Goal: Task Accomplishment & Management: Manage account settings

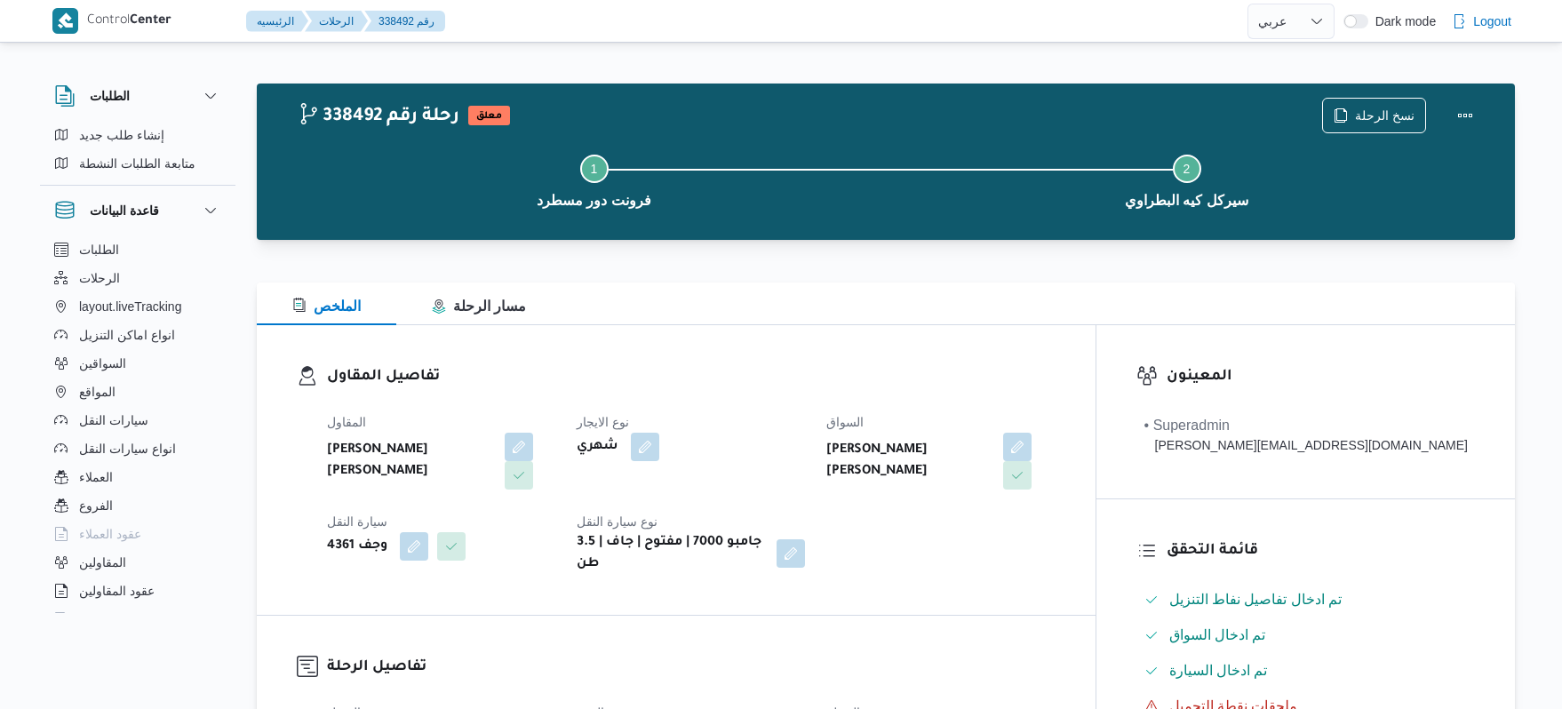
select select "ar"
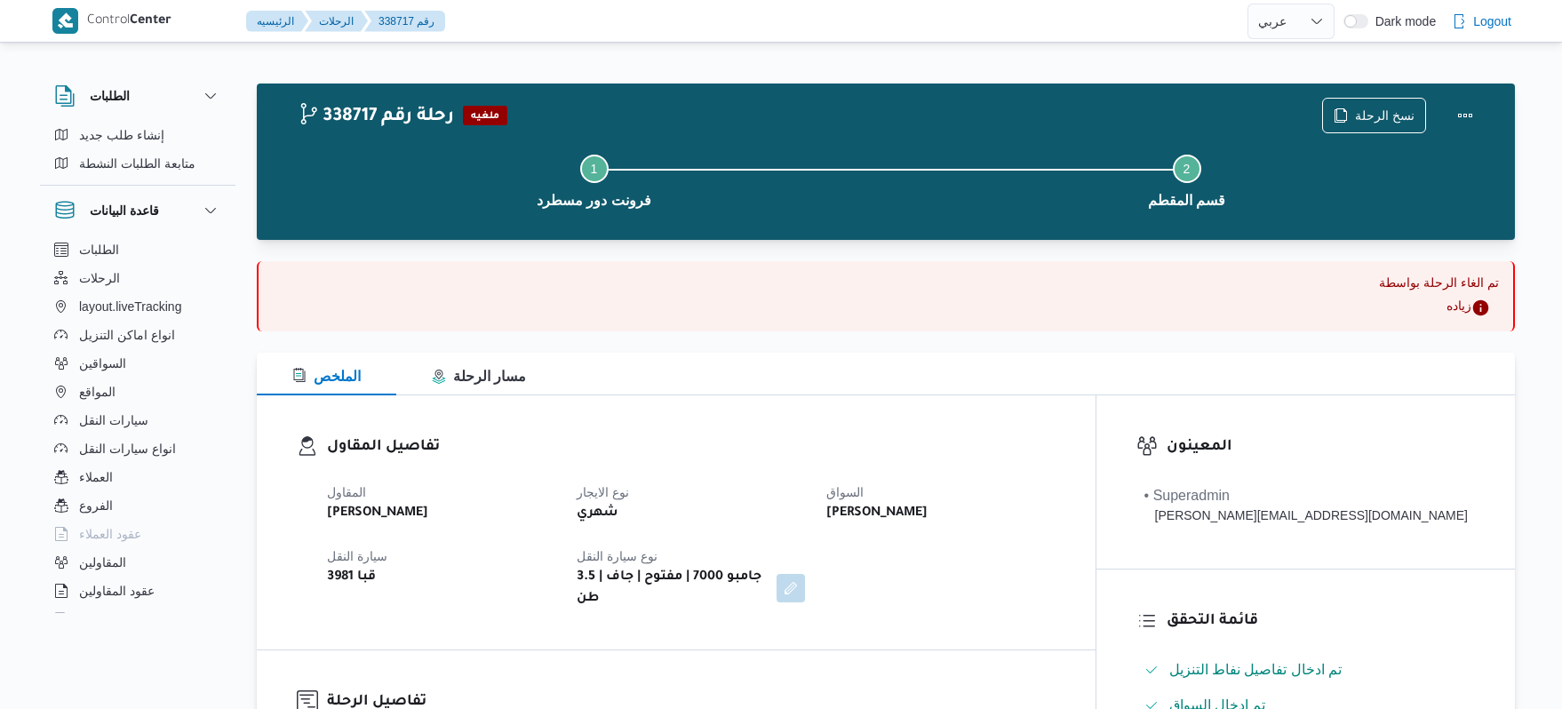
select select "ar"
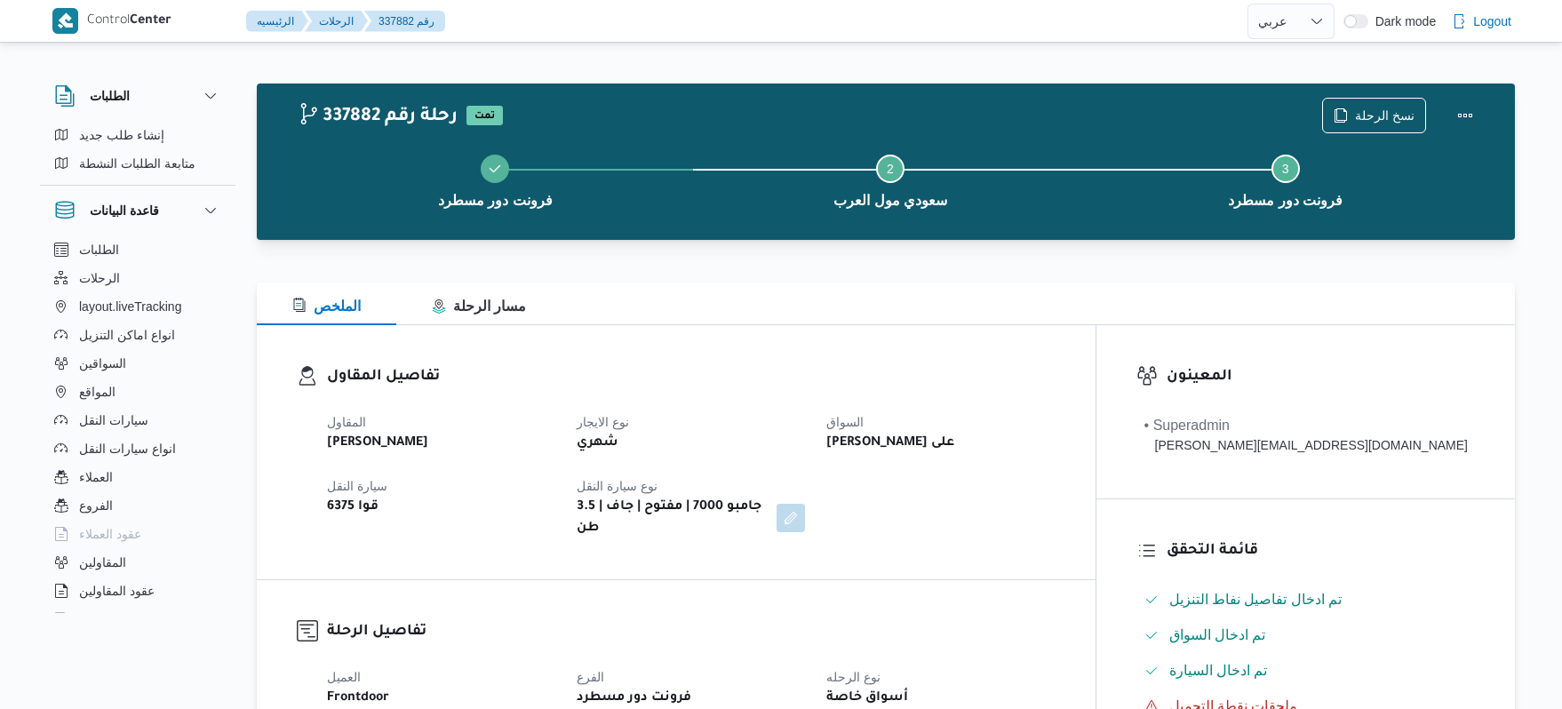
select select "ar"
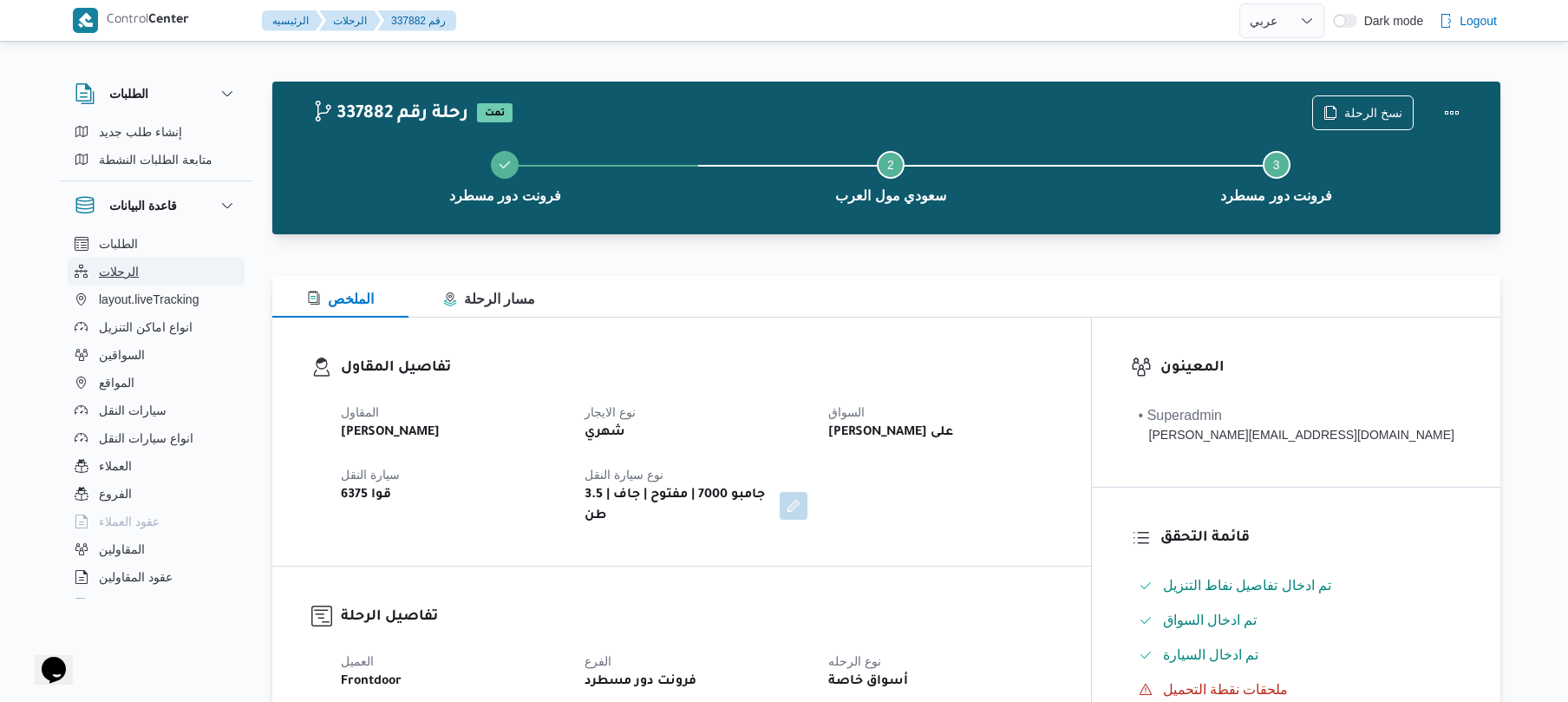
click at [126, 268] on span "الرحلات" at bounding box center [118, 270] width 40 height 21
select select "ar"
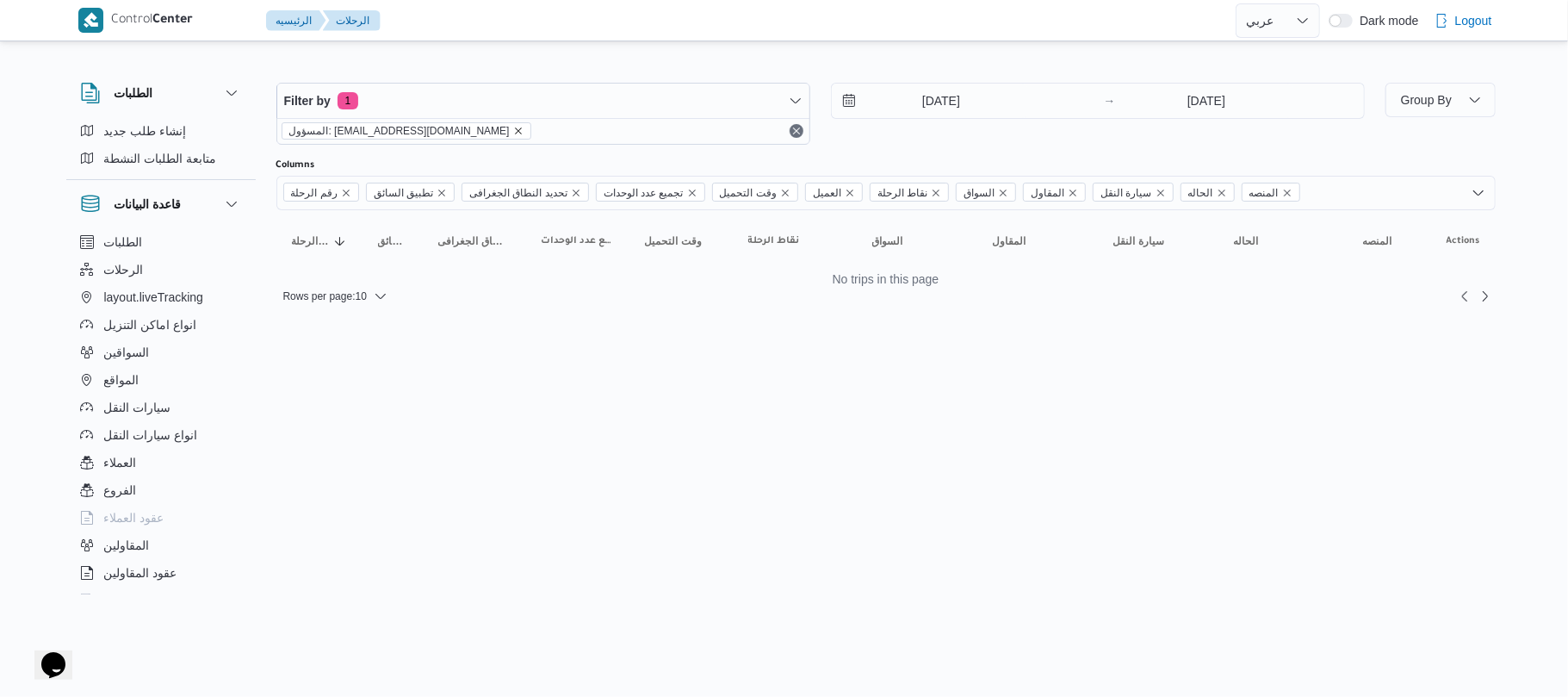
click at [513, 128] on icon "remove selected entity" at bounding box center [517, 131] width 11 height 11
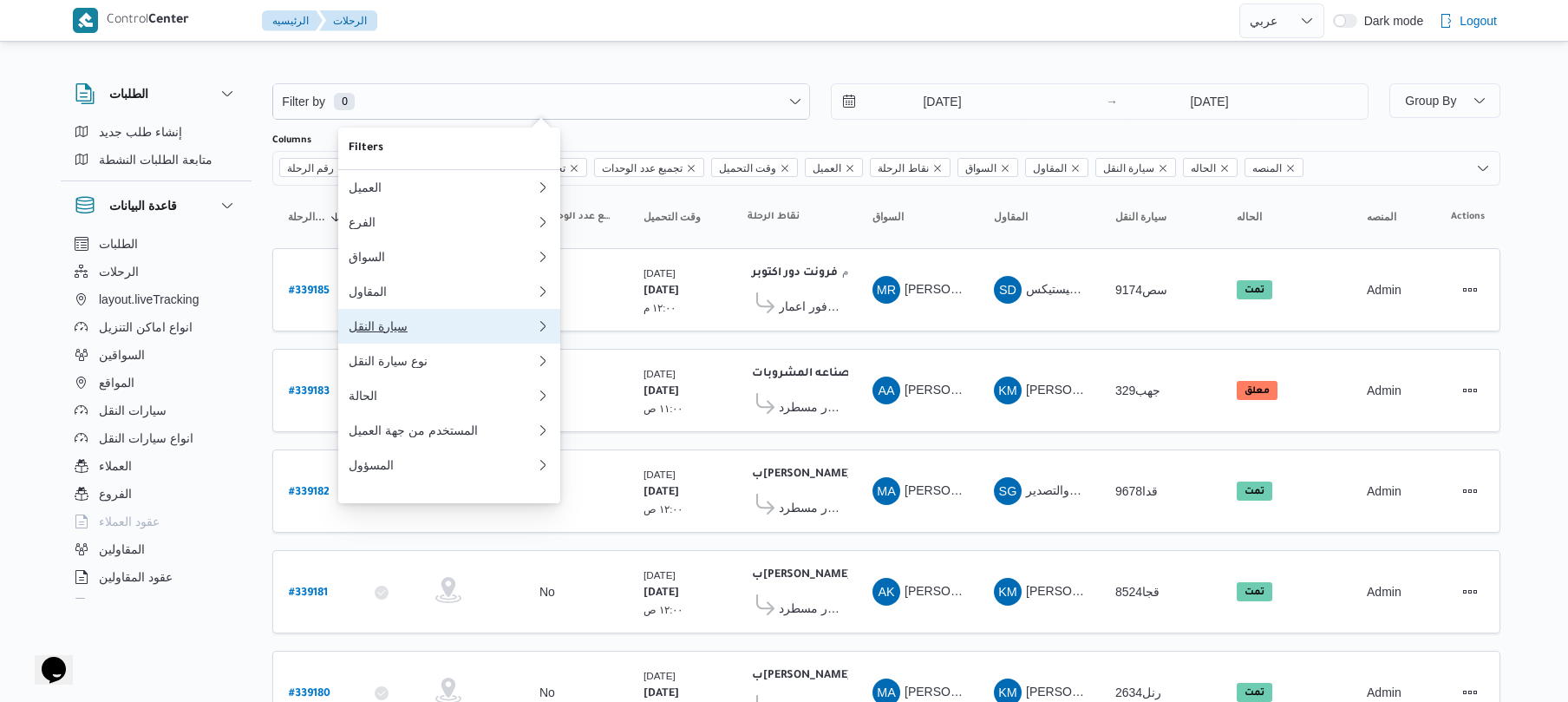
click at [389, 333] on div "سيارة النقل" at bounding box center [442, 326] width 187 height 14
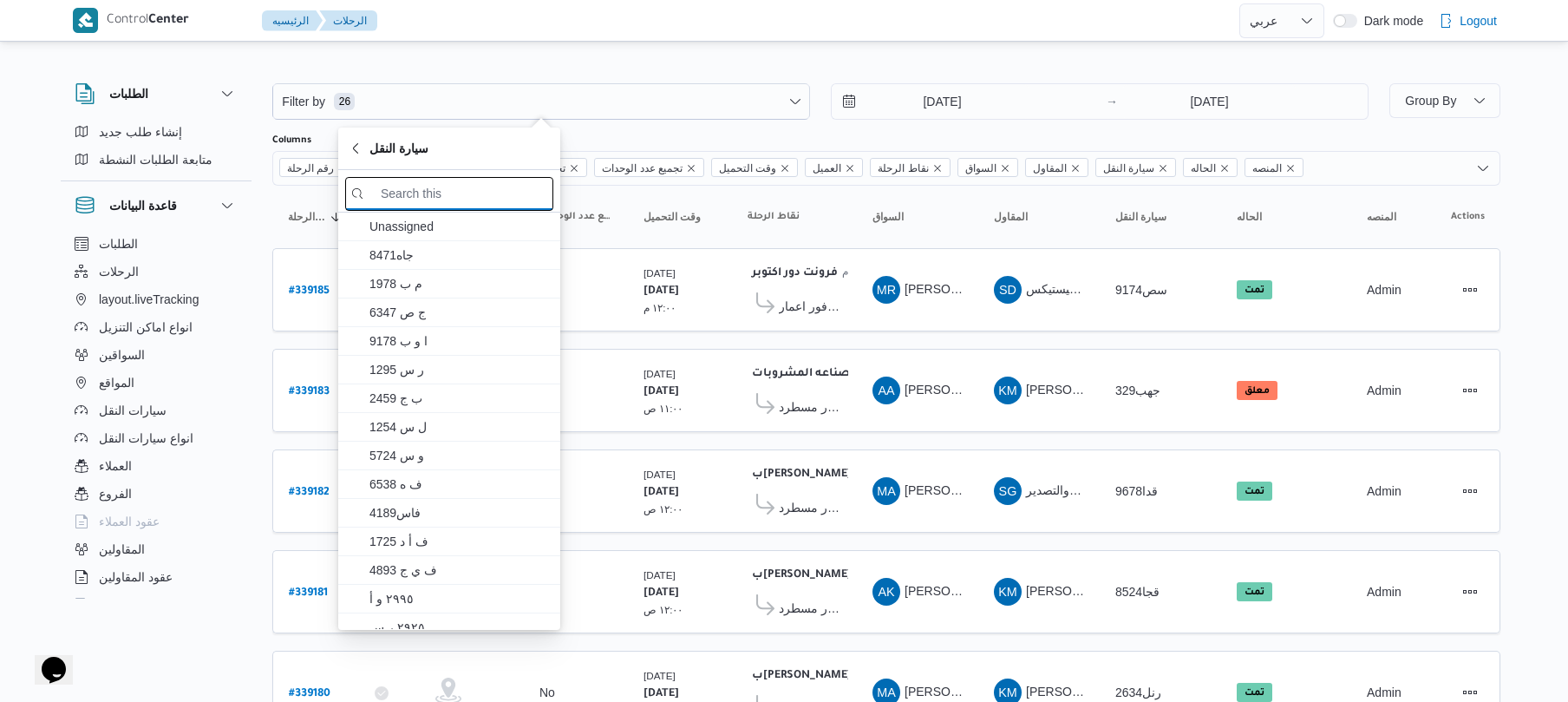
click at [507, 188] on input "search filters" at bounding box center [449, 193] width 208 height 34
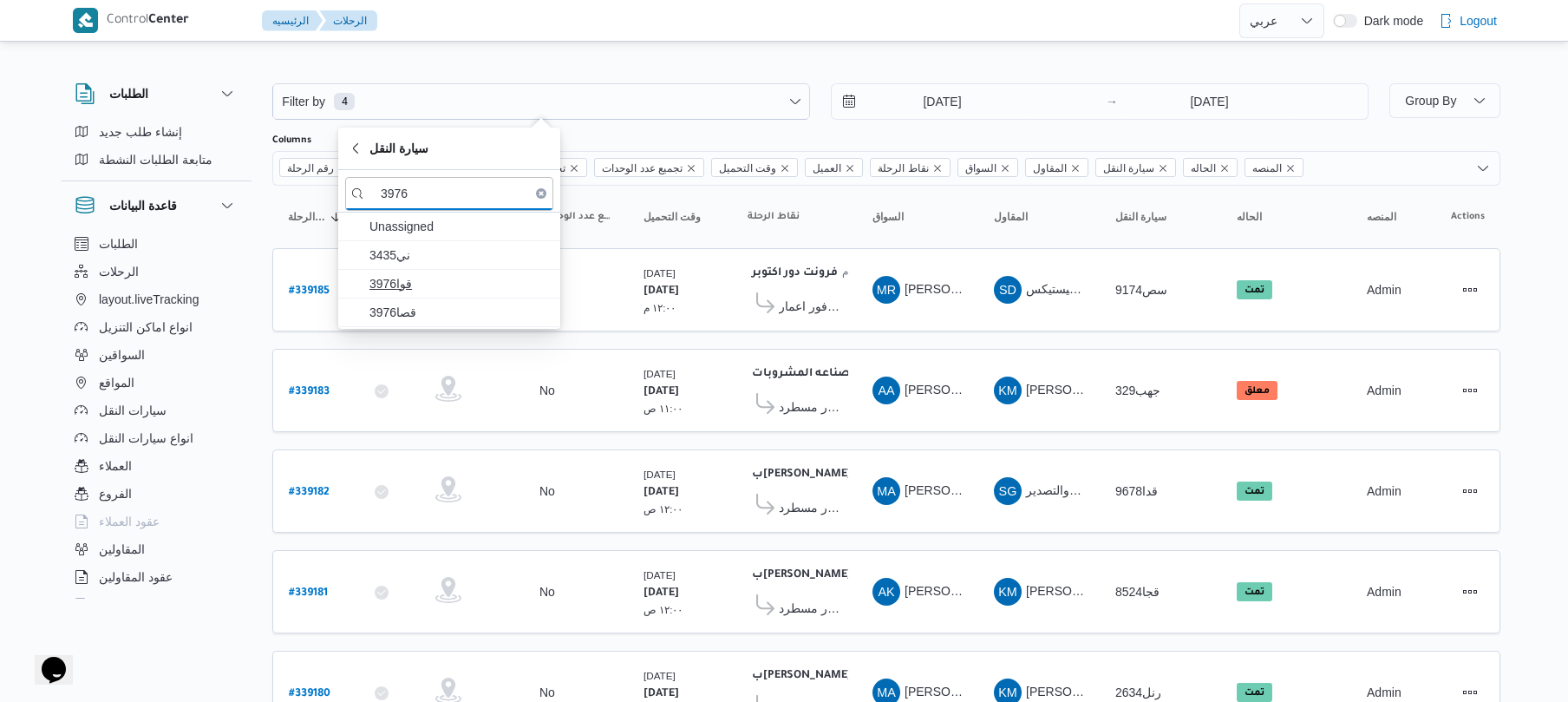
type input "3976"
click at [453, 283] on span "3976قوا" at bounding box center [459, 283] width 181 height 21
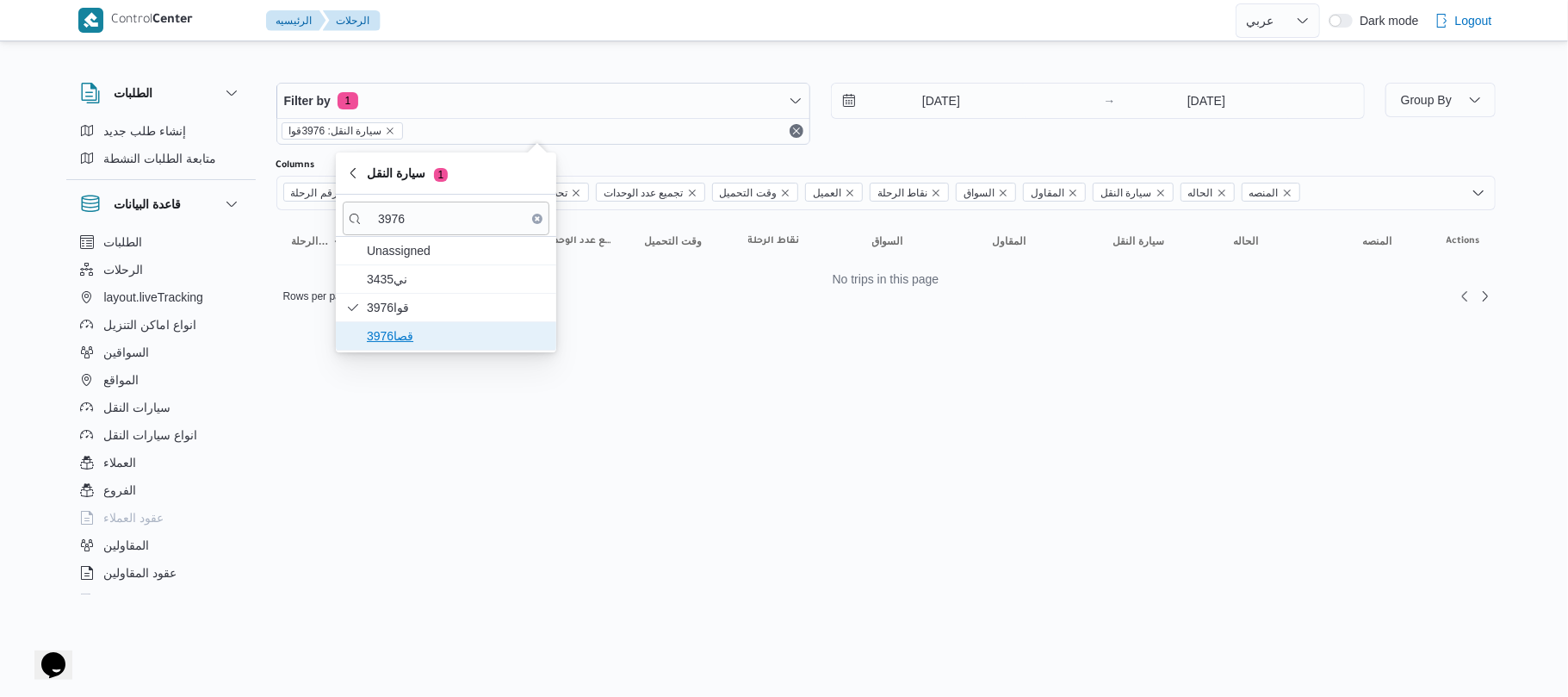
click at [418, 329] on span "قصا3976" at bounding box center [455, 335] width 179 height 20
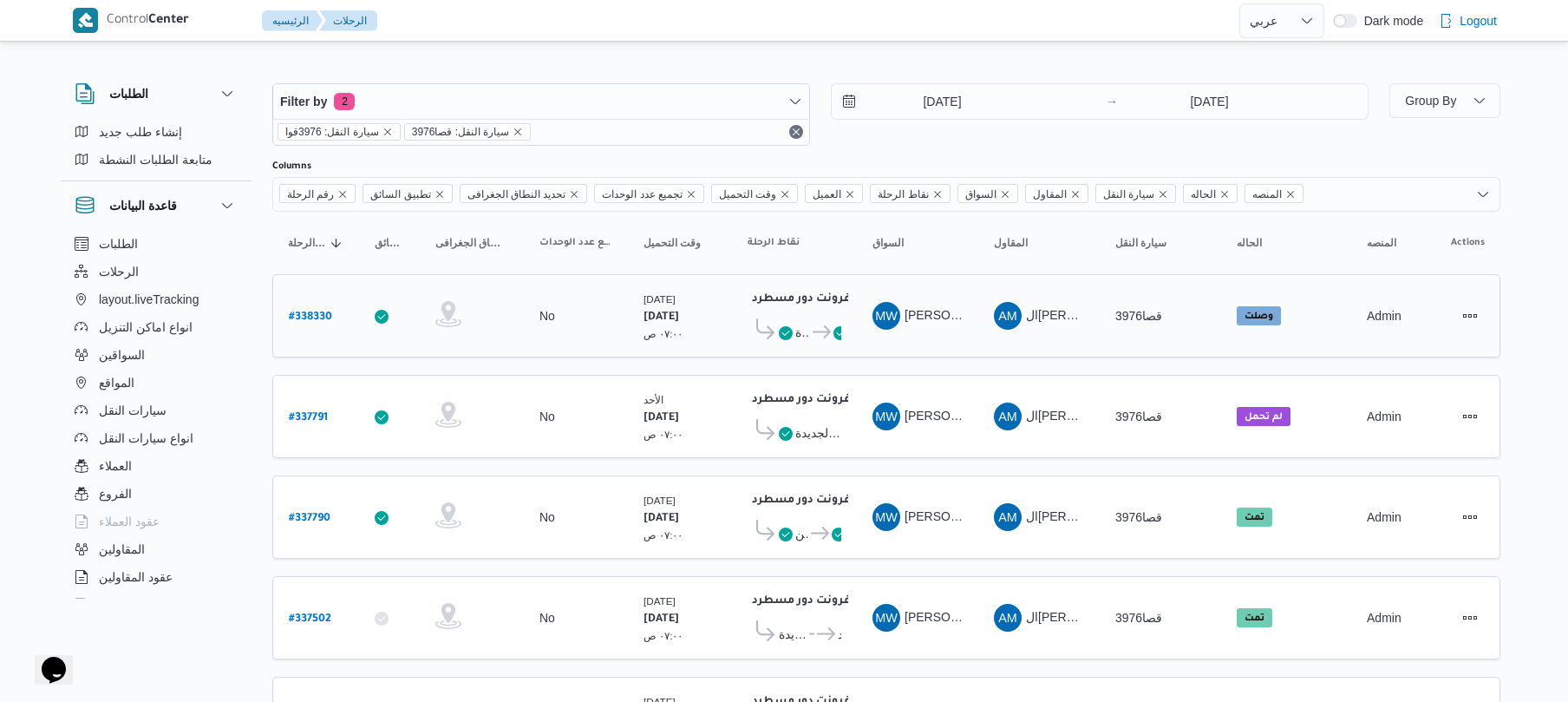
click at [313, 315] on b "# 338330" at bounding box center [310, 317] width 43 height 12
select select "ar"
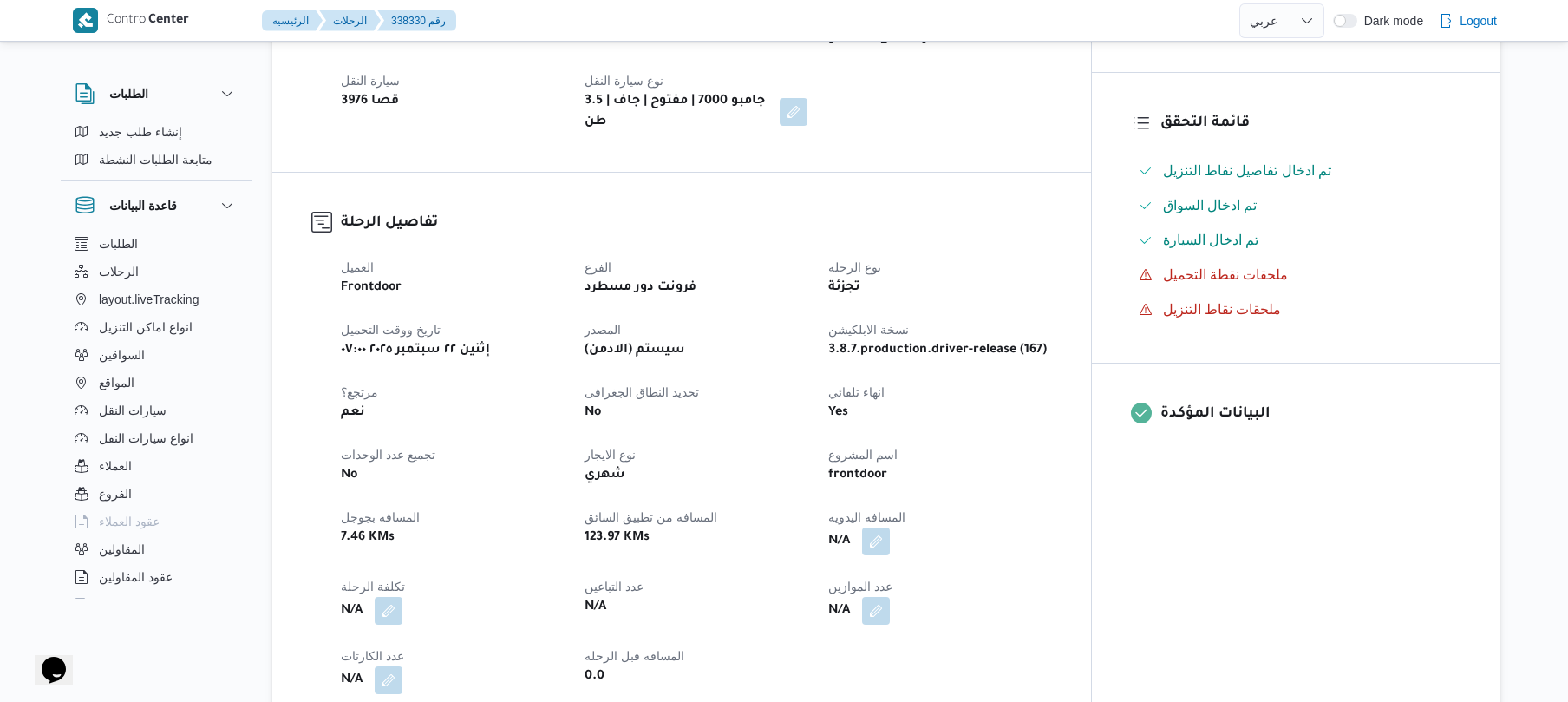
scroll to position [448, 0]
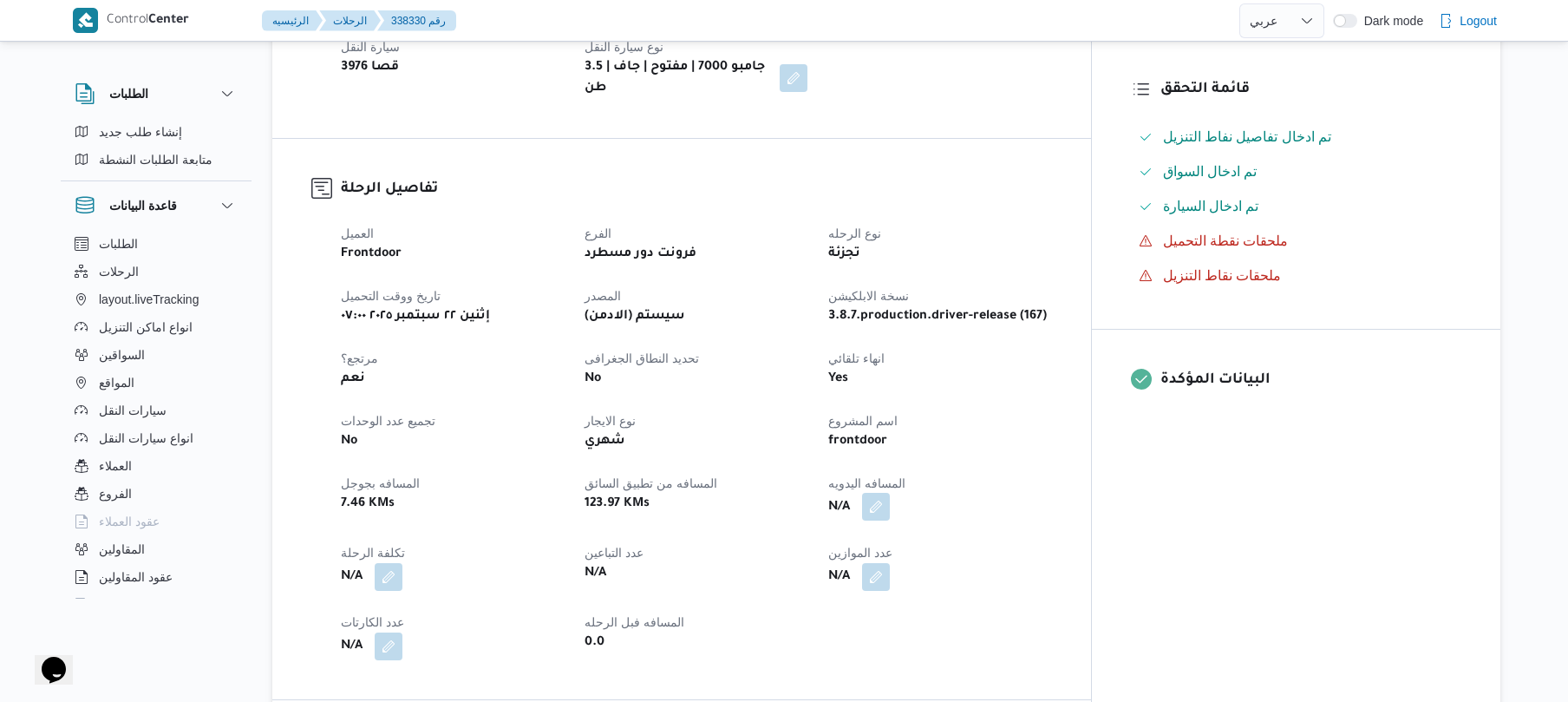
click at [889, 493] on button "button" at bounding box center [876, 507] width 27 height 27
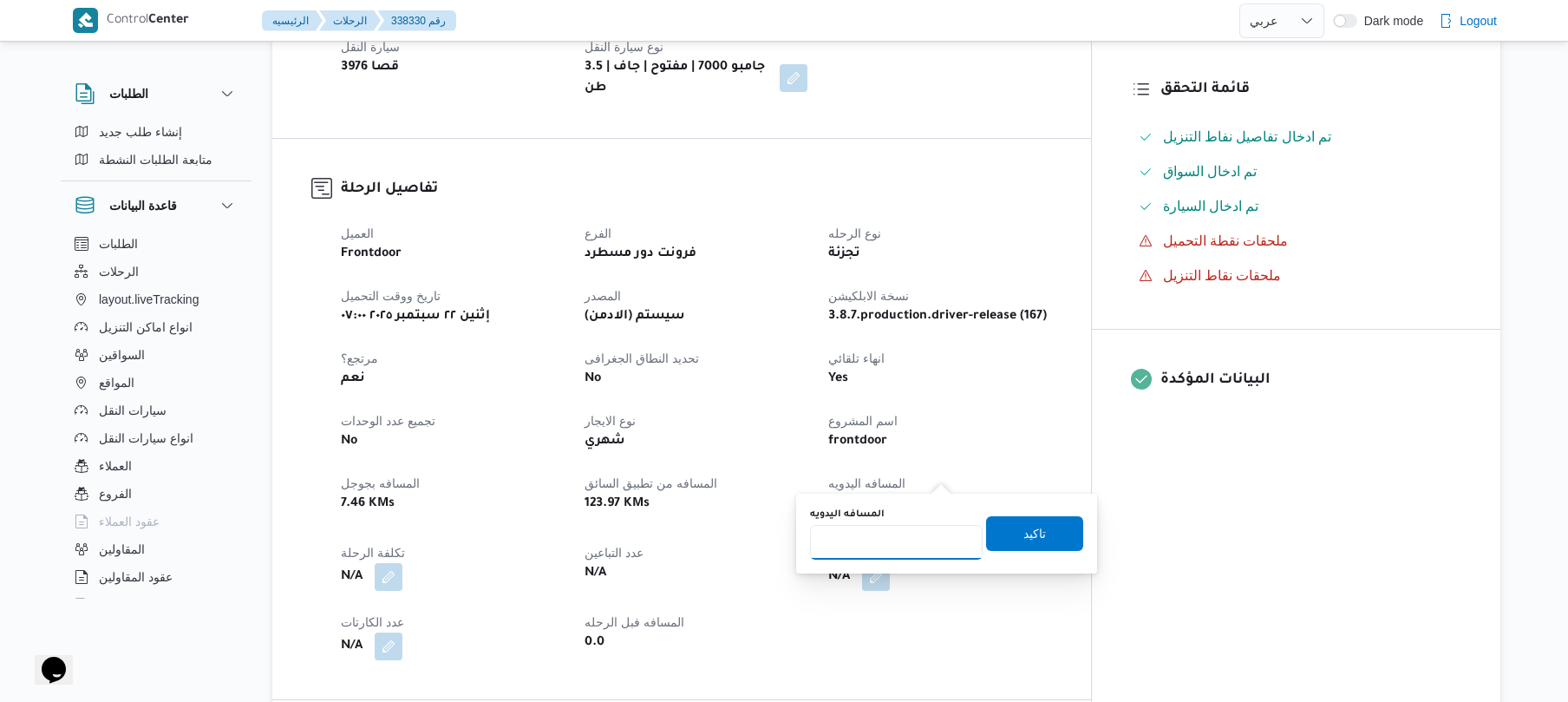
click at [895, 543] on input "المسافه اليدويه" at bounding box center [896, 542] width 173 height 35
type input "120"
click at [1030, 538] on span "تاكيد" at bounding box center [1034, 532] width 22 height 21
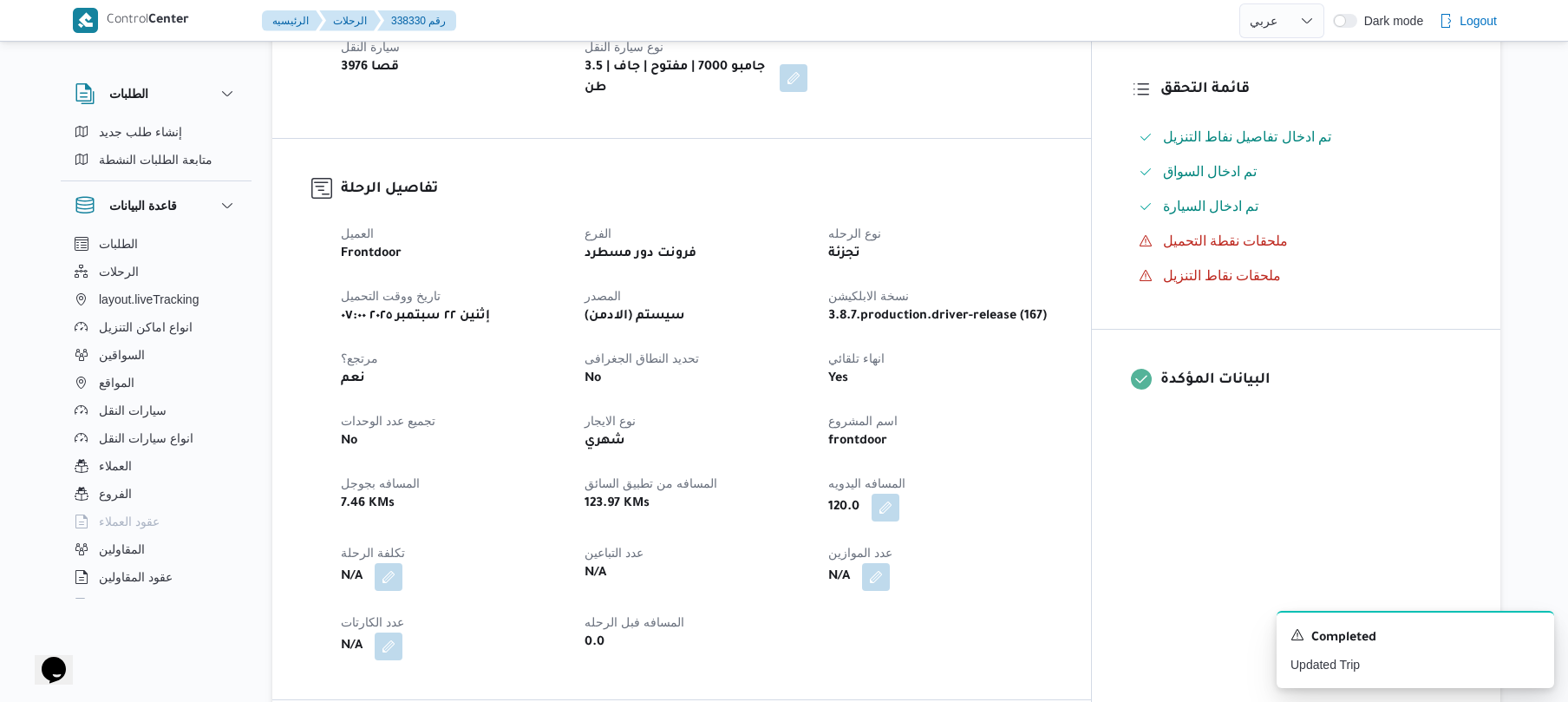
click at [1062, 421] on div "العميل Frontdoor الفرع فرونت دور مسطرد نوع الرحله تجزئة تاريخ ووقت التحميل إثني…" at bounding box center [696, 441] width 732 height 458
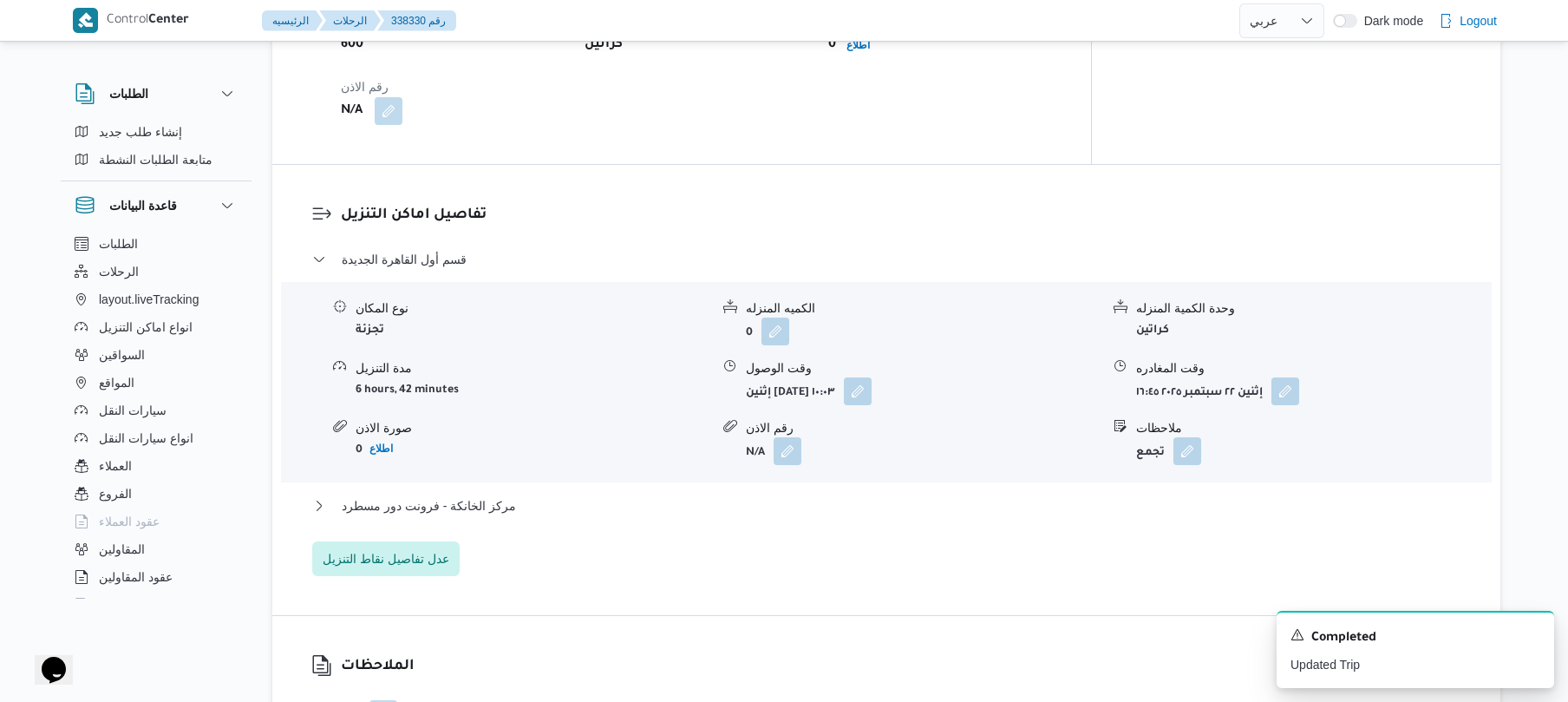
scroll to position [1327, 0]
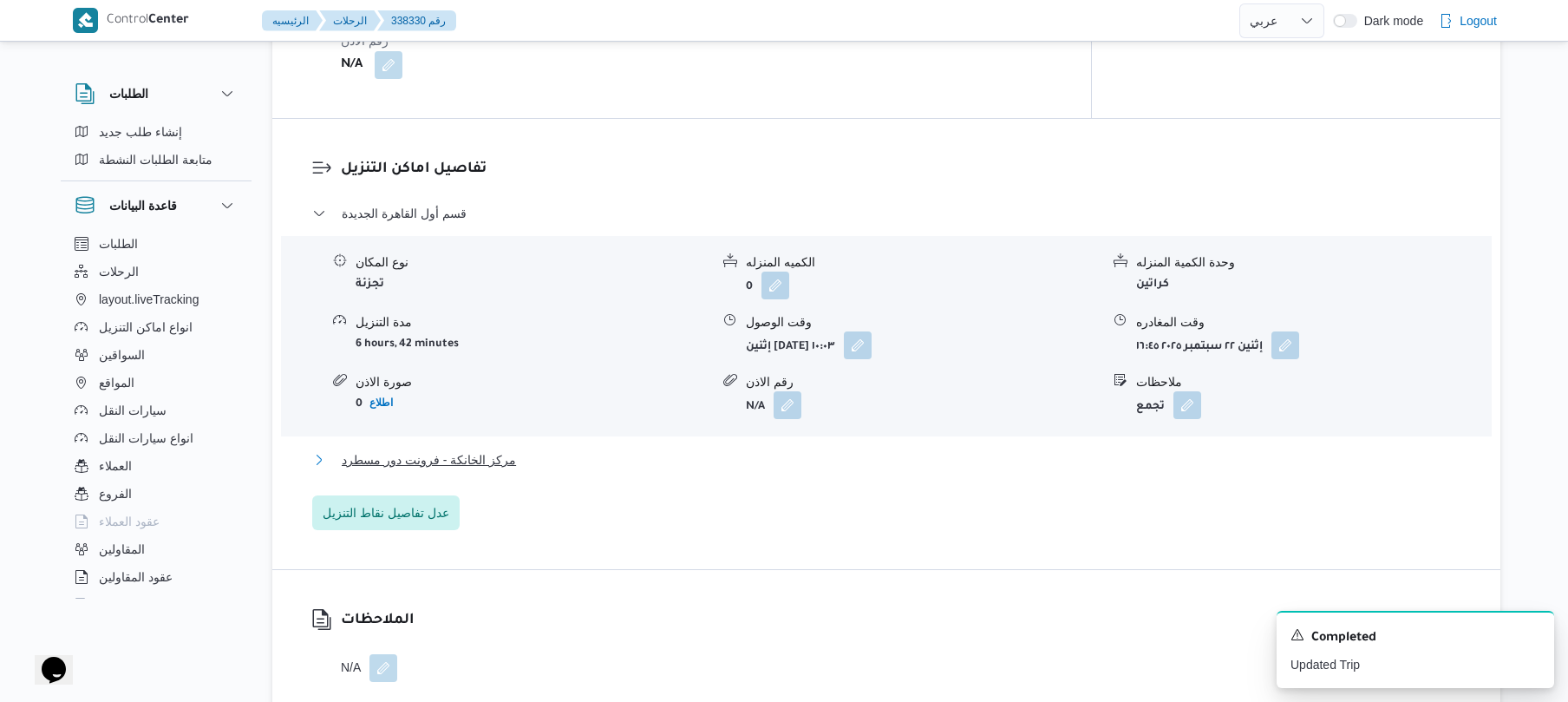
click at [921, 449] on button "مركز الخانكة - فرونت دور مسطرد" at bounding box center [887, 459] width 1149 height 21
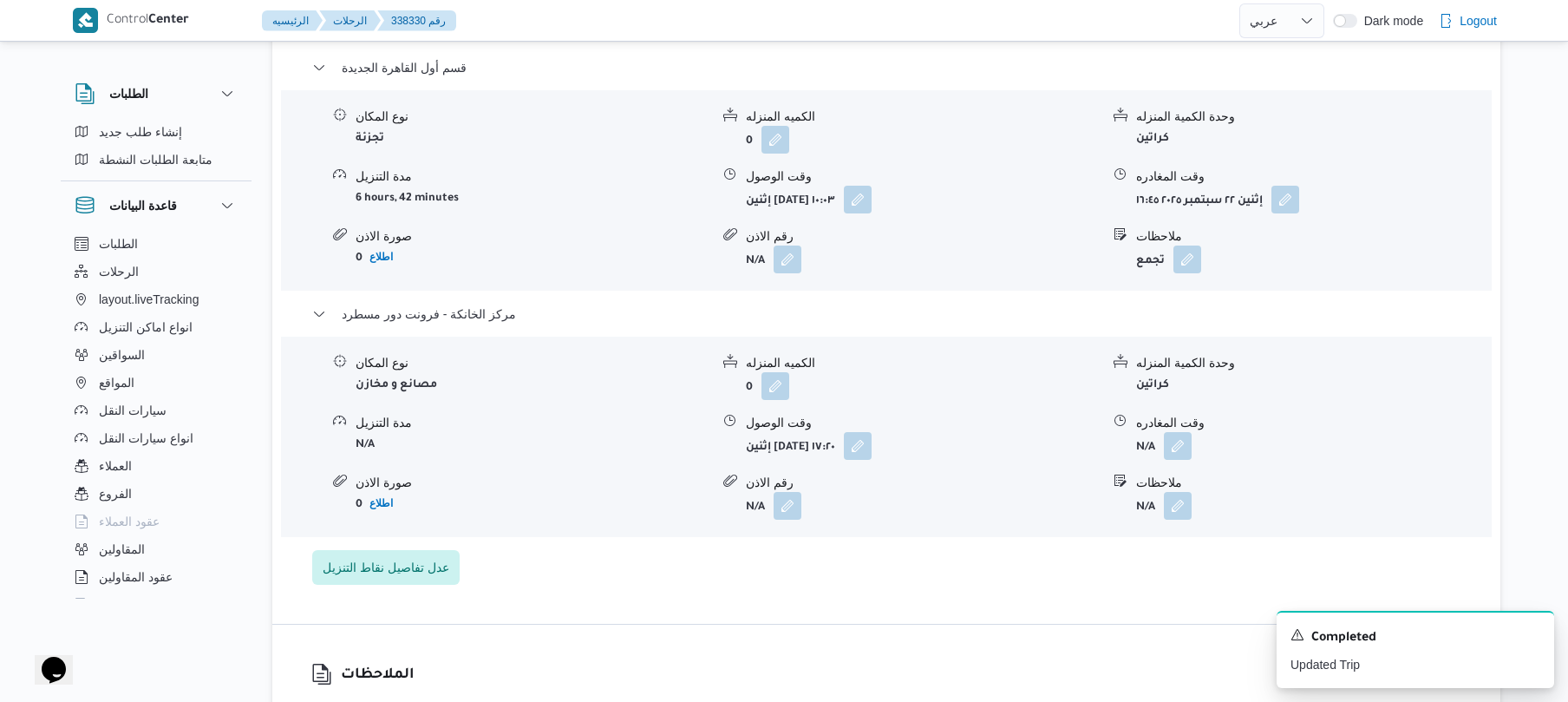
scroll to position [1466, 0]
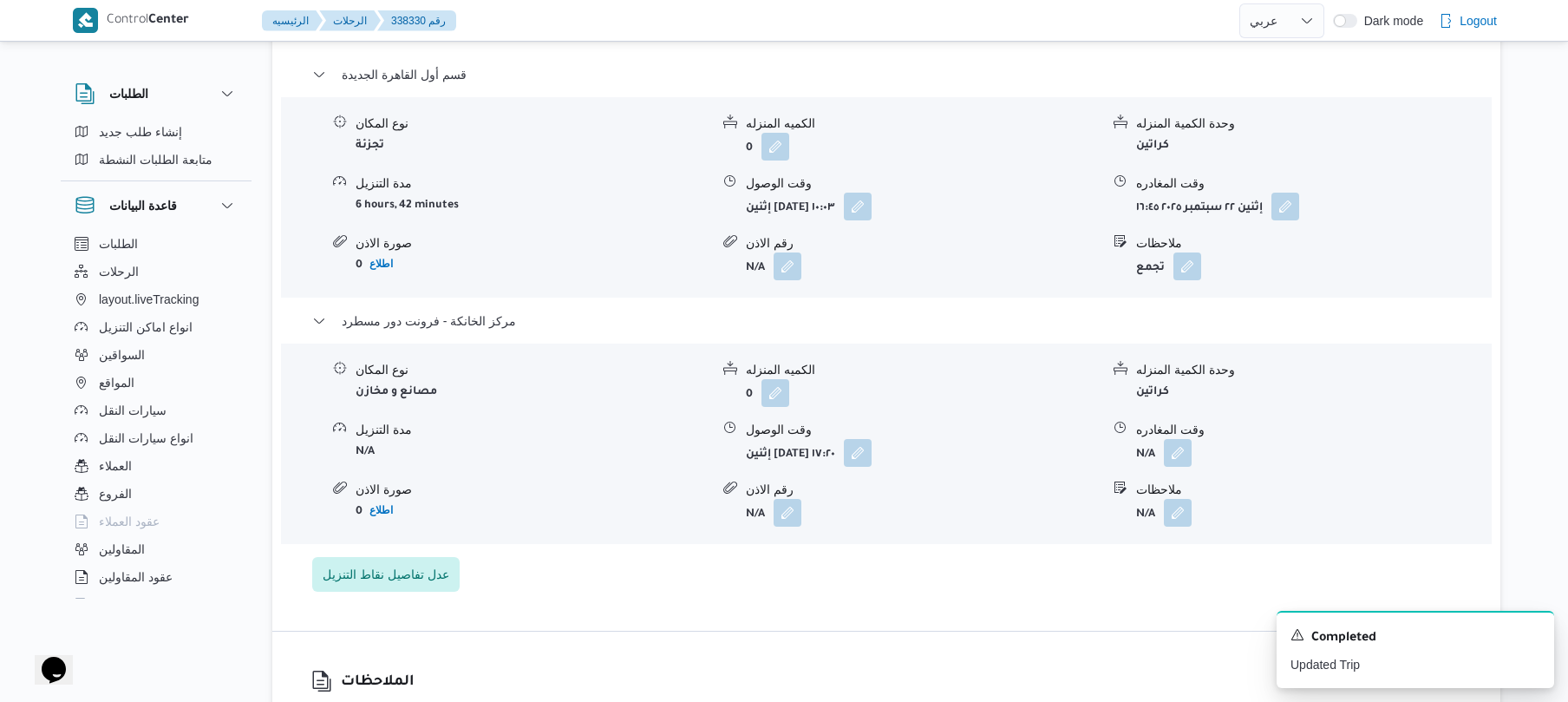
click at [1169, 432] on div "نوع المكان مصانع و مخازن الكميه المنزله 0 وحدة الكمية المنزله كراتين مدة التنزي…" at bounding box center [887, 444] width 1224 height 197
click at [1169, 438] on button "button" at bounding box center [1177, 452] width 27 height 27
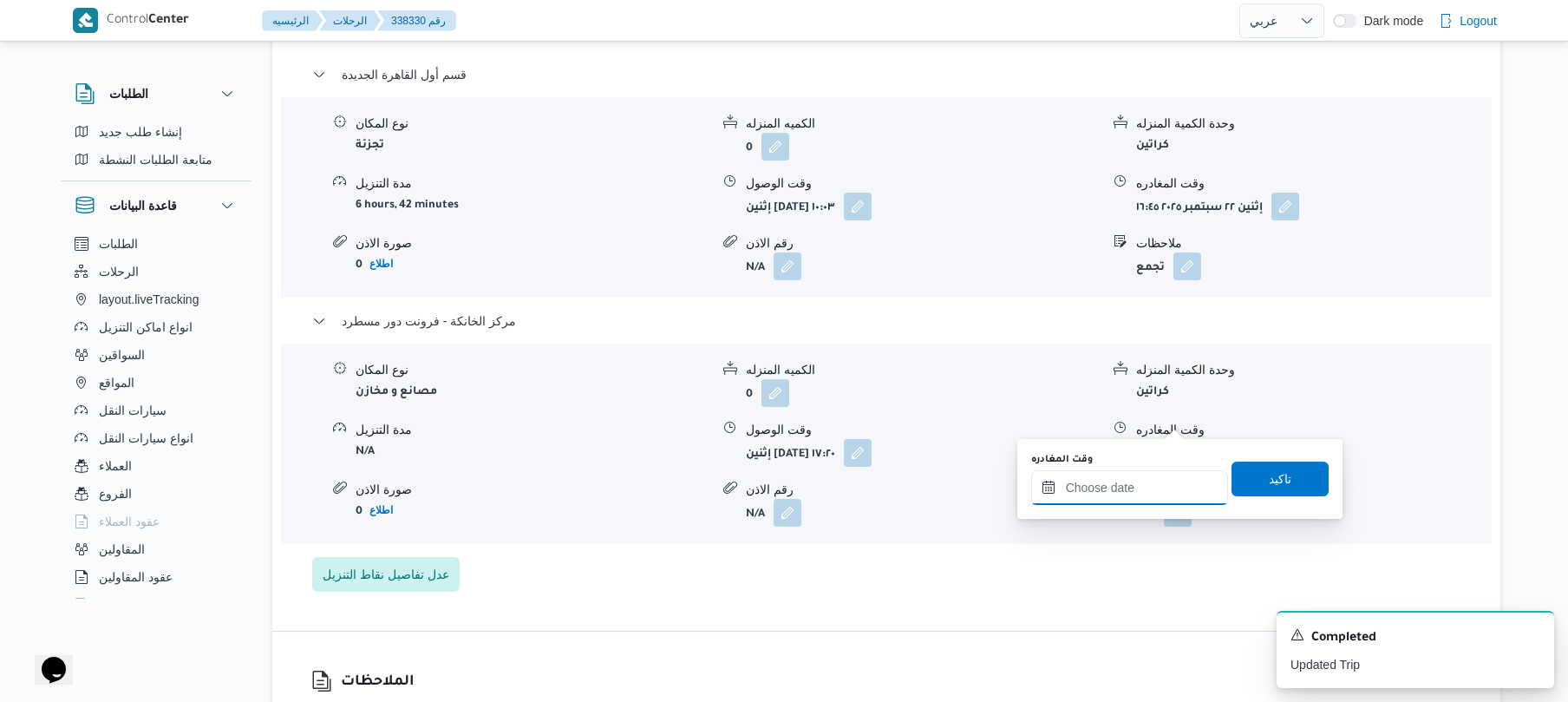
click at [1098, 489] on input "وقت المغادره" at bounding box center [1130, 487] width 197 height 35
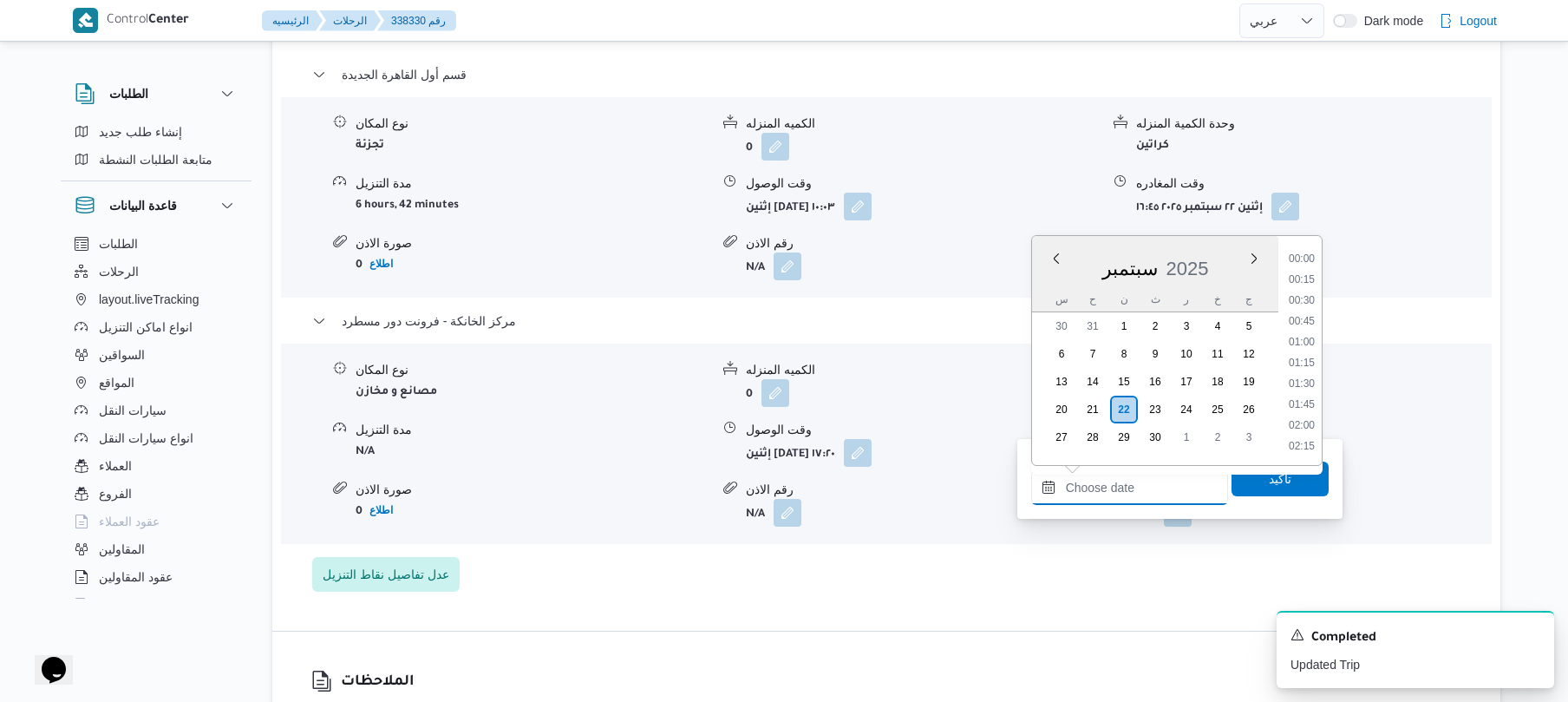
scroll to position [1417, 0]
click at [1304, 293] on li "17:30" at bounding box center [1301, 300] width 40 height 18
type input "٢٢/٠٩/٢٠٢٥ ١٧:٣٠"
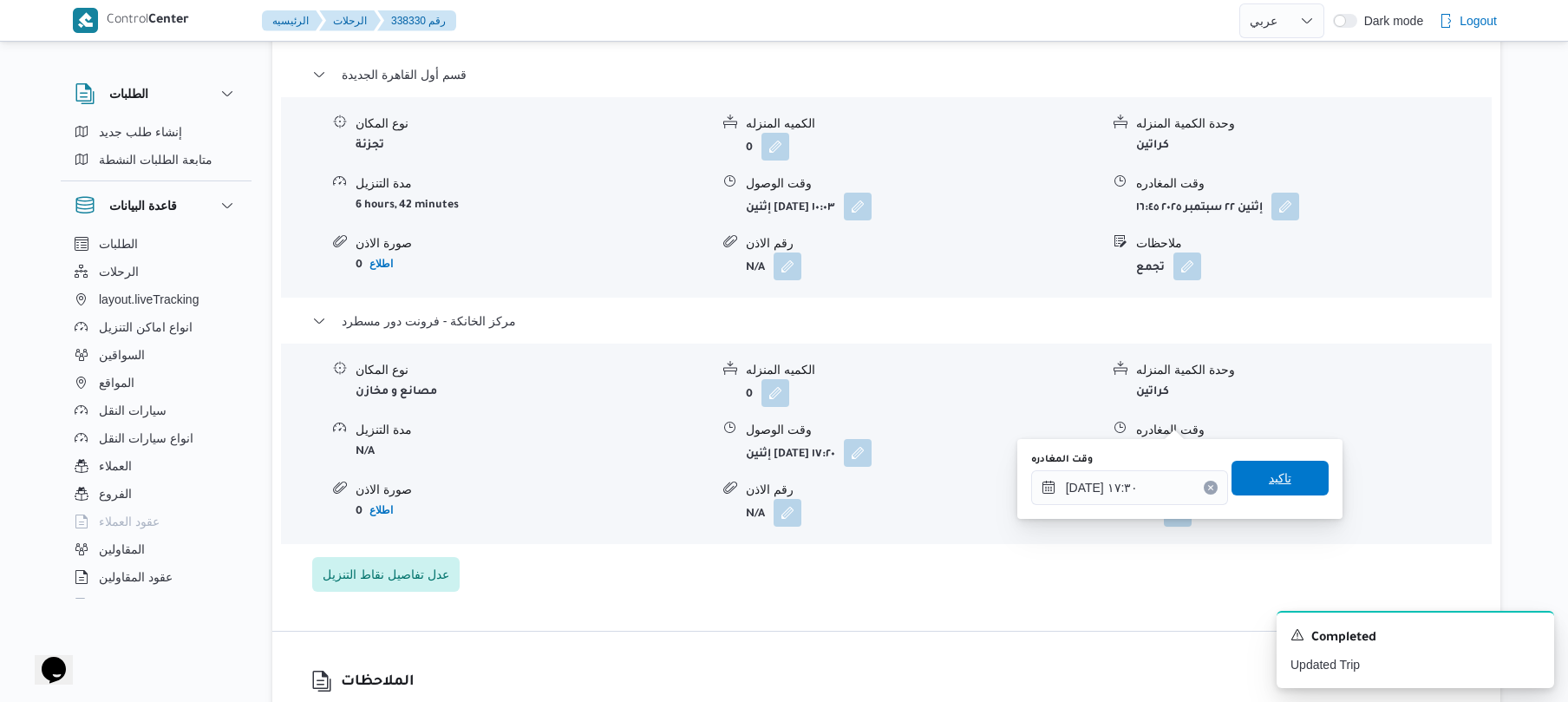
click at [1270, 470] on span "تاكيد" at bounding box center [1280, 477] width 22 height 21
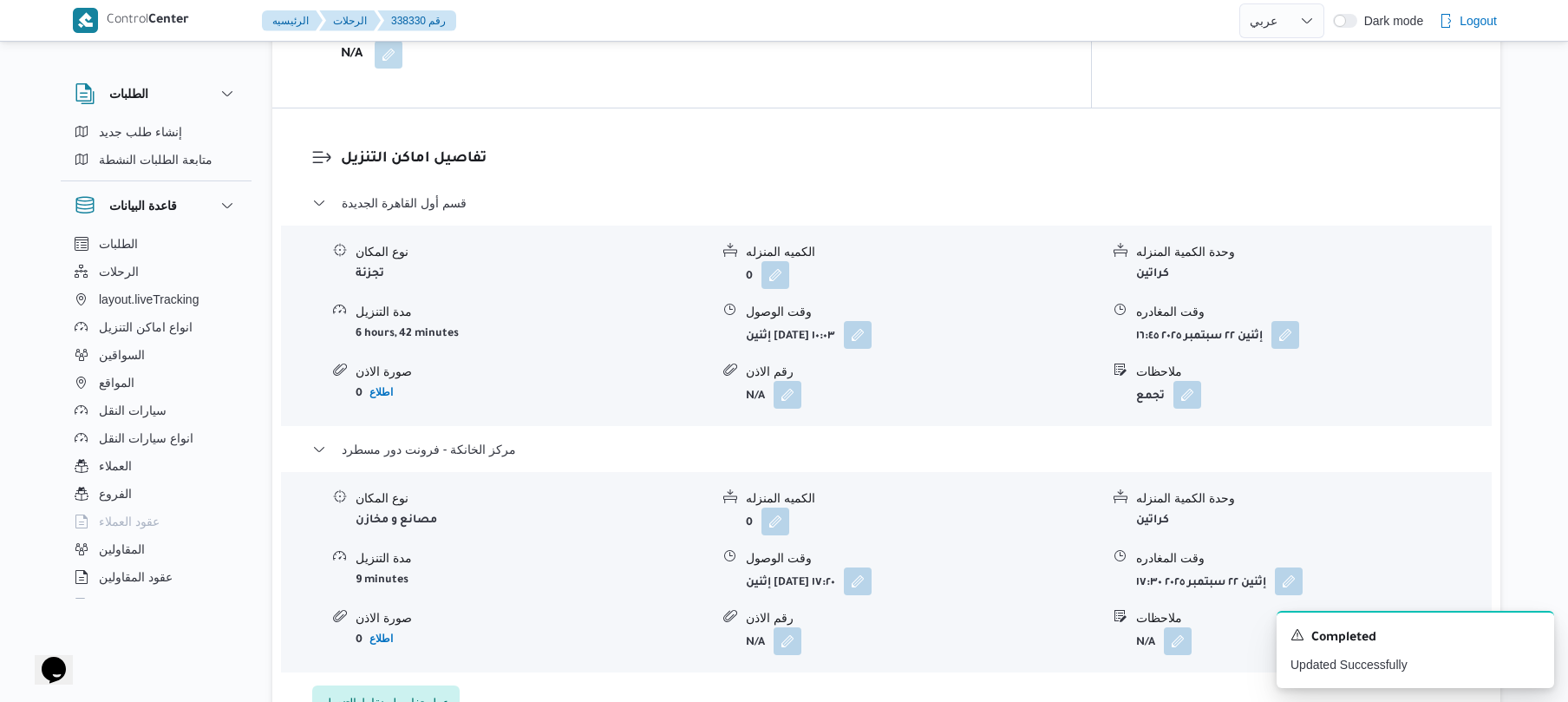
scroll to position [0, 0]
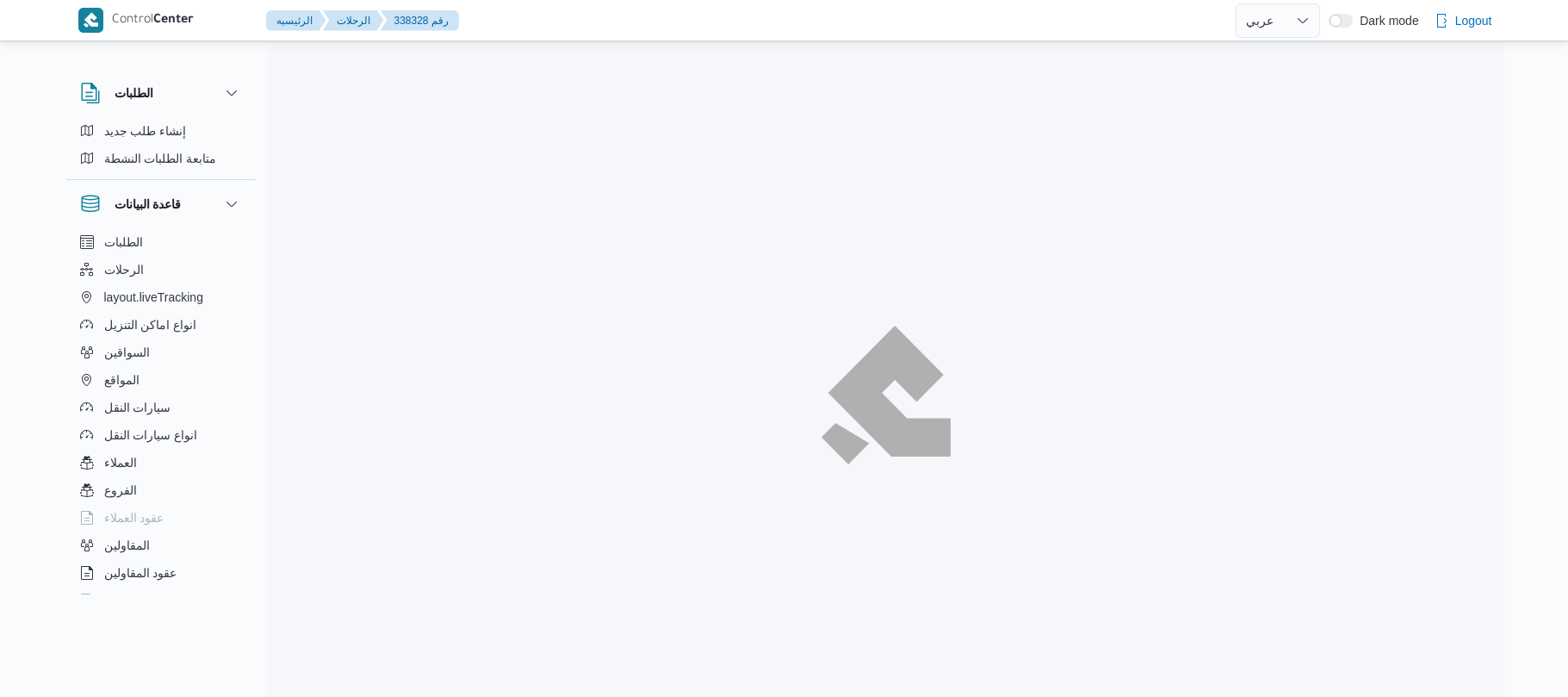
select select "ar"
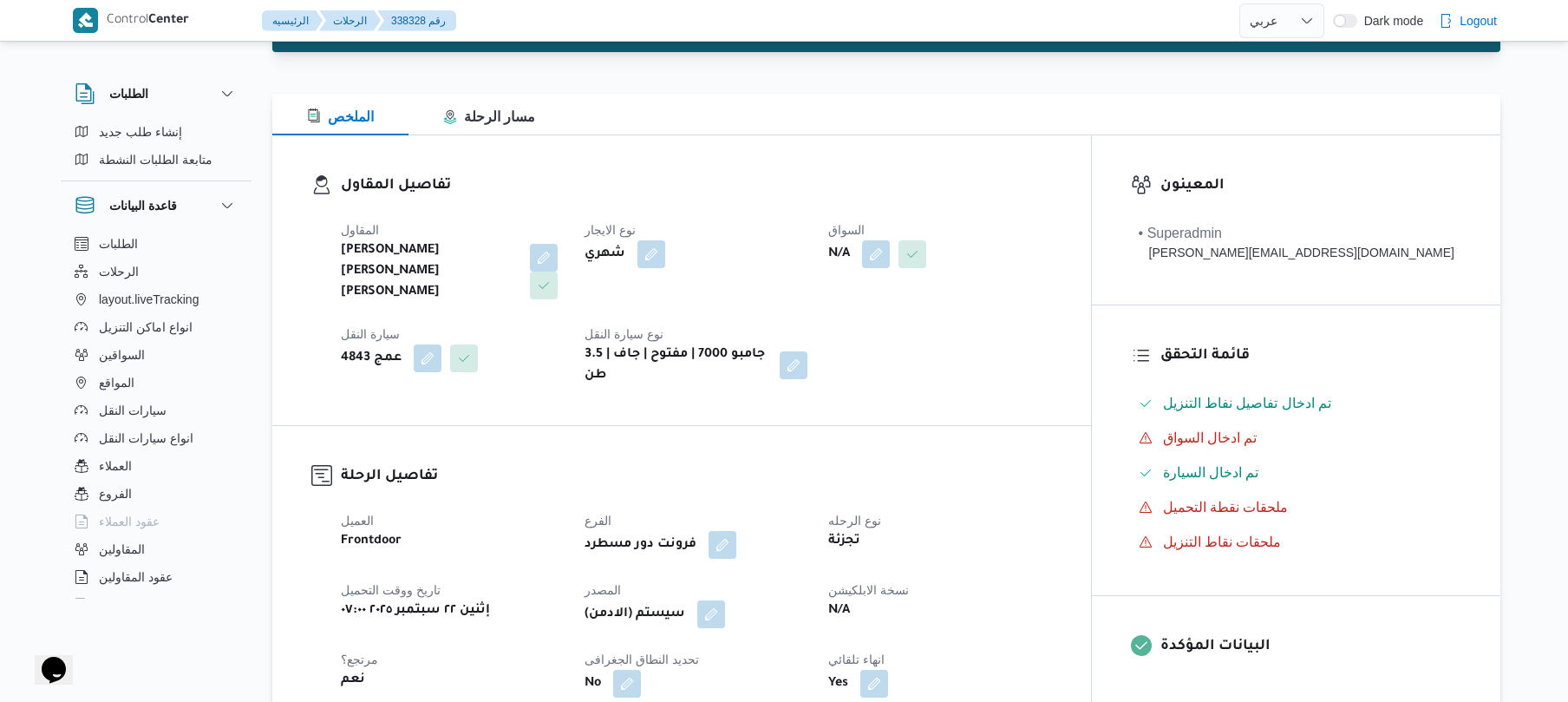
scroll to position [185, 0]
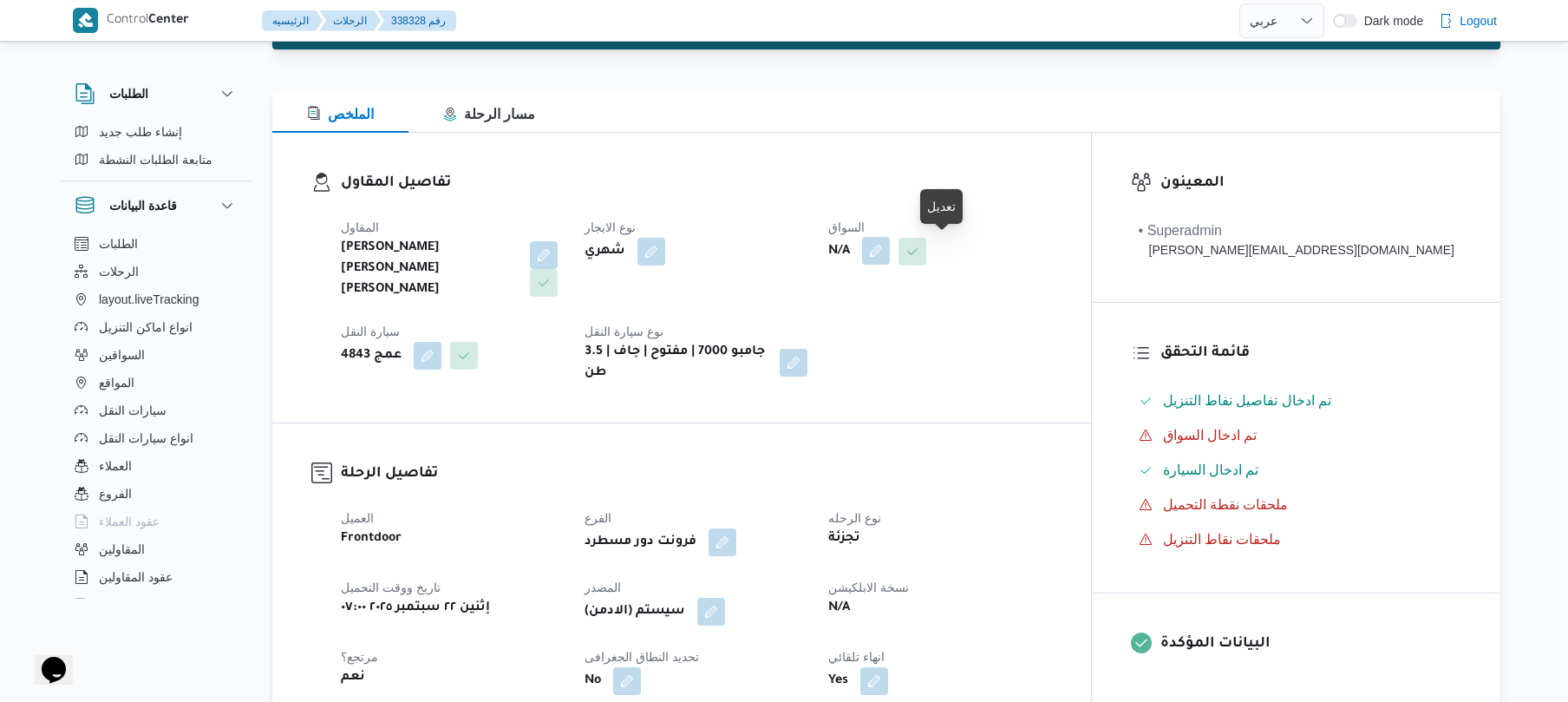
click at [889, 248] on button "button" at bounding box center [876, 251] width 27 height 27
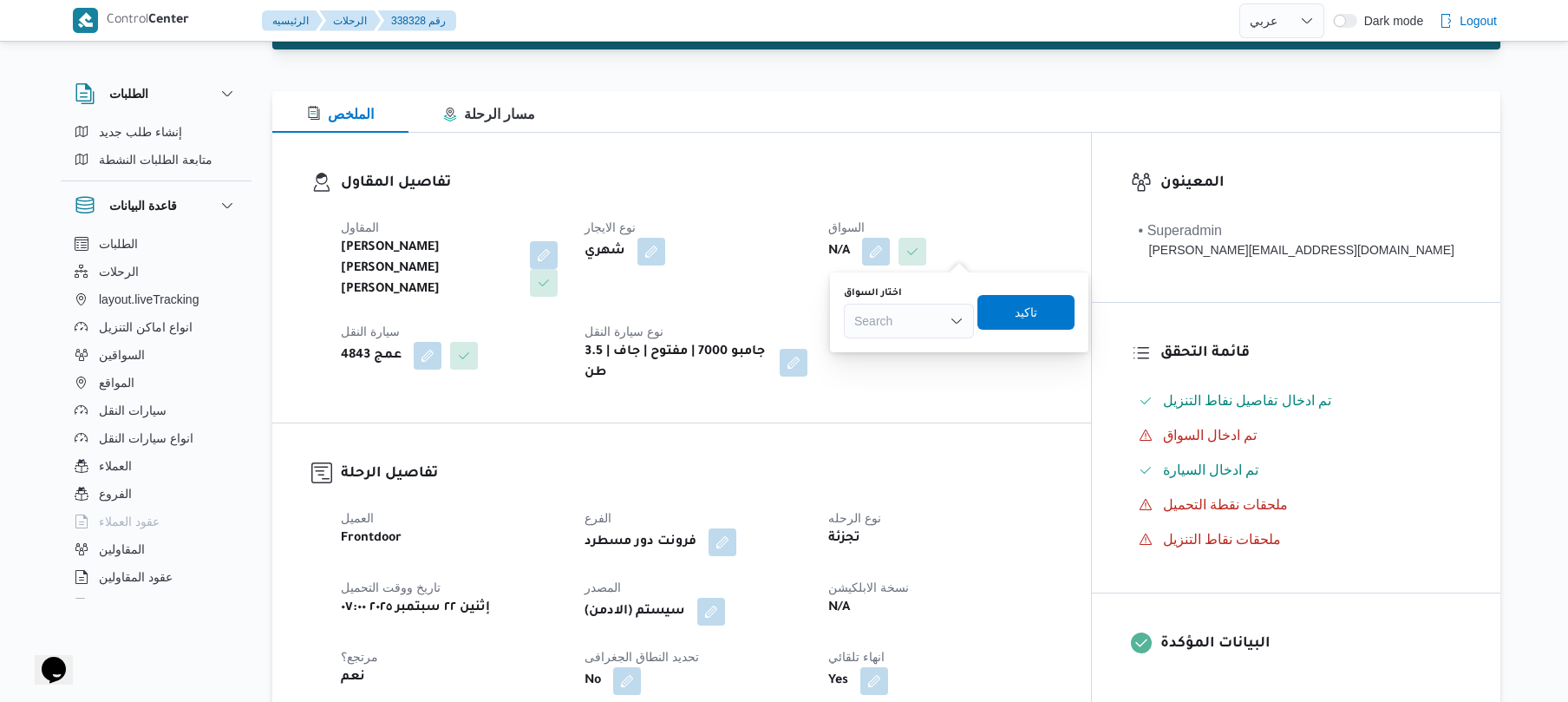
click at [907, 330] on div "Search" at bounding box center [908, 321] width 130 height 35
type input "رضا"
click at [904, 354] on span "رضا محمد الصديق احمد الشوشه" at bounding box center [919, 351] width 89 height 21
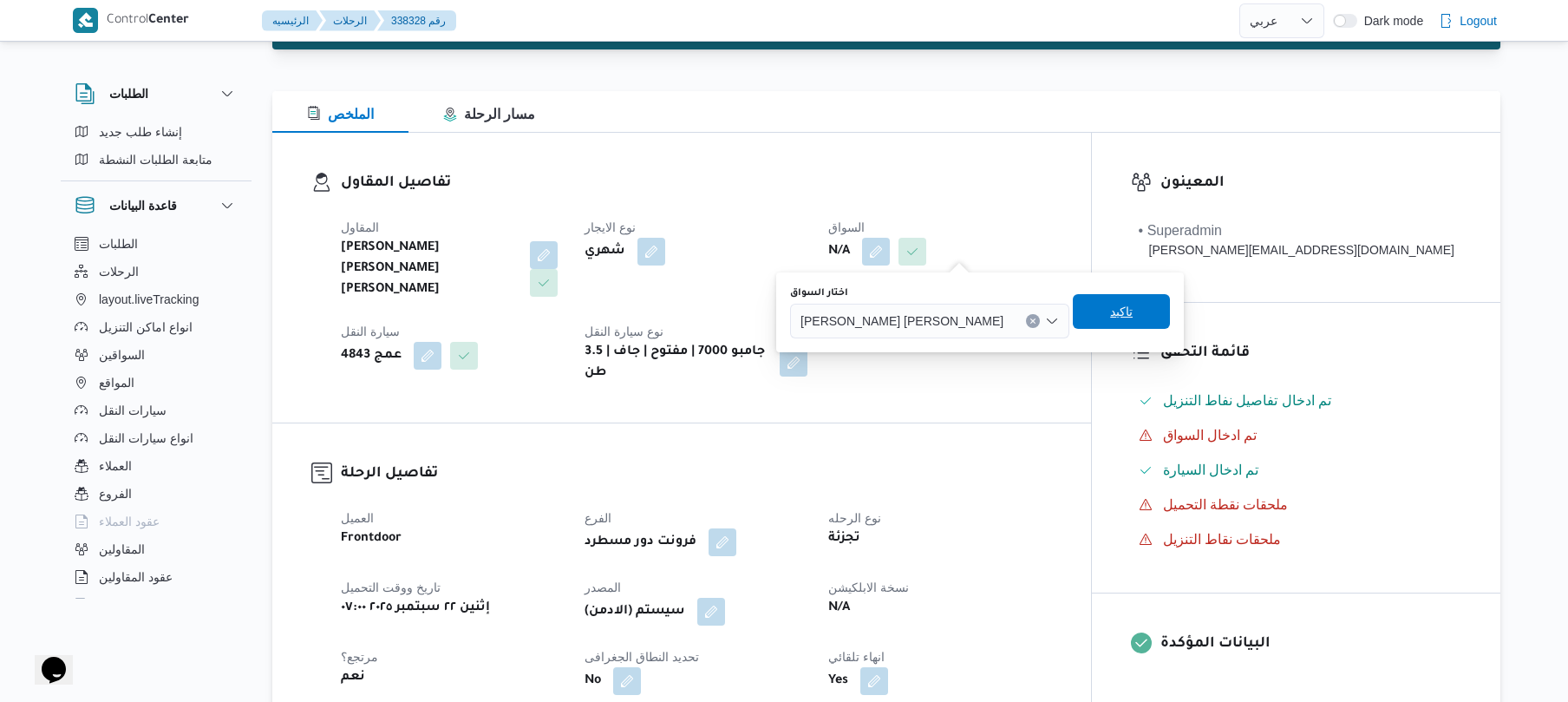
click at [1093, 322] on span "تاكيد" at bounding box center [1121, 311] width 97 height 35
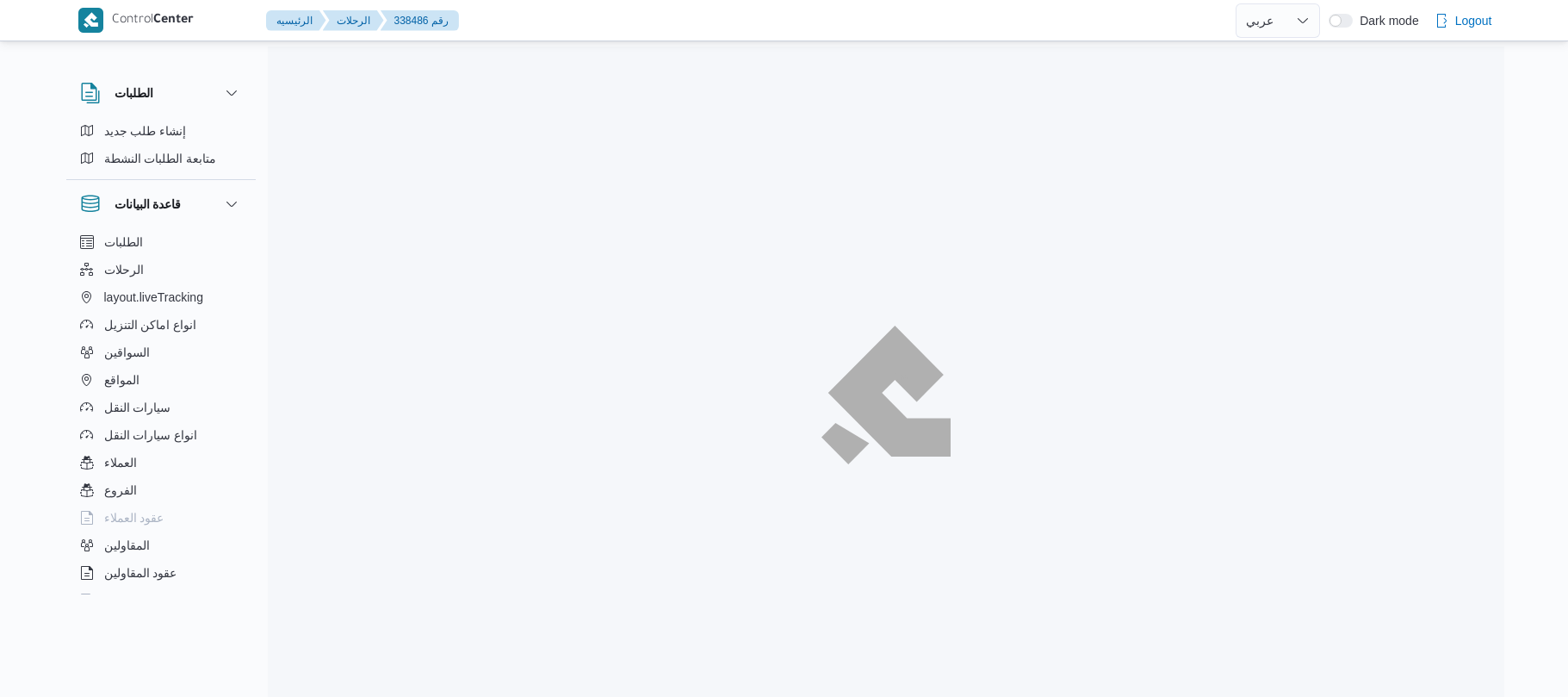
select select "ar"
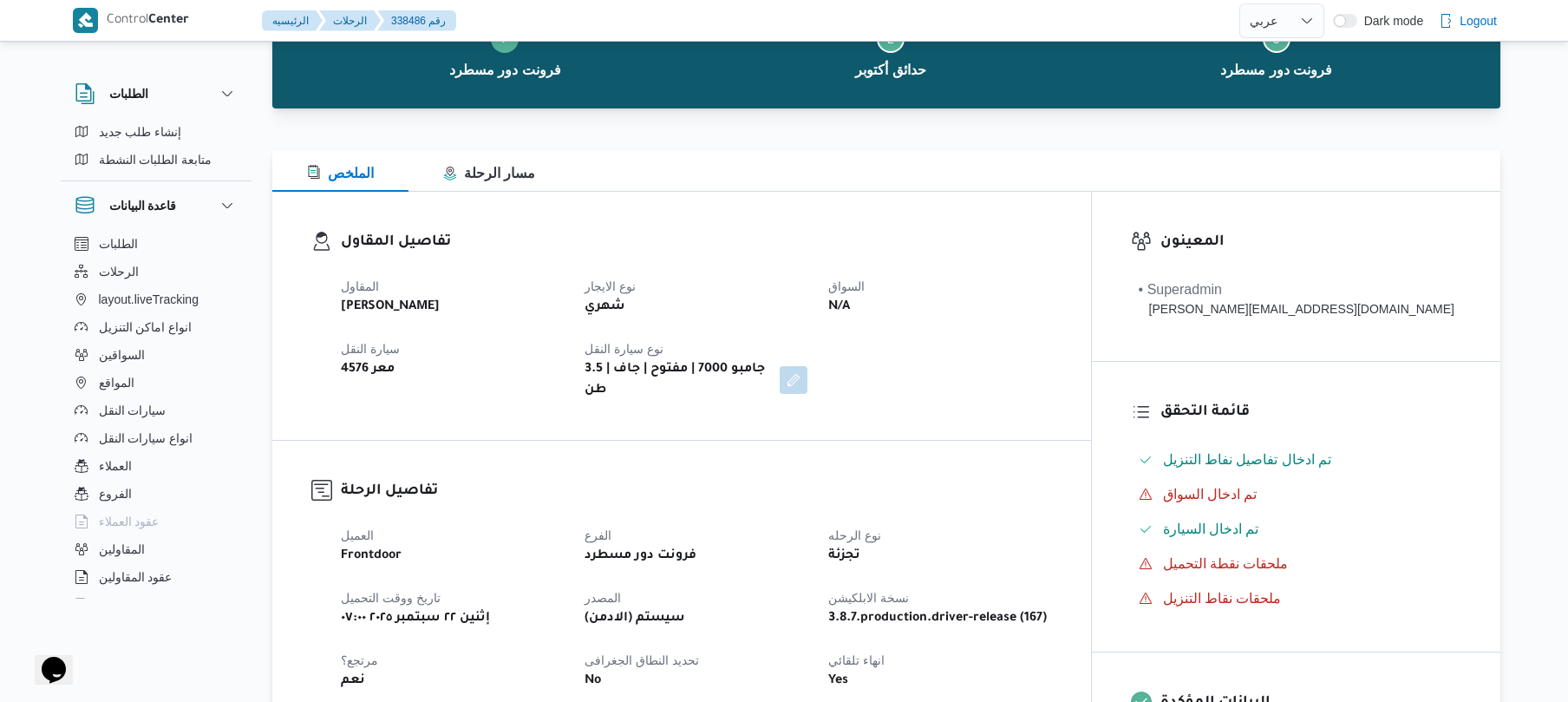
scroll to position [139, 0]
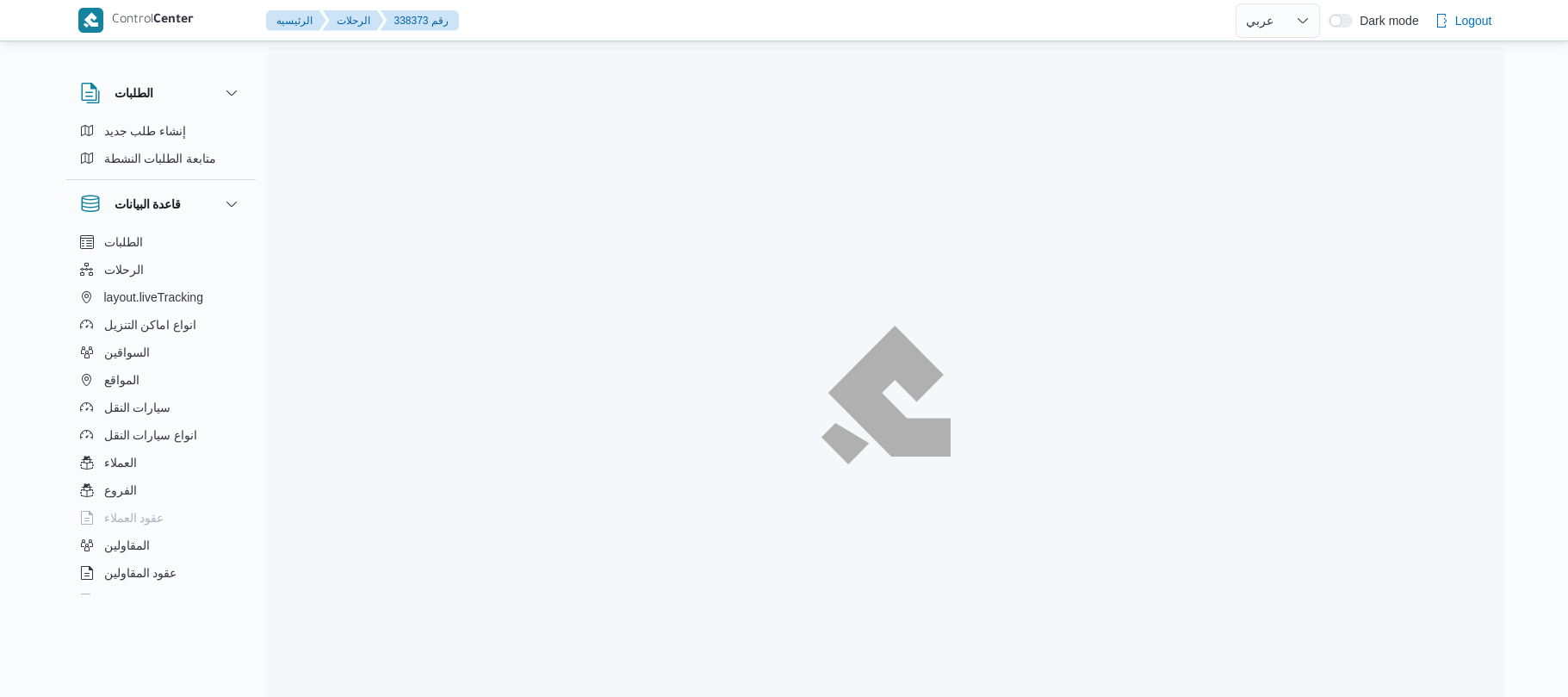
select select "ar"
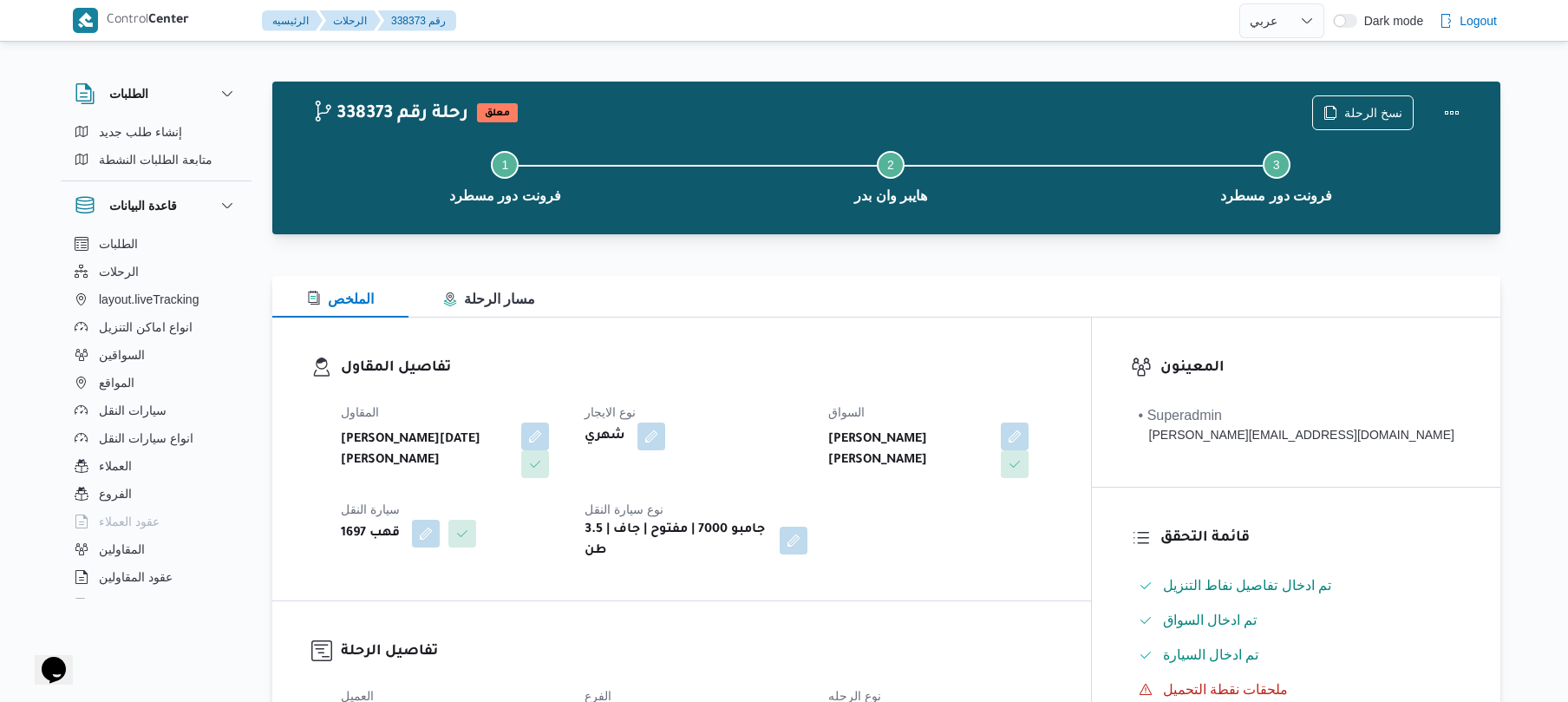
click at [1090, 327] on div "تفاصيل المقاول المقاول [PERSON_NAME][DATE] [PERSON_NAME] نوع الايجار شهري السوا…" at bounding box center [681, 459] width 819 height 283
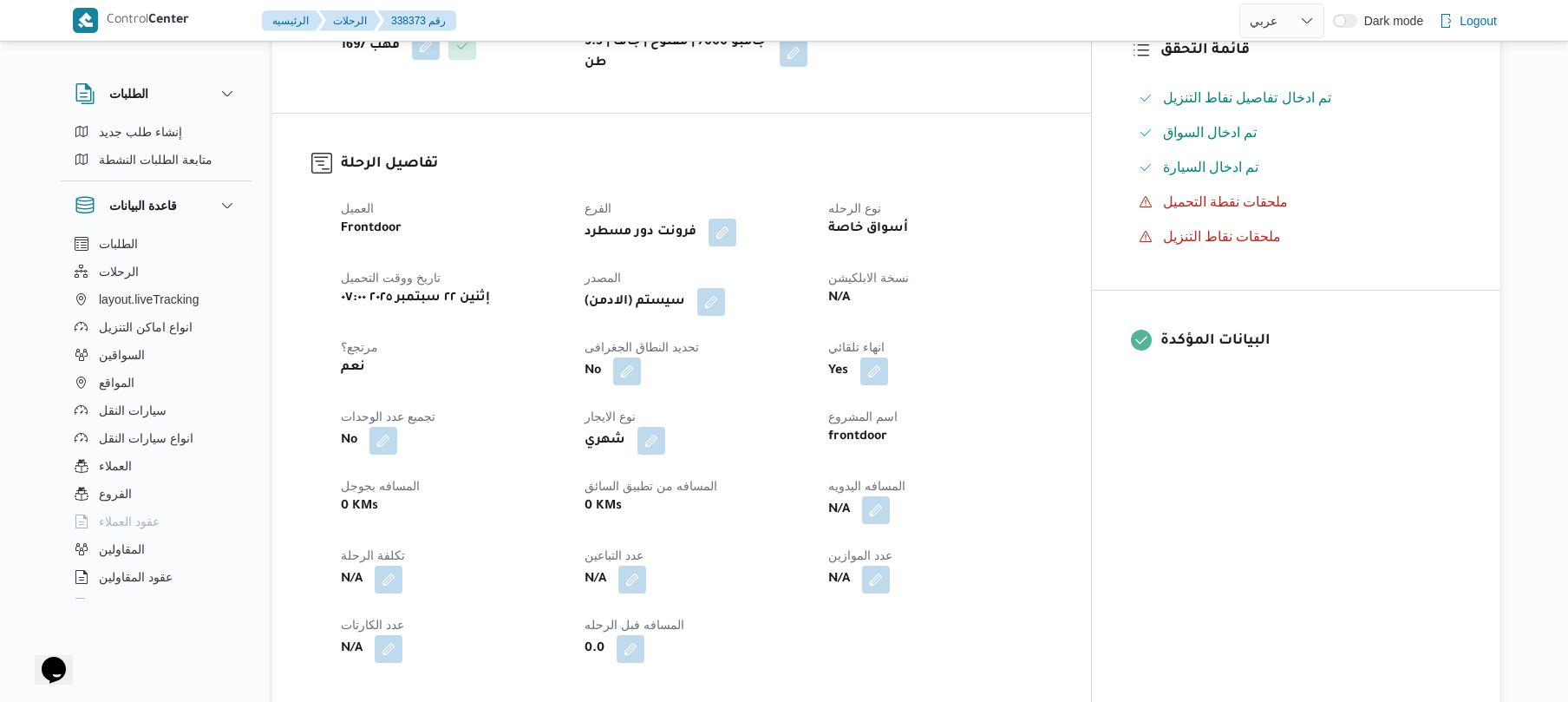
scroll to position [556, 0]
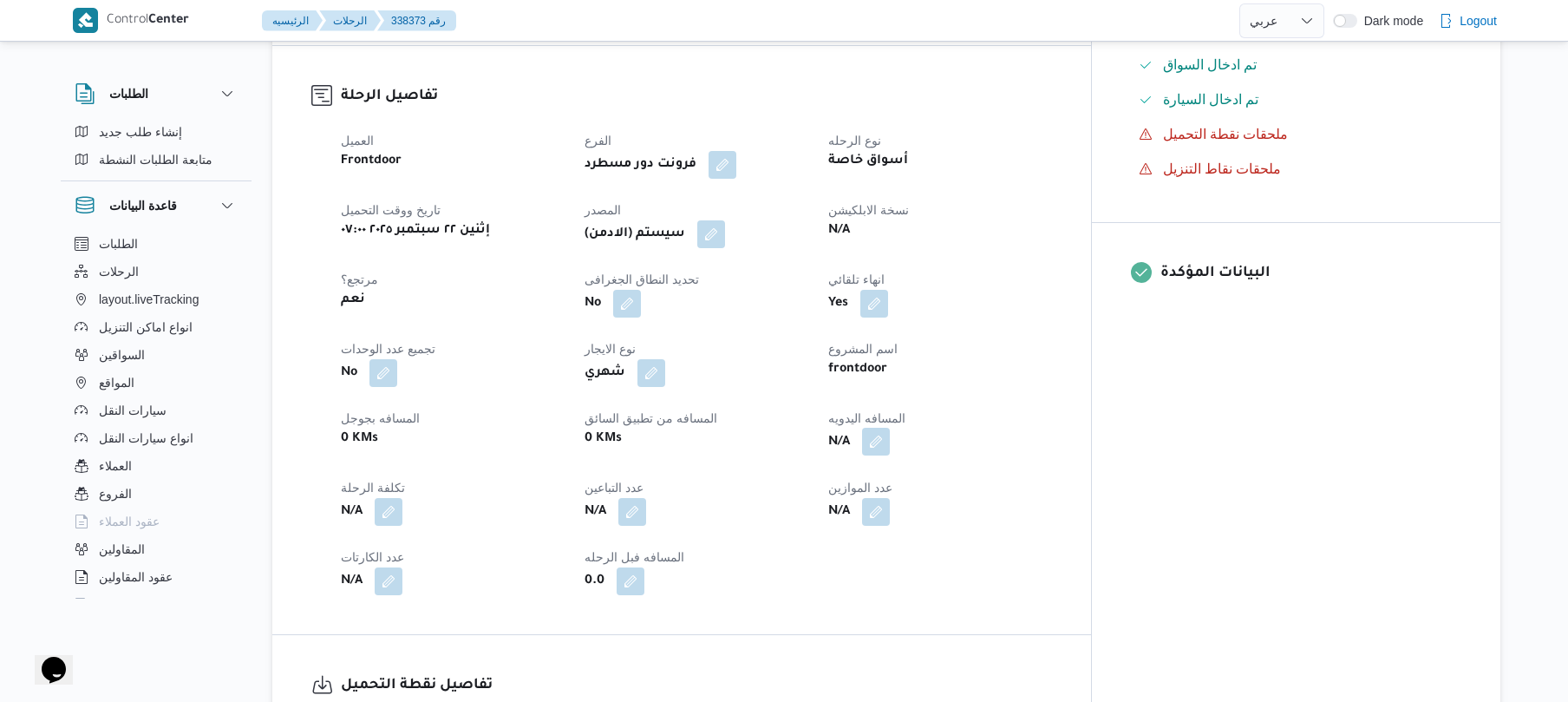
click at [889, 428] on button "button" at bounding box center [876, 441] width 27 height 27
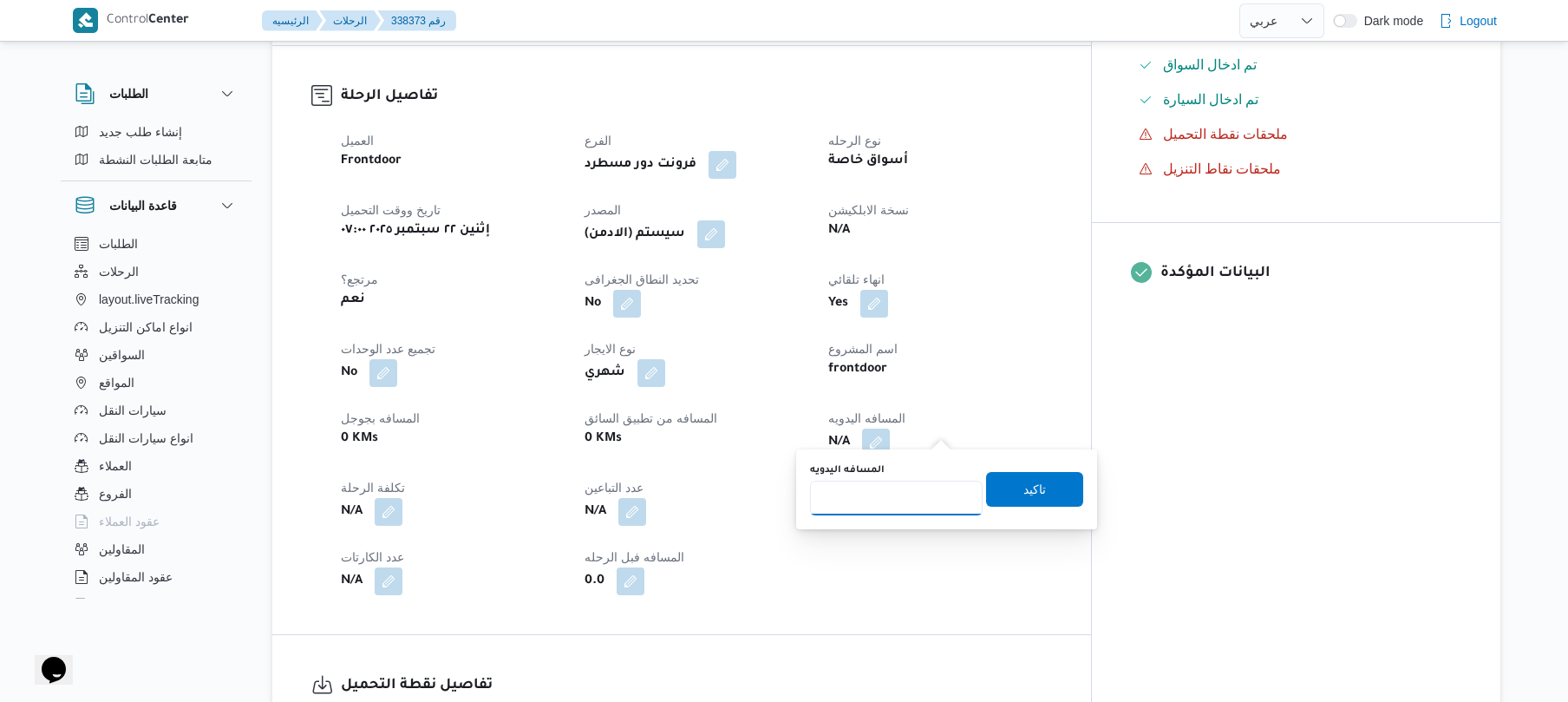
click at [888, 484] on input "المسافه اليدويه" at bounding box center [896, 498] width 173 height 35
type input "120"
click at [1023, 491] on span "تاكيد" at bounding box center [1034, 487] width 22 height 21
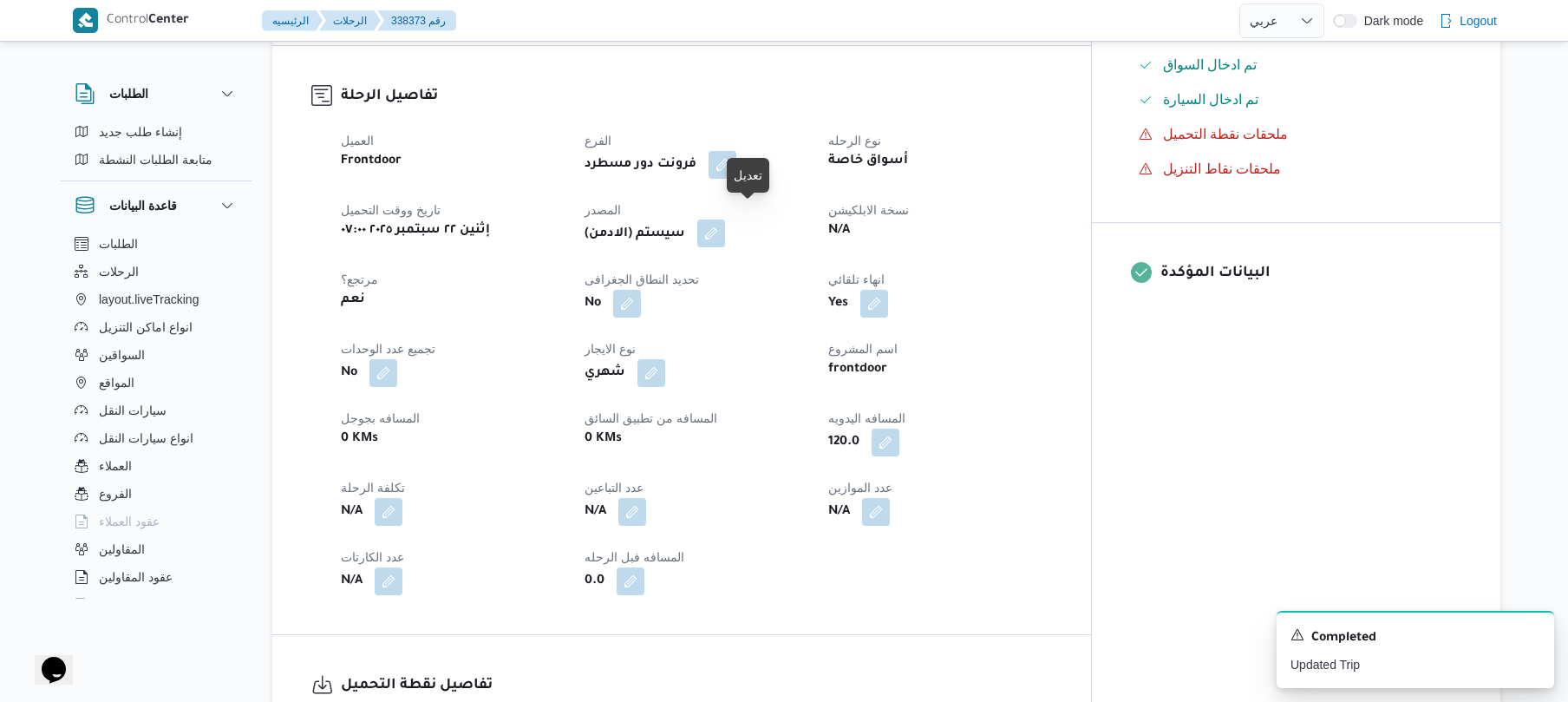
click at [725, 221] on button "button" at bounding box center [711, 233] width 27 height 27
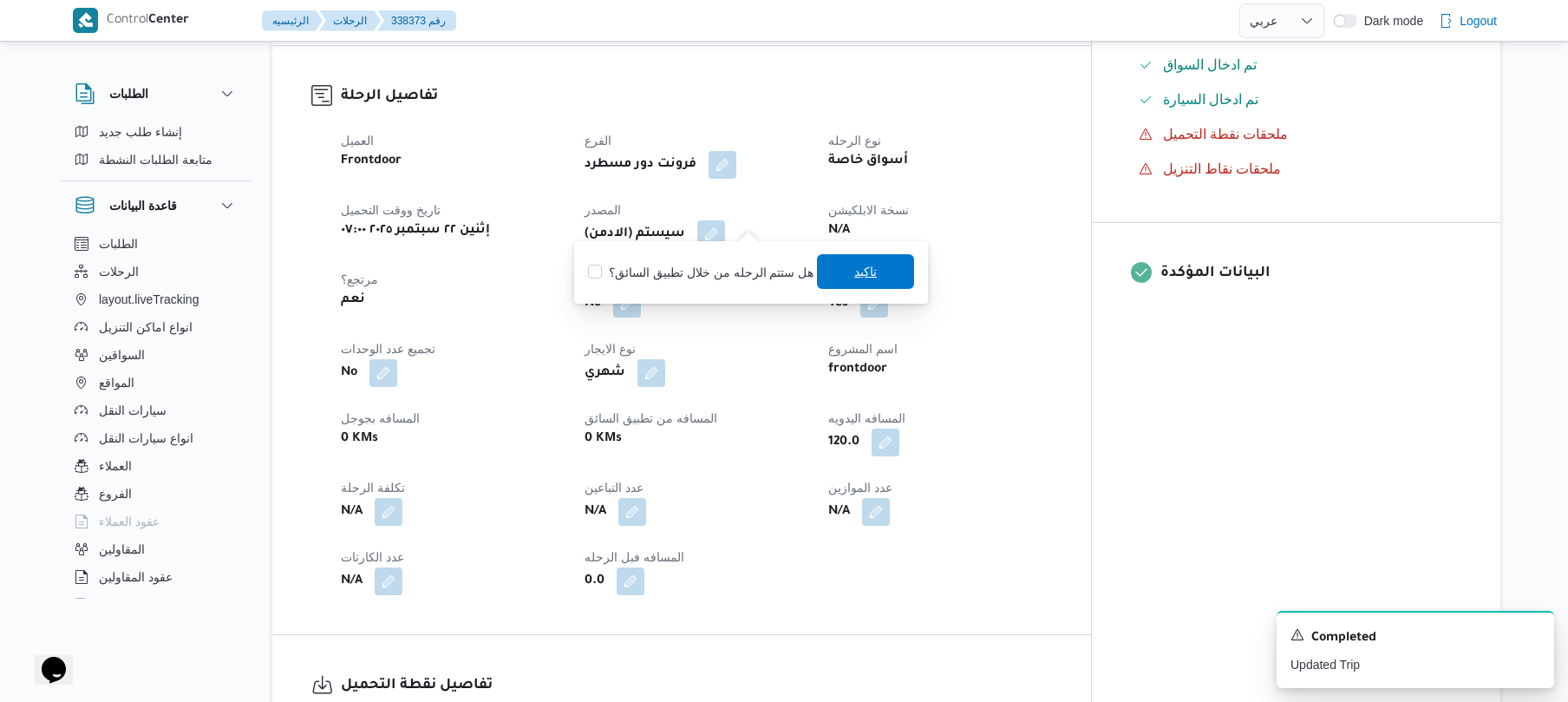
click at [831, 275] on span "تاكيد" at bounding box center [865, 271] width 97 height 35
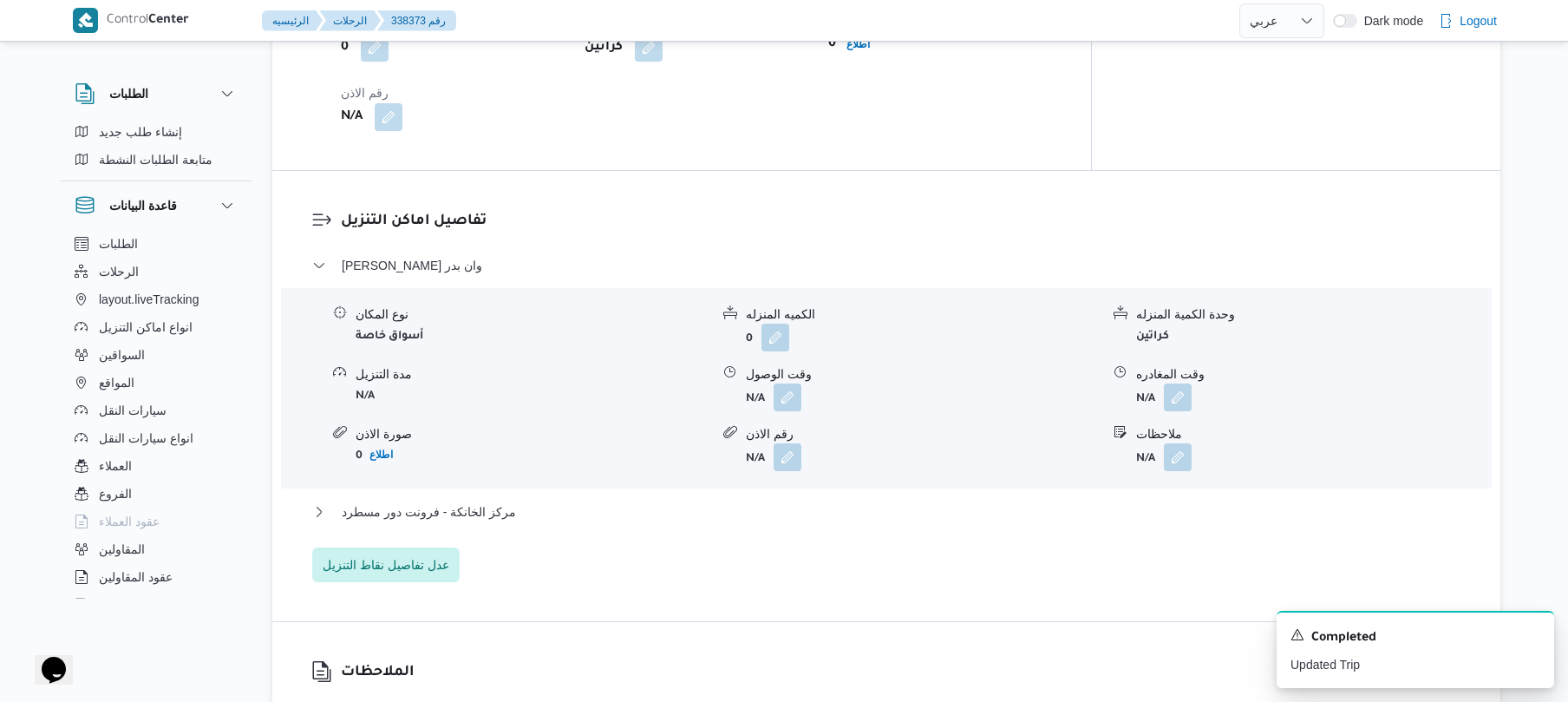
scroll to position [1341, 0]
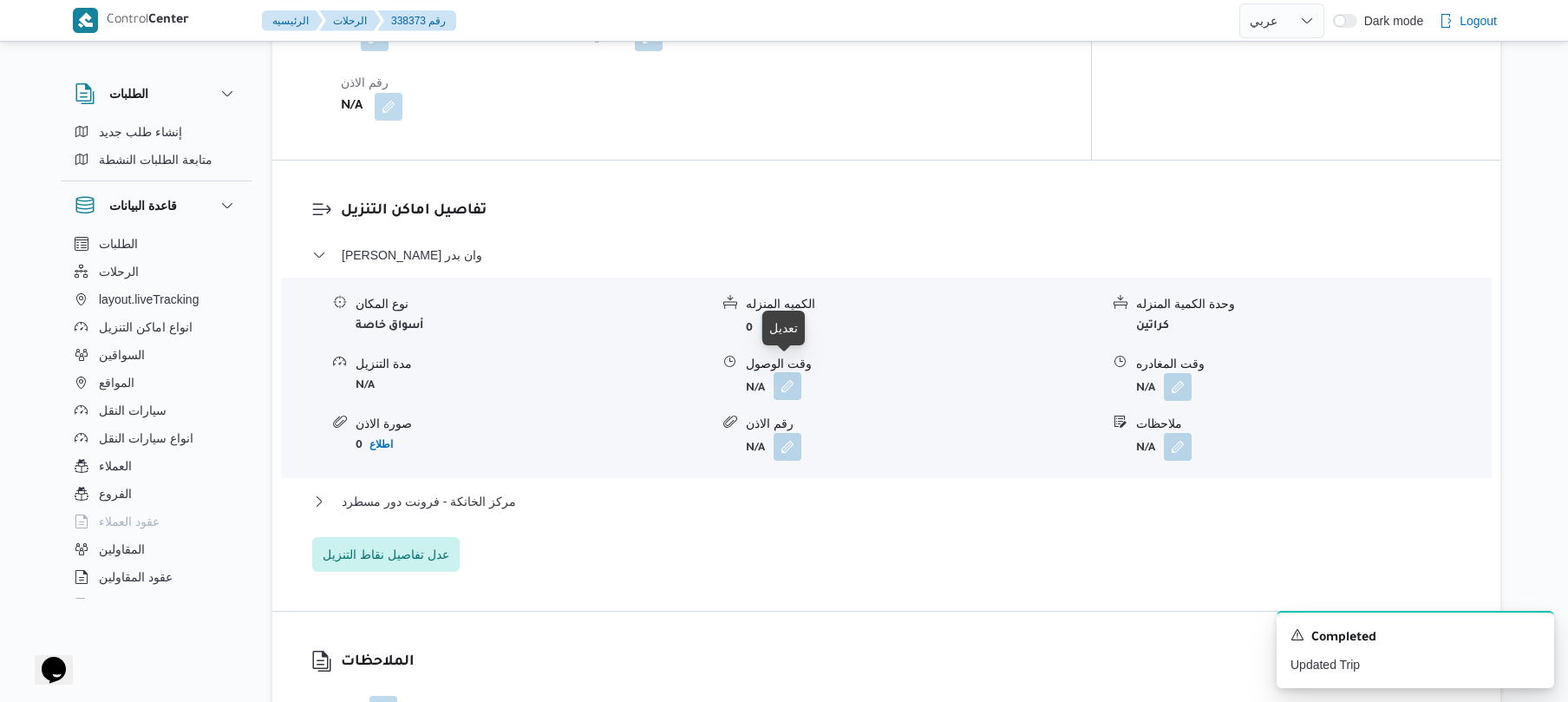
click at [786, 372] on button "button" at bounding box center [787, 386] width 27 height 27
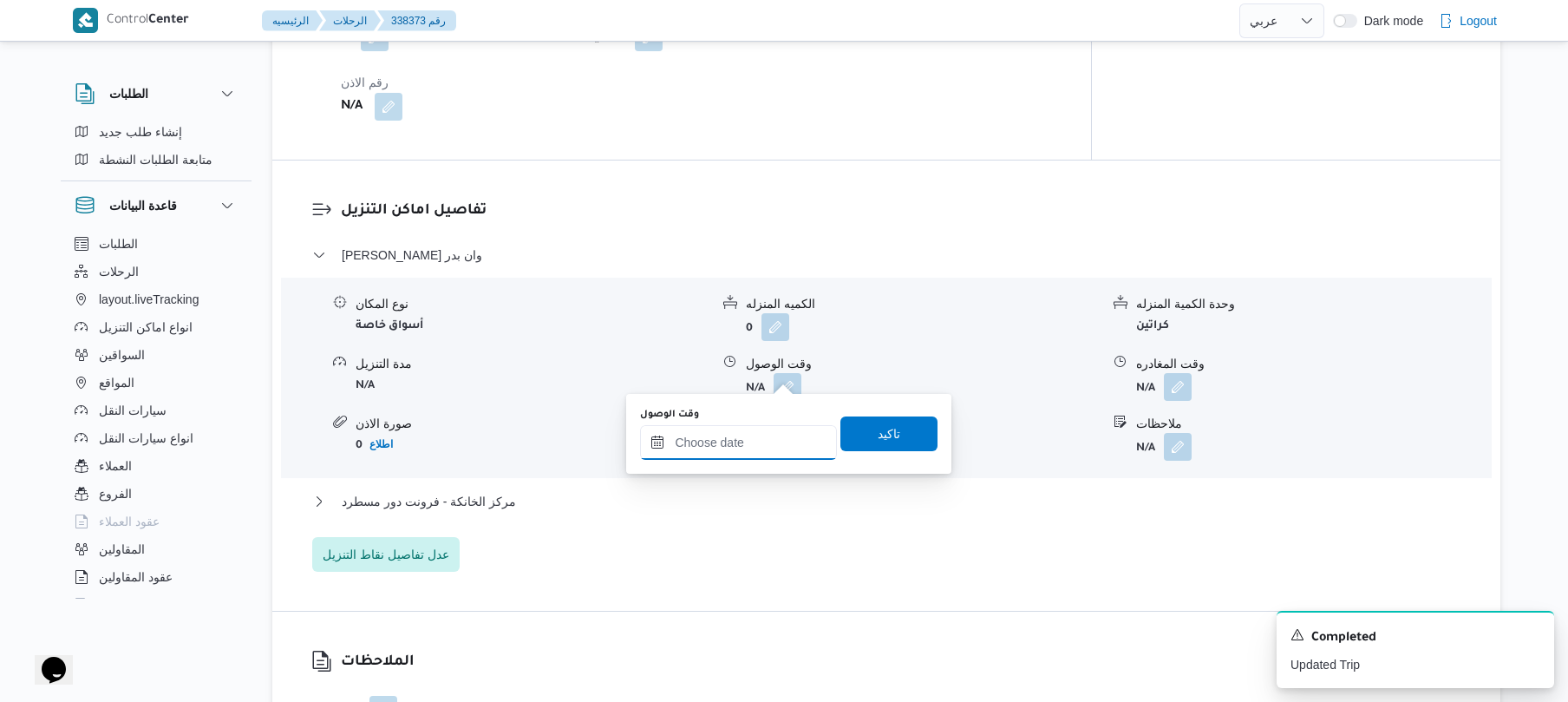
click at [740, 452] on input "وقت الوصول" at bounding box center [739, 442] width 197 height 35
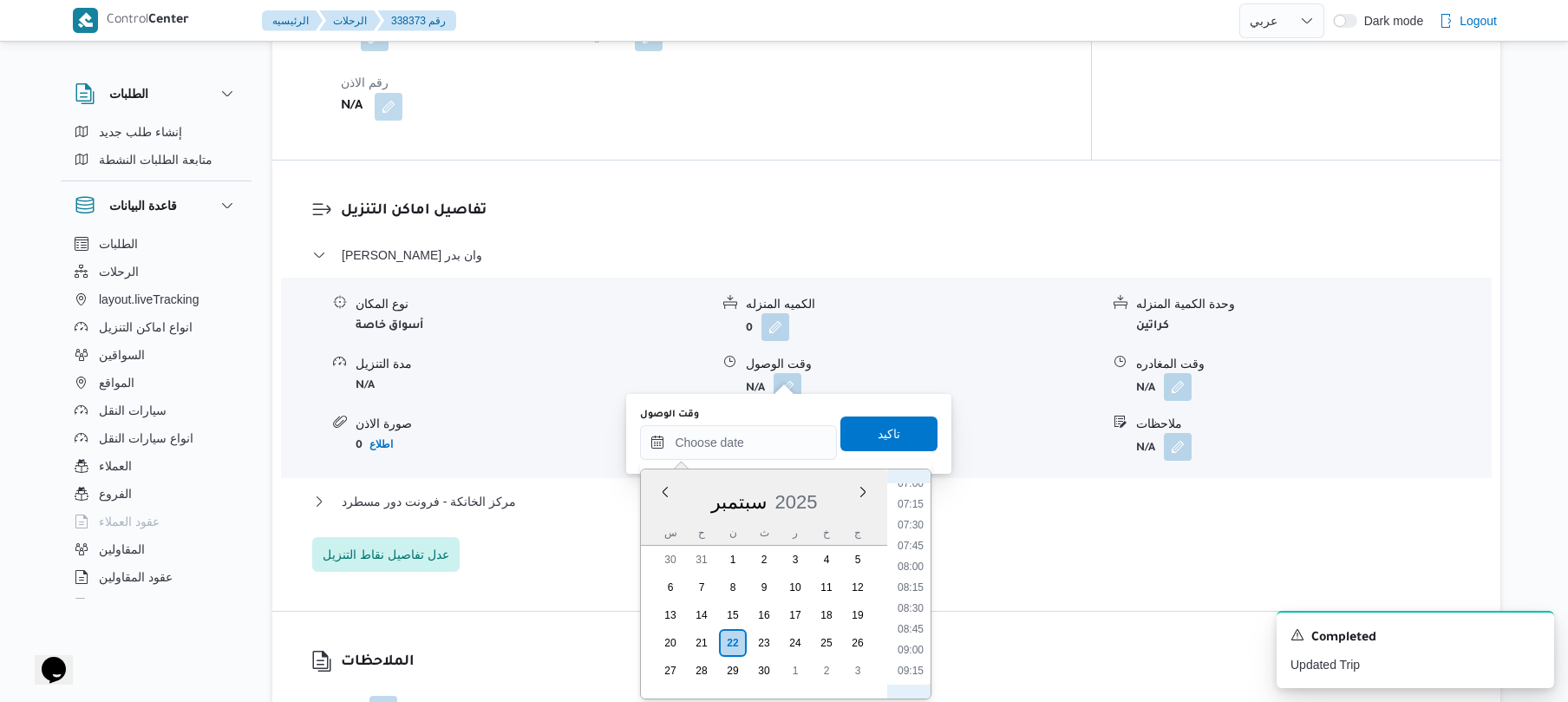
scroll to position [566, 0]
click at [913, 633] on li "08:30" at bounding box center [910, 634] width 40 height 18
type input "٢٢/٠٩/٢٠٢٥ ٠٨:٣٠"
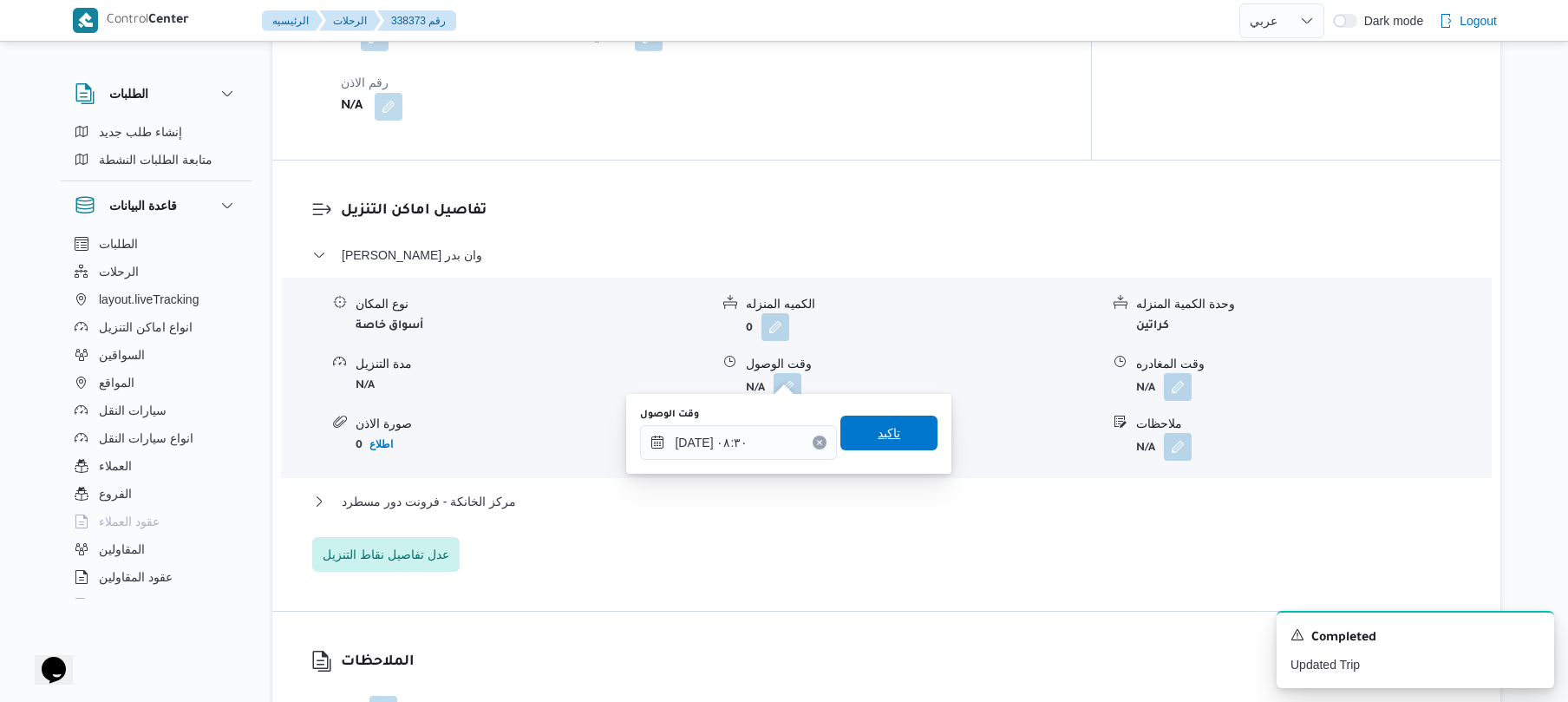
click at [889, 434] on span "تاكيد" at bounding box center [888, 433] width 22 height 21
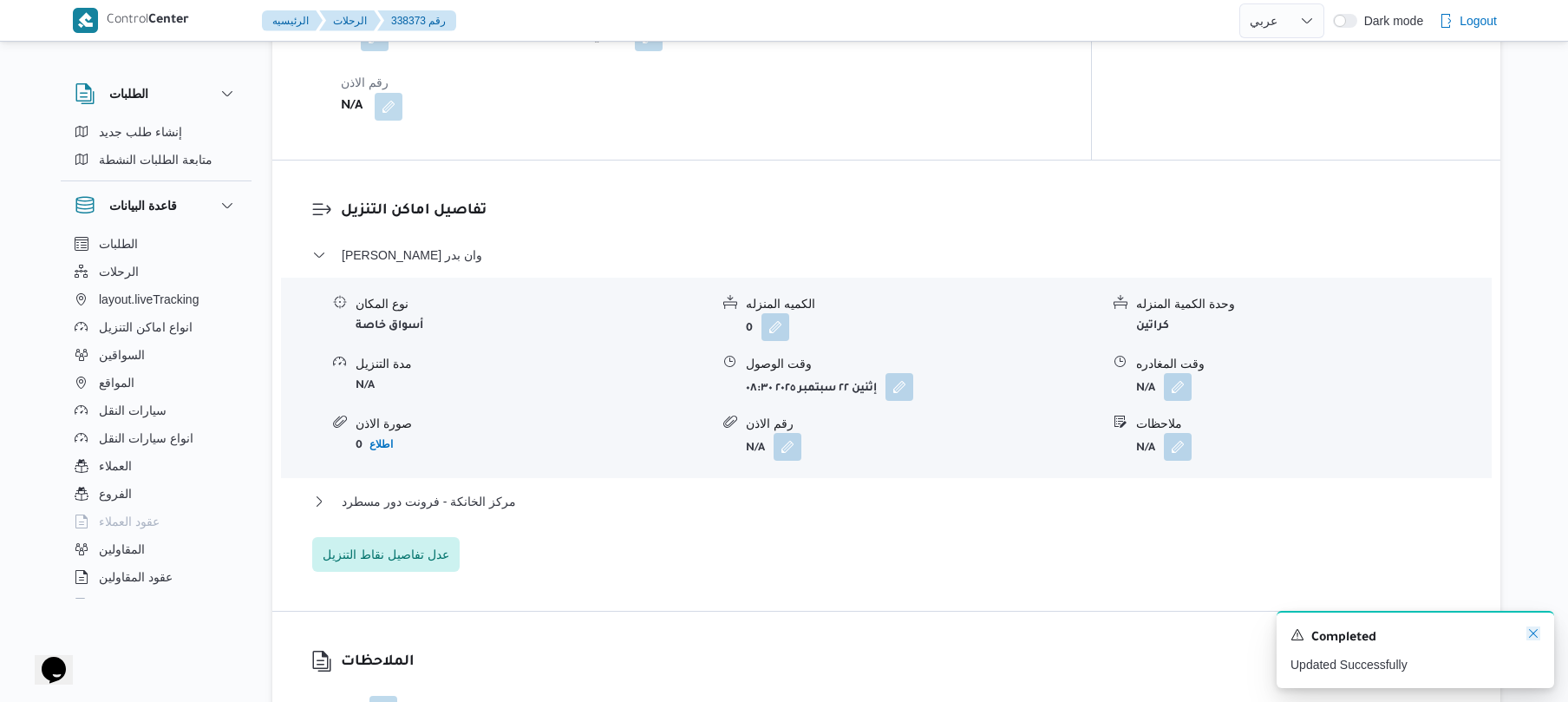
click at [1537, 635] on icon "Dismiss toast" at bounding box center [1533, 633] width 14 height 14
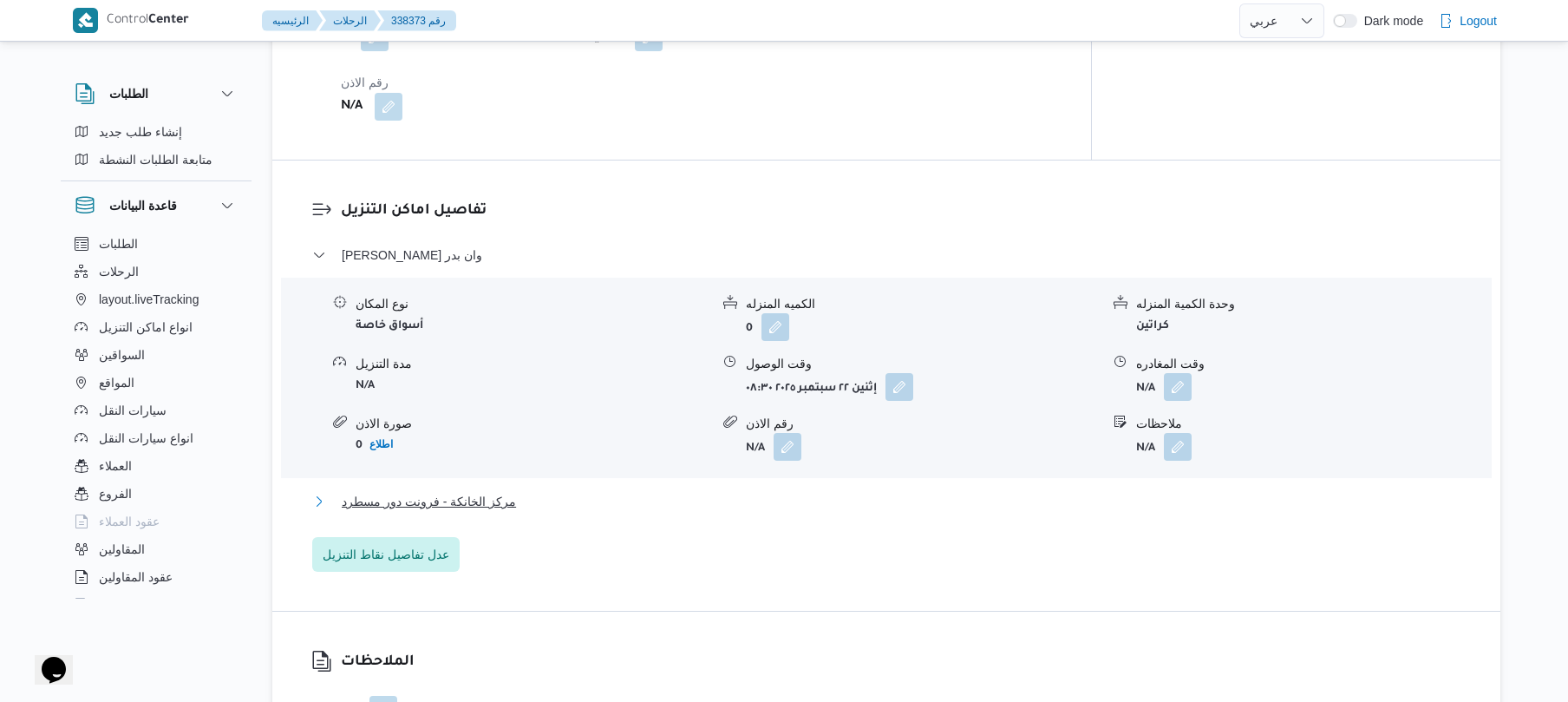
click at [1098, 491] on button "مركز الخانكة - فرونت دور مسطرد" at bounding box center [887, 501] width 1149 height 21
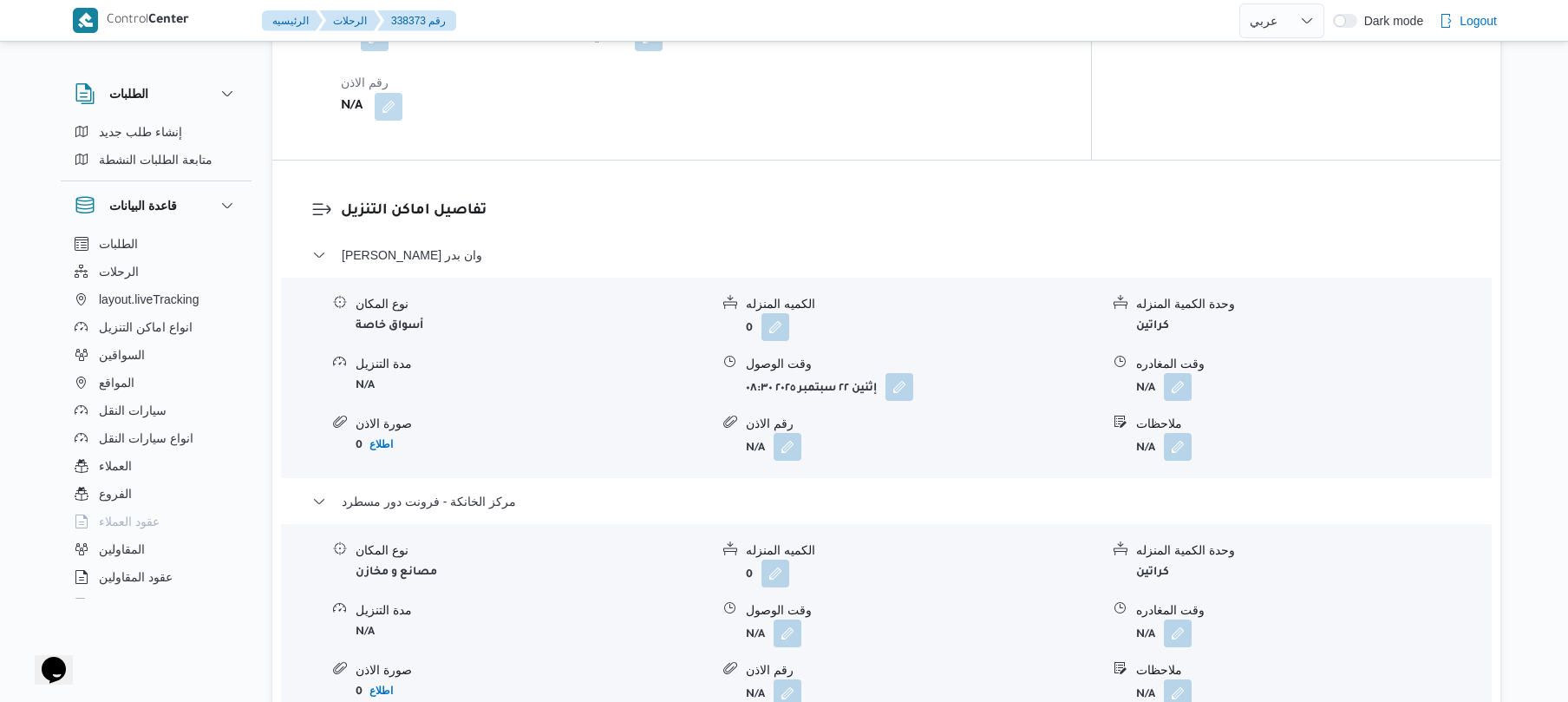
click at [1534, 640] on div "Control Center الرئيسيه الرحلات 338373 رقم English عربي Dark mode Logout الطلبا…" at bounding box center [784, 450] width 1568 height 3581
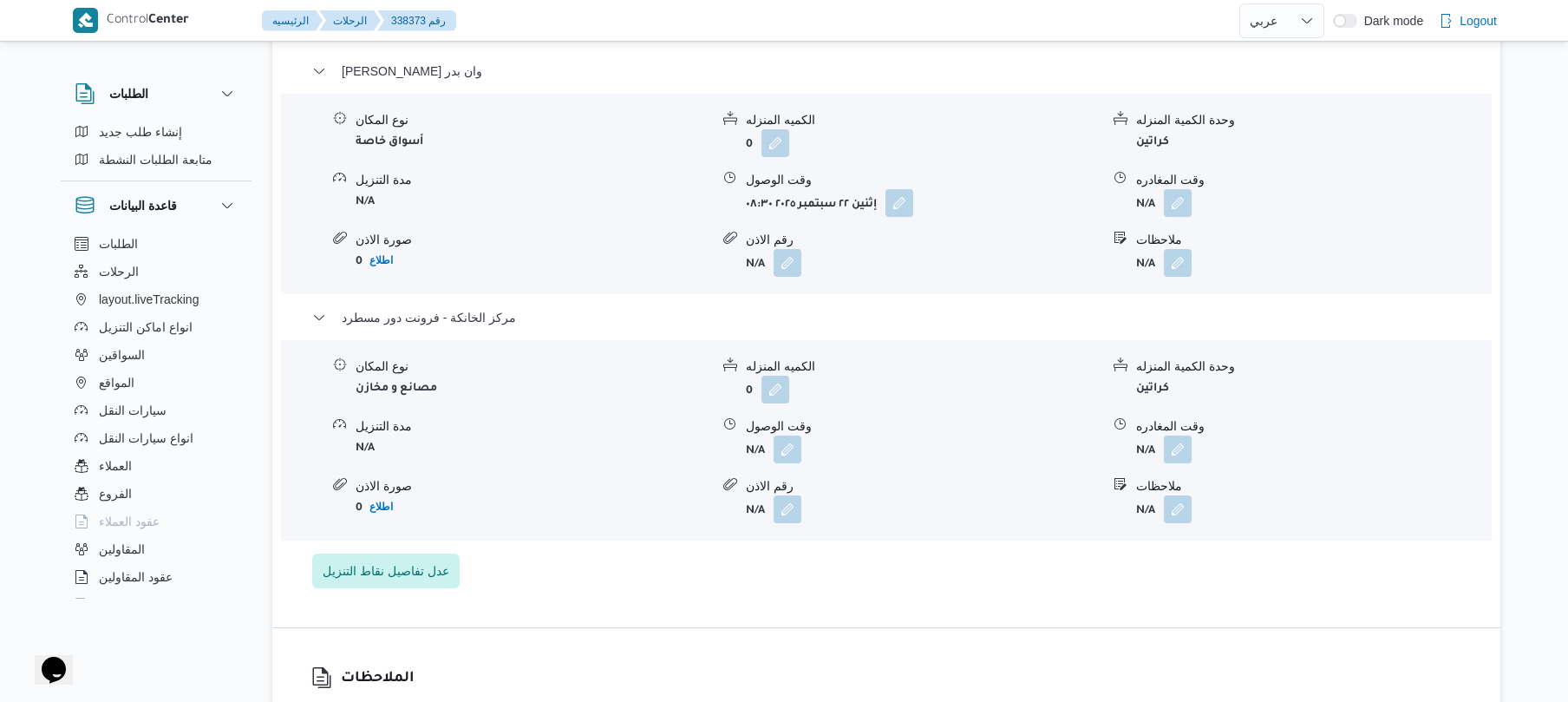
scroll to position [1526, 0]
click at [1176, 433] on button "button" at bounding box center [1177, 446] width 27 height 27
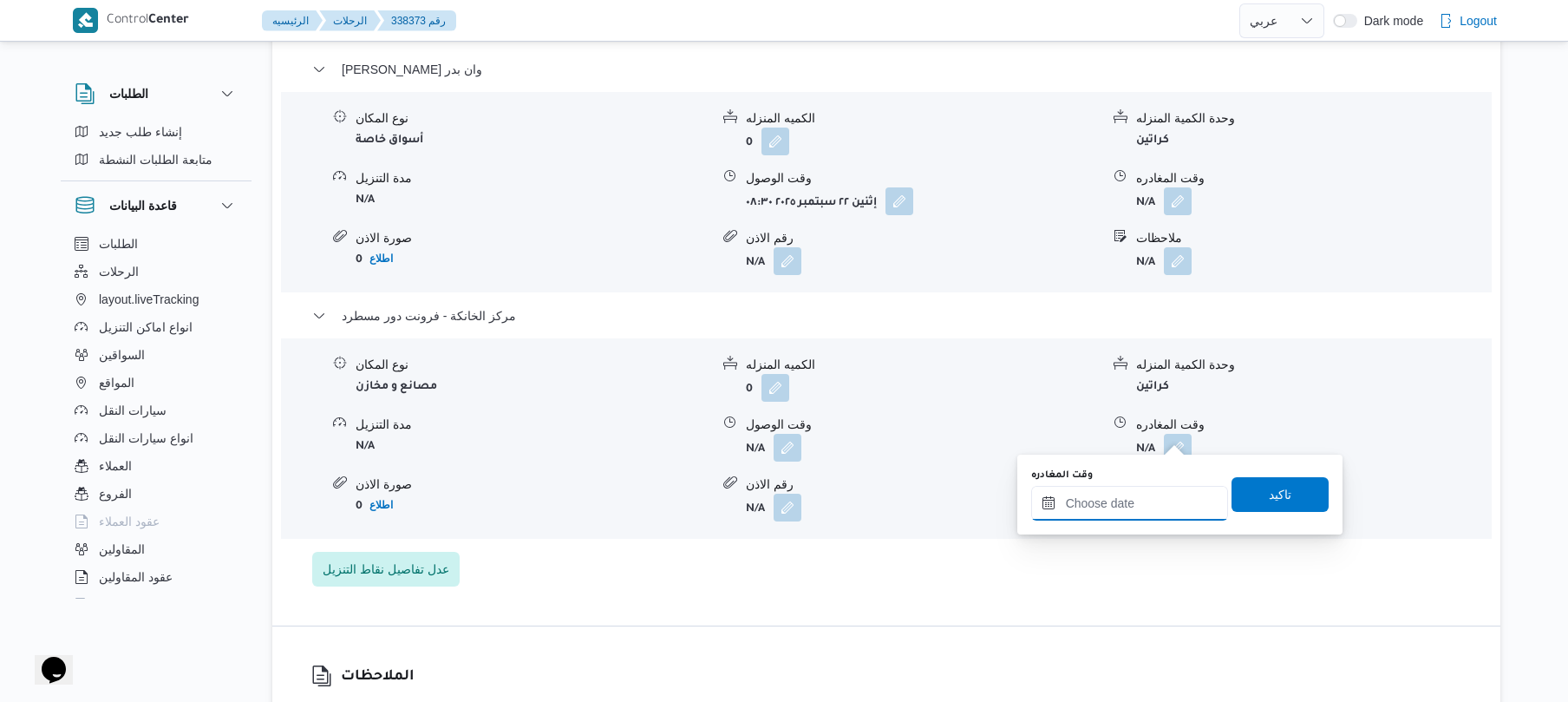
click at [1107, 494] on input "وقت المغادره" at bounding box center [1130, 503] width 197 height 35
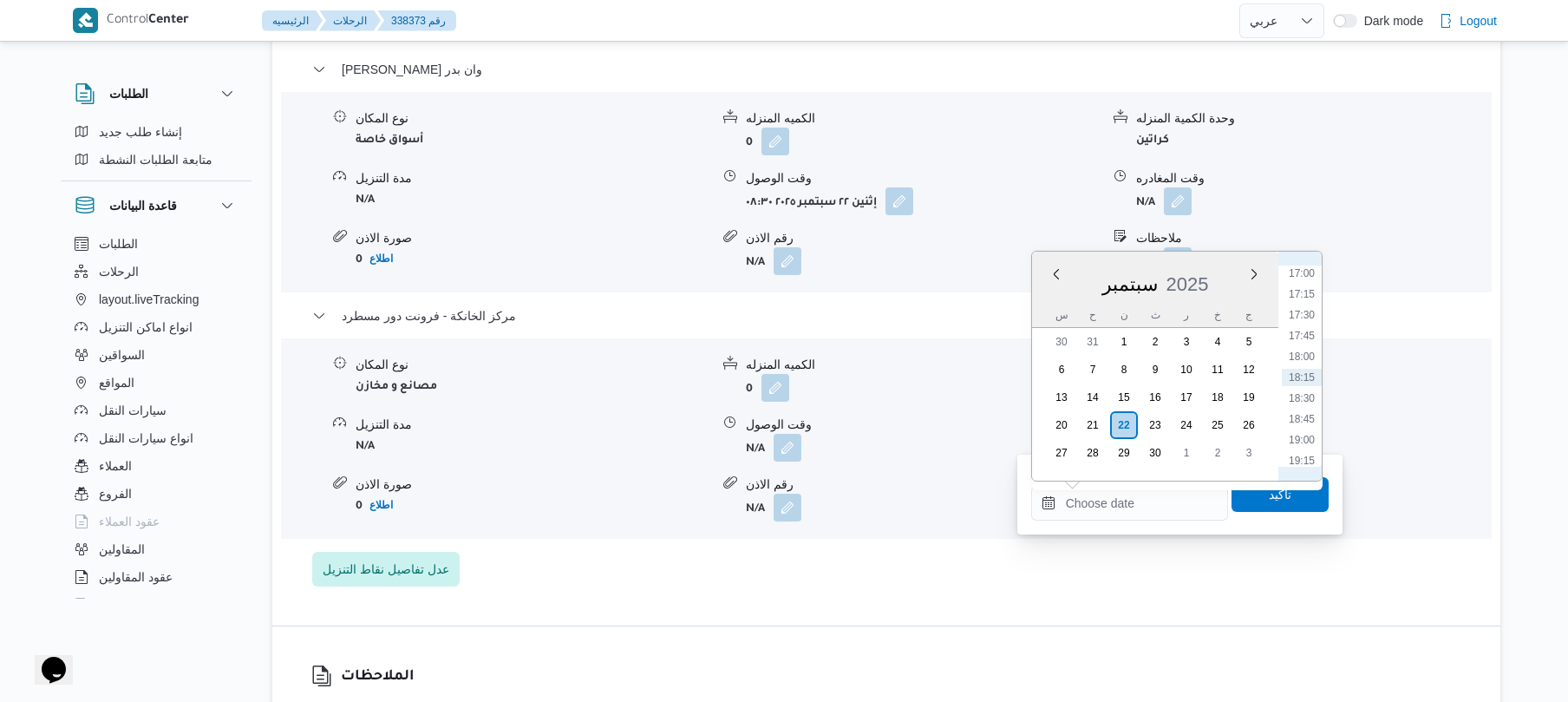
scroll to position [1246, 0]
click at [1302, 416] on li "16:45" at bounding box center [1301, 424] width 40 height 18
type input "٢٢/٠٩/٢٠٢٥ ١٦:٤٥"
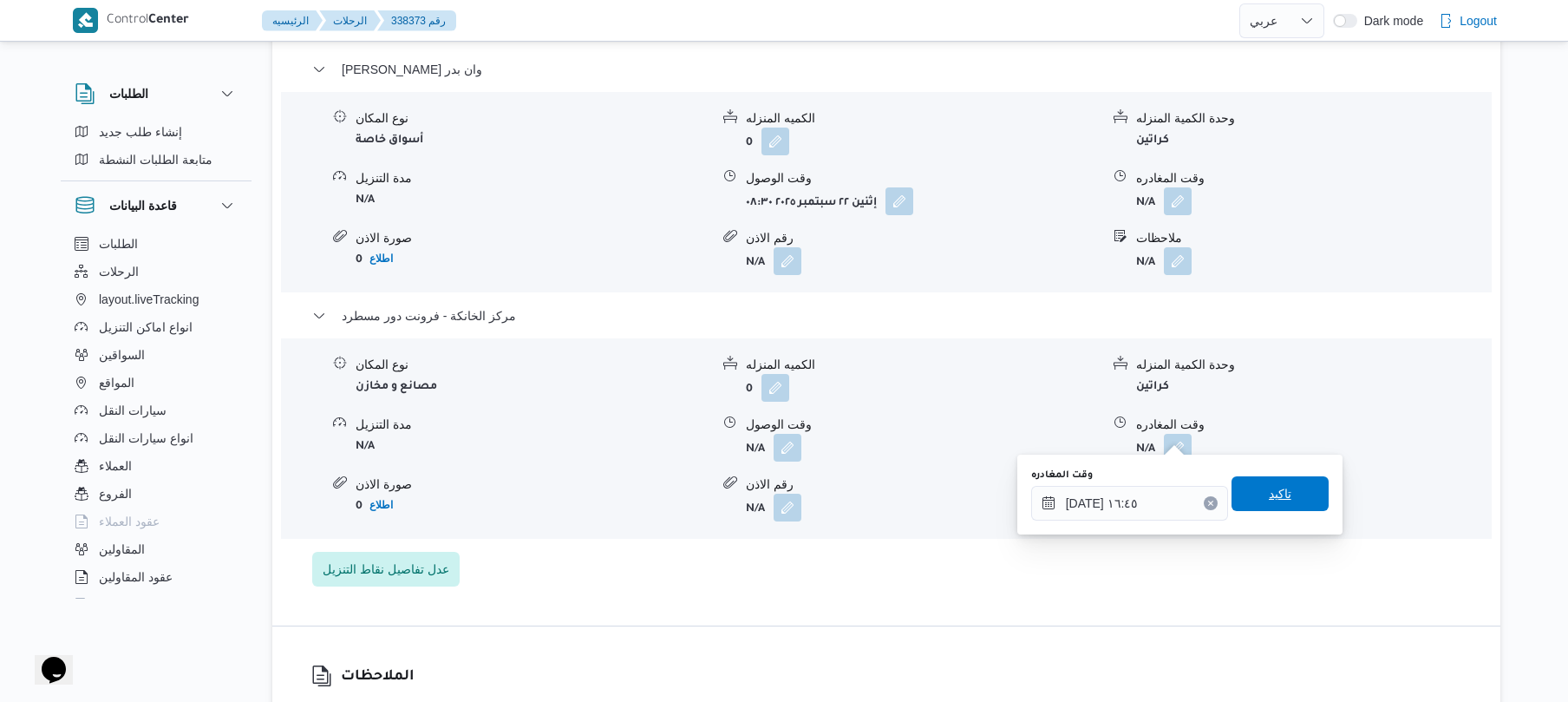
click at [1254, 497] on span "تاكيد" at bounding box center [1279, 494] width 97 height 35
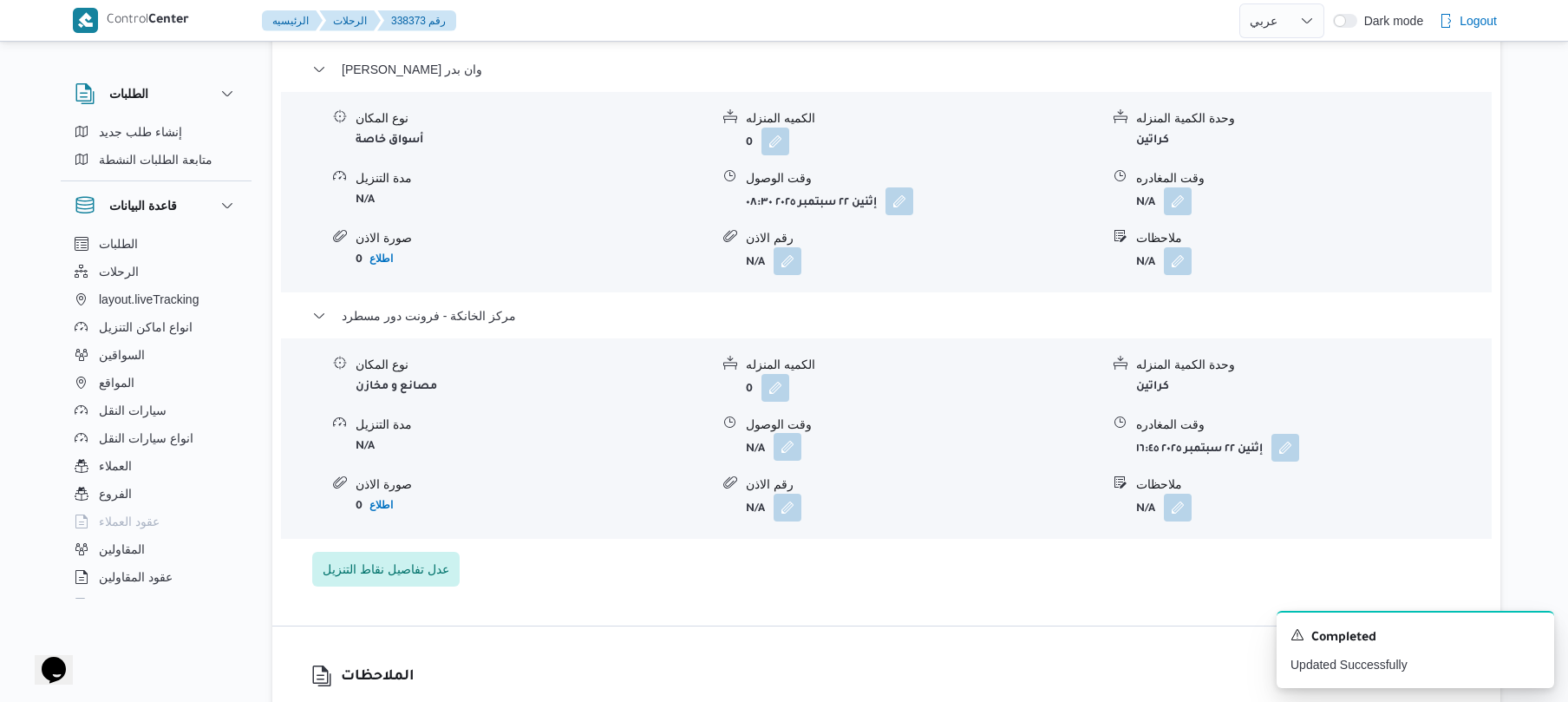
click at [789, 434] on button "button" at bounding box center [787, 446] width 27 height 27
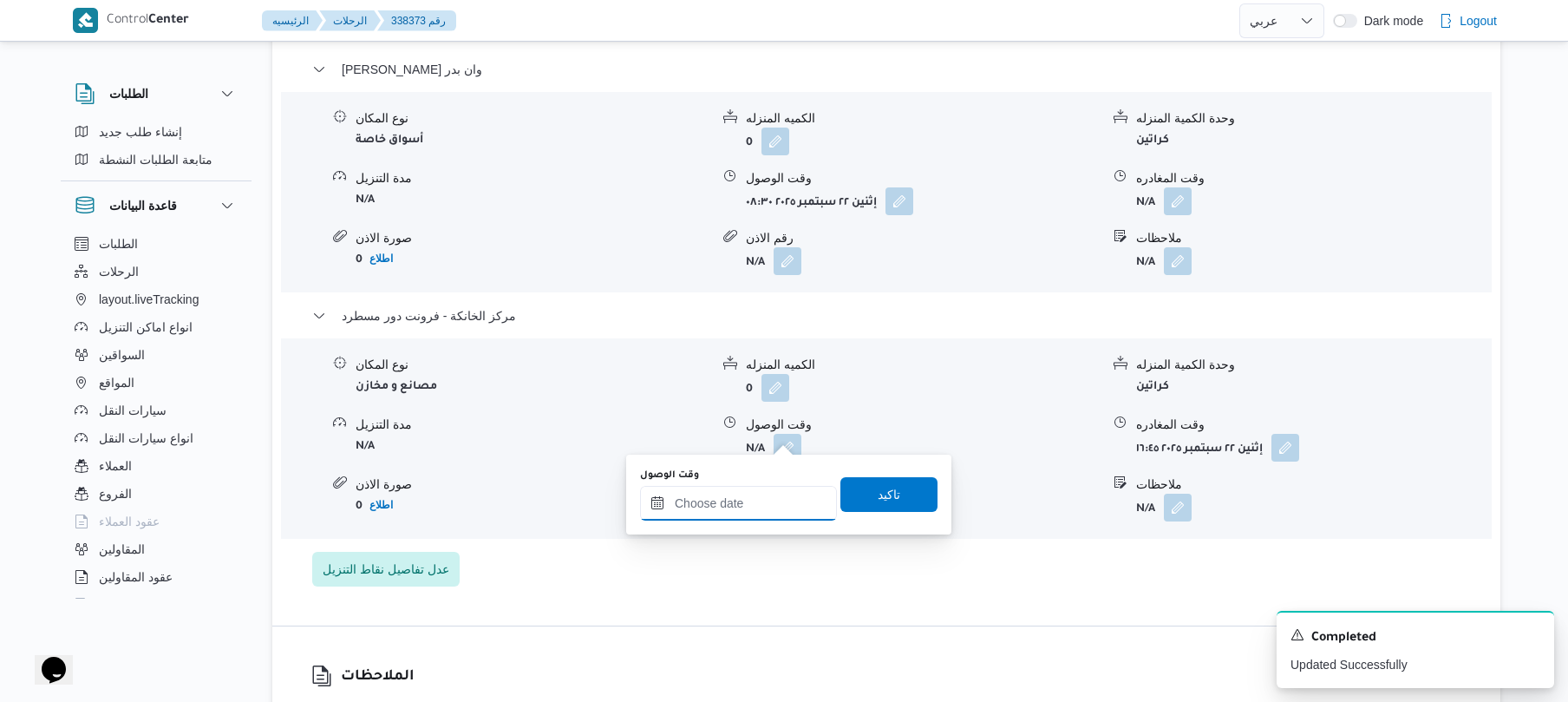
click at [740, 512] on input "وقت الوصول" at bounding box center [739, 503] width 197 height 35
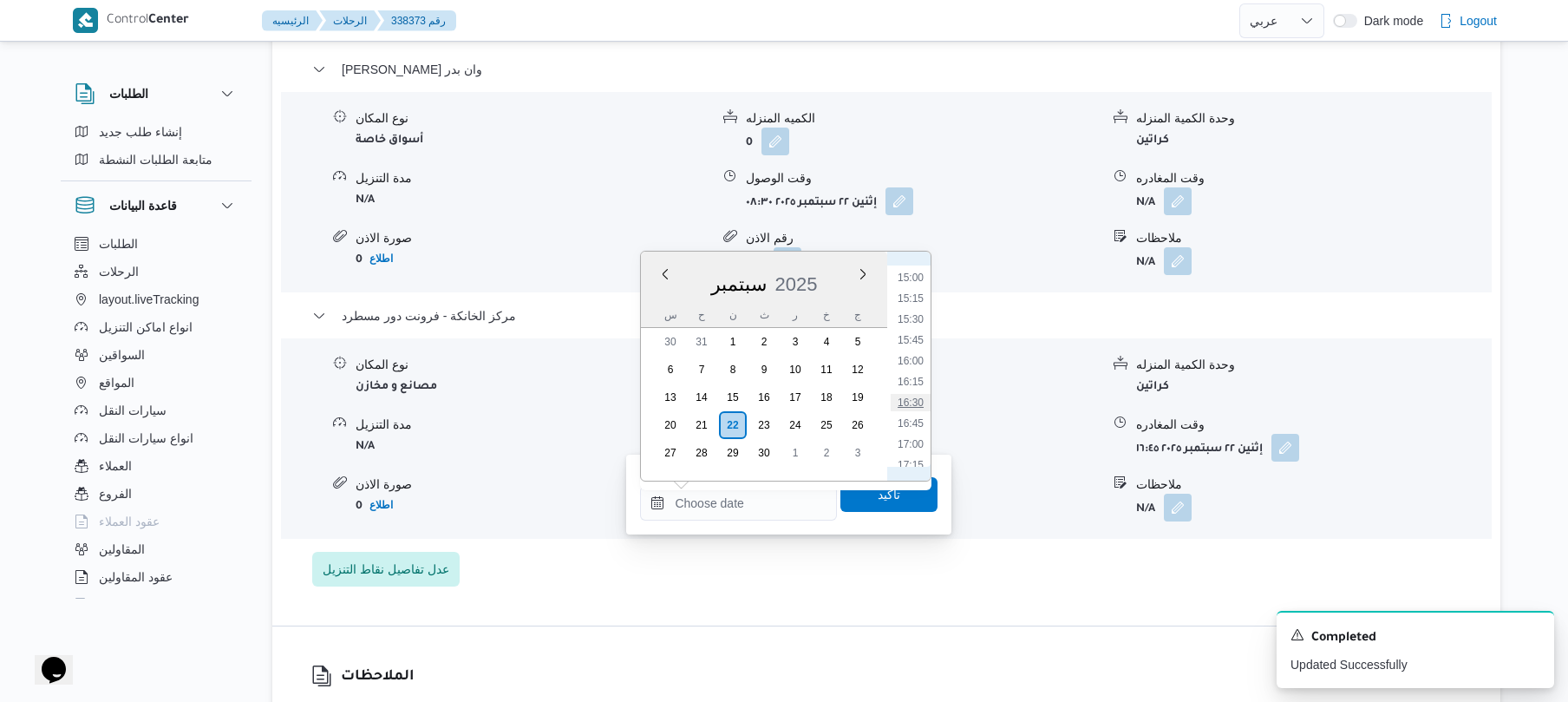
click at [913, 397] on li "16:30" at bounding box center [910, 402] width 40 height 18
type input "٢٢/٠٩/٢٠٢٥ ١٦:٣٠"
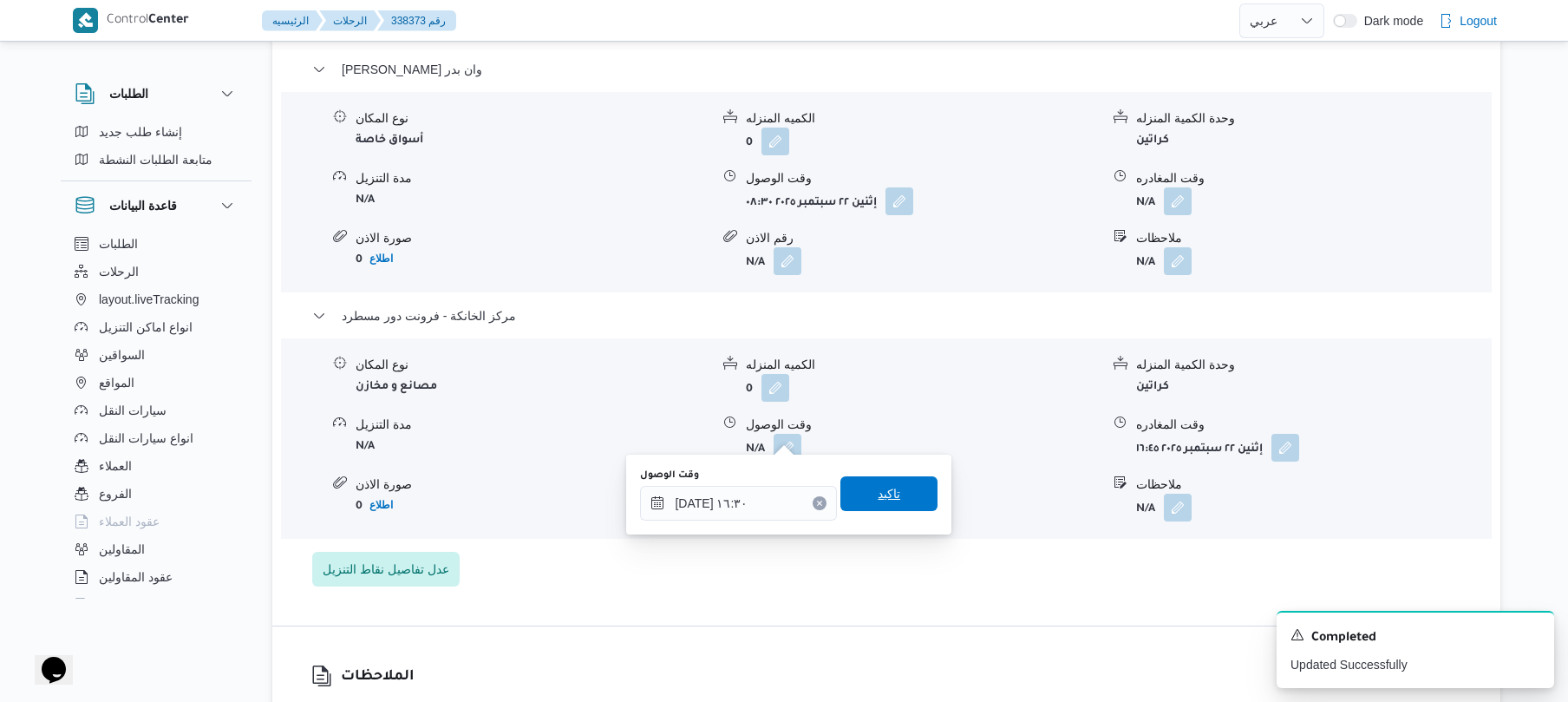
click at [892, 479] on span "تاكيد" at bounding box center [888, 494] width 97 height 35
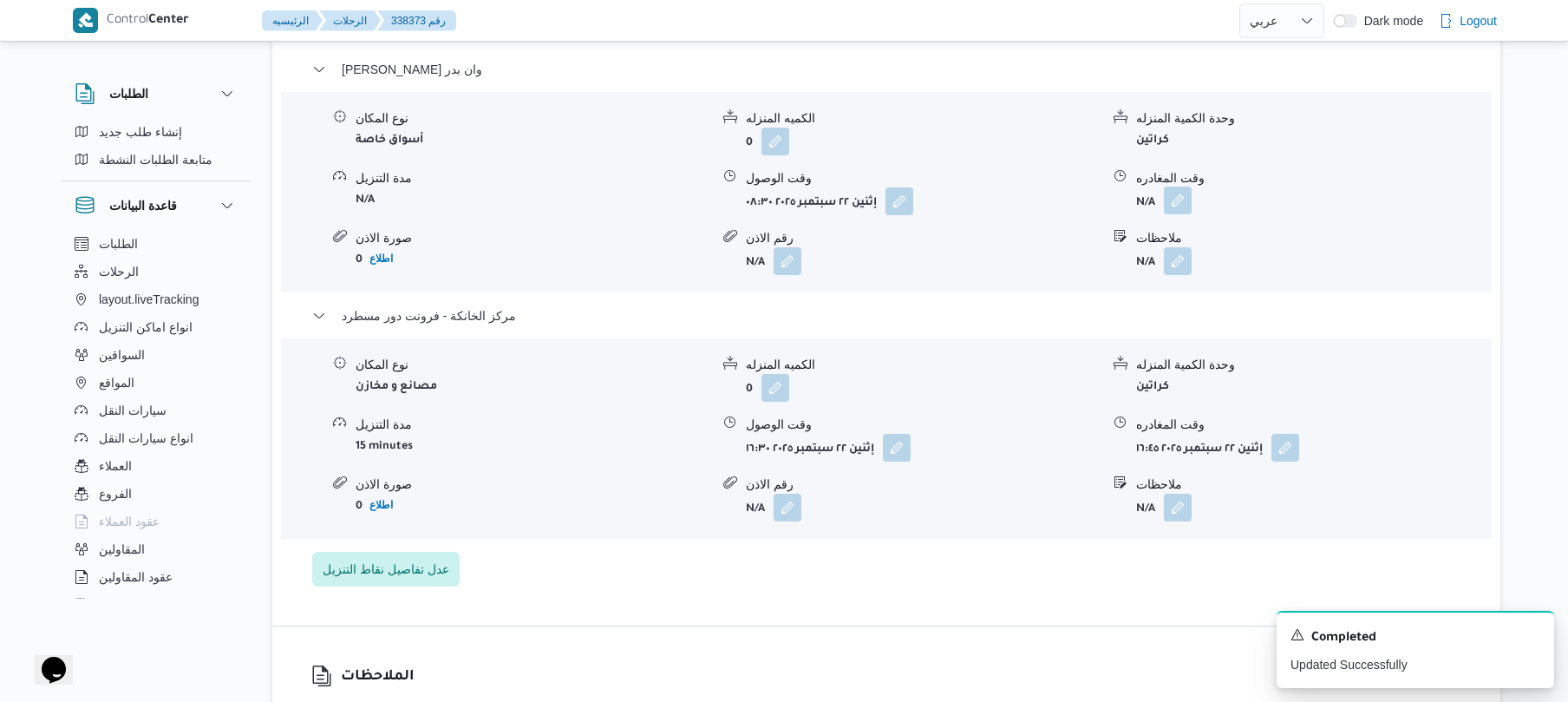
click at [1171, 189] on button "button" at bounding box center [1177, 200] width 27 height 27
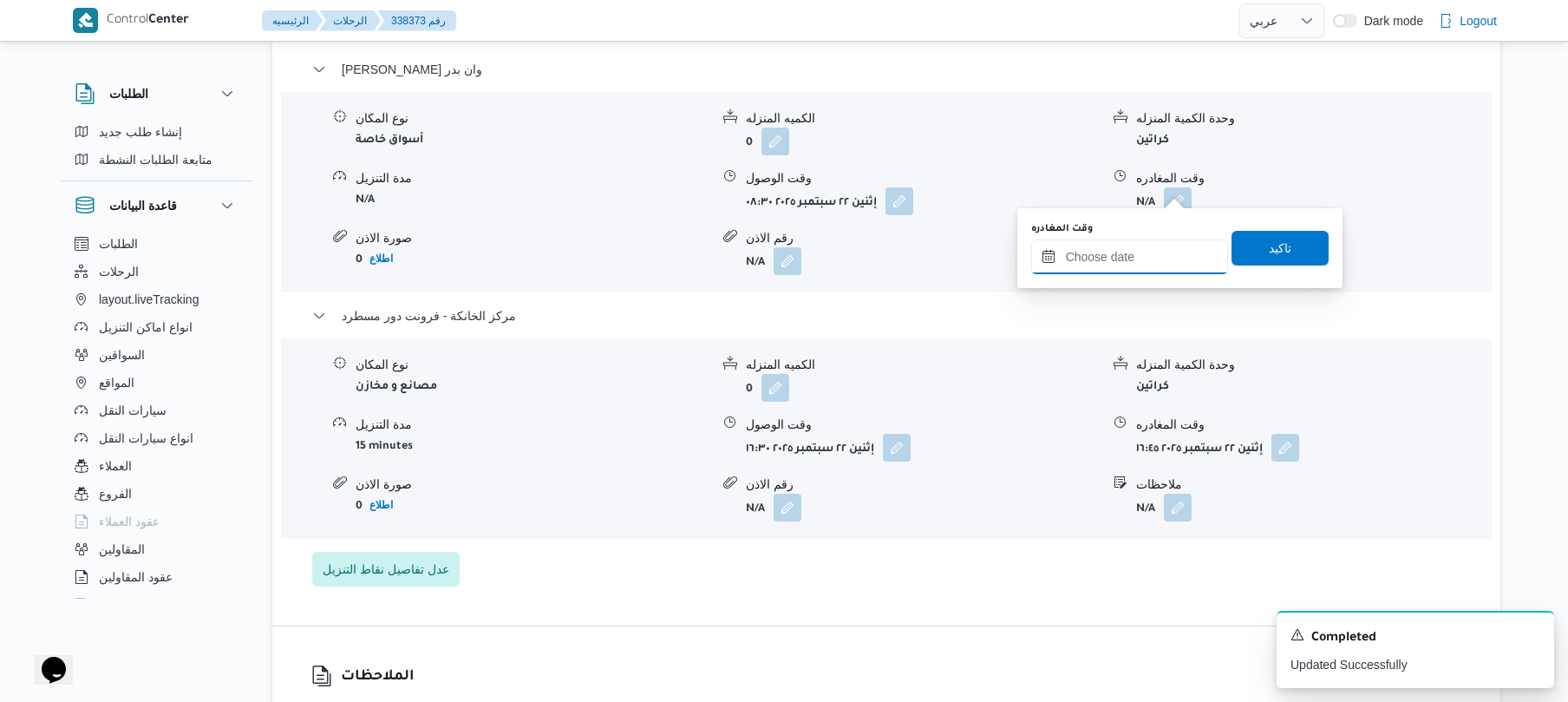
click at [1099, 258] on input "وقت المغادره" at bounding box center [1130, 257] width 197 height 35
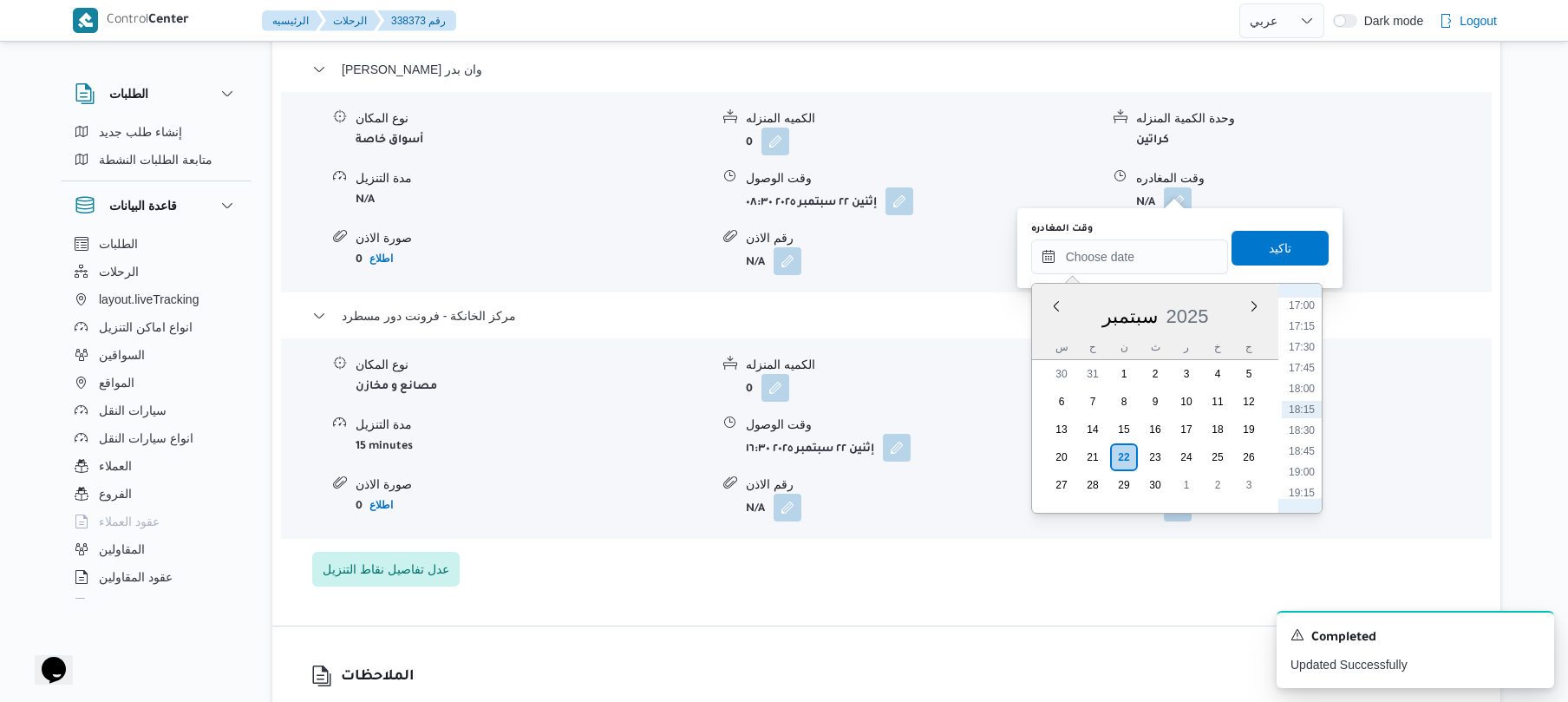
scroll to position [1247, 0]
click at [1300, 352] on li "15:30" at bounding box center [1301, 351] width 40 height 18
type input "٢٢/٠٩/٢٠٢٥ ١٥:٣٠"
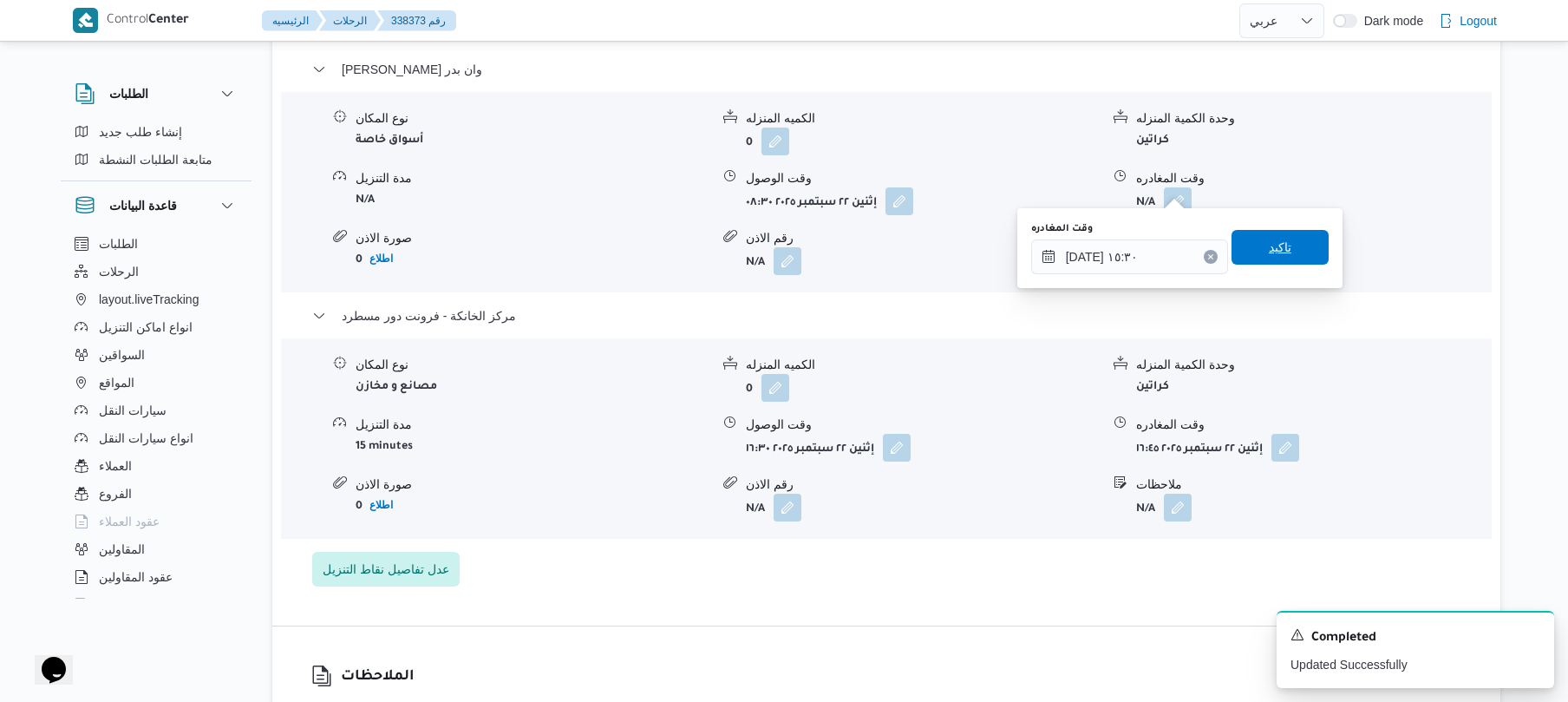
click at [1295, 258] on span "تاكيد" at bounding box center [1279, 247] width 97 height 35
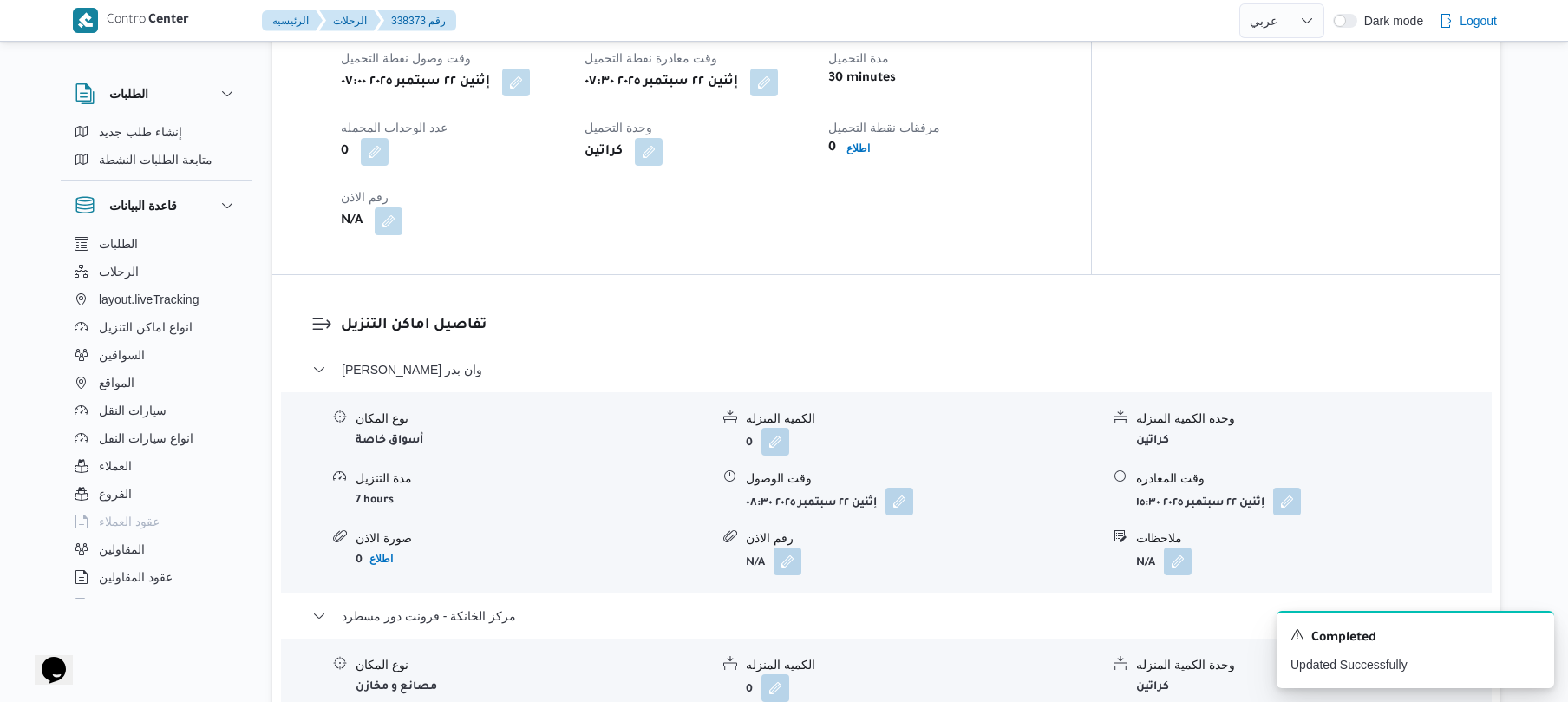
scroll to position [0, 0]
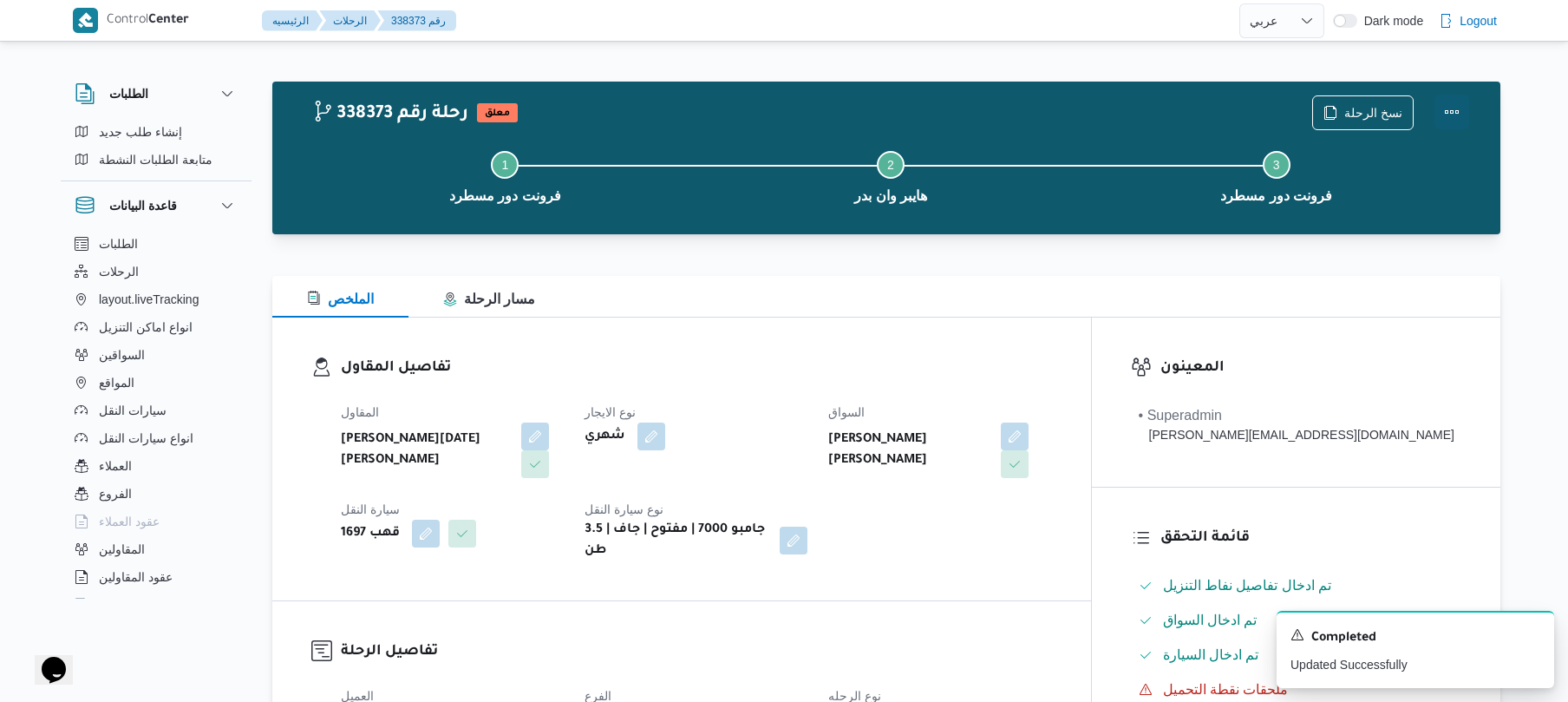
click at [1451, 98] on button "Actions" at bounding box center [1452, 112] width 35 height 35
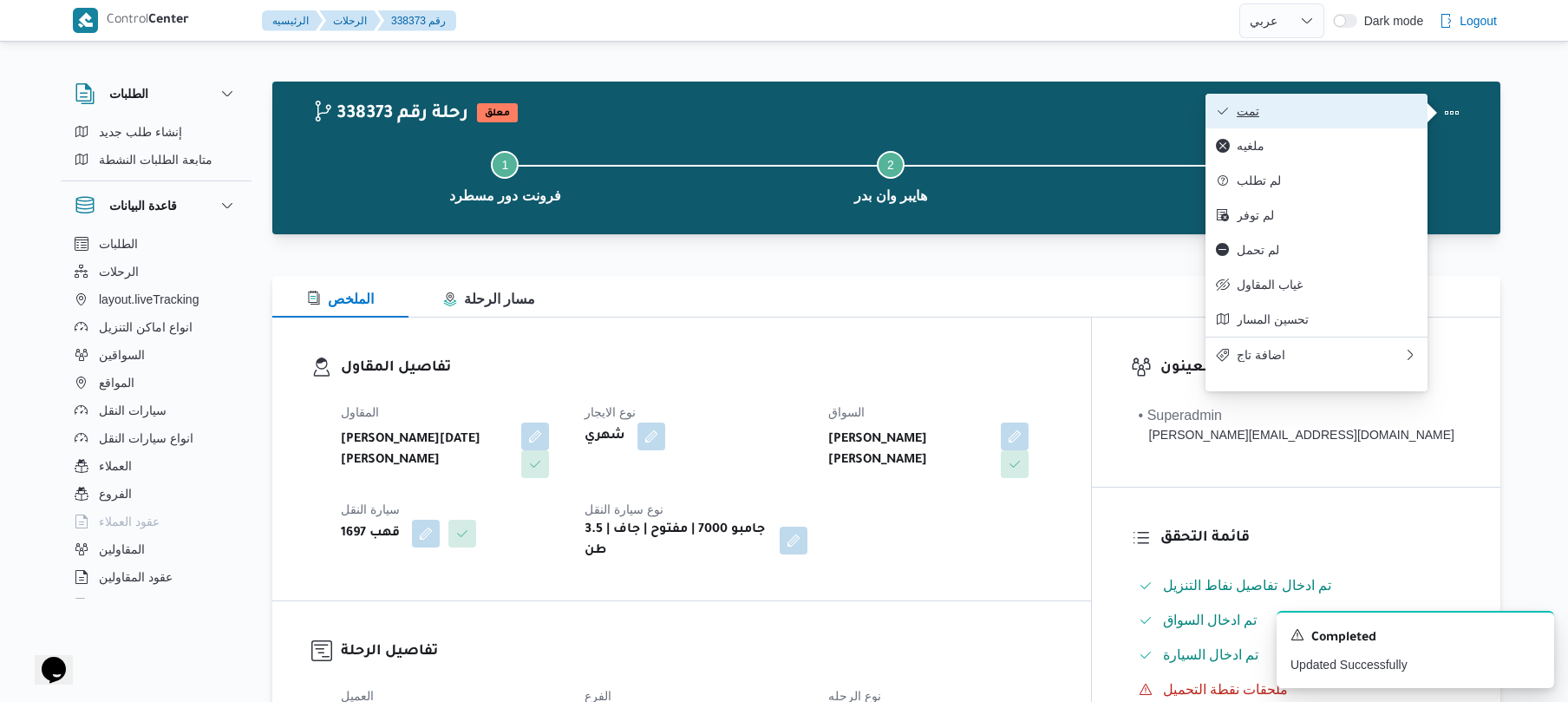
click at [1395, 107] on span "تمت" at bounding box center [1327, 111] width 181 height 14
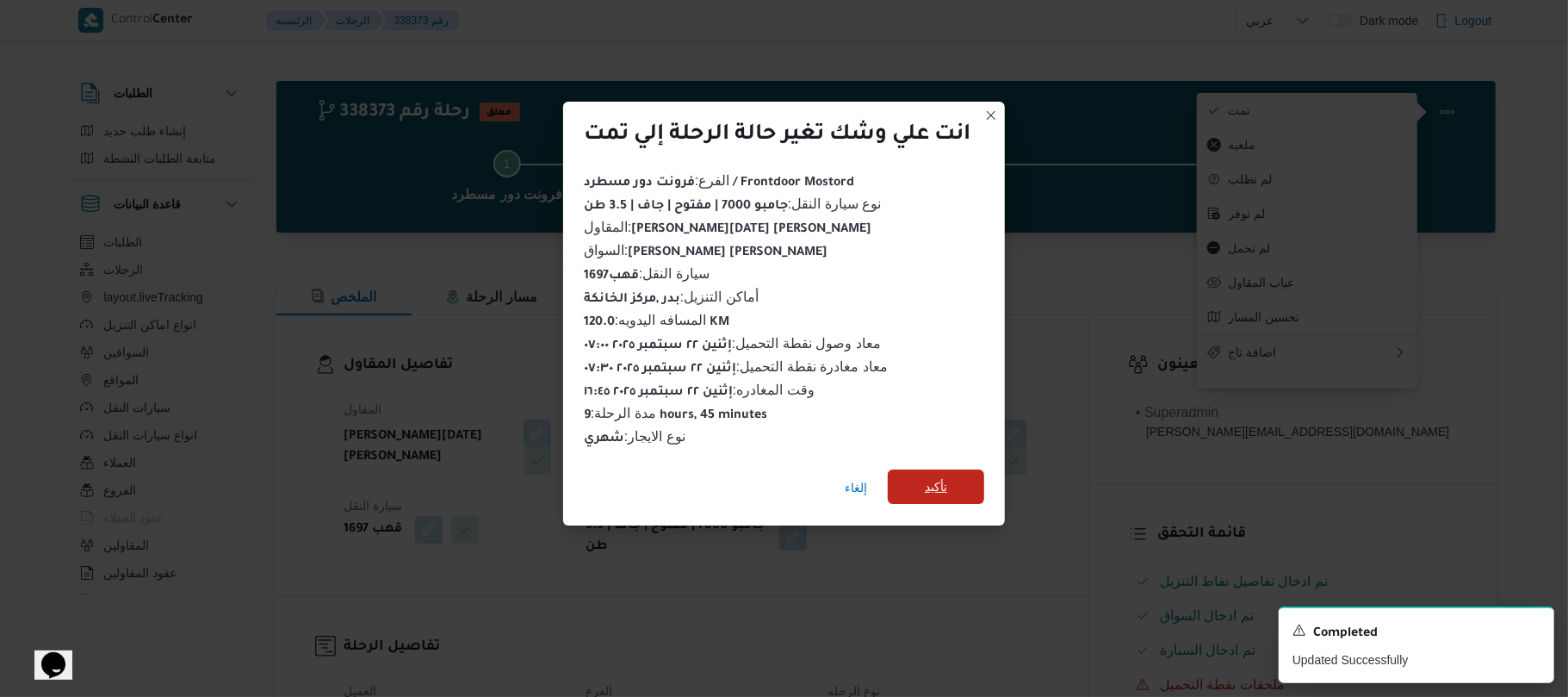
click at [967, 472] on span "تأكيد" at bounding box center [935, 487] width 96 height 35
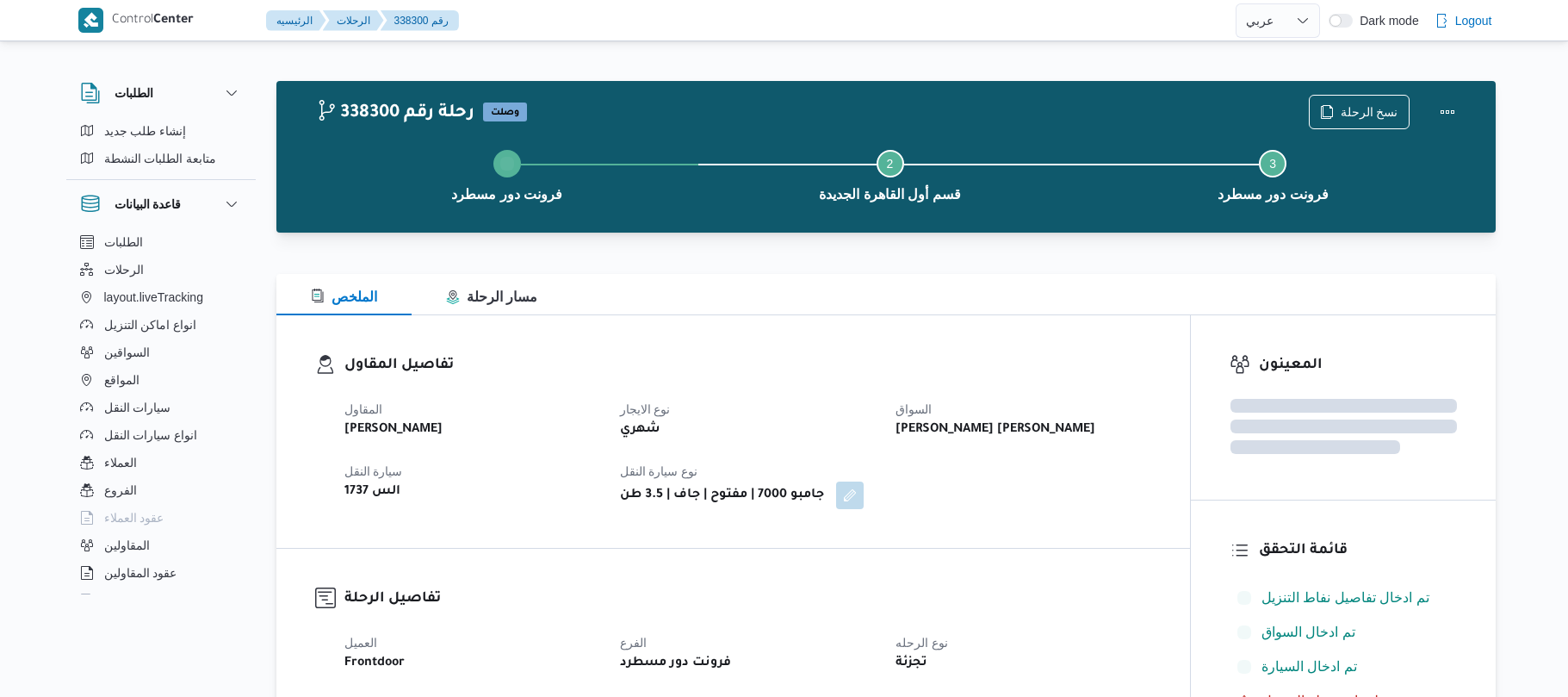
select select "ar"
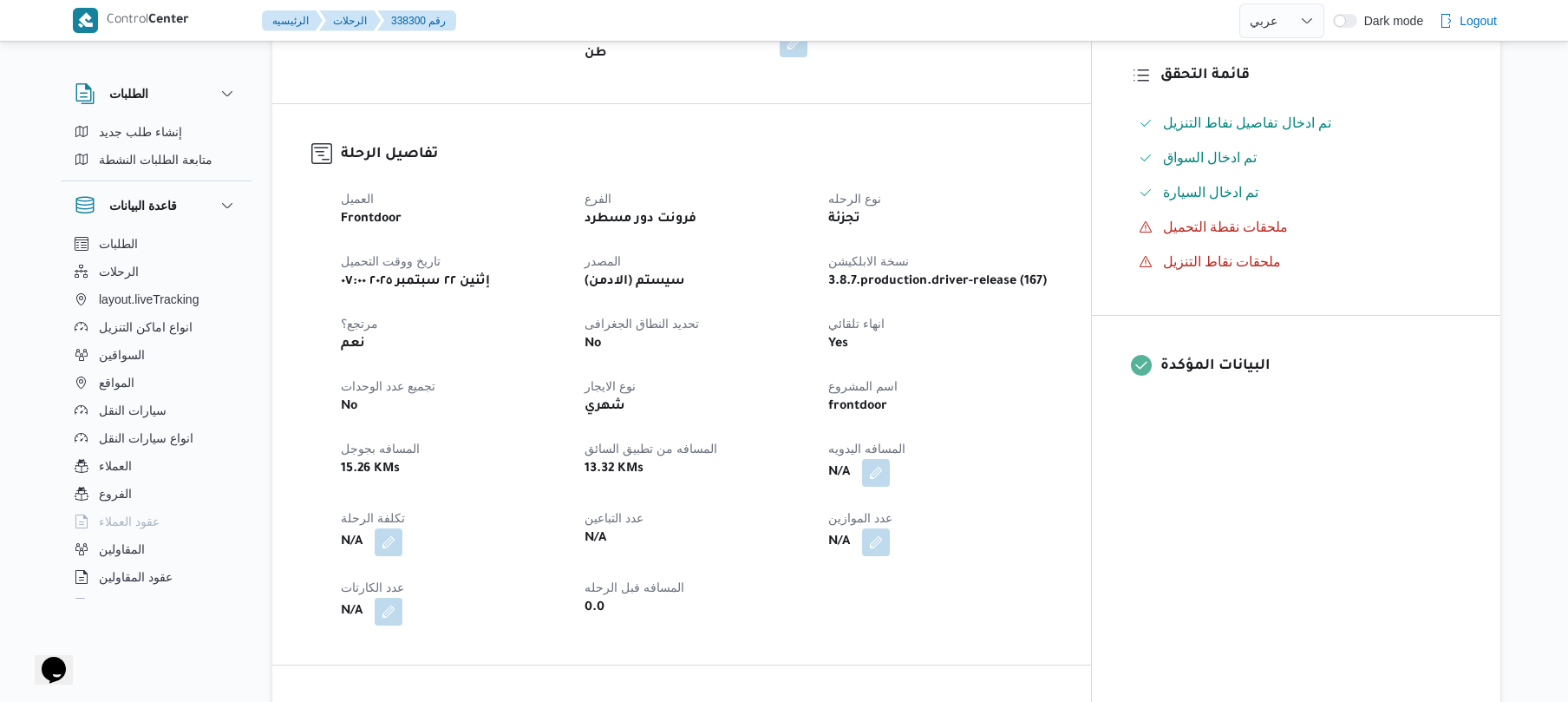
scroll to position [509, 0]
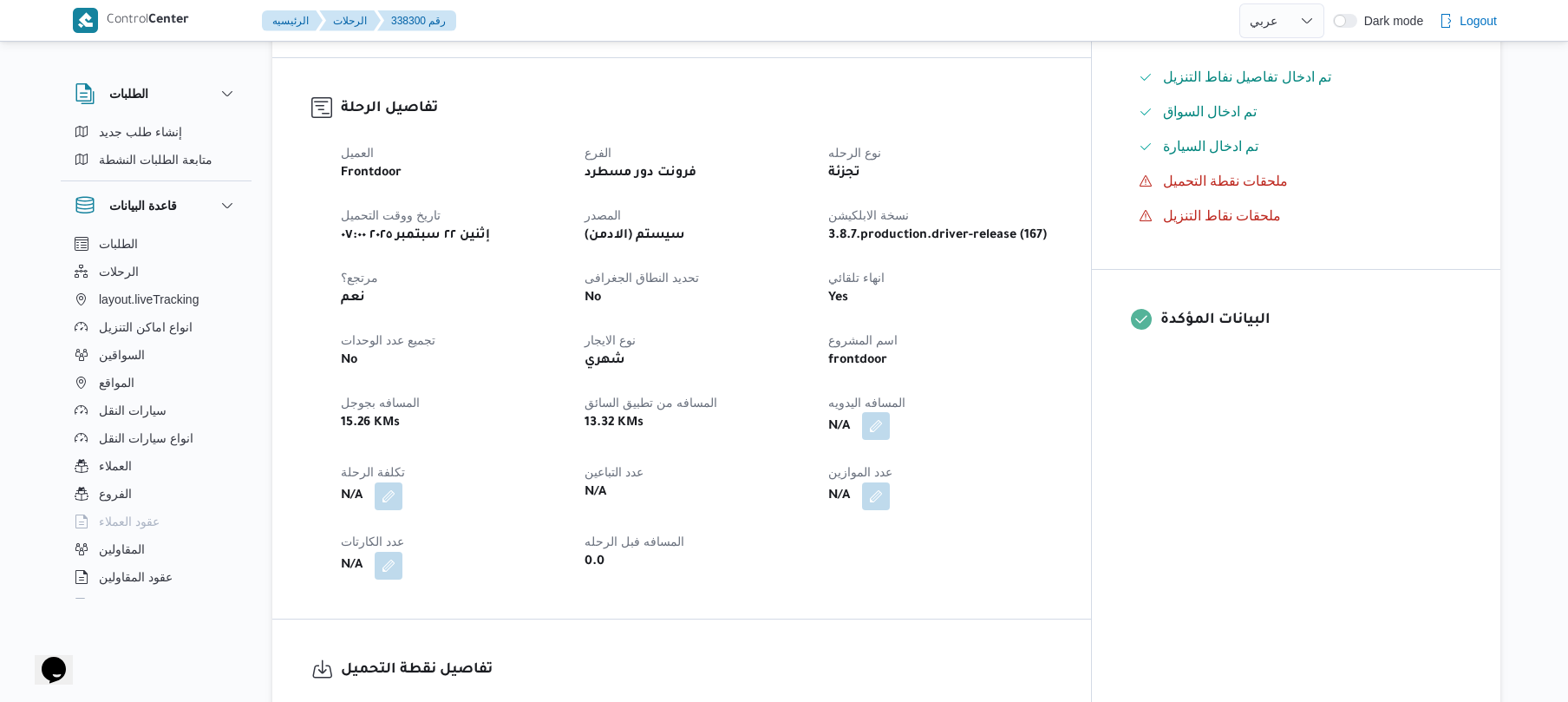
click at [889, 416] on button "button" at bounding box center [876, 426] width 27 height 27
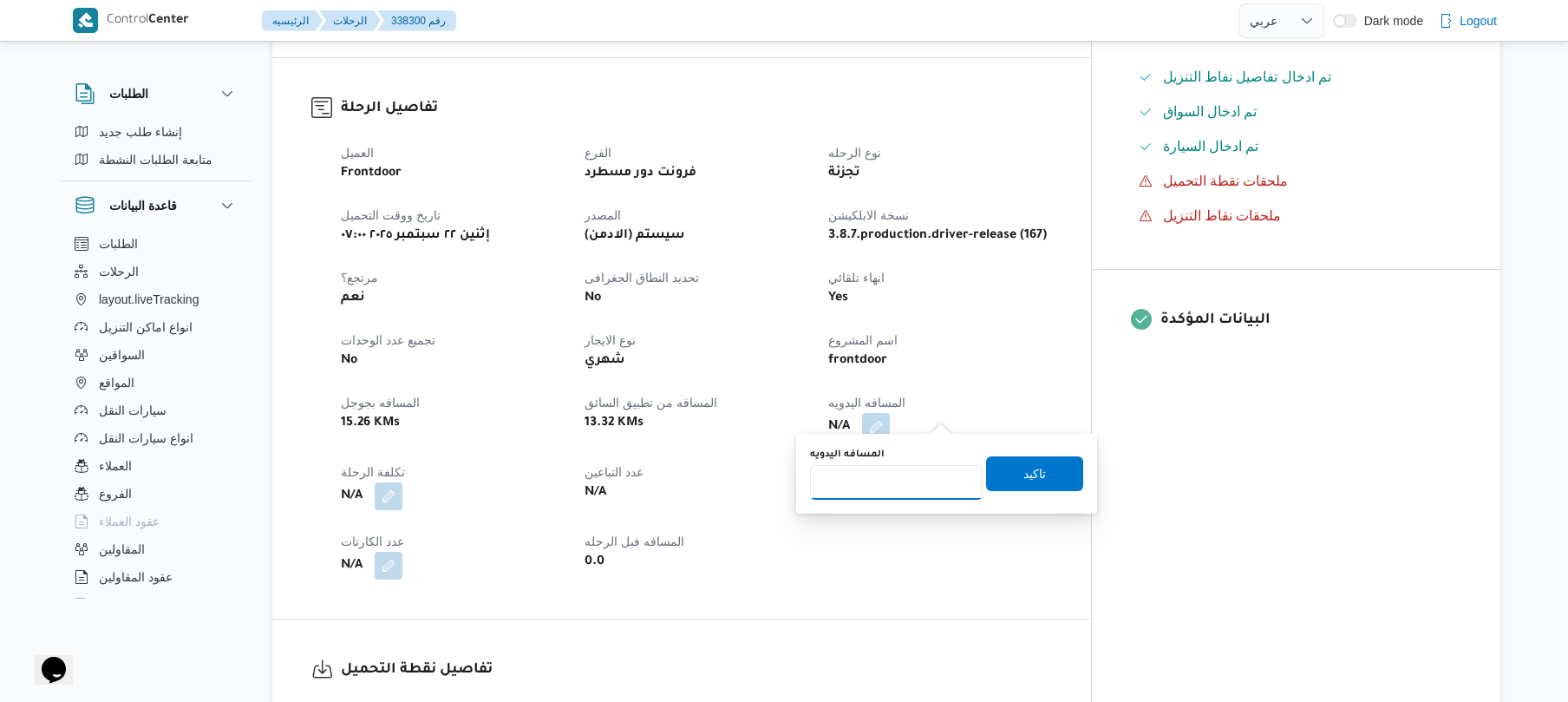
click at [900, 480] on input "المسافه اليدويه" at bounding box center [896, 482] width 173 height 35
type input "120"
click at [1048, 472] on span "تاكيد" at bounding box center [1034, 473] width 97 height 35
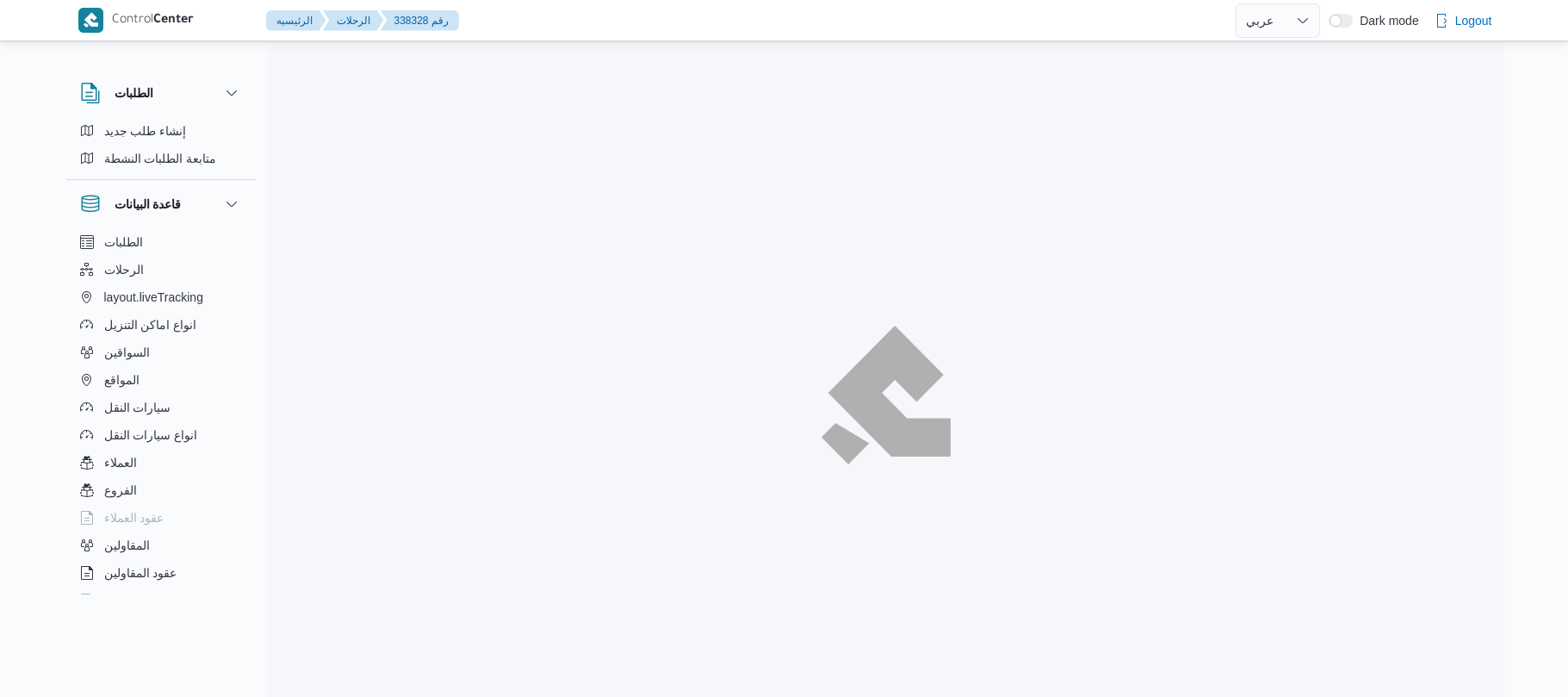
select select "ar"
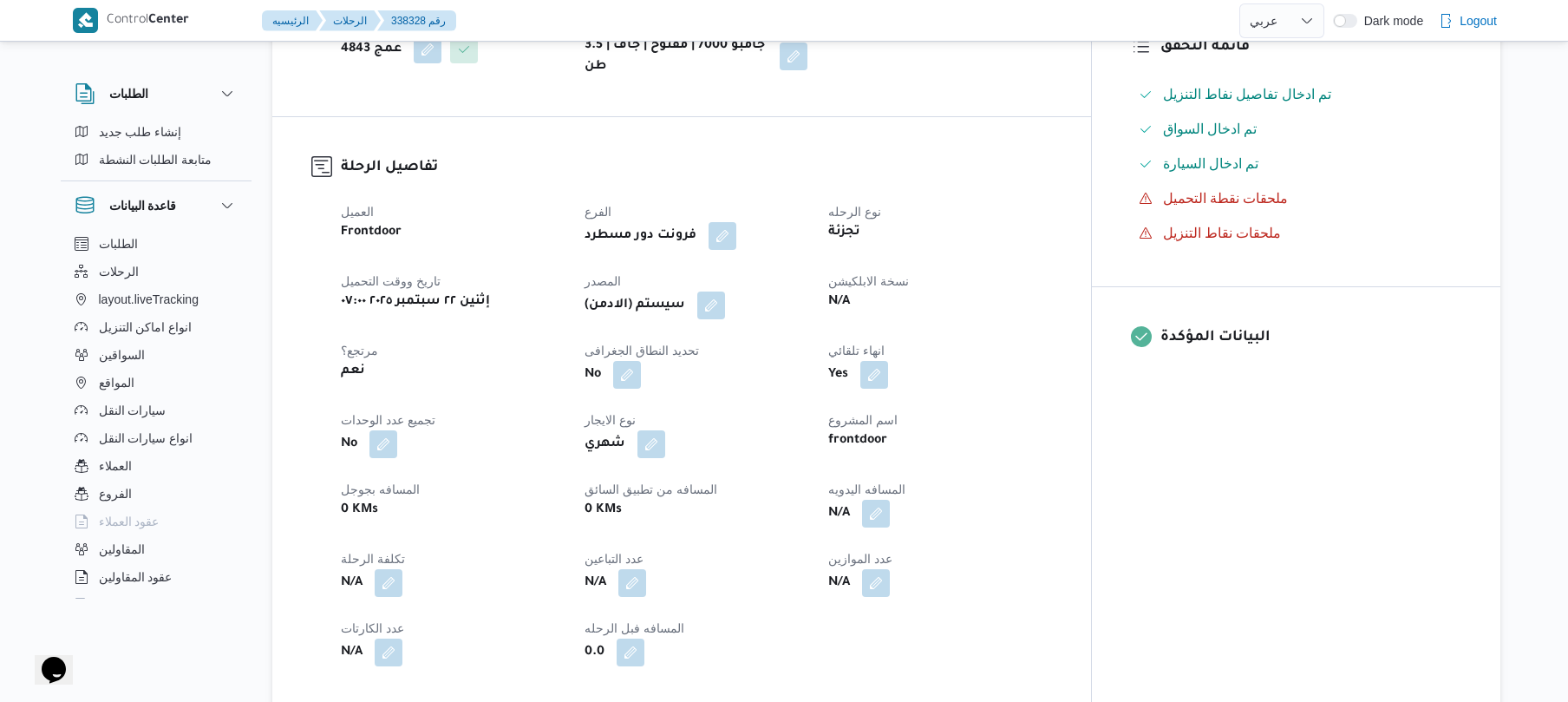
scroll to position [509, 0]
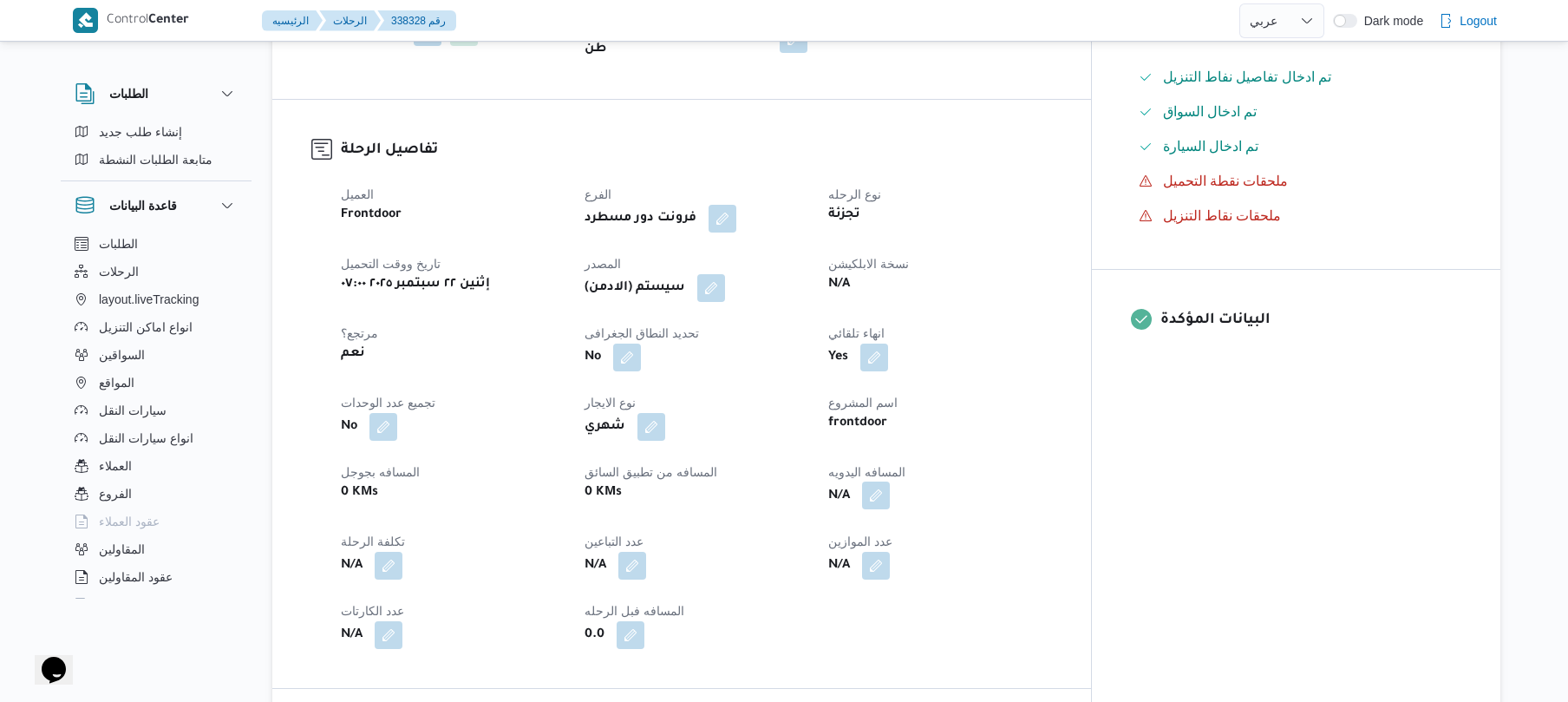
click at [889, 481] on button "button" at bounding box center [876, 495] width 27 height 27
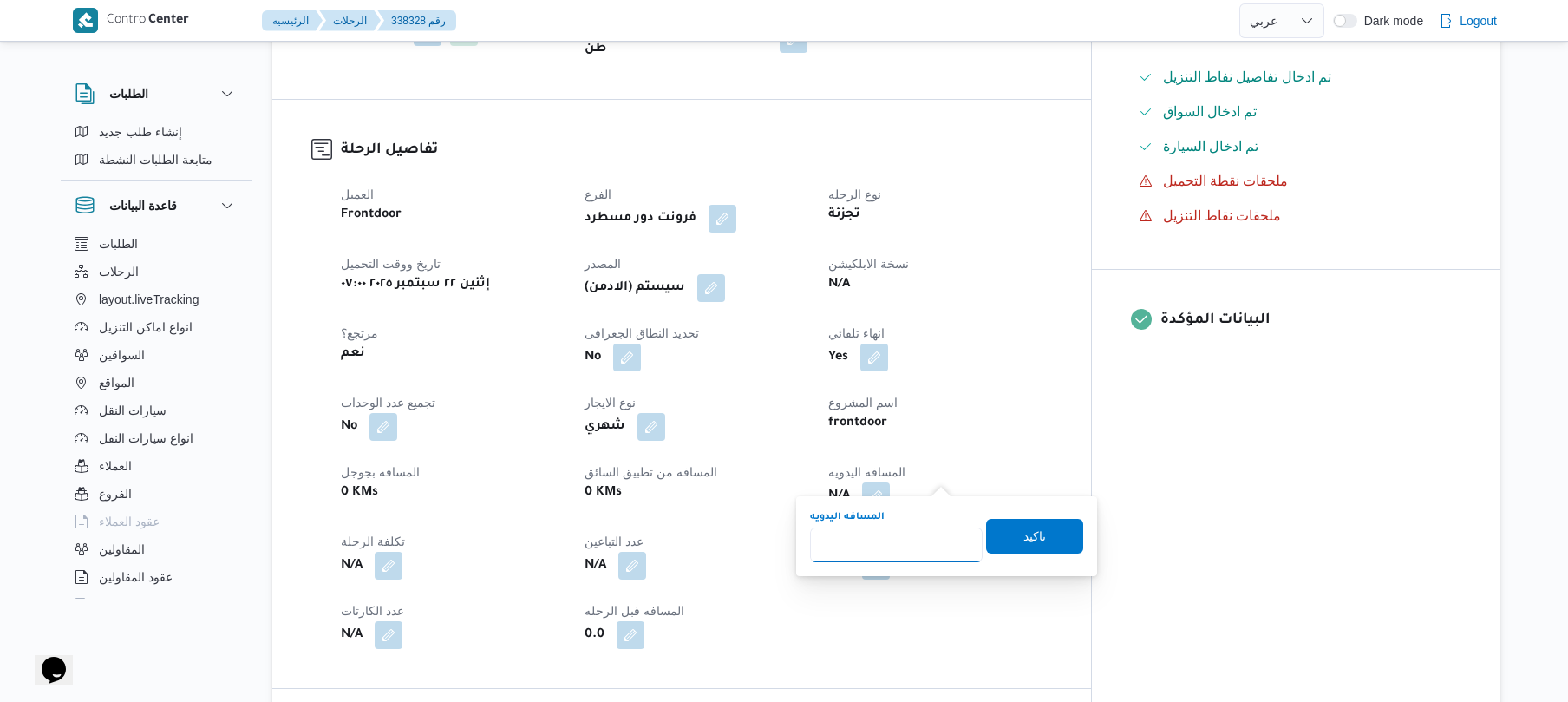
click at [907, 540] on input "المسافه اليدويه" at bounding box center [896, 545] width 173 height 35
type input "120"
click at [998, 532] on span "تاكيد" at bounding box center [1034, 535] width 97 height 35
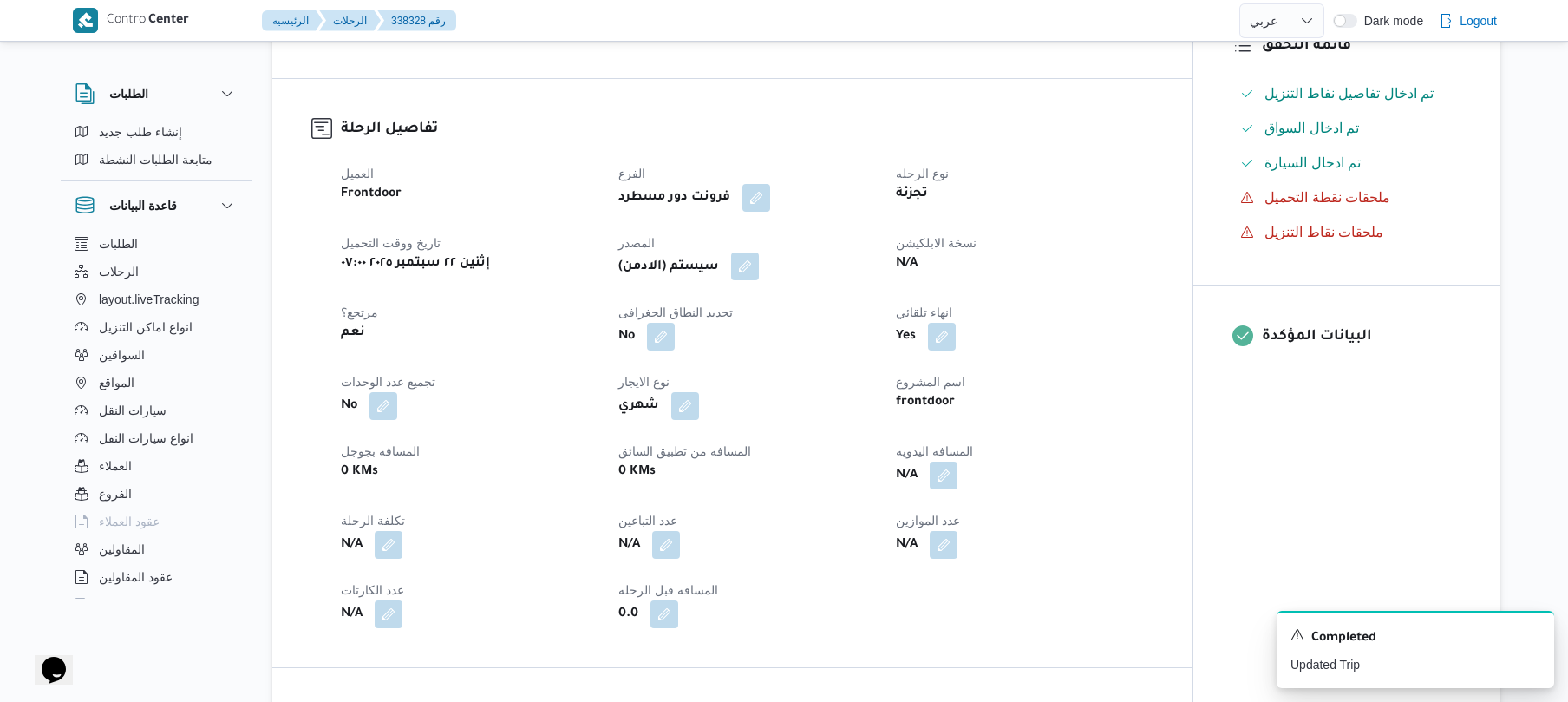
click at [755, 259] on button "button" at bounding box center [745, 267] width 27 height 27
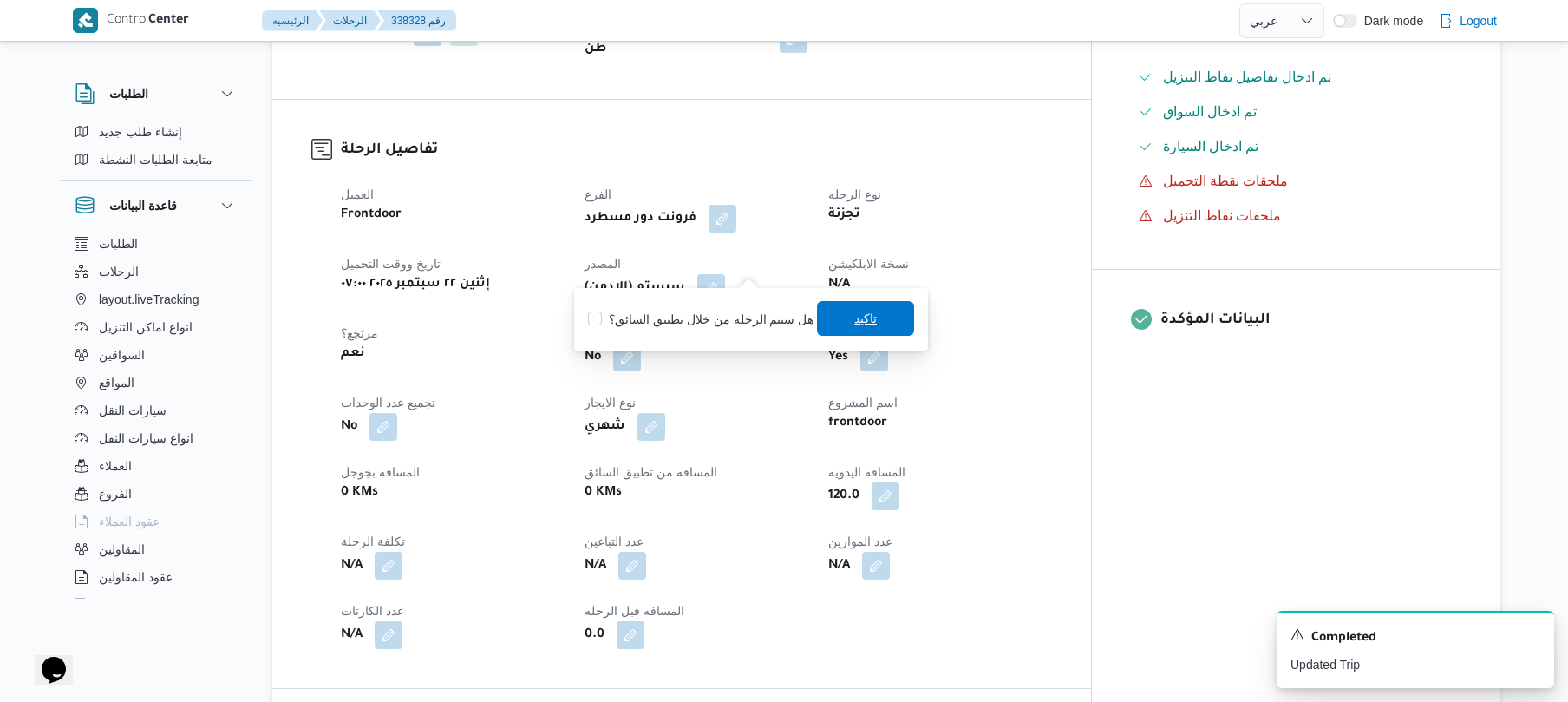
click at [860, 323] on span "تاكيد" at bounding box center [865, 317] width 22 height 21
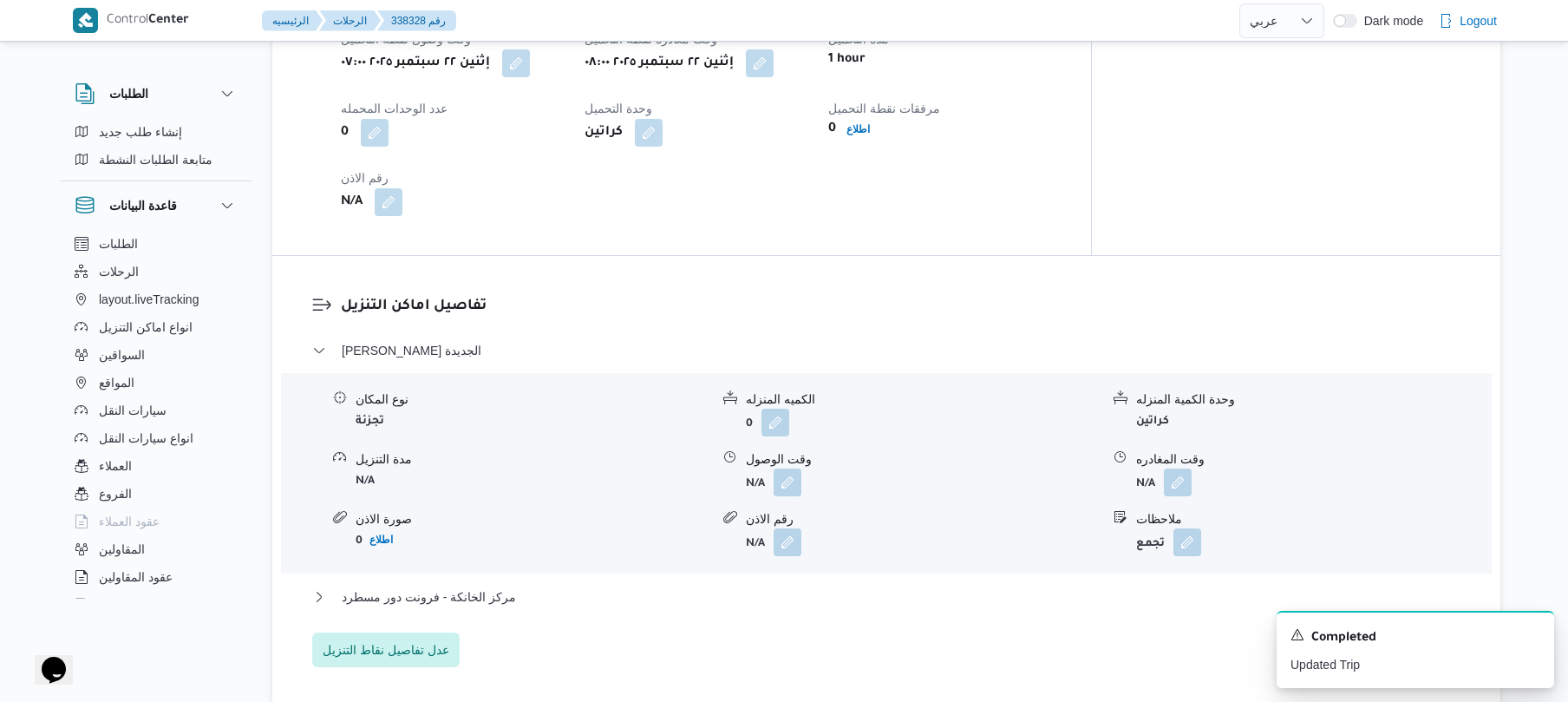
scroll to position [1249, 0]
click at [793, 472] on button "button" at bounding box center [787, 484] width 27 height 27
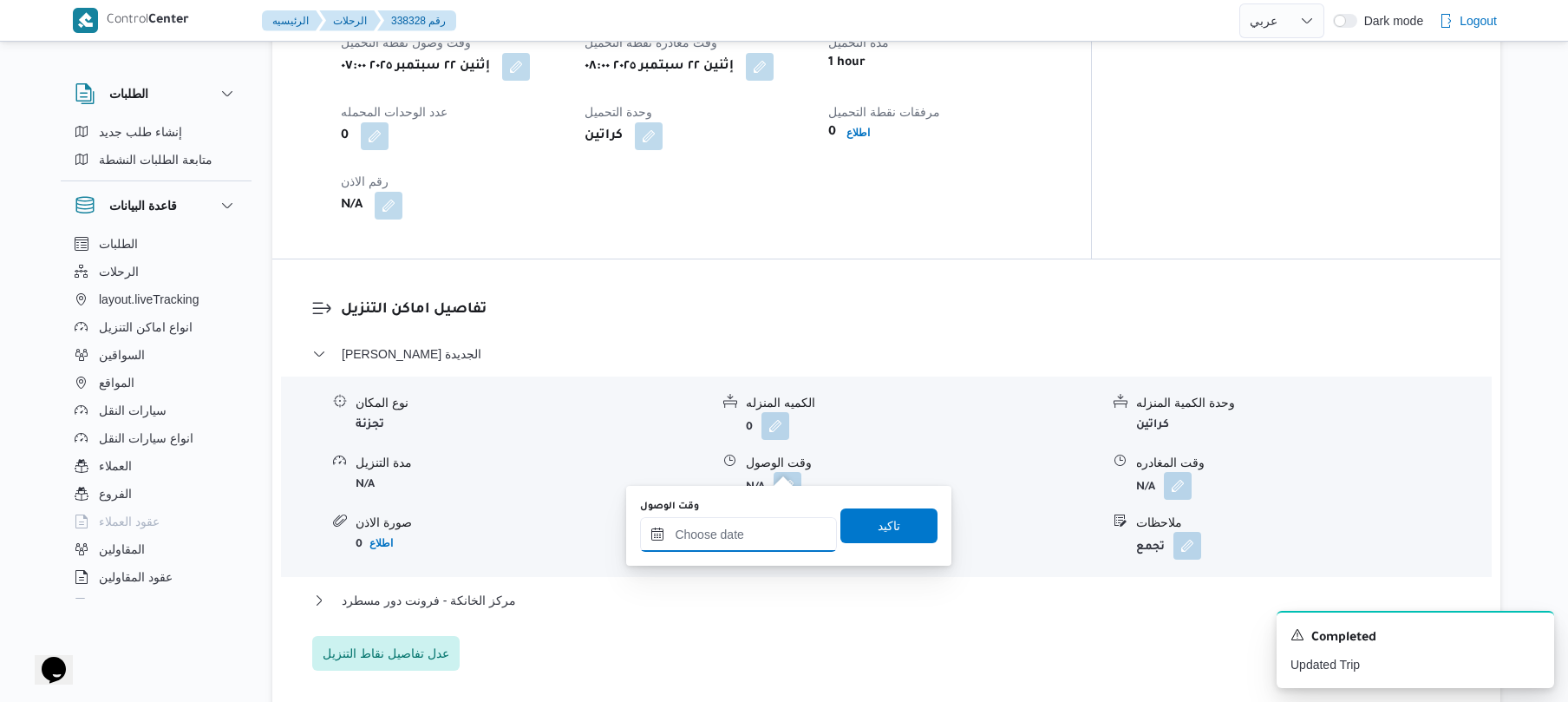
click at [739, 531] on input "وقت الوصول" at bounding box center [739, 534] width 197 height 35
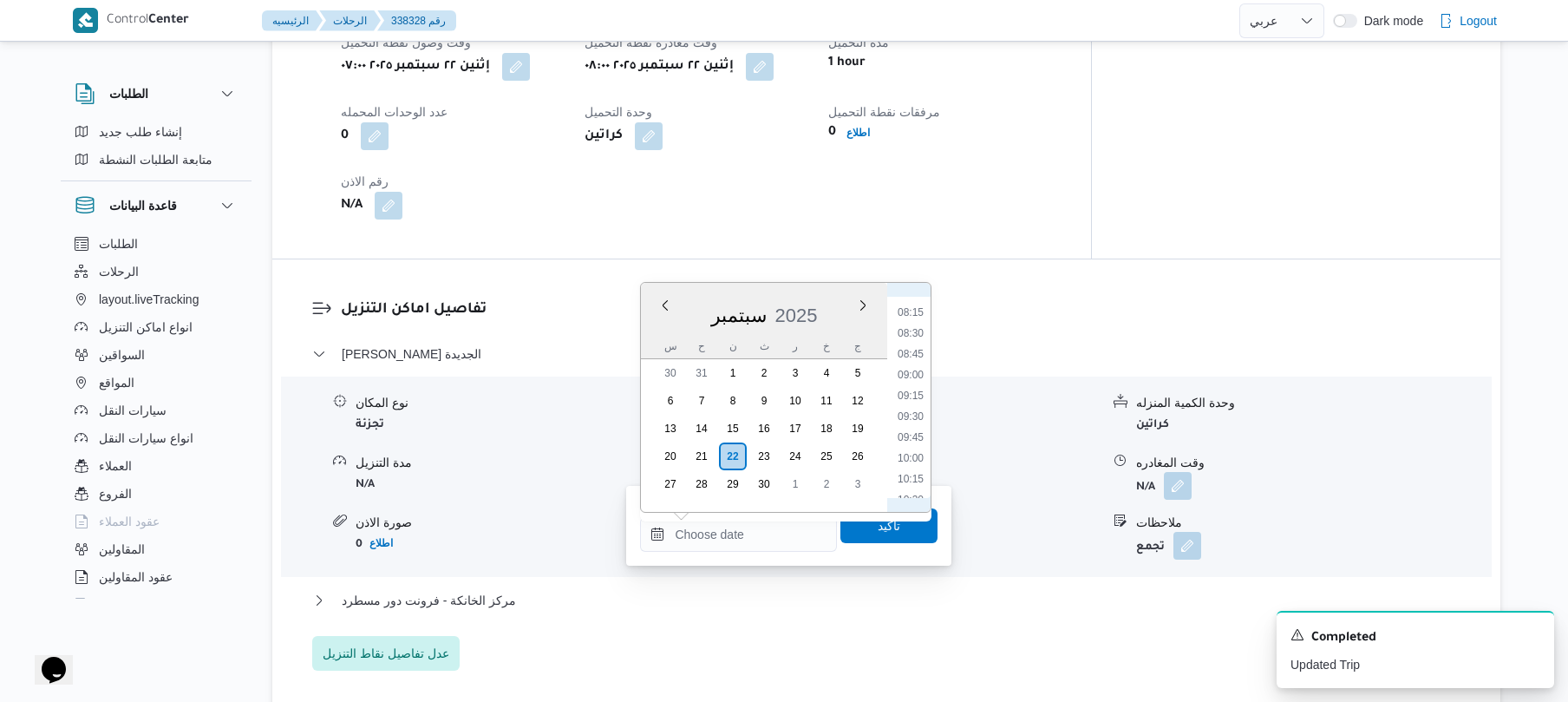
scroll to position [560, 0]
drag, startPoint x: 909, startPoint y: 474, endPoint x: 909, endPoint y: 484, distance: 10.0
click at [909, 473] on li "08:45" at bounding box center [910, 474] width 40 height 18
type input "٢٢/٠٩/٢٠٢٥ ٠٨:٤٥"
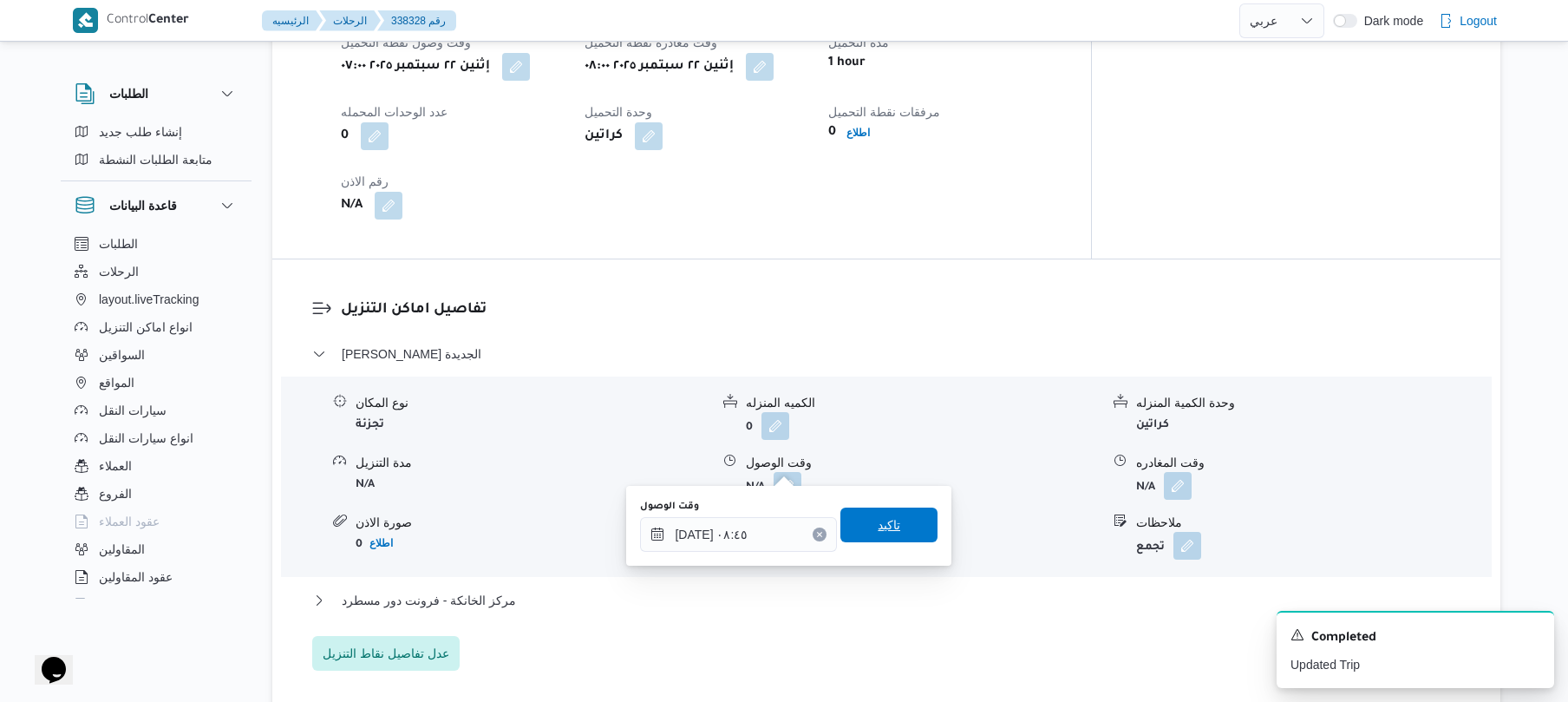
click at [889, 516] on span "تاكيد" at bounding box center [888, 524] width 22 height 21
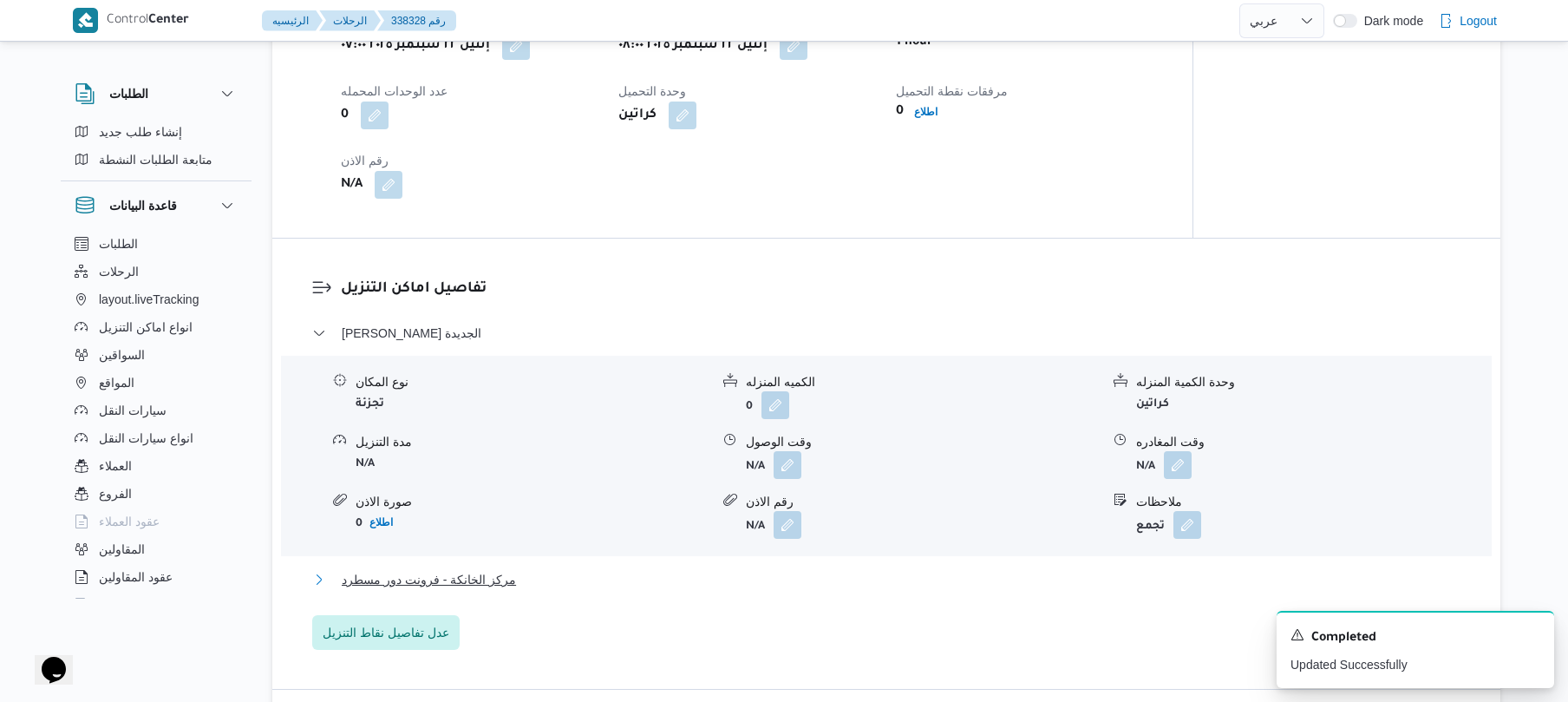
click at [834, 581] on button "مركز الخانكة - فرونت دور مسطرد" at bounding box center [887, 579] width 1149 height 21
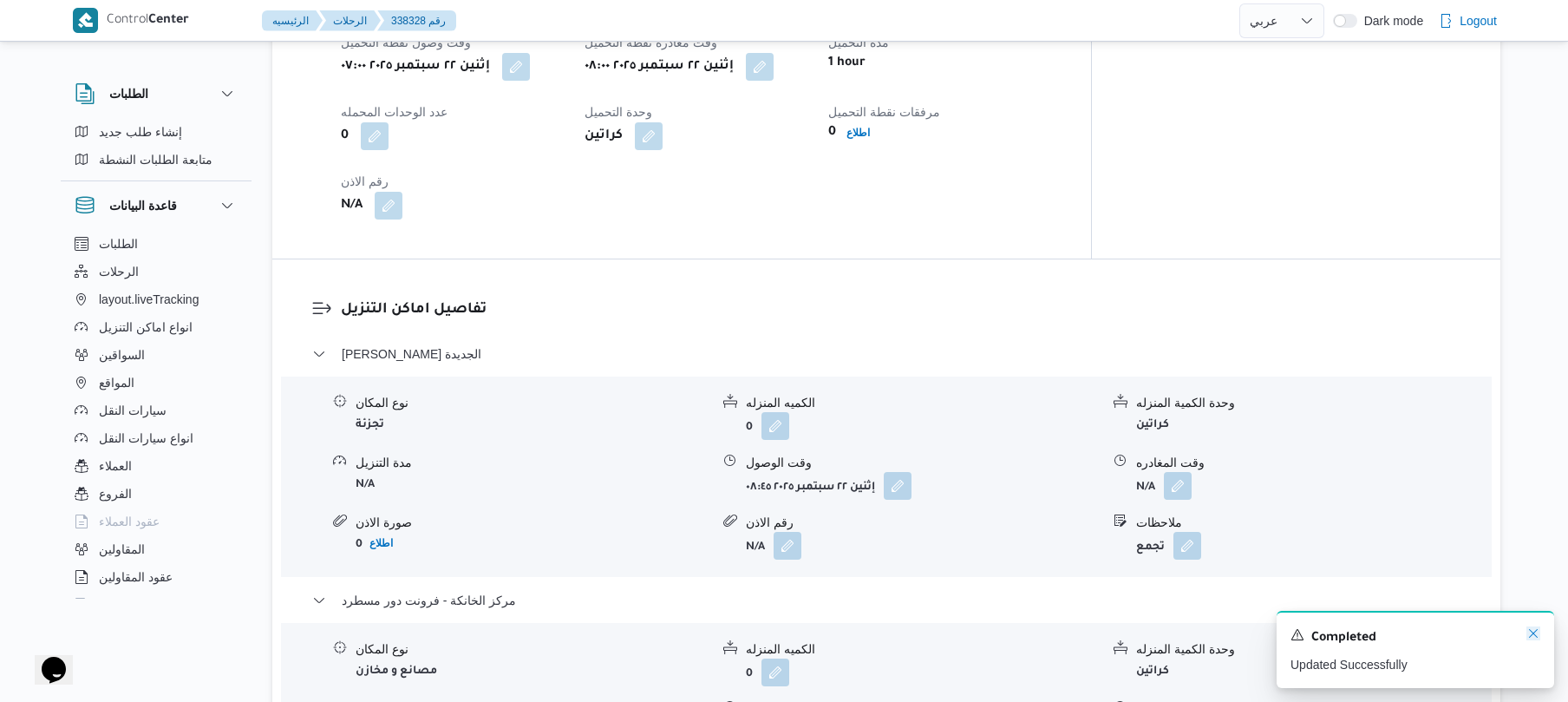
click at [1535, 639] on icon "Dismiss toast" at bounding box center [1533, 633] width 14 height 14
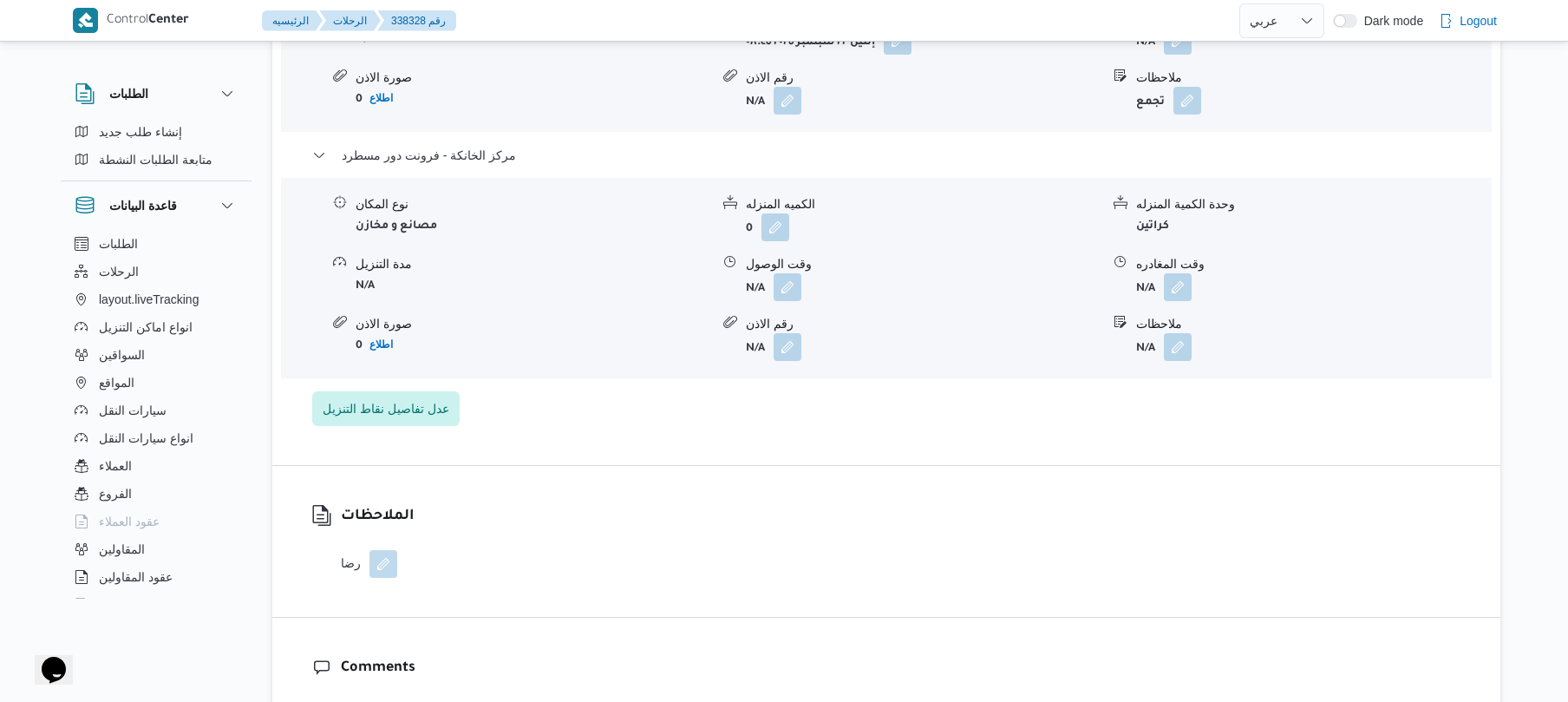
scroll to position [1712, 0]
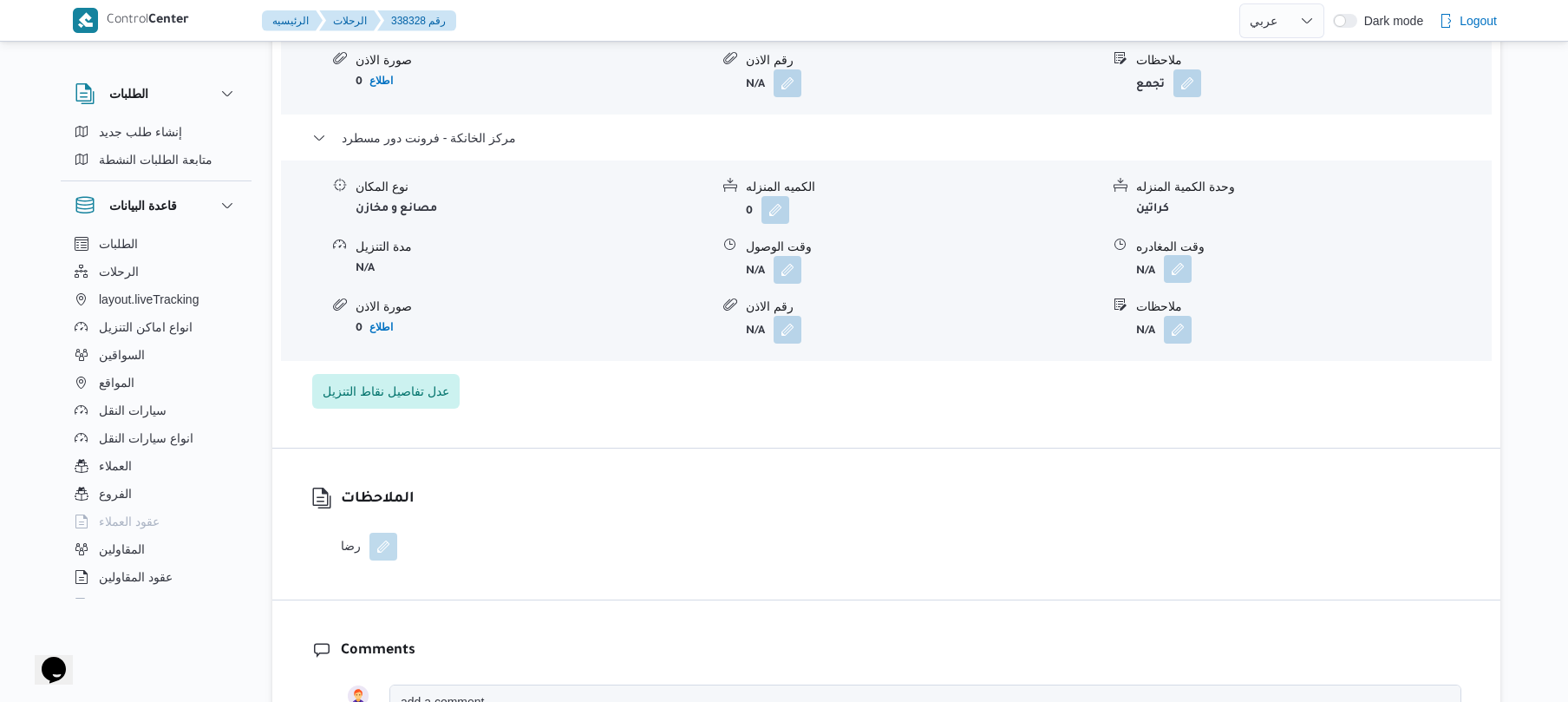
click at [1176, 257] on button "button" at bounding box center [1177, 268] width 27 height 27
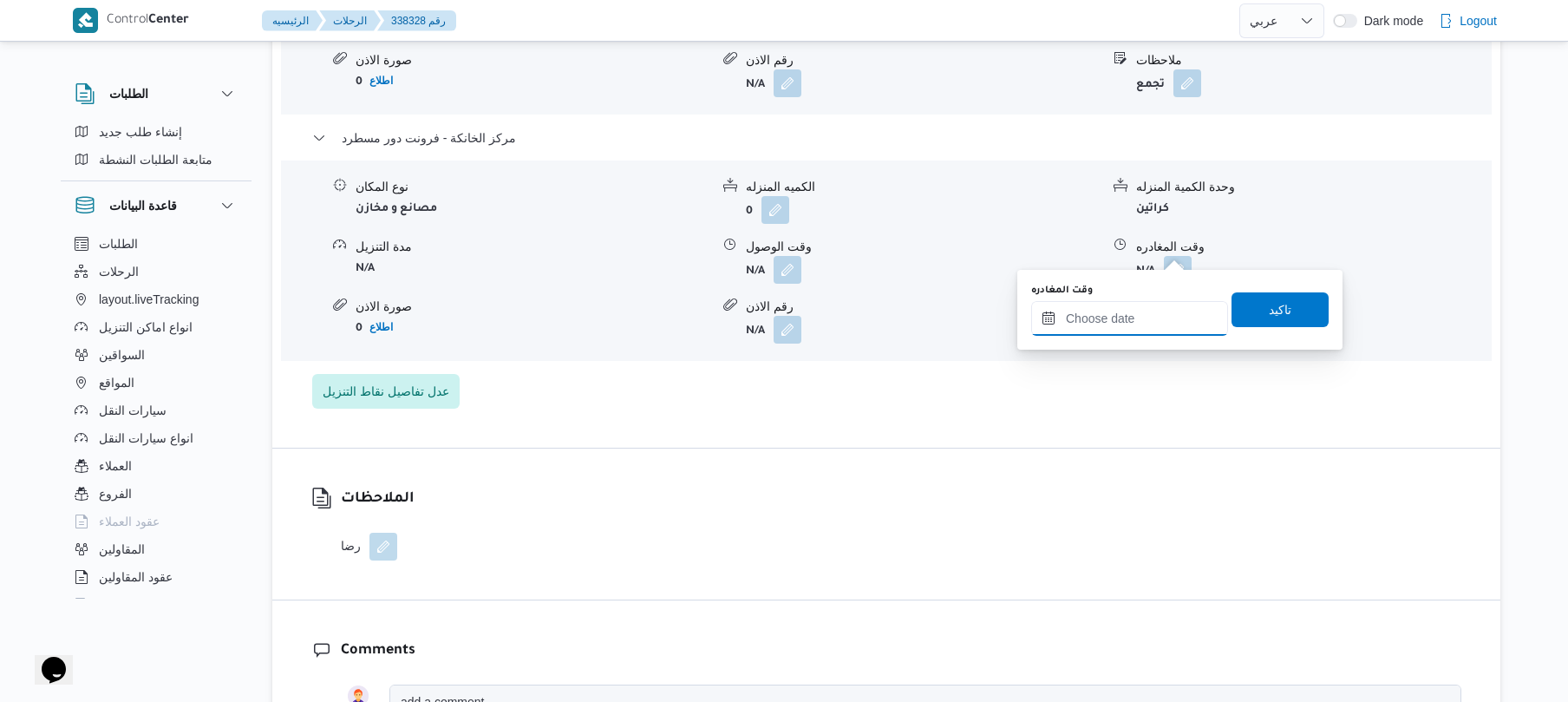
click at [1122, 319] on input "وقت المغادره" at bounding box center [1130, 318] width 197 height 35
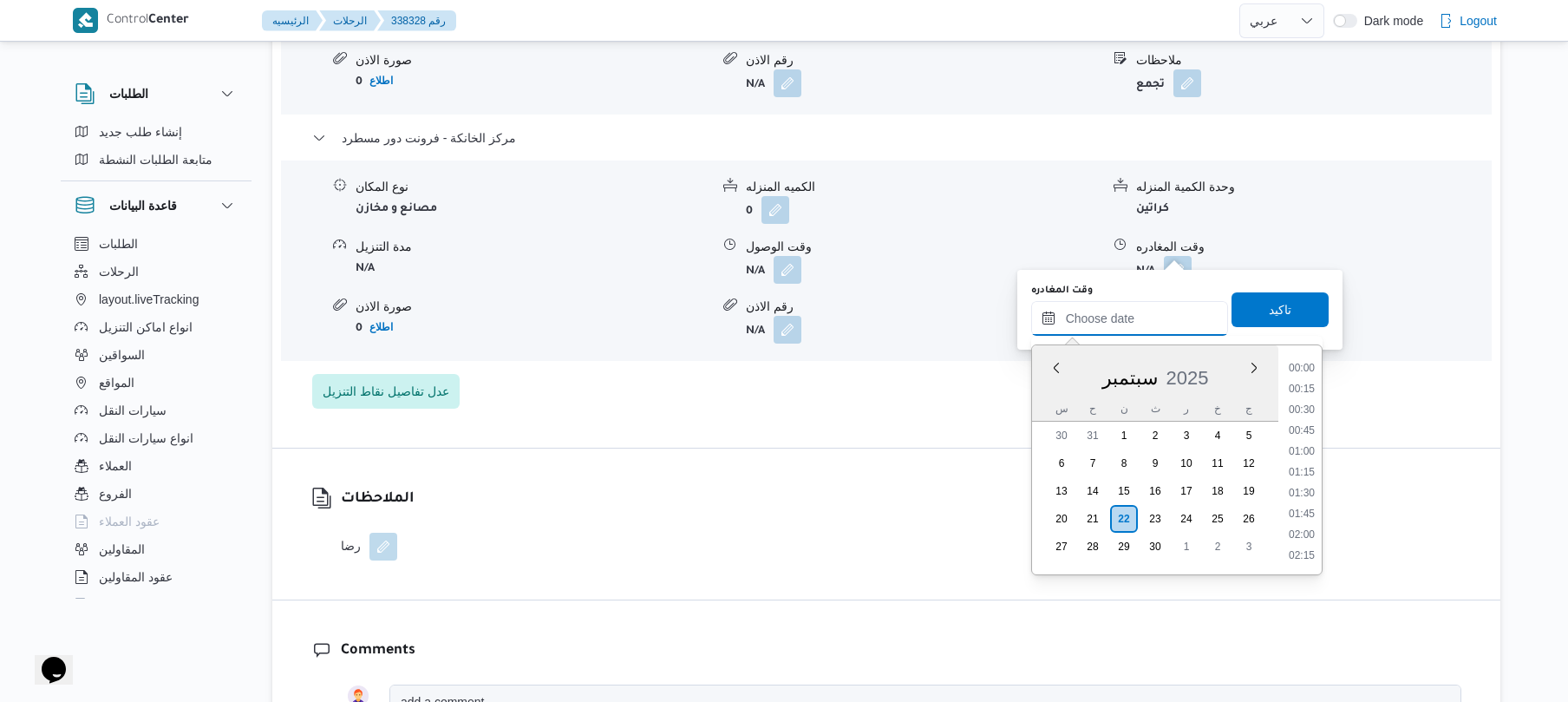
scroll to position [1417, 0]
click at [1301, 389] on li "17:15" at bounding box center [1301, 388] width 40 height 18
type input "٢٢/٠٩/٢٠٢٥ ١٧:١٥"
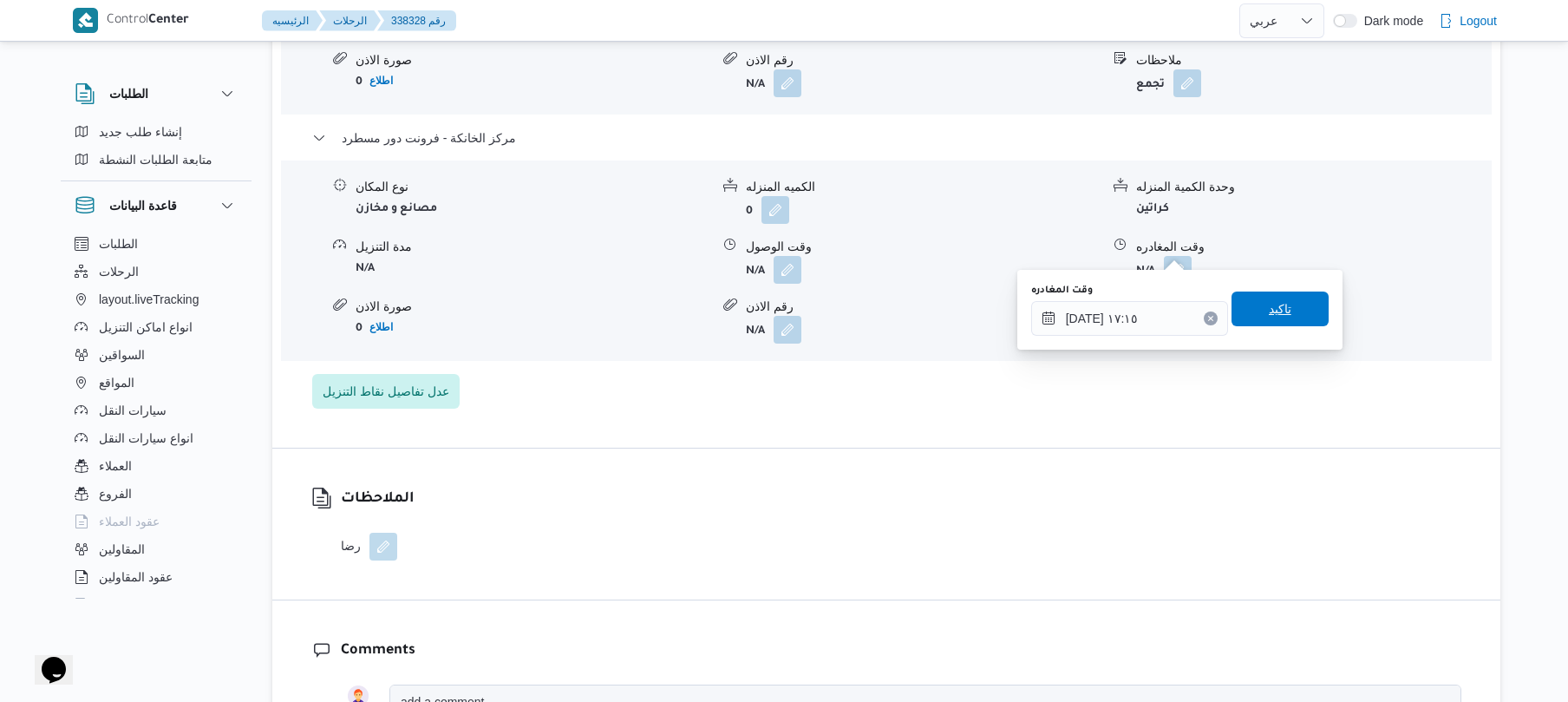
click at [1277, 309] on span "تاكيد" at bounding box center [1280, 309] width 22 height 21
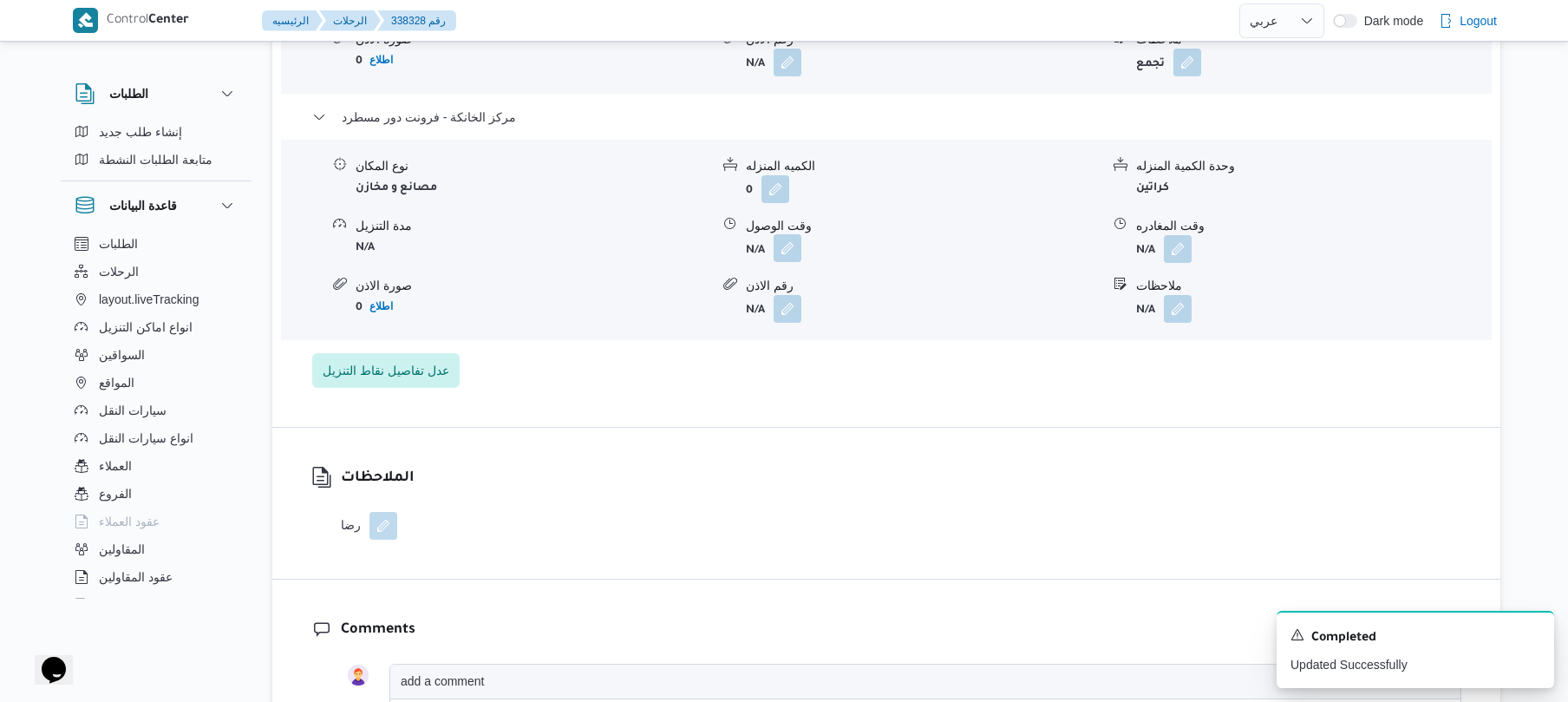
click at [782, 245] on button "button" at bounding box center [787, 248] width 27 height 27
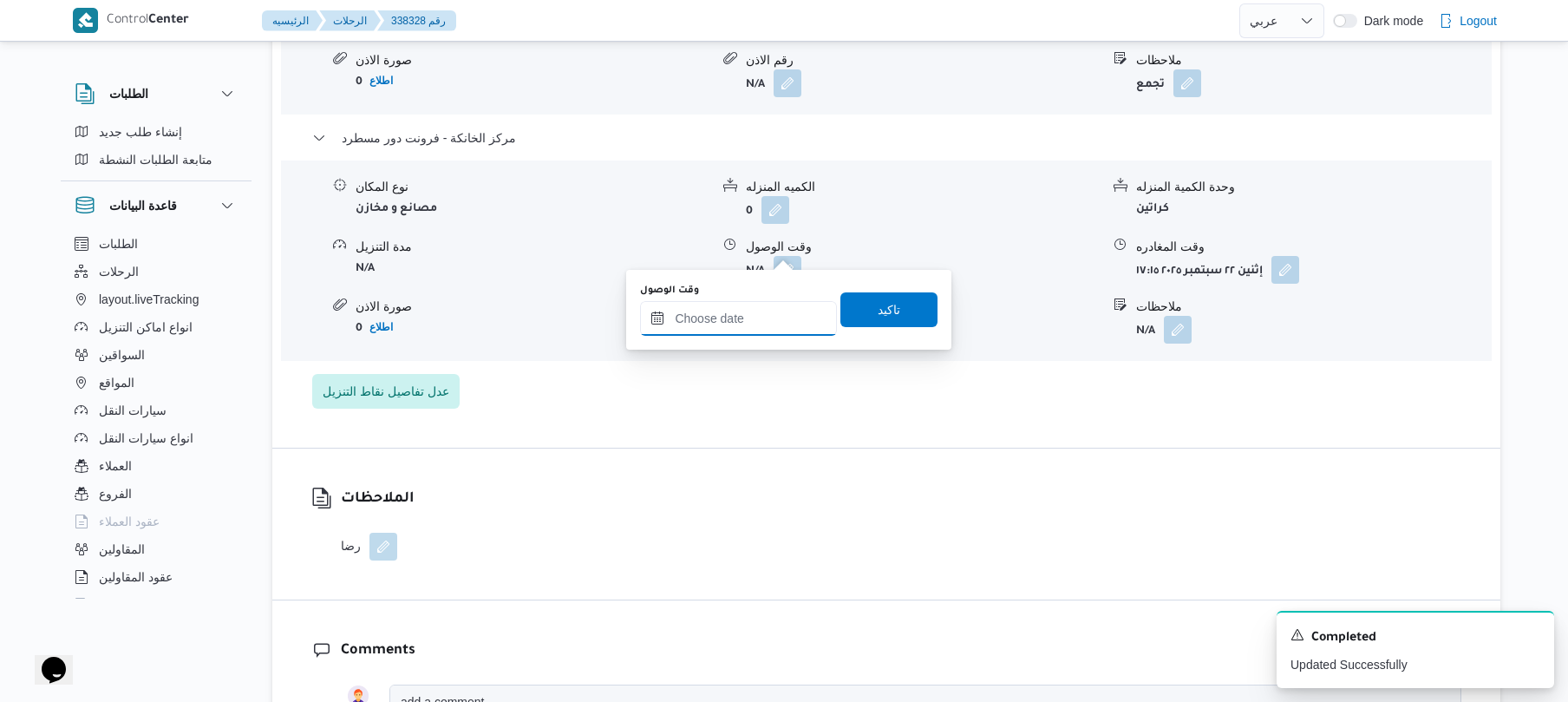
click at [758, 314] on input "وقت الوصول" at bounding box center [739, 318] width 197 height 35
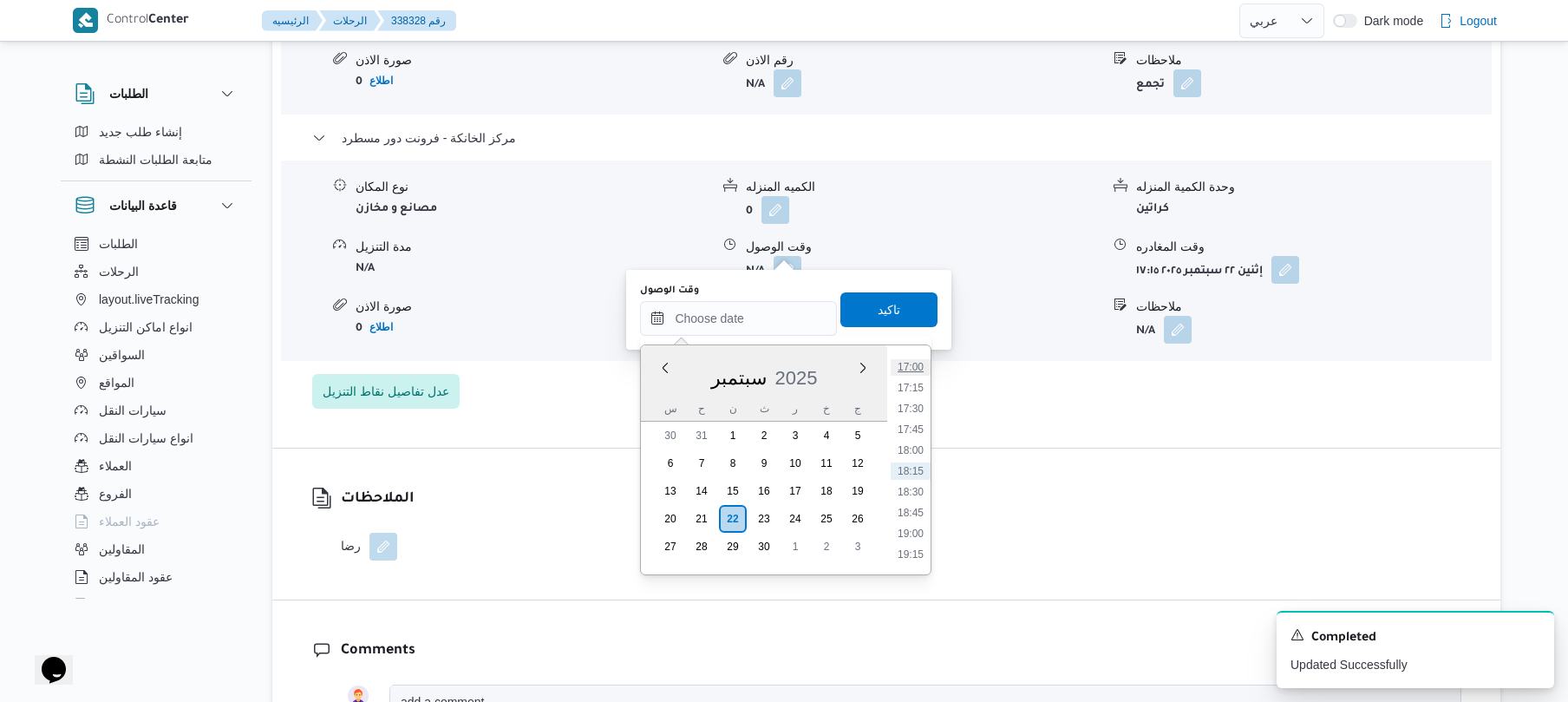
click at [916, 366] on li "17:00" at bounding box center [910, 367] width 40 height 18
type input "٢٢/٠٩/٢٠٢٥ ١٧:٠٠"
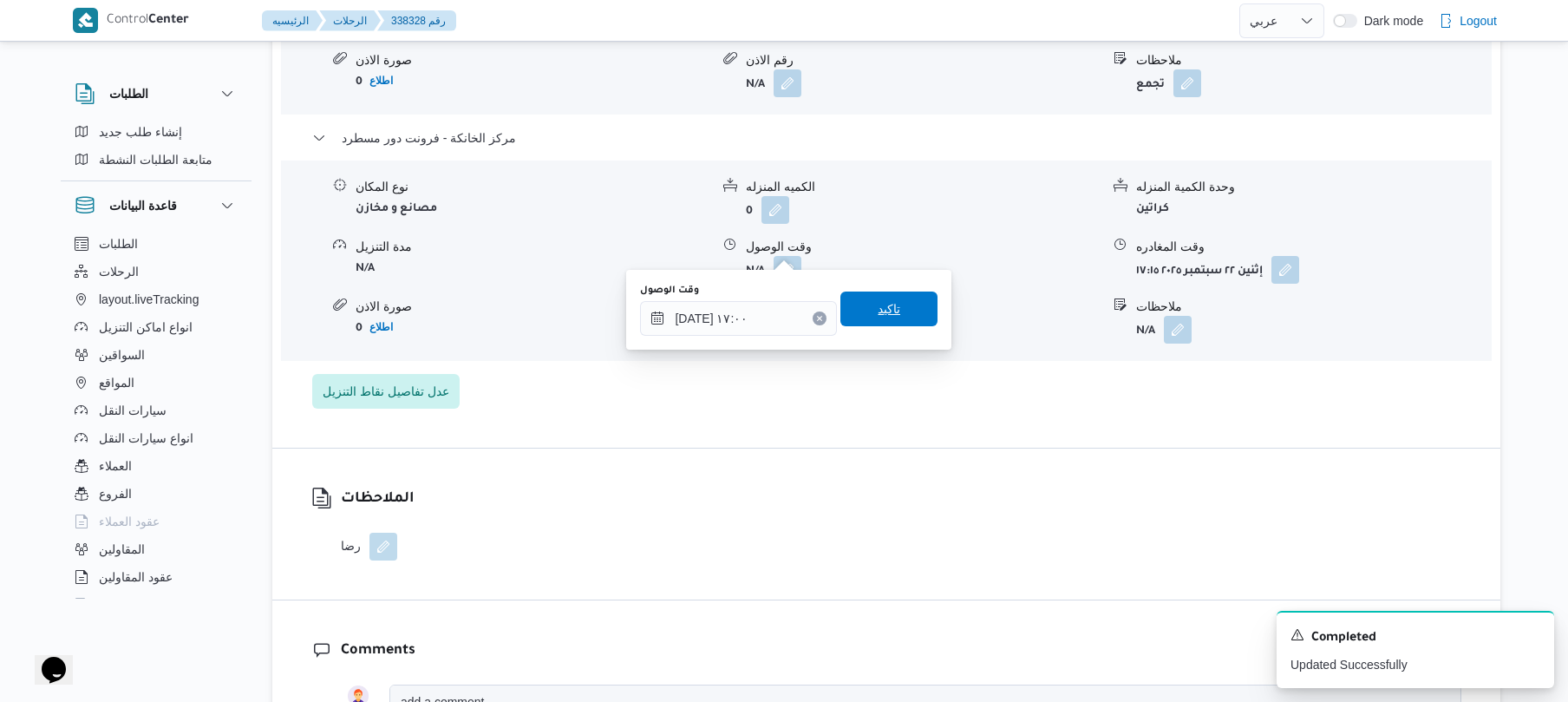
click at [897, 317] on span "تاكيد" at bounding box center [888, 309] width 97 height 35
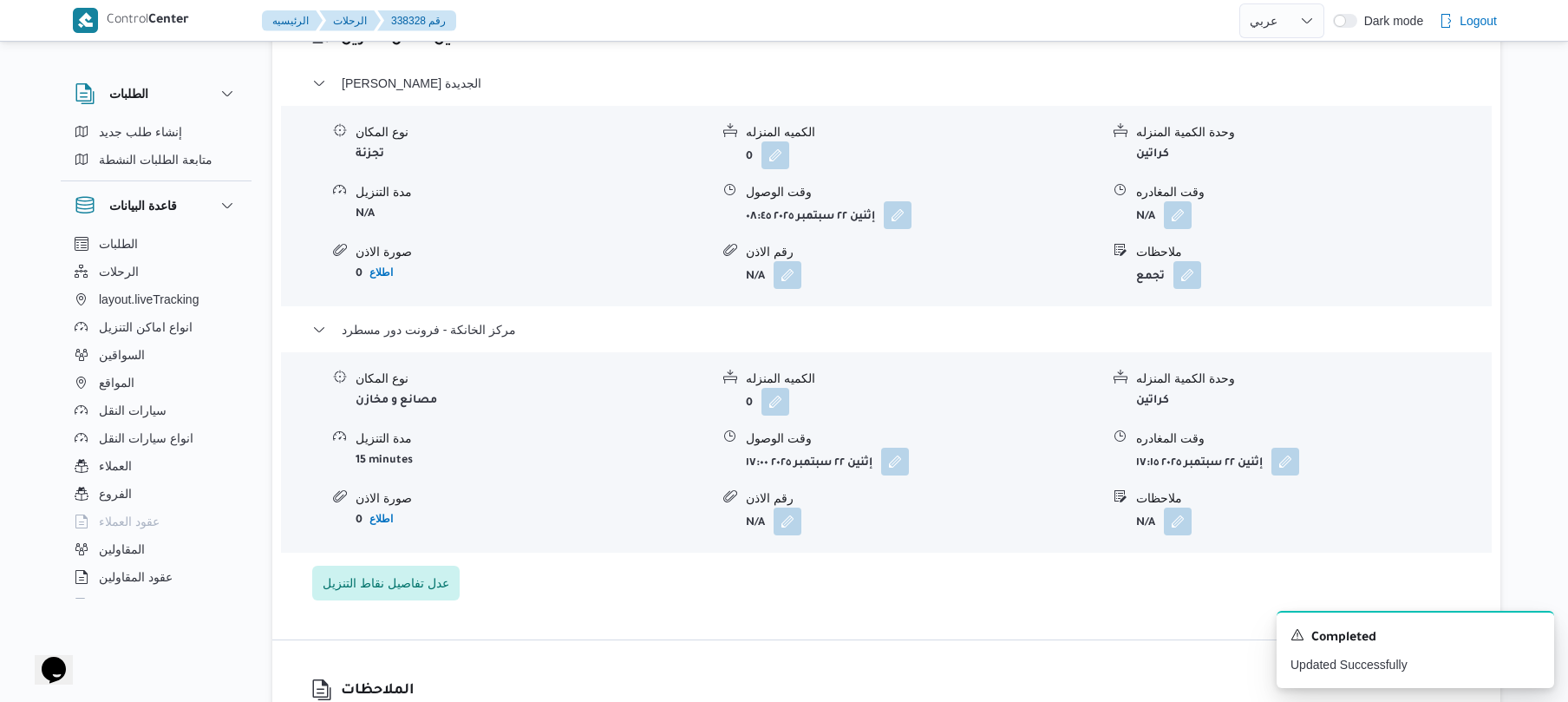
scroll to position [1479, 0]
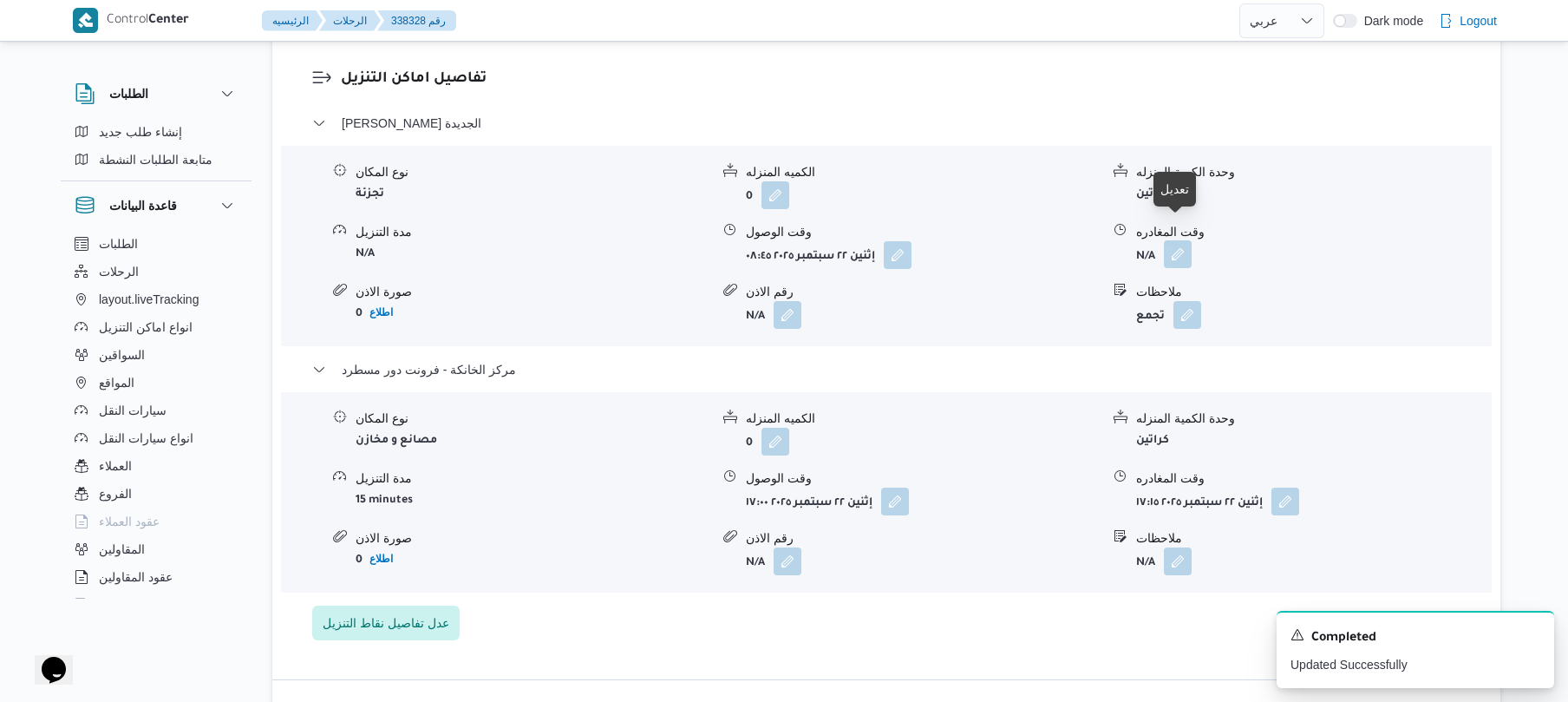
click at [1192, 240] on button "button" at bounding box center [1177, 254] width 27 height 27
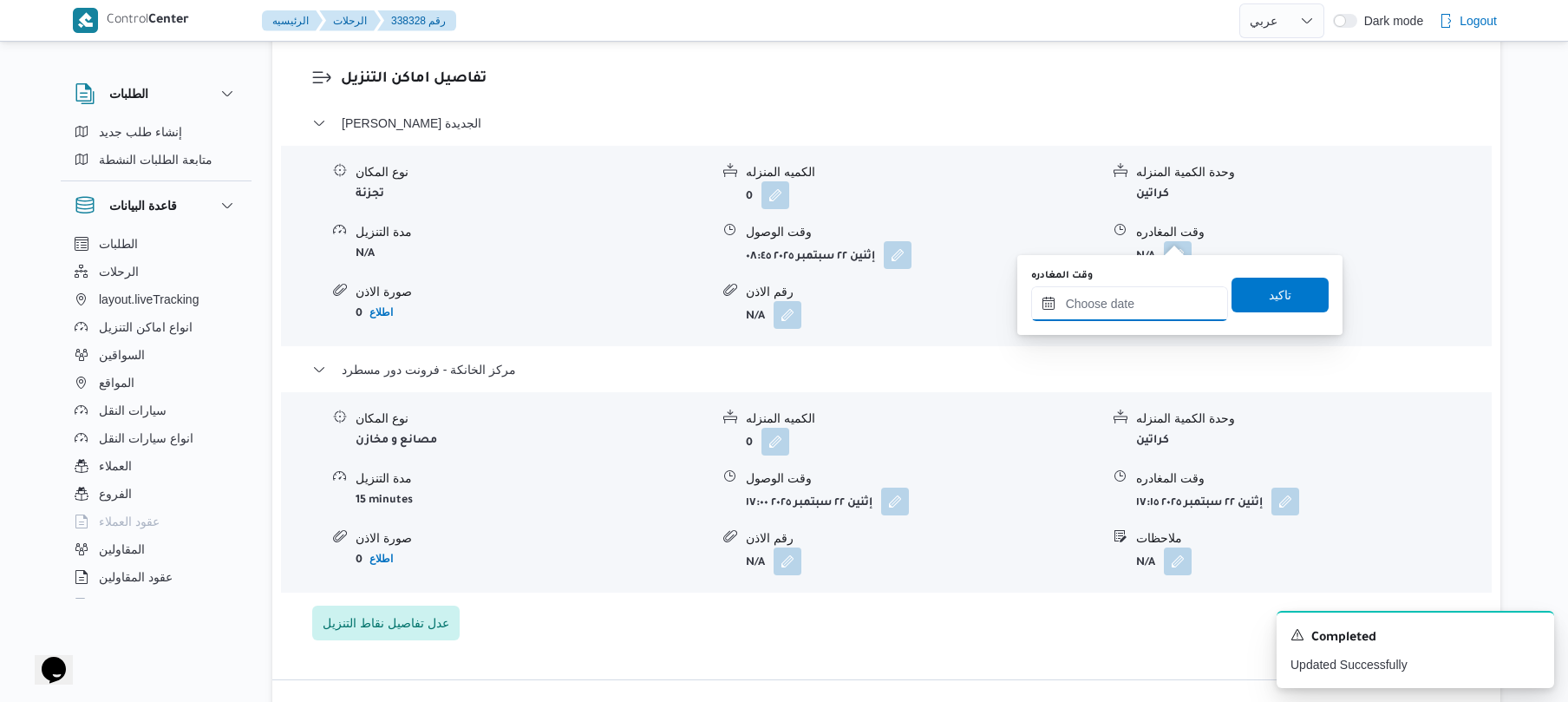
click at [1117, 299] on input "وقت المغادره" at bounding box center [1130, 304] width 197 height 35
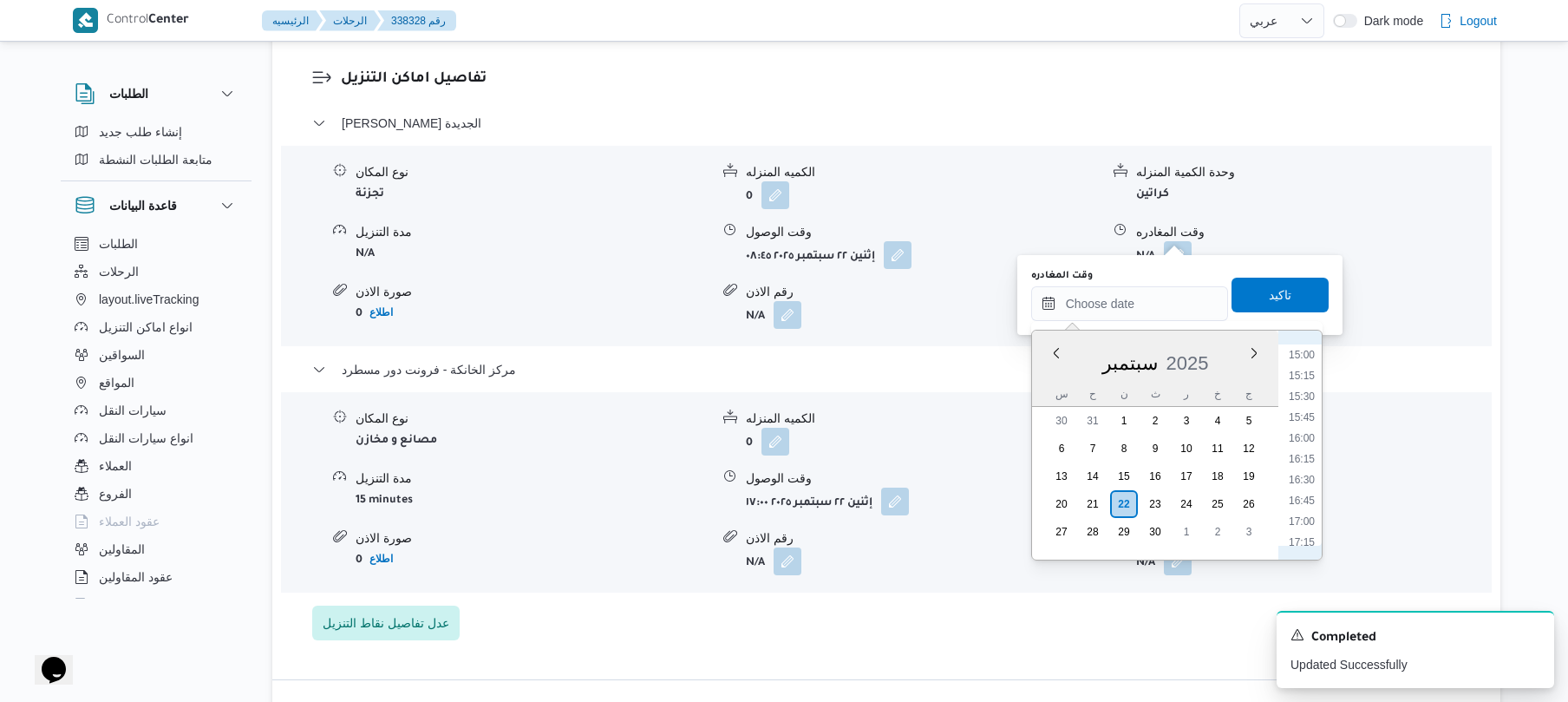
scroll to position [1247, 0]
click at [1305, 462] on li "16:15" at bounding box center [1301, 460] width 40 height 18
type input "٢٢/٠٩/٢٠٢٥ ١٦:١٥"
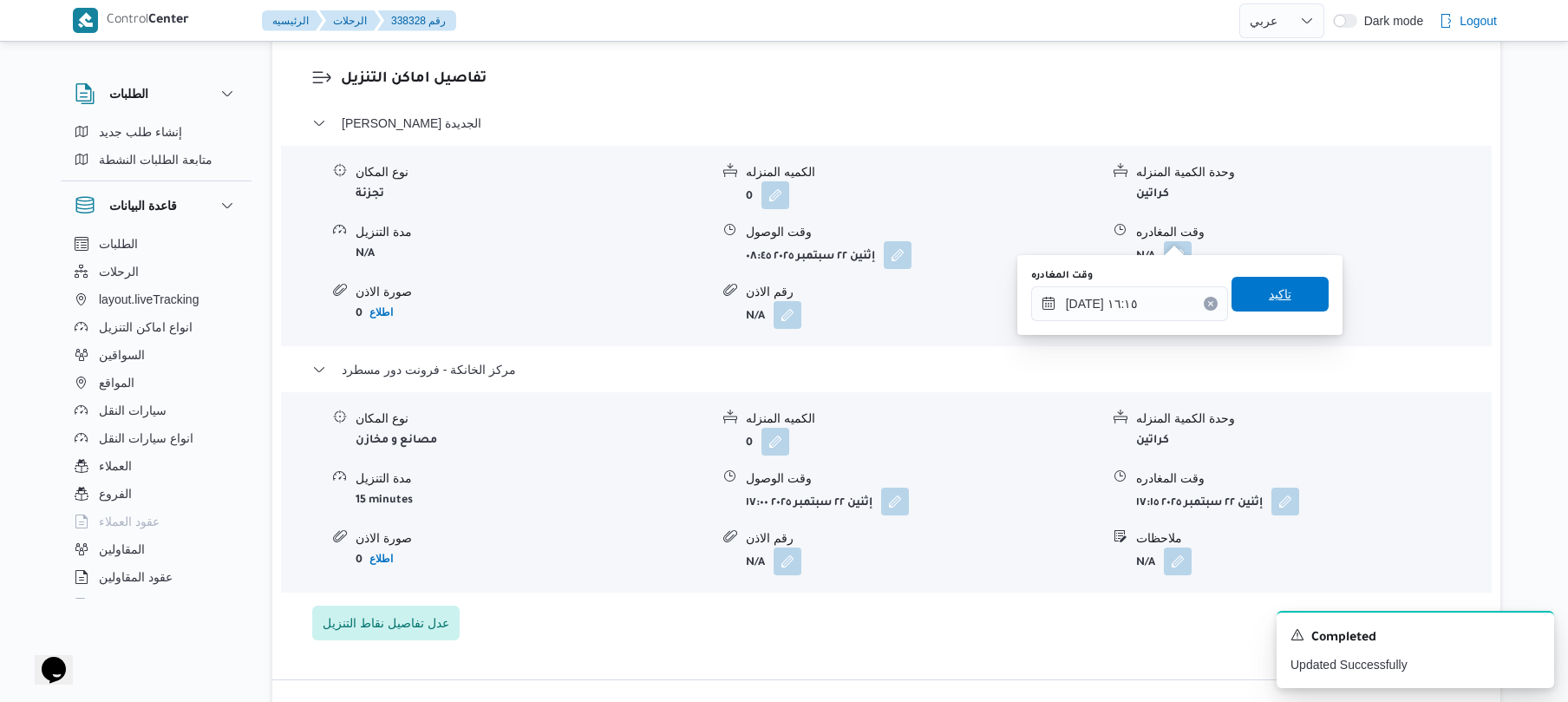
click at [1289, 299] on span "تاكيد" at bounding box center [1279, 294] width 97 height 35
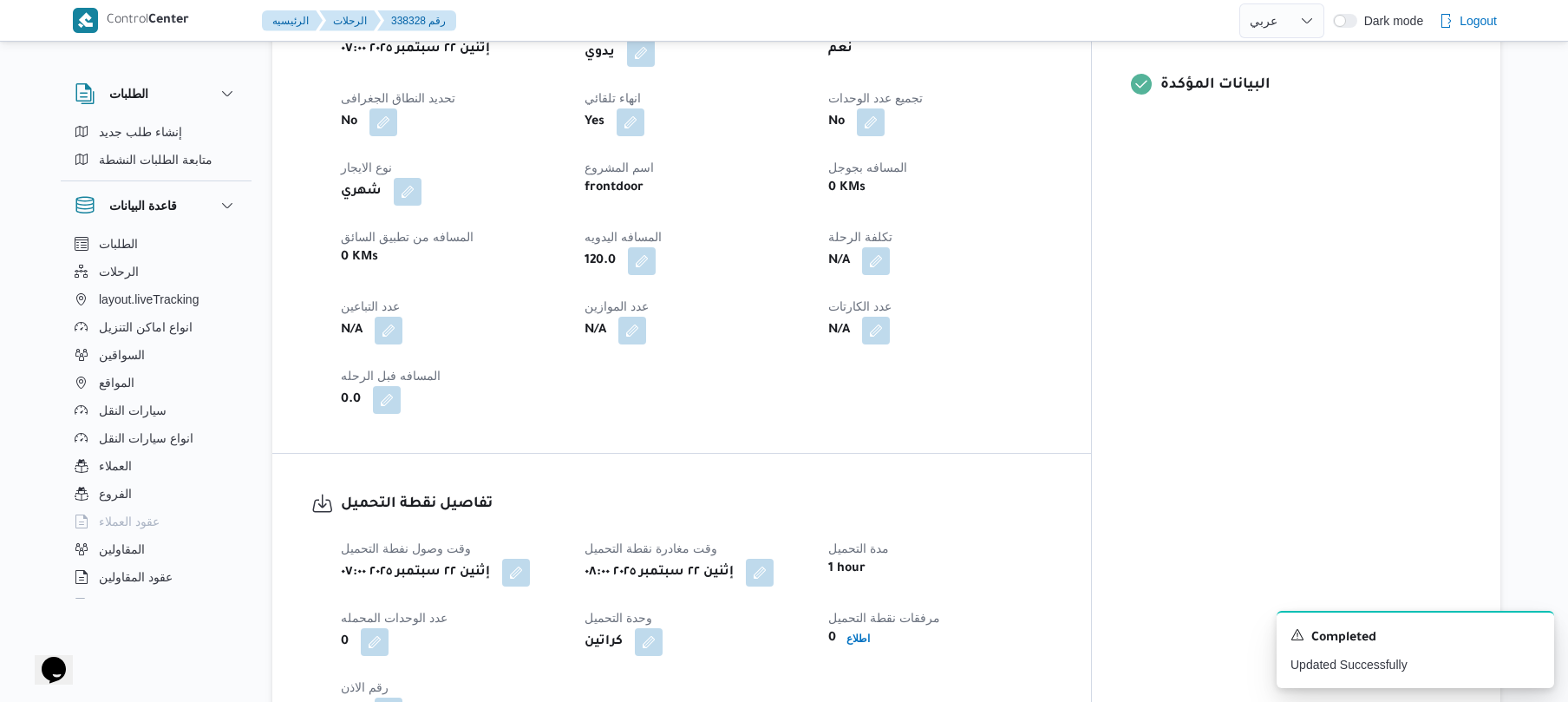
scroll to position [0, 0]
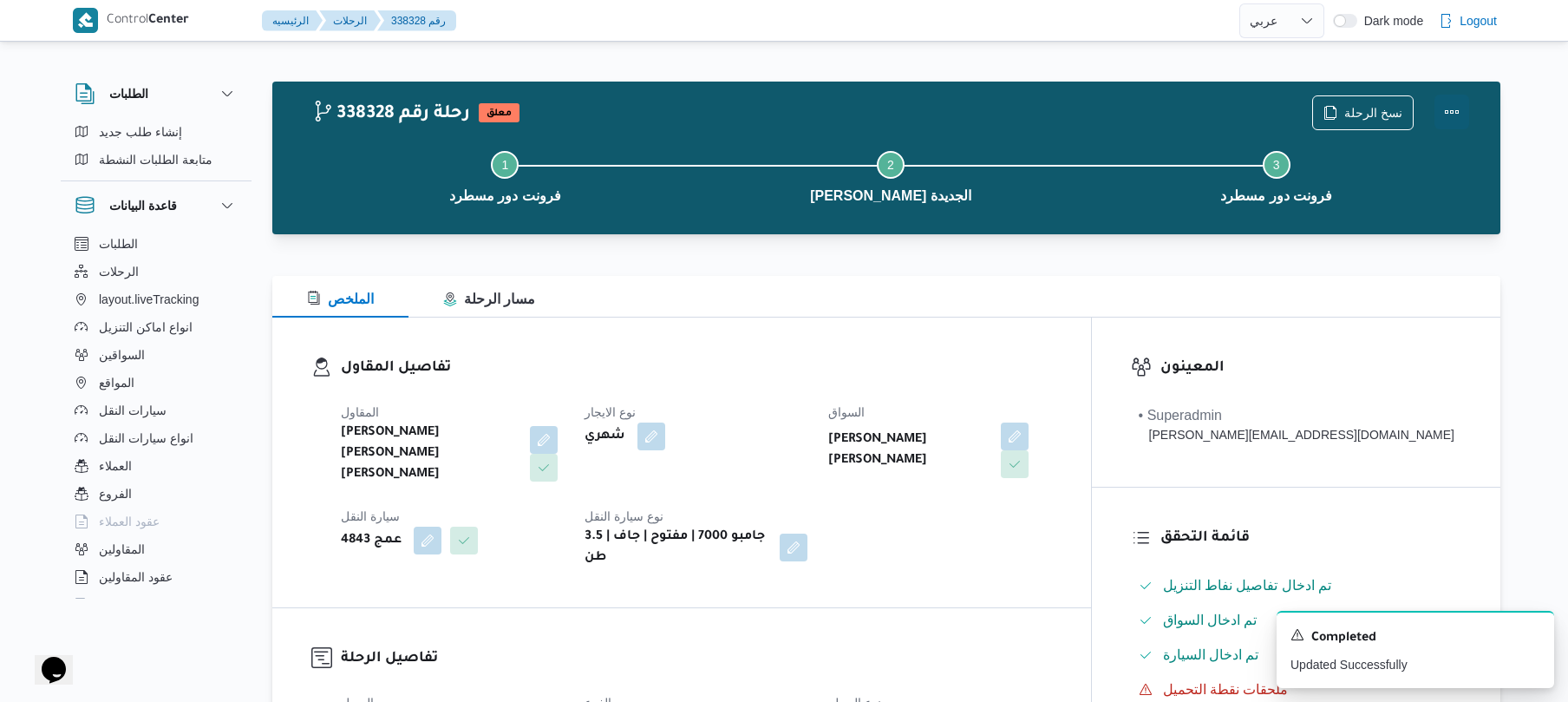
click at [1437, 120] on button "Actions" at bounding box center [1452, 112] width 35 height 35
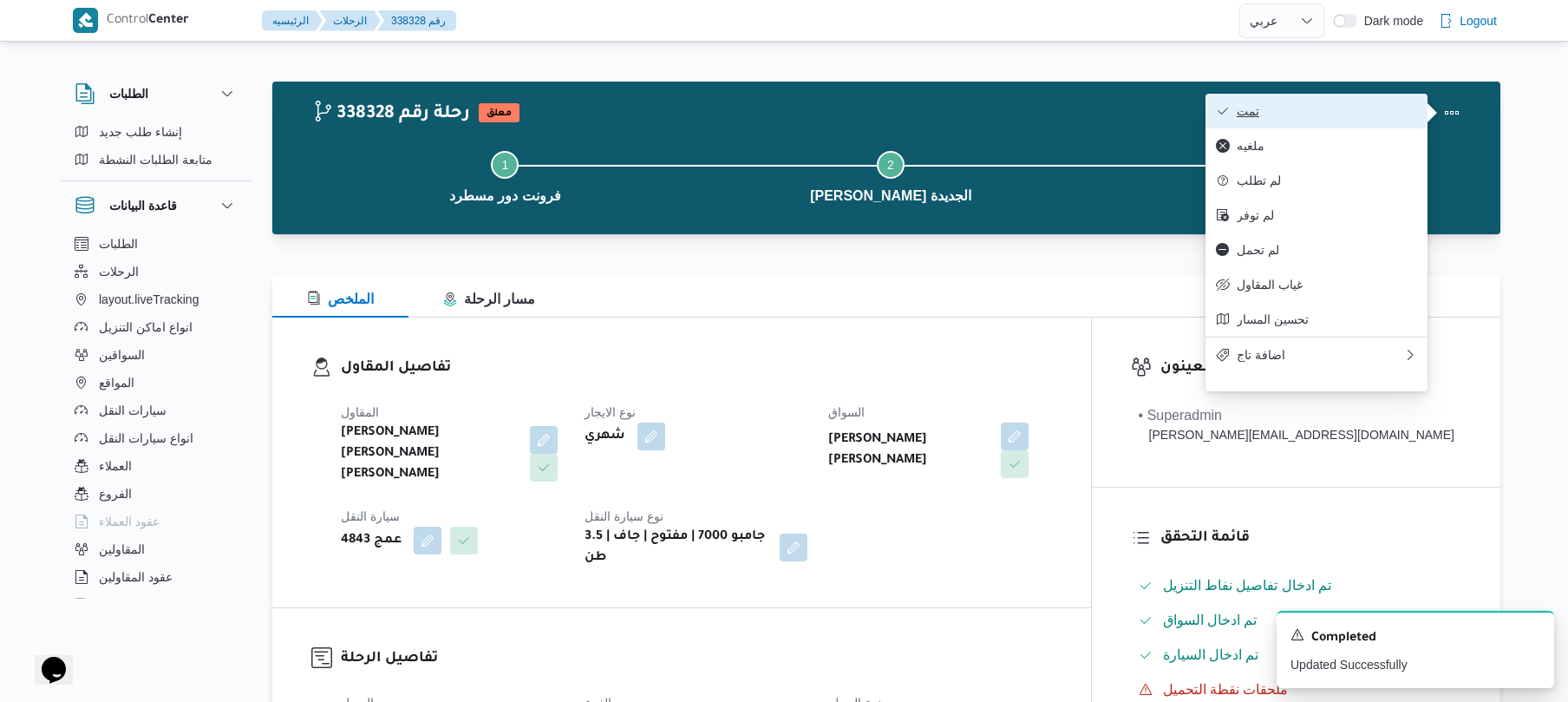
click at [1364, 118] on span "تمت" at bounding box center [1327, 111] width 181 height 14
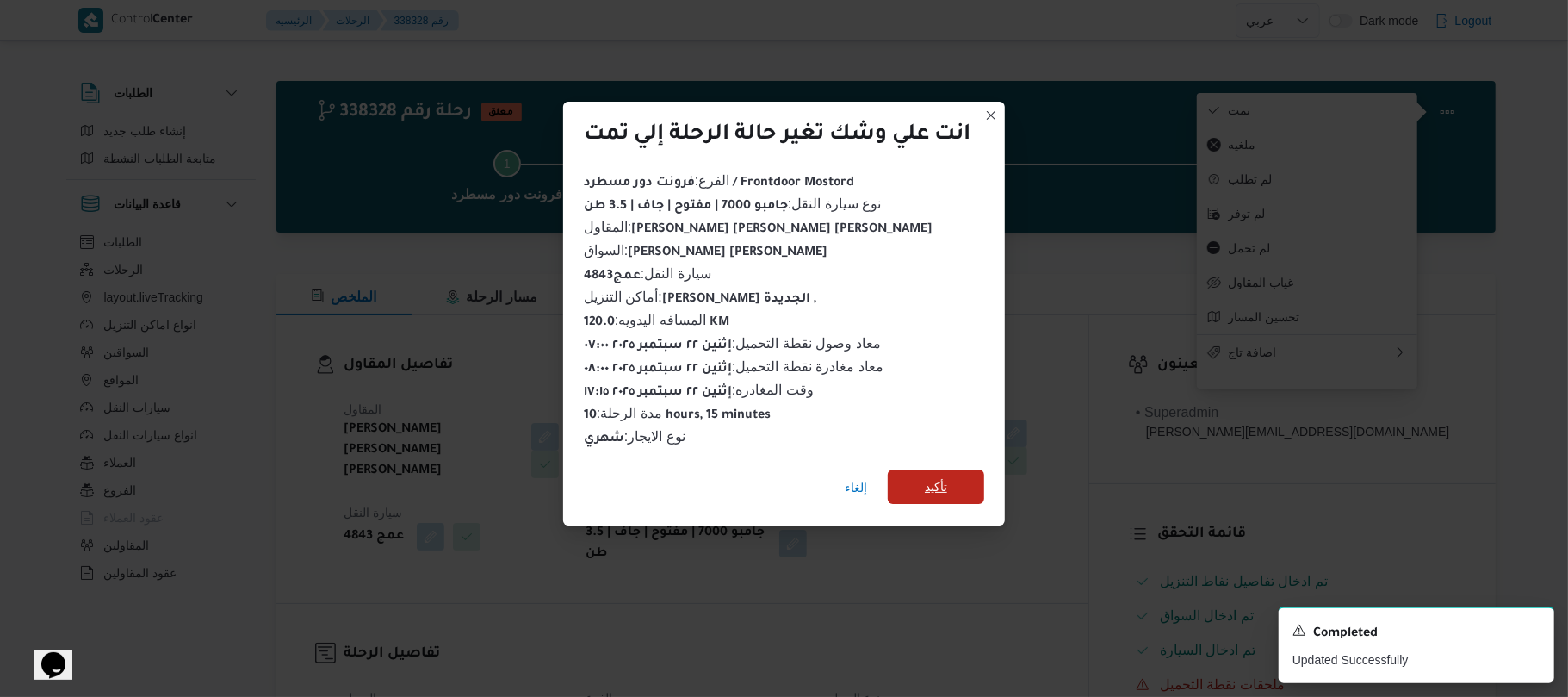
click at [975, 476] on span "تأكيد" at bounding box center [935, 487] width 96 height 35
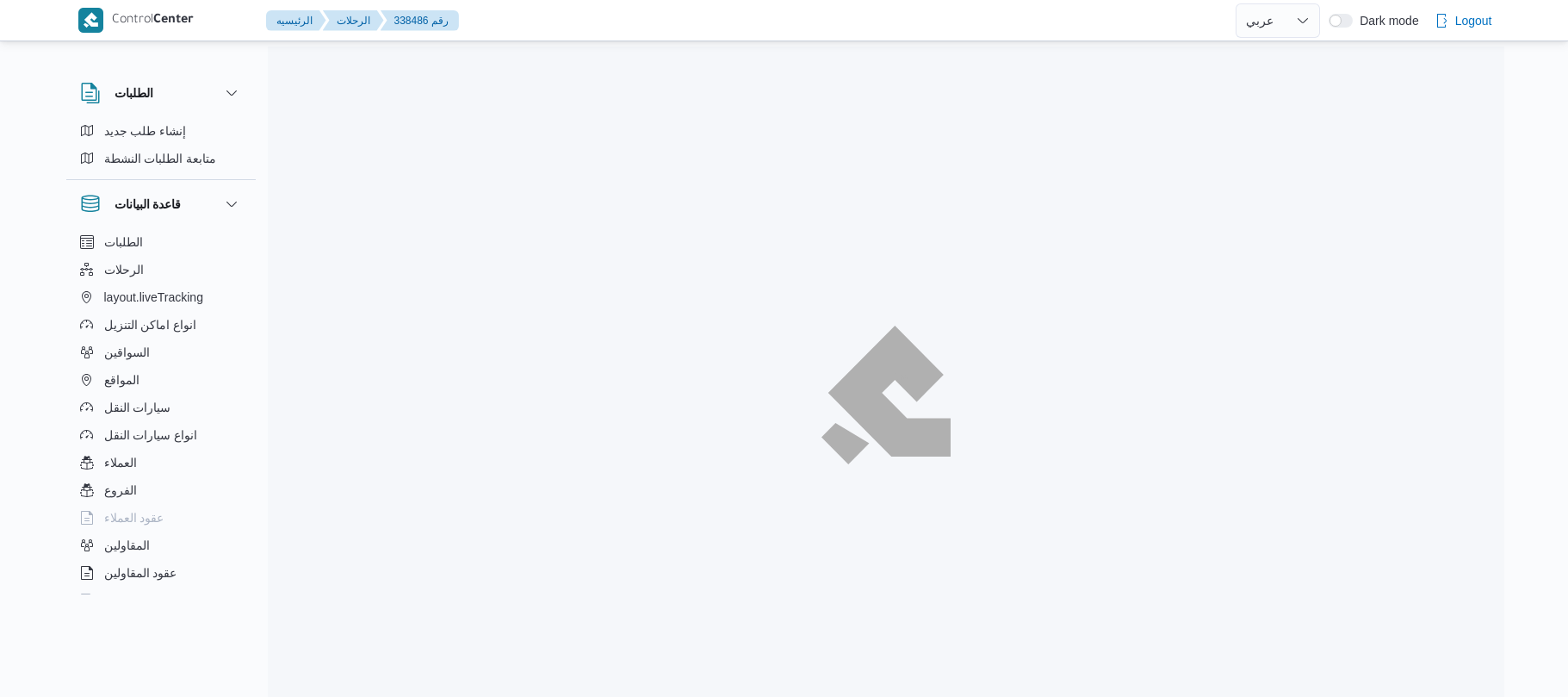
select select "ar"
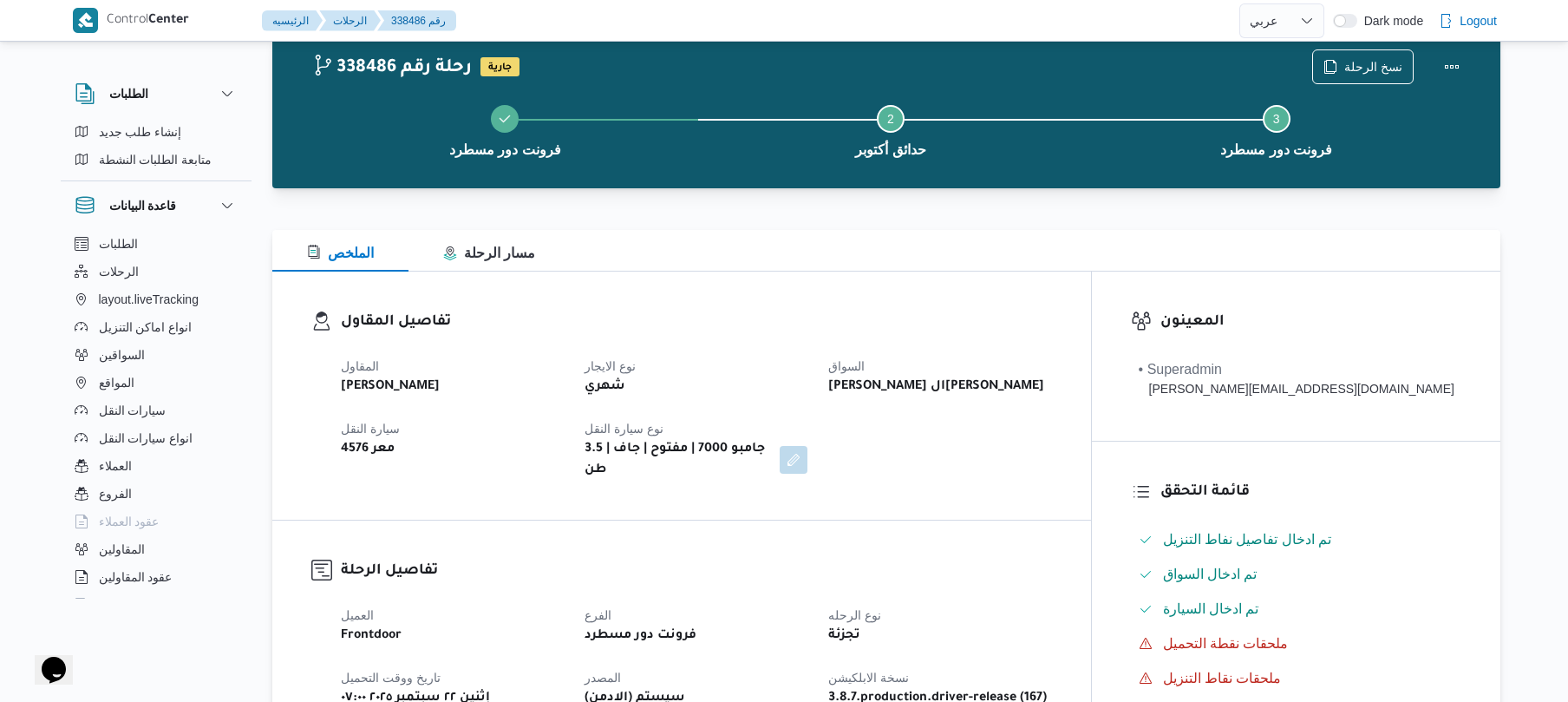
scroll to position [185, 0]
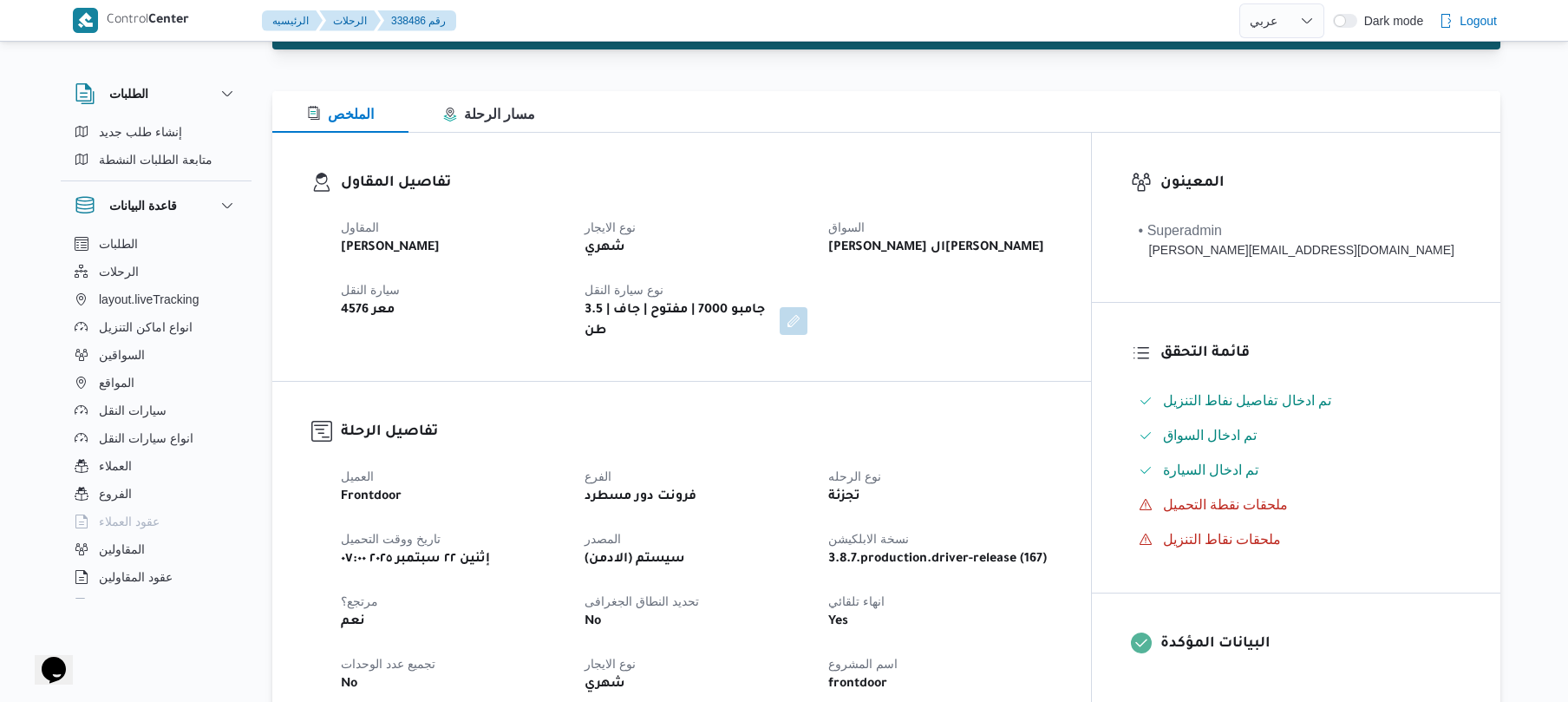
click at [962, 340] on div "تفاصيل المقاول المقاول محمد صلاح عبداللطيف الشريف نوع الايجار شهري السواق عمر ك…" at bounding box center [681, 257] width 819 height 248
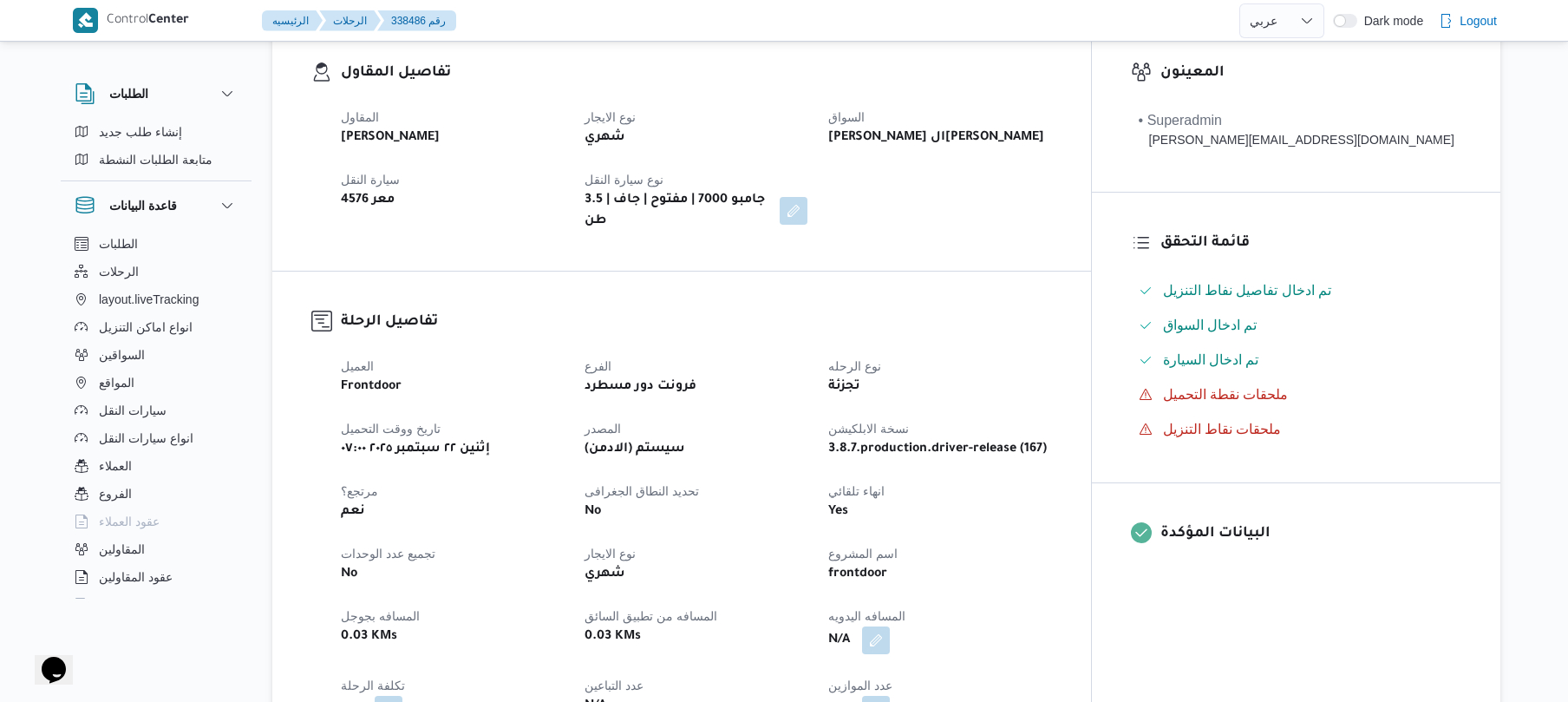
scroll to position [369, 0]
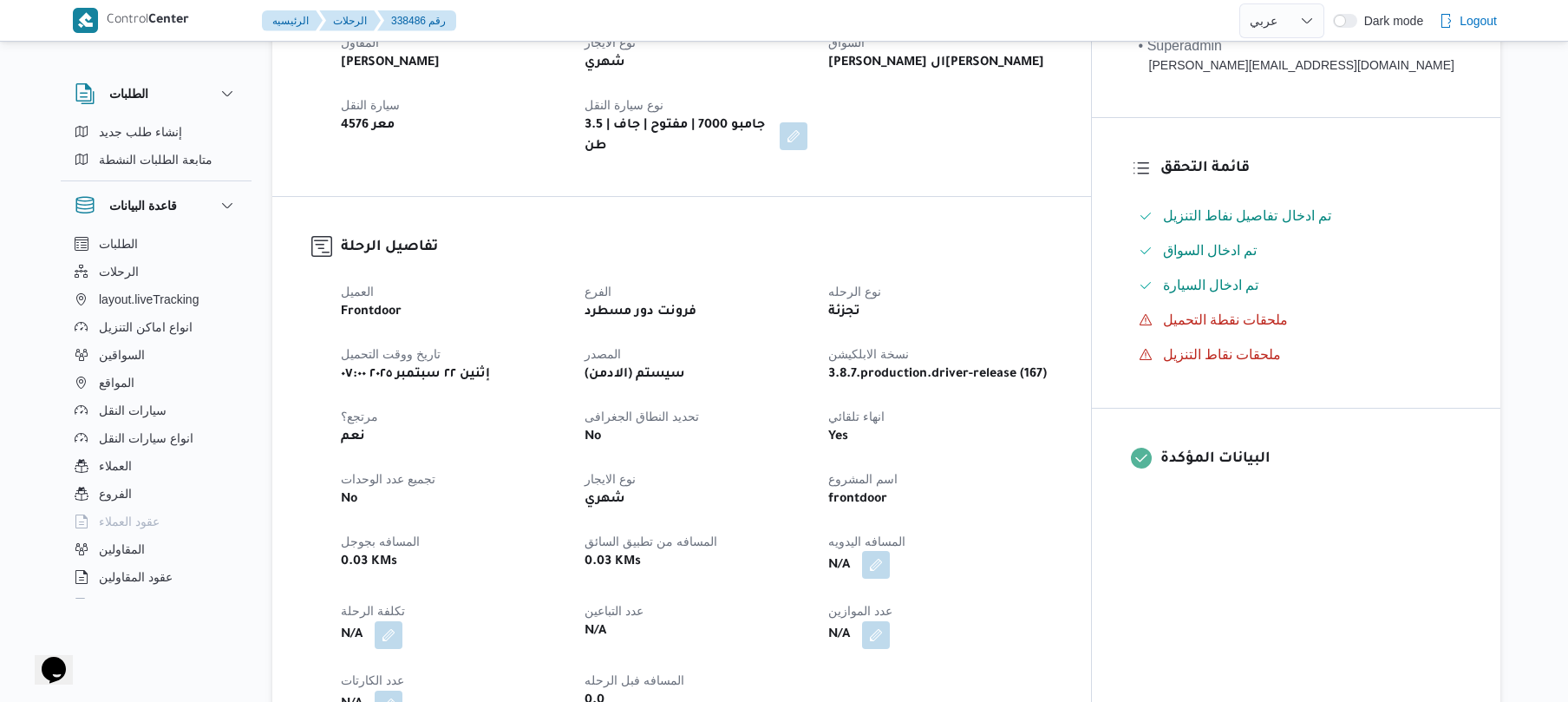
click at [889, 552] on button "button" at bounding box center [876, 564] width 27 height 27
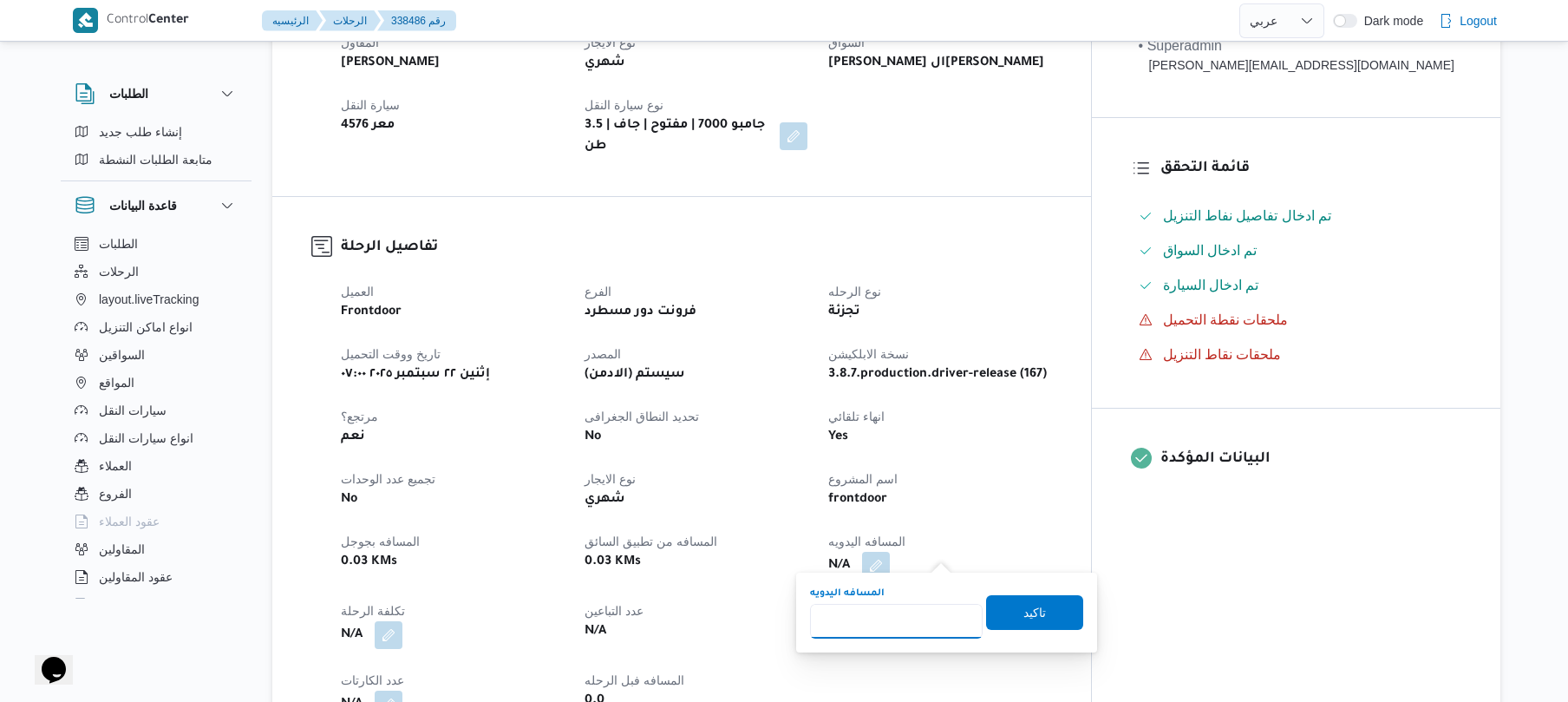
click at [897, 609] on input "المسافه اليدويه" at bounding box center [896, 621] width 173 height 35
type input "135"
click at [1052, 617] on span "تاكيد" at bounding box center [1034, 612] width 97 height 35
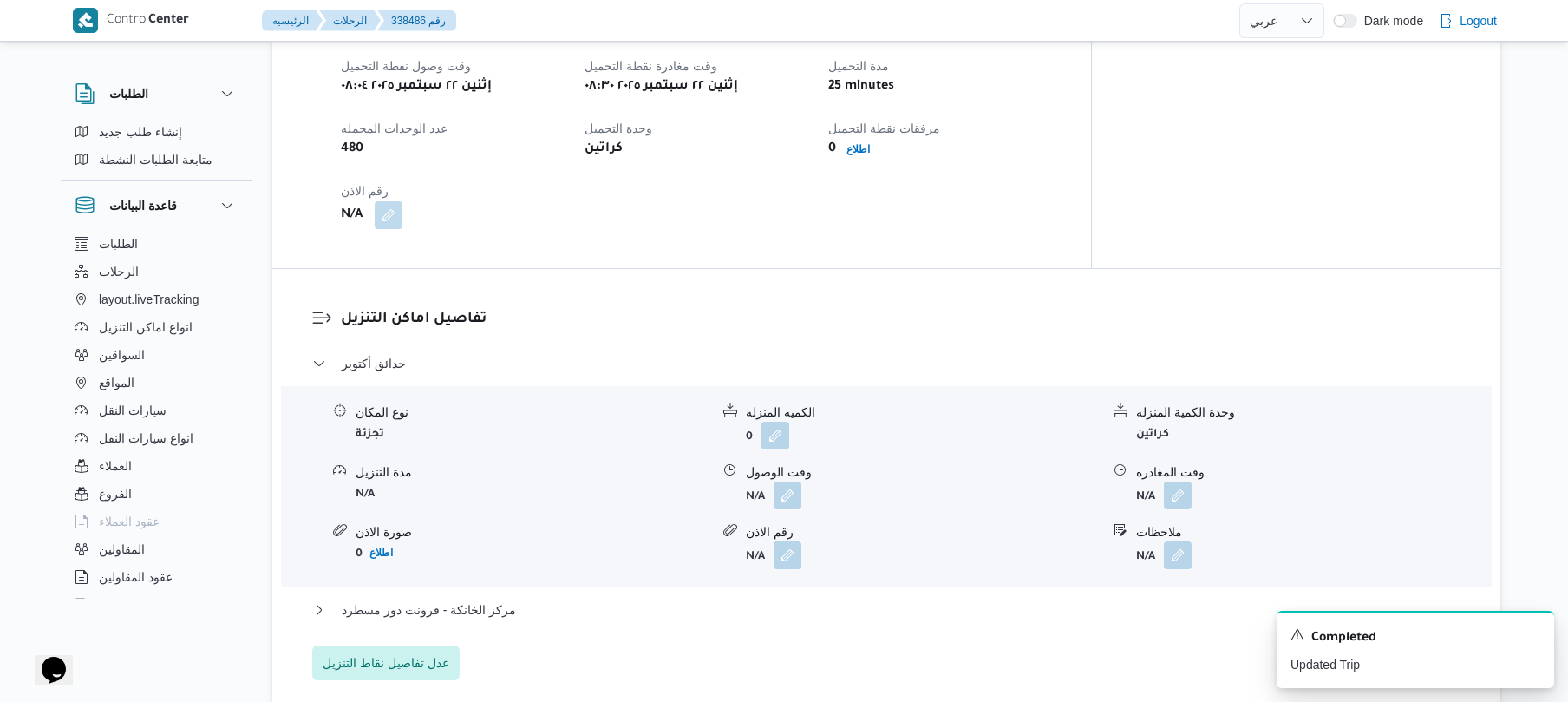
scroll to position [1202, 0]
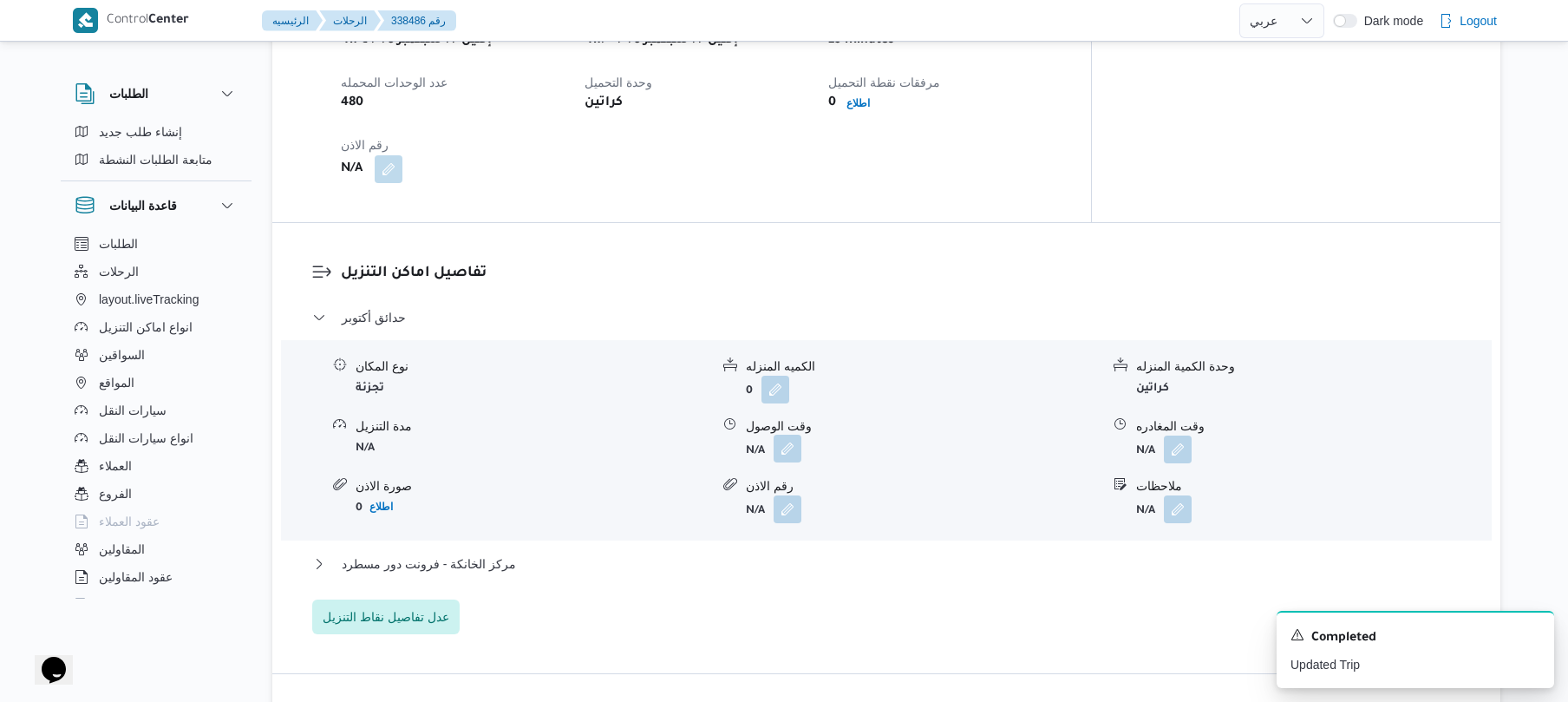
click at [791, 434] on button "button" at bounding box center [787, 448] width 27 height 27
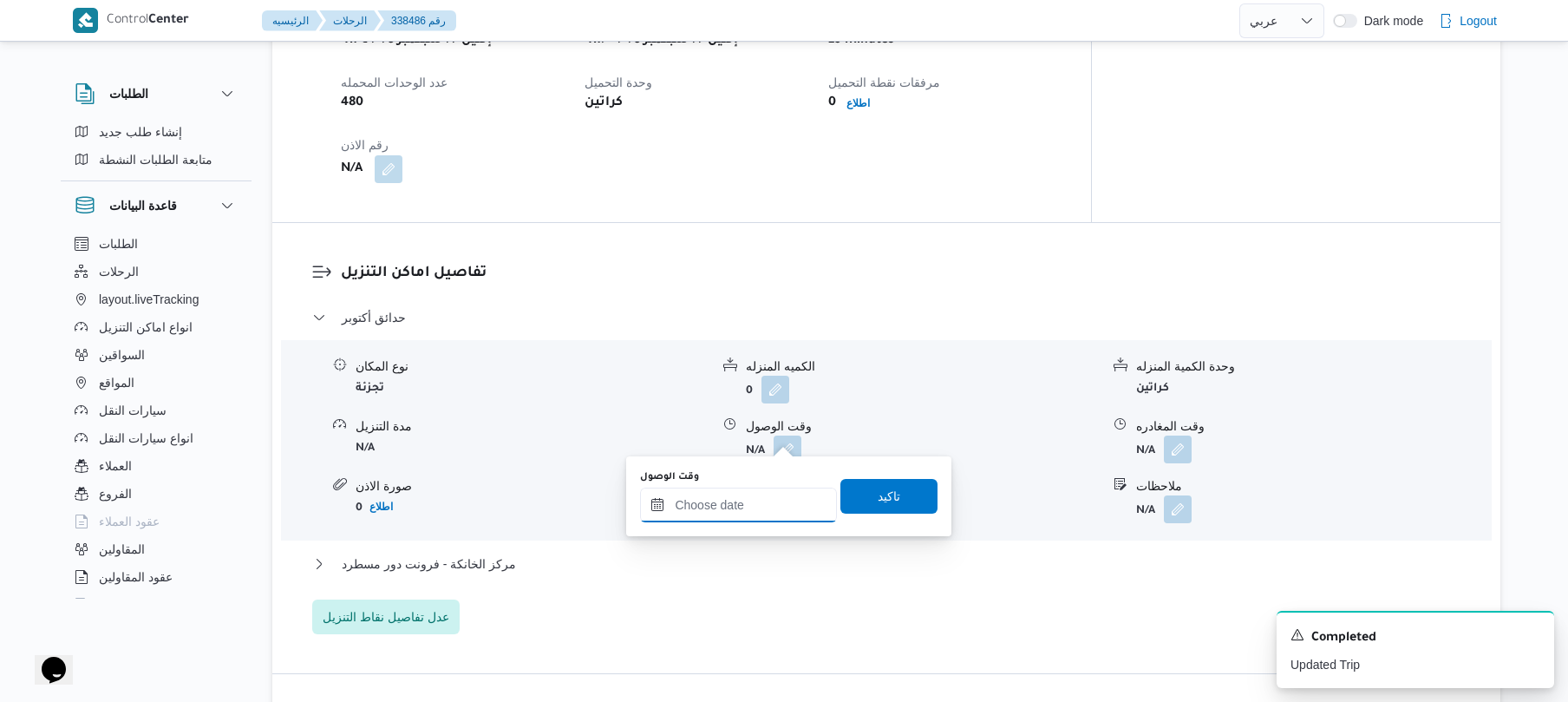
click at [741, 496] on input "وقت الوصول" at bounding box center [739, 505] width 197 height 35
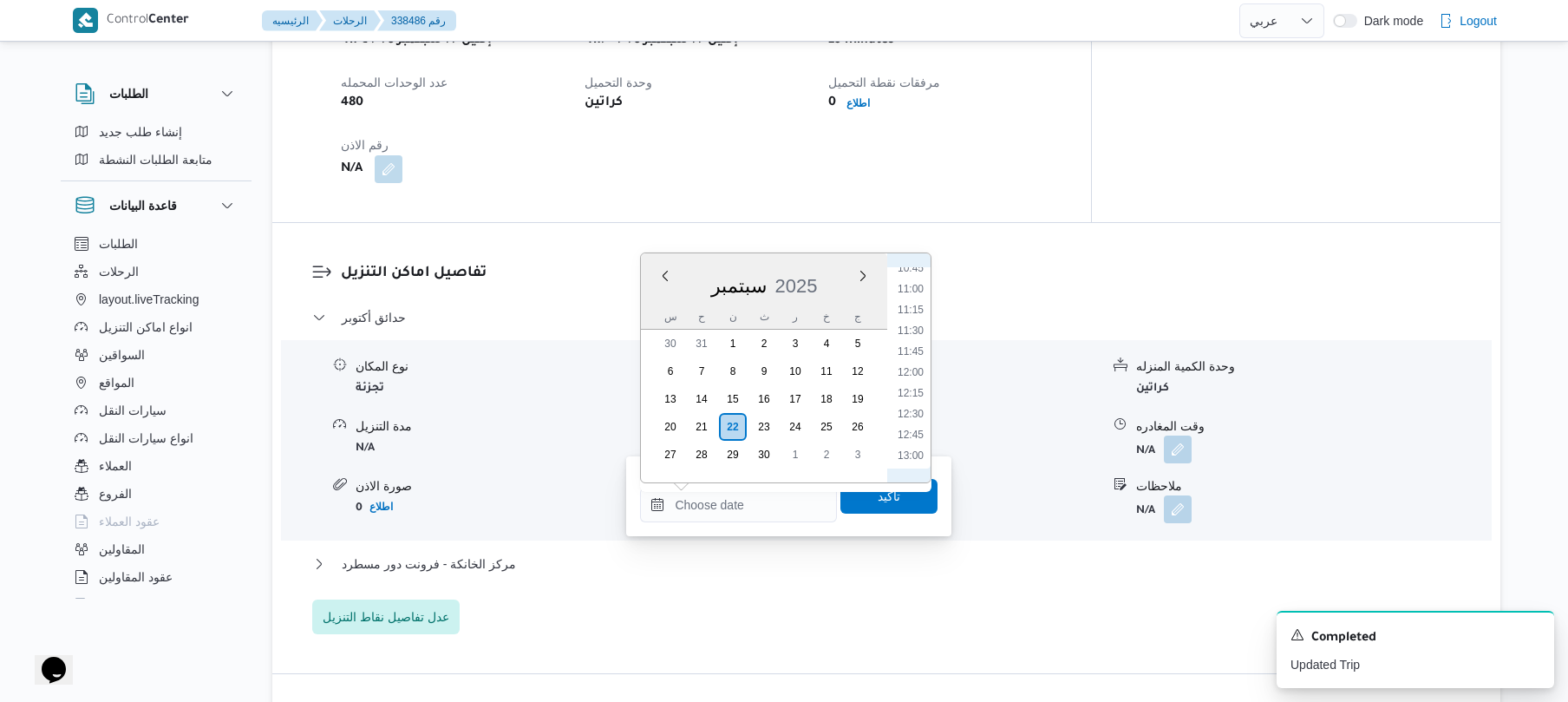
scroll to position [732, 0]
click at [914, 328] on li "09:30" at bounding box center [910, 335] width 40 height 18
type input "٢٢/٠٩/٢٠٢٥ ٠٩:٣٠"
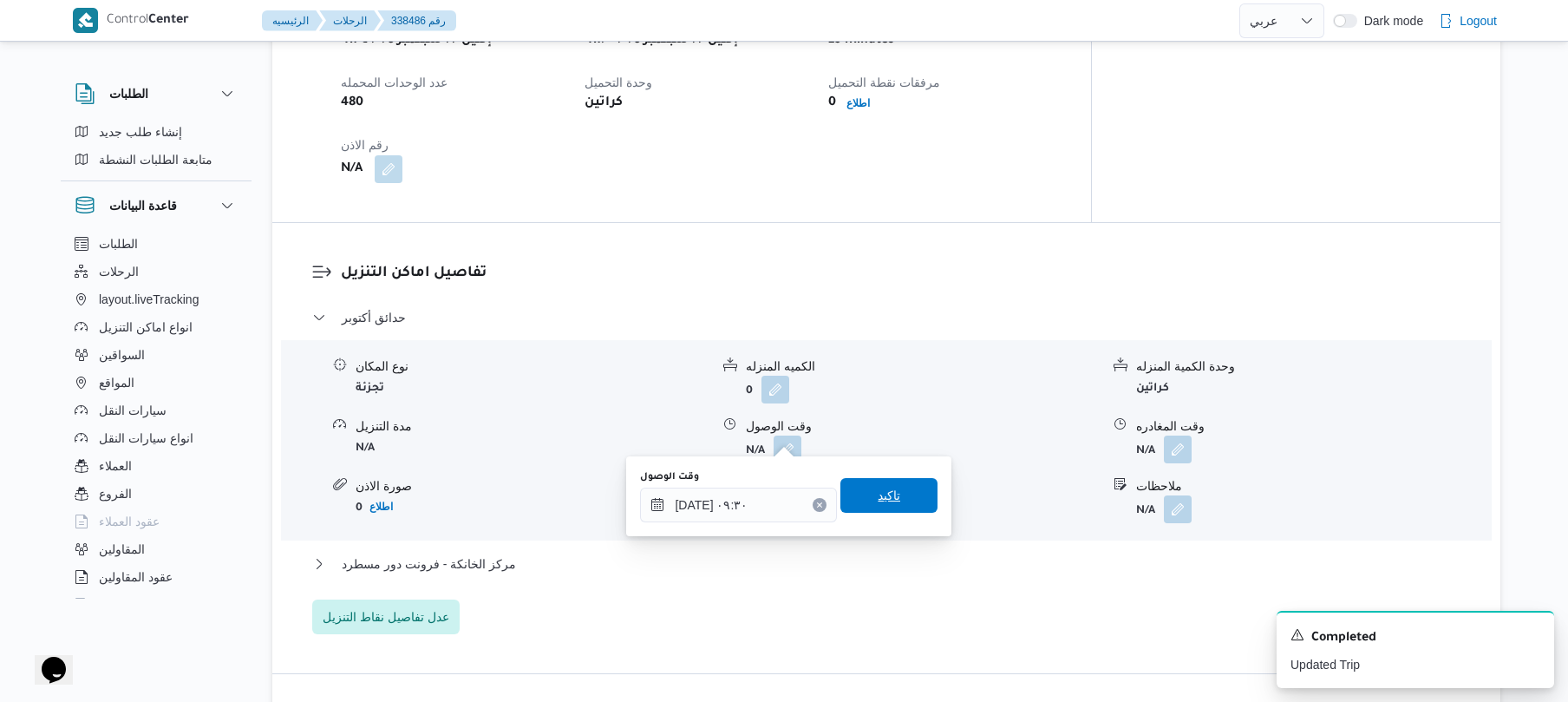
click at [865, 497] on span "تاكيد" at bounding box center [888, 495] width 97 height 35
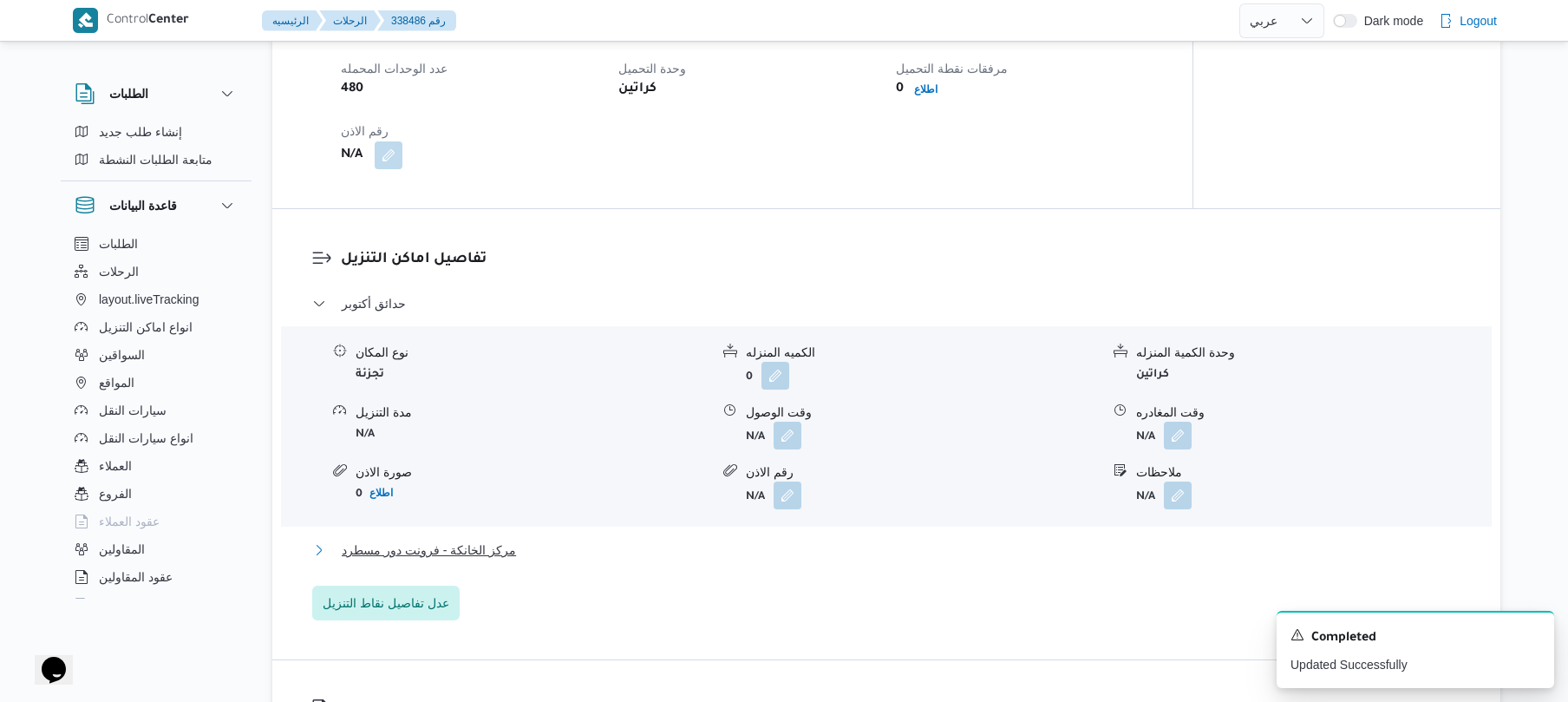
click at [796, 543] on button "مركز الخانكة - فرونت دور مسطرد" at bounding box center [887, 550] width 1149 height 21
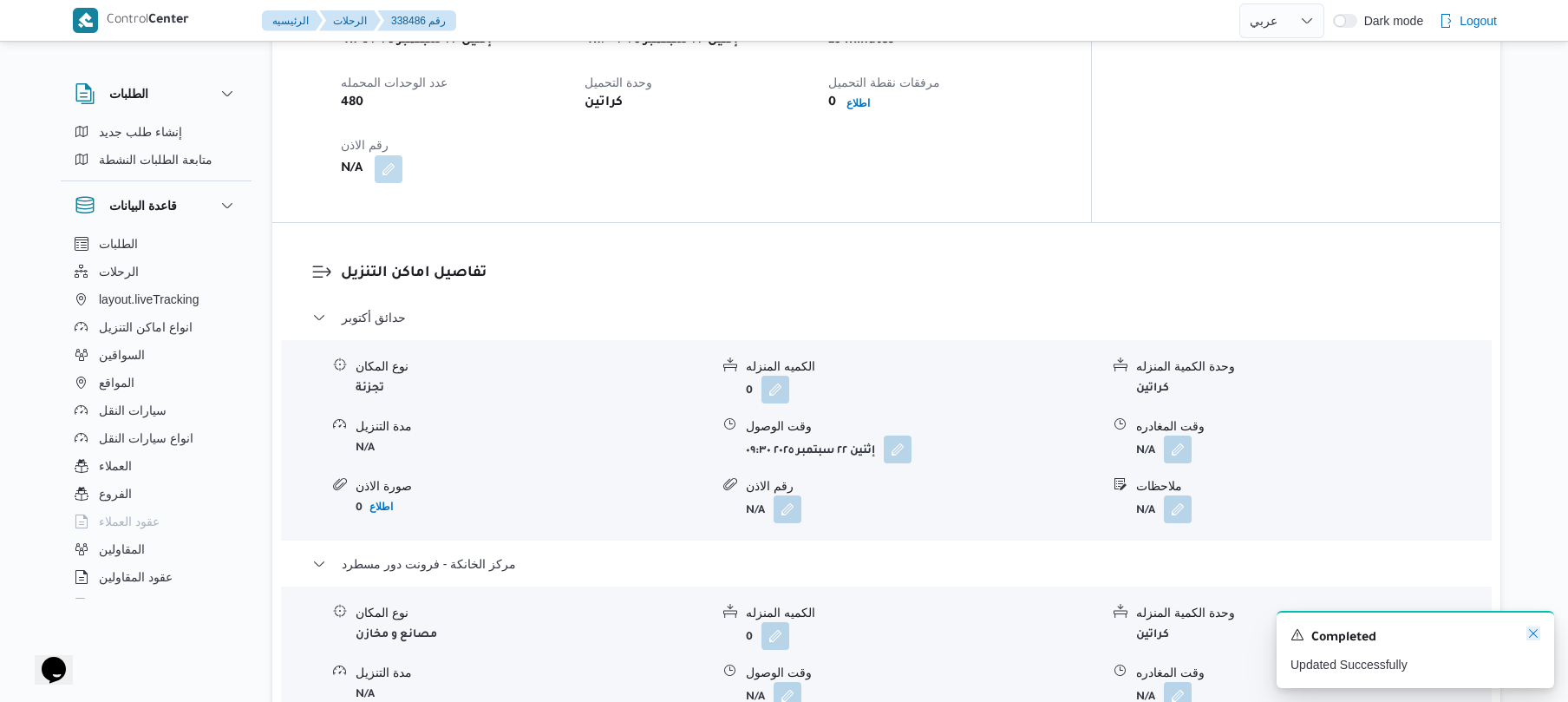
click at [1532, 636] on icon "Dismiss toast" at bounding box center [1533, 633] width 9 height 9
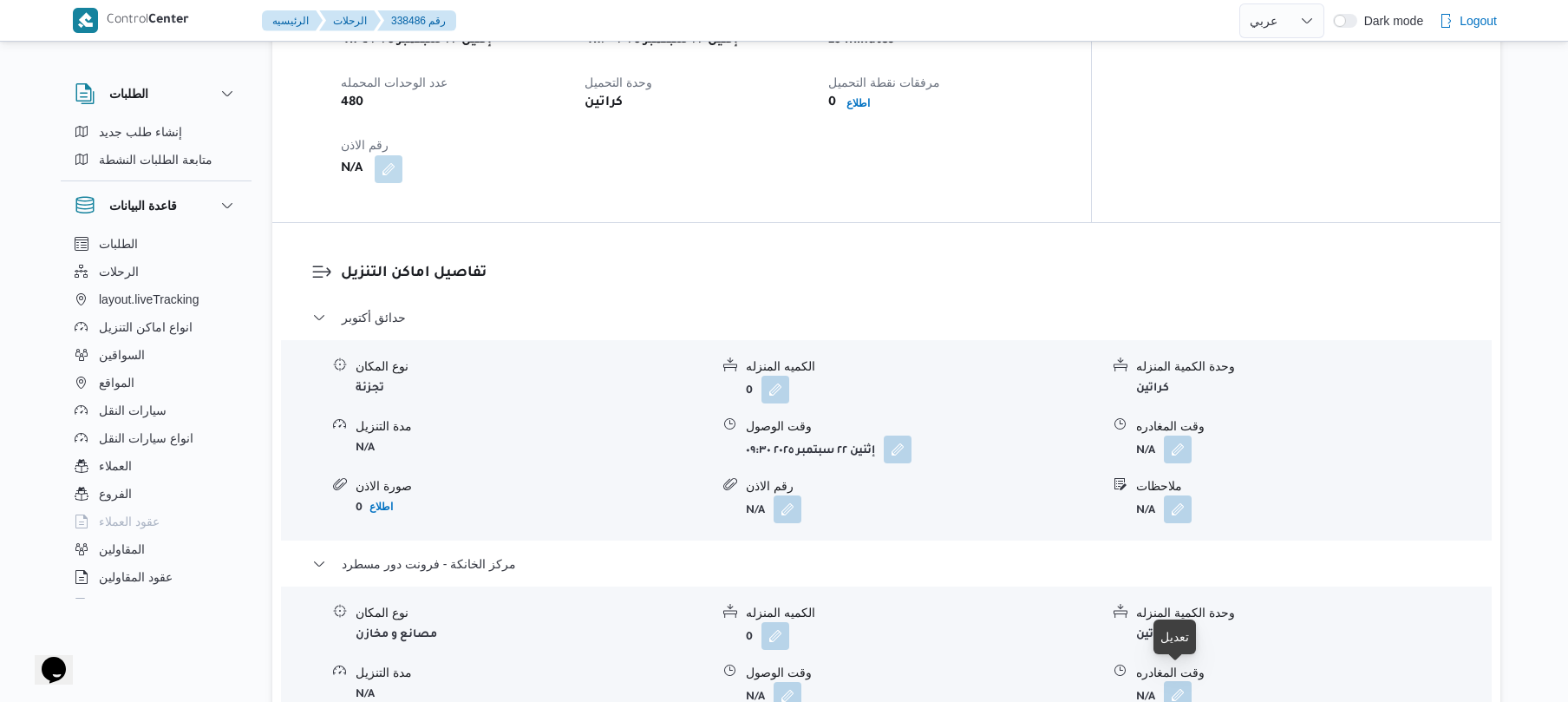
click at [1190, 681] on button "button" at bounding box center [1177, 694] width 27 height 27
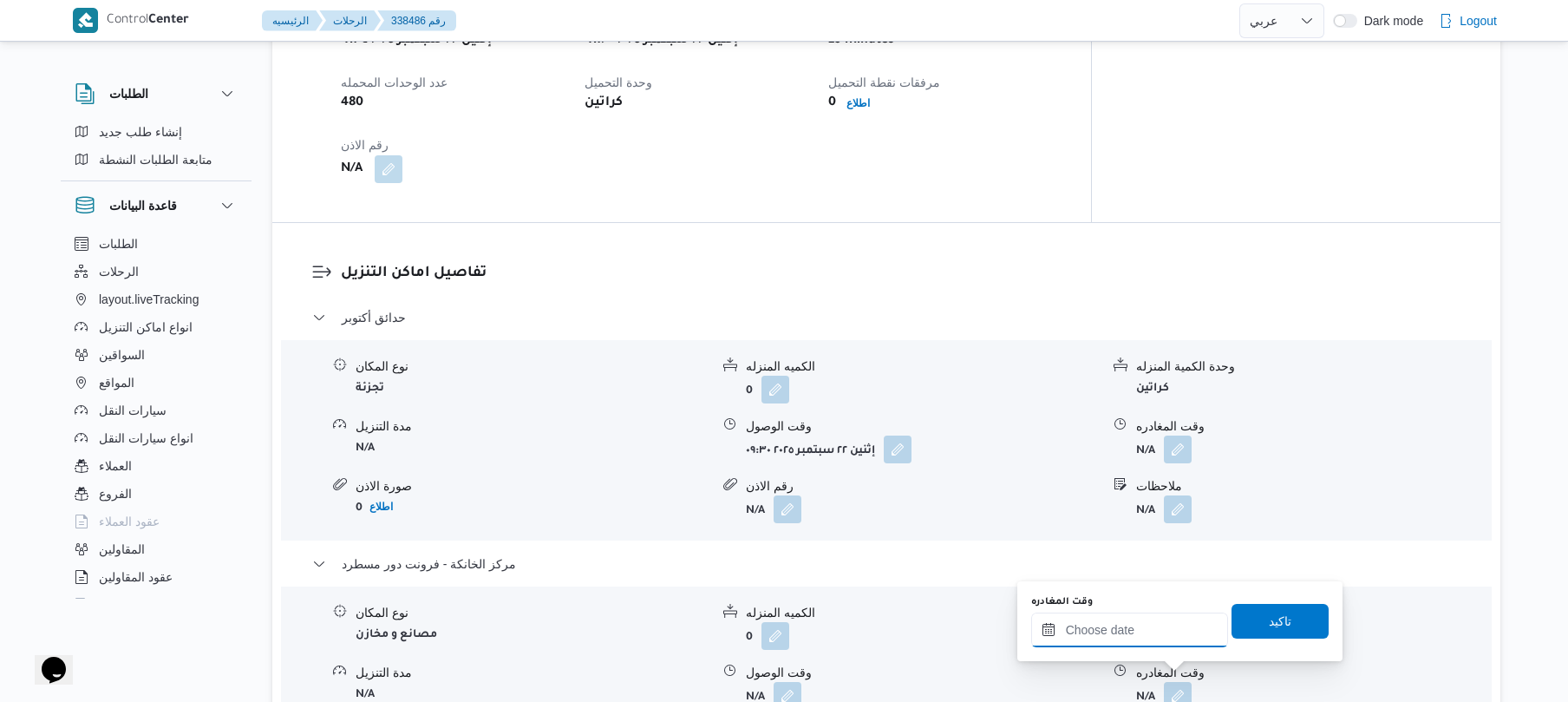
click at [1164, 626] on input "وقت المغادره" at bounding box center [1130, 630] width 197 height 35
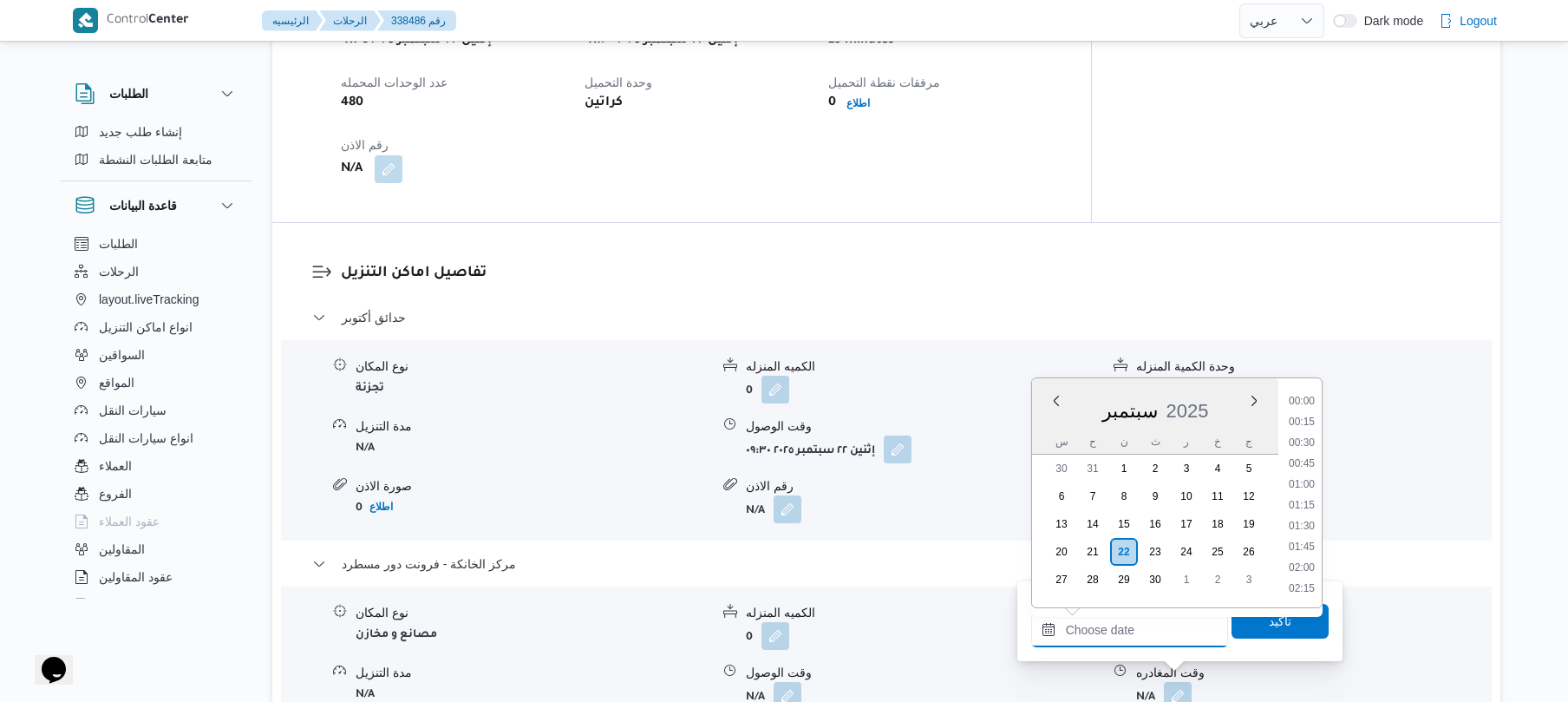
scroll to position [1417, 0]
click at [1302, 444] on li "17:30" at bounding box center [1301, 441] width 40 height 18
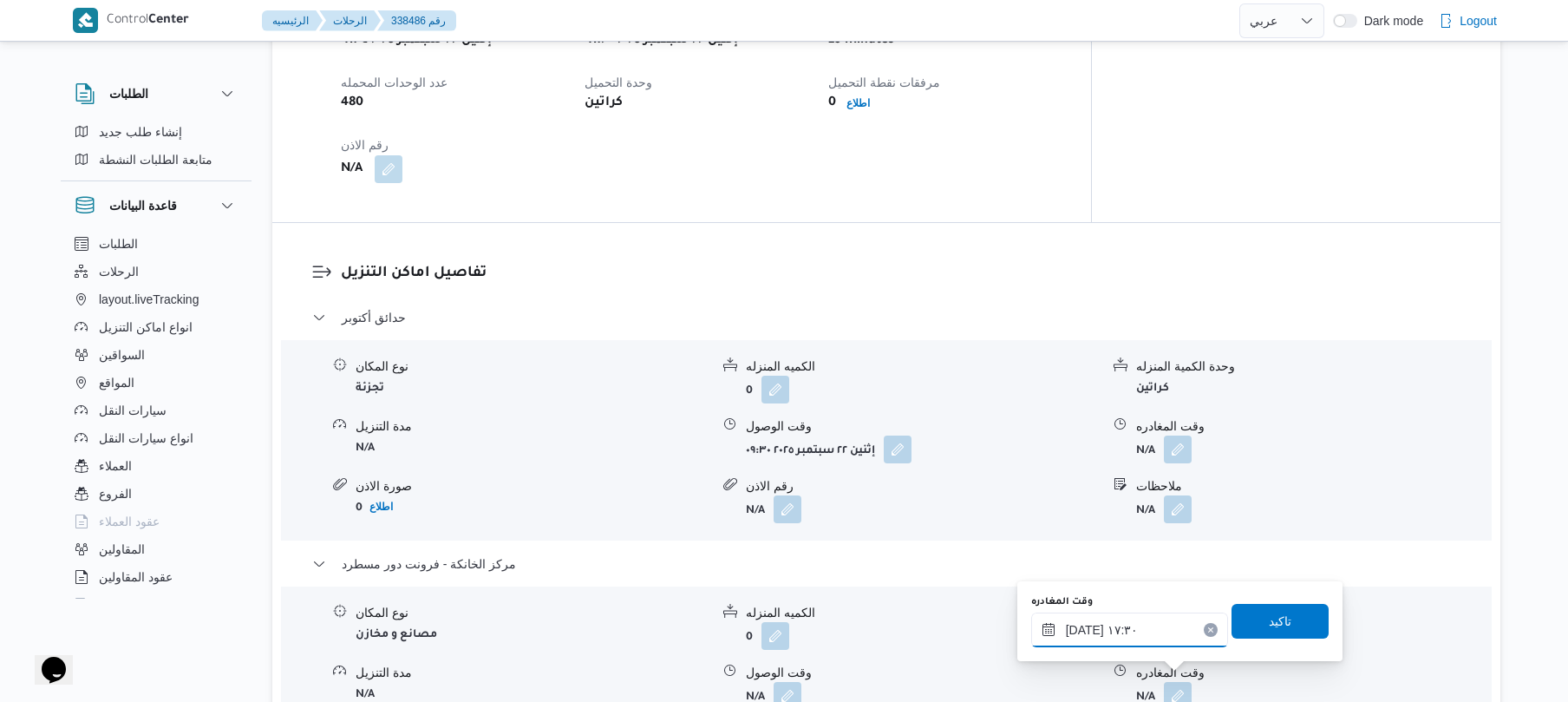
type input "٢٢/٠٩/٢٠٢٥ ١٧:٣٠"
click at [1253, 612] on span "تاكيد" at bounding box center [1279, 620] width 97 height 35
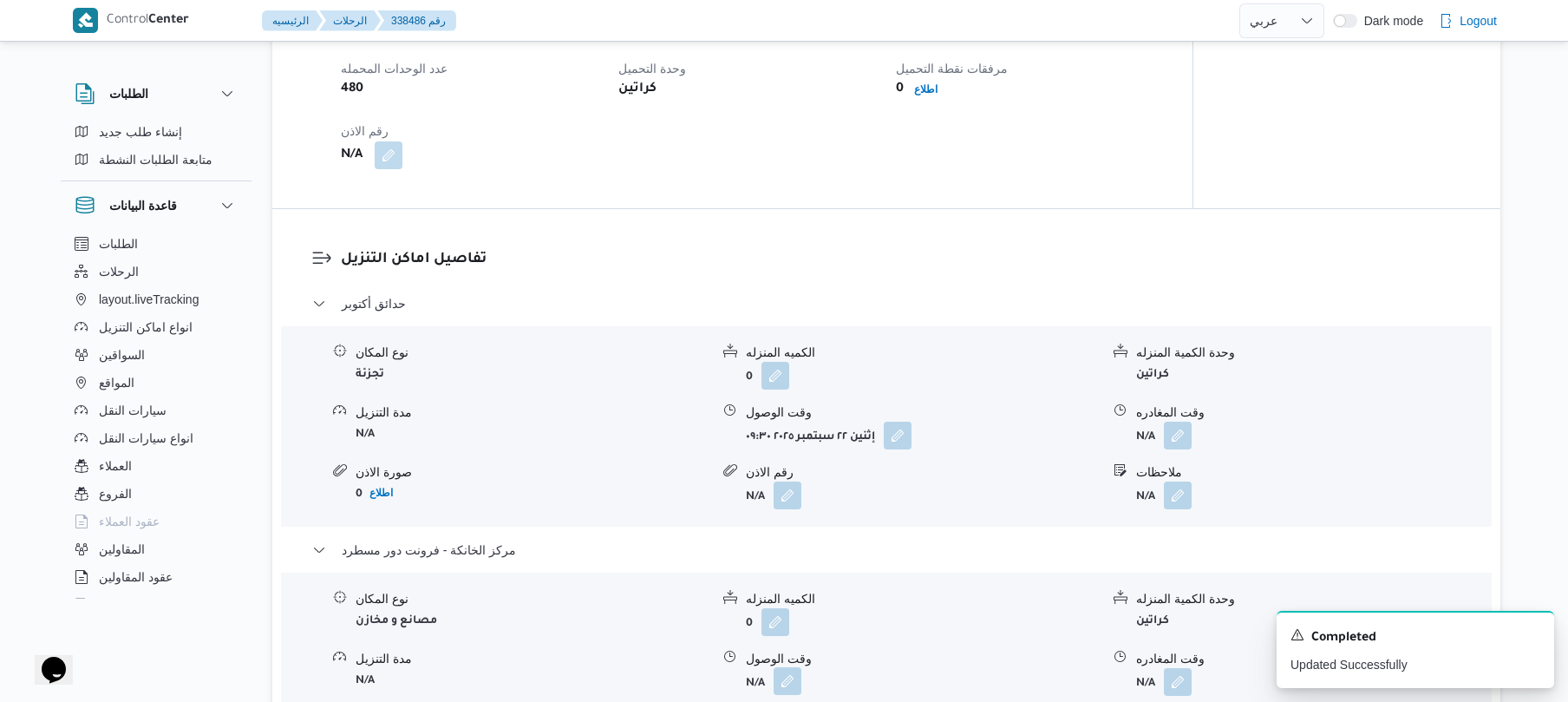
click at [788, 679] on button "button" at bounding box center [787, 681] width 27 height 27
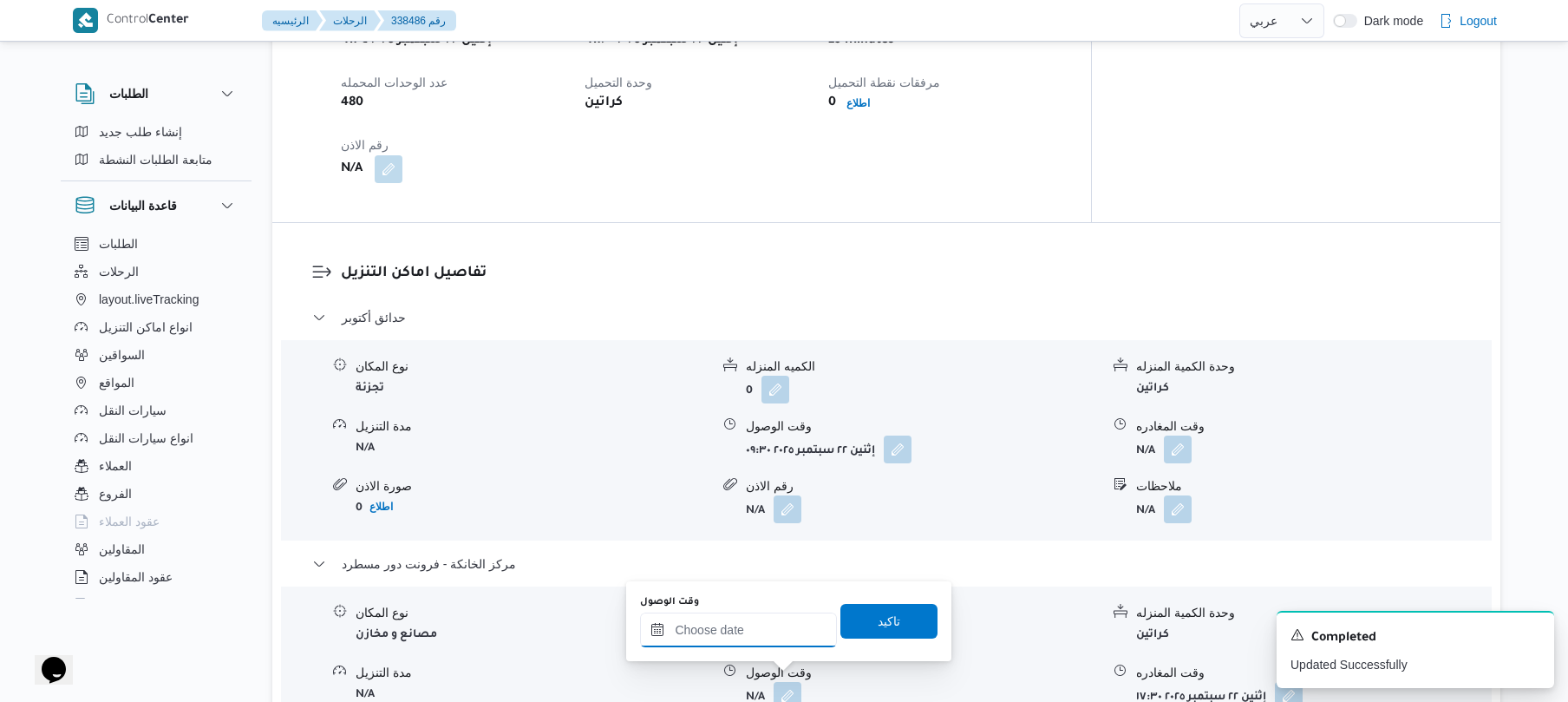
click at [788, 639] on input "وقت الوصول" at bounding box center [739, 630] width 197 height 35
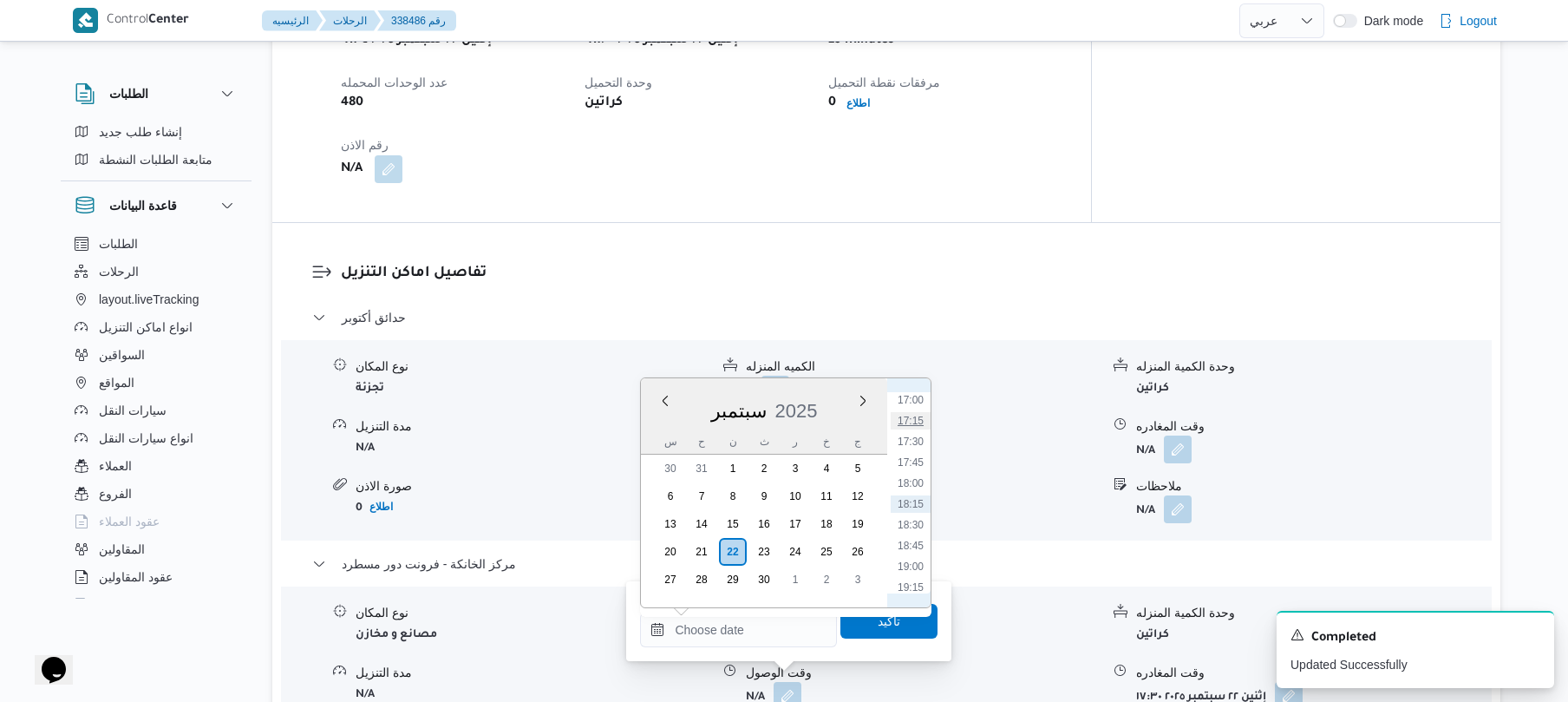
click at [911, 414] on li "17:15" at bounding box center [910, 421] width 40 height 18
type input "[DATE] ١٧:١٥"
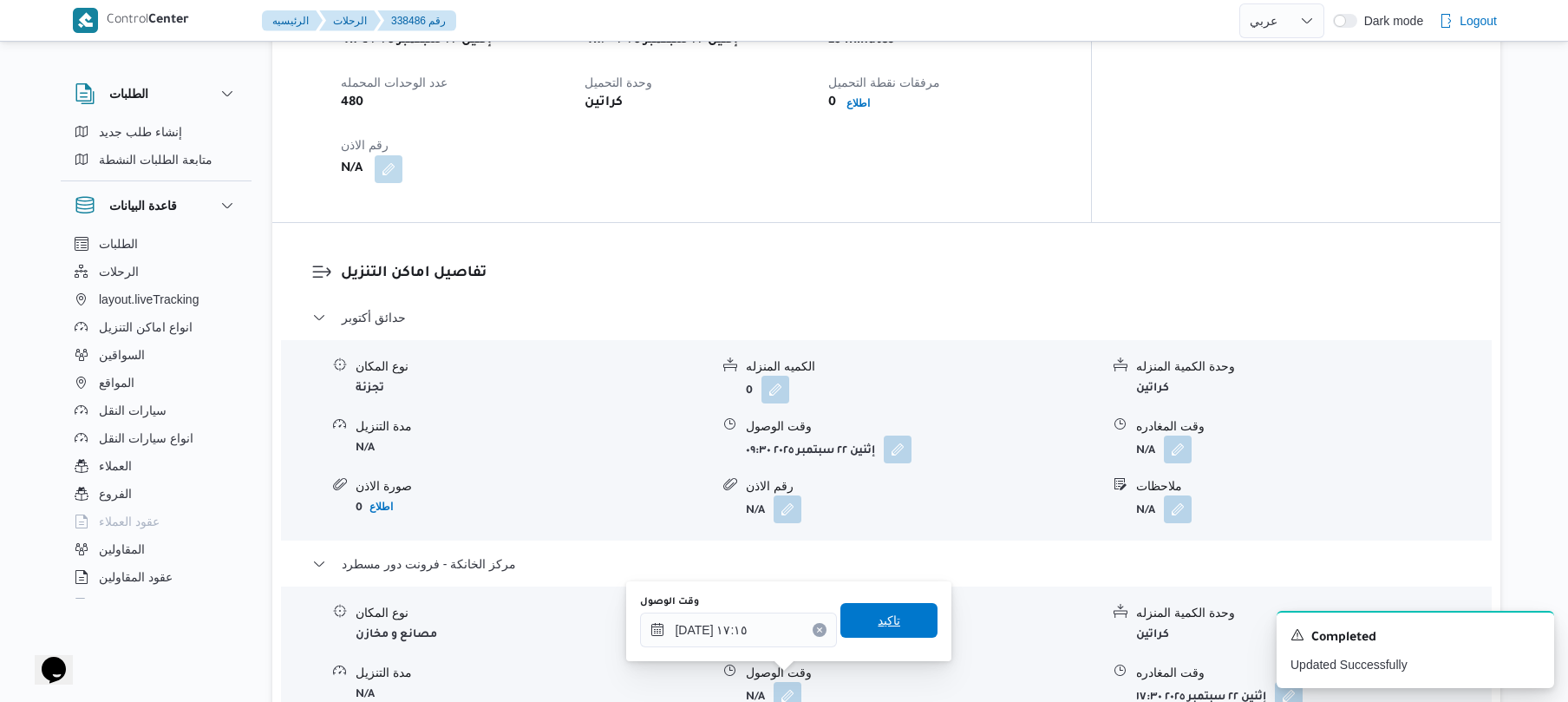
click at [892, 617] on span "تاكيد" at bounding box center [888, 620] width 97 height 35
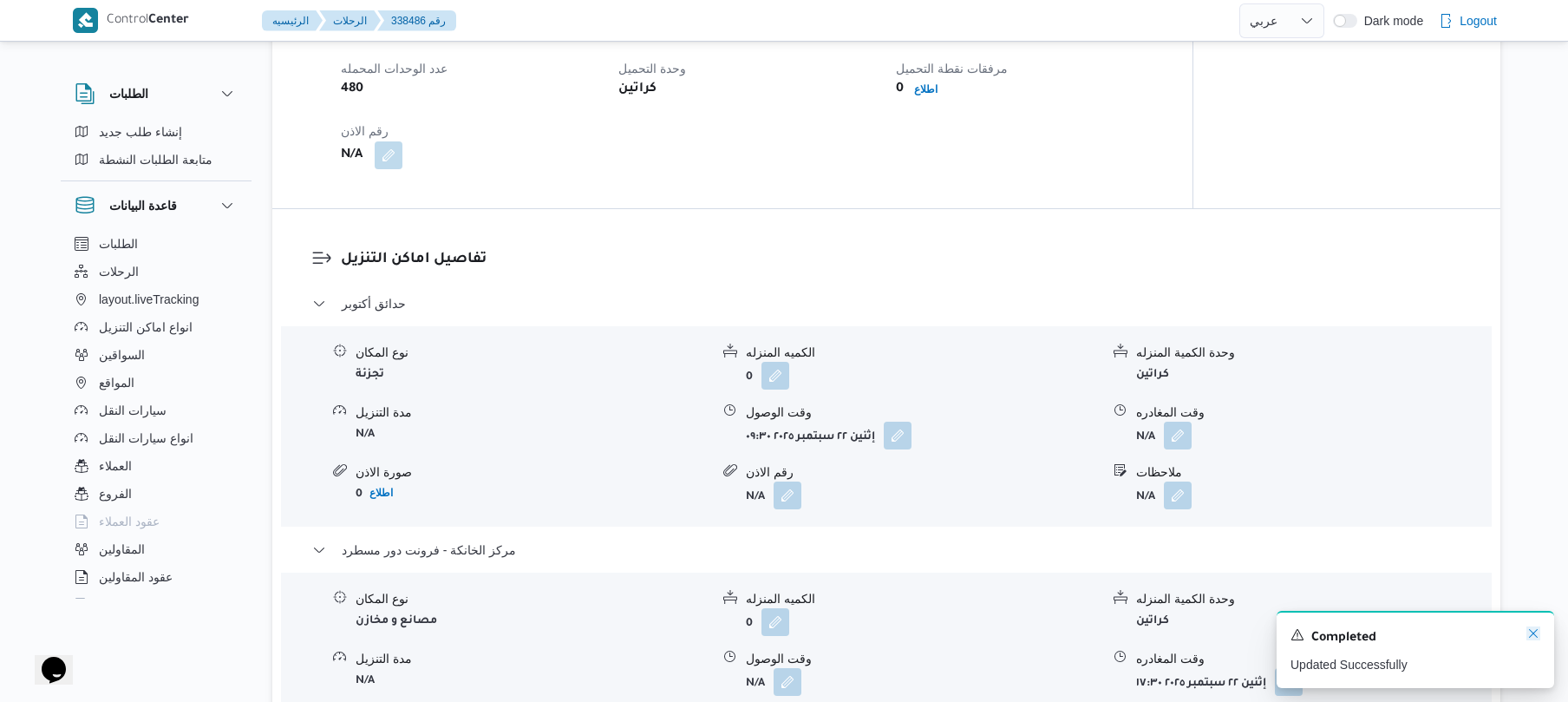
click at [1532, 636] on icon "Dismiss toast" at bounding box center [1533, 633] width 9 height 9
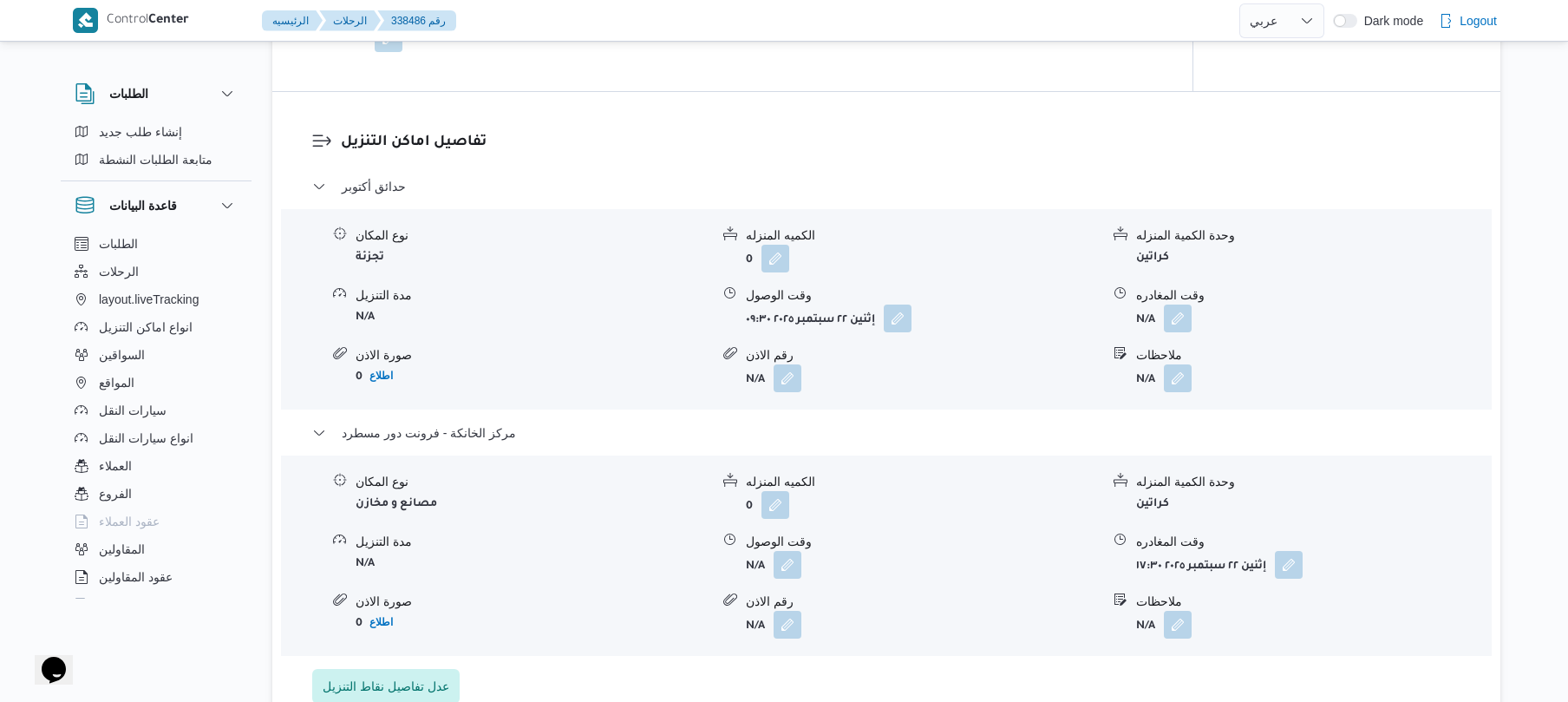
scroll to position [1325, 0]
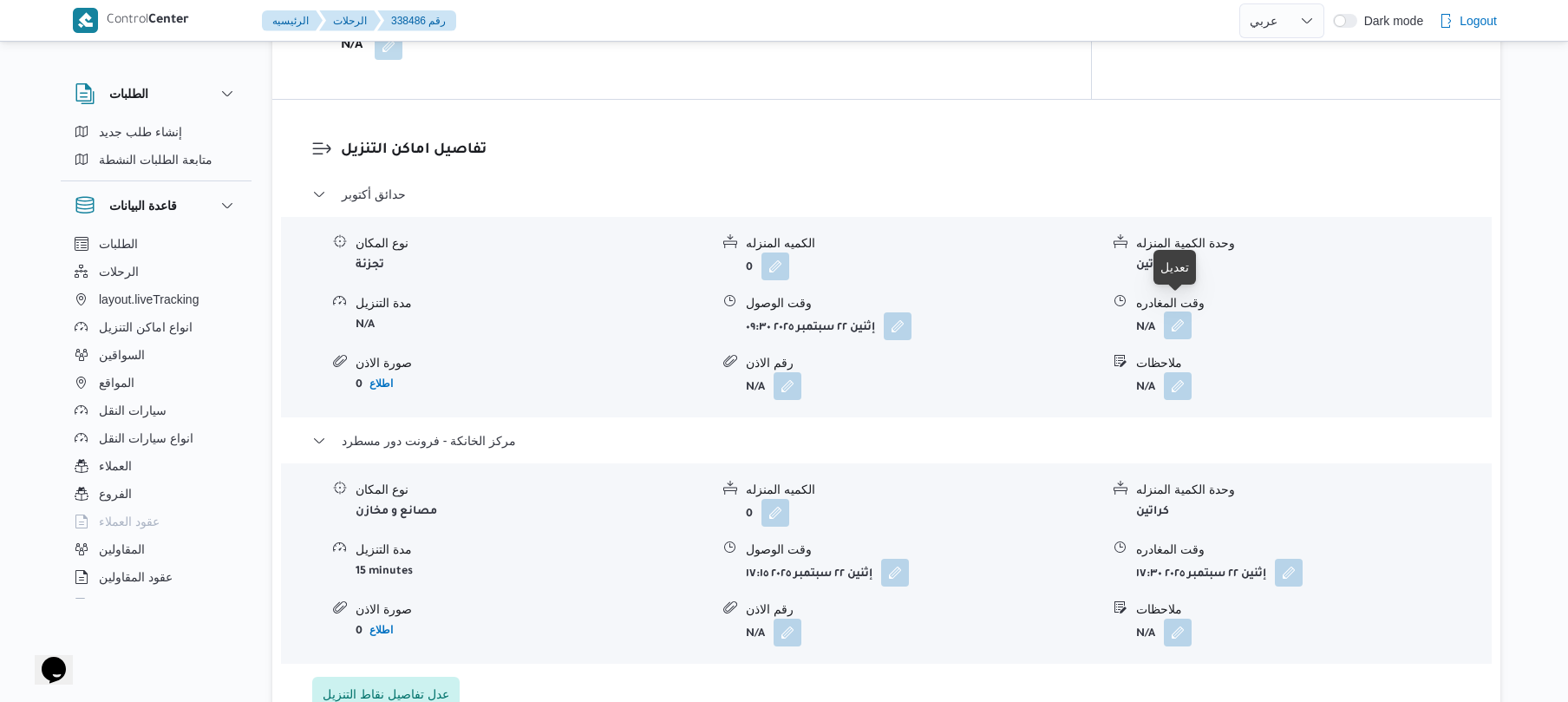
click at [1177, 311] on button "button" at bounding box center [1177, 325] width 27 height 27
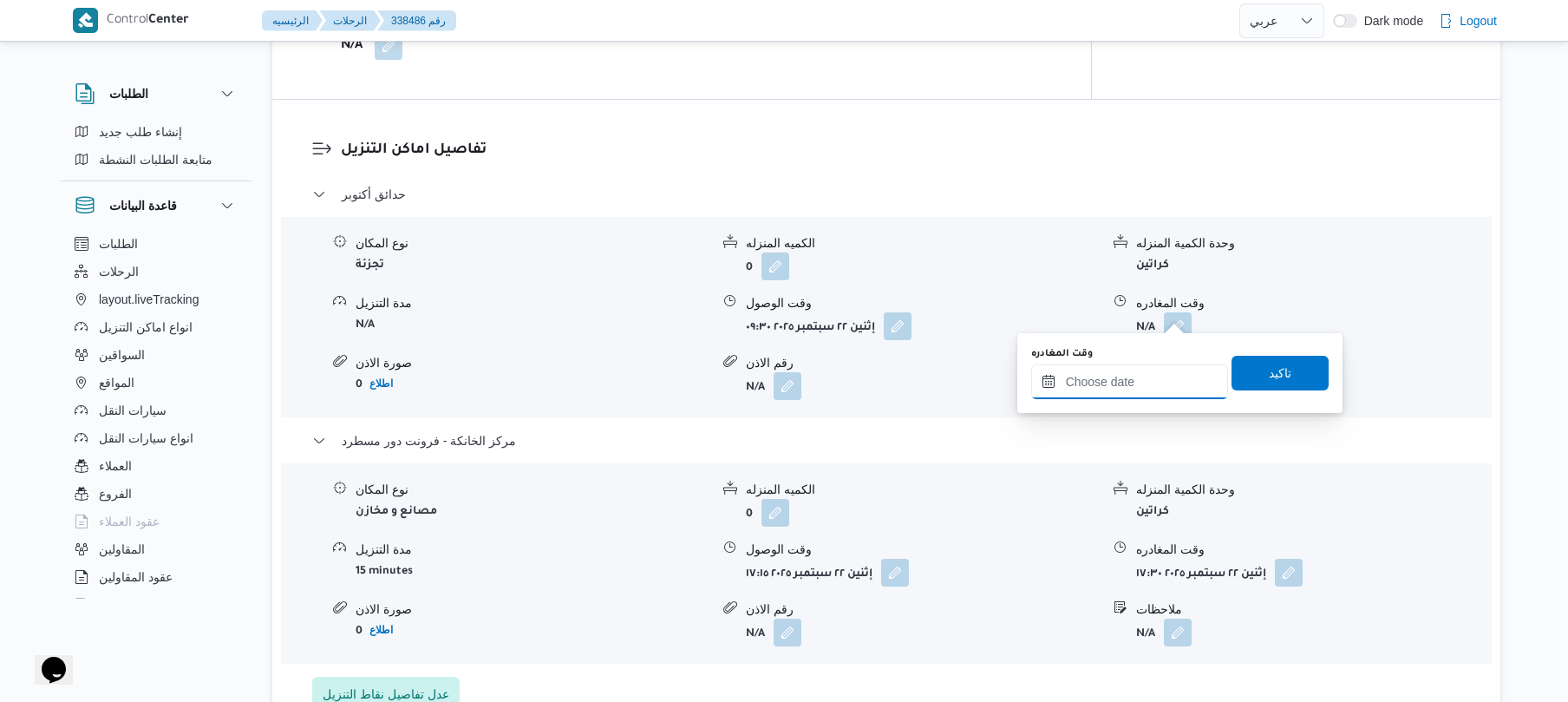
click at [1114, 391] on input "وقت المغادره" at bounding box center [1130, 382] width 197 height 35
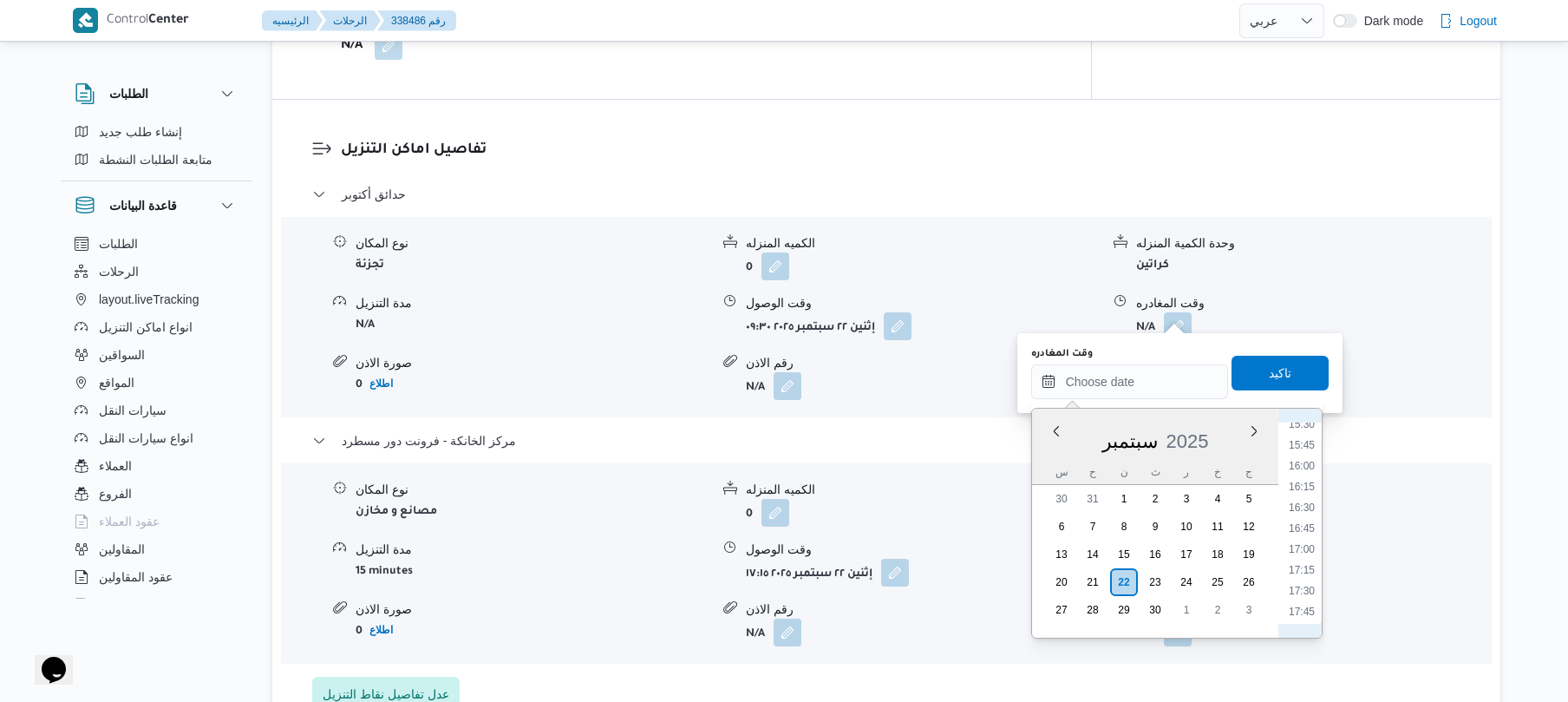
scroll to position [1247, 0]
click at [1308, 532] on li "16:15" at bounding box center [1301, 538] width 40 height 18
type input "٢٢/٠٩/٢٠٢٥ ١٦:١٥"
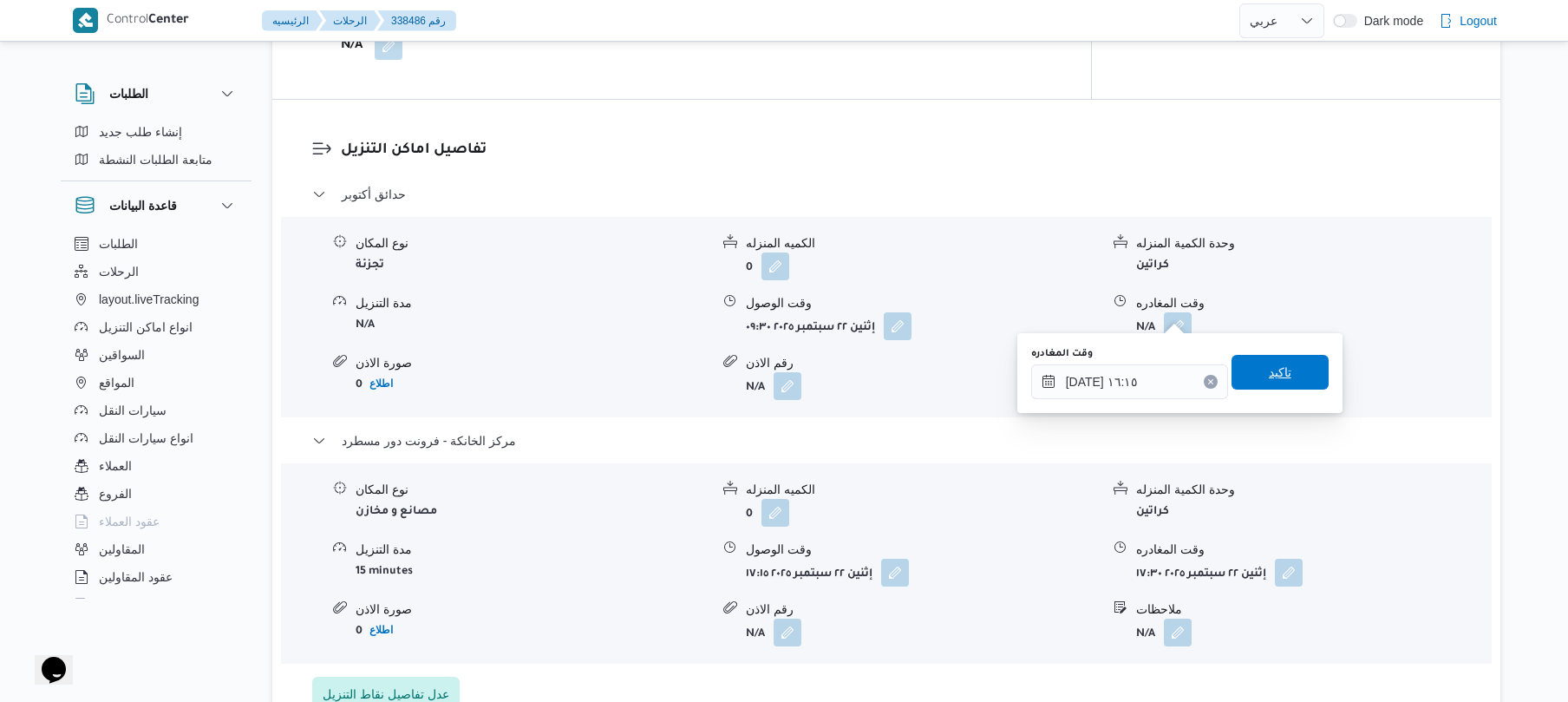
click at [1287, 384] on span "تاكيد" at bounding box center [1279, 372] width 97 height 35
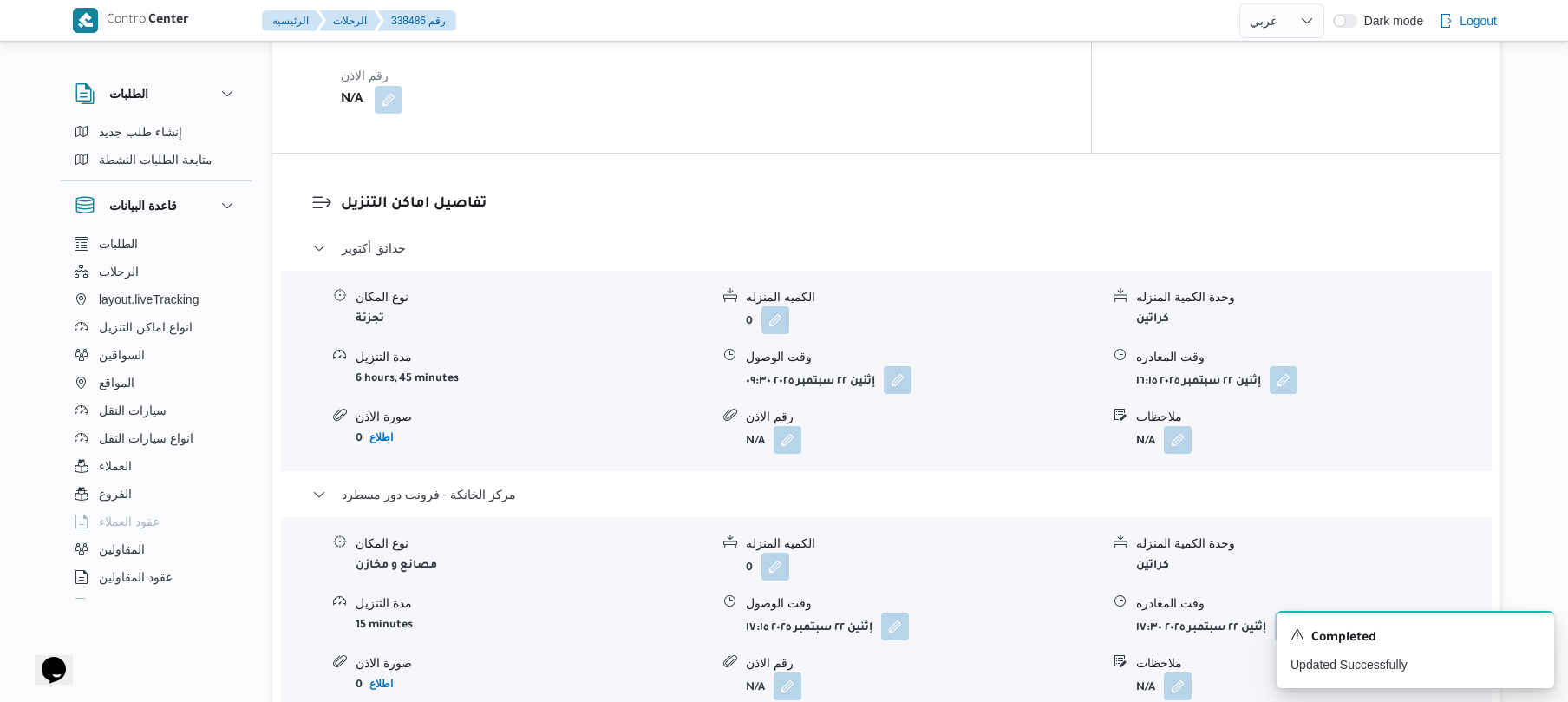
scroll to position [0, 0]
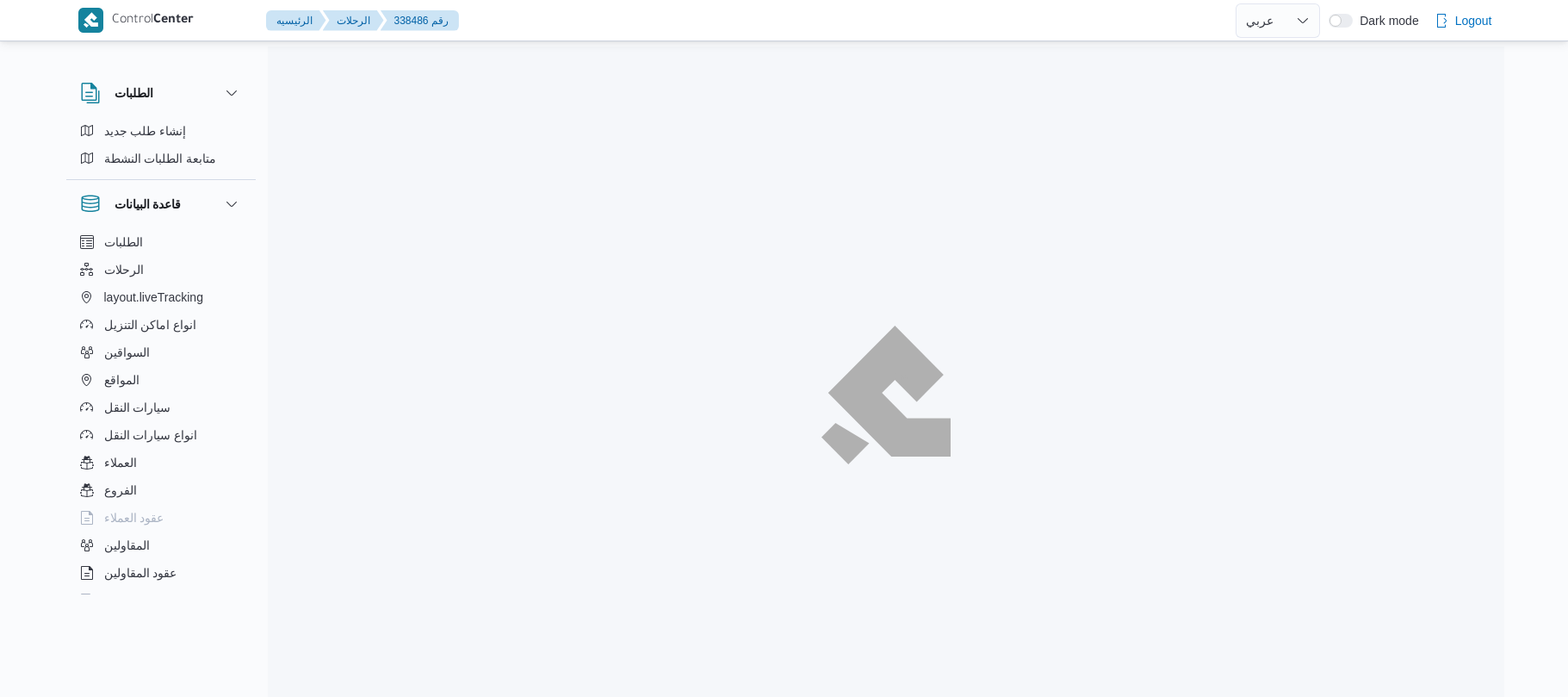
select select "ar"
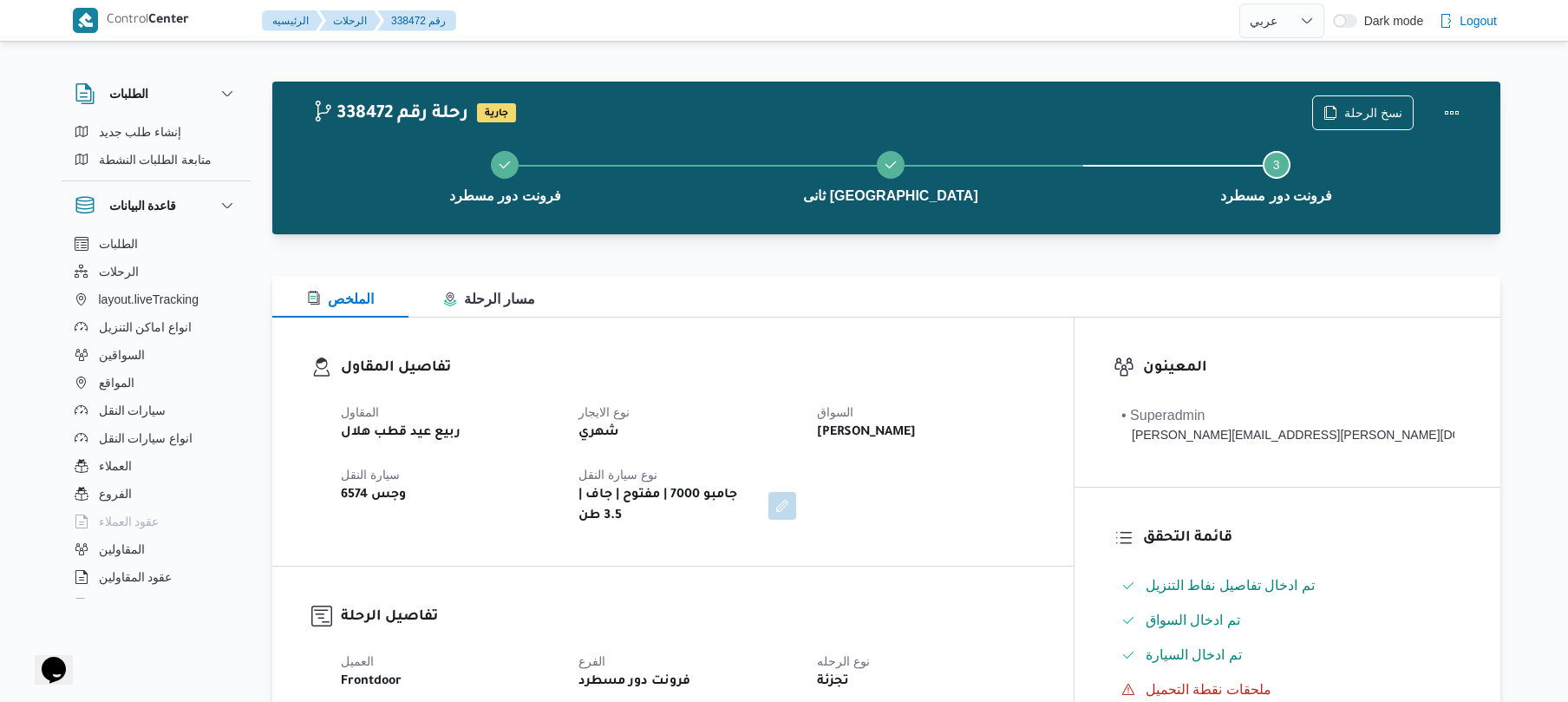
click at [1042, 281] on div "الملخص مسار الرحلة" at bounding box center [887, 296] width 1228 height 42
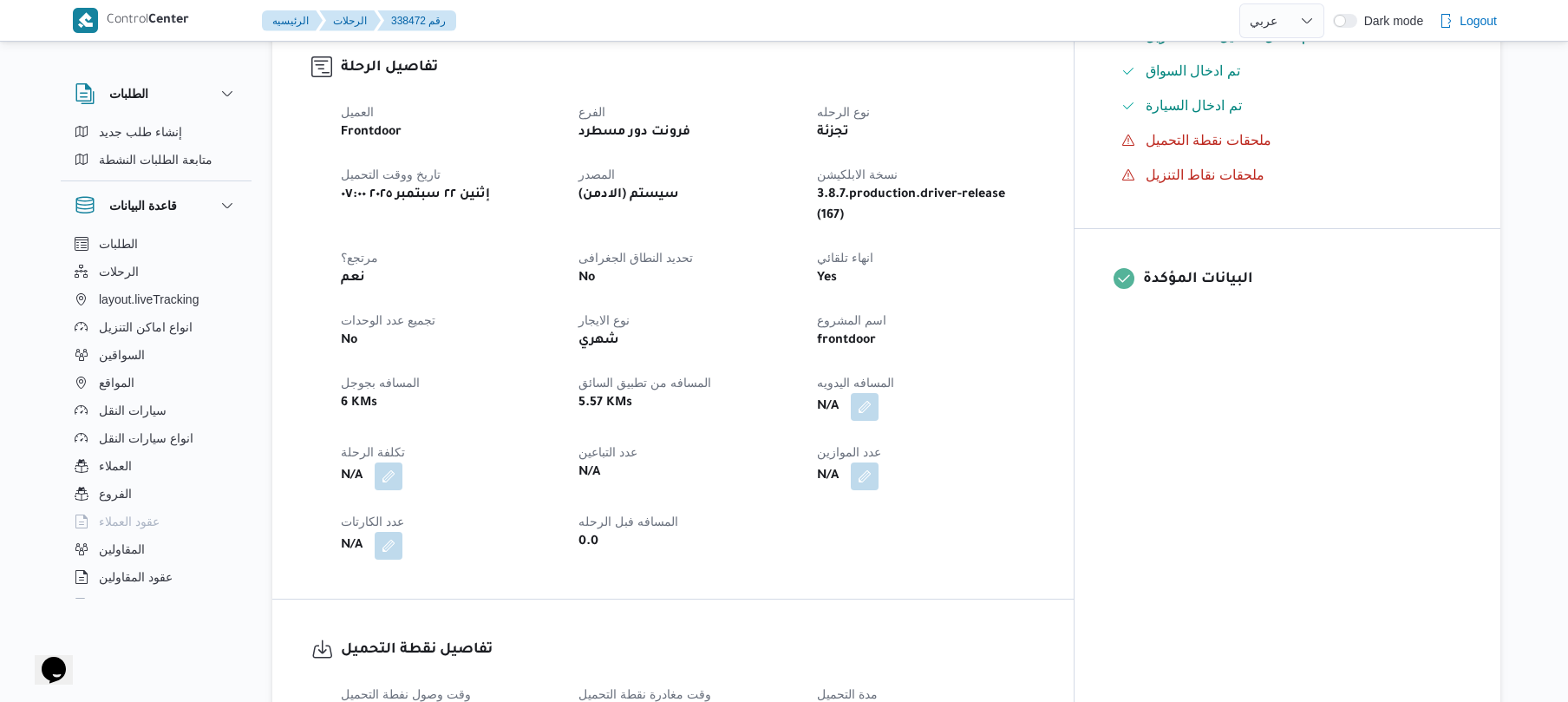
scroll to position [556, 0]
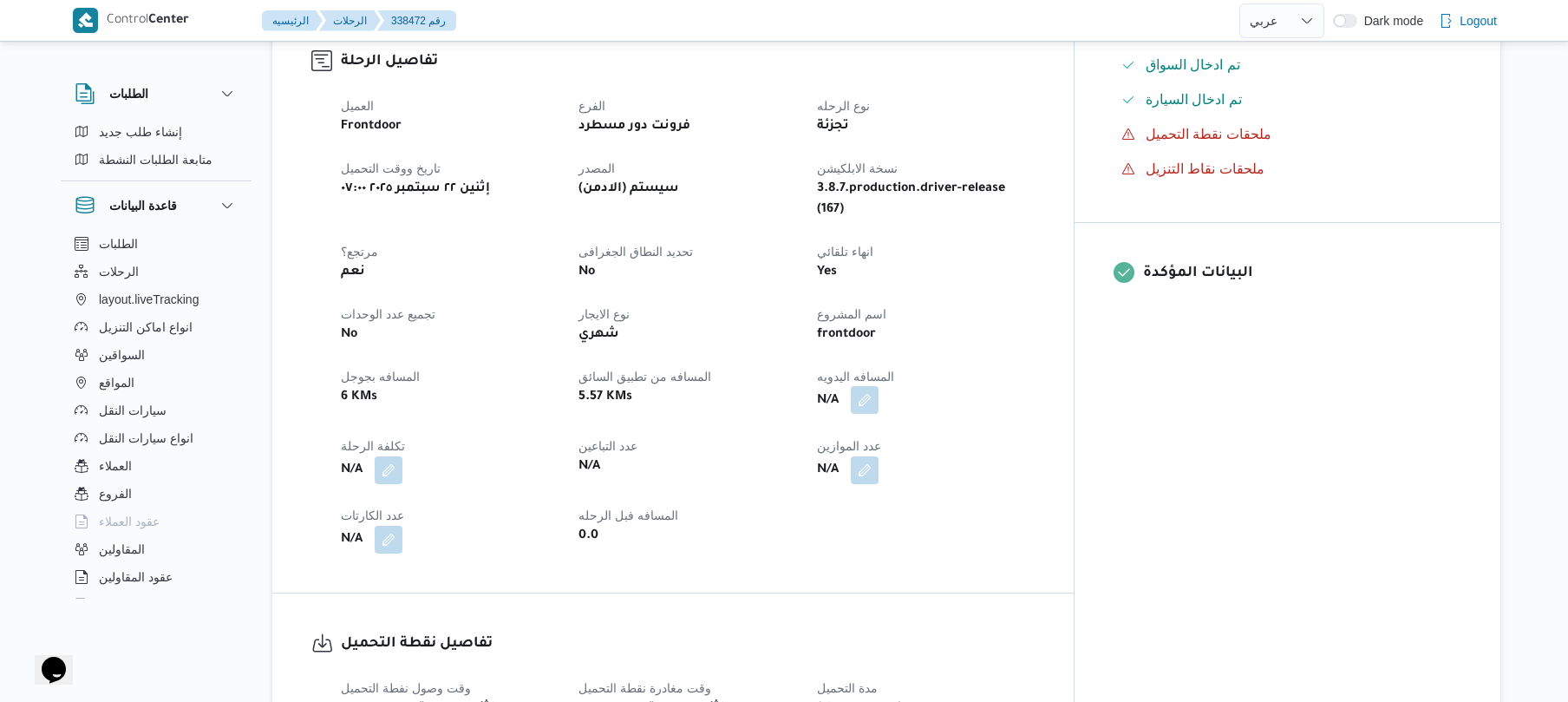
click at [879, 386] on button "button" at bounding box center [864, 399] width 27 height 27
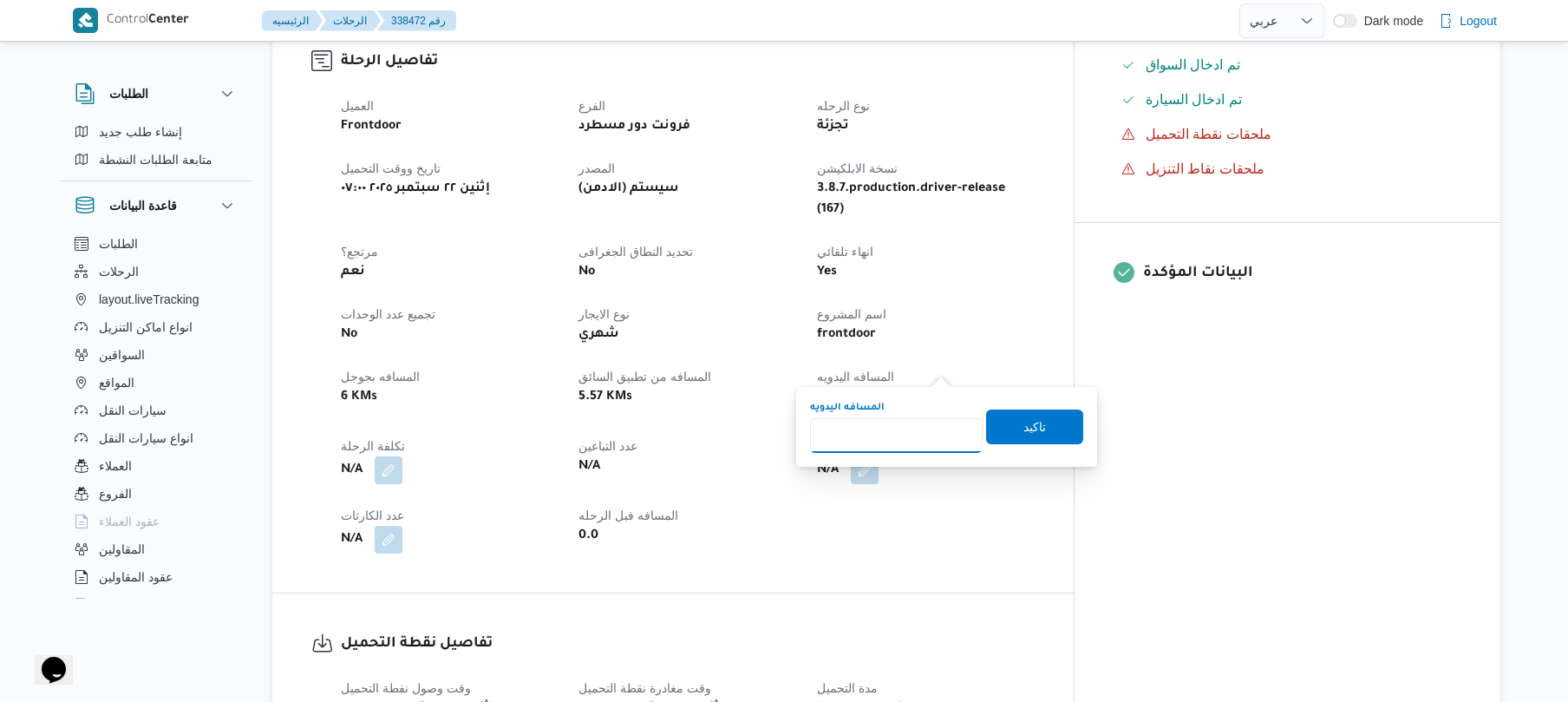
click at [917, 427] on input "المسافه اليدويه" at bounding box center [896, 435] width 173 height 35
type input "120"
click at [1023, 427] on span "تاكيد" at bounding box center [1034, 426] width 22 height 21
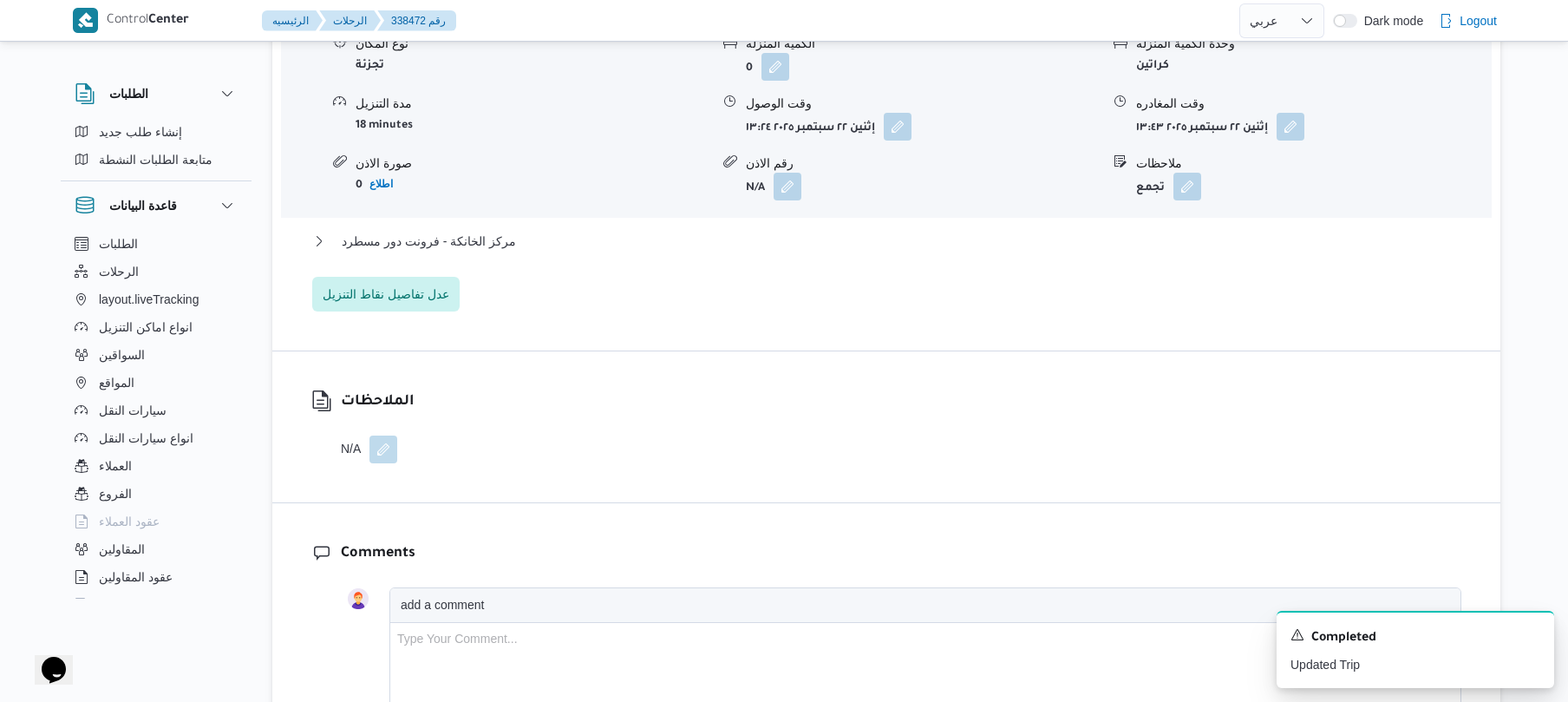
scroll to position [1501, 0]
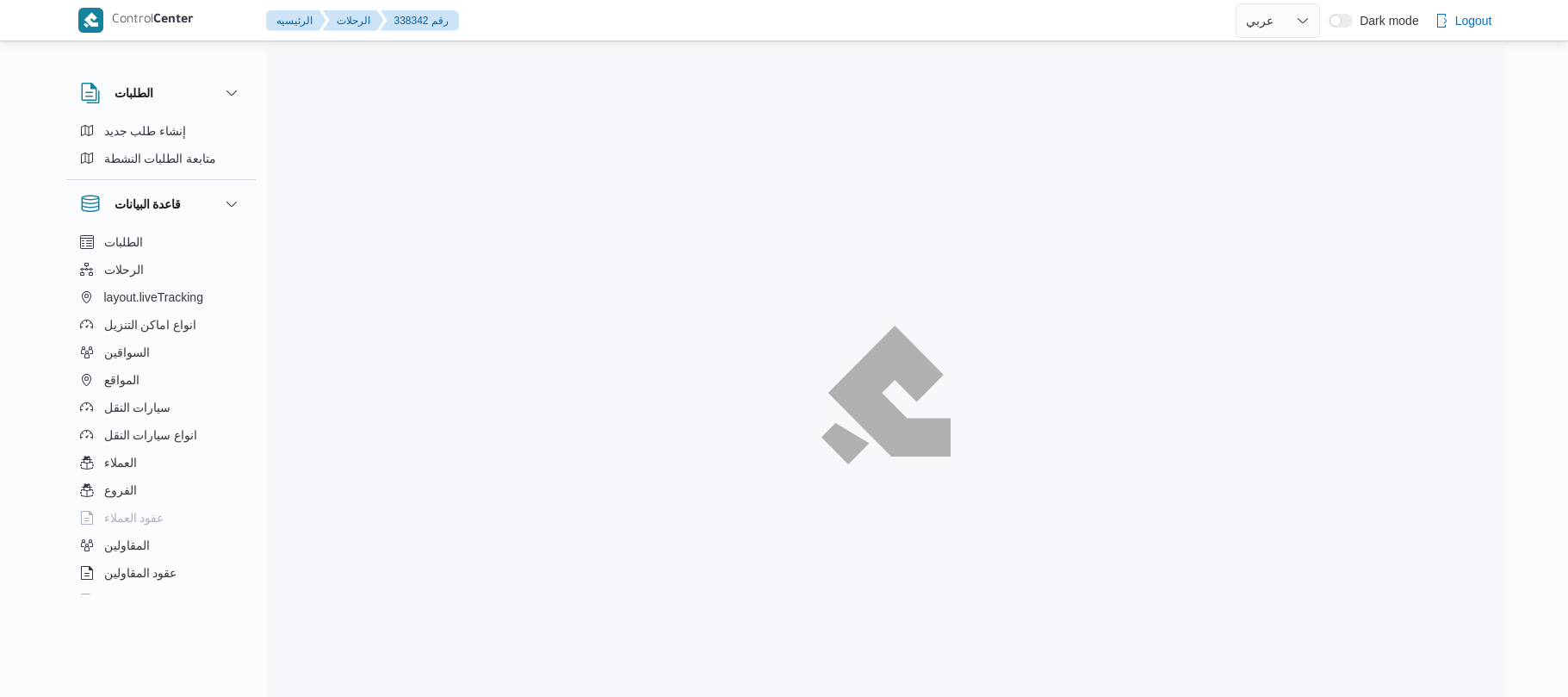
select select "ar"
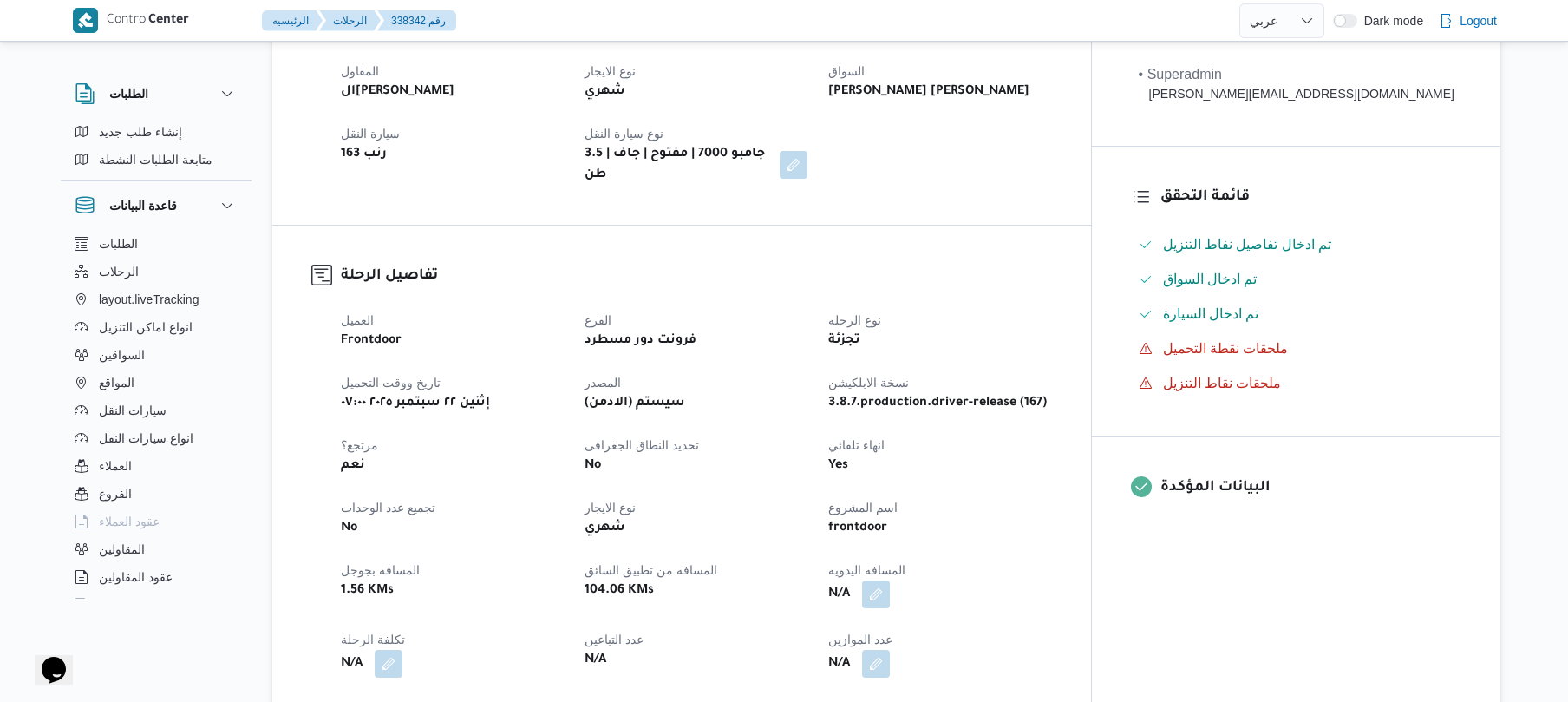
scroll to position [556, 0]
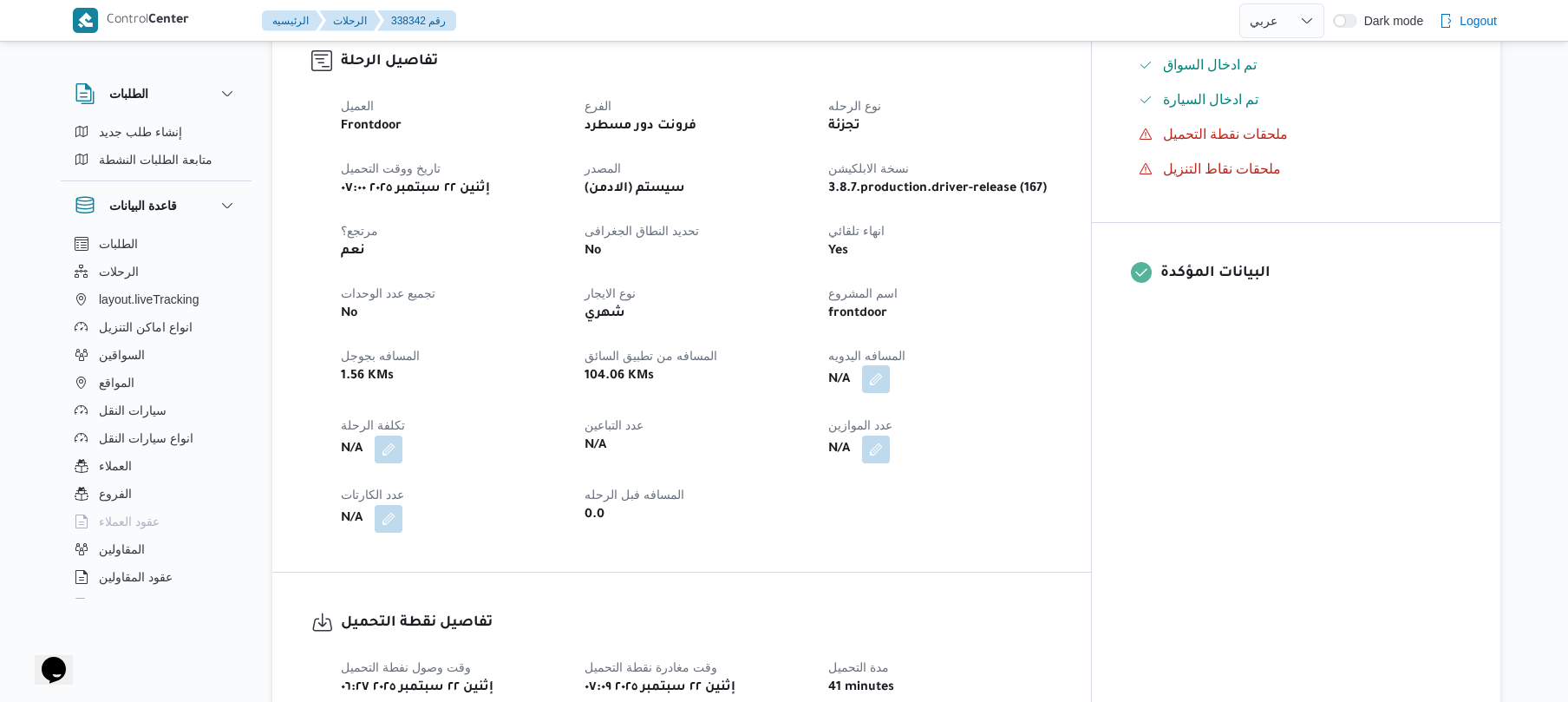
click at [889, 371] on button "button" at bounding box center [876, 379] width 27 height 27
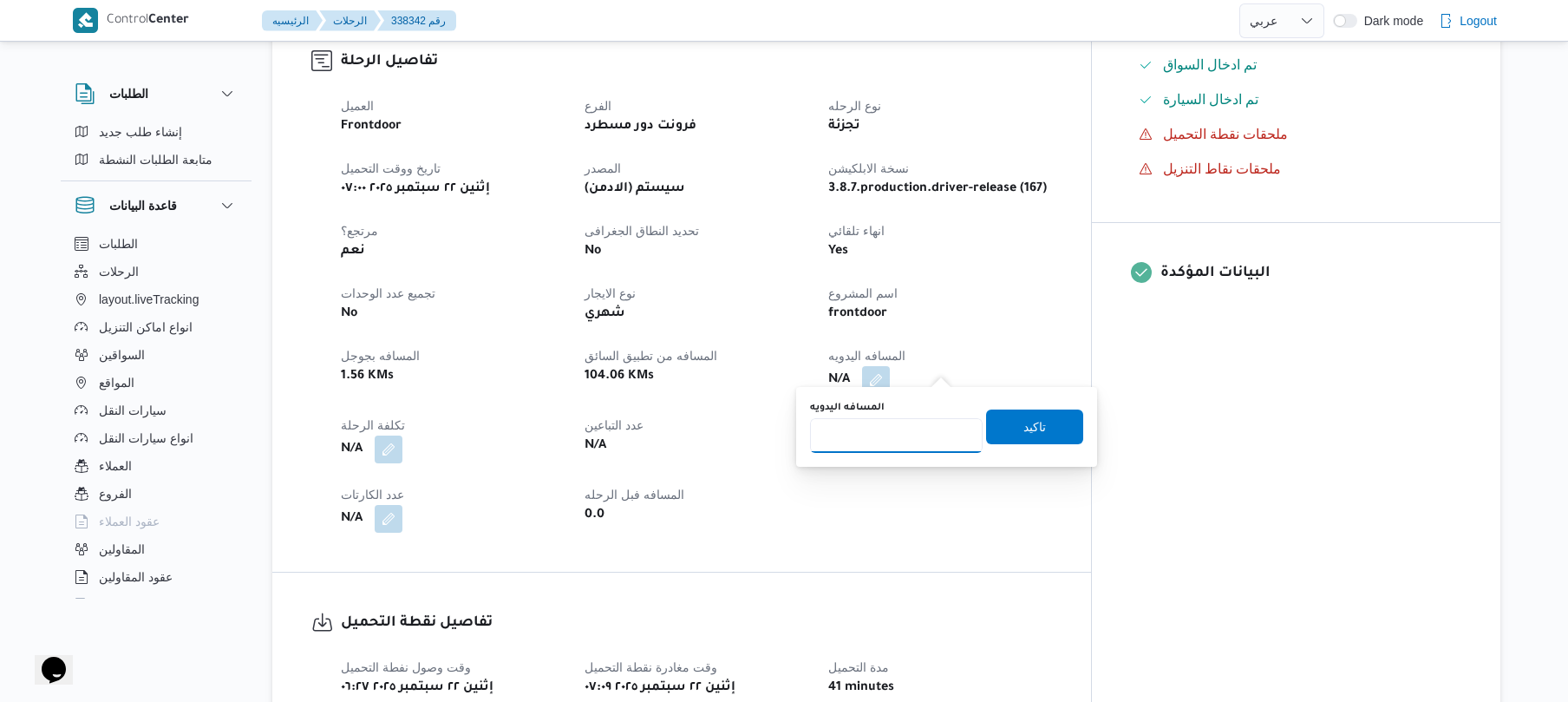
click at [906, 438] on input "المسافه اليدويه" at bounding box center [896, 435] width 173 height 35
type input "120"
click at [1023, 428] on span "تاكيد" at bounding box center [1034, 426] width 22 height 21
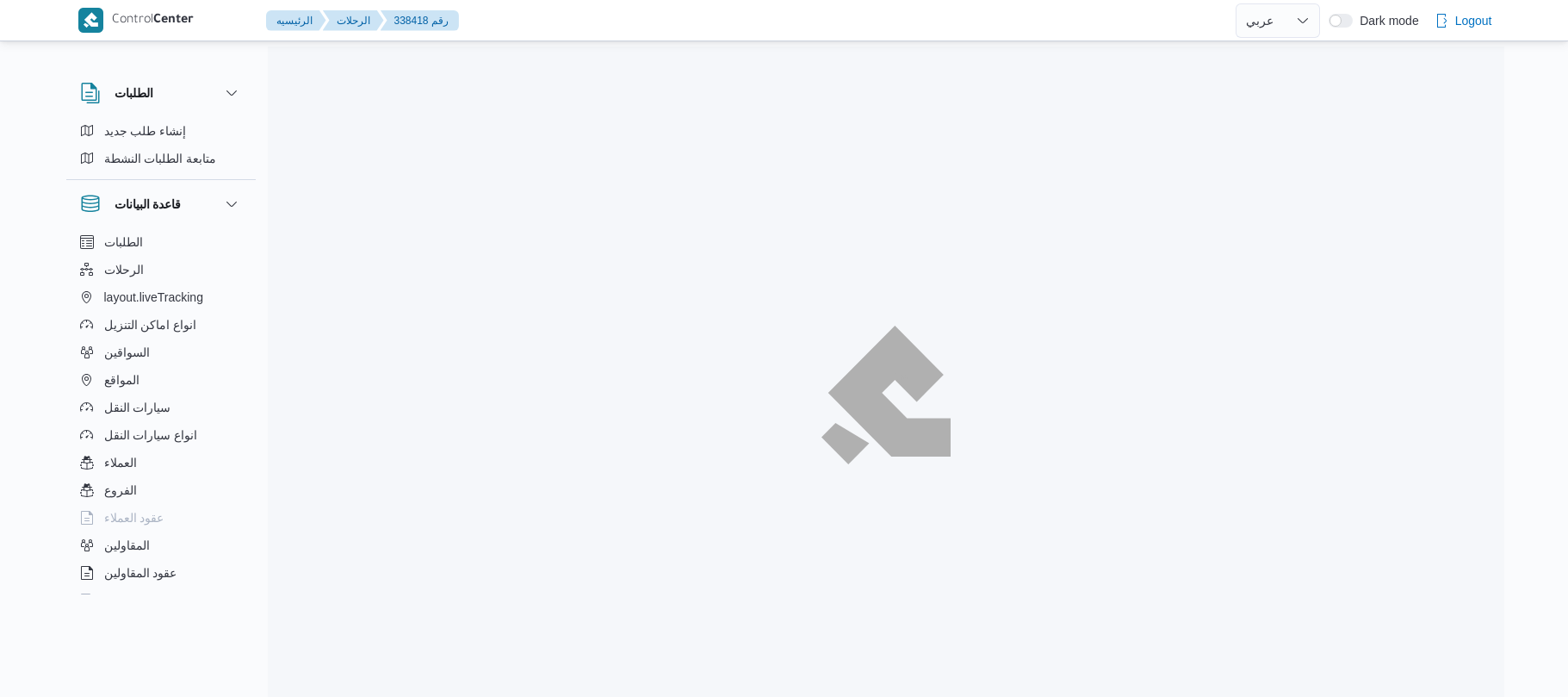
select select "ar"
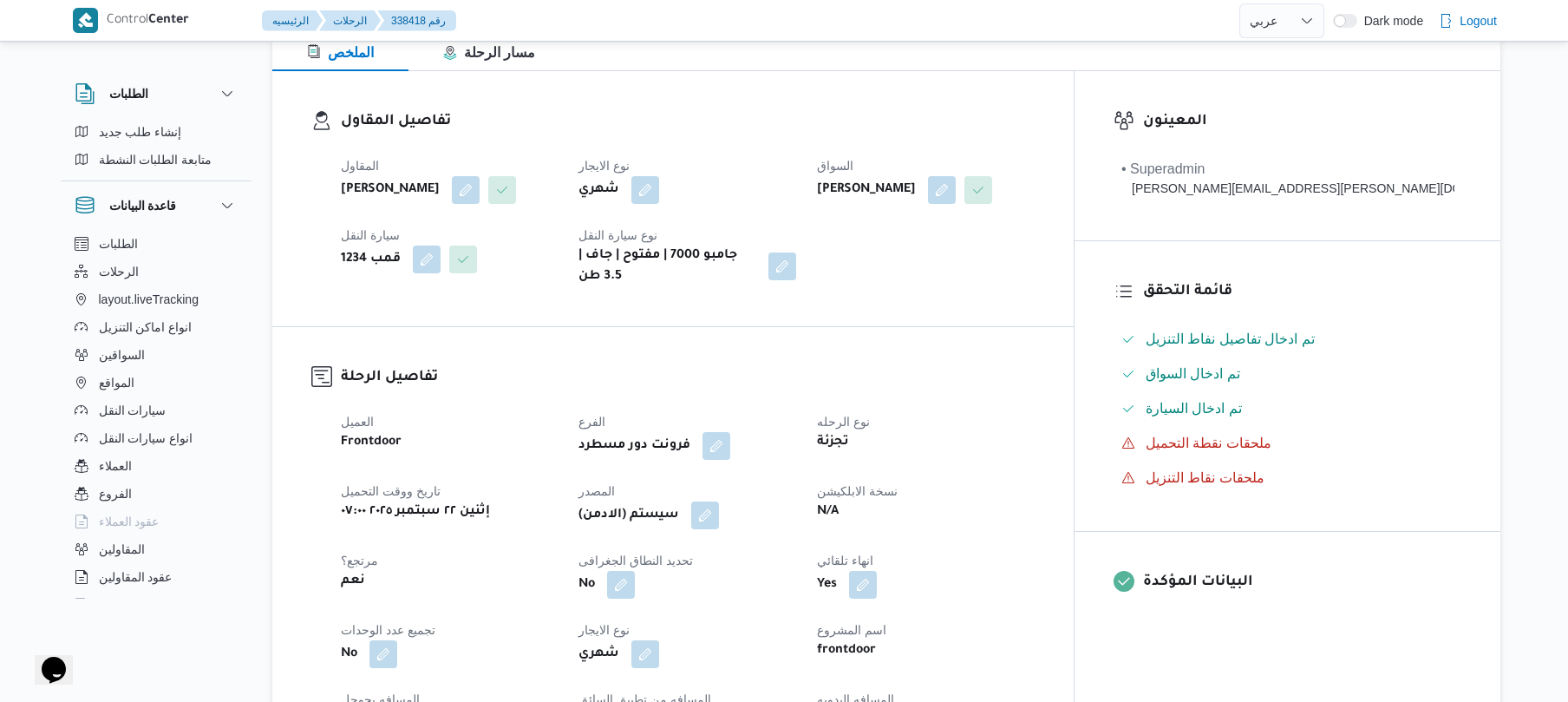
scroll to position [509, 0]
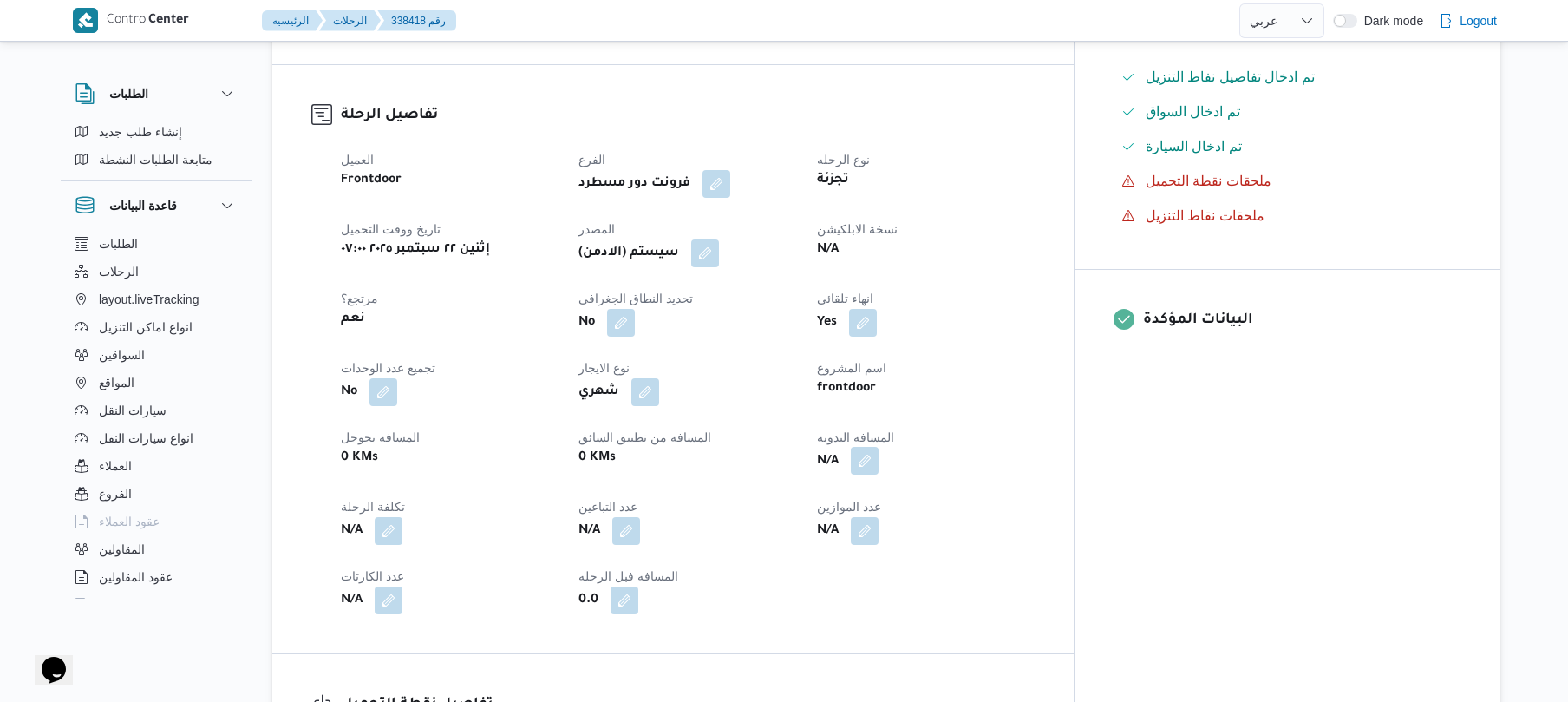
click at [879, 473] on button "button" at bounding box center [864, 460] width 27 height 27
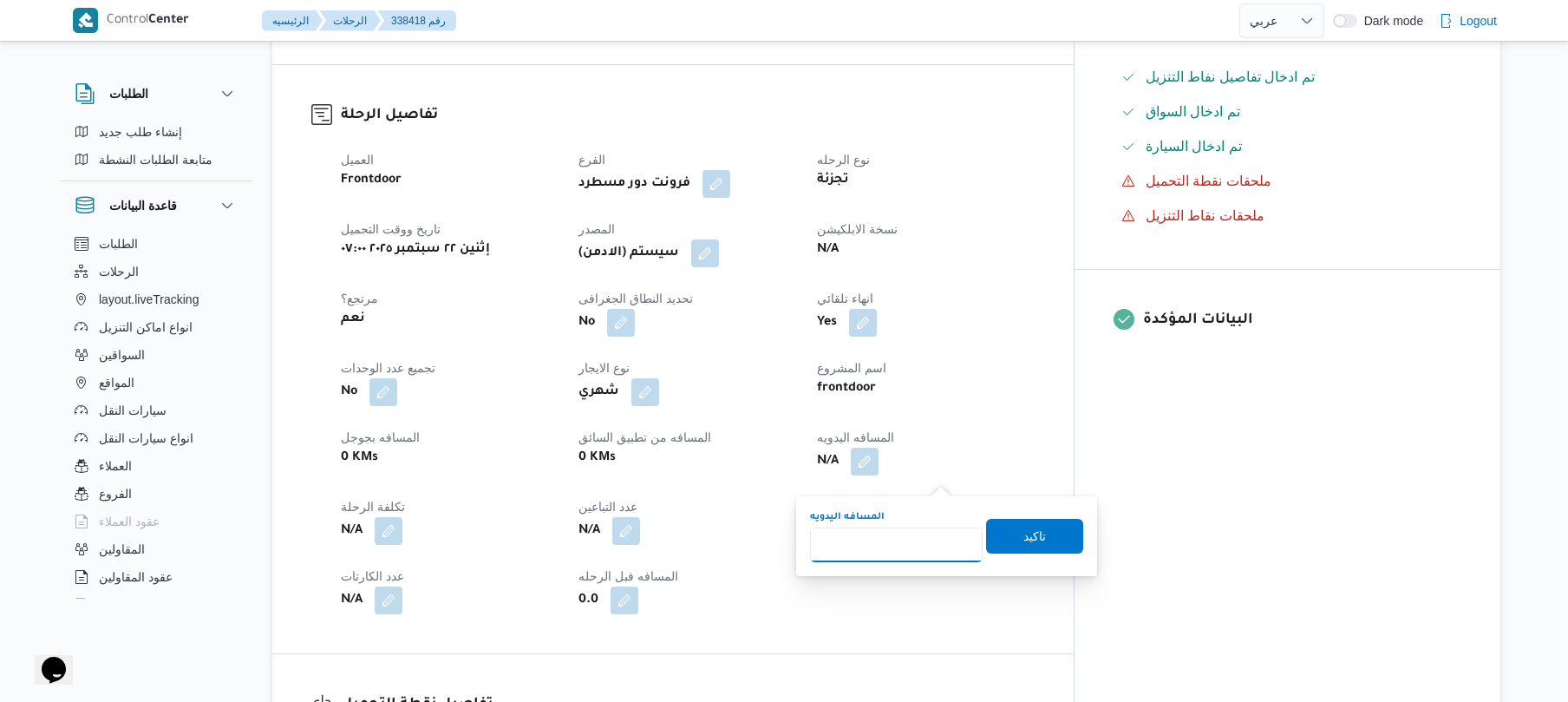
click at [885, 547] on input "المسافه اليدويه" at bounding box center [896, 545] width 173 height 35
type input "120"
click at [1043, 541] on span "تاكيد" at bounding box center [1034, 535] width 97 height 35
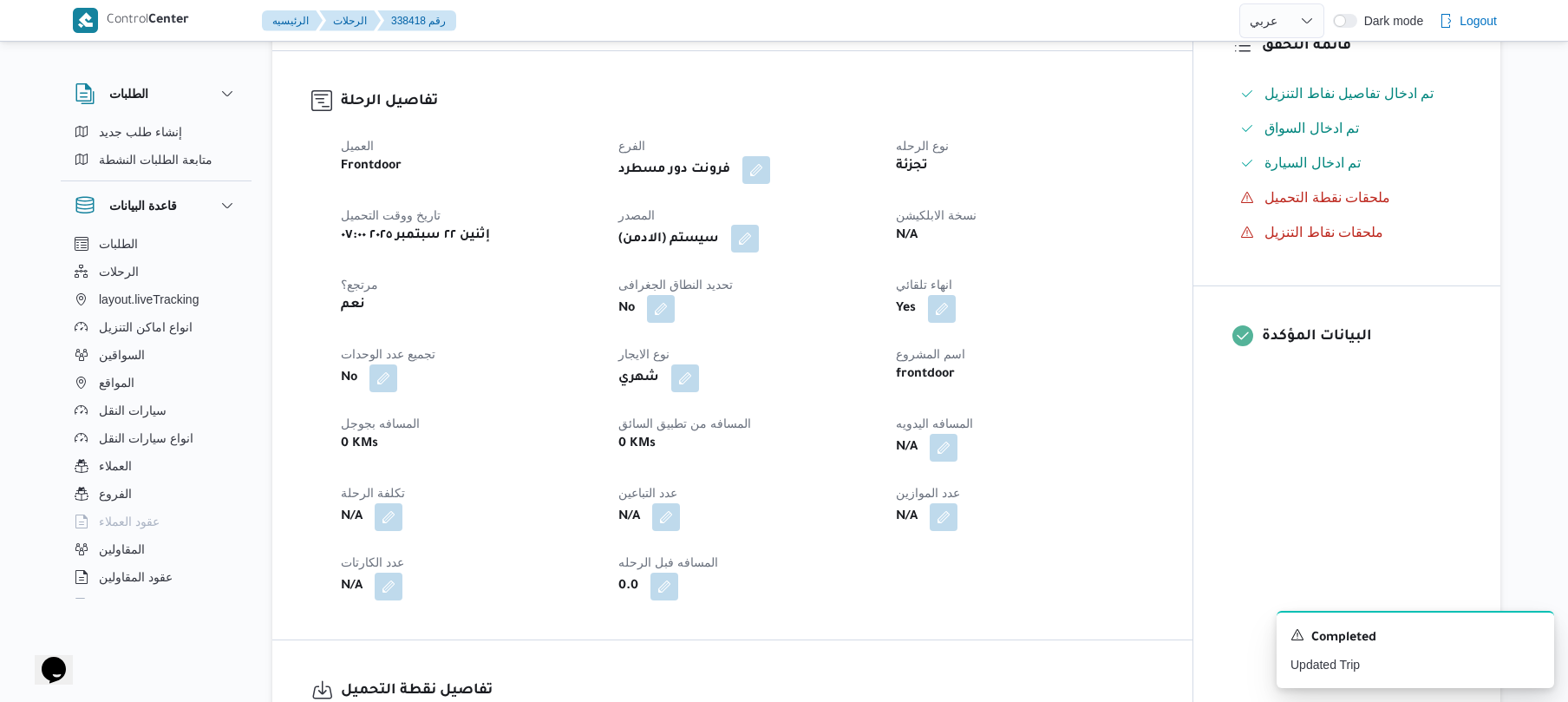
click at [753, 253] on button "button" at bounding box center [745, 238] width 27 height 27
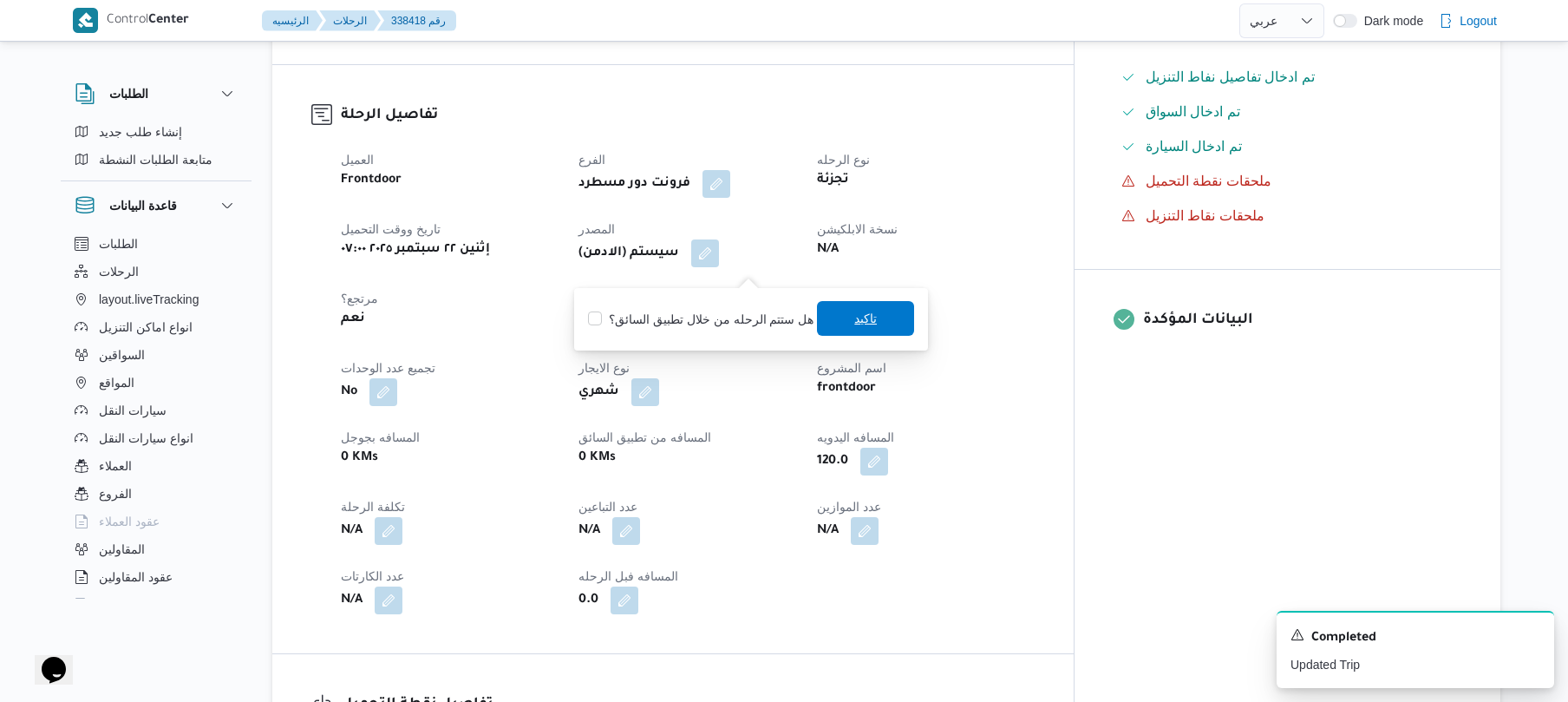
click at [844, 310] on span "تاكيد" at bounding box center [865, 318] width 97 height 35
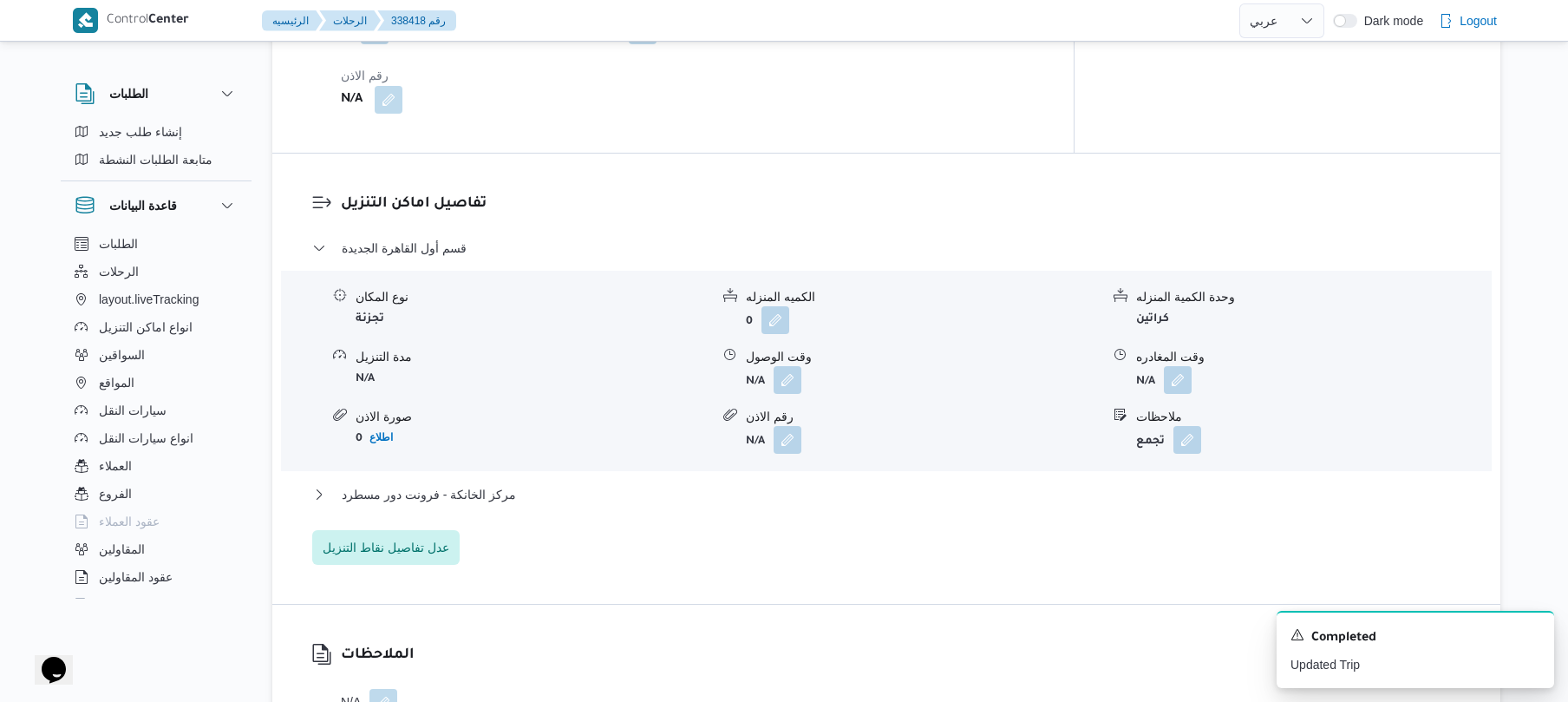
scroll to position [1341, 0]
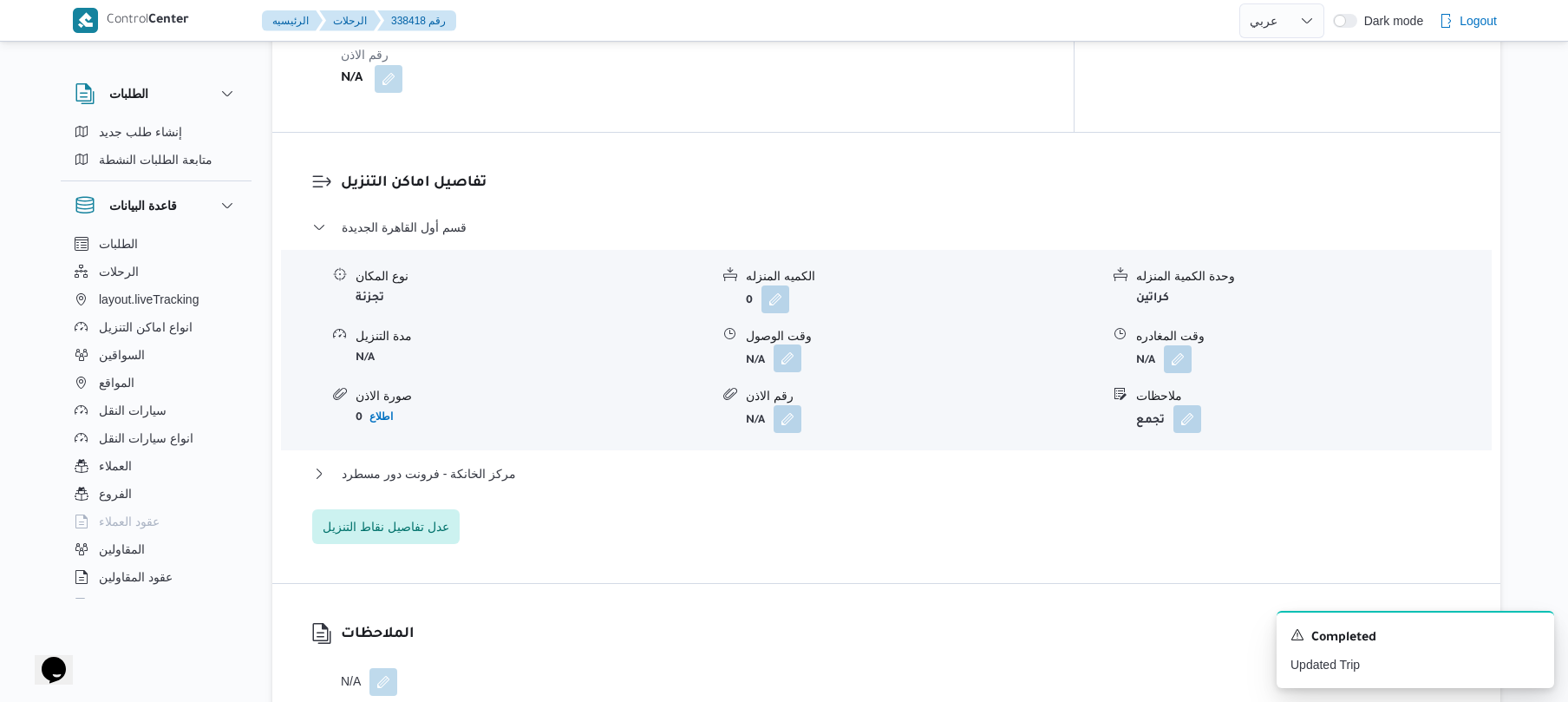
click at [785, 372] on button "button" at bounding box center [787, 358] width 27 height 27
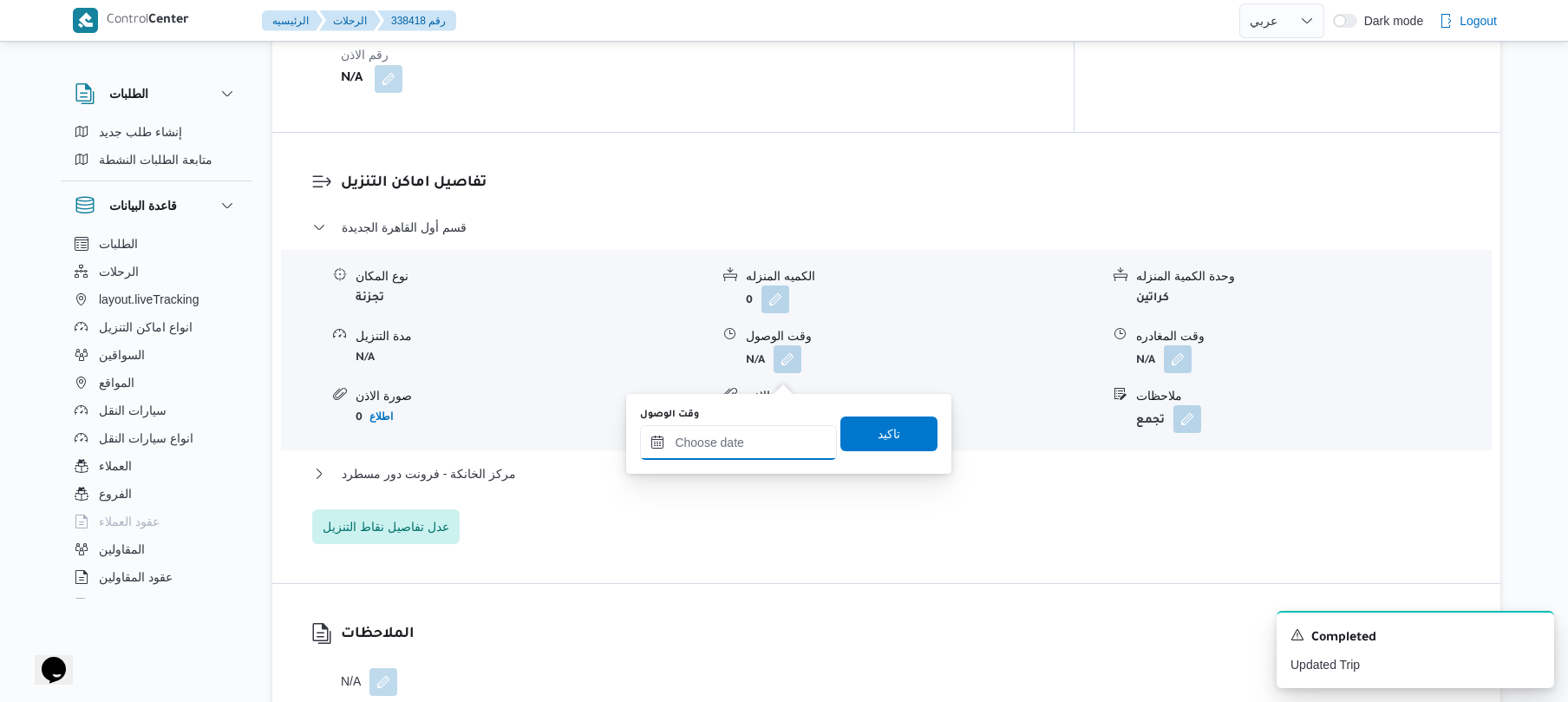
click at [722, 440] on input "وقت الوصول" at bounding box center [739, 442] width 197 height 35
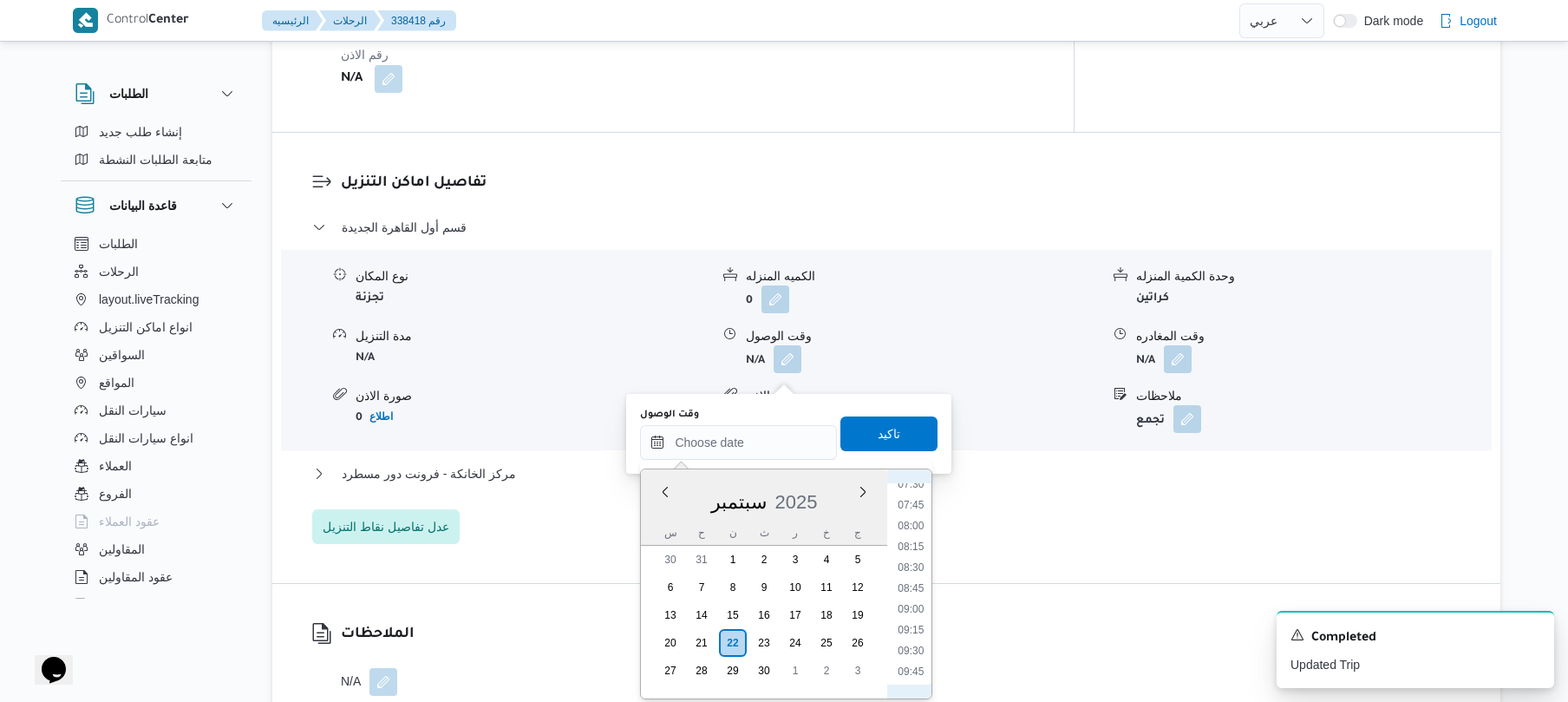
scroll to position [587, 0]
click at [1081, 234] on button "قسم أول القاهرة الجديدة" at bounding box center [887, 227] width 1149 height 21
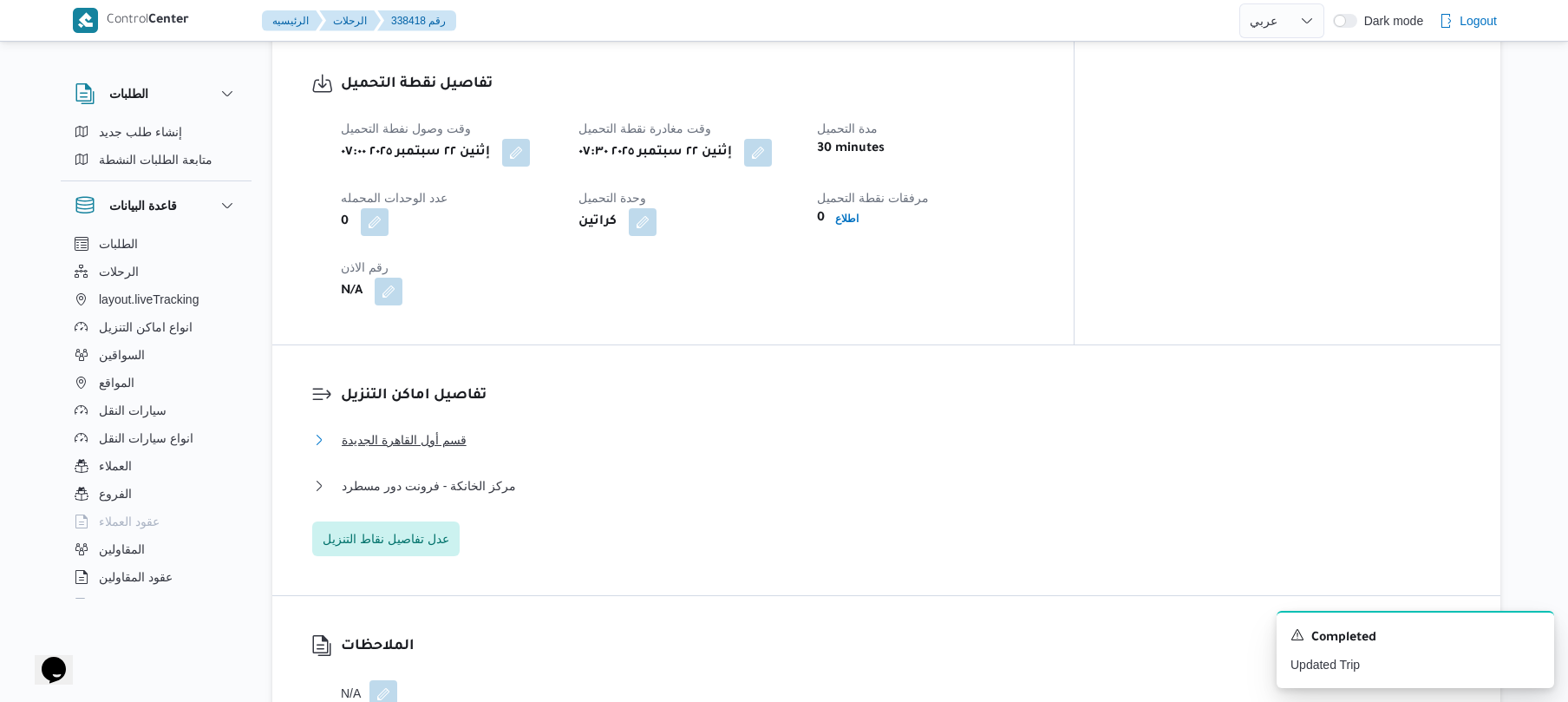
scroll to position [1110, 0]
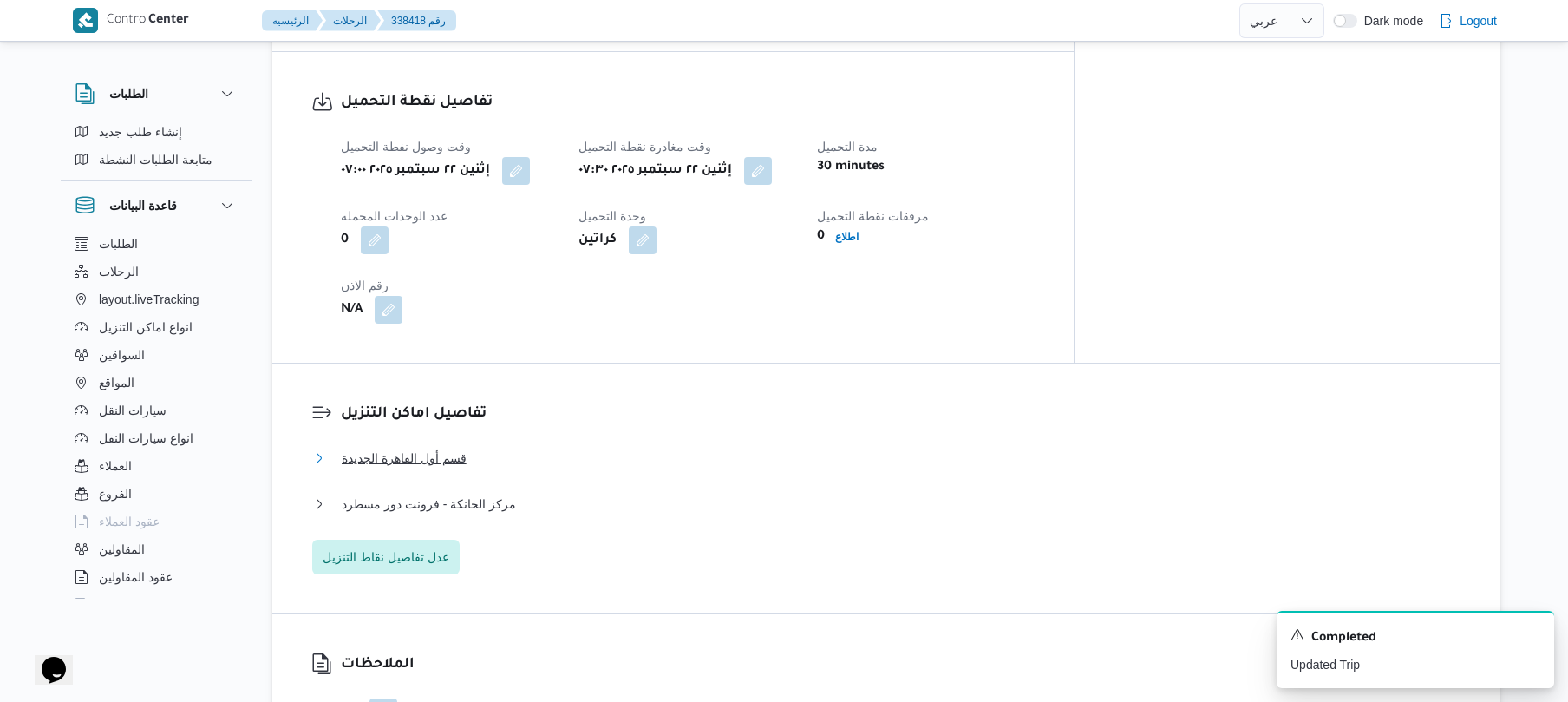
click at [882, 469] on button "قسم أول القاهرة الجديدة" at bounding box center [887, 457] width 1149 height 21
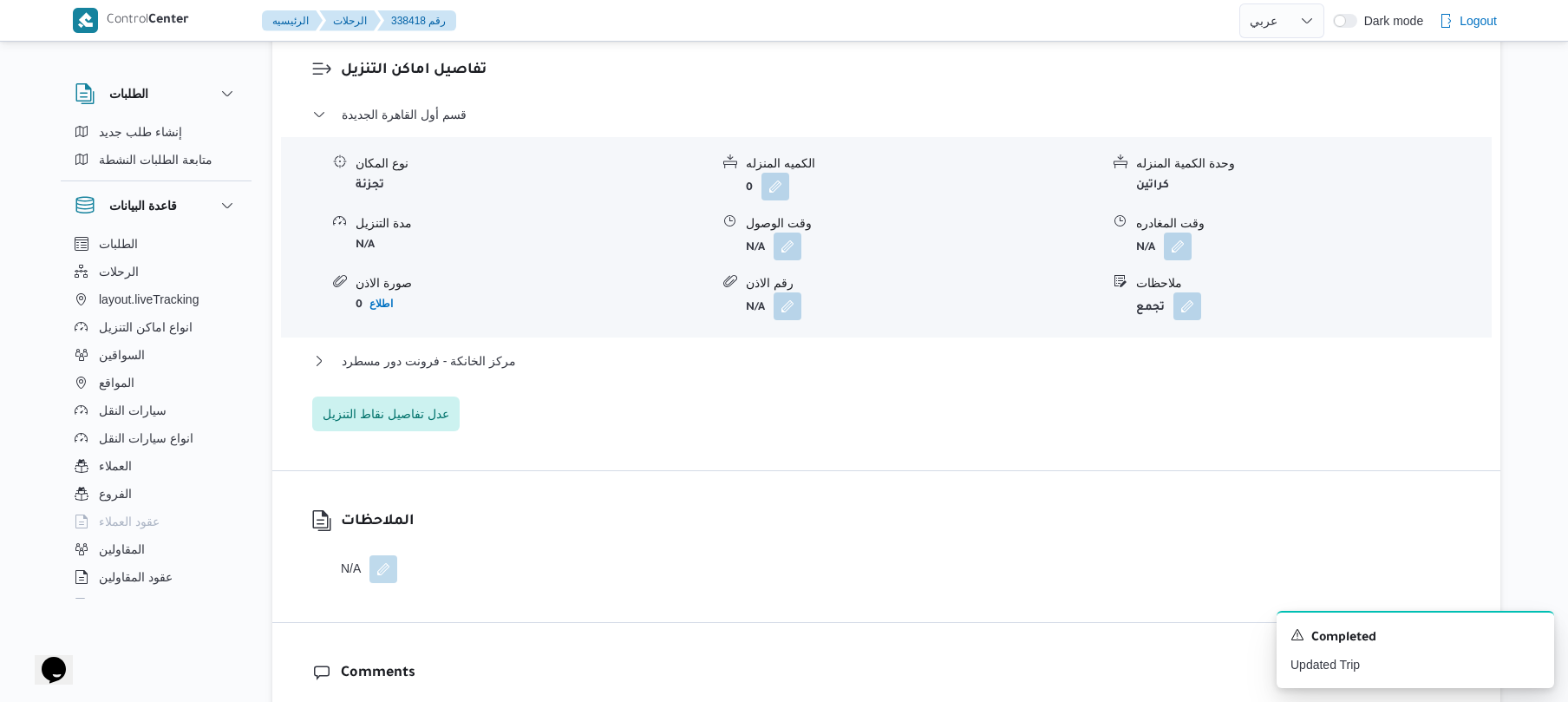
scroll to position [1526, 0]
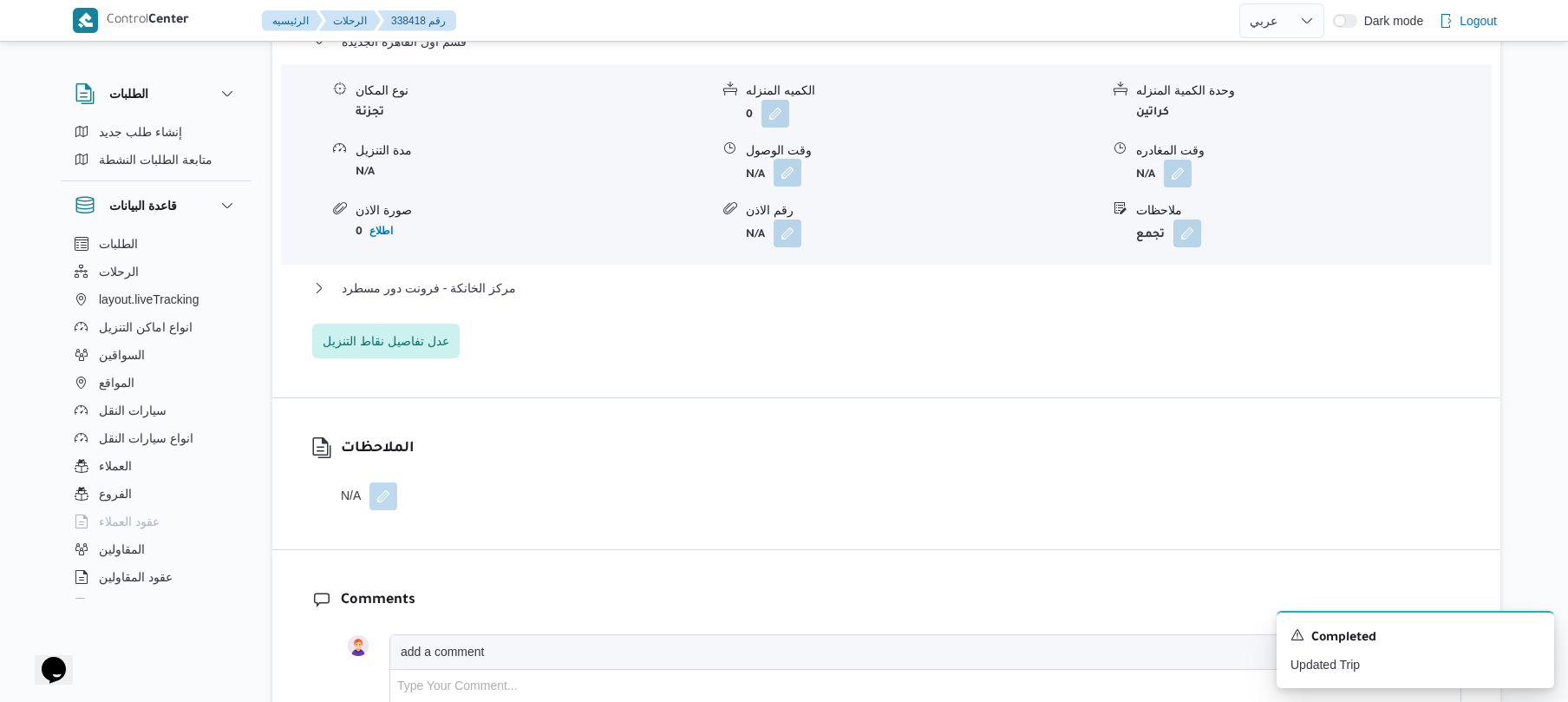
click at [788, 186] on button "button" at bounding box center [787, 173] width 27 height 27
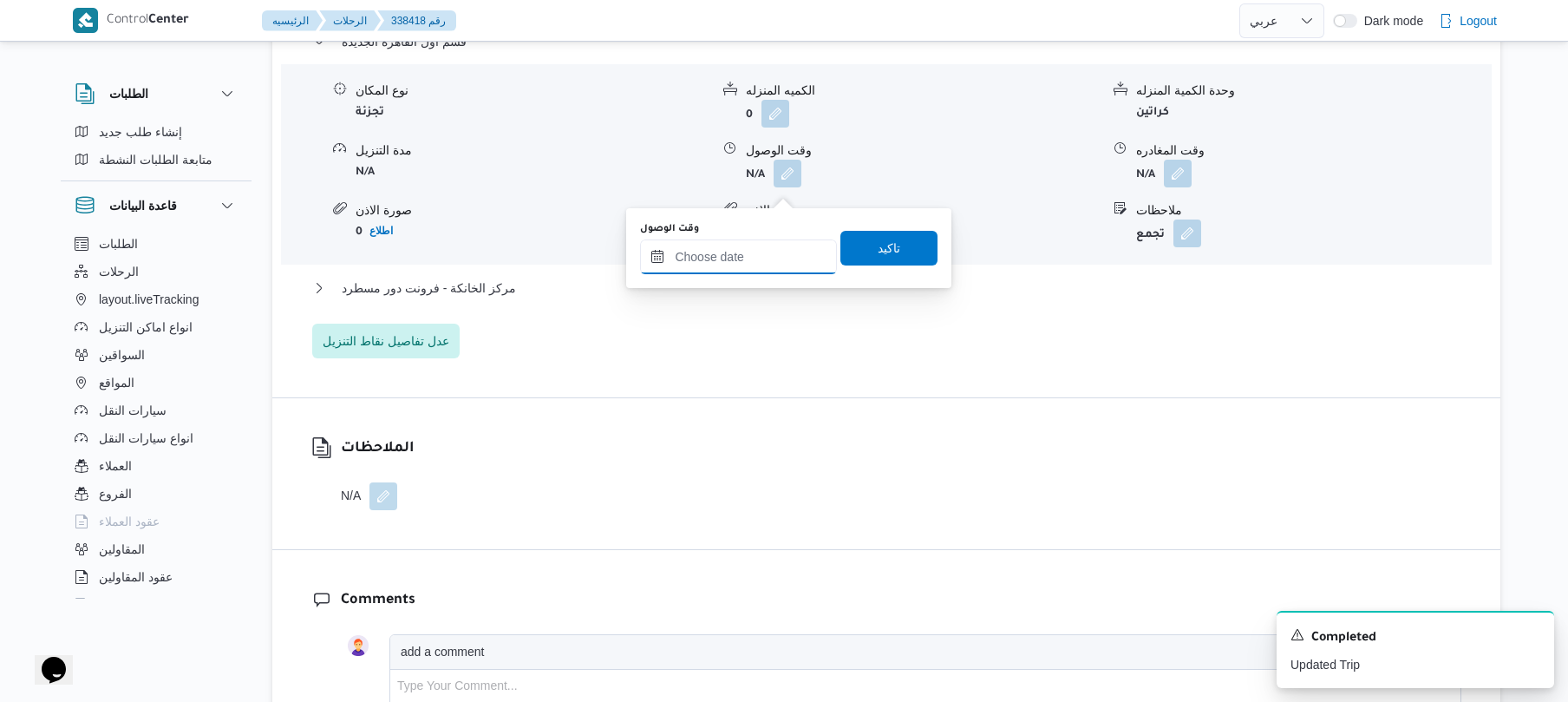
click at [760, 248] on input "وقت الوصول" at bounding box center [739, 257] width 197 height 35
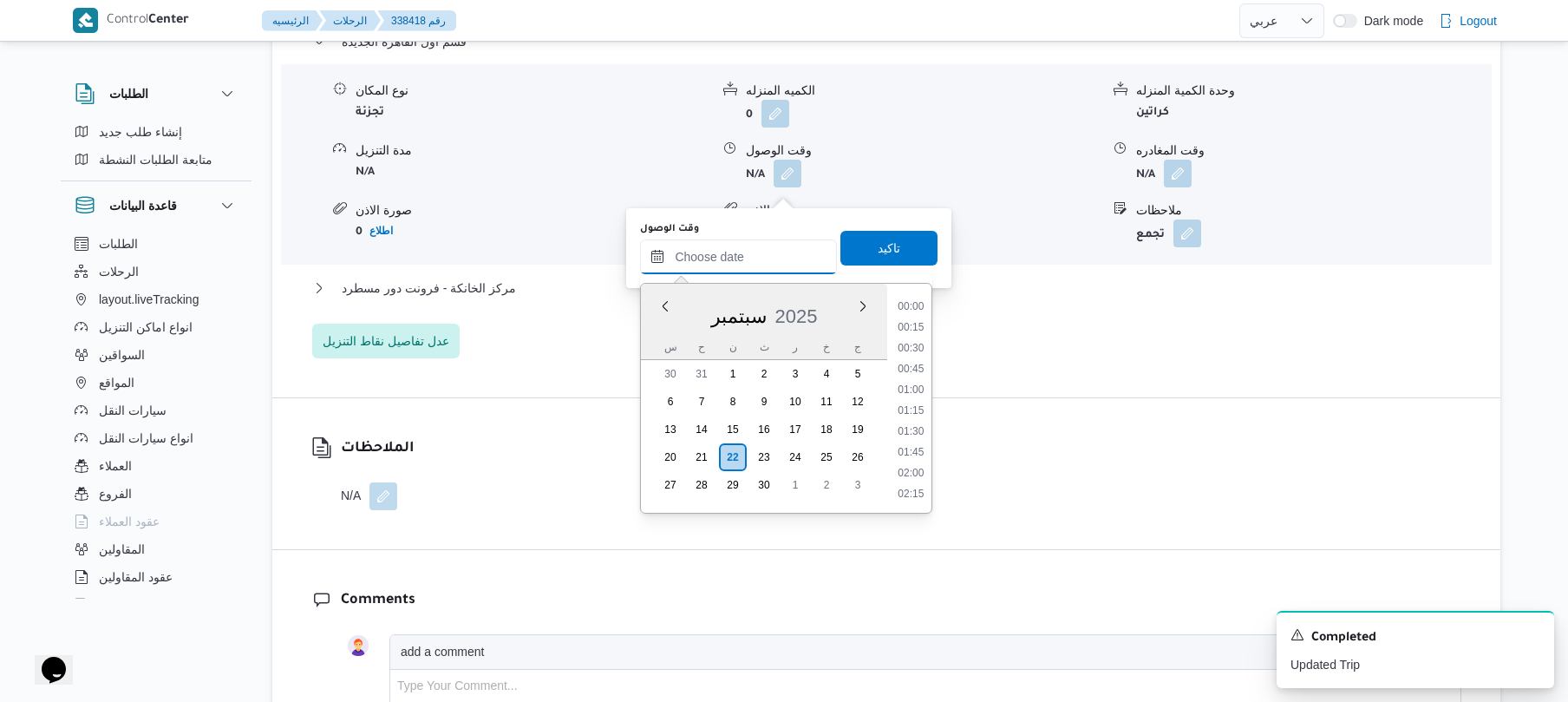
scroll to position [1437, 0]
click at [931, 335] on ul "00:00 00:15 00:30 00:45 01:00 01:15 01:30 01:45 02:00 02:15 02:30 02:45 03:00 0…" at bounding box center [911, 398] width 41 height 201
click at [1017, 175] on form "N/A" at bounding box center [923, 173] width 353 height 27
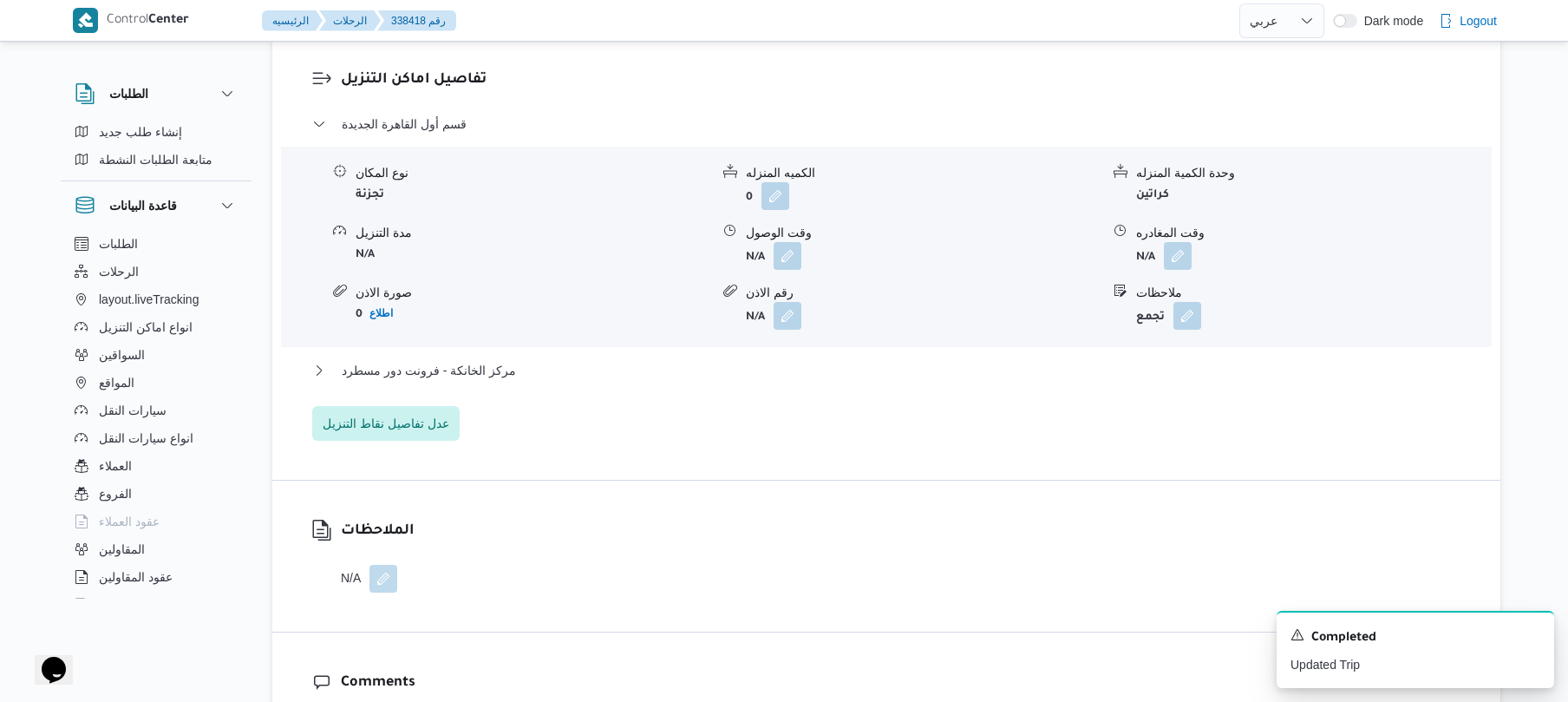
scroll to position [1479, 0]
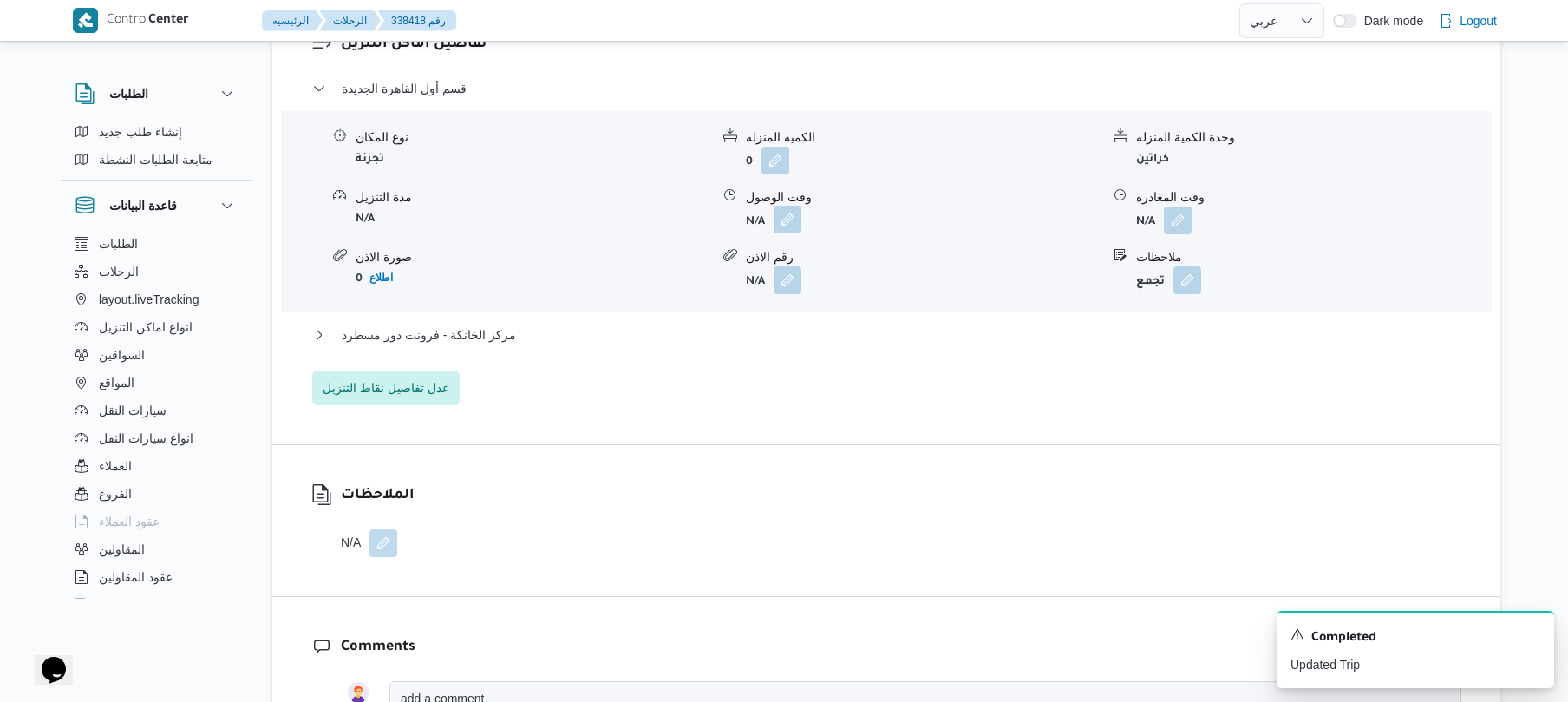
click at [786, 233] on button "button" at bounding box center [787, 220] width 27 height 27
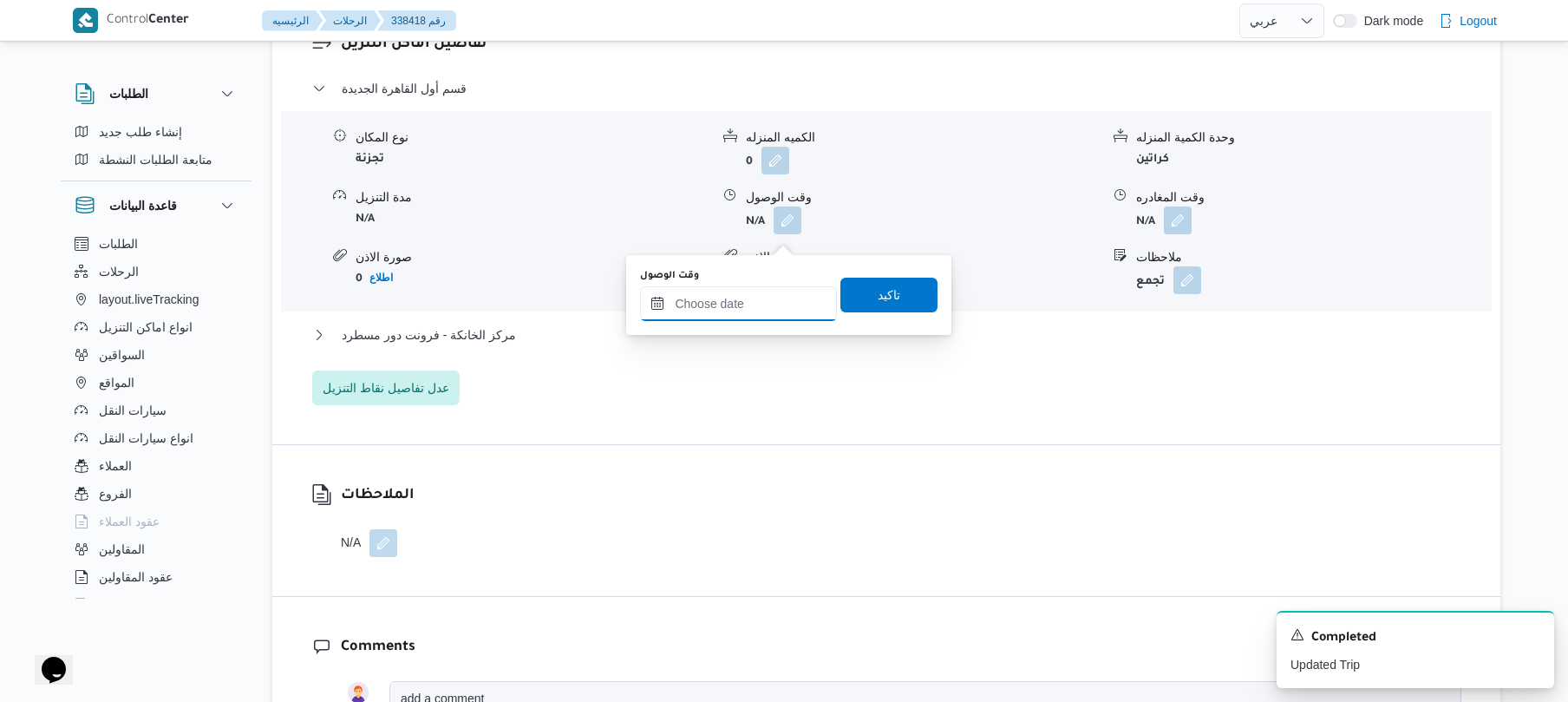
click at [754, 310] on input "وقت الوصول" at bounding box center [739, 304] width 197 height 35
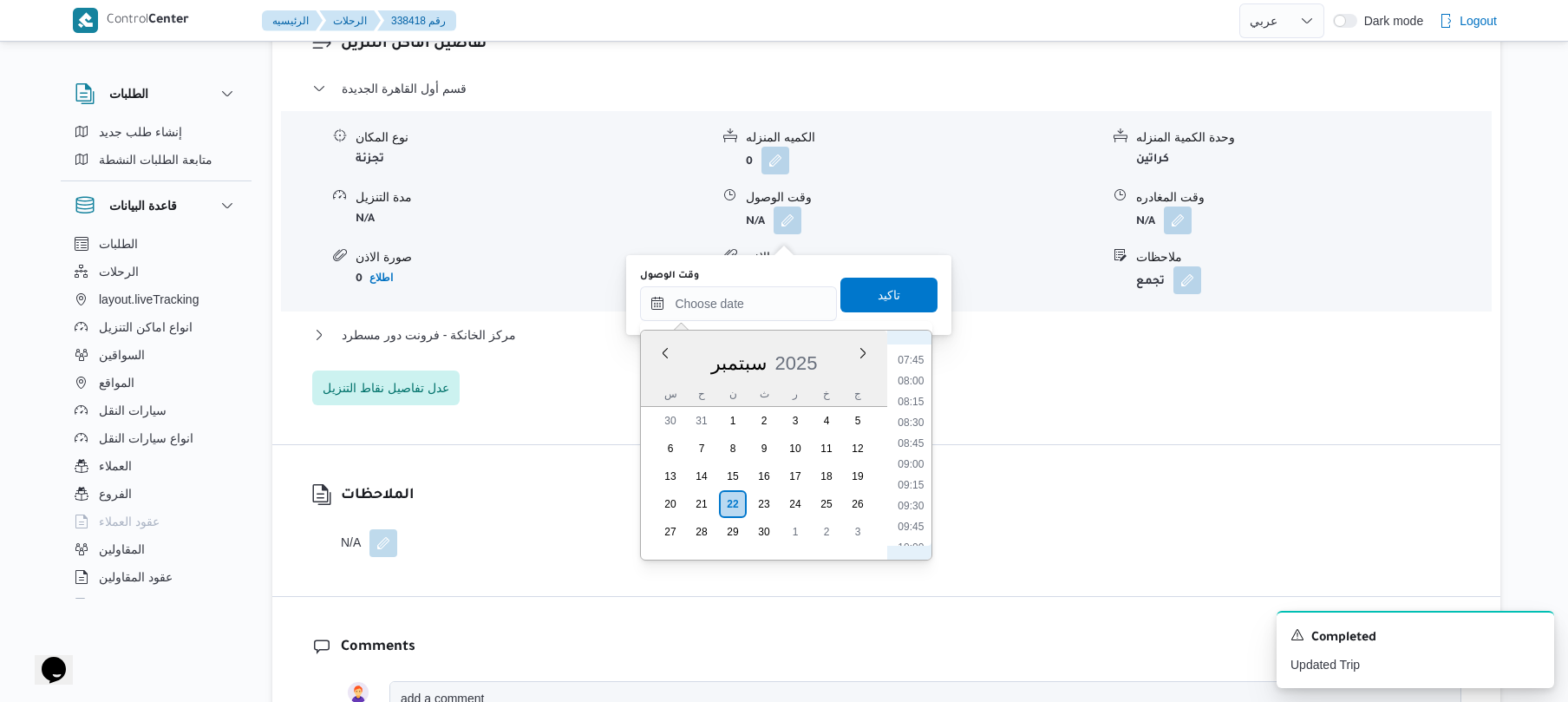
scroll to position [587, 0]
click at [911, 455] on li "08:15" at bounding box center [911, 453] width 40 height 18
type input "٢٢/٠٩/٢٠٢٥ ٠٨:١٥"
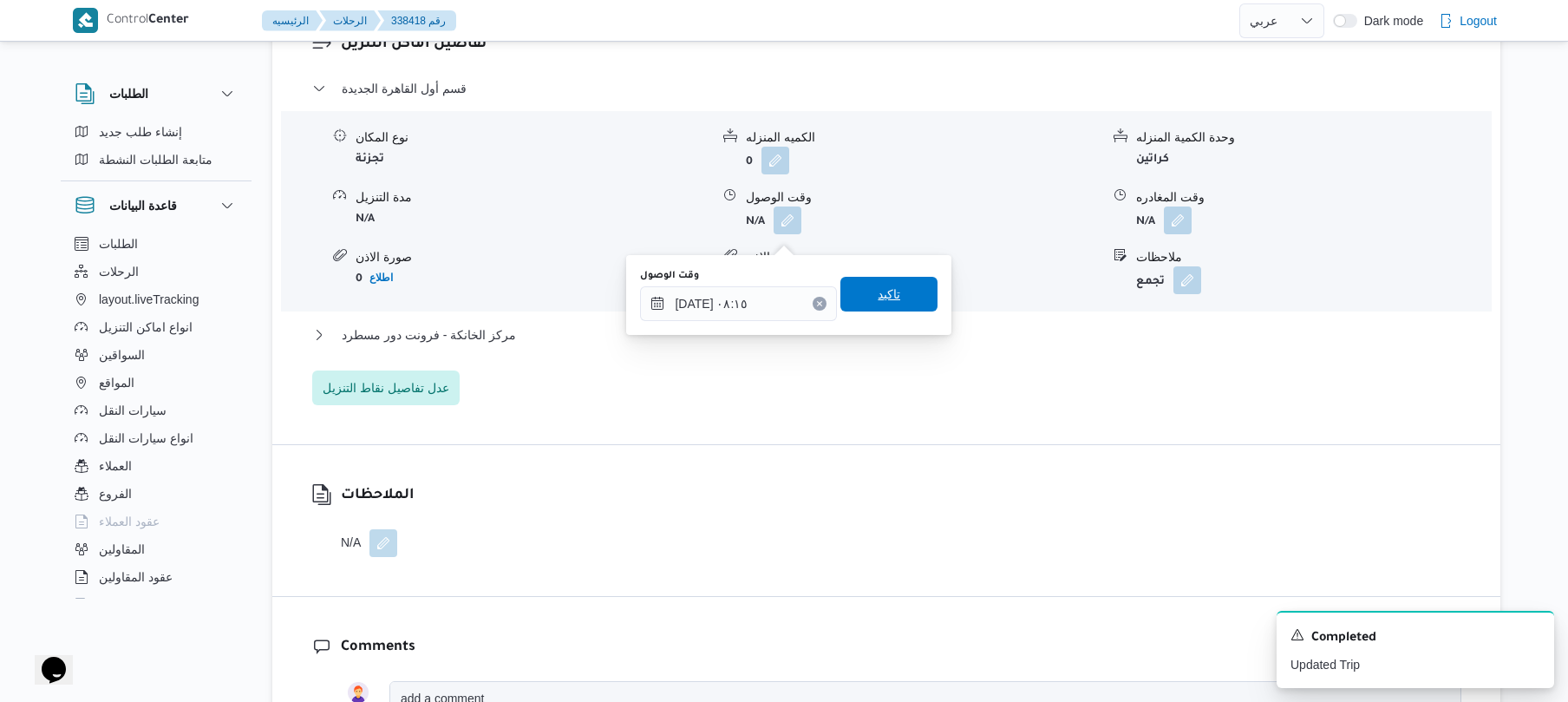
click at [896, 277] on div "تاكيد" at bounding box center [888, 295] width 97 height 35
click at [888, 293] on span "تاكيد" at bounding box center [888, 293] width 22 height 21
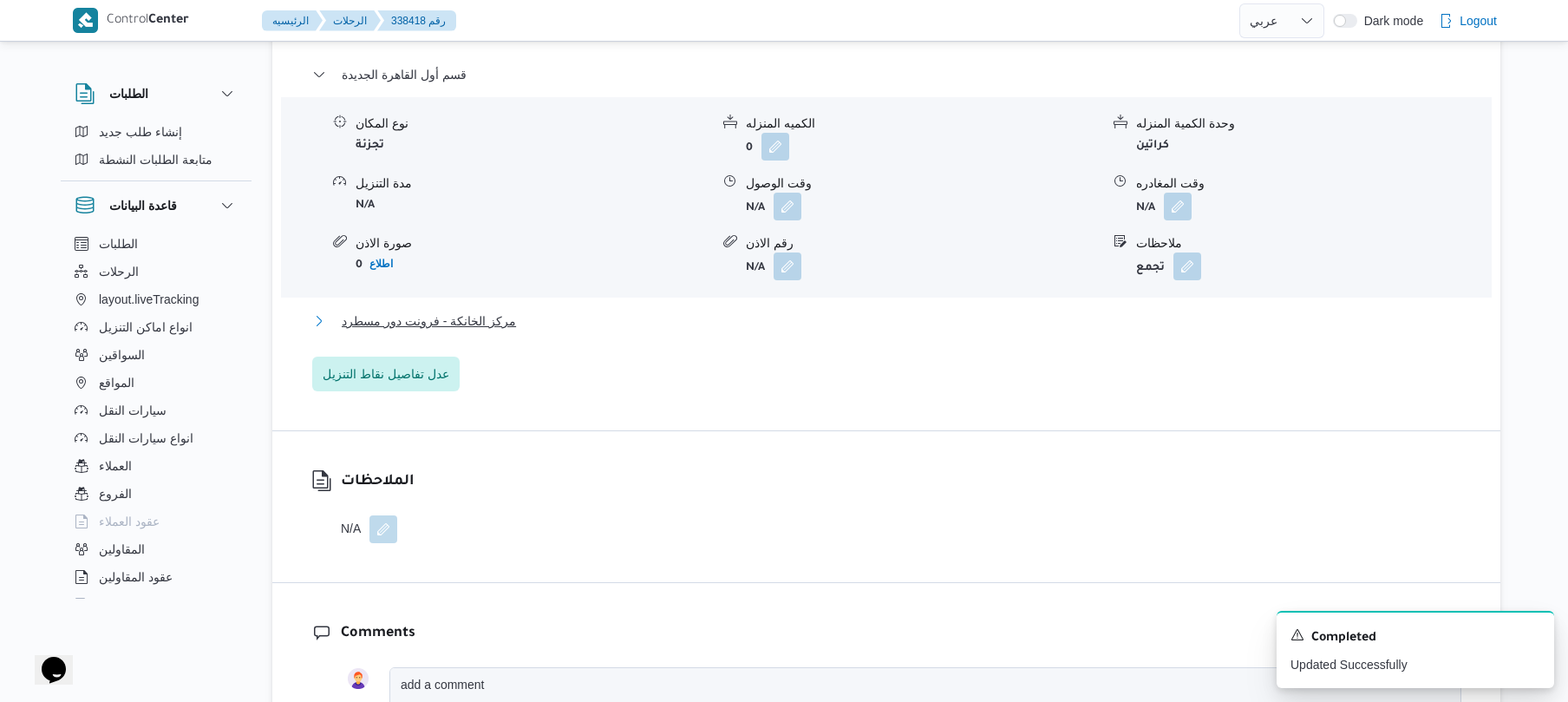
click at [853, 331] on button "مركز الخانكة - فرونت دور مسطرد" at bounding box center [887, 320] width 1149 height 21
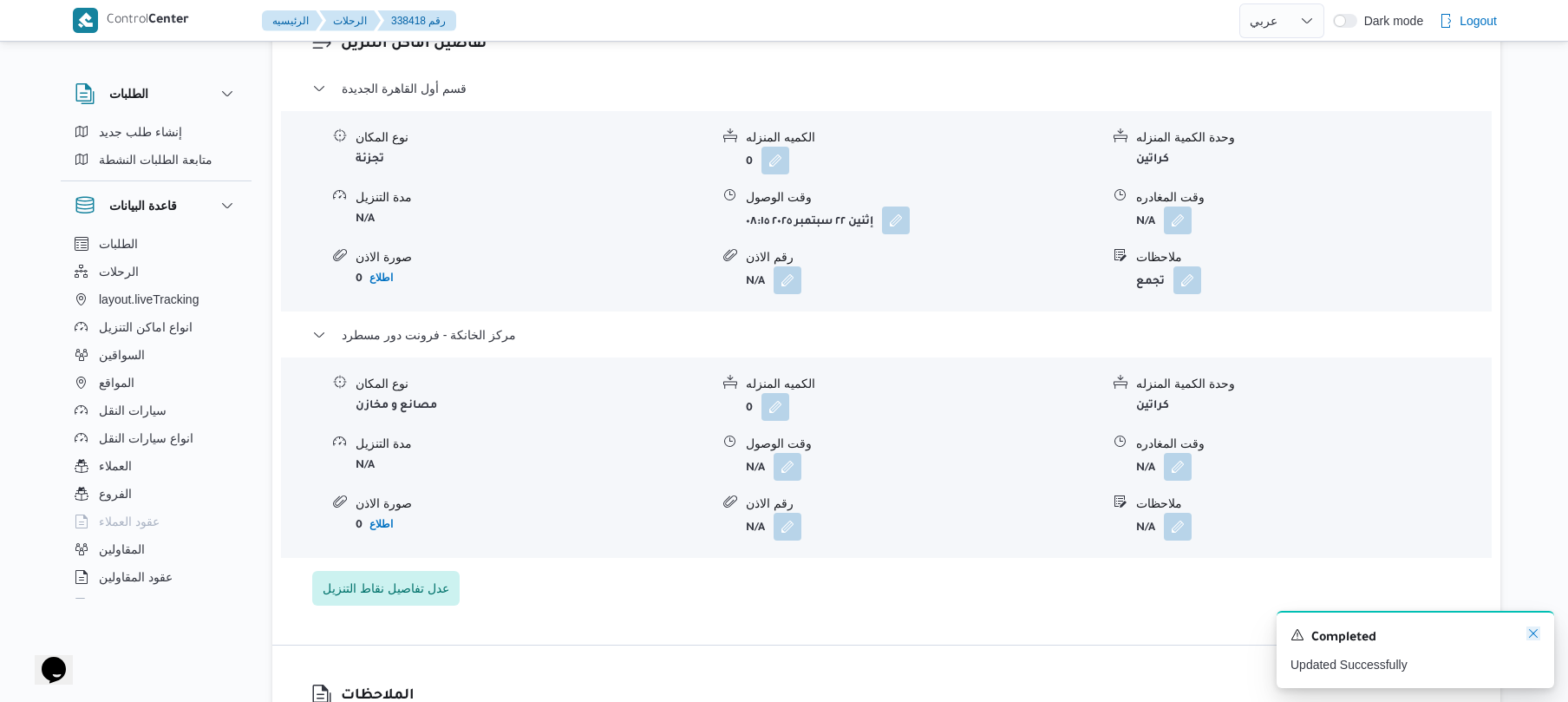
click at [1530, 630] on icon "Dismiss toast" at bounding box center [1533, 633] width 14 height 14
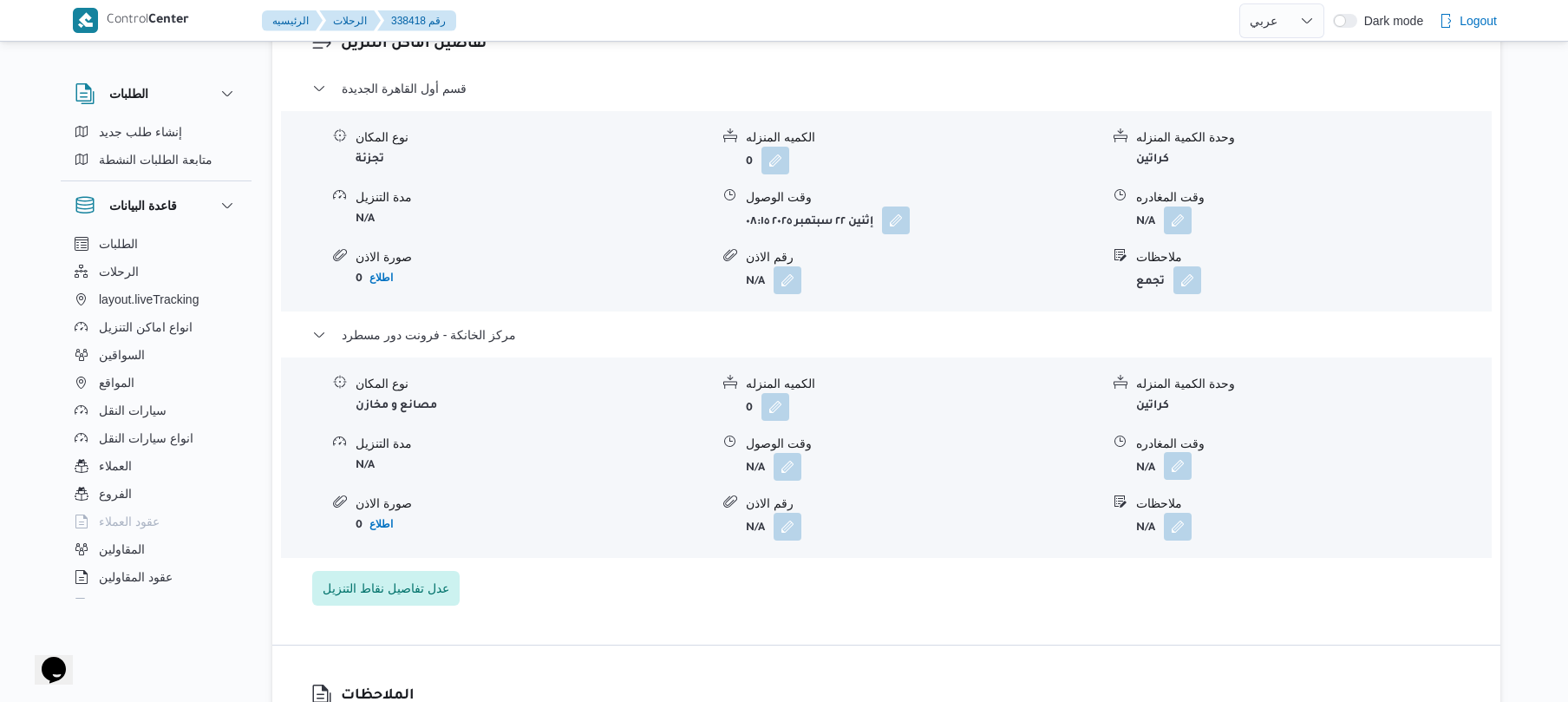
click at [1175, 475] on button "button" at bounding box center [1177, 466] width 27 height 27
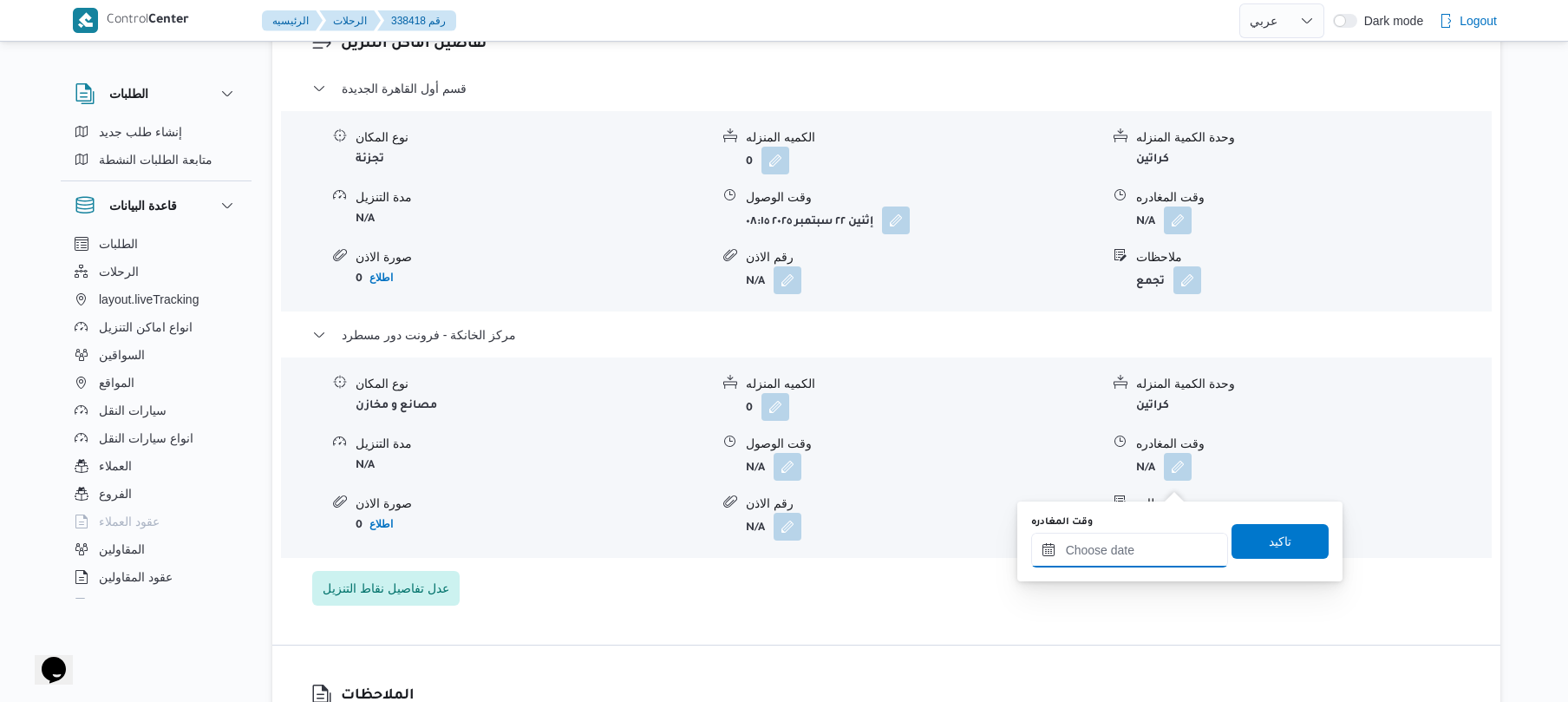
click at [1148, 552] on input "وقت المغادره" at bounding box center [1130, 550] width 197 height 35
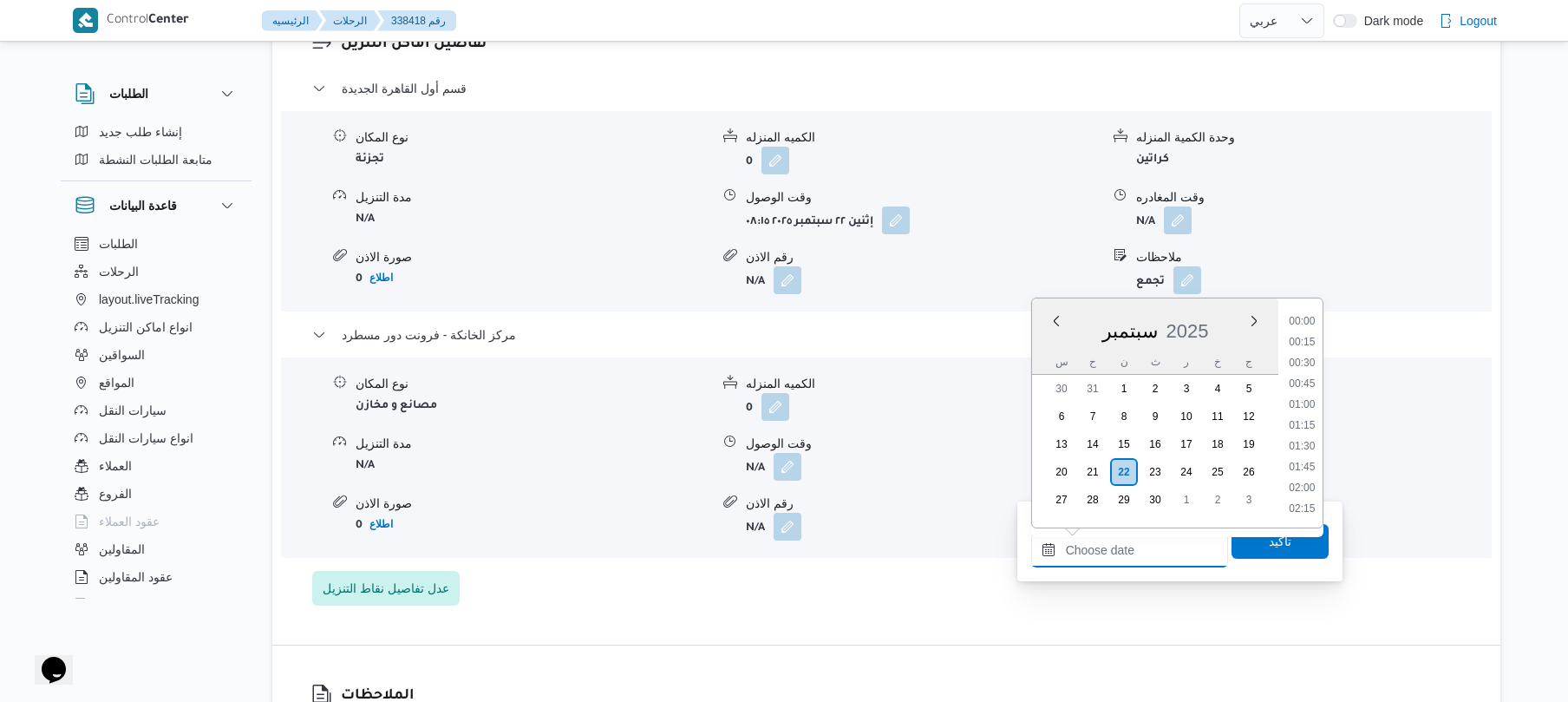
scroll to position [1437, 0]
click at [1308, 338] on li "17:30" at bounding box center [1301, 341] width 40 height 18
type input "[DATE] ١٧:٣٠"
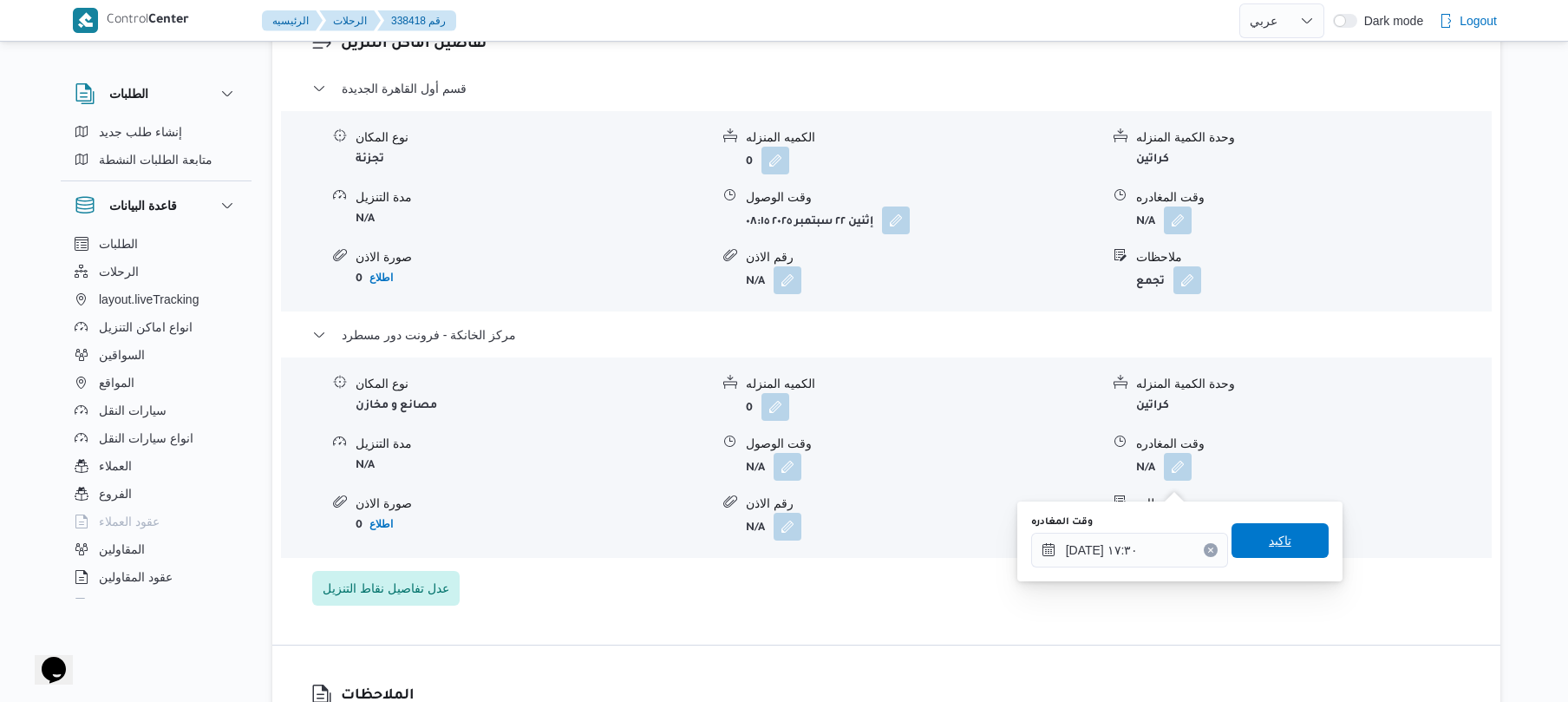
click at [1269, 541] on span "تاكيد" at bounding box center [1280, 540] width 22 height 21
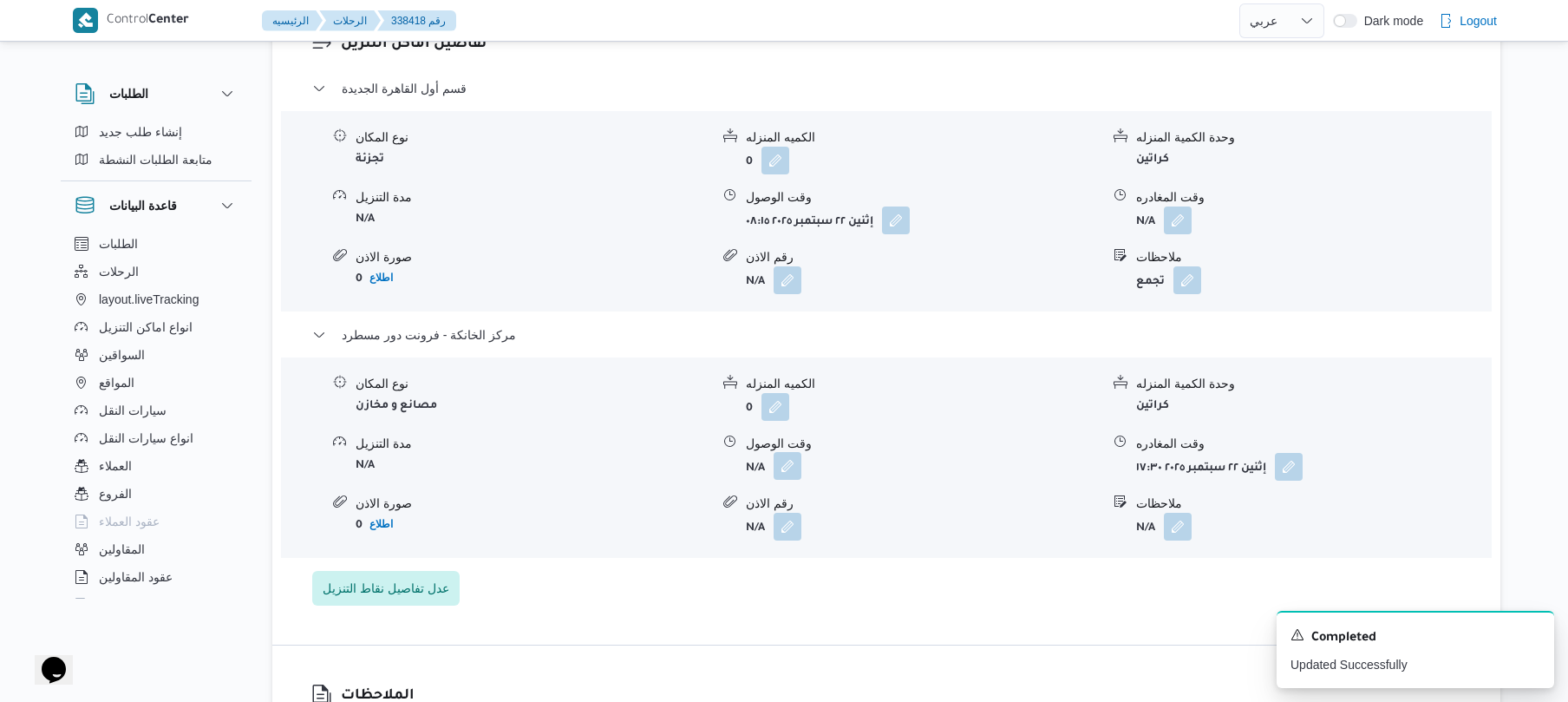
click at [789, 479] on button "button" at bounding box center [787, 466] width 27 height 27
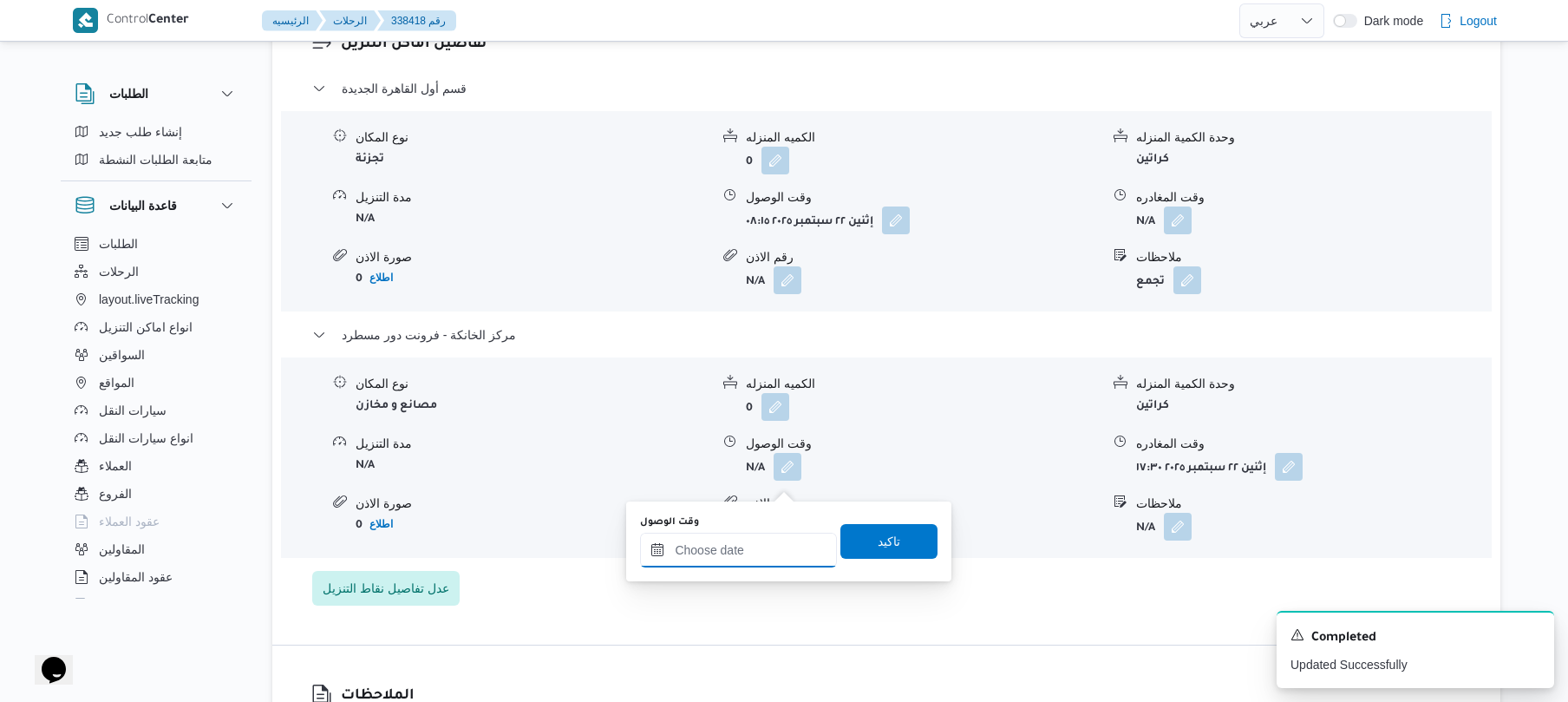
click at [764, 558] on input "وقت الوصول" at bounding box center [739, 550] width 197 height 35
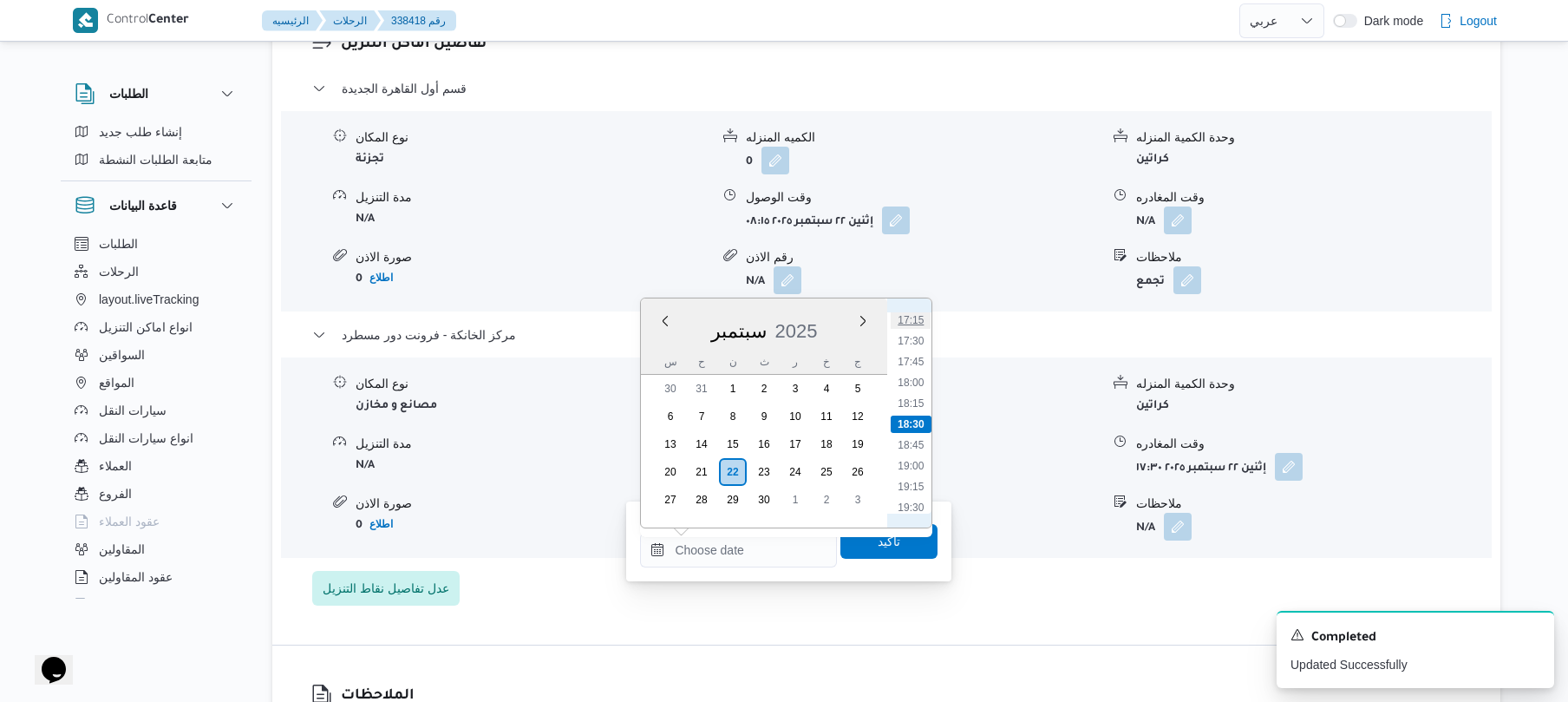
click at [918, 319] on li "17:15" at bounding box center [911, 320] width 40 height 18
type input "٢٢/٠٩/٢٠٢٥ ١٧:١٥"
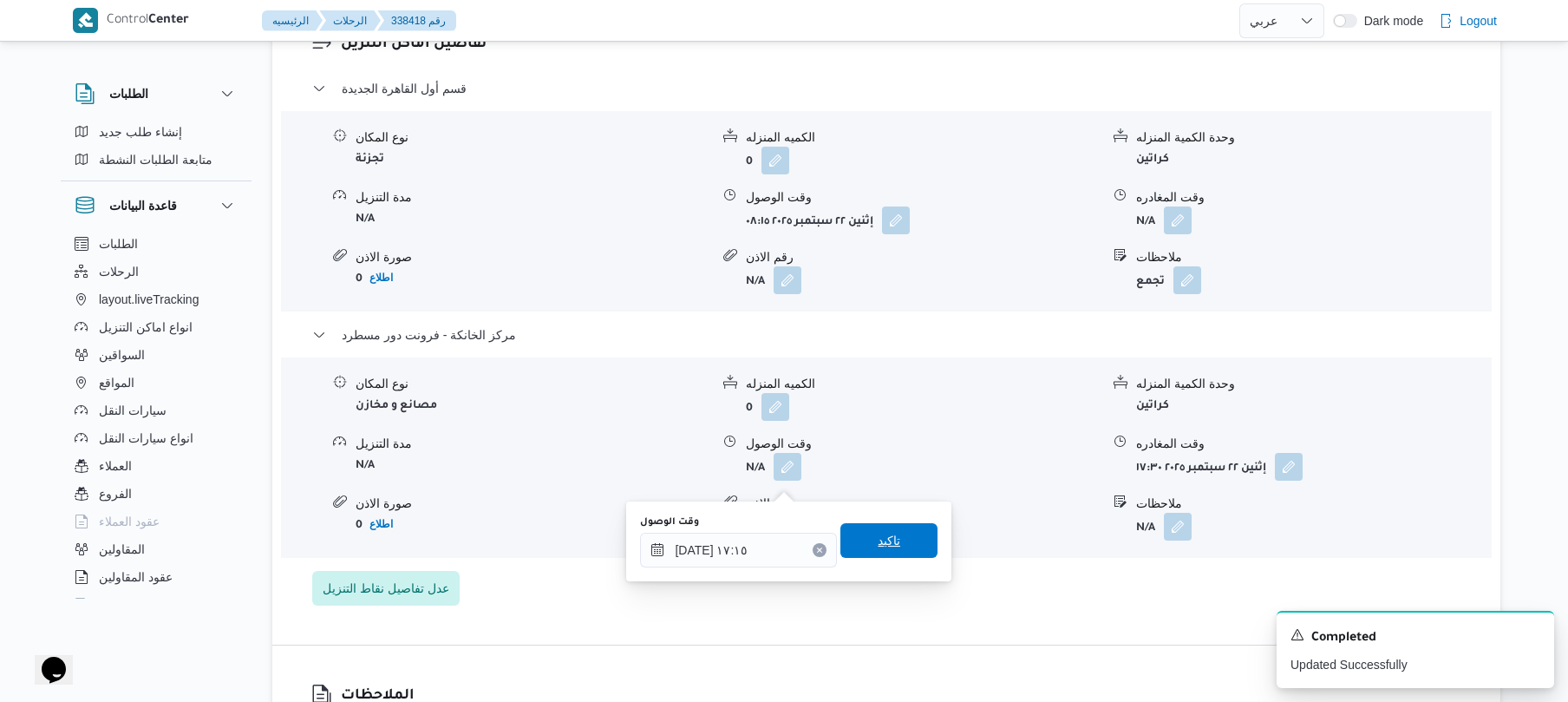
click at [878, 532] on span "تاكيد" at bounding box center [888, 540] width 22 height 21
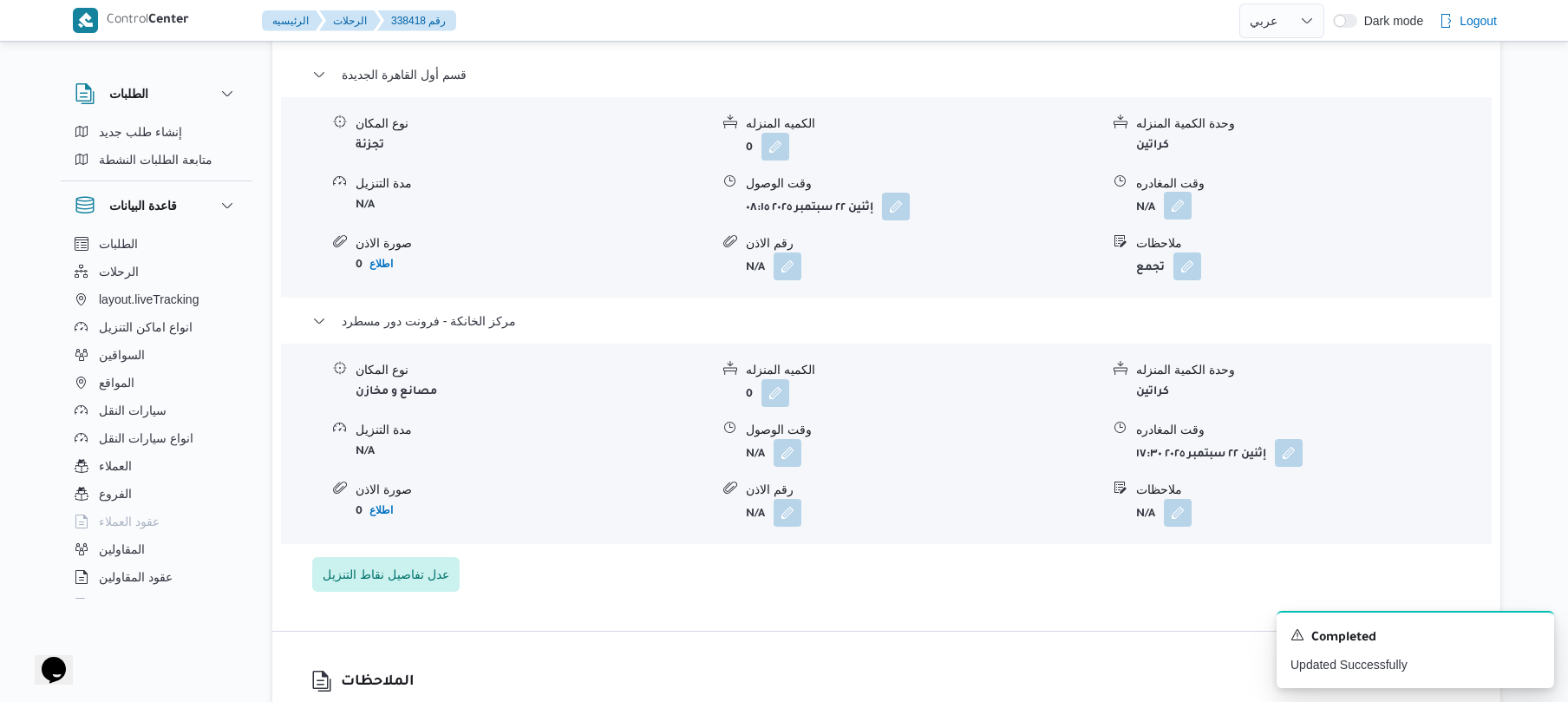
click at [1184, 220] on button "button" at bounding box center [1177, 205] width 27 height 27
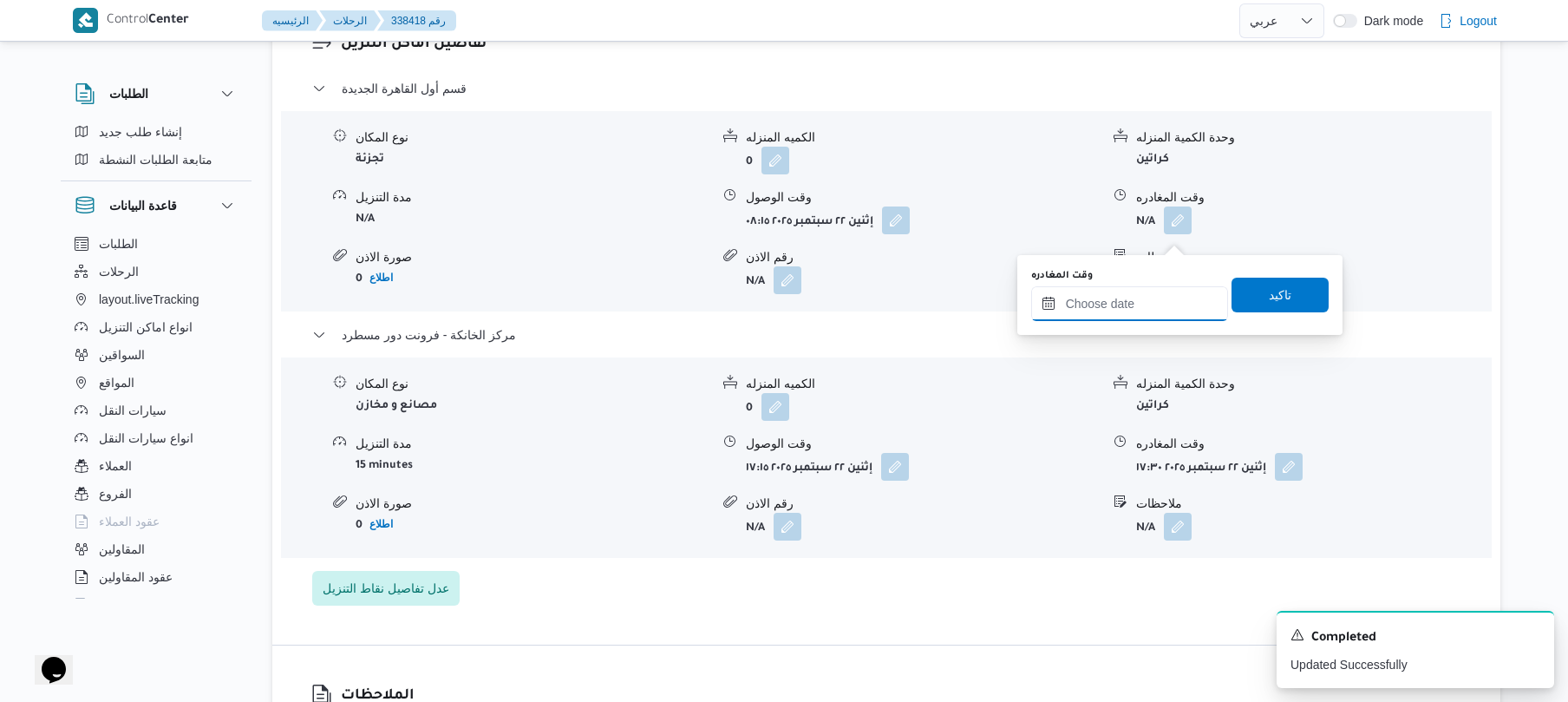
click at [1114, 304] on input "وقت المغادره" at bounding box center [1130, 304] width 197 height 35
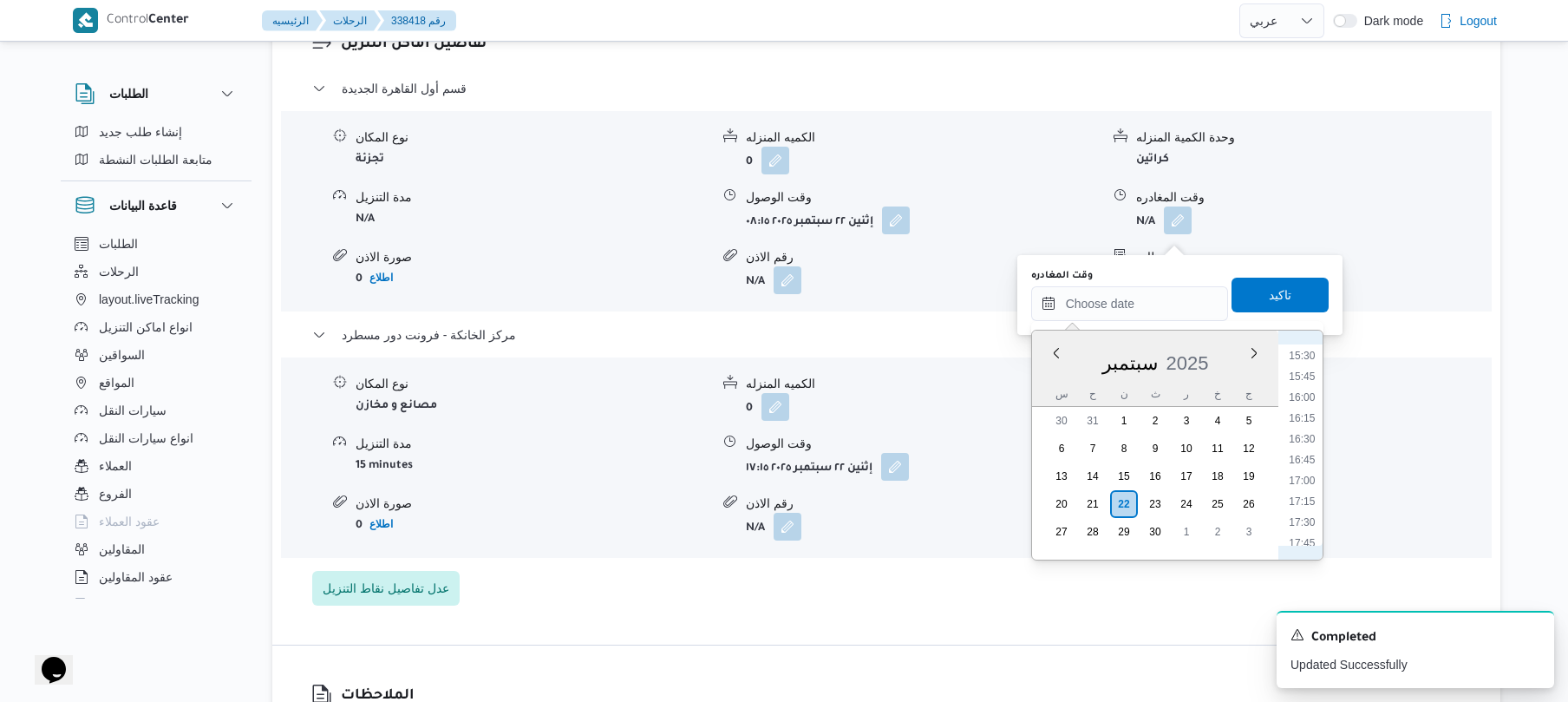
scroll to position [1267, 0]
click at [1308, 462] on li "16:30" at bounding box center [1301, 460] width 40 height 18
type input "٢٢/٠٩/٢٠٢٥ ١٦:٣٠"
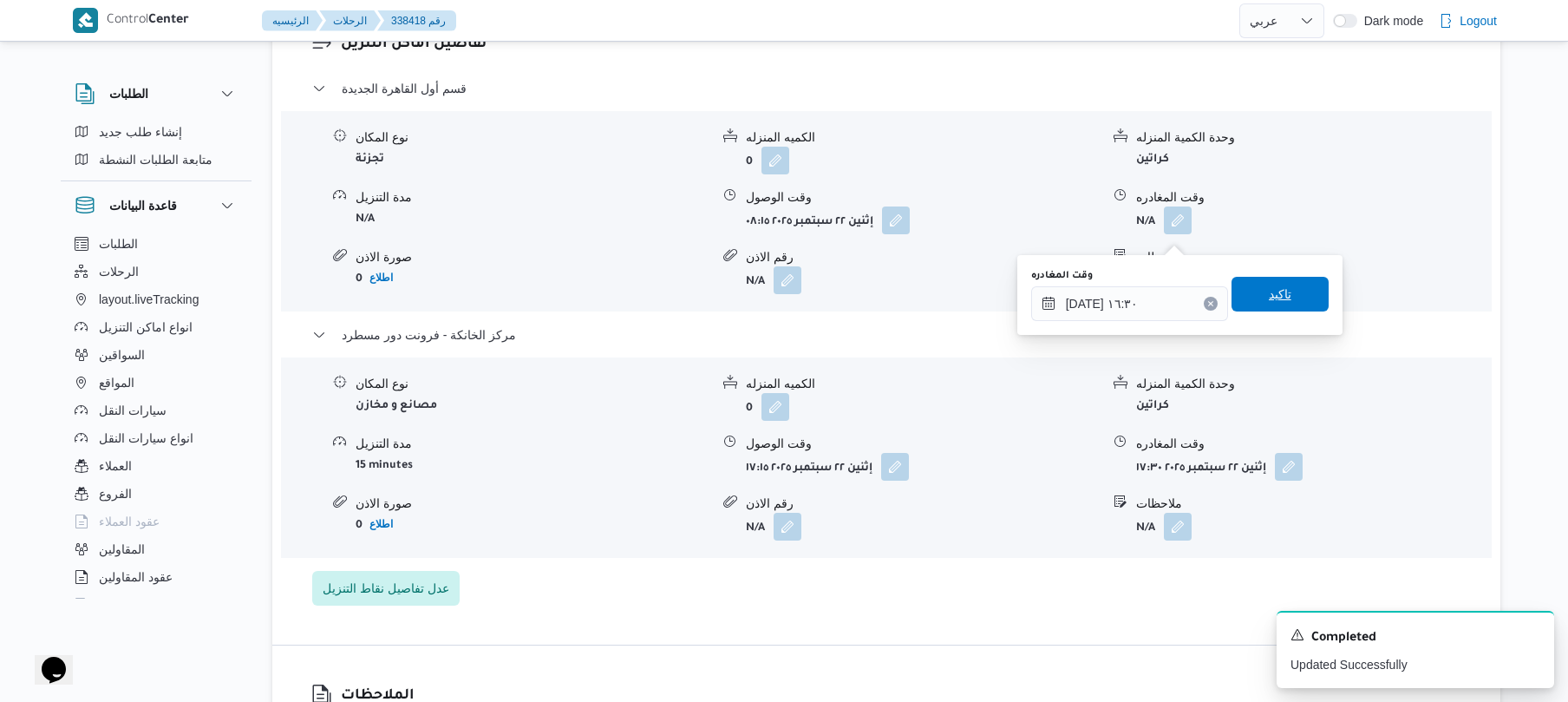
click at [1295, 306] on span "تاكيد" at bounding box center [1279, 294] width 97 height 35
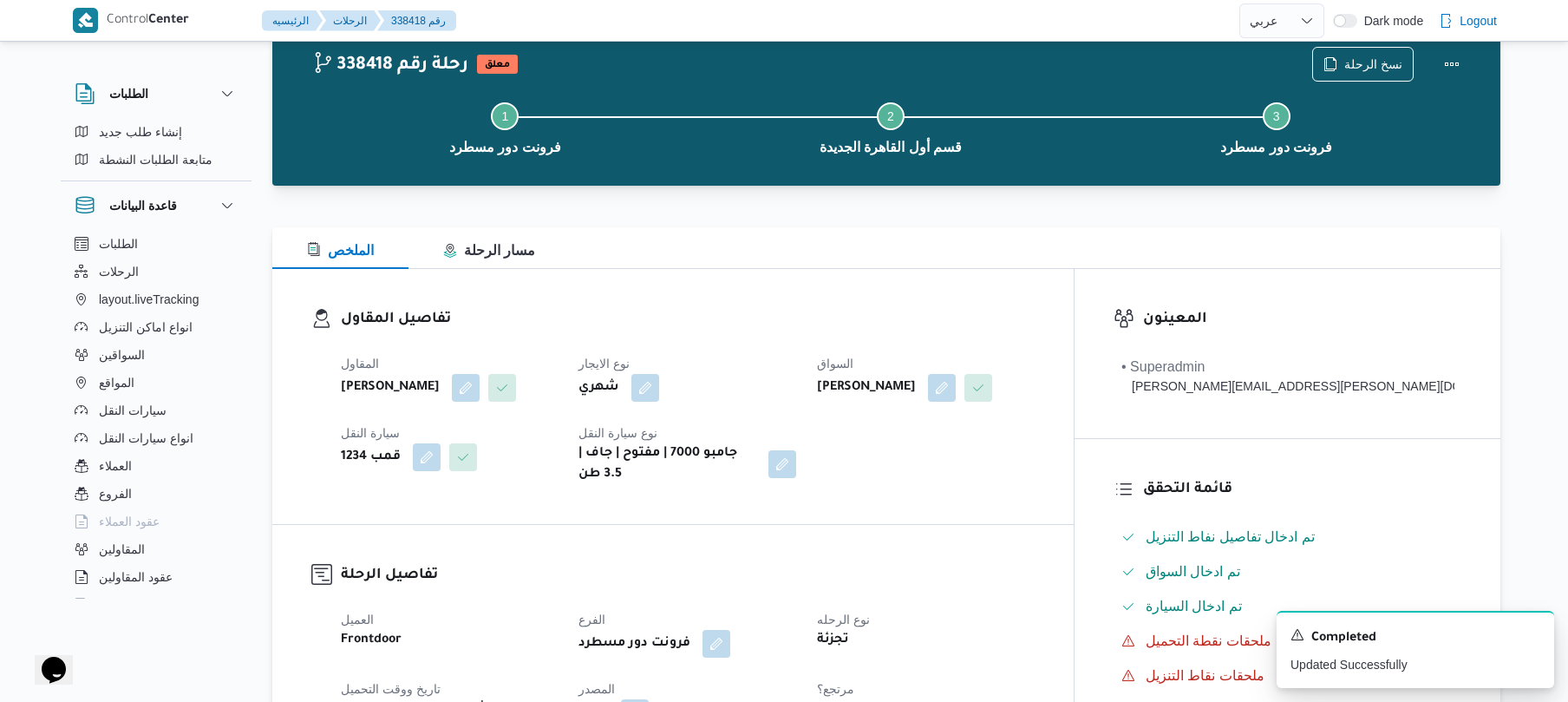
scroll to position [0, 0]
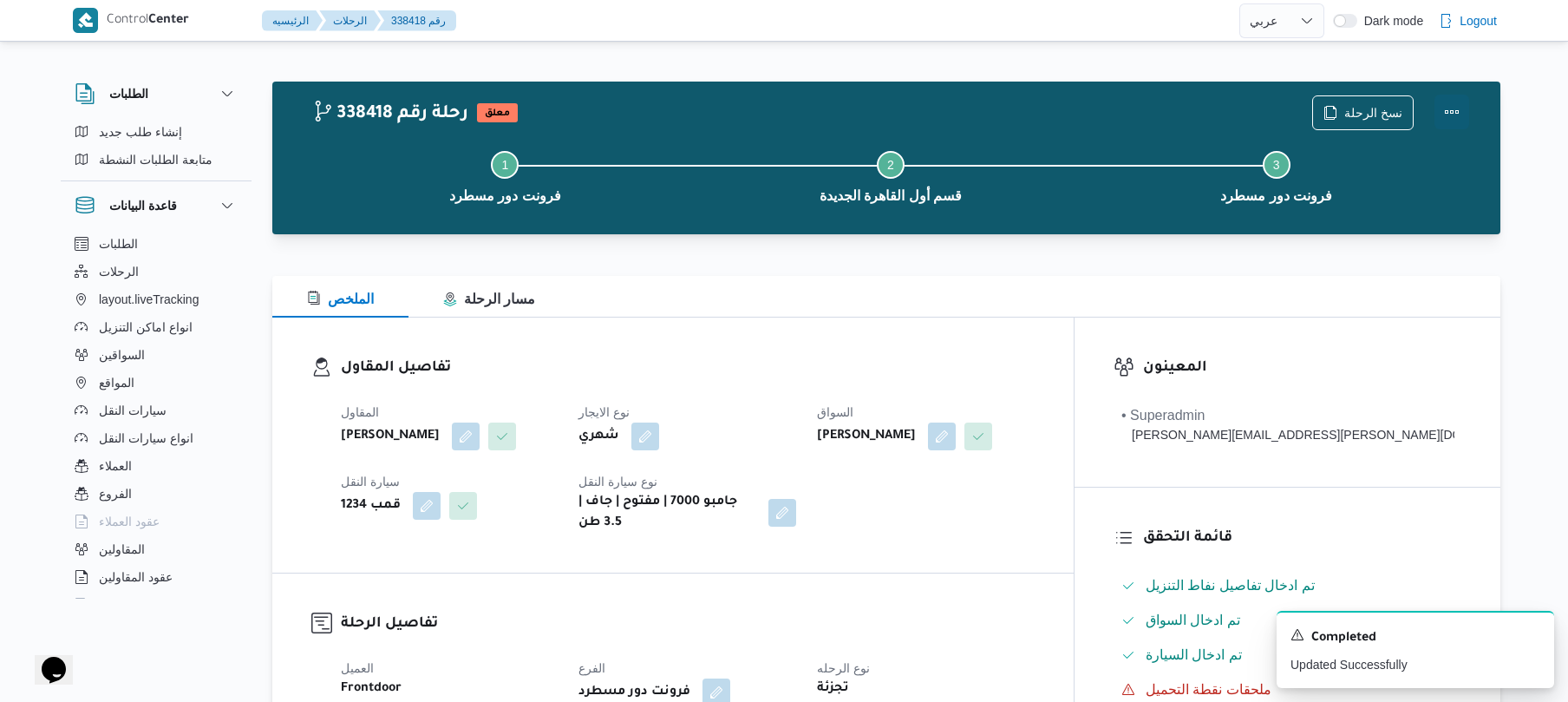
click at [1440, 104] on button "Actions" at bounding box center [1452, 112] width 35 height 35
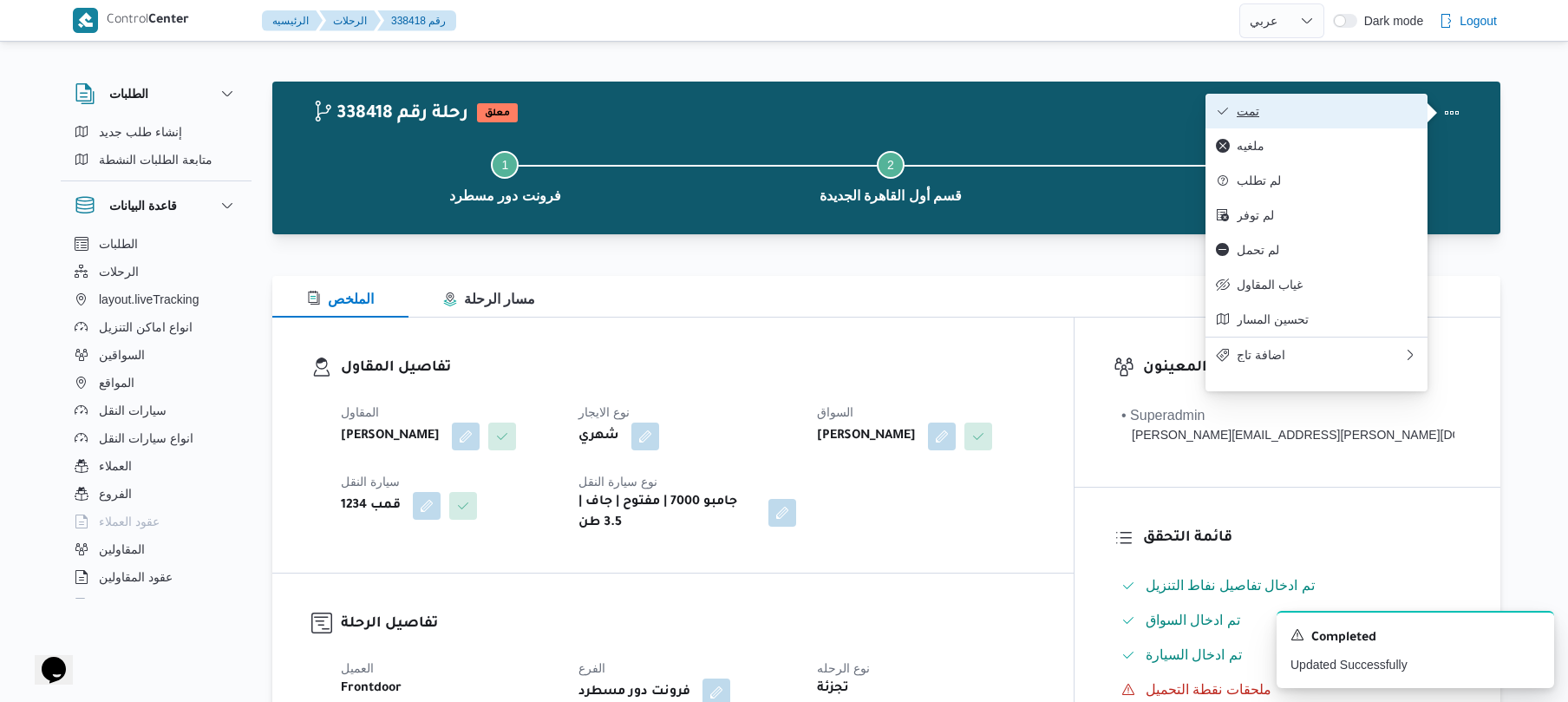
click at [1353, 98] on button "تمت" at bounding box center [1316, 111] width 222 height 35
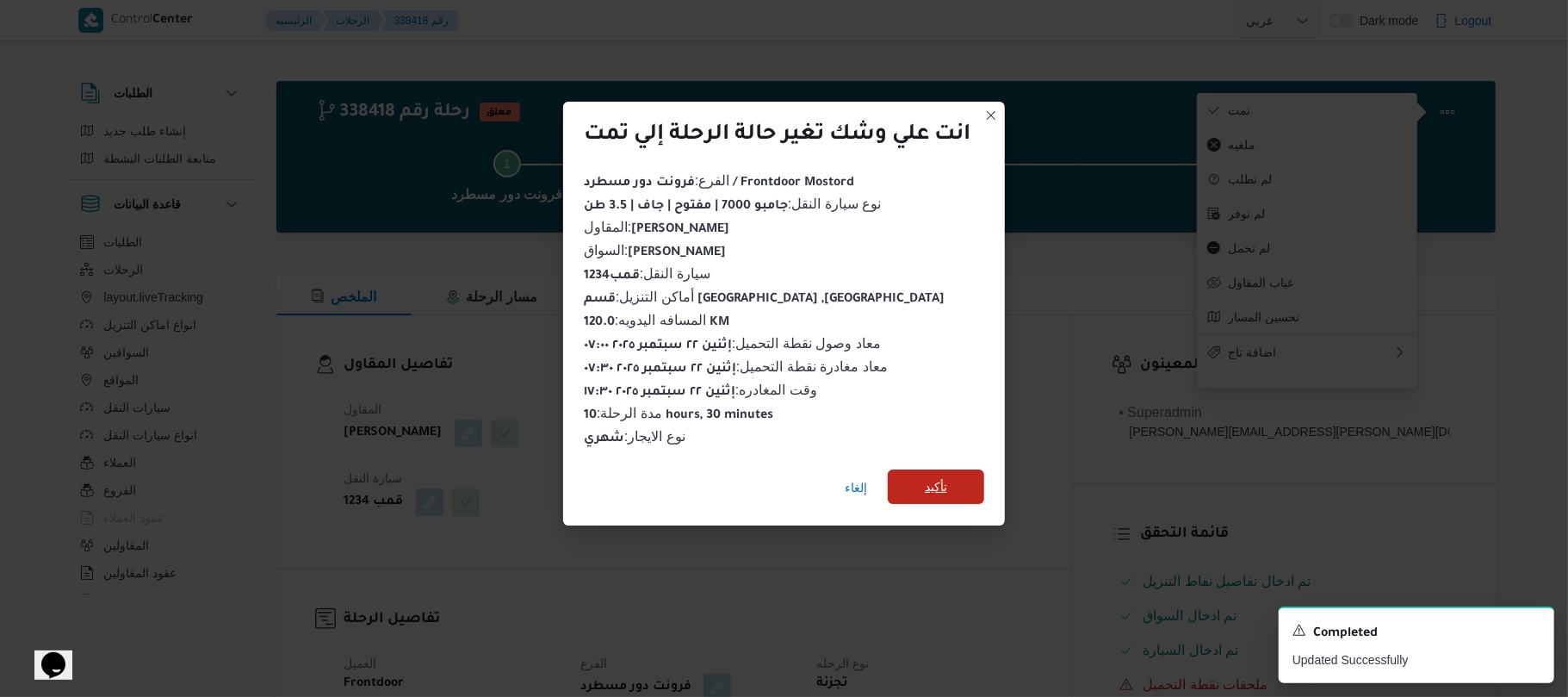
click at [956, 469] on span "تأكيد" at bounding box center [935, 487] width 96 height 35
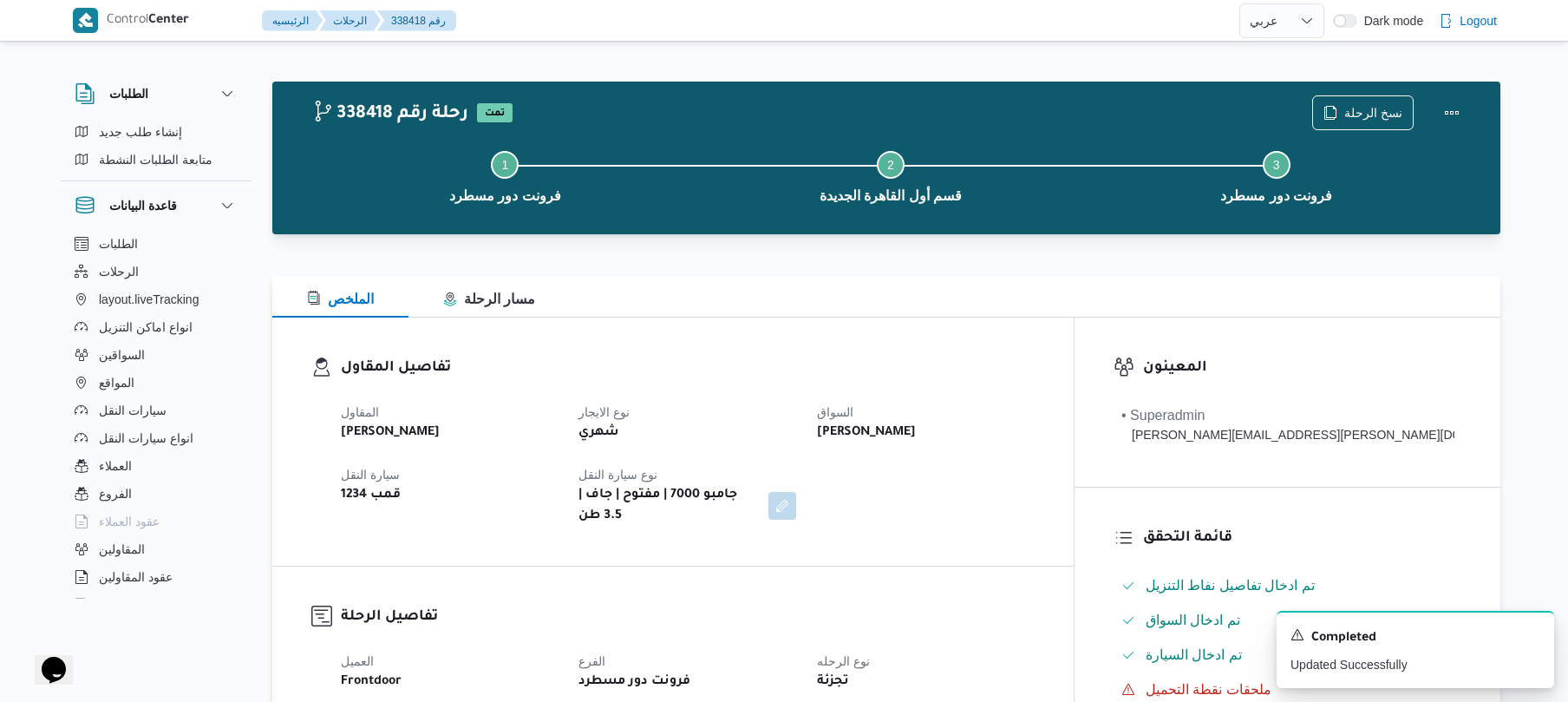
click at [888, 229] on div "Step 1 is incomplete 1 فرونت دور مسطرد Step 2 is incomplete 2 قسم أول القاهرة ا…" at bounding box center [890, 176] width 1177 height 111
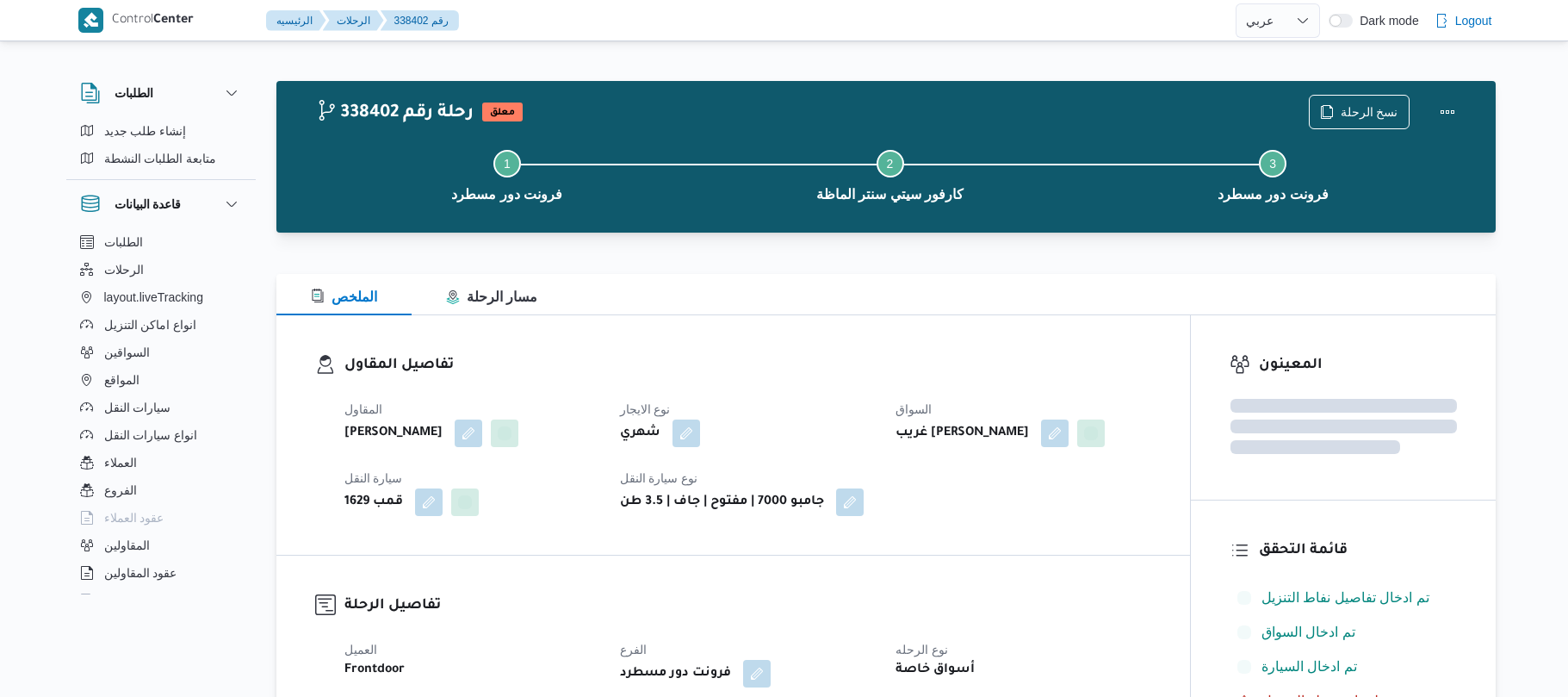
select select "ar"
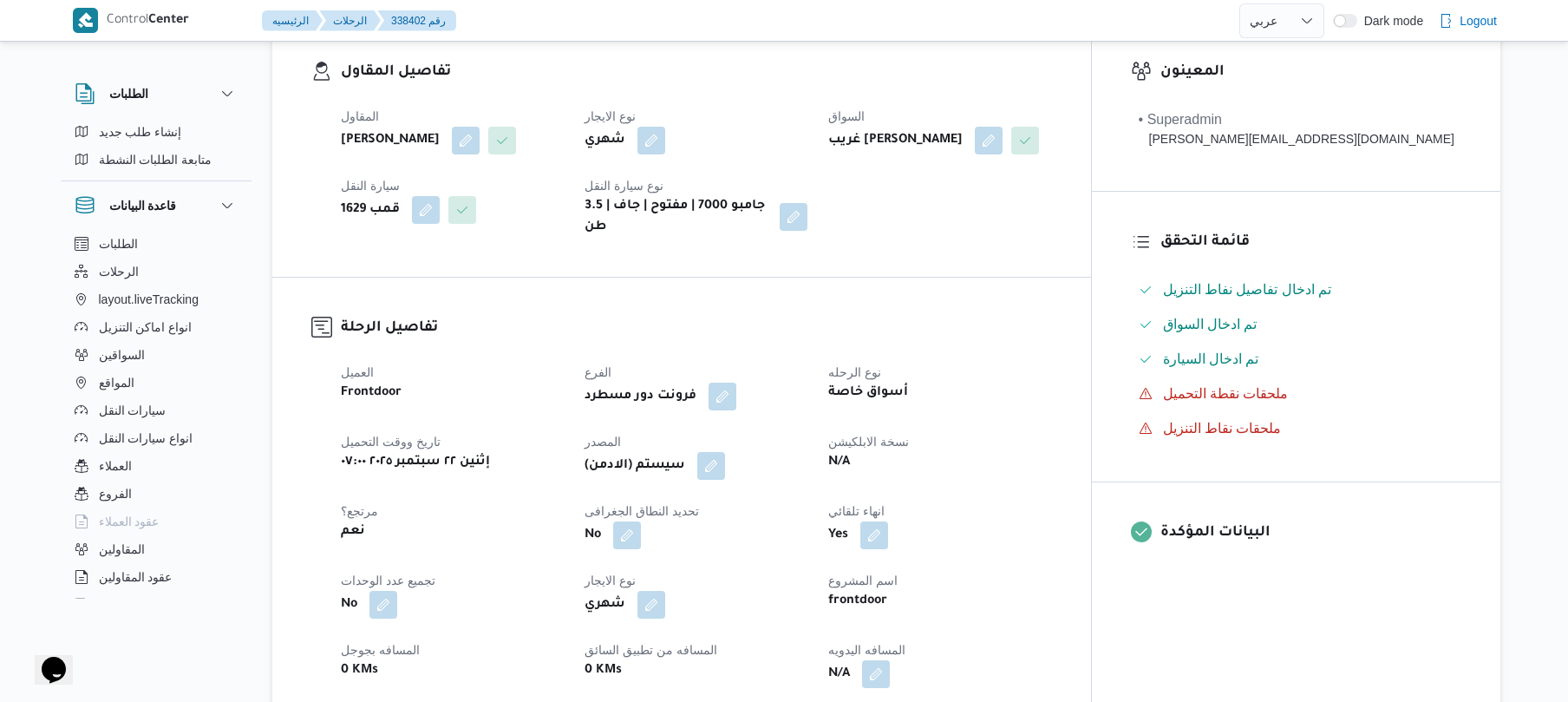
scroll to position [509, 0]
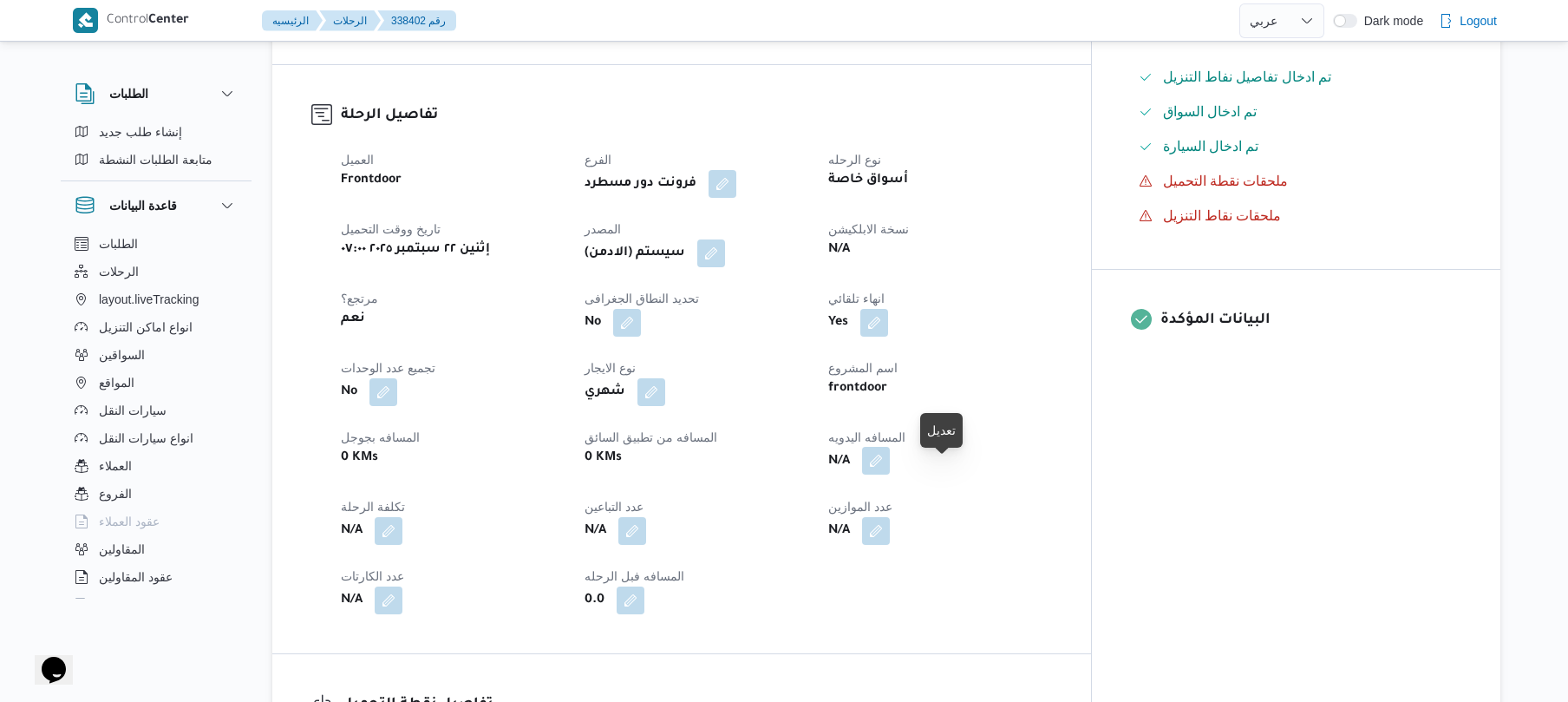
click at [889, 467] on button "button" at bounding box center [876, 460] width 27 height 27
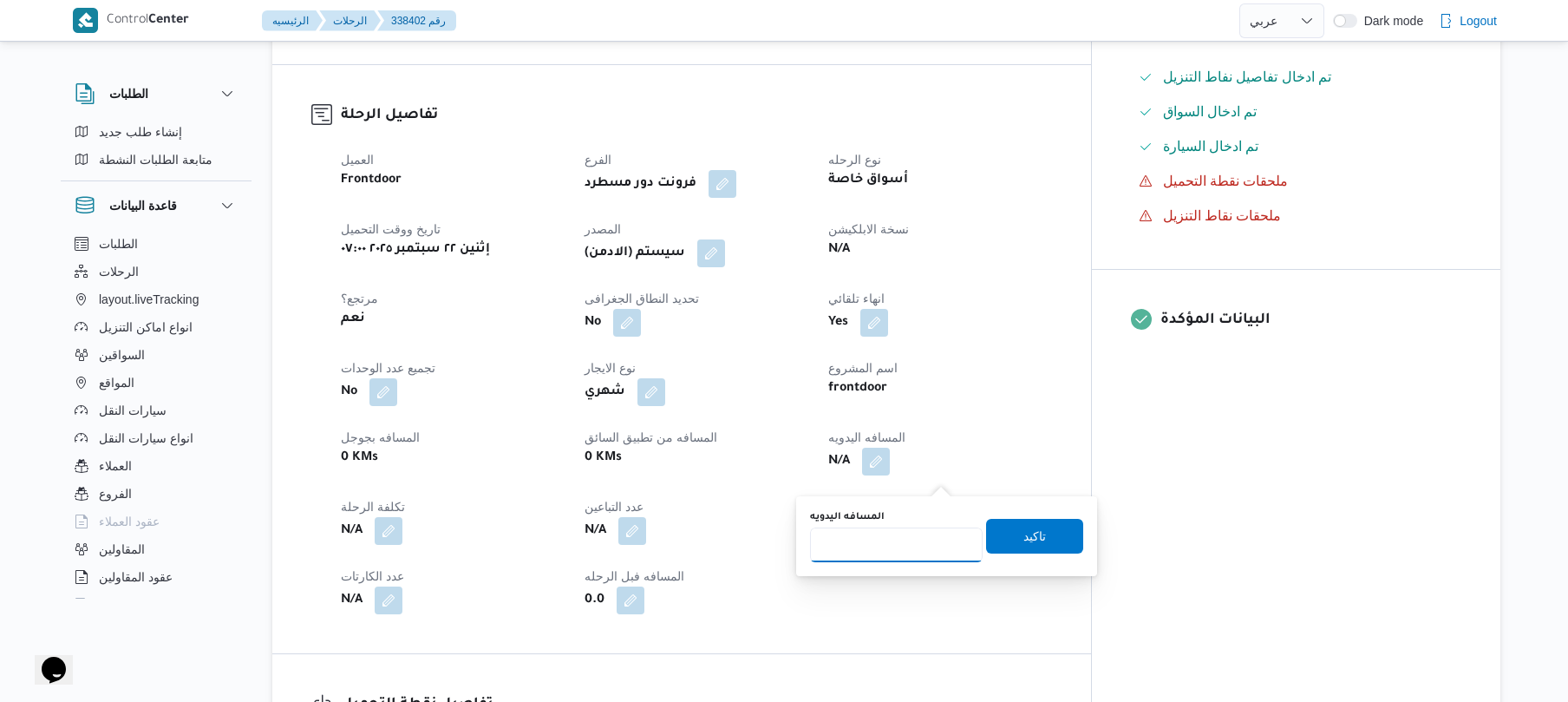
click at [899, 548] on input "المسافه اليدويه" at bounding box center [896, 545] width 173 height 35
type input "60"
click at [1023, 543] on span "تاكيد" at bounding box center [1034, 534] width 22 height 21
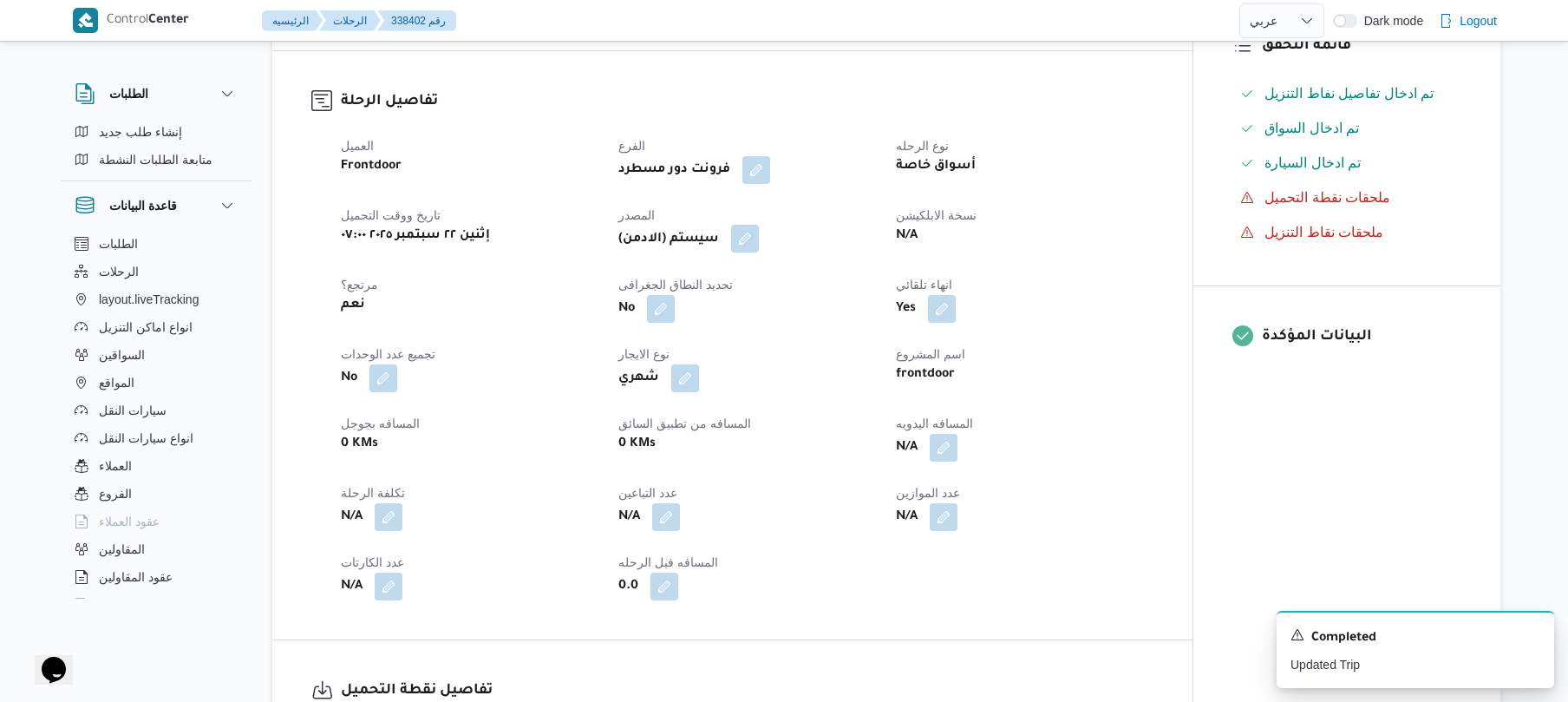
click at [751, 253] on button "button" at bounding box center [745, 238] width 27 height 27
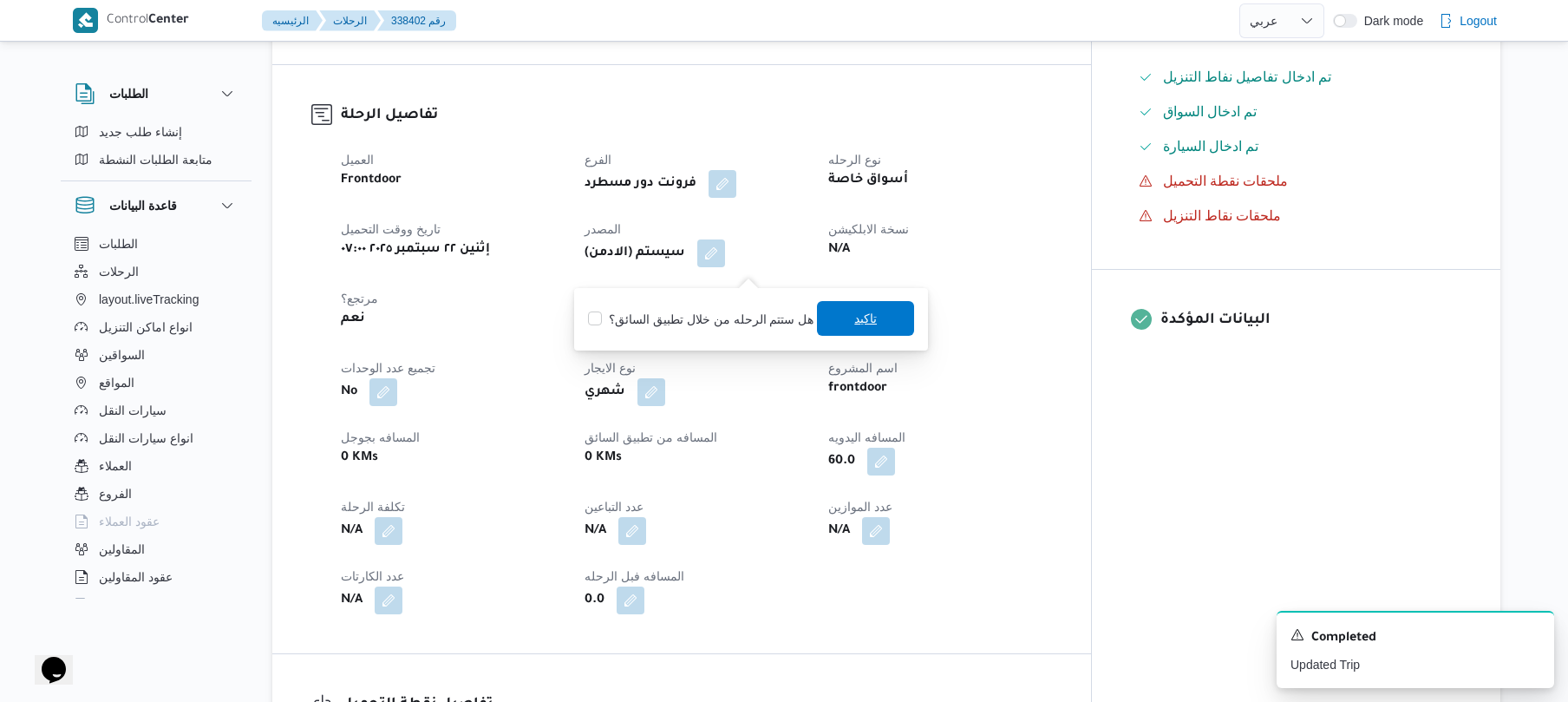
click at [843, 321] on span "تاكيد" at bounding box center [865, 318] width 97 height 35
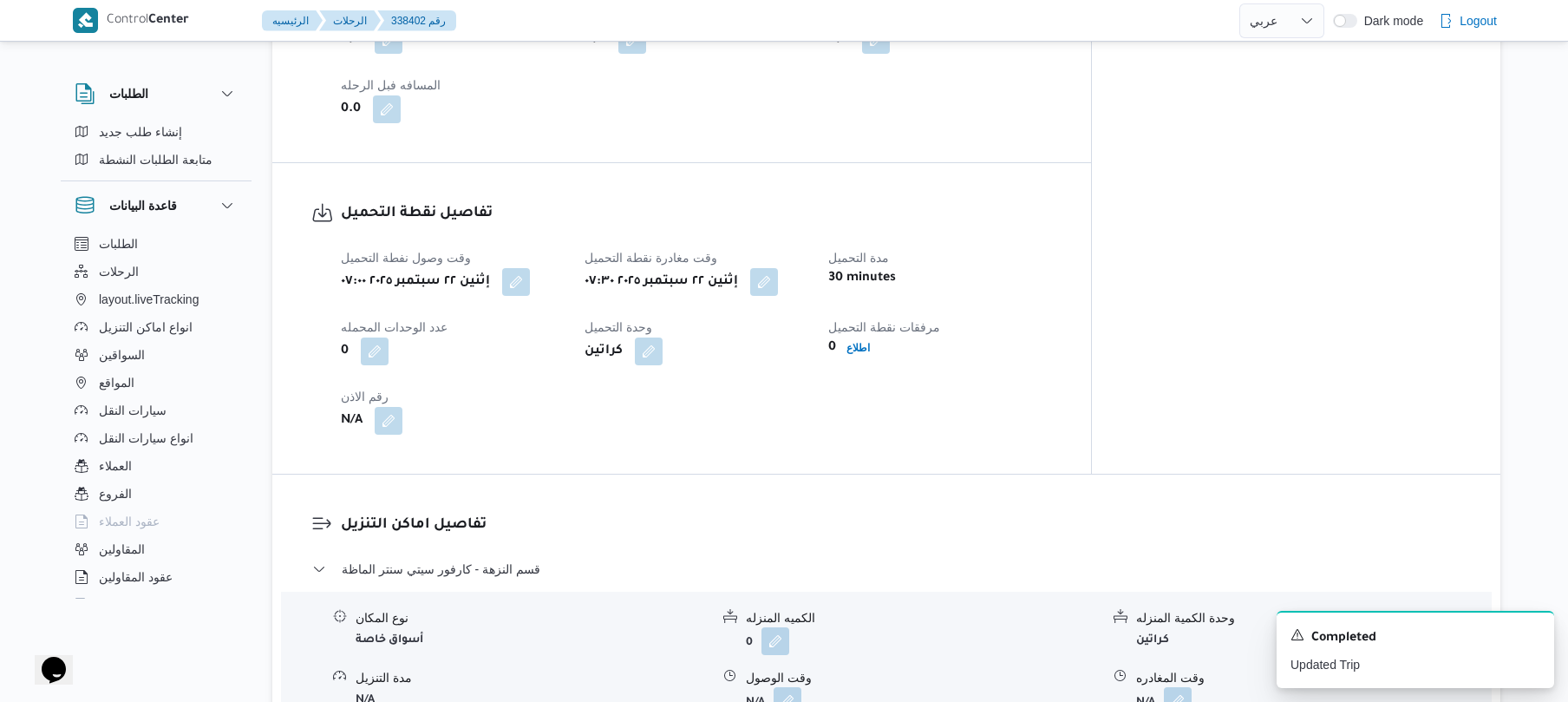
scroll to position [1156, 0]
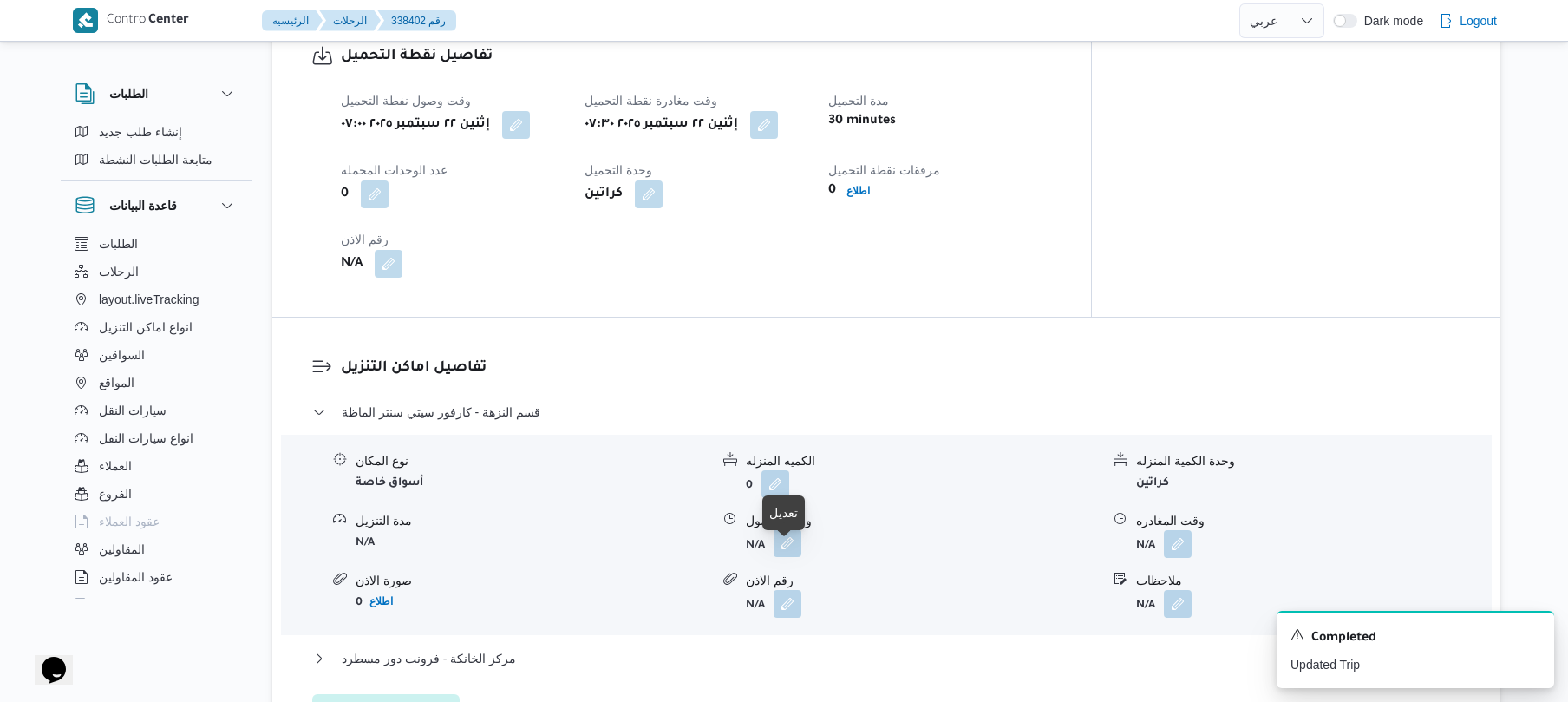
click at [795, 557] on button "button" at bounding box center [787, 543] width 27 height 27
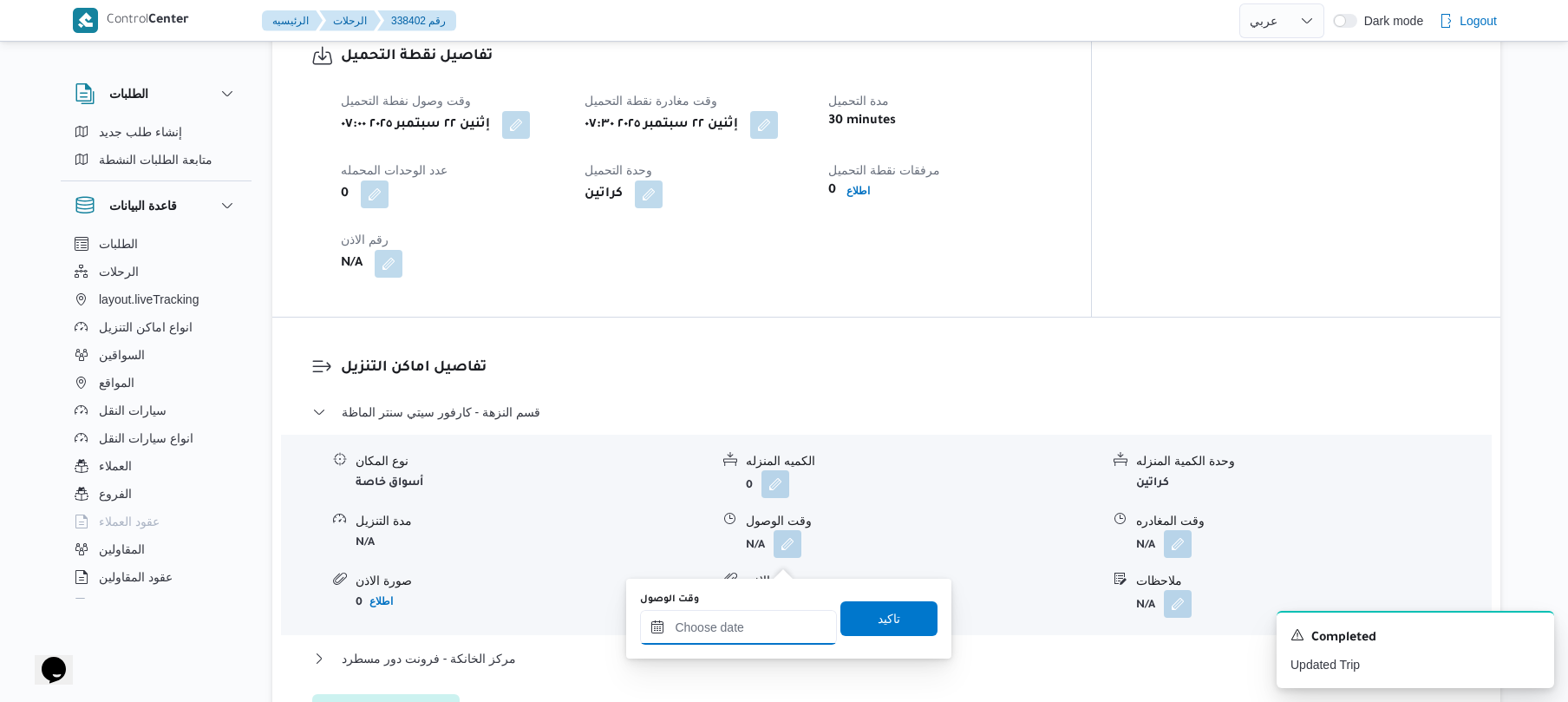
click at [722, 625] on input "وقت الوصول" at bounding box center [739, 627] width 197 height 35
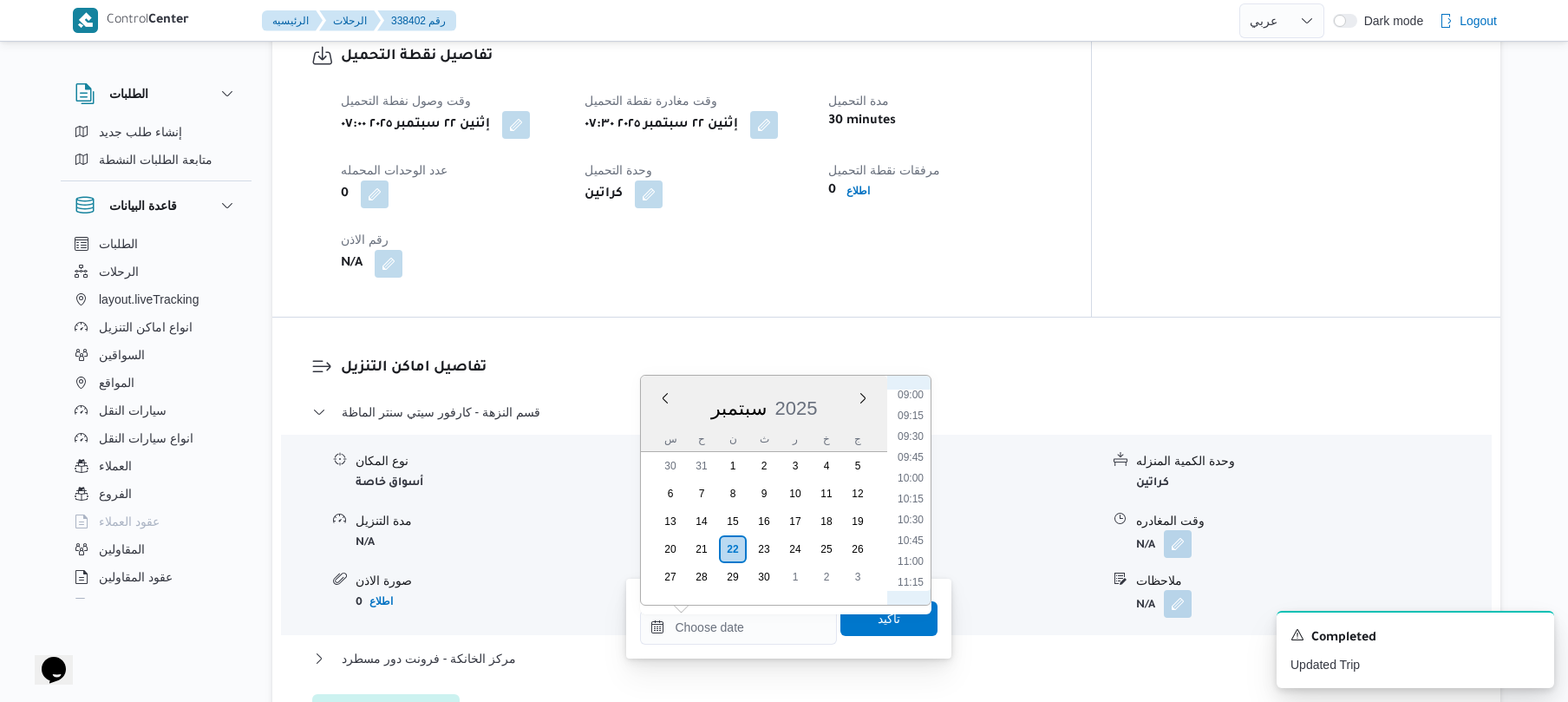
scroll to position [581, 0]
click at [917, 483] on li "08:00" at bounding box center [910, 483] width 40 height 18
type input "٢٢/٠٩/٢٠٢٥ ٠٨:٠٠"
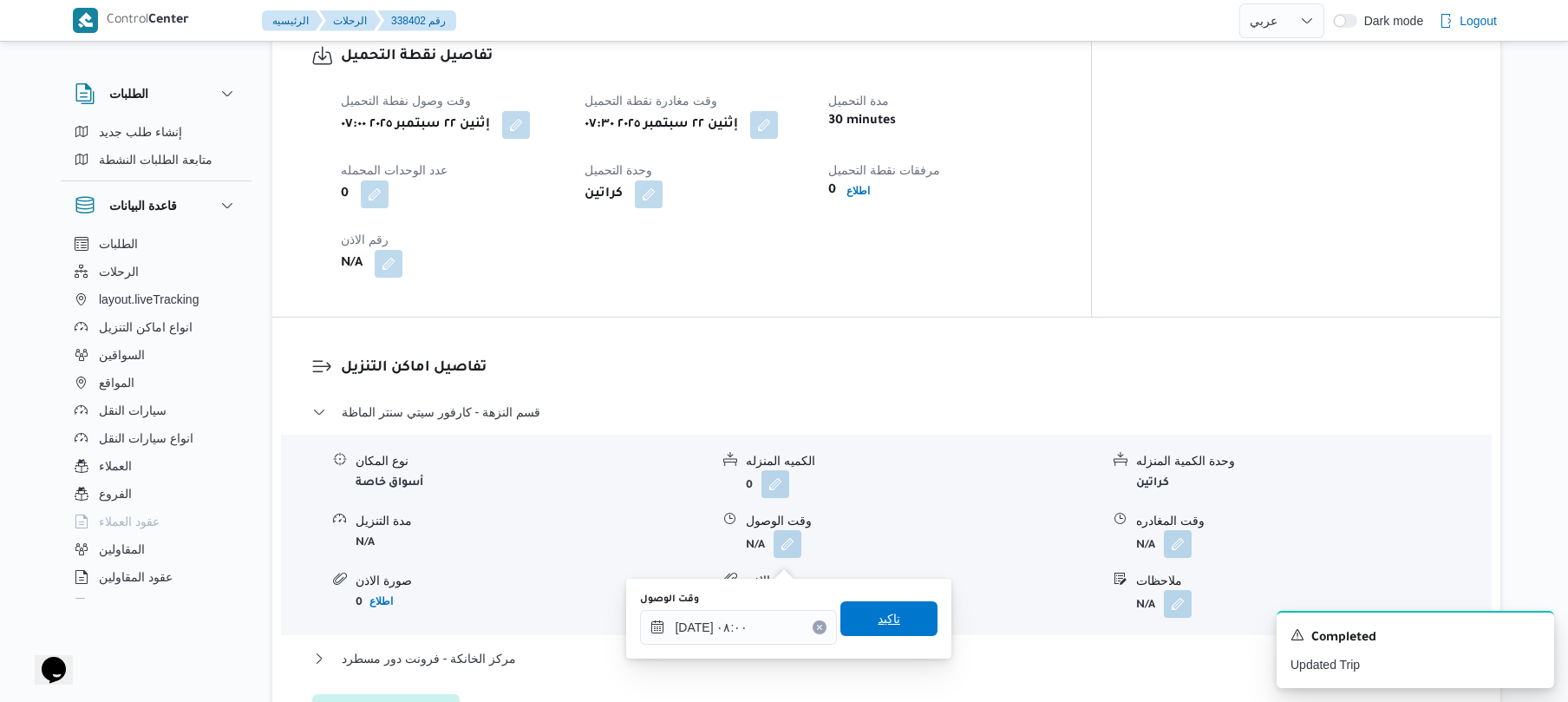
click at [892, 609] on span "تاكيد" at bounding box center [888, 619] width 97 height 35
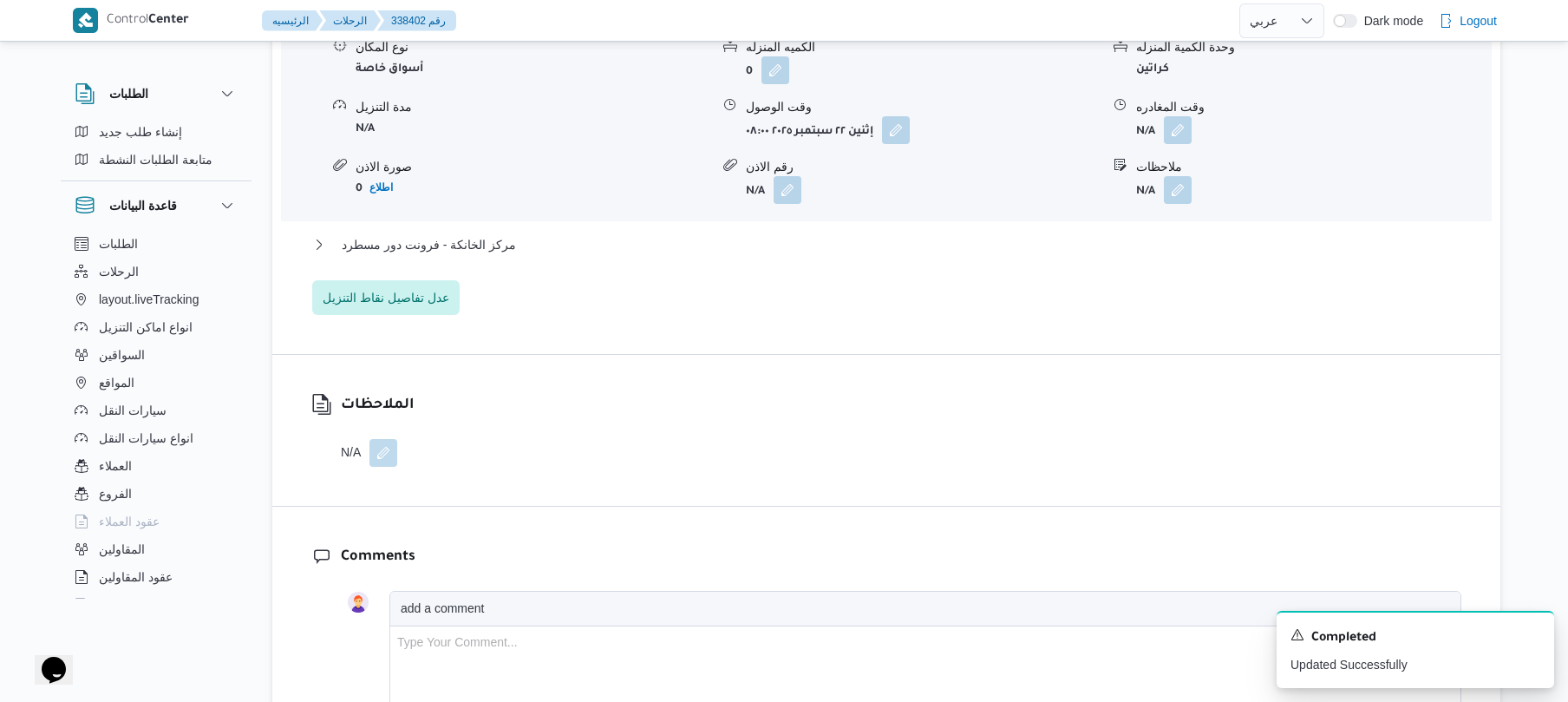
scroll to position [1573, 0]
click at [969, 253] on button "مركز الخانكة - فرونت دور مسطرد" at bounding box center [887, 241] width 1149 height 21
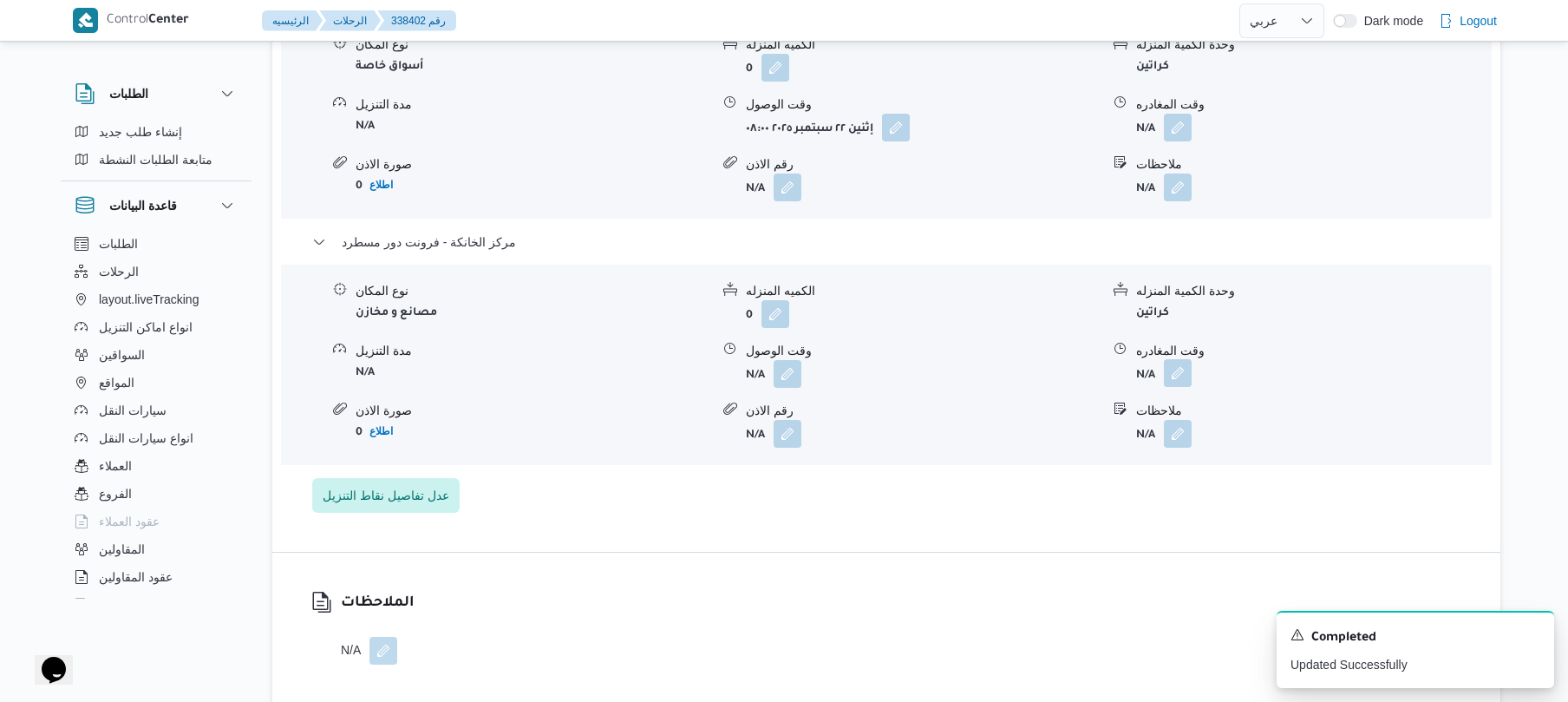
click at [1183, 387] on button "button" at bounding box center [1177, 373] width 27 height 27
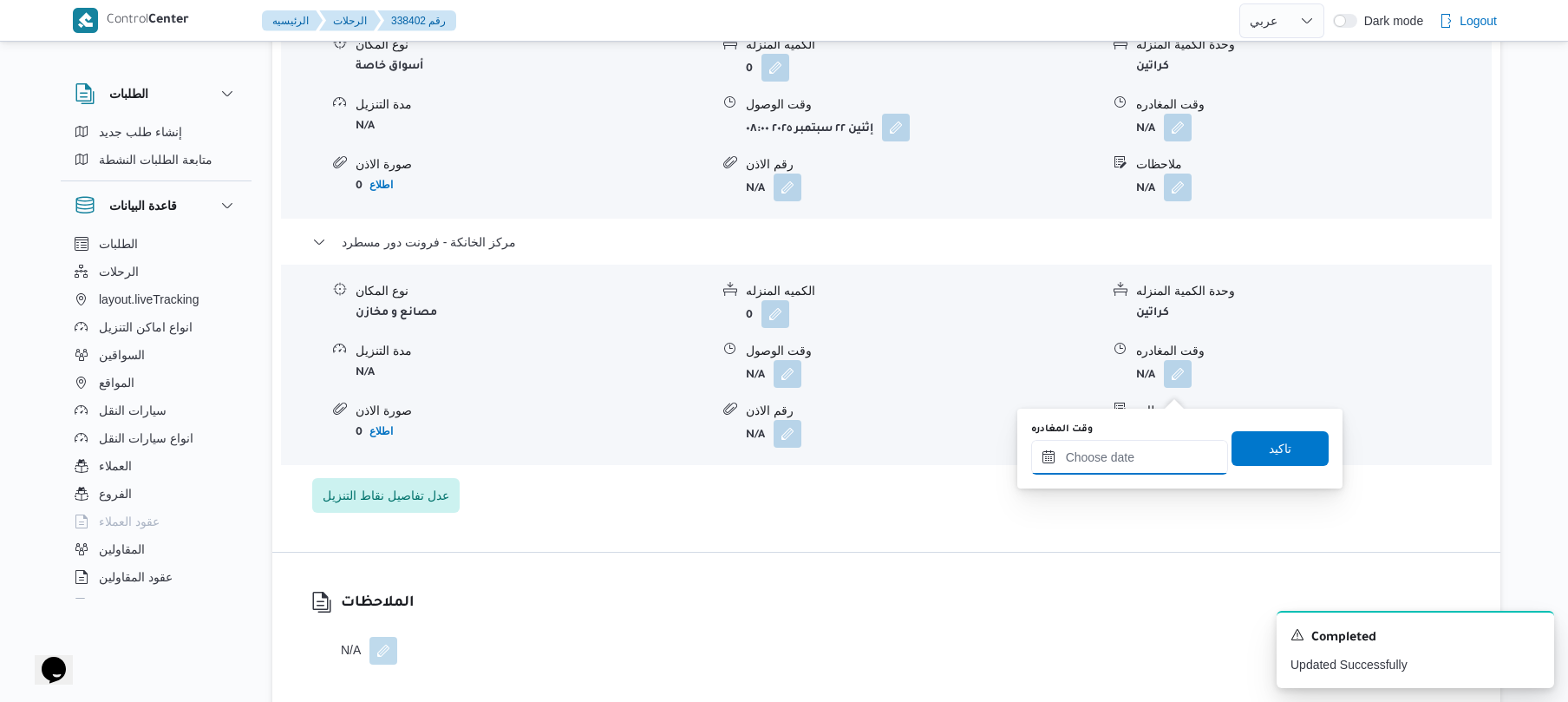
click at [1119, 455] on input "وقت المغادره" at bounding box center [1130, 457] width 197 height 35
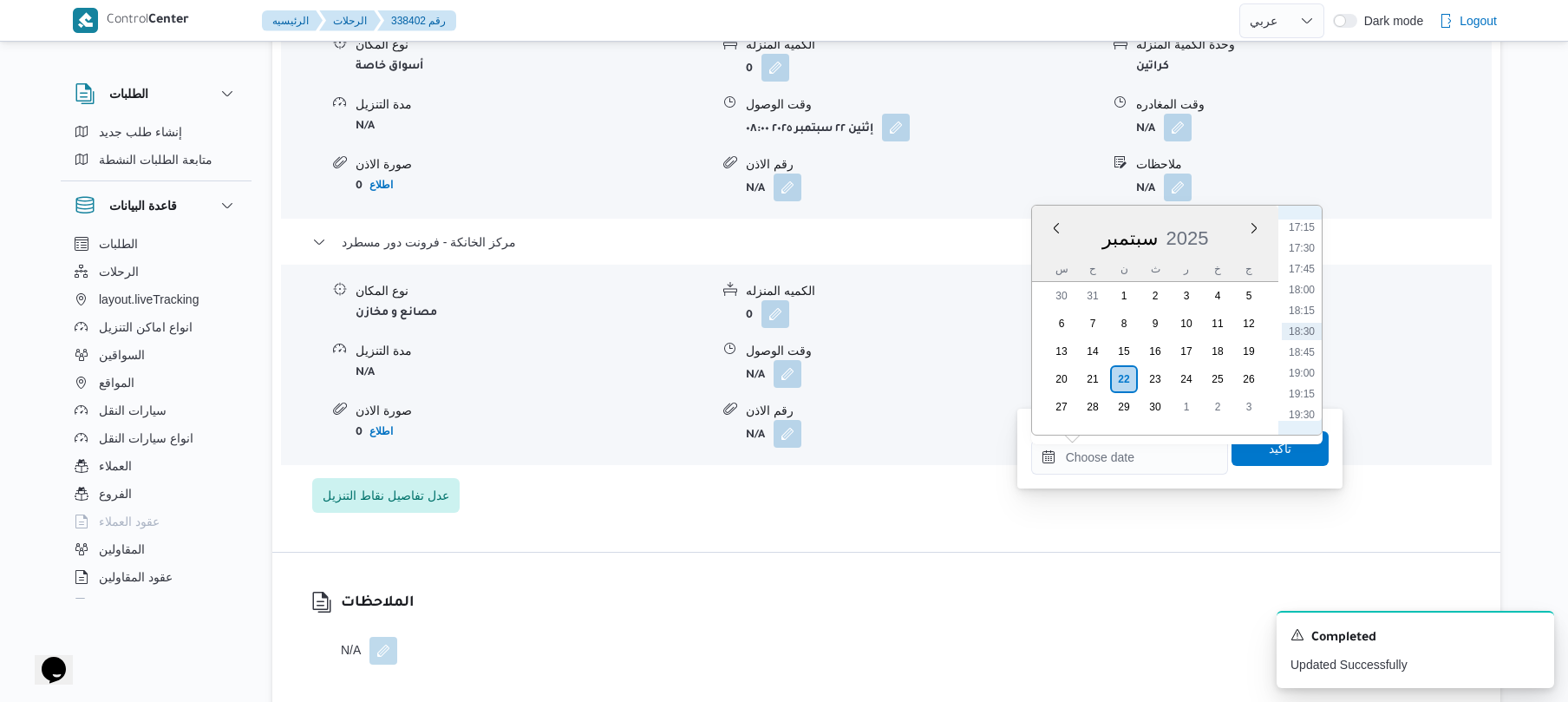
scroll to position [1266, 0]
click at [1308, 330] on li "16:30" at bounding box center [1301, 336] width 40 height 18
type input "[DATE] ١٦:٣٠"
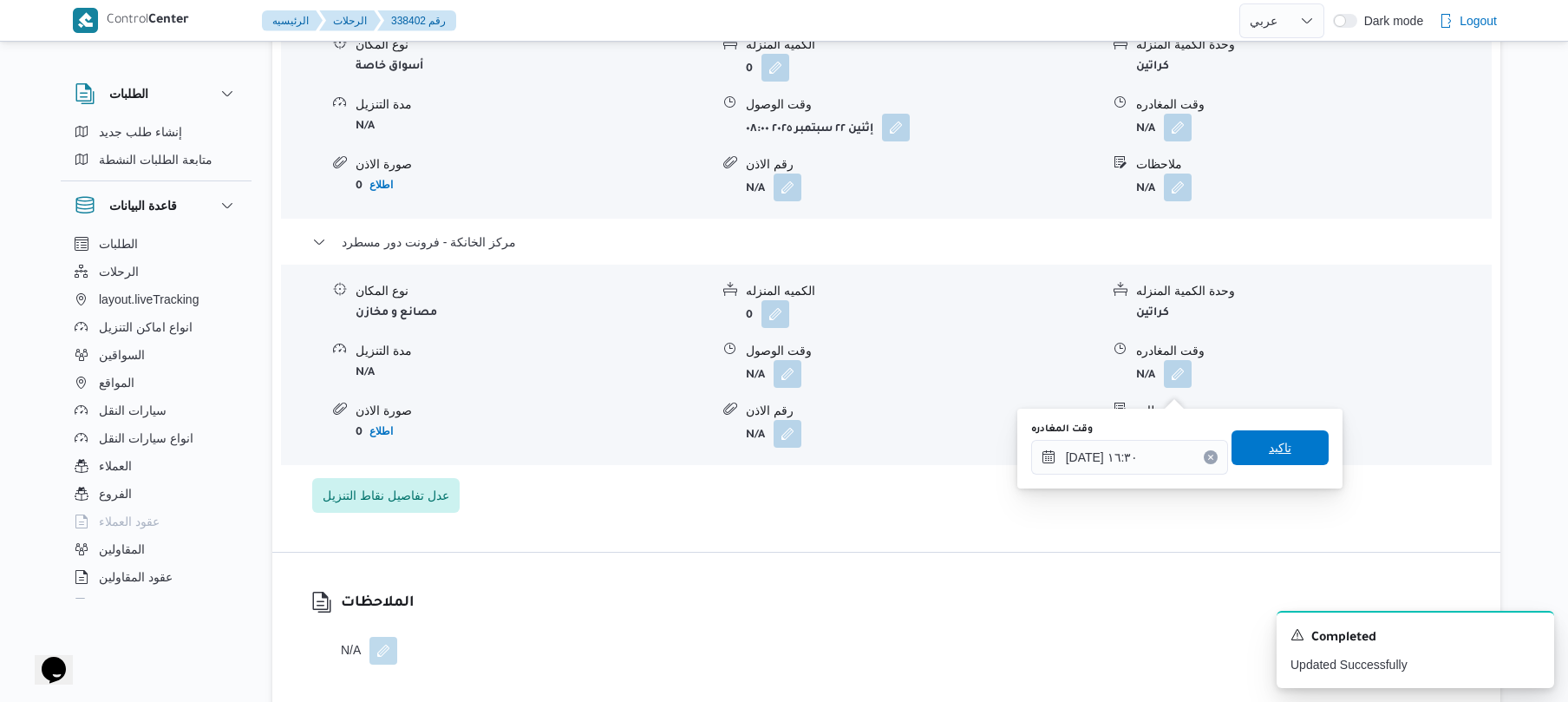
click at [1269, 445] on span "تاكيد" at bounding box center [1280, 447] width 22 height 21
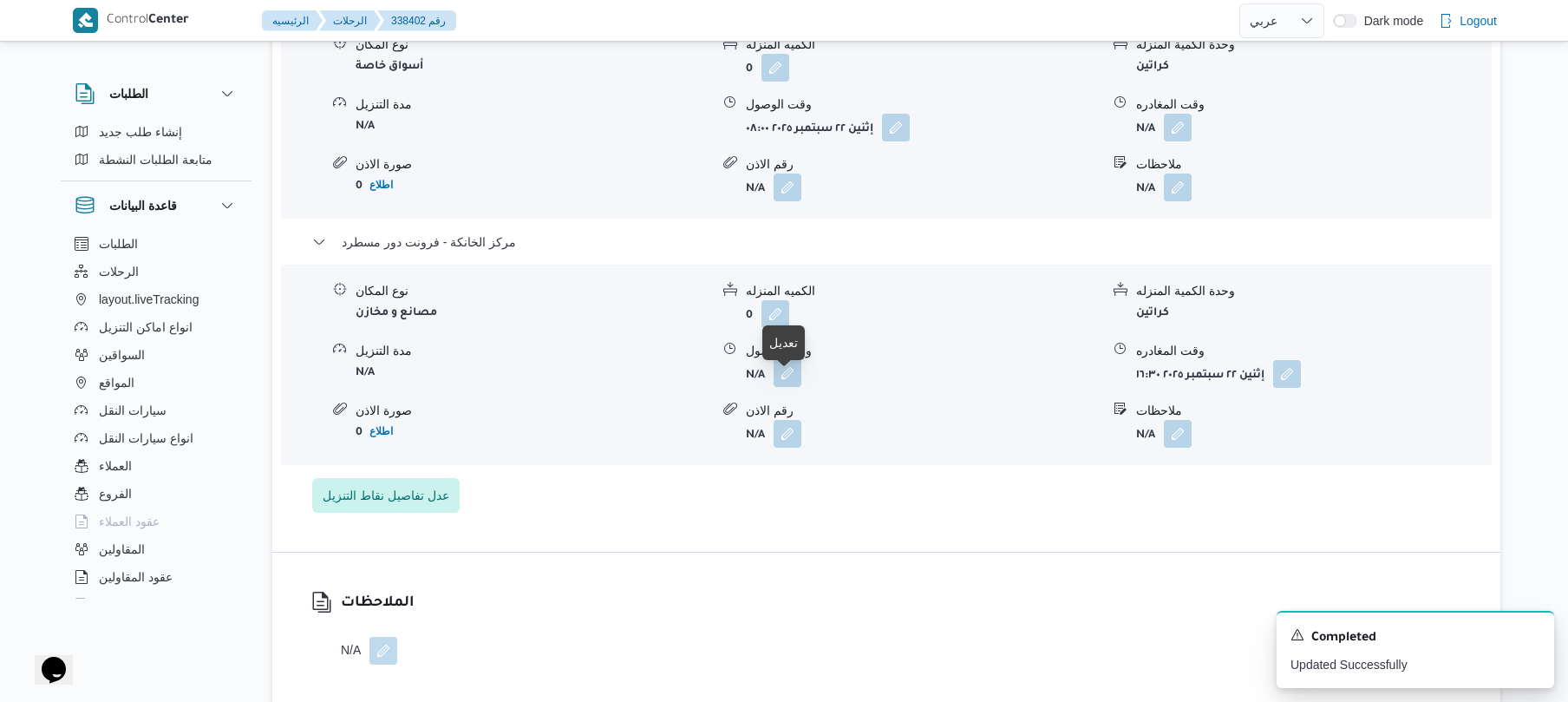
click at [786, 386] on button "button" at bounding box center [787, 373] width 27 height 27
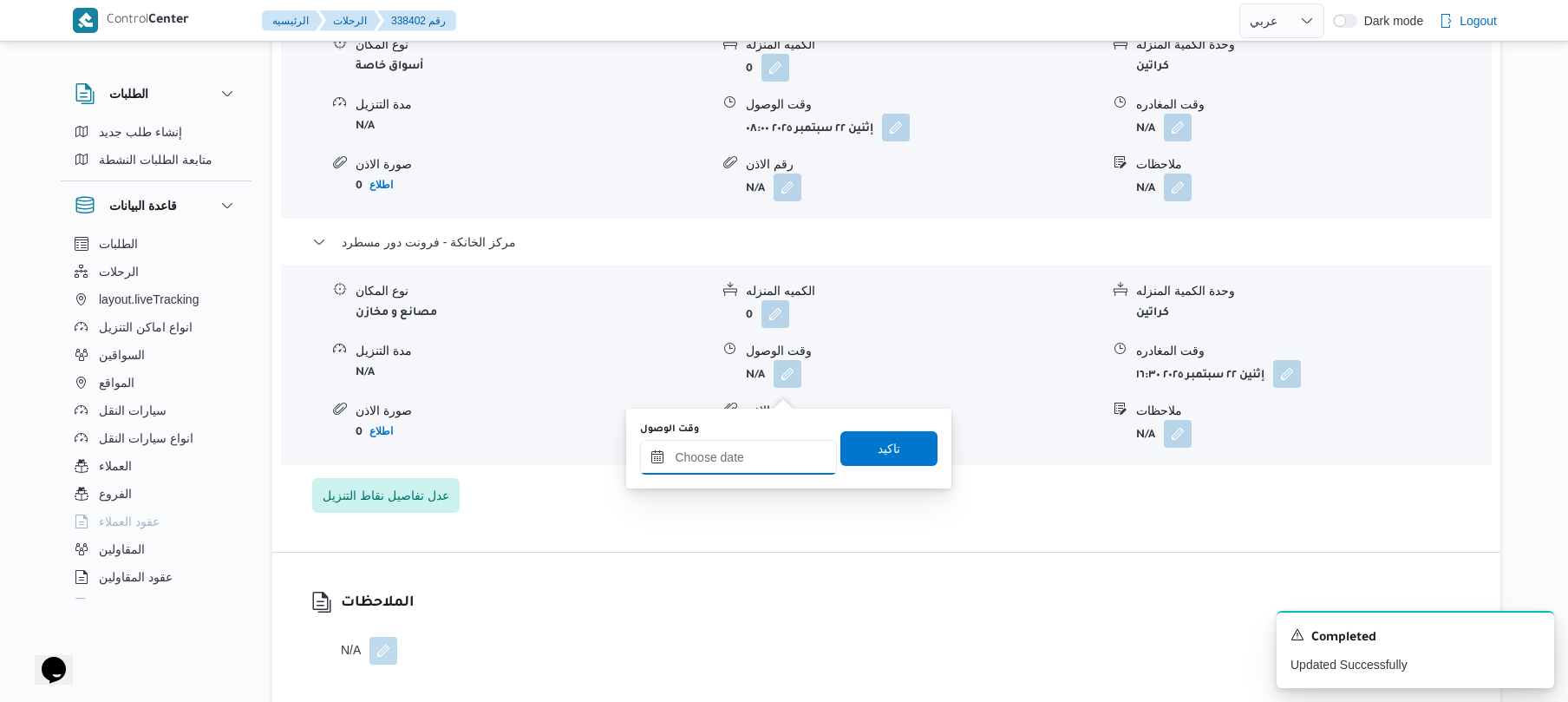
click at [765, 463] on input "وقت الوصول" at bounding box center [739, 457] width 197 height 35
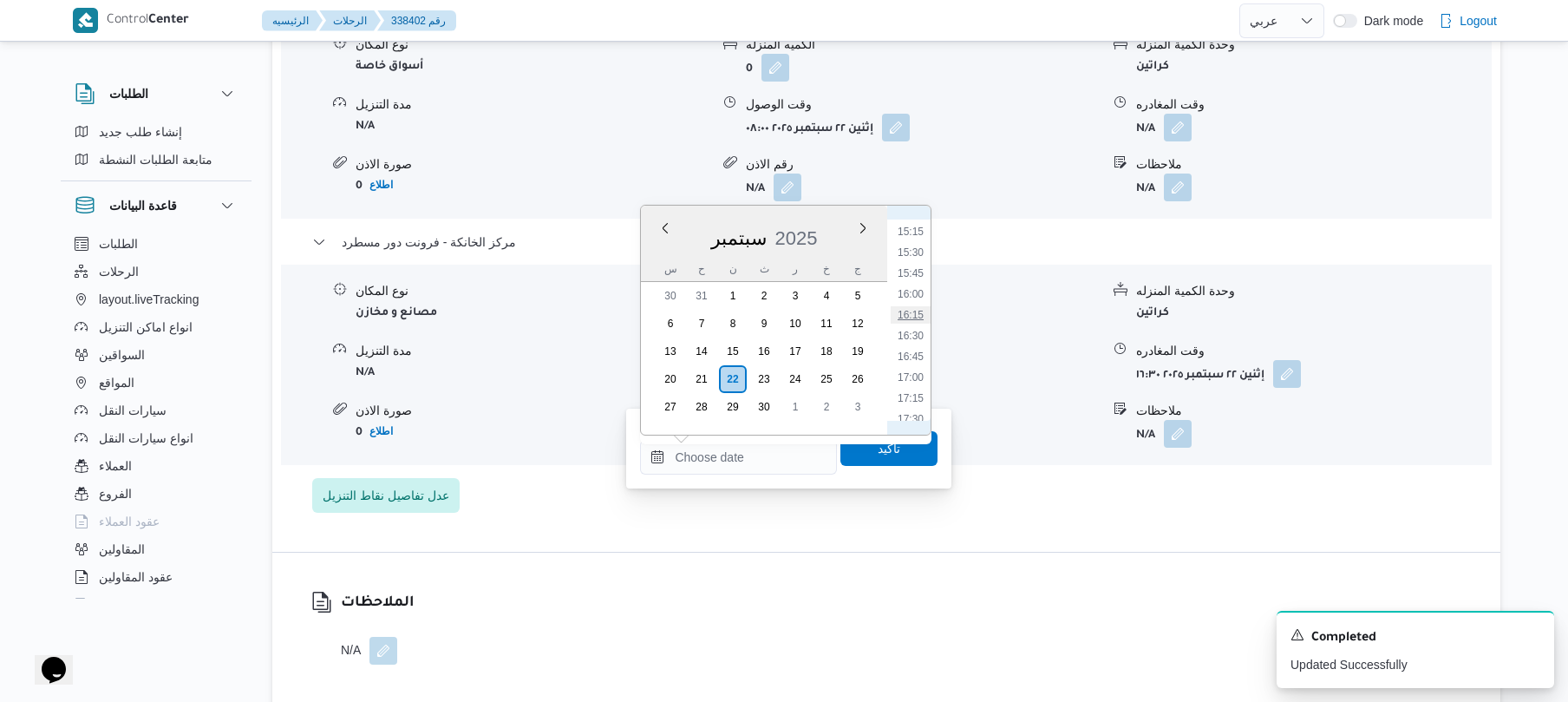
click at [918, 307] on li "16:15" at bounding box center [910, 315] width 40 height 18
type input "٢٢/٠٩/٢٠٢٥ ١٦:١٥"
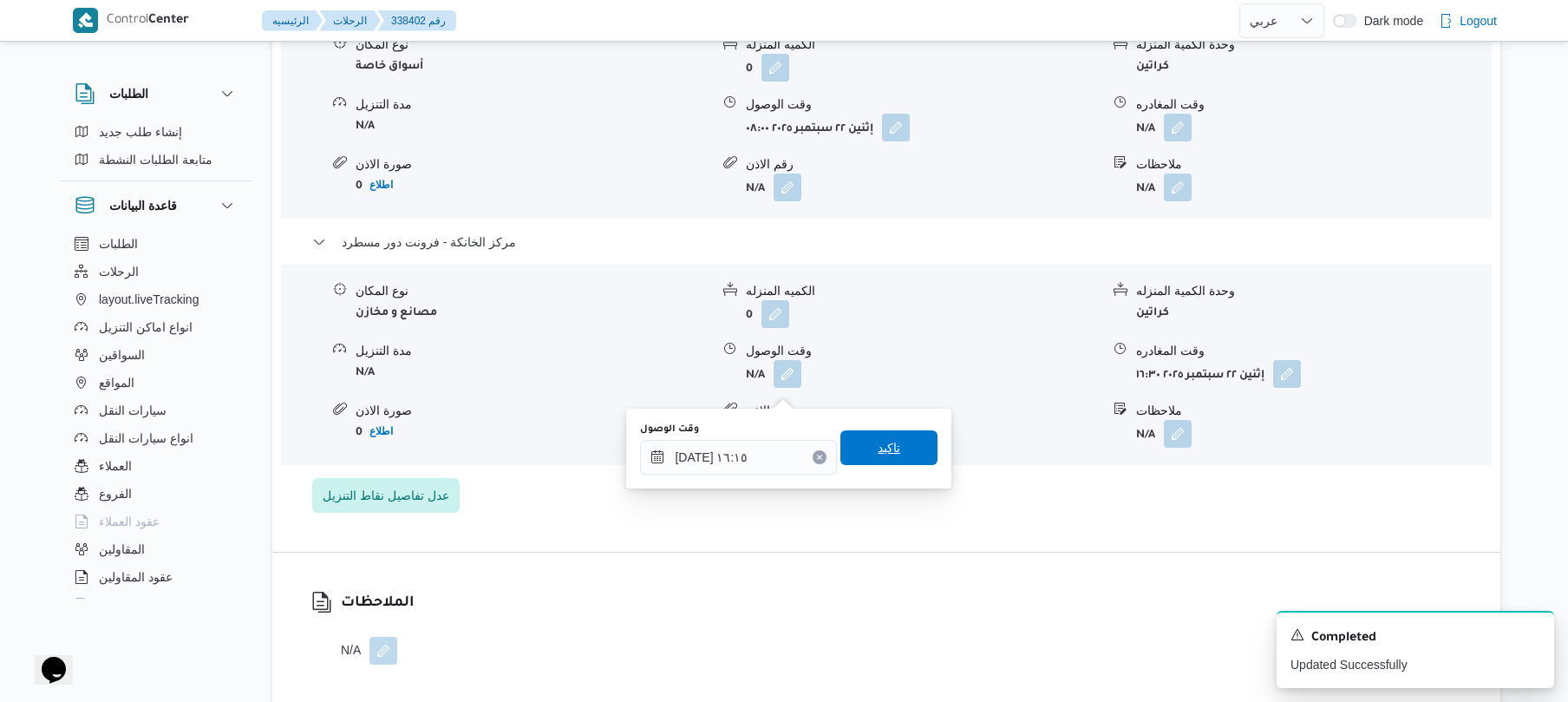
click at [883, 432] on span "تاكيد" at bounding box center [888, 448] width 97 height 35
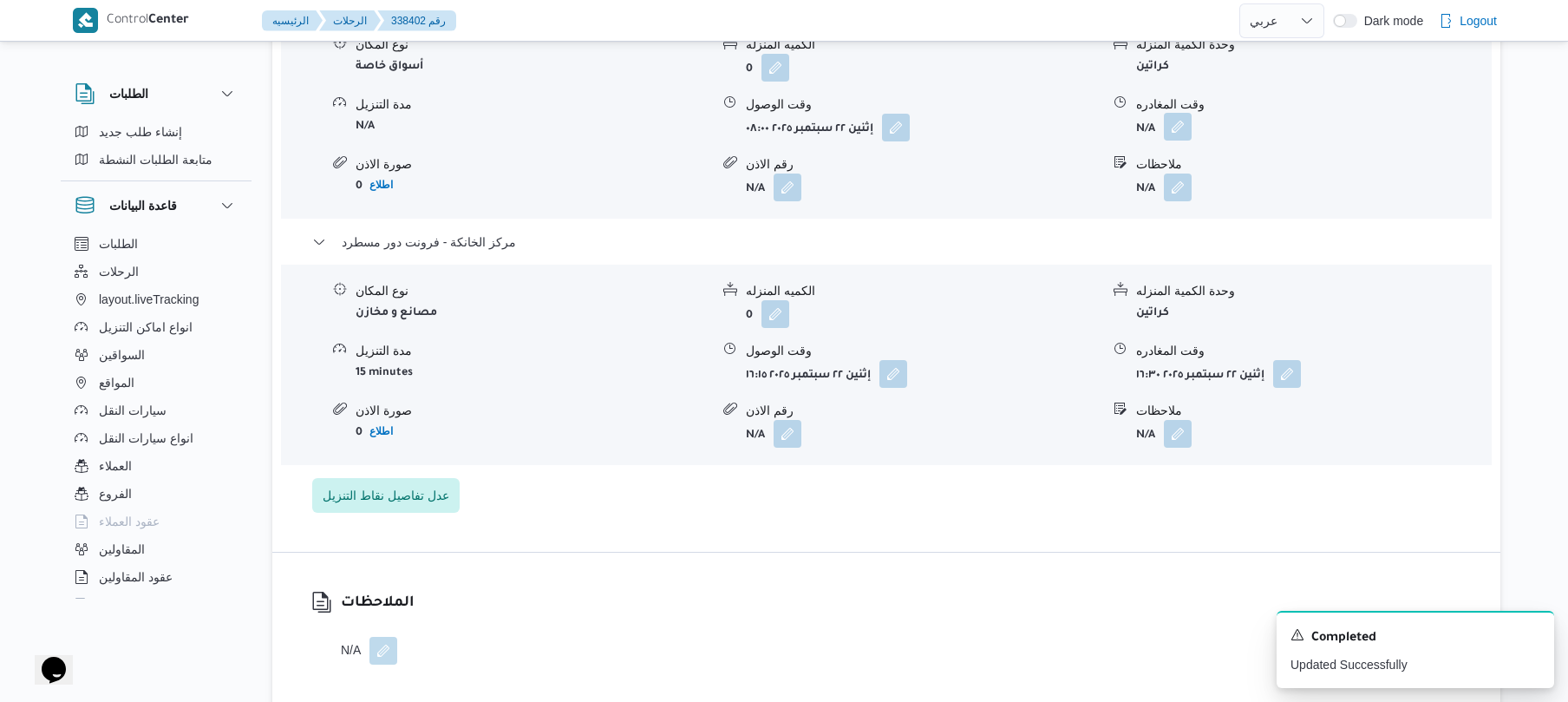
click at [1180, 141] on button "button" at bounding box center [1177, 126] width 27 height 27
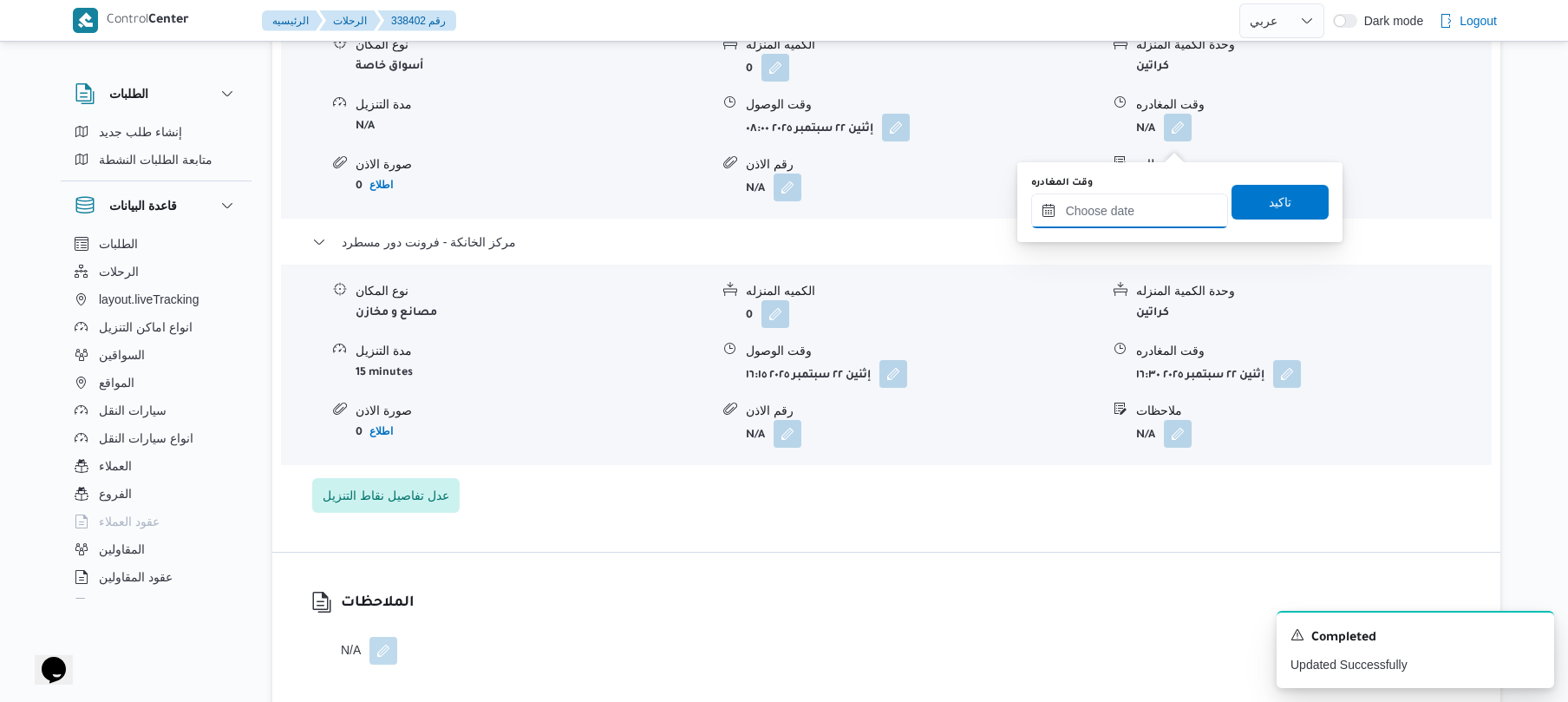
click at [1124, 215] on input "وقت المغادره" at bounding box center [1130, 211] width 197 height 35
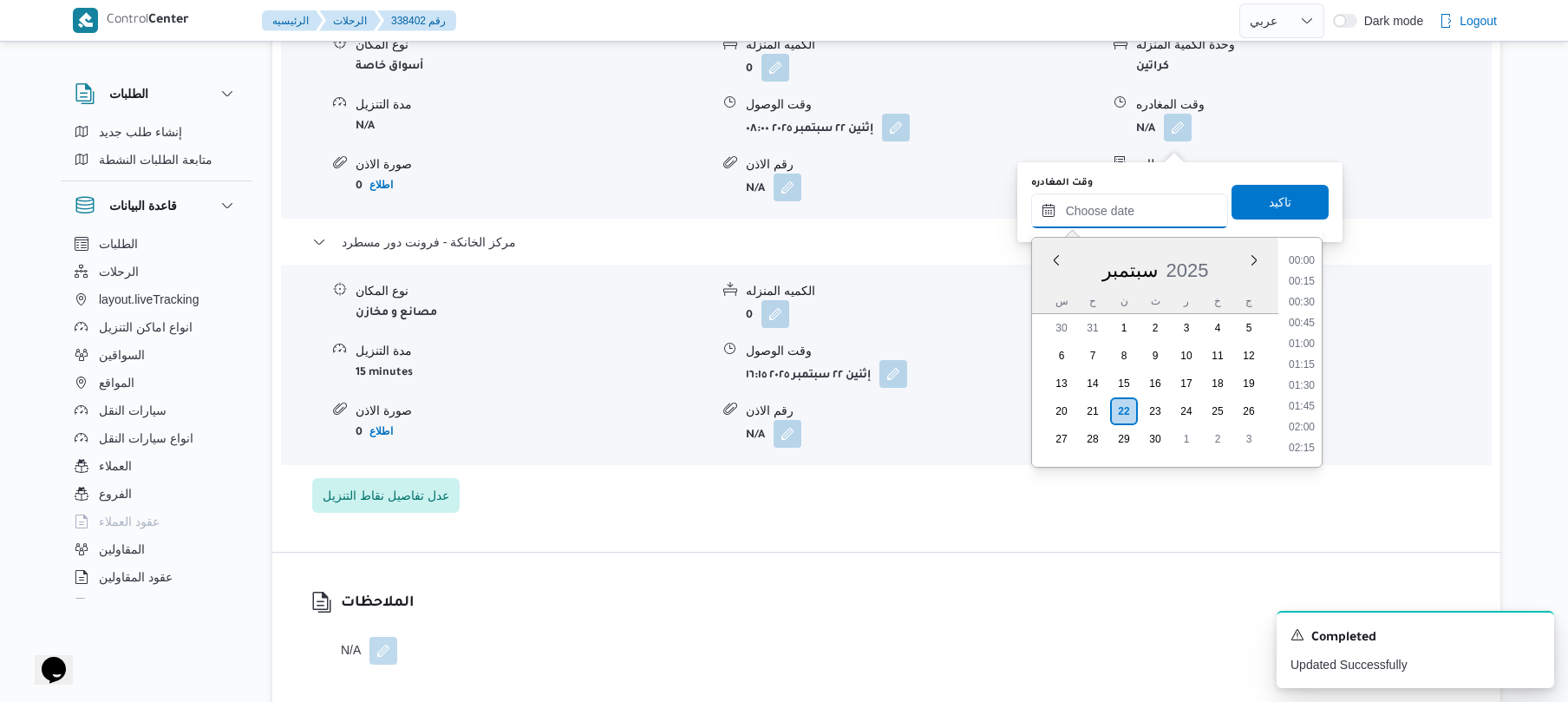
scroll to position [1437, 0]
click at [1419, 159] on div "نوع المكان أسواق خاصة الكميه المنزله 0 وحدة الكمية المنزله كراتين مدة التنزيل N…" at bounding box center [887, 118] width 1224 height 197
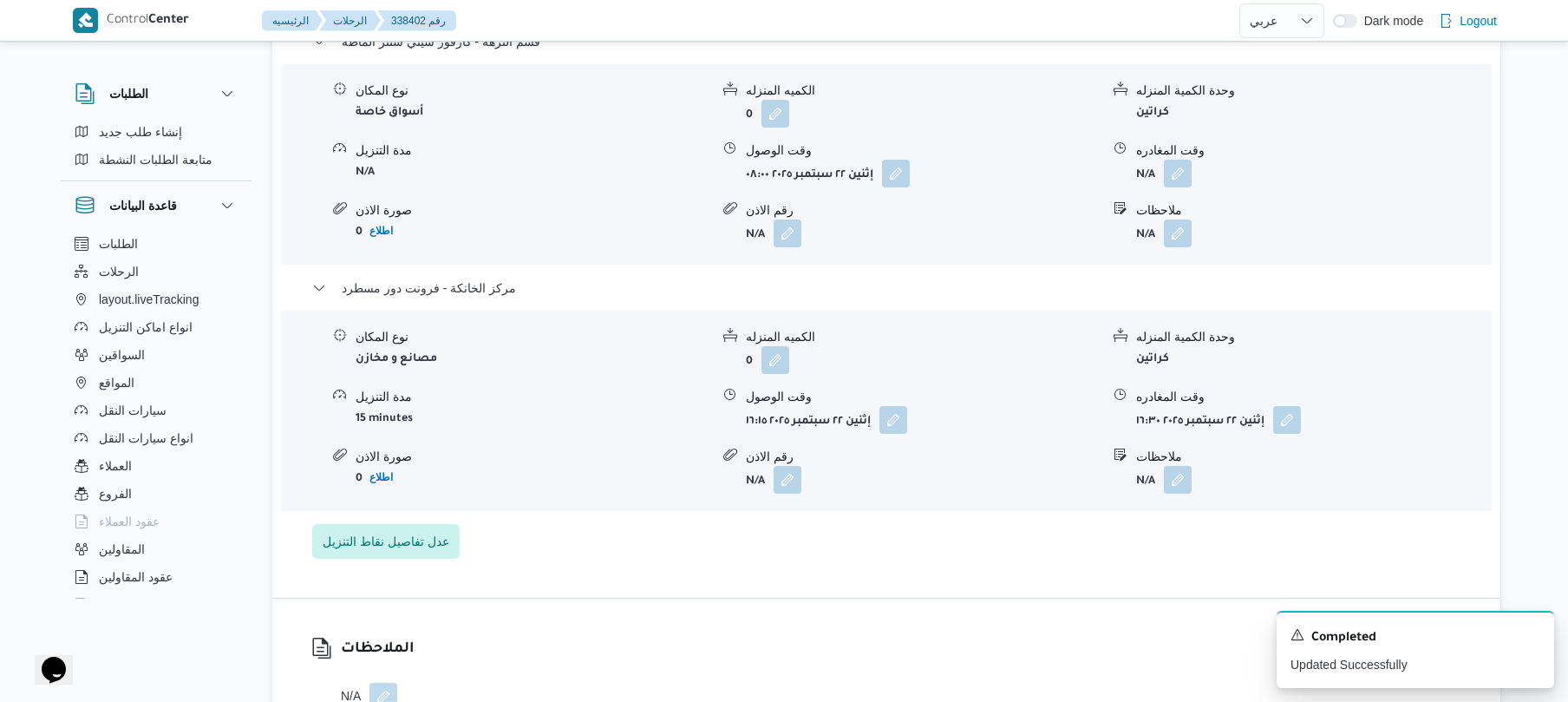
scroll to position [1573, 0]
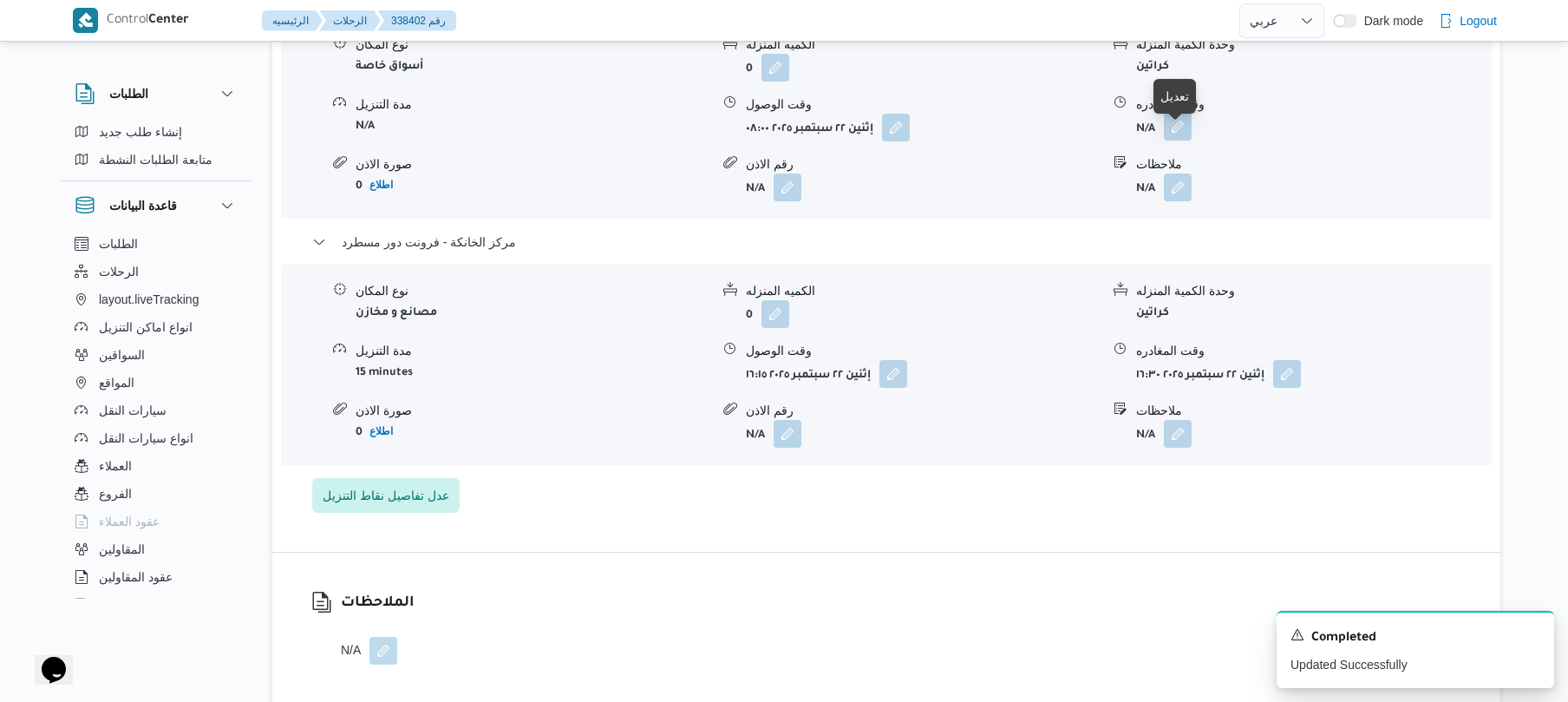
click at [1180, 141] on button "button" at bounding box center [1177, 126] width 27 height 27
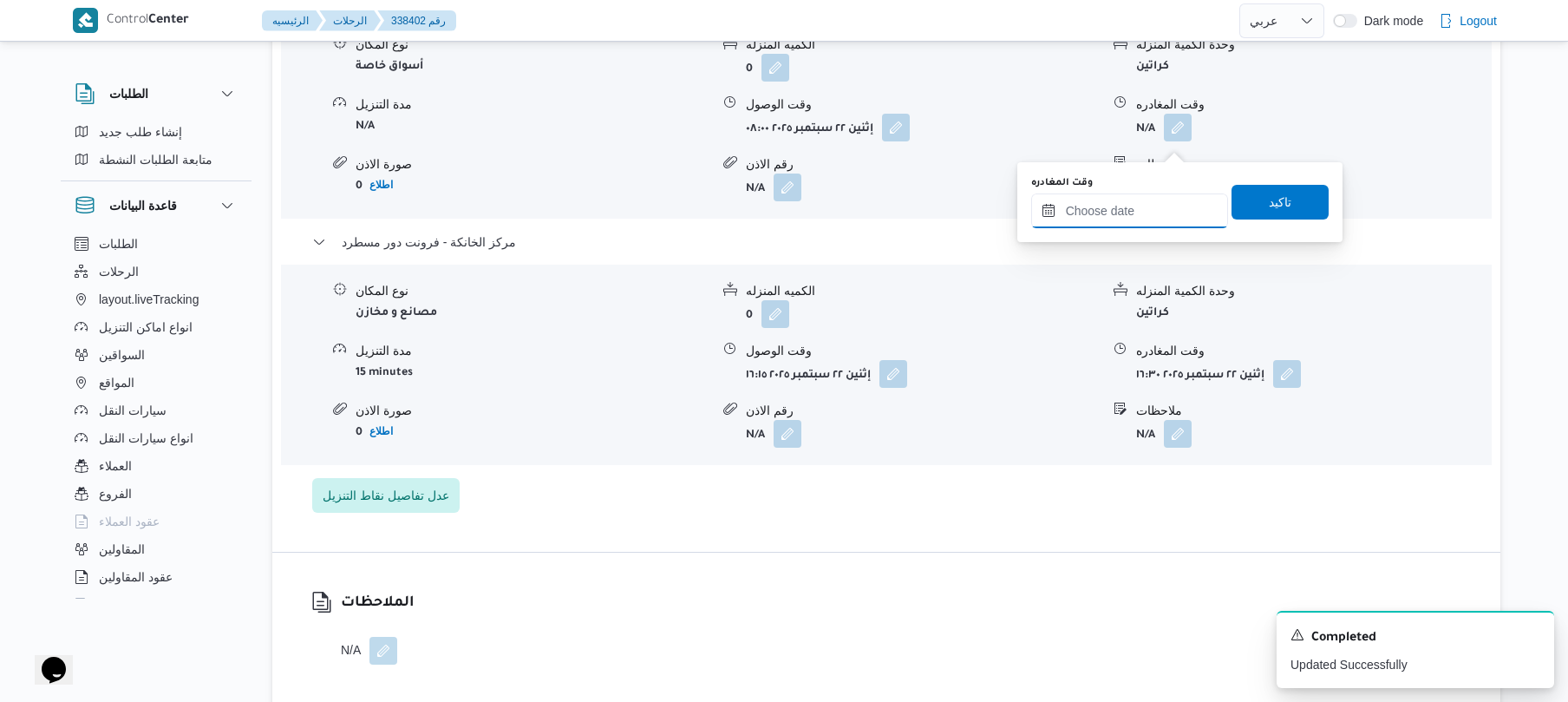
click at [1164, 209] on input "وقت المغادره" at bounding box center [1130, 211] width 197 height 35
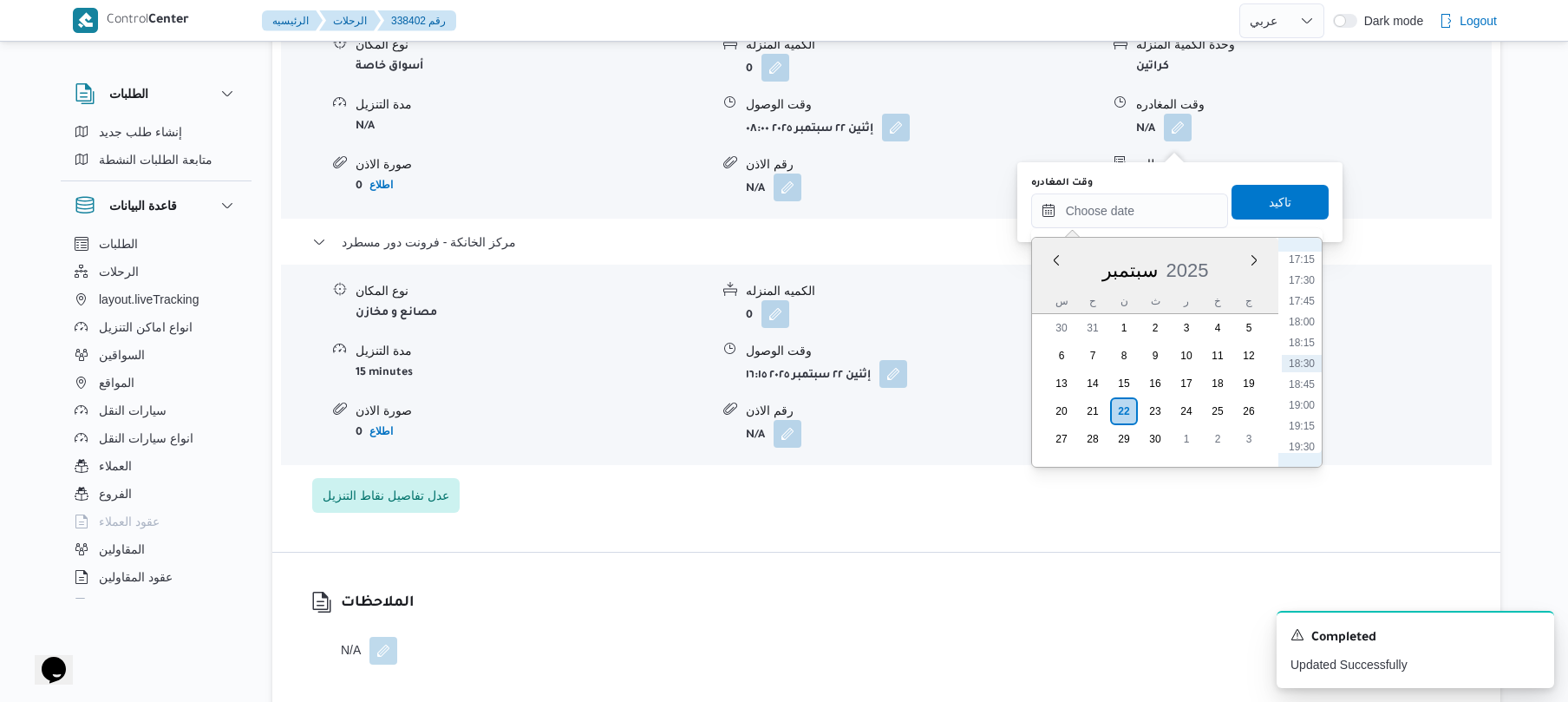
scroll to position [1267, 0]
click at [1300, 310] on li "15:45" at bounding box center [1301, 305] width 40 height 18
type input "٢٢/٠٩/٢٠٢٥ ١٥:٤٥"
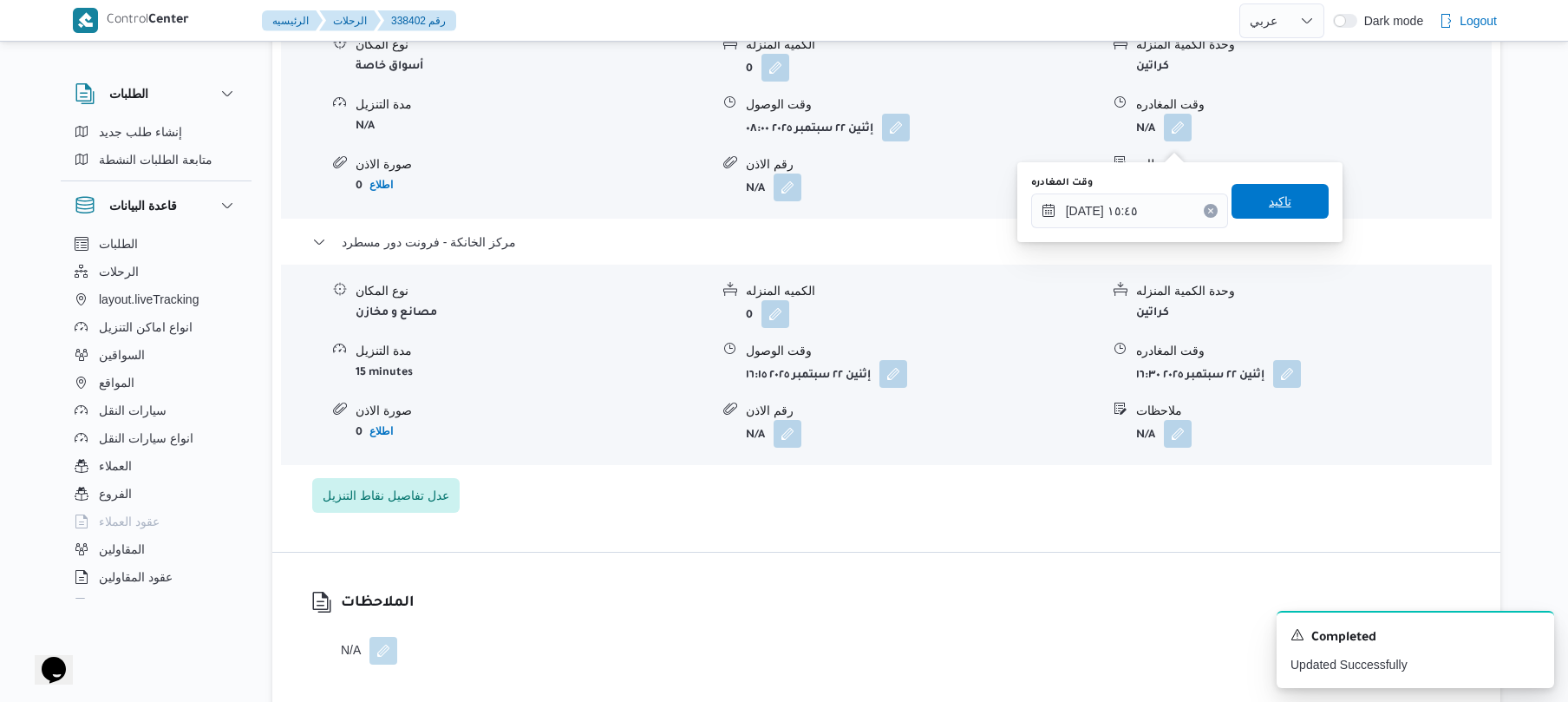
click at [1289, 206] on span "تاكيد" at bounding box center [1279, 201] width 97 height 35
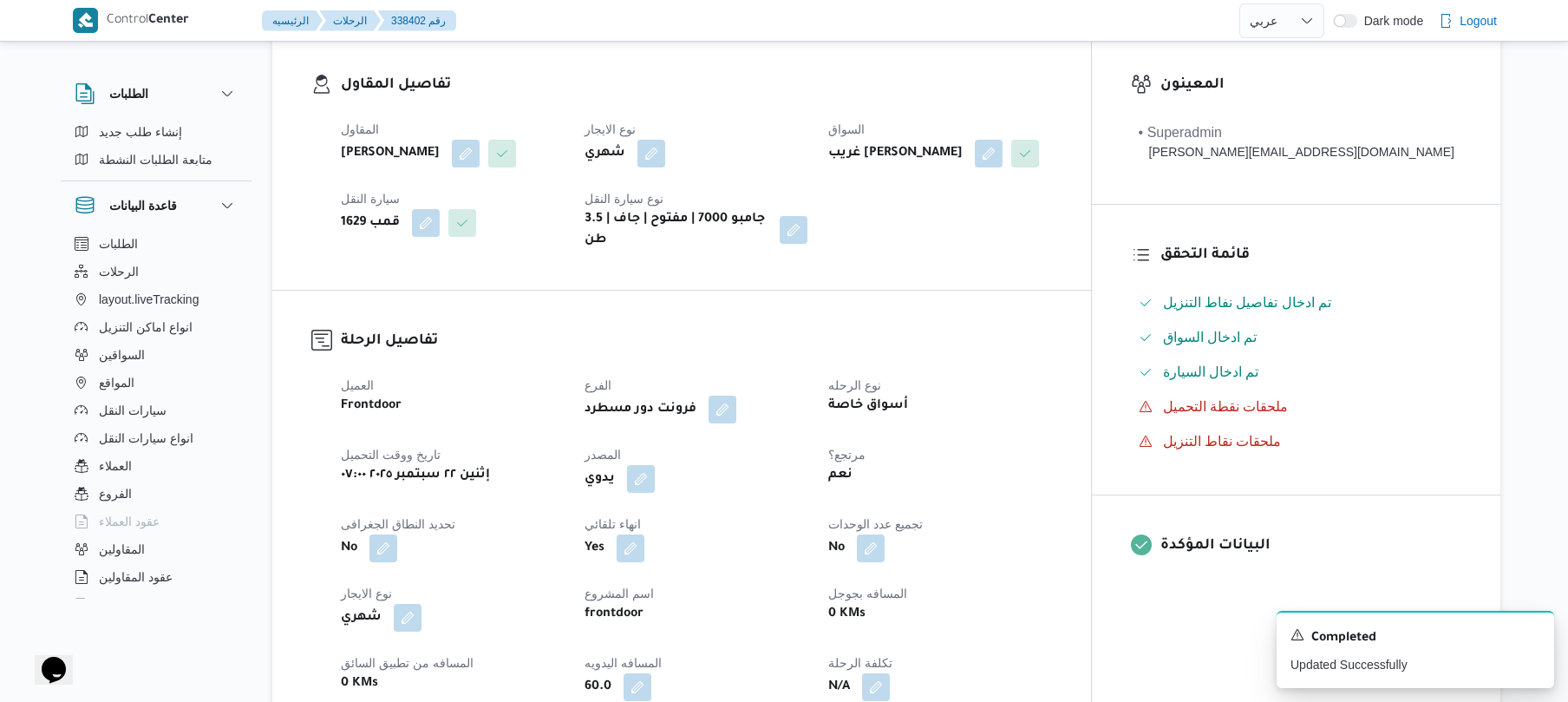
scroll to position [0, 0]
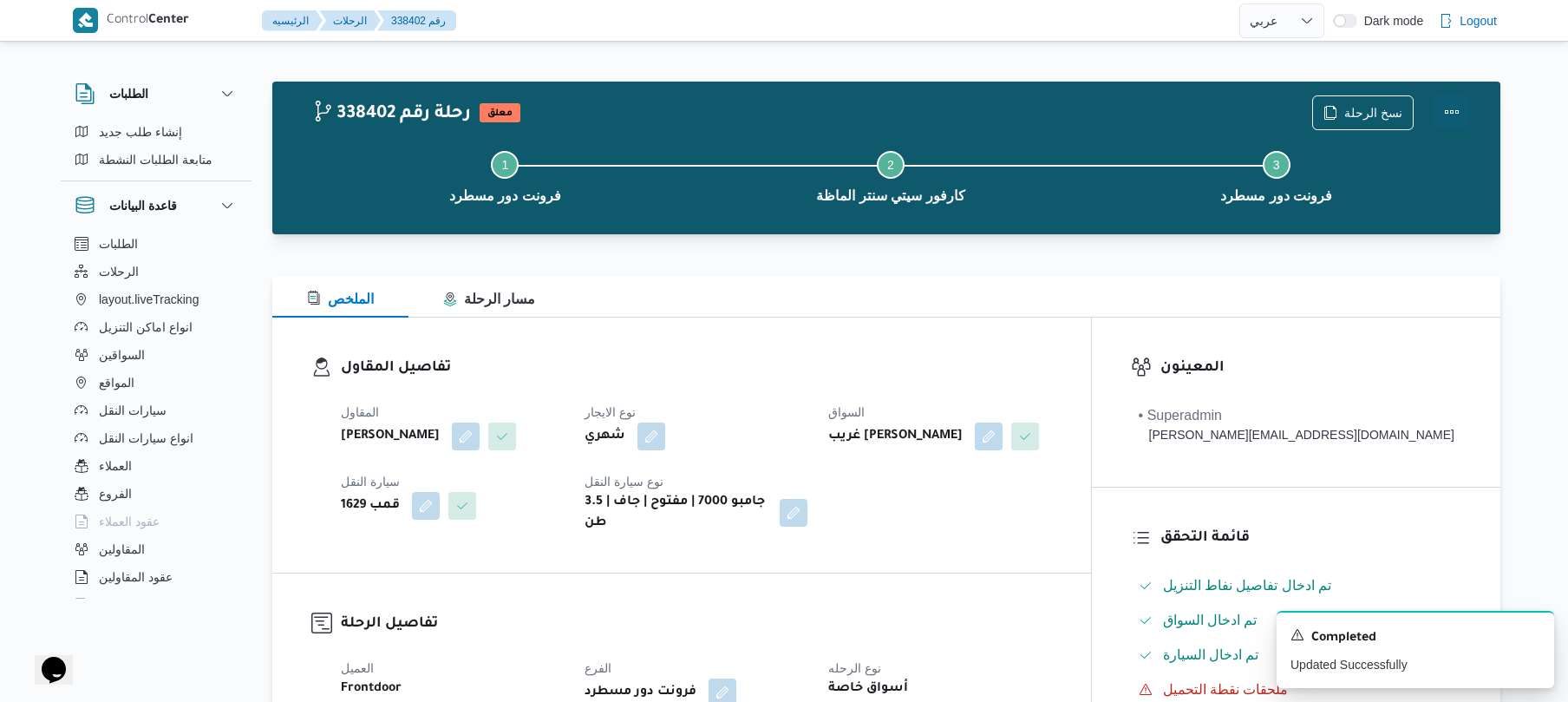
click at [1454, 121] on button "Actions" at bounding box center [1452, 112] width 35 height 35
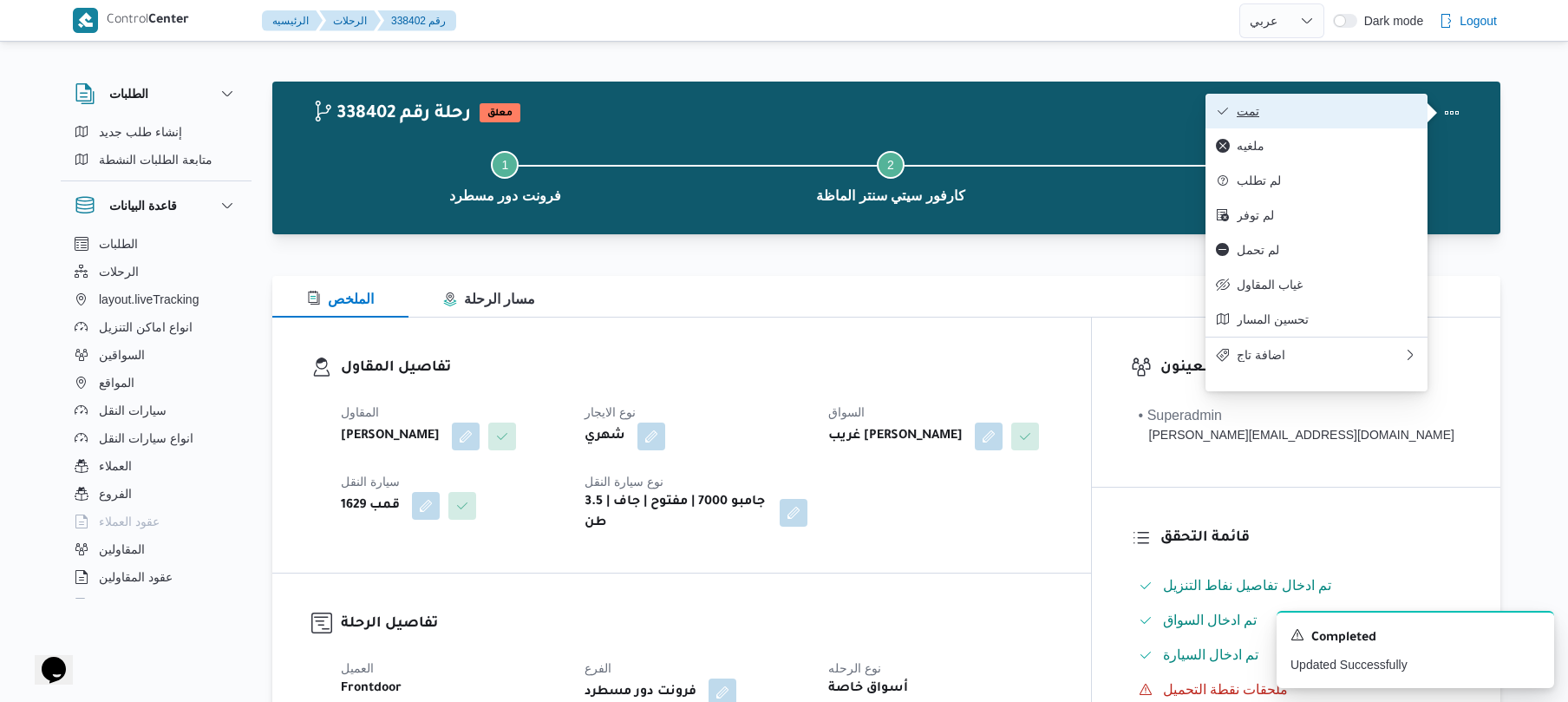
click at [1350, 120] on button "تمت" at bounding box center [1316, 111] width 222 height 35
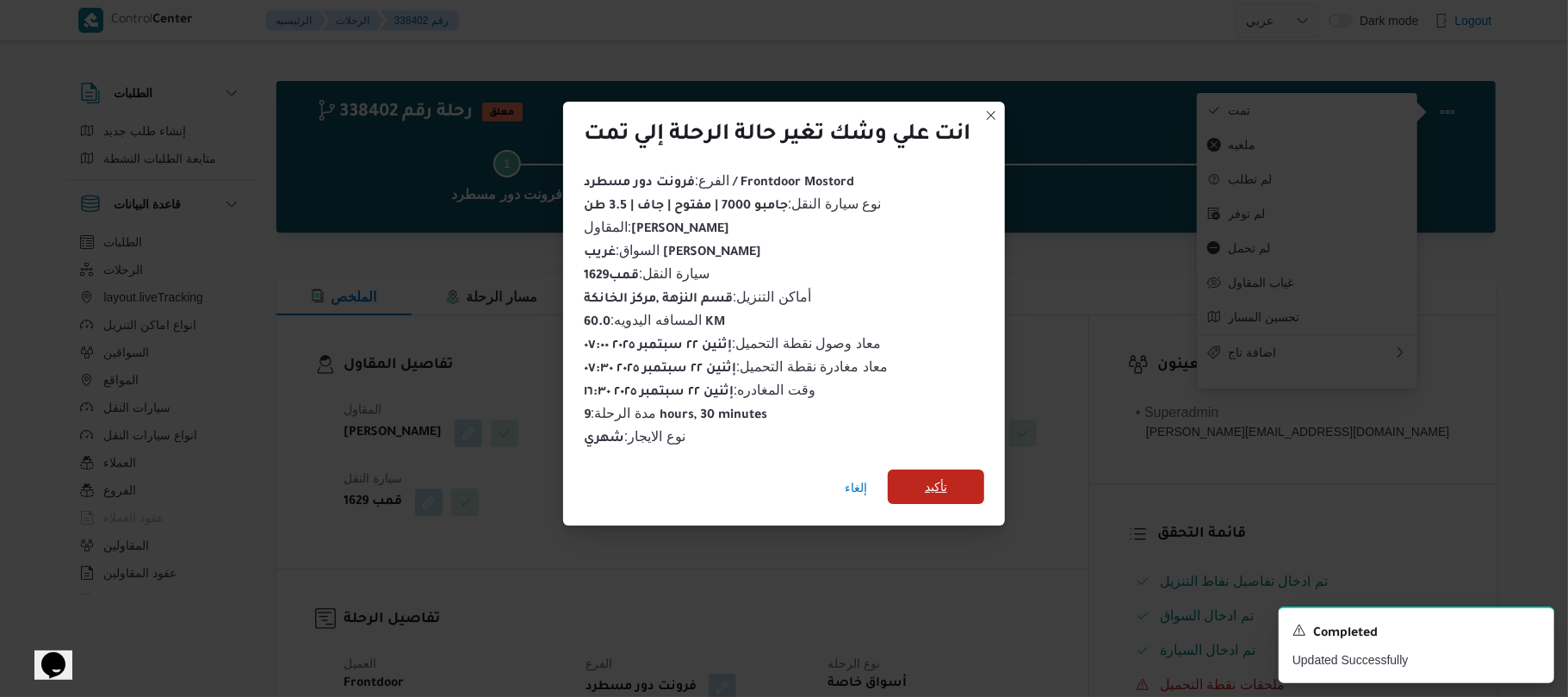
click at [952, 475] on span "تأكيد" at bounding box center [935, 487] width 96 height 35
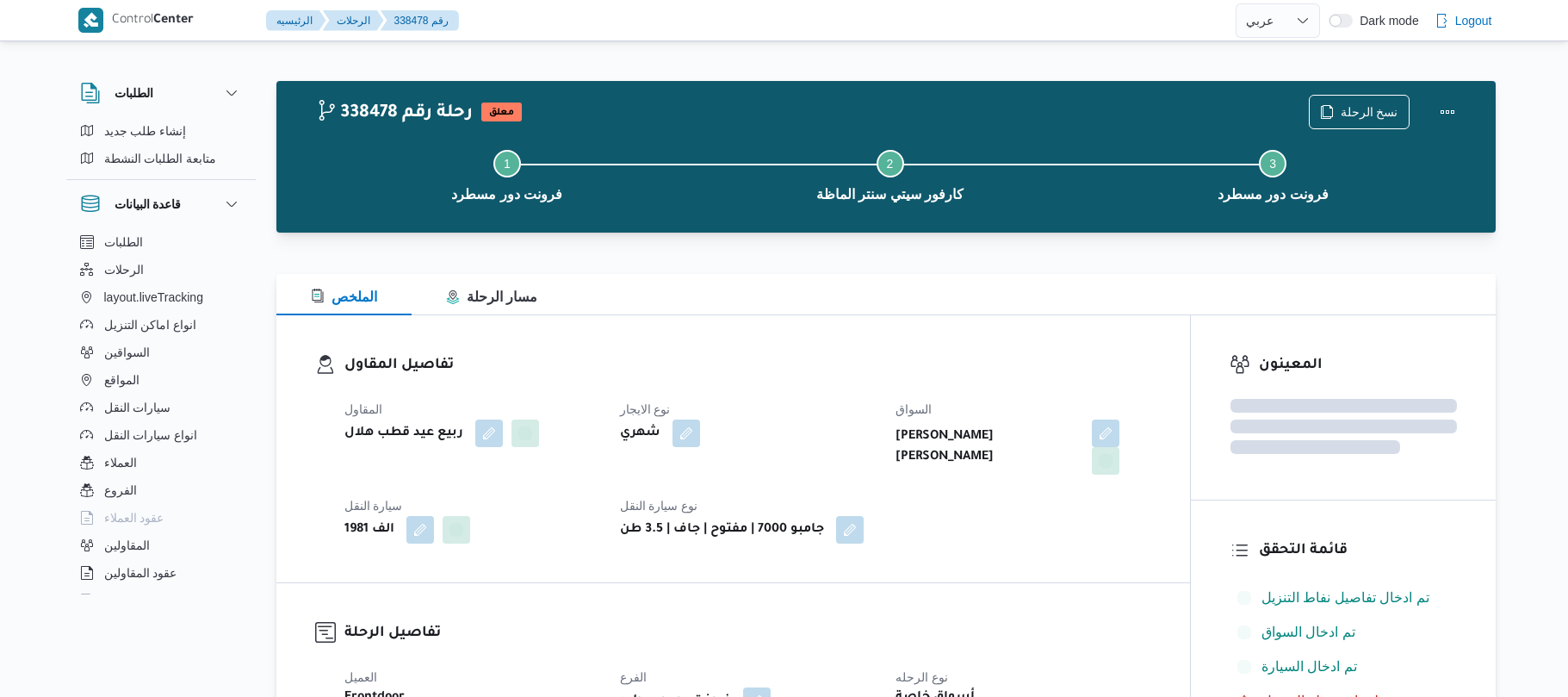
select select "ar"
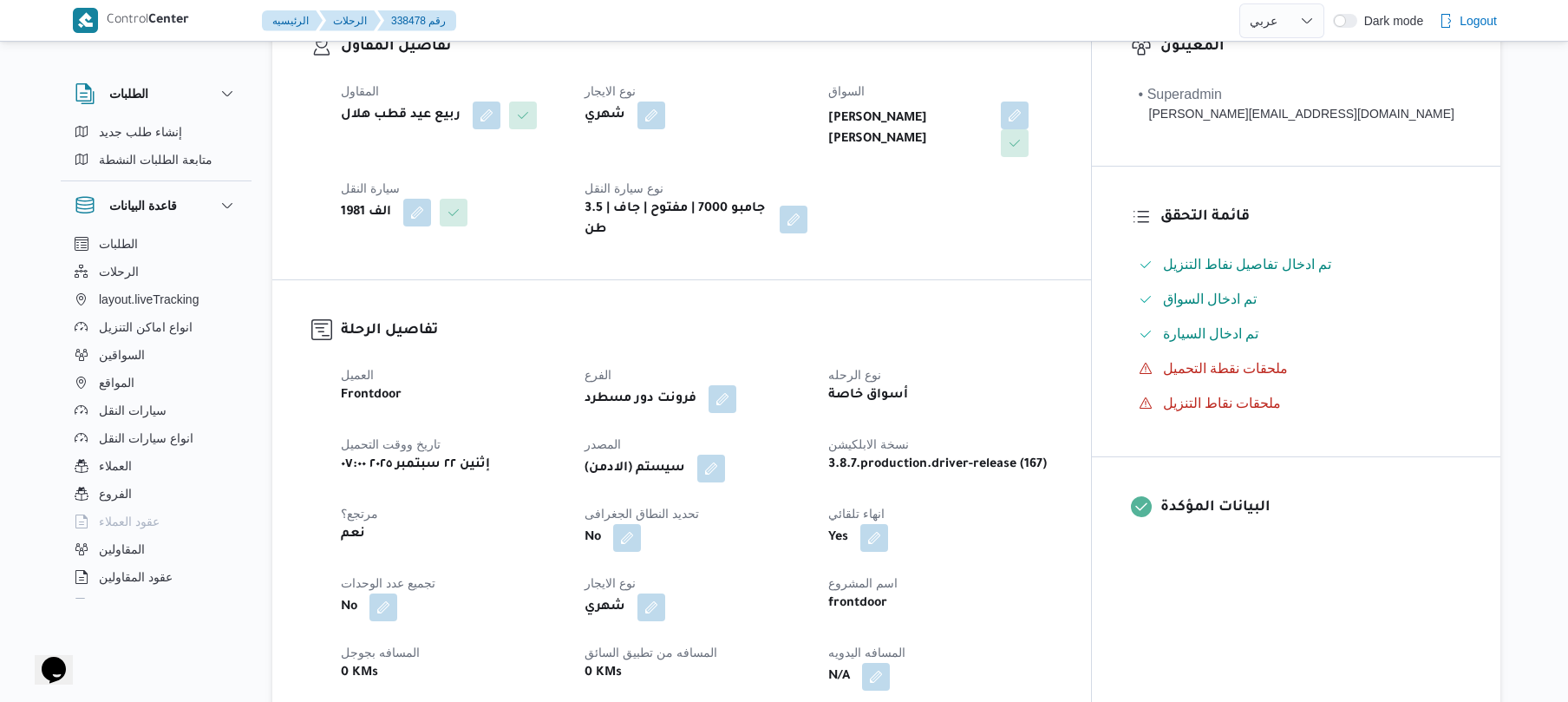
scroll to position [509, 0]
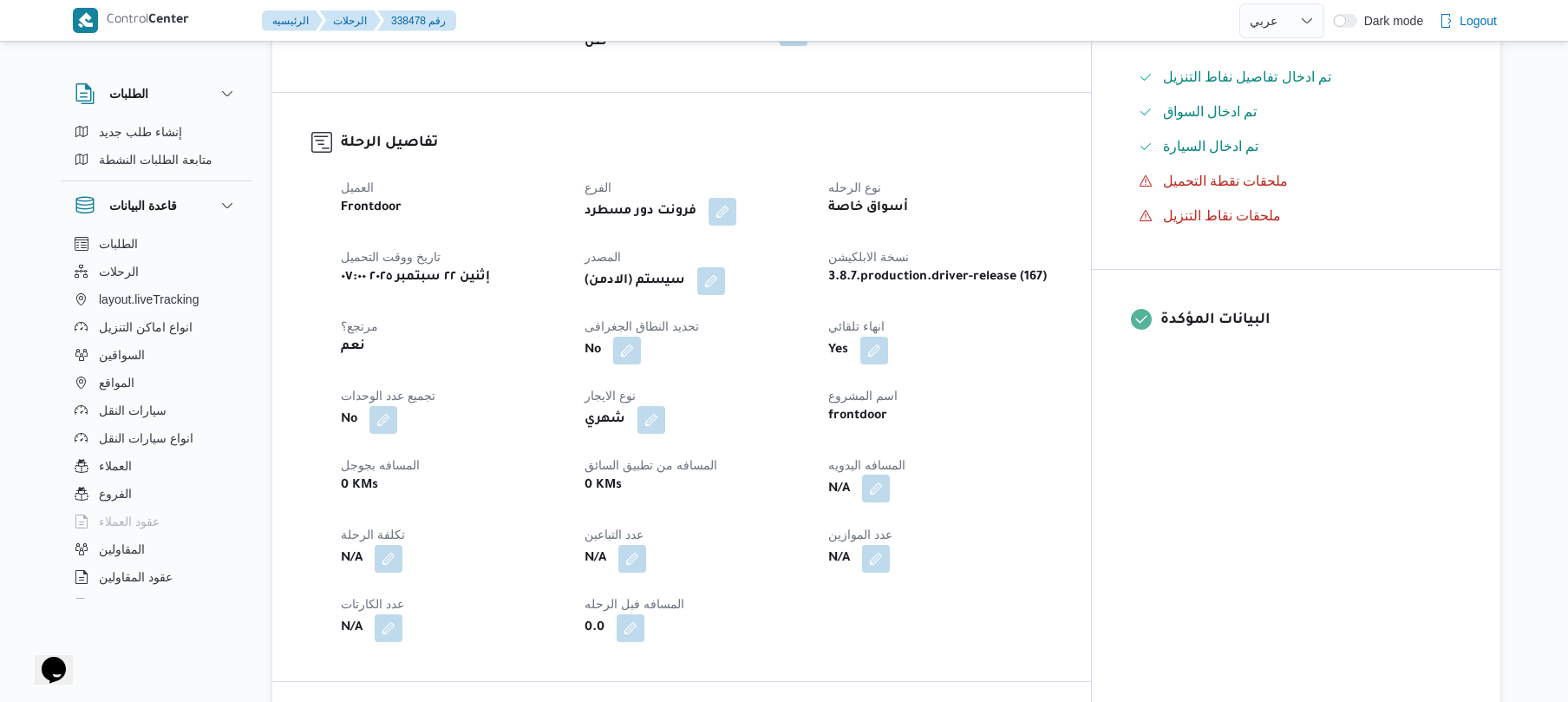
click at [889, 477] on button "button" at bounding box center [876, 488] width 27 height 27
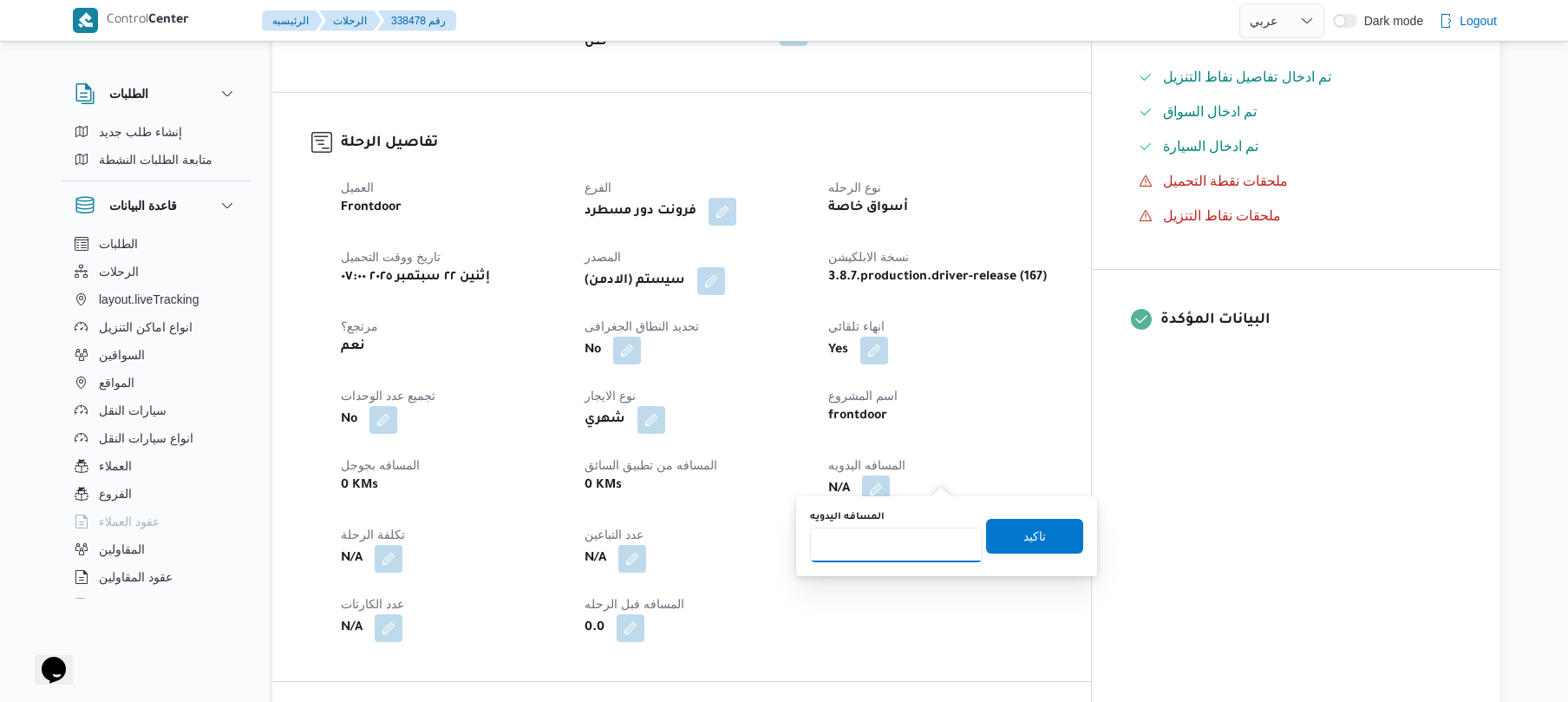
click at [902, 545] on input "المسافه اليدويه" at bounding box center [896, 545] width 173 height 35
type input "65"
click at [1001, 536] on span "تاكيد" at bounding box center [1034, 535] width 97 height 35
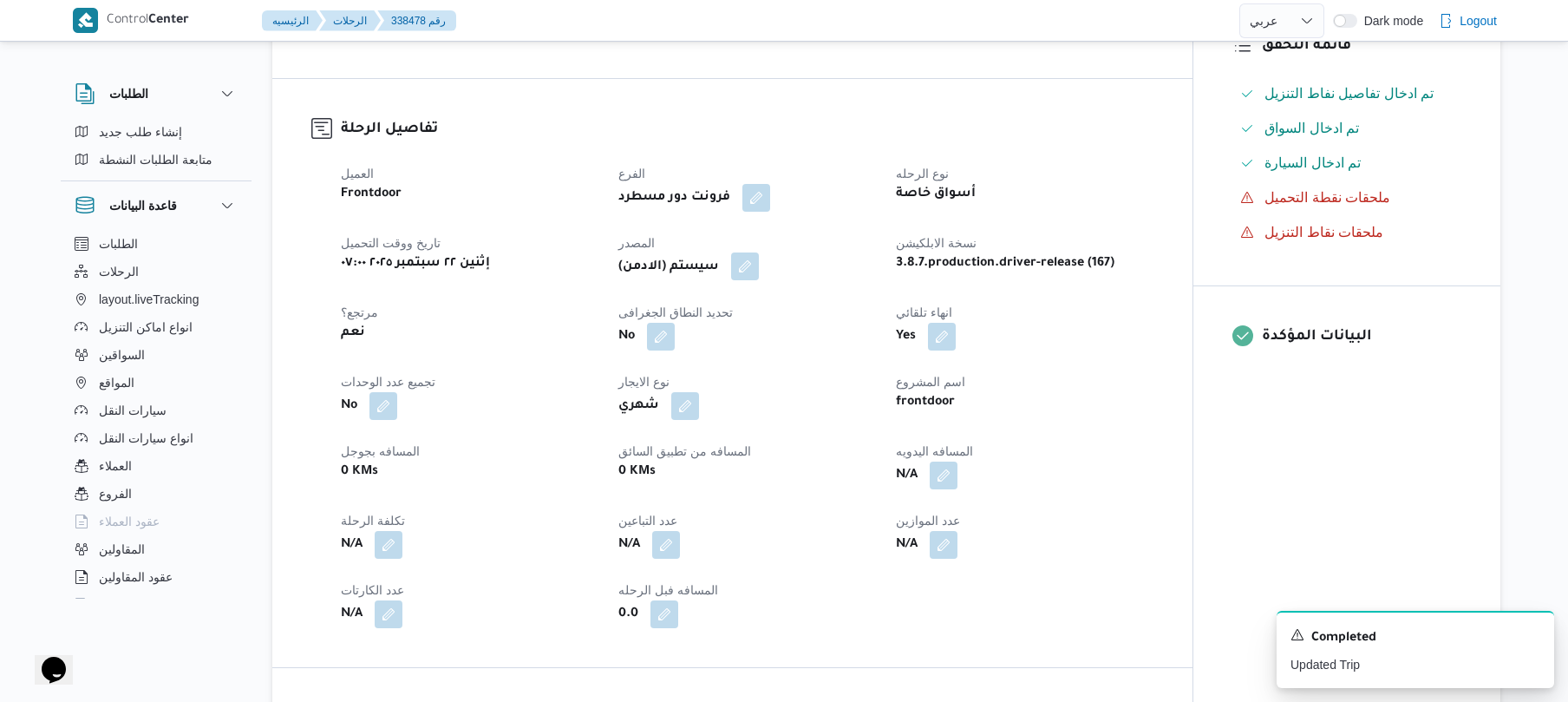
click at [747, 265] on button "button" at bounding box center [745, 267] width 27 height 27
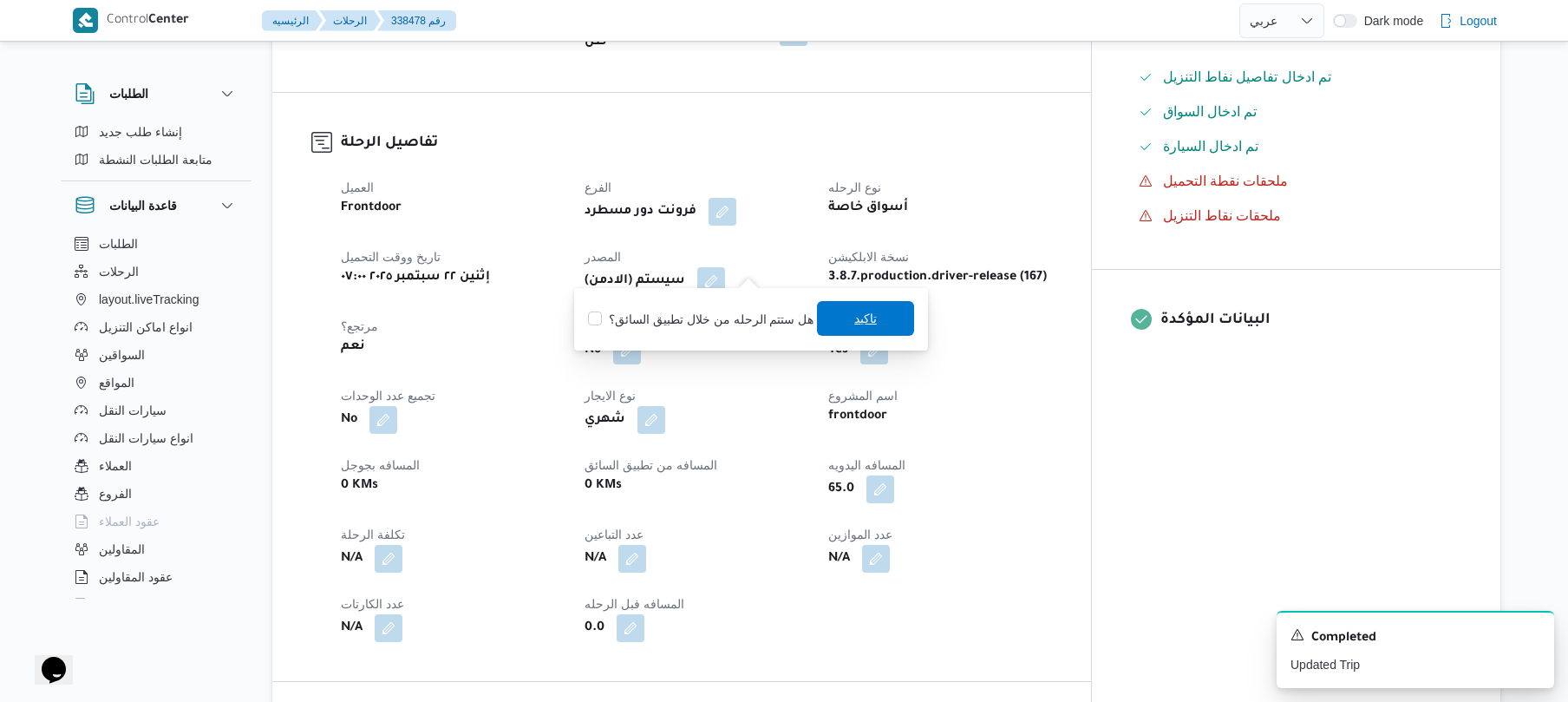
click at [841, 316] on span "تاكيد" at bounding box center [865, 318] width 97 height 35
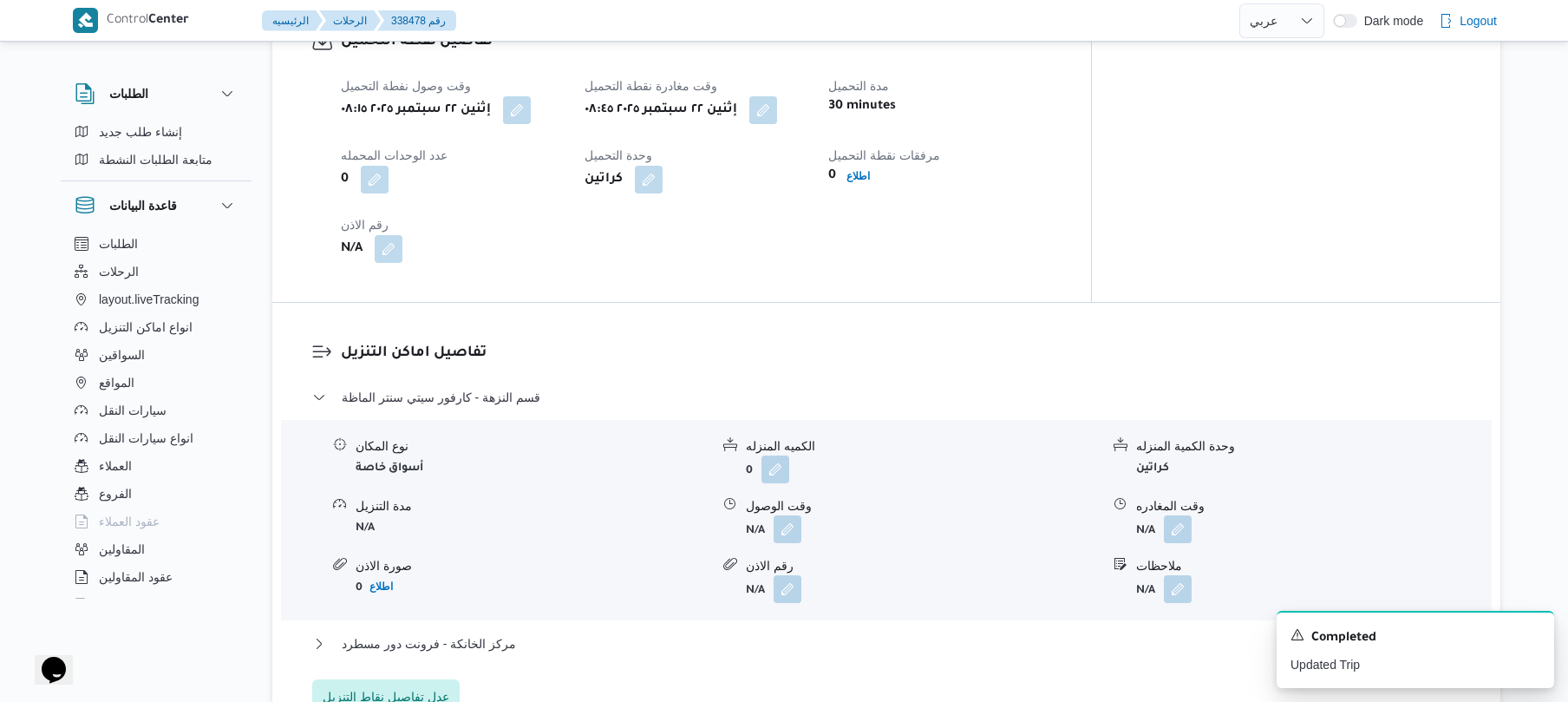
scroll to position [1202, 0]
click at [796, 511] on button "button" at bounding box center [787, 524] width 27 height 27
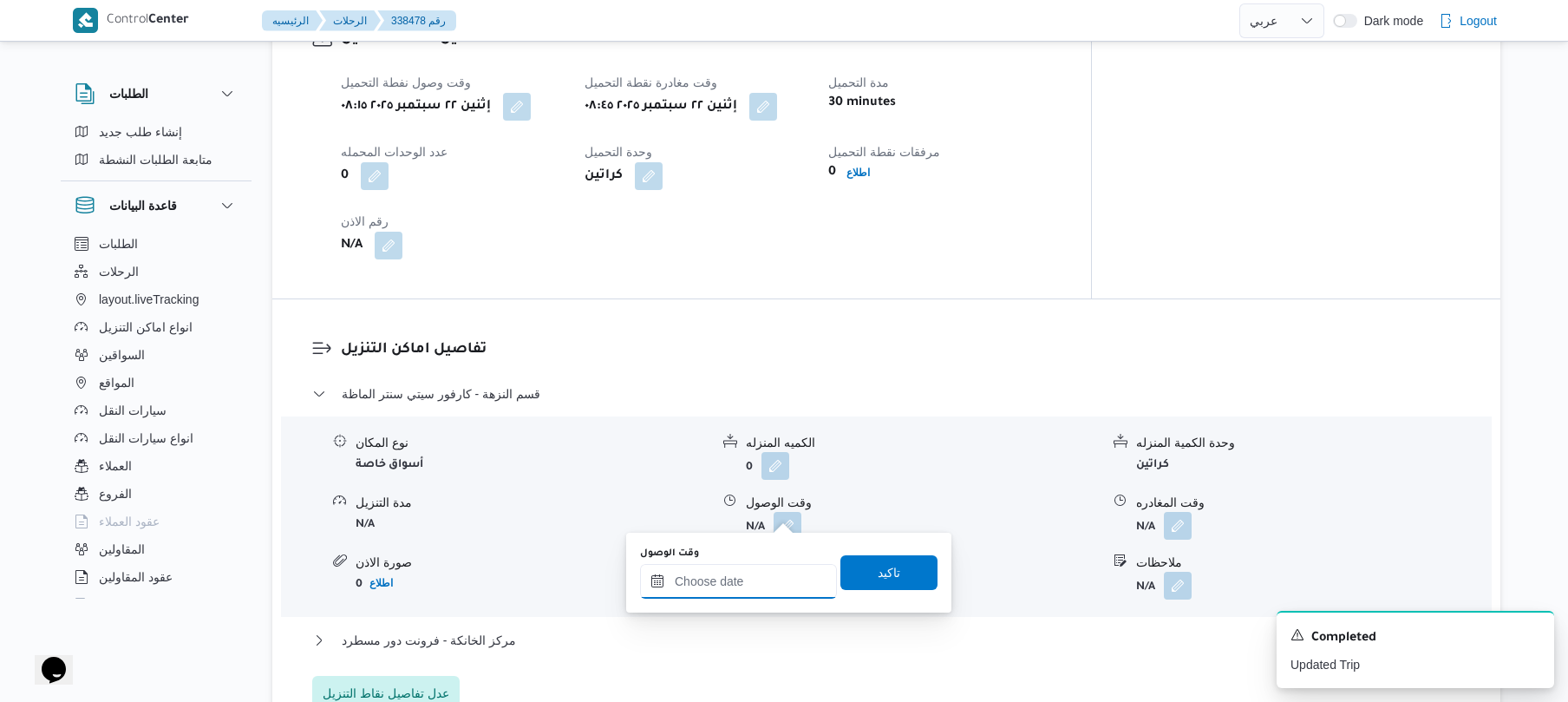
click at [737, 577] on input "وقت الوصول" at bounding box center [739, 581] width 197 height 35
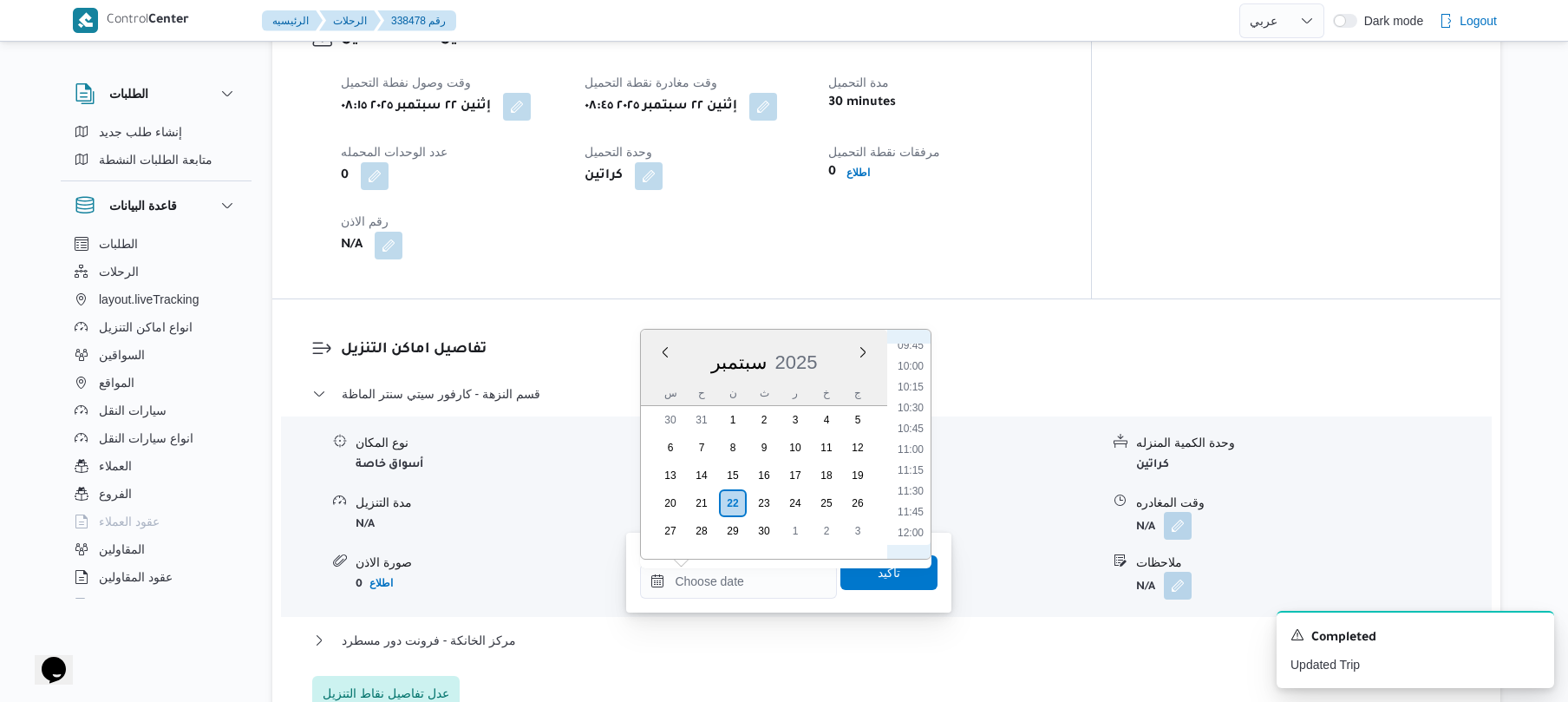
scroll to position [753, 0]
click at [921, 387] on li "09:30" at bounding box center [910, 391] width 40 height 18
type input "٢٢/٠٩/٢٠٢٥ ٠٩:٣٠"
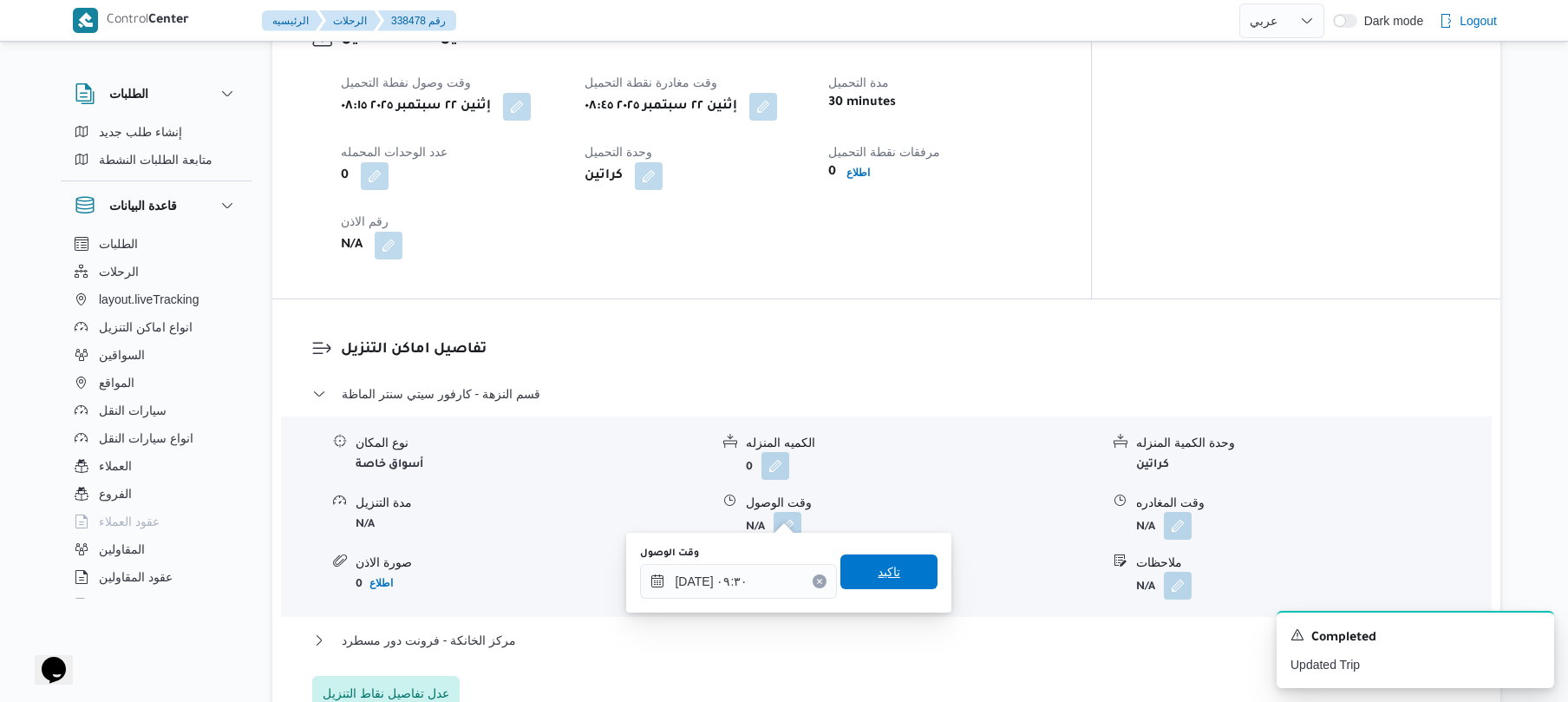
click at [880, 572] on span "تاكيد" at bounding box center [888, 571] width 22 height 21
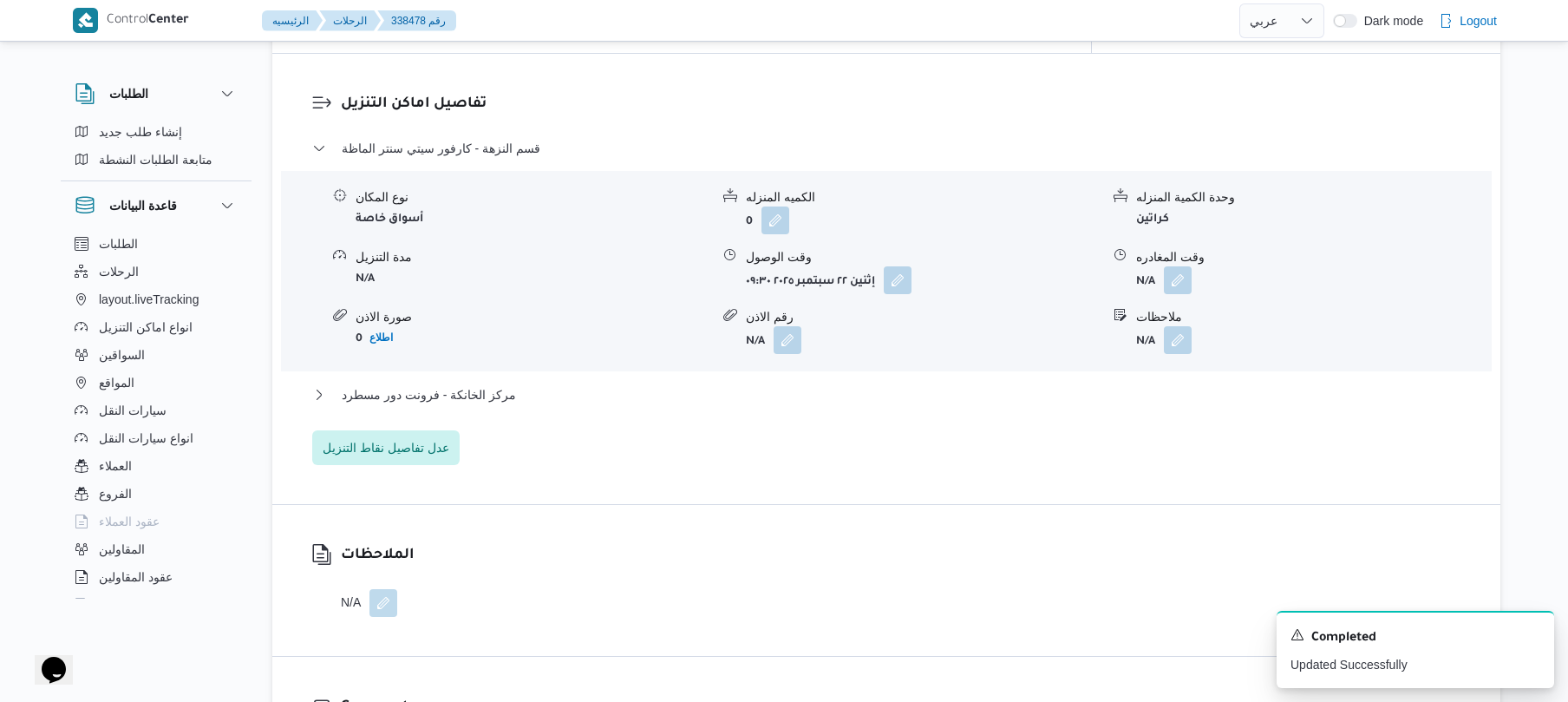
scroll to position [1479, 0]
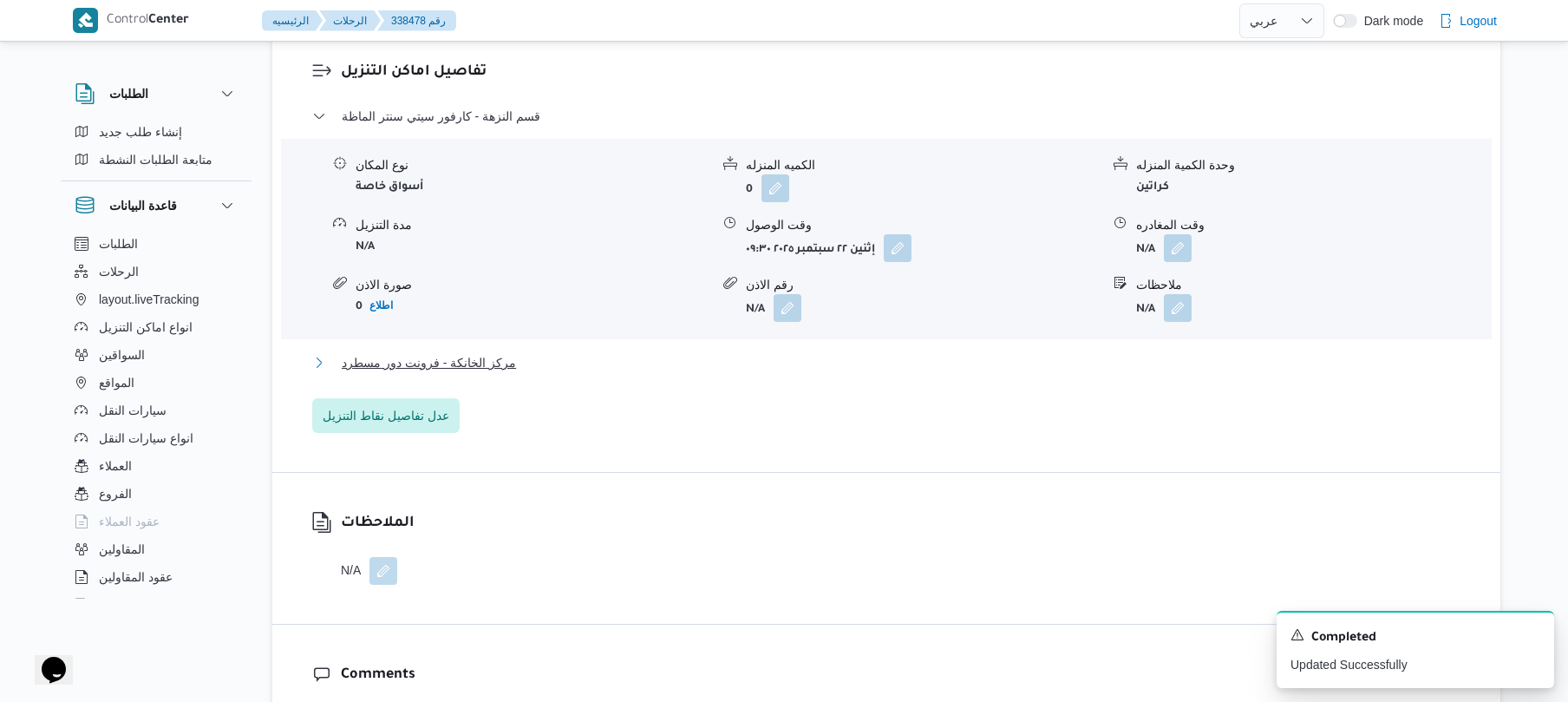
click at [1028, 352] on button "مركز الخانكة - فرونت دور مسطرد" at bounding box center [887, 362] width 1149 height 21
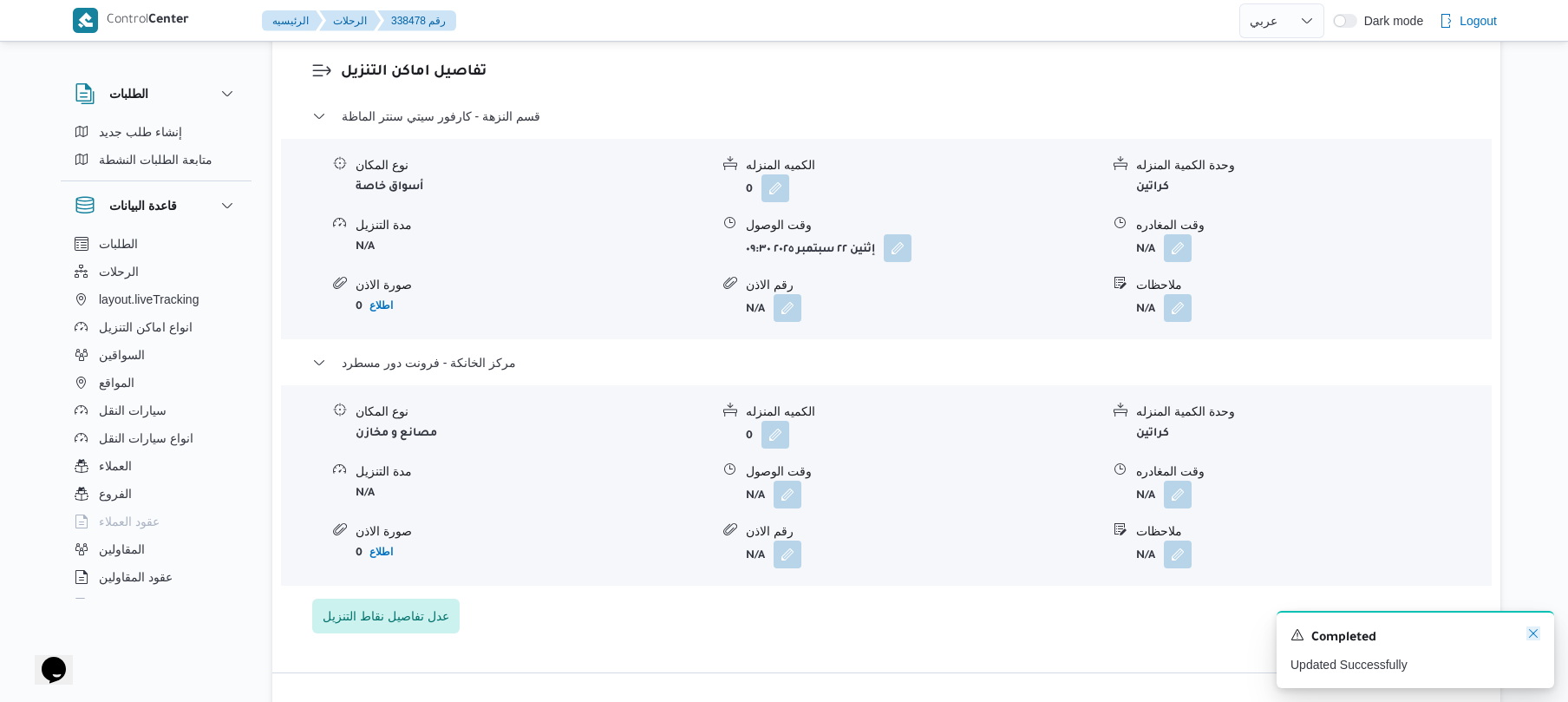
click at [1535, 633] on icon "Dismiss toast" at bounding box center [1533, 633] width 9 height 9
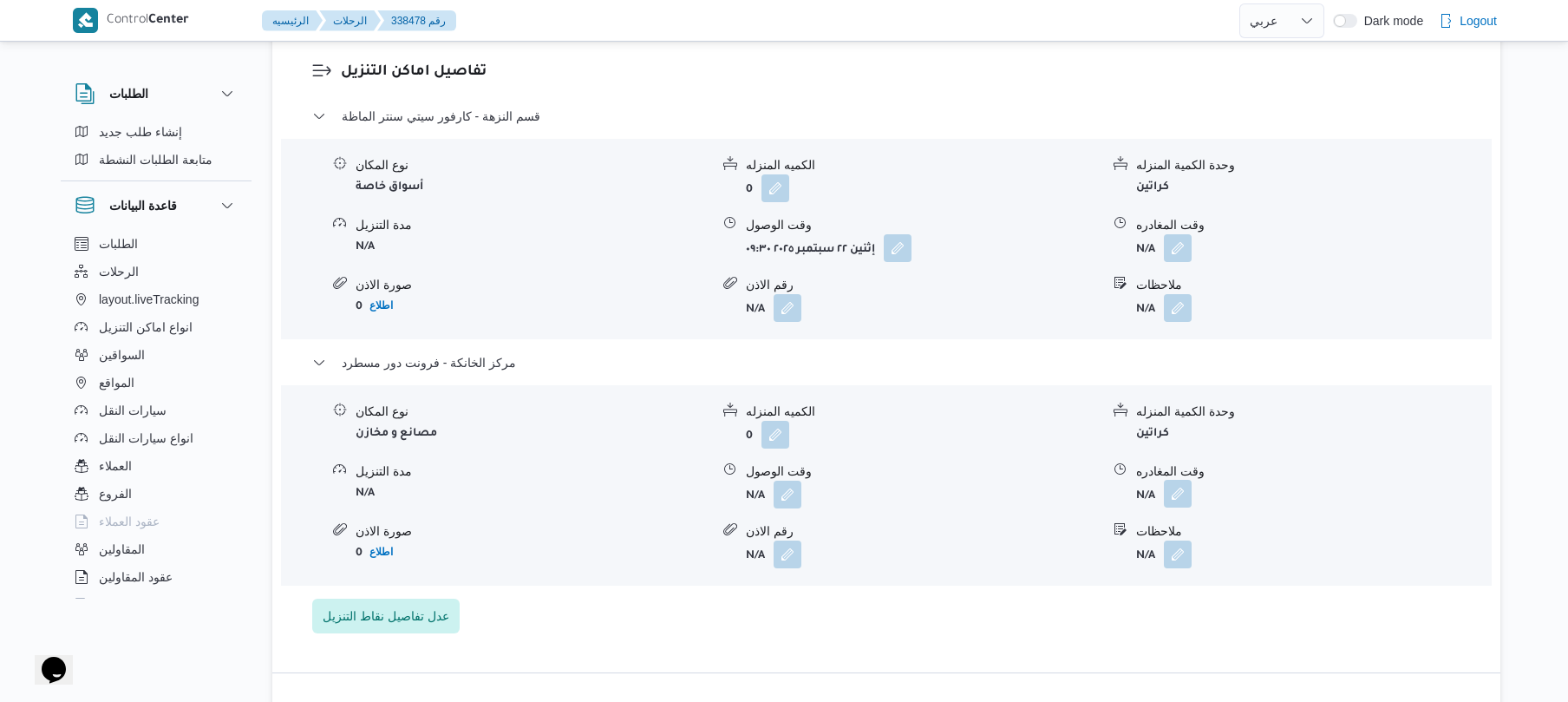
click at [1179, 479] on button "button" at bounding box center [1177, 493] width 27 height 27
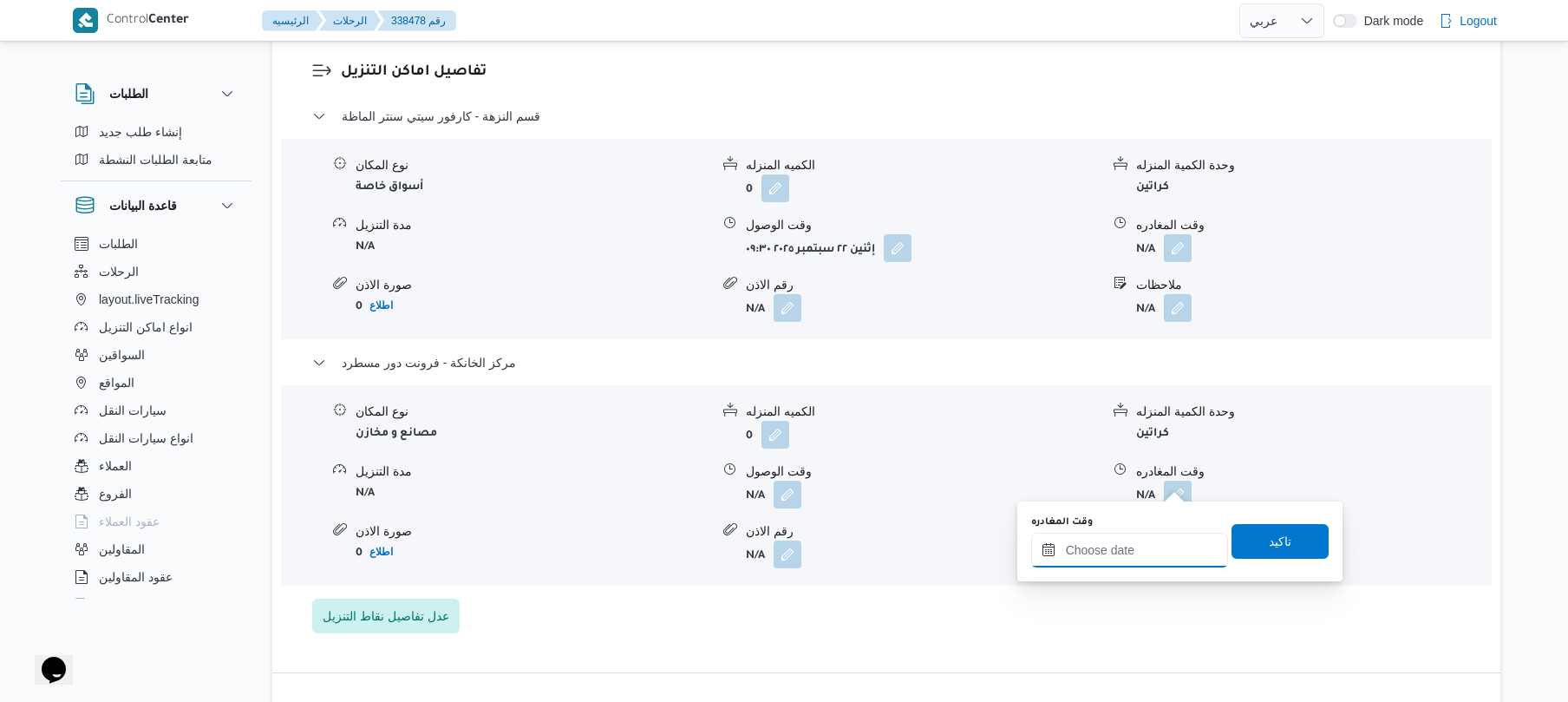
click at [1091, 547] on input "وقت المغادره" at bounding box center [1130, 550] width 197 height 35
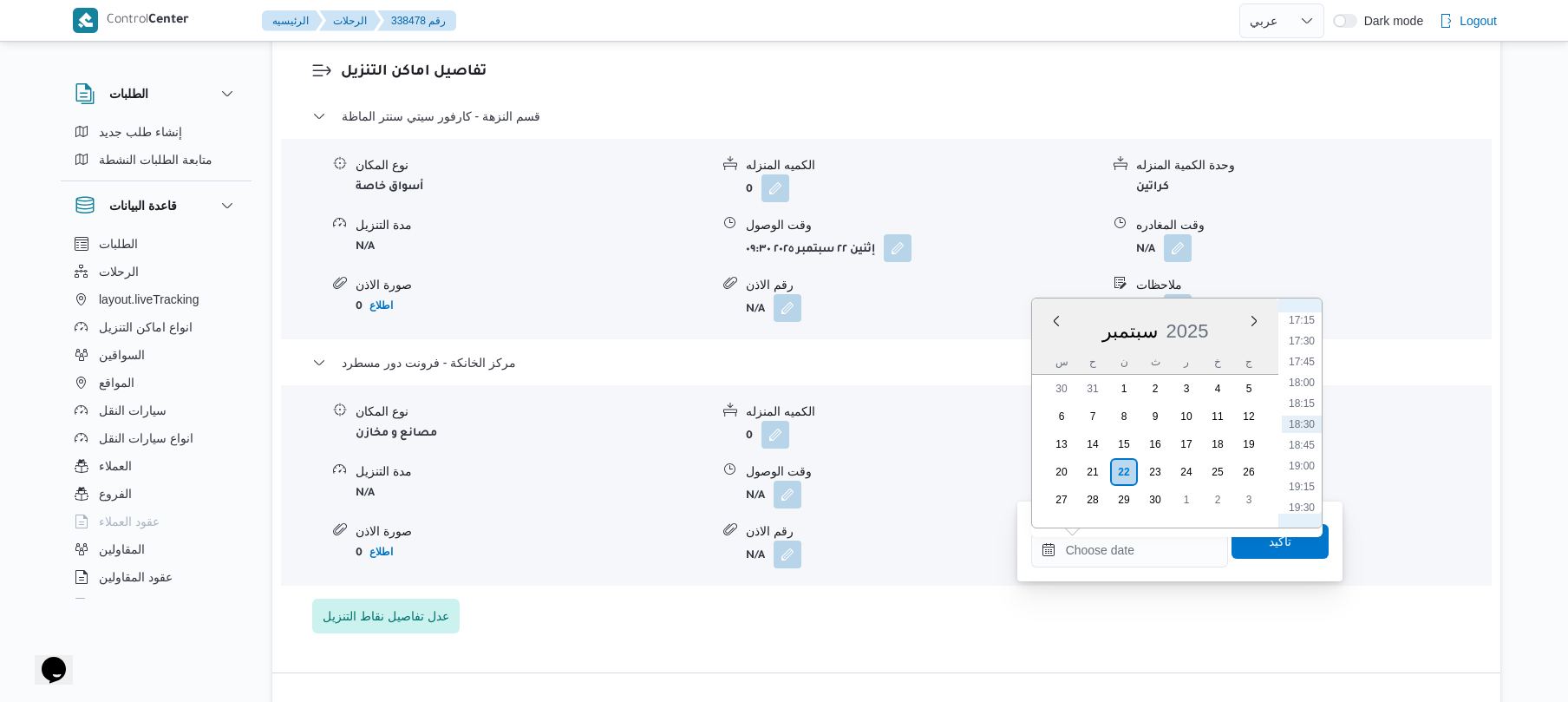
scroll to position [1266, 0]
click at [1298, 489] on li "17:15" at bounding box center [1301, 491] width 40 height 18
type input "٢٢/٠٩/٢٠٢٥ ١٧:١٥"
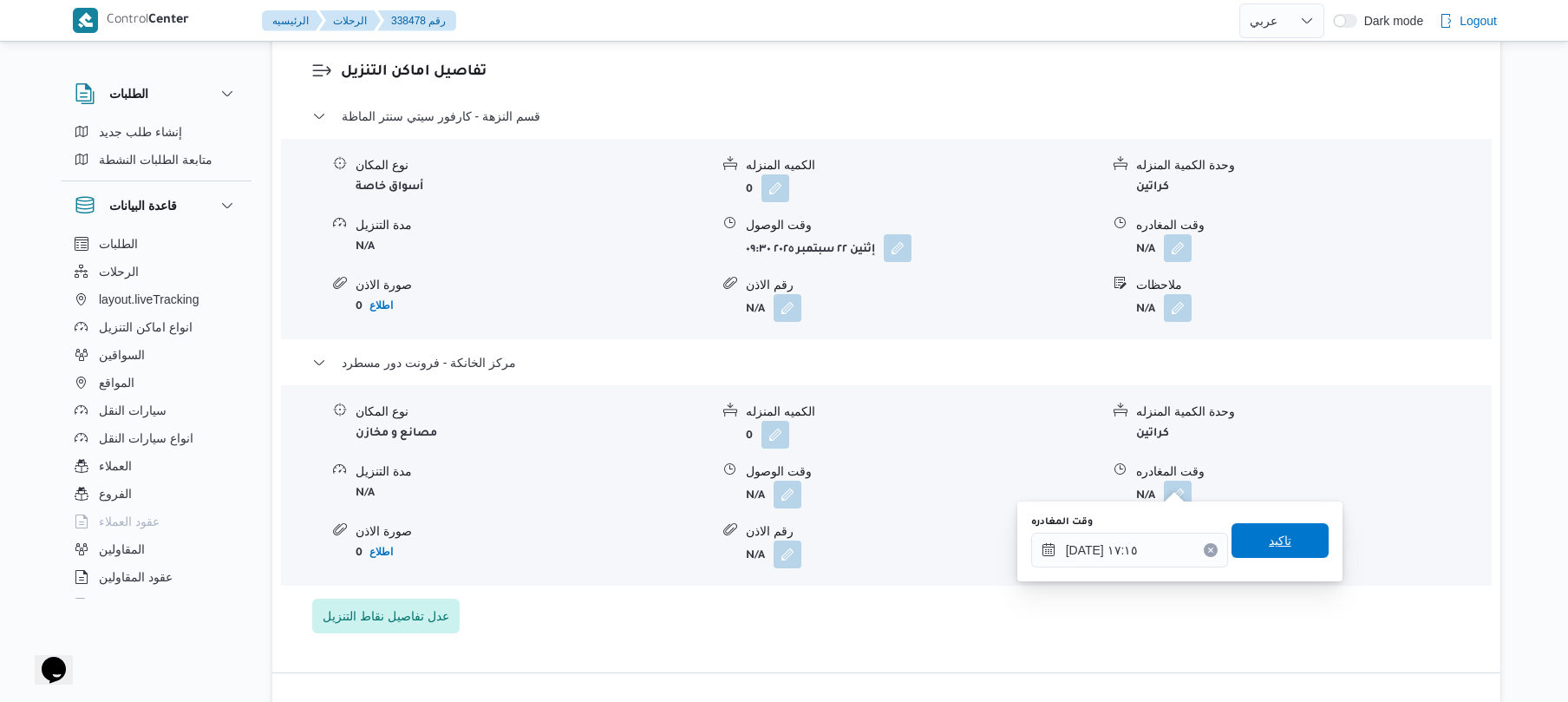
click at [1271, 546] on span "تاكيد" at bounding box center [1280, 540] width 22 height 21
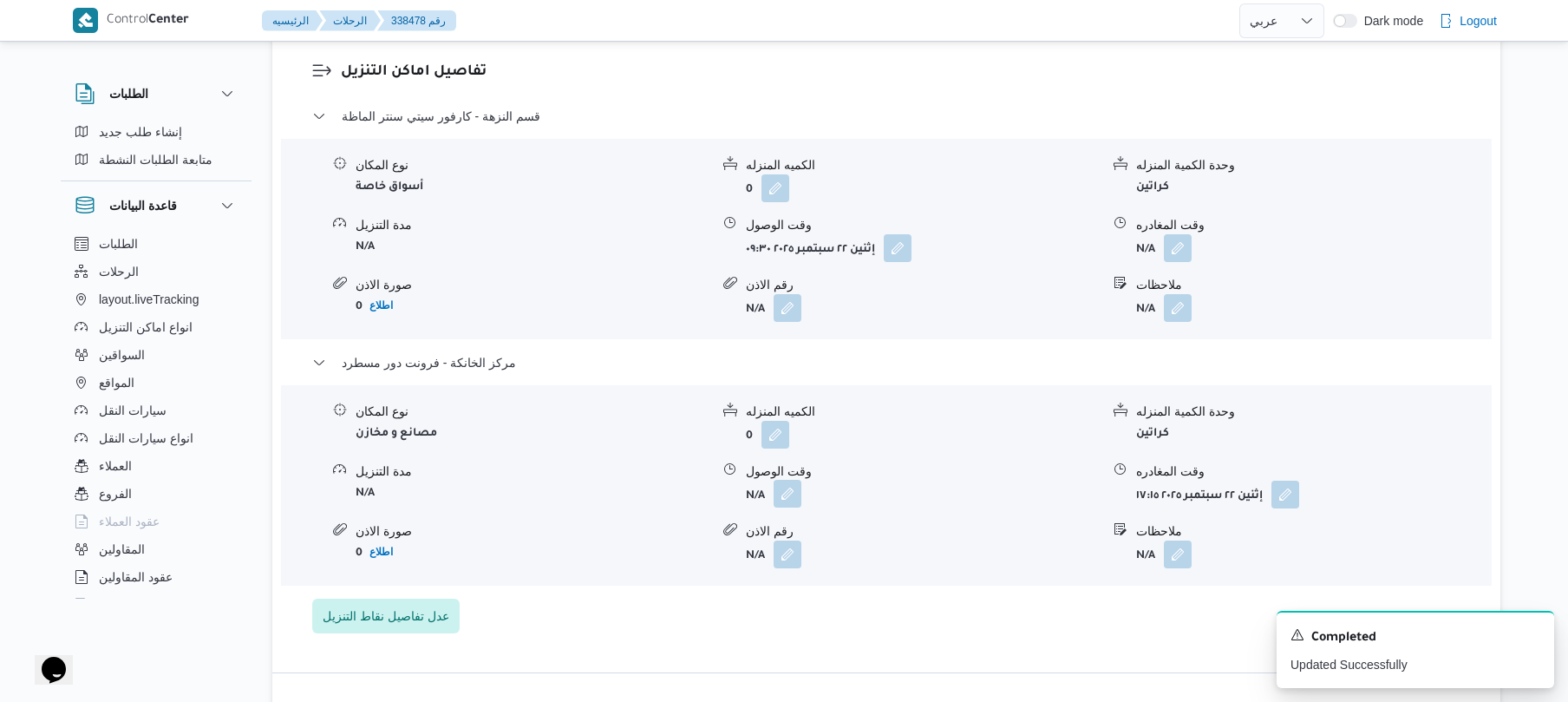
click at [784, 480] on button "button" at bounding box center [787, 493] width 27 height 27
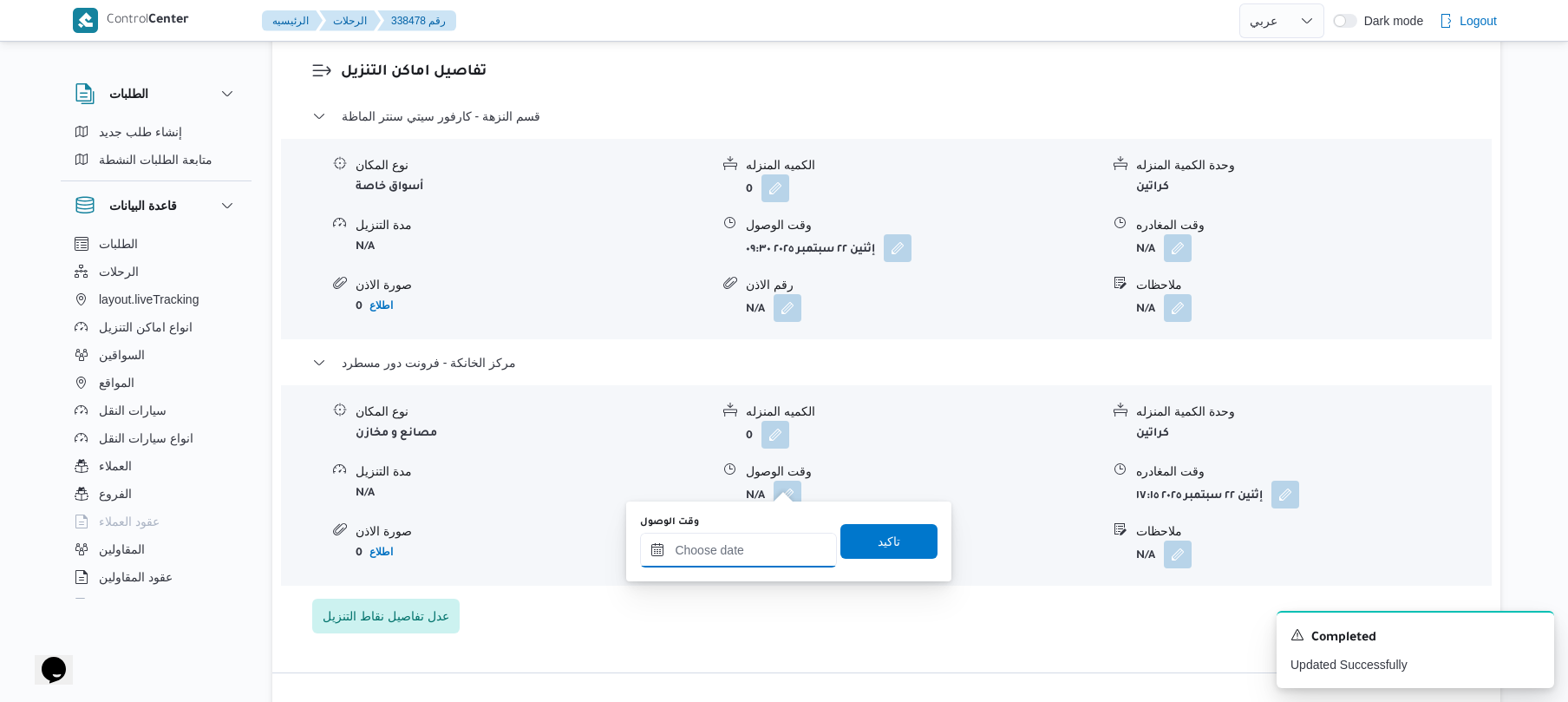
click at [750, 539] on input "وقت الوصول" at bounding box center [739, 550] width 197 height 35
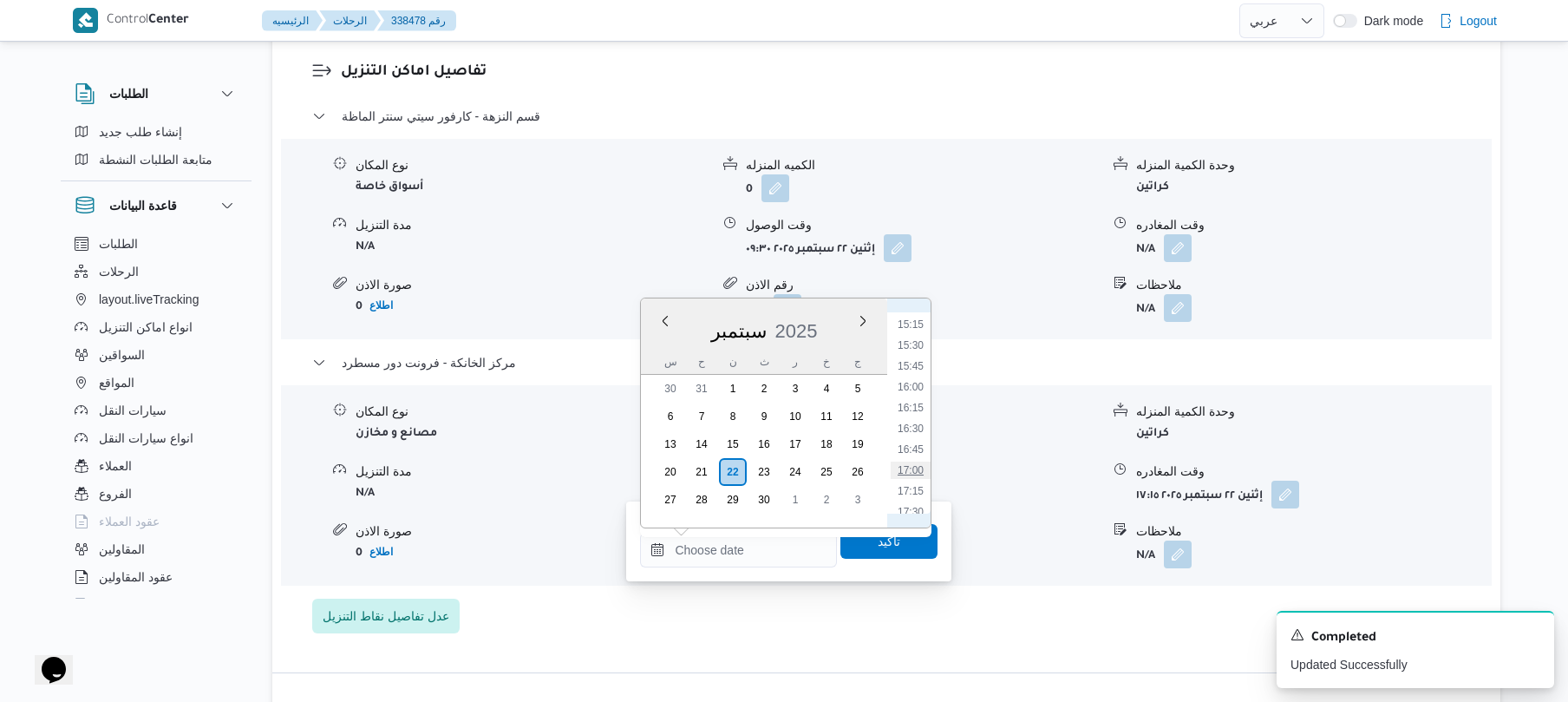
click at [913, 470] on li "17:00" at bounding box center [910, 471] width 40 height 18
type input "٢٢/٠٩/٢٠٢٥ ١٧:٠٠"
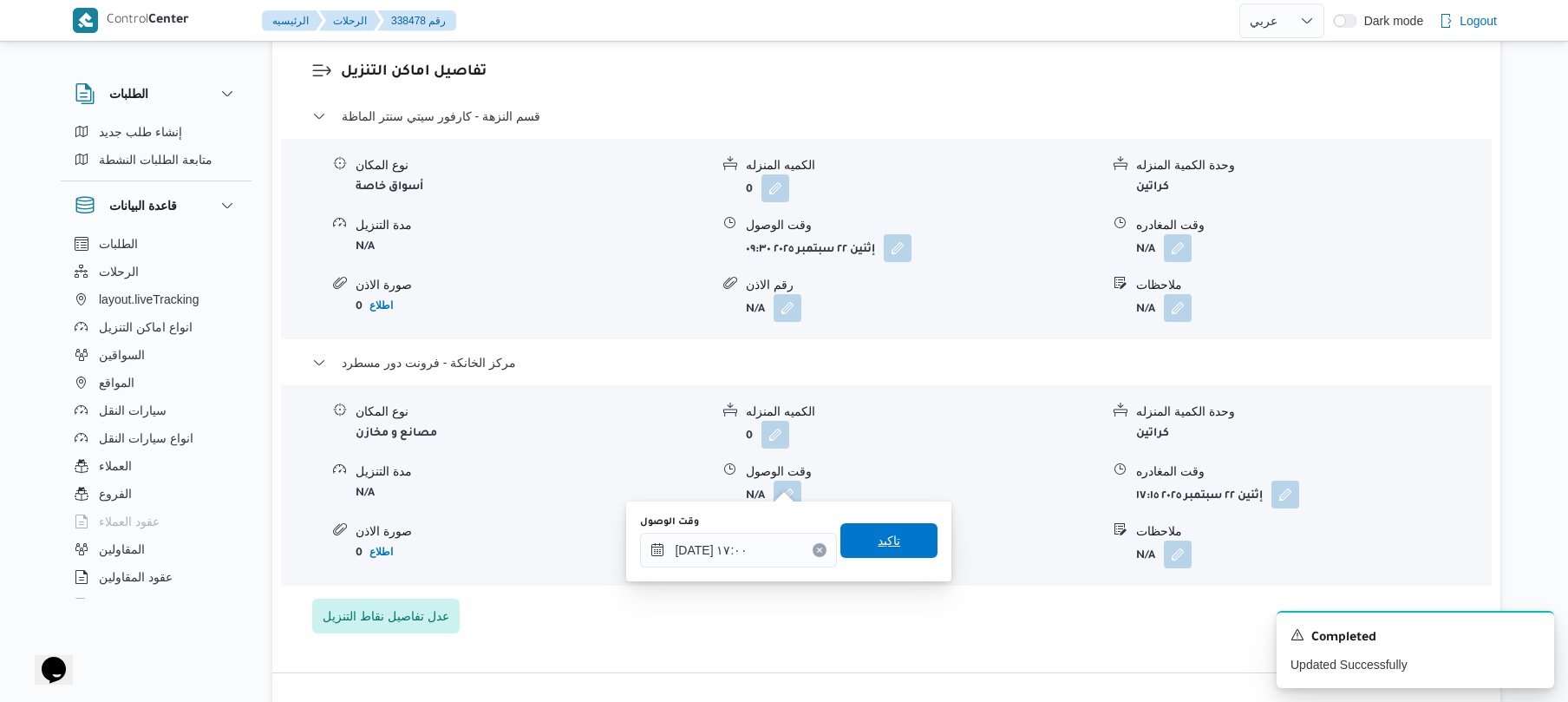
click at [889, 540] on span "تاكيد" at bounding box center [888, 541] width 97 height 35
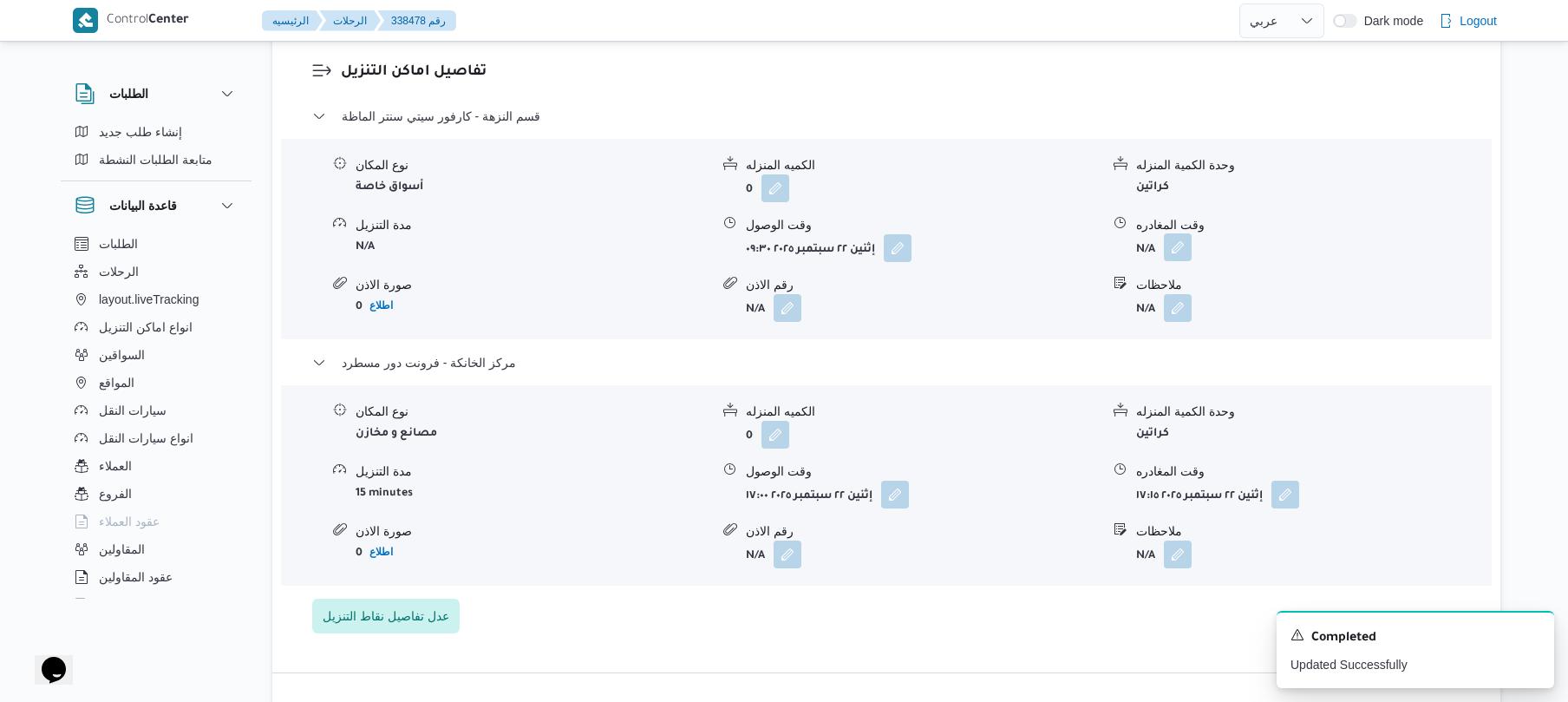
click at [1176, 233] on button "button" at bounding box center [1177, 247] width 27 height 27
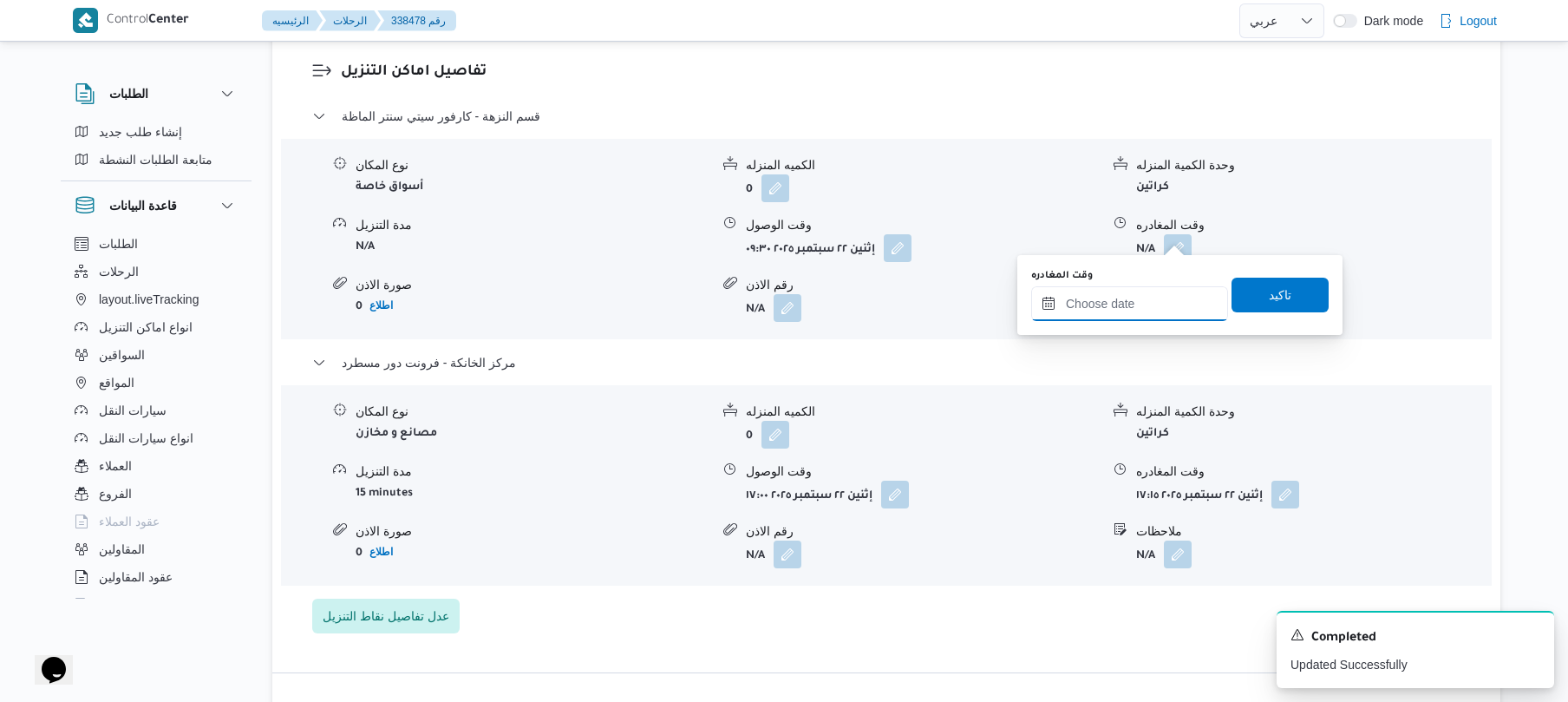
click at [1130, 315] on input "وقت المغادره" at bounding box center [1130, 304] width 197 height 35
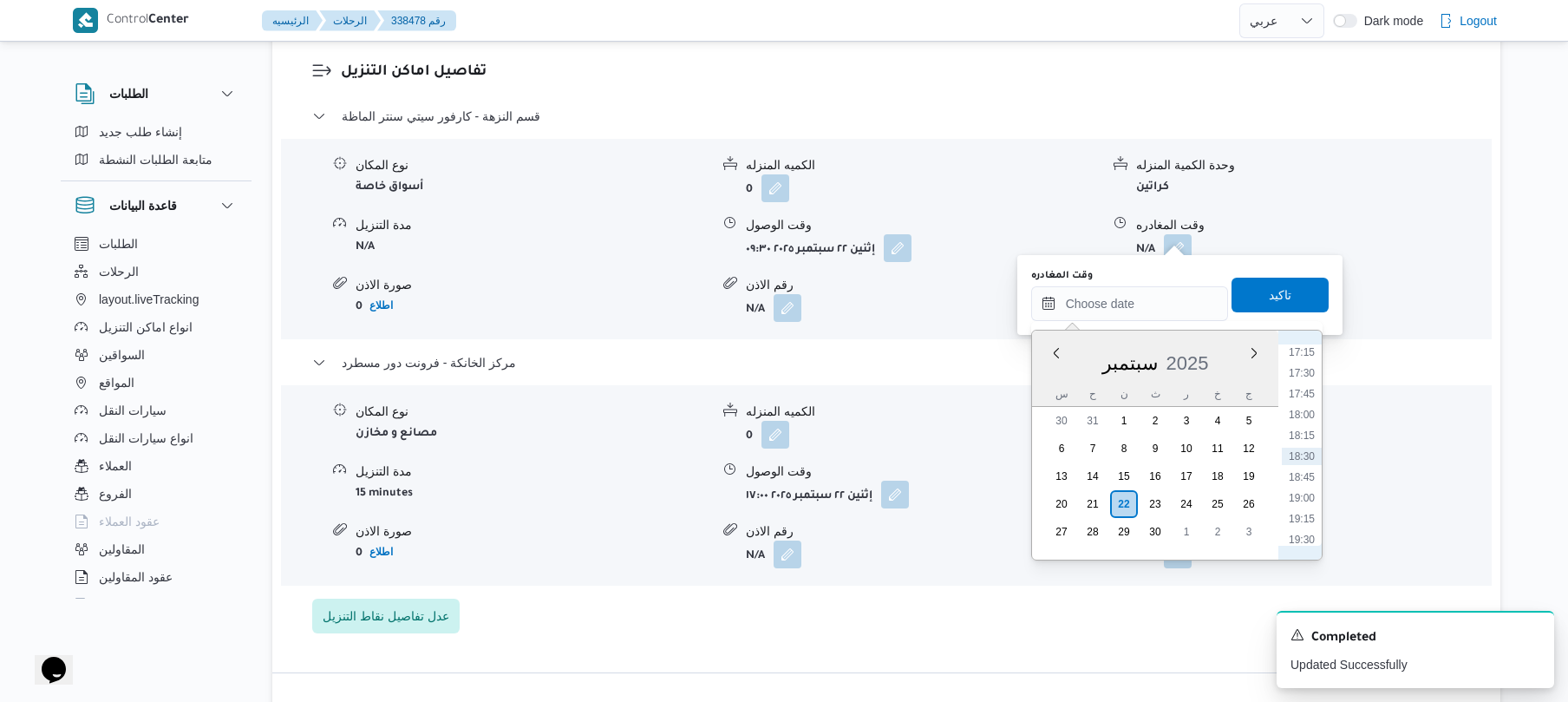
scroll to position [1267, 0]
click at [1301, 456] on li "16:30" at bounding box center [1301, 460] width 40 height 18
type input "٢٢/٠٩/٢٠٢٥ ١٦:٣٠"
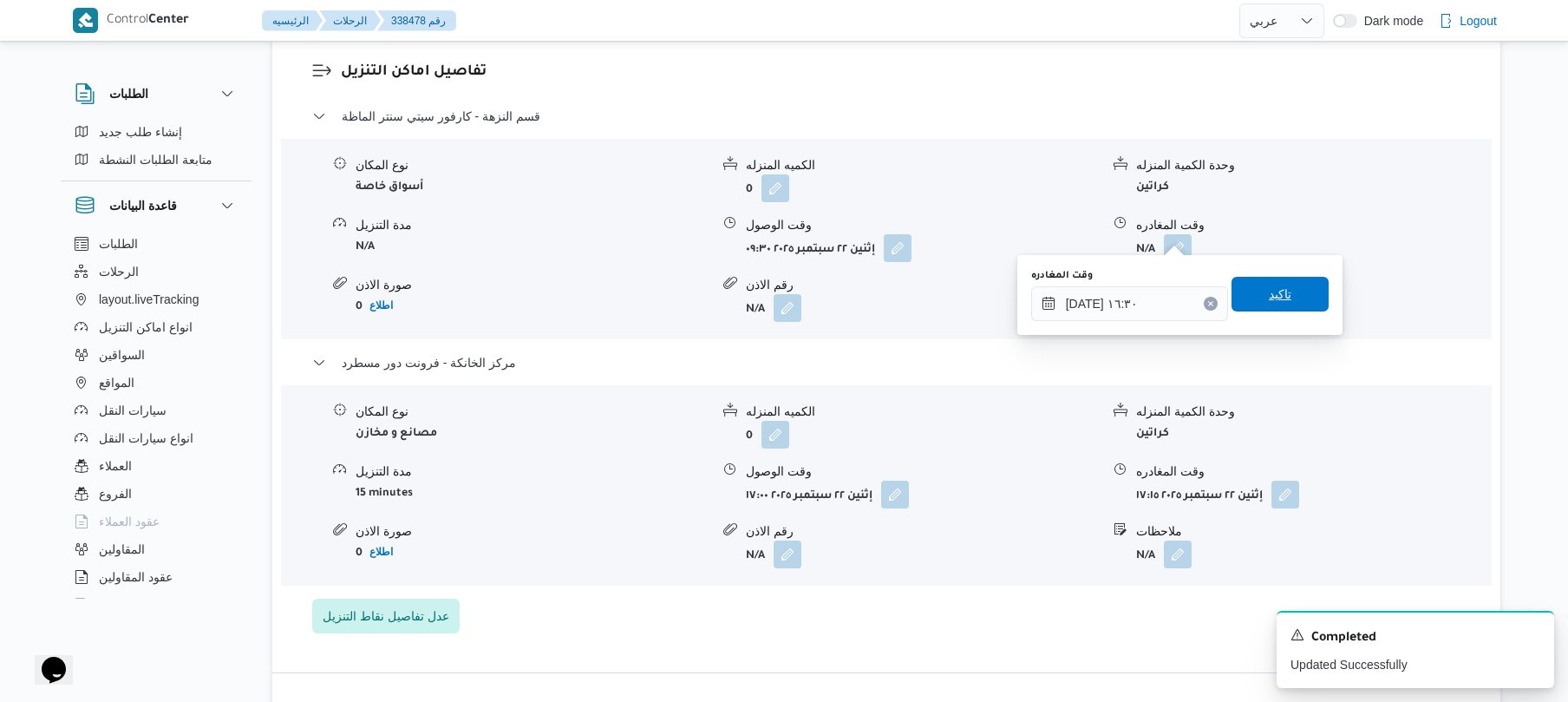
click at [1273, 283] on span "تاكيد" at bounding box center [1279, 294] width 97 height 35
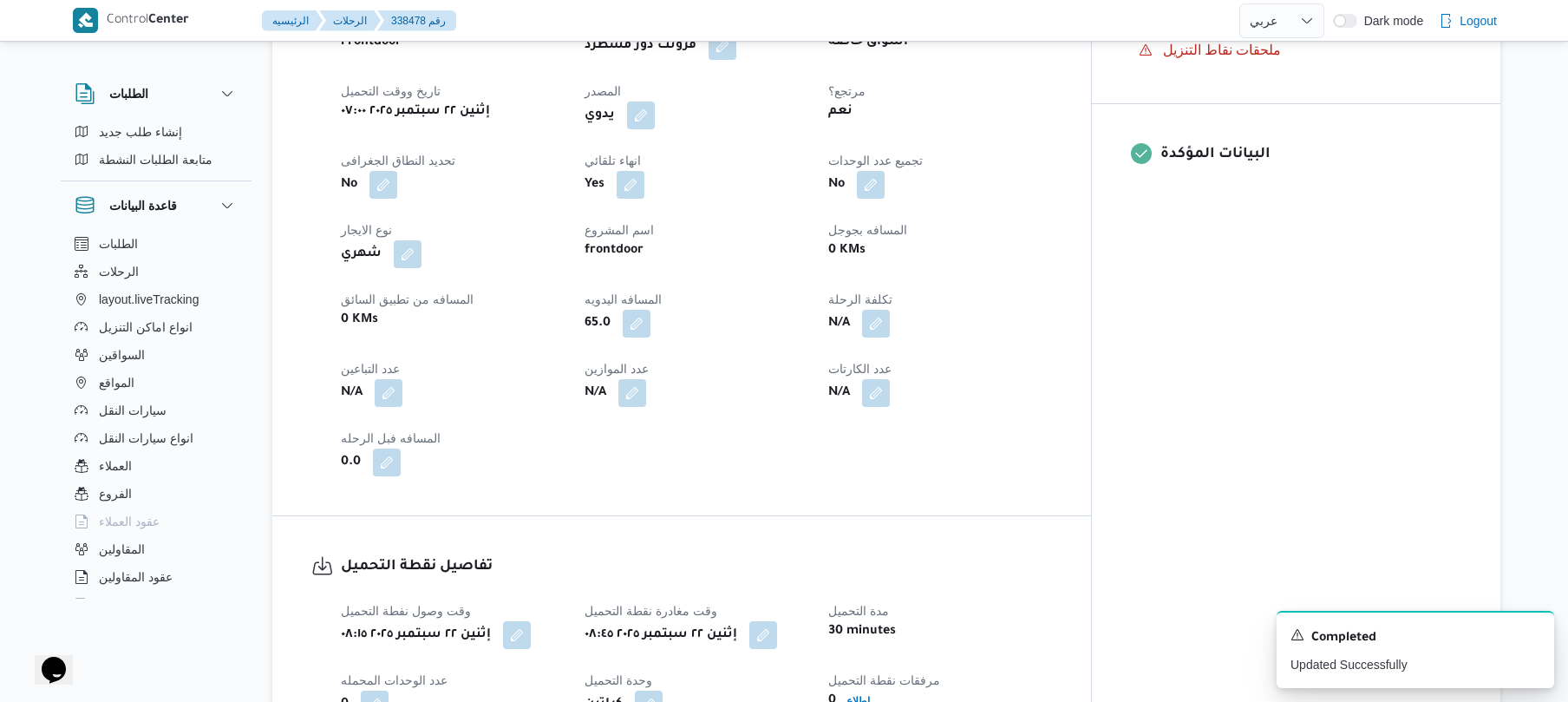
scroll to position [0, 0]
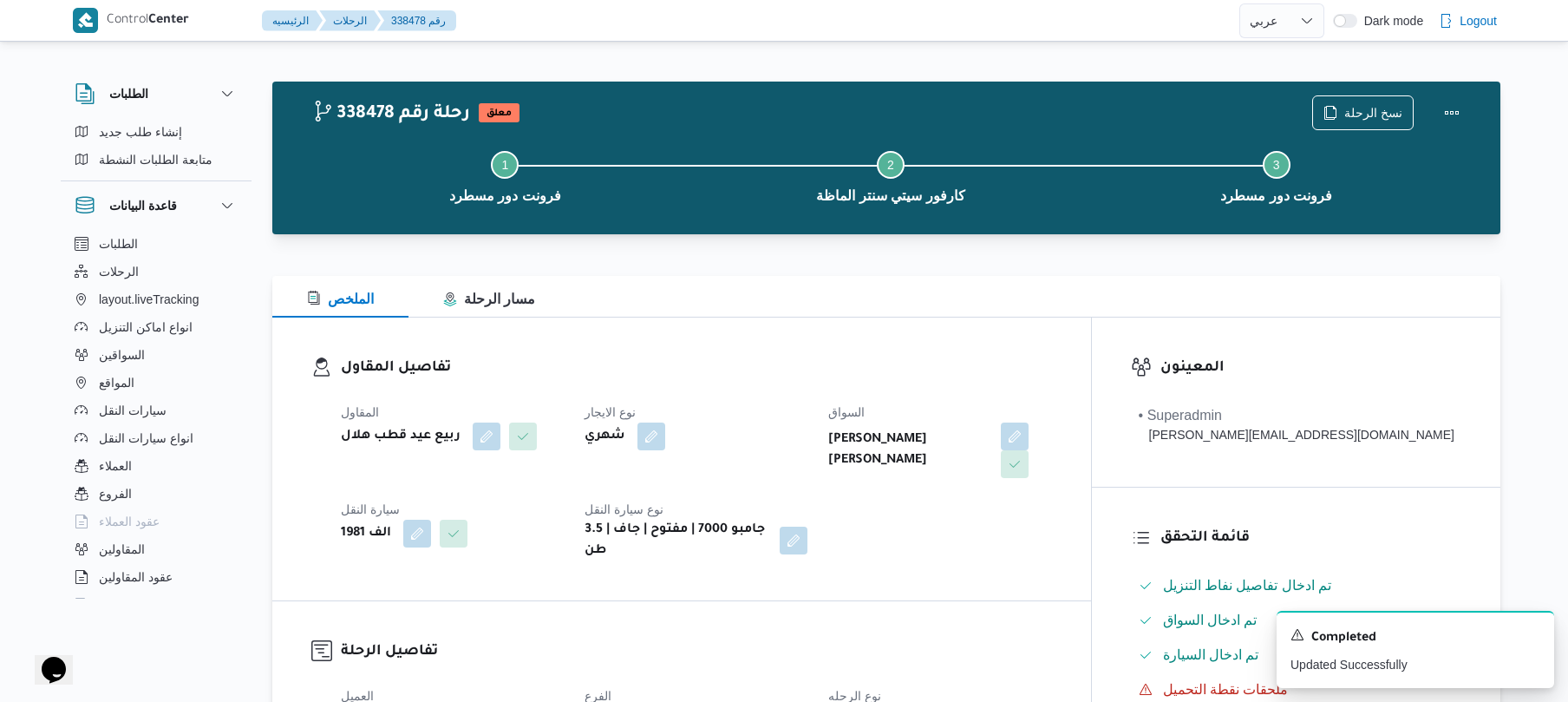
click at [1092, 326] on div "تفاصيل المقاول المقاول ربيع عيد قطب هلال نوع الايجار شهري السواق مصطفى عبدالرؤف…" at bounding box center [681, 459] width 819 height 283
click at [1451, 105] on button "Actions" at bounding box center [1452, 112] width 35 height 35
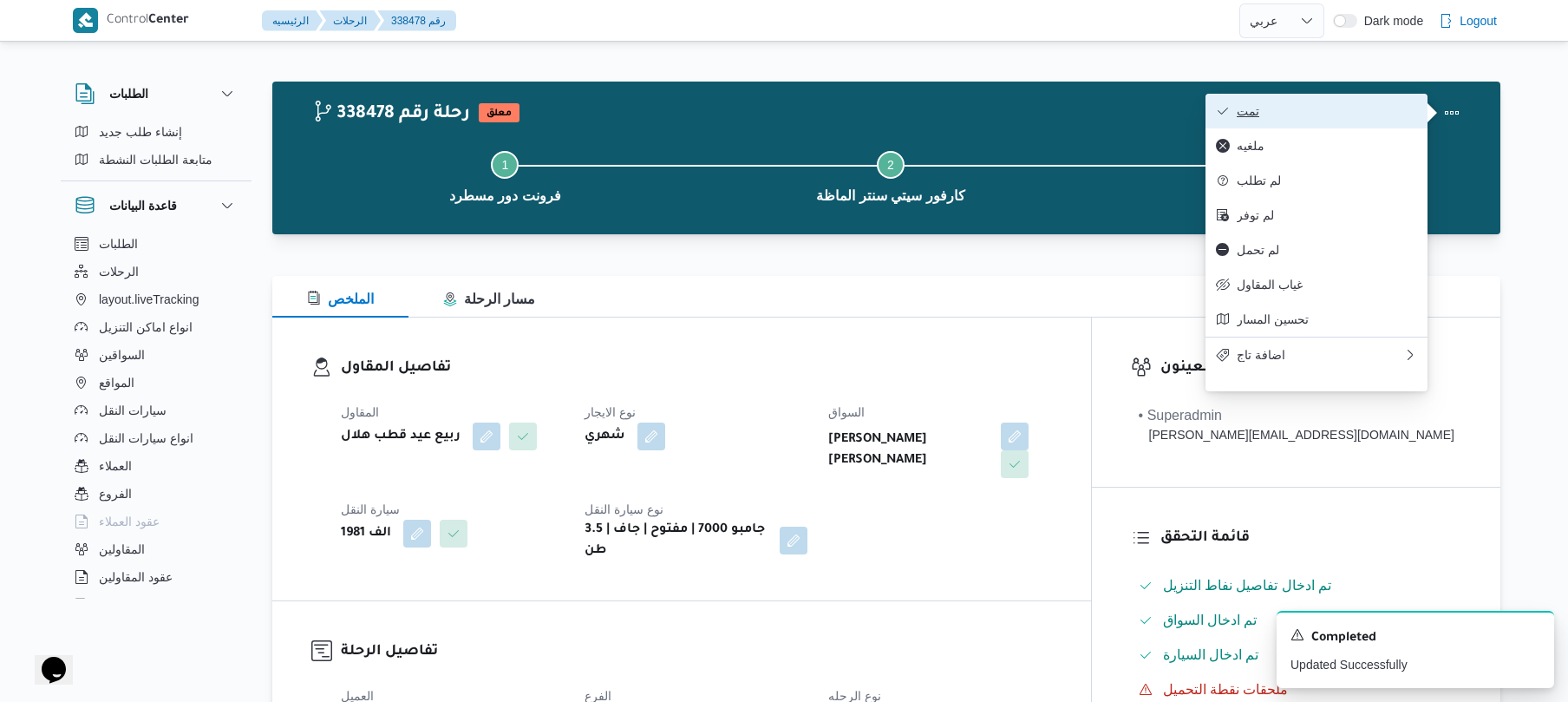
click at [1326, 112] on span "تمت" at bounding box center [1327, 111] width 181 height 14
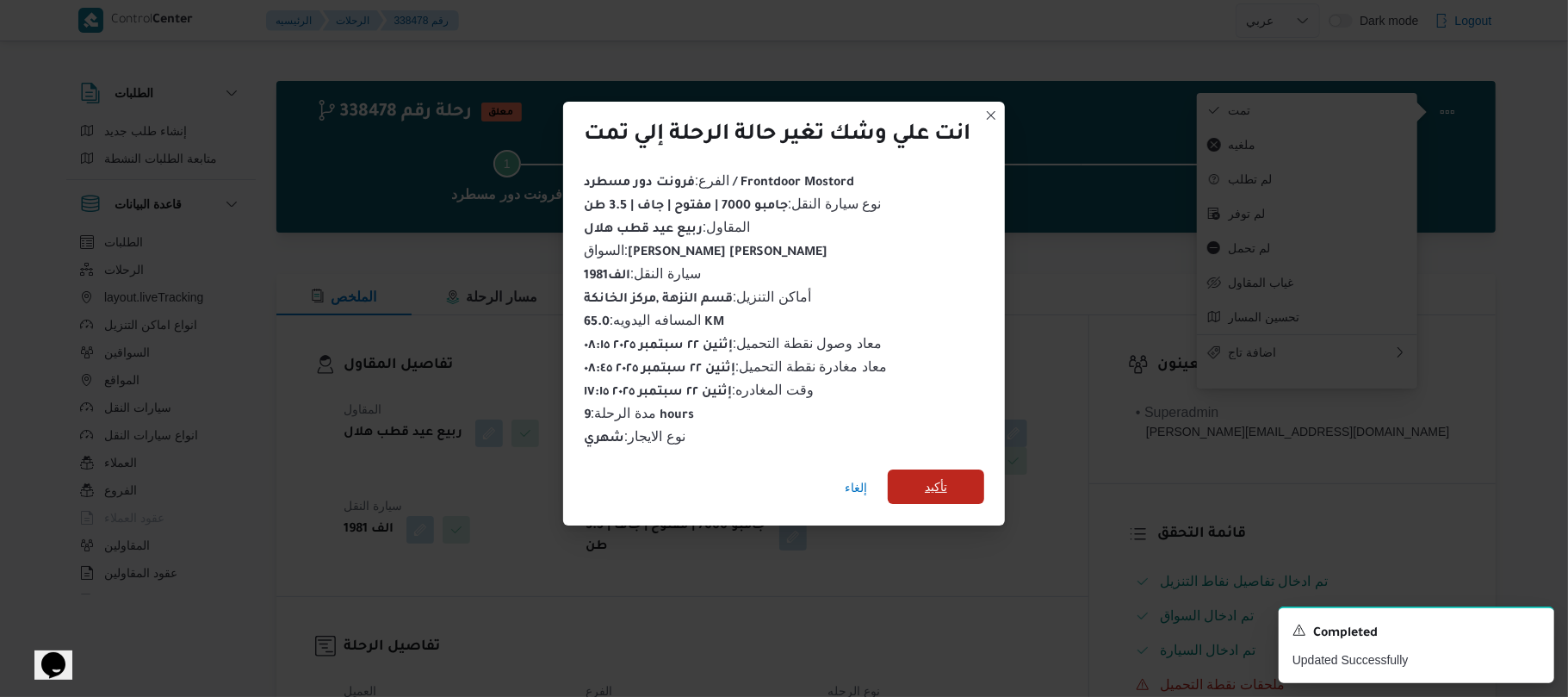
click at [954, 476] on span "تأكيد" at bounding box center [935, 487] width 96 height 35
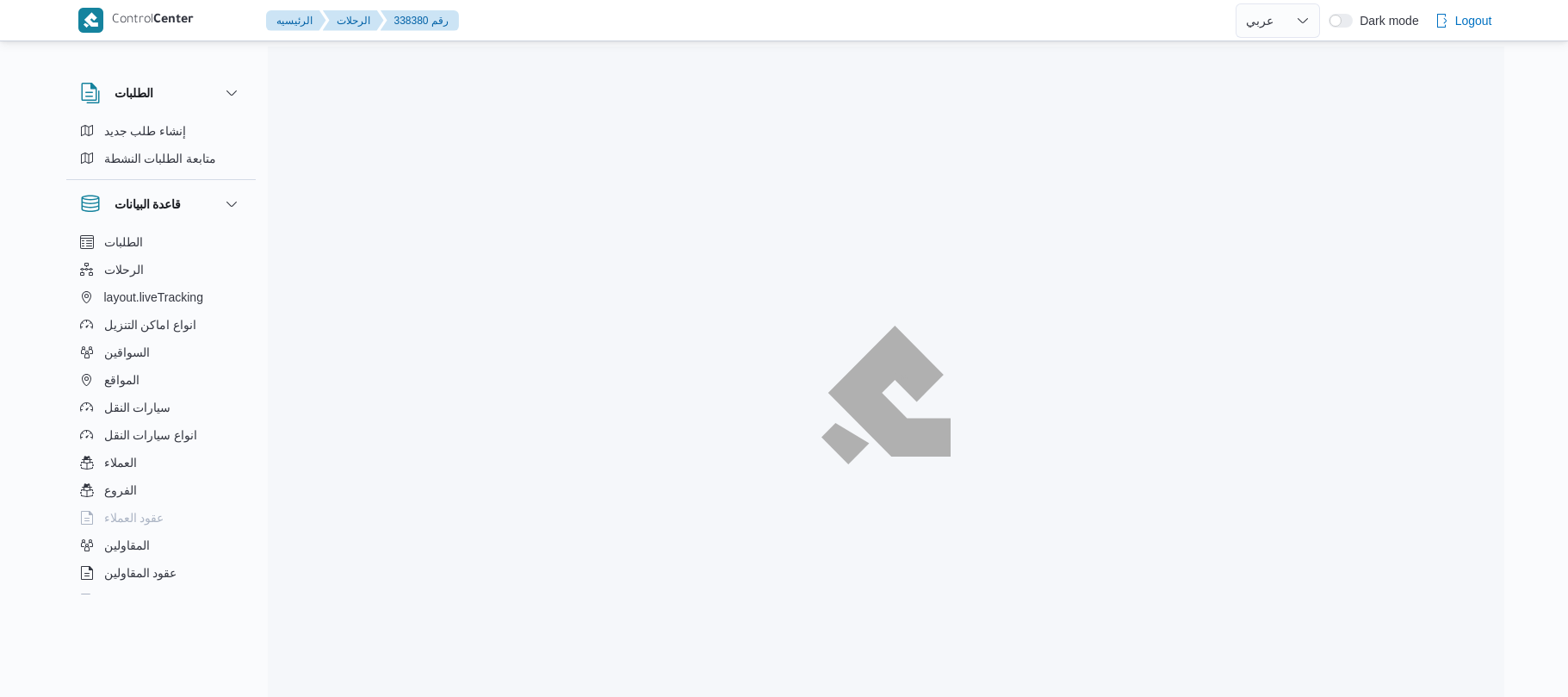
select select "ar"
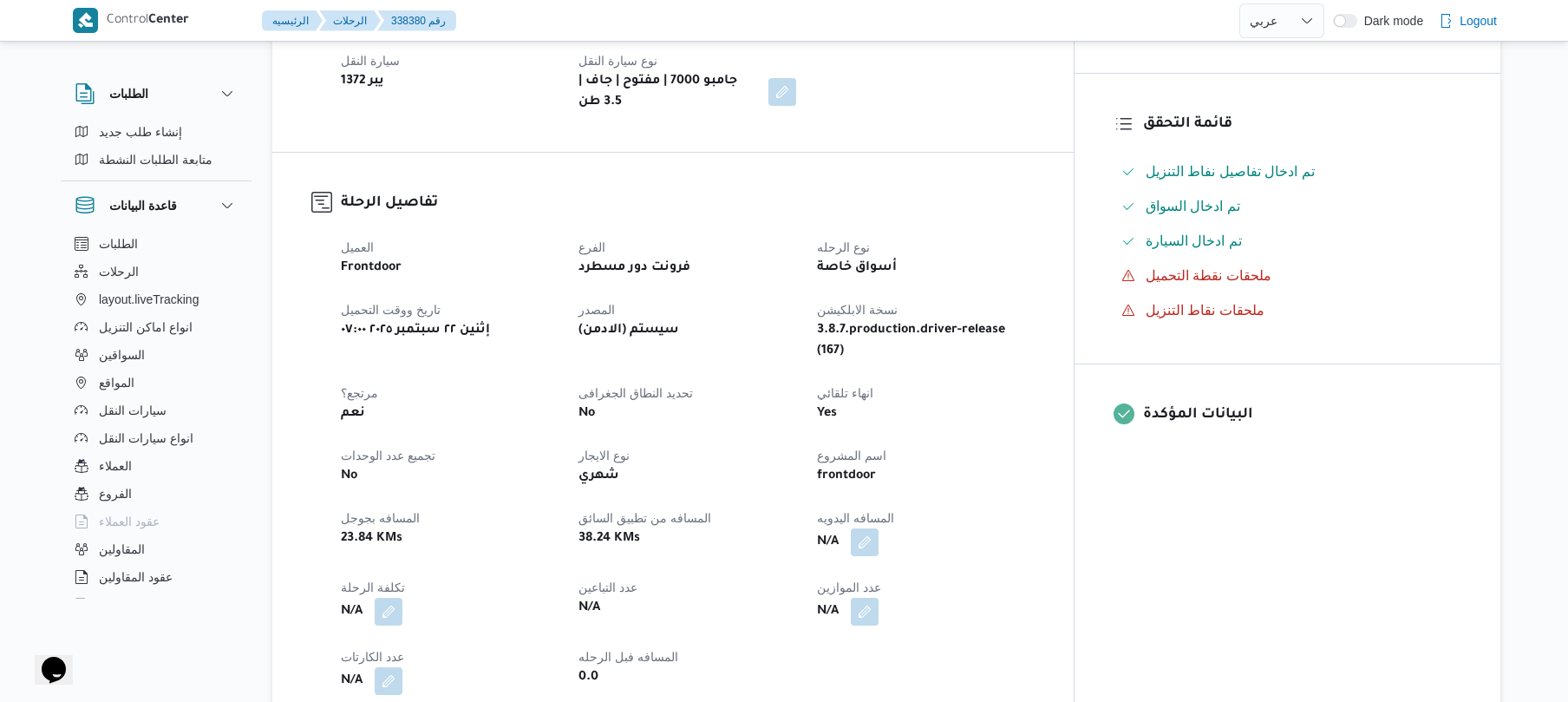
scroll to position [416, 0]
click at [879, 524] on button "button" at bounding box center [864, 538] width 27 height 27
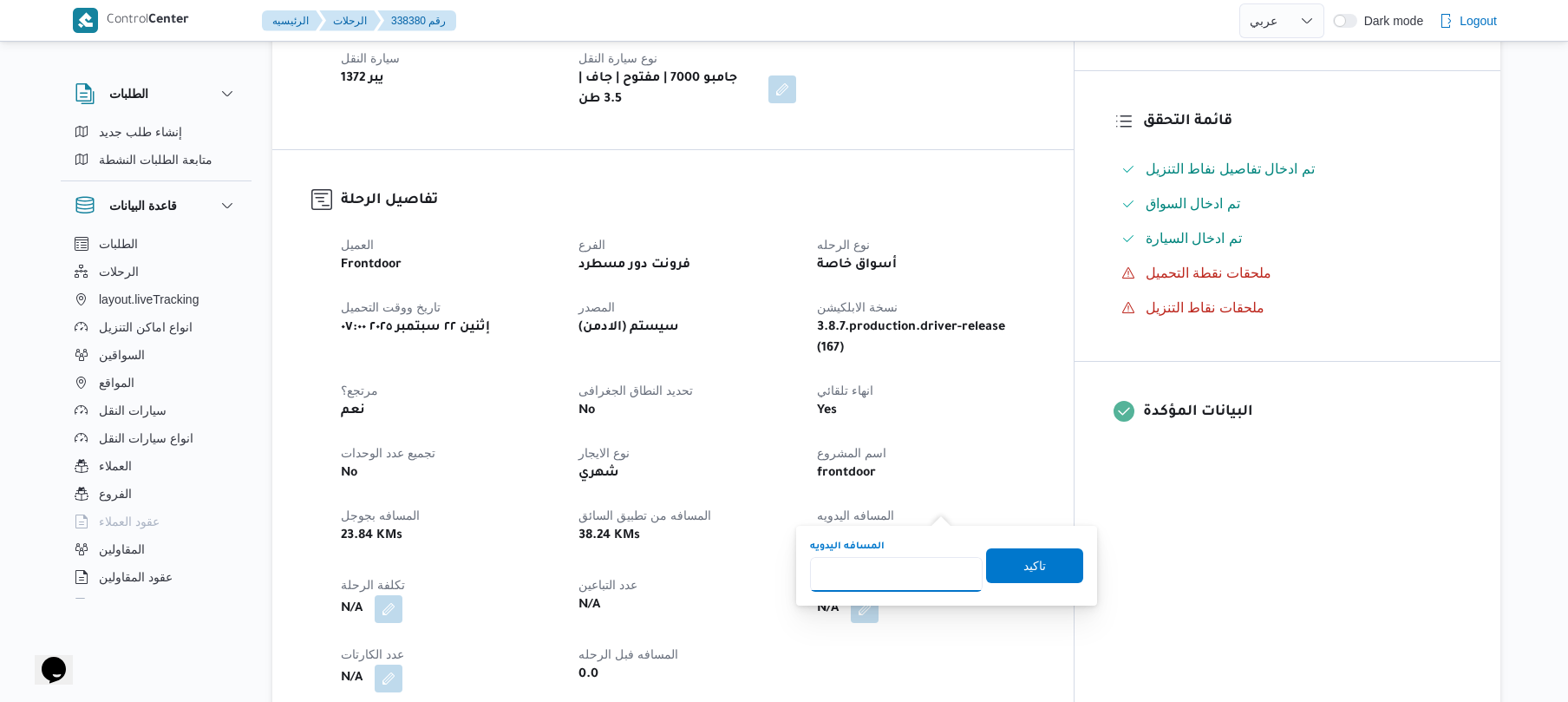
click at [907, 587] on input "المسافه اليدويه" at bounding box center [896, 574] width 173 height 35
type input "60"
click at [990, 573] on span "تاكيد" at bounding box center [1034, 565] width 97 height 35
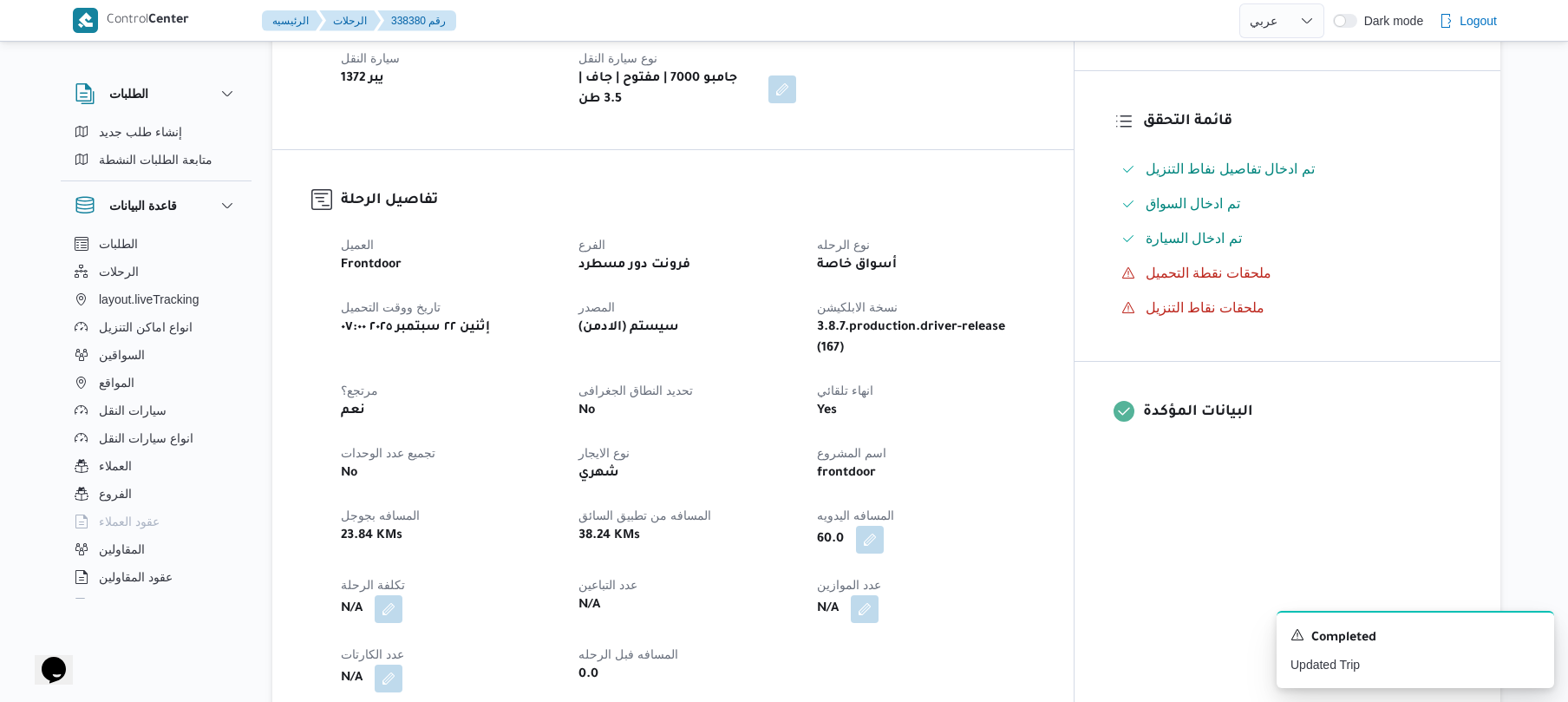
click at [1036, 462] on div "frontdoor" at bounding box center [926, 474] width 221 height 24
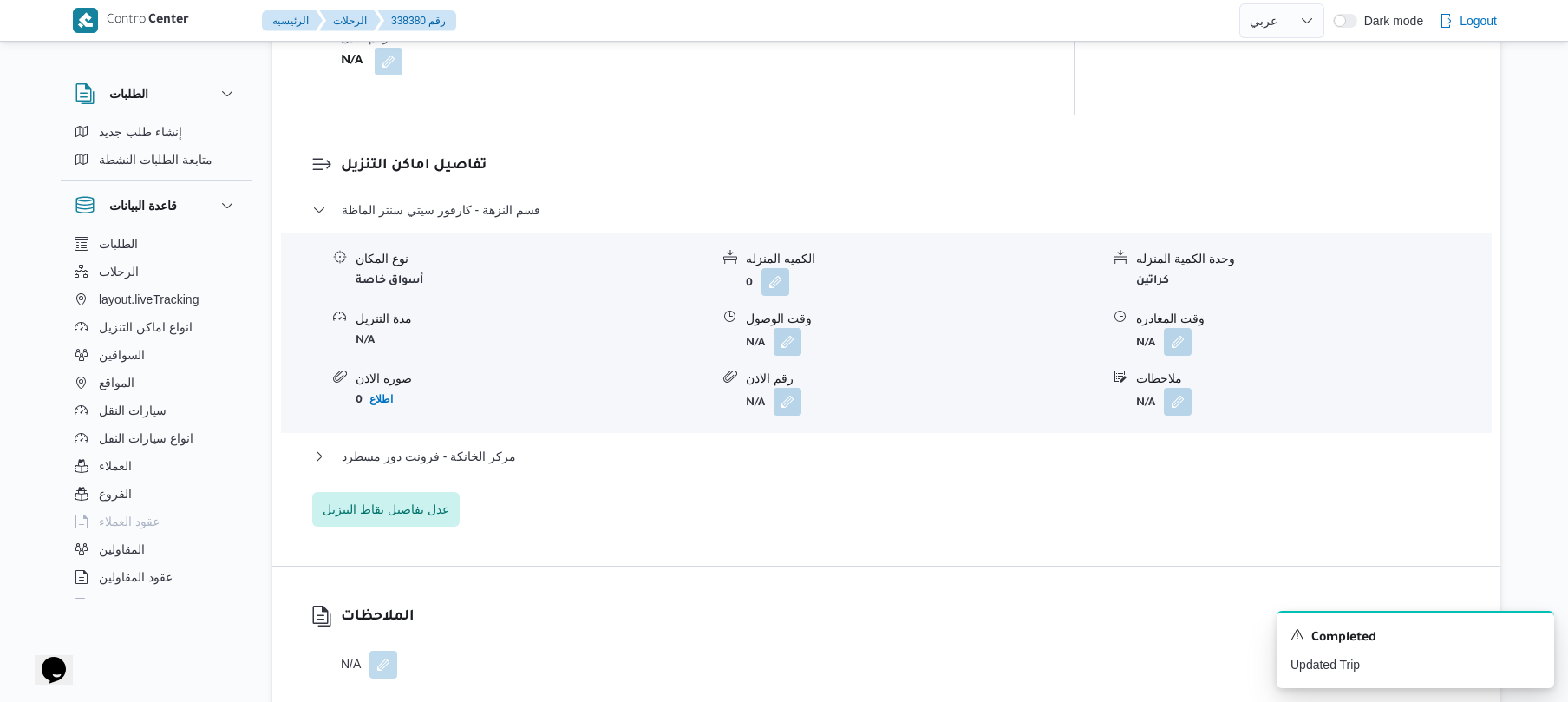
scroll to position [1341, 0]
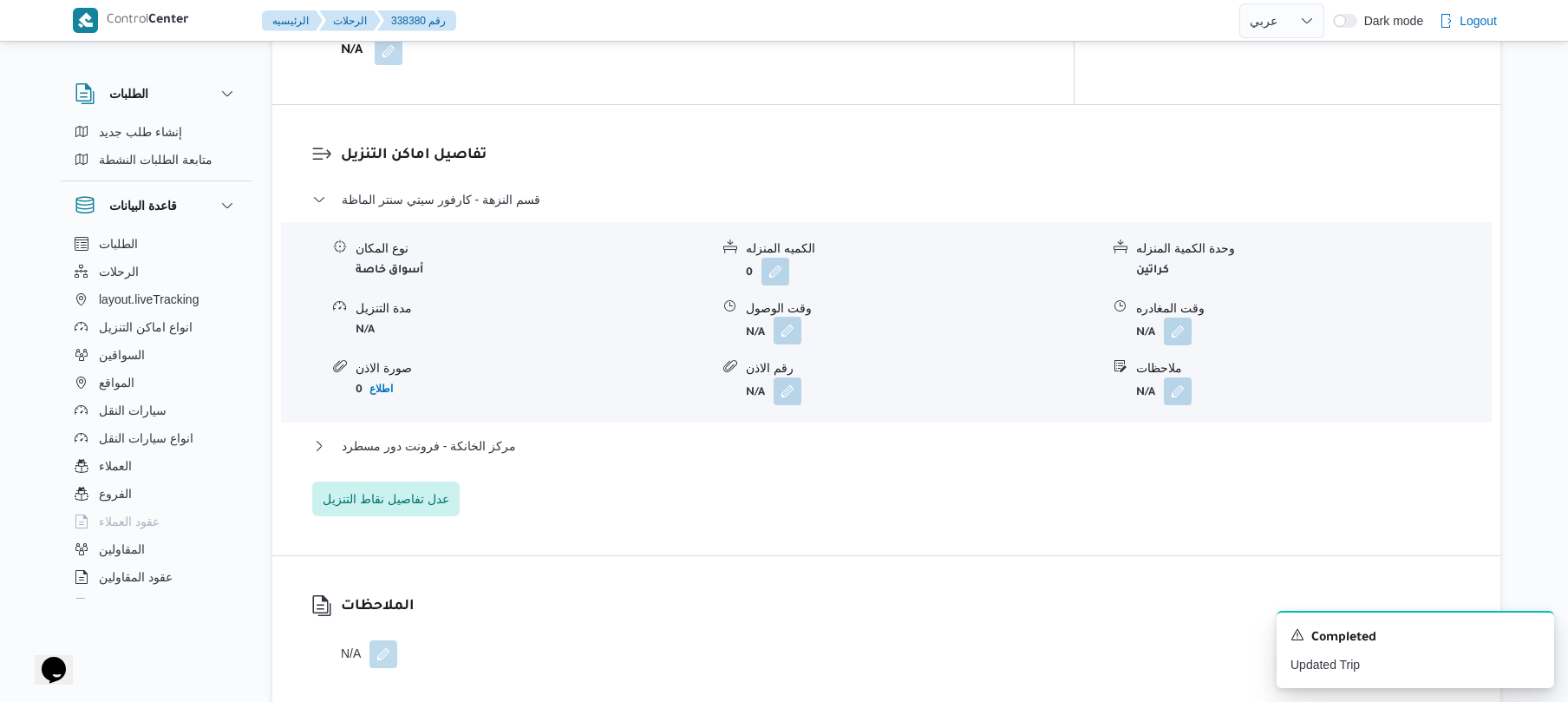
click at [789, 316] on button "button" at bounding box center [787, 330] width 27 height 27
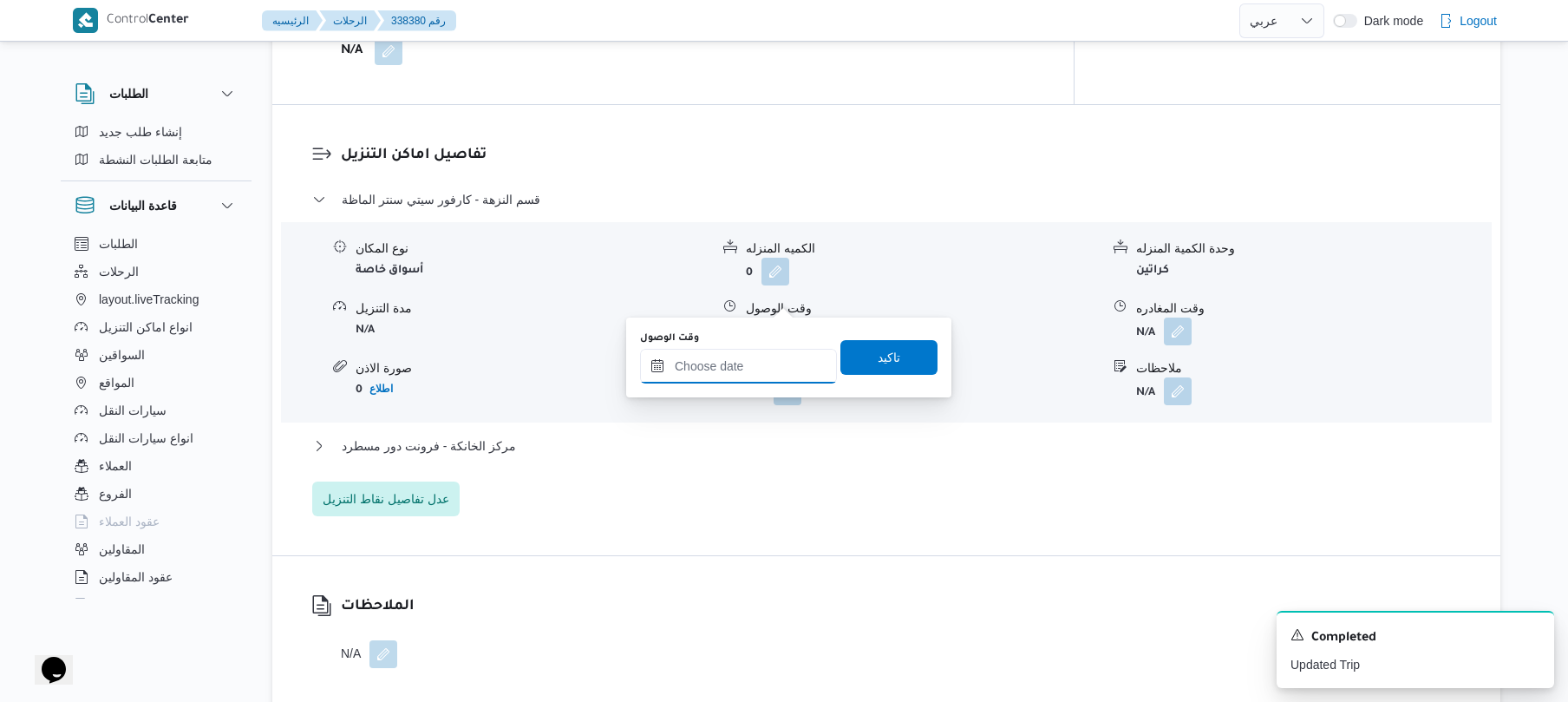
click at [737, 364] on input "وقت الوصول" at bounding box center [739, 366] width 197 height 35
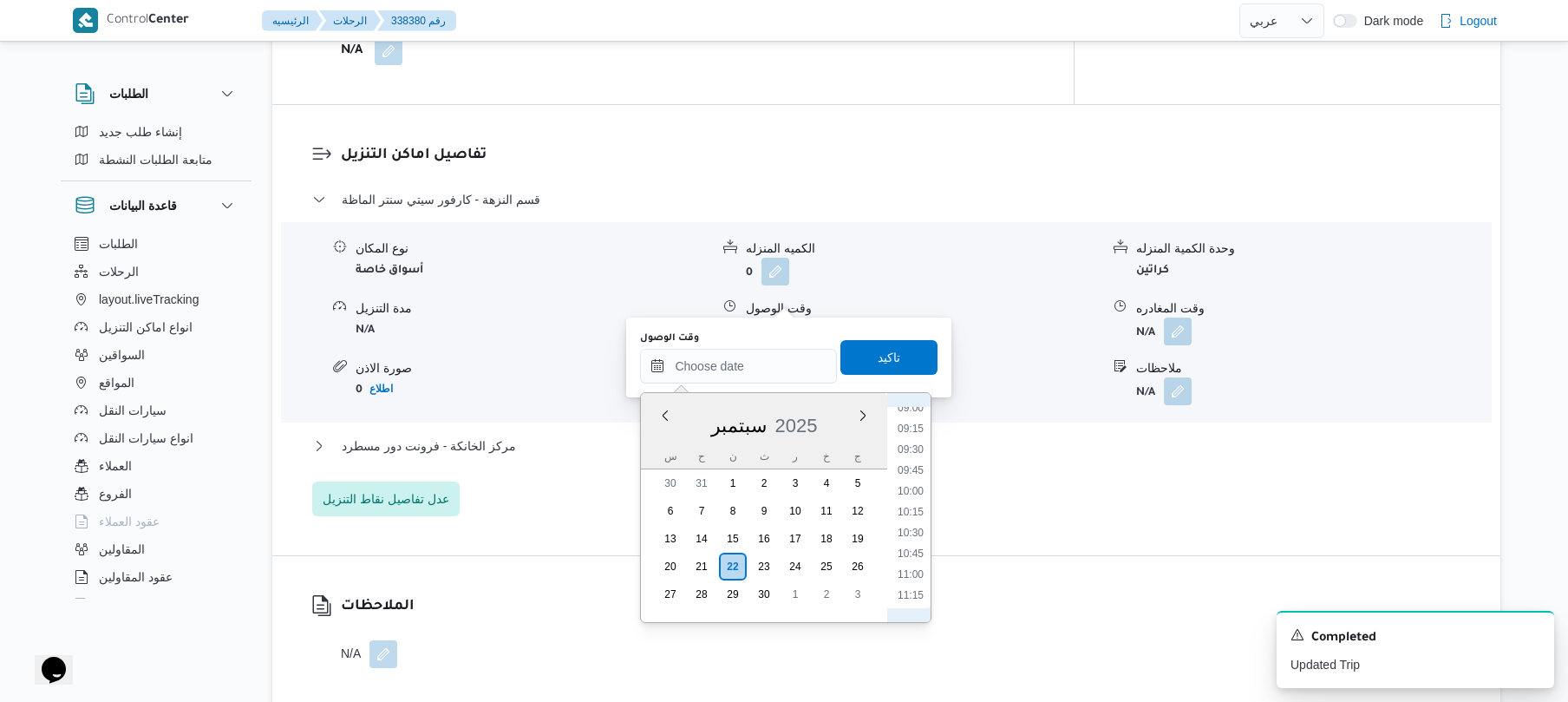
scroll to position [587, 0]
click at [913, 538] on li "08:30" at bounding box center [910, 536] width 40 height 18
type input "[DATE] ٠٨:٣٠"
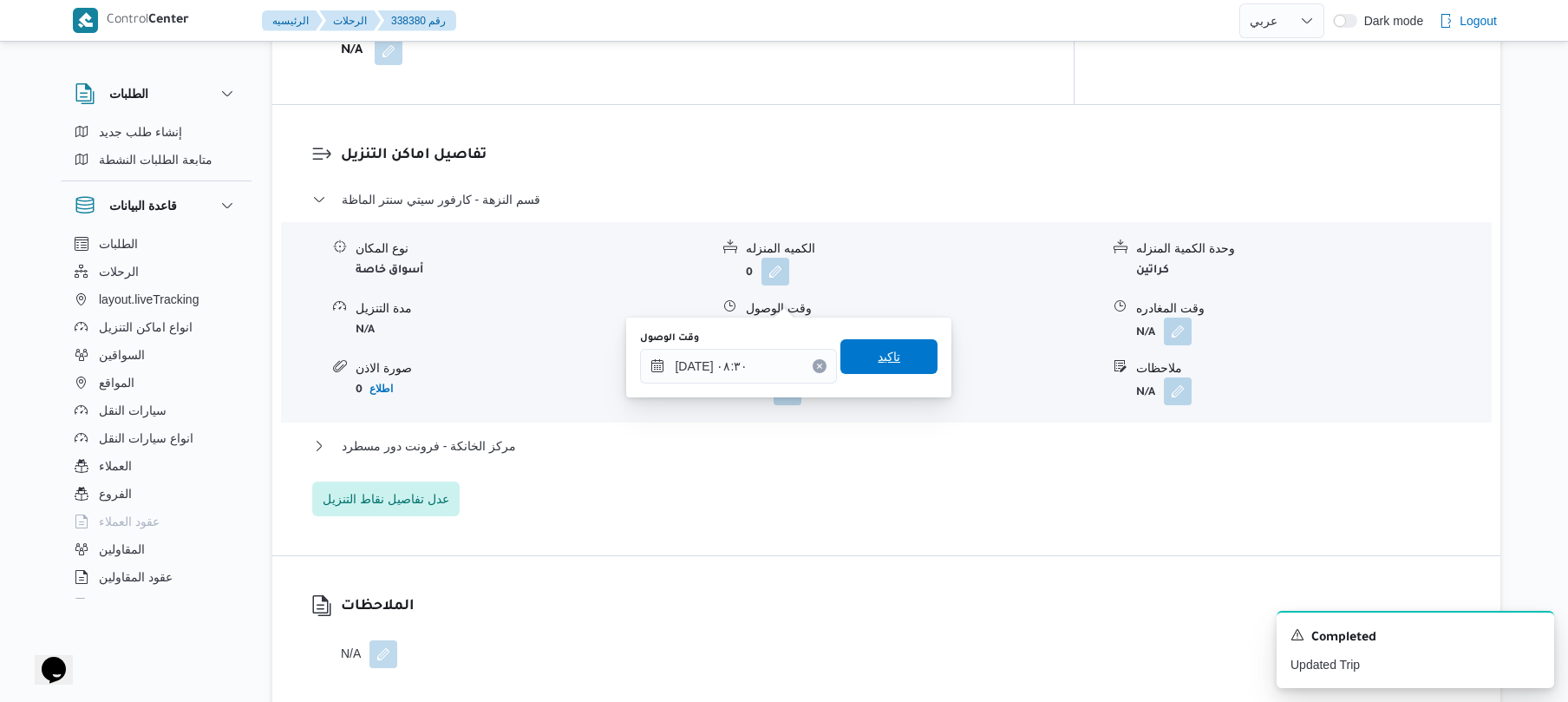
click at [888, 361] on span "تاكيد" at bounding box center [888, 355] width 22 height 21
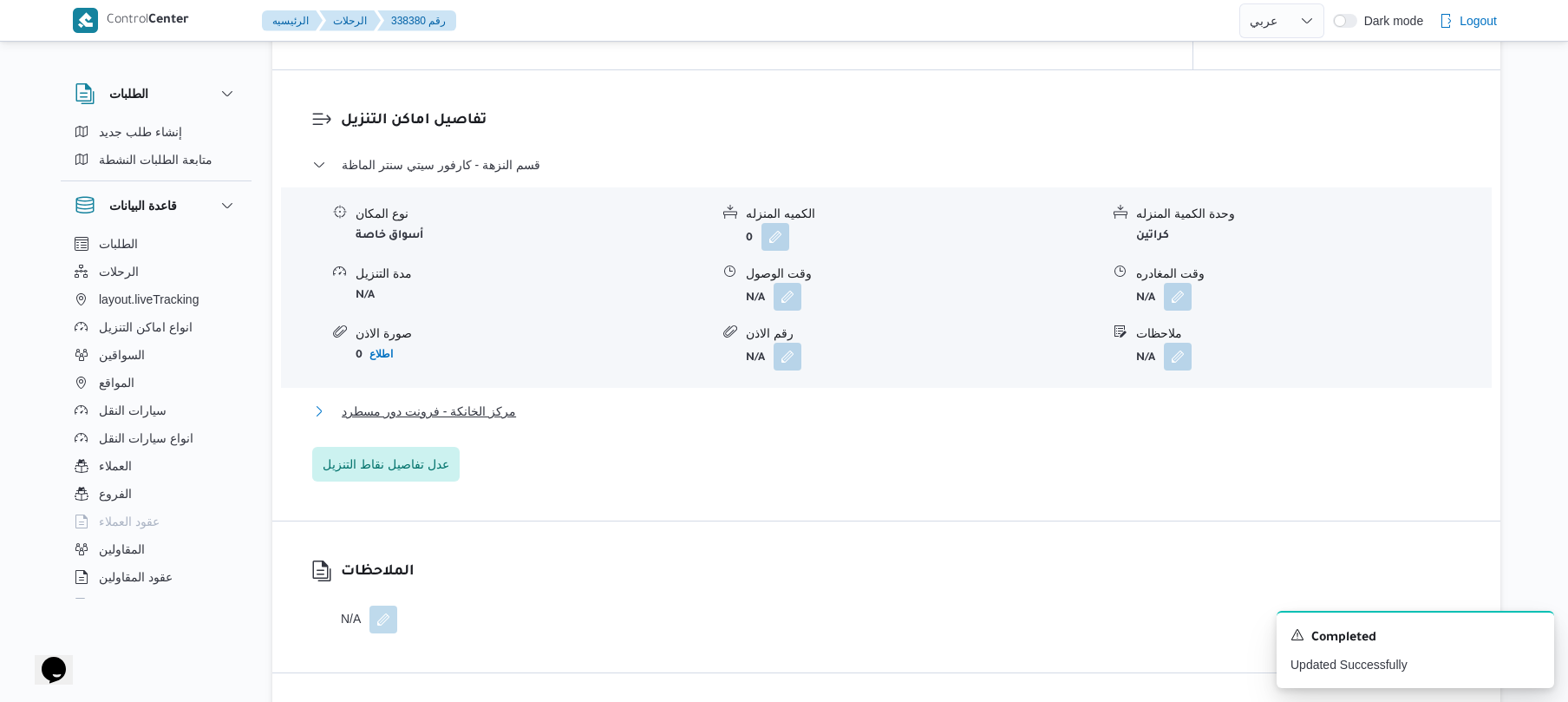
click at [824, 411] on button "مركز الخانكة - فرونت دور مسطرد" at bounding box center [887, 410] width 1149 height 21
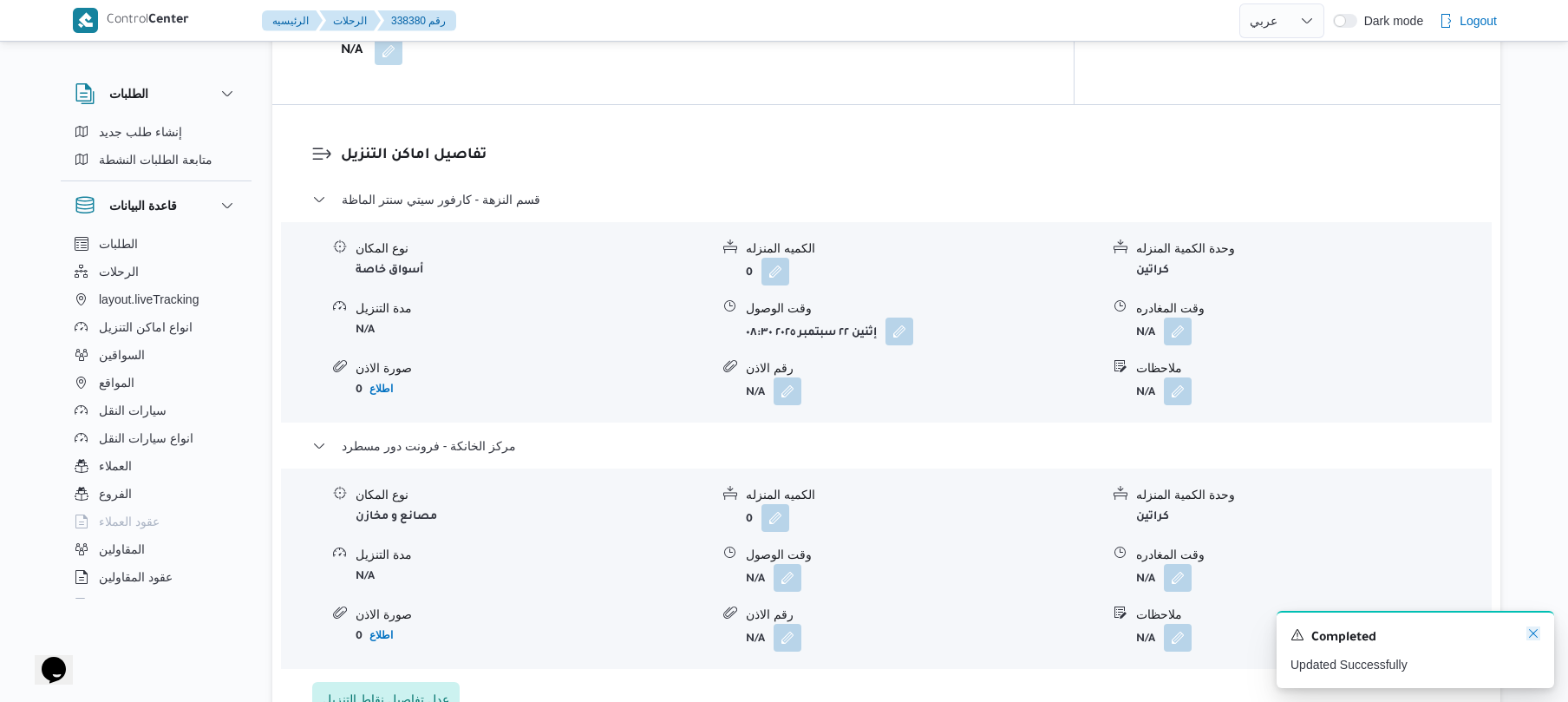
click at [1530, 633] on icon "Dismiss toast" at bounding box center [1533, 633] width 14 height 14
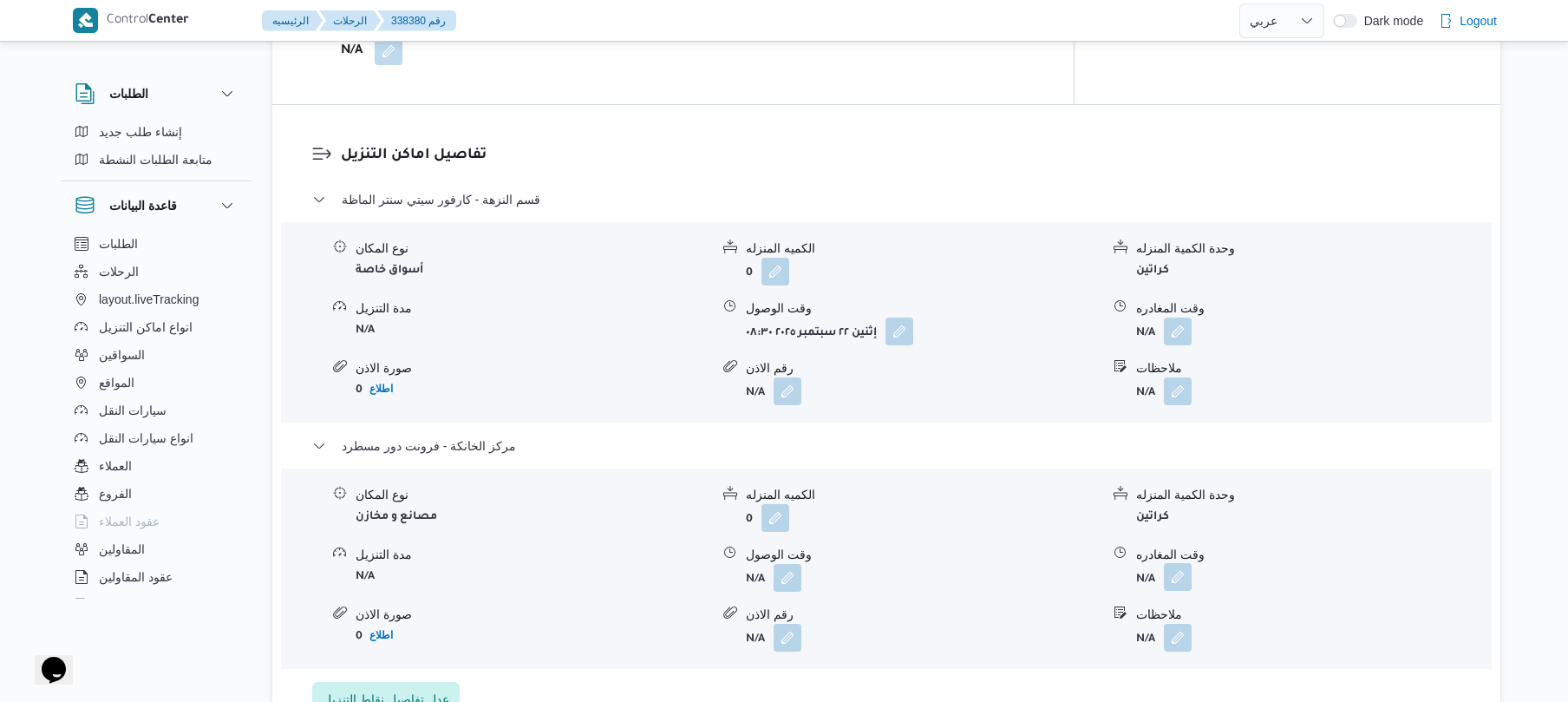
click at [1174, 563] on button "button" at bounding box center [1177, 577] width 27 height 27
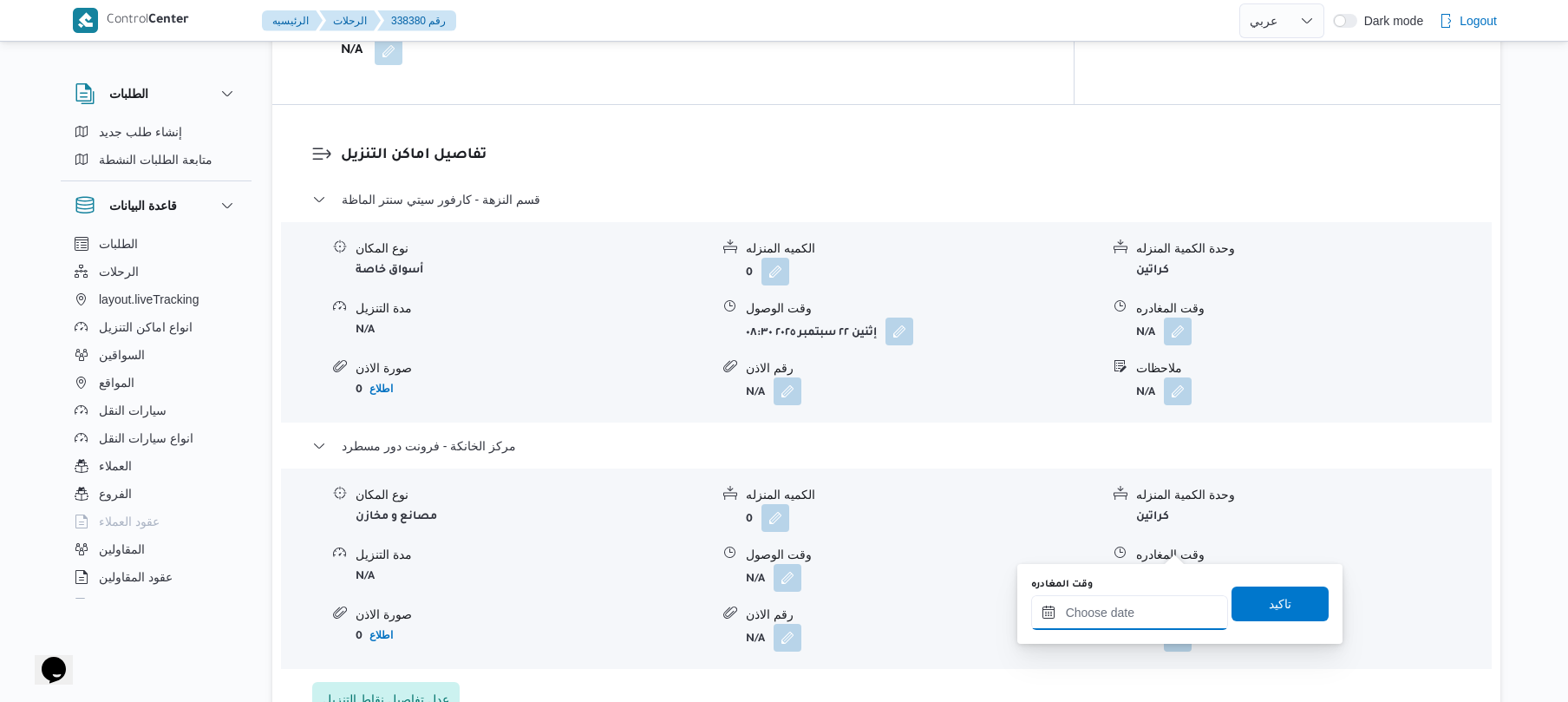
click at [1131, 619] on input "وقت المغادره" at bounding box center [1130, 612] width 197 height 35
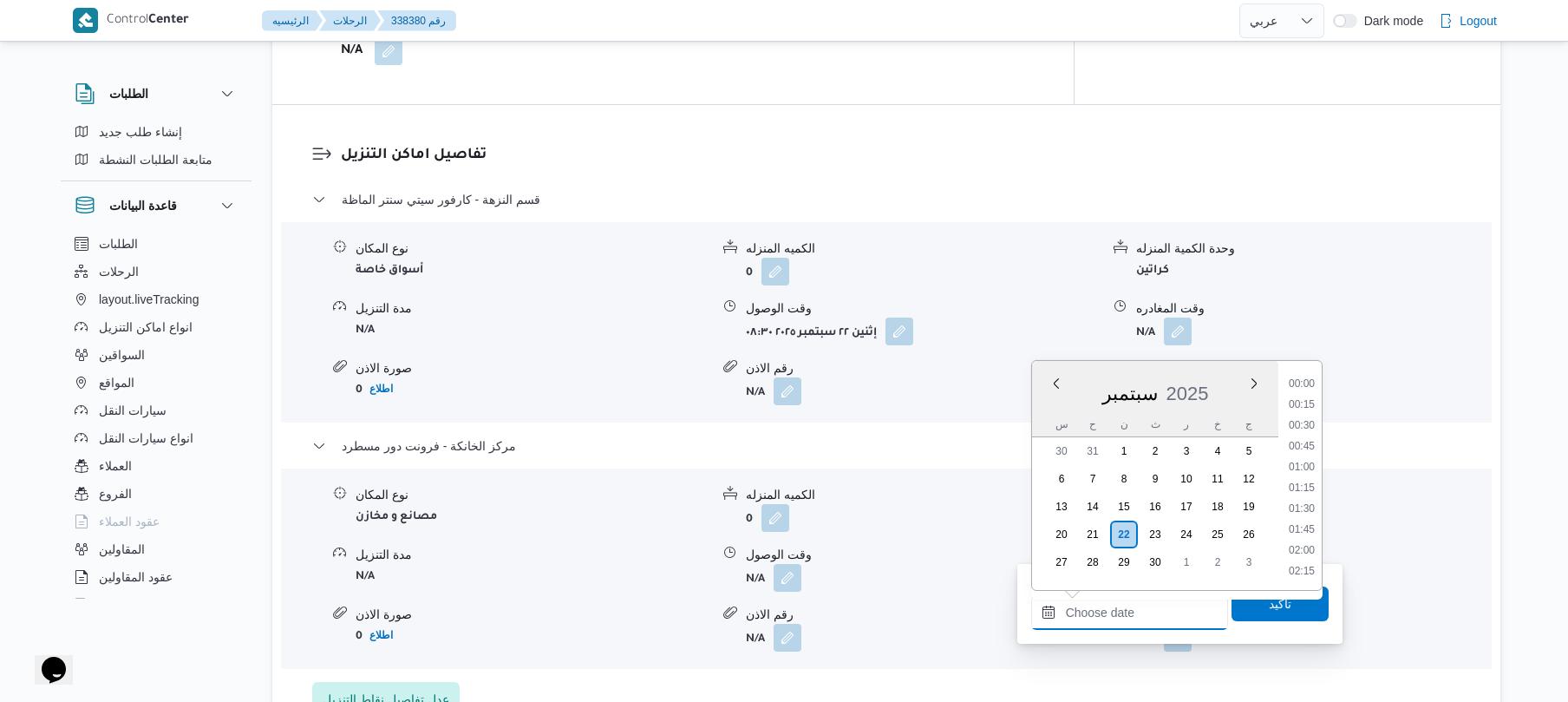
scroll to position [1437, 0]
click at [1305, 385] on li "17:15" at bounding box center [1301, 383] width 40 height 18
type input "٢٢/٠٩/٢٠٢٥ ١٧:١٥"
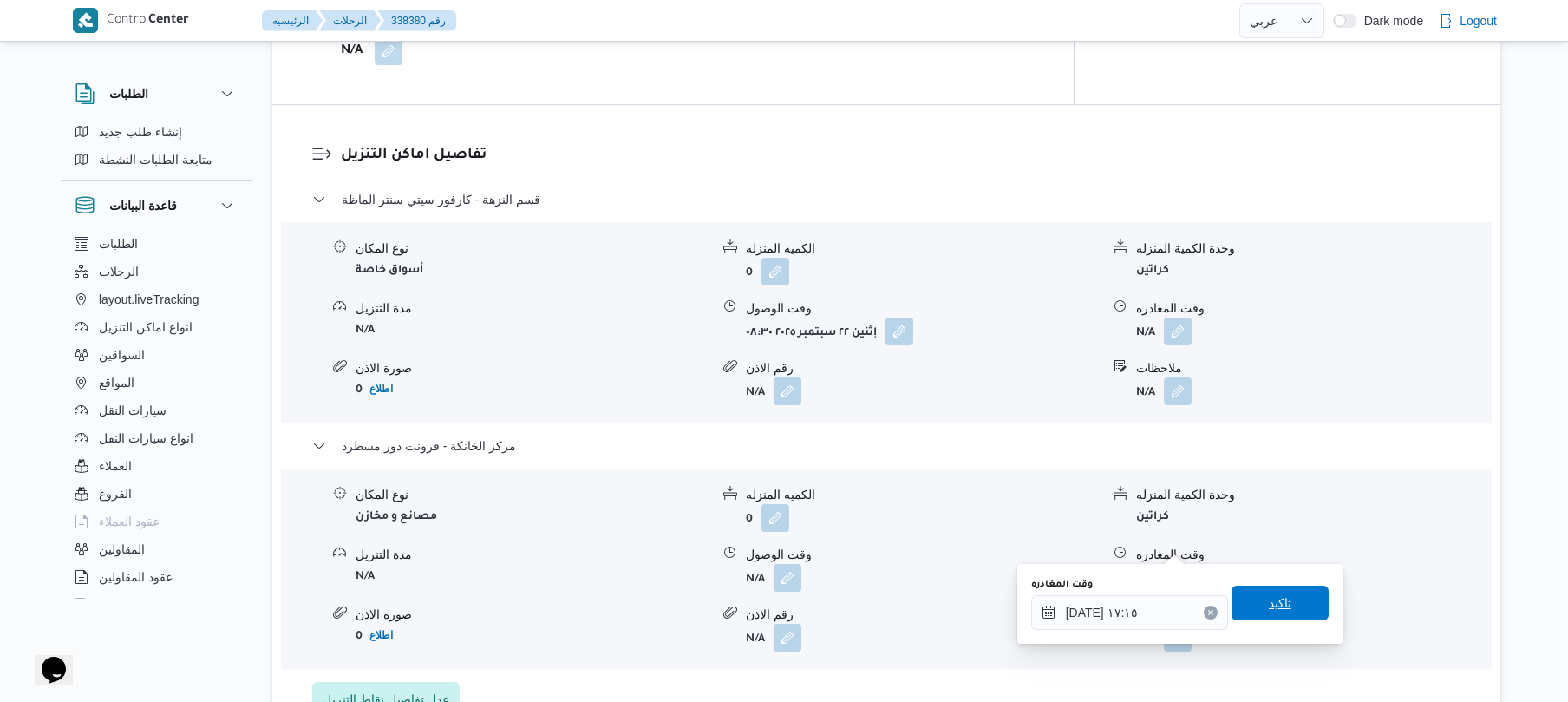
click at [1269, 601] on span "تاكيد" at bounding box center [1280, 602] width 22 height 21
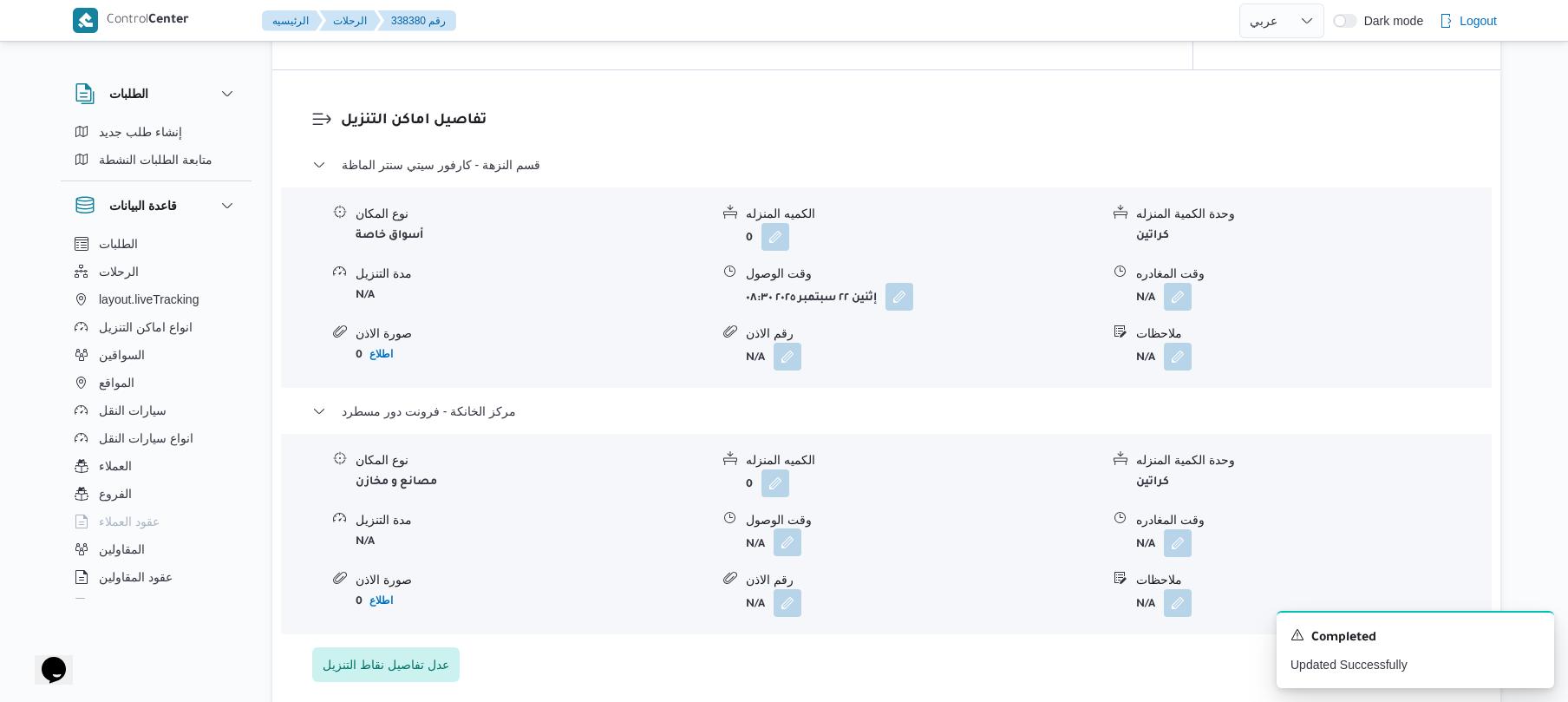
click at [792, 543] on button "button" at bounding box center [787, 542] width 27 height 27
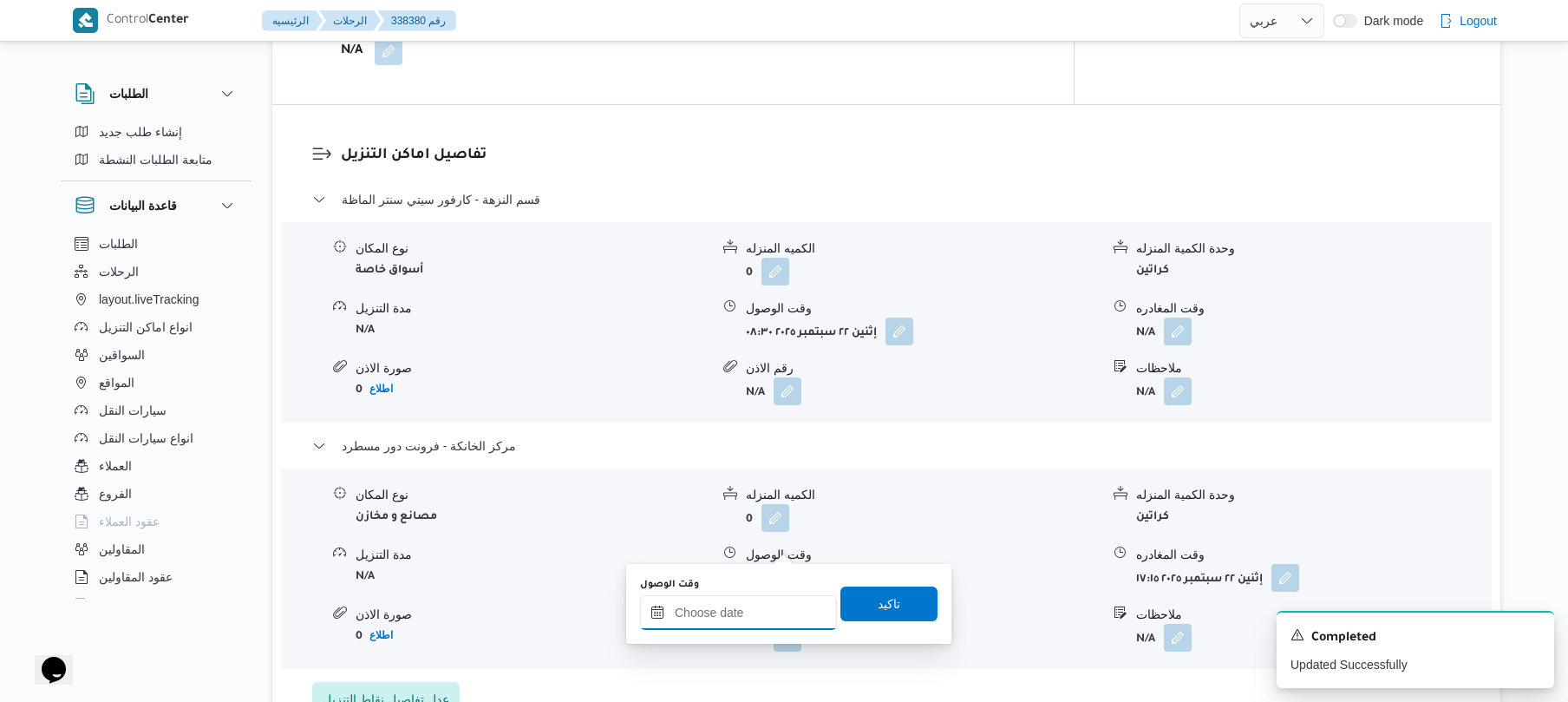
click at [755, 604] on input "وقت الوصول" at bounding box center [739, 612] width 197 height 35
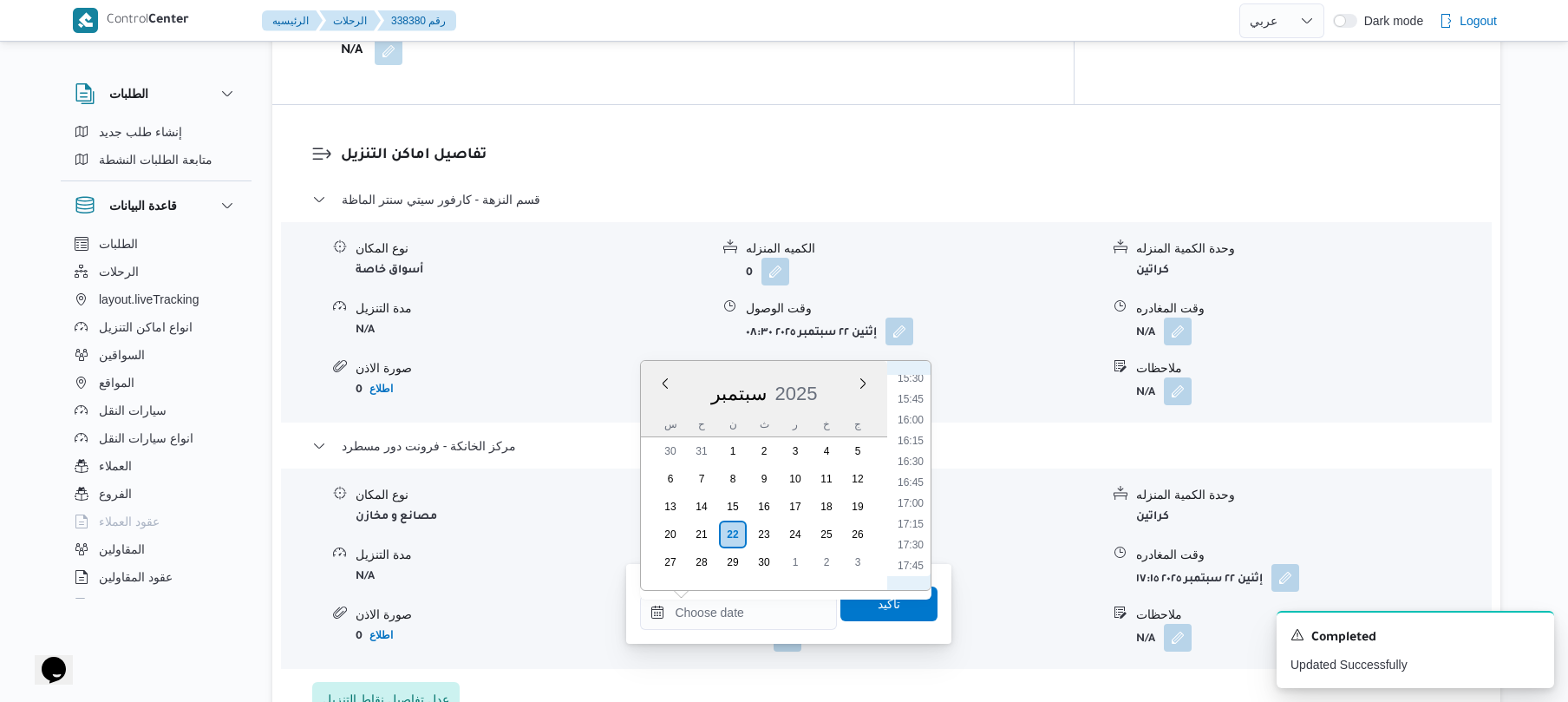
scroll to position [1266, 0]
click at [920, 538] on li "17:00" at bounding box center [910, 533] width 40 height 18
type input "٢٢/٠٩/٢٠٢٥ ١٧:٠٠"
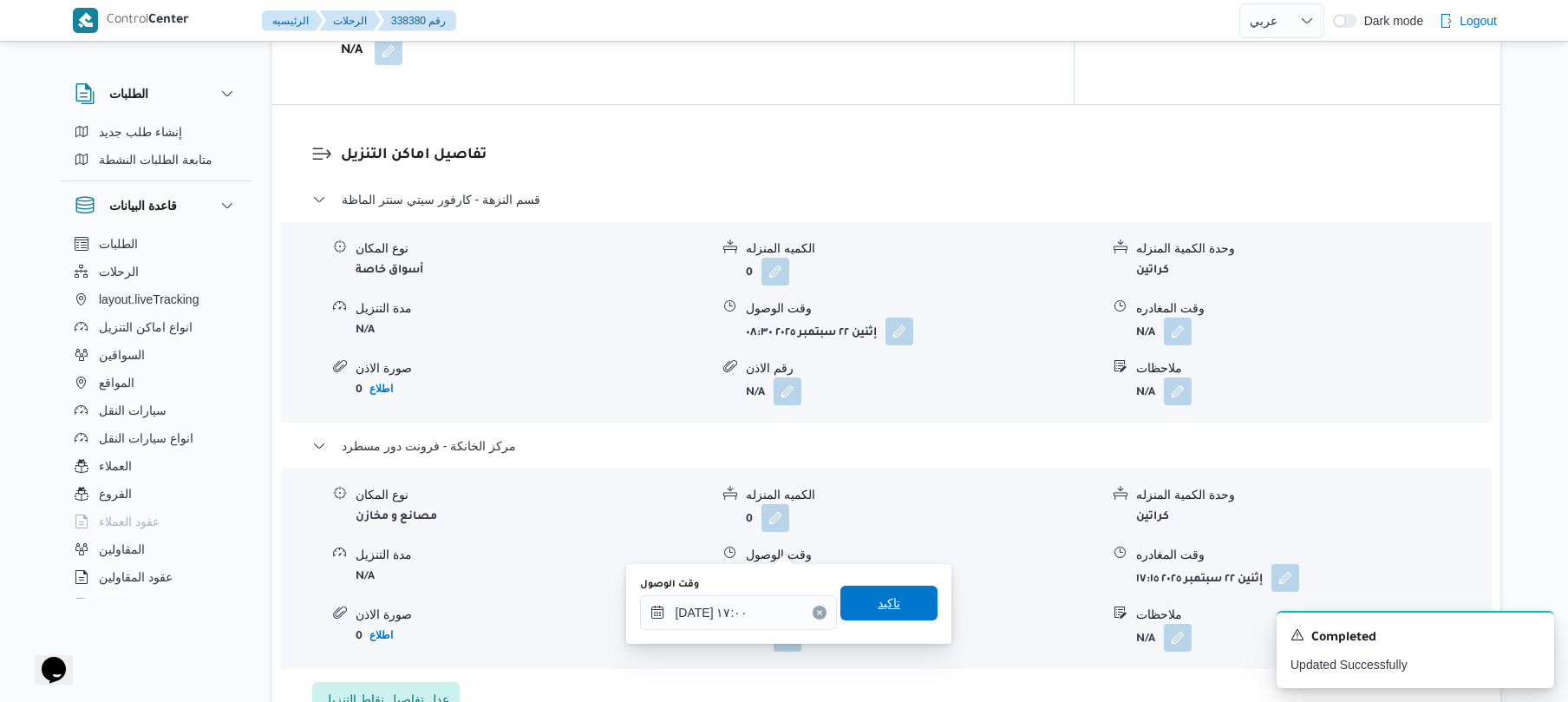
click at [886, 616] on span "تاكيد" at bounding box center [888, 603] width 97 height 35
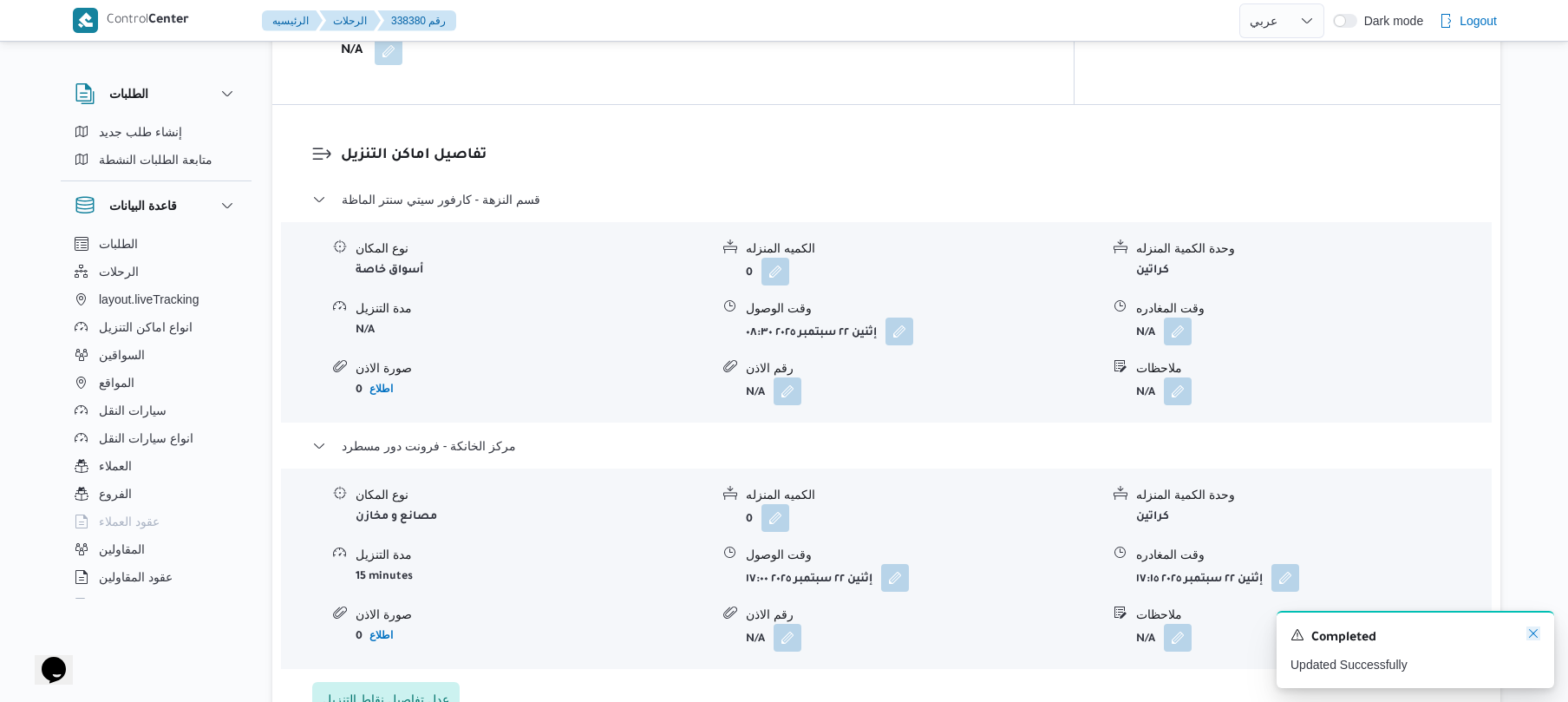
click at [1534, 637] on icon "Dismiss toast" at bounding box center [1533, 633] width 14 height 14
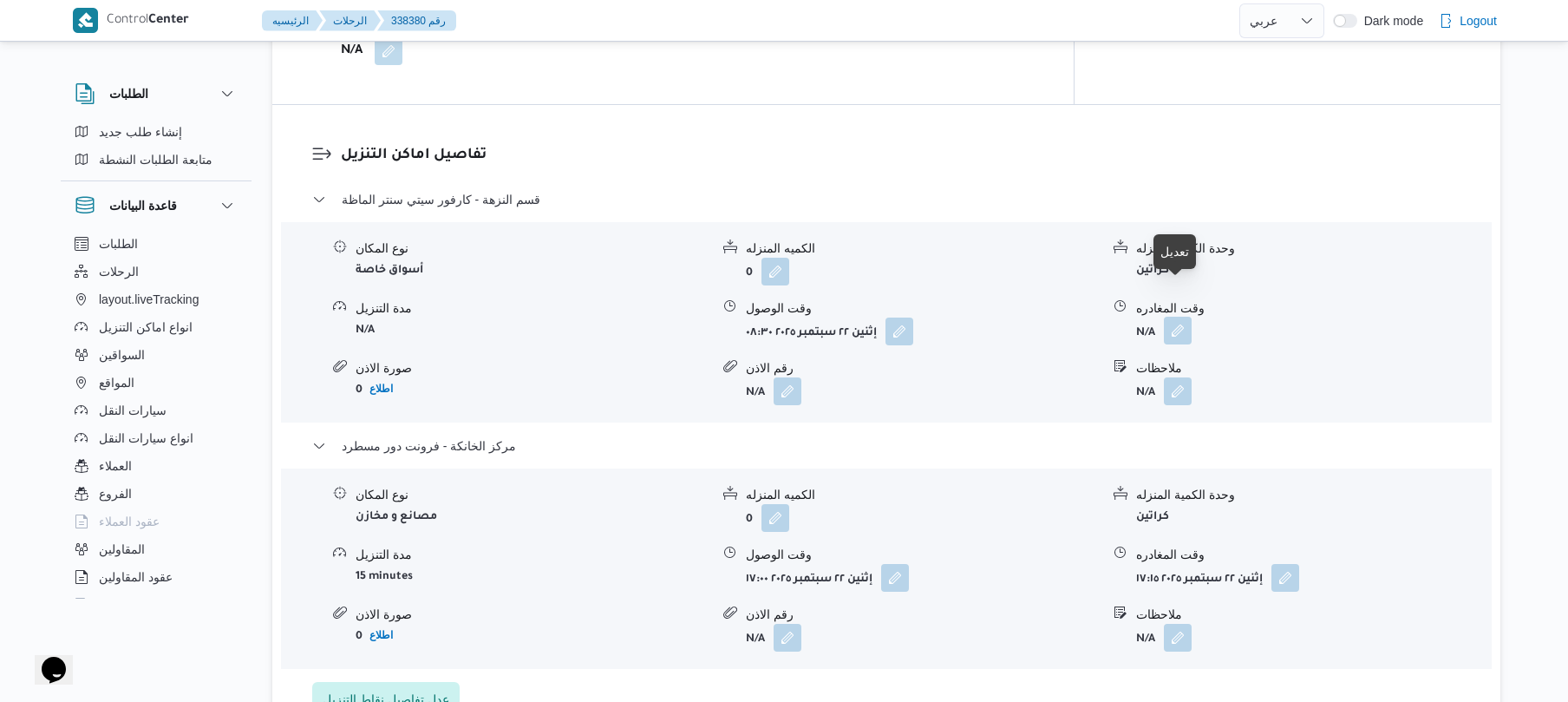
click at [1177, 316] on button "button" at bounding box center [1177, 330] width 27 height 27
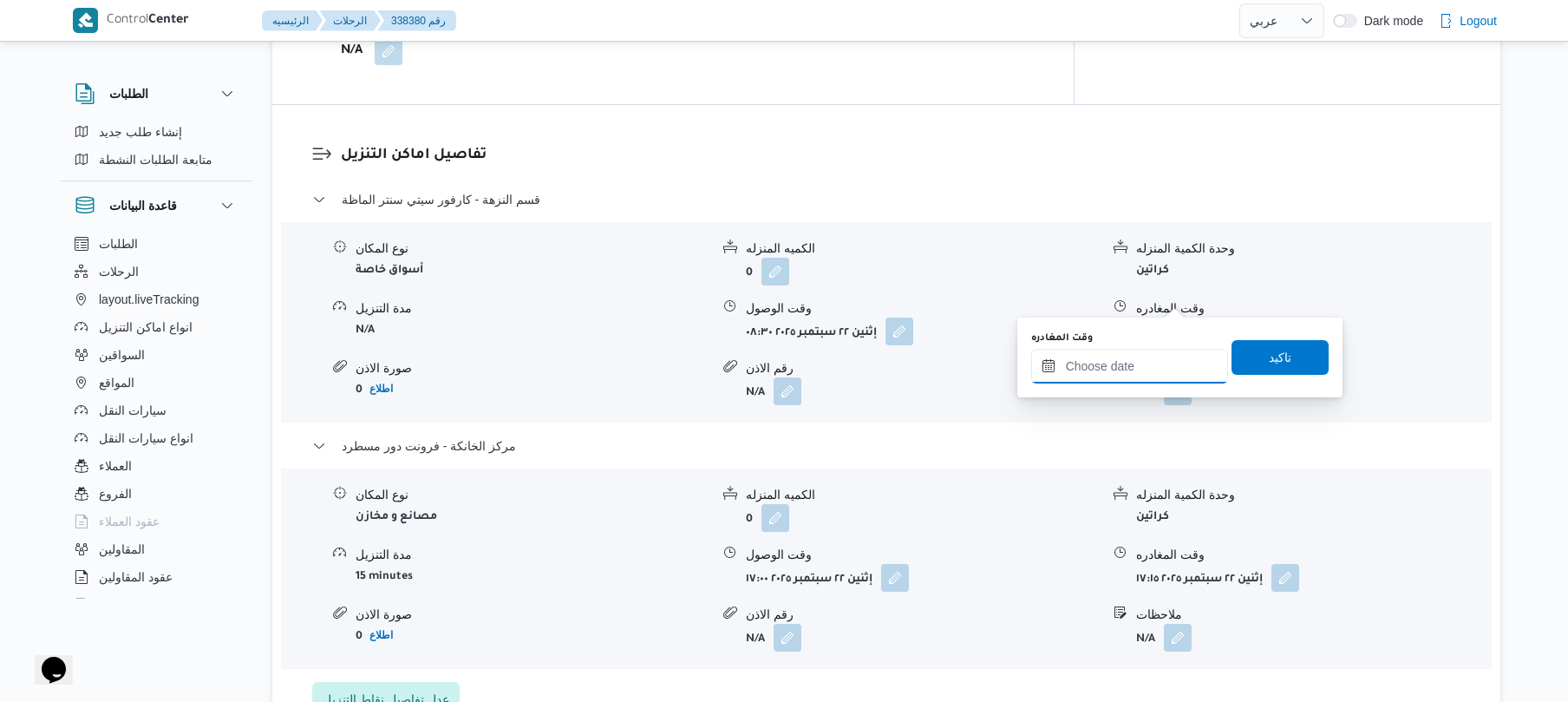
click at [1141, 369] on input "وقت المغادره" at bounding box center [1130, 366] width 197 height 35
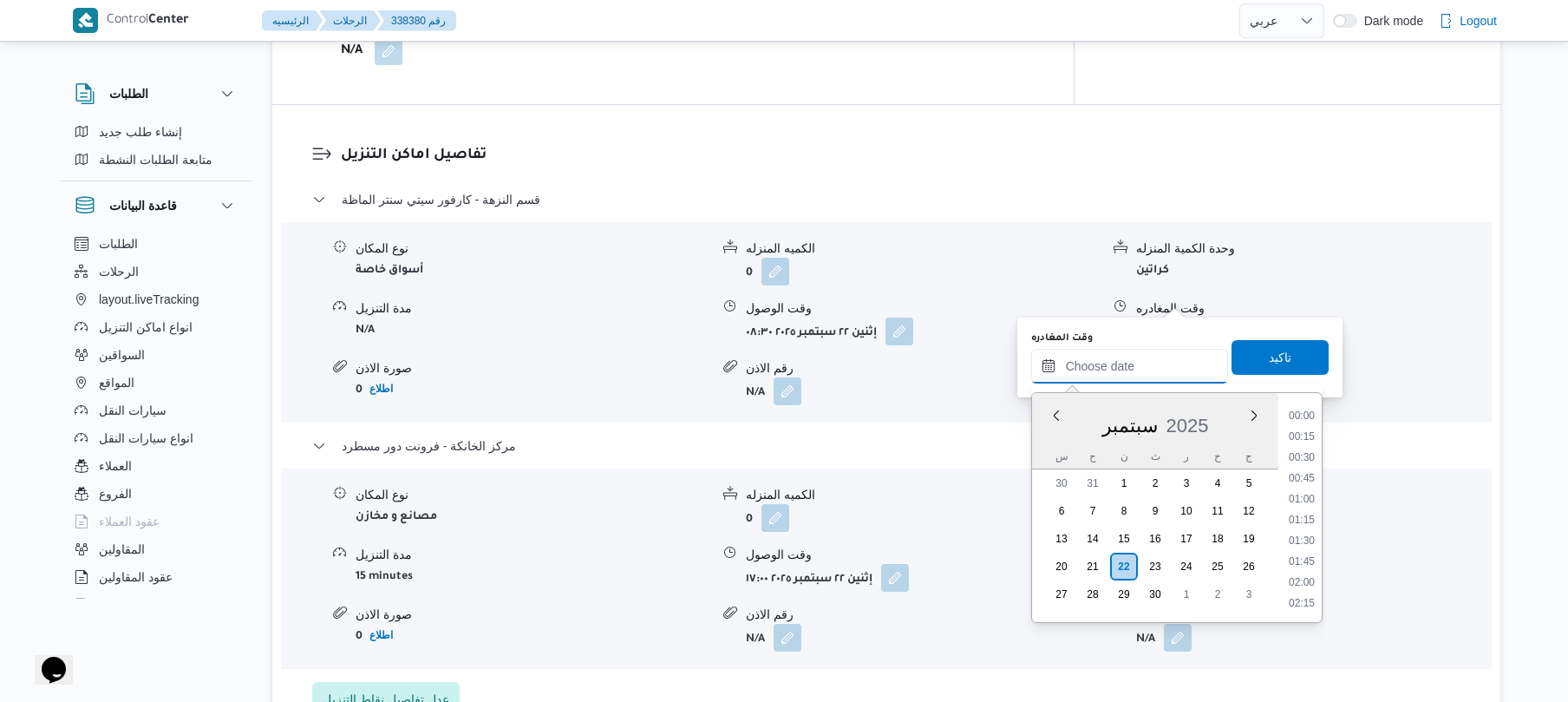
scroll to position [1437, 0]
click at [1322, 449] on ul "00:00 00:15 00:30 00:45 01:00 01:15 01:30 01:45 02:00 02:15 02:30 02:45 03:00 0…" at bounding box center [1301, 508] width 40 height 201
click at [1322, 451] on ul "00:00 00:15 00:30 00:45 01:00 01:15 01:30 01:45 02:00 02:15 02:30 02:45 03:00 0…" at bounding box center [1301, 508] width 40 height 201
click at [1300, 520] on li "16:30" at bounding box center [1301, 522] width 40 height 18
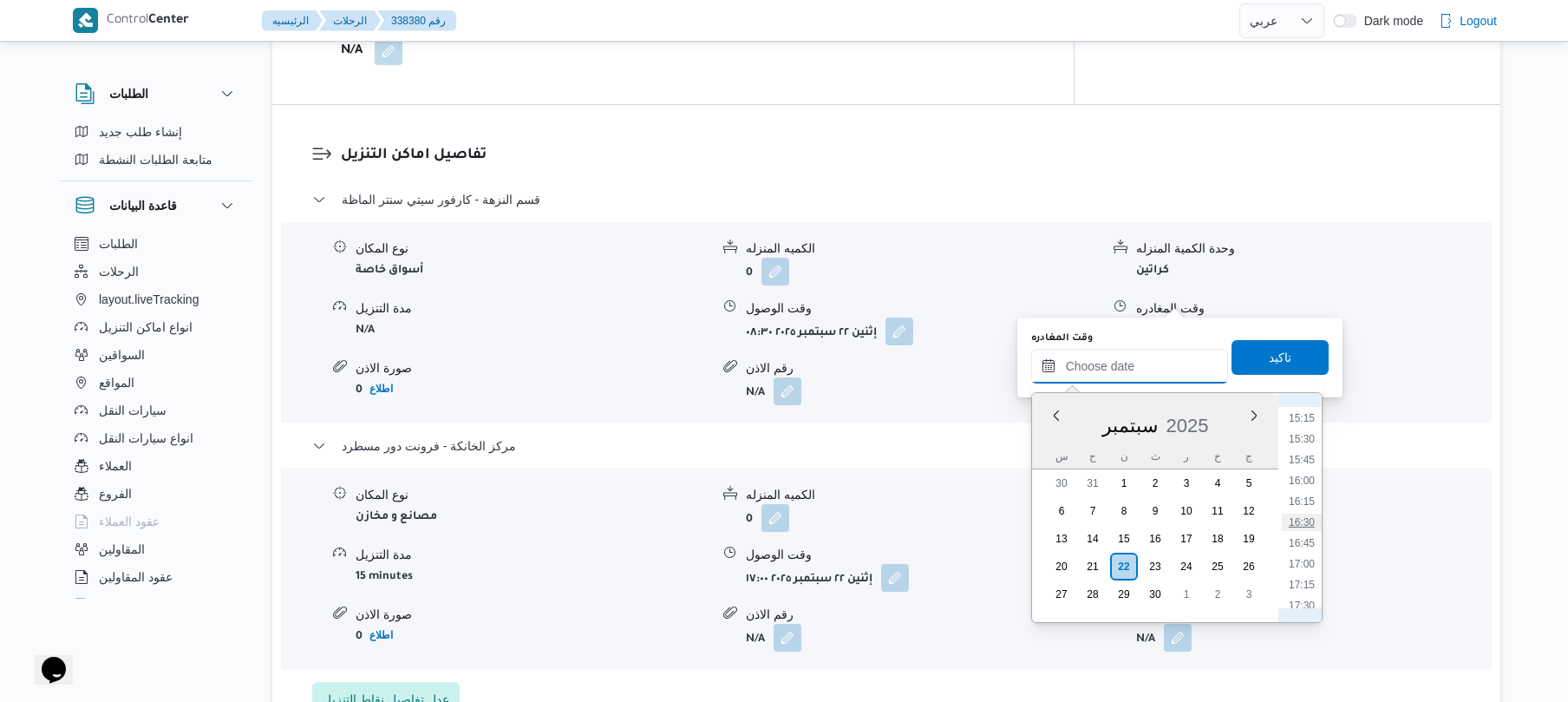
type input "٢٢/٠٩/٢٠٢٥ ١٦:٣٠"
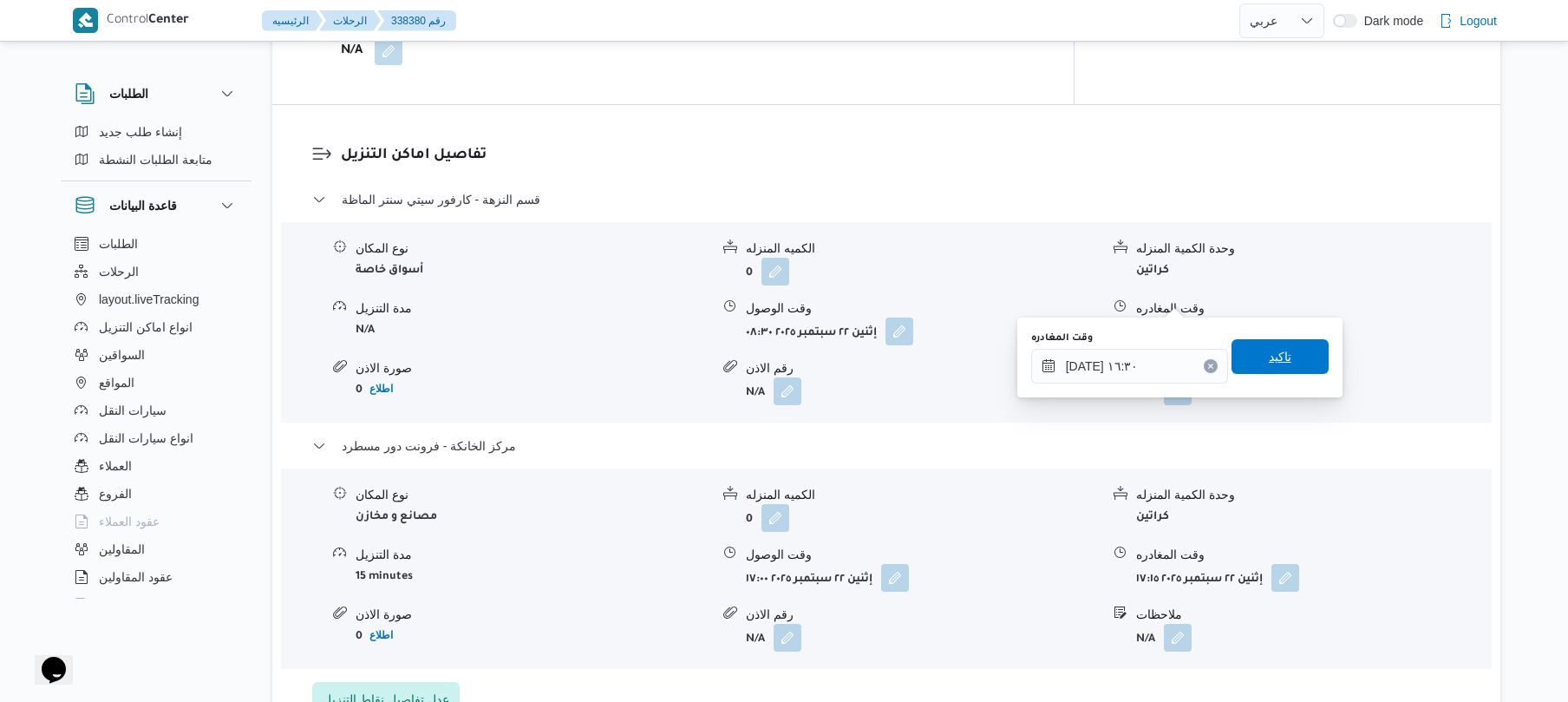
click at [1273, 361] on span "تاكيد" at bounding box center [1280, 355] width 22 height 21
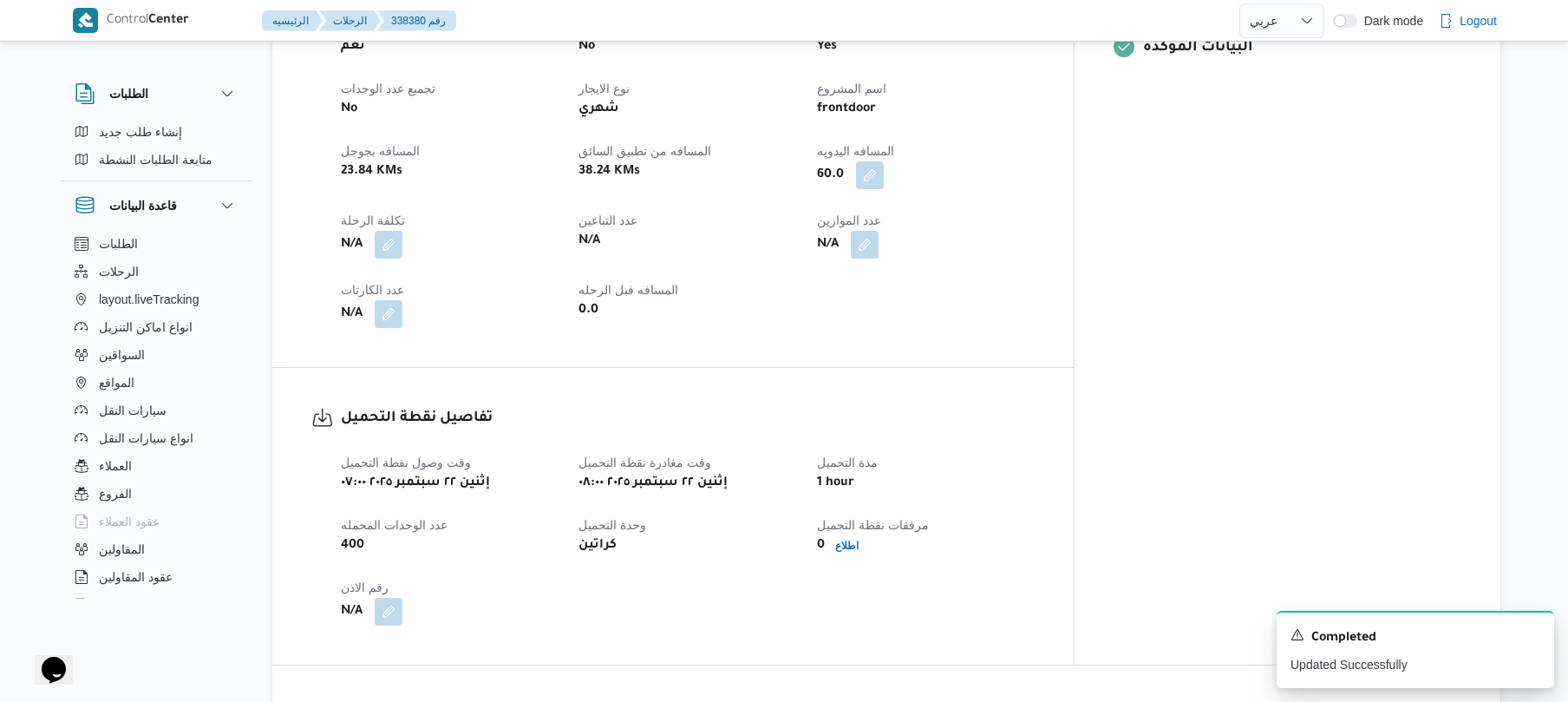
scroll to position [0, 0]
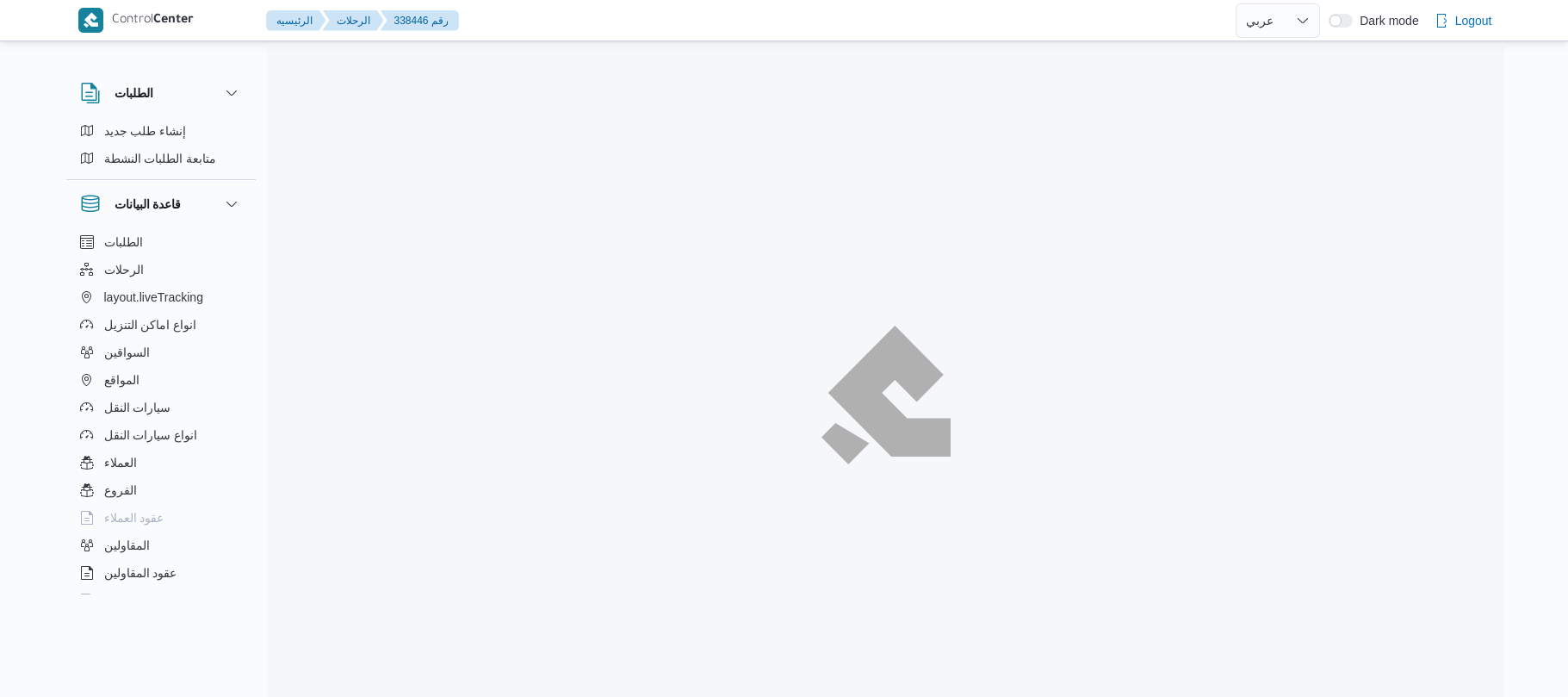
select select "ar"
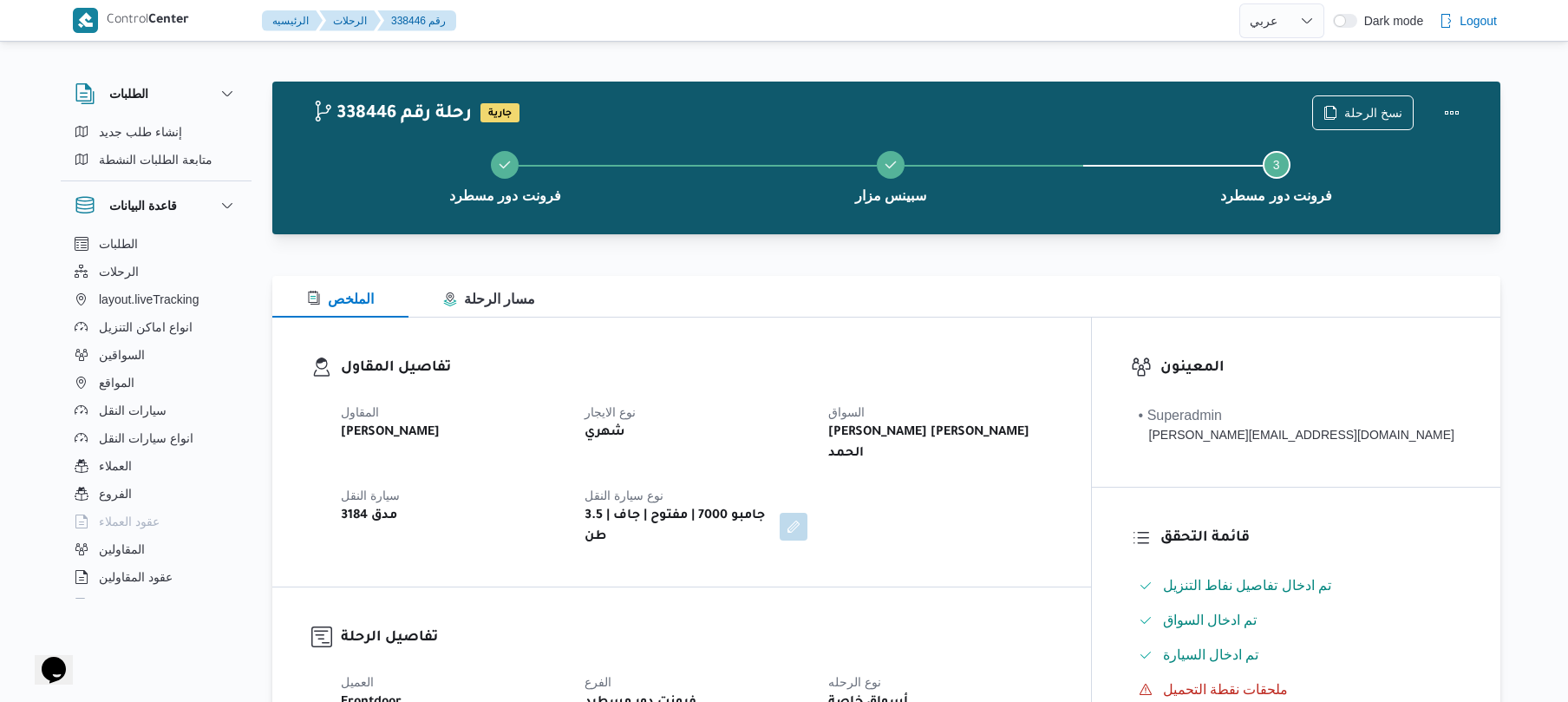
click at [949, 341] on div "تفاصيل المقاول المقاول [PERSON_NAME] نوع الايجار شهري السواق [PERSON_NAME] [PER…" at bounding box center [681, 451] width 819 height 268
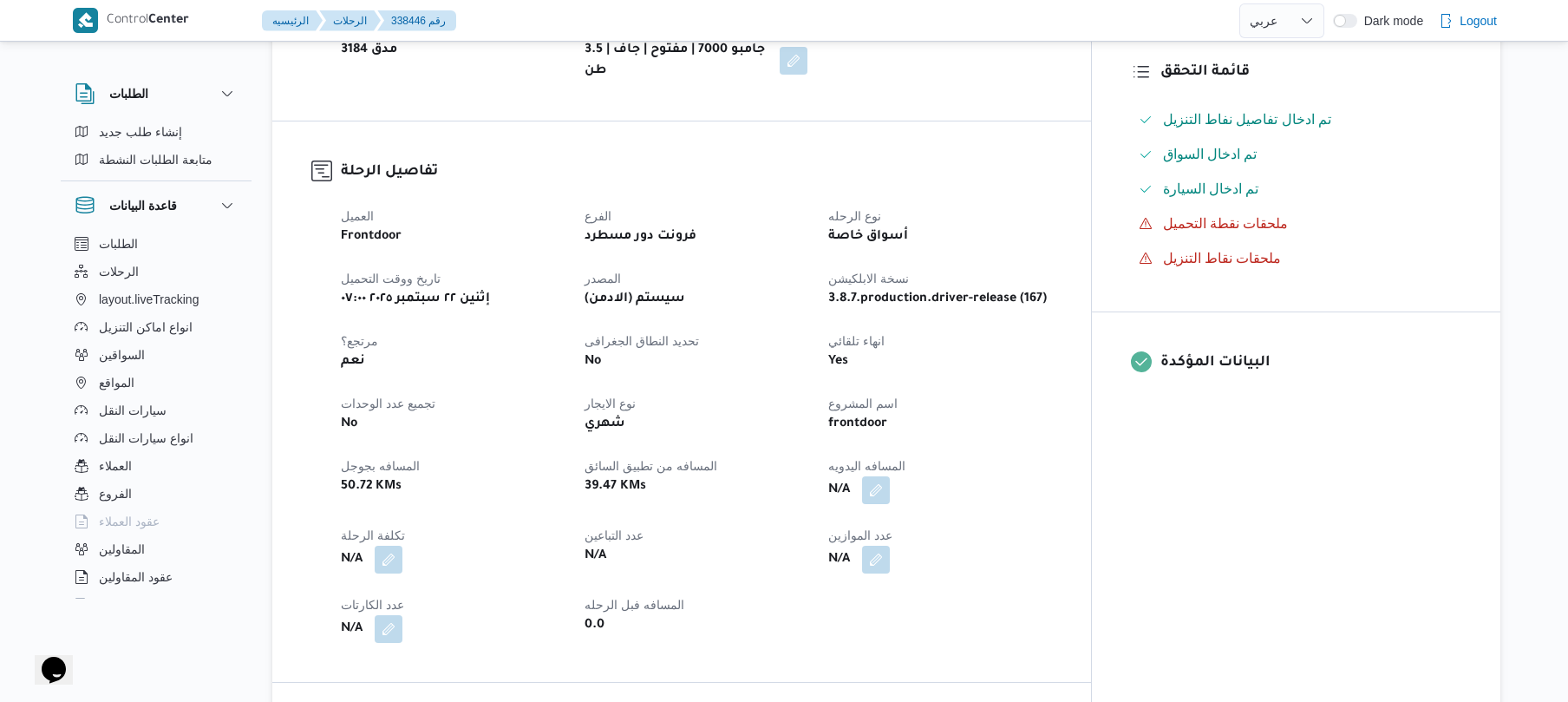
scroll to position [462, 0]
click at [889, 478] on button "button" at bounding box center [876, 492] width 27 height 27
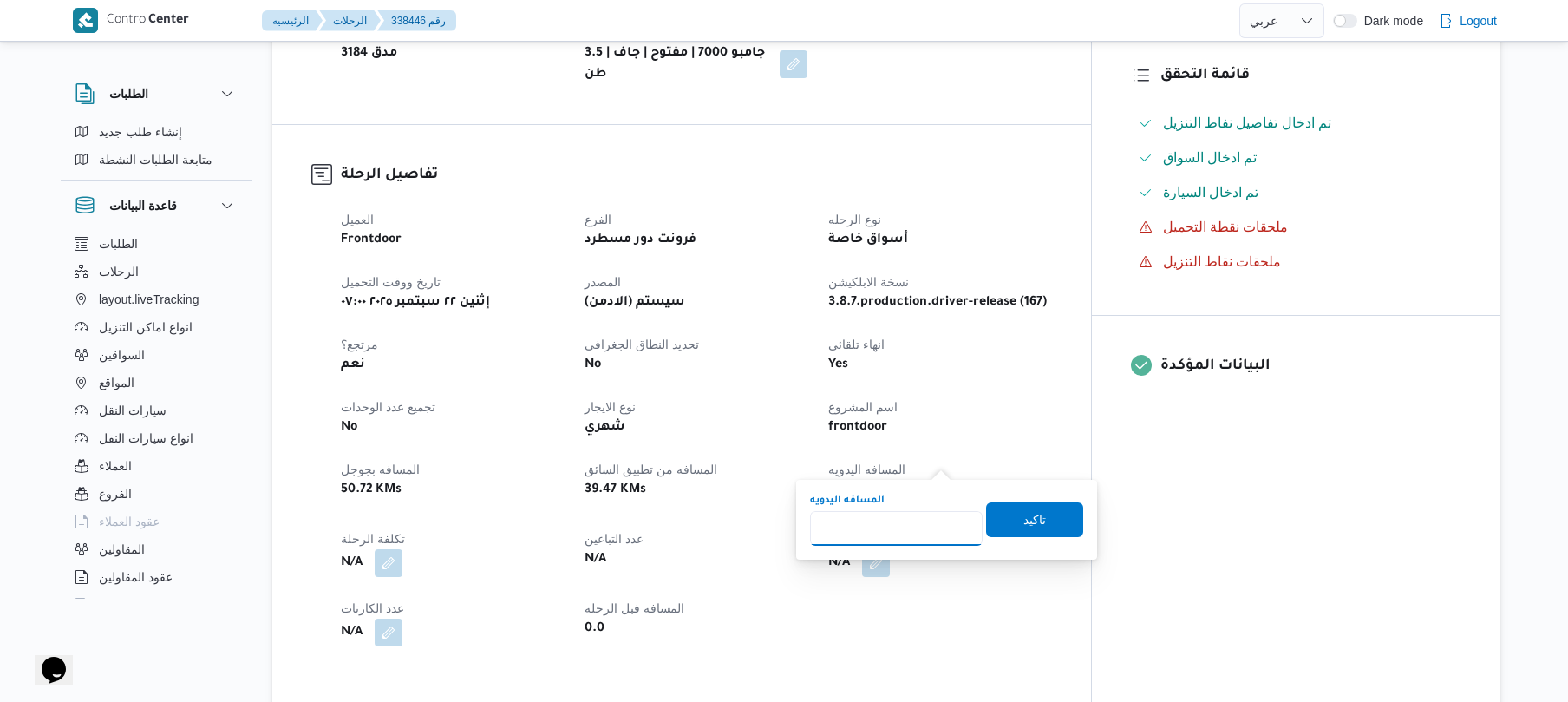
click at [909, 524] on input "المسافه اليدويه" at bounding box center [896, 528] width 173 height 35
type input "130"
click at [1008, 517] on span "تاكيد" at bounding box center [1034, 518] width 97 height 35
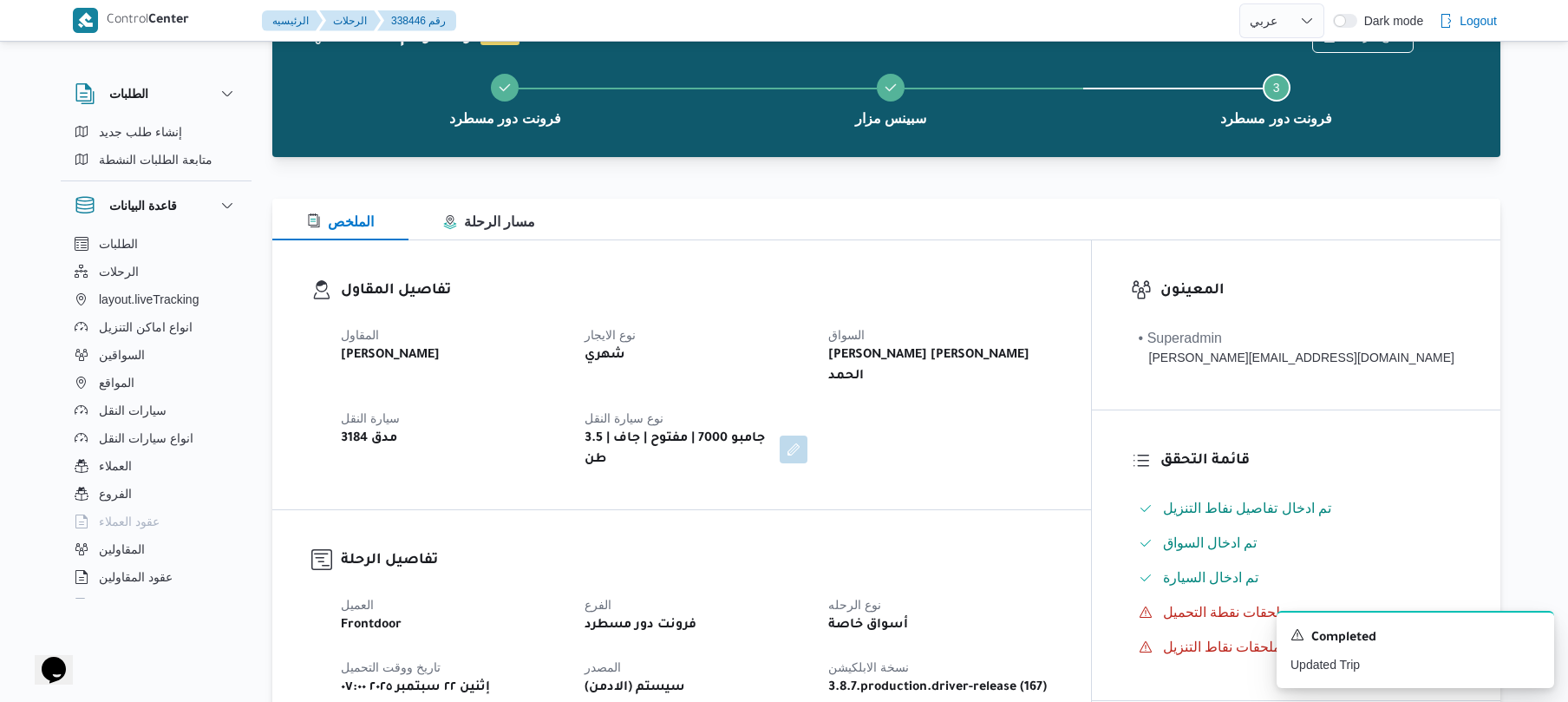
scroll to position [0, 0]
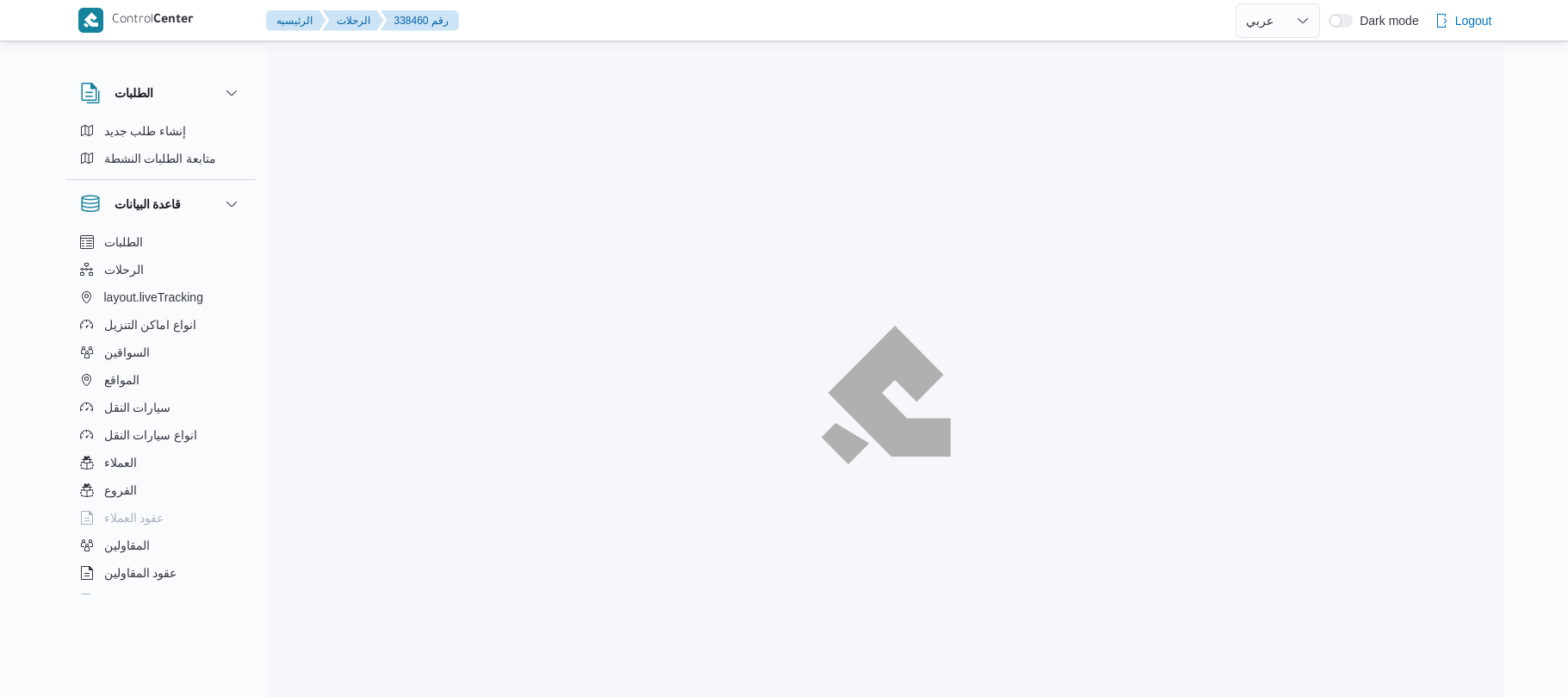
select select "ar"
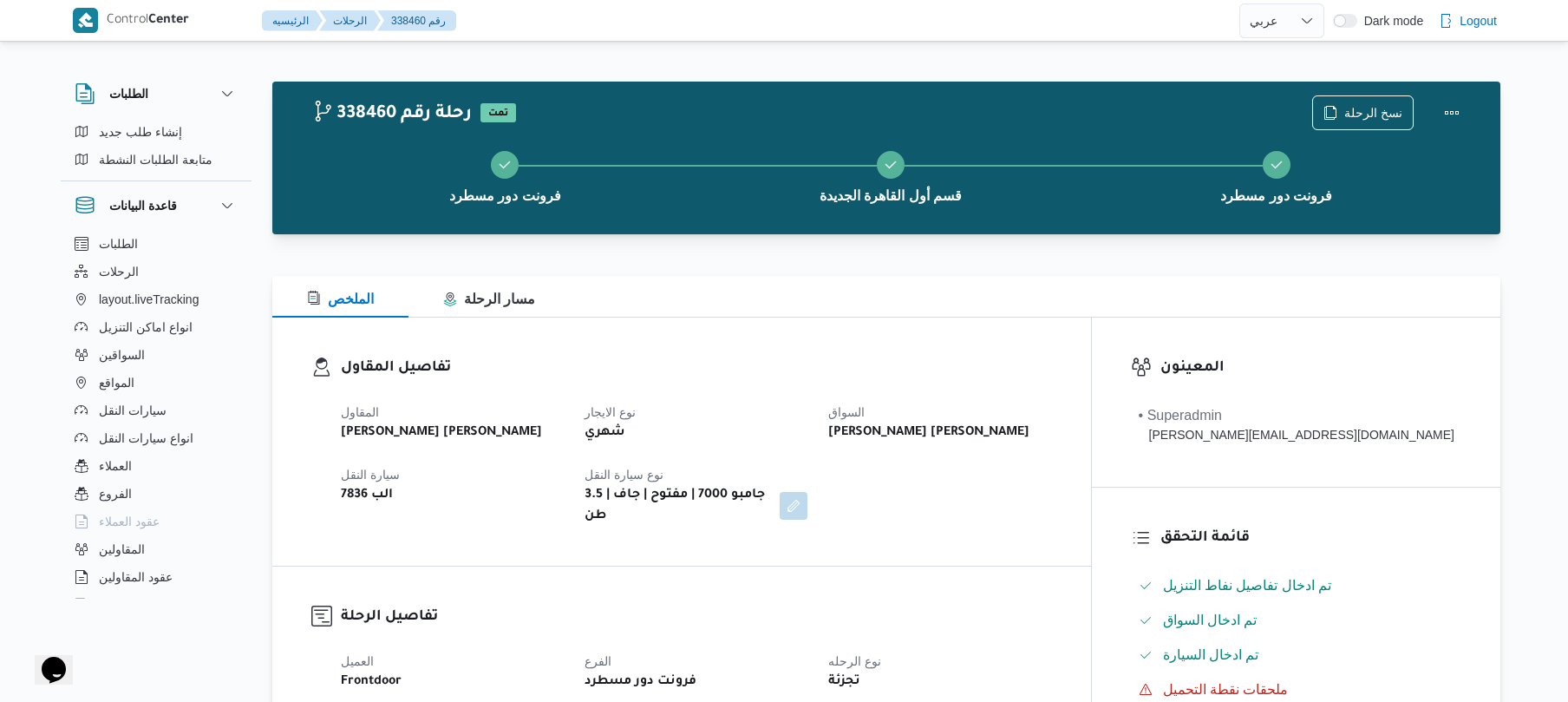
click at [1052, 670] on div "تجزئة" at bounding box center [940, 681] width 227 height 24
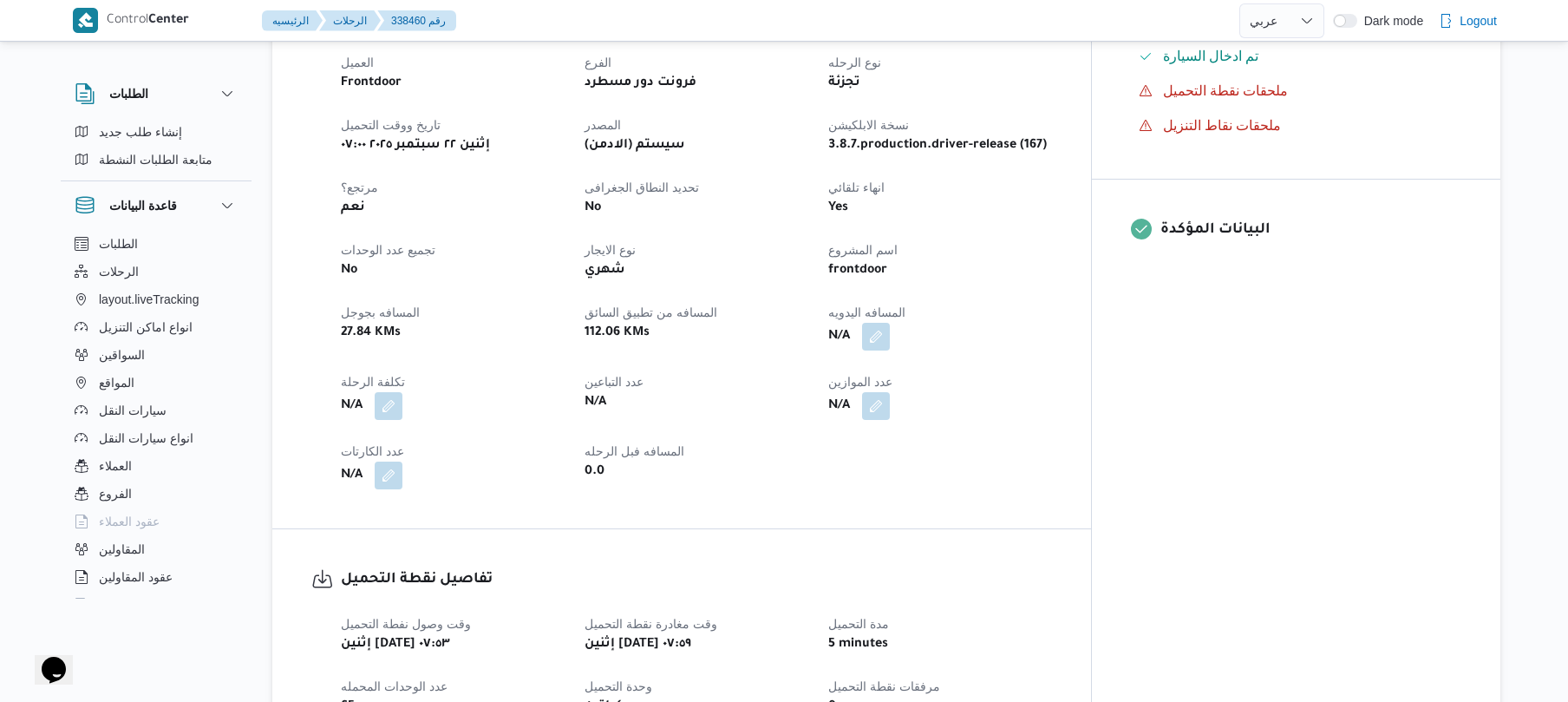
scroll to position [601, 0]
click at [889, 320] on button "button" at bounding box center [876, 333] width 27 height 27
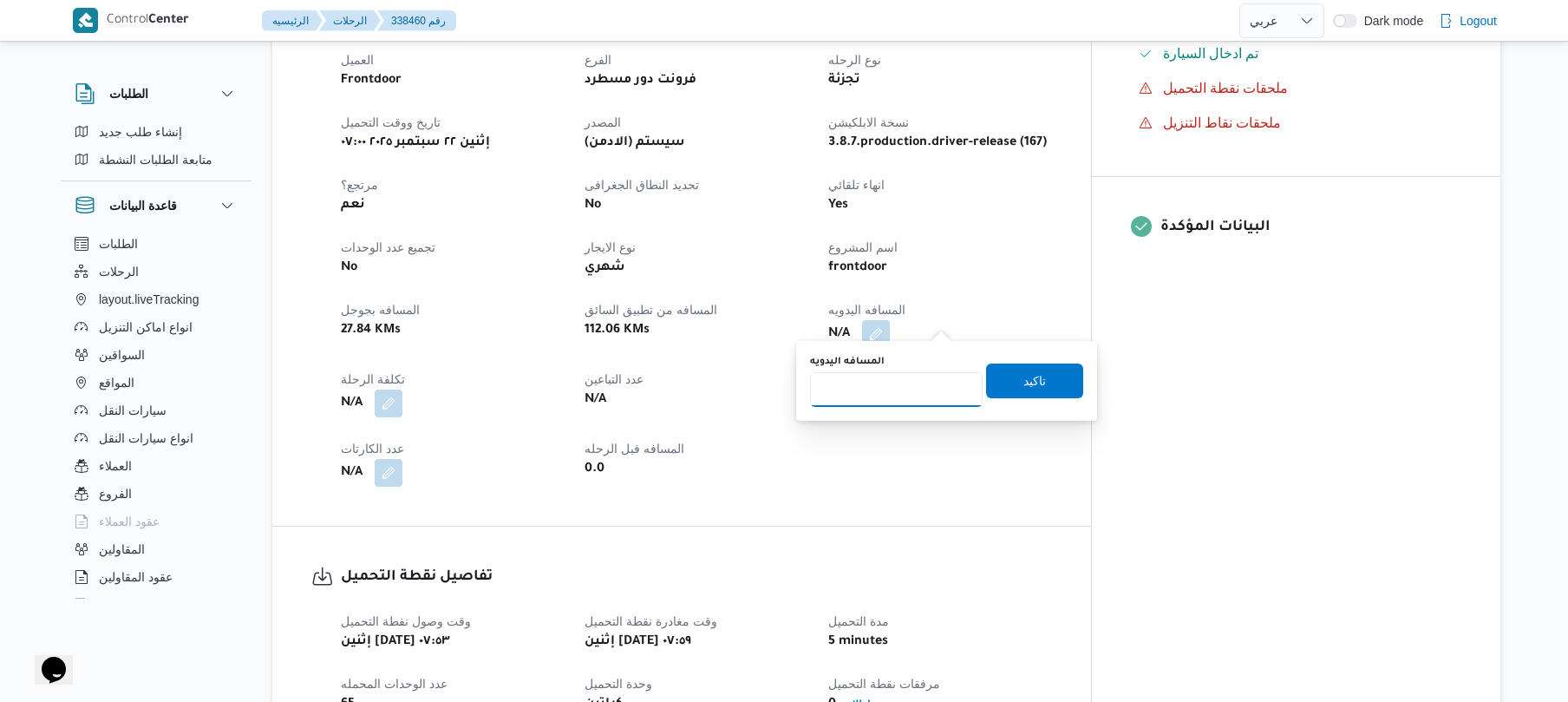
click at [899, 392] on input "المسافه اليدويه" at bounding box center [896, 390] width 173 height 35
type input "120"
click at [1036, 378] on span "تاكيد" at bounding box center [1034, 380] width 97 height 35
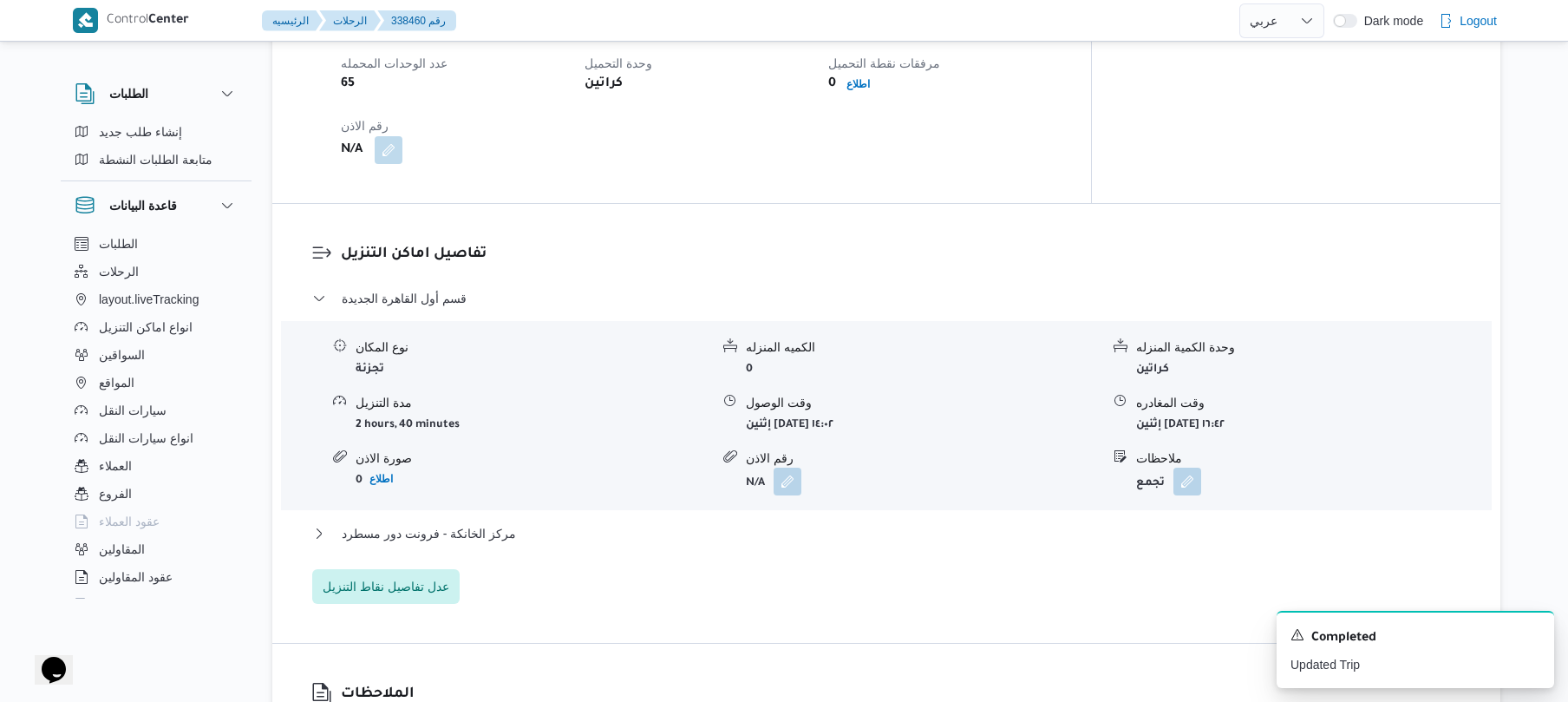
scroll to position [1249, 0]
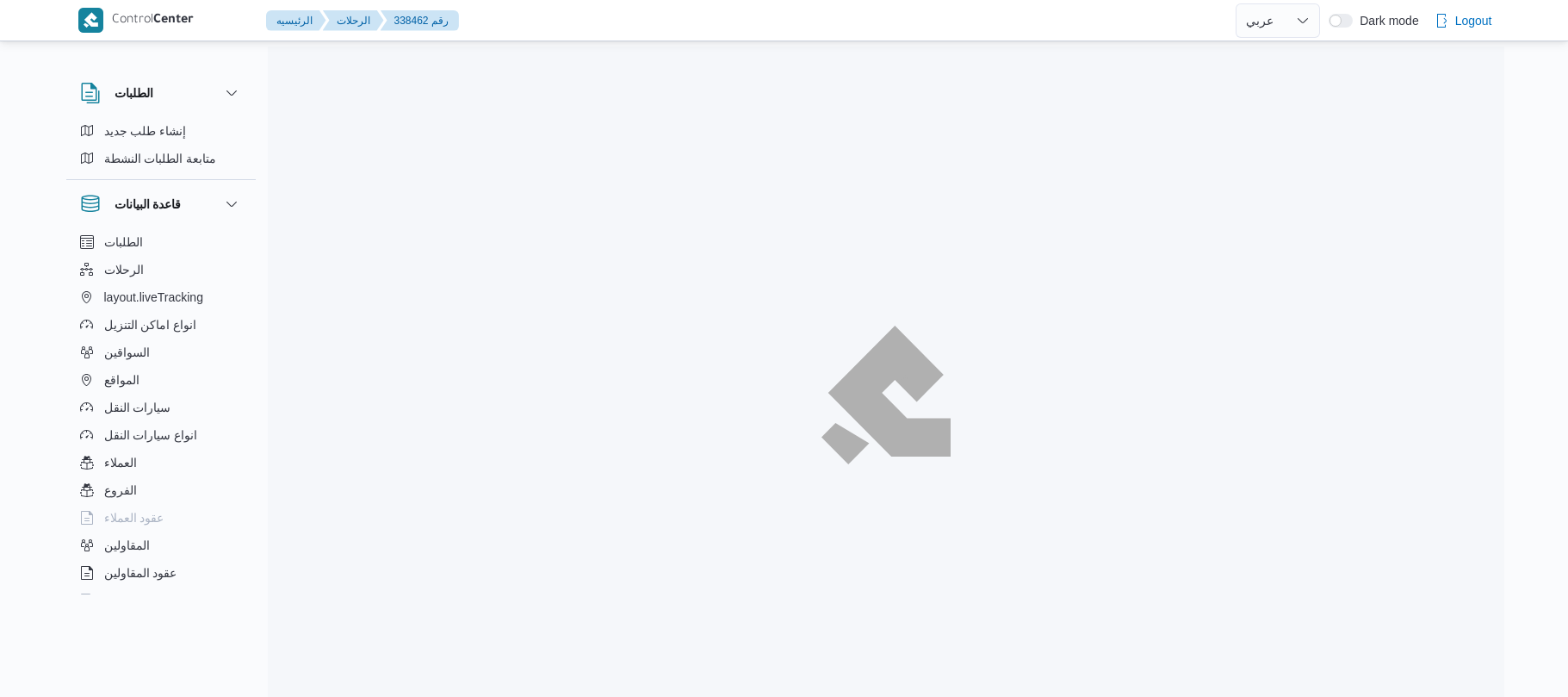
select select "ar"
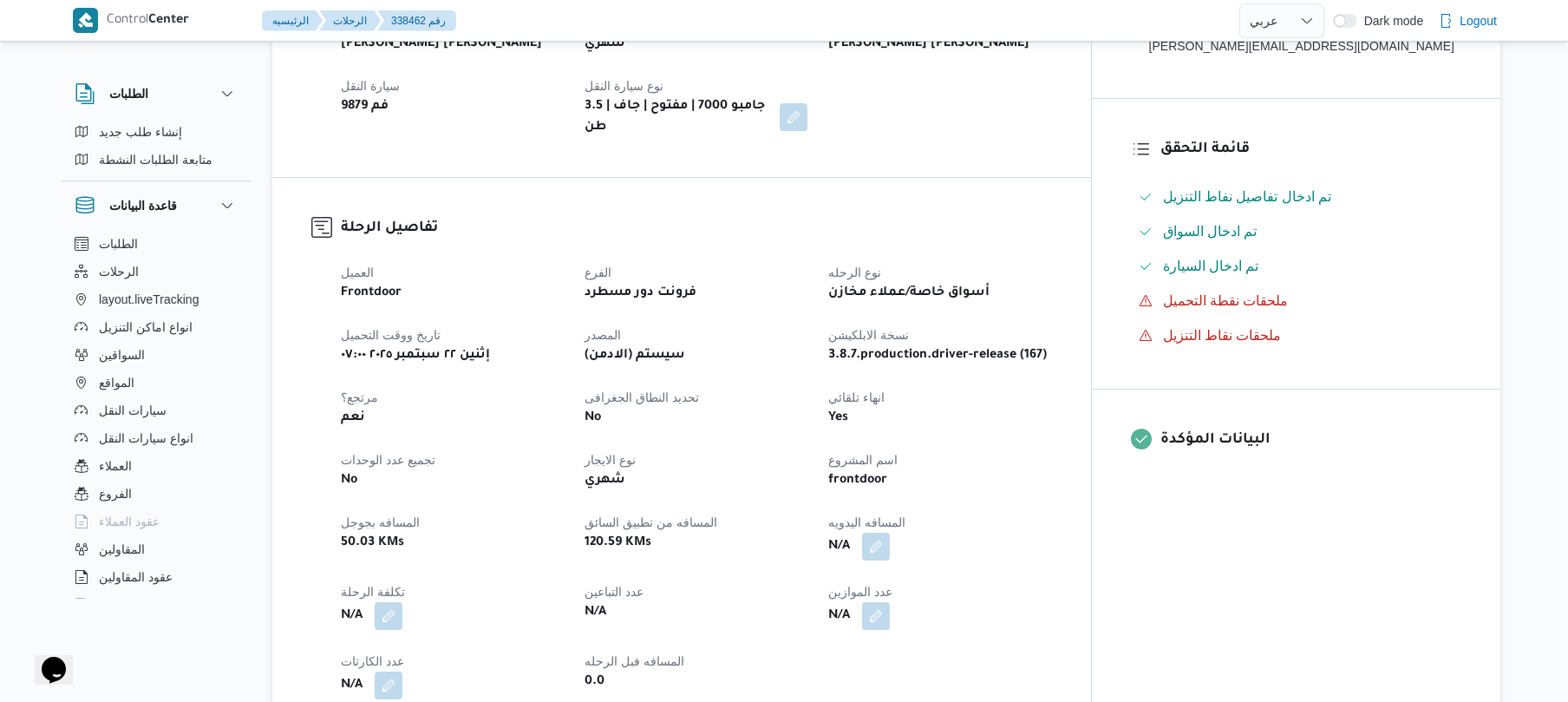
scroll to position [647, 0]
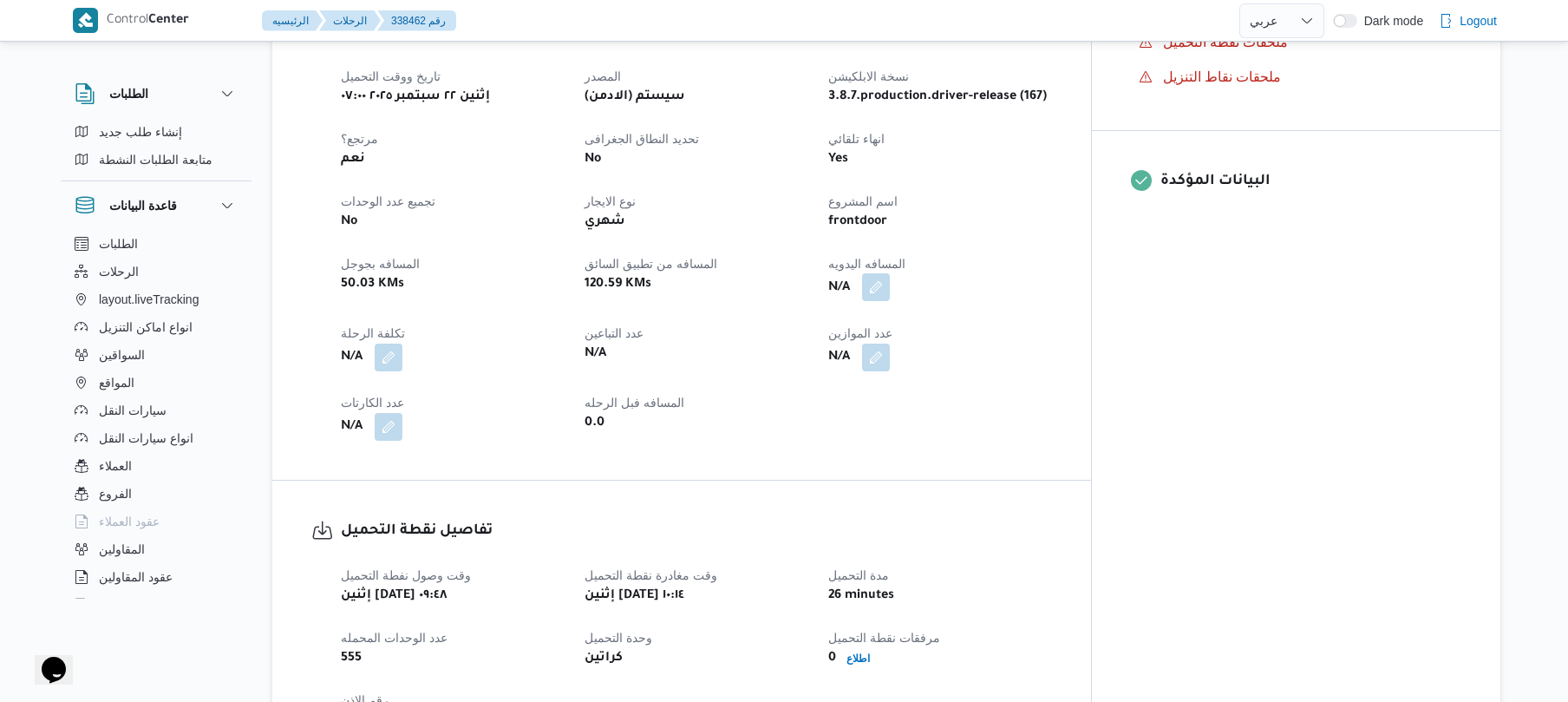
click at [889, 278] on button "button" at bounding box center [876, 287] width 27 height 27
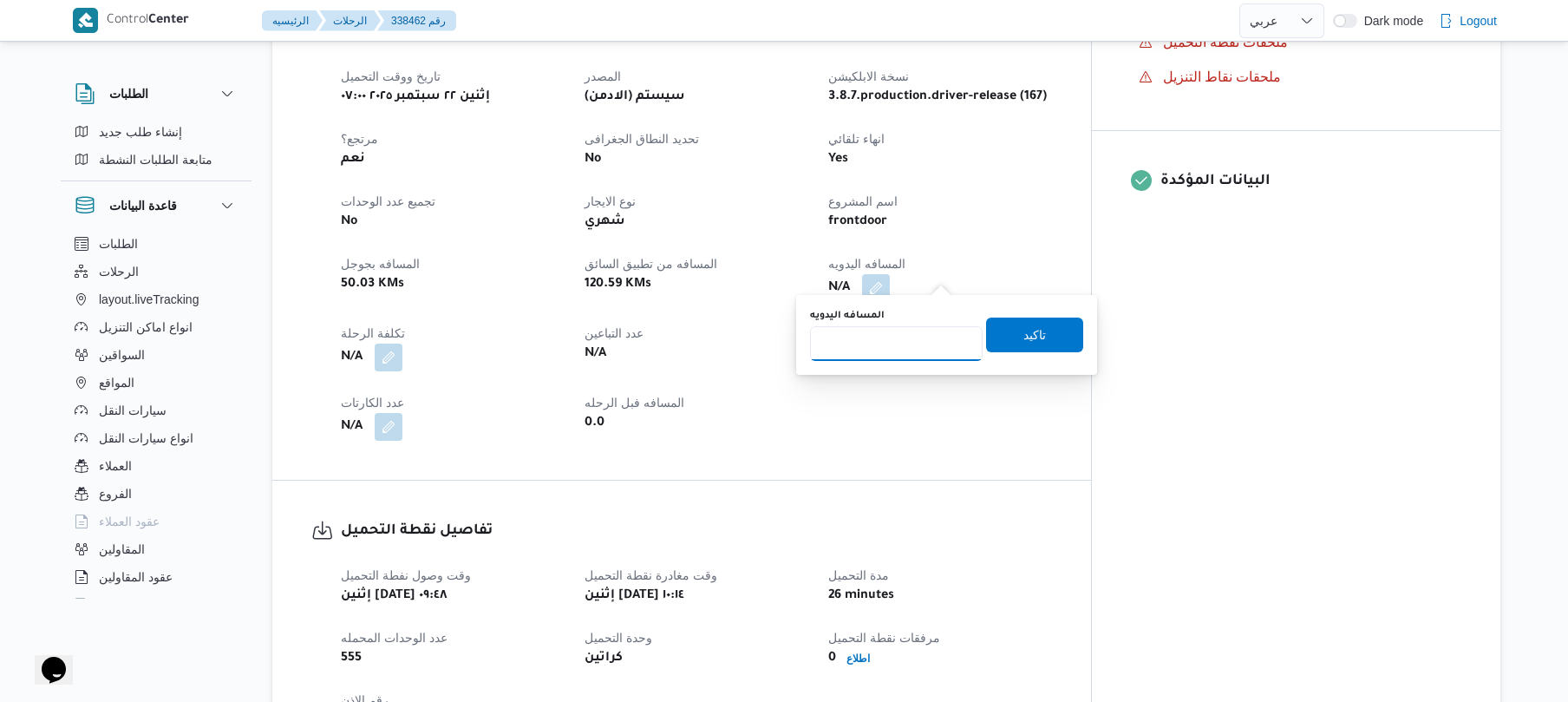
click at [891, 348] on input "المسافه اليدويه" at bounding box center [896, 344] width 173 height 35
type input "130"
click at [990, 335] on span "تاكيد" at bounding box center [1034, 334] width 97 height 35
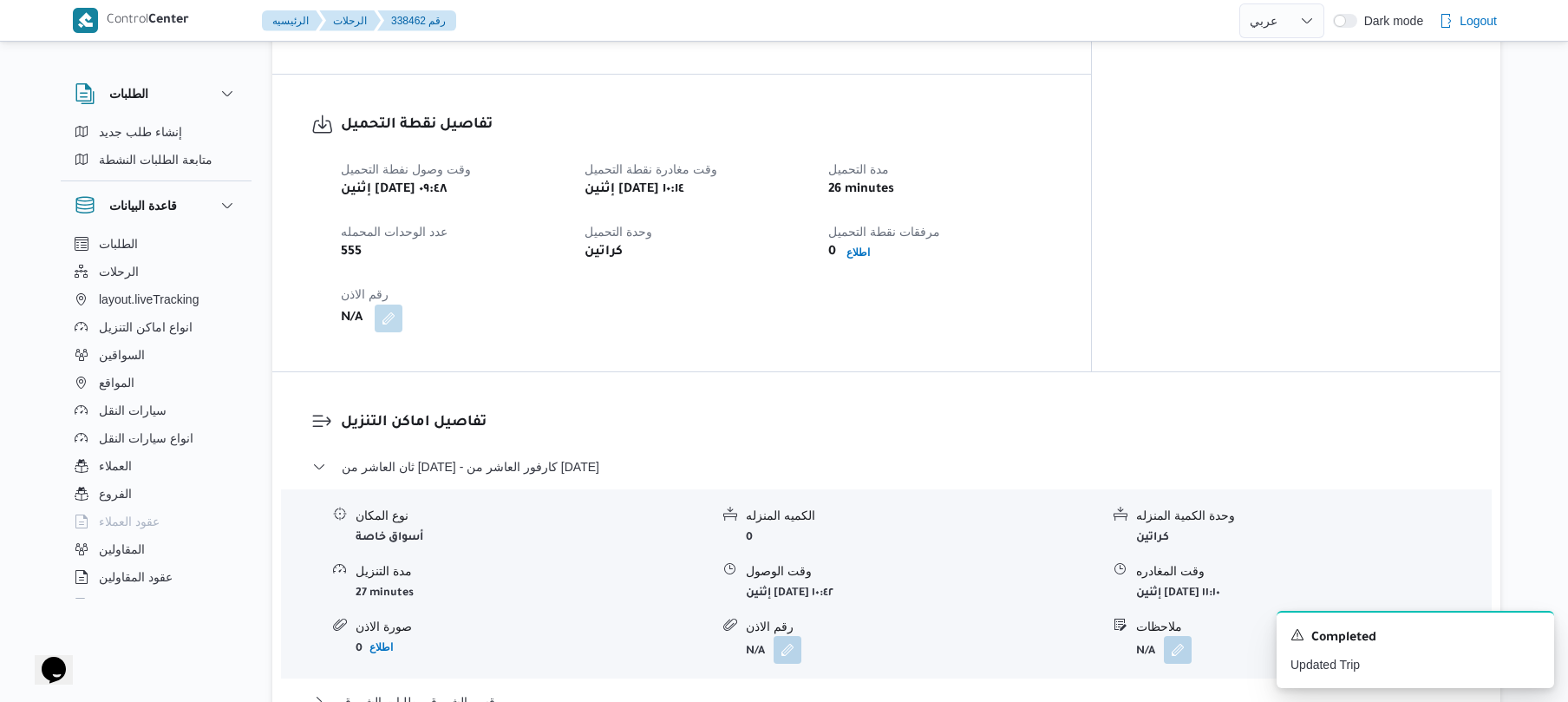
scroll to position [1056, 0]
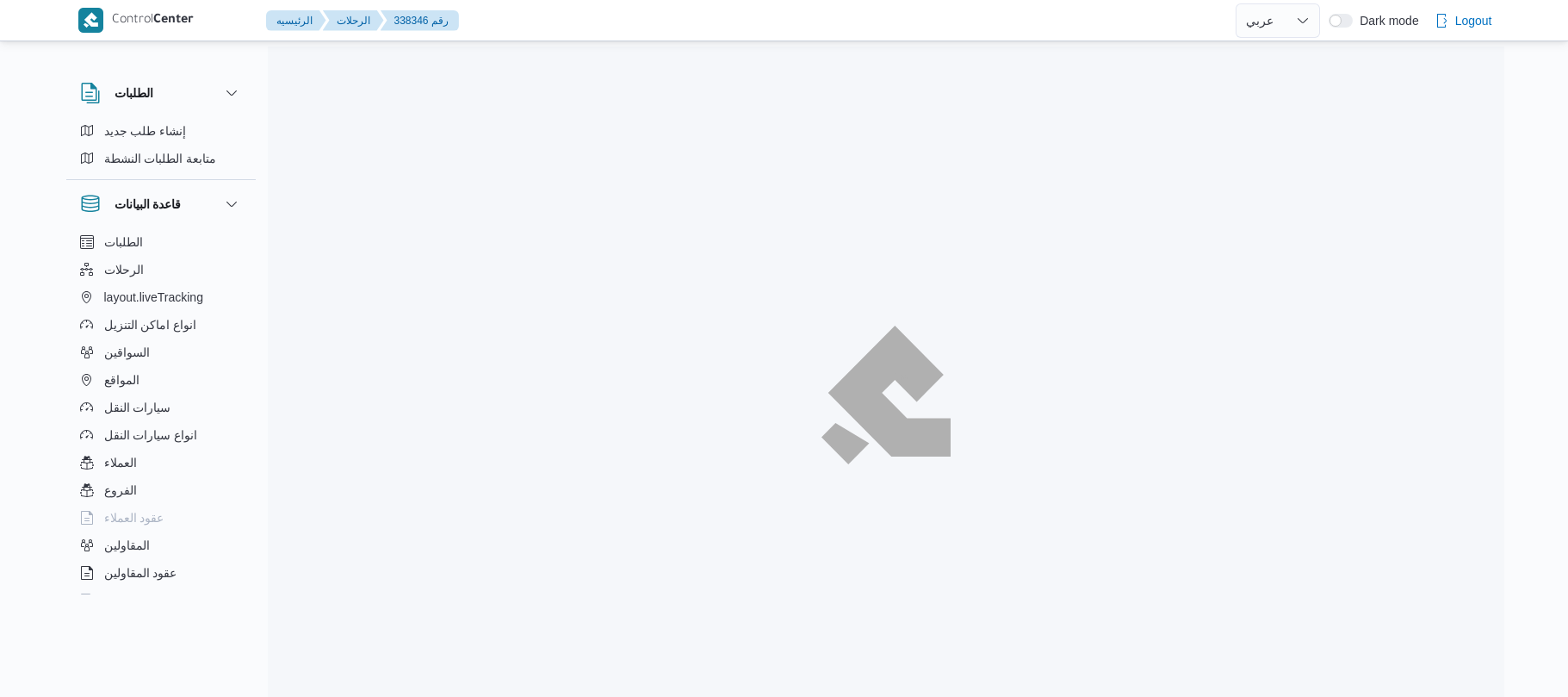
select select "ar"
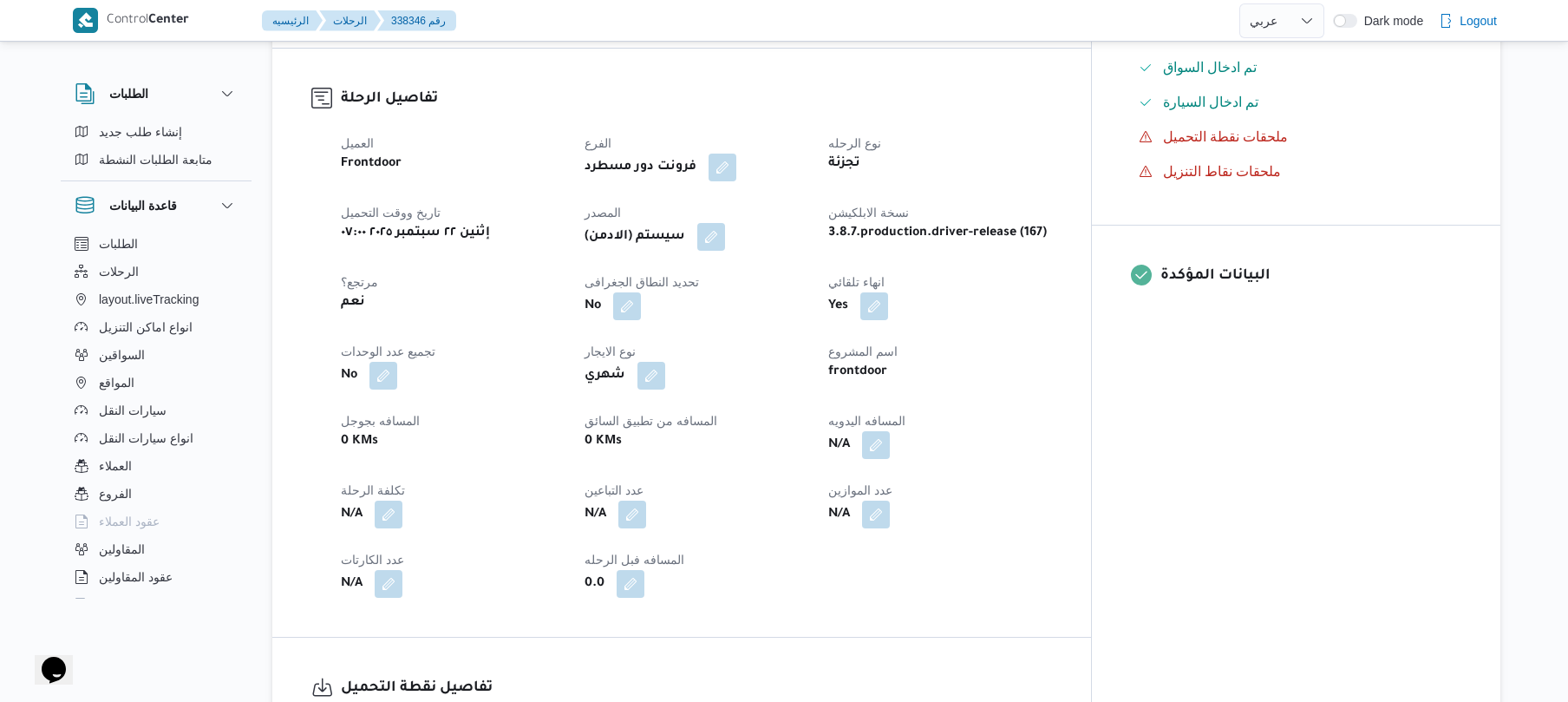
scroll to position [556, 0]
click at [889, 428] on button "button" at bounding box center [876, 441] width 27 height 27
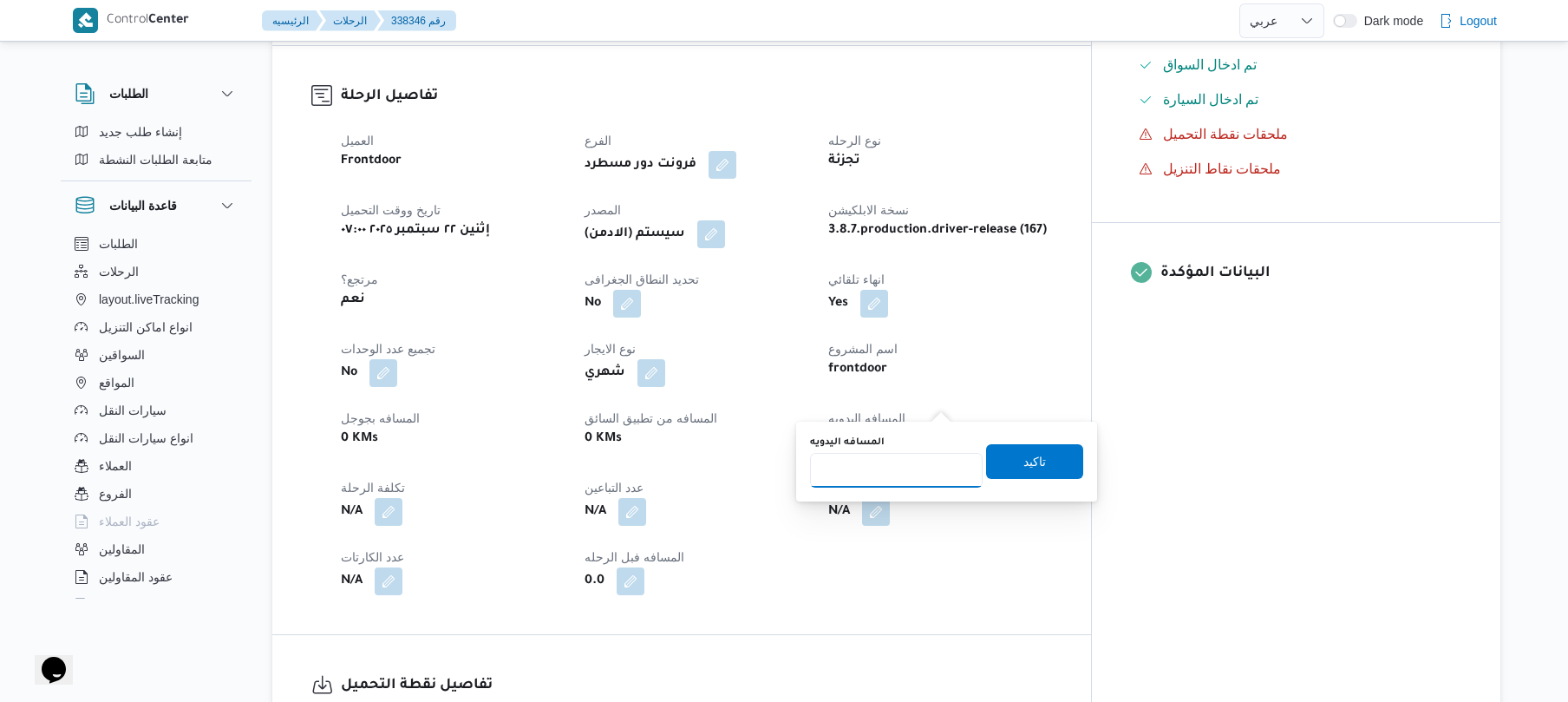
click at [900, 480] on input "المسافه اليدويه" at bounding box center [896, 471] width 173 height 35
type input "120"
click at [1010, 462] on span "تاكيد" at bounding box center [1034, 461] width 97 height 35
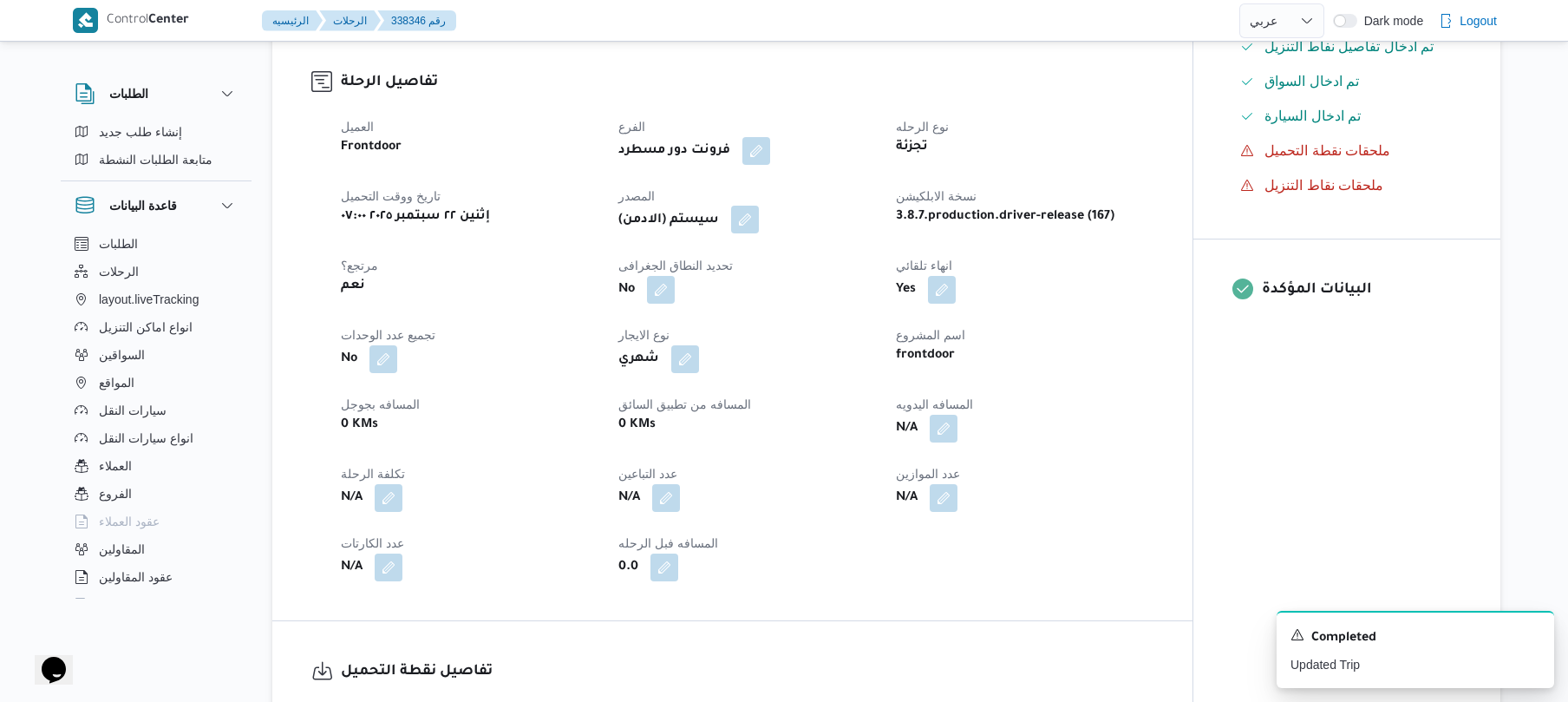
click at [759, 206] on button "button" at bounding box center [745, 220] width 27 height 27
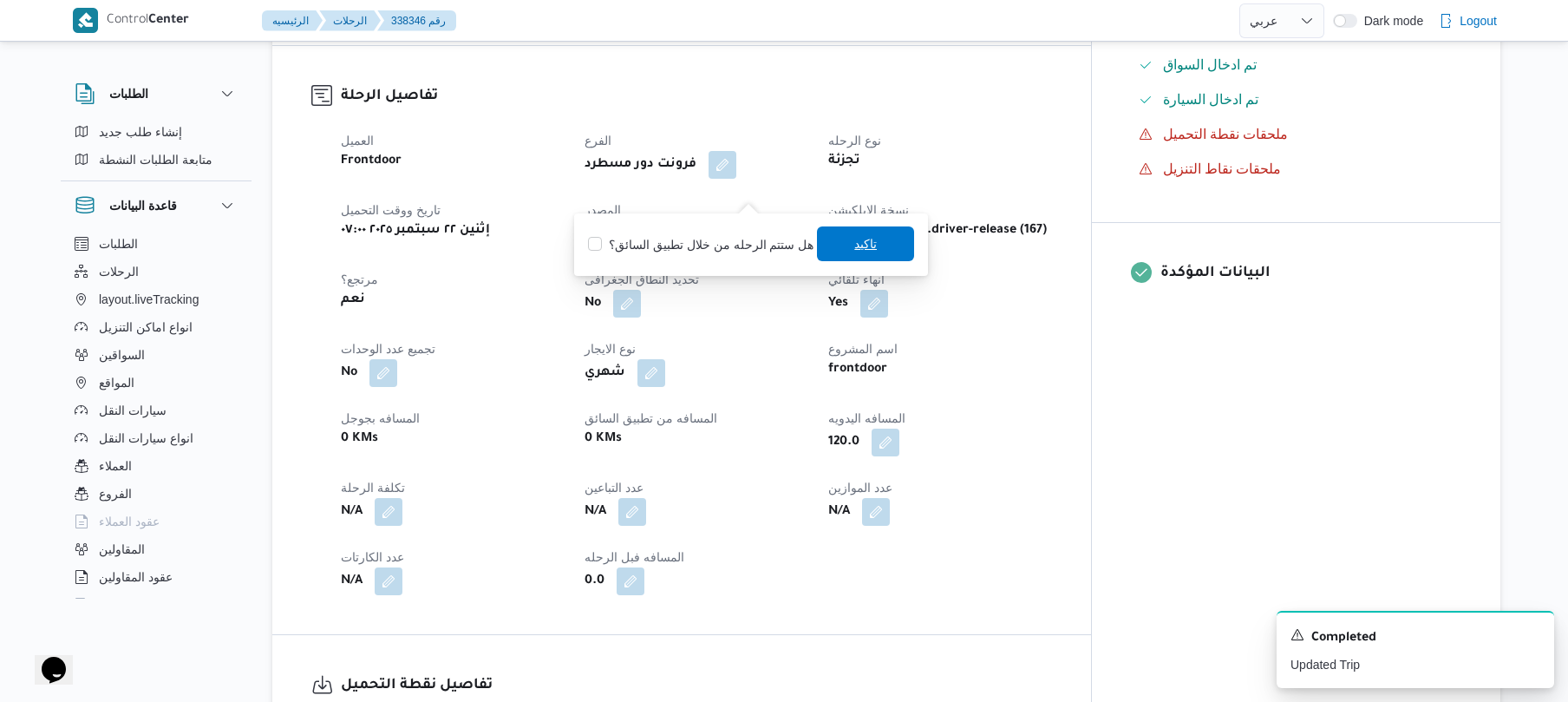
click at [842, 240] on span "تاكيد" at bounding box center [865, 244] width 97 height 35
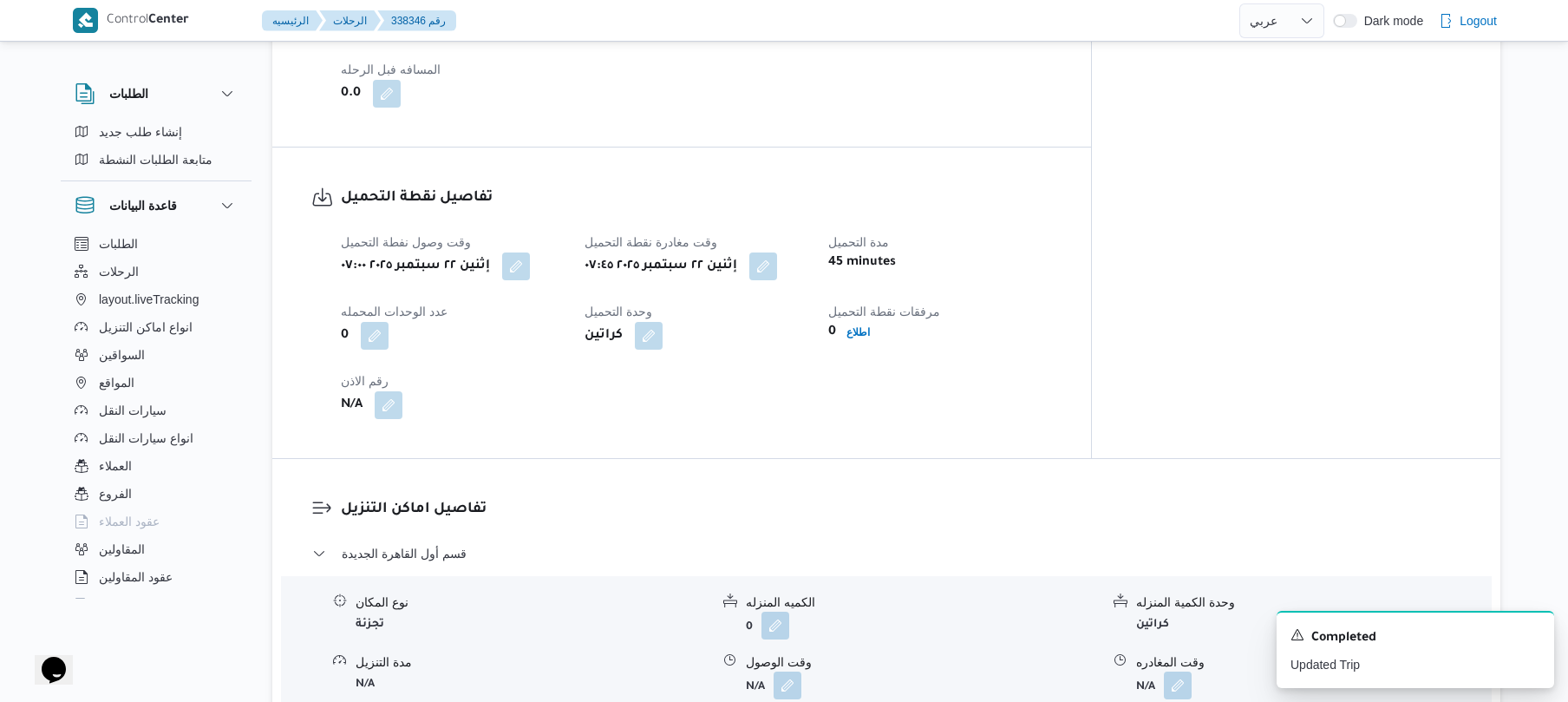
scroll to position [1202, 0]
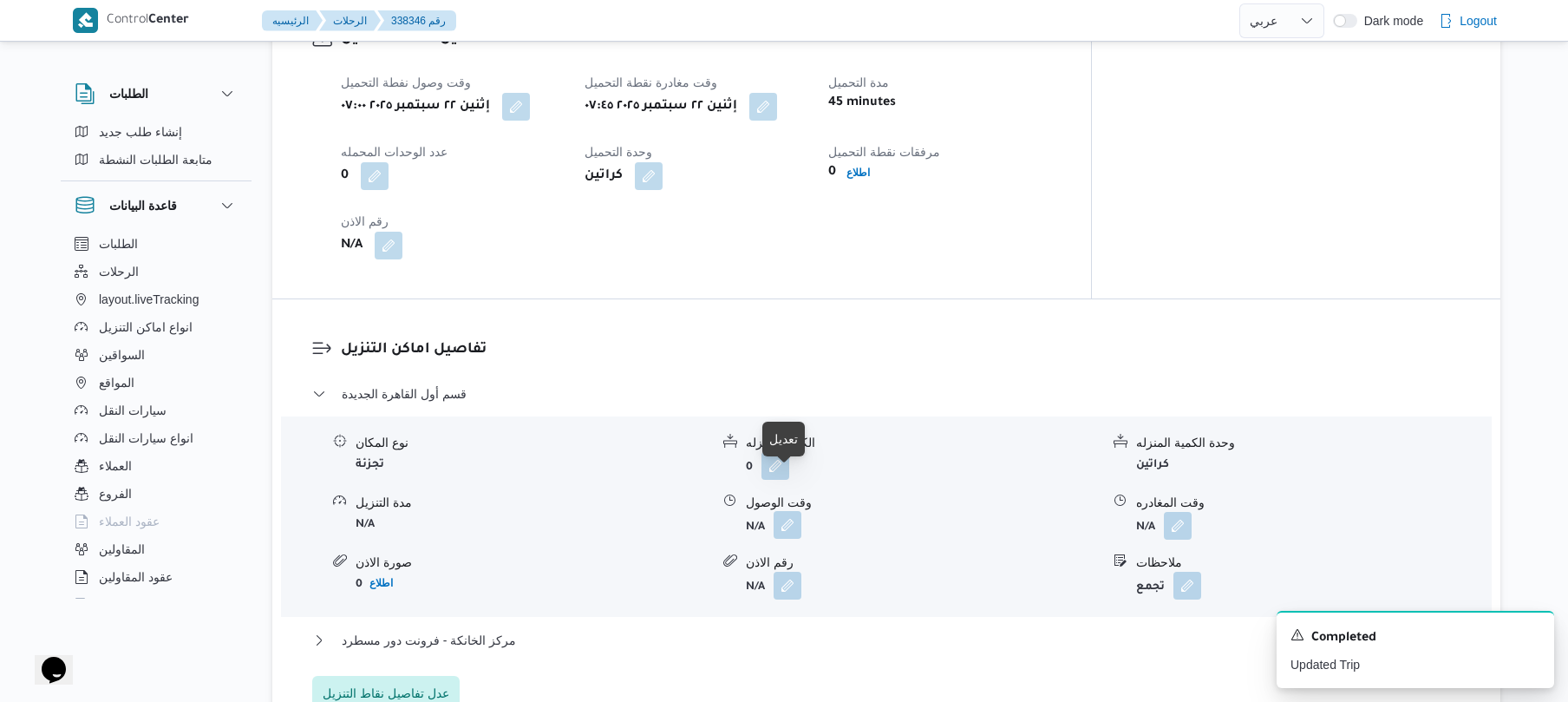
click at [779, 511] on button "button" at bounding box center [787, 524] width 27 height 27
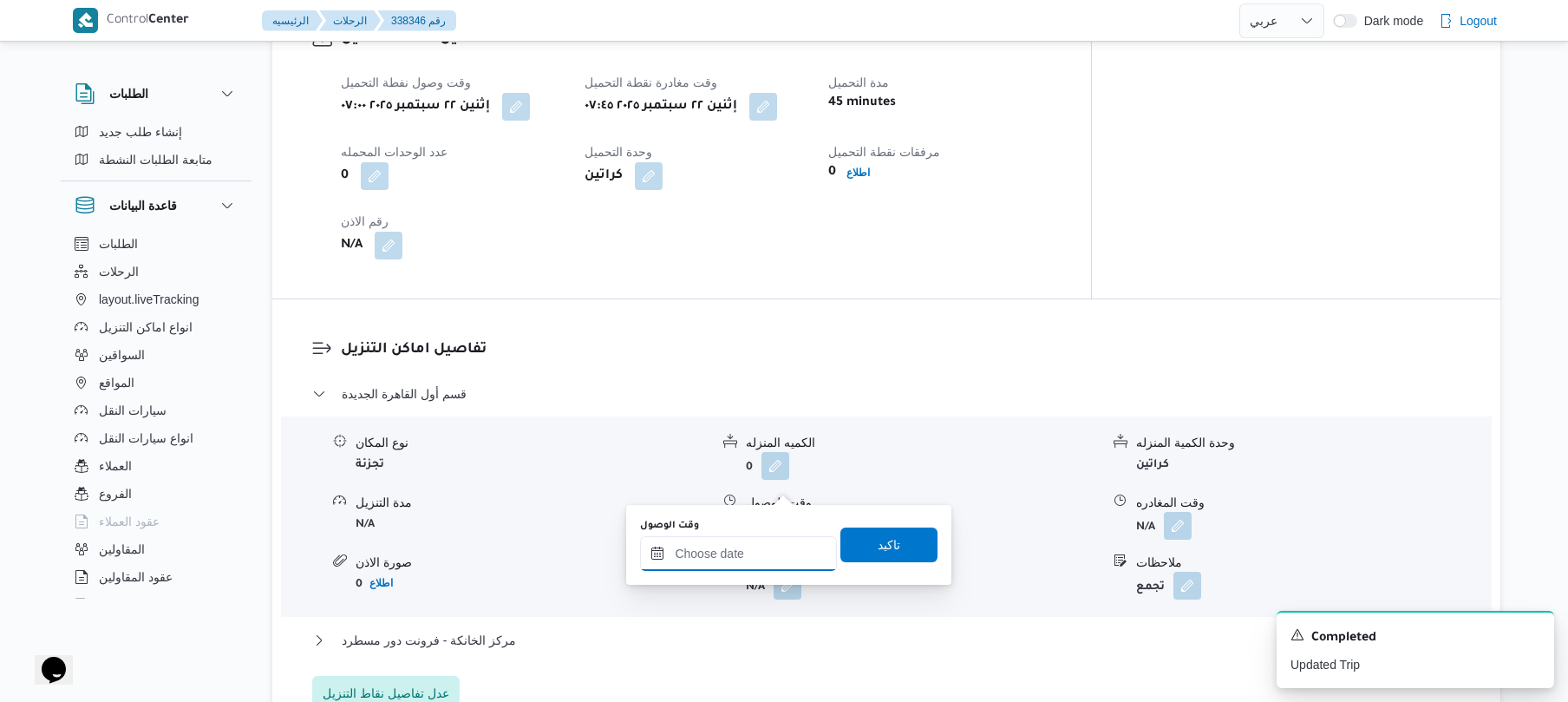
click at [713, 549] on input "وقت الوصول" at bounding box center [739, 554] width 197 height 35
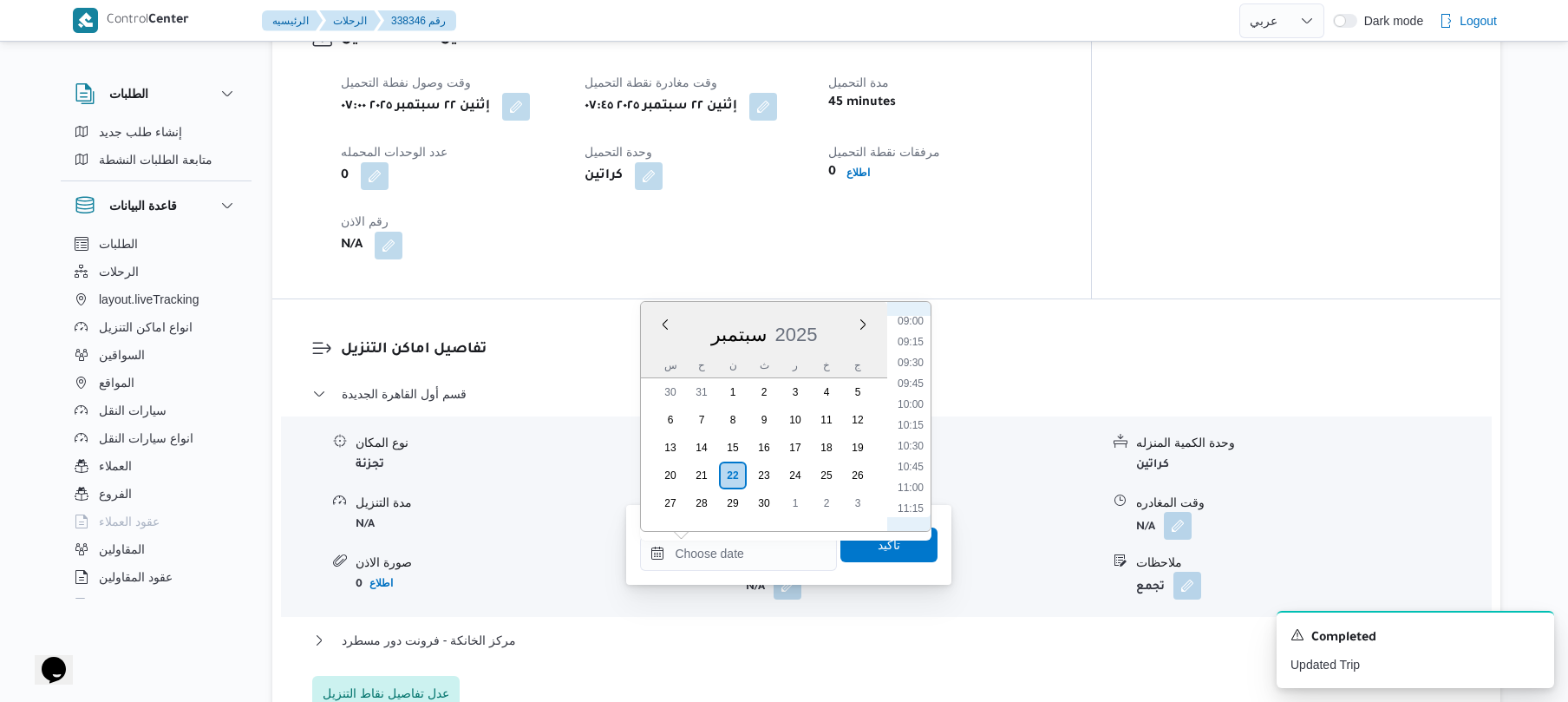
scroll to position [581, 0]
click at [911, 451] on li "08:30" at bounding box center [910, 451] width 40 height 18
type input "٢٢/٠٩/٢٠٢٥ ٠٨:٣٠"
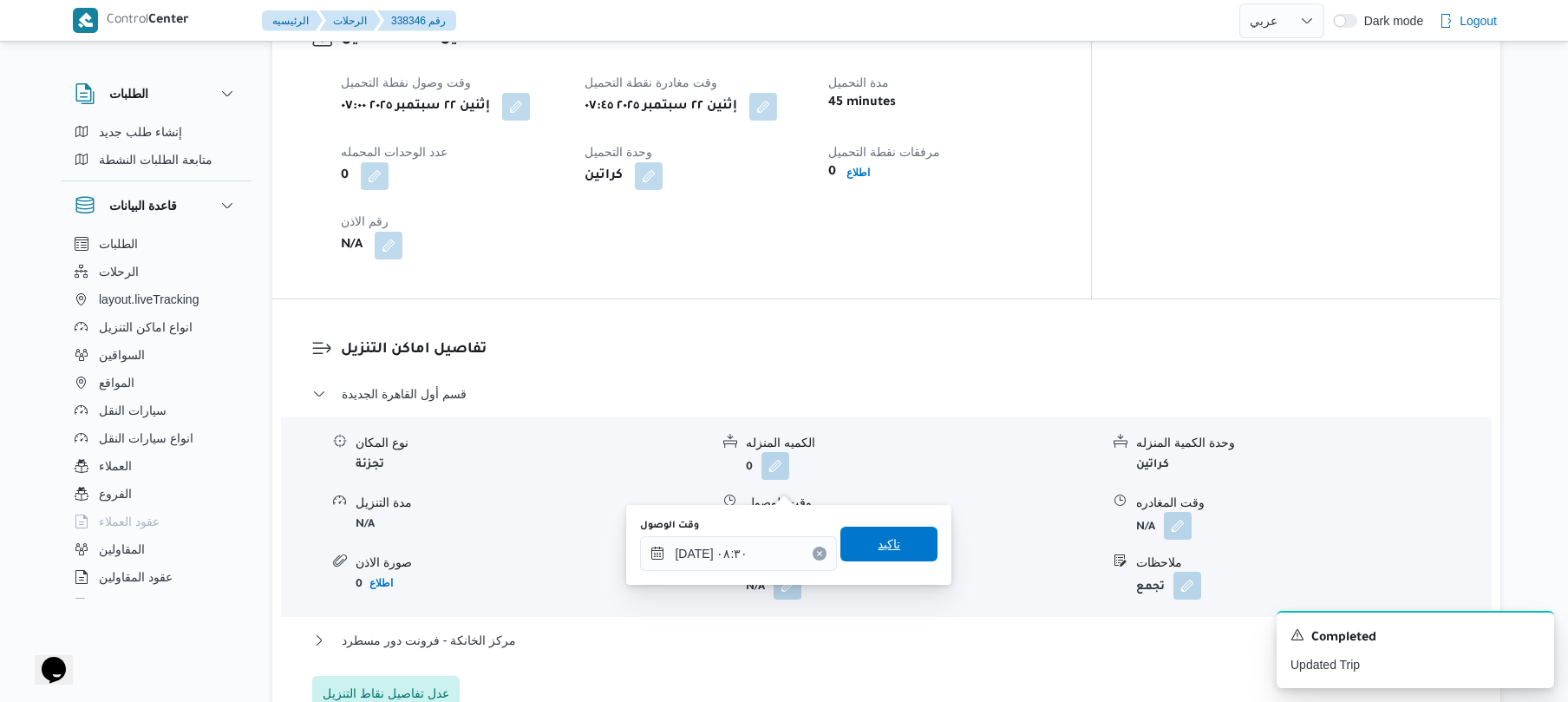
click at [882, 549] on span "تاكيد" at bounding box center [888, 543] width 22 height 21
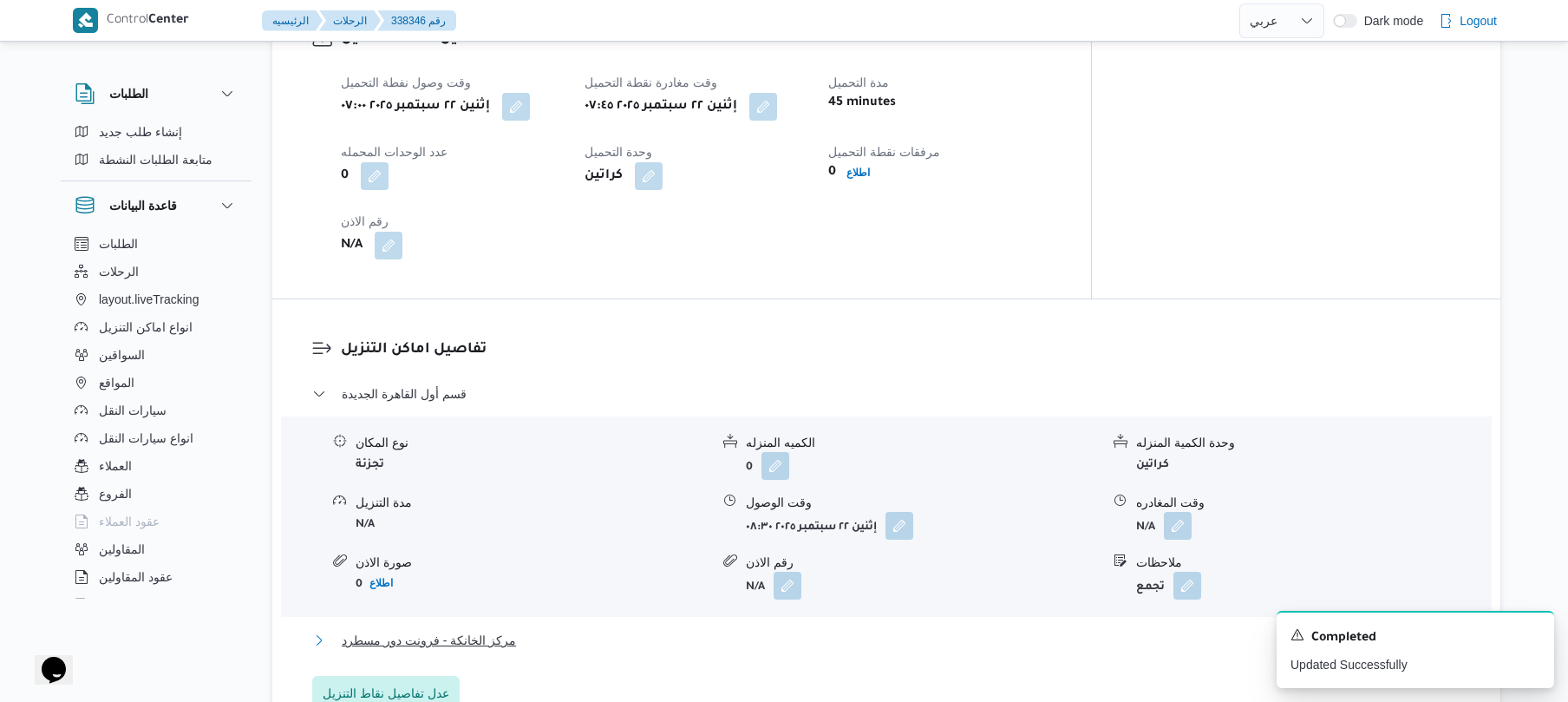
click at [840, 630] on button "مركز الخانكة - فرونت دور مسطرد" at bounding box center [887, 640] width 1149 height 21
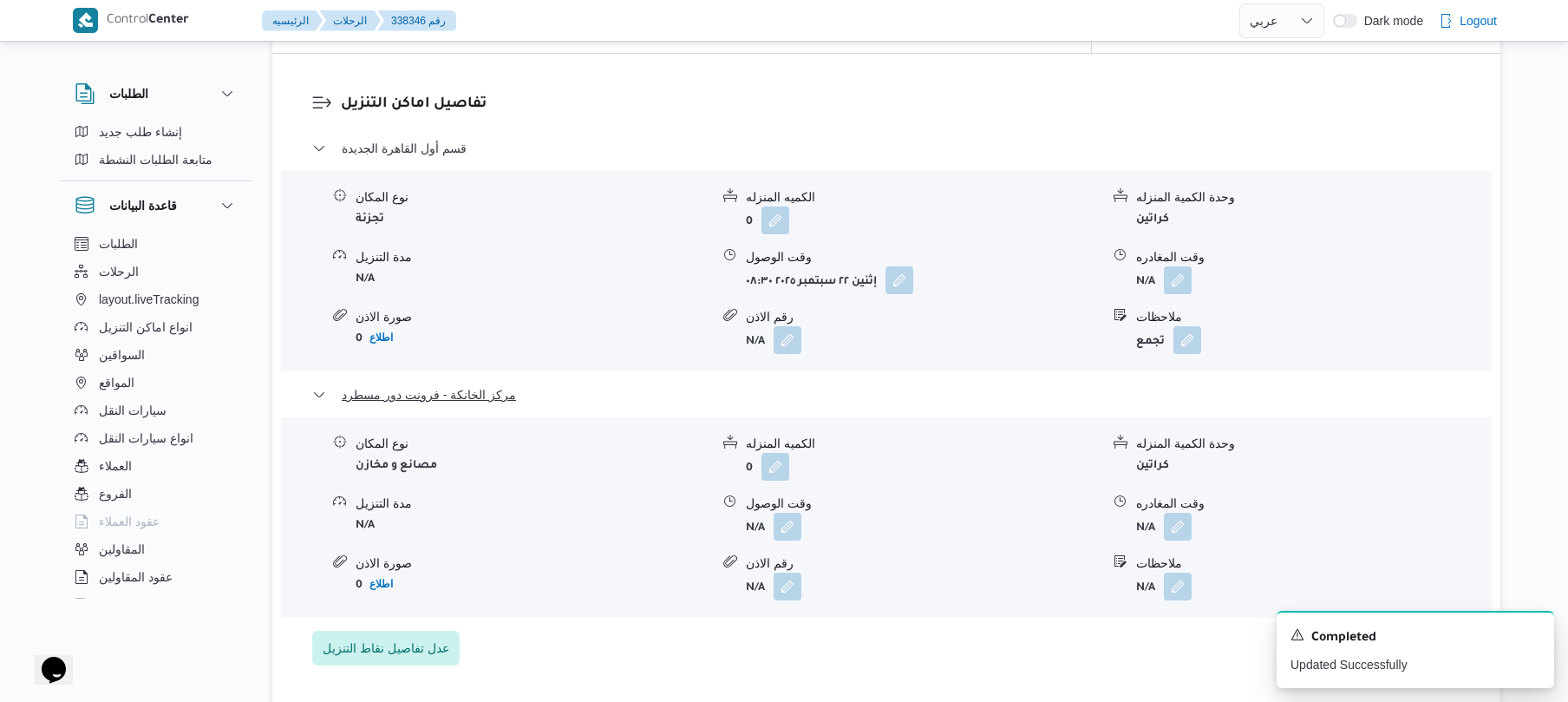
scroll to position [1712, 0]
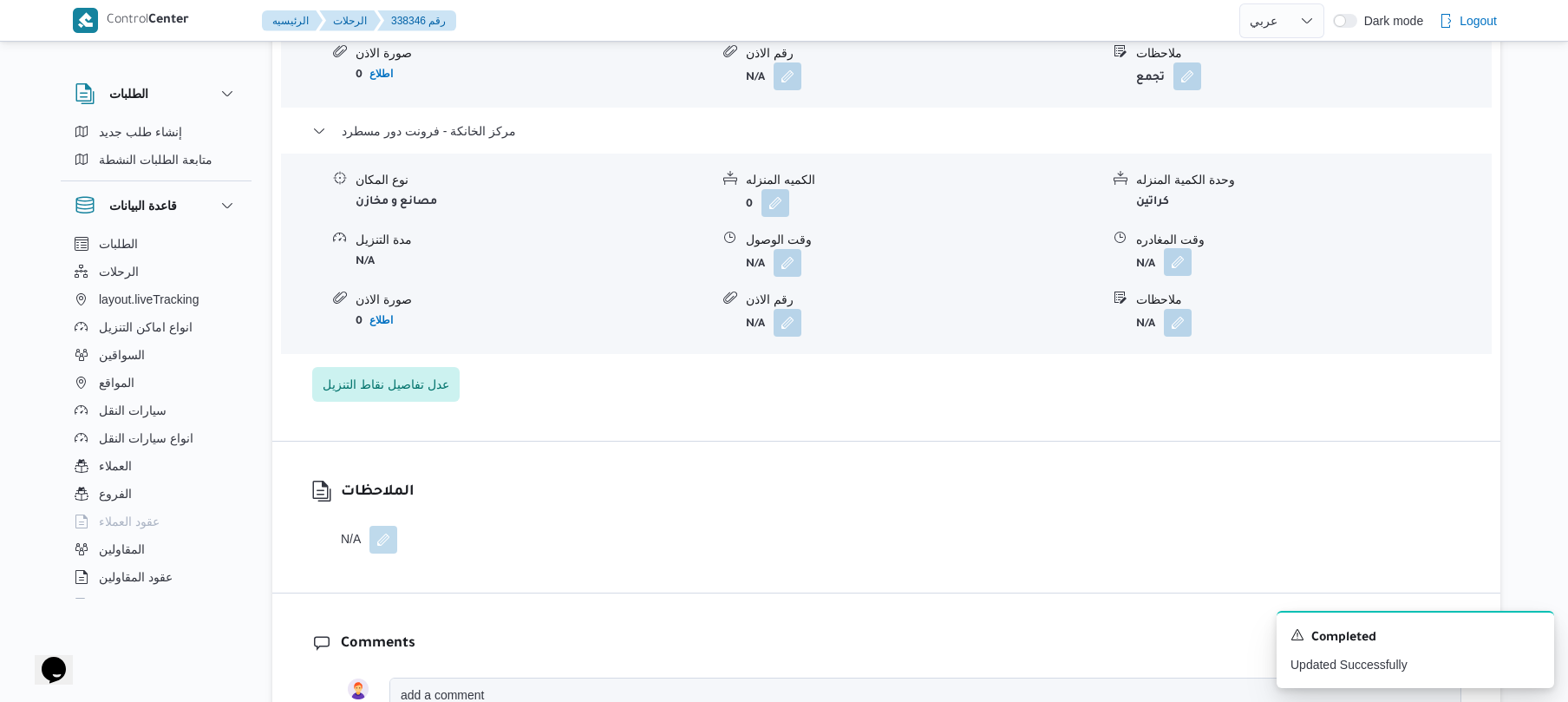
click at [1175, 248] on button "button" at bounding box center [1177, 262] width 27 height 27
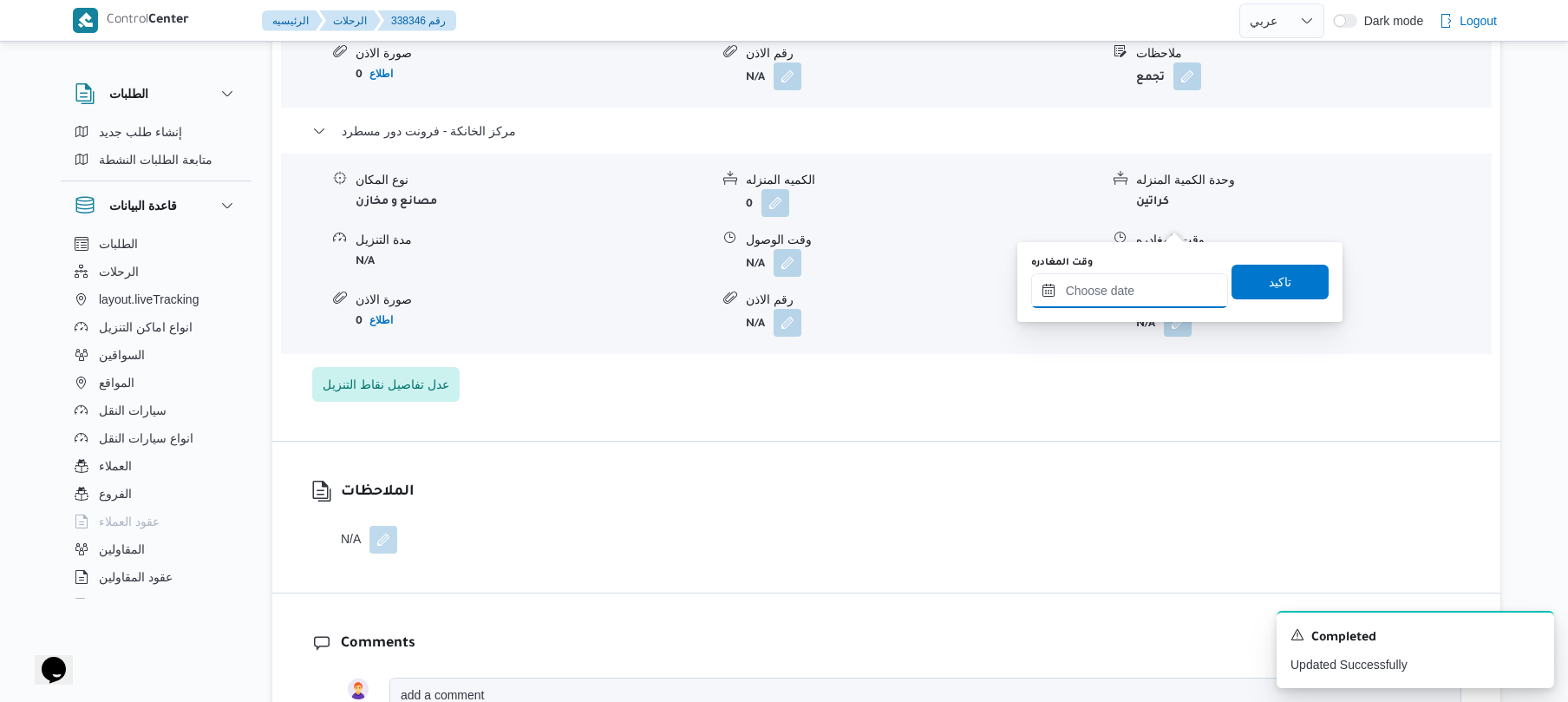
click at [1110, 300] on input "وقت المغادره" at bounding box center [1130, 291] width 197 height 35
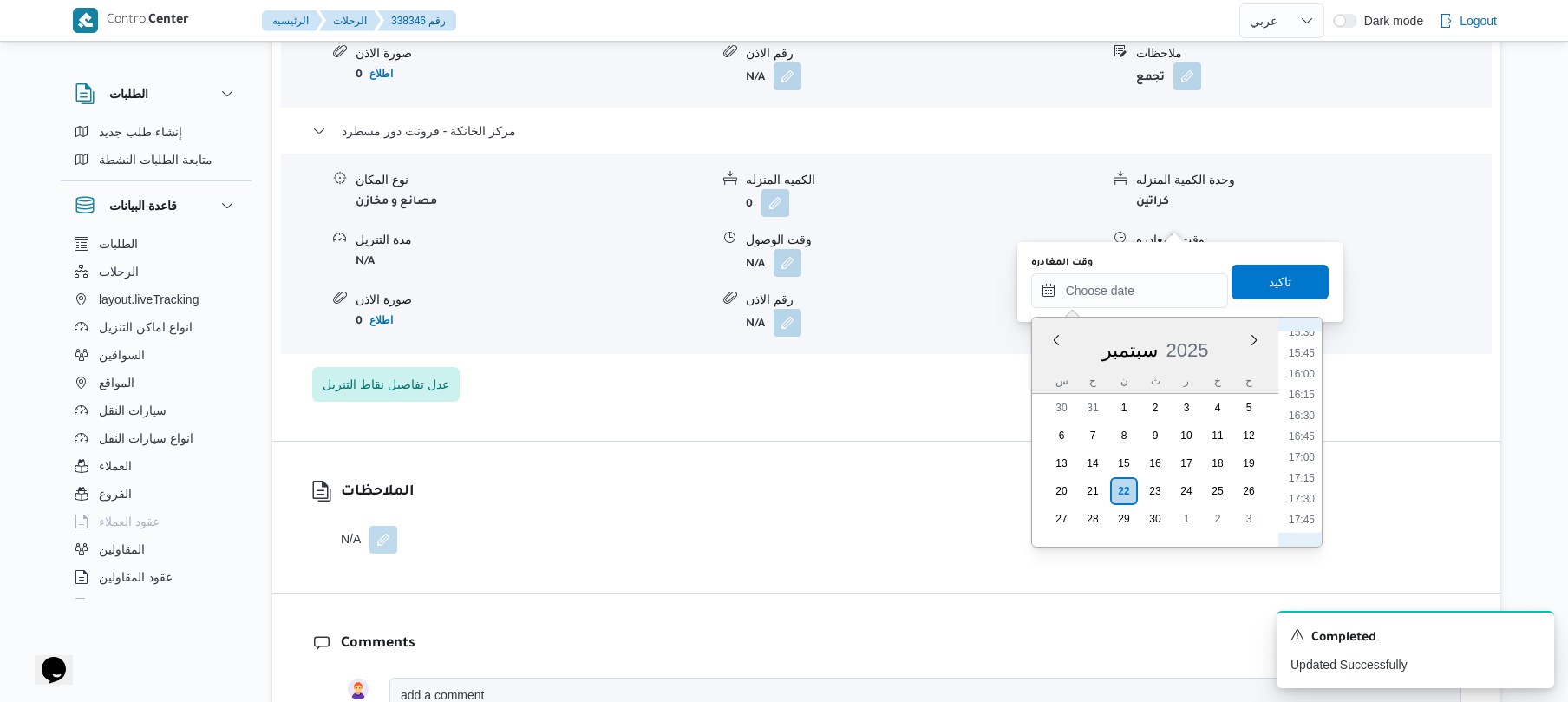
scroll to position [1267, 0]
click at [1308, 483] on li "17:00" at bounding box center [1301, 488] width 40 height 18
type input "٢٢/٠٩/٢٠٢٥ ١٧:٠٠"
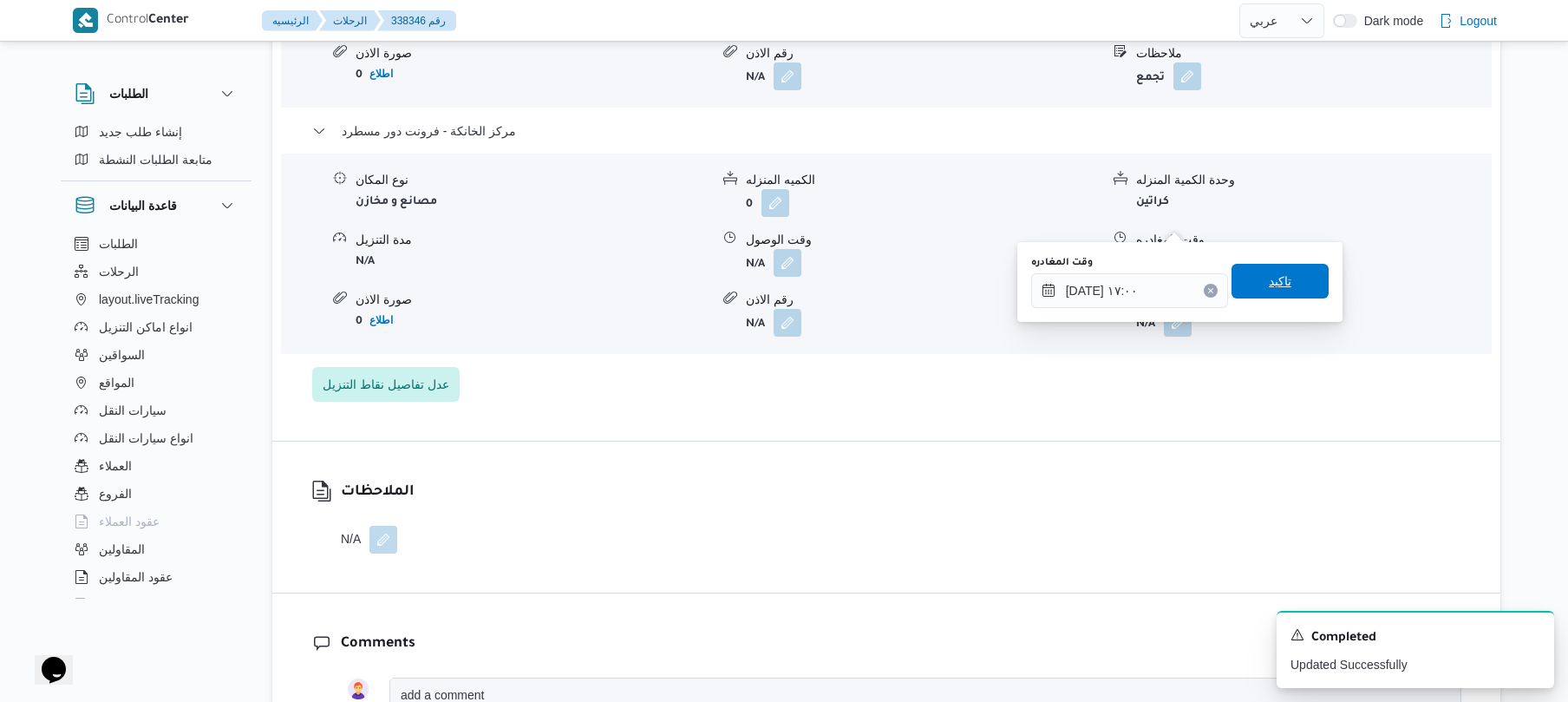
click at [1300, 286] on span "تاكيد" at bounding box center [1279, 281] width 97 height 35
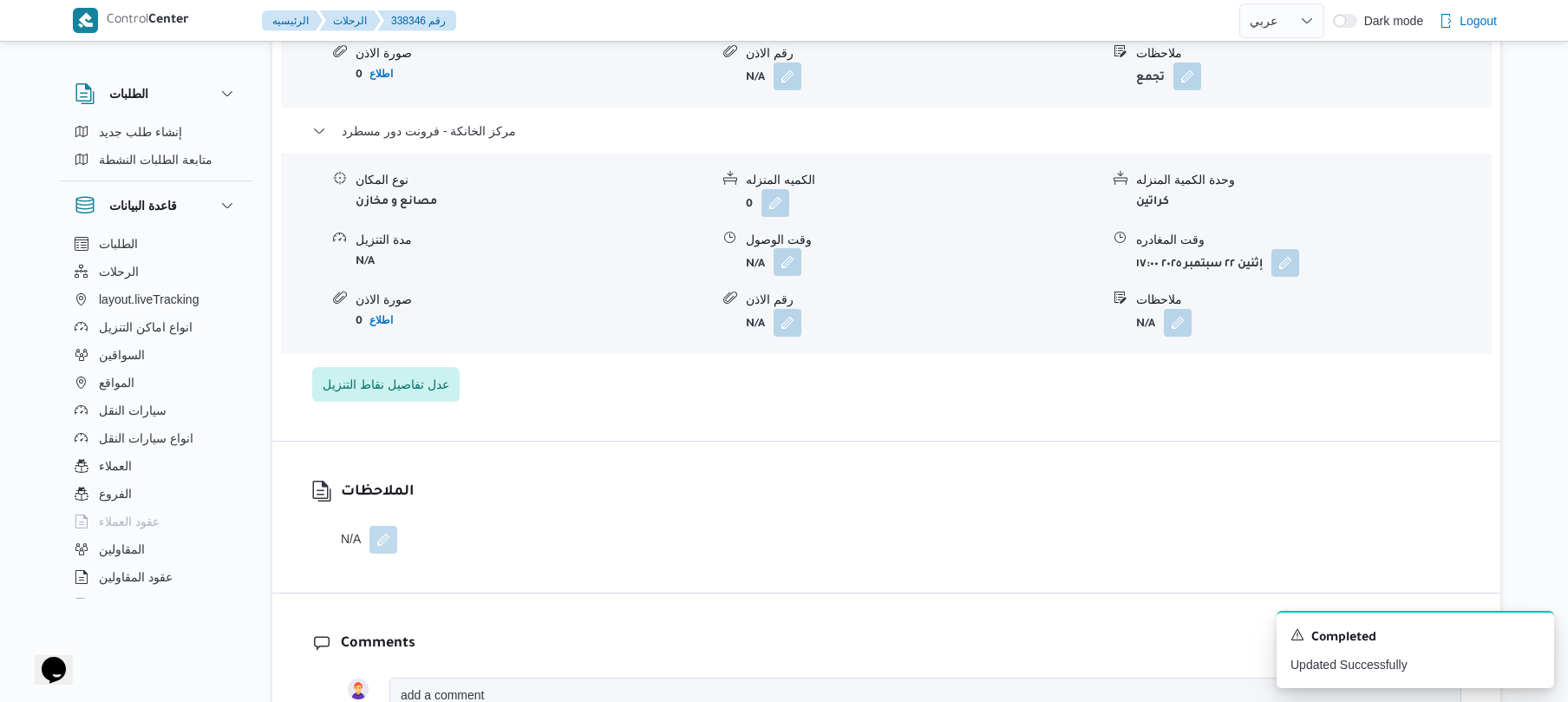
click at [785, 248] on button "button" at bounding box center [787, 262] width 27 height 27
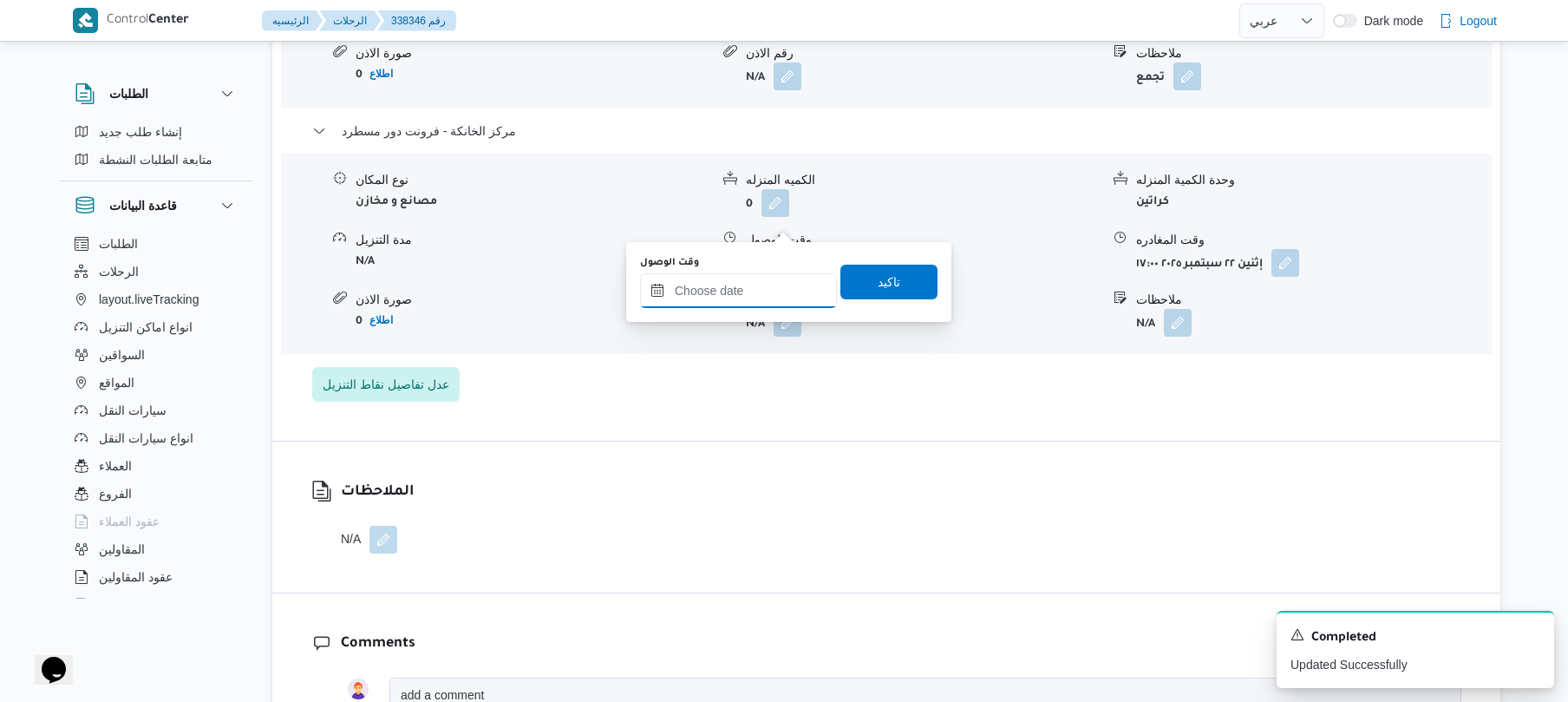
click at [758, 303] on input "وقت الوصول" at bounding box center [739, 291] width 197 height 35
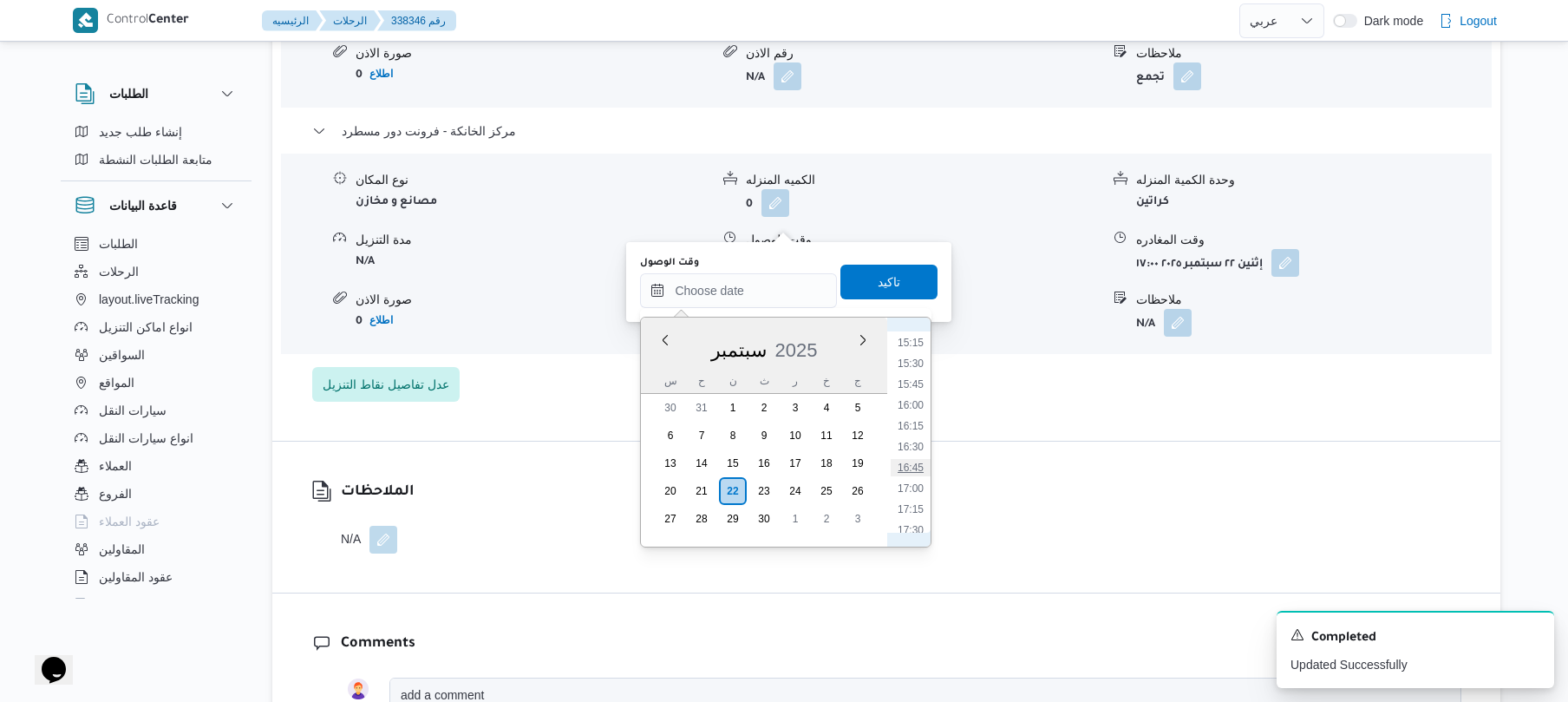
click at [920, 472] on li "16:45" at bounding box center [910, 468] width 40 height 18
type input "٢٢/٠٩/٢٠٢٥ ١٦:٤٥"
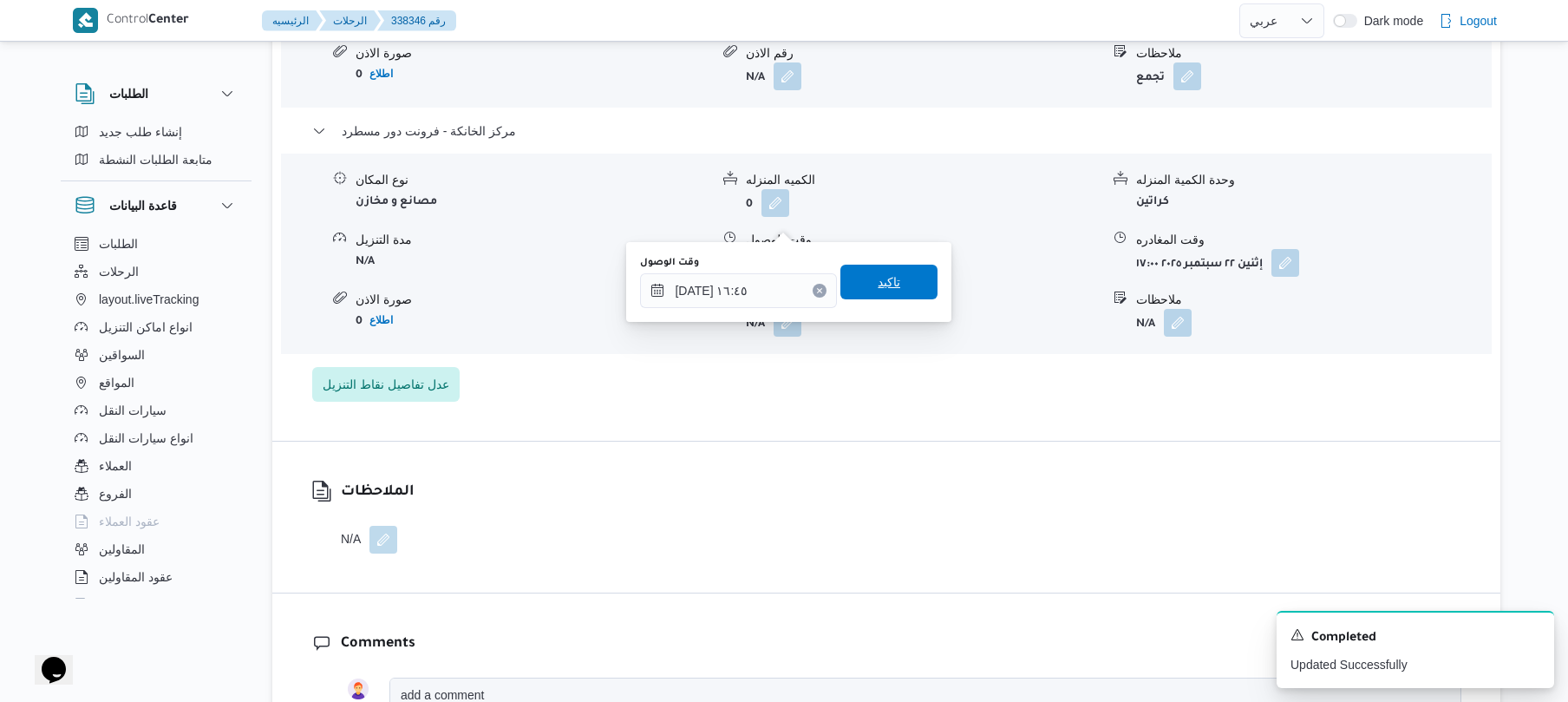
click at [887, 284] on span "تاكيد" at bounding box center [888, 281] width 22 height 21
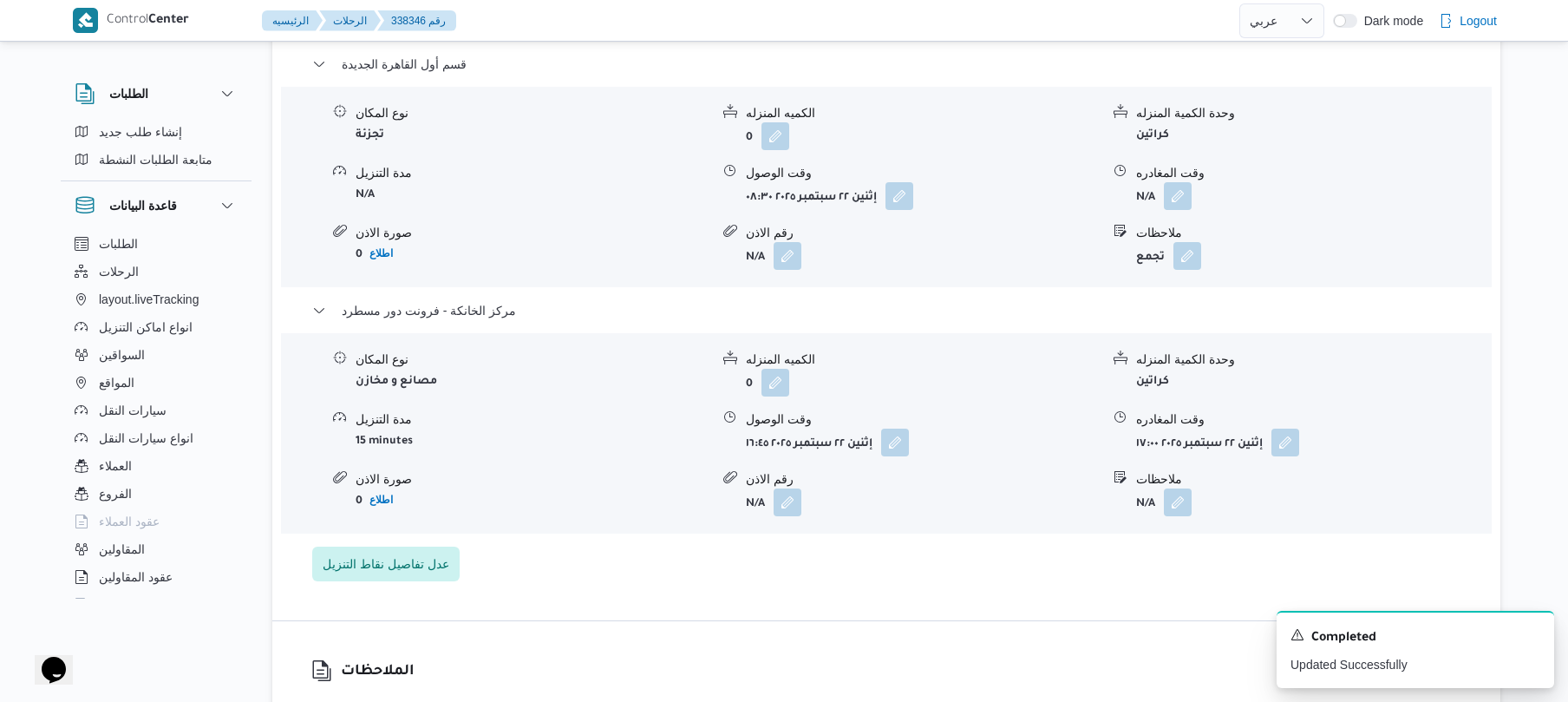
scroll to position [1526, 0]
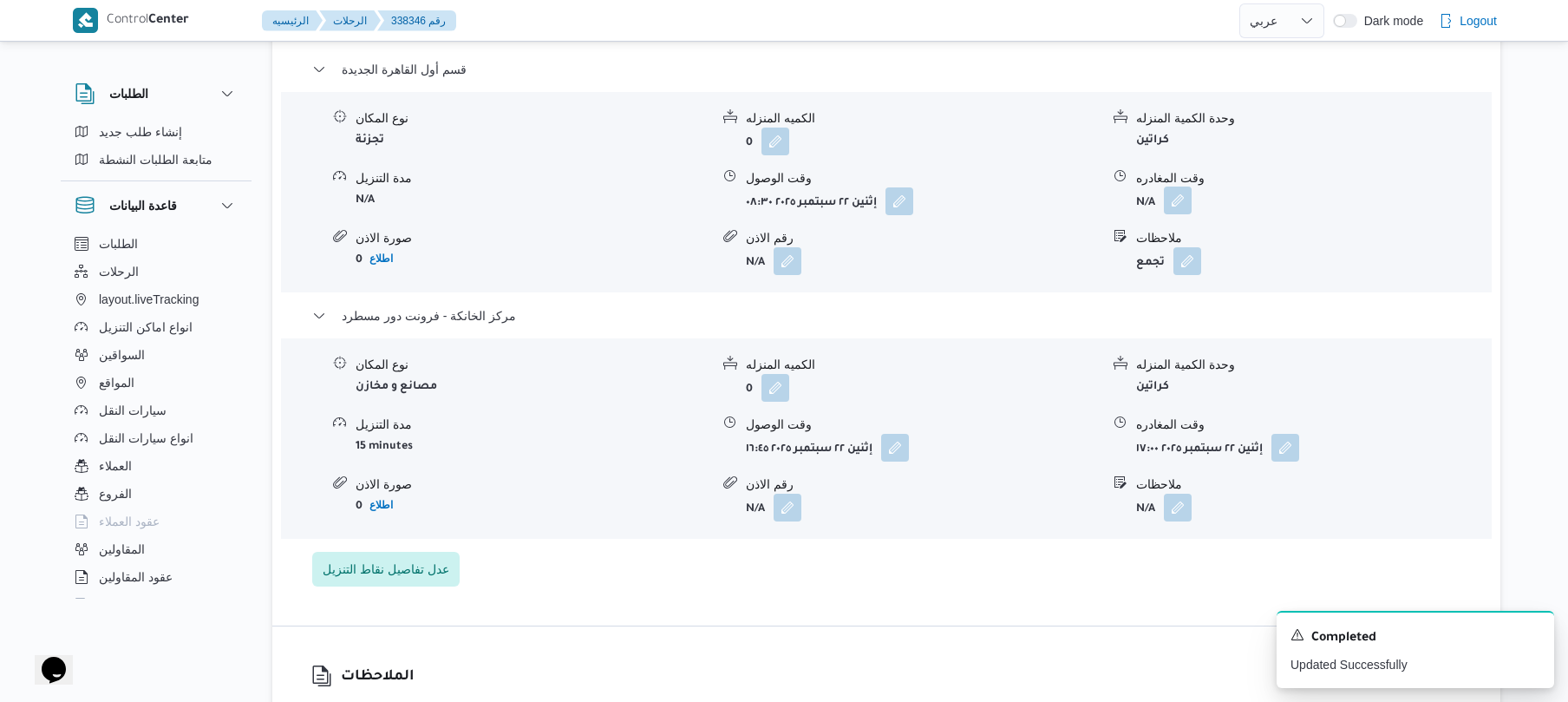
click at [1184, 186] on button "button" at bounding box center [1177, 200] width 27 height 27
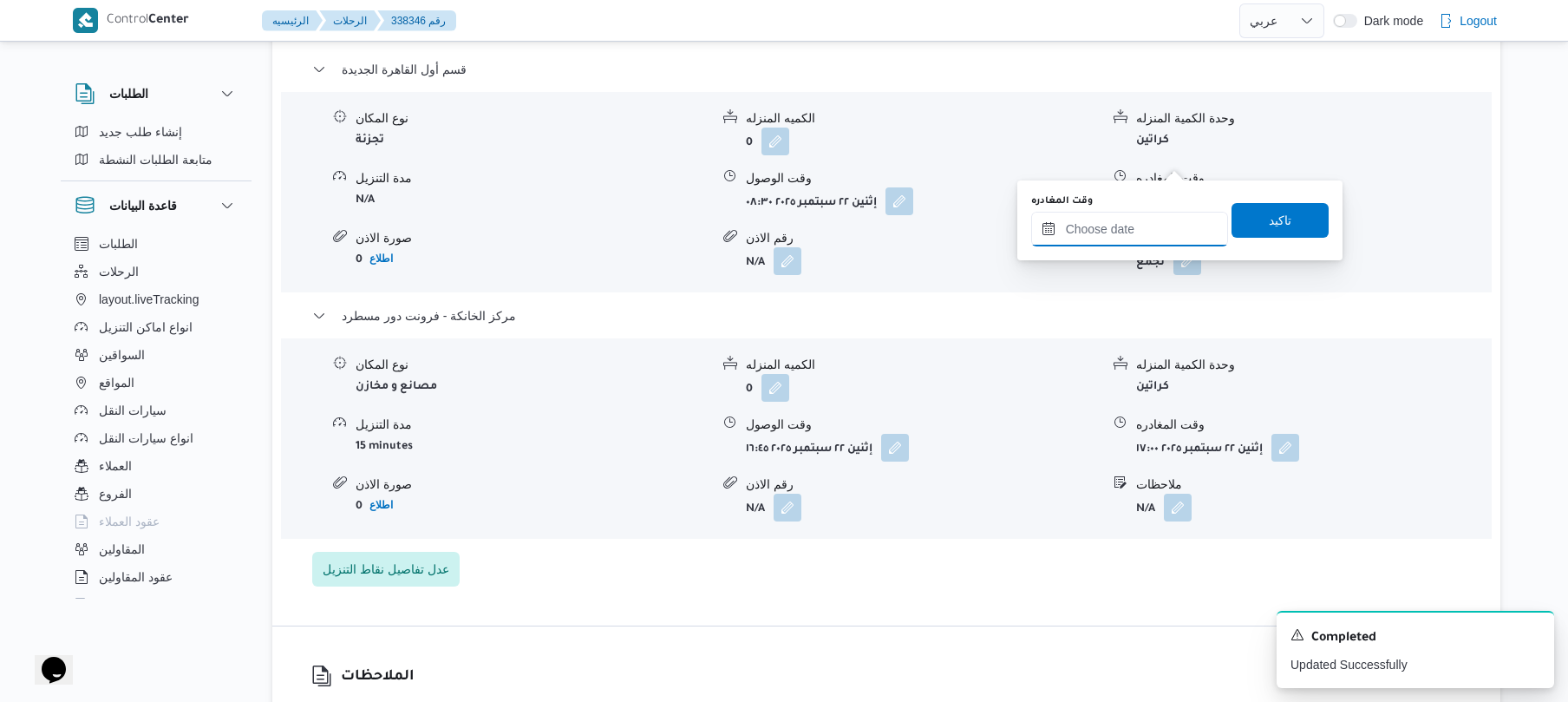
click at [1135, 214] on input "وقت المغادره" at bounding box center [1130, 229] width 197 height 35
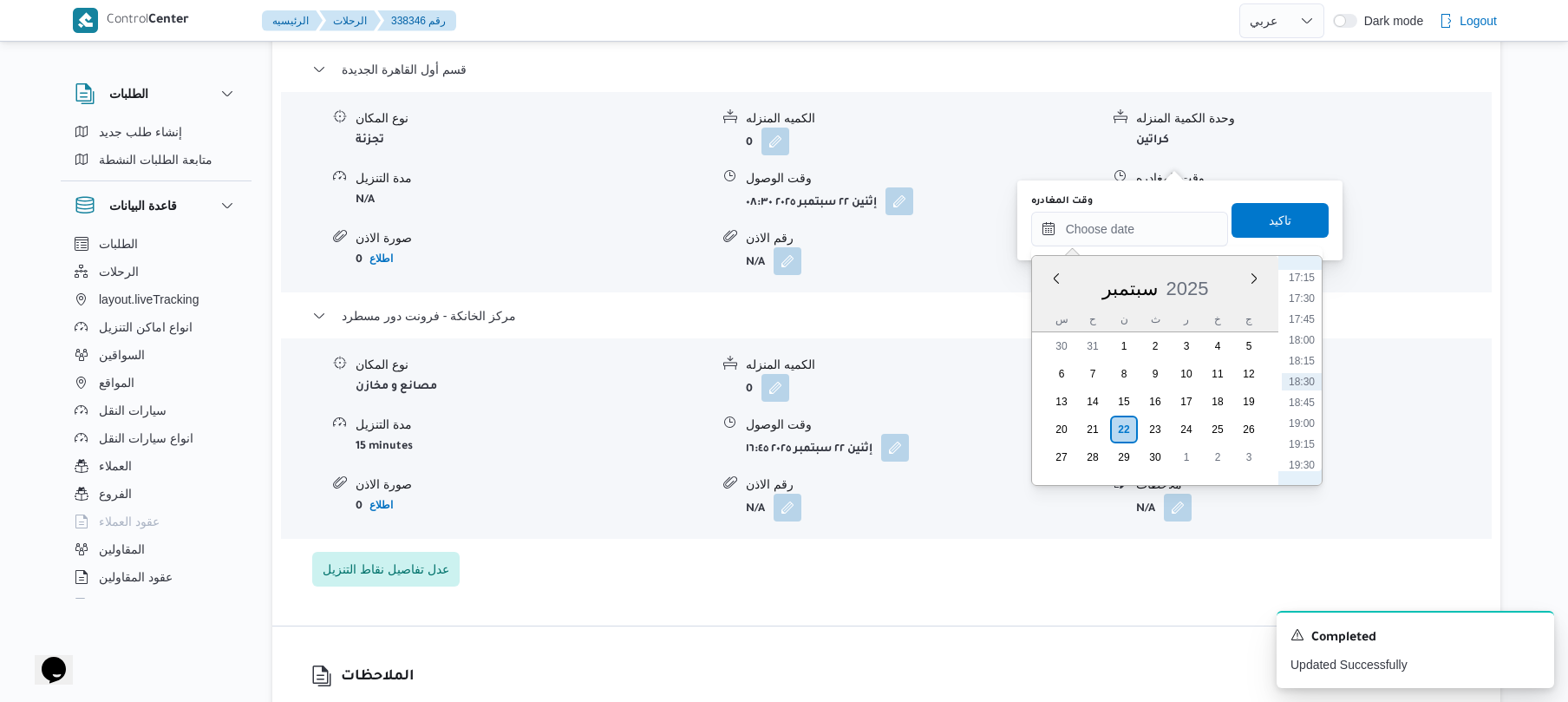
scroll to position [1267, 0]
click at [1304, 338] on li "16:00" at bounding box center [1301, 344] width 40 height 18
type input "٢٢/٠٩/٢٠٢٥ ١٦:٠٠"
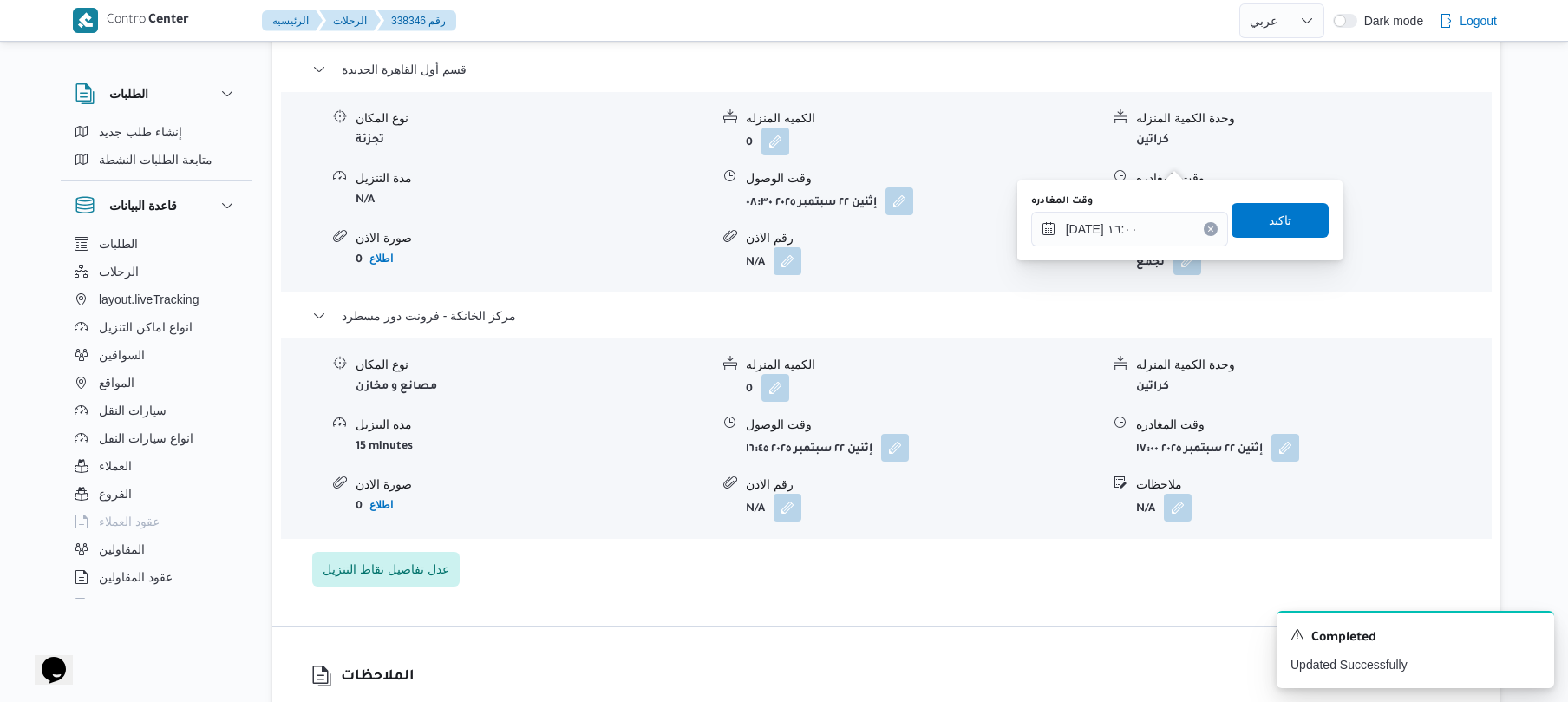
click at [1278, 215] on span "تاكيد" at bounding box center [1280, 220] width 22 height 21
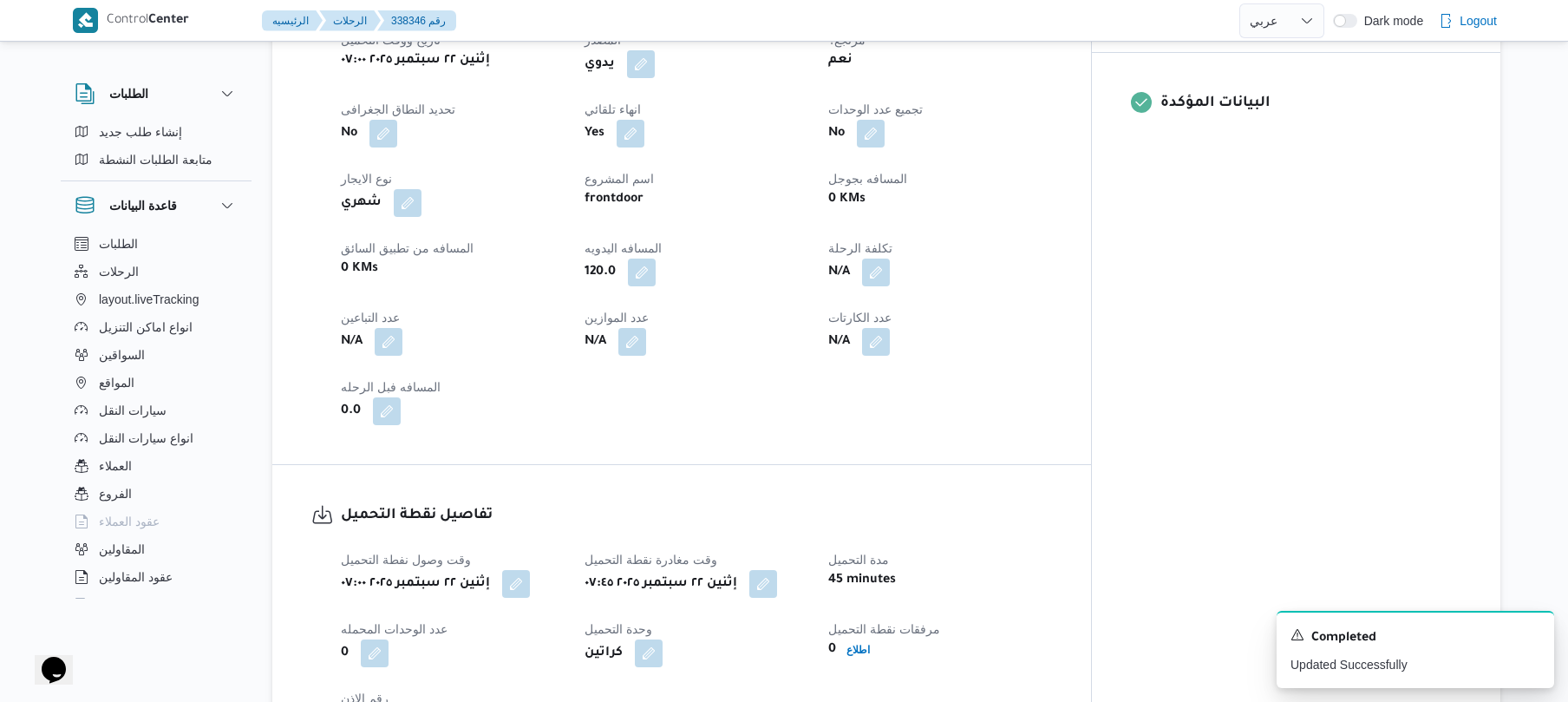
scroll to position [0, 0]
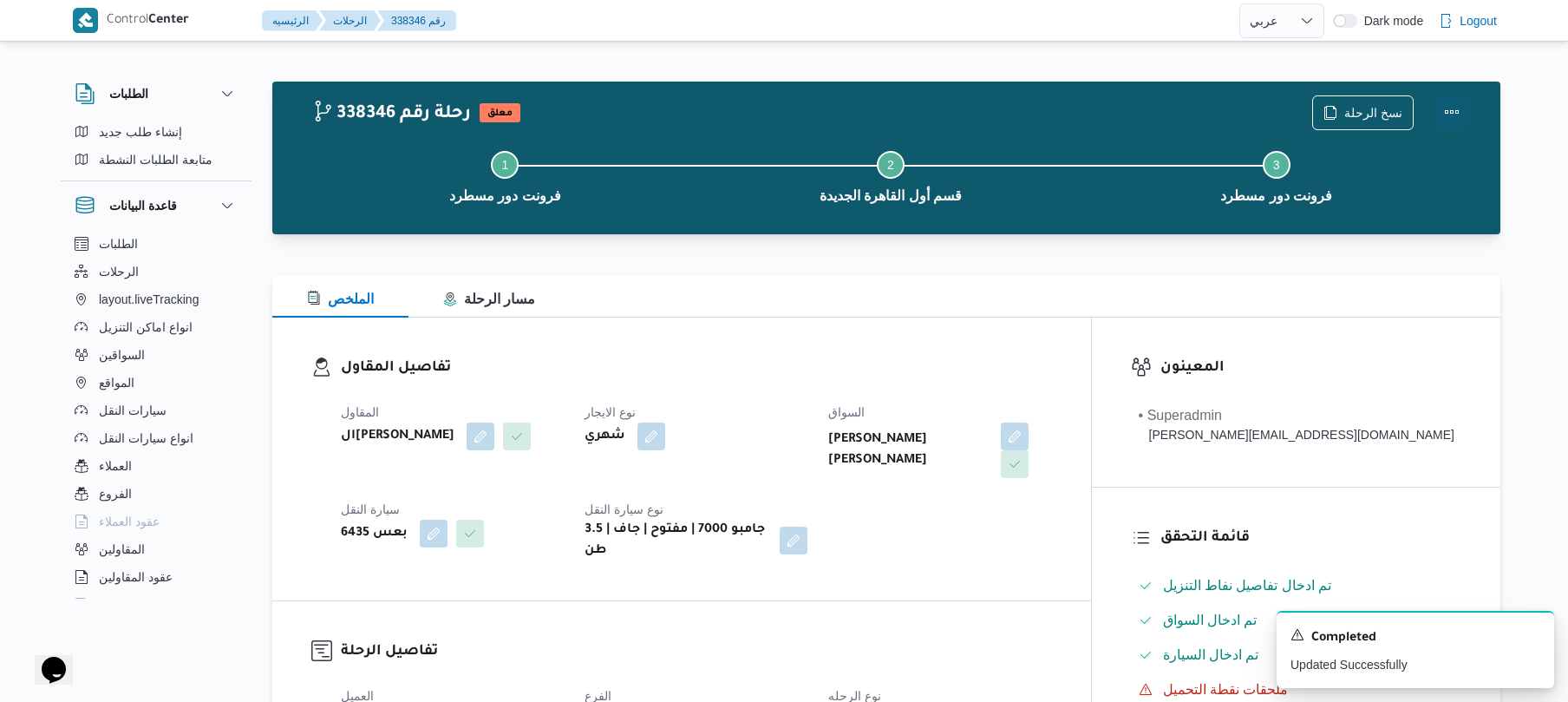
click at [1451, 120] on button "Actions" at bounding box center [1452, 112] width 35 height 35
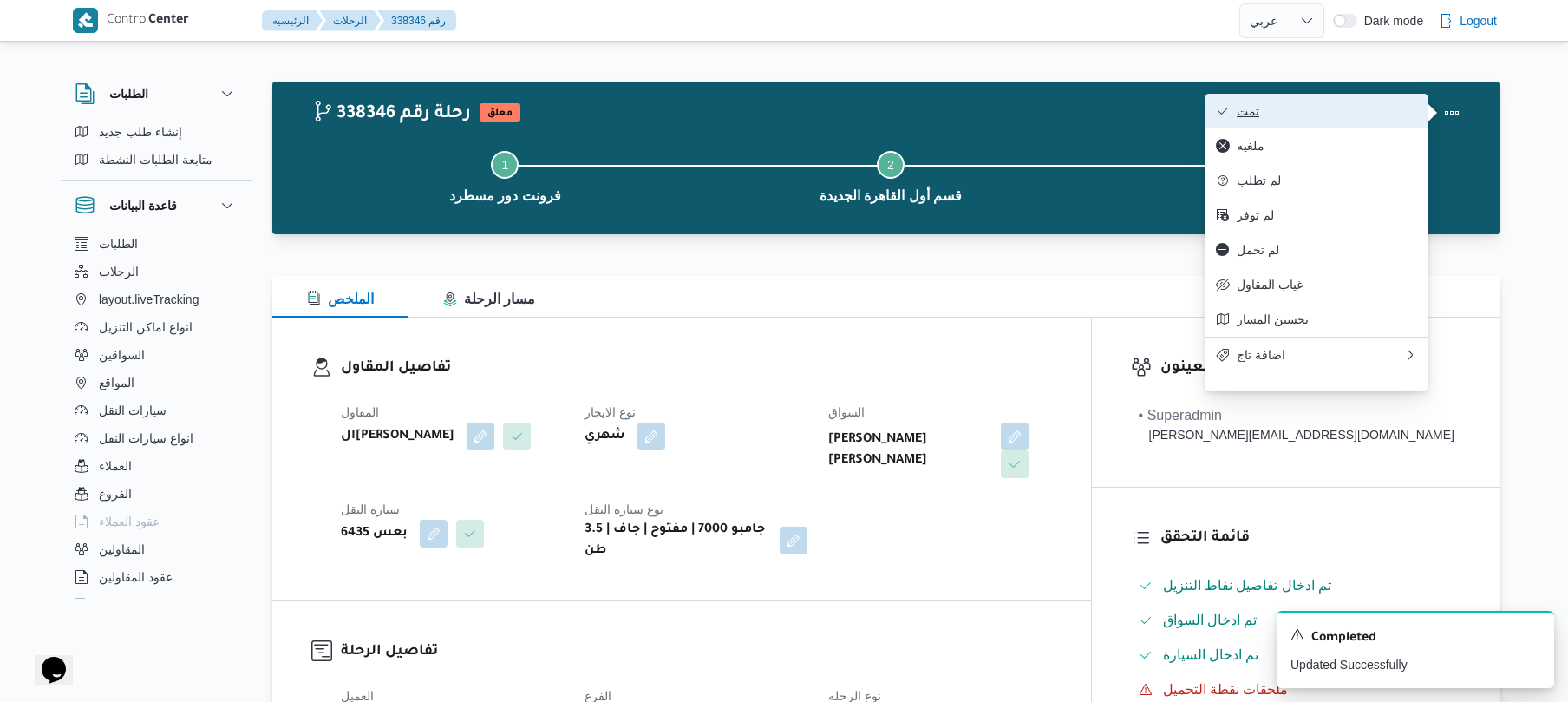
click at [1363, 114] on span "تمت" at bounding box center [1327, 111] width 181 height 14
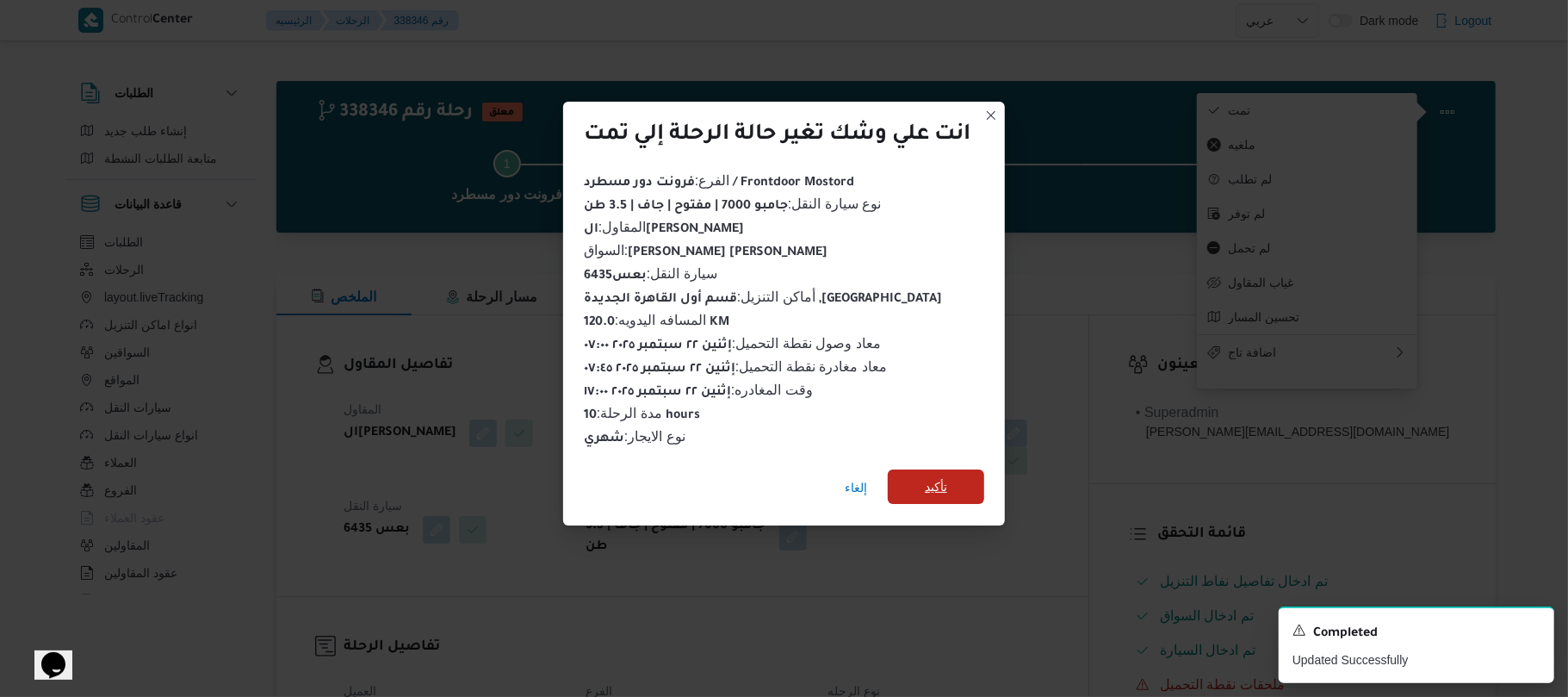
click at [969, 480] on span "تأكيد" at bounding box center [935, 487] width 96 height 35
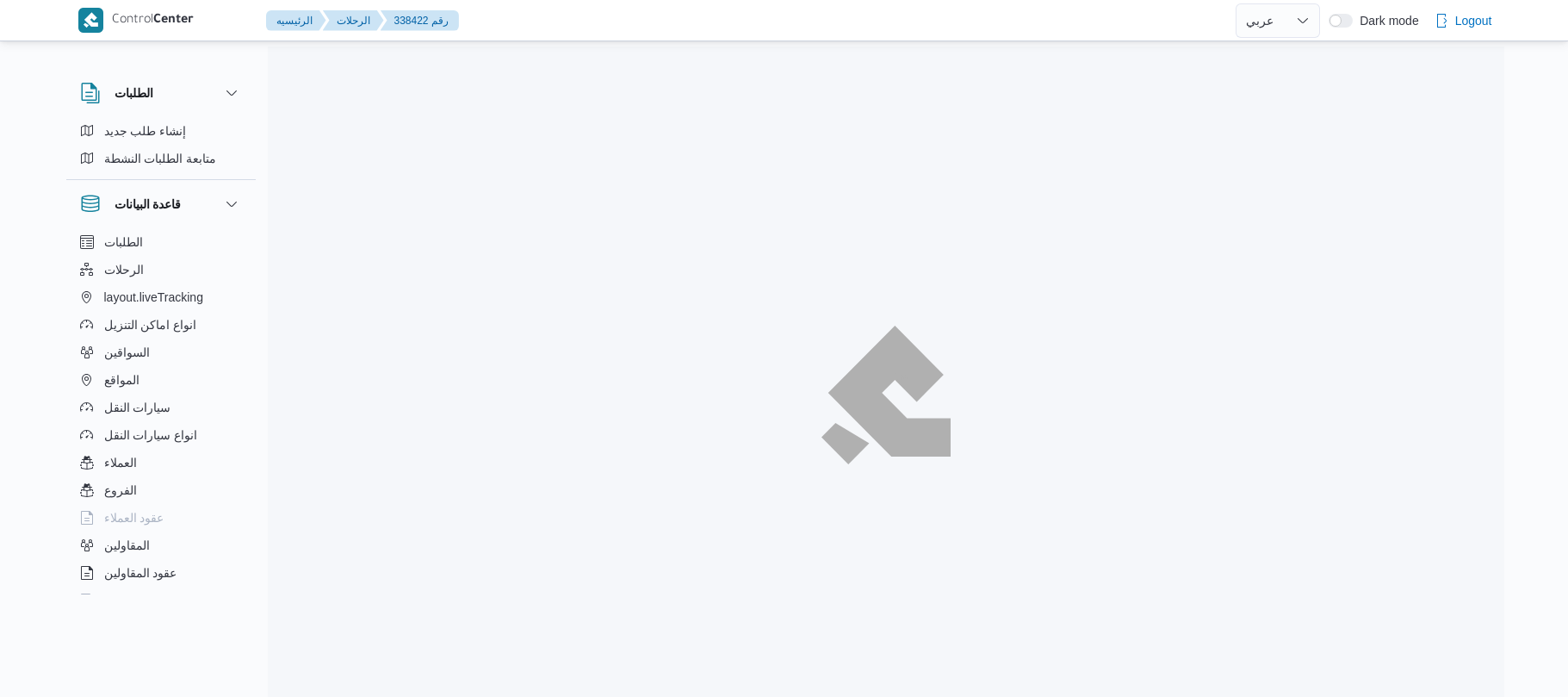
select select "ar"
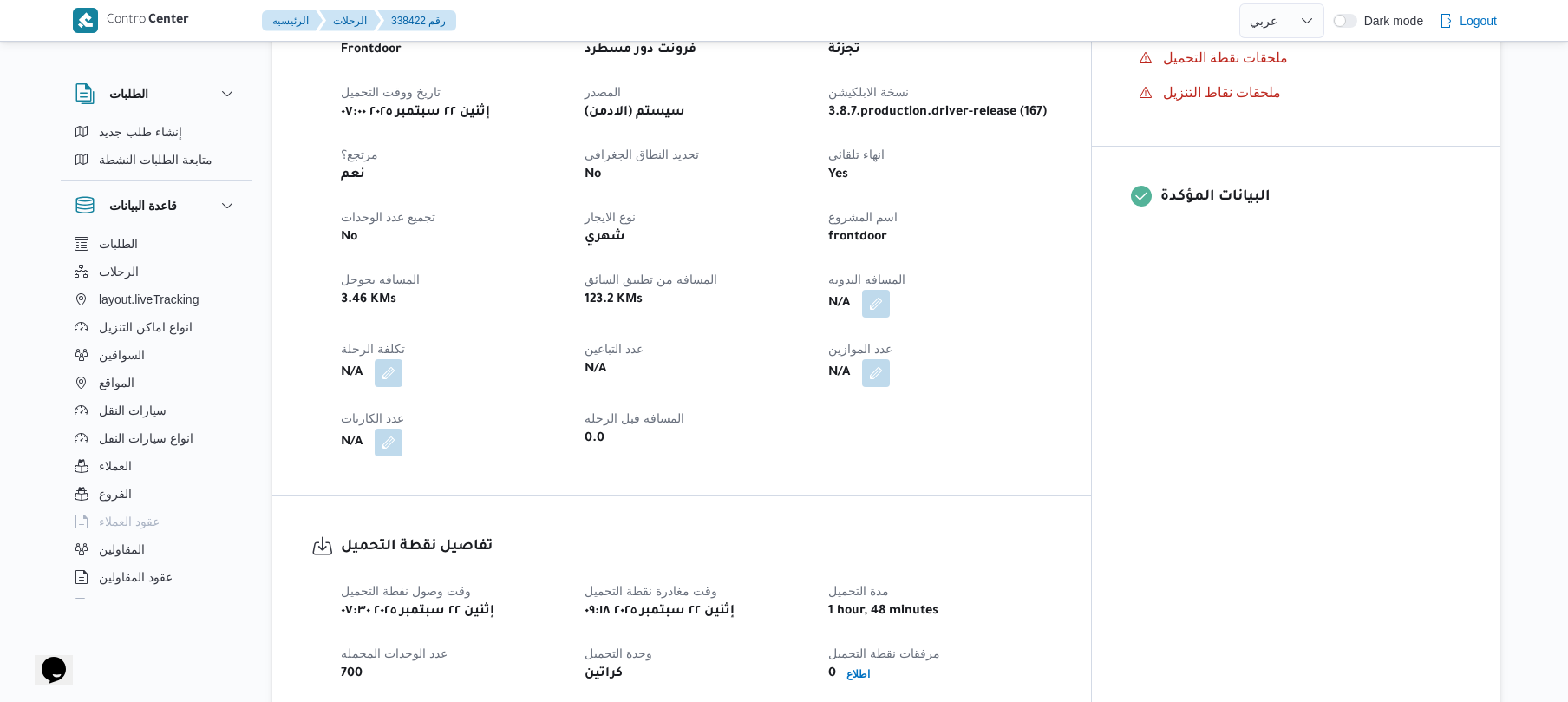
scroll to position [647, 0]
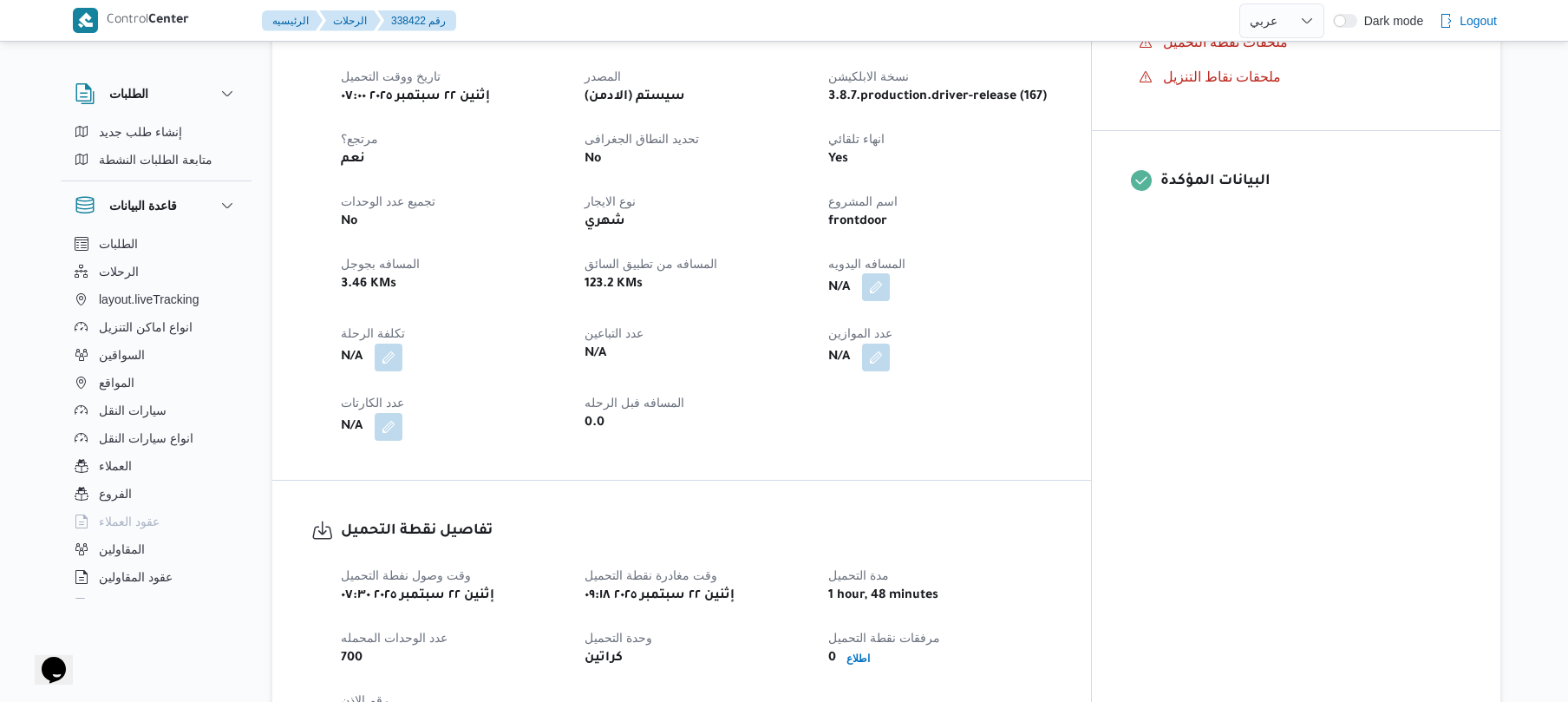
click at [889, 281] on button "button" at bounding box center [876, 287] width 27 height 27
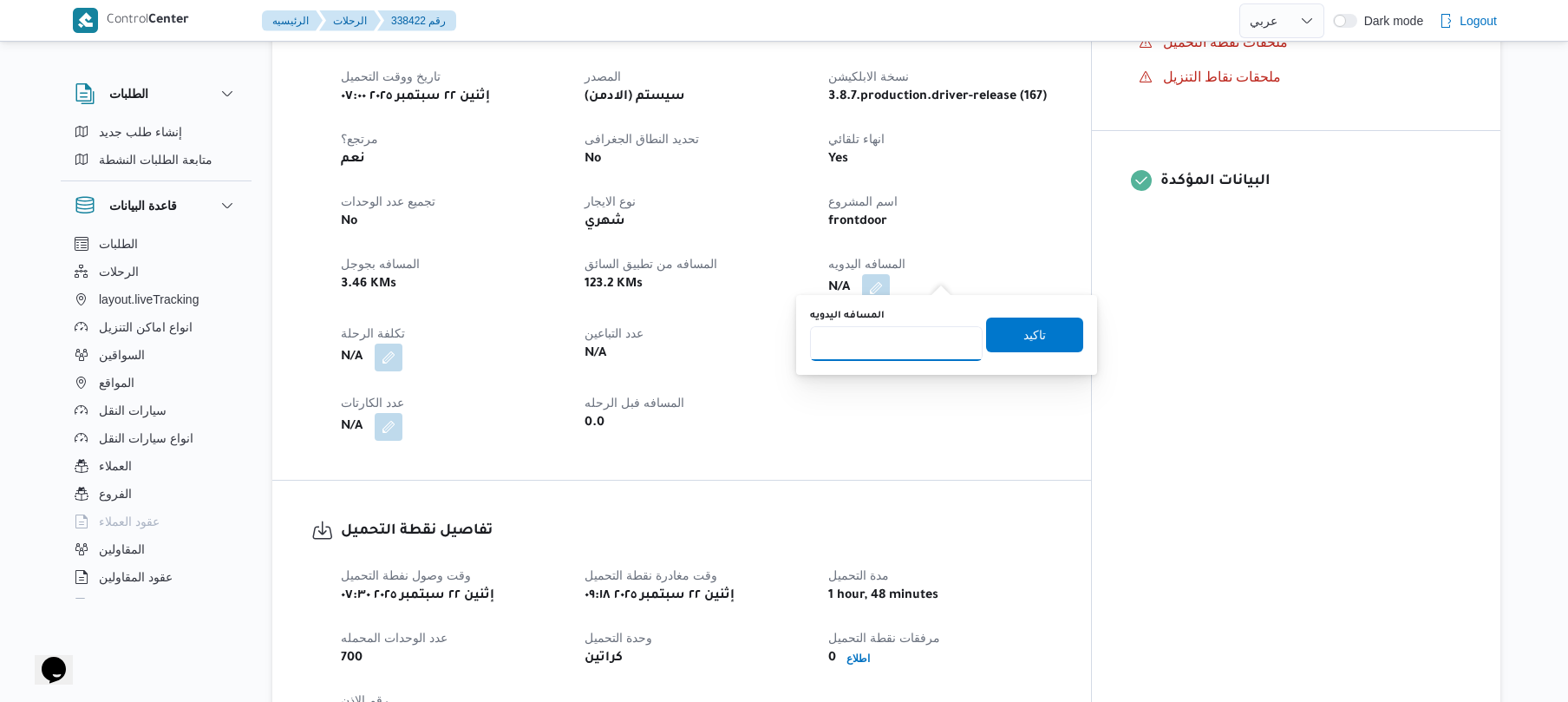
click at [904, 344] on input "المسافه اليدويه" at bounding box center [896, 344] width 173 height 35
type input "140"
click at [1001, 330] on span "تاكيد" at bounding box center [1034, 334] width 97 height 35
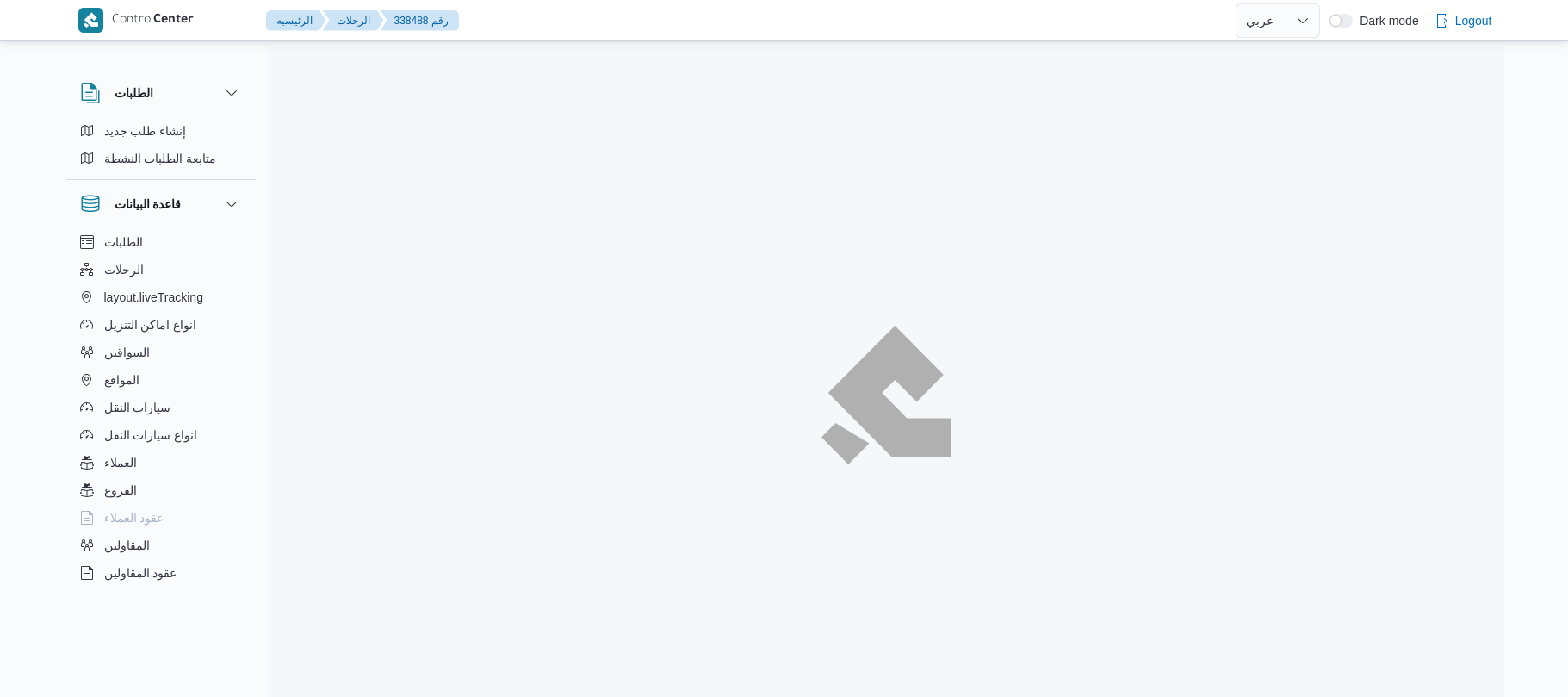
select select "ar"
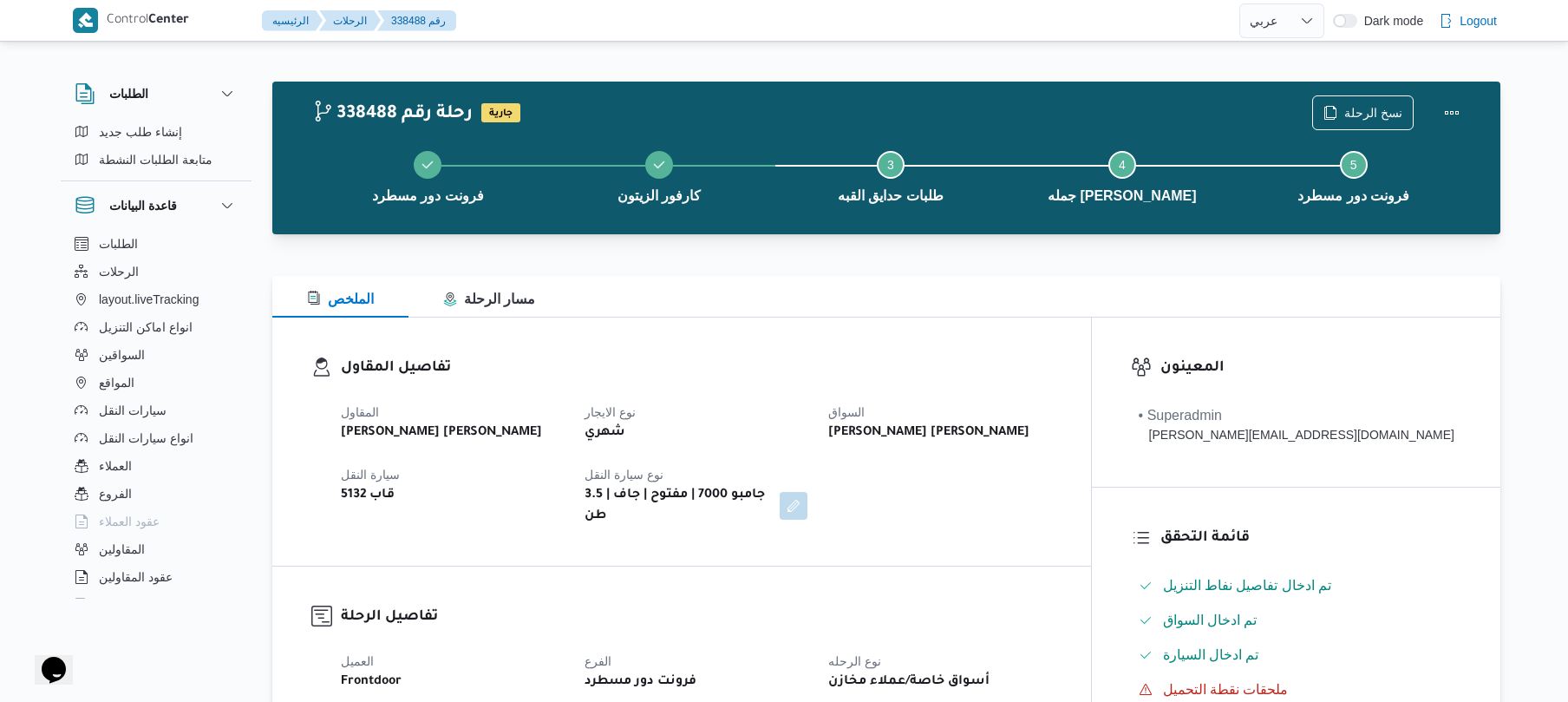
click at [911, 351] on div "تفاصيل المقاول المقاول [PERSON_NAME] [PERSON_NAME] نوع الايجار شهري السواق [PER…" at bounding box center [681, 441] width 819 height 248
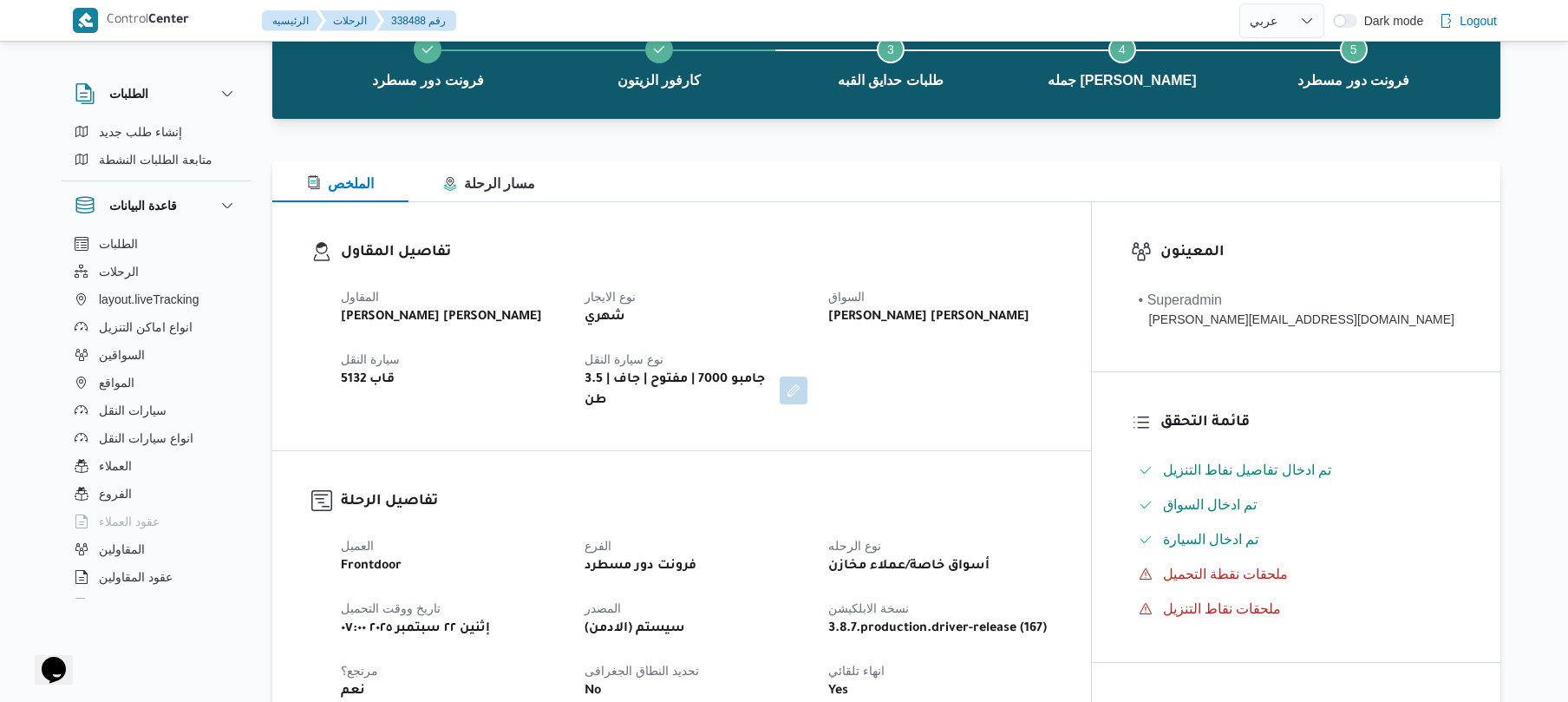
scroll to position [369, 0]
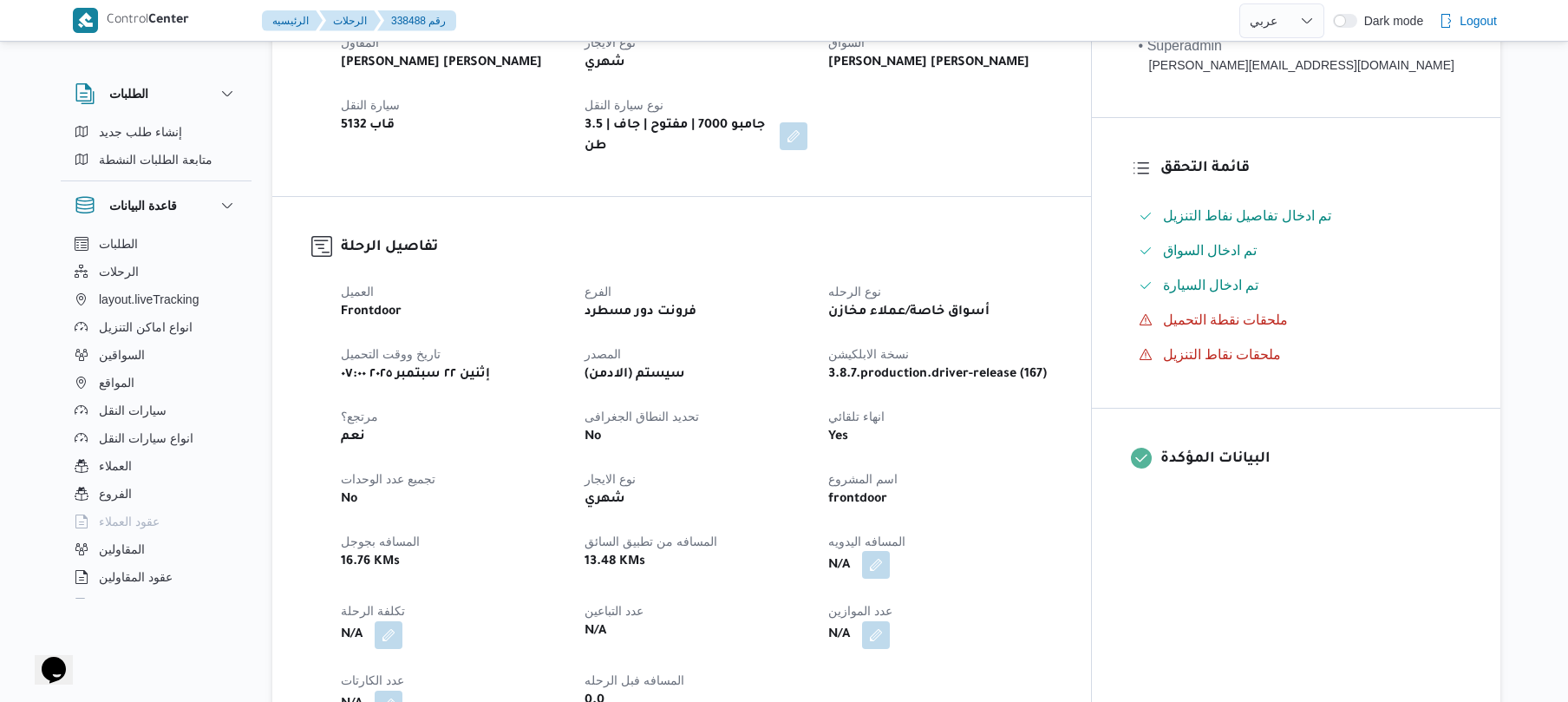
click at [889, 554] on button "button" at bounding box center [876, 564] width 27 height 27
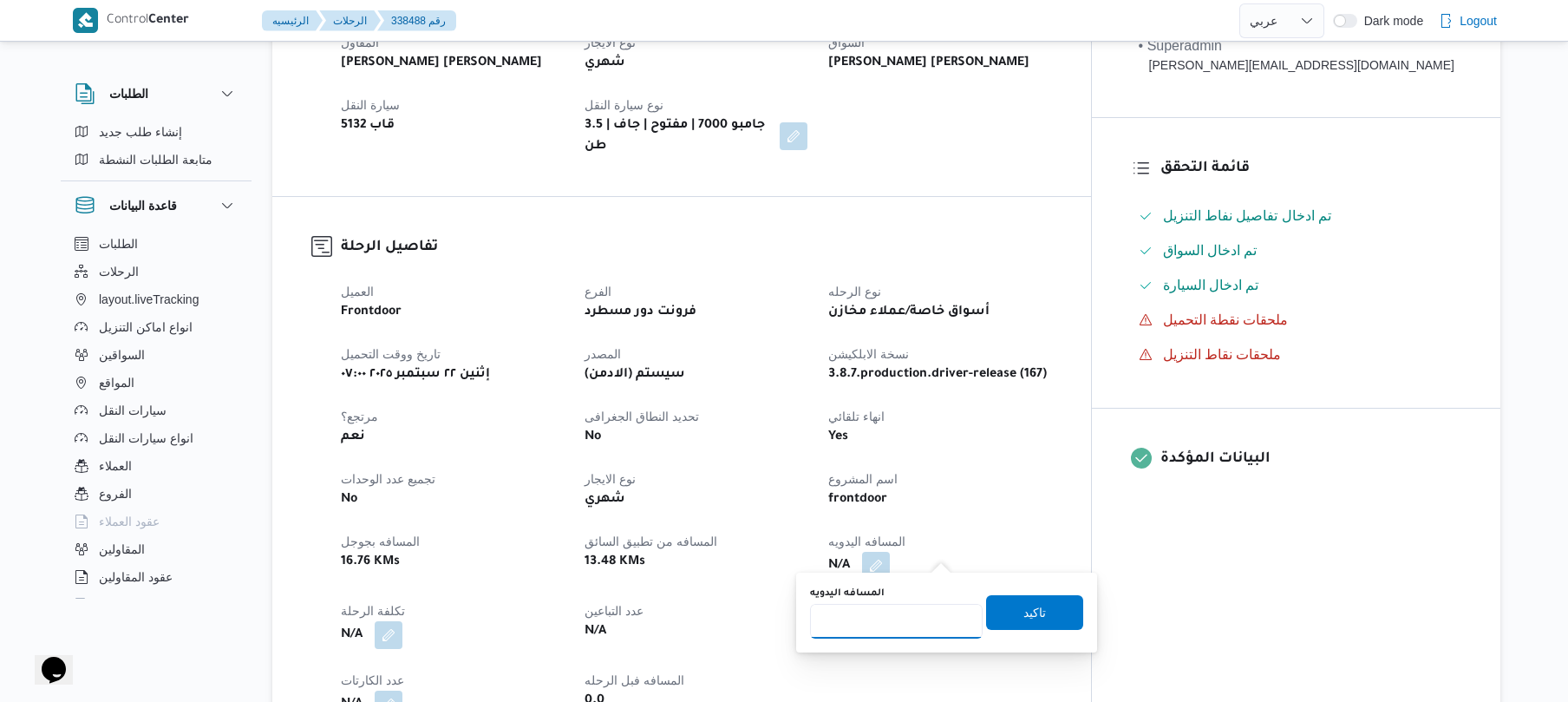
click at [900, 617] on input "المسافه اليدويه" at bounding box center [896, 621] width 173 height 35
type input "70"
click at [1023, 601] on span "تاكيد" at bounding box center [1034, 611] width 22 height 21
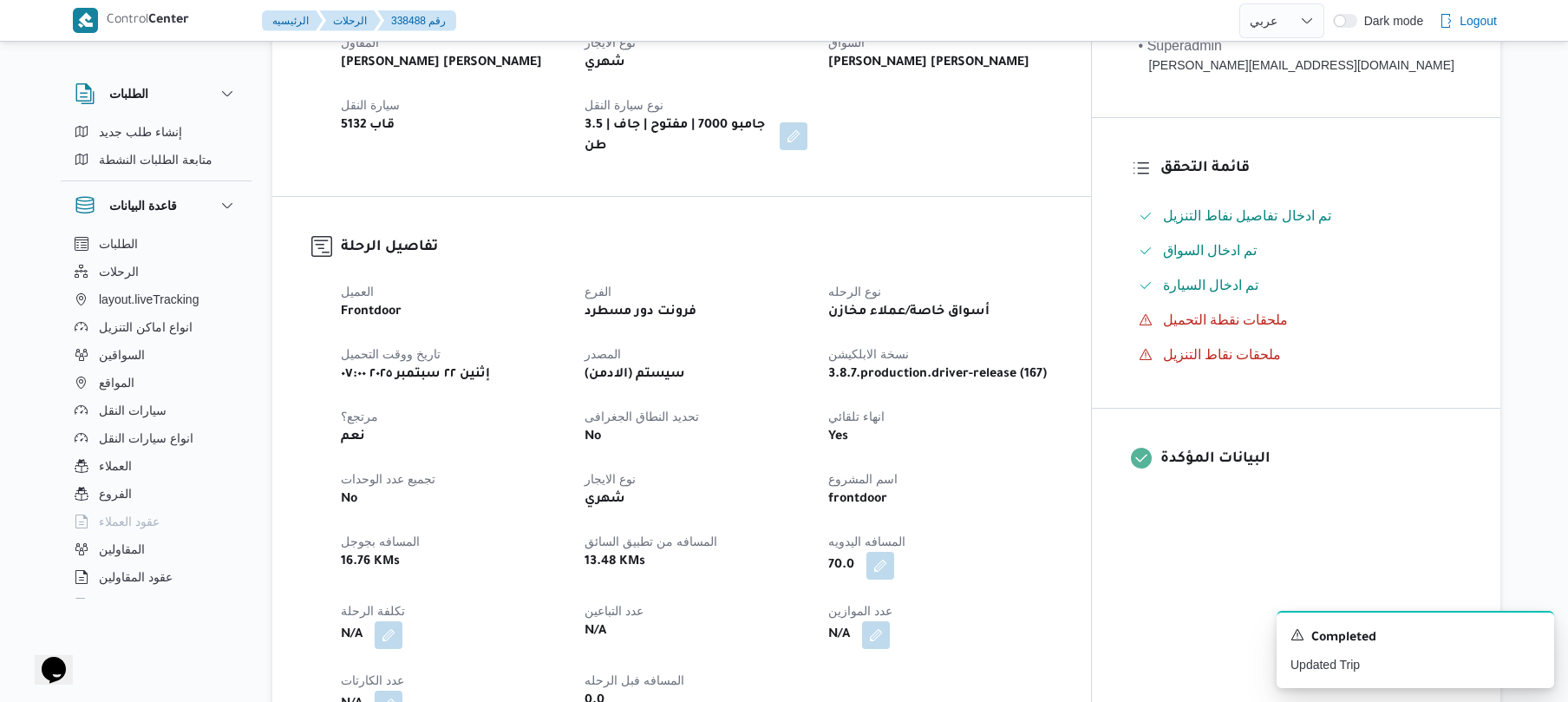
click at [1062, 270] on div "العميل Frontdoor الفرع فرونت دور مسطرد نوع الرحله أسواق خاصة/عملاء مخازن تاريخ …" at bounding box center [696, 499] width 732 height 458
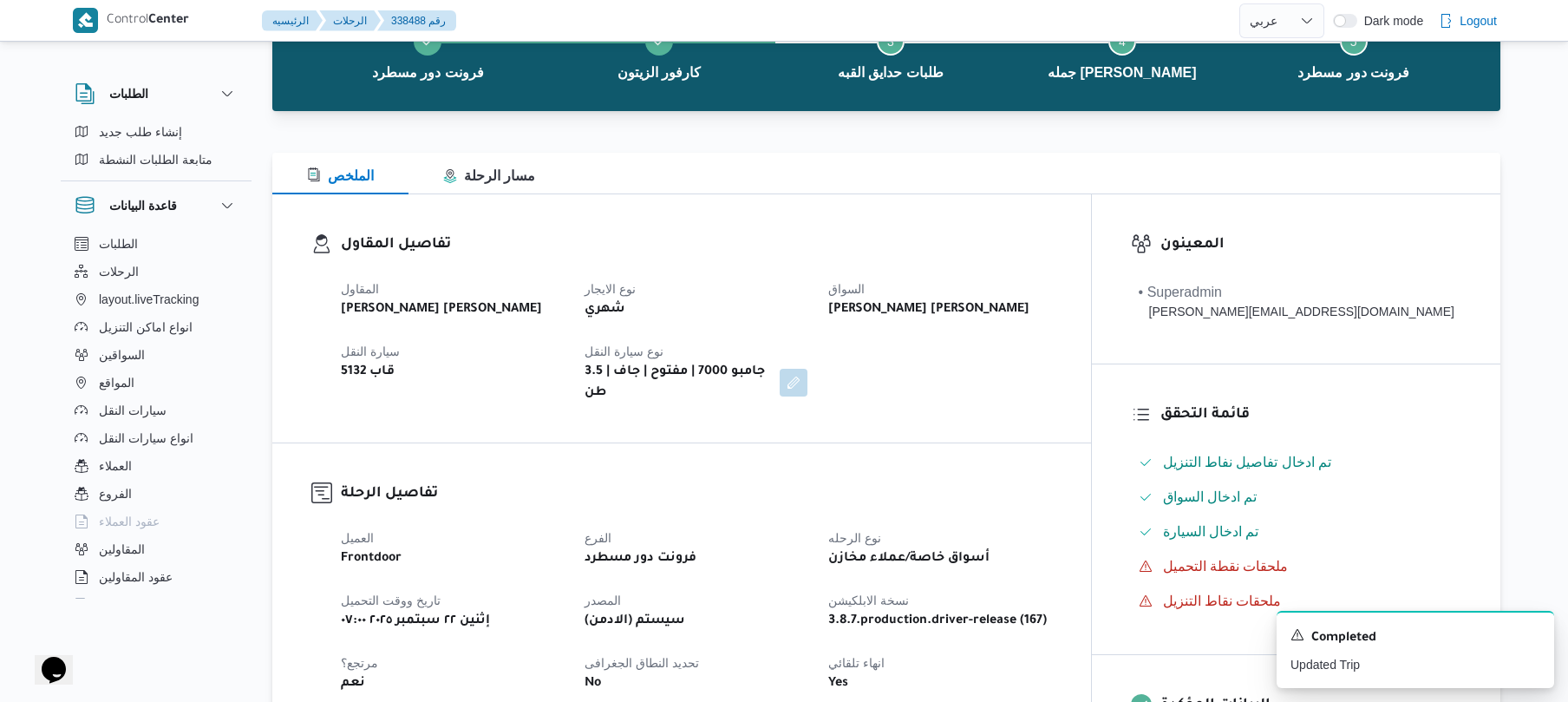
scroll to position [0, 0]
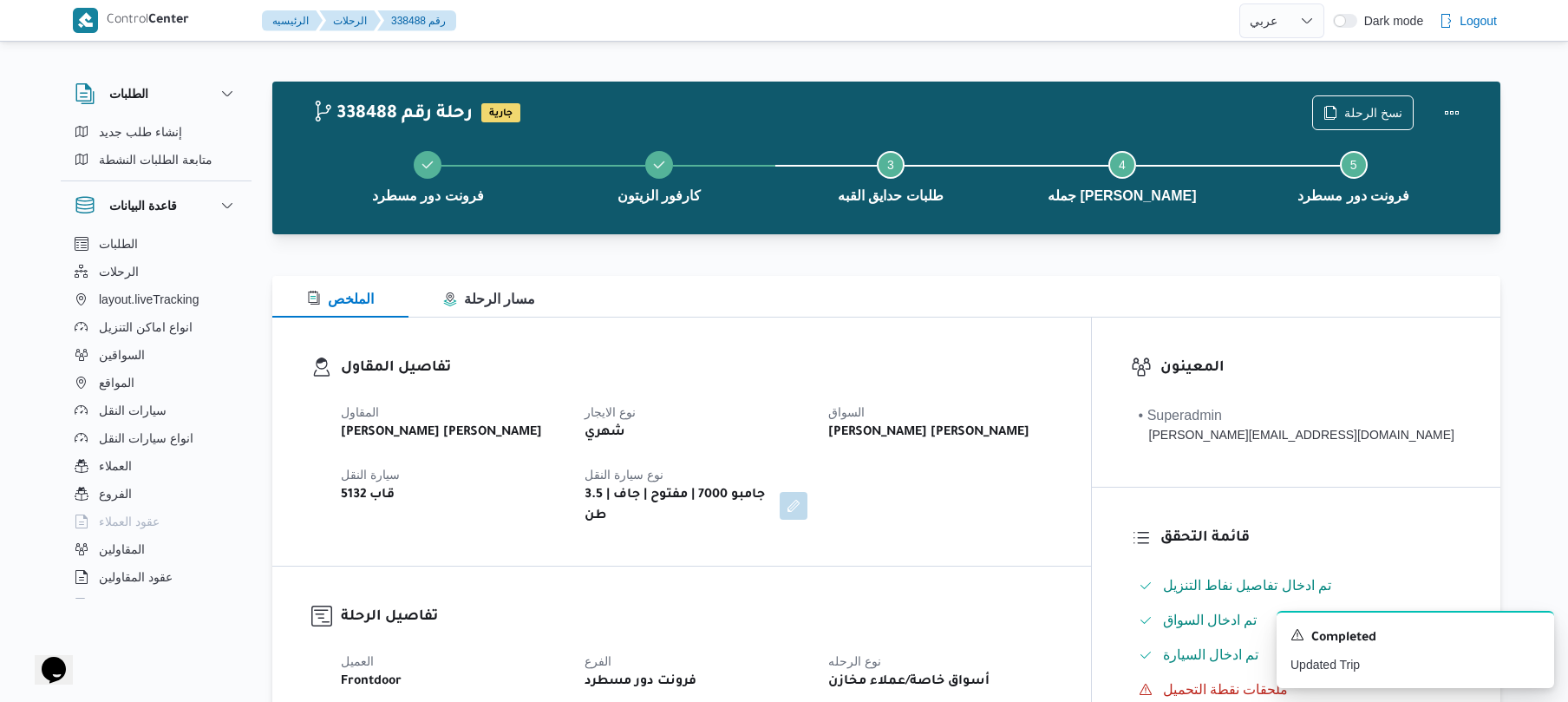
click at [1041, 353] on div "تفاصيل المقاول المقاول [PERSON_NAME] [PERSON_NAME] نوع الايجار شهري السواق [PER…" at bounding box center [681, 441] width 819 height 248
click at [809, 427] on div "شهري" at bounding box center [696, 433] width 227 height 24
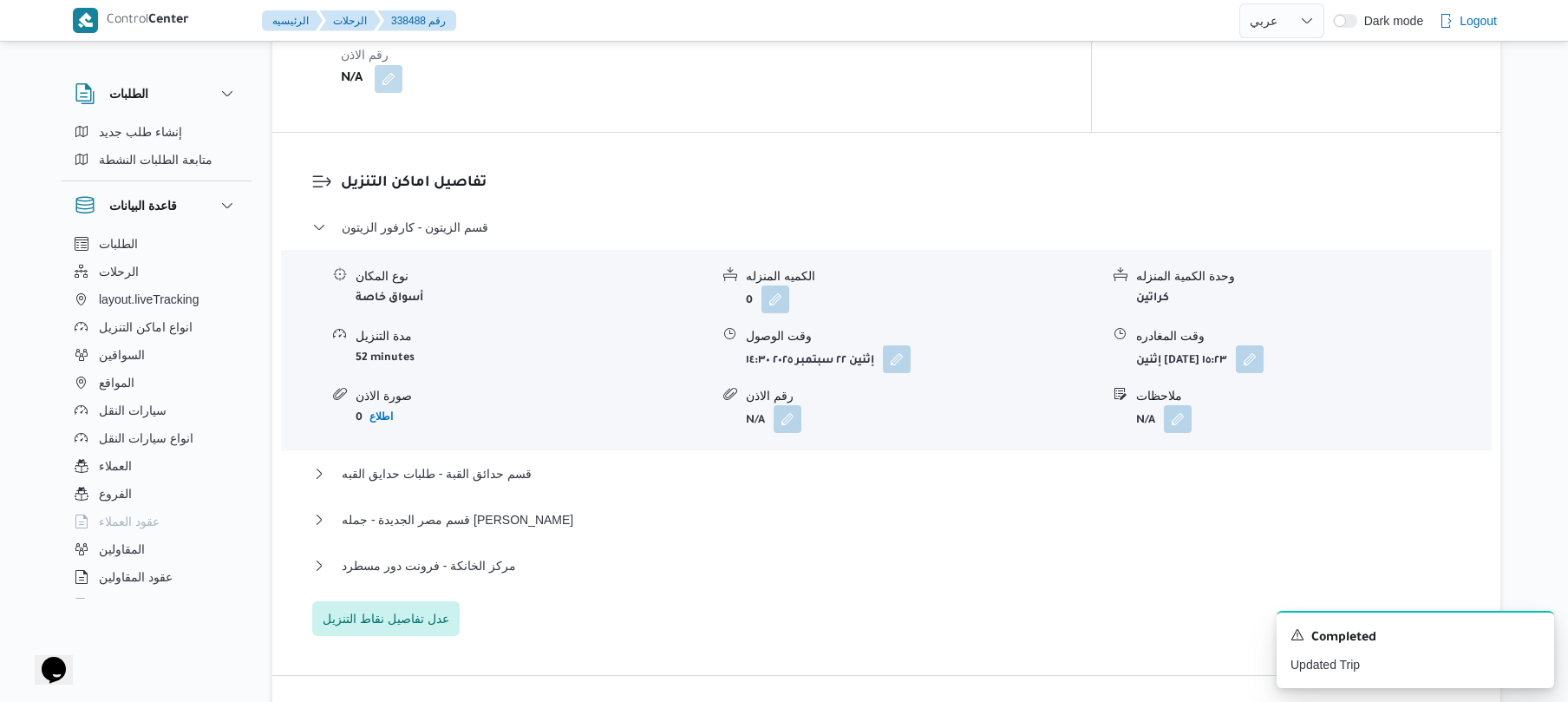
scroll to position [1295, 0]
click at [907, 342] on button "button" at bounding box center [896, 355] width 27 height 27
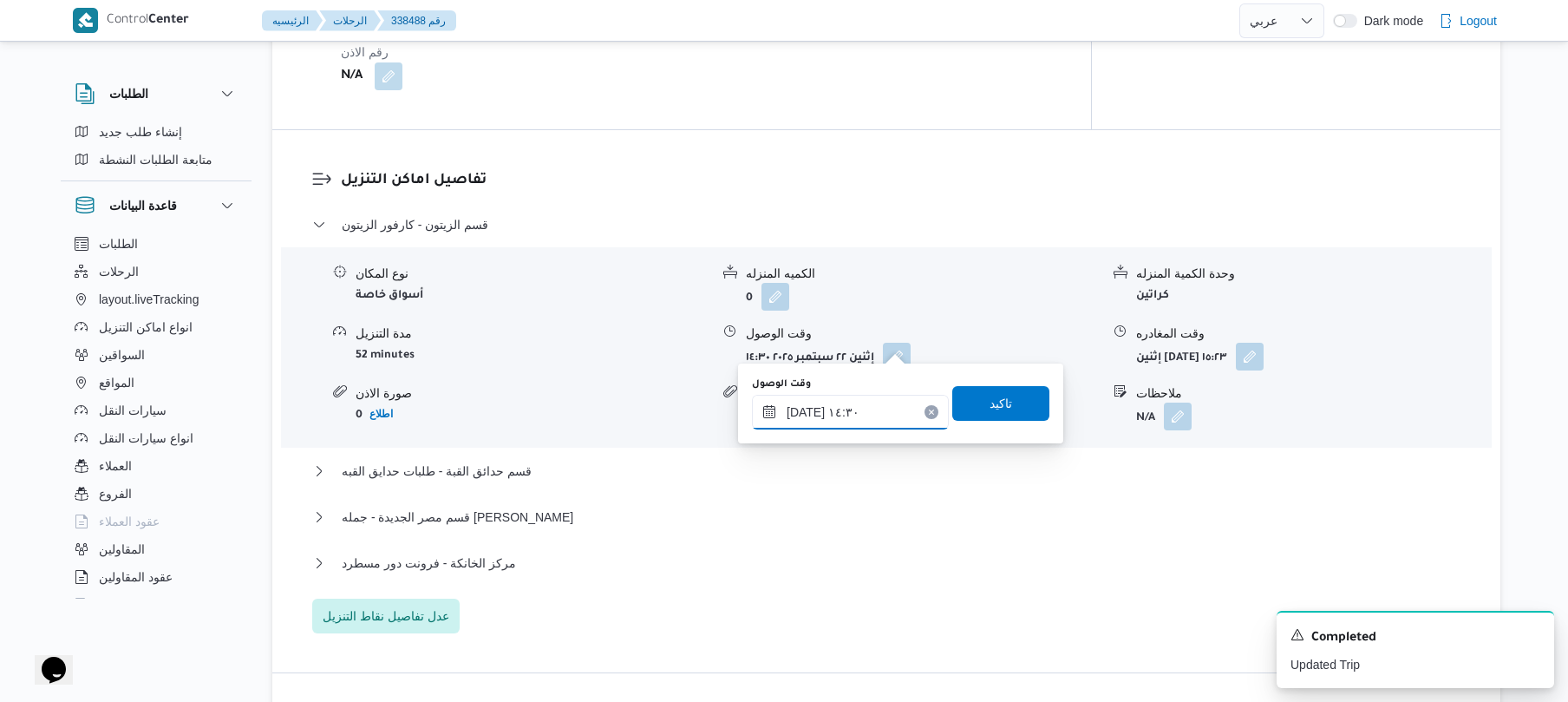
click at [844, 407] on input "[DATE] ١٤:٣٠" at bounding box center [850, 412] width 197 height 35
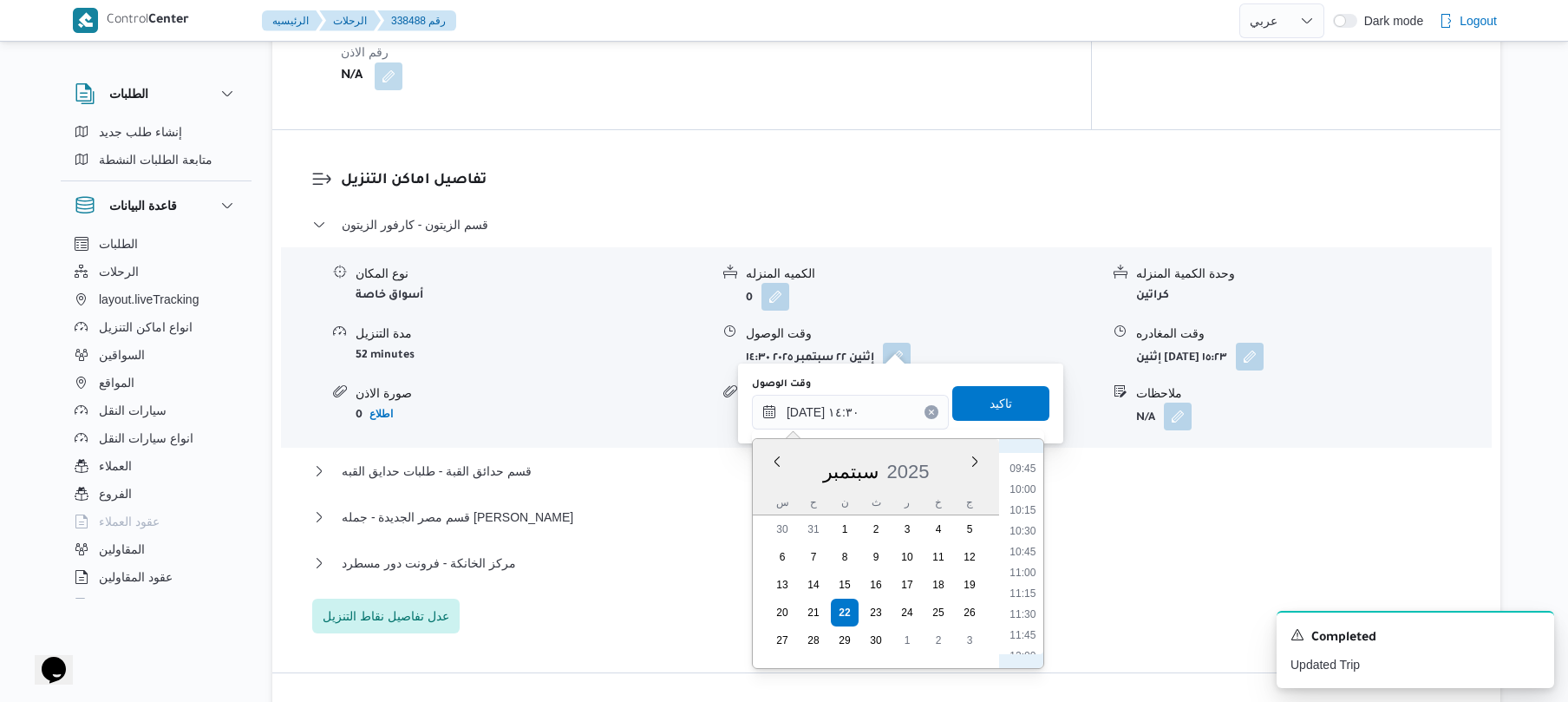
scroll to position [761, 0]
click at [1027, 493] on li "09:30" at bounding box center [1022, 492] width 40 height 18
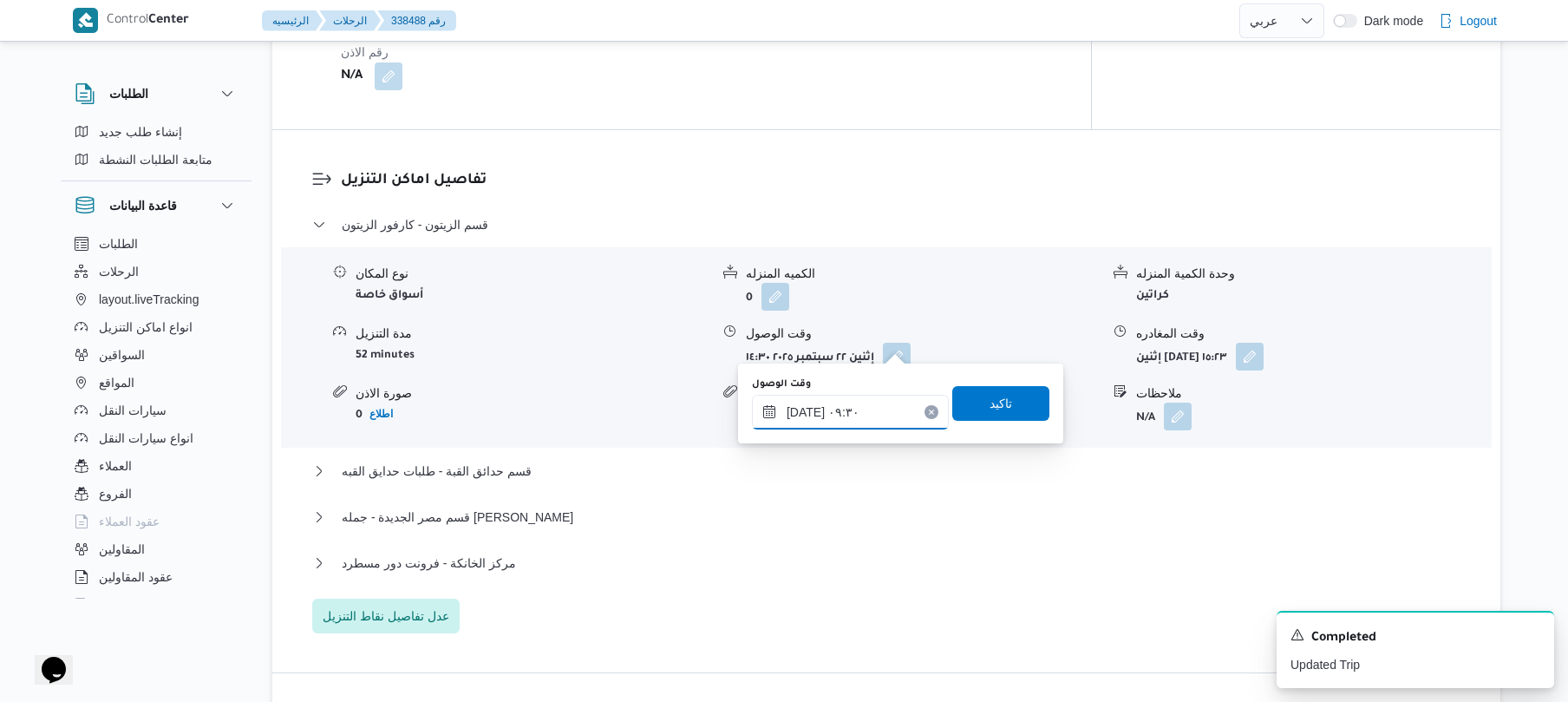
click at [804, 407] on input "[DATE] ٠٩:٣٠" at bounding box center [850, 412] width 197 height 35
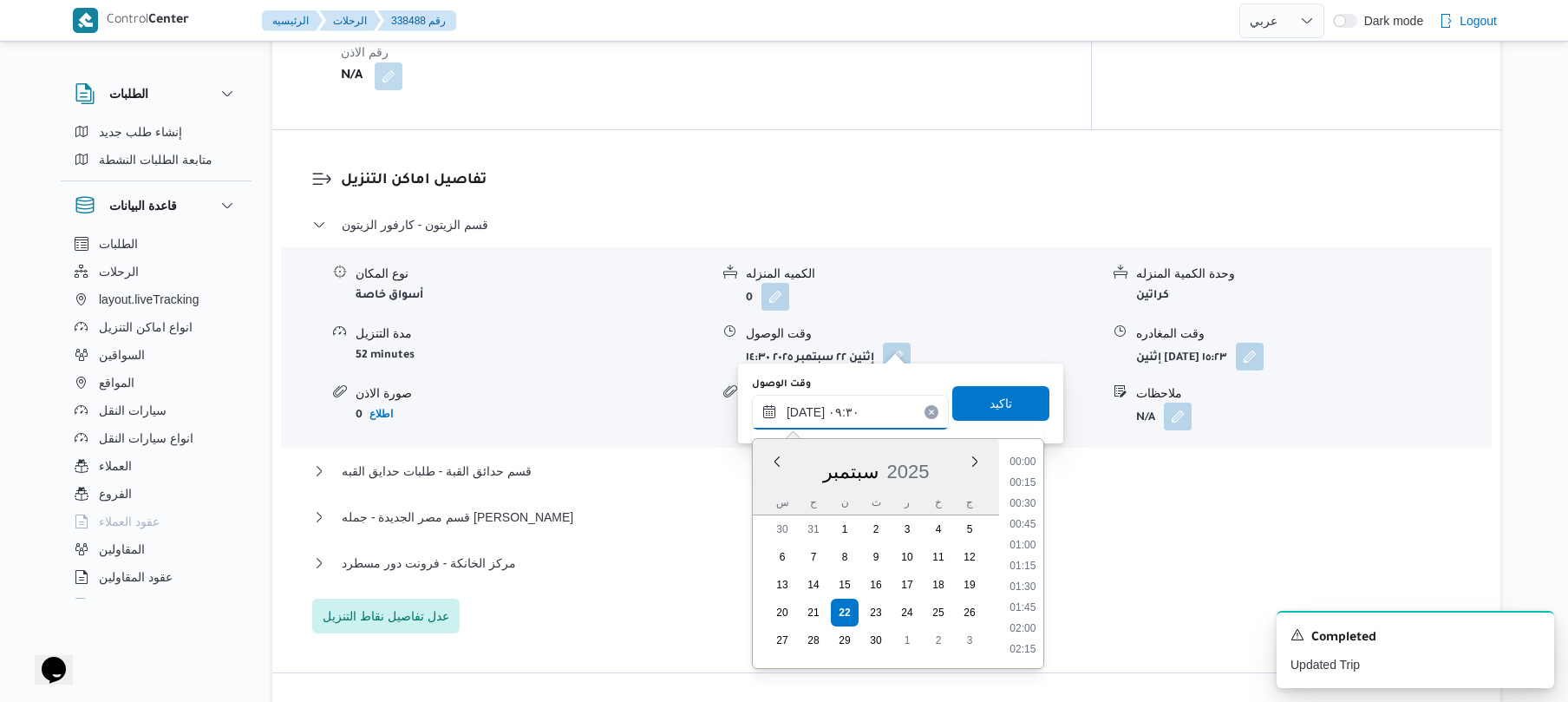
click at [804, 407] on input "[DATE] ٠٩:٣٠" at bounding box center [850, 412] width 197 height 35
type input "[DATE] ٠٩:٣٥"
click at [967, 392] on span "تاكيد" at bounding box center [1000, 402] width 97 height 35
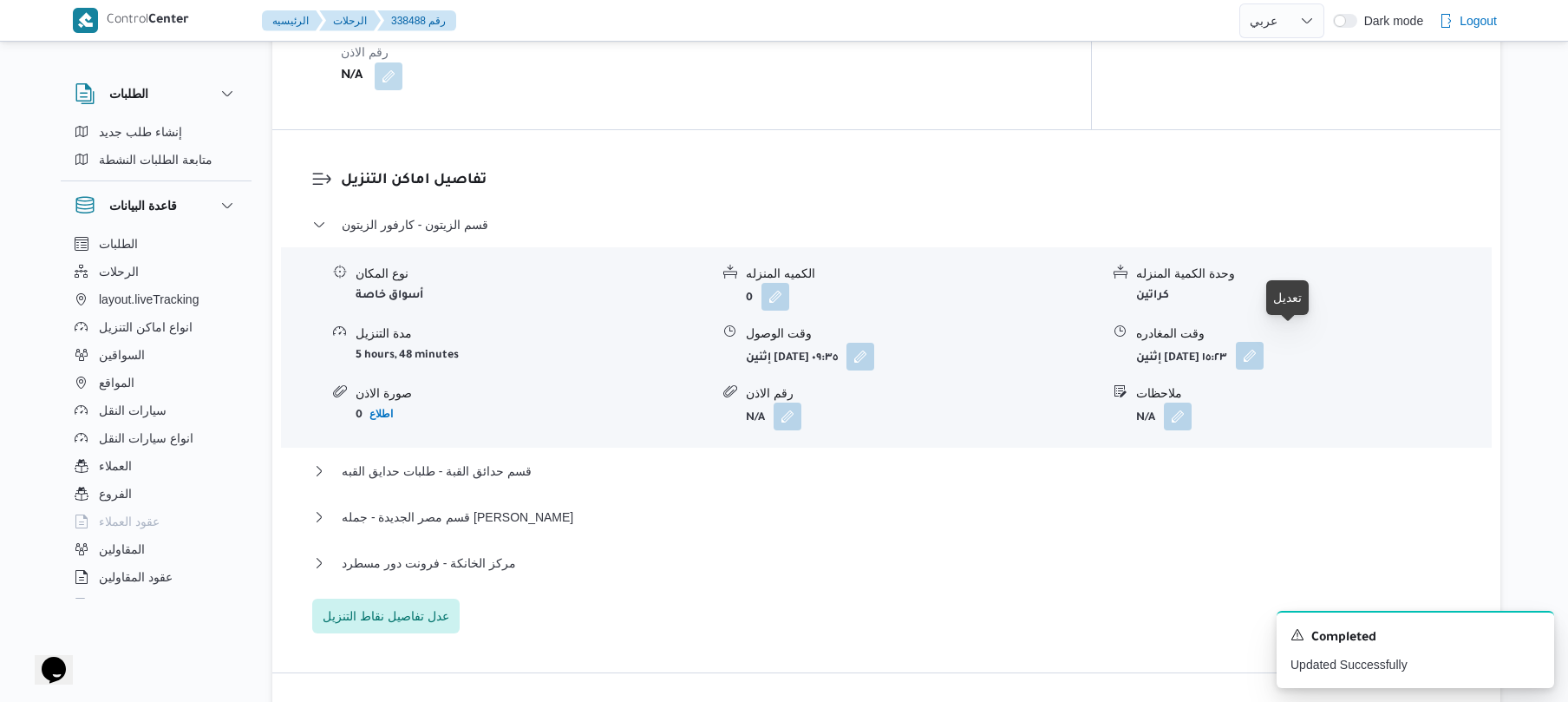
click at [1263, 347] on button "button" at bounding box center [1250, 355] width 27 height 27
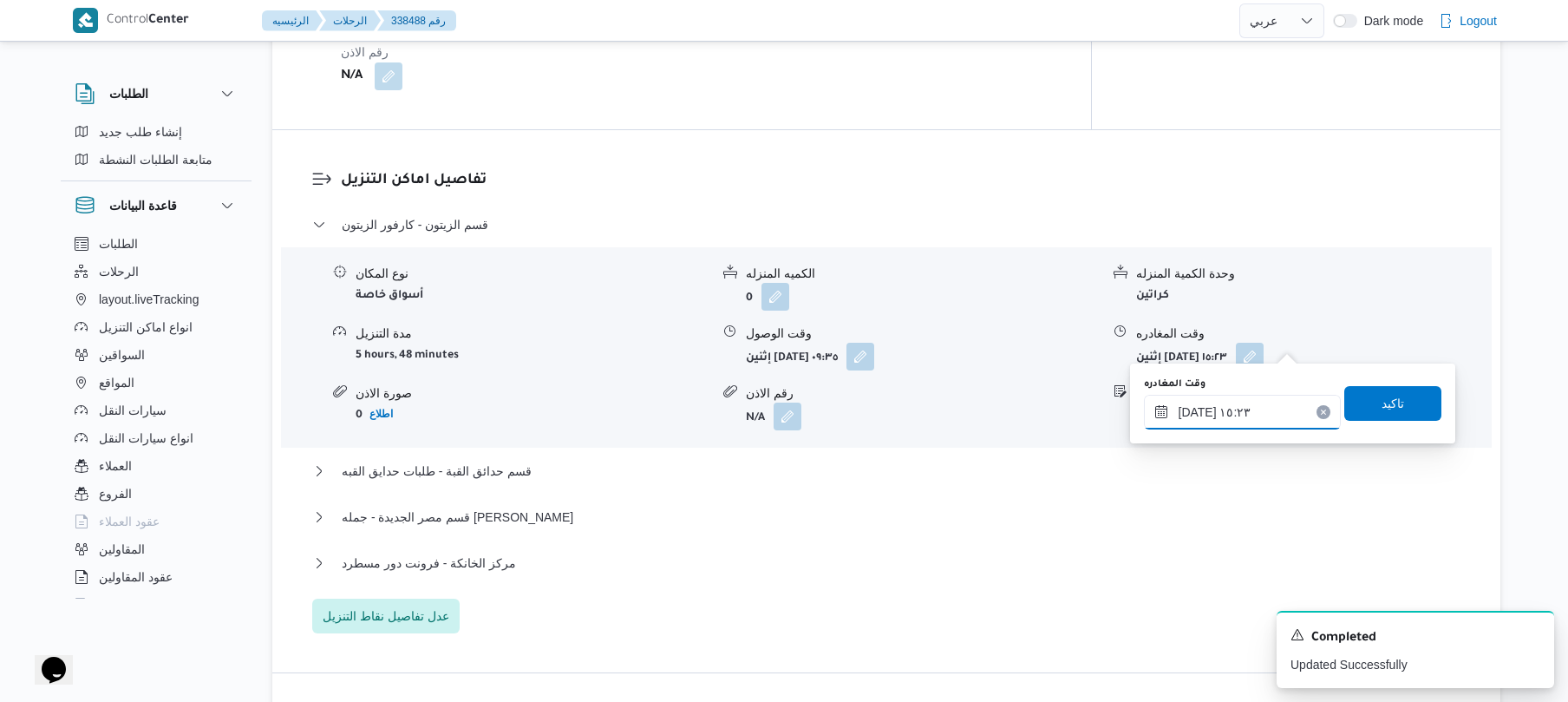
click at [1191, 408] on input "٢٢/٠٩/٢٠٢٥ ١٥:٢٣" at bounding box center [1243, 412] width 197 height 35
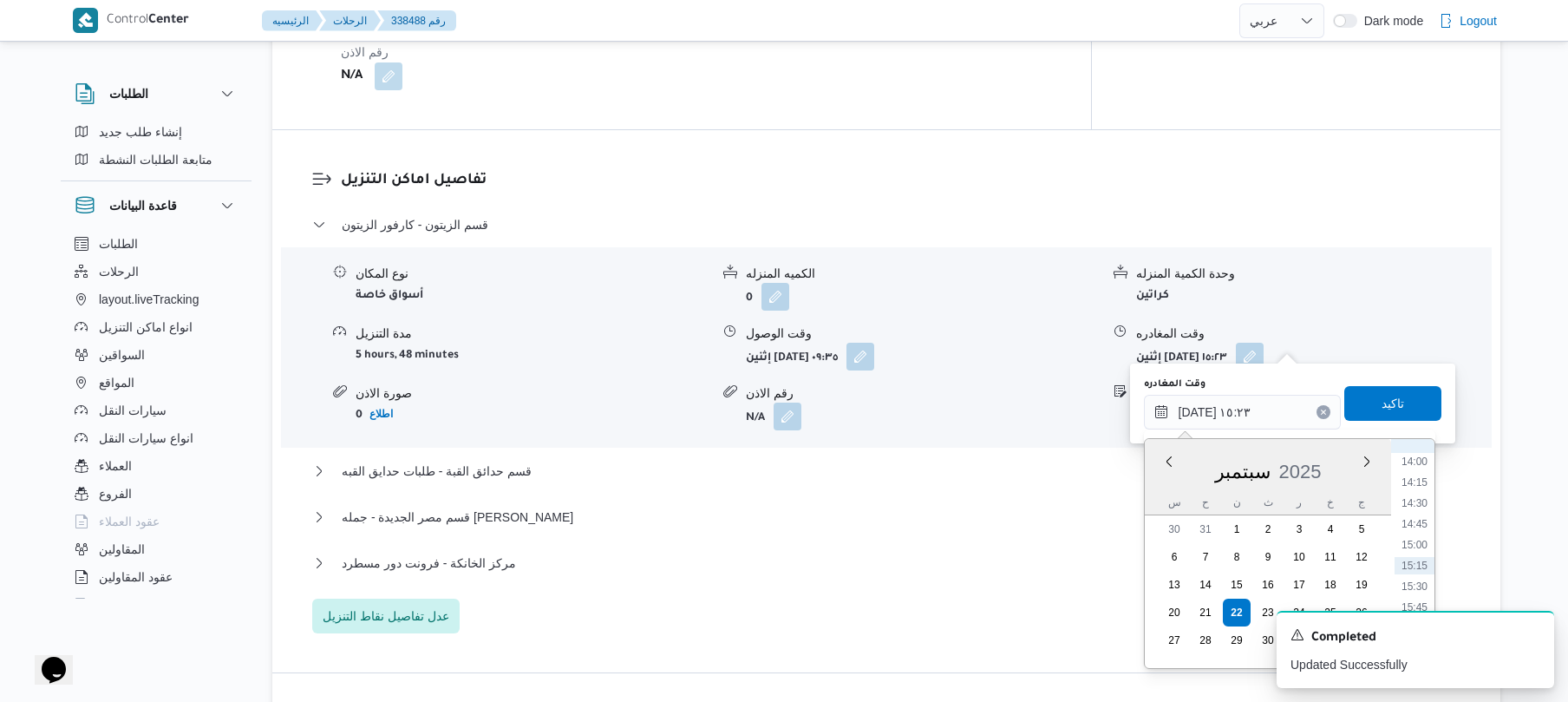
scroll to position [994, 0]
click at [1419, 554] on li "13:00" at bounding box center [1414, 550] width 40 height 18
type input "٢٢/٠٩/٢٠٢٥ ١٣:٠٠"
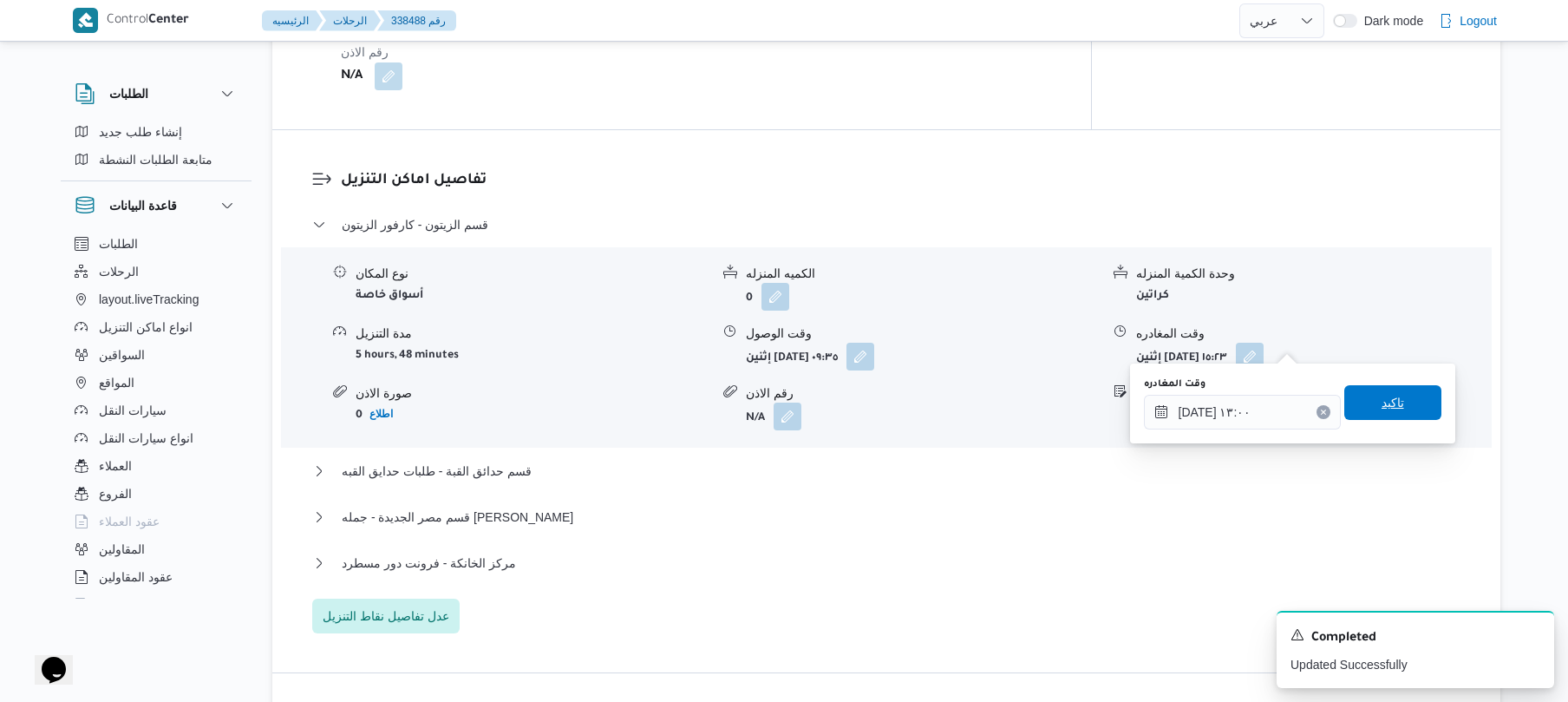
click at [1395, 404] on span "تاكيد" at bounding box center [1392, 402] width 97 height 35
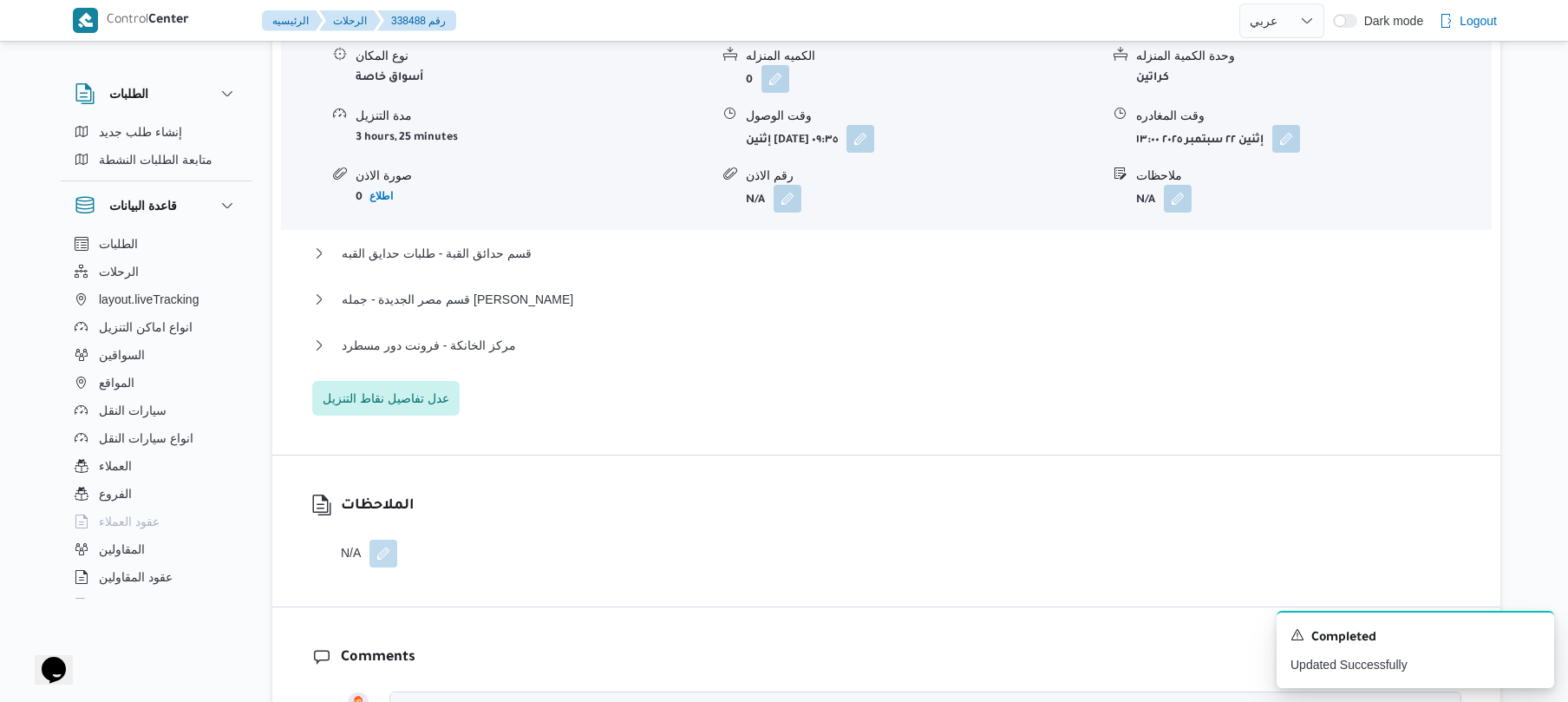
scroll to position [1535, 0]
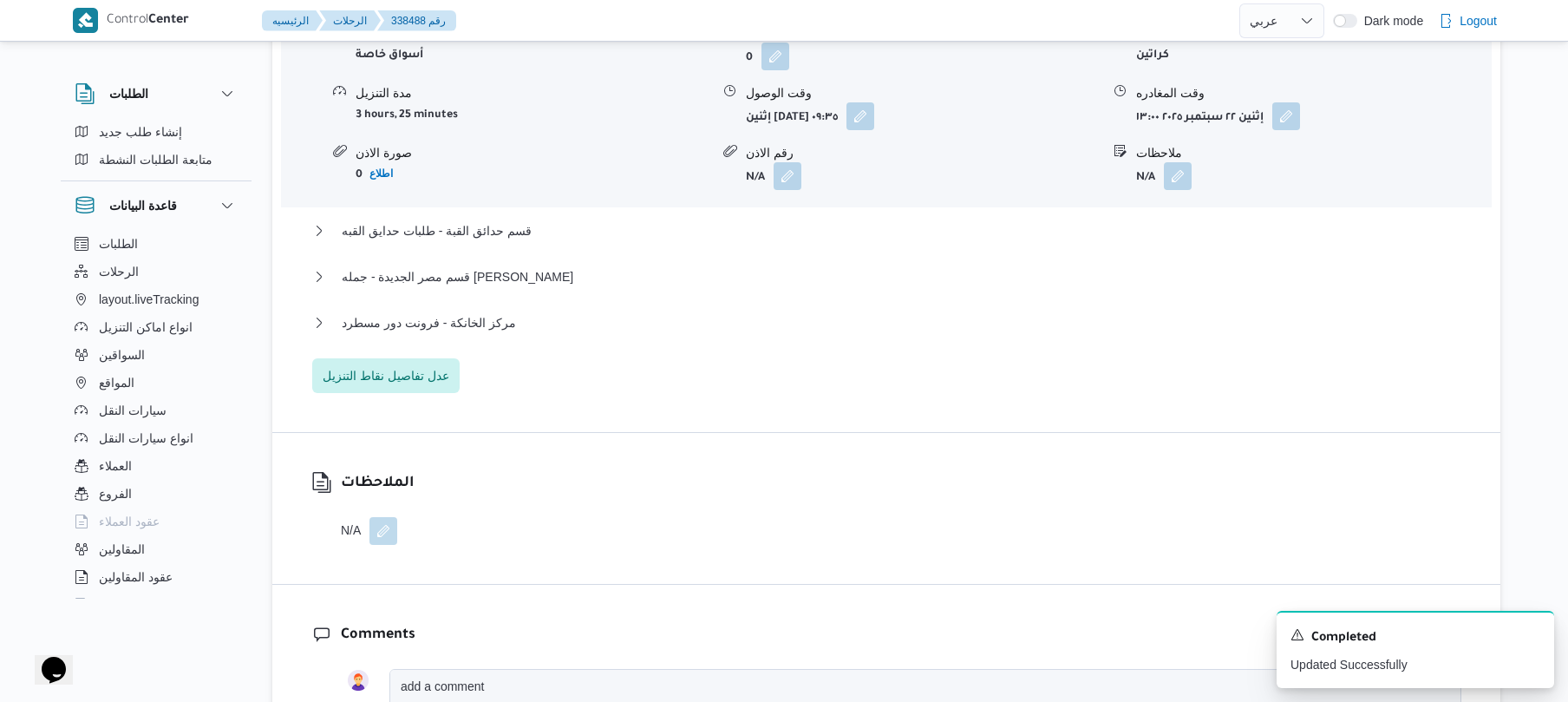
click at [967, 202] on div "قسم الزيتون - كارفور الزيتون نوع المكان أسواق خاصة الكميه المنزله 0 وحدة الكمية…" at bounding box center [887, 183] width 1149 height 419
click at [970, 221] on button "قسم حدائق القبة - طلبات حدايق القبه" at bounding box center [887, 230] width 1149 height 21
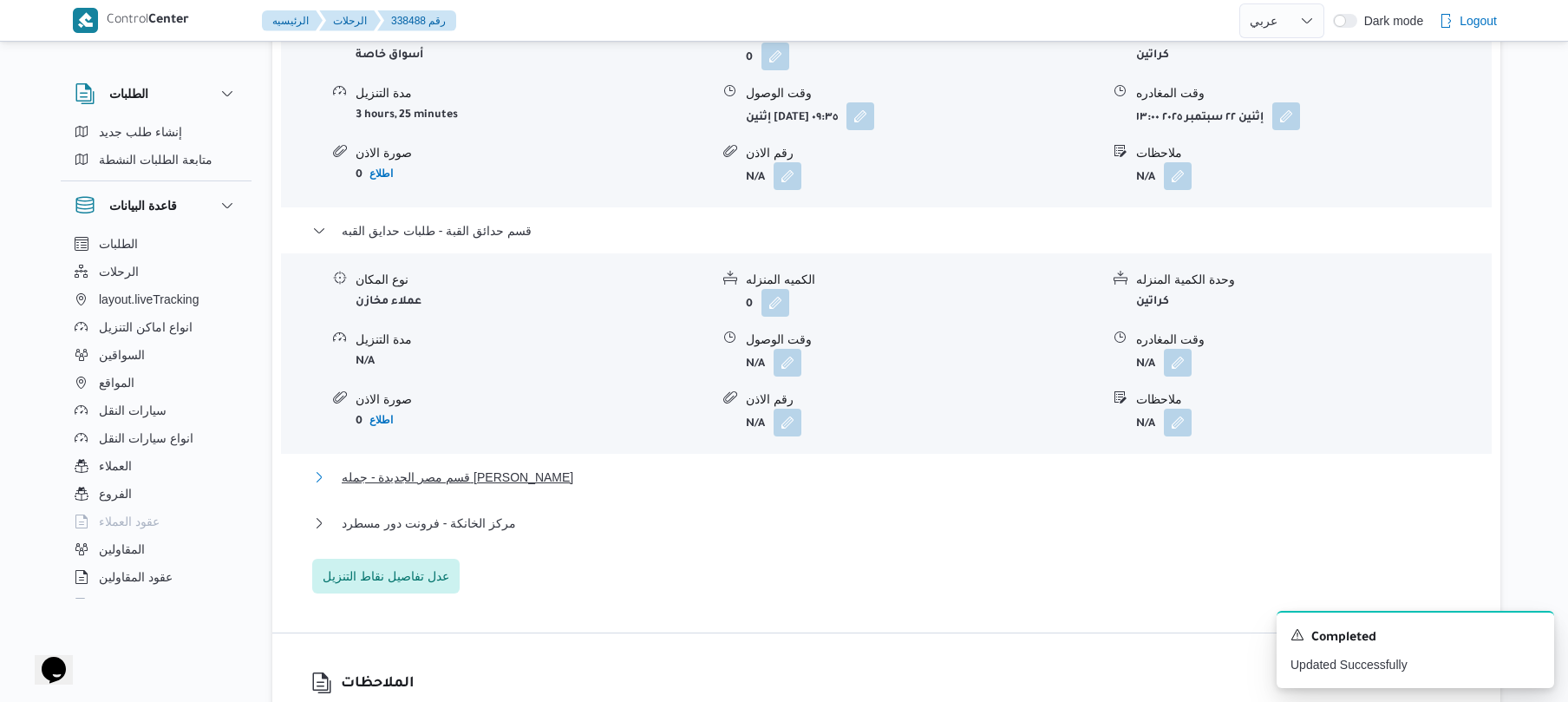
click at [793, 470] on button "قسم مصر الجديدة - جمله ماركت روكسي" at bounding box center [887, 476] width 1149 height 21
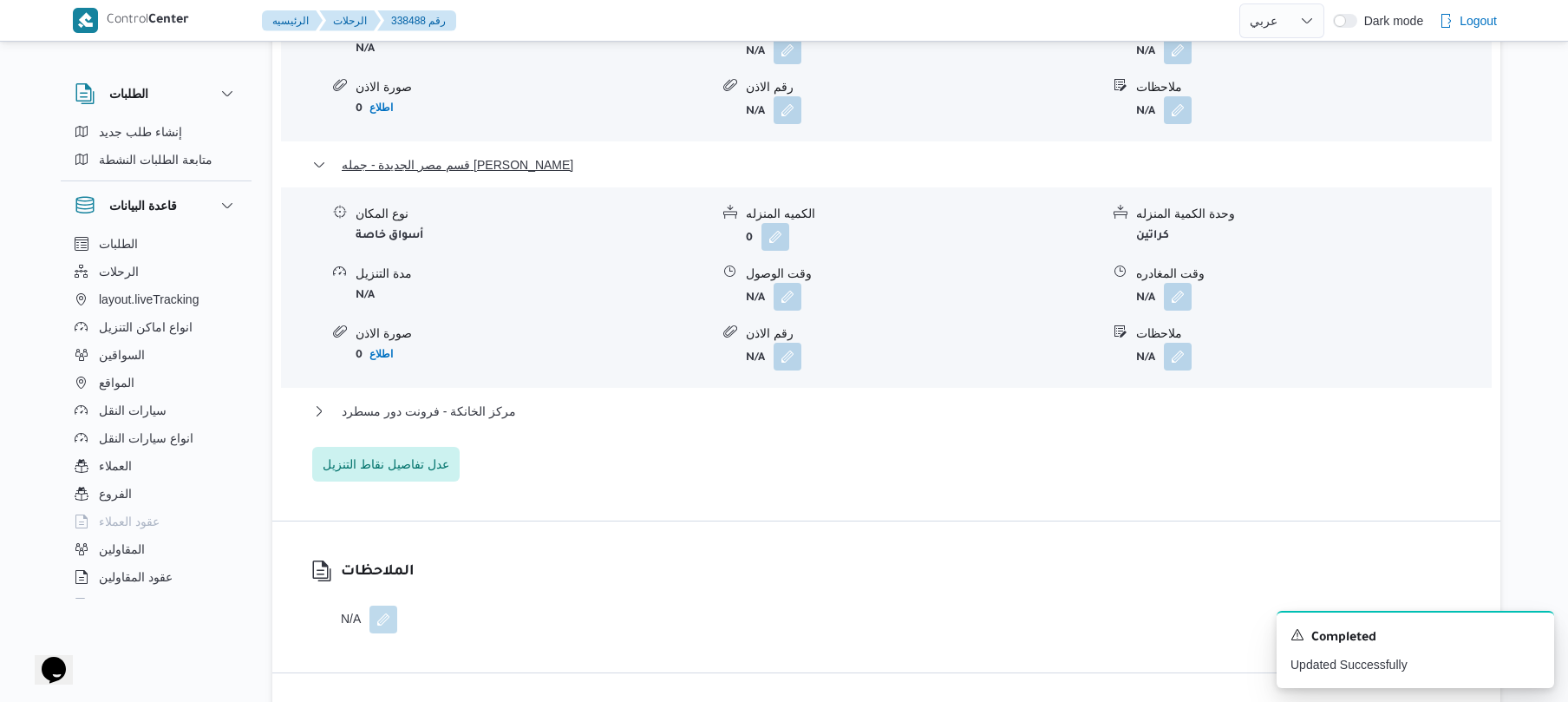
scroll to position [1952, 0]
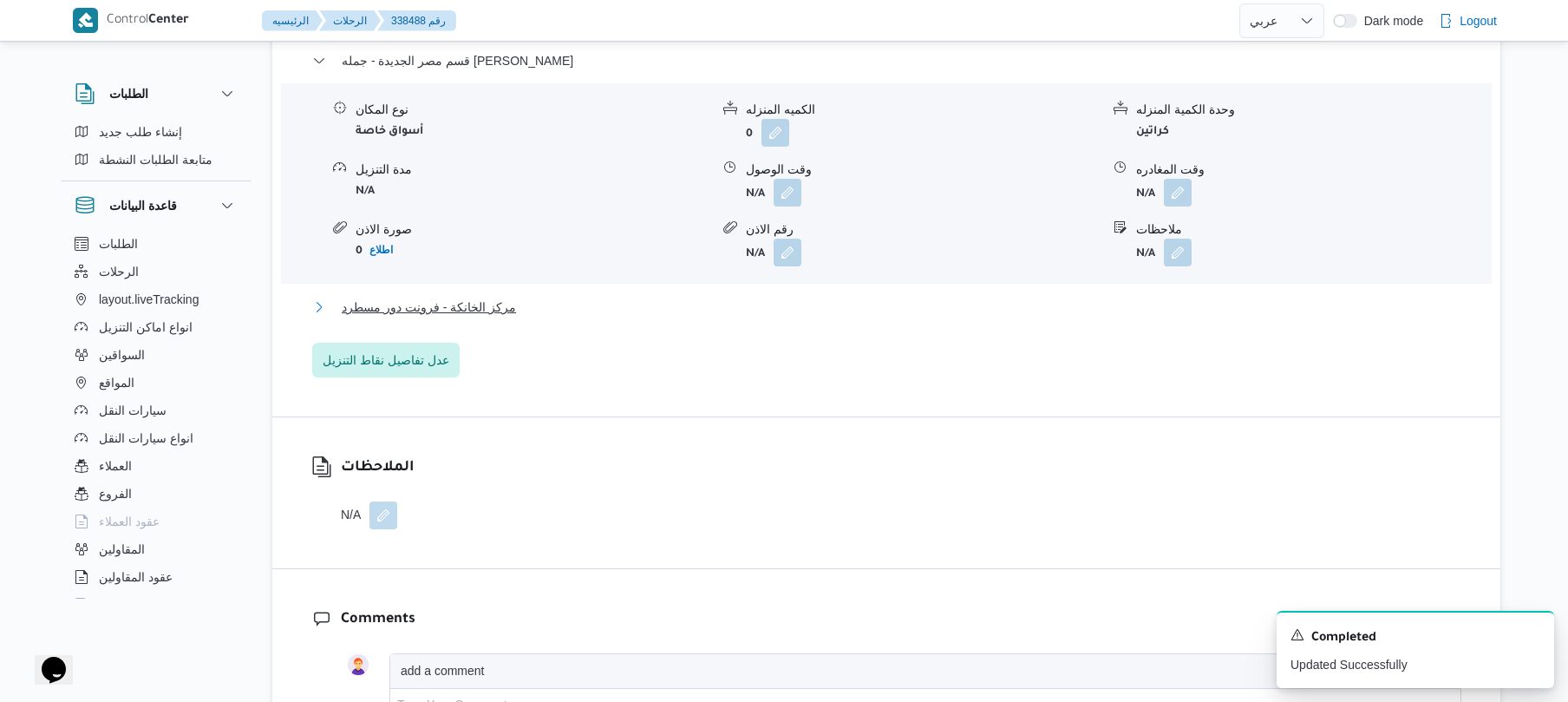
click at [913, 297] on button "مركز الخانكة - فرونت دور مسطرد" at bounding box center [887, 307] width 1149 height 21
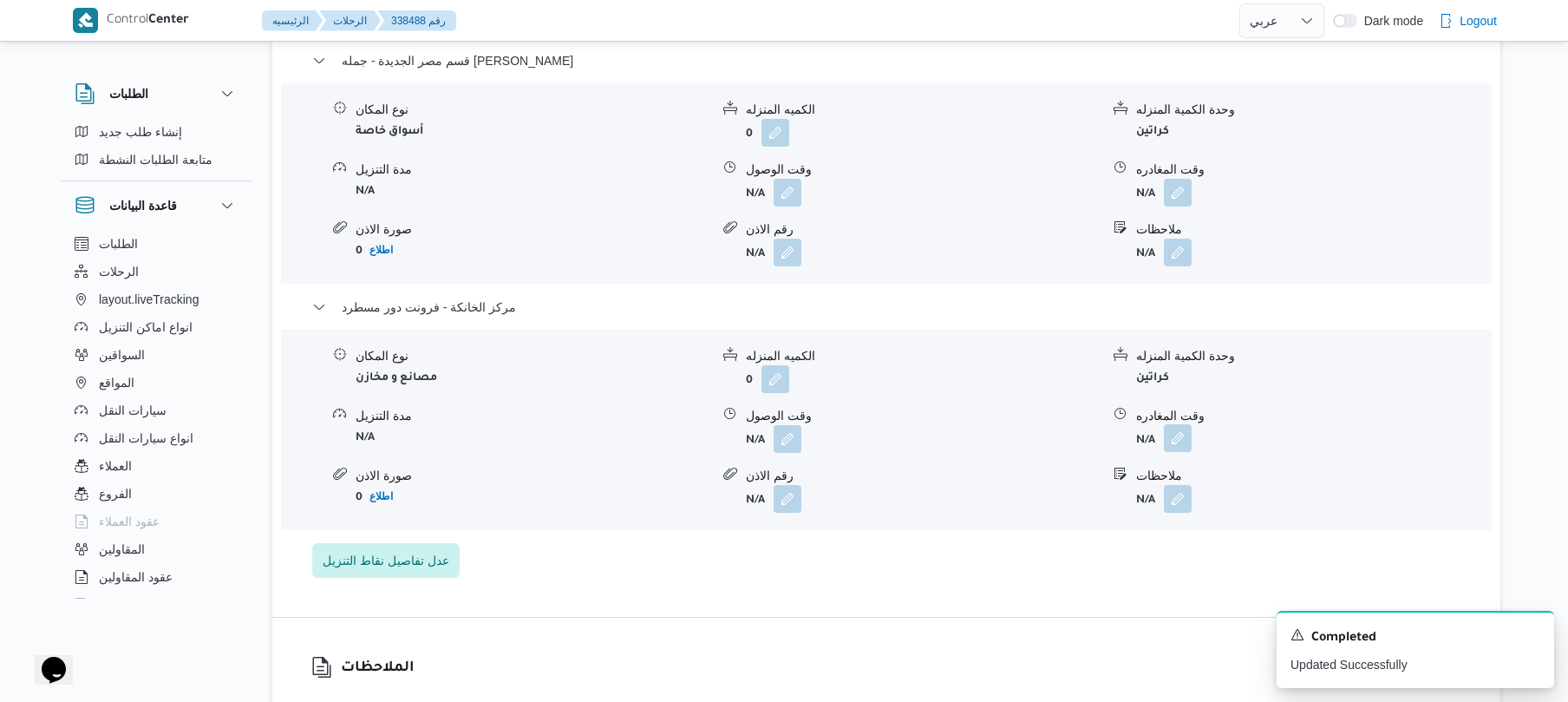
click at [1177, 428] on button "button" at bounding box center [1177, 437] width 27 height 27
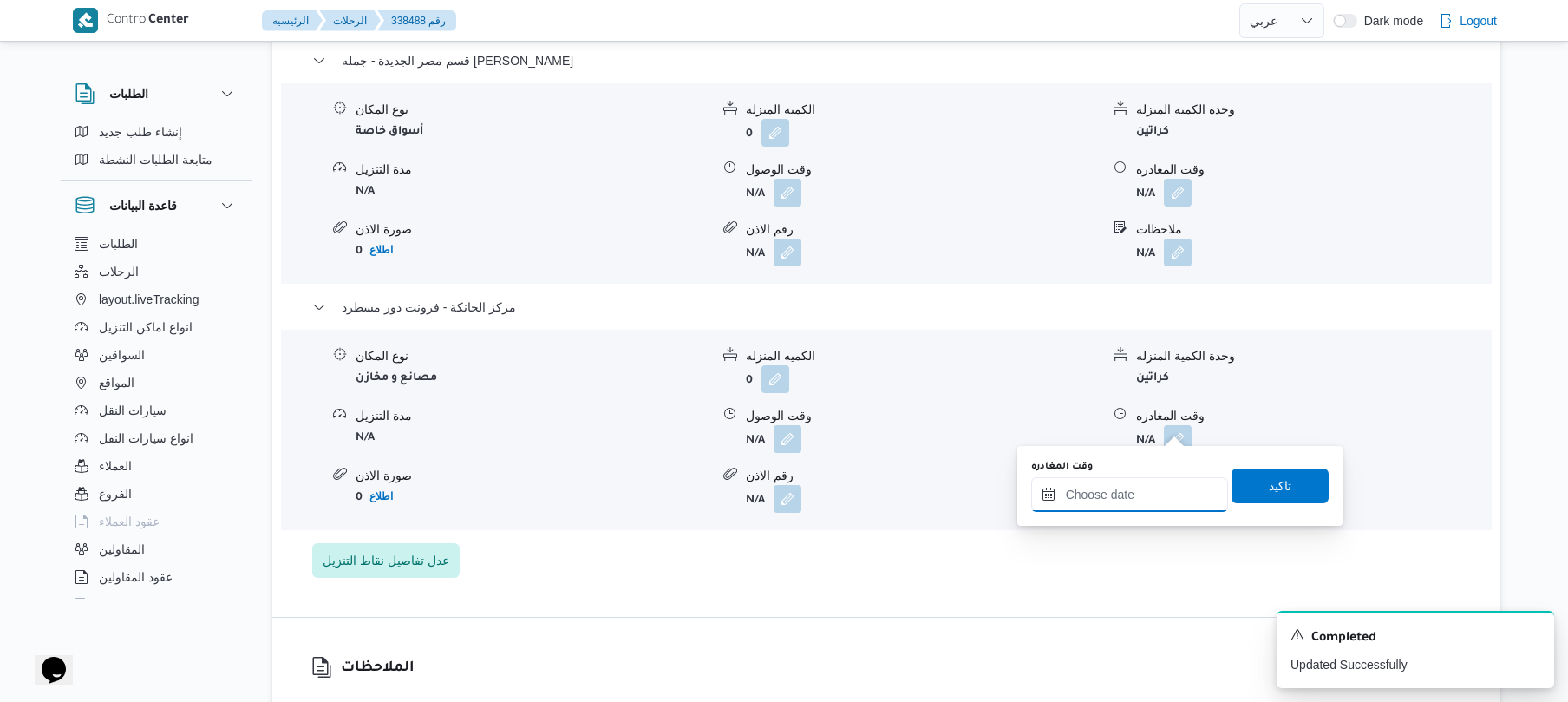
click at [1103, 504] on input "وقت المغادره" at bounding box center [1130, 495] width 197 height 35
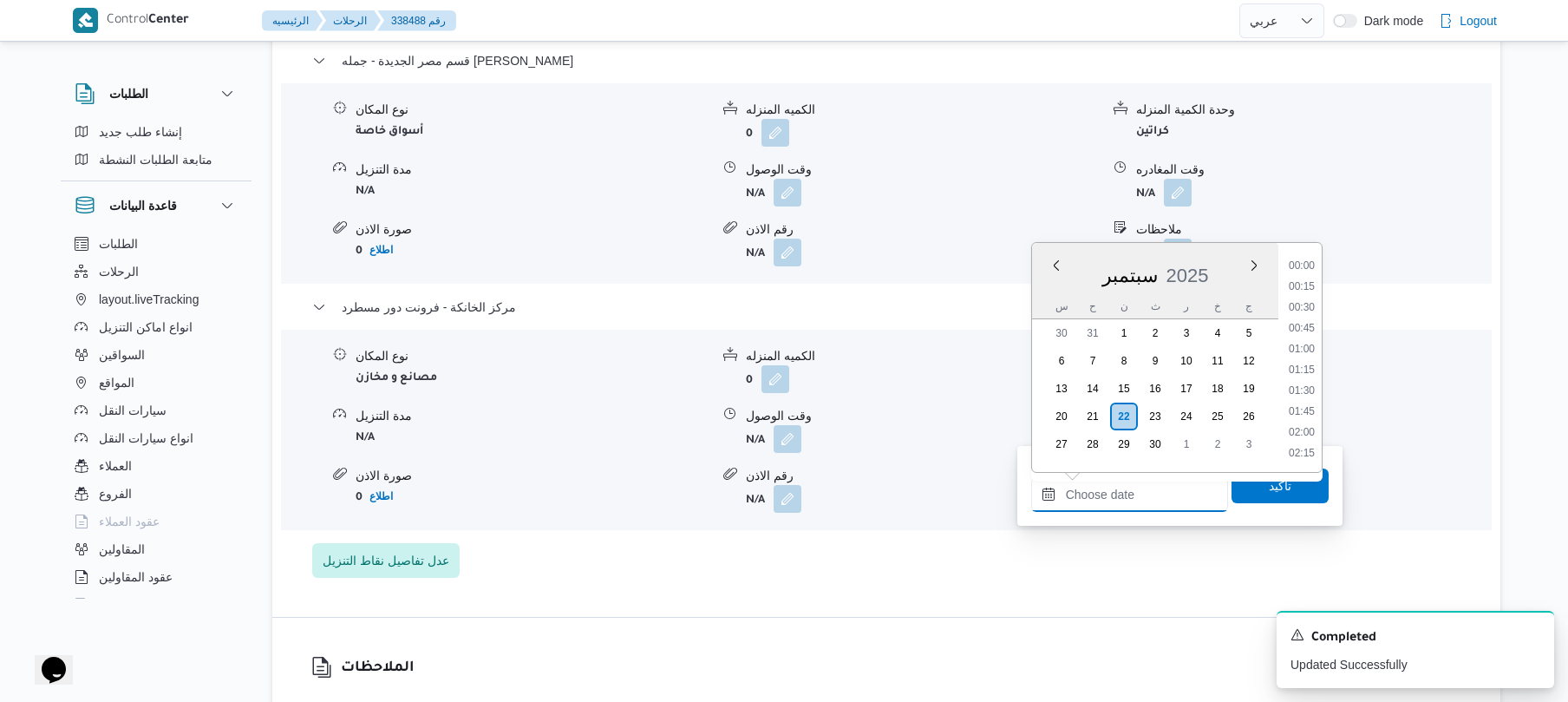
scroll to position [1479, 0]
click at [1305, 268] on li "17:45" at bounding box center [1301, 265] width 40 height 18
type input "٢٢/٠٩/٢٠٢٥ ١٧:٤٥"
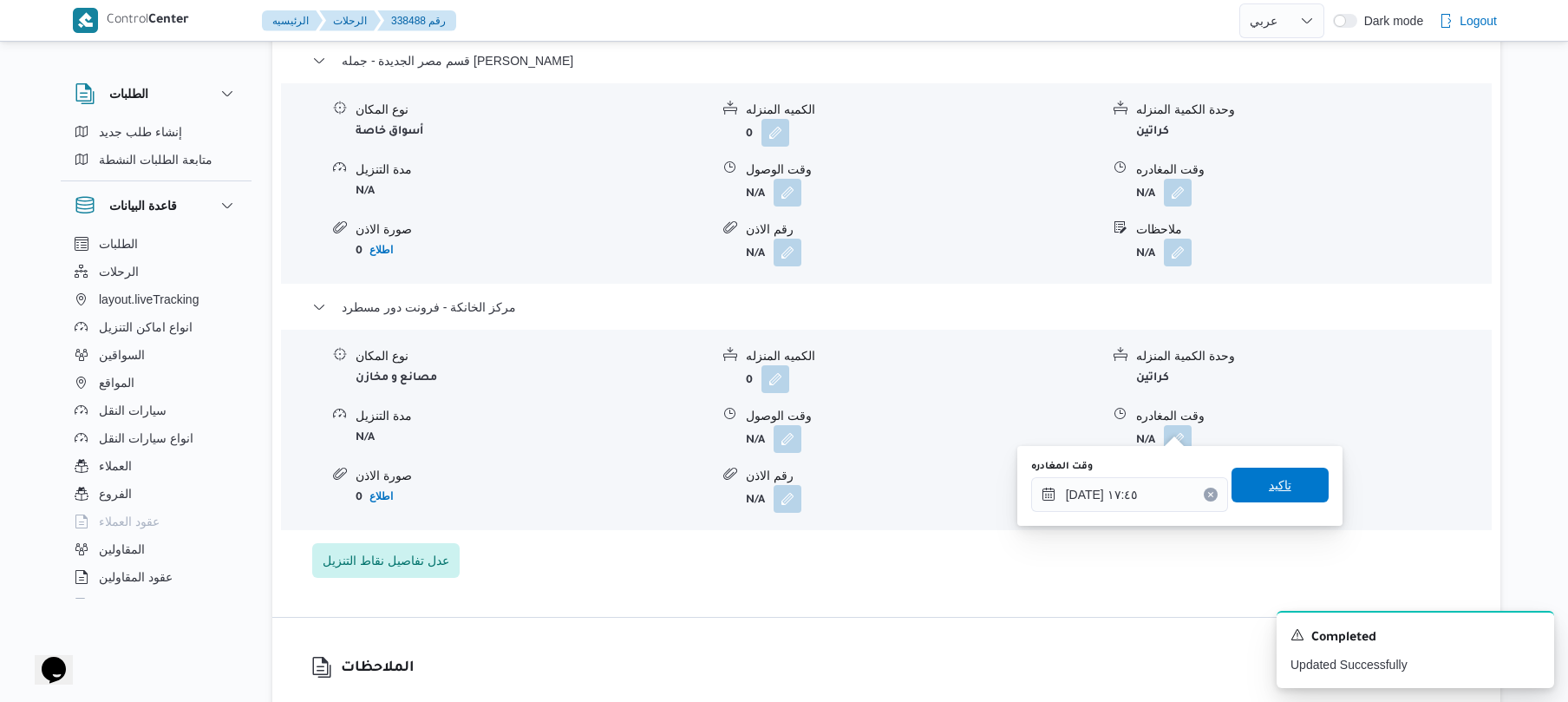
click at [1250, 491] on span "تاكيد" at bounding box center [1279, 485] width 97 height 35
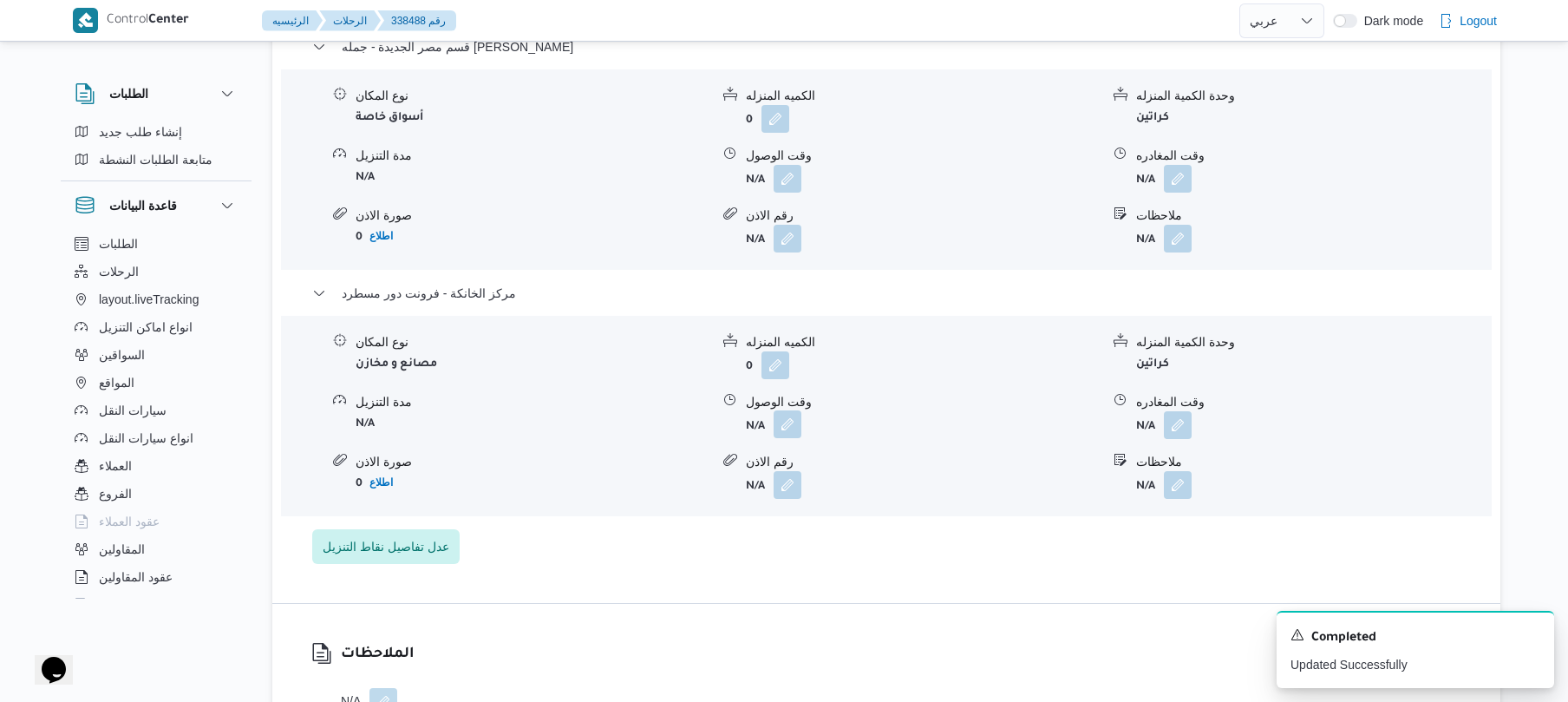
click at [788, 424] on button "button" at bounding box center [787, 424] width 27 height 27
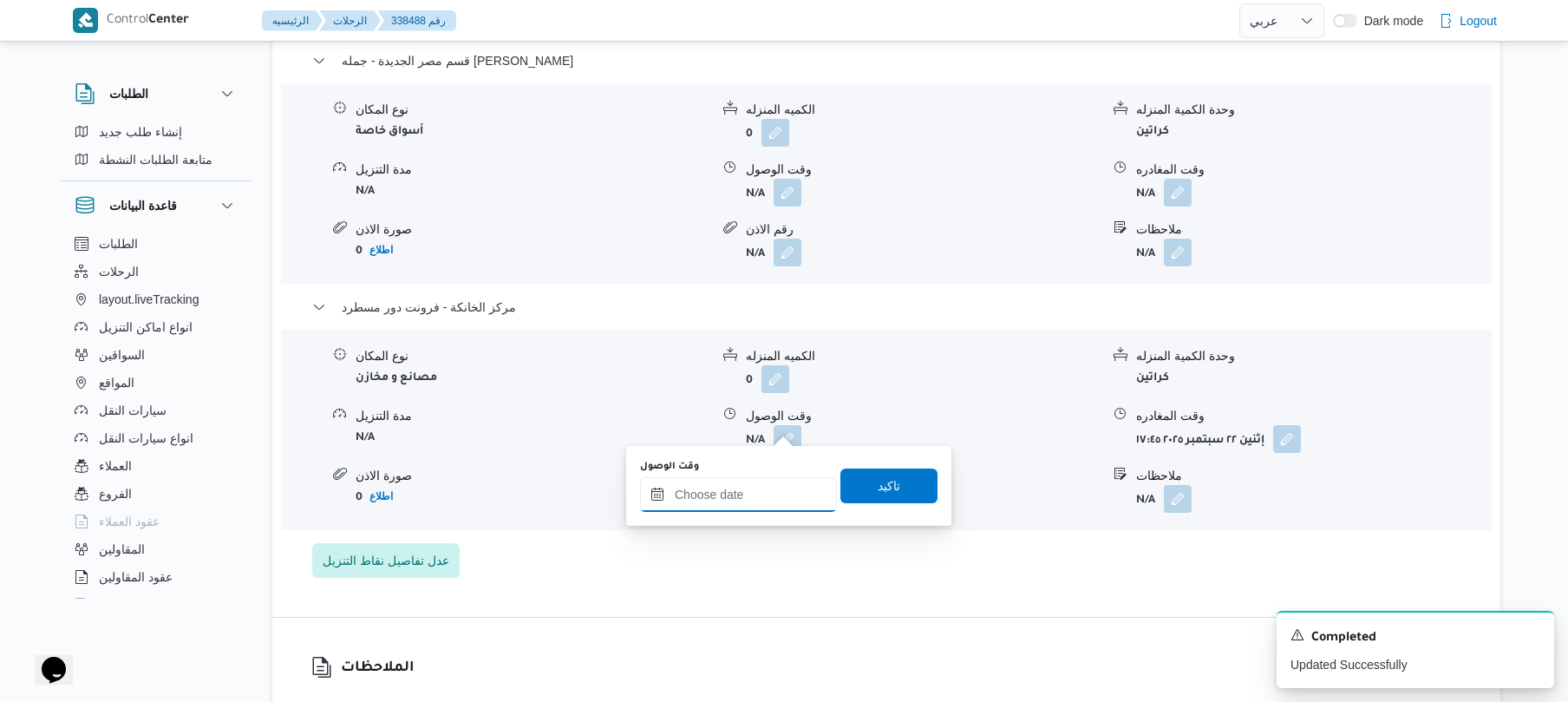
click at [741, 496] on input "وقت الوصول" at bounding box center [739, 495] width 197 height 35
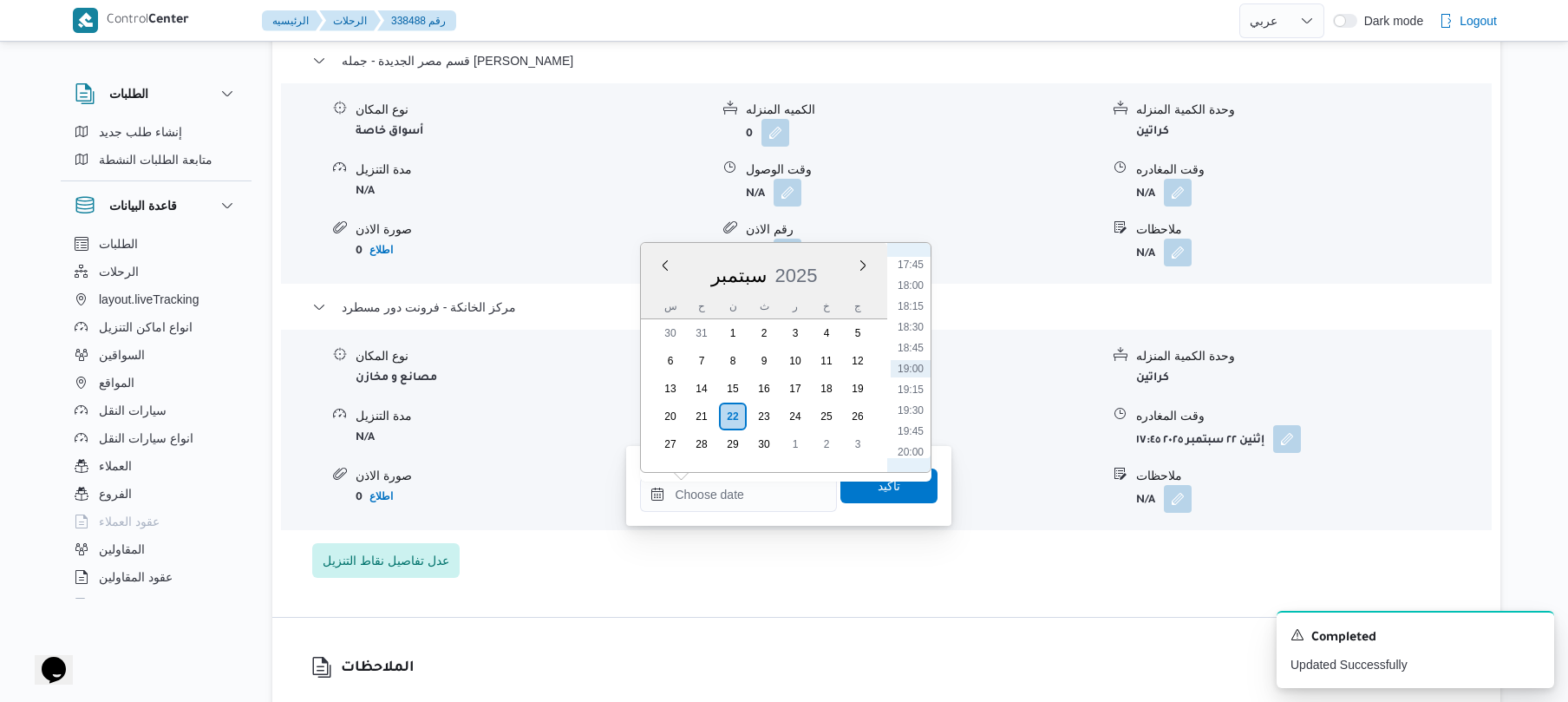
scroll to position [1308, 0]
click at [909, 408] on li "17:30" at bounding box center [910, 415] width 40 height 18
type input "٢٢/٠٩/٢٠٢٥ ١٧:٣٠"
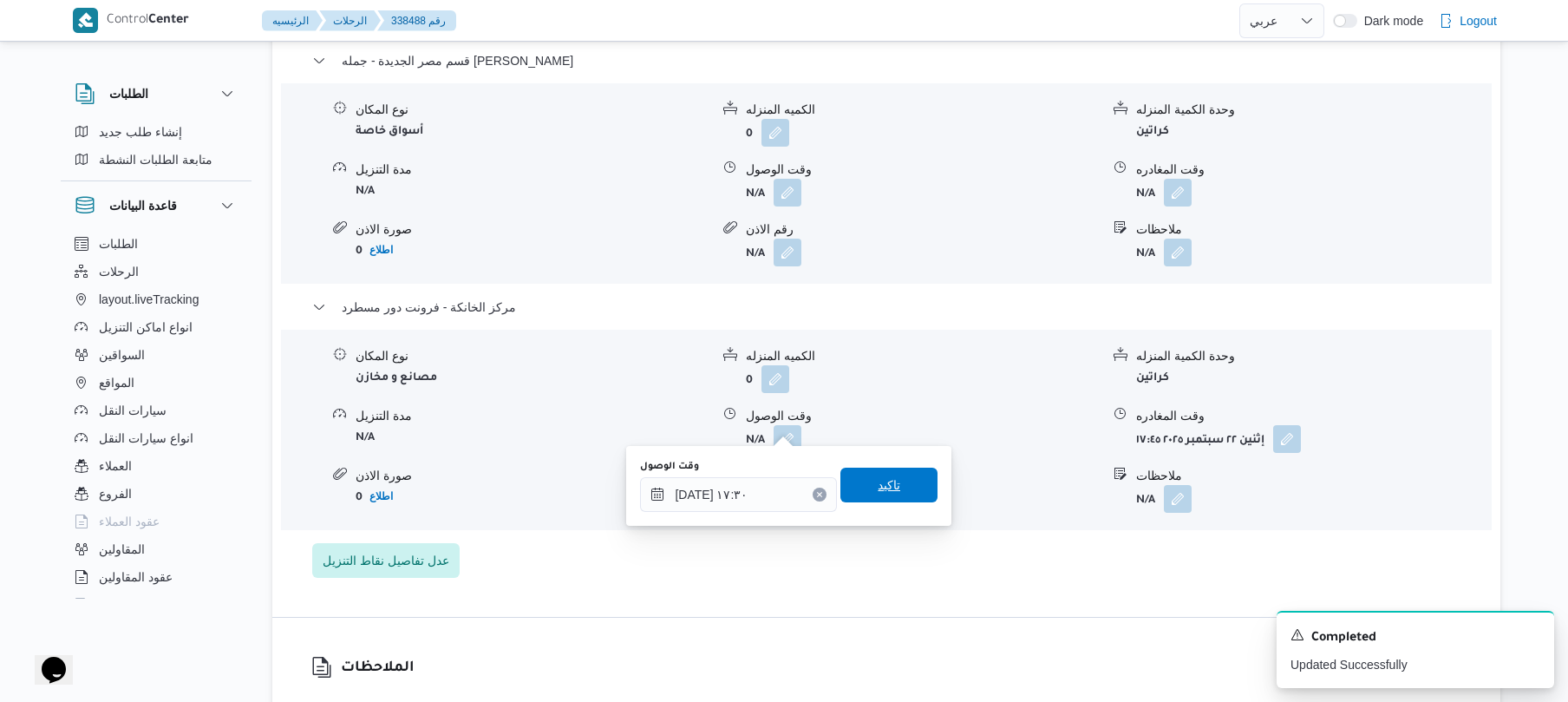
click at [882, 491] on span "تاكيد" at bounding box center [888, 484] width 22 height 21
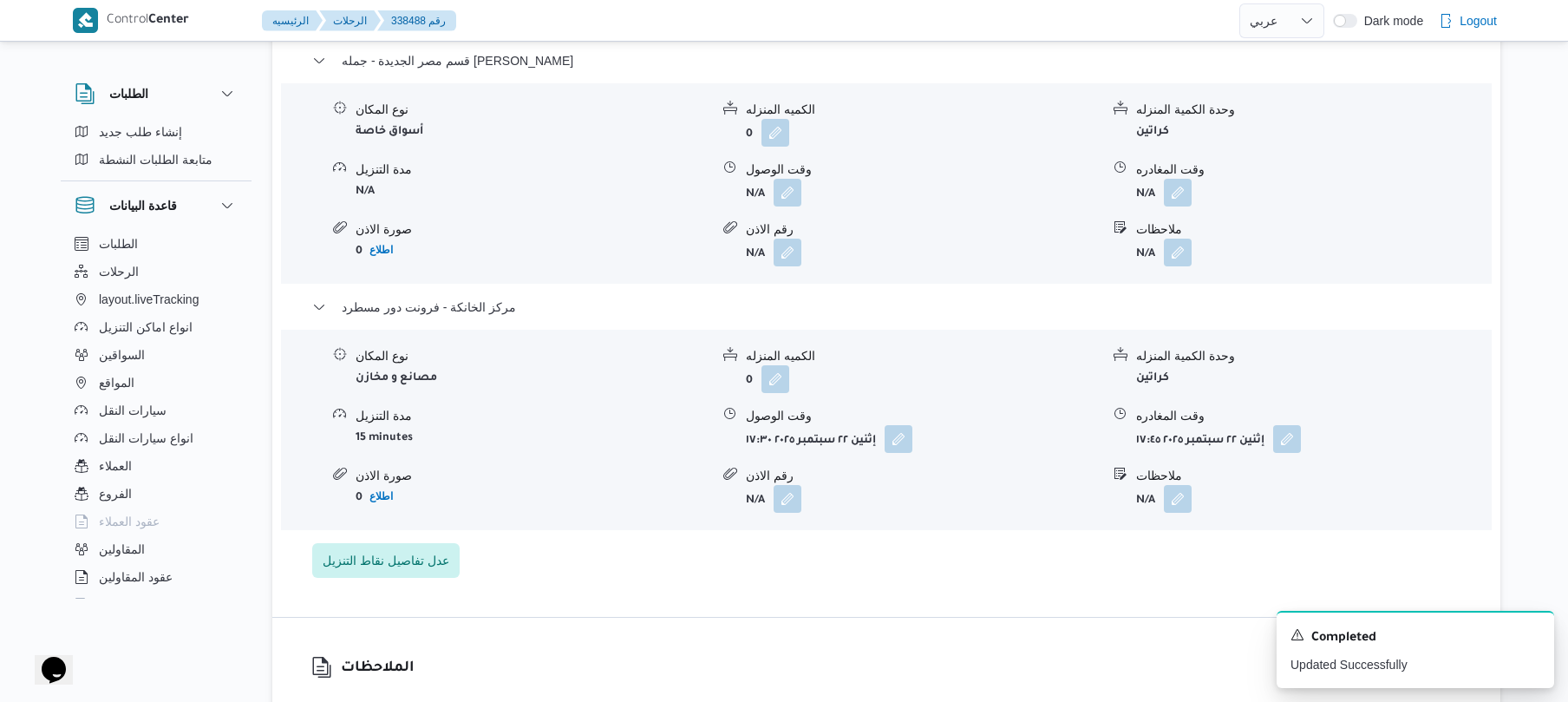
scroll to position [0, 0]
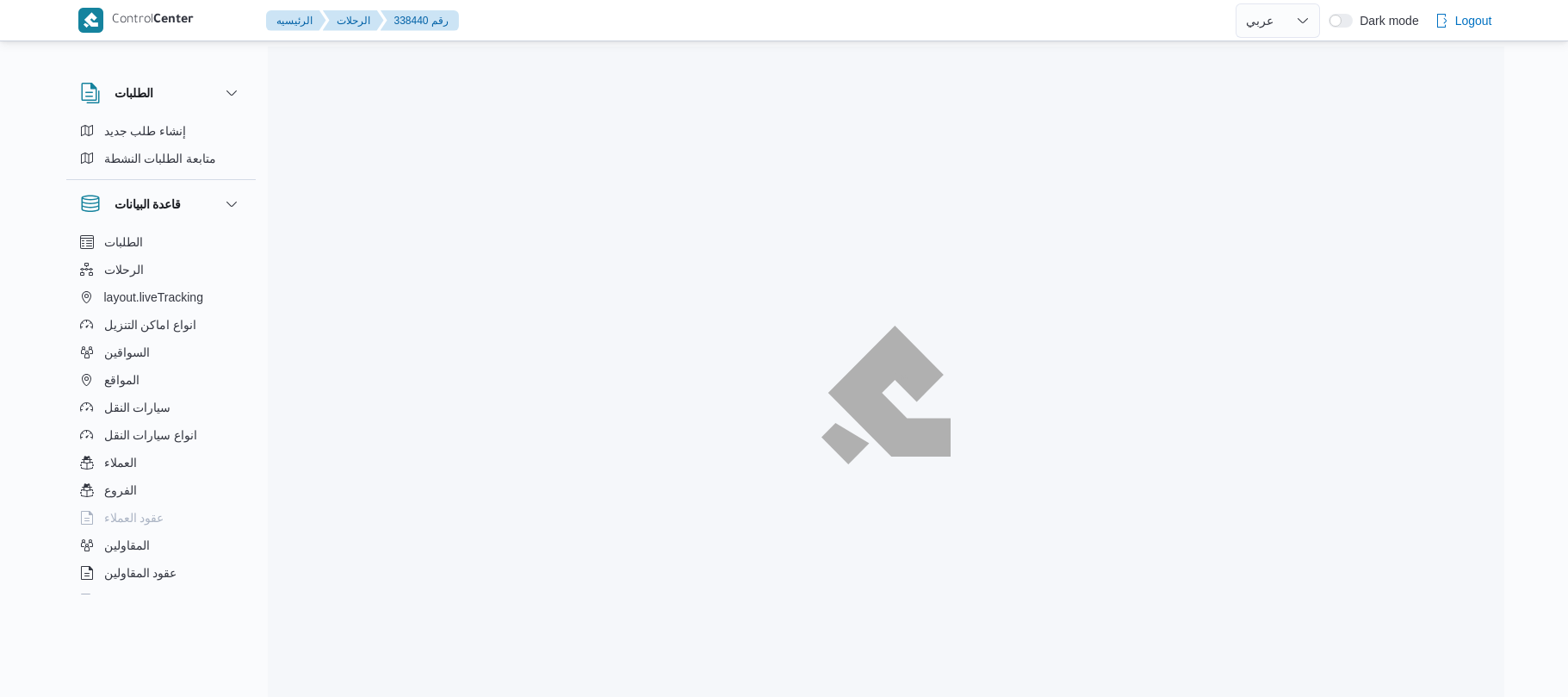
select select "ar"
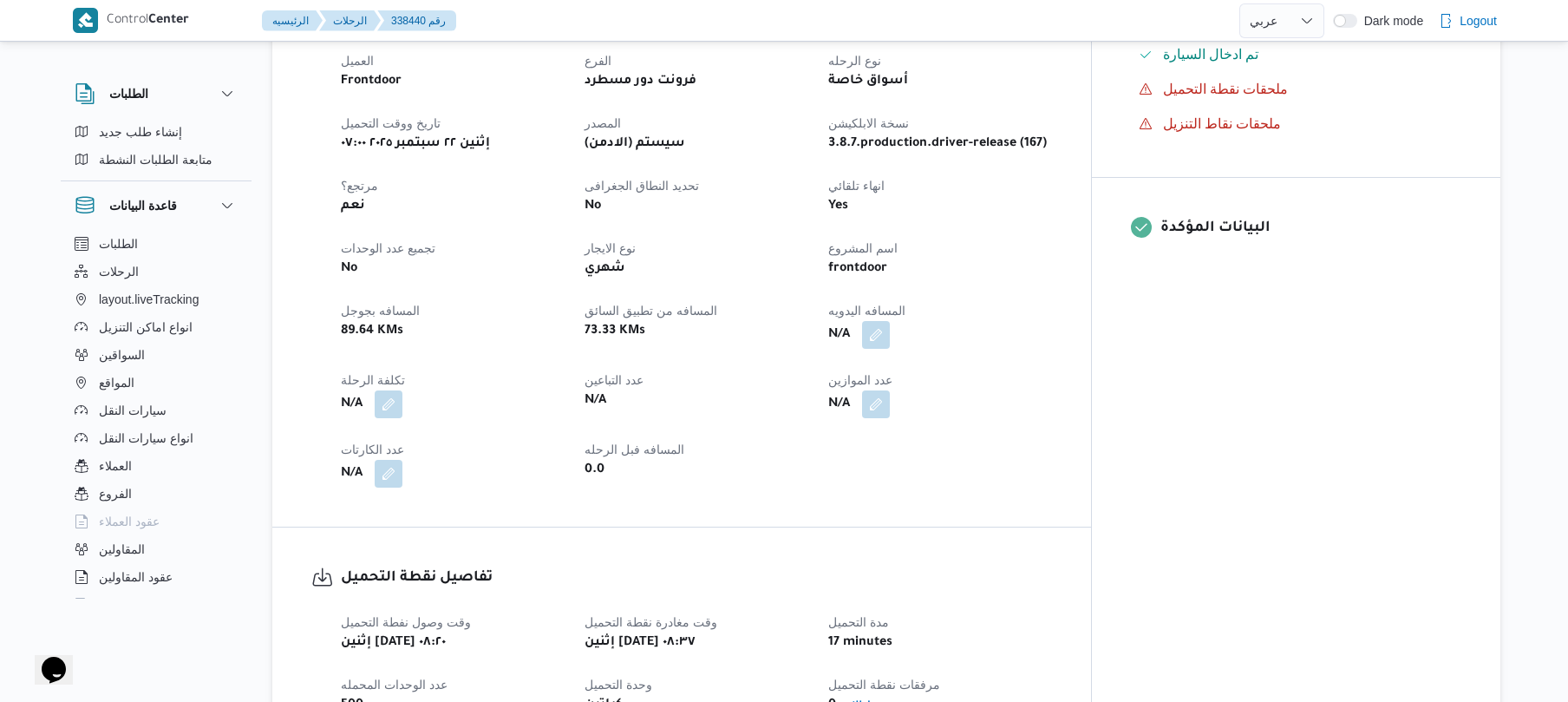
scroll to position [601, 0]
click at [889, 319] on button "button" at bounding box center [876, 333] width 27 height 27
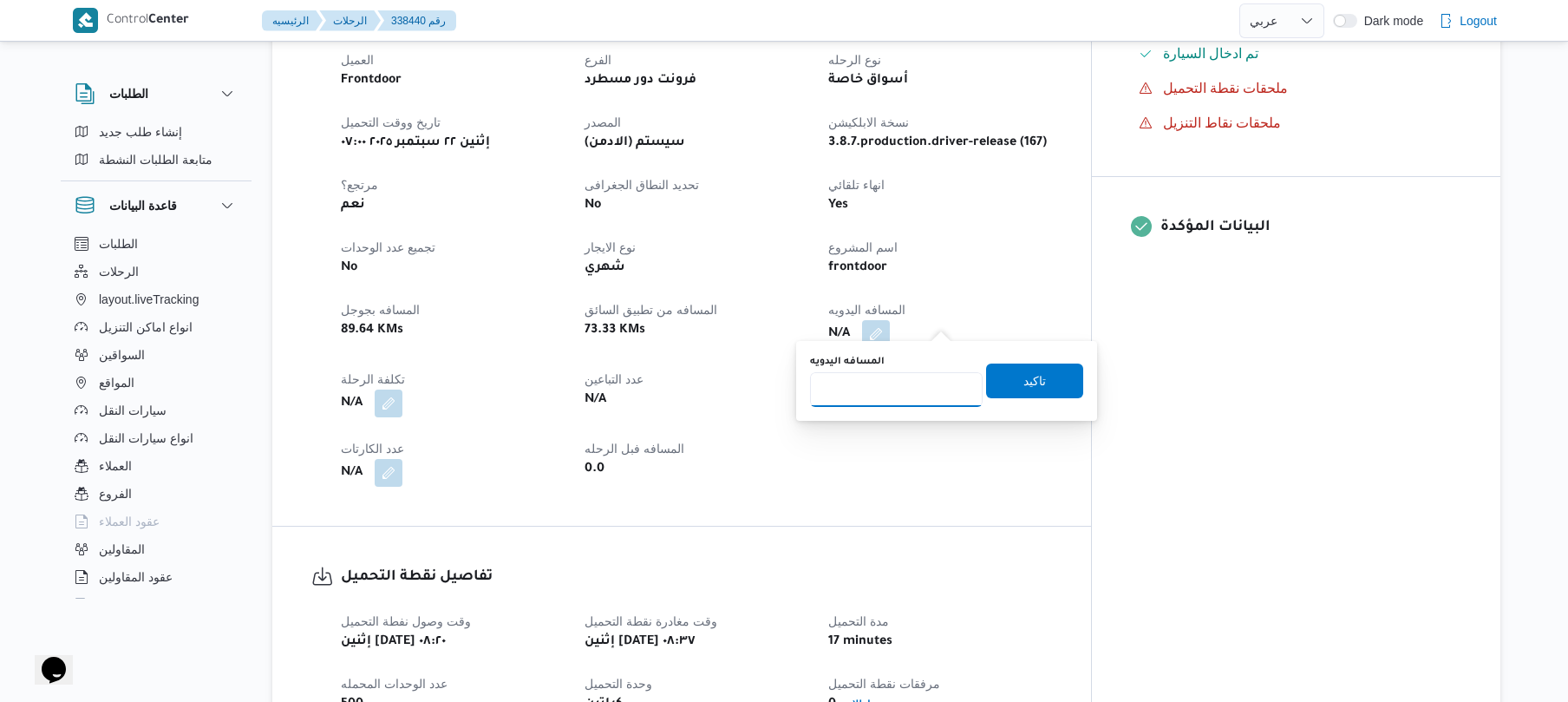
click at [913, 389] on input "المسافه اليدويه" at bounding box center [896, 390] width 173 height 35
type input "130"
click at [1011, 382] on span "تاكيد" at bounding box center [1034, 380] width 97 height 35
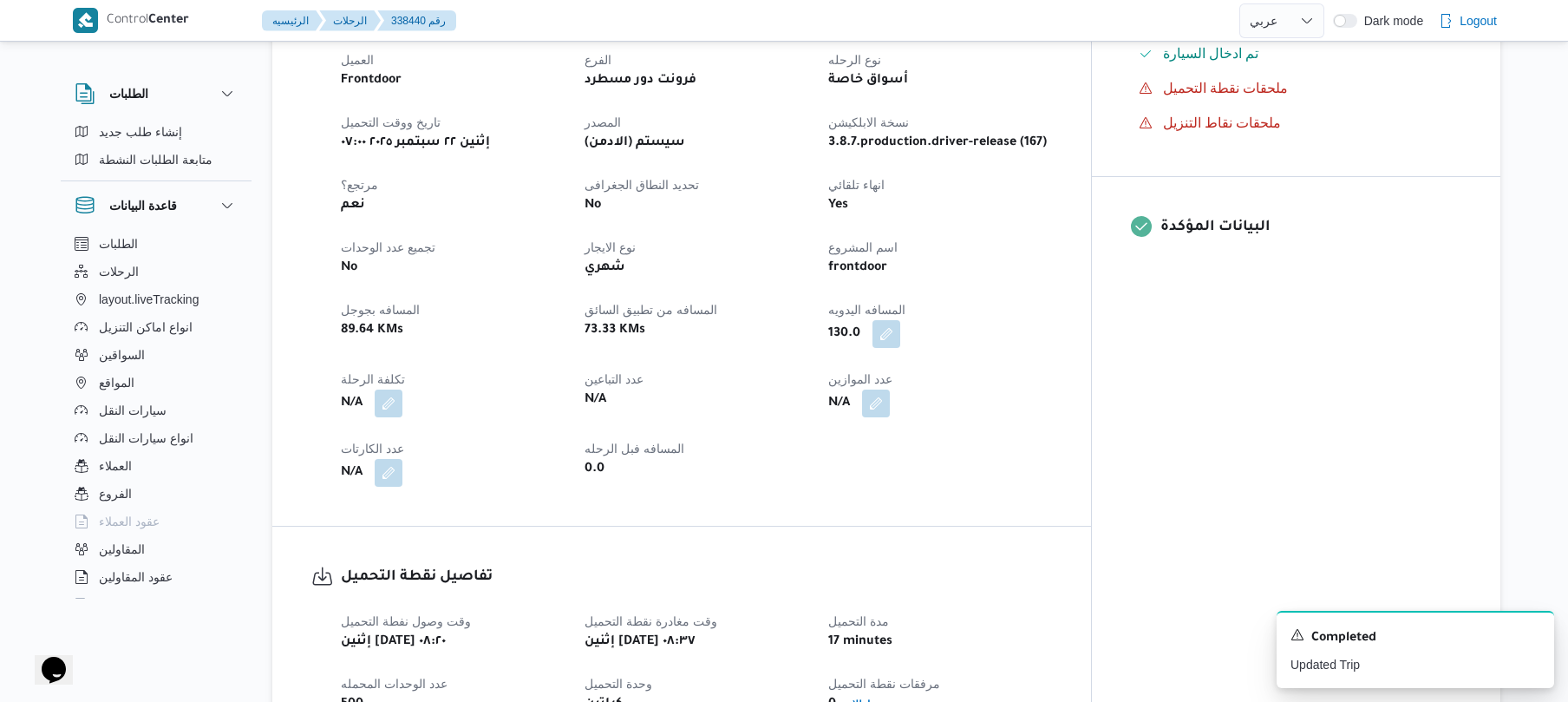
click at [974, 369] on dt "عدد الموازين" at bounding box center [939, 379] width 223 height 21
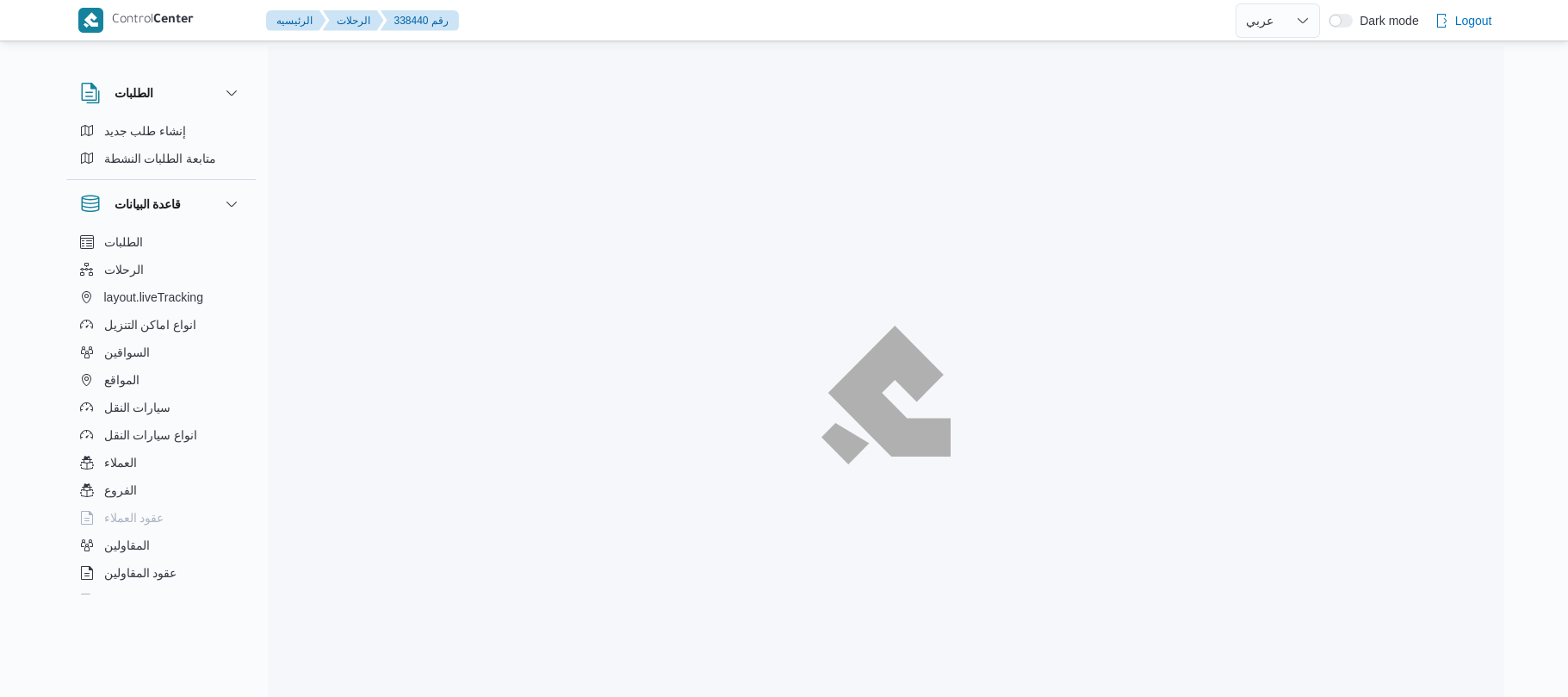
select select "ar"
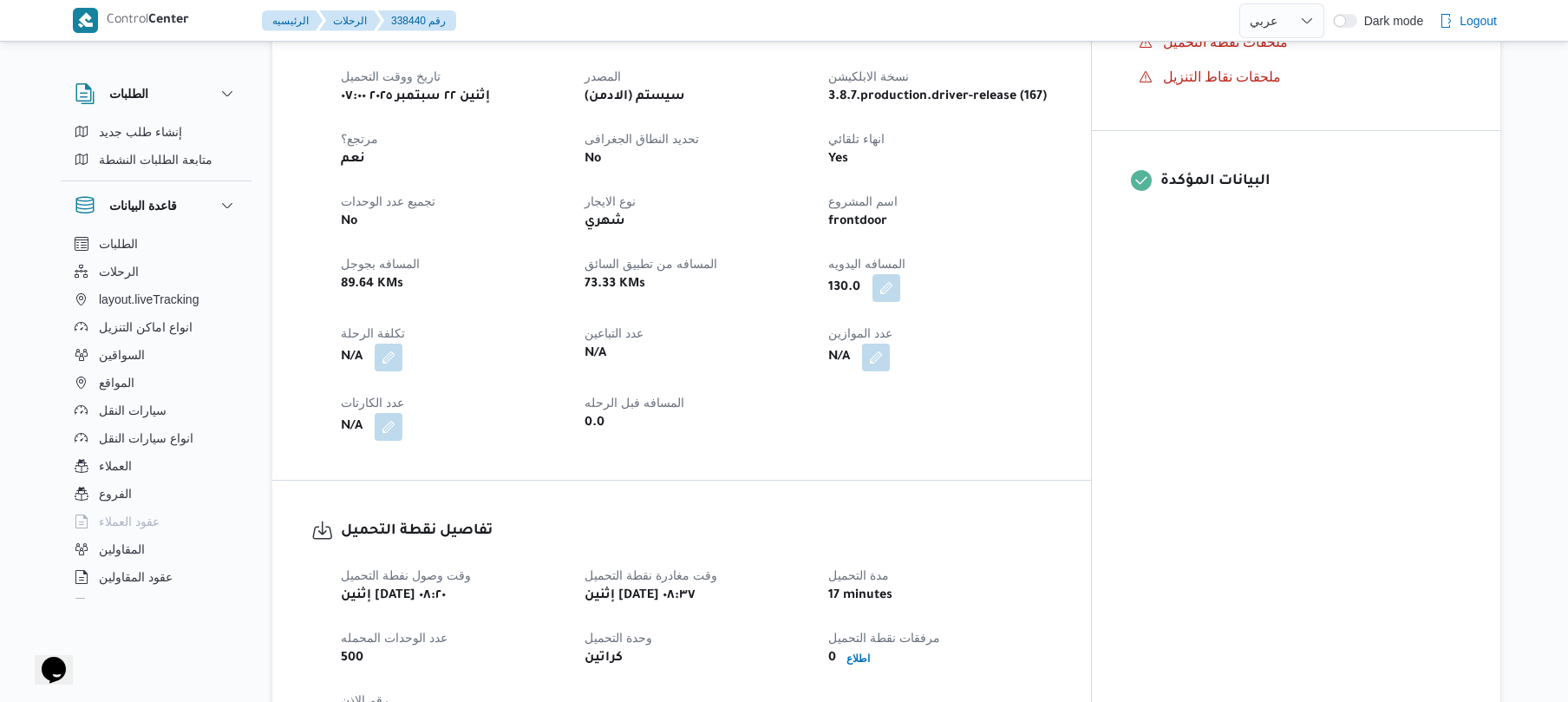
scroll to position [601, 0]
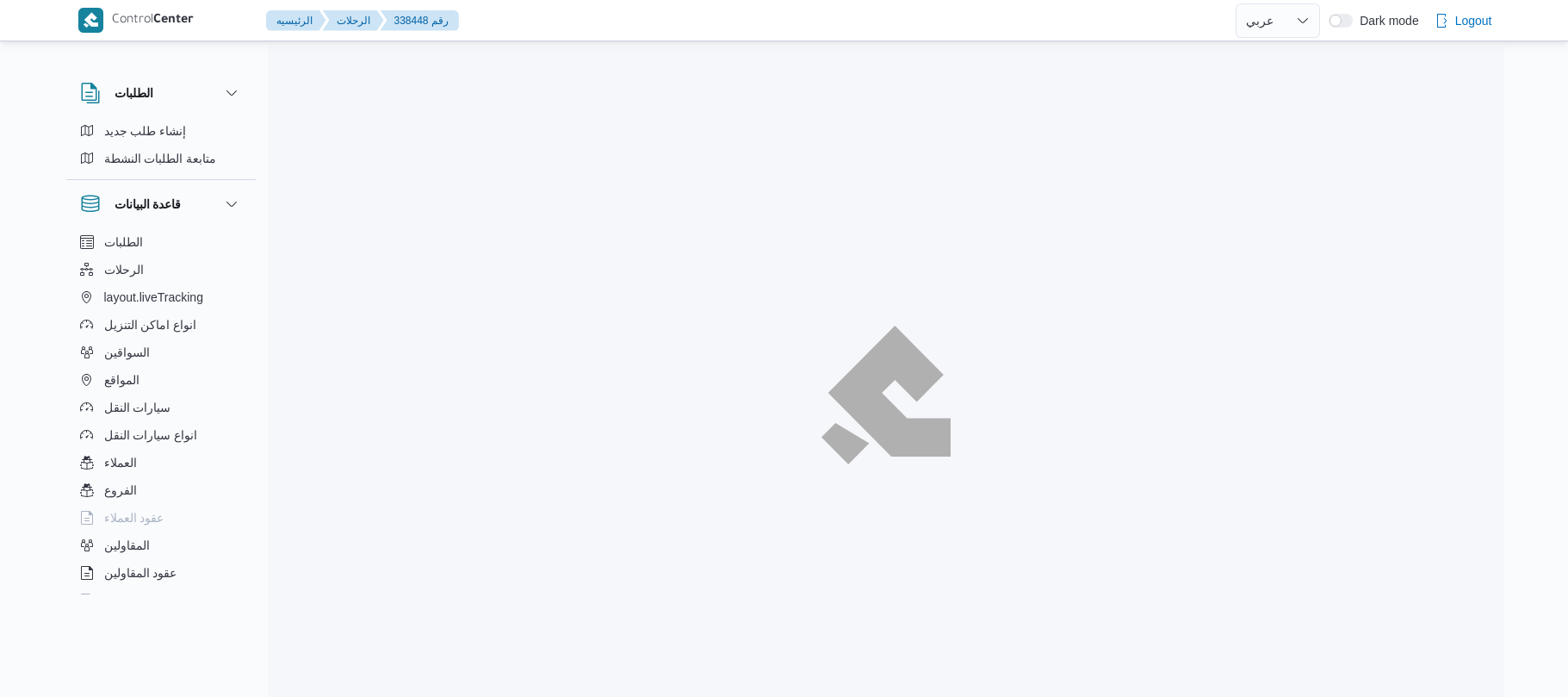
select select "ar"
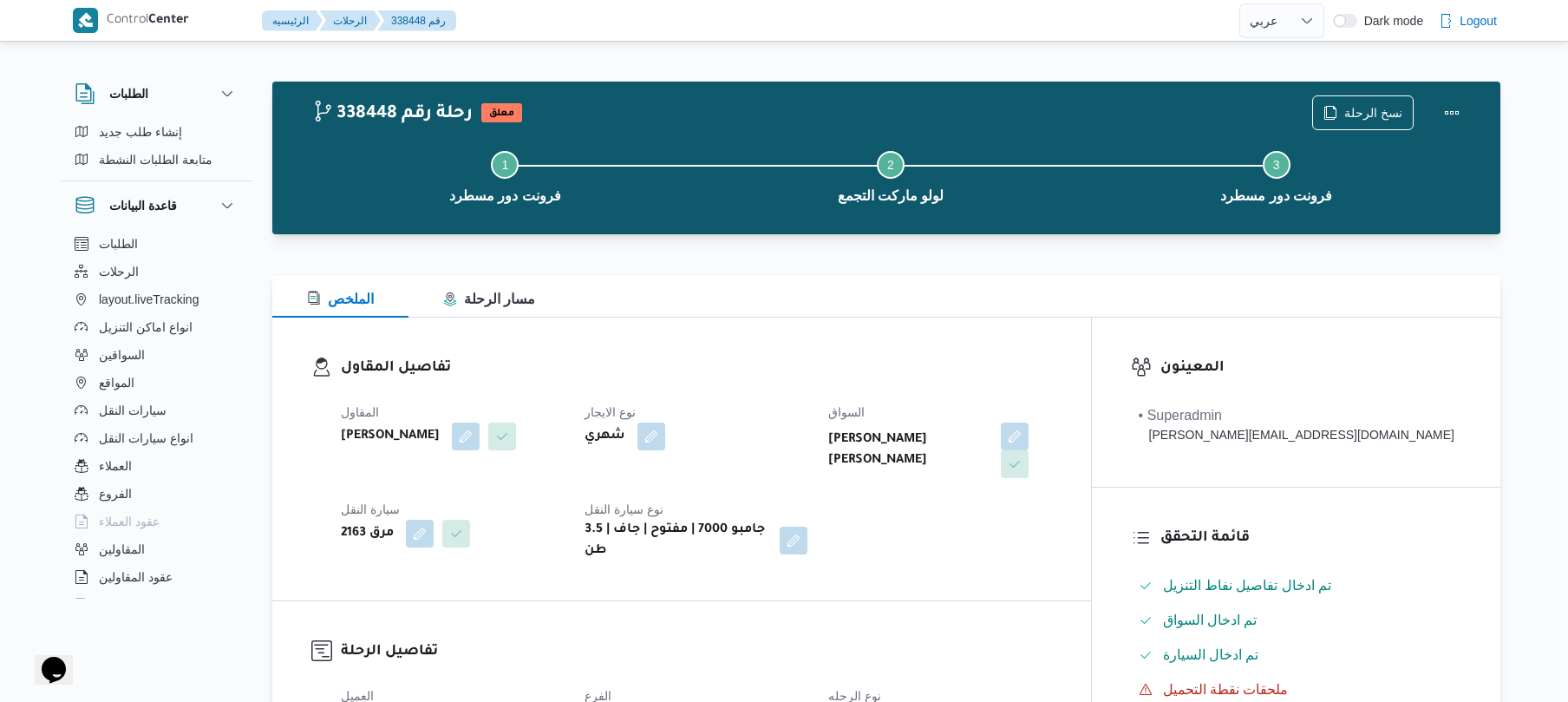
click at [822, 362] on h3 "تفاصيل المقاول" at bounding box center [696, 368] width 711 height 23
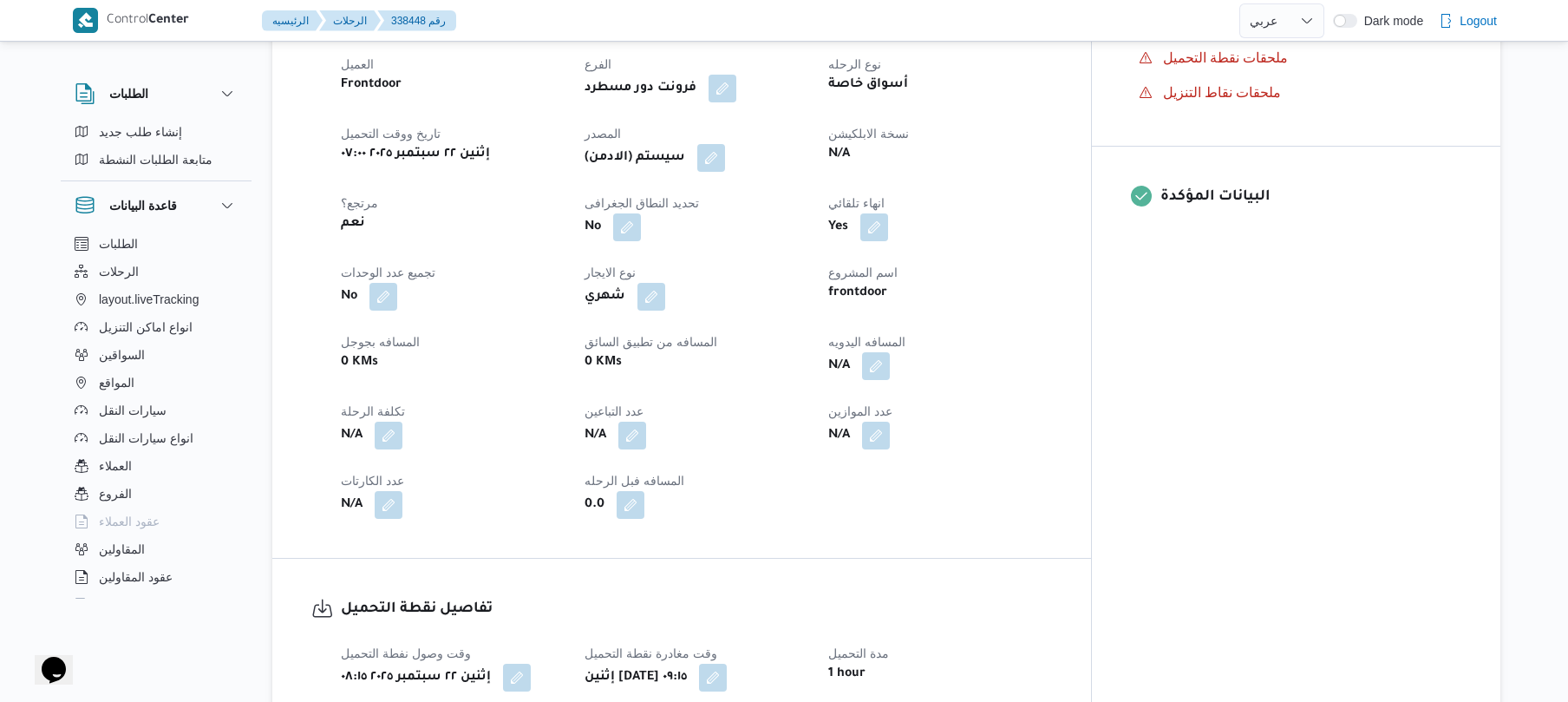
scroll to position [647, 0]
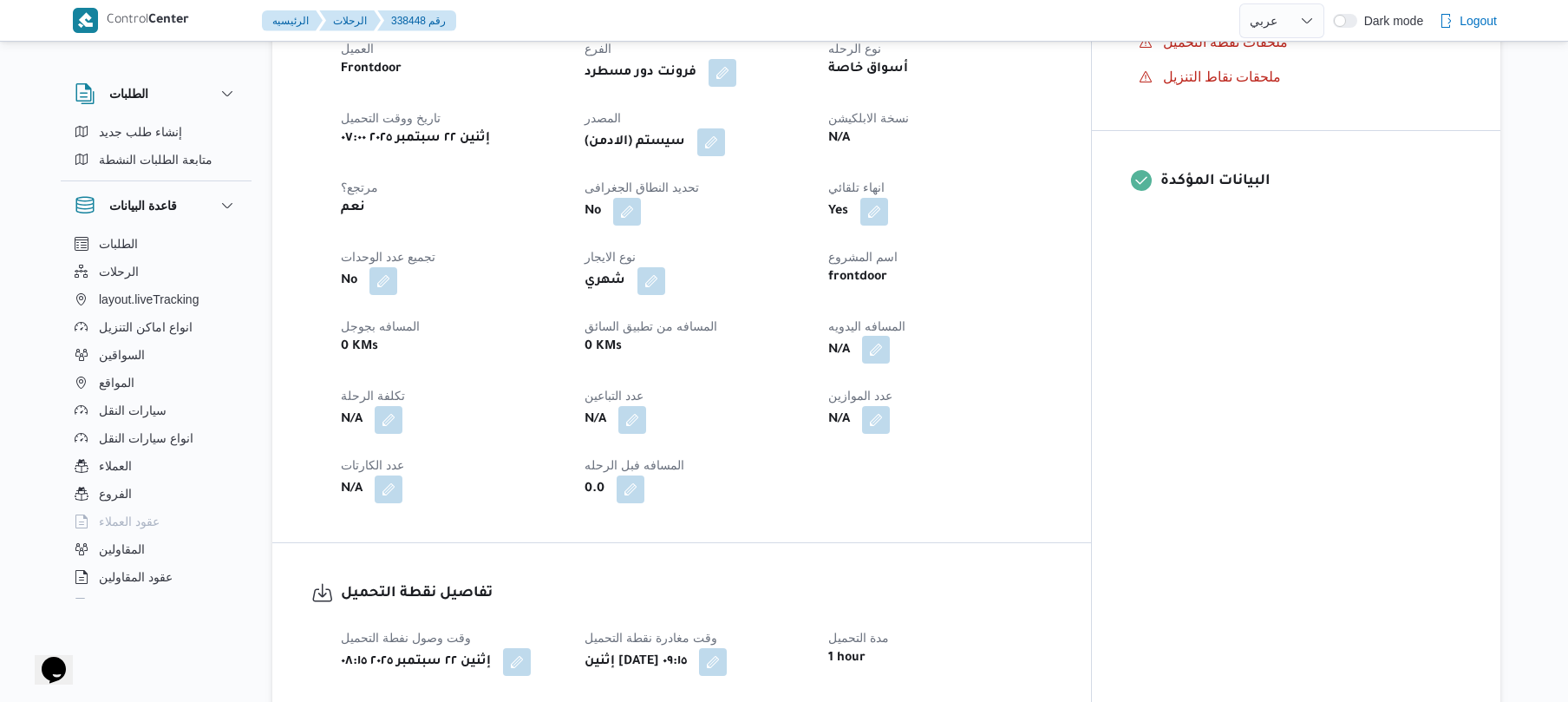
click at [889, 337] on button "button" at bounding box center [876, 350] width 27 height 27
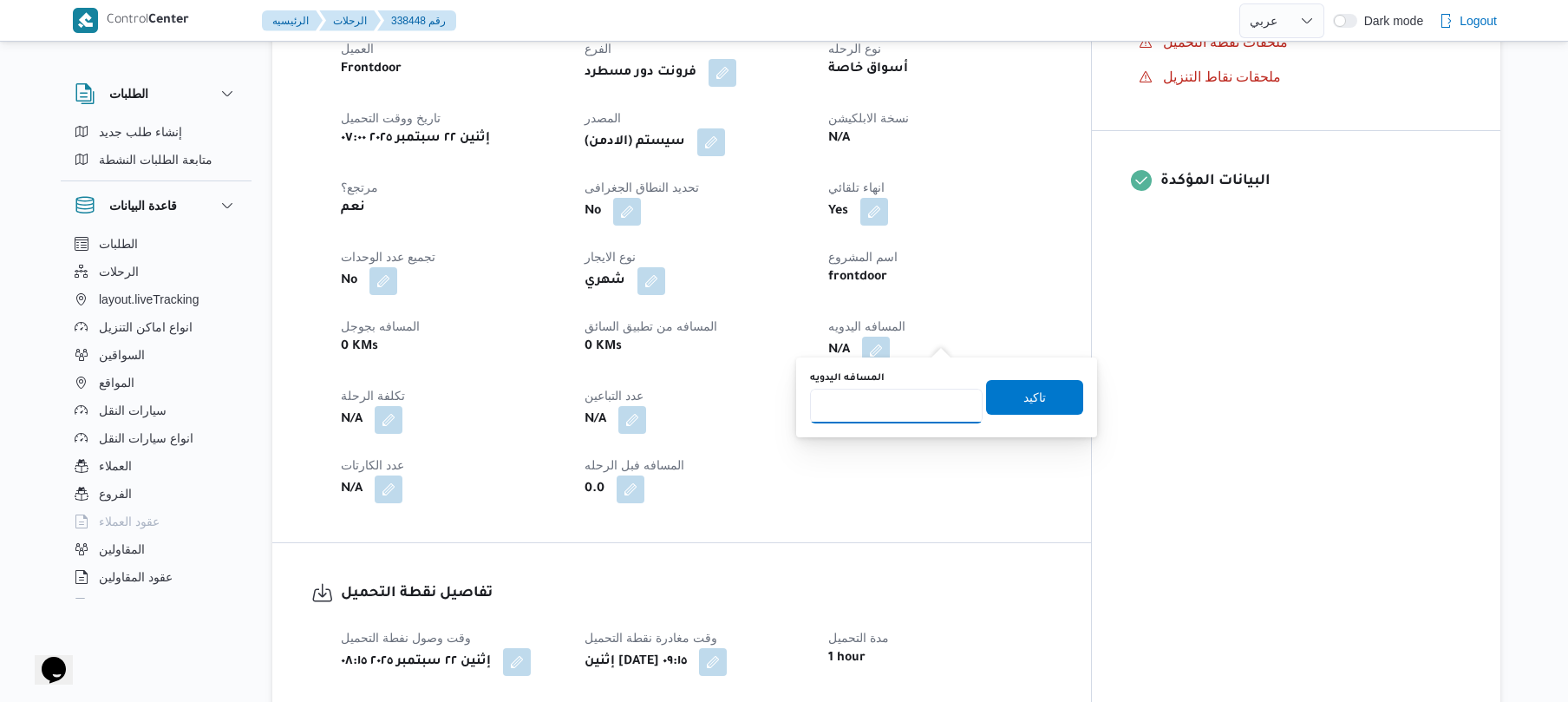
click at [879, 409] on input "المسافه اليدويه" at bounding box center [896, 406] width 173 height 35
type input "120"
click at [1023, 396] on span "تاكيد" at bounding box center [1034, 395] width 22 height 21
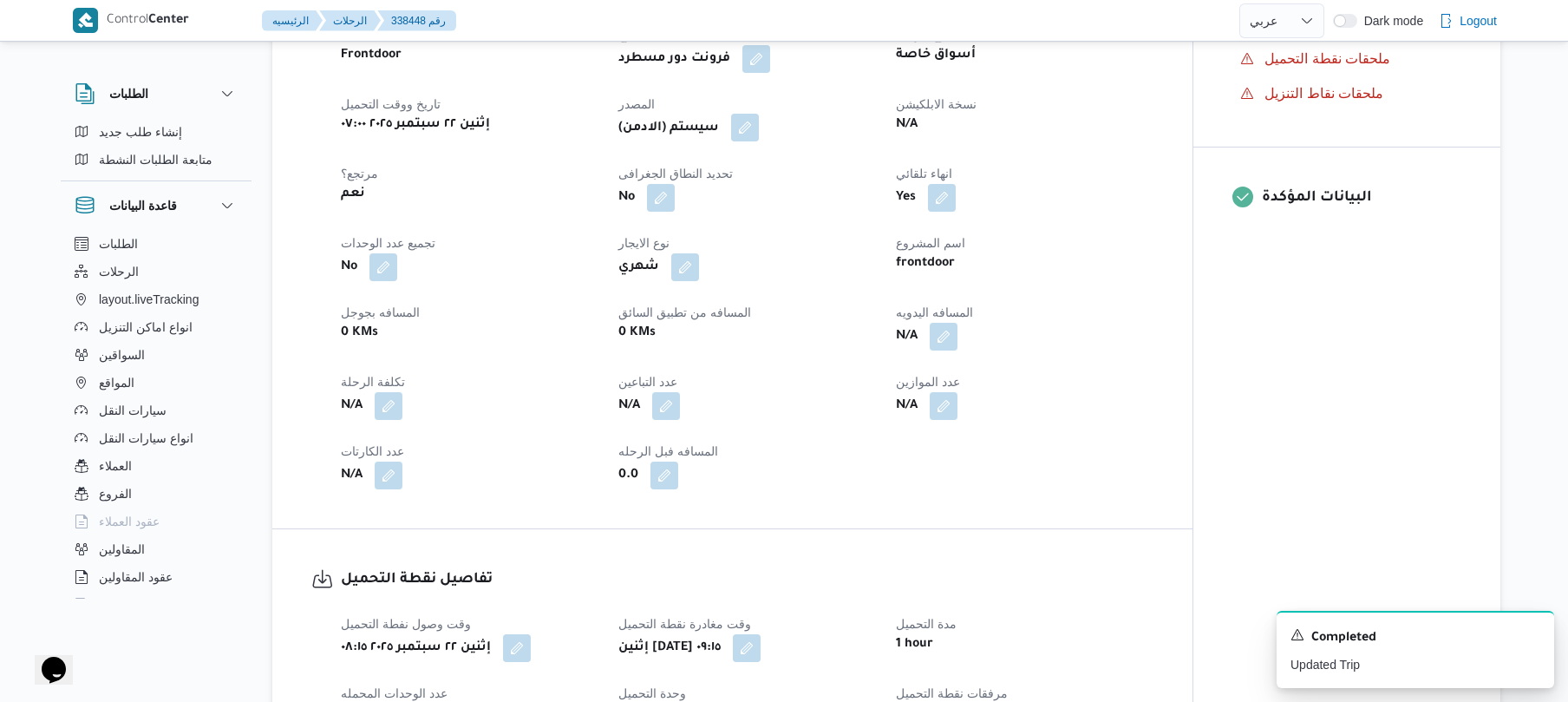
click at [747, 116] on button "button" at bounding box center [745, 127] width 27 height 27
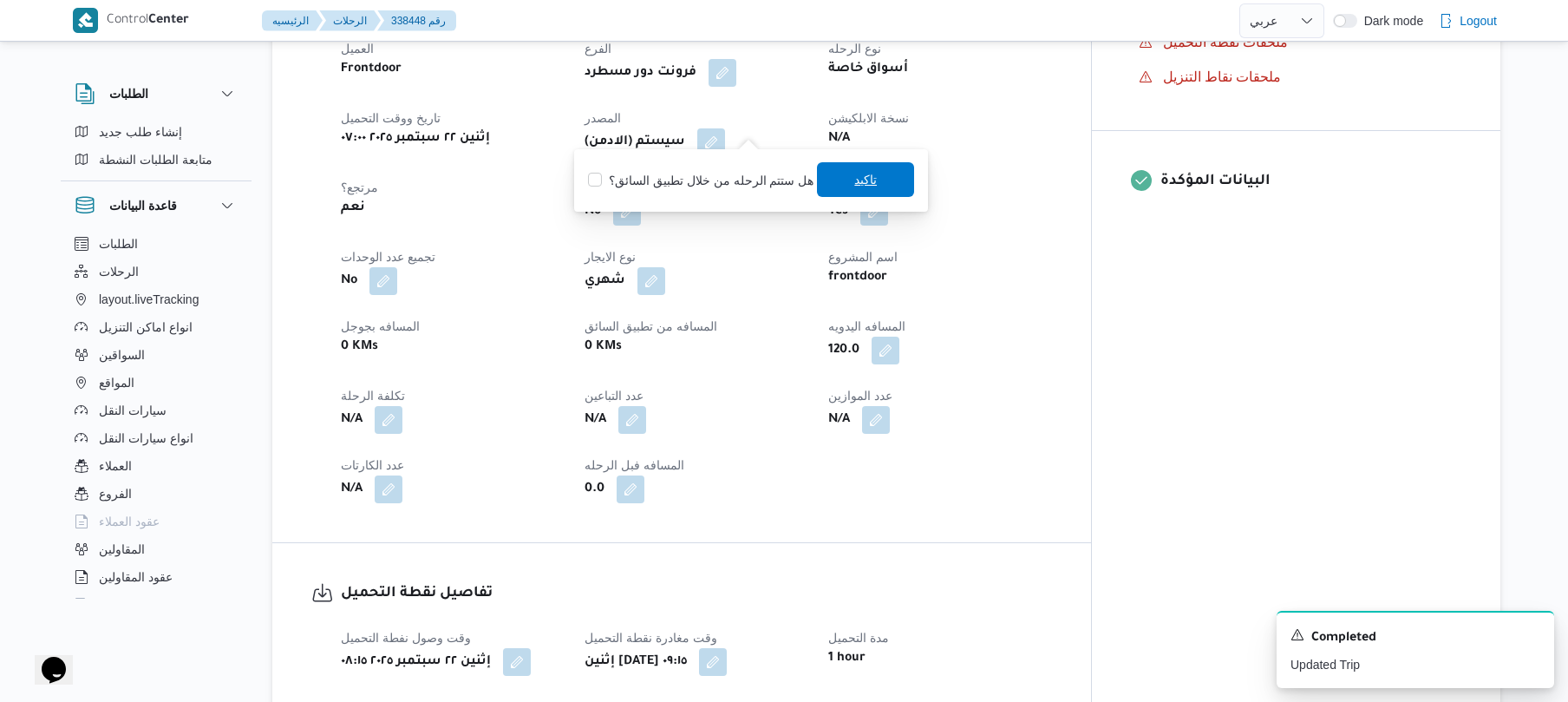
click at [855, 178] on span "تاكيد" at bounding box center [865, 179] width 22 height 21
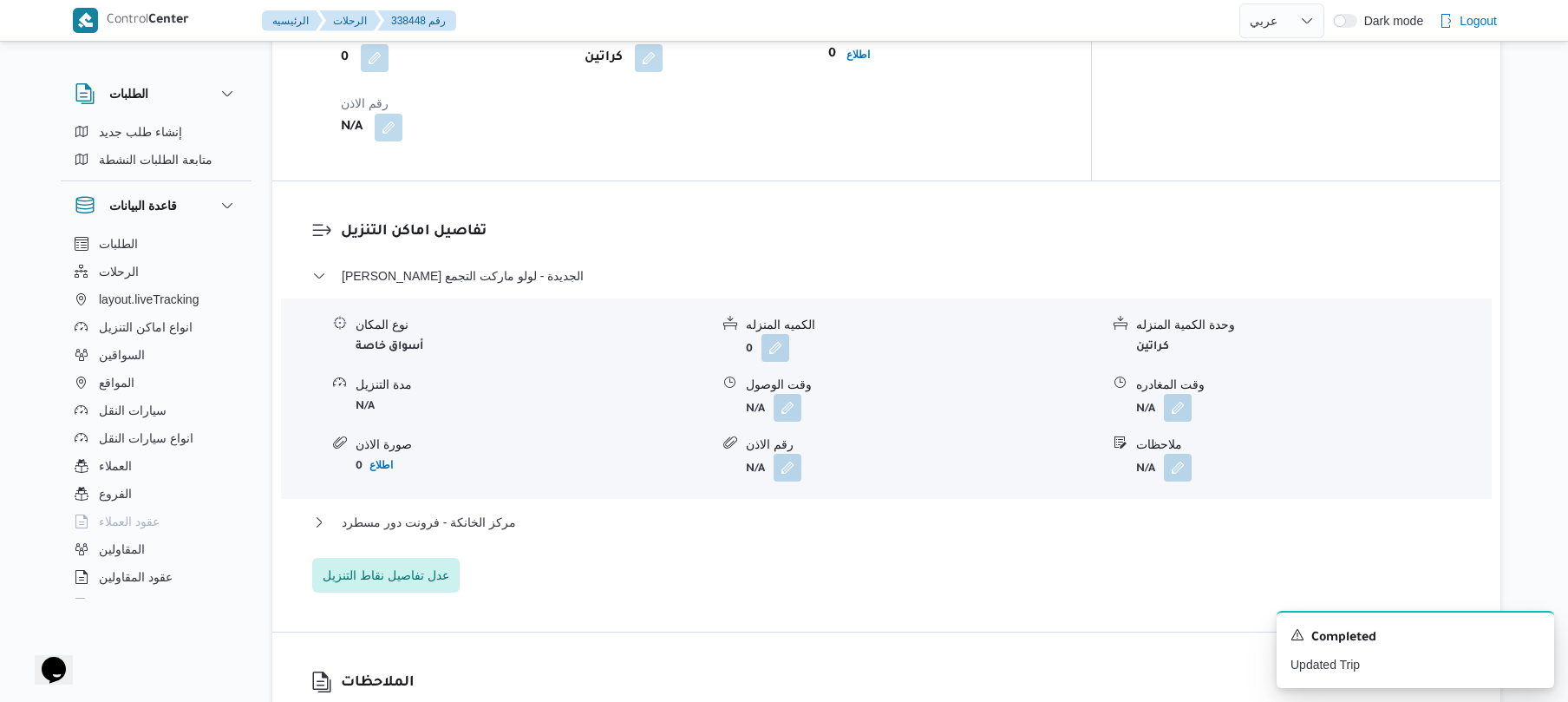
scroll to position [1387, 0]
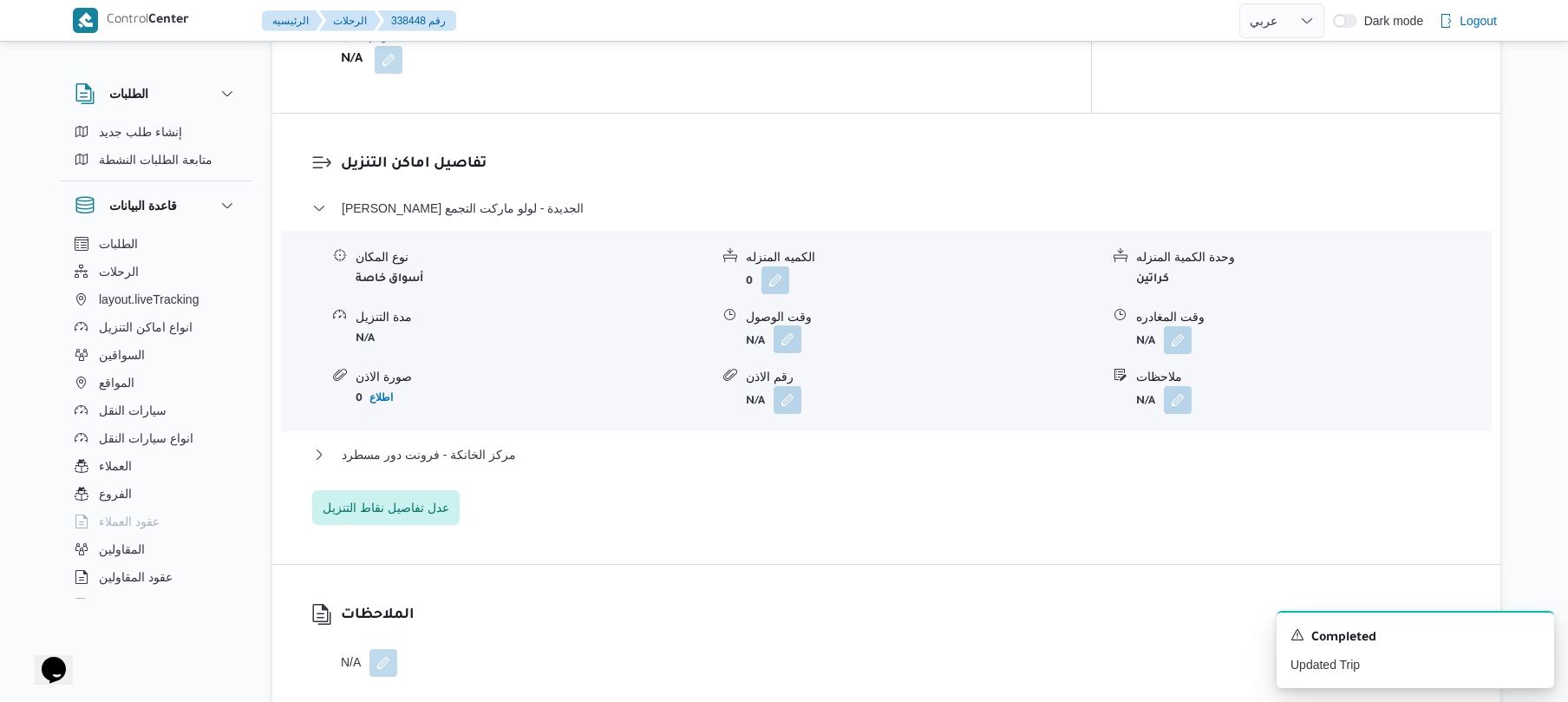
click at [791, 325] on button "button" at bounding box center [787, 339] width 27 height 27
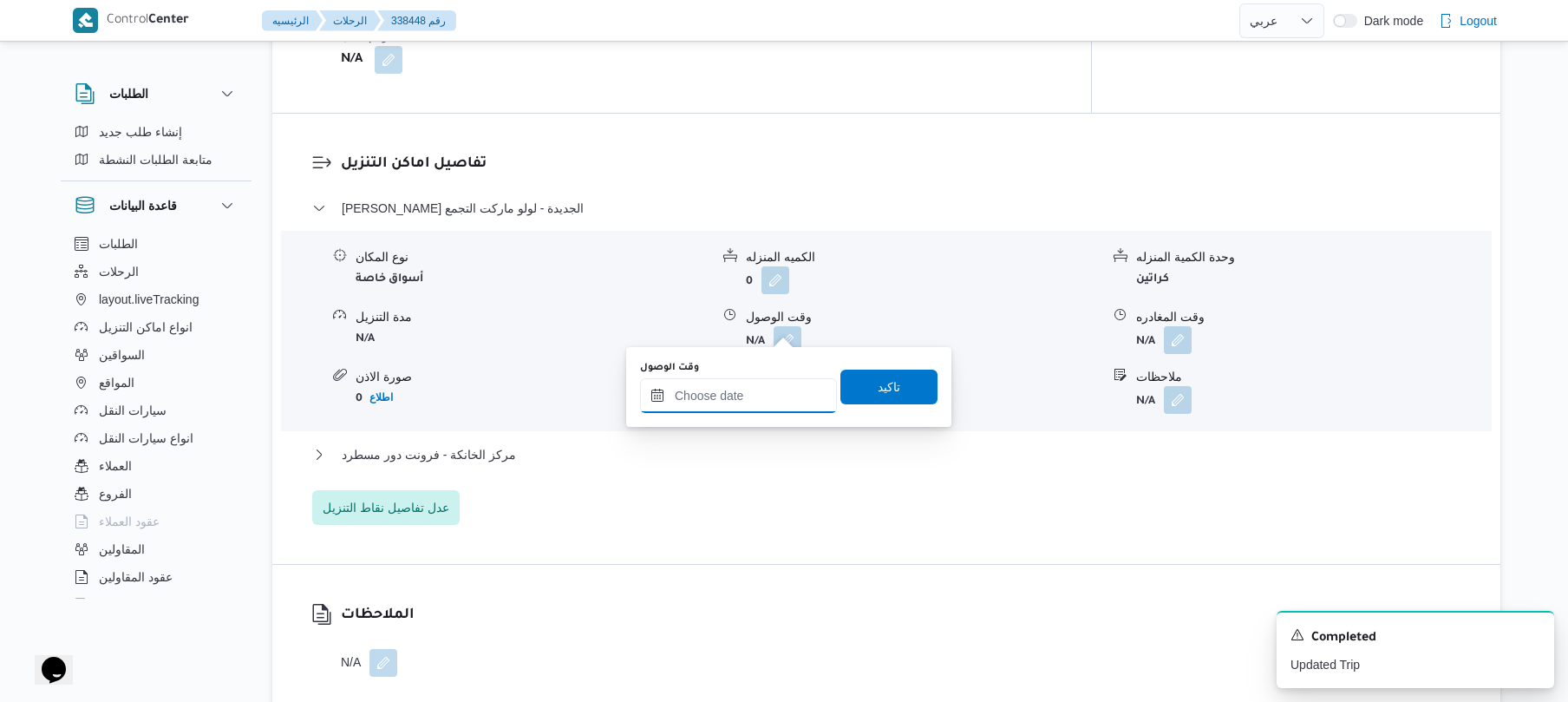
click at [753, 395] on input "وقت الوصول" at bounding box center [739, 395] width 197 height 35
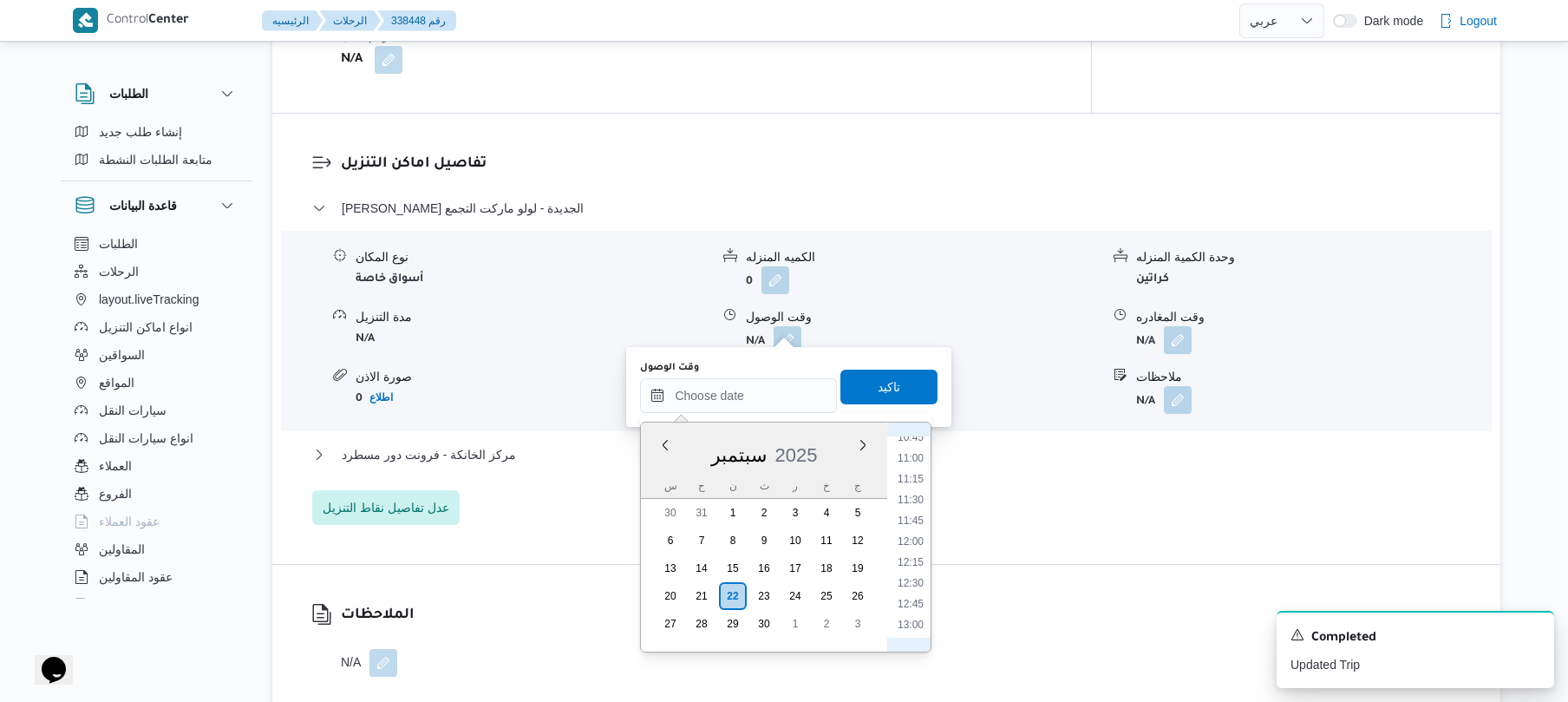
scroll to position [799, 0]
click at [910, 477] on li "10:00" at bounding box center [910, 478] width 40 height 18
type input "٢٢/٠٩/٢٠٢٥ ١٠:٠٠"
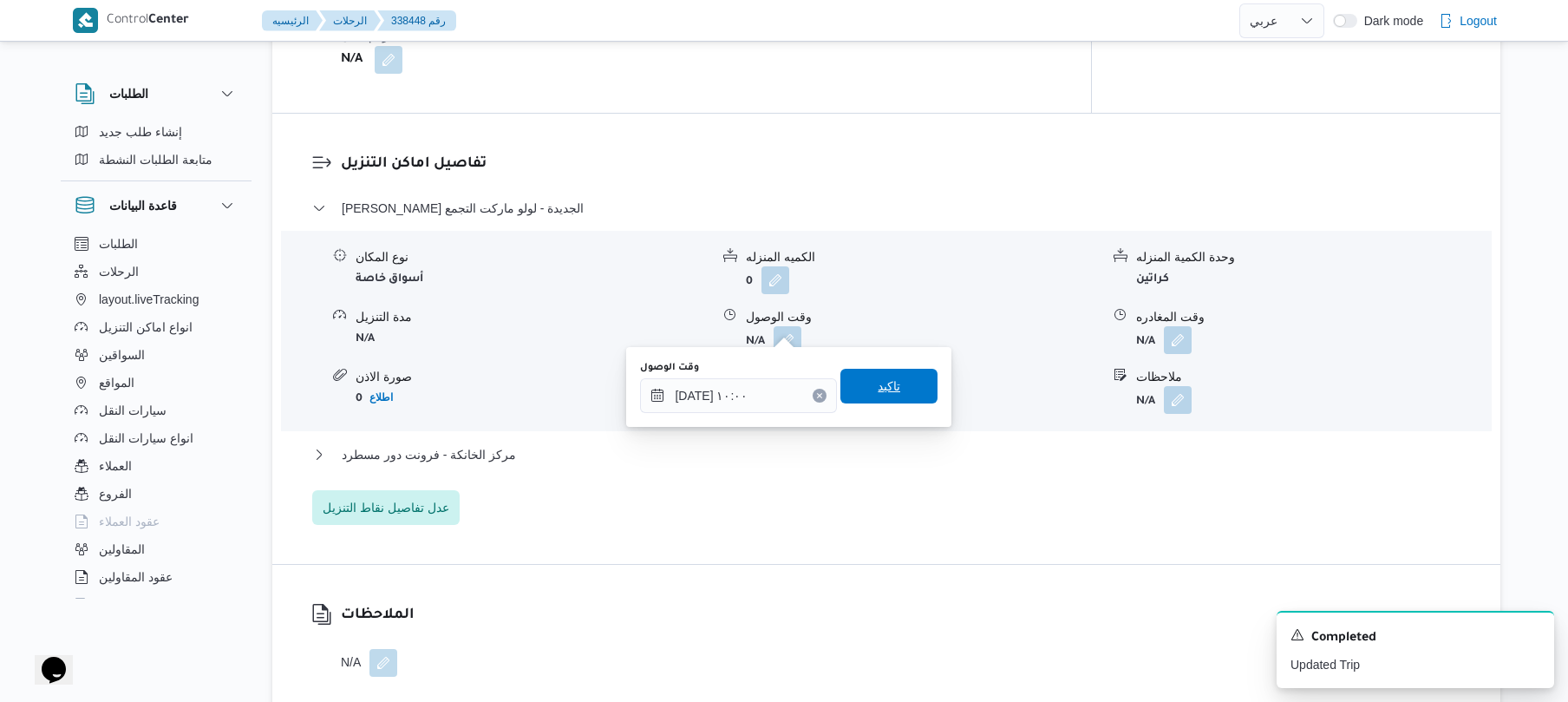
click at [893, 392] on span "تاكيد" at bounding box center [888, 387] width 97 height 35
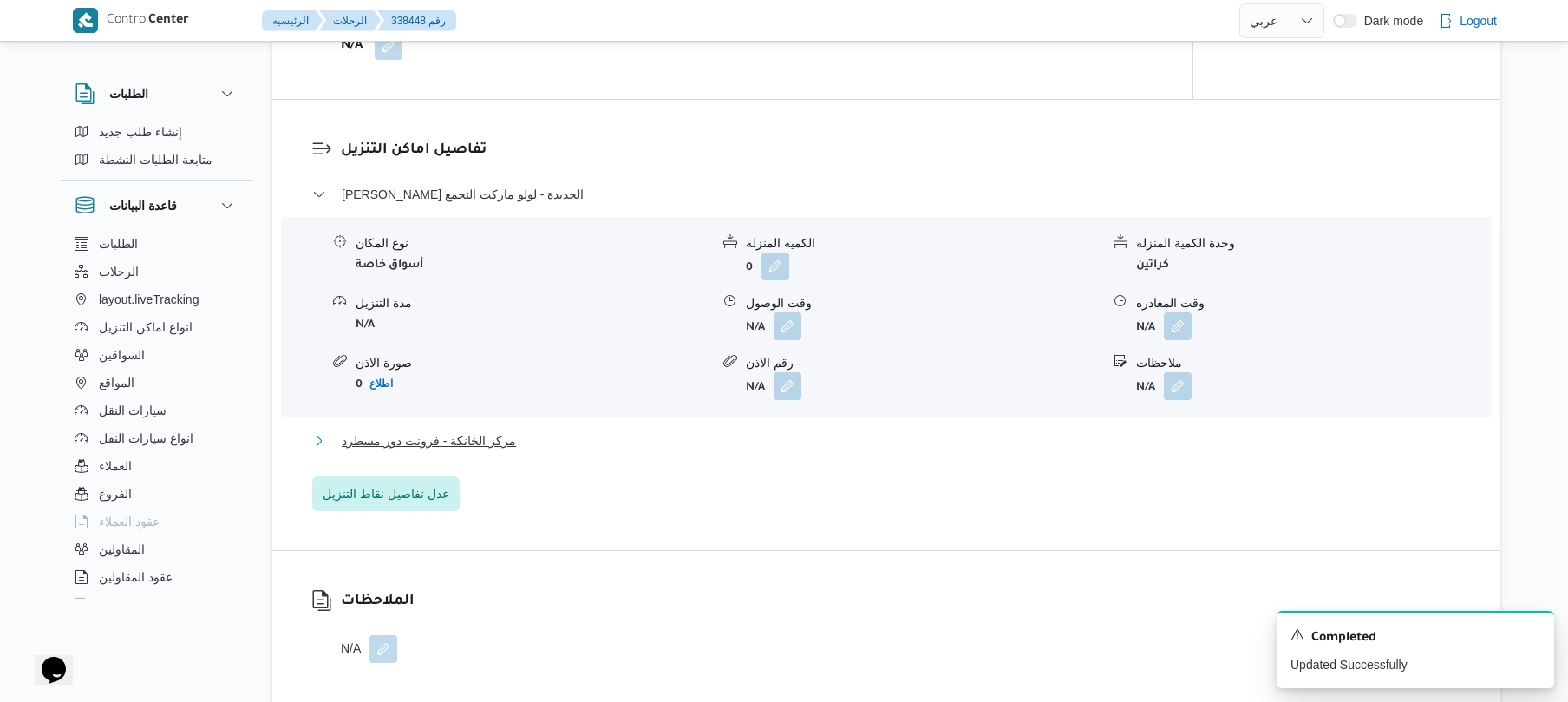
click at [819, 435] on button "مركز الخانكة - فرونت دور مسطرد" at bounding box center [887, 440] width 1149 height 21
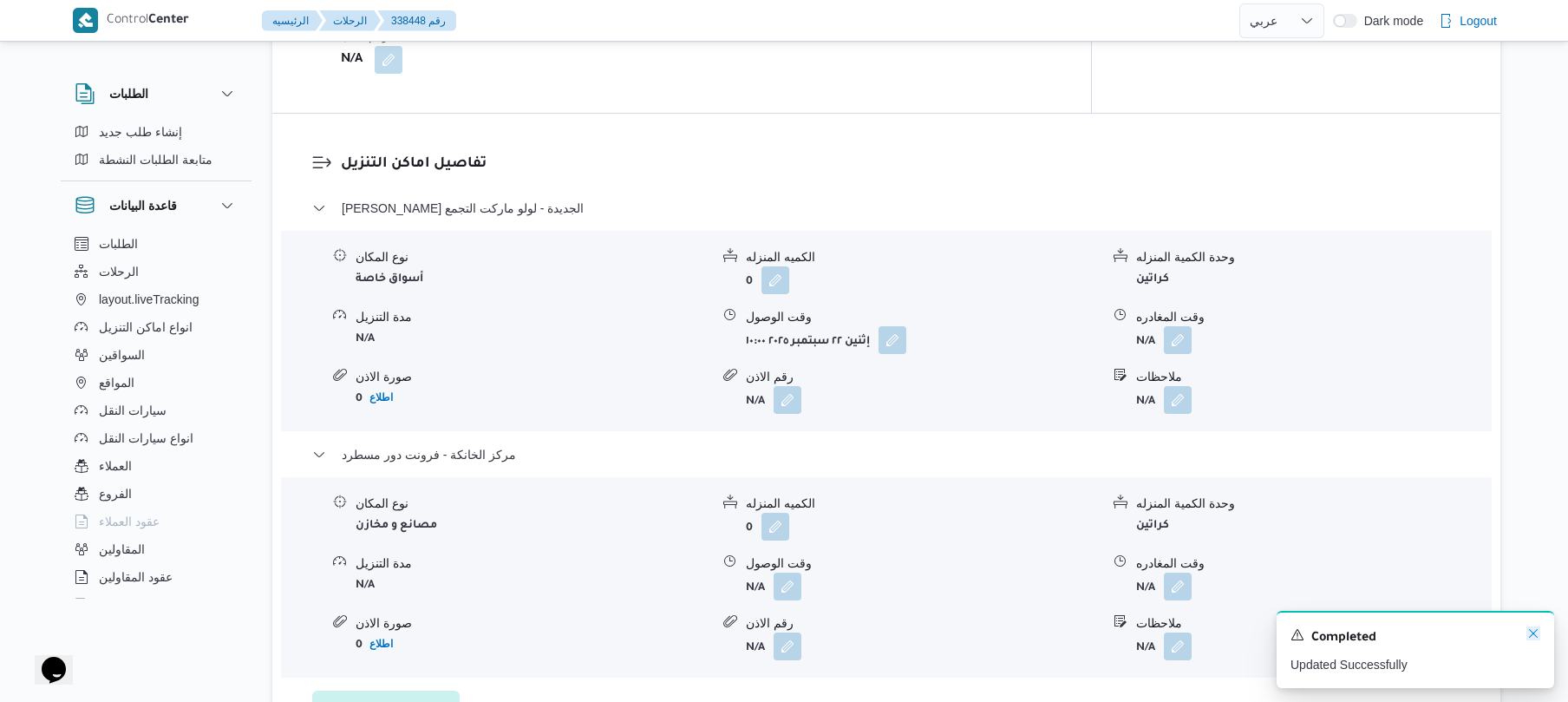
click at [1530, 639] on icon "Dismiss toast" at bounding box center [1533, 633] width 14 height 14
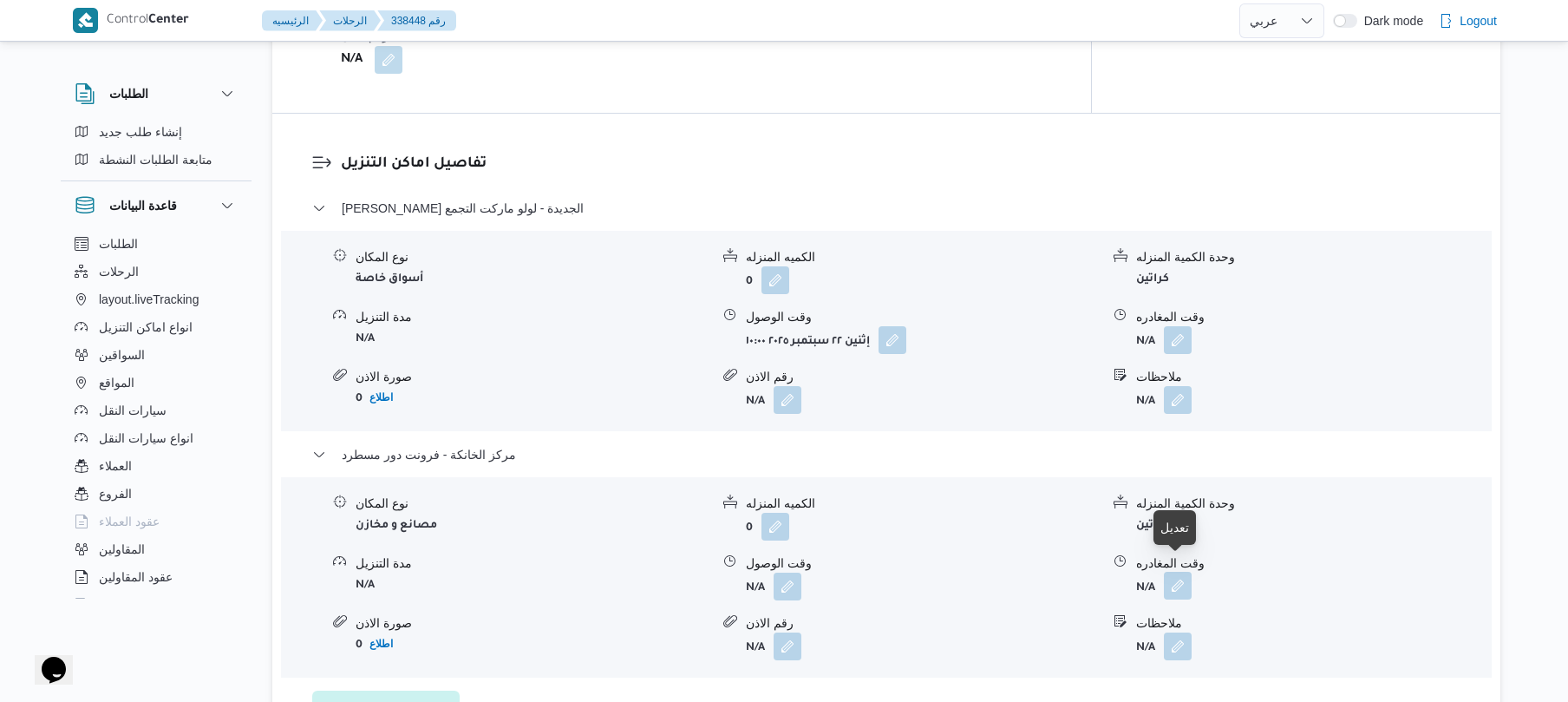
click at [1180, 571] on button "button" at bounding box center [1177, 585] width 27 height 27
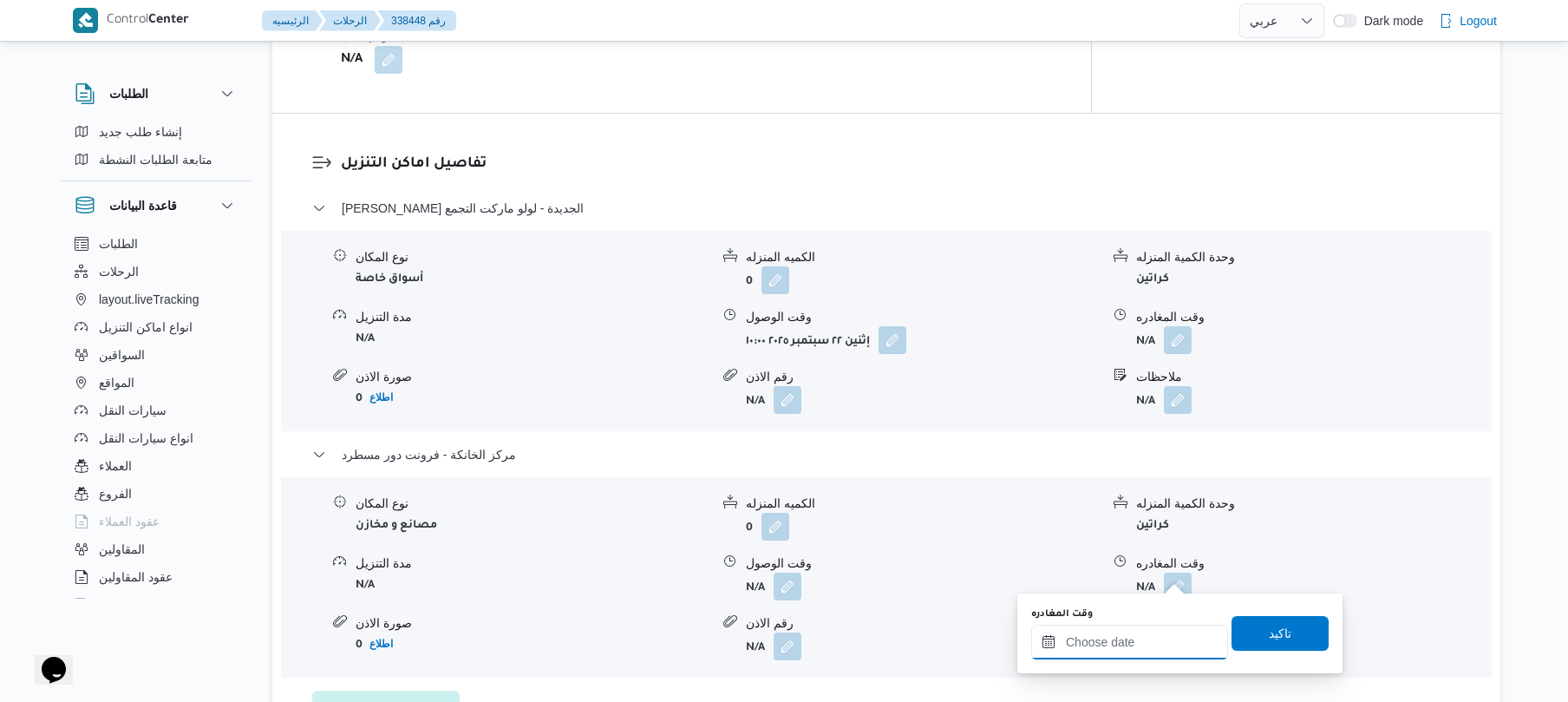
click at [1118, 639] on input "وقت المغادره" at bounding box center [1130, 642] width 197 height 35
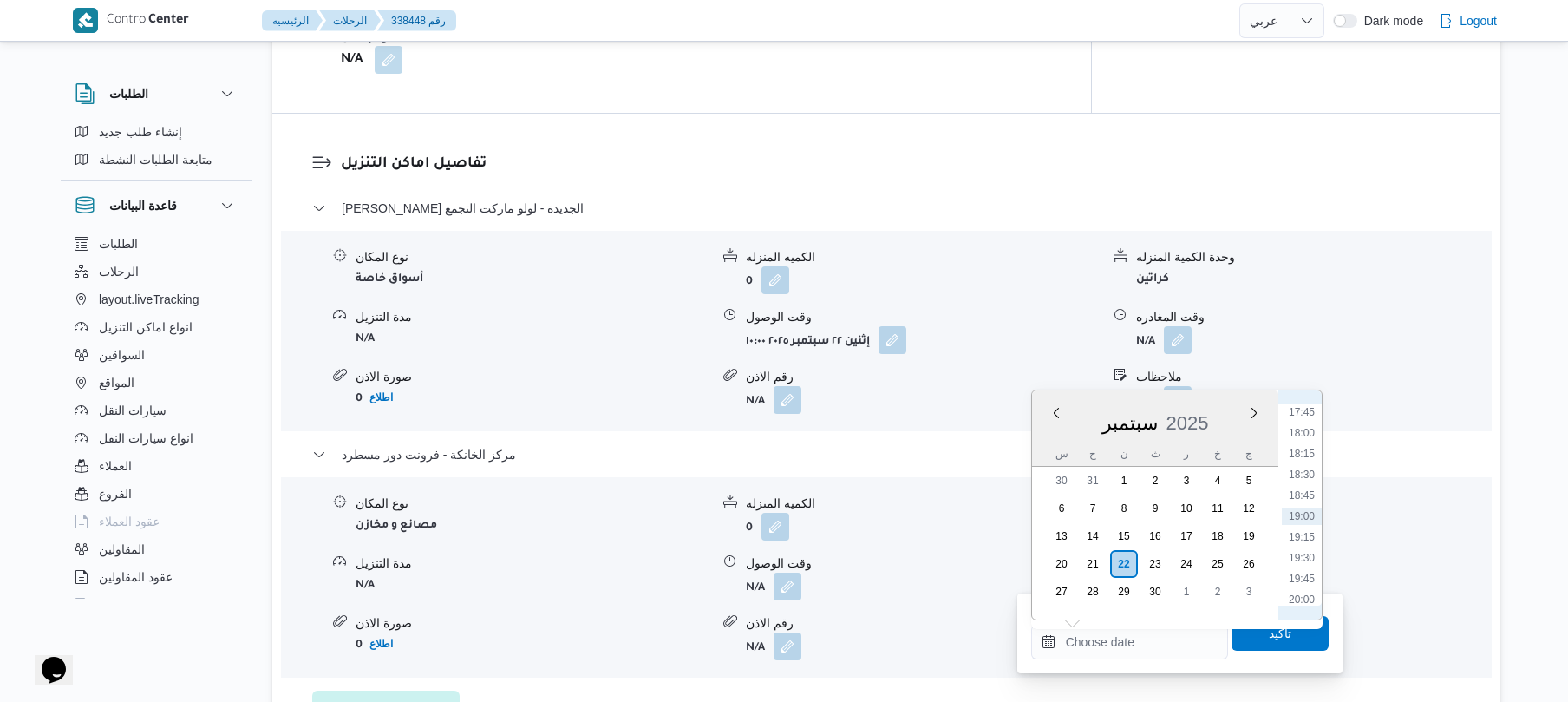
scroll to position [1308, 0]
click at [1300, 563] on li "17:30" at bounding box center [1301, 562] width 40 height 18
type input "٢٢/٠٩/٢٠٢٥ ١٧:٣٠"
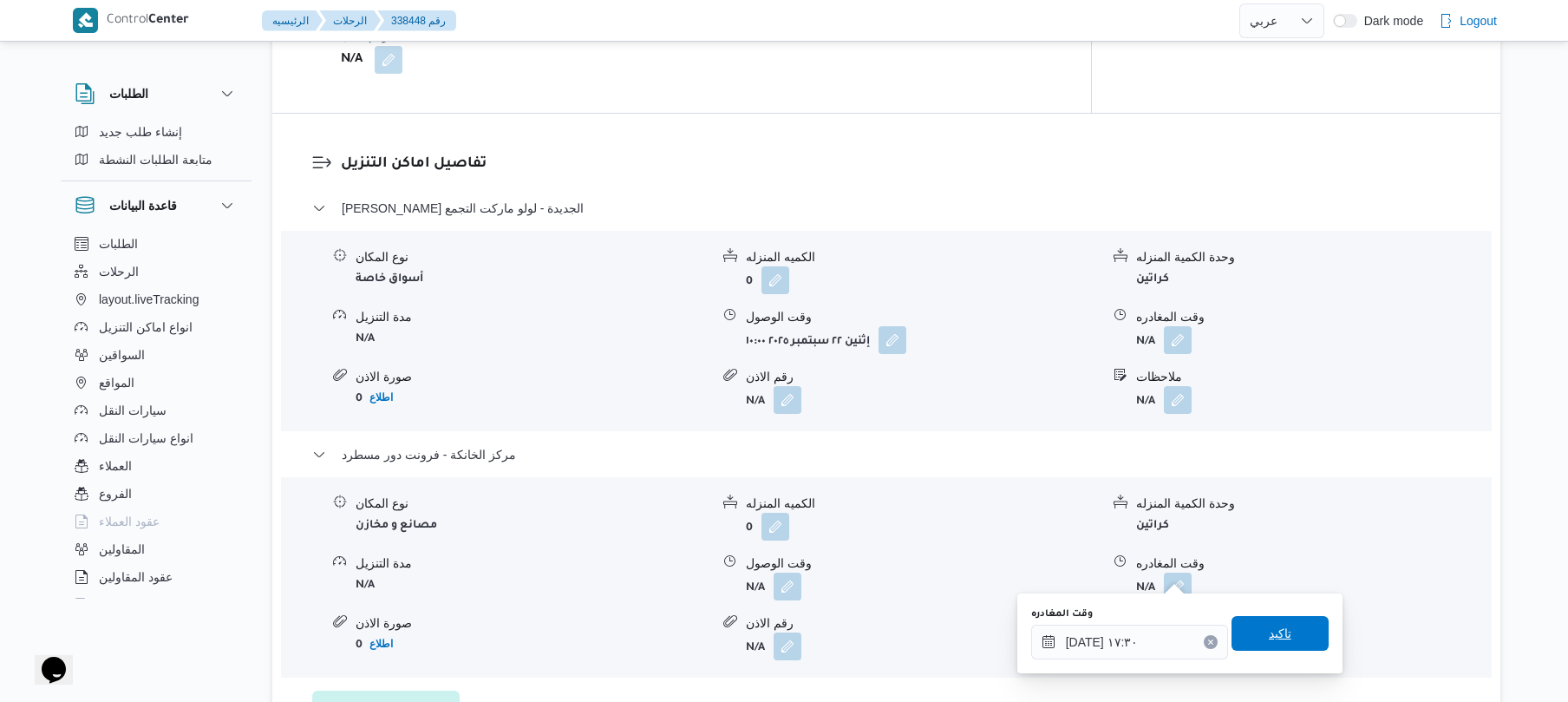
click at [1274, 646] on span "تاكيد" at bounding box center [1279, 634] width 97 height 35
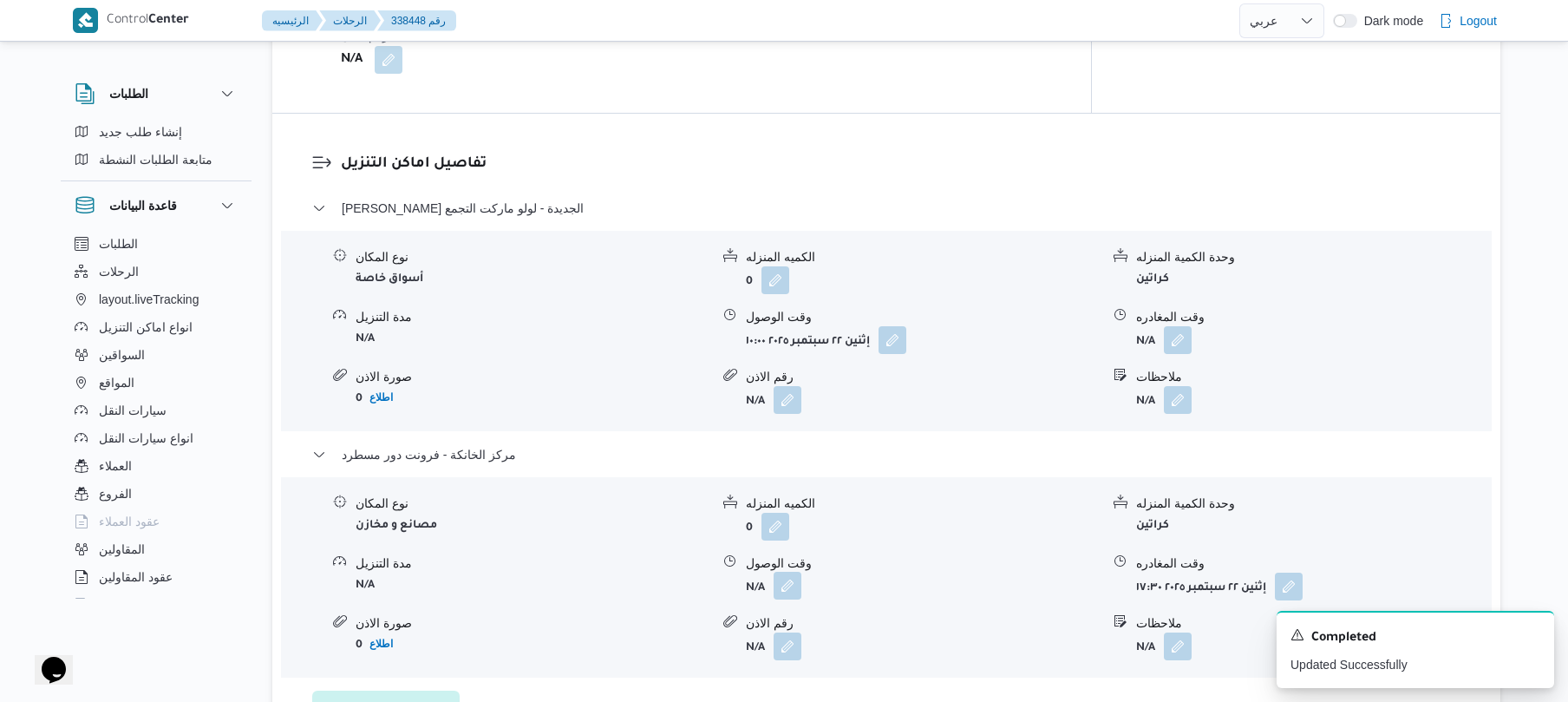
click at [792, 571] on button "button" at bounding box center [787, 585] width 27 height 27
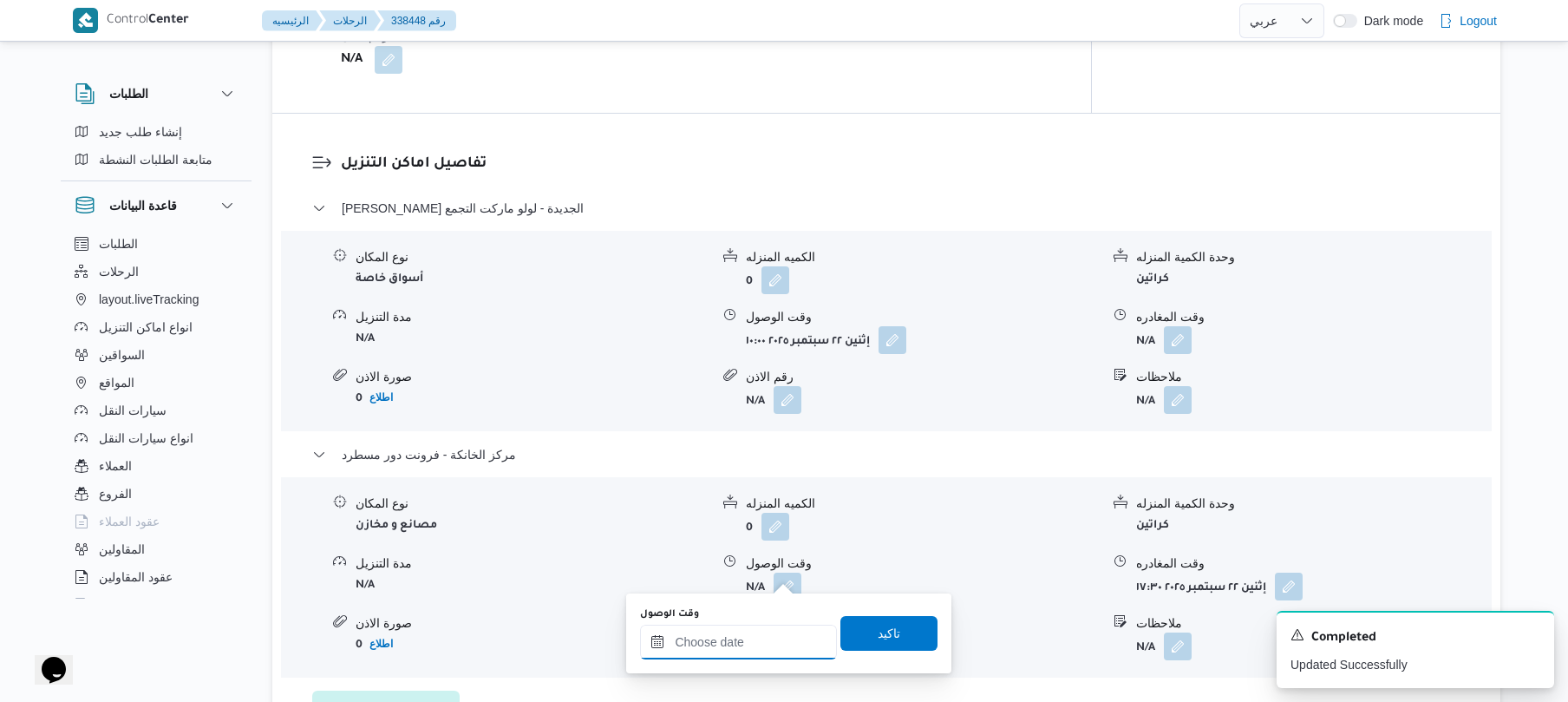
click at [723, 632] on div at bounding box center [739, 642] width 197 height 35
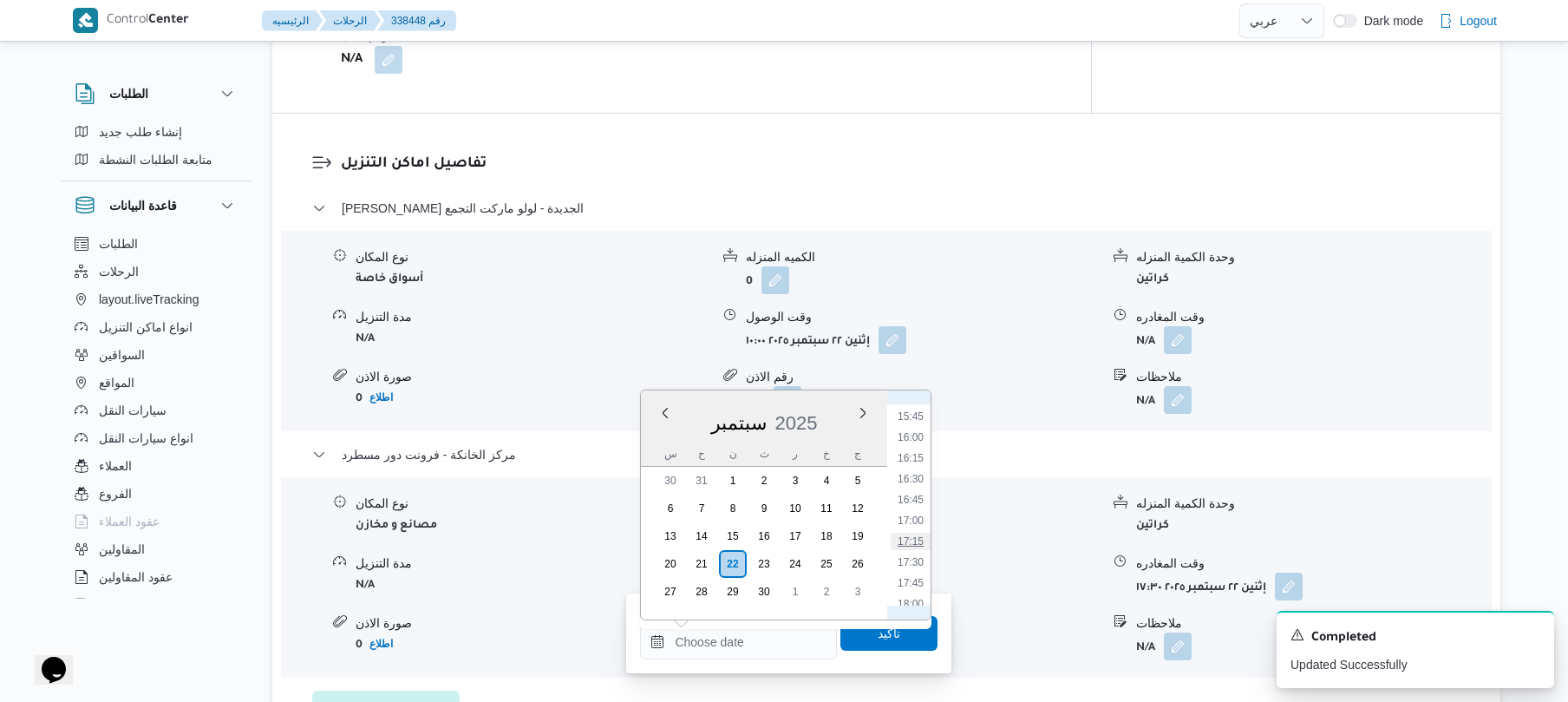
click at [913, 542] on li "17:15" at bounding box center [910, 541] width 40 height 18
type input "[DATE] ١٧:١٥"
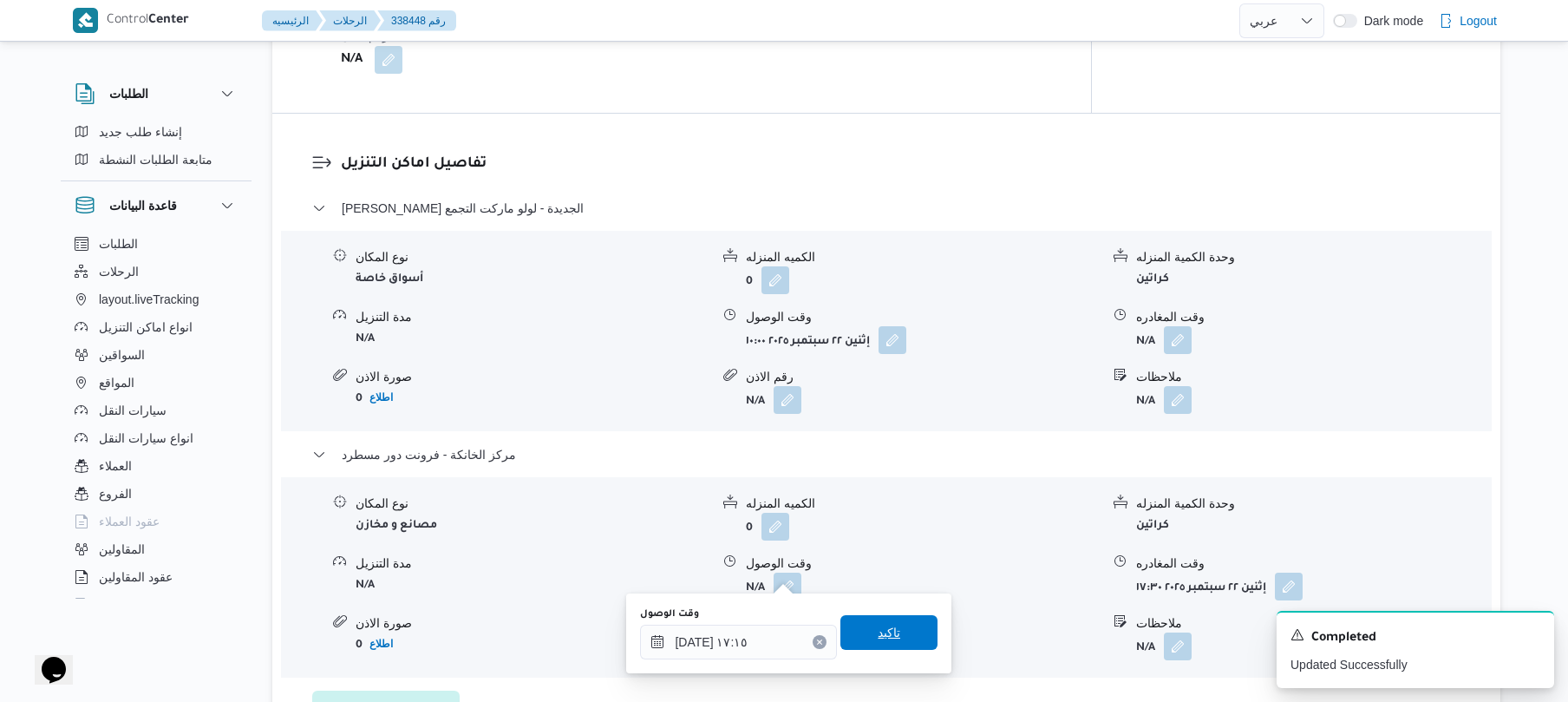
click at [878, 635] on span "تاكيد" at bounding box center [888, 632] width 22 height 21
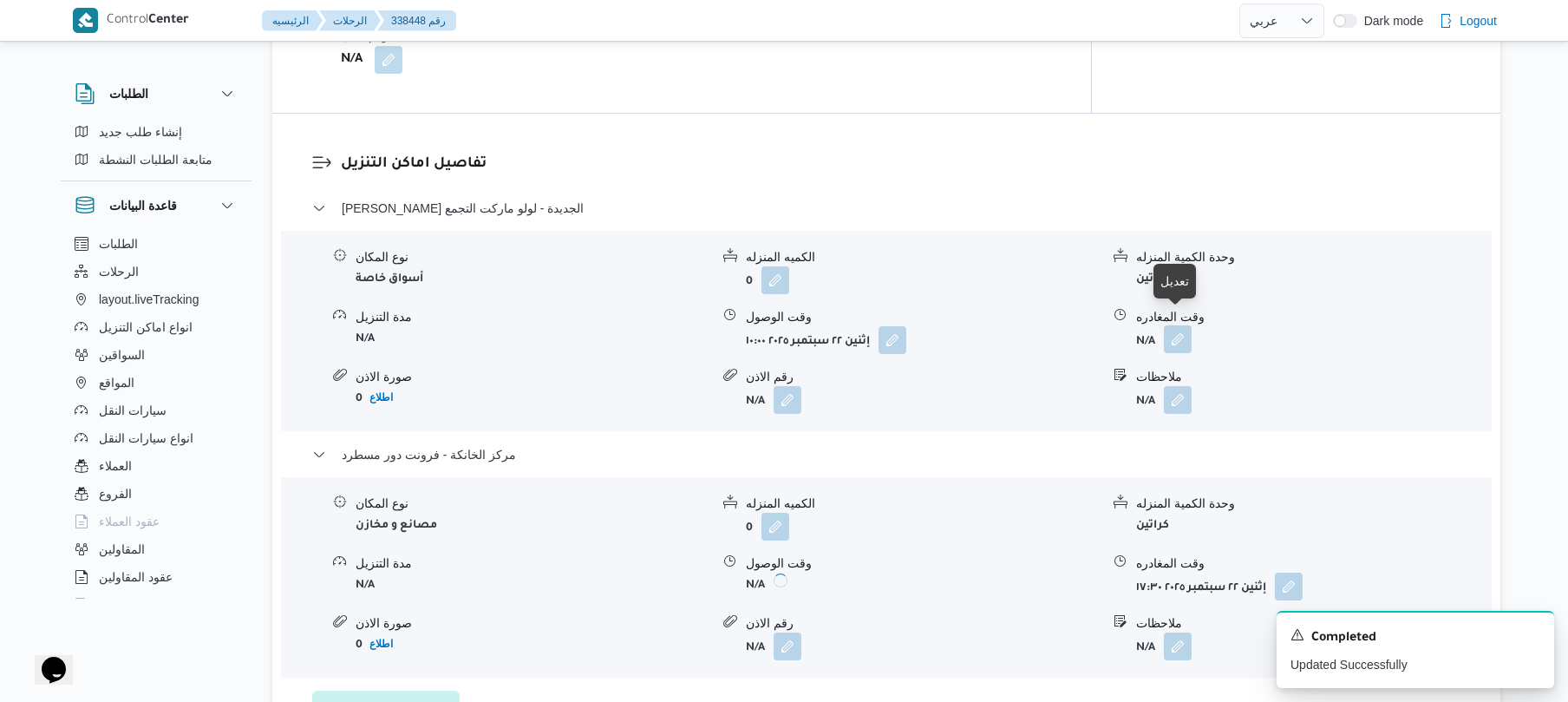
click at [1187, 325] on button "button" at bounding box center [1177, 339] width 27 height 27
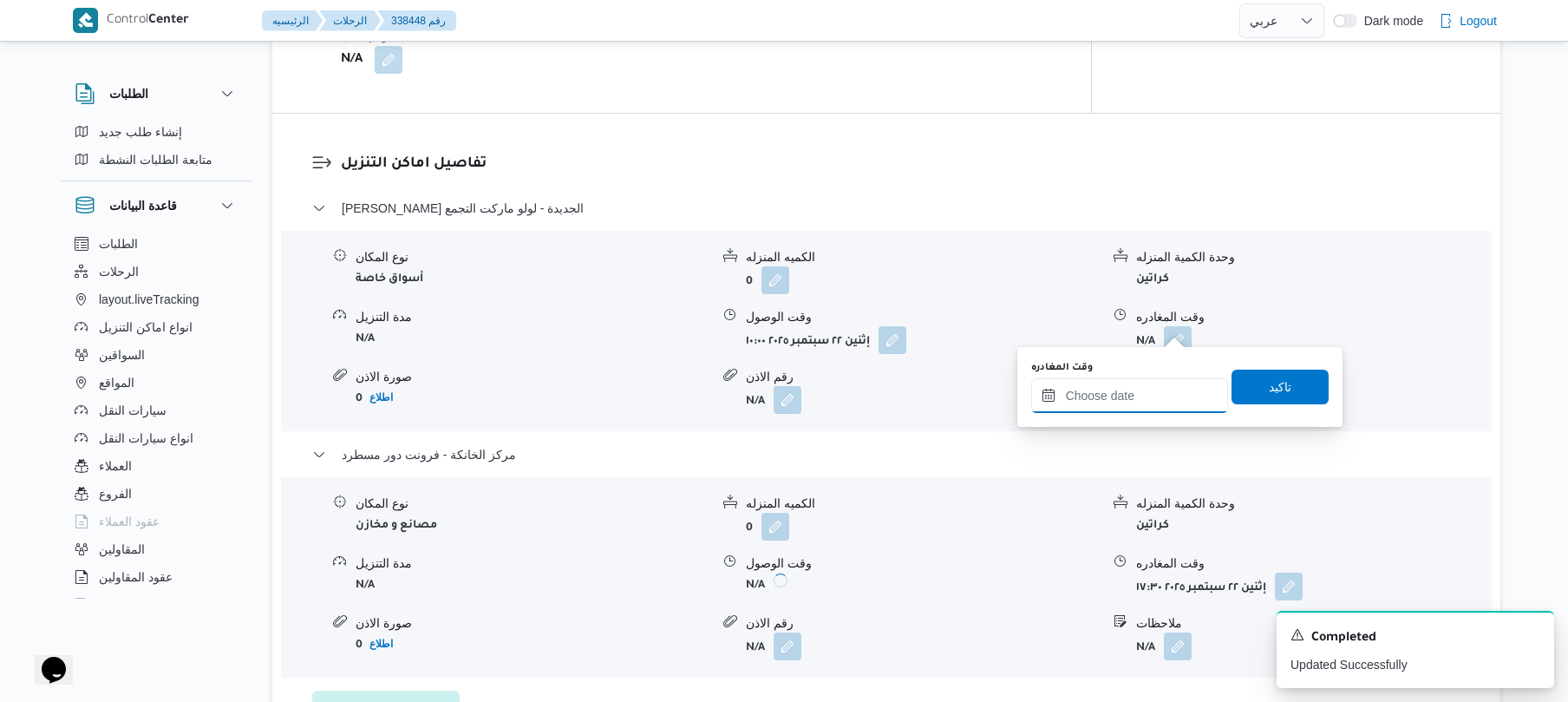
drag, startPoint x: 1110, startPoint y: 395, endPoint x: 1298, endPoint y: 334, distance: 197.6
click at [1110, 395] on input "وقت المغادره" at bounding box center [1130, 395] width 197 height 35
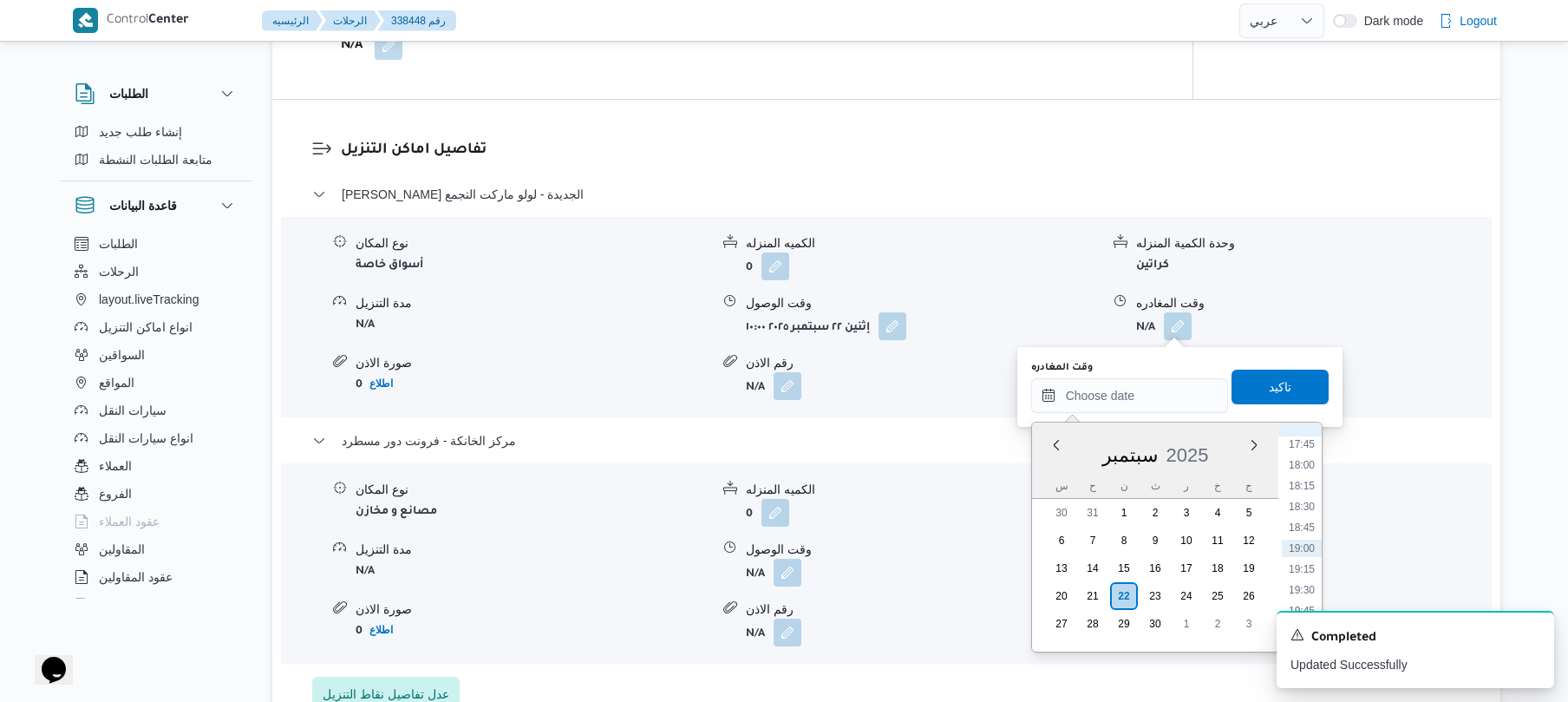
scroll to position [1308, 0]
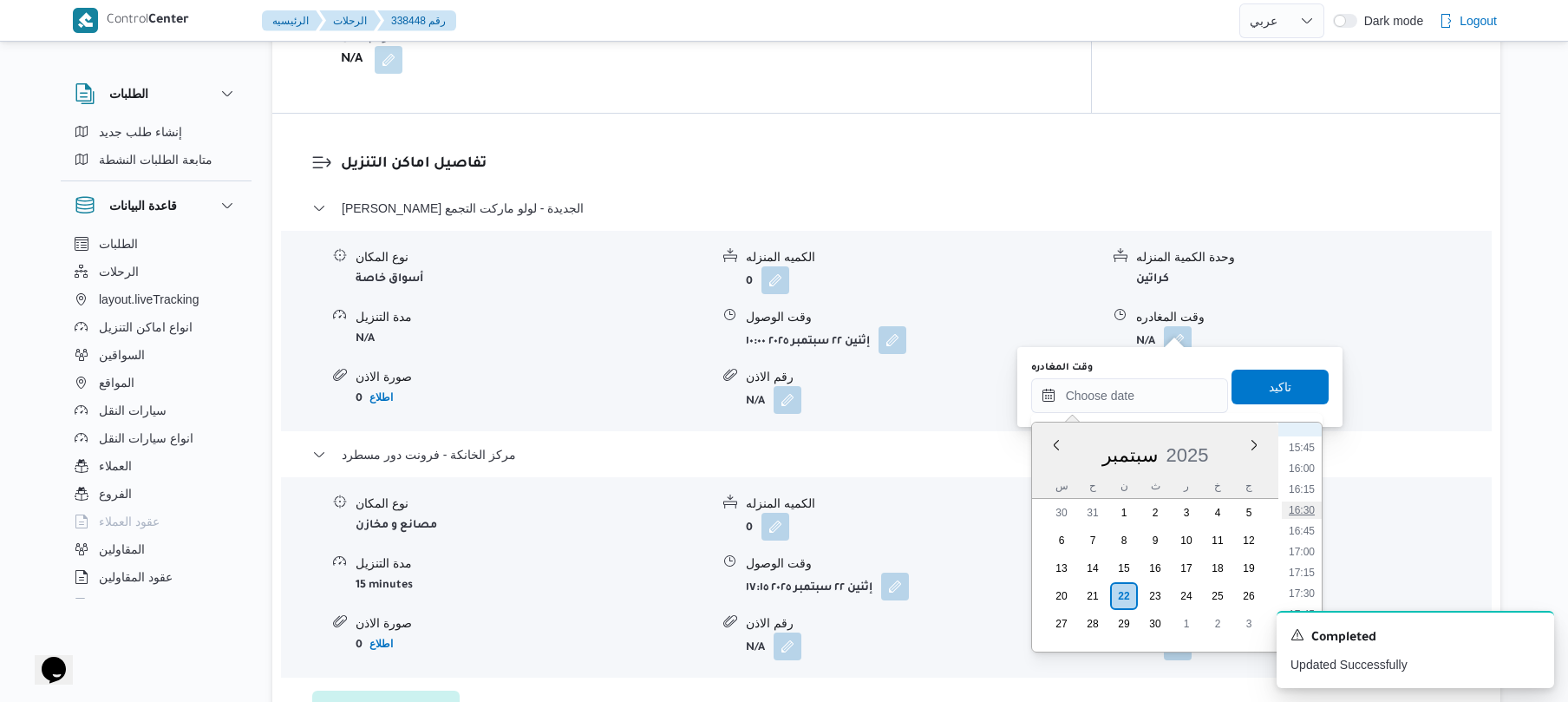
click at [1312, 503] on li "16:30" at bounding box center [1301, 510] width 40 height 18
type input "٢٢/٠٩/٢٠٢٥ ١٦:٣٠"
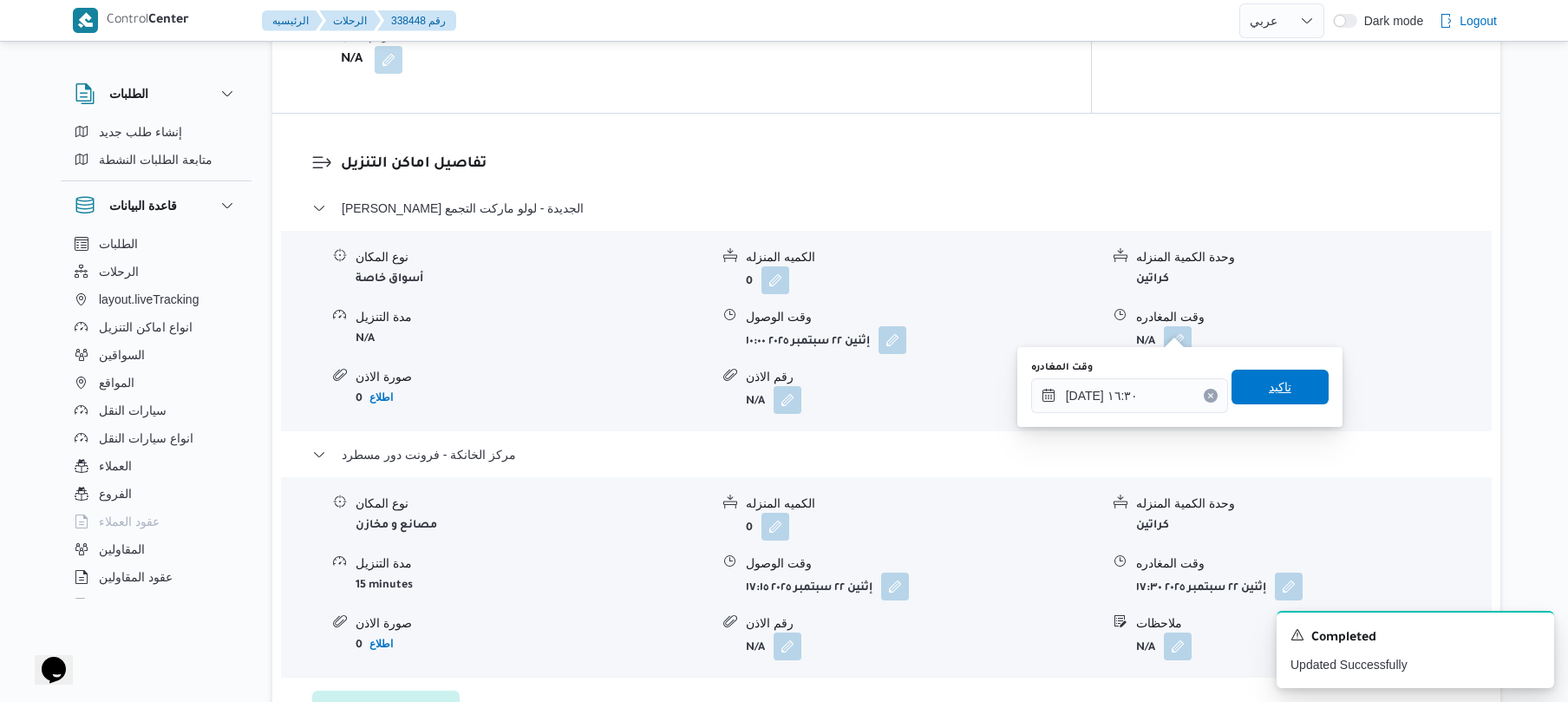
drag, startPoint x: 1281, startPoint y: 393, endPoint x: 1462, endPoint y: 368, distance: 182.7
click at [1284, 393] on span "تاكيد" at bounding box center [1279, 387] width 97 height 35
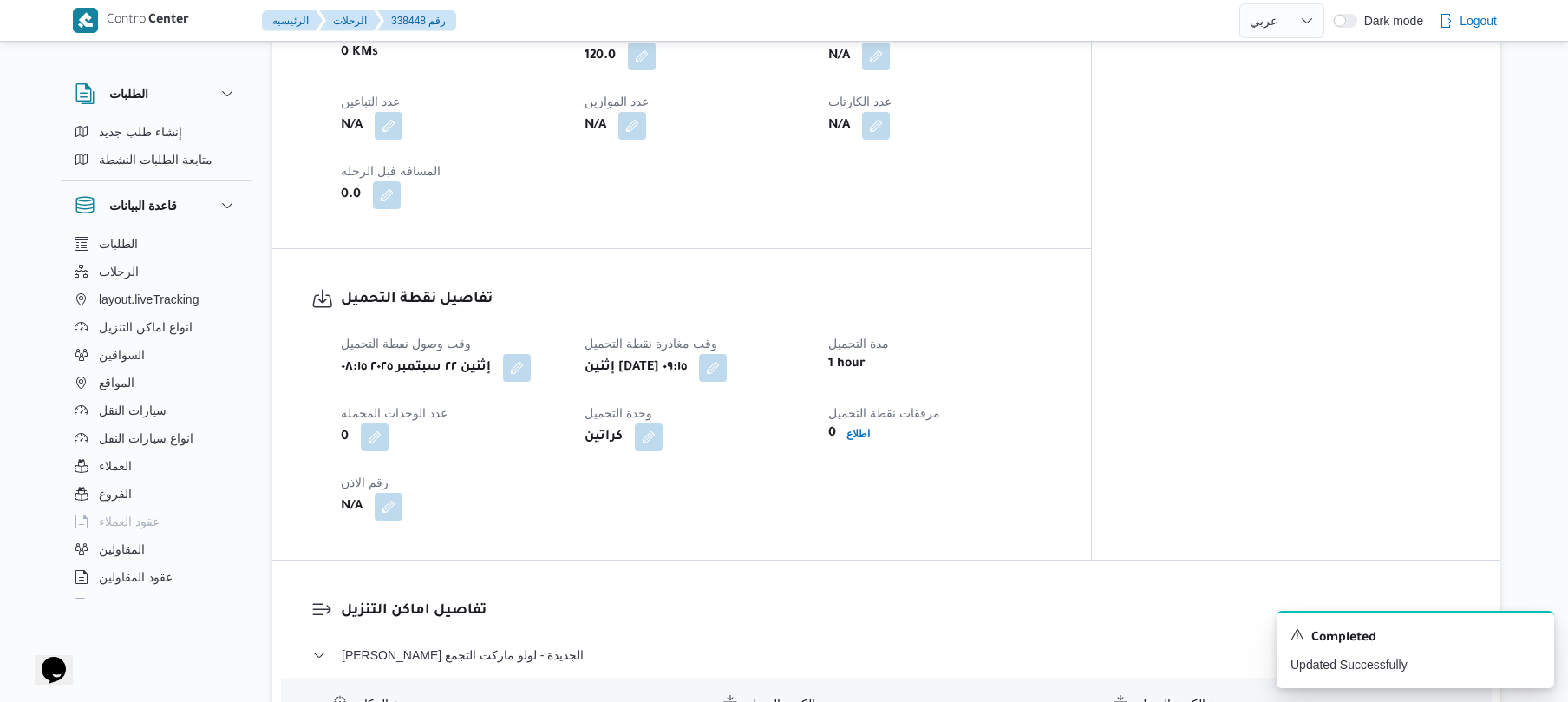
scroll to position [0, 0]
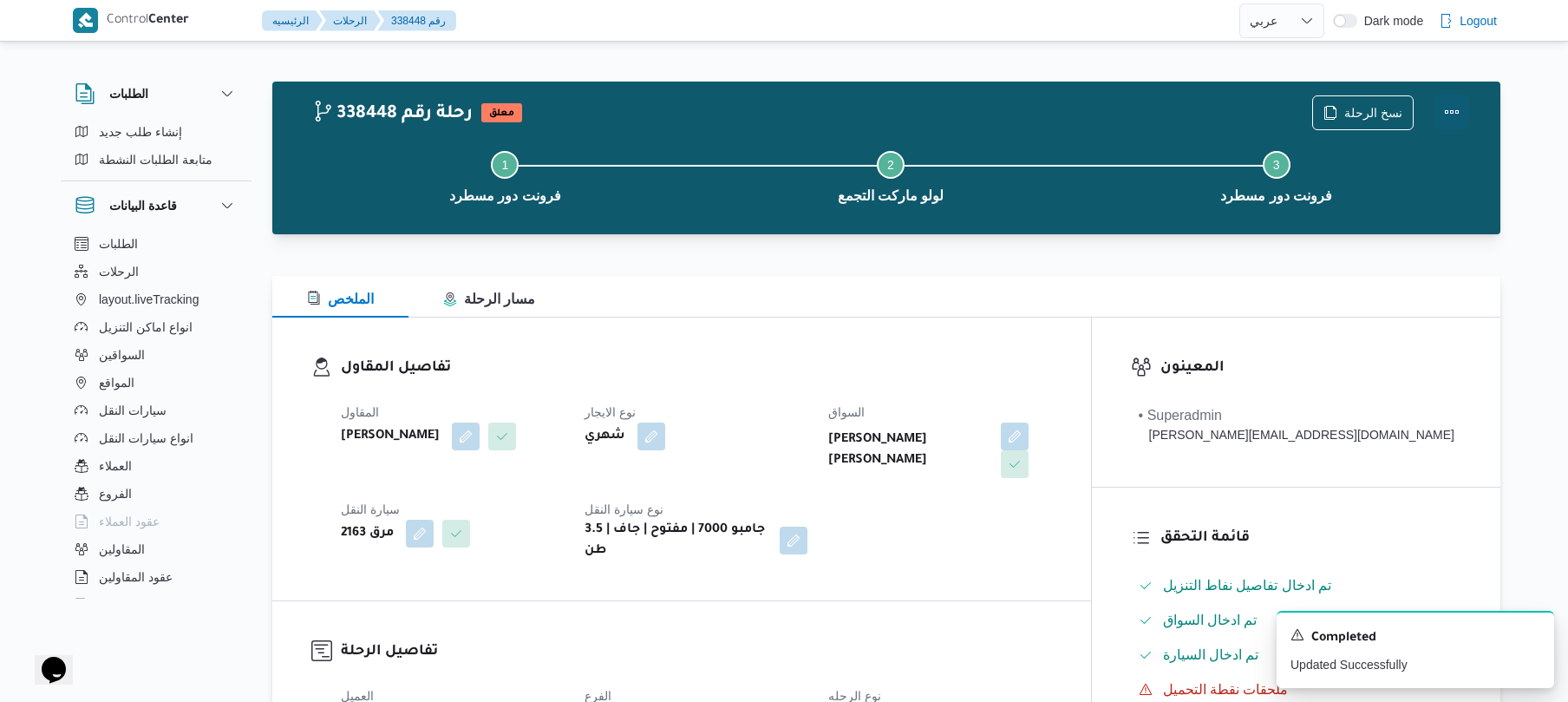
click at [1450, 111] on button "Actions" at bounding box center [1452, 112] width 35 height 35
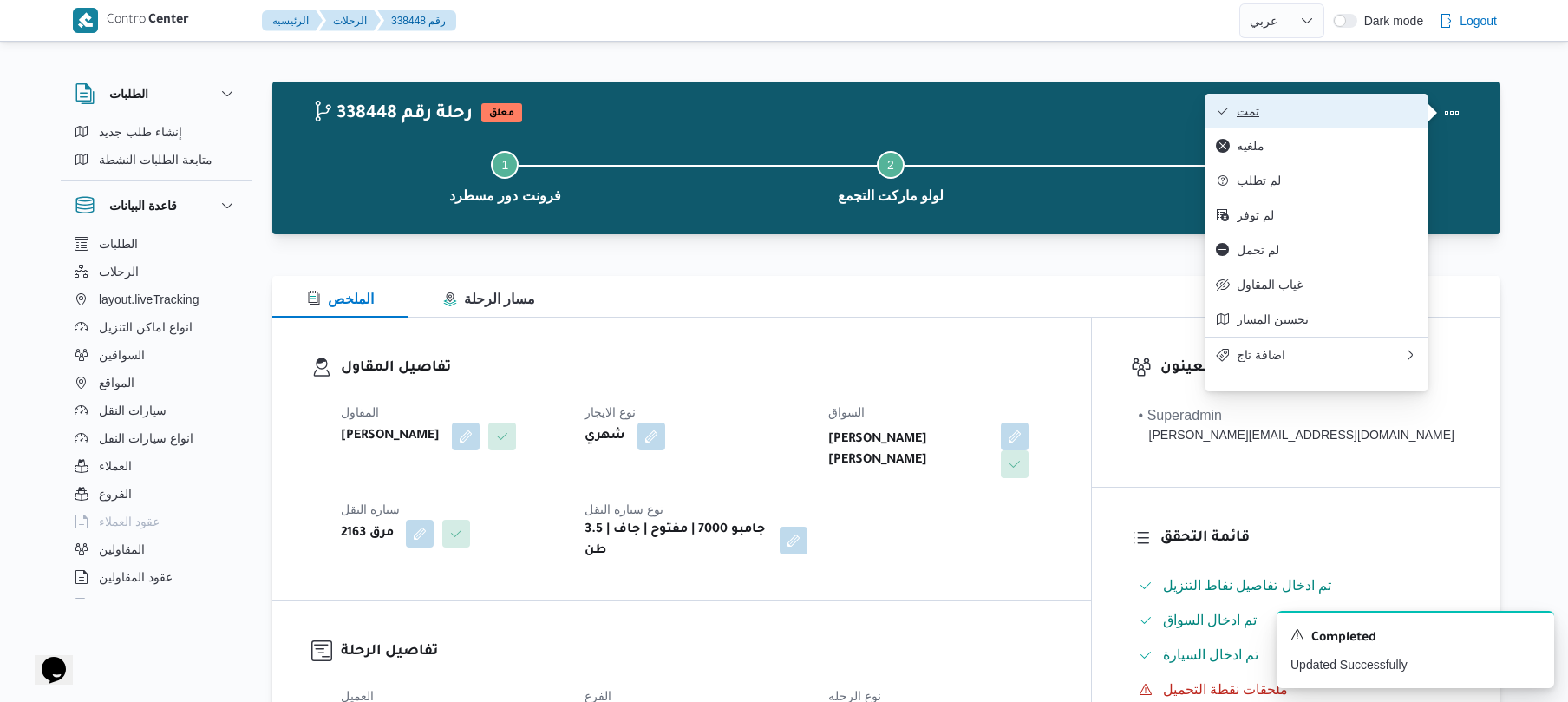
click at [1363, 112] on span "تمت" at bounding box center [1327, 111] width 181 height 14
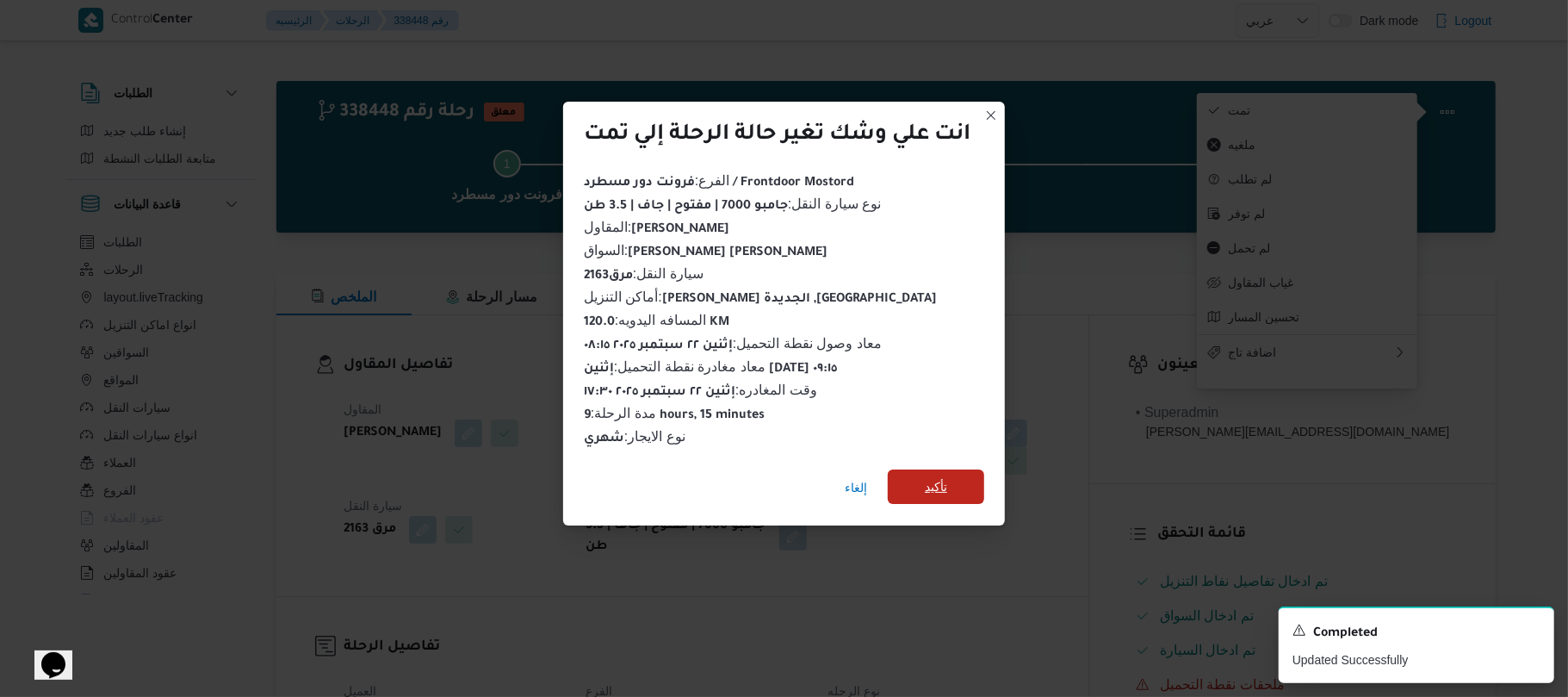
click at [944, 482] on span "تأكيد" at bounding box center [935, 486] width 22 height 20
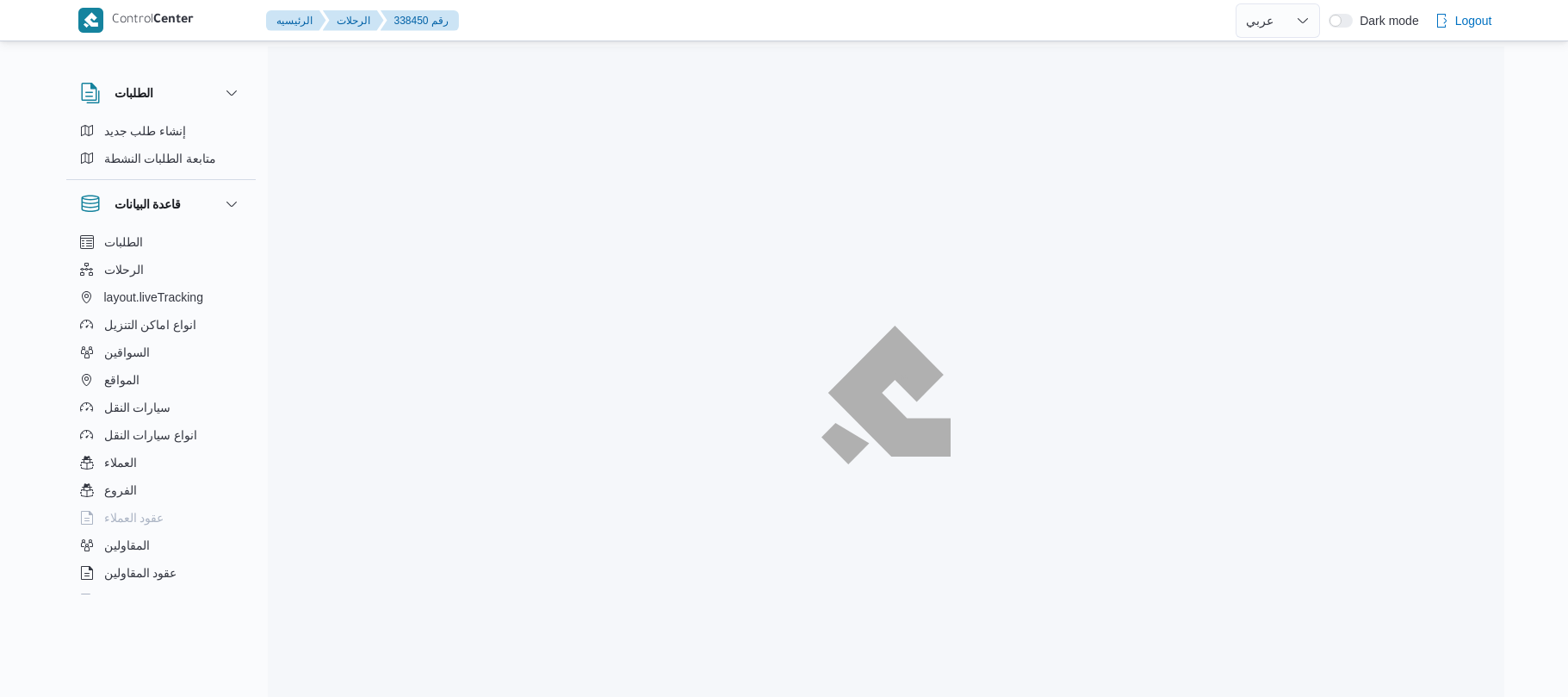
select select "ar"
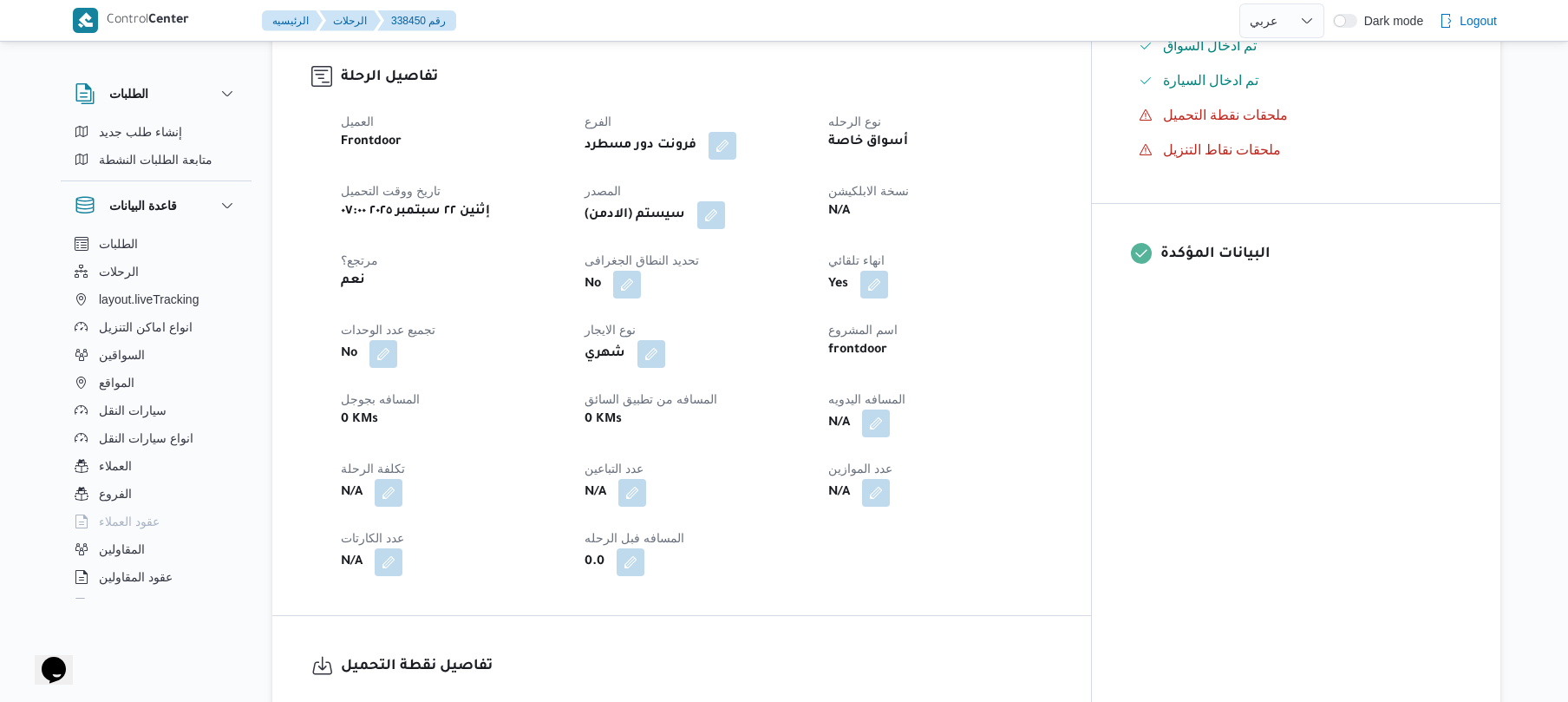
scroll to position [601, 0]
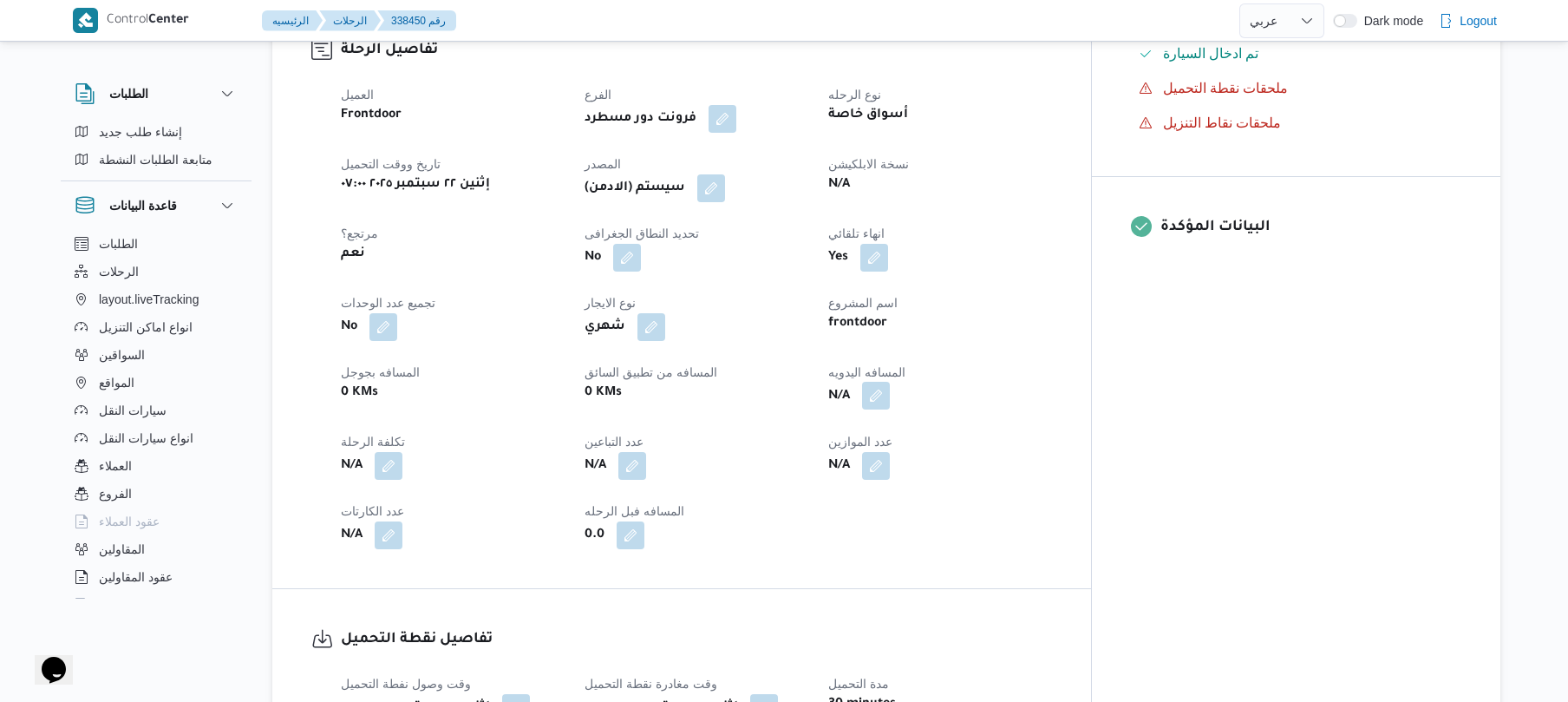
click at [889, 391] on button "button" at bounding box center [876, 395] width 27 height 27
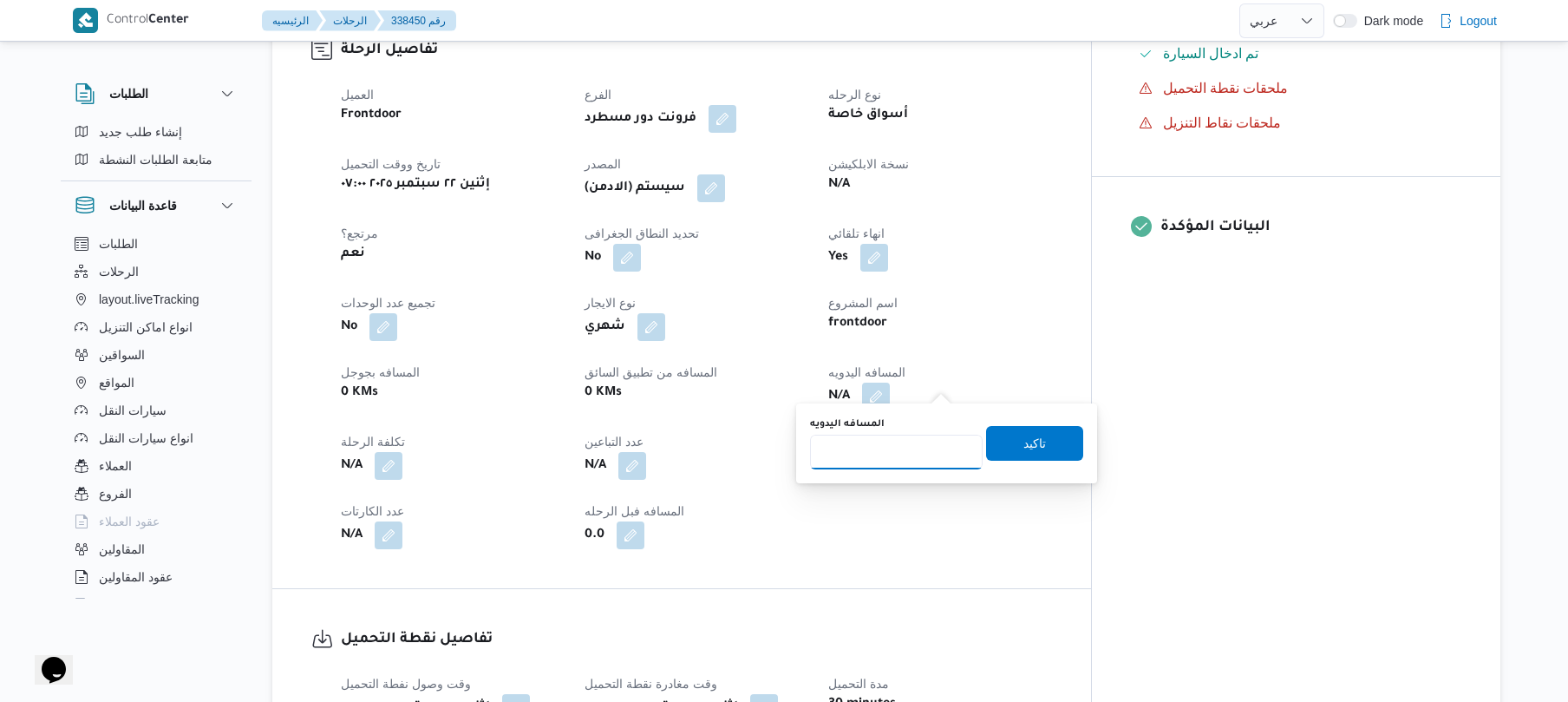
click at [910, 454] on input "المسافه اليدويه" at bounding box center [896, 452] width 173 height 35
type input "120"
click at [990, 437] on span "تاكيد" at bounding box center [1034, 442] width 97 height 35
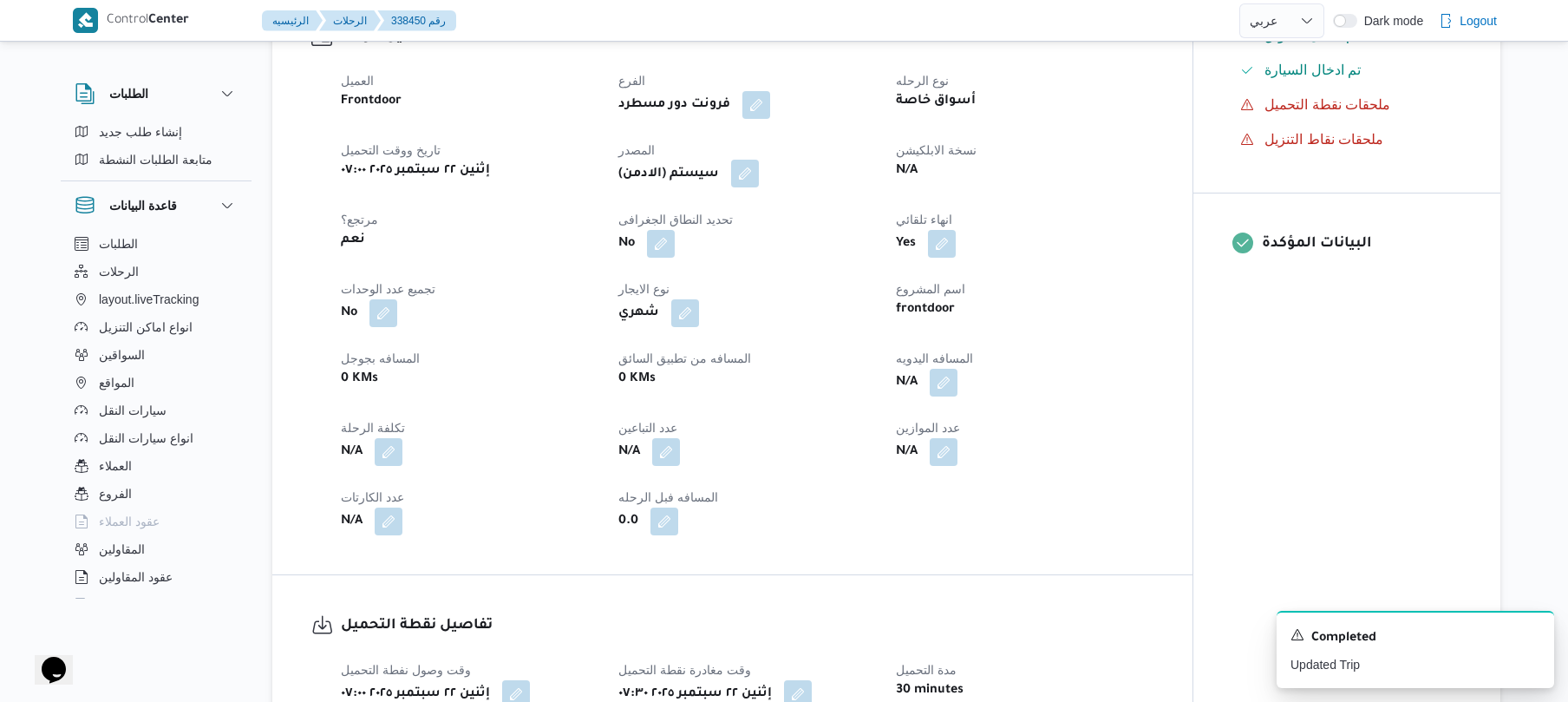
click at [746, 174] on button "button" at bounding box center [745, 173] width 27 height 27
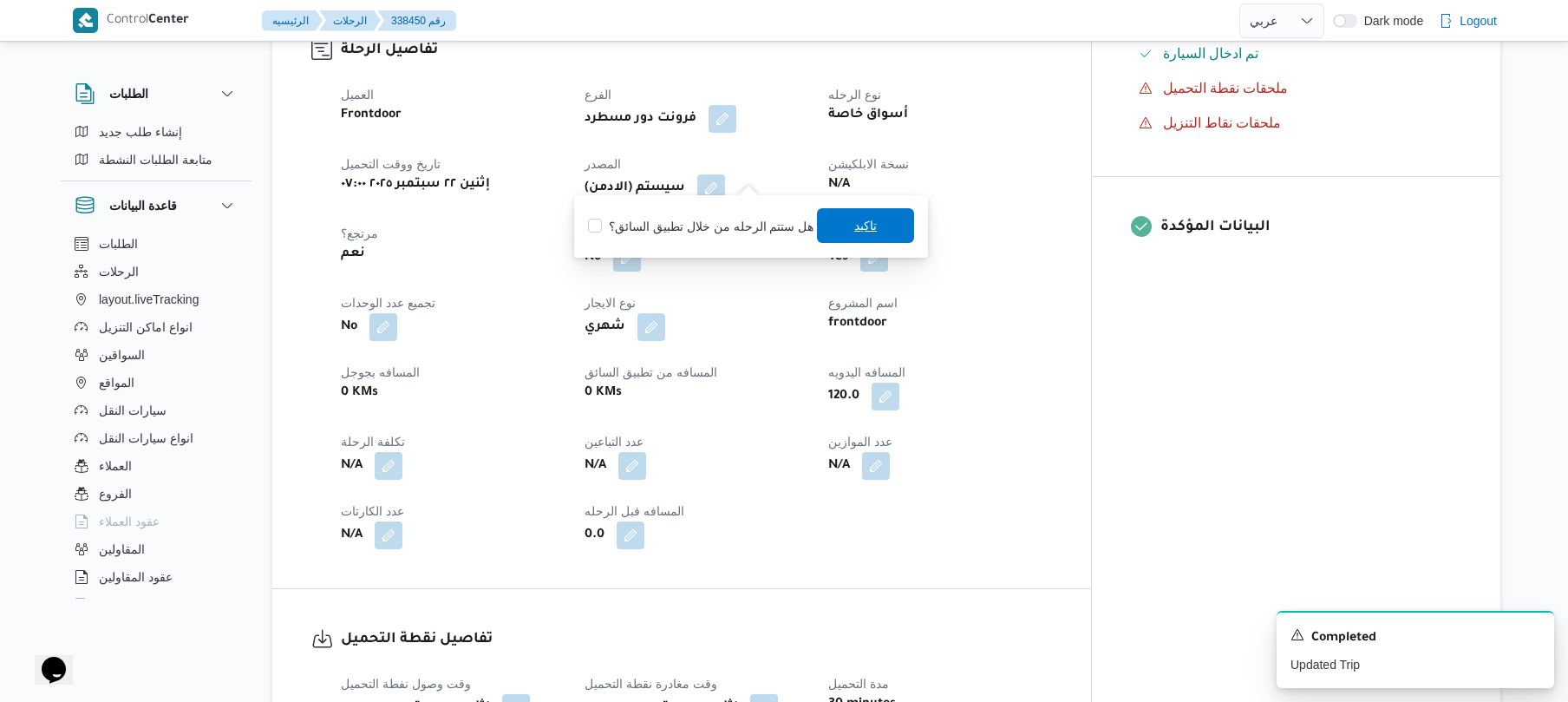
click at [858, 229] on span "تاكيد" at bounding box center [865, 225] width 22 height 21
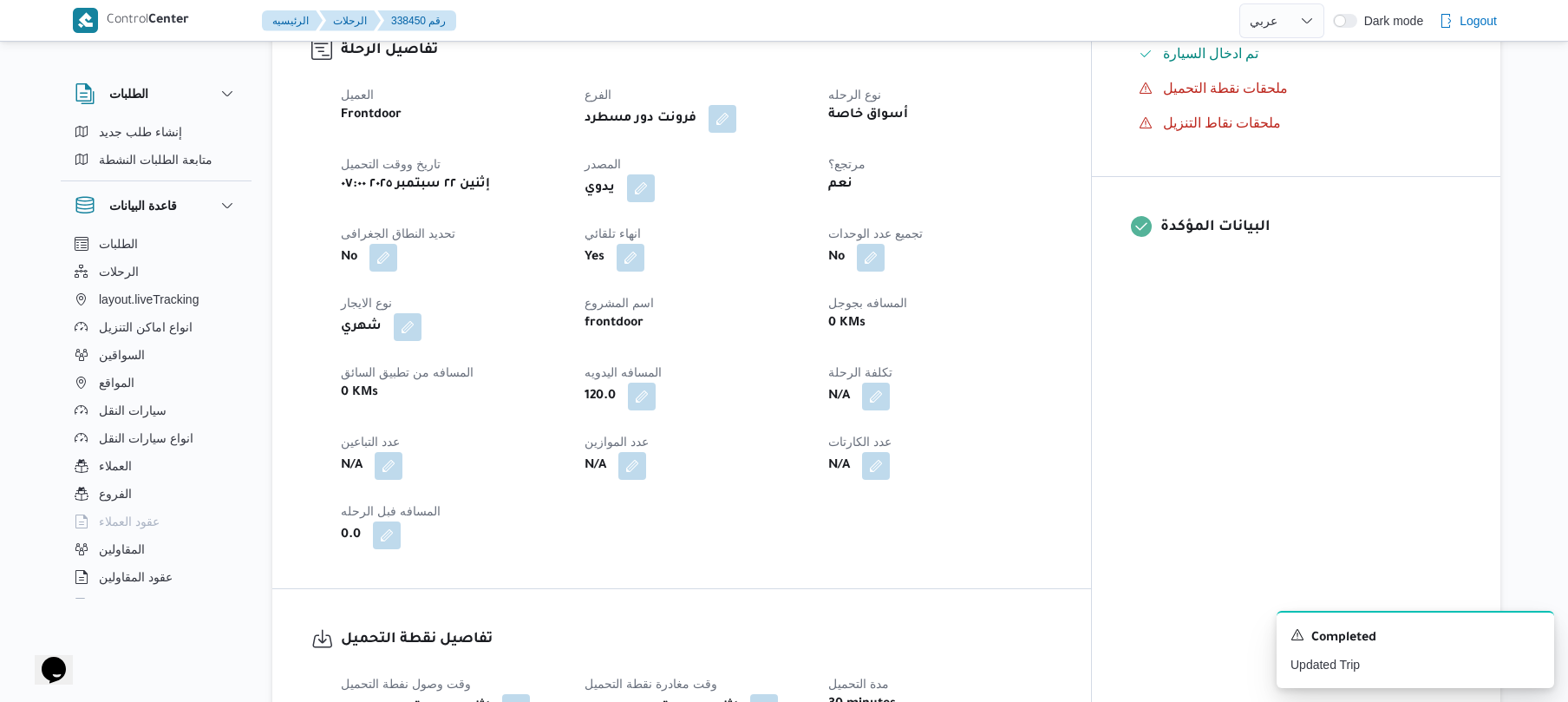
click at [754, 410] on div "العميل Frontdoor الفرع فرونت دور مسطرد نوع الرحله أسواق خاصة تاريخ ووقت التحميل…" at bounding box center [696, 316] width 732 height 485
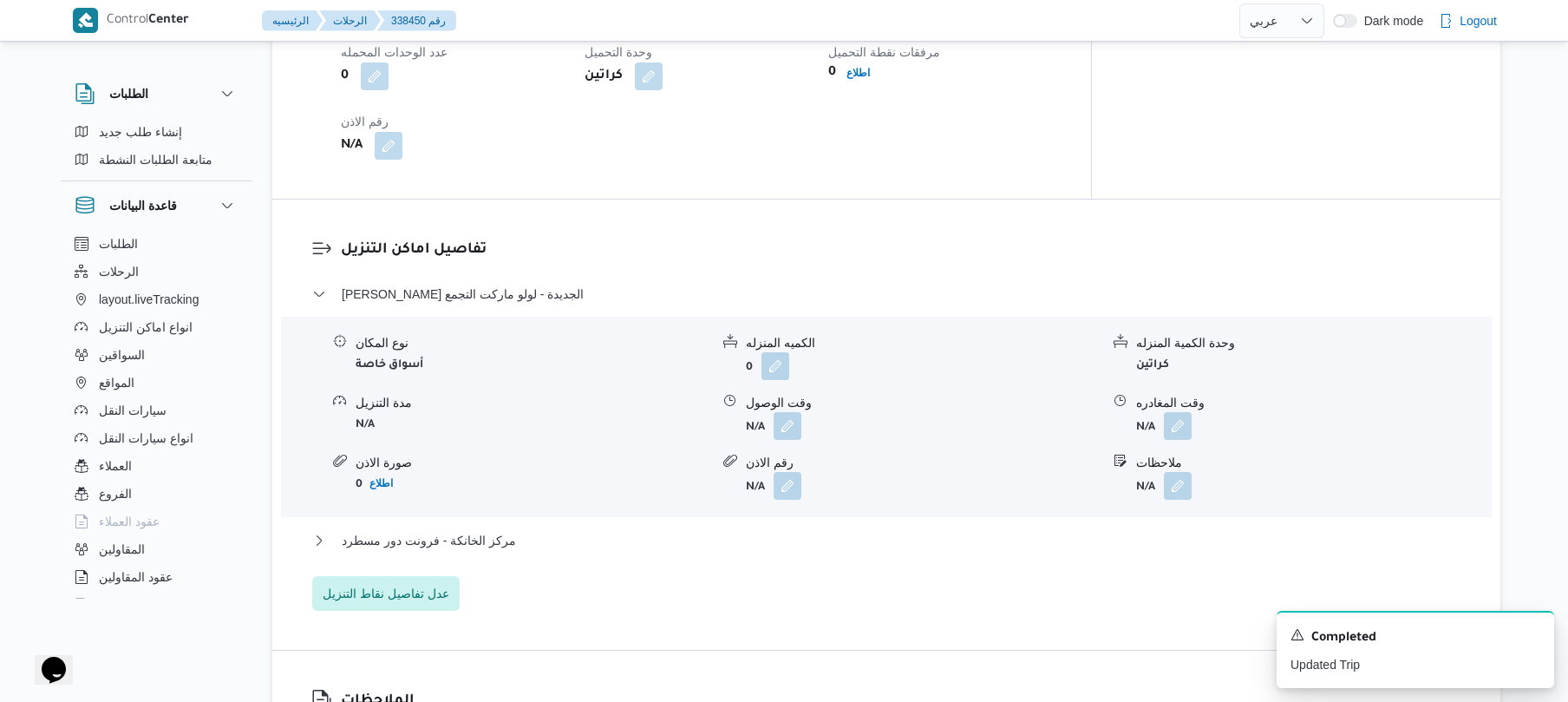
scroll to position [1341, 0]
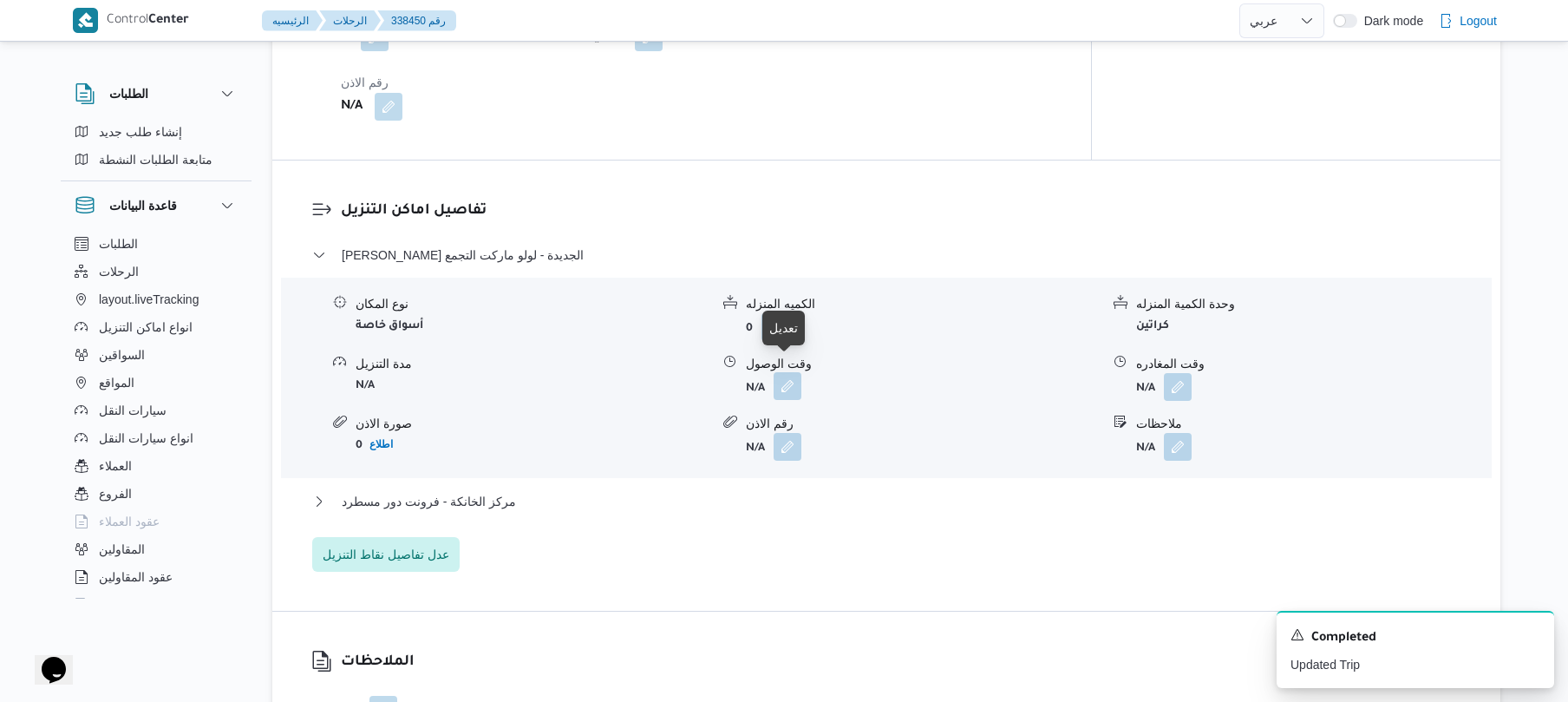
click at [789, 372] on button "button" at bounding box center [787, 386] width 27 height 27
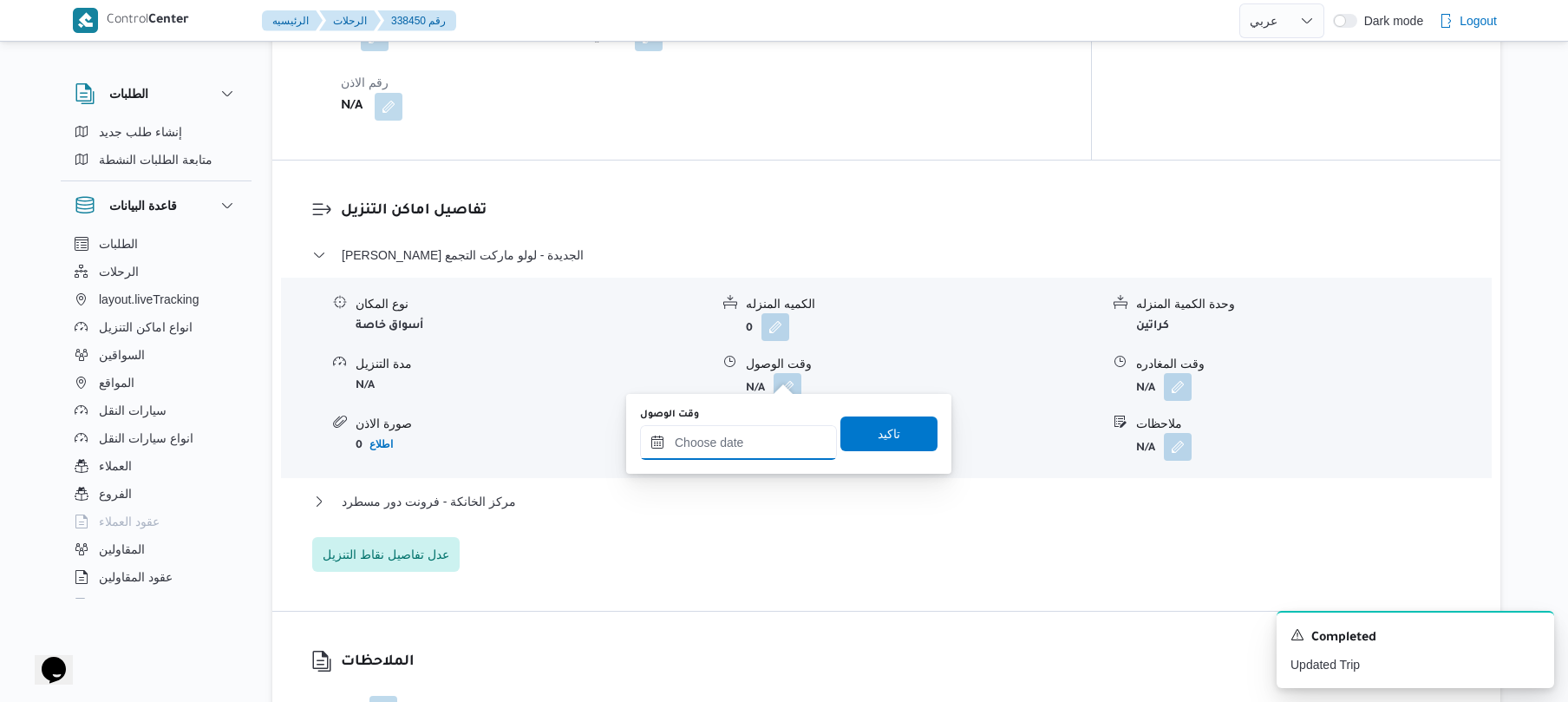
click at [725, 451] on input "وقت الوصول" at bounding box center [739, 442] width 197 height 35
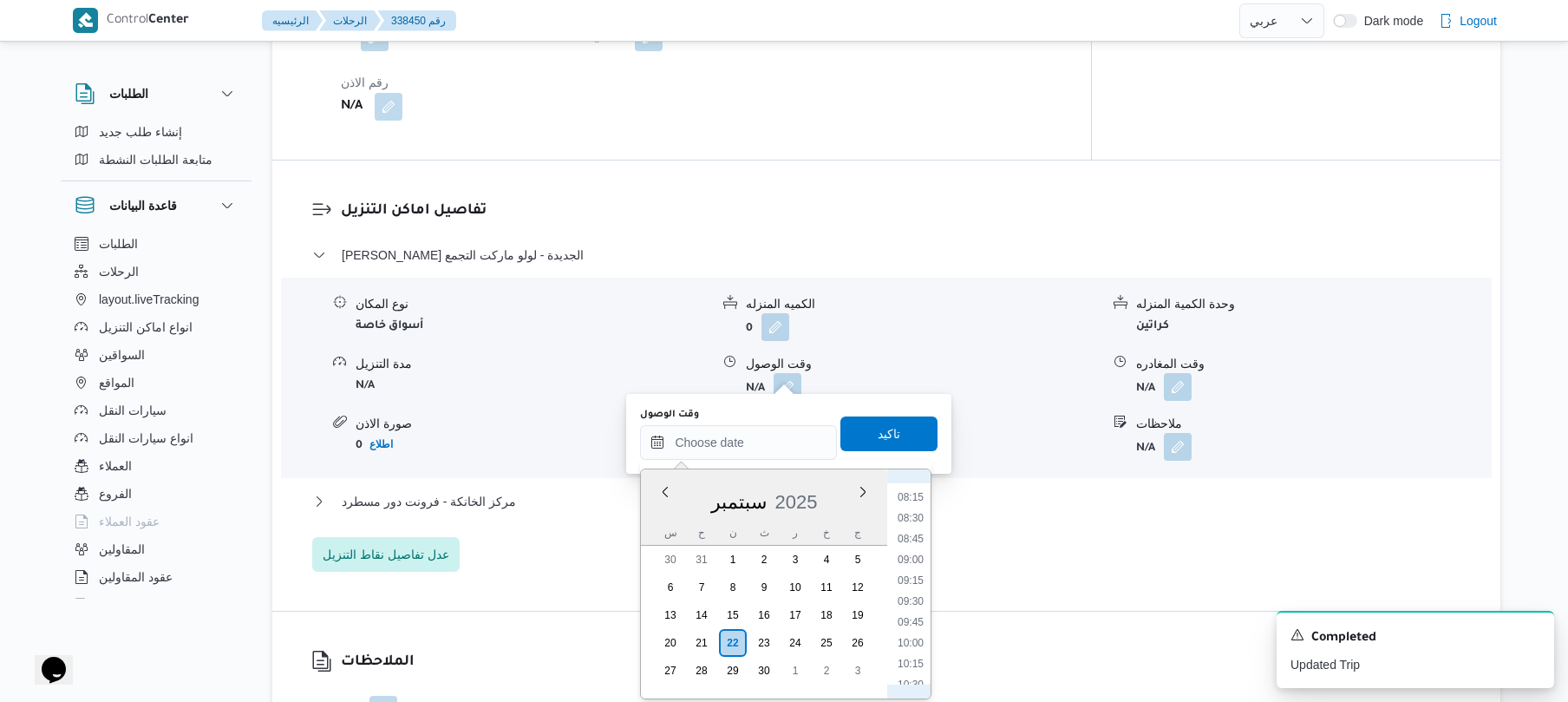
scroll to position [629, 0]
click at [913, 548] on li "08:15" at bounding box center [910, 550] width 40 height 18
type input "٢٢/٠٩/٢٠٢٥ ٠٨:١٥"
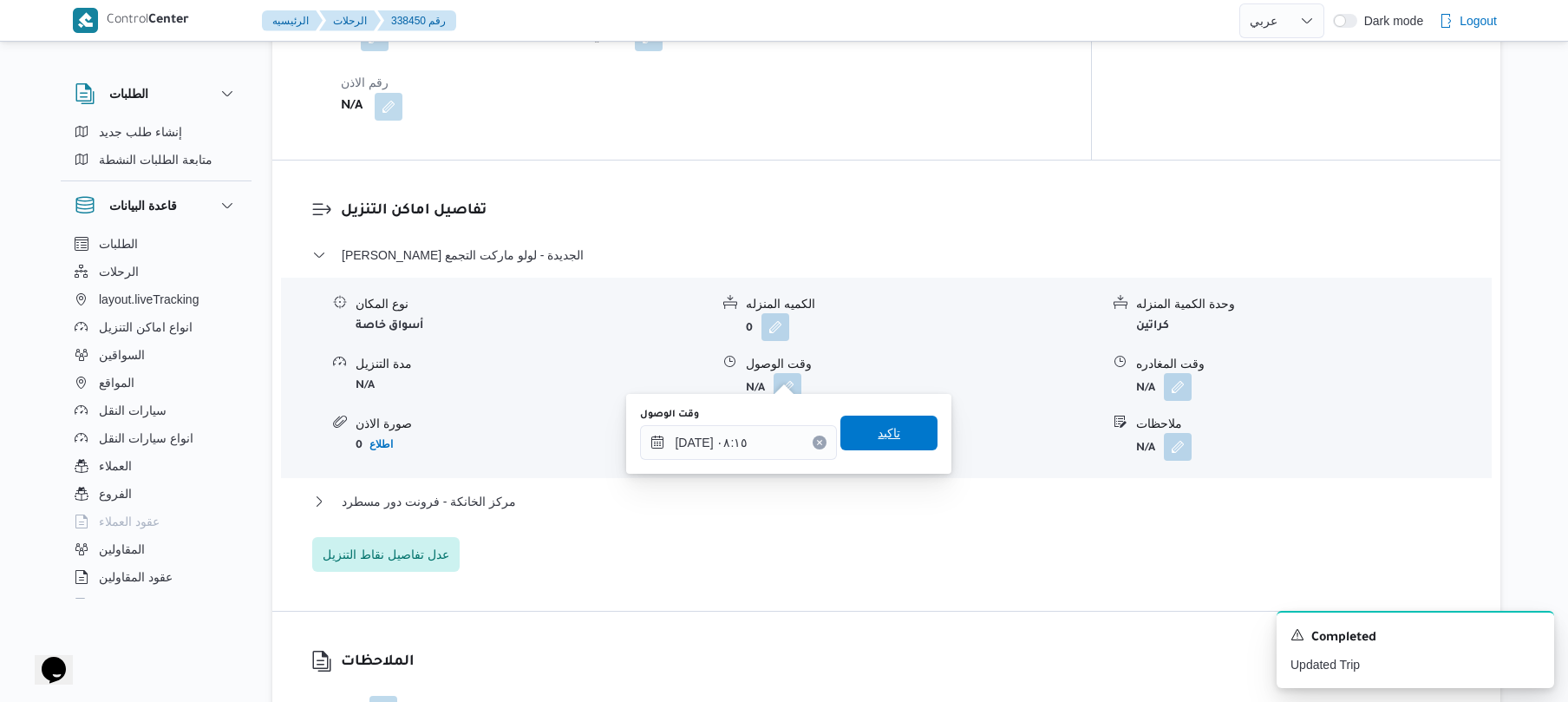
click at [892, 432] on span "تاكيد" at bounding box center [888, 434] width 97 height 35
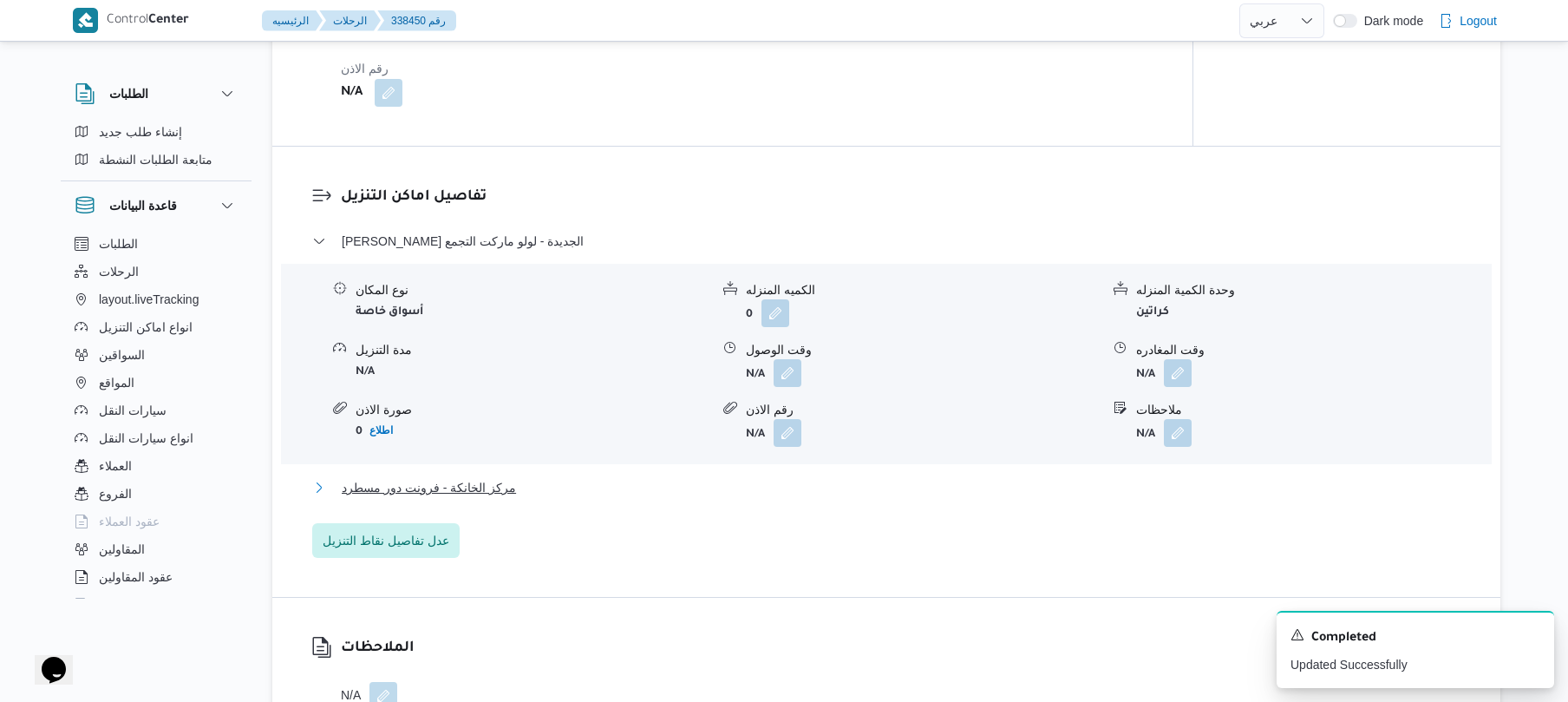
click at [827, 489] on button "مركز الخانكة - فرونت دور مسطرد" at bounding box center [887, 487] width 1149 height 21
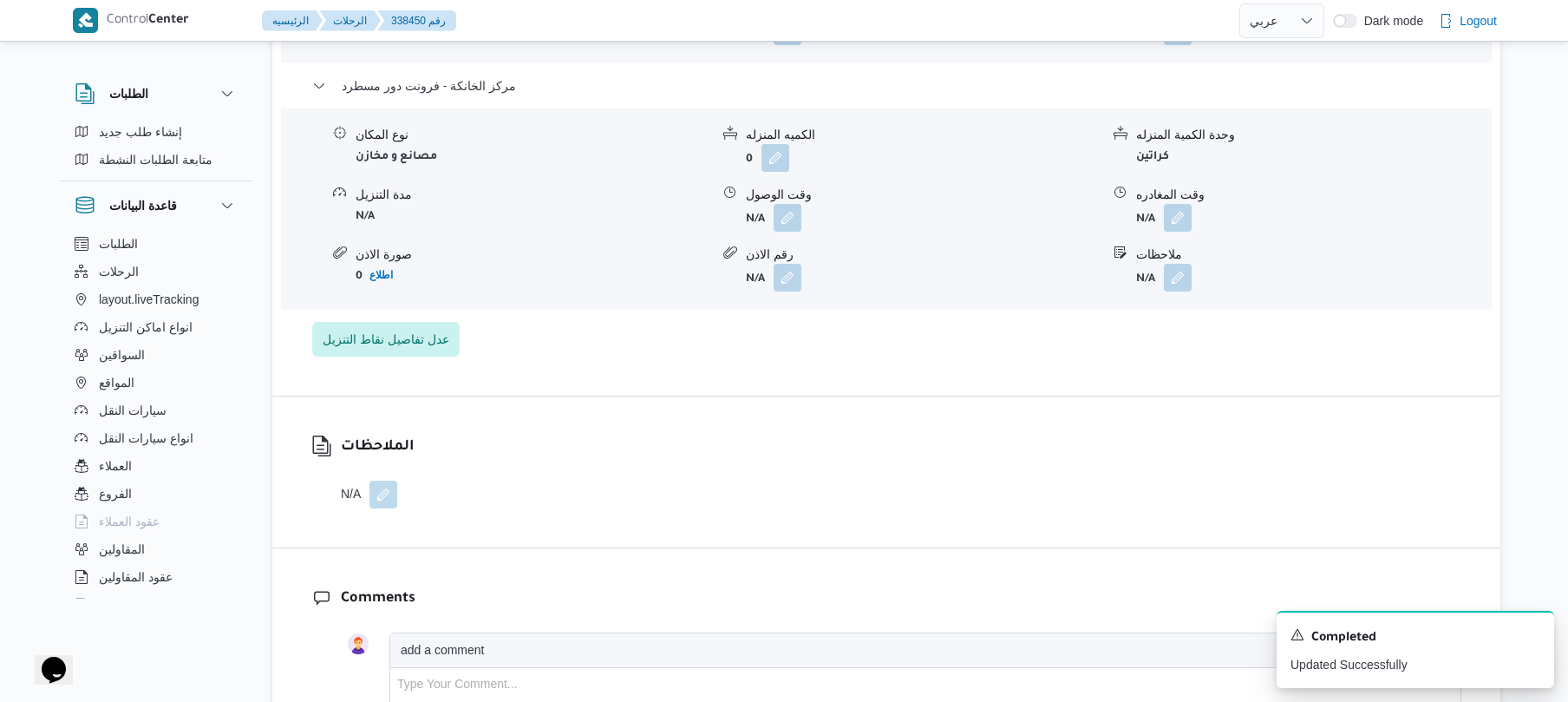
scroll to position [1757, 0]
click at [1174, 210] on button "button" at bounding box center [1177, 216] width 27 height 27
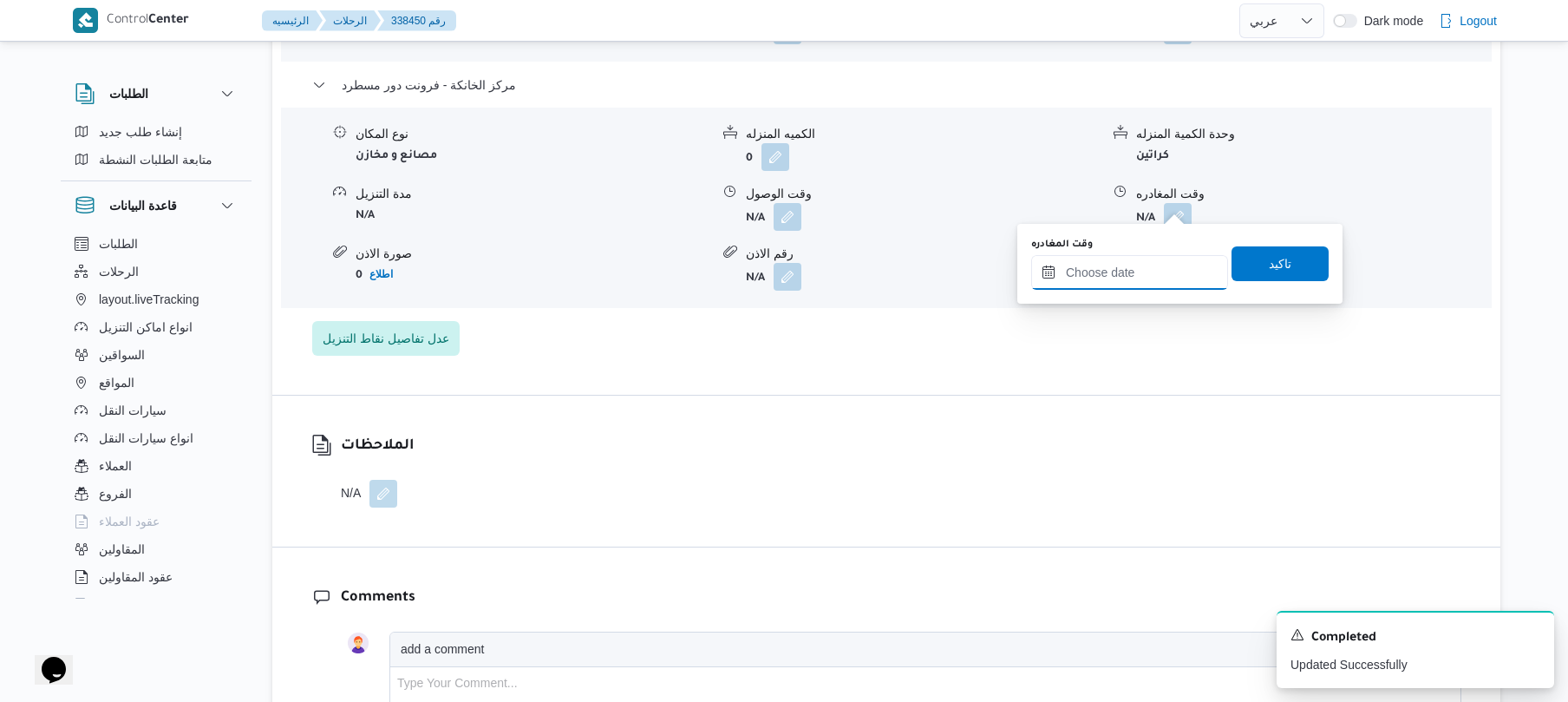
click at [1105, 268] on input "وقت المغادره" at bounding box center [1130, 272] width 197 height 35
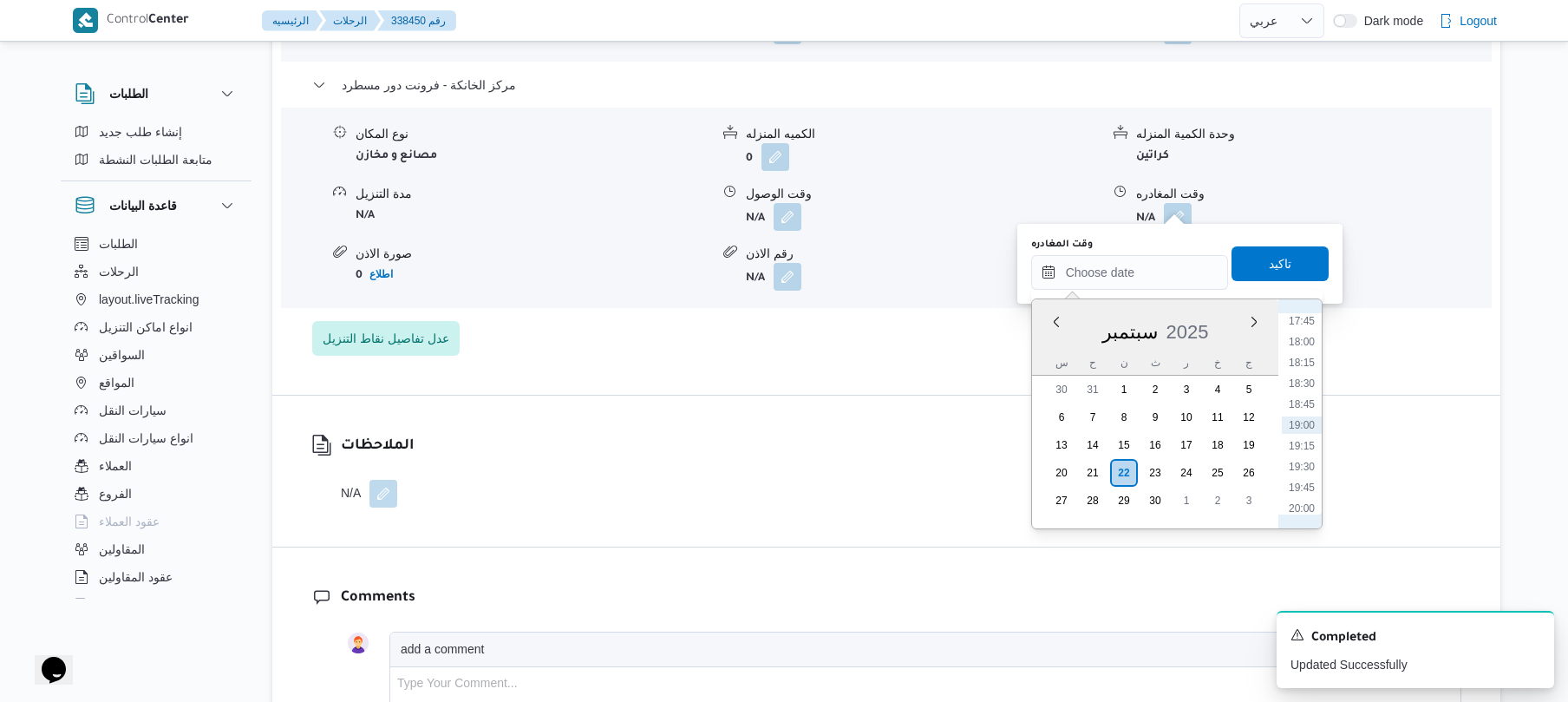
scroll to position [1308, 0]
click at [1300, 446] on li "17:15" at bounding box center [1301, 449] width 40 height 18
type input "٢٢/٠٩/٢٠٢٥ ١٧:١٥"
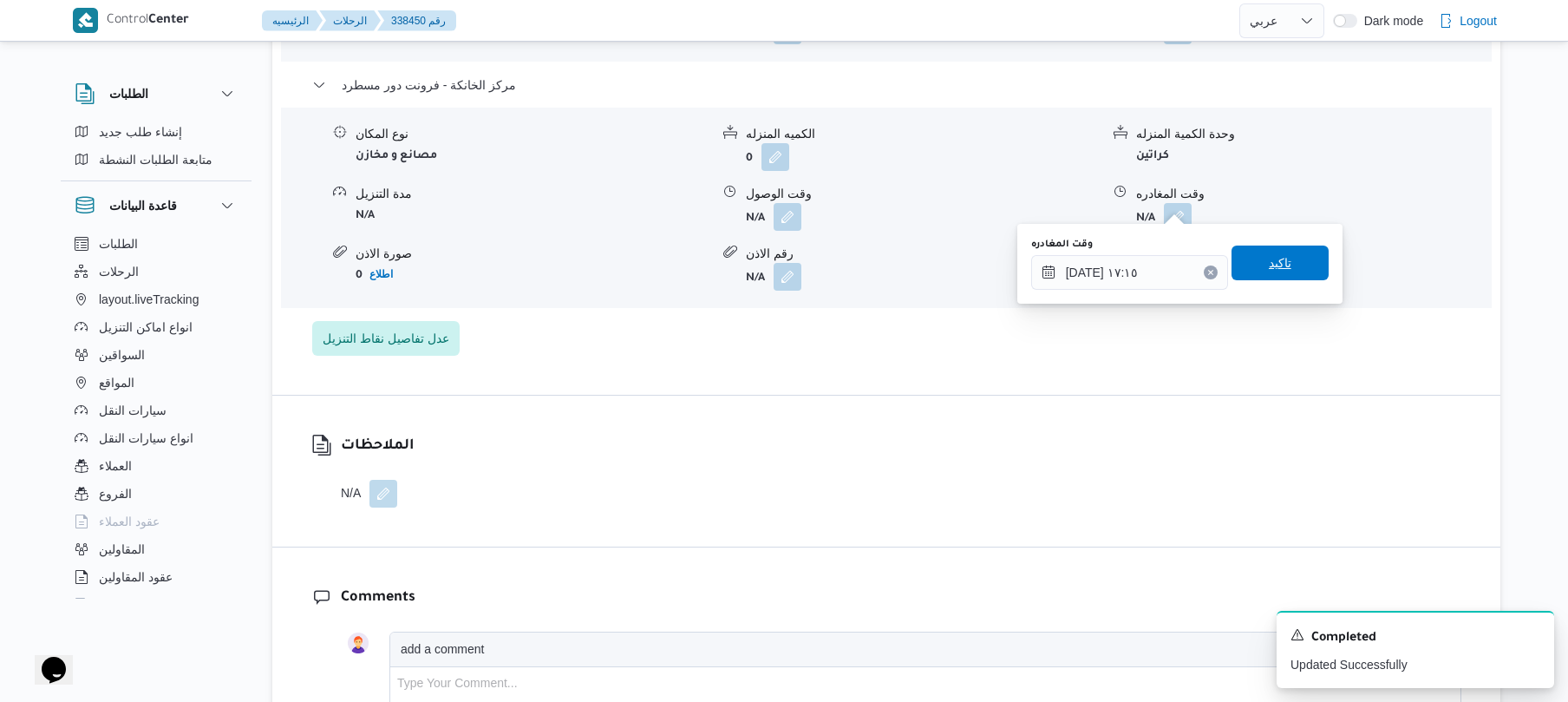
click at [1268, 275] on span "تاكيد" at bounding box center [1279, 263] width 97 height 35
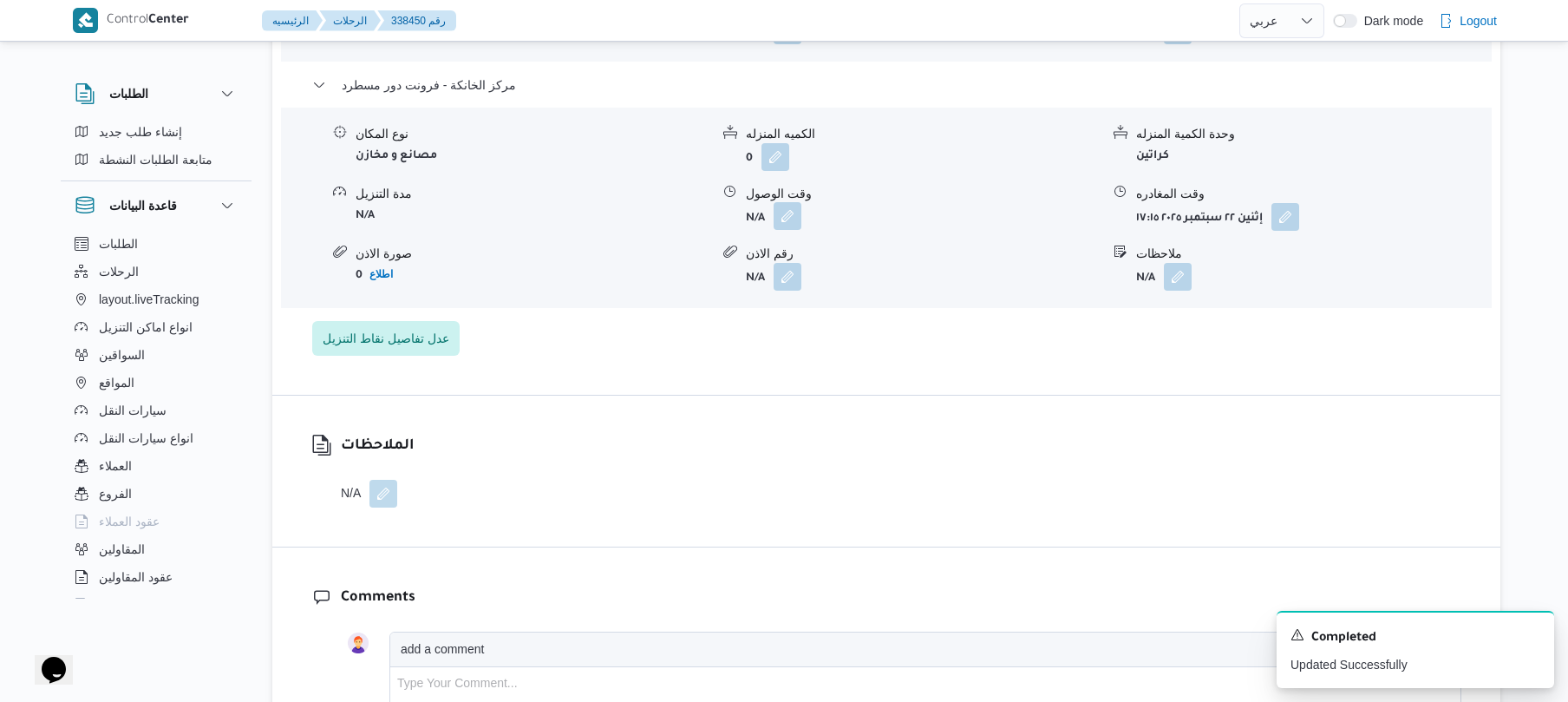
click at [788, 203] on button "button" at bounding box center [787, 216] width 27 height 27
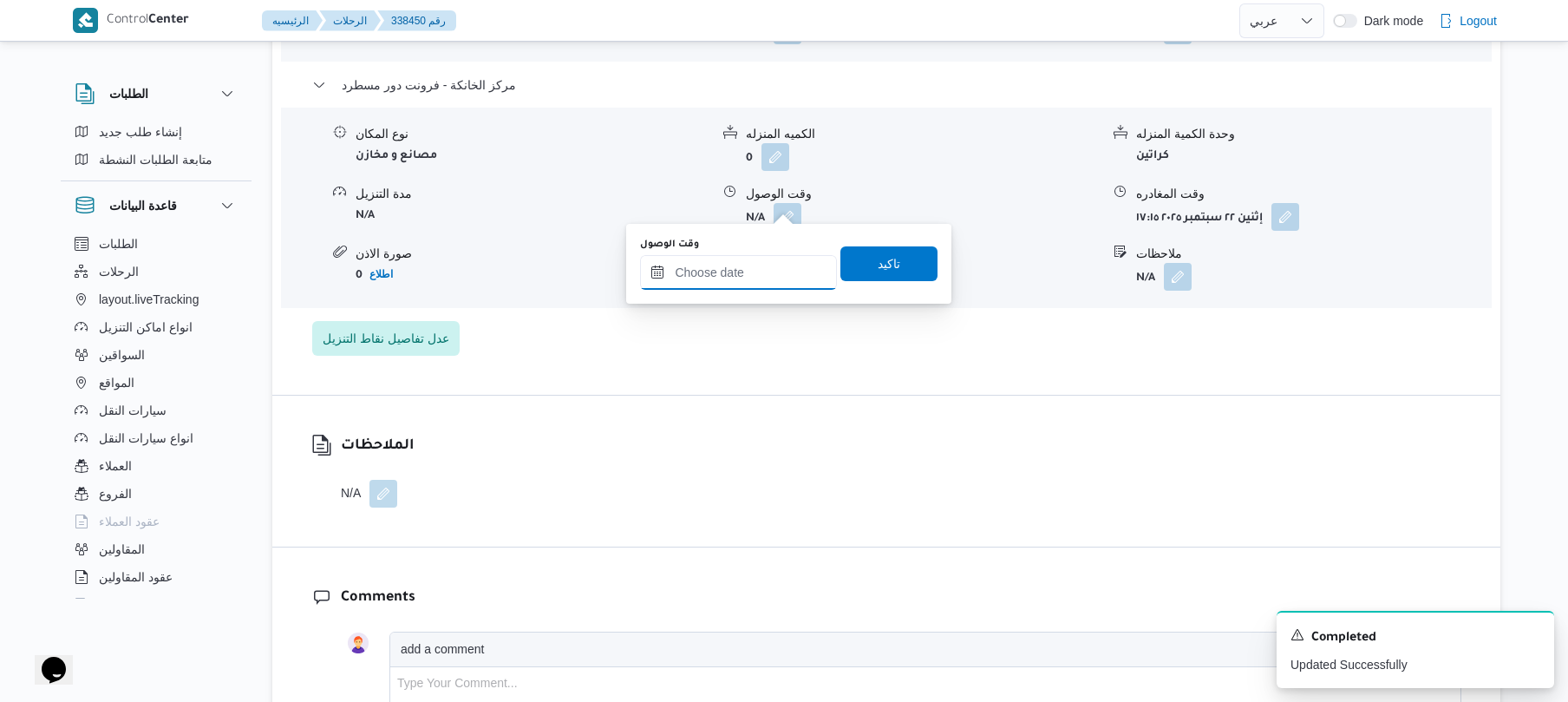
click at [762, 268] on input "وقت الوصول" at bounding box center [739, 272] width 197 height 35
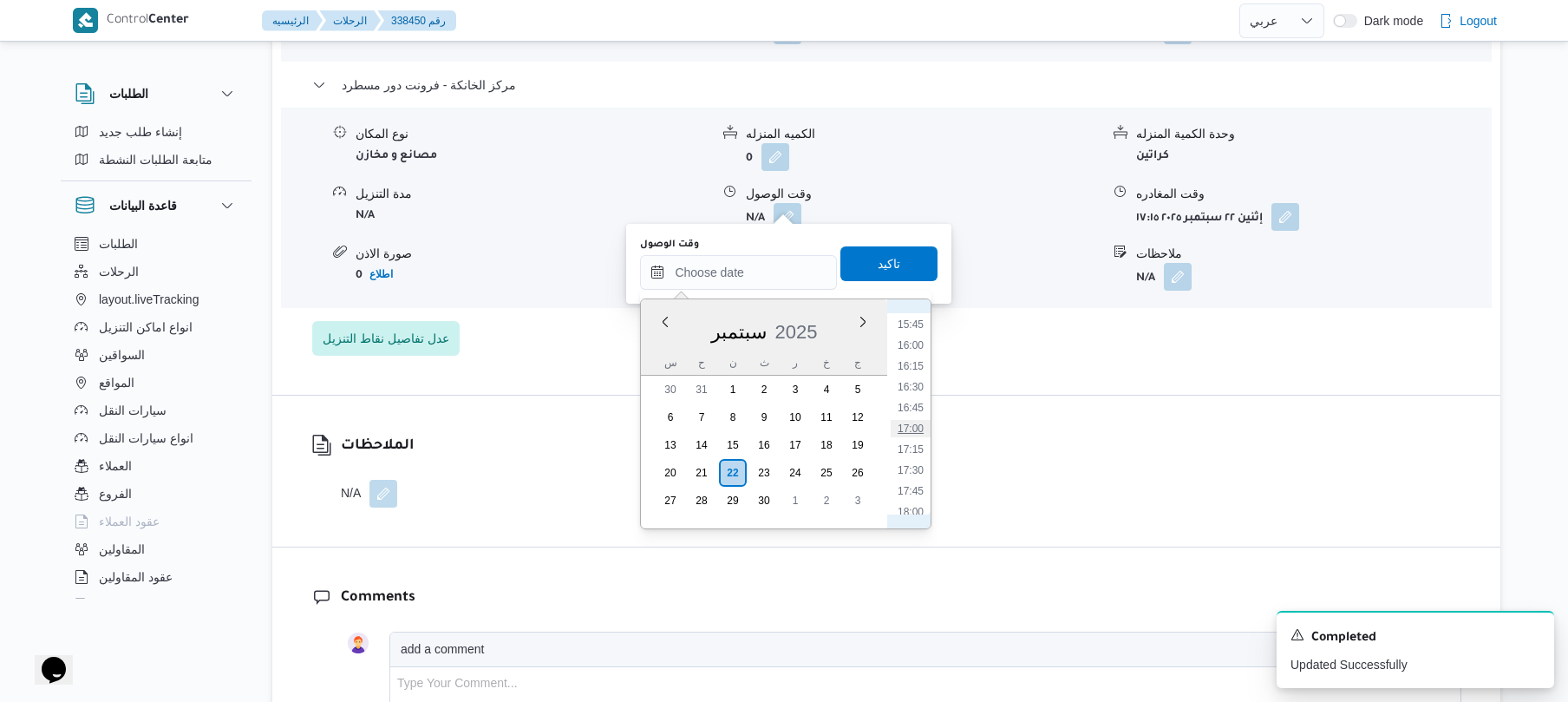
click at [907, 429] on li "17:00" at bounding box center [910, 429] width 40 height 18
type input "٢٢/٠٩/٢٠٢٥ ١٧:٠٠"
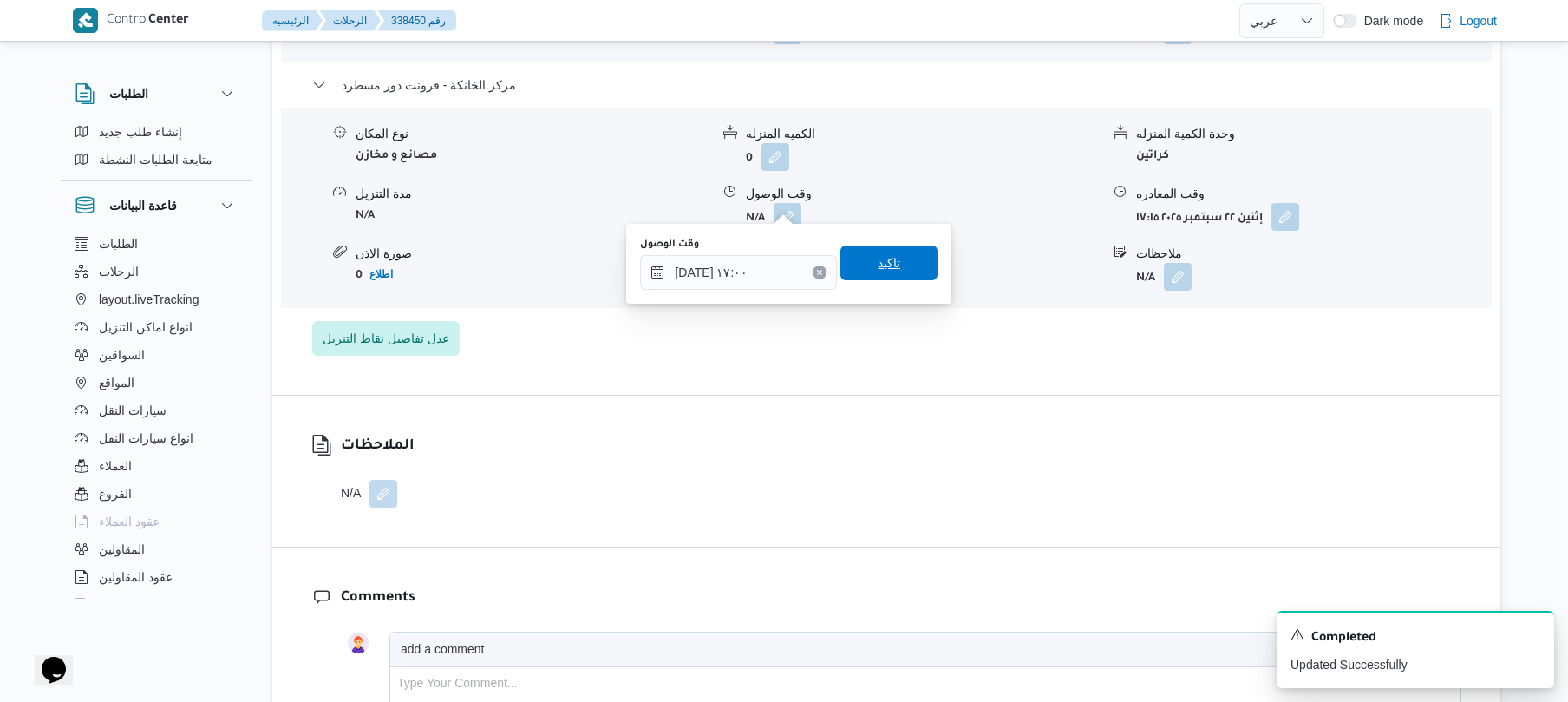
click at [897, 264] on span "تاكيد" at bounding box center [888, 263] width 97 height 35
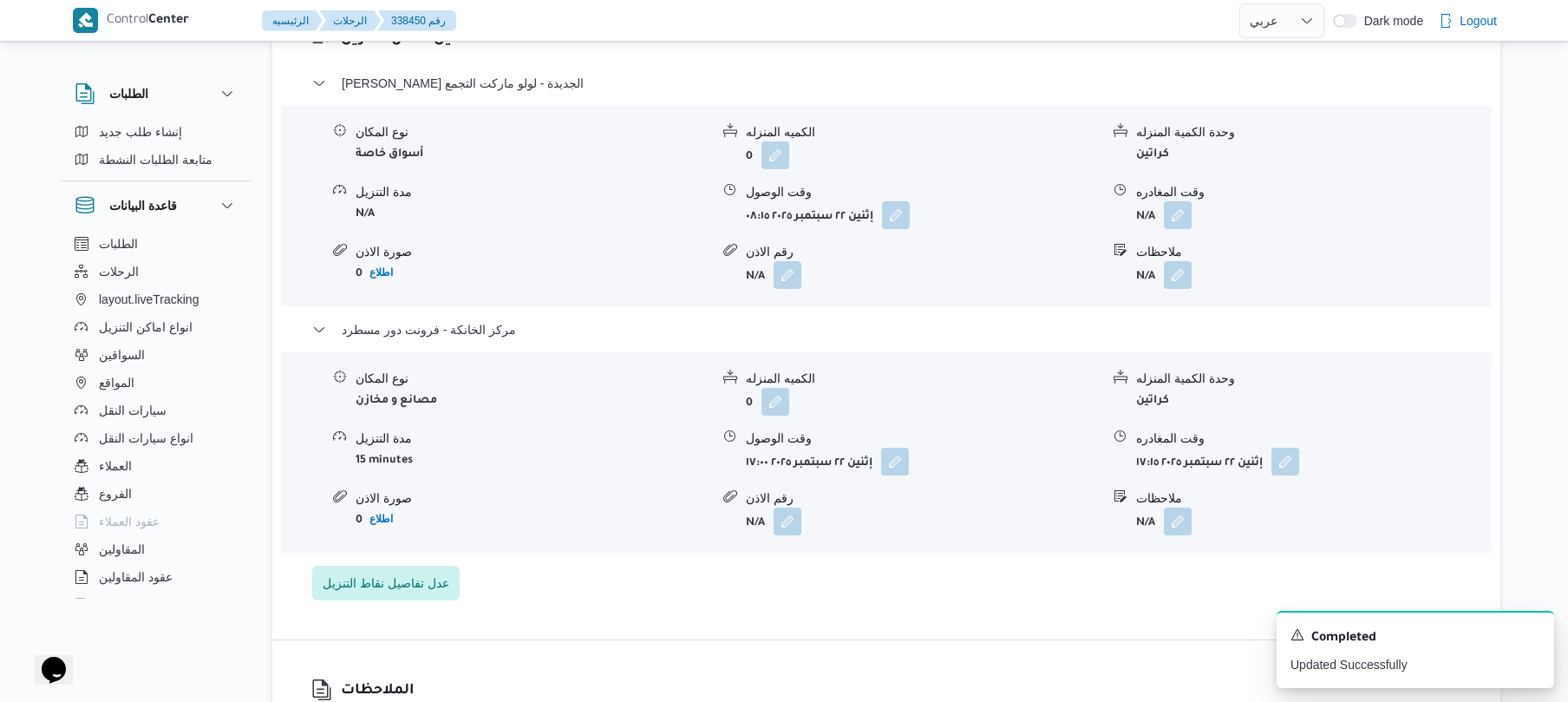
scroll to position [1479, 0]
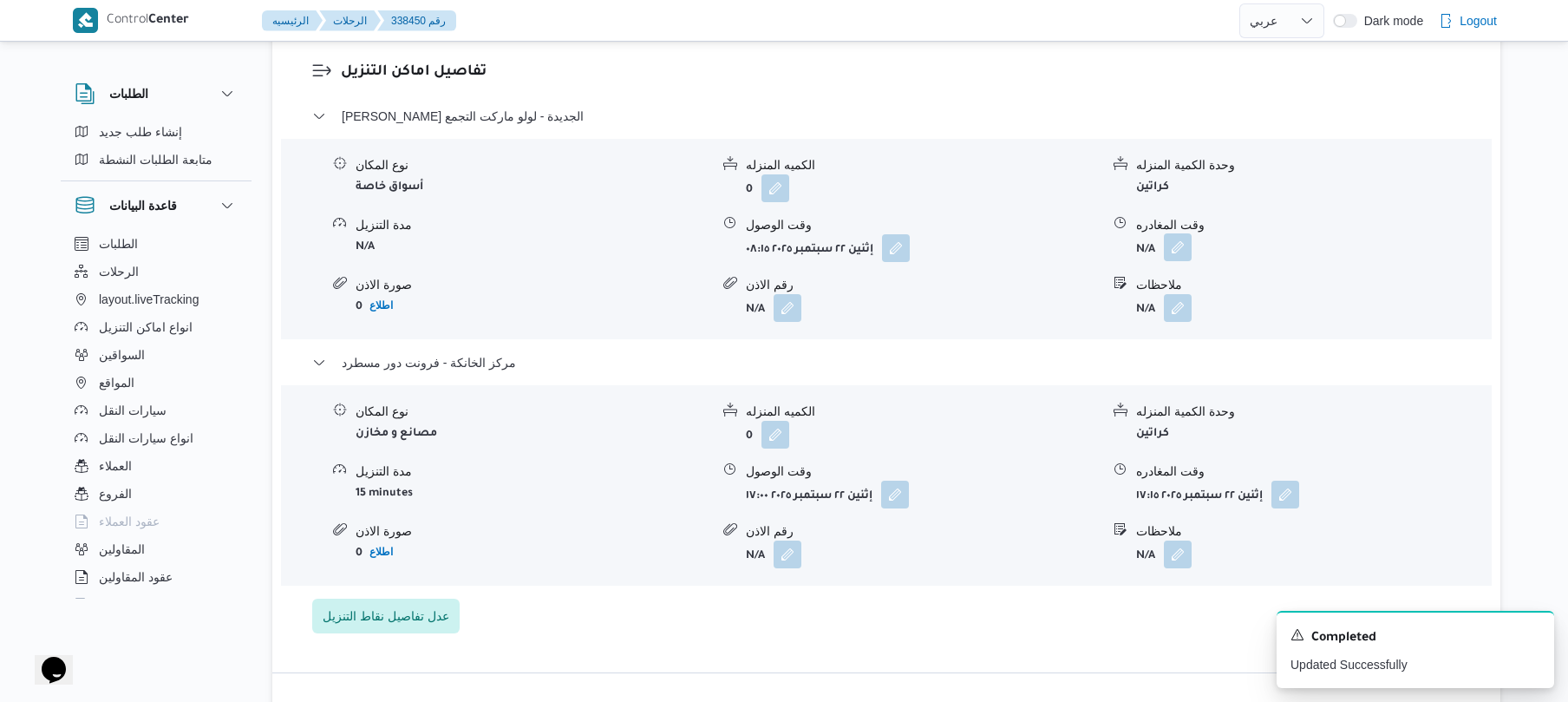
click at [1175, 237] on button "button" at bounding box center [1177, 247] width 27 height 27
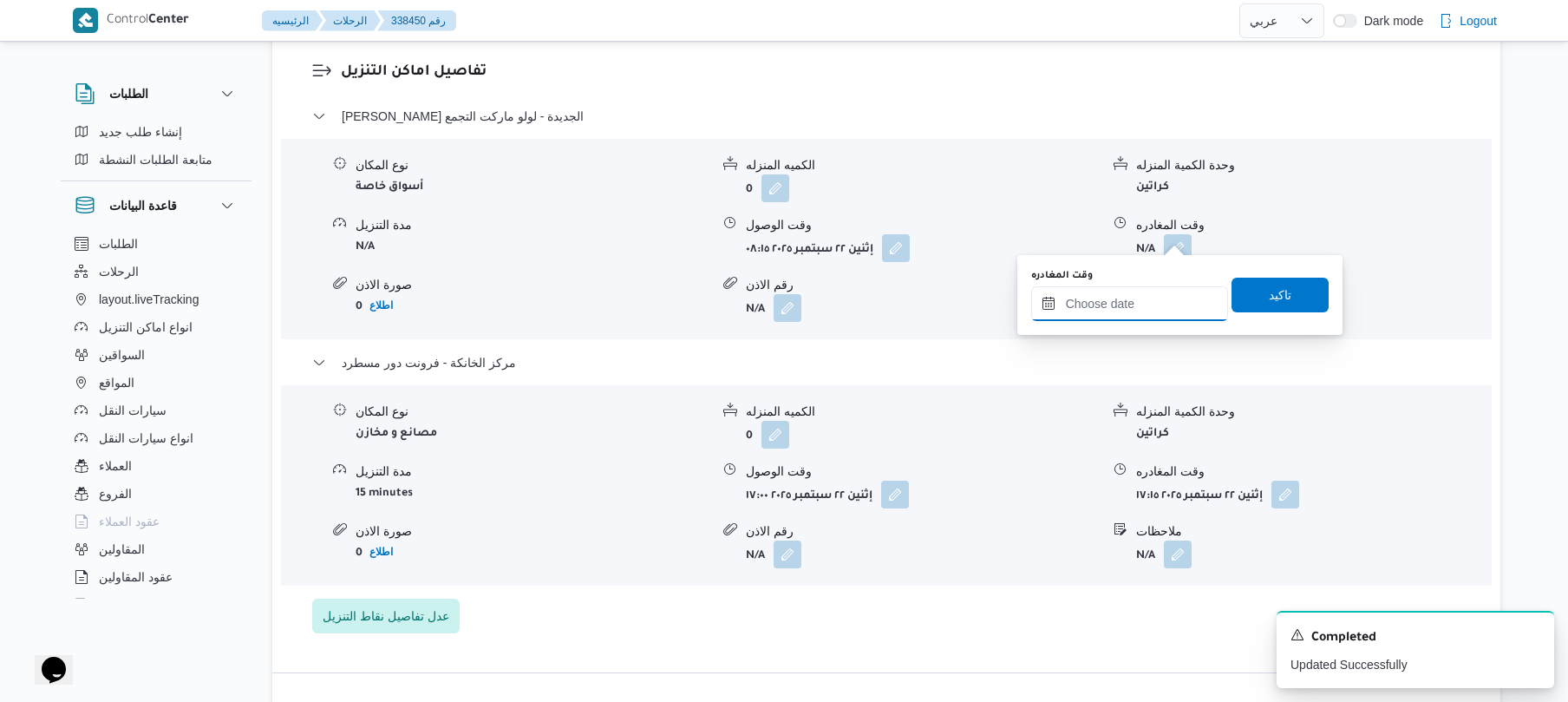
click at [1135, 307] on input "وقت المغادره" at bounding box center [1130, 304] width 197 height 35
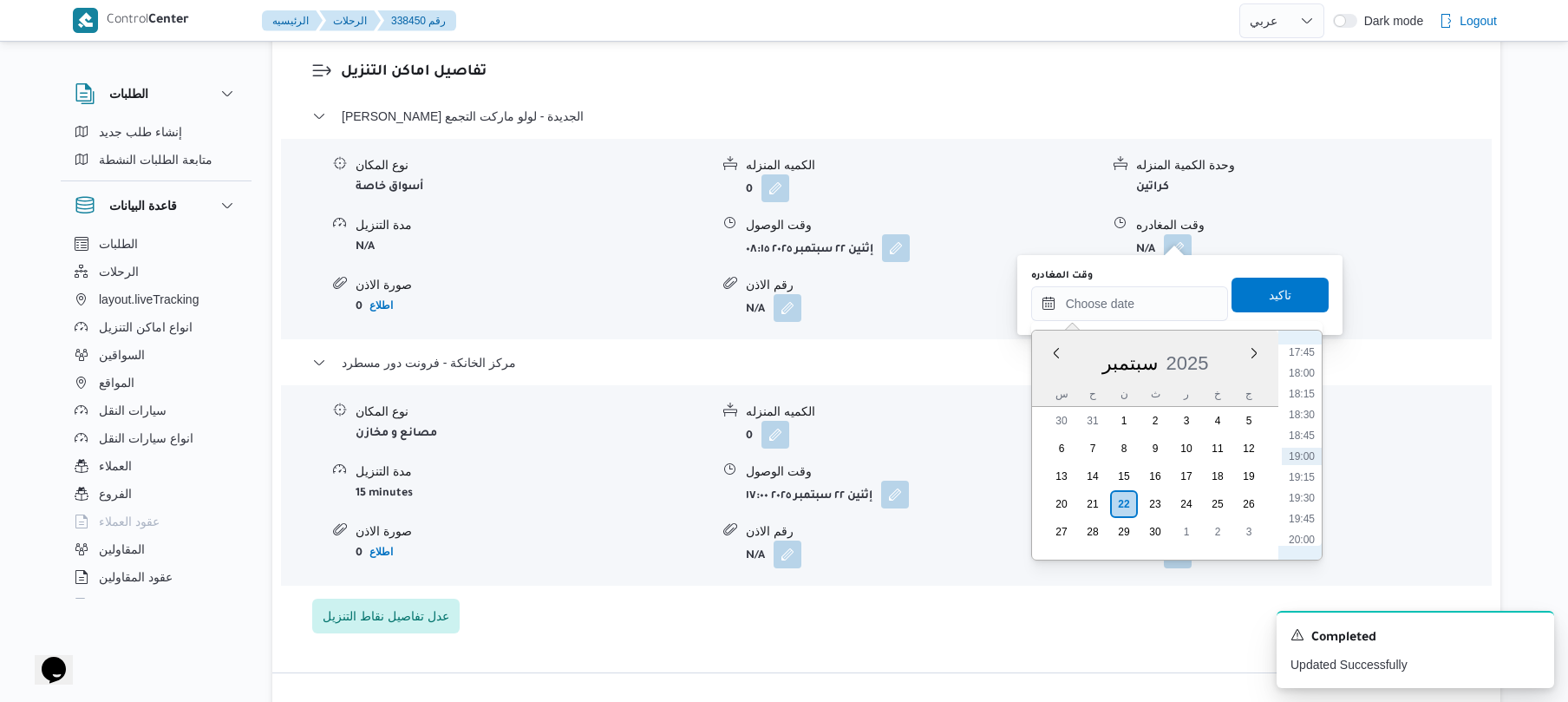
scroll to position [1308, 0]
click at [1302, 396] on li "16:15" at bounding box center [1301, 397] width 40 height 18
type input "٢٢/٠٩/٢٠٢٥ ١٦:١٥"
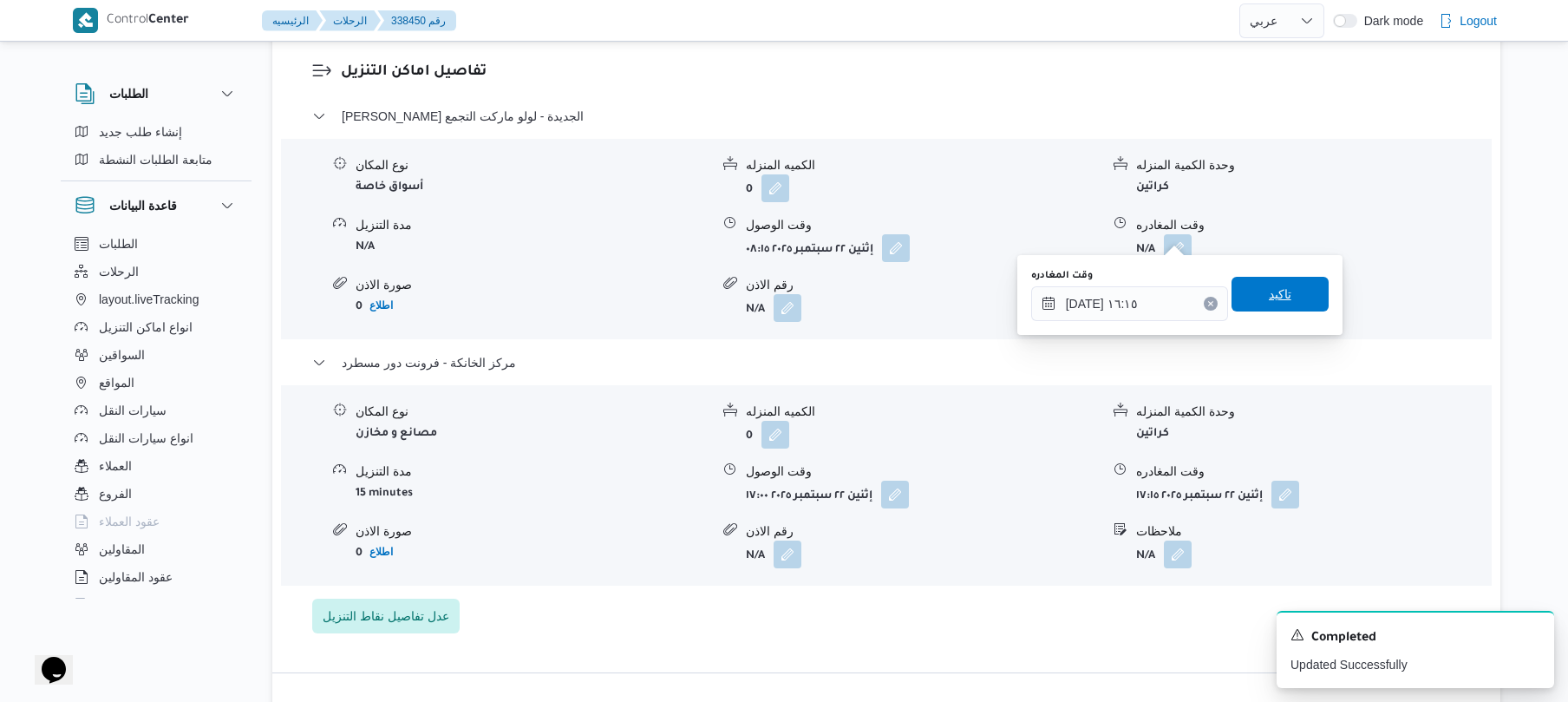
click at [1285, 302] on span "تاكيد" at bounding box center [1279, 294] width 97 height 35
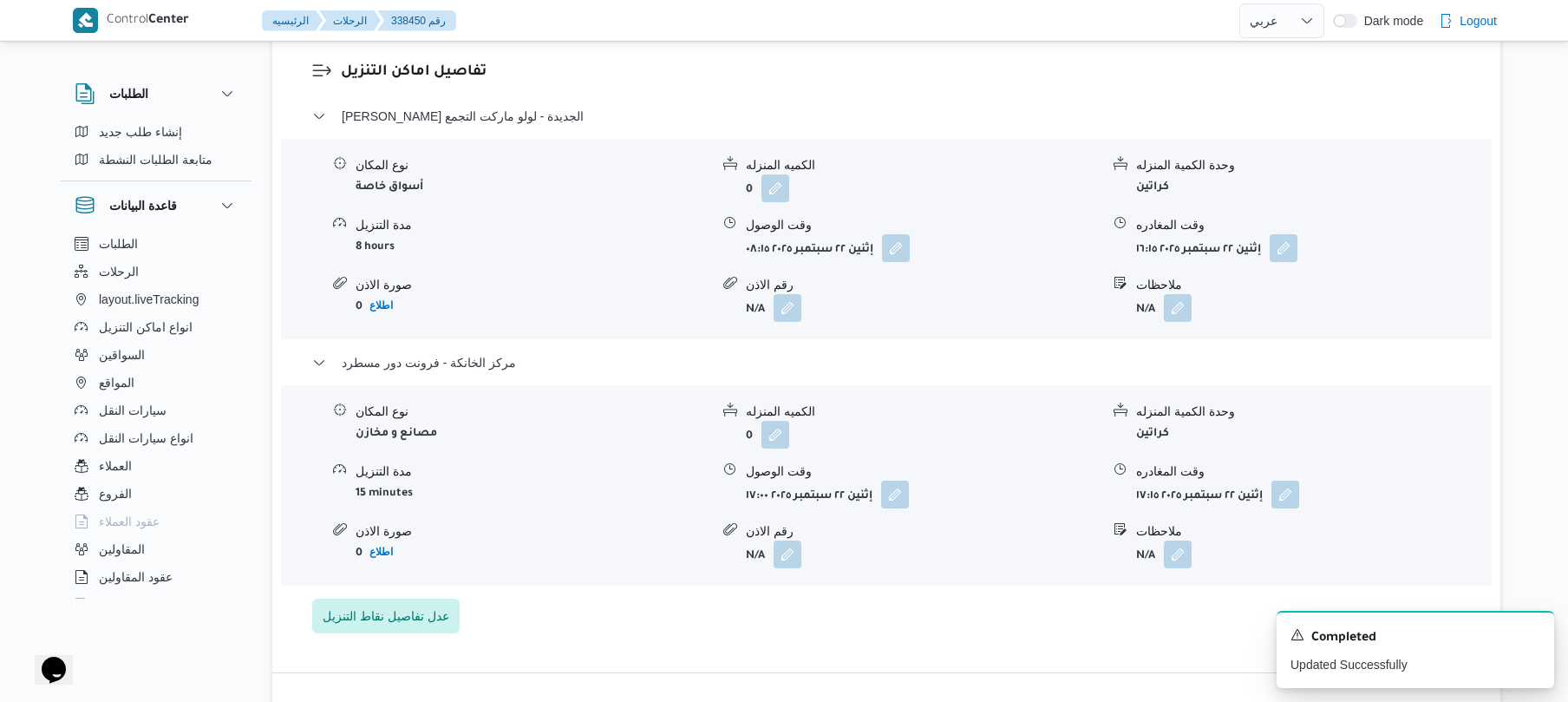
scroll to position [0, 0]
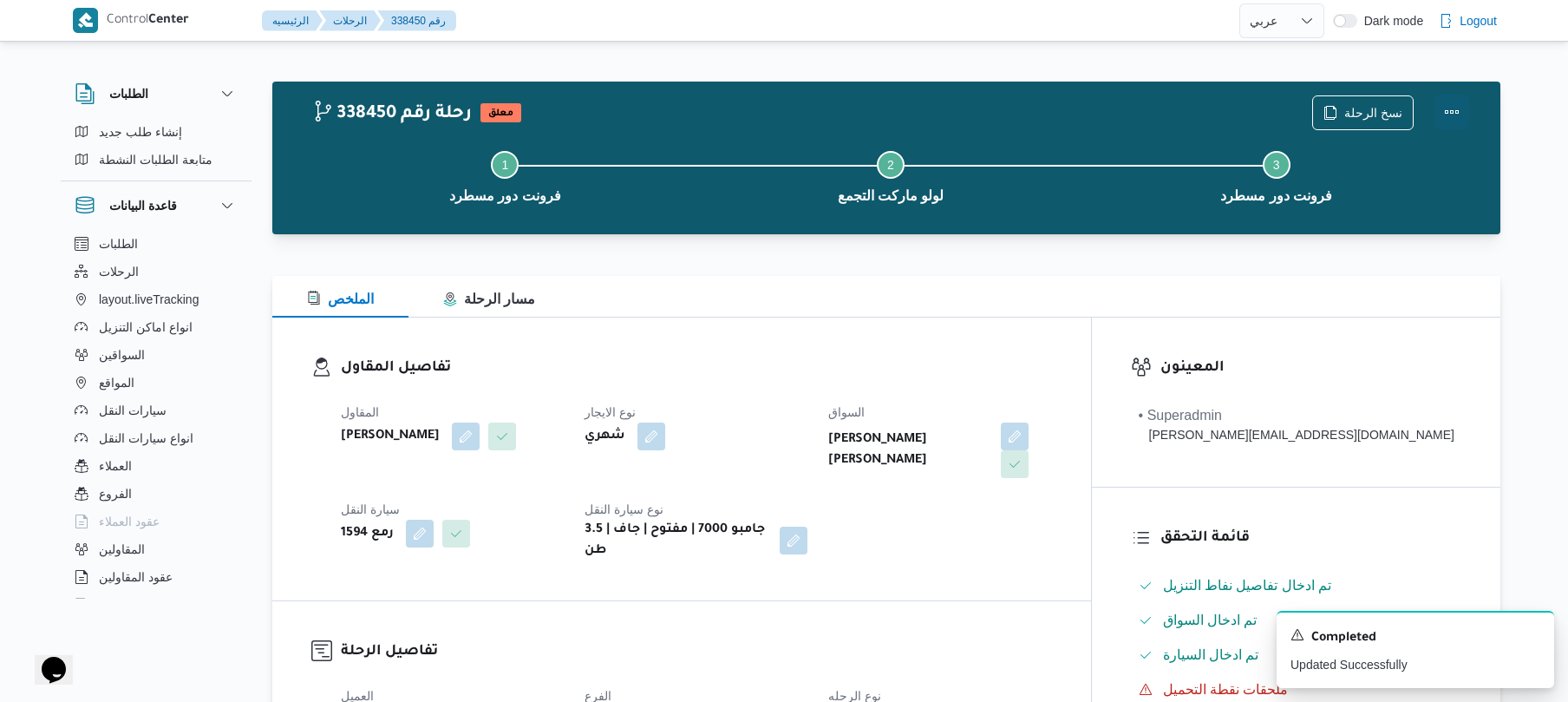
click at [1449, 103] on button "Actions" at bounding box center [1452, 112] width 35 height 35
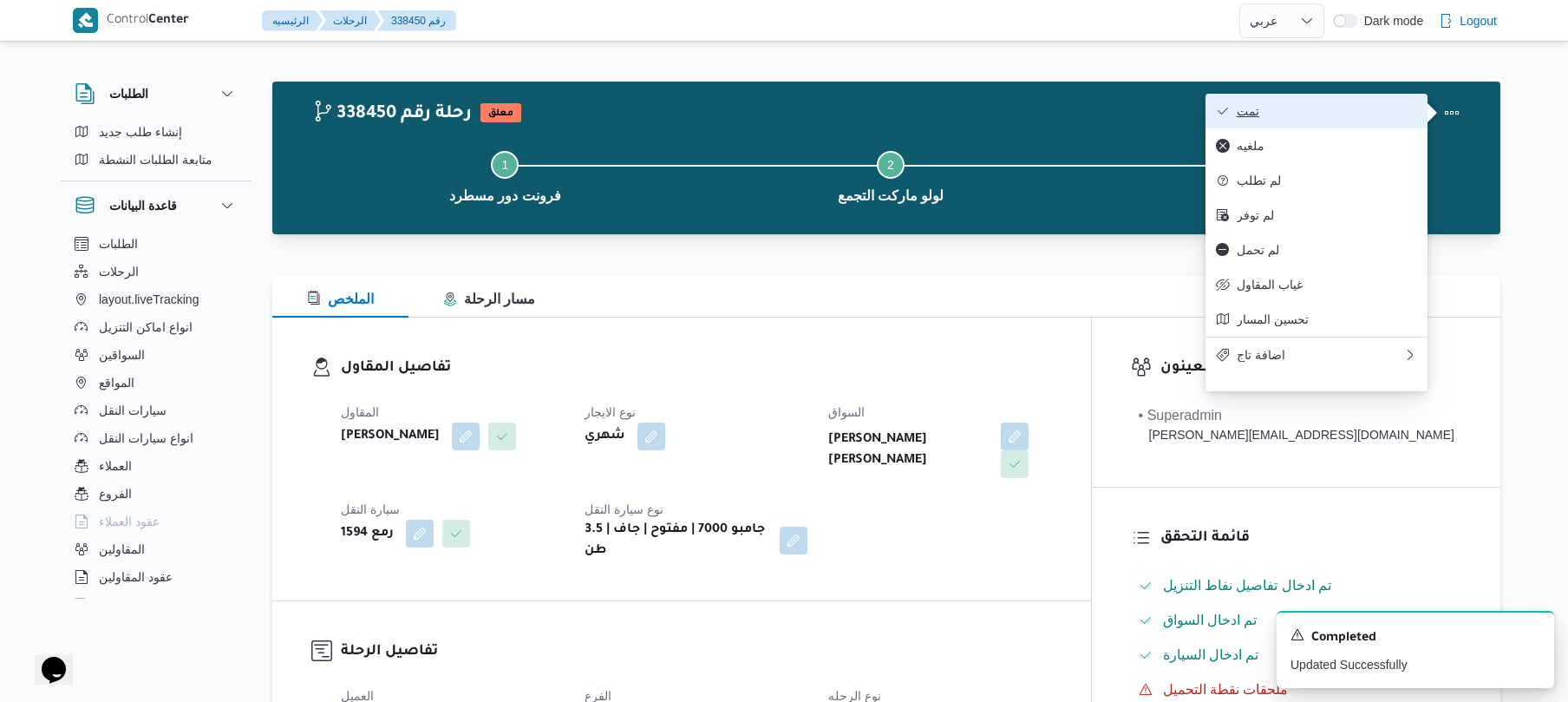
click at [1382, 118] on span "تمت" at bounding box center [1327, 111] width 181 height 14
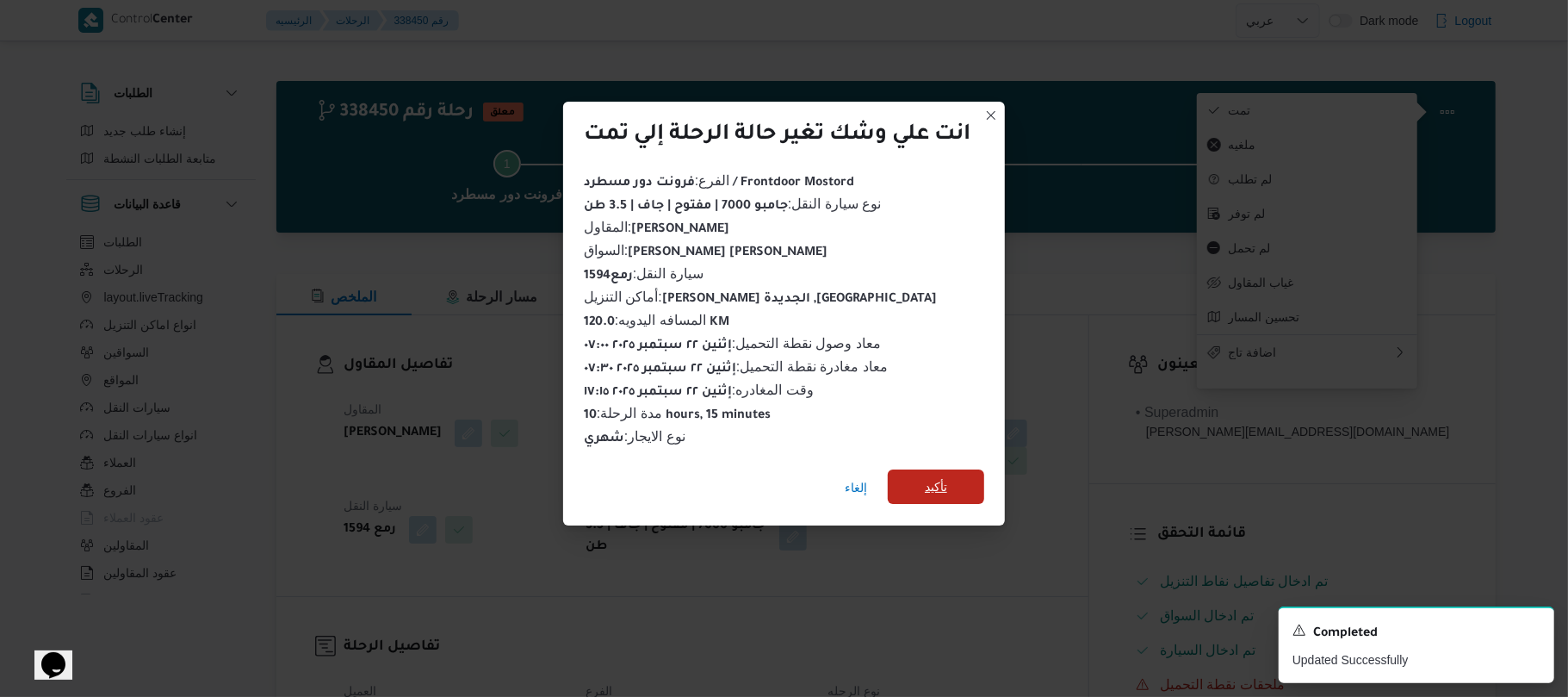
click at [964, 470] on span "تأكيد" at bounding box center [935, 487] width 96 height 35
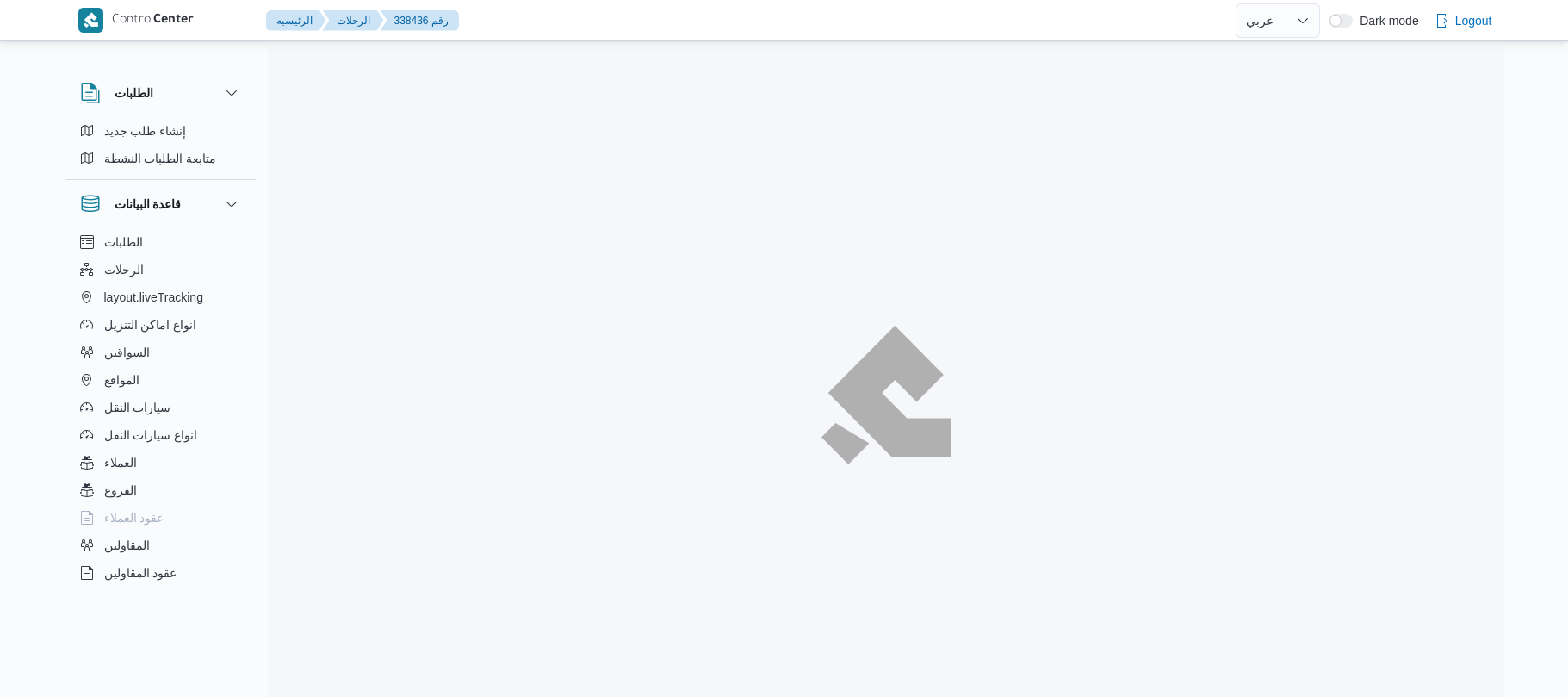
select select "ar"
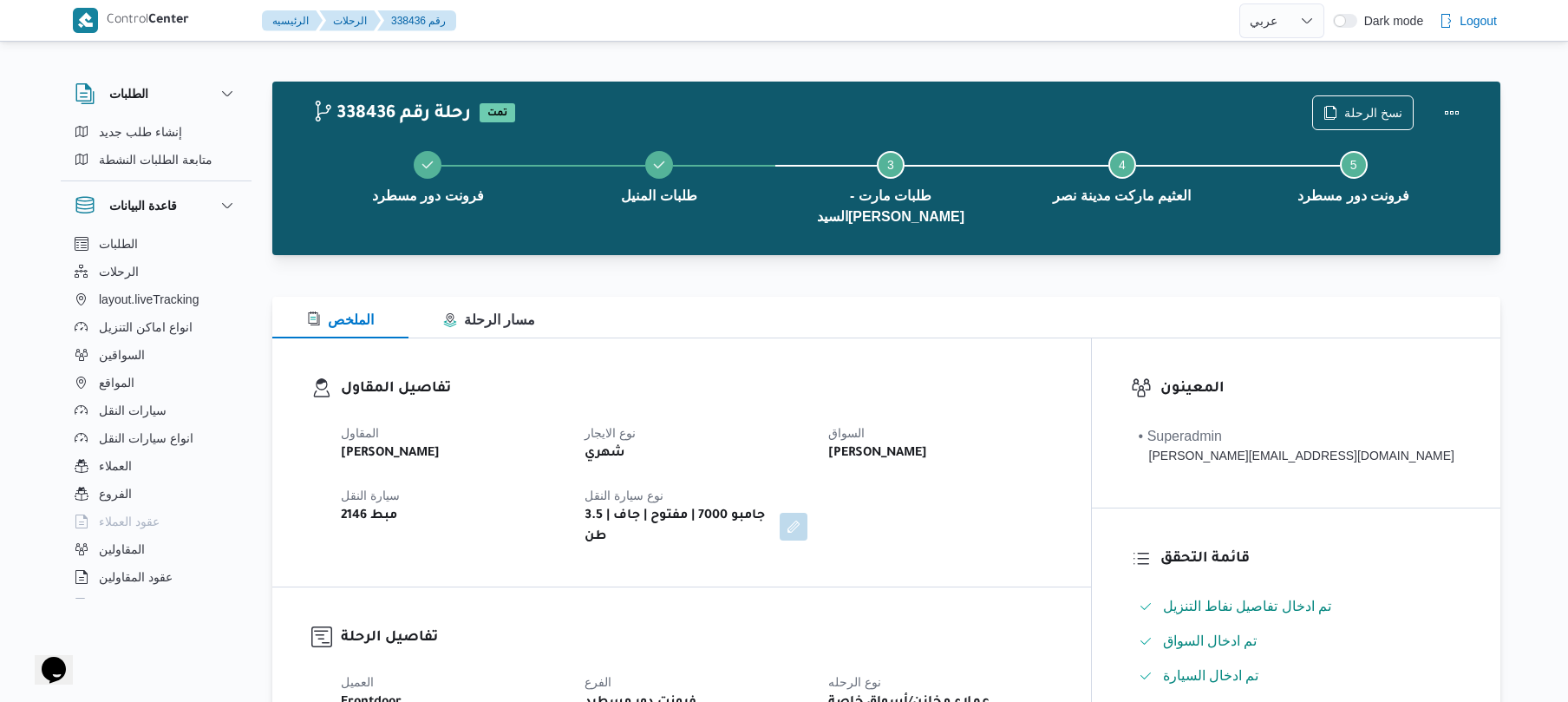
click at [952, 315] on div "الملخص مسار الرحلة" at bounding box center [887, 317] width 1228 height 42
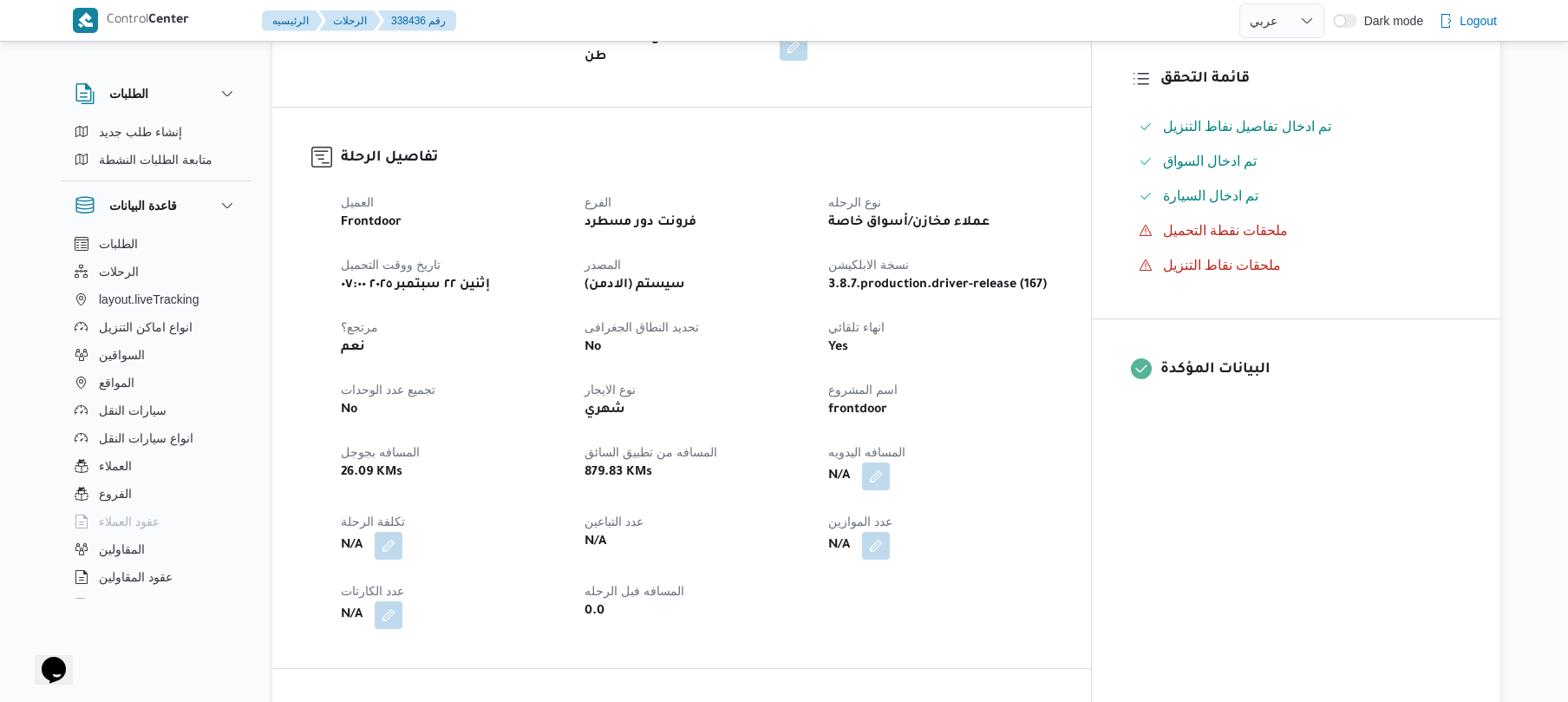
scroll to position [509, 0]
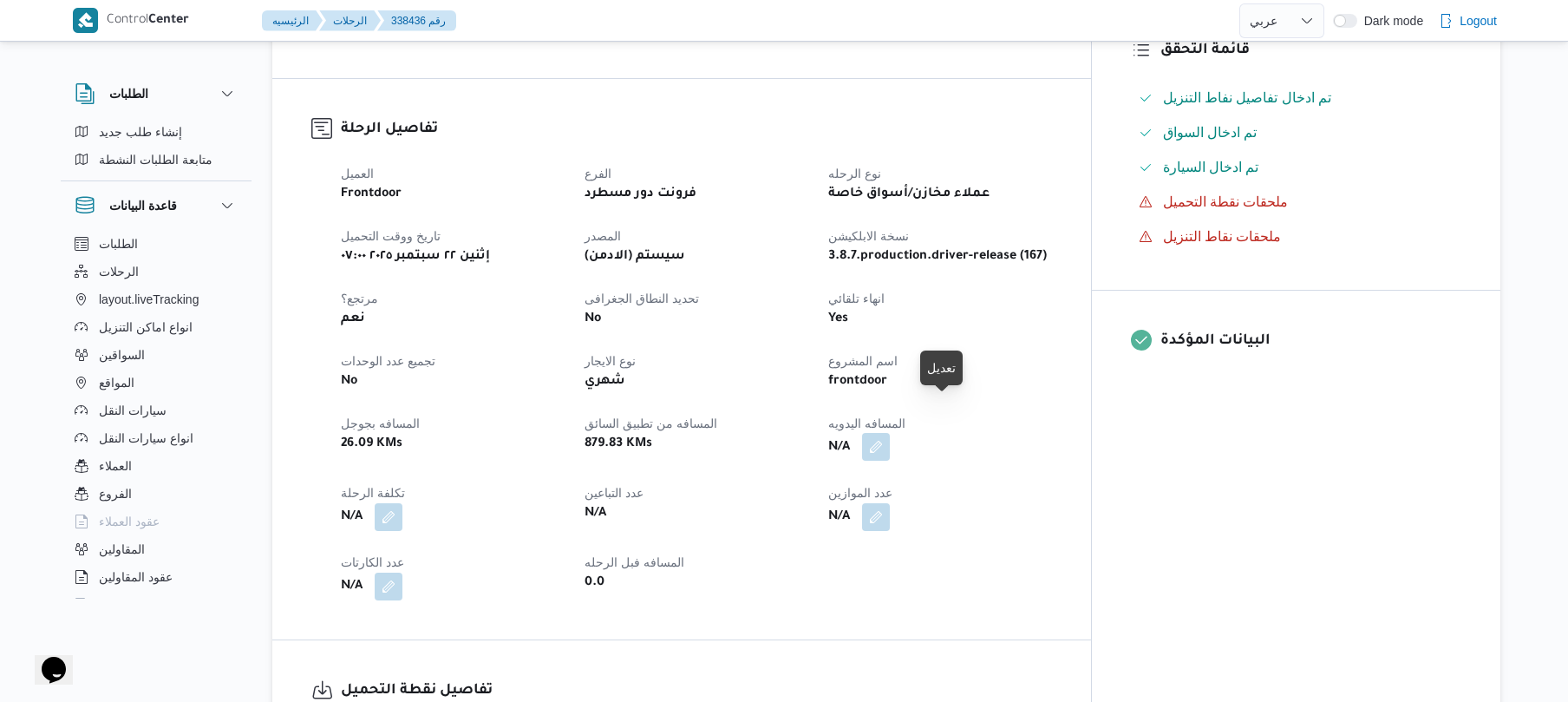
click at [889, 433] on button "button" at bounding box center [876, 446] width 27 height 27
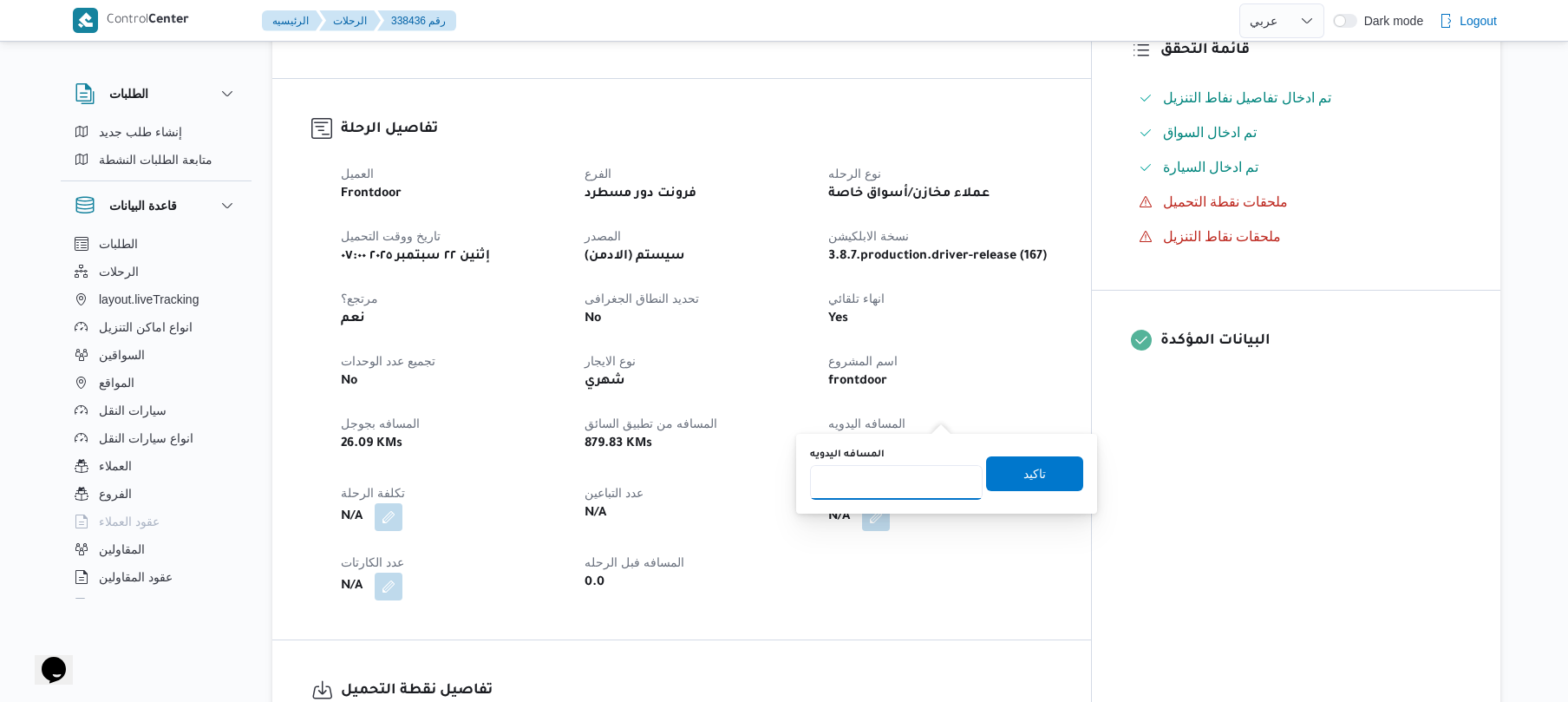
click at [900, 489] on input "المسافه اليدويه" at bounding box center [896, 482] width 173 height 35
type input "105"
click at [1023, 472] on span "تاكيد" at bounding box center [1034, 472] width 22 height 21
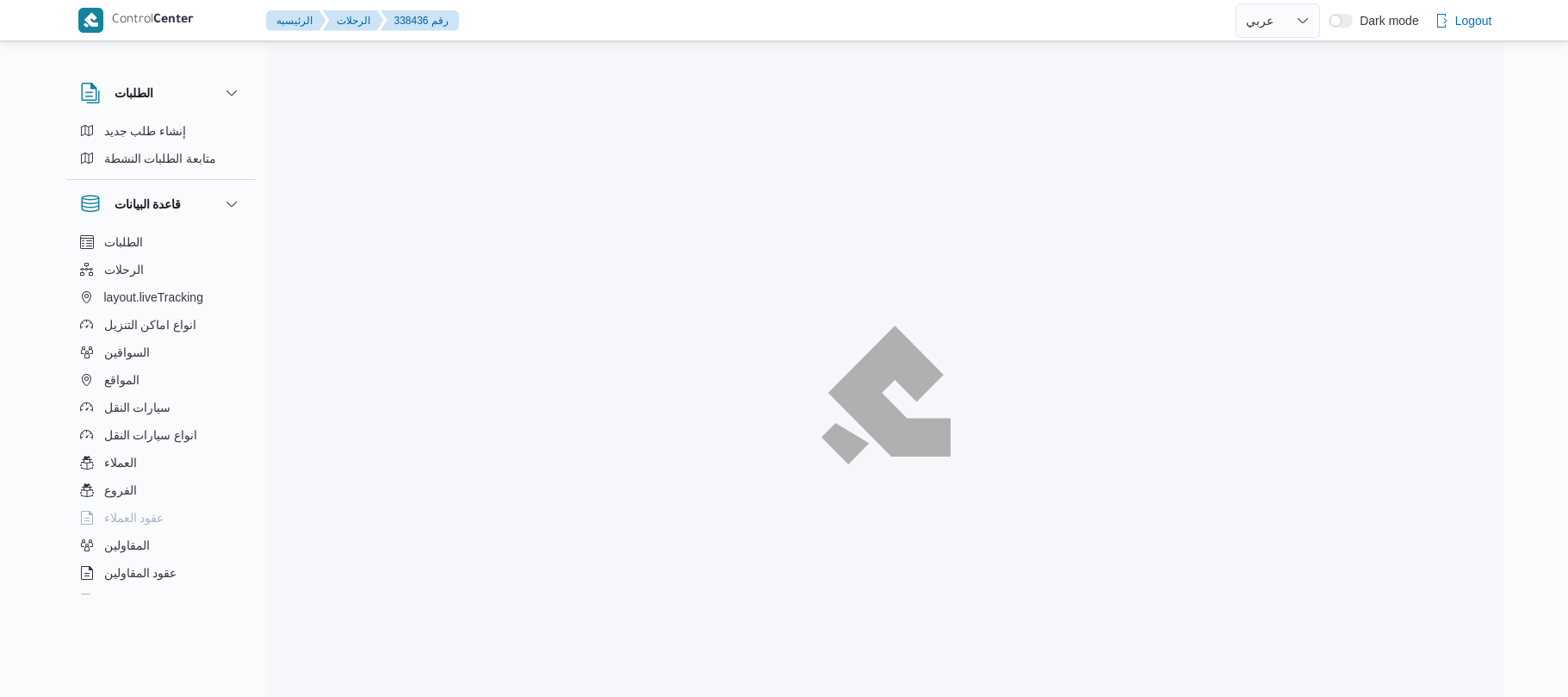
select select "ar"
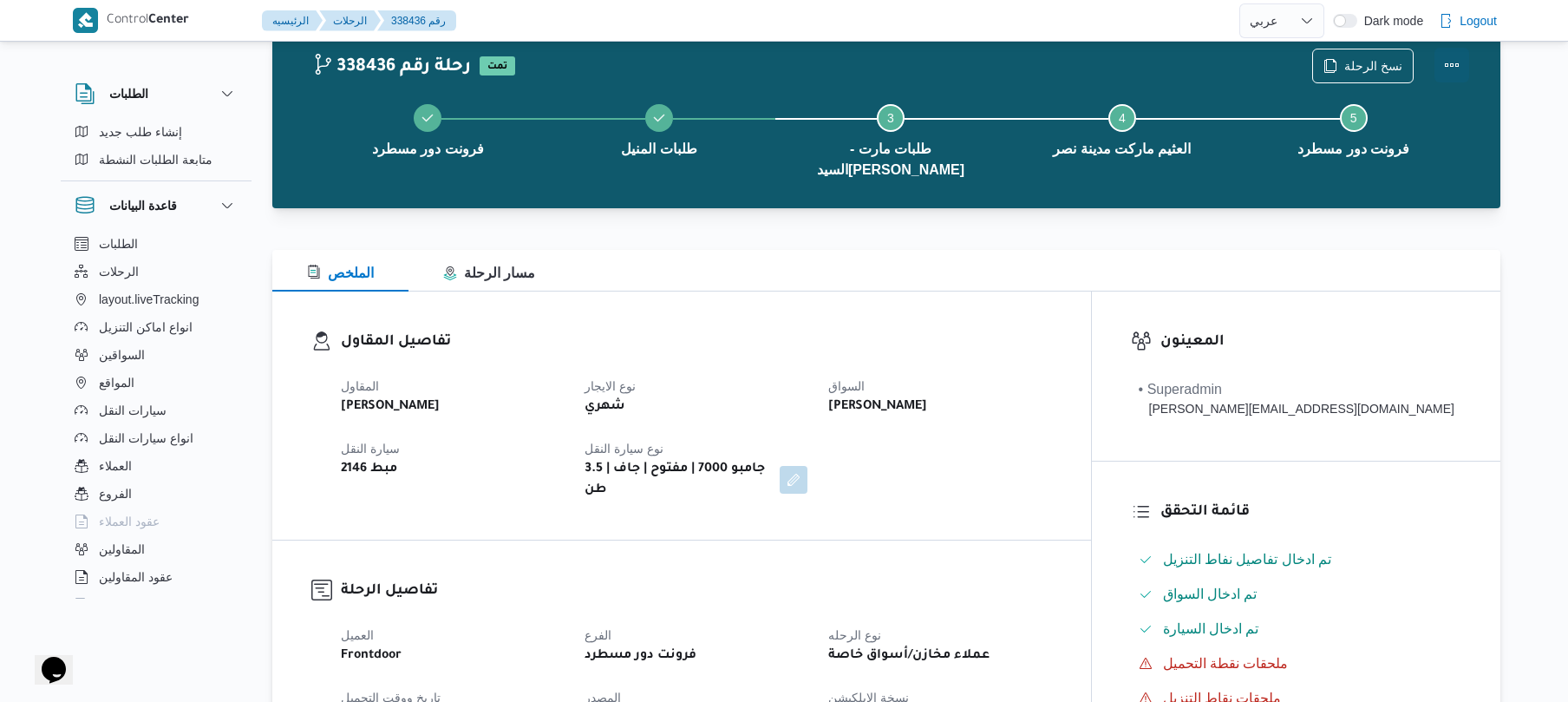
click at [1449, 58] on button "Actions" at bounding box center [1452, 65] width 35 height 35
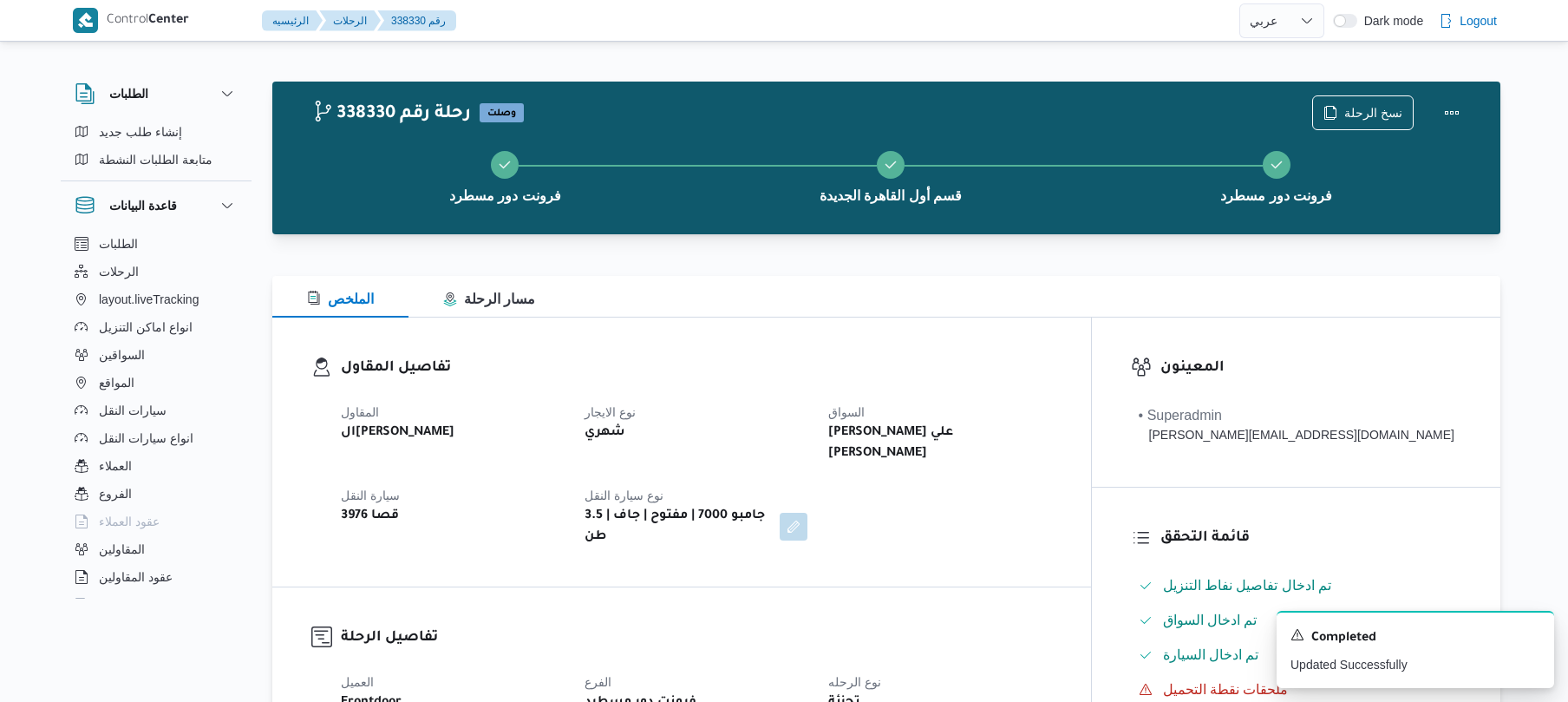
select select "ar"
click at [144, 278] on button "الرحلات" at bounding box center [155, 271] width 177 height 27
select select "ar"
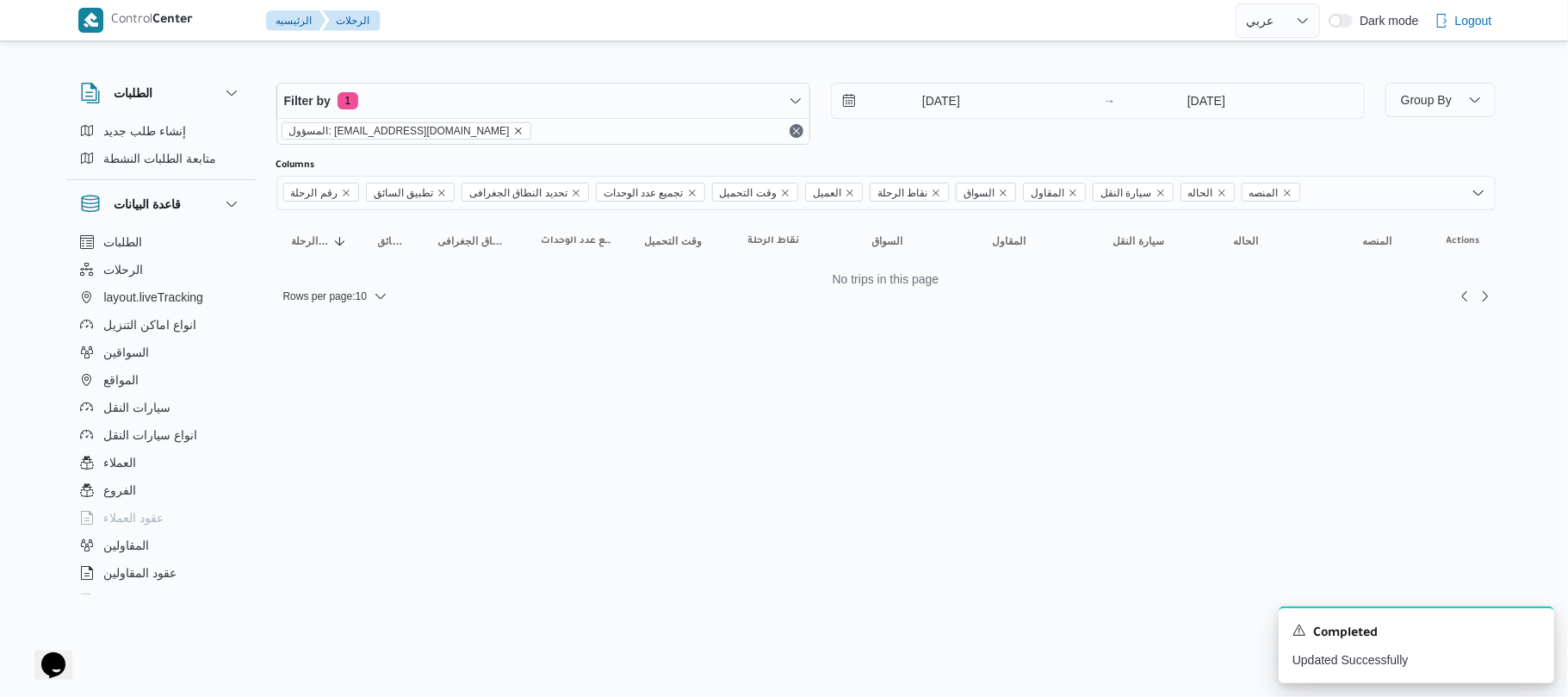
click at [513, 129] on icon "remove selected entity" at bounding box center [517, 131] width 11 height 11
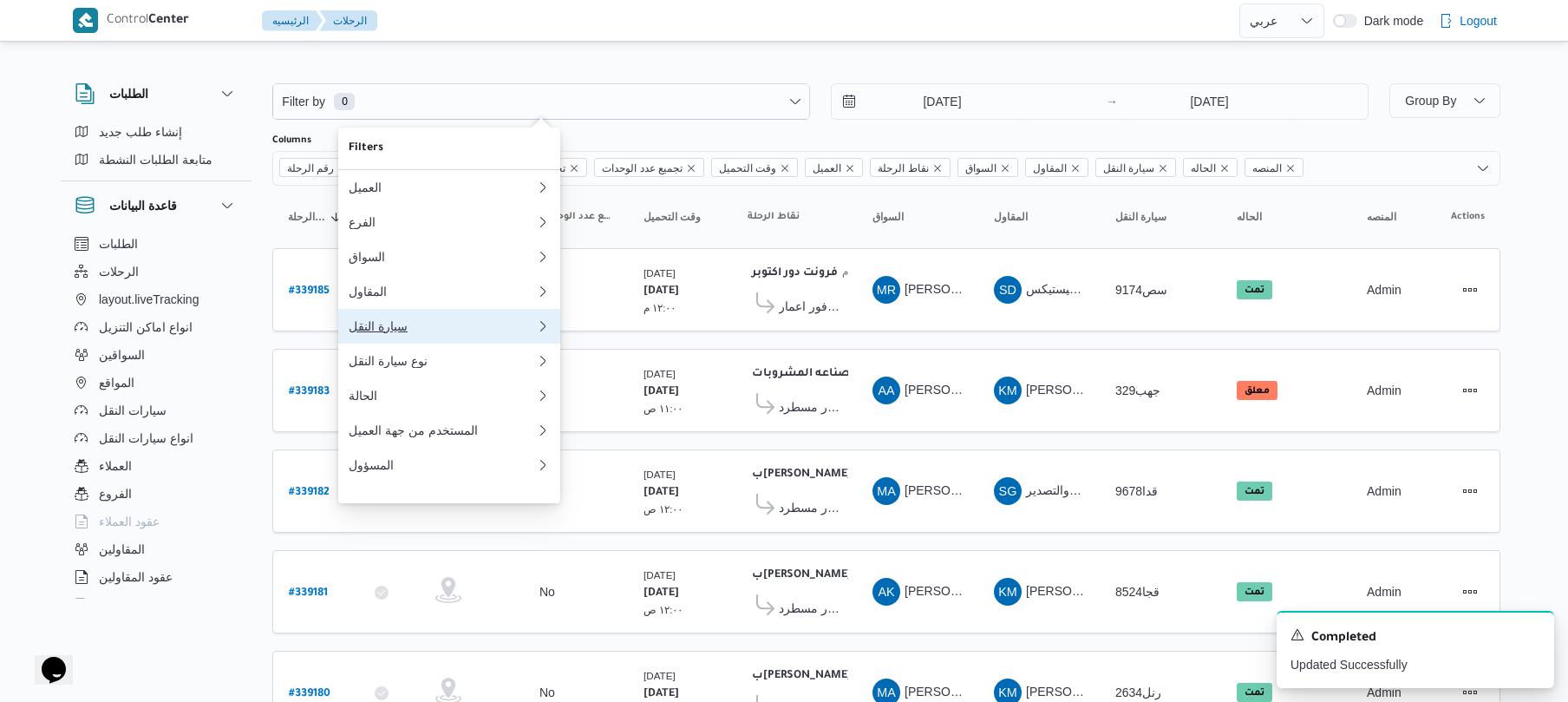
click at [383, 330] on div "سيارة النقل" at bounding box center [442, 326] width 187 height 14
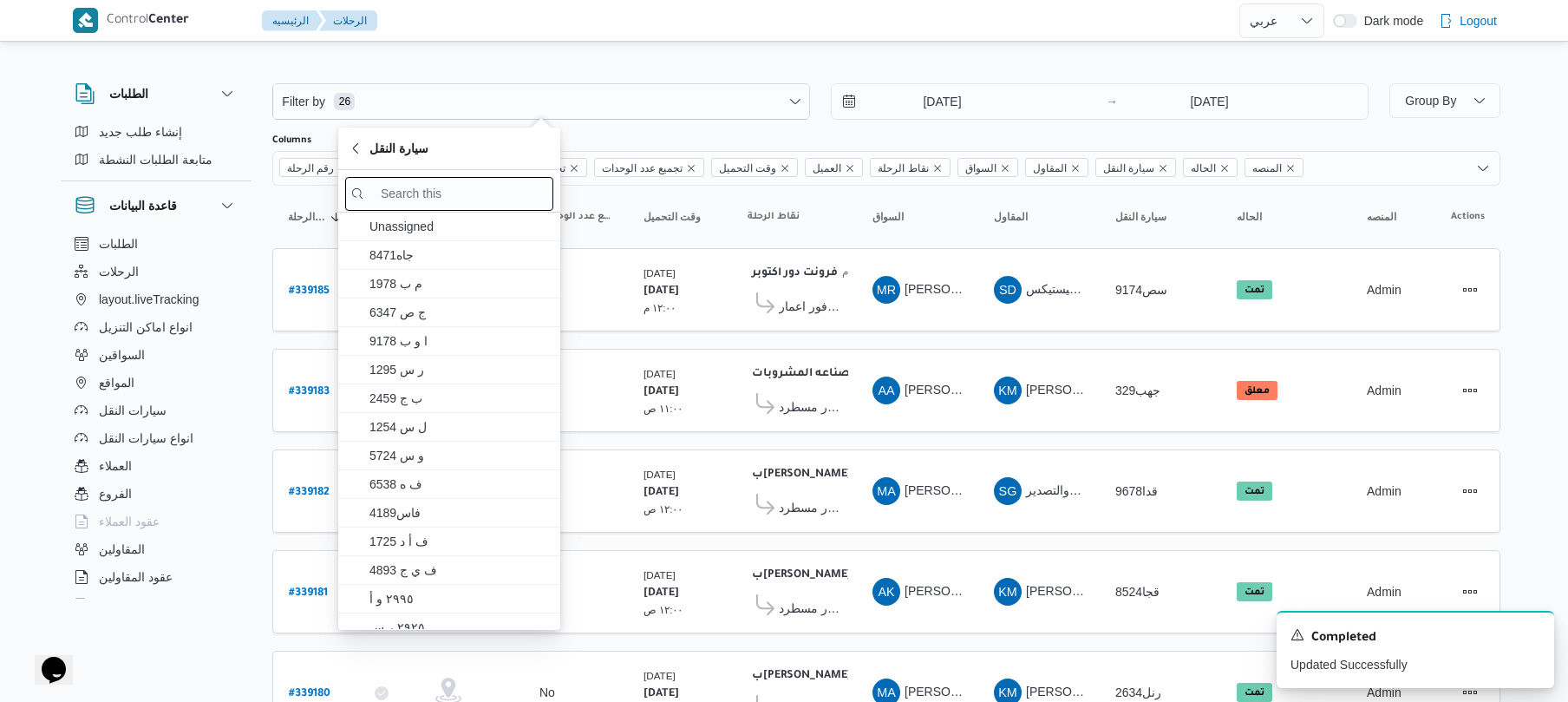
click at [487, 198] on input "search filters" at bounding box center [449, 193] width 208 height 34
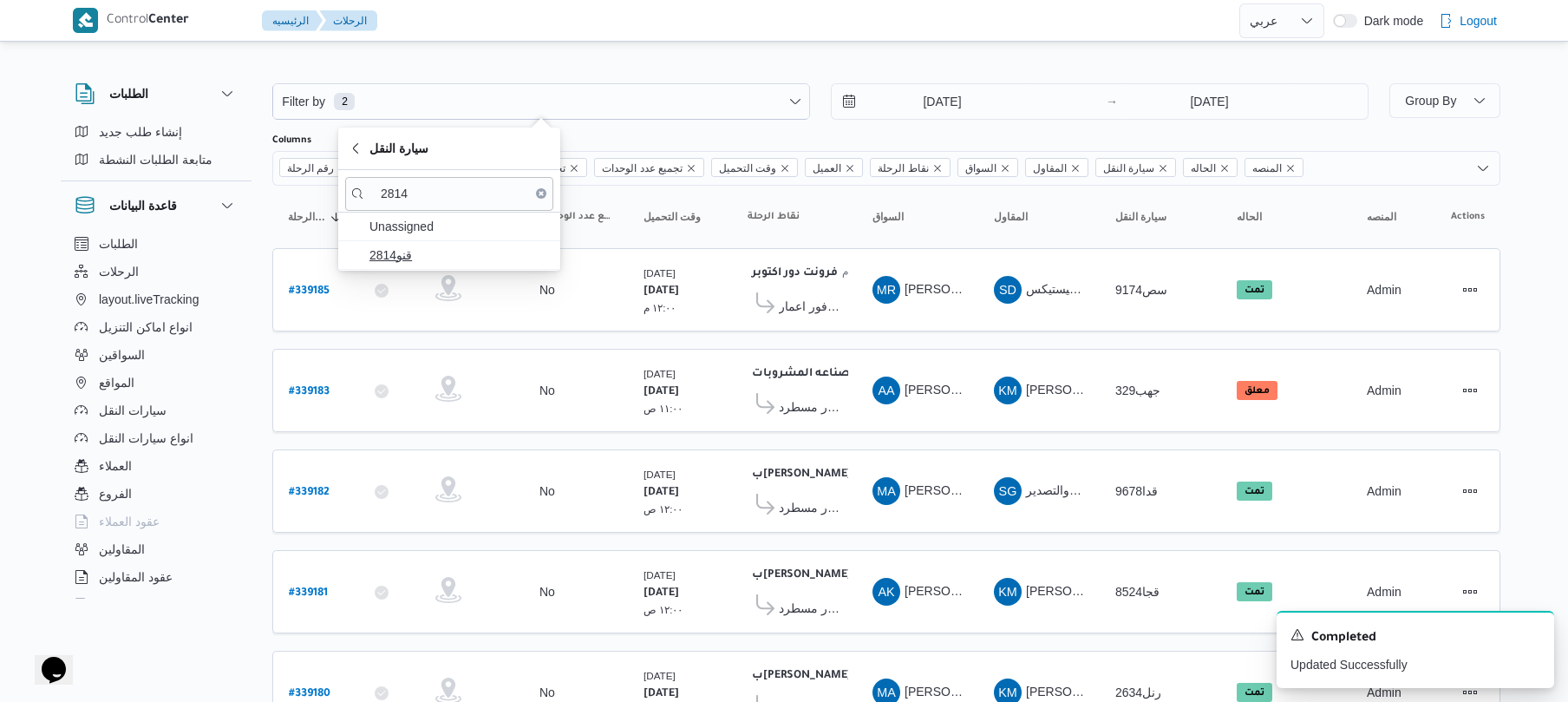
type input "2814"
click at [432, 259] on span "قنو2814" at bounding box center [459, 255] width 181 height 21
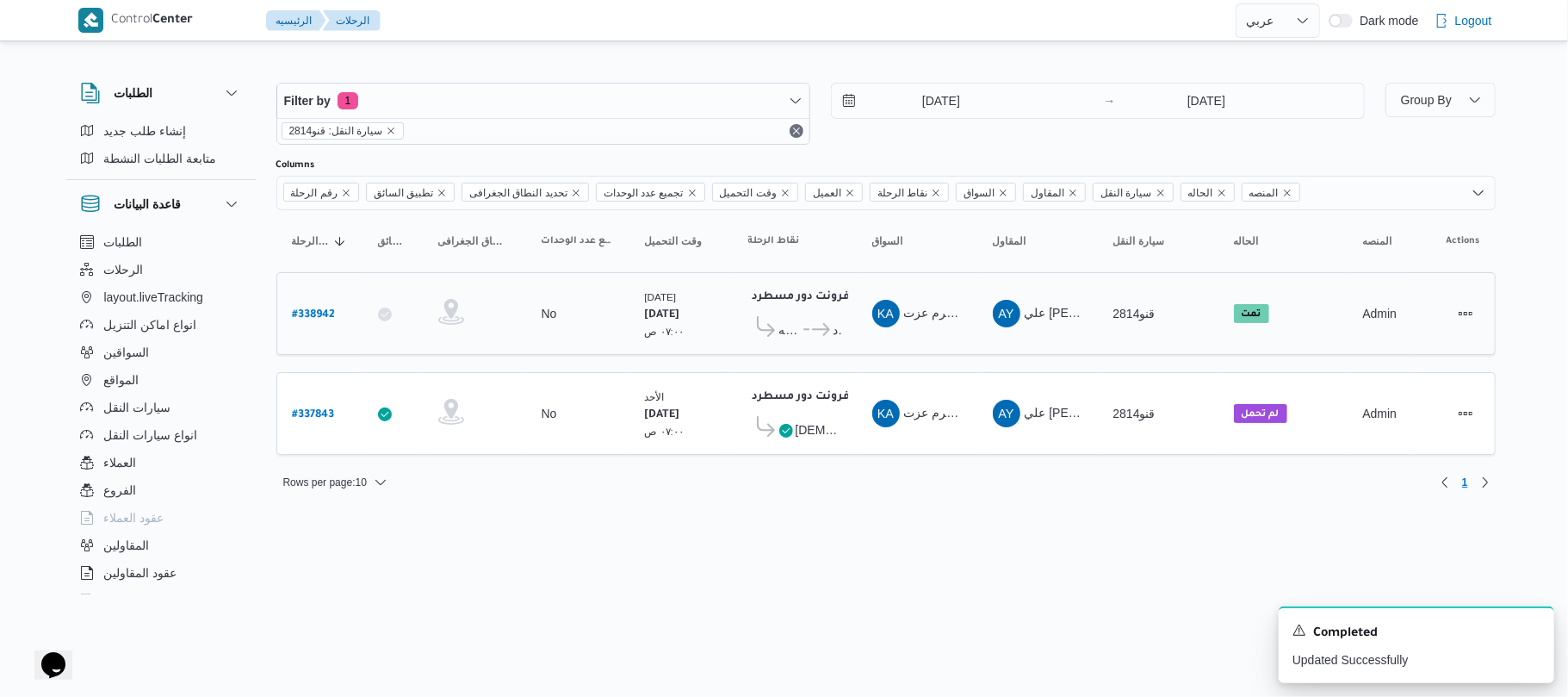
click at [310, 314] on b "# 338942" at bounding box center [314, 315] width 43 height 12
select select "ar"
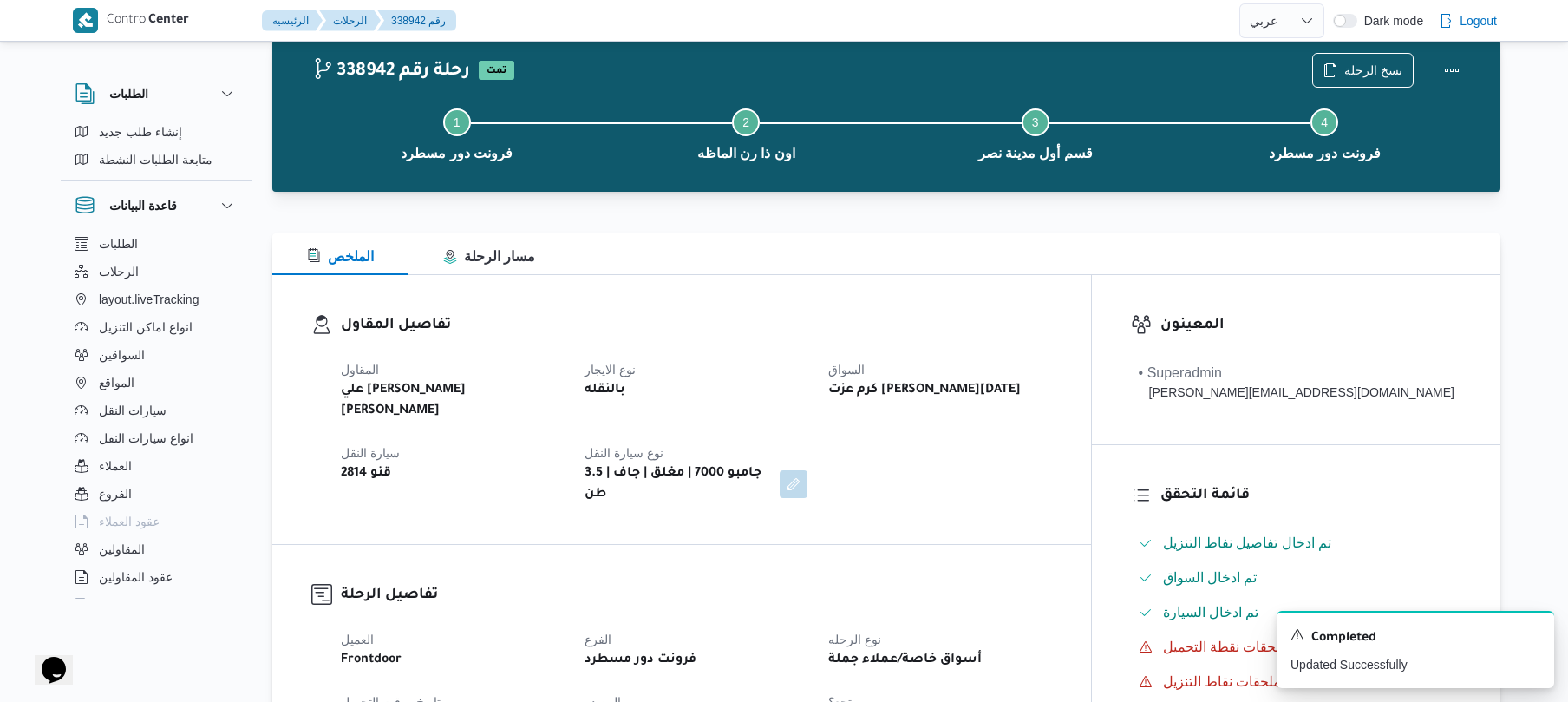
scroll to position [46, 0]
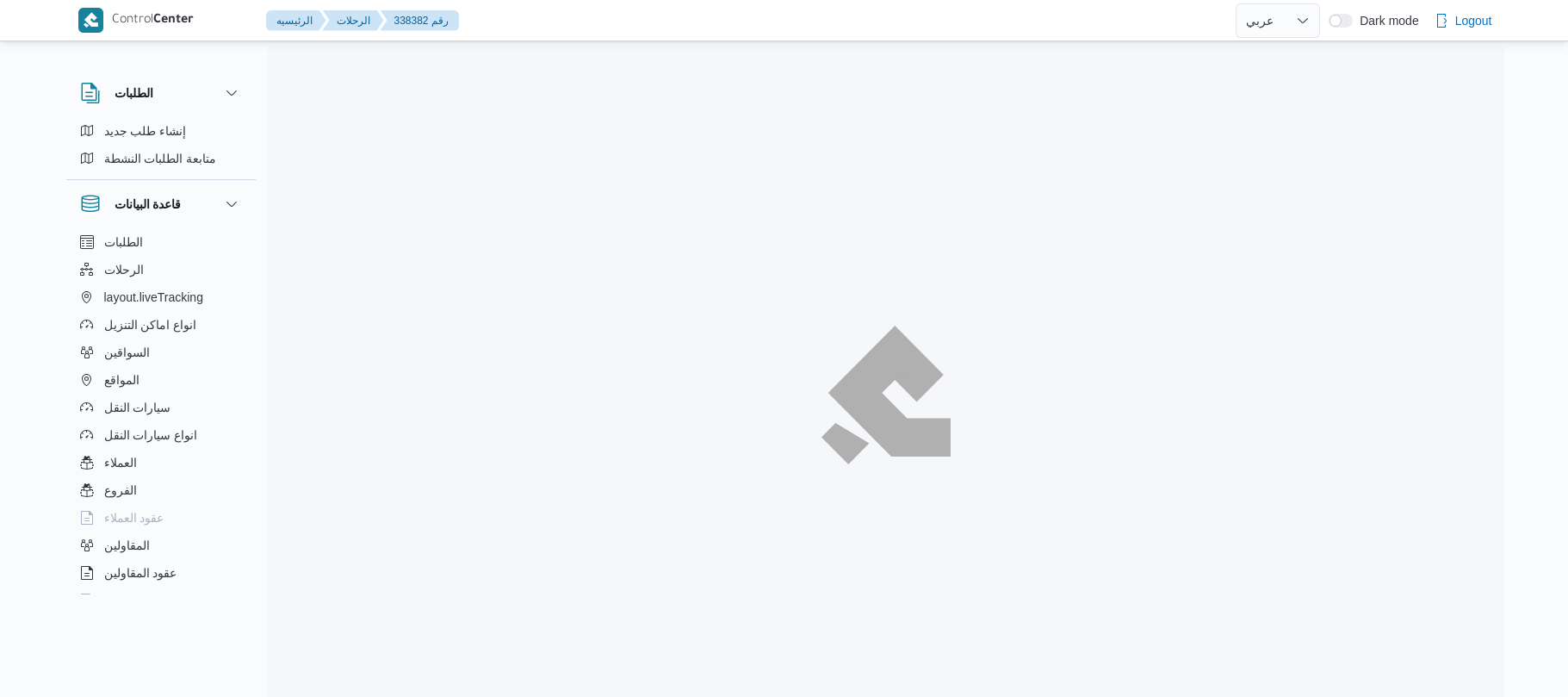
select select "ar"
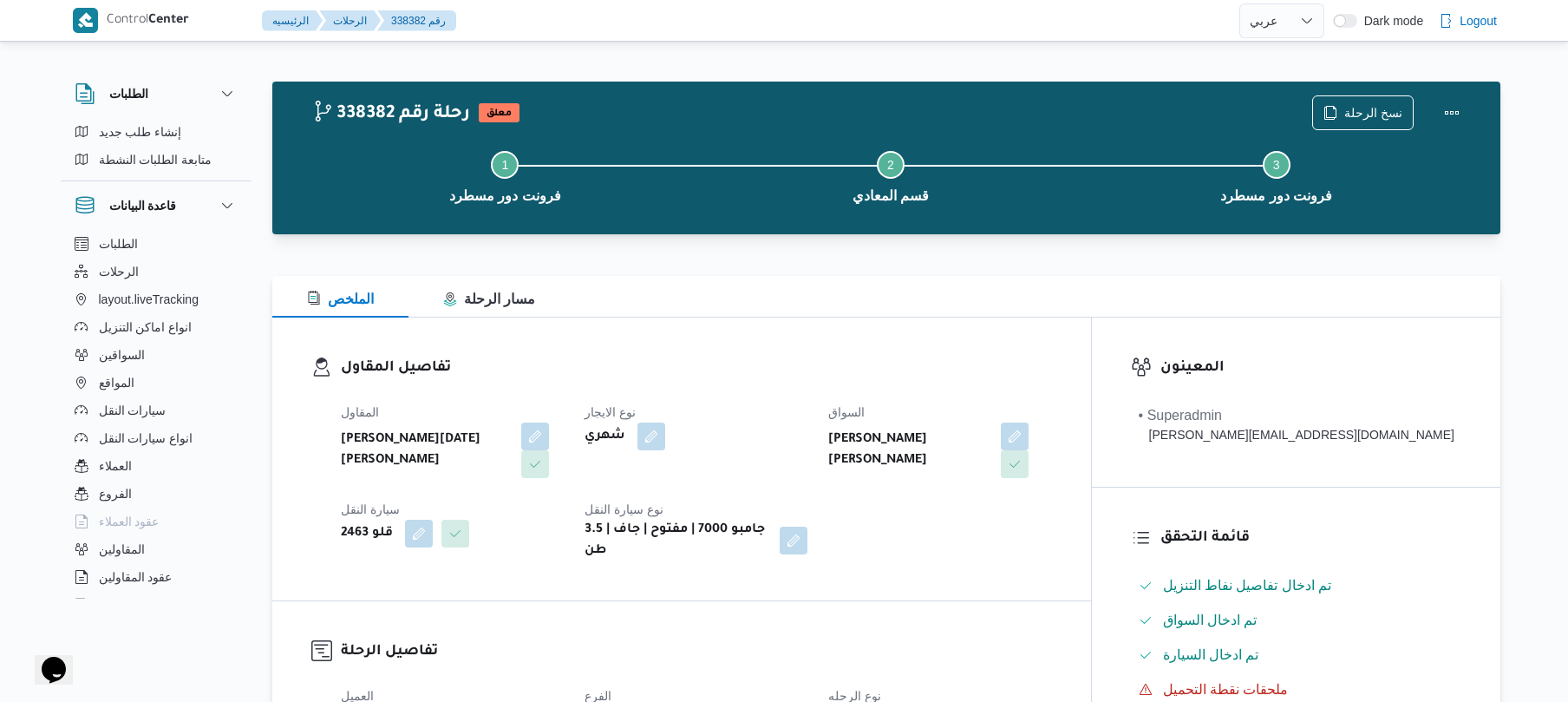
click at [889, 408] on div "المقاول [PERSON_NAME][DATE] [PERSON_NAME] نوع الايجار شهري السواق [PERSON_NAME]…" at bounding box center [696, 481] width 732 height 181
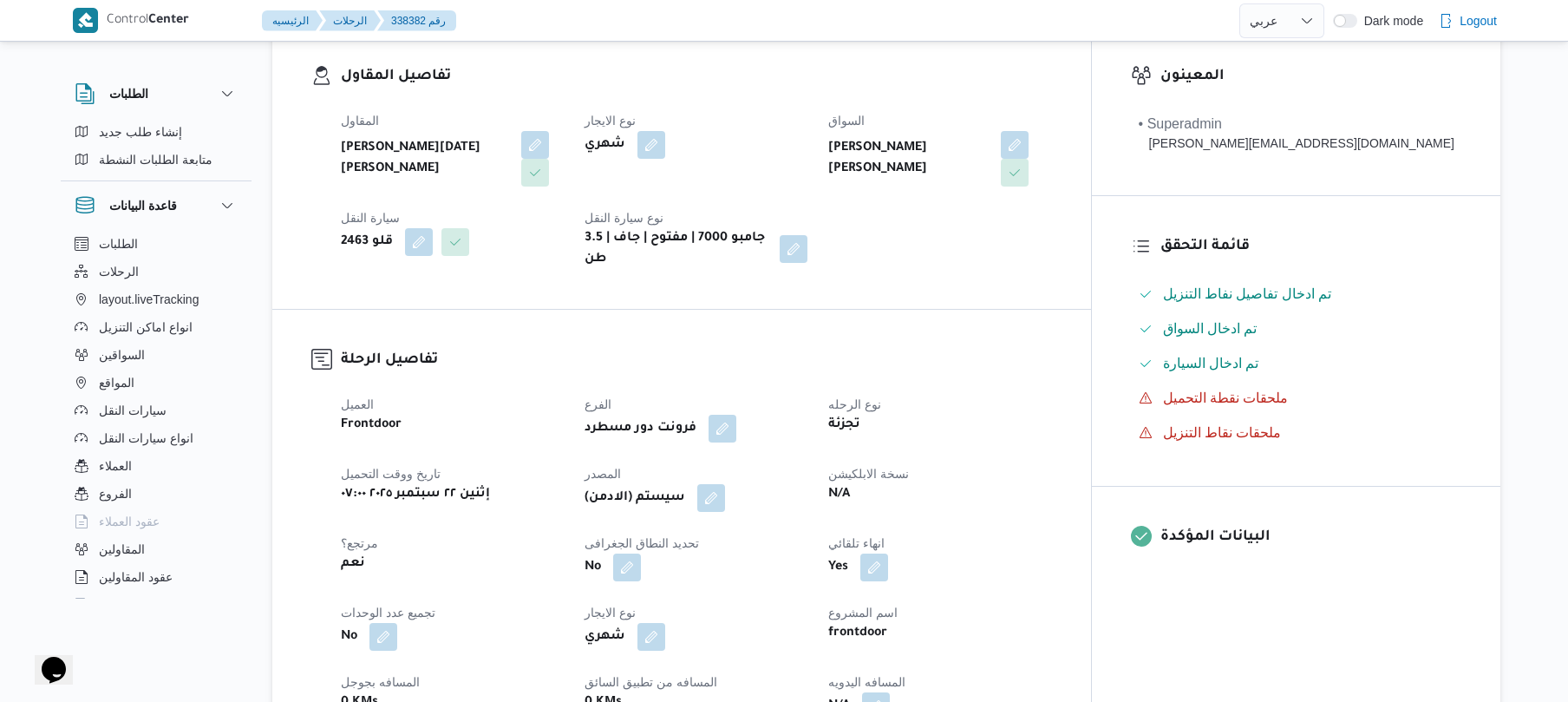
scroll to position [556, 0]
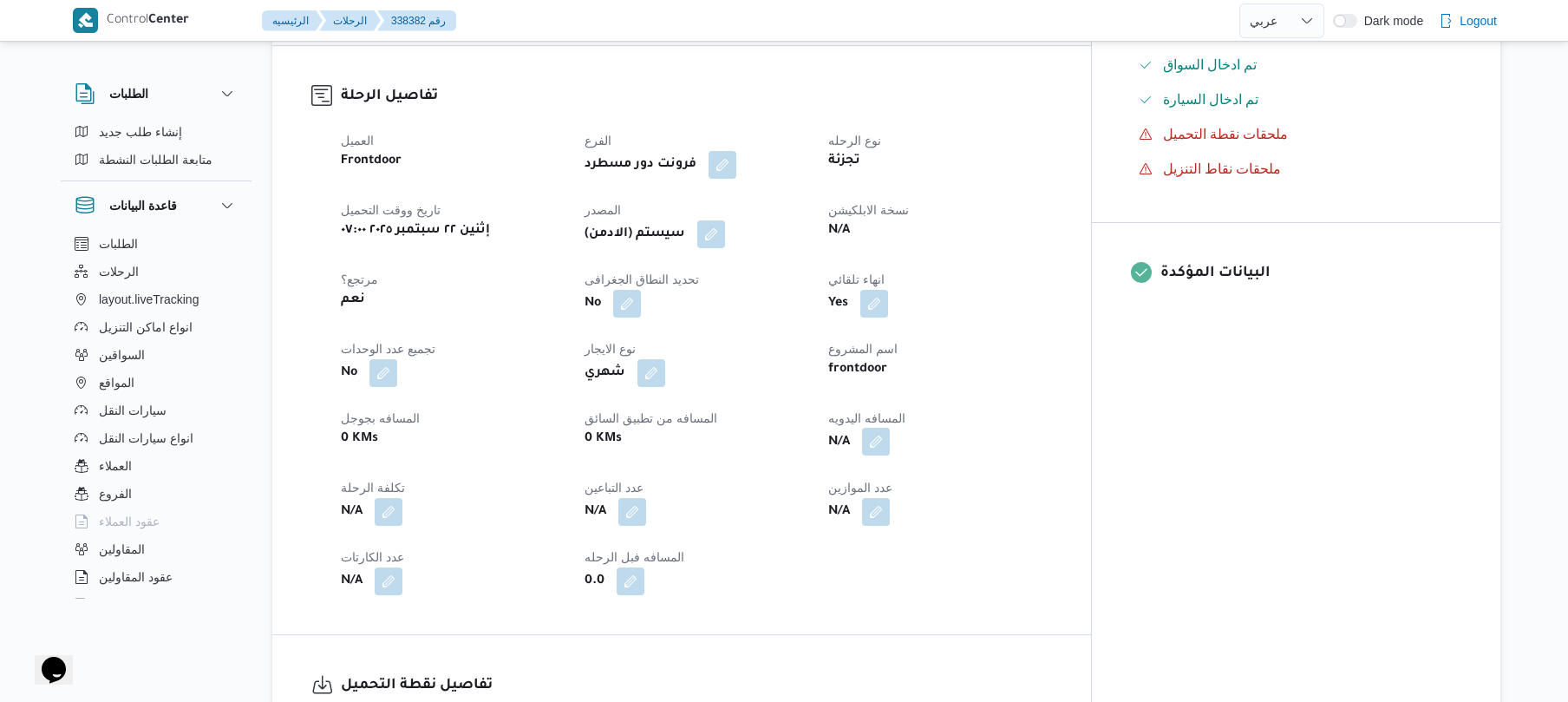
click at [889, 431] on button "button" at bounding box center [876, 441] width 27 height 27
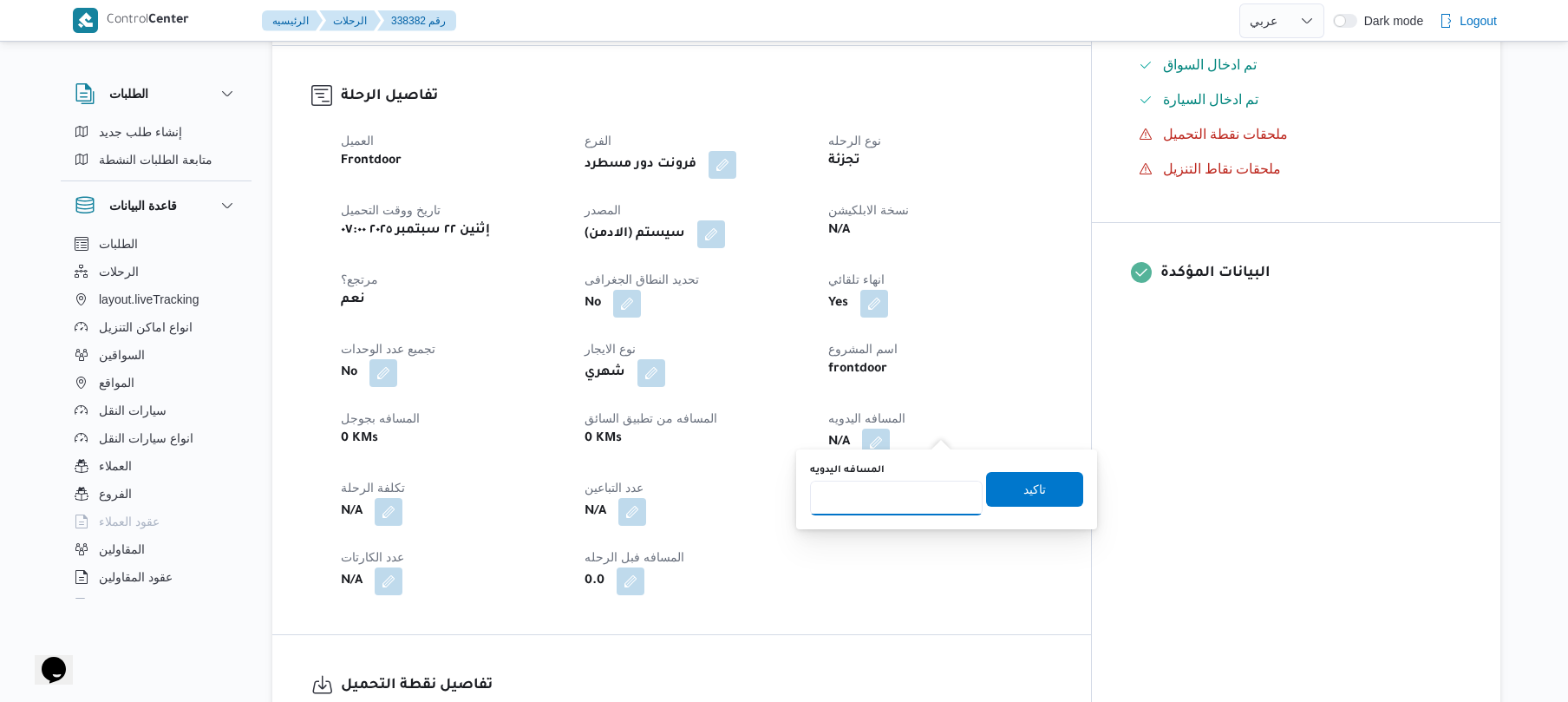
click at [899, 493] on input "المسافه اليدويه" at bounding box center [896, 498] width 173 height 35
type input "125"
click at [1028, 485] on span "تاكيد" at bounding box center [1034, 487] width 22 height 21
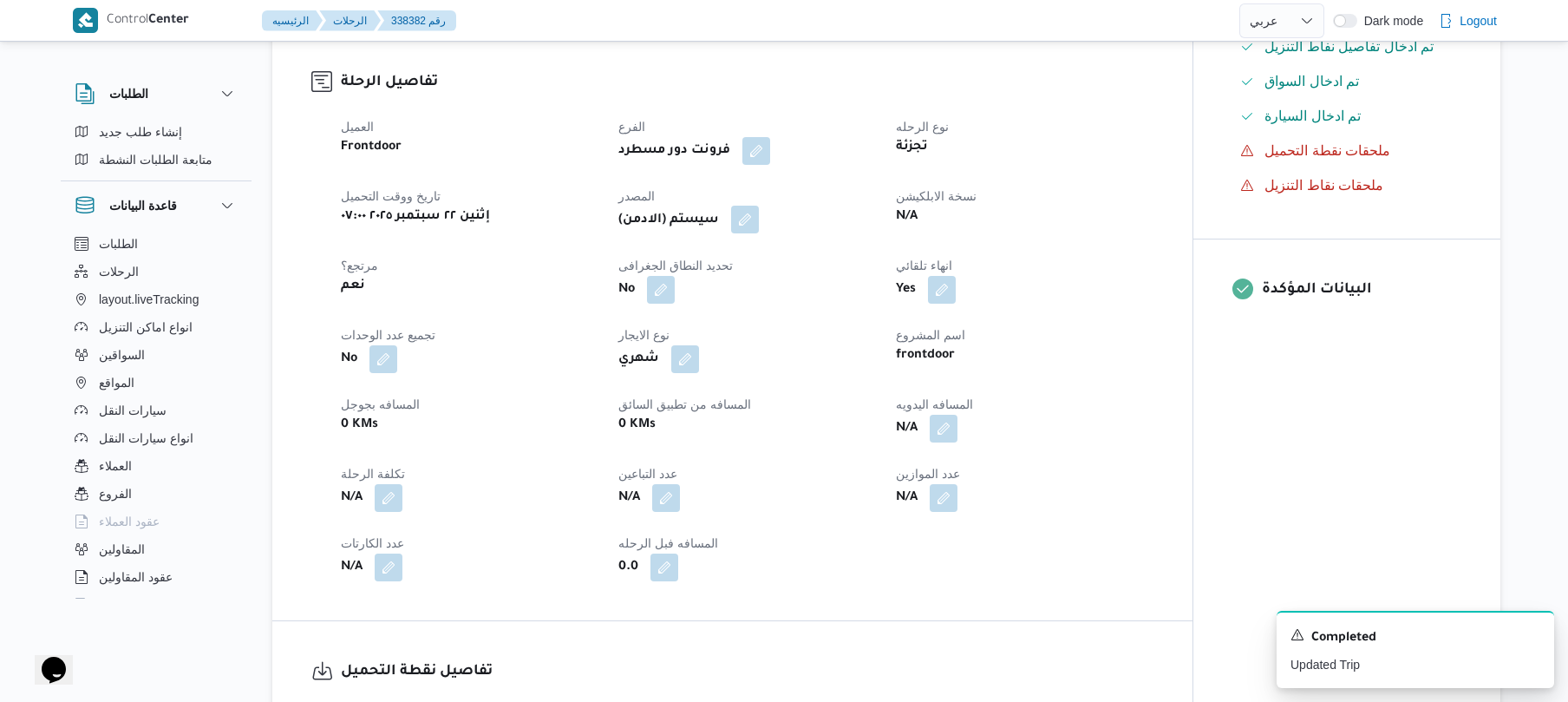
click at [742, 210] on button "button" at bounding box center [745, 220] width 27 height 27
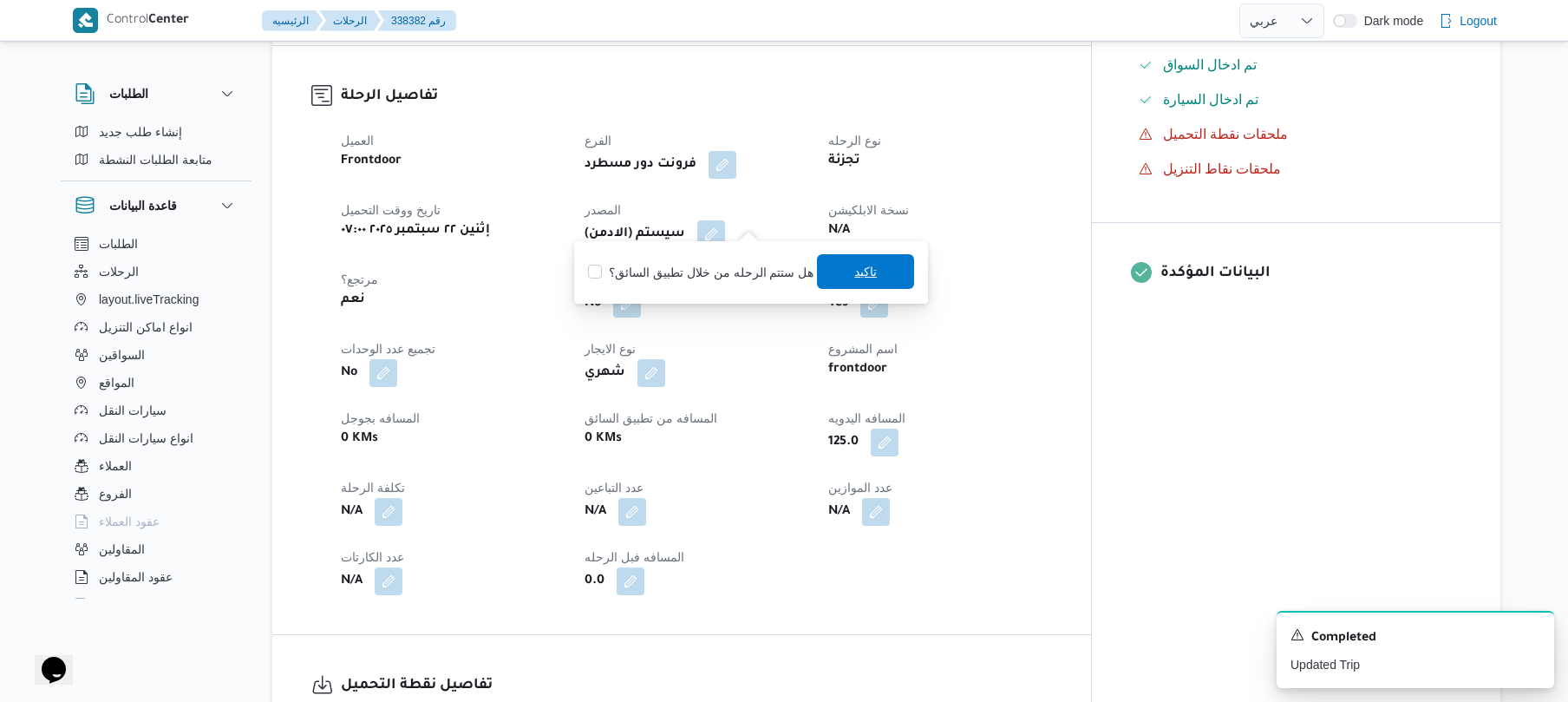
click at [842, 281] on span "تاكيد" at bounding box center [865, 271] width 97 height 35
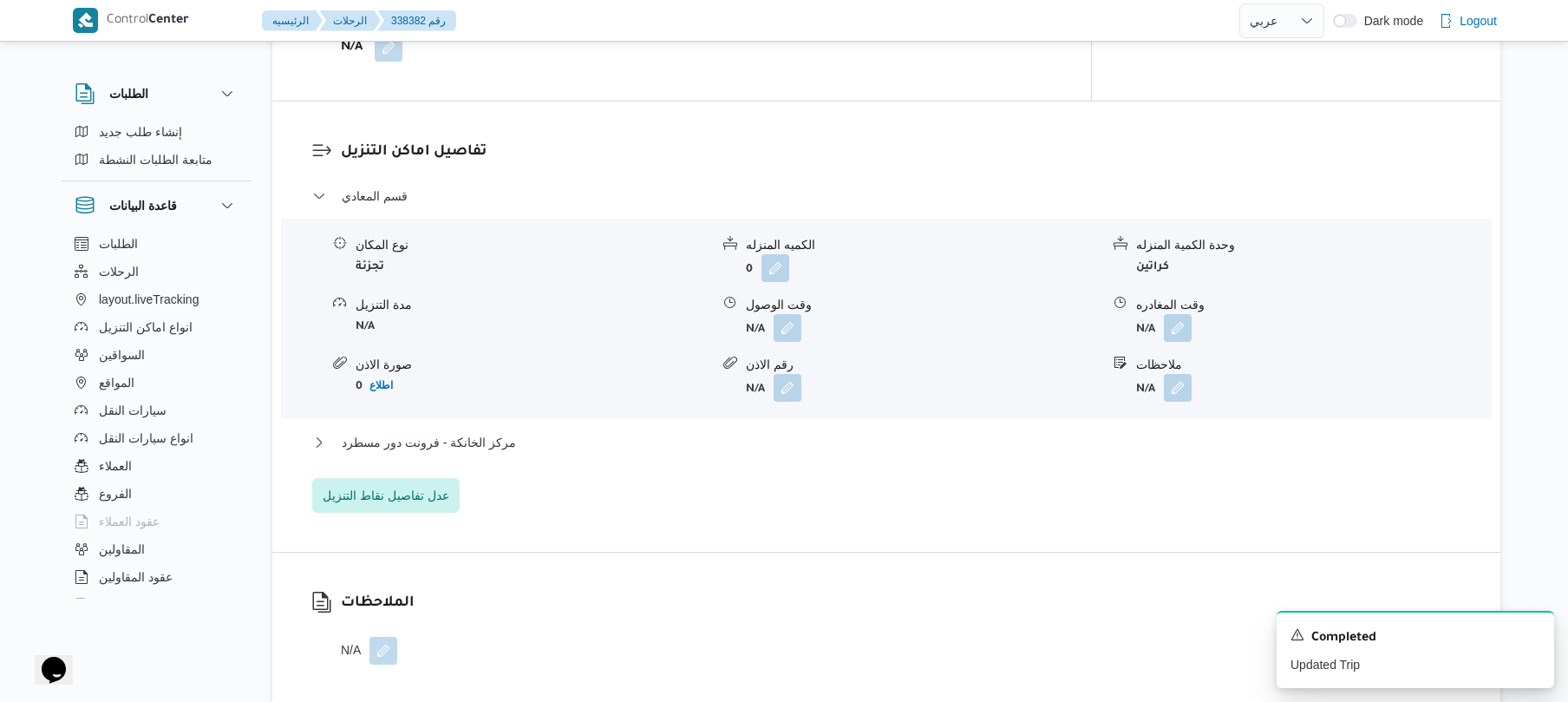
scroll to position [1479, 0]
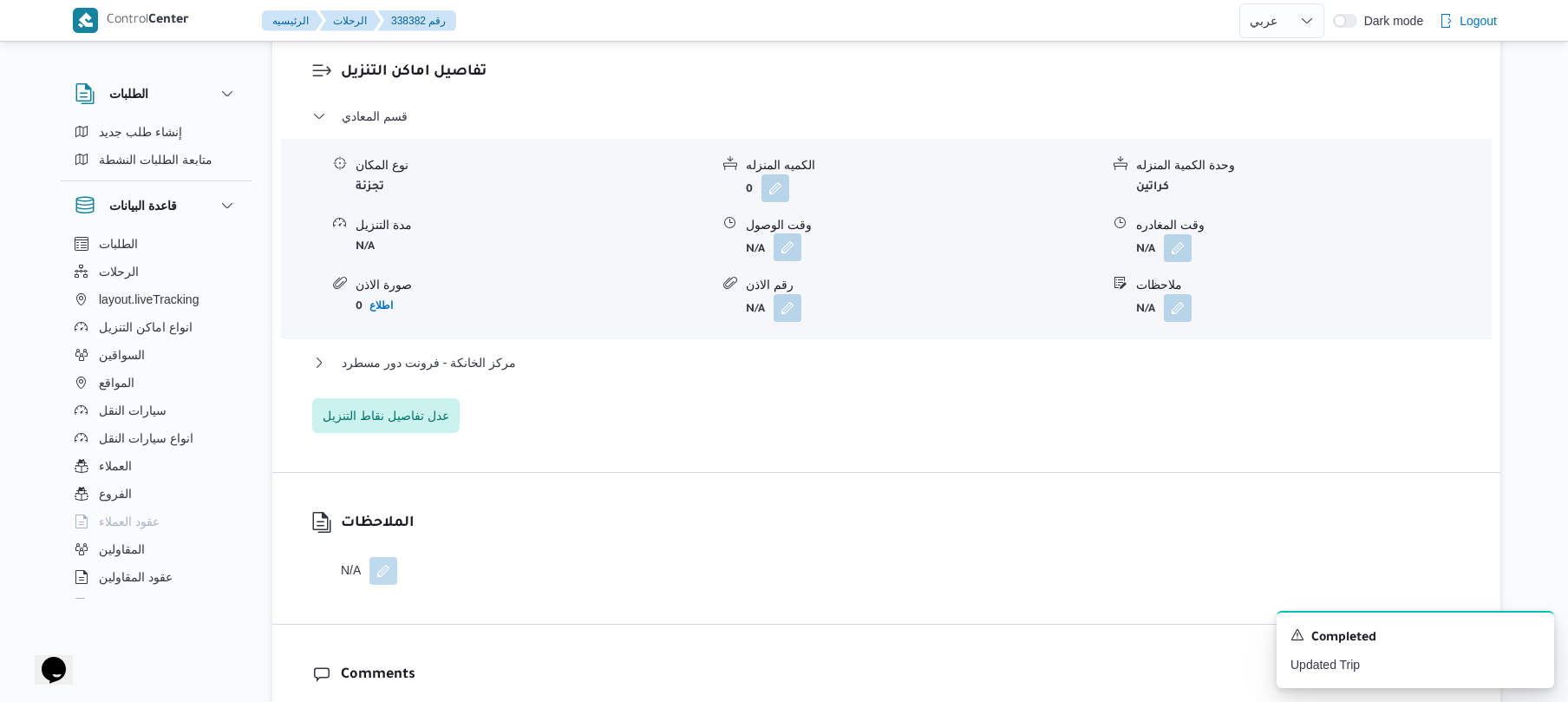
click at [795, 243] on button "button" at bounding box center [787, 247] width 27 height 27
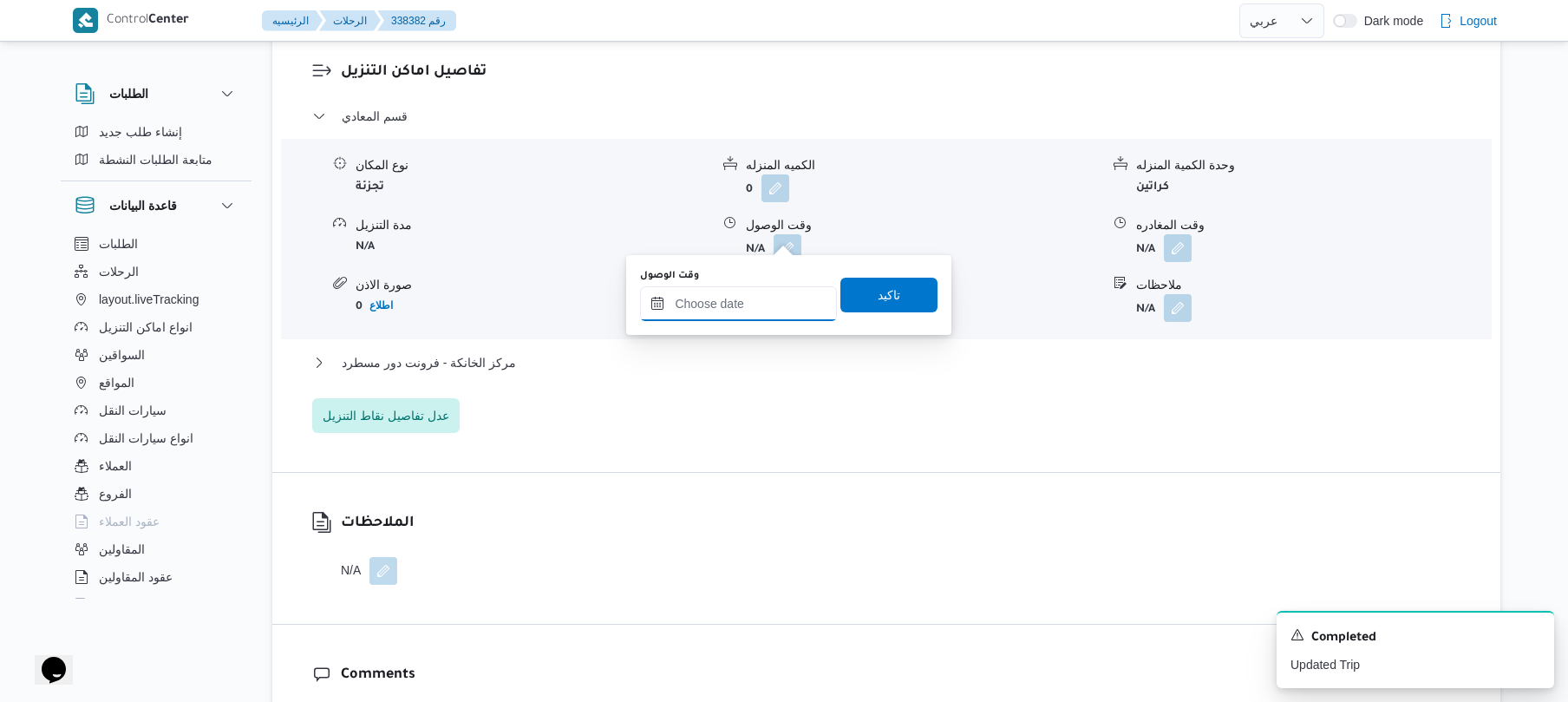
click at [757, 300] on input "وقت الوصول" at bounding box center [739, 304] width 197 height 35
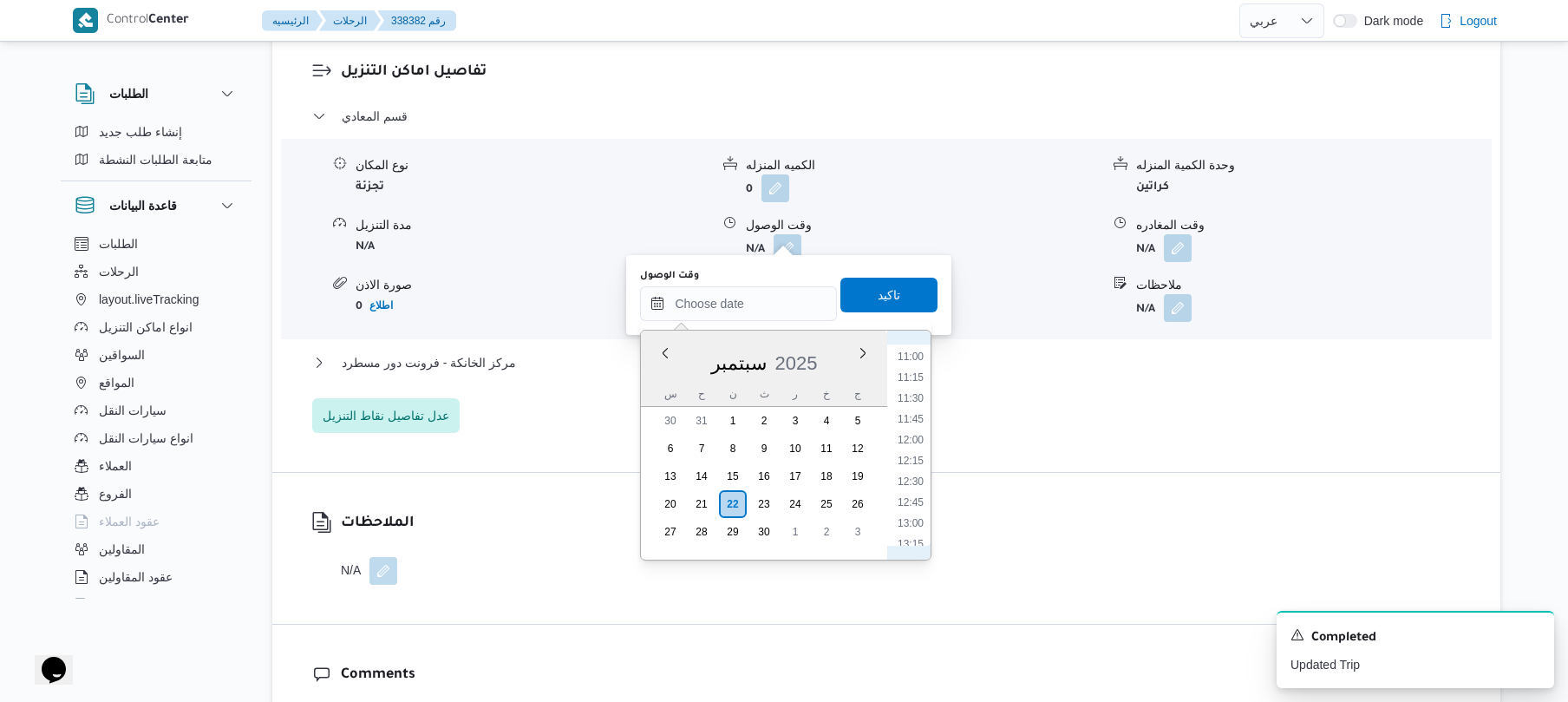
scroll to position [742, 0]
click at [914, 463] on li "10:15" at bounding box center [910, 464] width 40 height 18
type input "[DATE] ١٠:١٥"
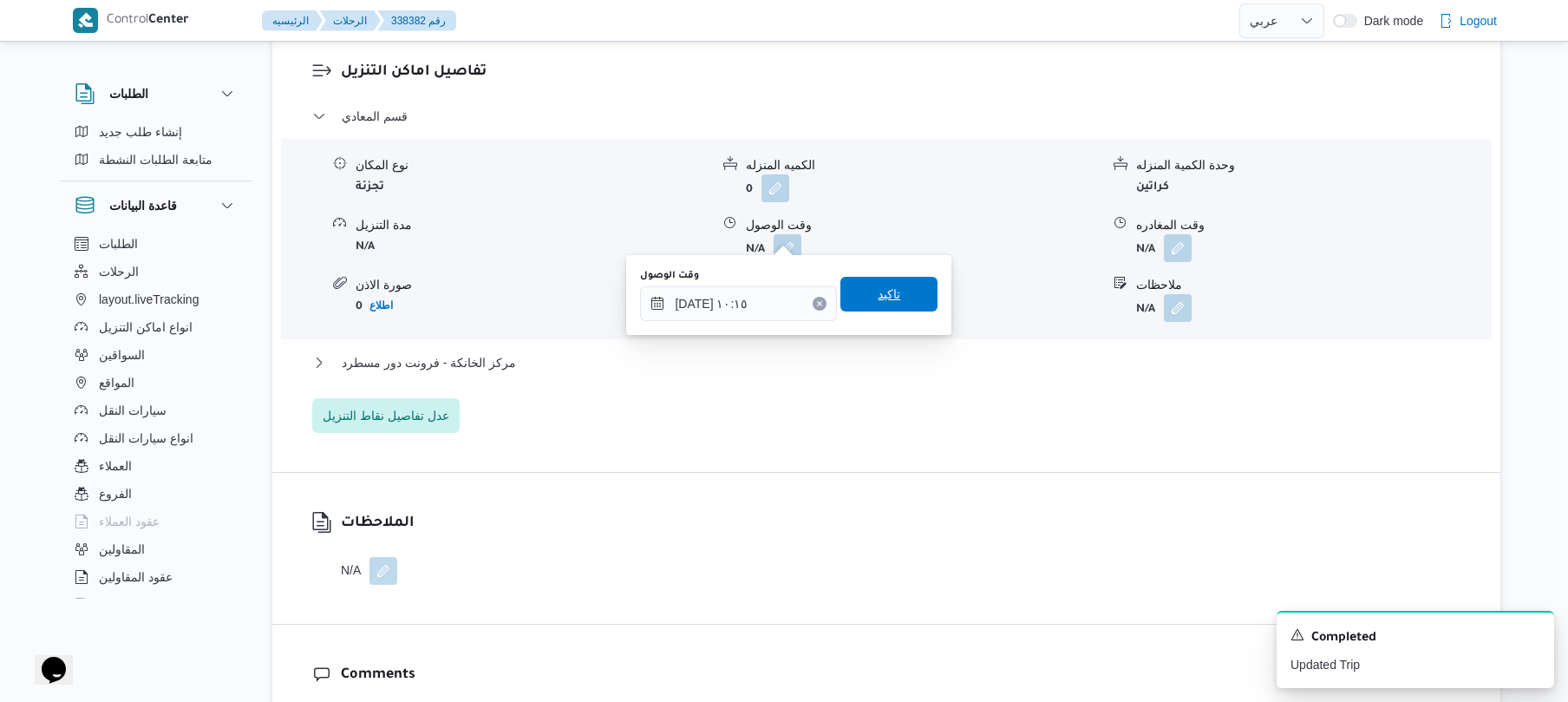
click at [882, 303] on span "تاكيد" at bounding box center [888, 293] width 22 height 21
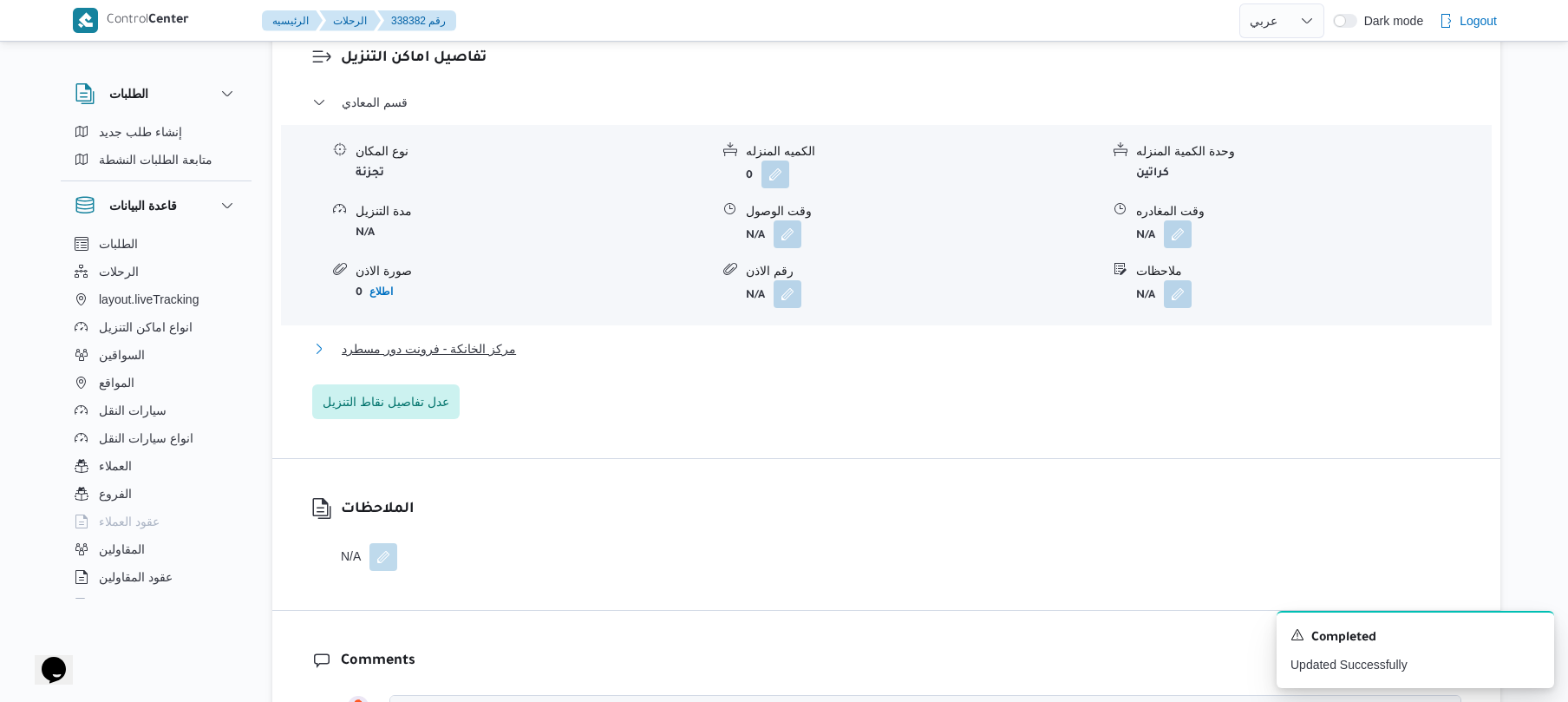
click at [822, 345] on button "مركز الخانكة - فرونت دور مسطرد" at bounding box center [887, 348] width 1149 height 21
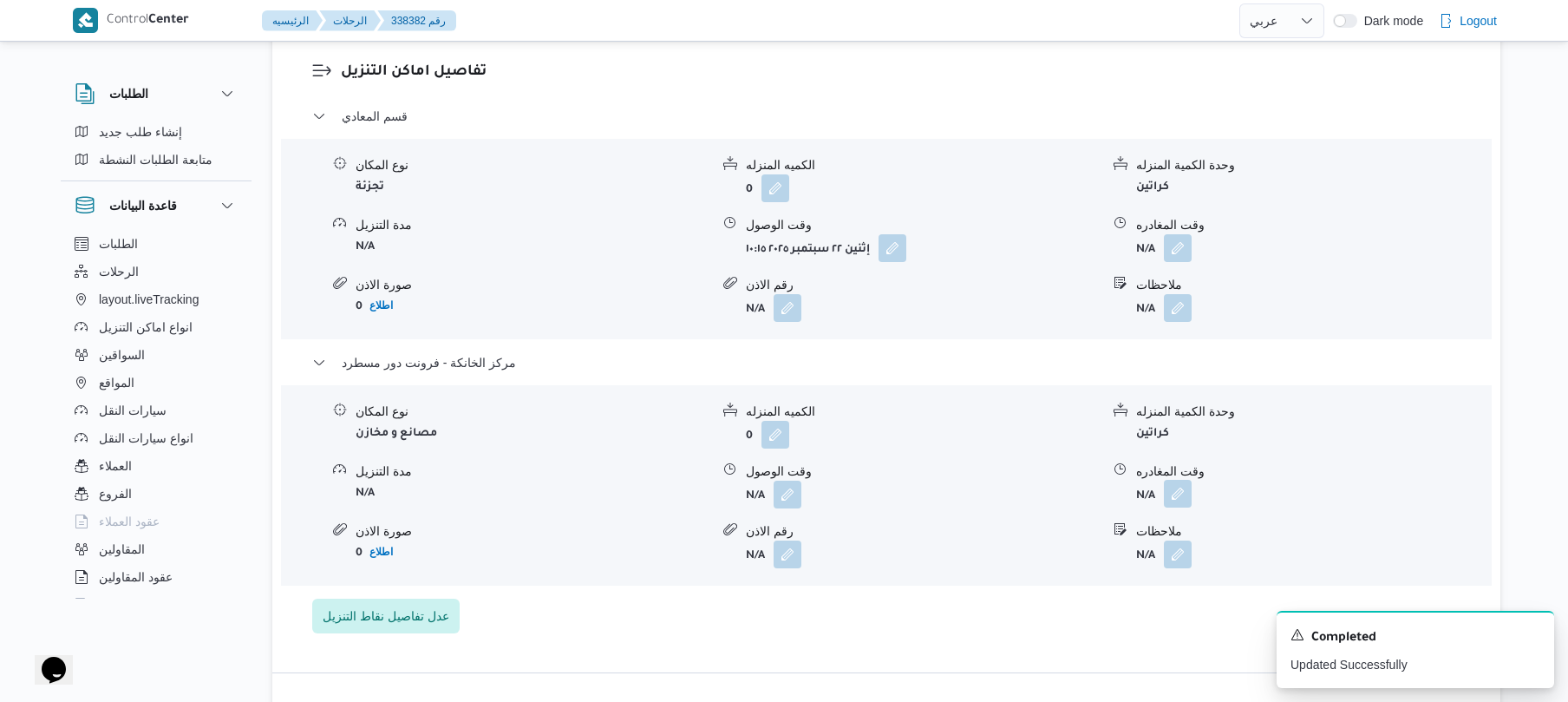
click at [1176, 479] on button "button" at bounding box center [1177, 493] width 27 height 27
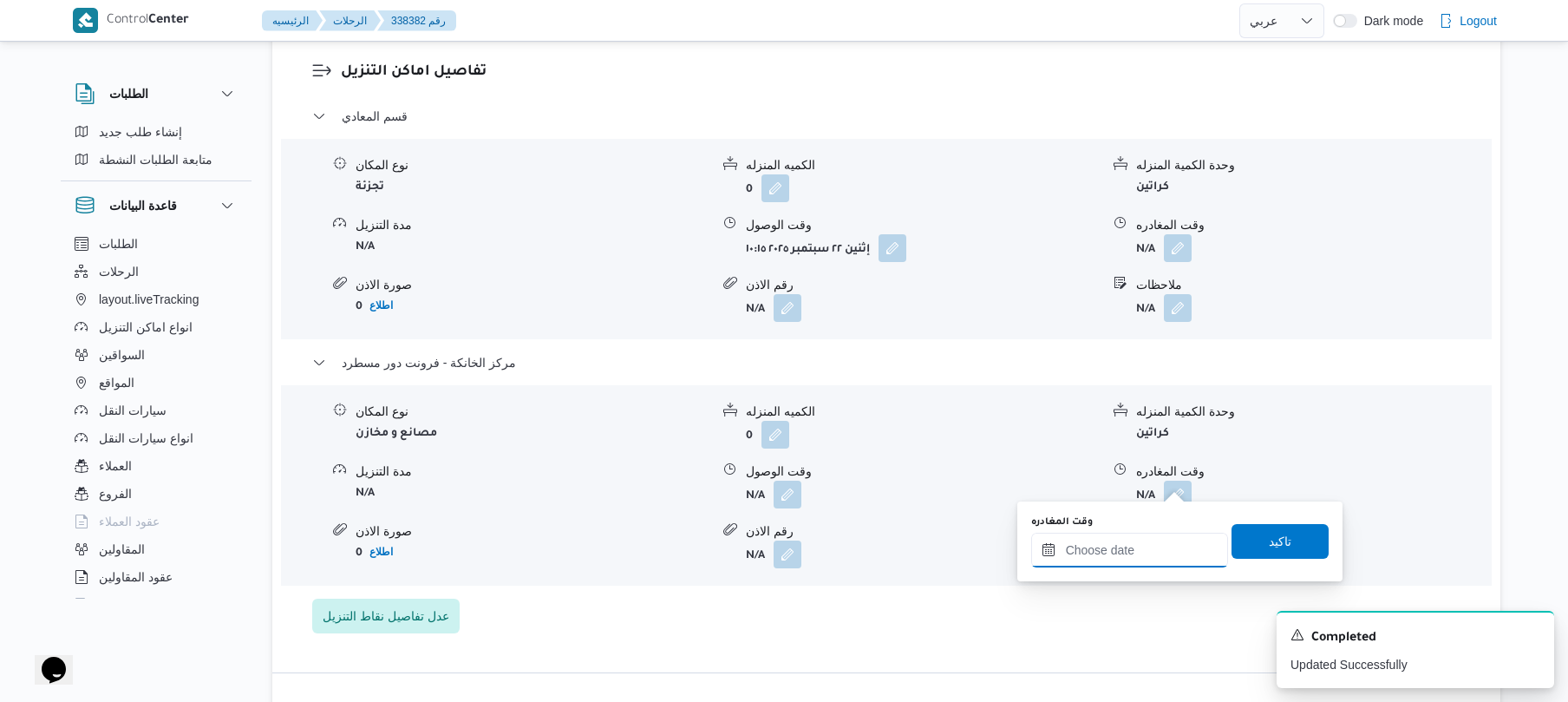
click at [1122, 549] on input "وقت المغادره" at bounding box center [1130, 550] width 197 height 35
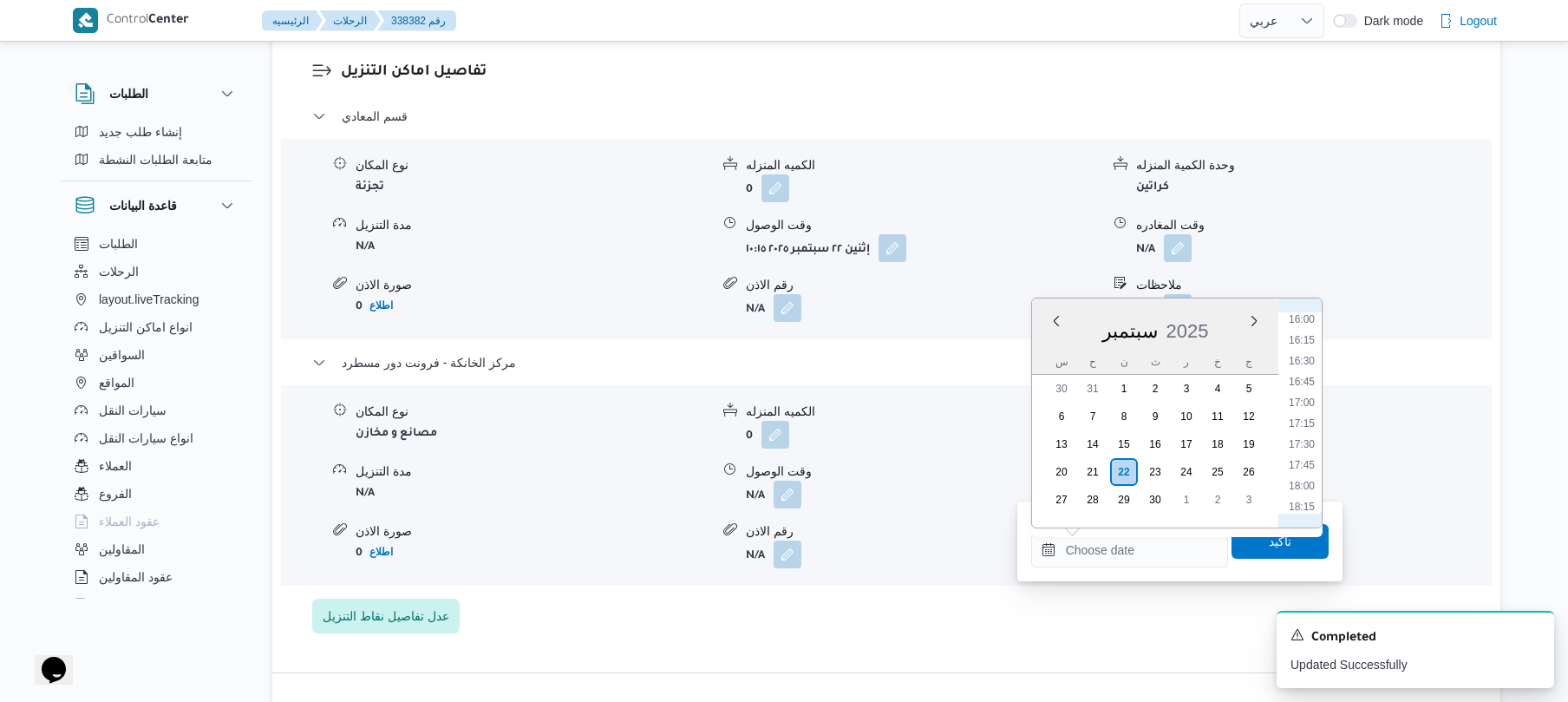
scroll to position [1308, 0]
click at [1302, 472] on li "17:30" at bounding box center [1301, 471] width 40 height 18
type input "٢٢/٠٩/٢٠٢٥ ١٧:٣٠"
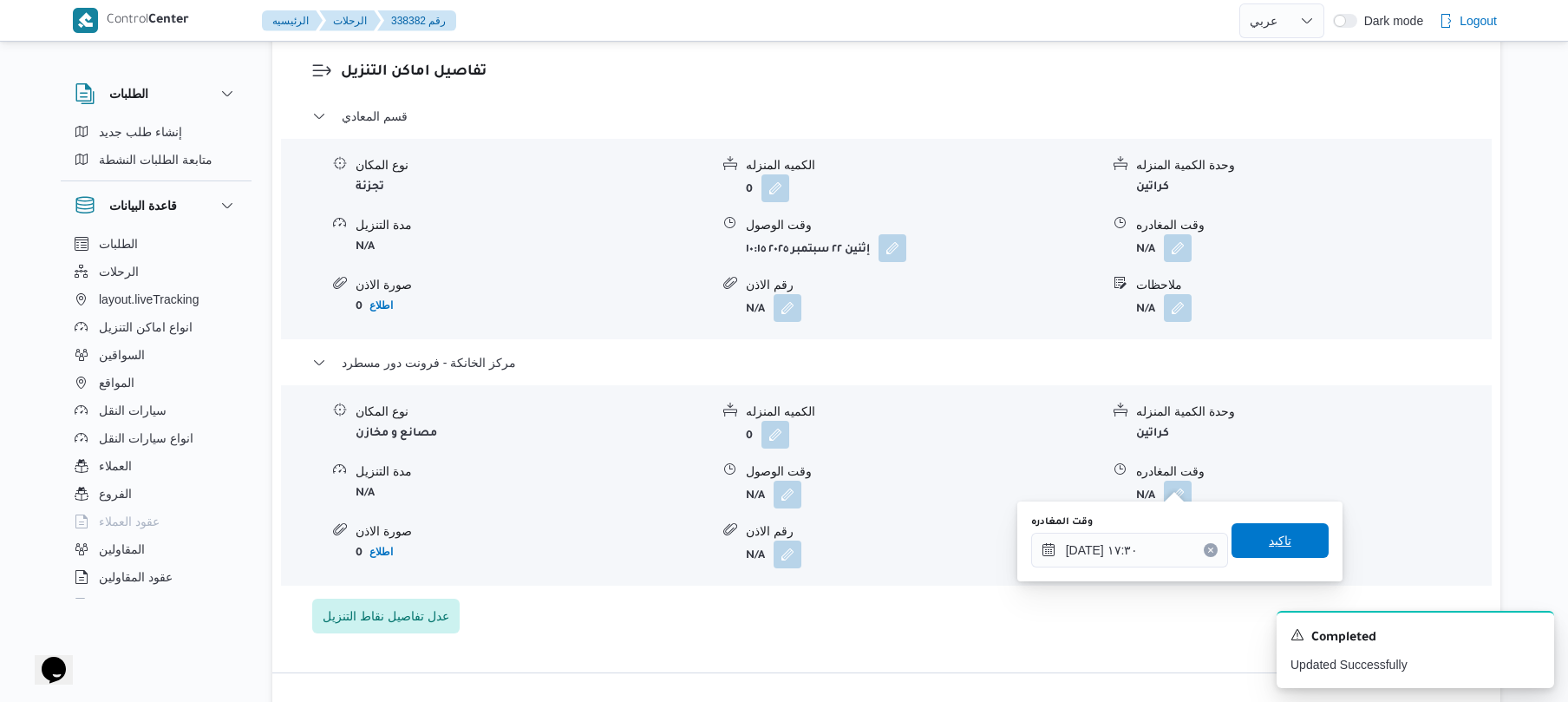
click at [1275, 538] on span "تاكيد" at bounding box center [1280, 540] width 22 height 21
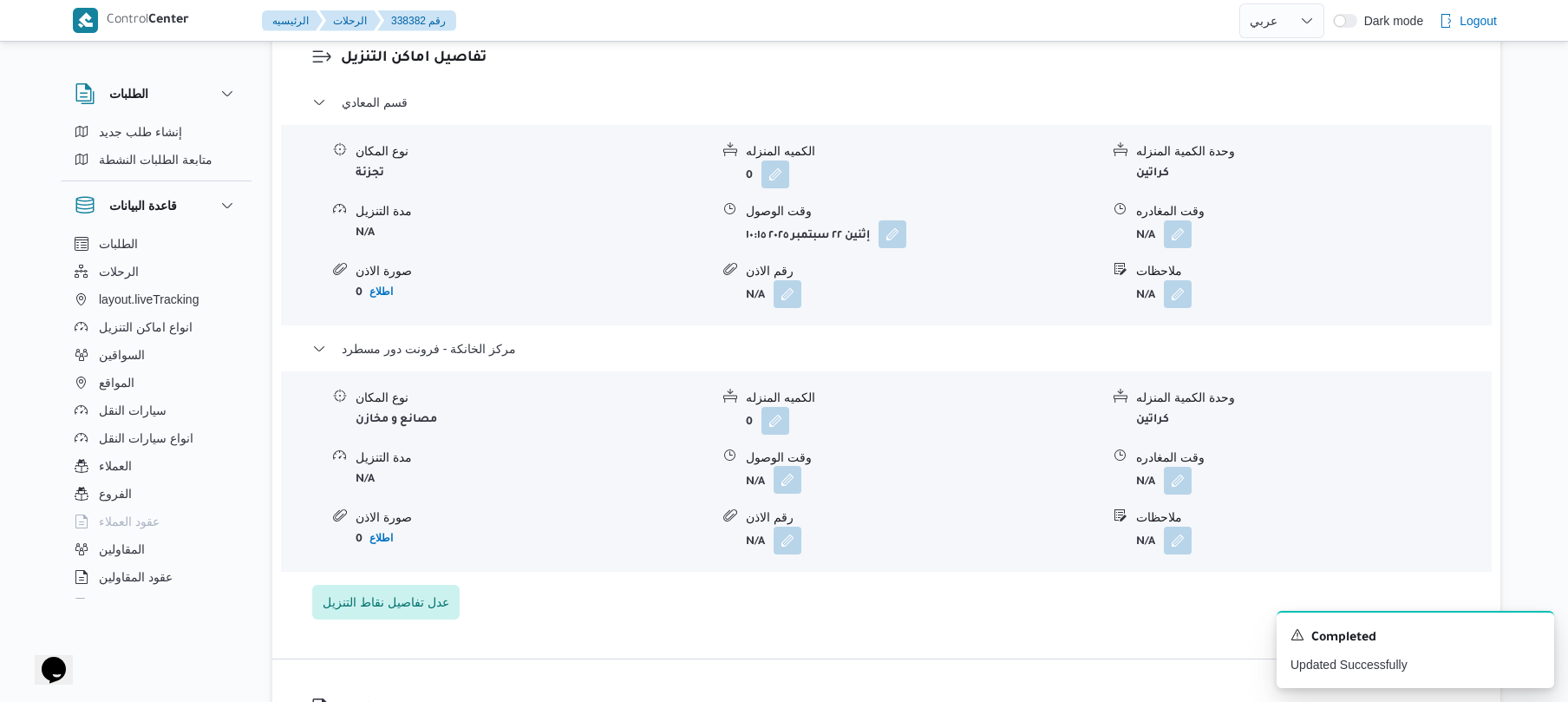
click at [789, 477] on button "button" at bounding box center [787, 479] width 27 height 27
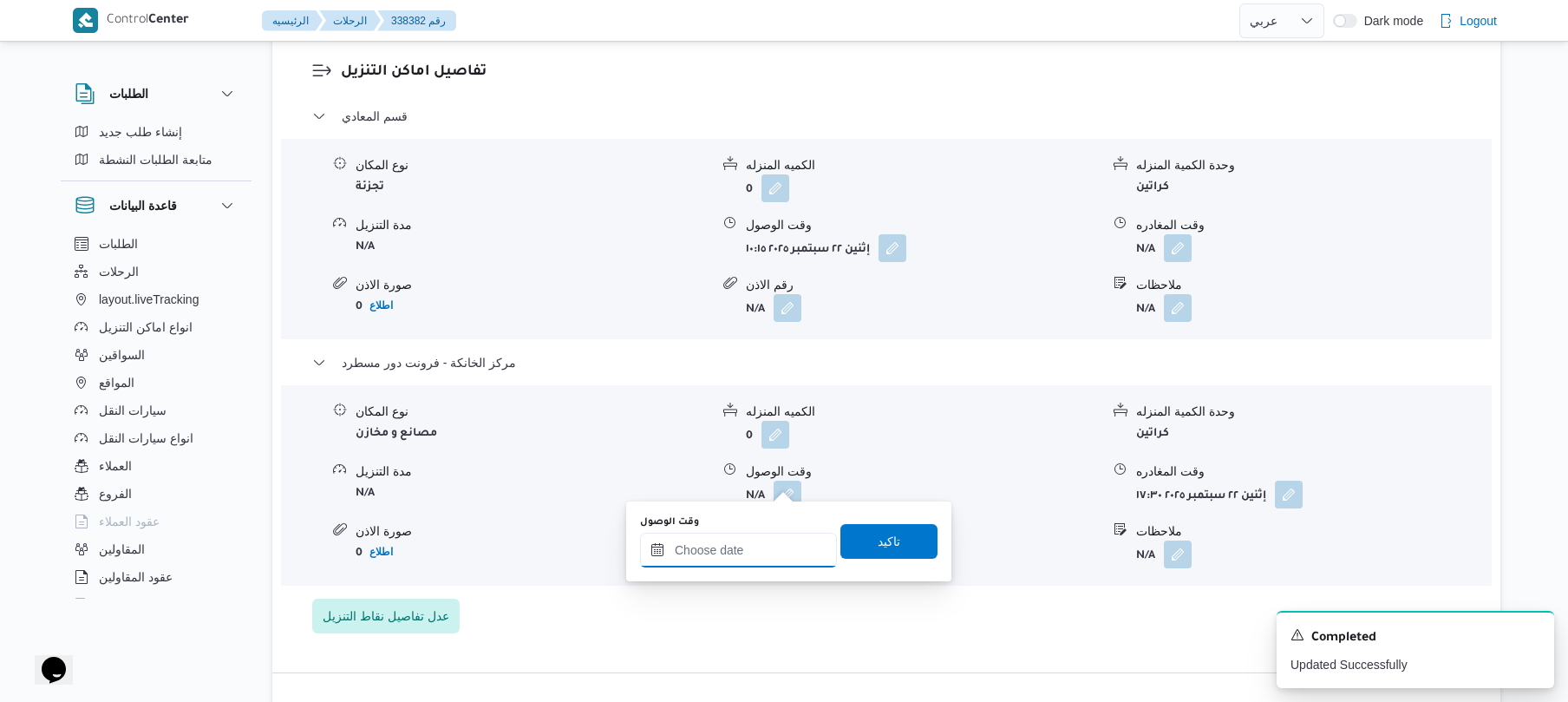
click at [760, 542] on input "وقت الوصول" at bounding box center [739, 550] width 197 height 35
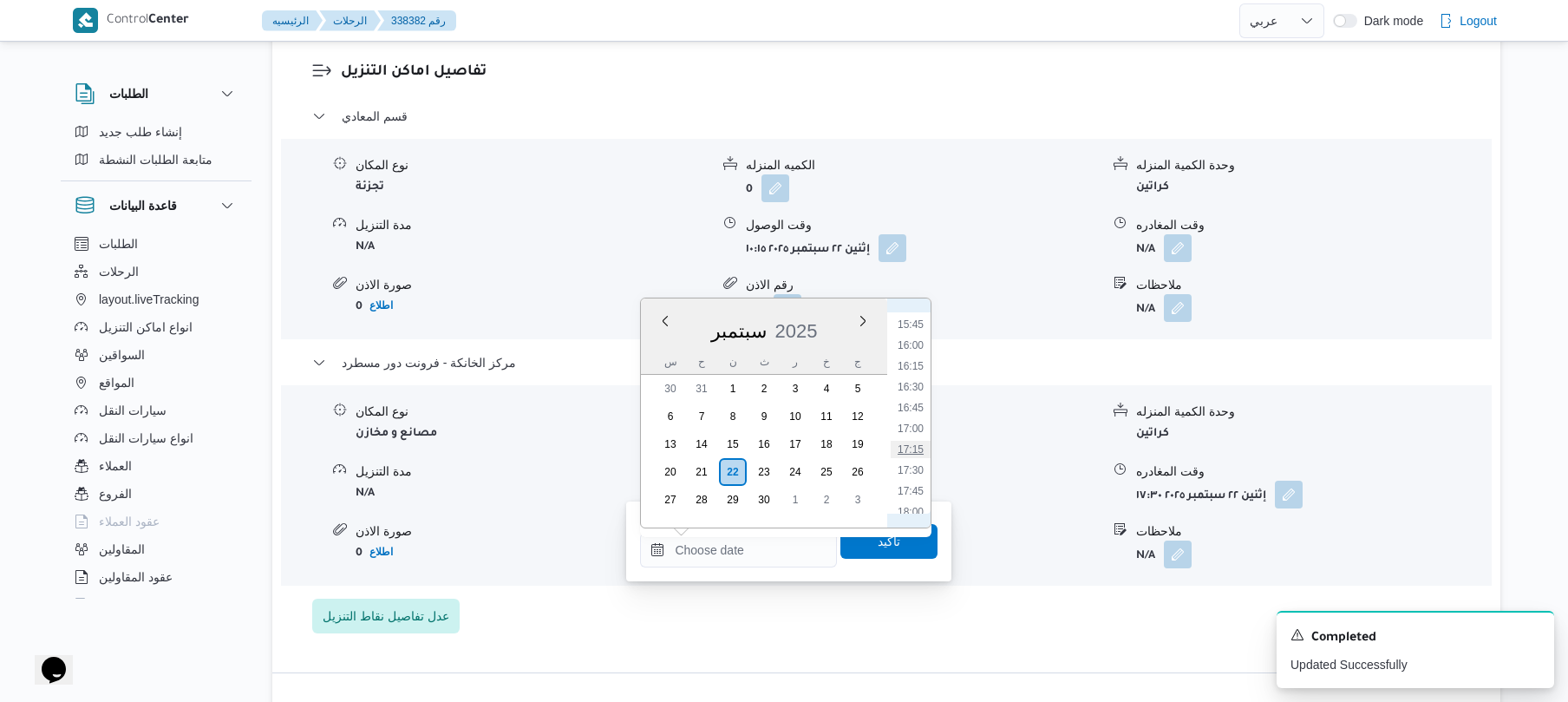
click at [914, 441] on li "17:15" at bounding box center [910, 449] width 40 height 18
type input "٢٢/٠٩/٢٠٢٥ ١٧:١٥"
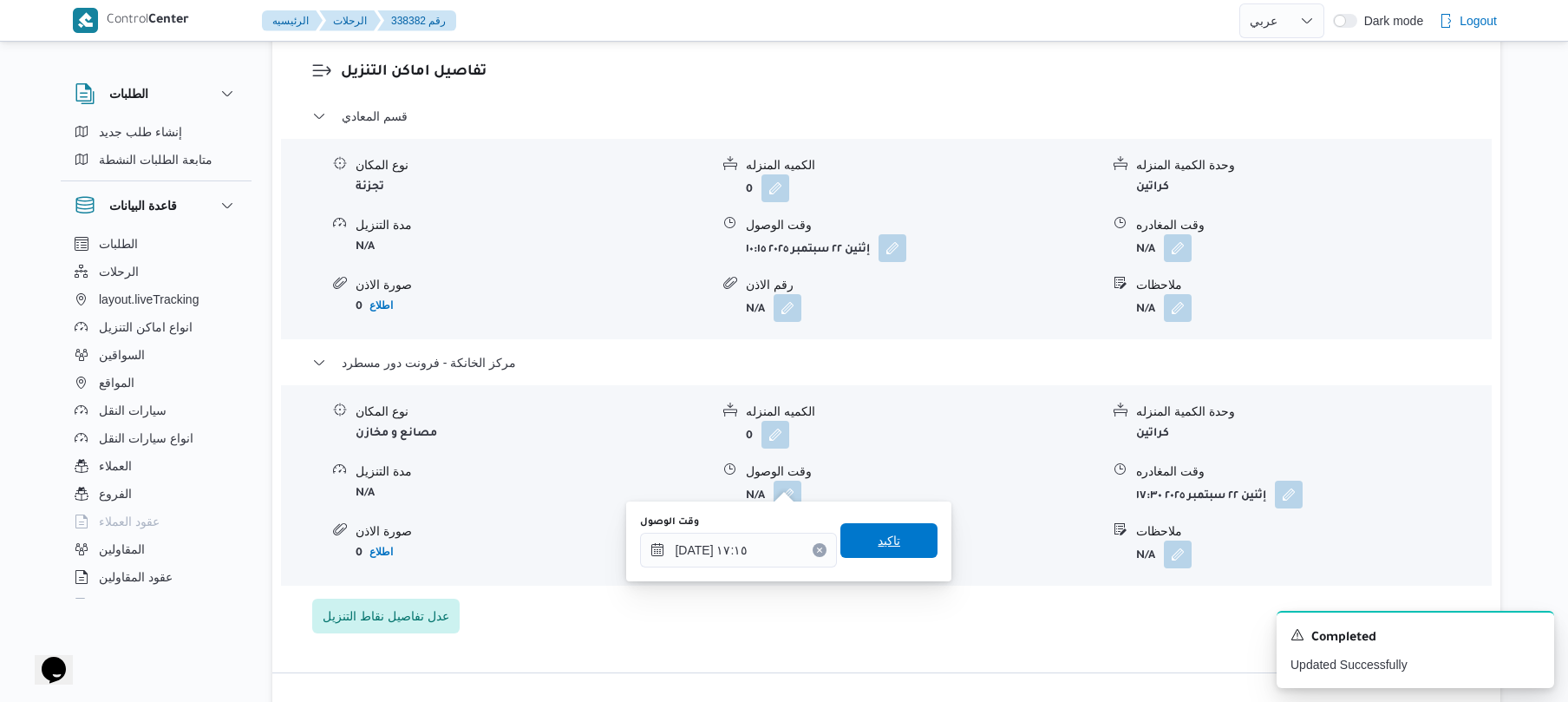
click at [887, 547] on span "تاكيد" at bounding box center [888, 540] width 22 height 21
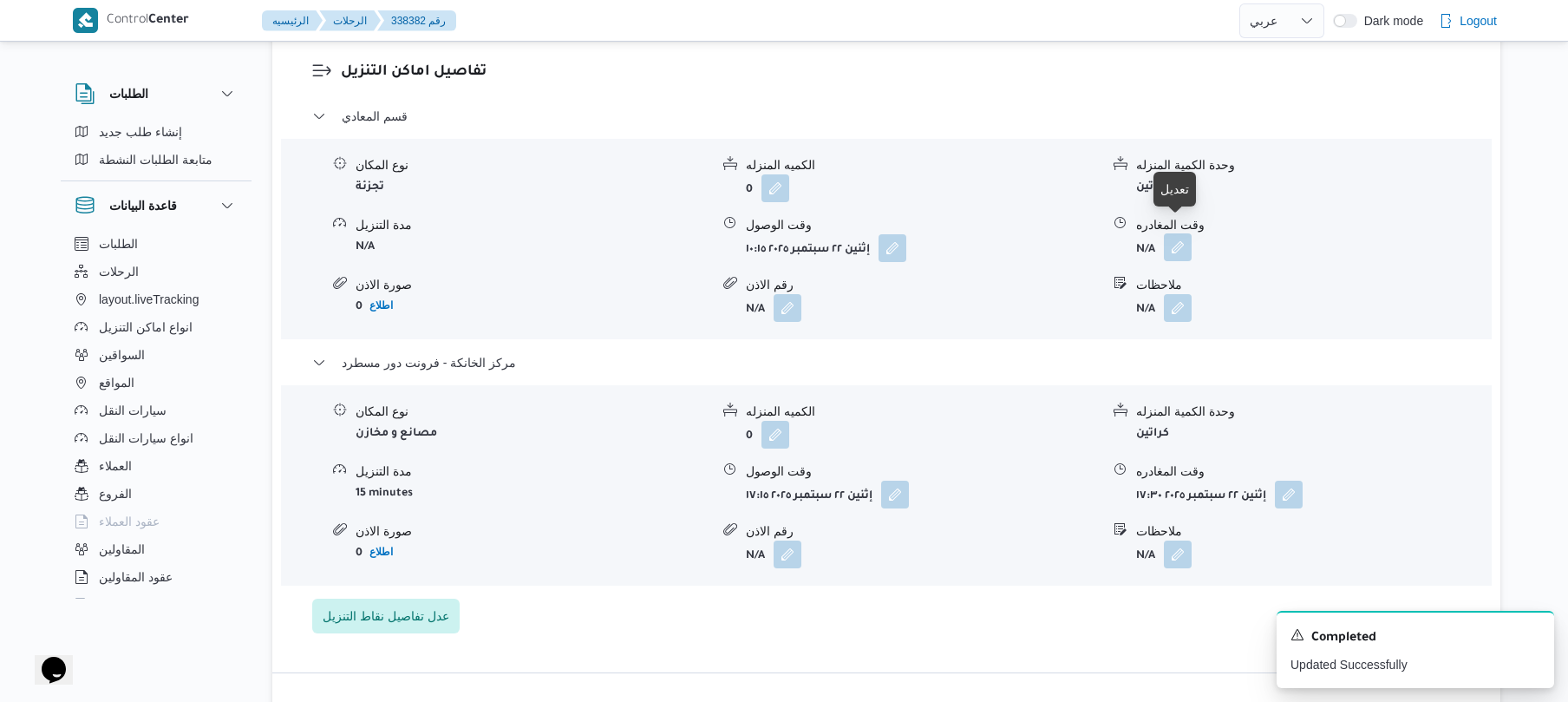
click at [1169, 237] on button "button" at bounding box center [1177, 247] width 27 height 27
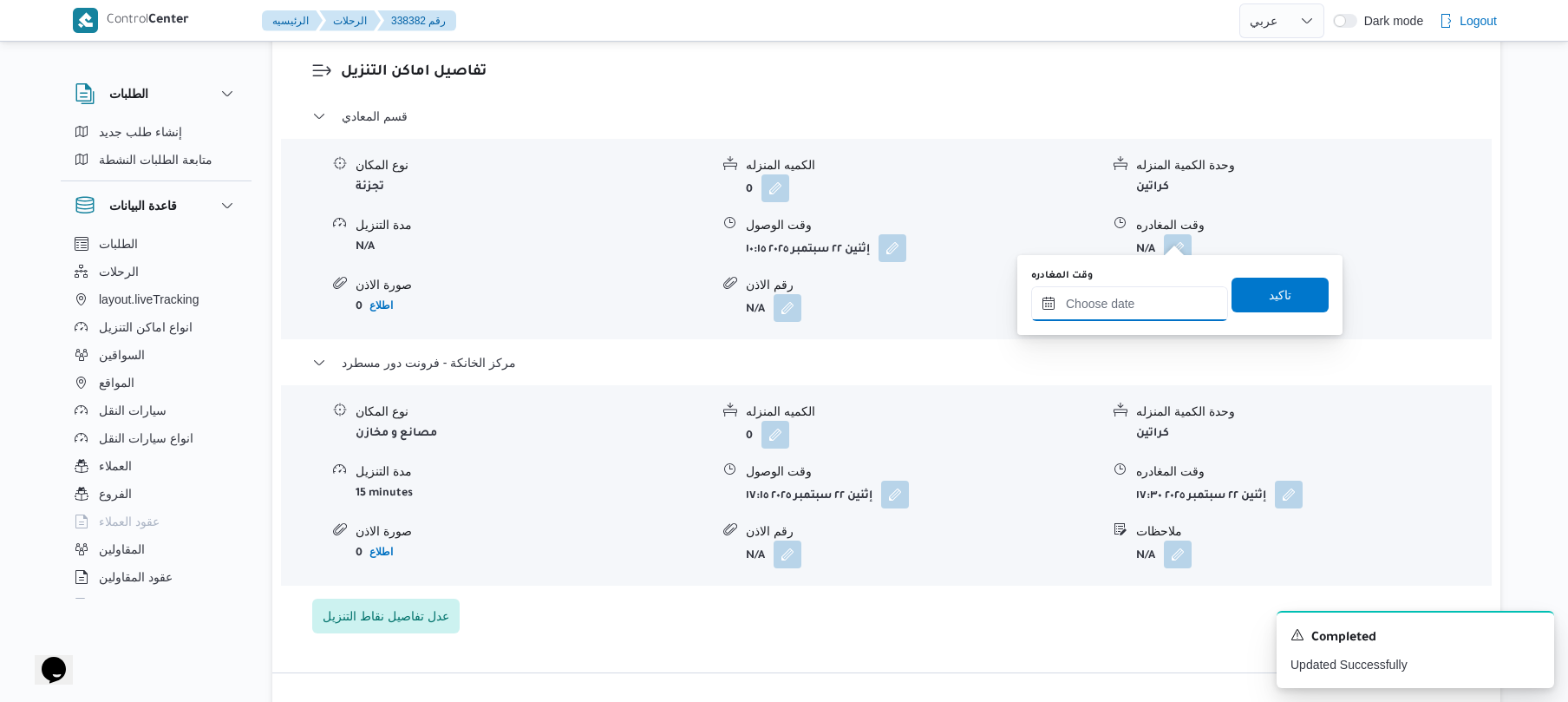
click at [1131, 290] on input "وقت المغادره" at bounding box center [1130, 304] width 197 height 35
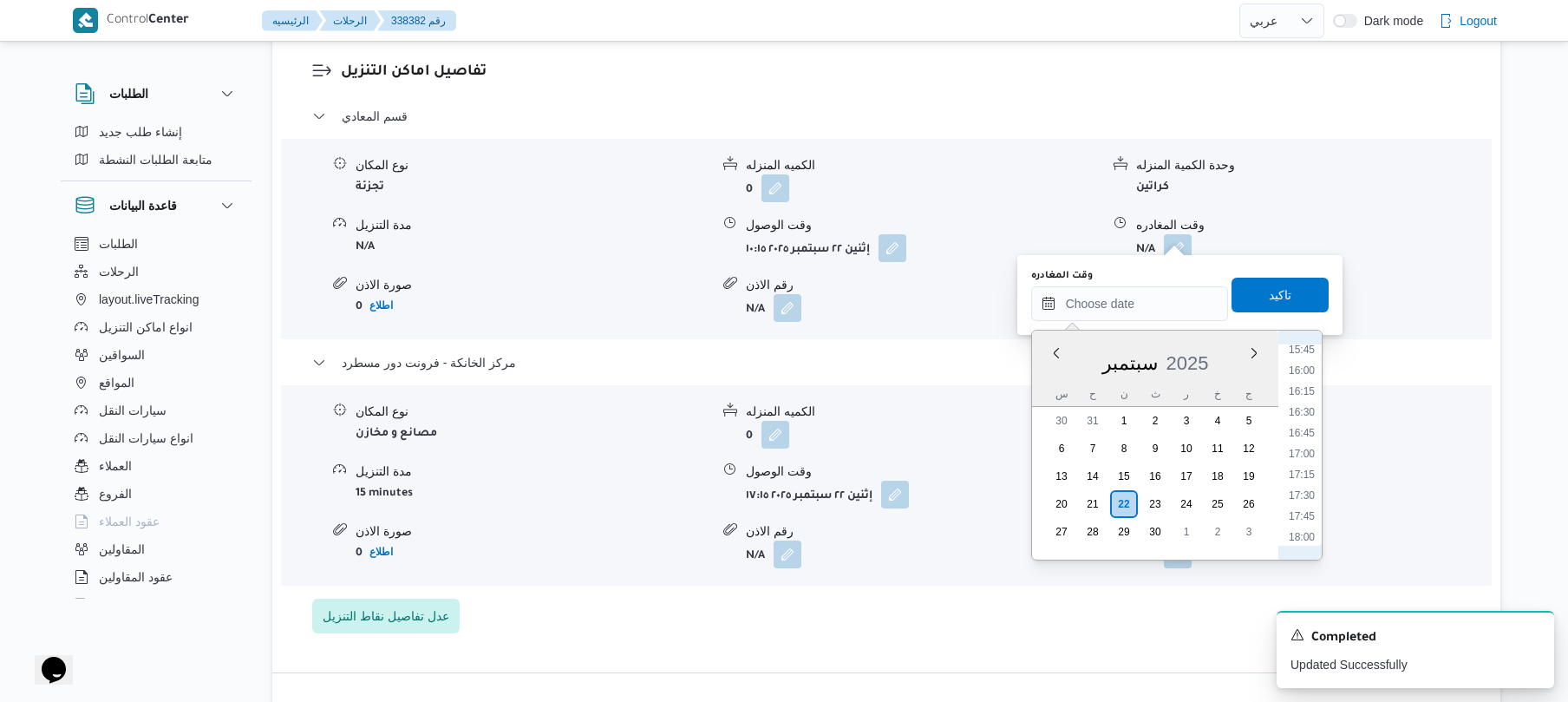
scroll to position [1308, 0]
click at [1305, 392] on li "16:15" at bounding box center [1301, 397] width 40 height 18
type input "٢٢/٠٩/٢٠٢٥ ١٦:١٥"
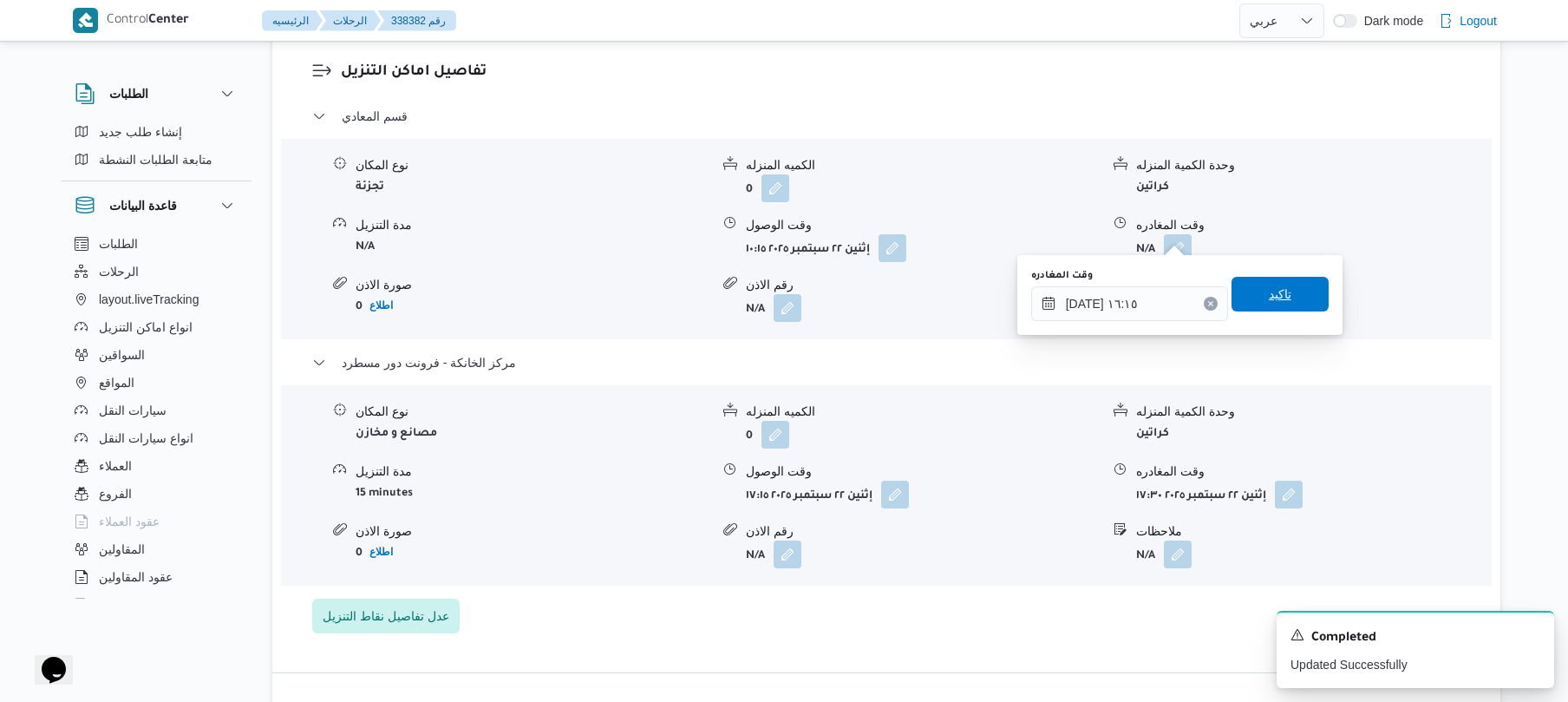
click at [1292, 293] on span "تاكيد" at bounding box center [1279, 294] width 97 height 35
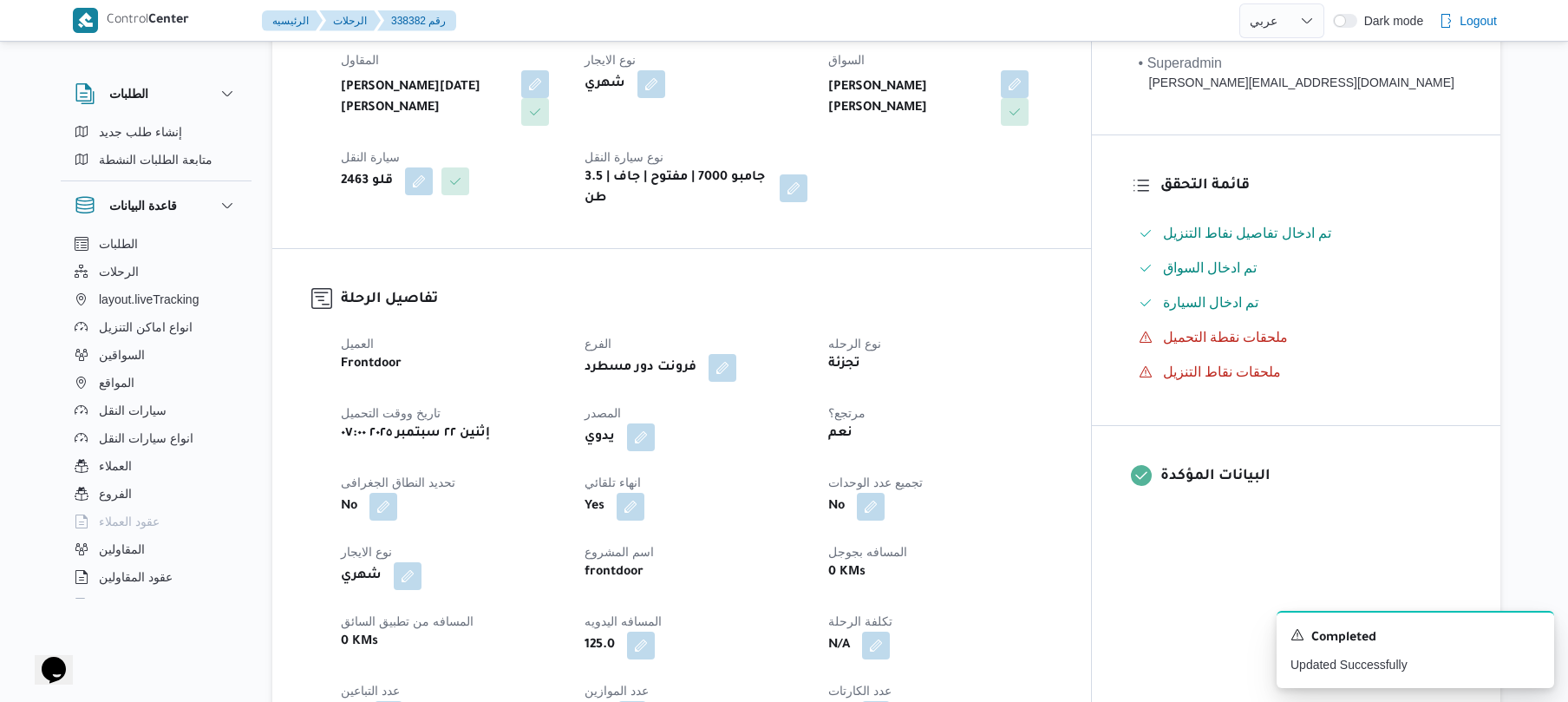
scroll to position [0, 0]
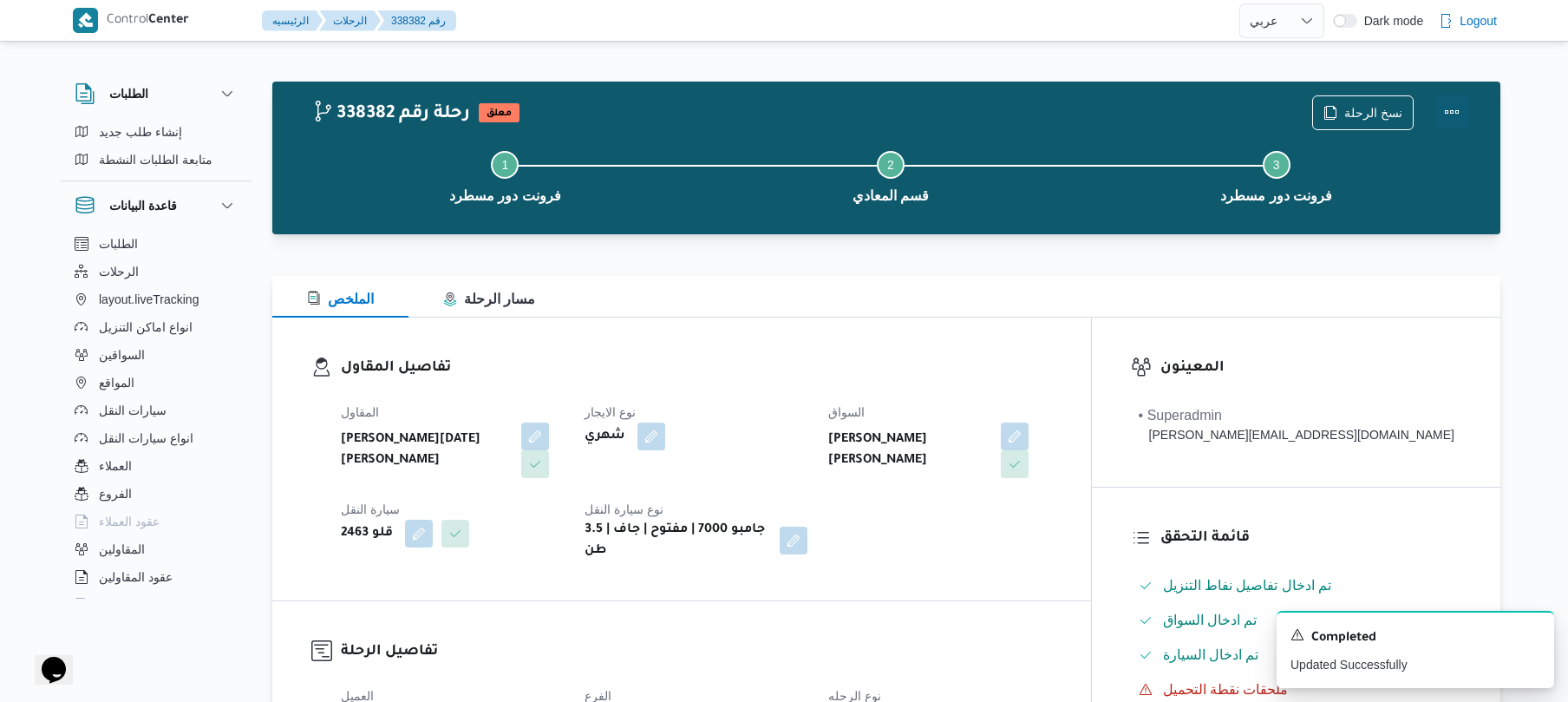
click at [1451, 112] on button "Actions" at bounding box center [1452, 112] width 35 height 35
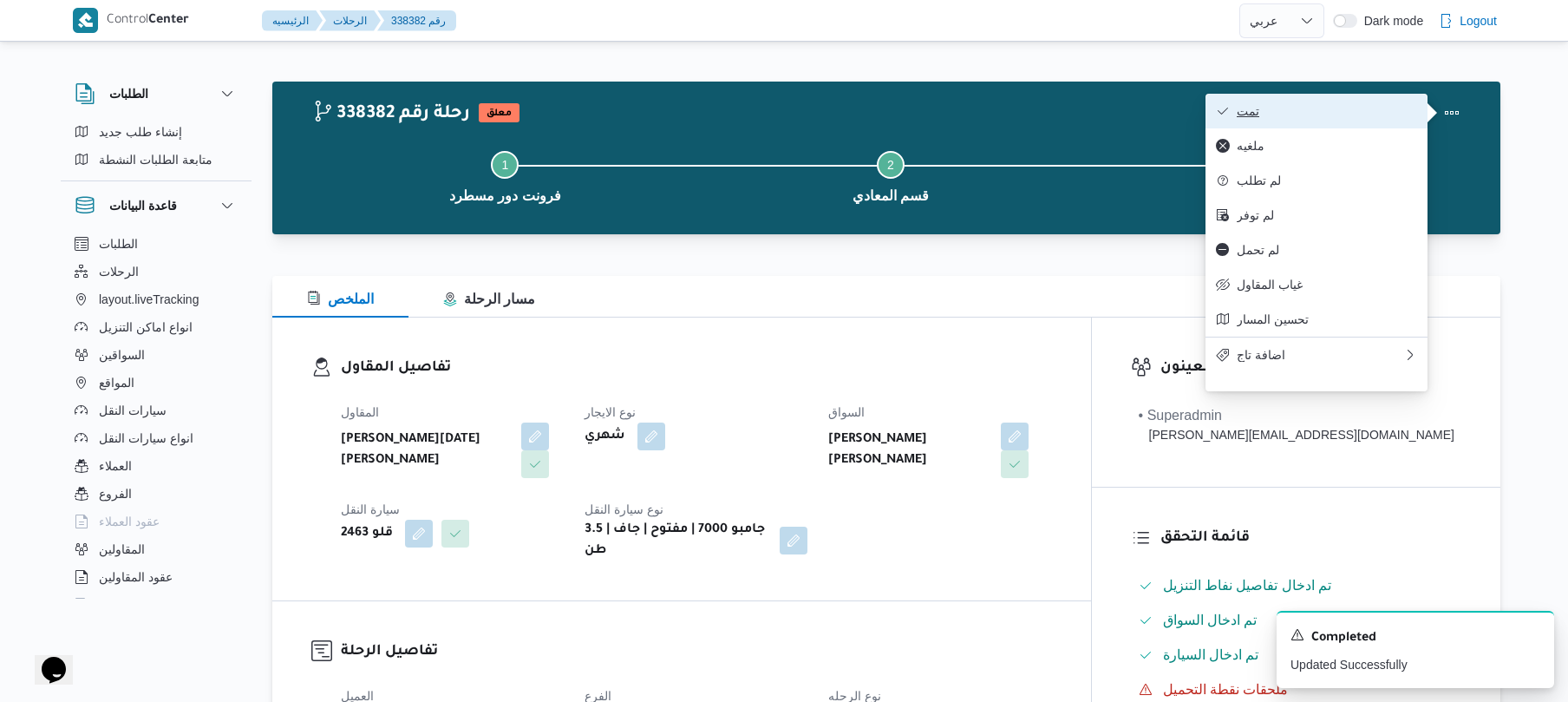
click at [1392, 112] on span "تمت" at bounding box center [1327, 111] width 181 height 14
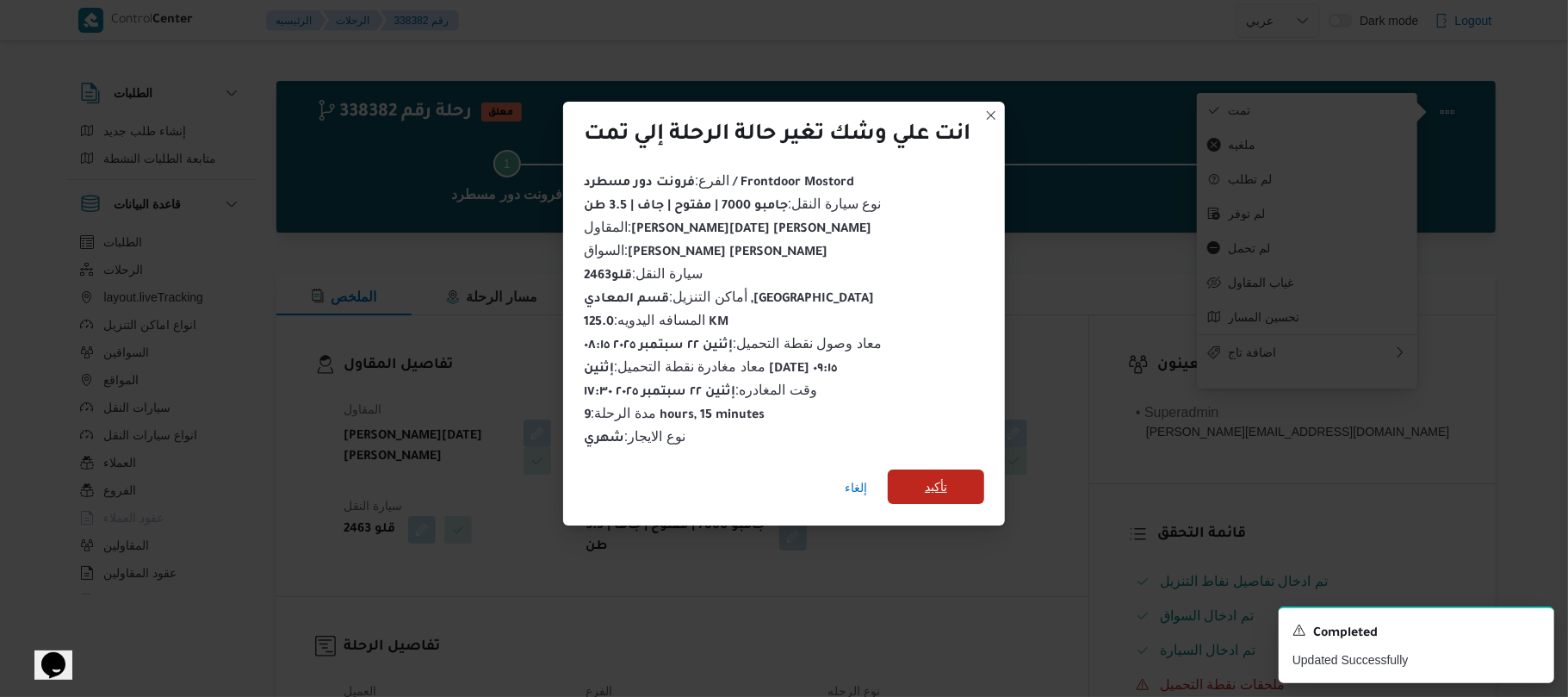
click at [920, 481] on span "تأكيد" at bounding box center [935, 487] width 96 height 35
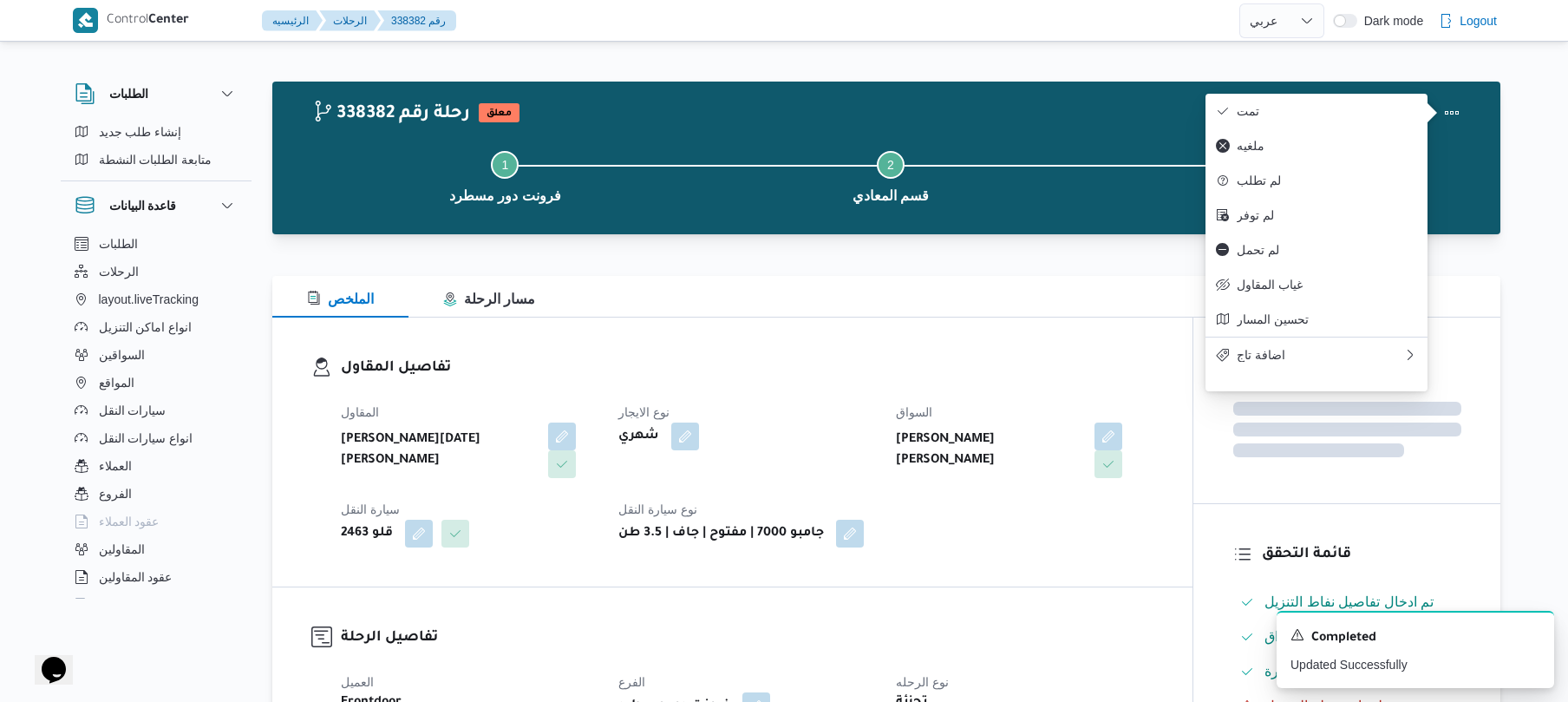
click at [1148, 524] on div "المقاول ابراهيم رمضان ابراهيم عثمان ابوباشا نوع الايجار شهري السواق ياسين عبدال…" at bounding box center [747, 475] width 834 height 167
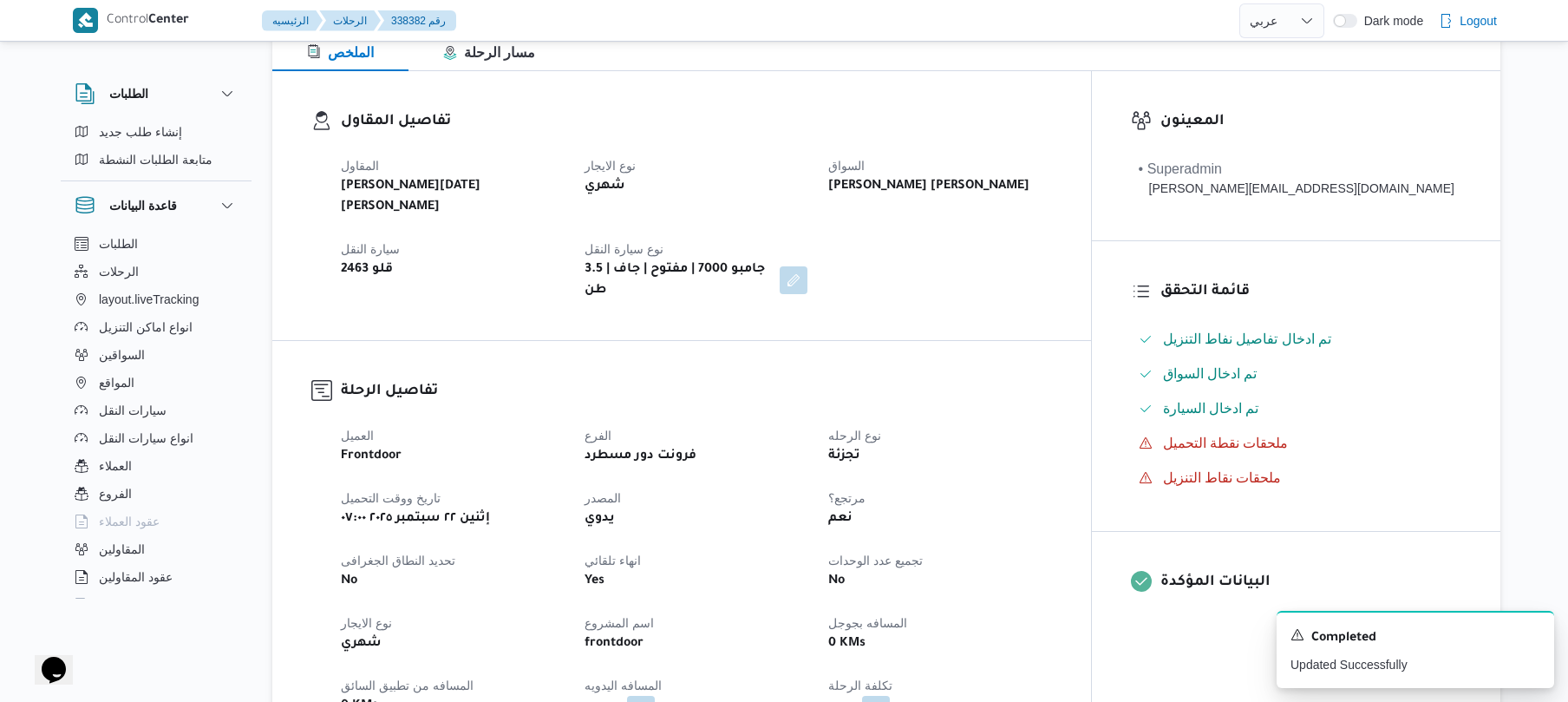
scroll to position [416, 0]
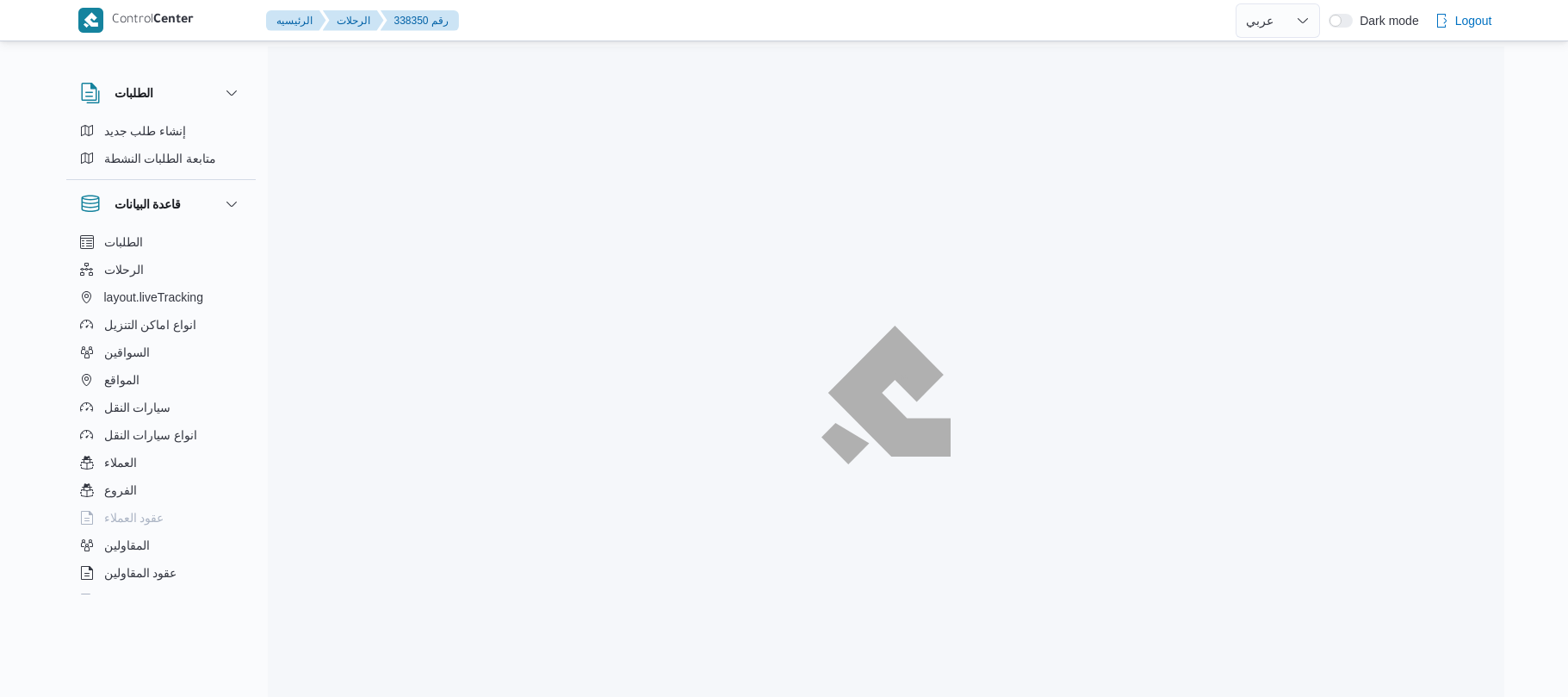
select select "ar"
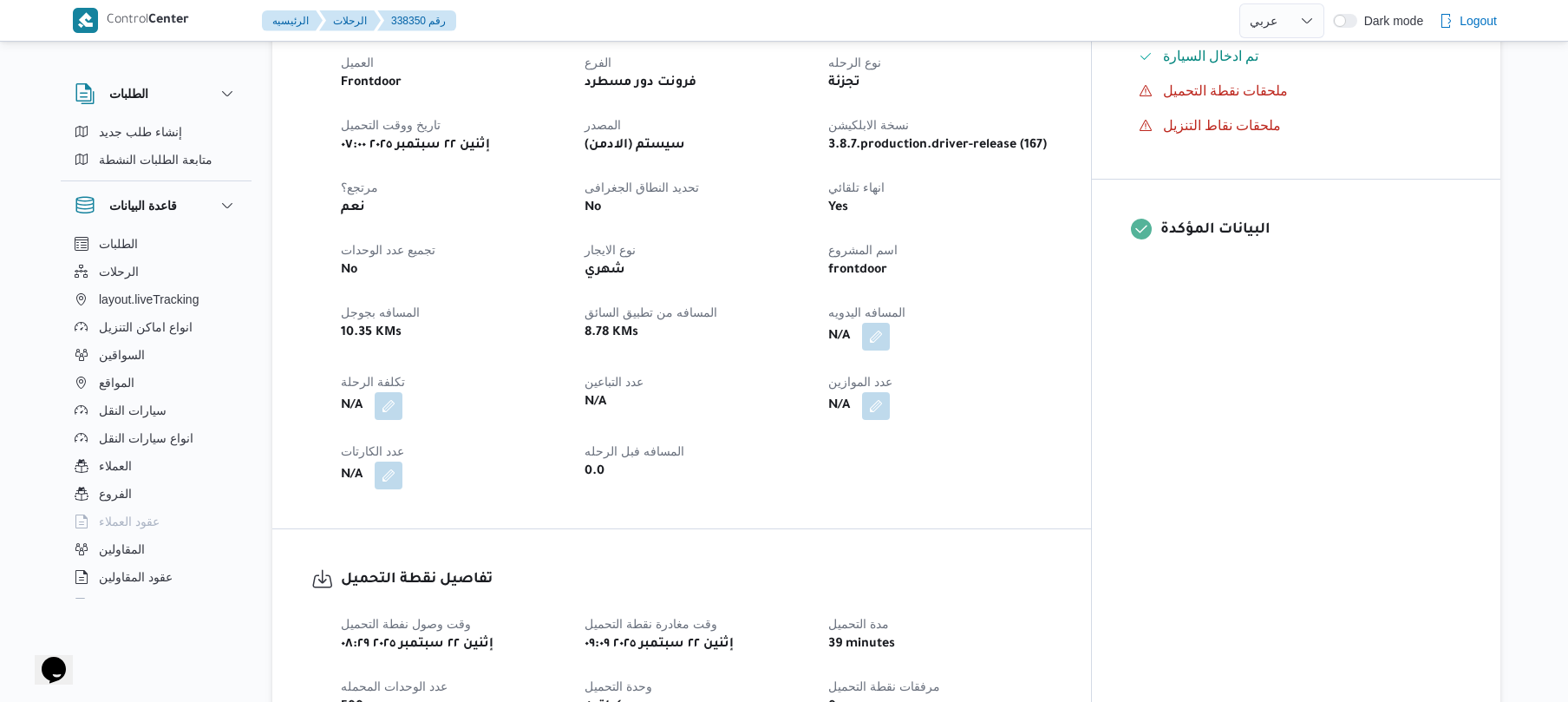
scroll to position [601, 0]
click at [889, 319] on button "button" at bounding box center [876, 333] width 27 height 27
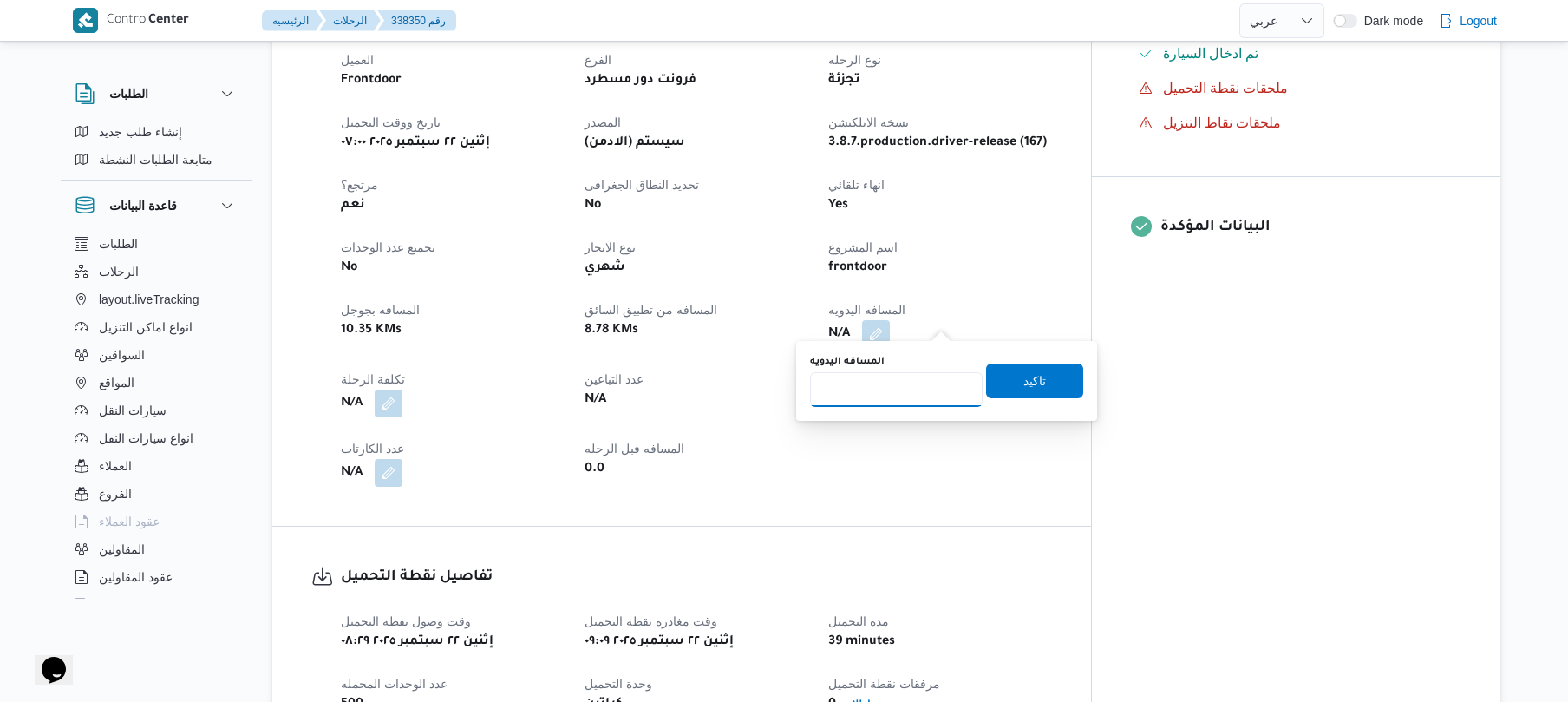
click at [889, 393] on input "المسافه اليدويه" at bounding box center [896, 390] width 173 height 35
type input "120"
click at [1010, 392] on span "تاكيد" at bounding box center [1034, 380] width 97 height 35
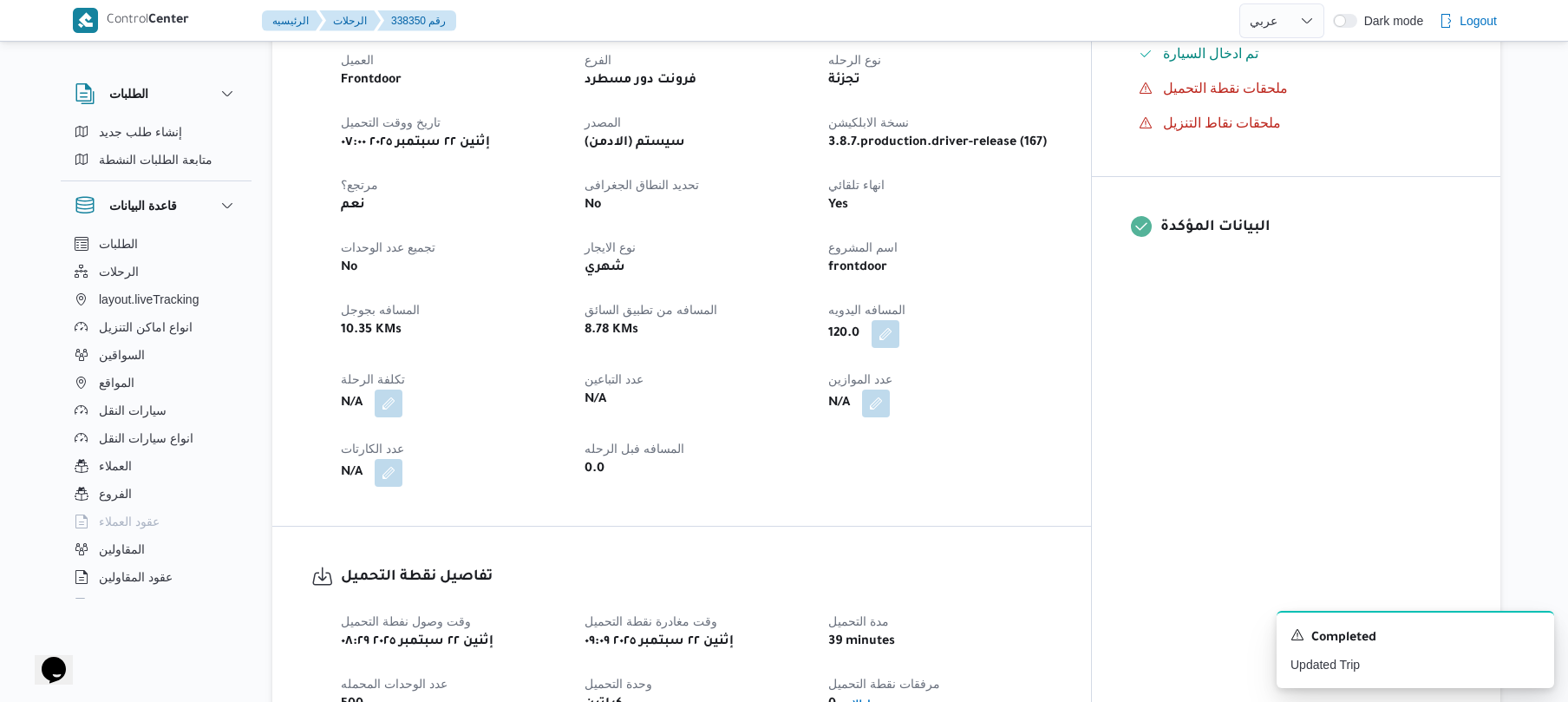
click at [1092, 237] on div "تفاصيل الرحلة العميل Frontdoor الفرع فرونت دور مسطرد نوع الرحله تجزئة تاريخ ووق…" at bounding box center [681, 245] width 819 height 560
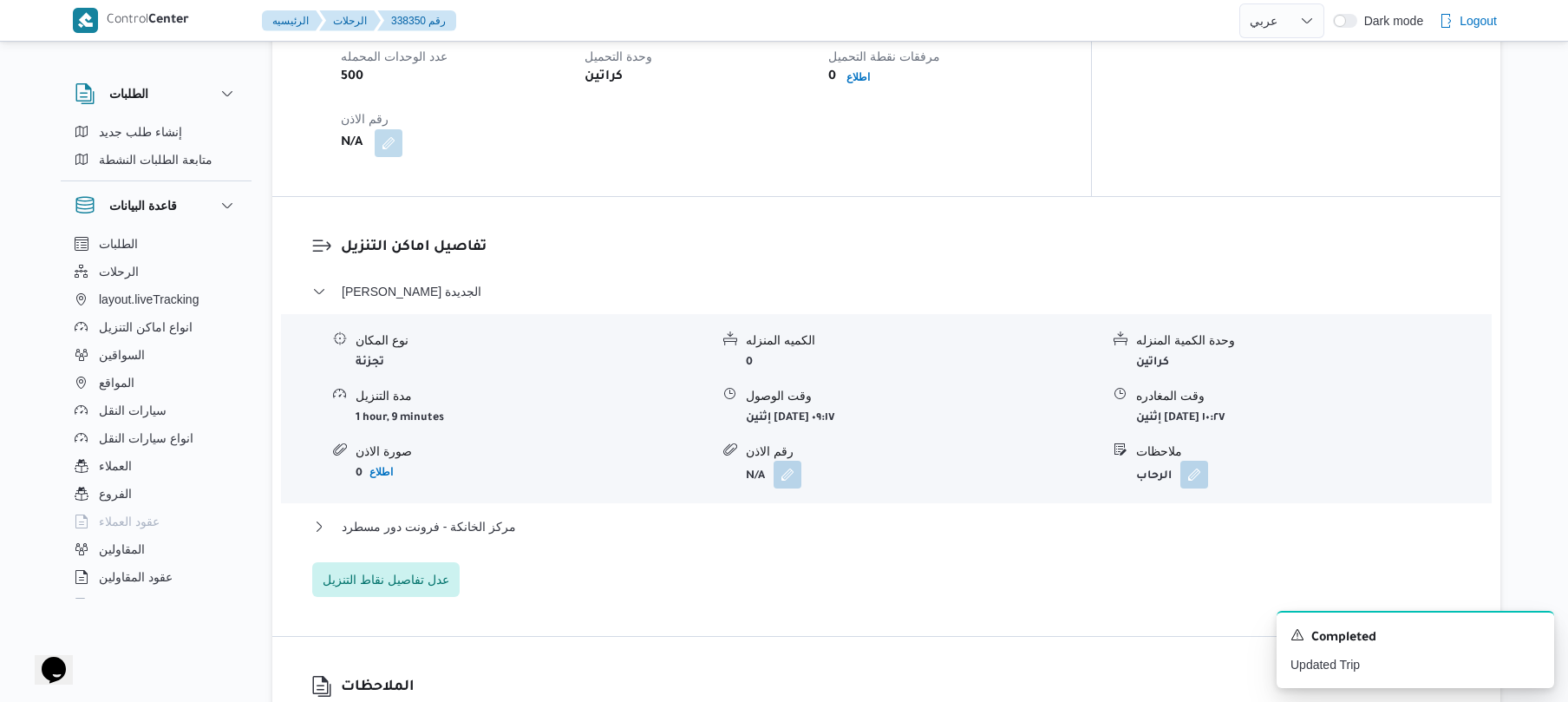
scroll to position [1295, 0]
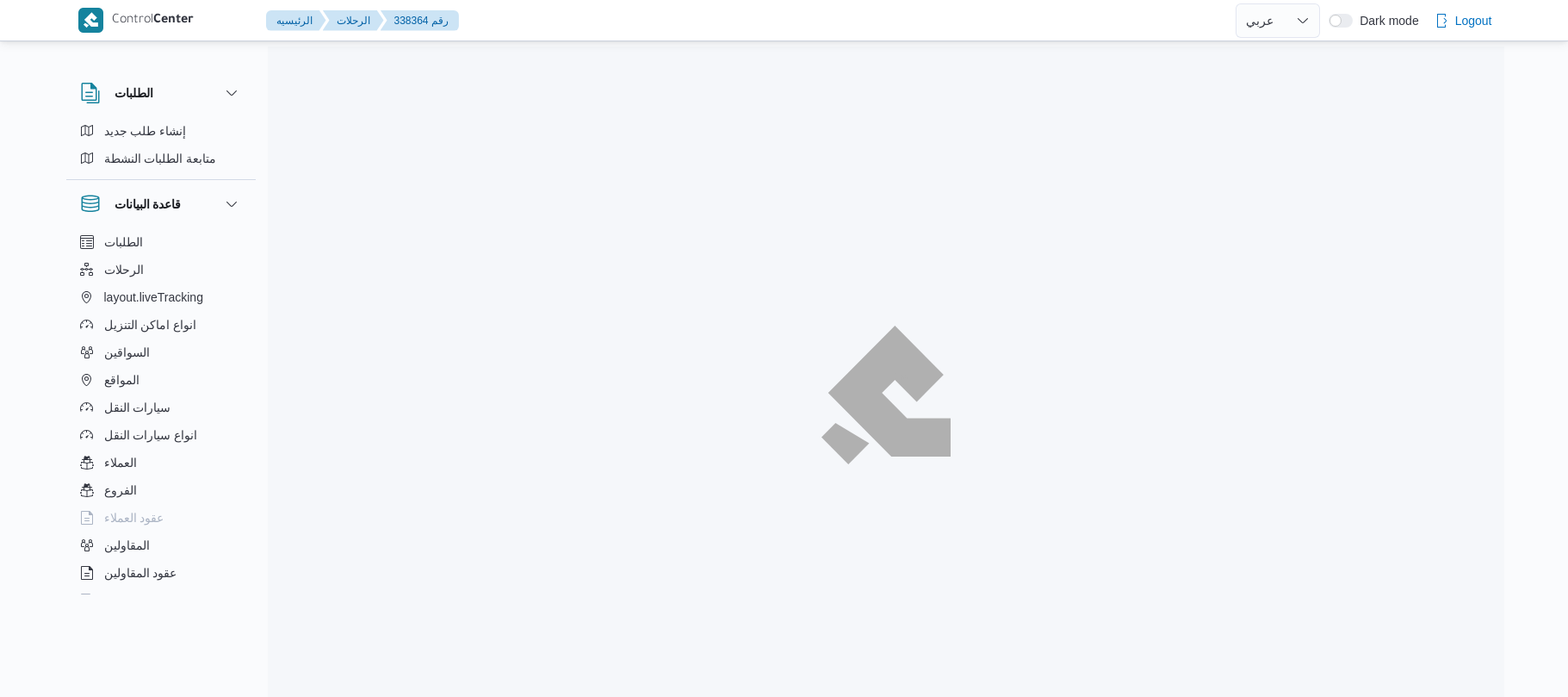
select select "ar"
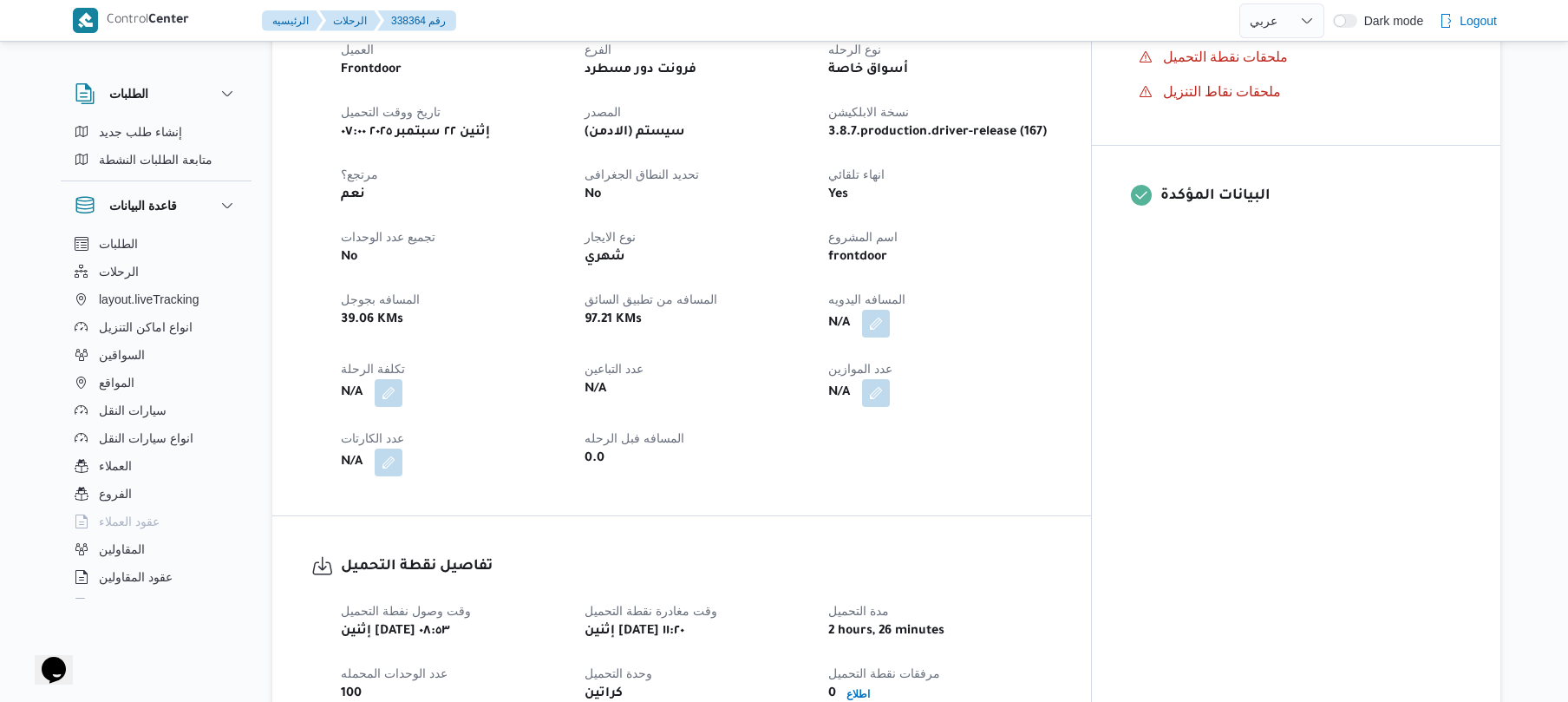
scroll to position [647, 0]
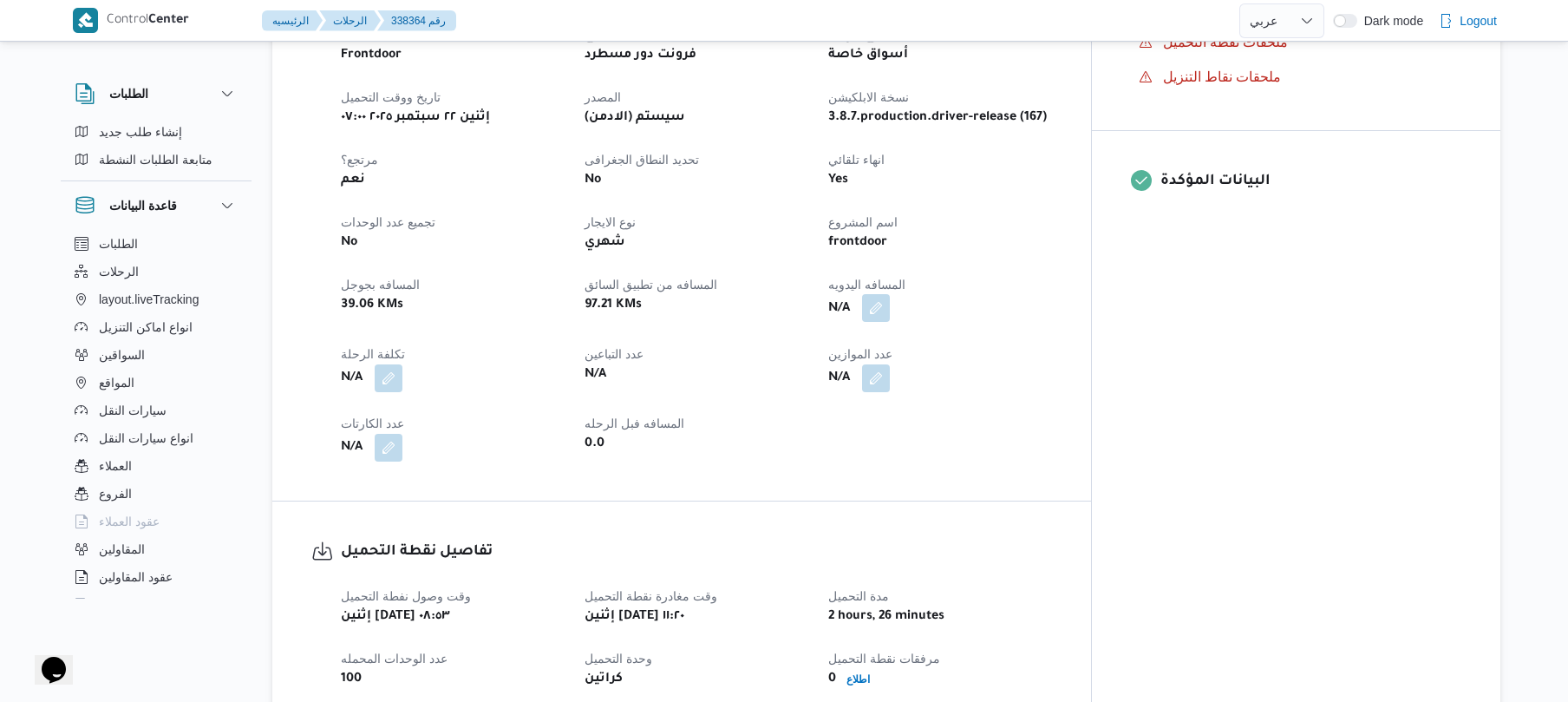
click at [889, 294] on button "button" at bounding box center [876, 308] width 27 height 27
click at [893, 337] on input "المسافه اليدويه" at bounding box center [896, 344] width 173 height 35
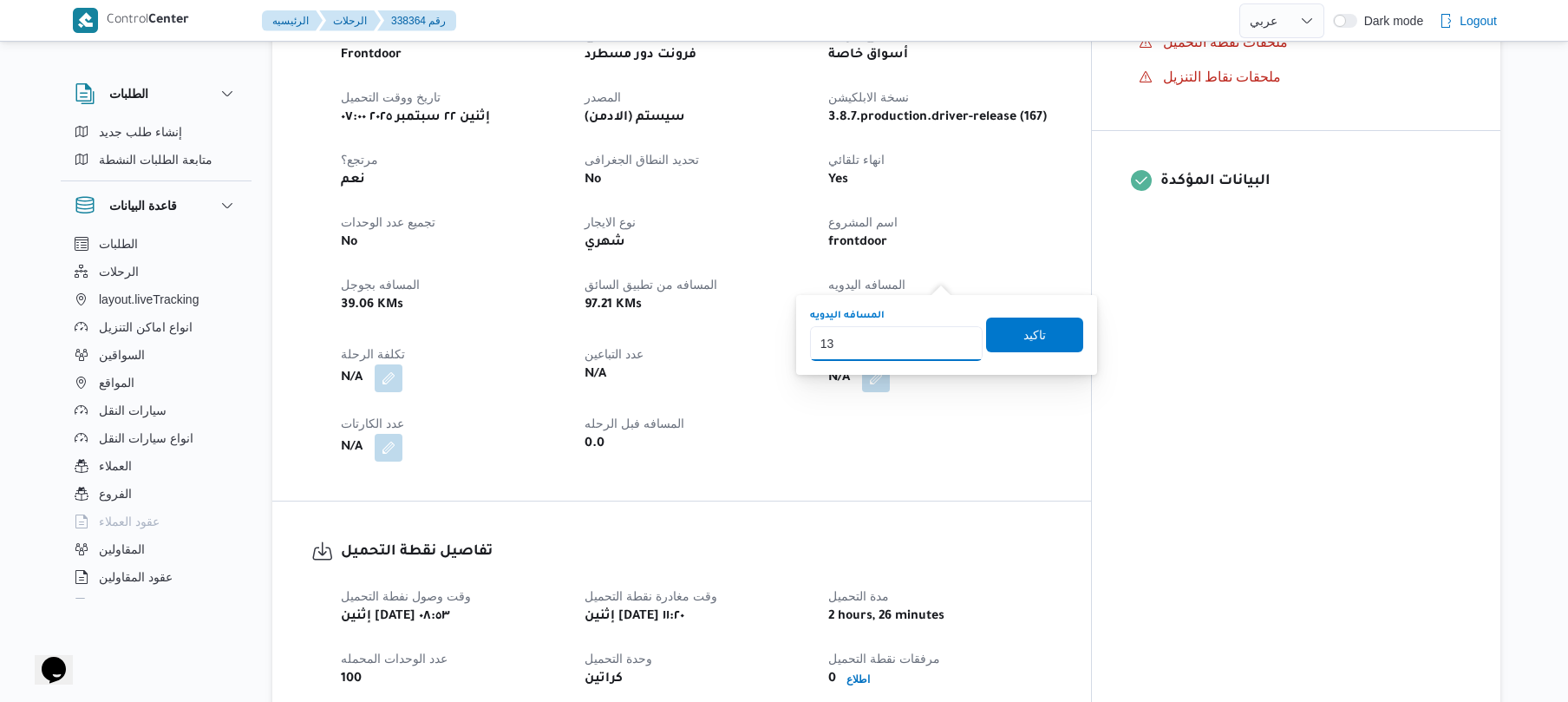
type input "130"
click at [1041, 334] on span "تاكيد" at bounding box center [1034, 334] width 97 height 35
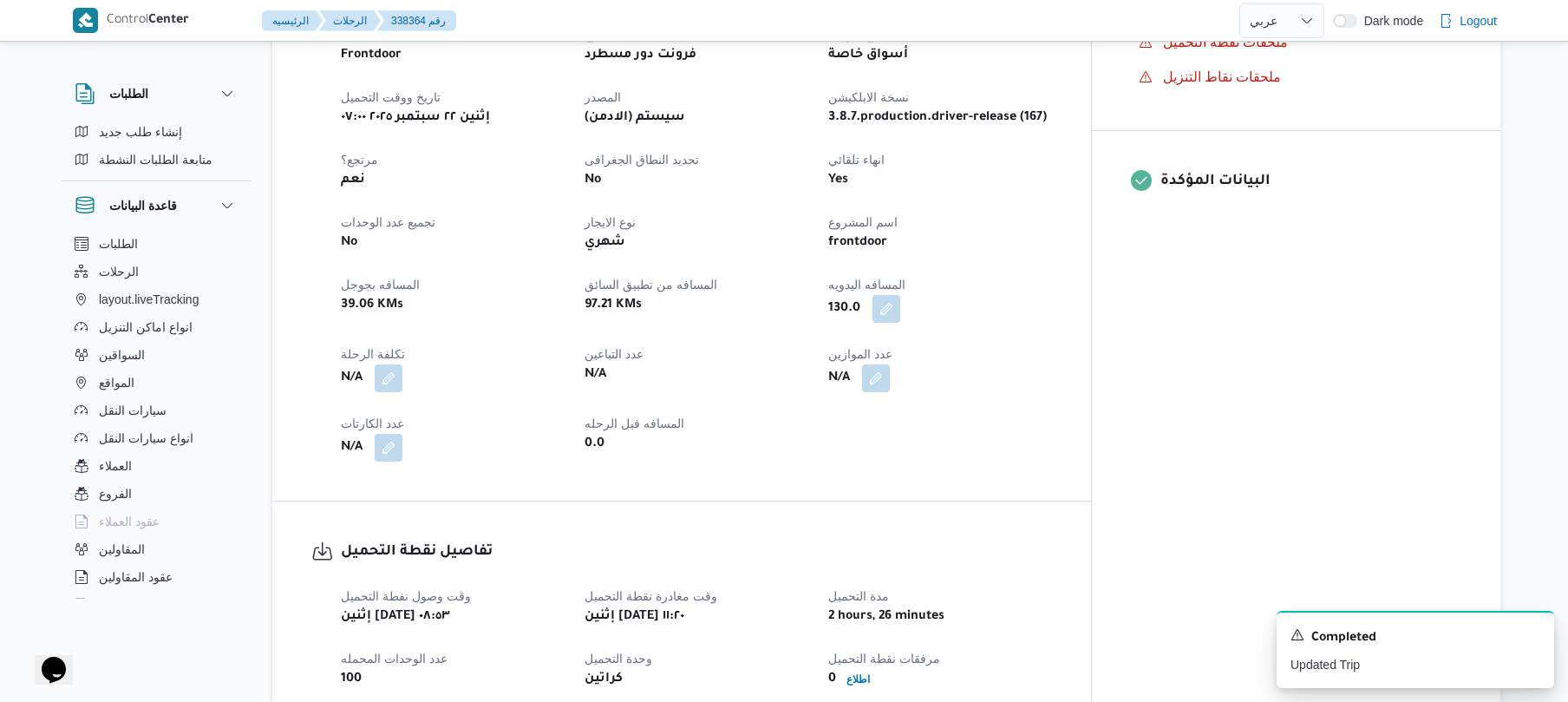
click at [1092, 445] on div "تفاصيل الرحلة العميل Frontdoor الفرع فرونت دور مسطرد نوع الرحله أسواق خاصة تاري…" at bounding box center [681, 221] width 819 height 560
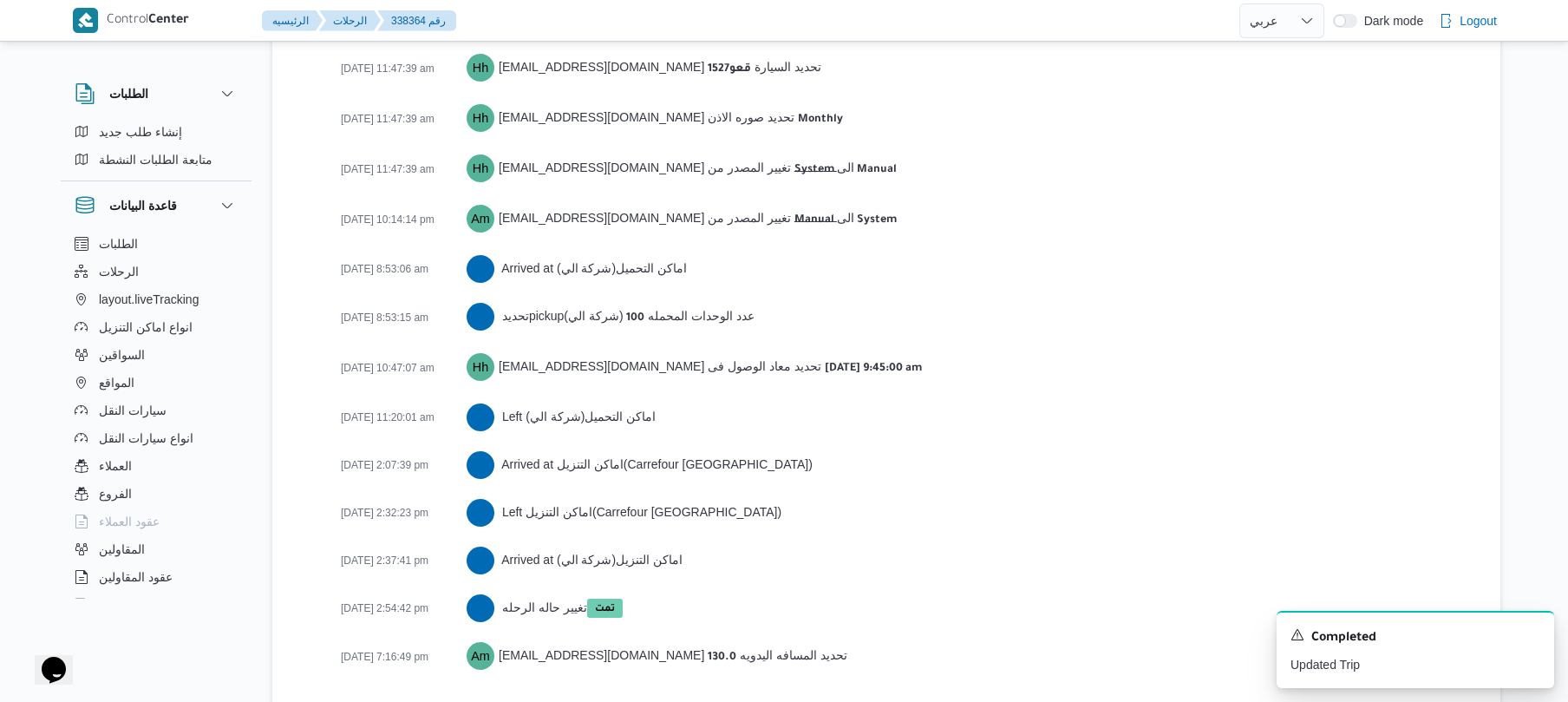
scroll to position [2667, 0]
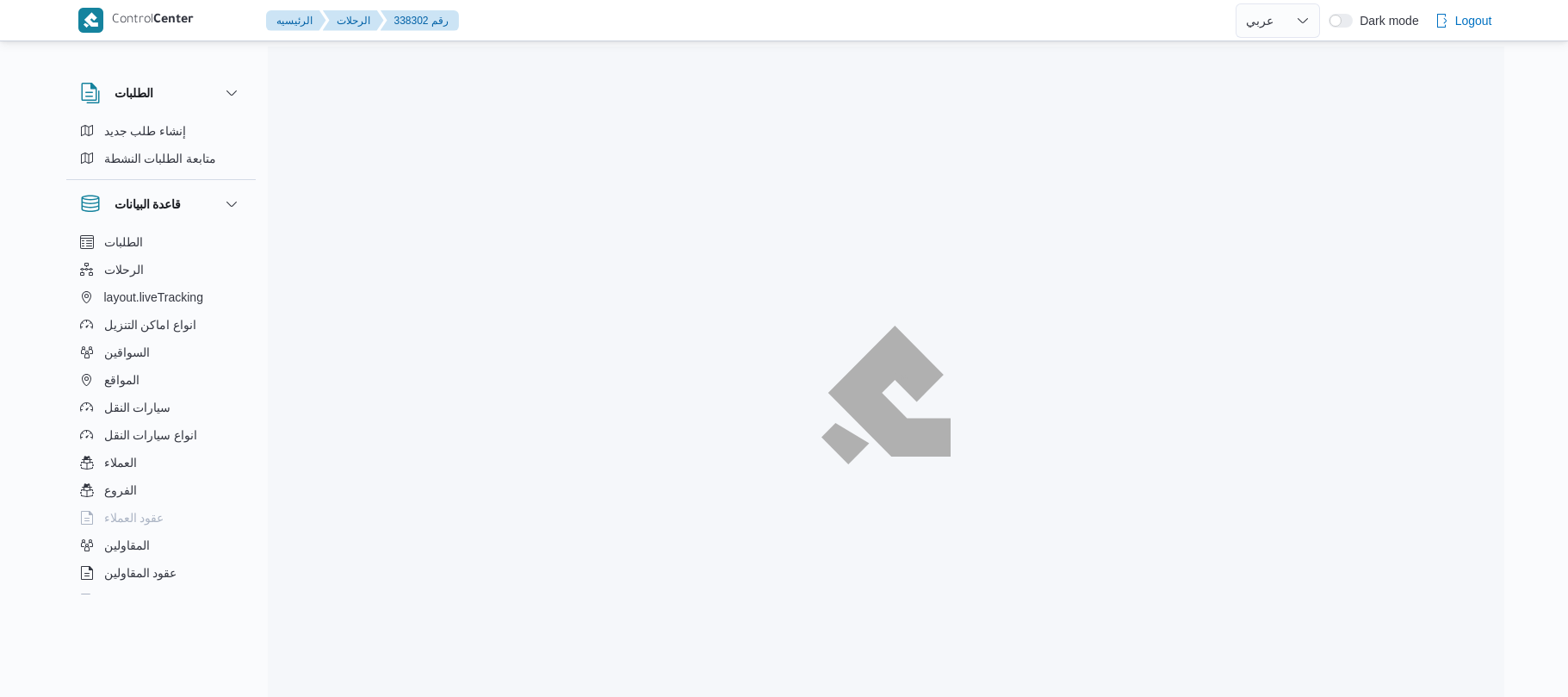
select select "ar"
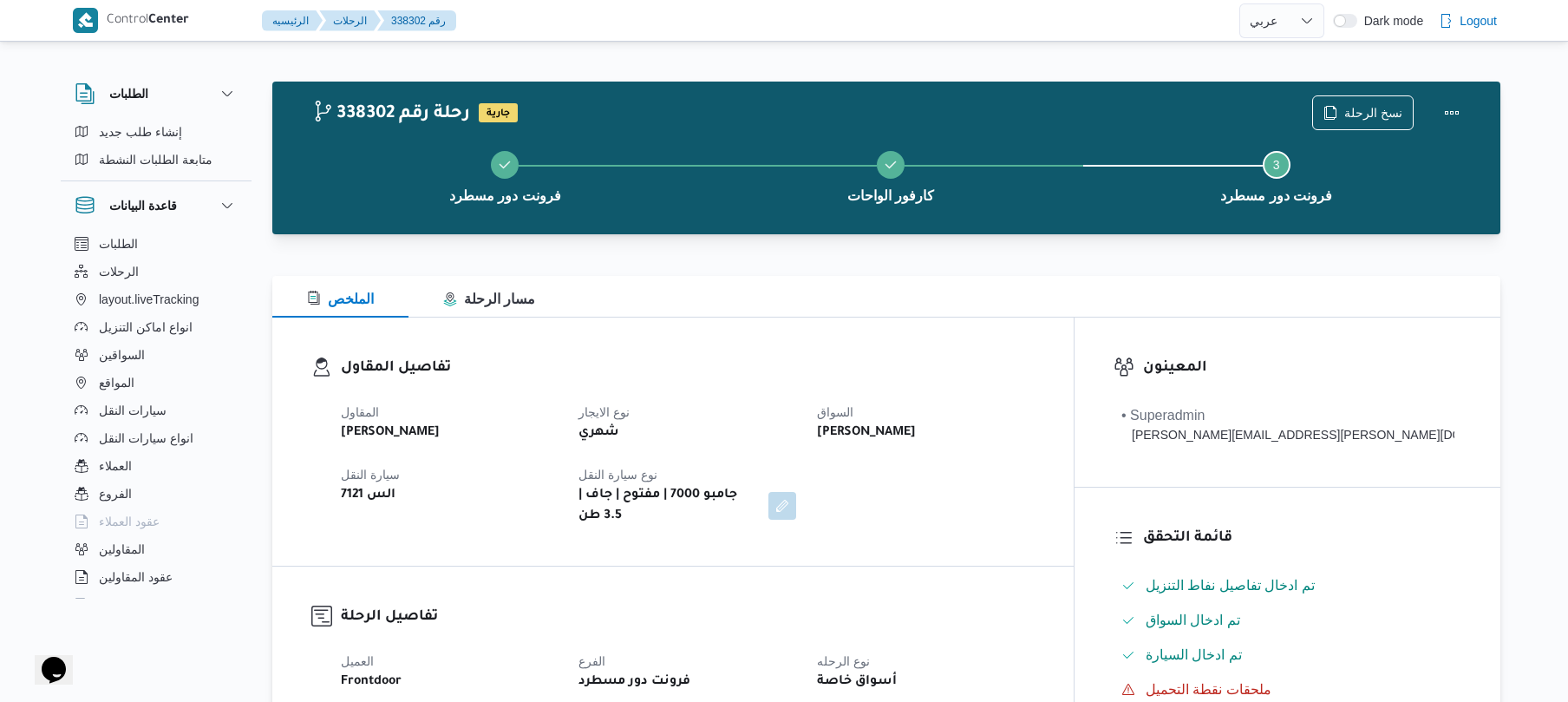
click at [797, 421] on div "شهري" at bounding box center [687, 433] width 221 height 24
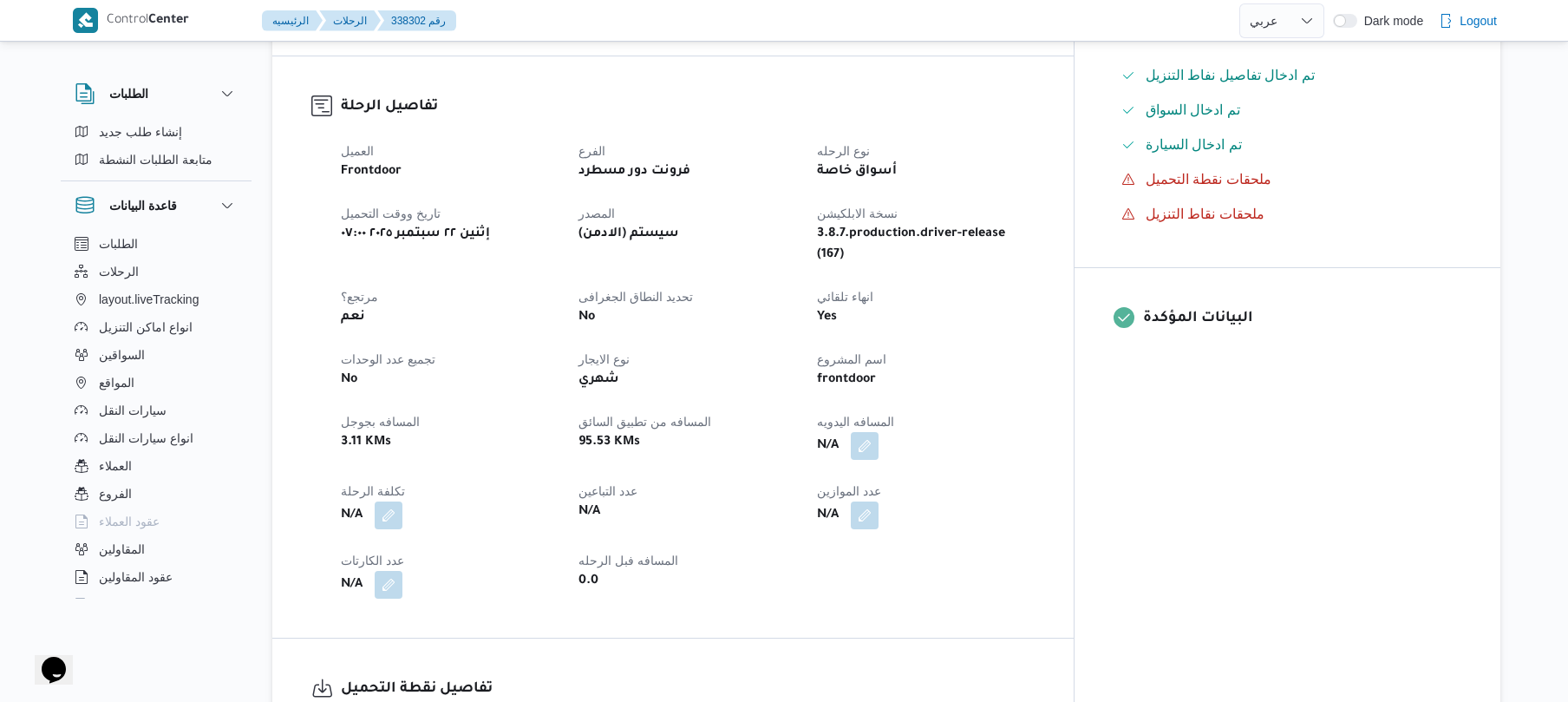
scroll to position [556, 0]
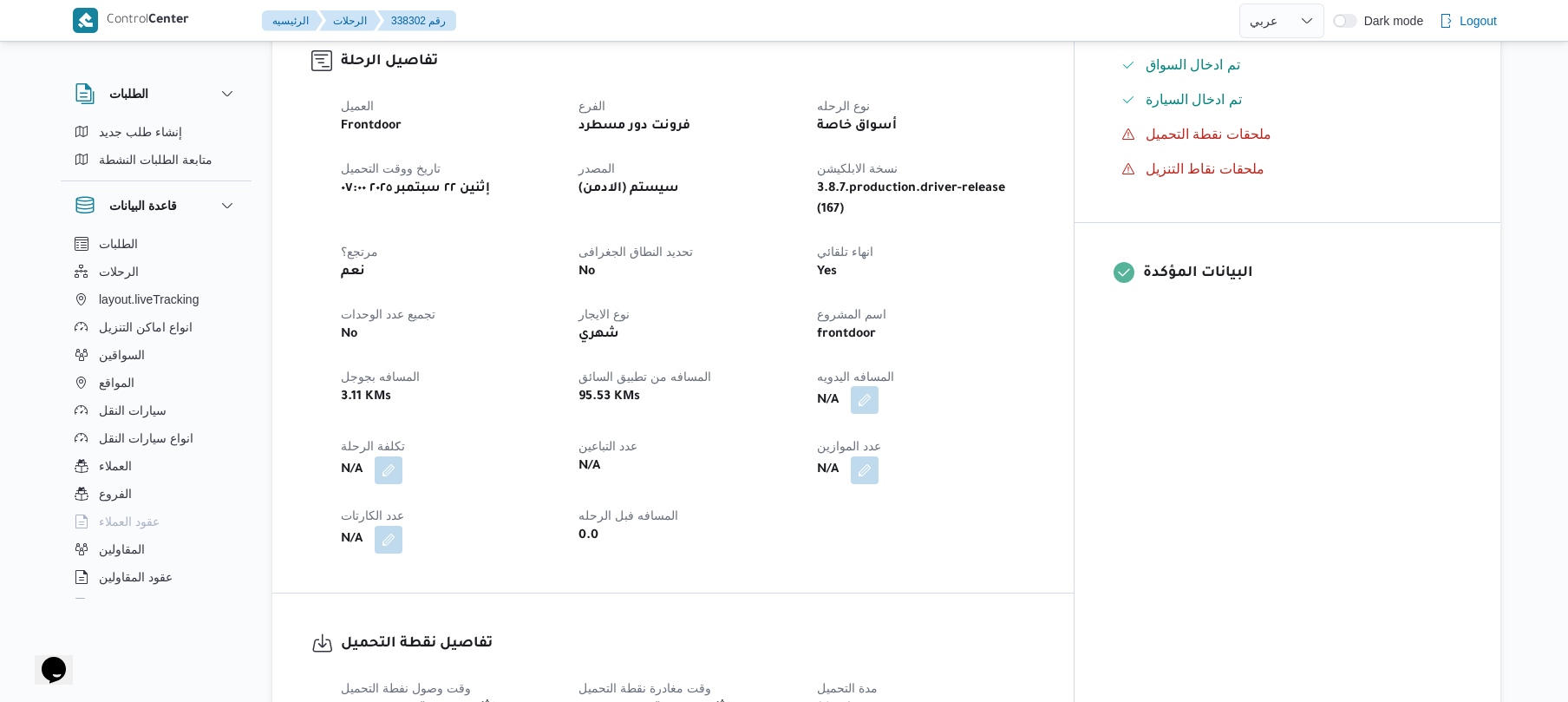
click at [879, 386] on button "button" at bounding box center [864, 399] width 27 height 27
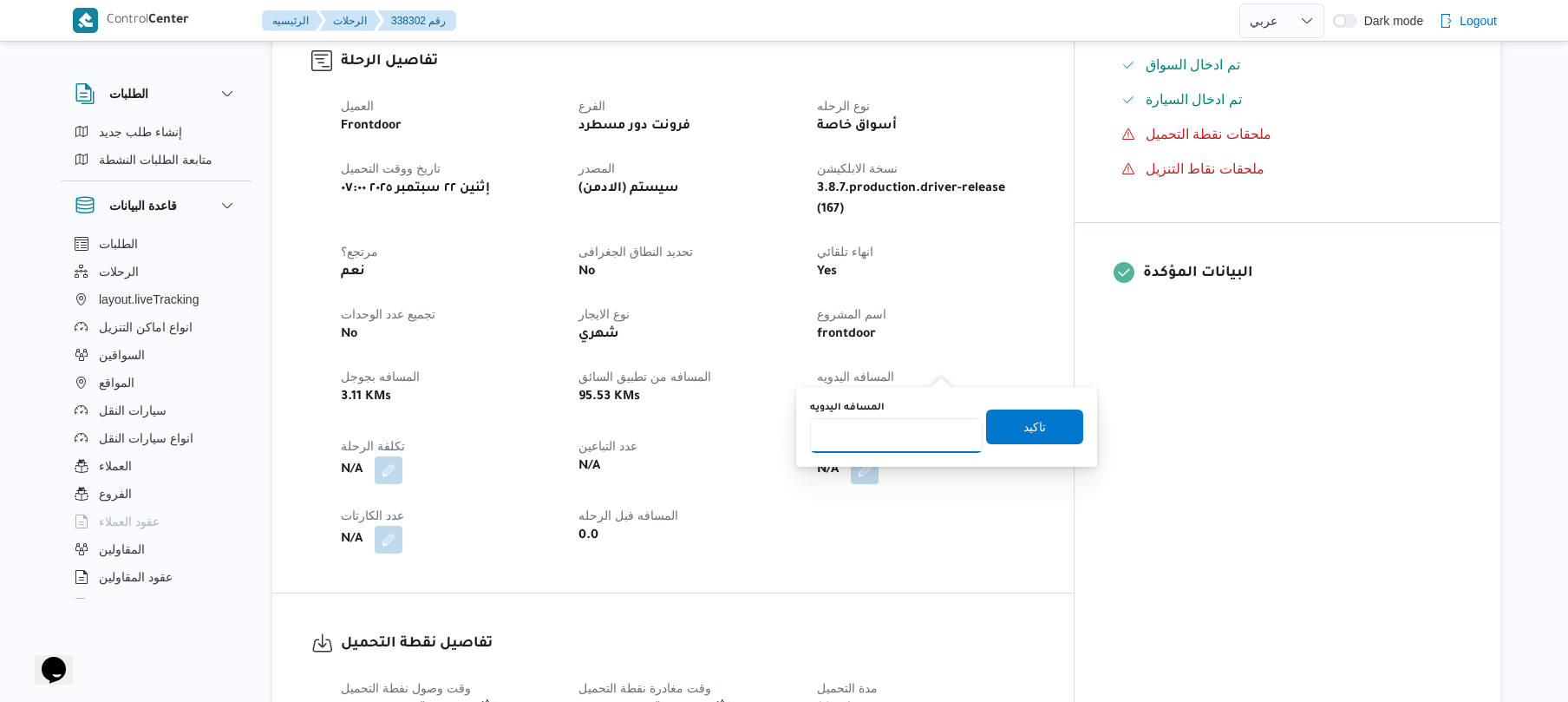
click at [904, 435] on input "المسافه اليدويه" at bounding box center [896, 435] width 173 height 35
type input "130"
click at [1024, 415] on span "تاكيد" at bounding box center [1034, 426] width 97 height 35
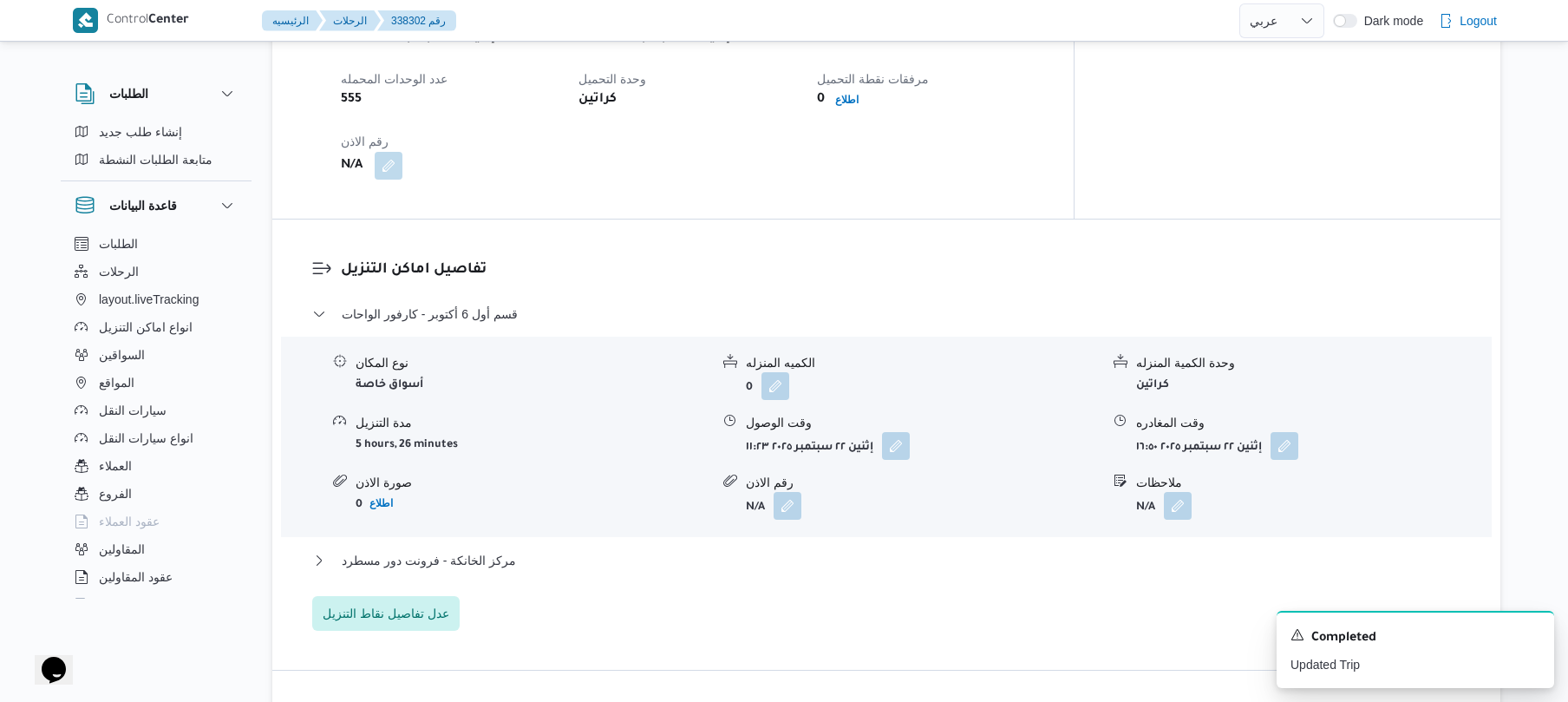
scroll to position [1295, 0]
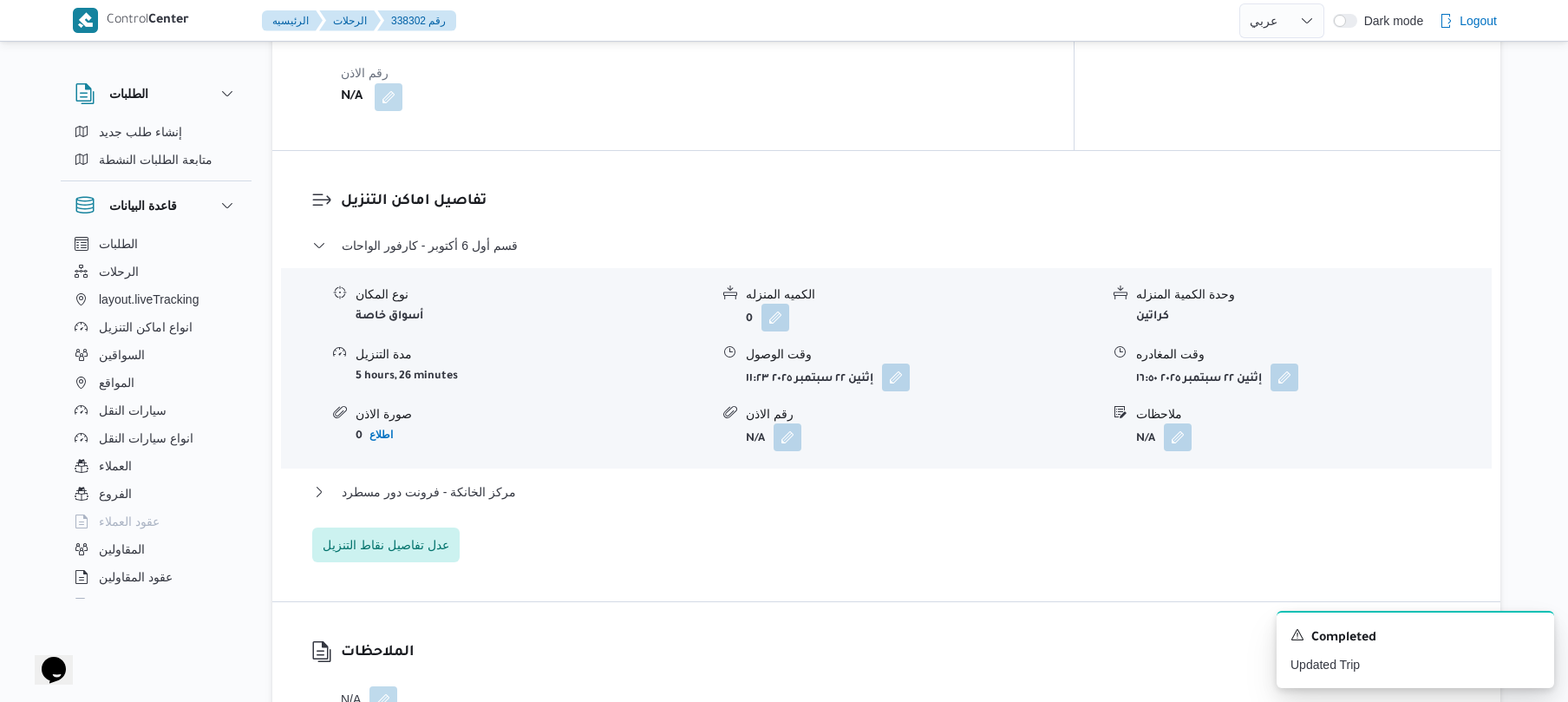
click at [873, 481] on div "مركز الخانكة - فرونت دور مسطرد" at bounding box center [887, 498] width 1149 height 33
click at [873, 481] on button "مركز الخانكة - فرونت دور مسطرد" at bounding box center [887, 491] width 1149 height 21
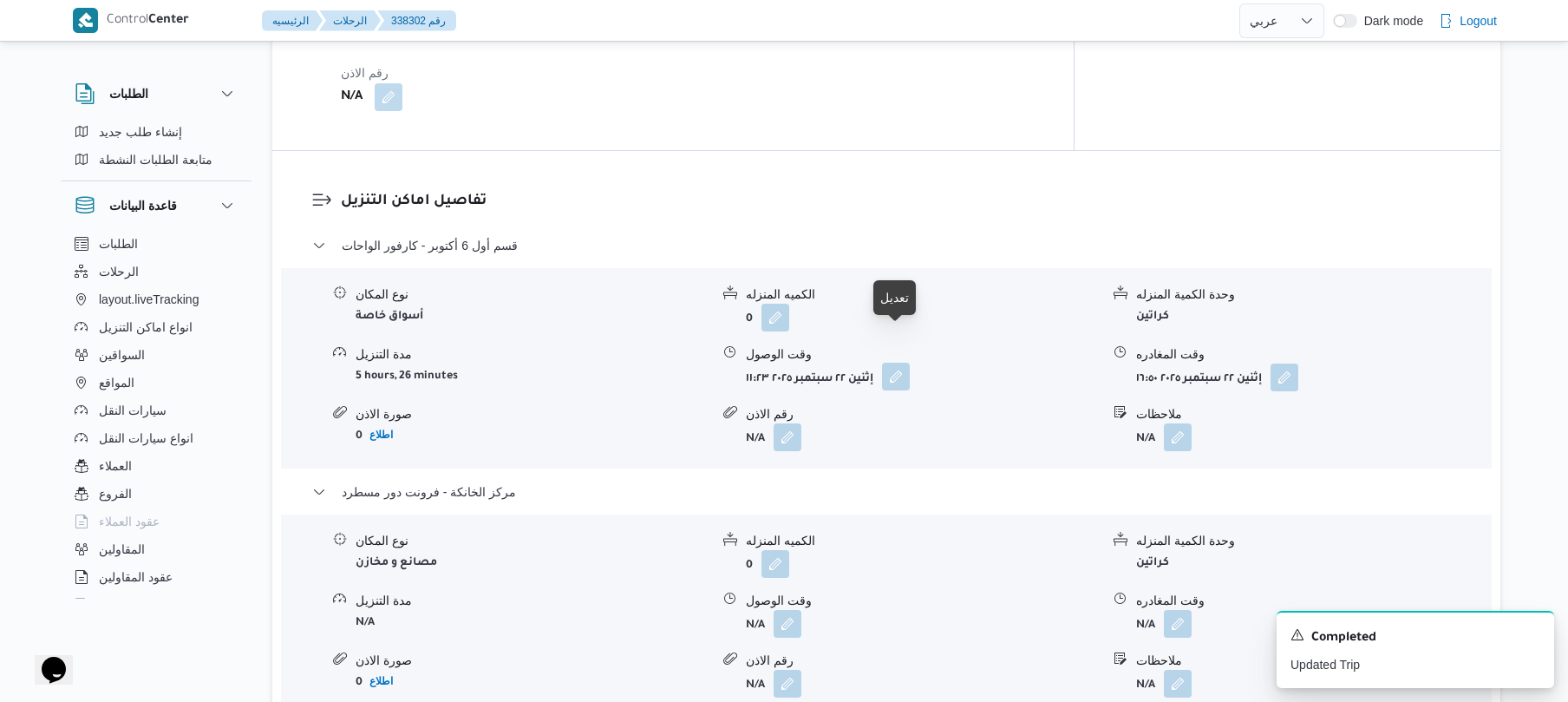
click at [895, 362] on button "button" at bounding box center [895, 376] width 27 height 27
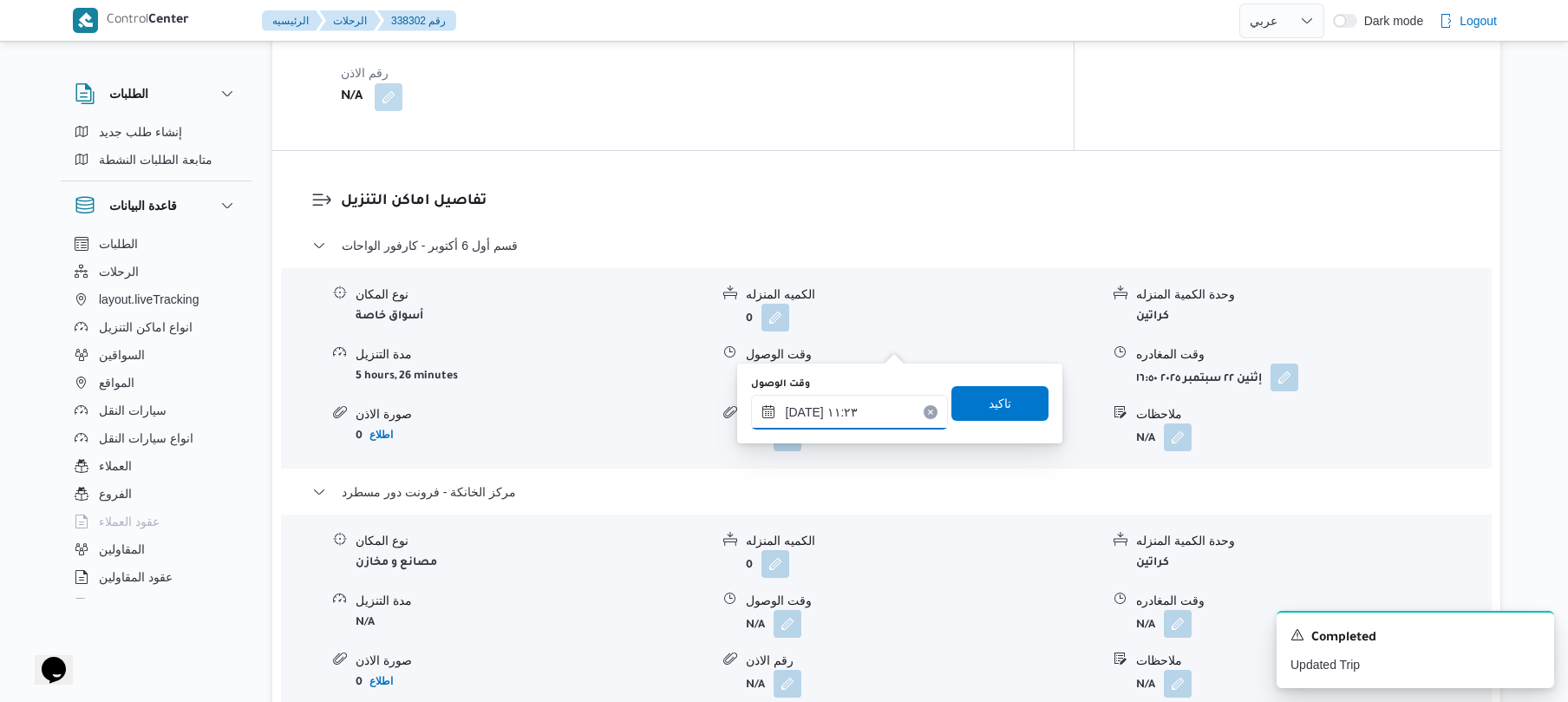
click at [847, 416] on input "٢٢/٠٩/٢٠٢٥ ١١:٢٣" at bounding box center [849, 412] width 197 height 35
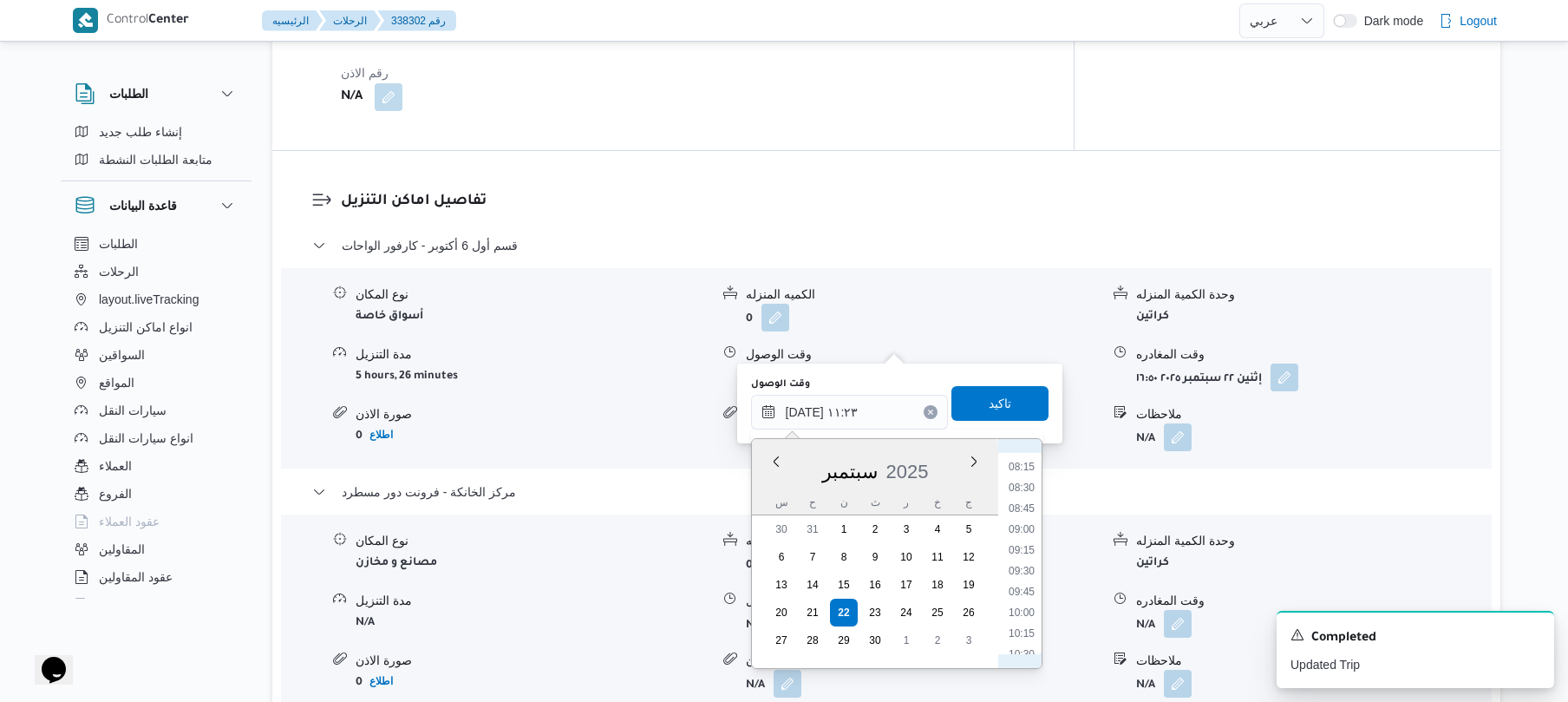
scroll to position [661, 0]
click at [1029, 588] on li "09:30" at bounding box center [1021, 592] width 40 height 18
type input "٢٢/٠٩/٢٠٢٥ ٠٩:٣٠"
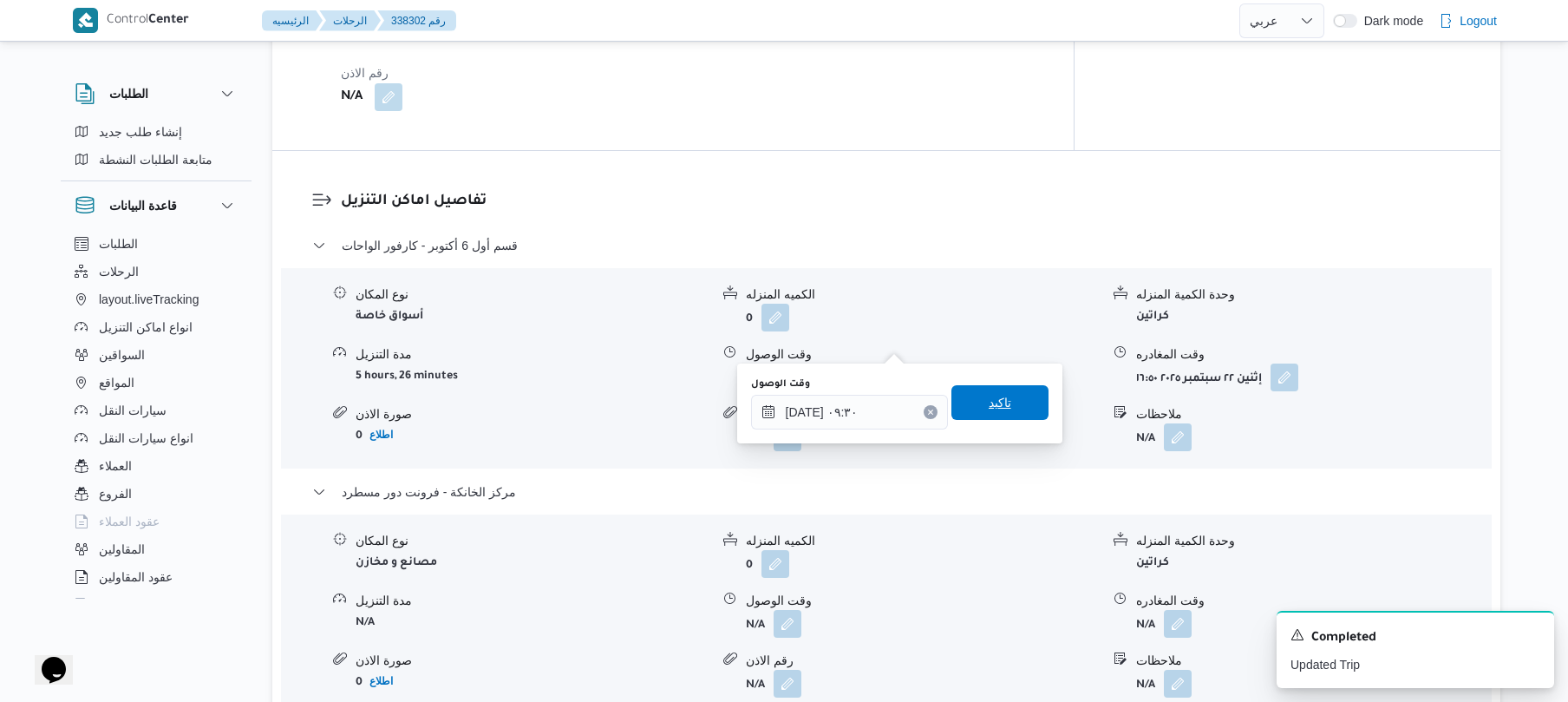
click at [1005, 409] on span "تاكيد" at bounding box center [999, 402] width 97 height 35
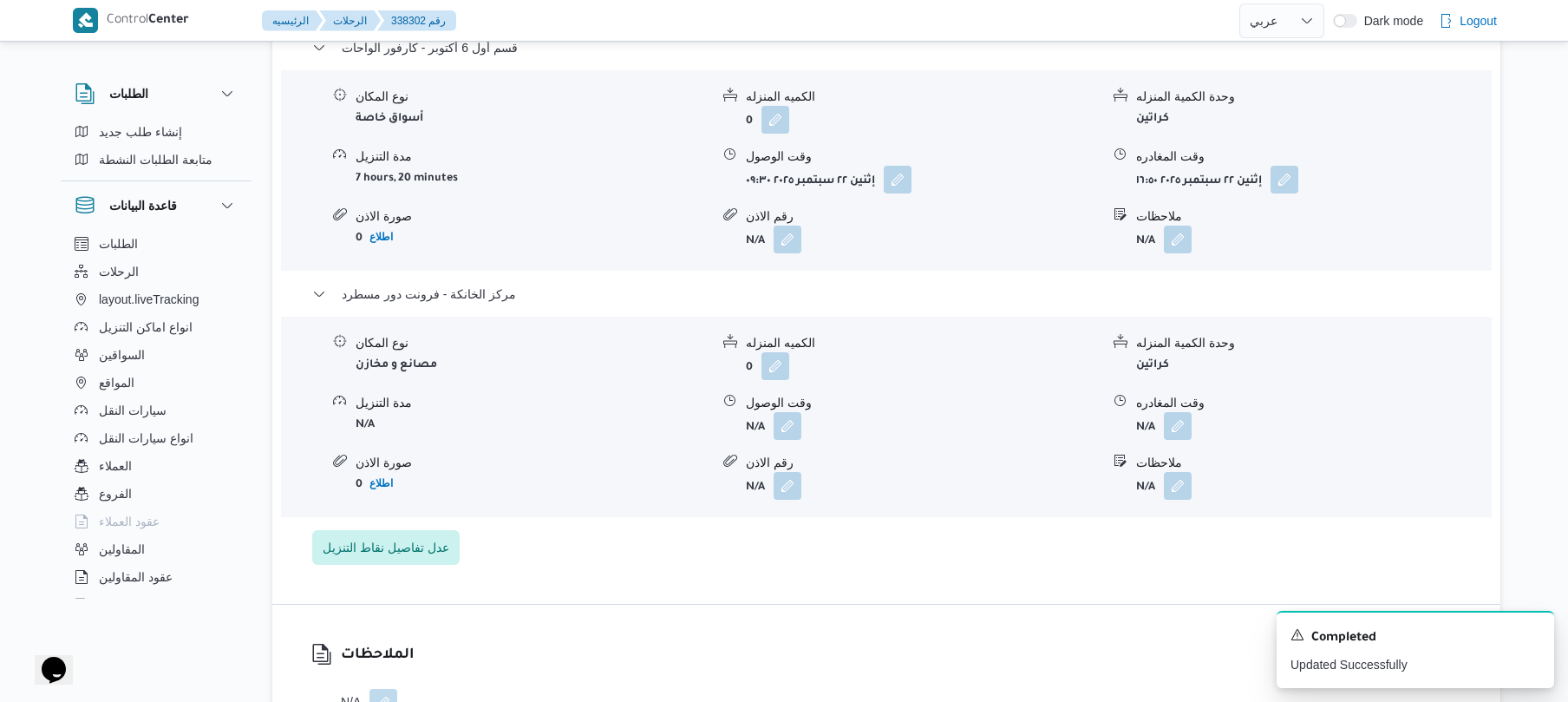
scroll to position [1757, 0]
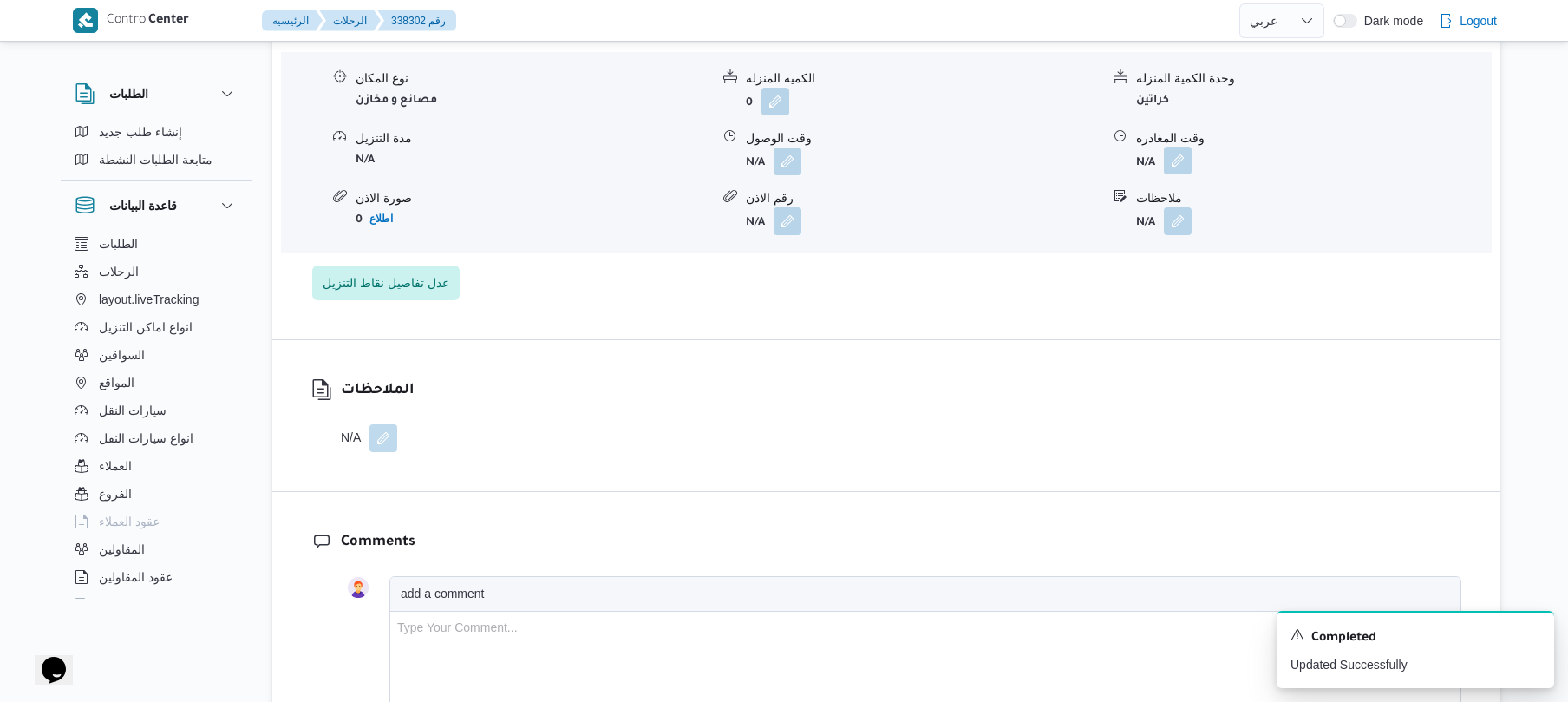
click at [1180, 146] on button "button" at bounding box center [1177, 160] width 27 height 27
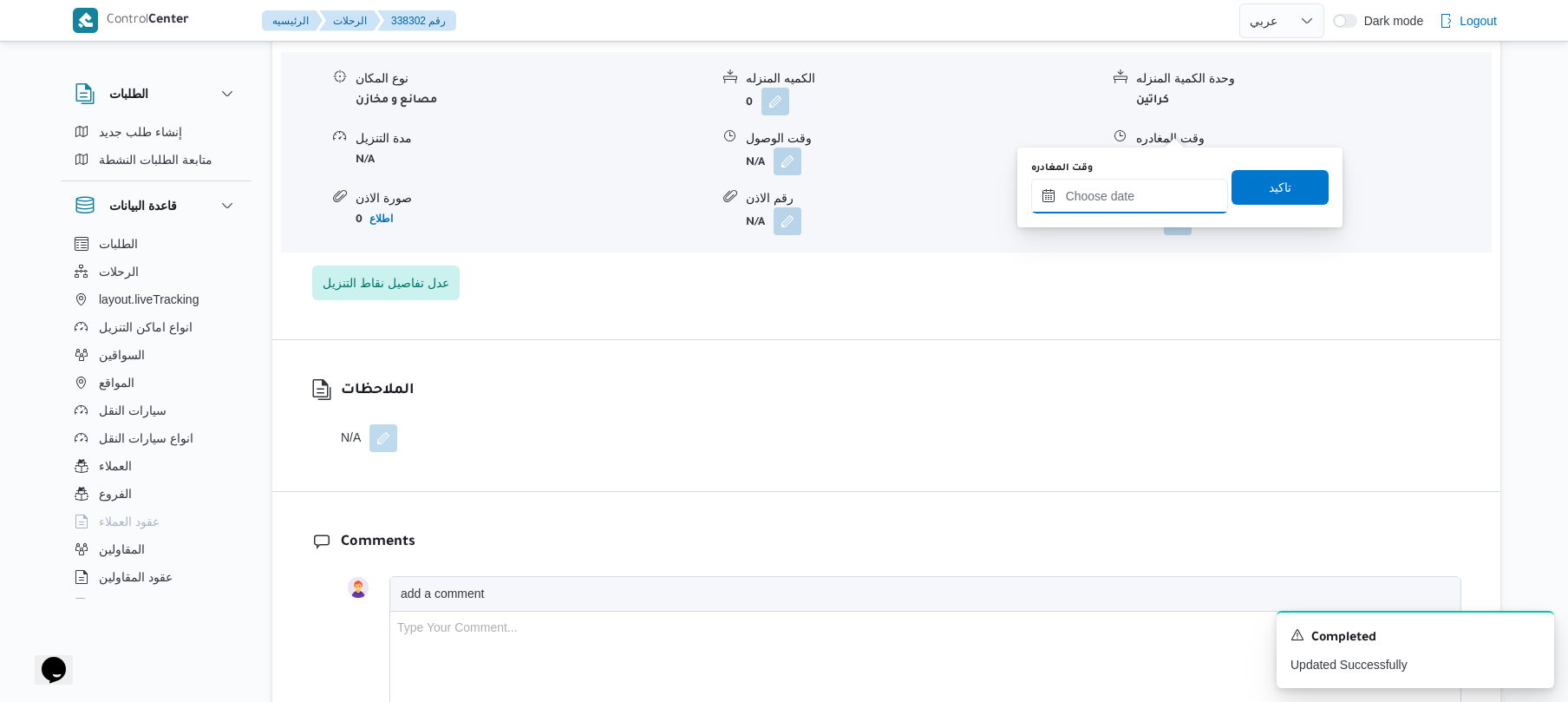
click at [1125, 195] on input "وقت المغادره" at bounding box center [1130, 196] width 197 height 35
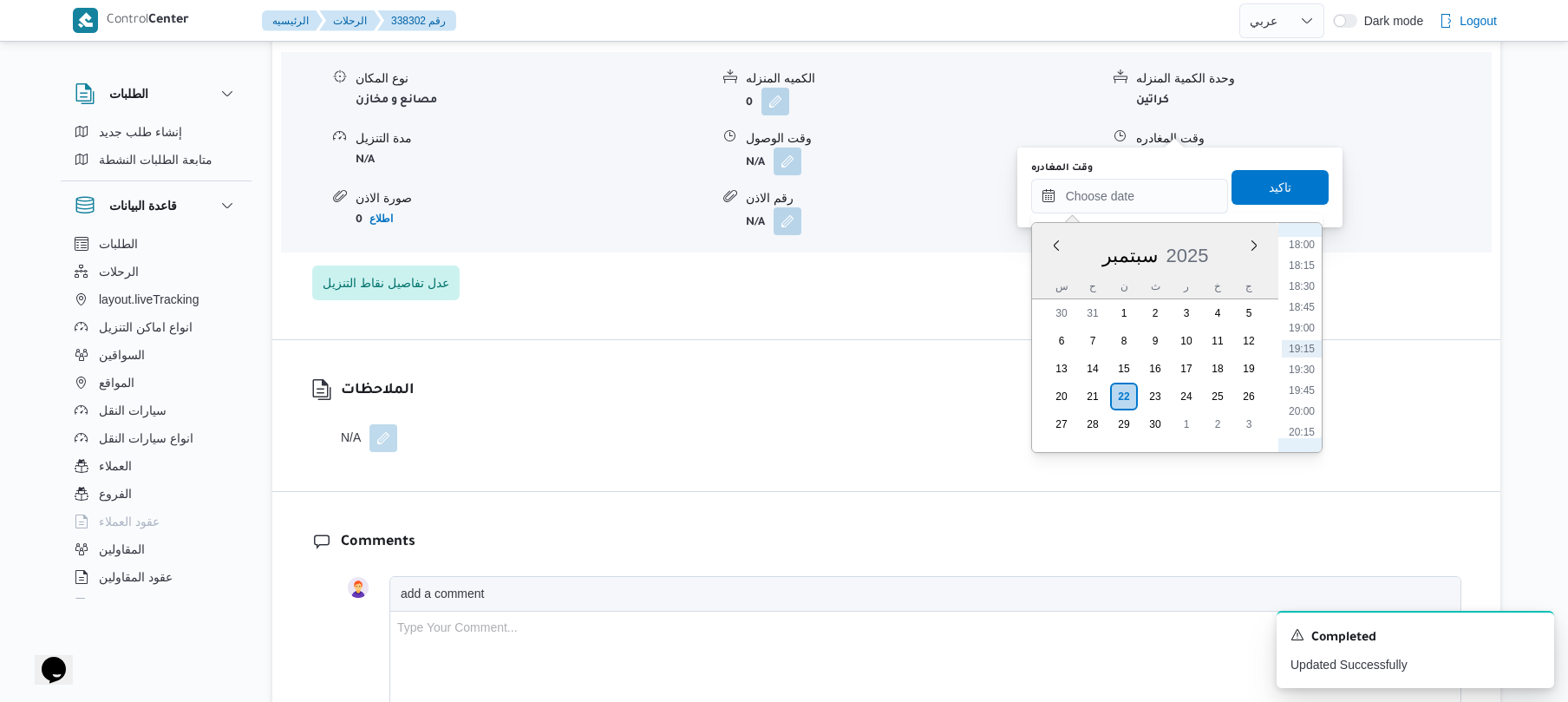
scroll to position [1330, 0]
click at [1309, 369] on li "17:30" at bounding box center [1301, 373] width 40 height 18
type input "[DATE] ١٧:٣٠"
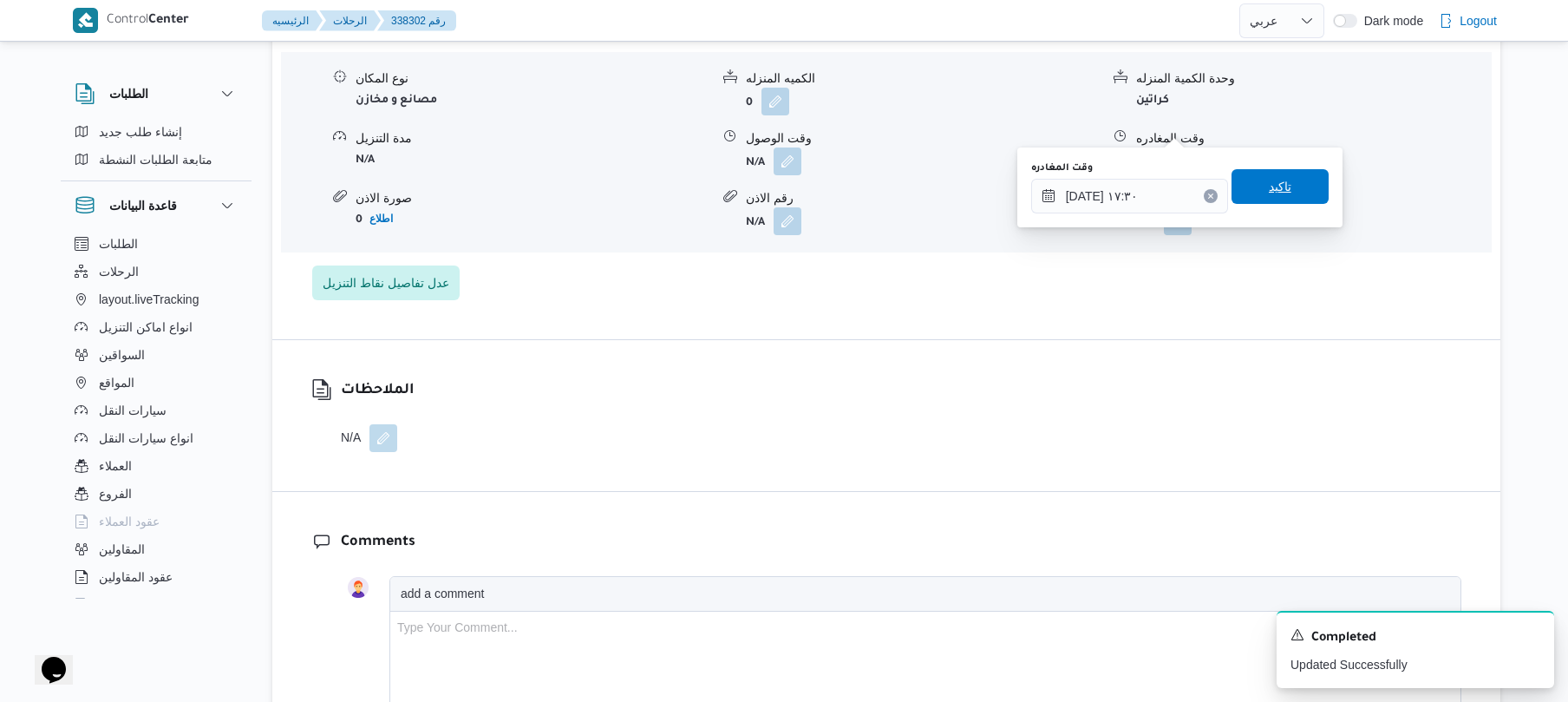
click at [1270, 190] on span "تاكيد" at bounding box center [1280, 186] width 22 height 21
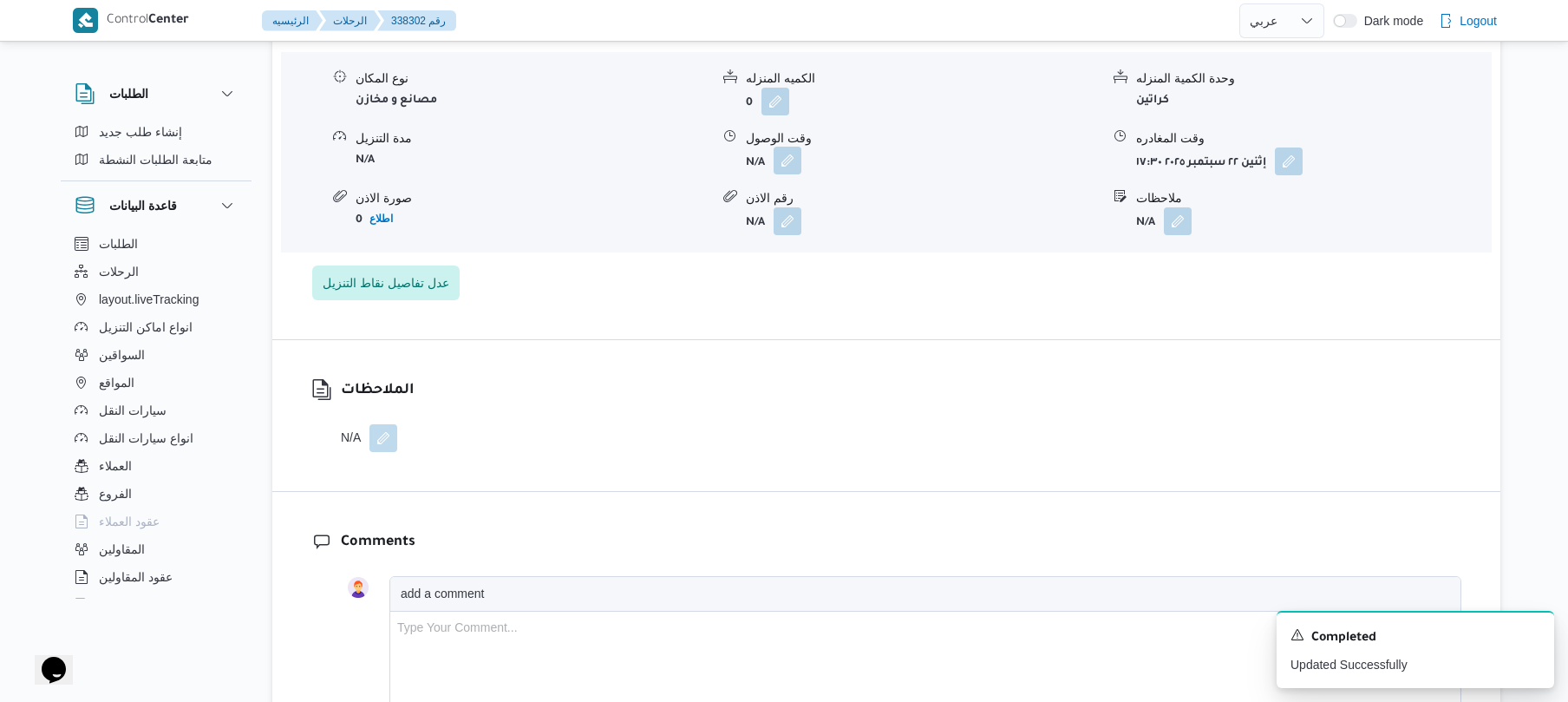
click at [789, 146] on button "button" at bounding box center [787, 160] width 27 height 27
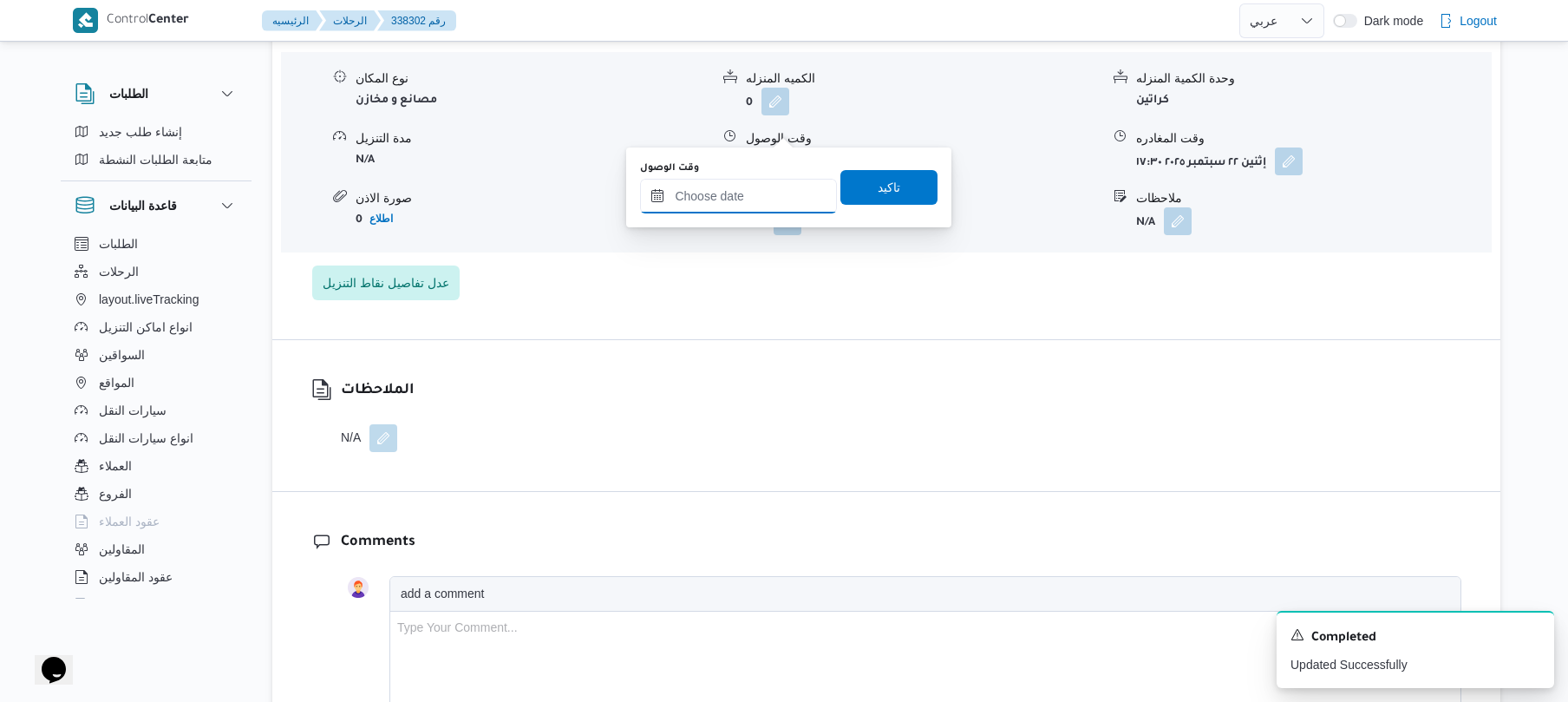
click at [772, 199] on input "وقت الوصول" at bounding box center [739, 196] width 197 height 35
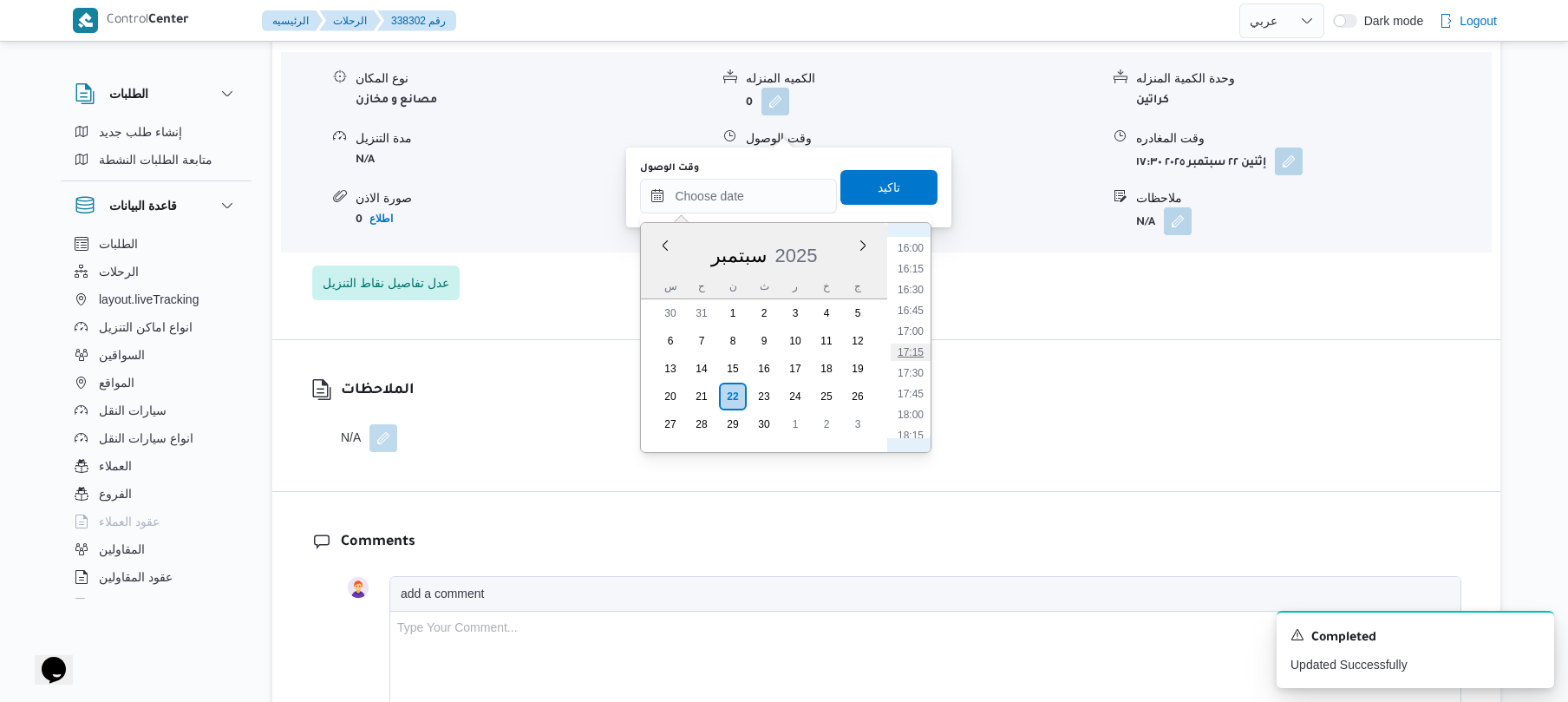
click at [916, 349] on li "17:15" at bounding box center [910, 352] width 40 height 18
type input "٢٢/٠٩/٢٠٢٥ ١٧:١٥"
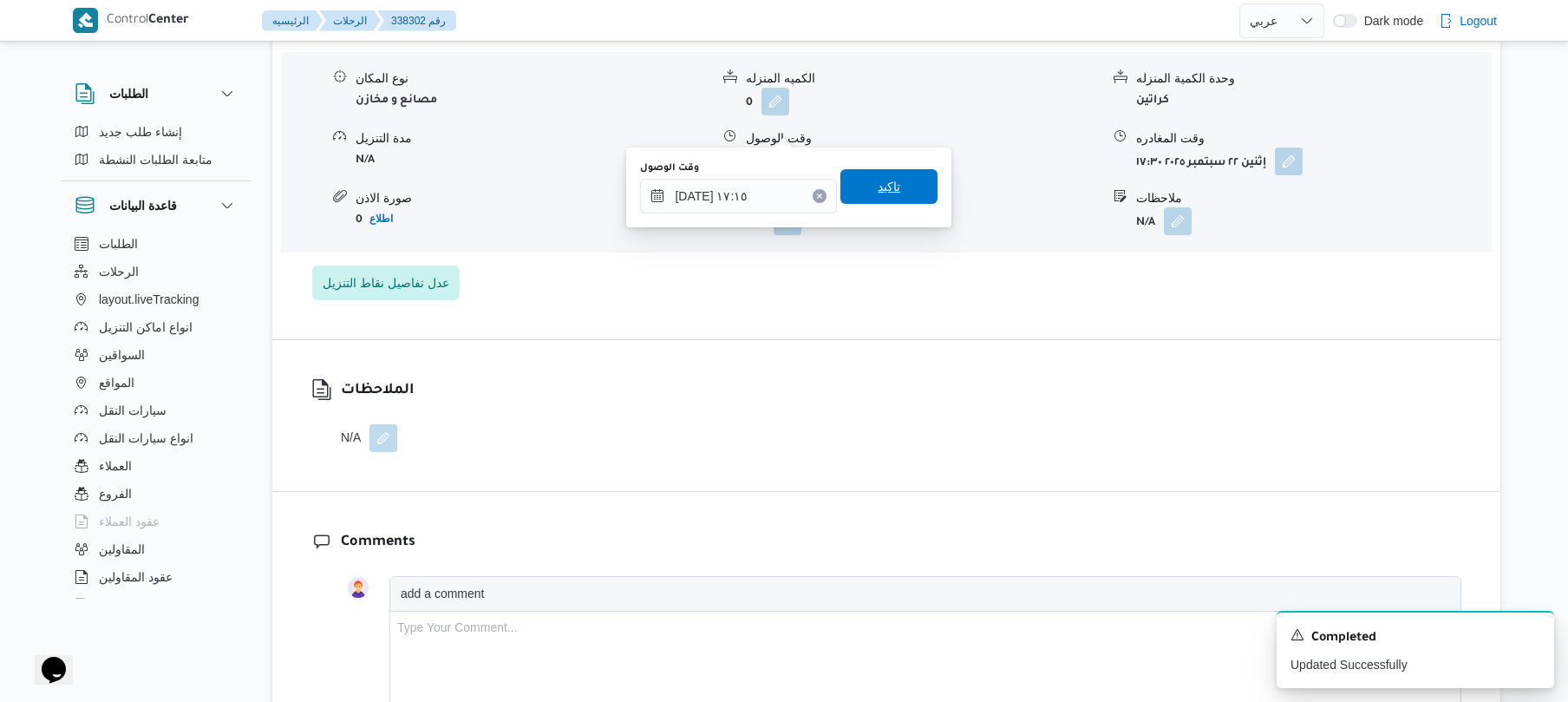
click at [882, 183] on span "تاكيد" at bounding box center [888, 186] width 22 height 21
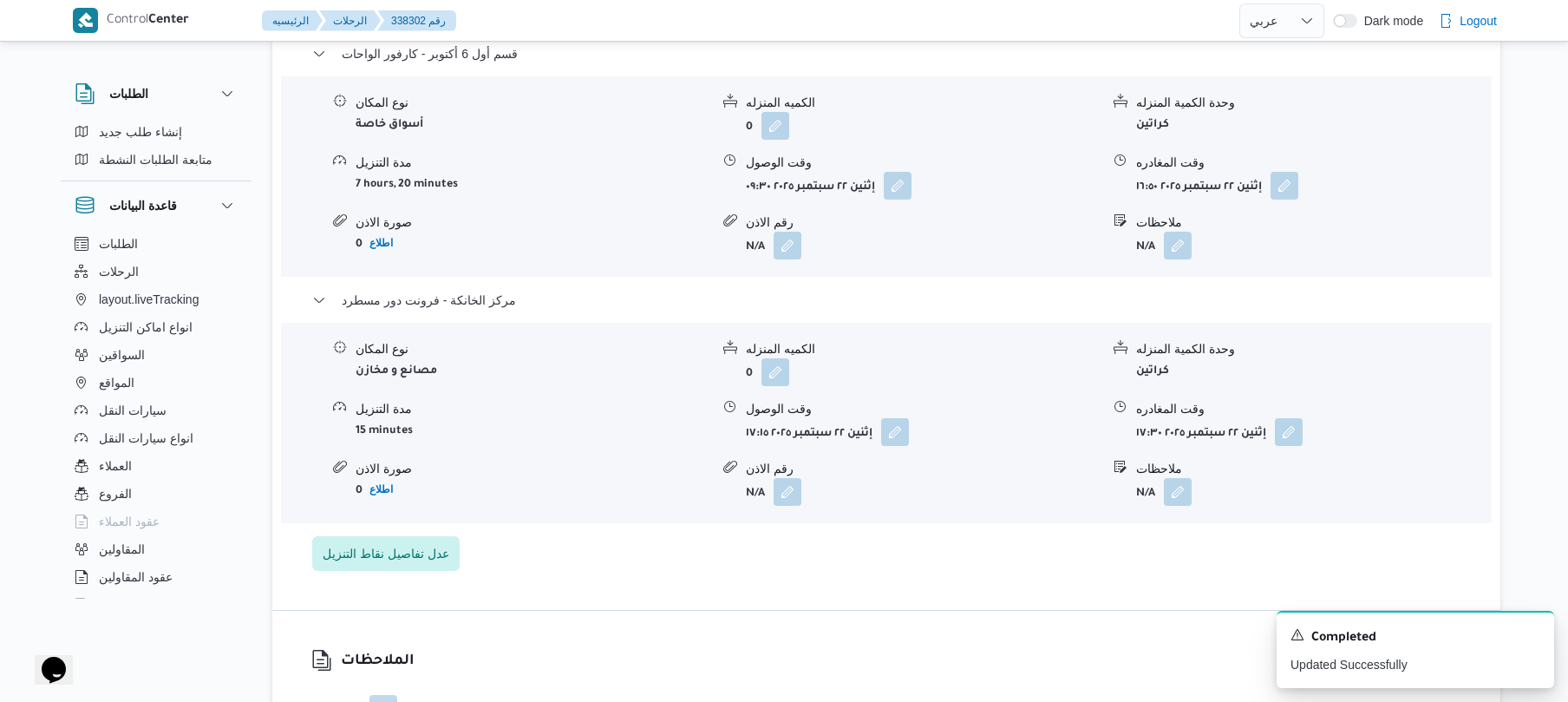
scroll to position [1479, 0]
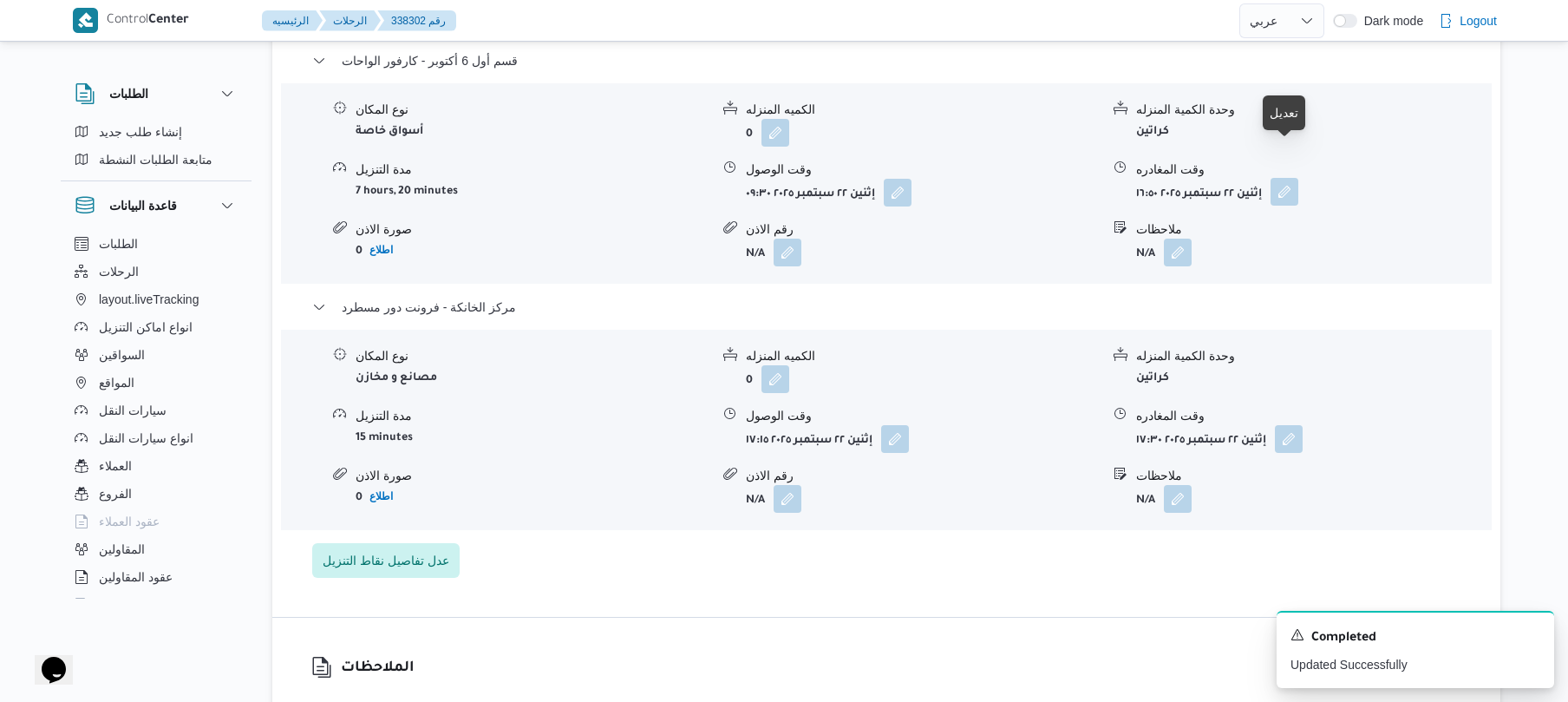
click at [1292, 178] on button "button" at bounding box center [1284, 191] width 27 height 27
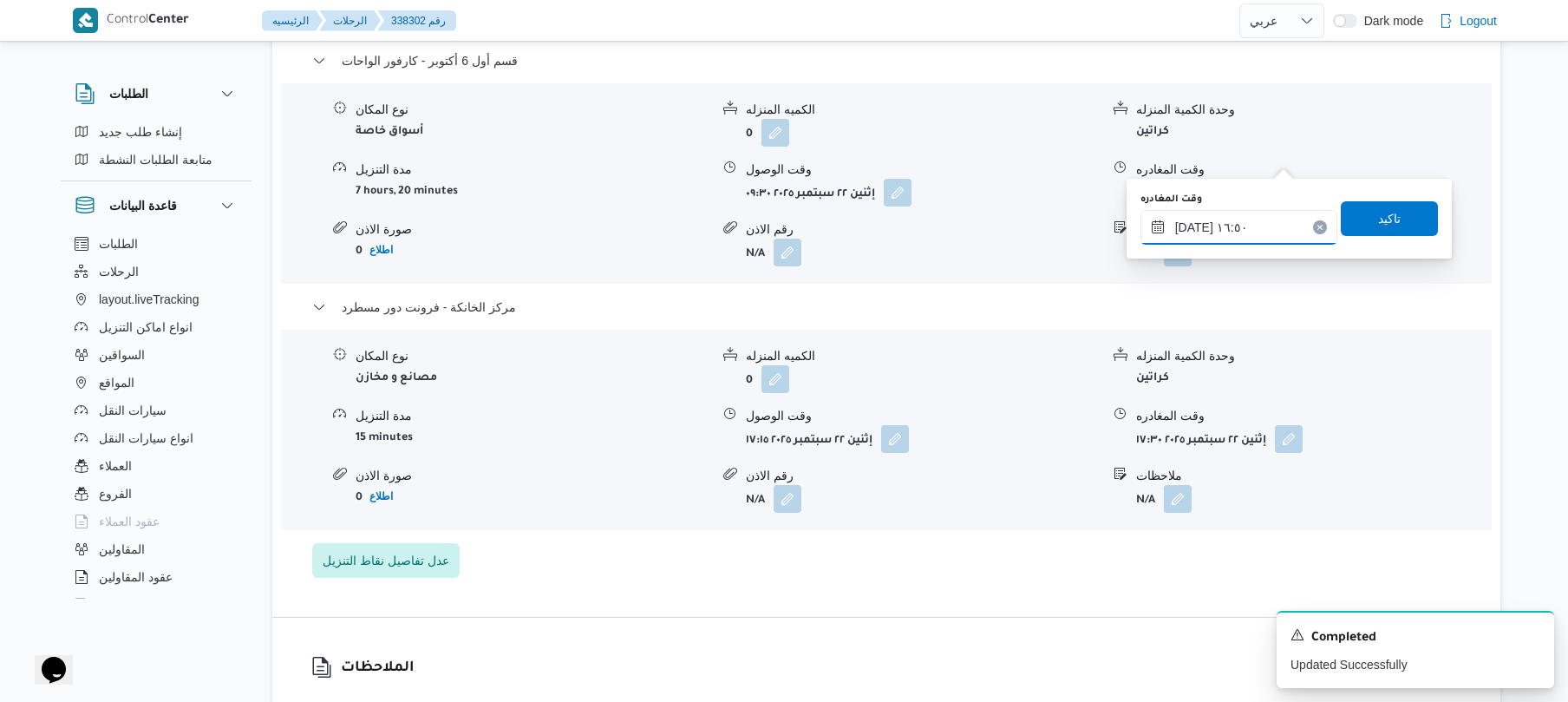
click at [1232, 222] on input "٢٢/٠٩/٢٠٢٥ ١٦:٥٠" at bounding box center [1239, 227] width 197 height 35
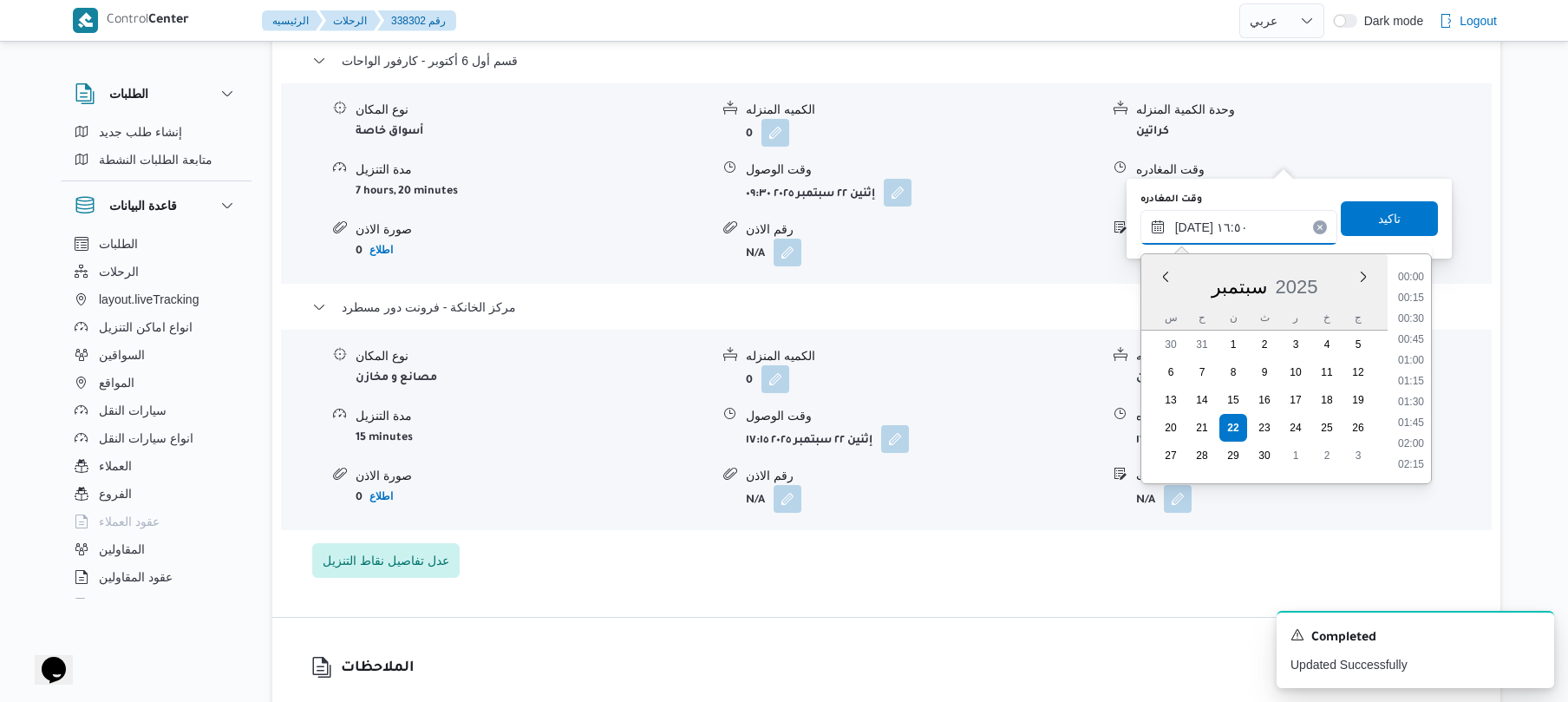
scroll to position [1291, 0]
click at [1420, 340] on li "16:15" at bounding box center [1411, 339] width 40 height 18
type input "٢٢/٠٩/٢٠٢٥ ١٦:١٥"
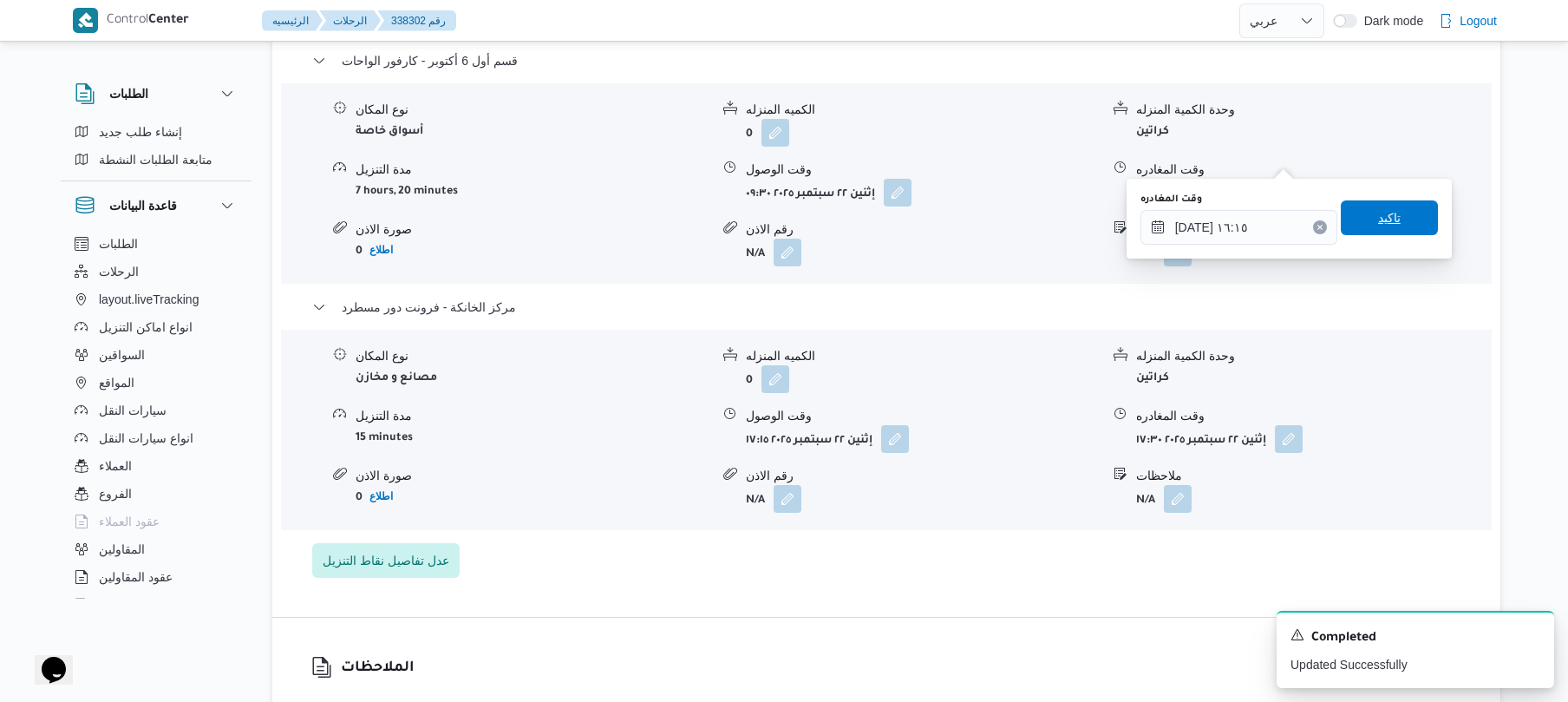
click at [1389, 222] on span "تاكيد" at bounding box center [1389, 217] width 22 height 21
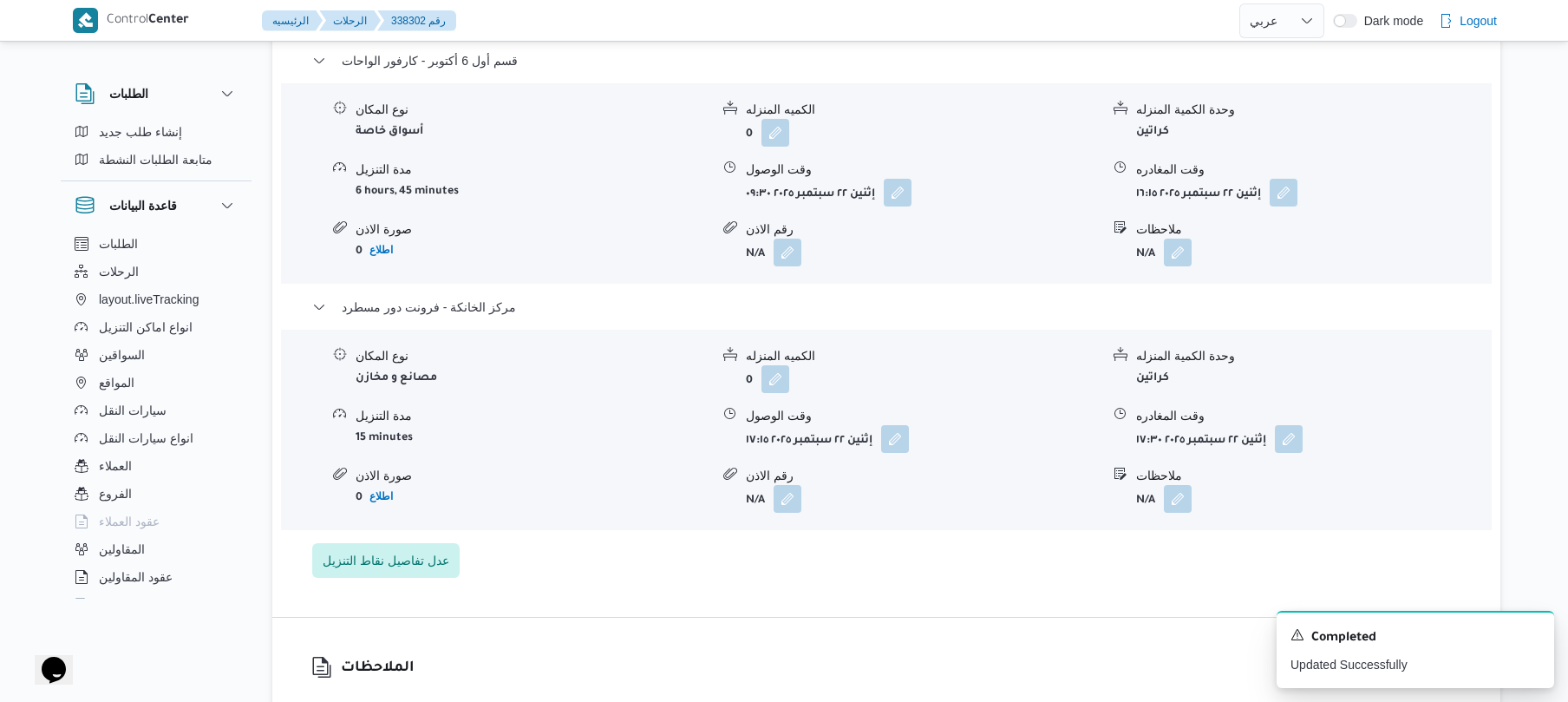
scroll to position [0, 0]
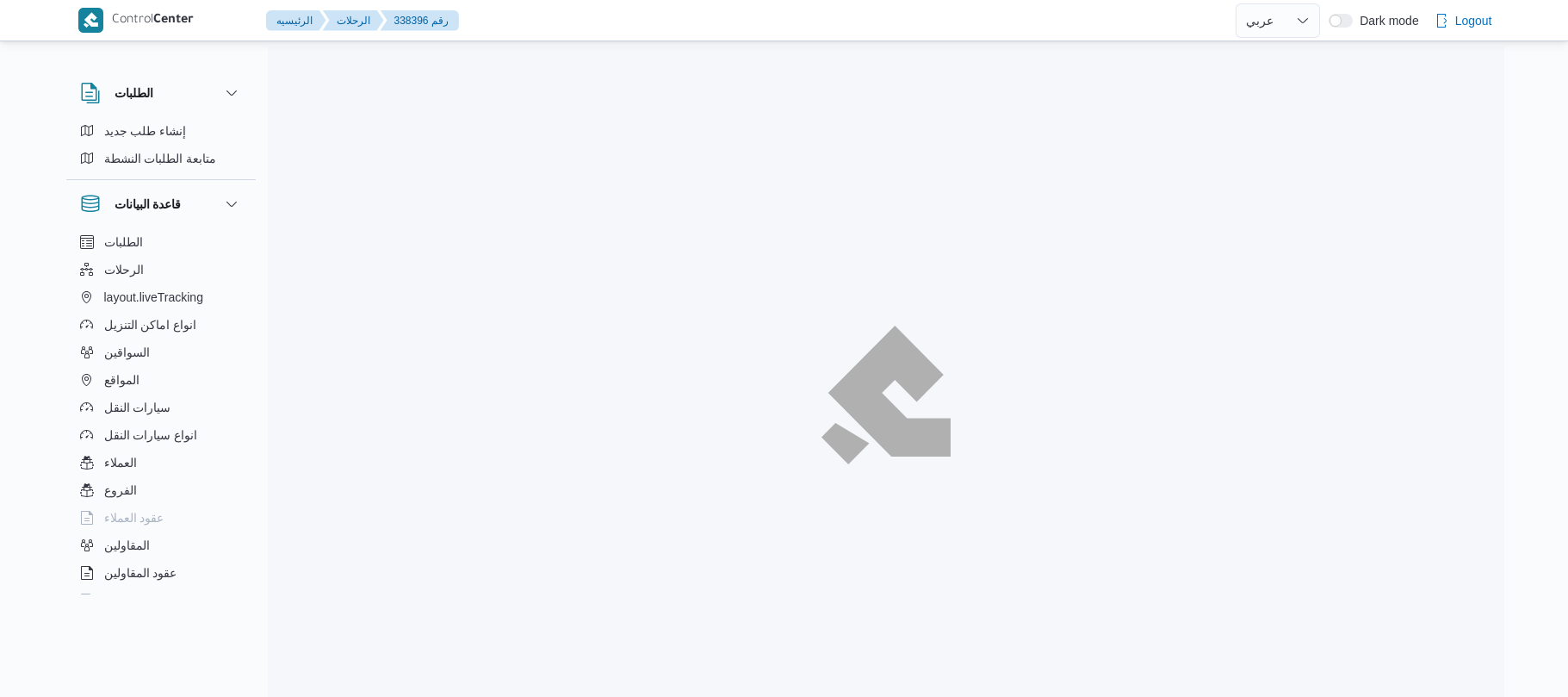
select select "ar"
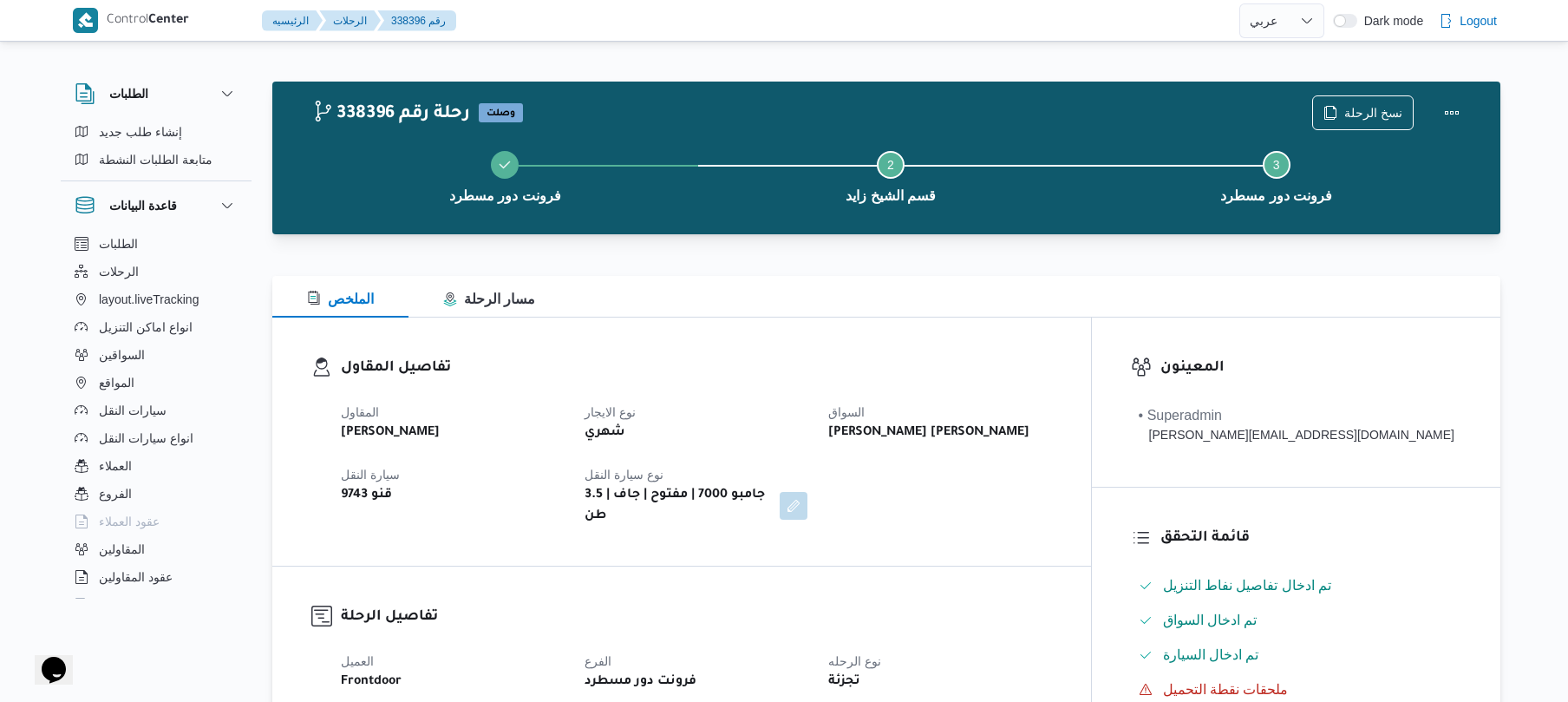
click at [809, 431] on div "شهري" at bounding box center [696, 433] width 227 height 24
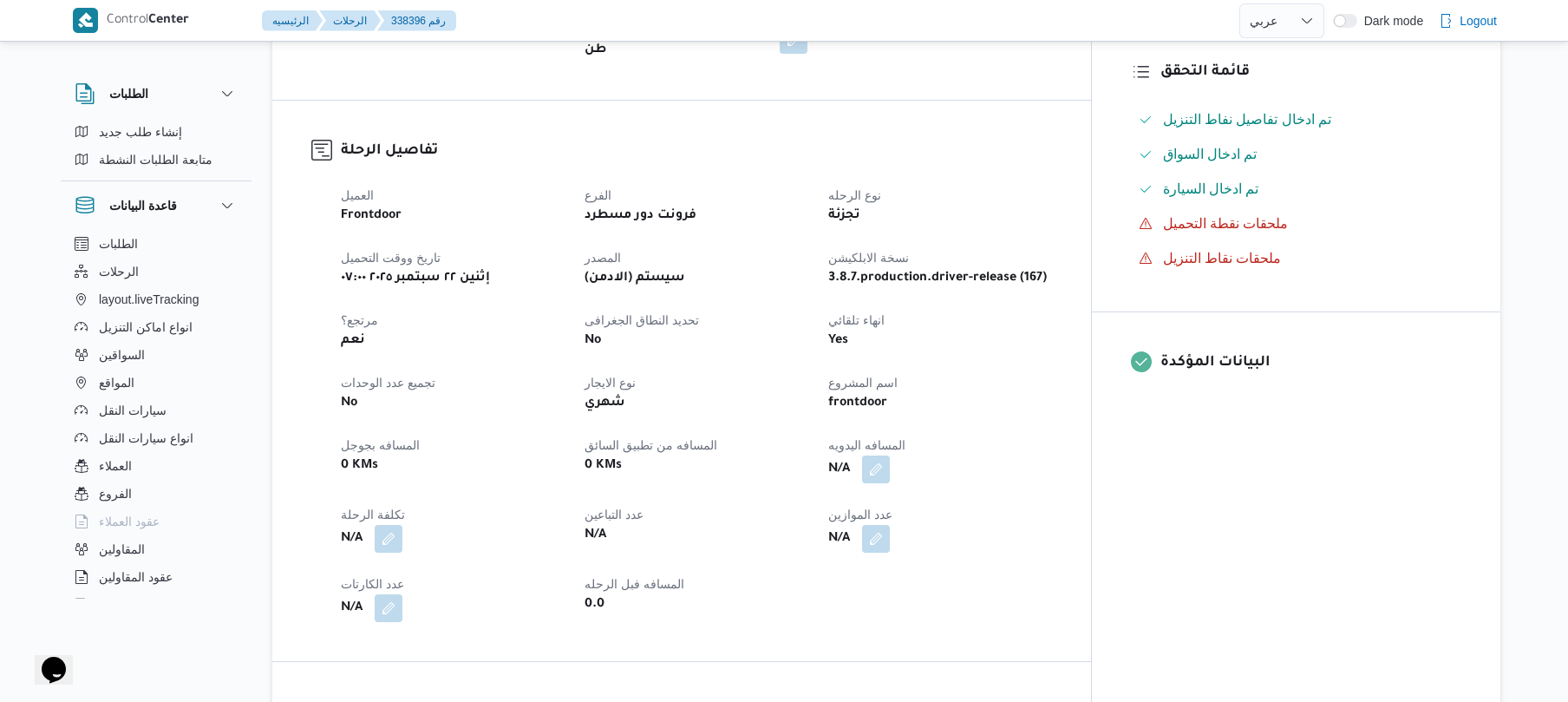
scroll to position [556, 0]
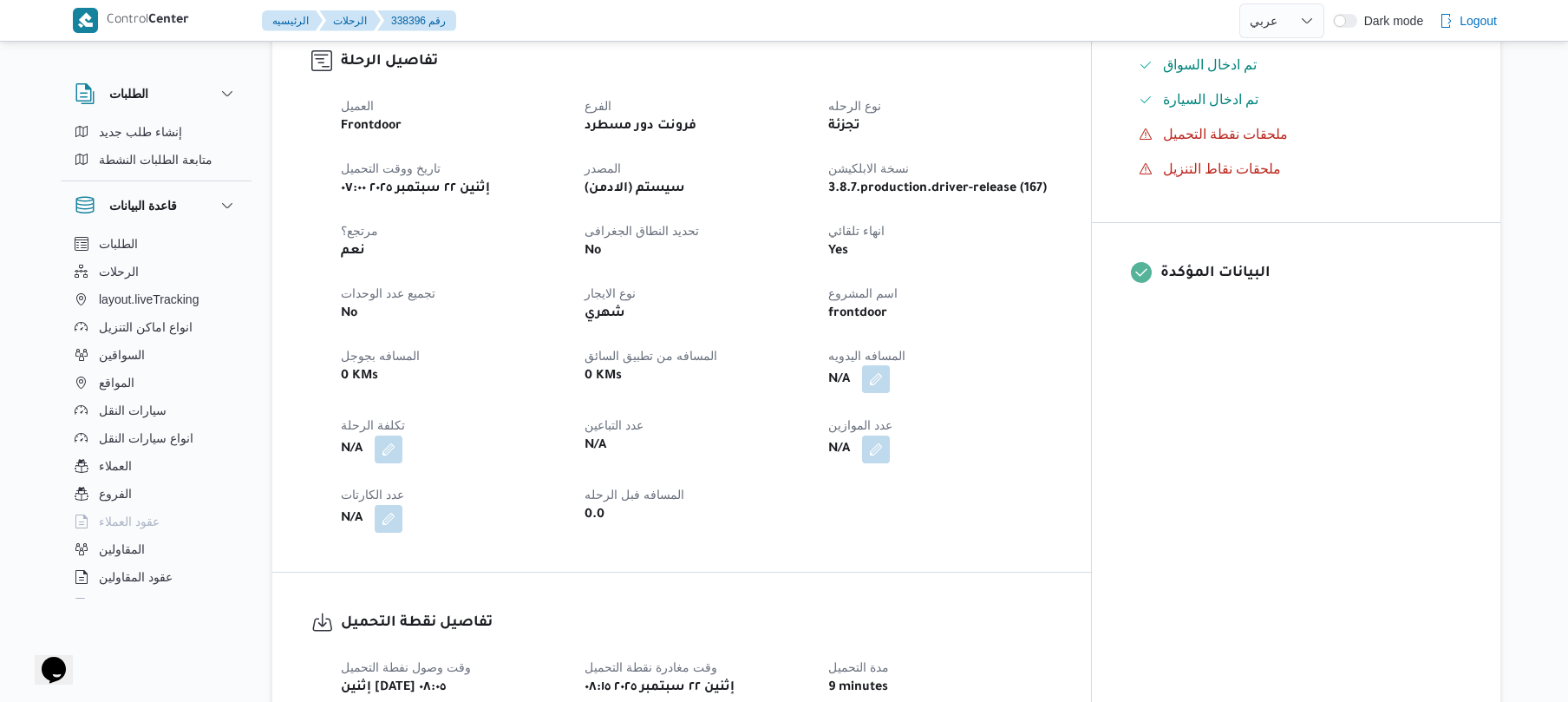
click at [889, 368] on button "button" at bounding box center [876, 379] width 27 height 27
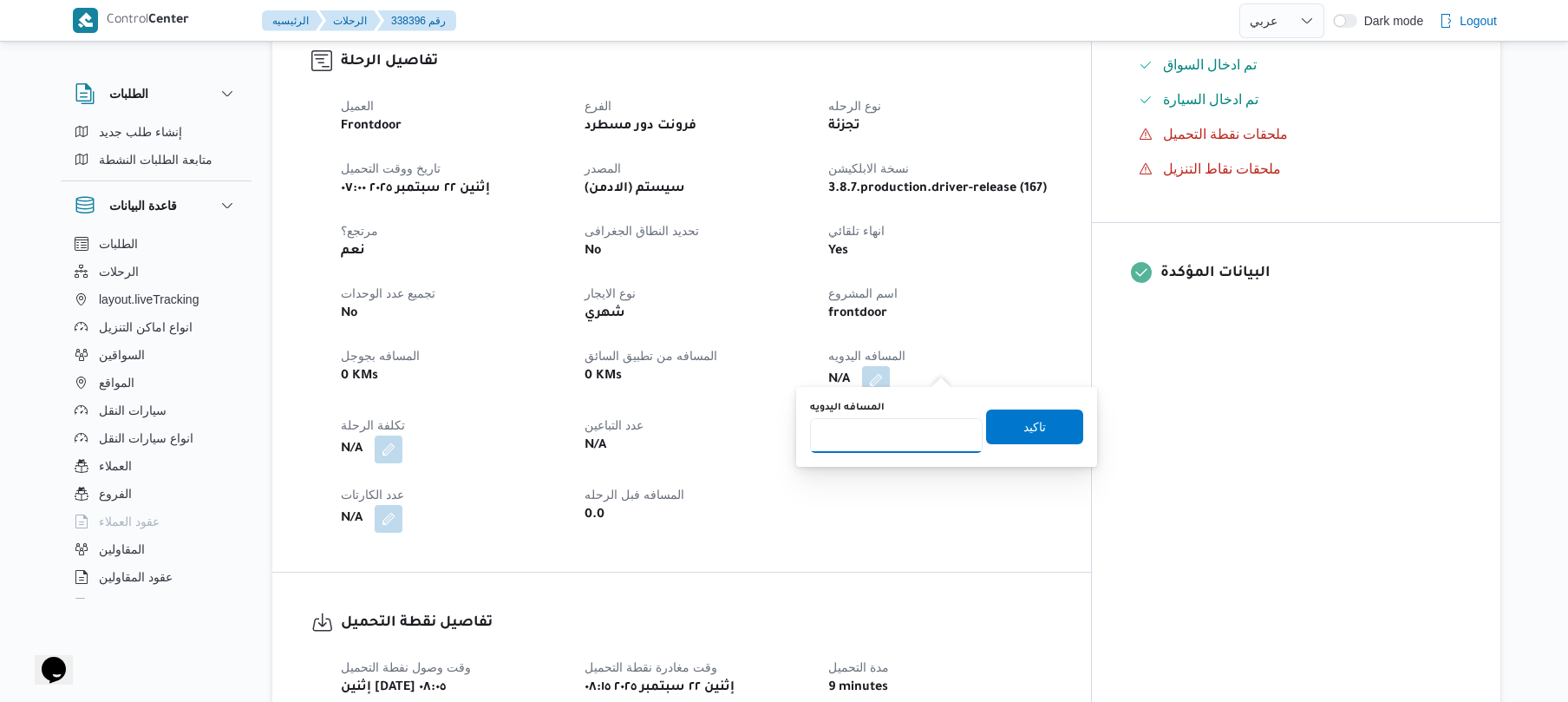
click at [869, 448] on input "المسافه اليدويه" at bounding box center [896, 435] width 173 height 35
type input "130"
click at [1030, 427] on span "تاكيد" at bounding box center [1034, 426] width 22 height 21
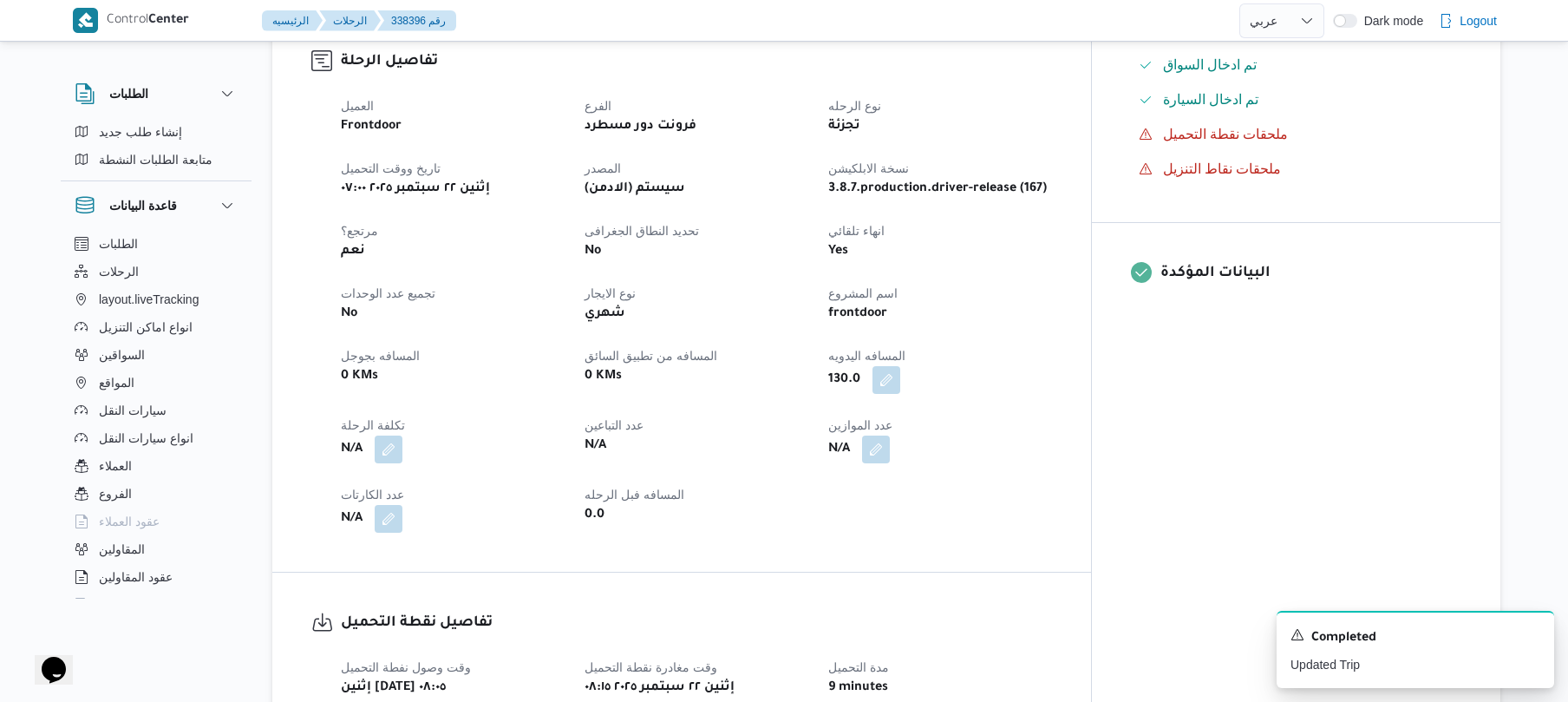
click at [827, 525] on div "العميل Frontdoor الفرع فرونت دور مسطرد نوع الرحله تجزئة تاريخ ووقت التحميل إثني…" at bounding box center [696, 313] width 732 height 458
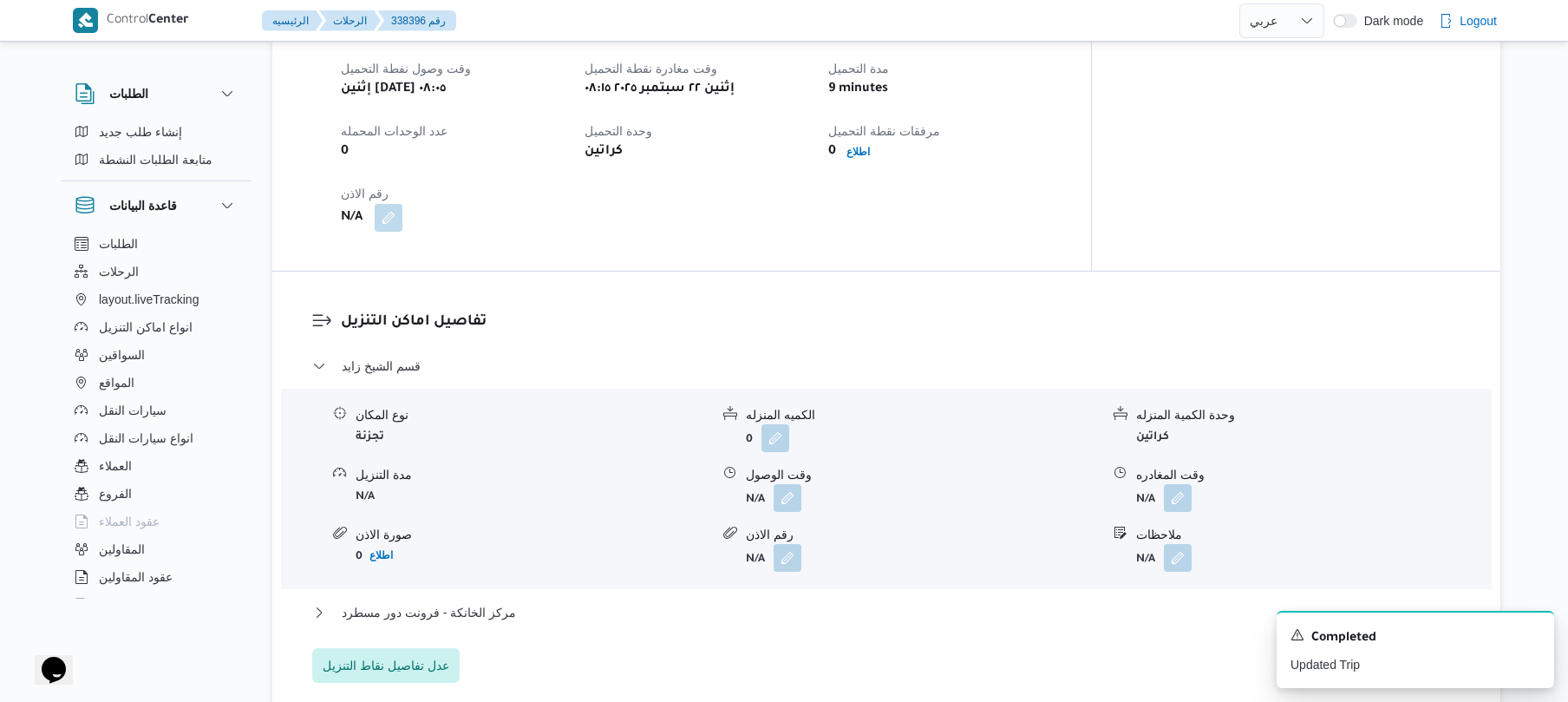
scroll to position [1156, 0]
click at [785, 485] on button "button" at bounding box center [787, 494] width 27 height 27
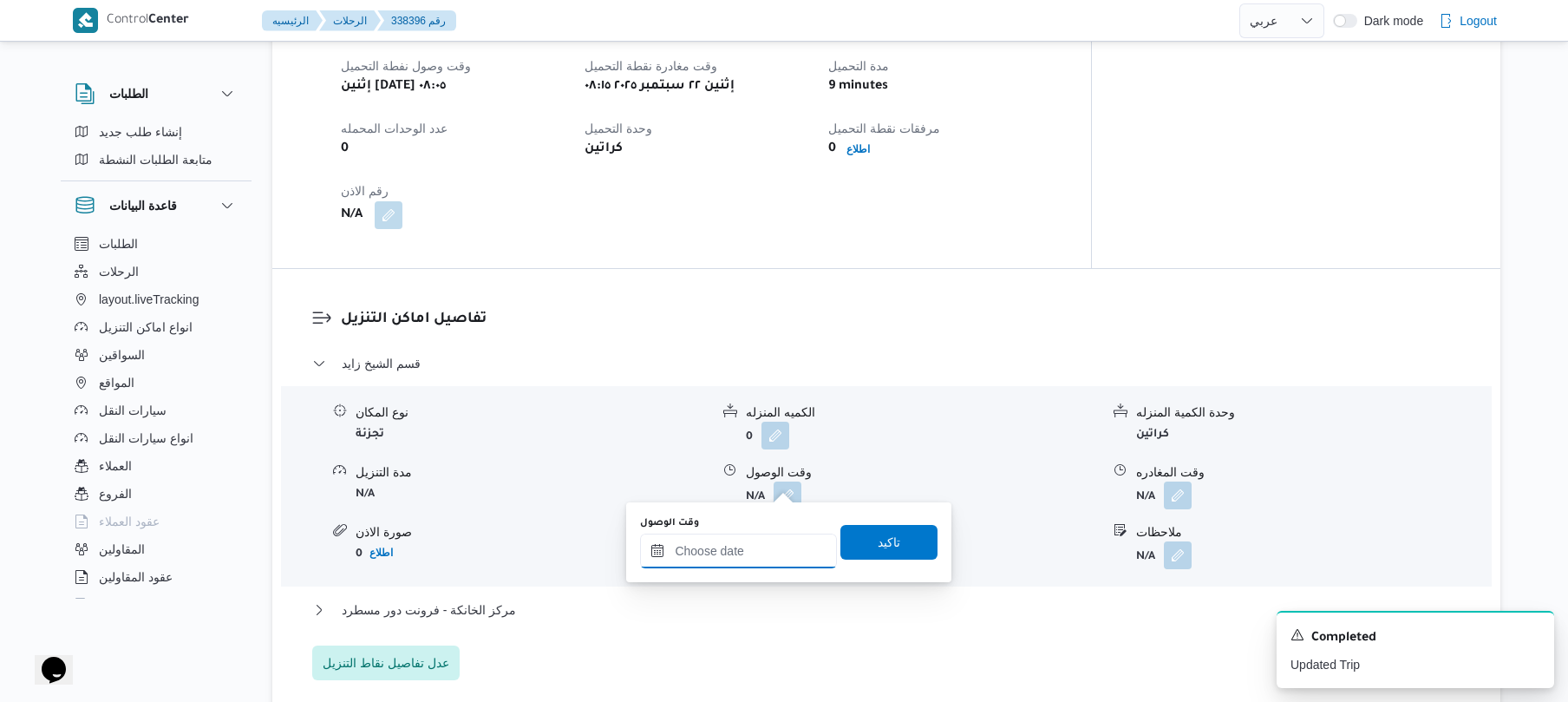
click at [709, 554] on input "وقت الوصول" at bounding box center [739, 551] width 197 height 35
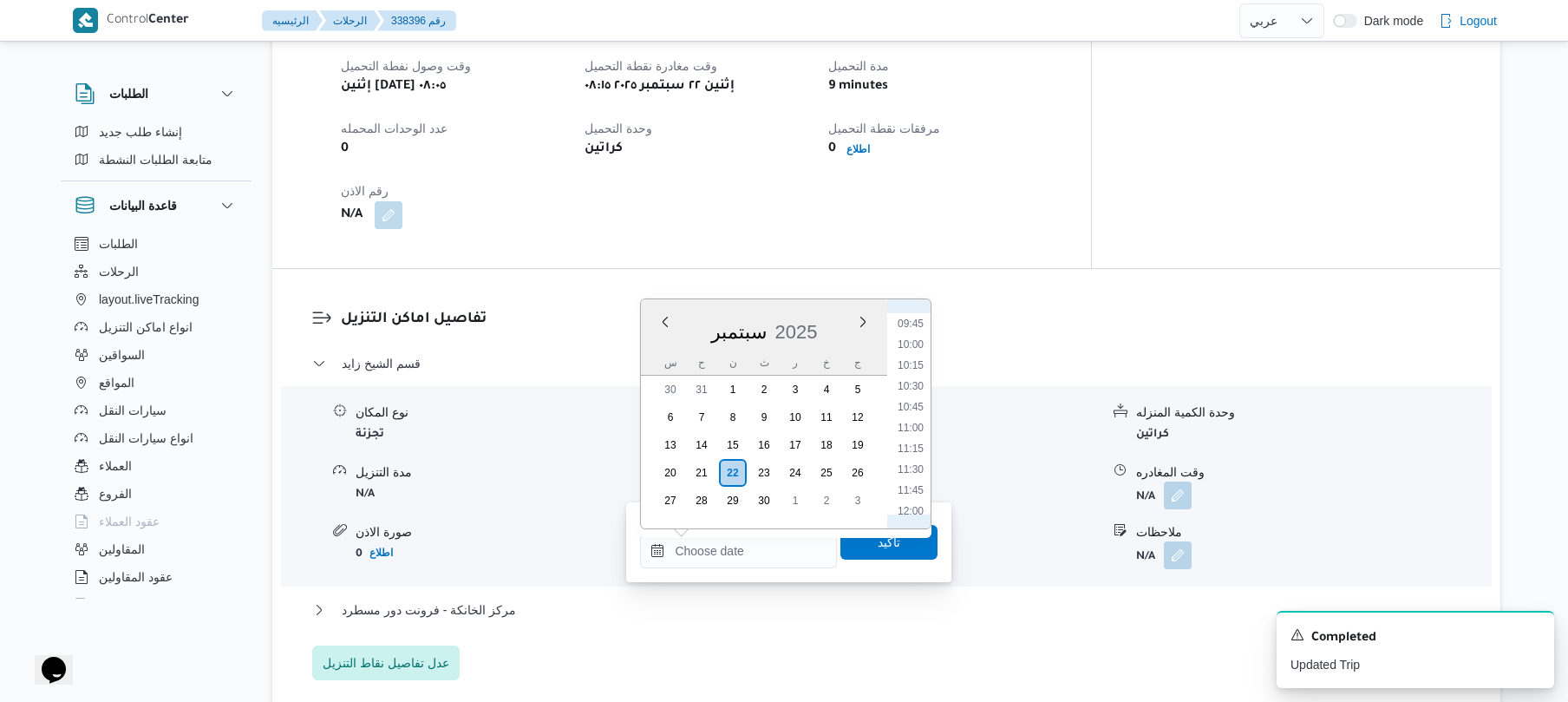
scroll to position [758, 0]
click at [913, 331] on li "09:15" at bounding box center [910, 334] width 40 height 18
type input "[DATE] ٠٩:١٥"
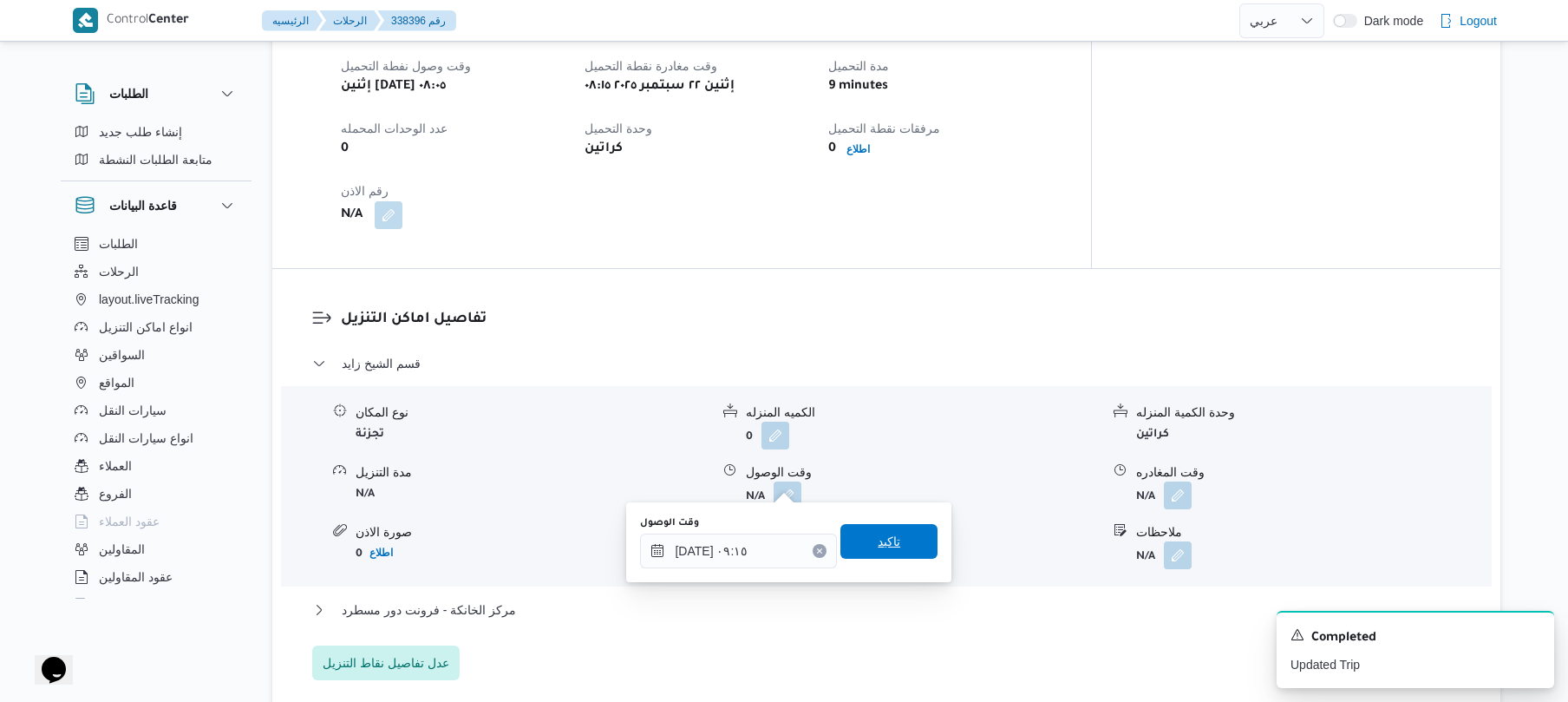
click at [858, 546] on span "تاكيد" at bounding box center [888, 542] width 97 height 35
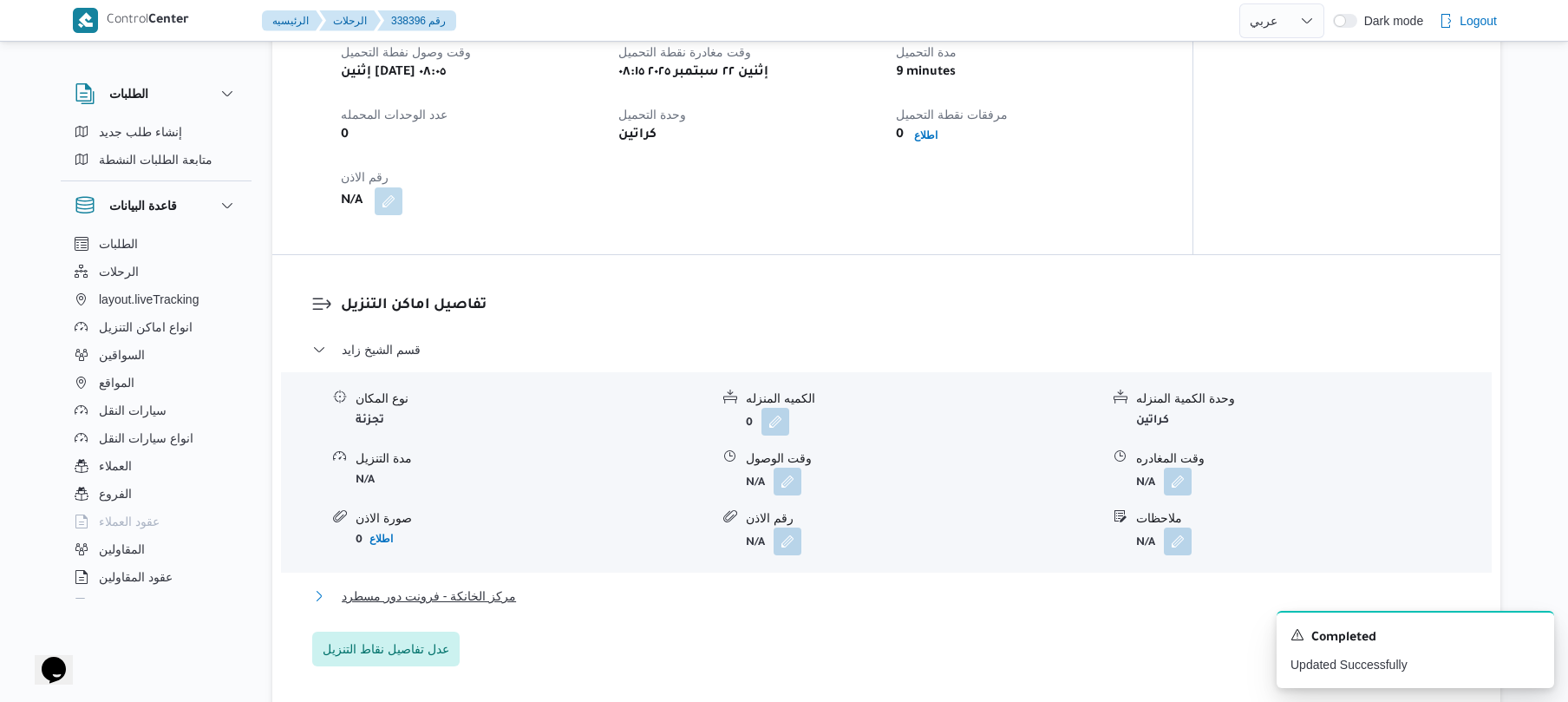
click at [768, 599] on button "مركز الخانكة - فرونت دور مسطرد" at bounding box center [887, 596] width 1149 height 21
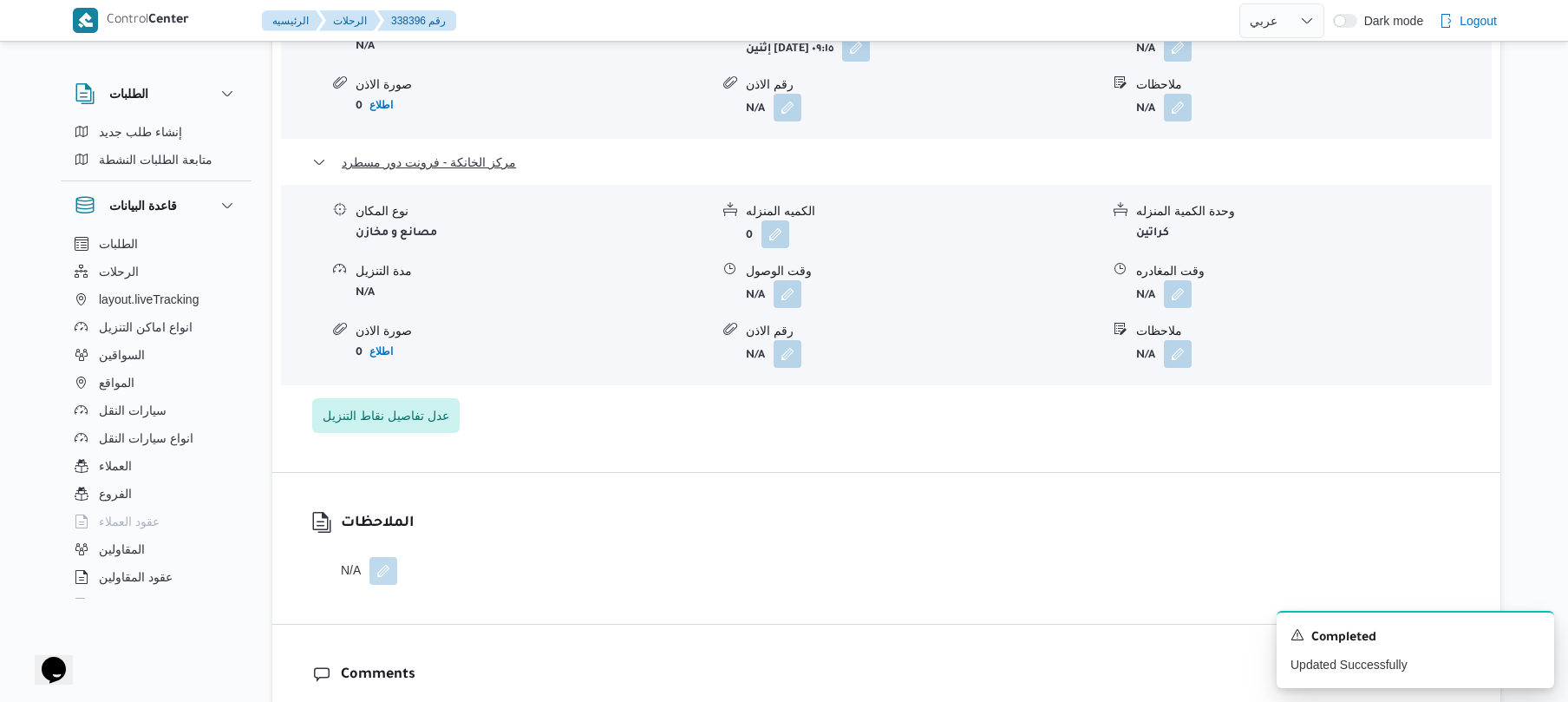
scroll to position [1619, 0]
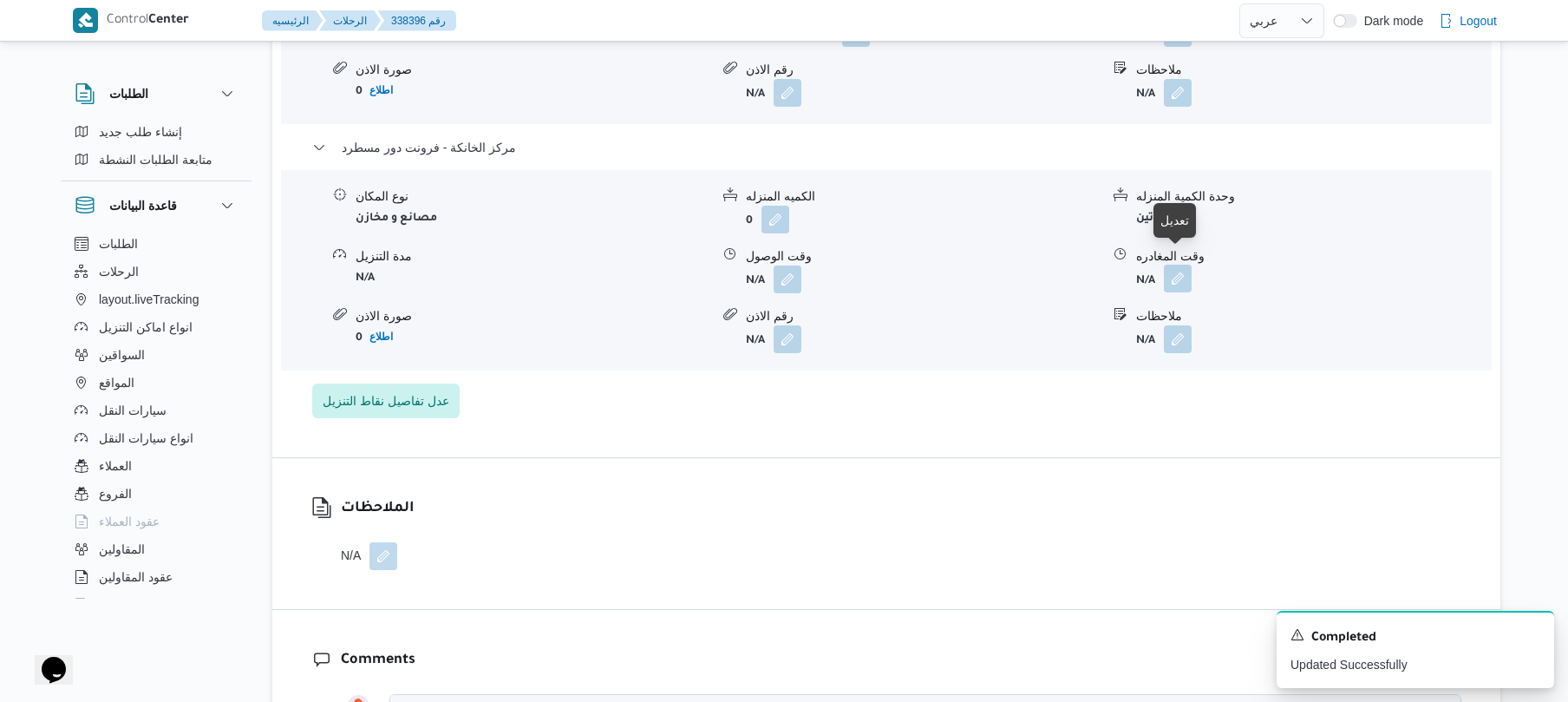
click at [1176, 268] on button "button" at bounding box center [1177, 278] width 27 height 27
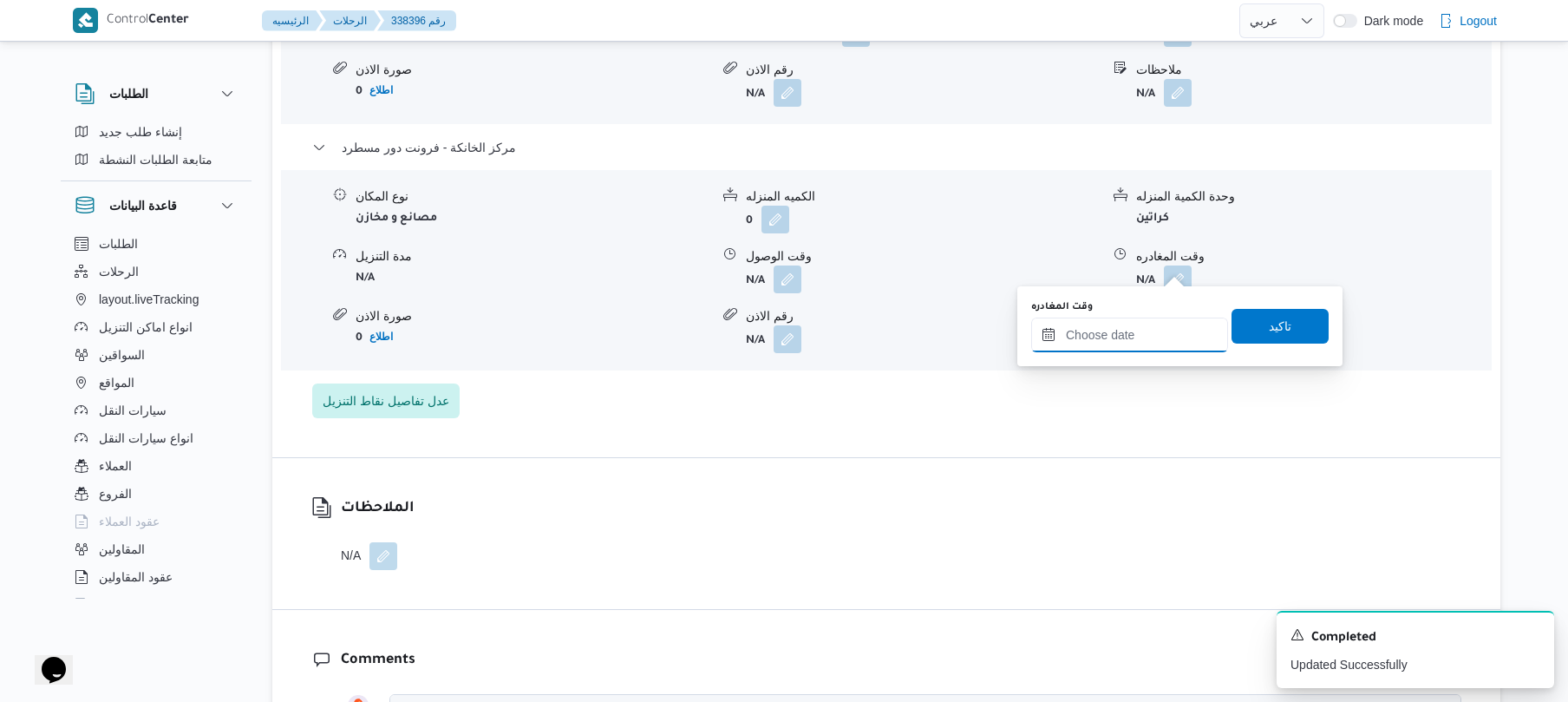
click at [1096, 338] on input "وقت المغادره" at bounding box center [1130, 335] width 197 height 35
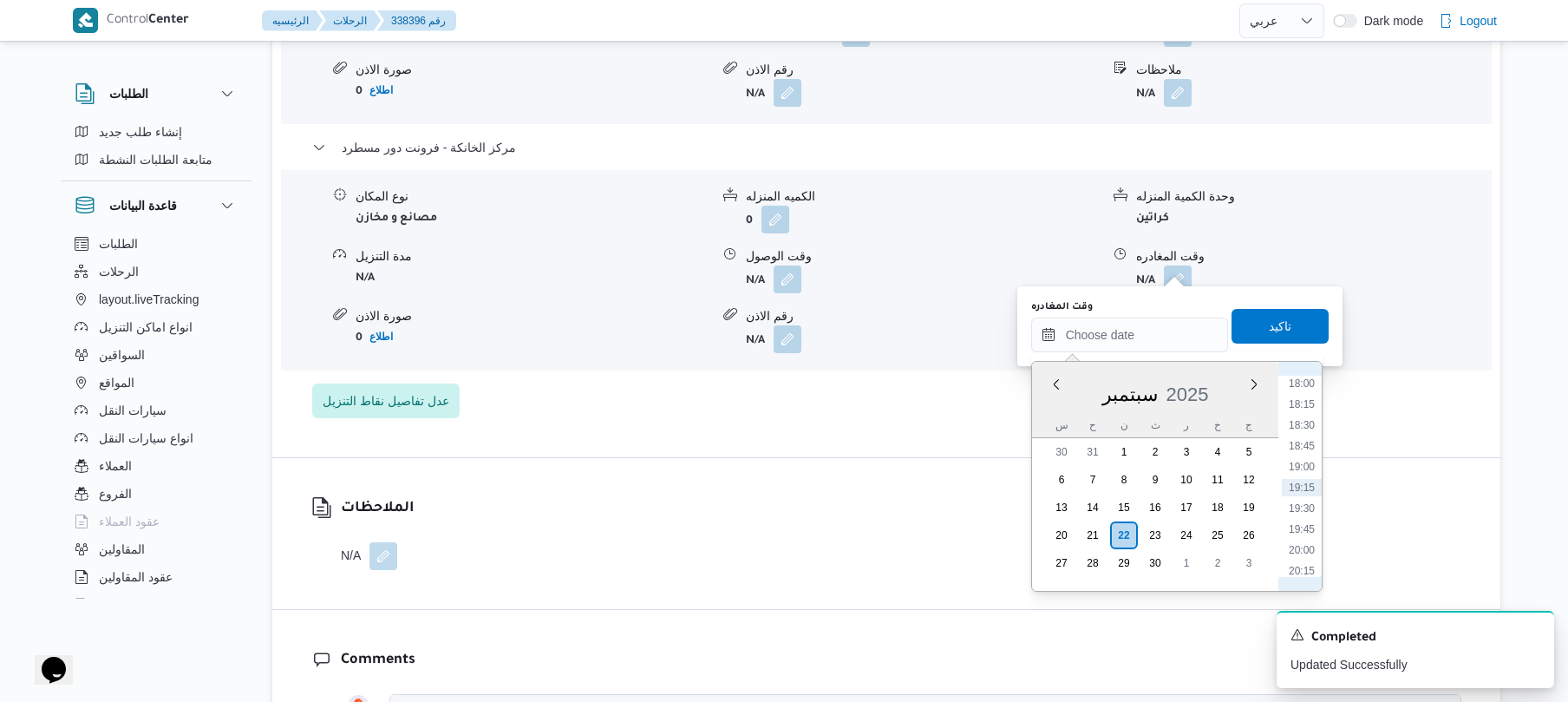
scroll to position [1330, 0]
click at [1300, 510] on li "17:30" at bounding box center [1301, 512] width 40 height 18
type input "[DATE] ١٧:٣٠"
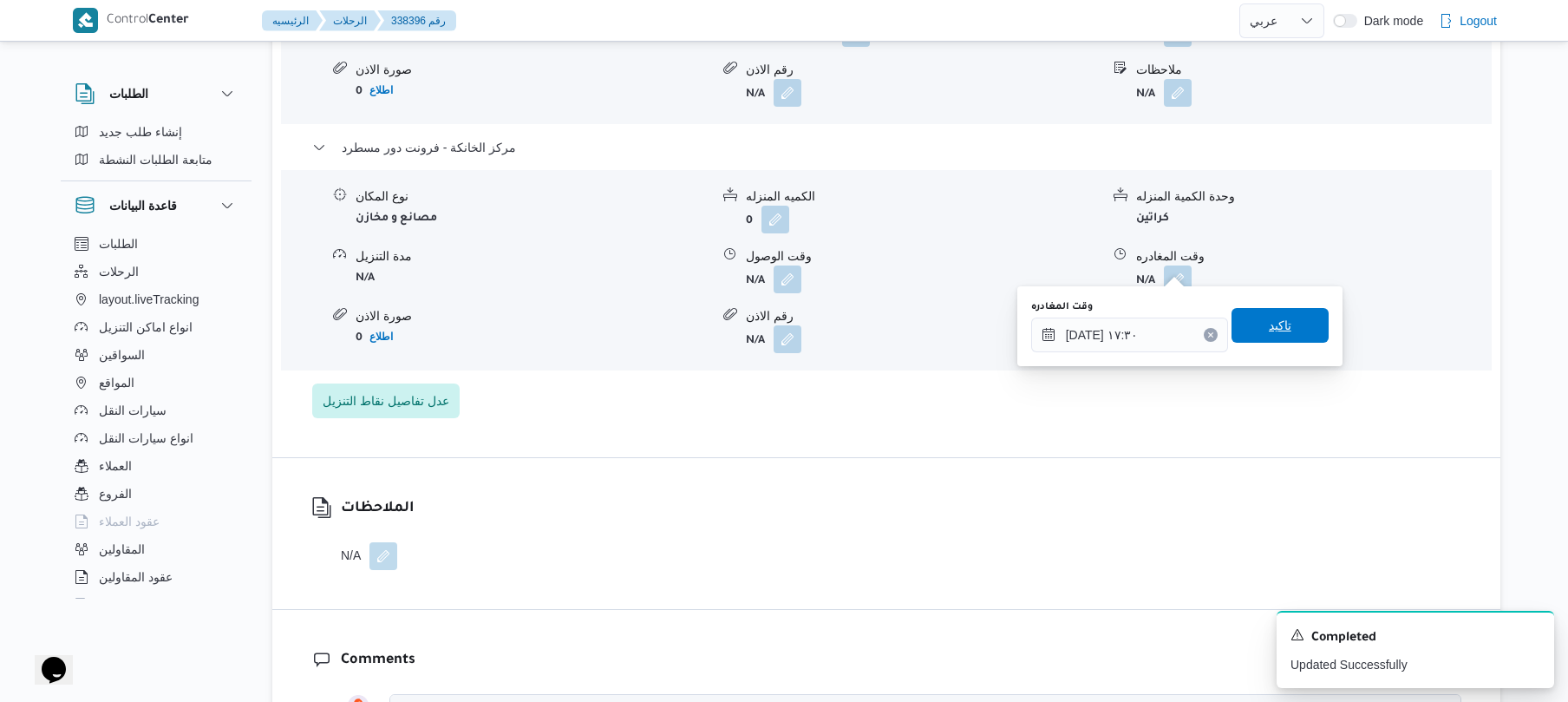
click at [1293, 333] on span "تاكيد" at bounding box center [1279, 325] width 97 height 35
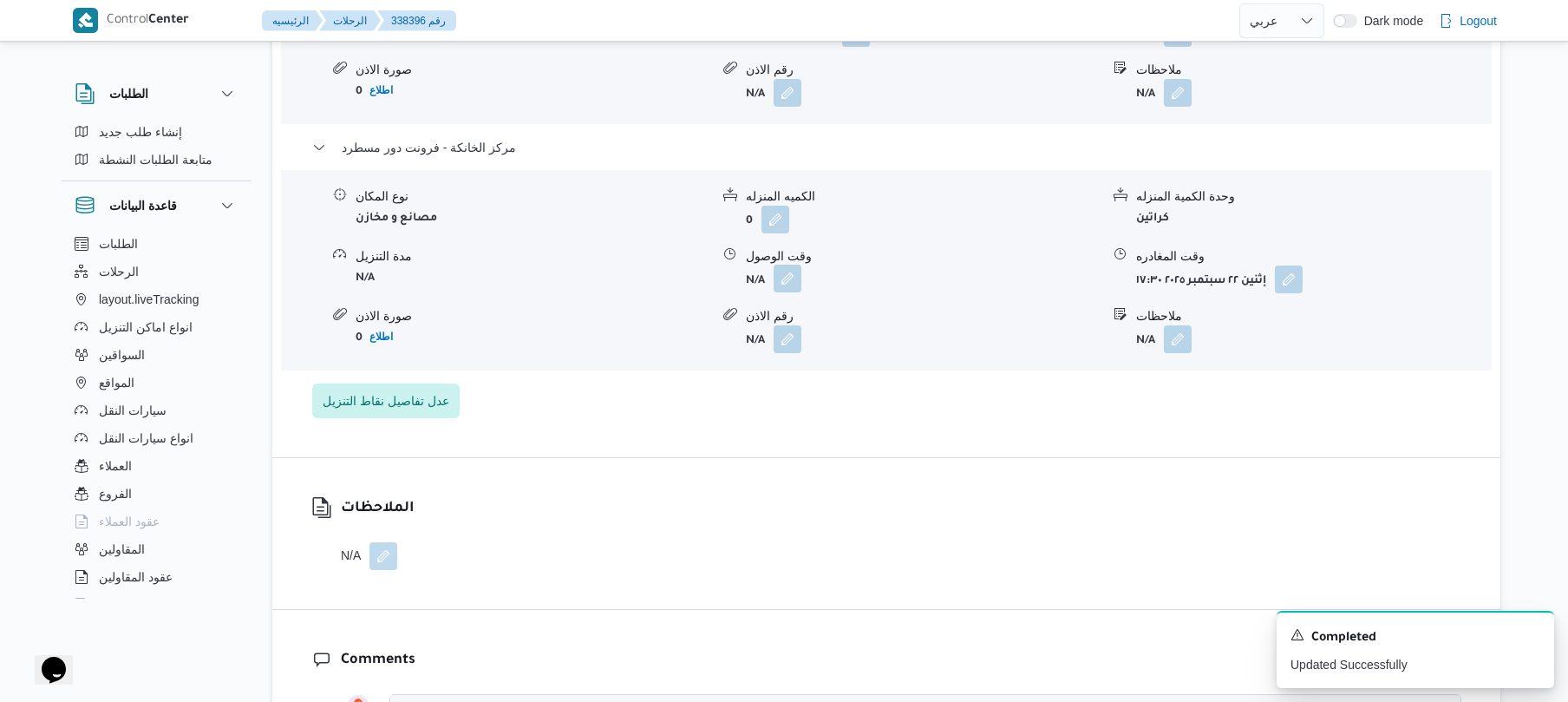
click at [793, 266] on button "button" at bounding box center [787, 278] width 27 height 27
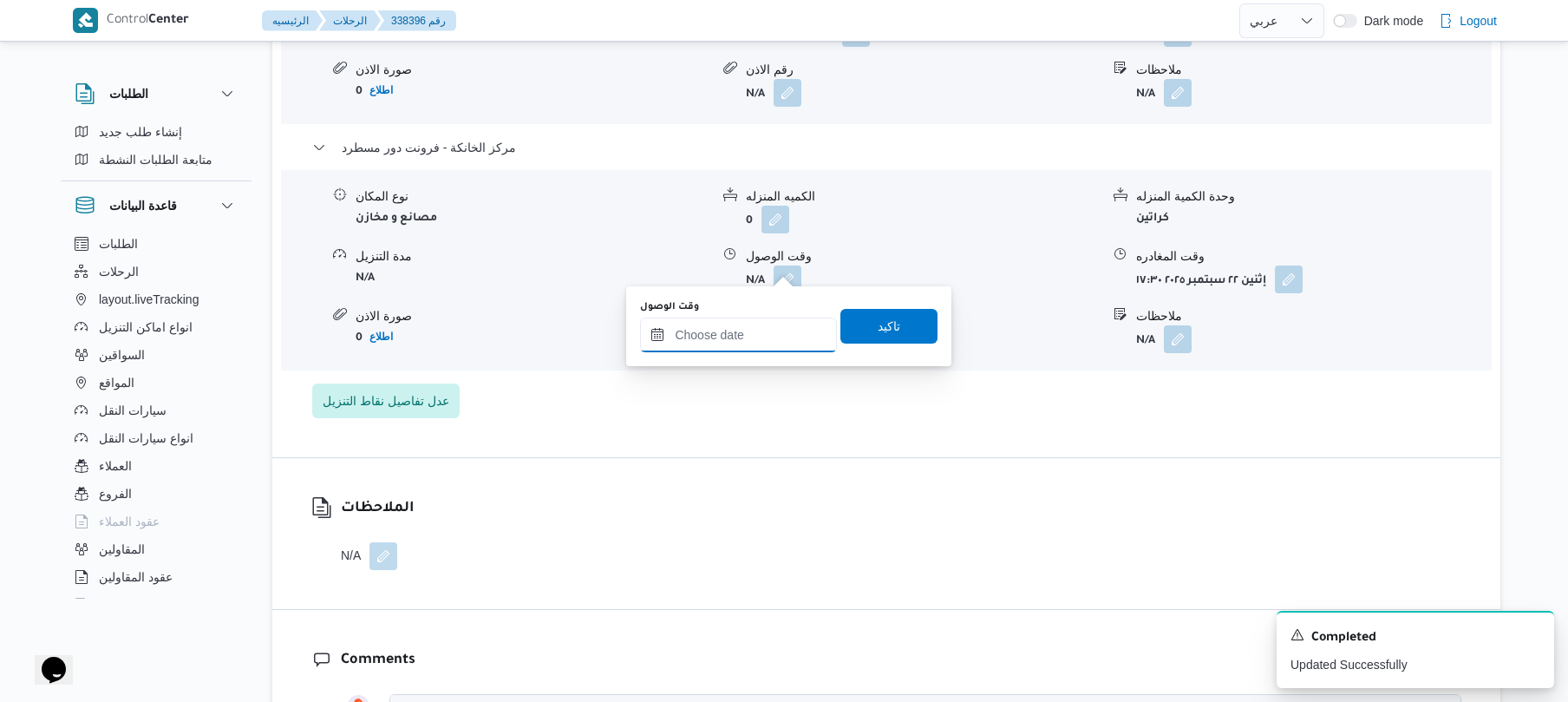
click at [750, 324] on input "وقت الوصول" at bounding box center [739, 335] width 197 height 35
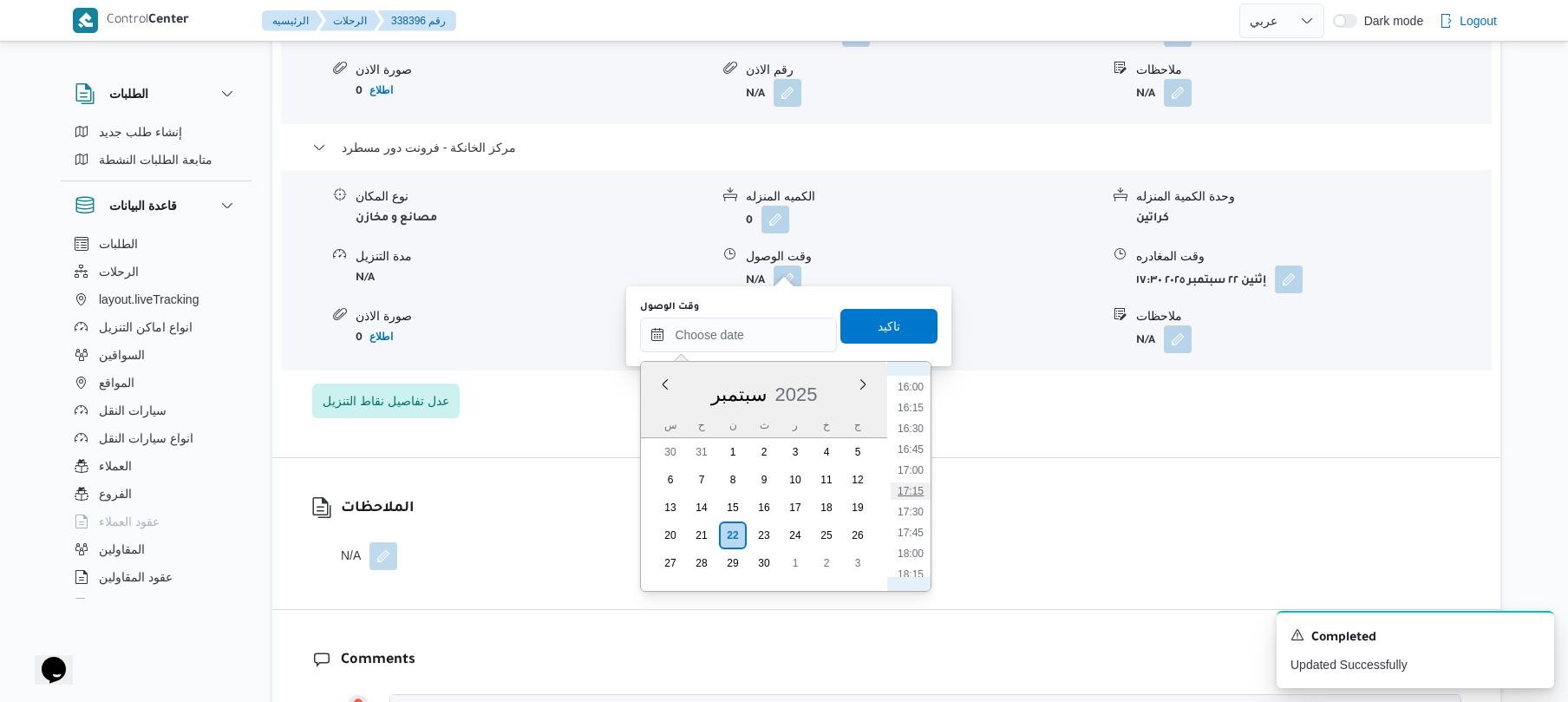
click at [914, 490] on li "17:15" at bounding box center [910, 491] width 40 height 18
type input "٢٢/٠٩/٢٠٢٥ ١٧:١٥"
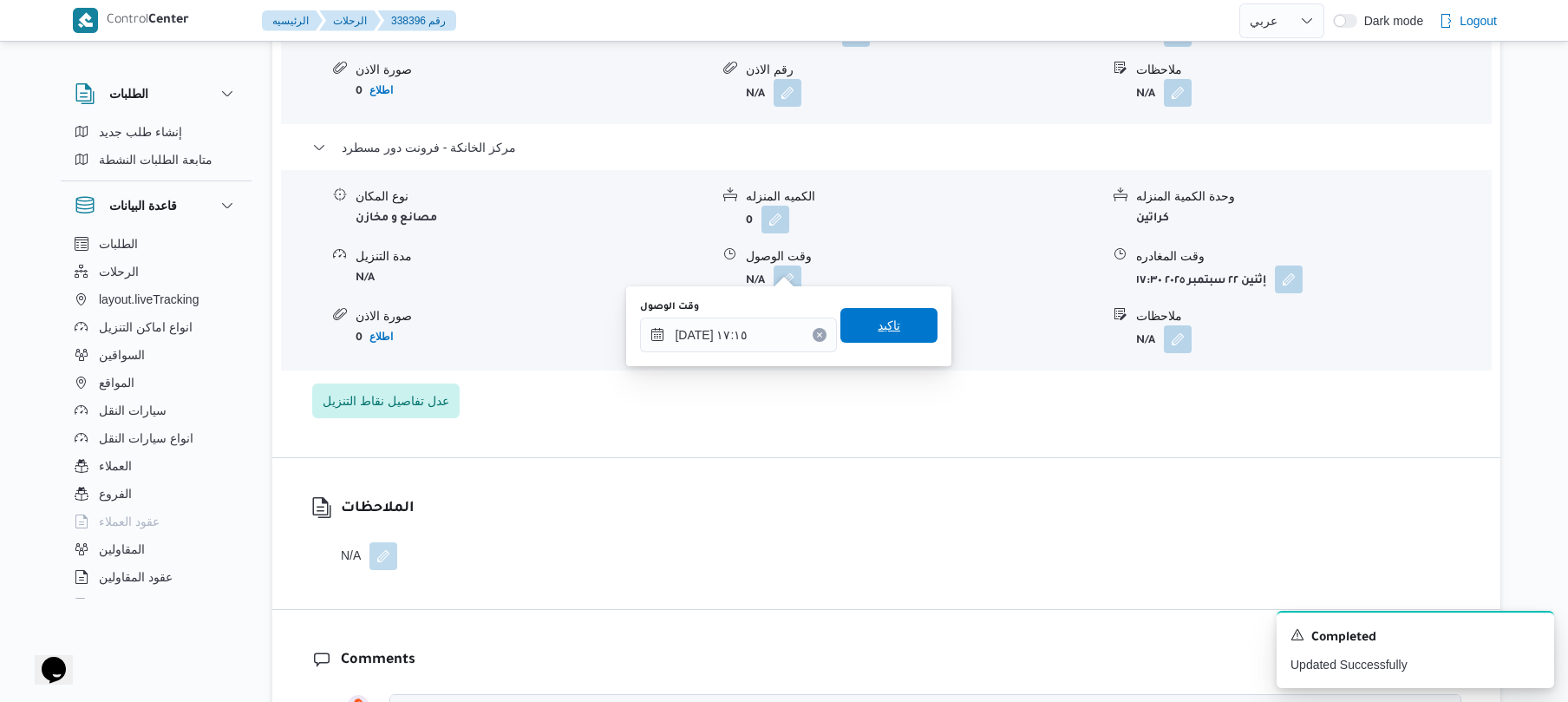
click at [895, 330] on span "تاكيد" at bounding box center [888, 325] width 97 height 35
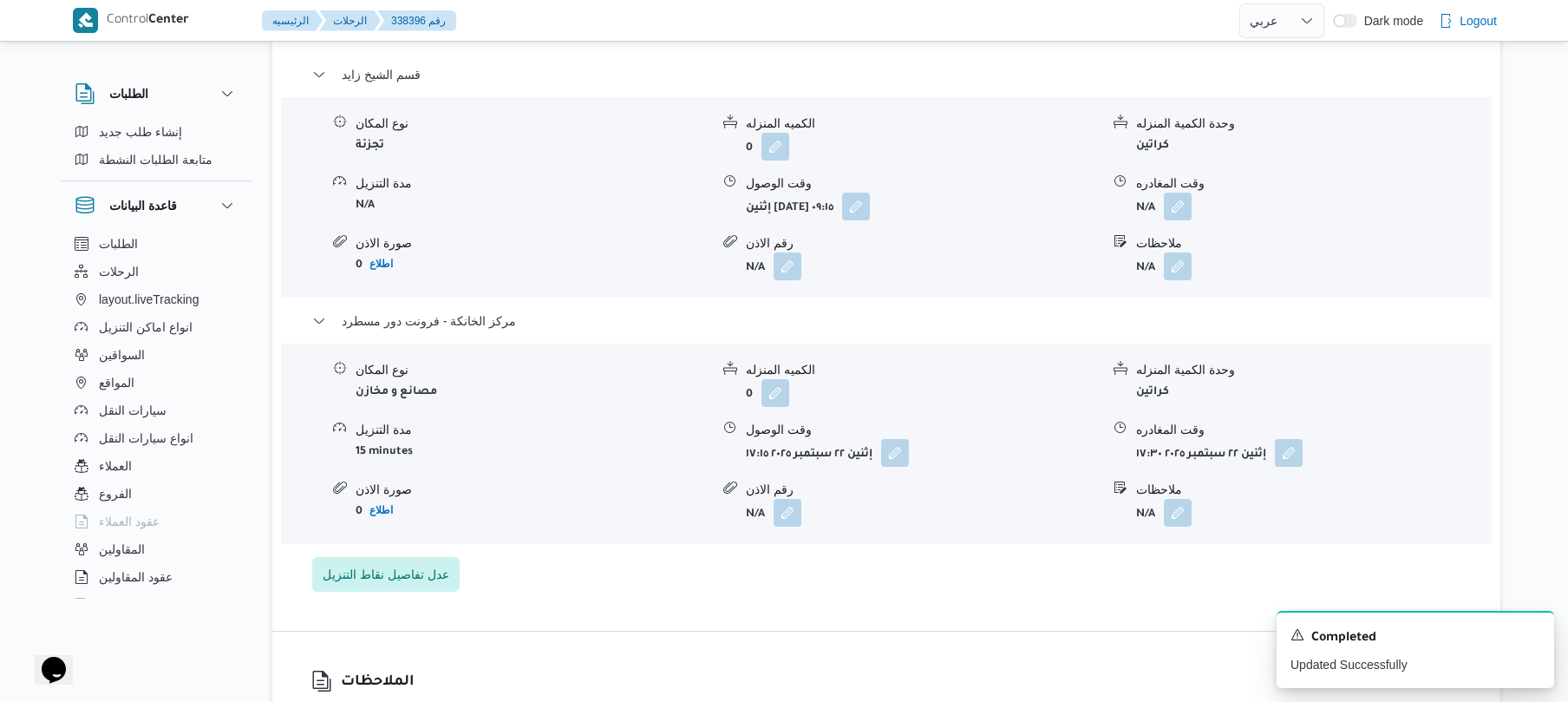
scroll to position [1433, 0]
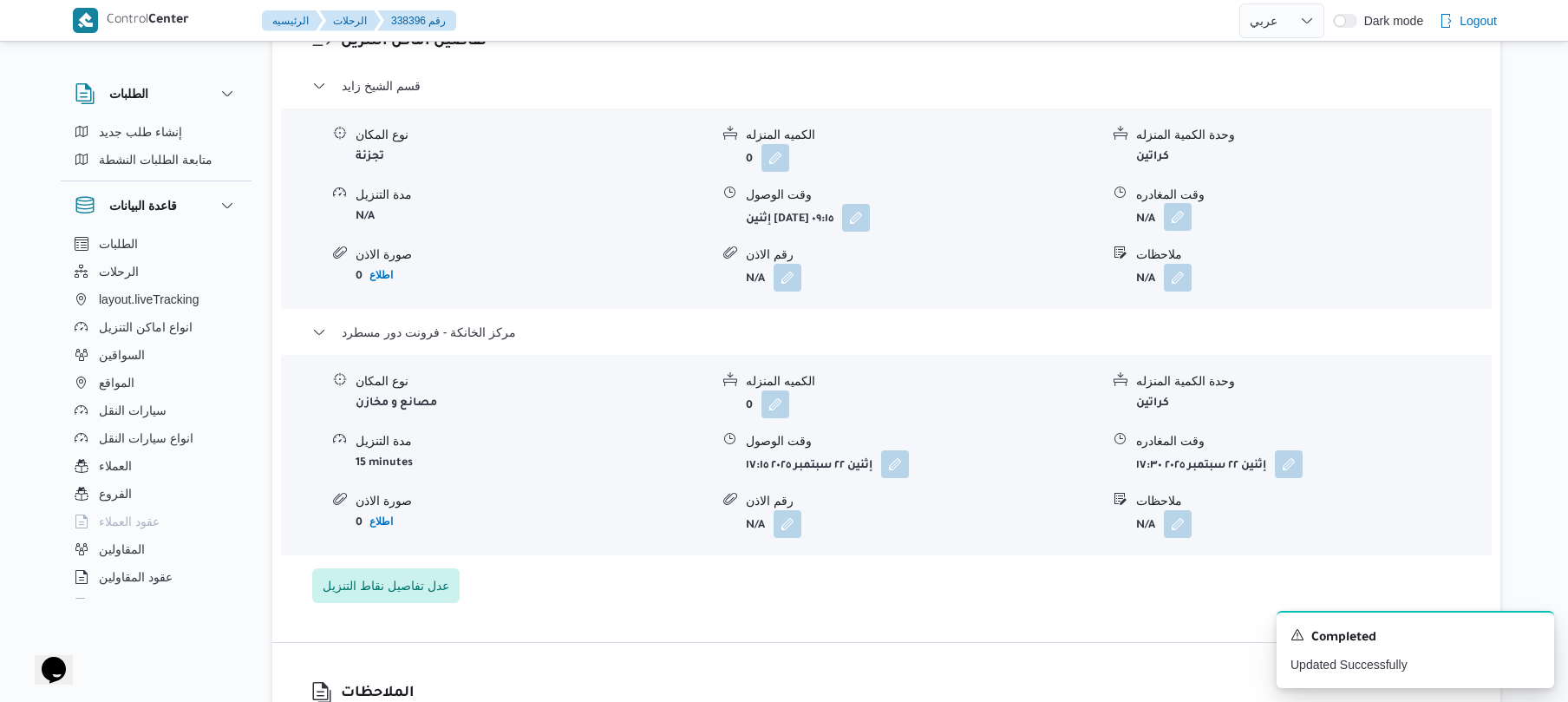
click at [1179, 209] on button "button" at bounding box center [1177, 217] width 27 height 27
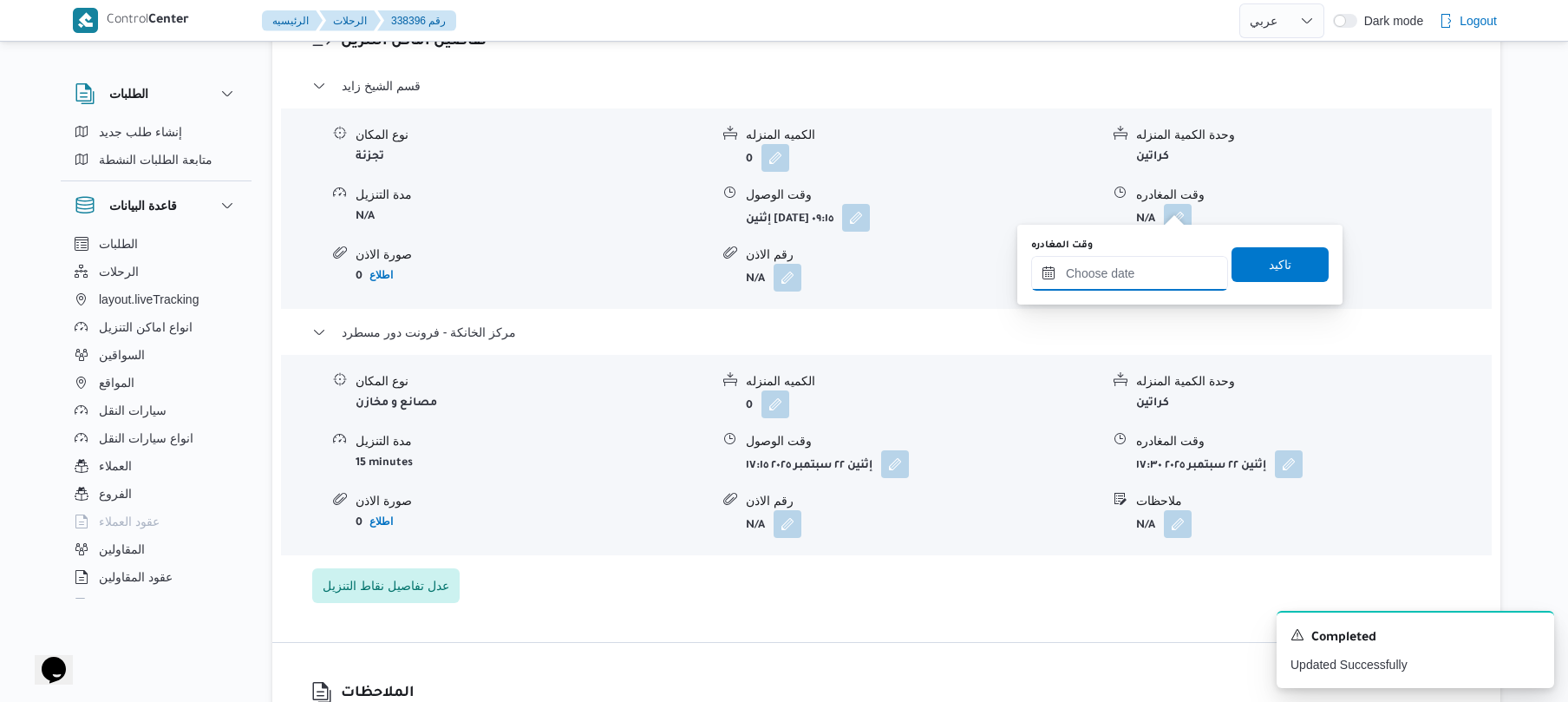
click at [1119, 259] on input "وقت المغادره" at bounding box center [1130, 273] width 197 height 35
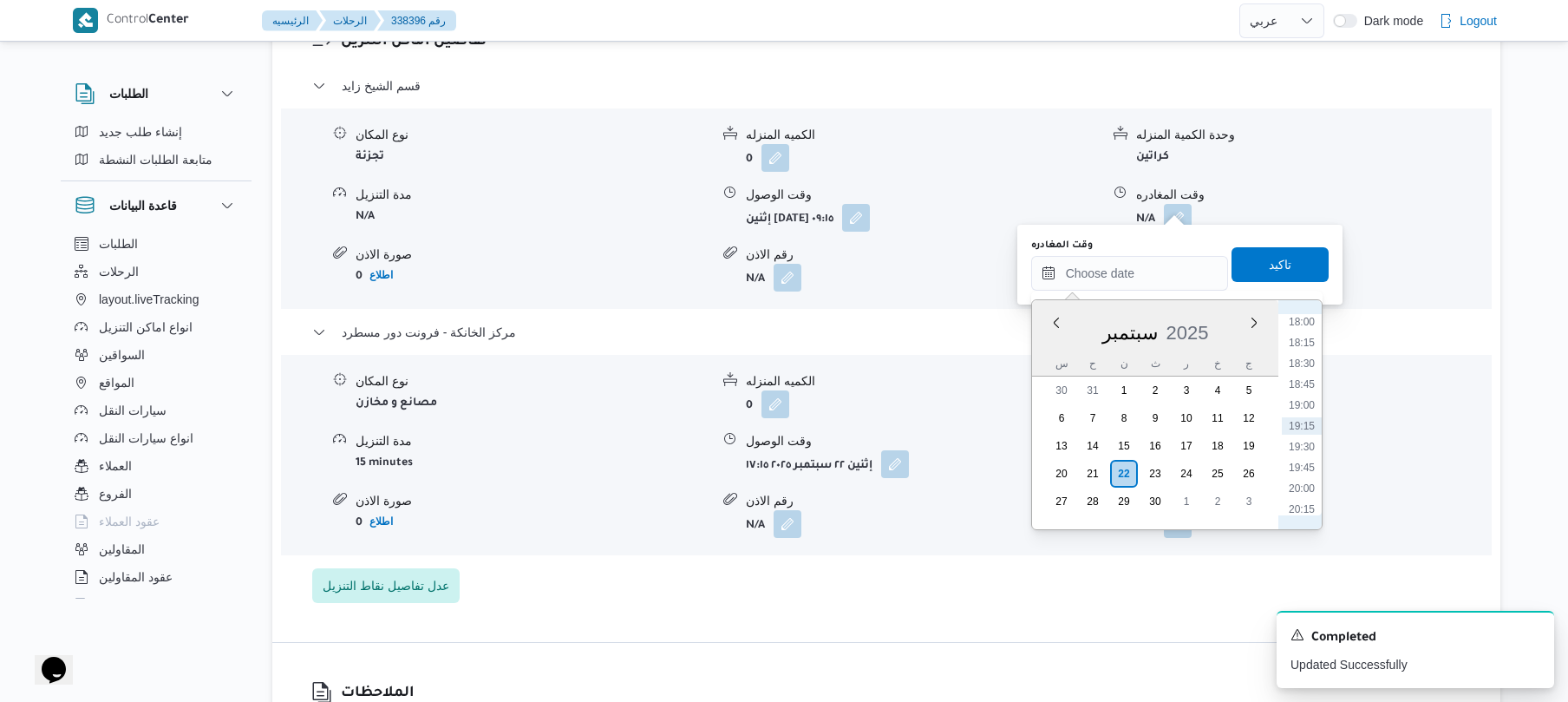
scroll to position [1330, 0]
click at [1305, 349] on li "16:15" at bounding box center [1301, 347] width 40 height 18
type input "٢٢/٠٩/٢٠٢٥ ١٦:١٥"
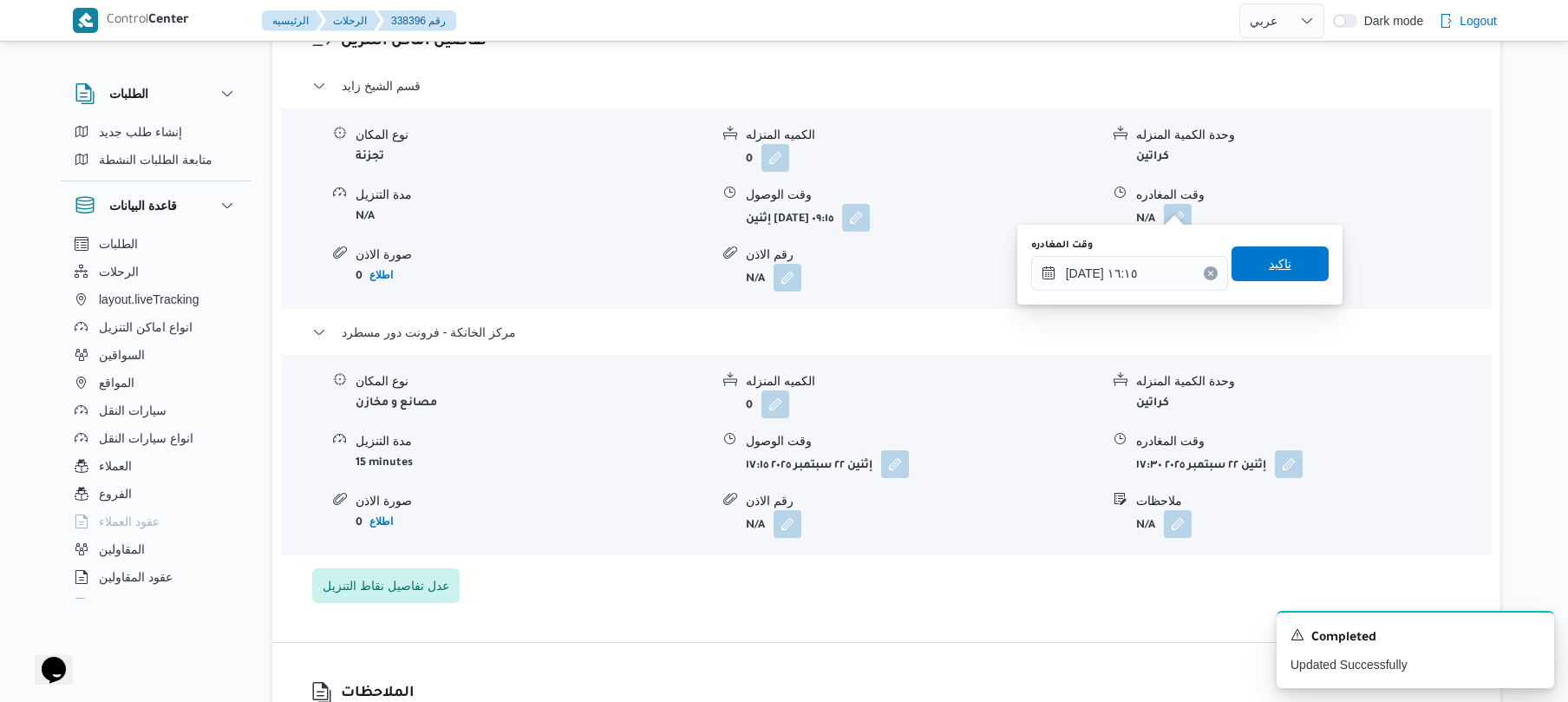
click at [1287, 270] on span "تاكيد" at bounding box center [1279, 264] width 97 height 35
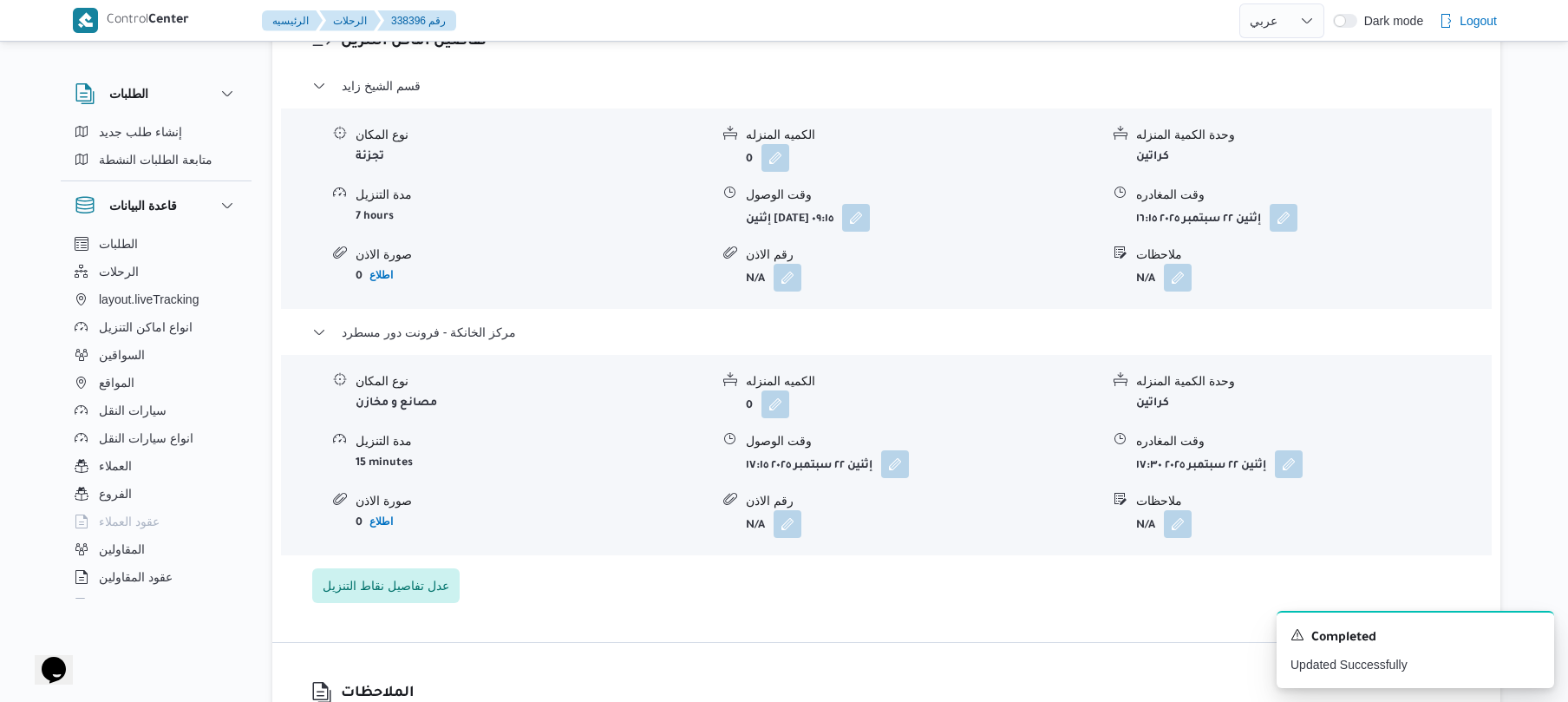
scroll to position [0, 0]
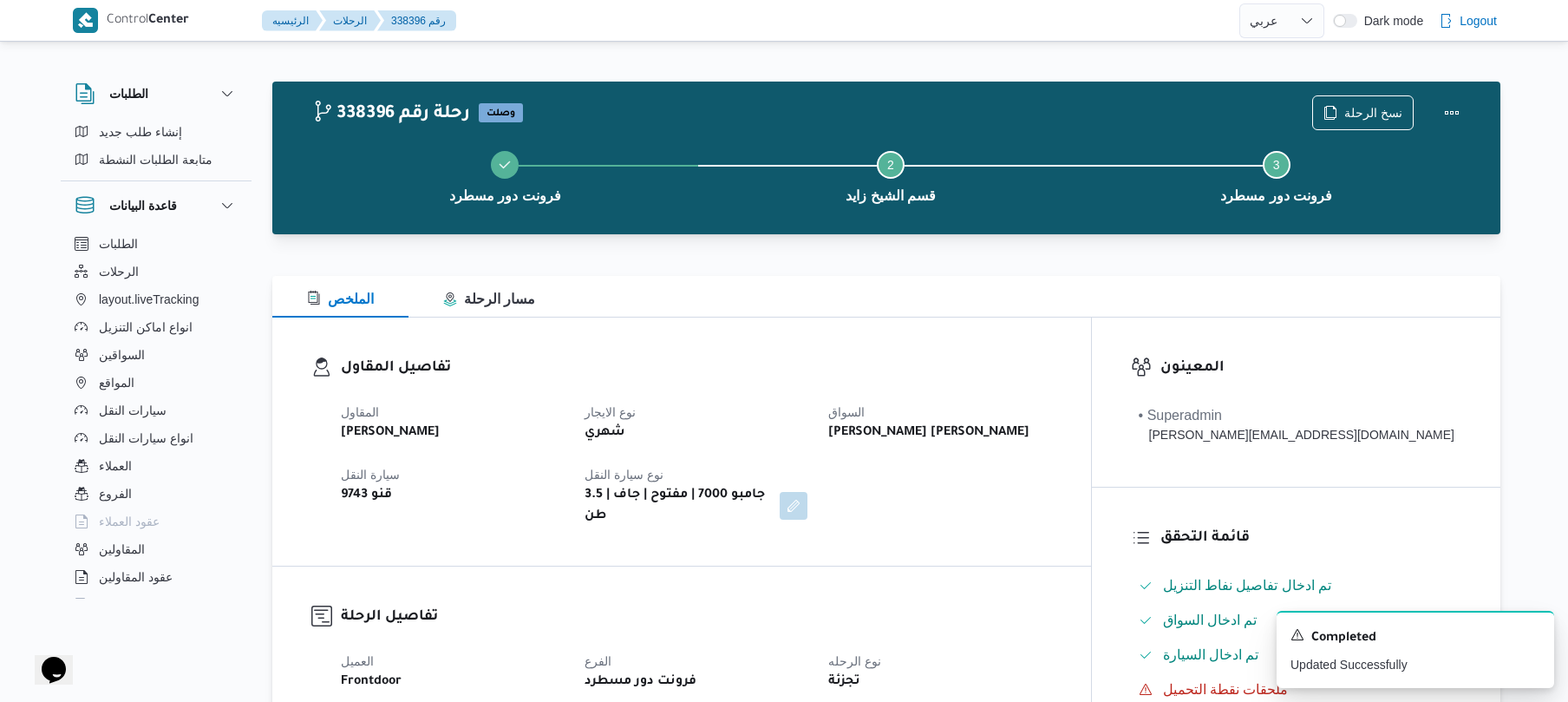
click at [1192, 15] on div at bounding box center [850, 21] width 775 height 41
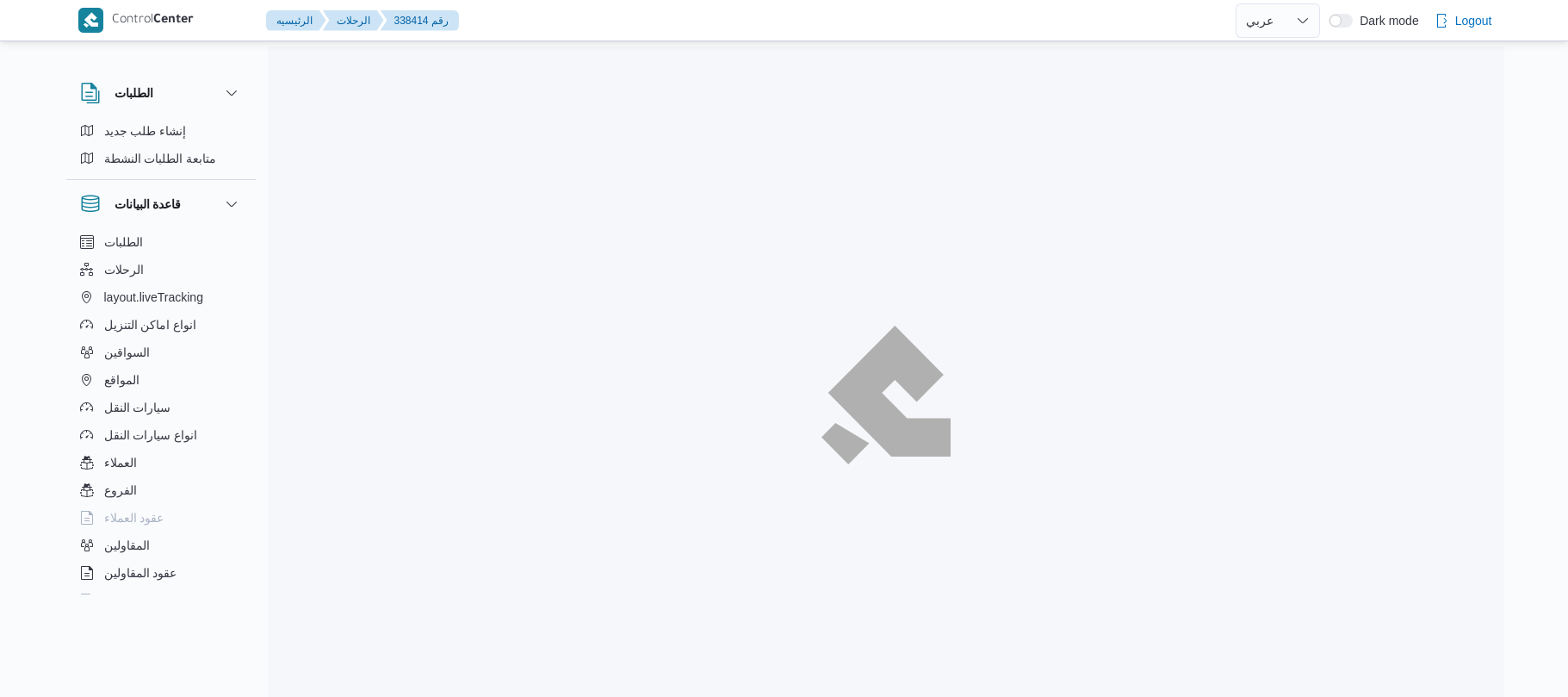
select select "ar"
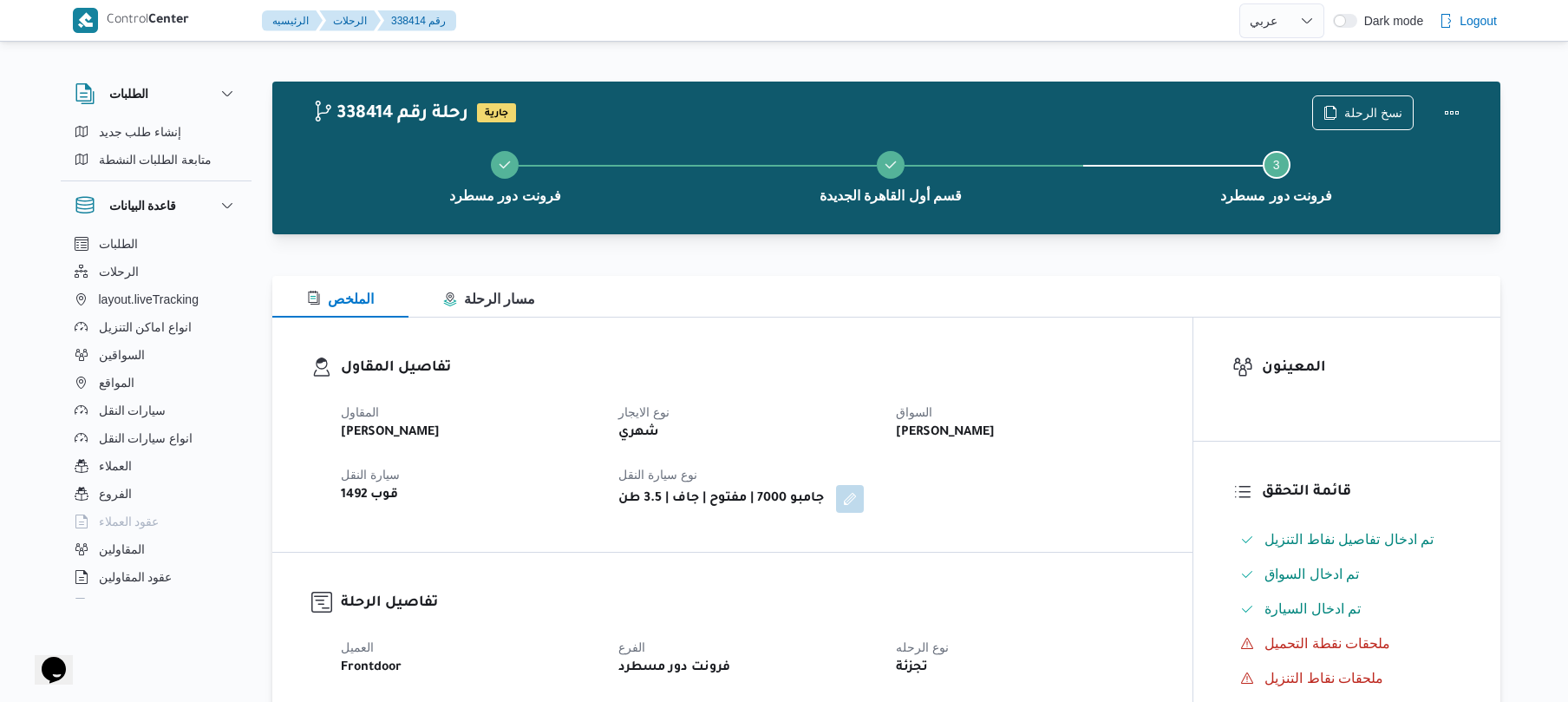
click at [1046, 278] on div "الملخص مسار الرحلة" at bounding box center [887, 296] width 1228 height 42
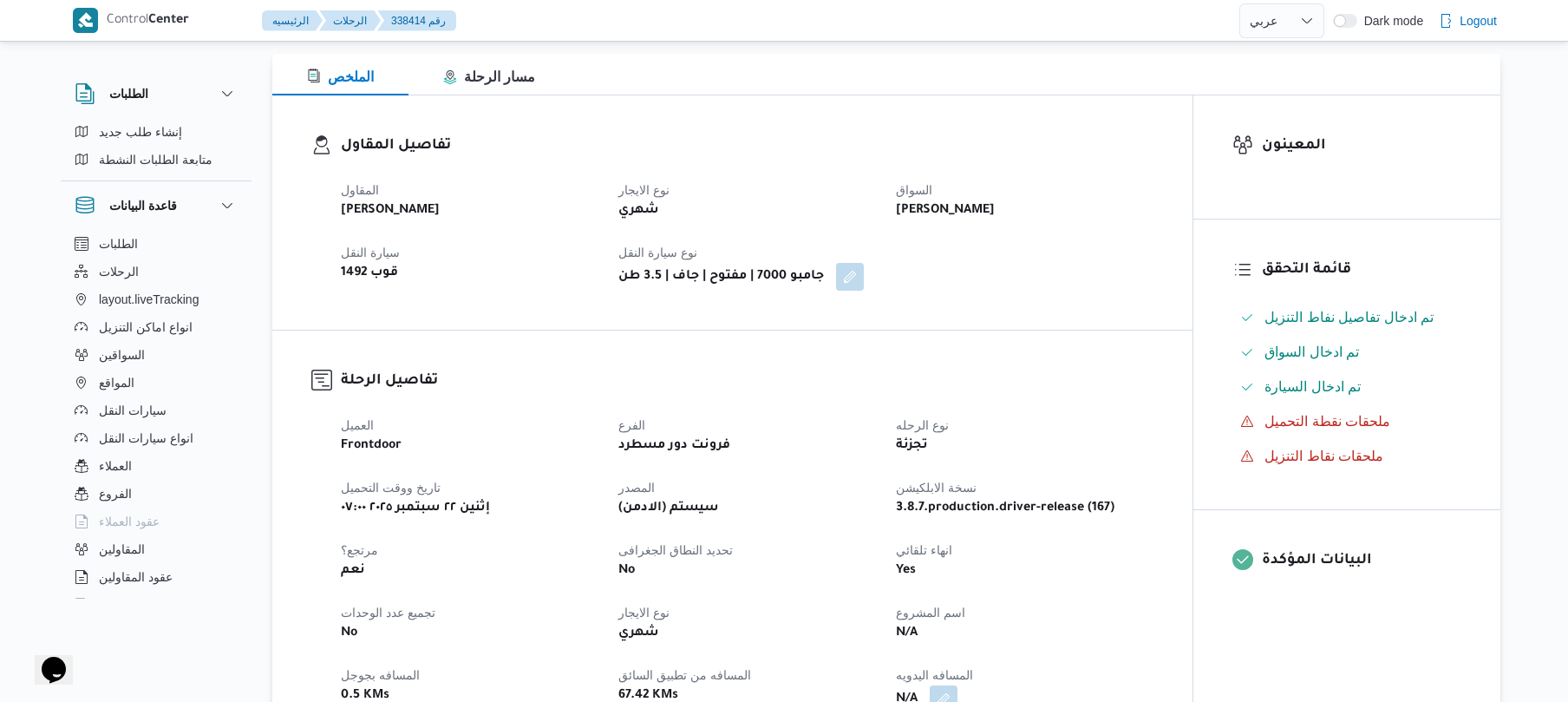
scroll to position [462, 0]
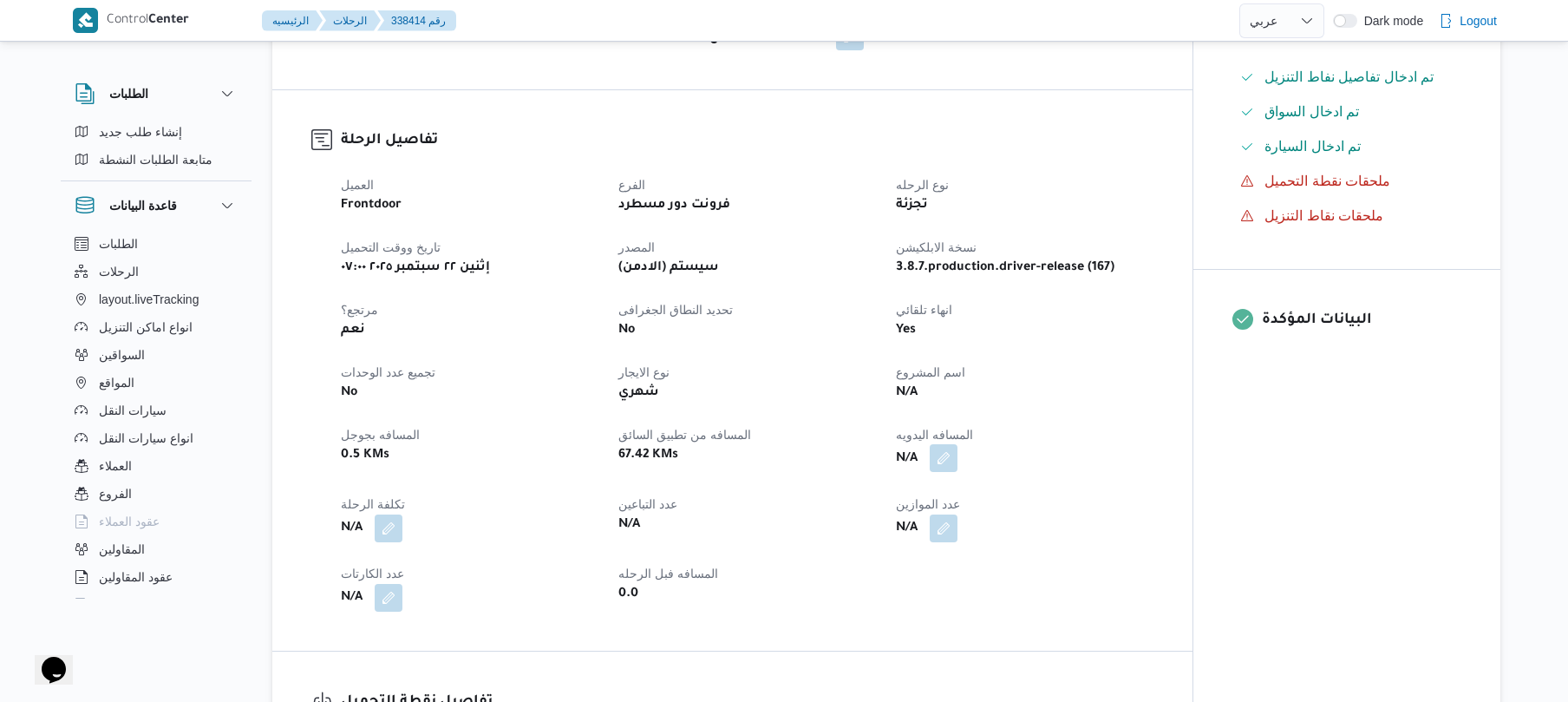
click at [949, 454] on button "button" at bounding box center [943, 458] width 27 height 27
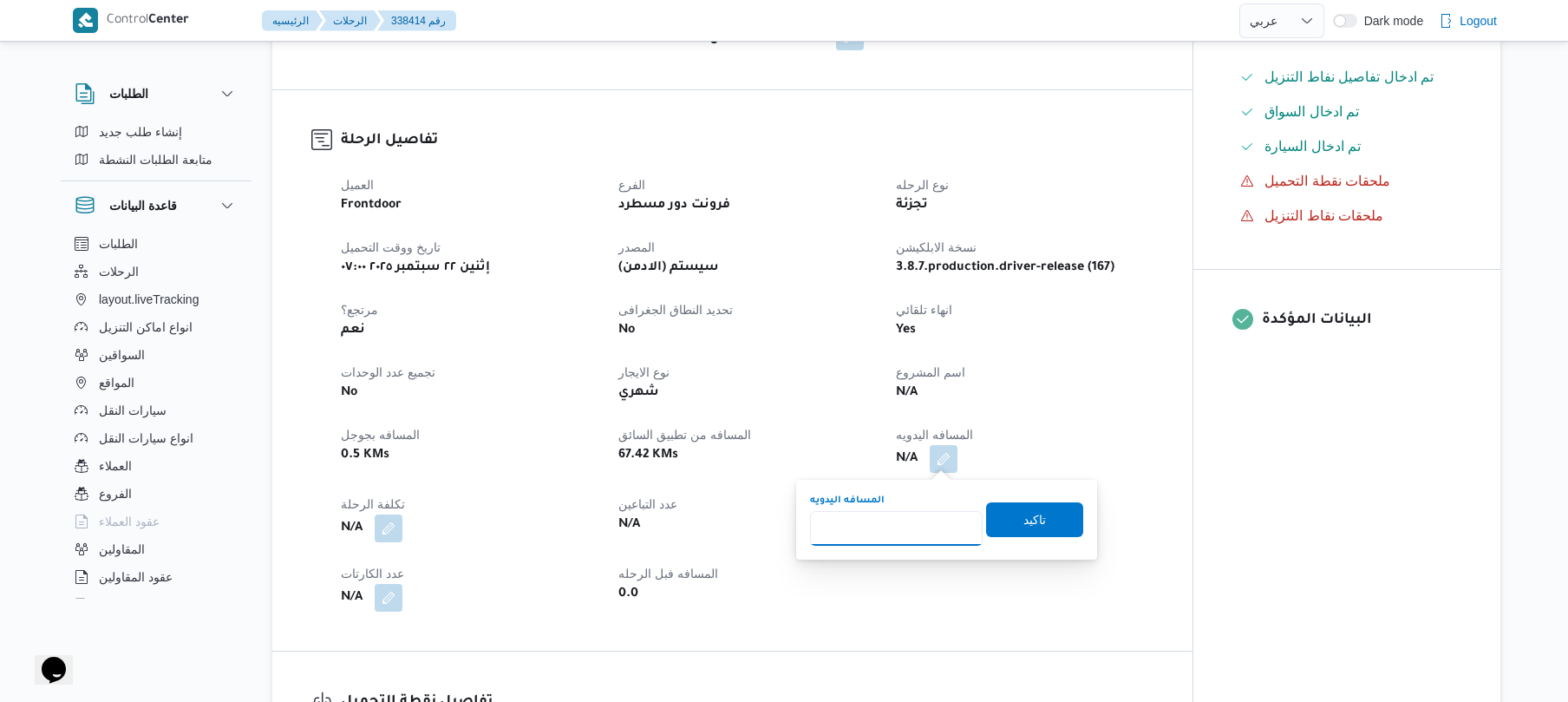
click at [906, 521] on input "المسافه اليدويه" at bounding box center [896, 528] width 173 height 35
type input "120"
click at [1027, 515] on span "تاكيد" at bounding box center [1034, 518] width 22 height 21
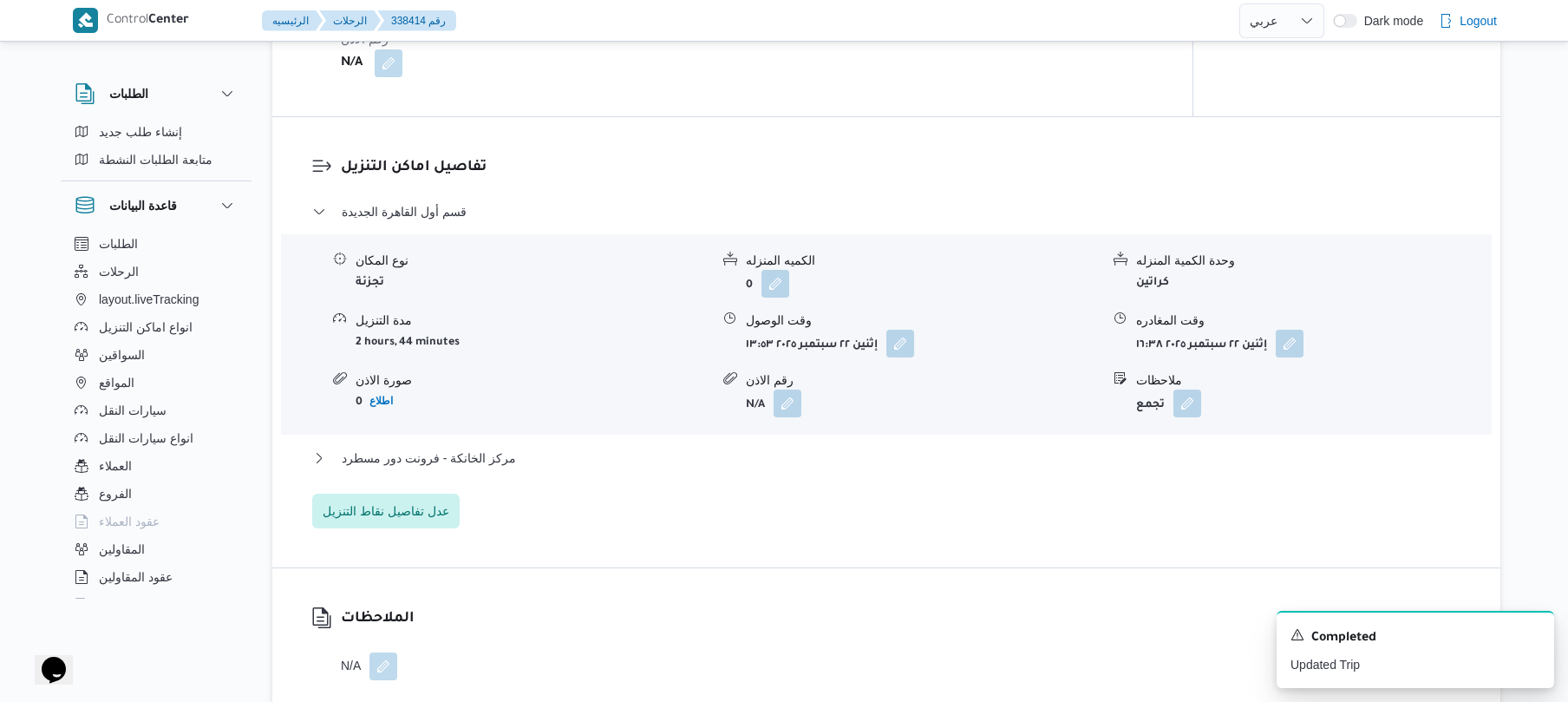
scroll to position [1295, 0]
click at [899, 338] on button "button" at bounding box center [900, 342] width 27 height 27
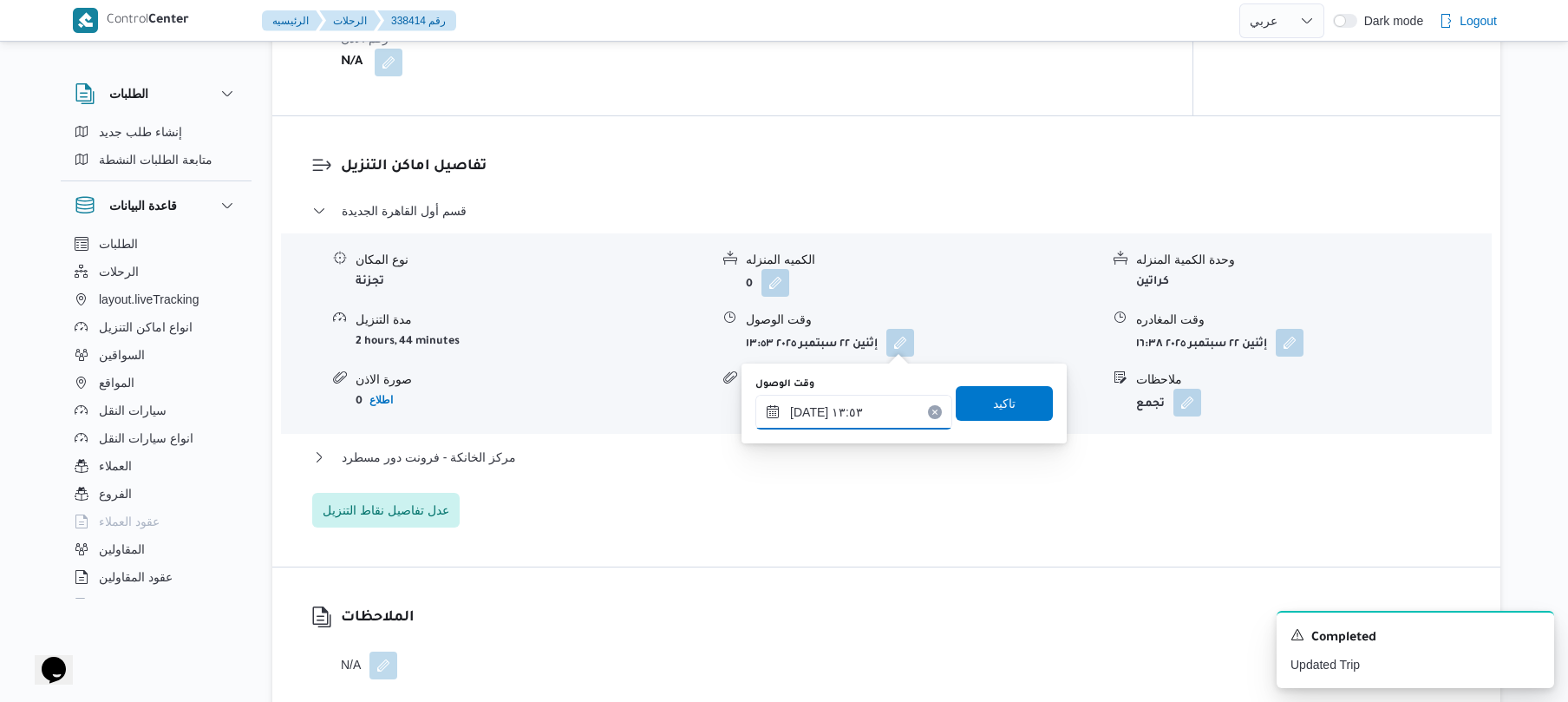
click at [850, 427] on input "٢٢/٠٩/٢٠٢٥ ١٣:٥٣" at bounding box center [854, 412] width 197 height 35
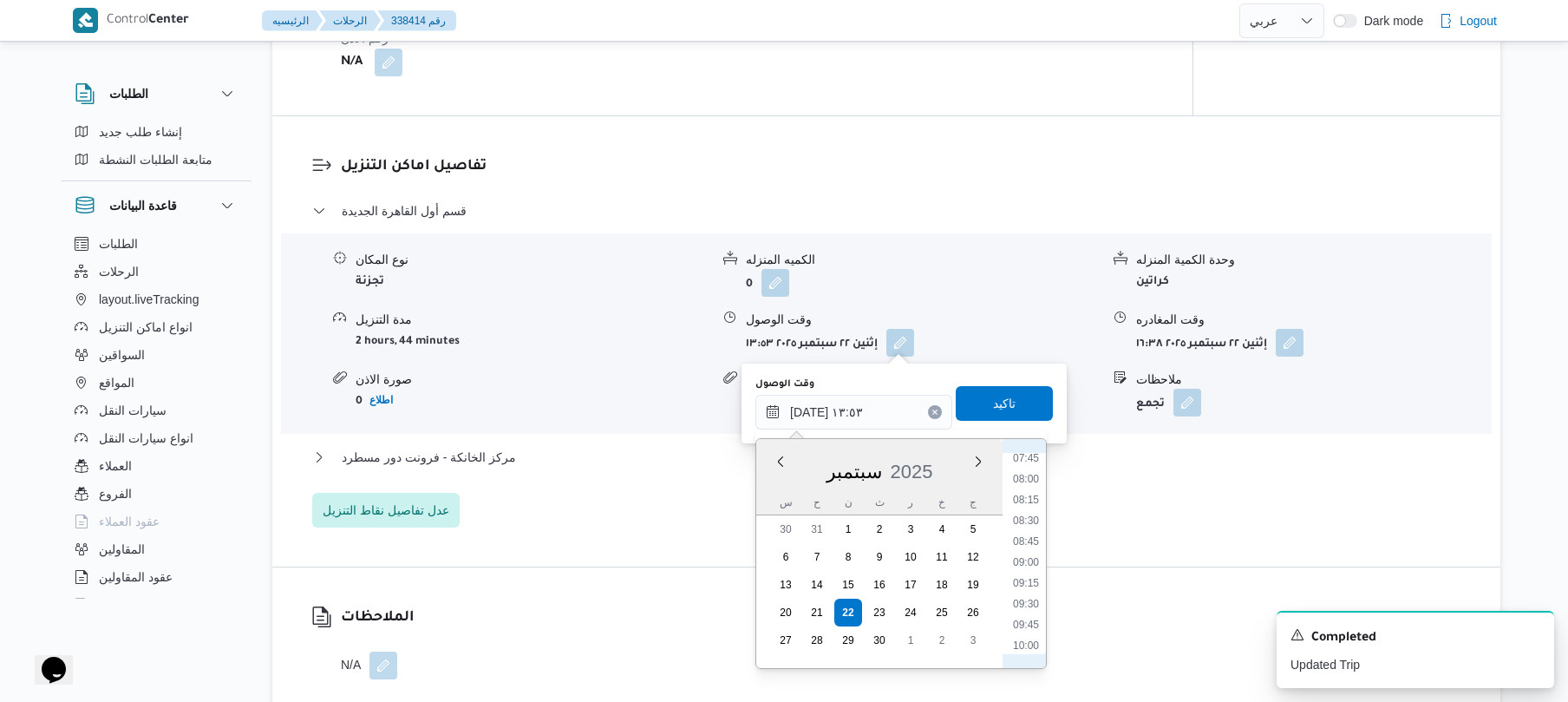
scroll to position [527, 0]
click at [1021, 635] on li "08:30" at bounding box center [1025, 641] width 40 height 18
type input "٢٢/٠٩/٢٠٢٥ ٠٨:٣٠"
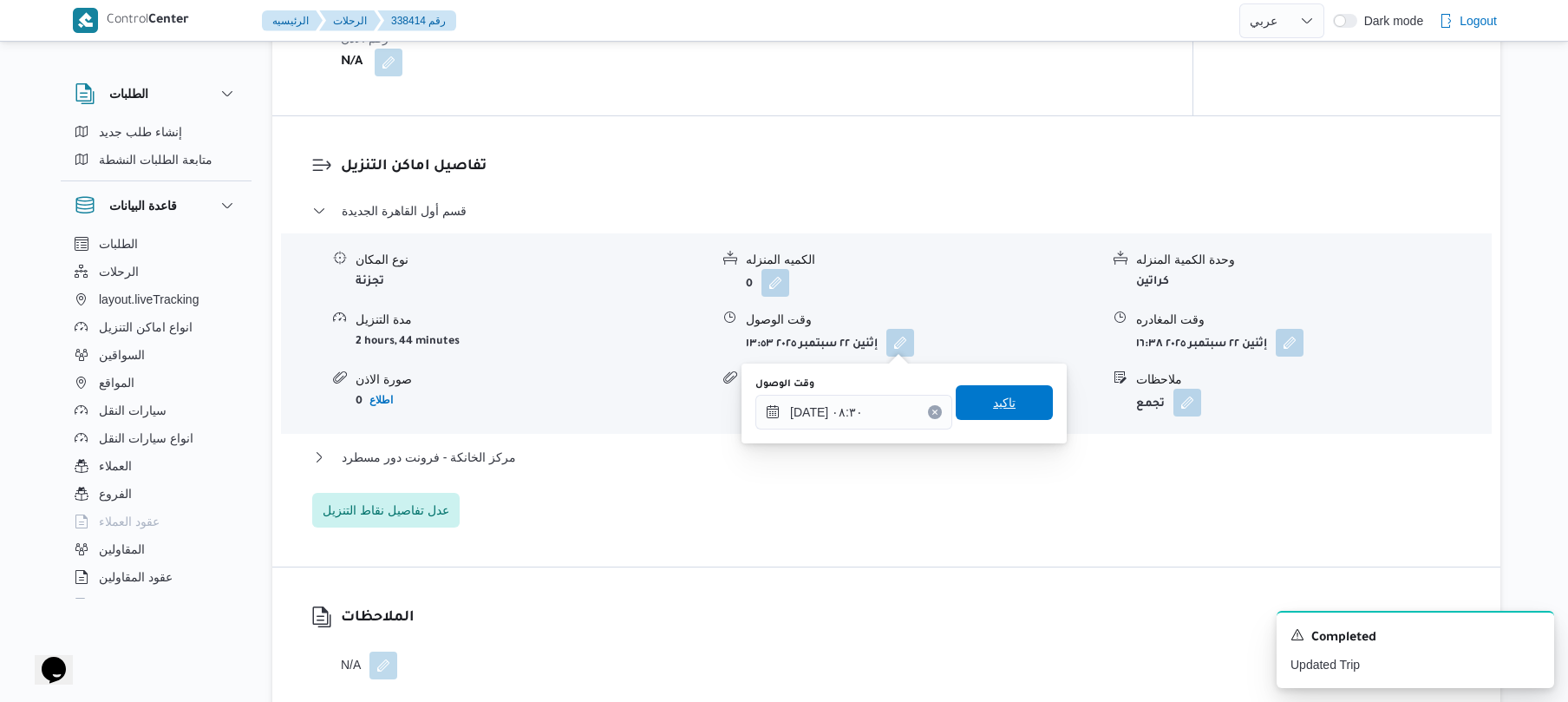
click at [1005, 407] on span "تاكيد" at bounding box center [1004, 402] width 22 height 21
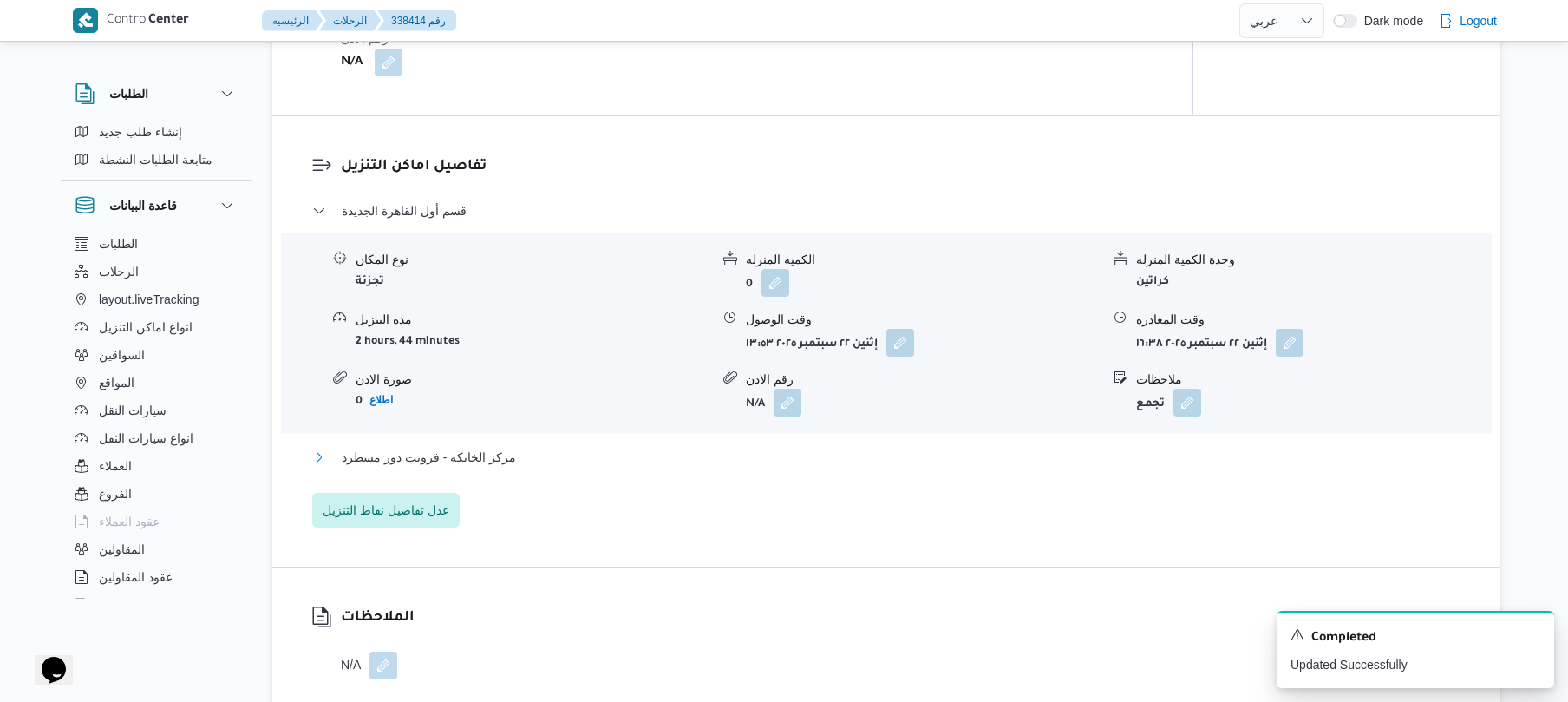
click at [924, 451] on button "مركز الخانكة - فرونت دور مسطرد" at bounding box center [887, 456] width 1149 height 21
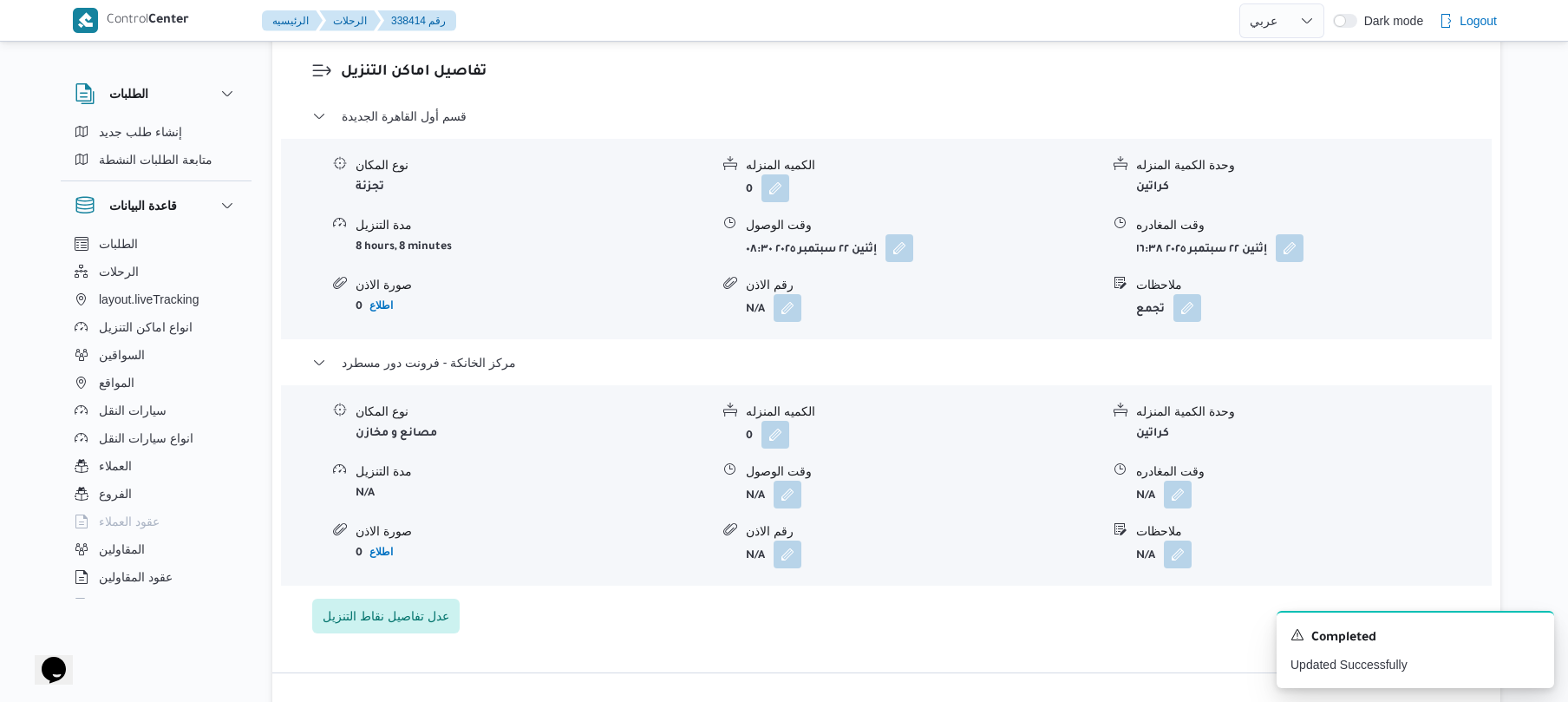
scroll to position [1433, 0]
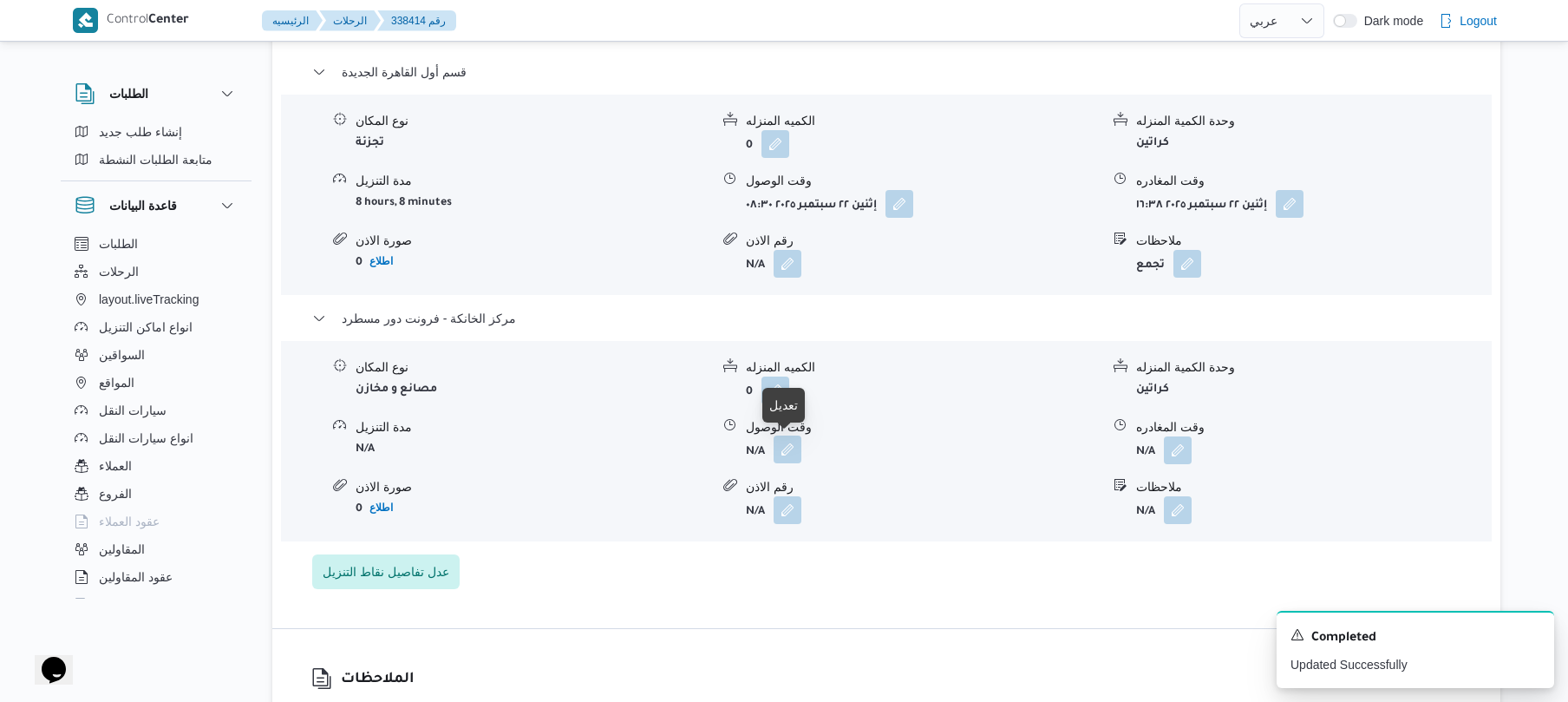
click at [791, 445] on button "button" at bounding box center [787, 449] width 27 height 27
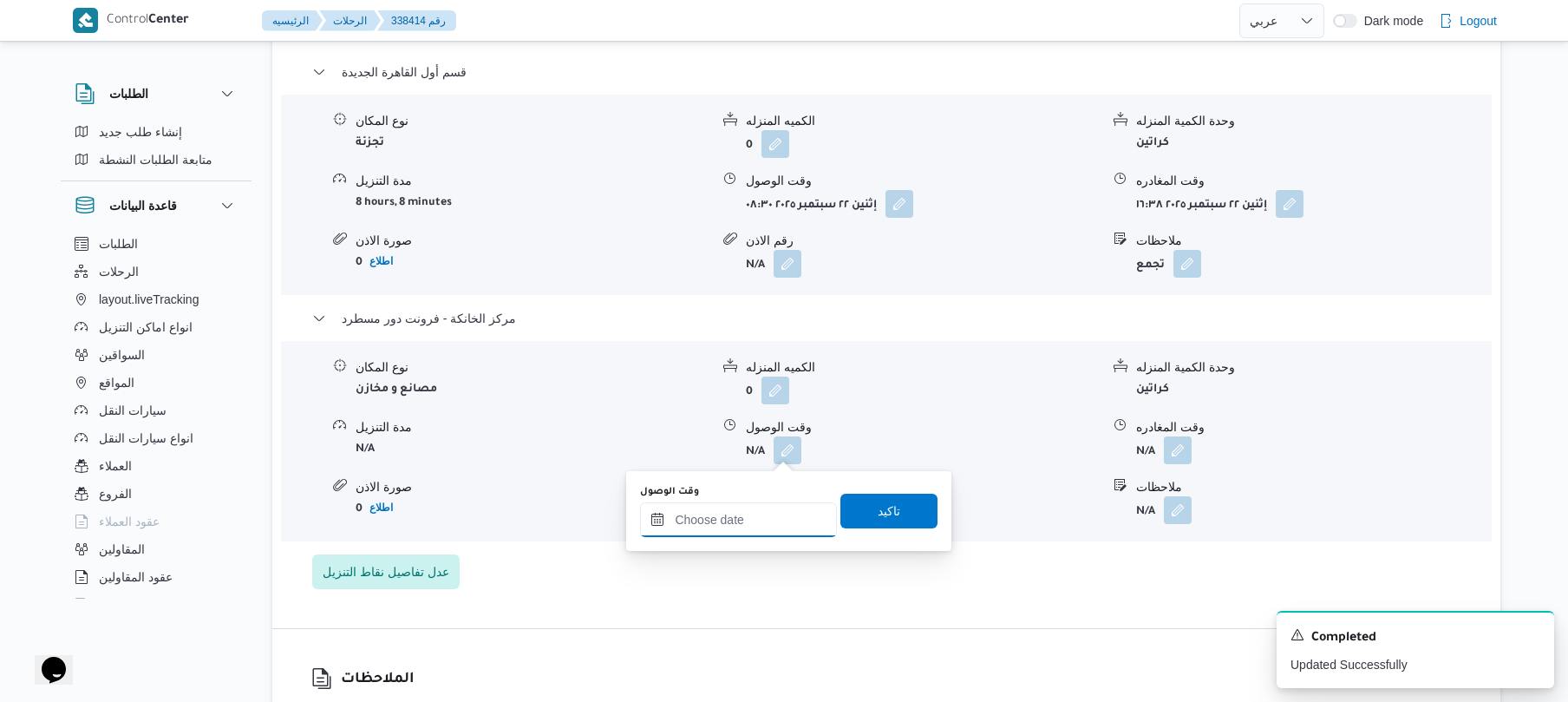
click at [751, 511] on input "وقت الوصول" at bounding box center [739, 519] width 197 height 35
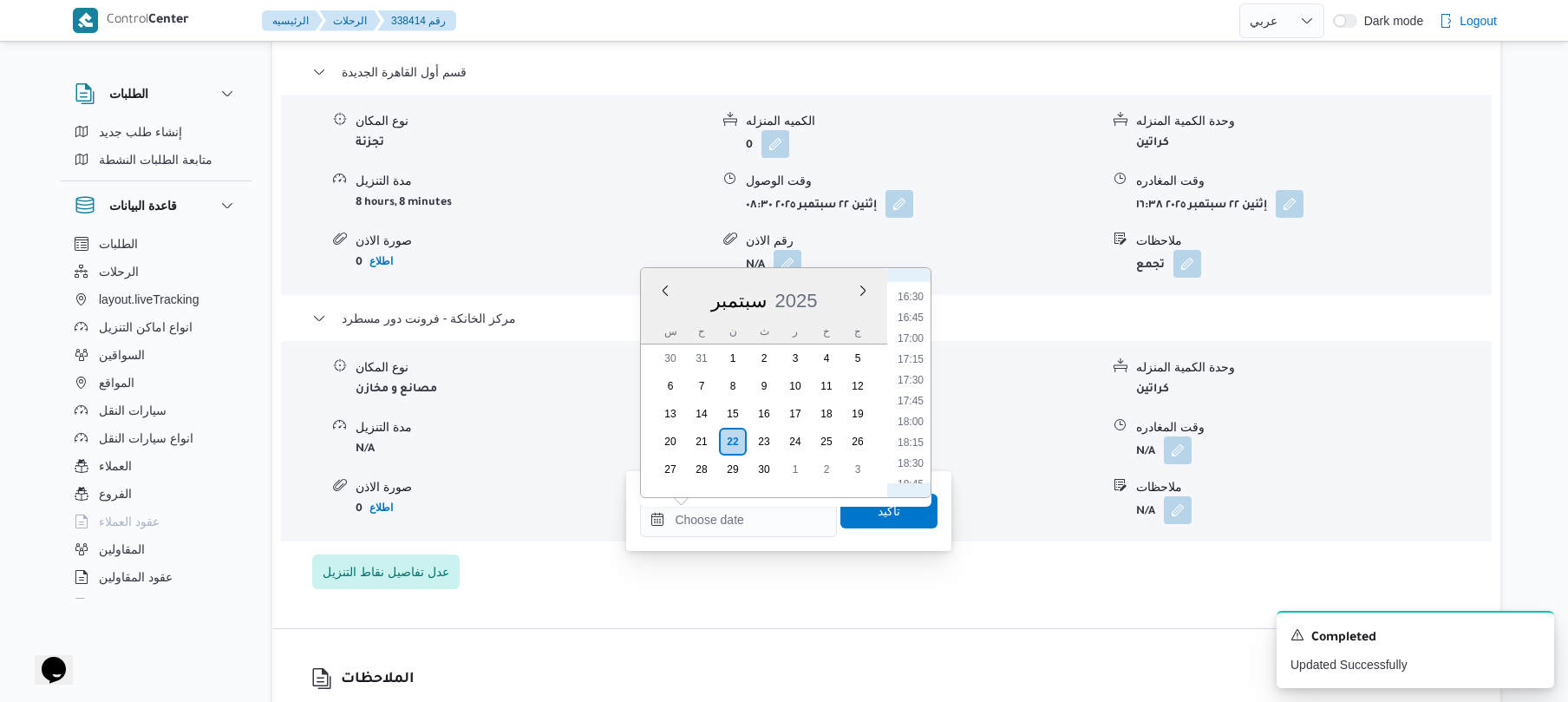
scroll to position [1329, 0]
click at [913, 416] on li "17:30" at bounding box center [910, 419] width 40 height 18
type input "٢٢/٠٩/٢٠٢٥ ١٧:٣٠"
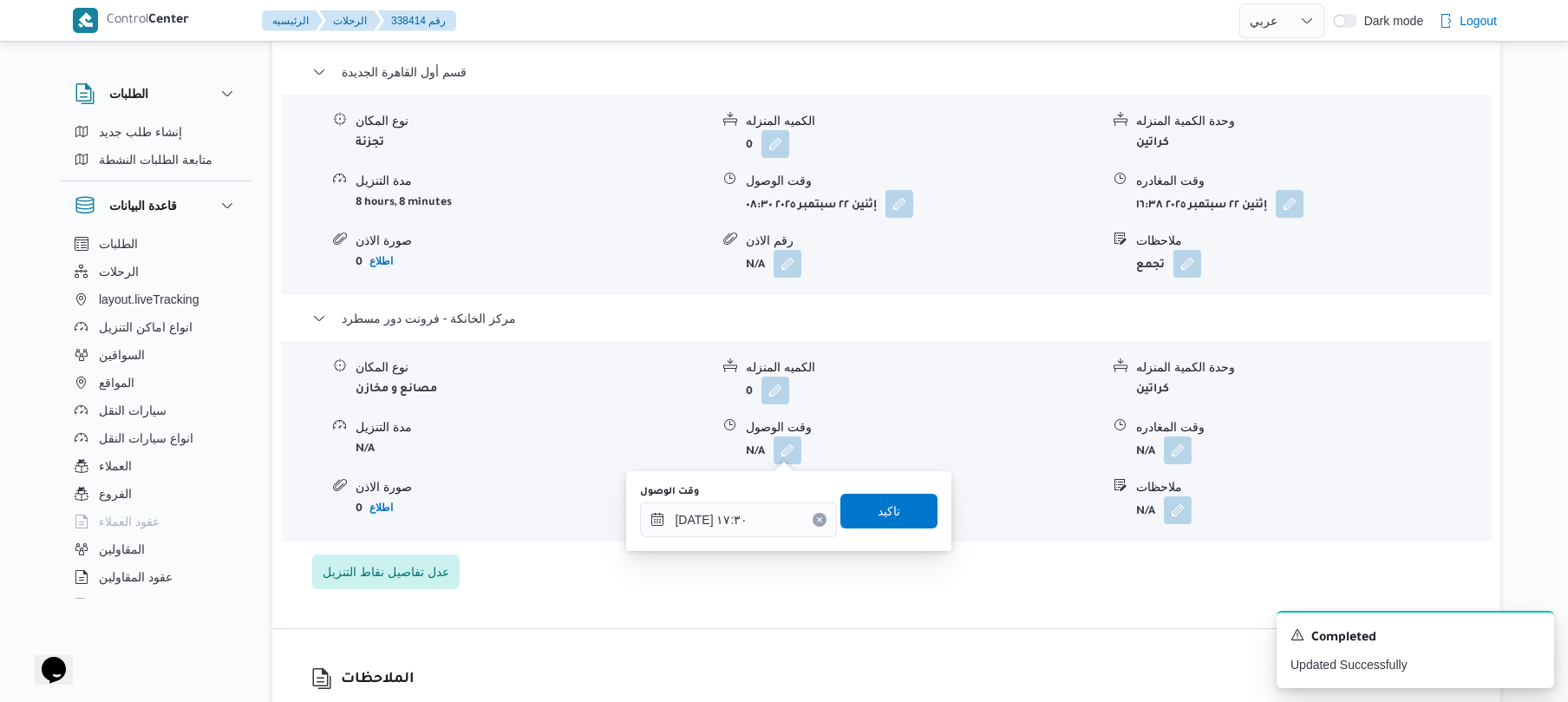
click at [900, 490] on div "وقت الوصول ٢٢/٠٩/٢٠٢٥ ١٧:٣٠ تاكيد" at bounding box center [789, 511] width 301 height 56
click at [897, 509] on span "تاكيد" at bounding box center [888, 511] width 97 height 35
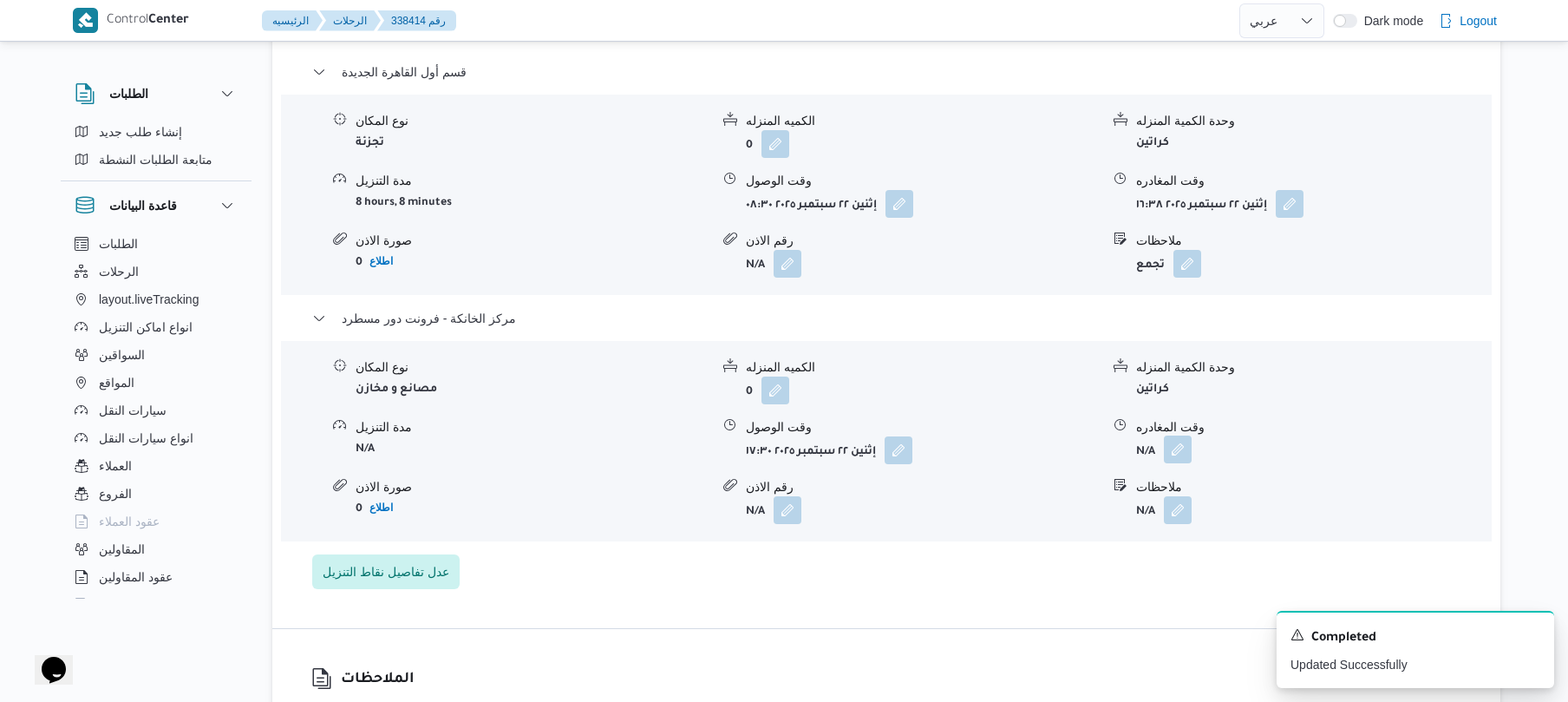
click at [1176, 454] on button "button" at bounding box center [1177, 449] width 27 height 27
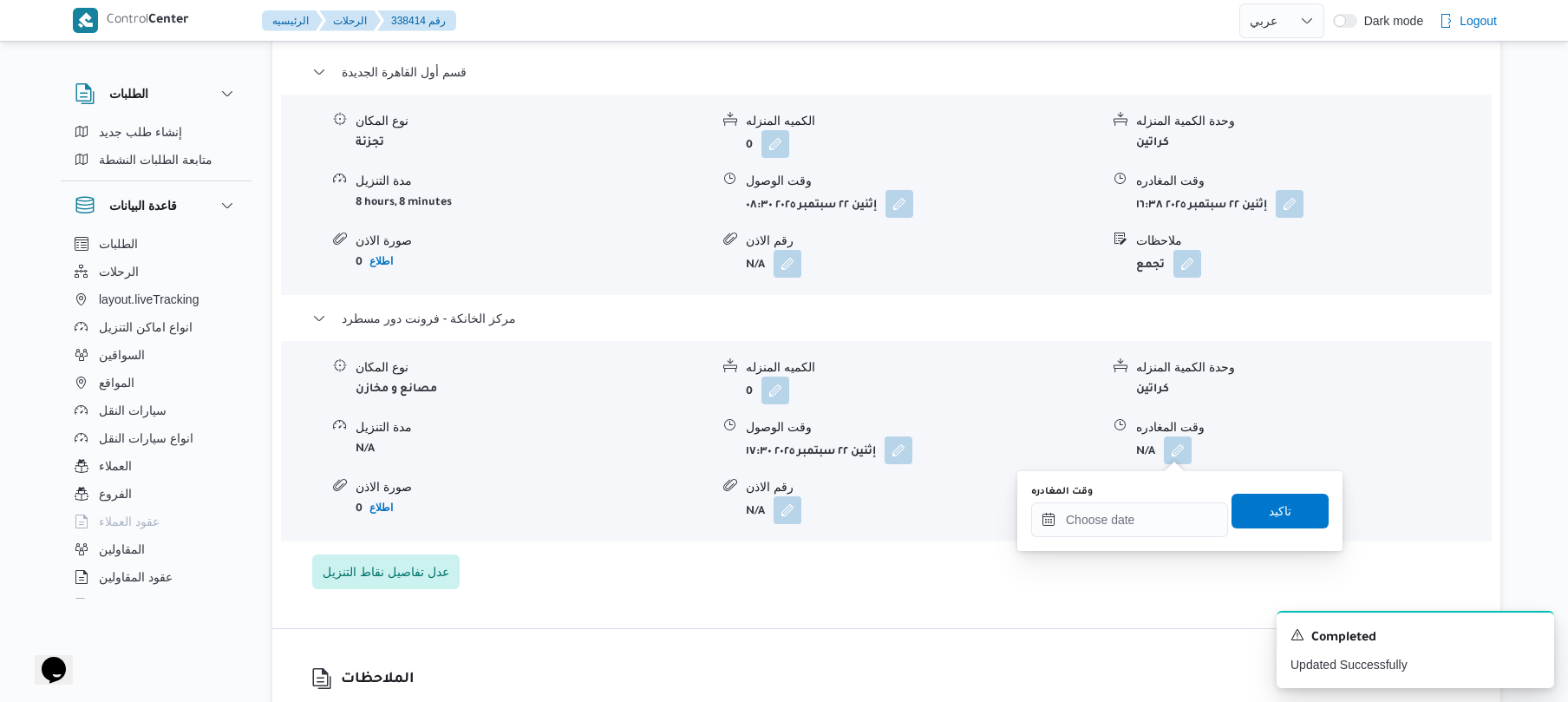
click at [1115, 500] on div "وقت المغادره" at bounding box center [1130, 511] width 197 height 52
click at [1138, 538] on div "وقت المغادره تاكيد" at bounding box center [1179, 511] width 301 height 56
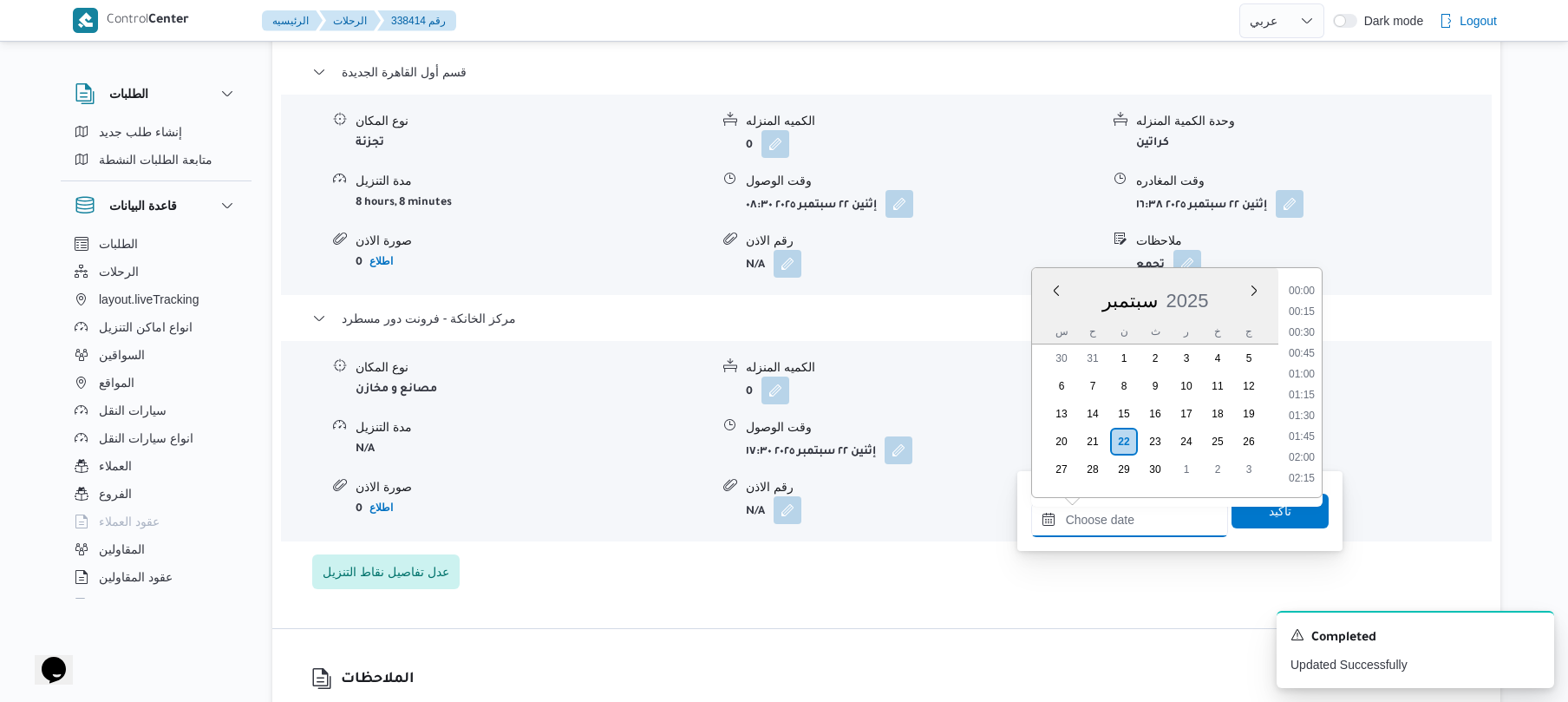
click at [1145, 510] on input "وقت المغادره" at bounding box center [1130, 519] width 197 height 35
click at [1306, 435] on li "17:45" at bounding box center [1301, 439] width 40 height 18
type input "٢٢/٠٩/٢٠٢٥ ١٧:٤٥"
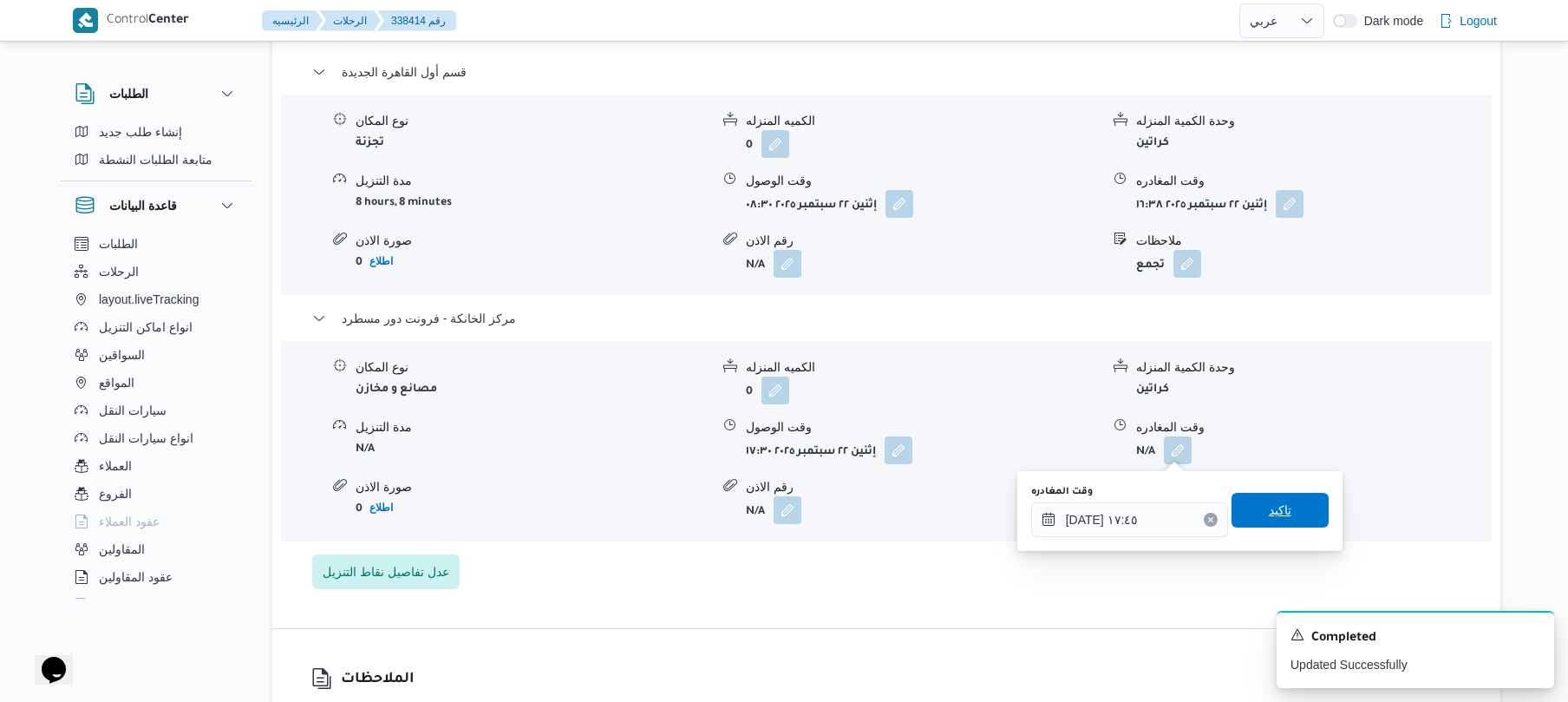
click at [1280, 510] on span "تاكيد" at bounding box center [1280, 510] width 22 height 21
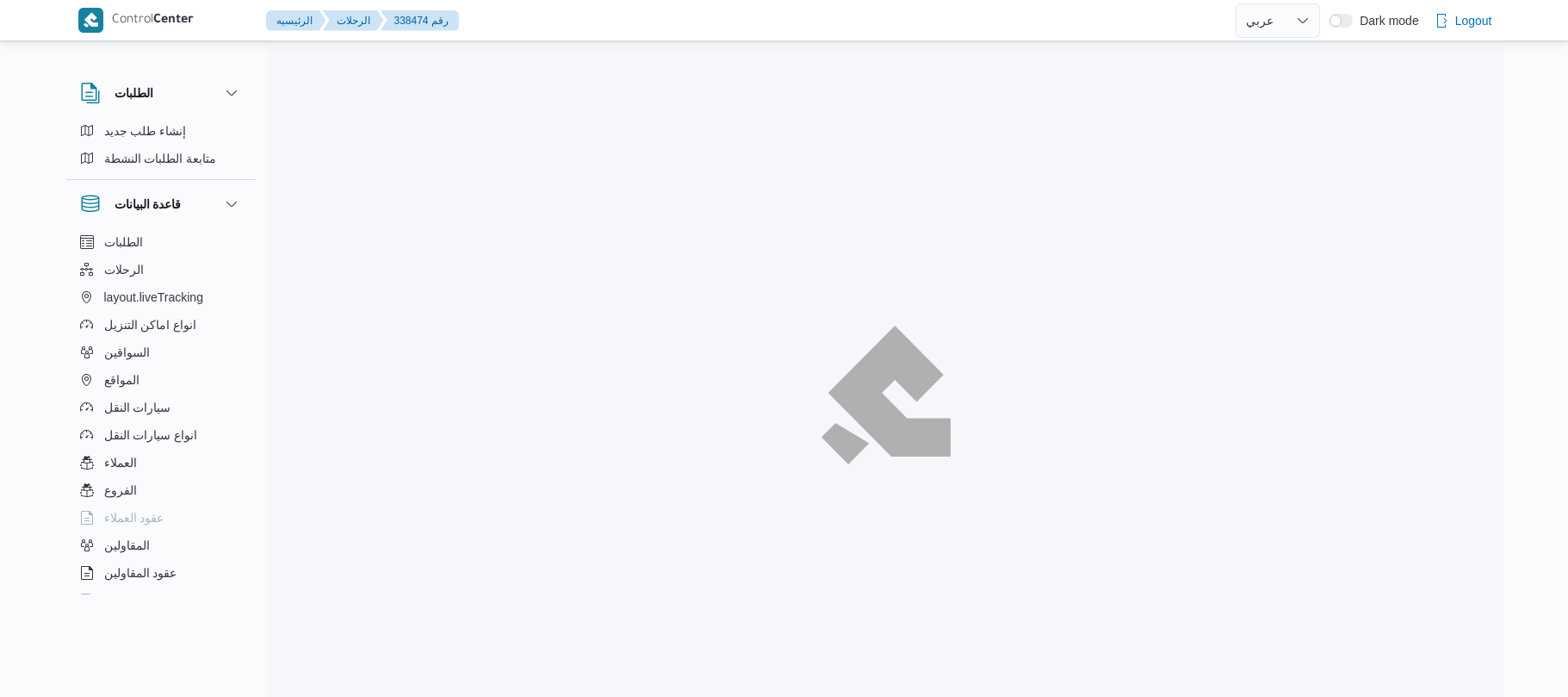
select select "ar"
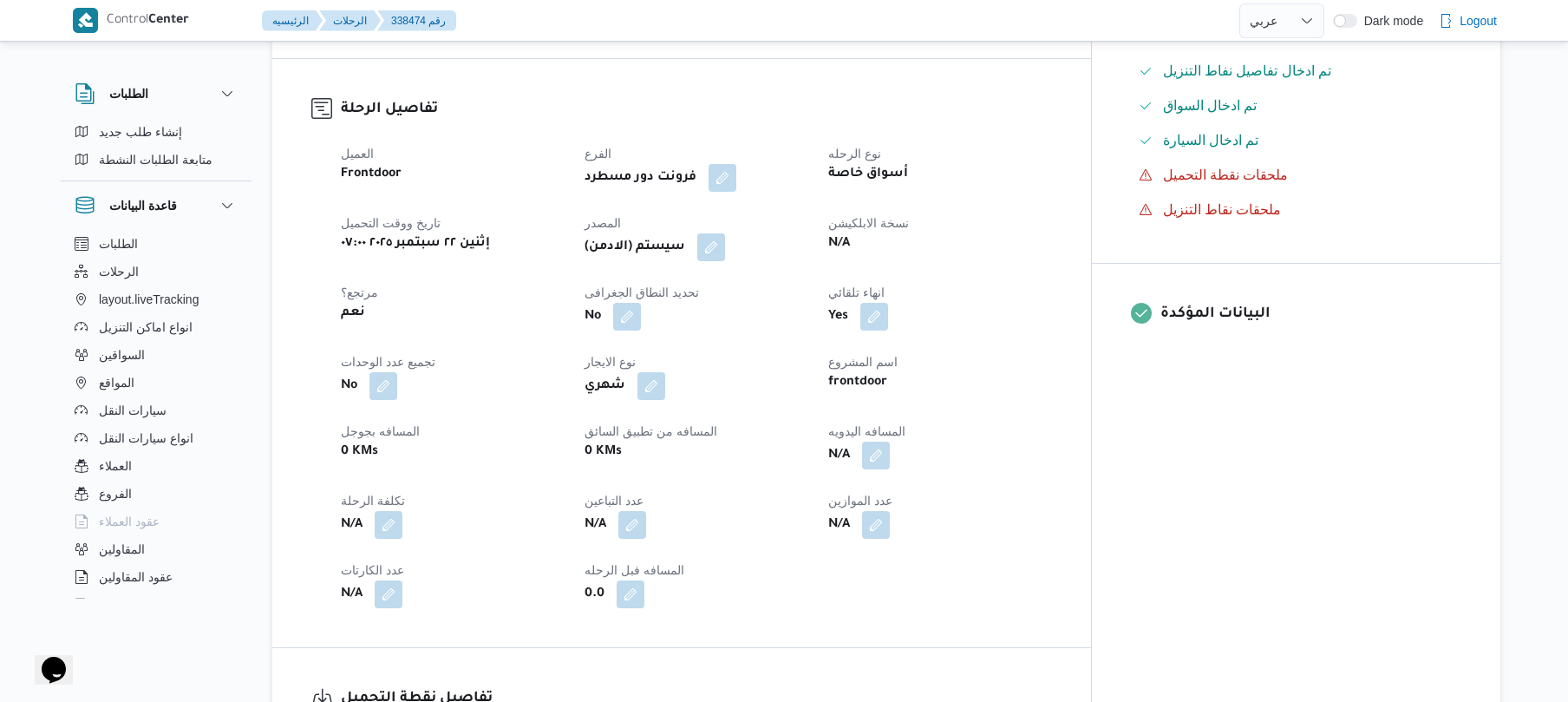
scroll to position [462, 0]
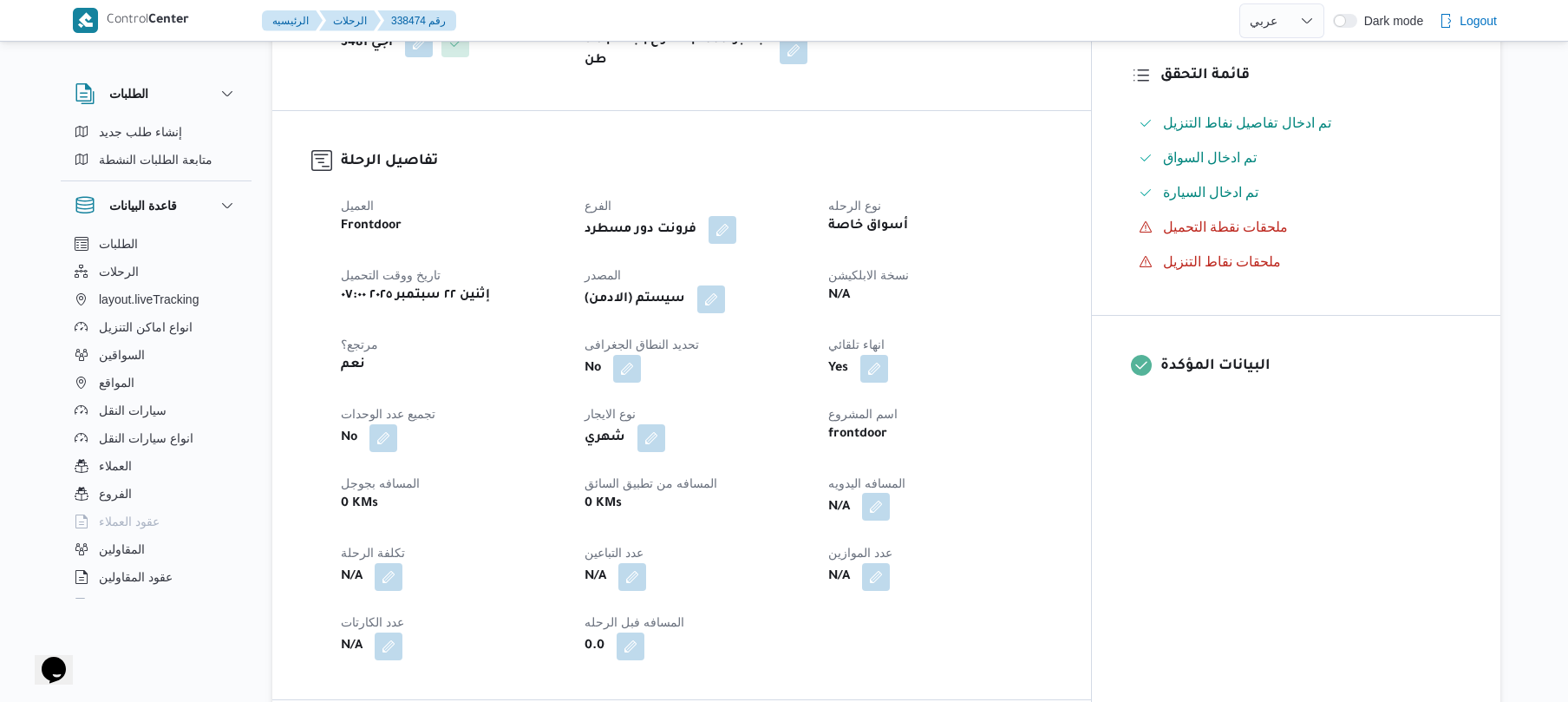
click at [889, 493] on button "button" at bounding box center [876, 507] width 27 height 27
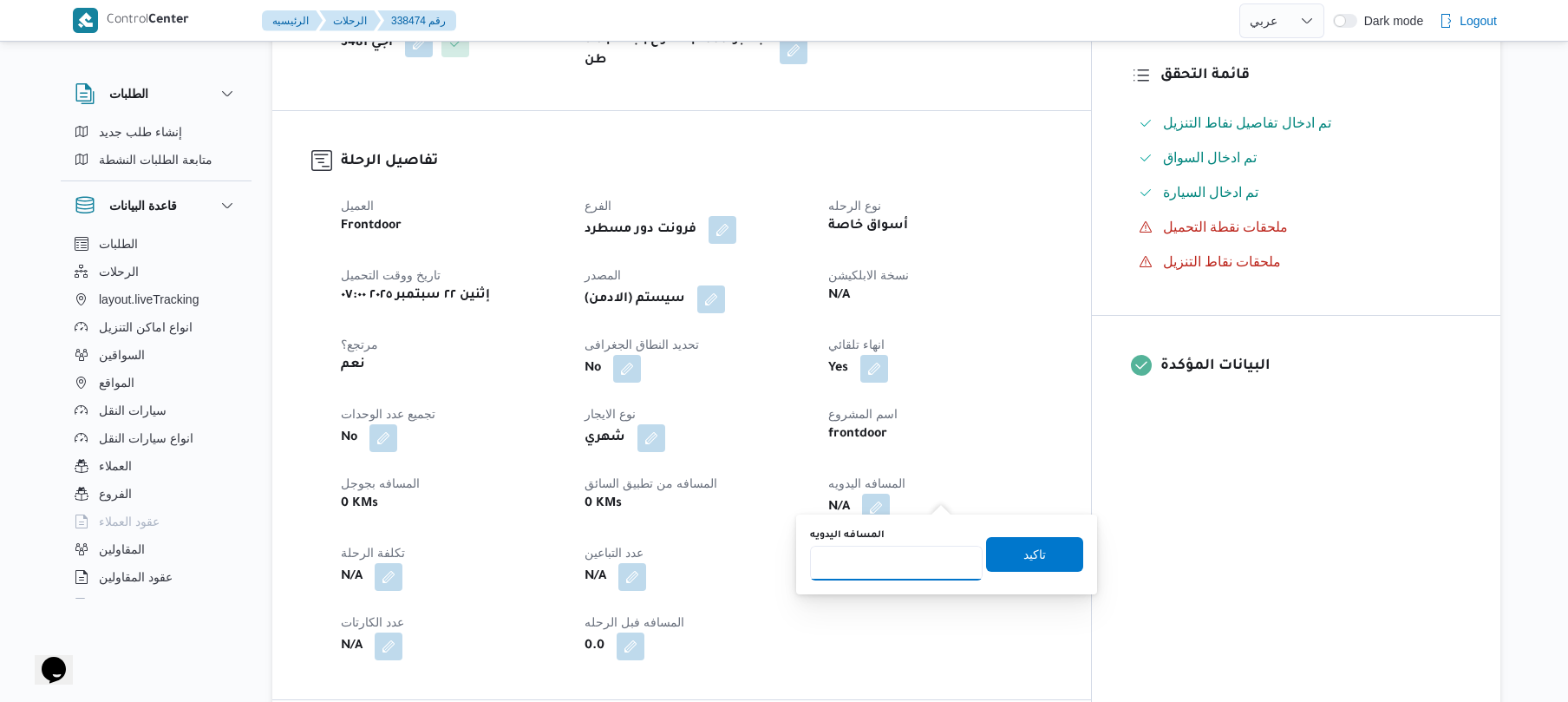
click at [897, 573] on input "المسافه اليدويه" at bounding box center [896, 563] width 173 height 35
type input "130"
click at [1023, 562] on span "تاكيد" at bounding box center [1034, 553] width 22 height 21
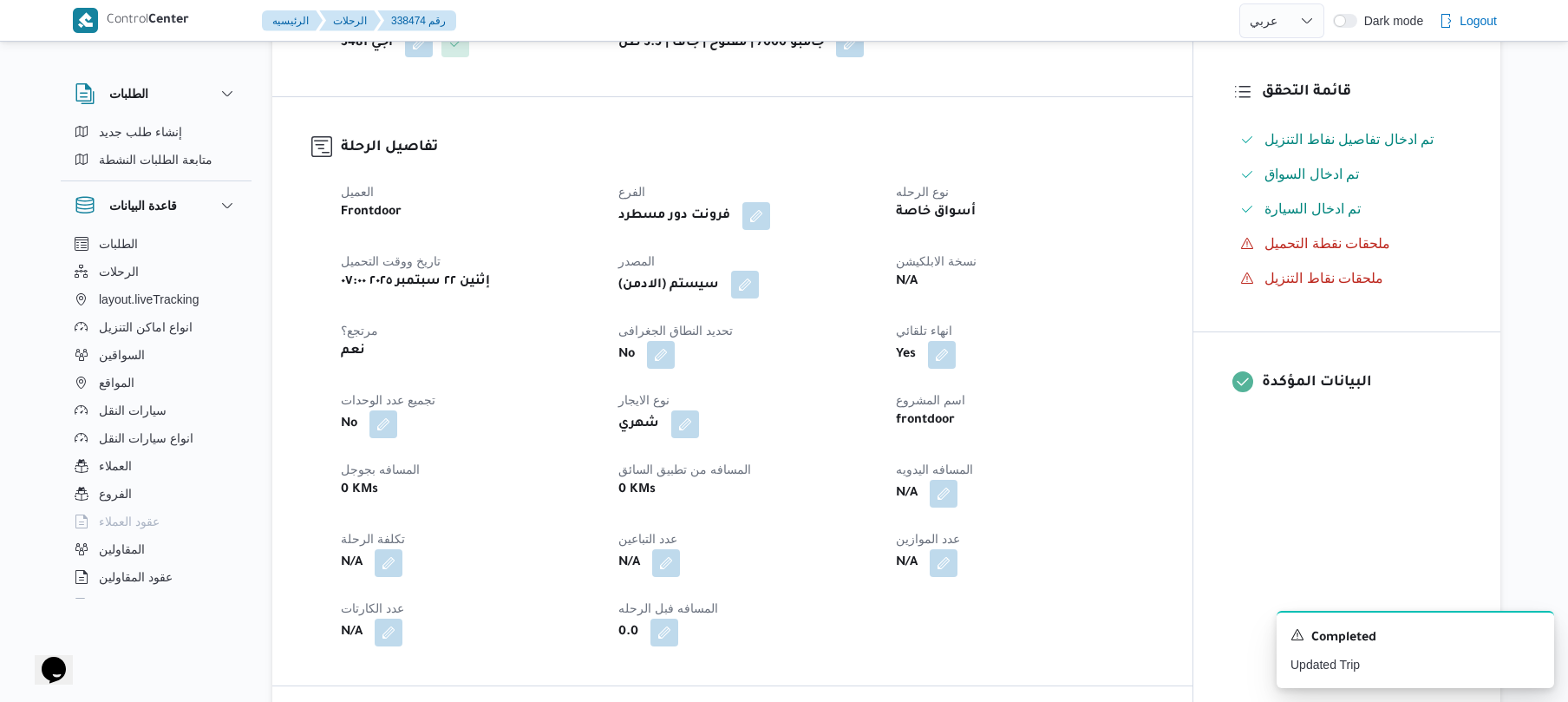
click at [748, 289] on button "button" at bounding box center [745, 284] width 27 height 27
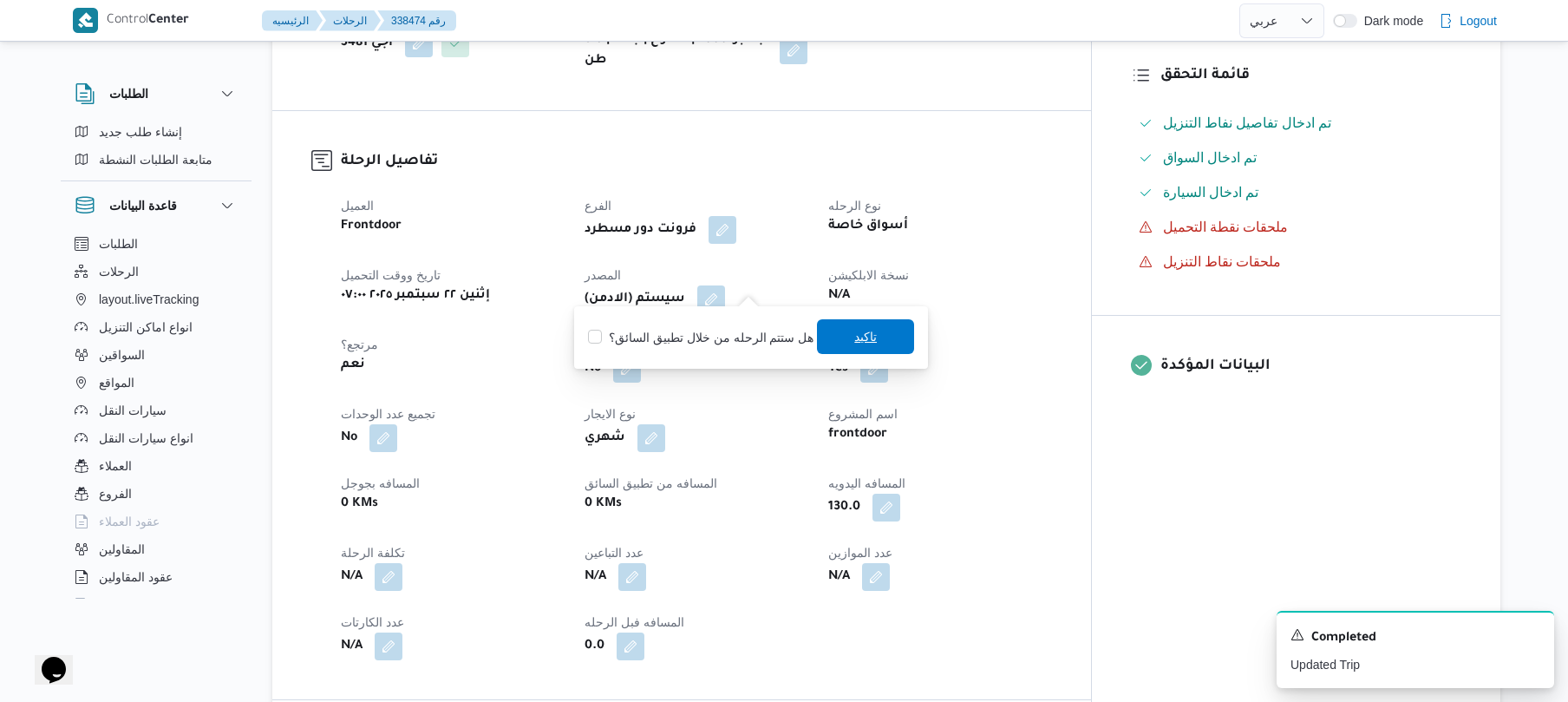
click at [844, 344] on span "تاكيد" at bounding box center [865, 337] width 97 height 35
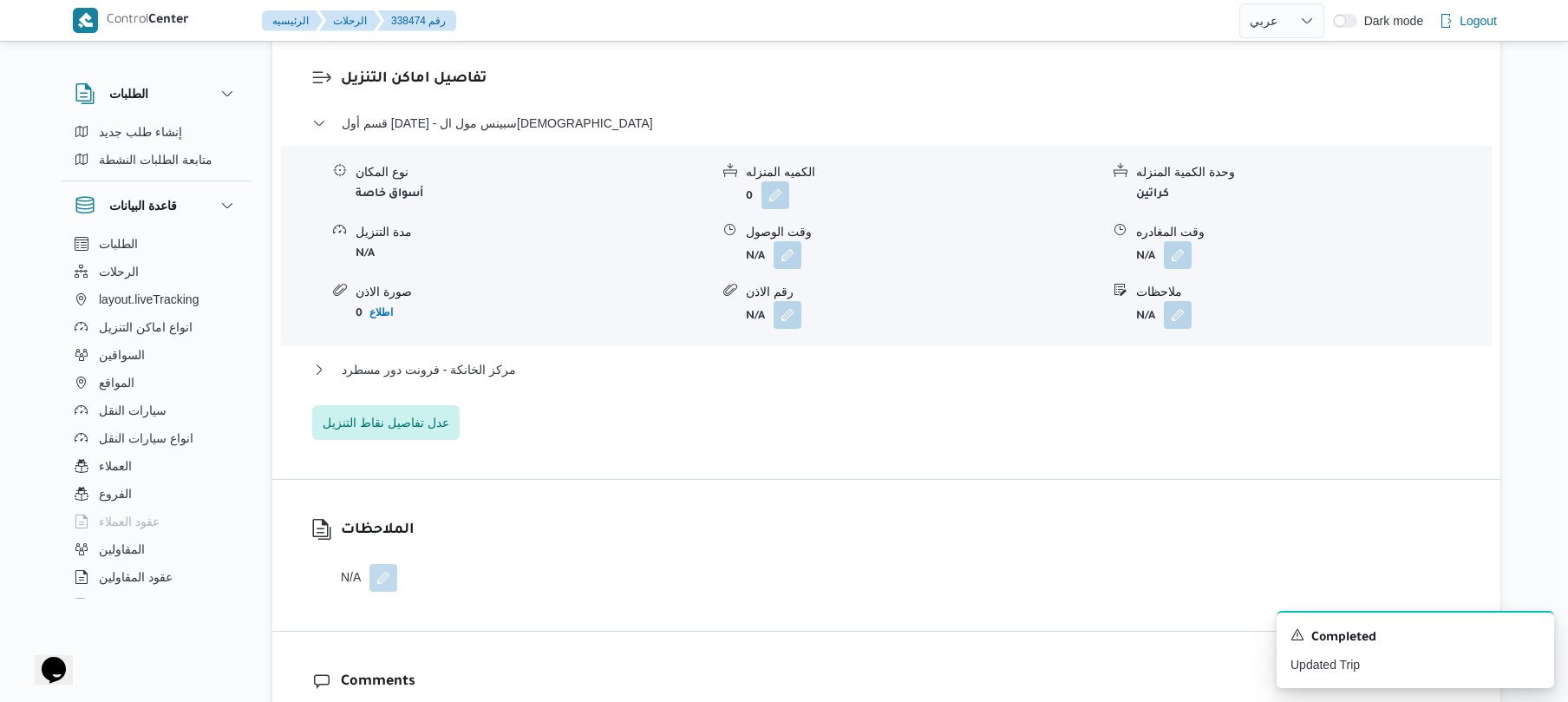
scroll to position [1479, 0]
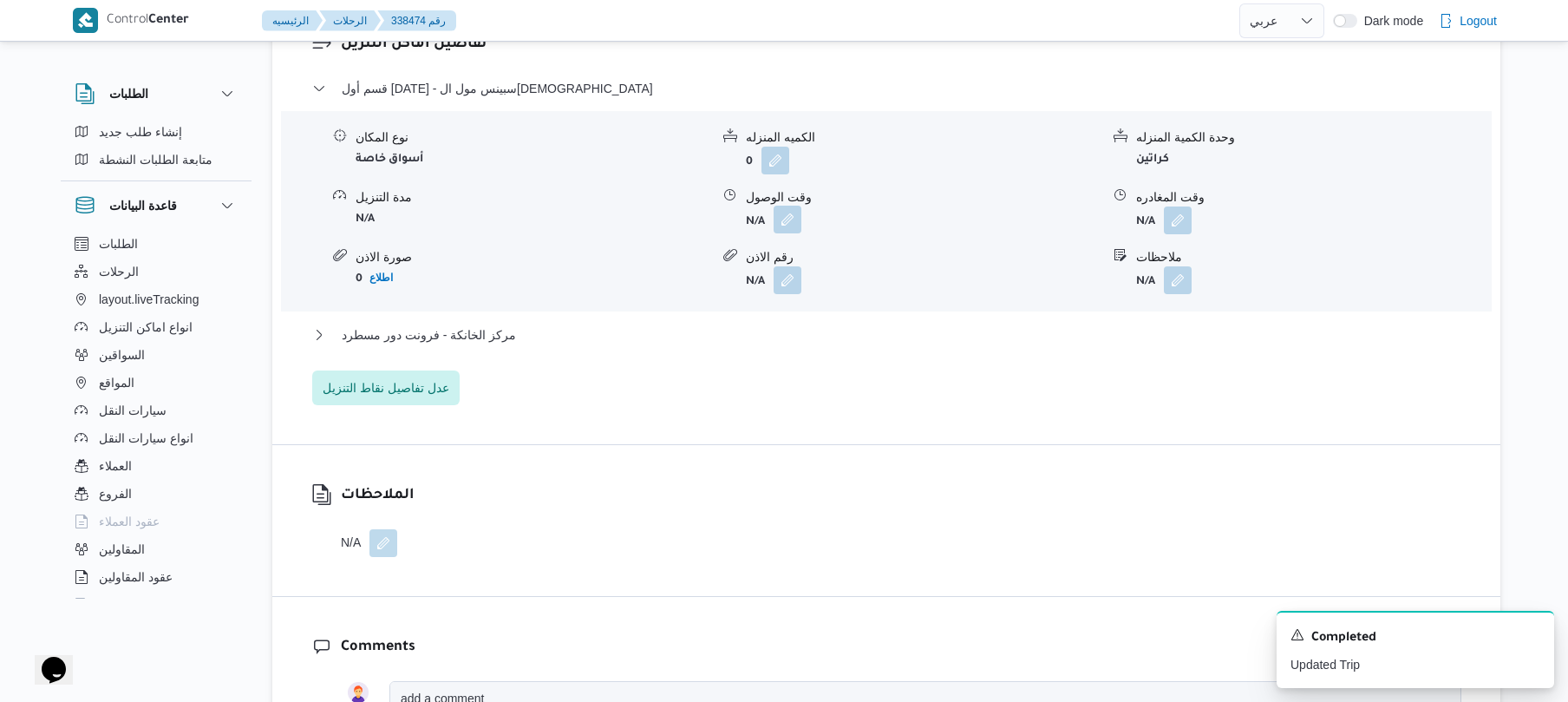
click at [786, 206] on button "button" at bounding box center [787, 220] width 27 height 27
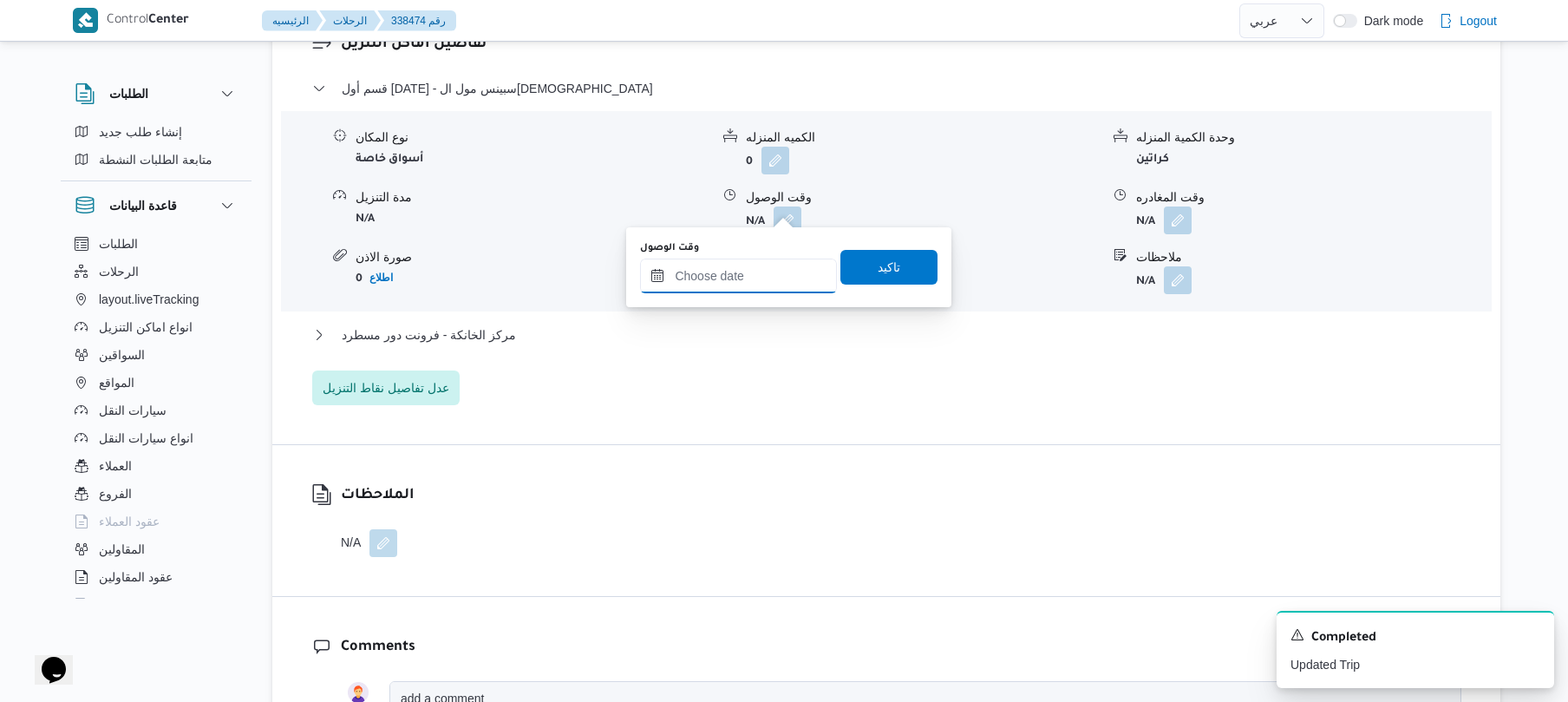
click at [743, 275] on input "وقت الوصول" at bounding box center [739, 276] width 197 height 35
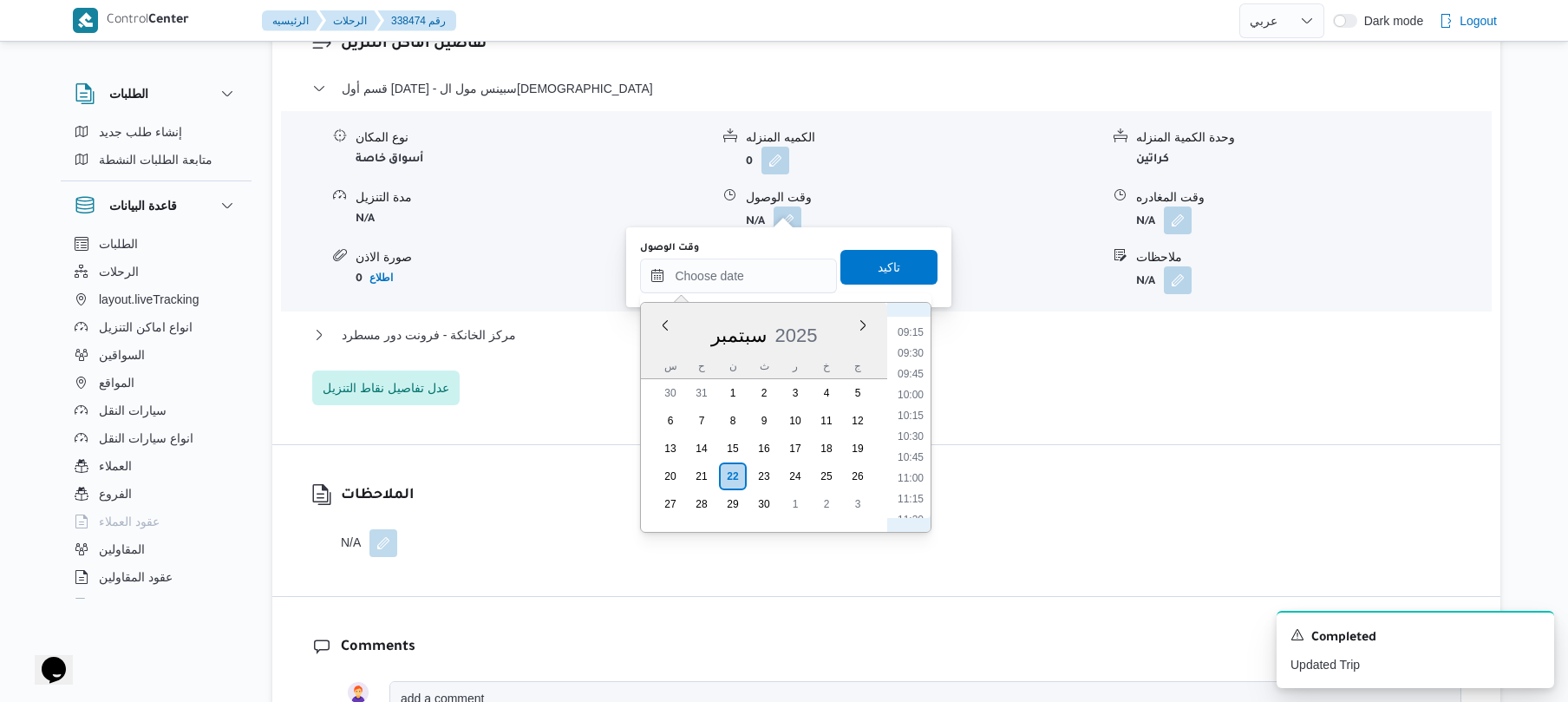
scroll to position [594, 0]
click at [905, 483] on li "09:00" at bounding box center [910, 481] width 40 height 18
type input "٢٢/٠٩/٢٠٢٥ ٠٩:٠٠"
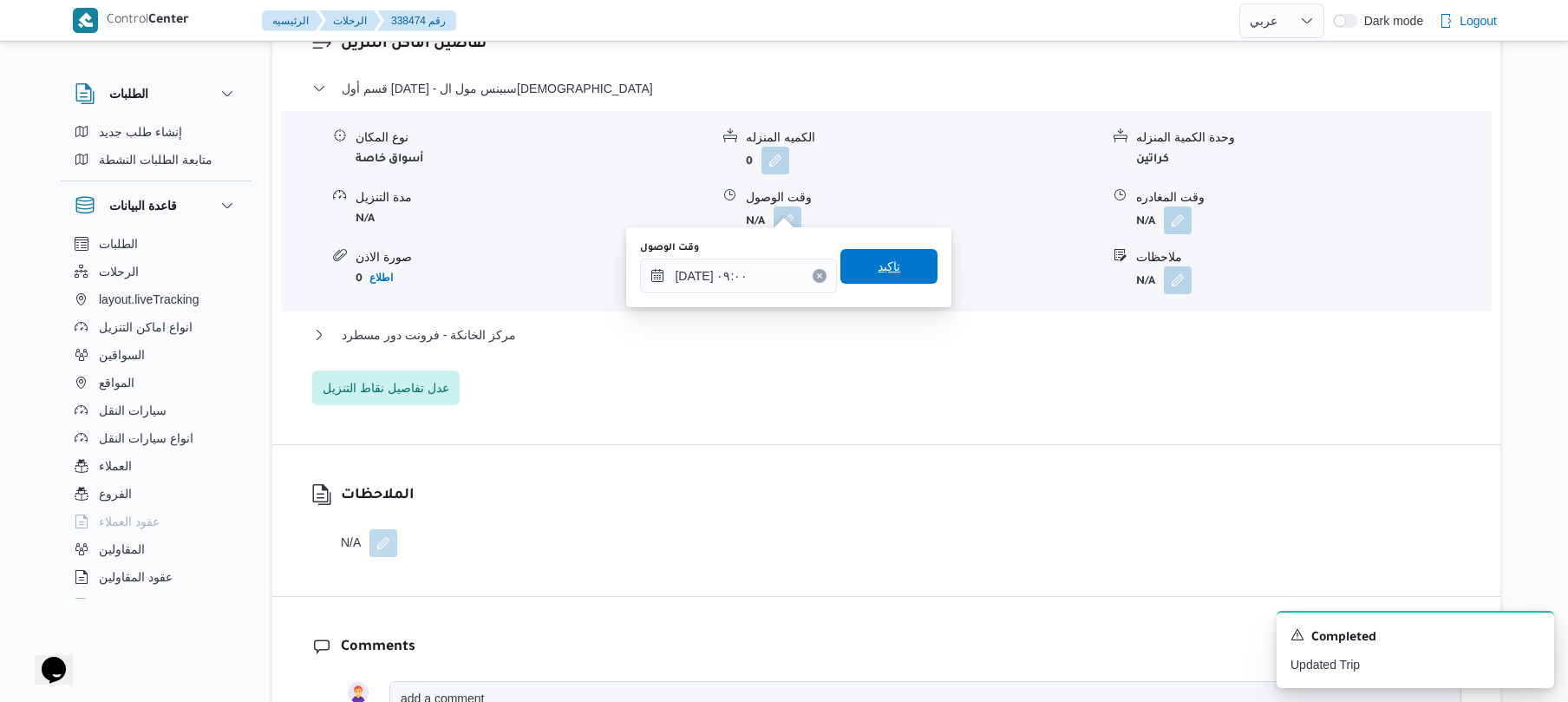
click at [880, 268] on span "تاكيد" at bounding box center [888, 266] width 22 height 21
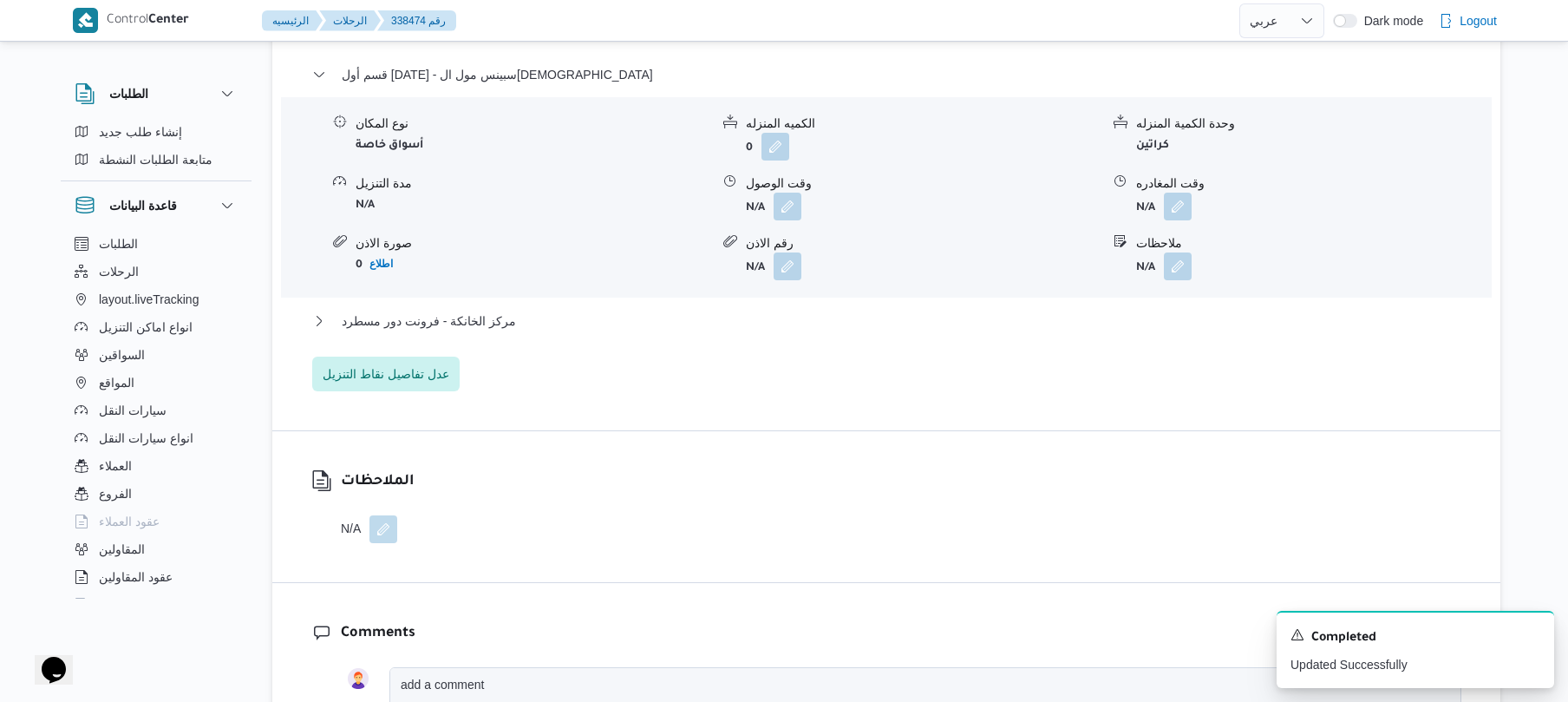
click at [816, 307] on div "قسم أول 6 أكتوبر - سبينس مول العرب نوع المكان أسواق خاصة الكميه المنزله 0 وحدة …" at bounding box center [887, 227] width 1149 height 327
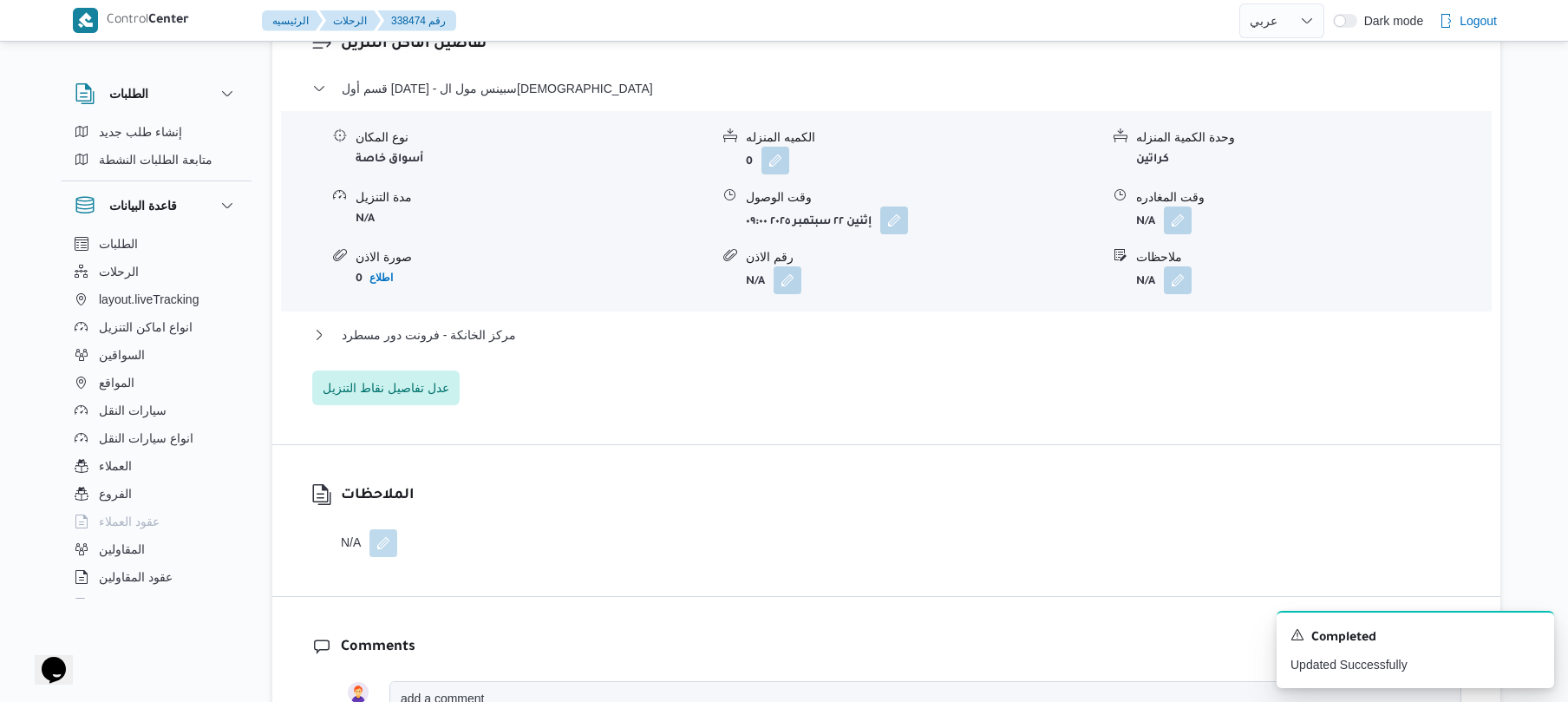
click at [809, 330] on div "مركز الخانكة - فرونت دور مسطرد" at bounding box center [887, 341] width 1149 height 33
click at [816, 324] on button "مركز الخانكة - فرونت دور مسطرد" at bounding box center [887, 334] width 1149 height 21
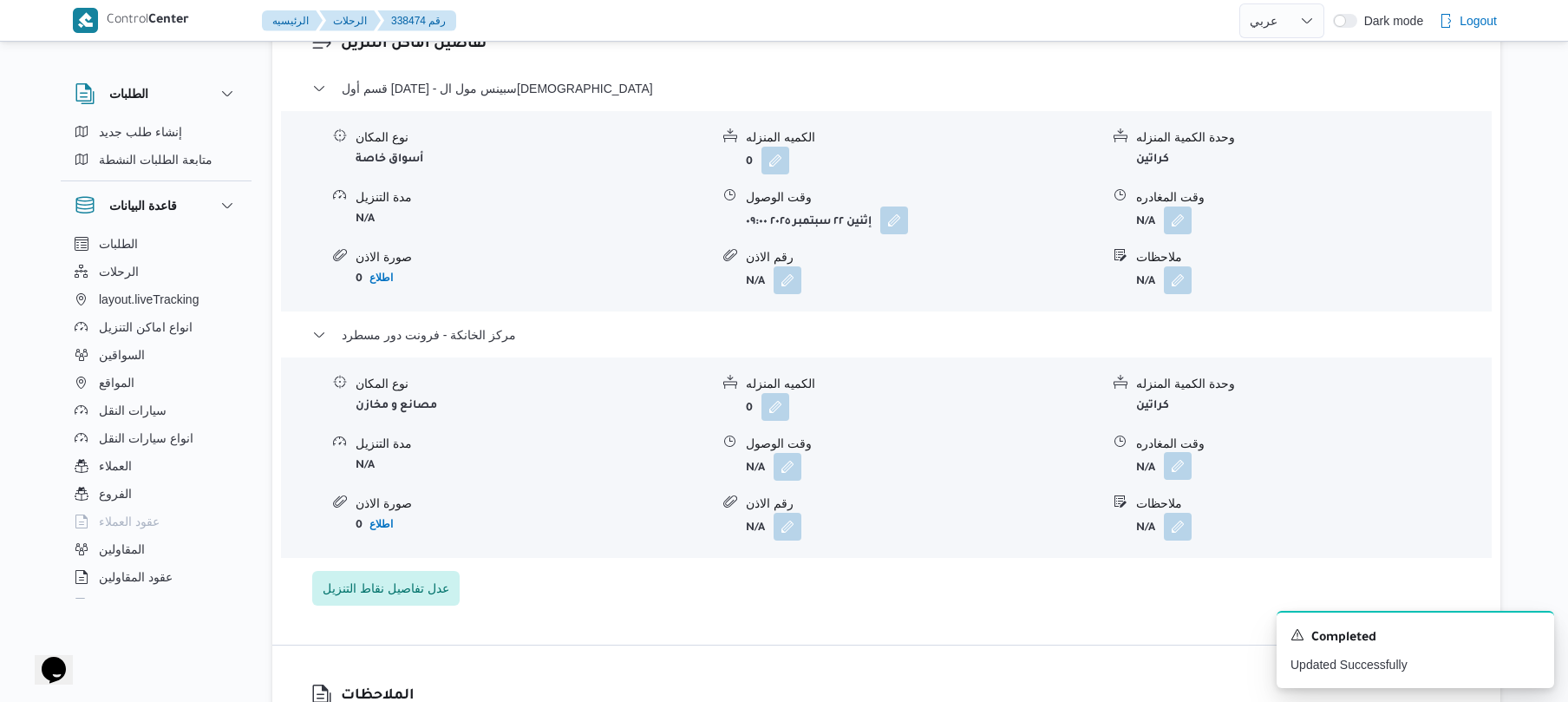
click at [1173, 452] on button "button" at bounding box center [1177, 466] width 27 height 27
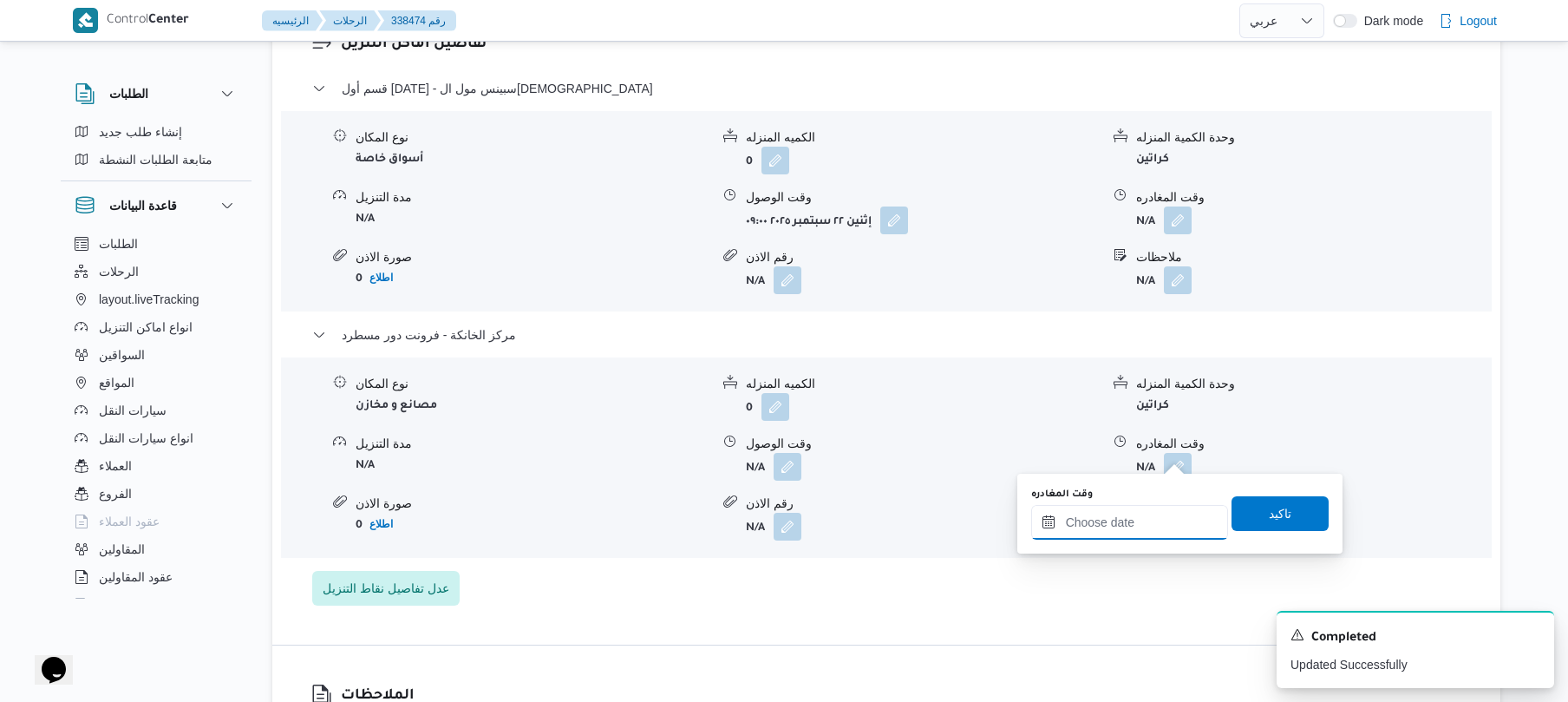
click at [1107, 518] on input "وقت المغادره" at bounding box center [1130, 522] width 197 height 35
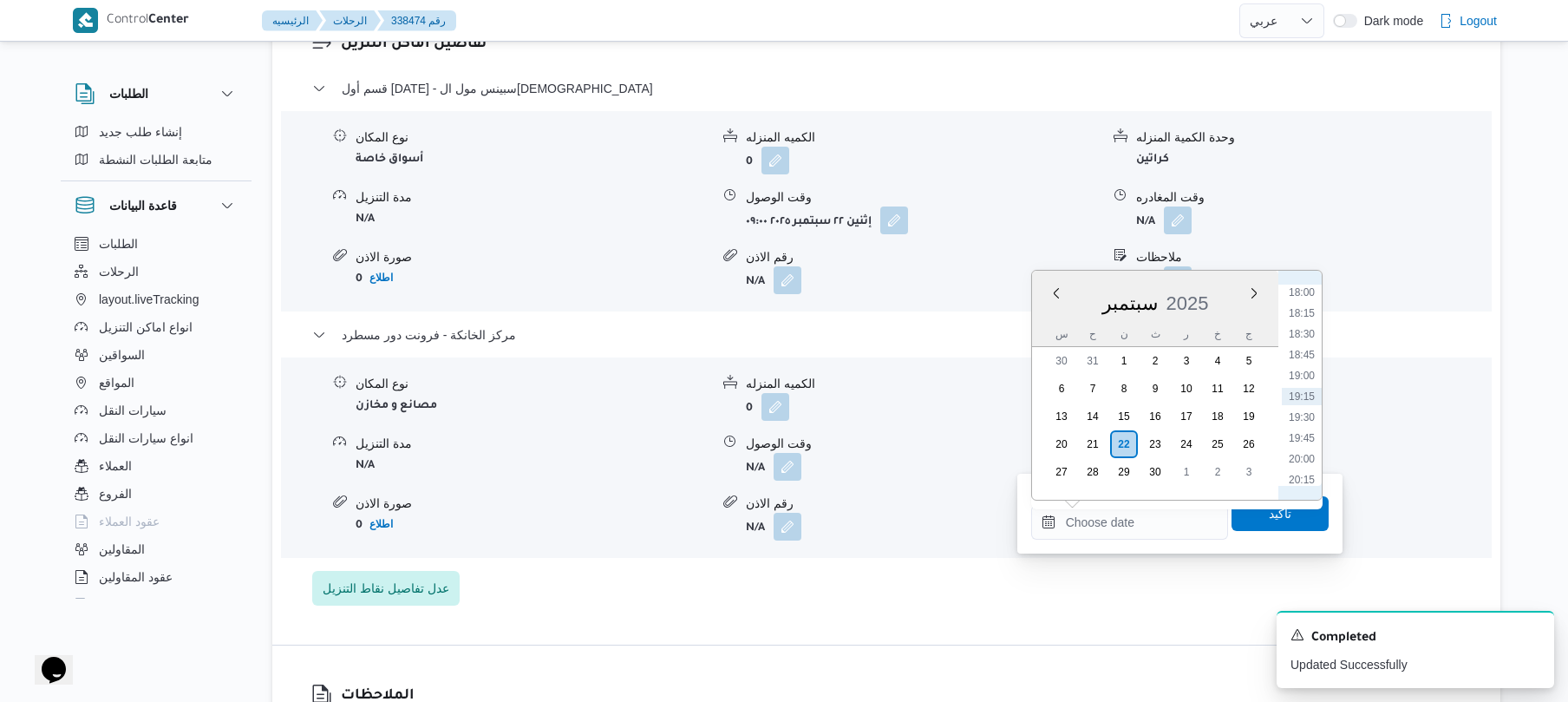
scroll to position [1329, 0]
click at [1308, 392] on li "17:15" at bounding box center [1301, 401] width 40 height 18
type input "٢٢/٠٩/٢٠٢٥ ١٧:١٥"
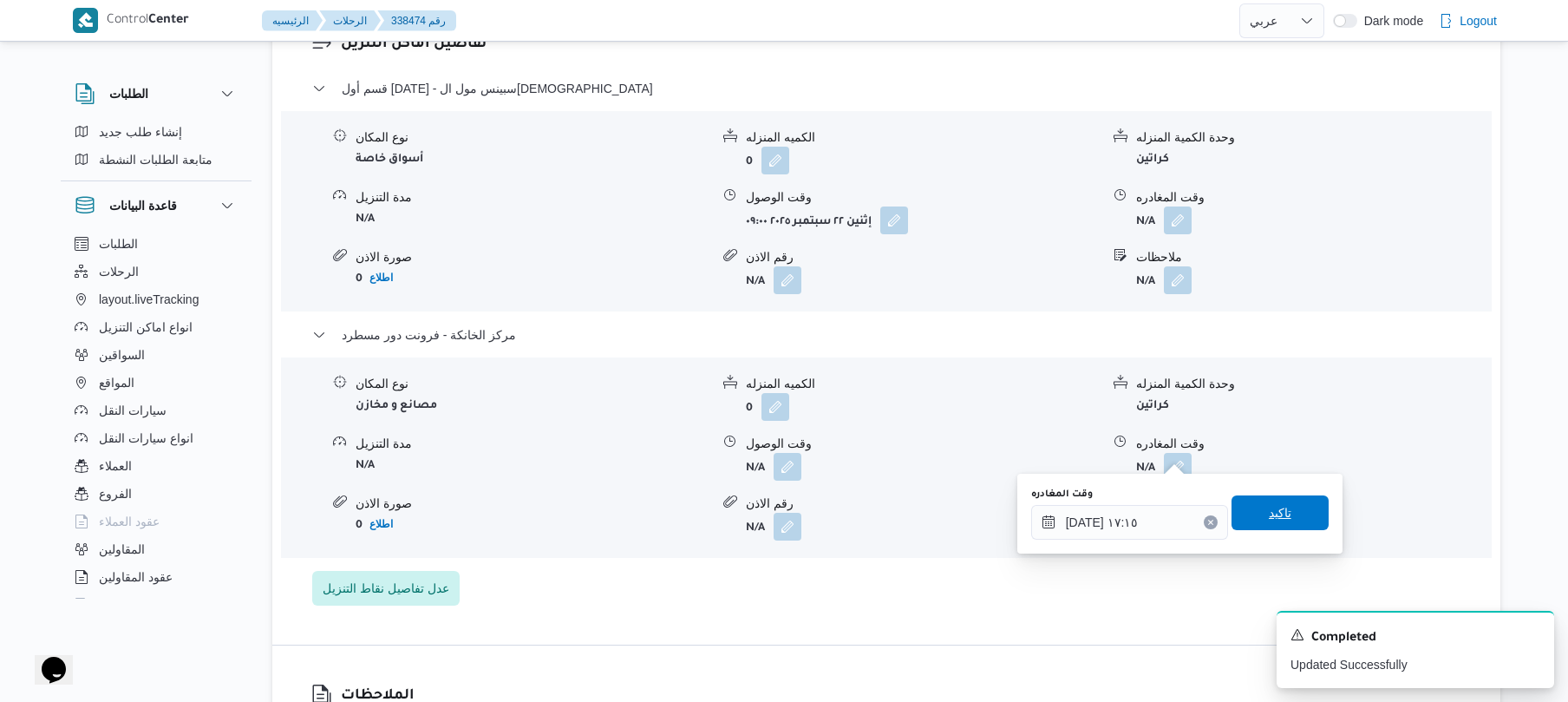
click at [1270, 512] on span "تاكيد" at bounding box center [1280, 512] width 22 height 21
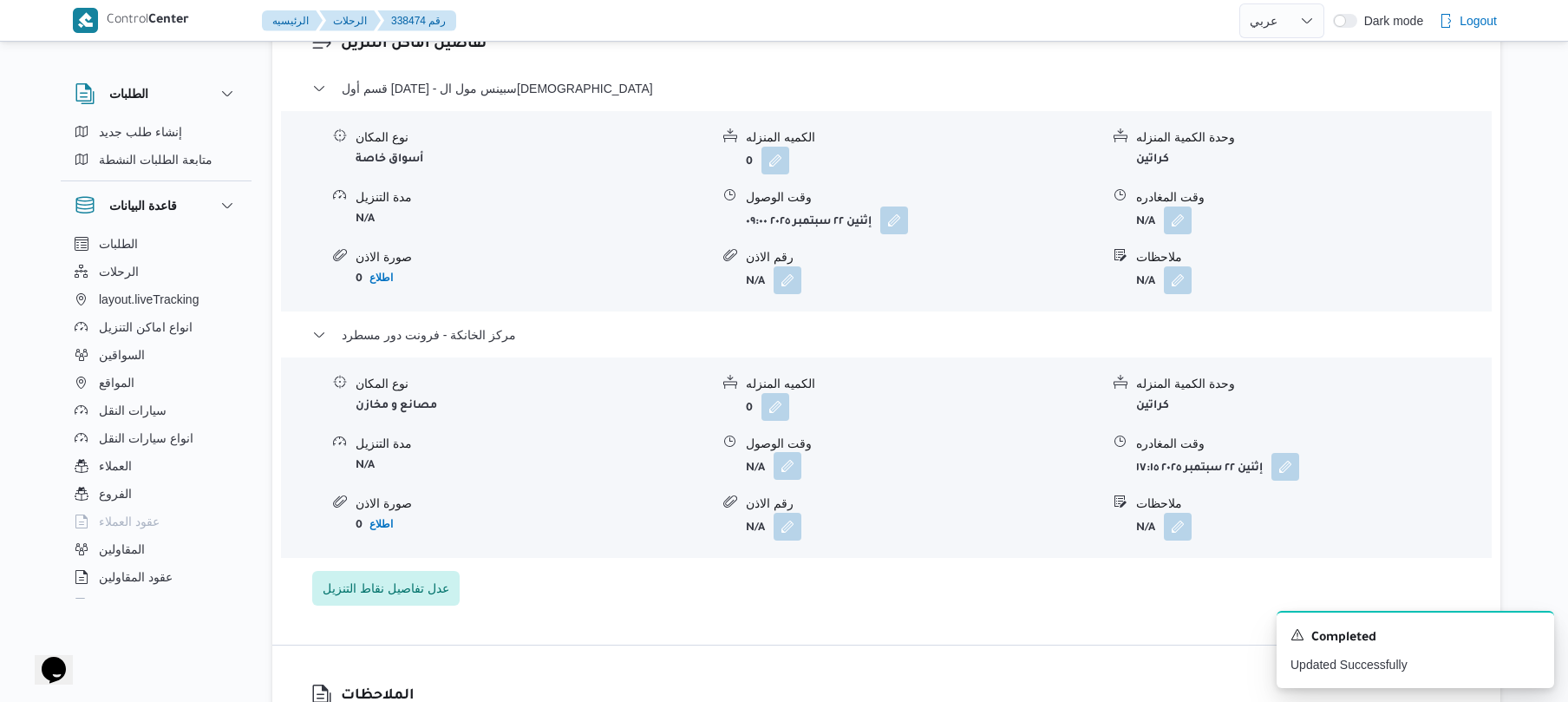
click at [796, 453] on button "button" at bounding box center [787, 466] width 27 height 27
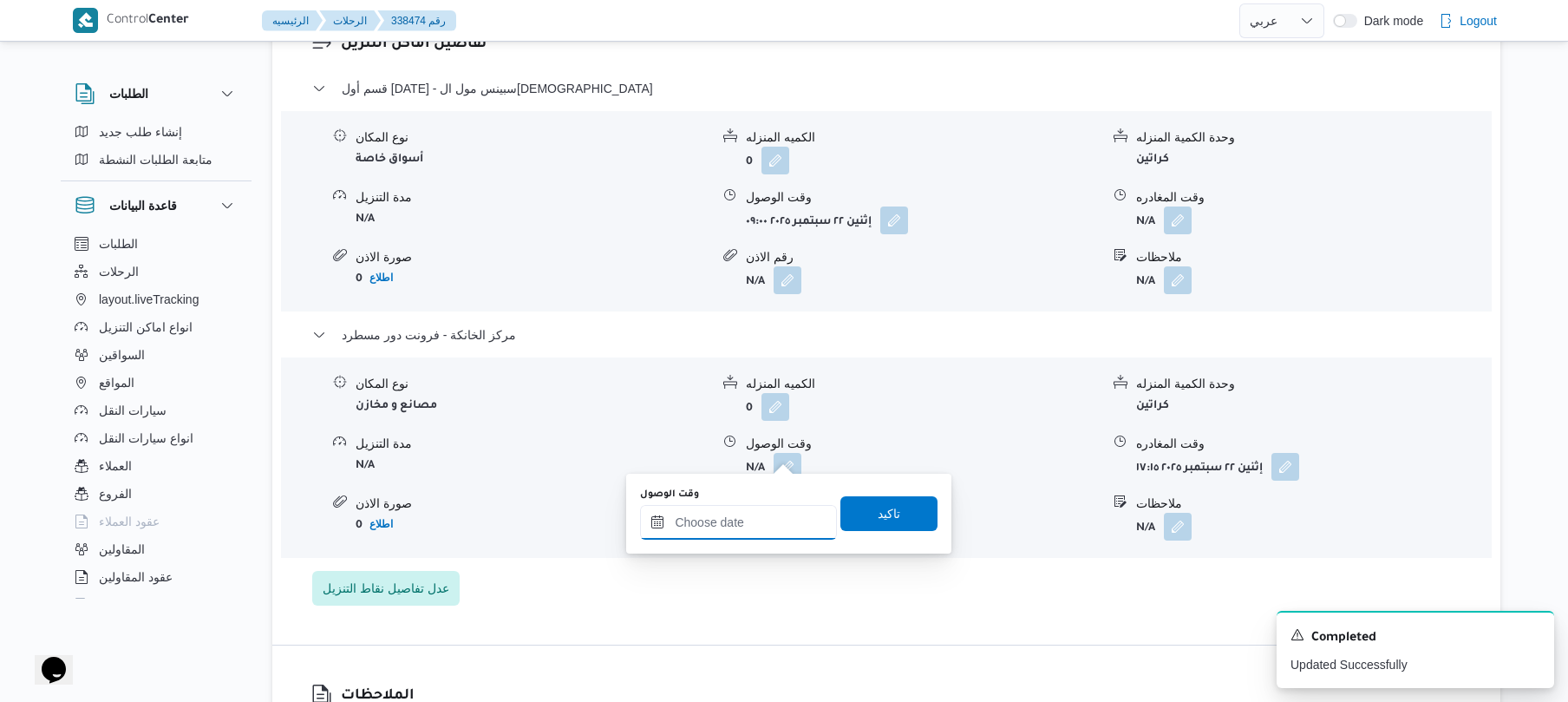
click at [770, 515] on input "وقت الوصول" at bounding box center [739, 522] width 197 height 35
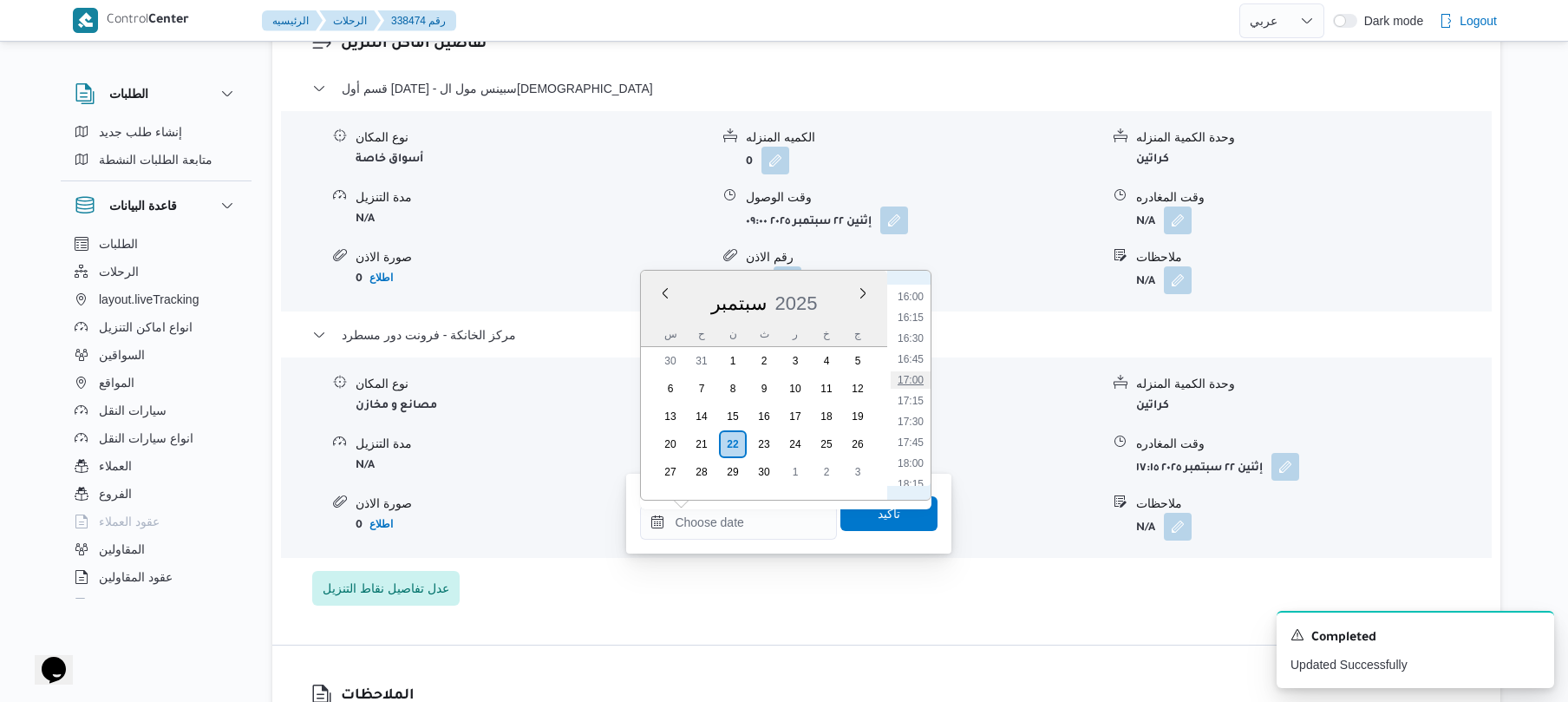
click at [918, 380] on li "17:00" at bounding box center [910, 380] width 40 height 18
type input "٢٢/٠٩/٢٠٢٥ ١٧:٠٠"
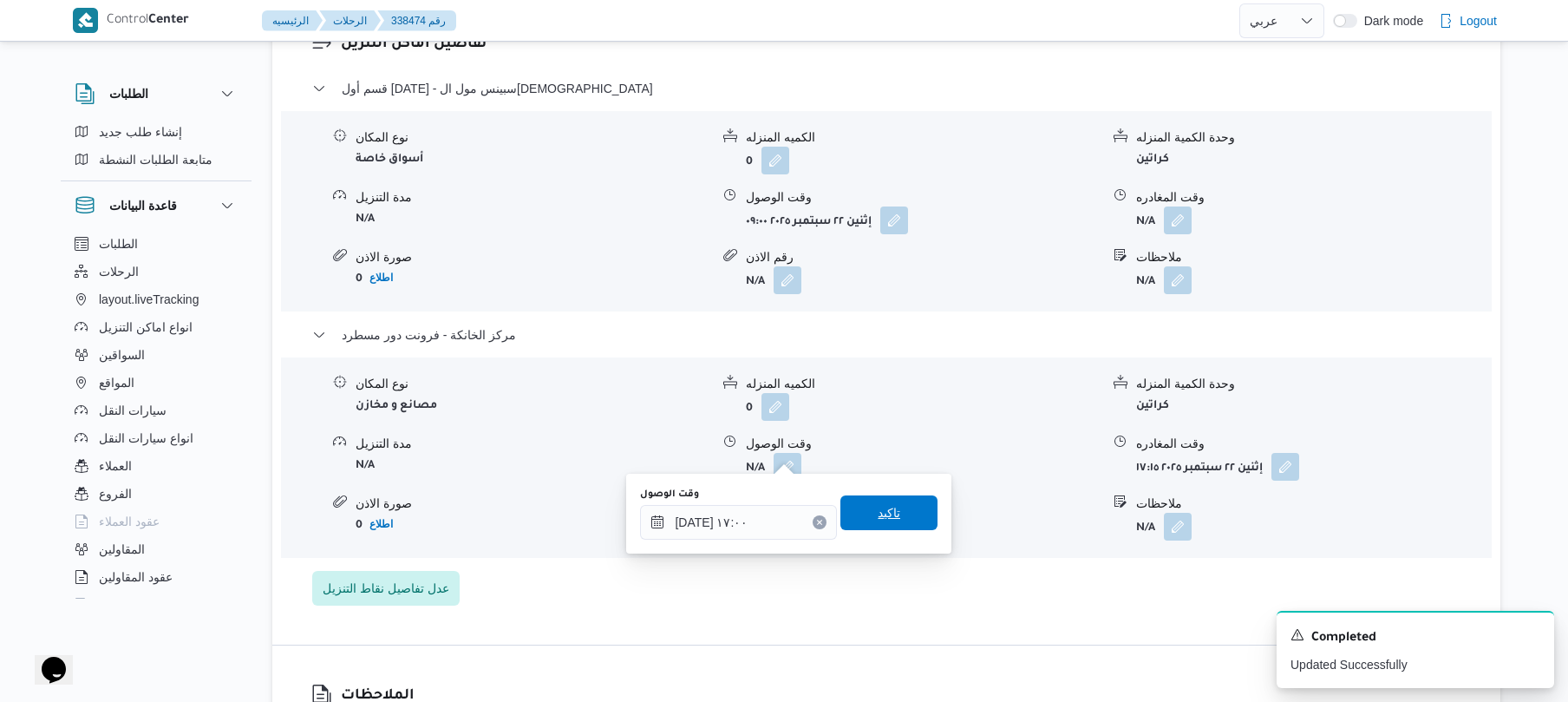
click at [875, 524] on span "تاكيد" at bounding box center [888, 513] width 97 height 35
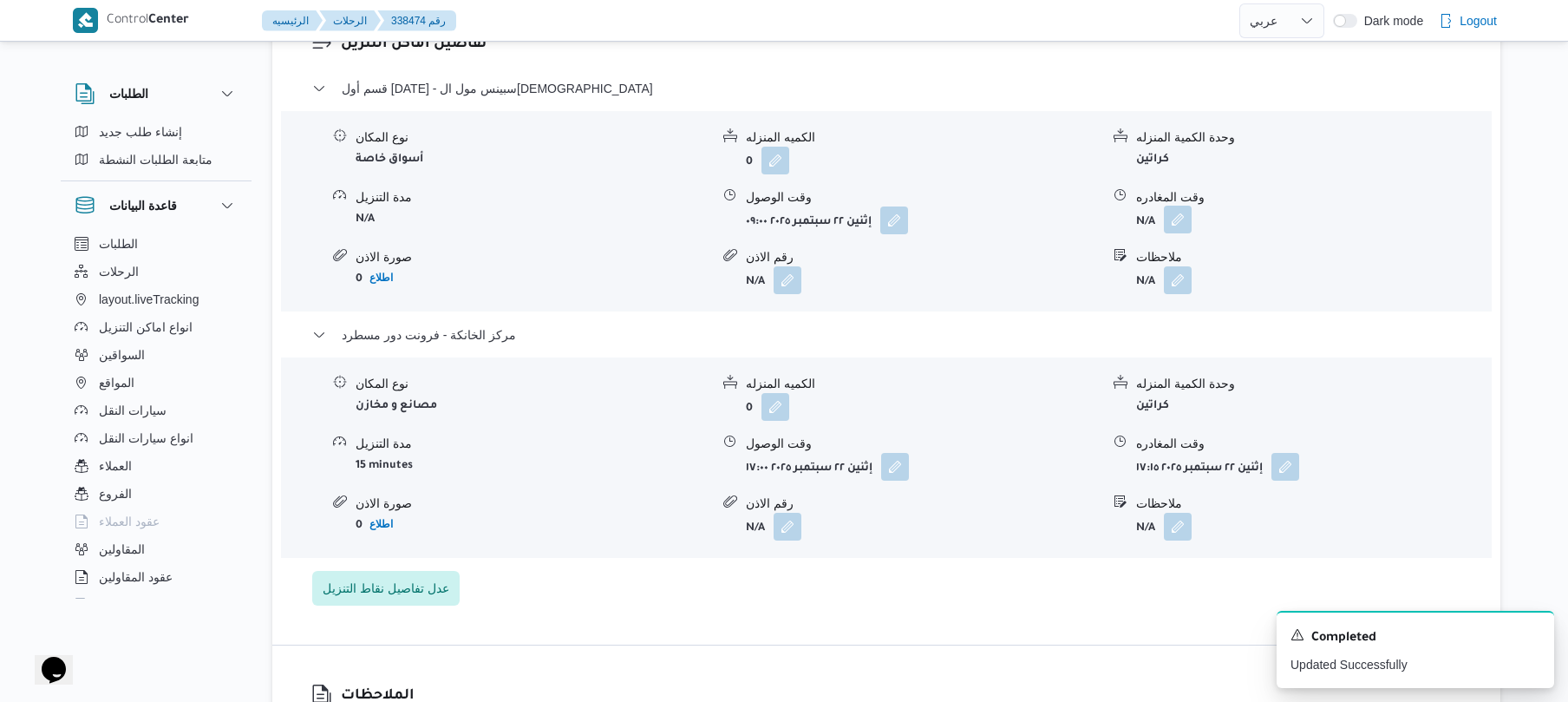
click at [1181, 206] on button "button" at bounding box center [1177, 220] width 27 height 27
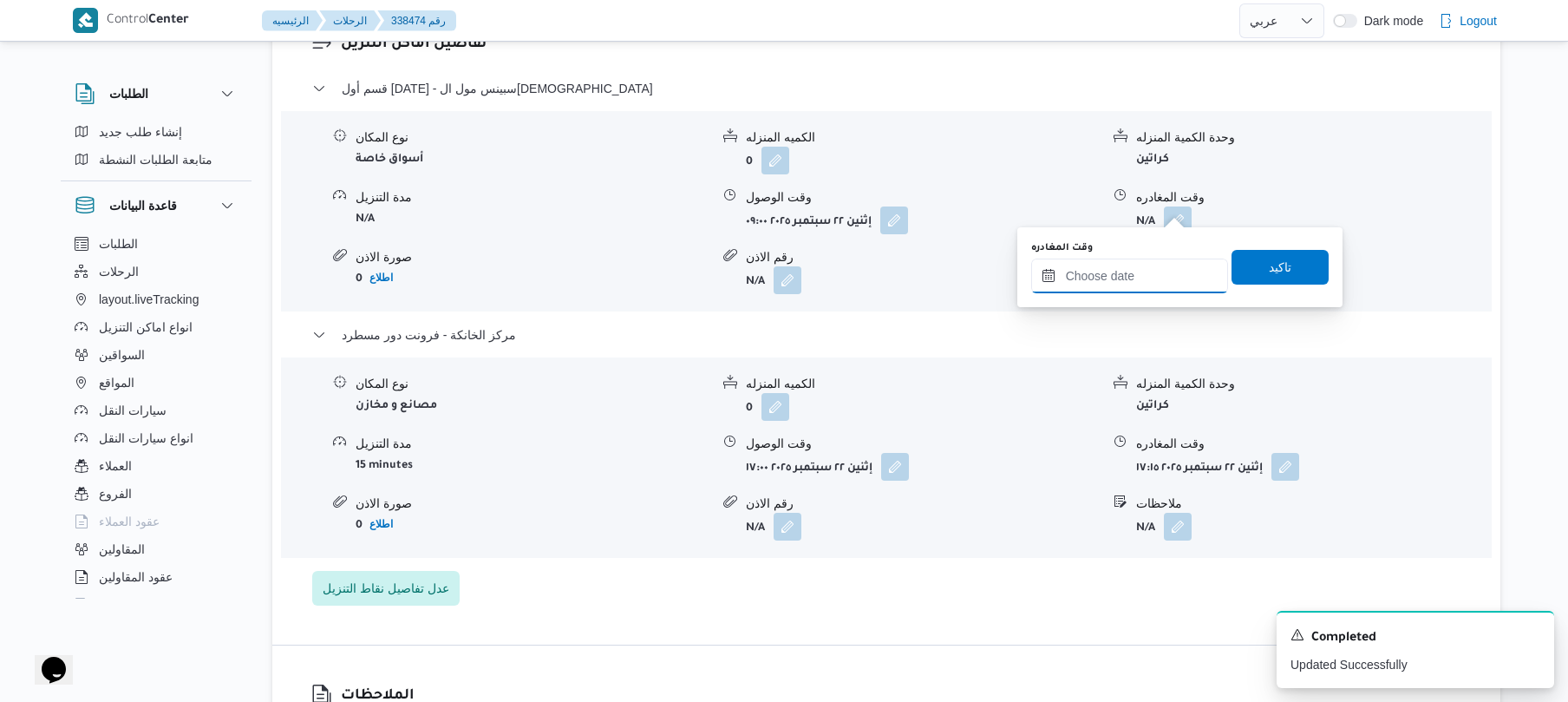
click at [1118, 286] on input "وقت المغادره" at bounding box center [1130, 276] width 197 height 35
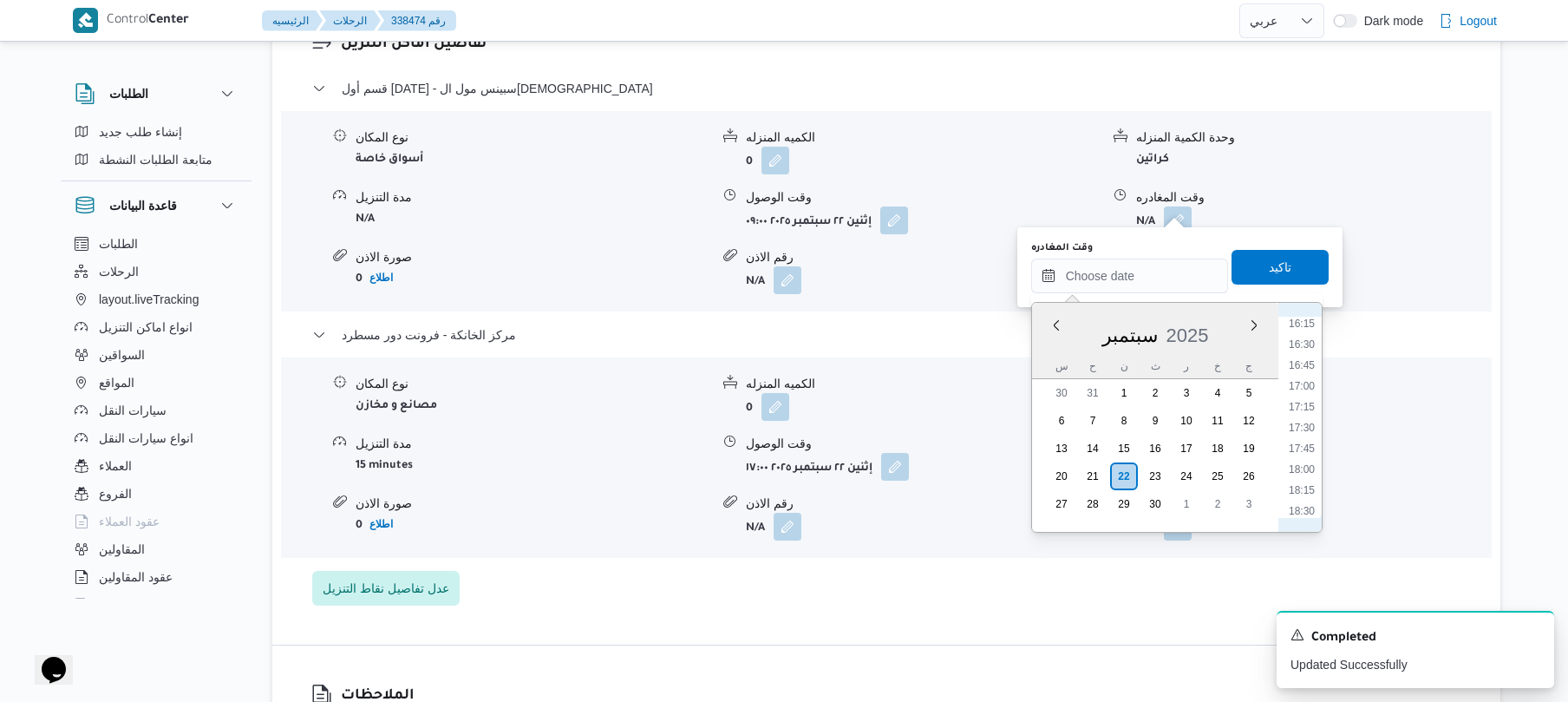
scroll to position [1330, 0]
click at [1308, 328] on li "16:00" at bounding box center [1301, 328] width 40 height 18
type input "٢٢/٠٩/٢٠٢٥ ١٦:٠٠"
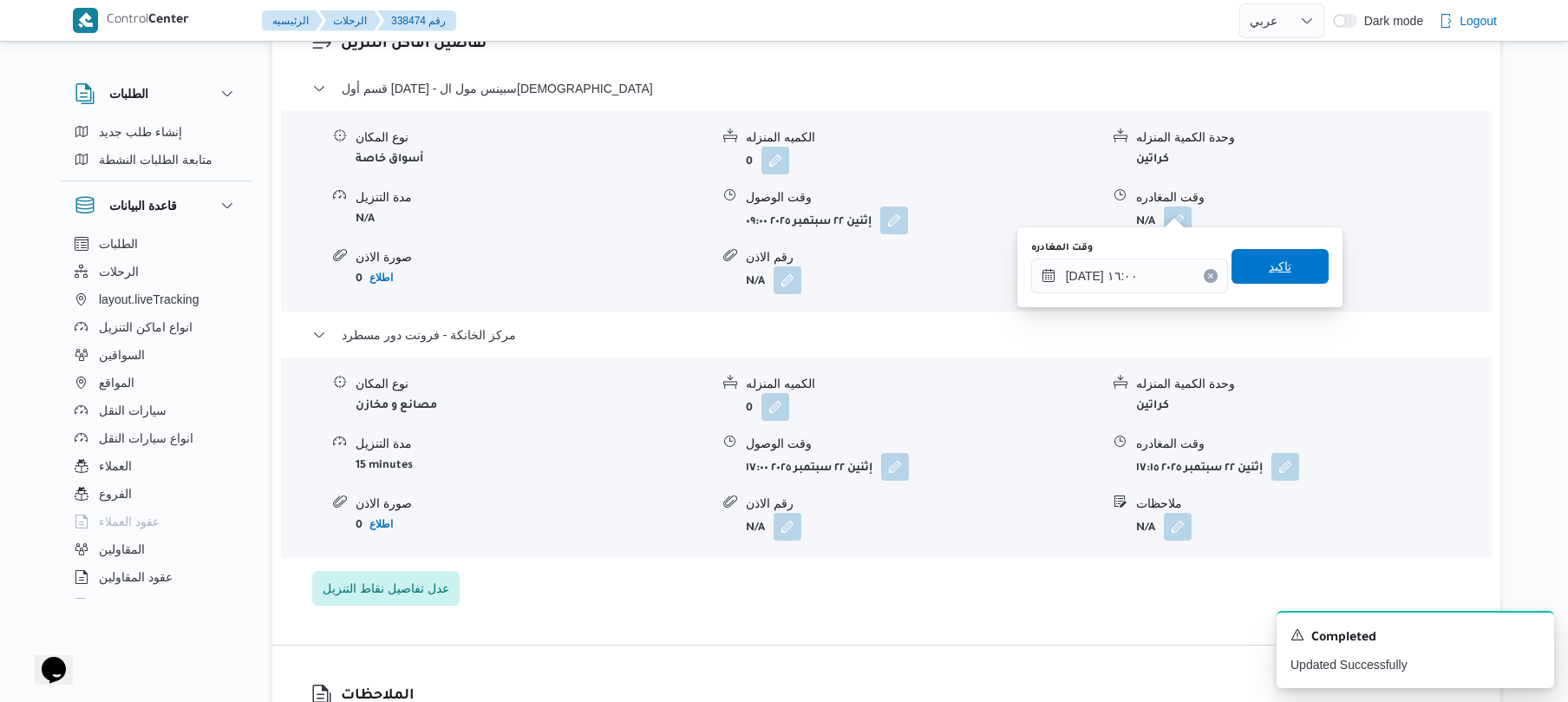
click at [1282, 268] on span "تاكيد" at bounding box center [1279, 267] width 97 height 35
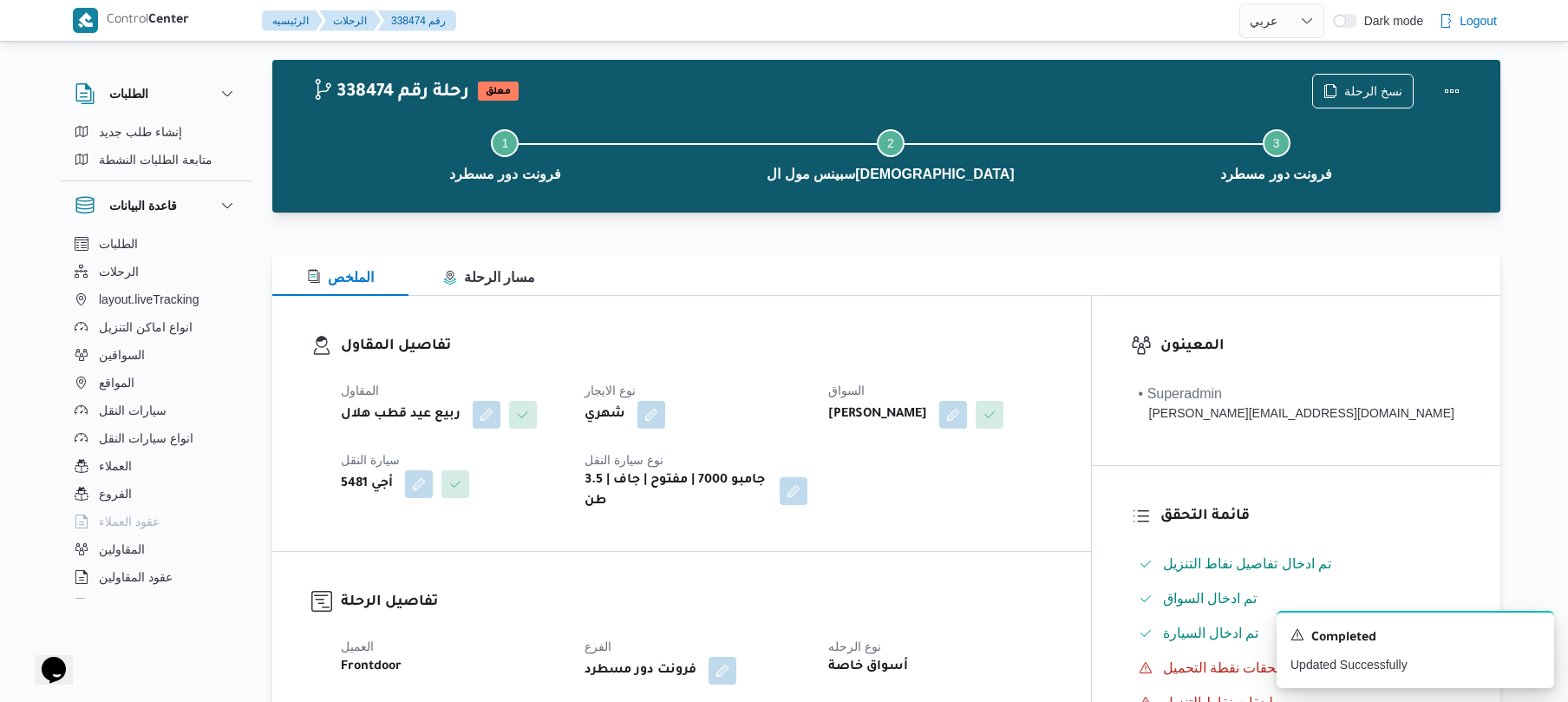
scroll to position [0, 0]
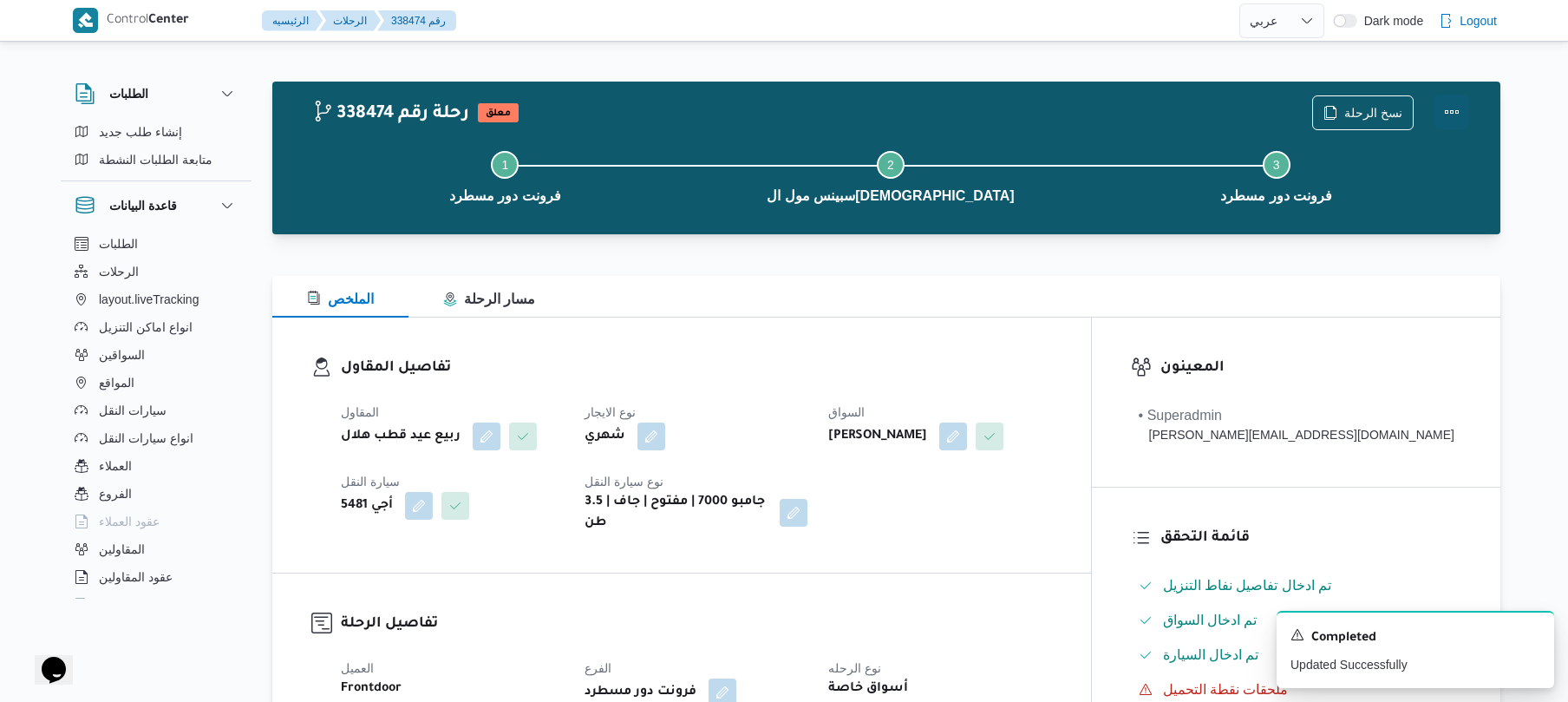
click at [1443, 109] on button "Actions" at bounding box center [1452, 112] width 35 height 35
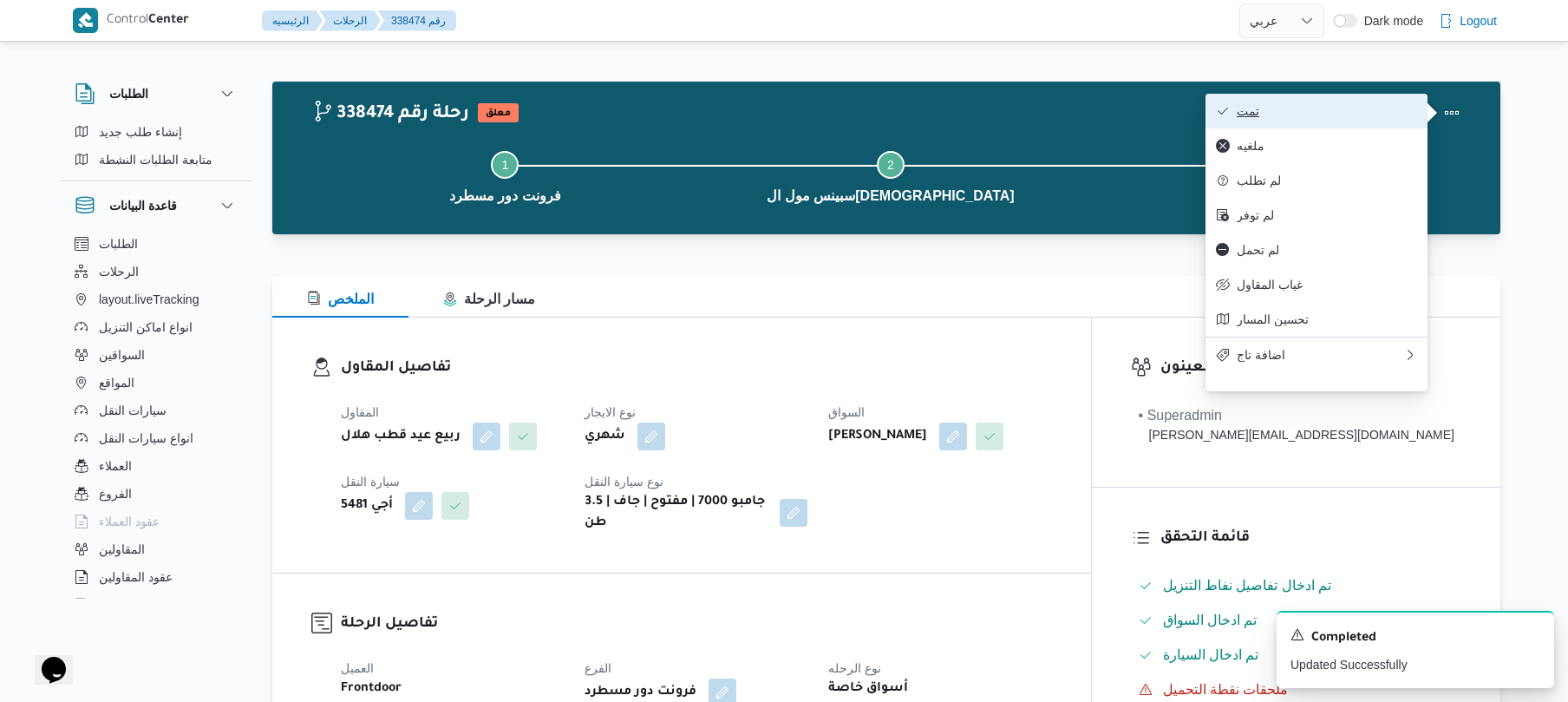
click at [1384, 116] on span "تمت" at bounding box center [1327, 111] width 181 height 14
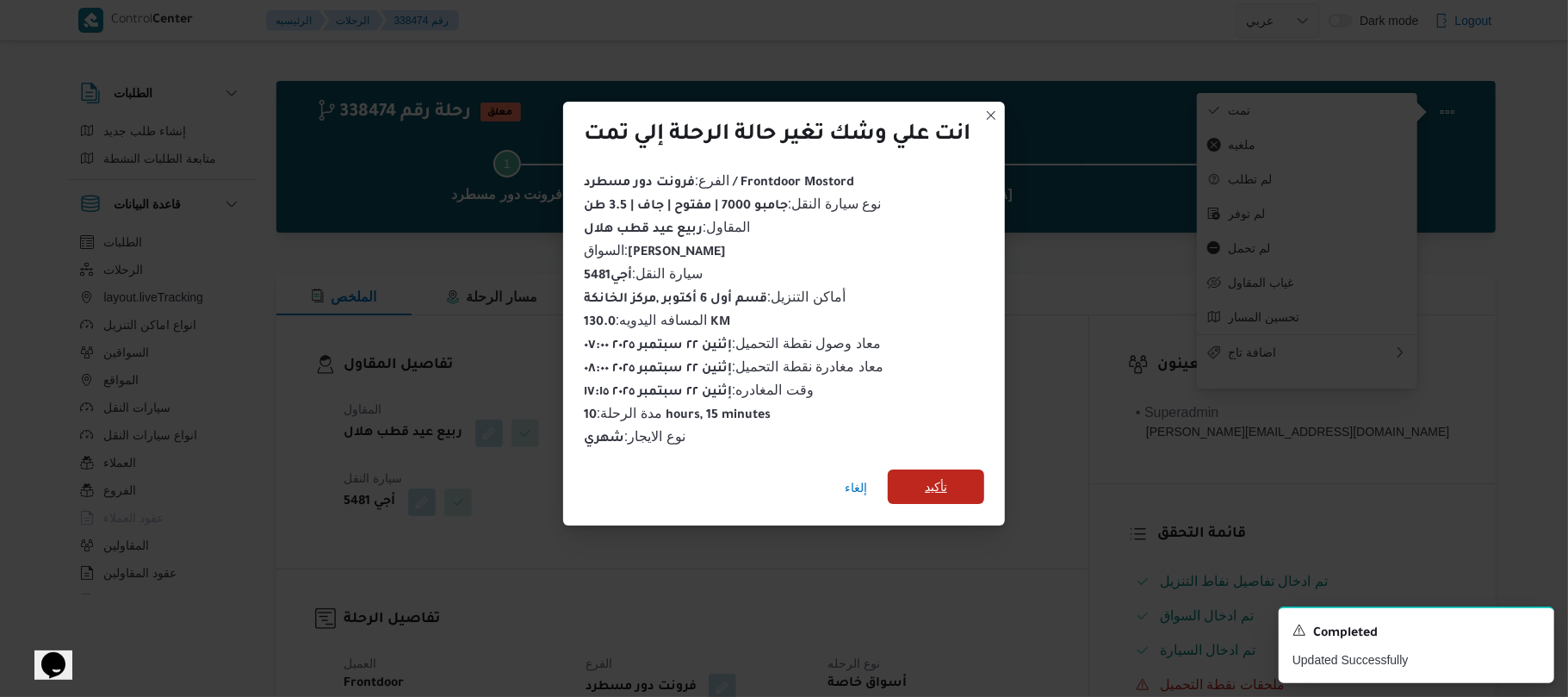
click at [965, 482] on span "تأكيد" at bounding box center [935, 487] width 96 height 35
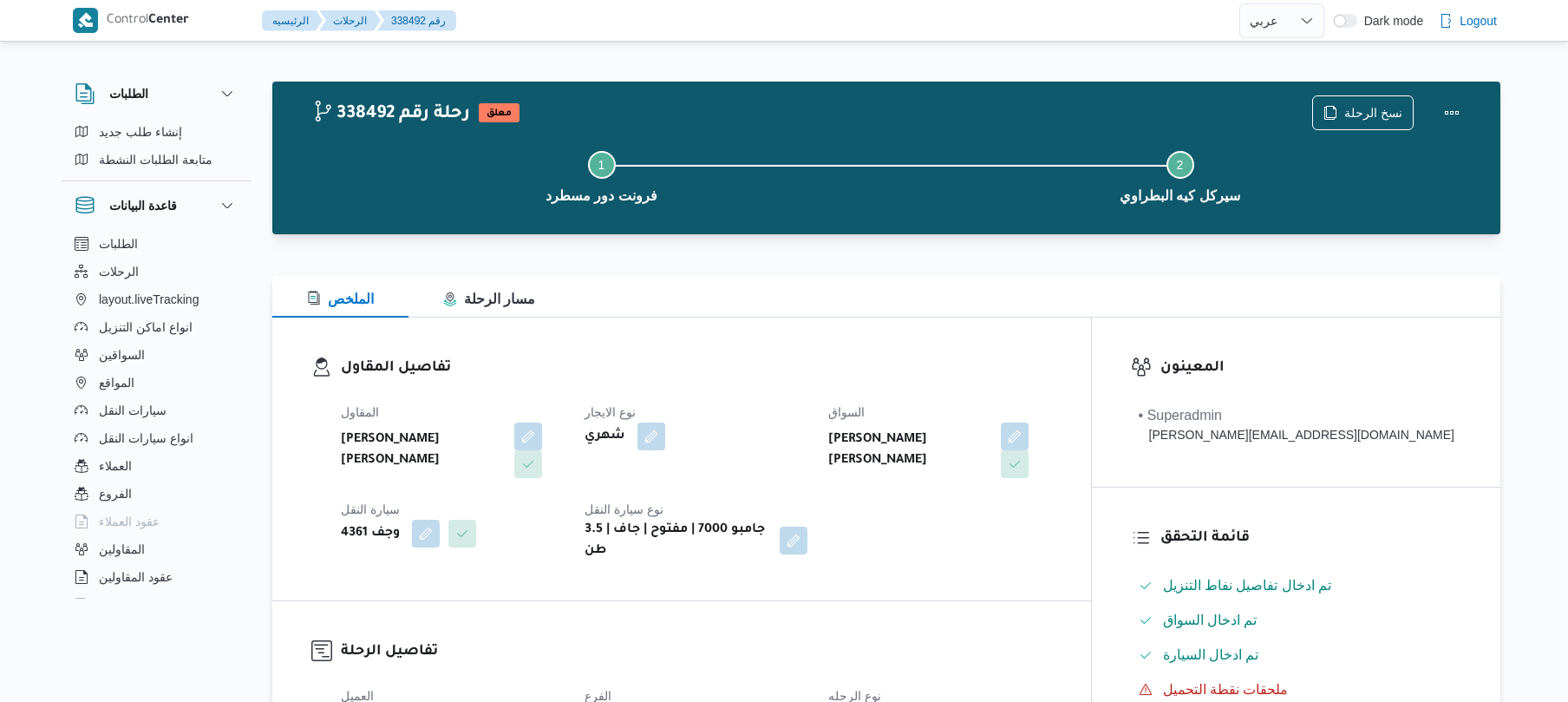
select select "ar"
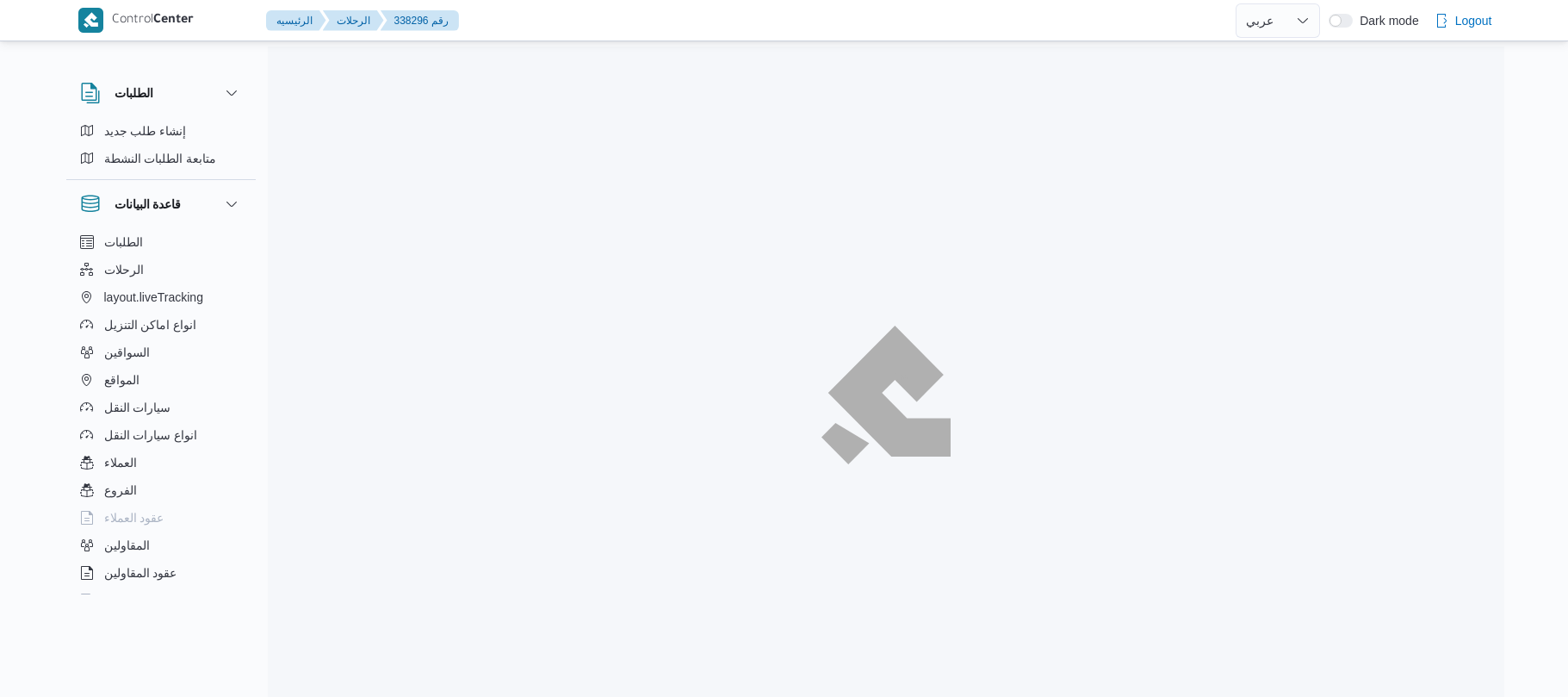
select select "ar"
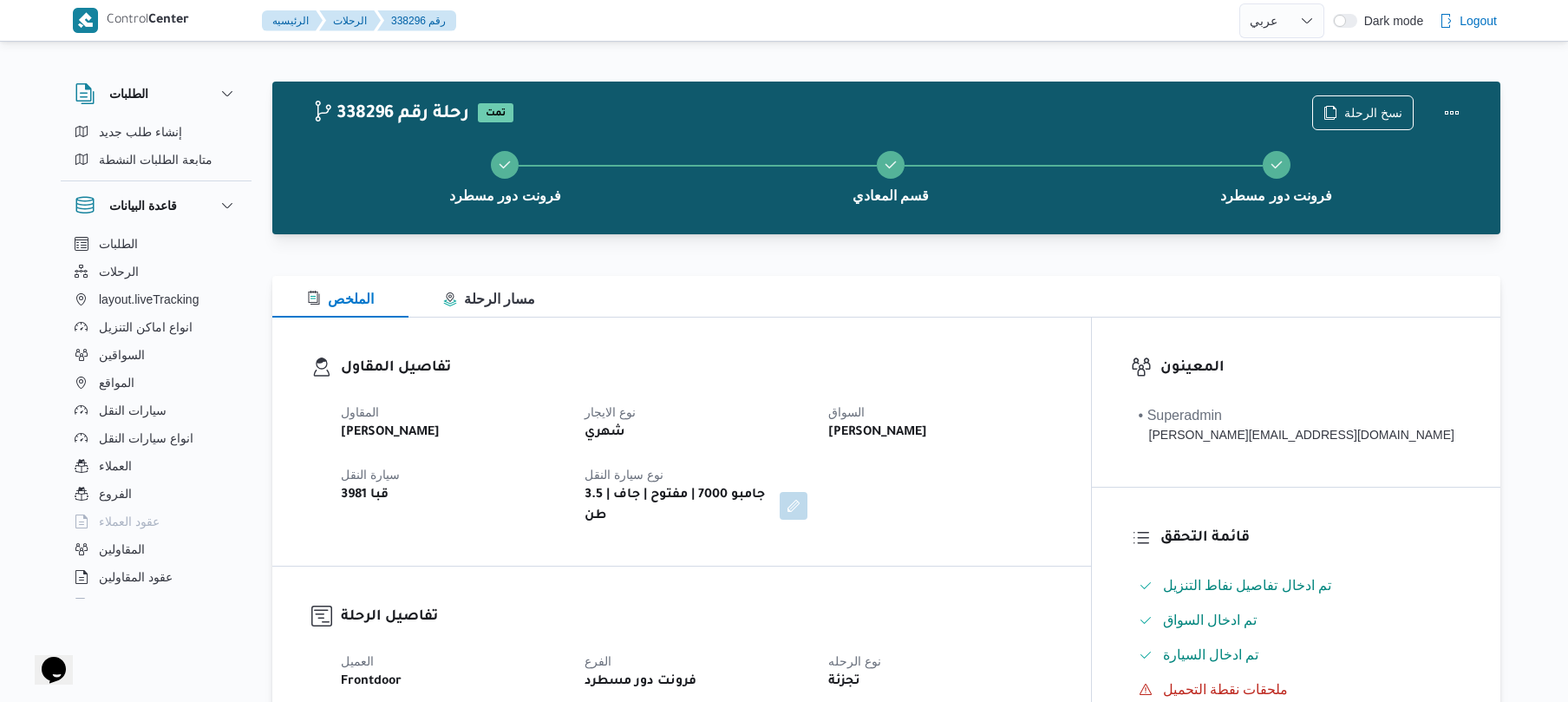
click at [739, 418] on dt "نوع الايجار" at bounding box center [696, 411] width 223 height 21
click at [1062, 500] on div "المقاول [PERSON_NAME] نوع الايجار شهري السواق [PERSON_NAME] سيارة النقل قبا 398…" at bounding box center [696, 464] width 732 height 145
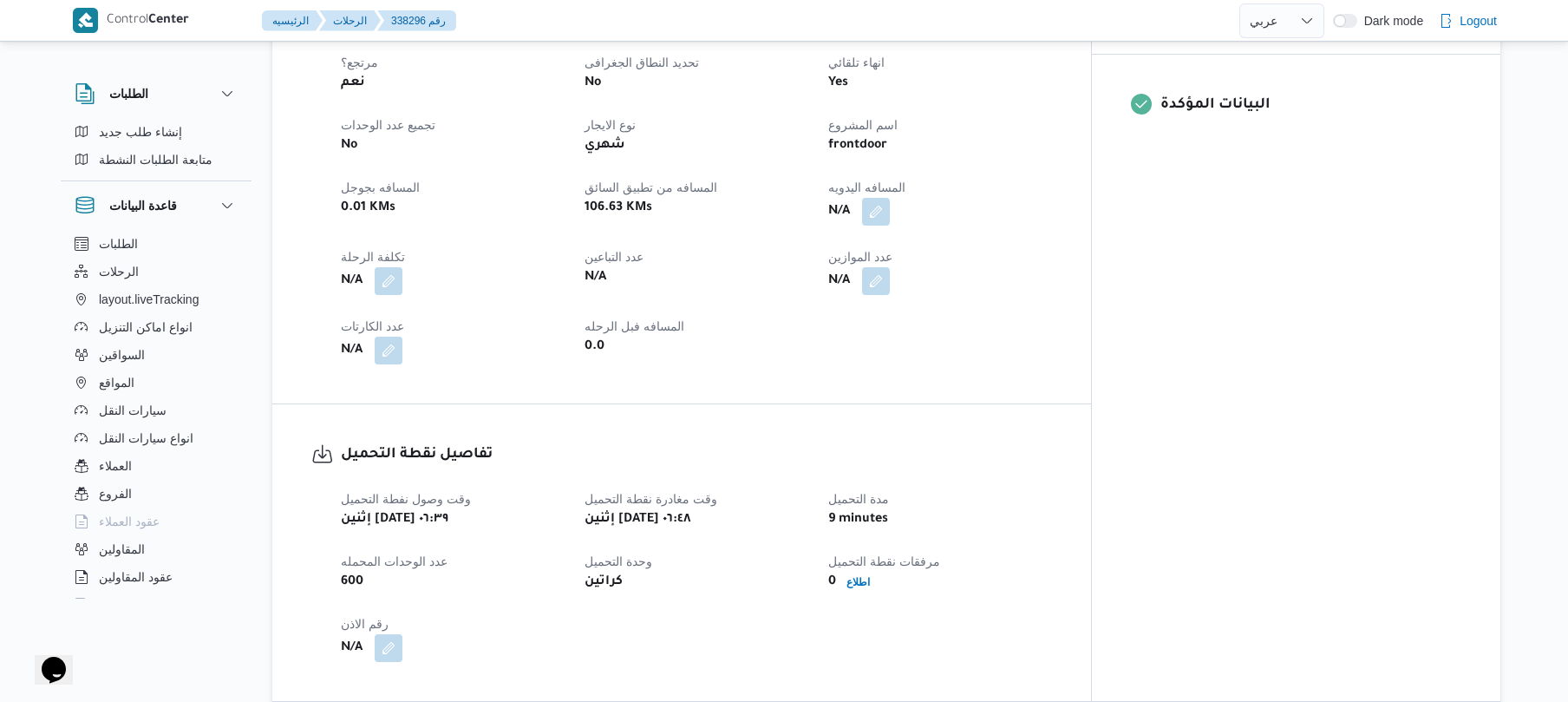
scroll to position [509, 0]
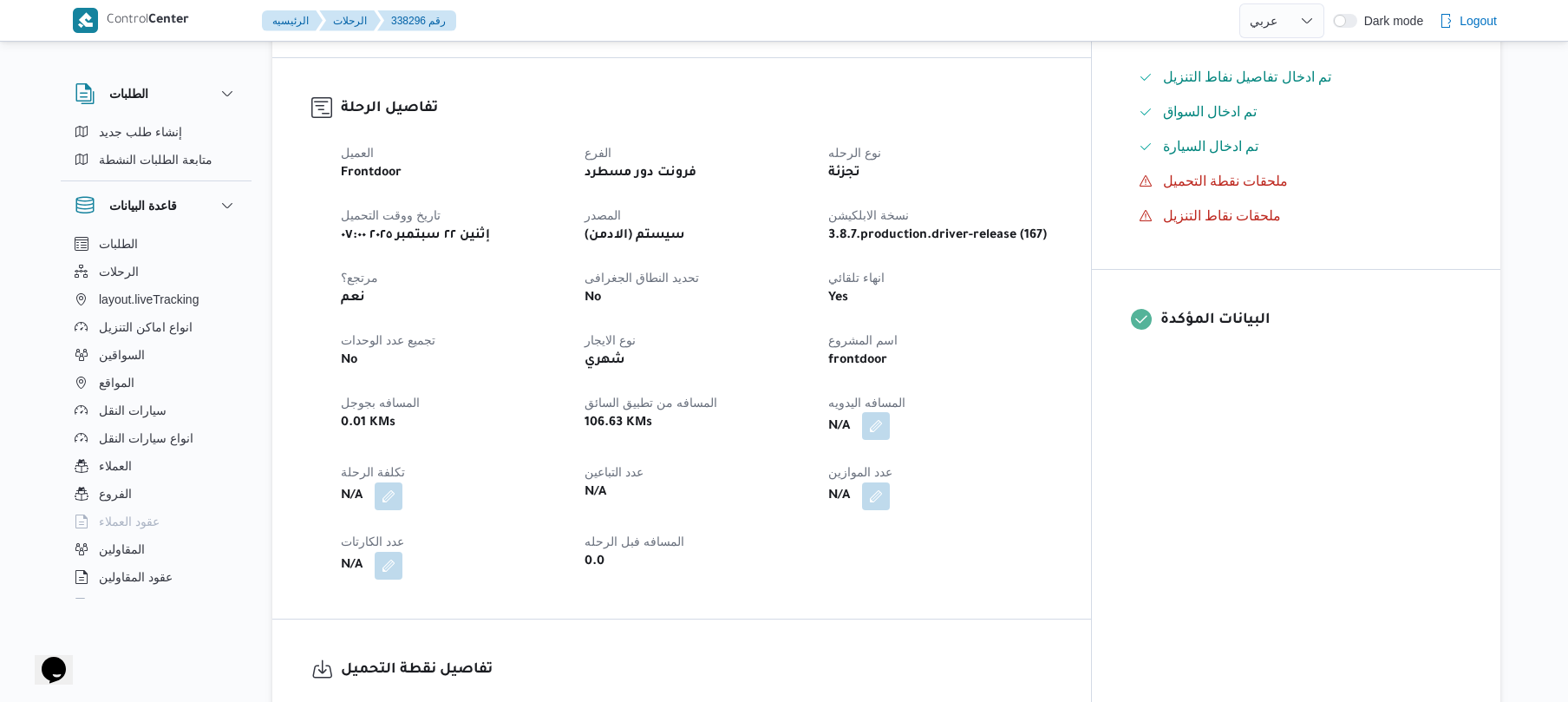
click at [889, 420] on button "button" at bounding box center [876, 426] width 27 height 27
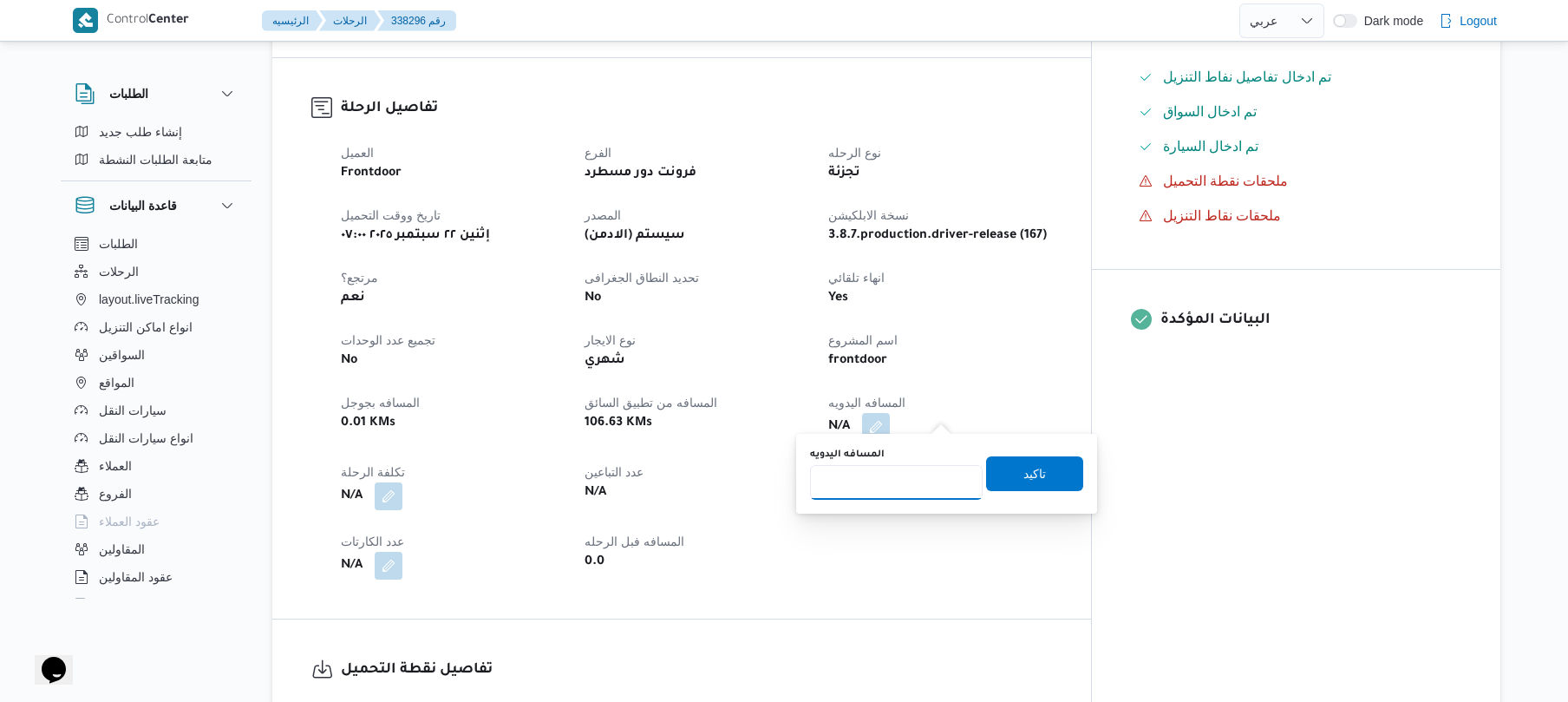
click at [898, 482] on input "المسافه اليدويه" at bounding box center [896, 482] width 173 height 35
type input "120"
click at [1028, 470] on span "تاكيد" at bounding box center [1034, 472] width 22 height 21
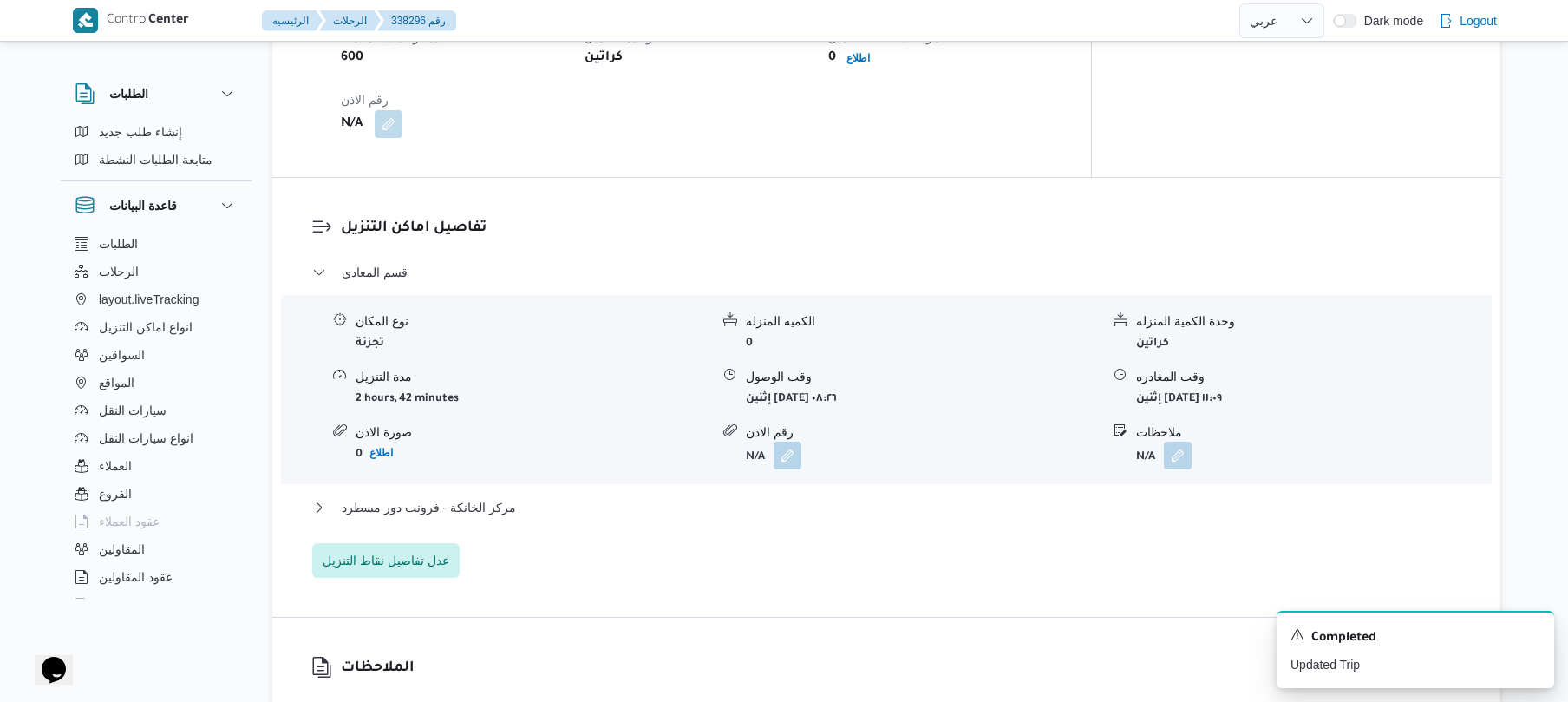
scroll to position [1295, 0]
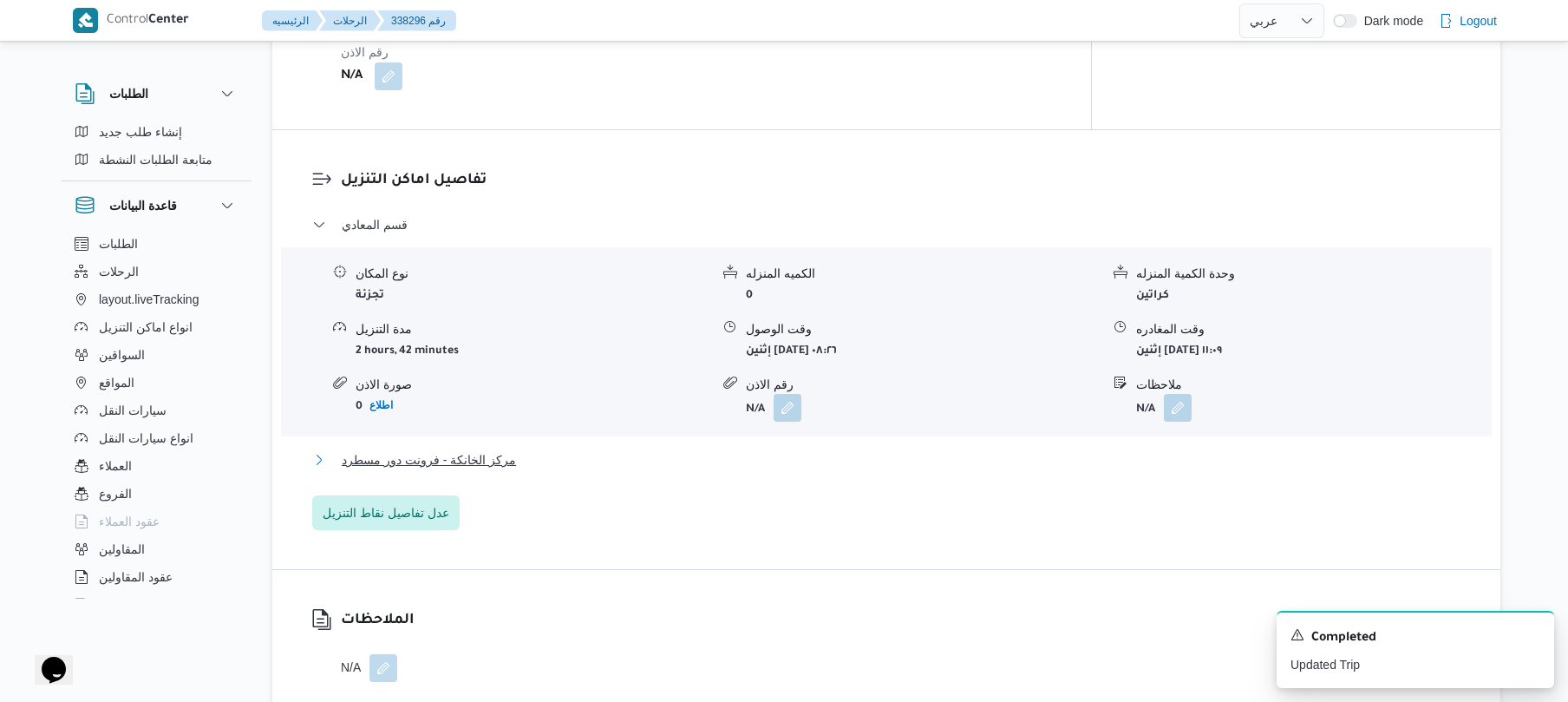
click at [990, 449] on button "مركز الخانكة - فرونت دور مسطرد" at bounding box center [887, 459] width 1149 height 21
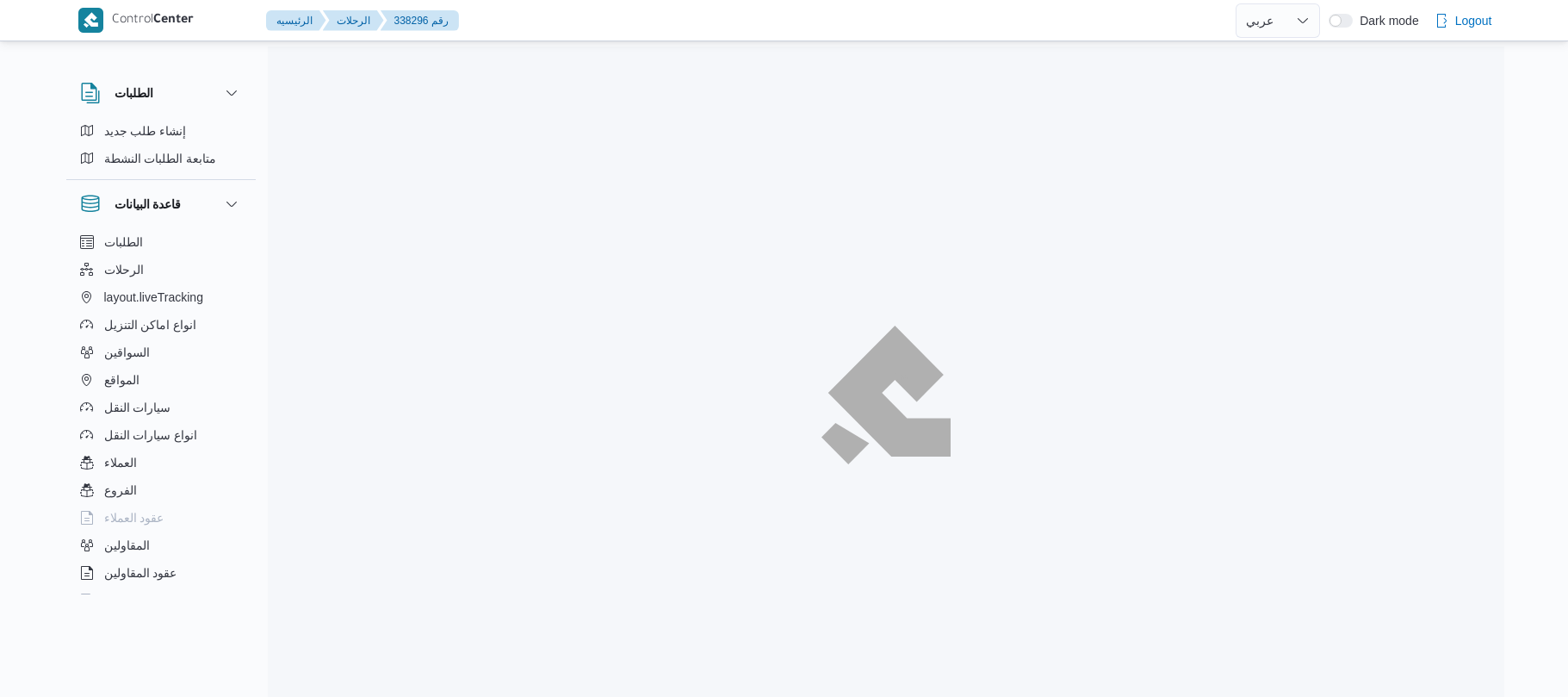
select select "ar"
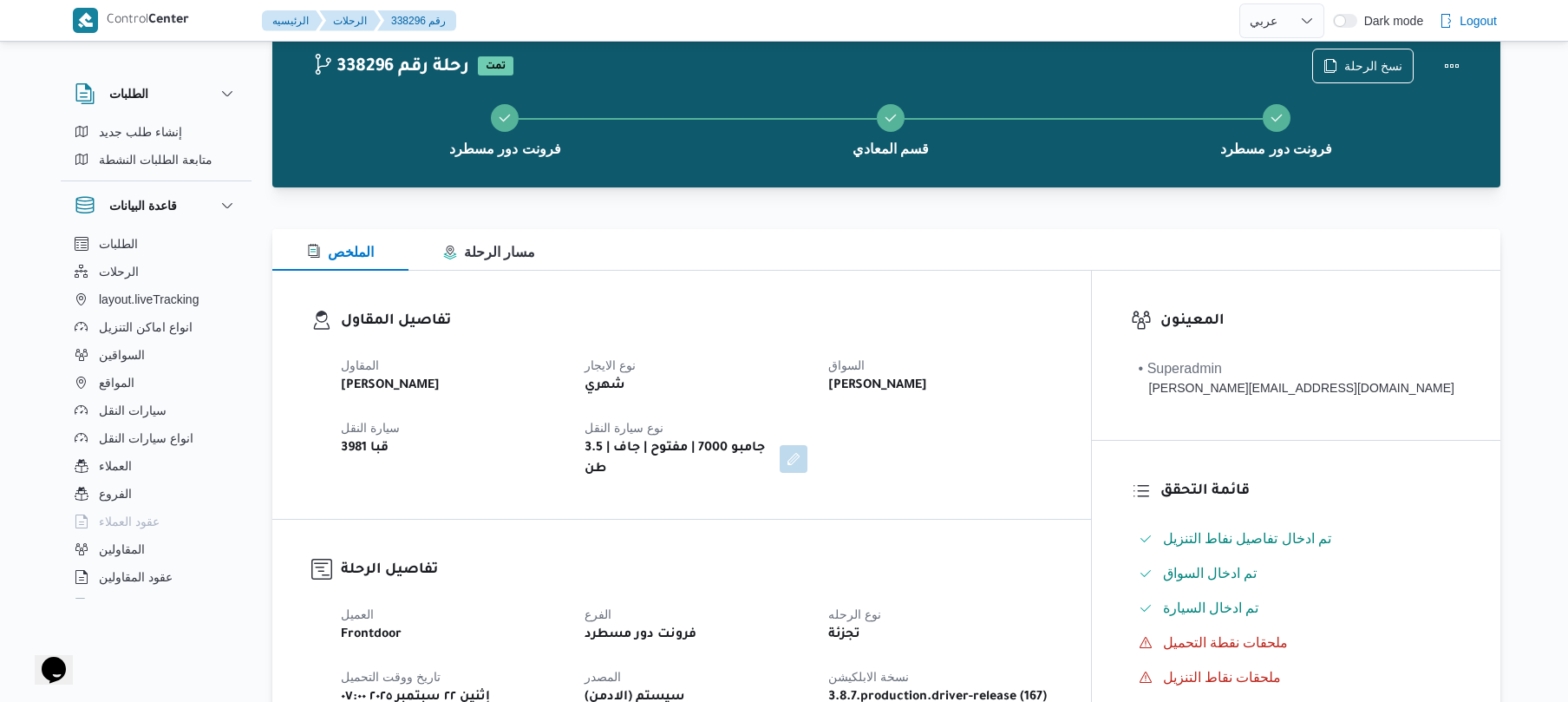
click at [1052, 328] on h3 "تفاصيل المقاول" at bounding box center [696, 321] width 711 height 23
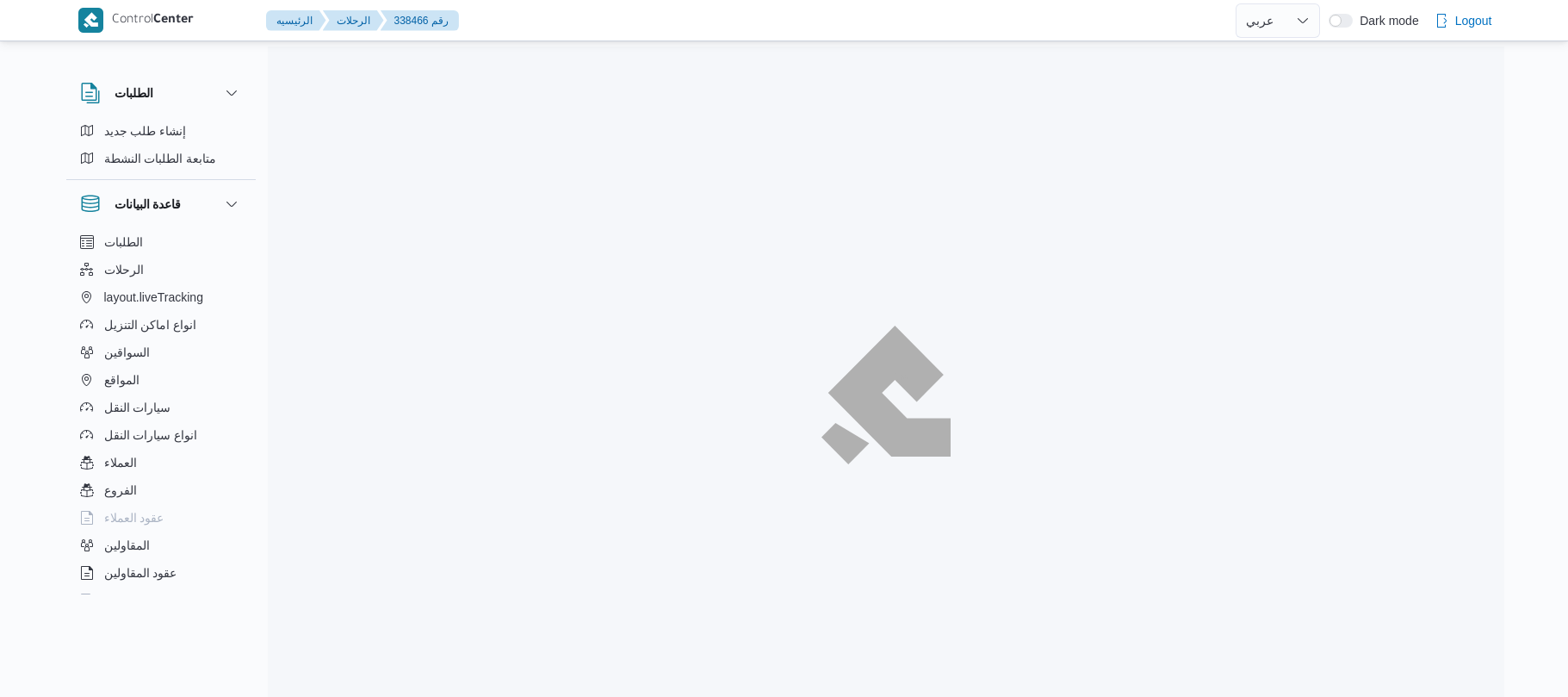
select select "ar"
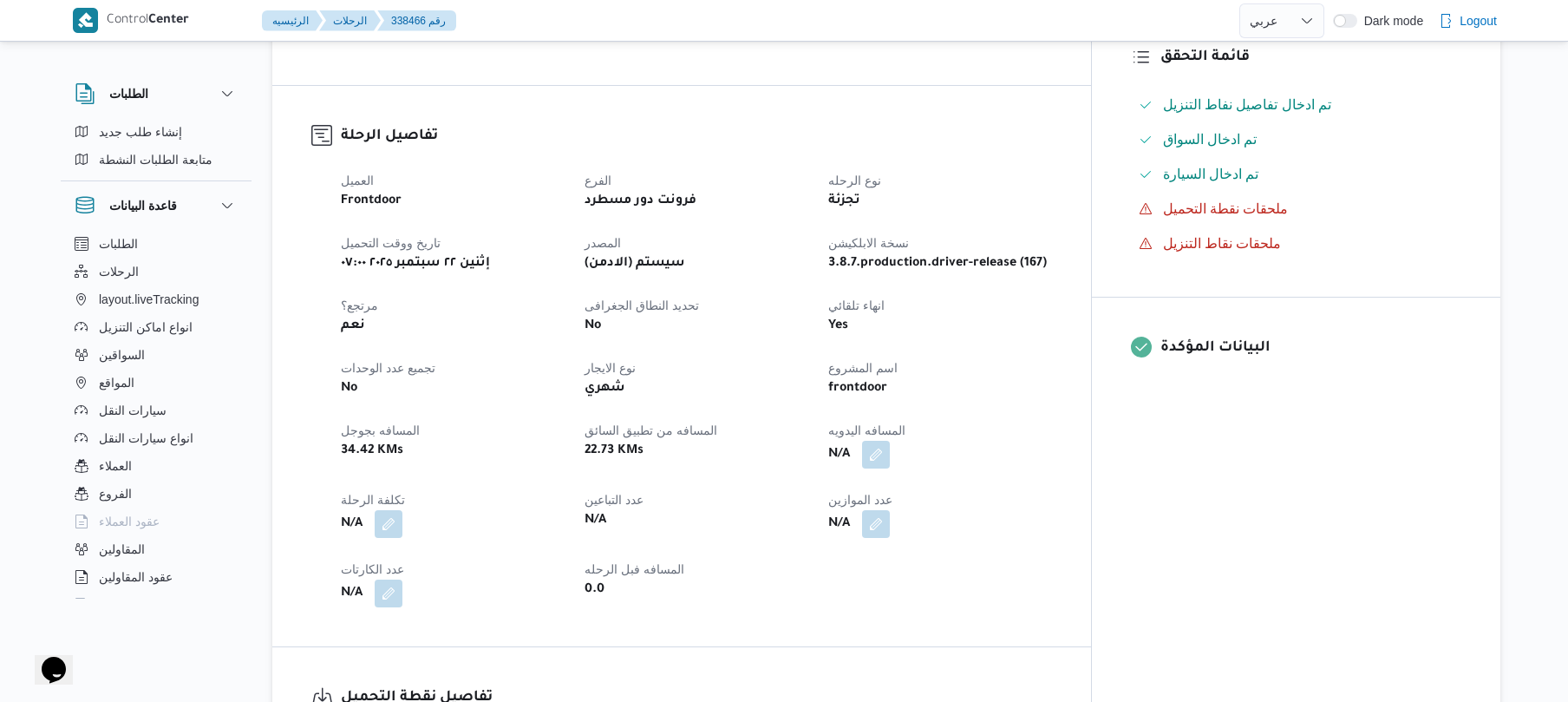
scroll to position [509, 0]
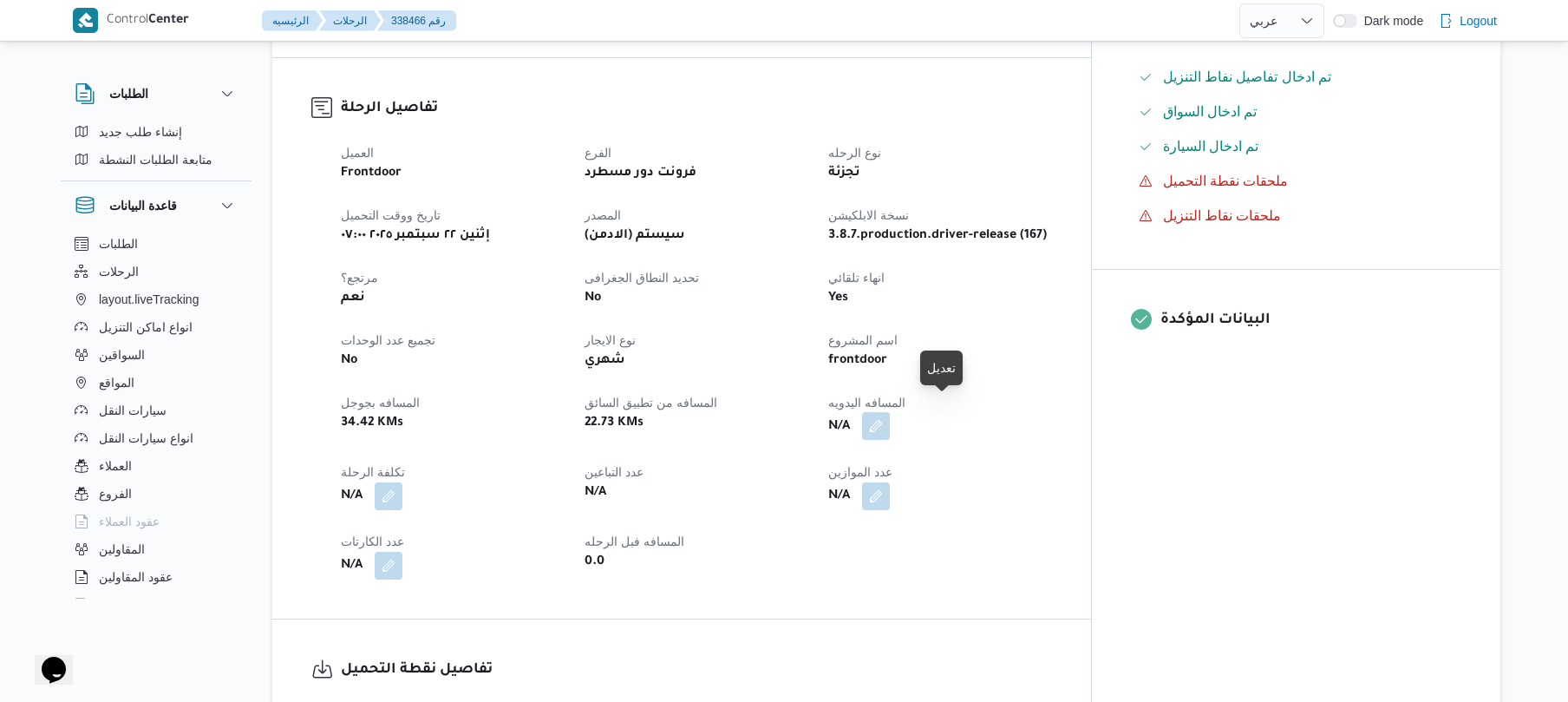
click at [889, 412] on button "button" at bounding box center [876, 426] width 27 height 27
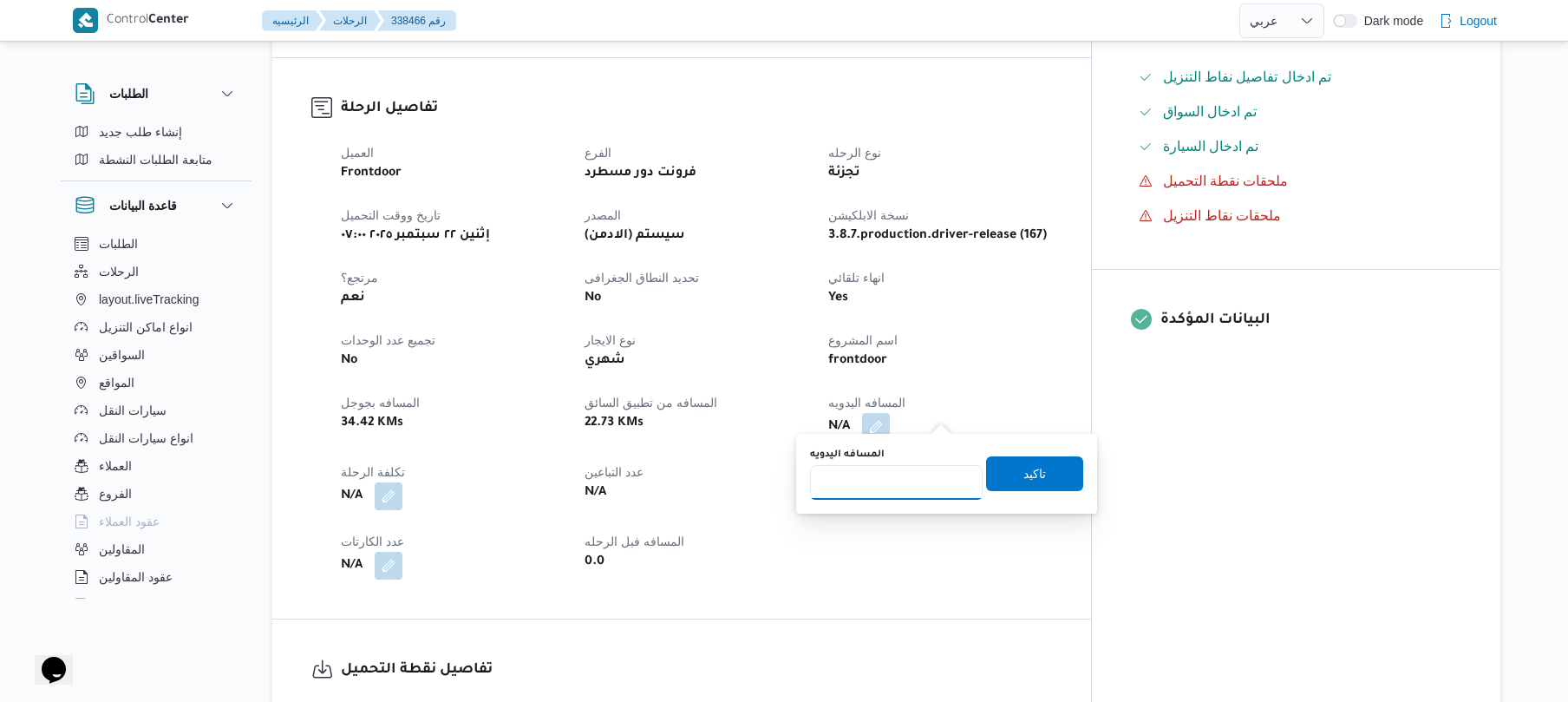
click at [898, 476] on input "المسافه اليدويه" at bounding box center [896, 482] width 173 height 35
type input "90"
click at [996, 480] on span "تاكيد" at bounding box center [1034, 473] width 97 height 35
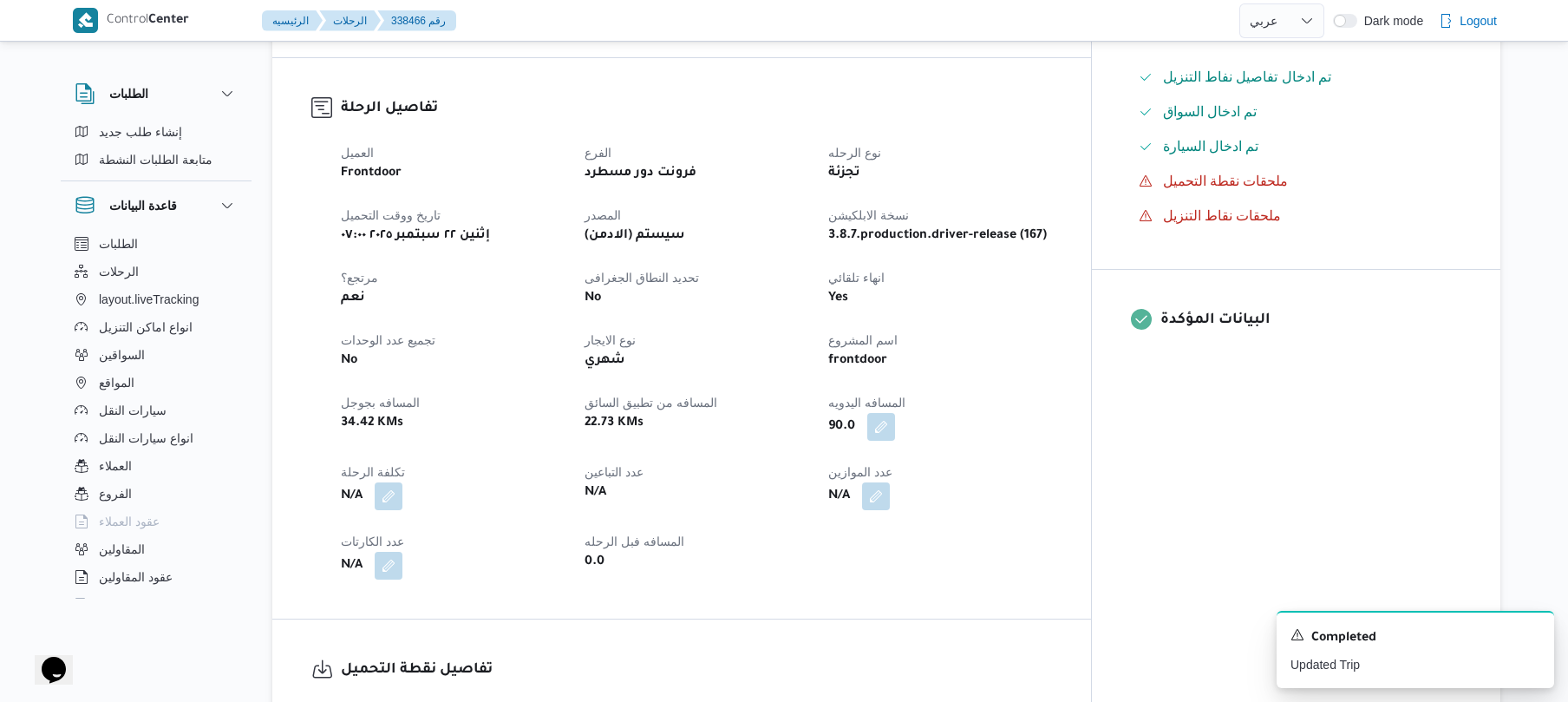
click at [1052, 462] on dt "عدد الموازين" at bounding box center [939, 472] width 223 height 21
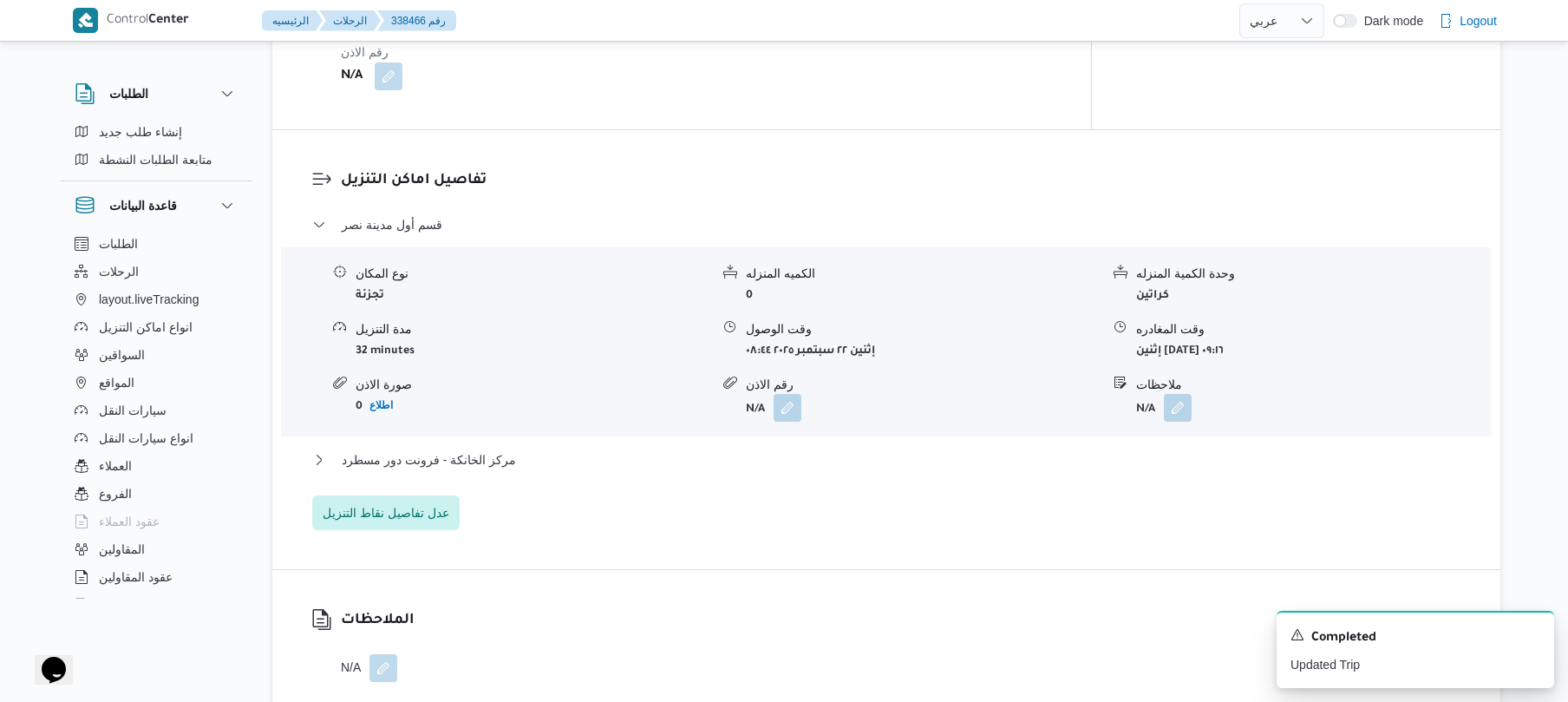
scroll to position [1341, 0]
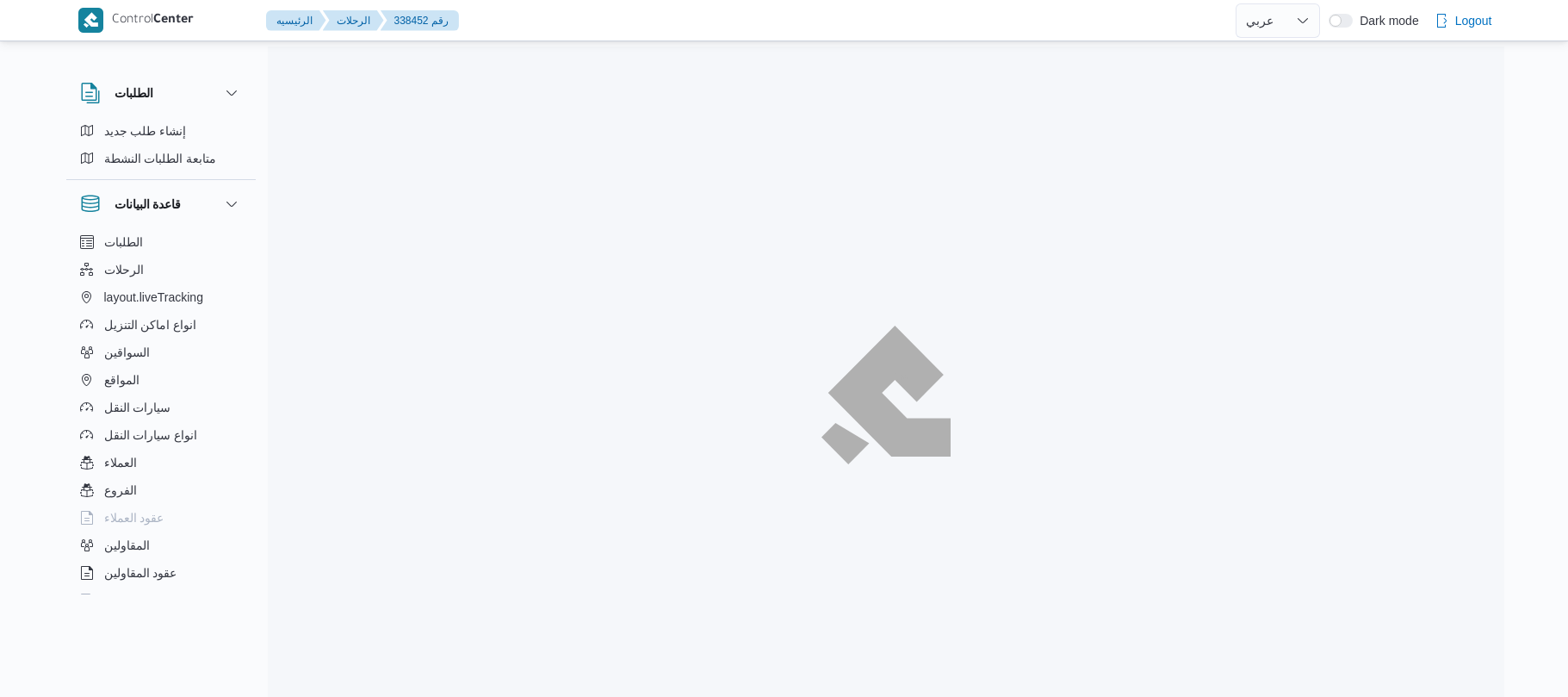
select select "ar"
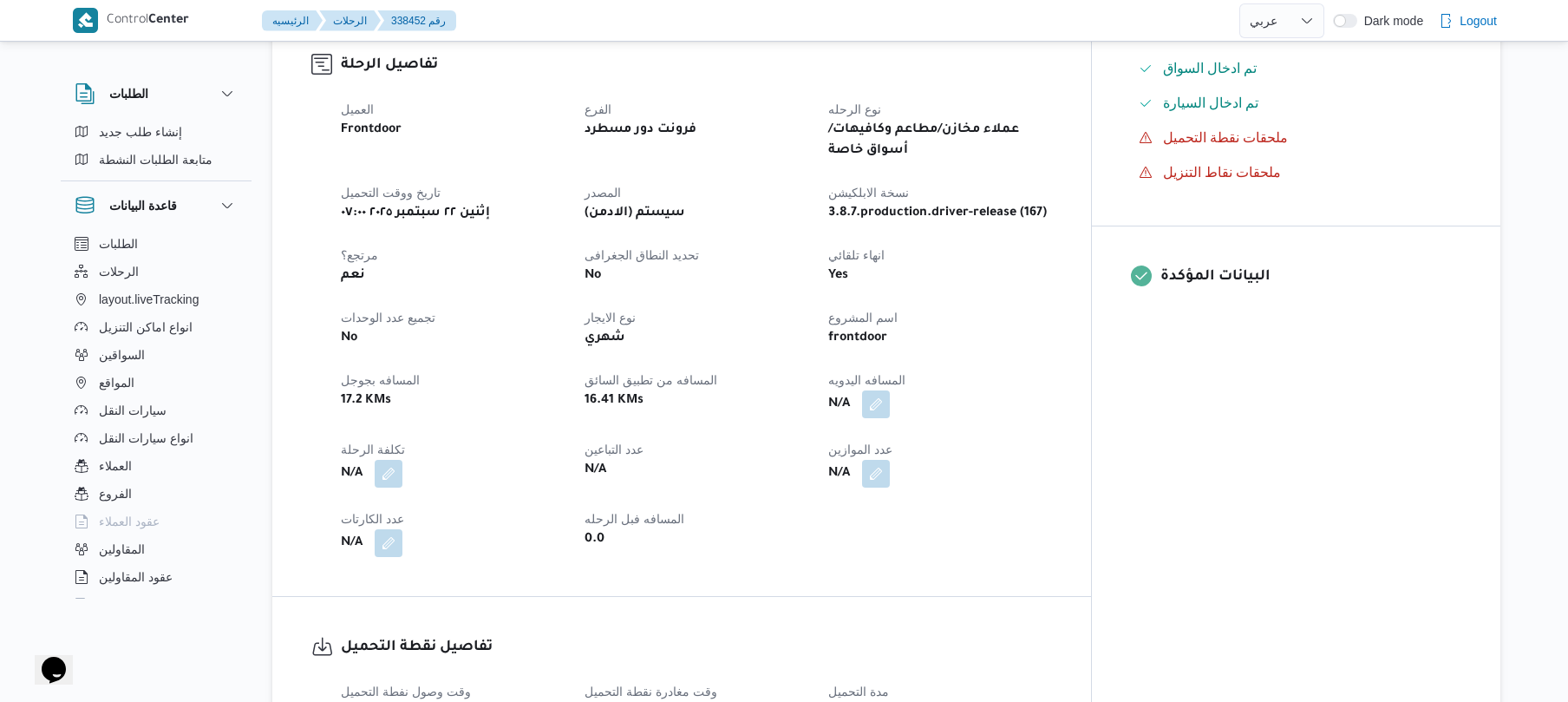
scroll to position [556, 0]
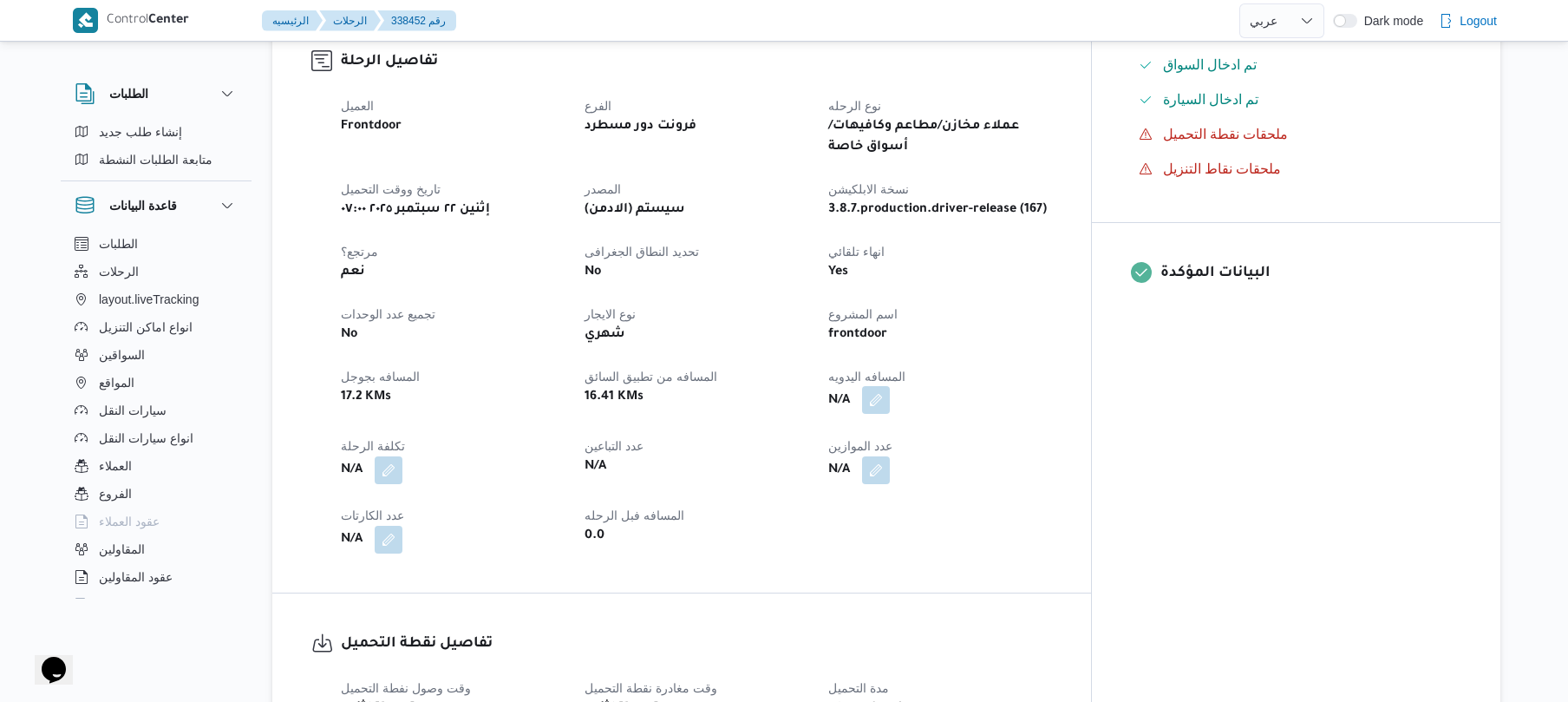
click at [889, 392] on button "button" at bounding box center [876, 399] width 27 height 27
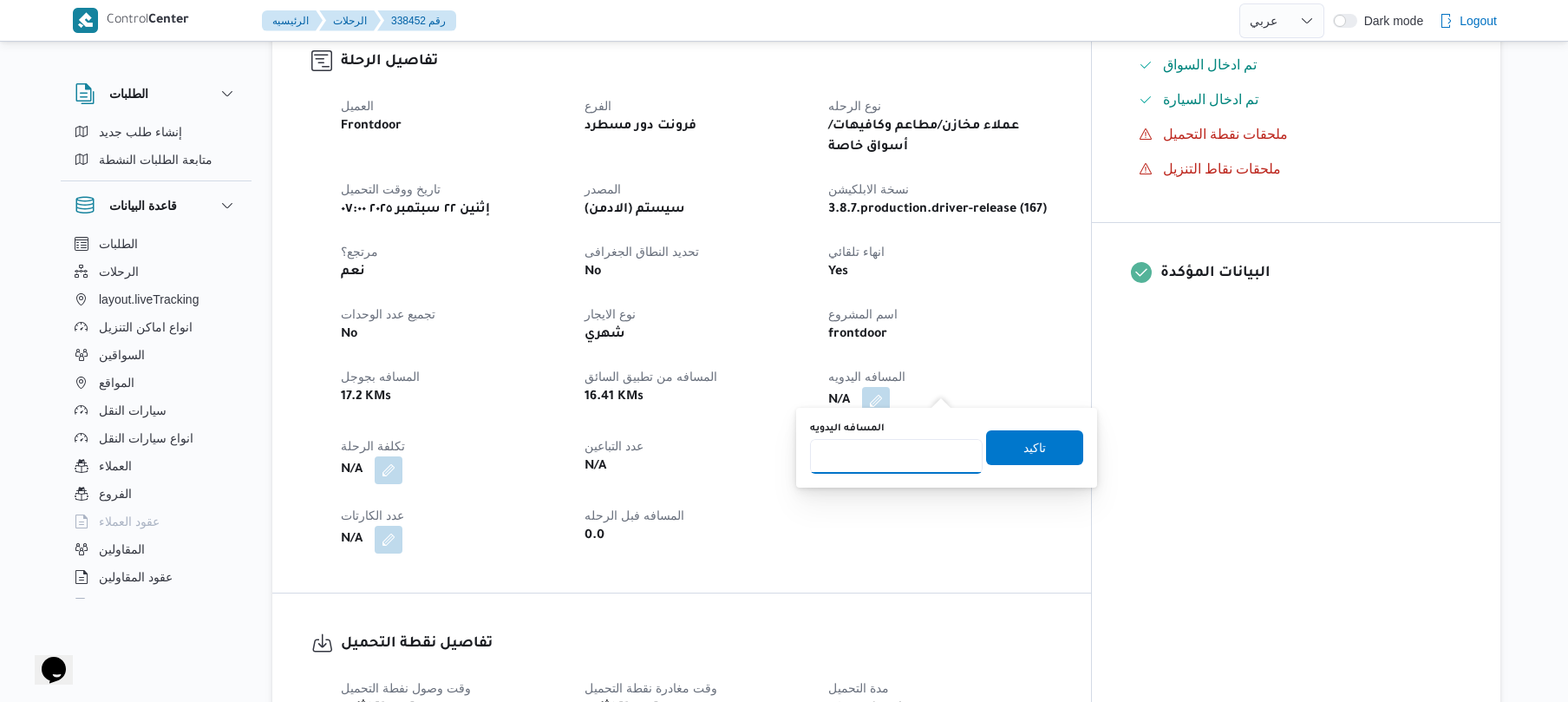
click at [924, 448] on input "المسافه اليدويه" at bounding box center [896, 456] width 173 height 35
type input "80"
click at [1023, 452] on span "تاكيد" at bounding box center [1034, 446] width 22 height 21
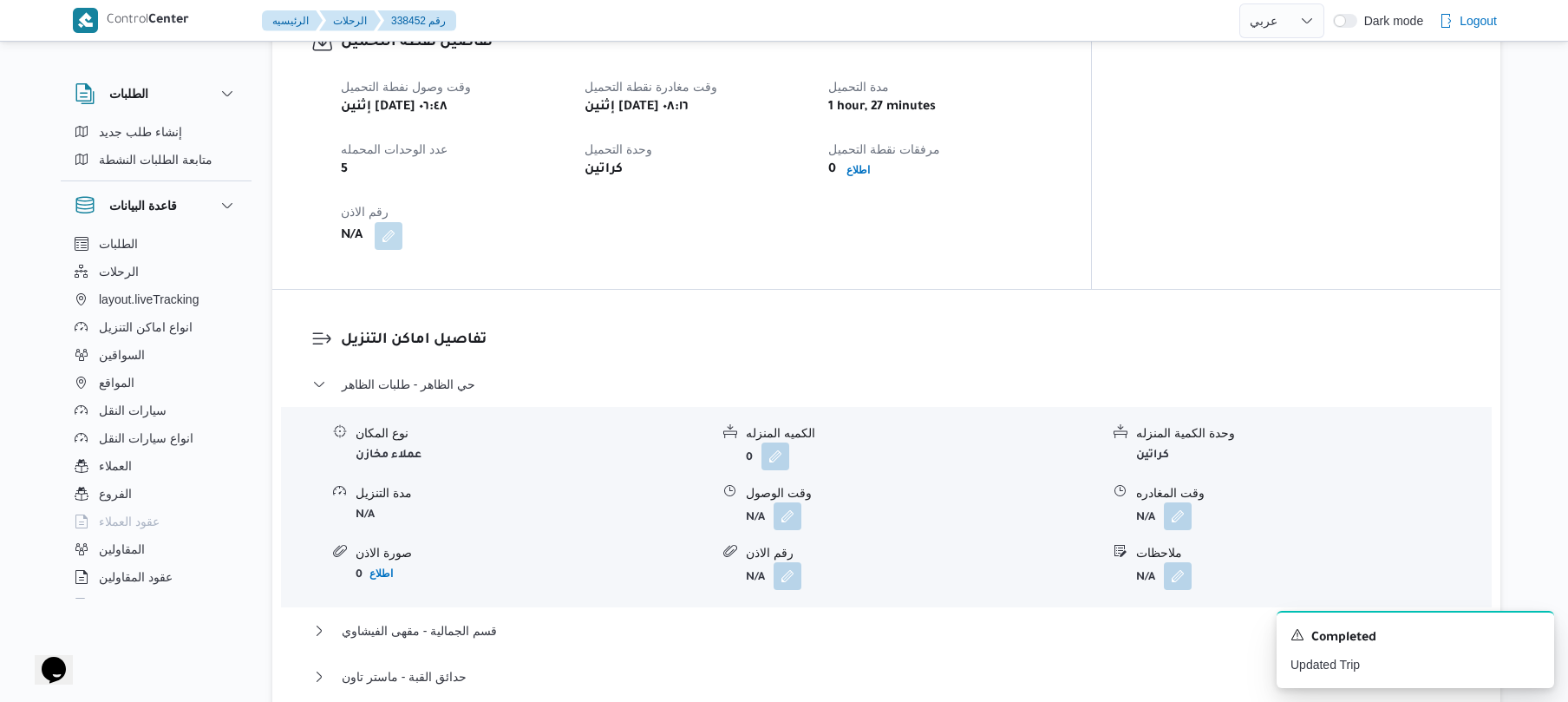
scroll to position [1202, 0]
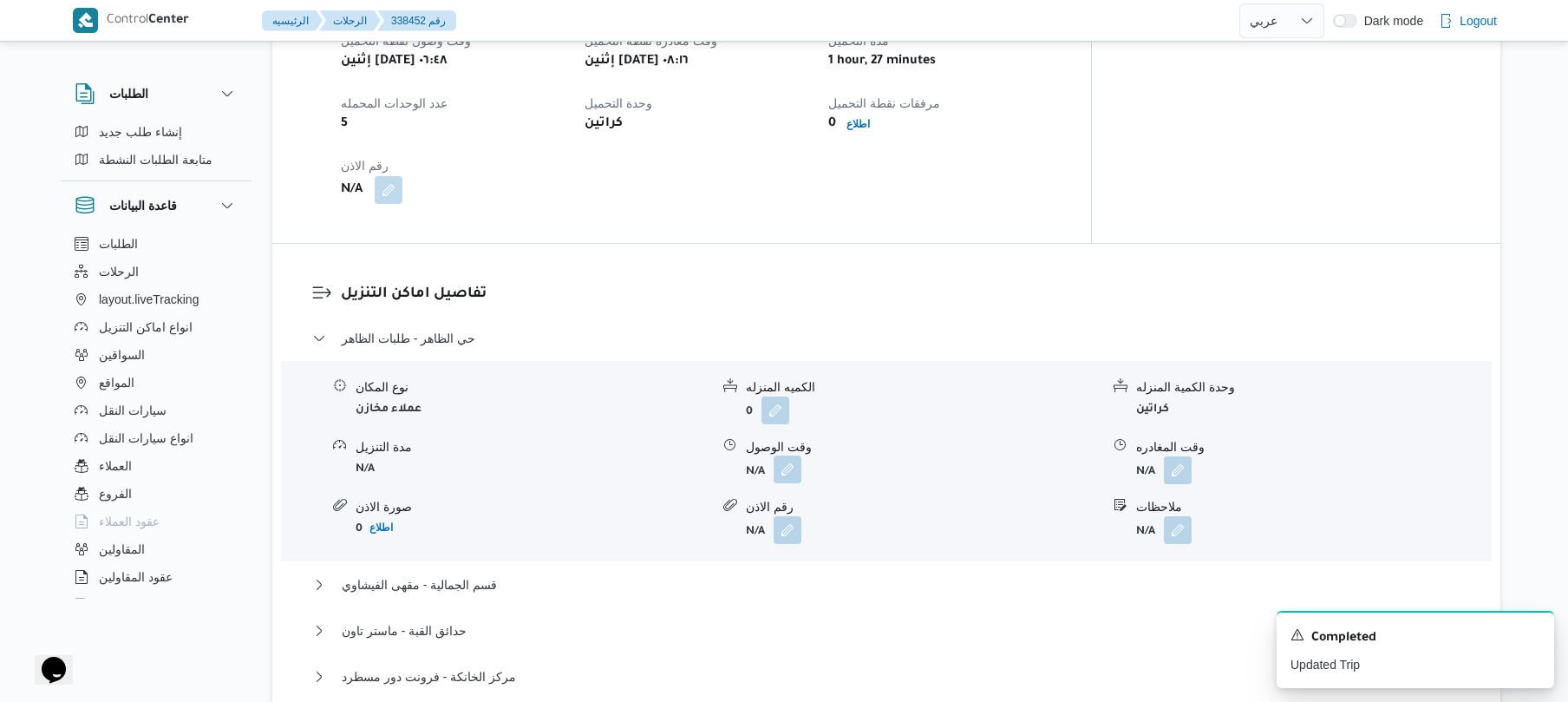
click at [795, 455] on button "button" at bounding box center [787, 469] width 27 height 27
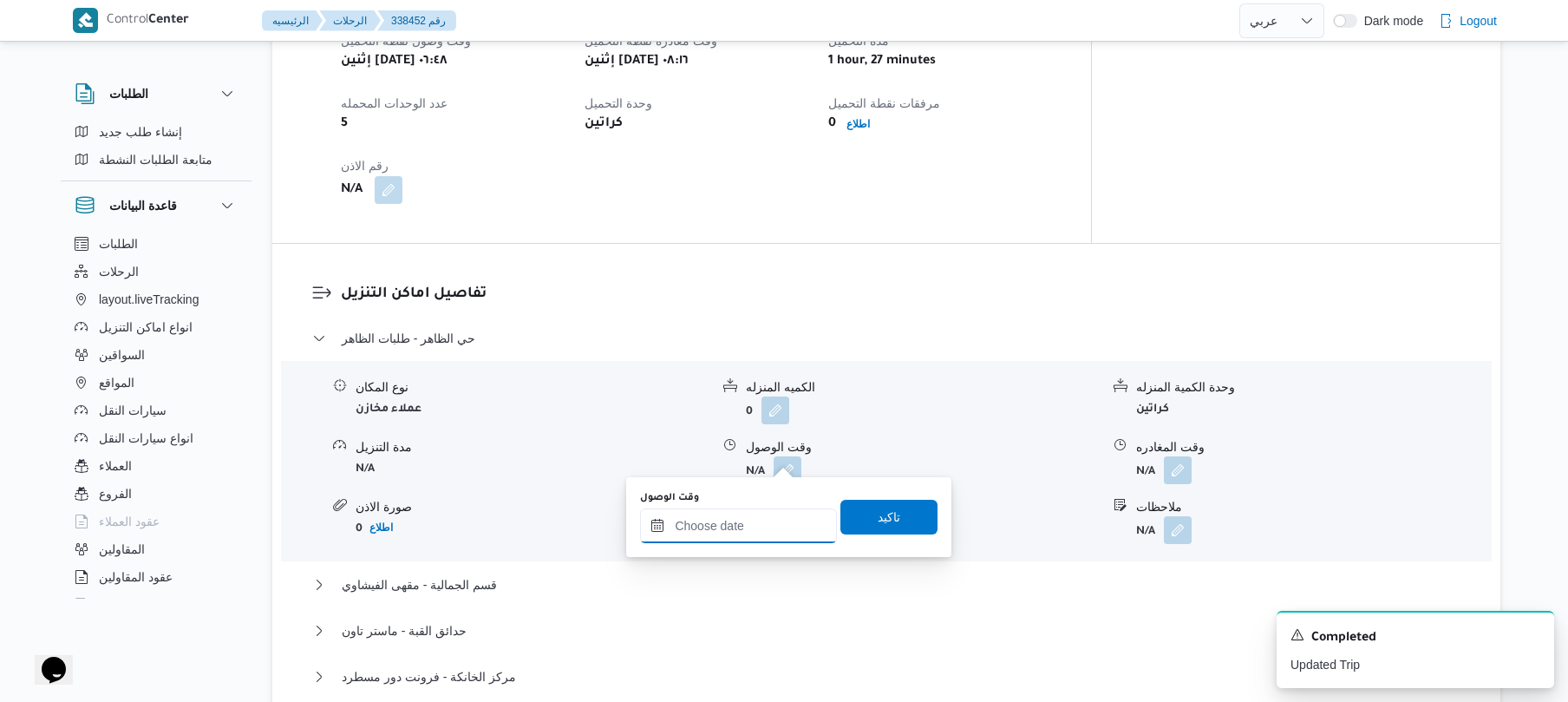
click at [697, 525] on input "وقت الوصول" at bounding box center [739, 526] width 197 height 35
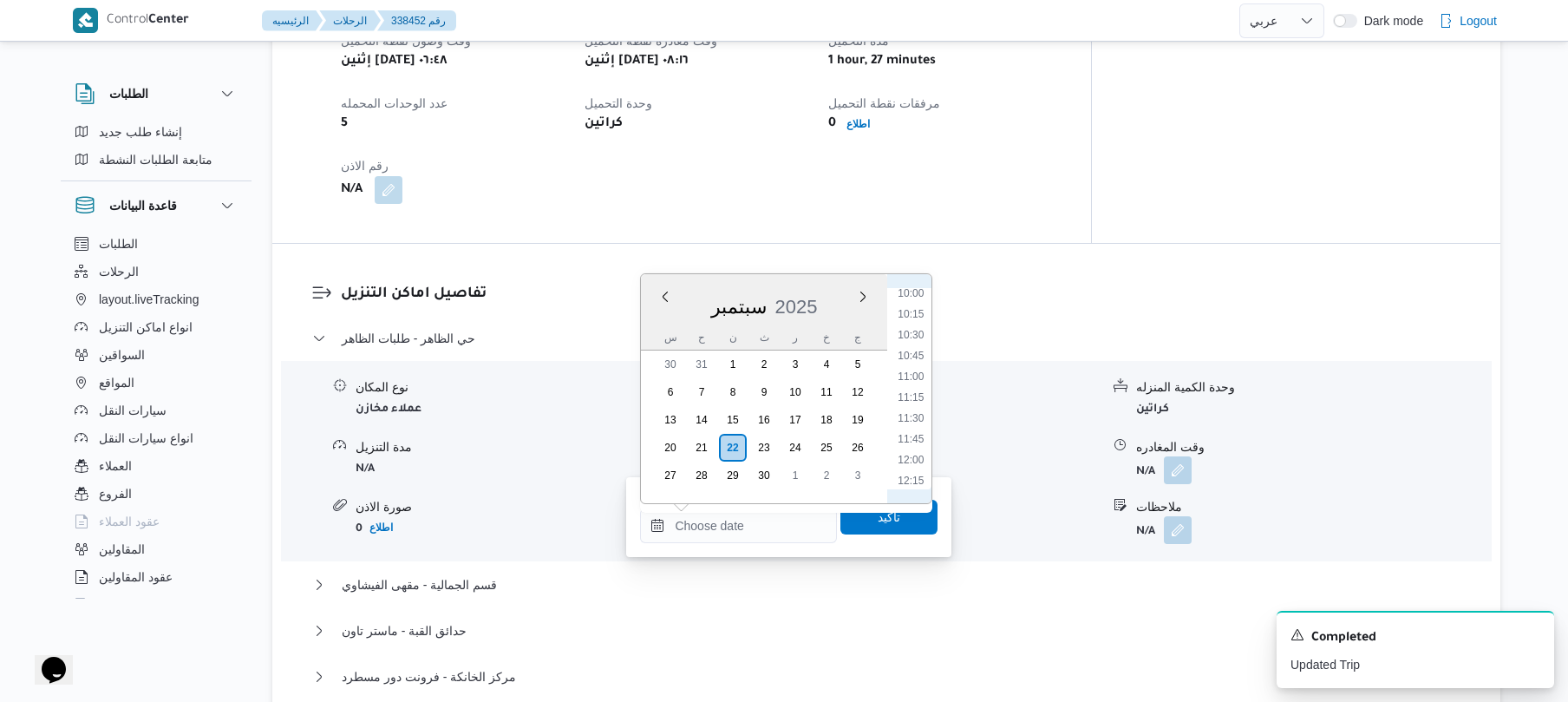
scroll to position [664, 0]
click at [913, 384] on li "09:00" at bounding box center [911, 382] width 40 height 18
type input "٢٢/٠٩/٢٠٢٥ ٠٩:٠٠"
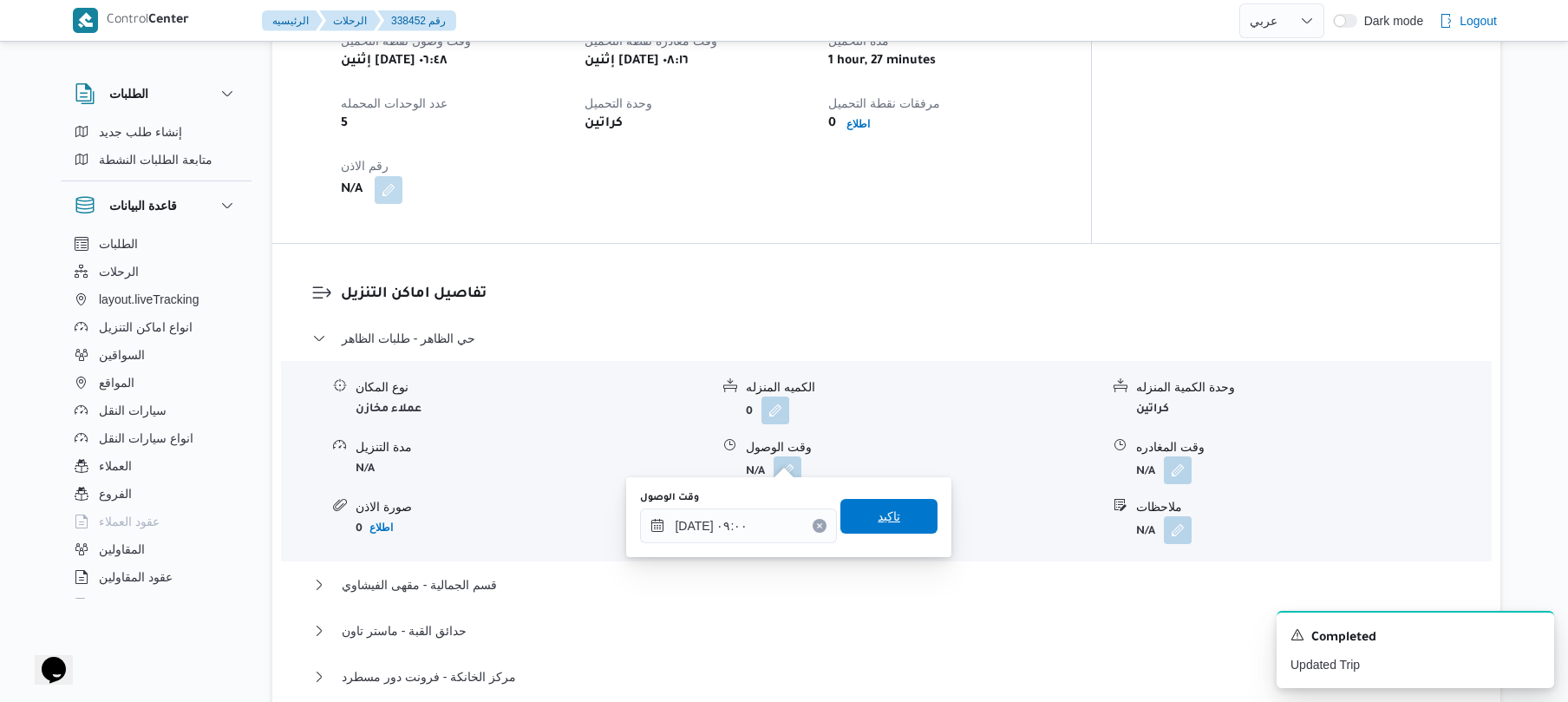
click at [888, 516] on span "تاكيد" at bounding box center [888, 516] width 22 height 21
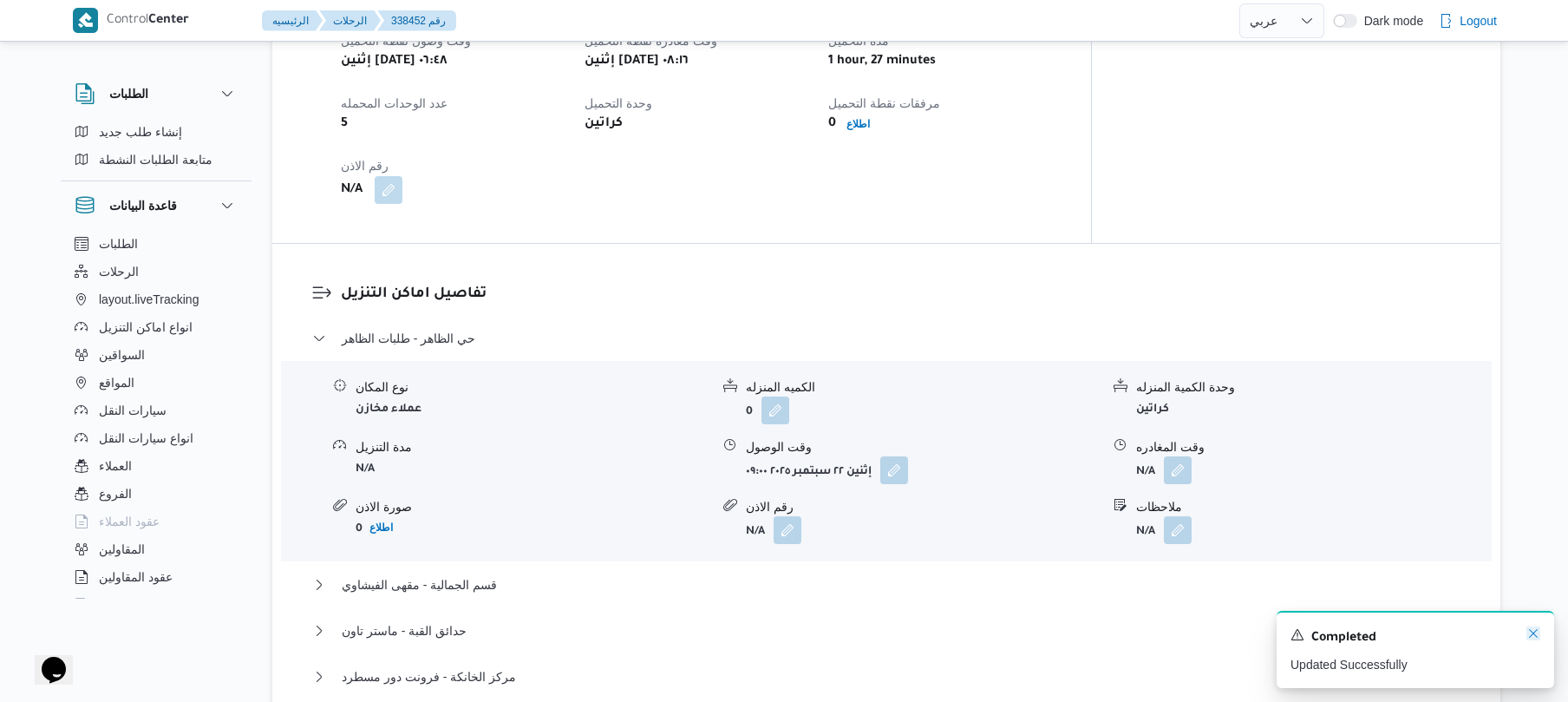
click at [1531, 635] on icon "Dismiss toast" at bounding box center [1533, 633] width 14 height 14
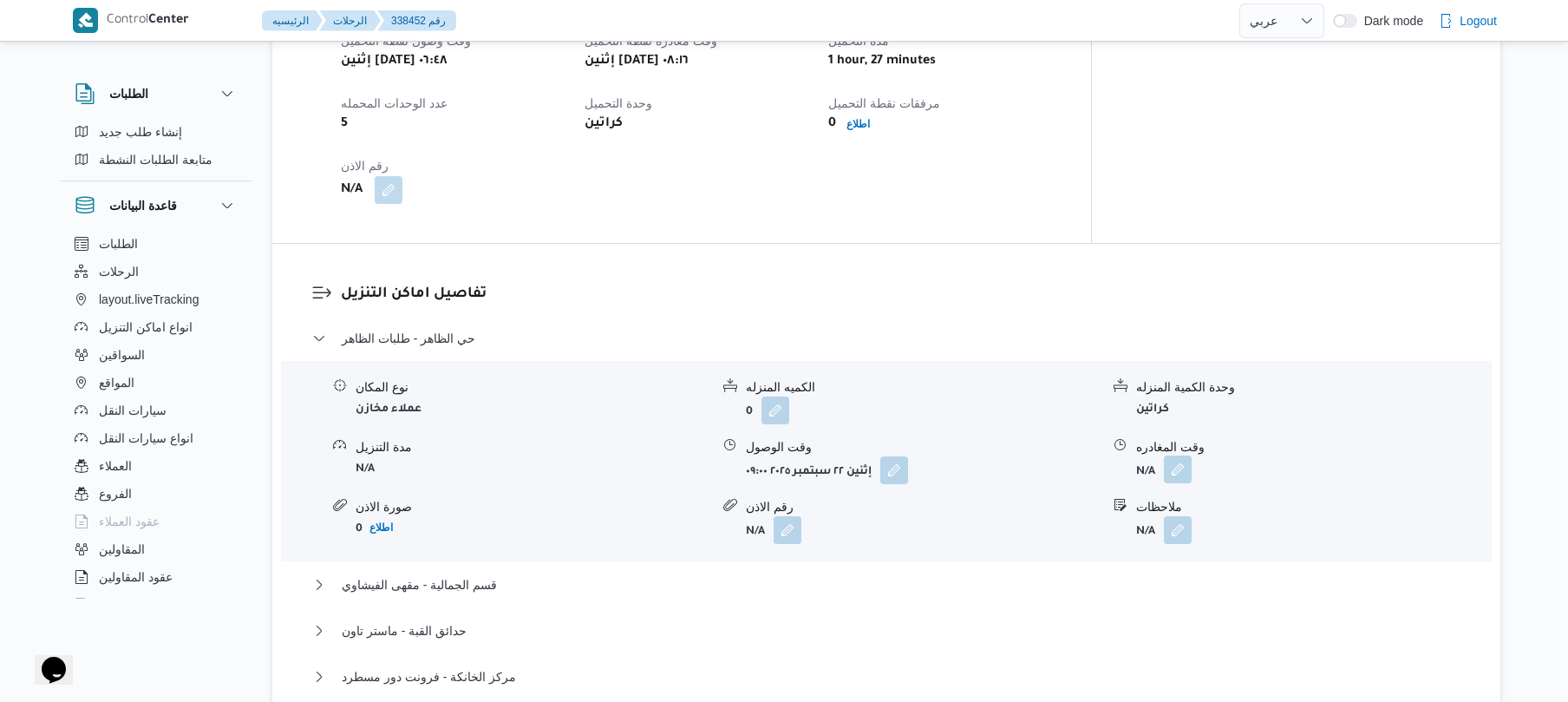
click at [1176, 455] on button "button" at bounding box center [1177, 469] width 27 height 27
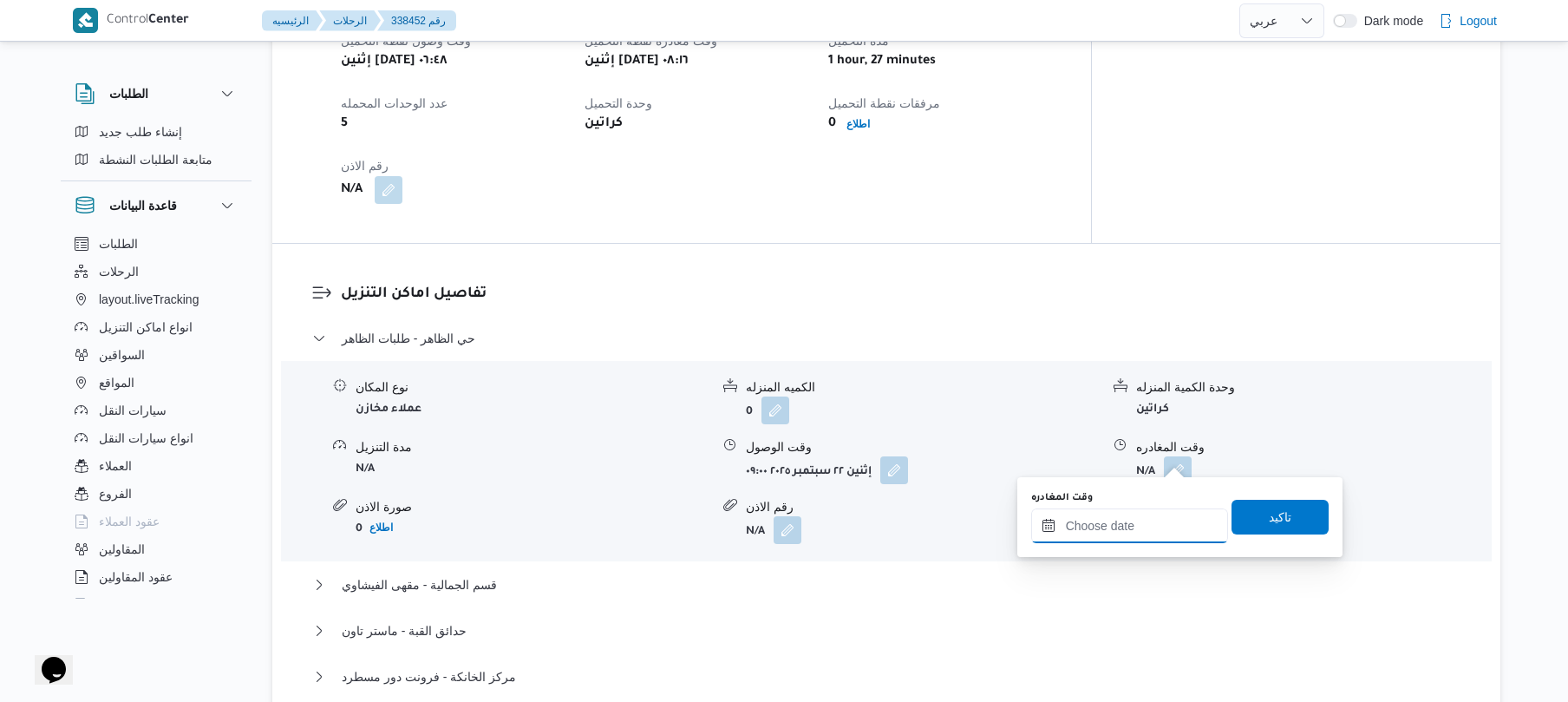
click at [1121, 525] on input "وقت المغادره" at bounding box center [1130, 526] width 197 height 35
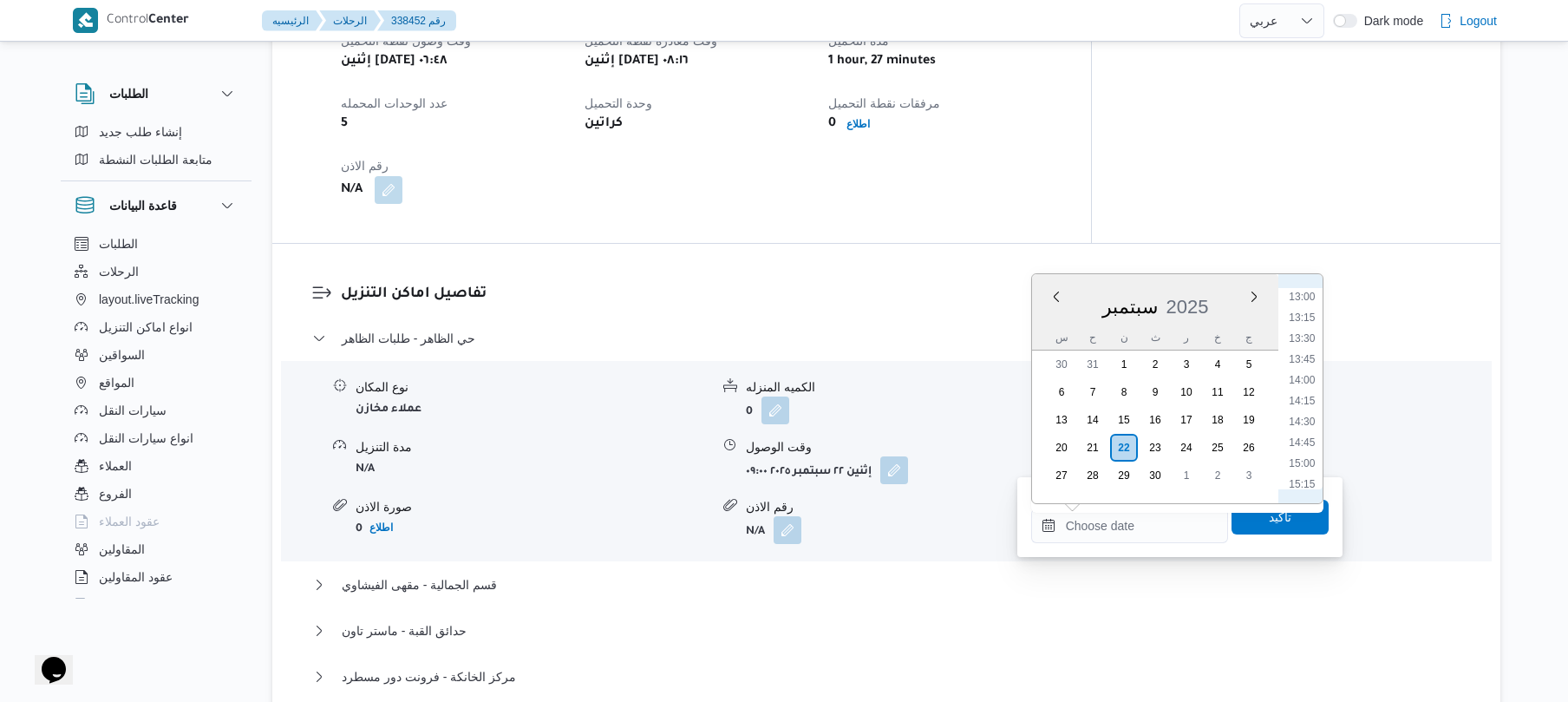
scroll to position [1007, 0]
click at [1301, 291] on li "12:00" at bounding box center [1301, 289] width 40 height 18
type input "٢٢/٠٩/٢٠٢٥ ١٢:٠٠"
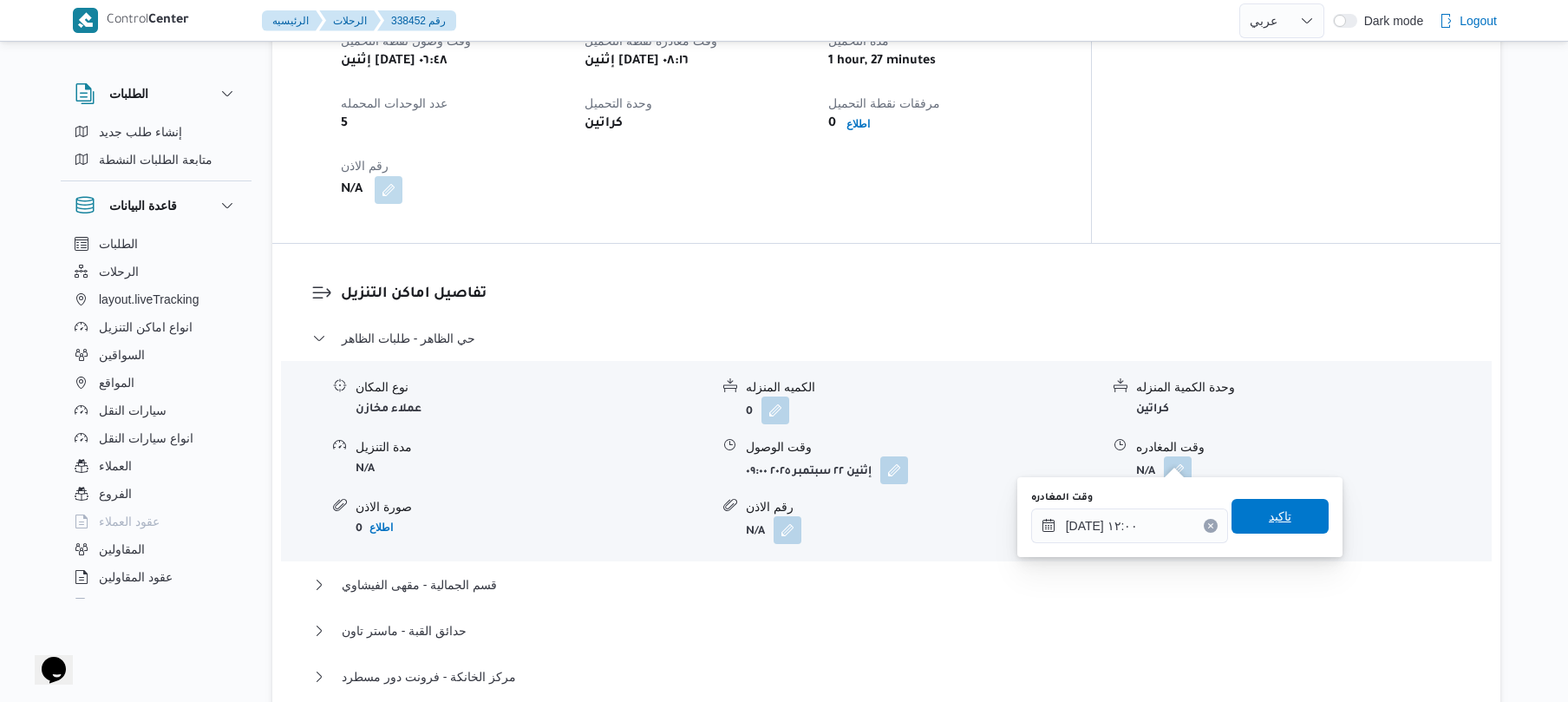
click at [1260, 525] on span "تاكيد" at bounding box center [1279, 516] width 97 height 35
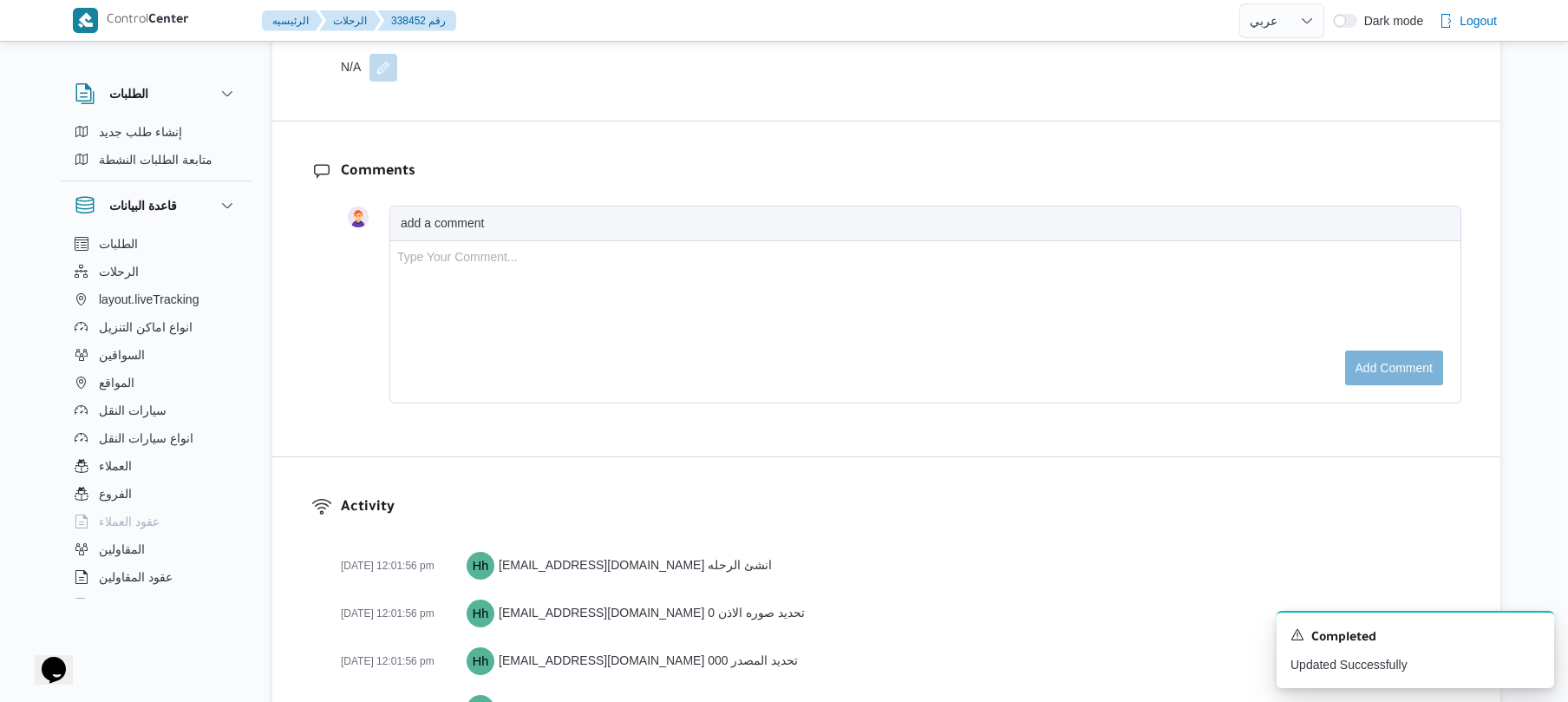
scroll to position [2209, 0]
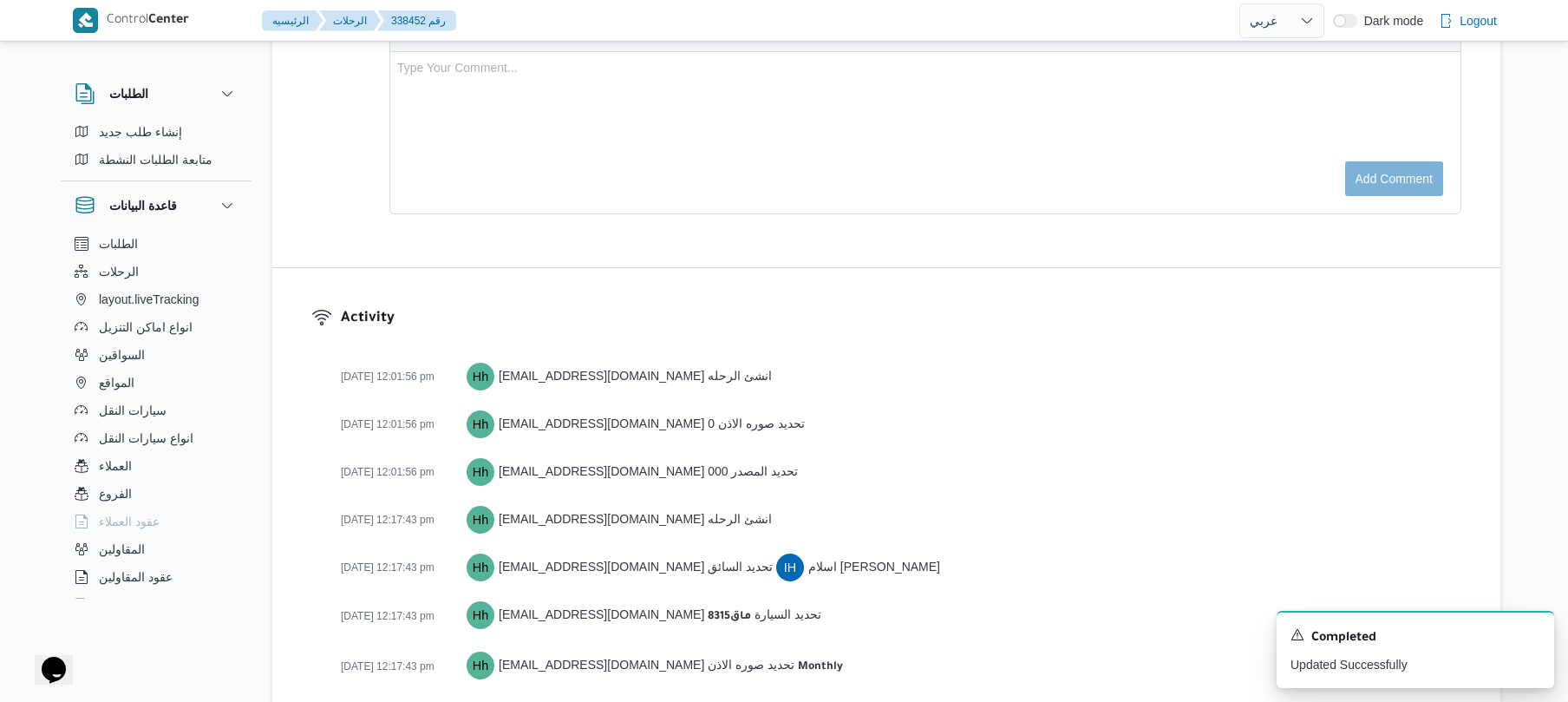
click at [1266, 456] on div "22-01-2025 12:01:56 pm Hh hadeer.hesham@illa.com.eg تحديد المصدر 0 0 0" at bounding box center [901, 471] width 1121 height 30
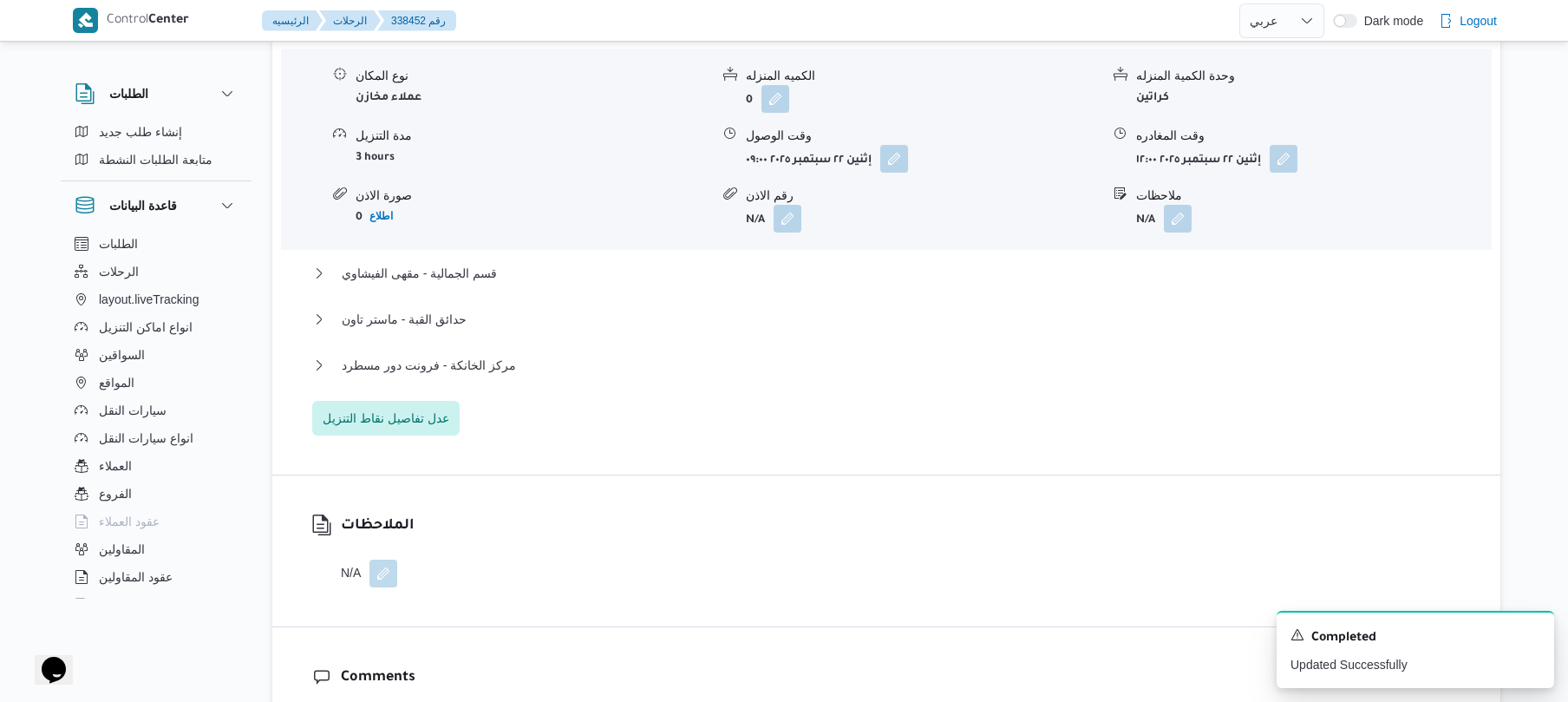
scroll to position [1468, 0]
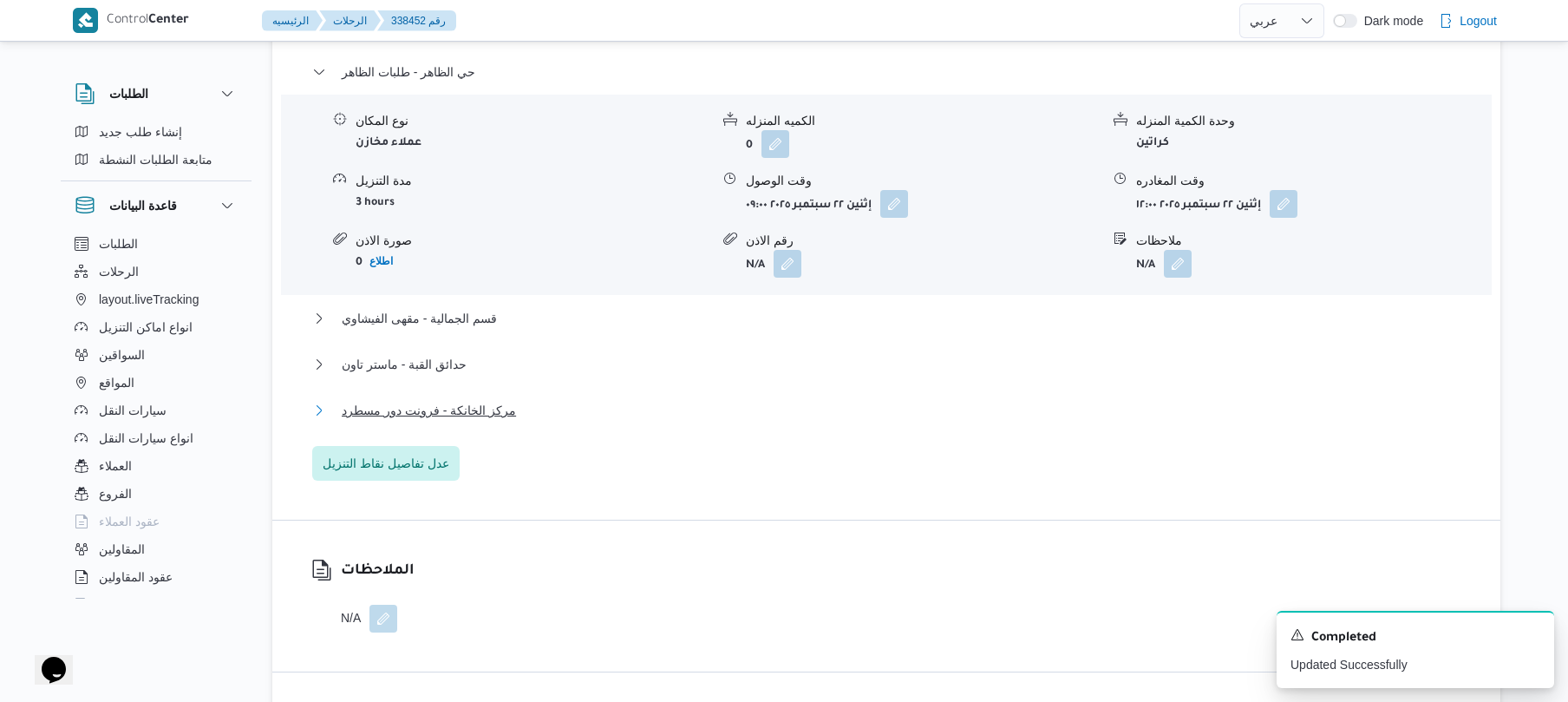
click at [899, 400] on button "مركز الخانكة - فرونت دور مسطرد" at bounding box center [887, 410] width 1149 height 21
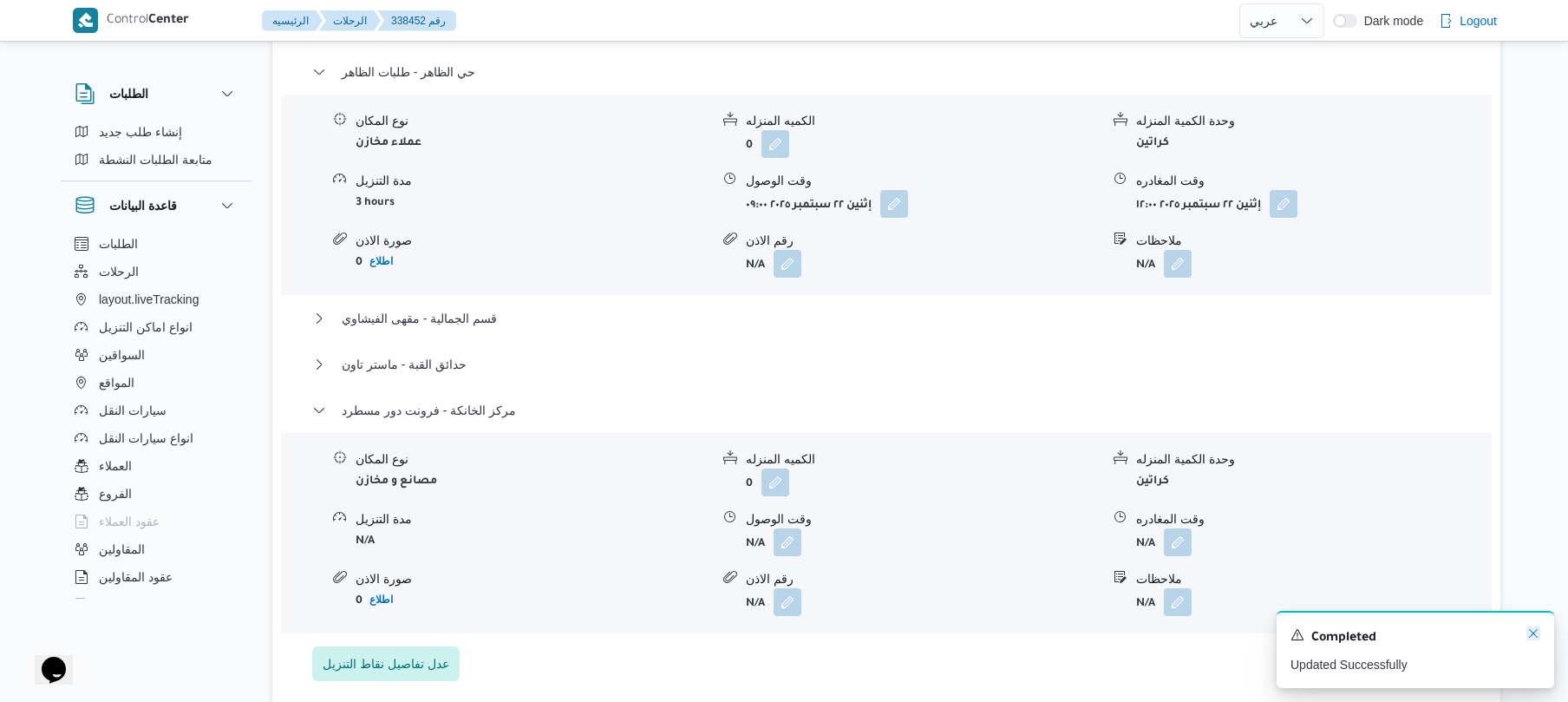
click at [1532, 636] on icon "Dismiss toast" at bounding box center [1533, 633] width 9 height 9
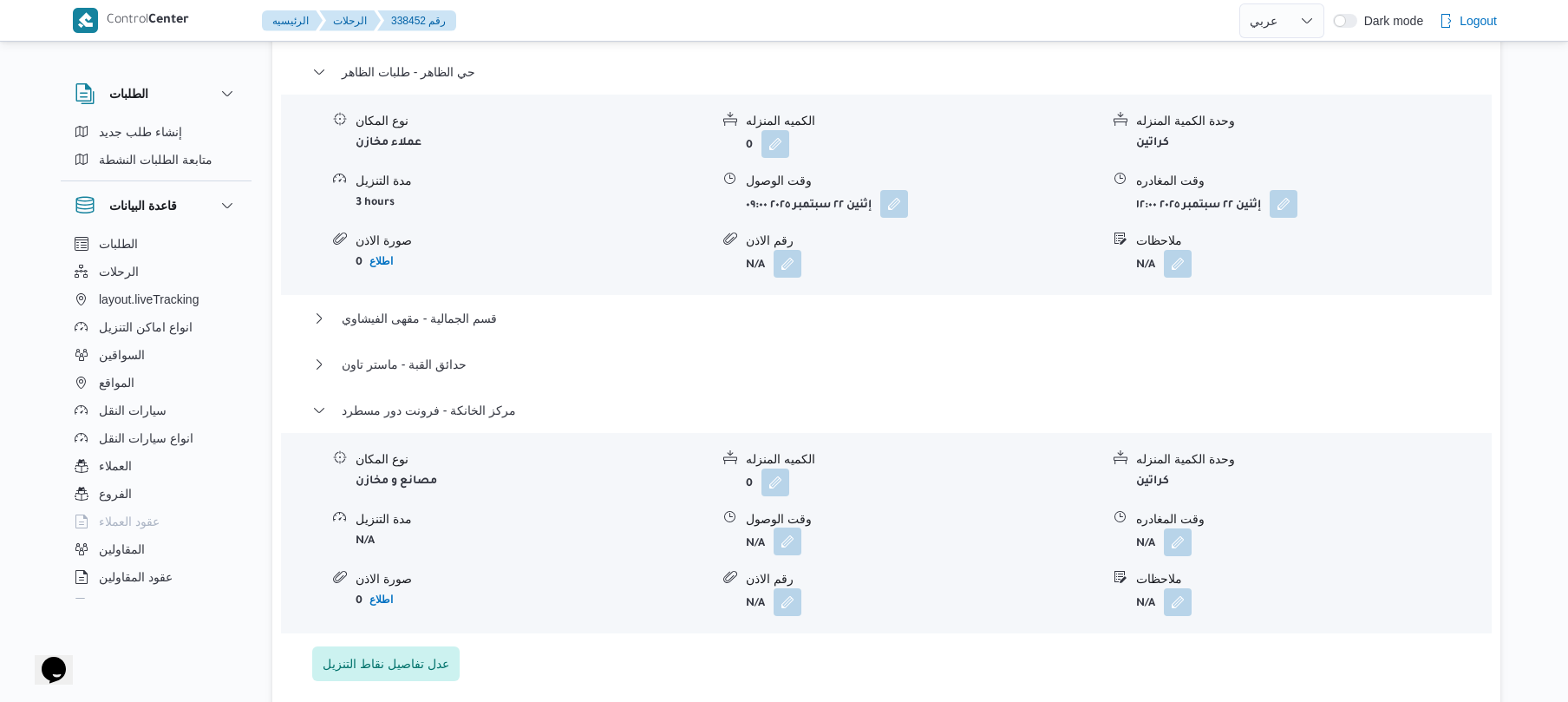
click at [791, 532] on button "button" at bounding box center [787, 541] width 27 height 27
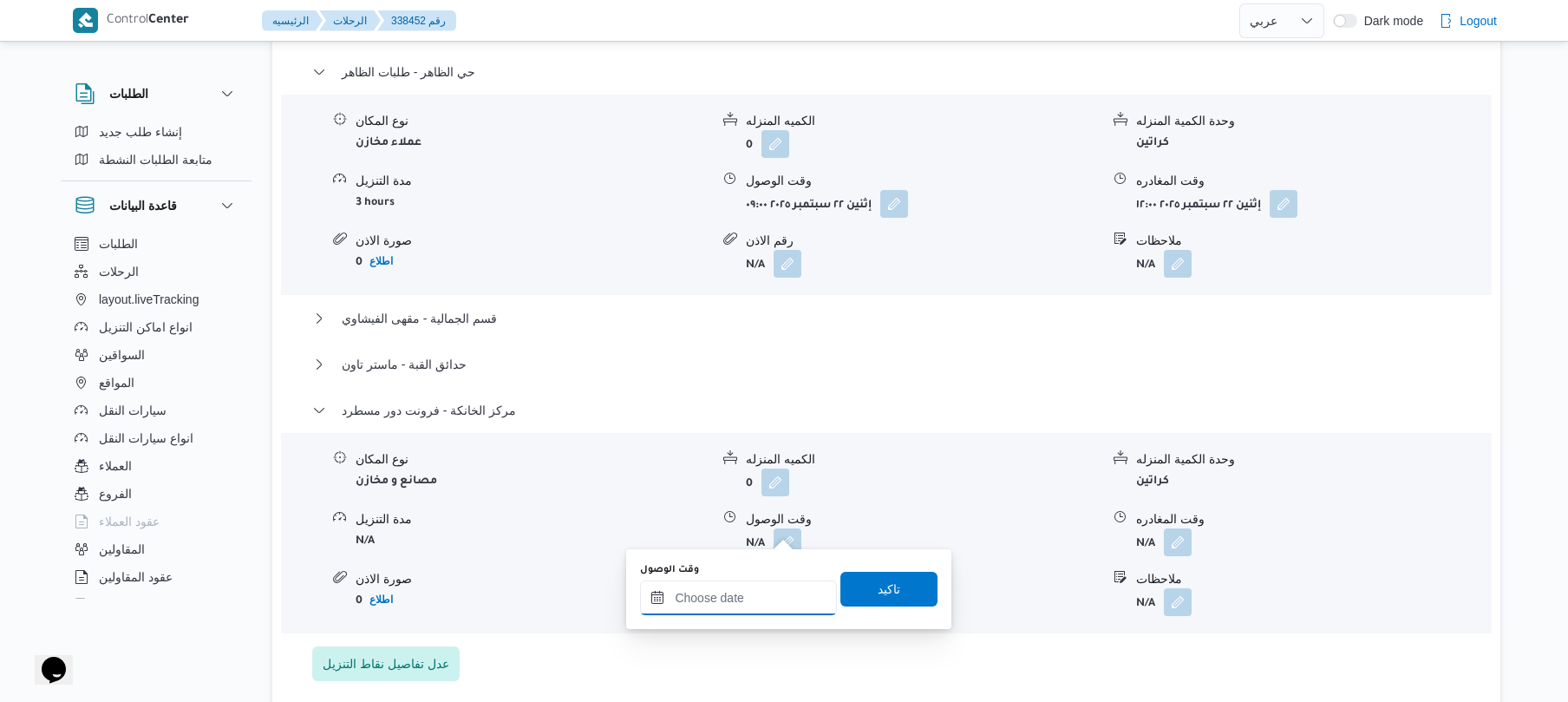
click at [739, 604] on input "وقت الوصول" at bounding box center [739, 598] width 197 height 35
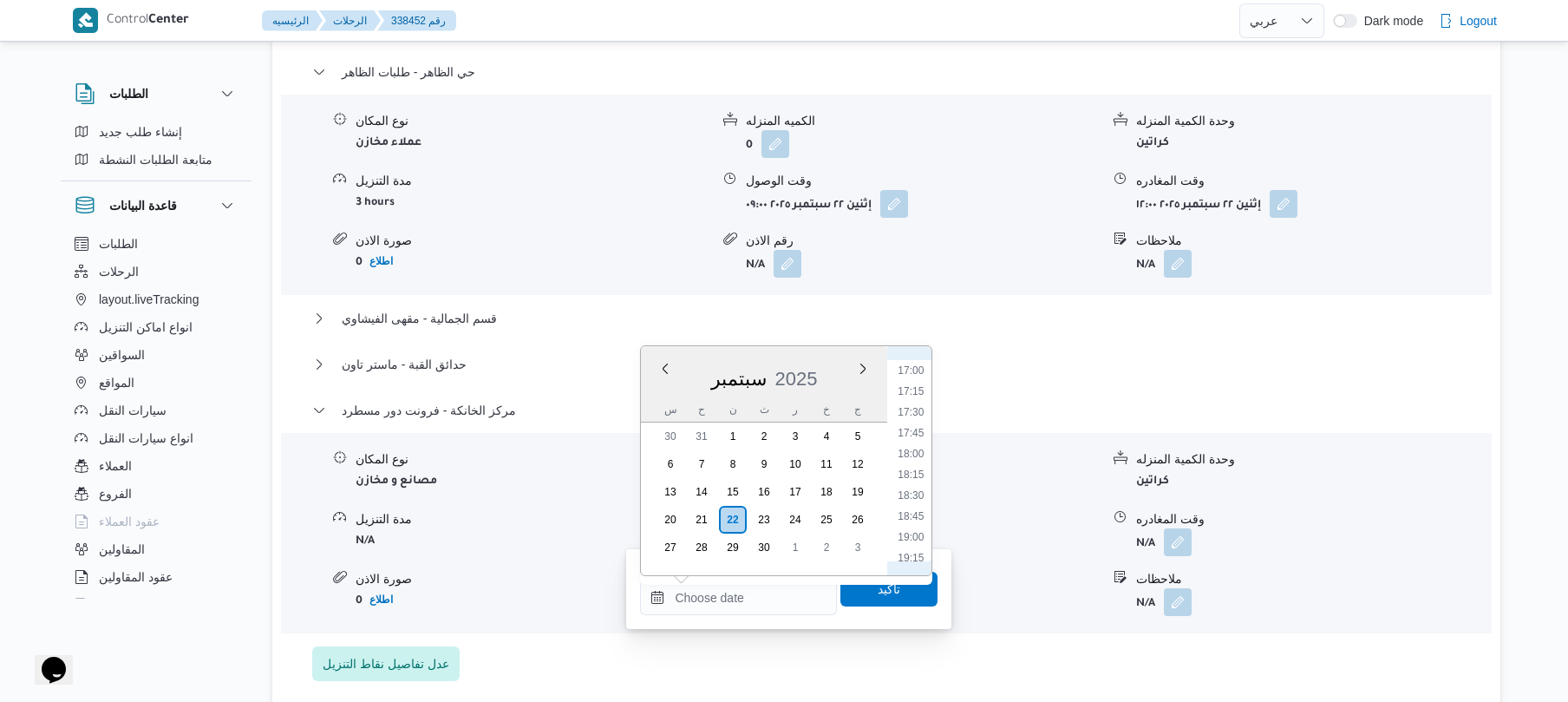
scroll to position [1349, 0]
click at [1180, 532] on button "button" at bounding box center [1177, 541] width 27 height 27
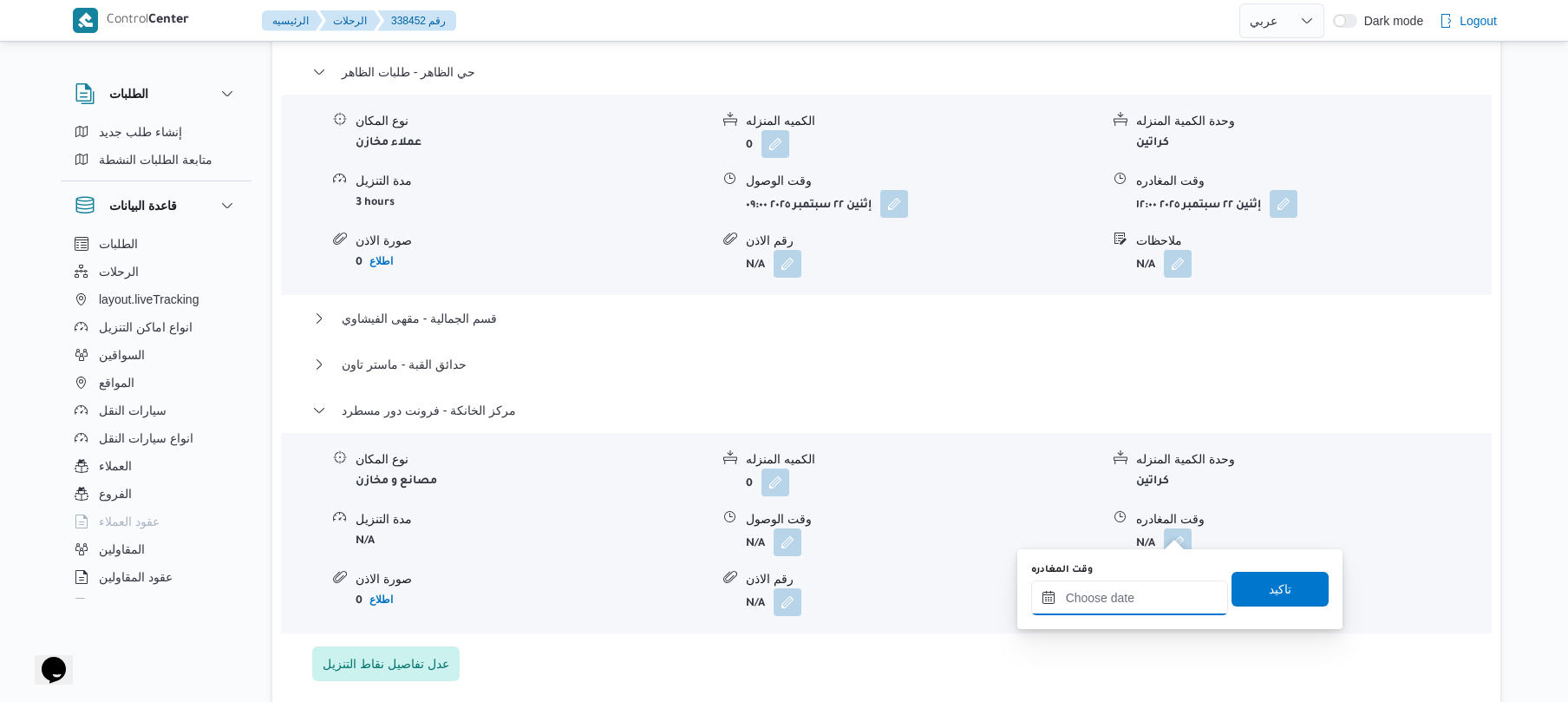
click at [1115, 597] on input "وقت المغادره" at bounding box center [1130, 598] width 197 height 35
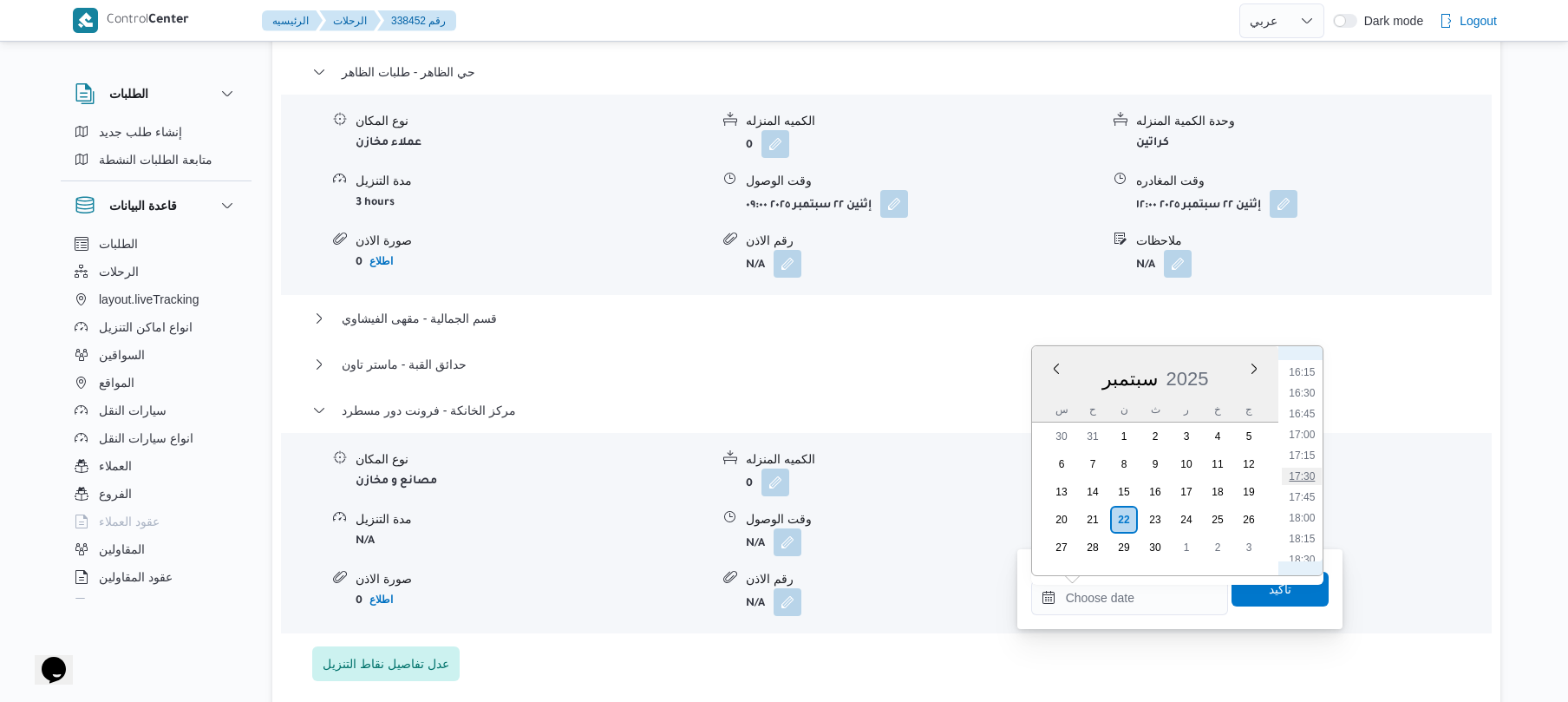
click at [1304, 472] on li "17:30" at bounding box center [1301, 476] width 40 height 18
type input "٢٢/٠٩/٢٠٢٥ ١٧:٣٠"
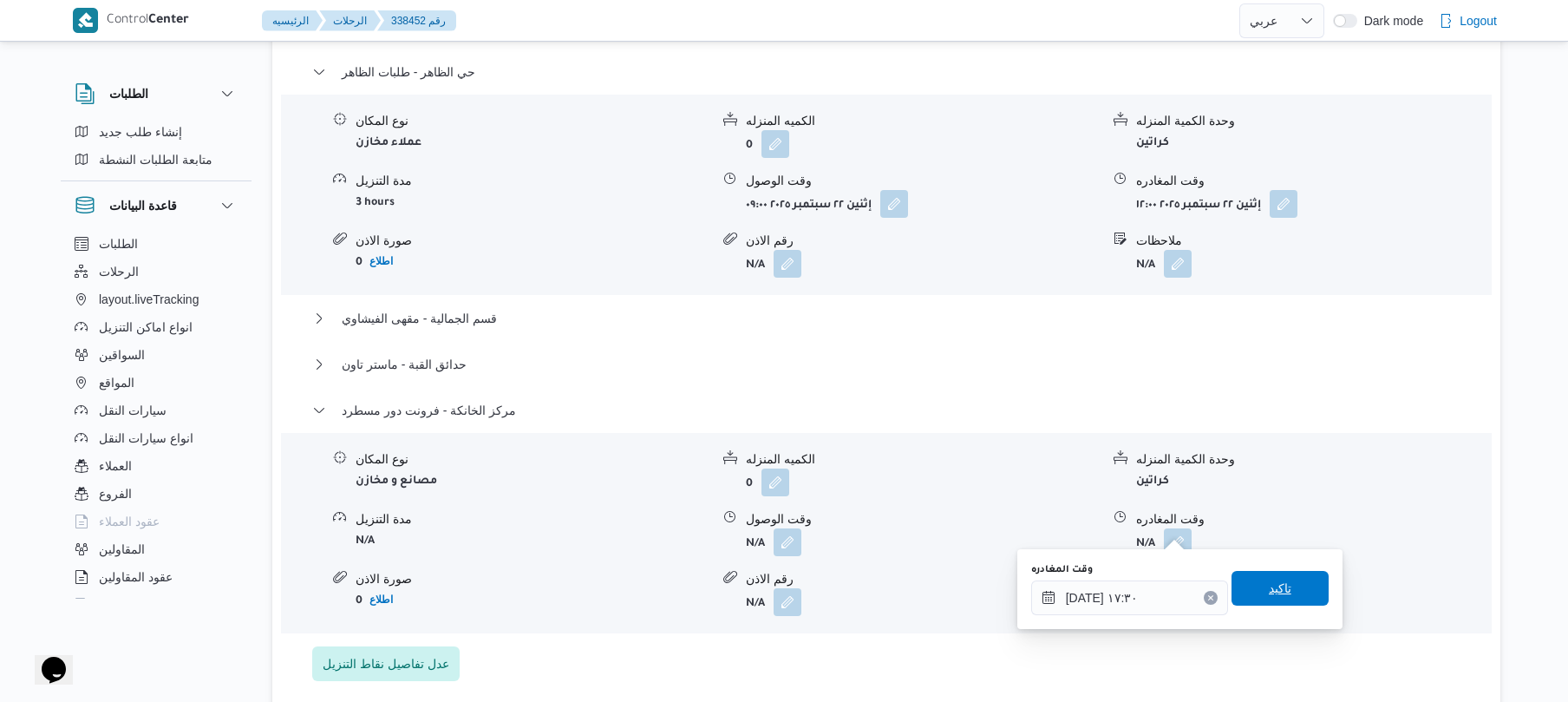
click at [1269, 595] on span "تاكيد" at bounding box center [1280, 588] width 22 height 21
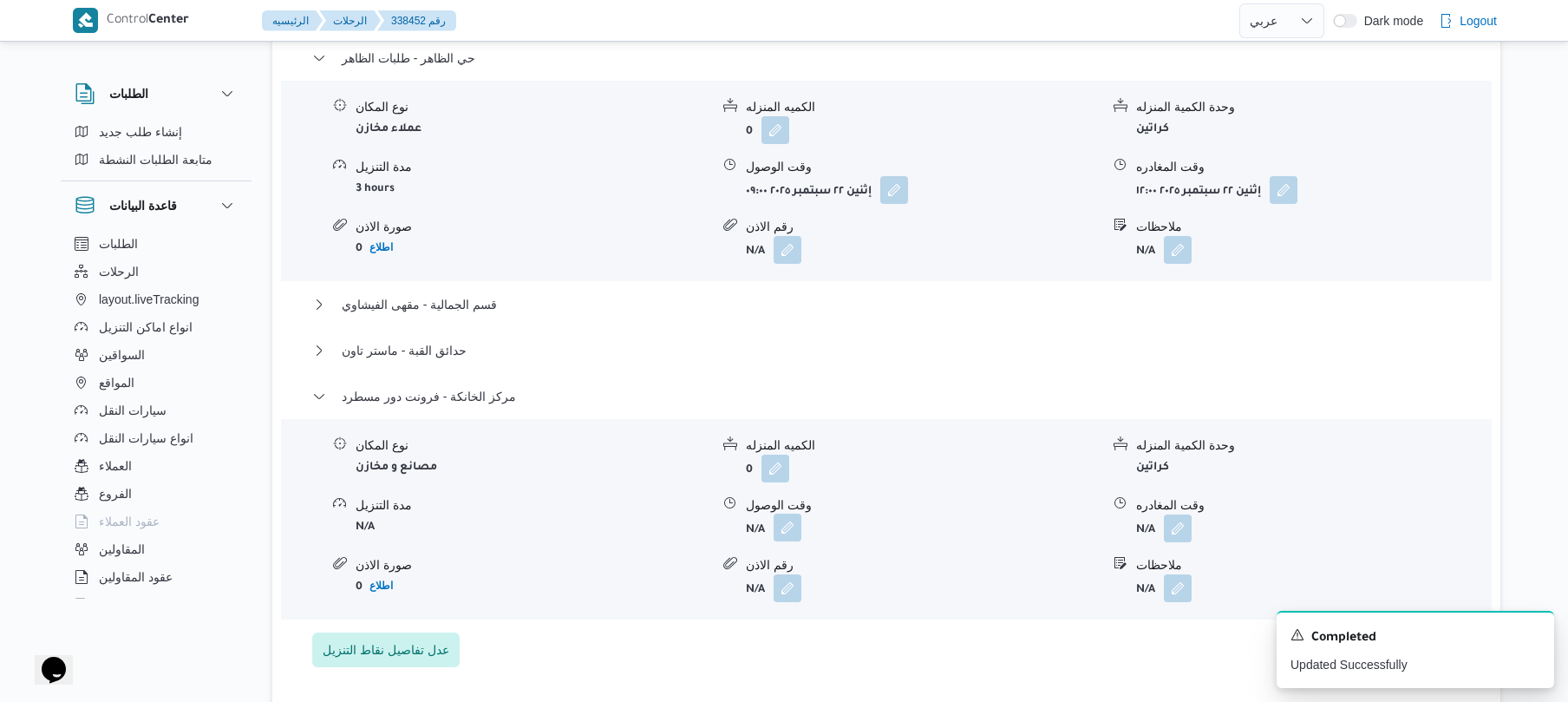
click at [796, 540] on button "button" at bounding box center [787, 527] width 27 height 27
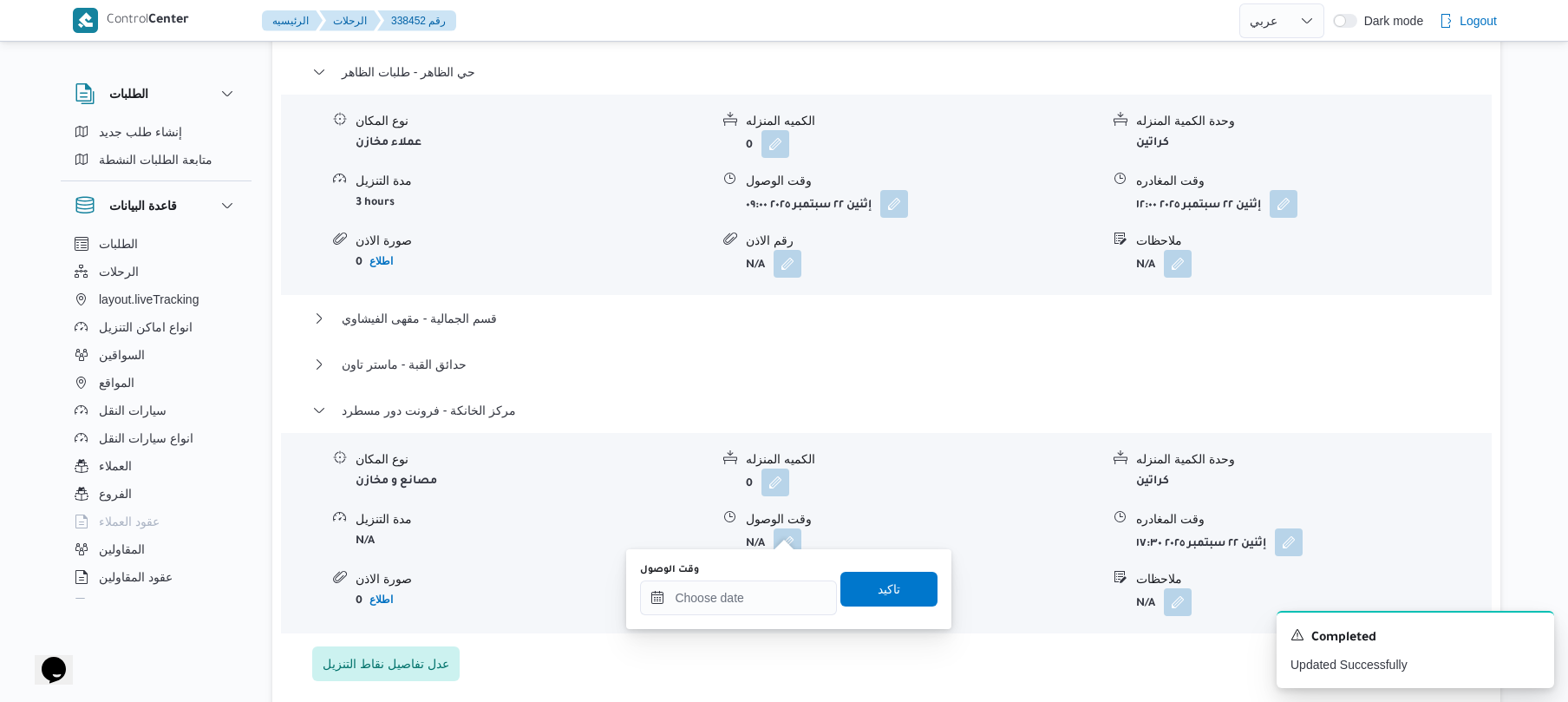
click at [777, 578] on div "وقت الوصول" at bounding box center [739, 589] width 197 height 52
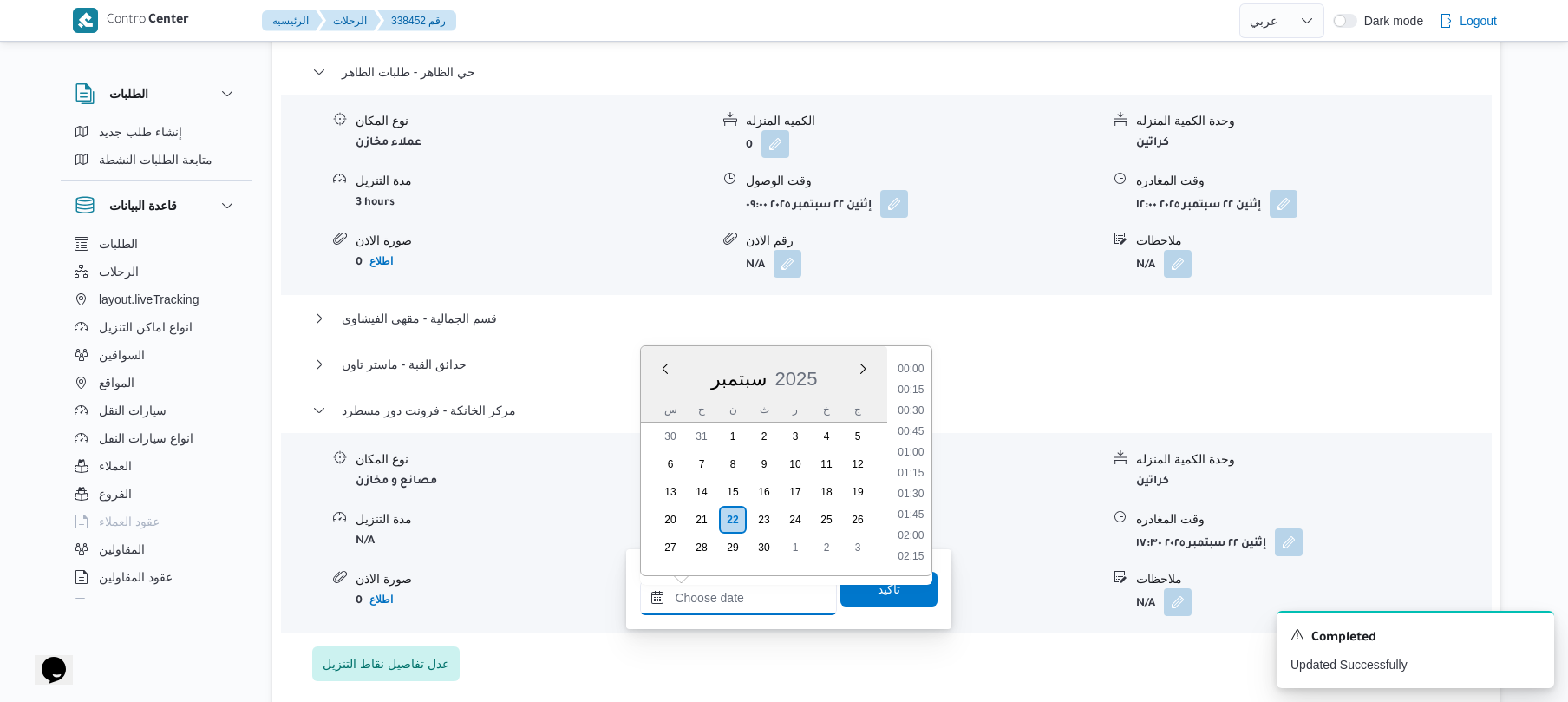
click at [777, 587] on input "وقت الوصول" at bounding box center [739, 598] width 197 height 35
click at [913, 453] on li "17:15" at bounding box center [911, 455] width 40 height 18
type input "٢٢/٠٩/٢٠٢٥ ١٧:١٥"
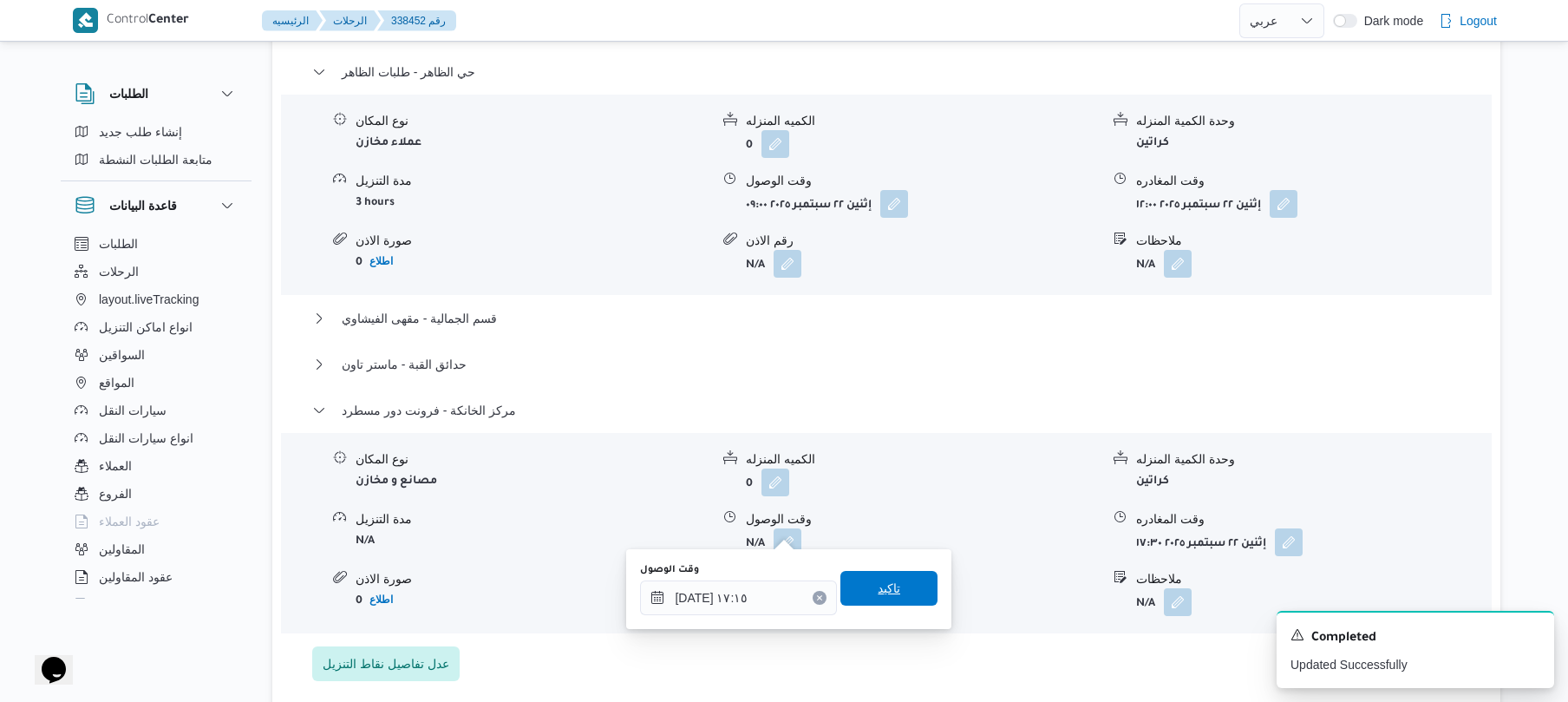
click at [882, 597] on span "تاكيد" at bounding box center [888, 588] width 22 height 21
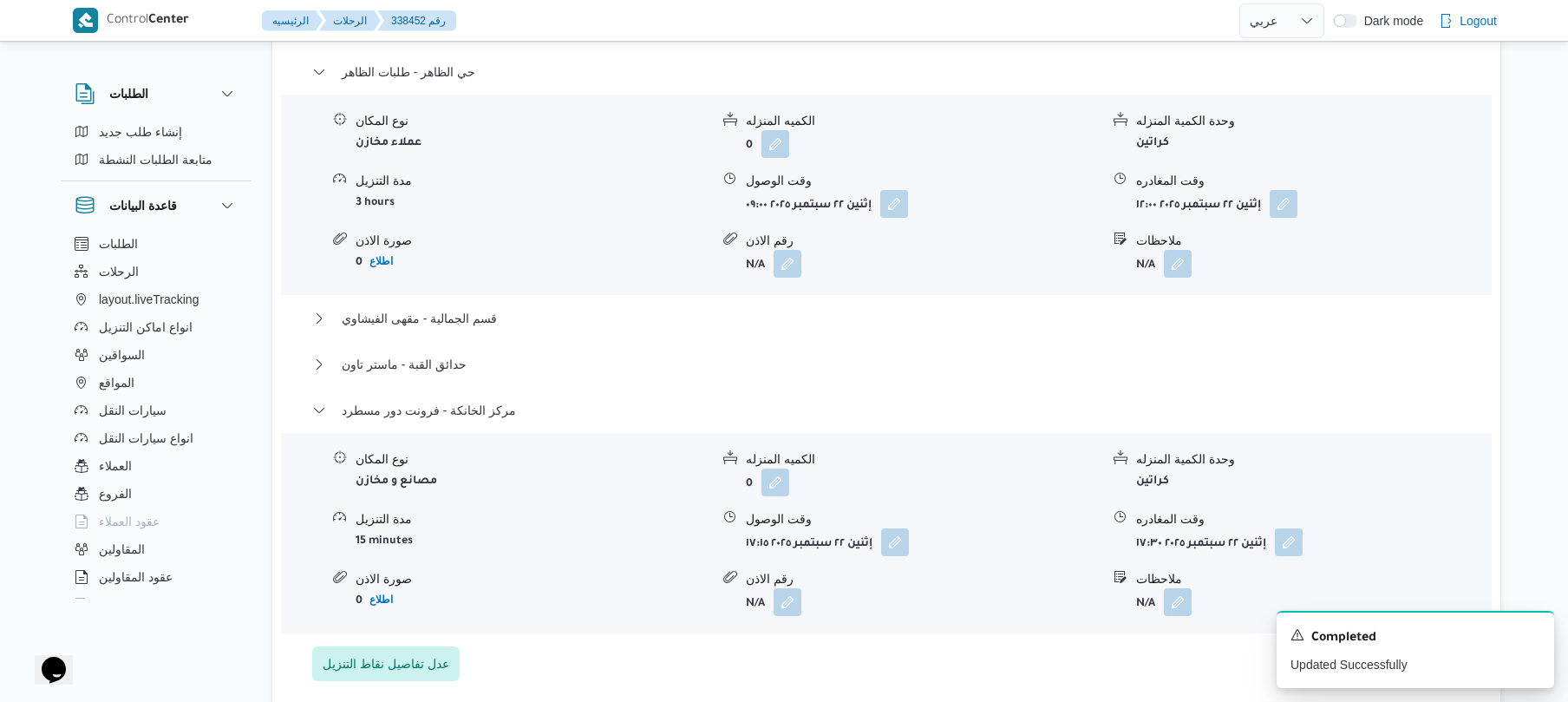
scroll to position [0, 0]
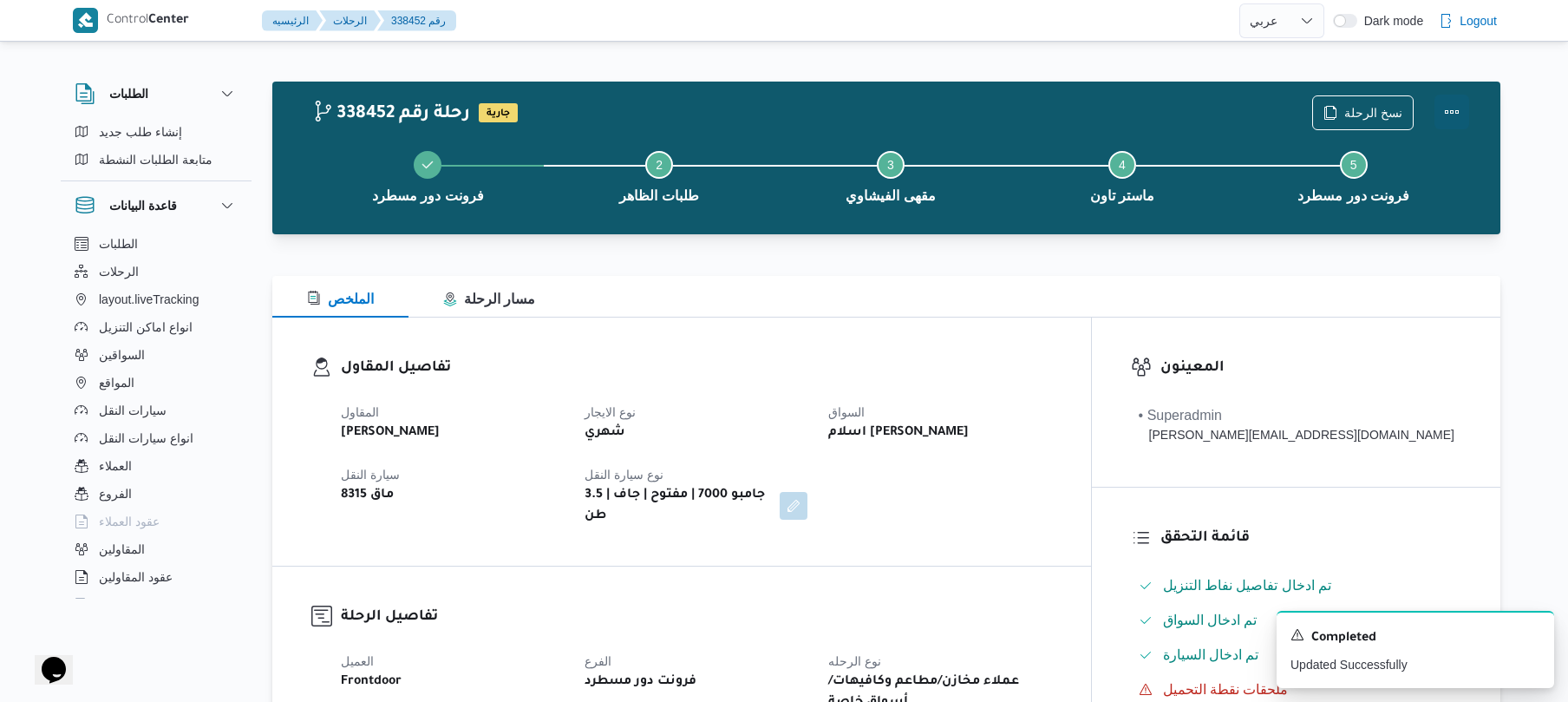
click at [1449, 112] on button "Actions" at bounding box center [1452, 112] width 35 height 35
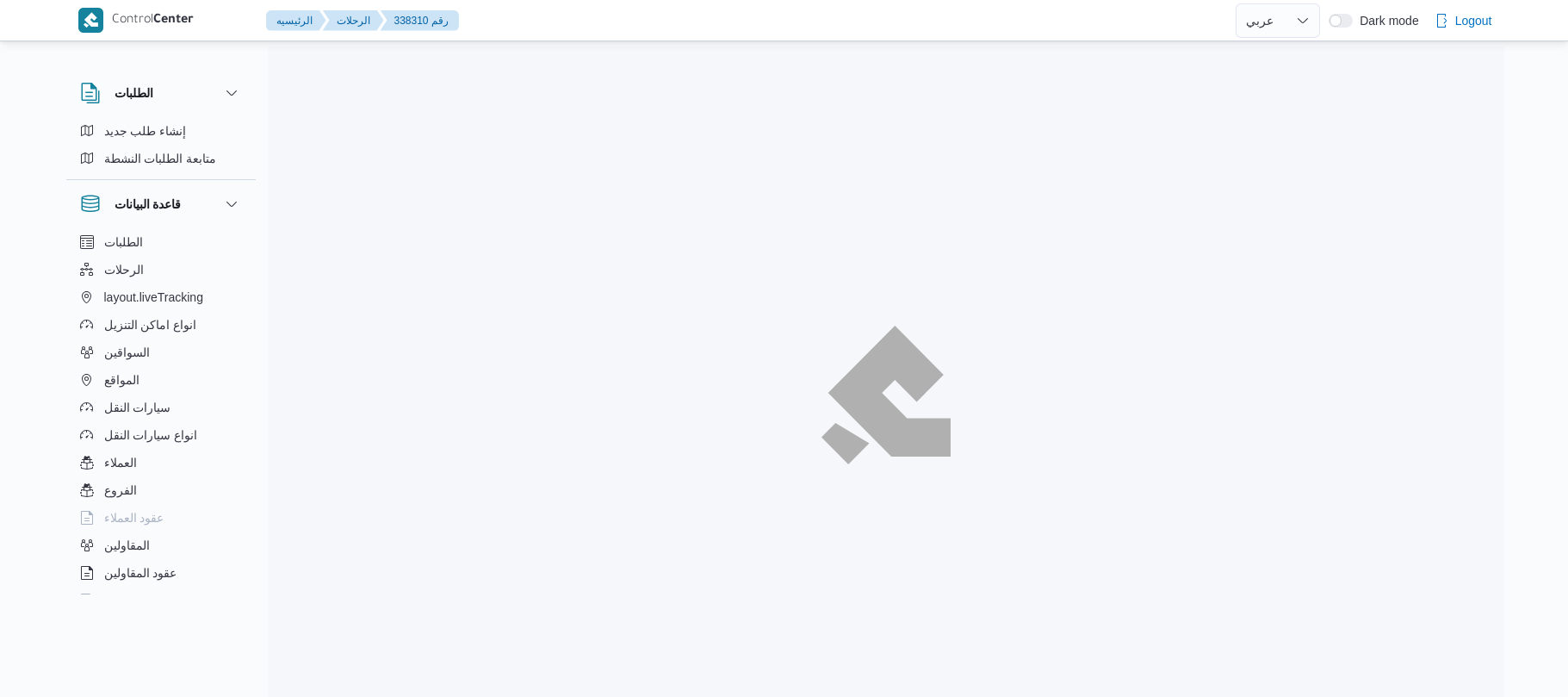
select select "ar"
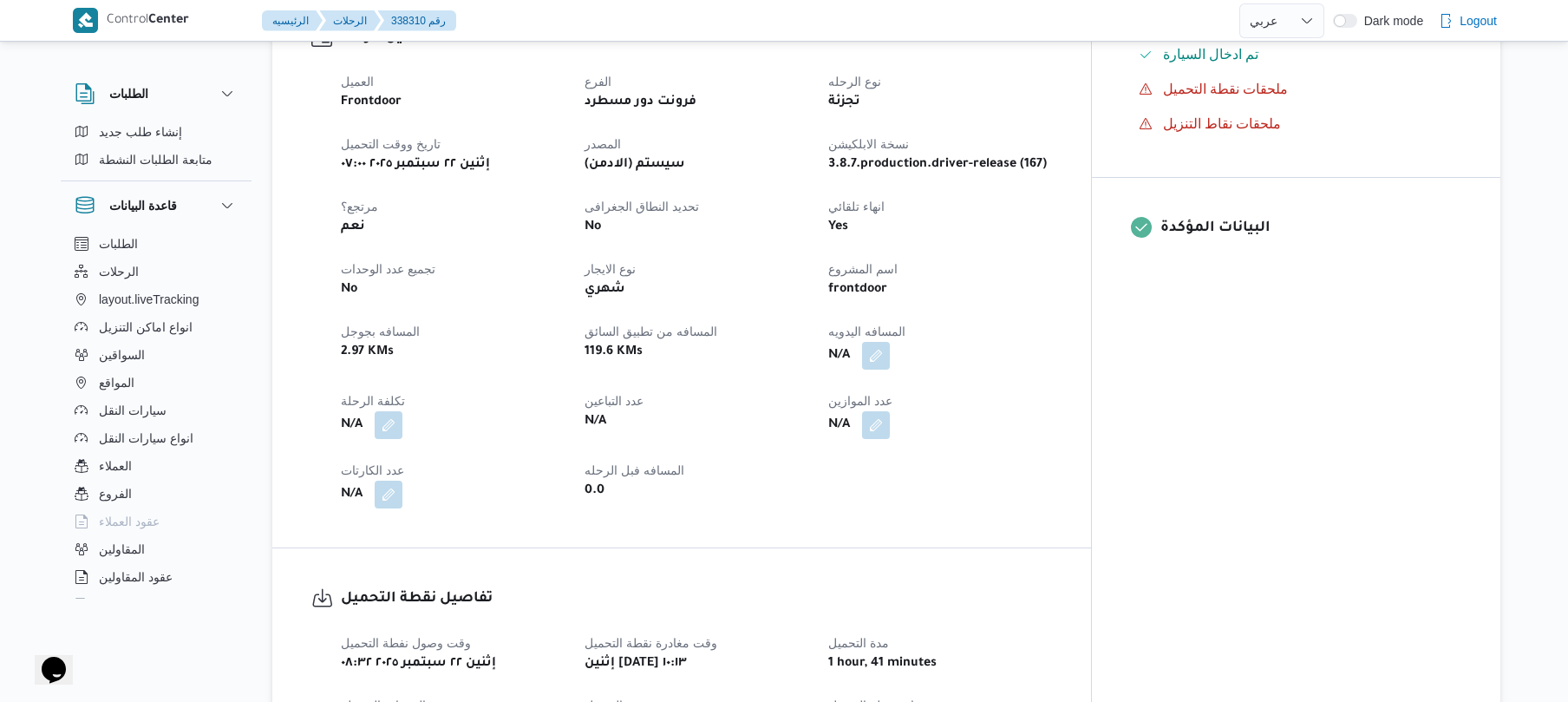
scroll to position [601, 0]
click at [889, 340] on button "button" at bounding box center [876, 353] width 27 height 27
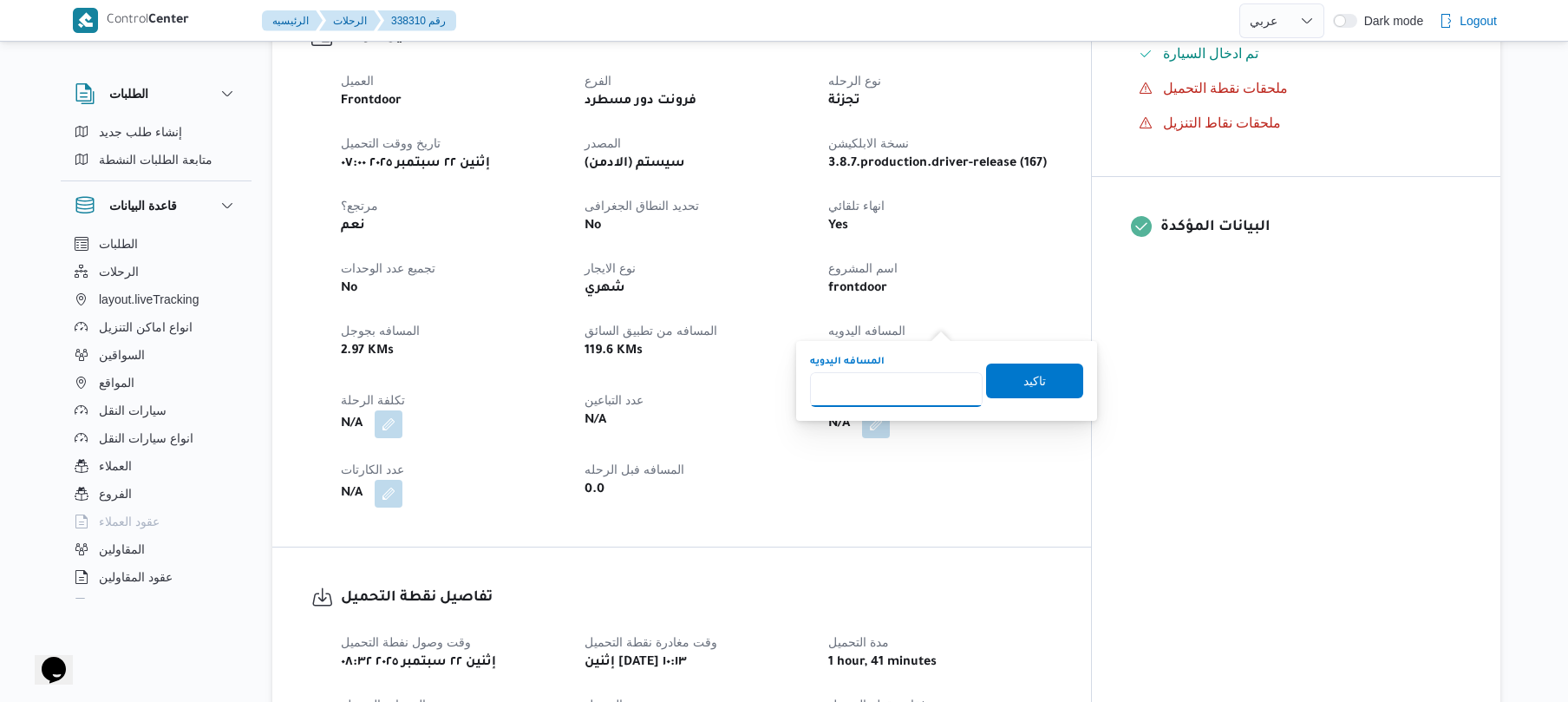
click at [930, 395] on input "المسافه اليدويه" at bounding box center [896, 390] width 173 height 35
type input "90"
click at [1023, 378] on span "تاكيد" at bounding box center [1034, 379] width 22 height 21
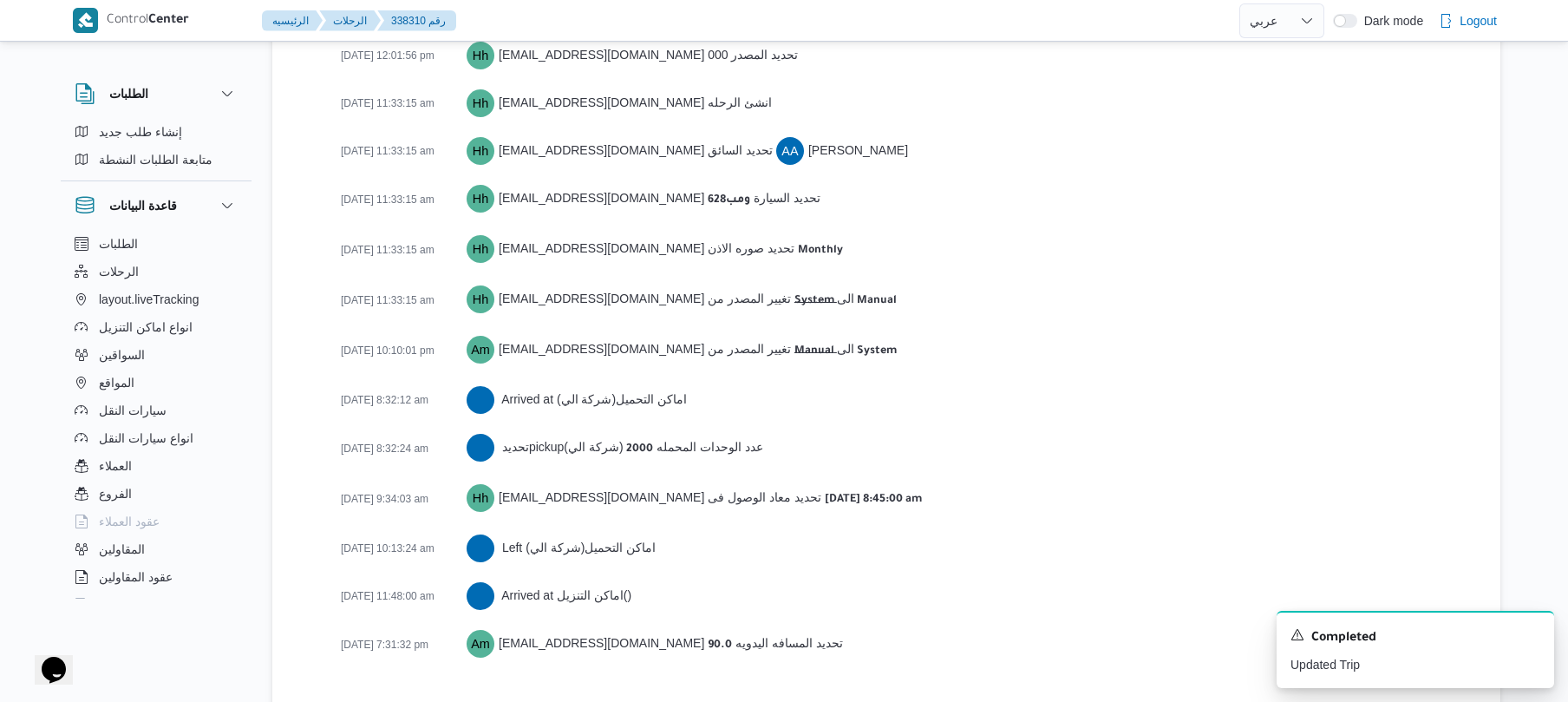
scroll to position [2535, 0]
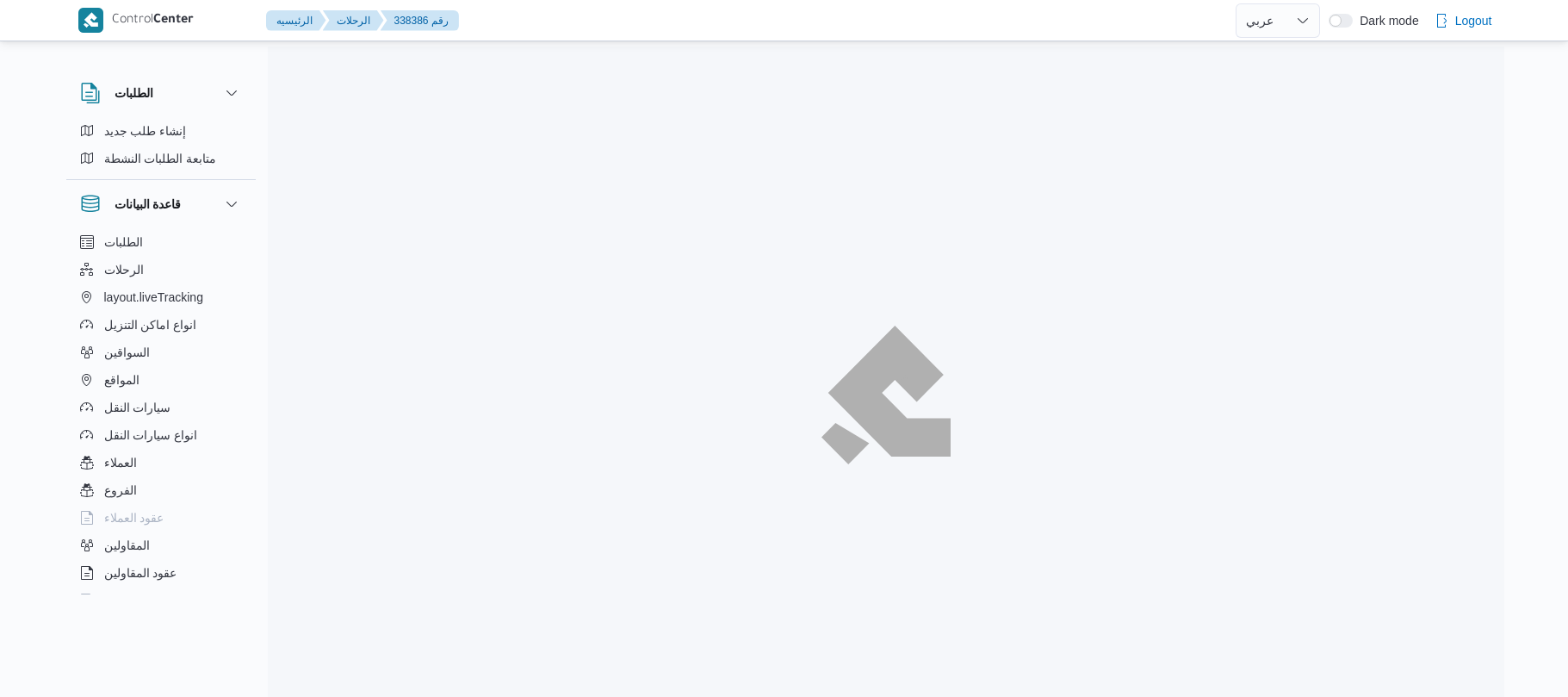
select select "ar"
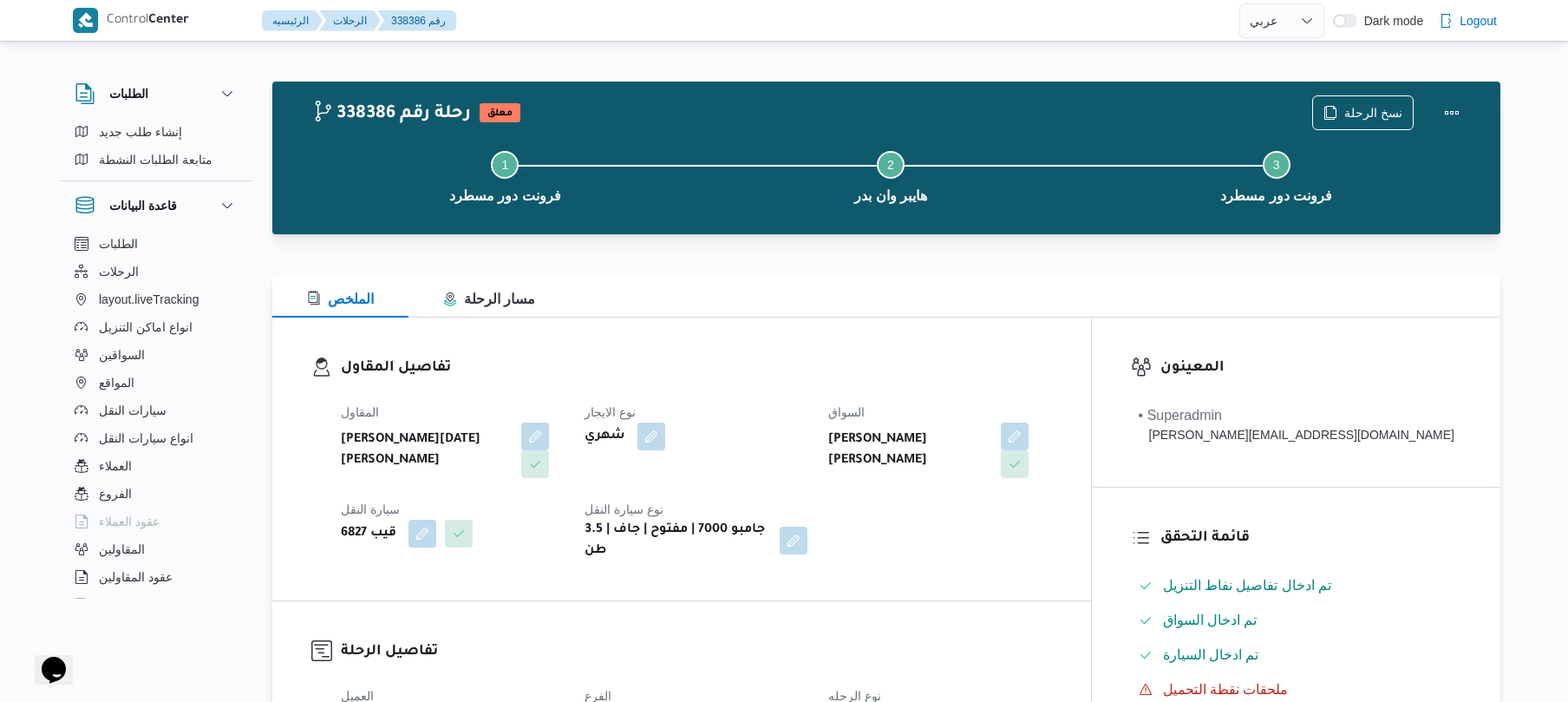
click at [822, 358] on h3 "تفاصيل المقاول" at bounding box center [696, 368] width 711 height 23
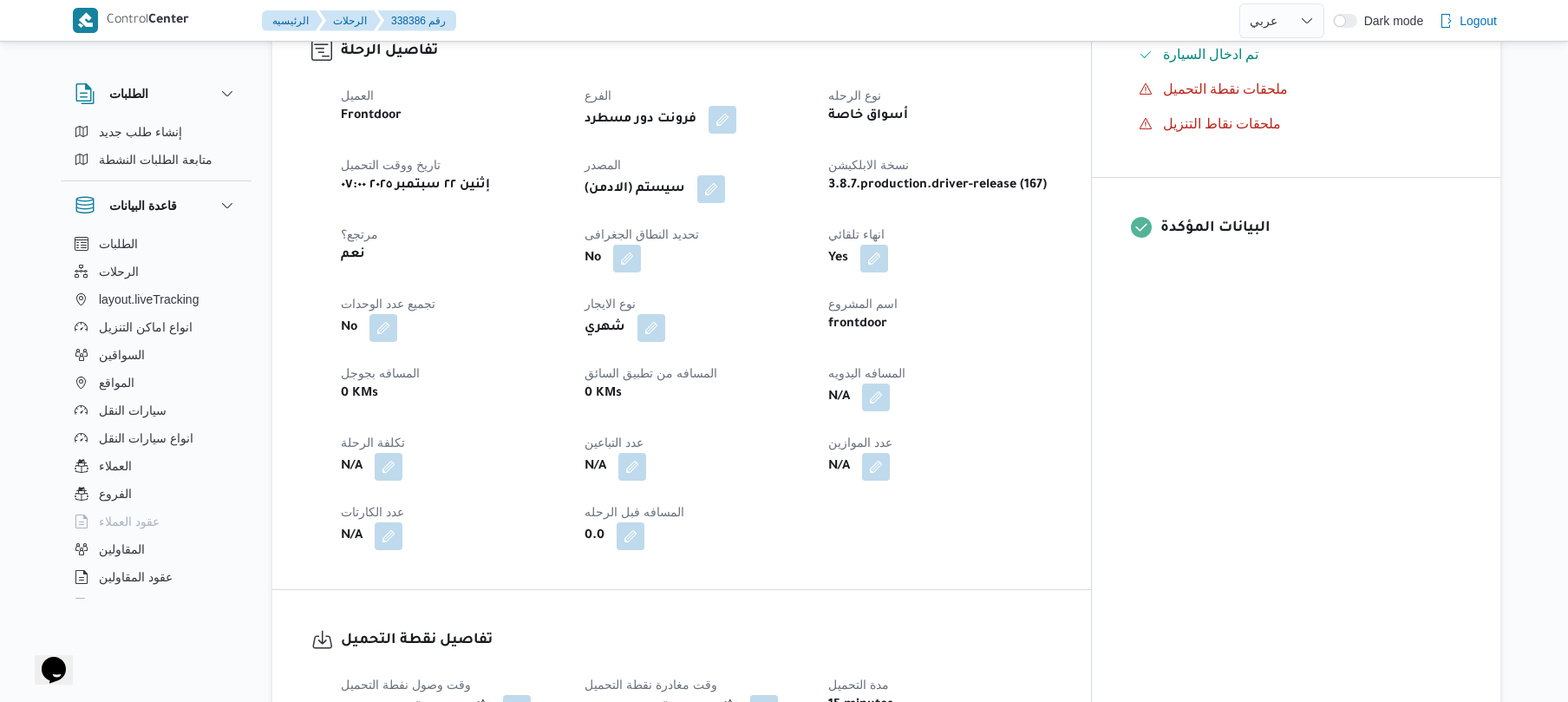
scroll to position [601, 0]
click at [889, 387] on button "button" at bounding box center [876, 395] width 27 height 27
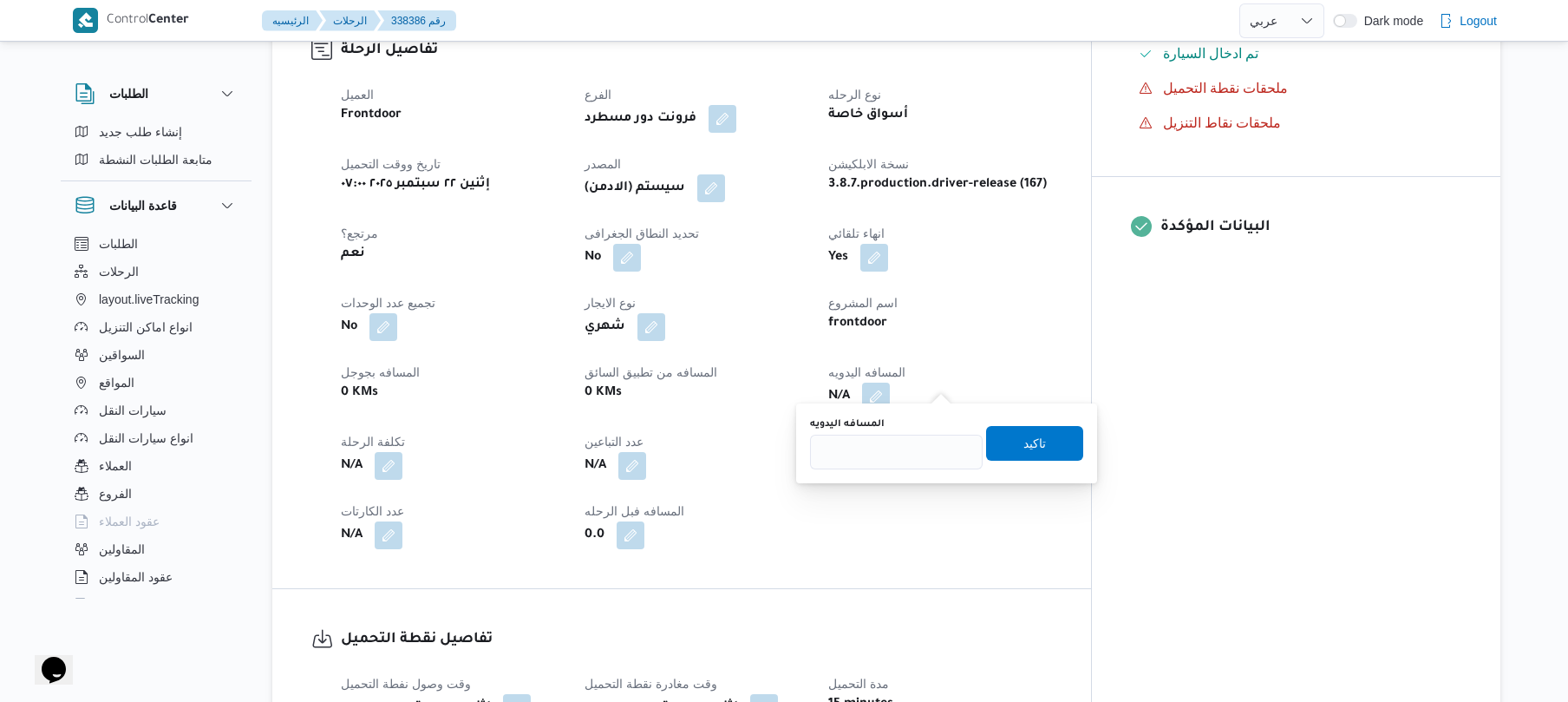
click at [888, 473] on div "You are in a dialog. To close this dialog, hit escape. المسافه اليدويه تاكيد" at bounding box center [946, 443] width 301 height 80
click at [891, 456] on input "المسافه اليدويه" at bounding box center [896, 452] width 173 height 35
type input "120"
click at [1039, 438] on span "تاكيد" at bounding box center [1034, 442] width 97 height 35
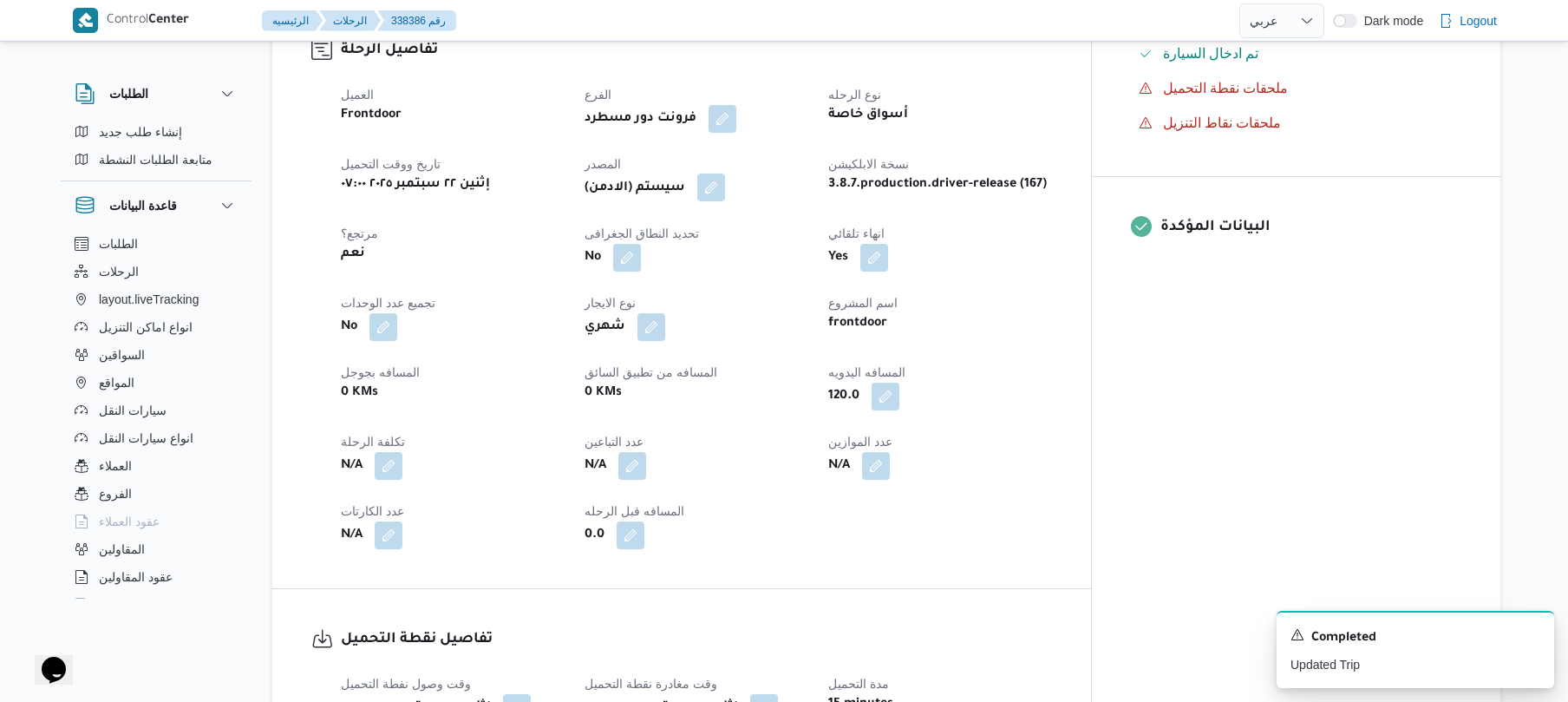
click at [725, 181] on button "button" at bounding box center [711, 187] width 27 height 27
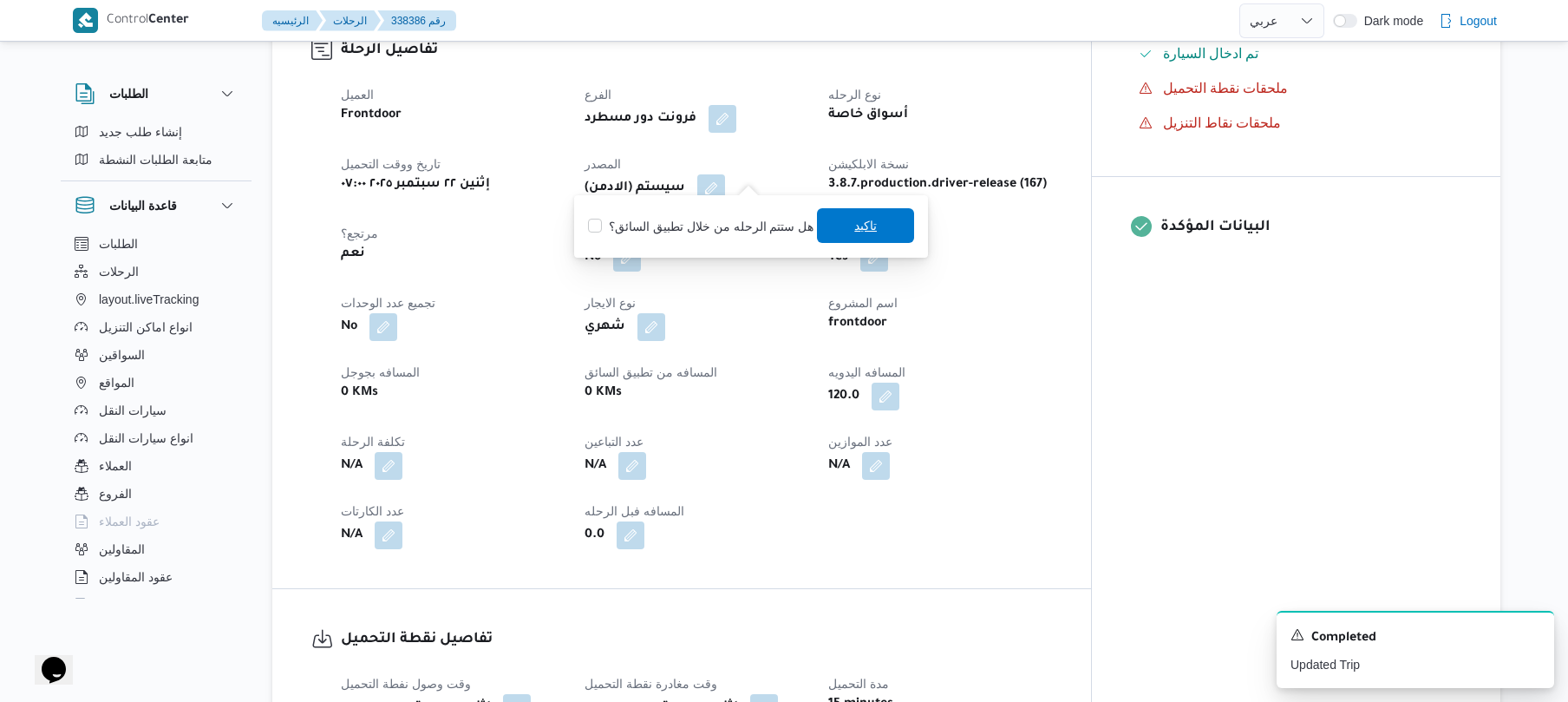
click at [836, 226] on span "تاكيد" at bounding box center [865, 226] width 97 height 35
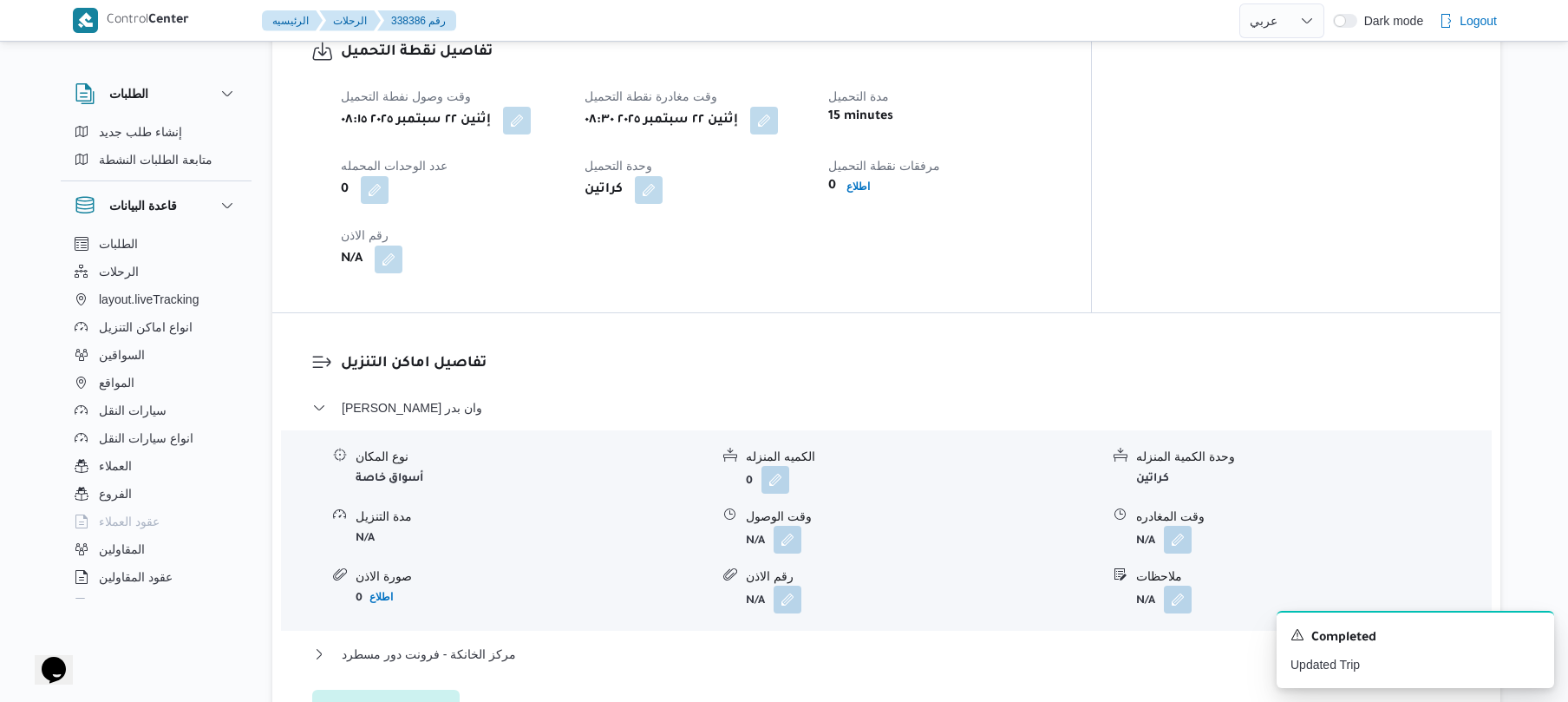
scroll to position [1202, 0]
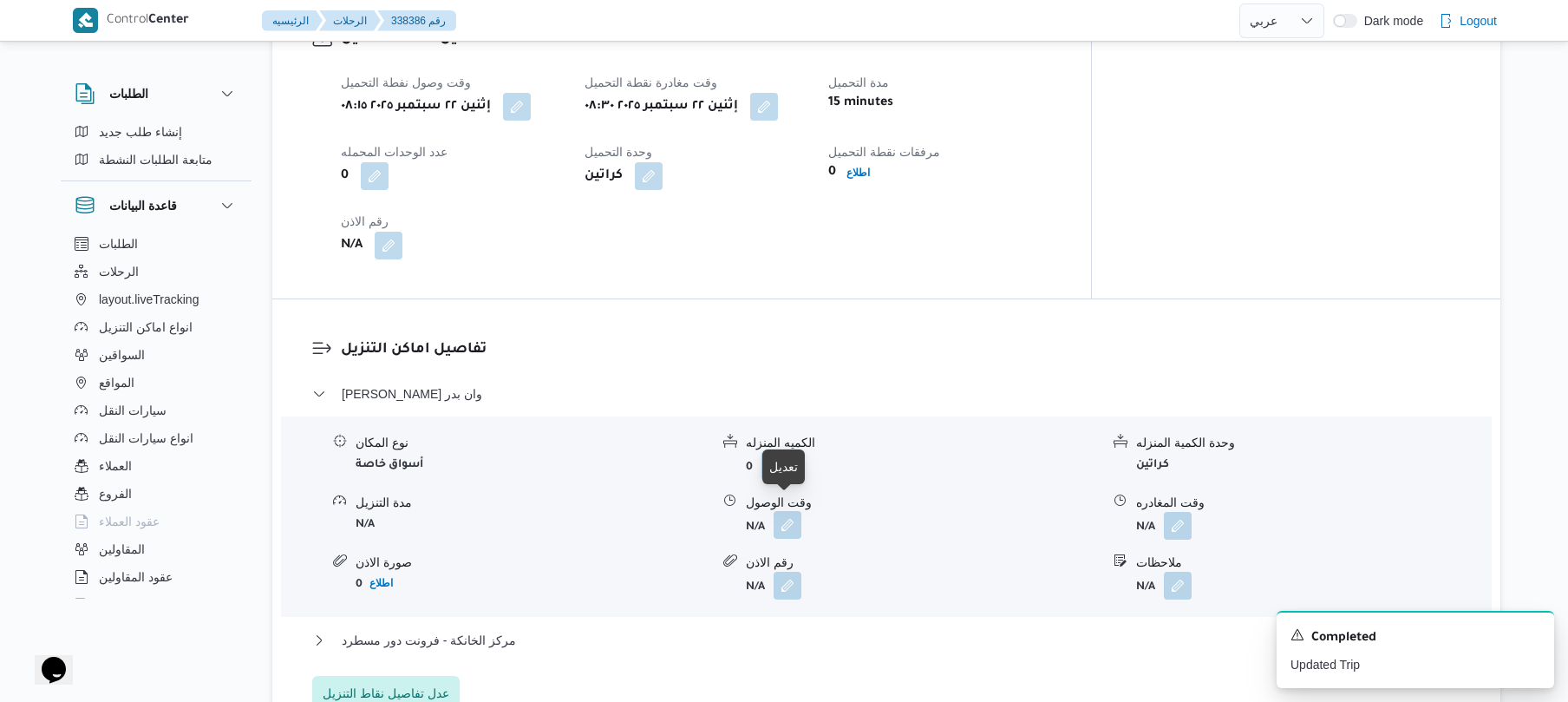
click at [788, 521] on button "button" at bounding box center [787, 524] width 27 height 27
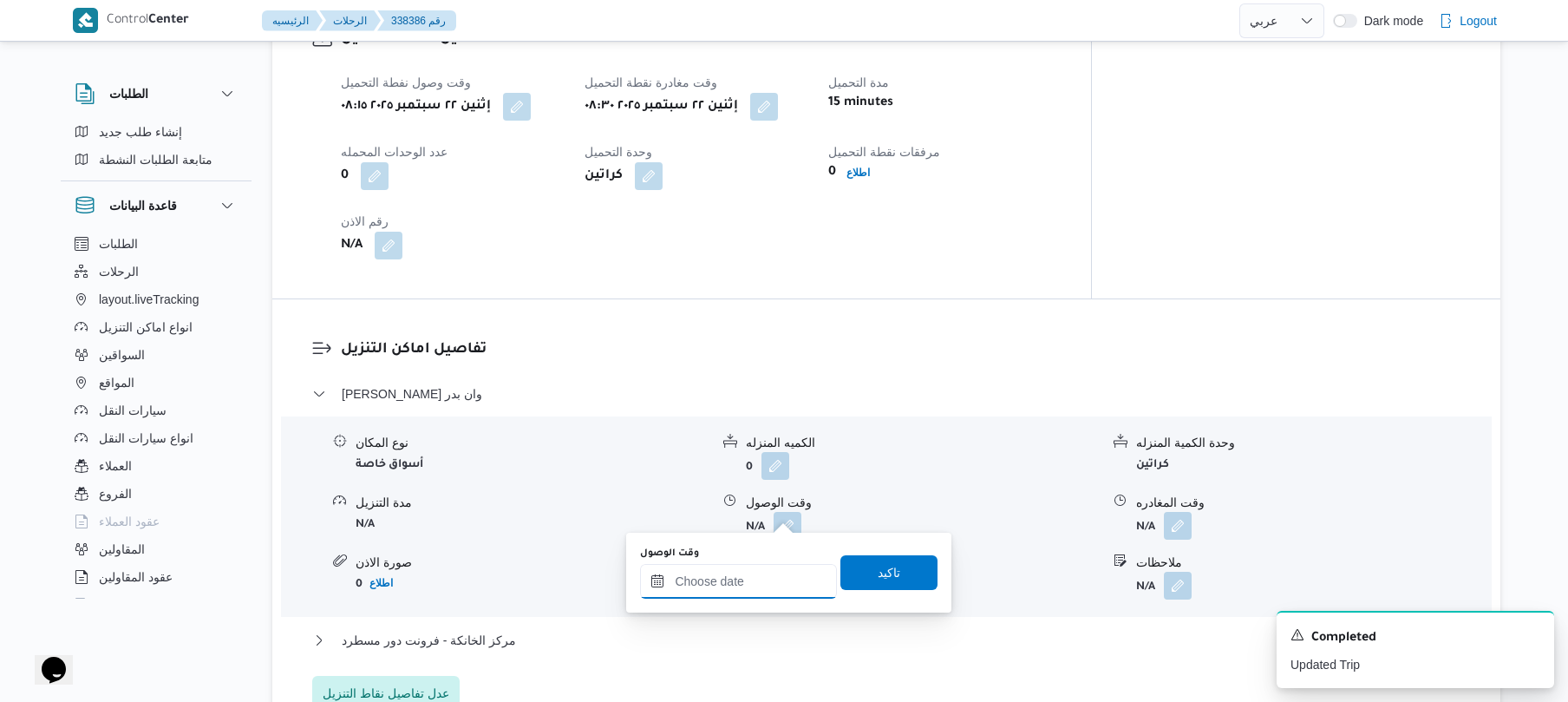
click at [726, 587] on input "وقت الوصول" at bounding box center [739, 581] width 197 height 35
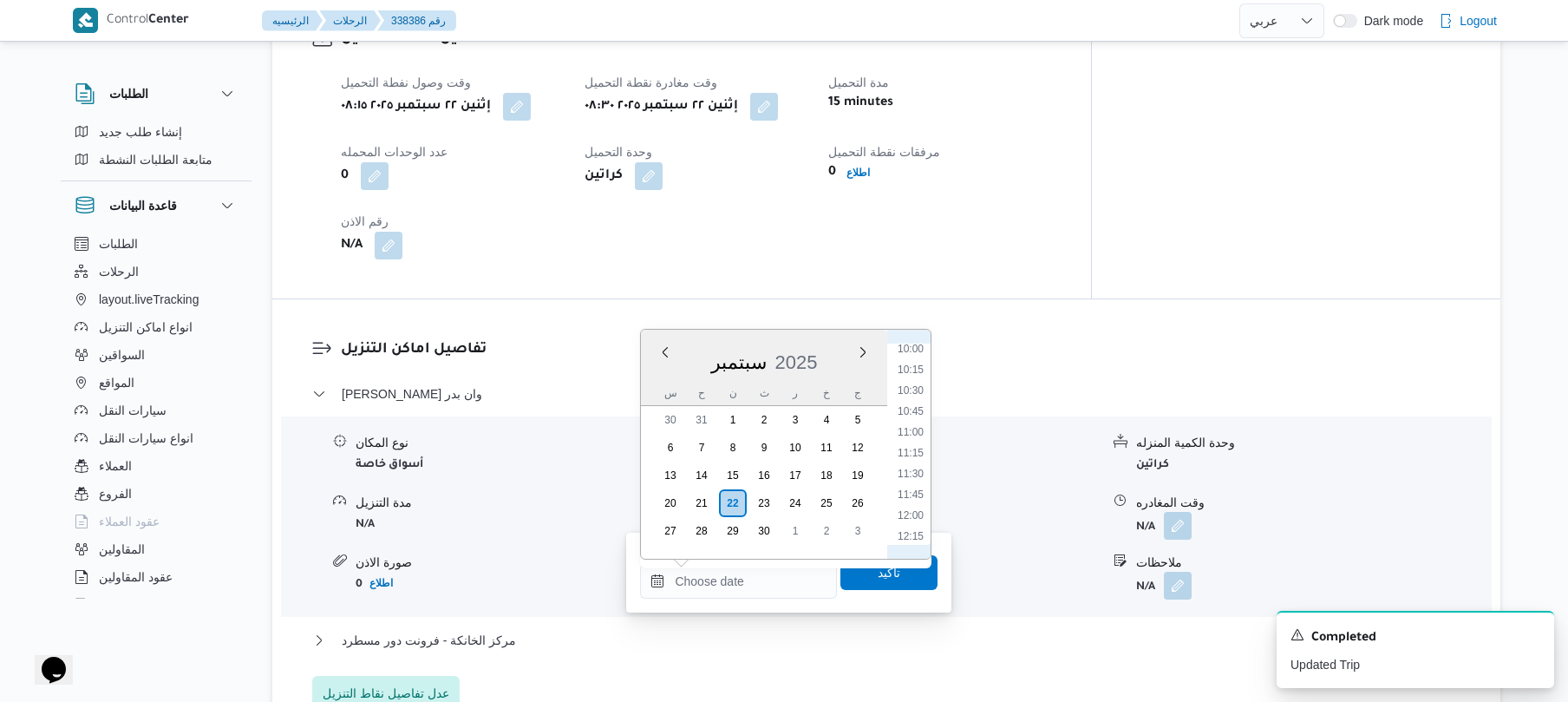
scroll to position [664, 0]
click at [918, 472] on li "09:30" at bounding box center [910, 478] width 40 height 18
type input "٢٢/٠٩/٢٠٢٥ ٠٩:٣٠"
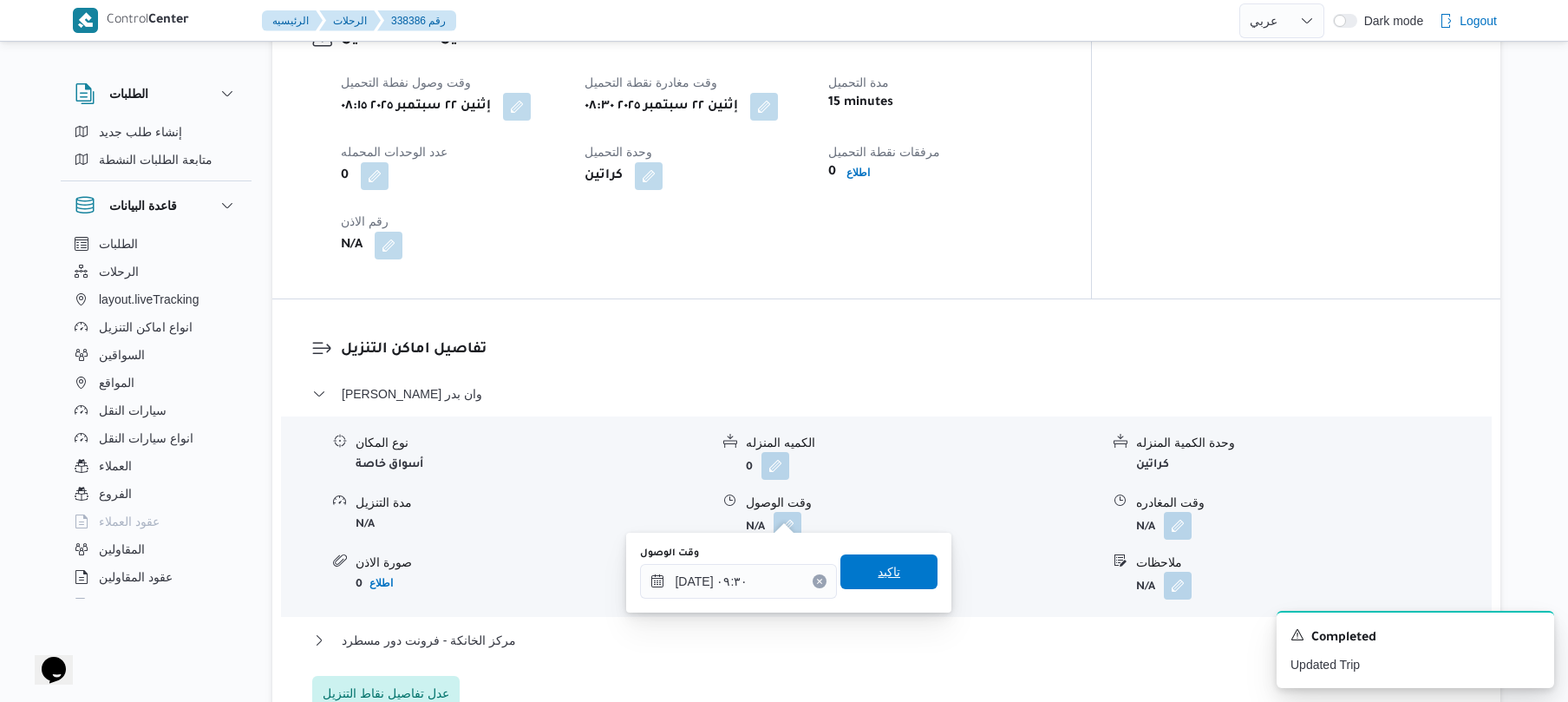
click at [882, 569] on span "تاكيد" at bounding box center [888, 571] width 22 height 21
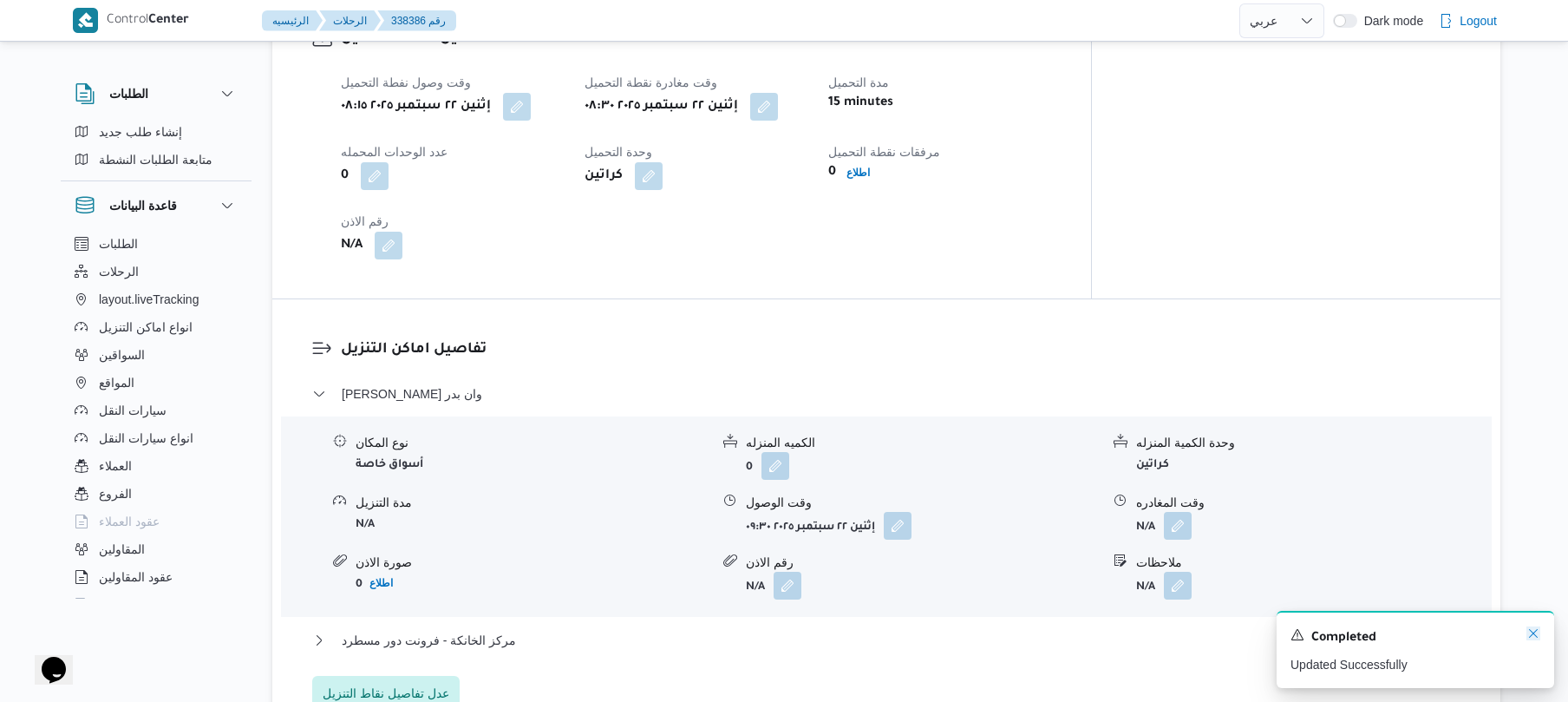
click at [1527, 633] on icon "Dismiss toast" at bounding box center [1533, 633] width 14 height 14
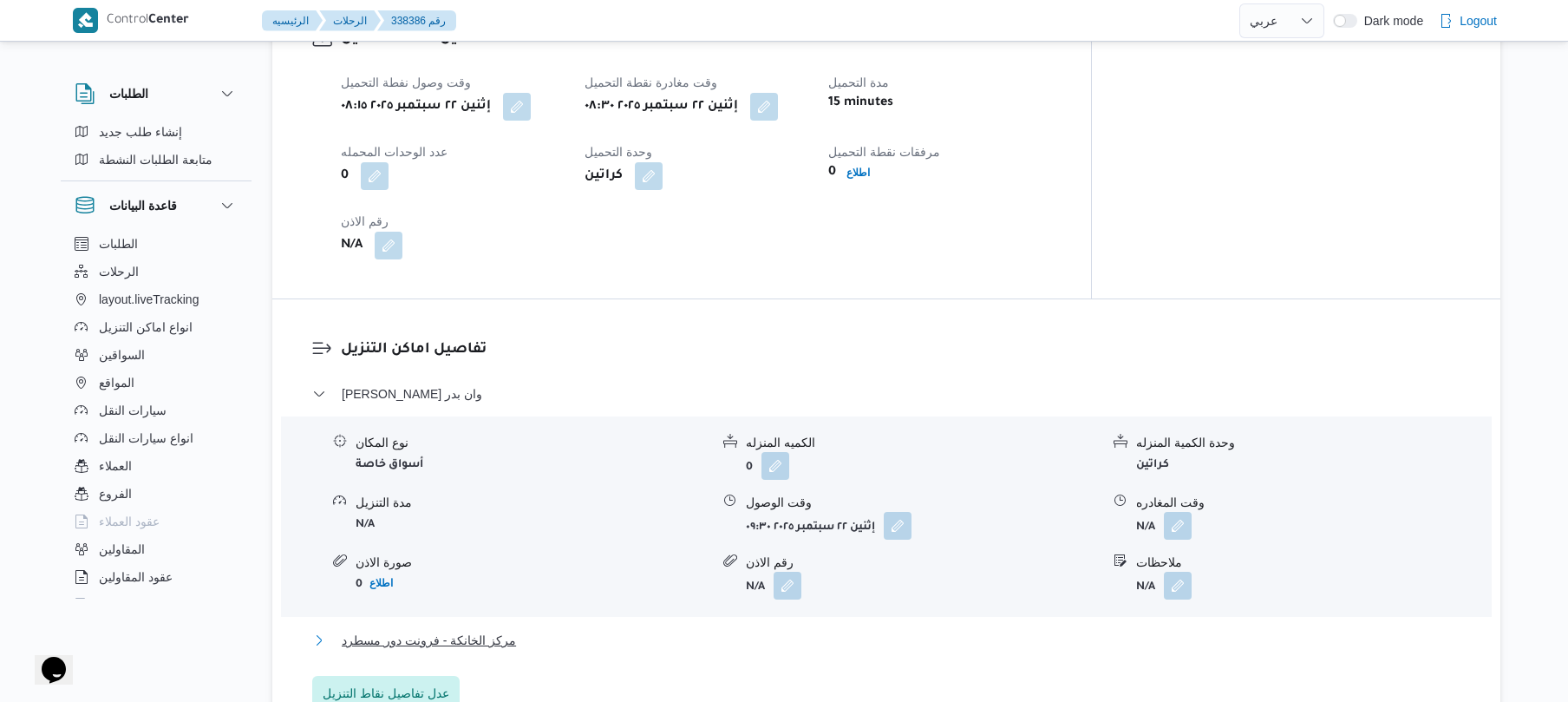
click at [1300, 633] on button "مركز الخانكة - فرونت دور مسطرد" at bounding box center [887, 640] width 1149 height 21
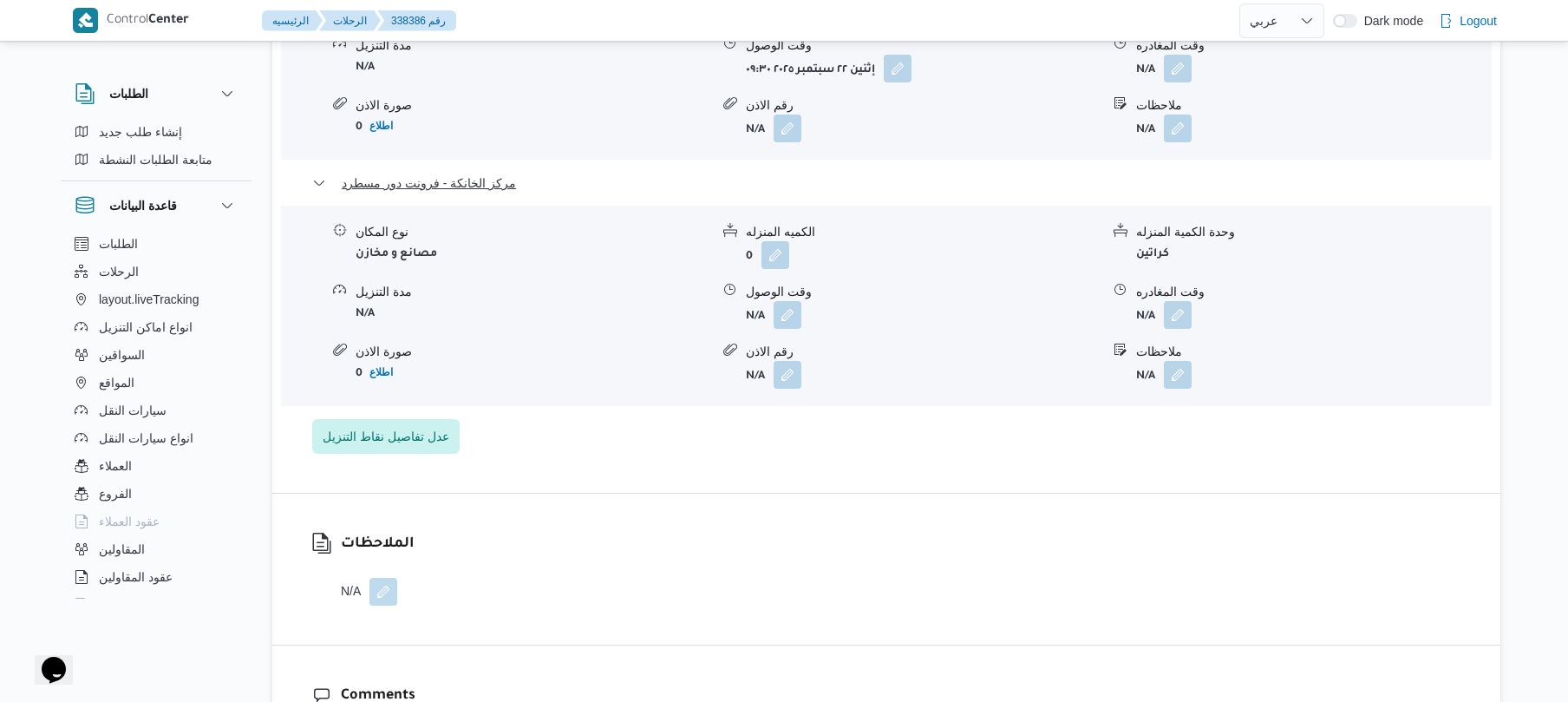
scroll to position [1666, 0]
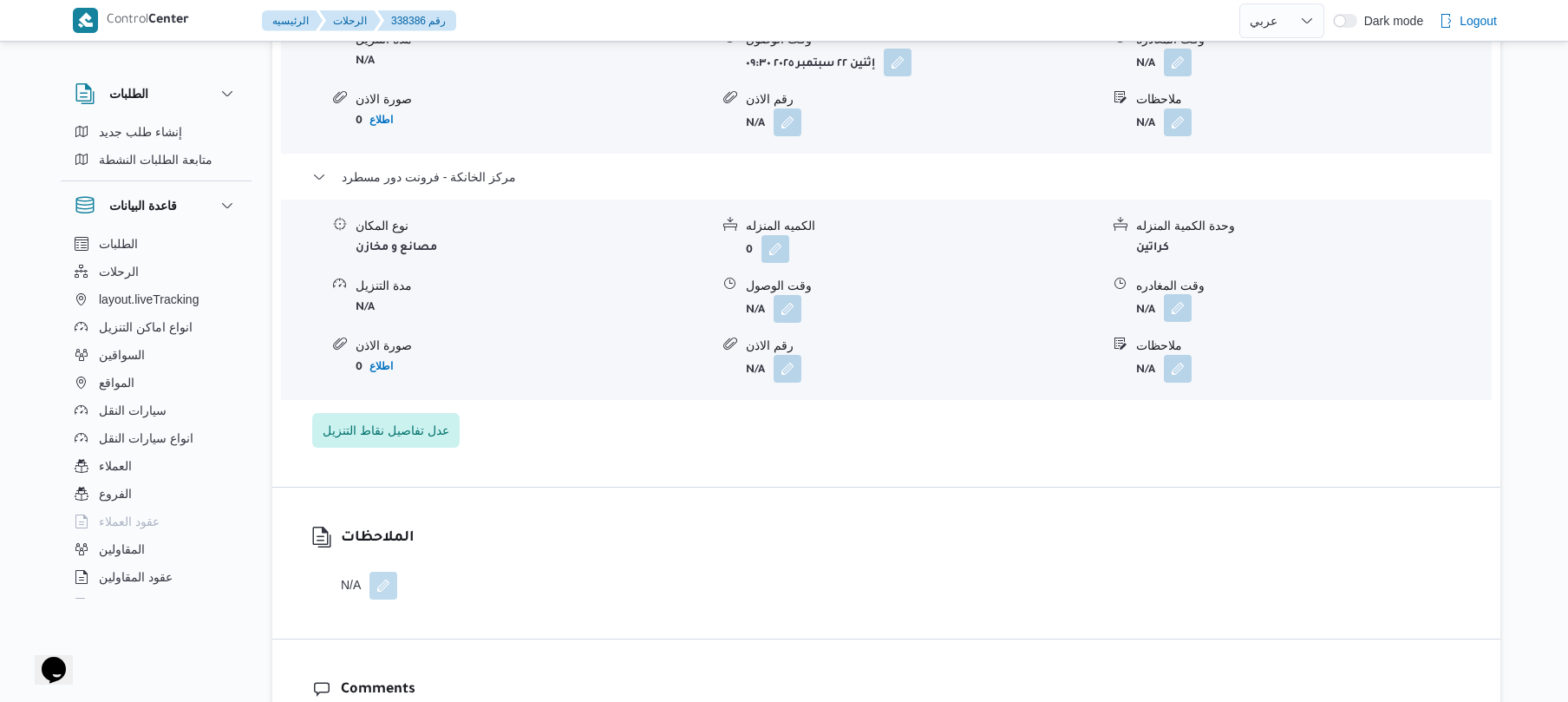
click at [1180, 294] on button "button" at bounding box center [1177, 308] width 27 height 27
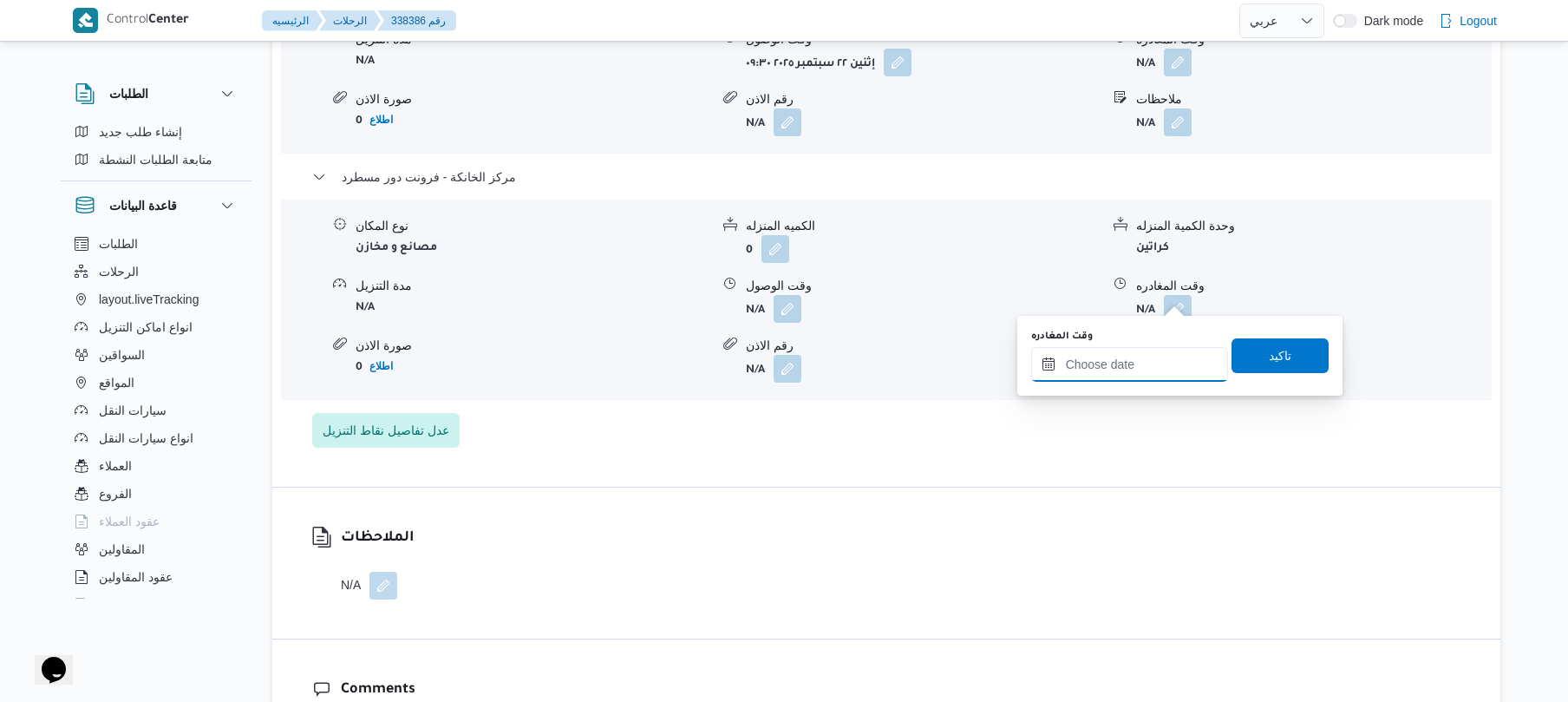
click at [1130, 358] on input "وقت المغادره" at bounding box center [1130, 364] width 197 height 35
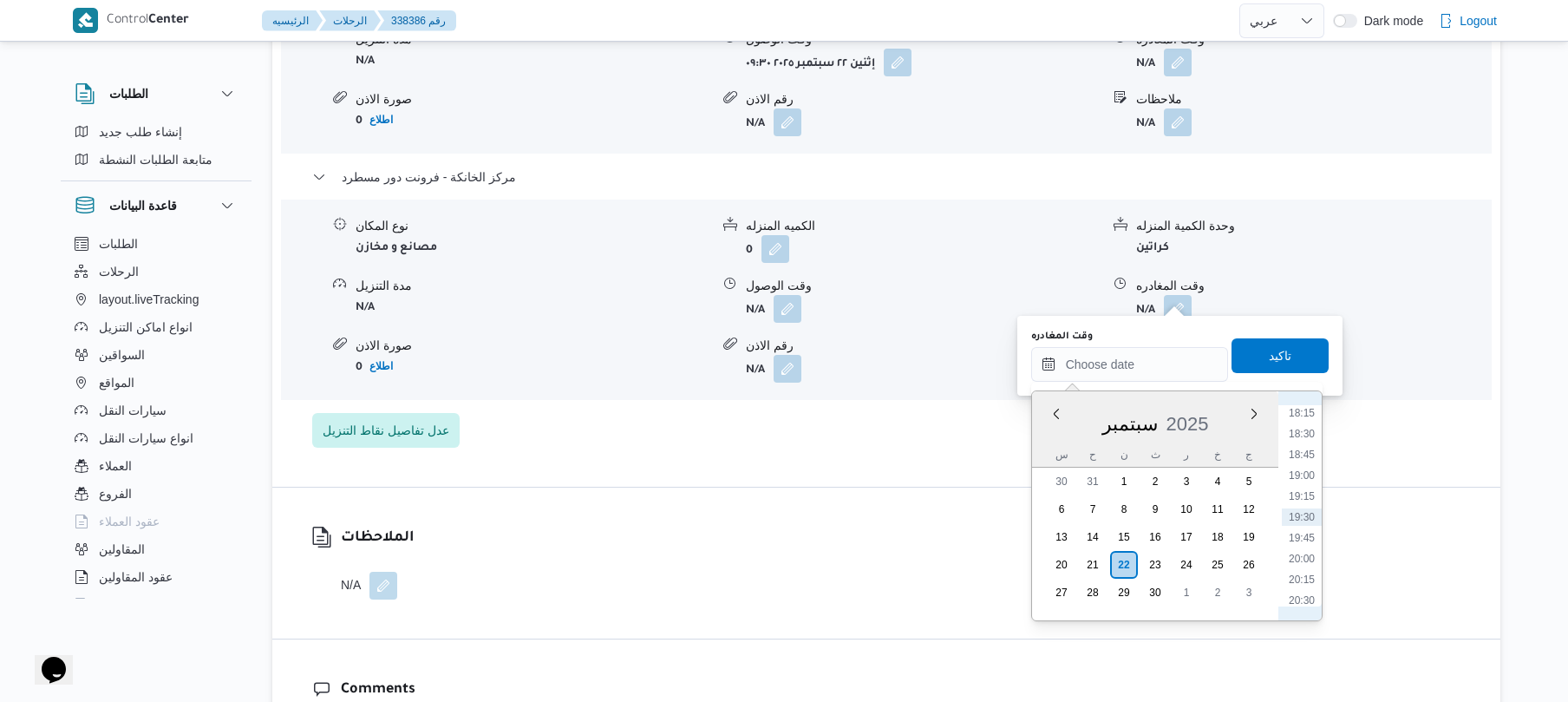
scroll to position [1350, 0]
click at [1304, 501] on li "17:15" at bounding box center [1301, 500] width 40 height 18
type input "٢٢/٠٩/٢٠٢٥ ١٧:١٥"
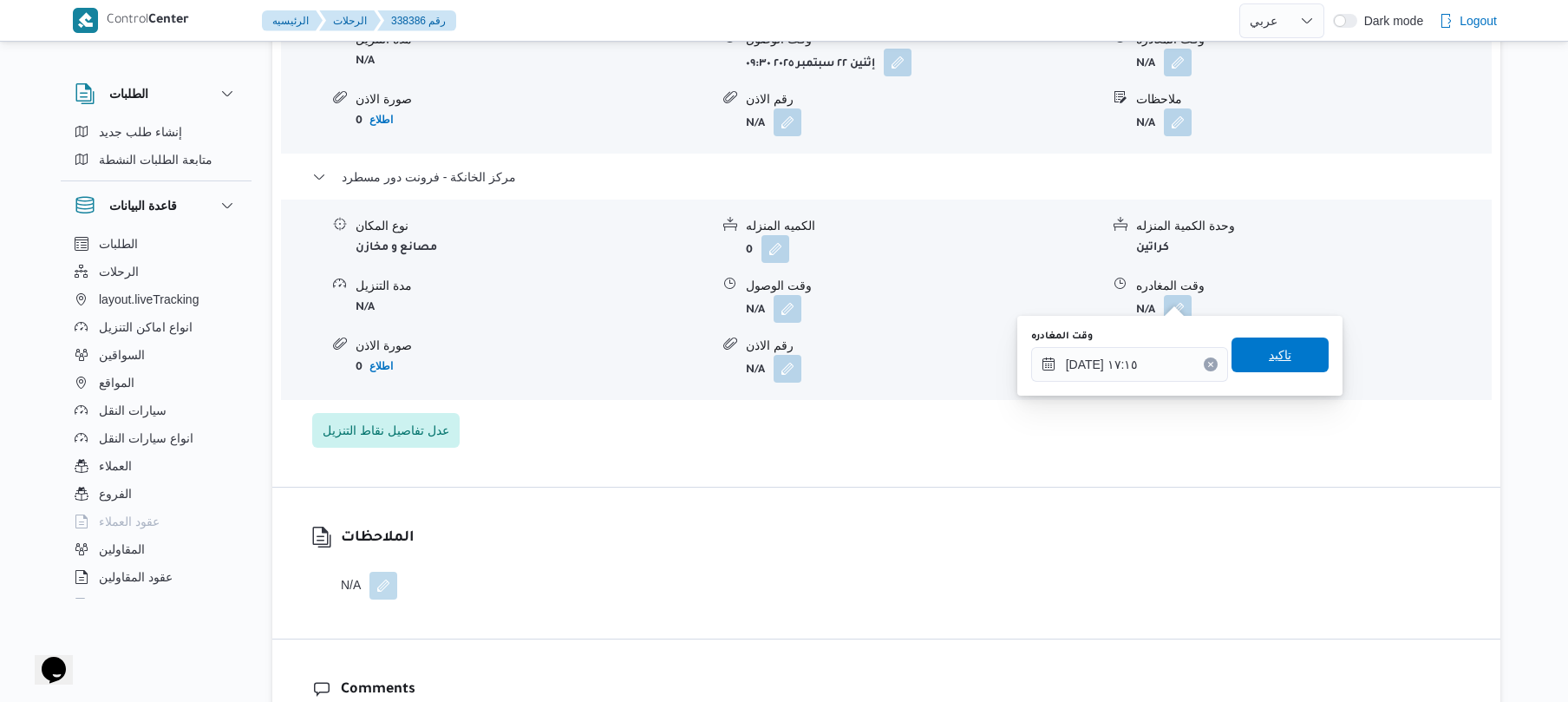
click at [1280, 357] on span "تاكيد" at bounding box center [1280, 354] width 22 height 21
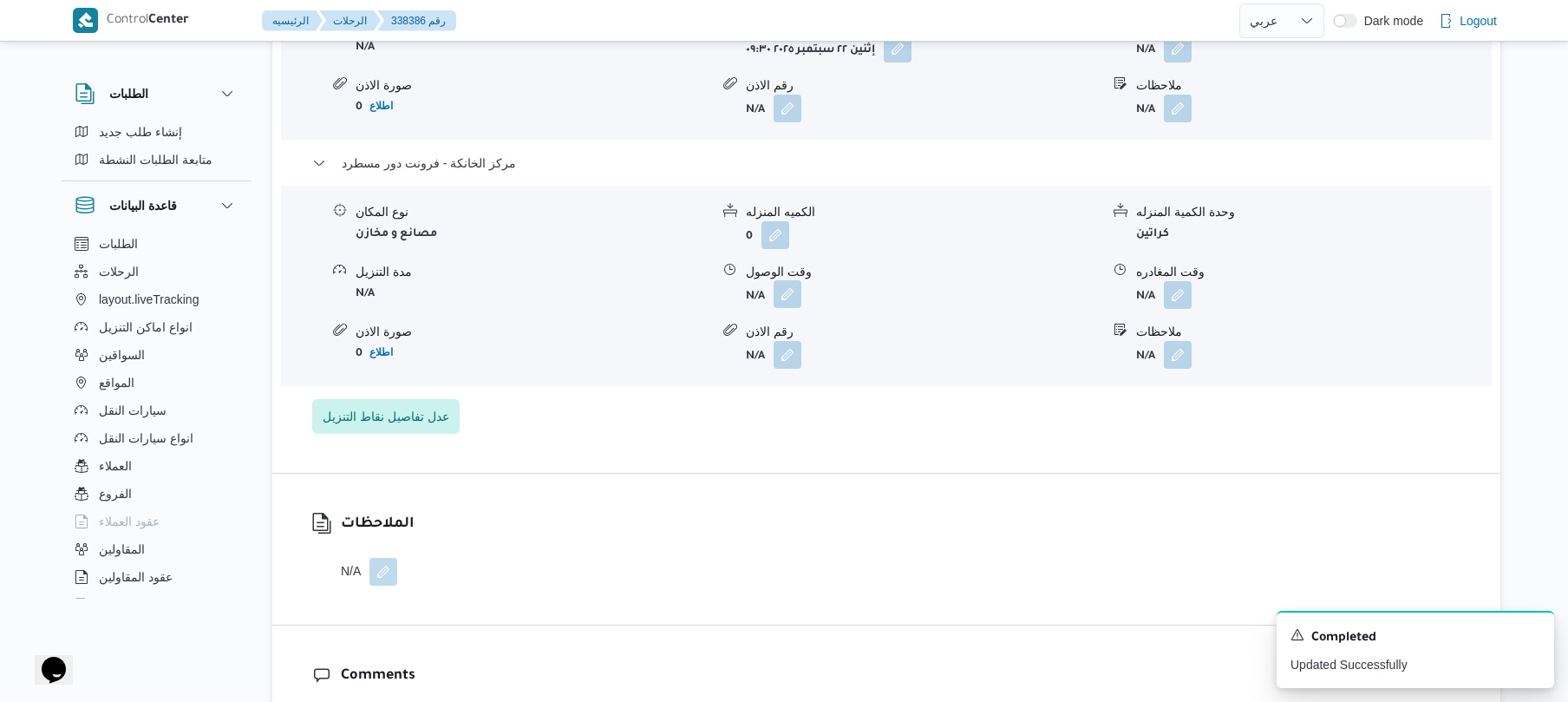
click at [788, 292] on button "button" at bounding box center [787, 294] width 27 height 27
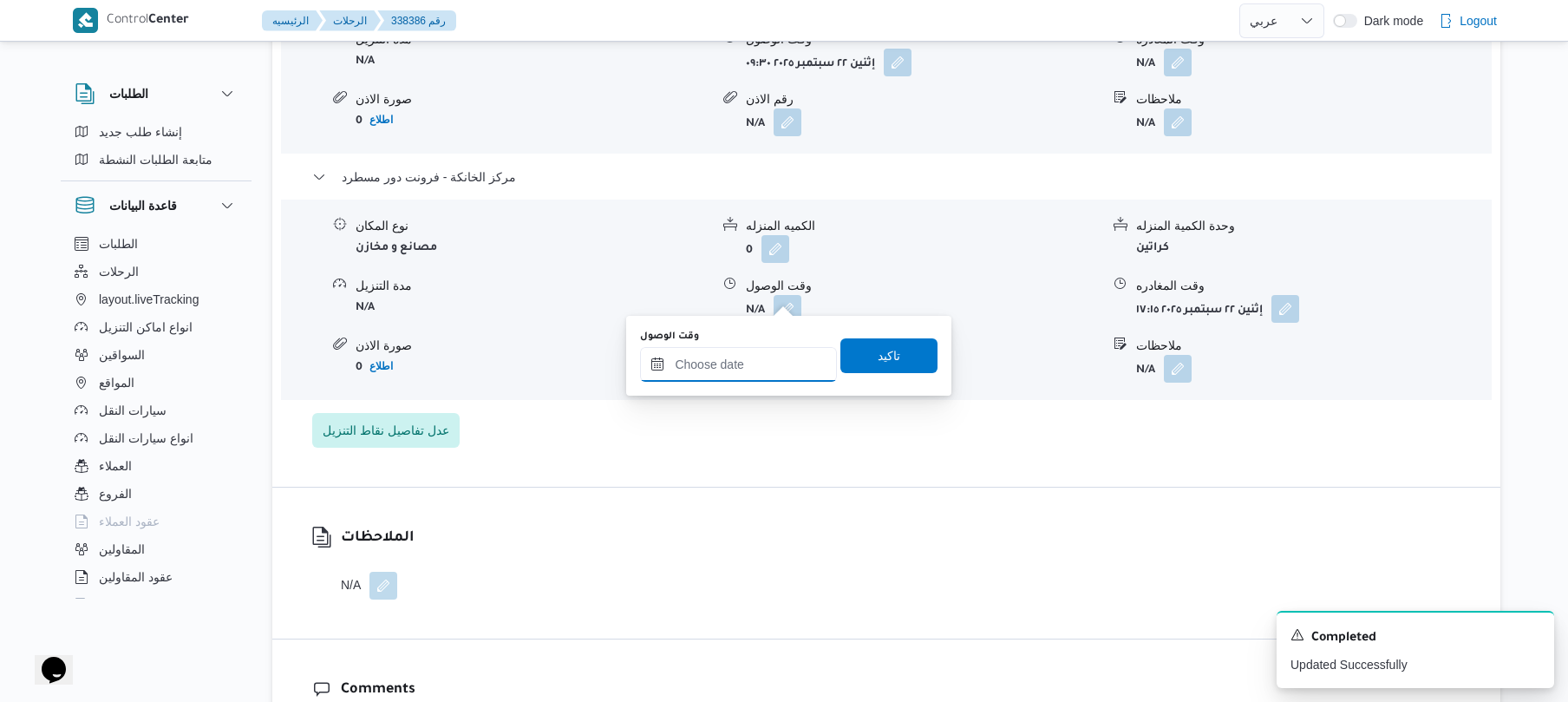
click at [771, 357] on input "وقت الوصول" at bounding box center [739, 364] width 197 height 35
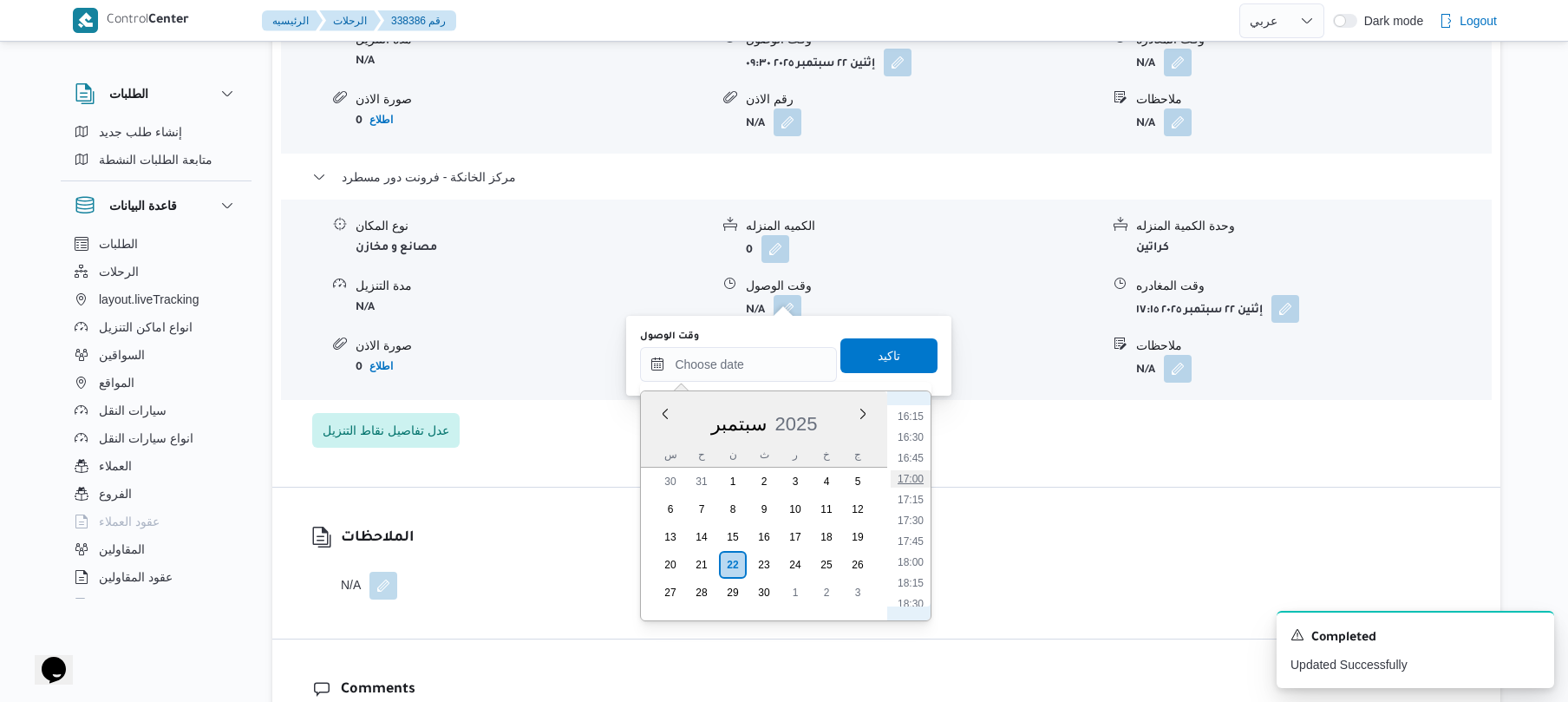
click at [916, 477] on li "17:00" at bounding box center [910, 478] width 40 height 18
type input "٢٢/٠٩/٢٠٢٥ ١٧:٠٠"
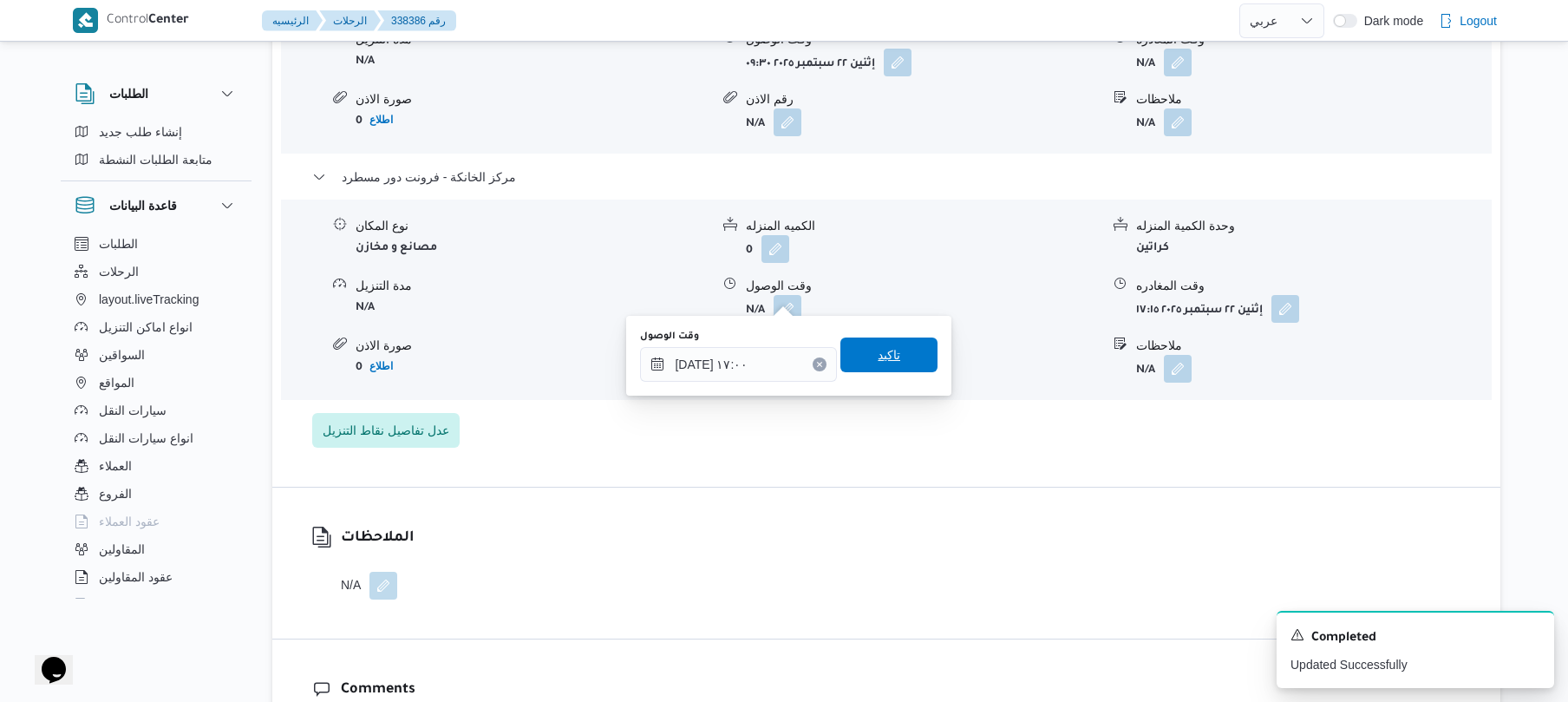
click at [878, 355] on span "تاكيد" at bounding box center [888, 354] width 22 height 21
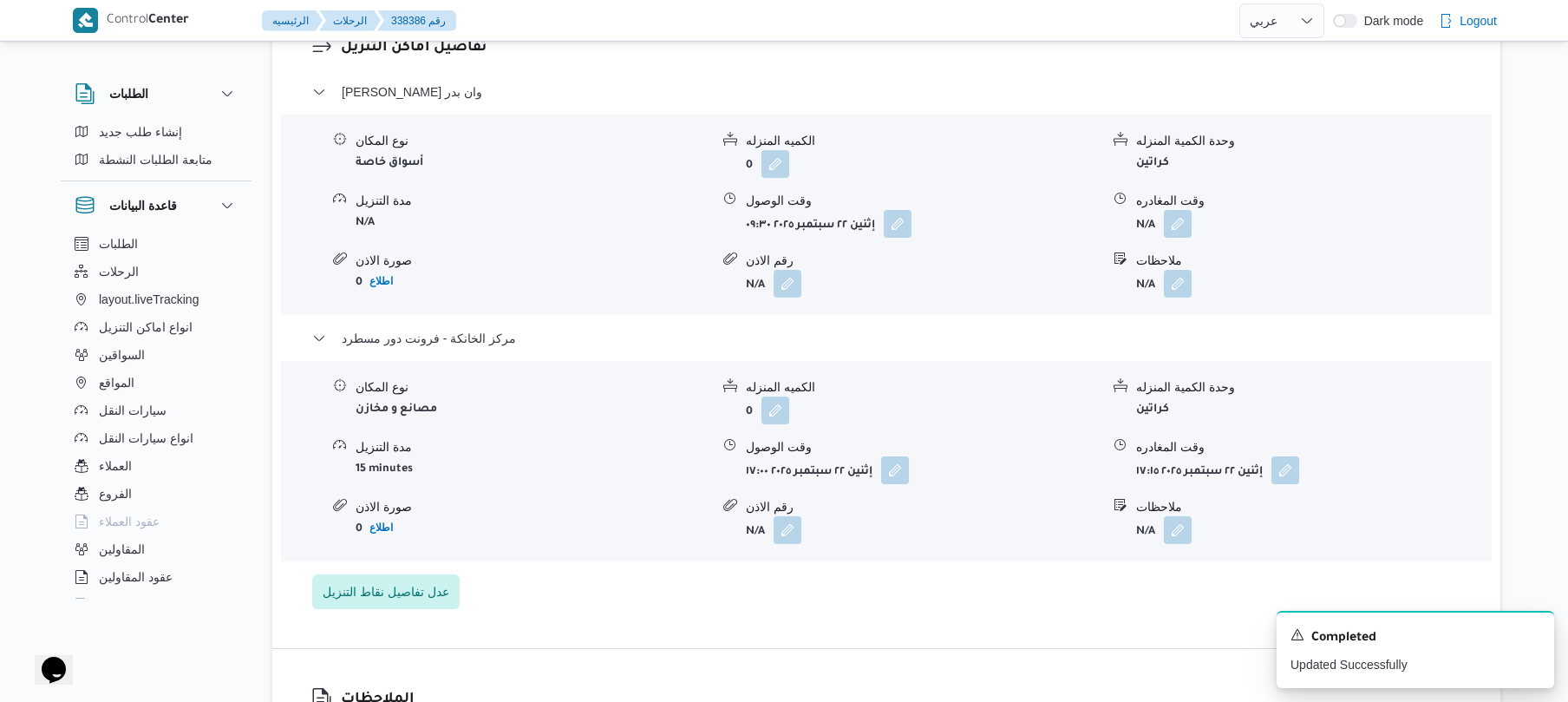
scroll to position [1479, 0]
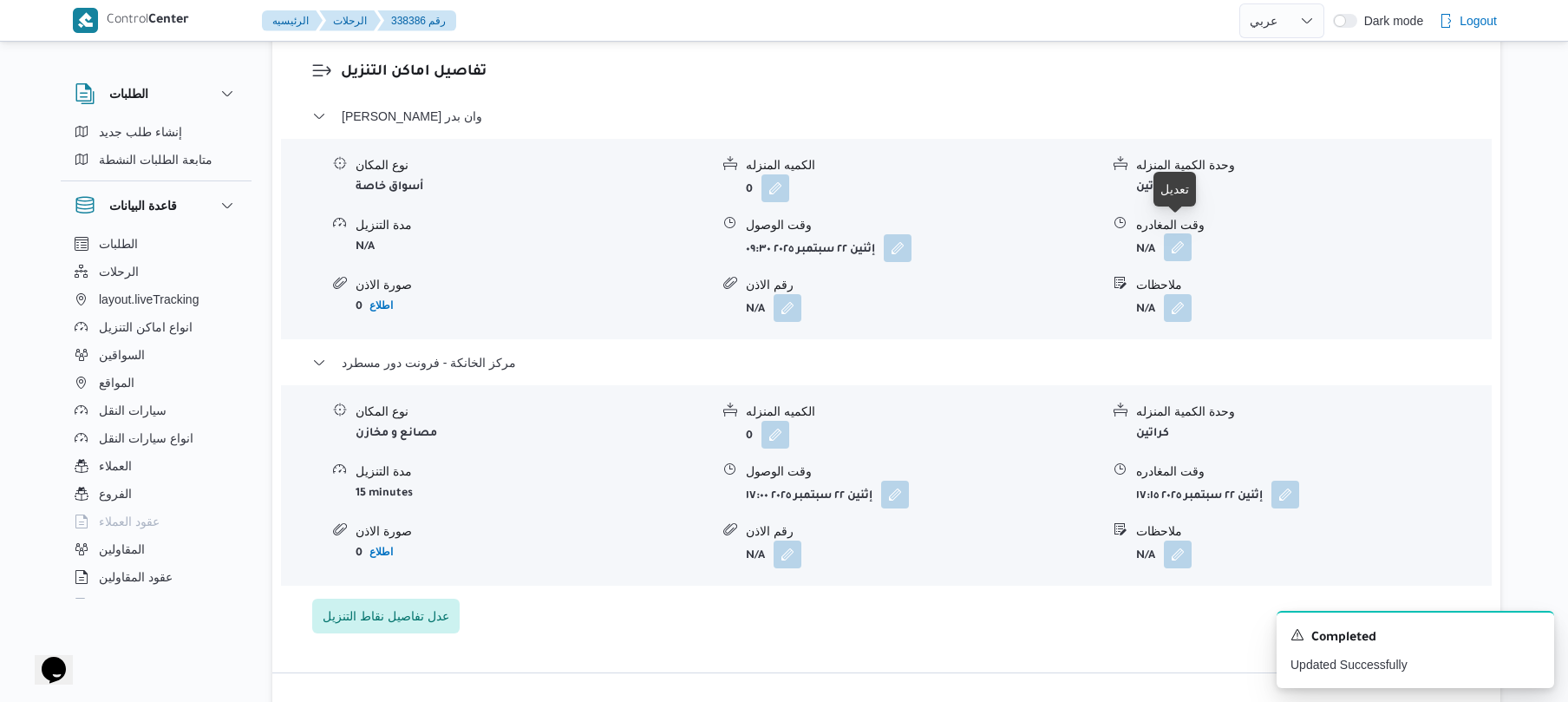
click at [1176, 233] on button "button" at bounding box center [1177, 247] width 27 height 27
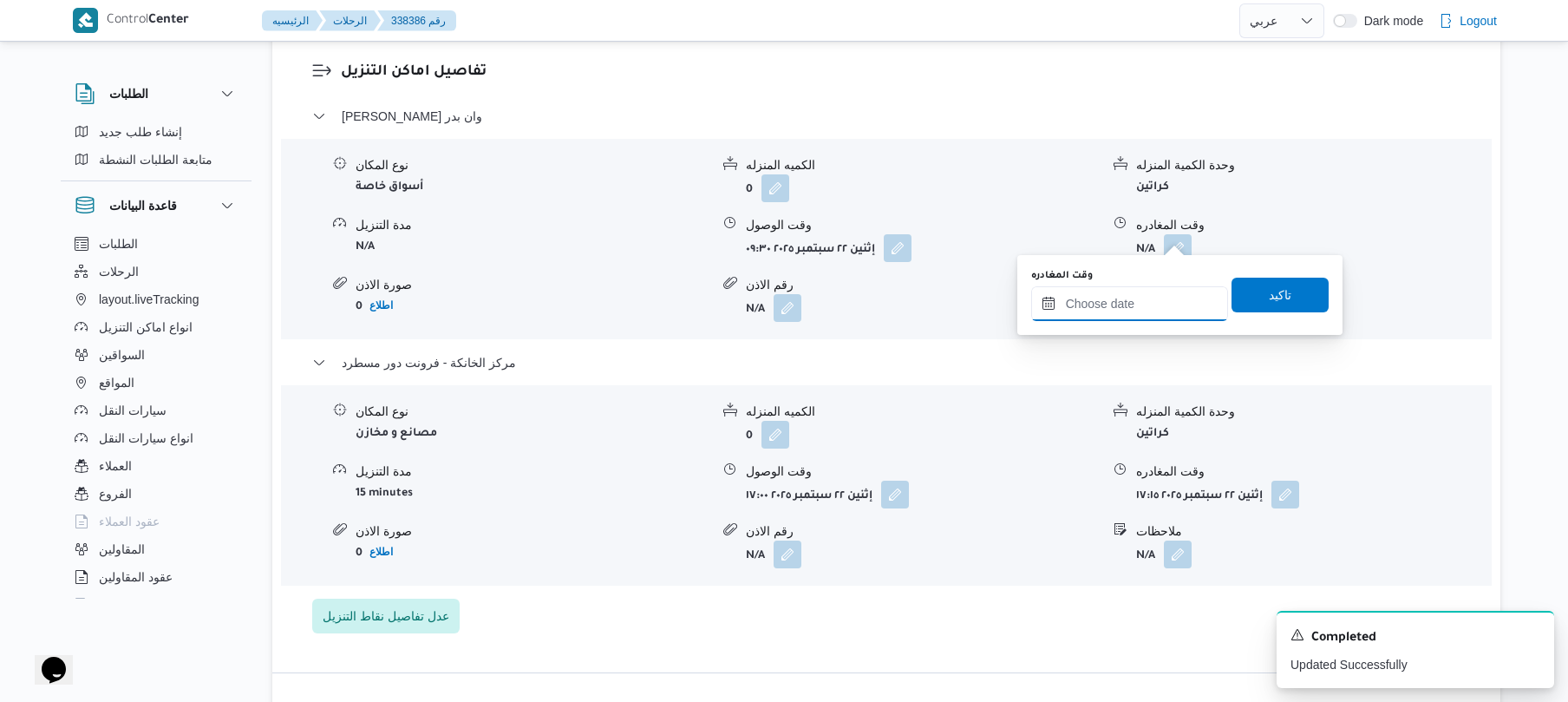
click at [1150, 293] on input "وقت المغادره" at bounding box center [1130, 304] width 197 height 35
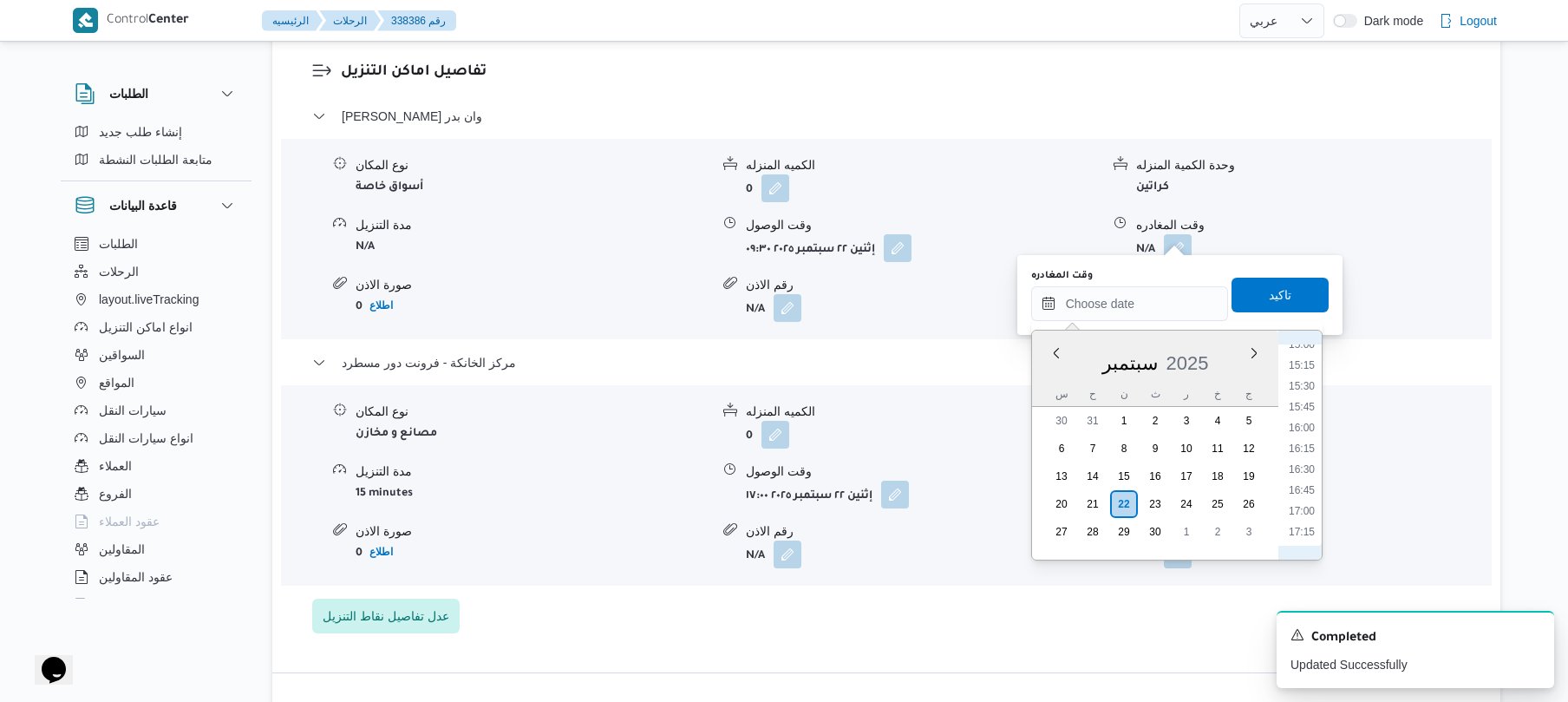
scroll to position [1088, 0]
click at [1323, 486] on div "Previous Month Next month سبتمبر ٢٠٢٥ سبتمبر 2025 س ح ن ث ر خ ج 30 31 1 2 3 4 5…" at bounding box center [1176, 445] width 291 height 230
click at [1300, 428] on li "16:00" at bounding box center [1301, 428] width 40 height 18
type input "٢٢/٠٩/٢٠٢٥ ١٦:٠٠"
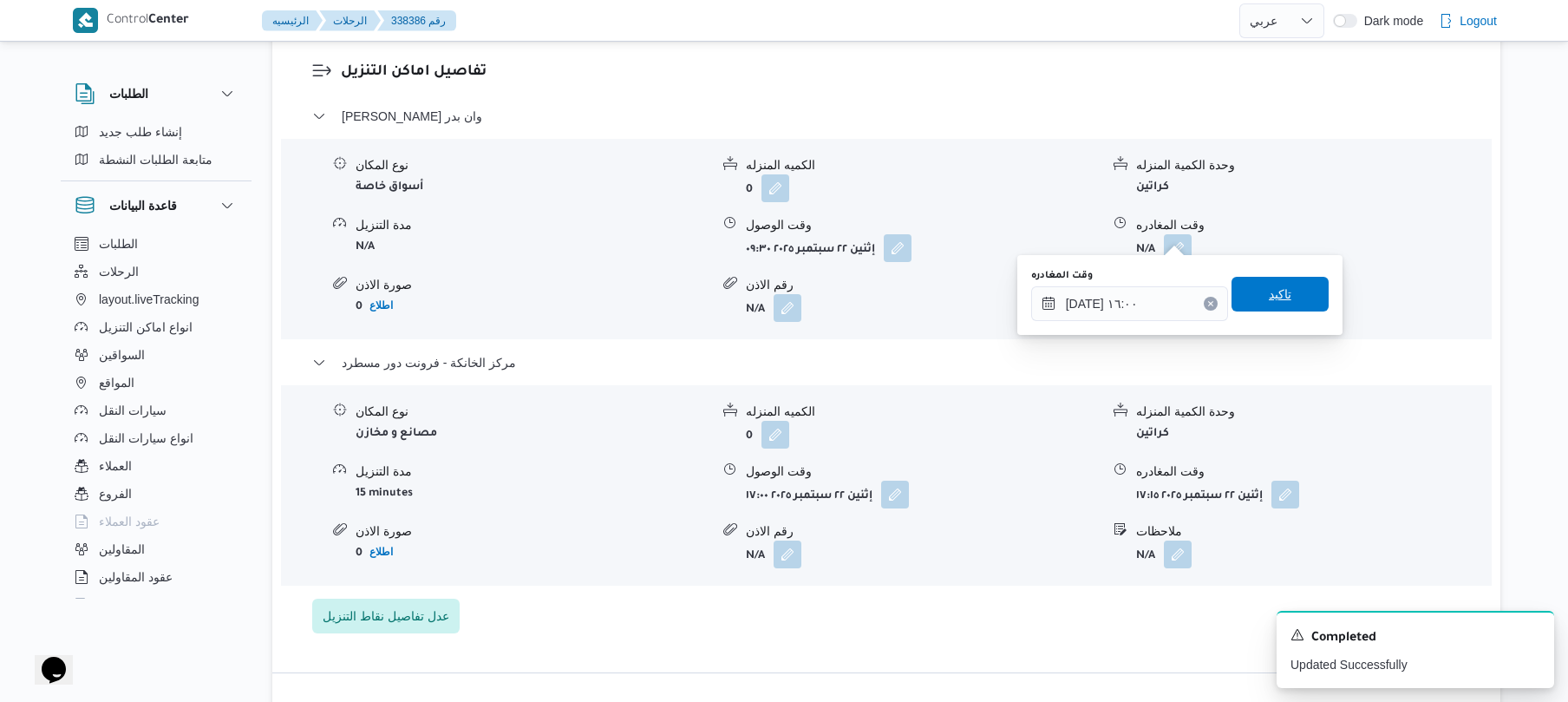
click at [1269, 302] on span "تاكيد" at bounding box center [1280, 293] width 22 height 21
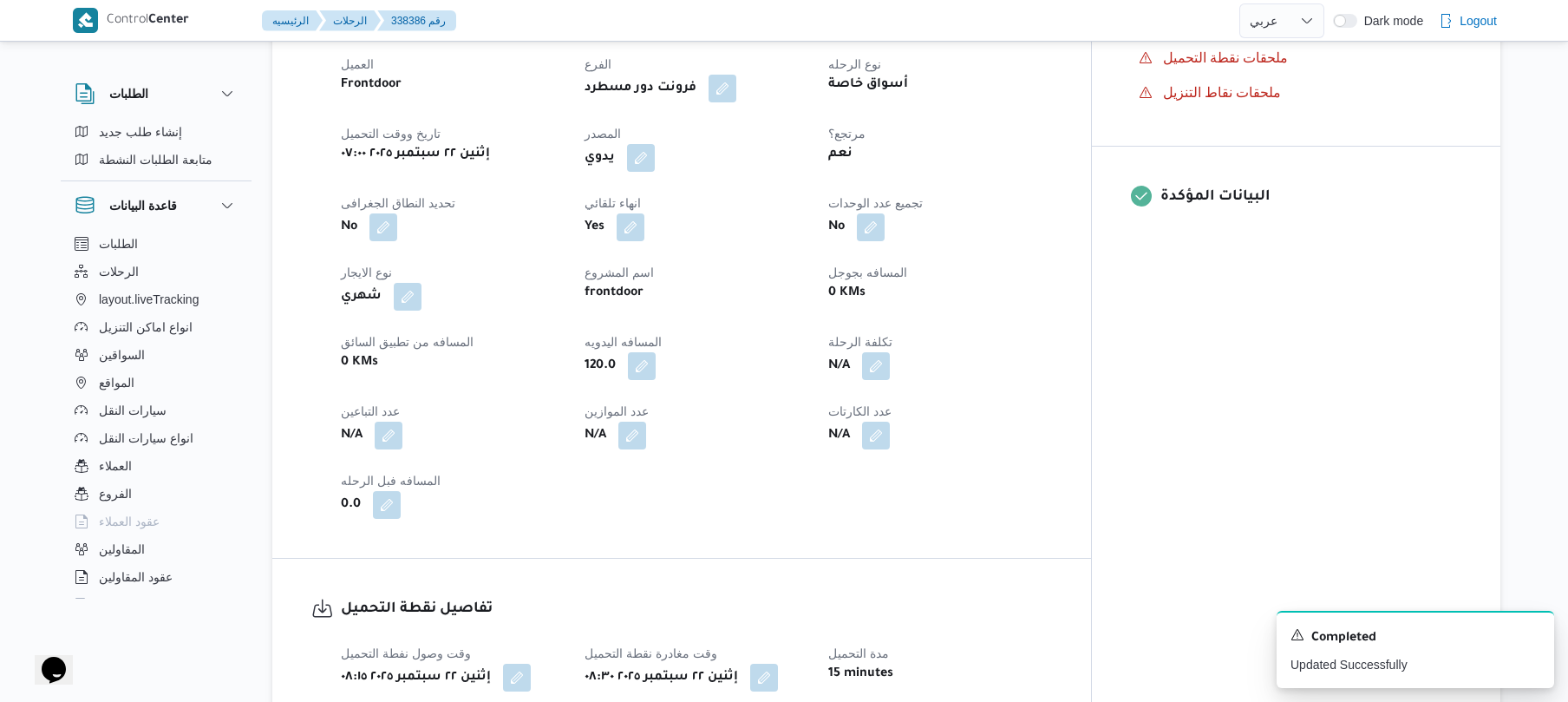
scroll to position [0, 0]
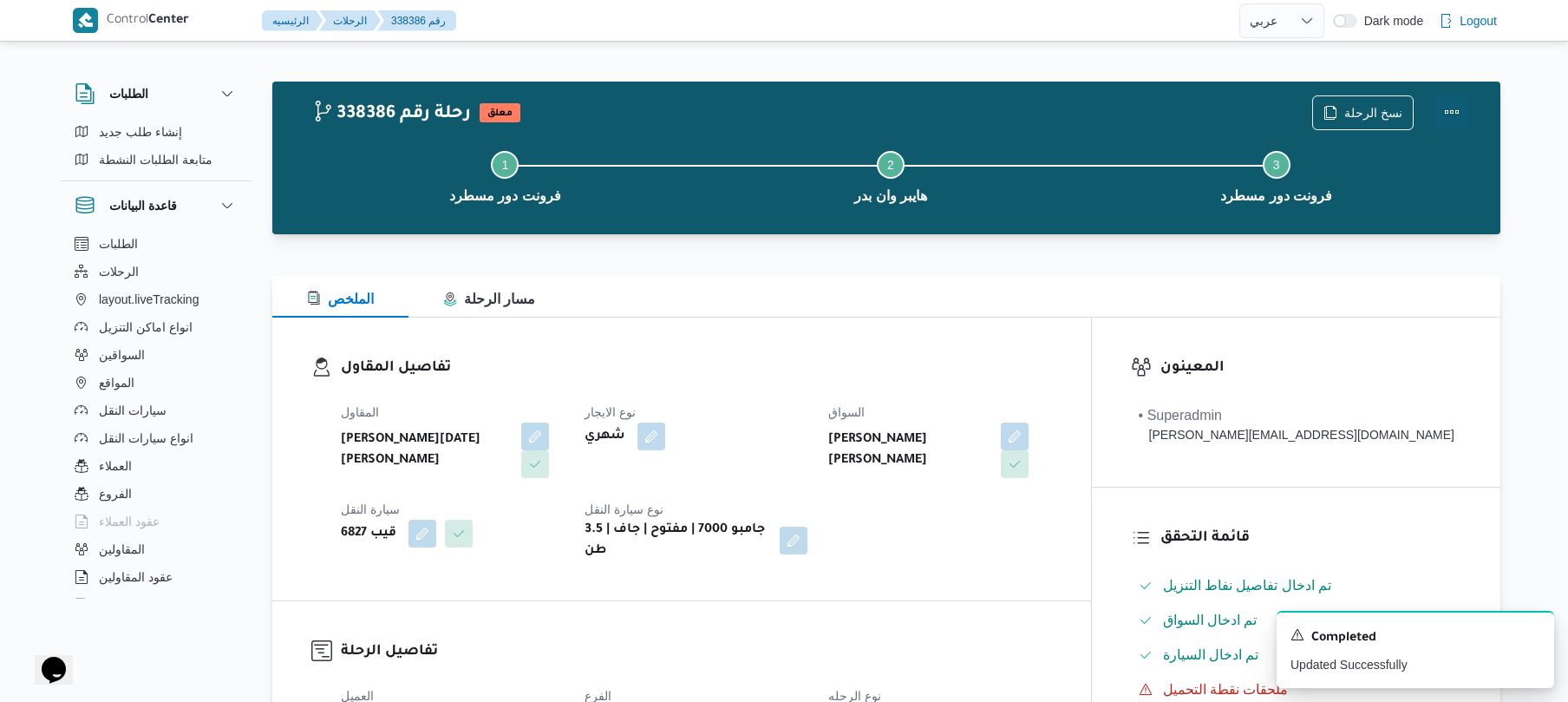
click at [1447, 121] on button "Actions" at bounding box center [1452, 112] width 35 height 35
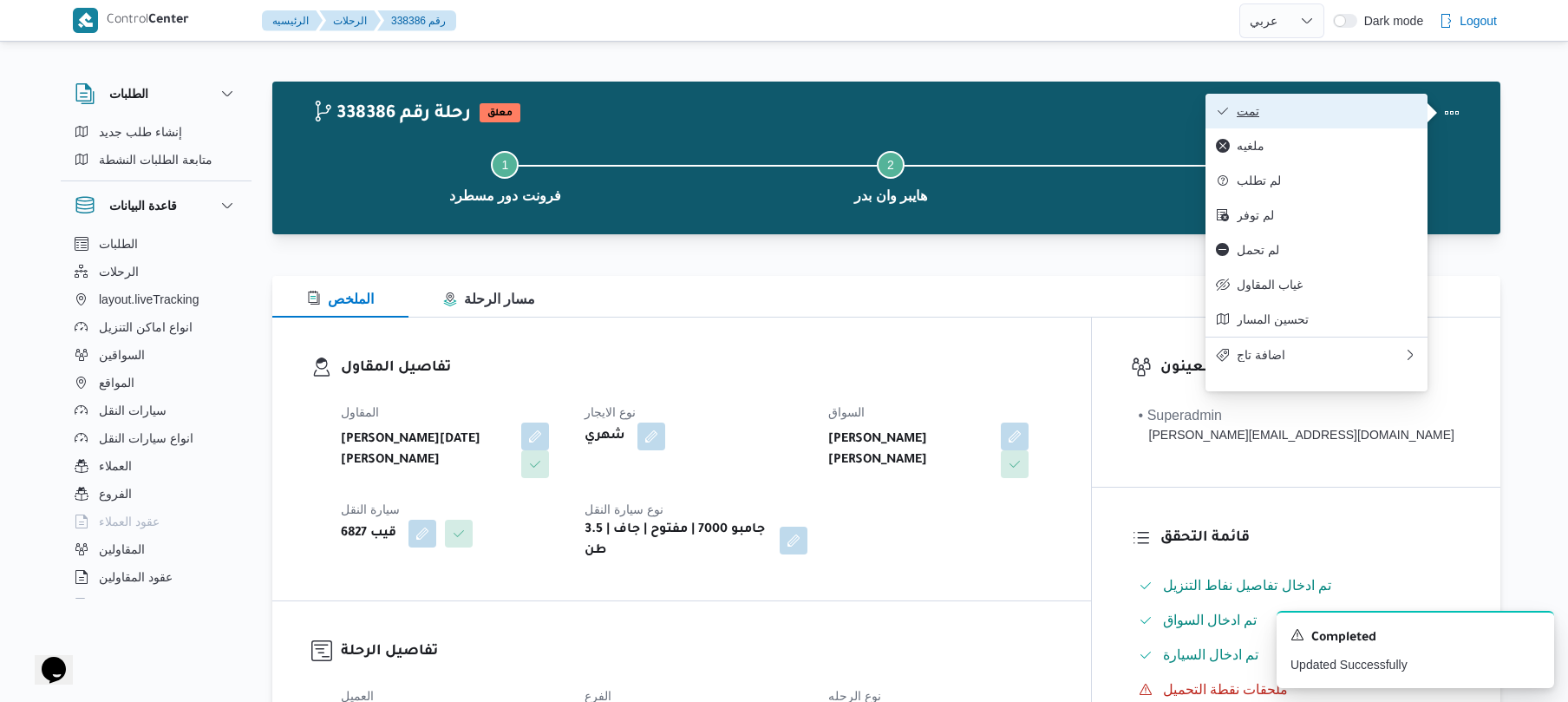
click at [1375, 104] on span "تمت" at bounding box center [1327, 111] width 181 height 14
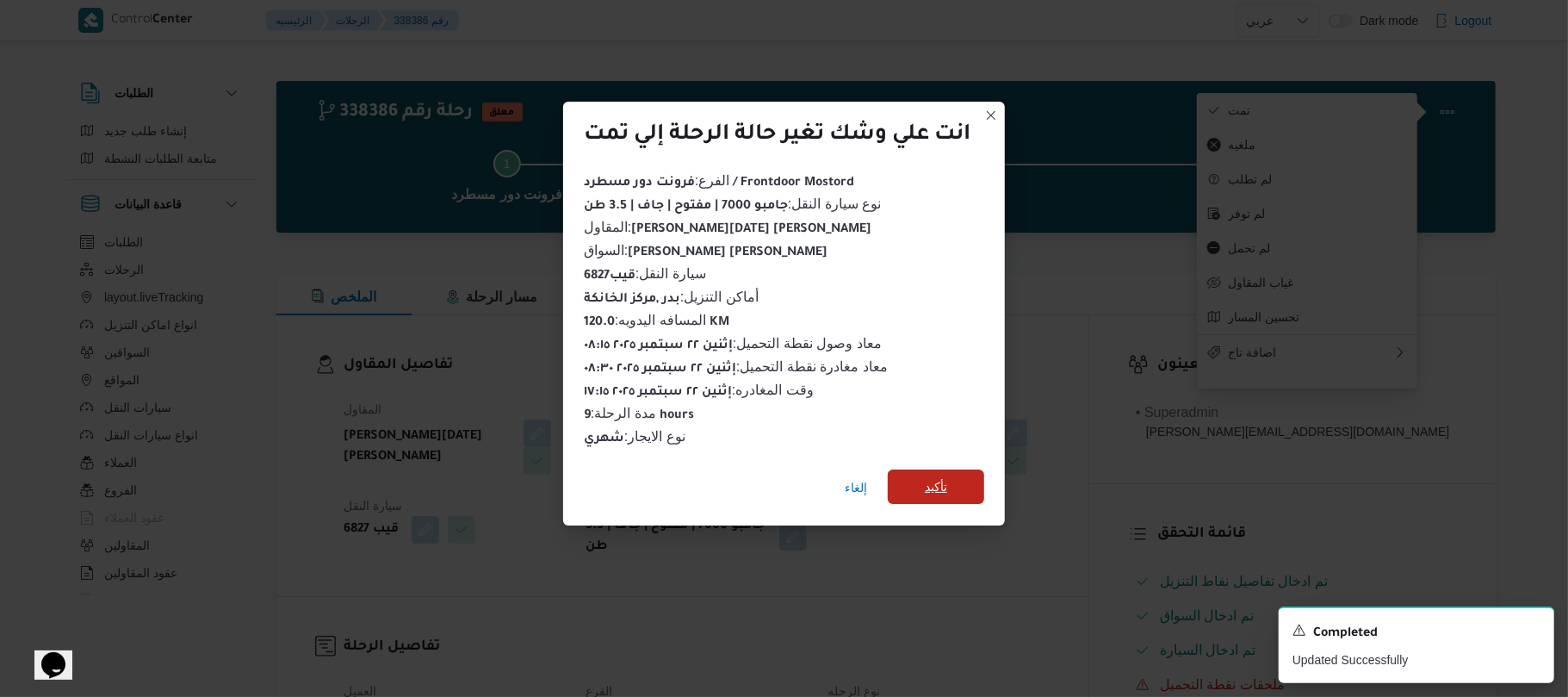
click at [947, 480] on span "تأكيد" at bounding box center [935, 486] width 22 height 20
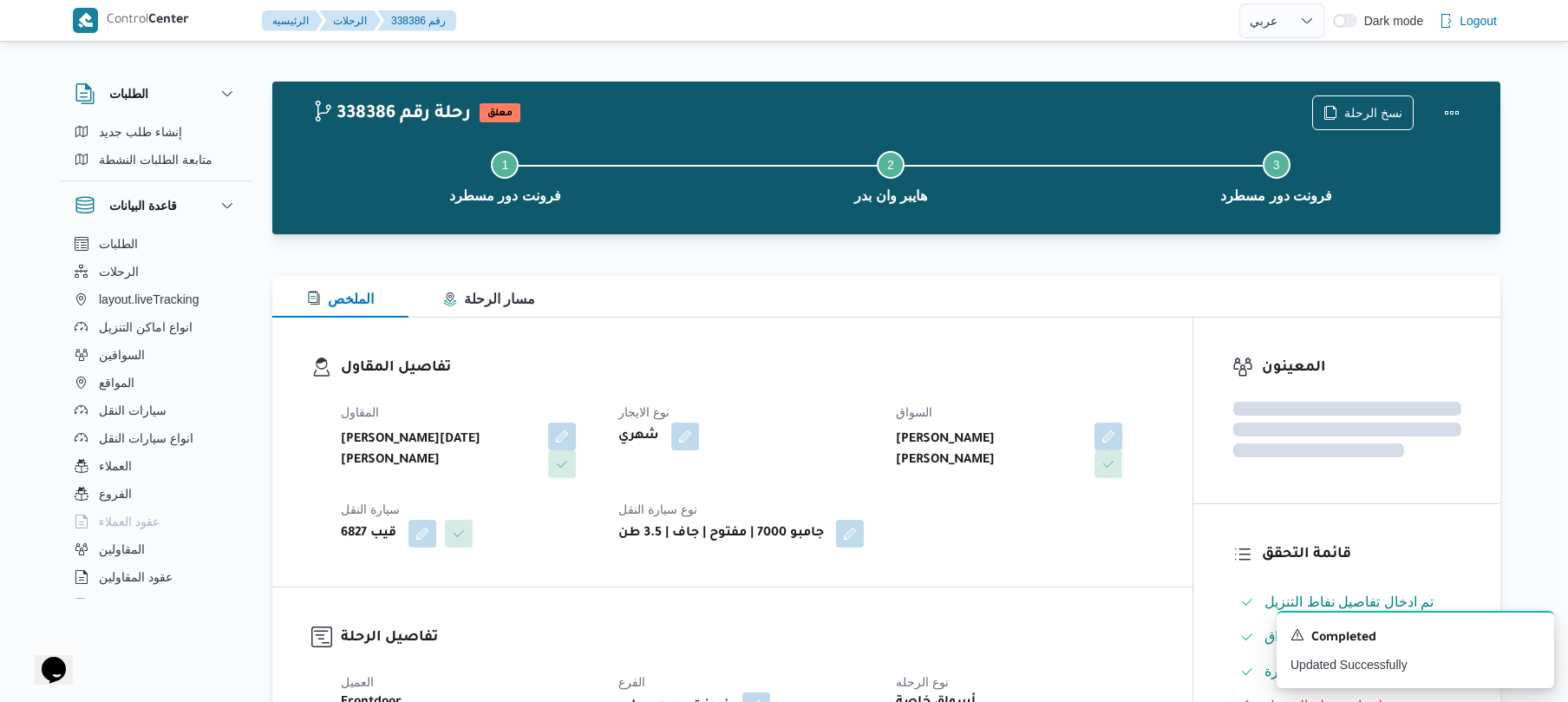
click at [1059, 547] on div "المقاول ابراهيم رمضان ابراهيم عثمان ابوباشا نوع الايجار شهري السواق محمود ابراه…" at bounding box center [747, 475] width 834 height 167
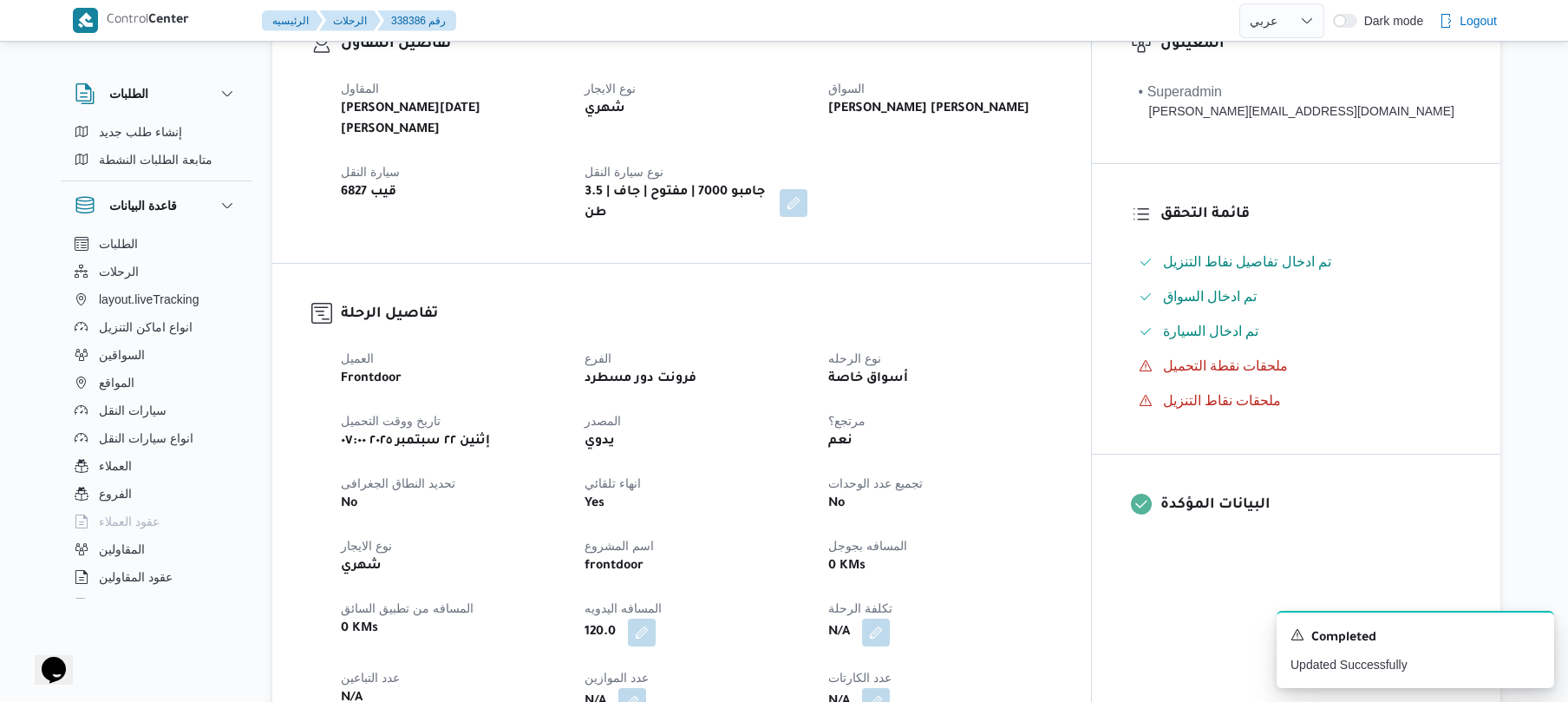
scroll to position [416, 0]
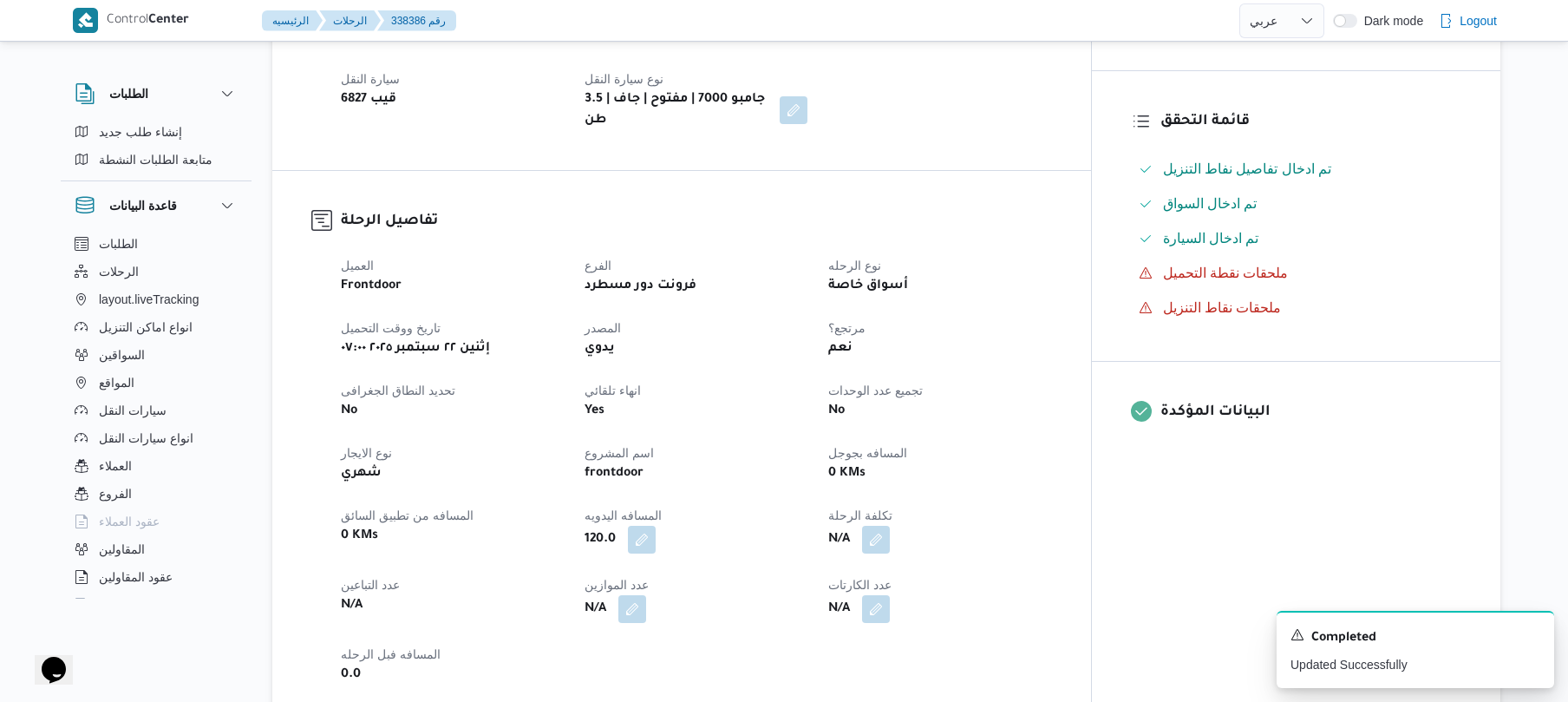
click at [1062, 245] on div "العميل Frontdoor الفرع فرونت دور مسطرد نوع الرحله أسواق خاصة تاريخ ووقت التحميل…" at bounding box center [696, 471] width 732 height 451
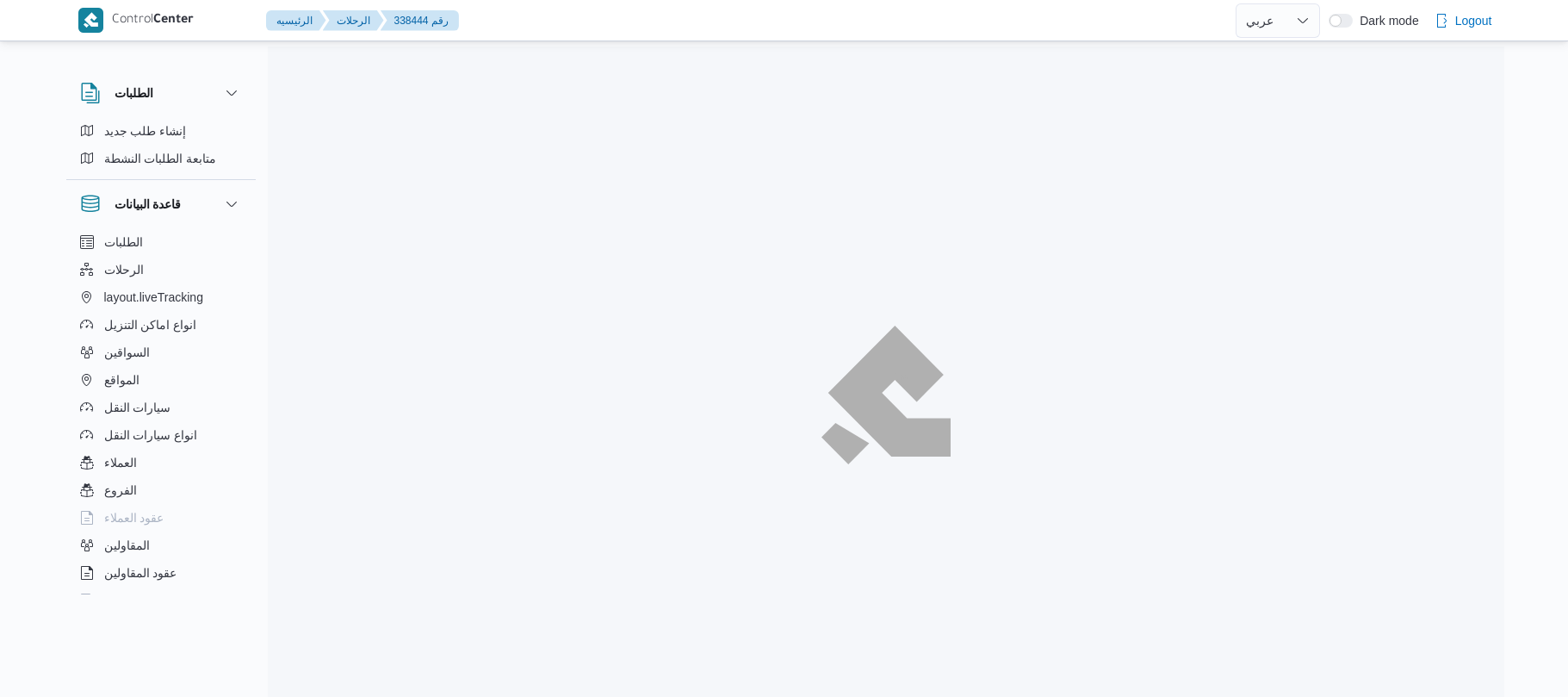
select select "ar"
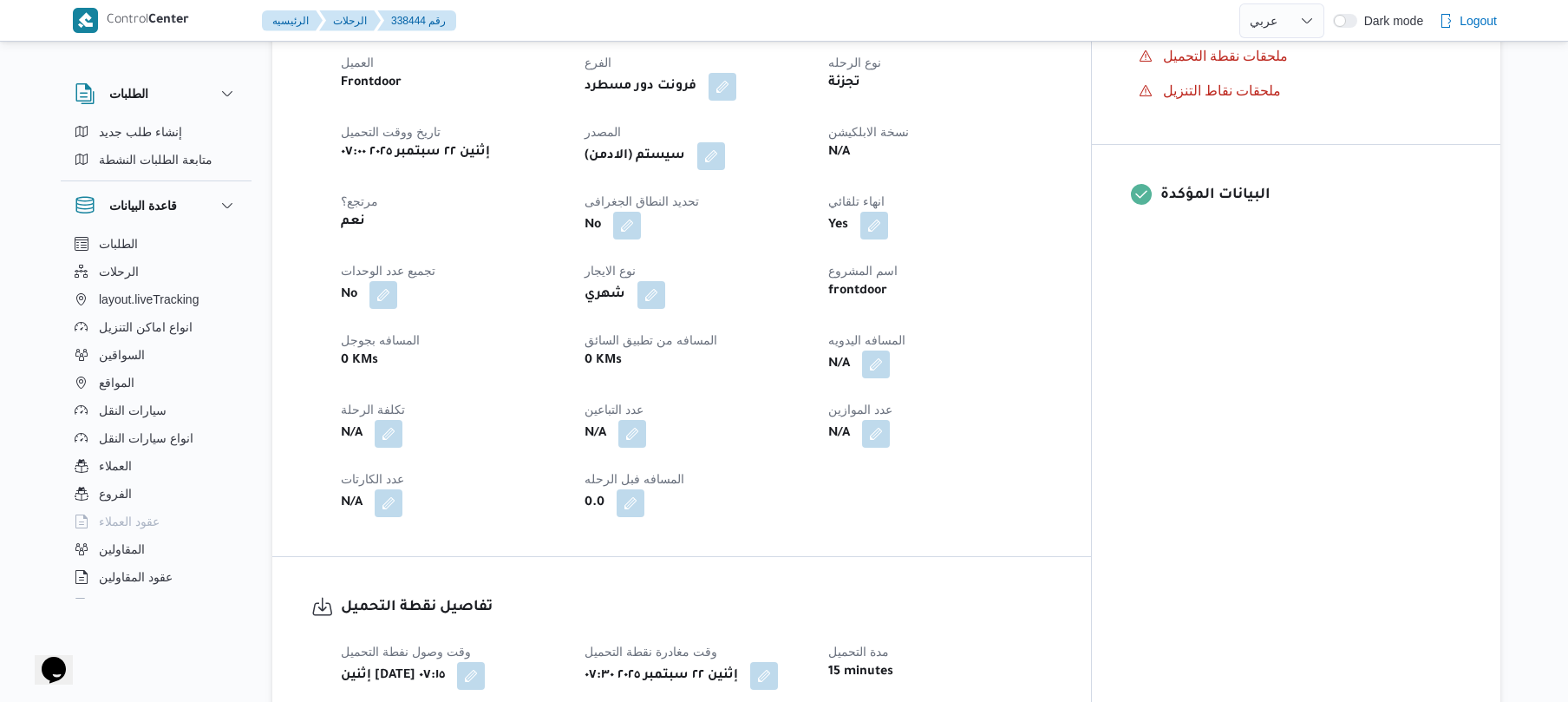
scroll to position [647, 0]
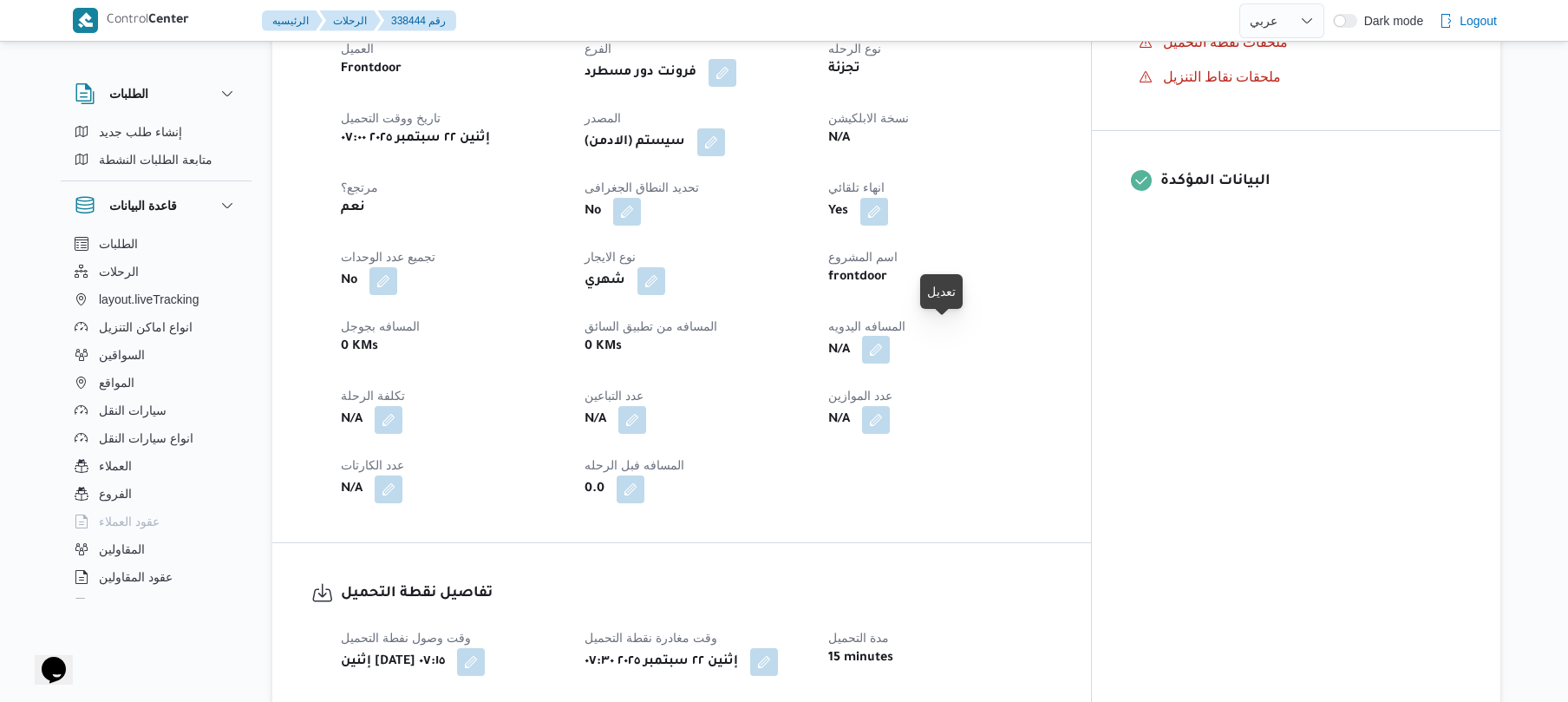
click at [889, 336] on button "button" at bounding box center [876, 350] width 27 height 27
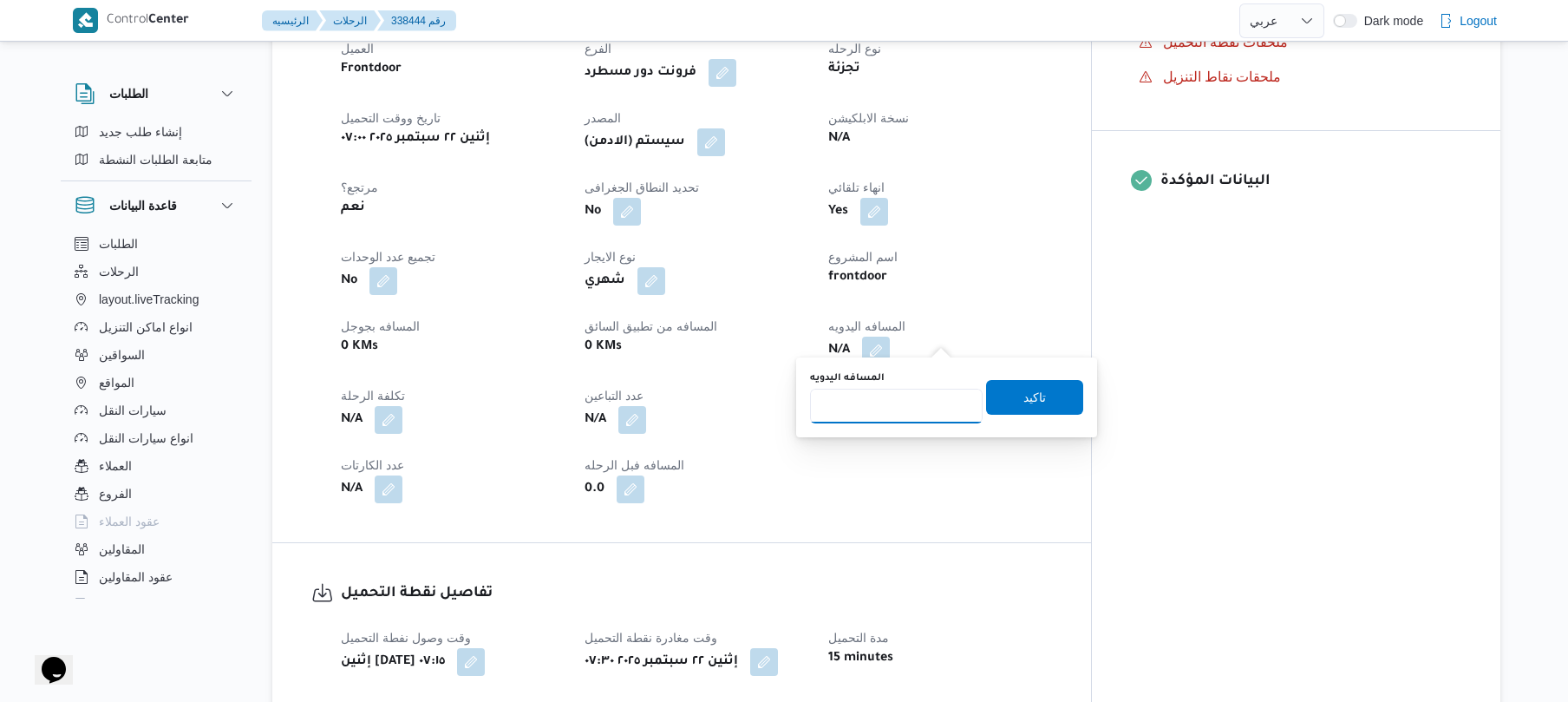
click at [910, 400] on input "المسافه اليدويه" at bounding box center [896, 406] width 173 height 35
type input "120"
click at [1027, 392] on span "تاكيد" at bounding box center [1034, 395] width 22 height 21
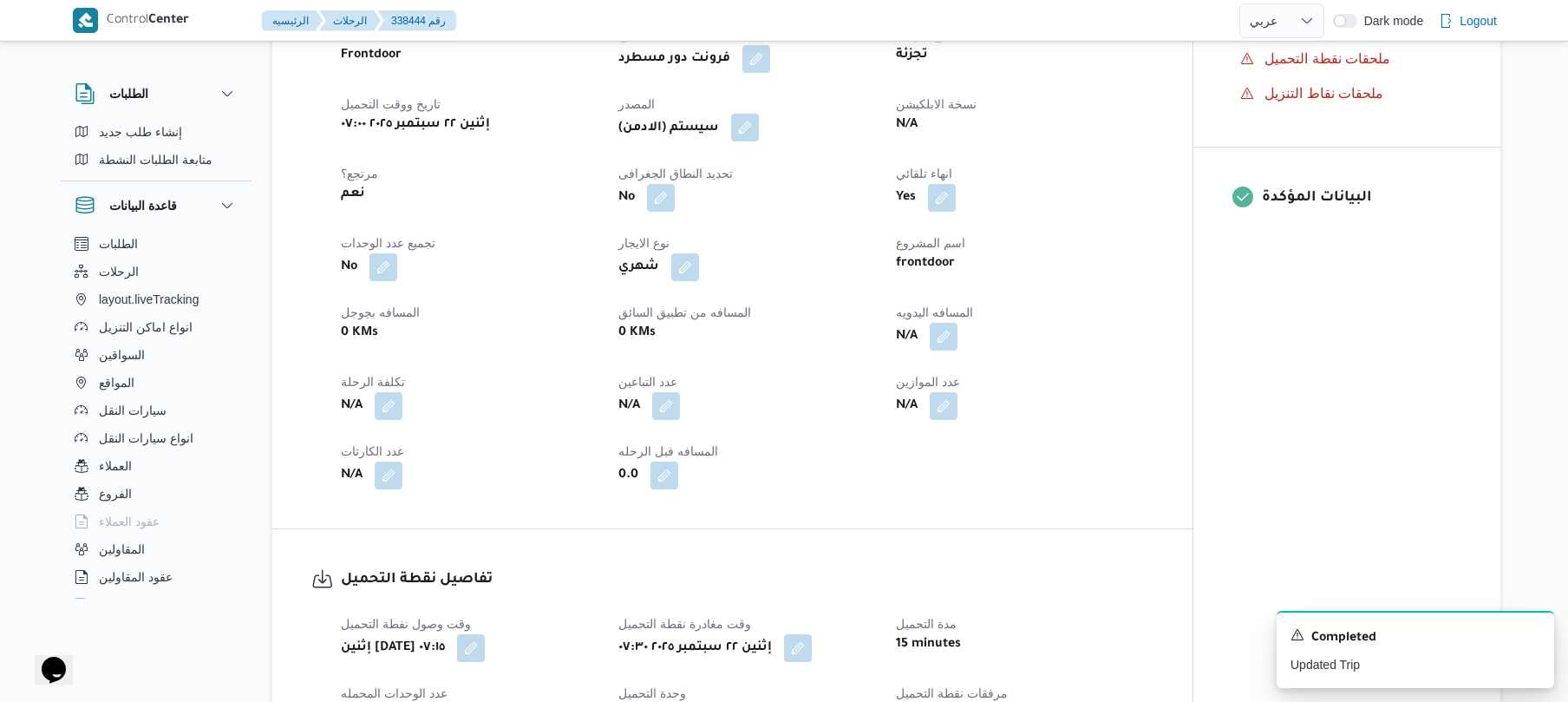
click at [755, 132] on button "button" at bounding box center [745, 127] width 27 height 27
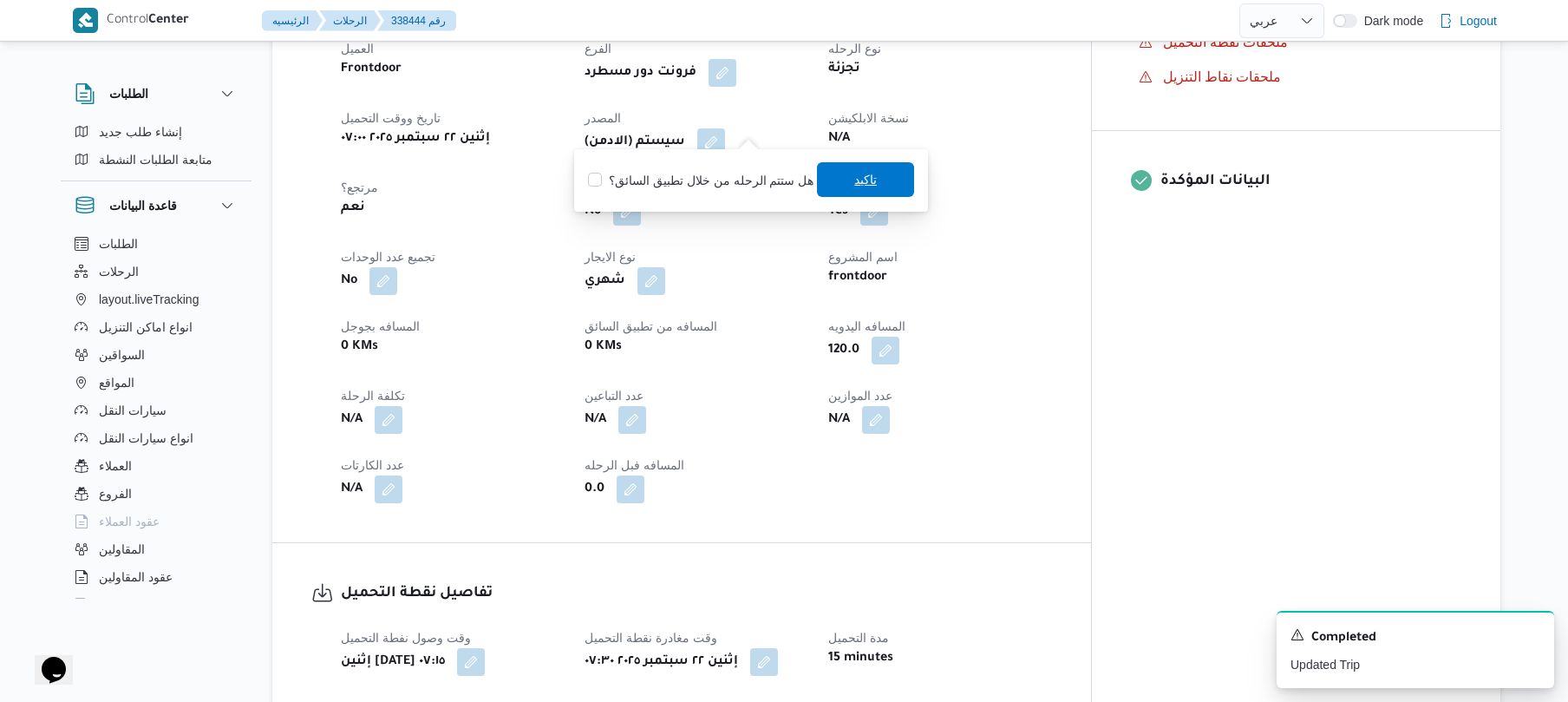
click at [857, 185] on span "تاكيد" at bounding box center [865, 179] width 22 height 21
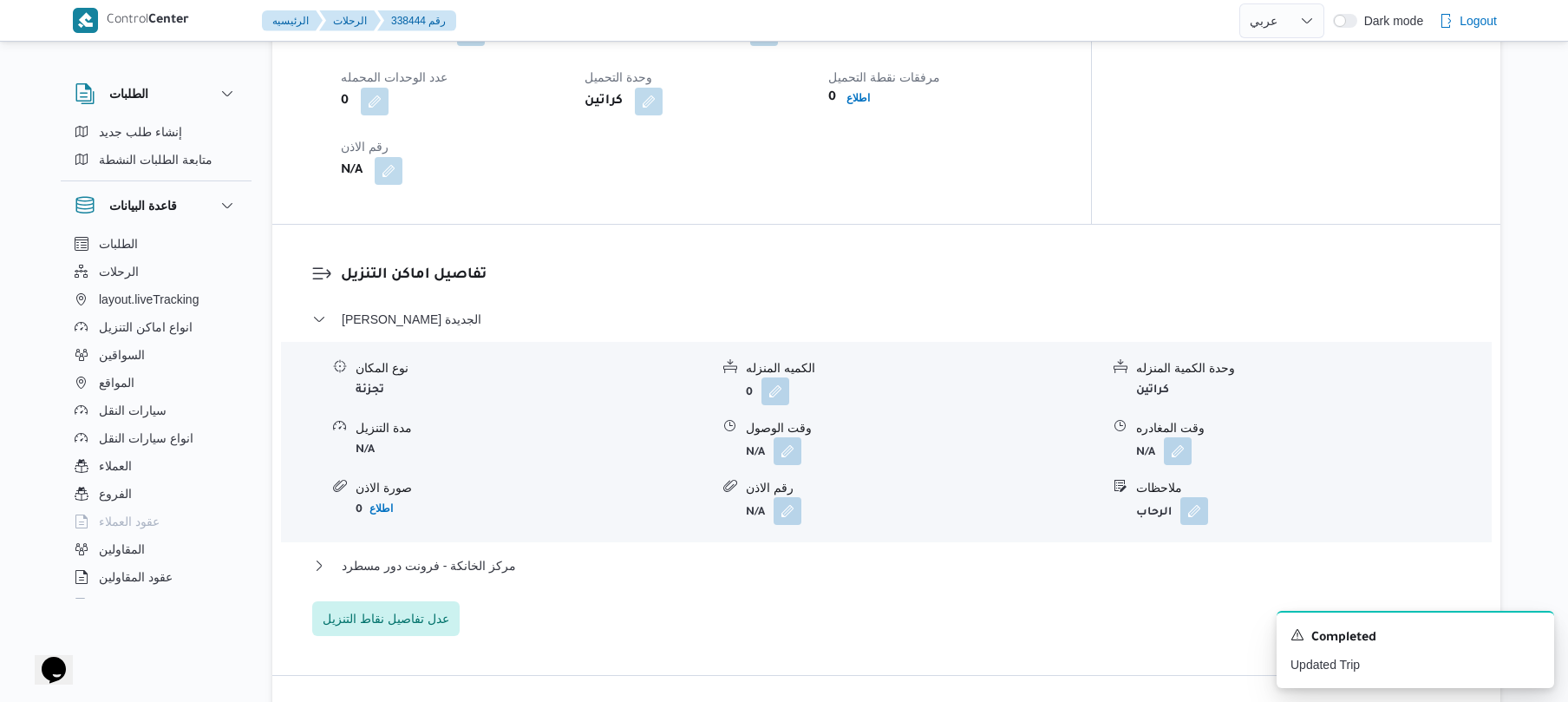
scroll to position [1433, 0]
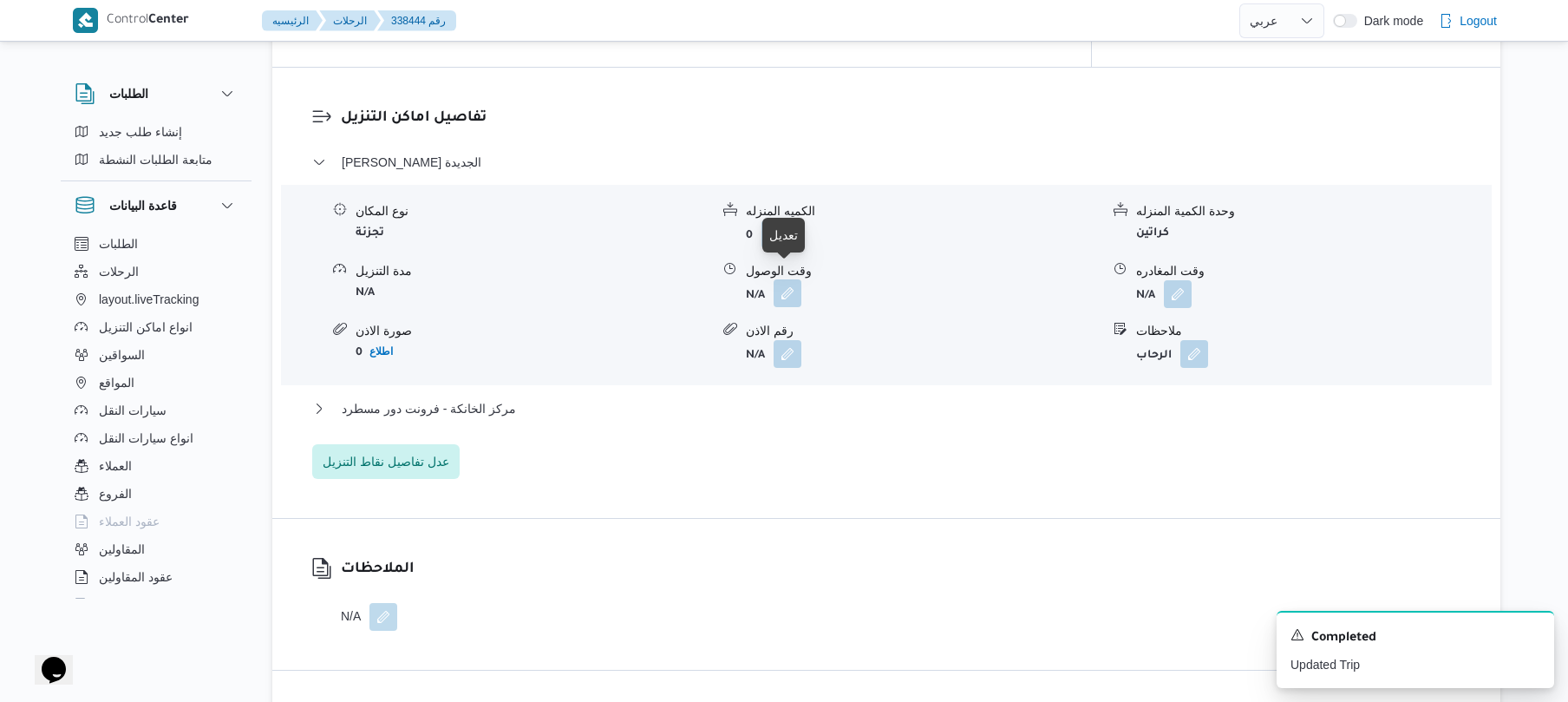
click at [791, 279] on button "button" at bounding box center [787, 293] width 27 height 27
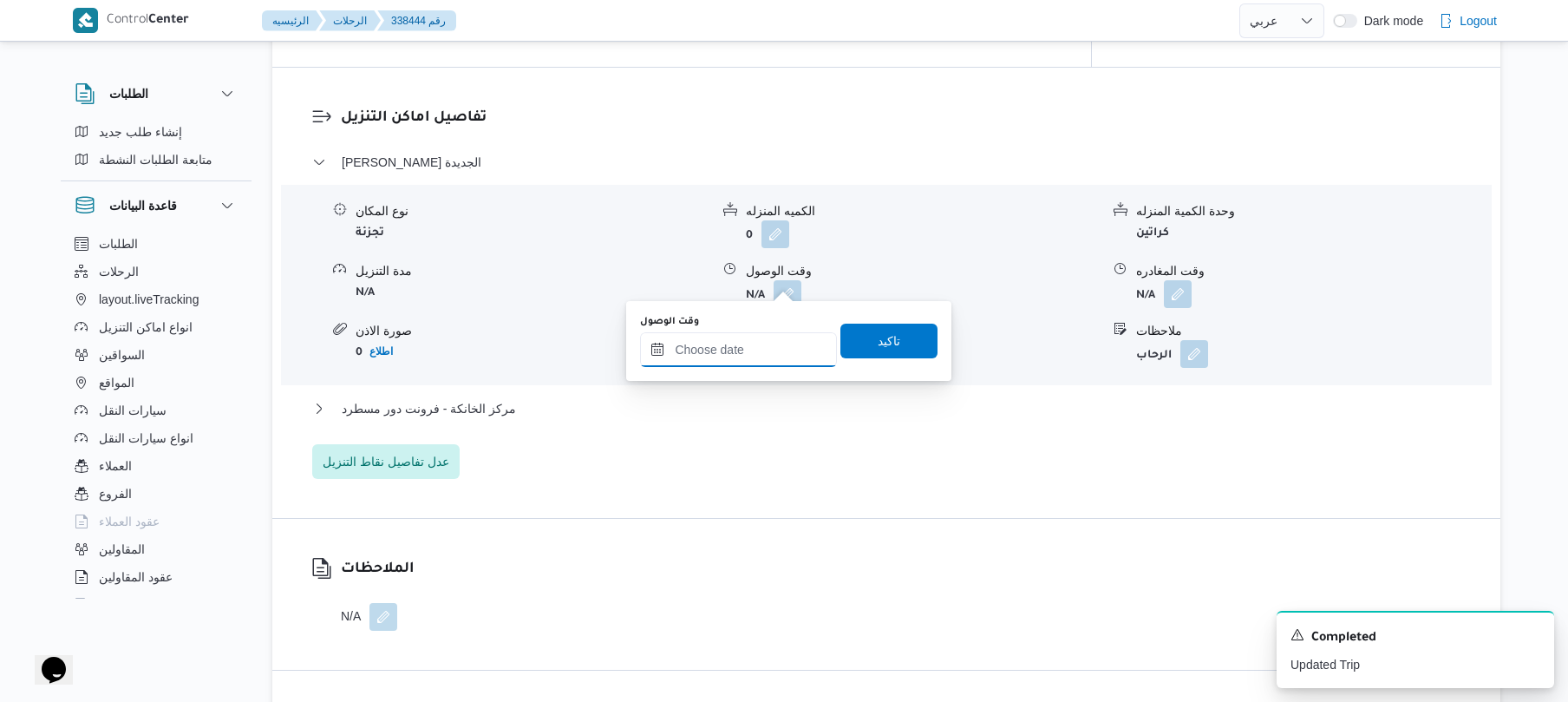
click at [750, 338] on input "وقت الوصول" at bounding box center [739, 350] width 197 height 35
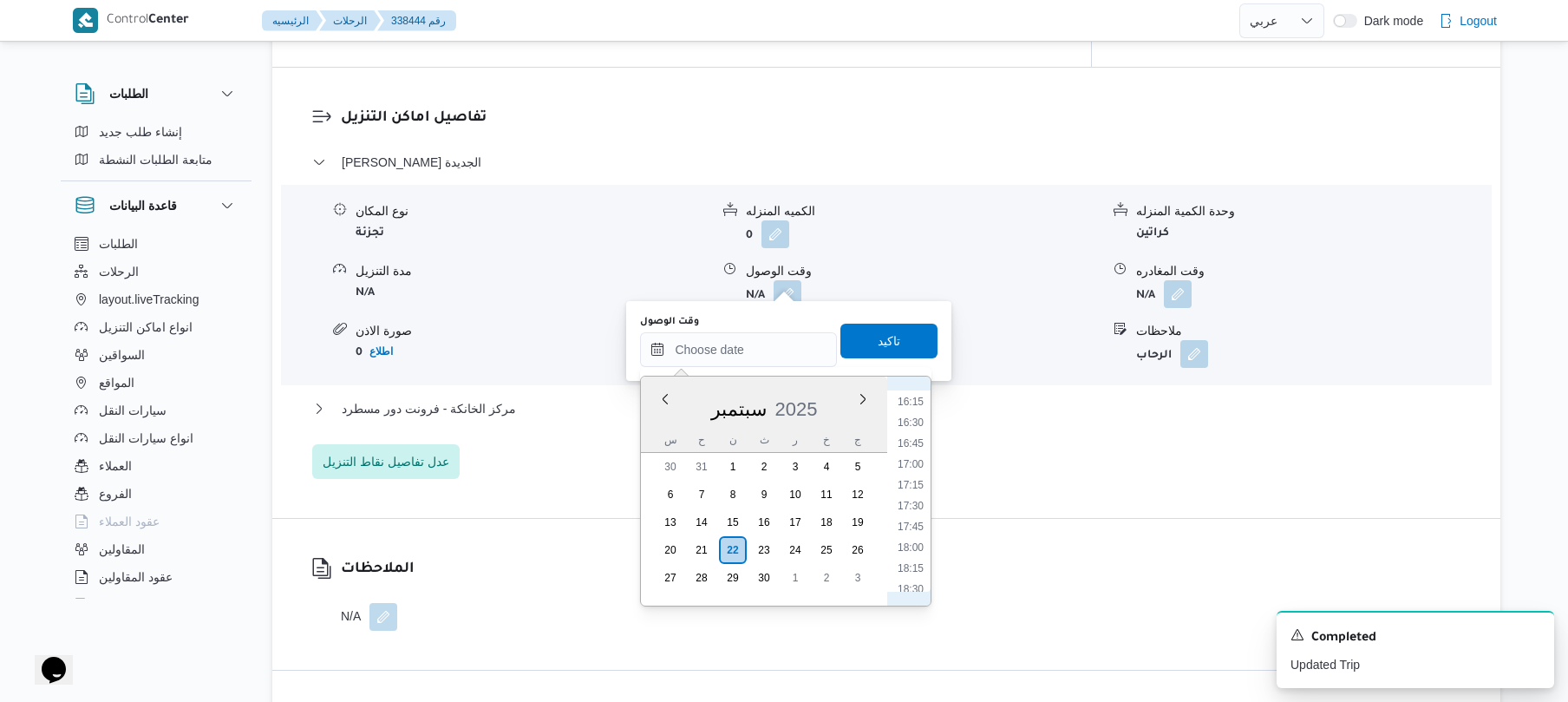
scroll to position [614, 0]
click at [913, 470] on li "08:15" at bounding box center [910, 472] width 40 height 18
type input "٢٢/٠٩/٢٠٢٥ ٠٨:١٥"
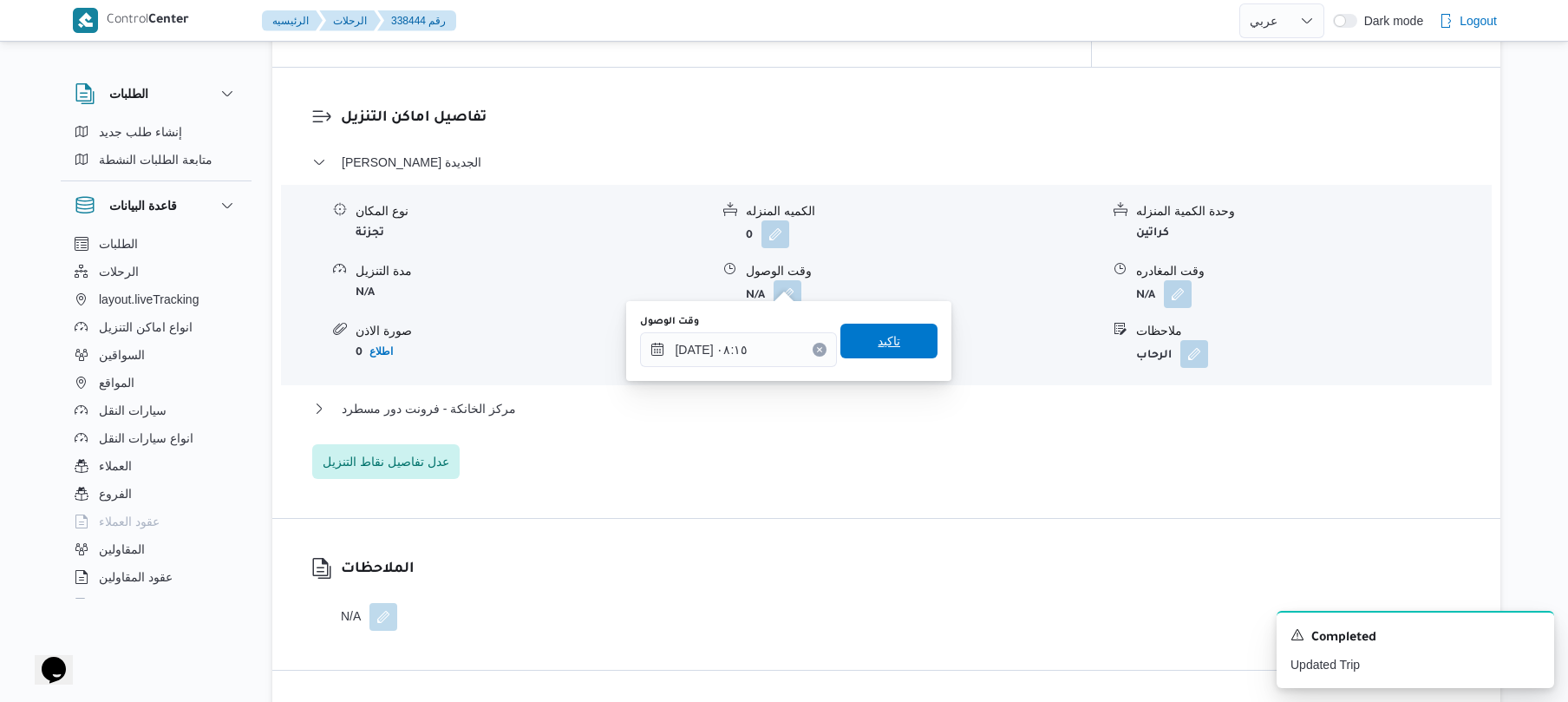
click at [887, 345] on span "تاكيد" at bounding box center [888, 340] width 22 height 21
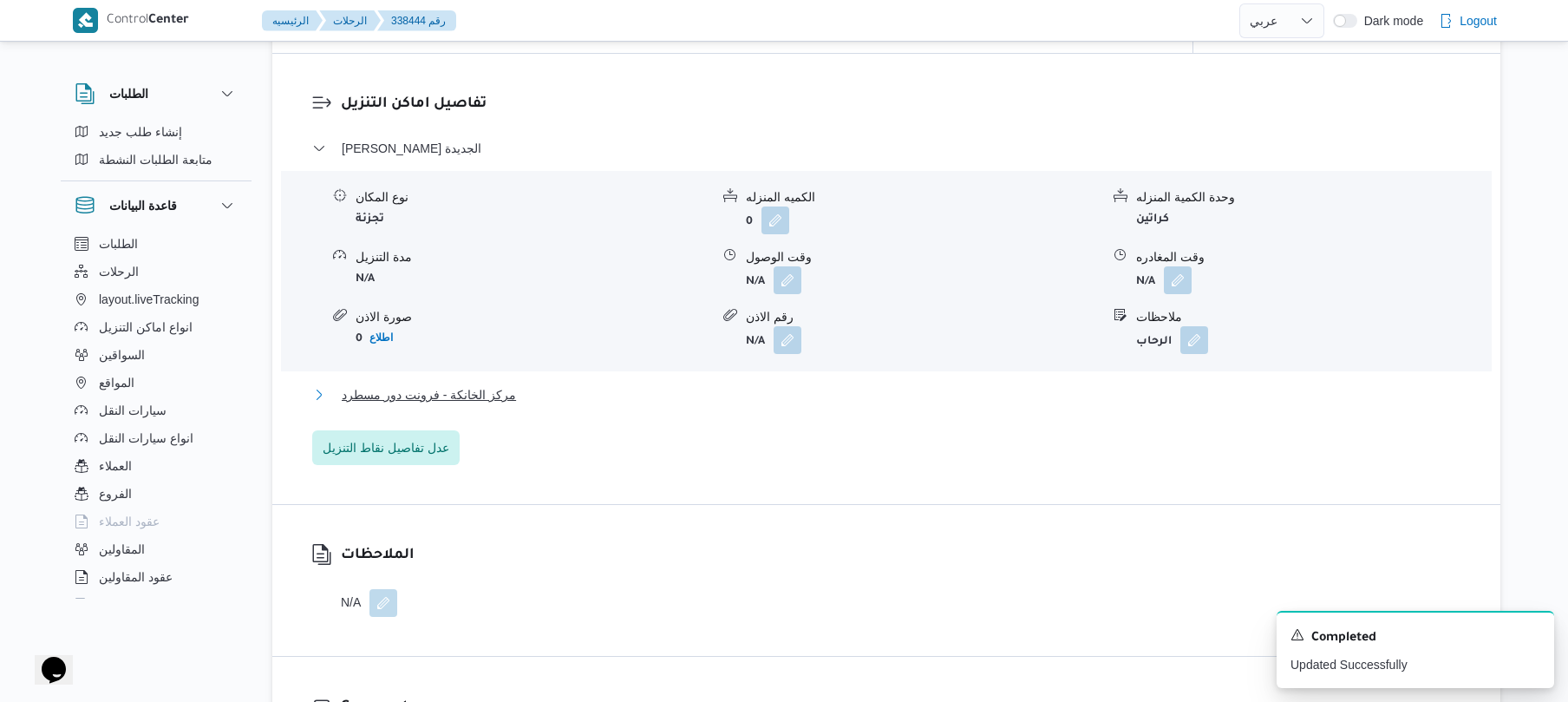
click at [841, 396] on button "مركز الخانكة - فرونت دور مسطرد" at bounding box center [887, 394] width 1149 height 21
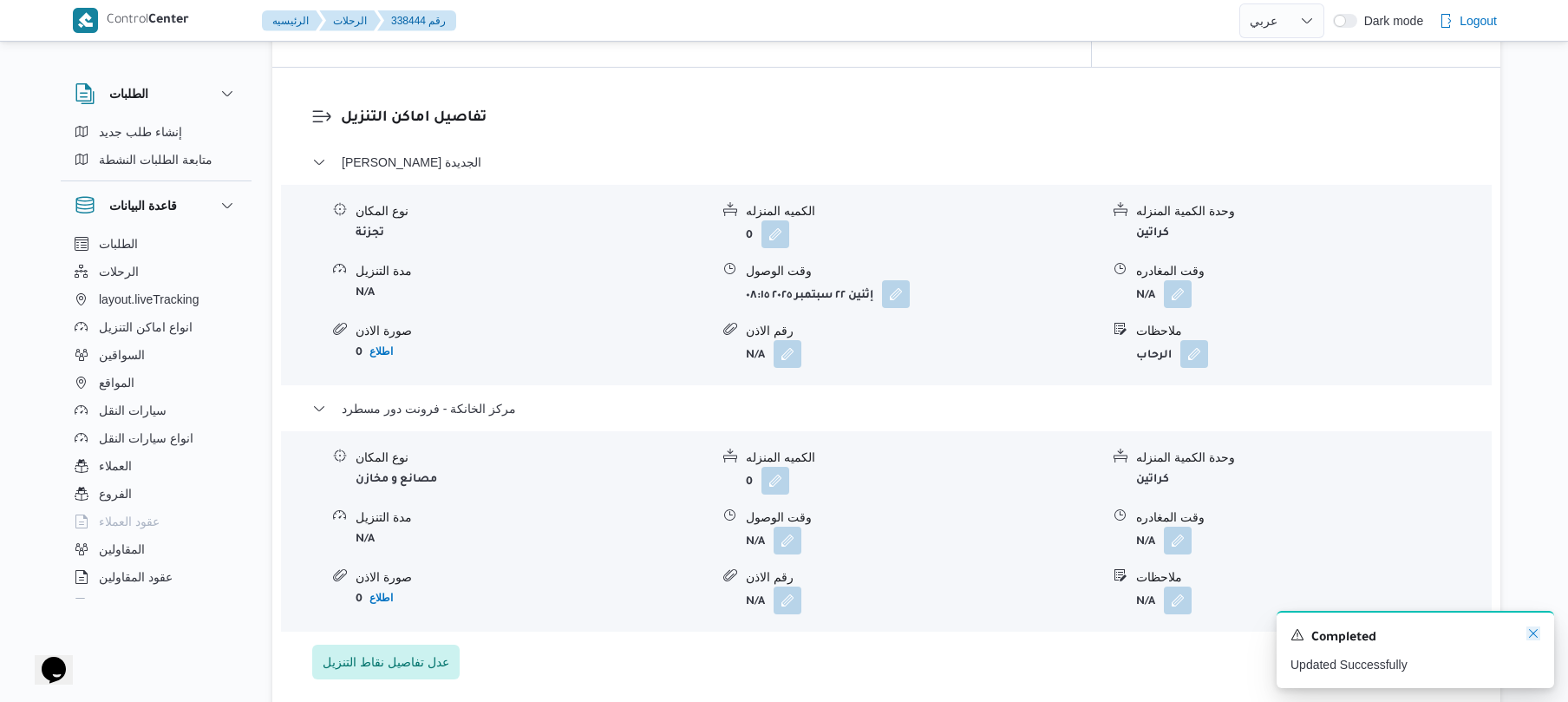
click at [1531, 639] on icon "Dismiss toast" at bounding box center [1533, 633] width 14 height 14
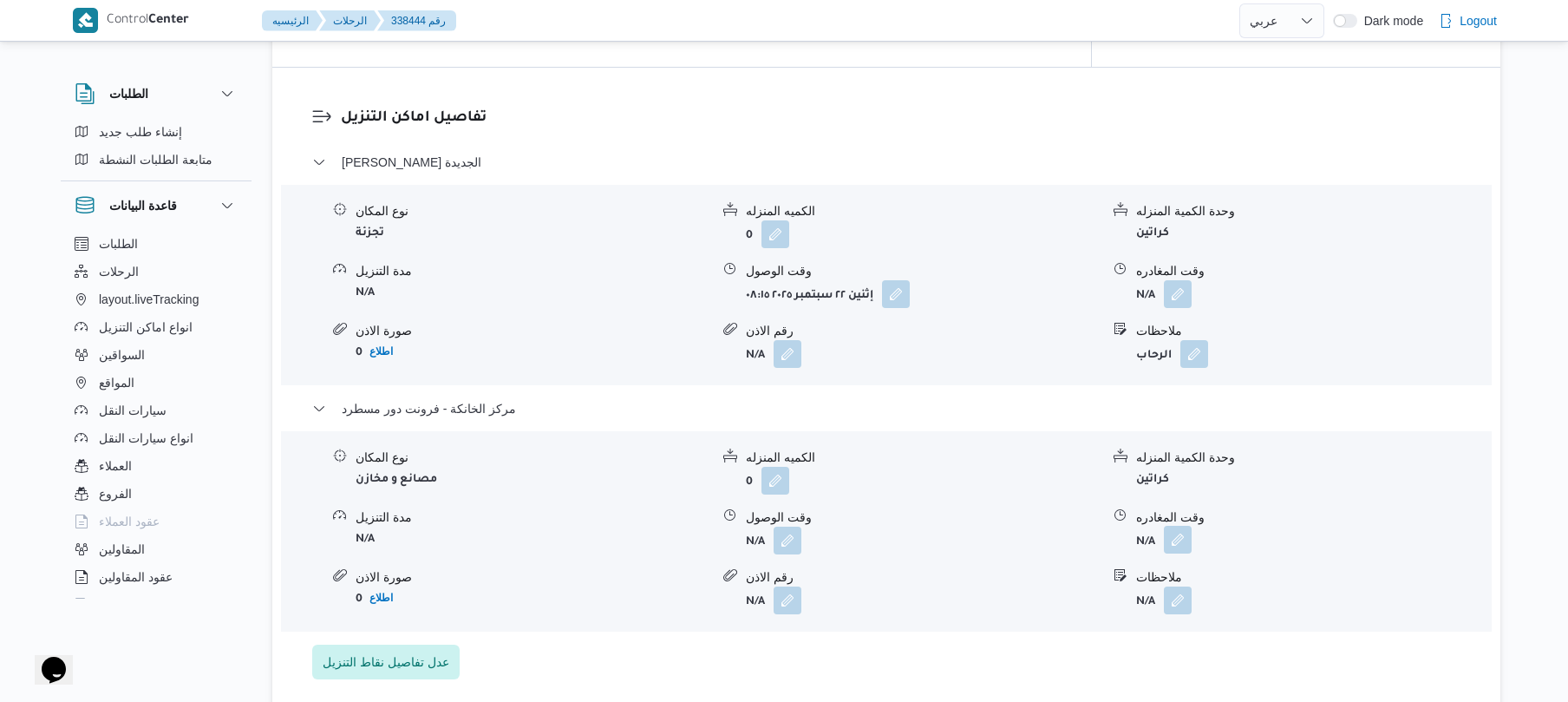
click at [1175, 525] on button "button" at bounding box center [1177, 539] width 27 height 27
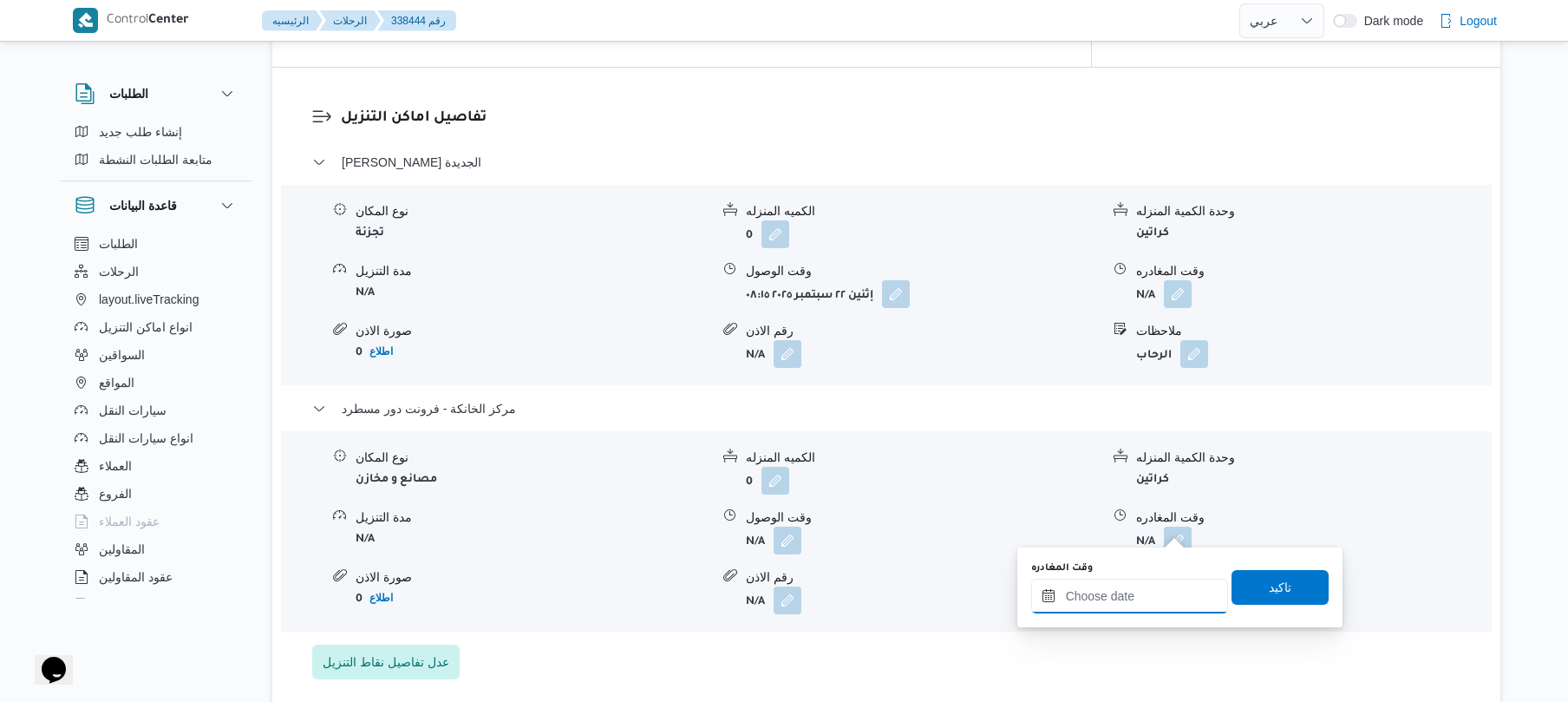
click at [1112, 601] on input "وقت المغادره" at bounding box center [1130, 597] width 197 height 35
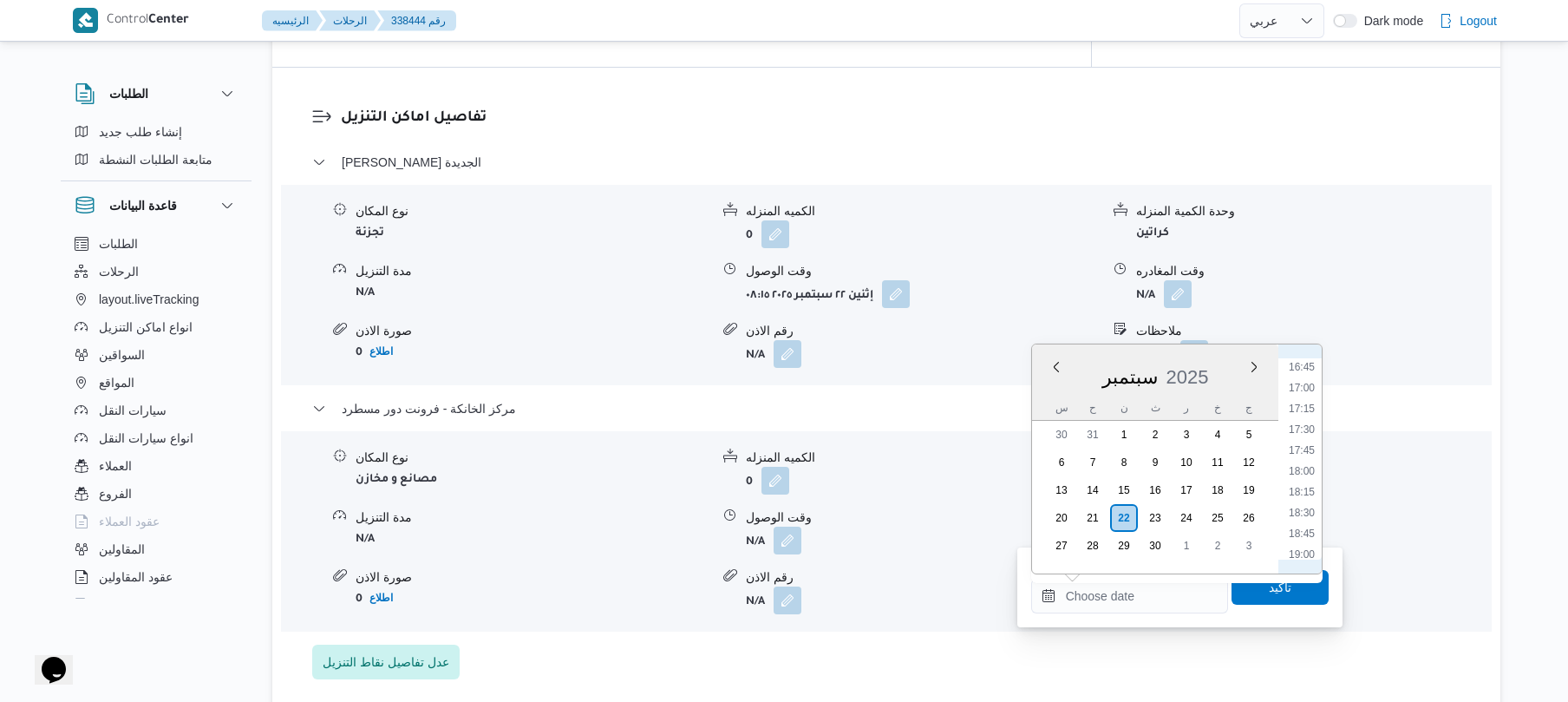
scroll to position [1349, 0]
click at [1301, 391] on li "16:30" at bounding box center [1301, 392] width 40 height 18
type input "[DATE] ١٦:٣٠"
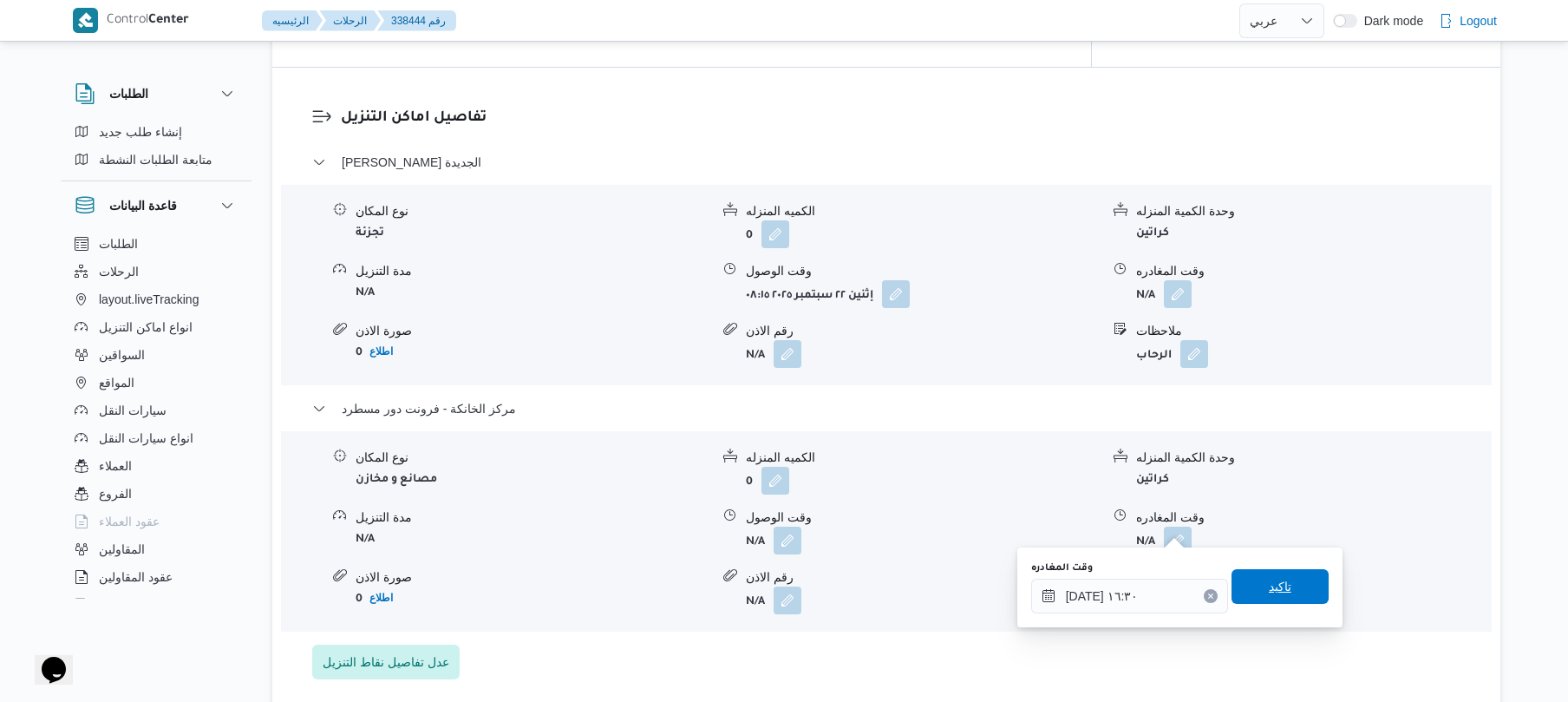
click at [1263, 601] on span "تاكيد" at bounding box center [1279, 587] width 97 height 35
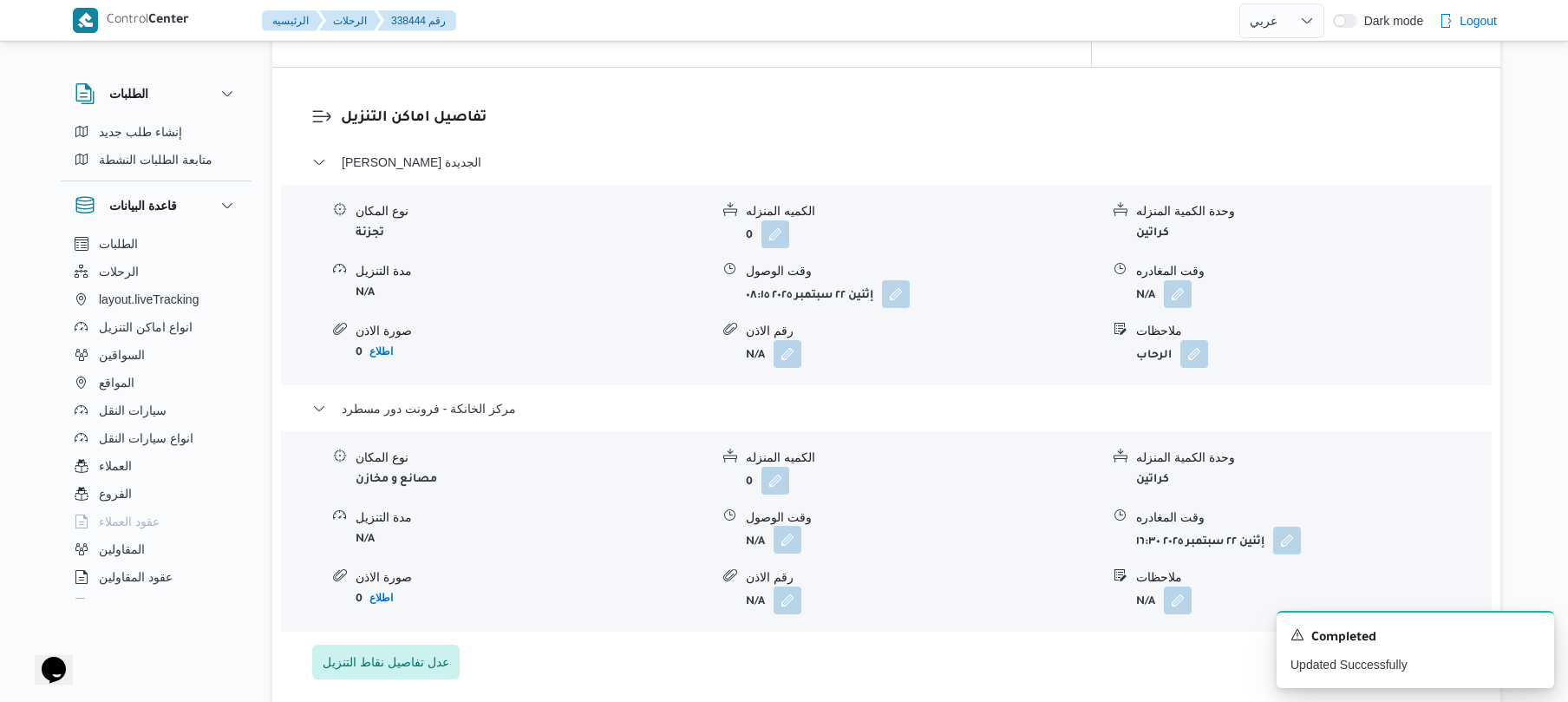
click at [788, 525] on button "button" at bounding box center [787, 539] width 27 height 27
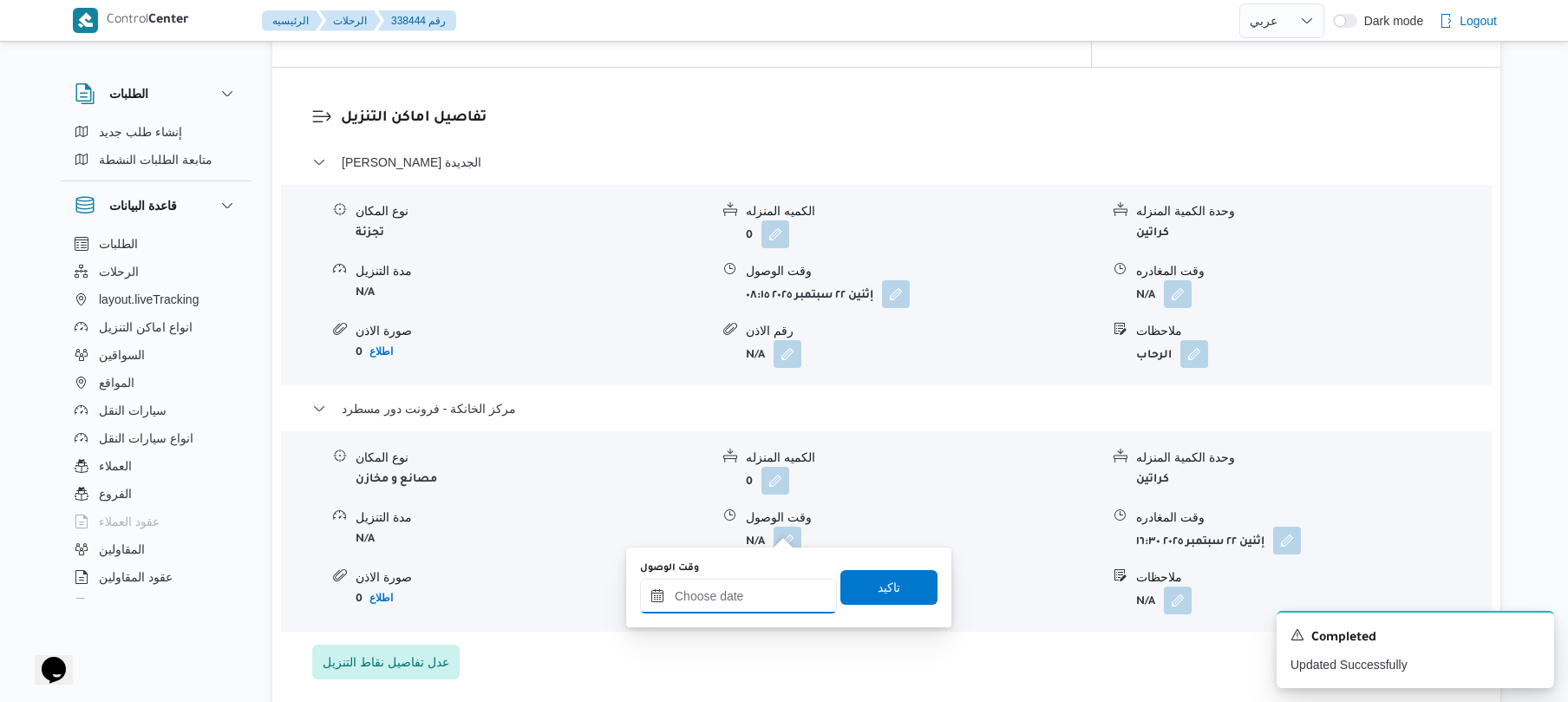
click at [764, 597] on input "وقت الوصول" at bounding box center [739, 597] width 197 height 35
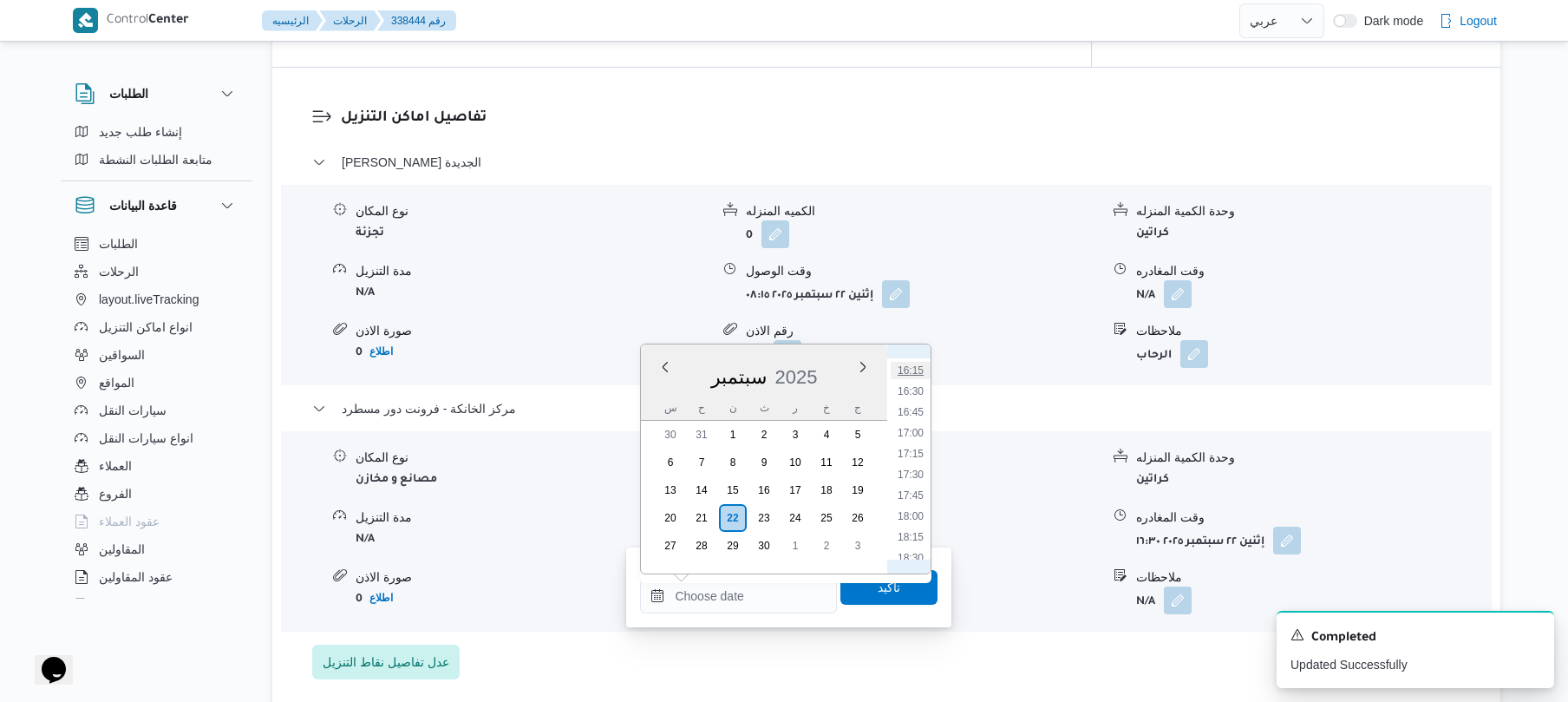
click at [916, 372] on li "16:15" at bounding box center [910, 370] width 40 height 18
type input "٢٢/٠٩/٢٠٢٥ ١٦:١٥"
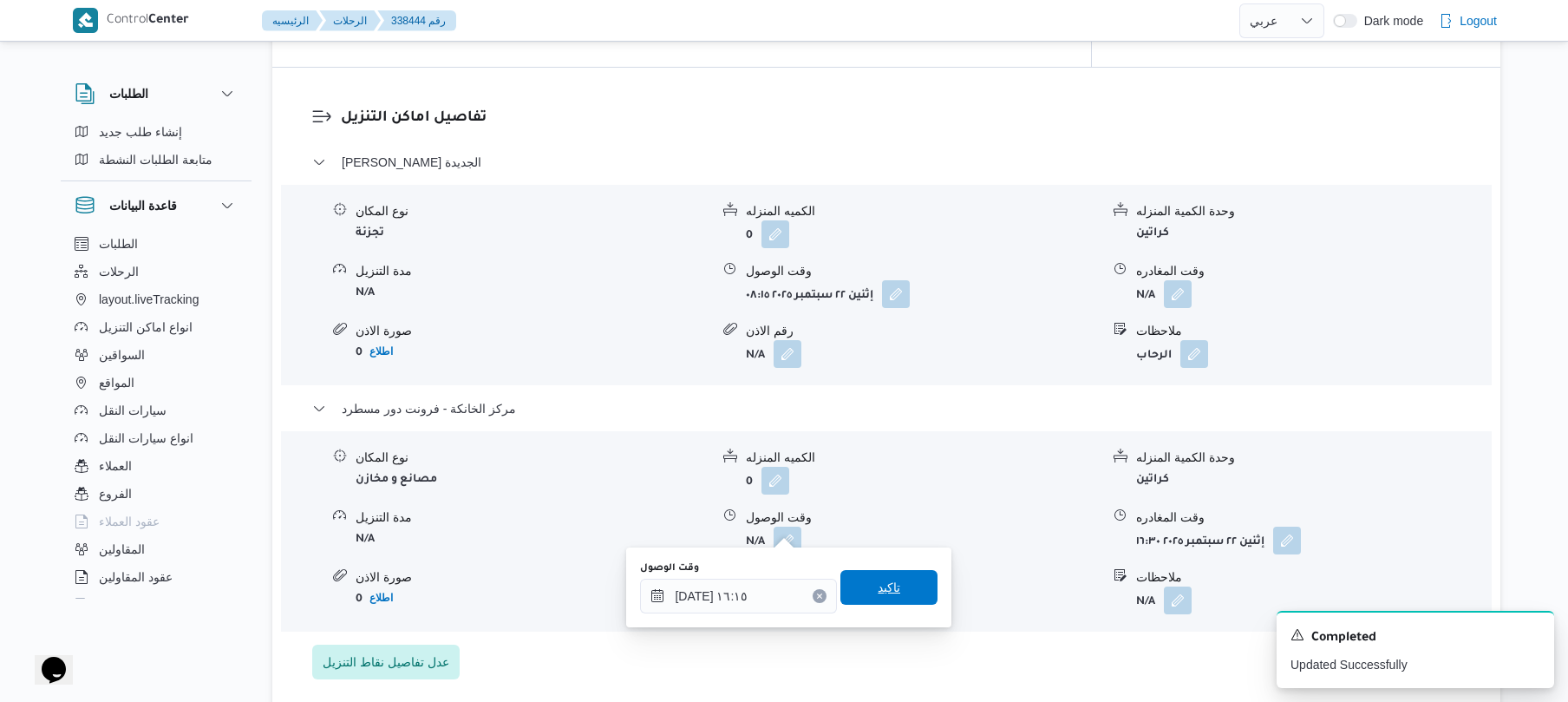
drag, startPoint x: 874, startPoint y: 580, endPoint x: 895, endPoint y: 584, distance: 21.4
click at [895, 584] on span "تاكيد" at bounding box center [888, 588] width 97 height 35
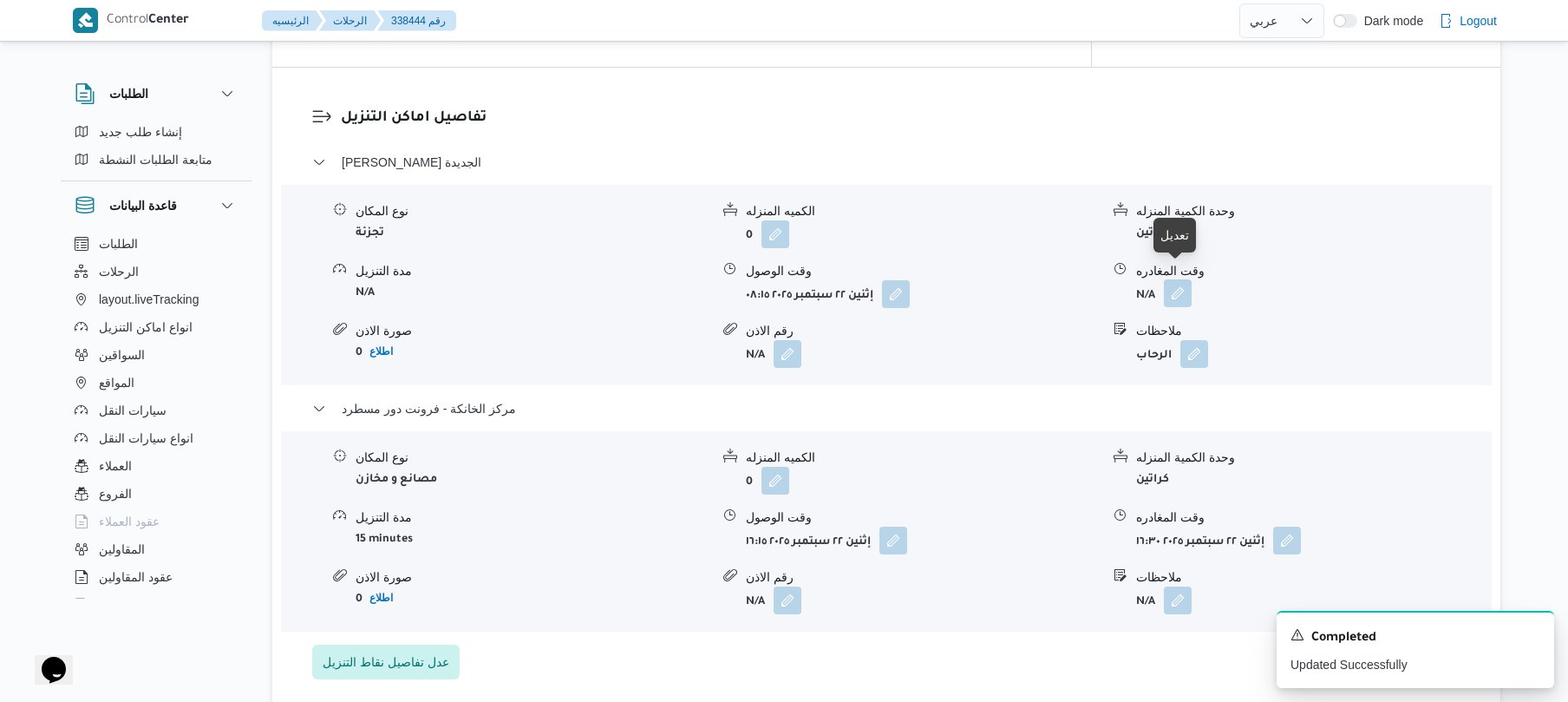
click at [1171, 279] on button "button" at bounding box center [1177, 293] width 27 height 27
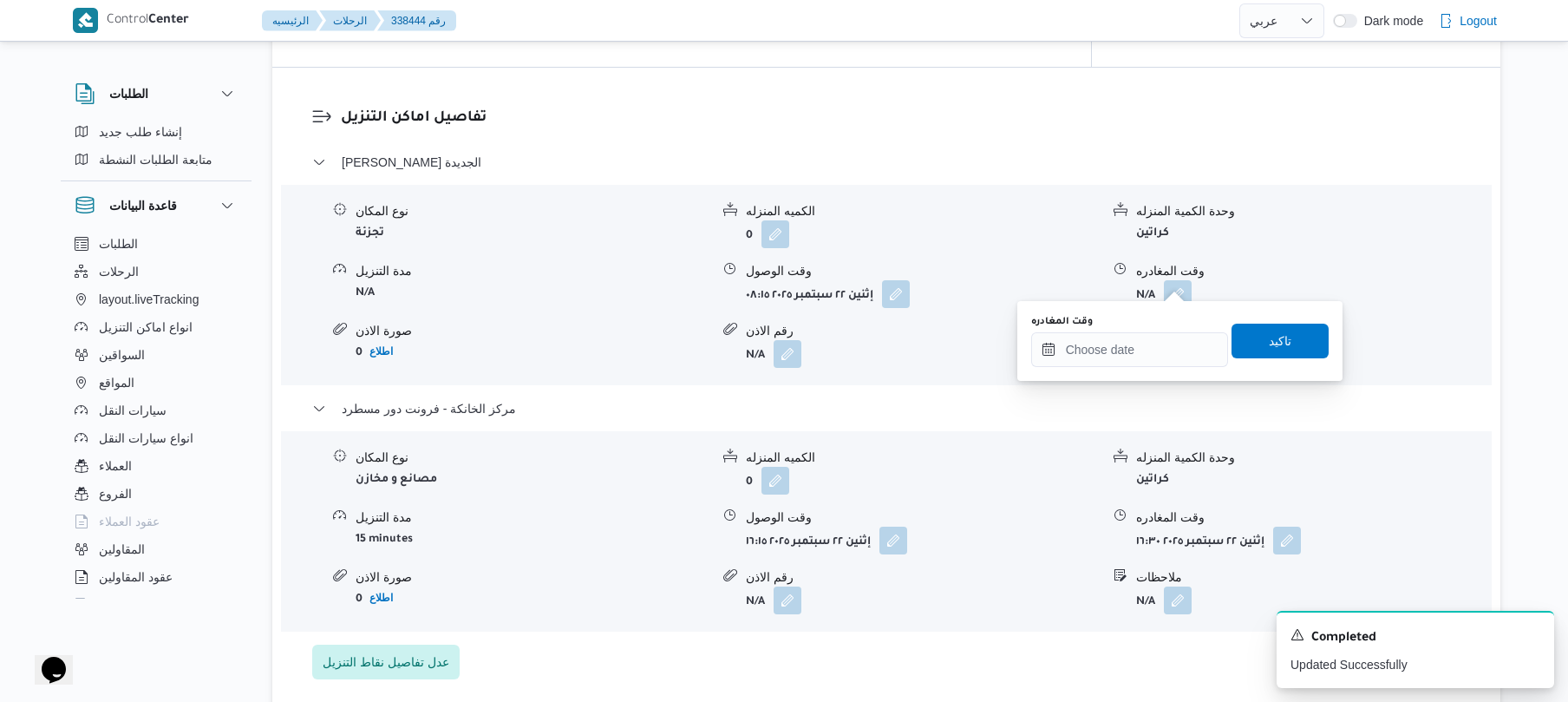
click at [1118, 327] on div "وقت المغادره" at bounding box center [1130, 321] width 197 height 14
click at [1111, 352] on input "وقت المغادره" at bounding box center [1130, 350] width 197 height 35
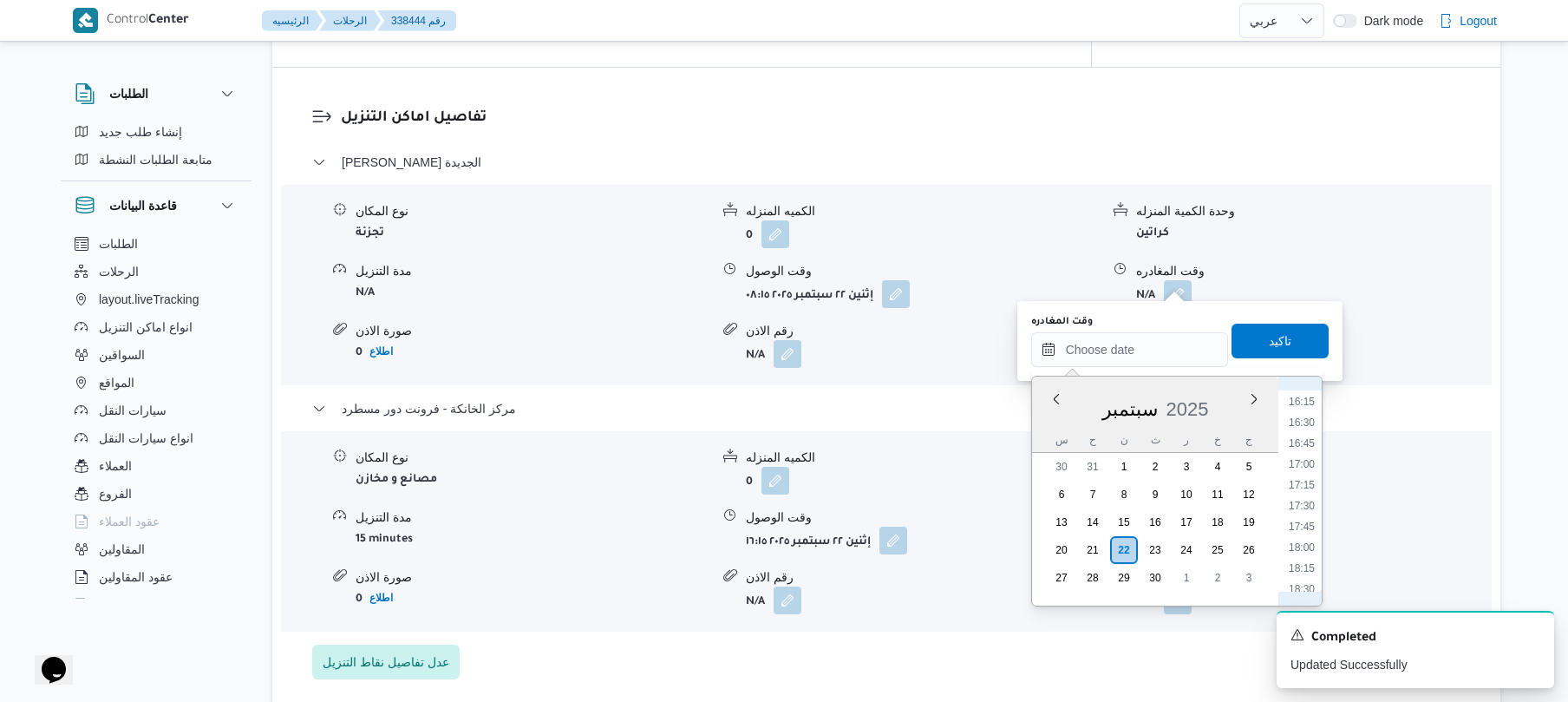
scroll to position [1180, 0]
click at [1304, 507] on li "15:30" at bounding box center [1301, 510] width 40 height 18
type input "٢٢/٠٩/٢٠٢٥ ١٥:٣٠"
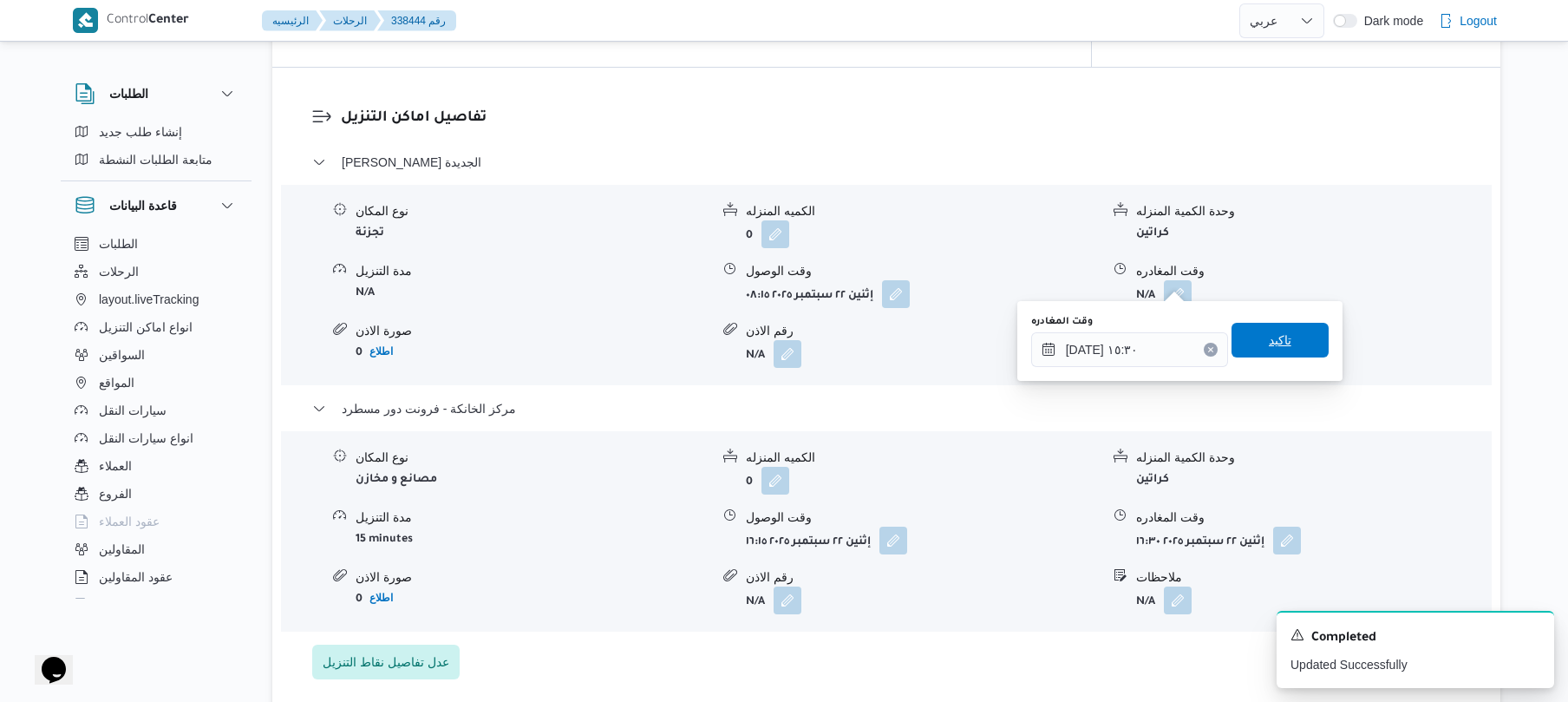
click at [1301, 331] on span "تاكيد" at bounding box center [1279, 340] width 97 height 35
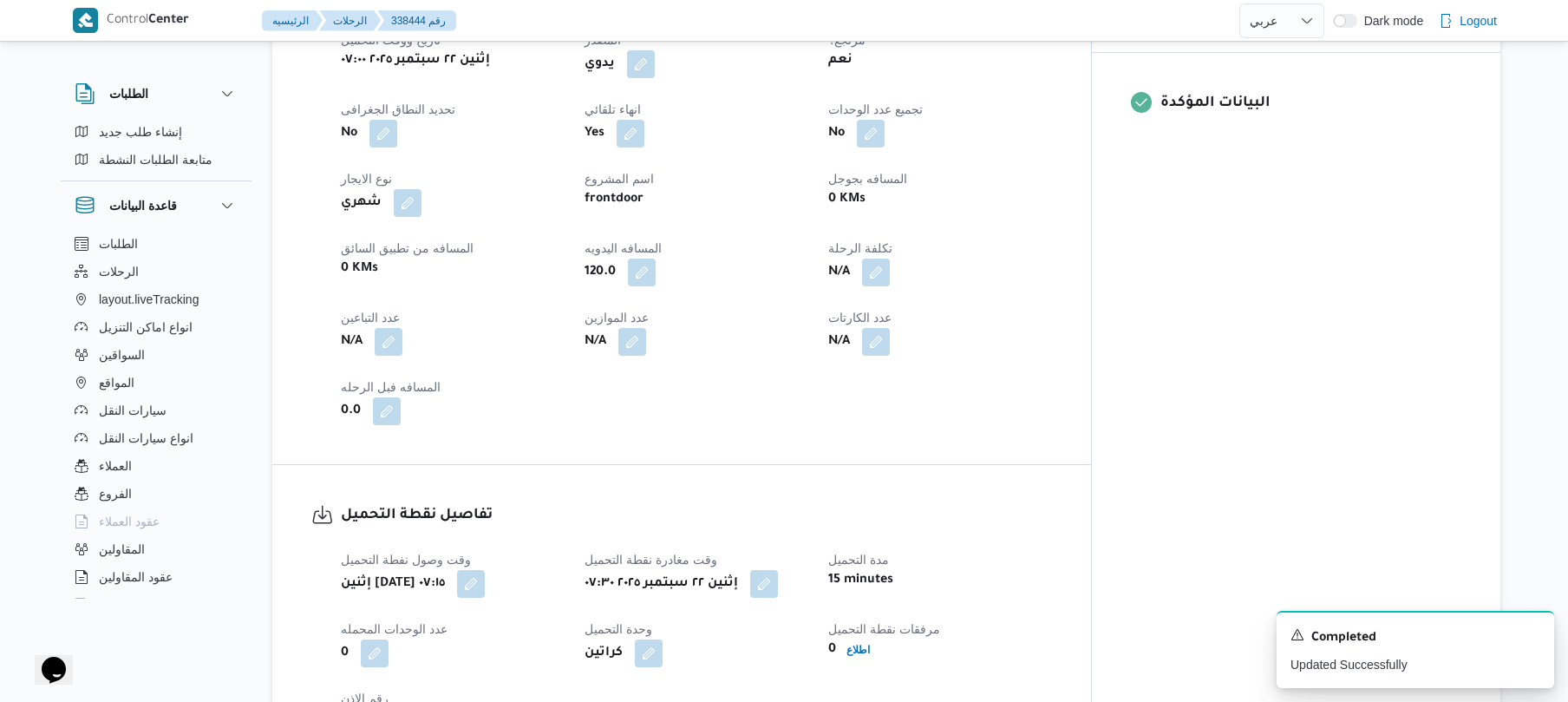
scroll to position [0, 0]
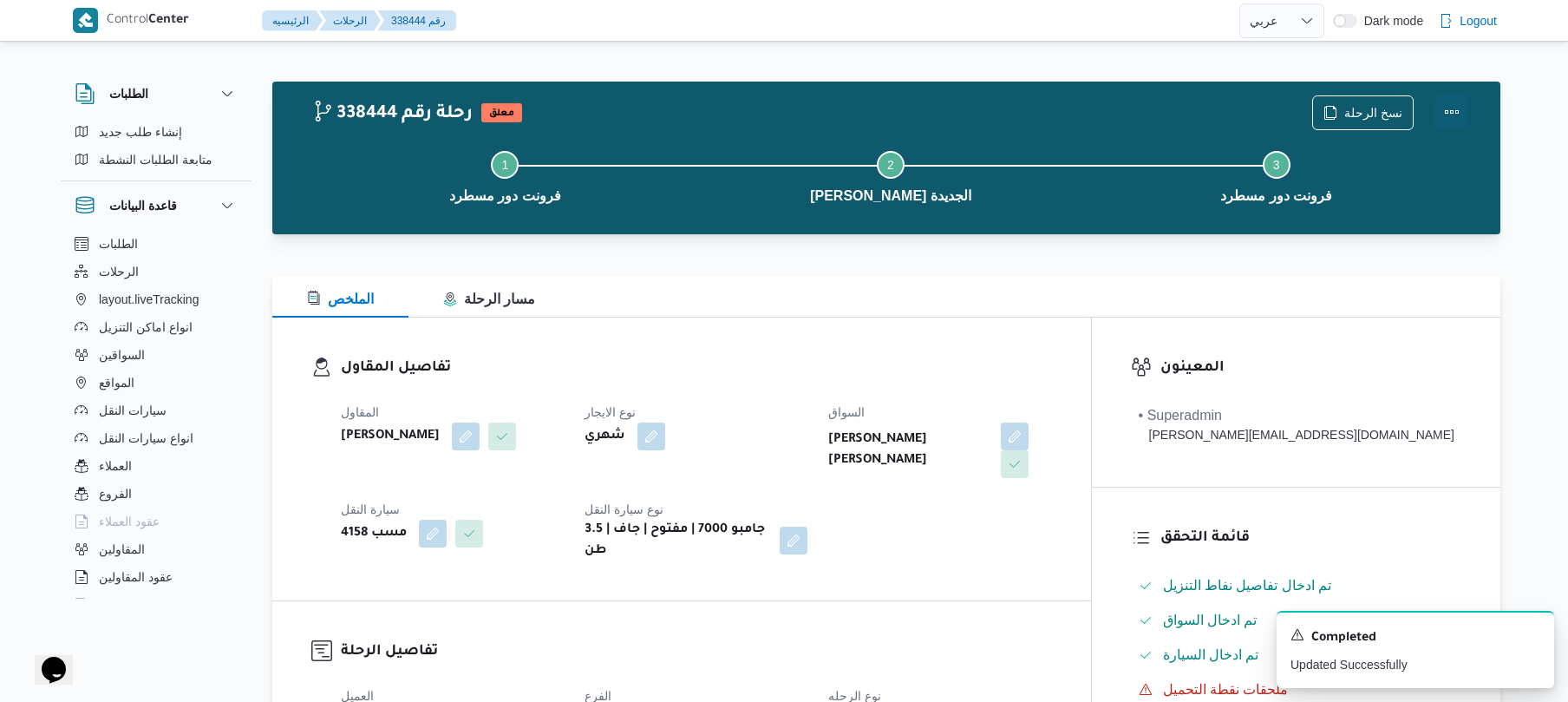
click at [1461, 114] on button "Actions" at bounding box center [1452, 112] width 35 height 35
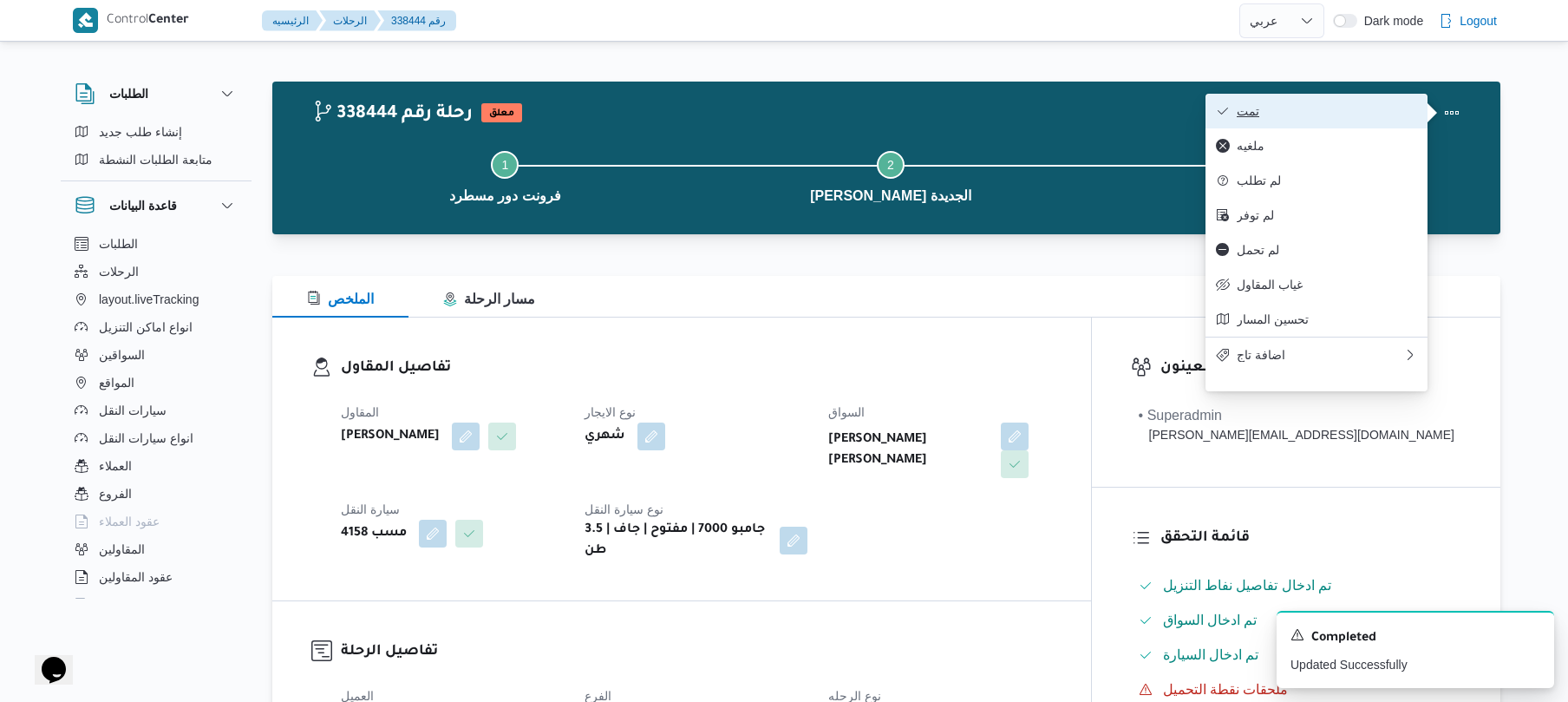
click at [1375, 112] on span "تمت" at bounding box center [1327, 111] width 181 height 14
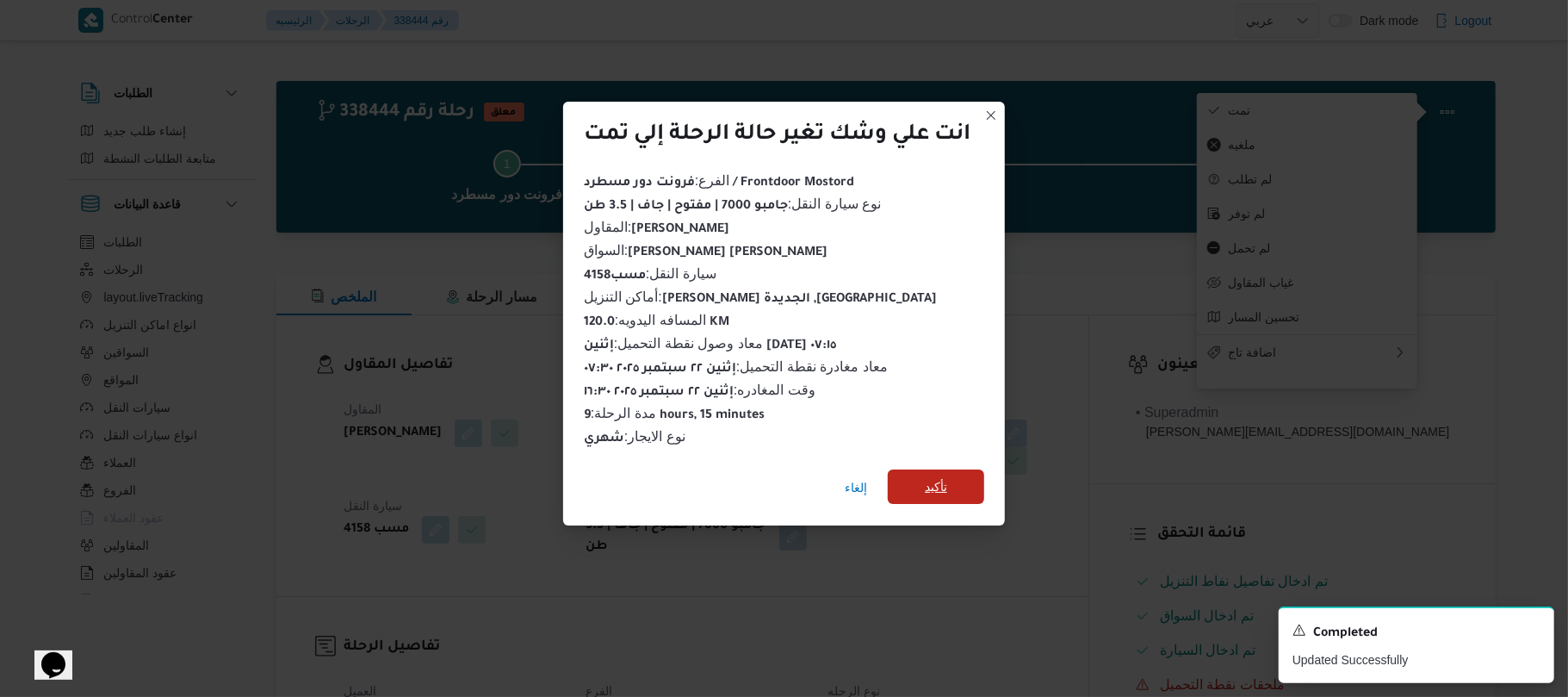
click at [964, 469] on span "تأكيد" at bounding box center [935, 487] width 96 height 35
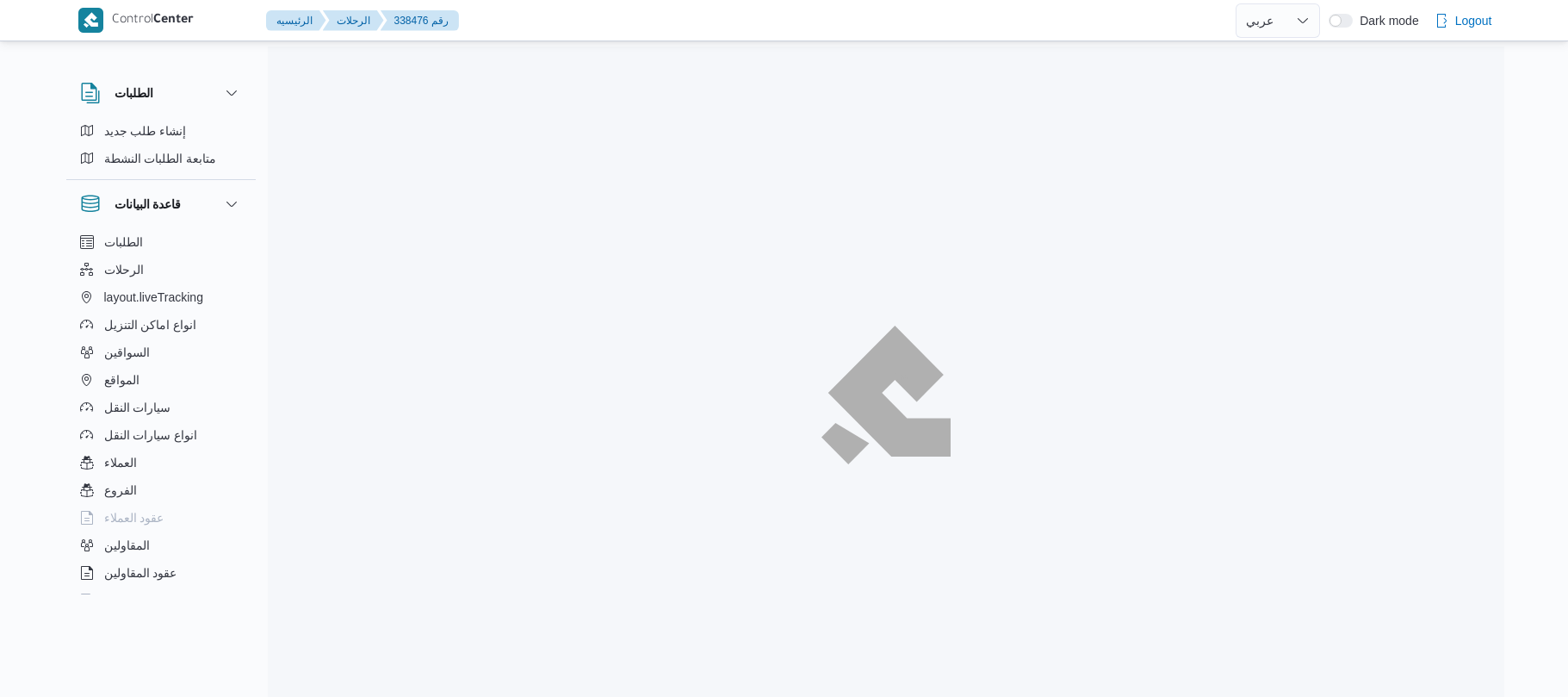
select select "ar"
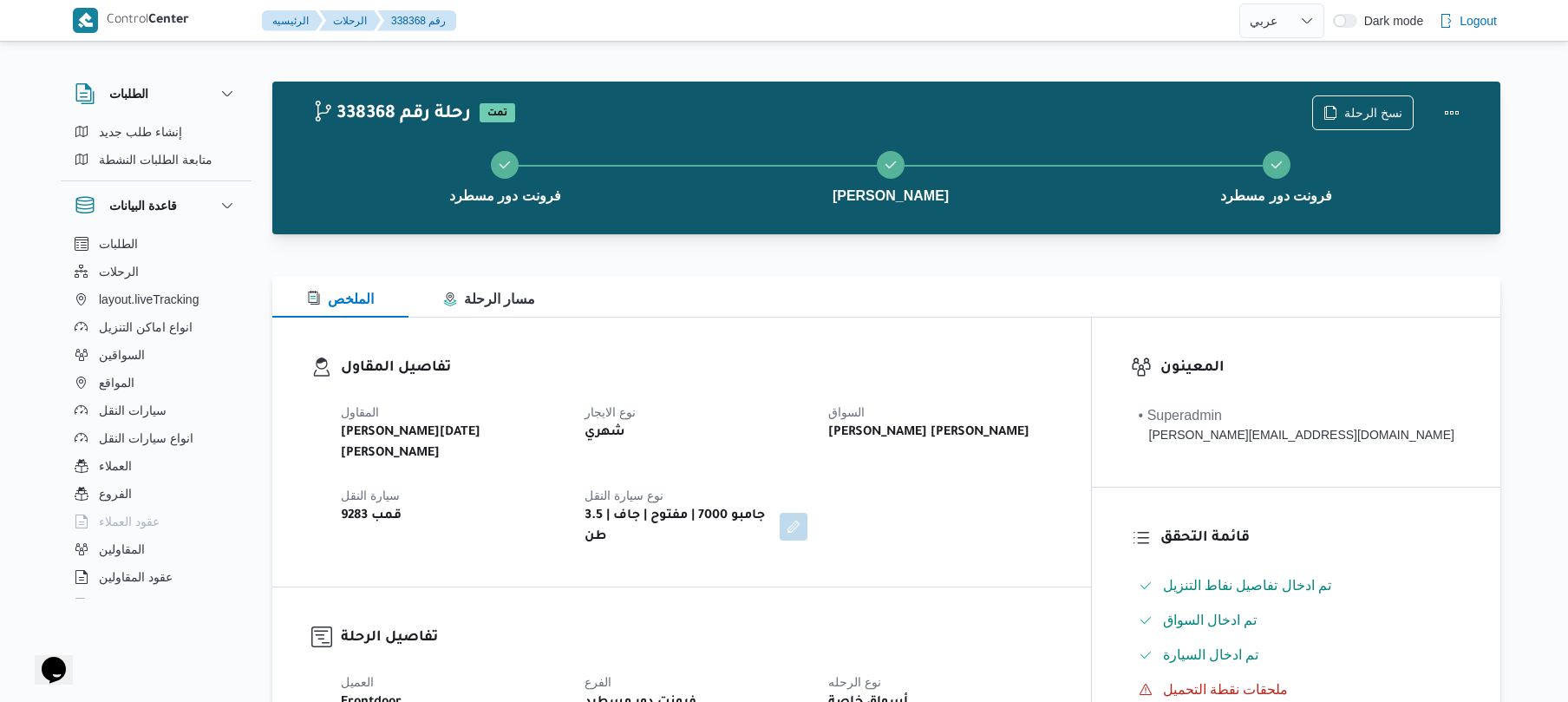
click at [1023, 335] on div "تفاصيل المقاول المقاول [PERSON_NAME][DATE] [PERSON_NAME] نوع الايجار شهري [PERS…" at bounding box center [681, 451] width 819 height 268
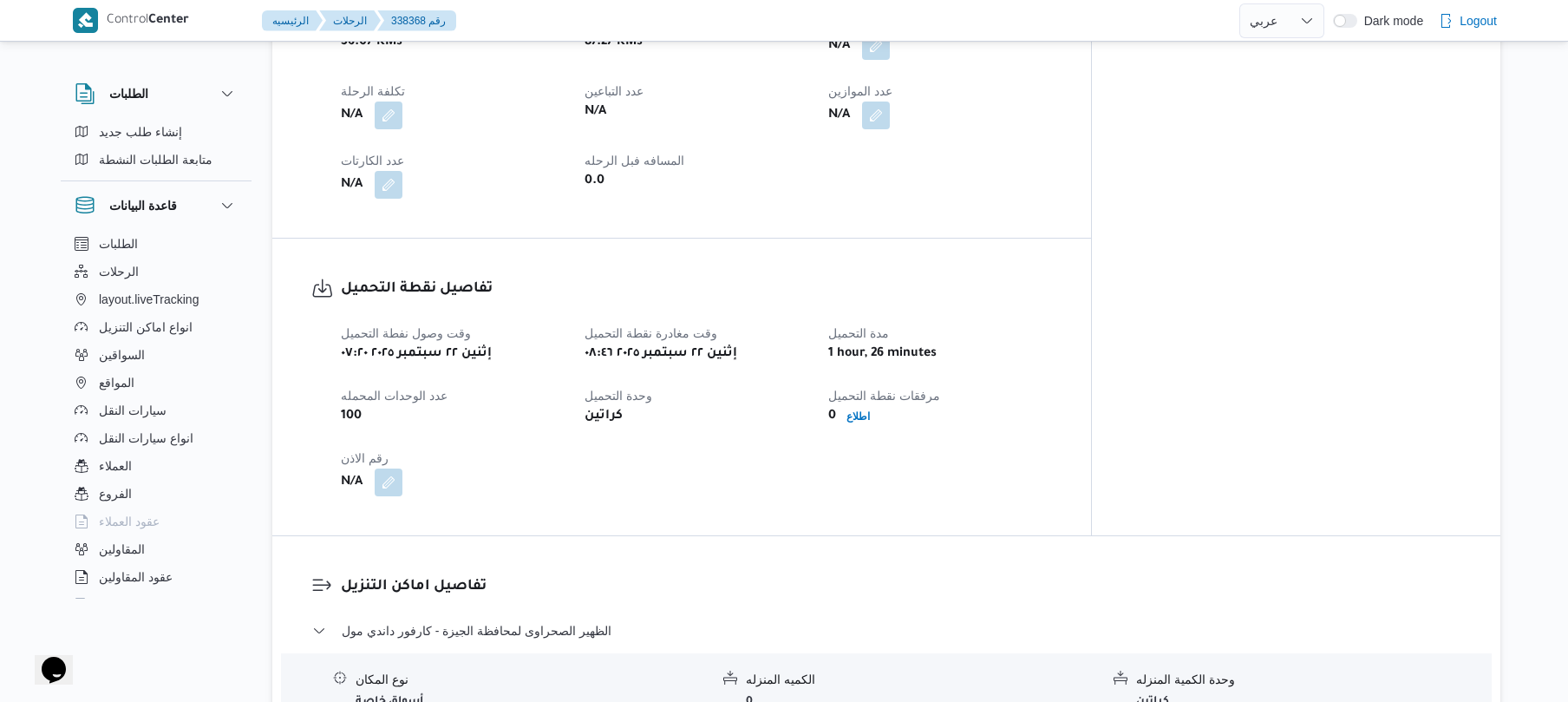
scroll to position [833, 0]
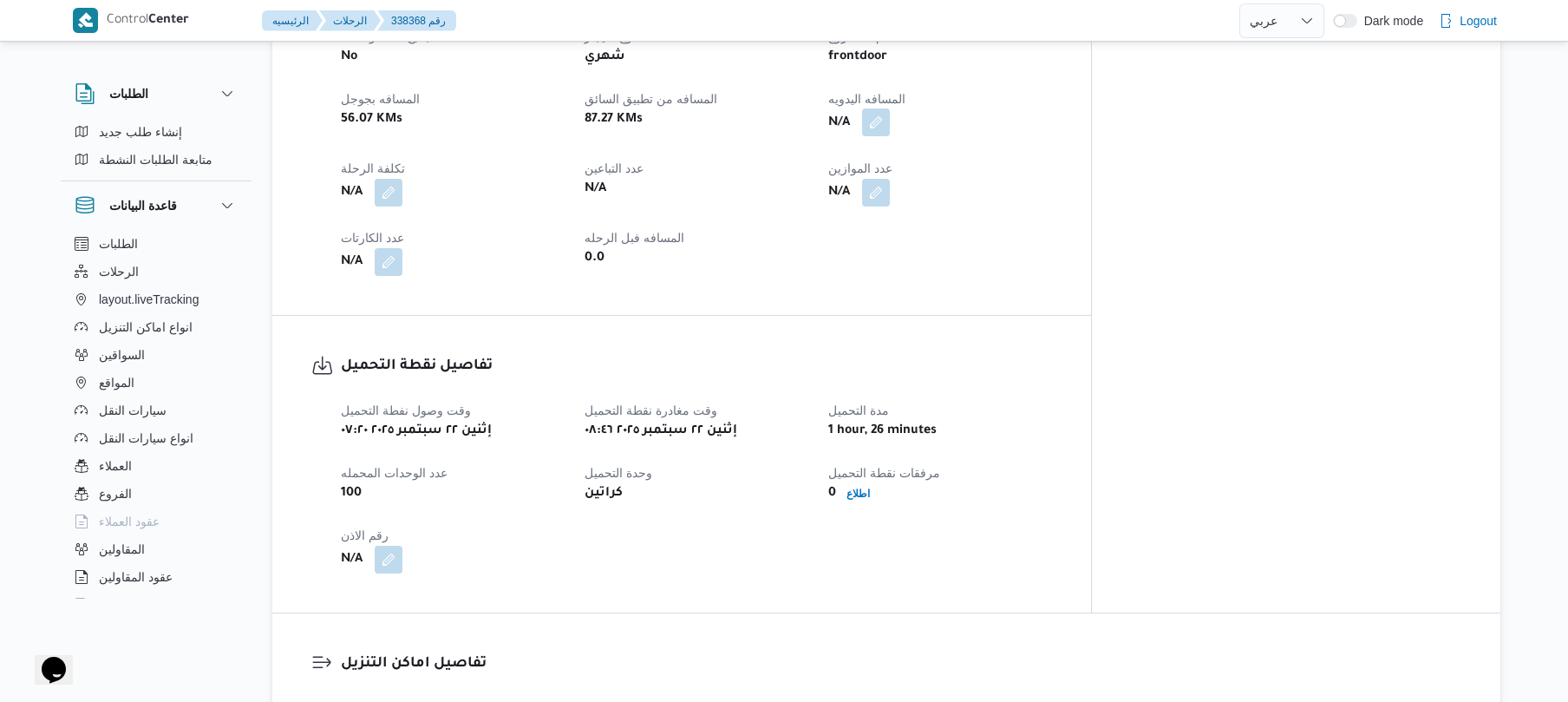
click at [889, 108] on button "button" at bounding box center [876, 122] width 27 height 27
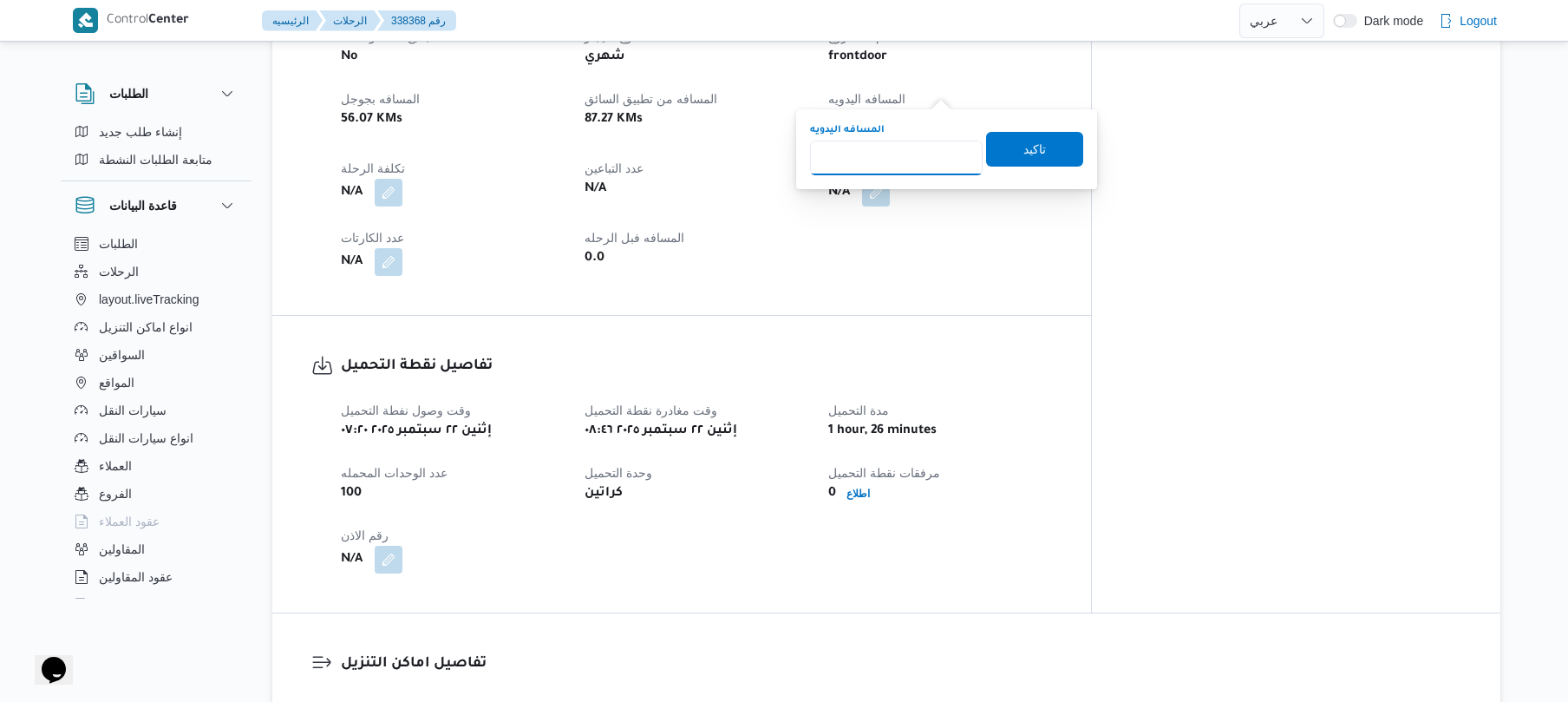
click at [918, 153] on input "المسافه اليدويه" at bounding box center [896, 158] width 173 height 35
type input "130"
click at [1045, 146] on span "تاكيد" at bounding box center [1034, 148] width 97 height 35
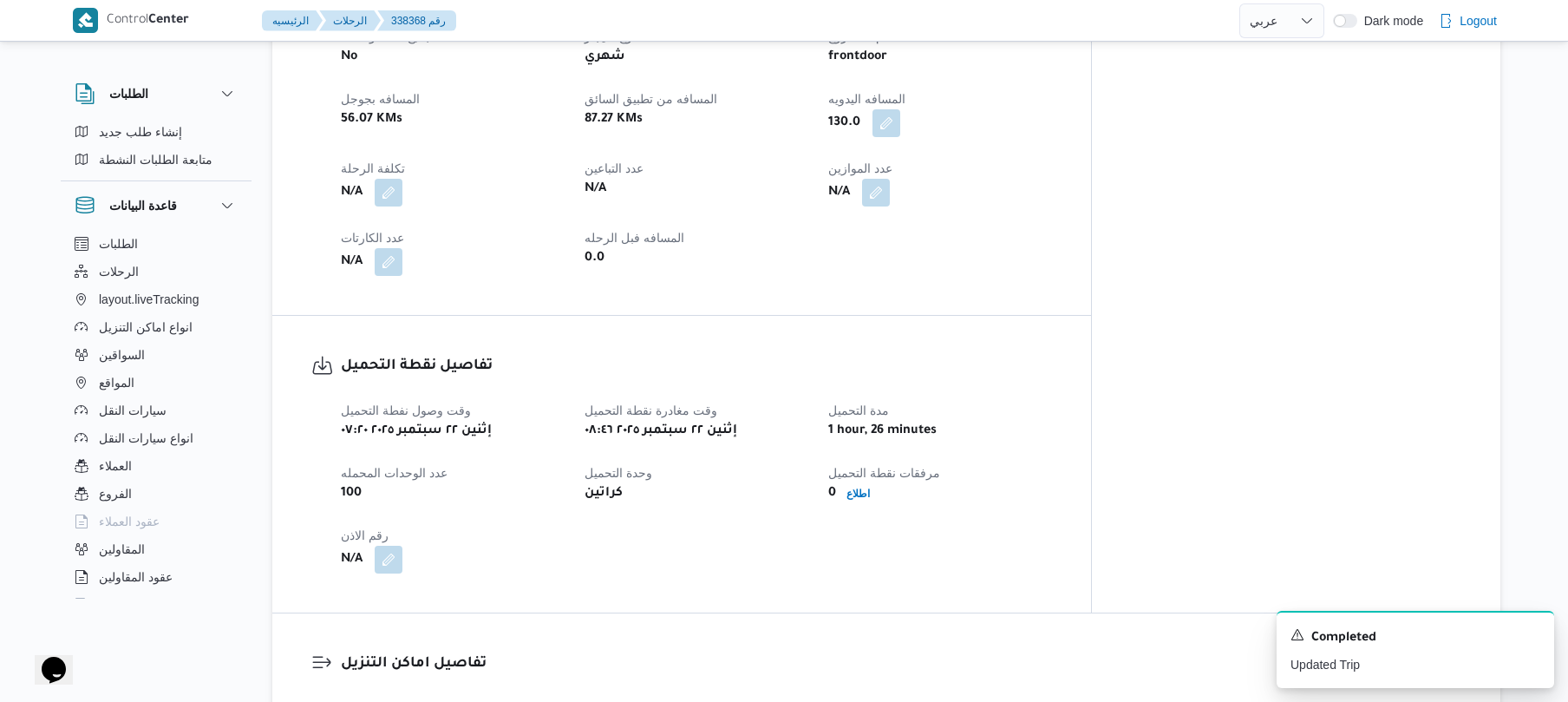
click at [969, 315] on div "تفاصيل نقطة التحميل وقت وصول نفطة التحميل إثنين [DATE] ٠٧:٢٠ وقت مغادرة نقطة ال…" at bounding box center [681, 464] width 819 height 297
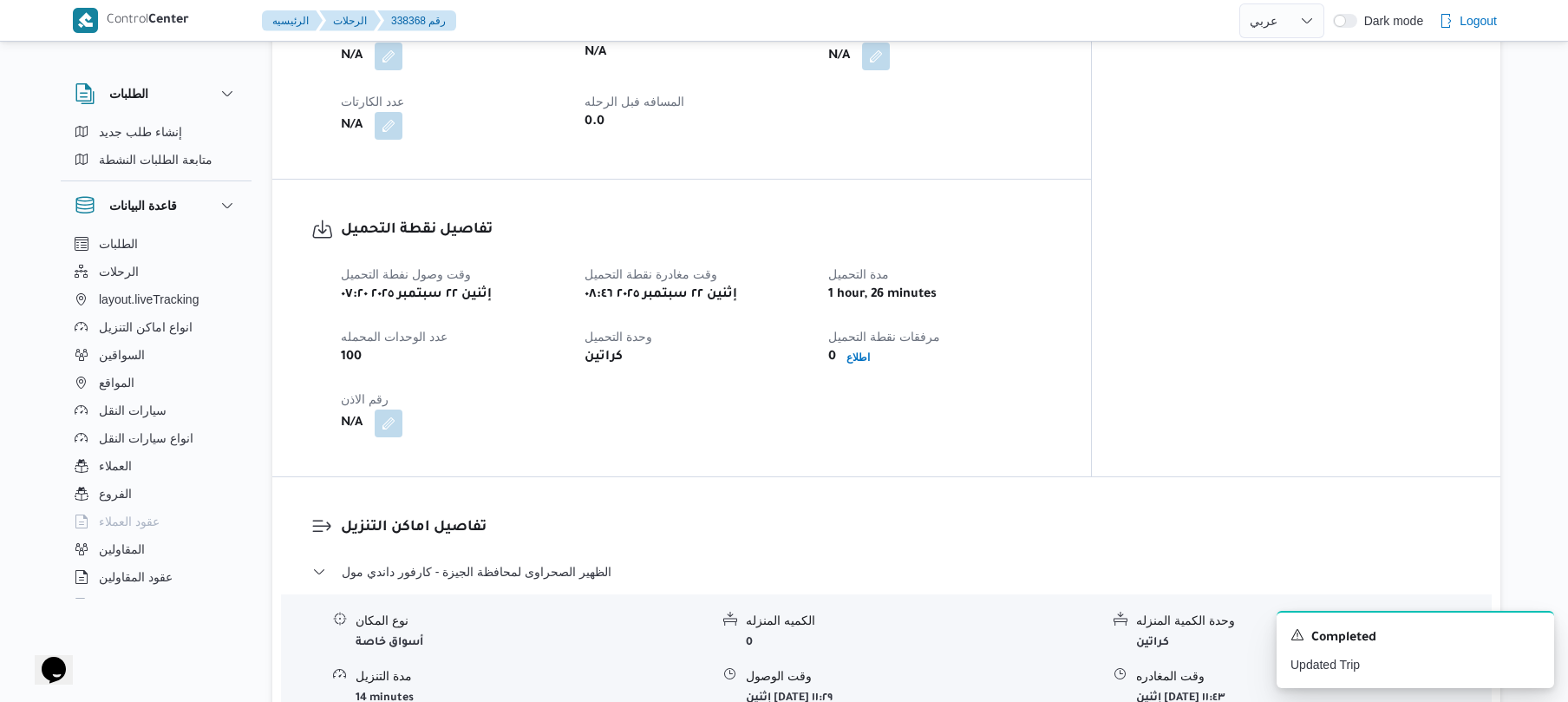
scroll to position [971, 0]
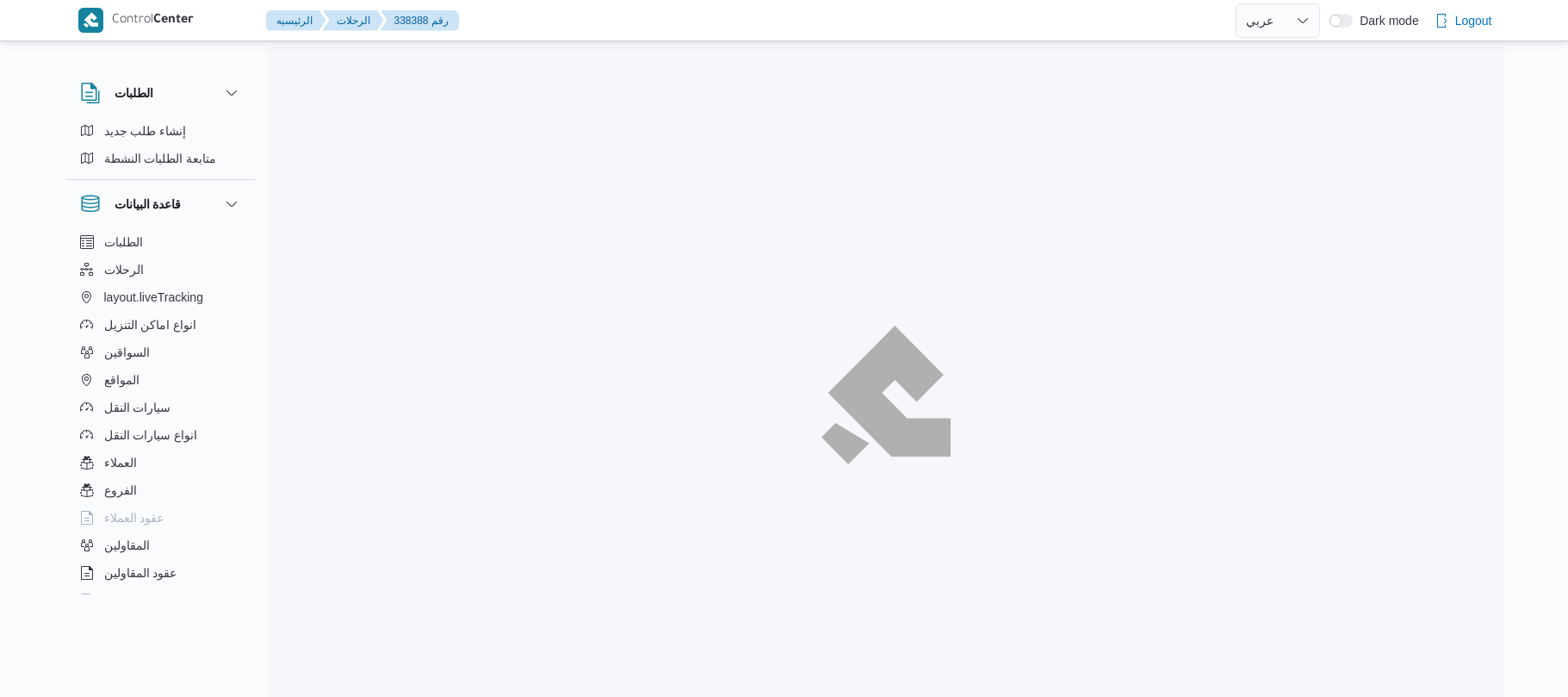
select select "ar"
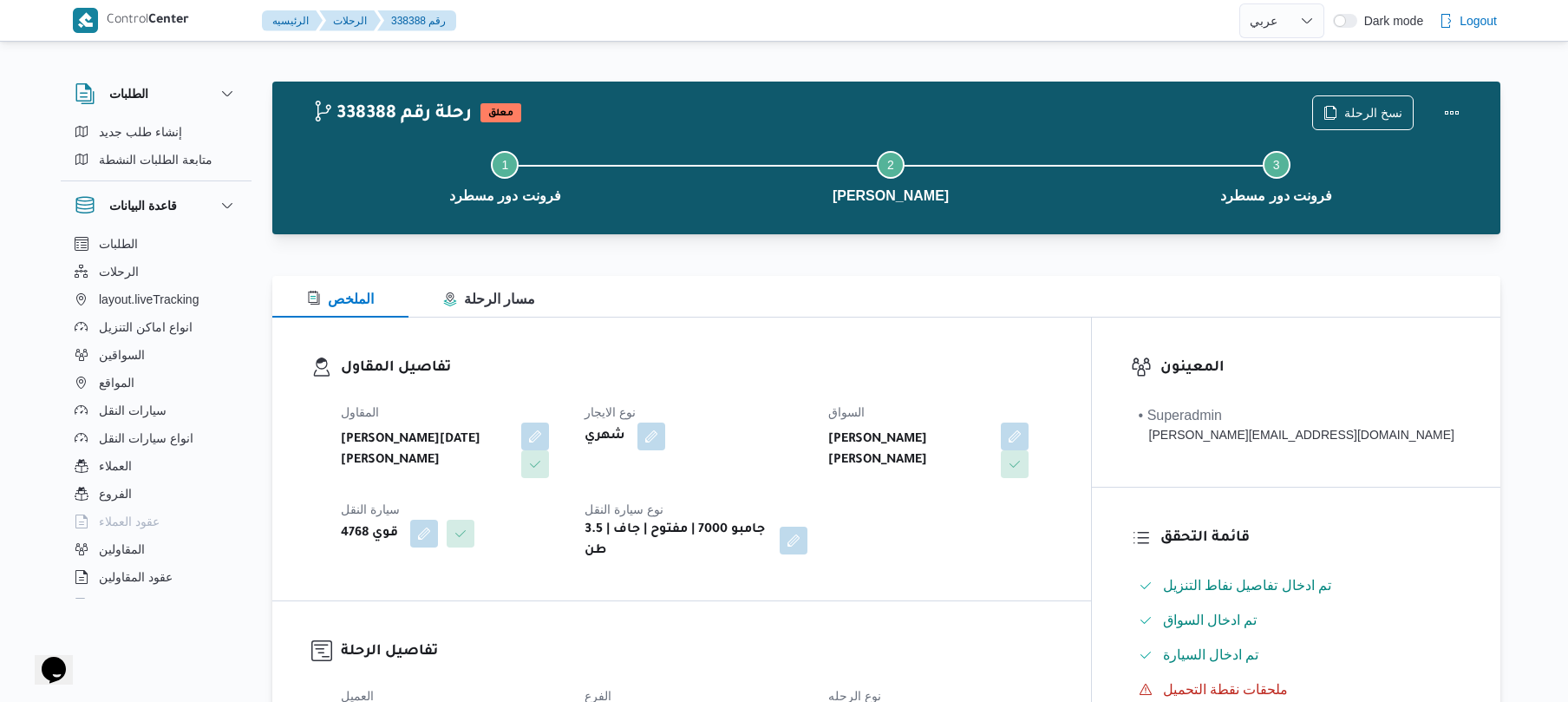
click at [729, 507] on dt "نوع سيارة النقل" at bounding box center [696, 509] width 223 height 21
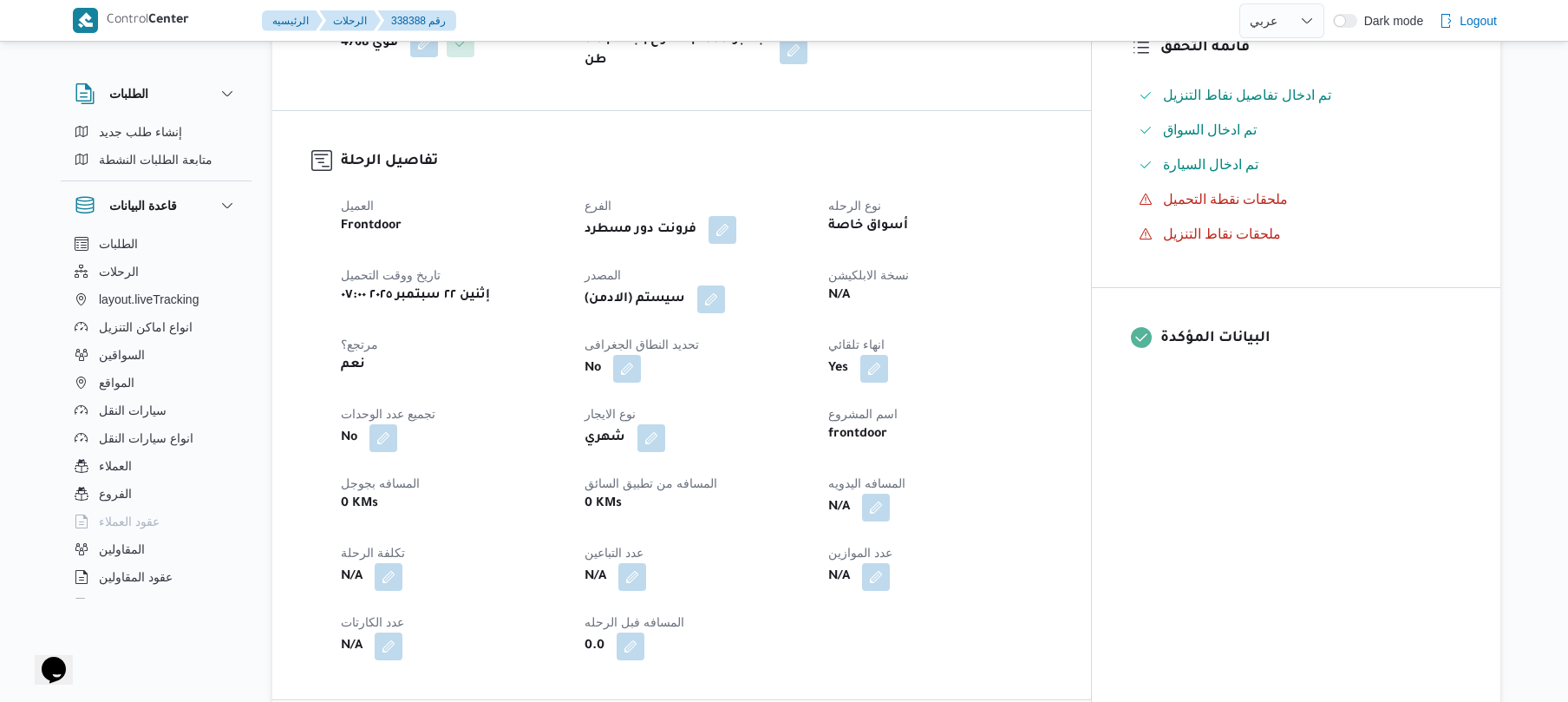
scroll to position [601, 0]
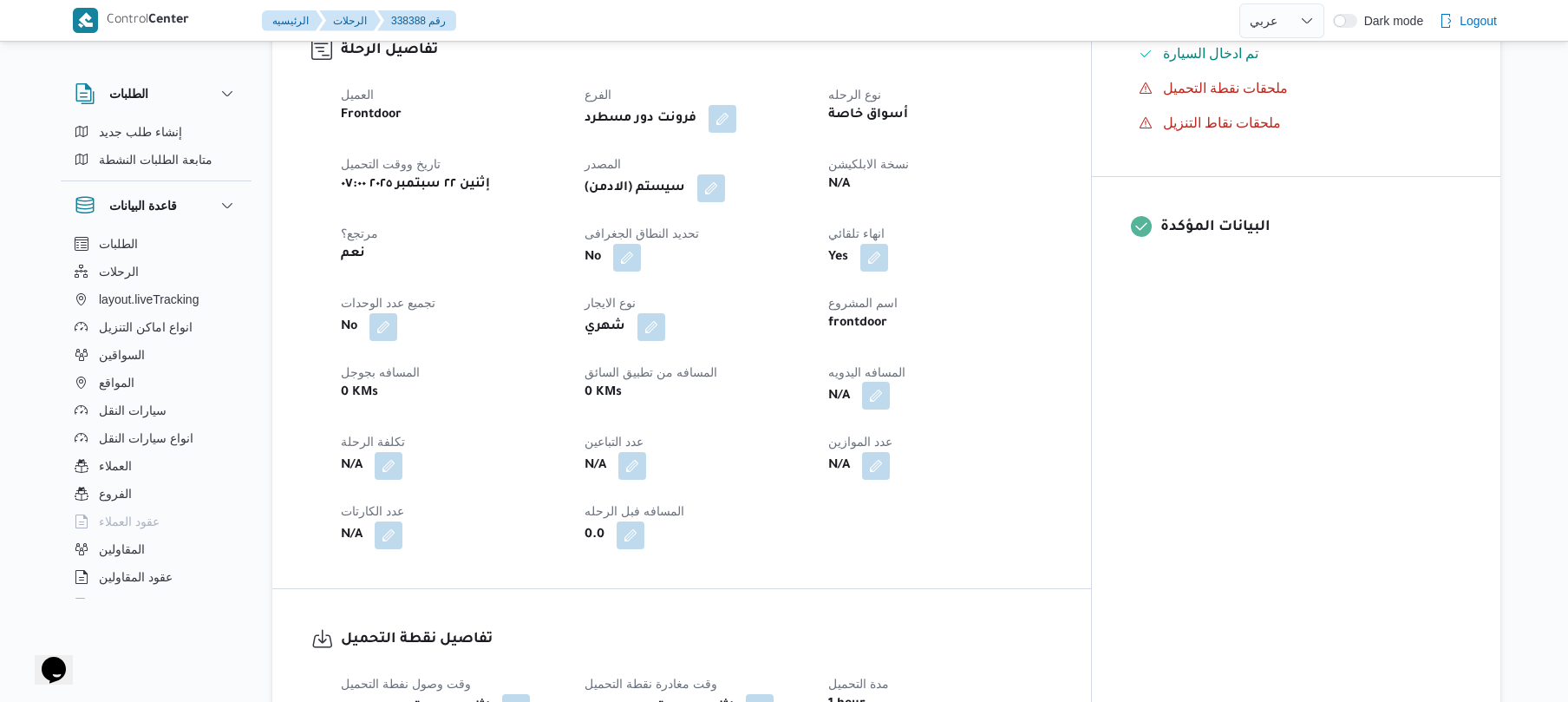
click at [889, 384] on button "button" at bounding box center [876, 395] width 27 height 27
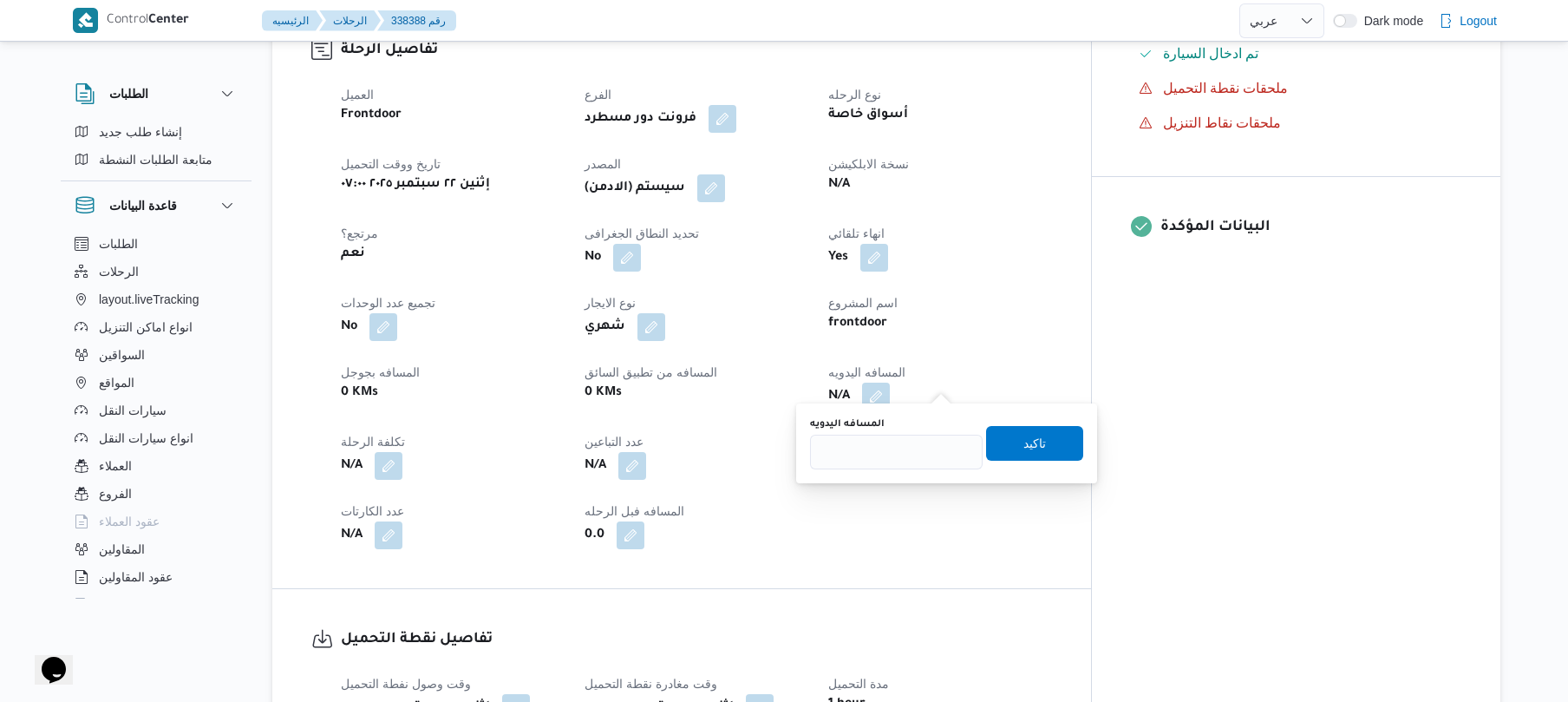
click at [867, 470] on div "المسافه اليدويه تاكيد" at bounding box center [946, 443] width 276 height 56
click at [930, 452] on input "المسافه اليدويه" at bounding box center [896, 452] width 173 height 35
type input "125"
click at [1030, 438] on span "تاكيد" at bounding box center [1034, 441] width 22 height 21
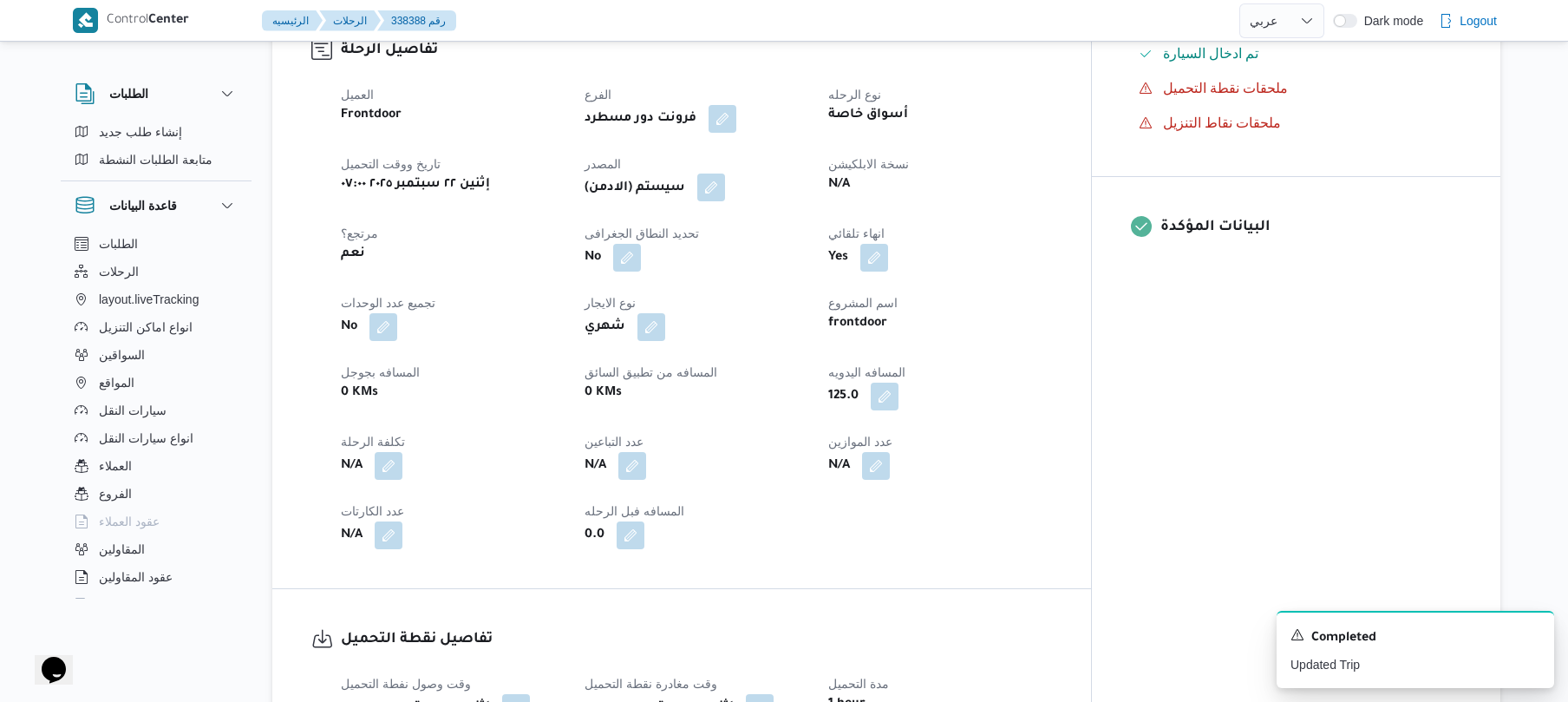
click at [725, 181] on button "button" at bounding box center [711, 187] width 27 height 27
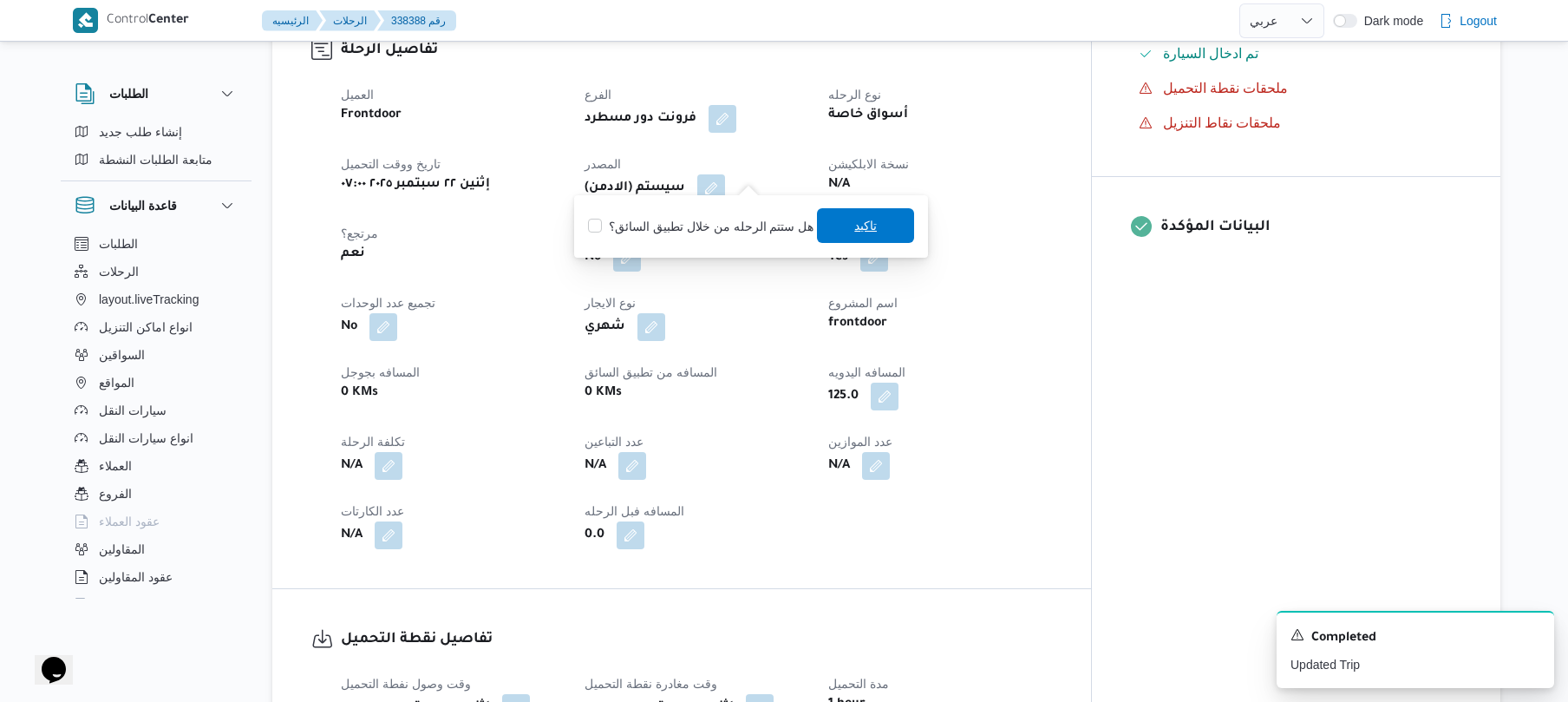
click at [854, 227] on span "تاكيد" at bounding box center [865, 225] width 22 height 21
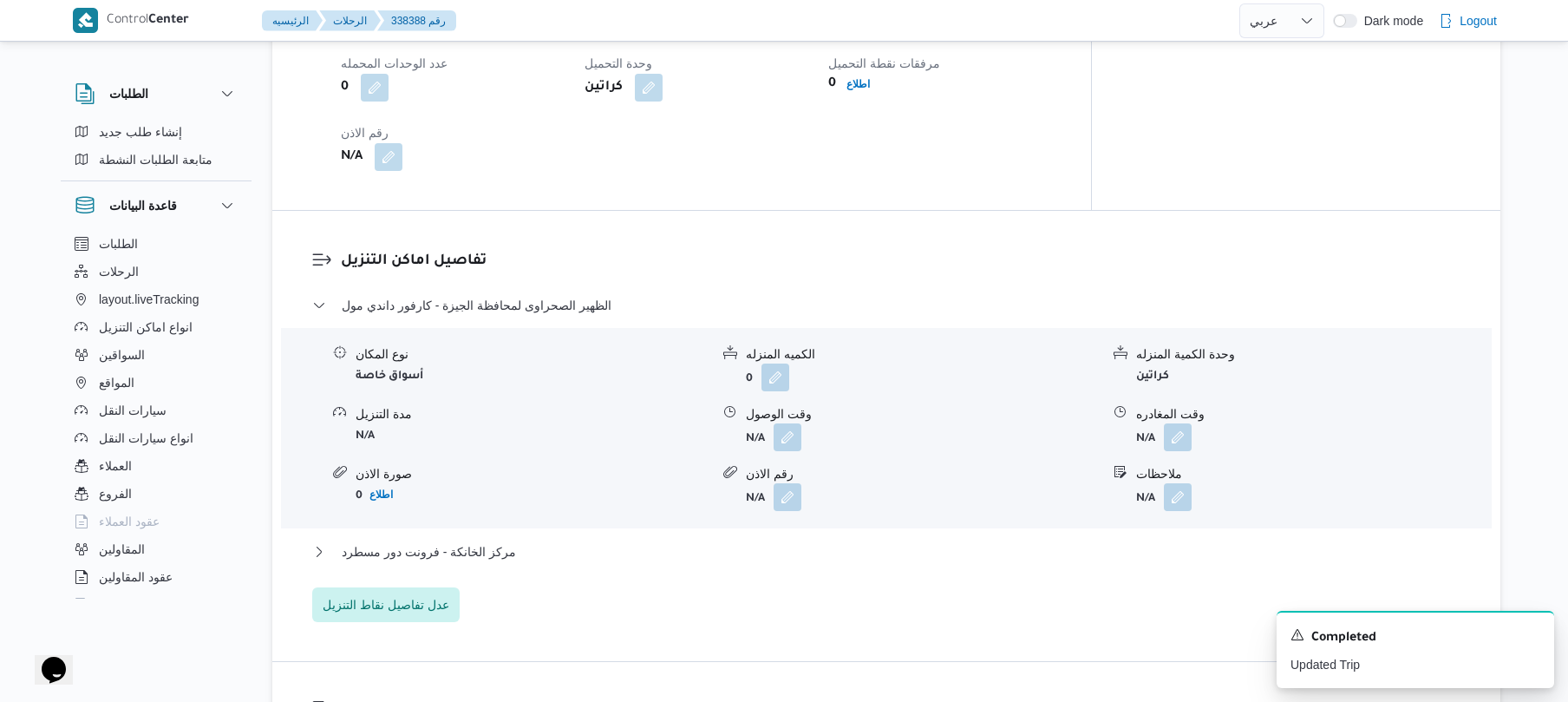
scroll to position [1433, 0]
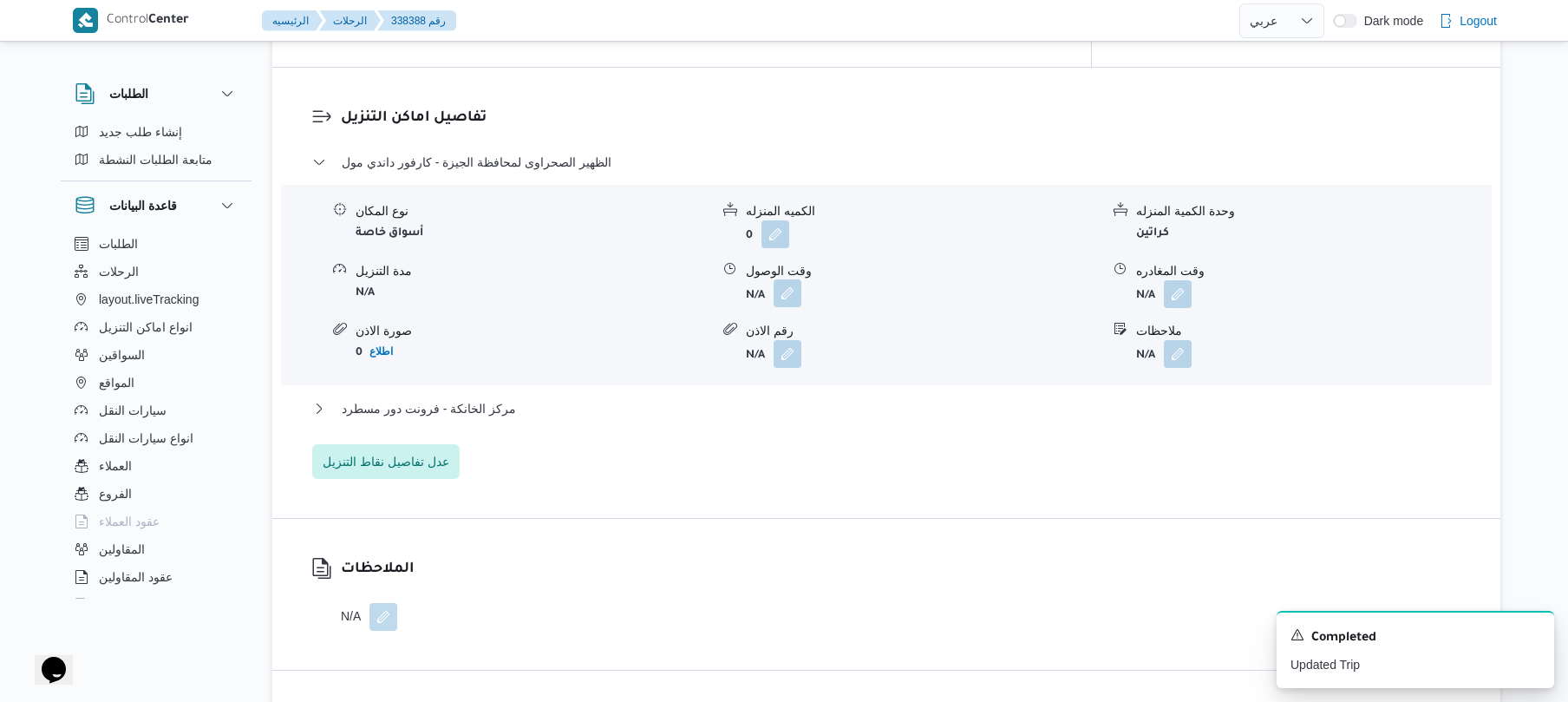
click at [789, 279] on button "button" at bounding box center [787, 293] width 27 height 27
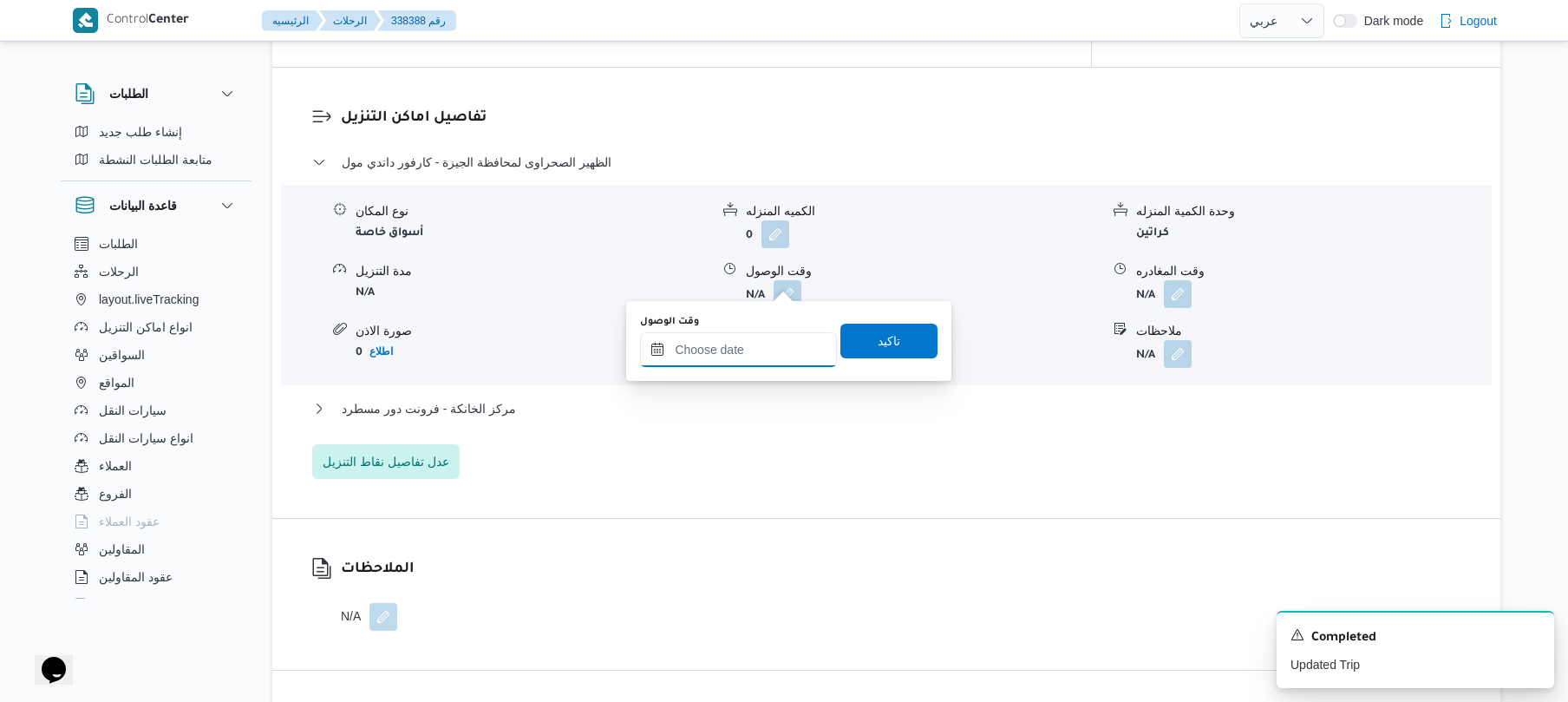
click at [747, 353] on input "وقت الوصول" at bounding box center [739, 350] width 197 height 35
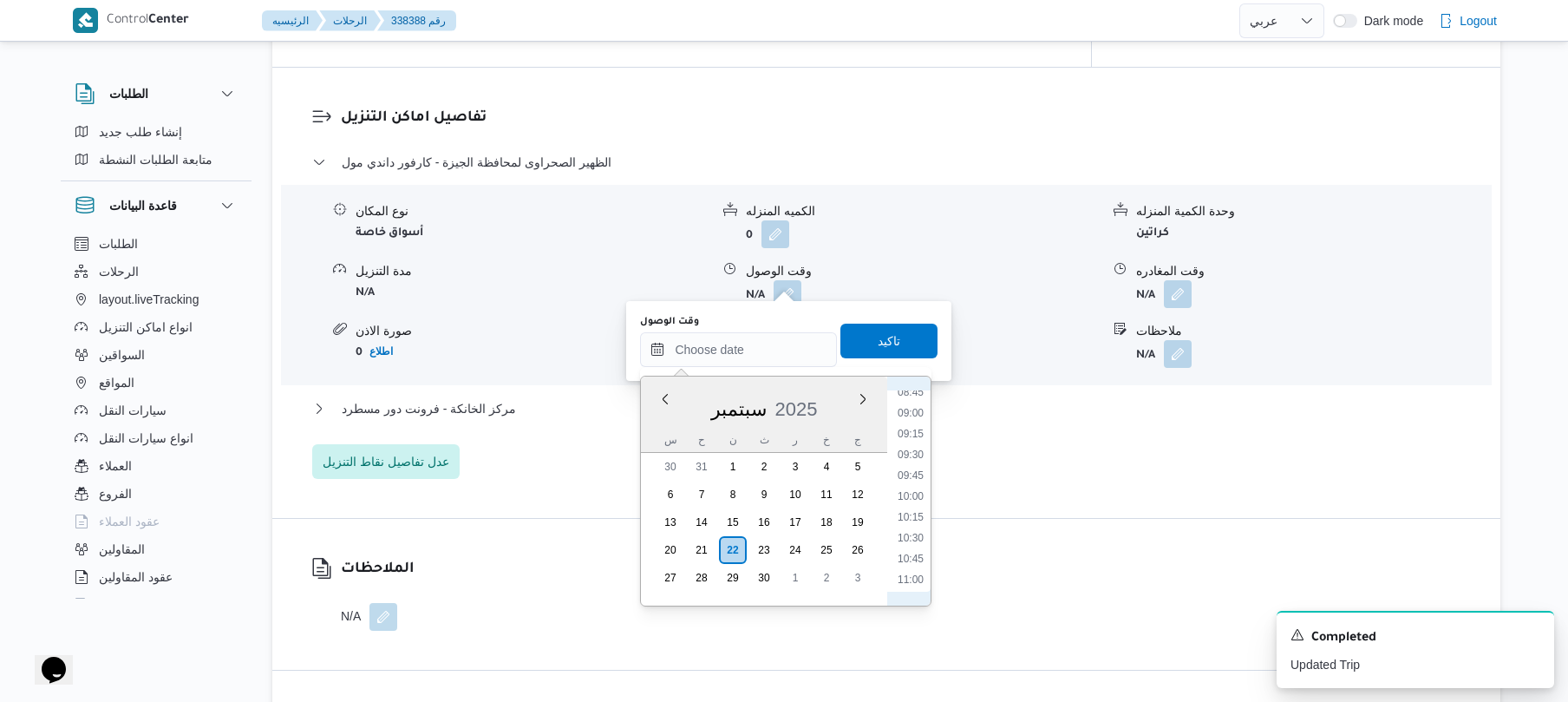
scroll to position [671, 0]
click at [913, 478] on li "09:00" at bounding box center [910, 478] width 40 height 18
type input "٢٢/٠٩/٢٠٢٥ ٠٩:٠٠"
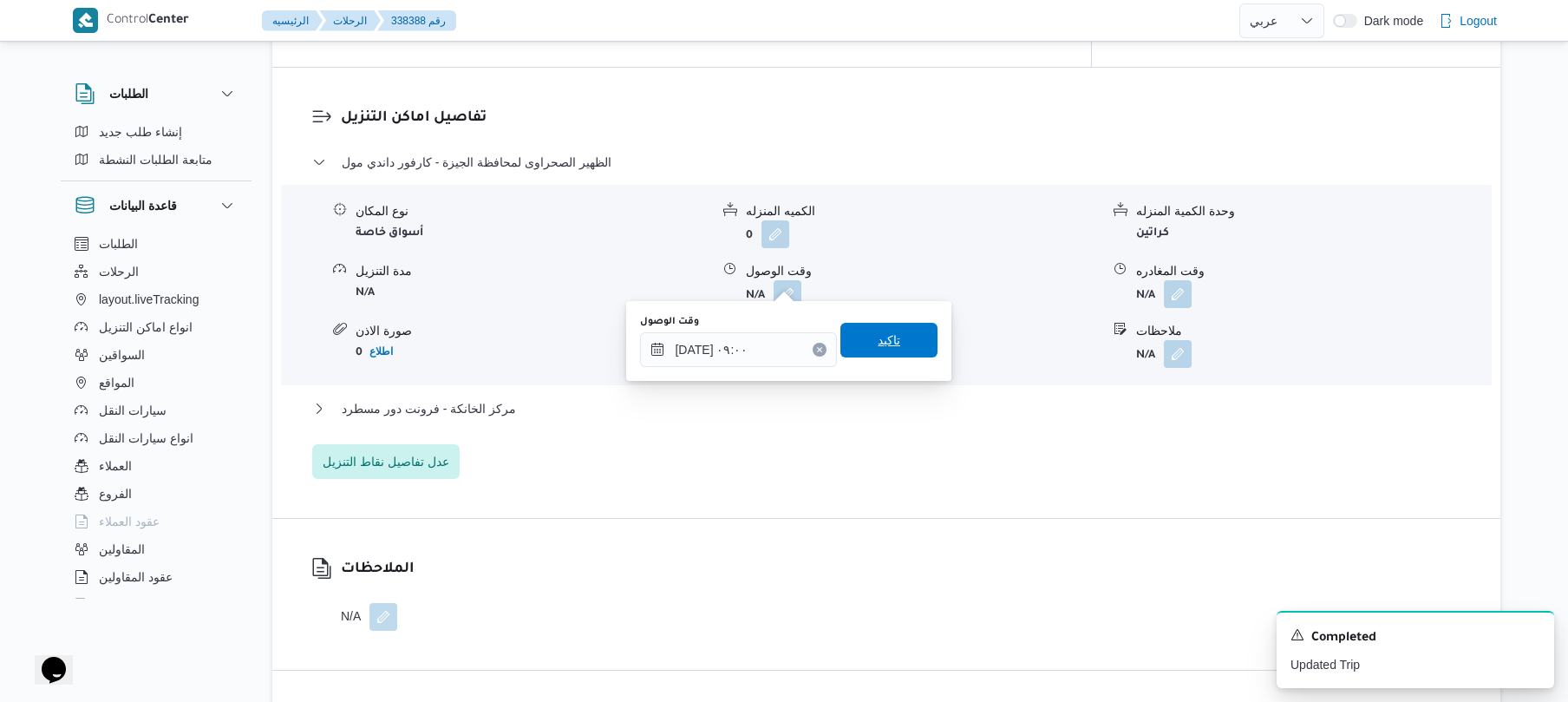
click at [892, 323] on div "تاكيد" at bounding box center [888, 341] width 97 height 35
click at [871, 352] on span "تاكيد" at bounding box center [888, 340] width 97 height 35
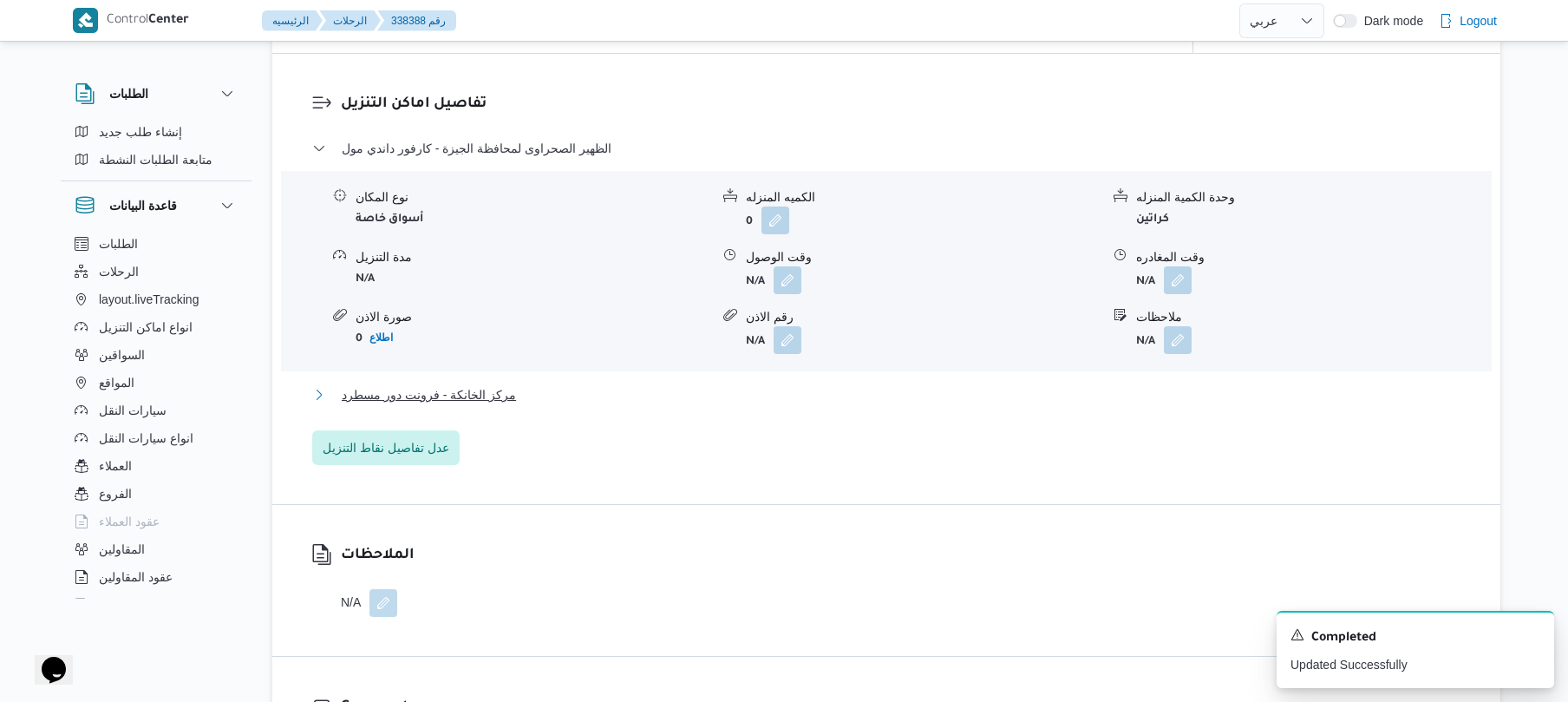
click at [857, 392] on button "مركز الخانكة - فرونت دور مسطرد" at bounding box center [887, 394] width 1149 height 21
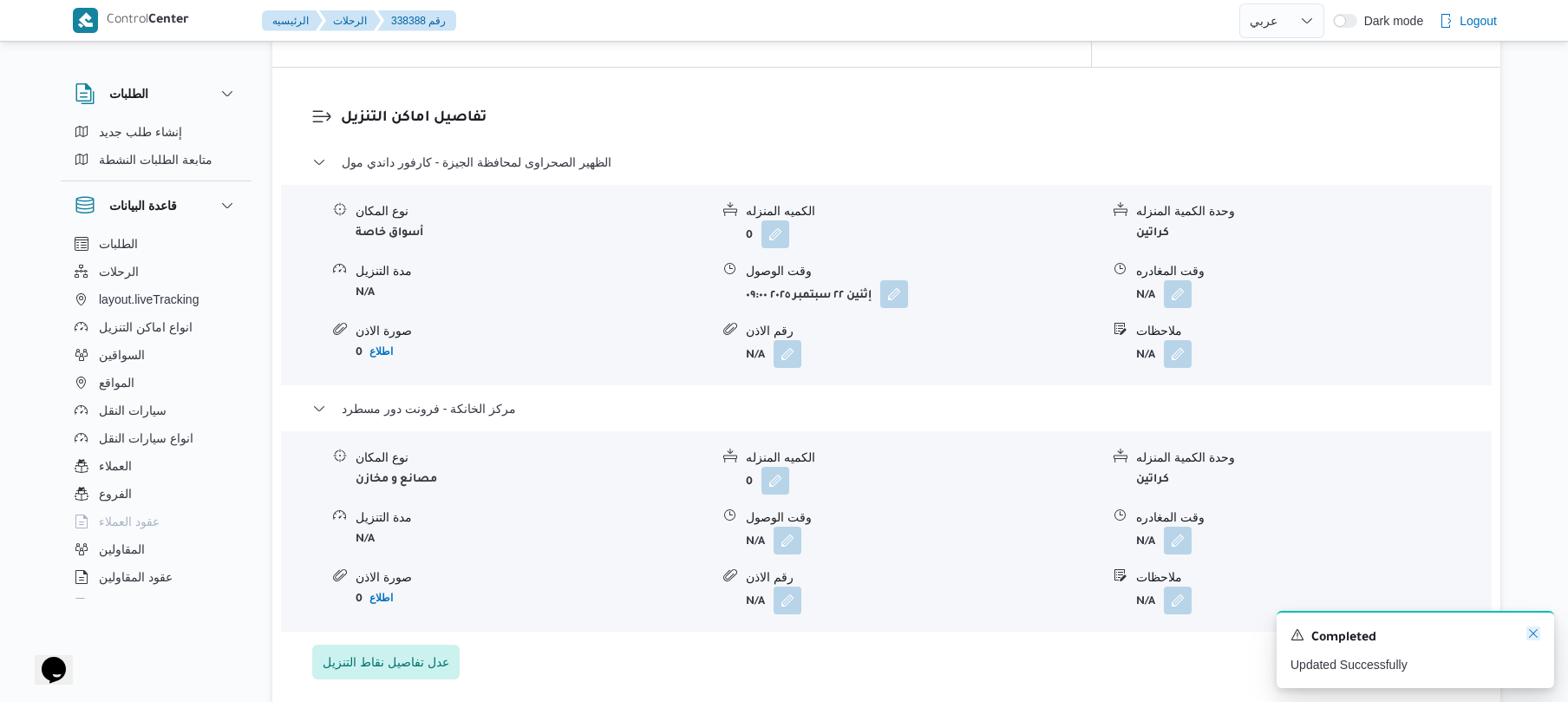
click at [1535, 639] on icon "Dismiss toast" at bounding box center [1533, 633] width 14 height 14
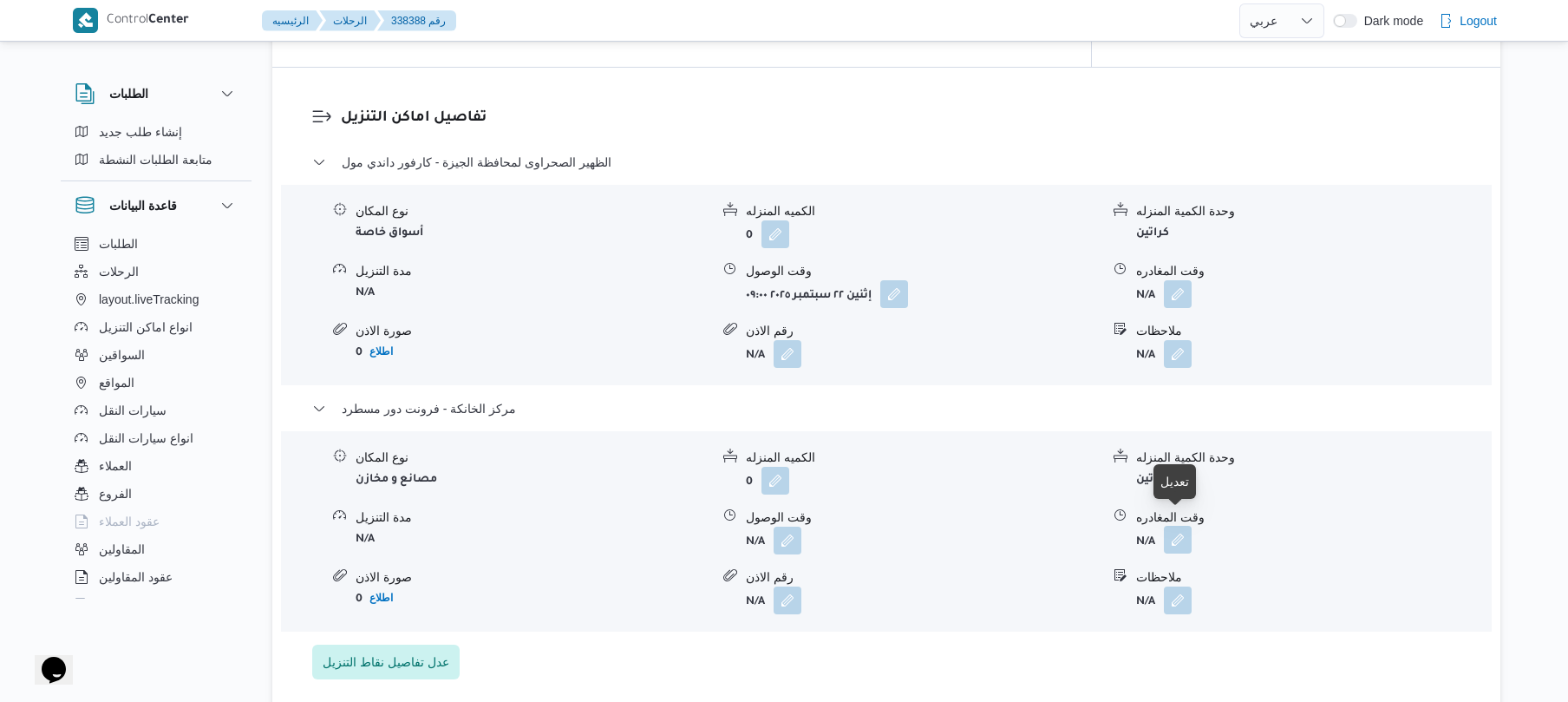
click at [1177, 527] on button "button" at bounding box center [1177, 539] width 27 height 27
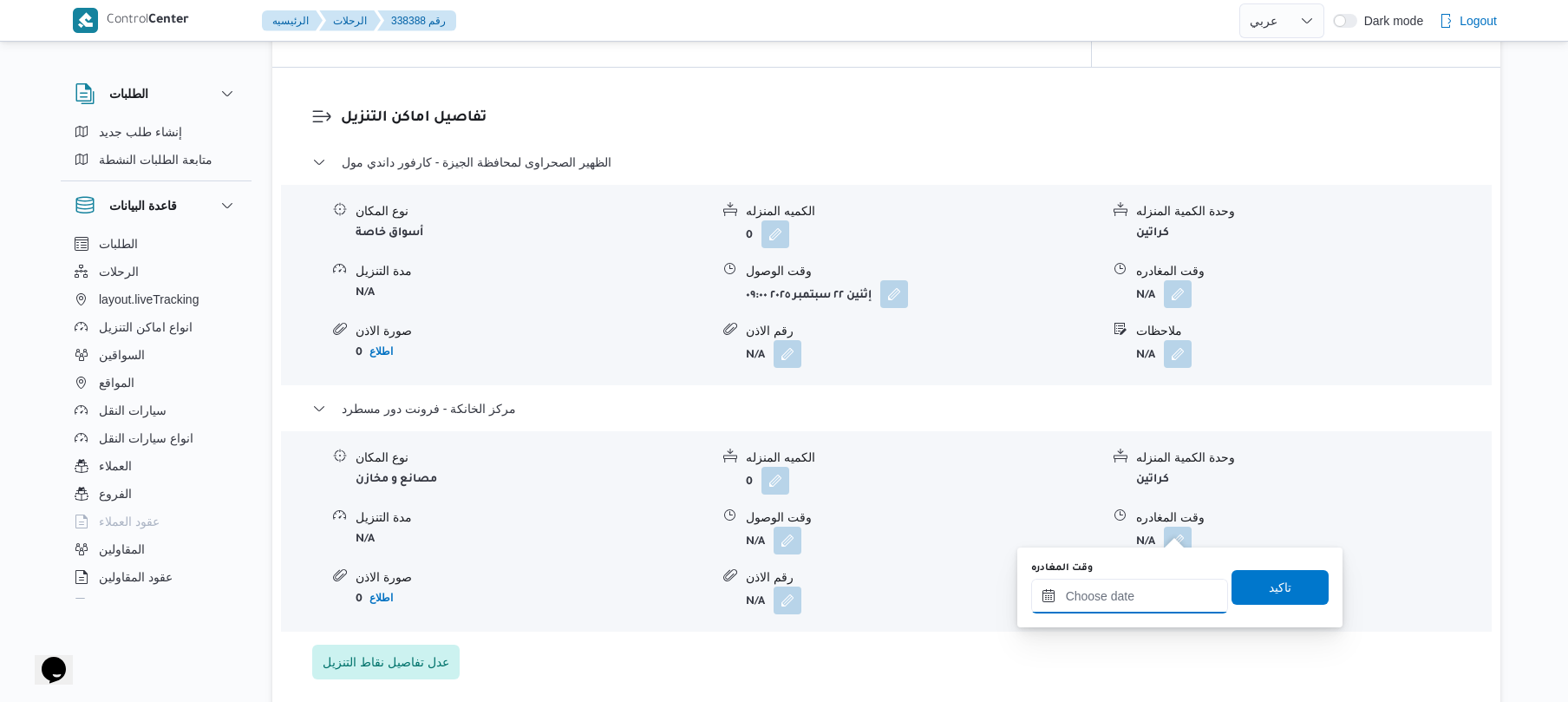
click at [1124, 595] on input "وقت المغادره" at bounding box center [1130, 597] width 197 height 35
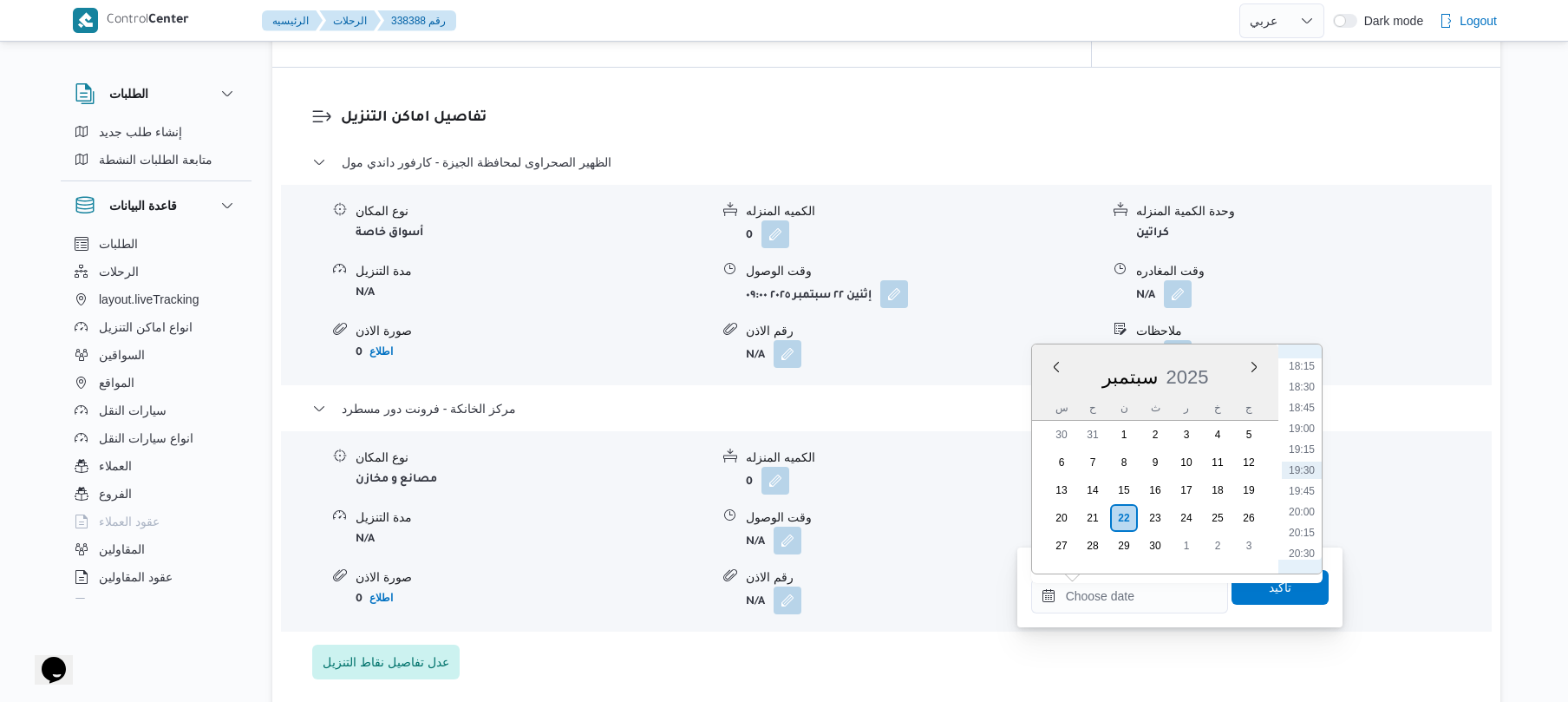
scroll to position [1349, 0]
click at [1301, 475] on li "17:30" at bounding box center [1301, 475] width 40 height 18
type input "٢٢/٠٩/٢٠٢٥ ١٧:٣٠"
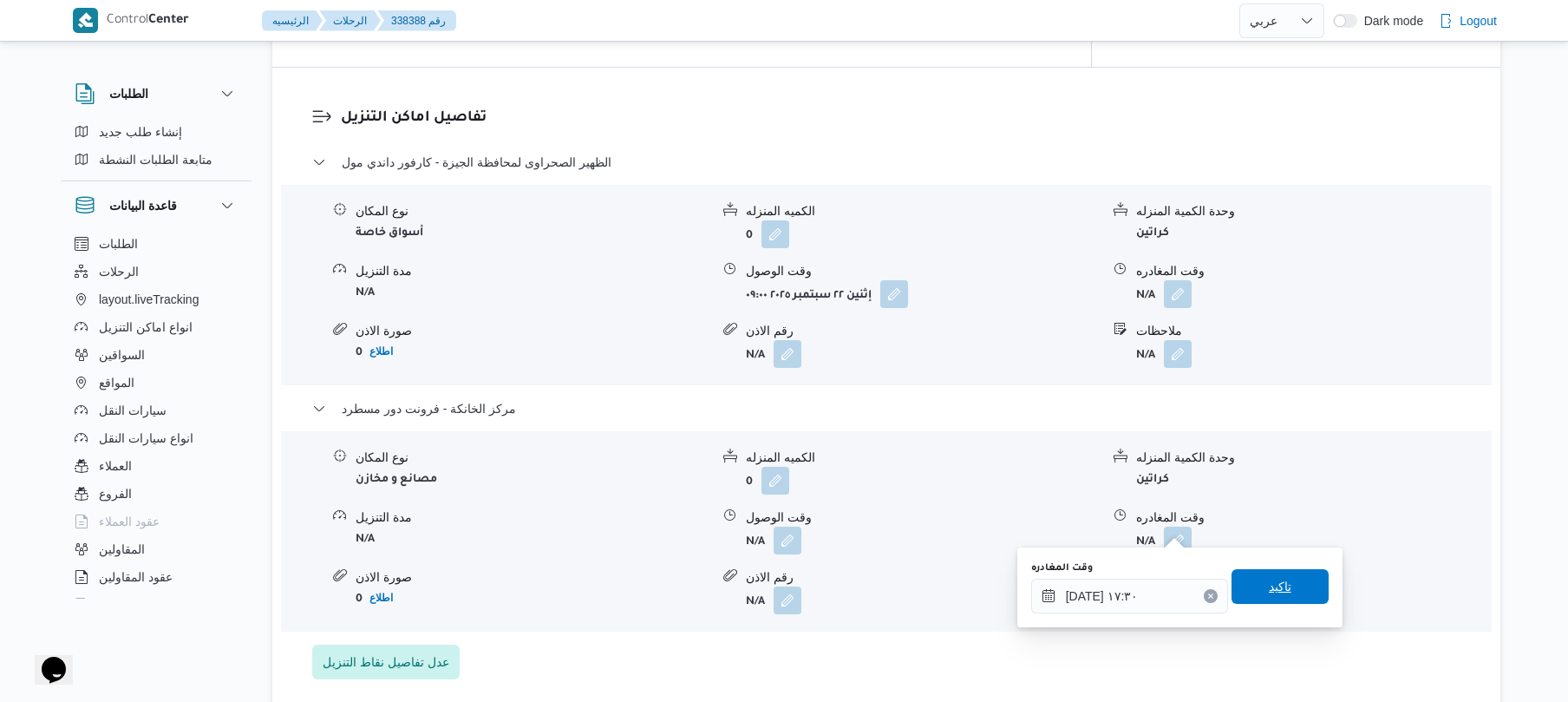
click at [1269, 590] on span "تاكيد" at bounding box center [1280, 586] width 22 height 21
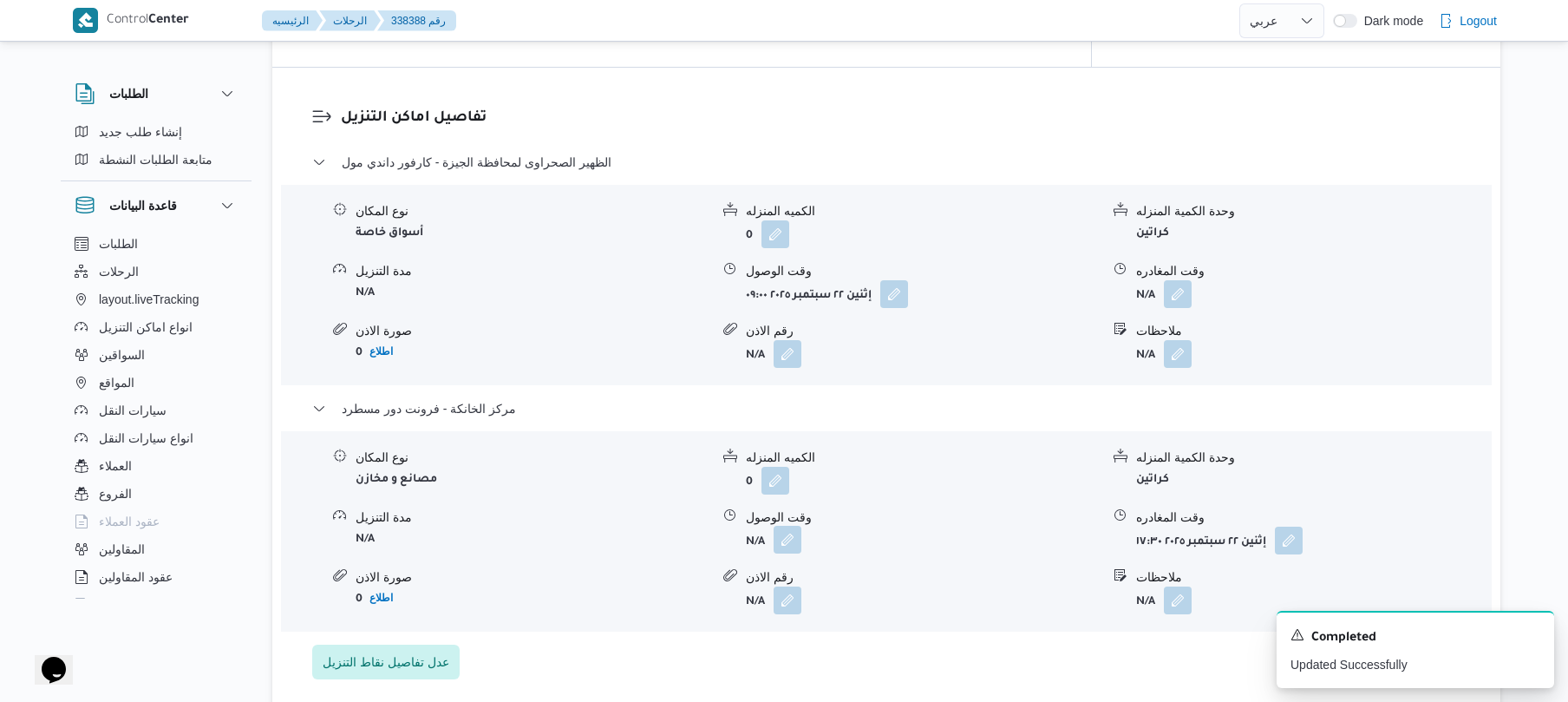
click at [784, 525] on button "button" at bounding box center [787, 539] width 27 height 27
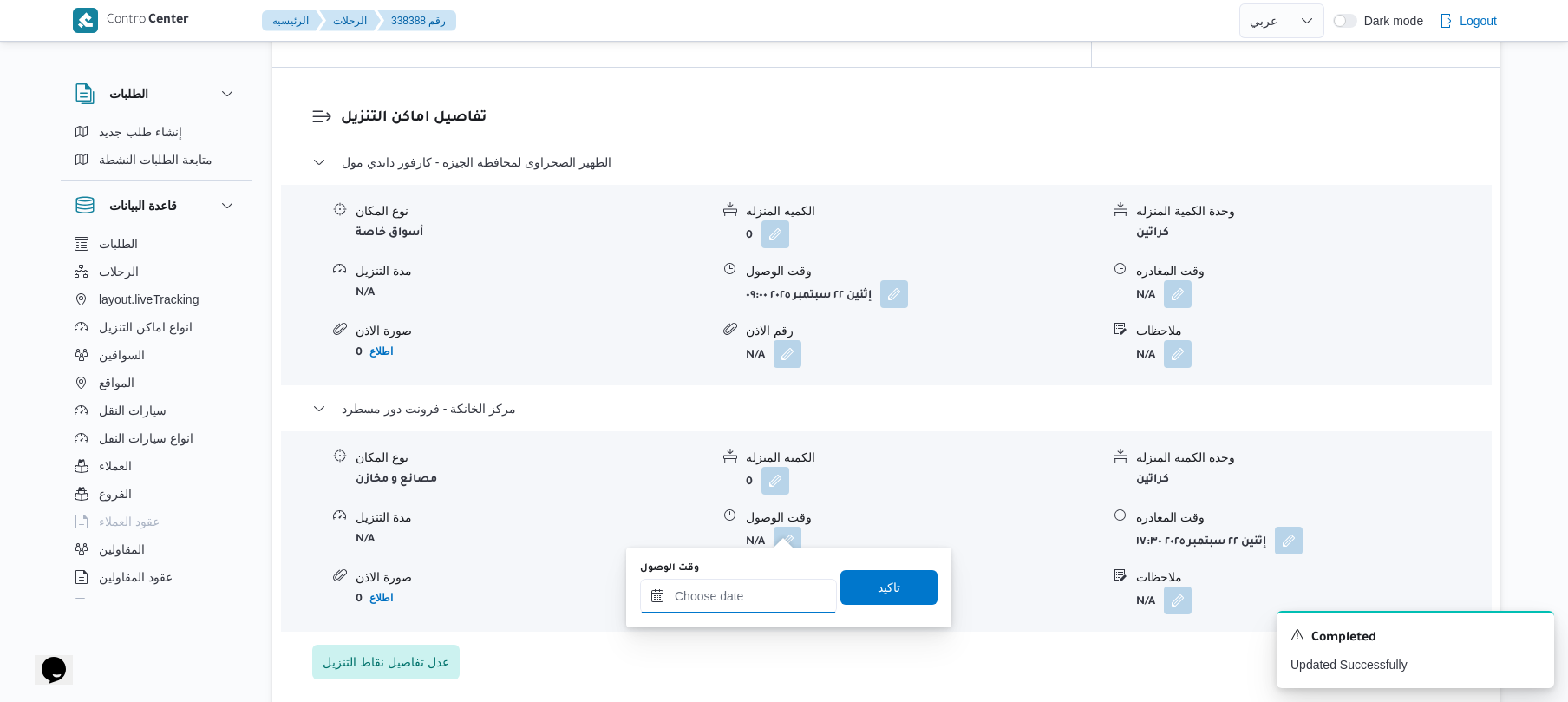
click at [767, 588] on input "وقت الوصول" at bounding box center [739, 597] width 197 height 35
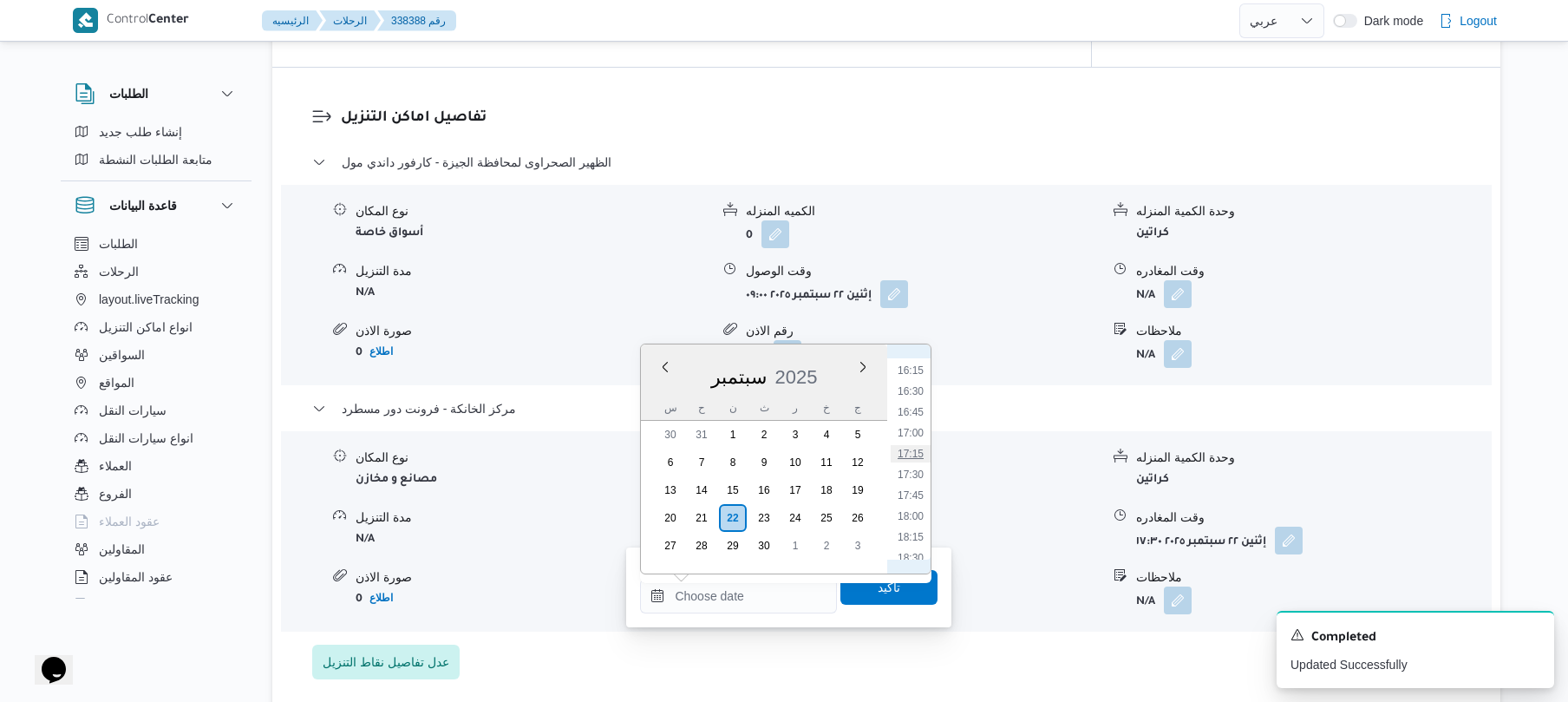
click at [917, 445] on li "17:15" at bounding box center [910, 454] width 40 height 18
type input "٢٢/٠٩/٢٠٢٥ ١٧:١٥"
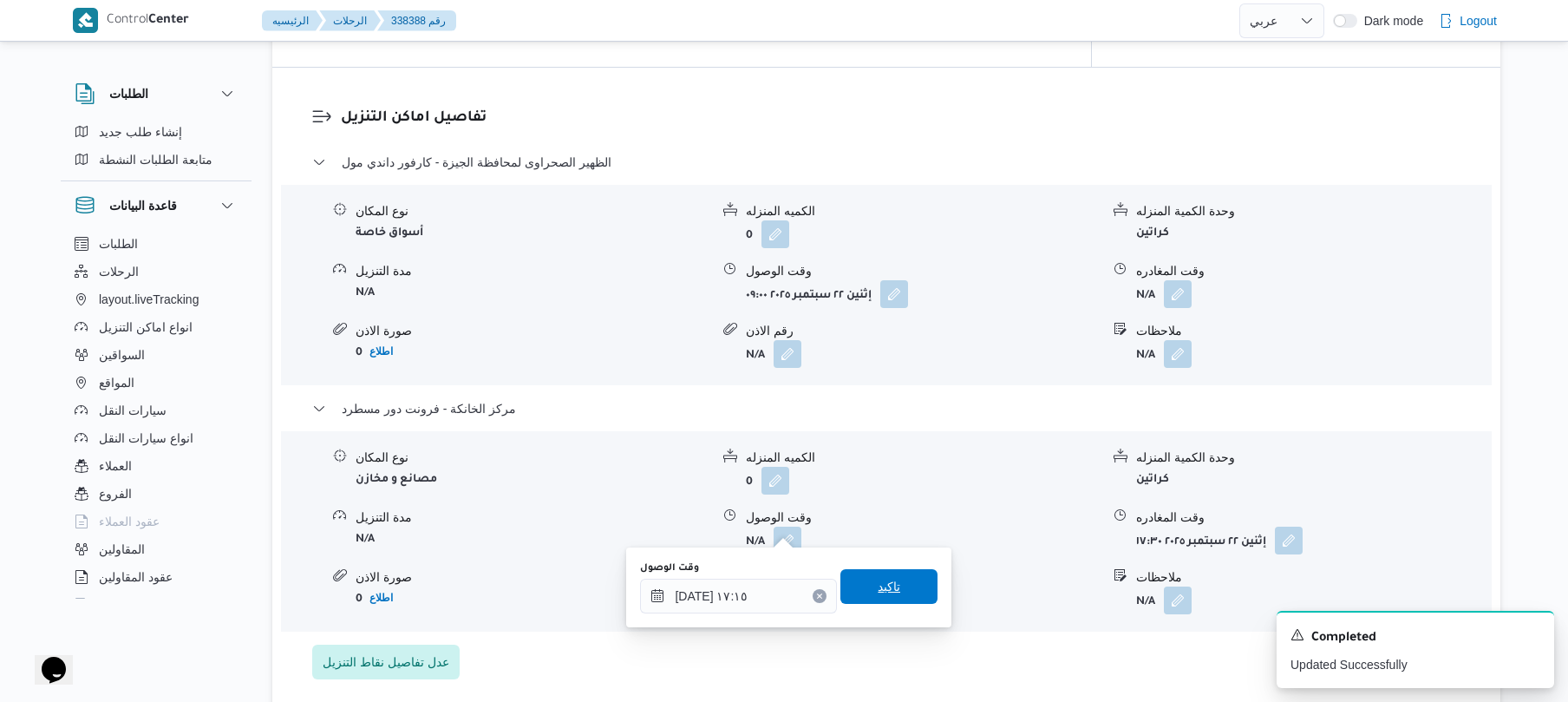
click at [889, 577] on span "تاكيد" at bounding box center [888, 587] width 97 height 35
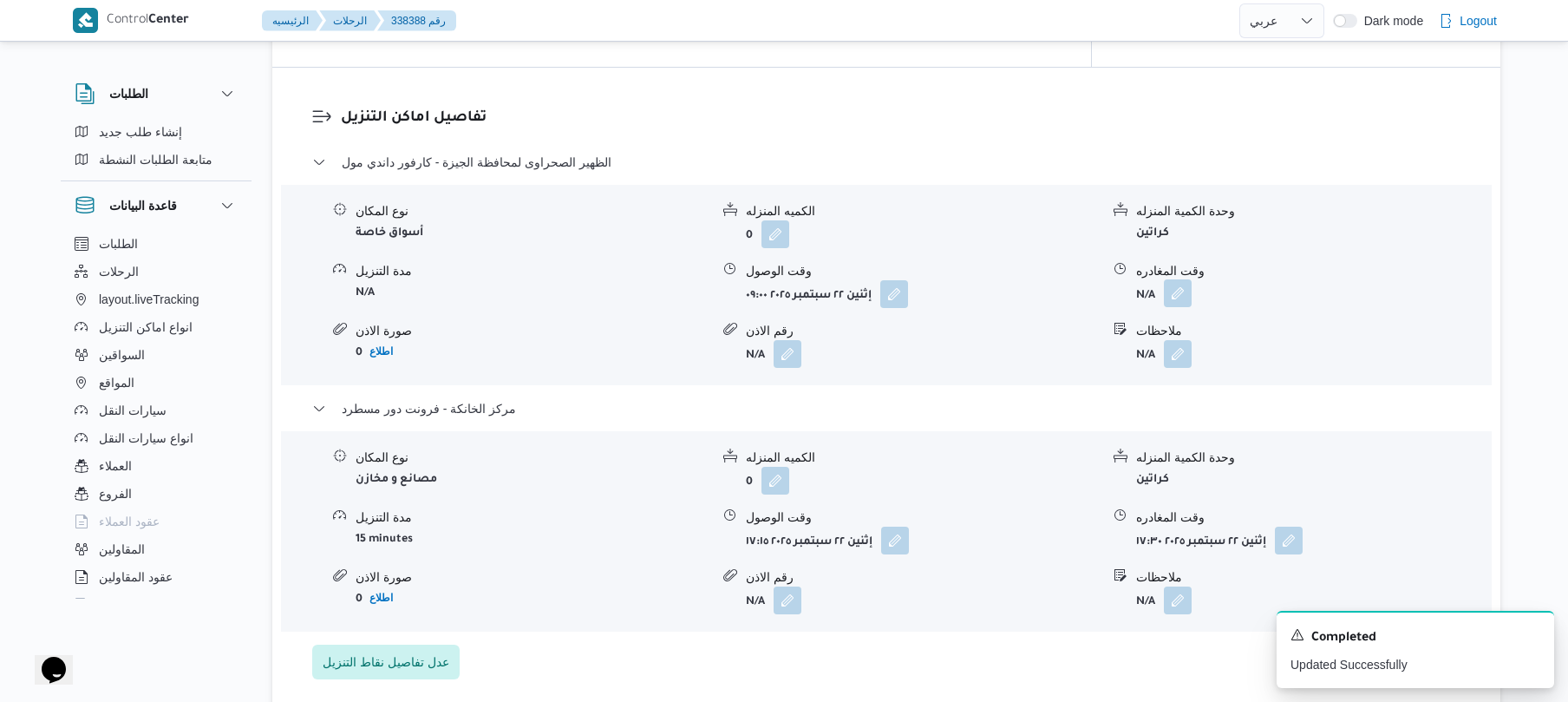
click at [1183, 283] on button "button" at bounding box center [1177, 293] width 27 height 27
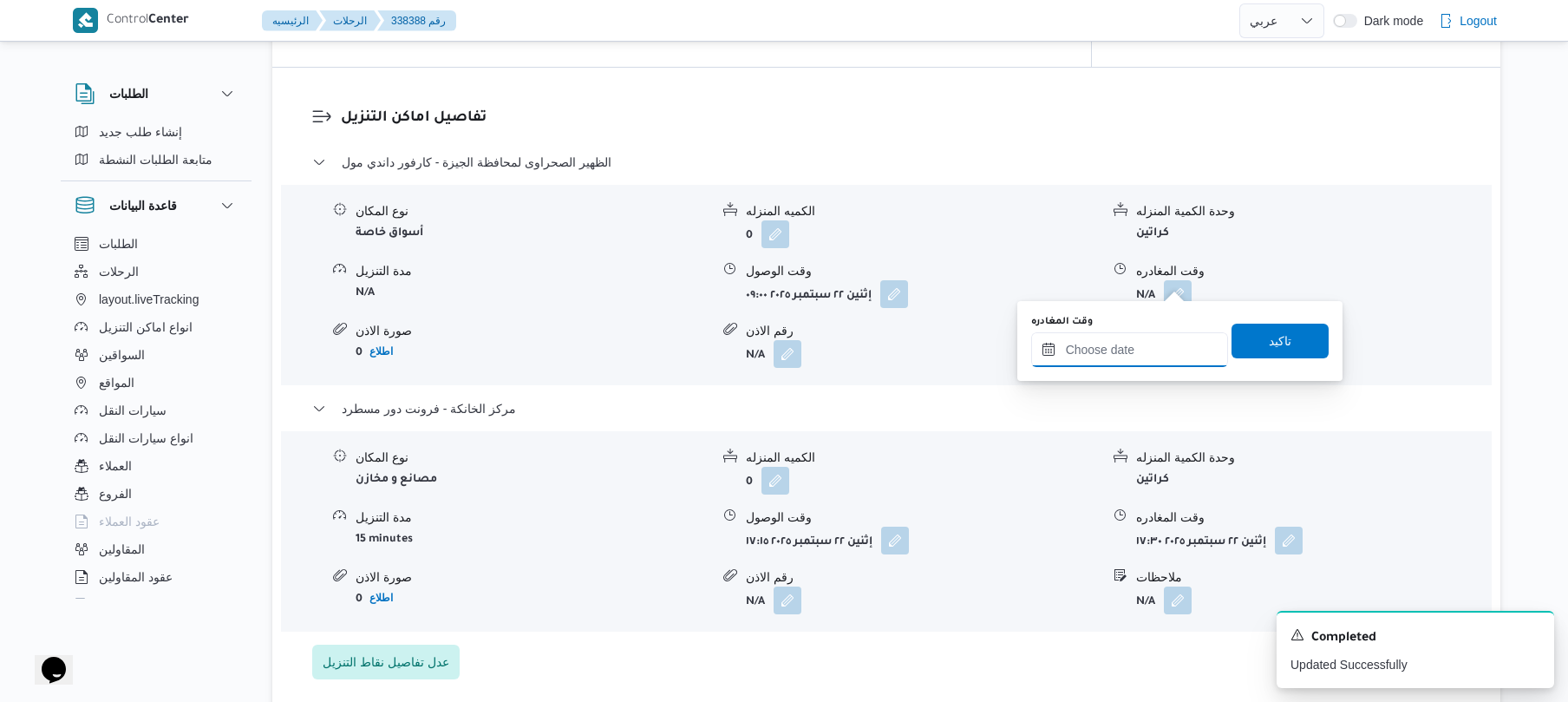
click at [1137, 342] on input "وقت المغادره" at bounding box center [1130, 350] width 197 height 35
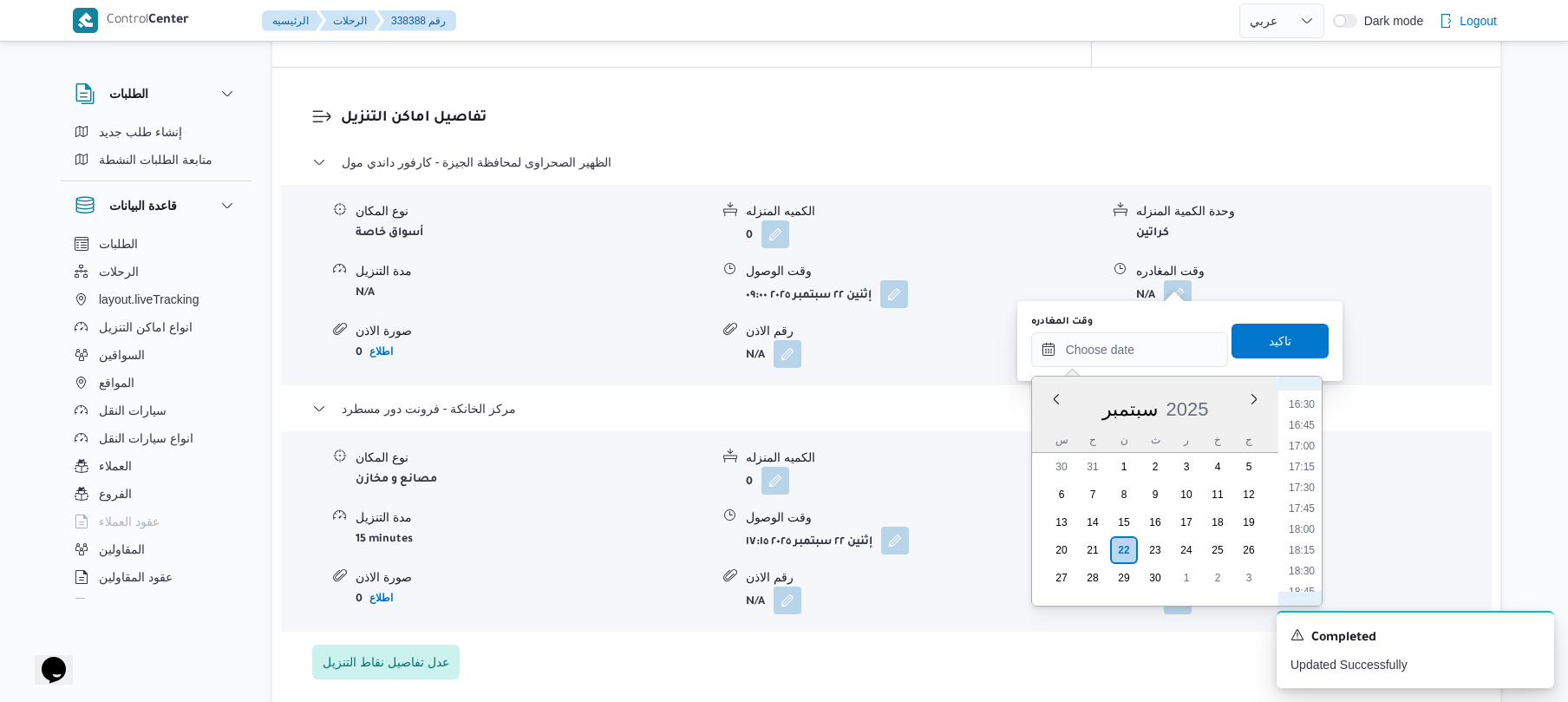
scroll to position [1350, 0]
click at [1302, 400] on li "16:15" at bounding box center [1301, 401] width 40 height 18
type input "٢٢/٠٩/٢٠٢٥ ١٦:١٥"
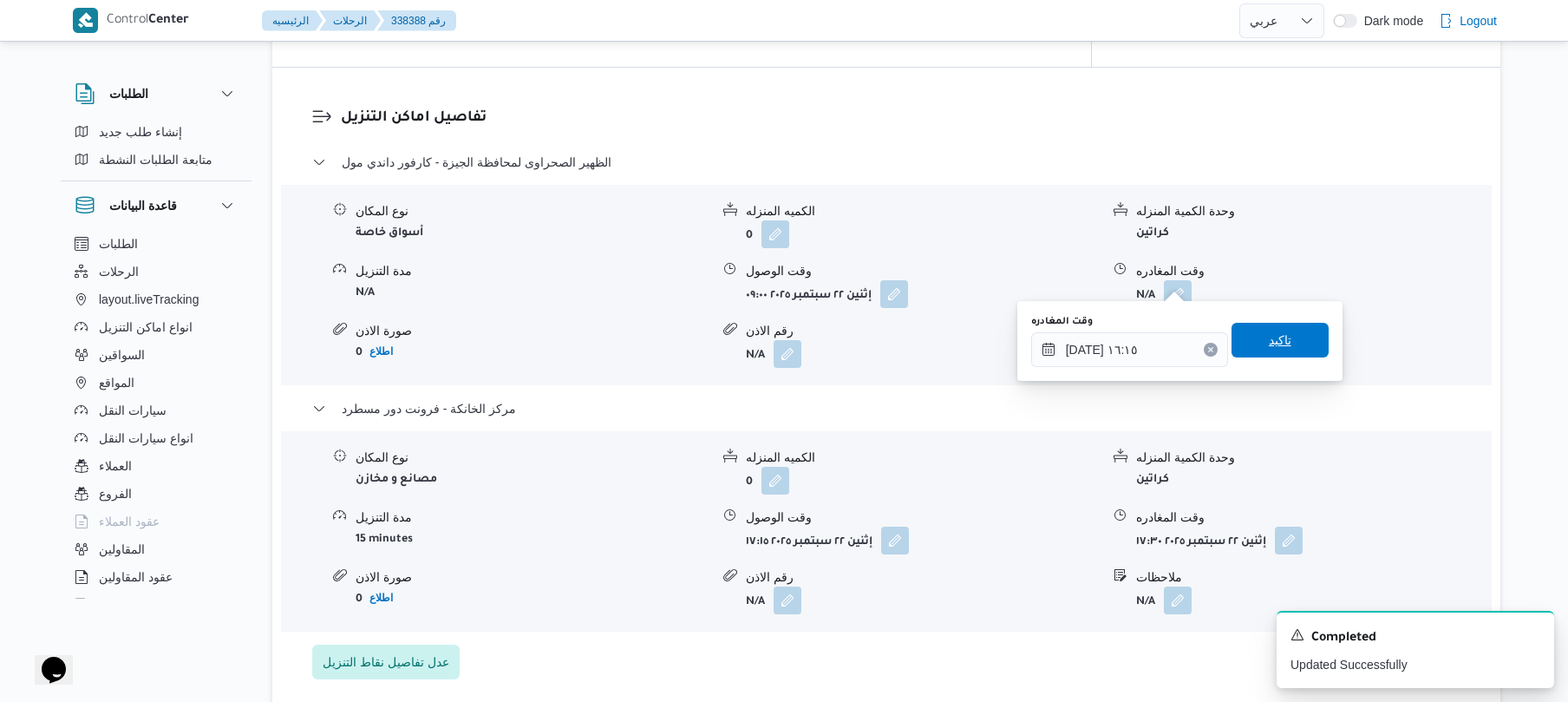
click at [1284, 342] on span "تاكيد" at bounding box center [1279, 340] width 97 height 35
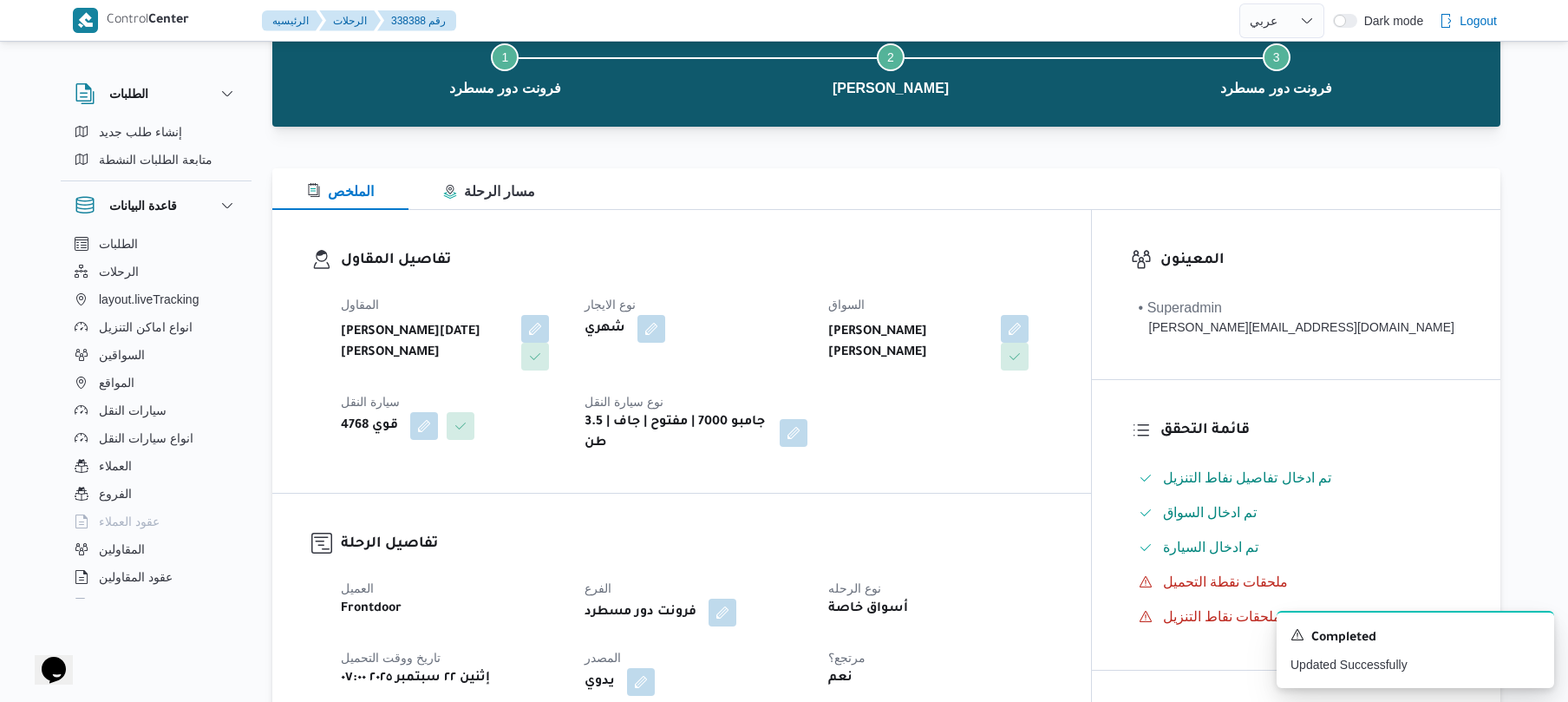
scroll to position [0, 0]
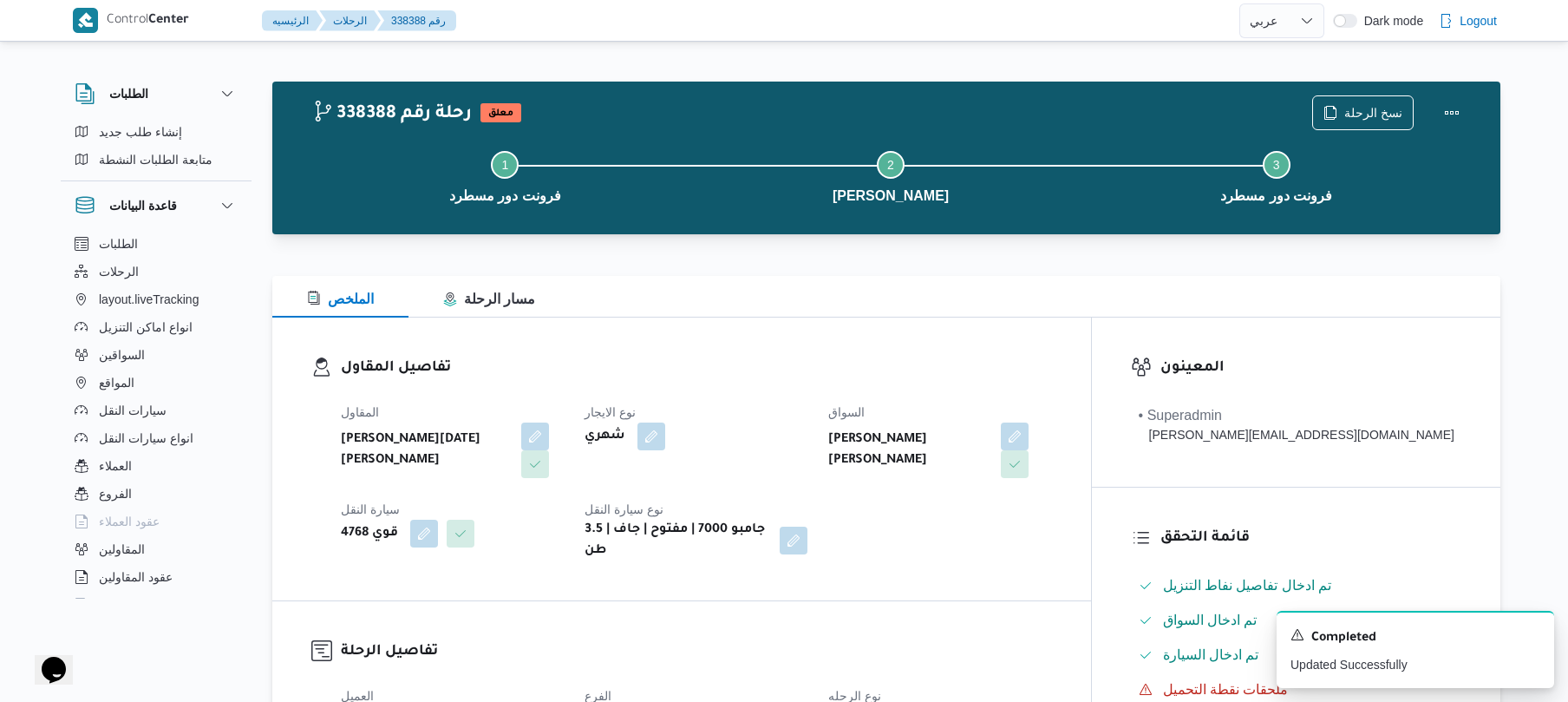
click at [1431, 123] on div "Step 1 is incomplete 1 فرونت دور مسطرد Step 2 is incomplete 2 كارفور داندي مول …" at bounding box center [890, 176] width 1177 height 111
click at [1441, 112] on button "Actions" at bounding box center [1452, 112] width 35 height 35
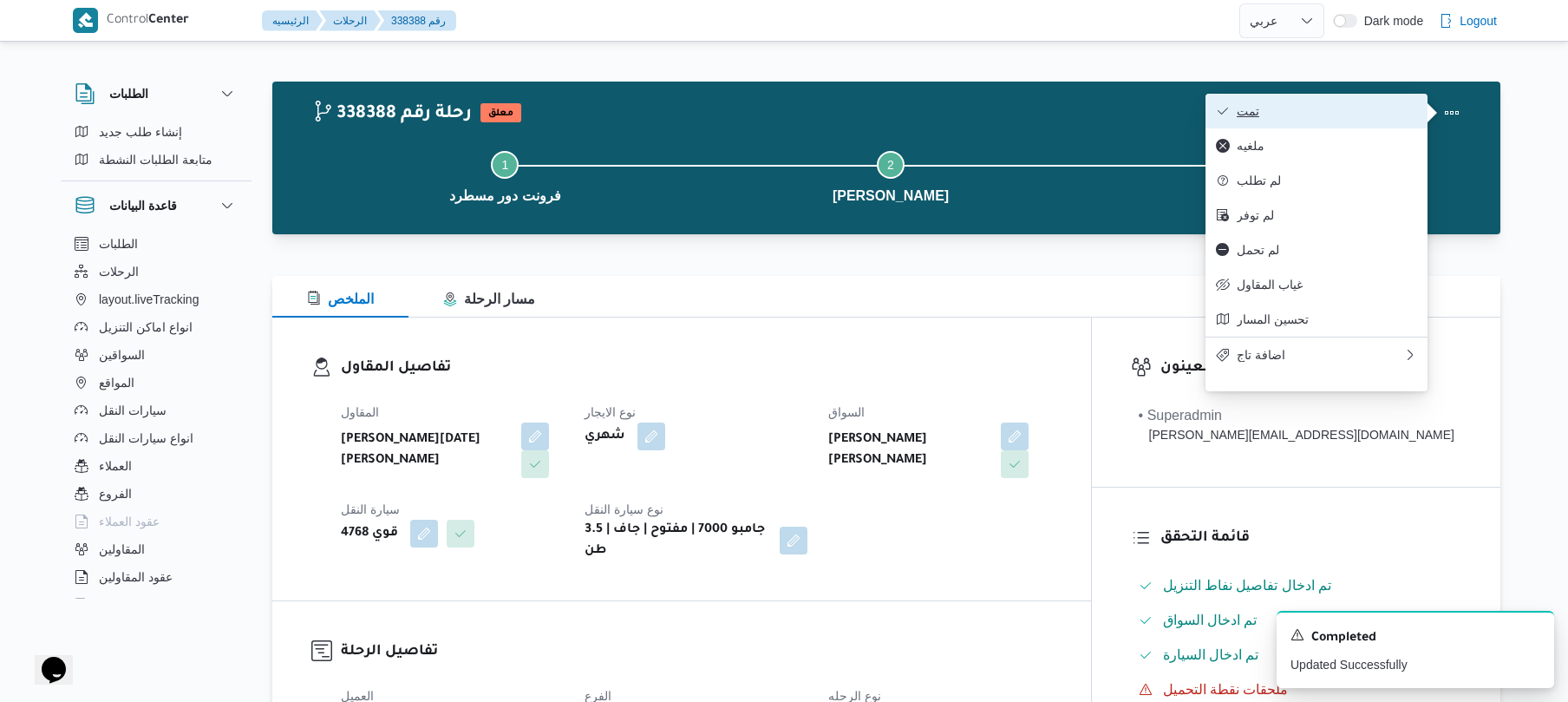
click at [1351, 114] on span "تمت" at bounding box center [1327, 111] width 181 height 14
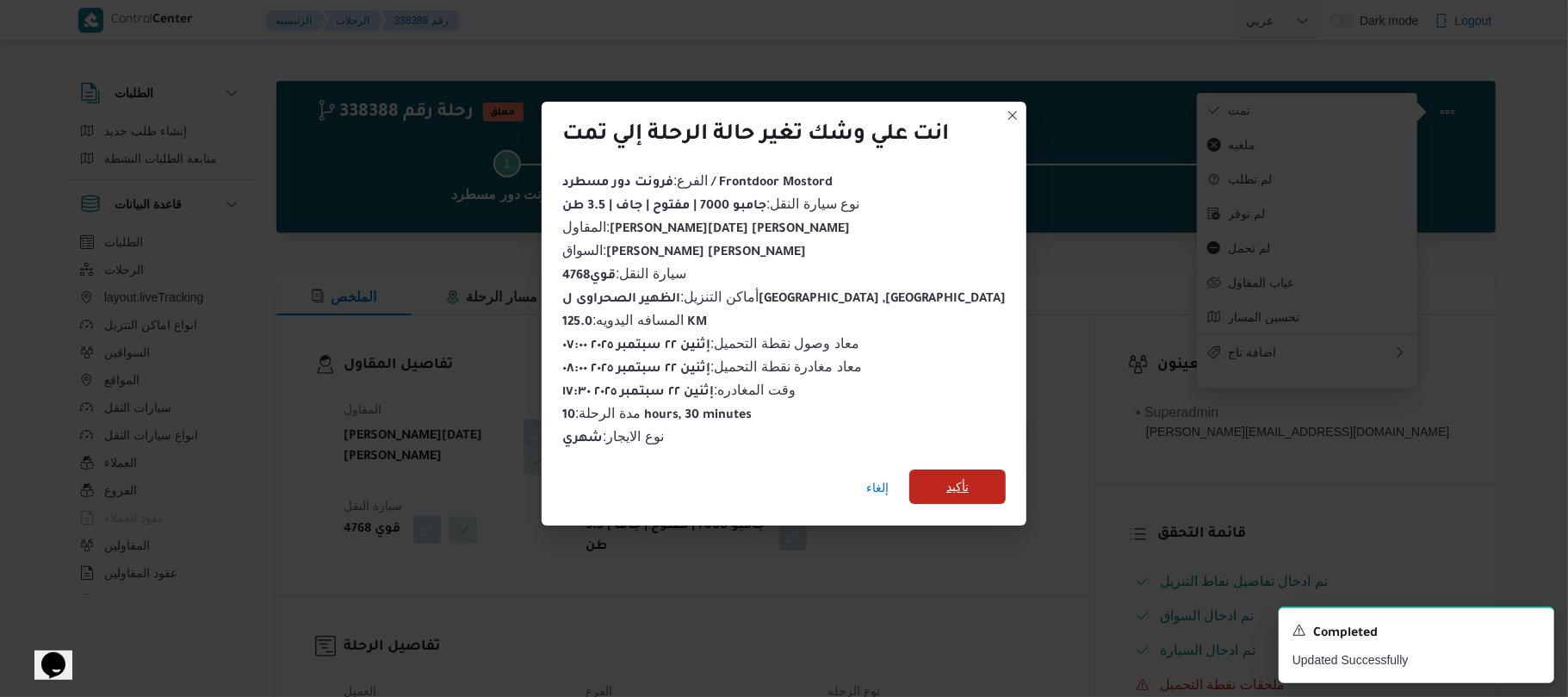
click at [969, 479] on span "تأكيد" at bounding box center [956, 487] width 96 height 35
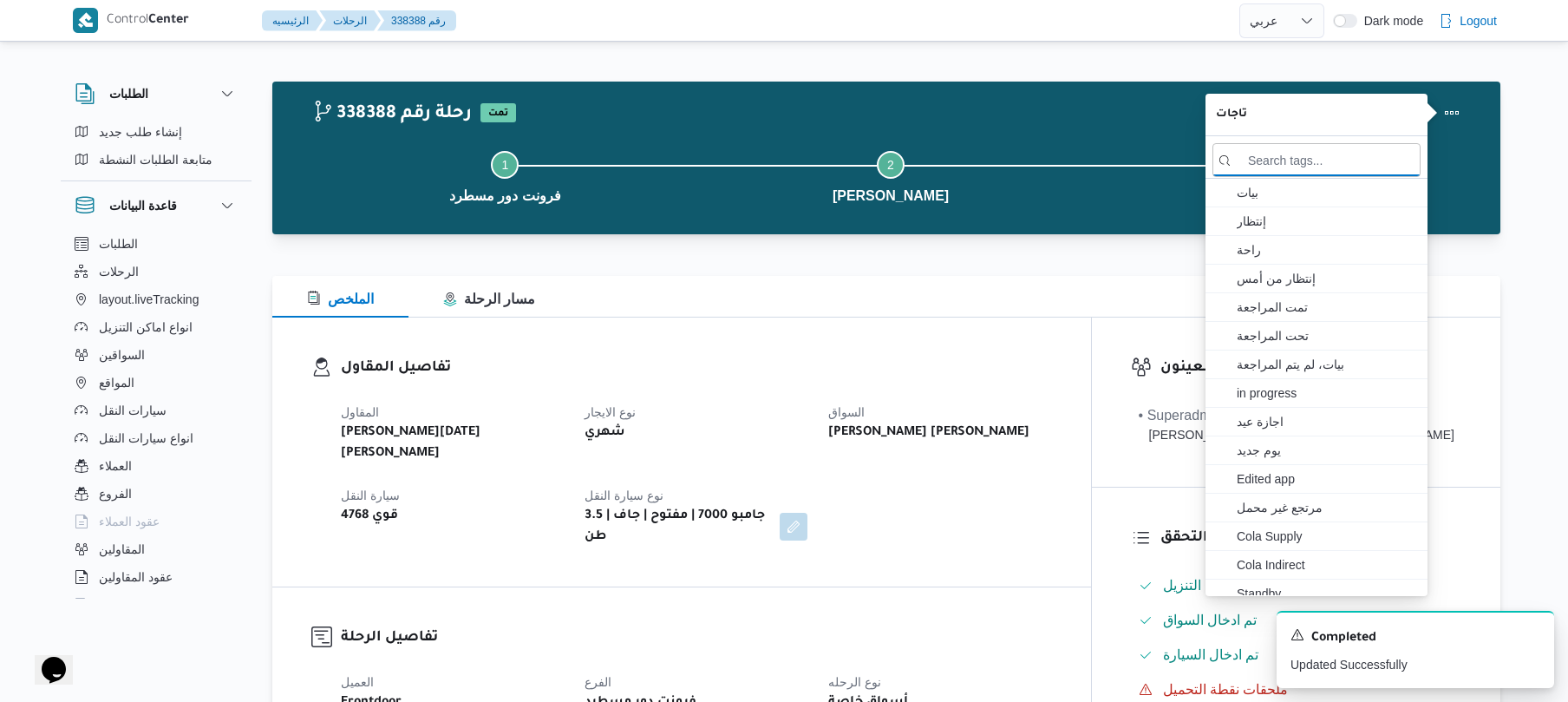
click at [1020, 538] on div "تفاصيل المقاول المقاول ابراهيم رمضان ابراهيم عثمان ابوباشا نوع الايجار شهري الس…" at bounding box center [681, 451] width 819 height 268
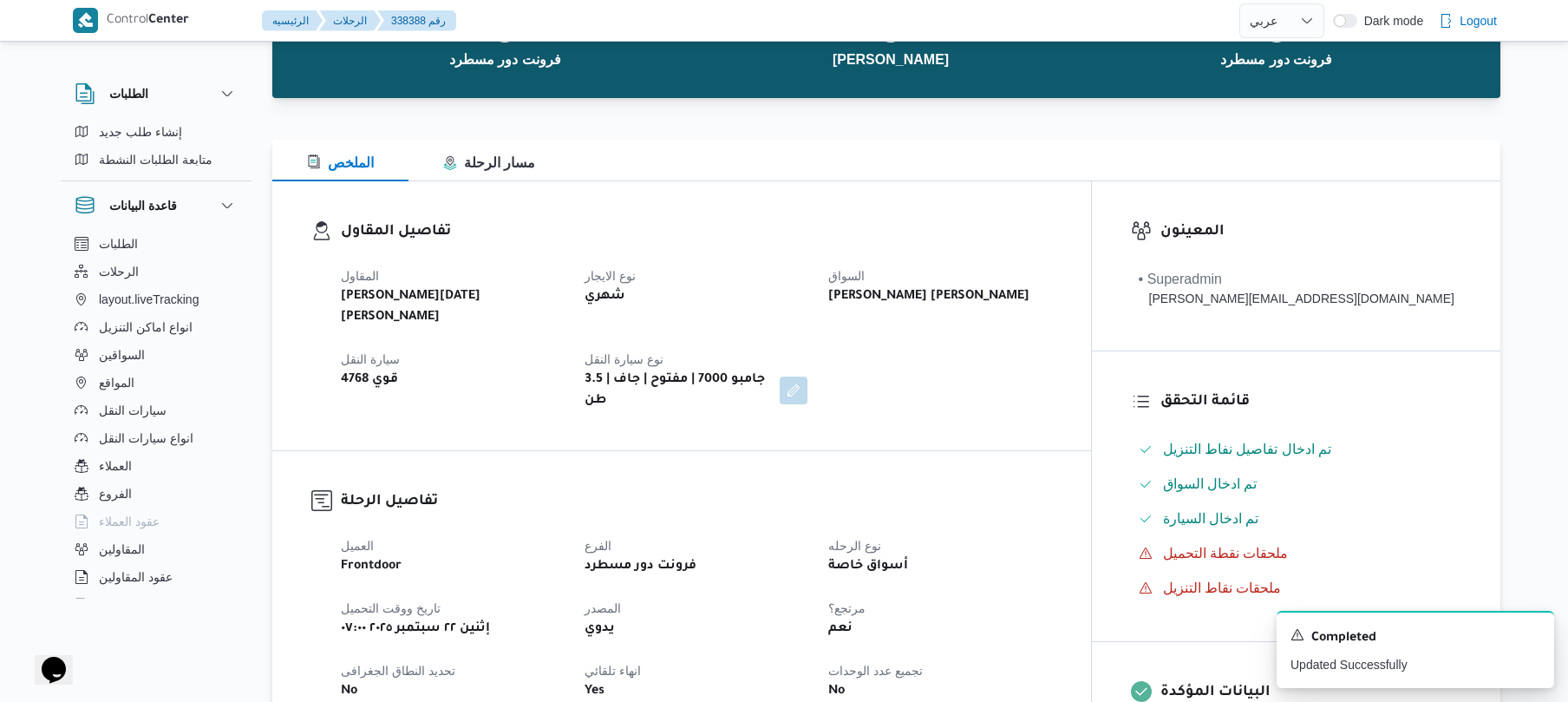
scroll to position [139, 0]
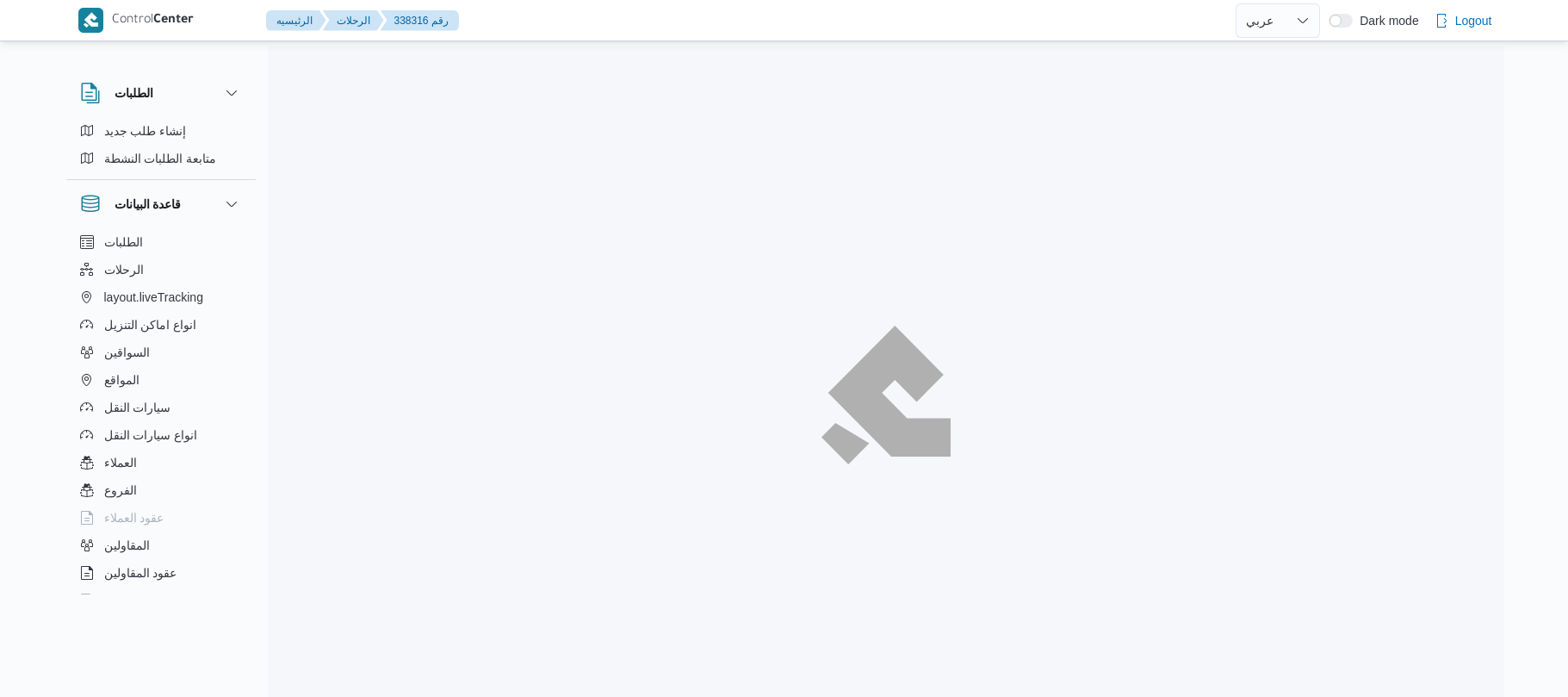
select select "ar"
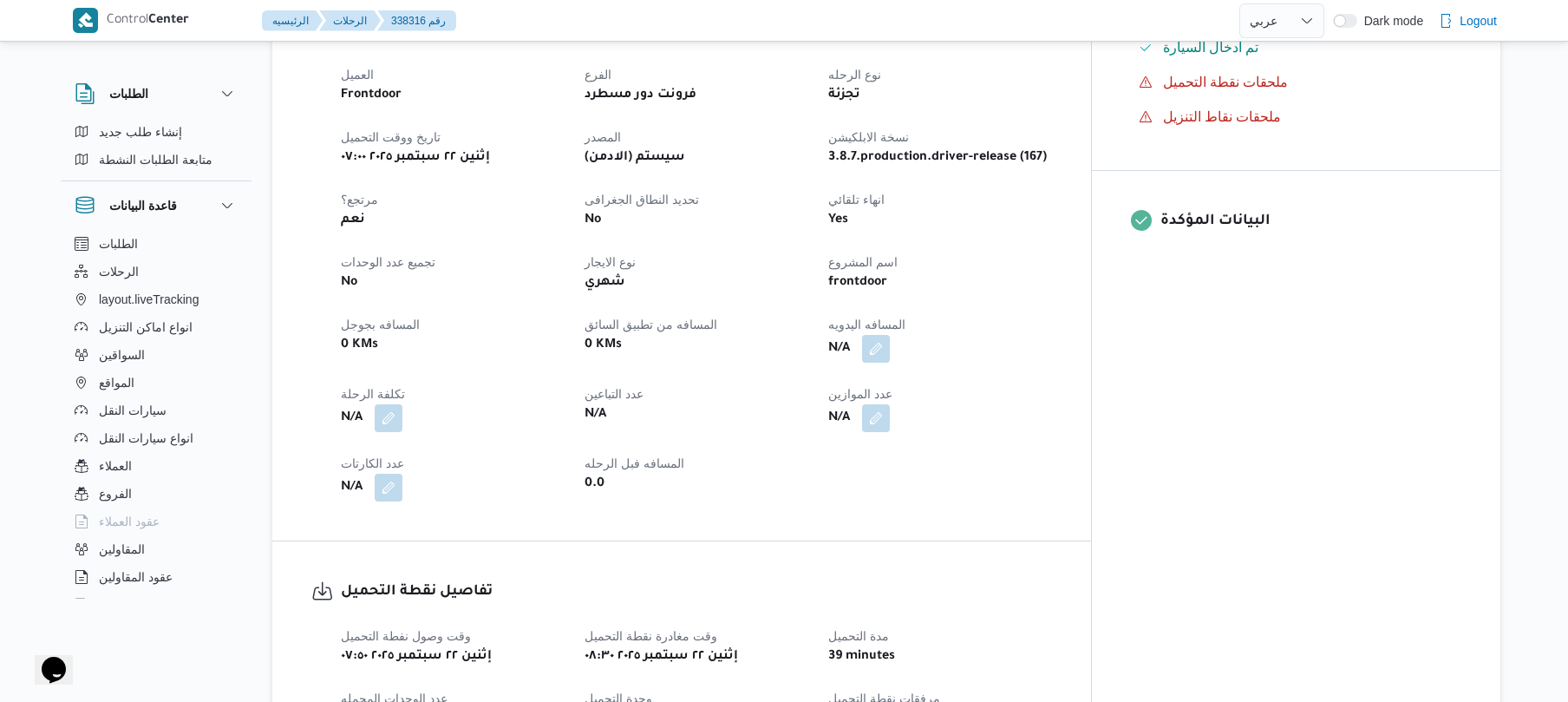
scroll to position [694, 0]
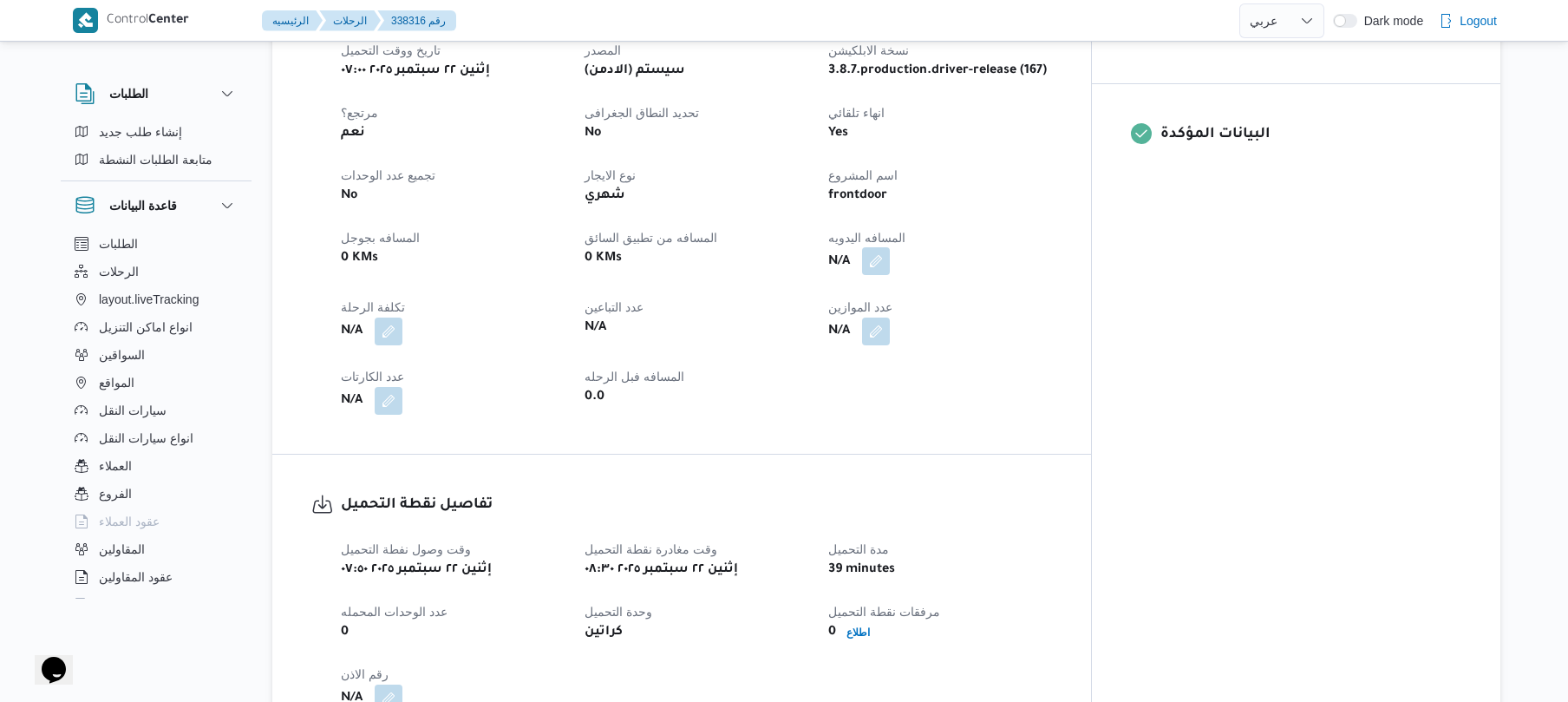
click at [889, 247] on button "button" at bounding box center [876, 261] width 27 height 27
click at [902, 290] on input "المسافه اليدويه" at bounding box center [896, 297] width 173 height 35
type input "125"
click at [1052, 292] on span "تاكيد" at bounding box center [1034, 287] width 97 height 35
click at [1076, 454] on div "تفاصيل نقطة التحميل وقت وصول نفطة التحميل إثنين [DATE] ٠٧:٥٠ وقت مغادرة نقطة ال…" at bounding box center [681, 602] width 819 height 297
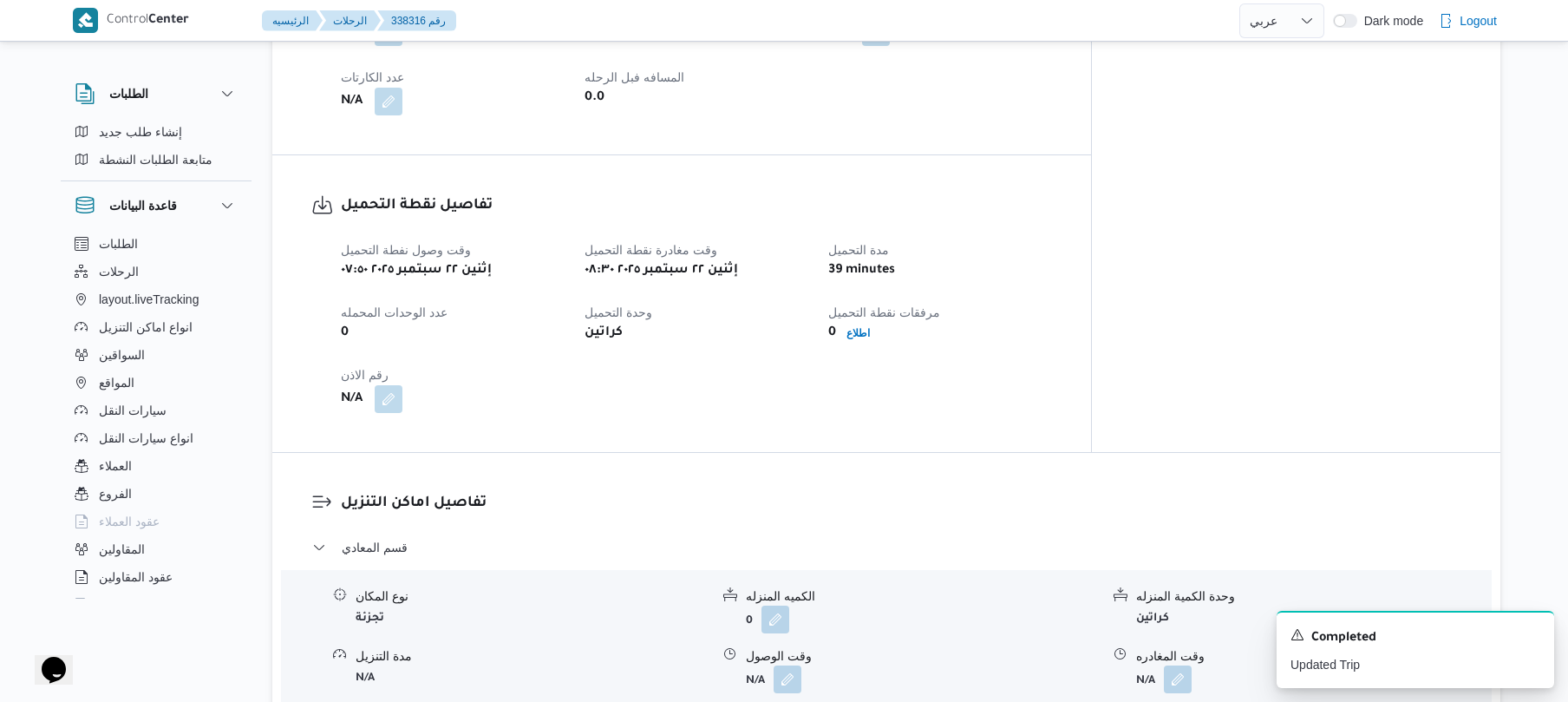
scroll to position [1249, 0]
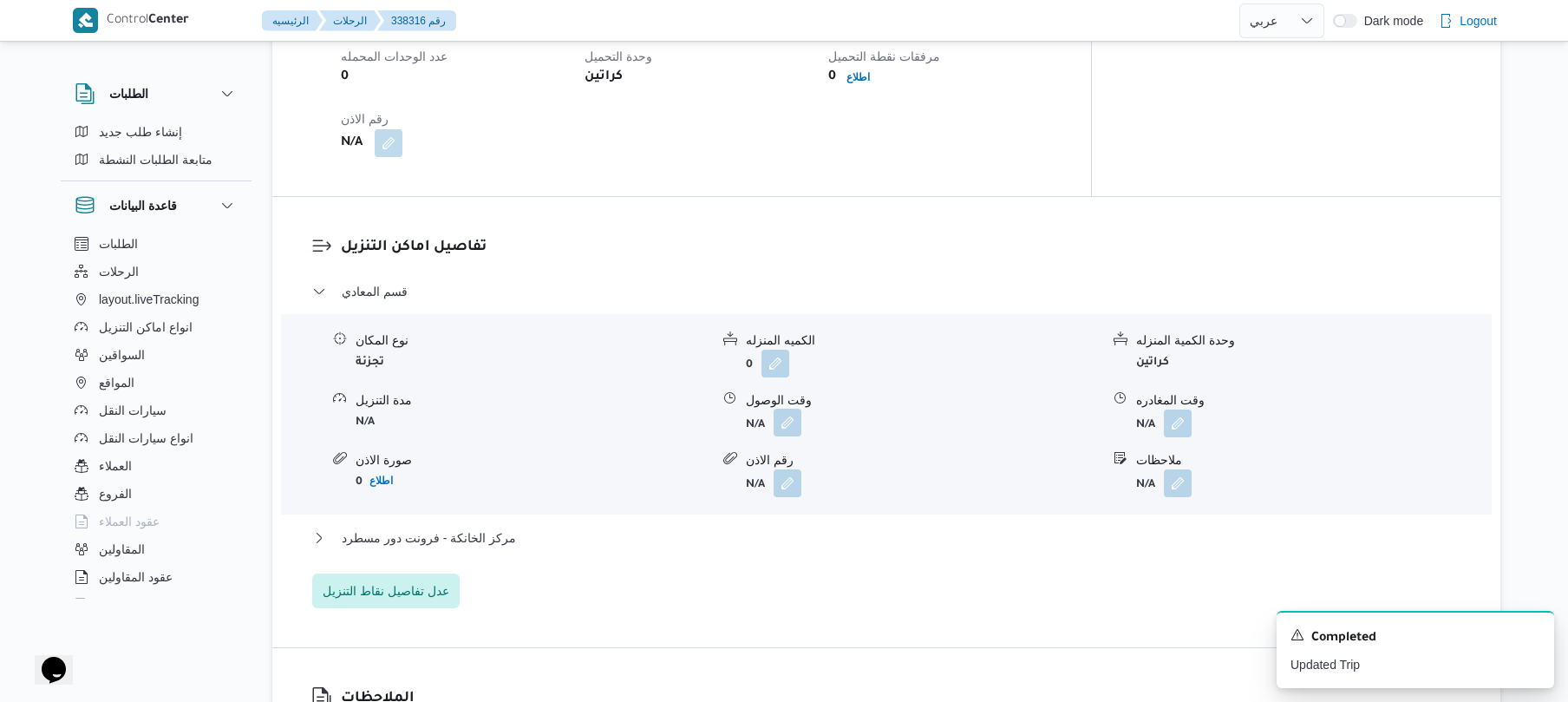
click at [793, 408] on button "button" at bounding box center [787, 422] width 27 height 27
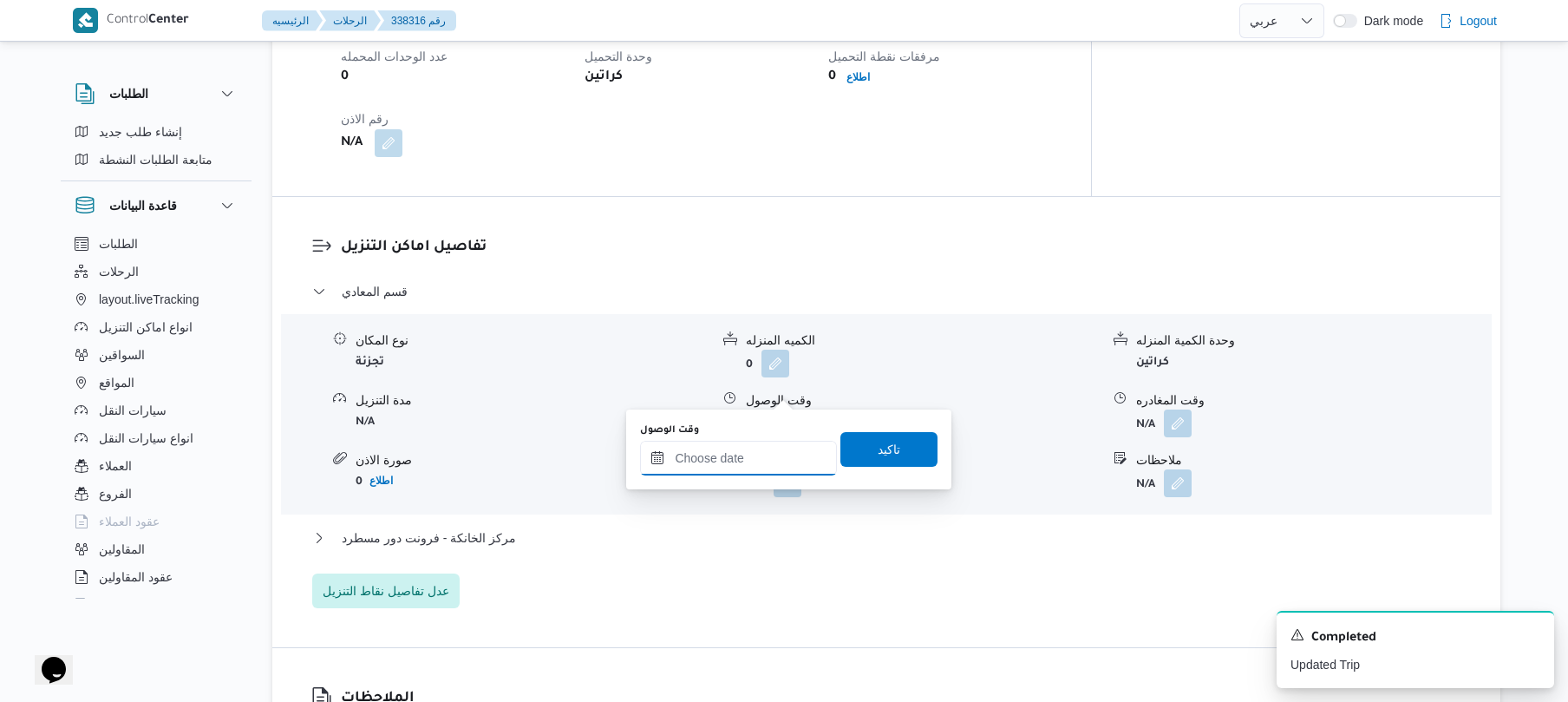
click at [755, 453] on input "وقت الوصول" at bounding box center [739, 458] width 197 height 35
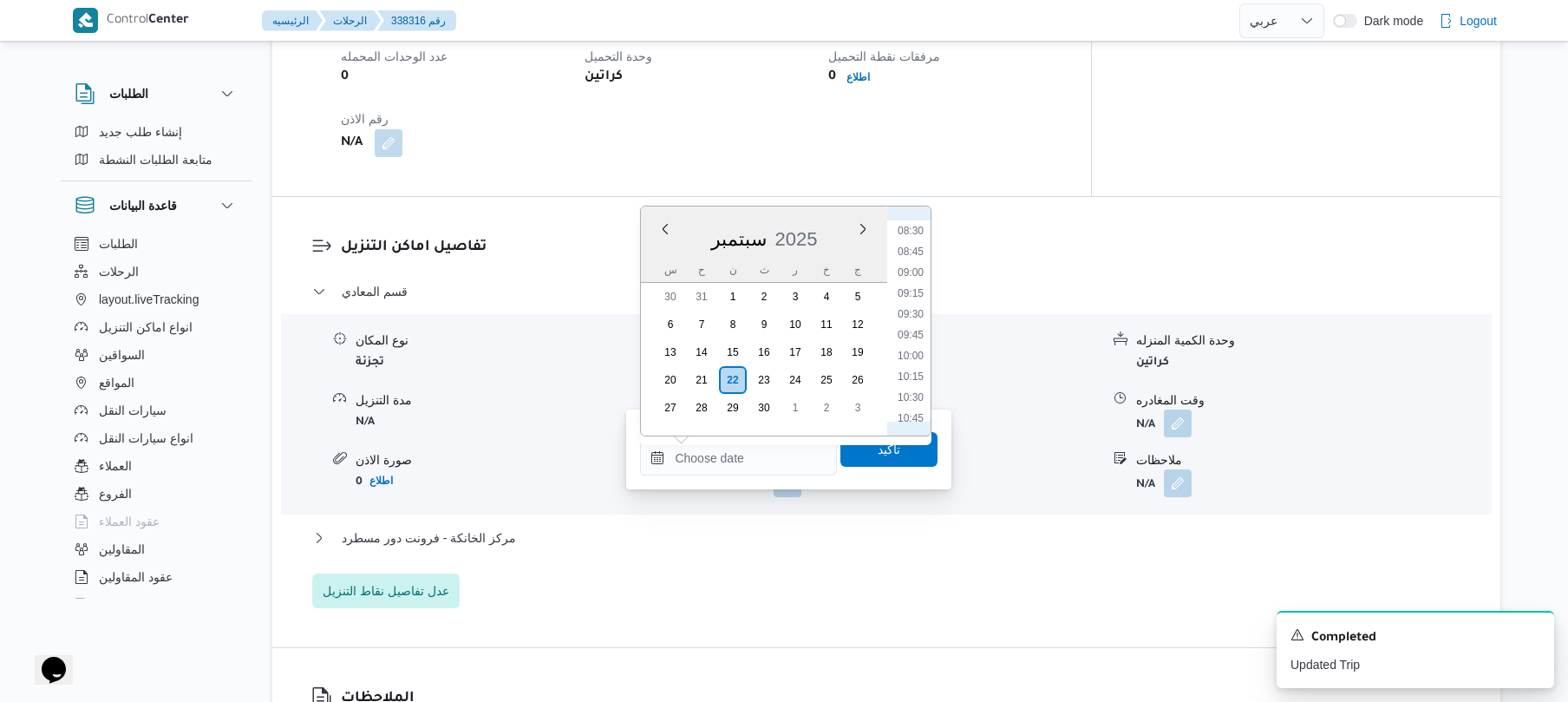
scroll to position [664, 0]
click at [910, 354] on li "09:30" at bounding box center [910, 355] width 40 height 18
type input "[DATE] ٠٩:٣٠"
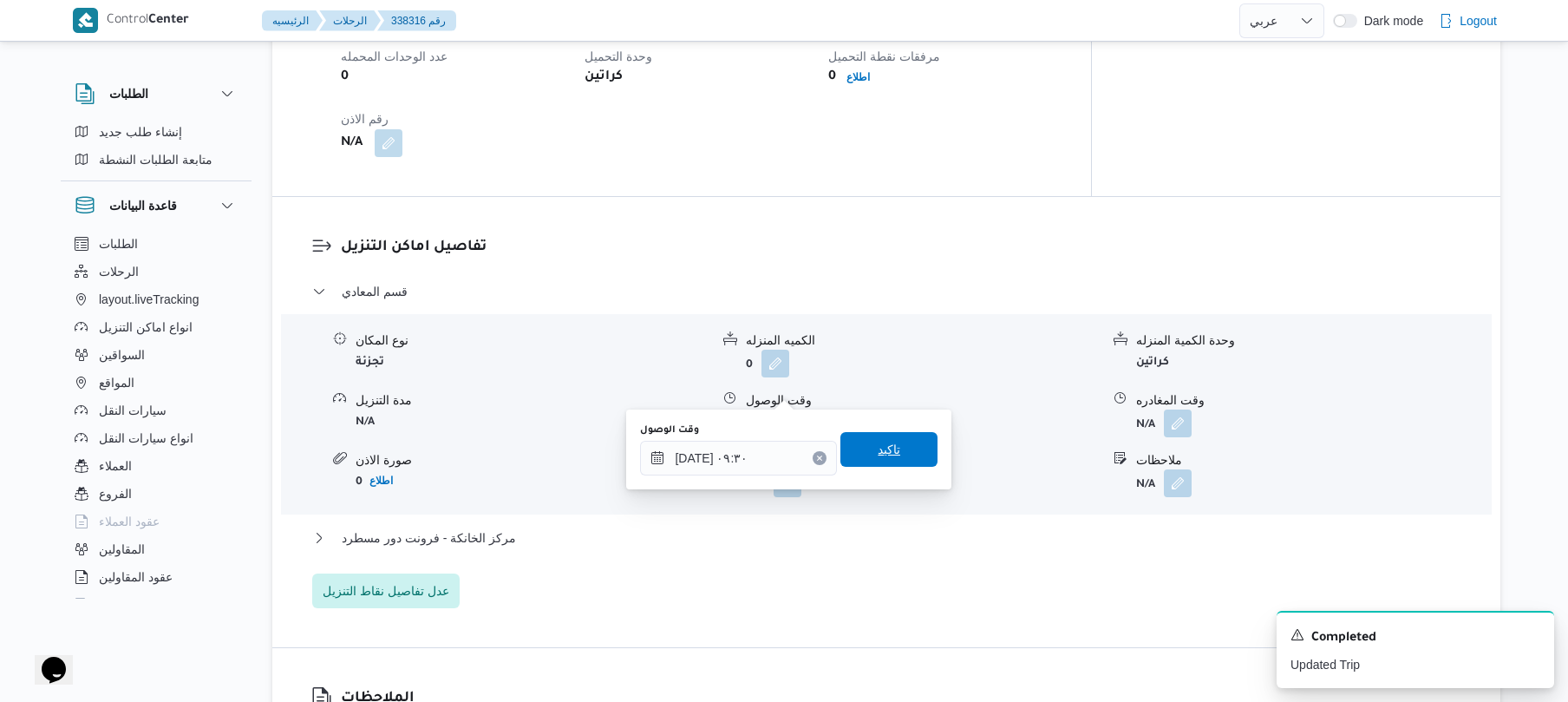
click at [902, 449] on span "تاكيد" at bounding box center [888, 449] width 97 height 35
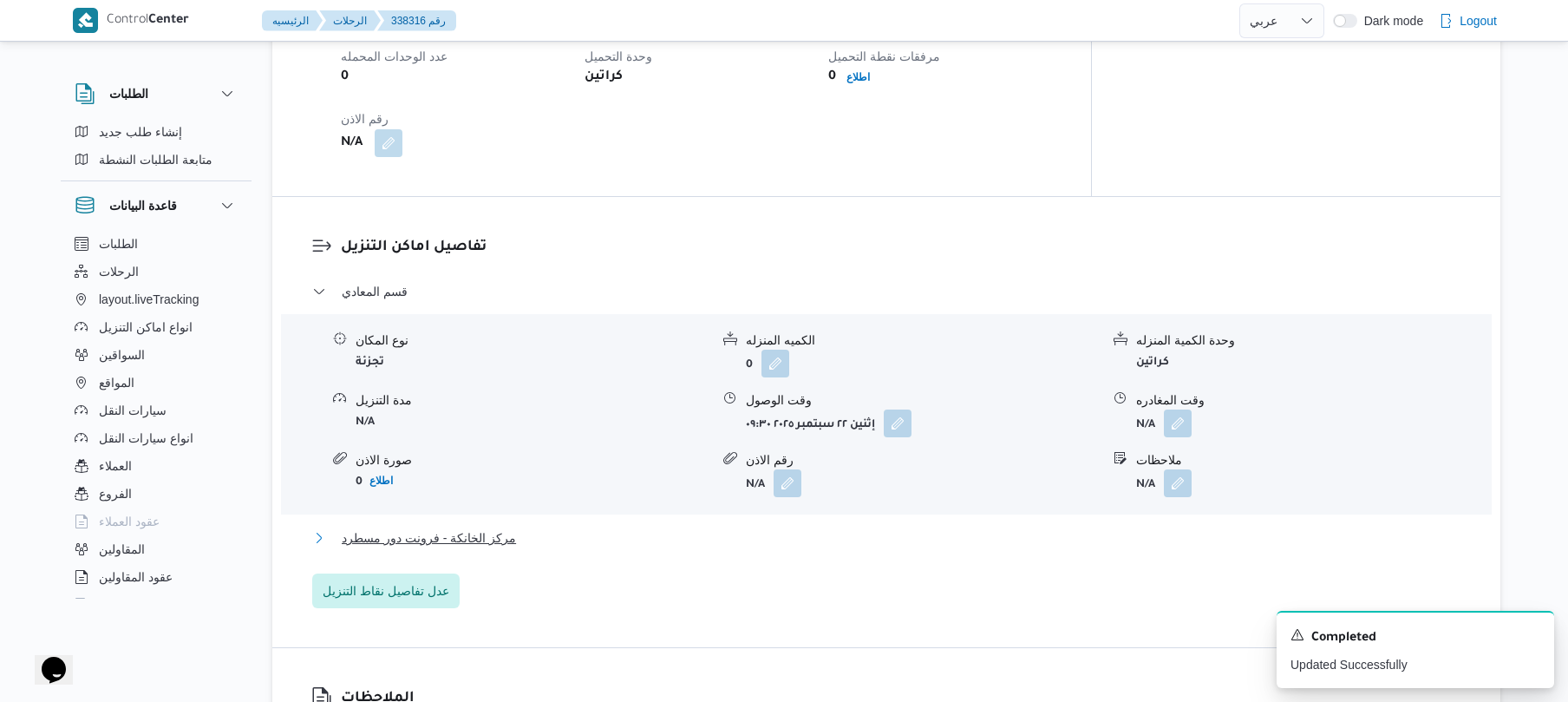
click at [779, 527] on button "مركز الخانكة - فرونت دور مسطرد" at bounding box center [887, 537] width 1149 height 21
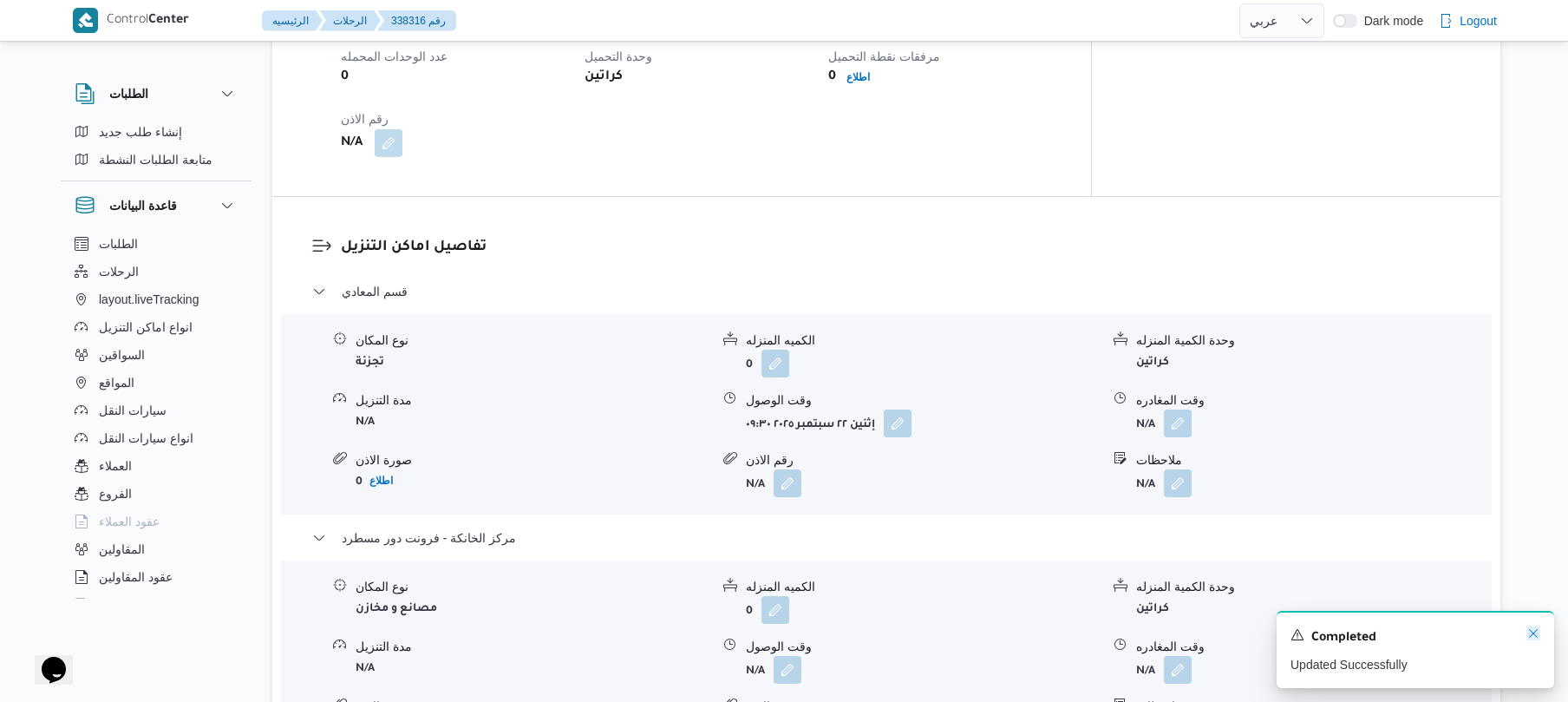
click at [1538, 640] on icon "Dismiss toast" at bounding box center [1533, 633] width 14 height 14
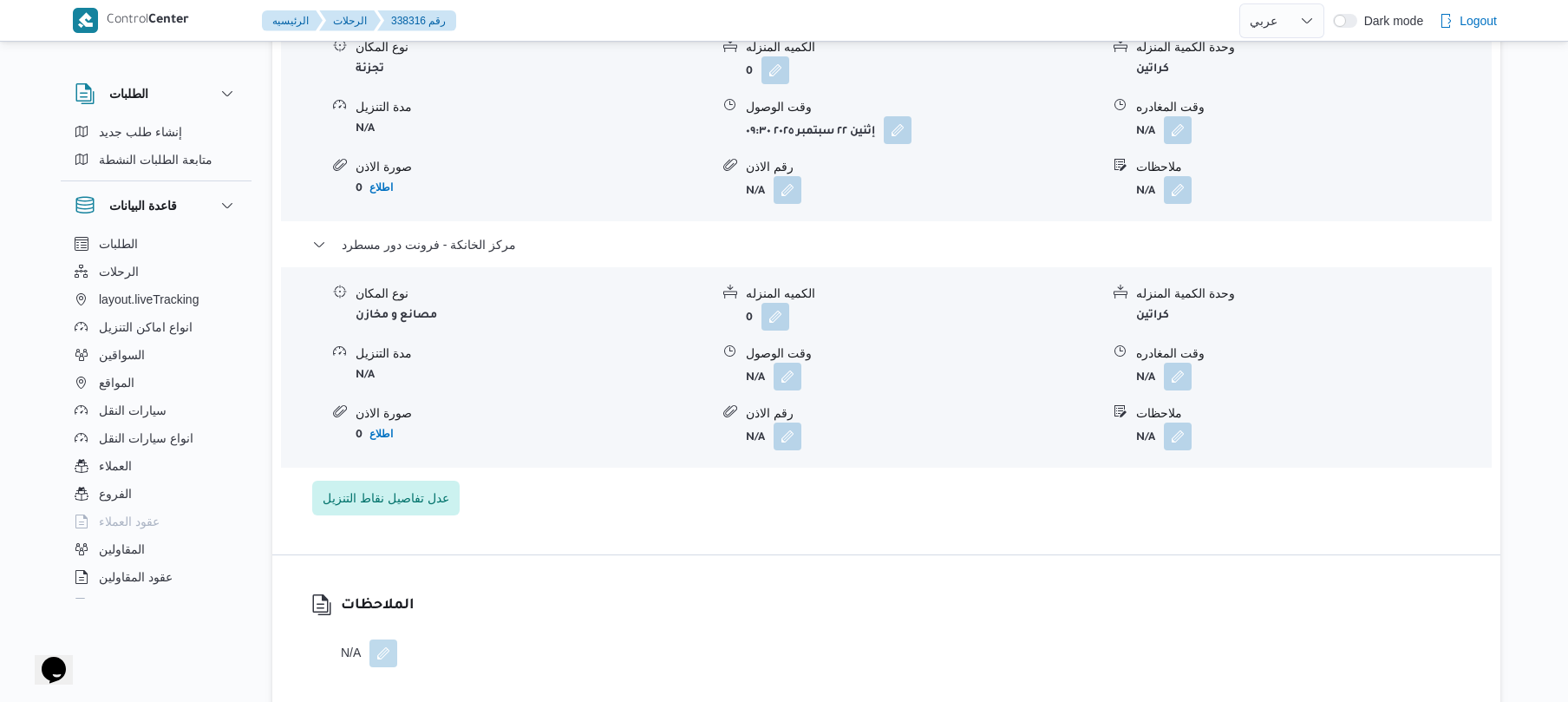
scroll to position [1619, 0]
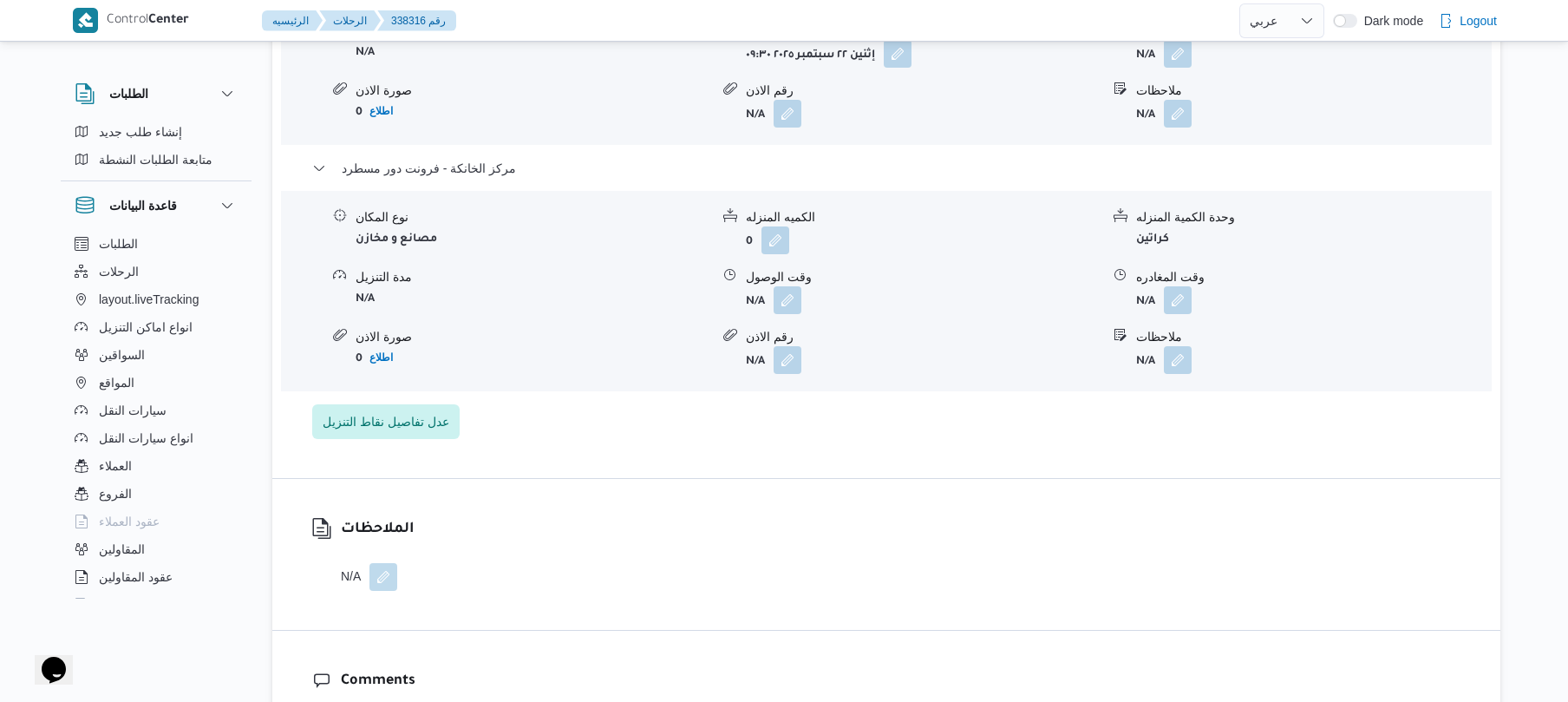
click at [1194, 286] on form "N/A" at bounding box center [1313, 300] width 353 height 27
click at [1187, 285] on button "button" at bounding box center [1177, 299] width 27 height 27
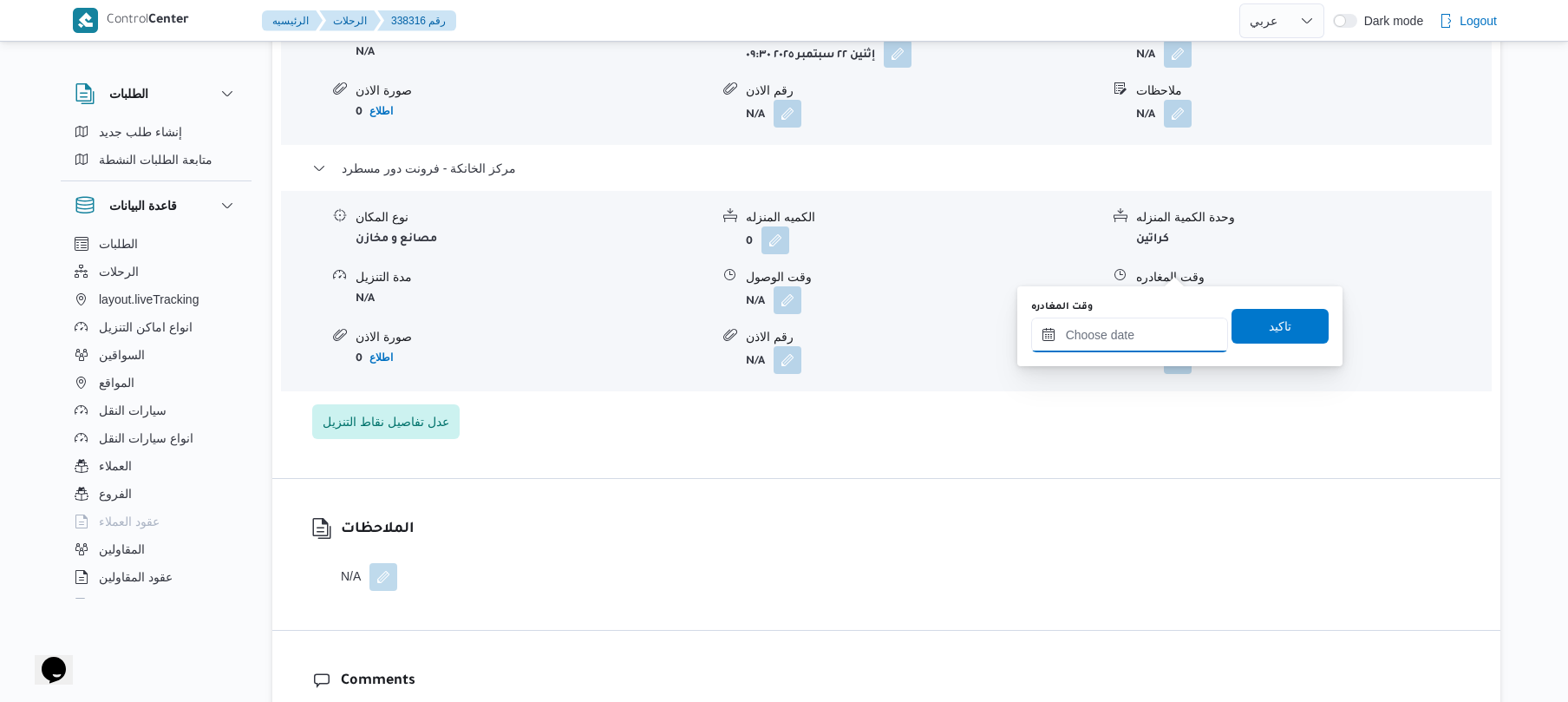
click at [1121, 351] on input "وقت المغادره" at bounding box center [1130, 335] width 197 height 35
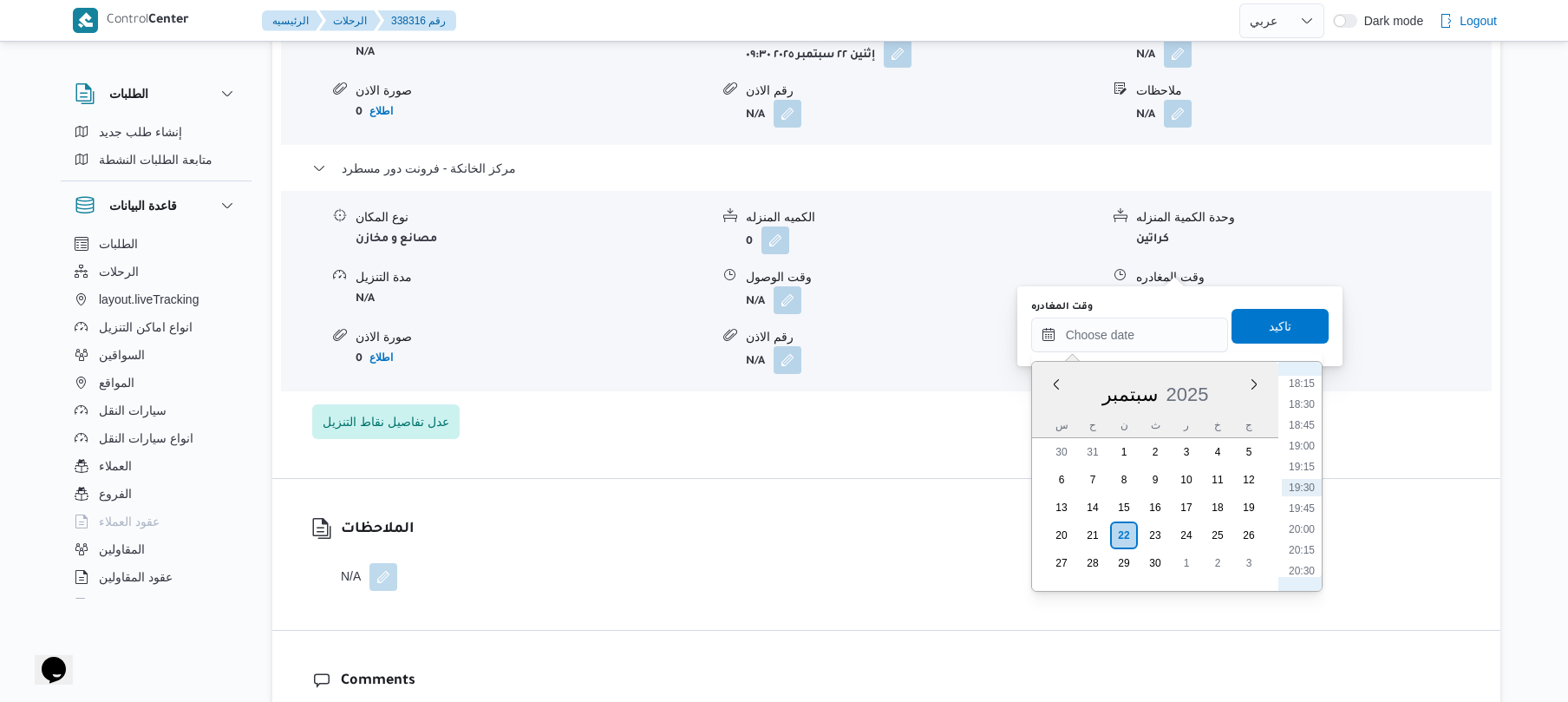
scroll to position [1350, 0]
click at [1312, 504] on li "17:45" at bounding box center [1301, 512] width 40 height 18
type input "[DATE] ١٧:٤٥"
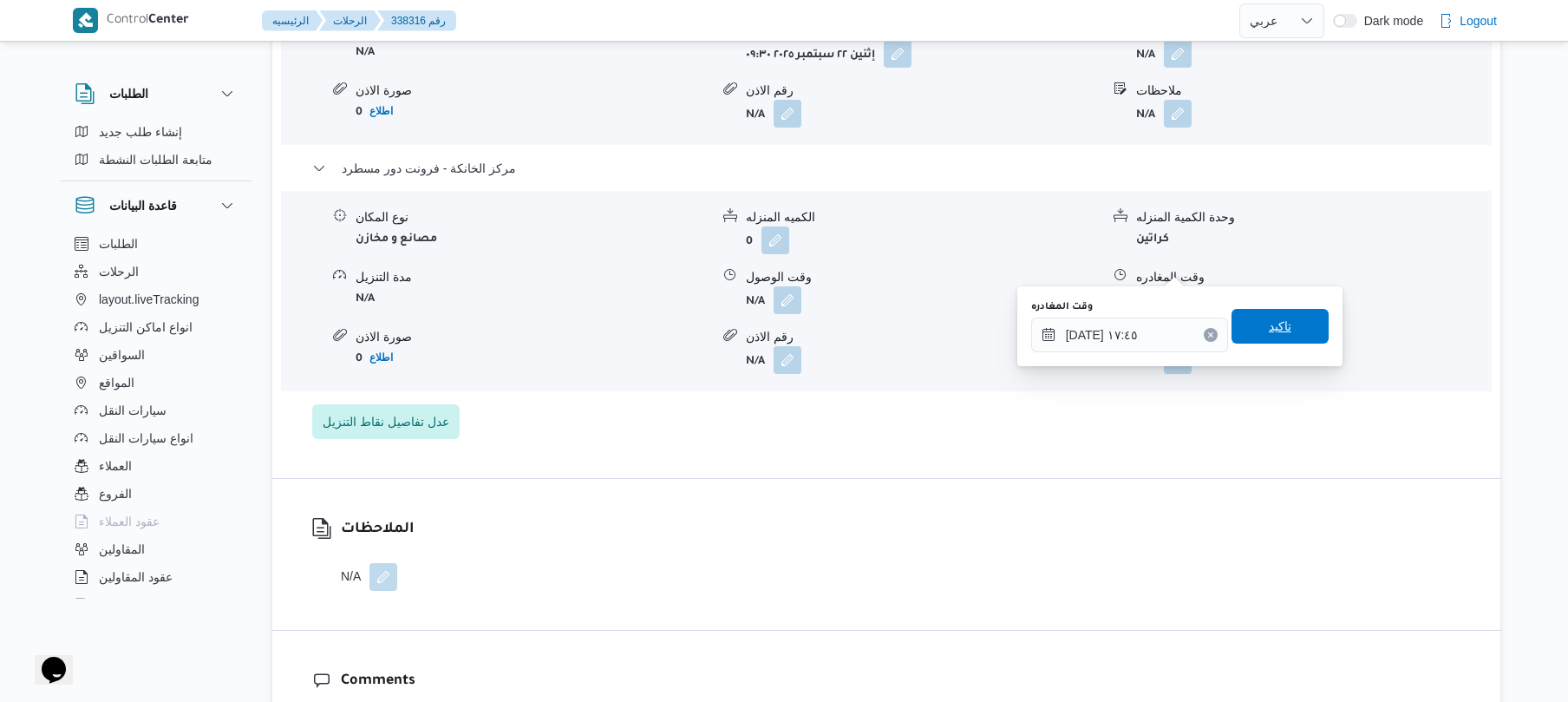
click at [1270, 310] on span "تاكيد" at bounding box center [1279, 326] width 97 height 35
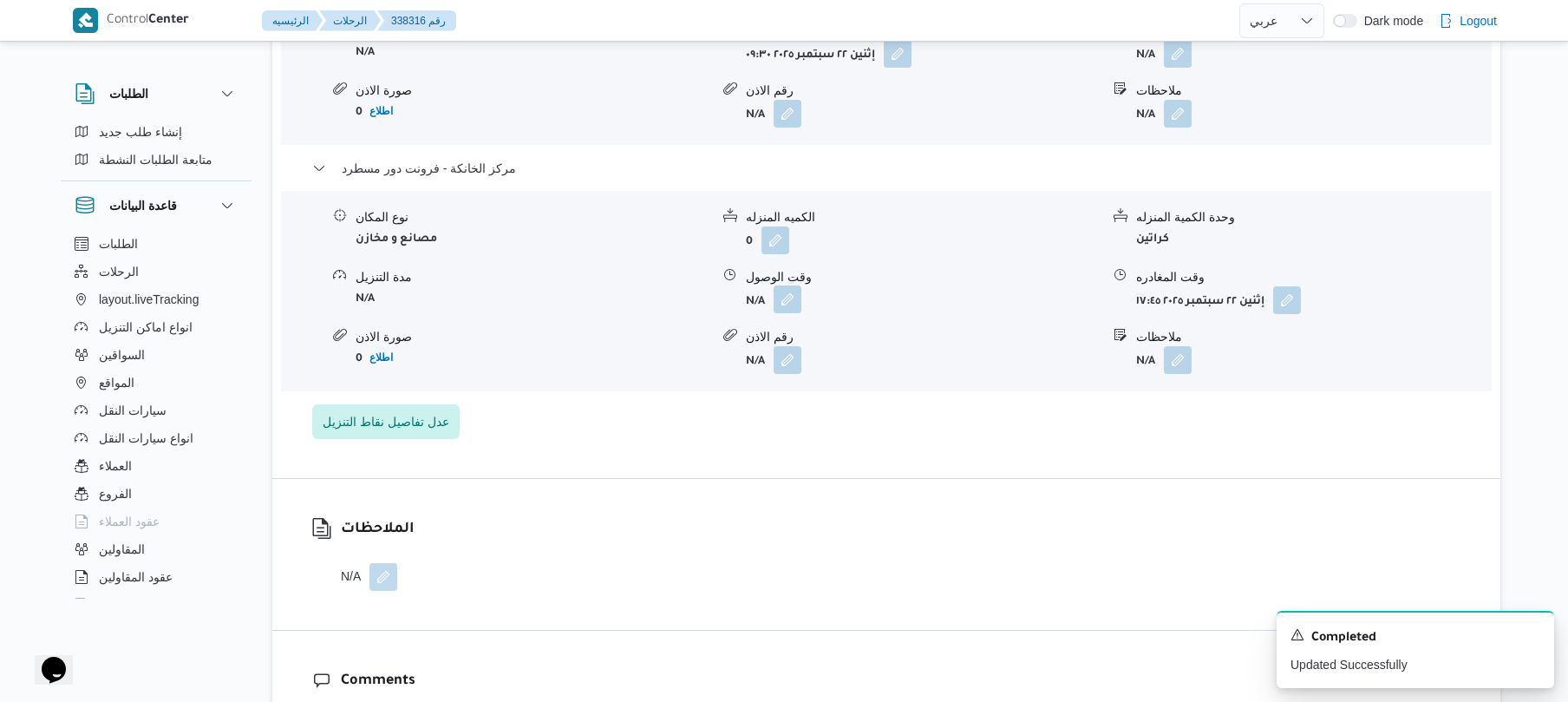
click at [780, 285] on button "button" at bounding box center [787, 299] width 27 height 27
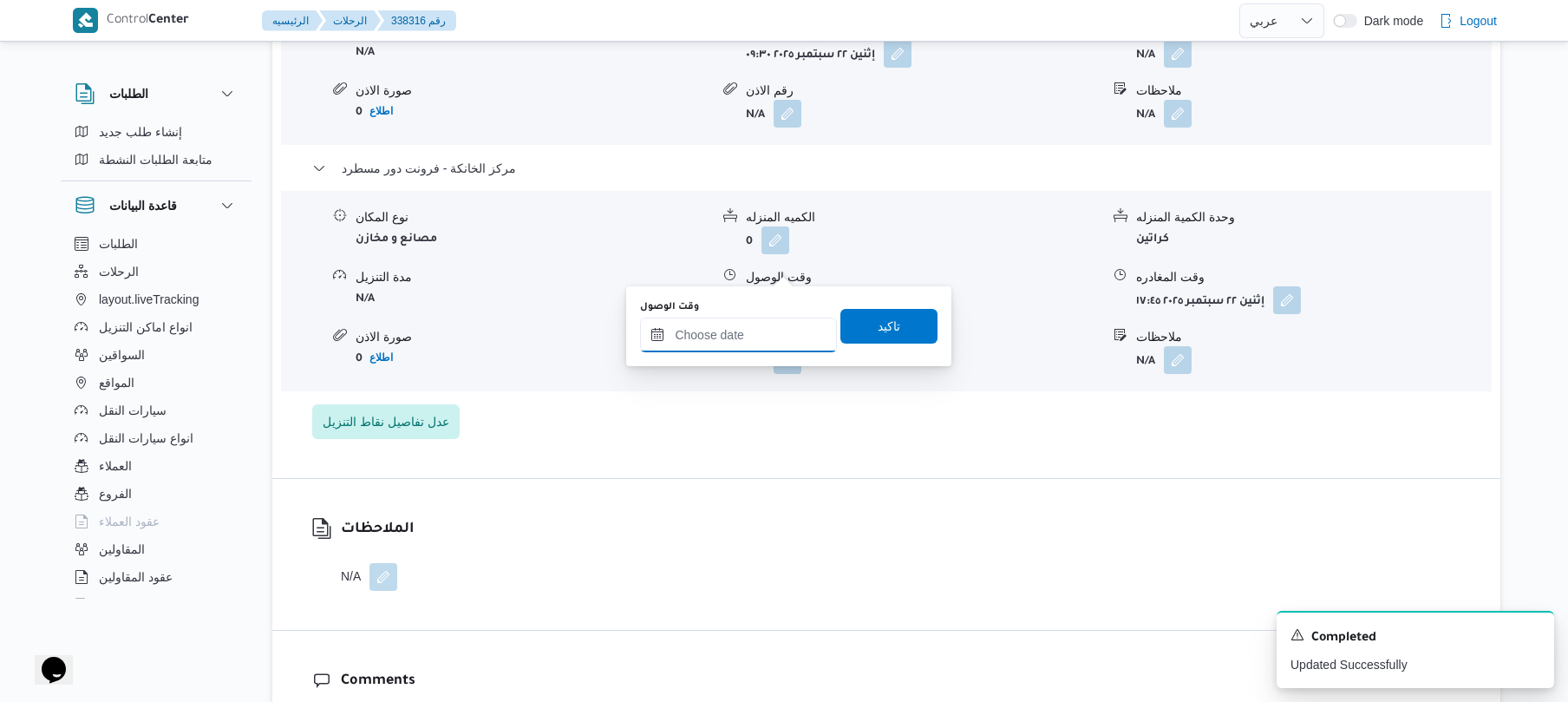
click at [761, 340] on input "وقت الوصول" at bounding box center [739, 335] width 197 height 35
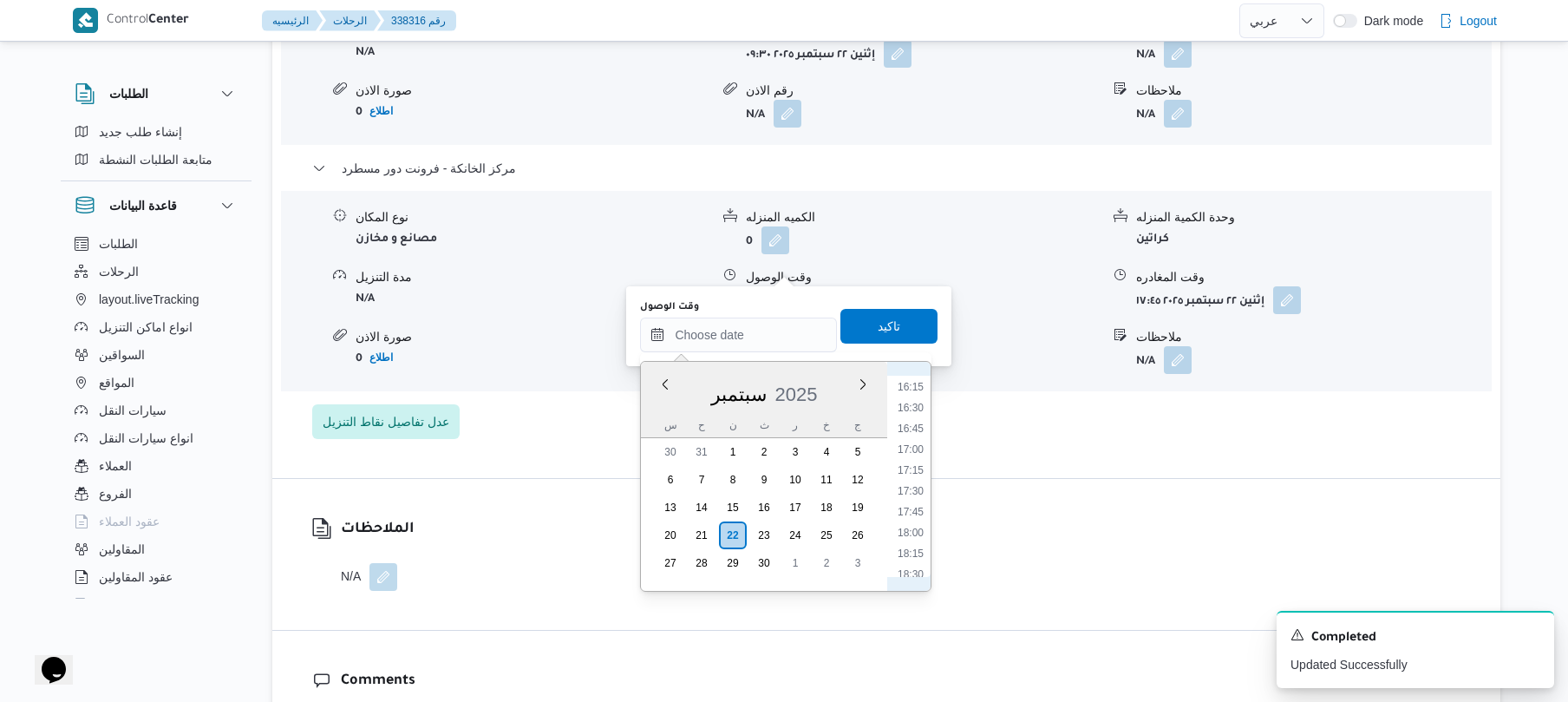
click at [913, 501] on ul "00:00 00:15 00:30 00:45 01:00 01:15 01:30 01:45 02:00 02:15 02:30 02:45 03:00 0…" at bounding box center [910, 476] width 40 height 201
click at [910, 497] on li "17:30" at bounding box center [910, 491] width 40 height 18
type input "[DATE] ١٧:٣٠"
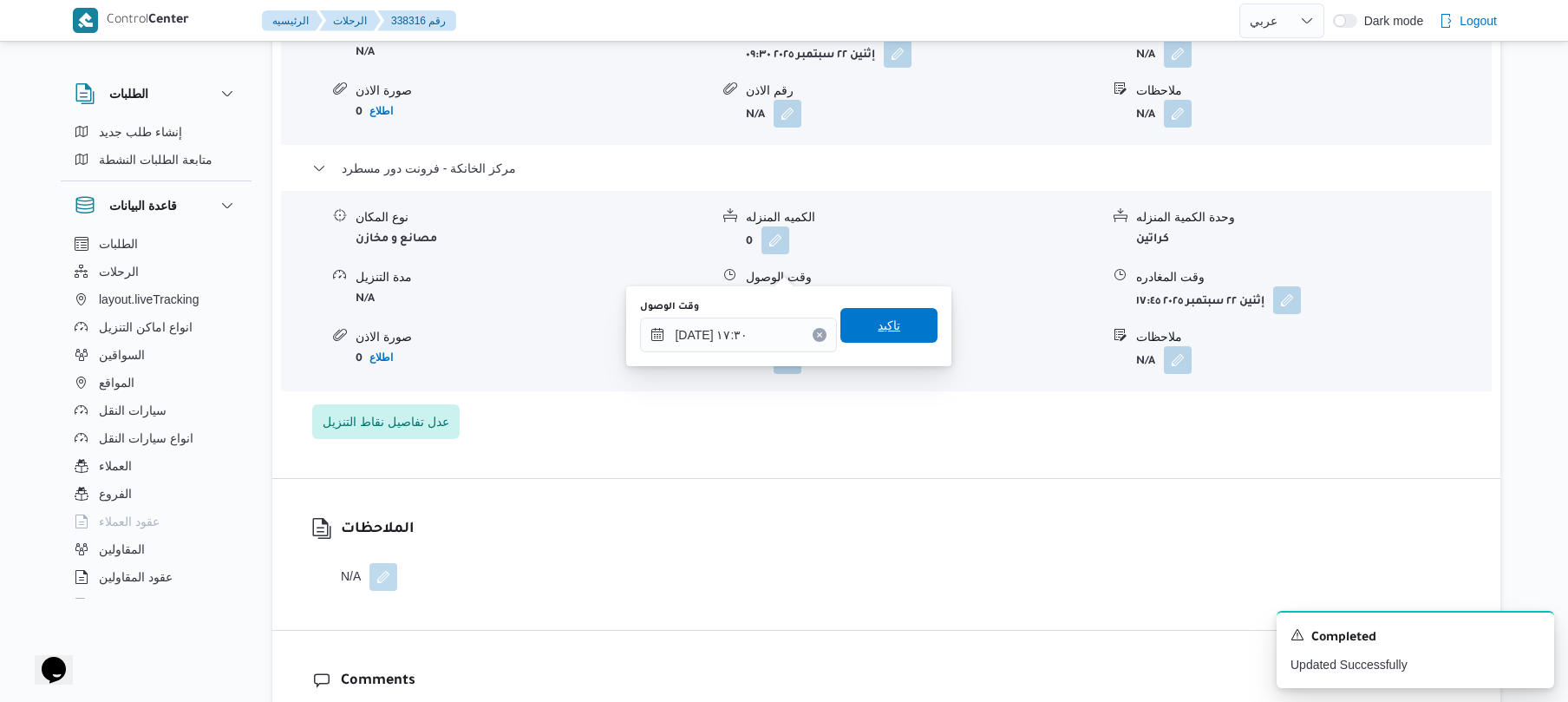
click at [898, 338] on span "تاكيد" at bounding box center [888, 325] width 97 height 35
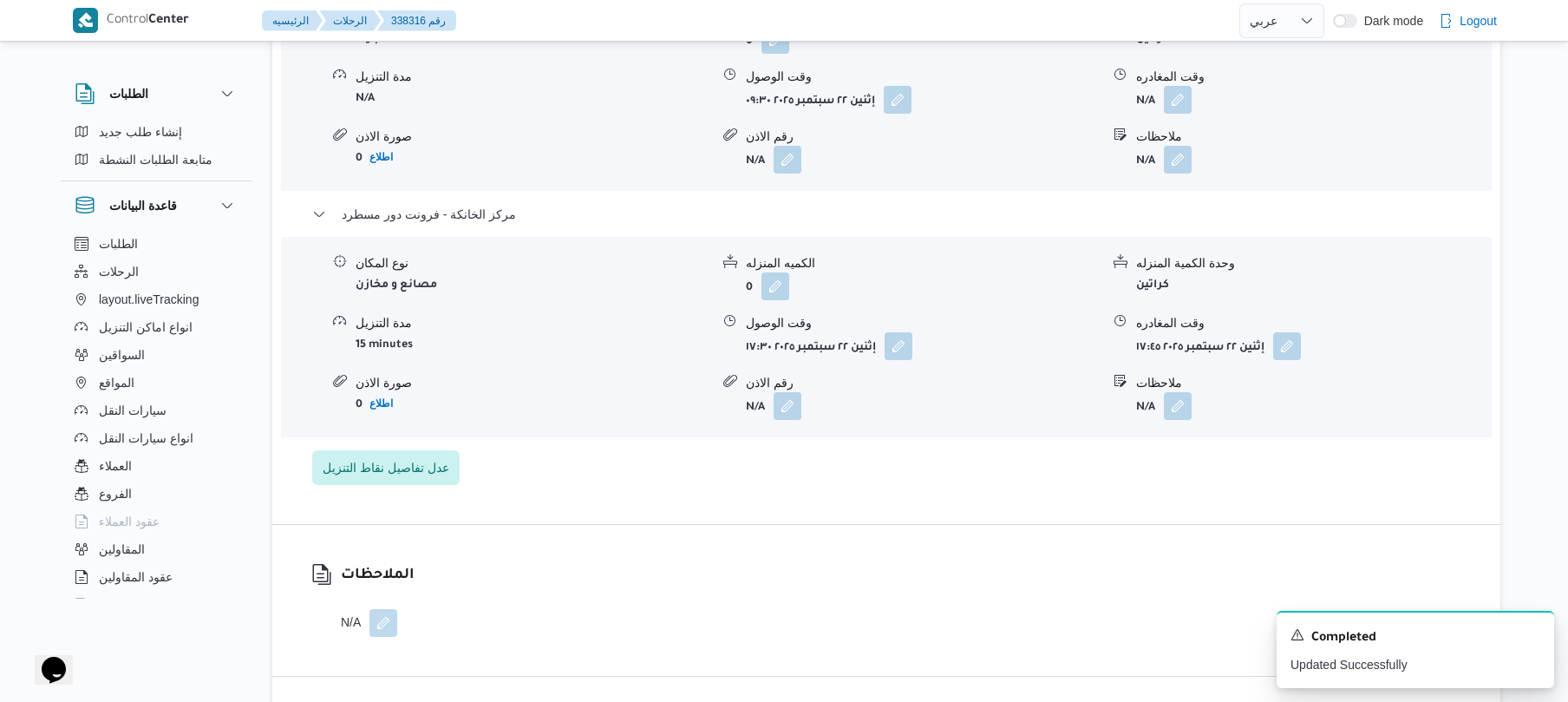
scroll to position [1433, 0]
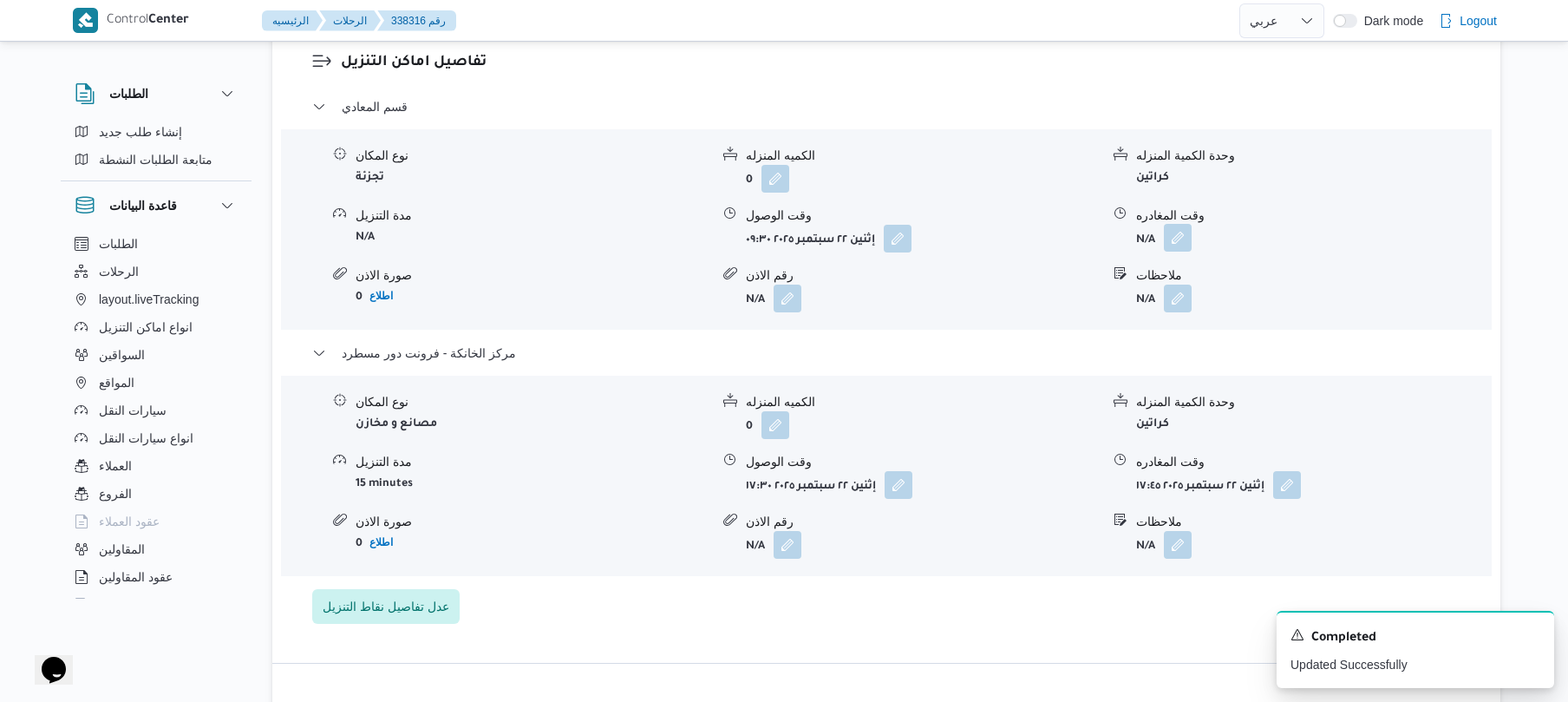
click at [1174, 224] on button "button" at bounding box center [1177, 237] width 27 height 27
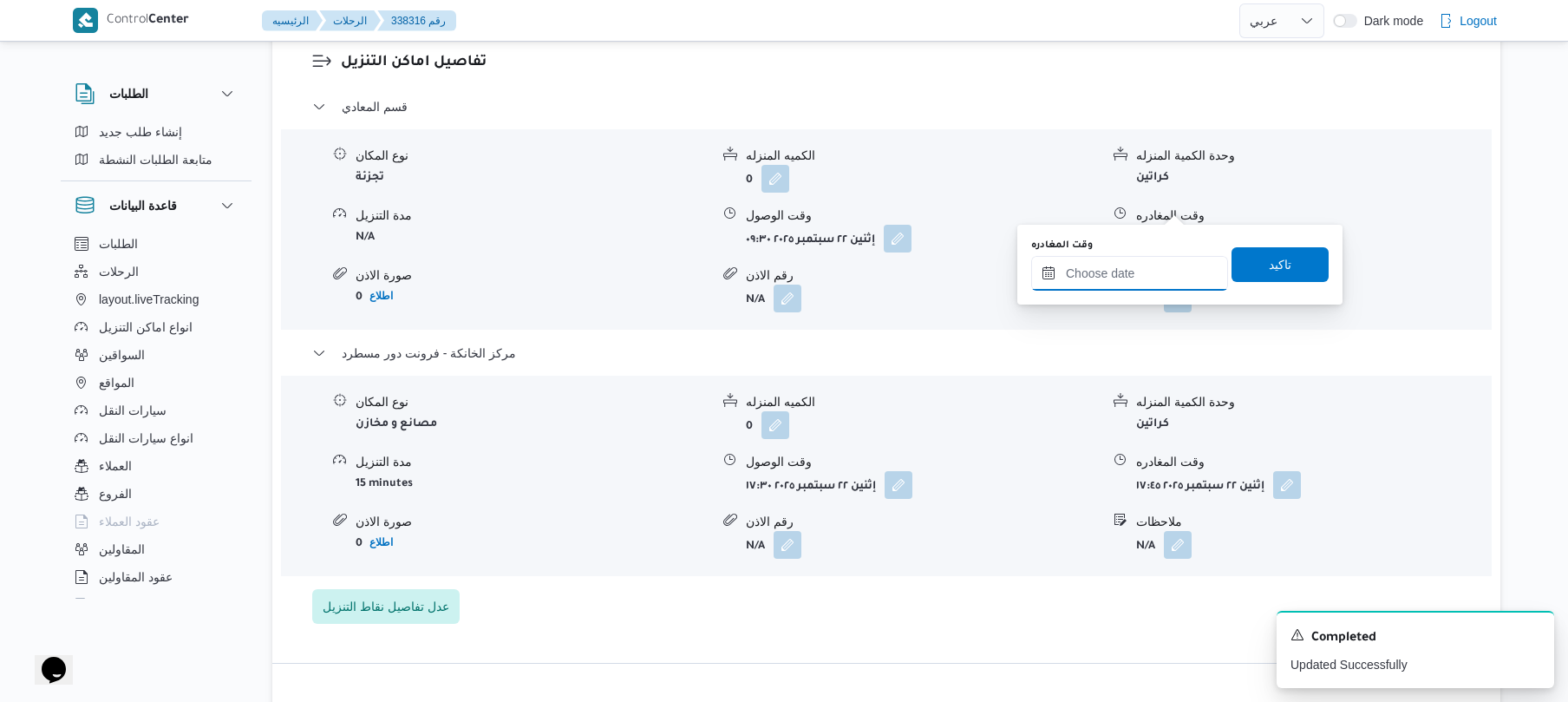
click at [1122, 268] on input "وقت المغادره" at bounding box center [1130, 273] width 197 height 35
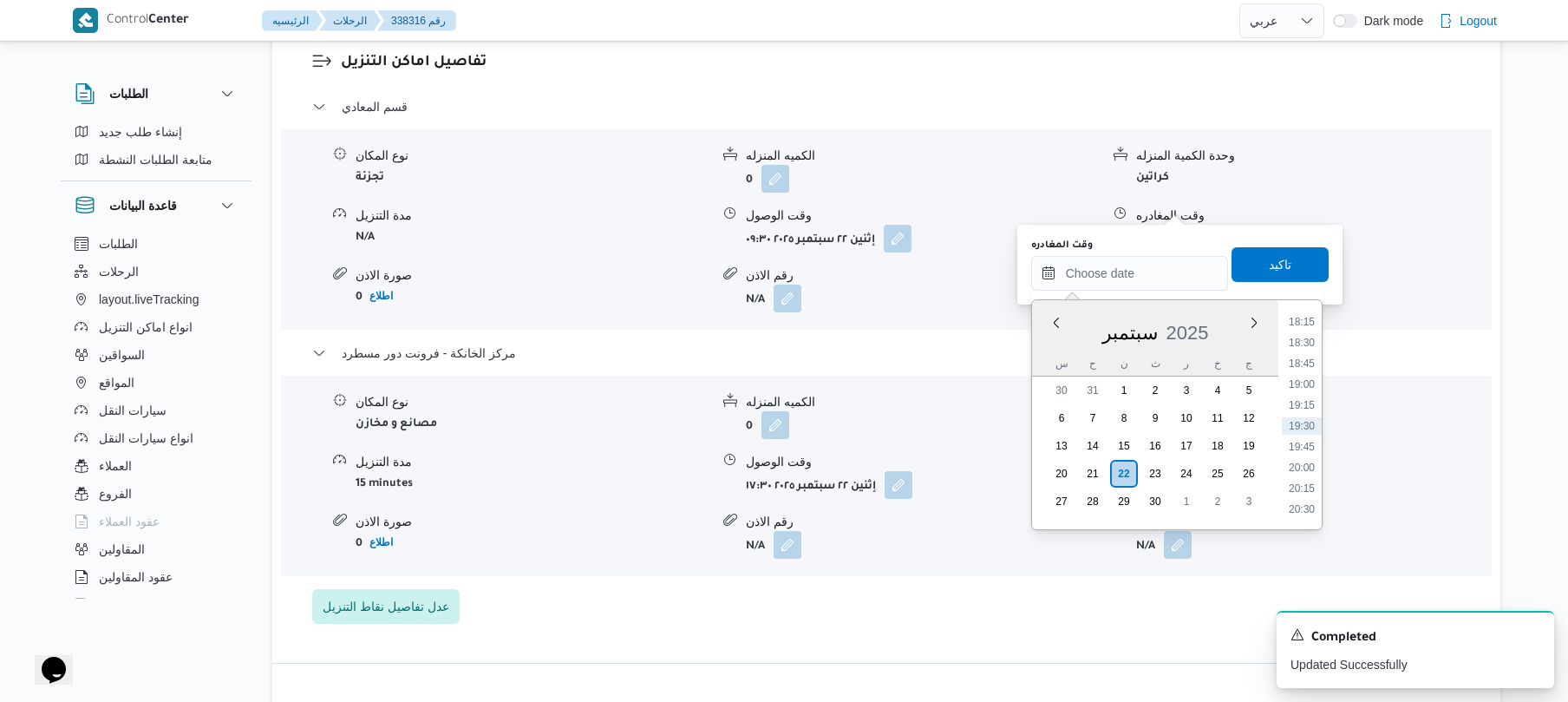
scroll to position [1350, 0]
click at [1304, 352] on li "16:30" at bounding box center [1301, 347] width 40 height 18
type input "[DATE] ١٦:٣٠"
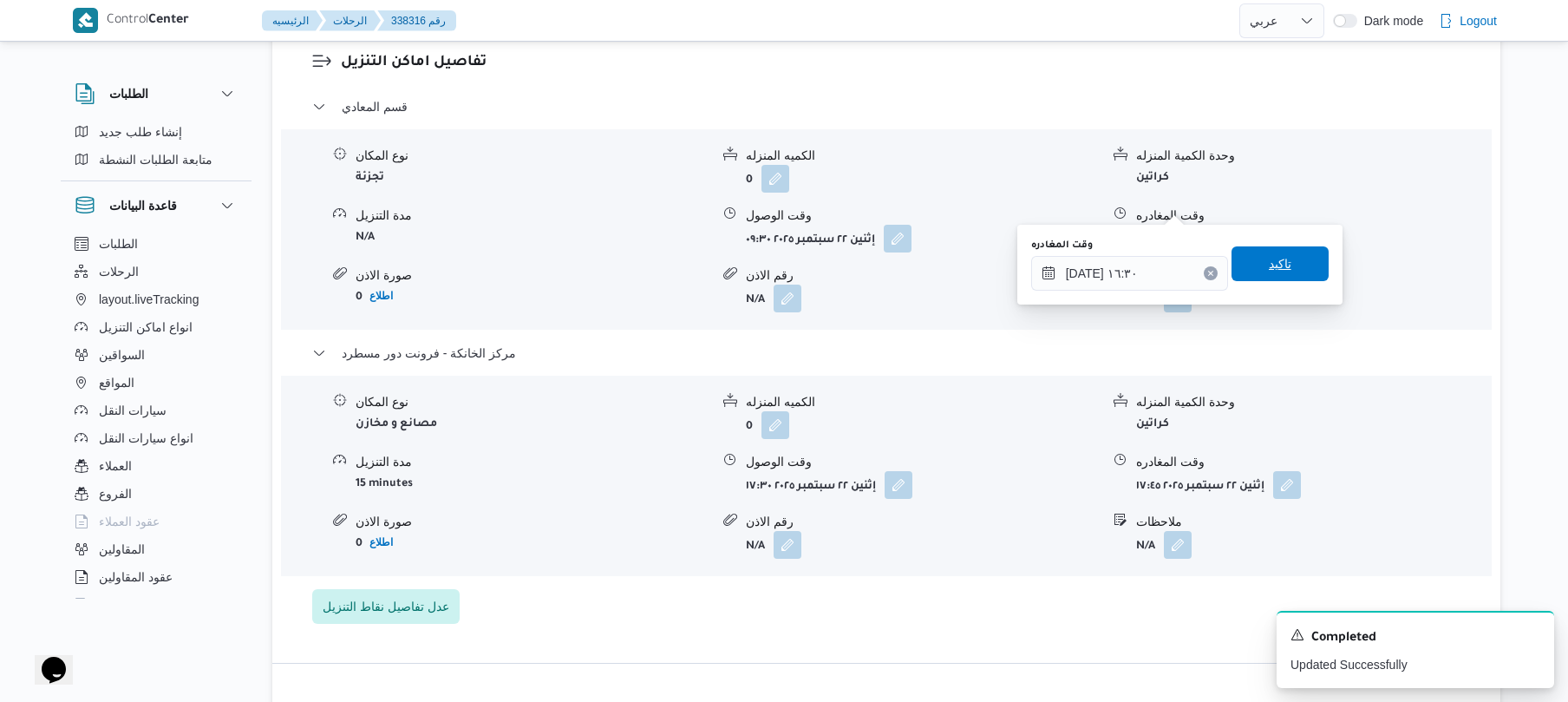
click at [1284, 275] on span "تاكيد" at bounding box center [1279, 264] width 97 height 35
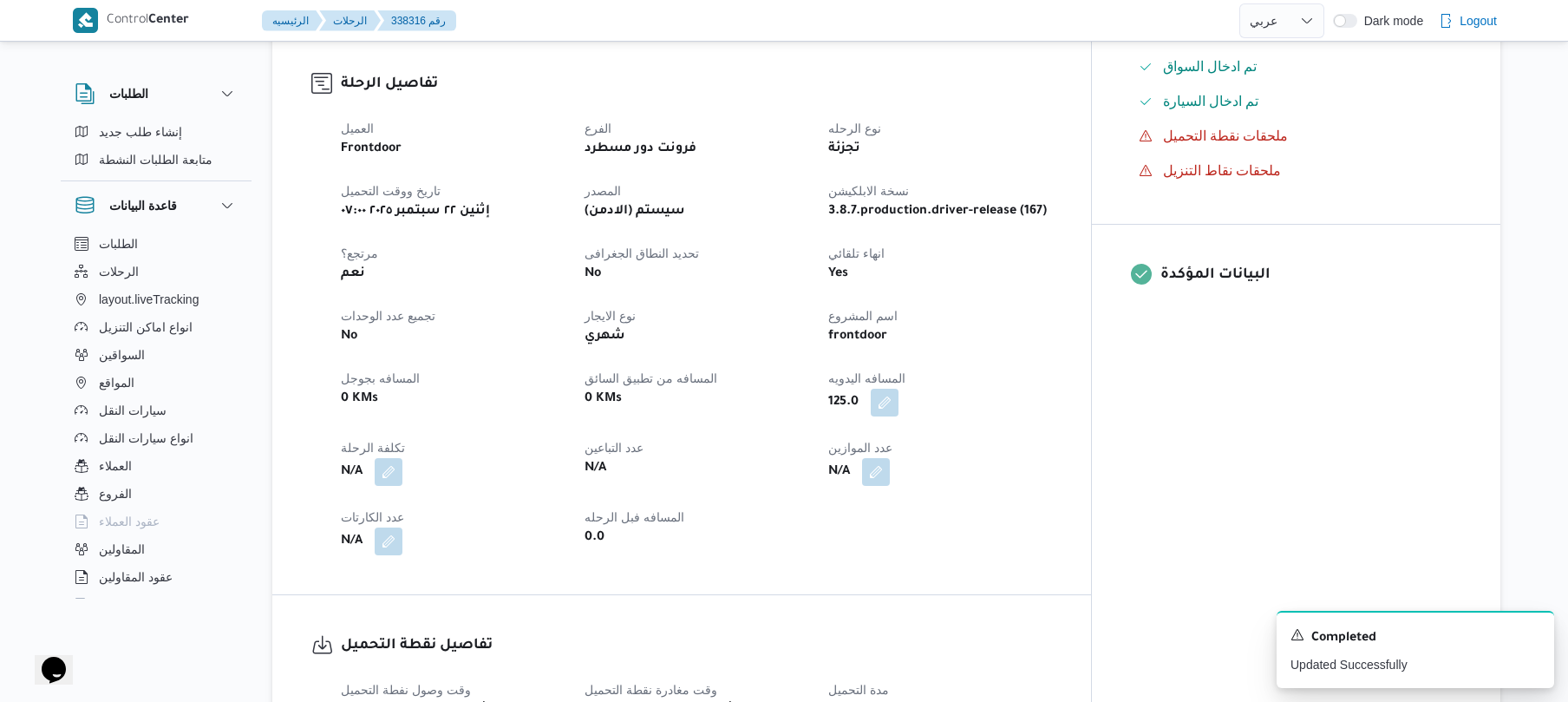
scroll to position [0, 0]
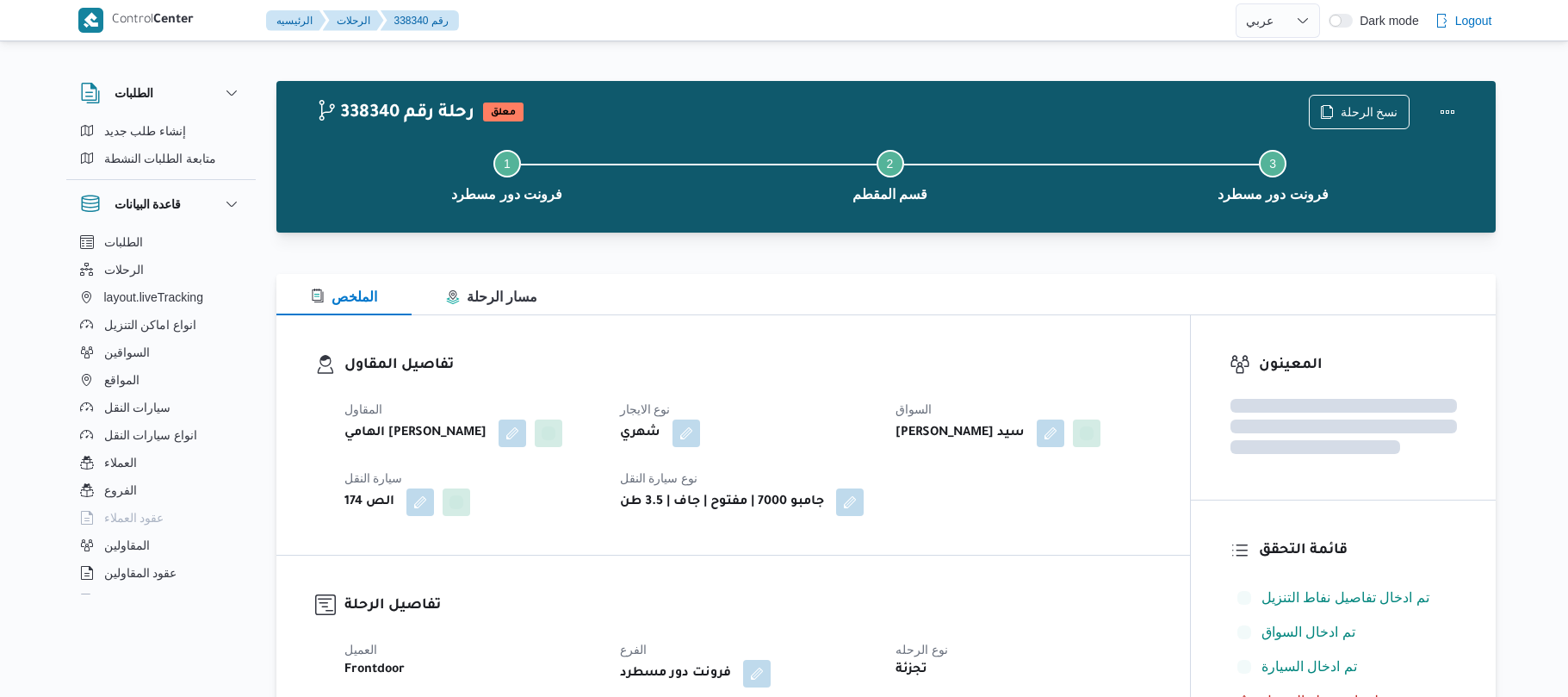
select select "ar"
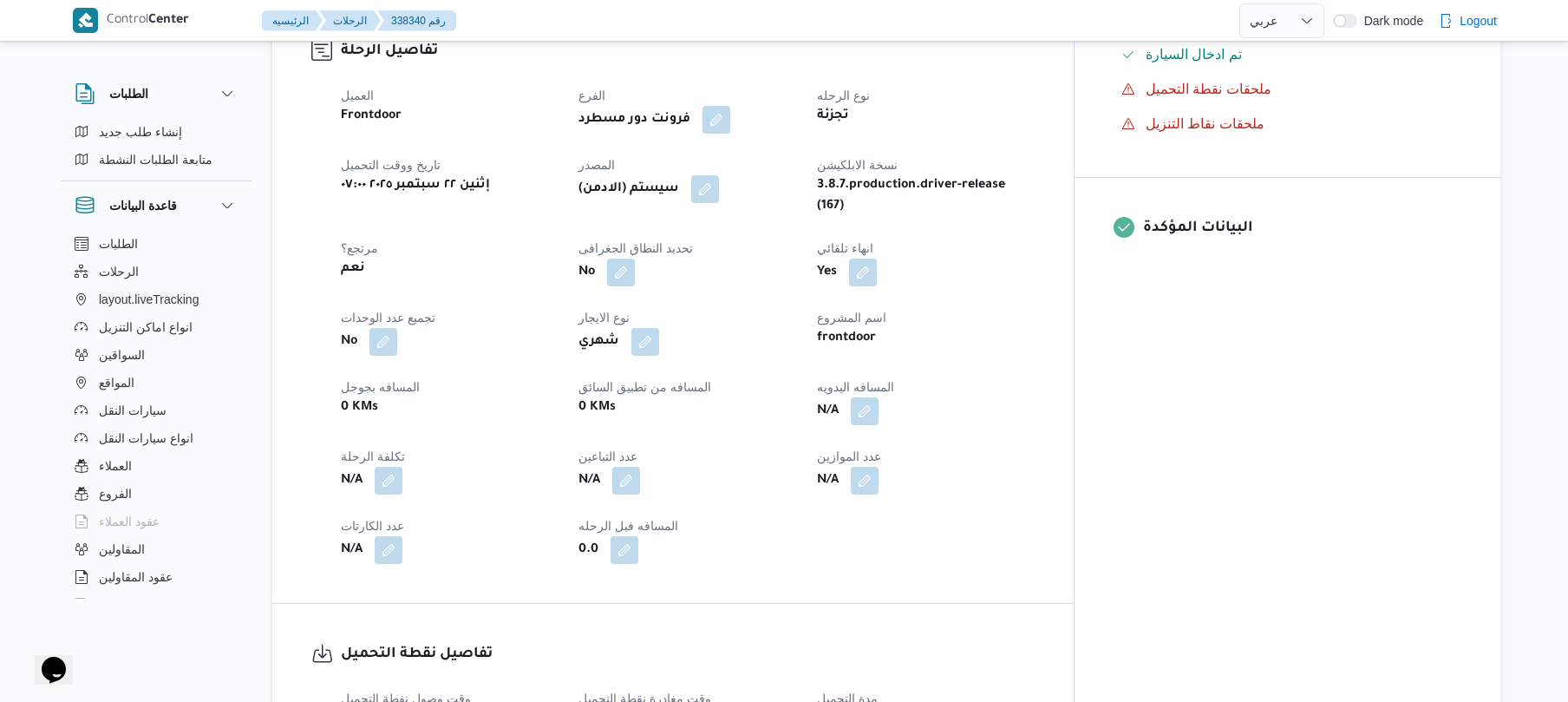
scroll to position [601, 0]
click at [879, 395] on button "button" at bounding box center [864, 409] width 27 height 27
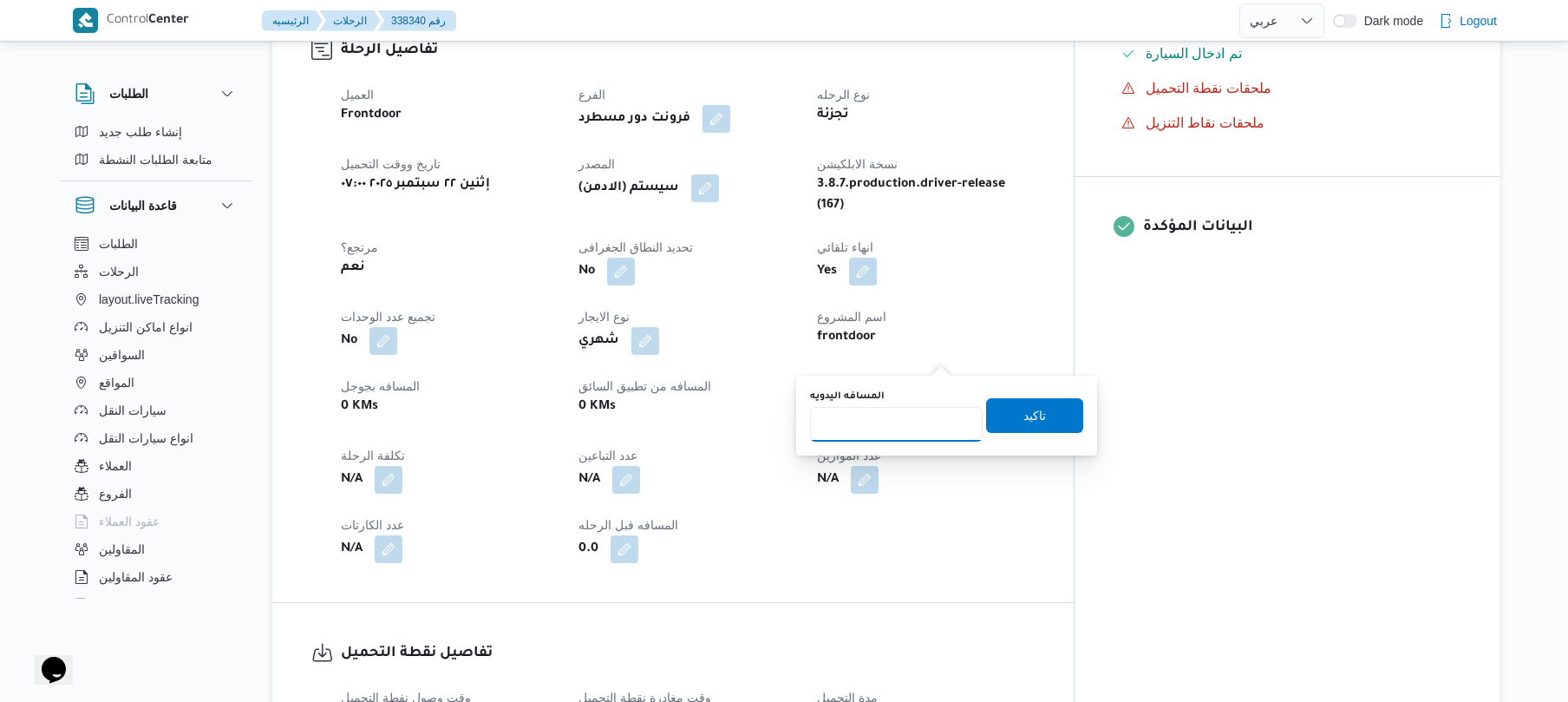
click at [905, 420] on input "المسافه اليدويه" at bounding box center [896, 425] width 173 height 35
type input "120"
click at [1005, 409] on span "تاكيد" at bounding box center [1034, 415] width 97 height 35
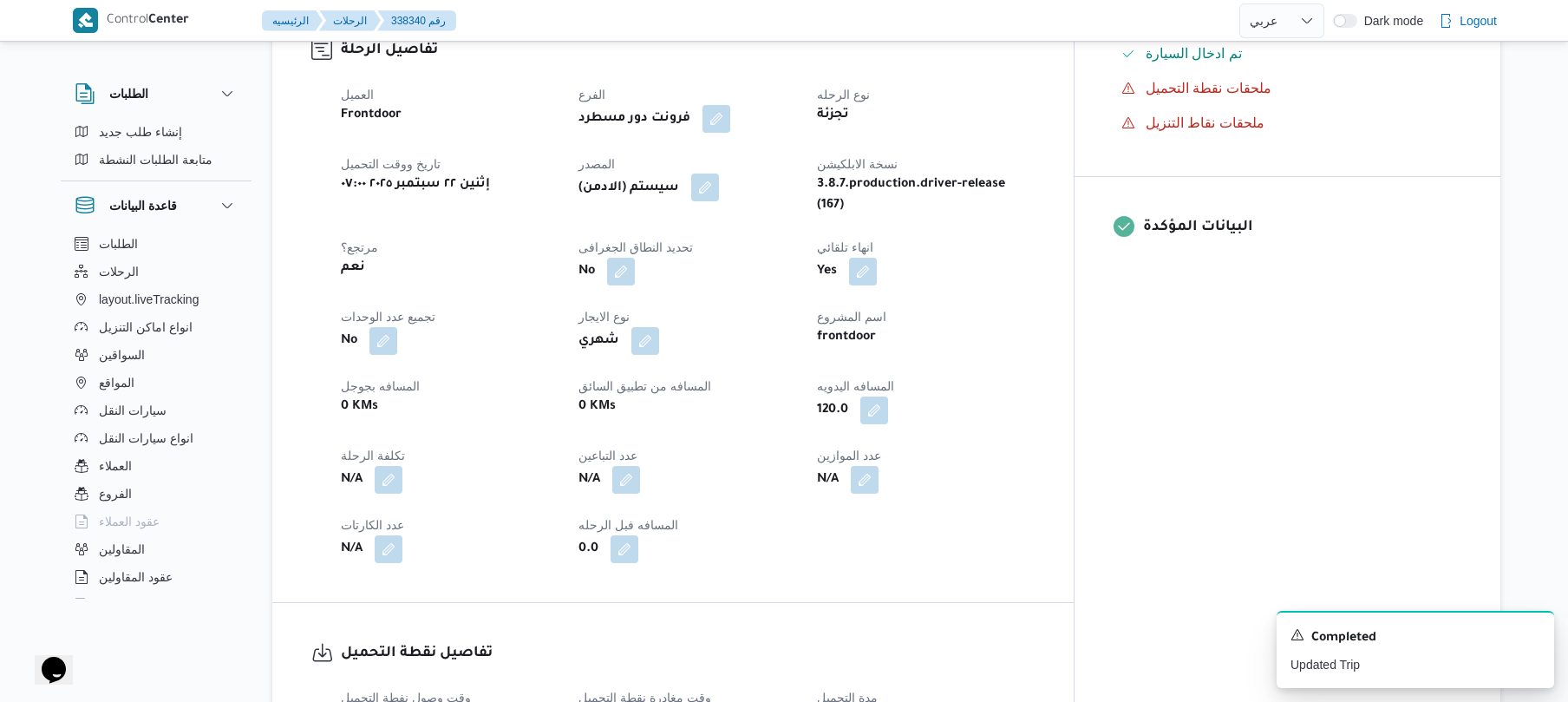
click at [719, 174] on button "button" at bounding box center [705, 187] width 27 height 27
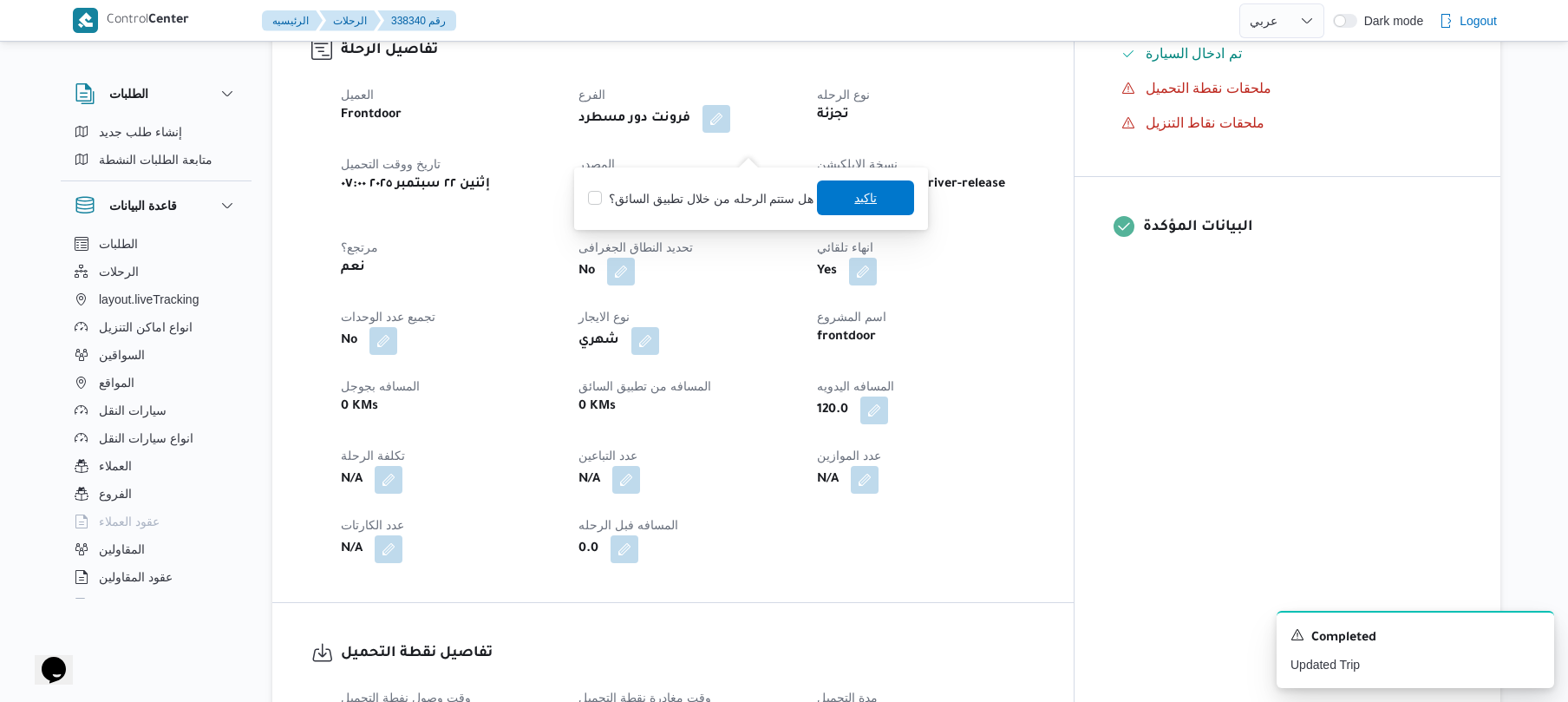
click at [866, 205] on span "تاكيد" at bounding box center [865, 197] width 22 height 21
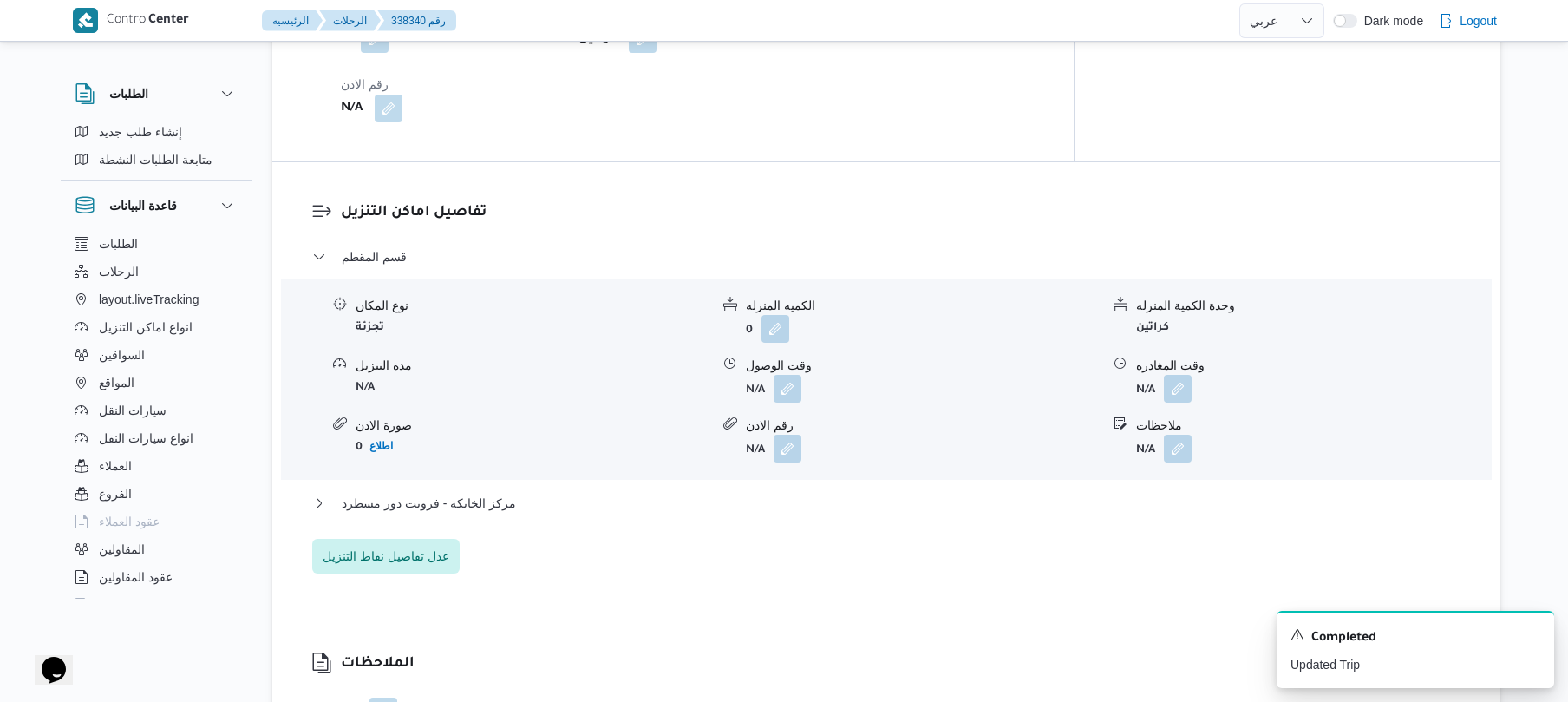
scroll to position [1341, 0]
click at [778, 372] on button "button" at bounding box center [787, 386] width 27 height 27
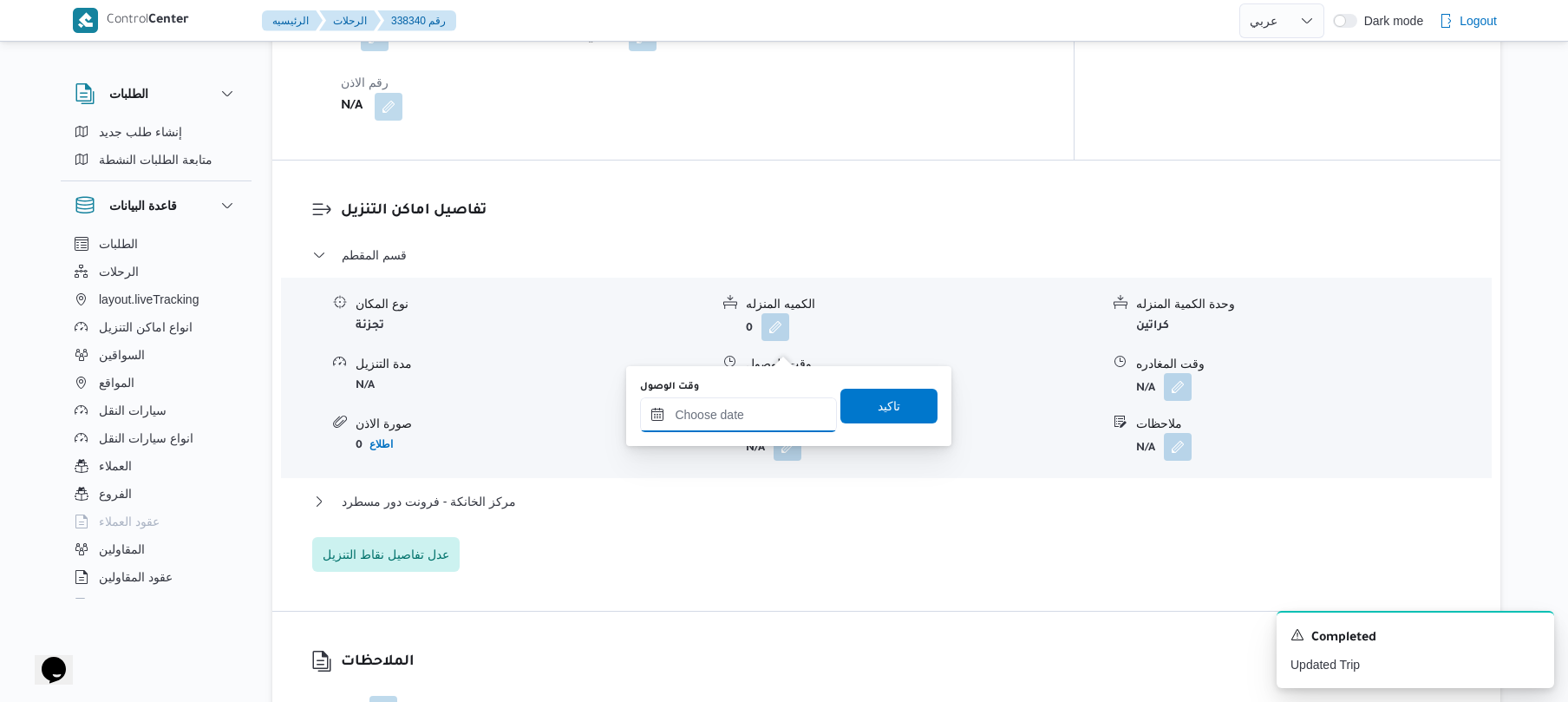
click at [735, 413] on input "وقت الوصول" at bounding box center [739, 415] width 197 height 35
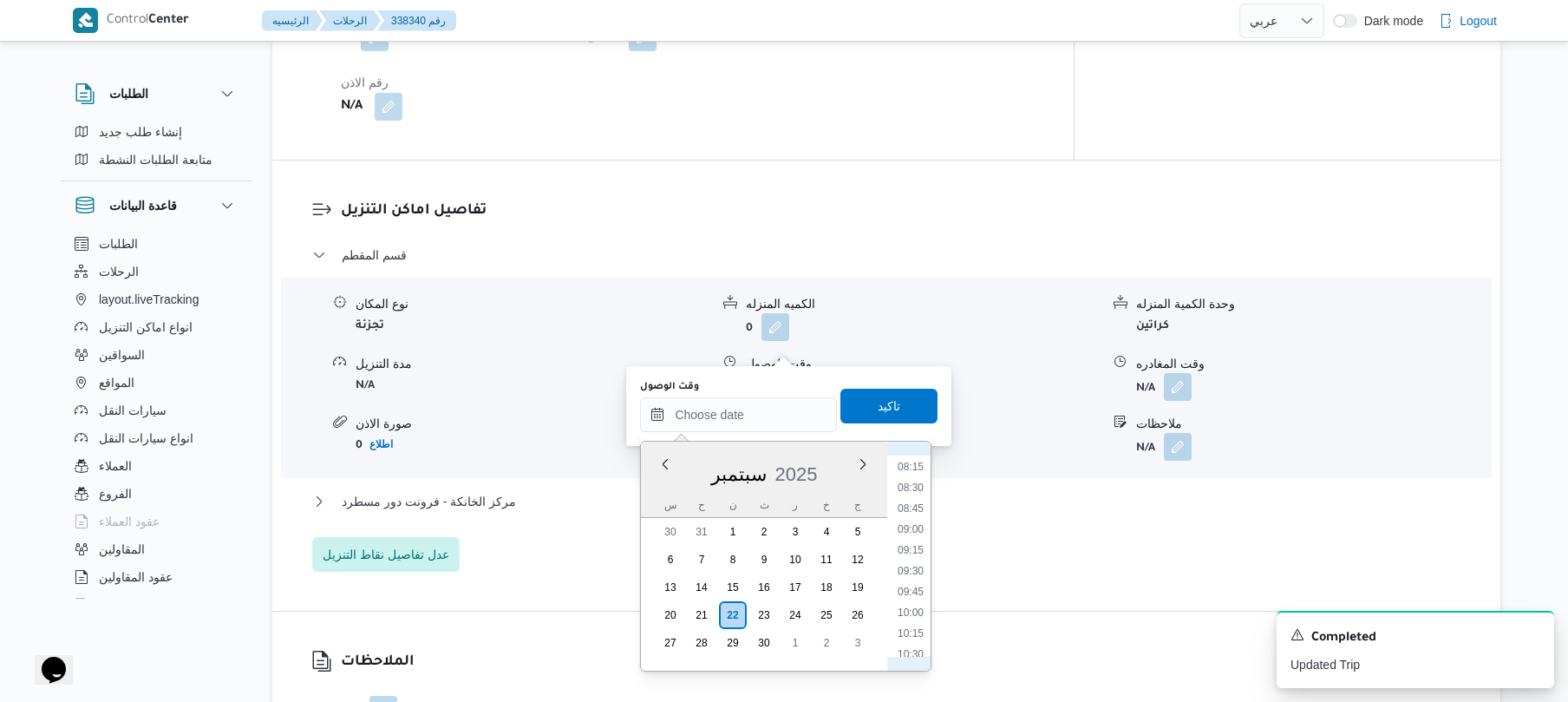
scroll to position [614, 0]
click at [916, 552] on li "08:30" at bounding box center [910, 557] width 40 height 18
type input "٢٢/٠٩/٢٠٢٥ ٠٨:٣٠"
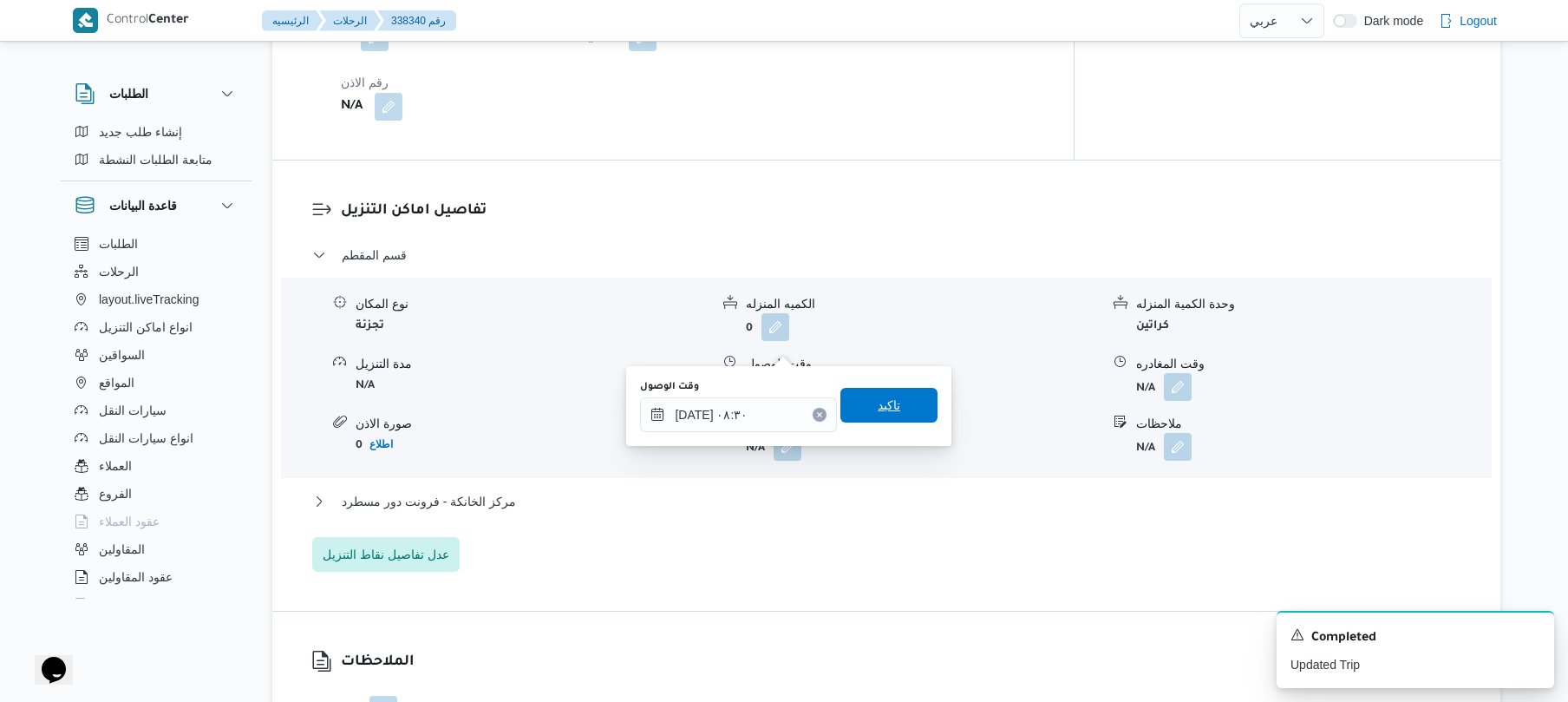
click at [897, 402] on span "تاكيد" at bounding box center [888, 405] width 97 height 35
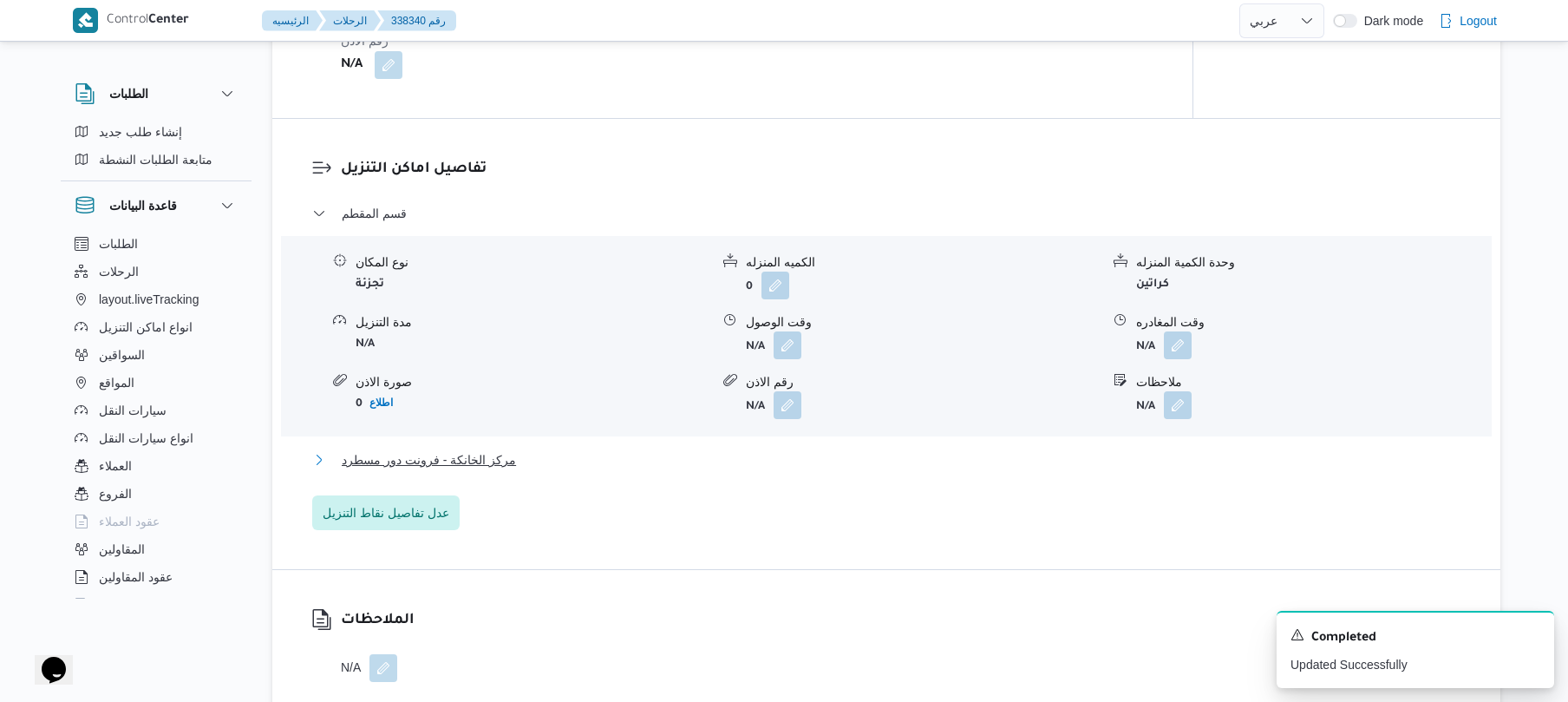
click at [805, 449] on button "مركز الخانكة - فرونت دور مسطرد" at bounding box center [887, 459] width 1149 height 21
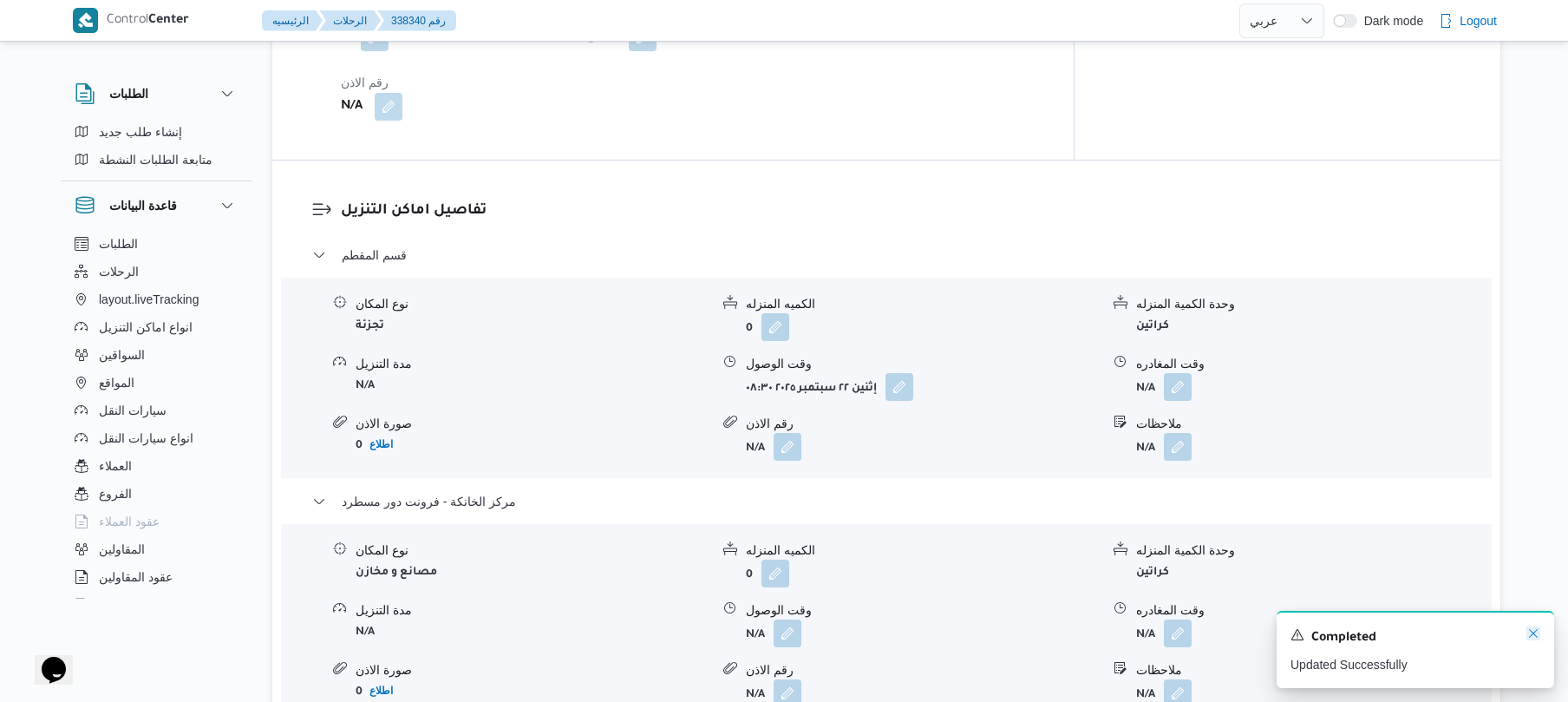
click at [1534, 639] on icon "Dismiss toast" at bounding box center [1533, 633] width 14 height 14
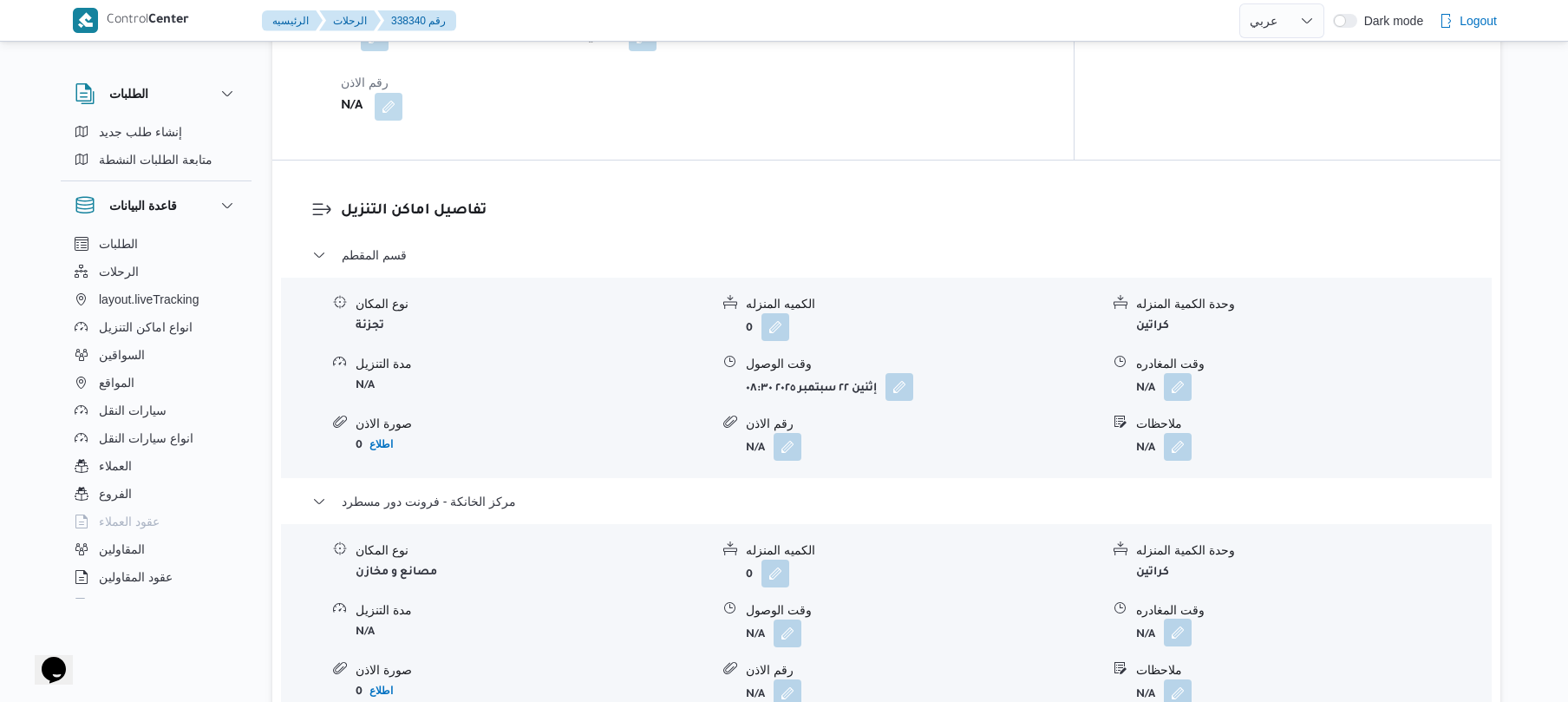
click at [1169, 618] on button "button" at bounding box center [1177, 632] width 27 height 27
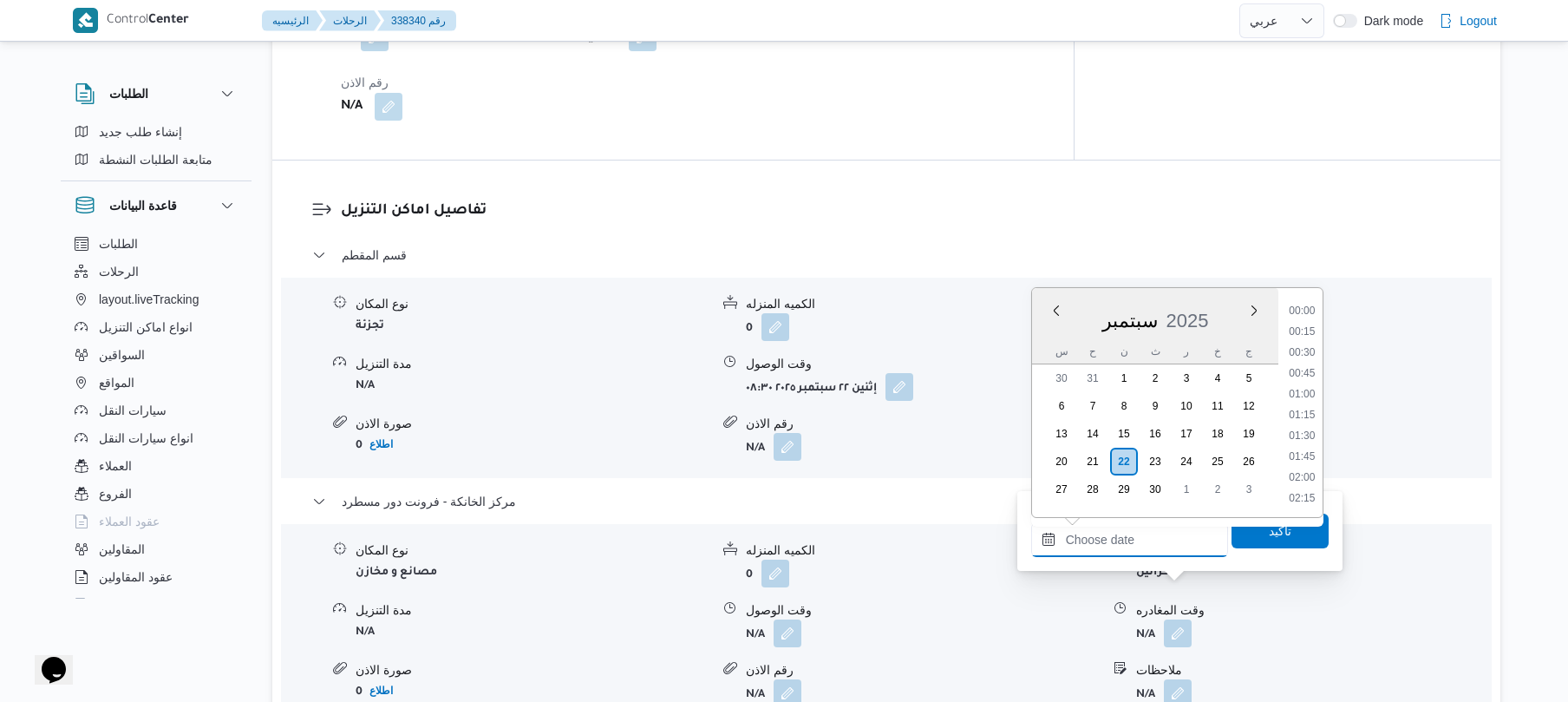
click at [1164, 532] on input "وقت المغادره" at bounding box center [1130, 540] width 197 height 35
click at [1304, 355] on li "17:00" at bounding box center [1301, 355] width 40 height 18
type input "٢٢/٠٩/٢٠٢٥ ١٧:٠٠"
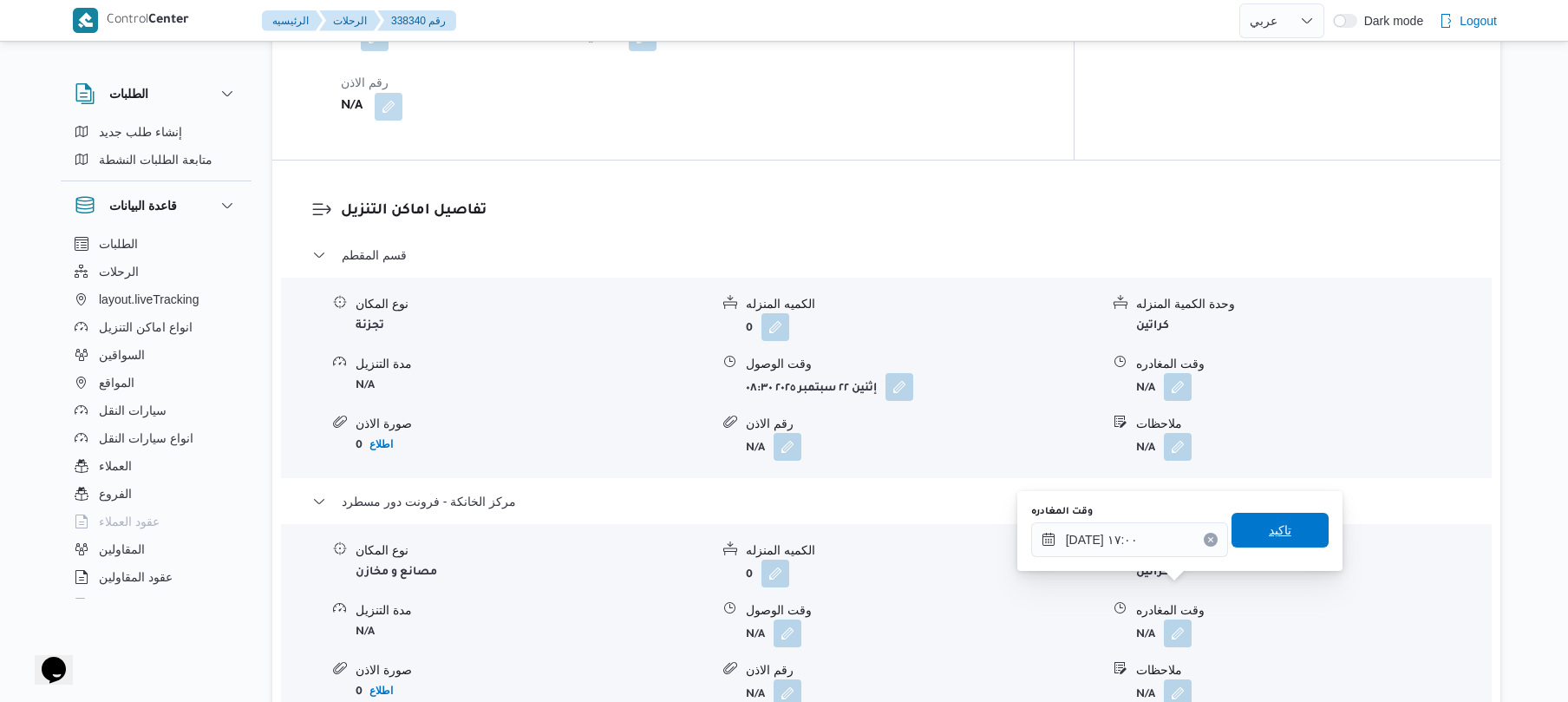
click at [1271, 524] on span "تاكيد" at bounding box center [1280, 529] width 22 height 21
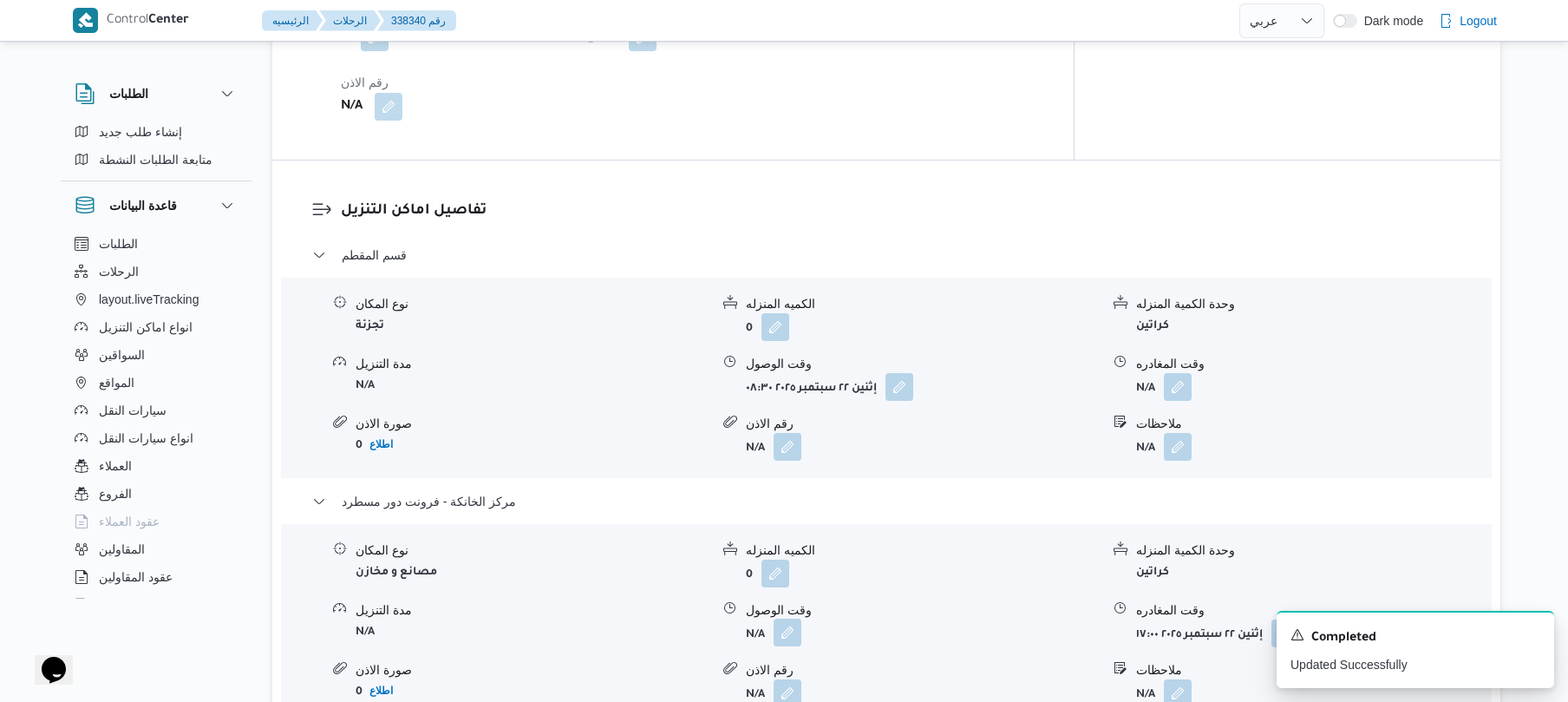
click at [786, 618] on button "button" at bounding box center [787, 632] width 27 height 27
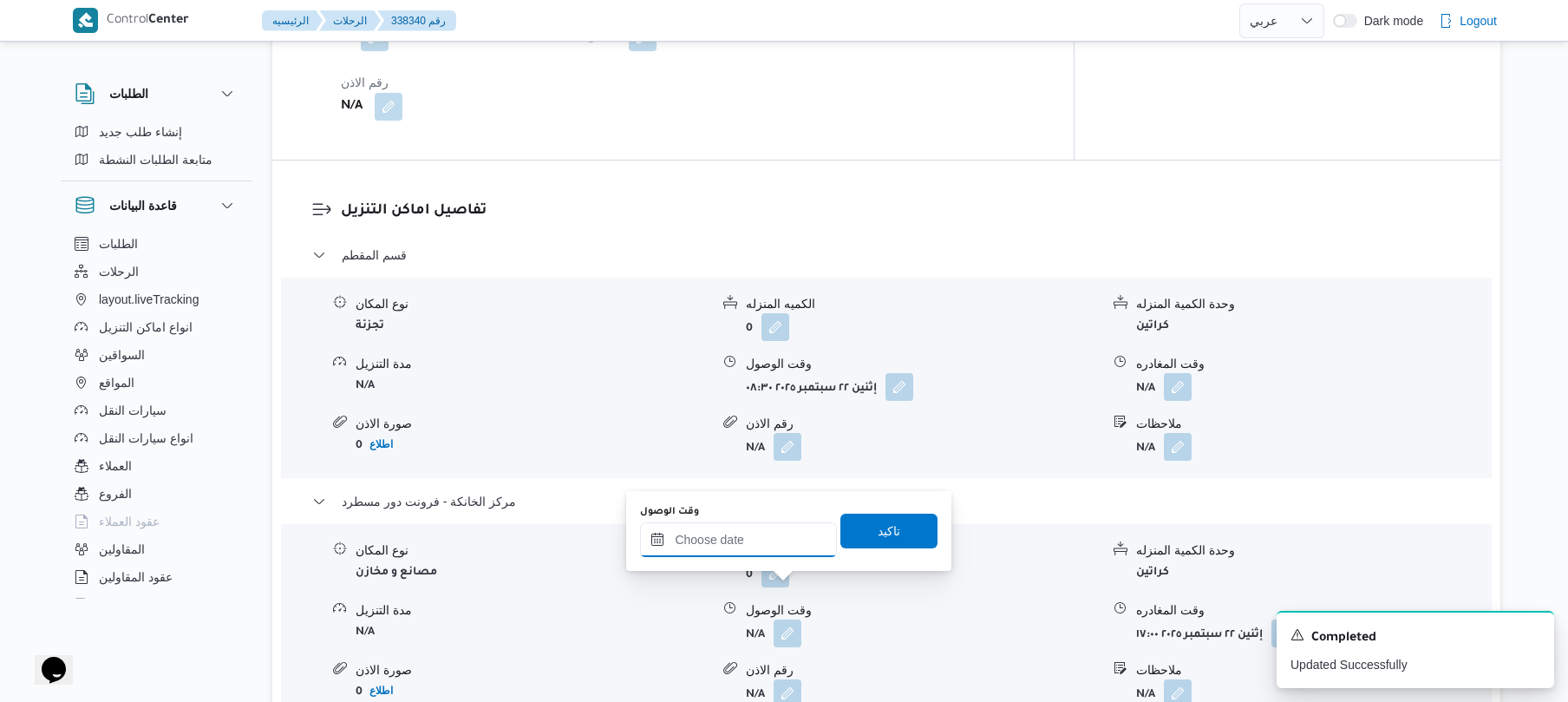
click at [777, 542] on input "وقت الوصول" at bounding box center [739, 540] width 197 height 35
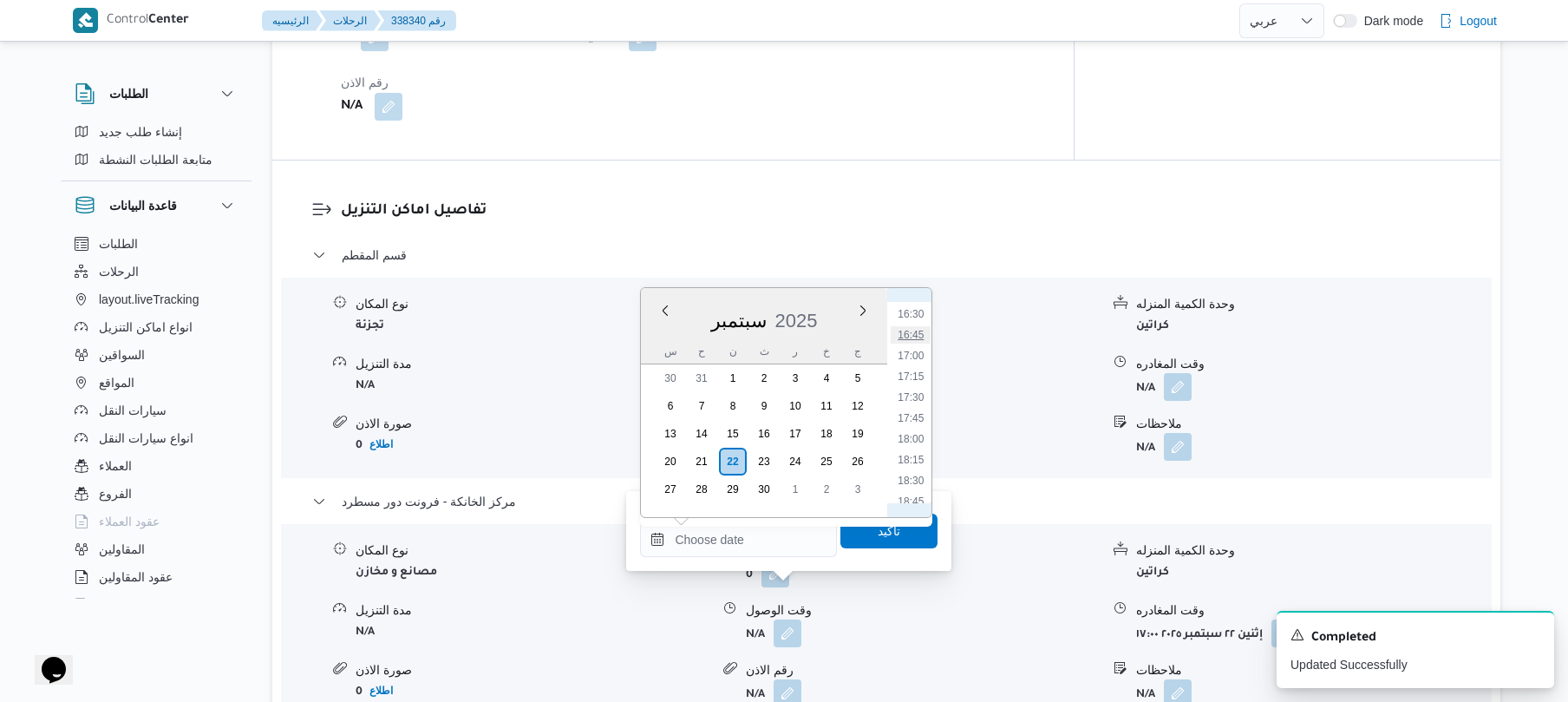
click at [925, 338] on li "16:45" at bounding box center [911, 335] width 40 height 18
type input "٢٢/٠٩/٢٠٢٥ ١٦:٤٥"
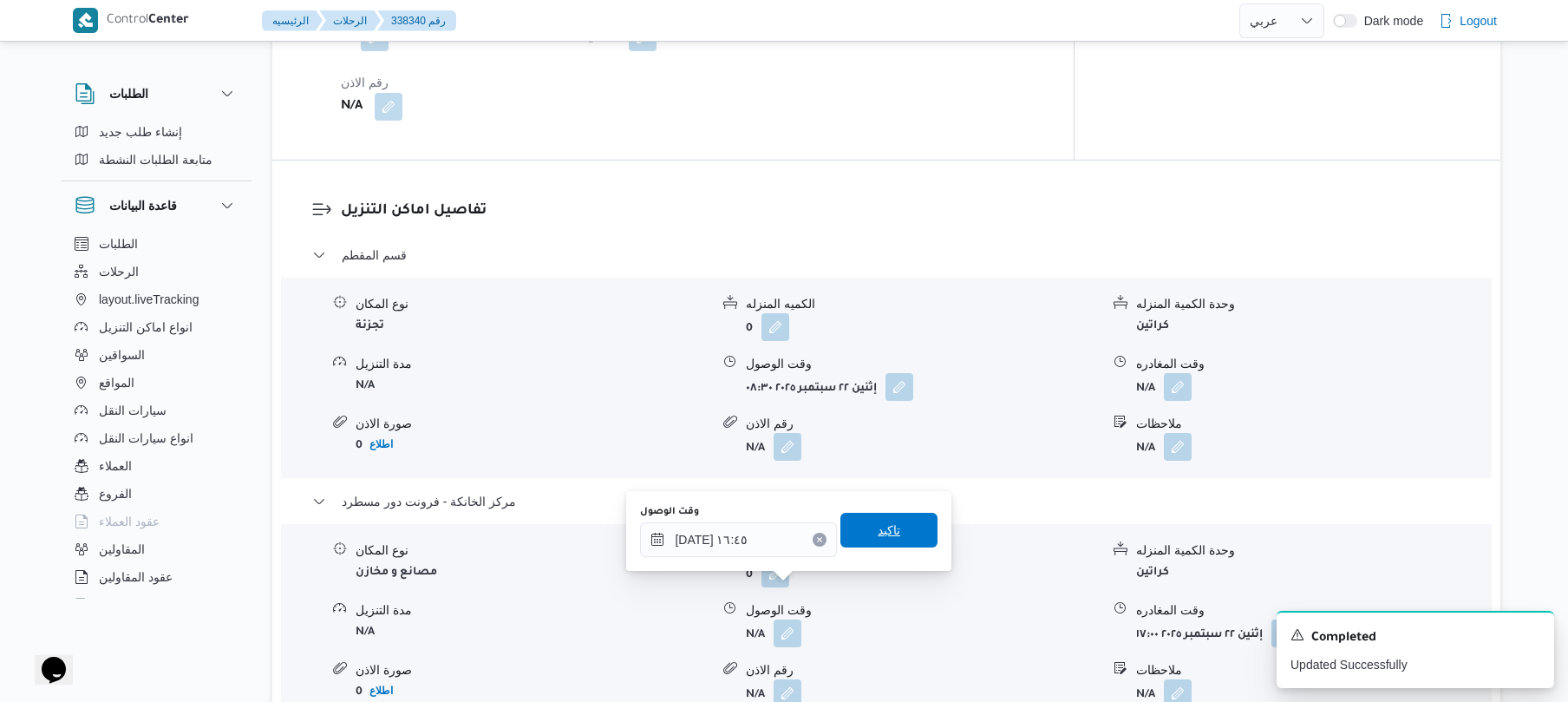
click at [886, 532] on span "تاكيد" at bounding box center [888, 529] width 22 height 21
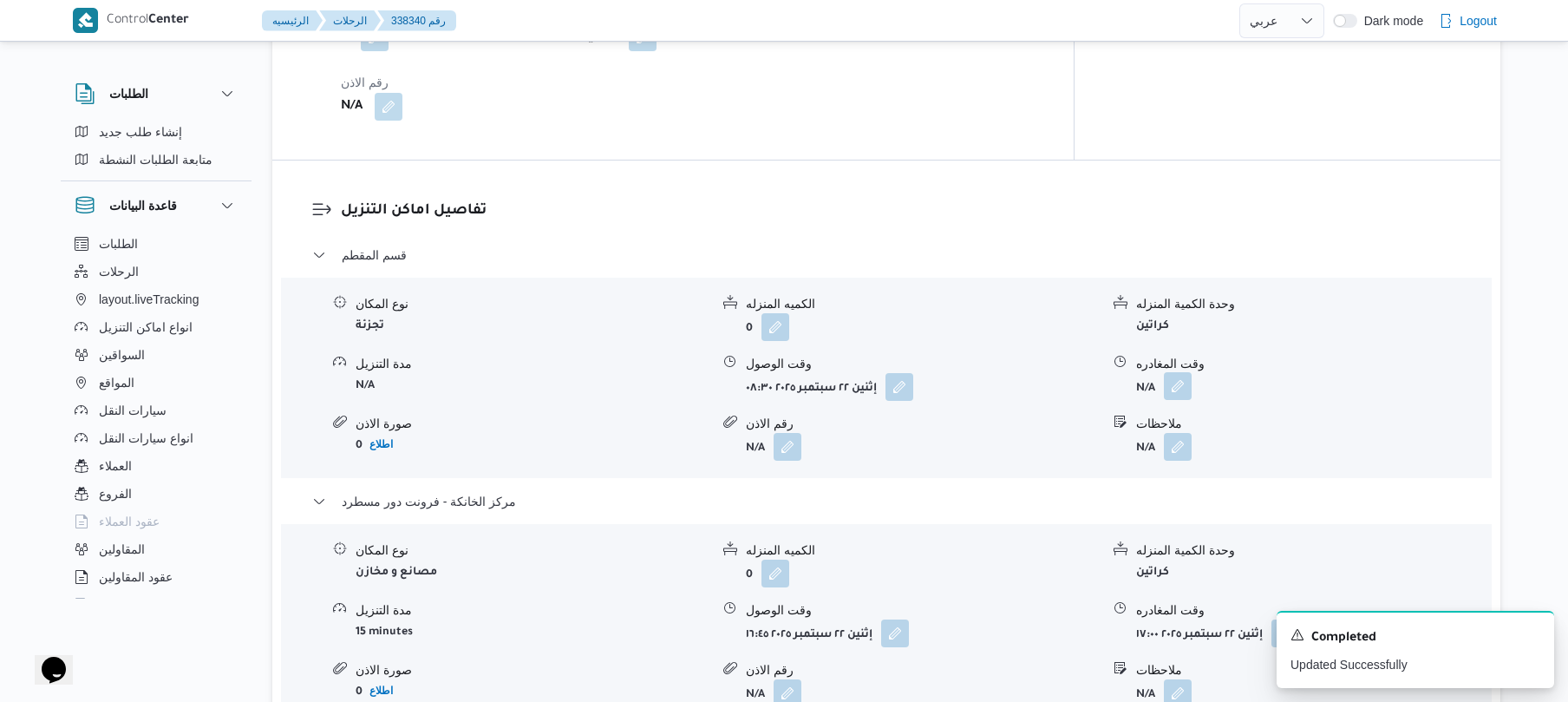
click at [1177, 372] on button "button" at bounding box center [1177, 386] width 27 height 27
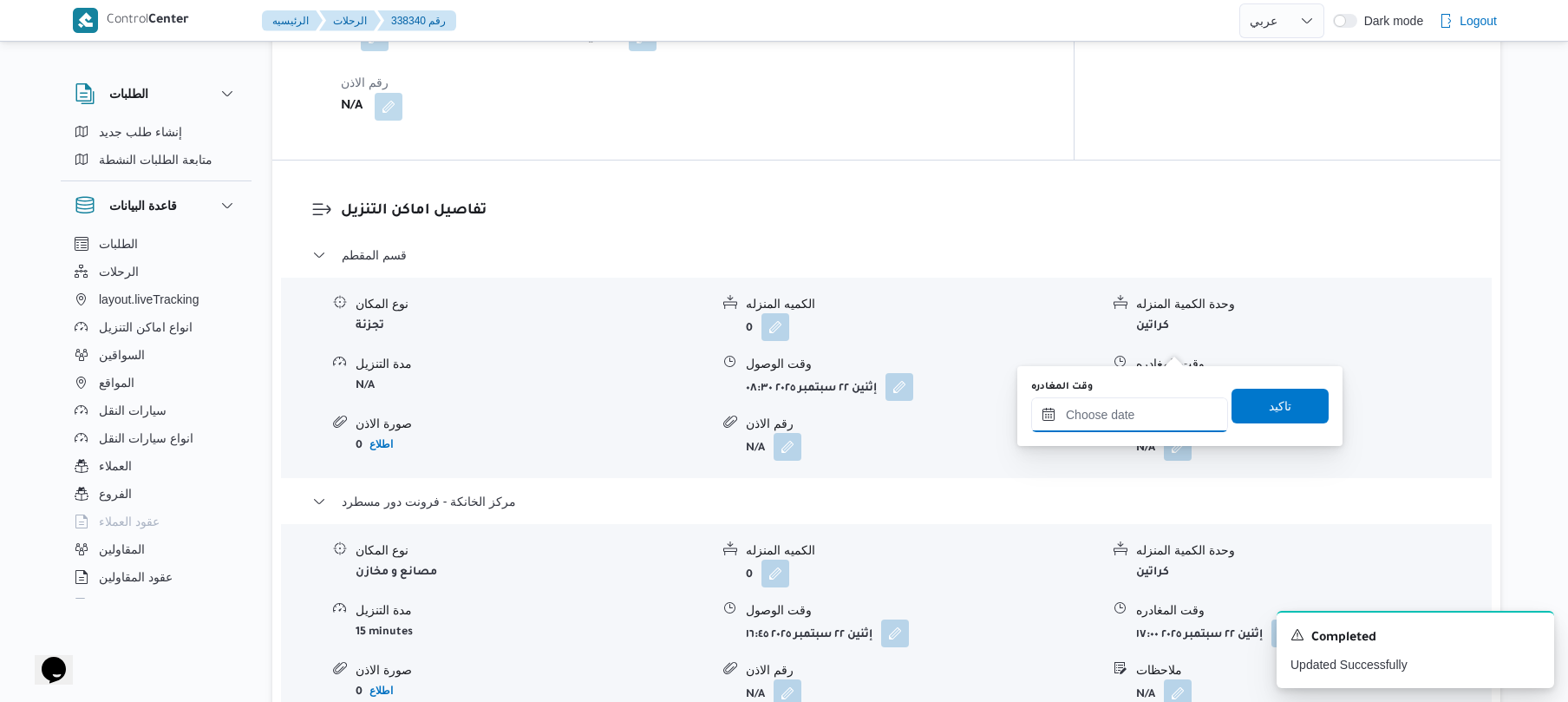
click at [1128, 403] on input "وقت المغادره" at bounding box center [1130, 415] width 197 height 35
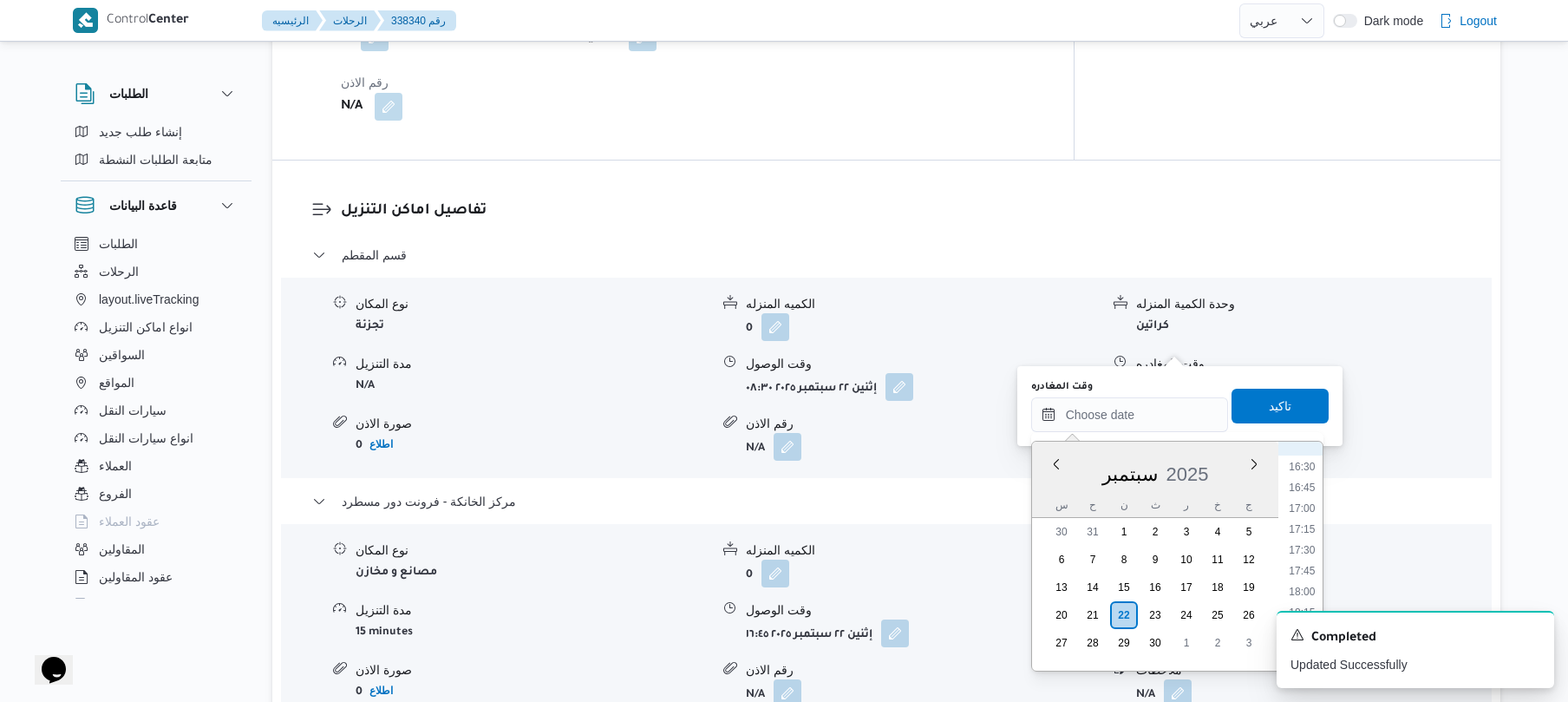
scroll to position [1201, 0]
click at [1308, 573] on li "15:45" at bounding box center [1301, 574] width 40 height 18
type input "٢٢/٠٩/٢٠٢٥ ١٥:٤٥"
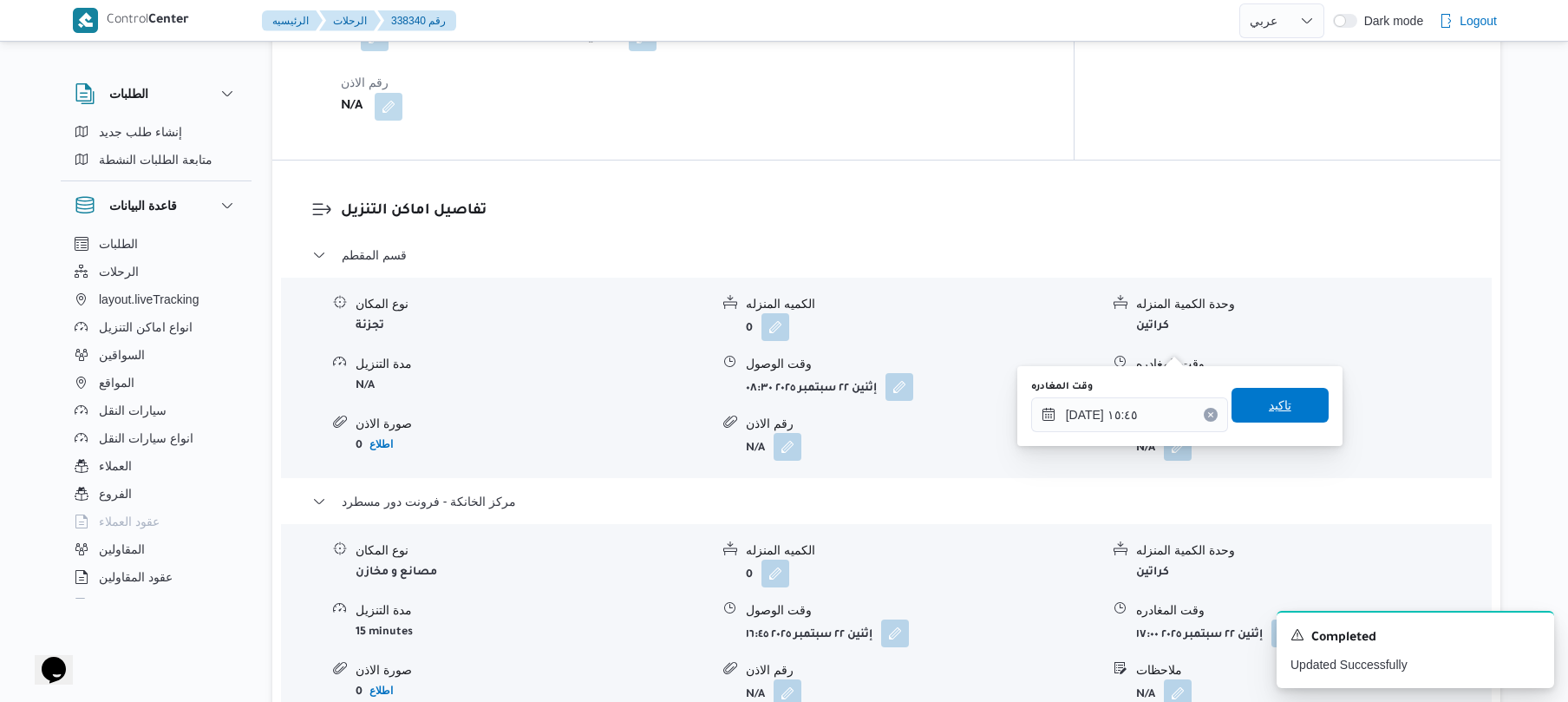
click at [1285, 404] on span "تاكيد" at bounding box center [1279, 405] width 97 height 35
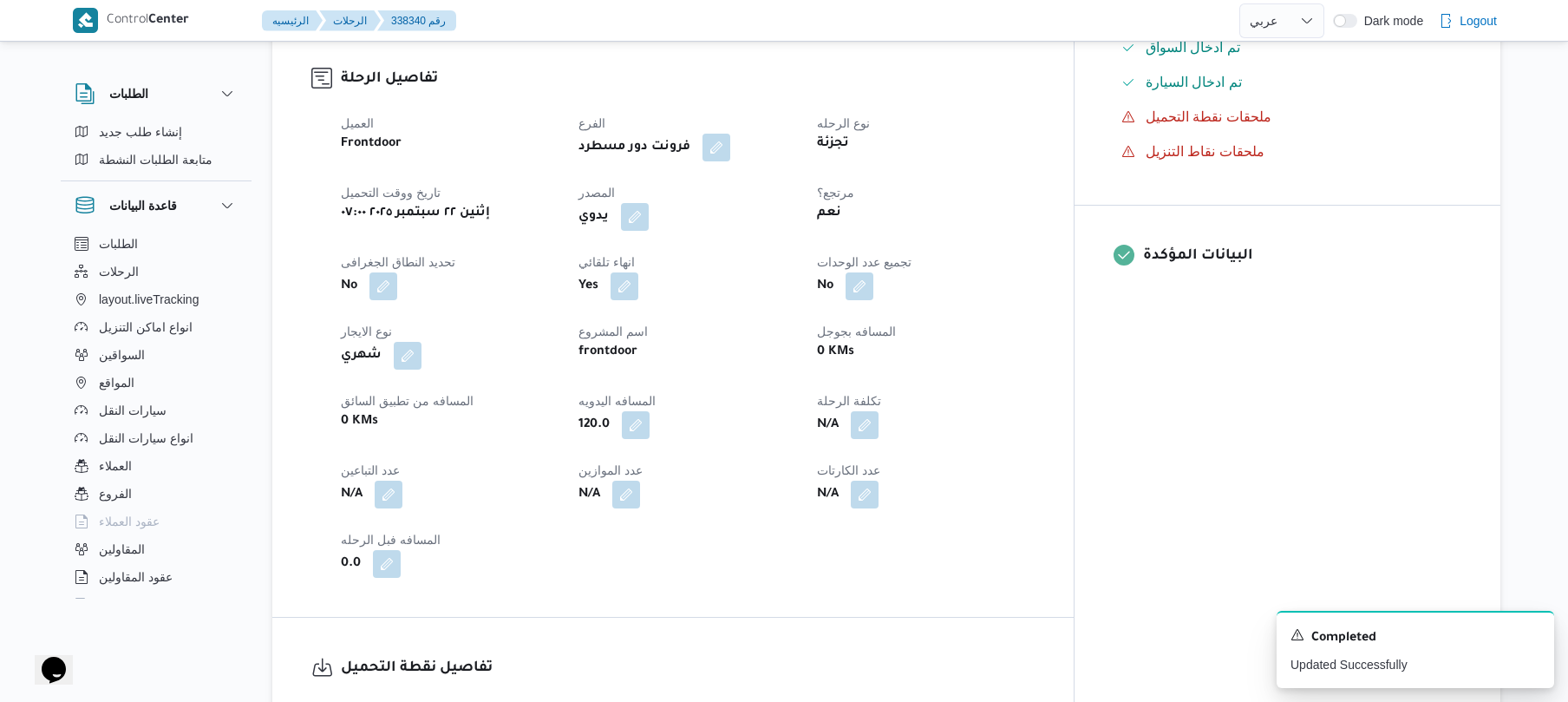
scroll to position [0, 0]
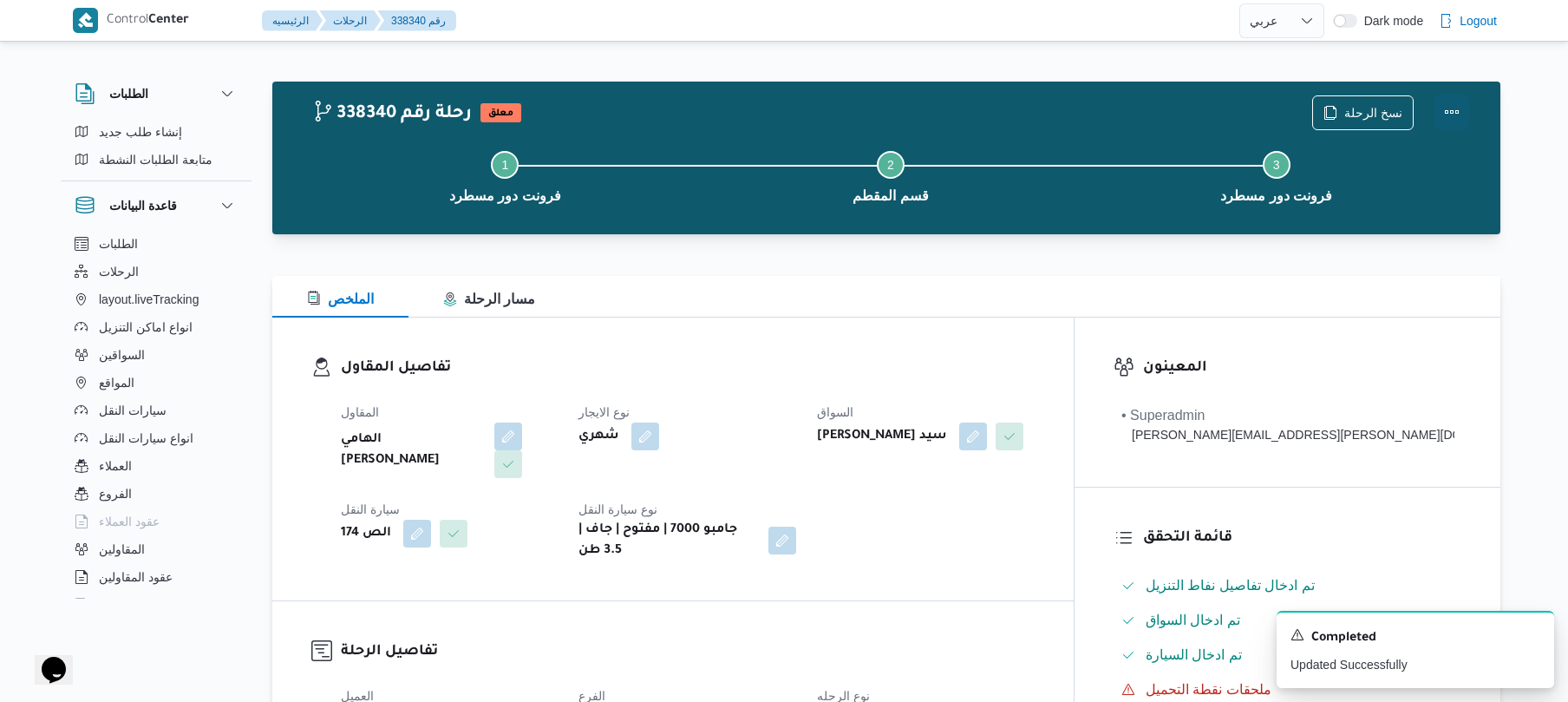
click at [1445, 112] on button "Actions" at bounding box center [1452, 112] width 35 height 35
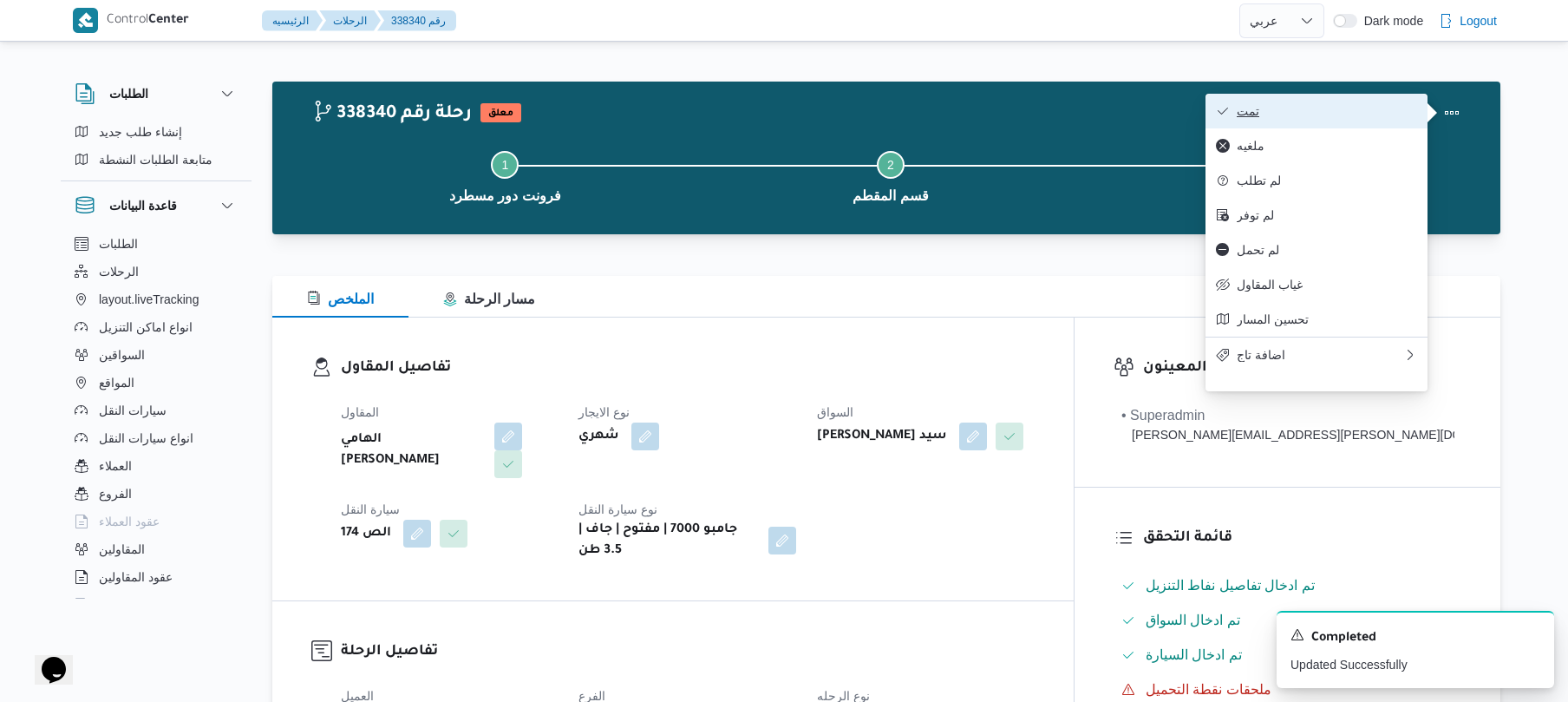
click at [1329, 125] on button "تمت" at bounding box center [1316, 111] width 222 height 35
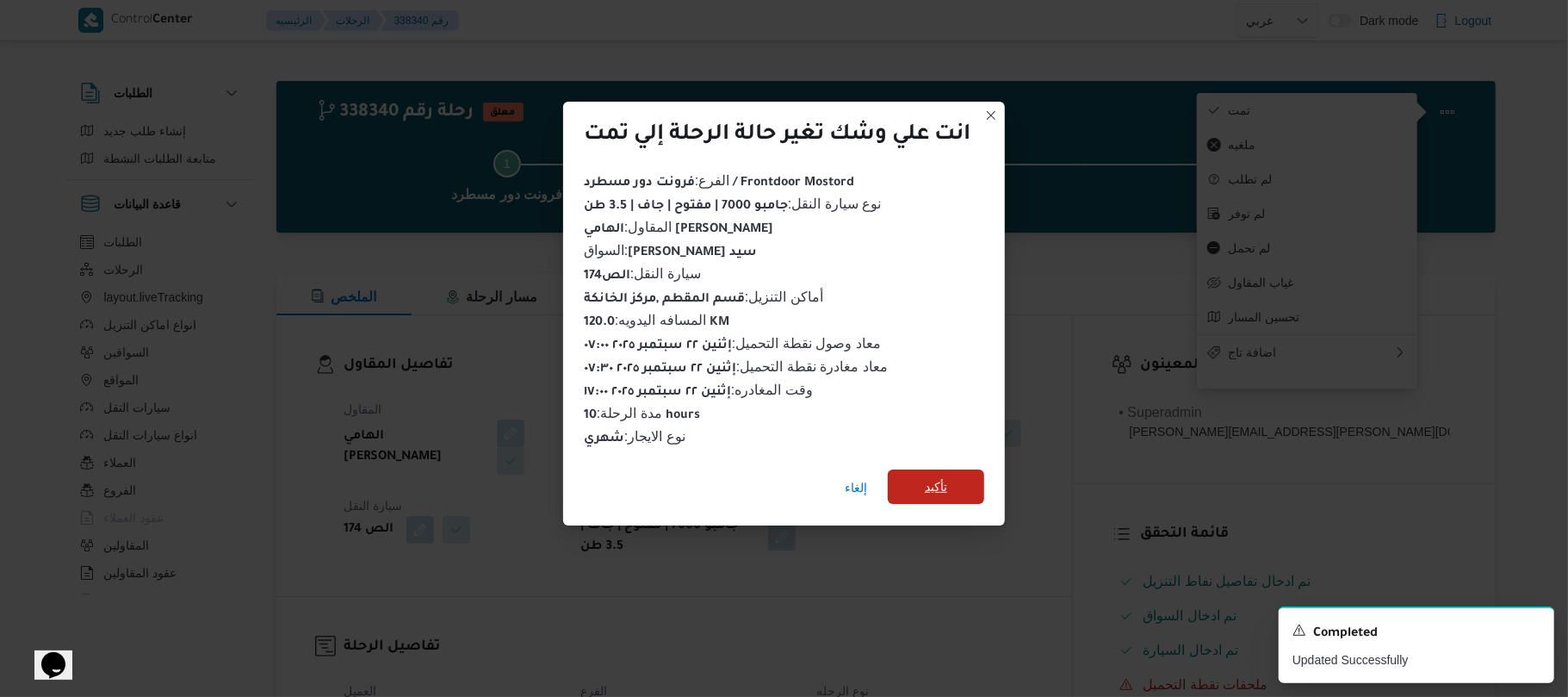
click at [952, 480] on span "تأكيد" at bounding box center [935, 487] width 96 height 35
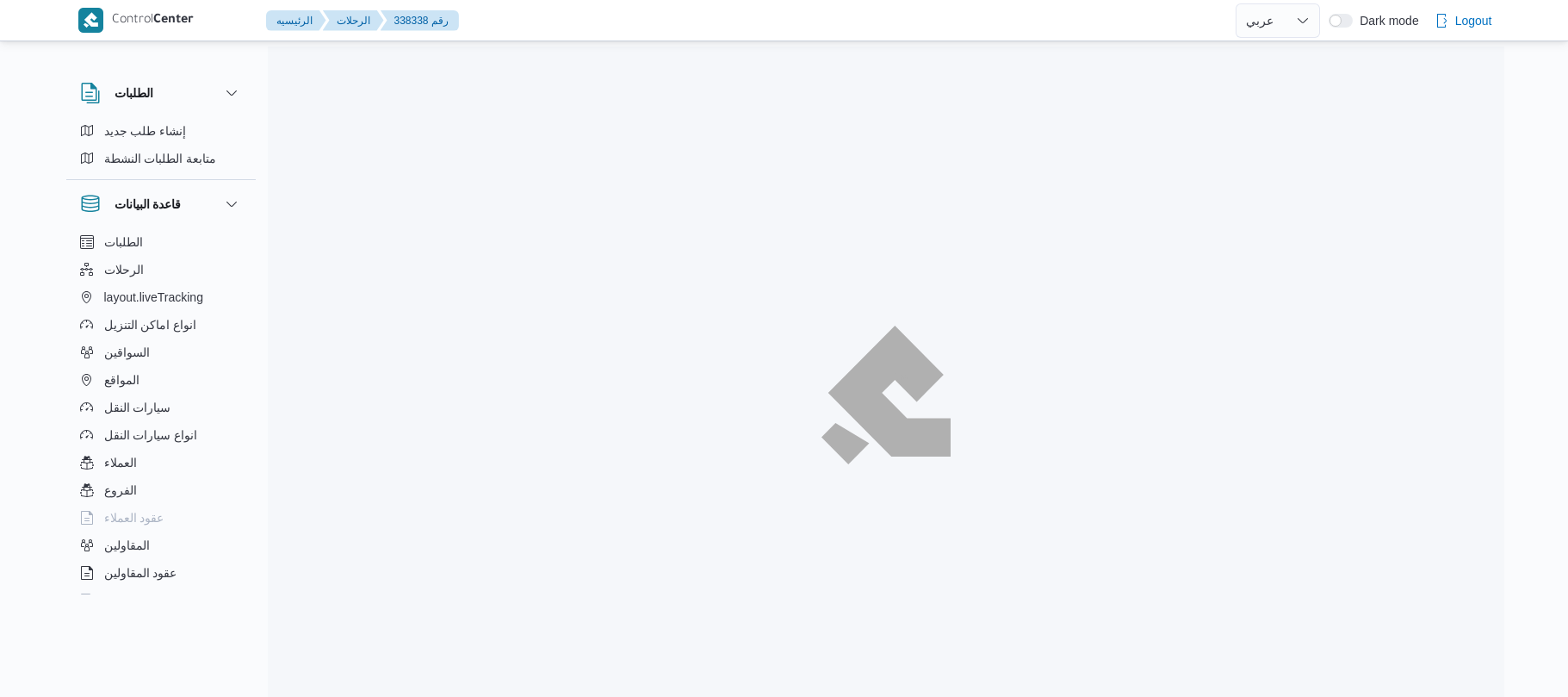
select select "ar"
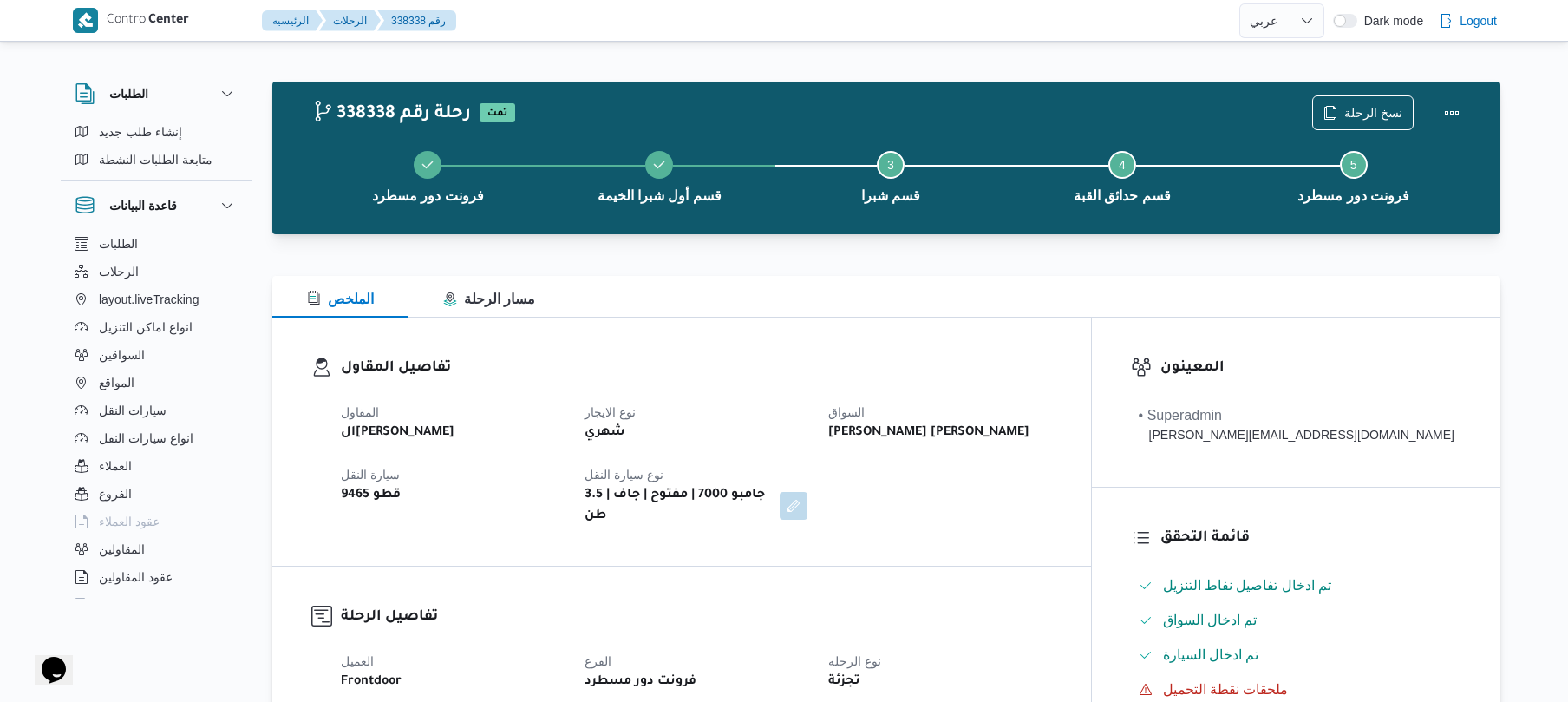
click at [866, 379] on h3 "تفاصيل المقاول" at bounding box center [696, 368] width 711 height 23
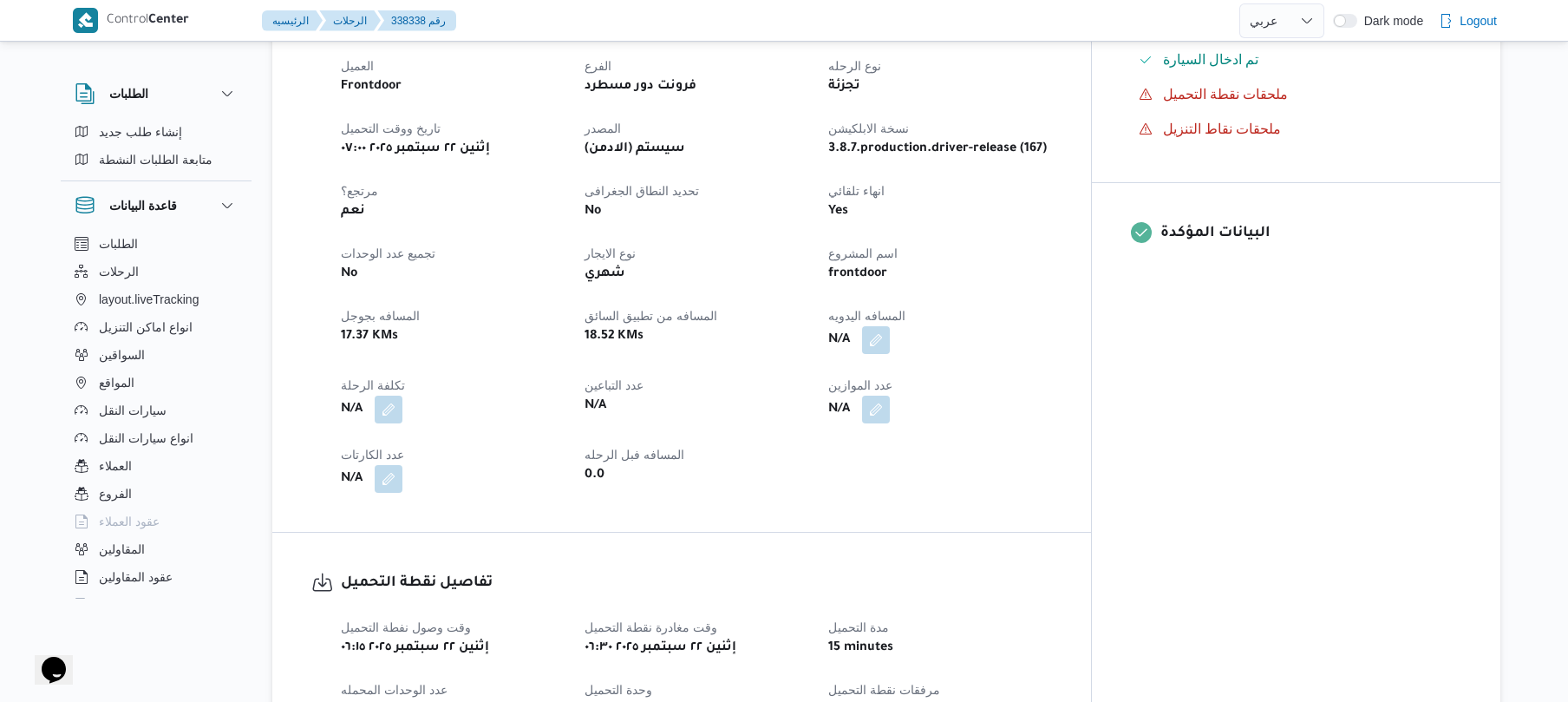
scroll to position [601, 0]
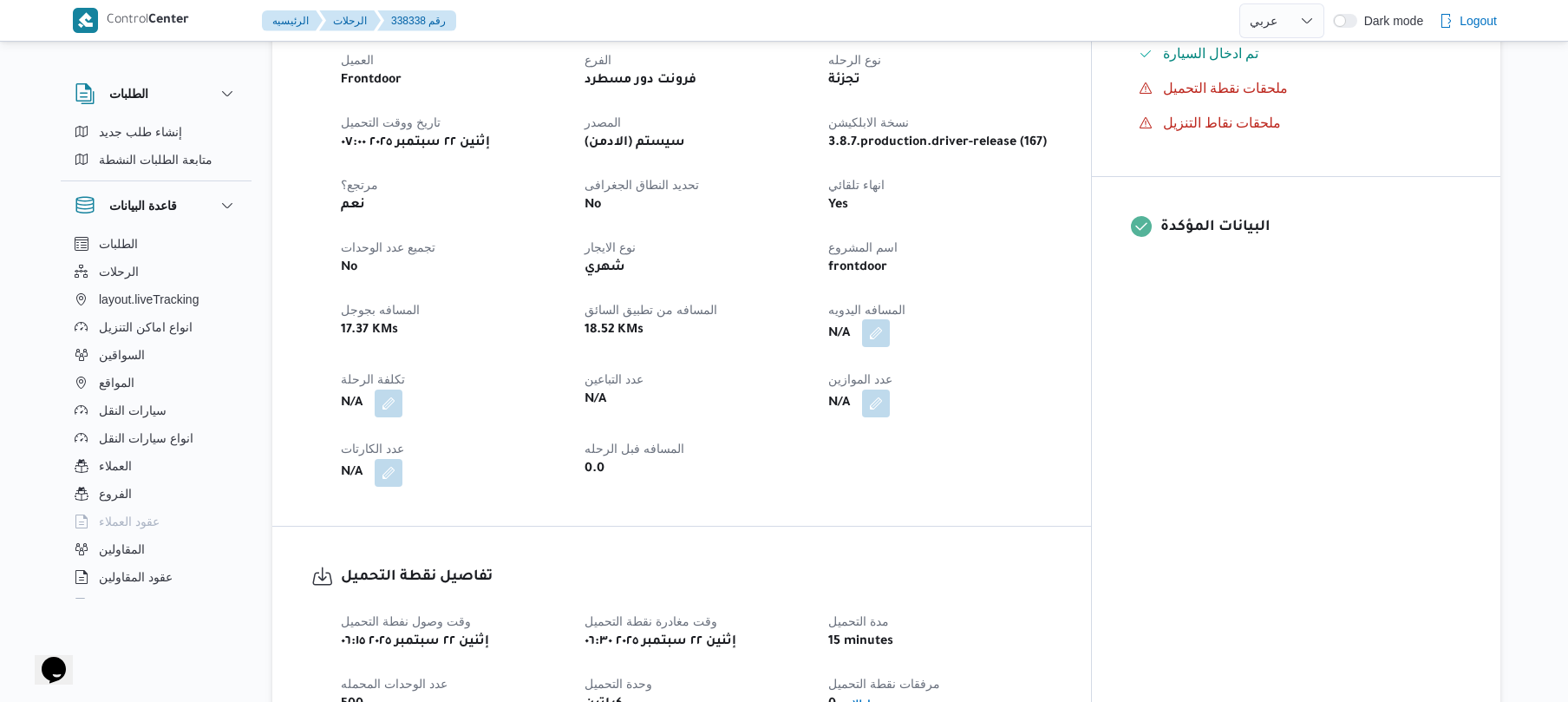
click at [889, 327] on button "button" at bounding box center [876, 333] width 27 height 27
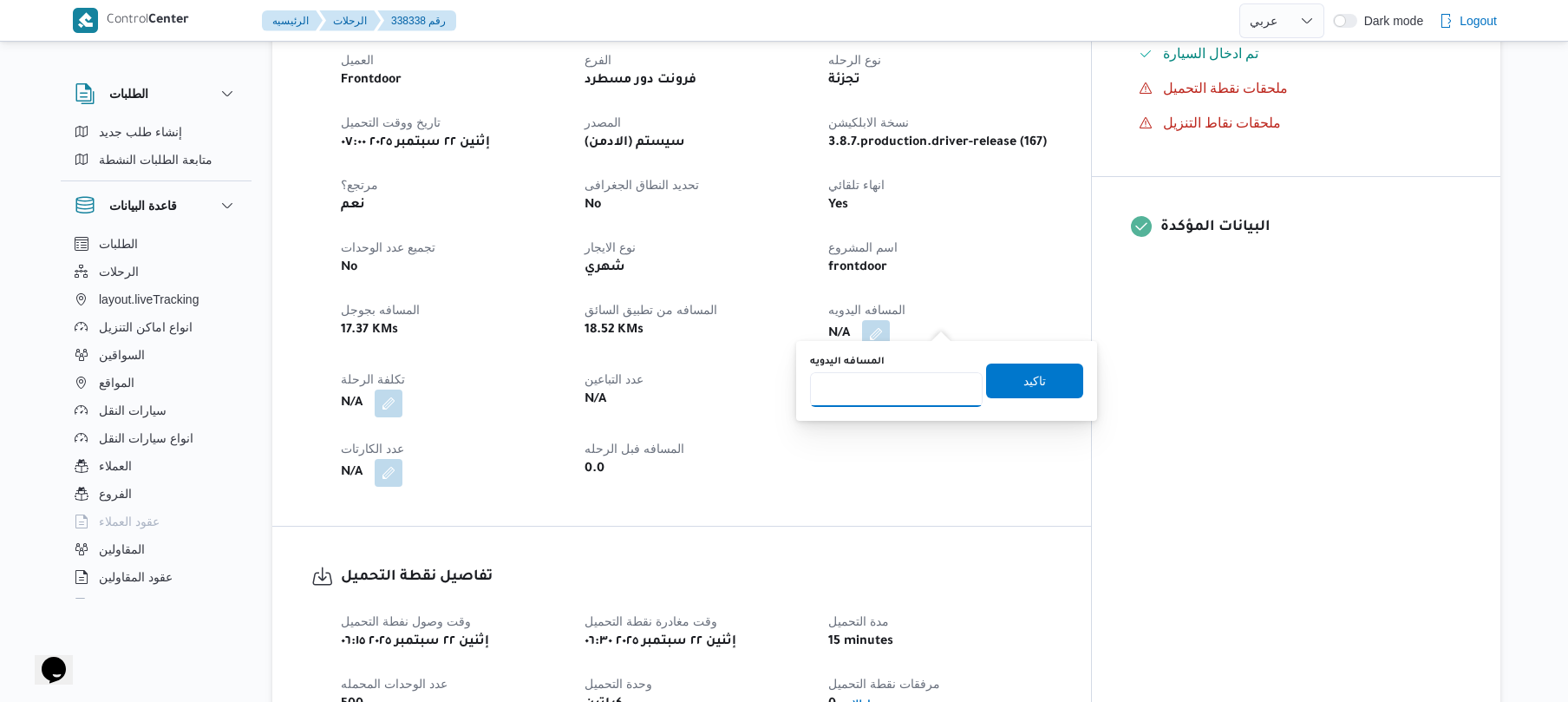
click at [888, 406] on input "المسافه اليدويه" at bounding box center [896, 390] width 173 height 35
type input "70"
click at [1005, 386] on span "تاكيد" at bounding box center [1034, 380] width 97 height 35
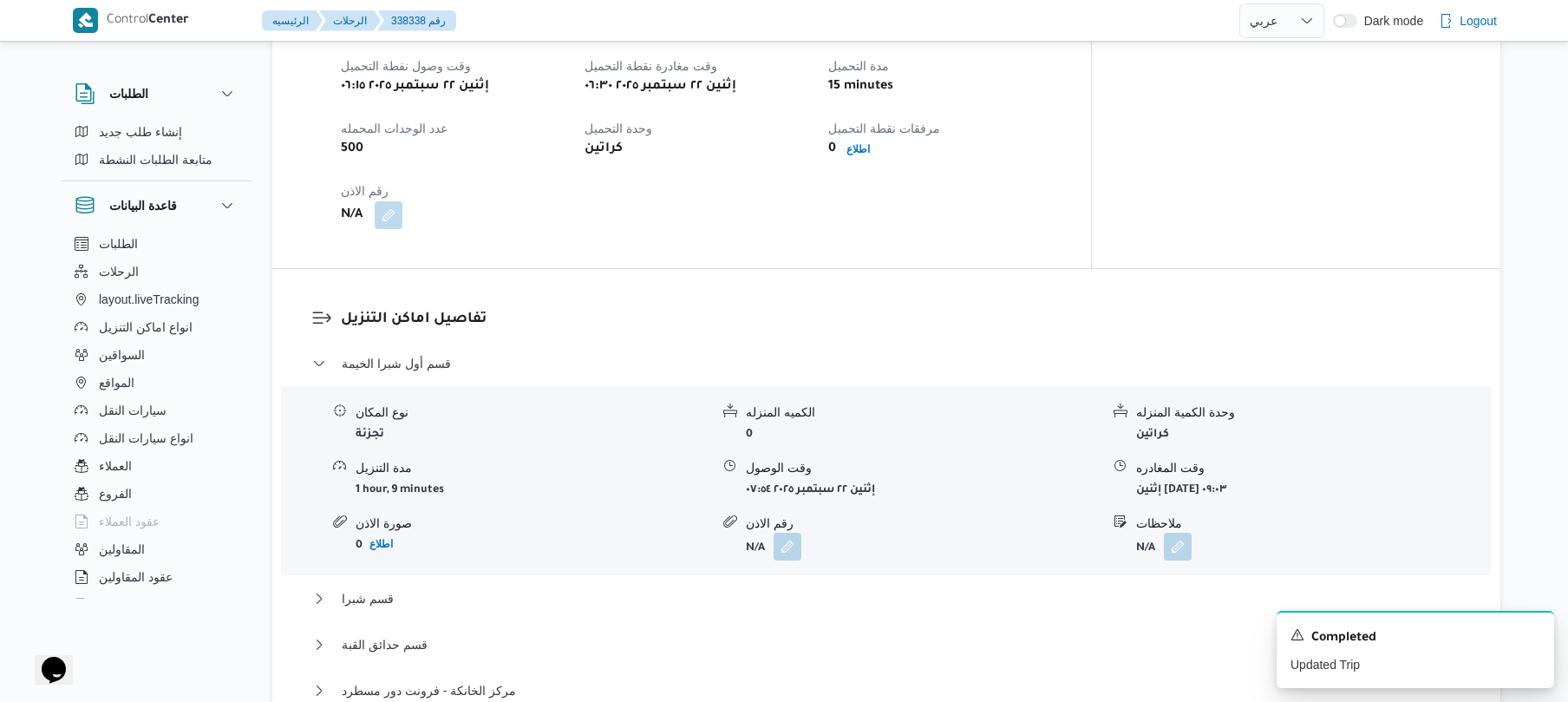
scroll to position [1202, 0]
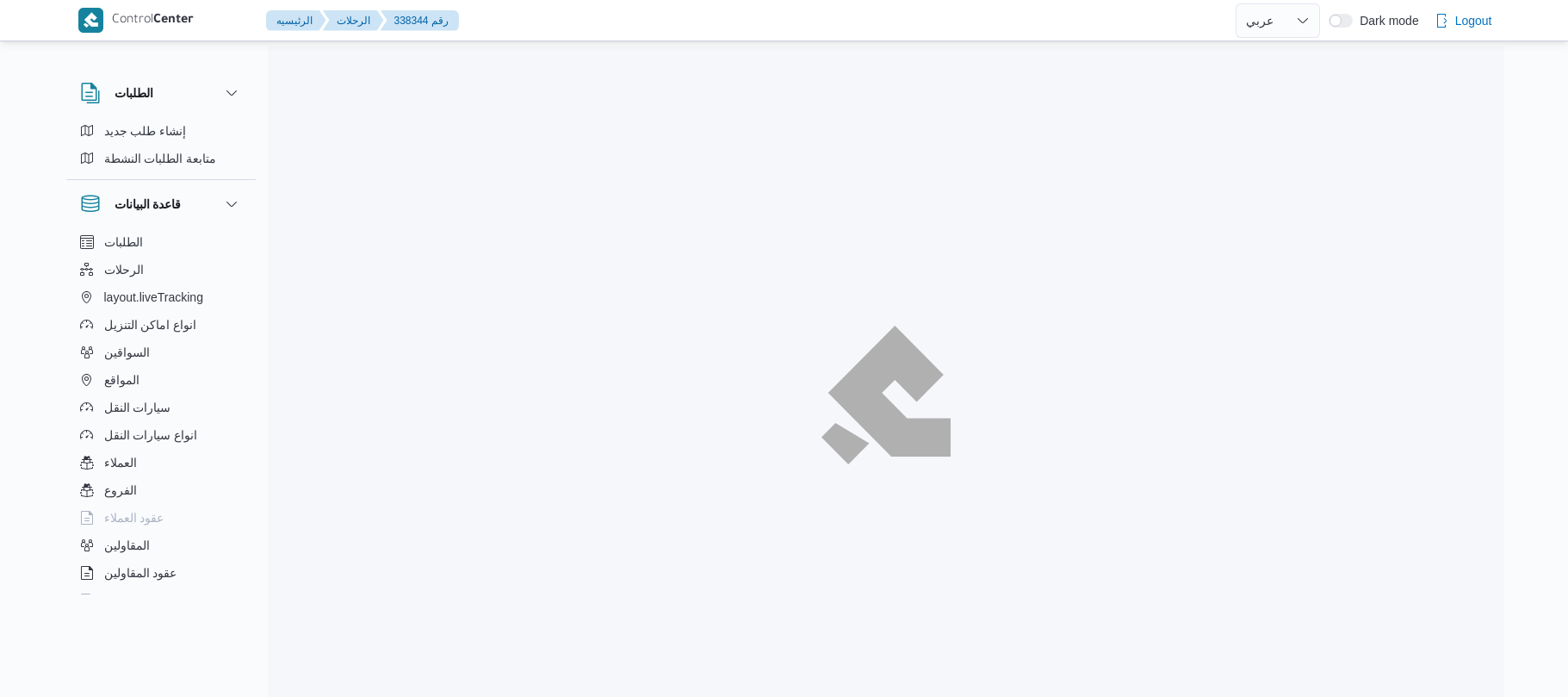
select select "ar"
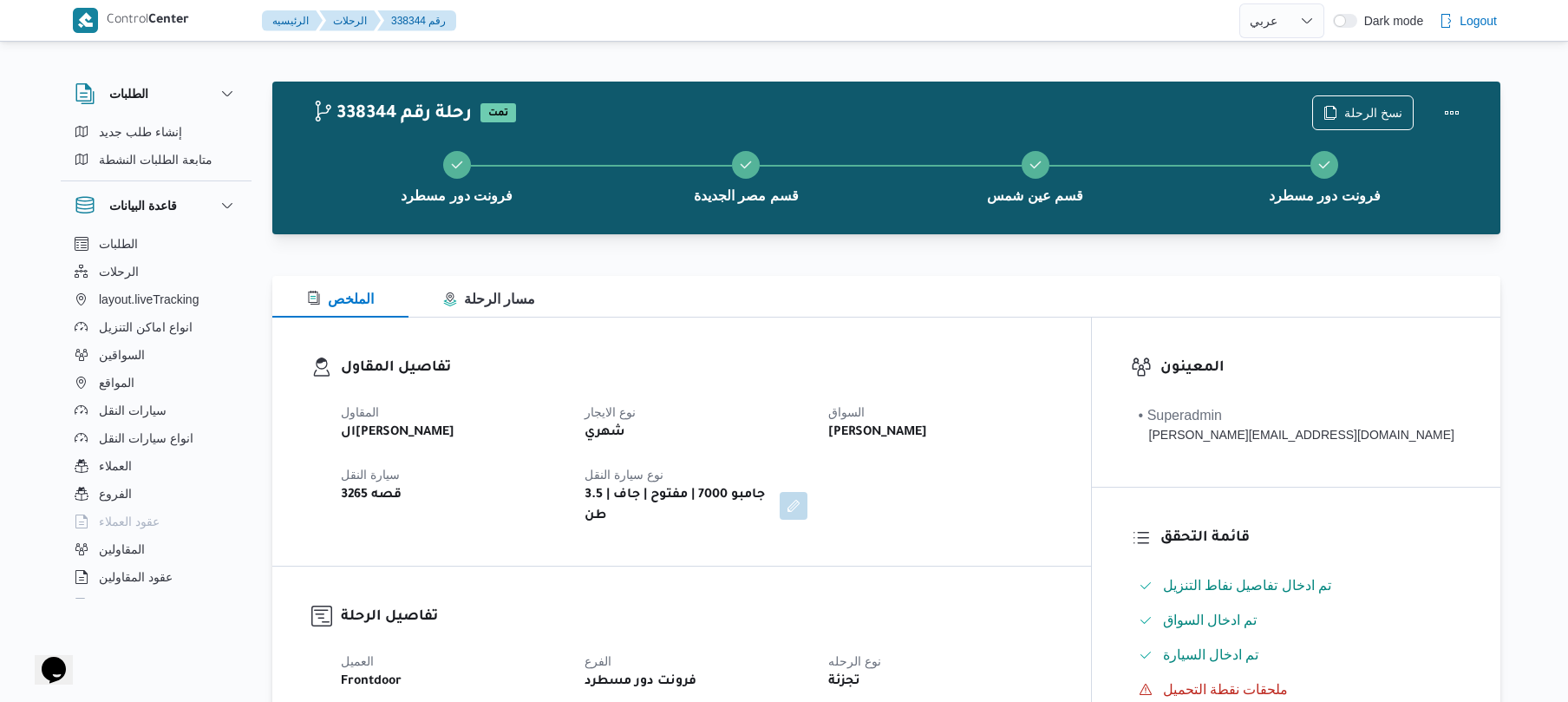
click at [927, 304] on div "الملخص مسار الرحلة" at bounding box center [887, 296] width 1228 height 42
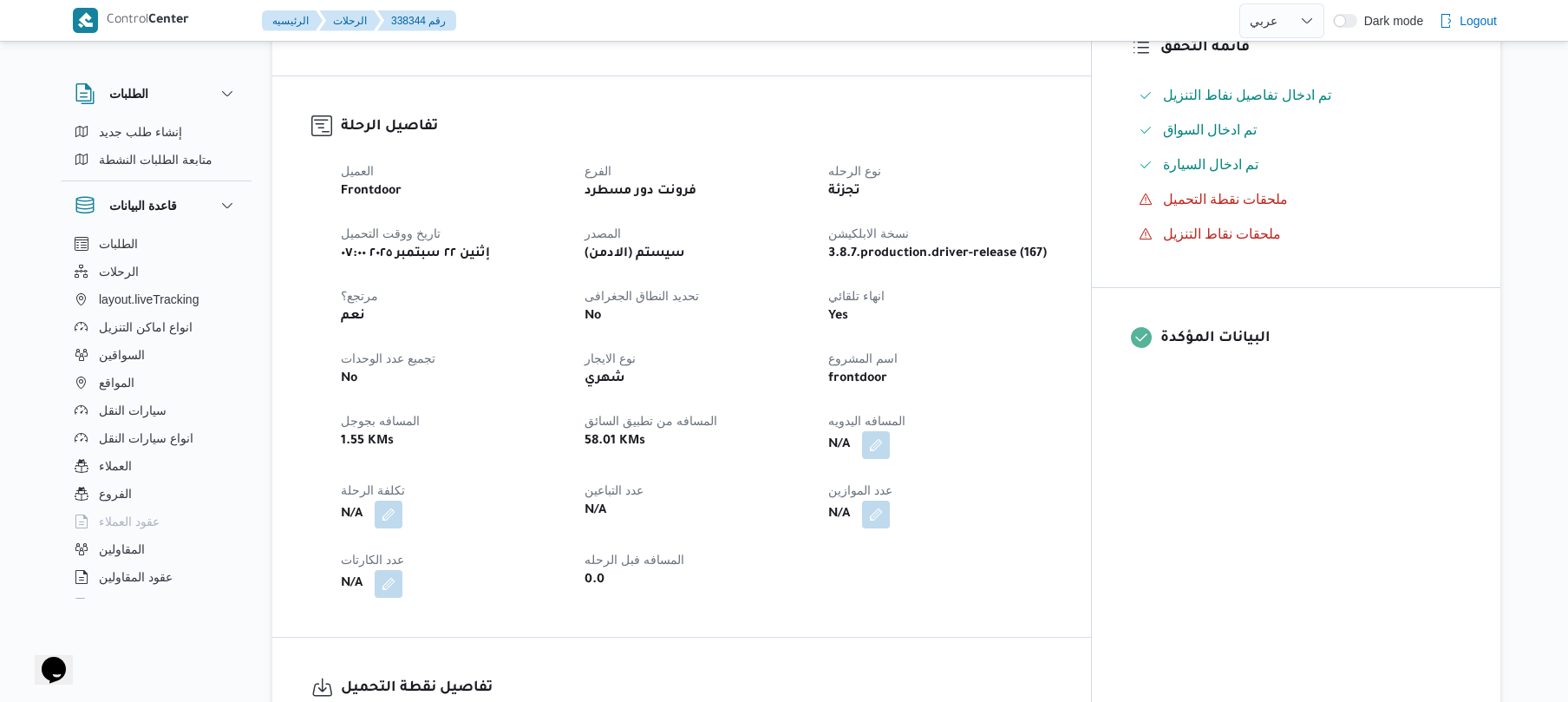
scroll to position [556, 0]
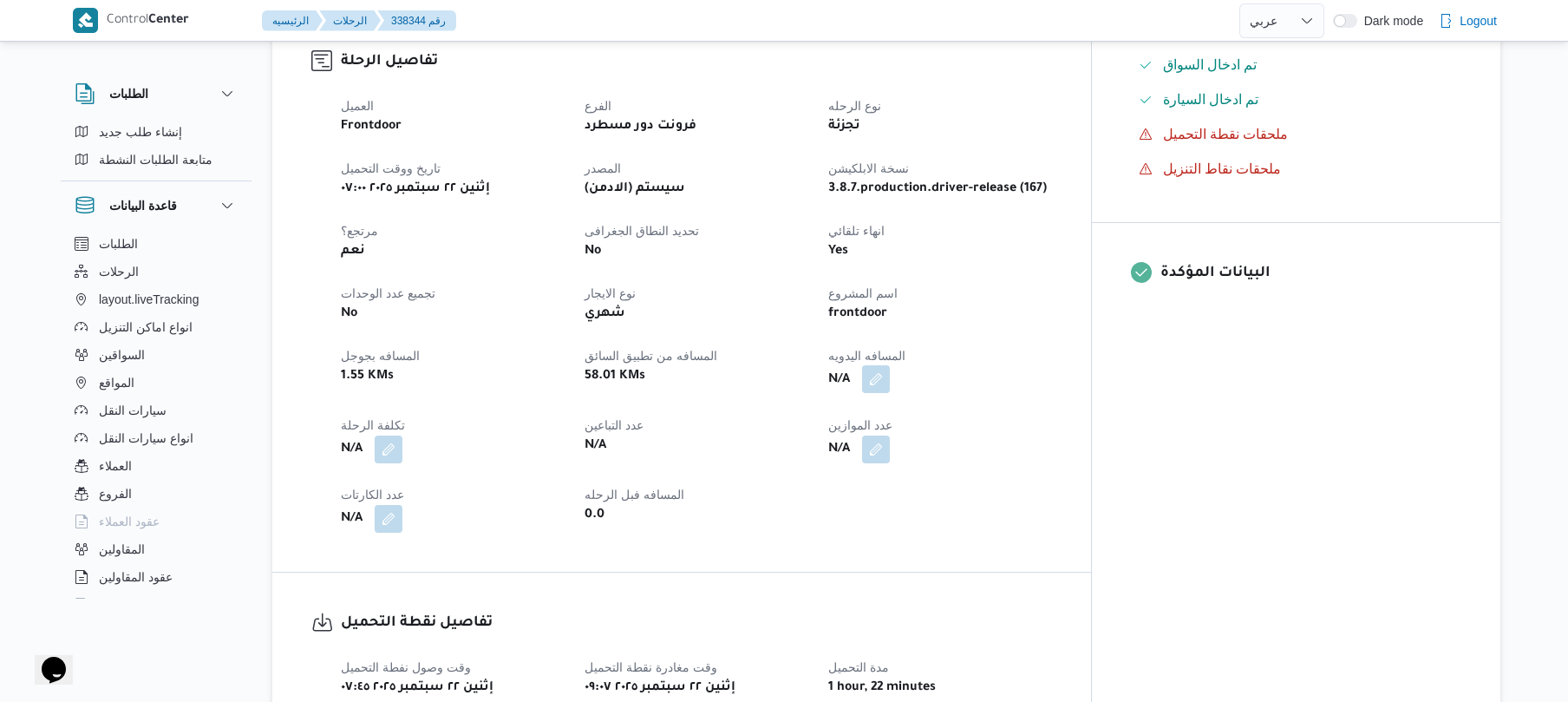
click at [889, 365] on button "button" at bounding box center [876, 379] width 27 height 27
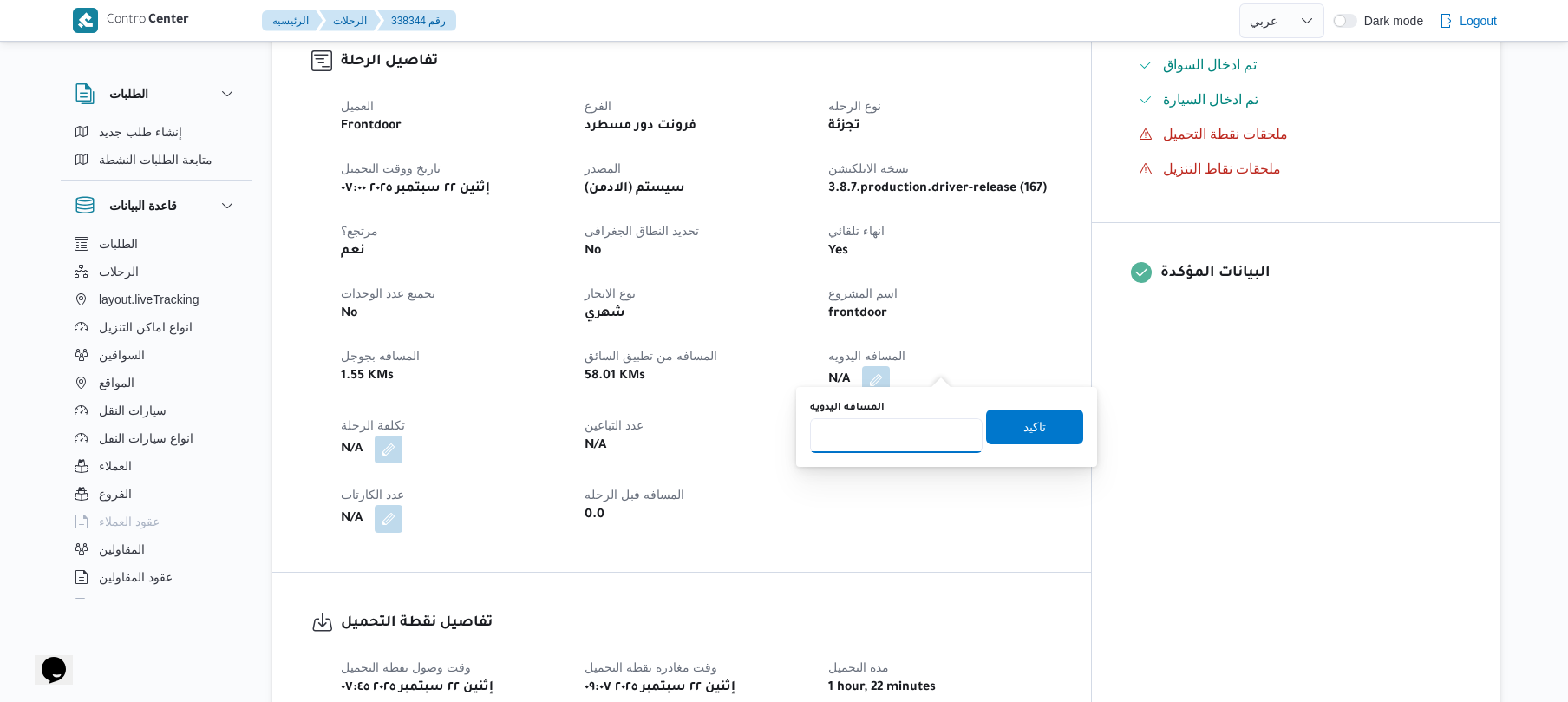
click at [913, 431] on input "المسافه اليدويه" at bounding box center [896, 435] width 173 height 35
type input "70"
click at [1008, 432] on span "تاكيد" at bounding box center [1034, 426] width 97 height 35
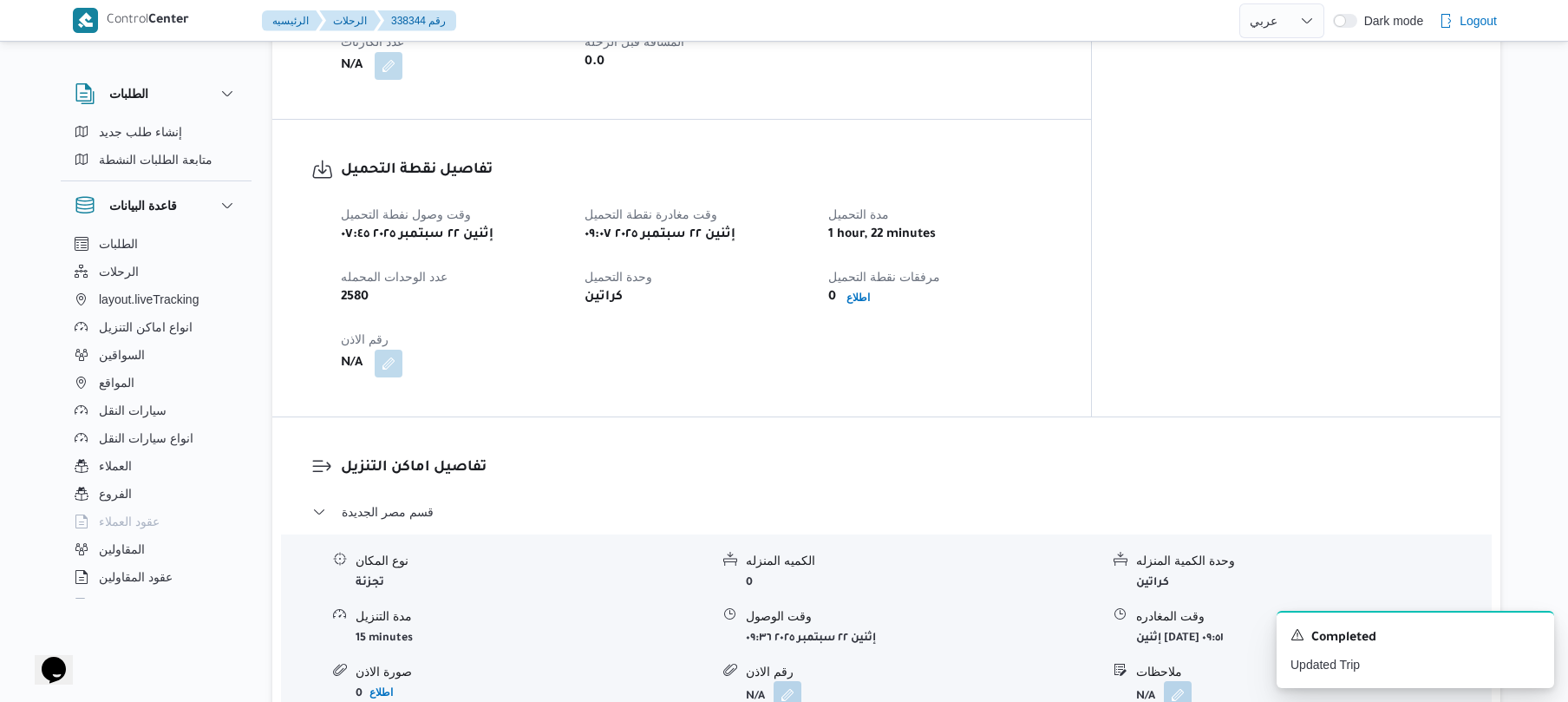
scroll to position [1013, 0]
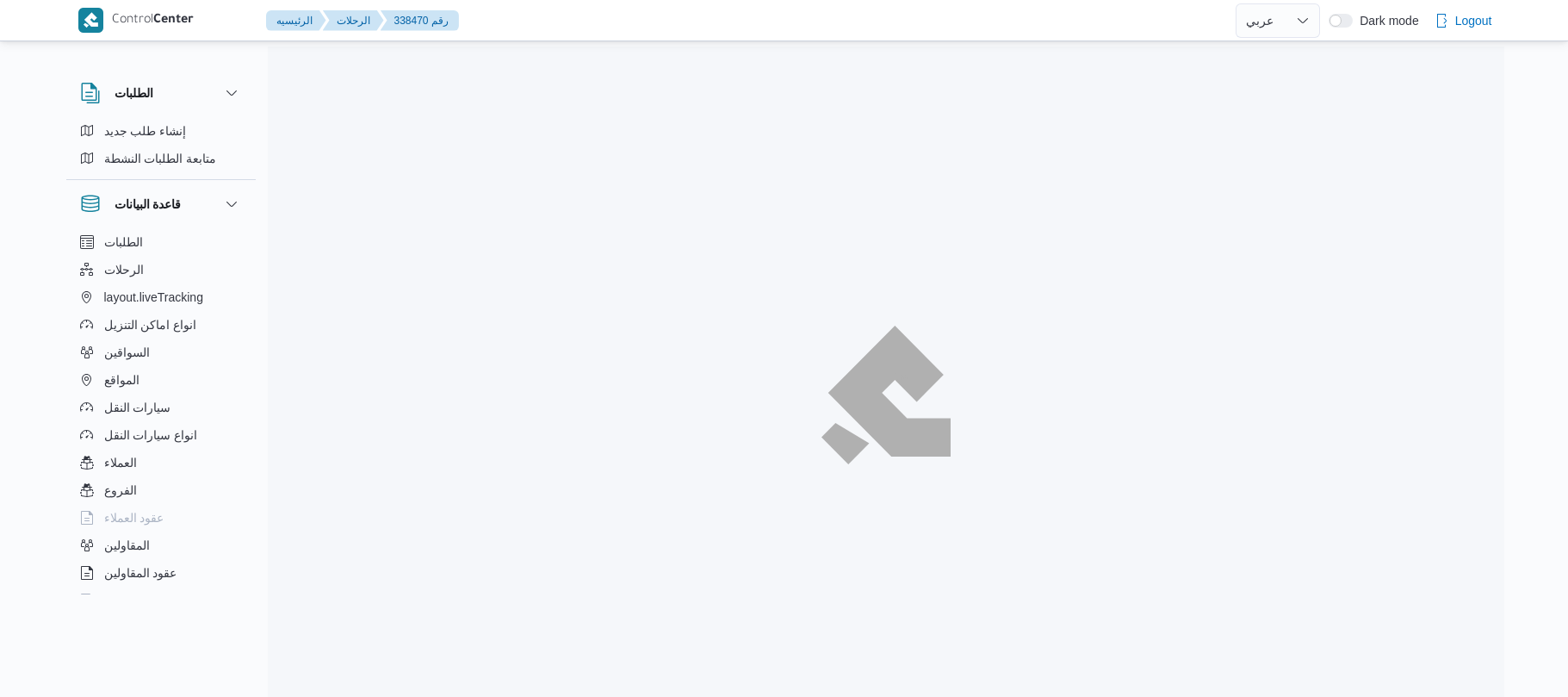
select select "ar"
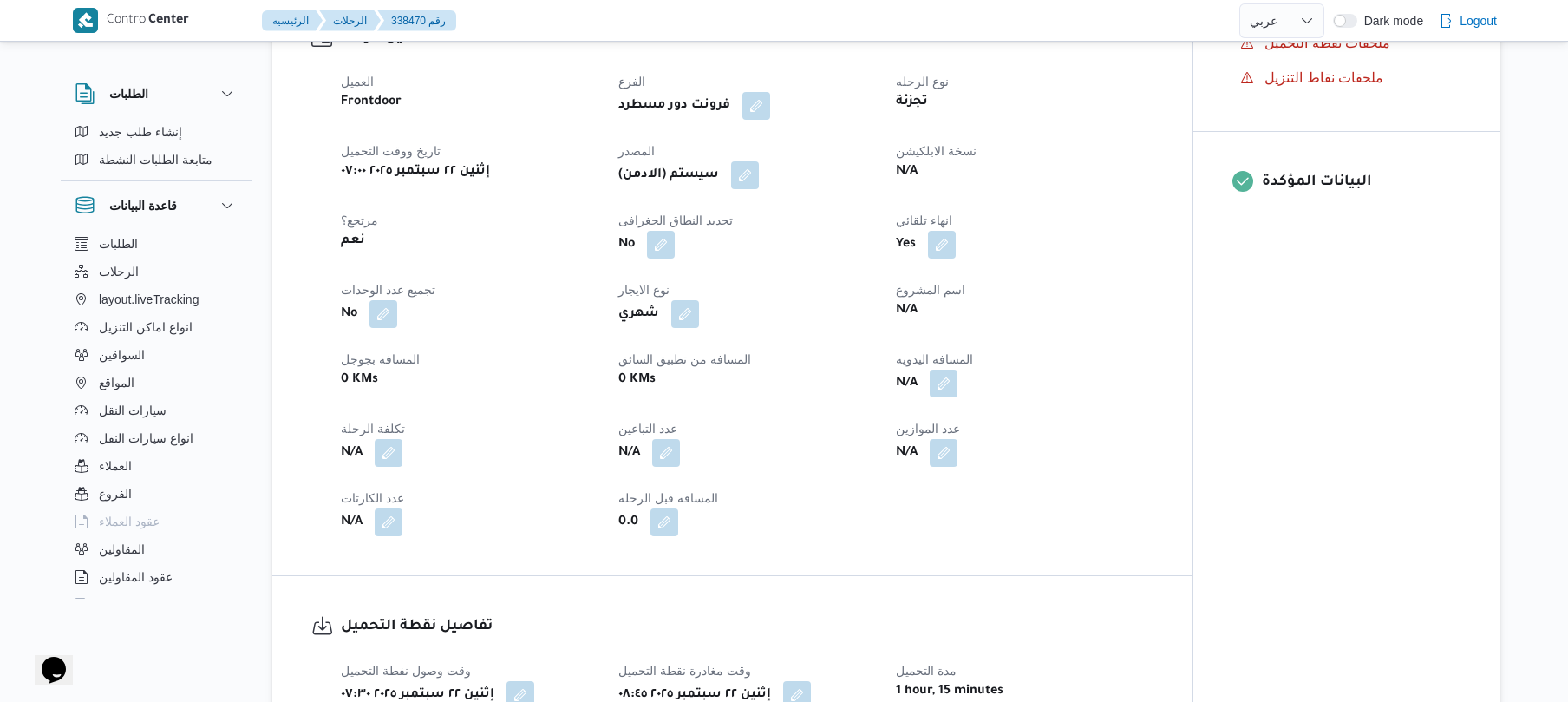
scroll to position [601, 0]
click at [943, 379] on button "button" at bounding box center [943, 382] width 27 height 27
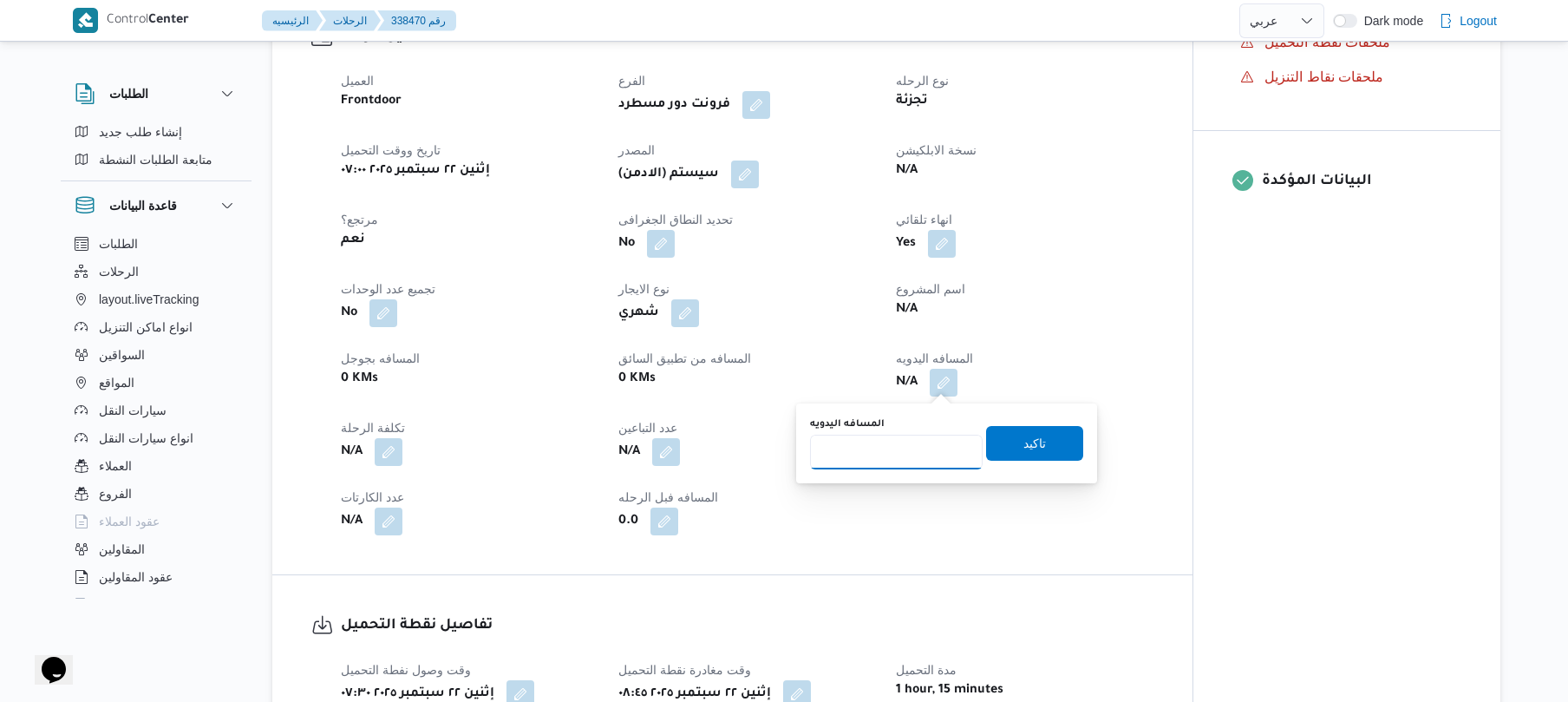
click at [910, 438] on input "المسافه اليدويه" at bounding box center [896, 452] width 173 height 35
type input "120"
click at [994, 441] on span "تاكيد" at bounding box center [1034, 442] width 97 height 35
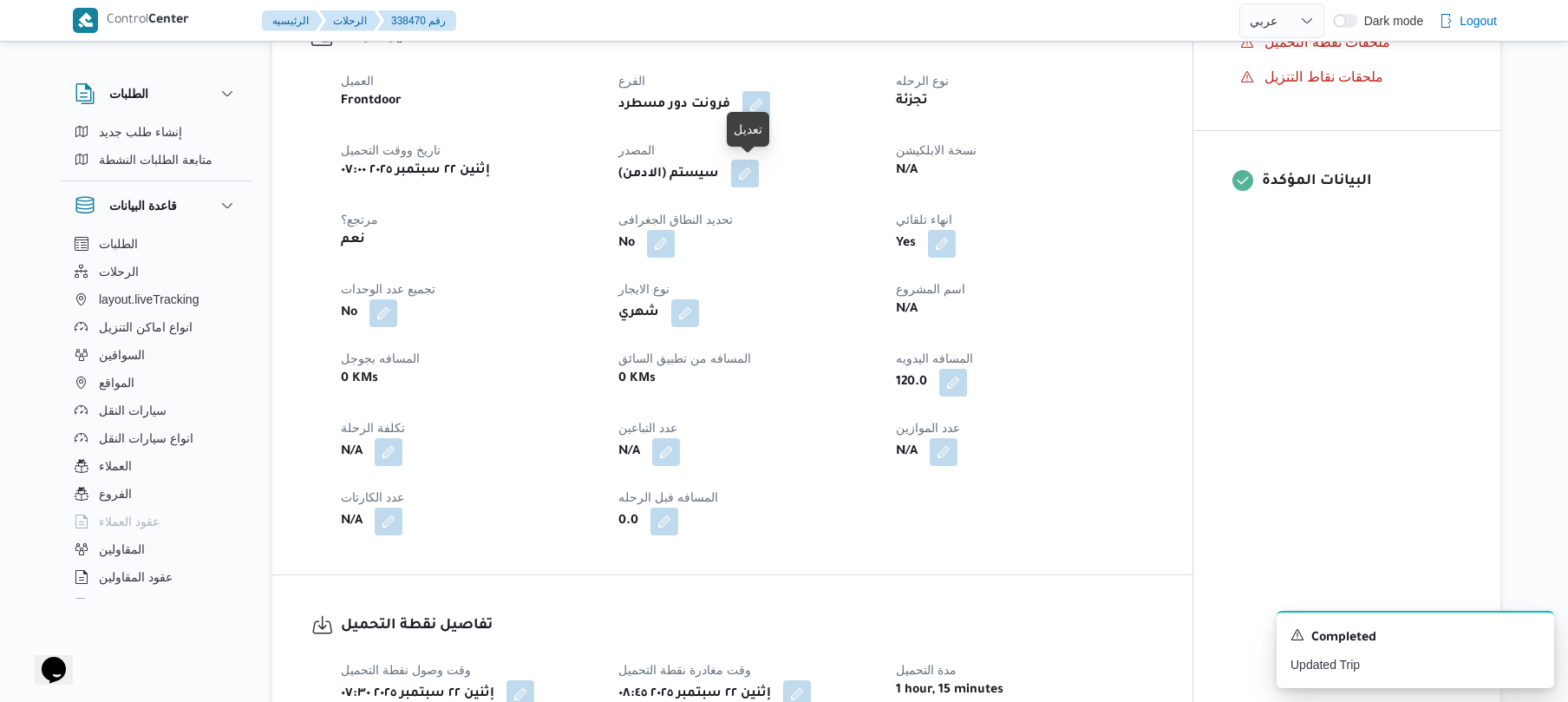
click at [758, 175] on button "button" at bounding box center [745, 173] width 27 height 27
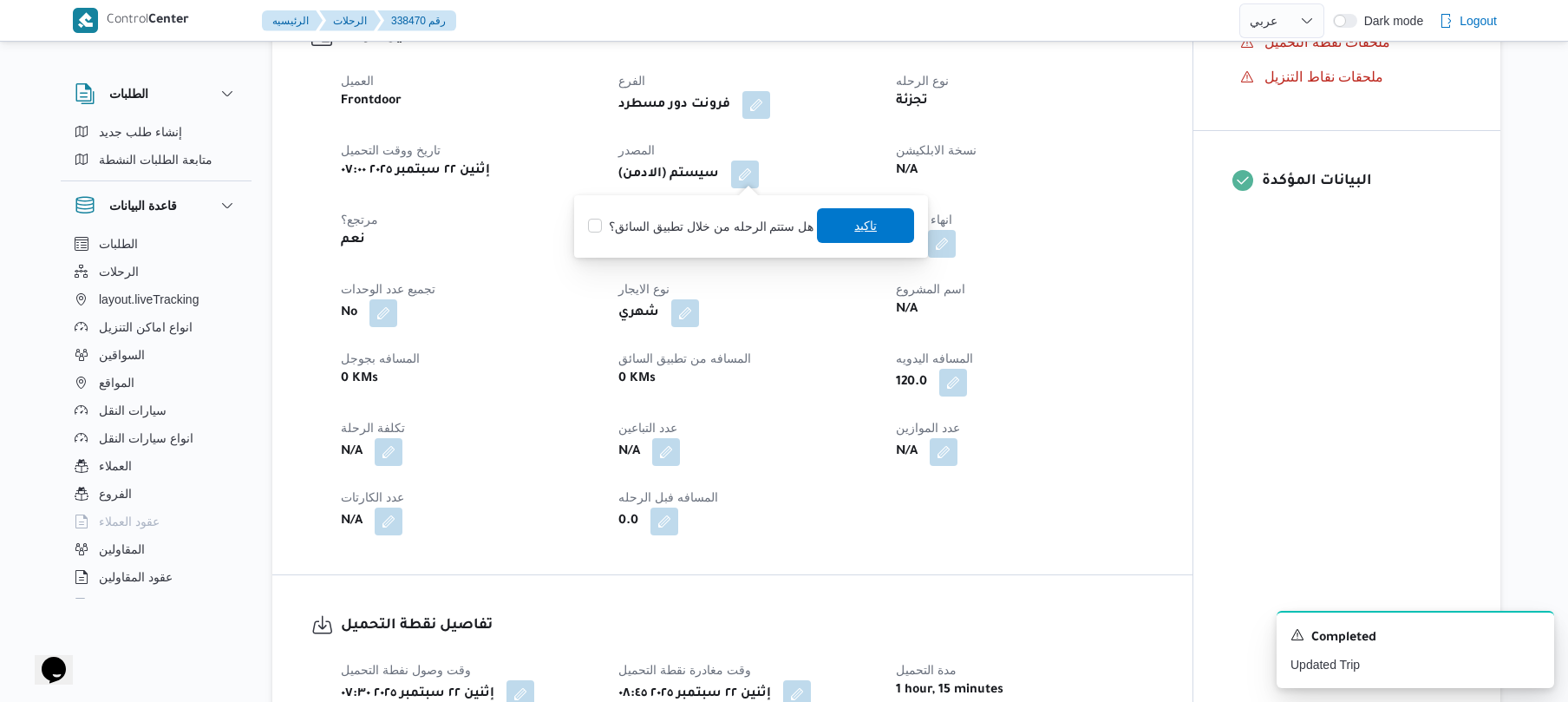
click at [854, 233] on span "تاكيد" at bounding box center [865, 225] width 22 height 21
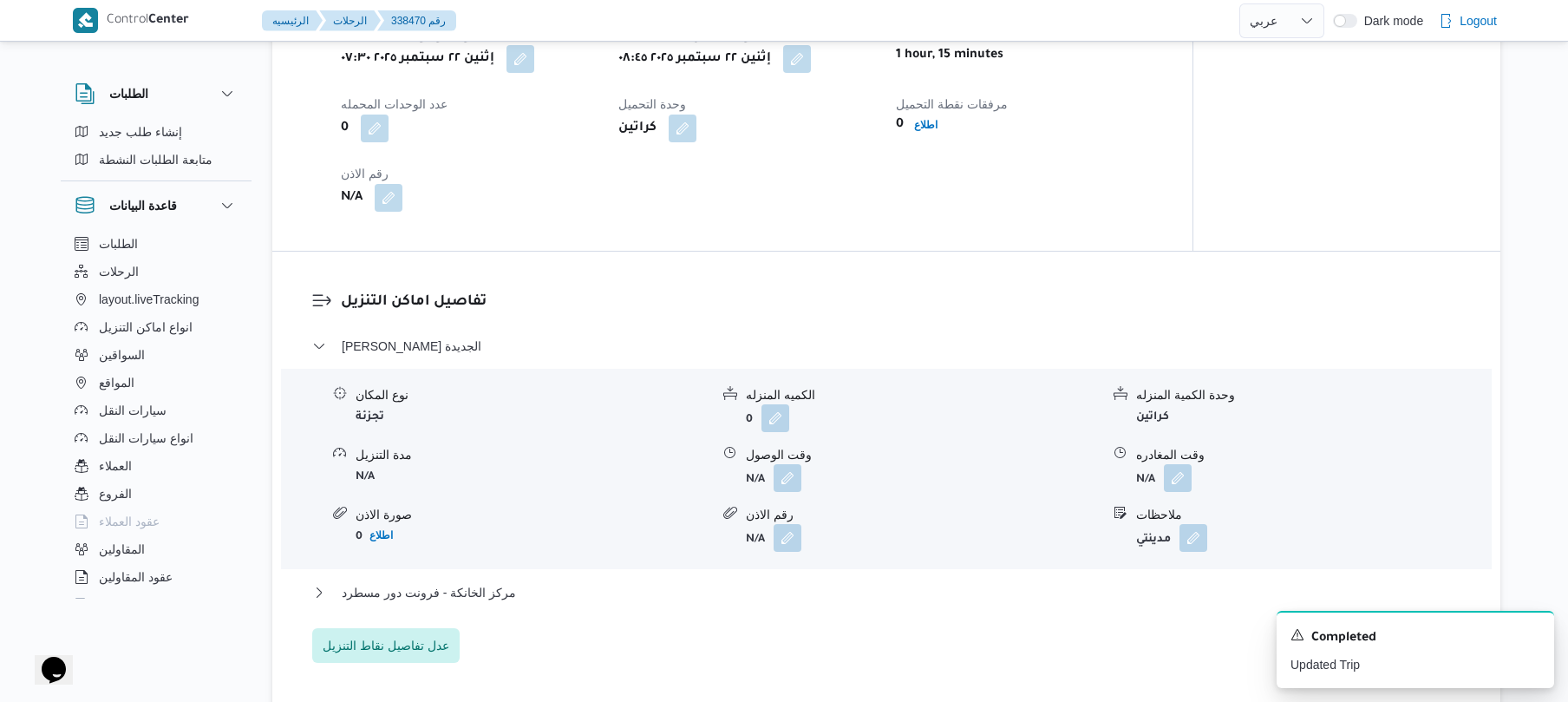
scroll to position [1202, 0]
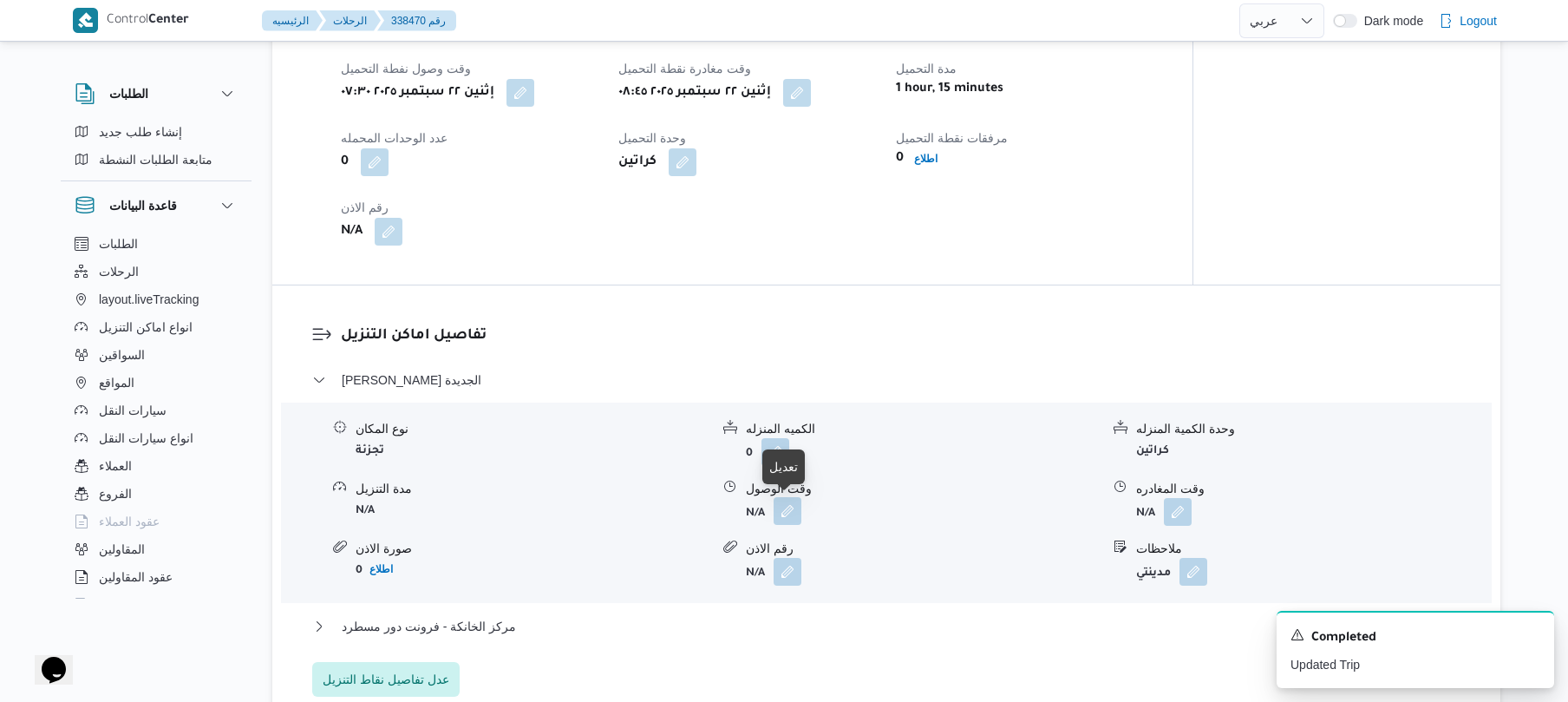
click at [788, 510] on button "button" at bounding box center [787, 511] width 27 height 27
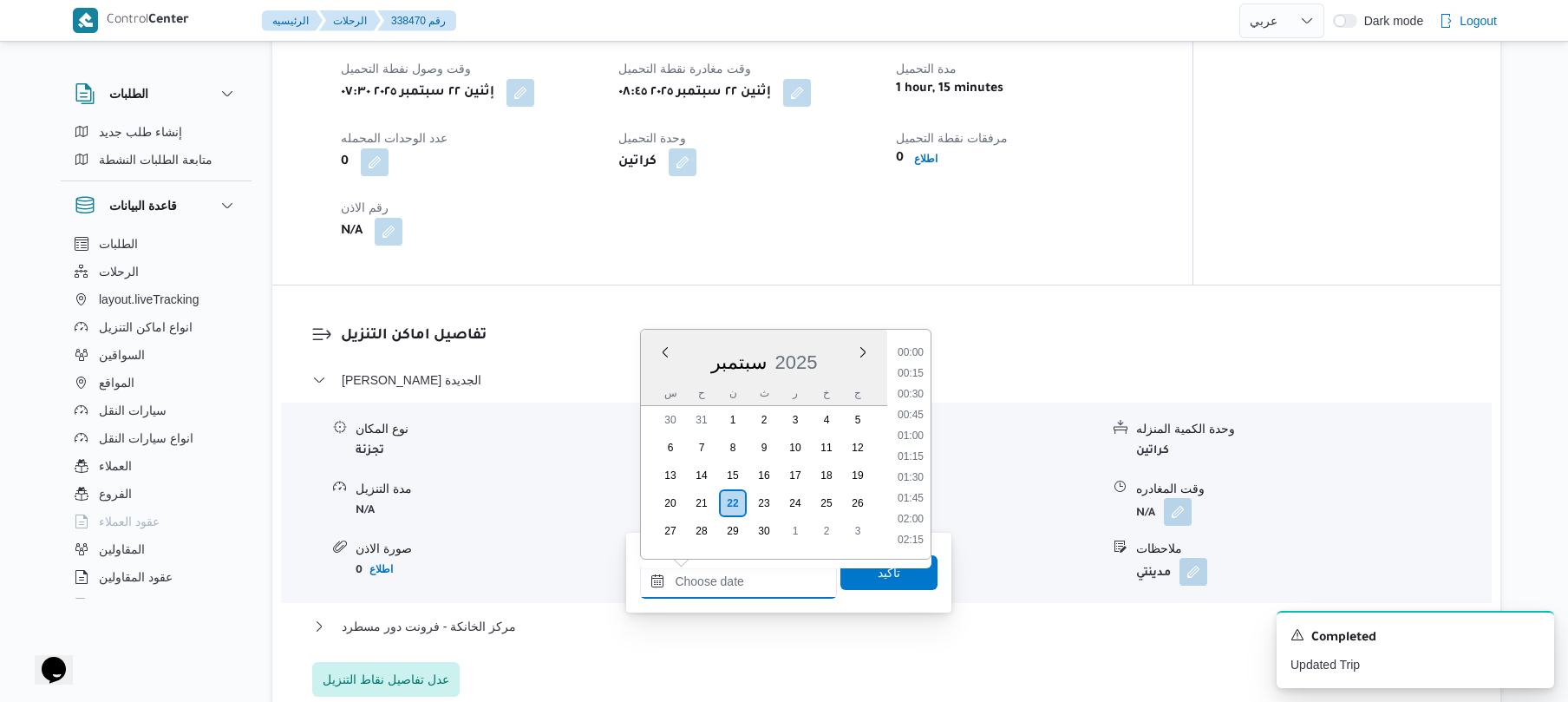
click at [715, 576] on input "وقت الوصول" at bounding box center [739, 581] width 197 height 35
click at [910, 459] on li "09:30" at bounding box center [910, 458] width 40 height 18
type input "٢٢/٠٩/٢٠٢٥ ٠٩:٣٠"
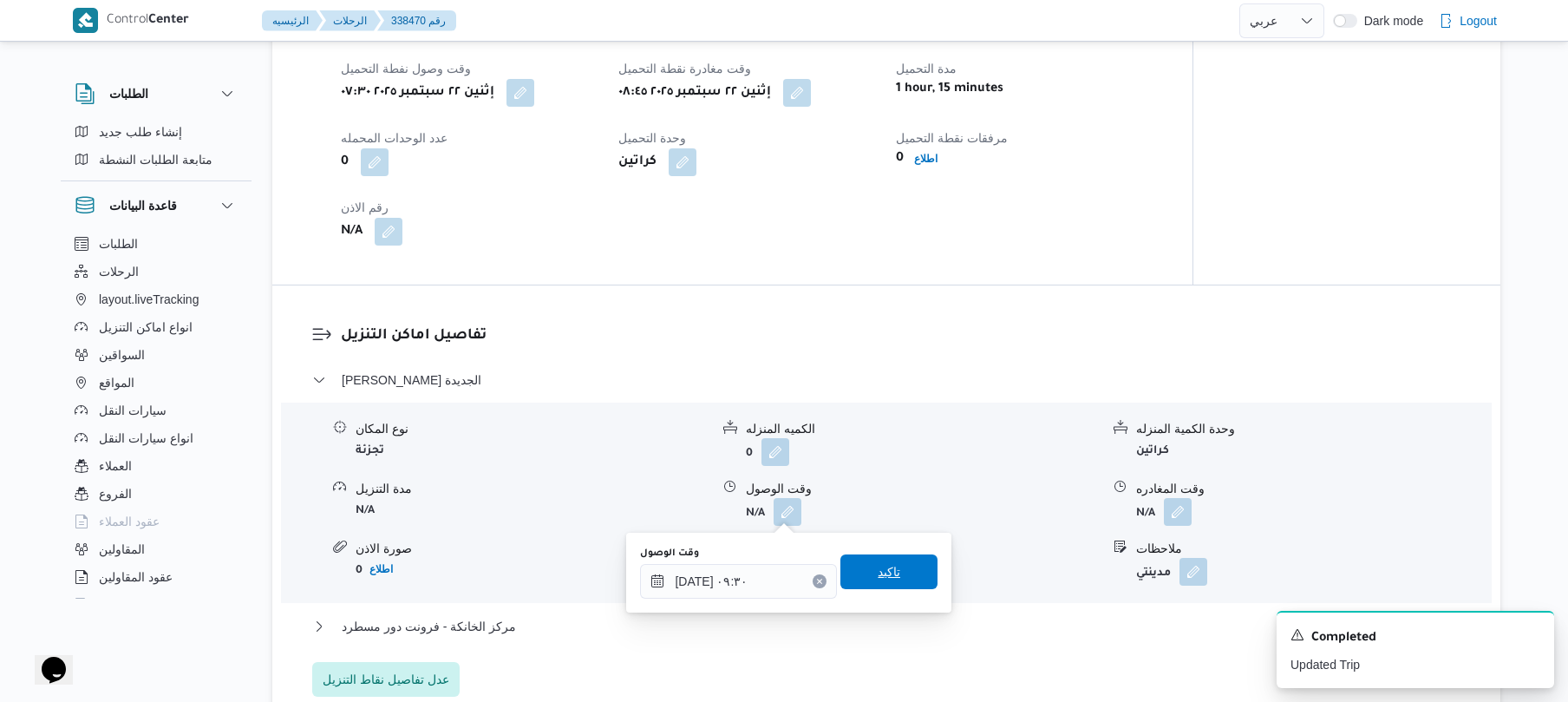
click at [878, 577] on span "تاكيد" at bounding box center [888, 571] width 22 height 21
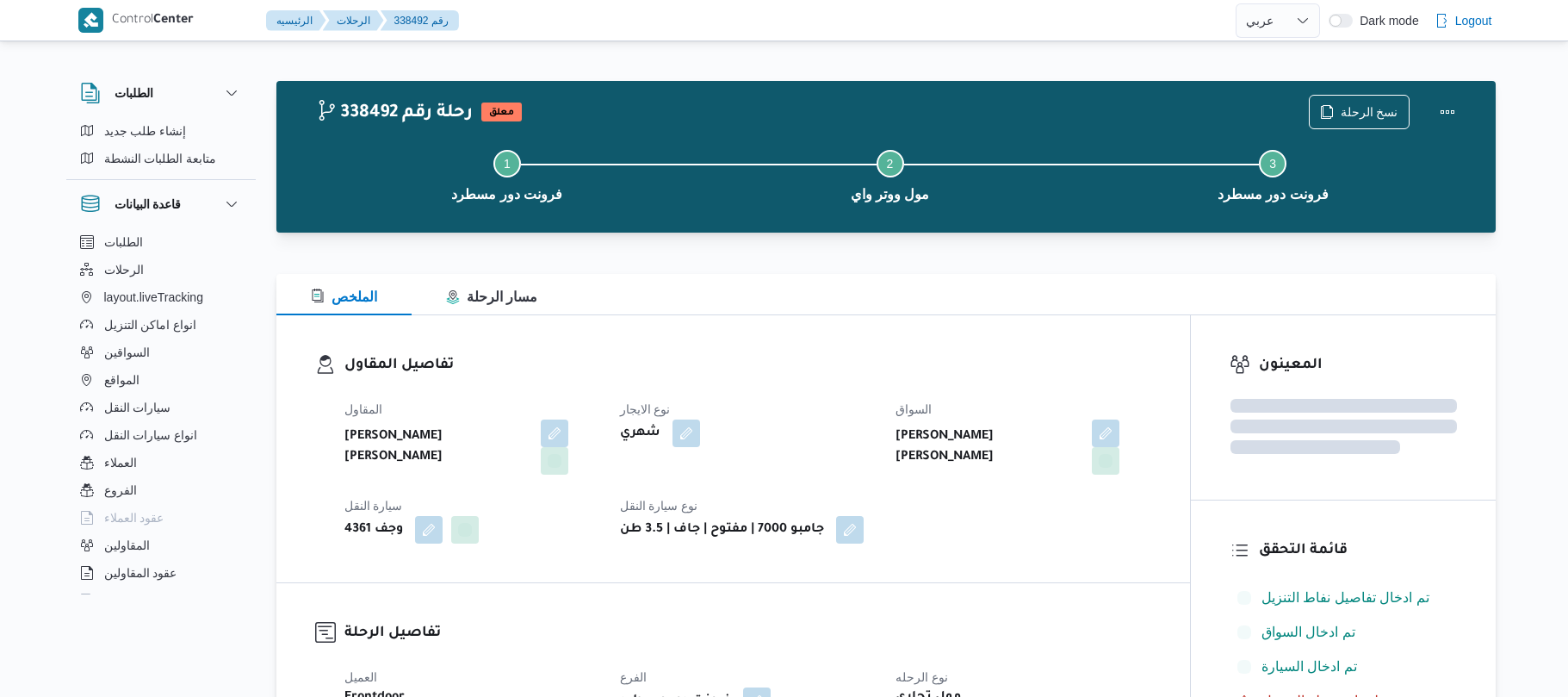
select select "ar"
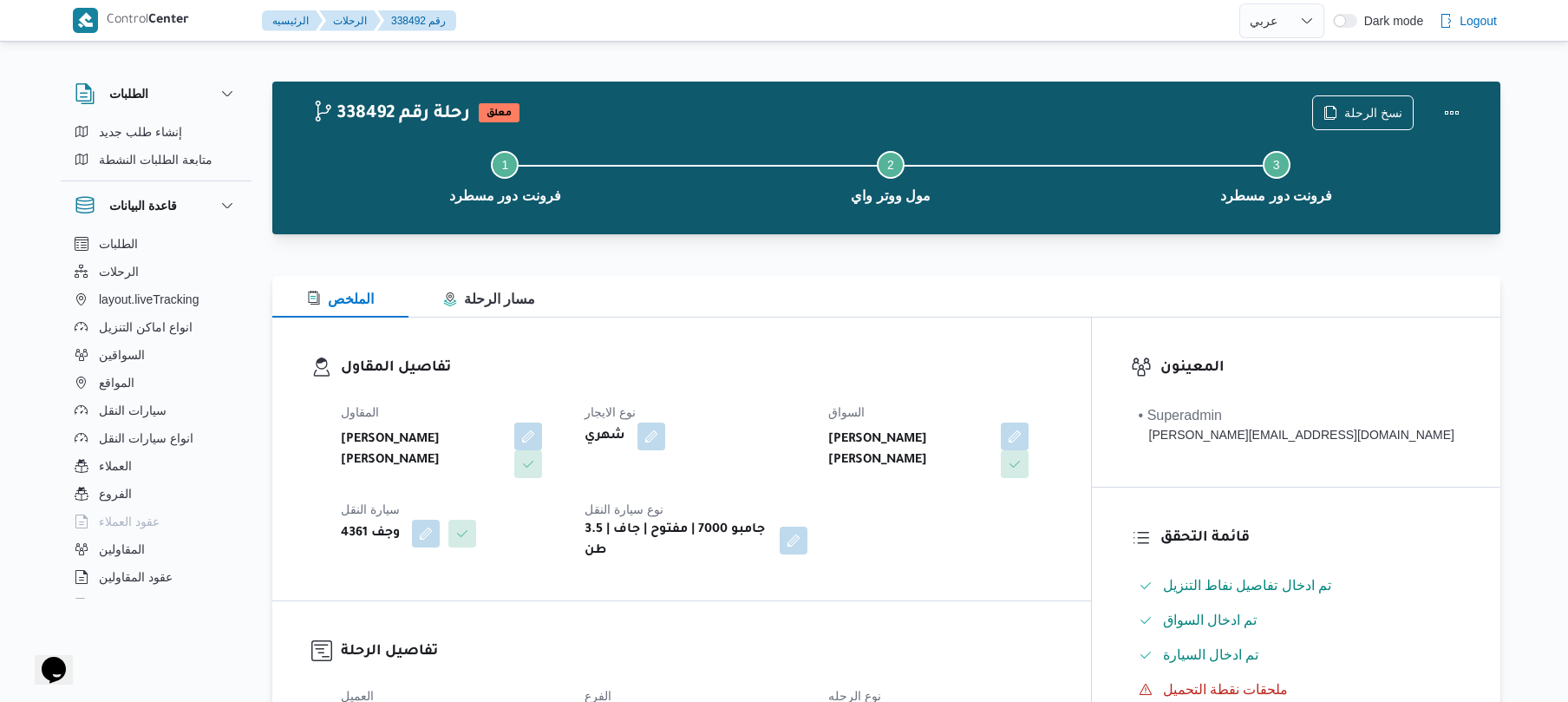
click at [952, 514] on div "المقاول [PERSON_NAME] [PERSON_NAME] نوع الايجار شهري السواق [PERSON_NAME] [PERS…" at bounding box center [696, 481] width 732 height 181
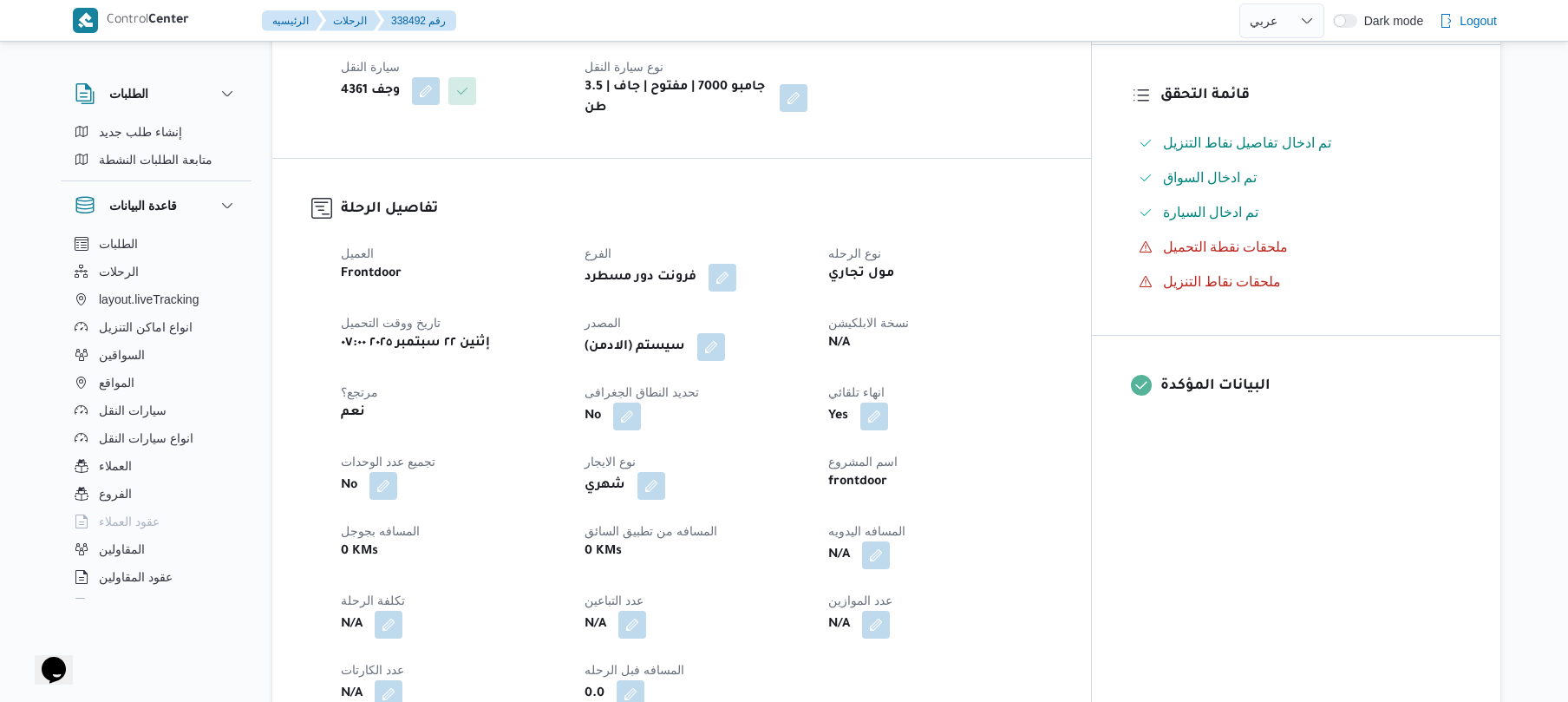
scroll to position [416, 0]
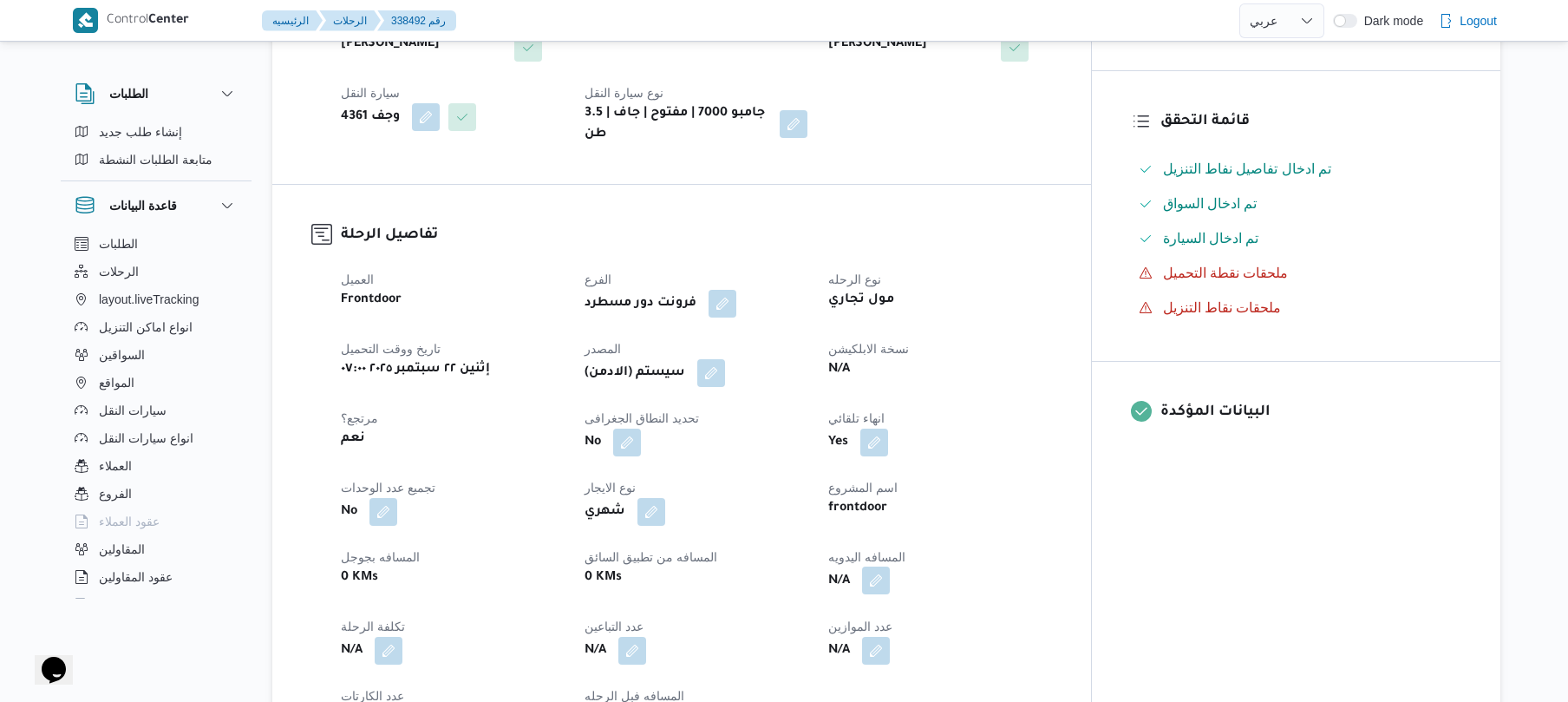
click at [889, 569] on button "button" at bounding box center [876, 580] width 27 height 27
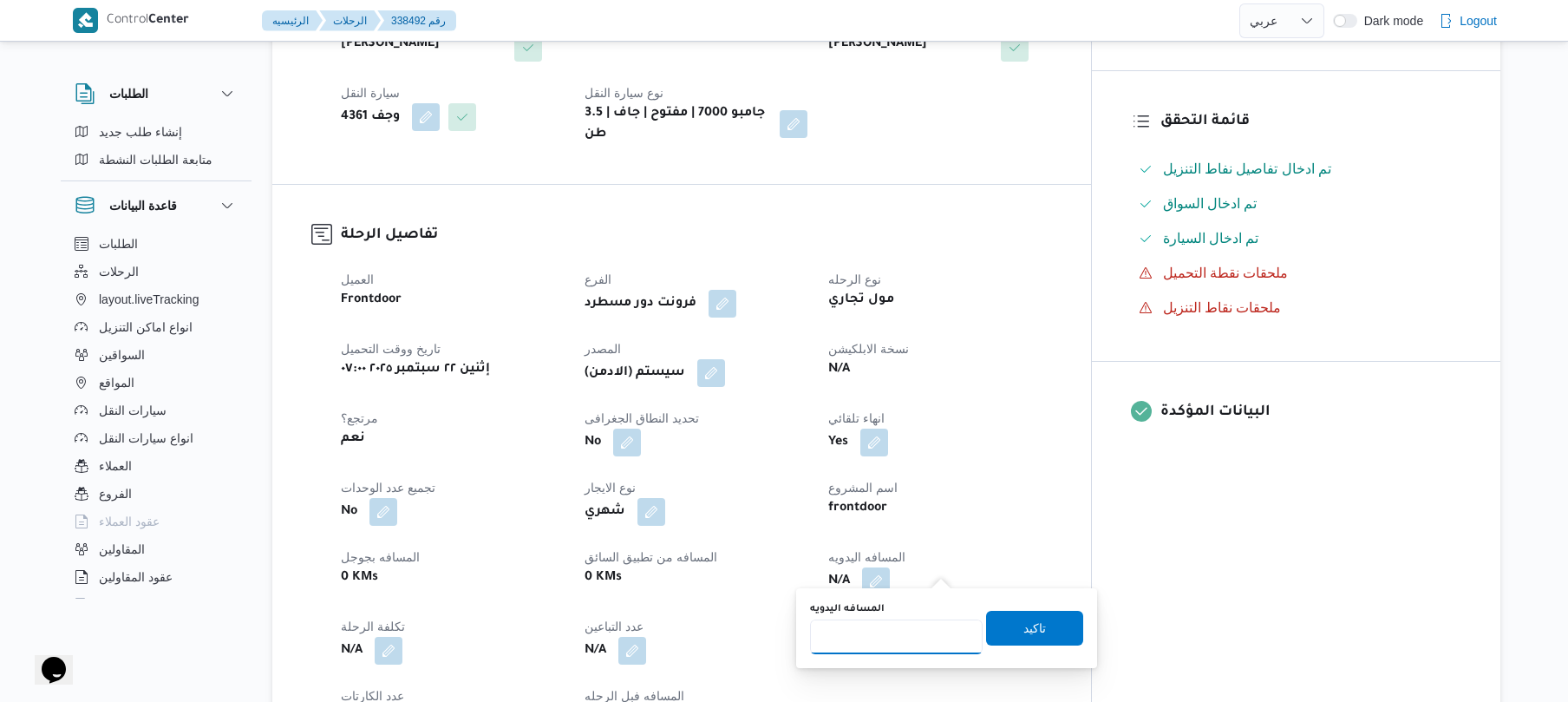
click at [899, 625] on input "المسافه اليدويه" at bounding box center [896, 637] width 173 height 35
type input "120"
click at [1046, 637] on span "تاكيد" at bounding box center [1034, 627] width 97 height 35
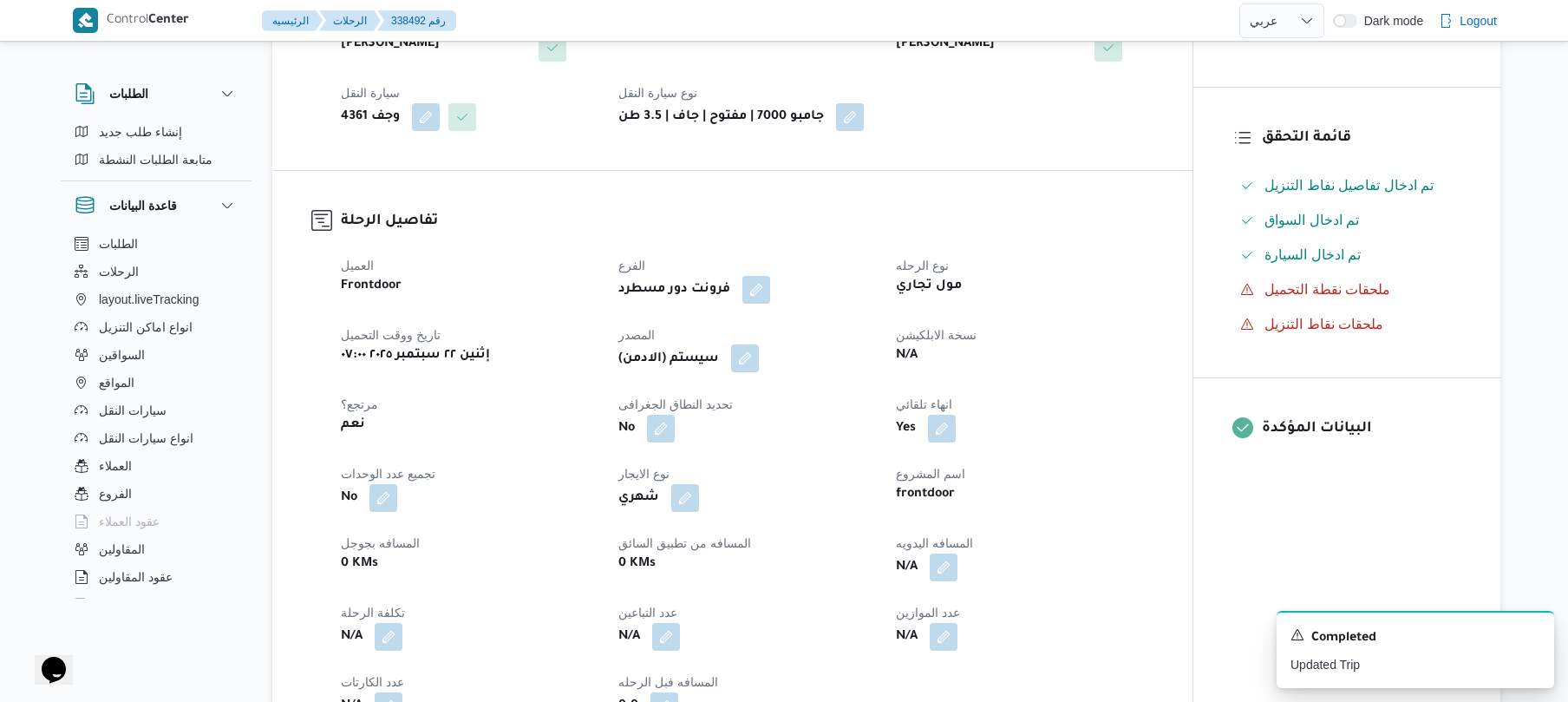
click at [746, 358] on button "button" at bounding box center [745, 358] width 27 height 27
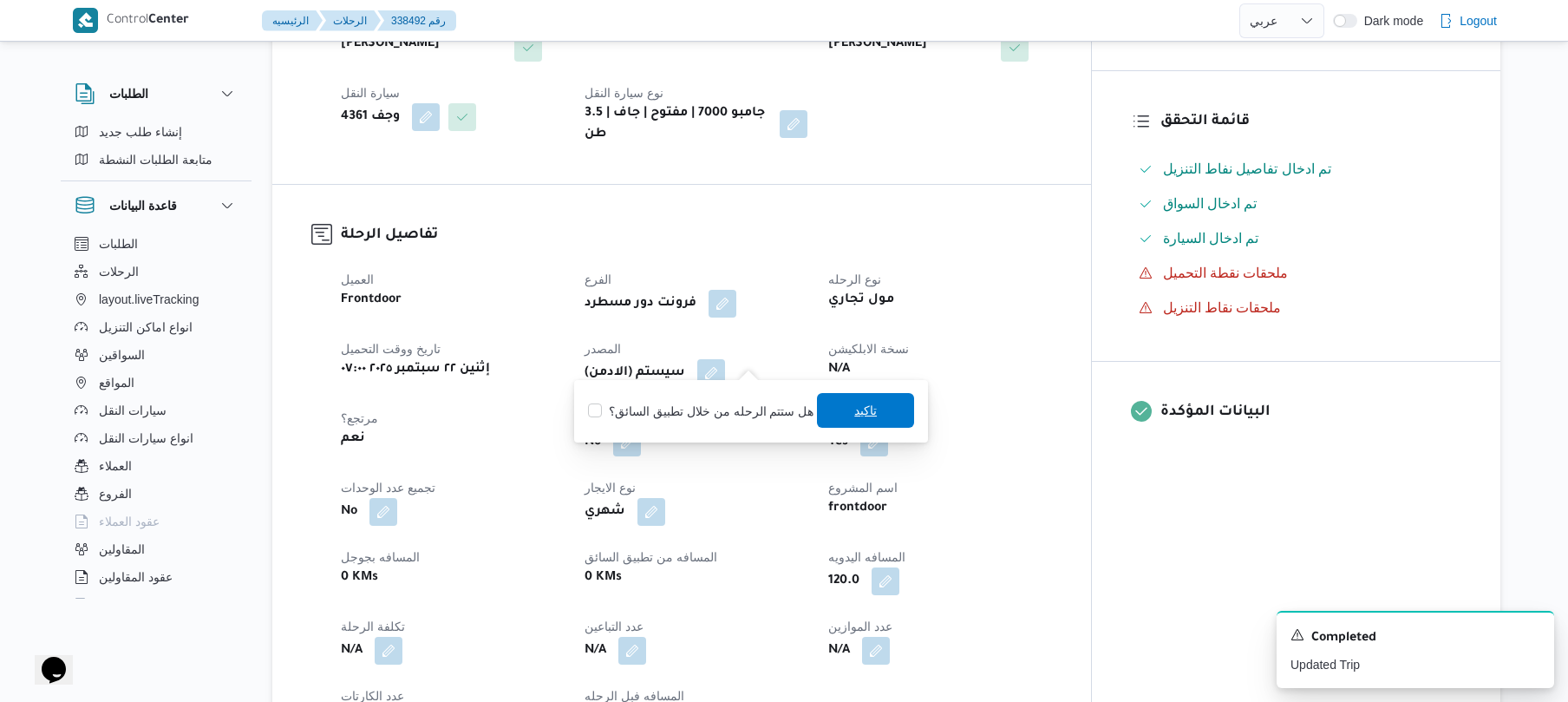
click at [861, 414] on span "تاكيد" at bounding box center [865, 410] width 22 height 21
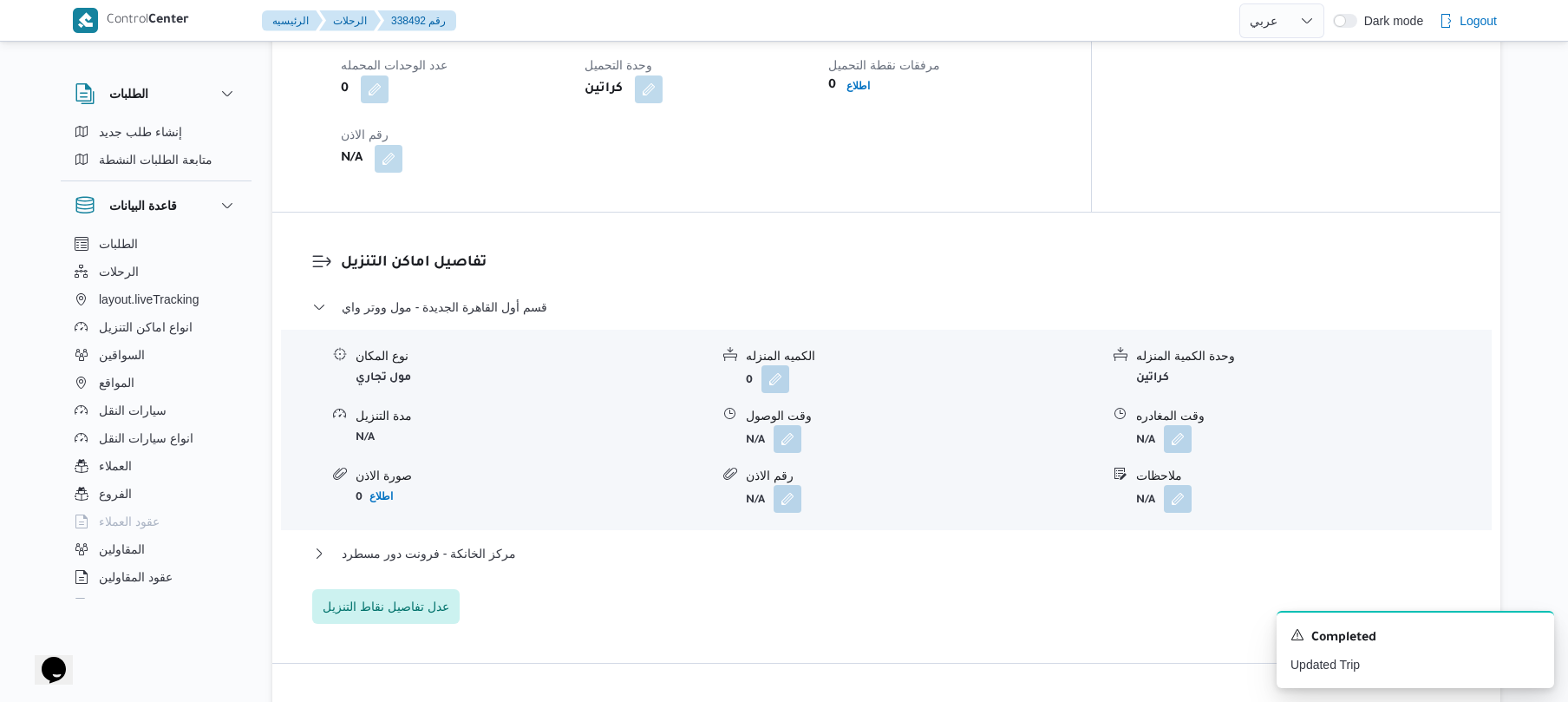
scroll to position [1295, 0]
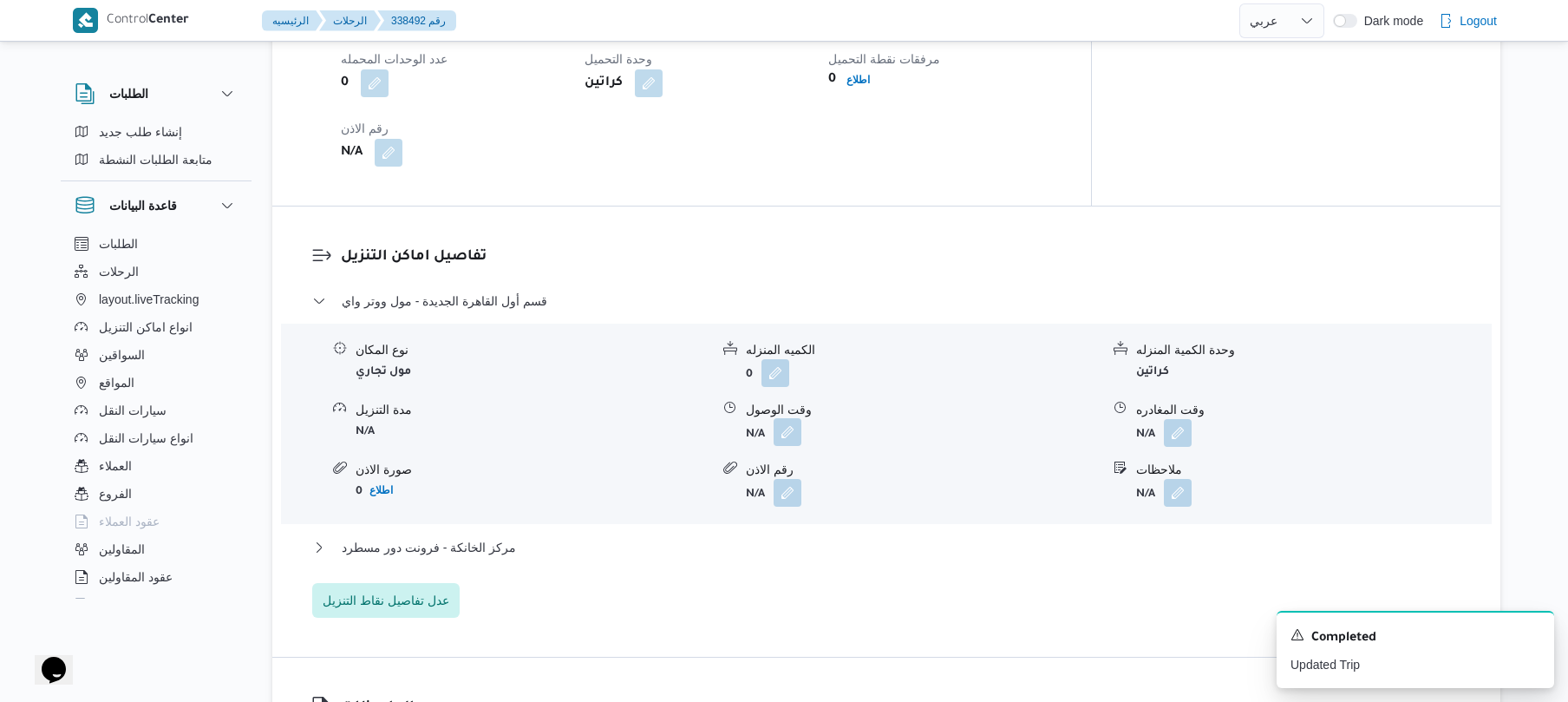
click at [788, 418] on button "button" at bounding box center [787, 432] width 27 height 27
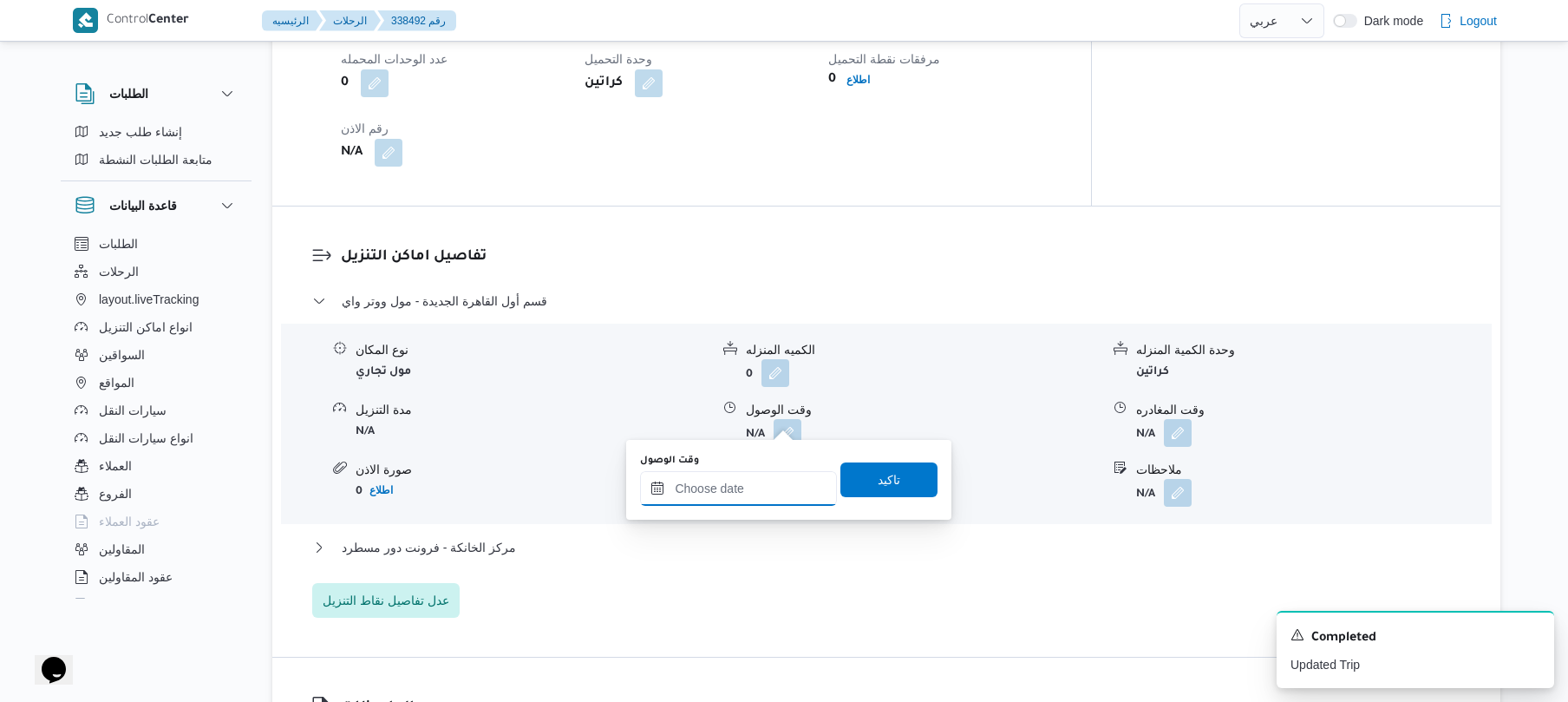
click at [736, 493] on input "وقت الوصول" at bounding box center [739, 488] width 197 height 35
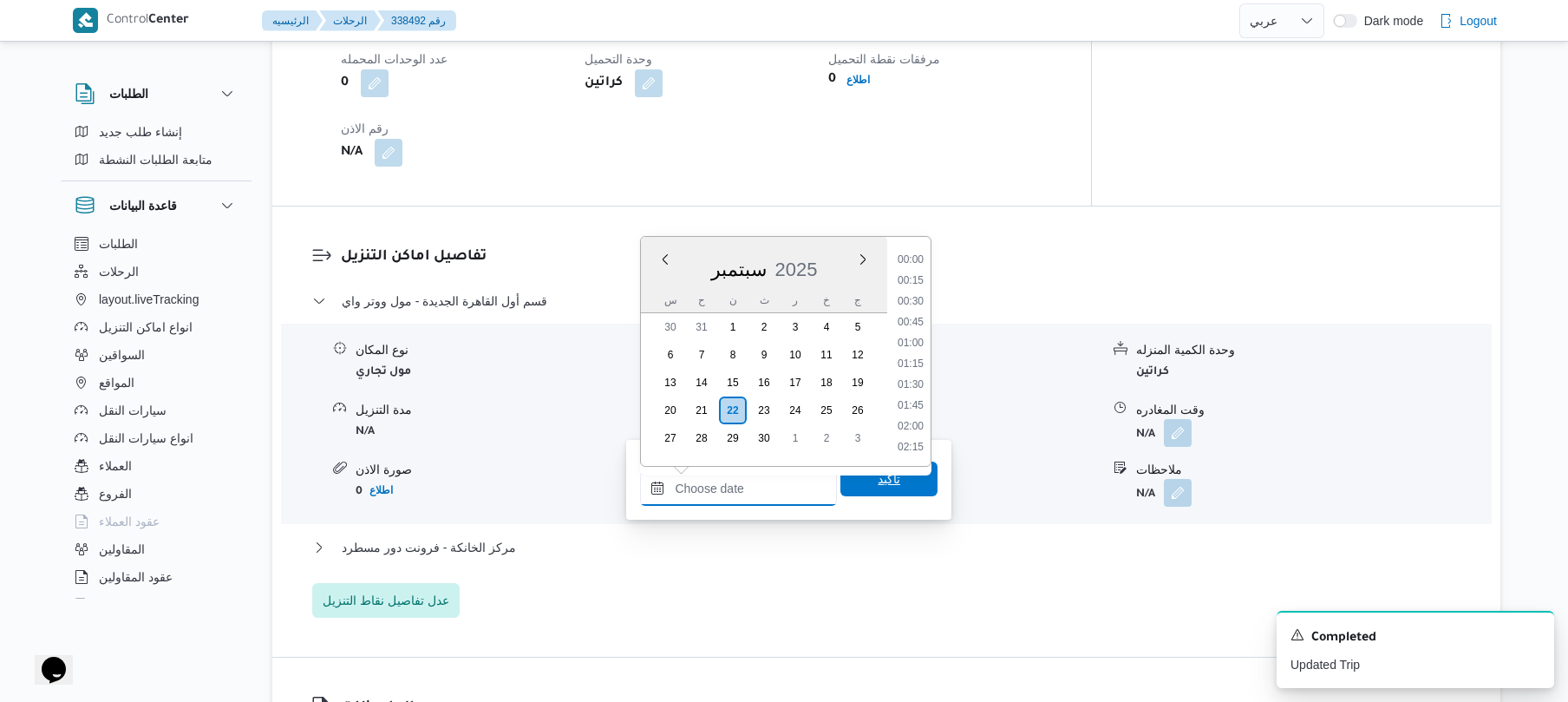
scroll to position [1542, 0]
click at [930, 282] on ul "00:00 00:15 00:30 00:45 01:00 01:15 01:30 01:45 02:00 02:15 02:30 02:45 03:00 0…" at bounding box center [910, 351] width 40 height 201
click at [917, 378] on li "08:15" at bounding box center [910, 376] width 40 height 18
type input "٢٢/٠٩/٢٠٢٥ ٠٨:١٥"
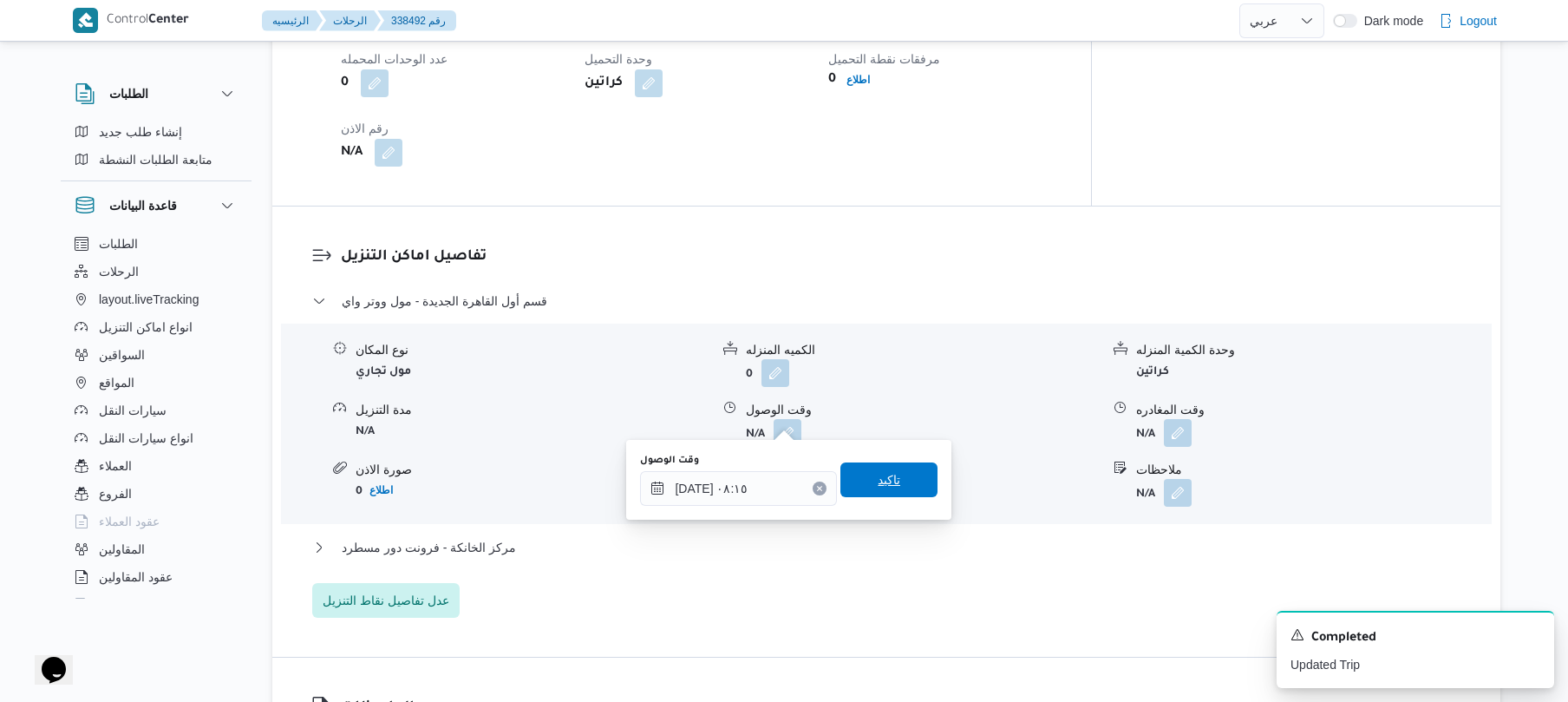
click at [882, 484] on span "تاكيد" at bounding box center [888, 479] width 22 height 21
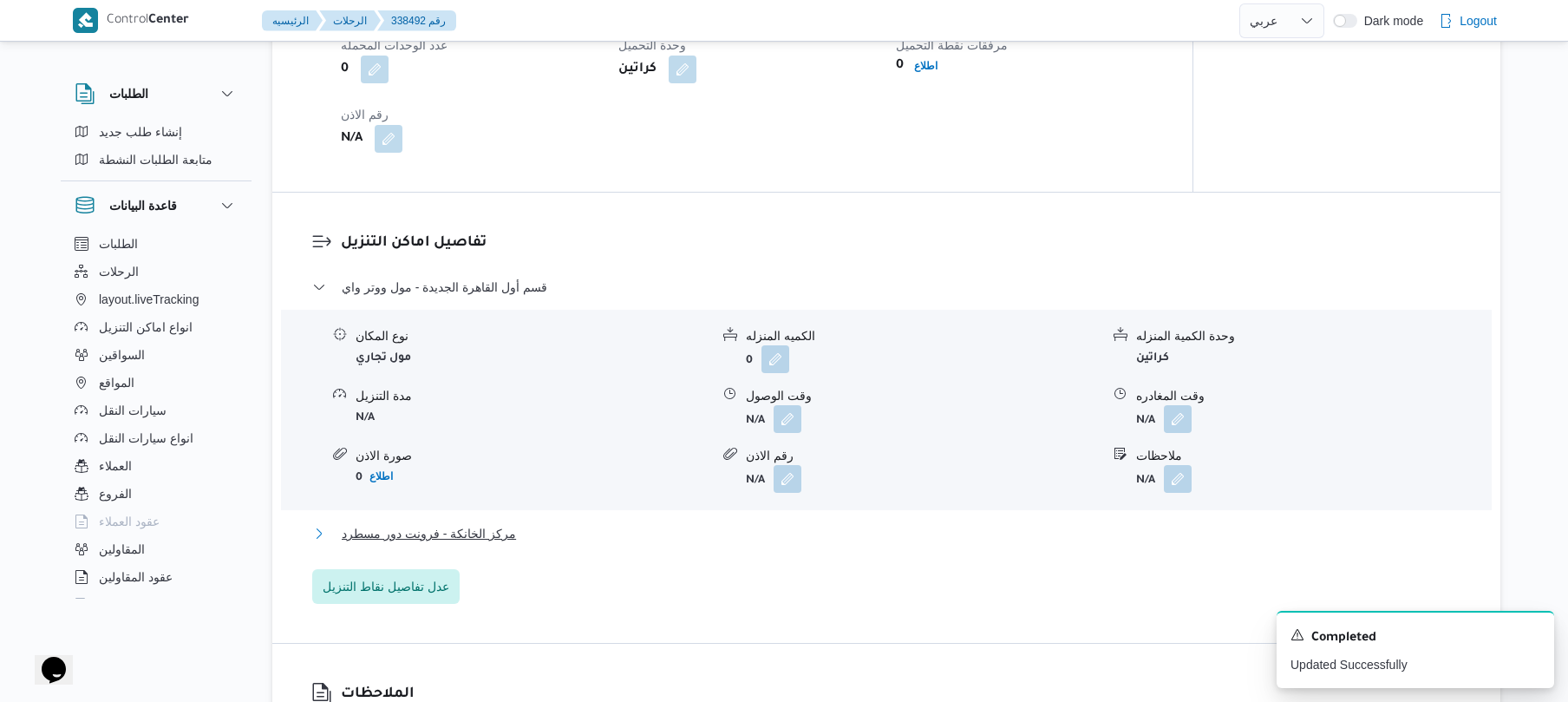
click at [802, 535] on button "مركز الخانكة - فرونت دور مسطرد" at bounding box center [887, 533] width 1149 height 21
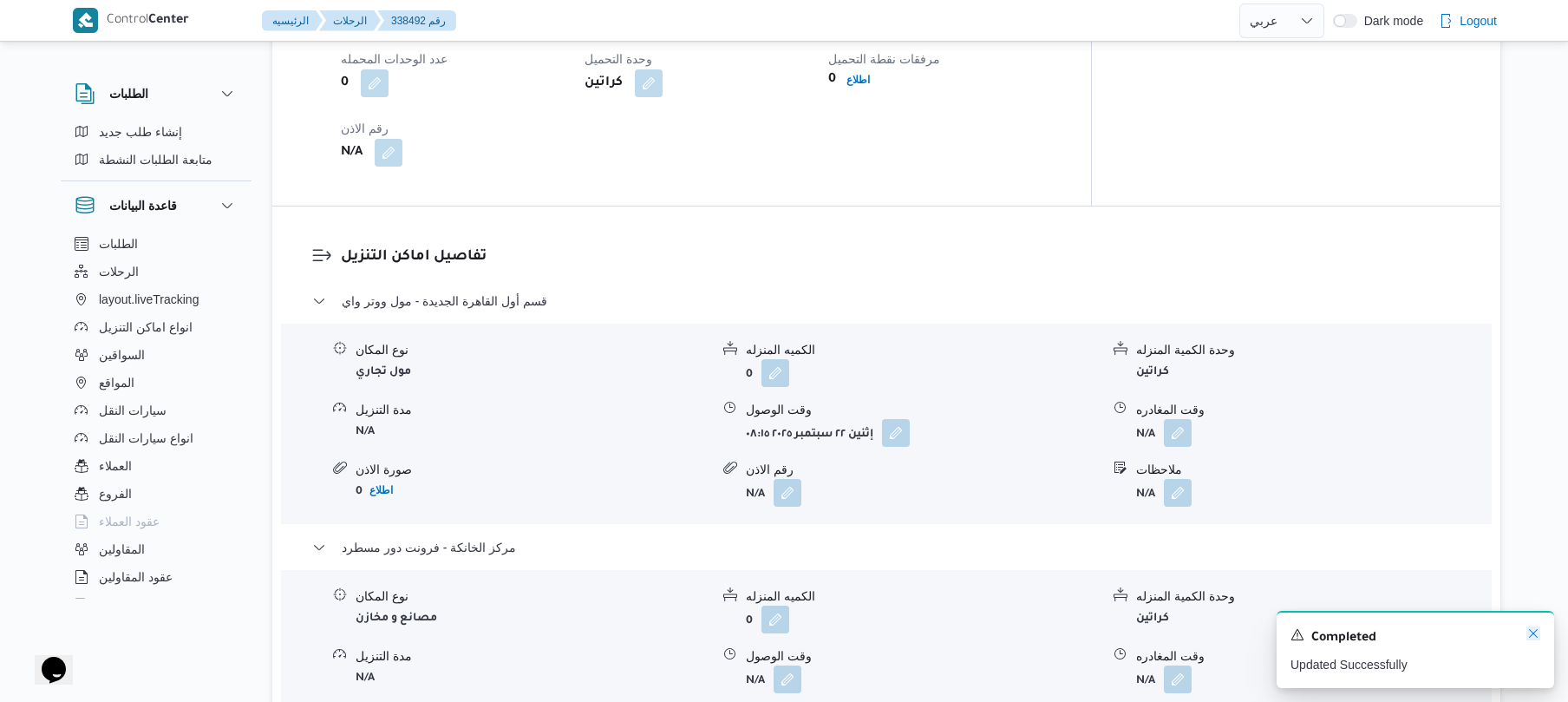
click at [1530, 633] on icon "Dismiss toast" at bounding box center [1533, 633] width 14 height 14
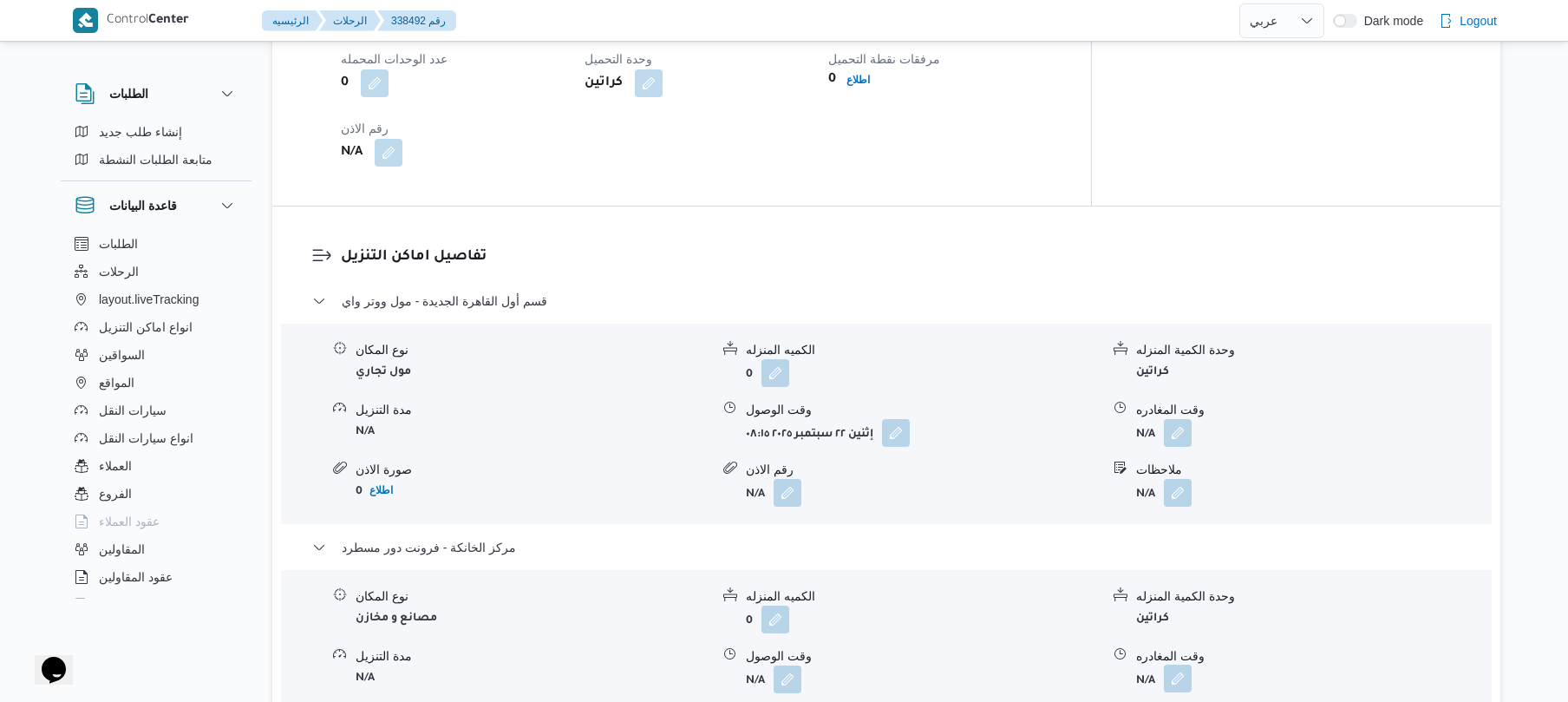
click at [1177, 664] on button "button" at bounding box center [1177, 678] width 27 height 27
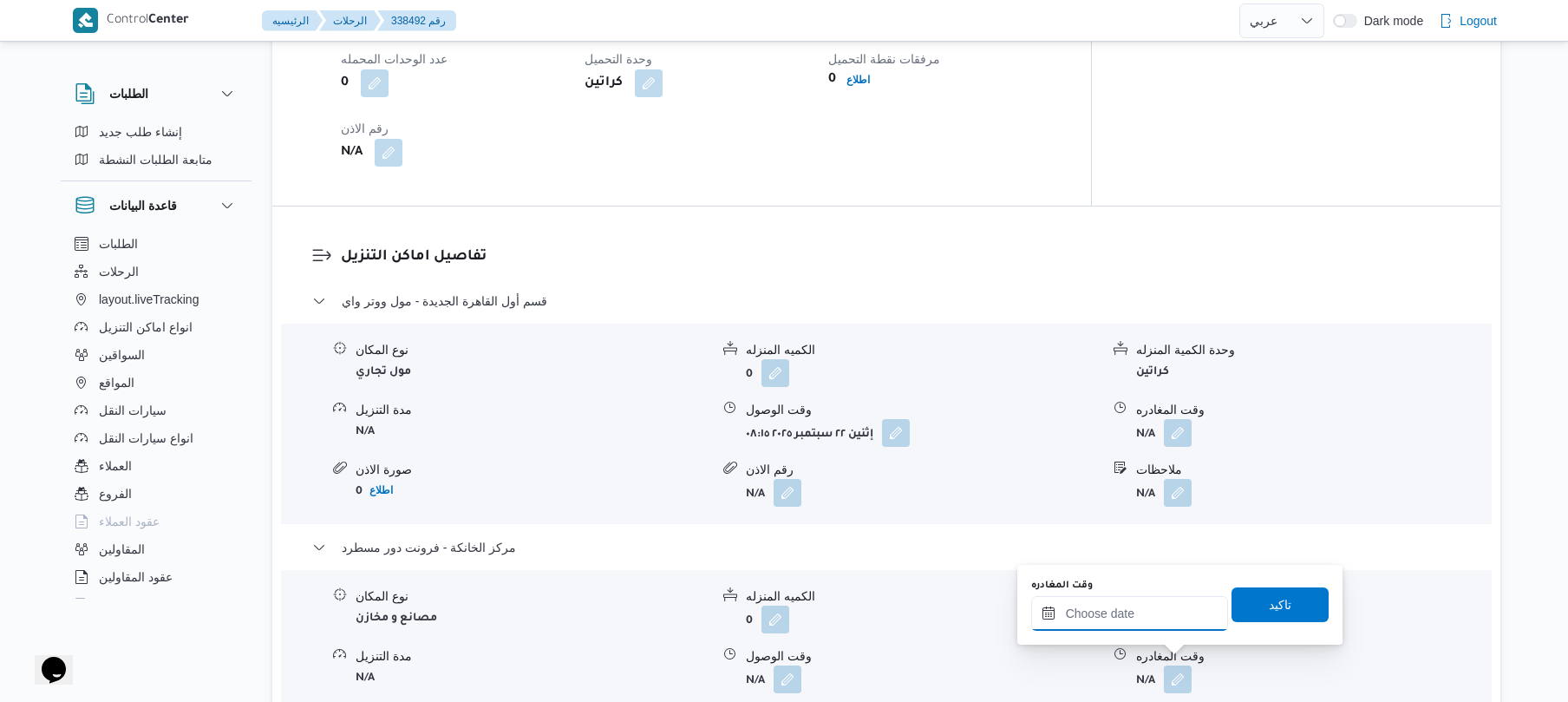
click at [1162, 614] on input "وقت المغادره" at bounding box center [1130, 613] width 197 height 35
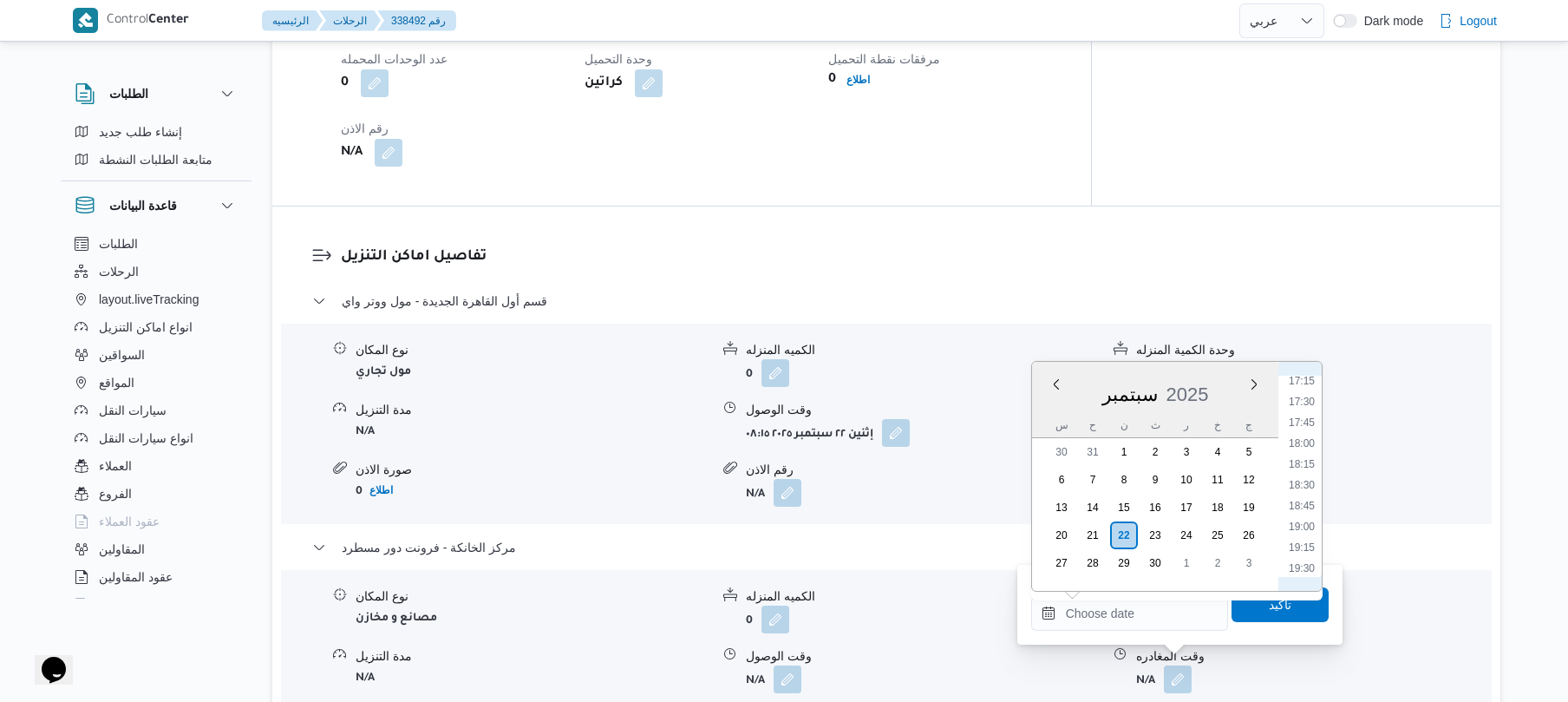
scroll to position [1371, 0]
click at [1304, 393] on li "16:30" at bounding box center [1301, 388] width 40 height 18
type input "٢٢/٠٩/٢٠٢٥ ١٦:٣٠"
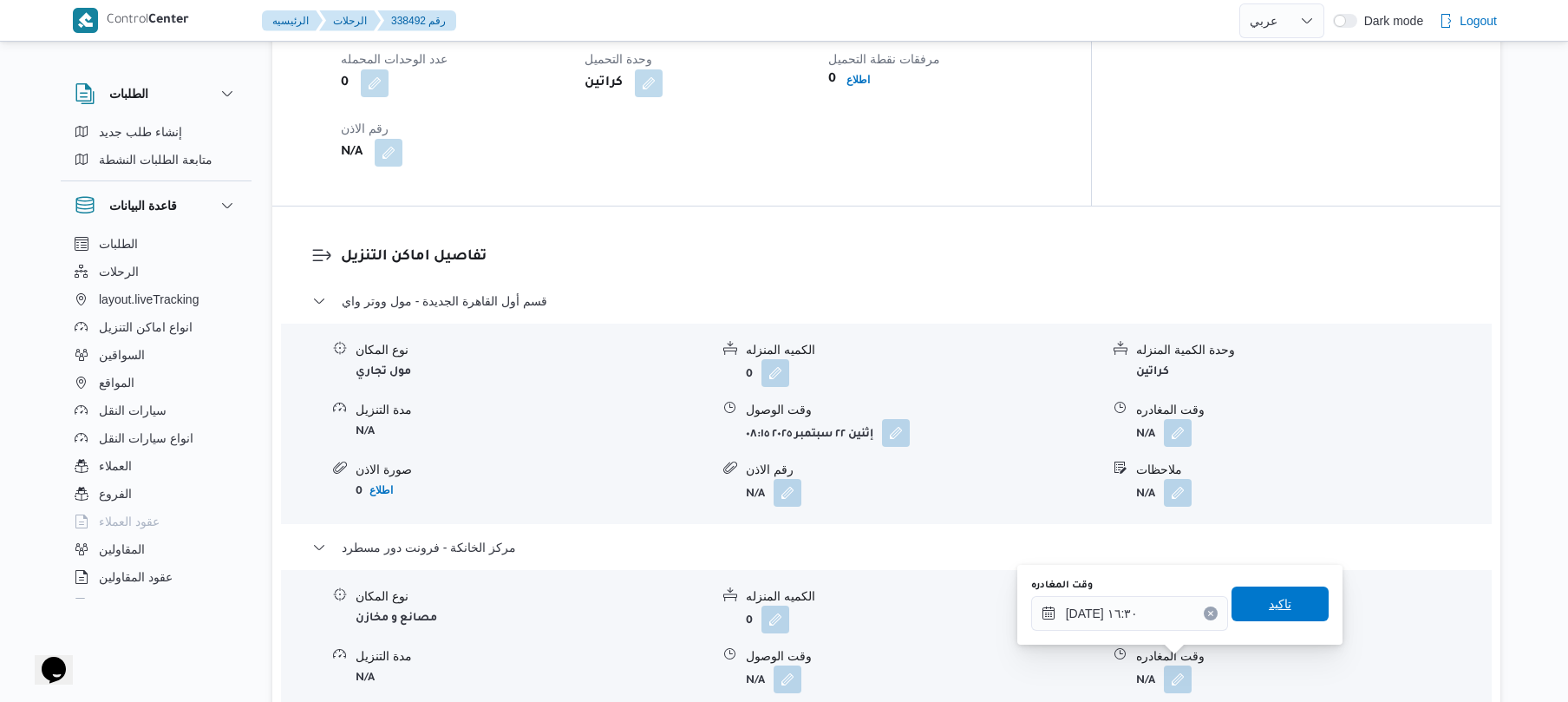
click at [1273, 601] on span "تاكيد" at bounding box center [1280, 603] width 22 height 21
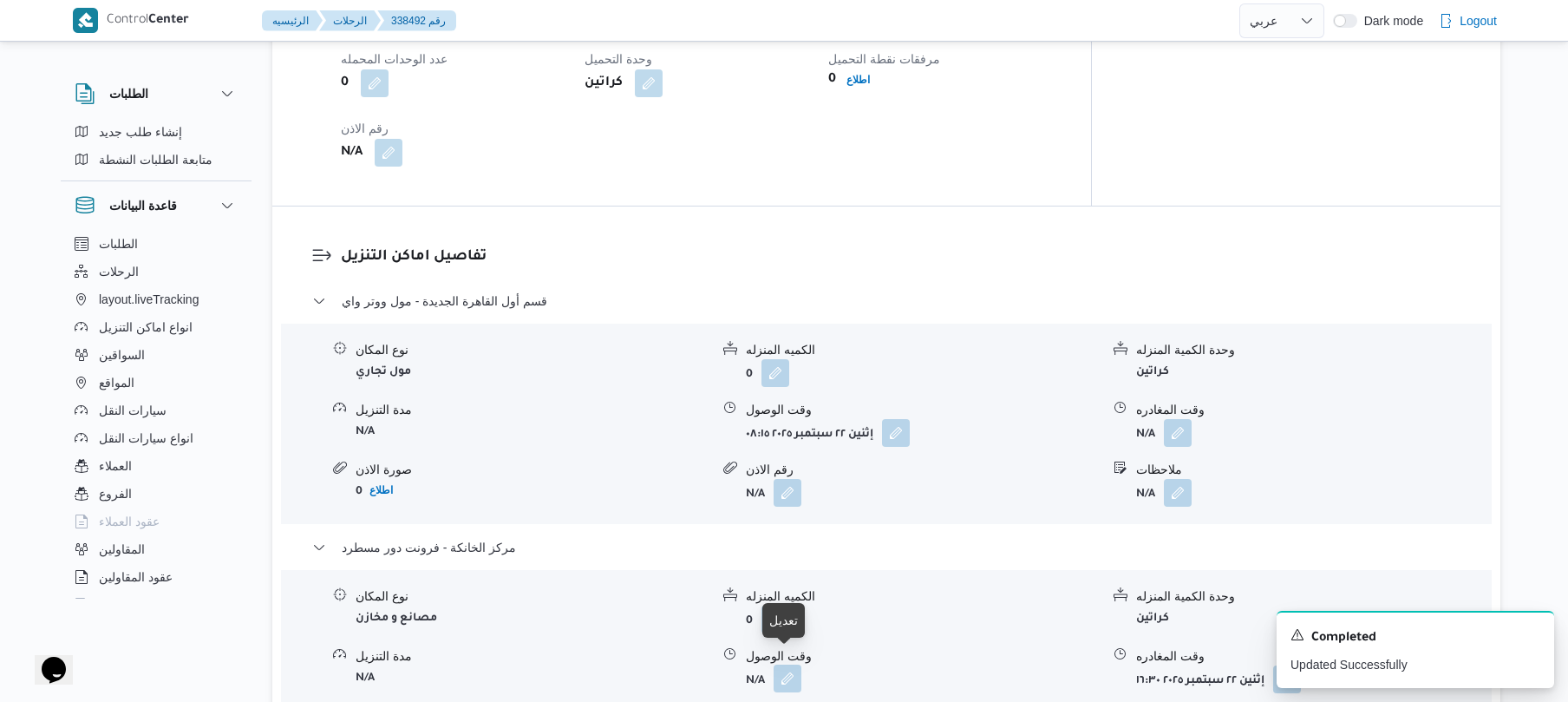
click at [786, 667] on button "button" at bounding box center [787, 678] width 27 height 27
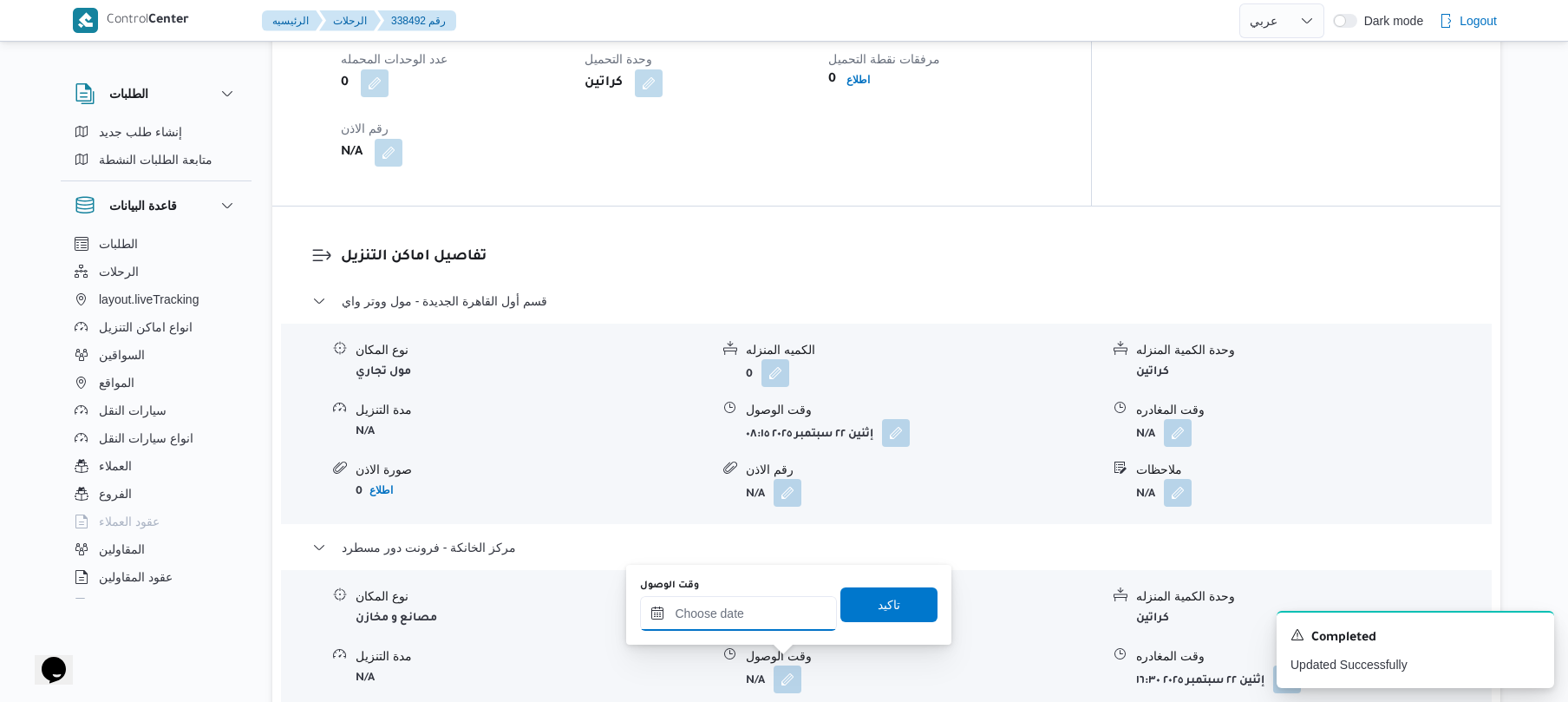
click at [772, 614] on input "وقت الوصول" at bounding box center [739, 613] width 197 height 35
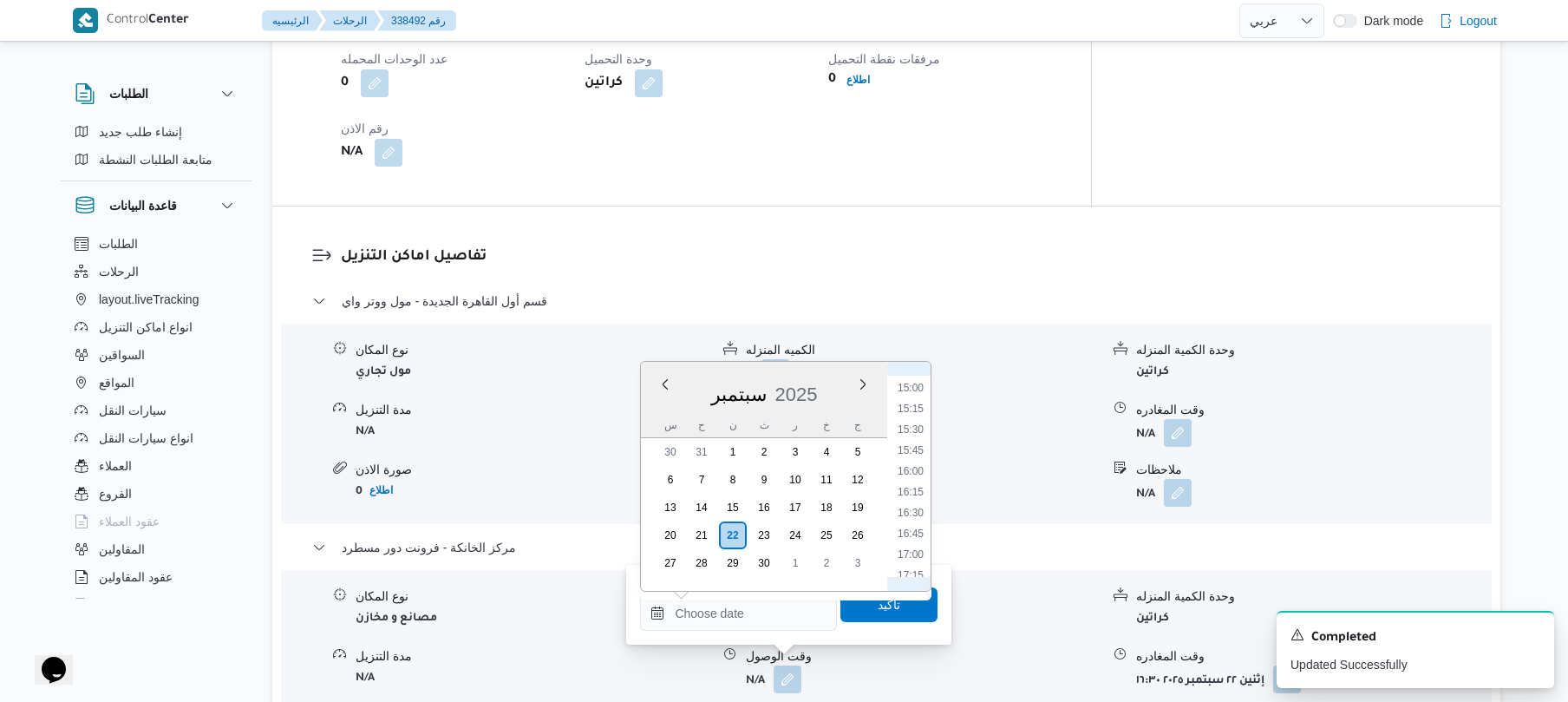
scroll to position [1199, 0]
click at [916, 539] on li "16:15" at bounding box center [910, 539] width 40 height 18
type input "[DATE] ١٦:١٥"
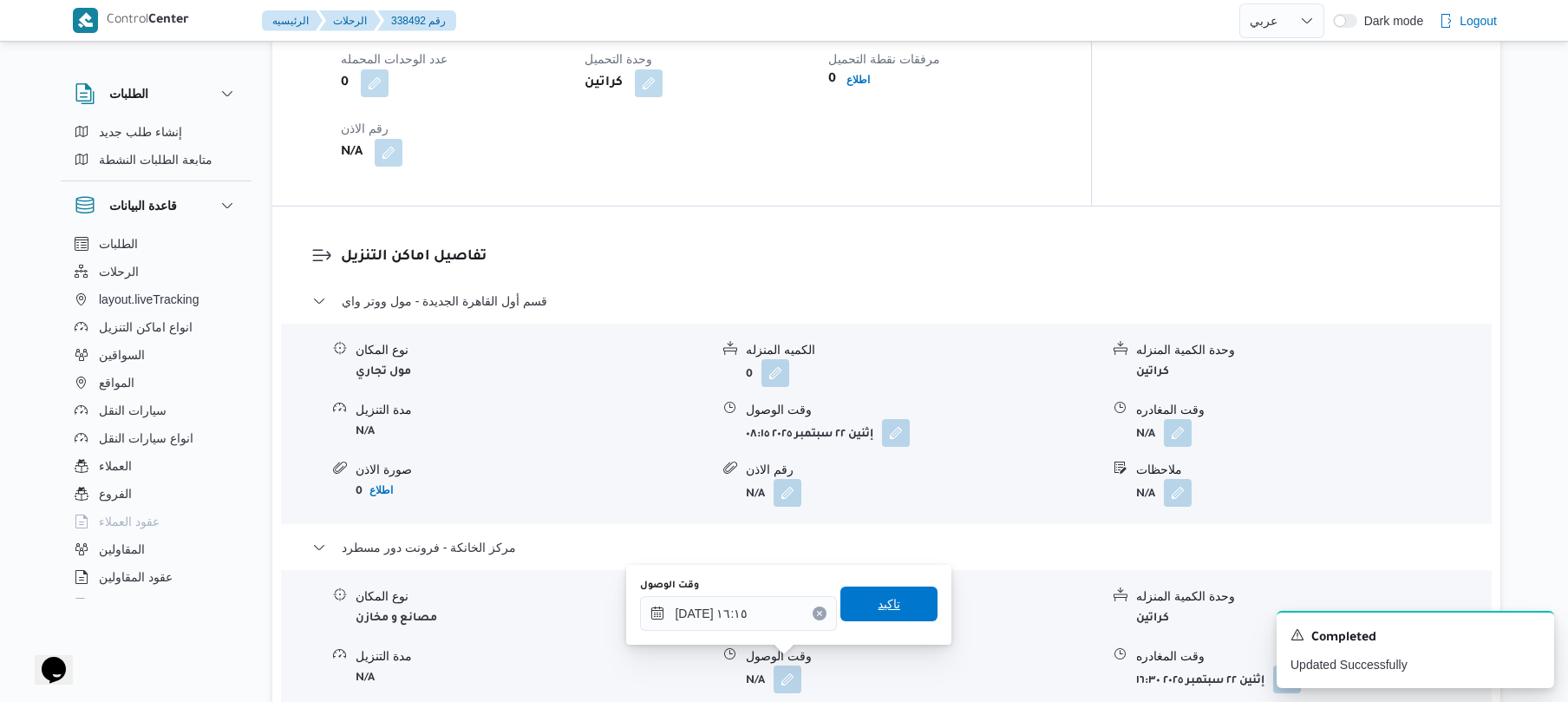
click at [878, 607] on span "تاكيد" at bounding box center [888, 603] width 22 height 21
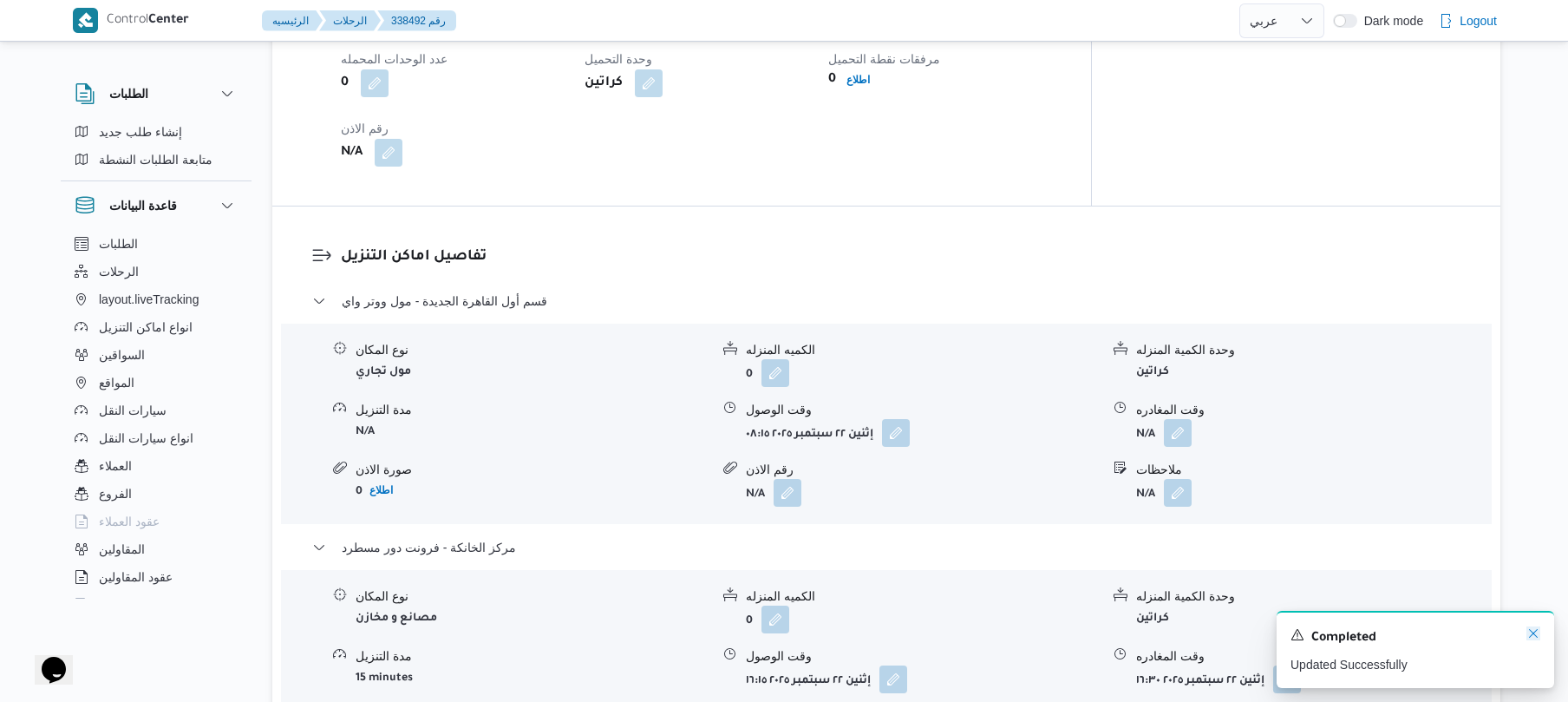
click at [1532, 636] on icon "Dismiss toast" at bounding box center [1533, 633] width 9 height 9
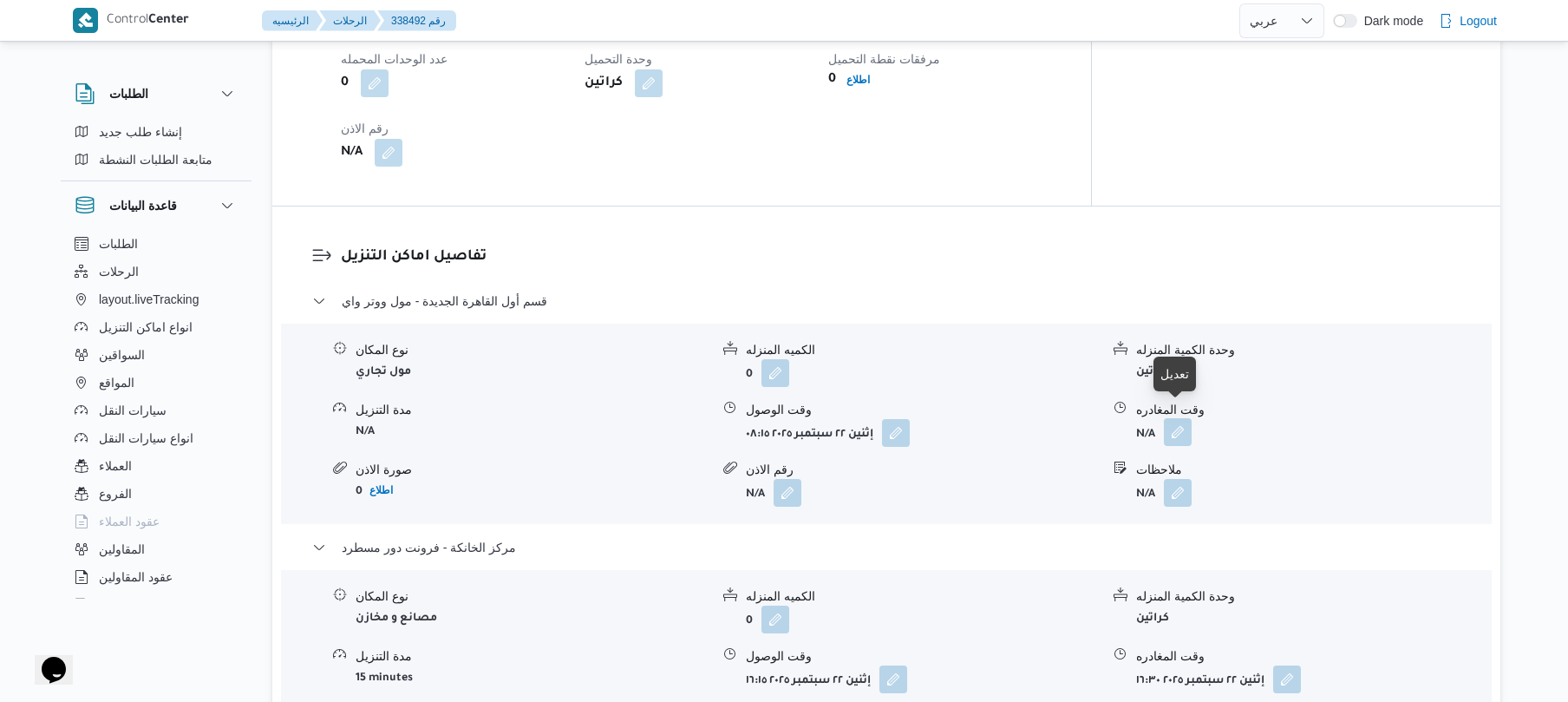
click at [1180, 418] on button "button" at bounding box center [1177, 432] width 27 height 27
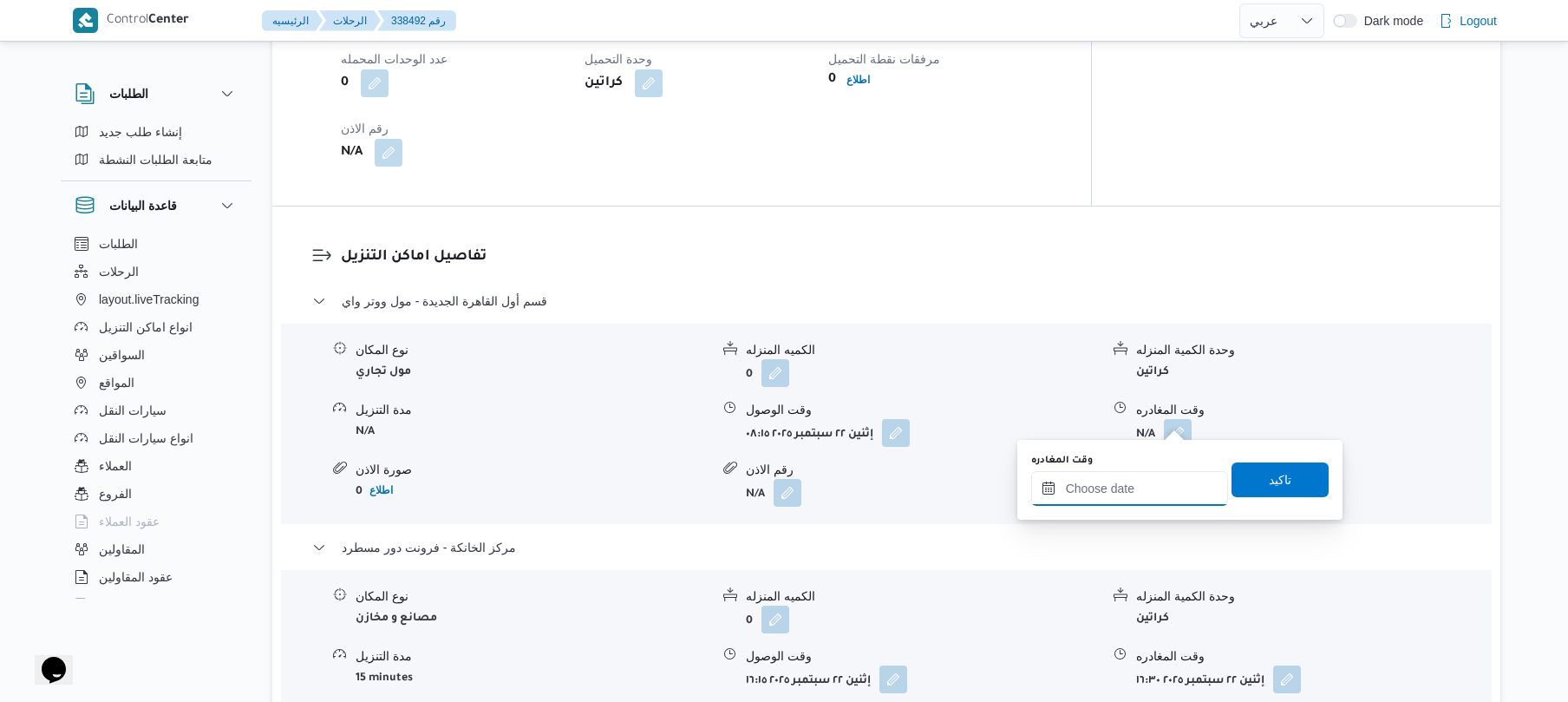
click at [1131, 476] on input "وقت المغادره" at bounding box center [1130, 488] width 197 height 35
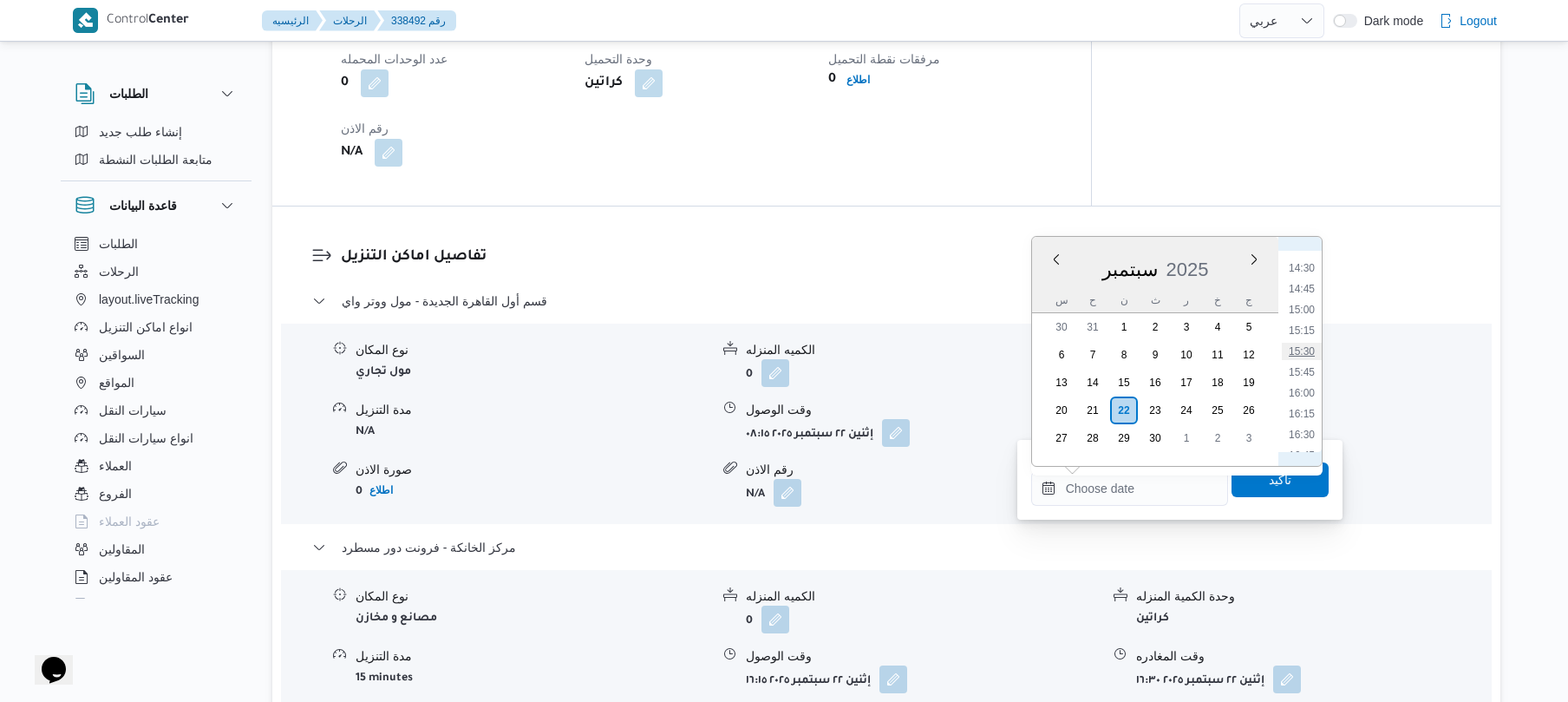
click at [1305, 353] on li "15:30" at bounding box center [1301, 351] width 40 height 18
type input "٢٢/٠٩/٢٠٢٥ ١٥:٣٠"
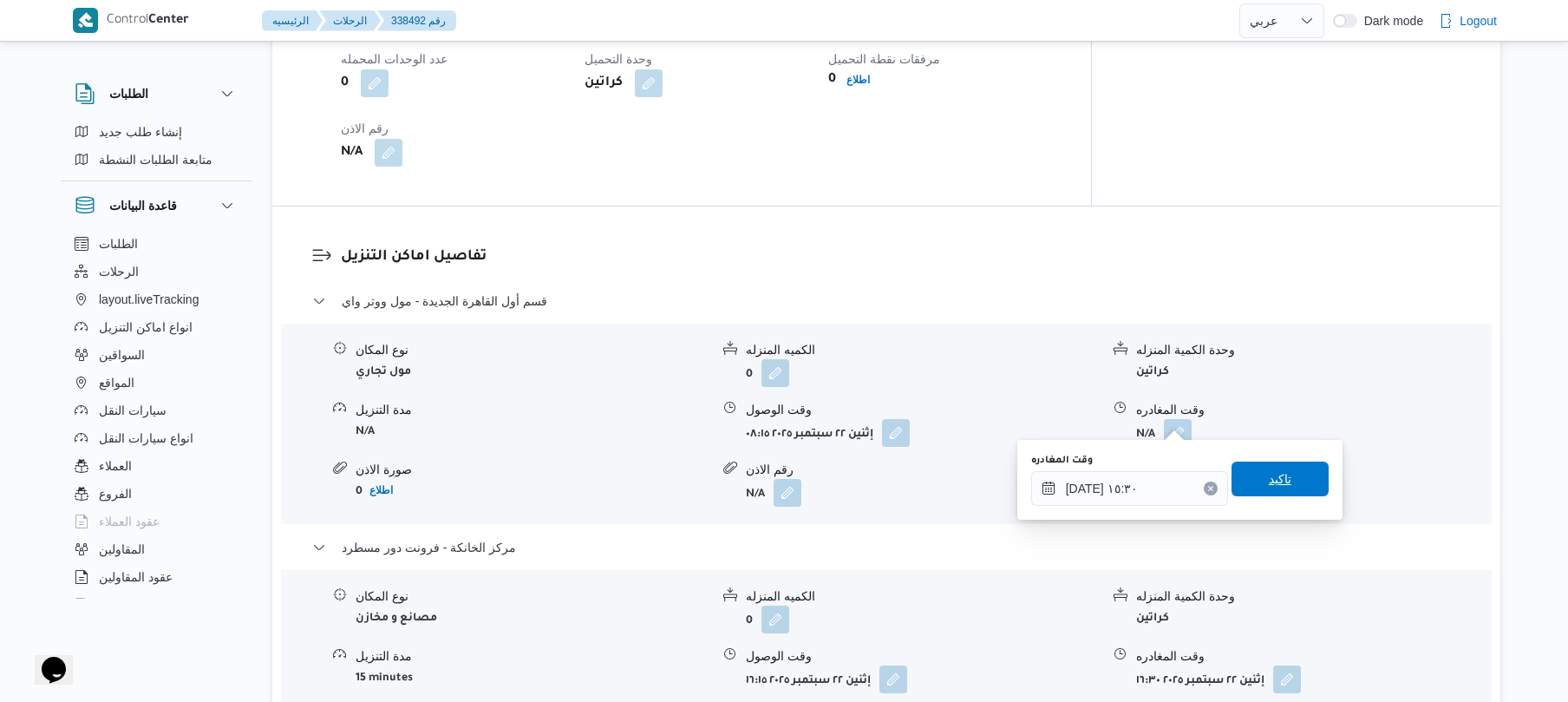
click at [1269, 480] on span "تاكيد" at bounding box center [1280, 478] width 22 height 21
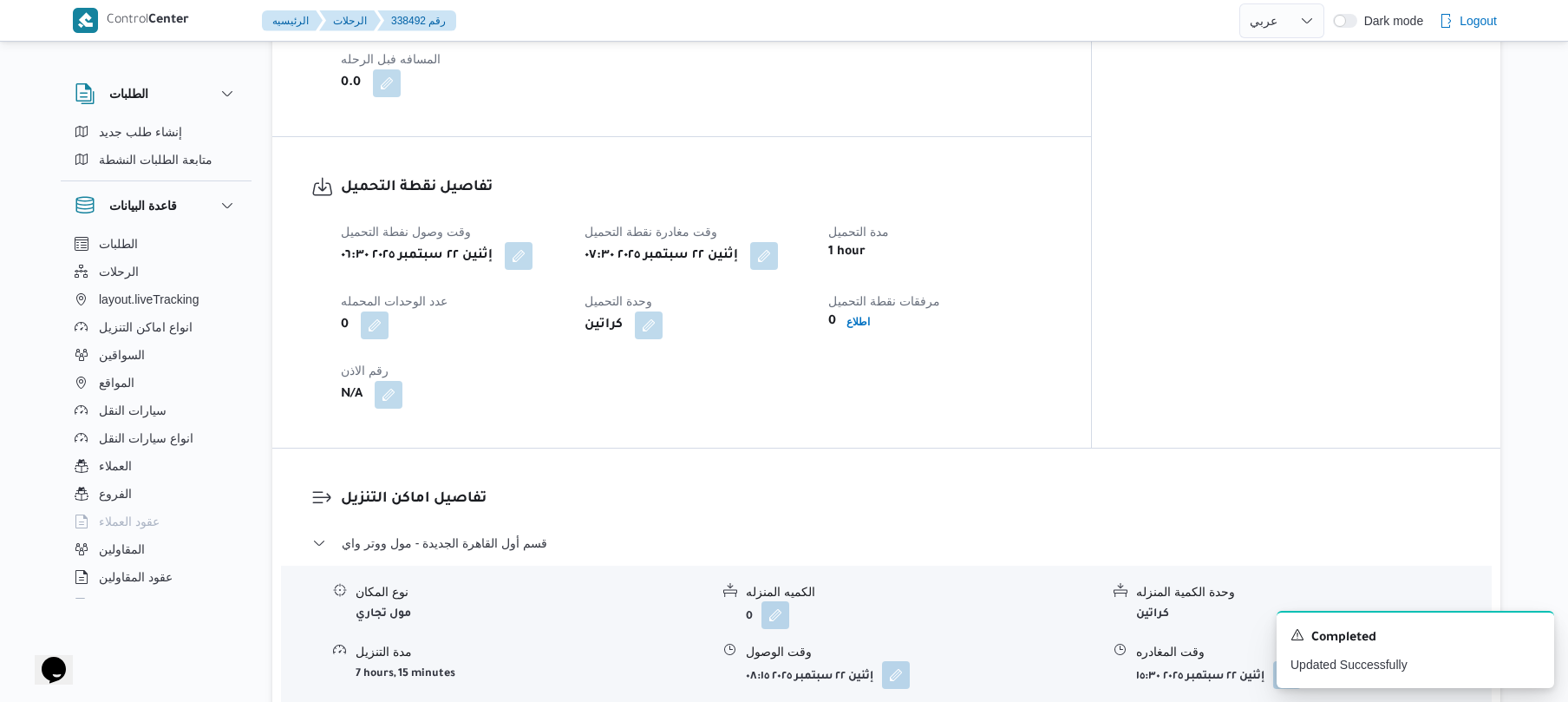
scroll to position [0, 0]
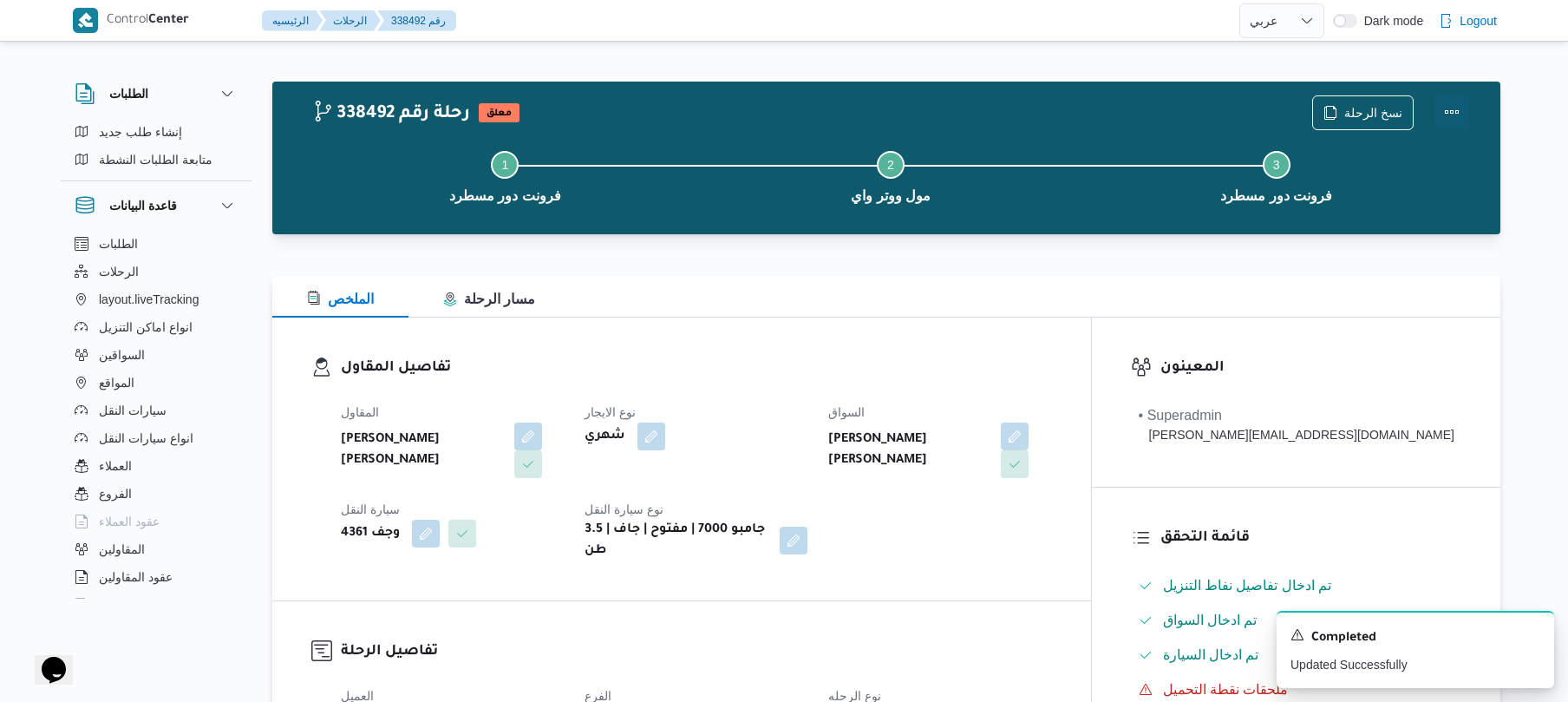
click at [1447, 112] on button "Actions" at bounding box center [1452, 112] width 35 height 35
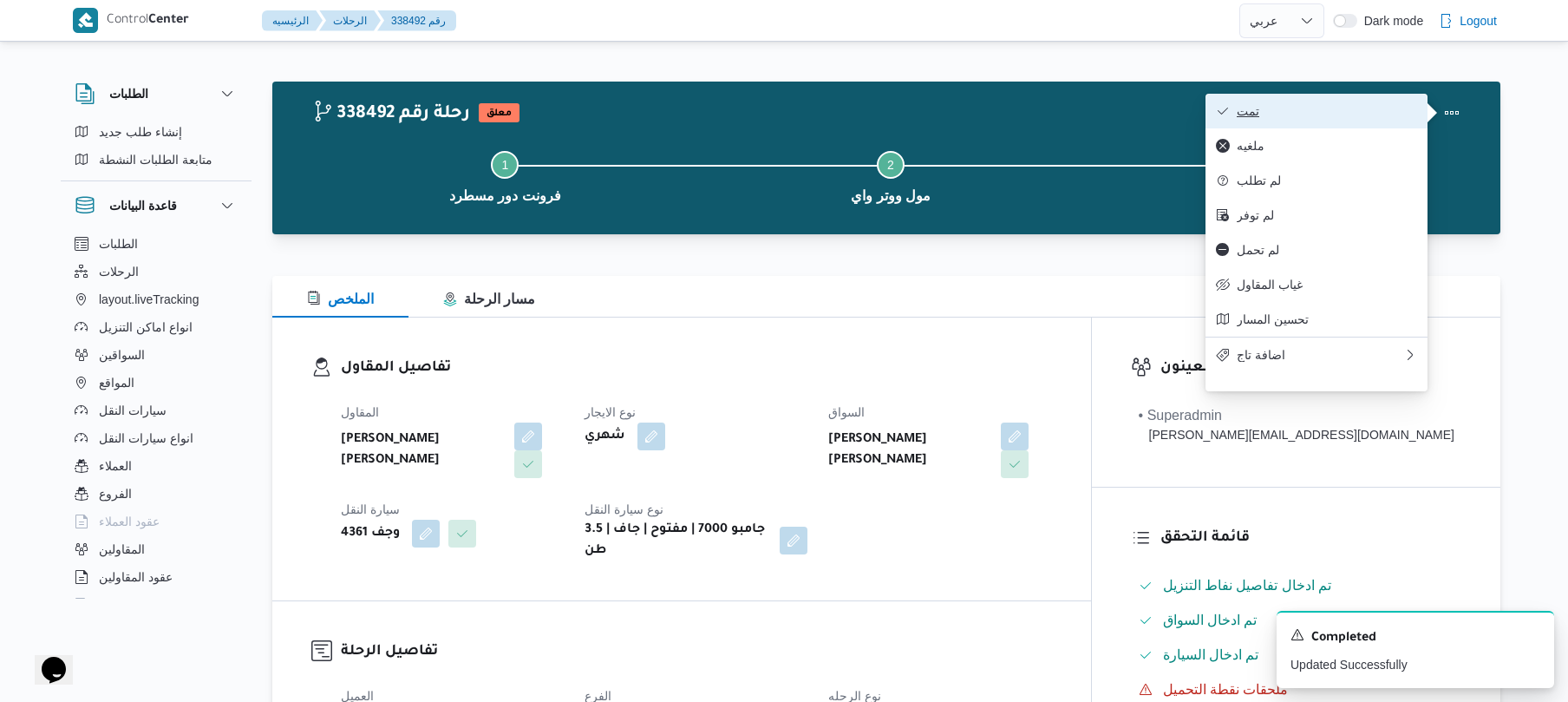
click at [1343, 104] on span "تمت" at bounding box center [1327, 111] width 181 height 14
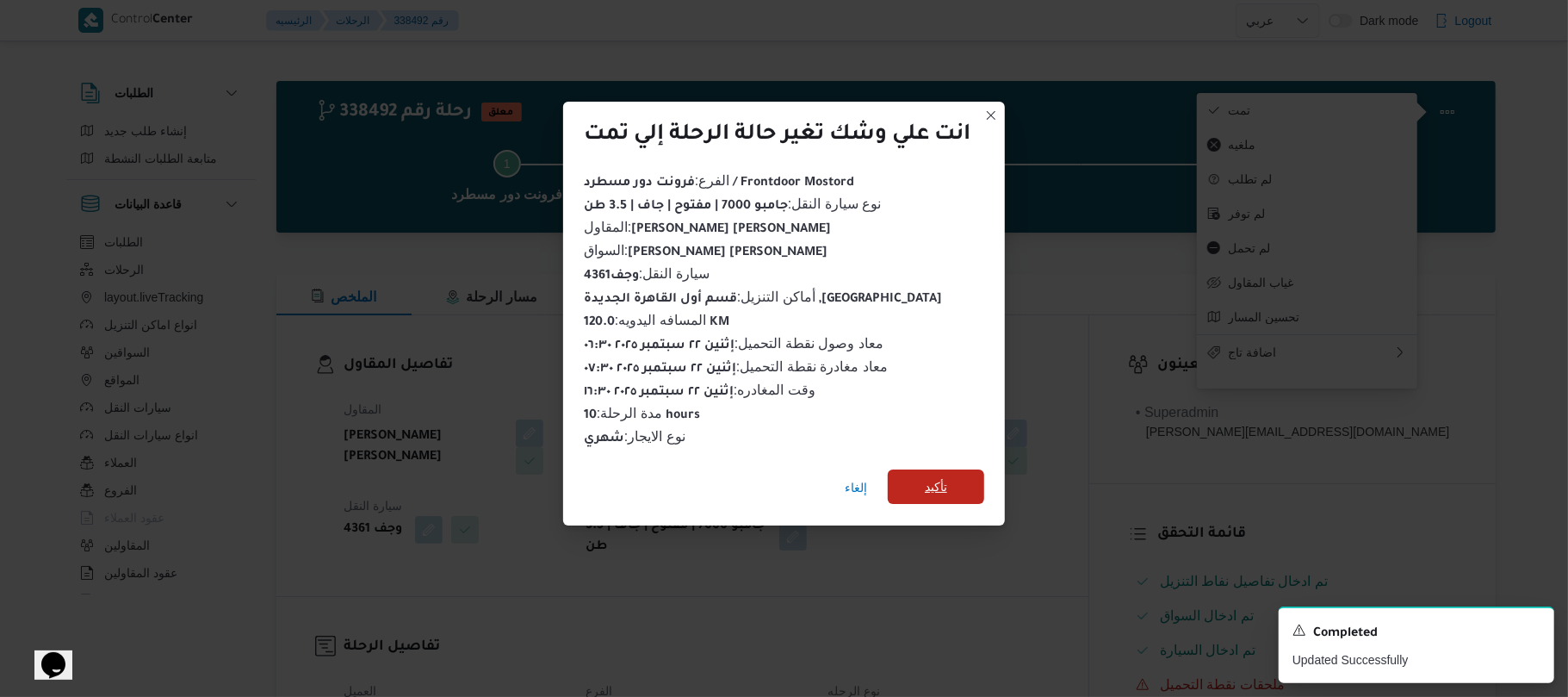
click at [969, 469] on span "تأكيد" at bounding box center [935, 487] width 96 height 35
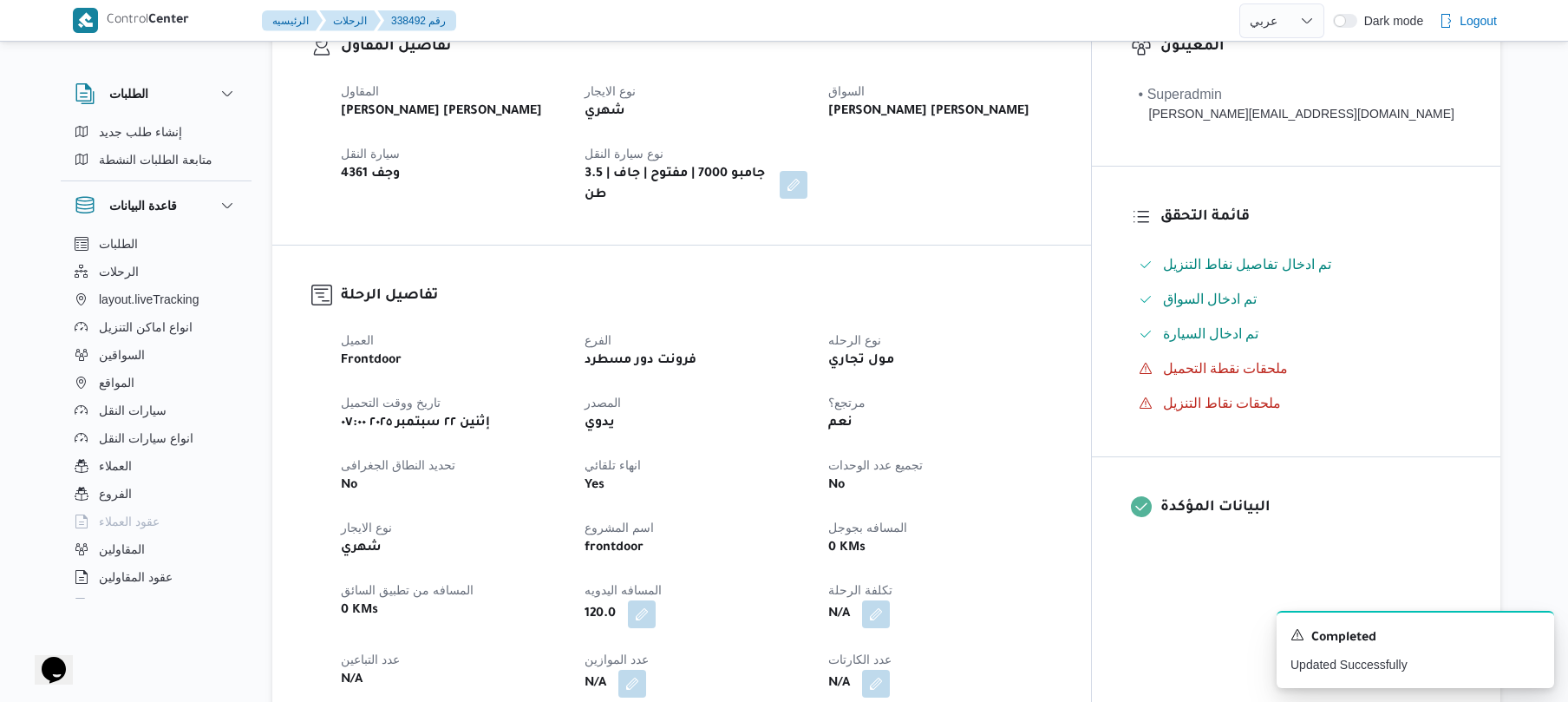
scroll to position [462, 0]
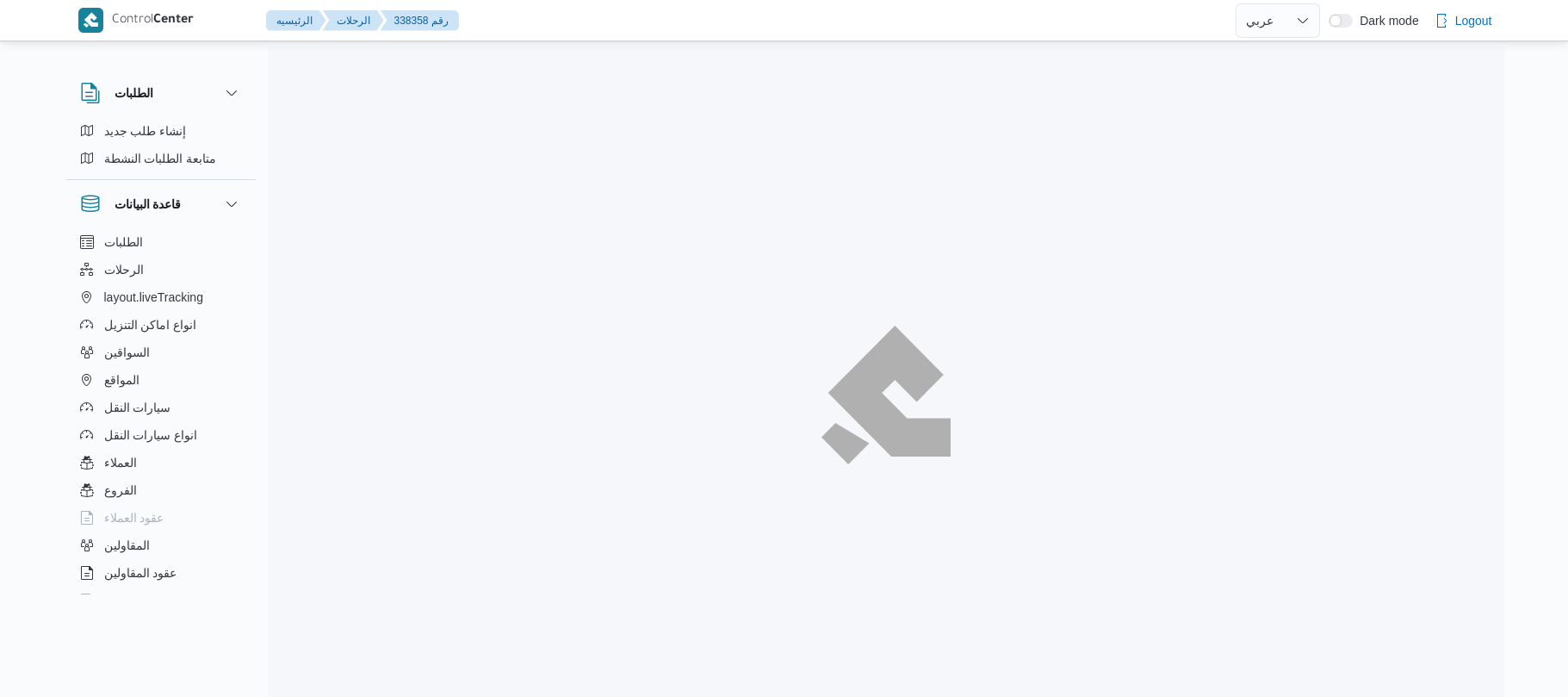
select select "ar"
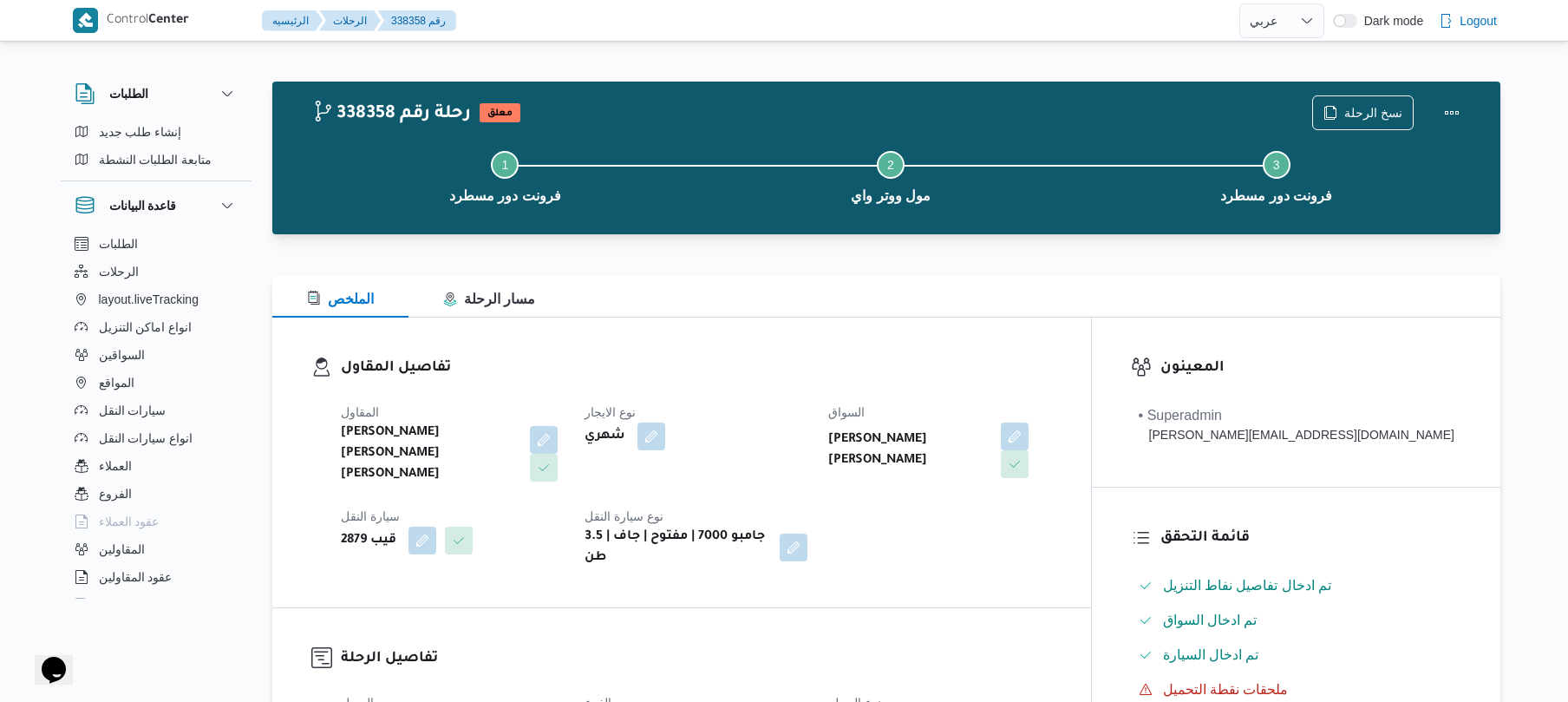
click at [861, 229] on div "Step 1 is incomplete 1 فرونت دور مسطرد Step 2 is incomplete 2 مول ووتر واي Step…" at bounding box center [890, 176] width 1177 height 111
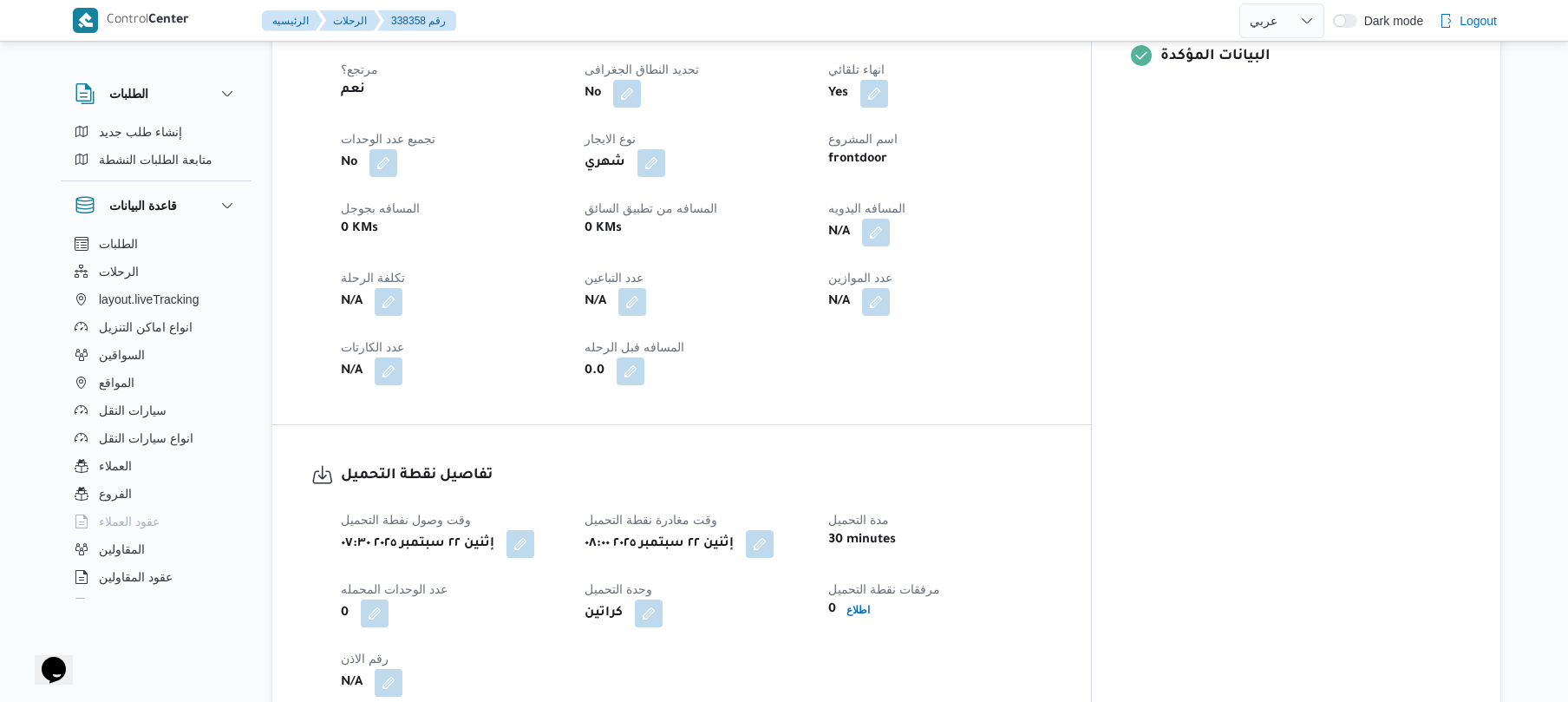
scroll to position [786, 0]
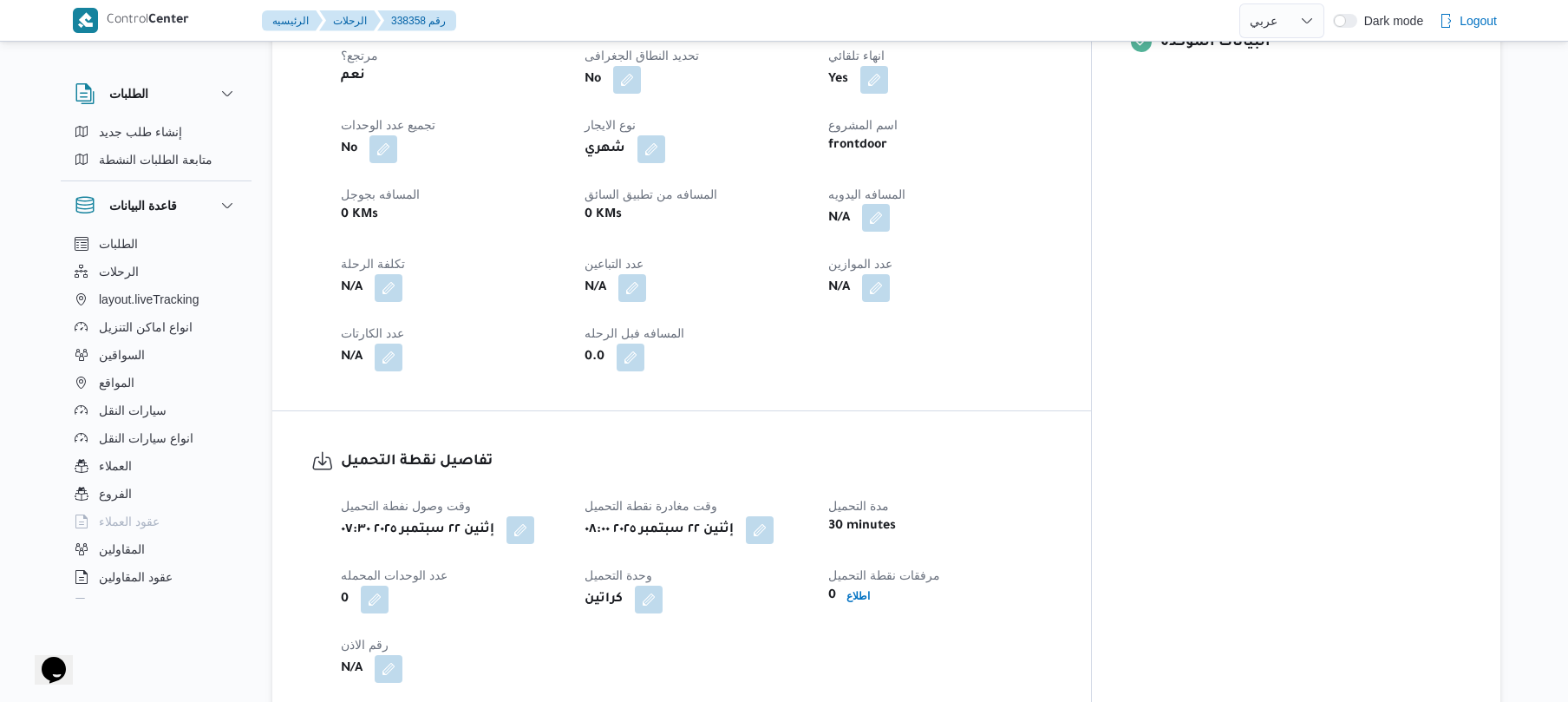
click at [889, 204] on button "button" at bounding box center [876, 218] width 27 height 27
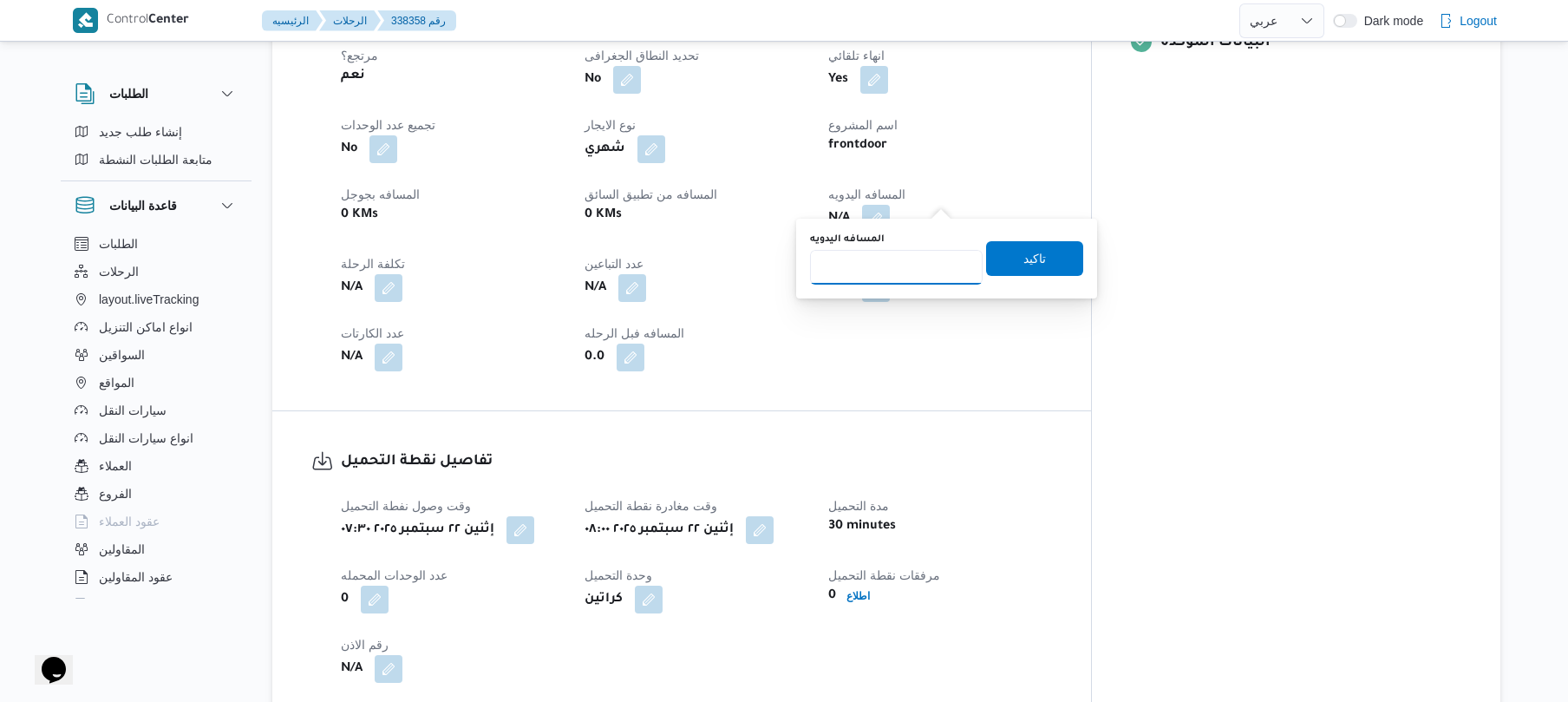
click at [880, 274] on input "المسافه اليدويه" at bounding box center [896, 268] width 173 height 35
type input "120"
click at [1024, 259] on span "تاكيد" at bounding box center [1034, 257] width 22 height 21
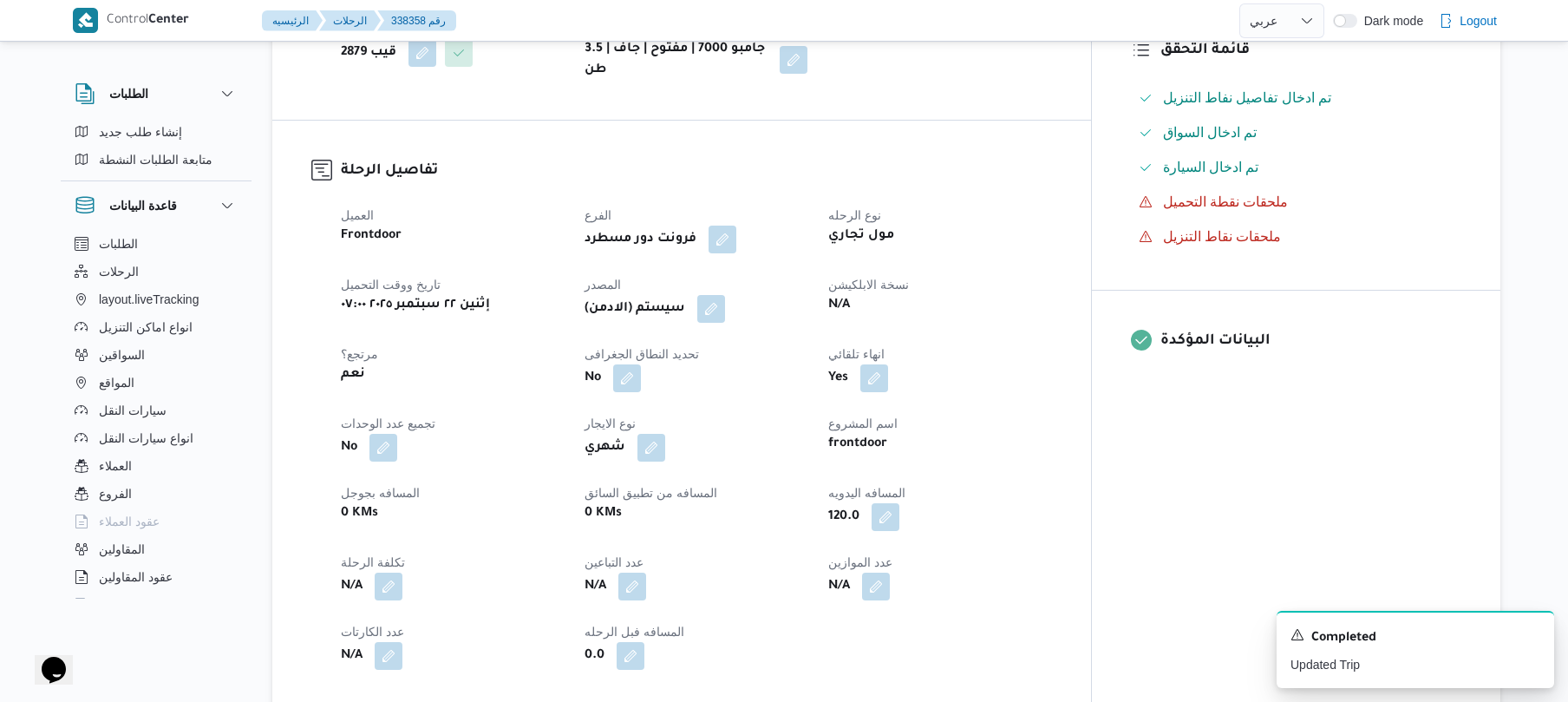
scroll to position [416, 0]
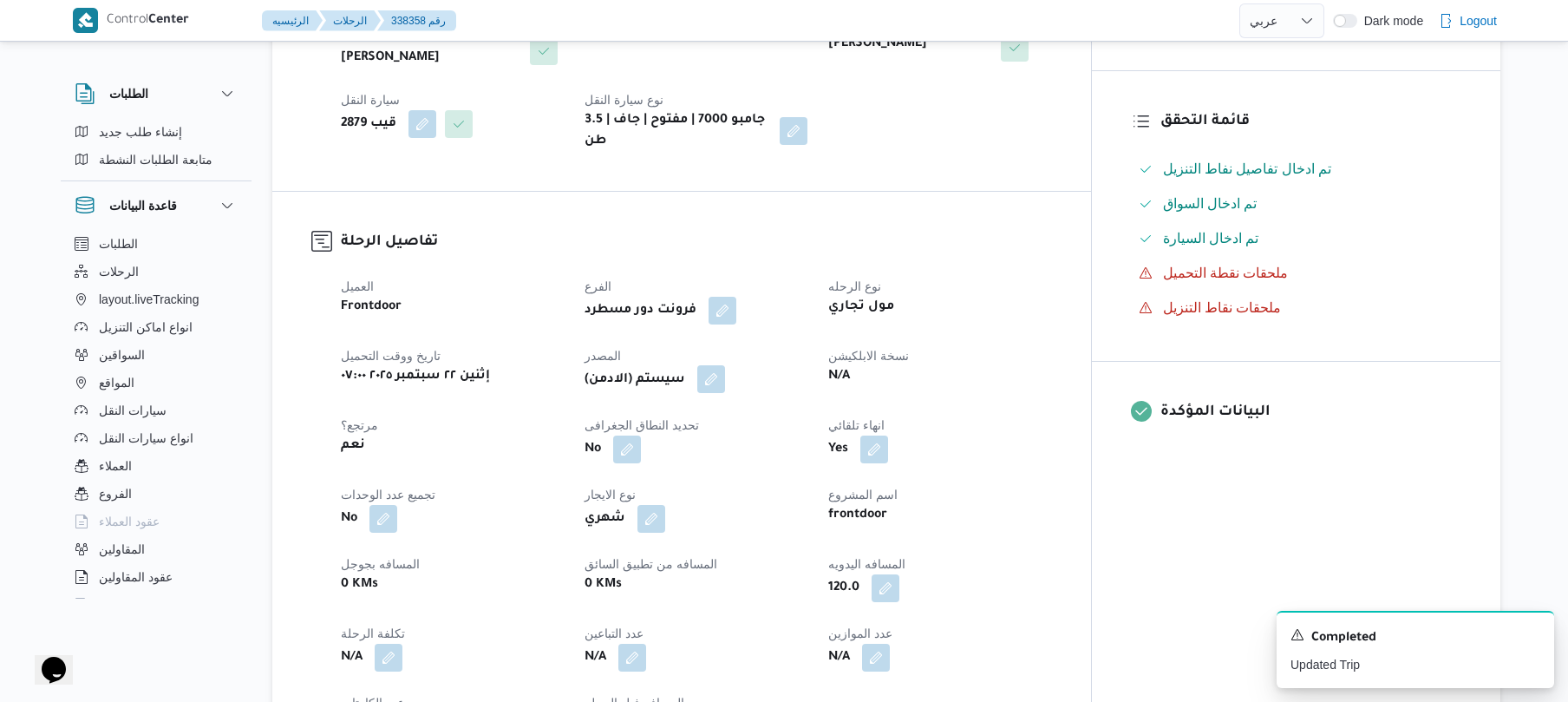
click at [725, 365] on button "button" at bounding box center [711, 379] width 27 height 27
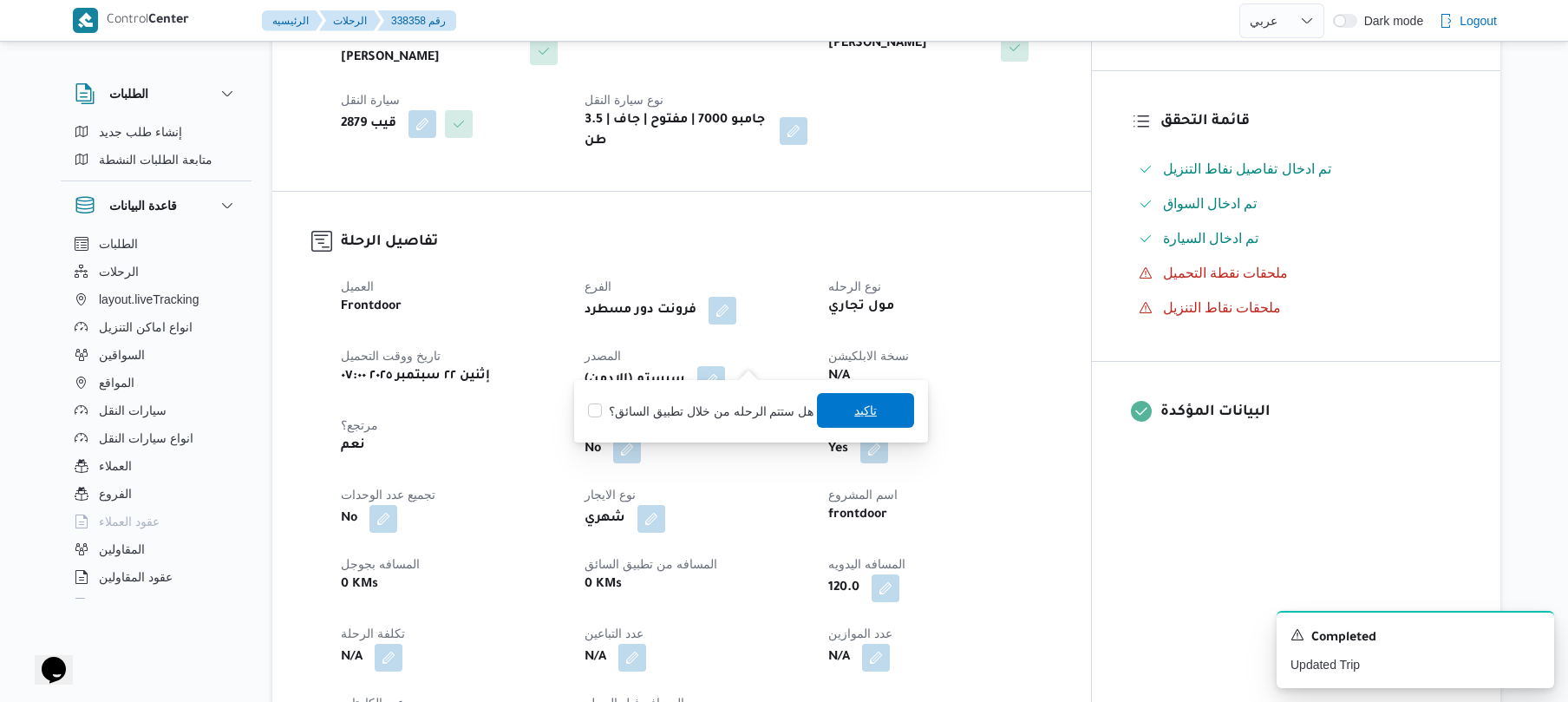
click at [854, 414] on span "تاكيد" at bounding box center [865, 410] width 22 height 21
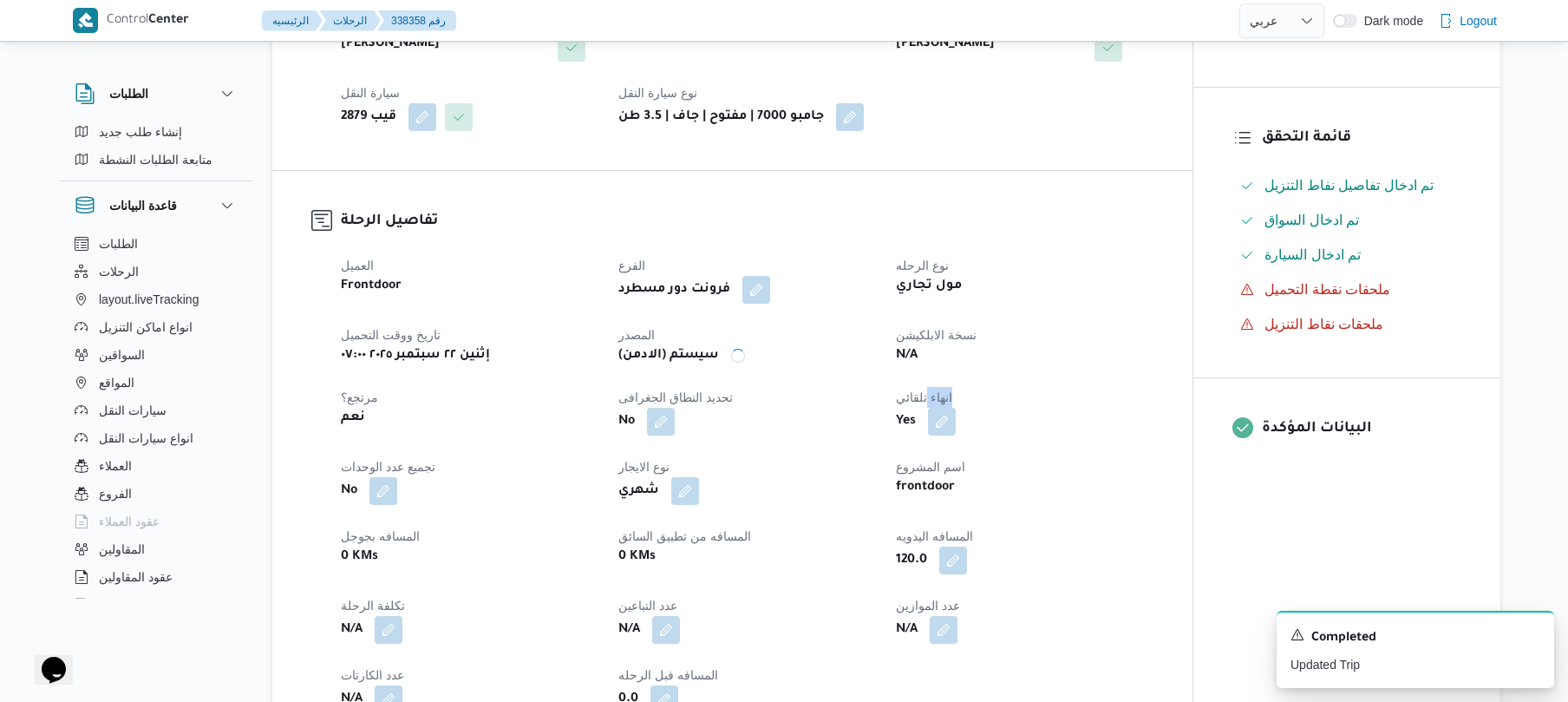
click at [850, 414] on div "No" at bounding box center [747, 422] width 260 height 31
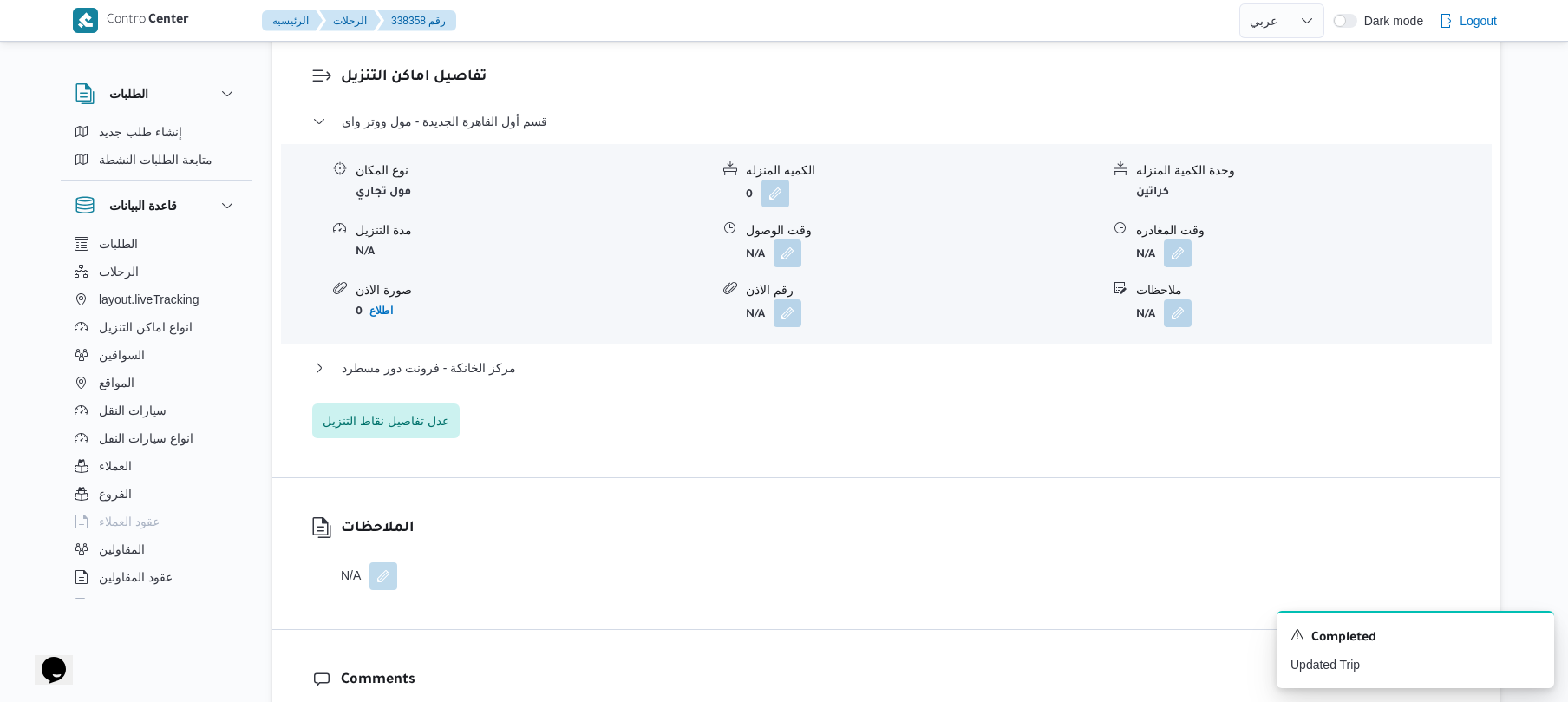
scroll to position [1479, 0]
click at [802, 359] on button "مركز الخانكة - فرونت دور مسطرد" at bounding box center [887, 369] width 1149 height 21
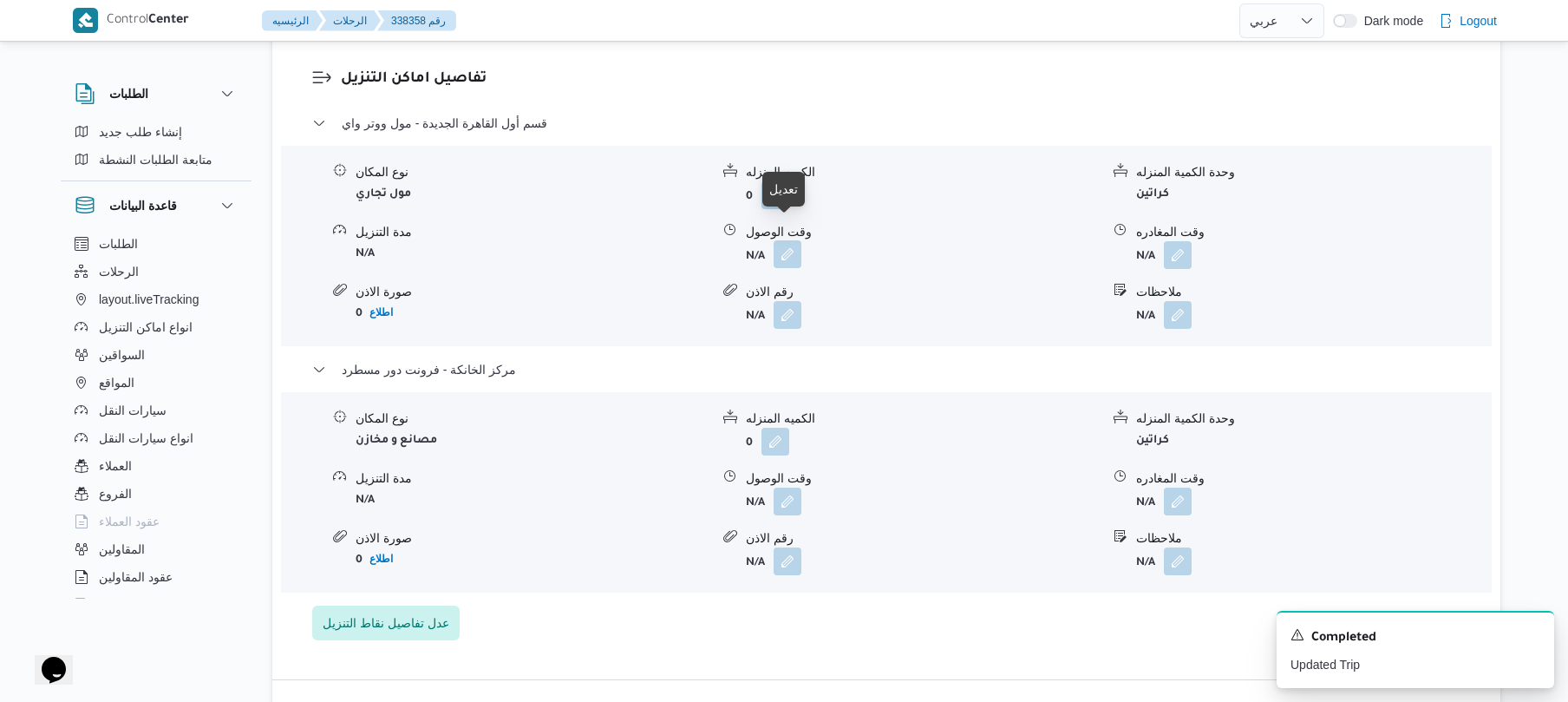
click at [786, 240] on button "button" at bounding box center [787, 254] width 27 height 27
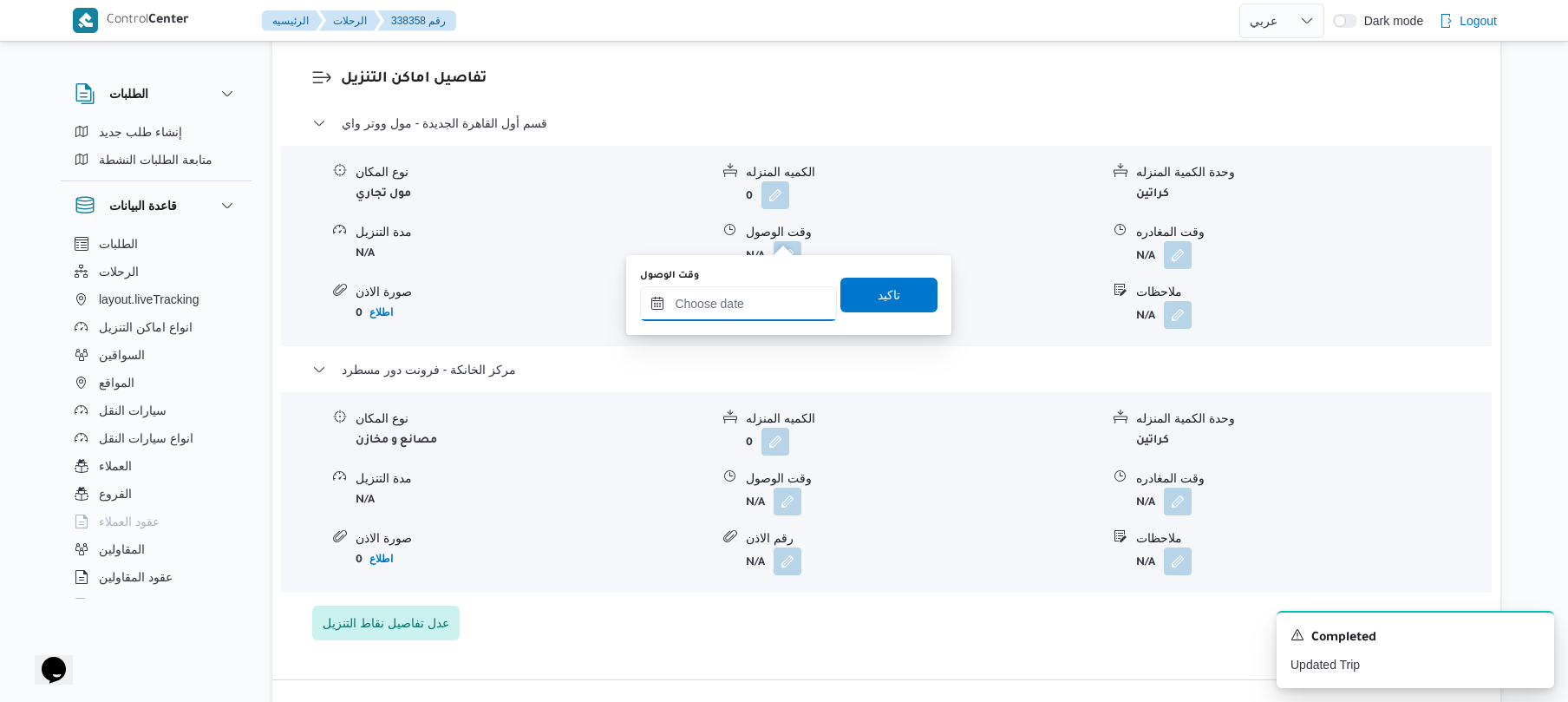
click at [741, 312] on input "وقت الوصول" at bounding box center [739, 304] width 197 height 35
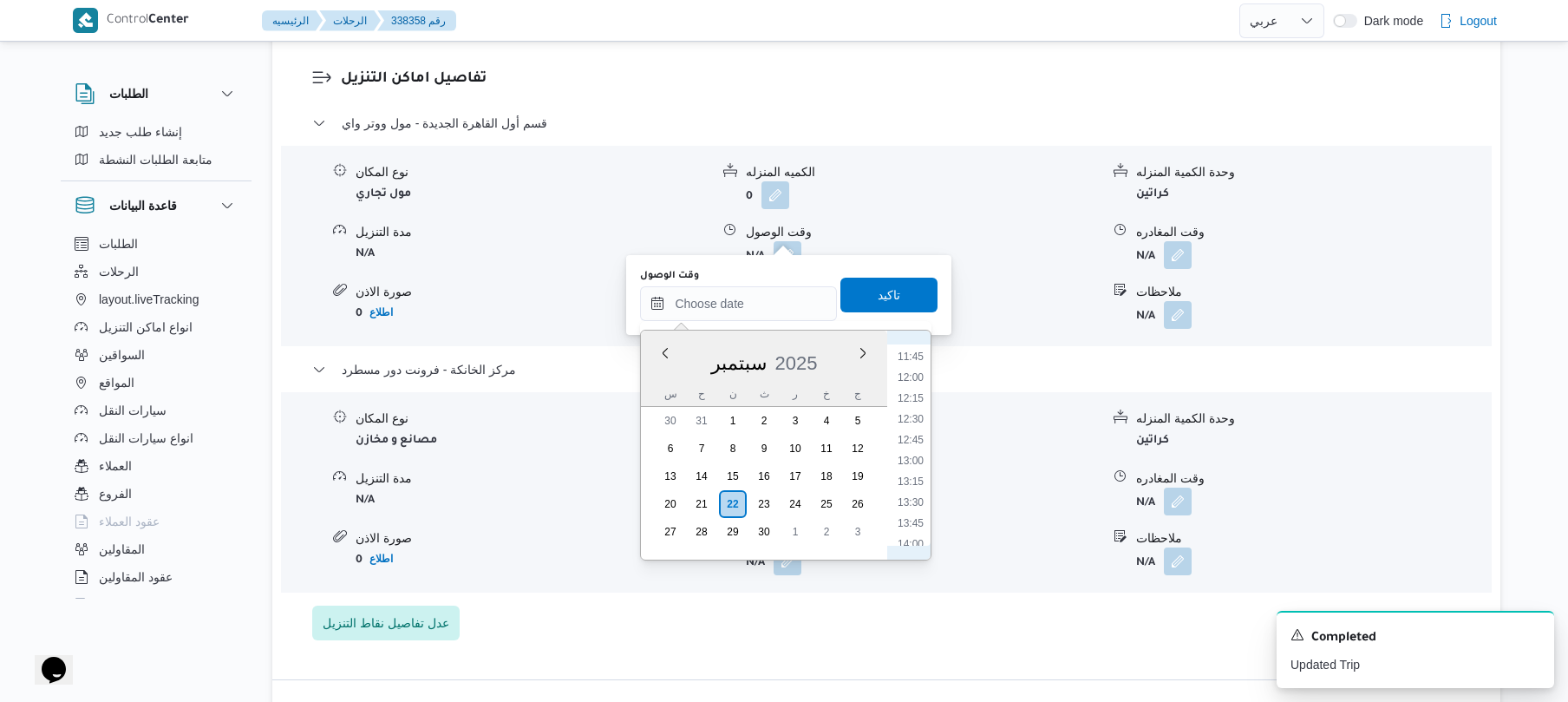
scroll to position [578, 0]
click at [918, 501] on li "08:45" at bounding box center [910, 504] width 40 height 18
type input "[DATE] ٠٨:٤٥"
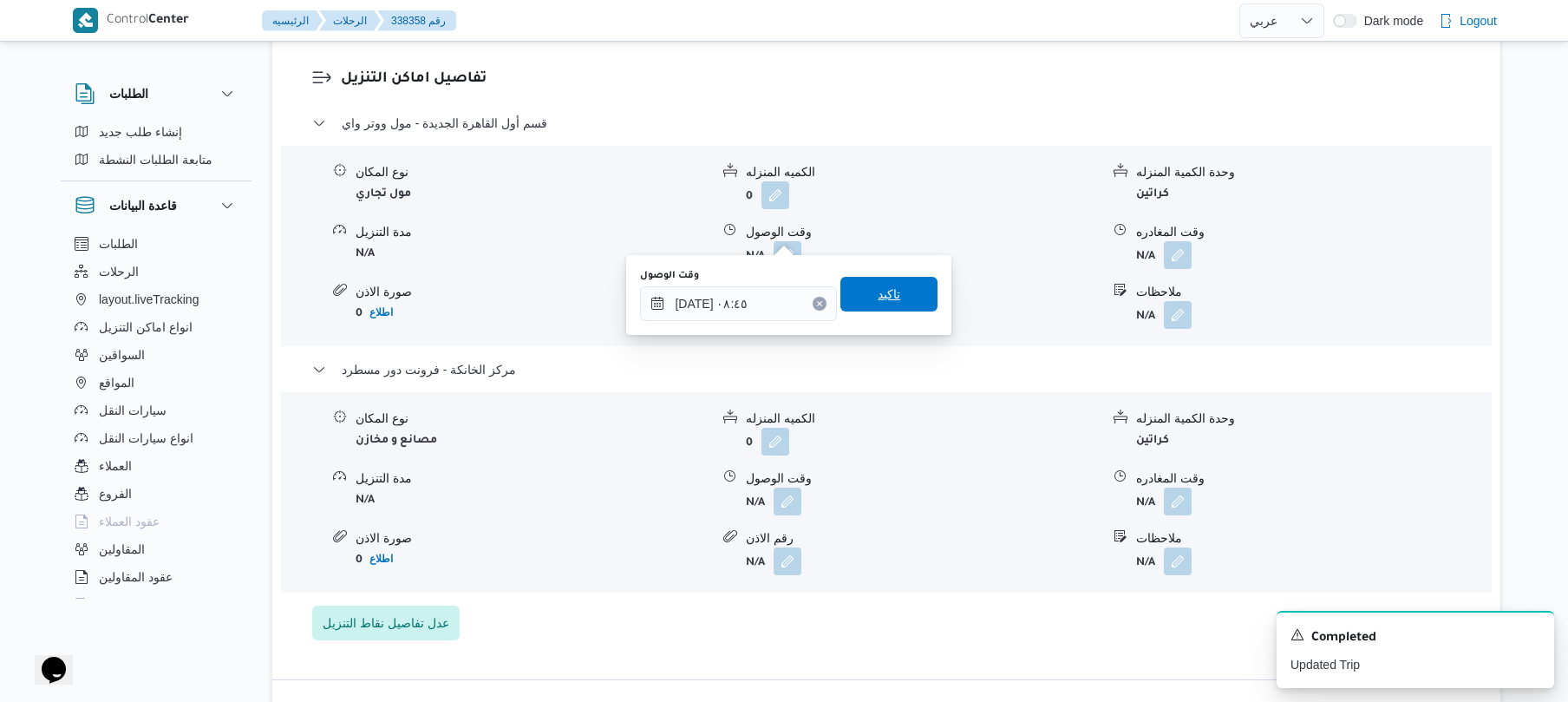
click at [882, 293] on span "تاكيد" at bounding box center [888, 293] width 22 height 21
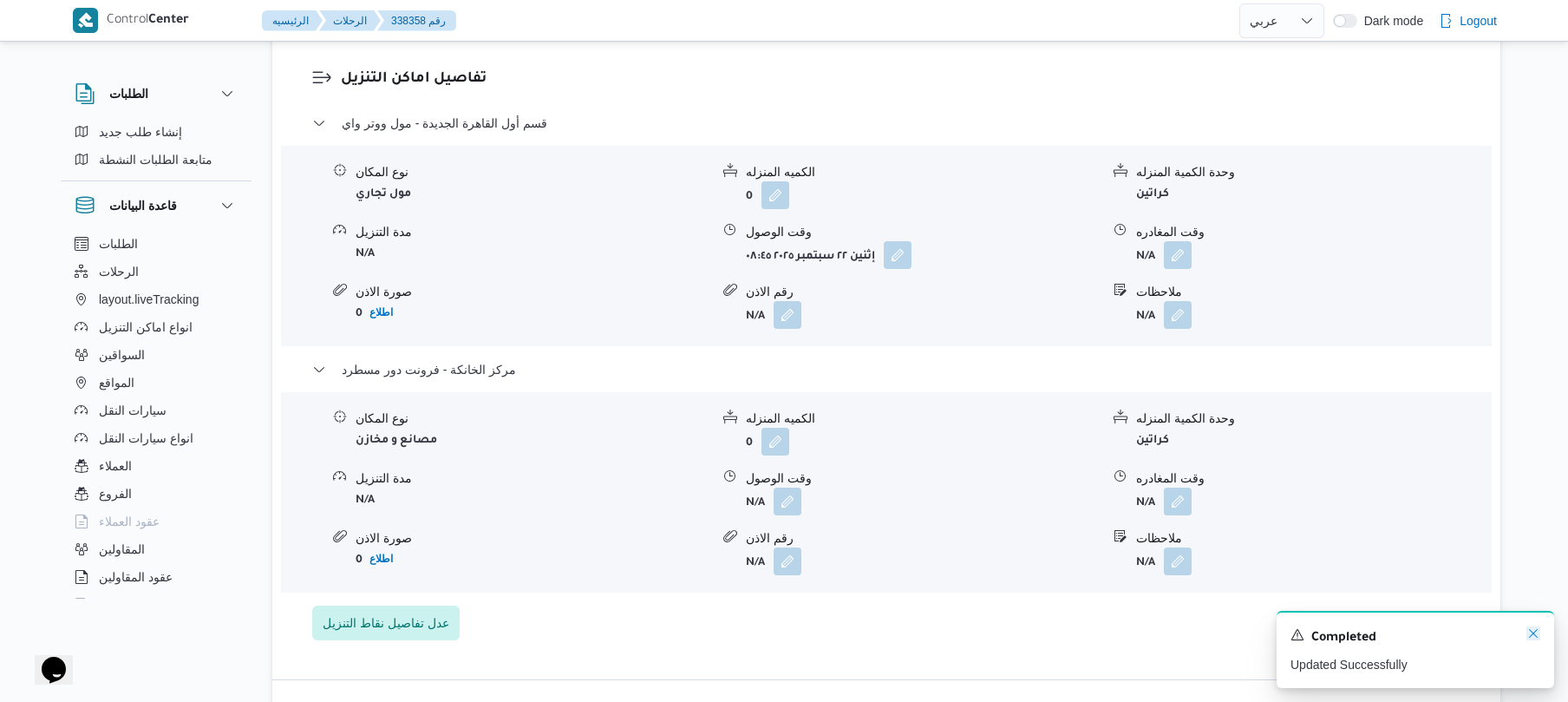
click at [1531, 635] on icon "Dismiss toast" at bounding box center [1533, 633] width 14 height 14
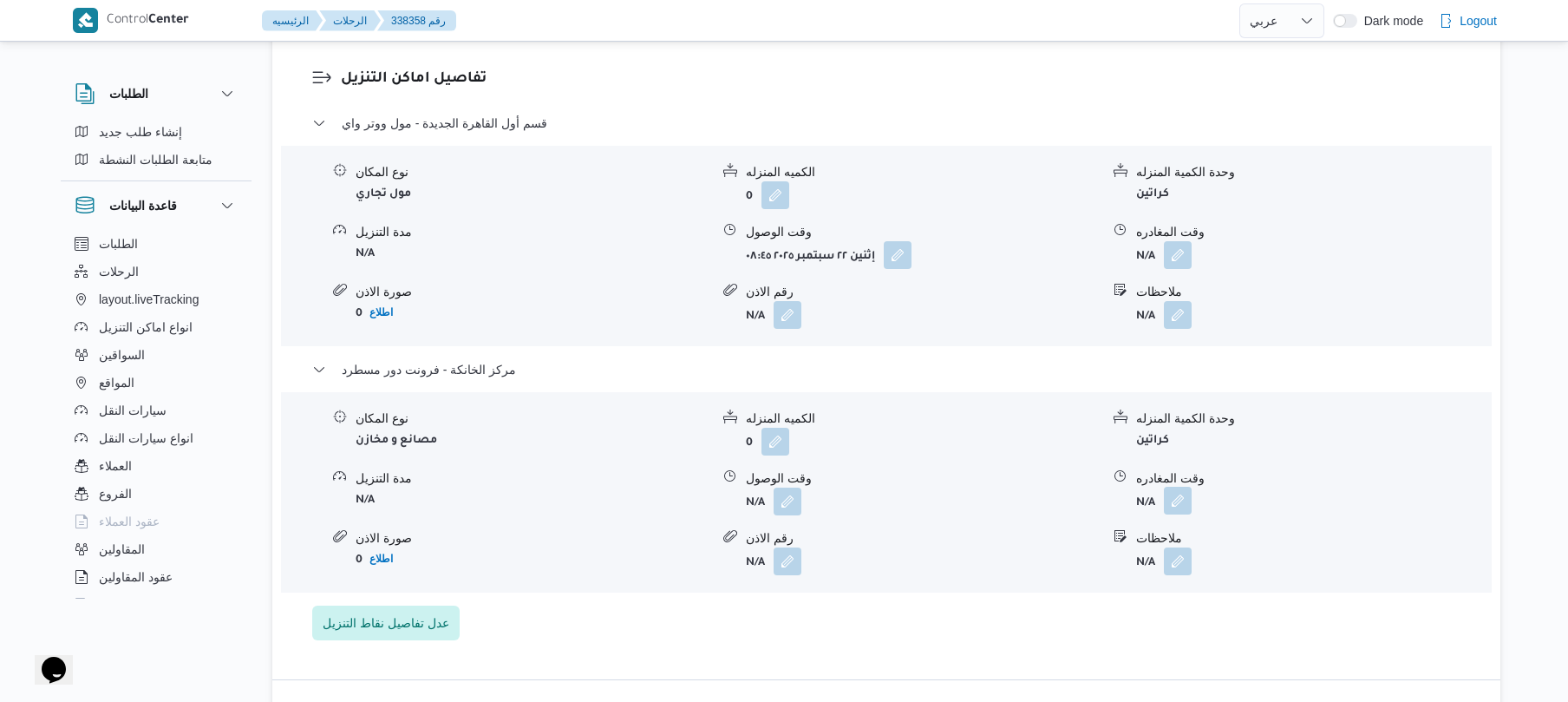
click at [1179, 486] on button "button" at bounding box center [1177, 500] width 27 height 27
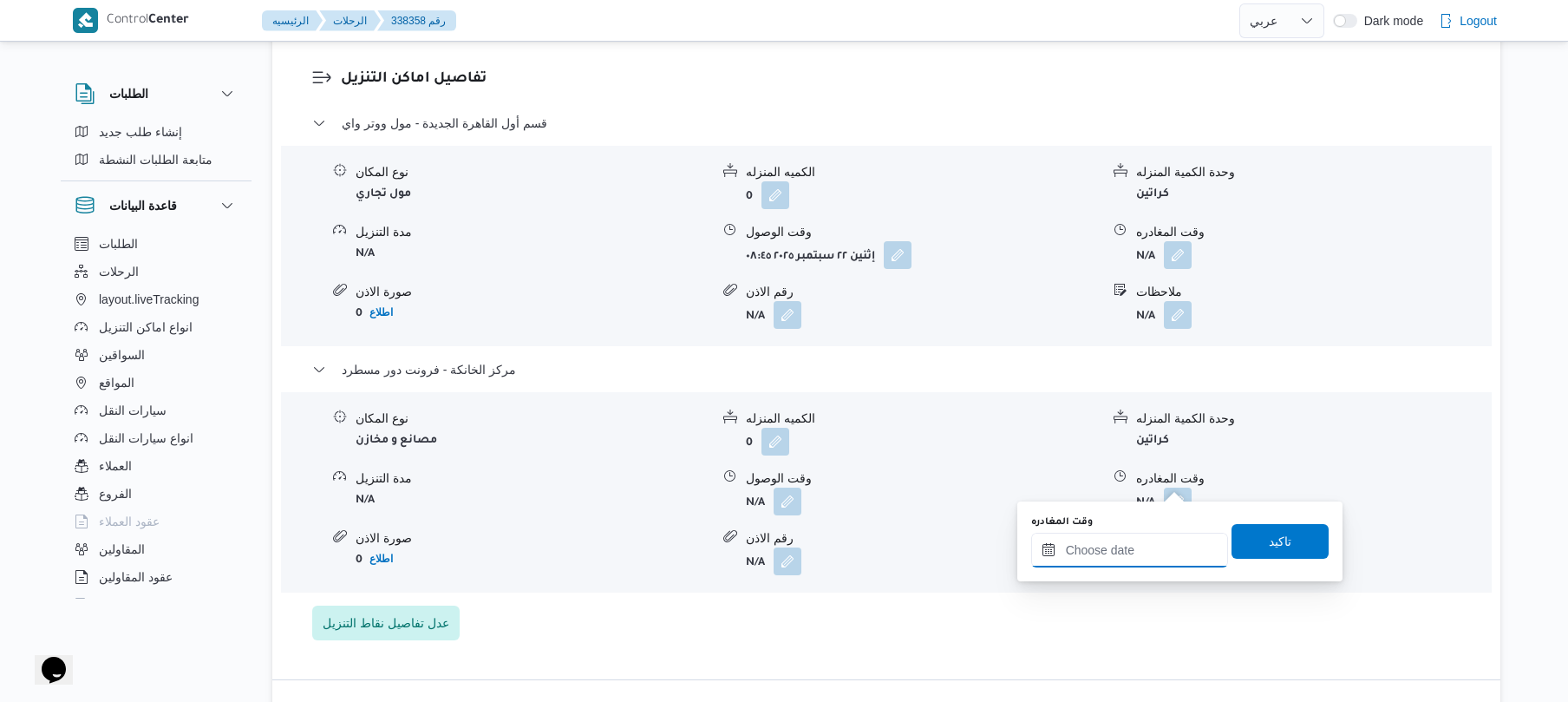
click at [1135, 553] on input "وقت المغادره" at bounding box center [1130, 550] width 197 height 35
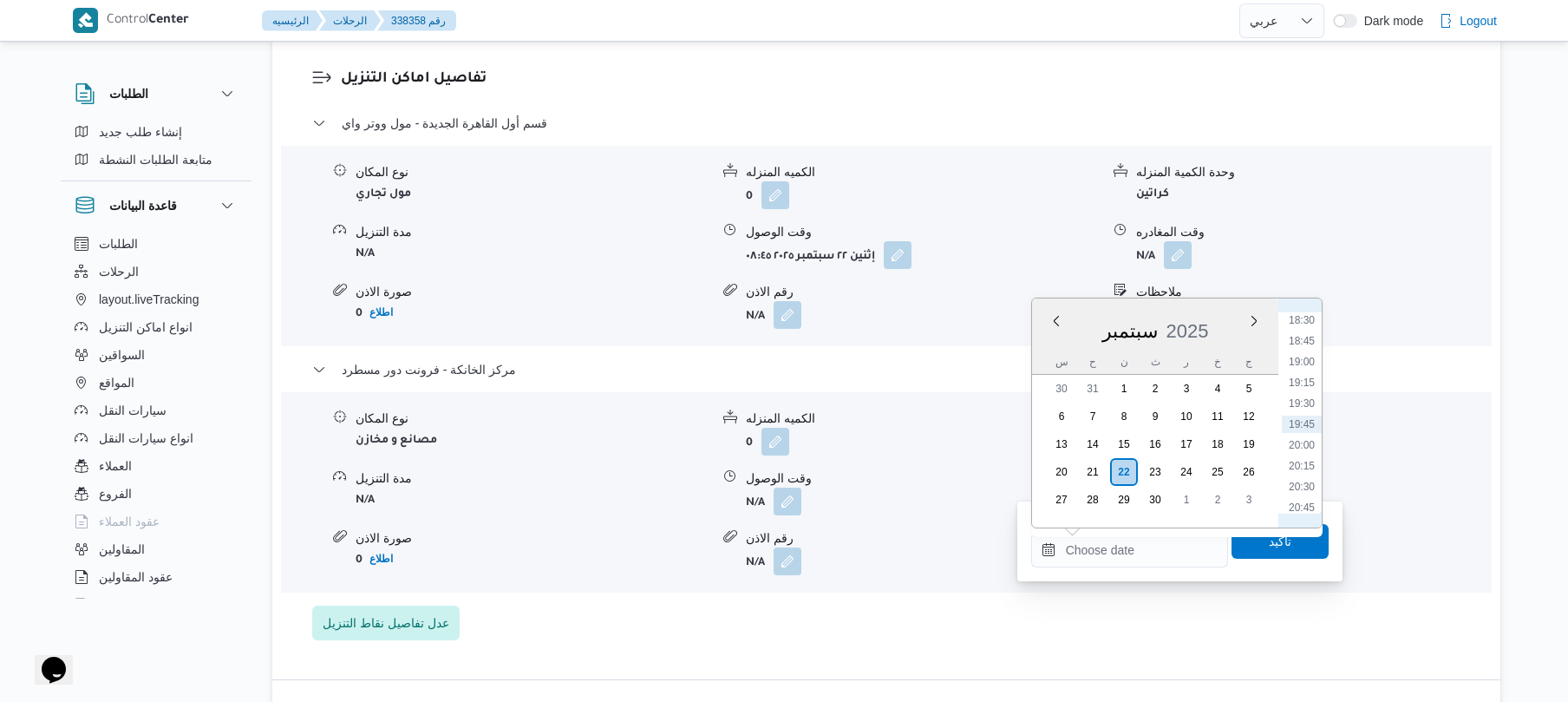
scroll to position [1371, 0]
click at [1304, 379] on li "17:15" at bounding box center [1301, 387] width 40 height 18
type input "[DATE] ١٧:١٥"
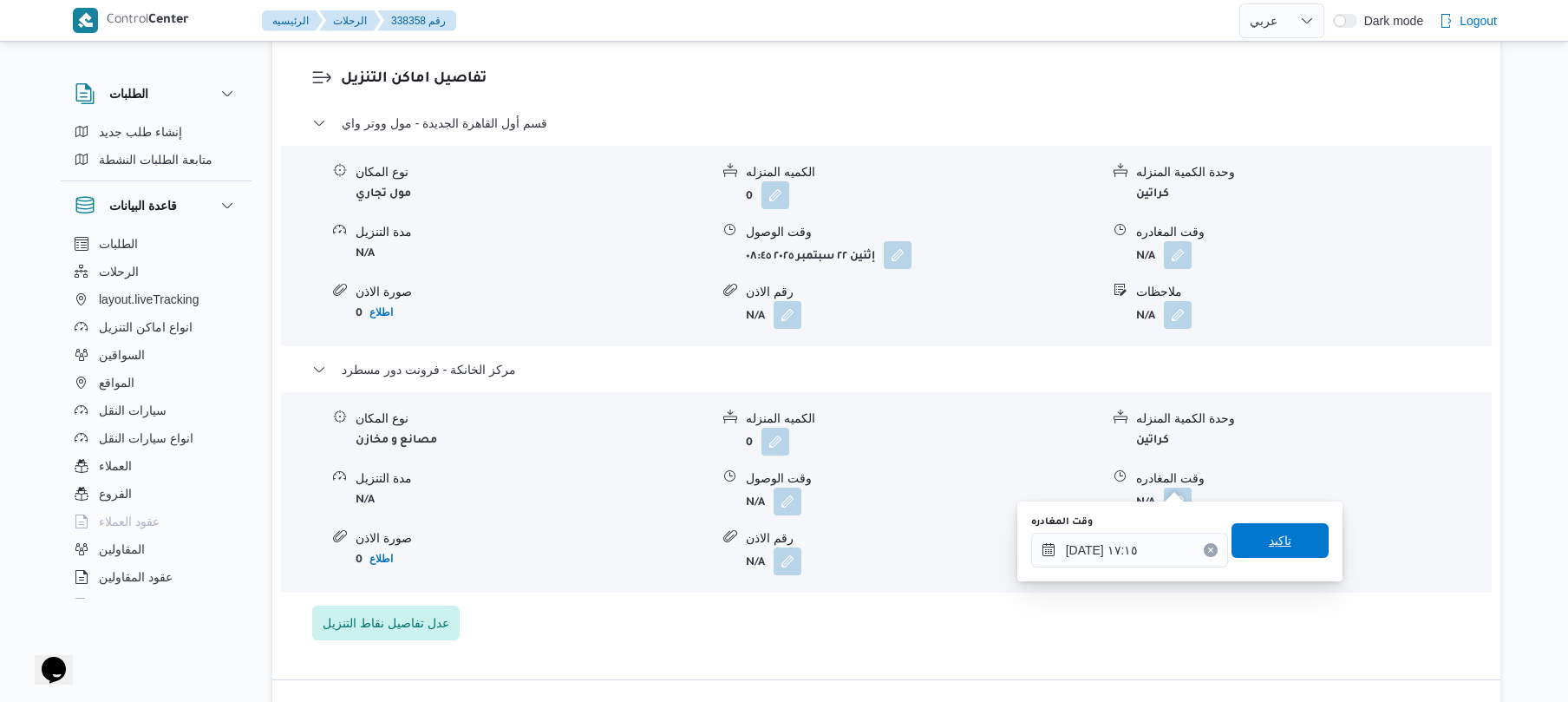
click at [1246, 529] on span "تاكيد" at bounding box center [1279, 541] width 97 height 35
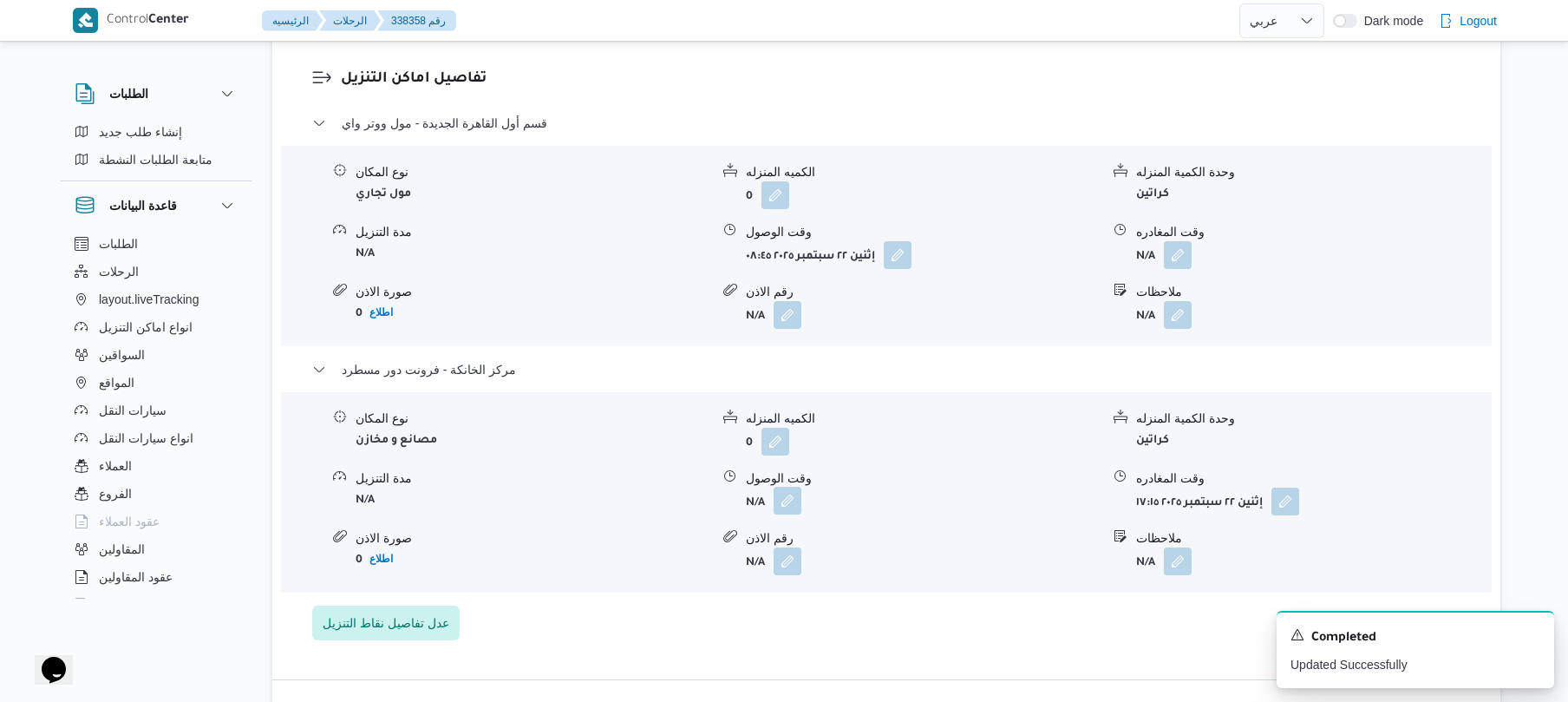
click at [778, 486] on button "button" at bounding box center [787, 500] width 27 height 27
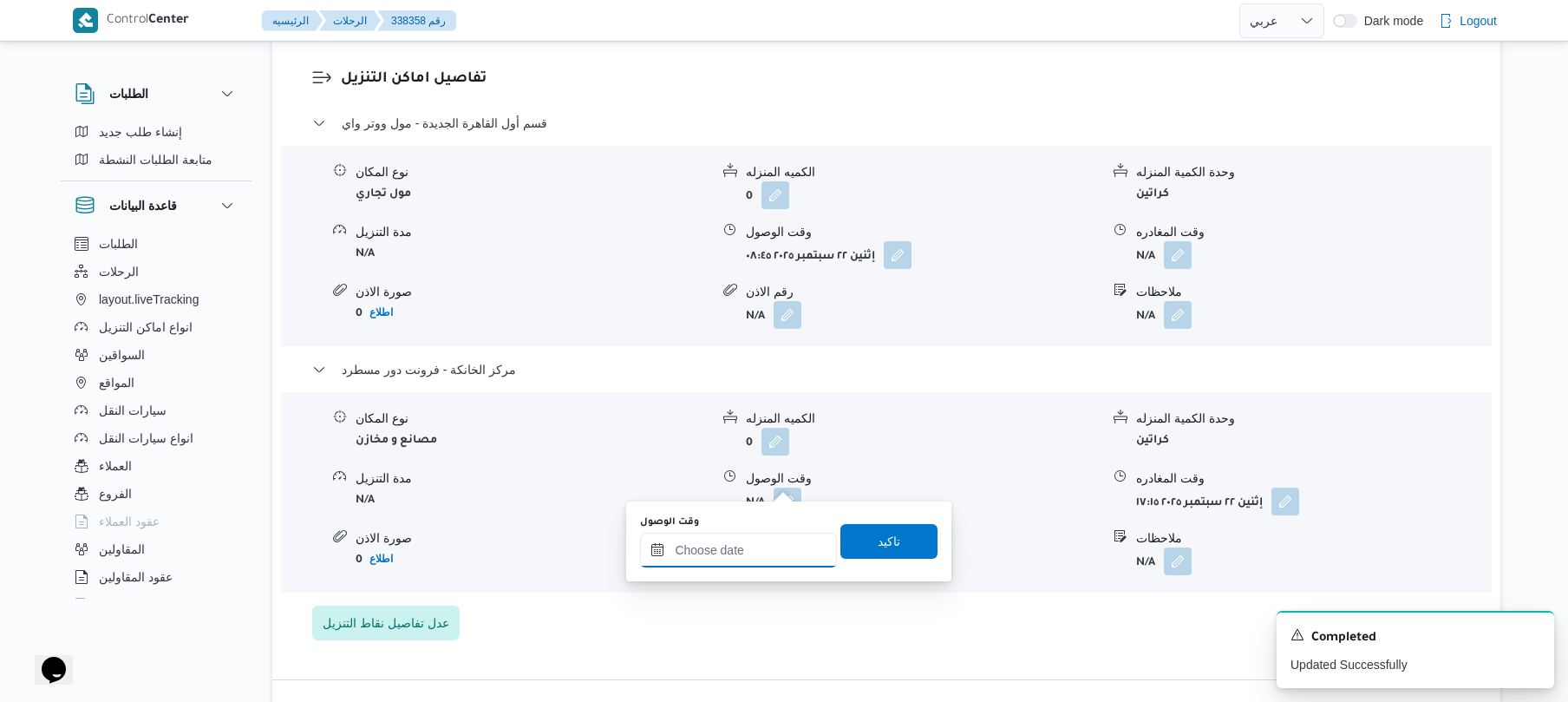
click at [762, 557] on input "وقت الوصول" at bounding box center [739, 550] width 197 height 35
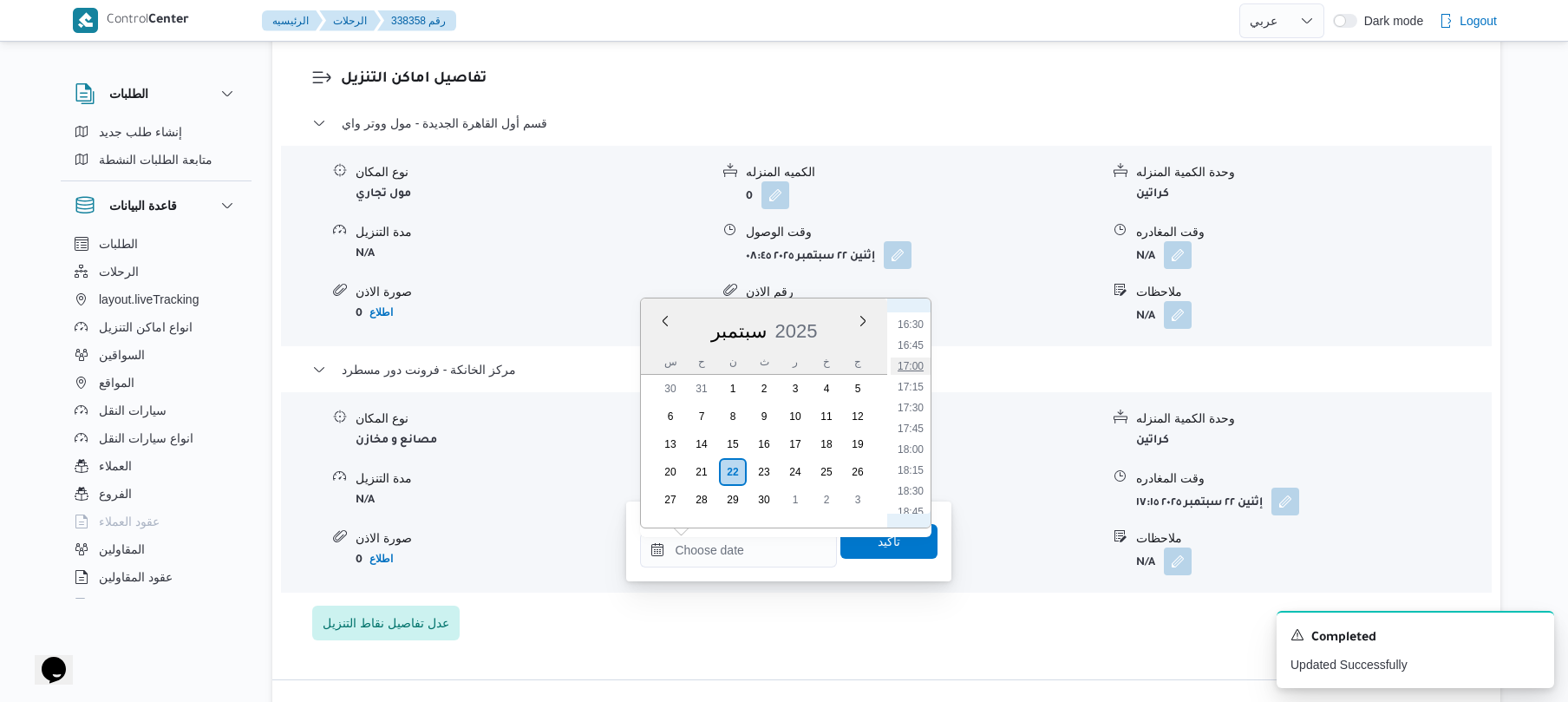
click at [917, 365] on li "17:00" at bounding box center [910, 366] width 40 height 18
type input "[DATE] ١٧:٠٠"
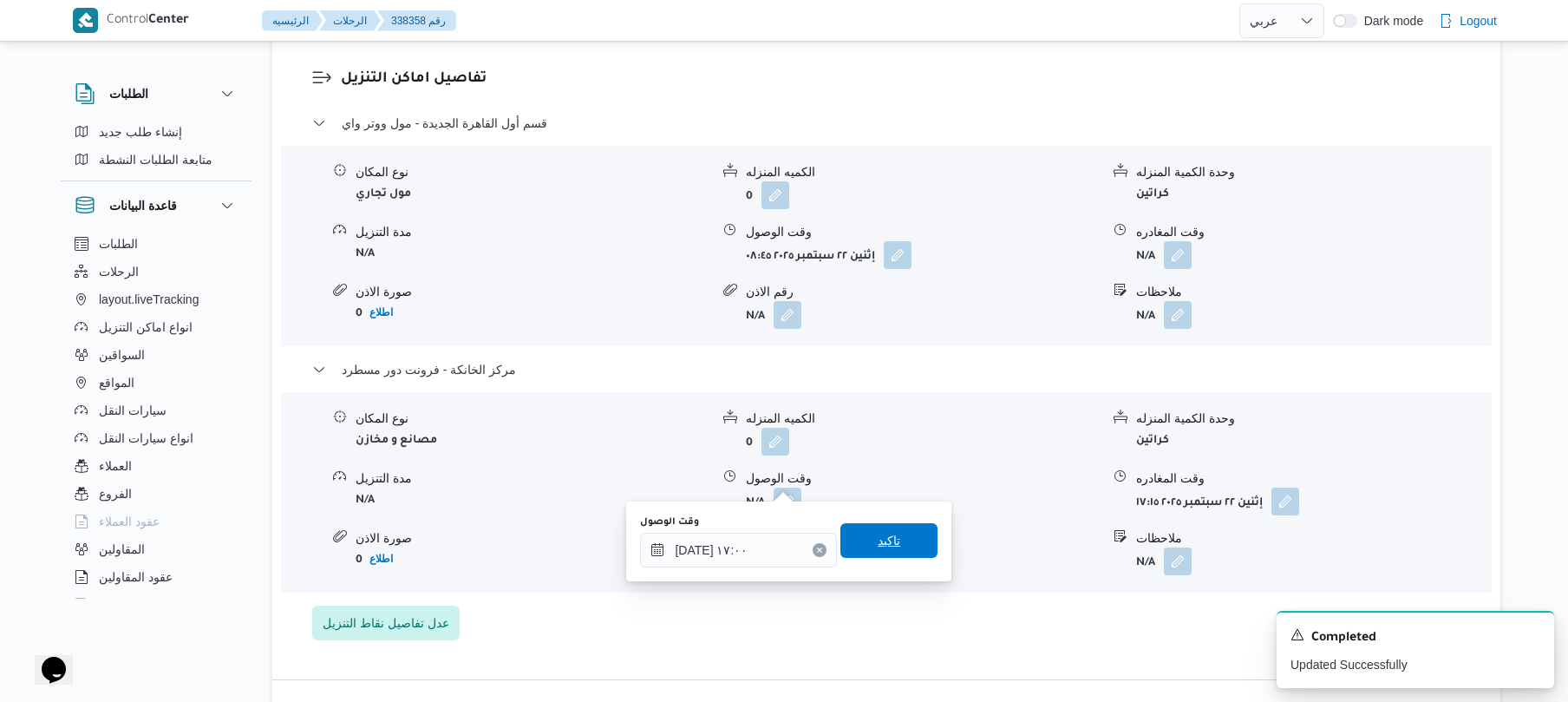
click at [878, 546] on span "تاكيد" at bounding box center [888, 540] width 22 height 21
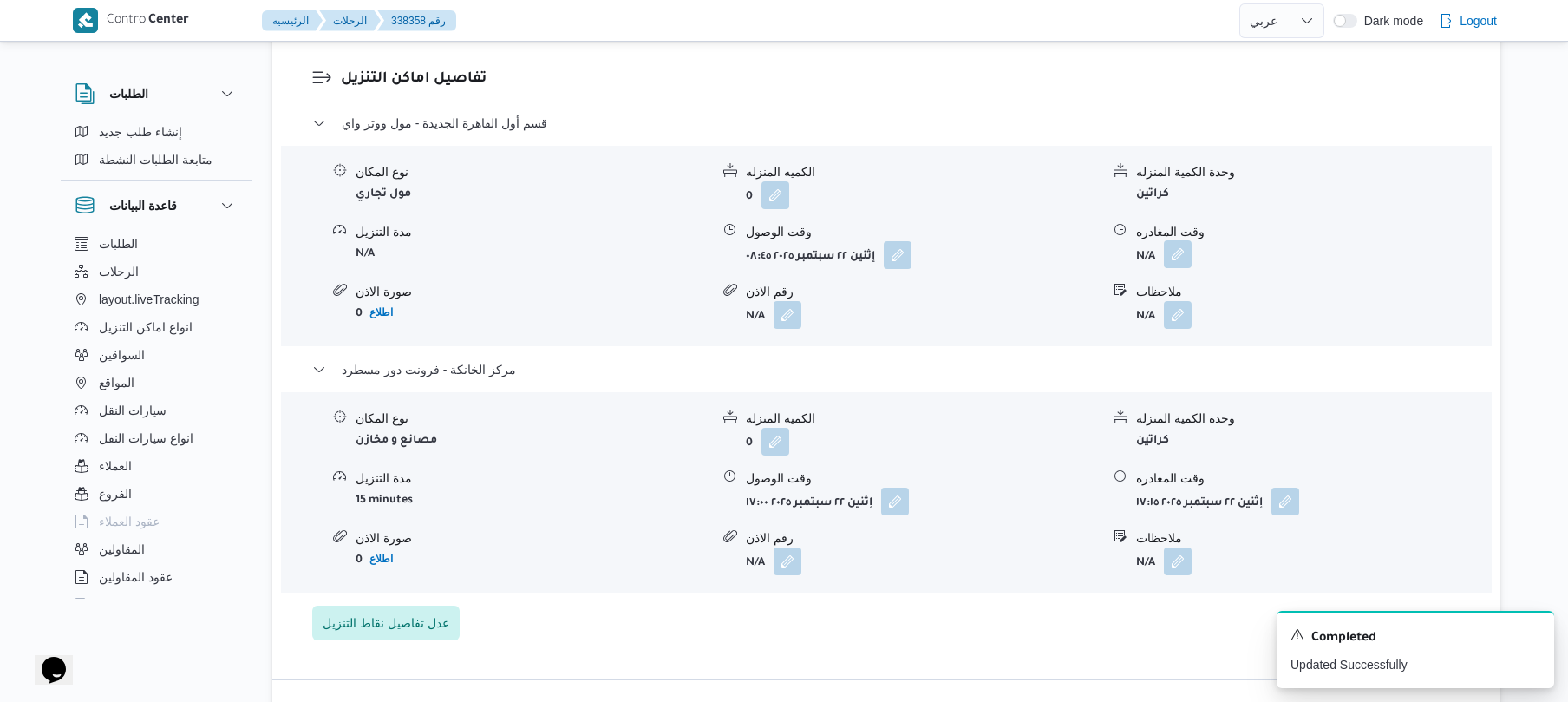
click at [1175, 241] on button "button" at bounding box center [1177, 254] width 27 height 27
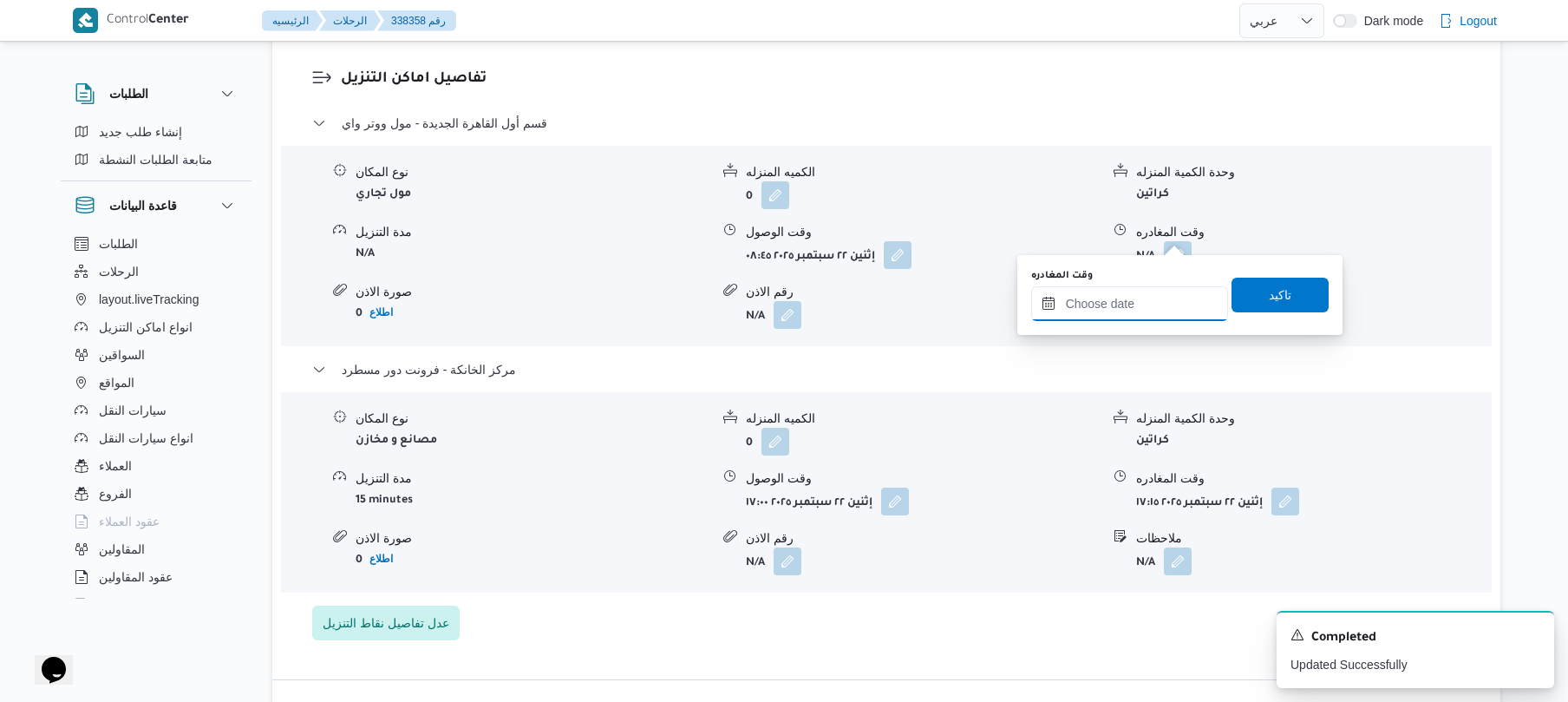
click at [1114, 303] on input "وقت المغادره" at bounding box center [1130, 304] width 197 height 35
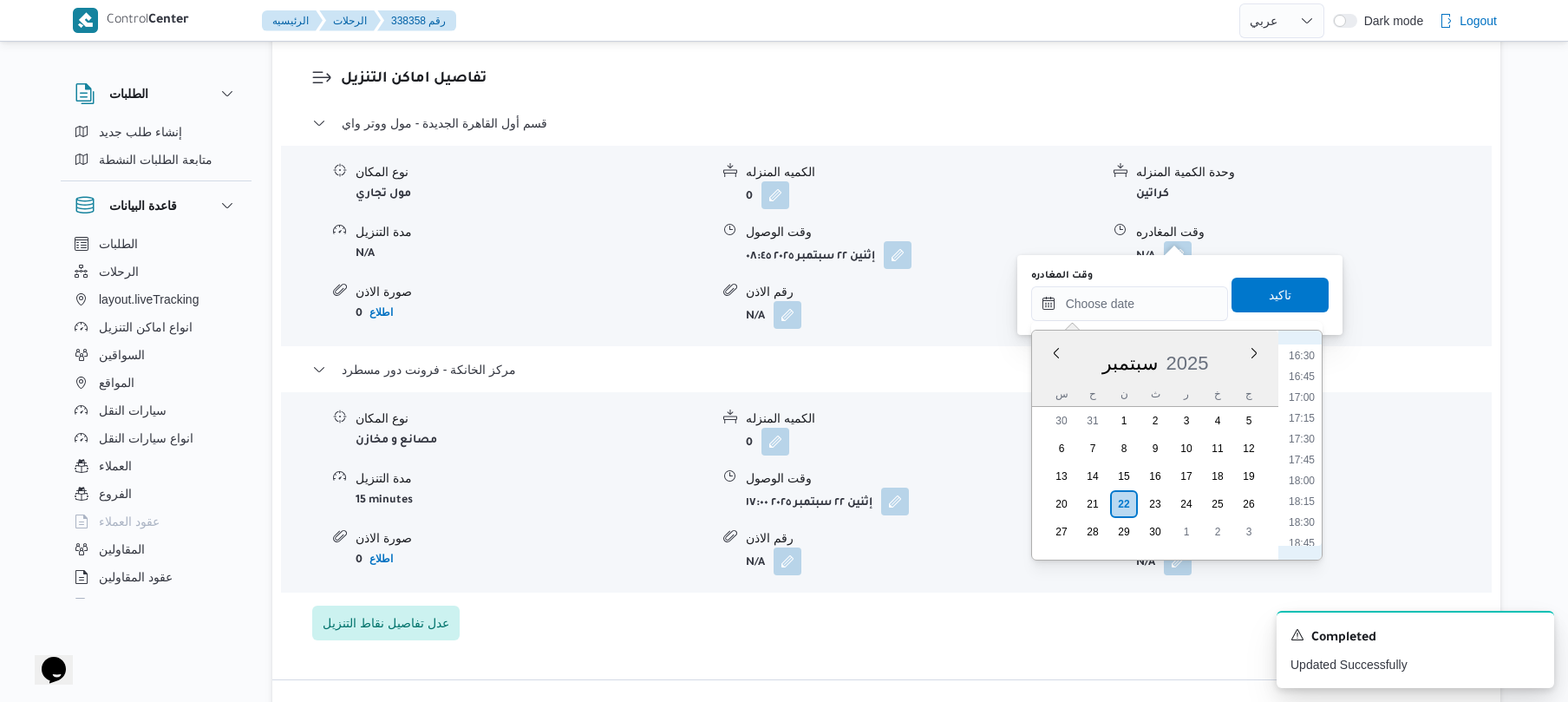
scroll to position [1201, 0]
click at [1301, 509] on li "16:15" at bounding box center [1301, 505] width 40 height 18
type input "[DATE] ١٦:١٥"
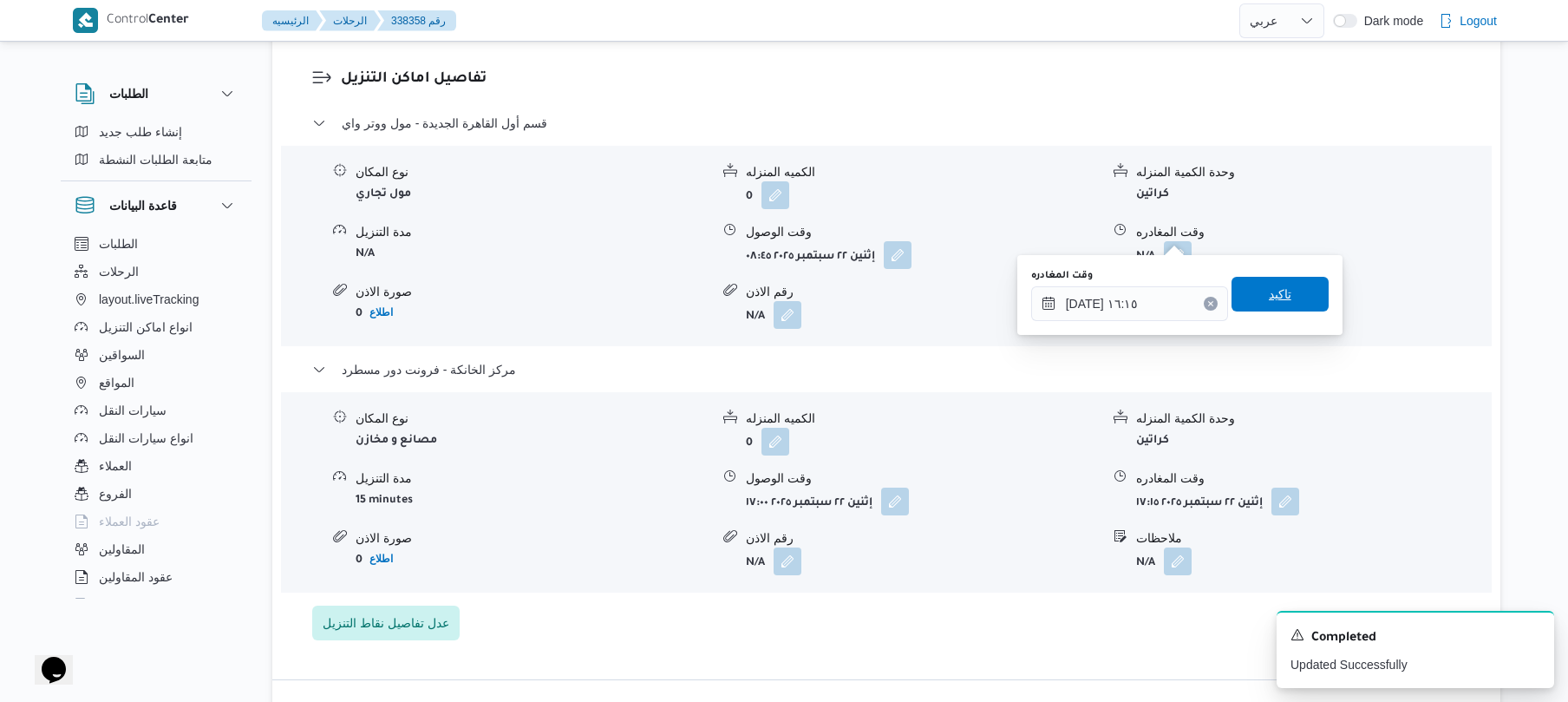
click at [1280, 306] on span "تاكيد" at bounding box center [1279, 294] width 97 height 35
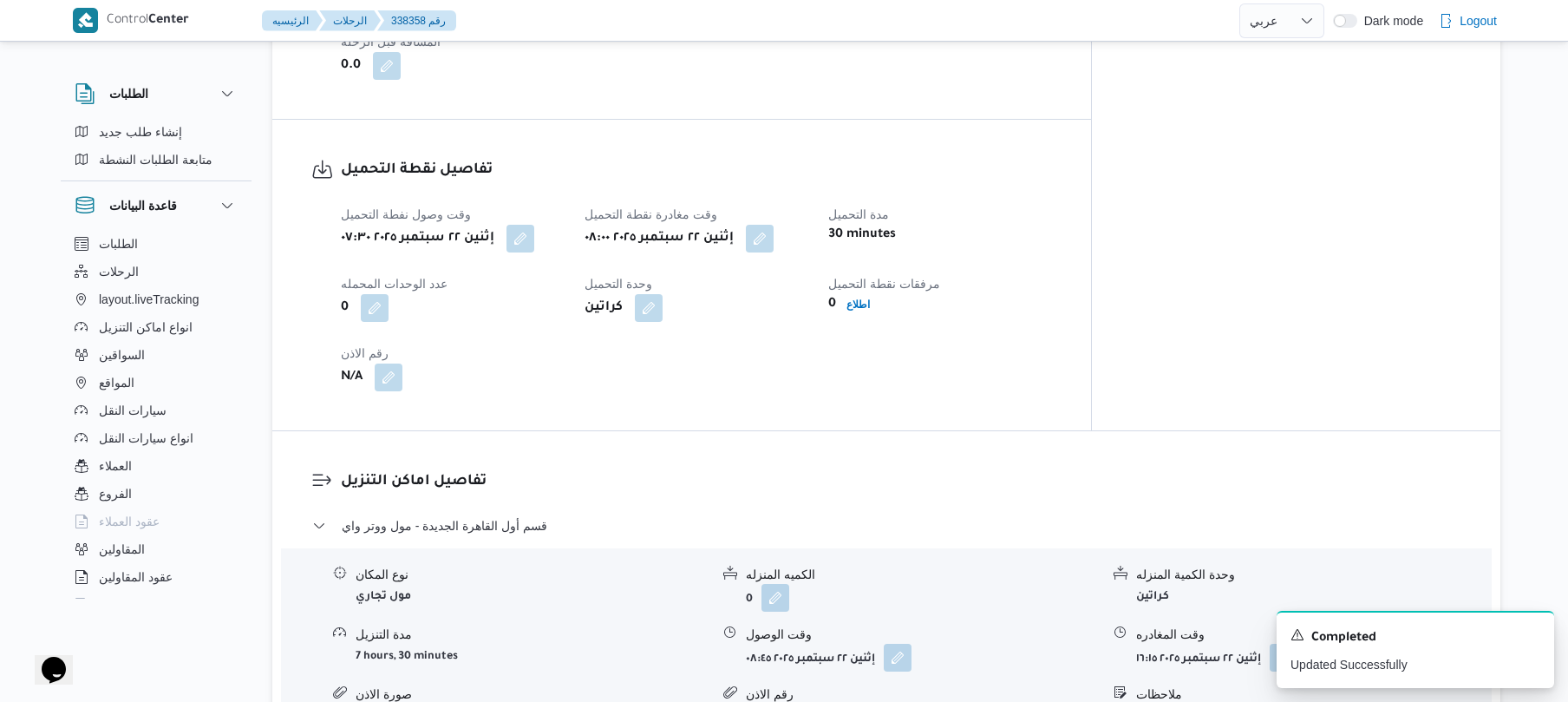
scroll to position [0, 0]
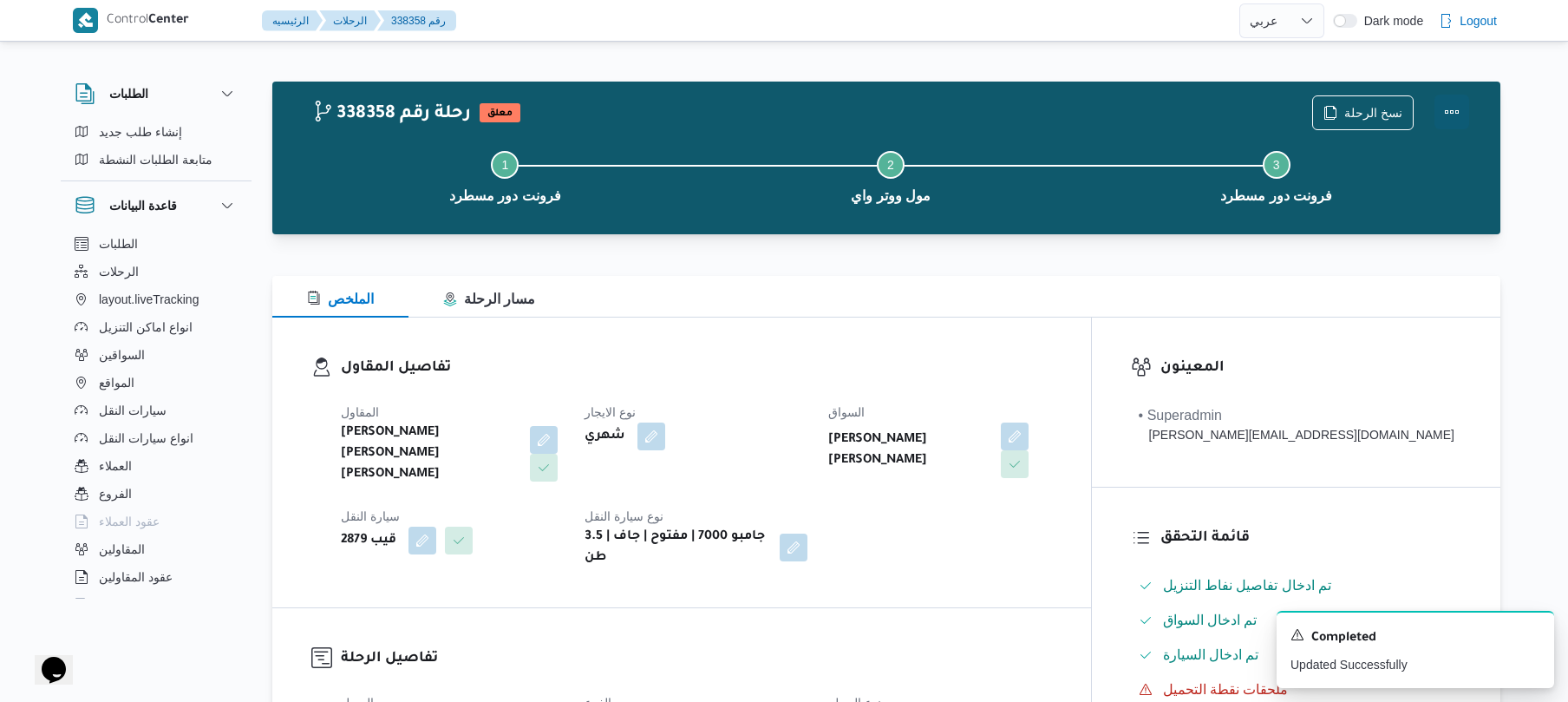
click at [1452, 120] on button "Actions" at bounding box center [1452, 112] width 35 height 35
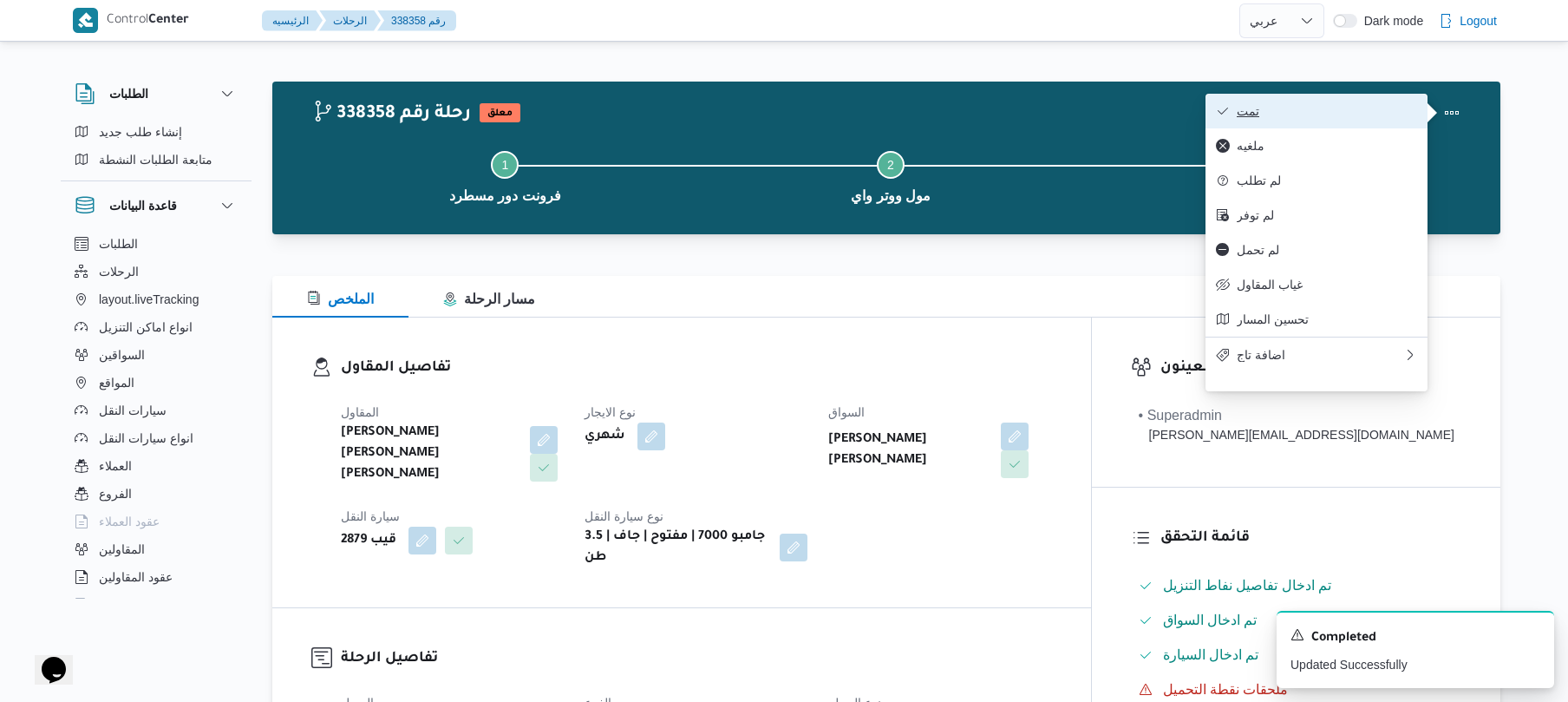
click at [1347, 115] on span "تمت" at bounding box center [1327, 111] width 181 height 14
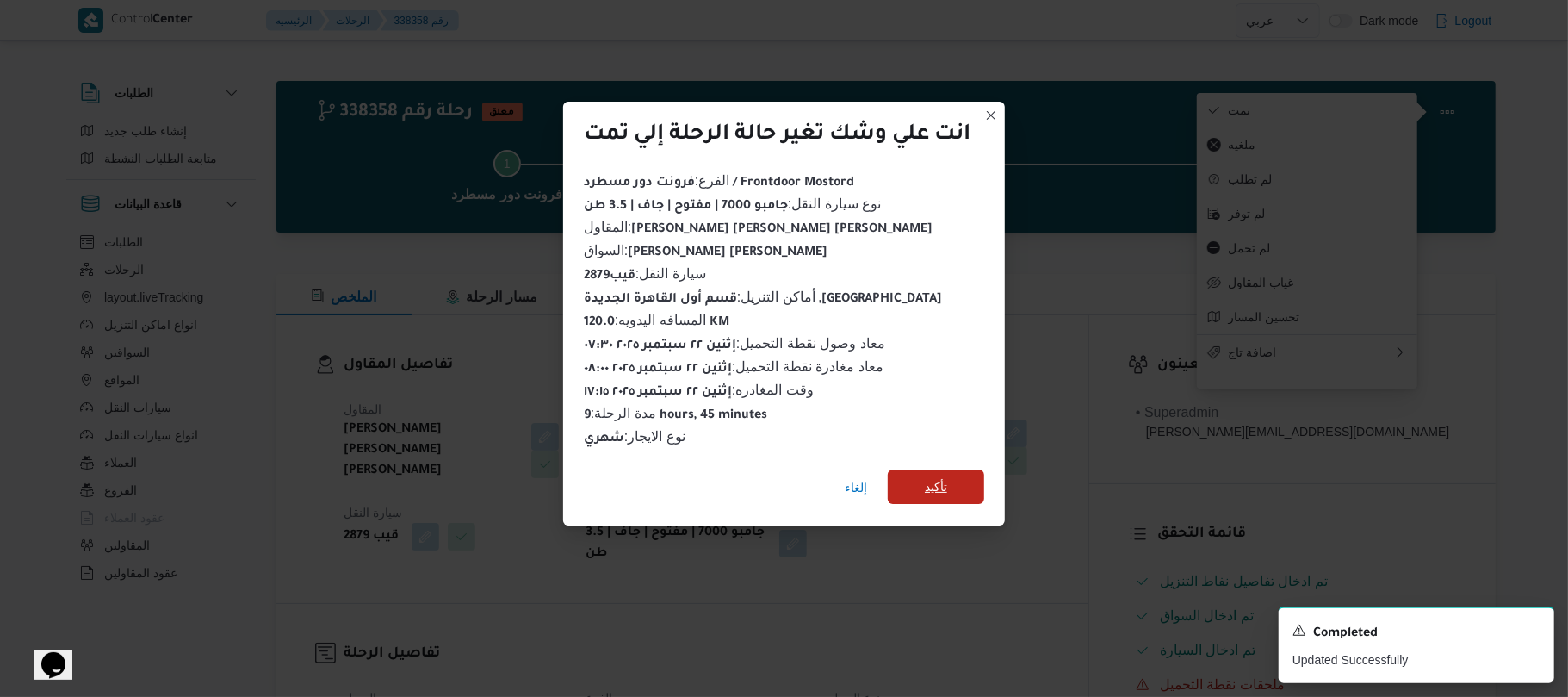
click at [944, 486] on span "تأكيد" at bounding box center [935, 486] width 22 height 20
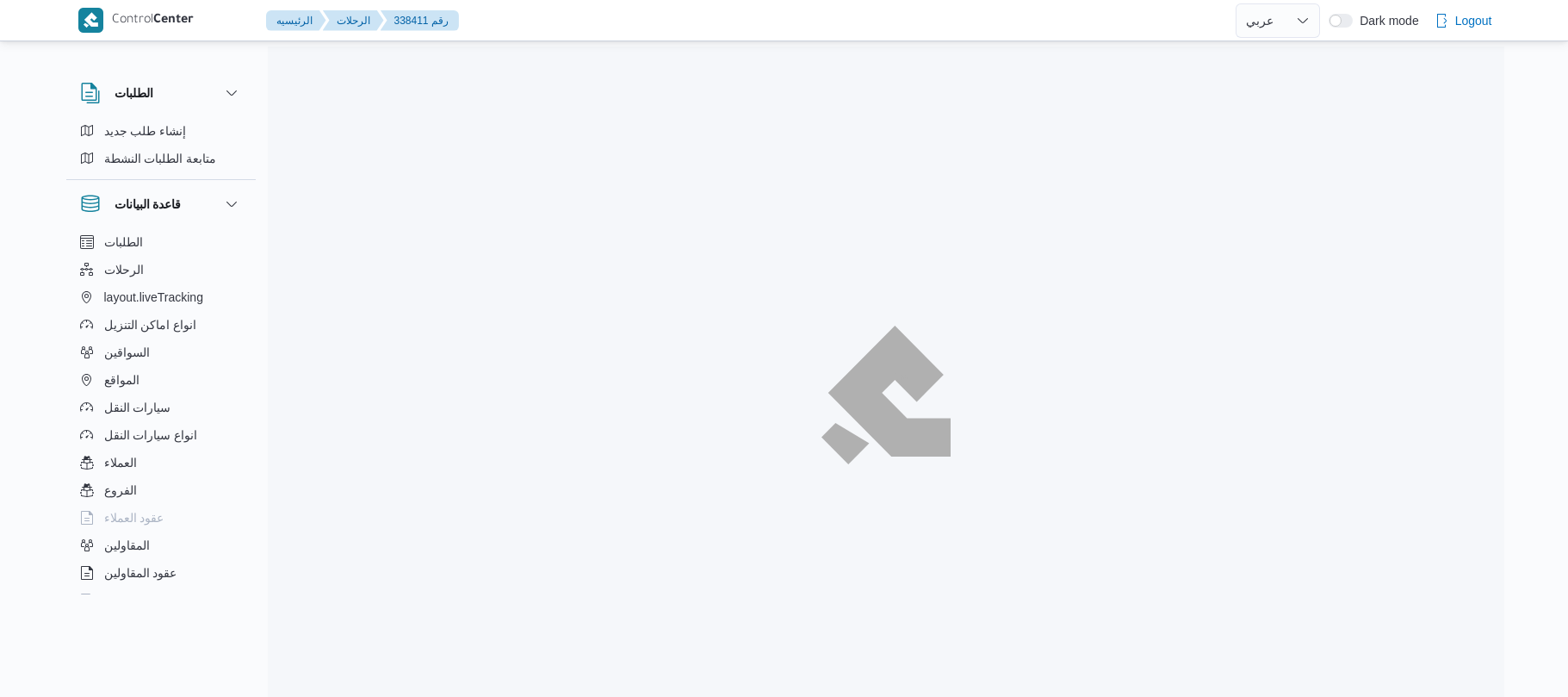
select select "ar"
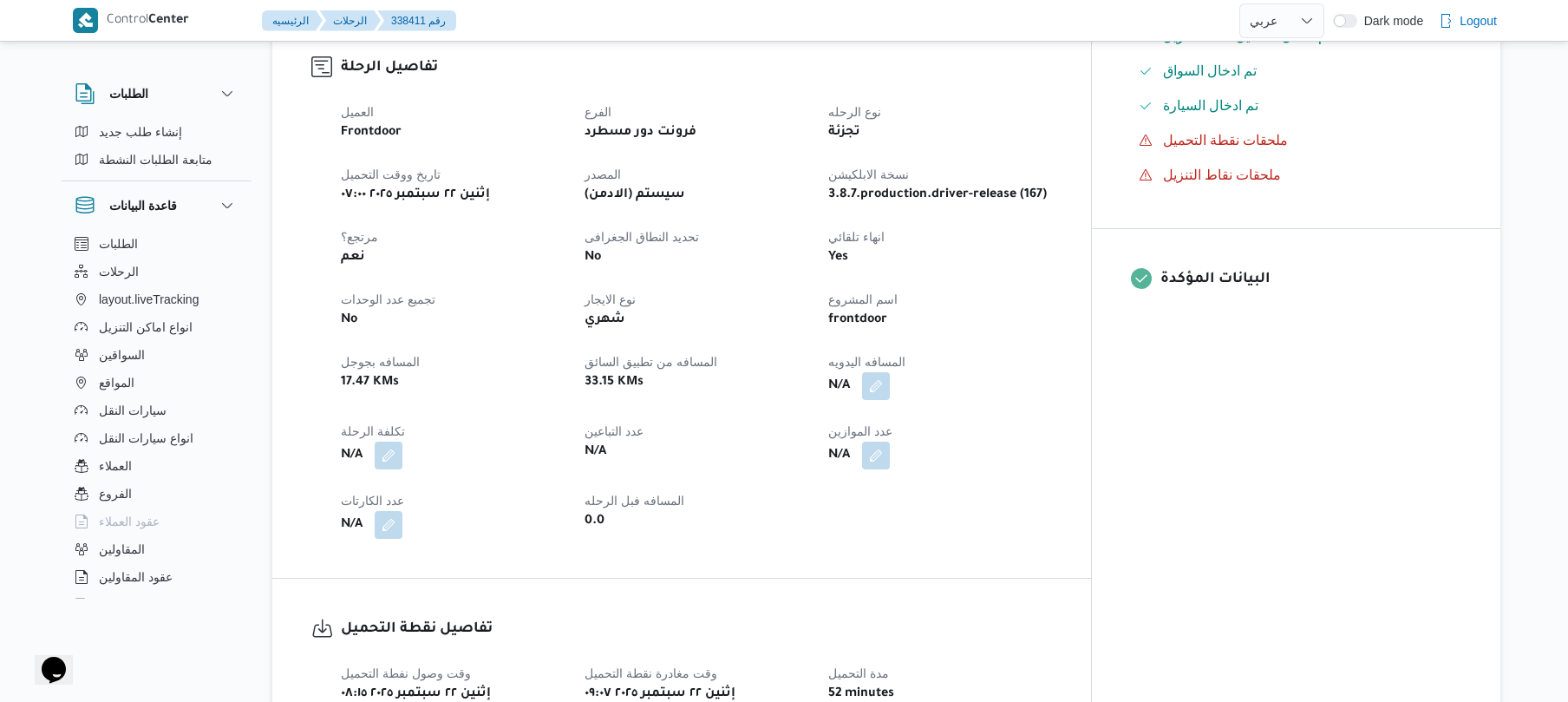
scroll to position [556, 0]
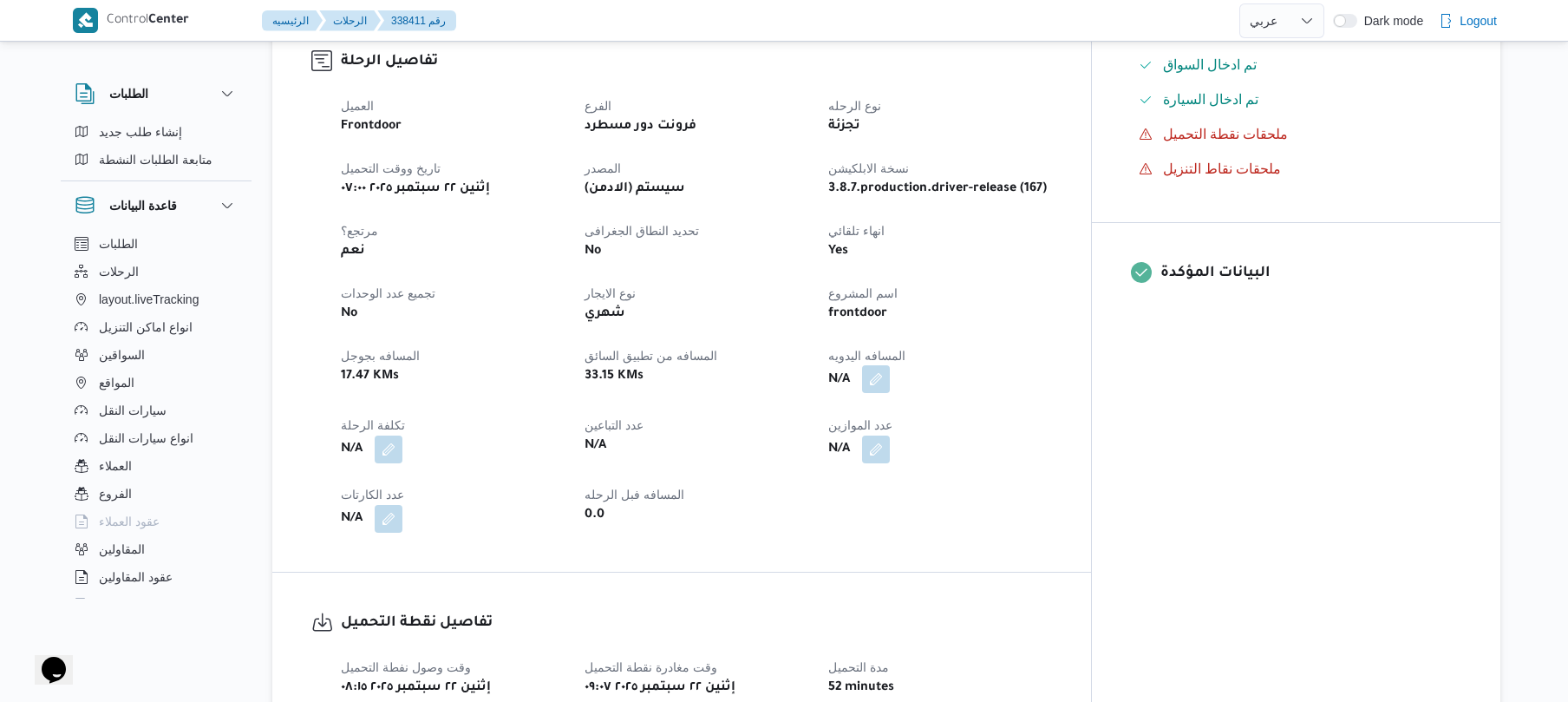
click at [889, 372] on button "button" at bounding box center [876, 379] width 27 height 27
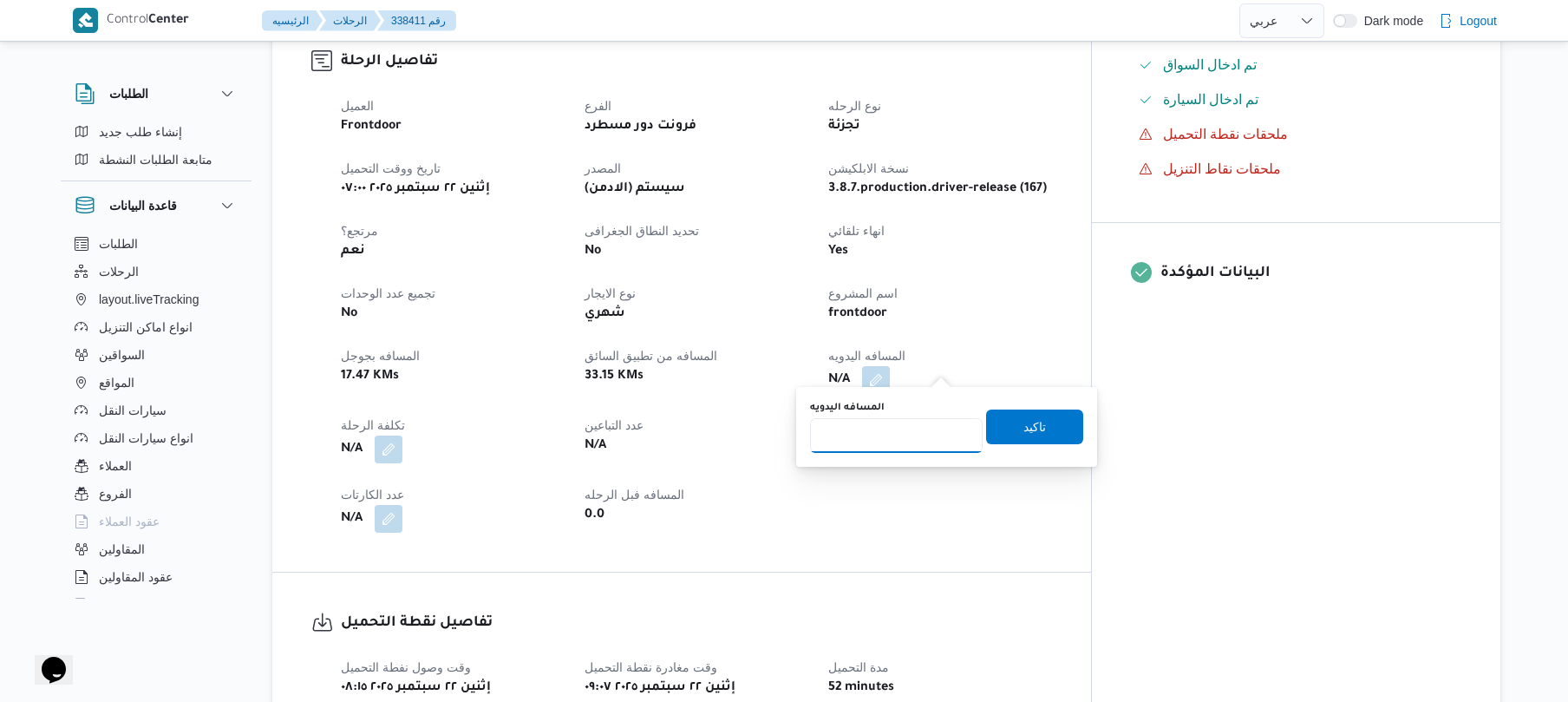
click at [905, 428] on input "المسافه اليدويه" at bounding box center [896, 435] width 173 height 35
type input "95"
click at [1011, 418] on span "تاكيد" at bounding box center [1034, 426] width 97 height 35
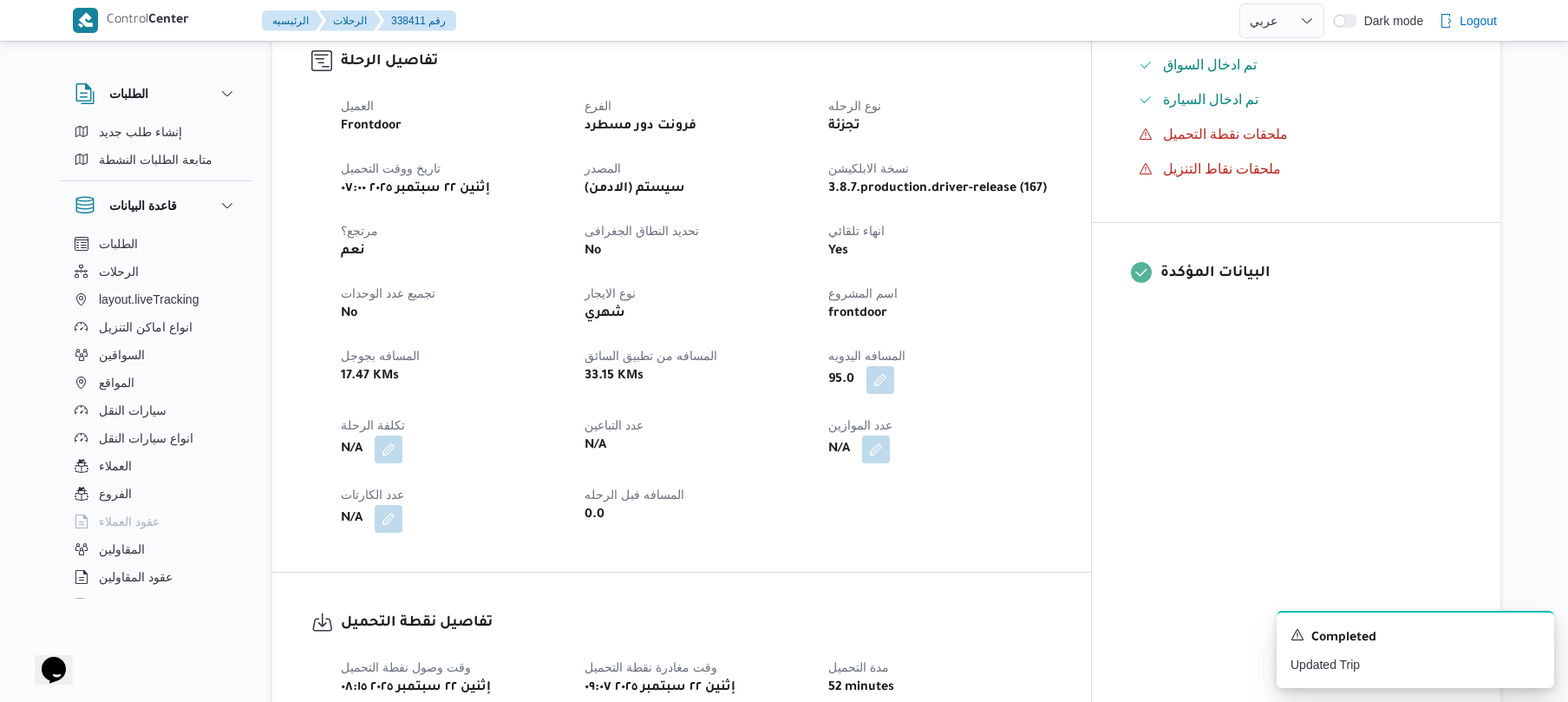
click at [940, 380] on div "95.0" at bounding box center [940, 380] width 227 height 31
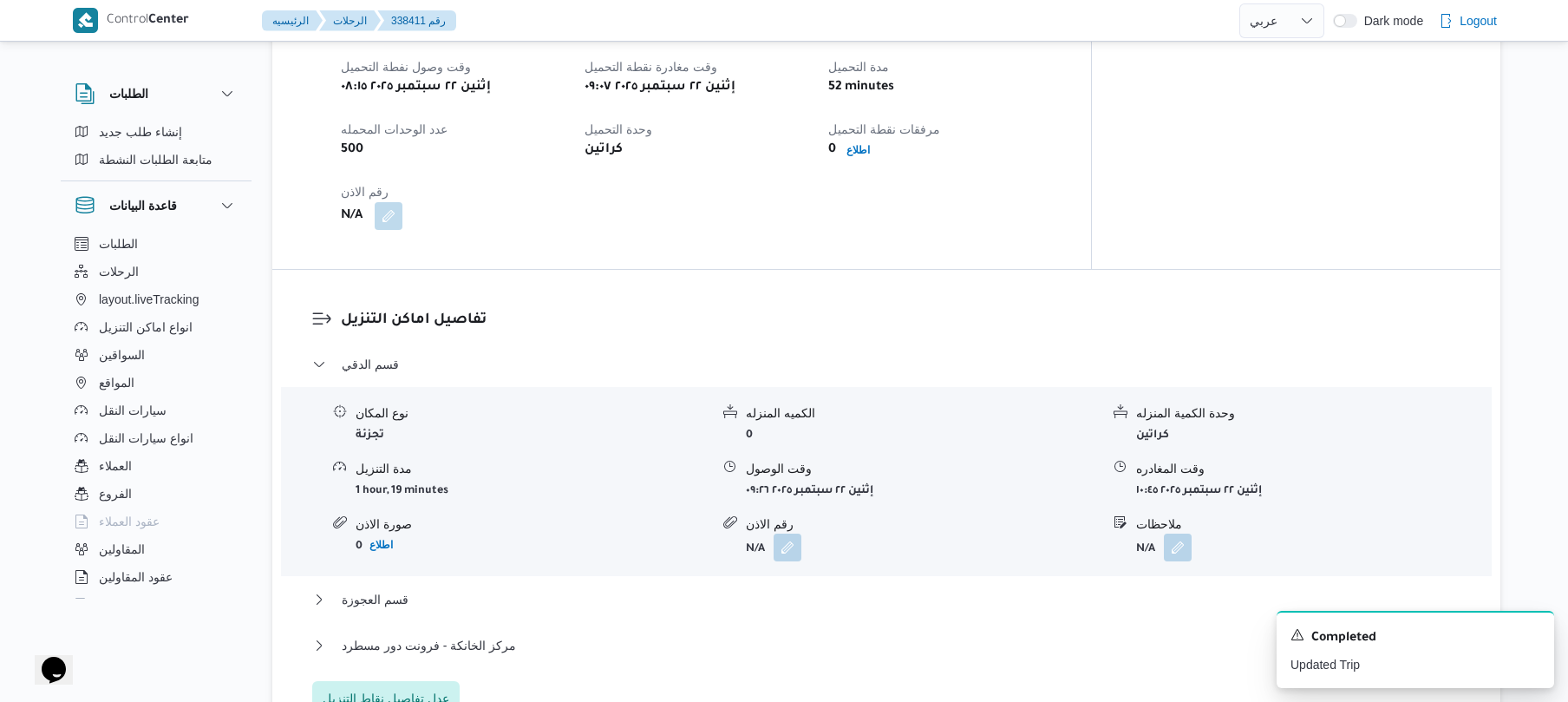
scroll to position [1156, 0]
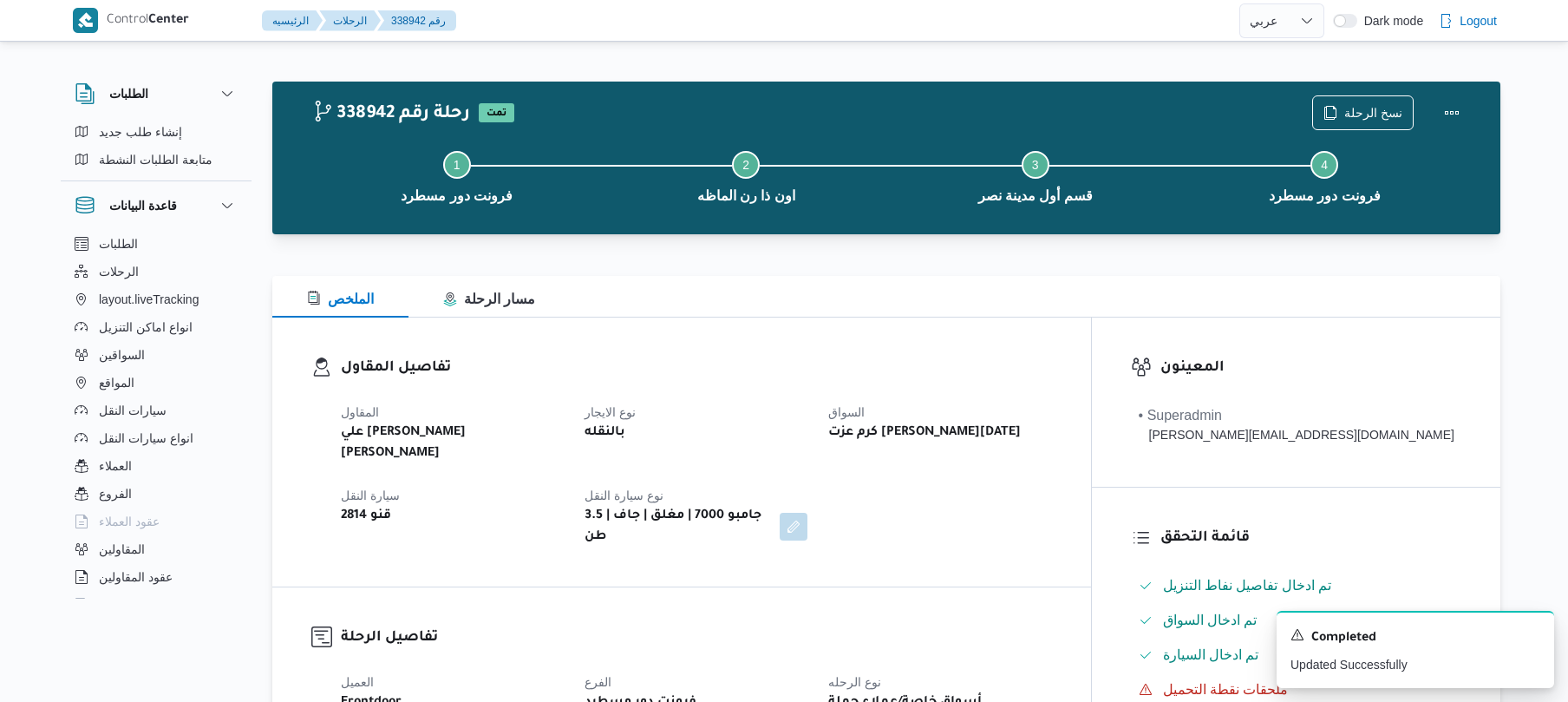
select select "ar"
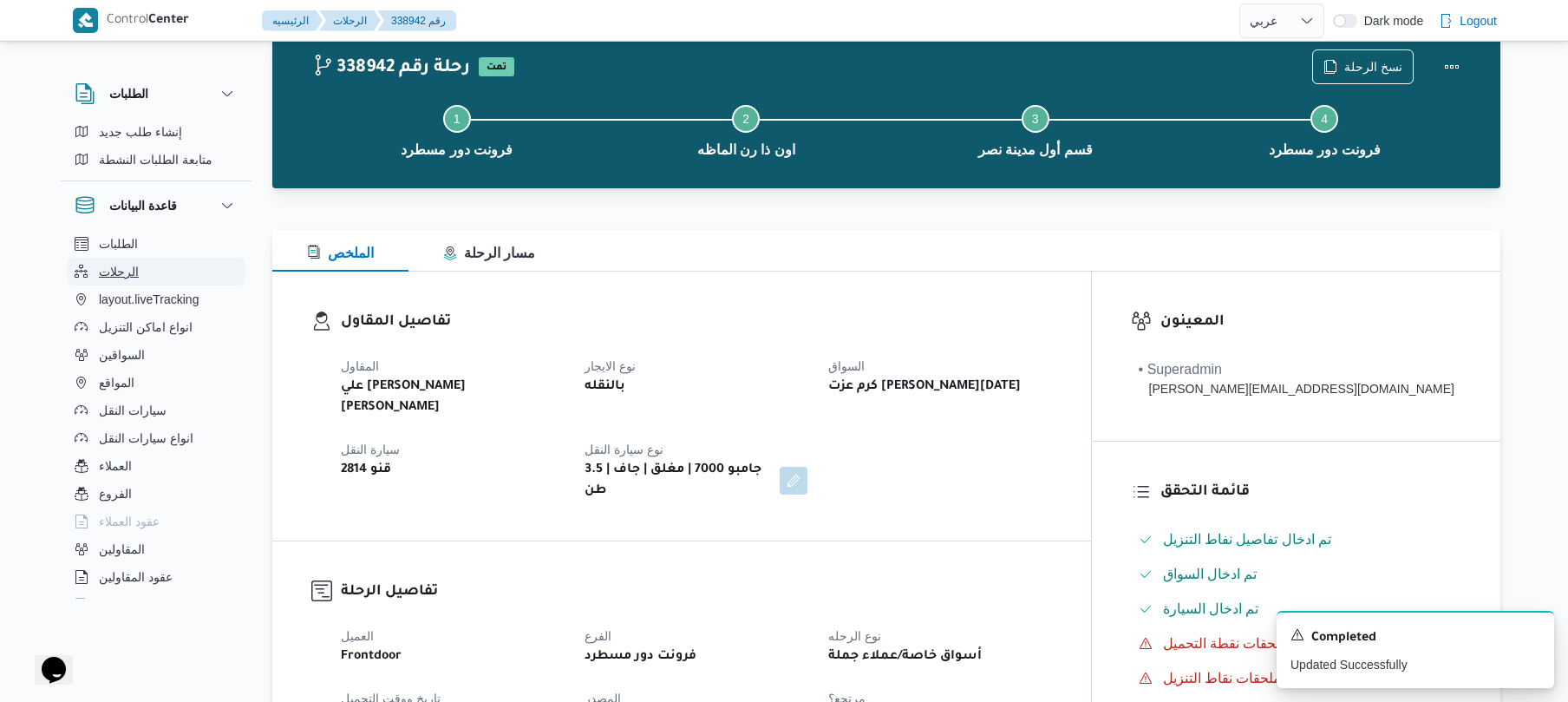
click at [141, 268] on button "الرحلات" at bounding box center [155, 271] width 177 height 27
select select "ar"
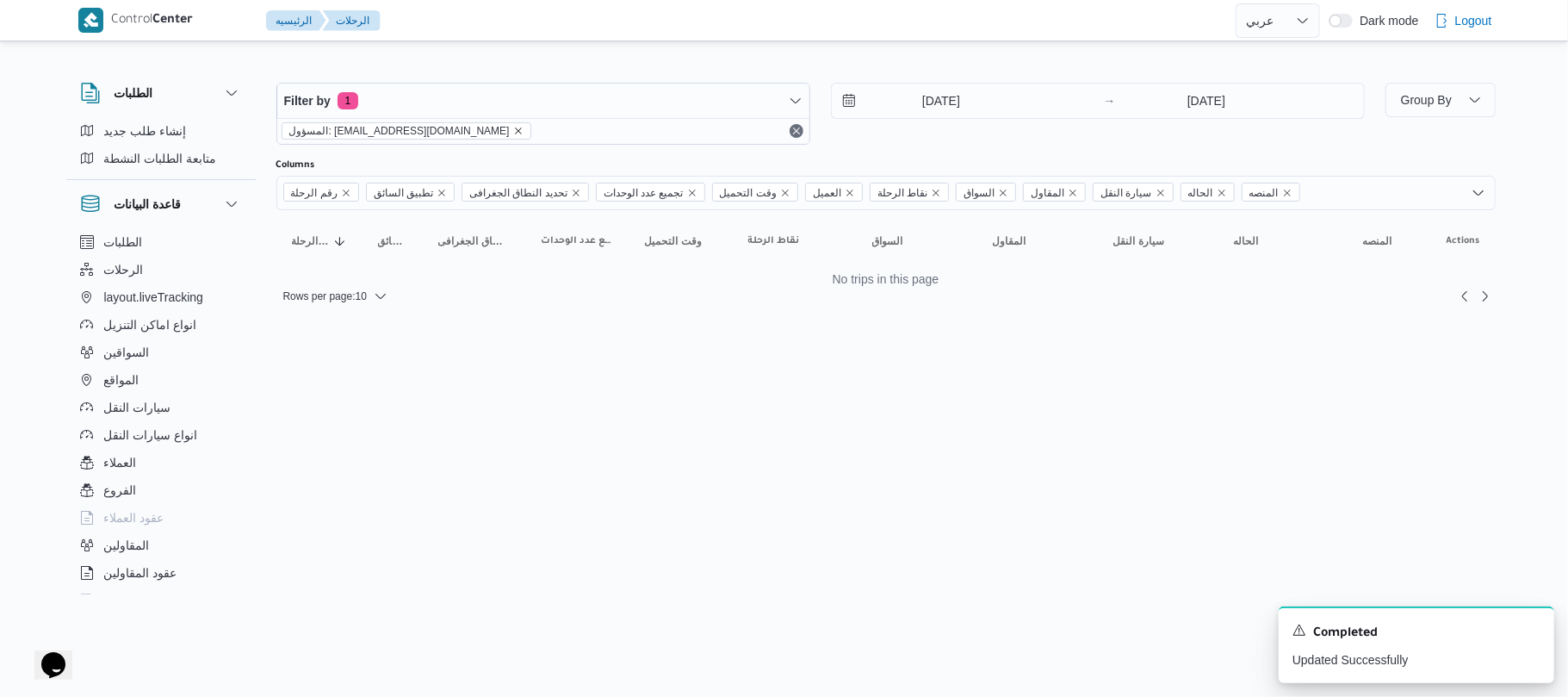
click at [513, 132] on icon "remove selected entity" at bounding box center [517, 131] width 11 height 11
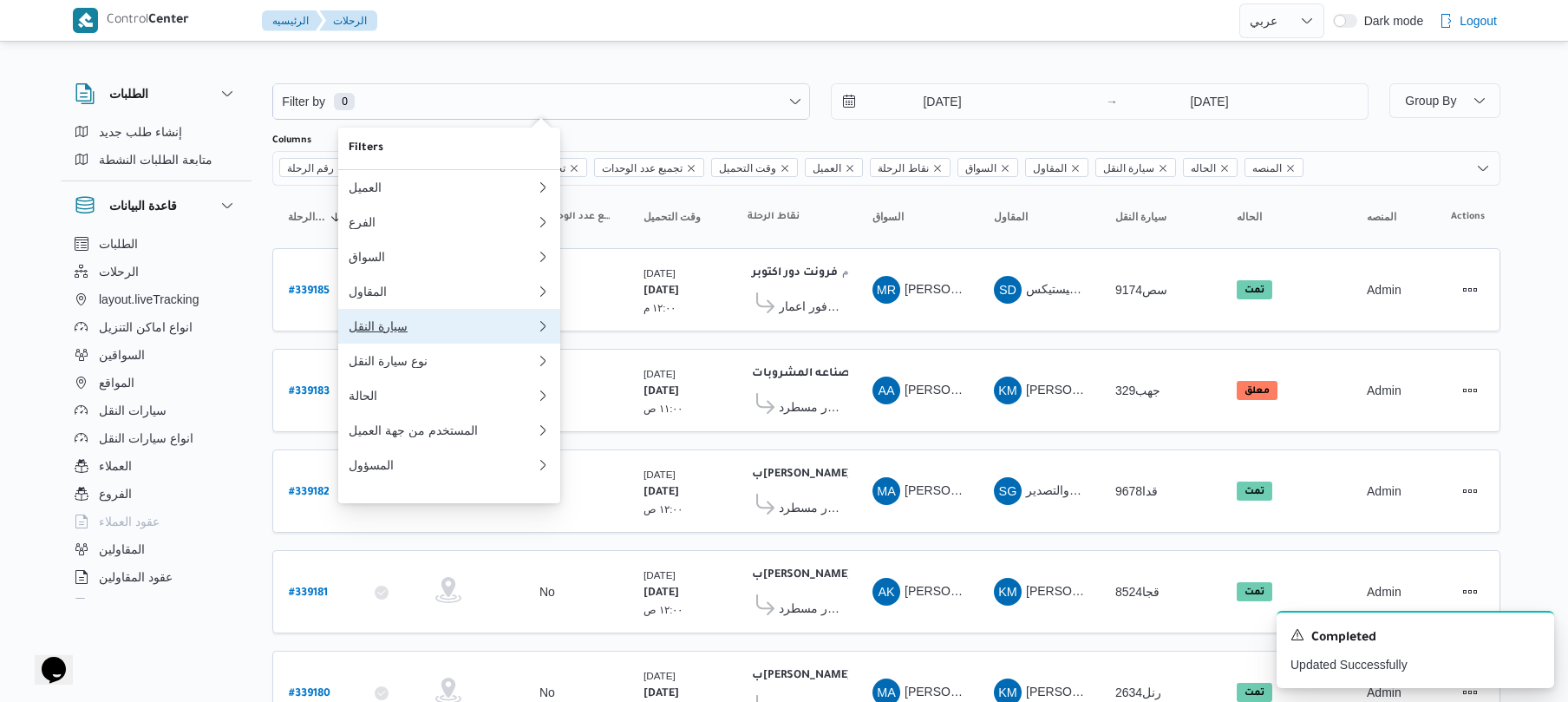
click at [399, 330] on div "سيارة النقل" at bounding box center [442, 326] width 187 height 14
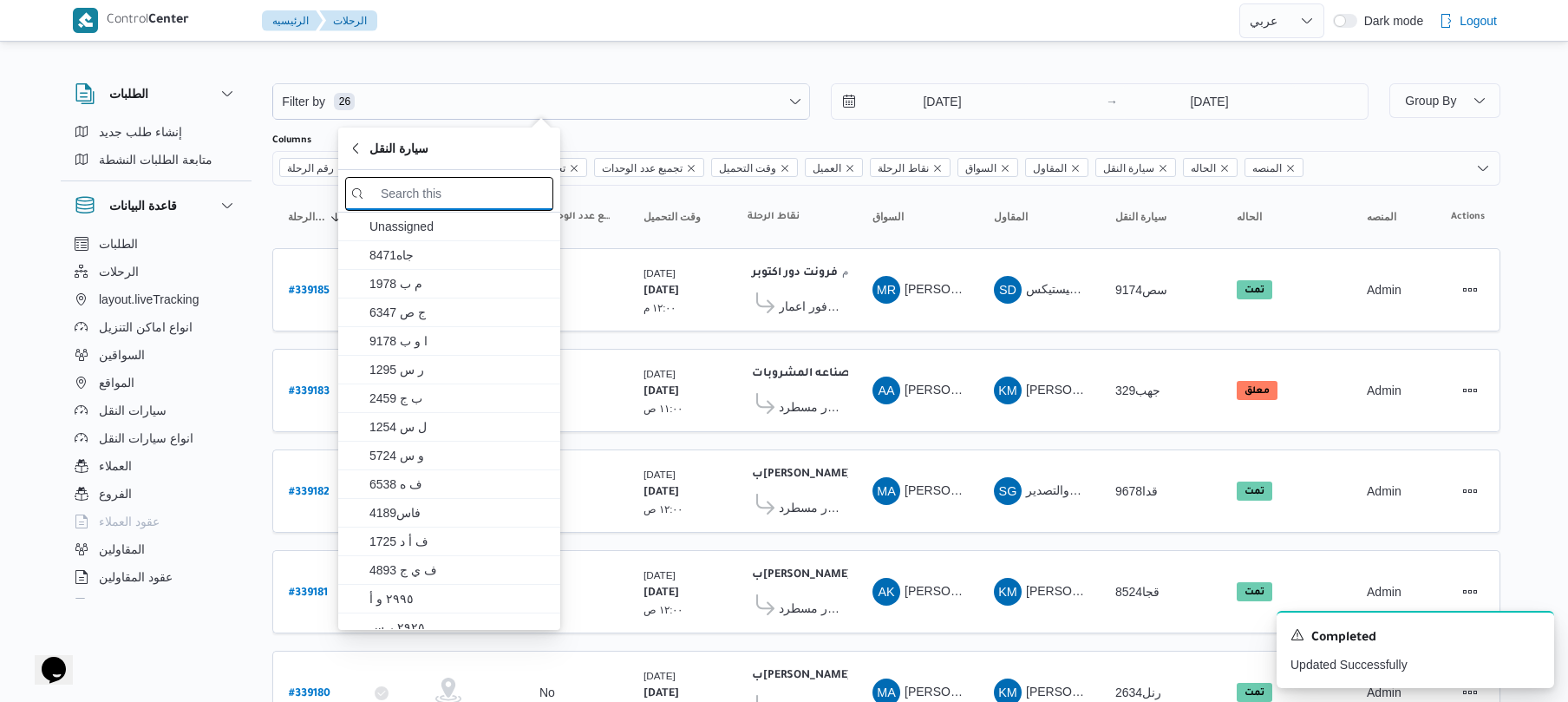
click at [480, 195] on input "search filters" at bounding box center [449, 193] width 208 height 34
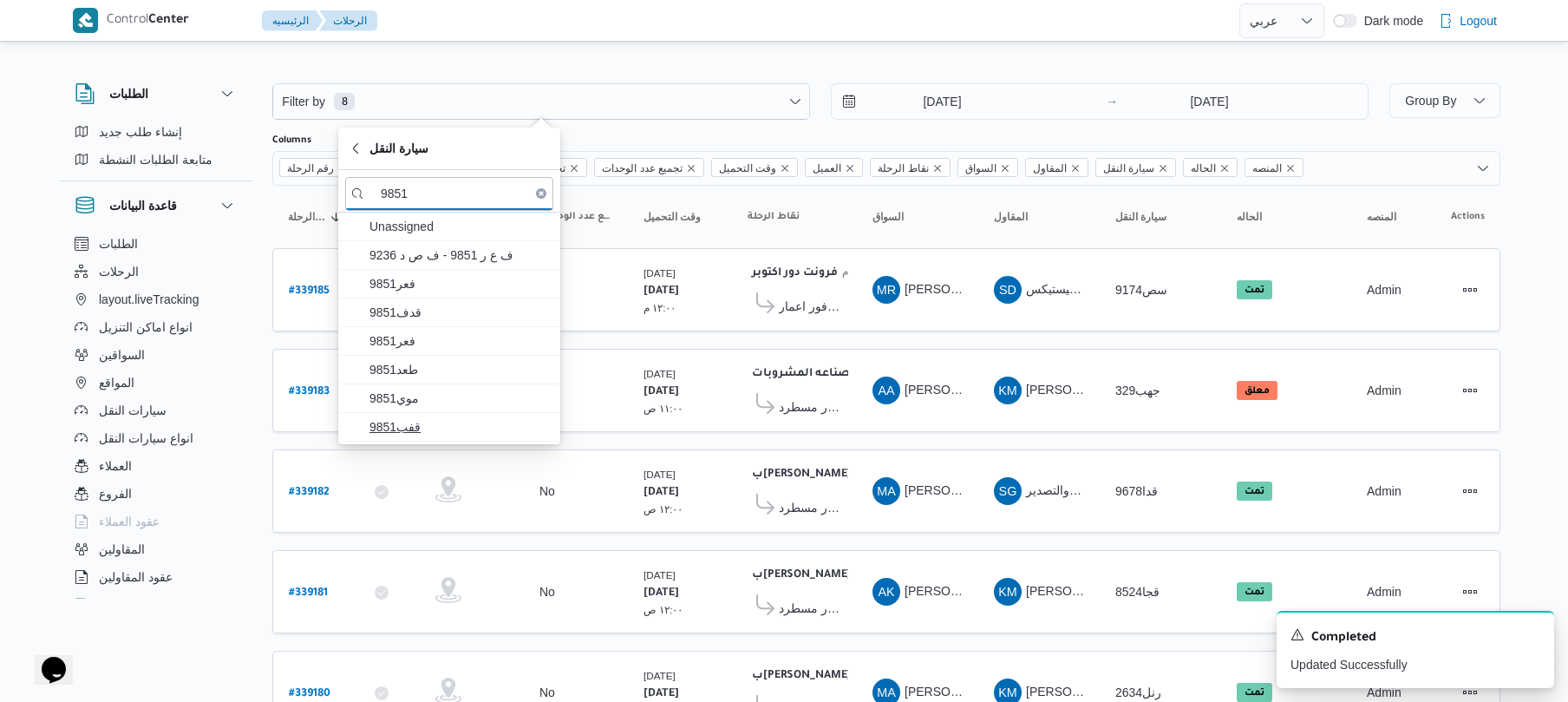
type input "9851"
click at [441, 429] on span "قفب9851" at bounding box center [459, 426] width 181 height 21
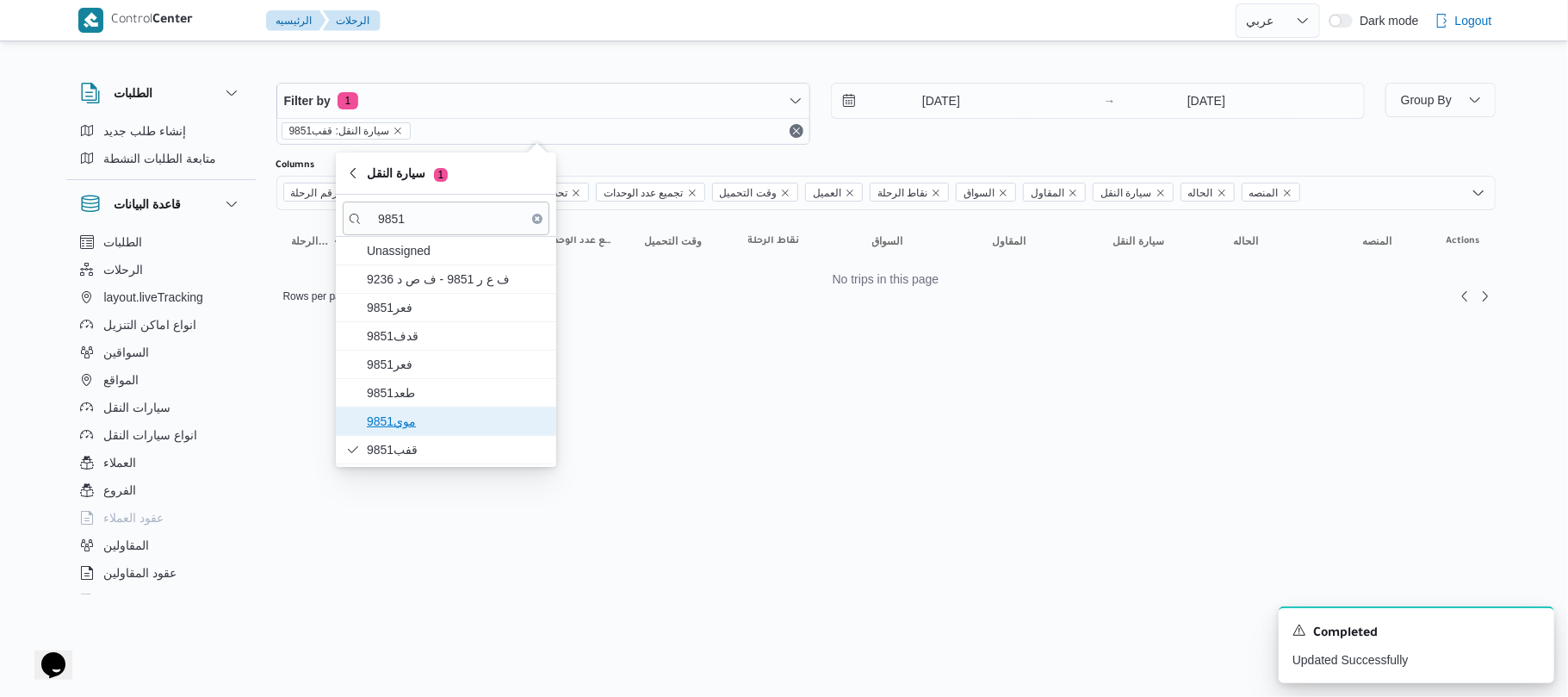
click at [438, 419] on span "موي9851" at bounding box center [455, 421] width 179 height 20
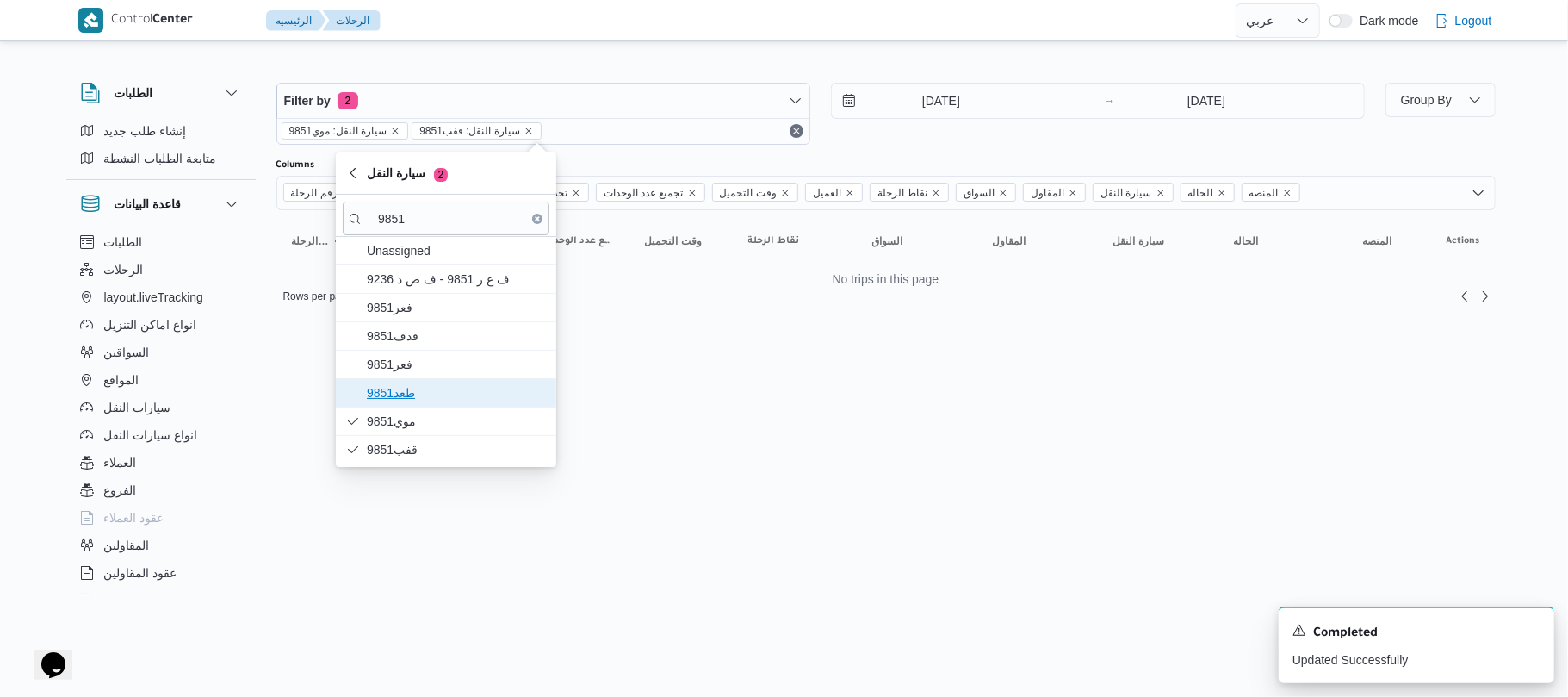
click at [442, 395] on span "طعد9851" at bounding box center [455, 392] width 179 height 20
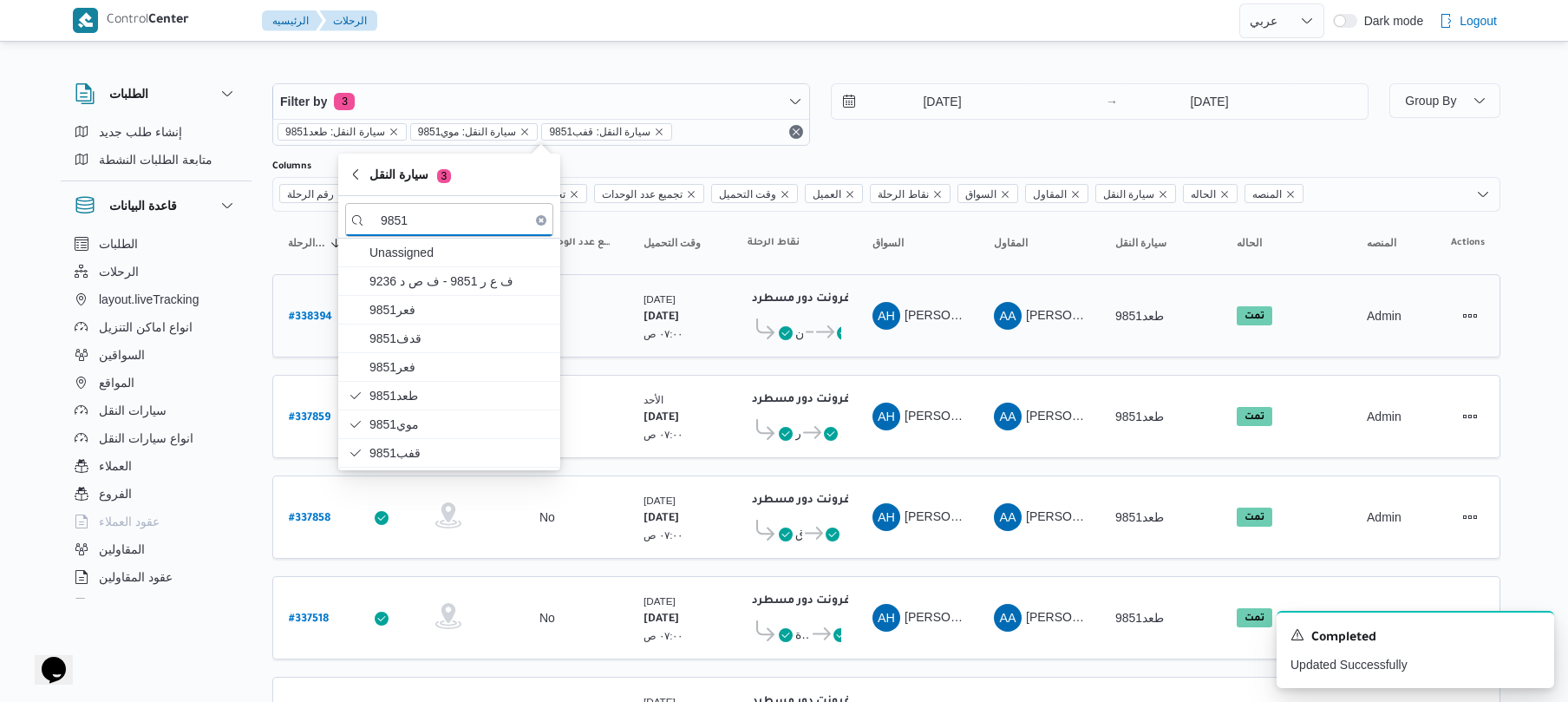
click at [315, 311] on b "# 338394" at bounding box center [310, 317] width 43 height 12
select select "ar"
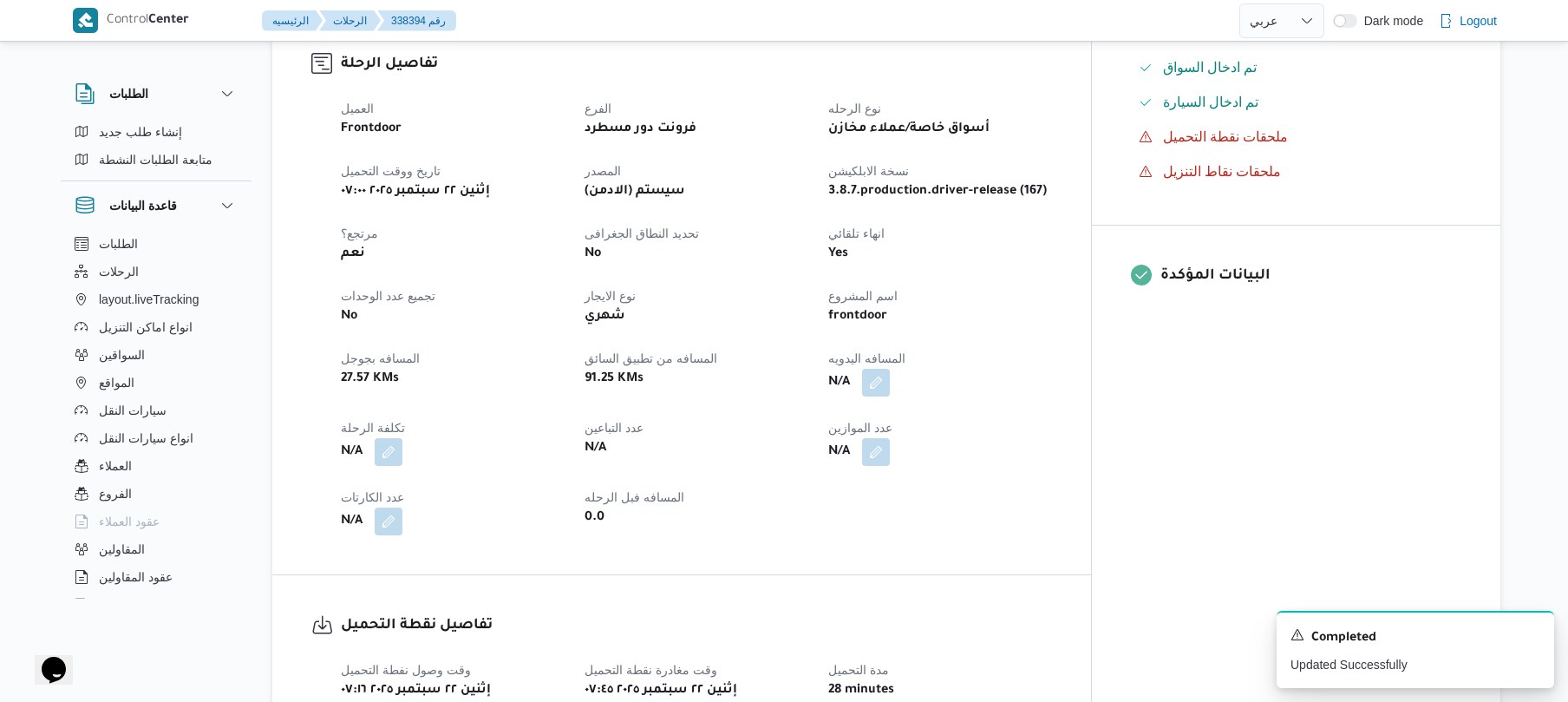
scroll to position [556, 0]
click at [889, 365] on button "button" at bounding box center [876, 379] width 27 height 27
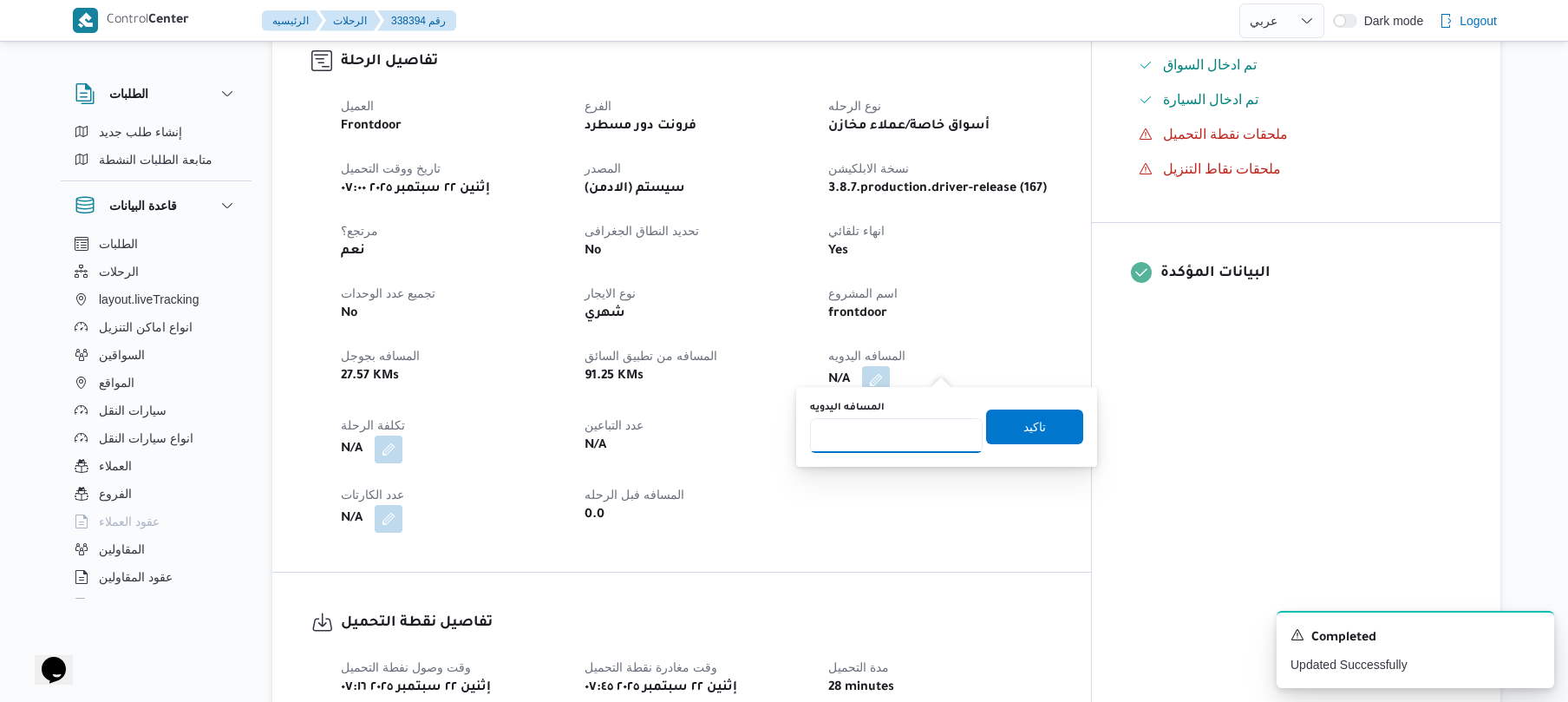
click at [903, 434] on input "المسافه اليدويه" at bounding box center [896, 435] width 173 height 35
type input "120"
click at [1041, 427] on span "تاكيد" at bounding box center [1034, 426] width 97 height 35
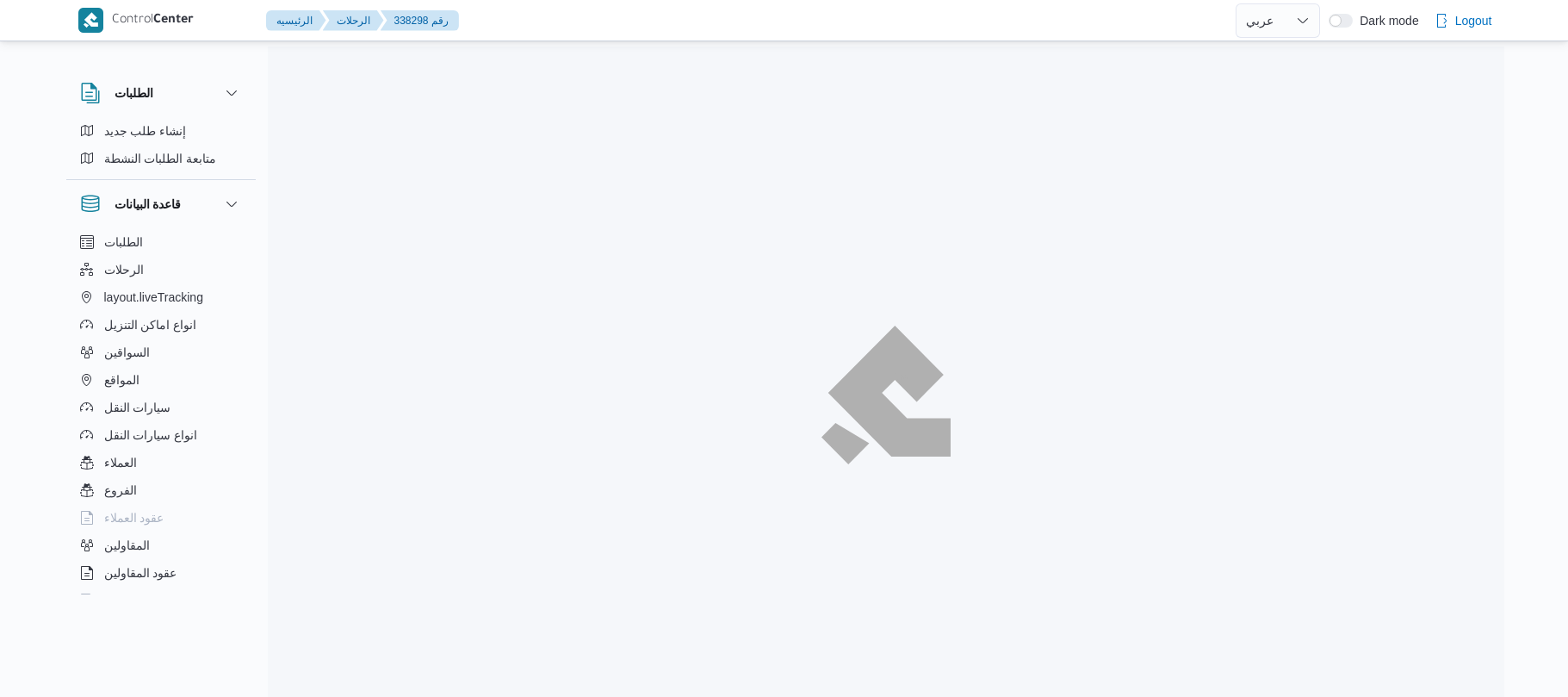
select select "ar"
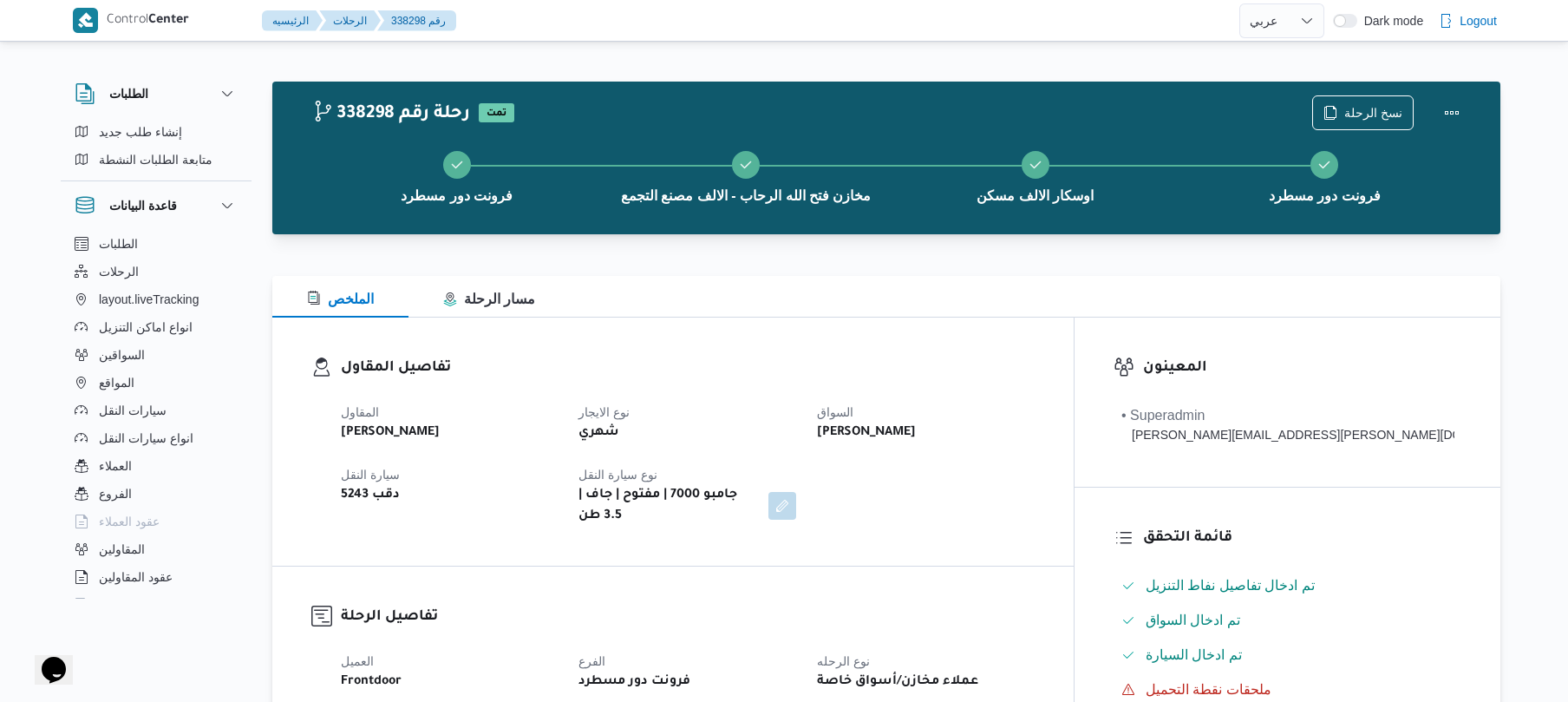
click at [970, 285] on div "الملخص مسار الرحلة" at bounding box center [887, 296] width 1228 height 42
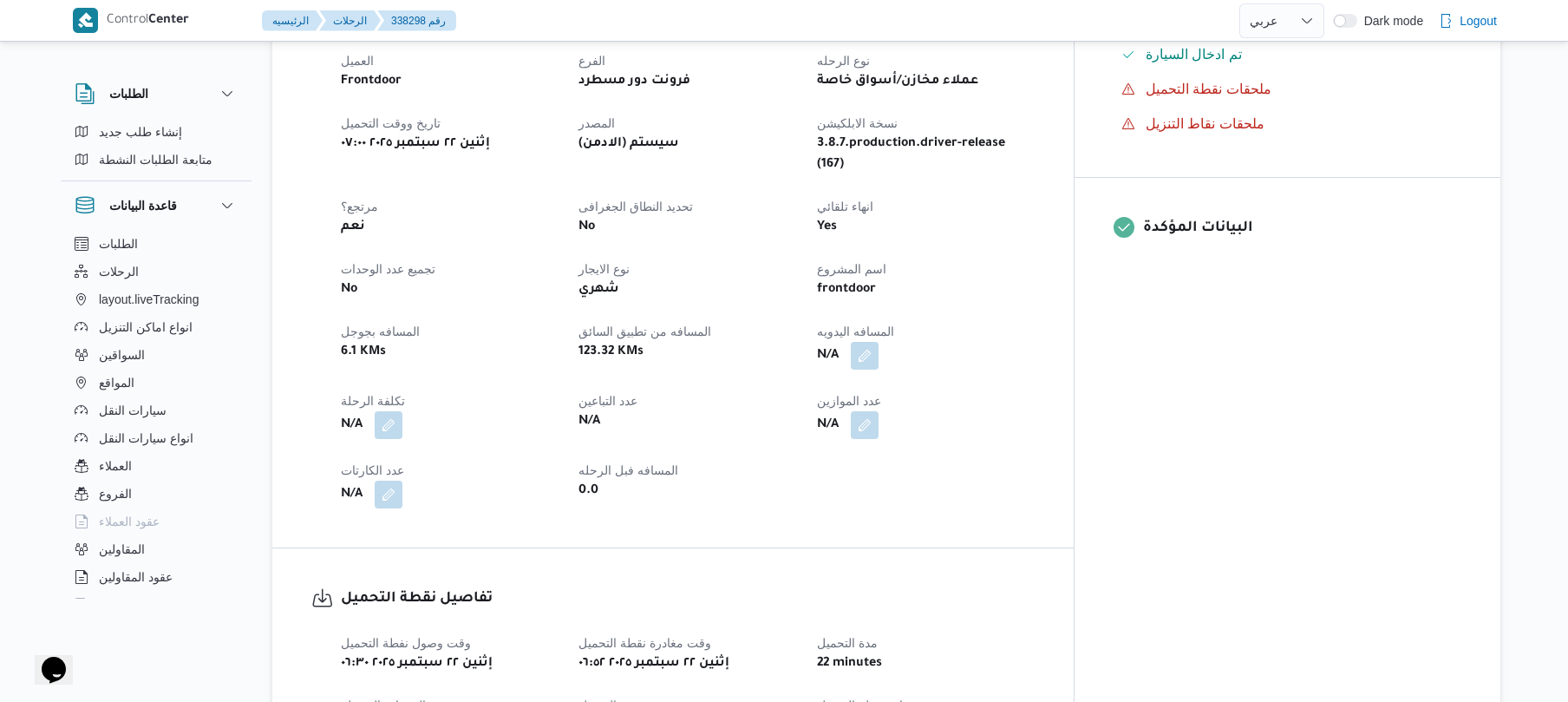
scroll to position [601, 0]
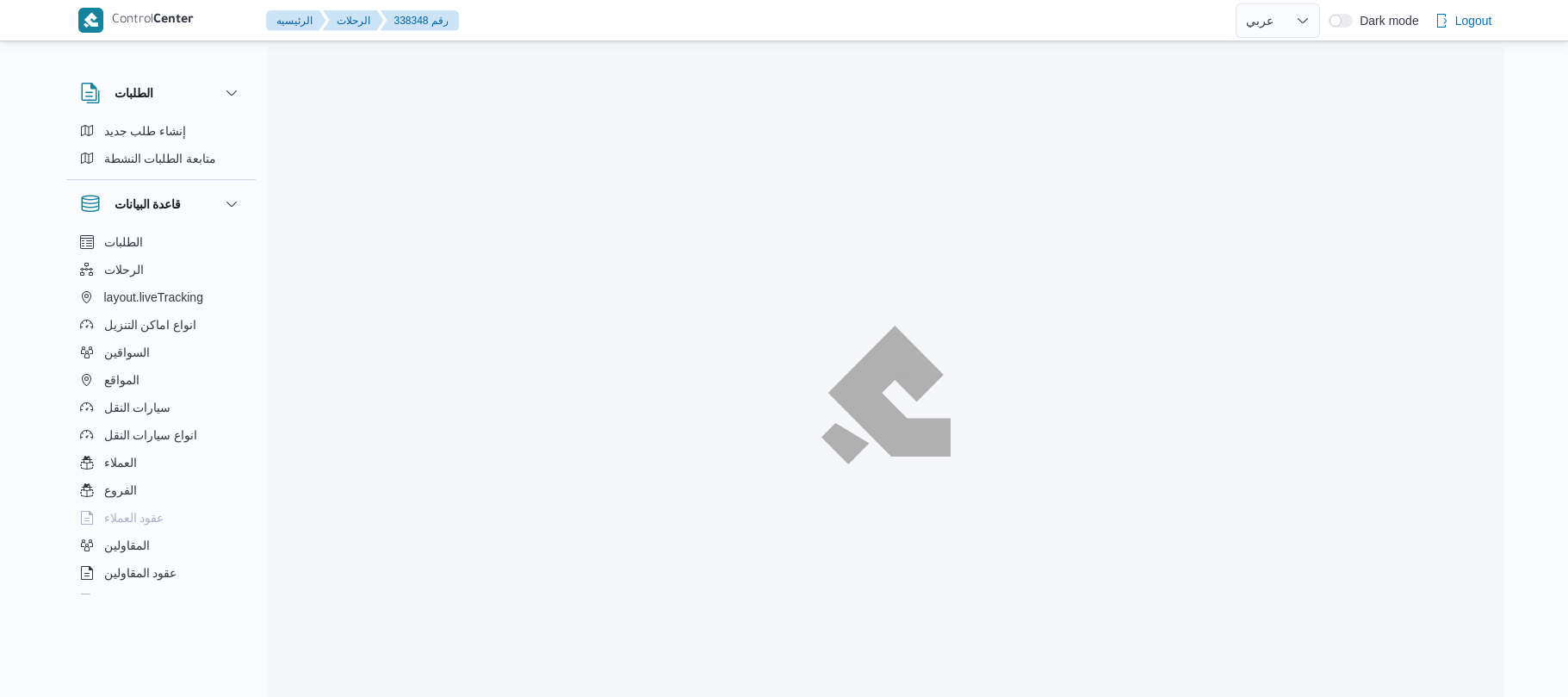
select select "ar"
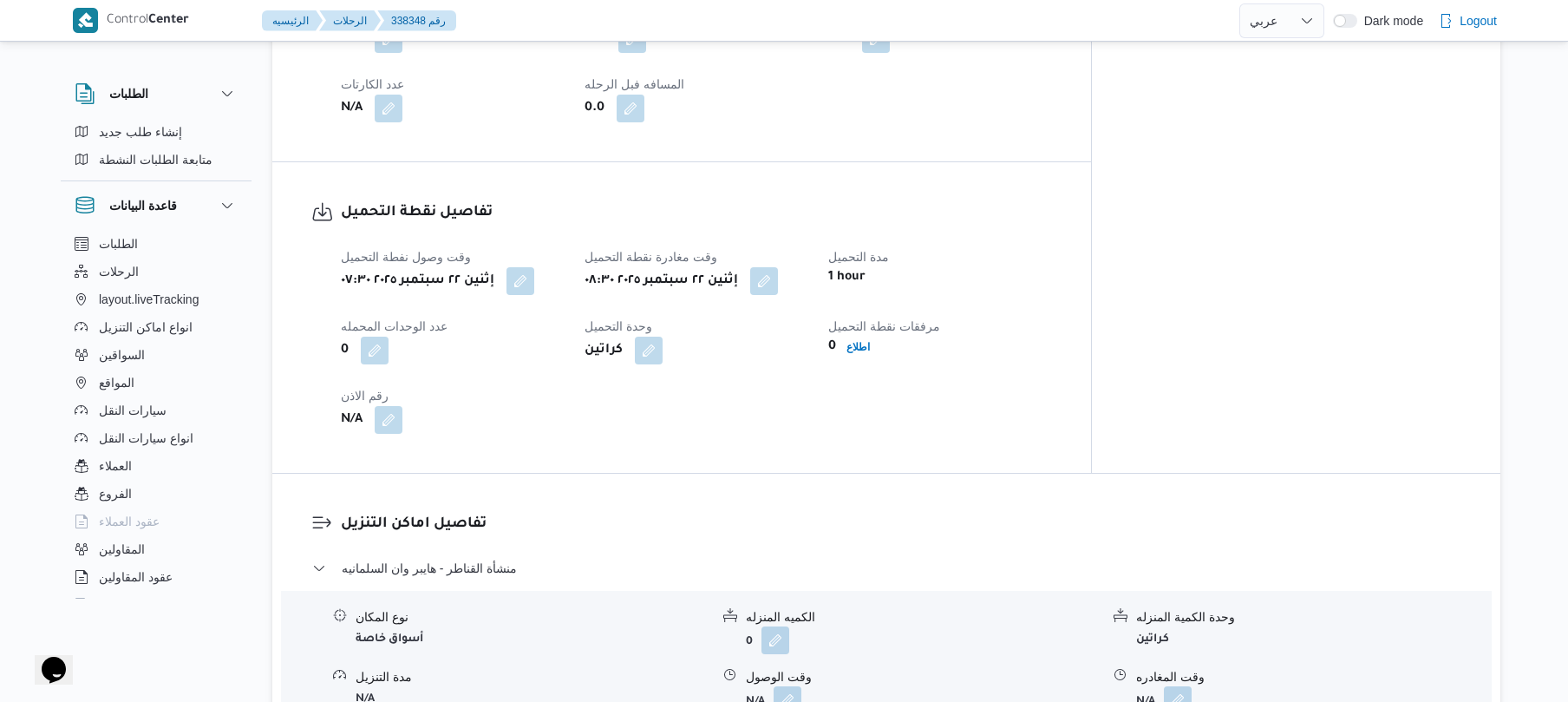
scroll to position [833, 0]
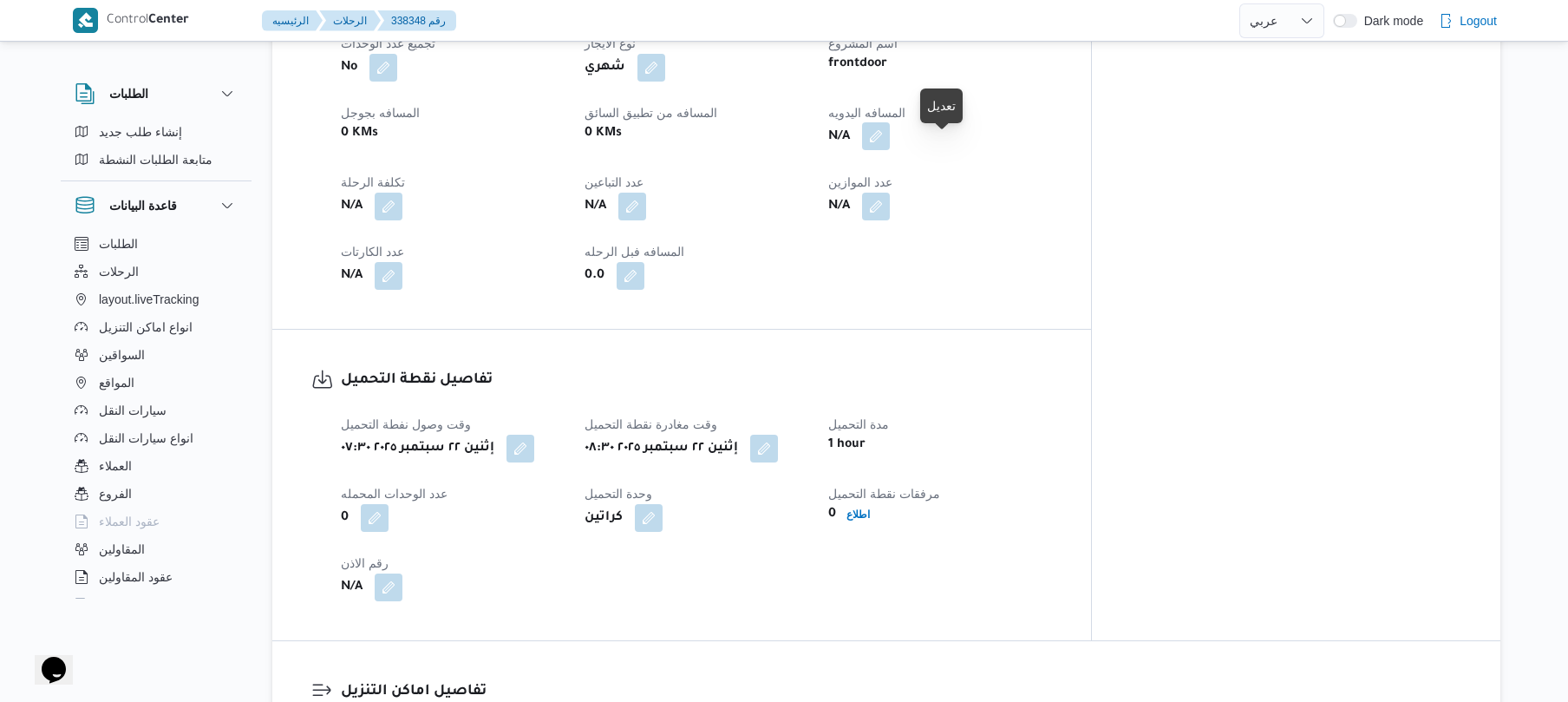
click at [889, 150] on button "button" at bounding box center [876, 136] width 27 height 27
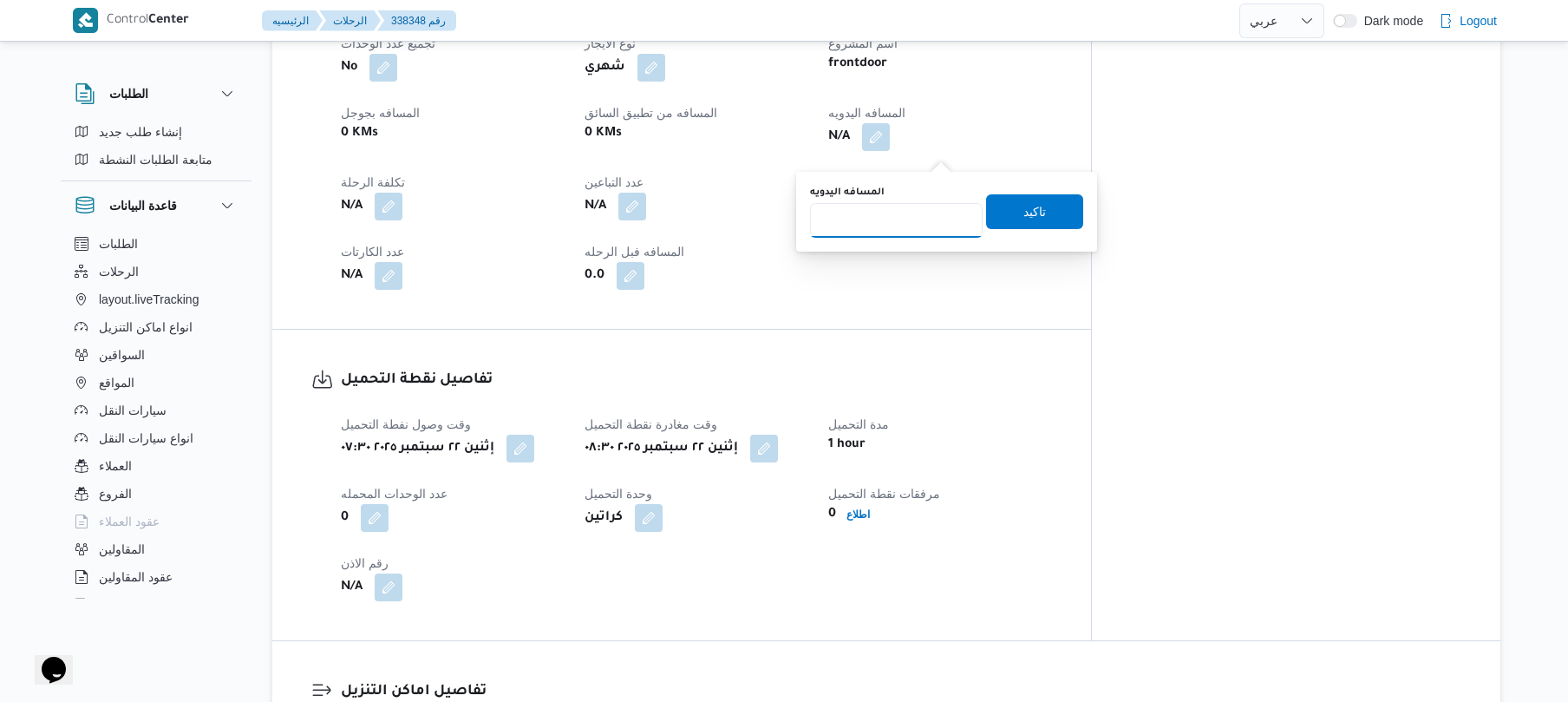
click at [891, 224] on input "المسافه اليدويه" at bounding box center [896, 221] width 173 height 35
type input "135"
click at [1003, 221] on span "تاكيد" at bounding box center [1034, 211] width 97 height 35
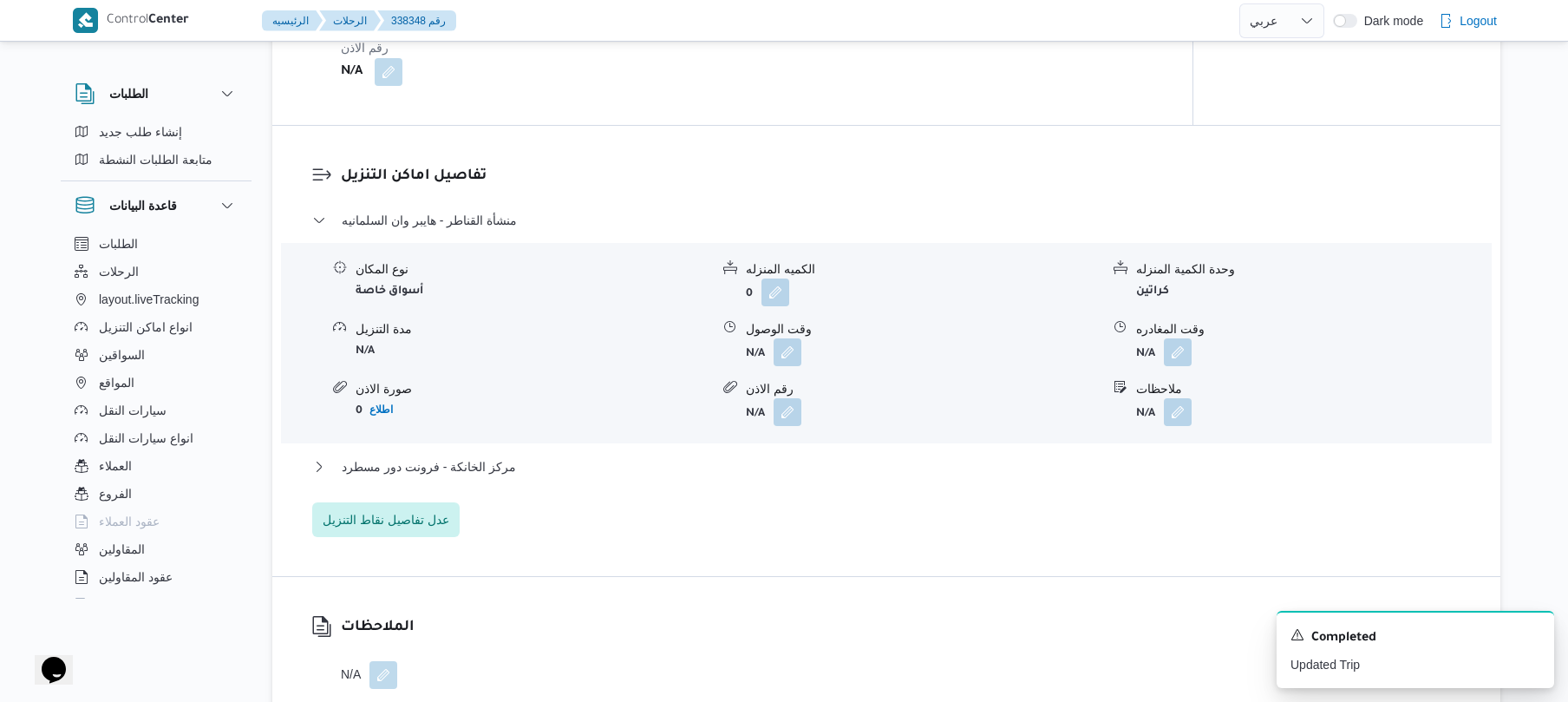
scroll to position [1387, 0]
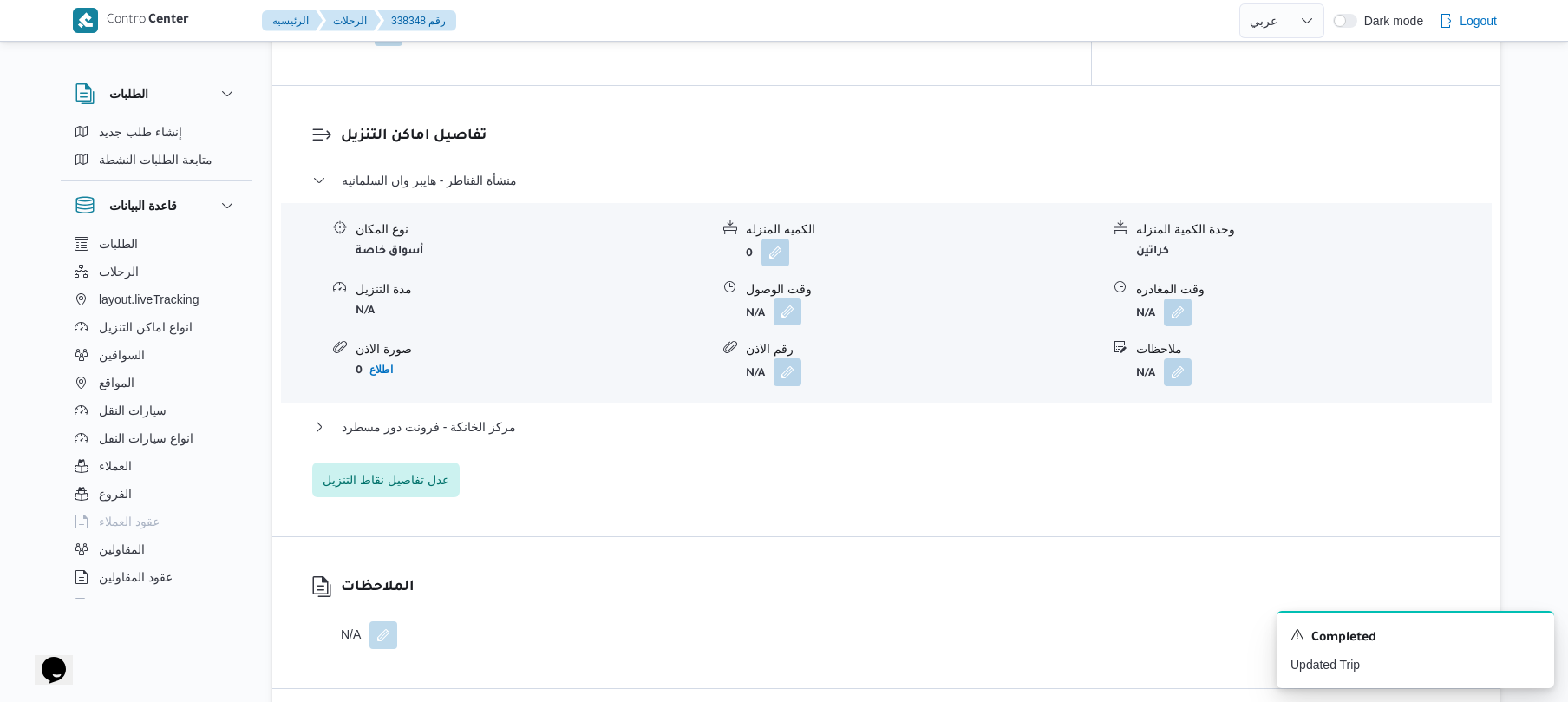
click at [785, 325] on button "button" at bounding box center [787, 311] width 27 height 27
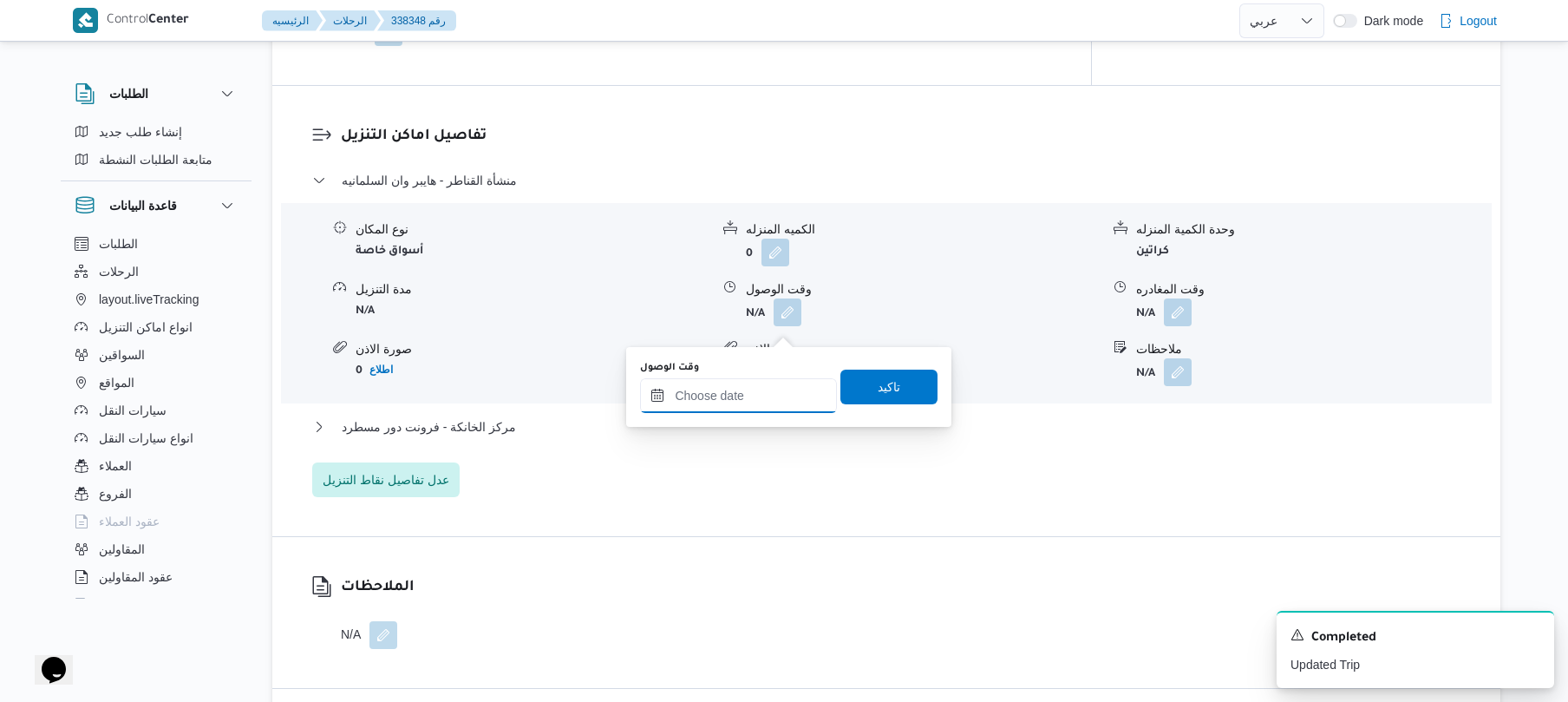
click at [729, 402] on input "وقت الوصول" at bounding box center [739, 395] width 197 height 35
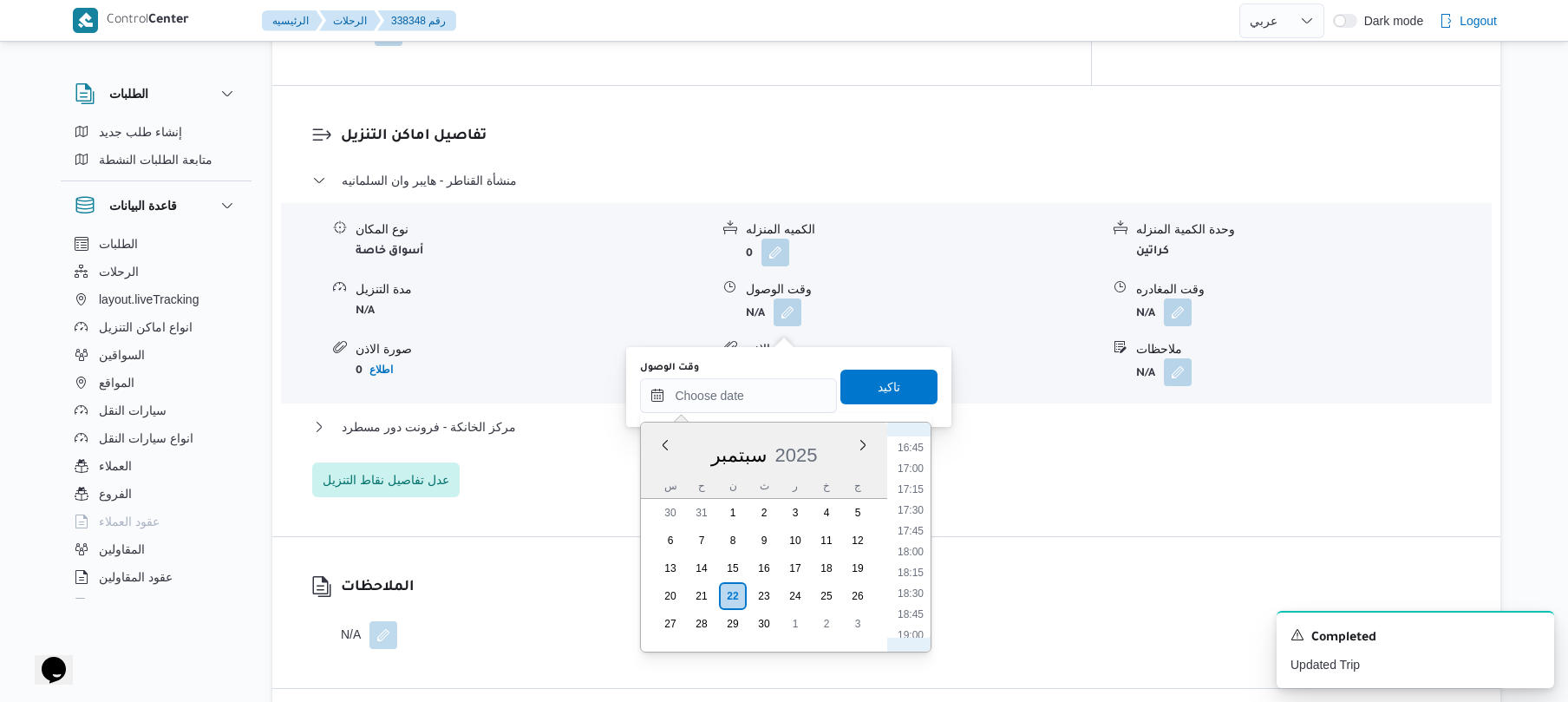
scroll to position [712, 0]
click at [918, 521] on li "09:30" at bounding box center [910, 524] width 40 height 18
type input "٢٢/٠٩/٢٠٢٥ ٠٩:٣٠"
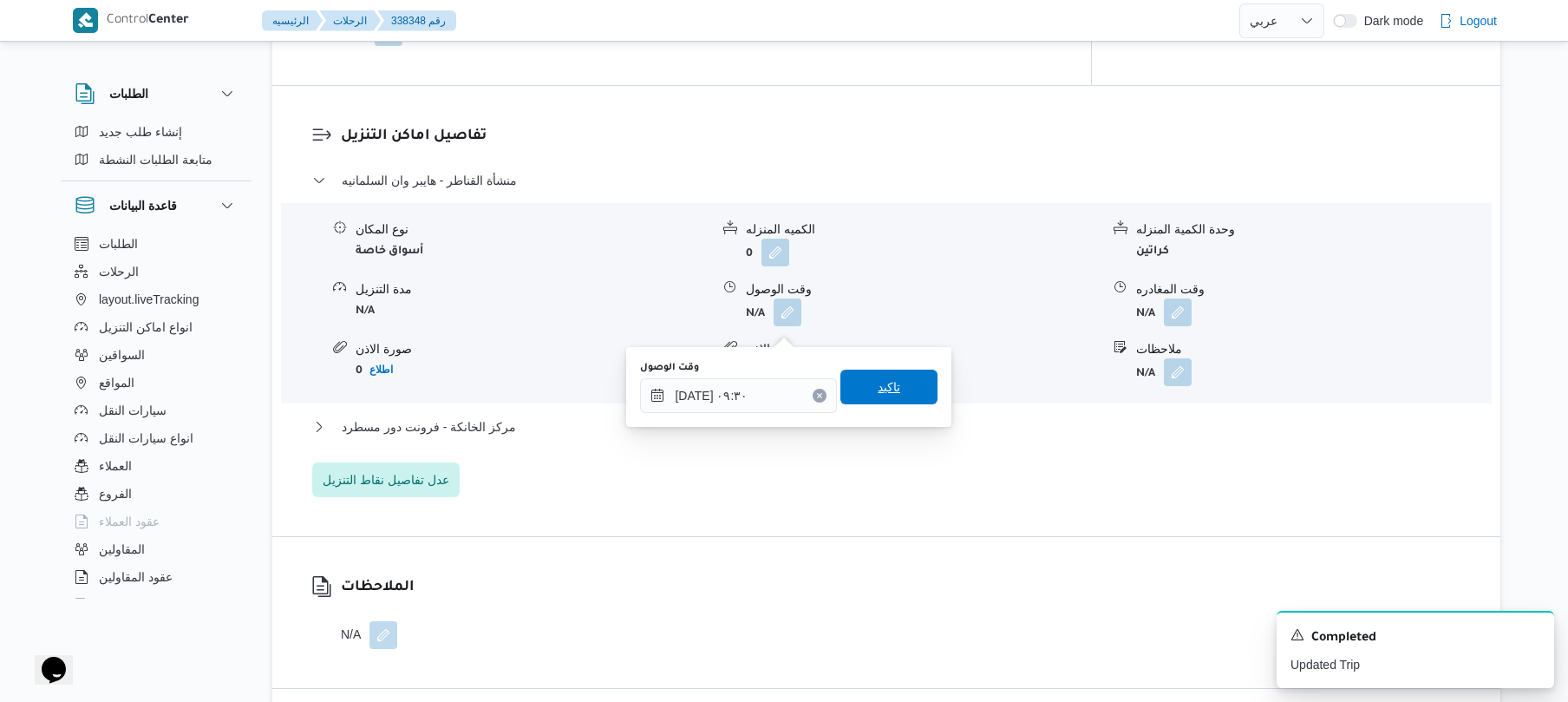
click at [887, 382] on span "تاكيد" at bounding box center [888, 387] width 22 height 21
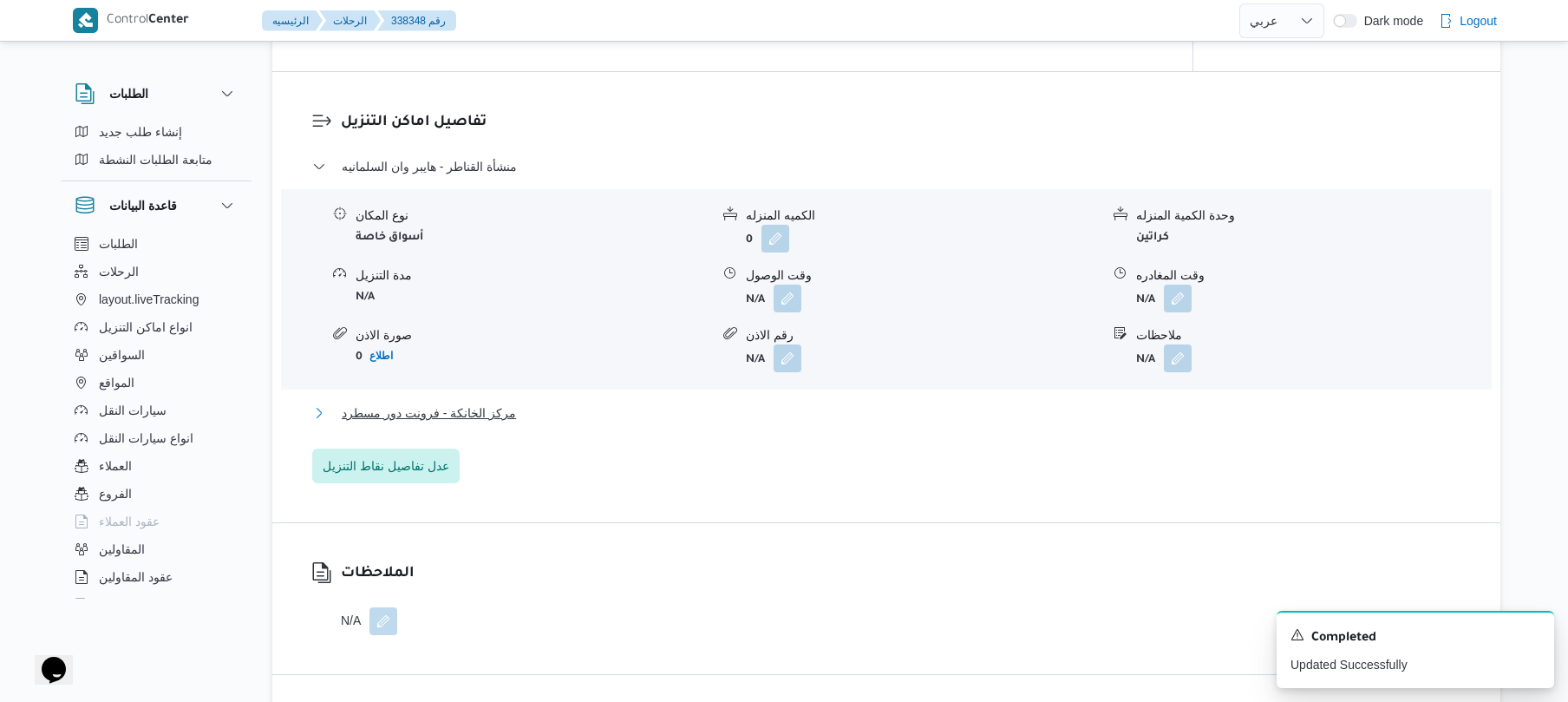
click at [817, 424] on button "مركز الخانكة - فرونت دور مسطرد" at bounding box center [887, 412] width 1149 height 21
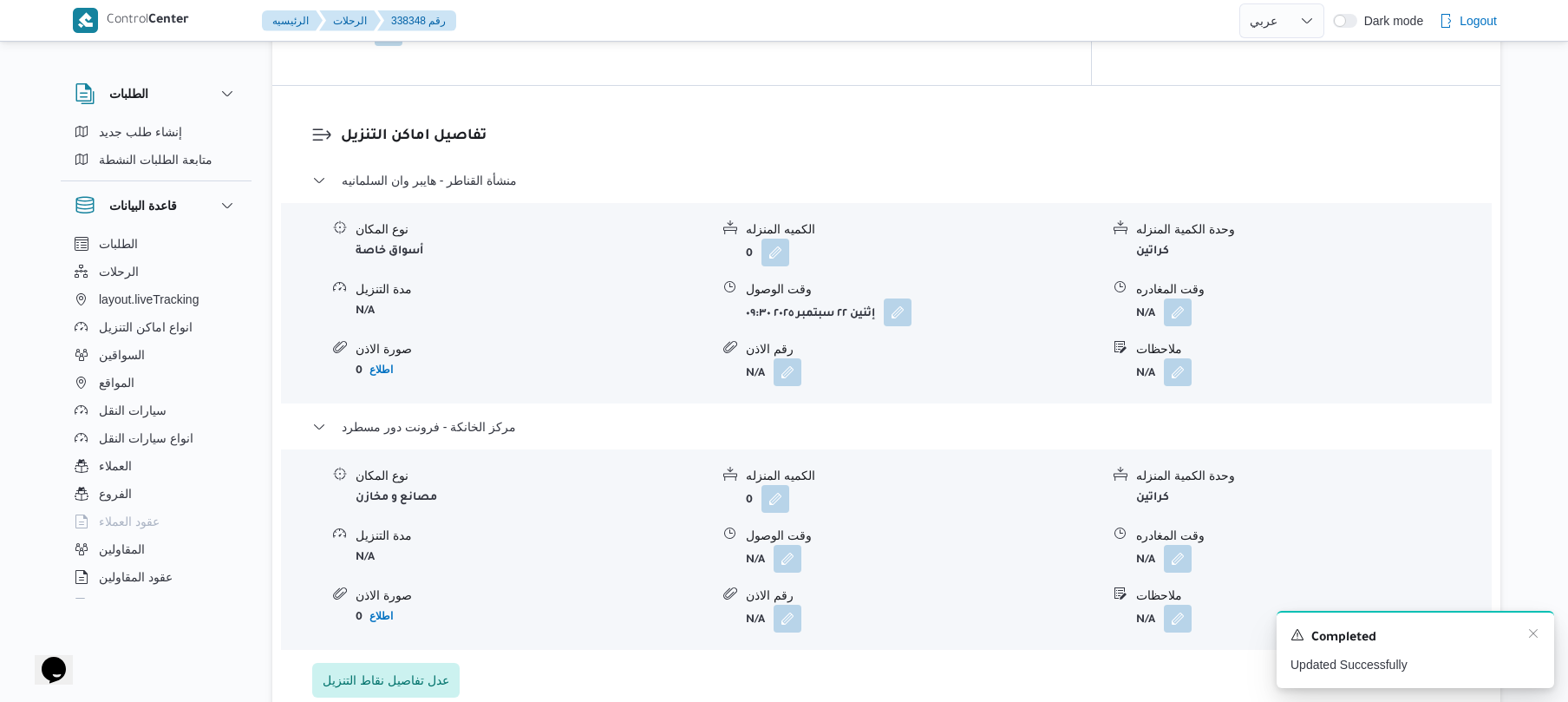
click at [1528, 642] on div "Completed" at bounding box center [1416, 637] width 250 height 22
click at [1528, 639] on icon "Dismiss toast" at bounding box center [1533, 633] width 14 height 14
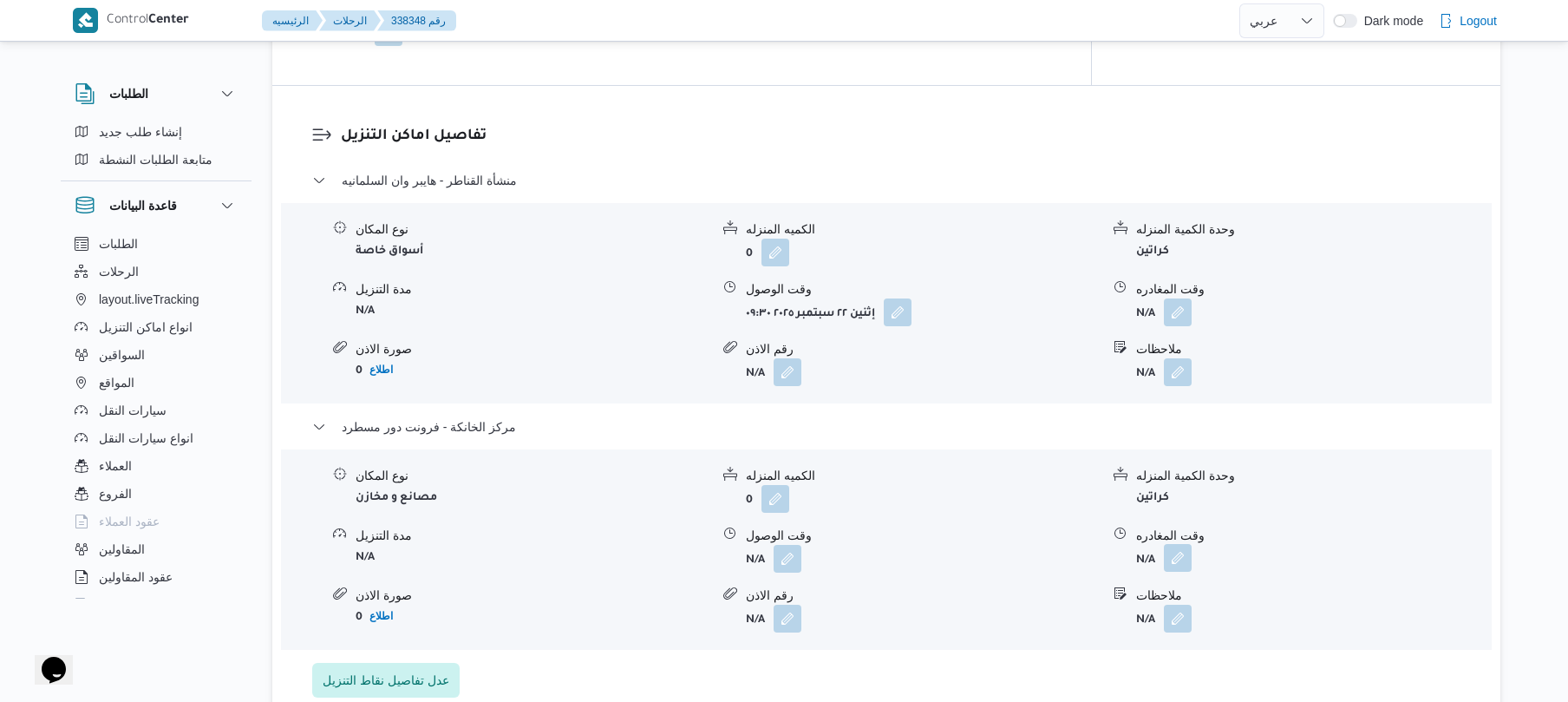
click at [1186, 571] on button "button" at bounding box center [1177, 557] width 27 height 27
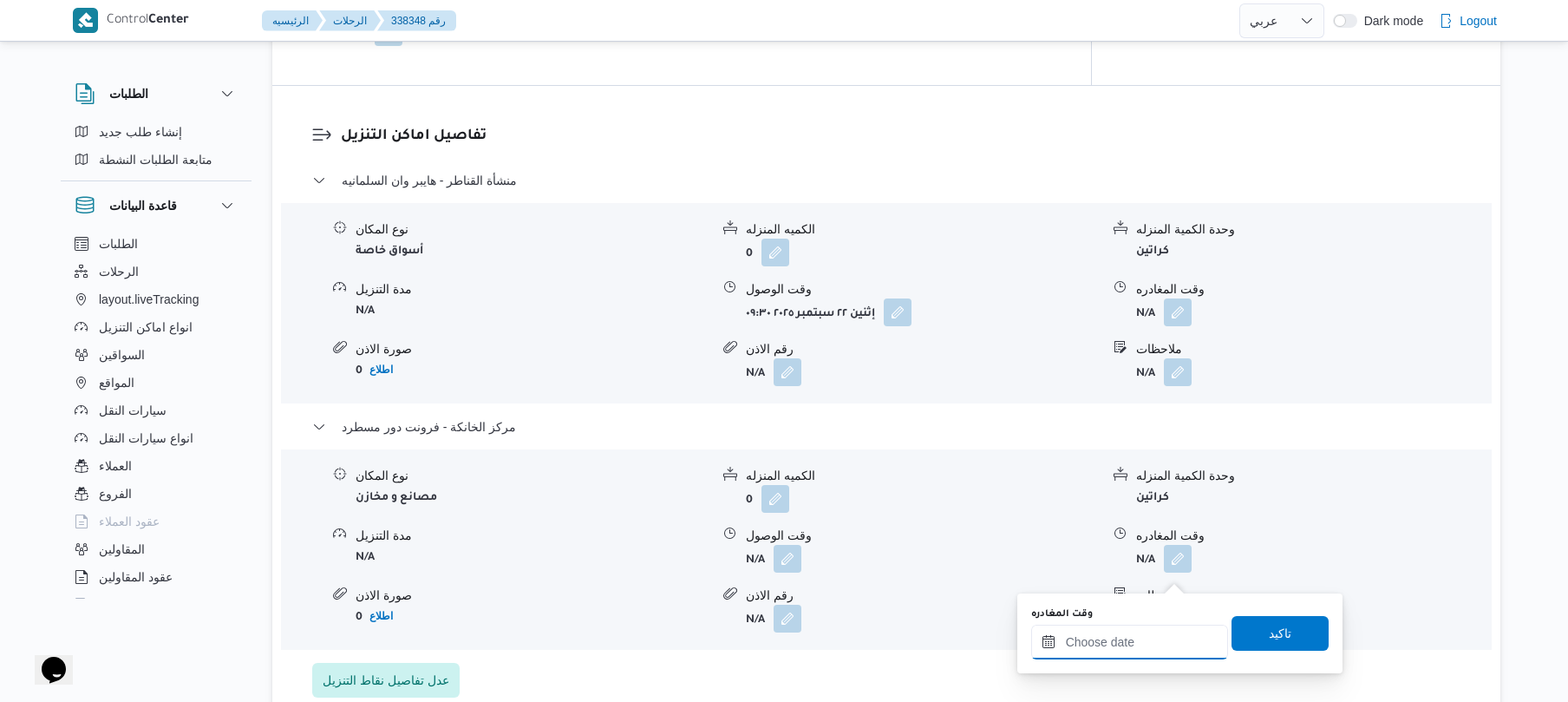
click at [1108, 633] on input "وقت المغادره" at bounding box center [1130, 642] width 197 height 35
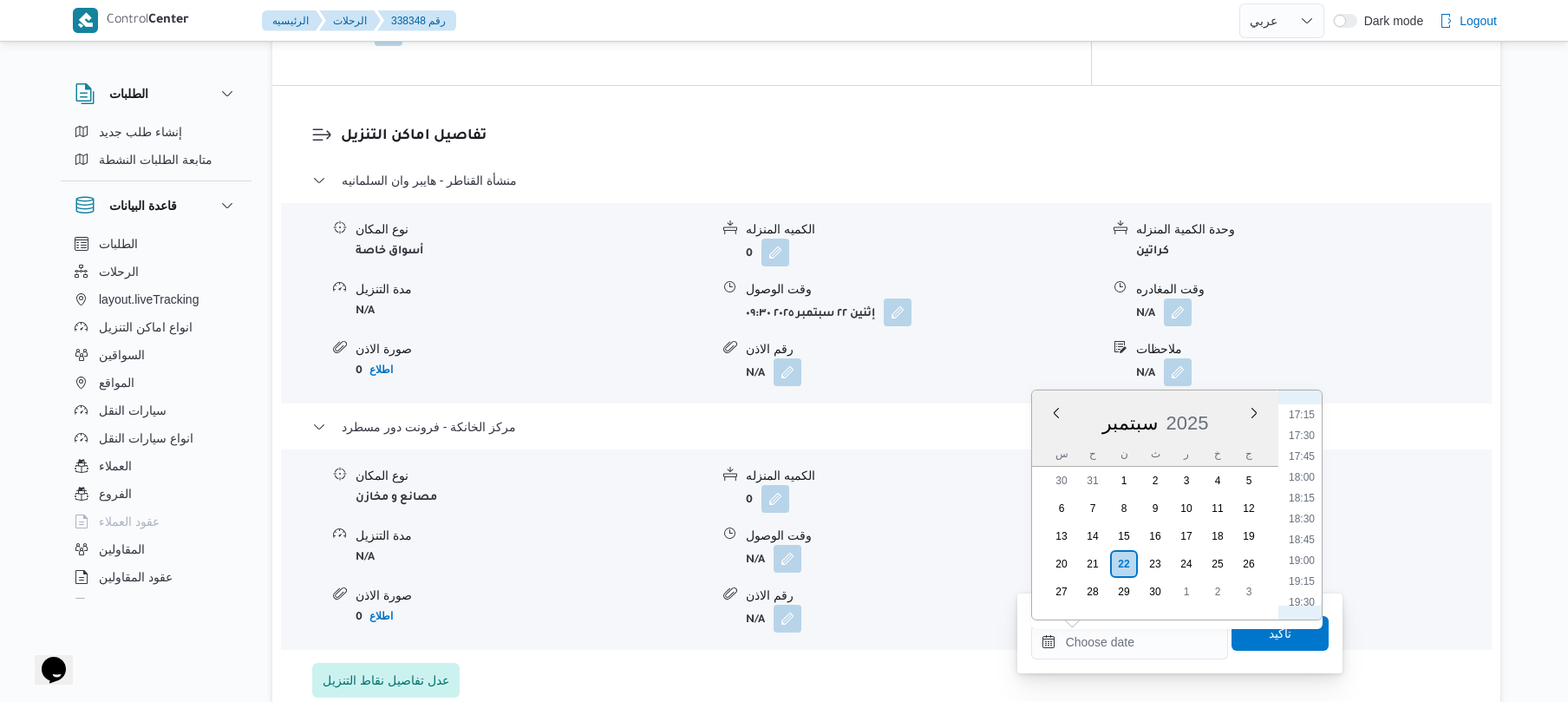
scroll to position [1391, 0]
click at [1302, 478] on li "17:30" at bounding box center [1301, 478] width 40 height 18
type input "[DATE] ١٧:٣٠"
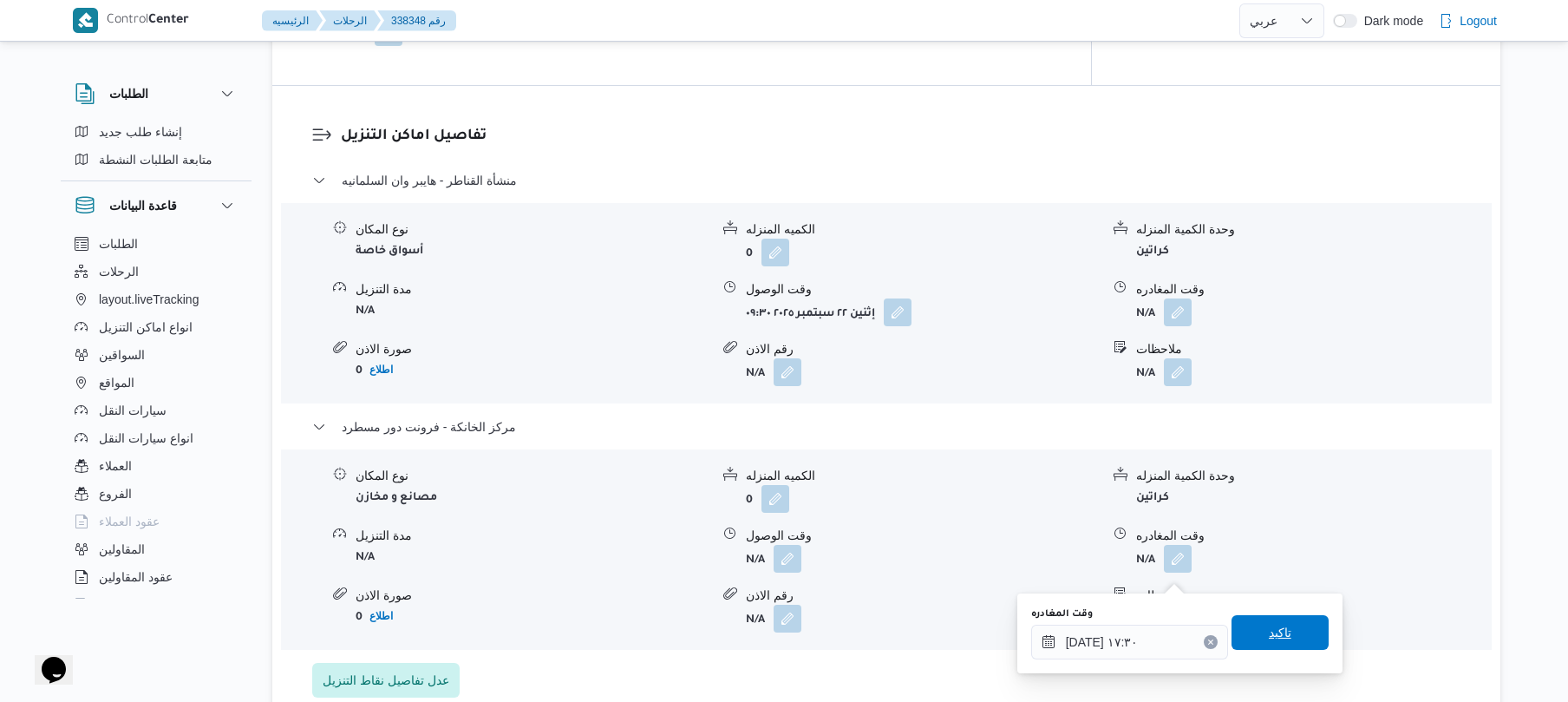
click at [1269, 637] on span "تاكيد" at bounding box center [1280, 632] width 22 height 21
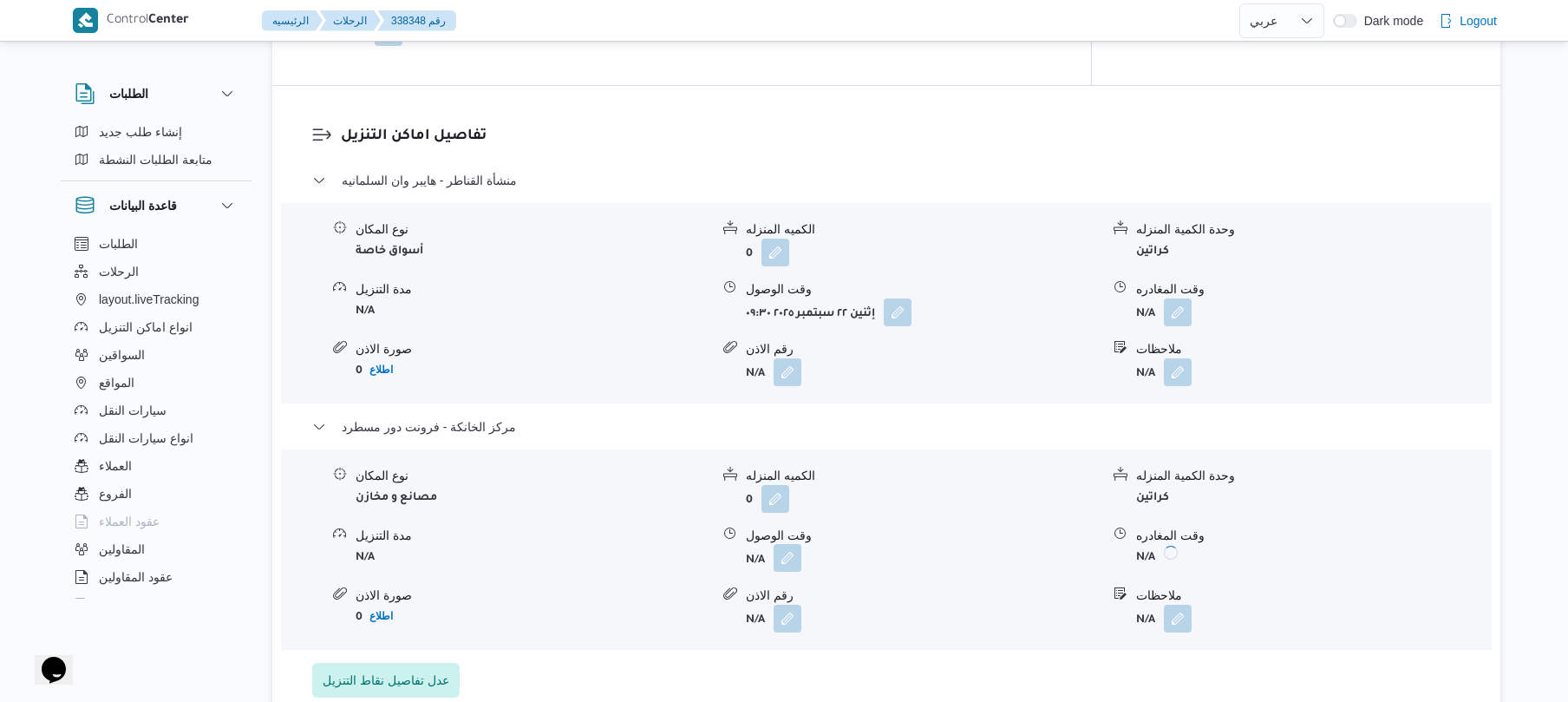
click at [782, 571] on button "button" at bounding box center [787, 557] width 27 height 27
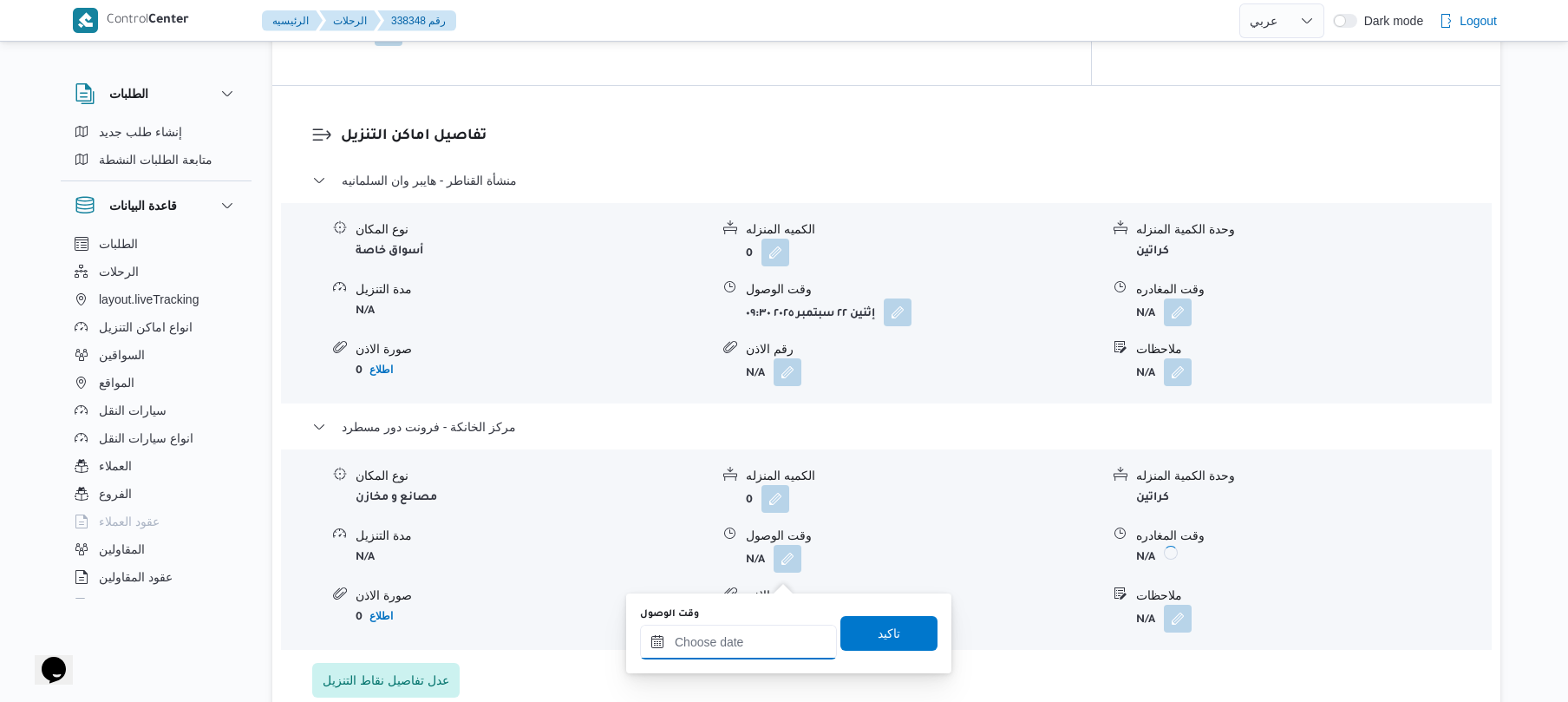
click at [762, 640] on input "وقت الوصول" at bounding box center [739, 642] width 197 height 35
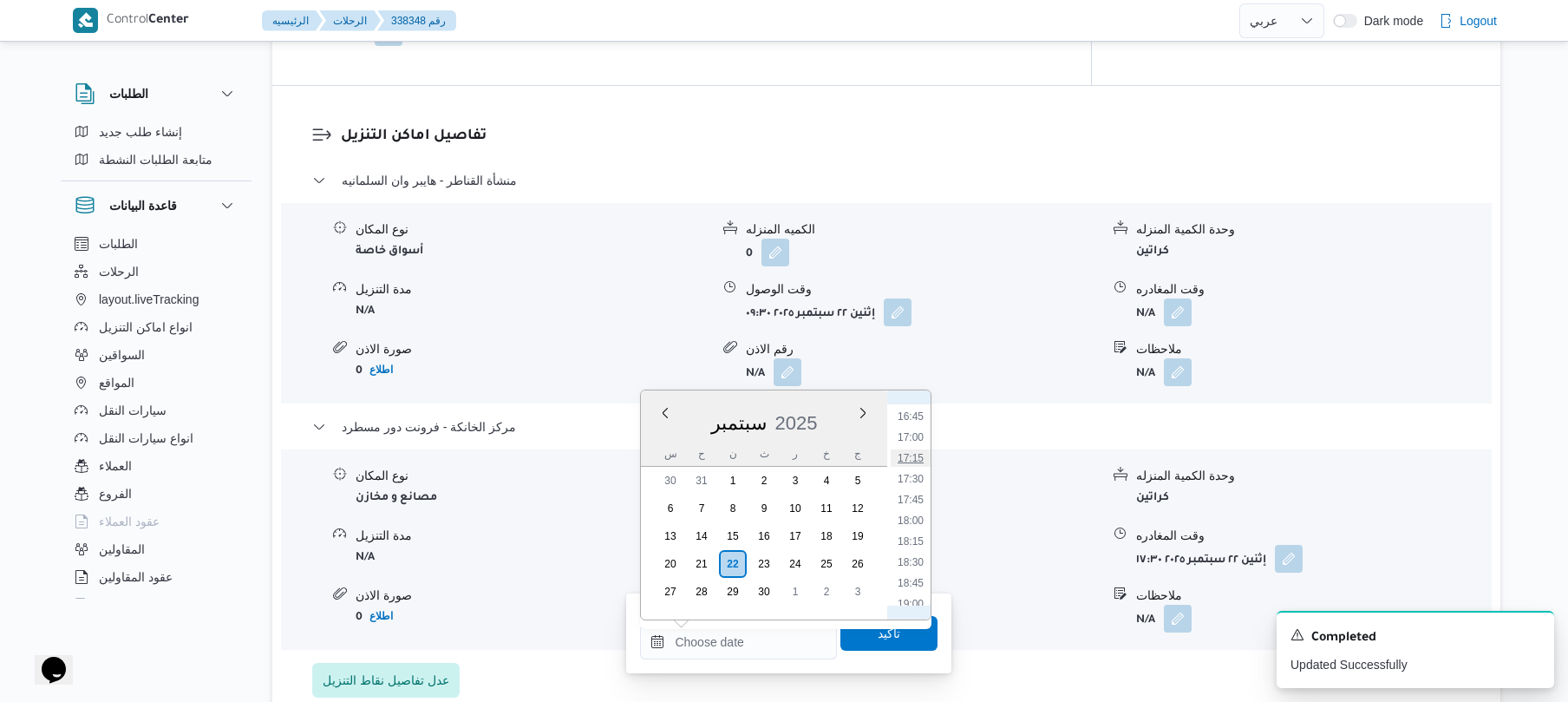
click at [913, 458] on li "17:15" at bounding box center [910, 458] width 40 height 18
type input "[DATE] ١٧:١٥"
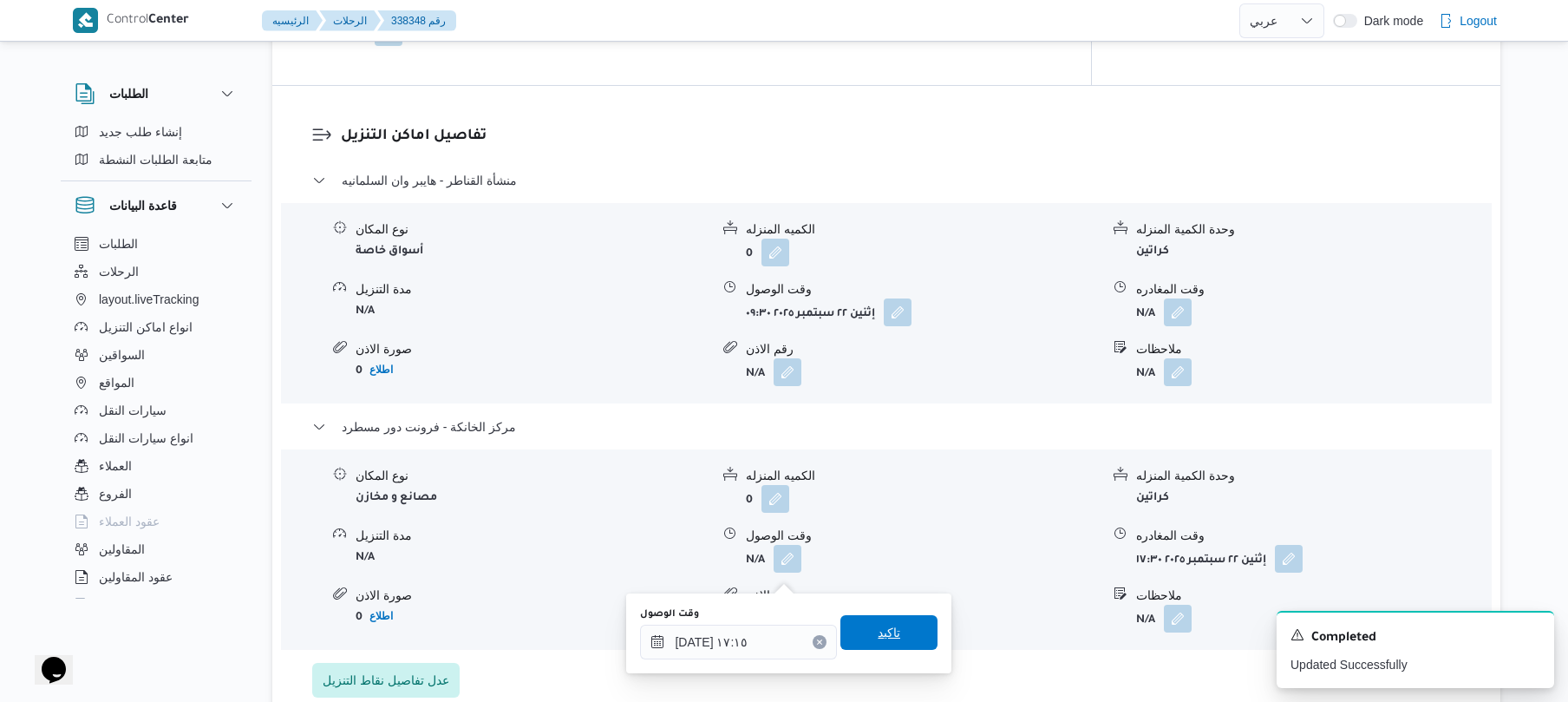
click at [897, 618] on span "تاكيد" at bounding box center [888, 633] width 97 height 35
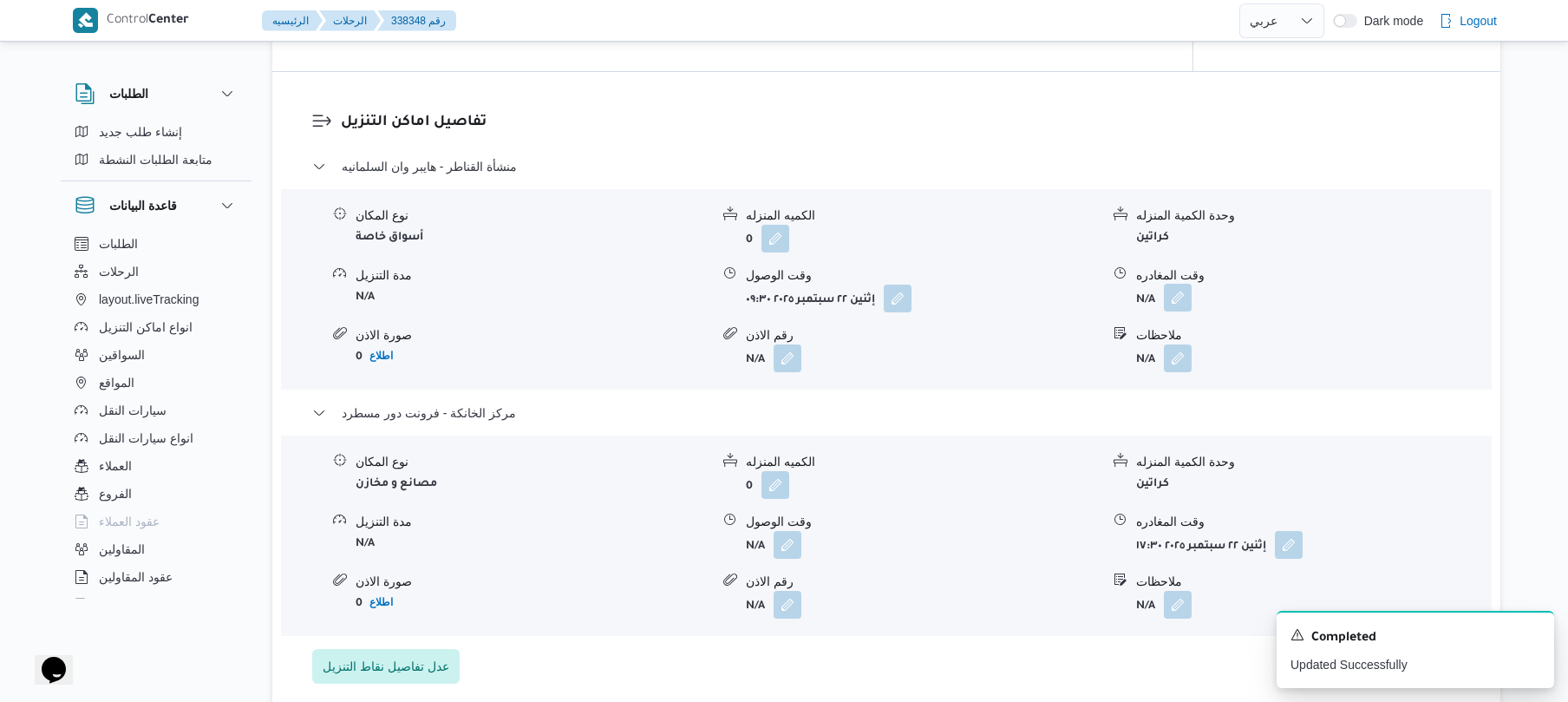
click at [1184, 311] on button "button" at bounding box center [1177, 297] width 27 height 27
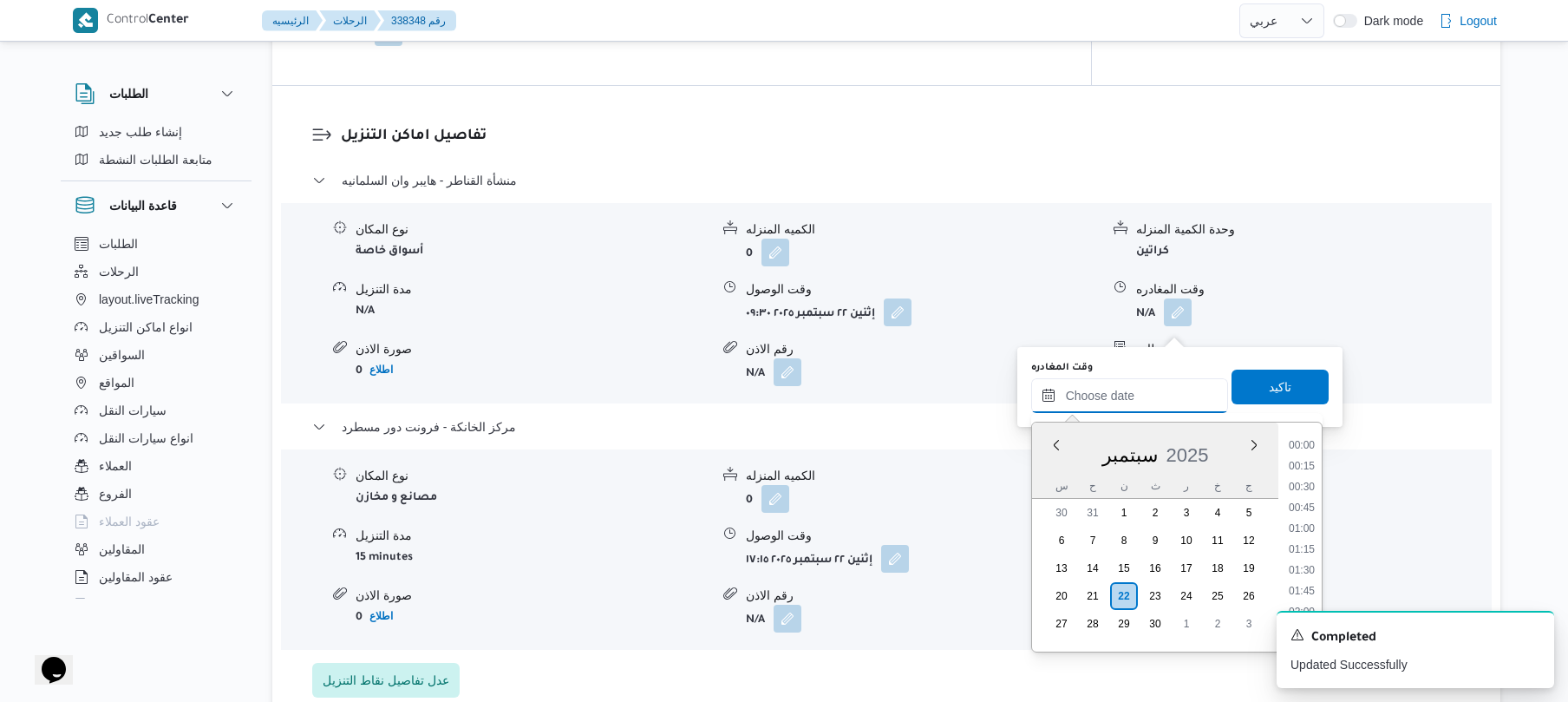
click at [1131, 408] on input "وقت المغادره" at bounding box center [1130, 395] width 197 height 35
click at [1305, 571] on li "16:15" at bounding box center [1301, 576] width 40 height 18
type input "٢٢/٠٩/٢٠٢٥ ١٦:١٥"
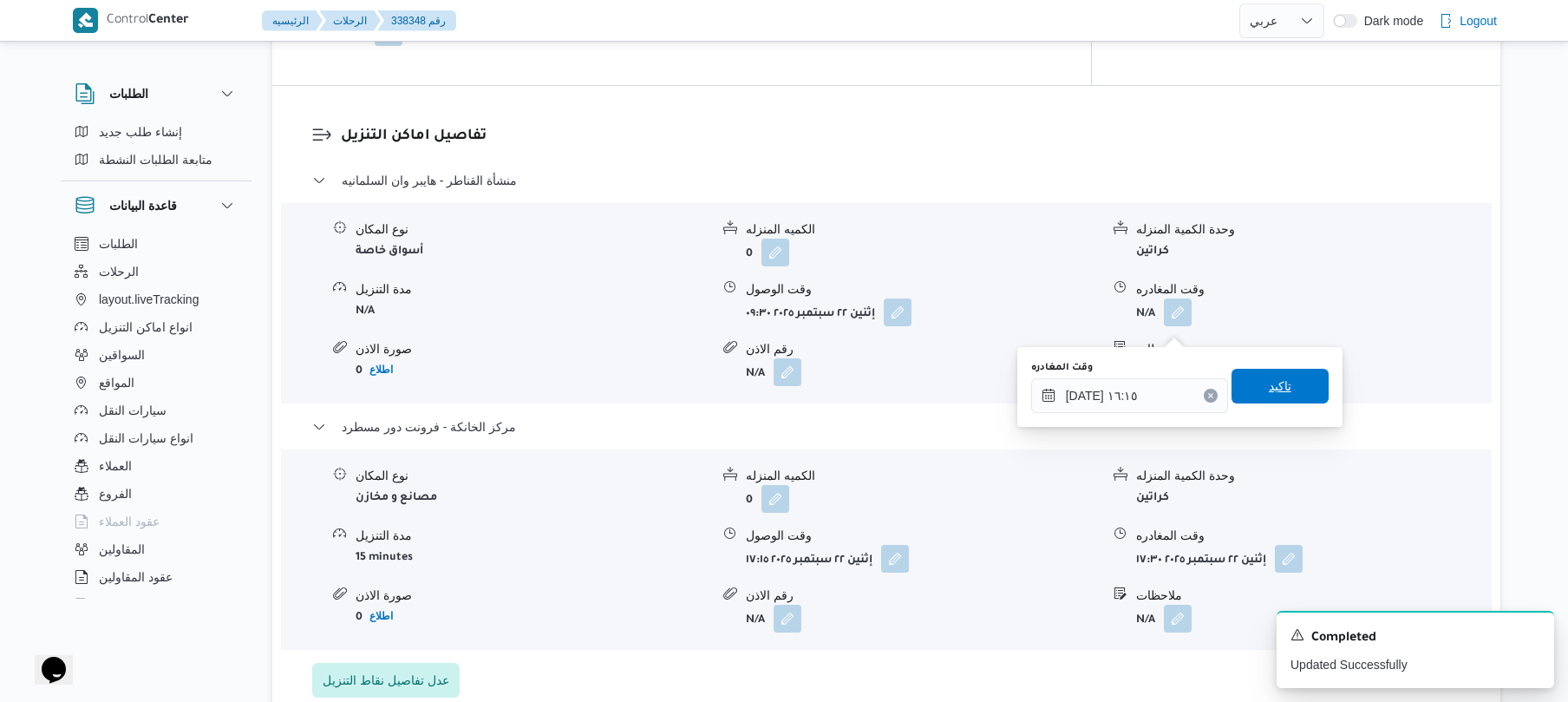
click at [1278, 385] on span "تاكيد" at bounding box center [1280, 386] width 22 height 21
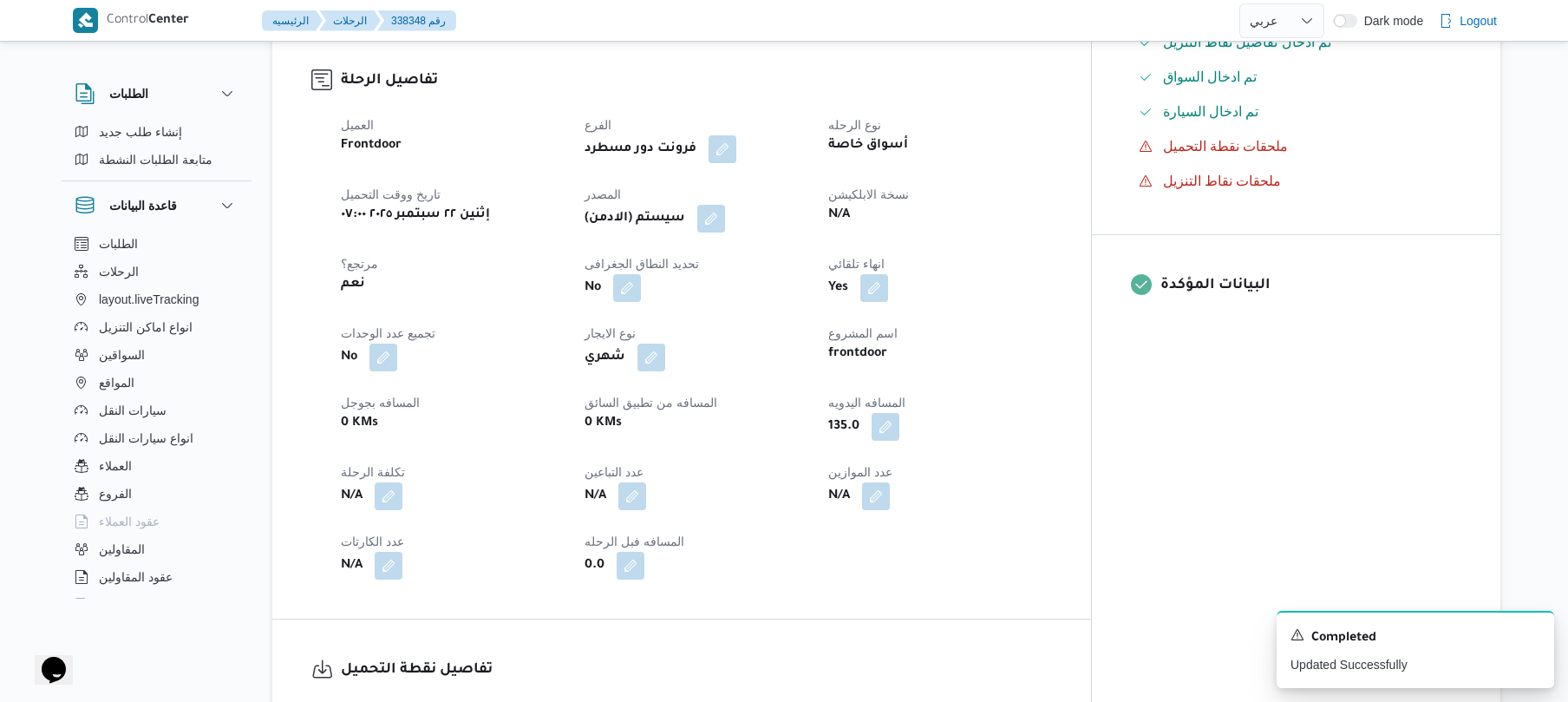
scroll to position [0, 0]
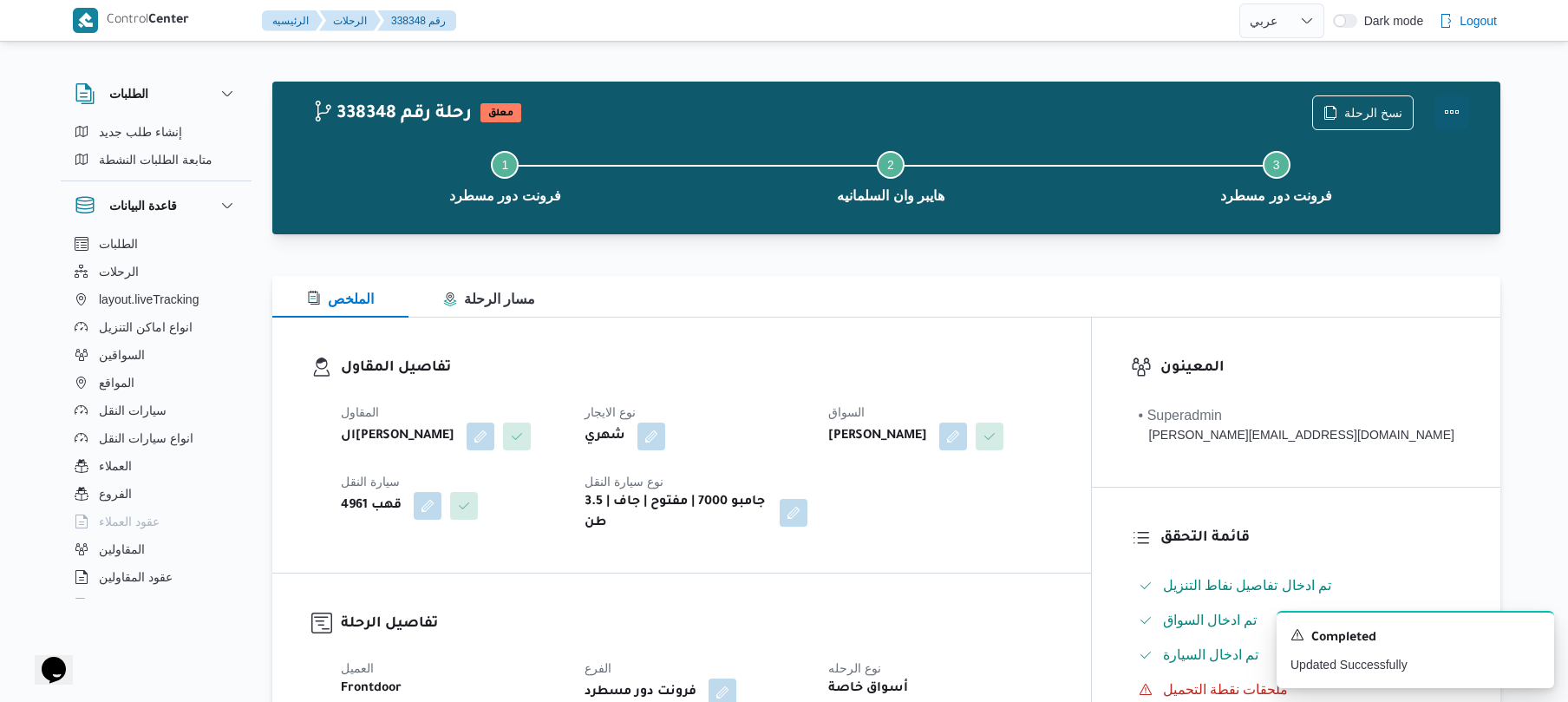
click at [1443, 120] on button "Actions" at bounding box center [1452, 112] width 35 height 35
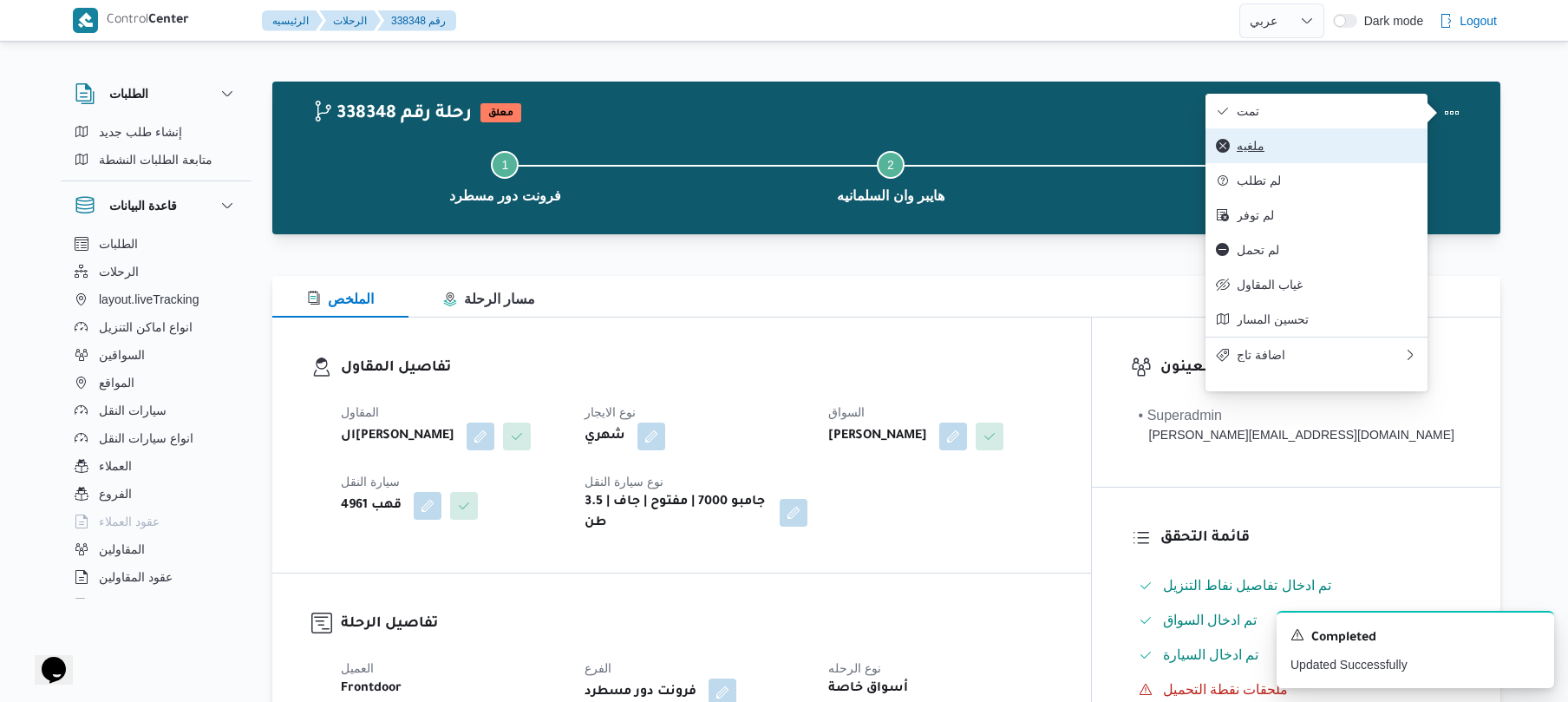
click at [1344, 130] on button "ملغيه" at bounding box center [1316, 145] width 222 height 35
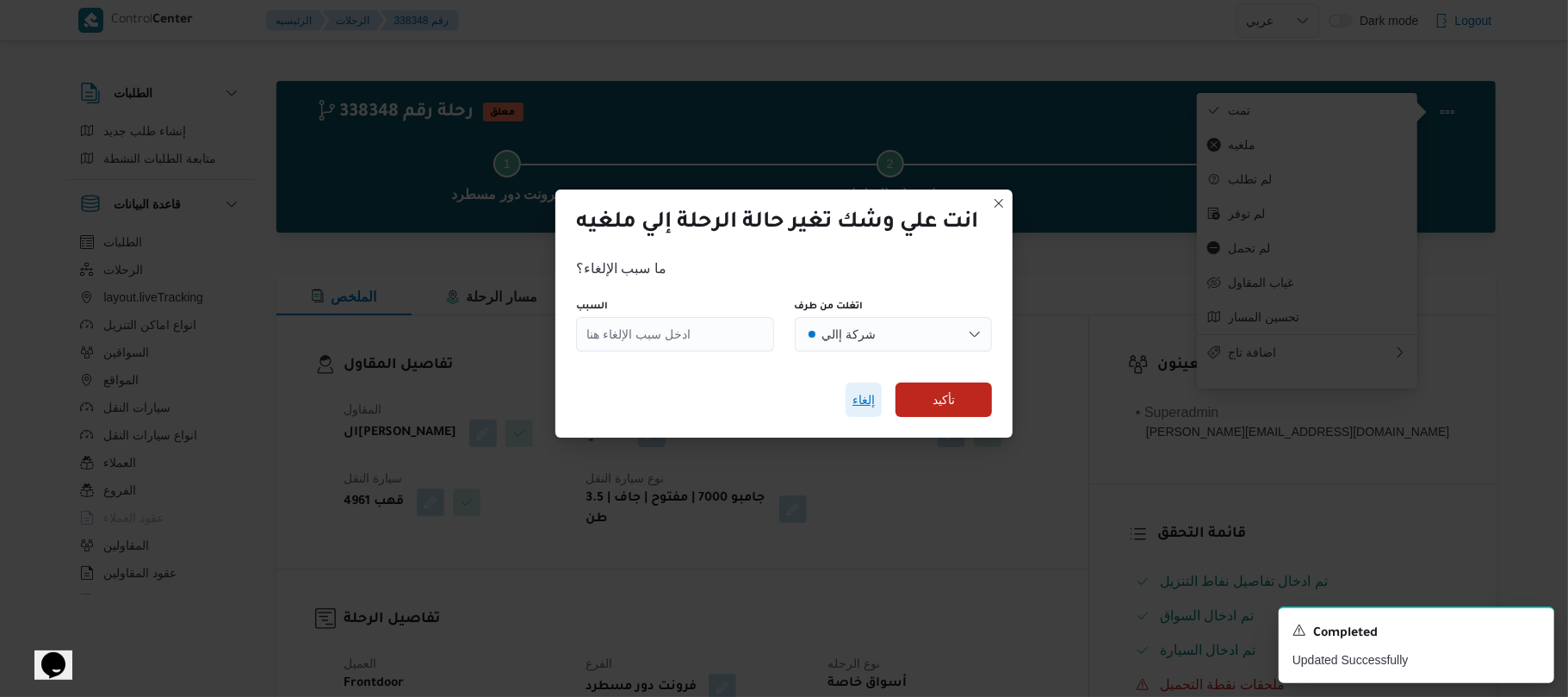
click at [864, 396] on span "إلغاء" at bounding box center [862, 399] width 22 height 20
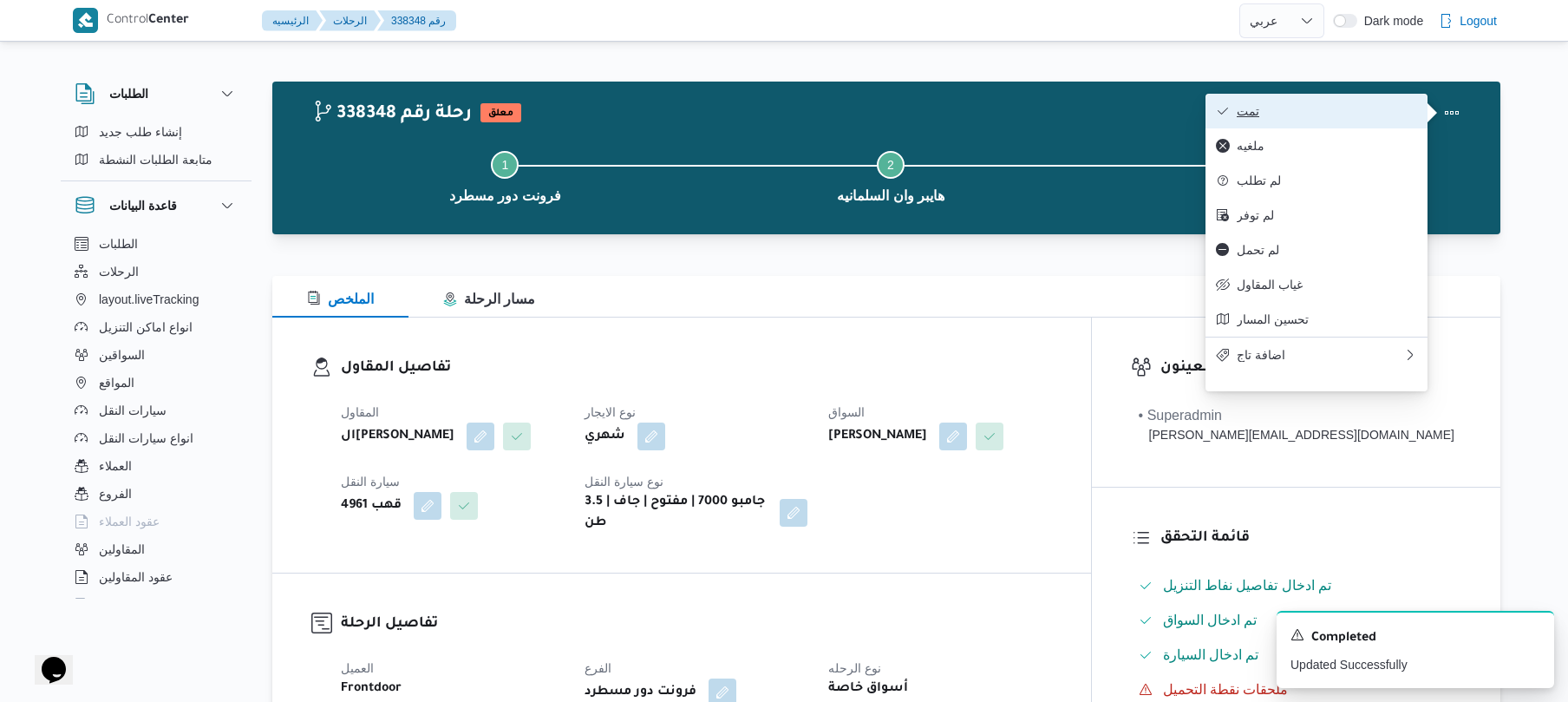
click at [1312, 111] on span "تمت" at bounding box center [1327, 111] width 181 height 14
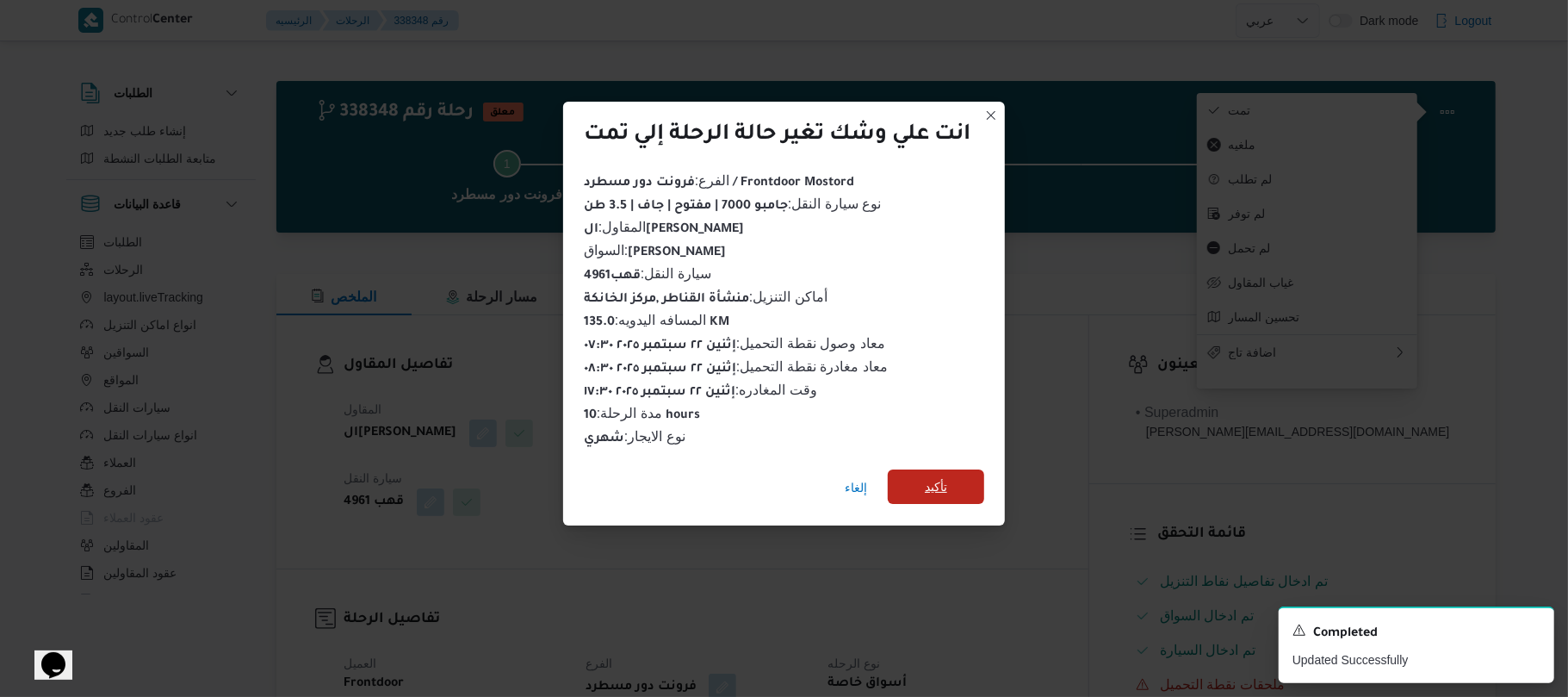
click at [958, 469] on span "تأكيد" at bounding box center [935, 487] width 96 height 35
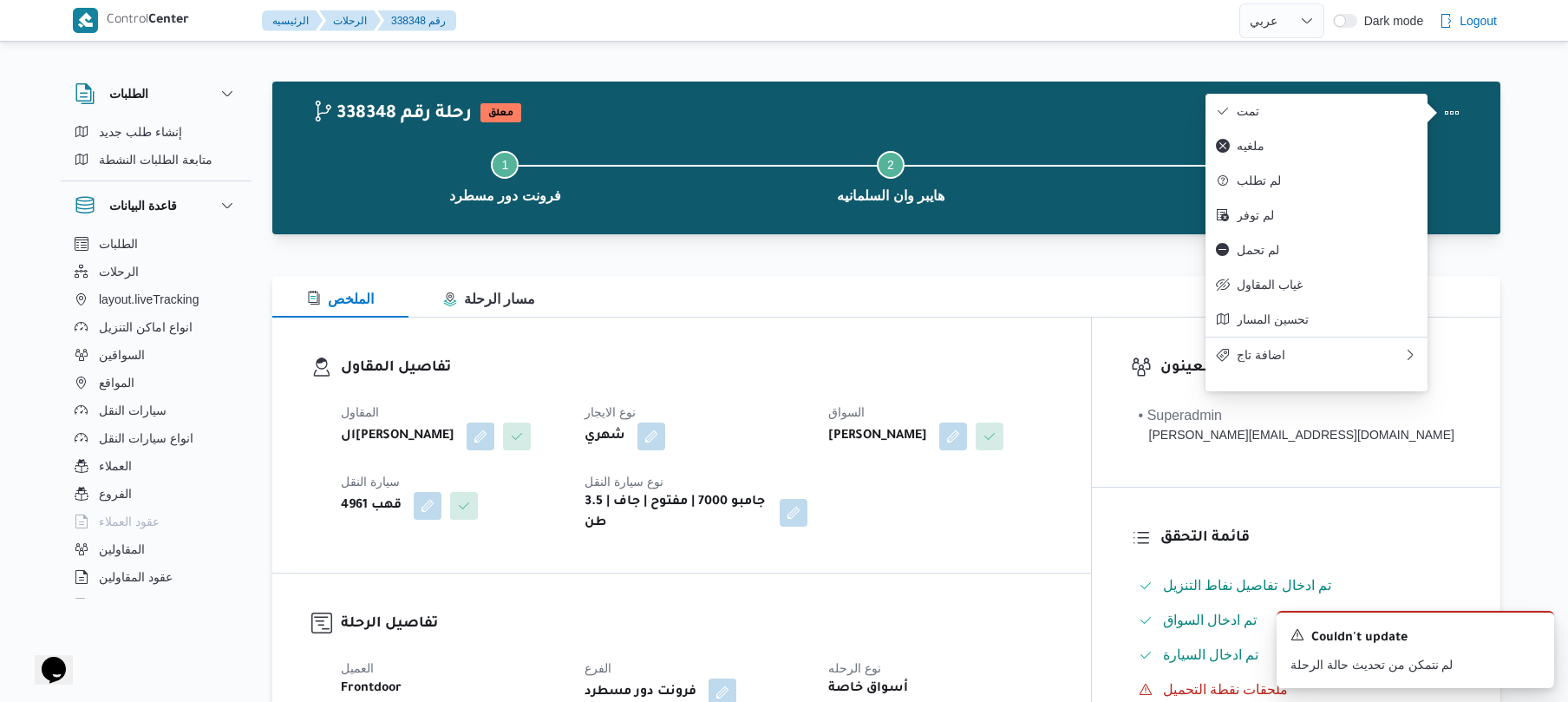
click at [1067, 567] on div "تفاصيل المقاول المقاول الهامي محمد خالد علي نوع الايجار شهري السواق محمد ناصر س…" at bounding box center [681, 444] width 819 height 255
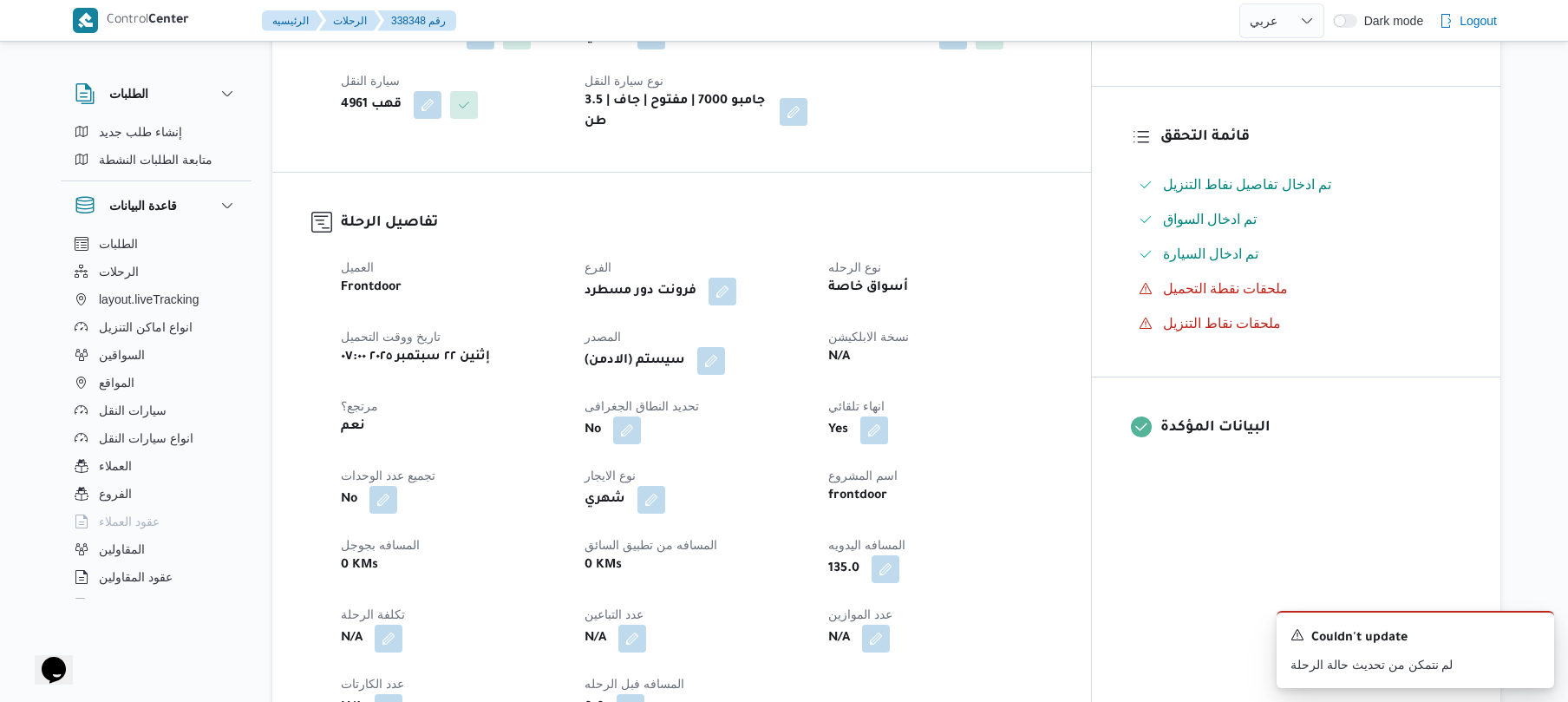
scroll to position [416, 0]
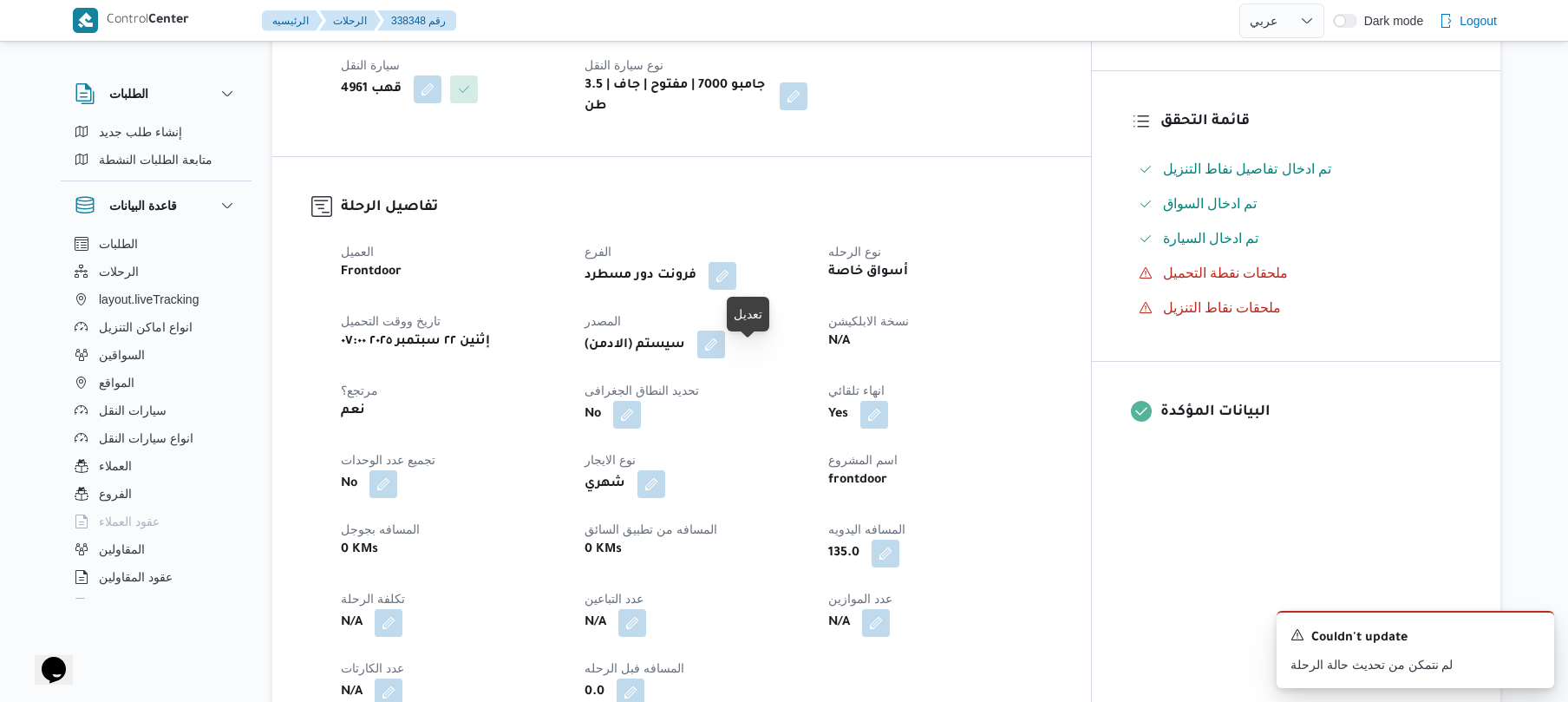
click at [725, 358] on button "button" at bounding box center [711, 344] width 27 height 27
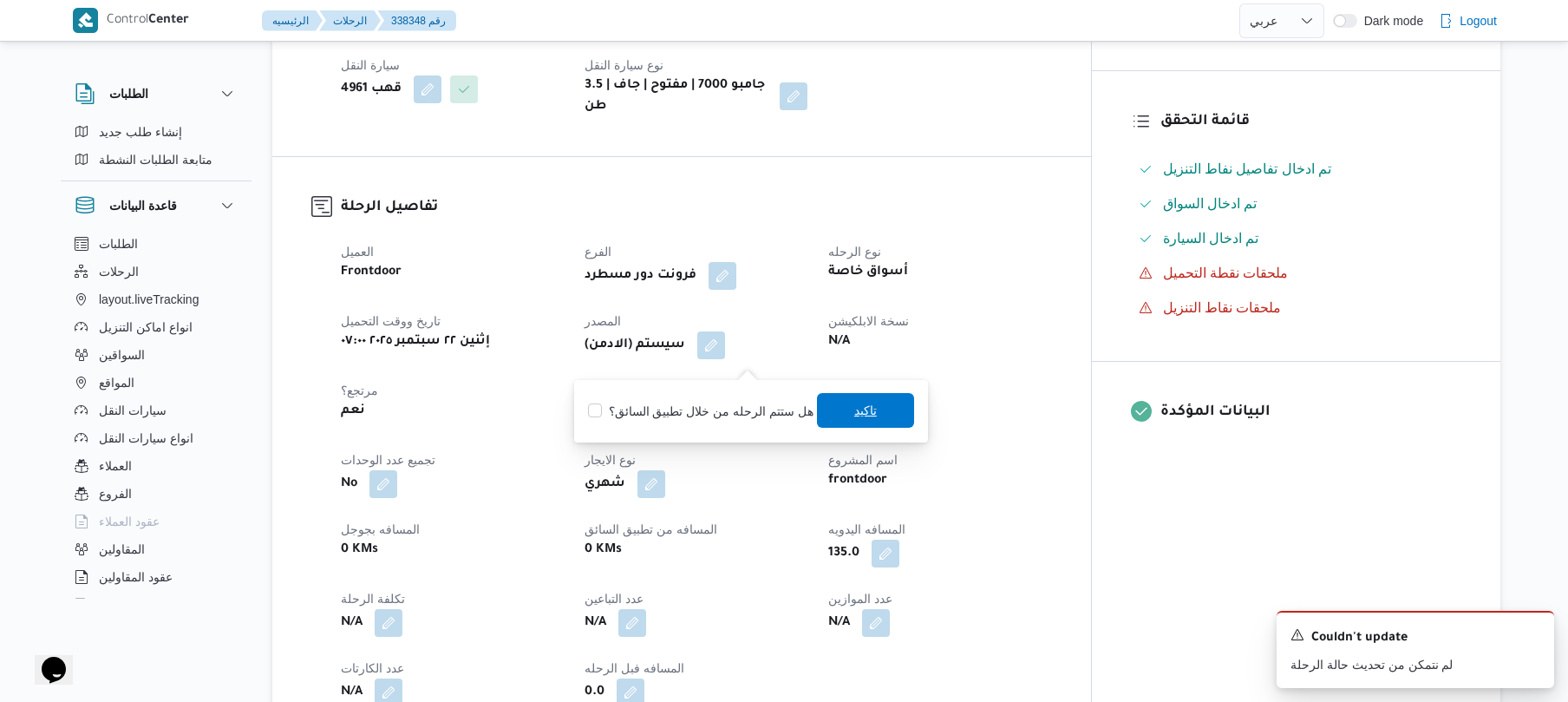
click at [843, 409] on span "تاكيد" at bounding box center [865, 410] width 97 height 35
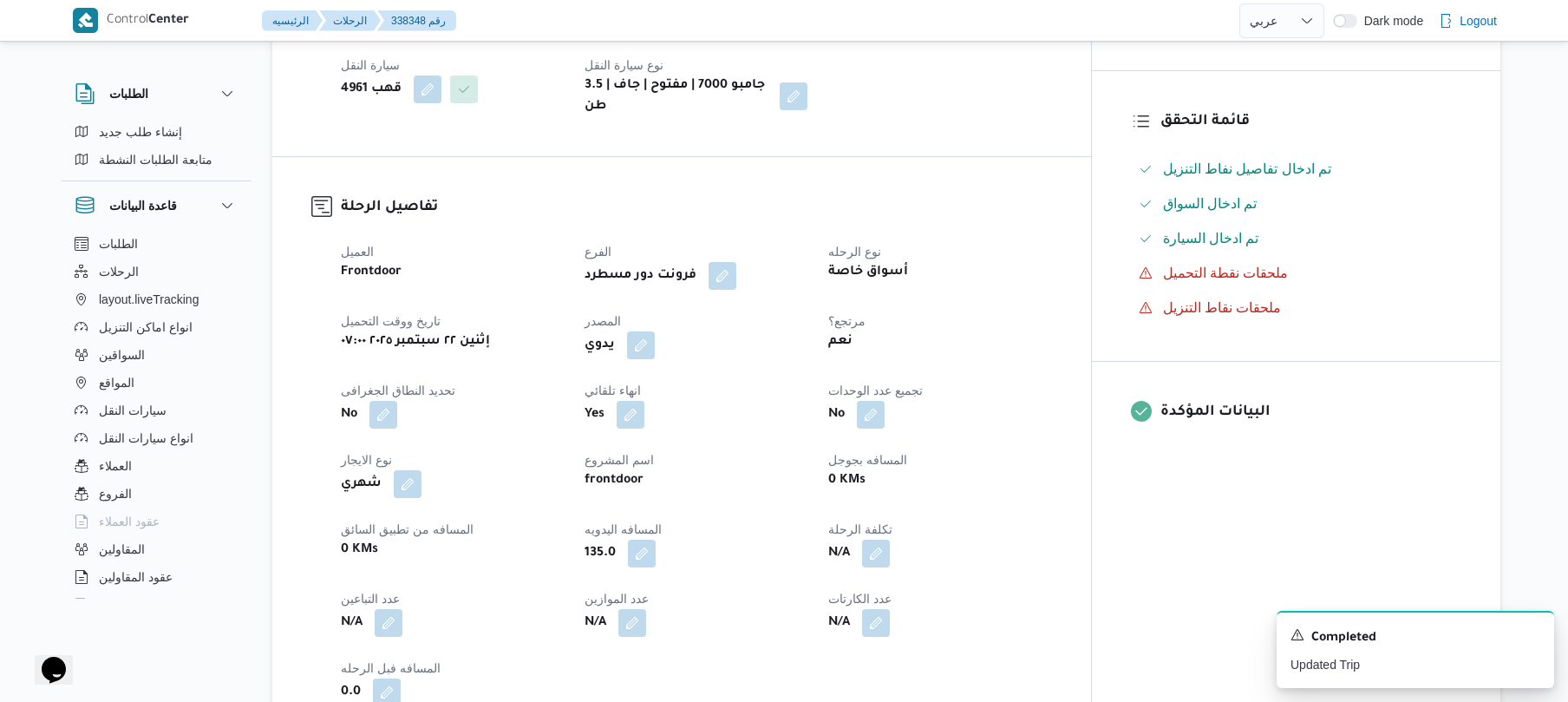
scroll to position [25, 0]
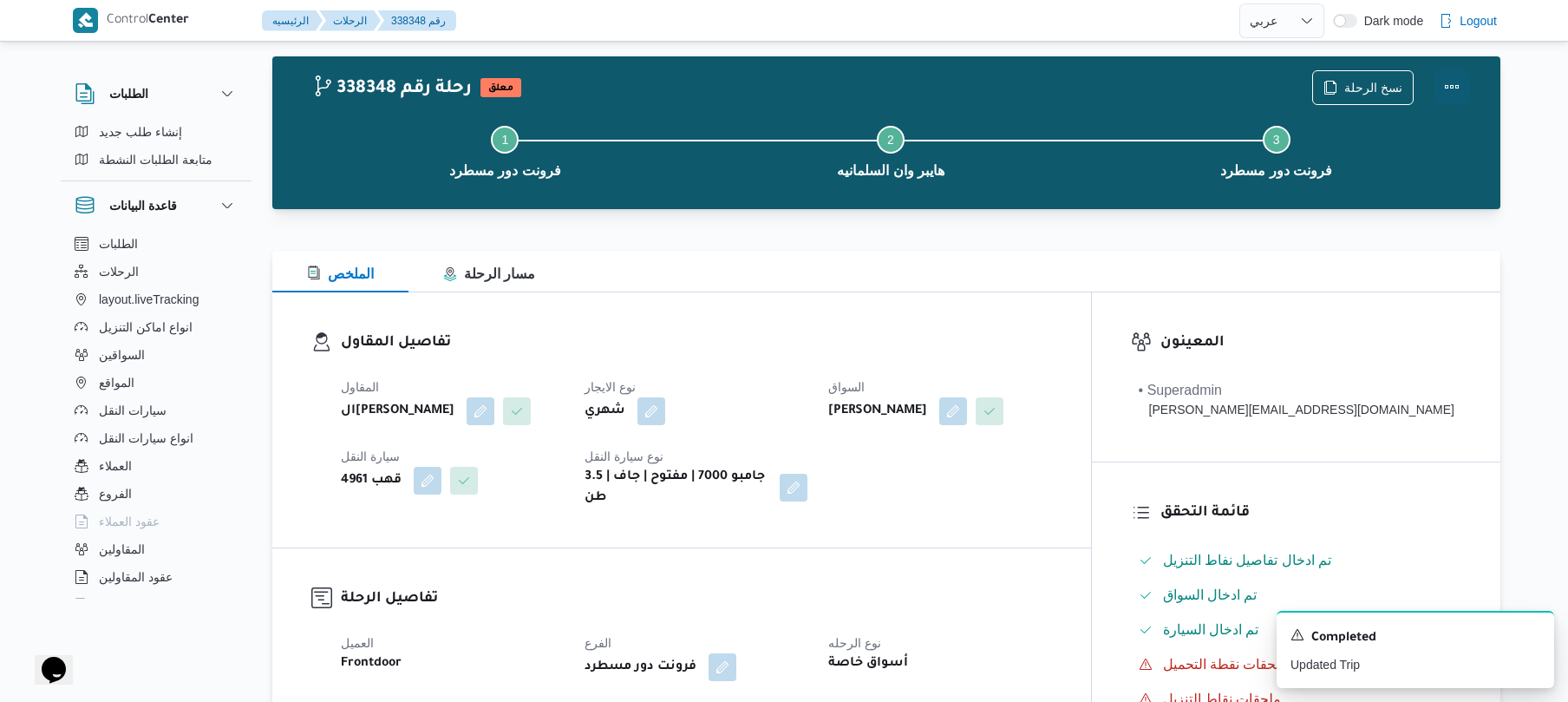
click at [1457, 84] on button "Actions" at bounding box center [1452, 87] width 35 height 35
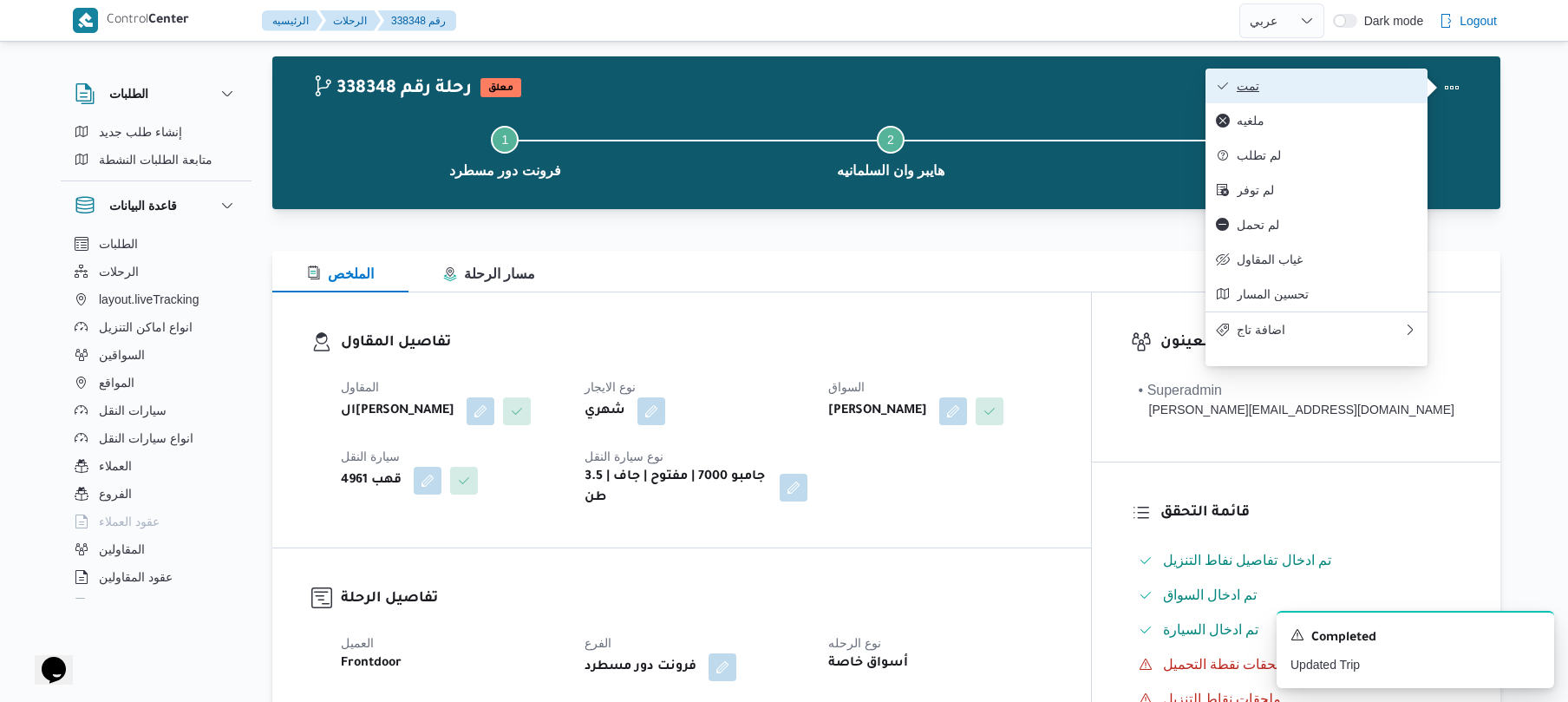
click at [1363, 97] on button "تمت" at bounding box center [1316, 86] width 222 height 35
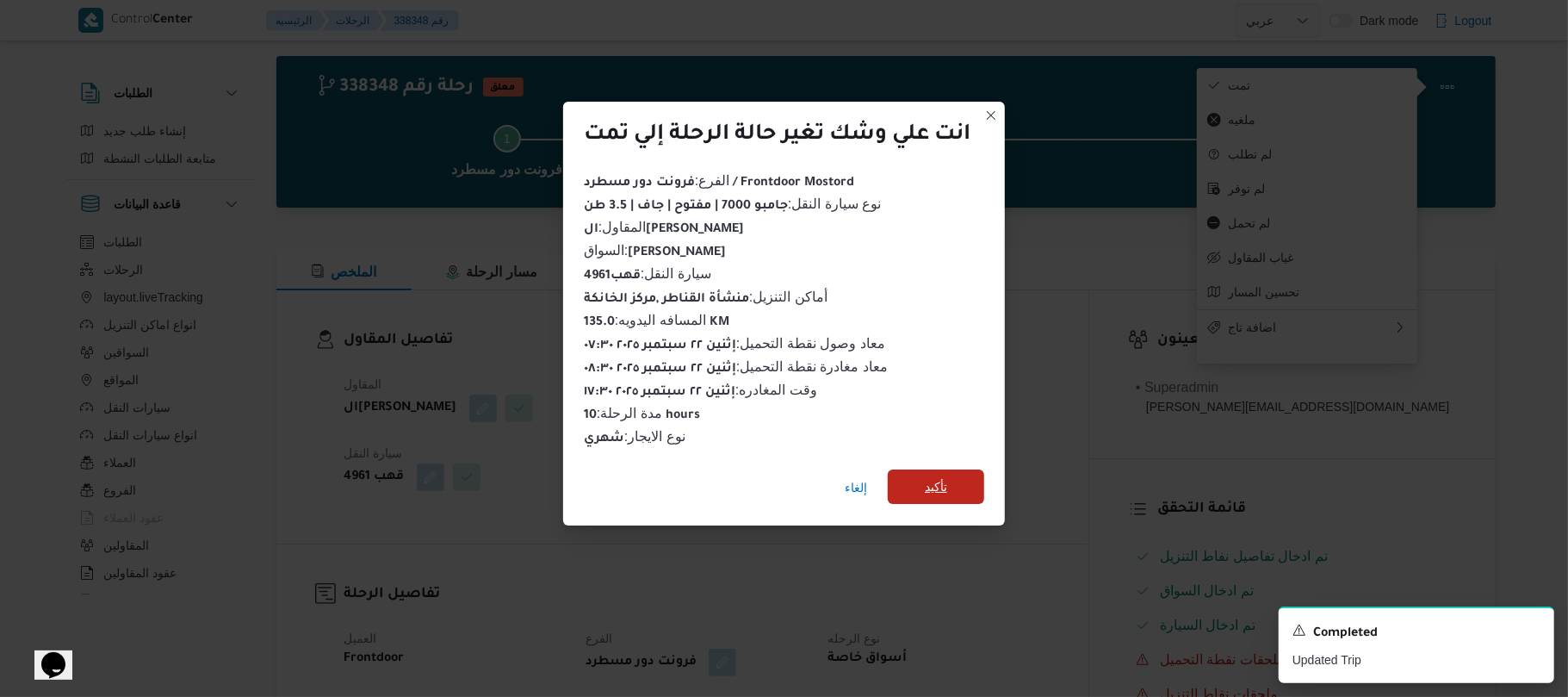
click at [936, 483] on span "تأكيد" at bounding box center [935, 486] width 22 height 20
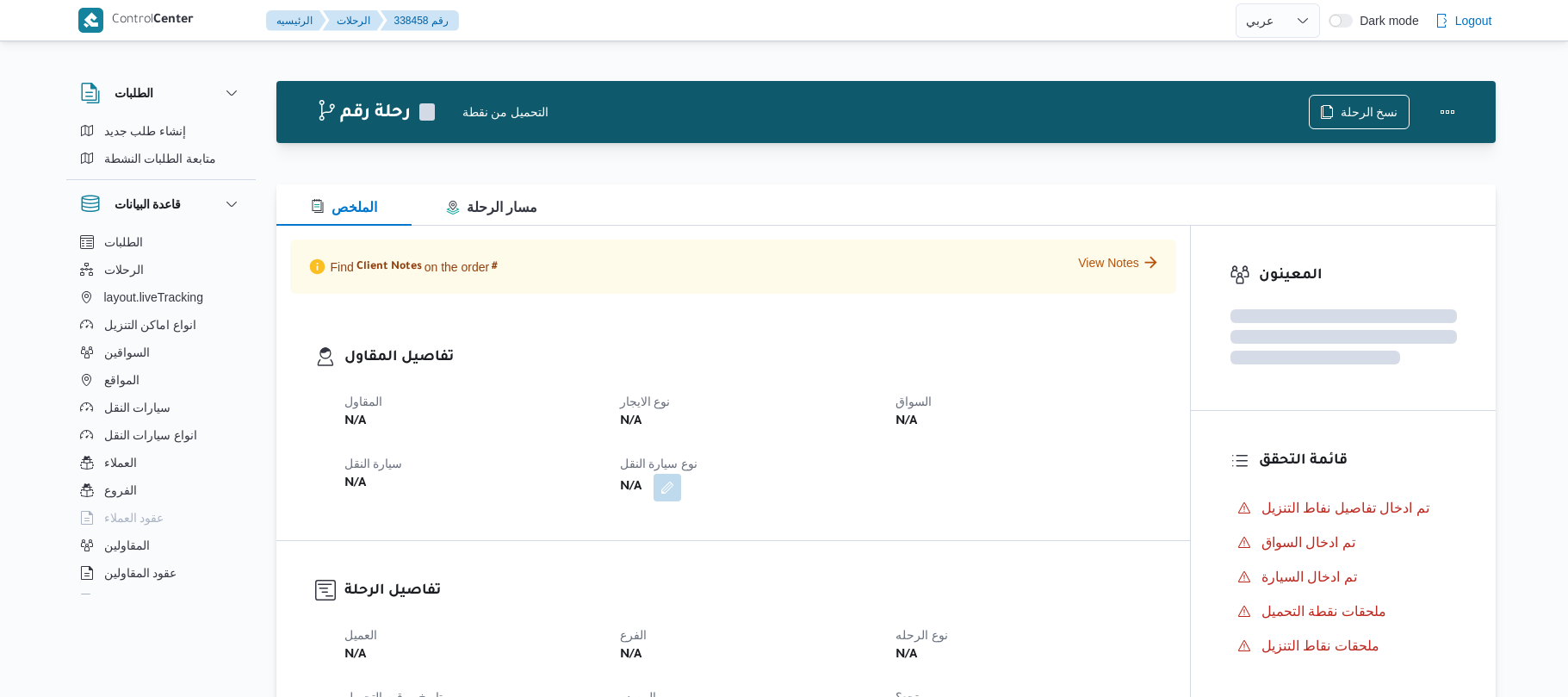
select select "ar"
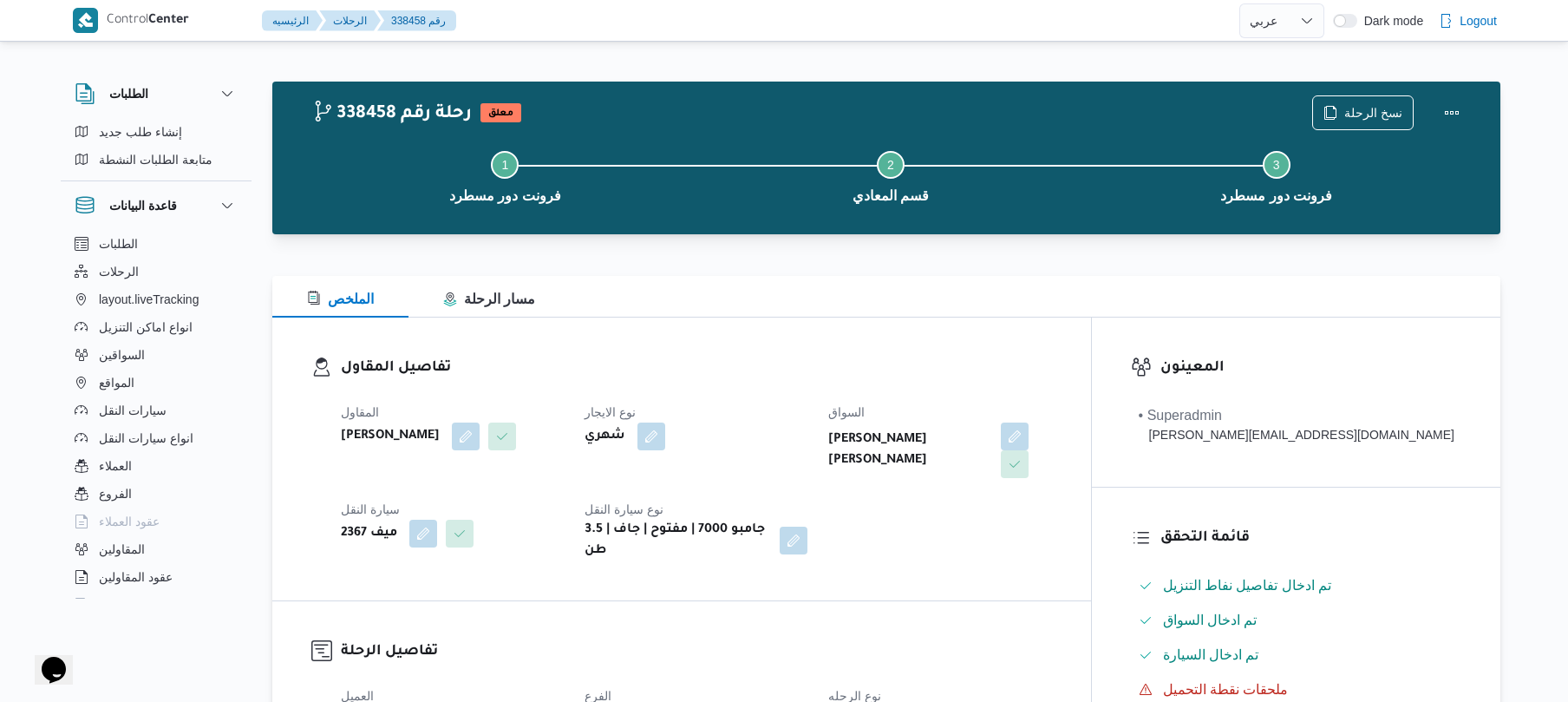
click at [1011, 352] on div "تفاصيل المقاول المقاول محمد صلاح عبداللطيف الشريف نوع الايجار شهري السواق هشام …" at bounding box center [681, 459] width 819 height 283
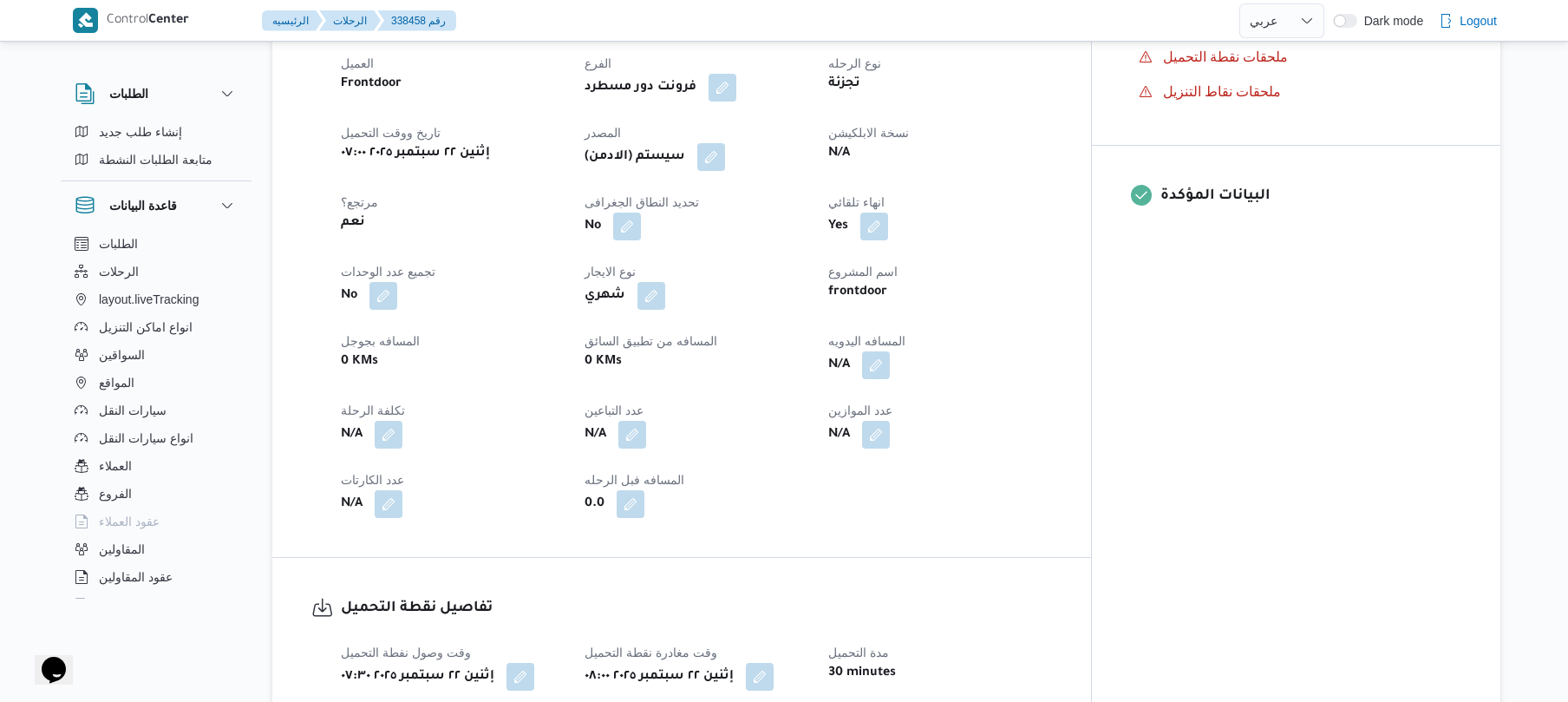
scroll to position [647, 0]
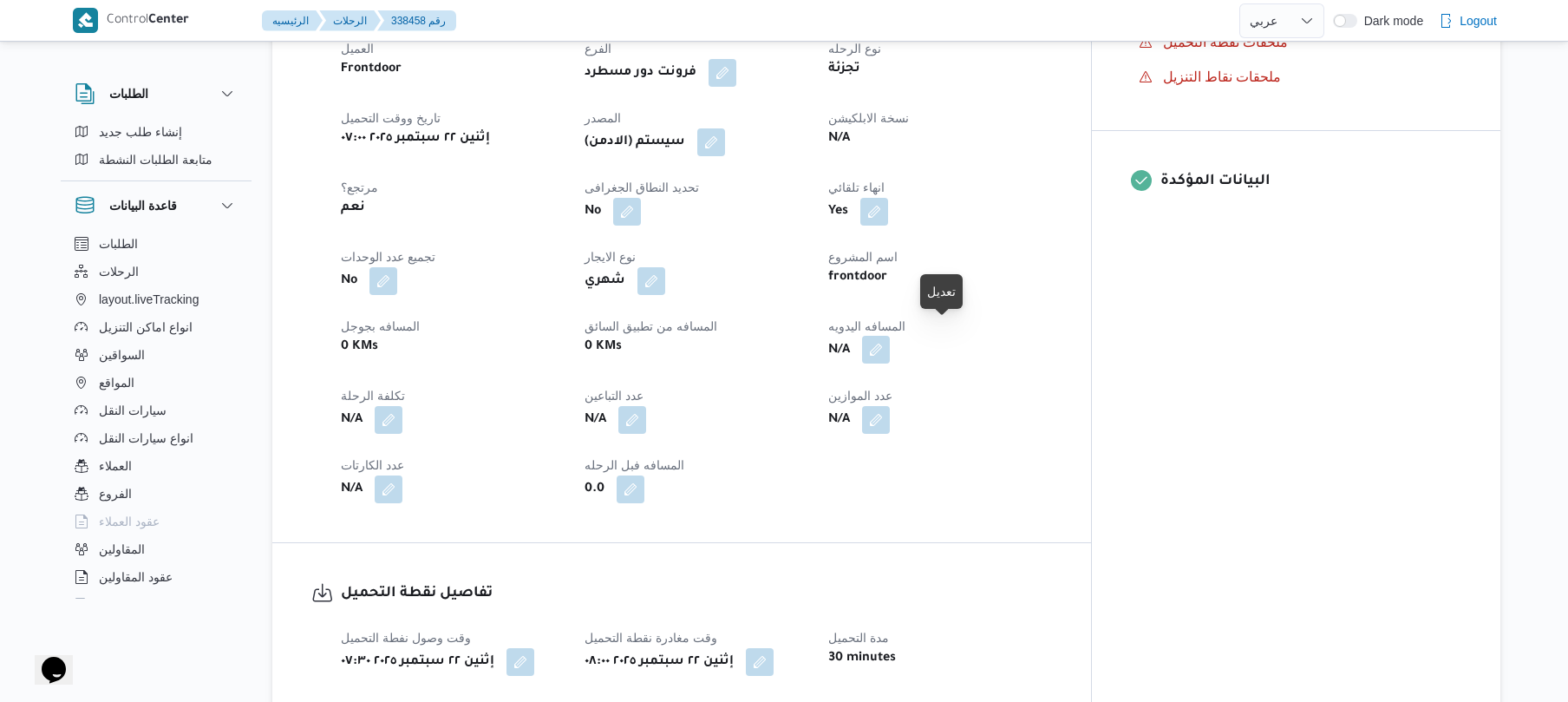
click at [889, 341] on button "button" at bounding box center [876, 350] width 27 height 27
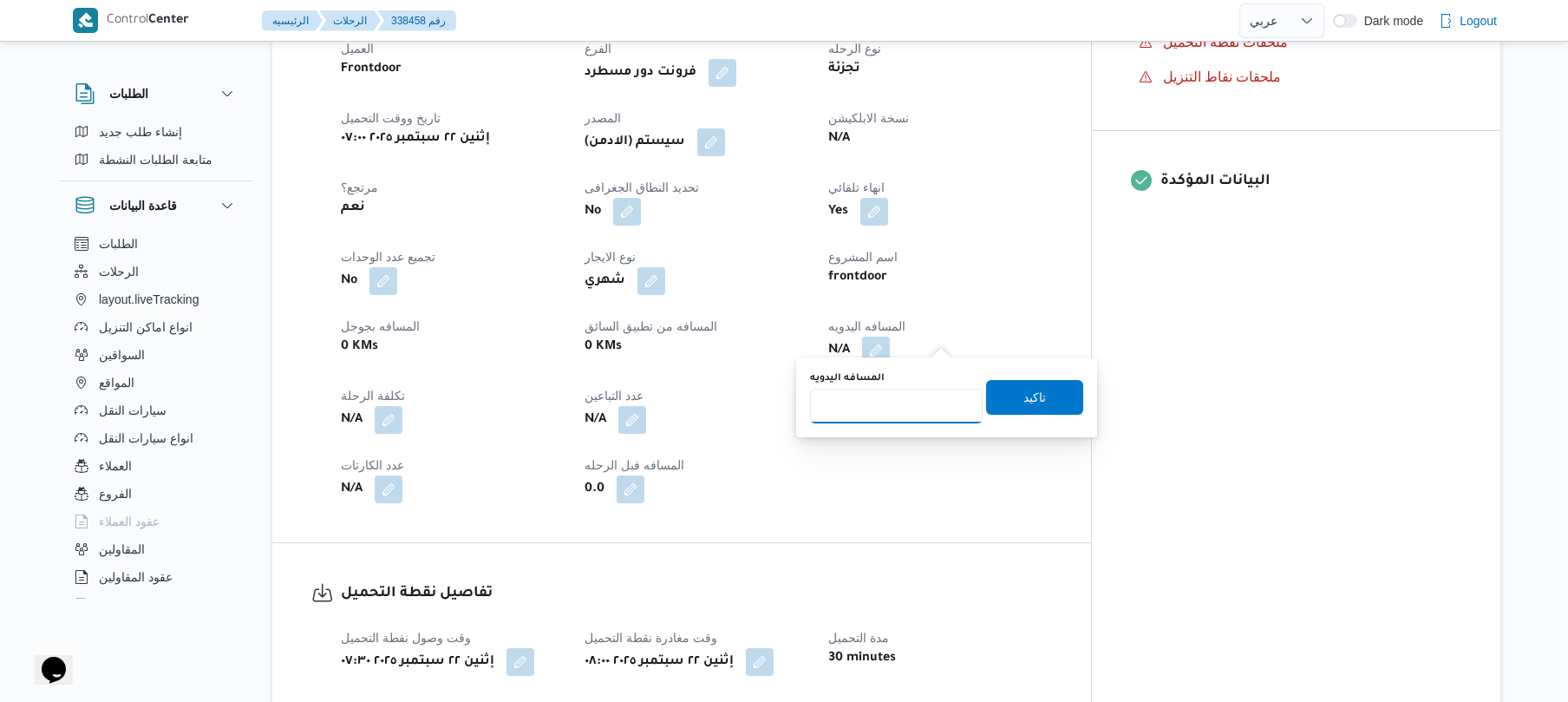
click at [891, 408] on input "المسافه اليدويه" at bounding box center [896, 406] width 173 height 35
type input "125"
click at [1023, 392] on span "تاكيد" at bounding box center [1034, 395] width 22 height 21
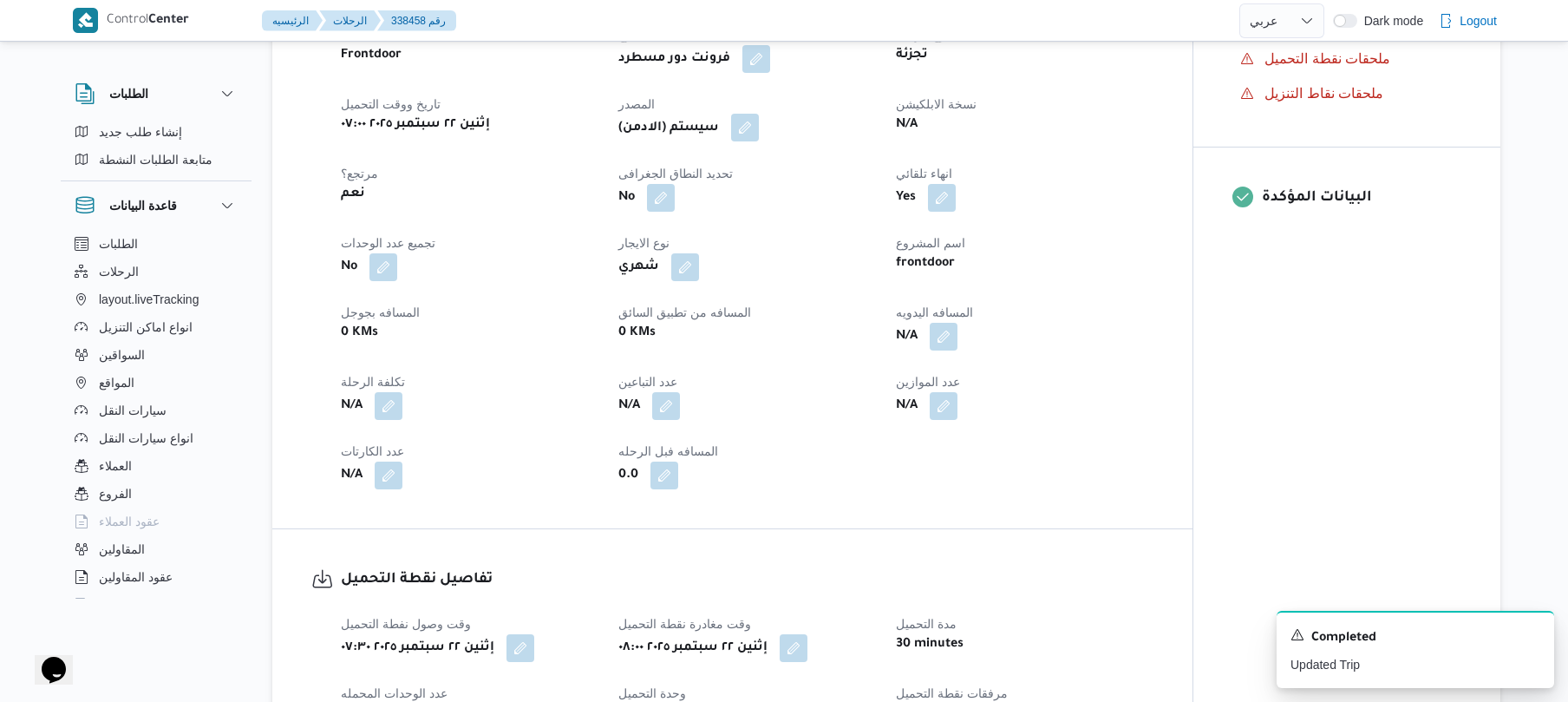
click at [759, 132] on button "button" at bounding box center [745, 127] width 27 height 27
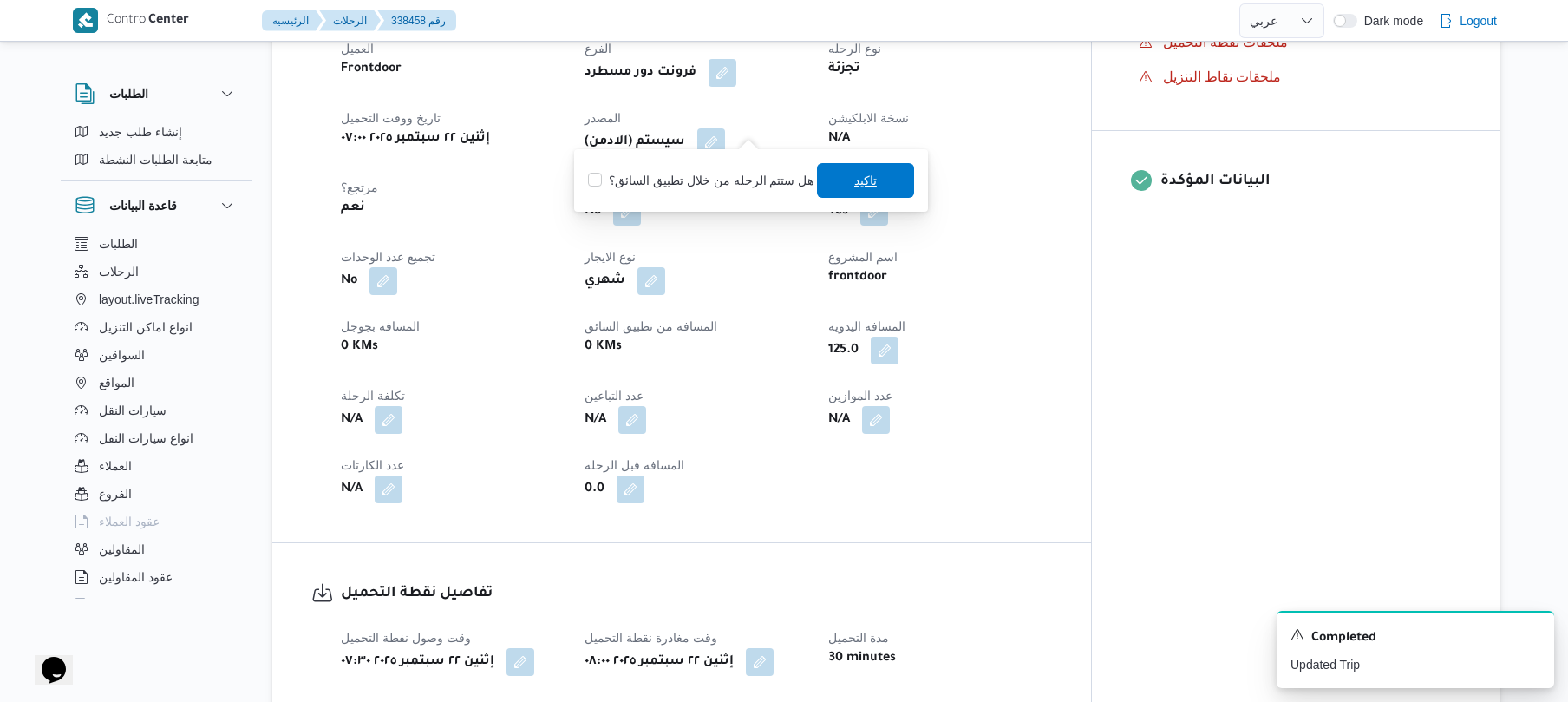
click at [865, 196] on span "تاكيد" at bounding box center [865, 181] width 97 height 35
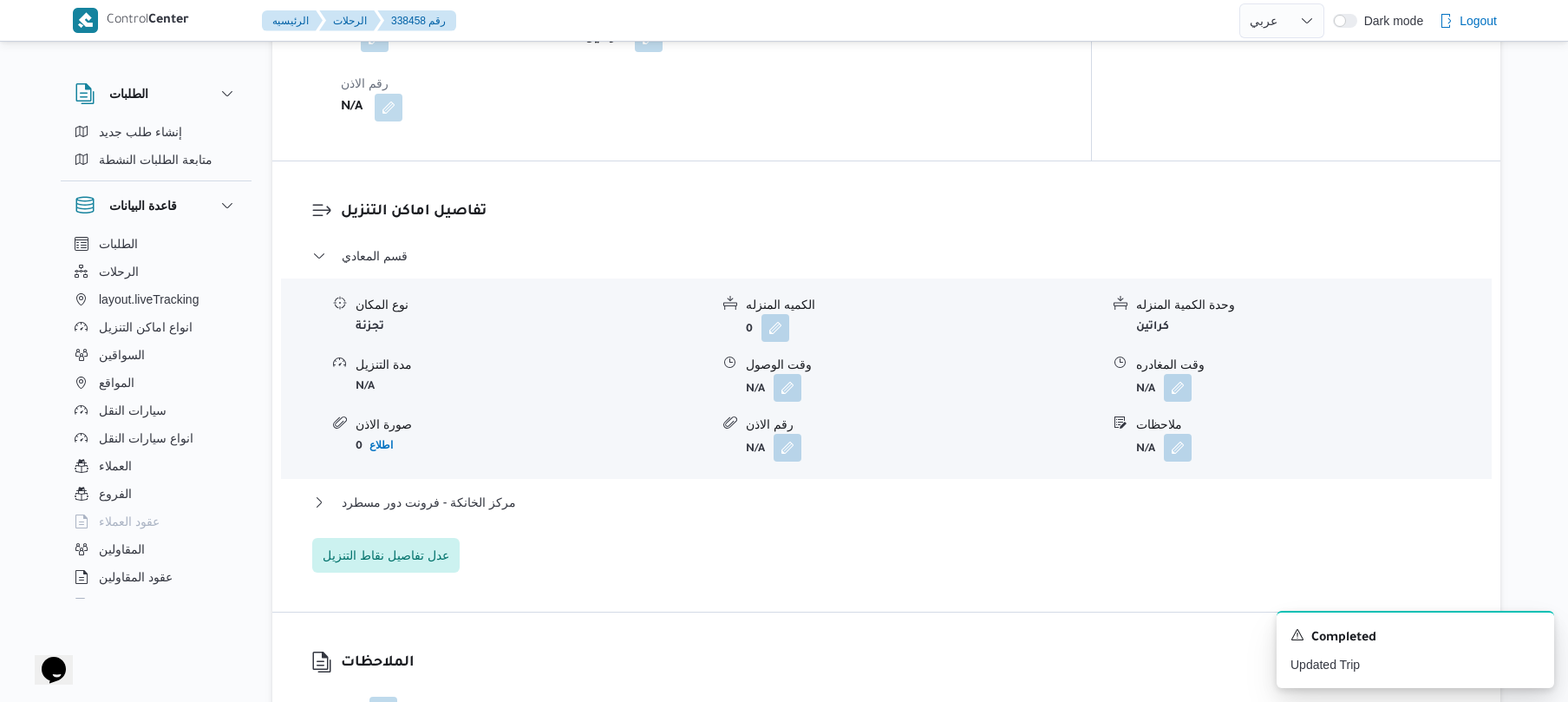
scroll to position [1341, 0]
click at [785, 372] on button "button" at bounding box center [787, 386] width 27 height 27
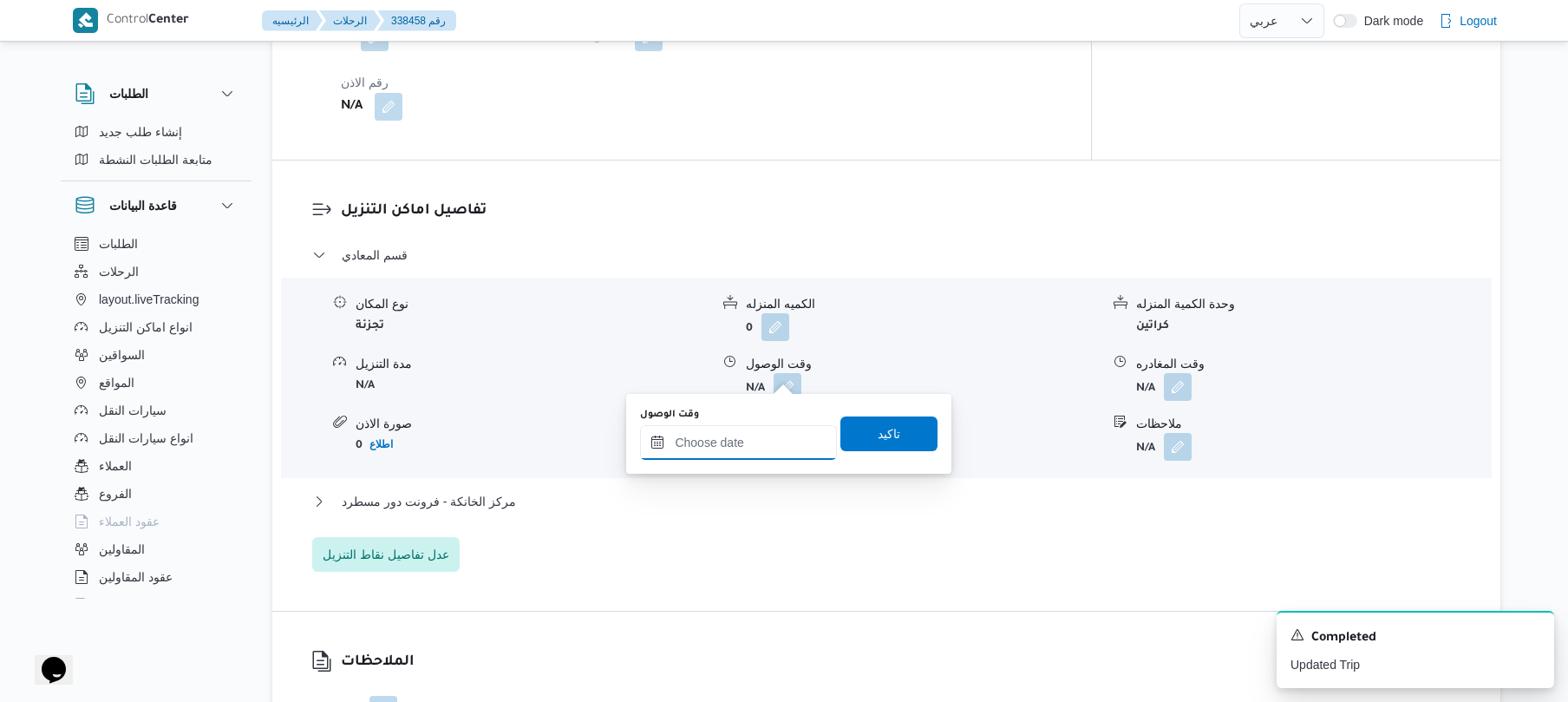
click at [761, 435] on input "وقت الوصول" at bounding box center [739, 442] width 197 height 35
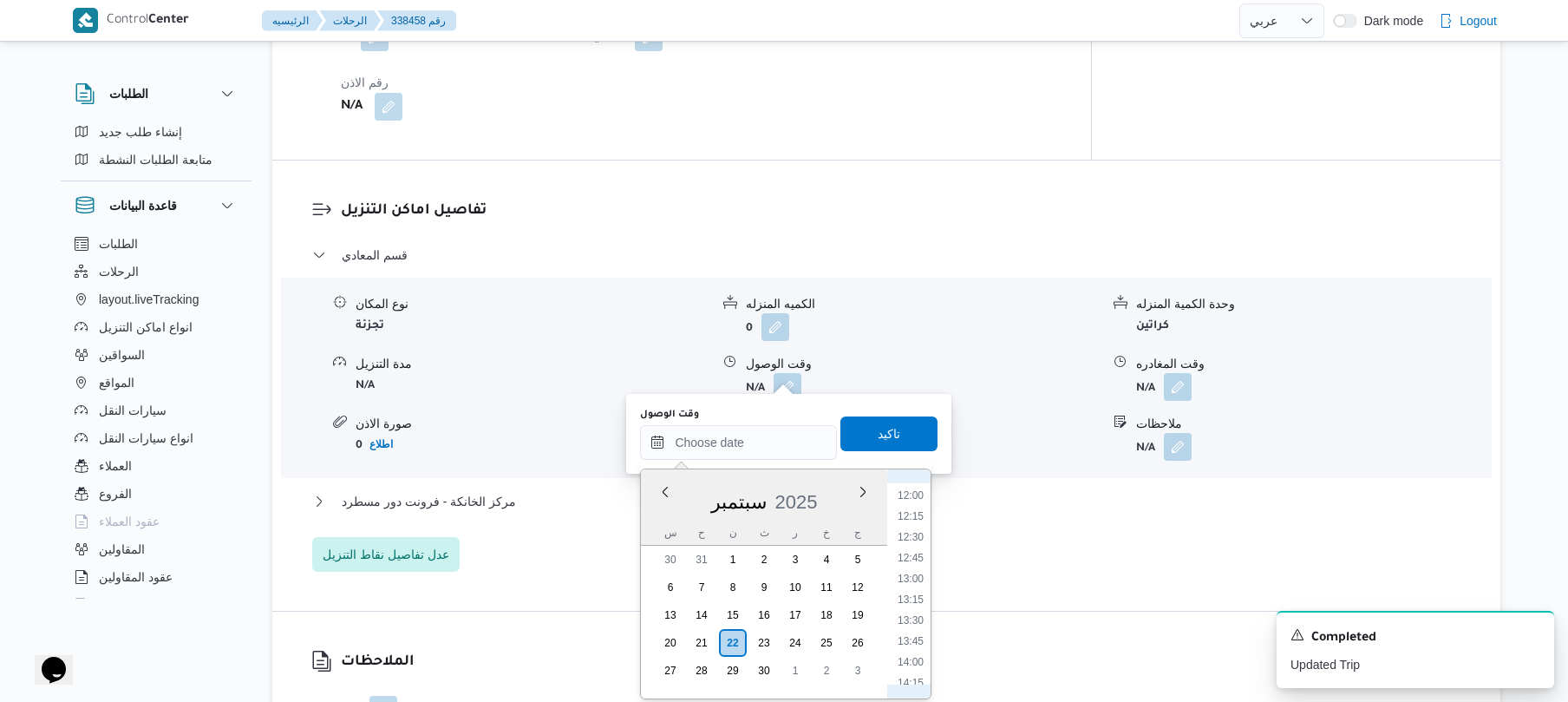
scroll to position [656, 0]
click at [913, 587] on li "09:00" at bounding box center [910, 586] width 40 height 18
type input "٢٢/٠٩/٢٠٢٥ ٠٩:٠٠"
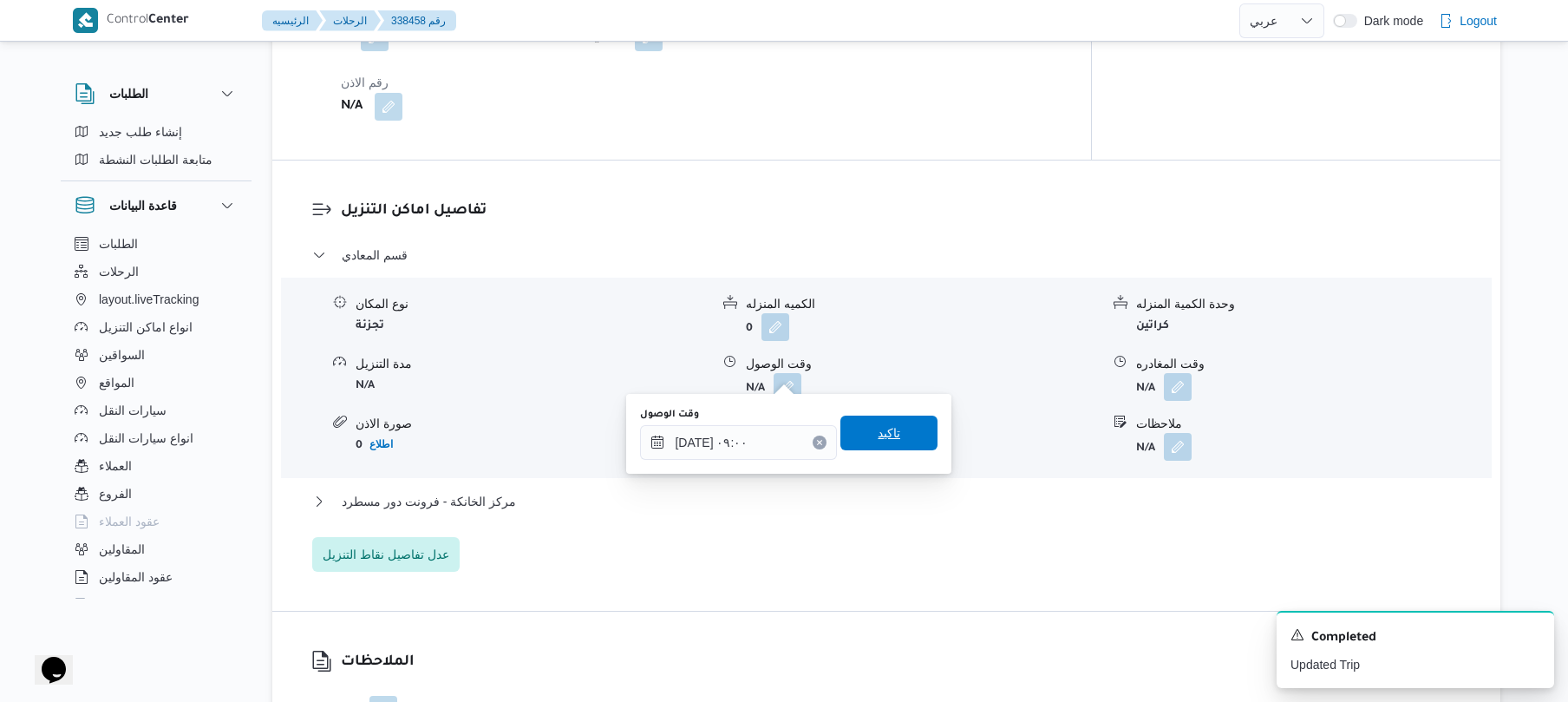
click at [889, 442] on span "تاكيد" at bounding box center [888, 434] width 97 height 35
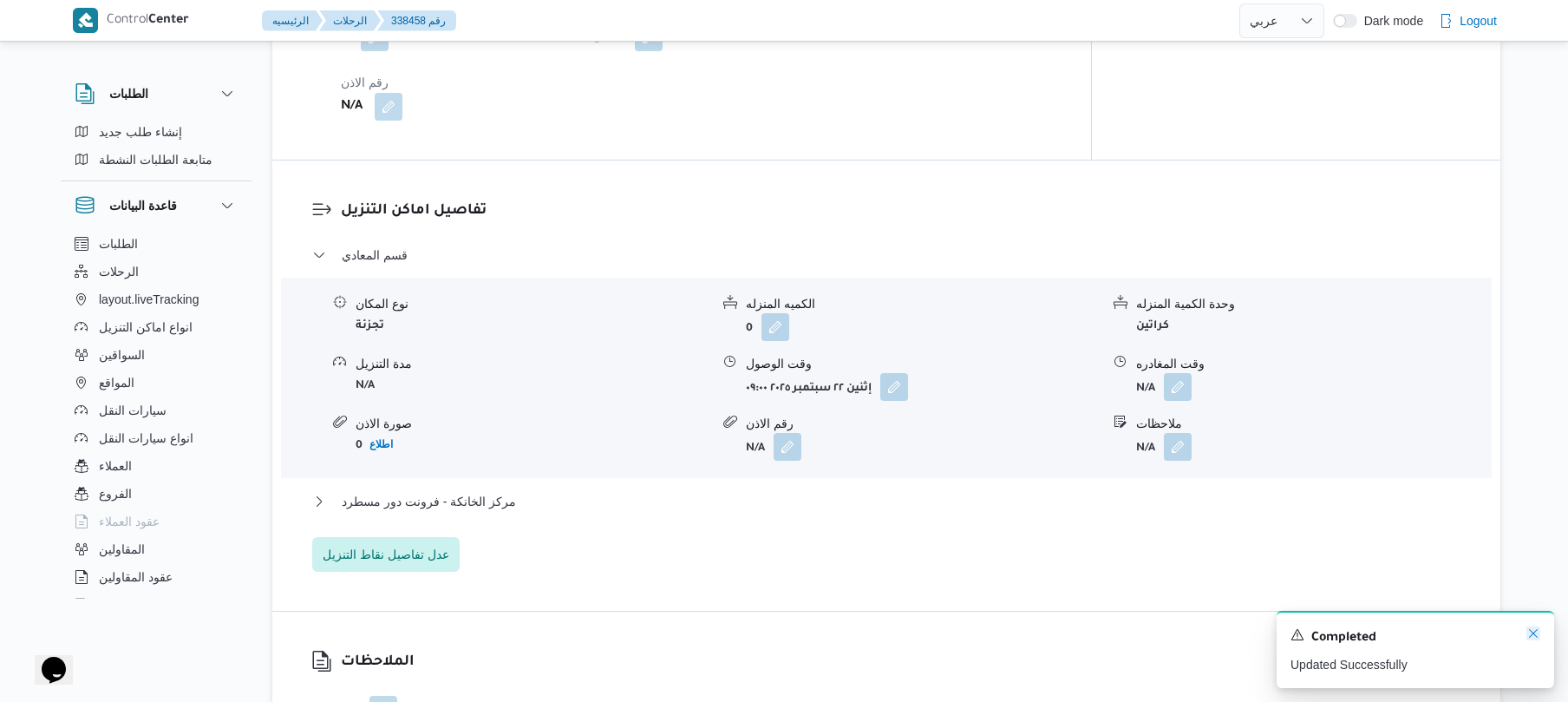
click at [1531, 640] on icon "Dismiss toast" at bounding box center [1533, 633] width 14 height 14
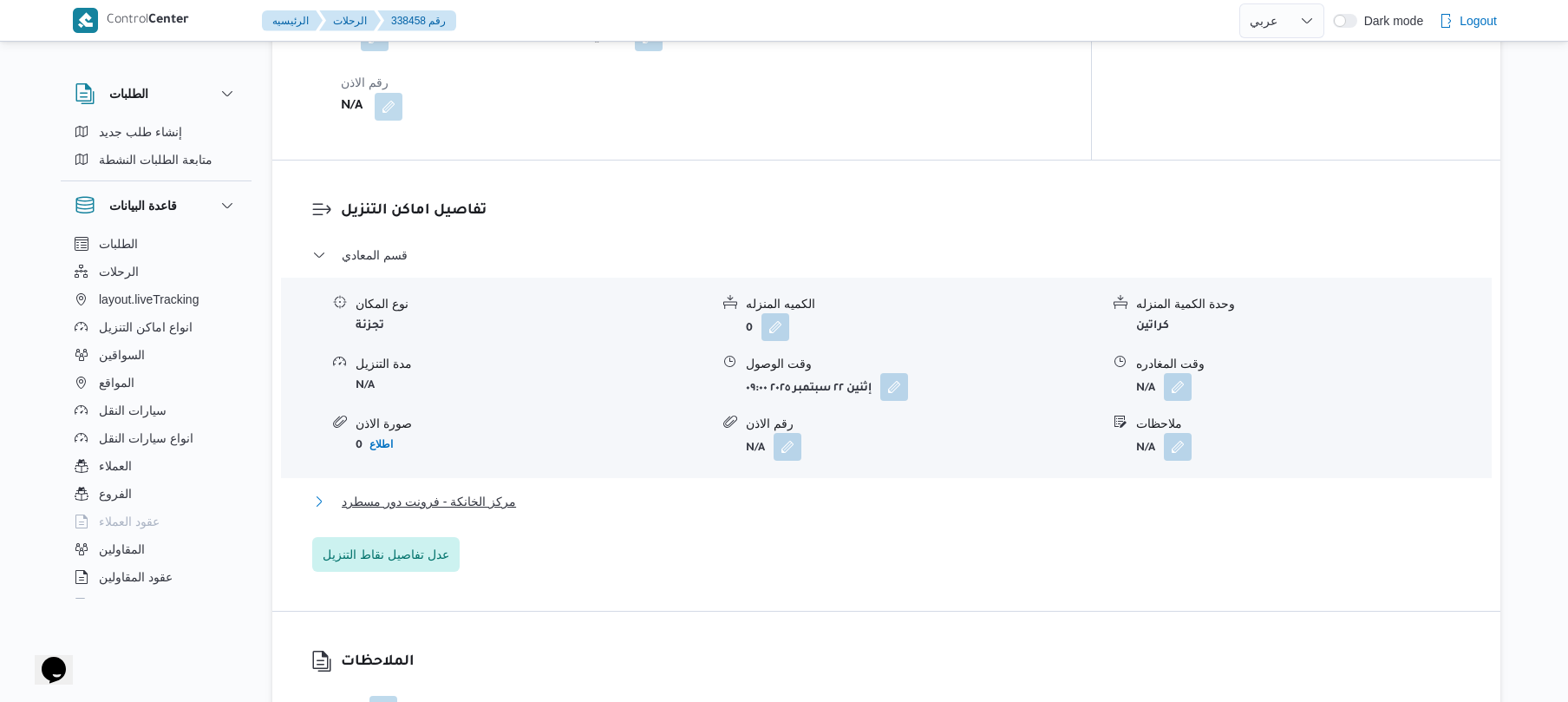
click at [1183, 491] on button "مركز الخانكة - فرونت دور مسطرد" at bounding box center [887, 501] width 1149 height 21
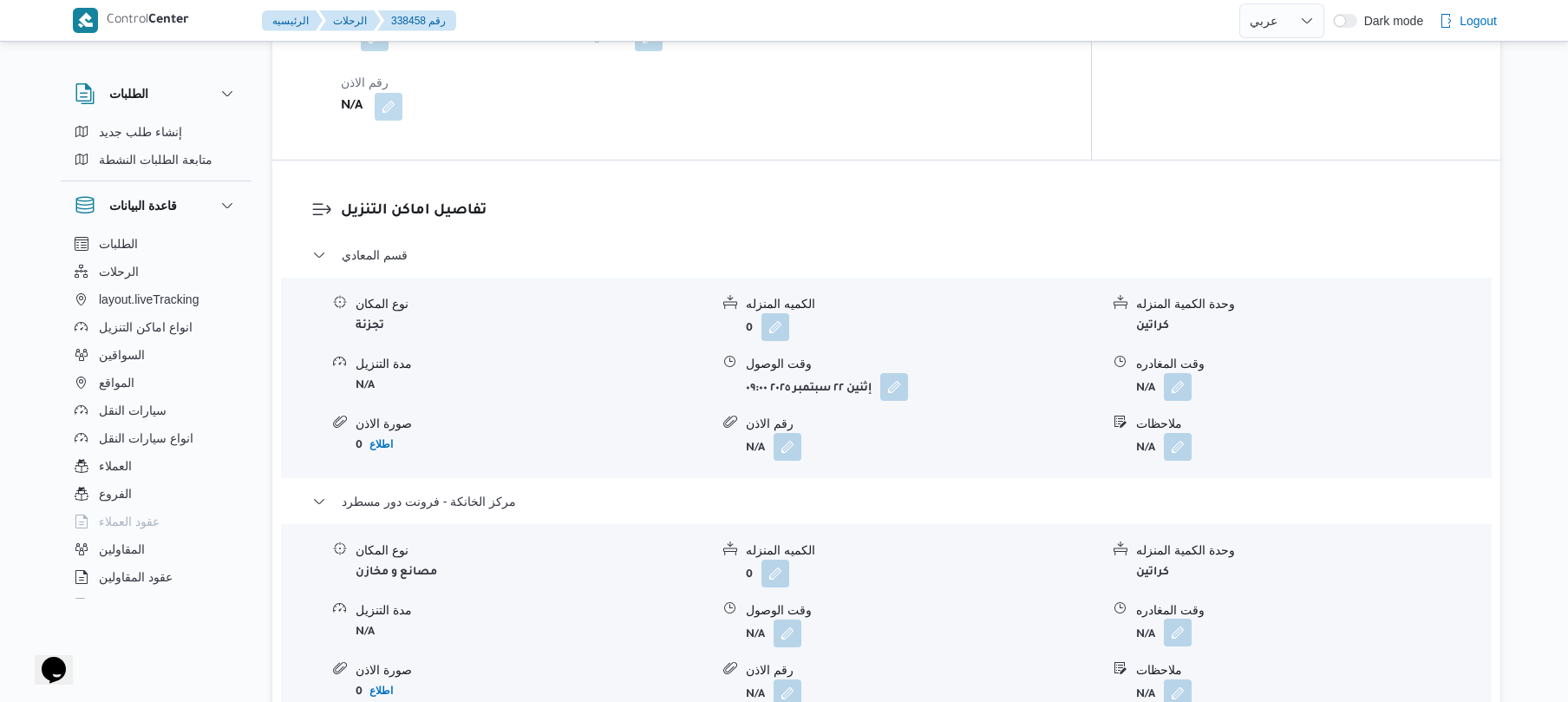
click at [1180, 619] on button "button" at bounding box center [1177, 632] width 27 height 27
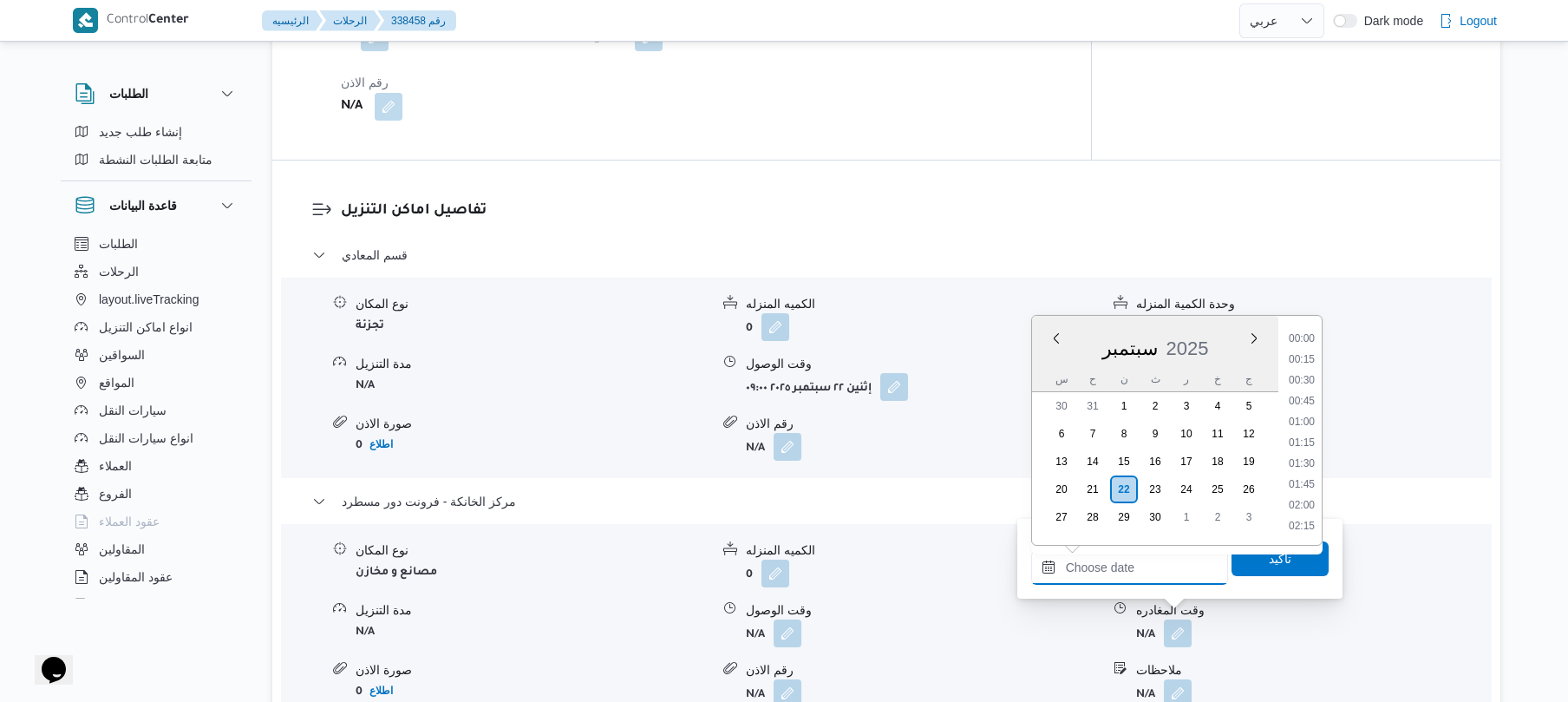
click at [1129, 563] on input "وقت المغادره" at bounding box center [1130, 567] width 197 height 35
click at [1311, 382] on li "17:15" at bounding box center [1301, 384] width 40 height 18
type input "[DATE] ١٧:١٥"
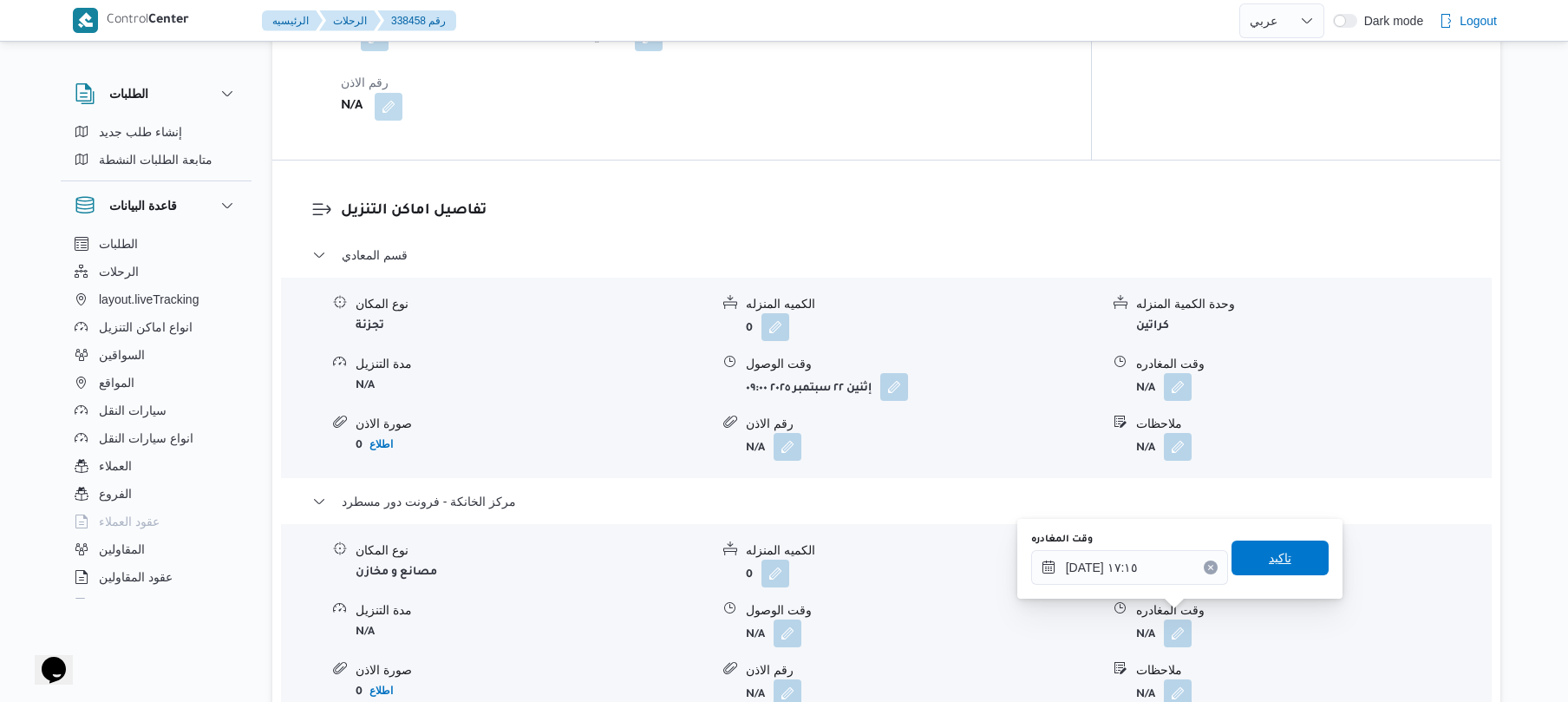
click at [1254, 560] on span "تاكيد" at bounding box center [1279, 557] width 97 height 35
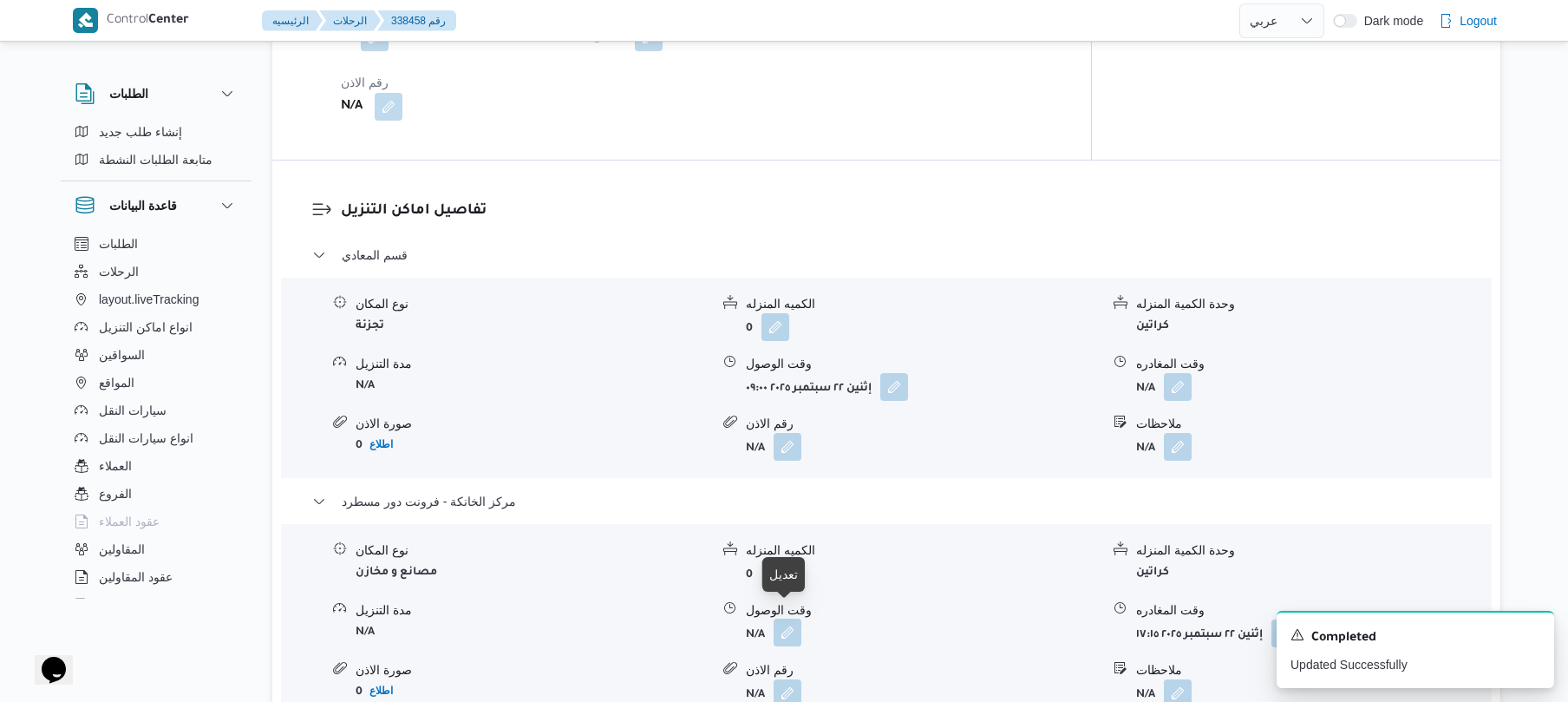
click at [793, 623] on button "button" at bounding box center [787, 632] width 27 height 27
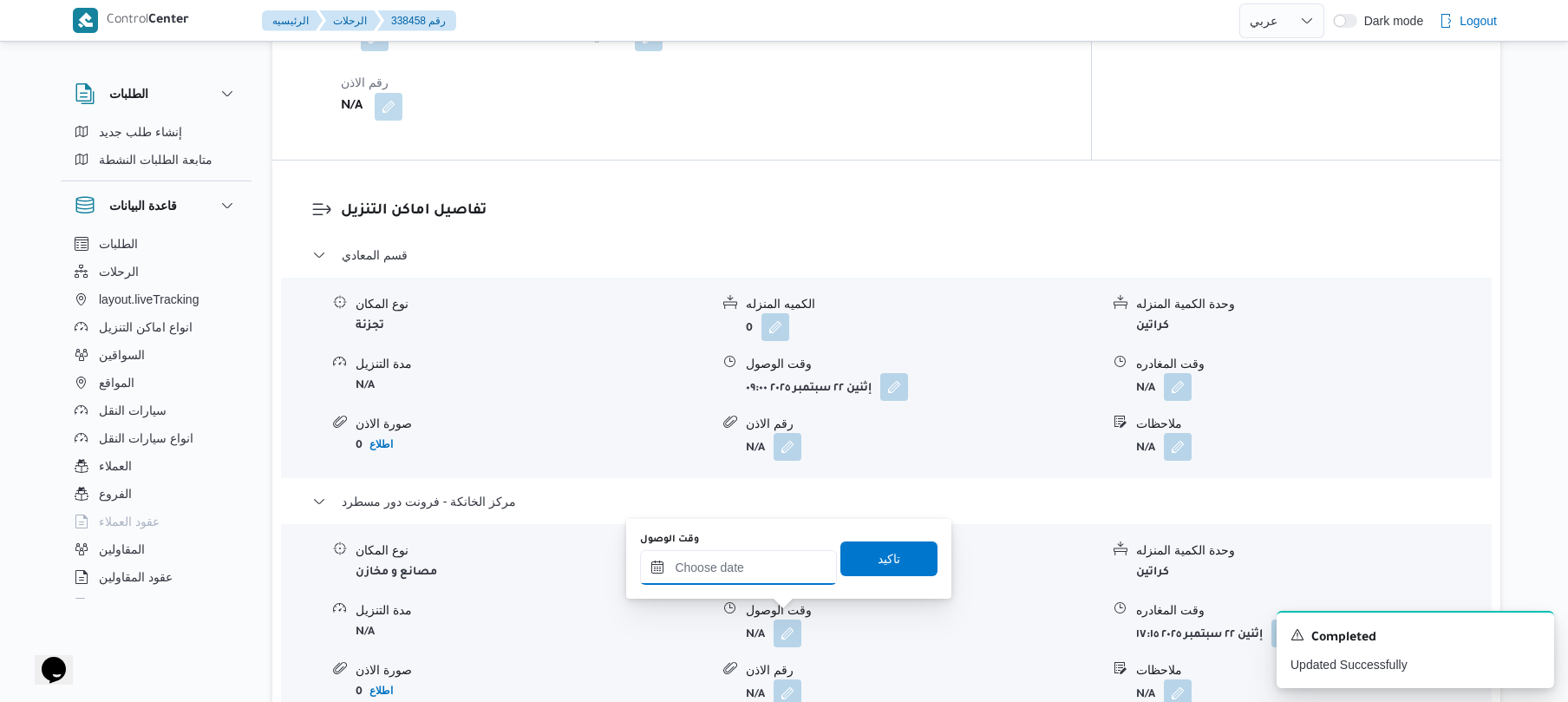
click at [768, 572] on input "وقت الوصول" at bounding box center [739, 567] width 197 height 35
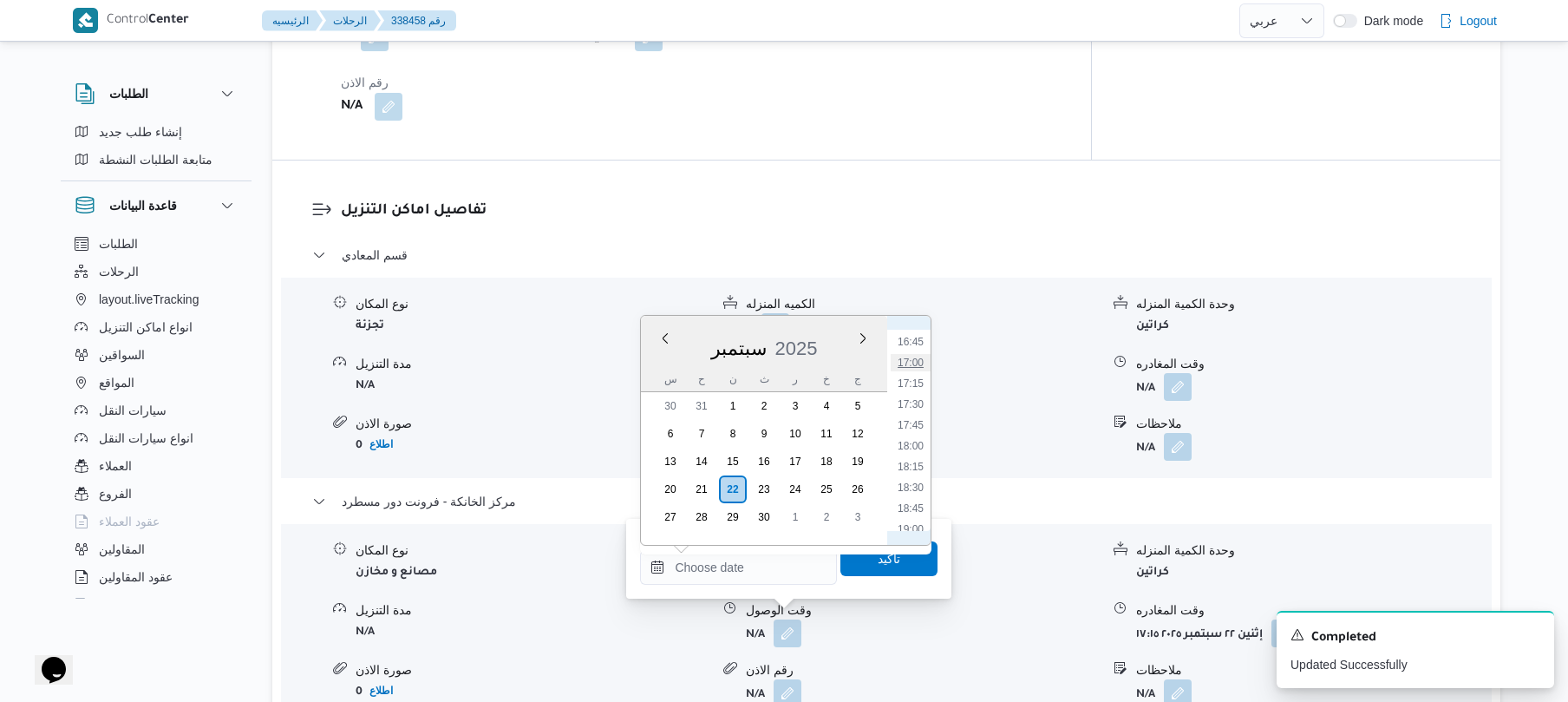
click at [918, 366] on li "17:00" at bounding box center [910, 362] width 40 height 18
type input "٢٢/٠٩/٢٠٢٥ ١٧:٠٠"
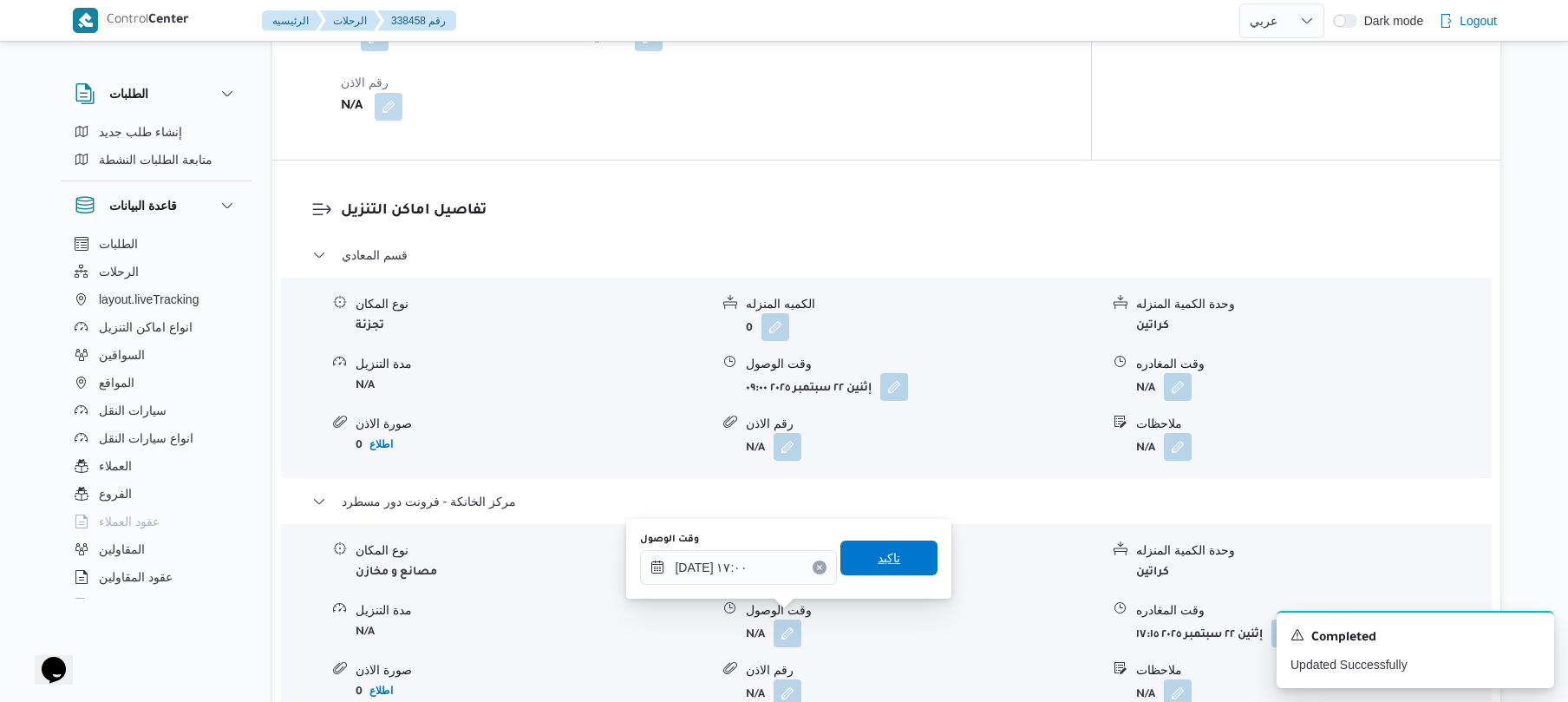
click at [888, 559] on span "تاكيد" at bounding box center [888, 557] width 22 height 21
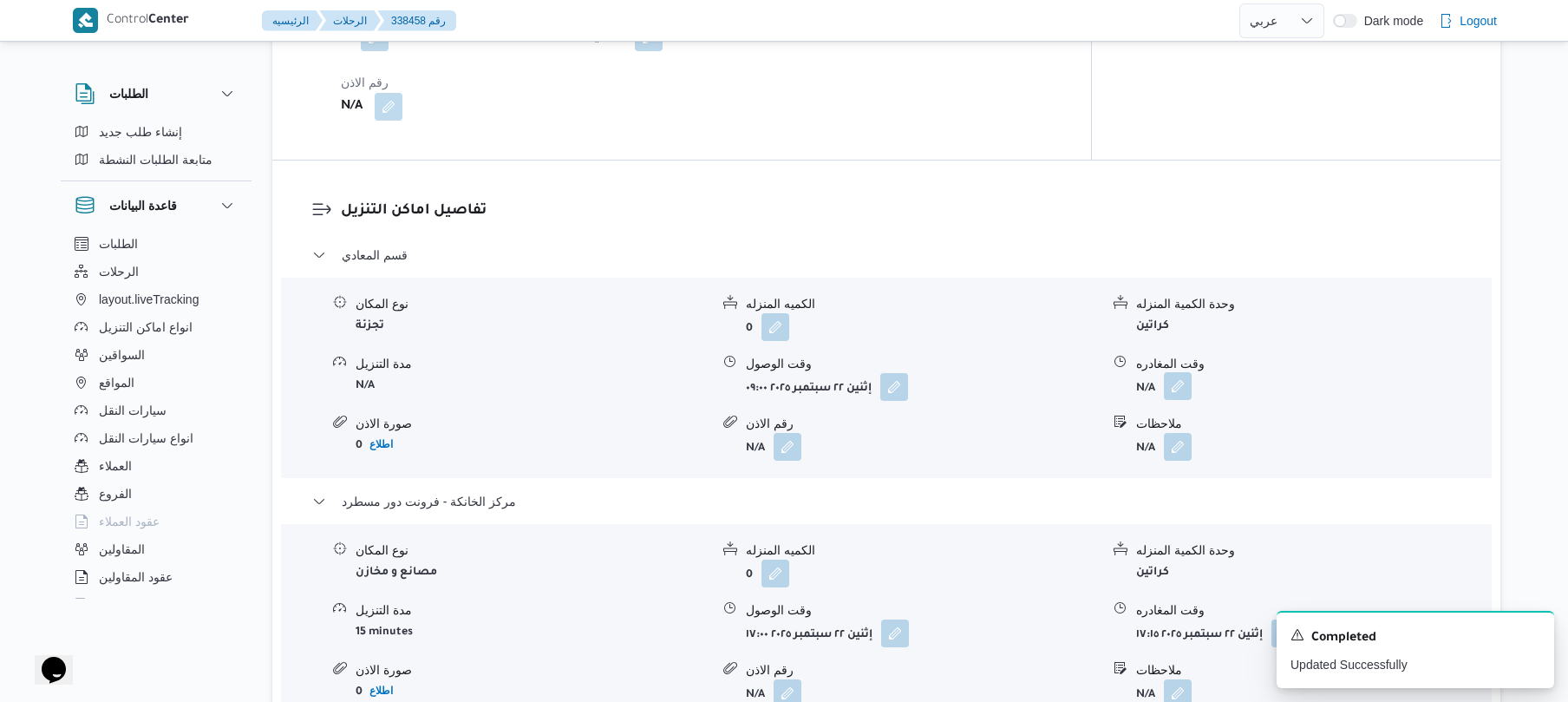
click at [1179, 372] on button "button" at bounding box center [1177, 386] width 27 height 27
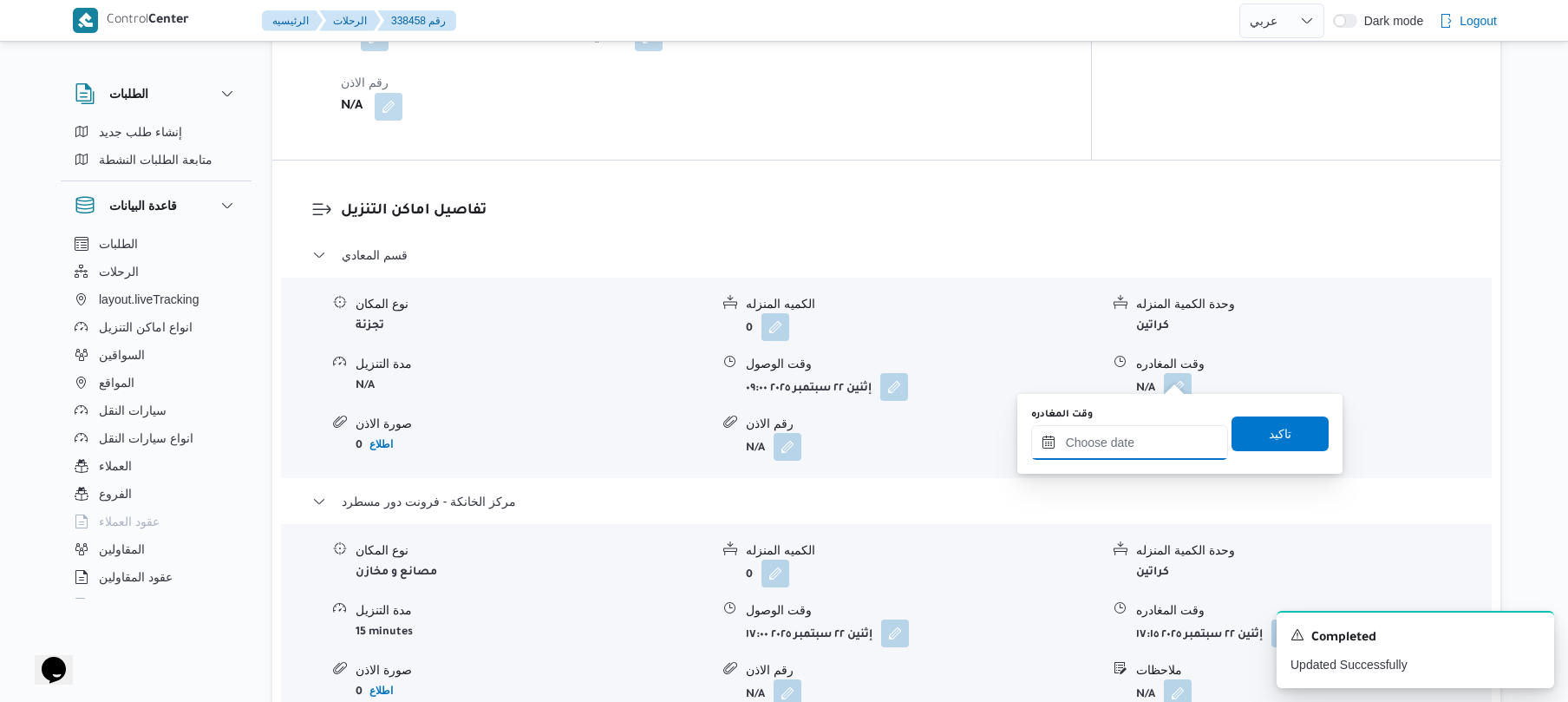
click at [1122, 453] on input "وقت المغادره" at bounding box center [1130, 442] width 197 height 35
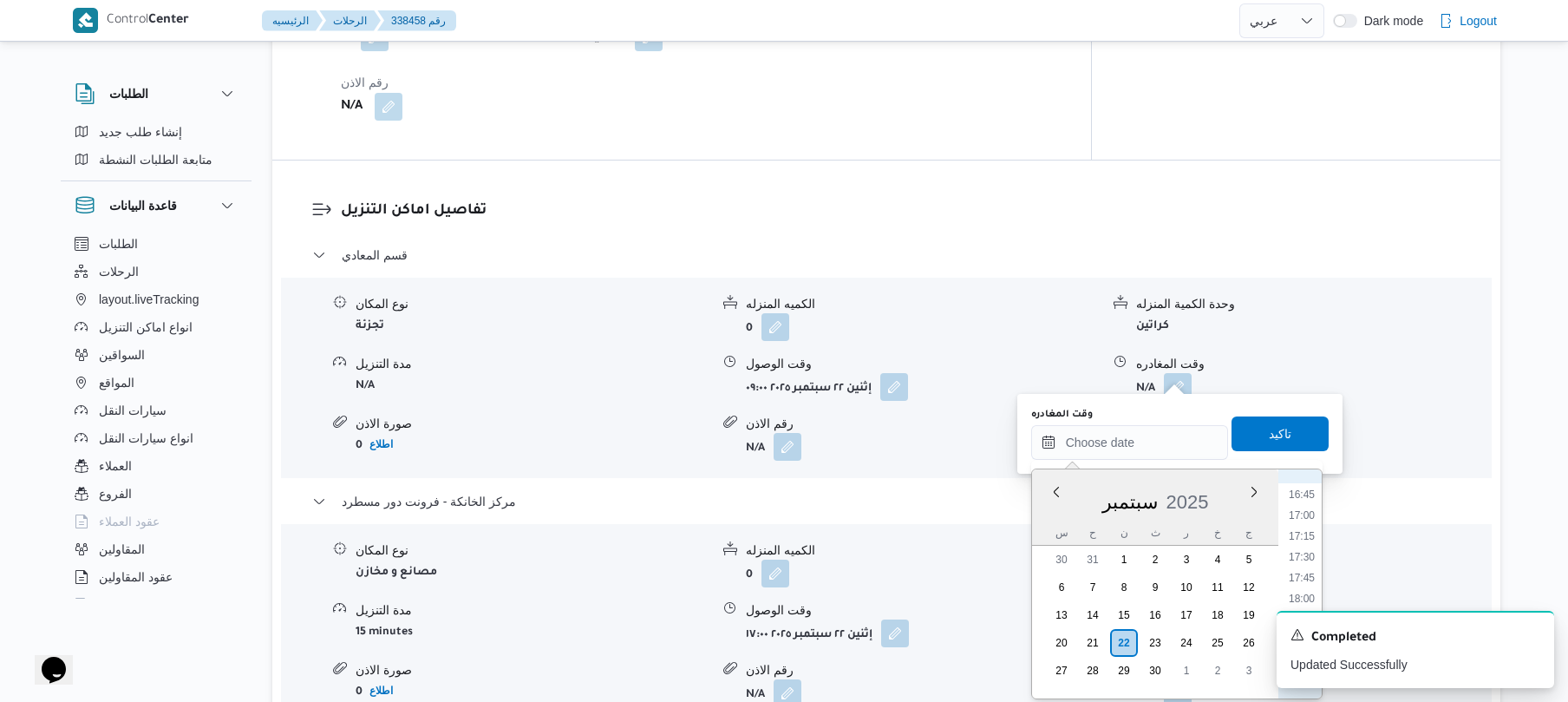
scroll to position [1222, 0]
click at [1308, 595] on li "16:00" at bounding box center [1301, 602] width 40 height 18
type input "٢٢/٠٩/٢٠٢٥ ١٦:٠٠"
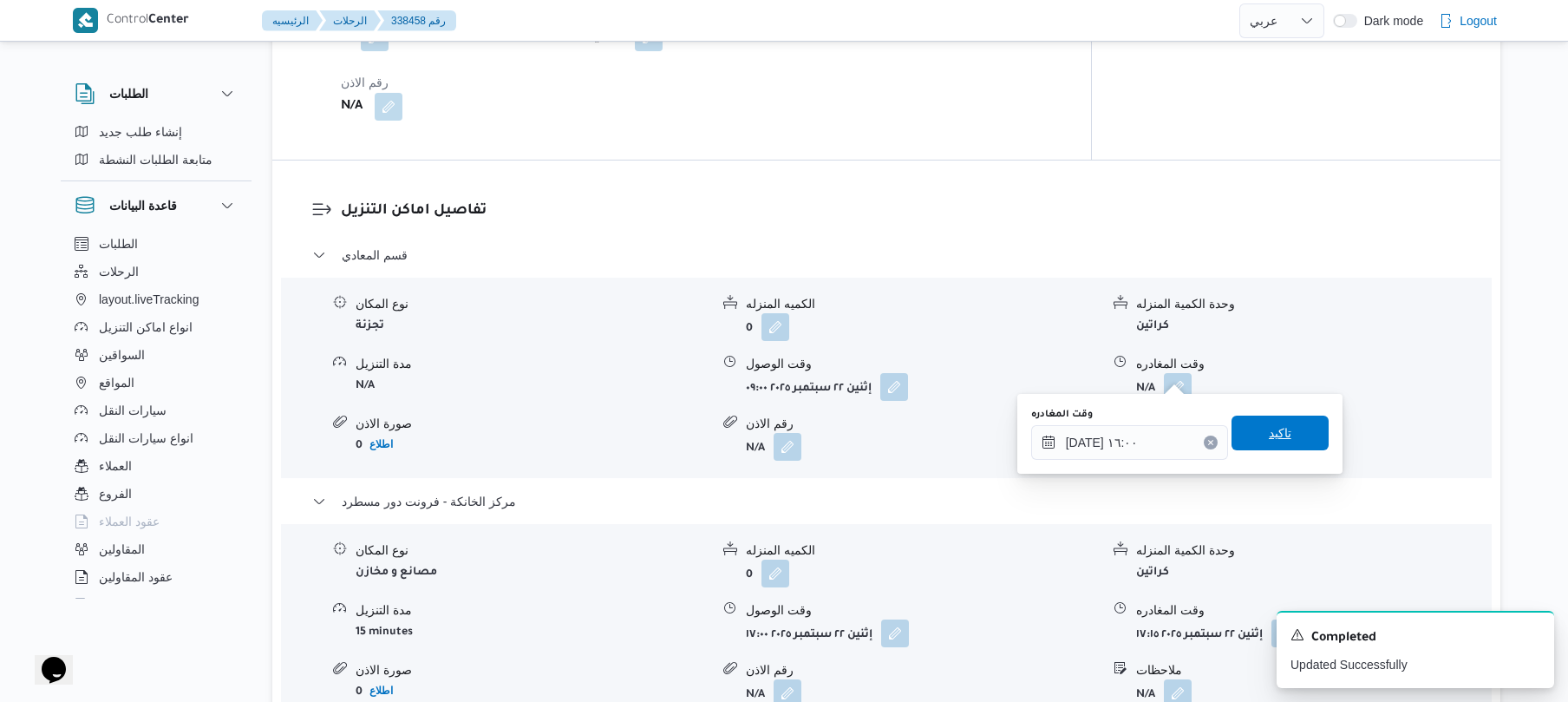
click at [1269, 424] on span "تاكيد" at bounding box center [1280, 433] width 22 height 21
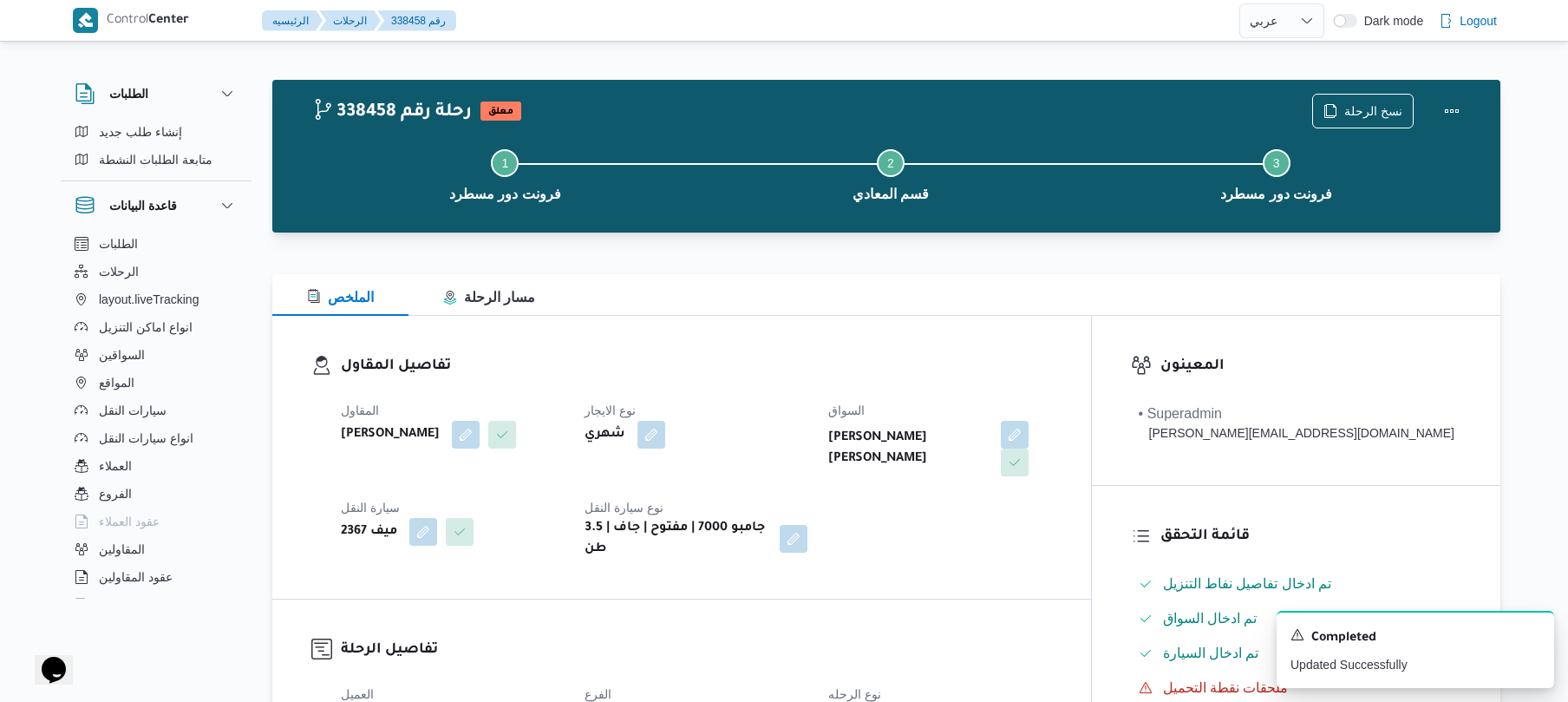
scroll to position [0, 0]
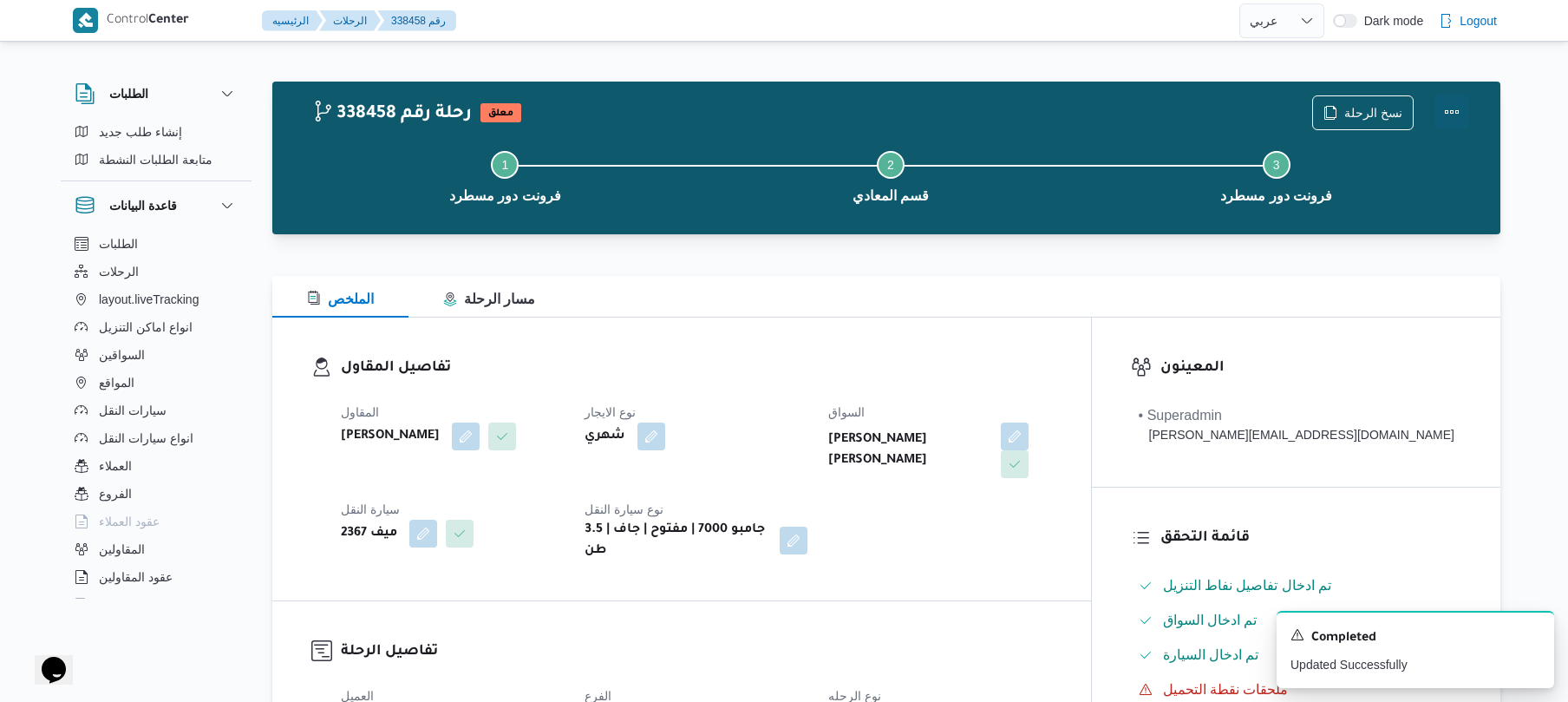
click at [1434, 125] on button "Actions" at bounding box center [1452, 112] width 35 height 35
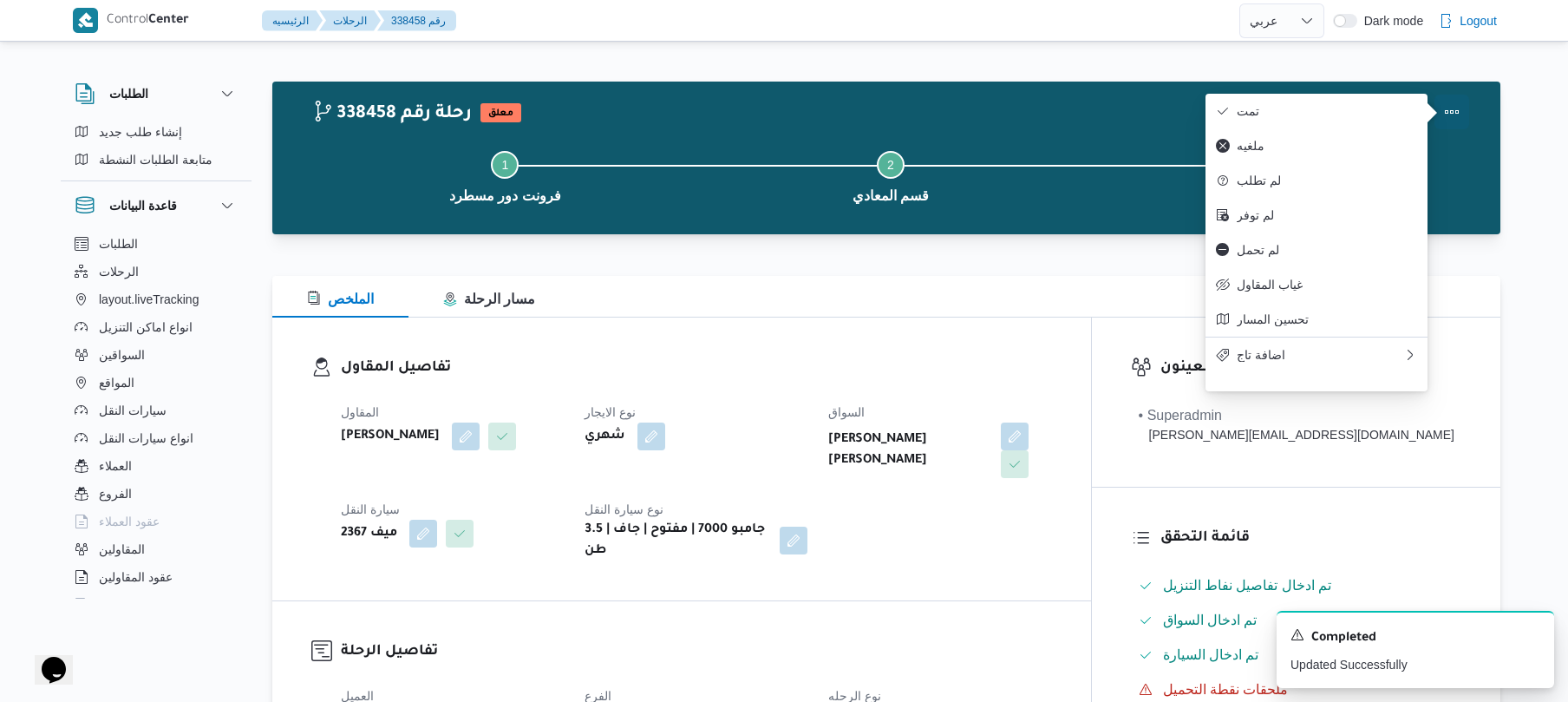
click at [1450, 112] on button "Actions" at bounding box center [1452, 112] width 35 height 35
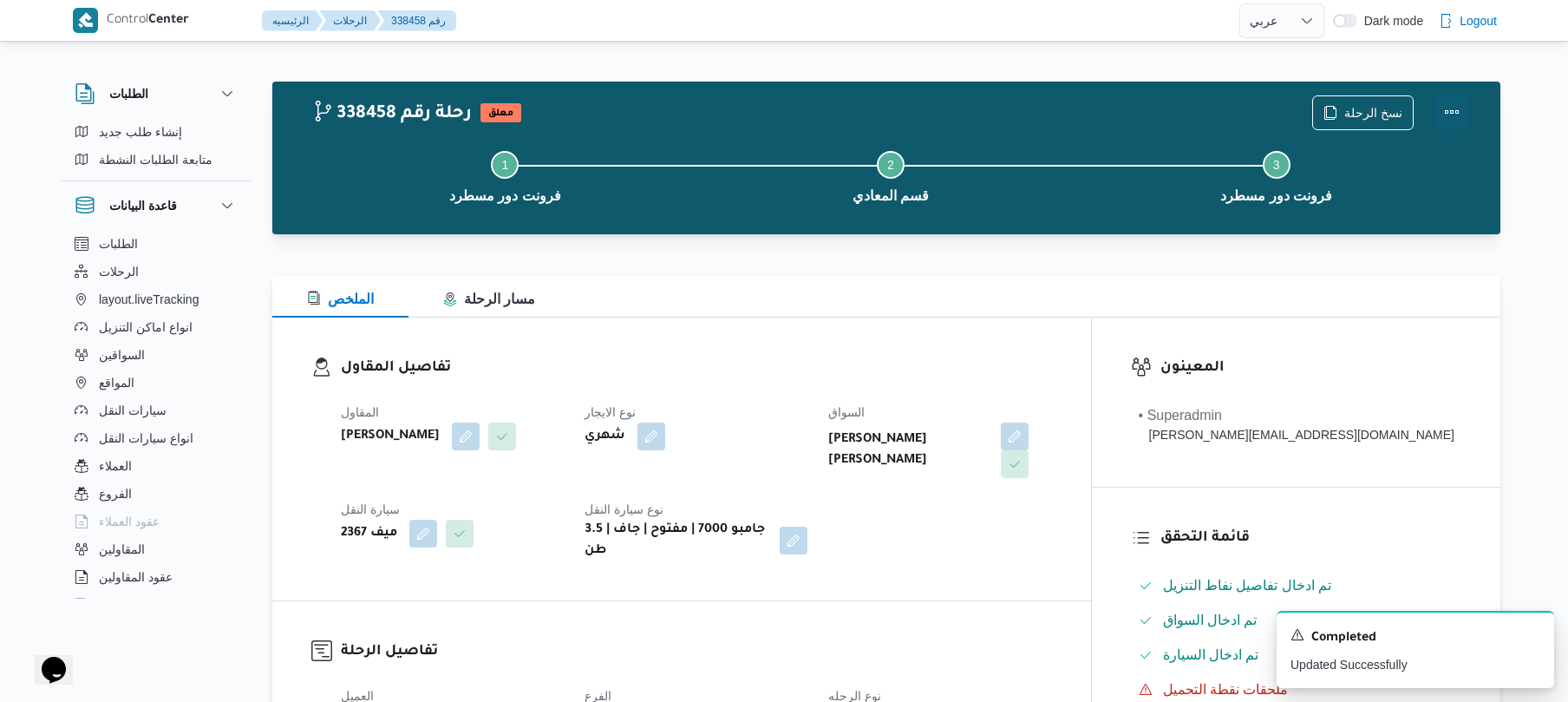
click at [1450, 112] on button "Actions" at bounding box center [1452, 112] width 35 height 35
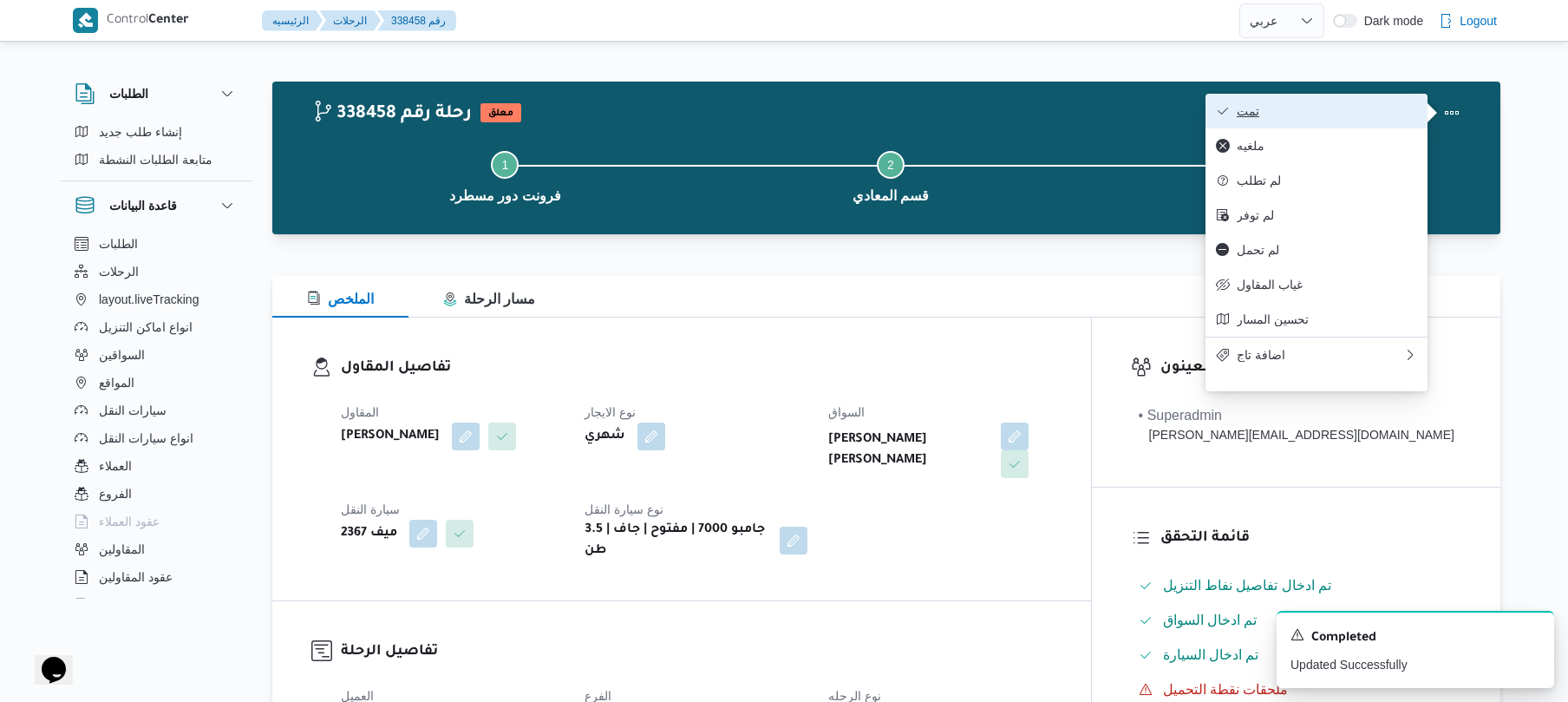
click at [1325, 128] on button "تمت" at bounding box center [1316, 111] width 222 height 35
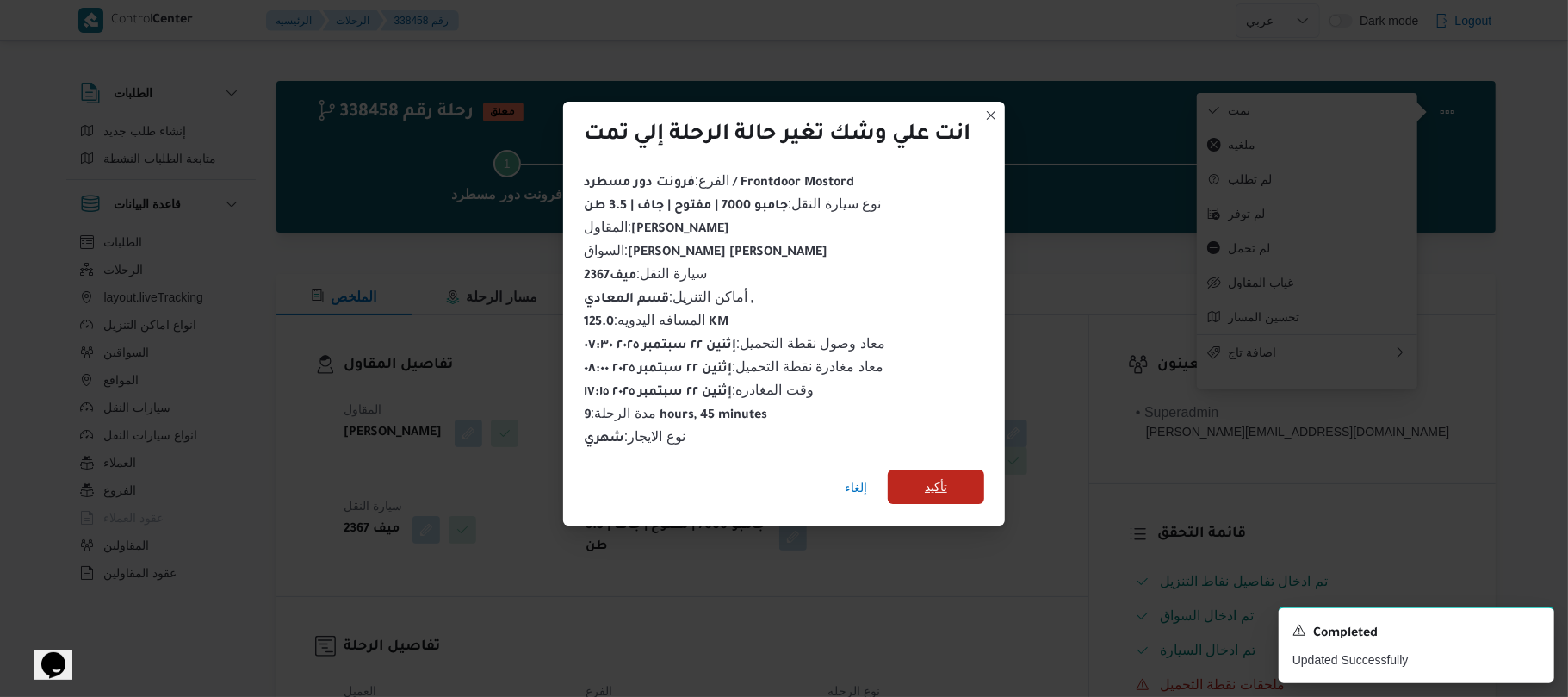
click at [964, 473] on span "تأكيد" at bounding box center [935, 487] width 96 height 35
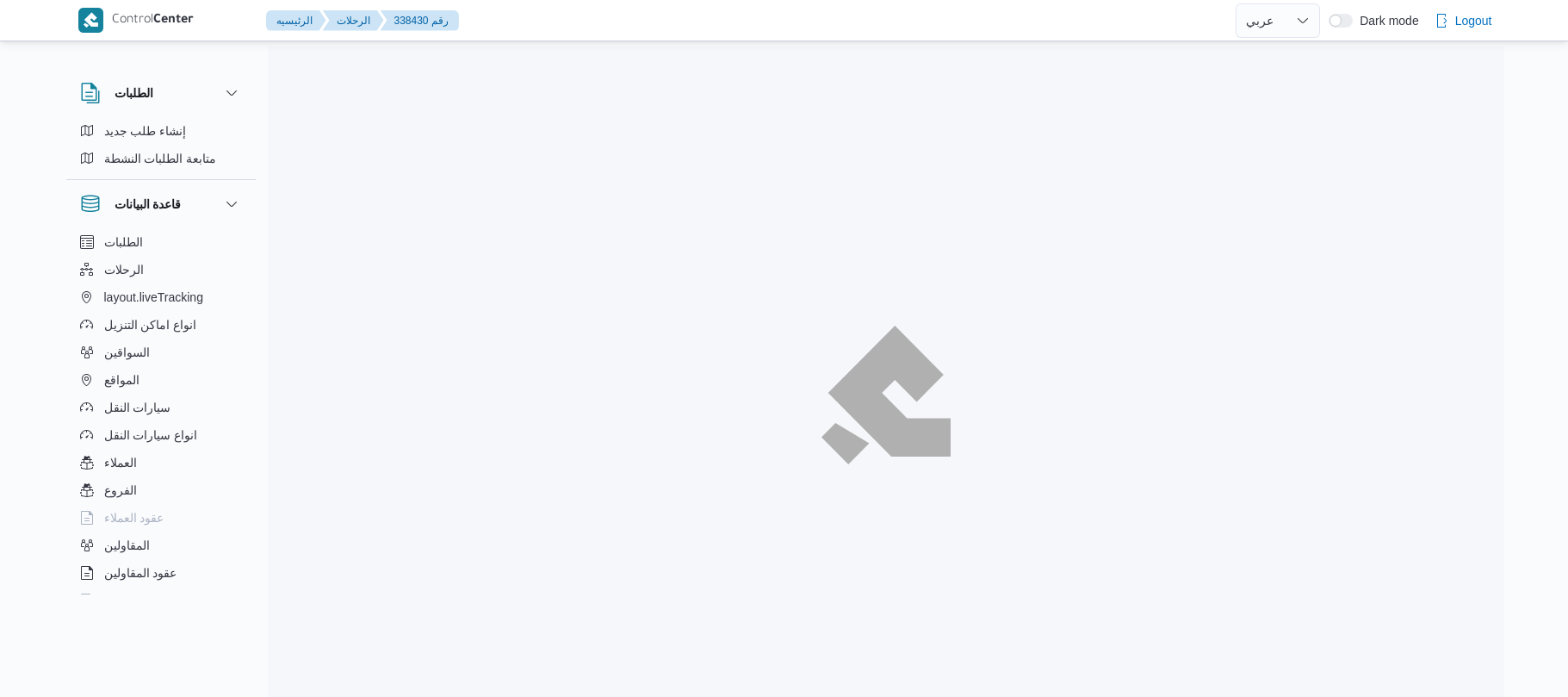
select select "ar"
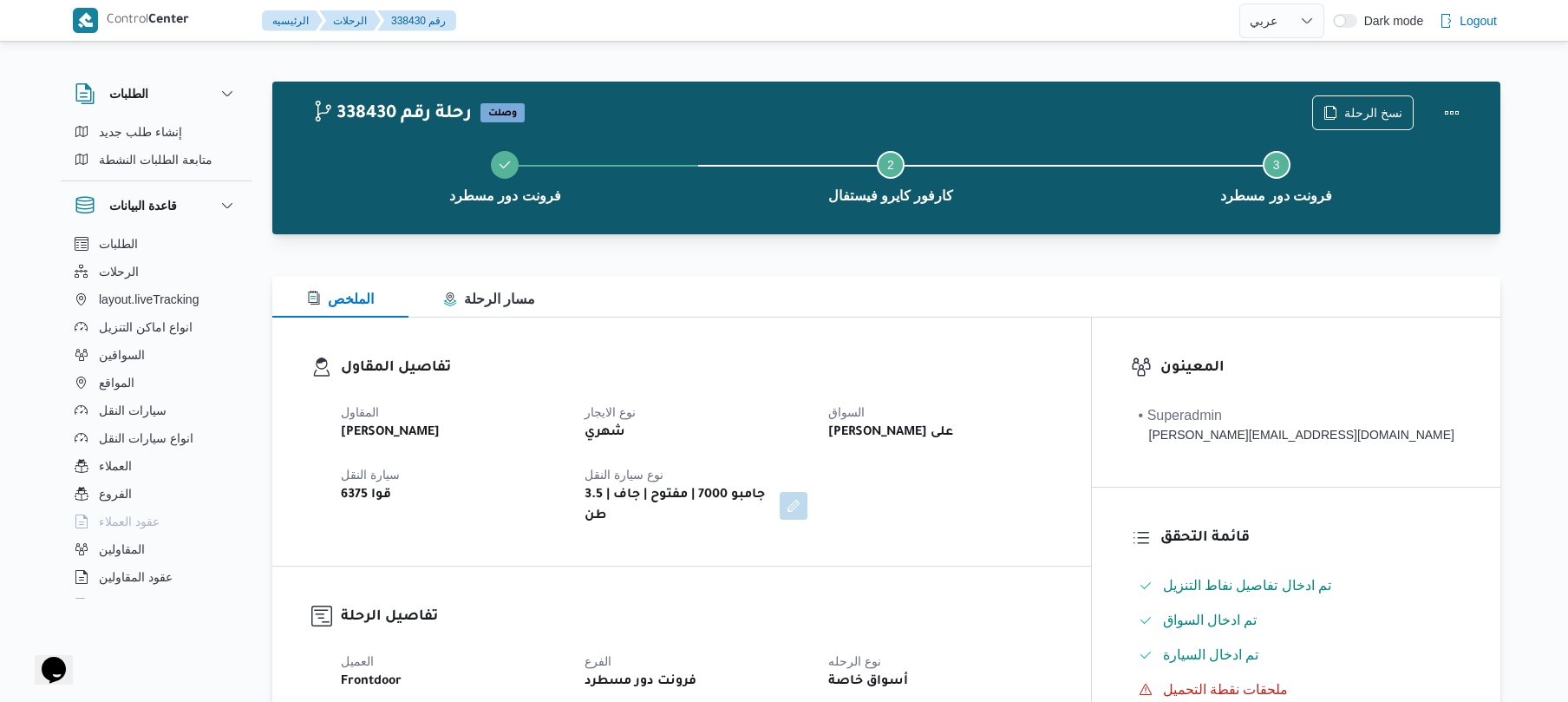
click at [936, 338] on div "تفاصيل المقاول المقاول [PERSON_NAME] نوع الايجار شهري السواق [PERSON_NAME] على …" at bounding box center [681, 441] width 819 height 248
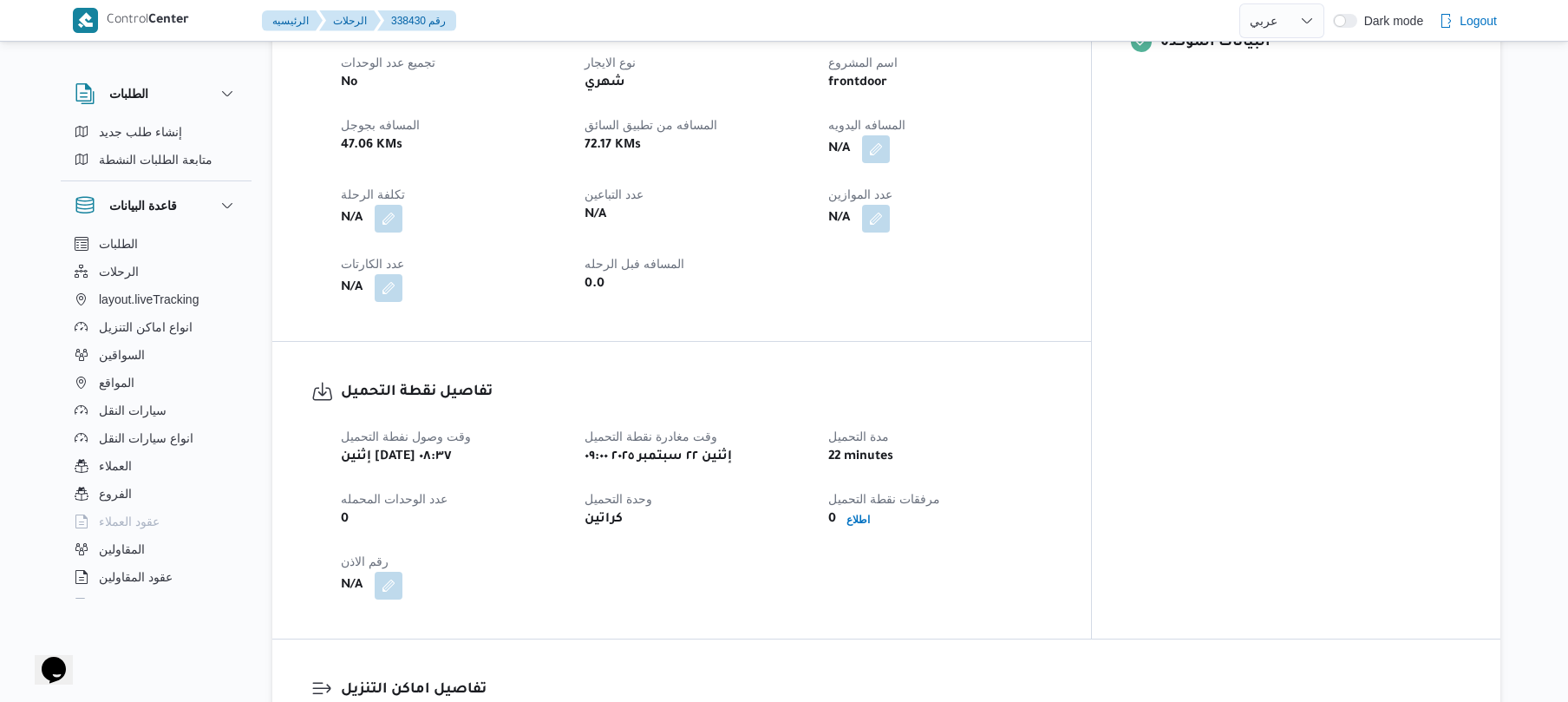
scroll to position [740, 0]
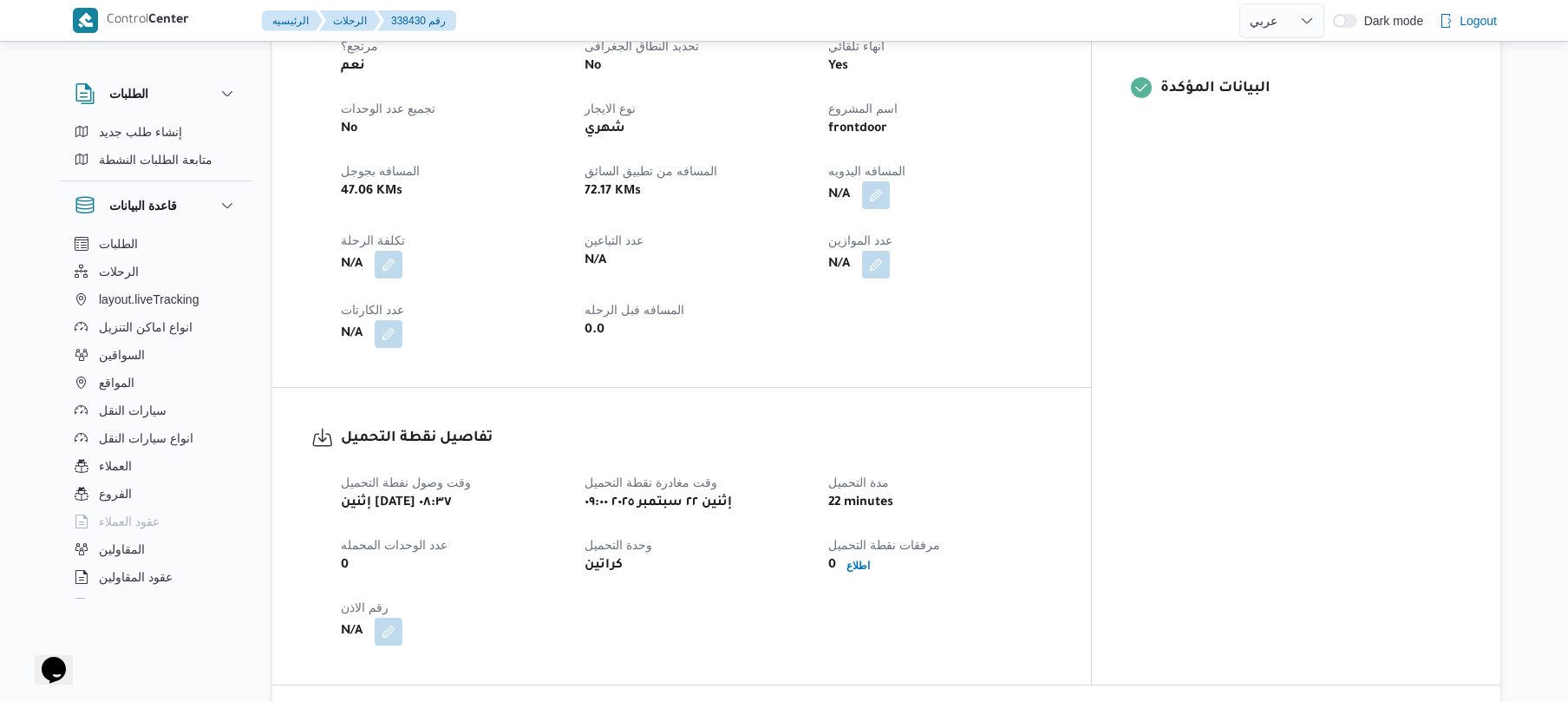
click at [788, 318] on div "0.0" at bounding box center [696, 330] width 227 height 24
click at [889, 188] on button "button" at bounding box center [876, 194] width 27 height 27
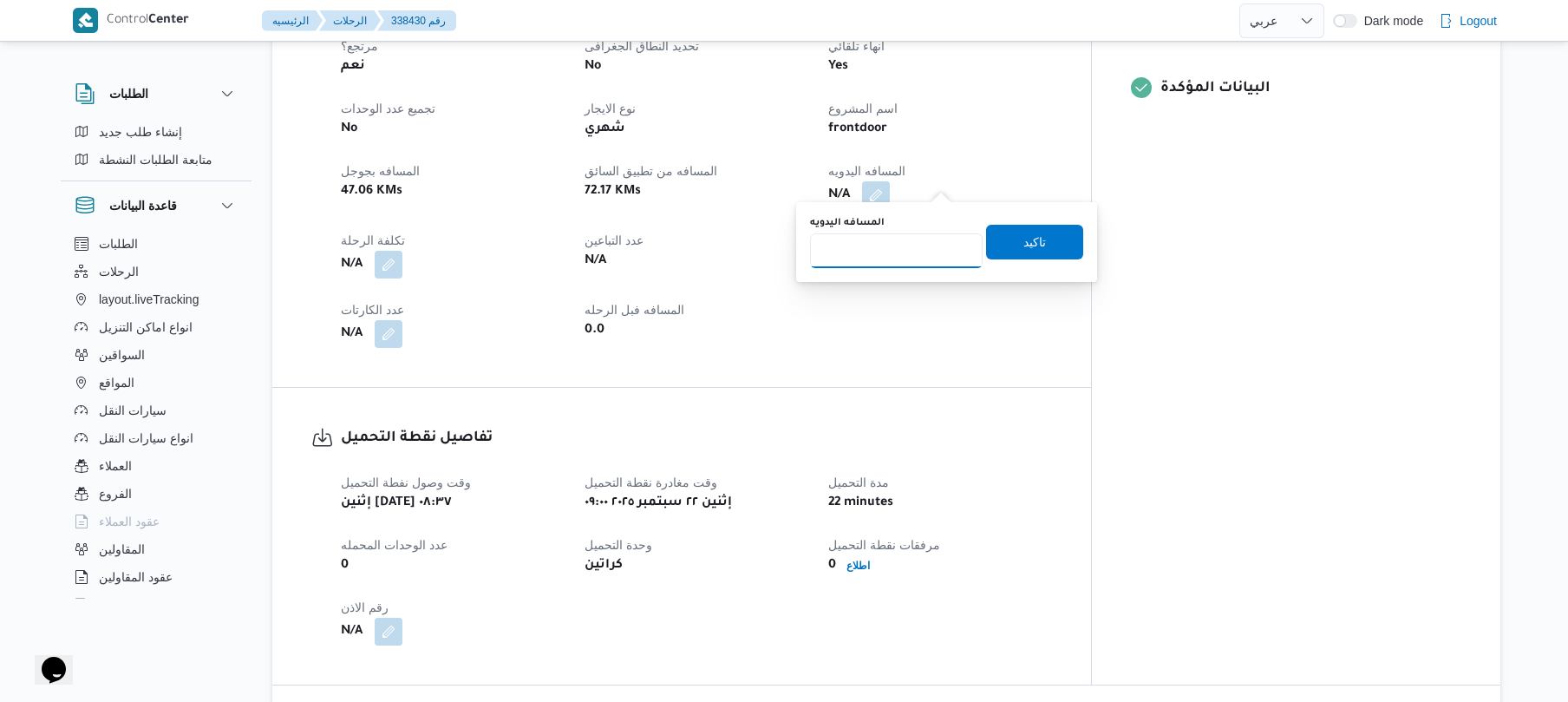
click at [892, 257] on input "المسافه اليدويه" at bounding box center [896, 251] width 173 height 35
type input "120"
click at [1023, 248] on span "تاكيد" at bounding box center [1034, 240] width 22 height 21
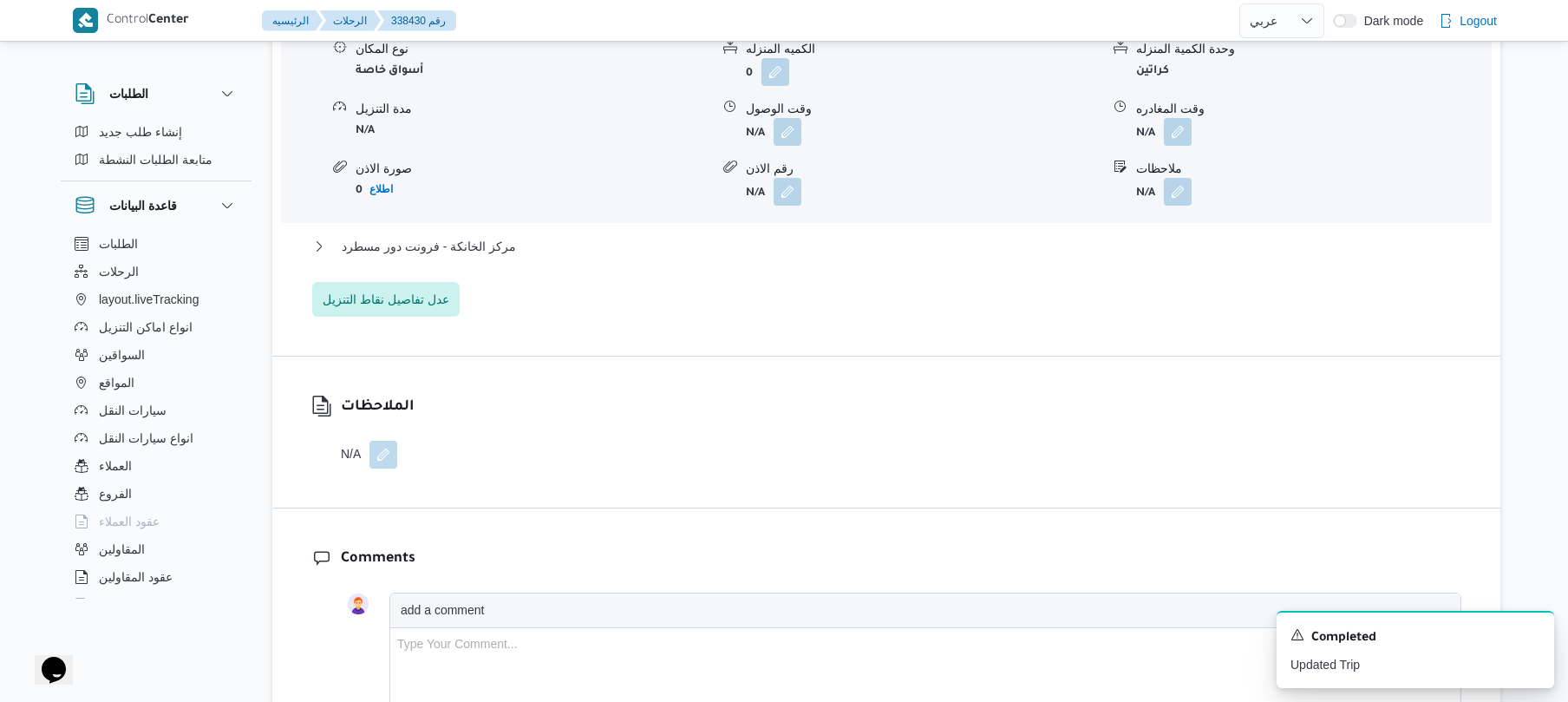
scroll to position [1573, 0]
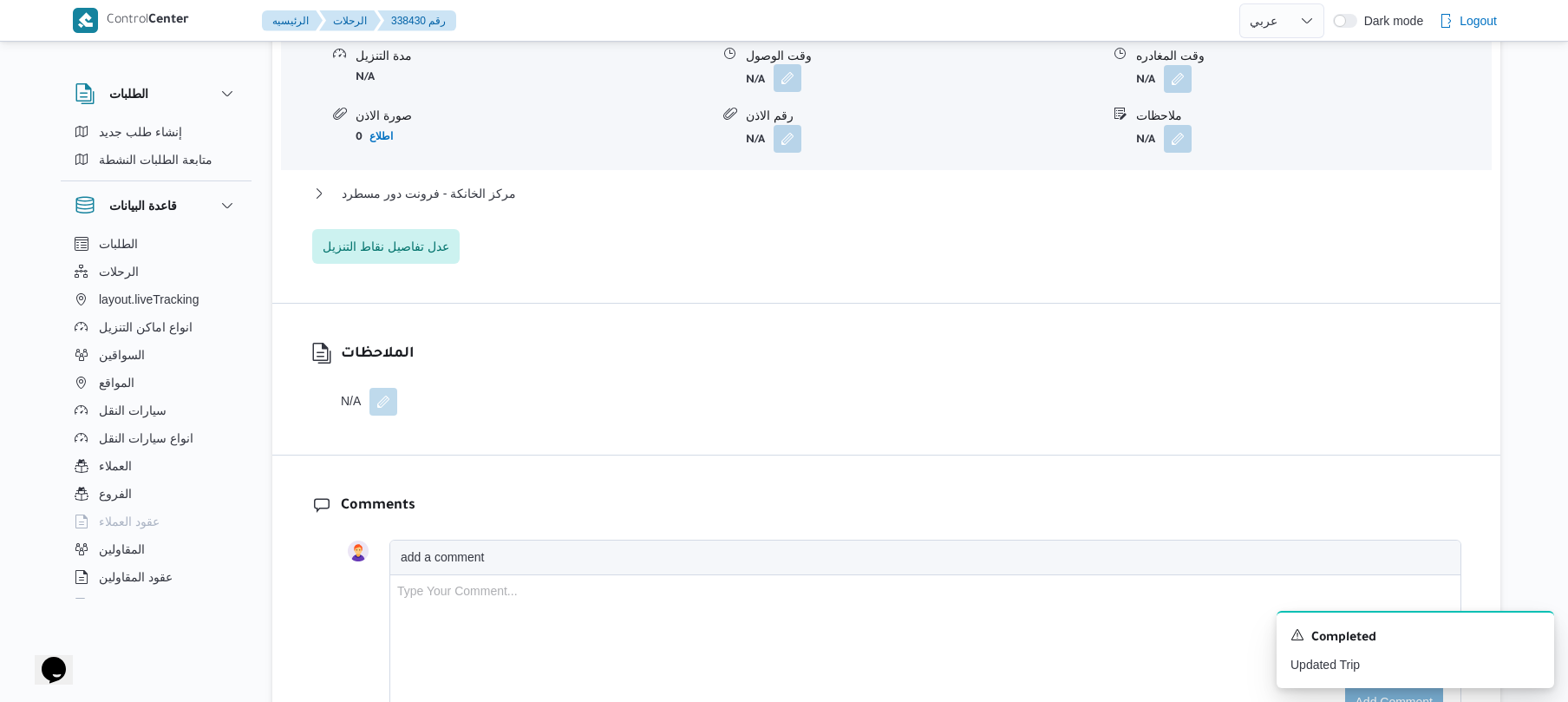
click at [793, 64] on button "button" at bounding box center [787, 78] width 27 height 27
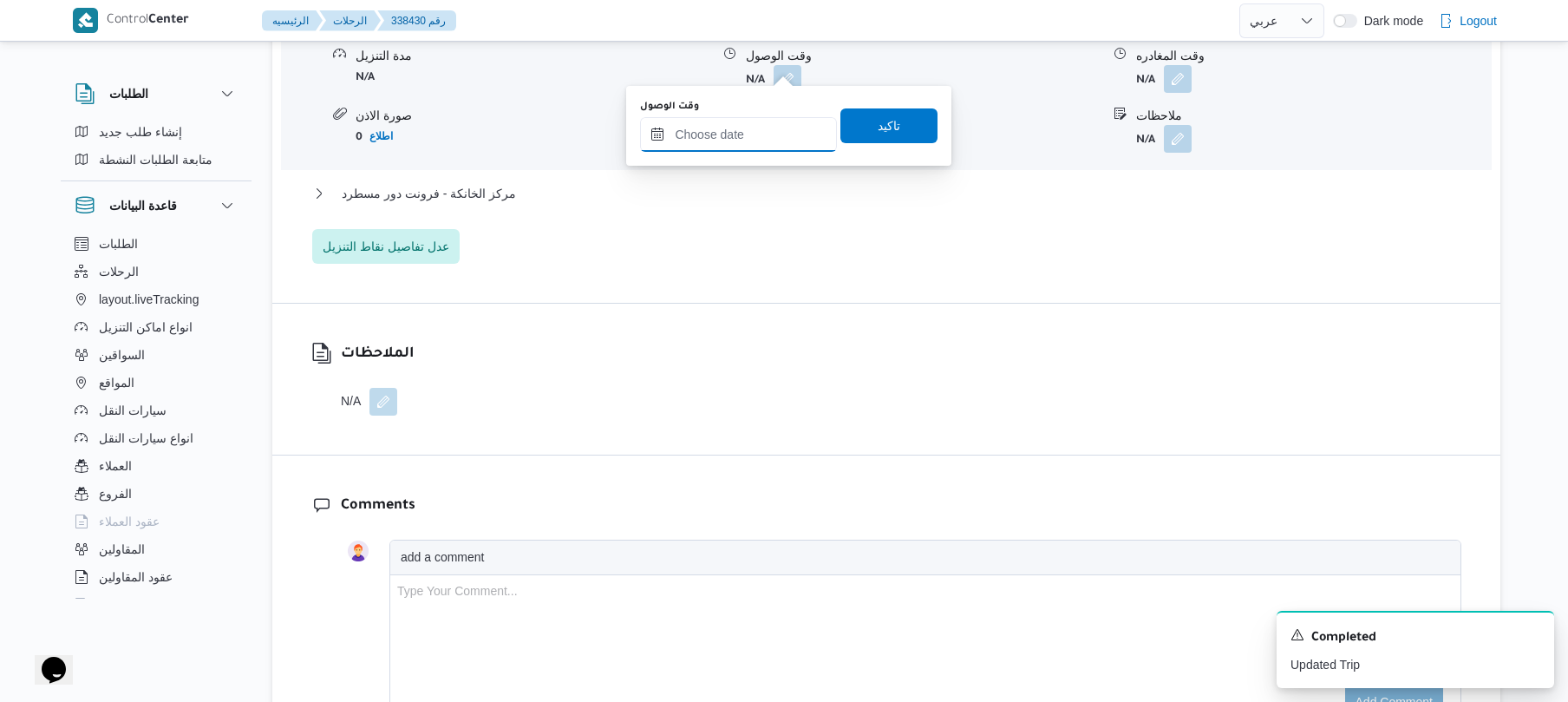
click at [758, 136] on input "وقت الوصول" at bounding box center [739, 135] width 197 height 35
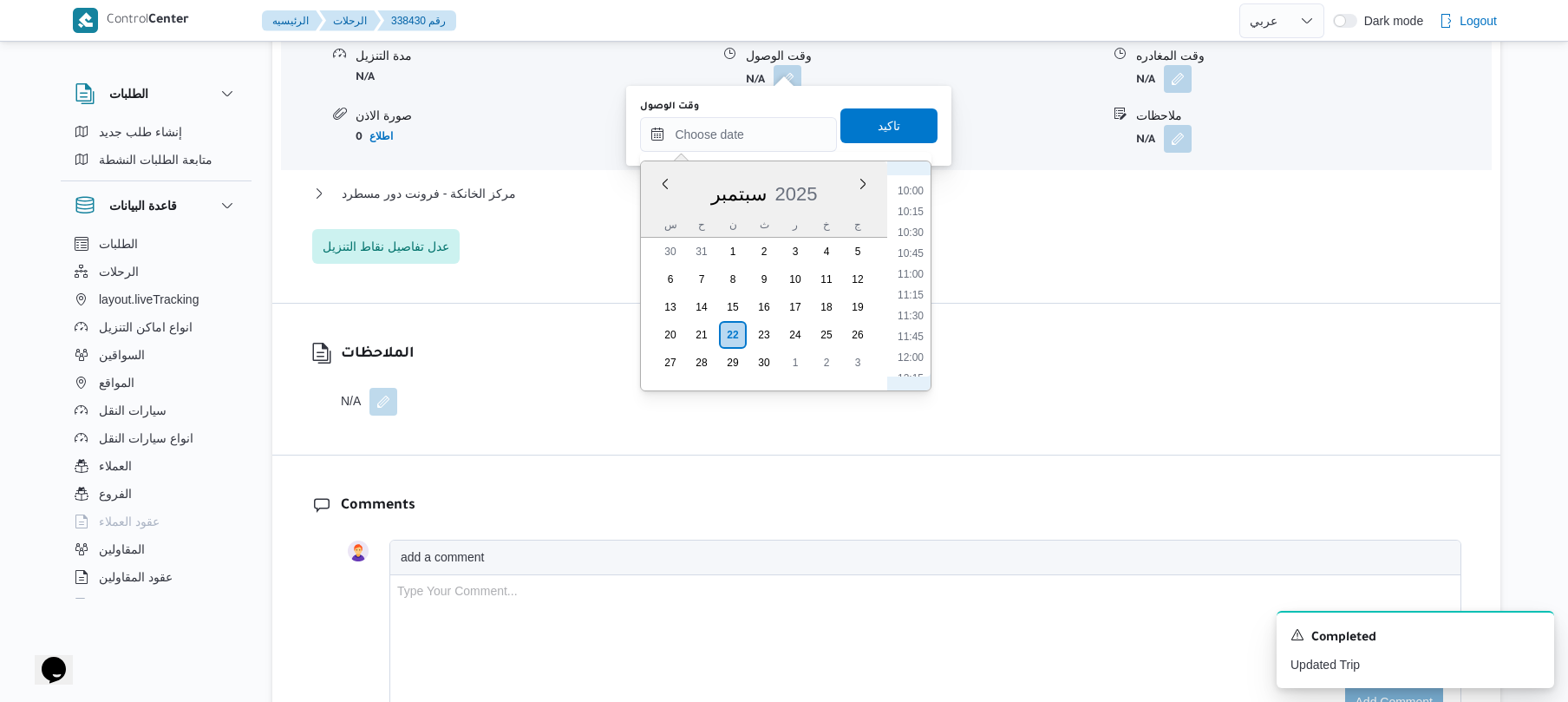
scroll to position [656, 0]
click at [906, 342] on li "09:45" at bounding box center [910, 340] width 40 height 18
type input "[DATE] ٠٩:٤٥"
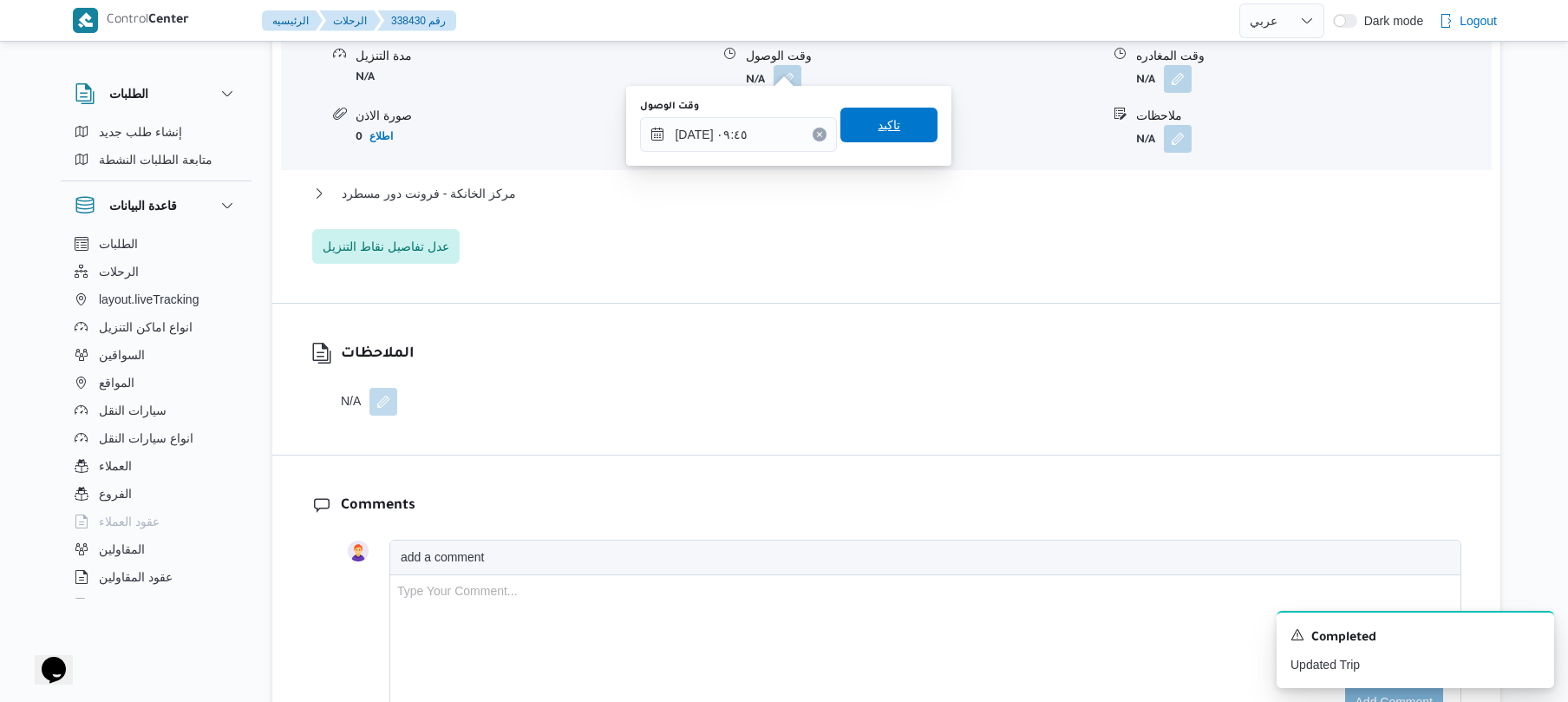
click at [879, 132] on span "تاكيد" at bounding box center [888, 124] width 22 height 21
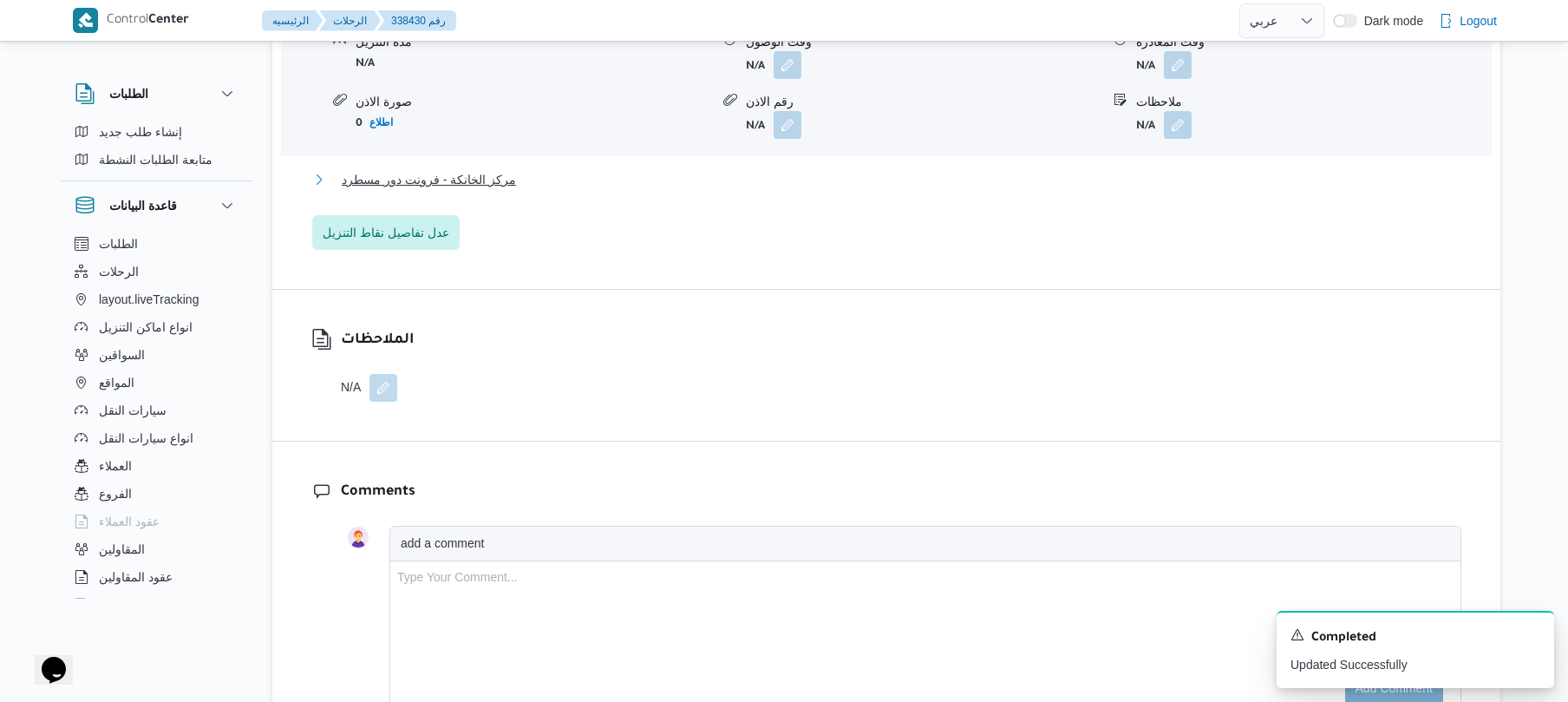
click at [815, 181] on button "مركز الخانكة - فرونت دور مسطرد" at bounding box center [887, 179] width 1149 height 21
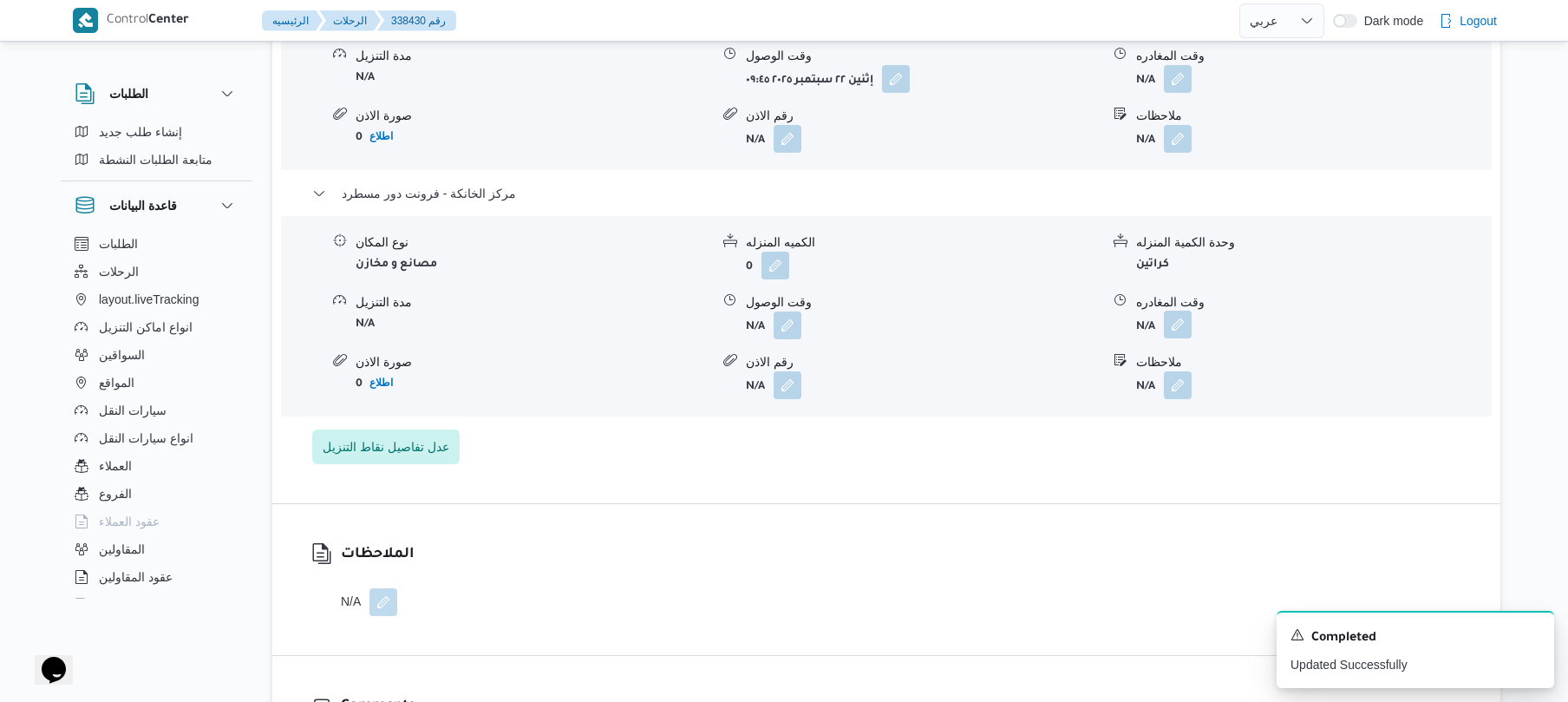
click at [1184, 314] on button "button" at bounding box center [1177, 324] width 27 height 27
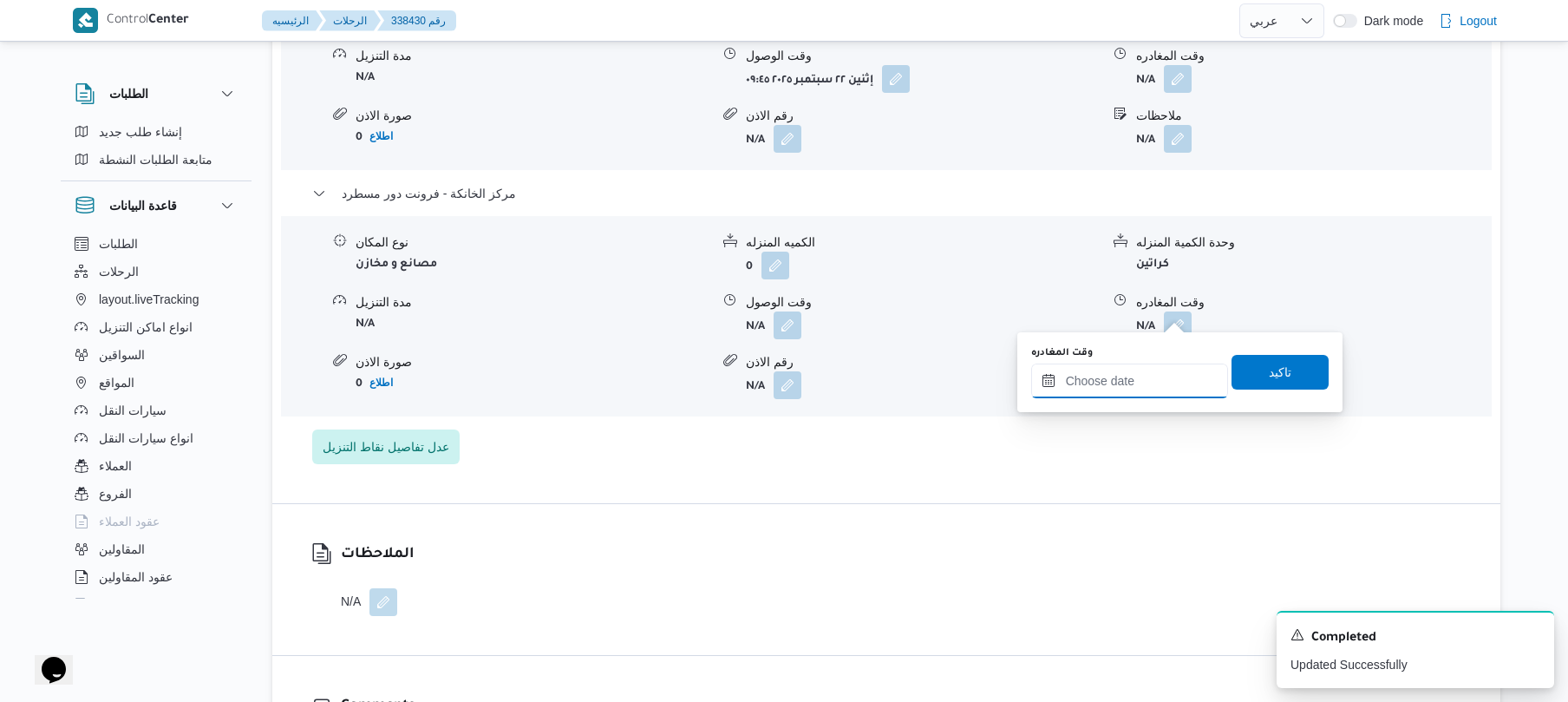
click at [1126, 371] on input "وقت المغادره" at bounding box center [1130, 381] width 197 height 35
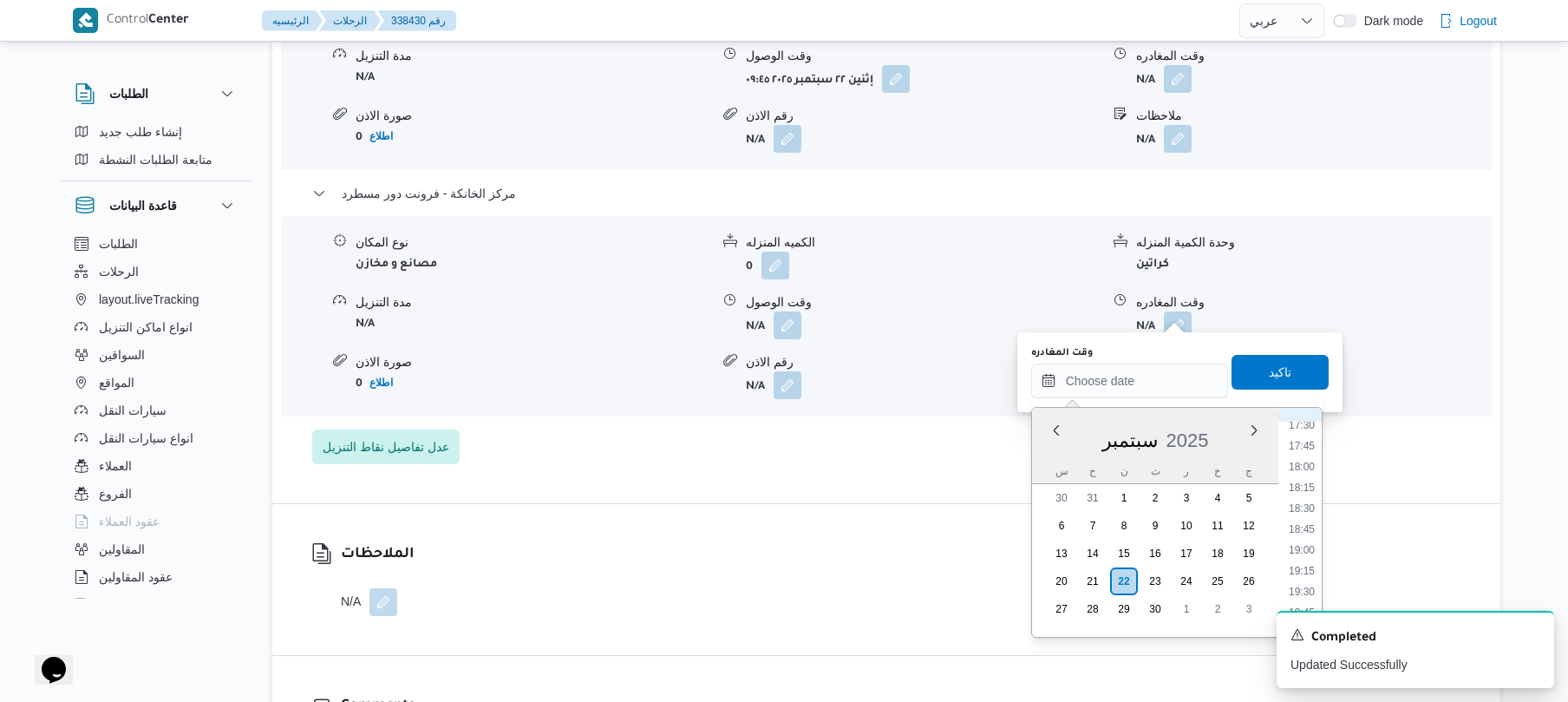
scroll to position [1392, 0]
click at [1308, 491] on li "17:30" at bounding box center [1301, 495] width 40 height 18
type input "[DATE] ١٧:٣٠"
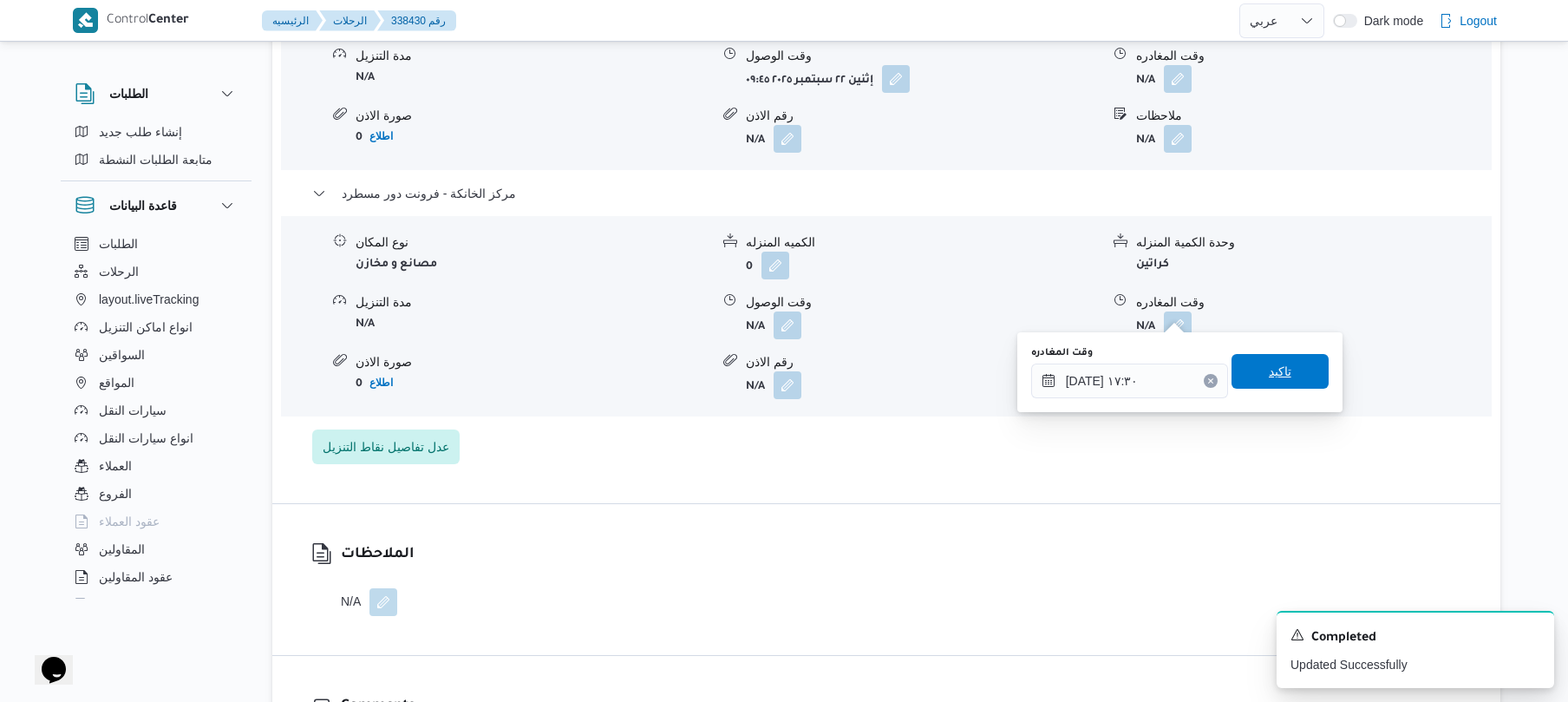
click at [1285, 383] on span "تاكيد" at bounding box center [1279, 371] width 97 height 35
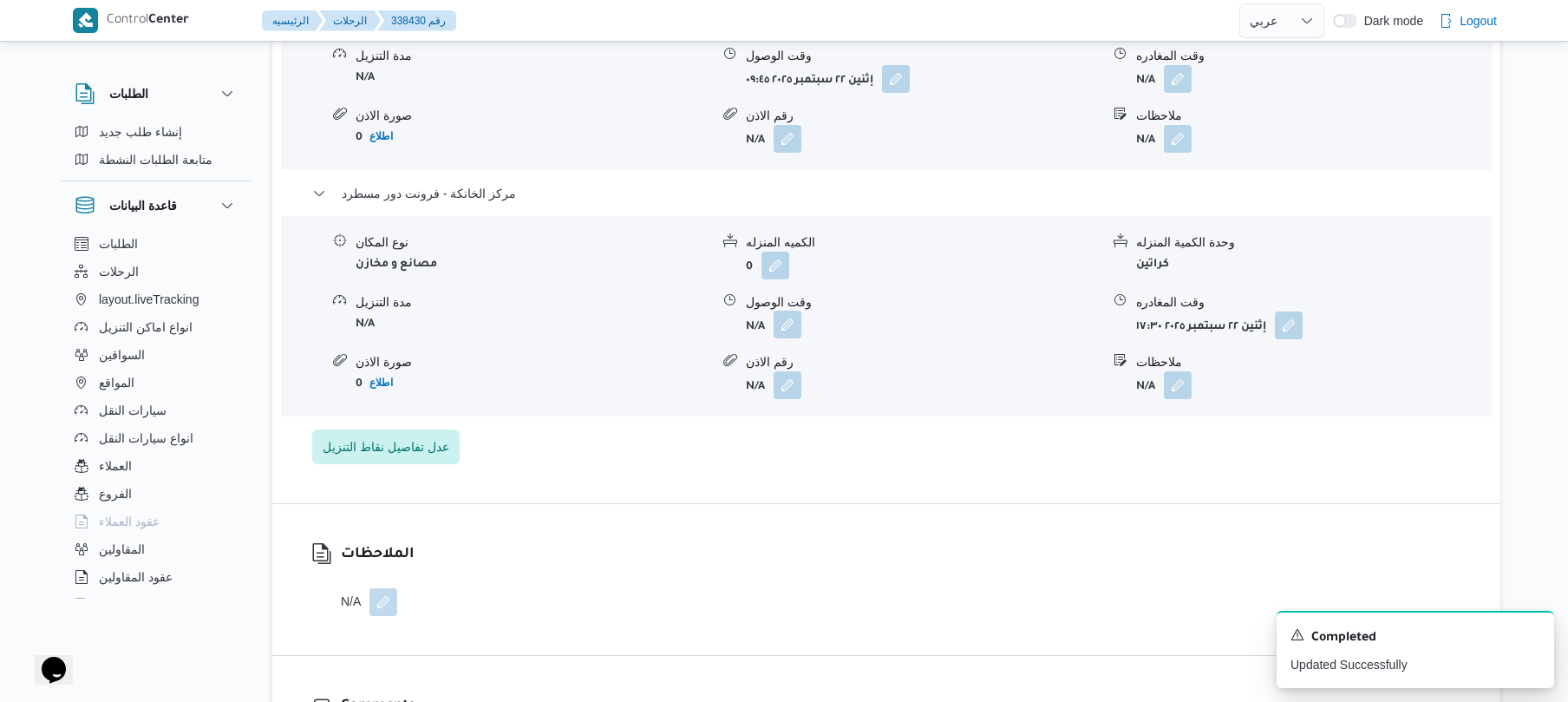
click at [802, 310] on button "button" at bounding box center [787, 324] width 27 height 27
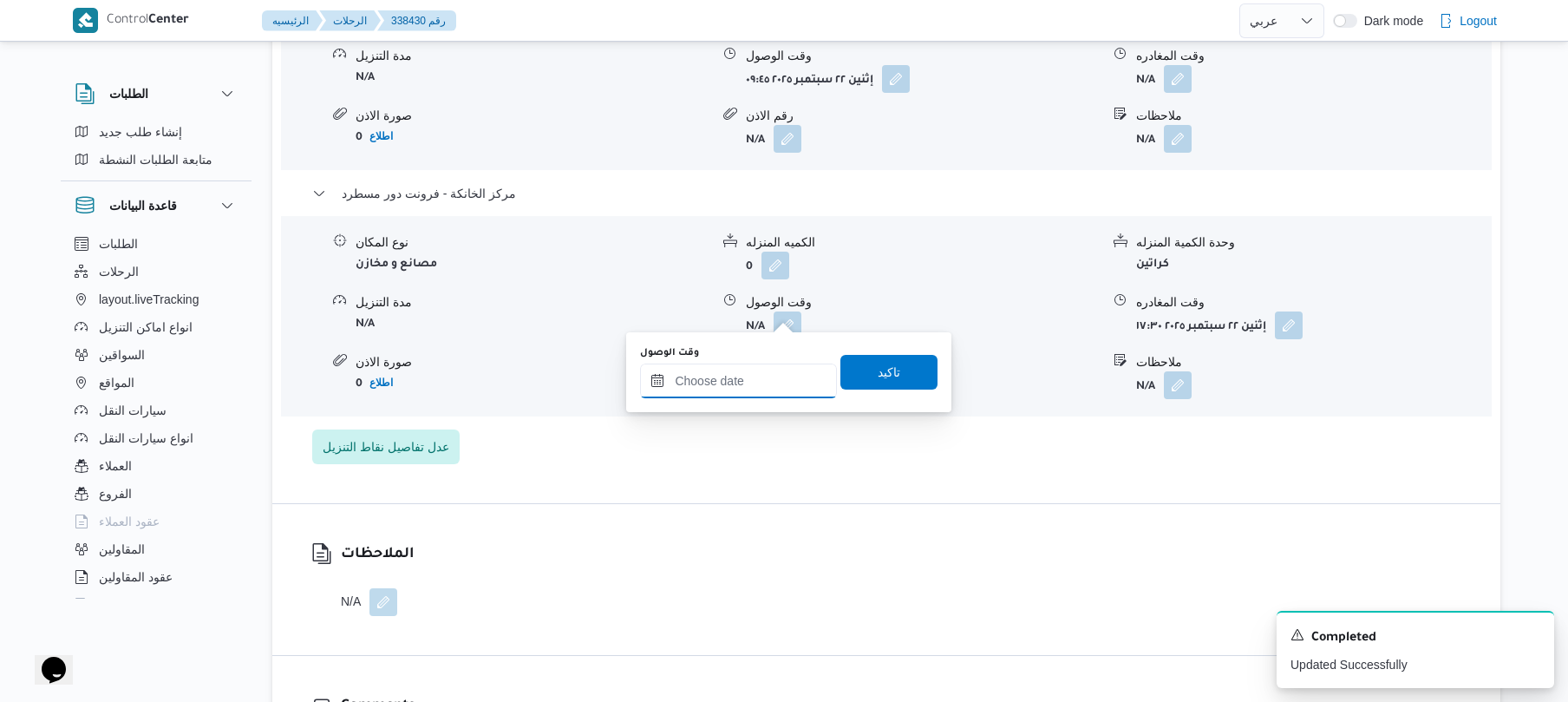
click at [788, 375] on input "وقت الوصول" at bounding box center [739, 381] width 197 height 35
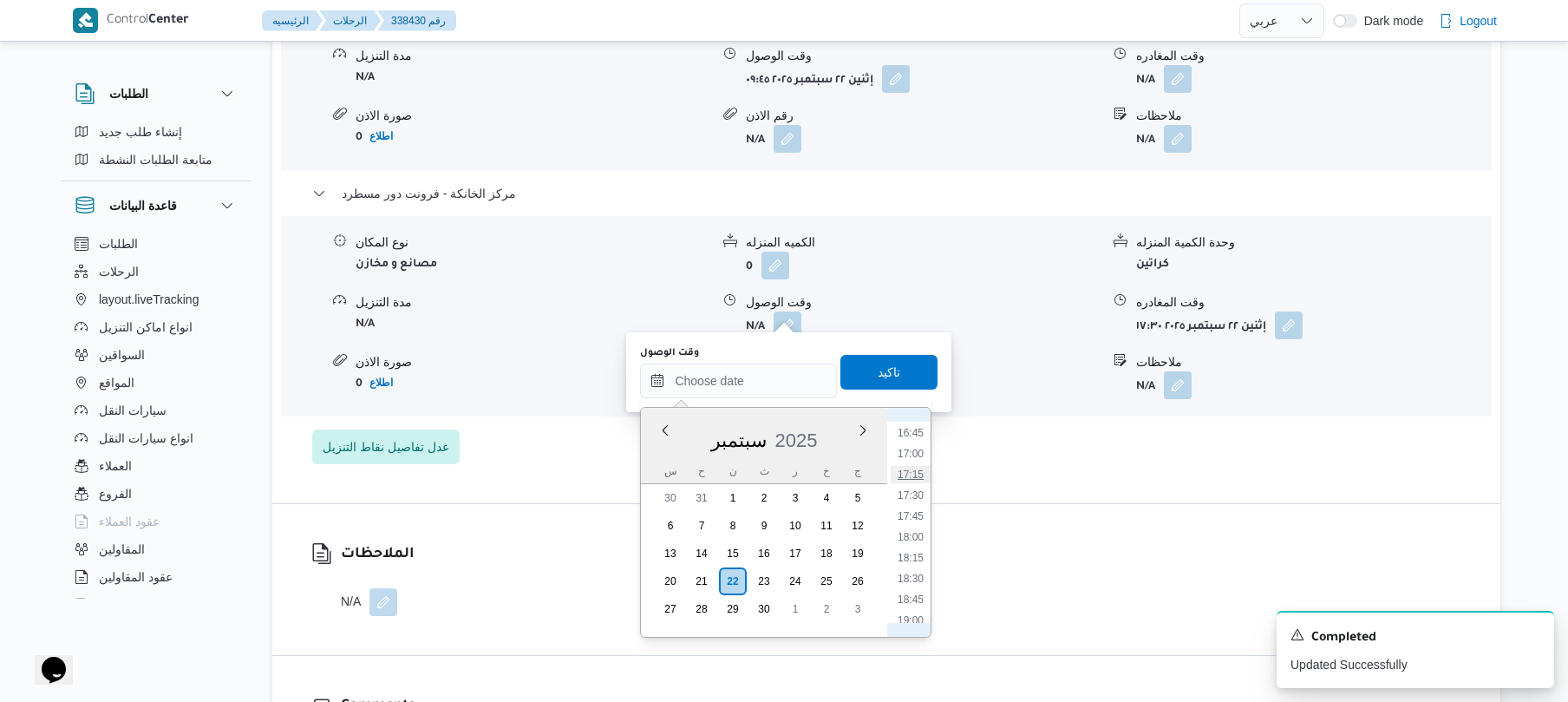
click at [917, 472] on li "17:15" at bounding box center [910, 475] width 40 height 18
type input "[DATE] ١٧:١٥"
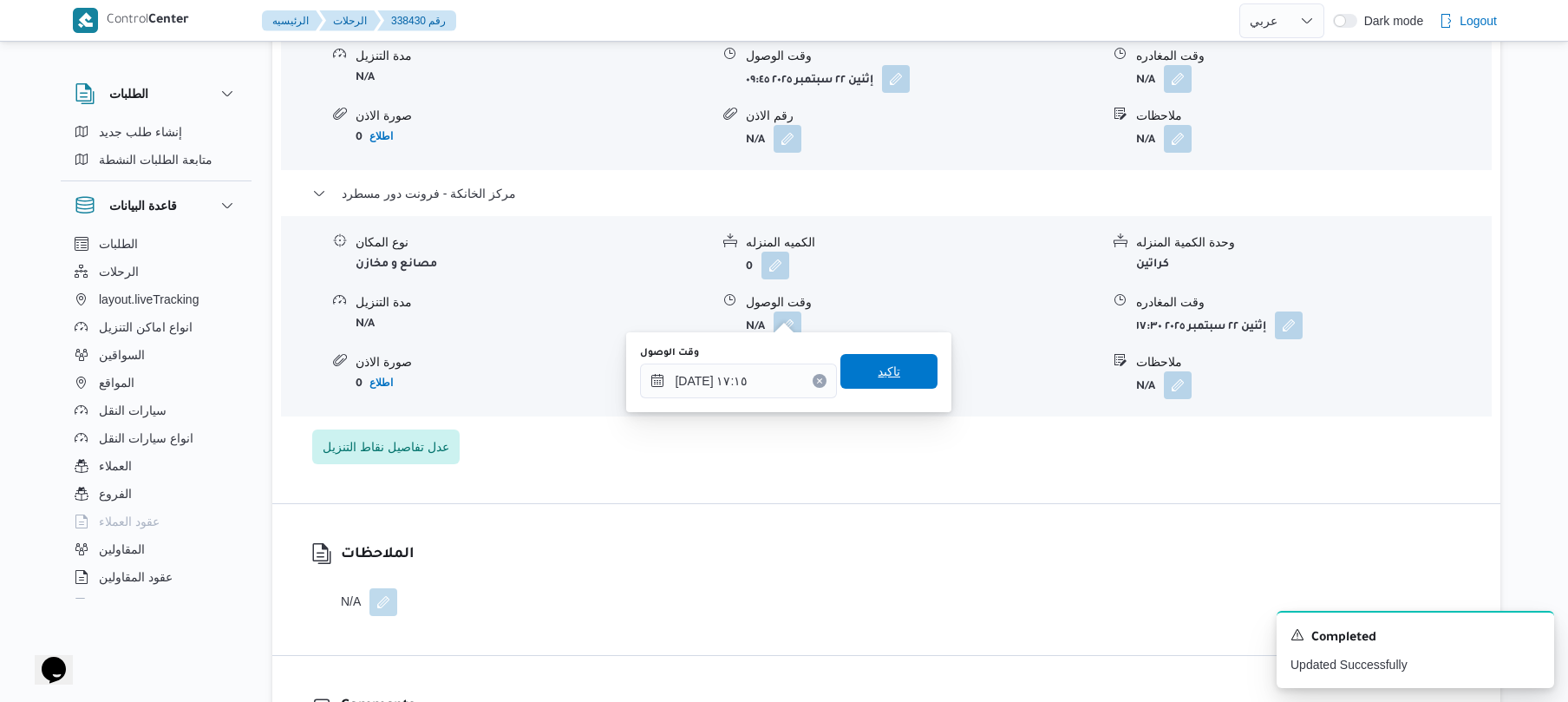
click at [902, 375] on span "تاكيد" at bounding box center [888, 371] width 97 height 35
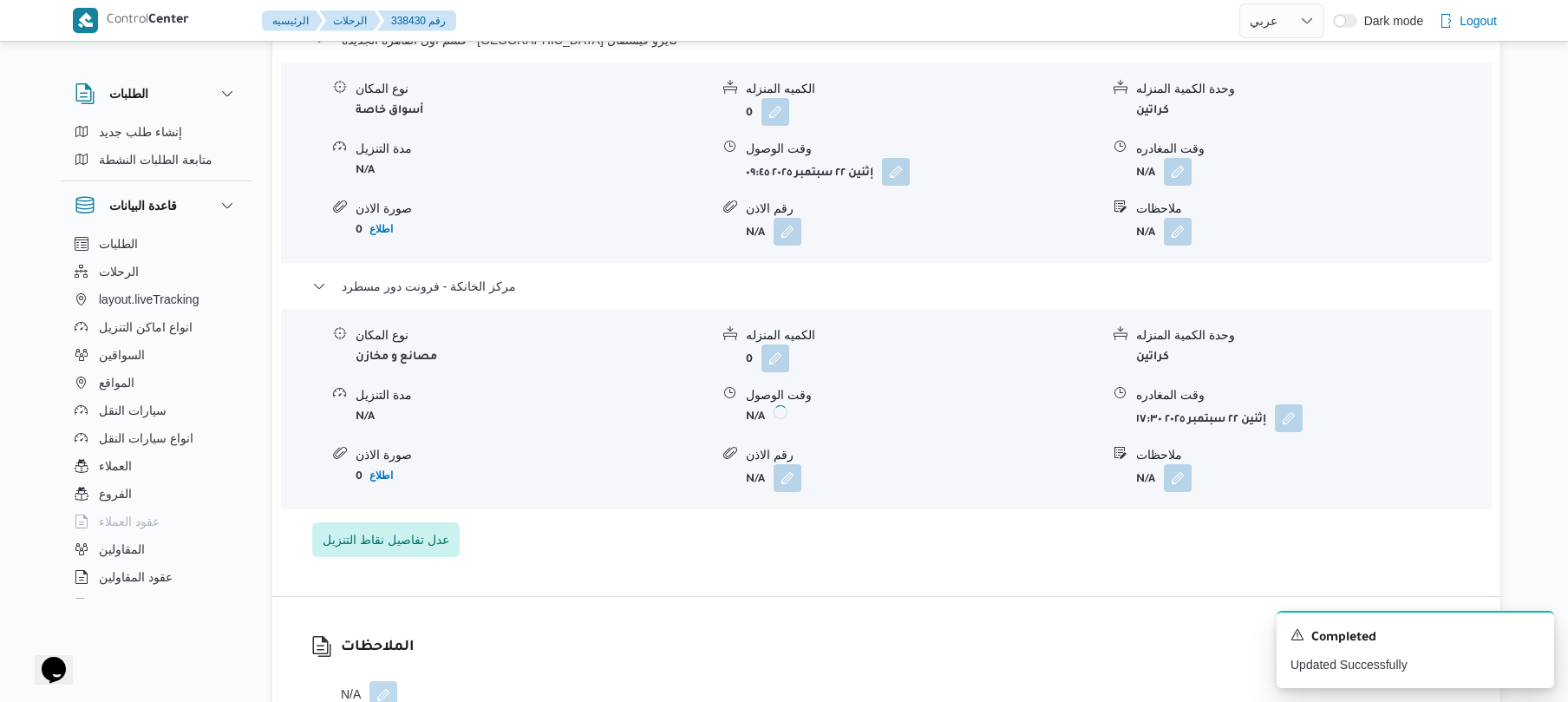
scroll to position [1433, 0]
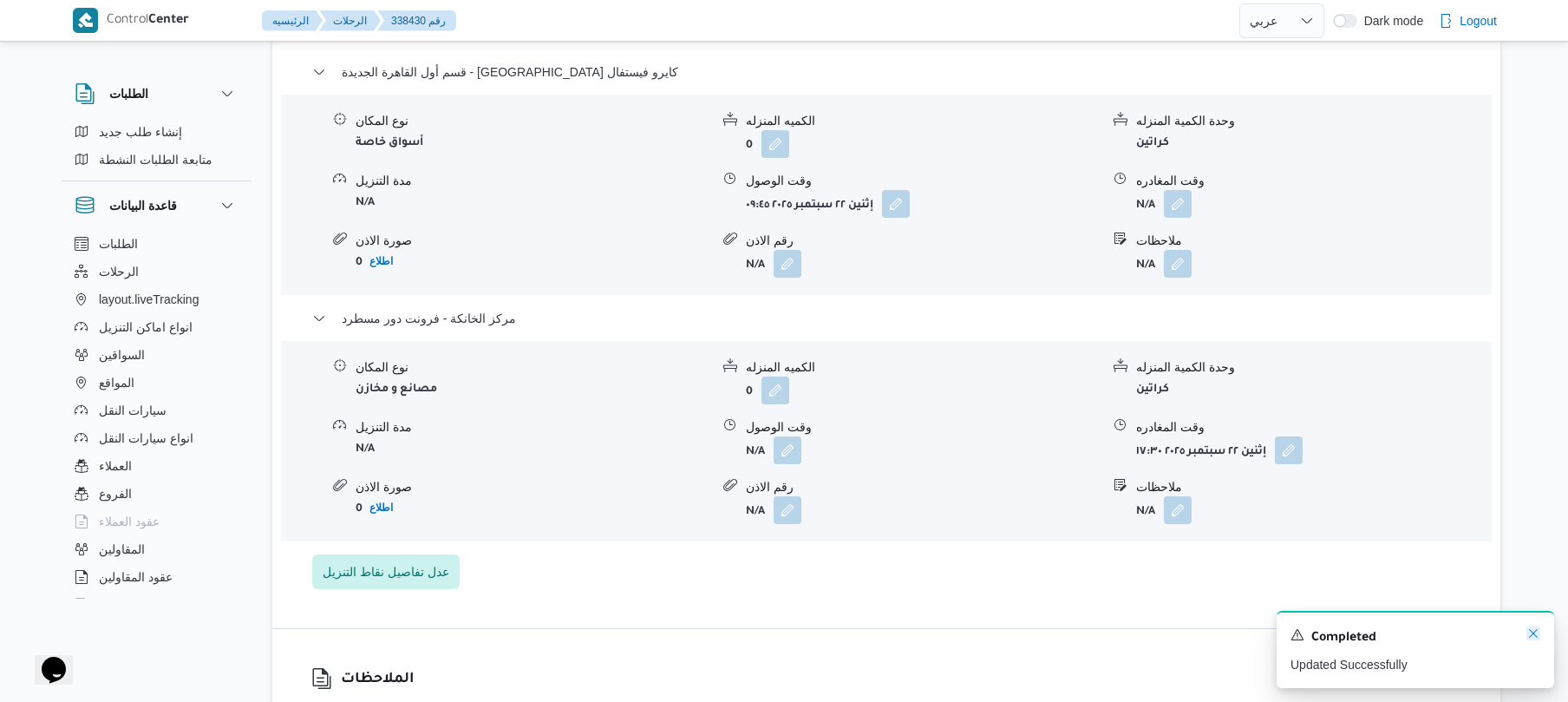
click at [1531, 633] on icon "Dismiss toast" at bounding box center [1533, 633] width 14 height 14
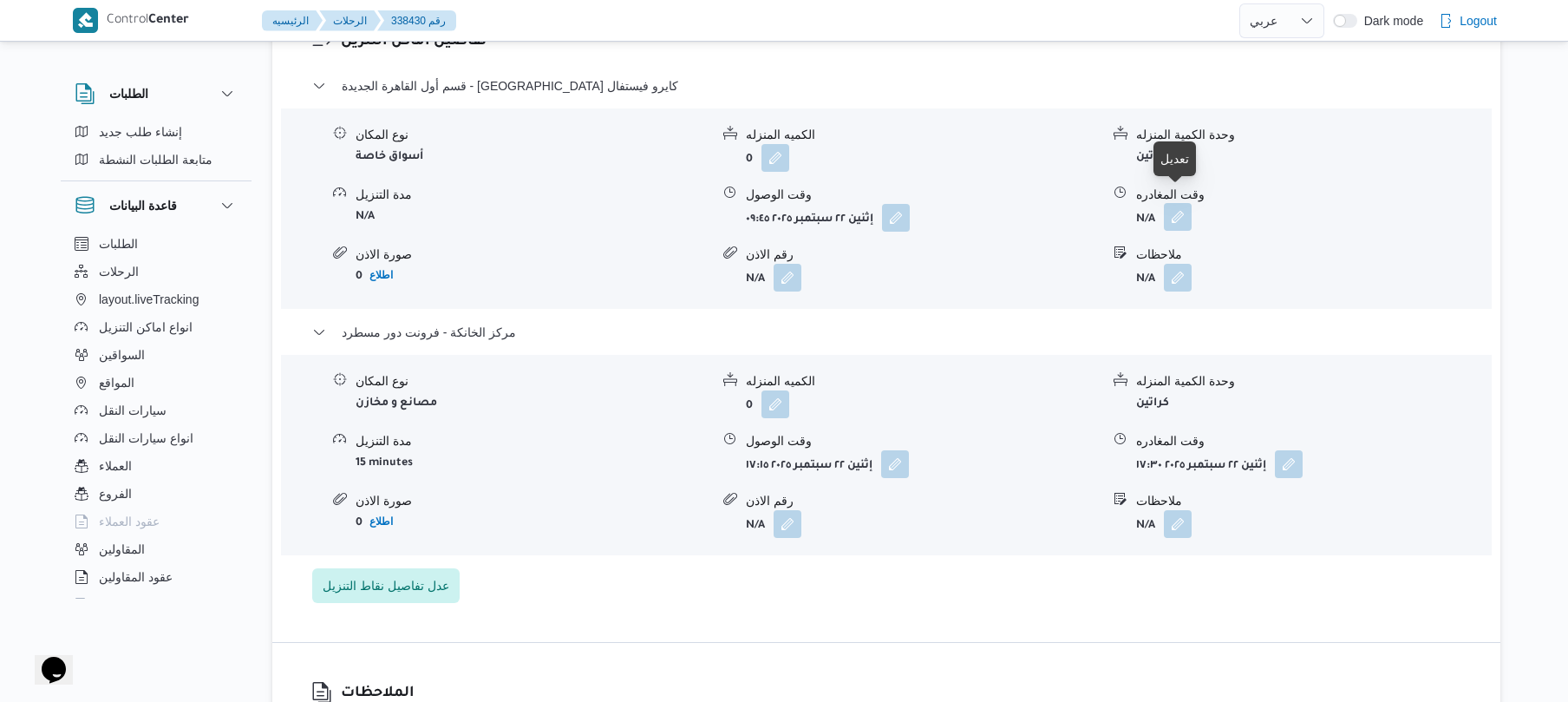
click at [1184, 203] on button "button" at bounding box center [1177, 217] width 27 height 27
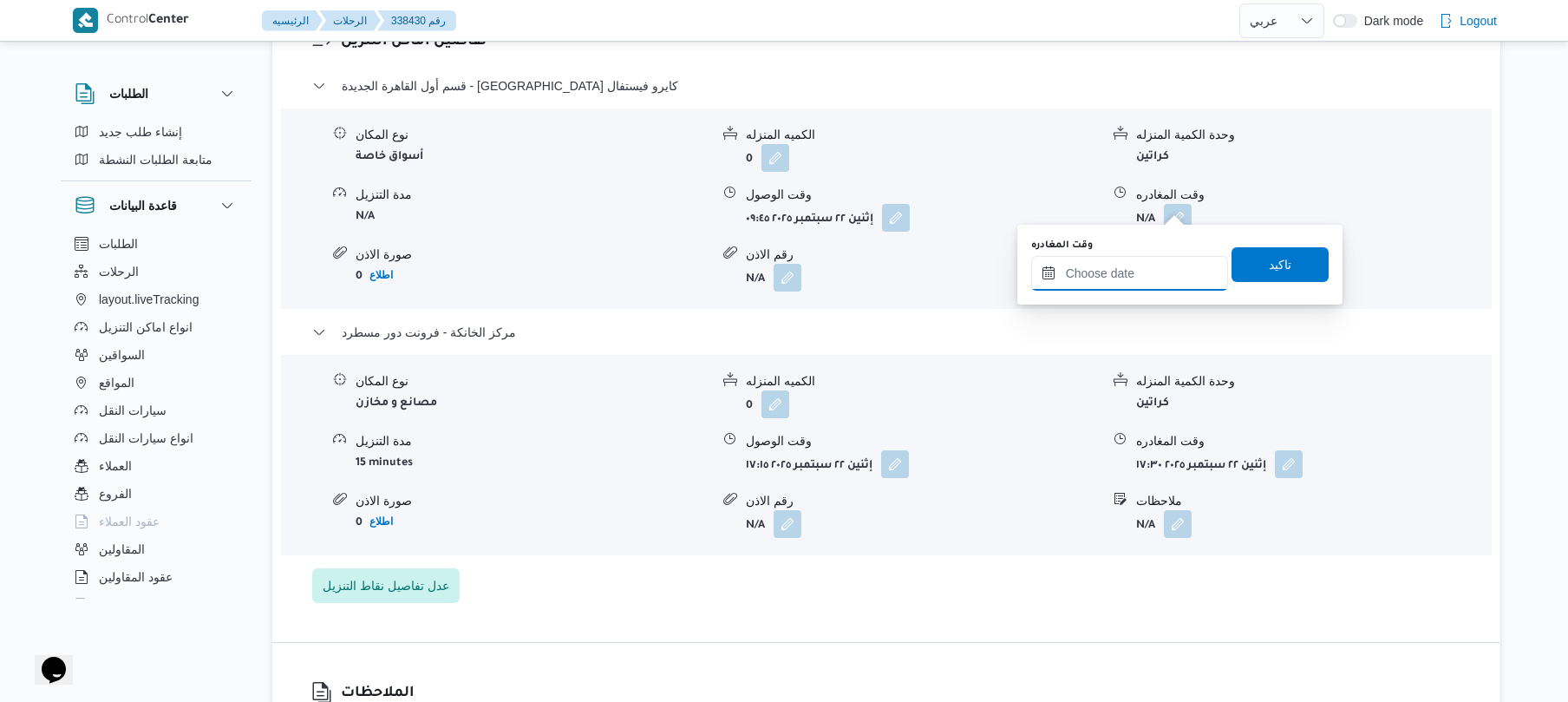
click at [1143, 271] on input "وقت المغادره" at bounding box center [1130, 273] width 197 height 35
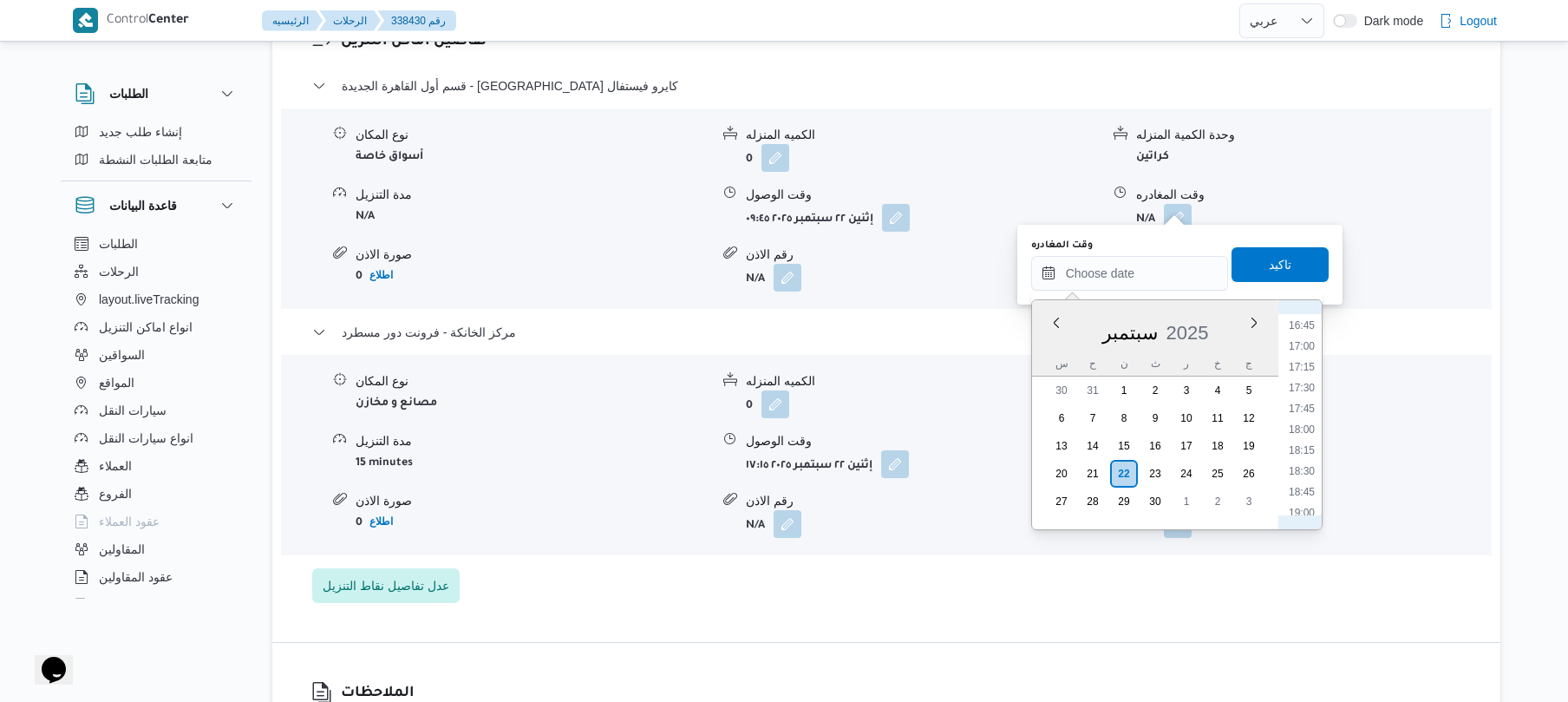
scroll to position [1222, 0]
click at [1304, 472] on li "16:30" at bounding box center [1301, 475] width 40 height 18
type input "[DATE] ١٦:٣٠"
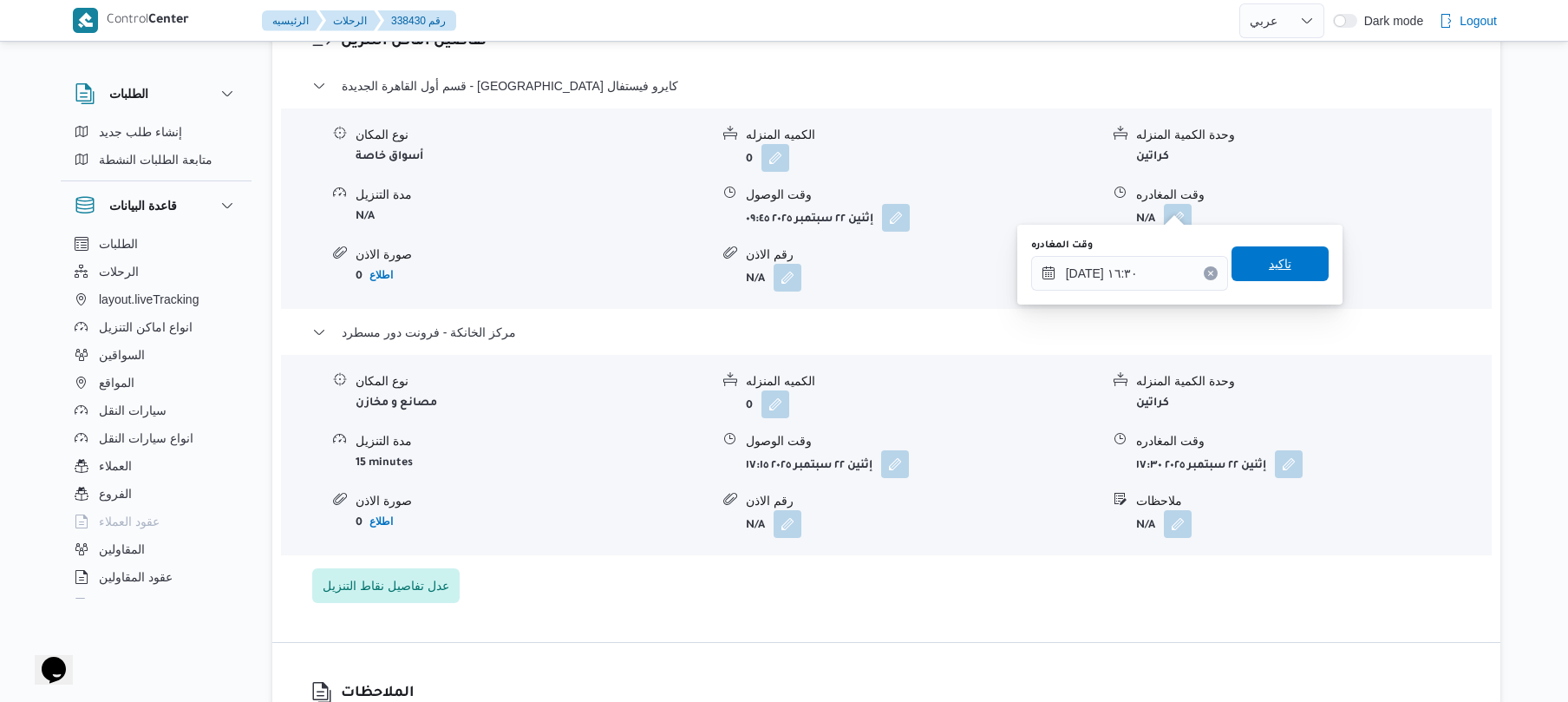
click at [1254, 266] on span "تاكيد" at bounding box center [1279, 264] width 97 height 35
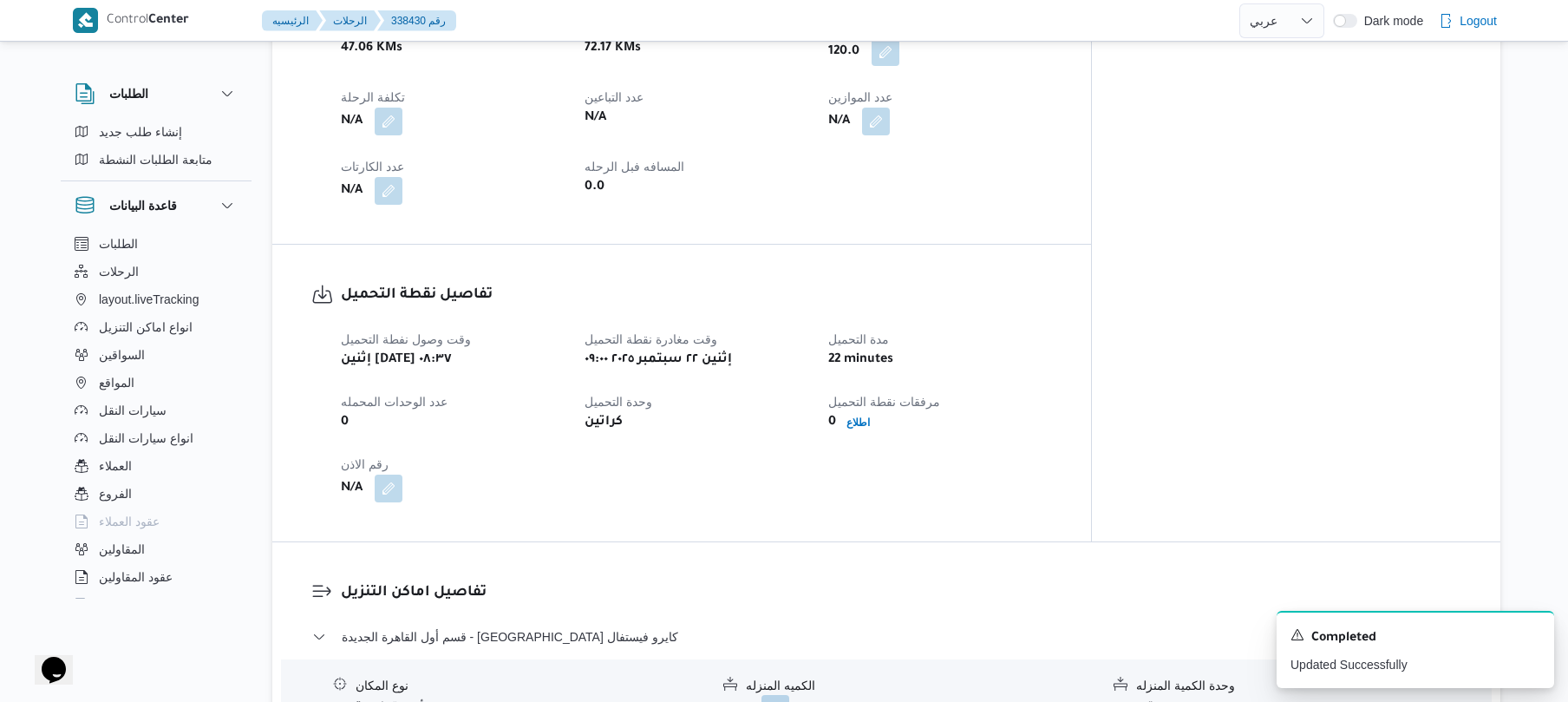
scroll to position [0, 0]
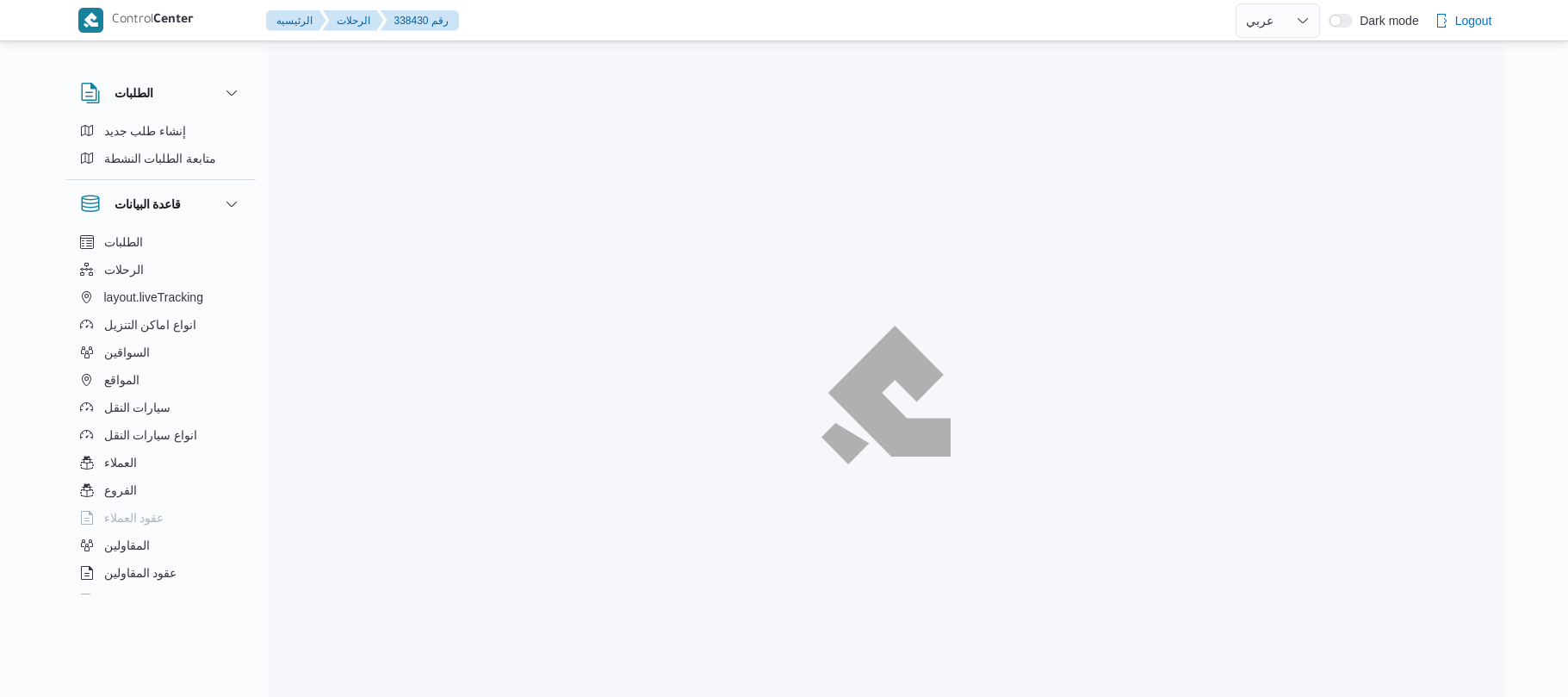
select select "ar"
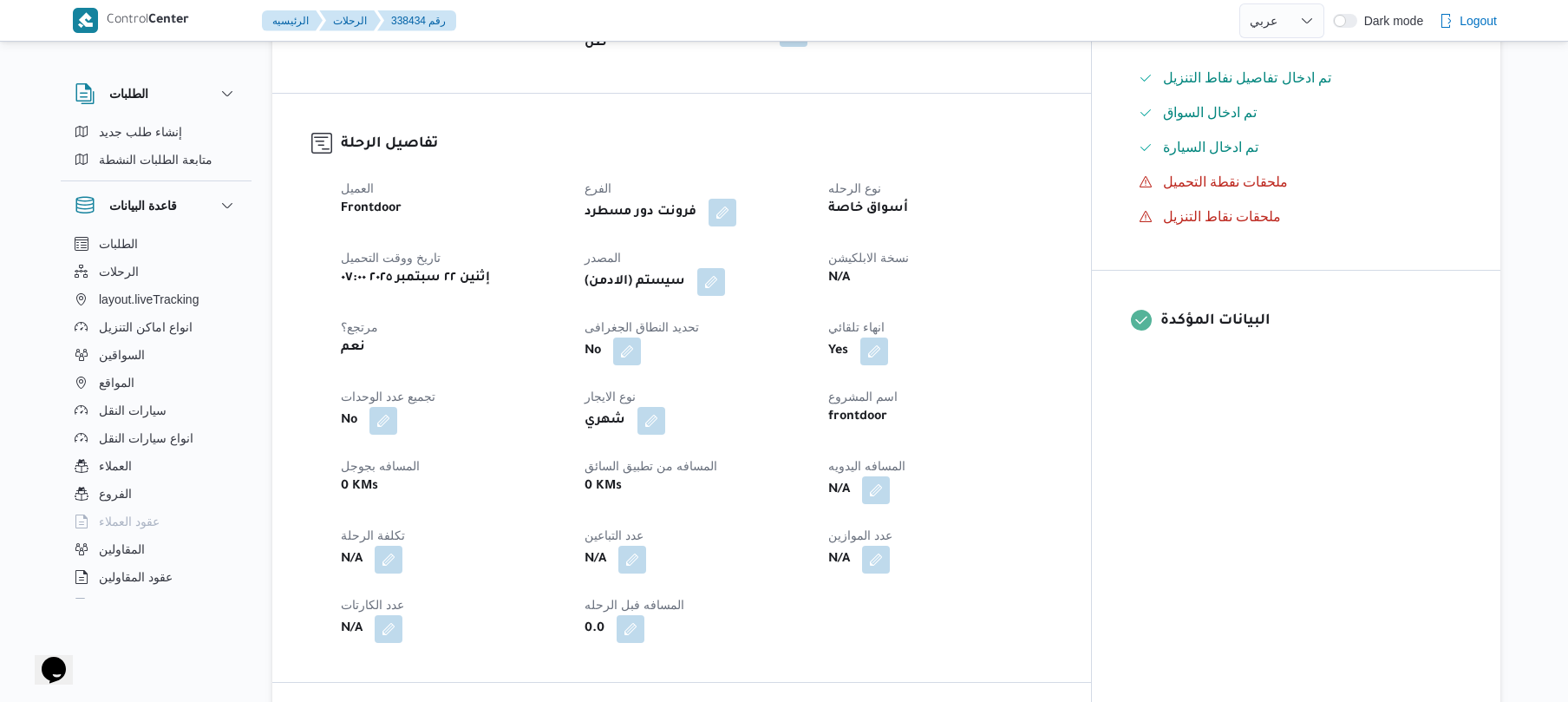
scroll to position [509, 0]
click at [889, 478] on button "button" at bounding box center [876, 488] width 27 height 27
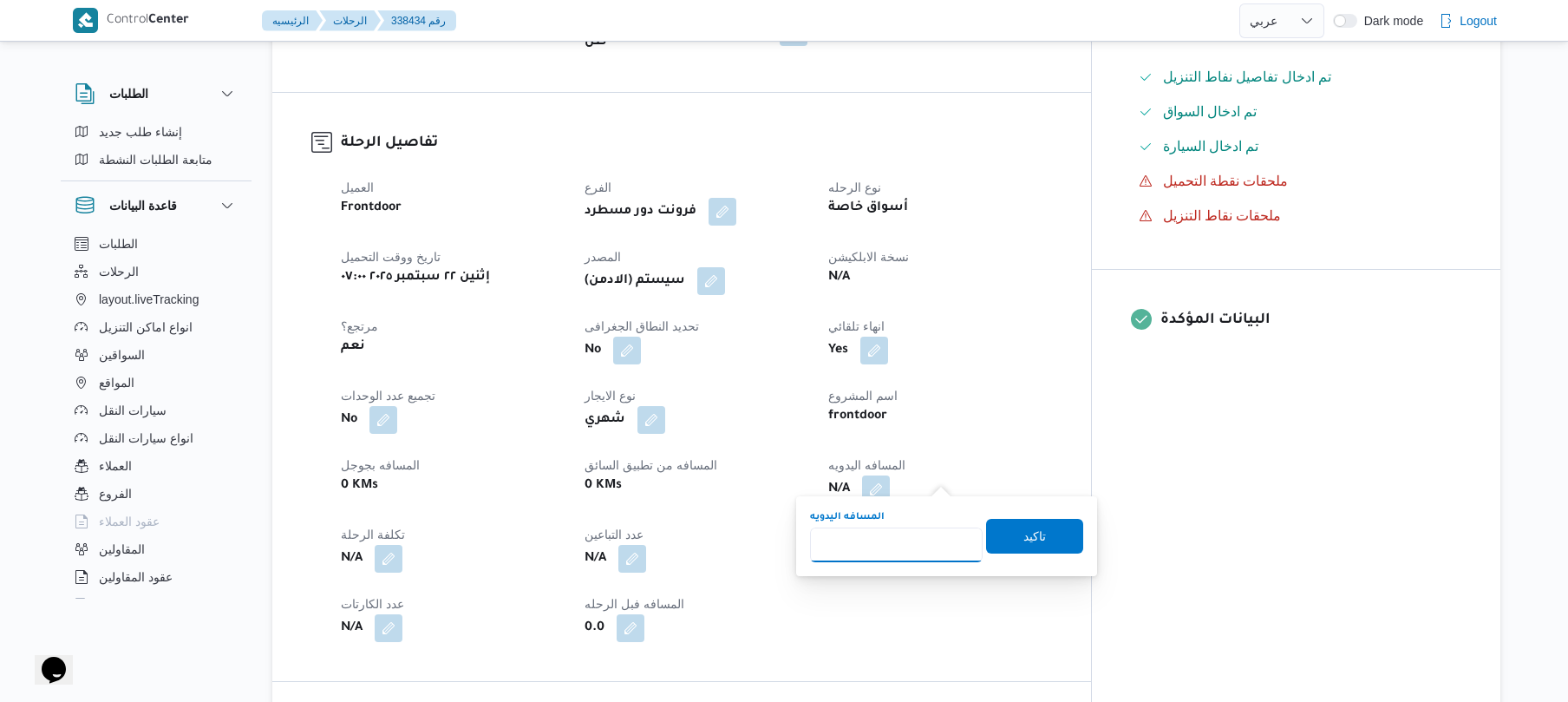
click at [889, 543] on input "المسافه اليدويه" at bounding box center [896, 545] width 173 height 35
type input "70"
click at [1010, 532] on span "تاكيد" at bounding box center [1034, 535] width 97 height 35
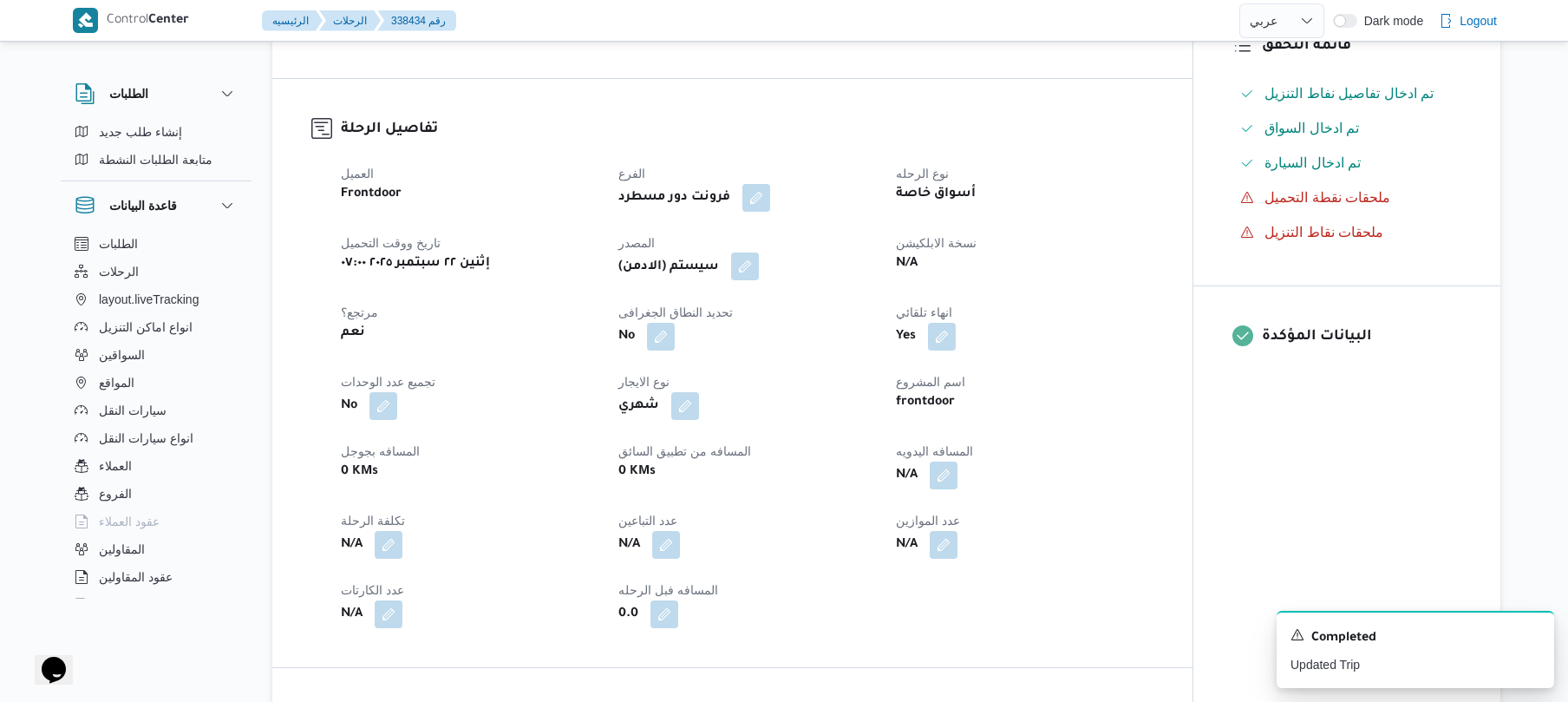
click at [755, 268] on button "button" at bounding box center [745, 267] width 27 height 27
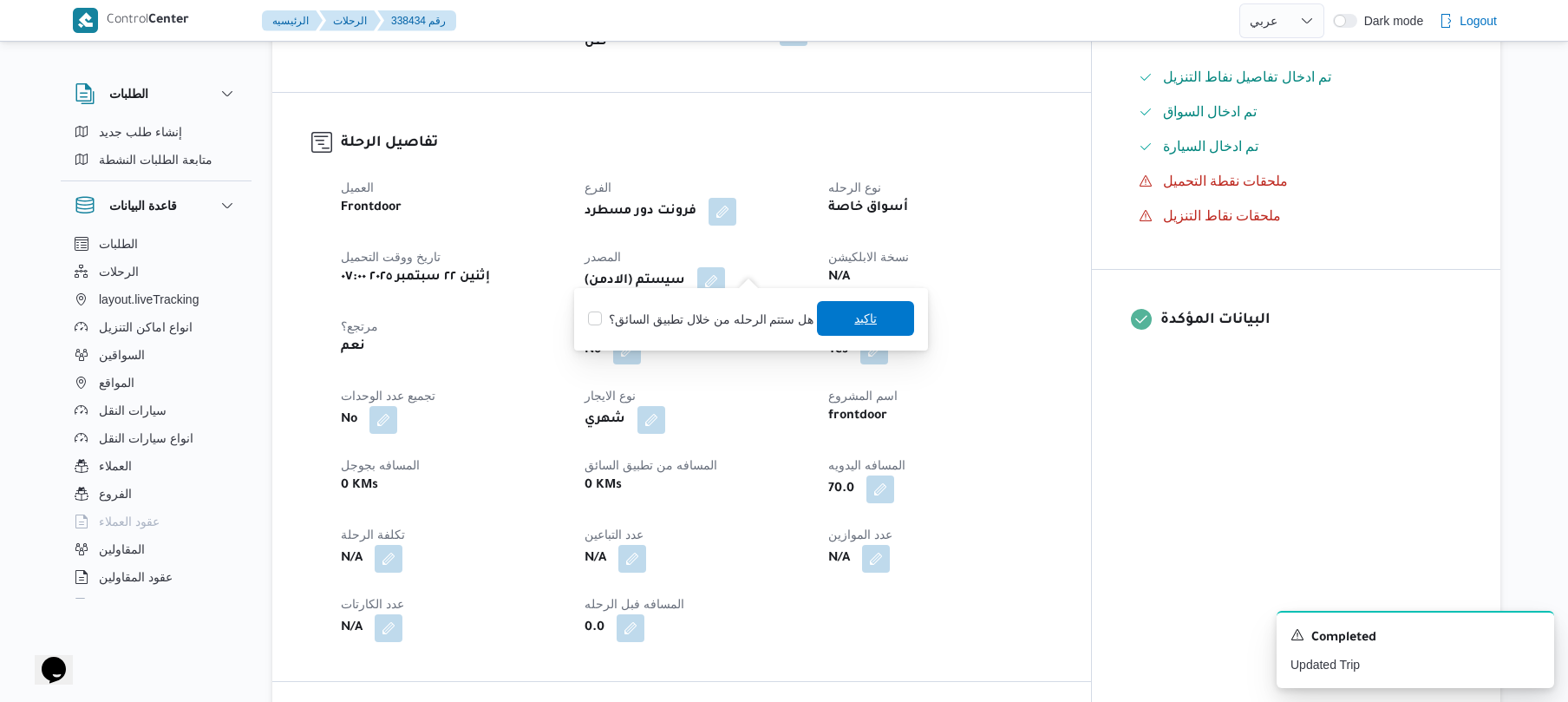
click at [858, 317] on span "تاكيد" at bounding box center [865, 317] width 22 height 21
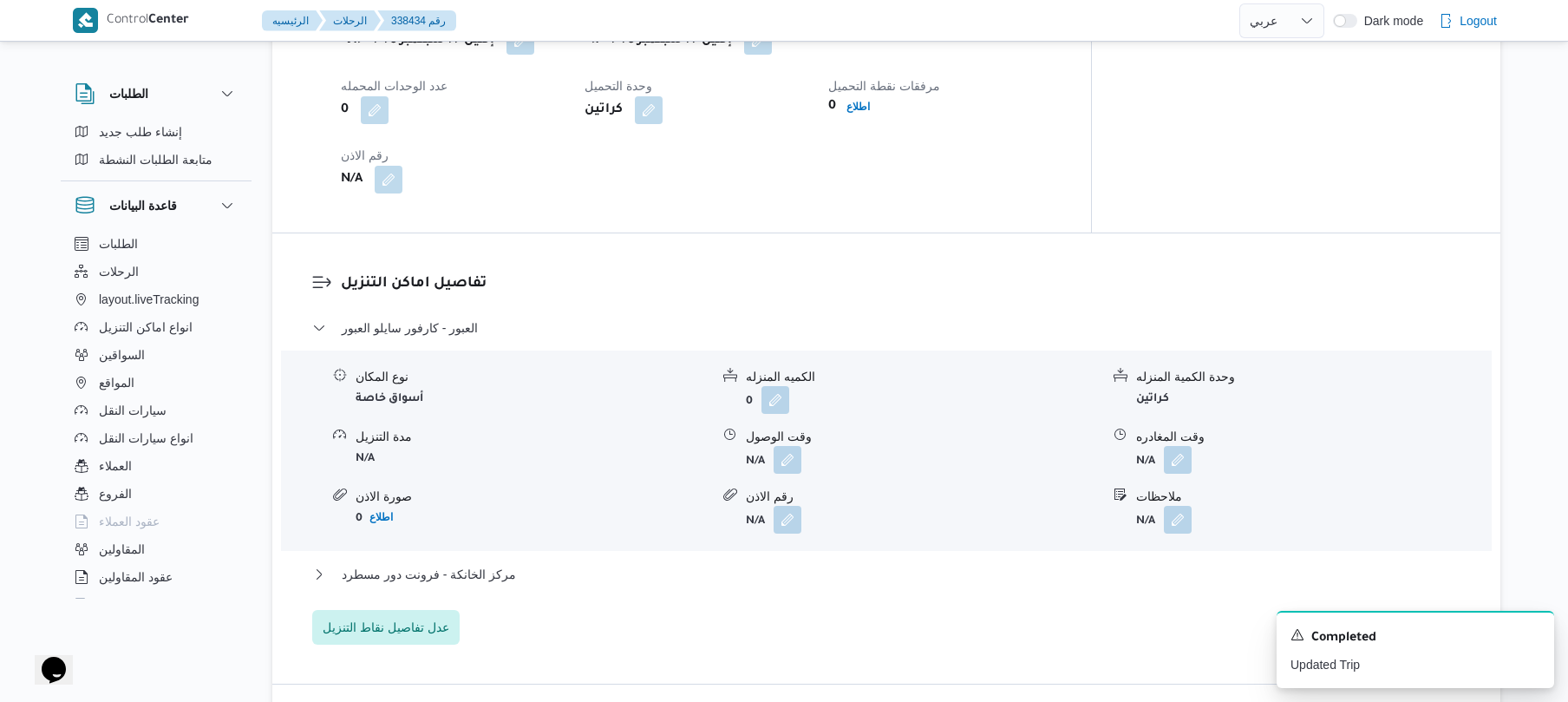
scroll to position [1295, 0]
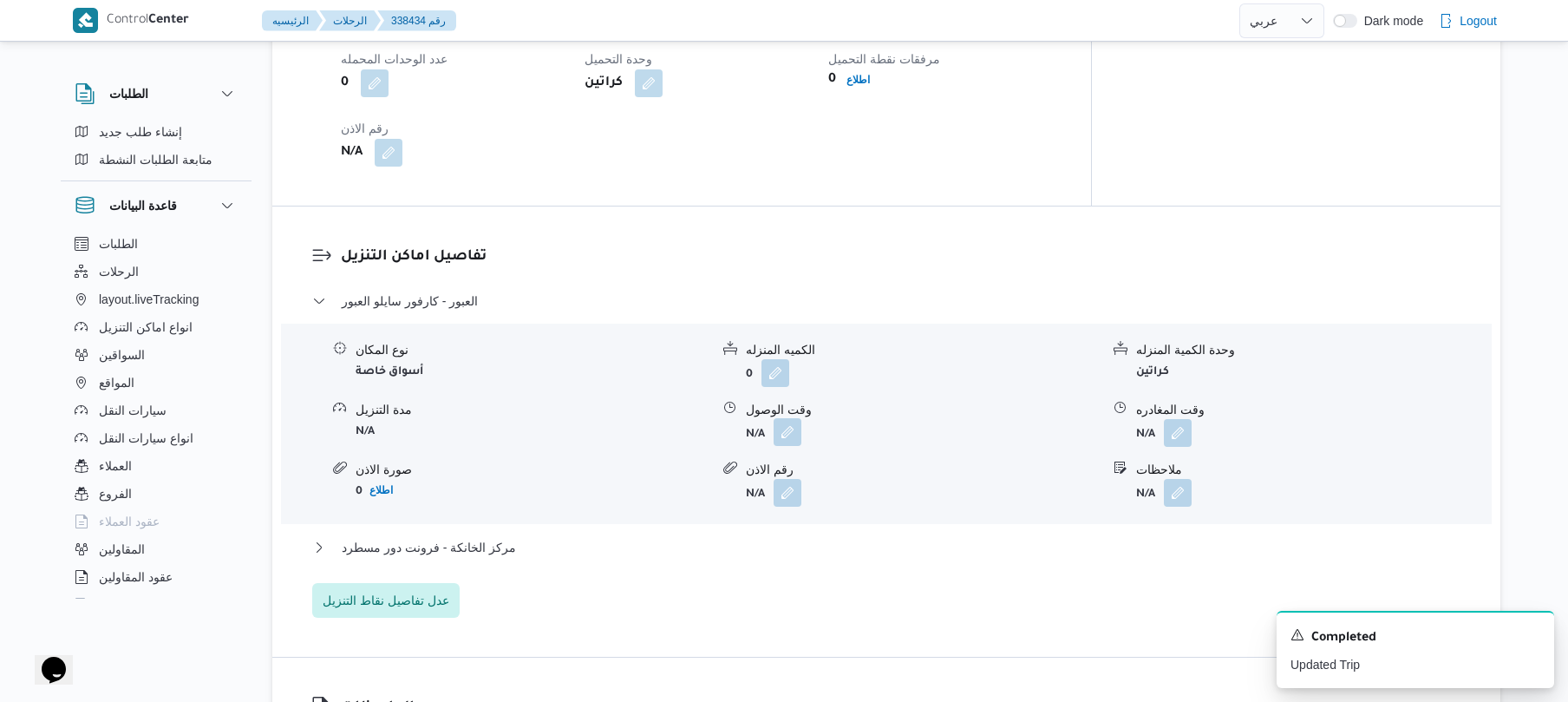
click at [785, 418] on button "button" at bounding box center [787, 432] width 27 height 27
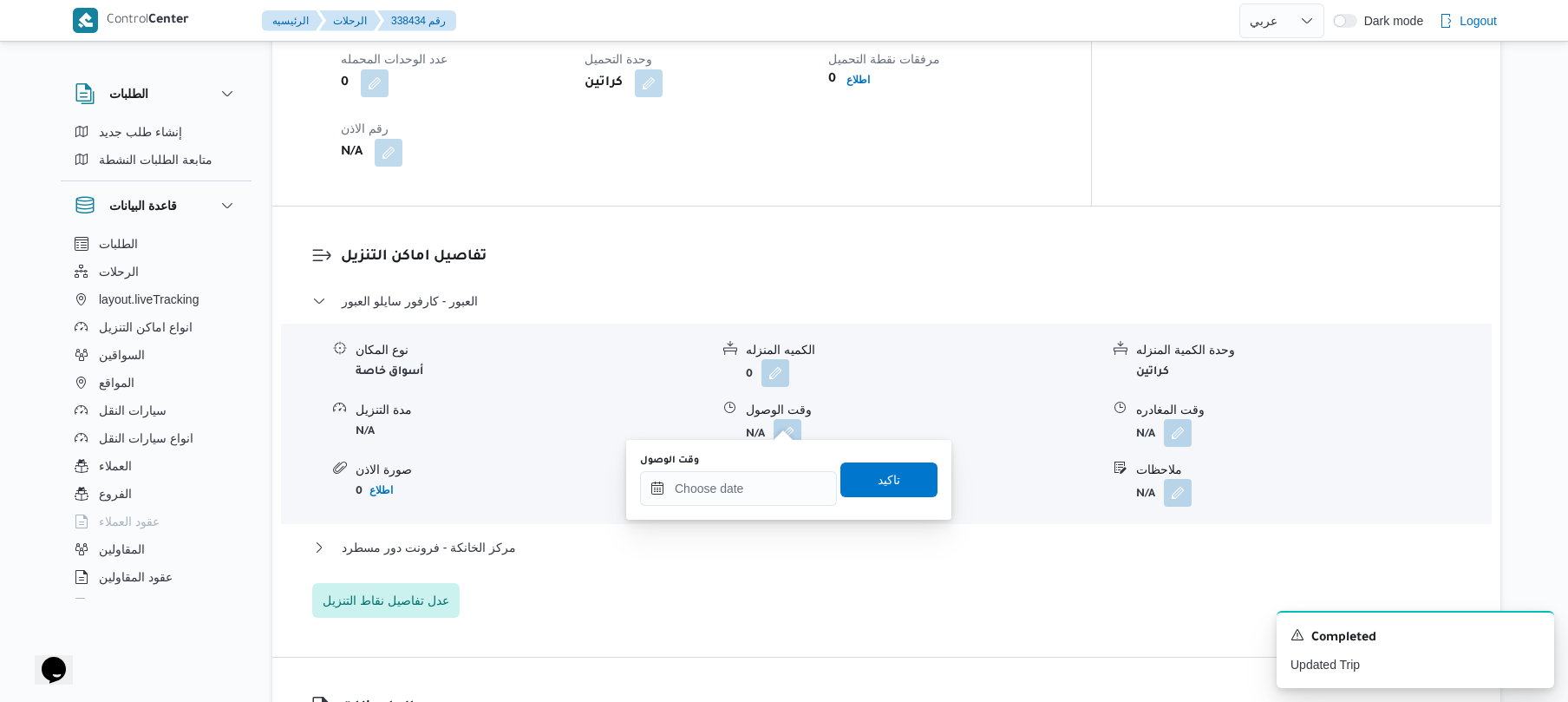
click at [709, 507] on div "وقت الوصول تاكيد" at bounding box center [789, 479] width 301 height 56
click at [716, 490] on input "وقت الوصول" at bounding box center [739, 488] width 197 height 35
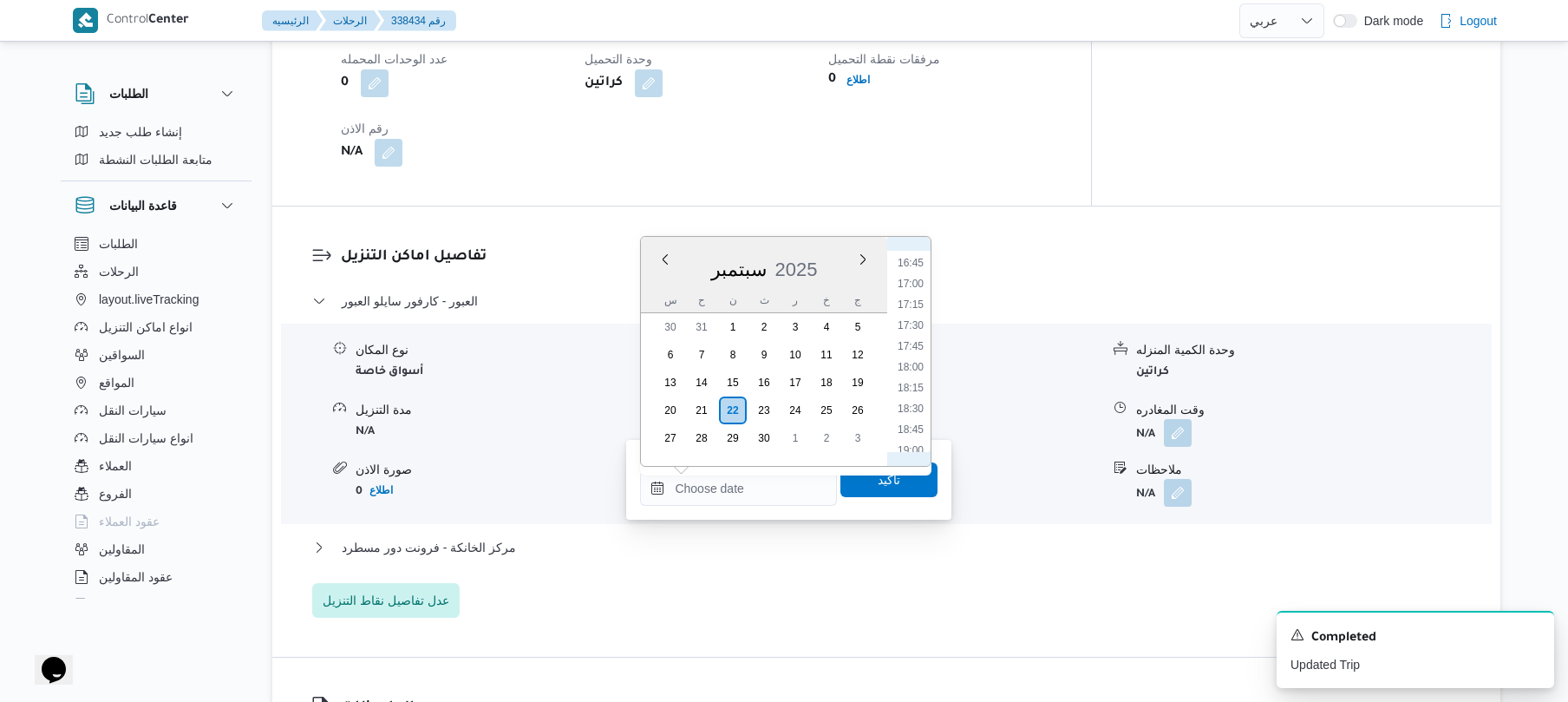
scroll to position [764, 0]
click at [916, 289] on li "09:30" at bounding box center [910, 287] width 40 height 18
type input "٢٢/٠٩/٢٠٢٥ ٠٩:٣٠"
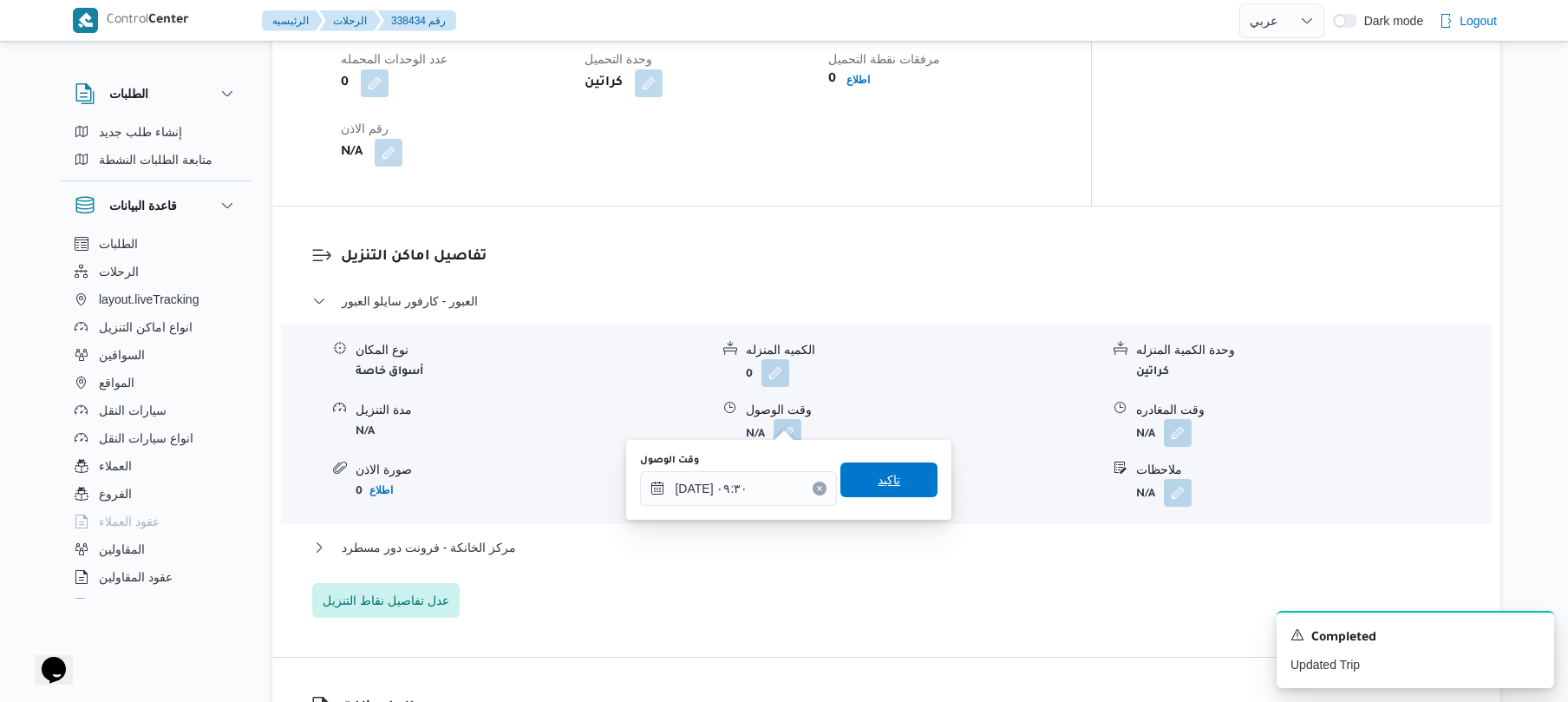
click at [878, 474] on span "تاكيد" at bounding box center [888, 479] width 22 height 21
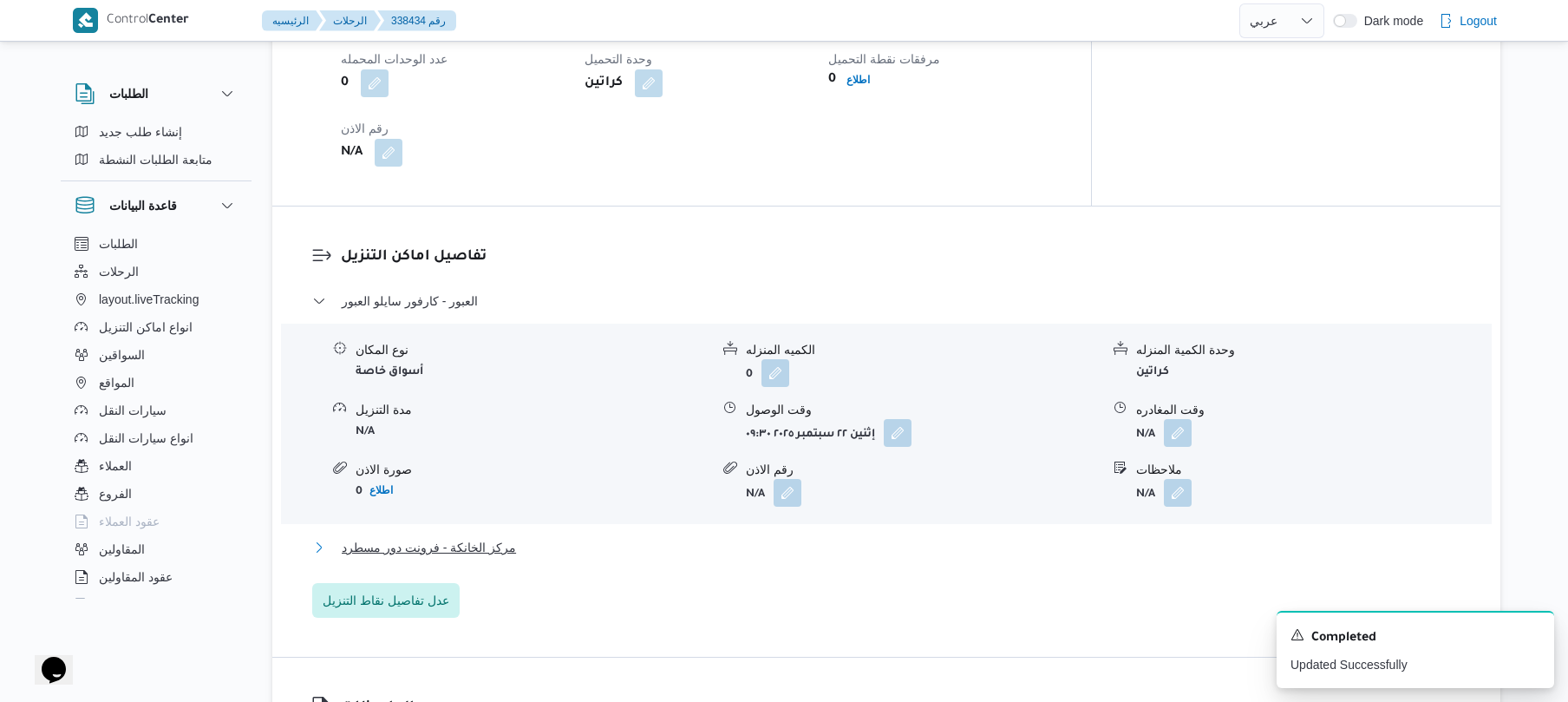
click at [762, 537] on button "مركز الخانكة - فرونت دور مسطرد" at bounding box center [887, 547] width 1149 height 21
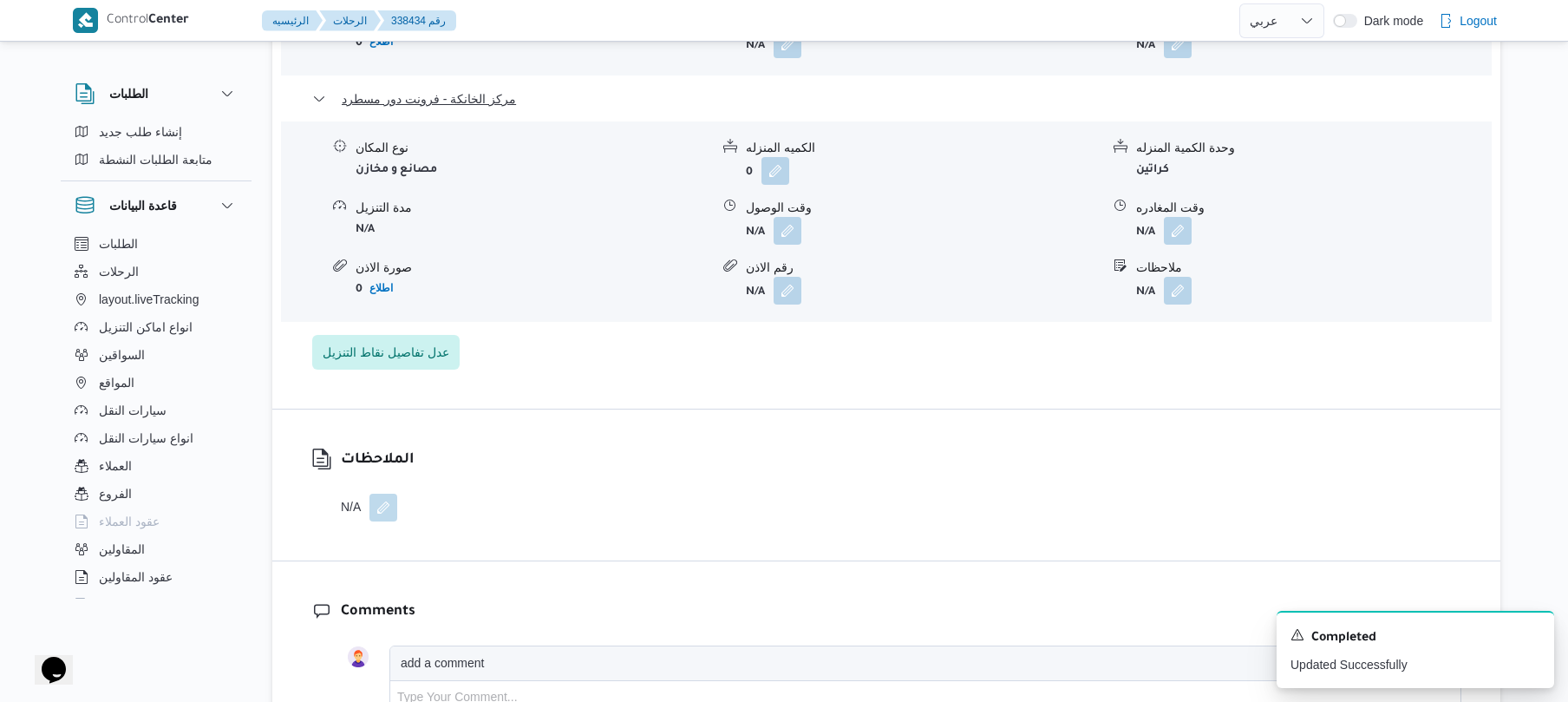
scroll to position [1757, 0]
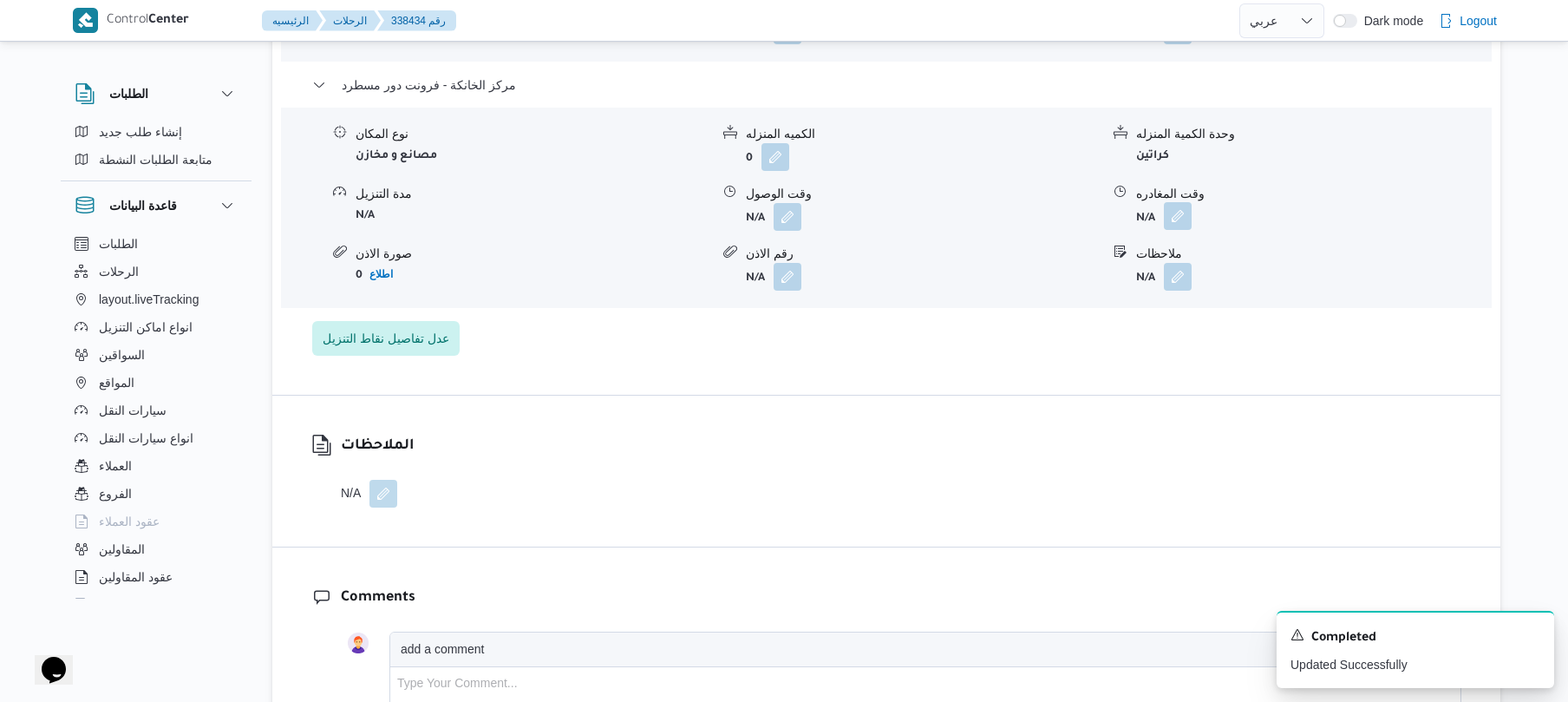
click at [1175, 212] on button "button" at bounding box center [1177, 216] width 27 height 27
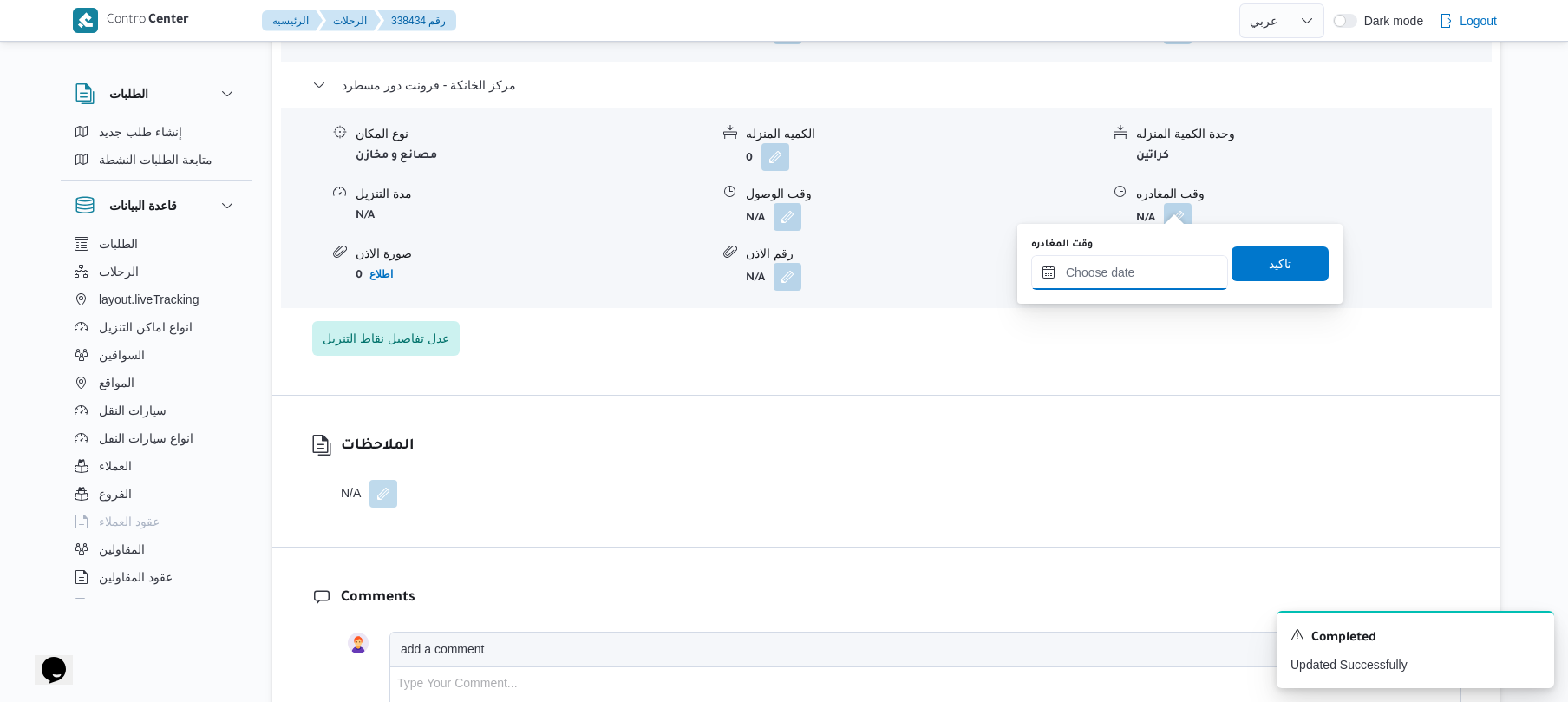
click at [1124, 272] on input "وقت المغادره" at bounding box center [1130, 272] width 197 height 35
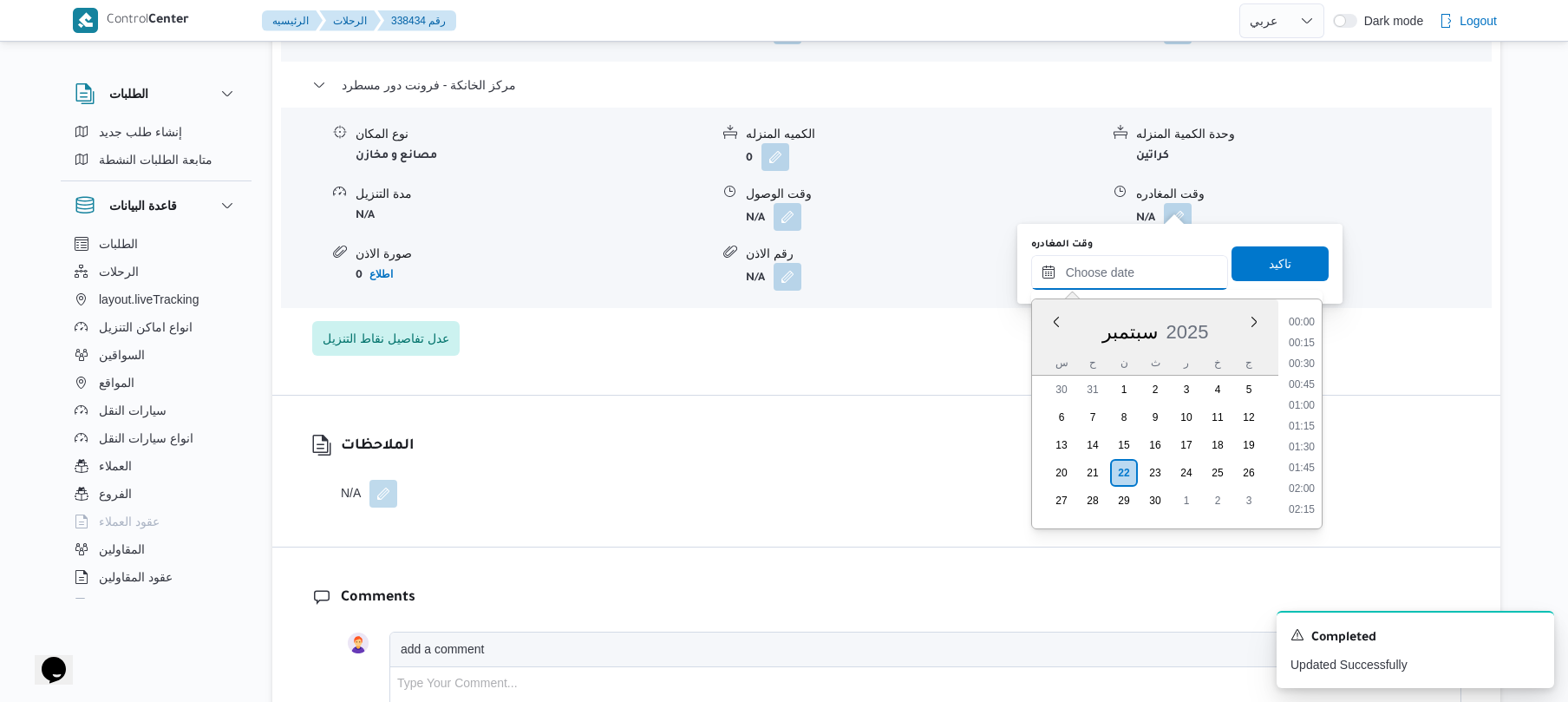
scroll to position [1562, 0]
click at [1318, 354] on li "19:15" at bounding box center [1301, 362] width 40 height 18
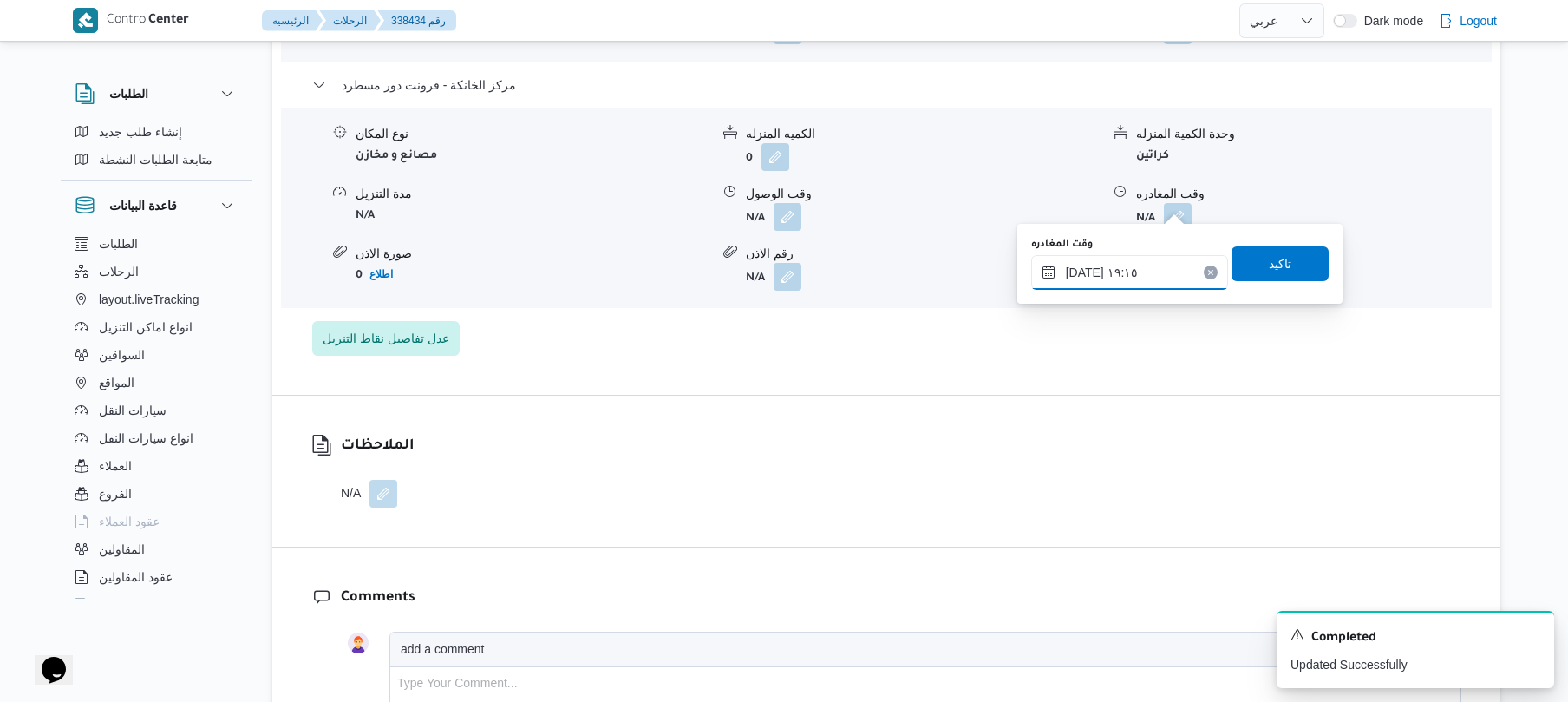
click at [1148, 268] on input "٢٢/٠٩/٢٠٢٥ ١٩:١٥" at bounding box center [1130, 272] width 197 height 35
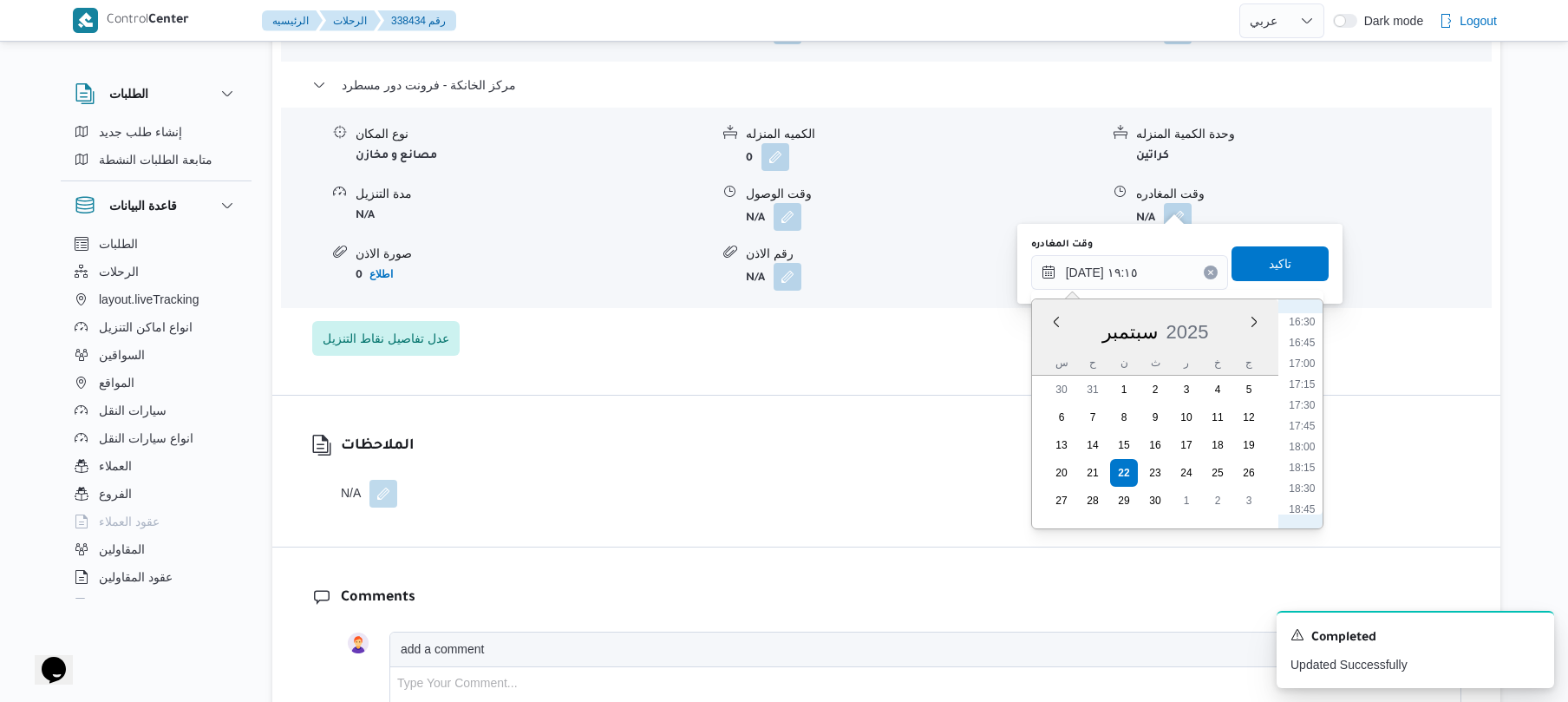
scroll to position [1327, 0]
click at [1312, 360] on li "16:30" at bounding box center [1301, 369] width 40 height 18
type input "٢٢/٠٩/٢٠٢٥ ١٦:٣٠"
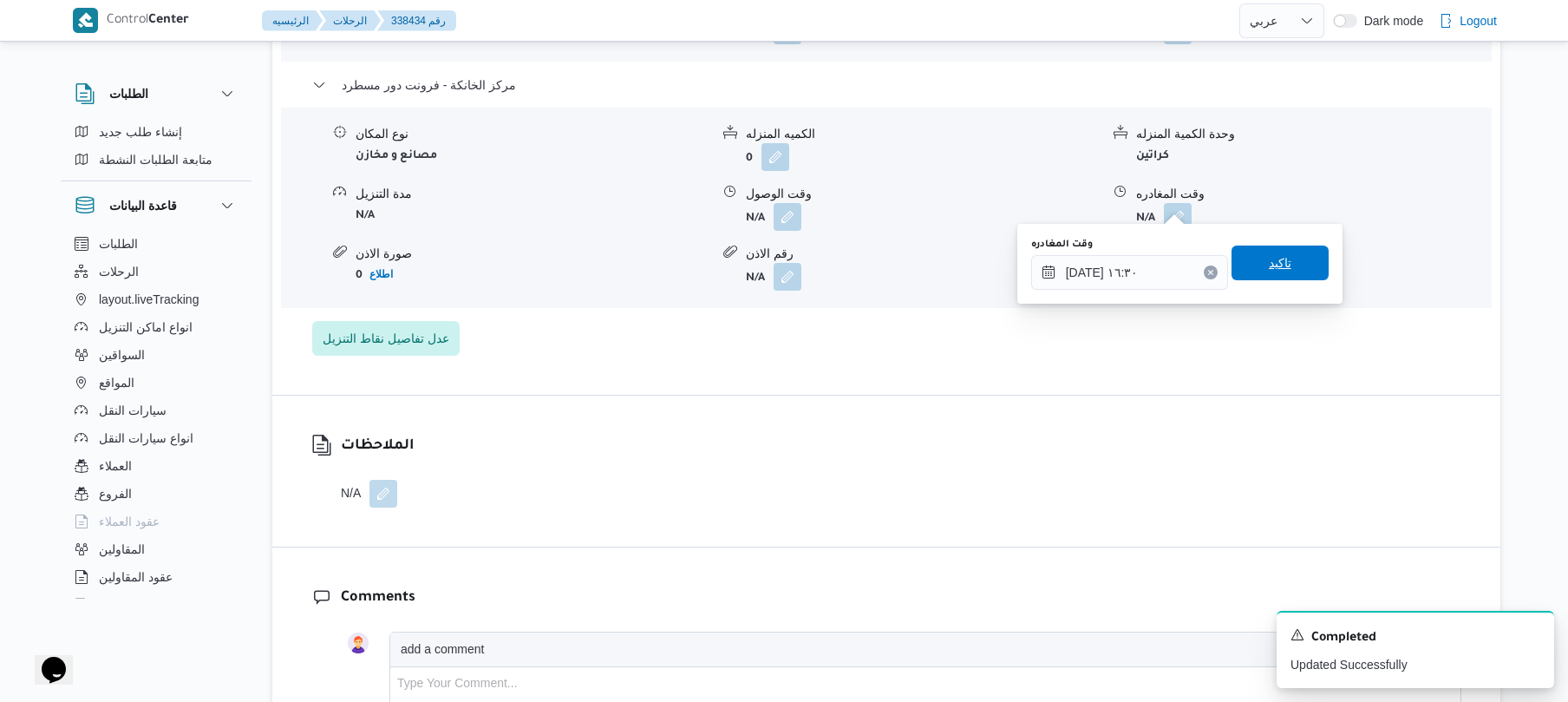
click at [1282, 260] on span "تاكيد" at bounding box center [1279, 263] width 97 height 35
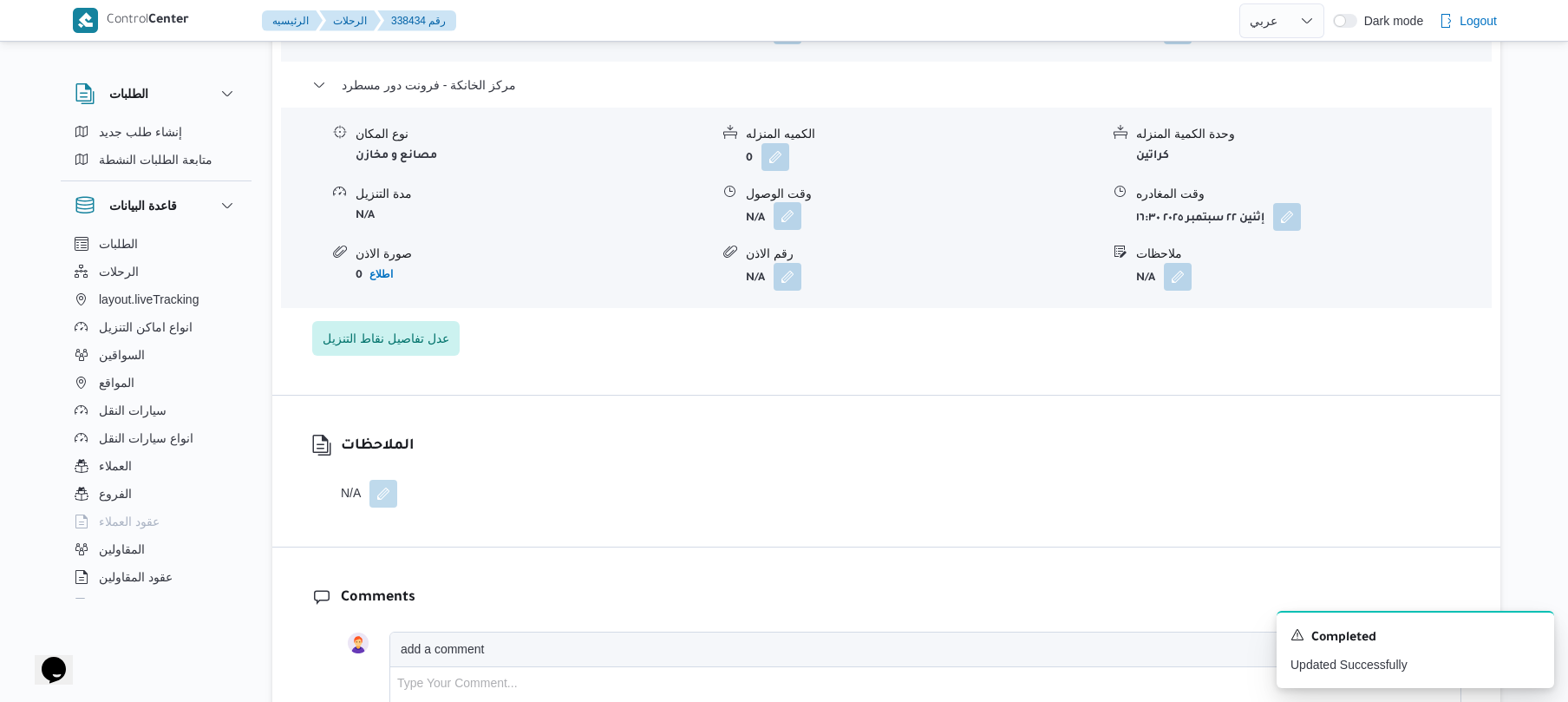
click at [778, 205] on button "button" at bounding box center [787, 216] width 27 height 27
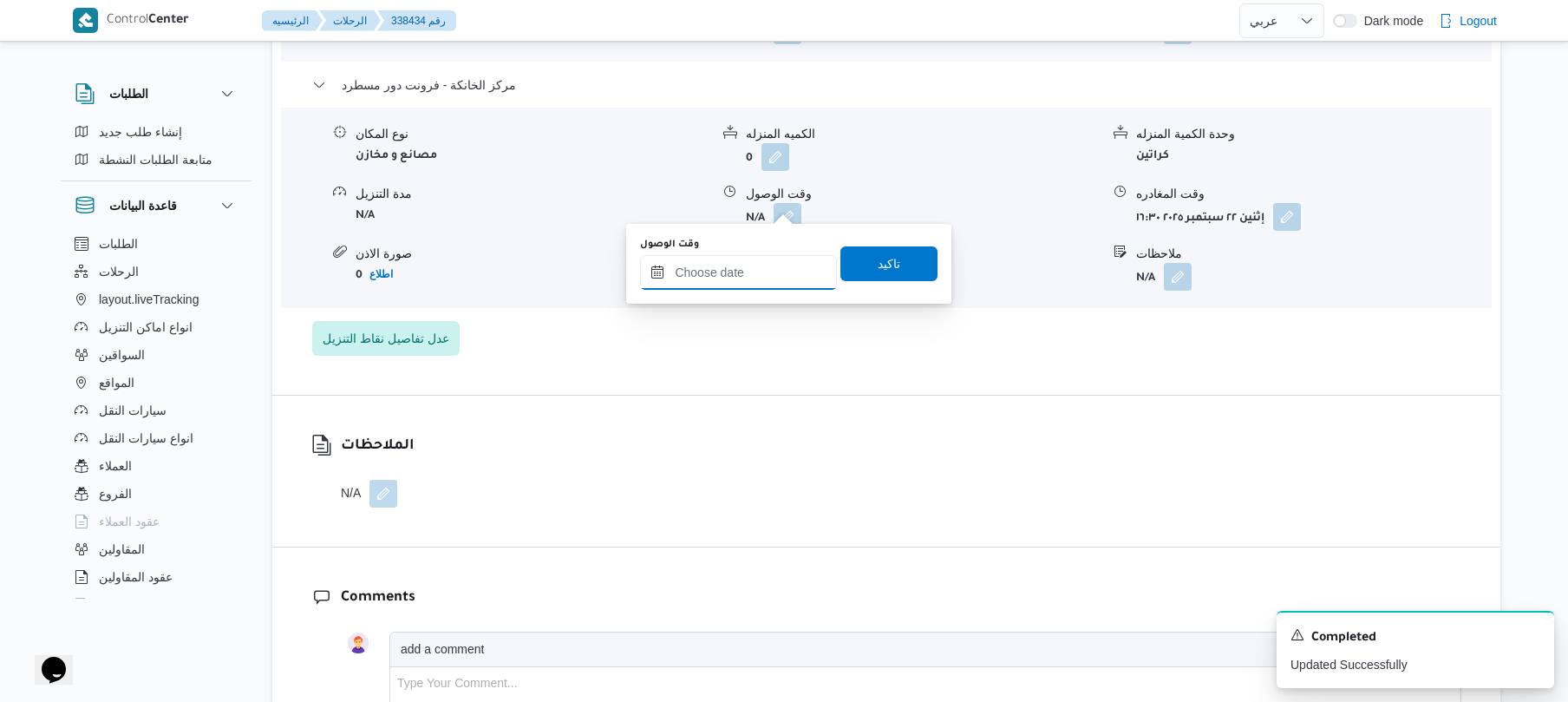
click at [742, 272] on input "وقت الوصول" at bounding box center [739, 272] width 197 height 35
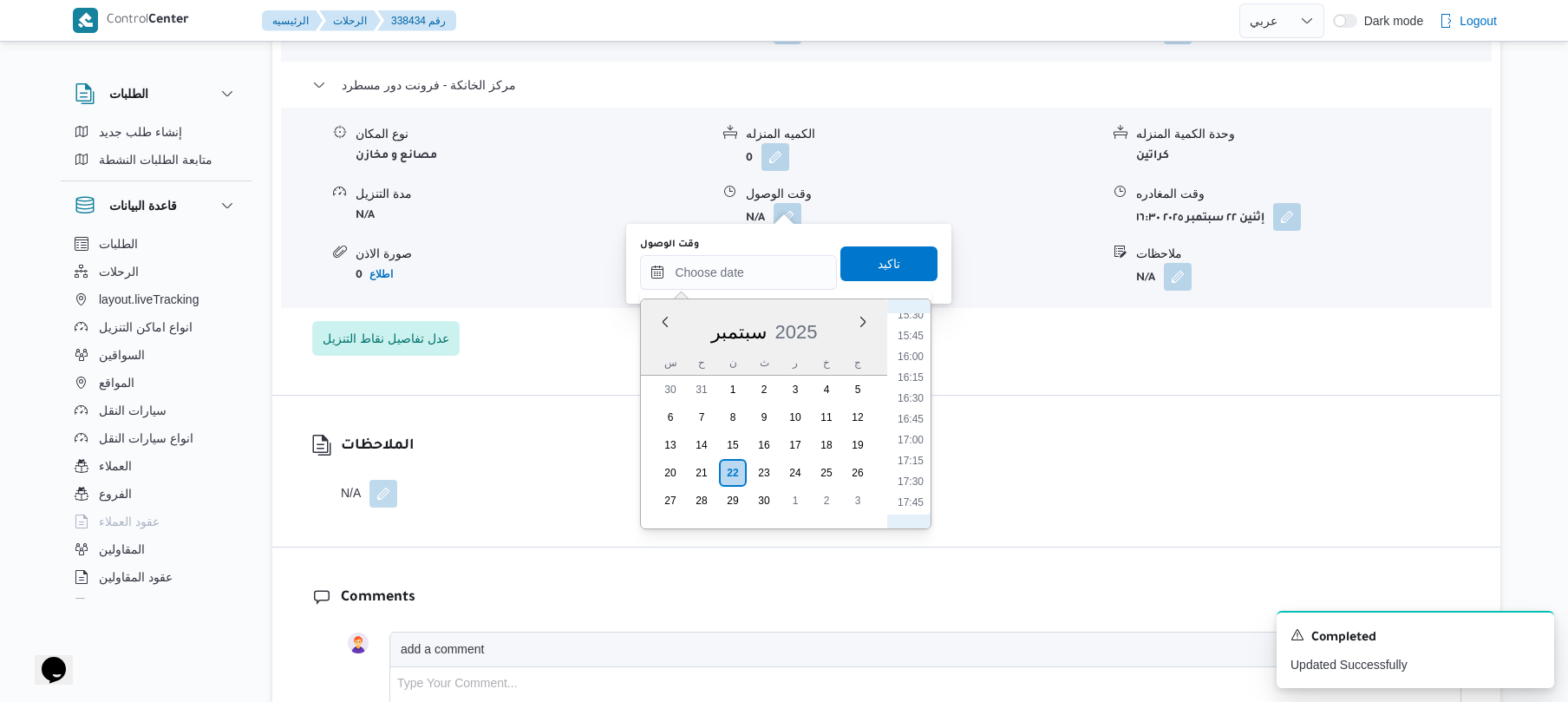
scroll to position [1222, 0]
click at [920, 451] on li "16:15" at bounding box center [910, 453] width 40 height 18
type input "٢٢/٠٩/٢٠٢٥ ١٦:١٥"
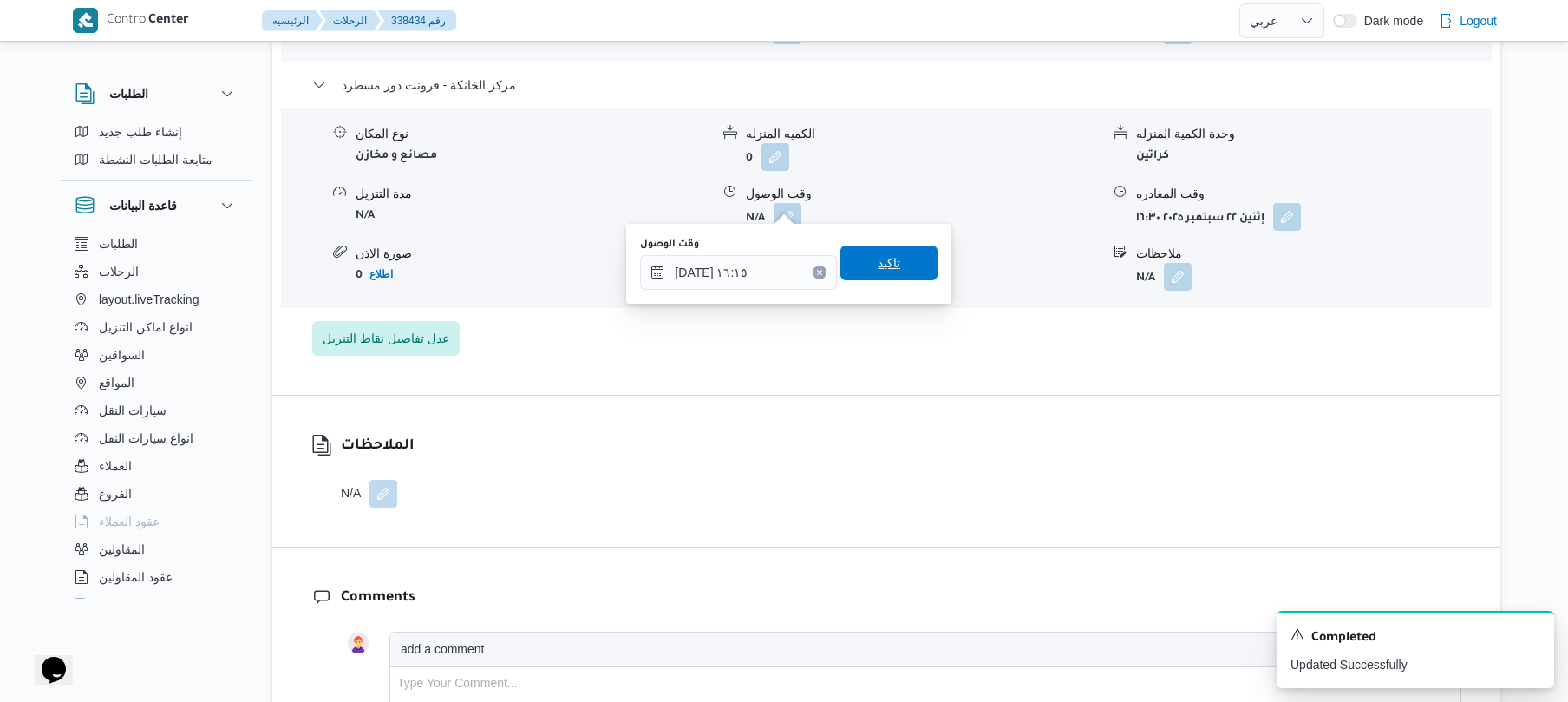
click at [893, 268] on span "تاكيد" at bounding box center [888, 263] width 97 height 35
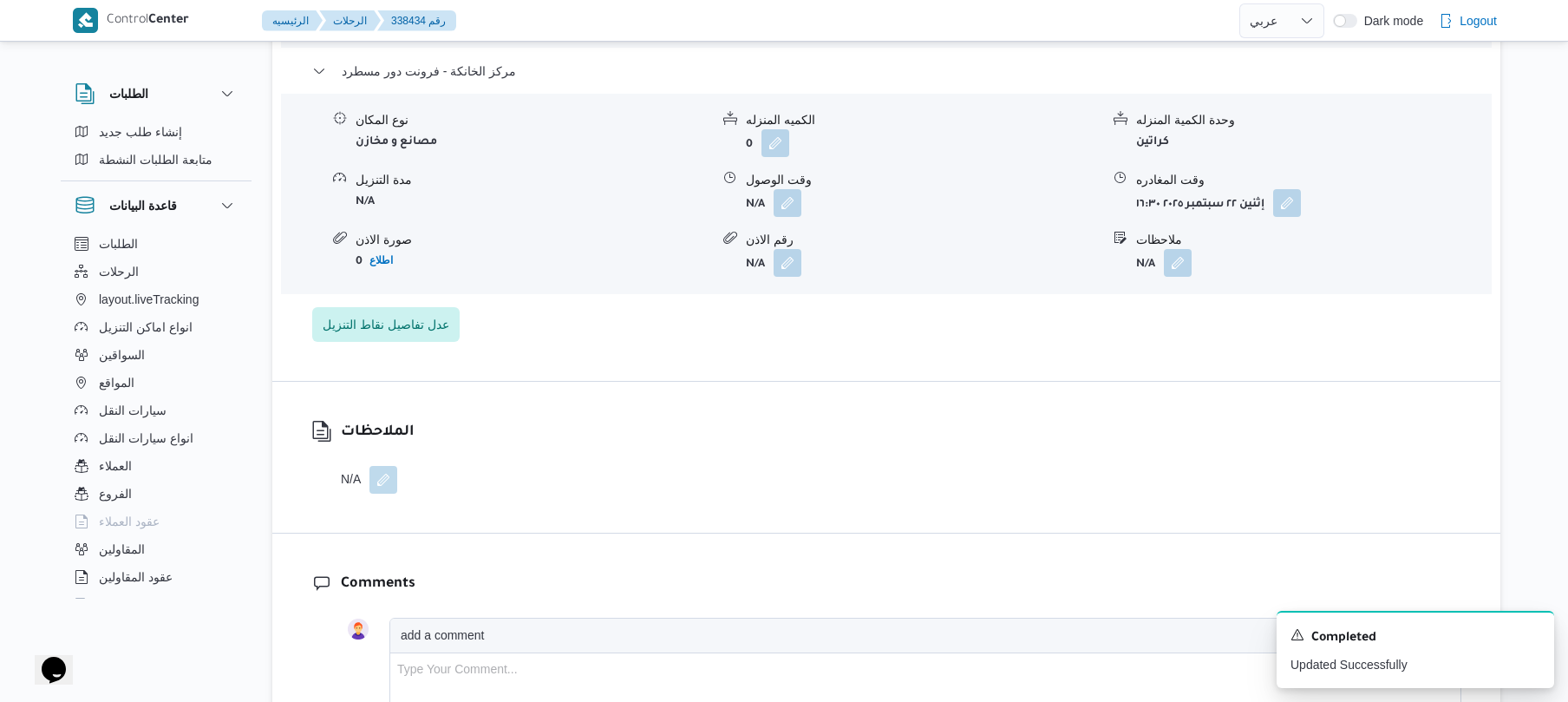
click at [893, 268] on form "N/A" at bounding box center [923, 263] width 353 height 27
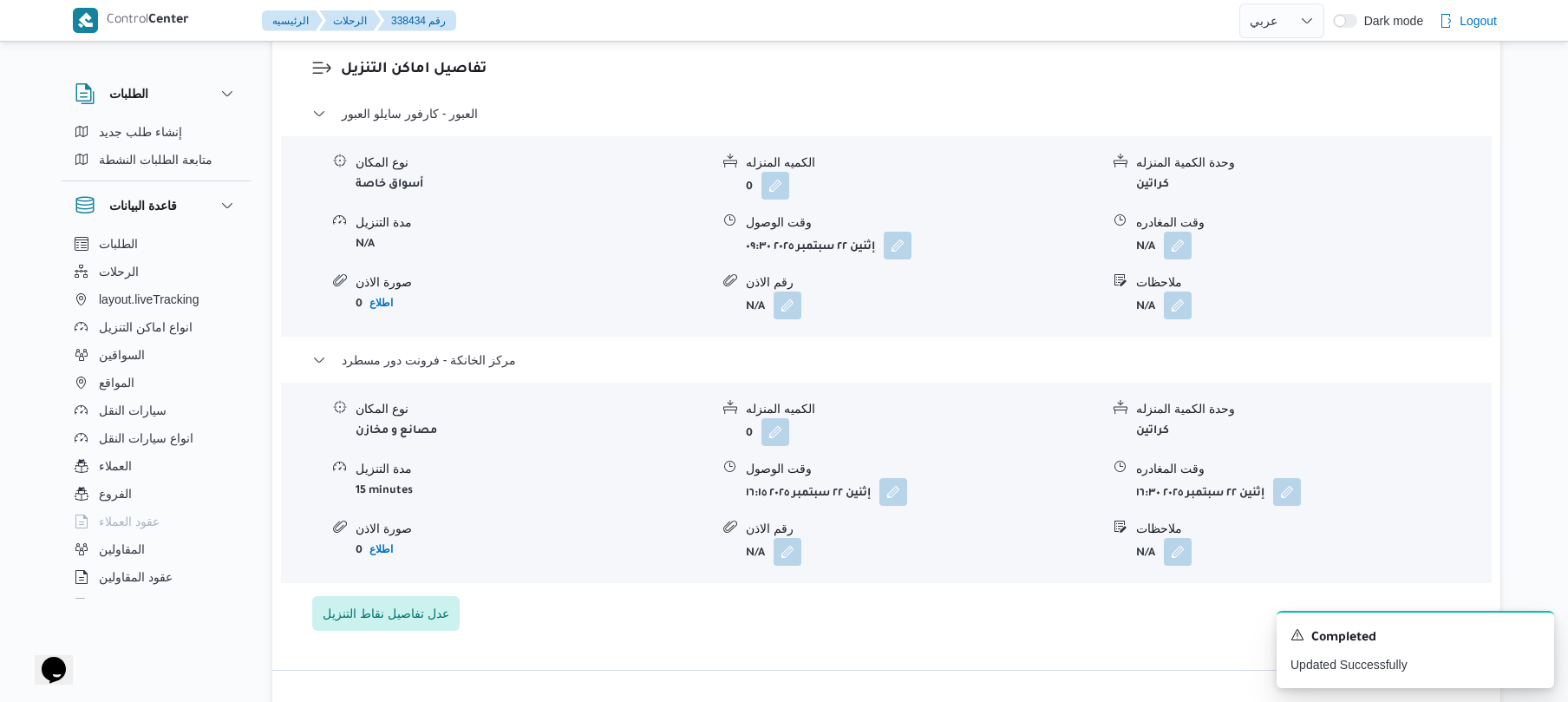
scroll to position [1479, 0]
click at [1179, 237] on button "button" at bounding box center [1177, 247] width 27 height 27
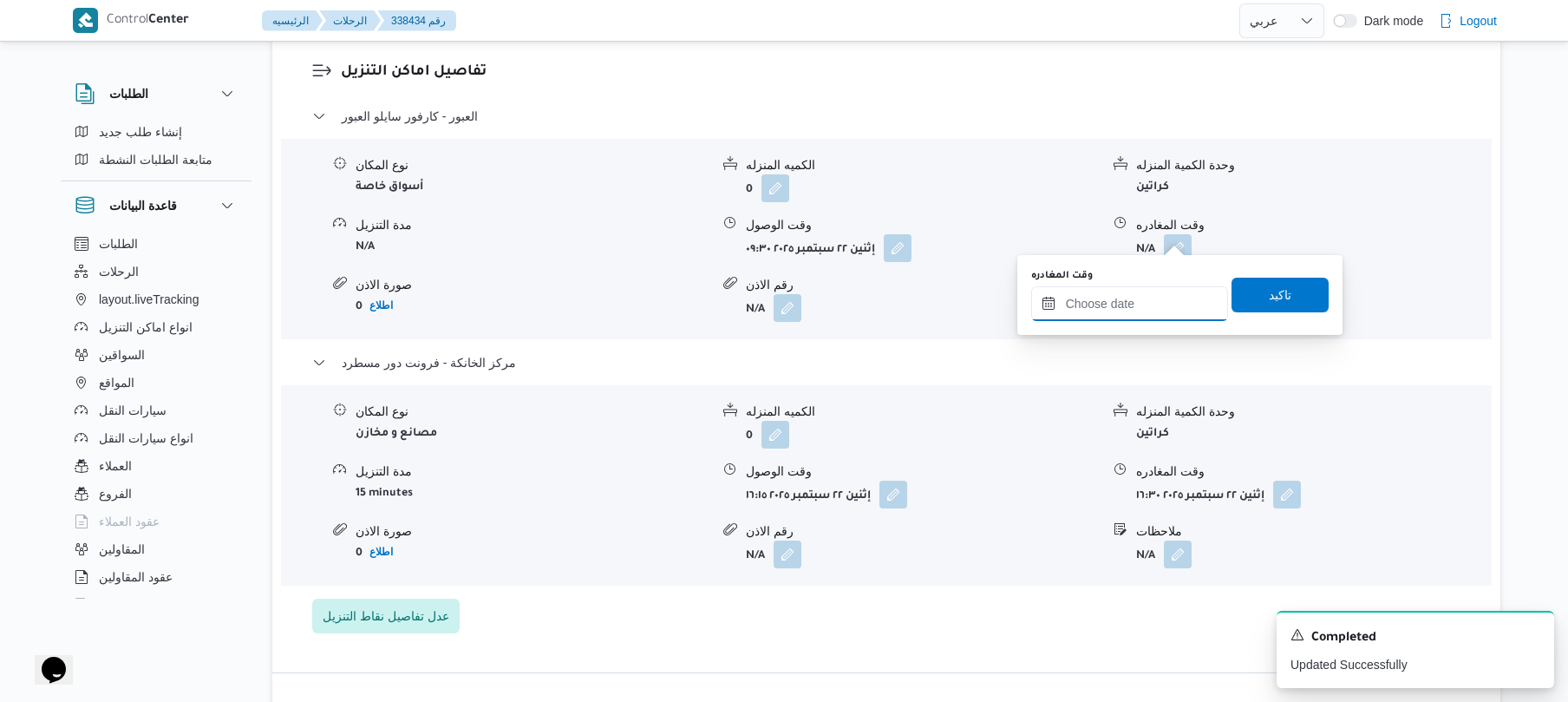
click at [1092, 291] on input "وقت المغادره" at bounding box center [1130, 304] width 197 height 35
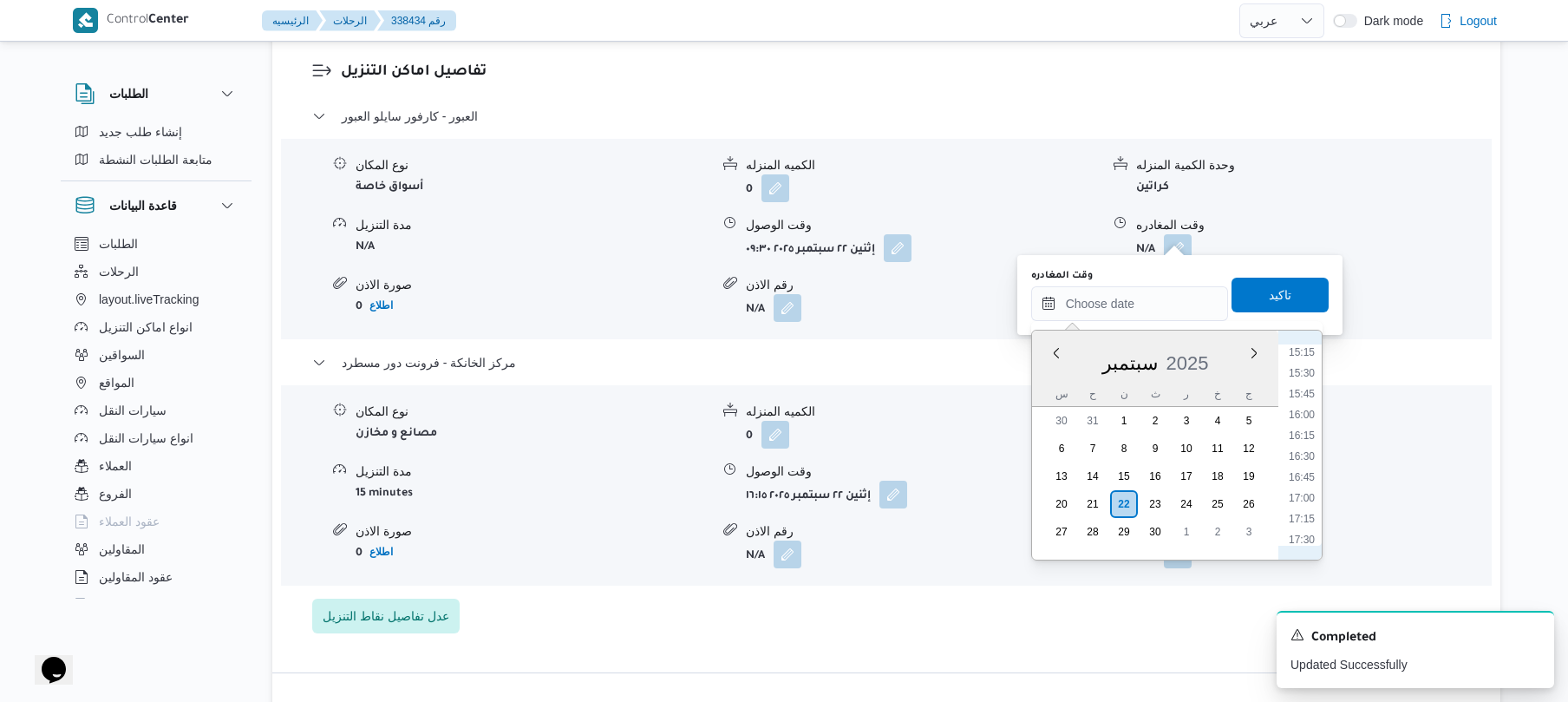
scroll to position [1222, 0]
click at [1302, 442] on li "15:45" at bounding box center [1301, 442] width 40 height 18
type input "٢٢/٠٩/٢٠٢٥ ١٥:٤٥"
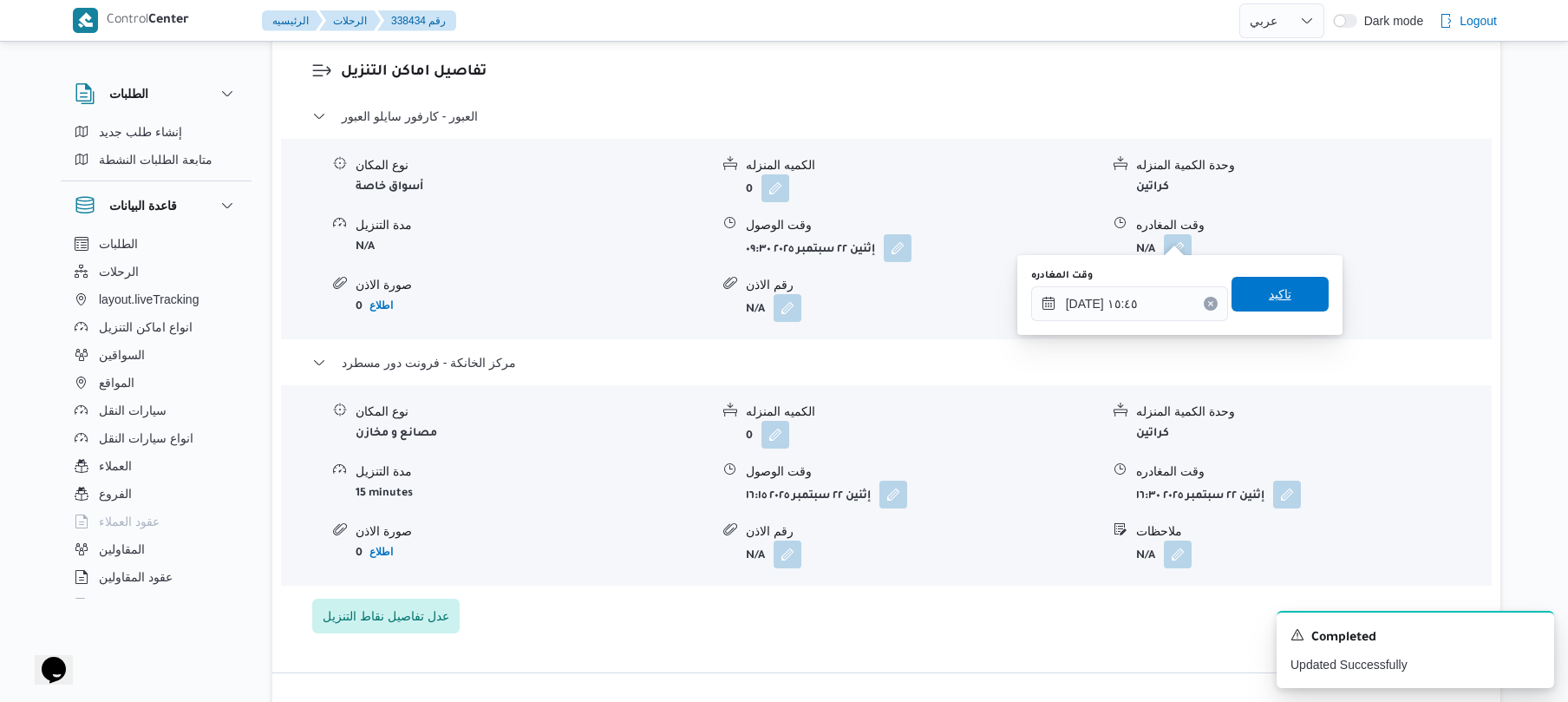
click at [1269, 297] on span "تاكيد" at bounding box center [1280, 293] width 22 height 21
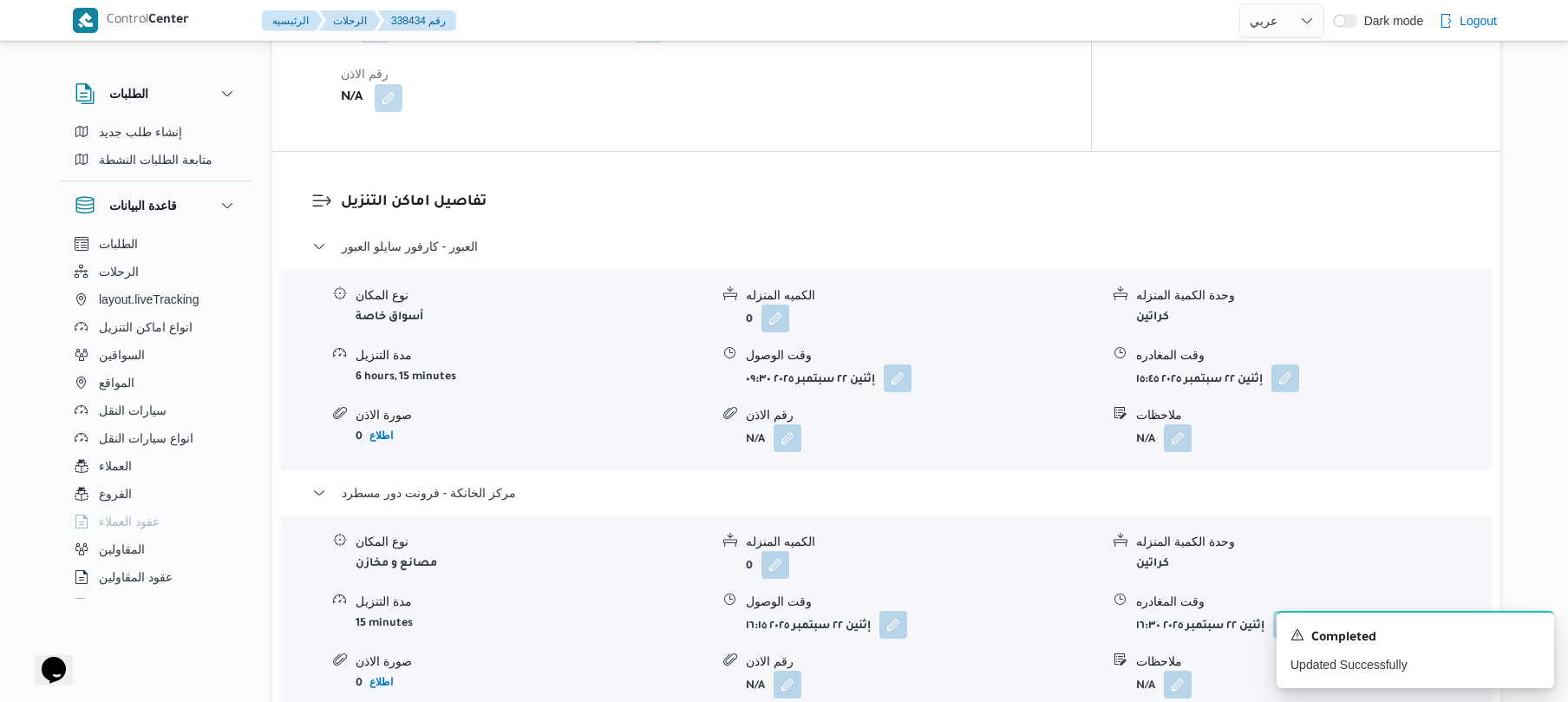
scroll to position [0, 0]
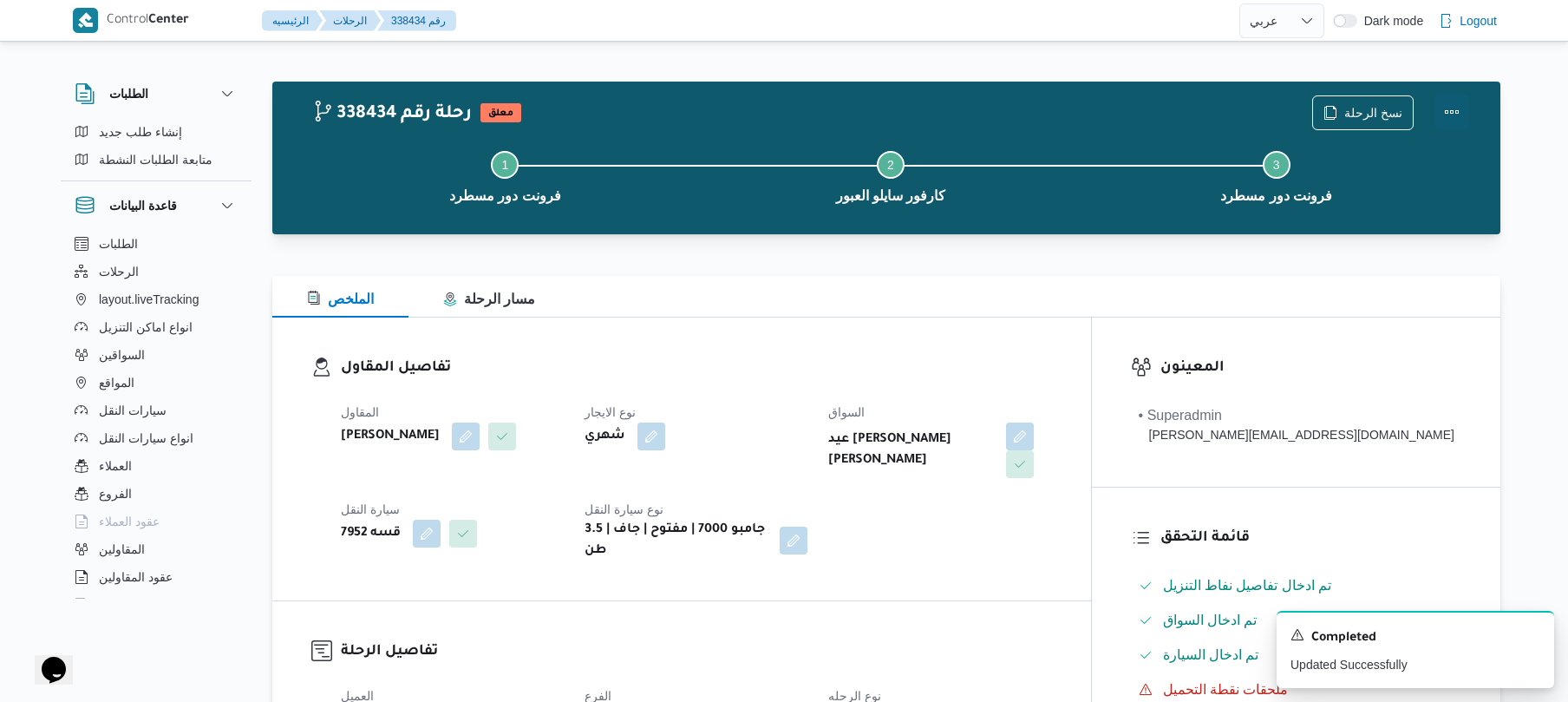
click at [1458, 107] on button "Actions" at bounding box center [1452, 112] width 35 height 35
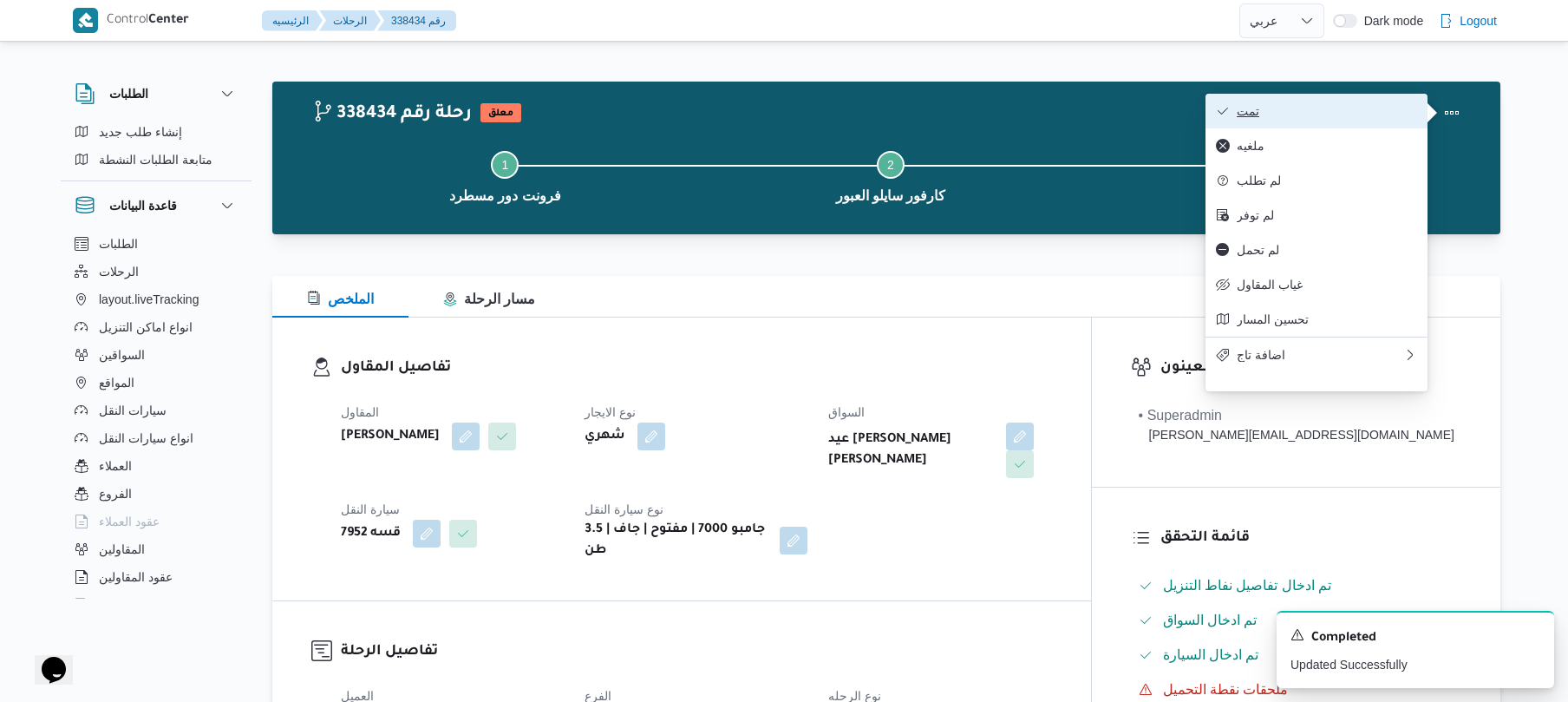
click at [1371, 116] on span "تمت" at bounding box center [1327, 111] width 181 height 14
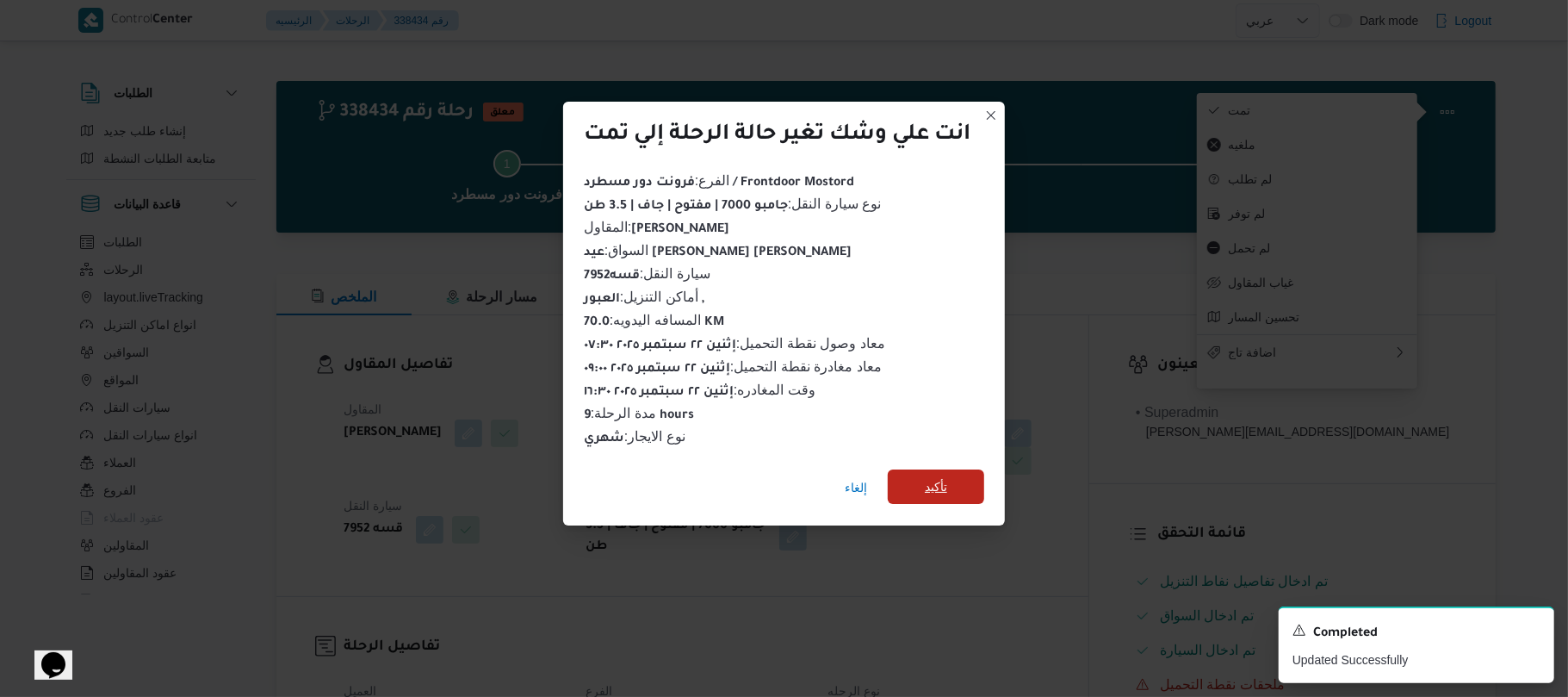
click at [961, 473] on span "تأكيد" at bounding box center [935, 487] width 96 height 35
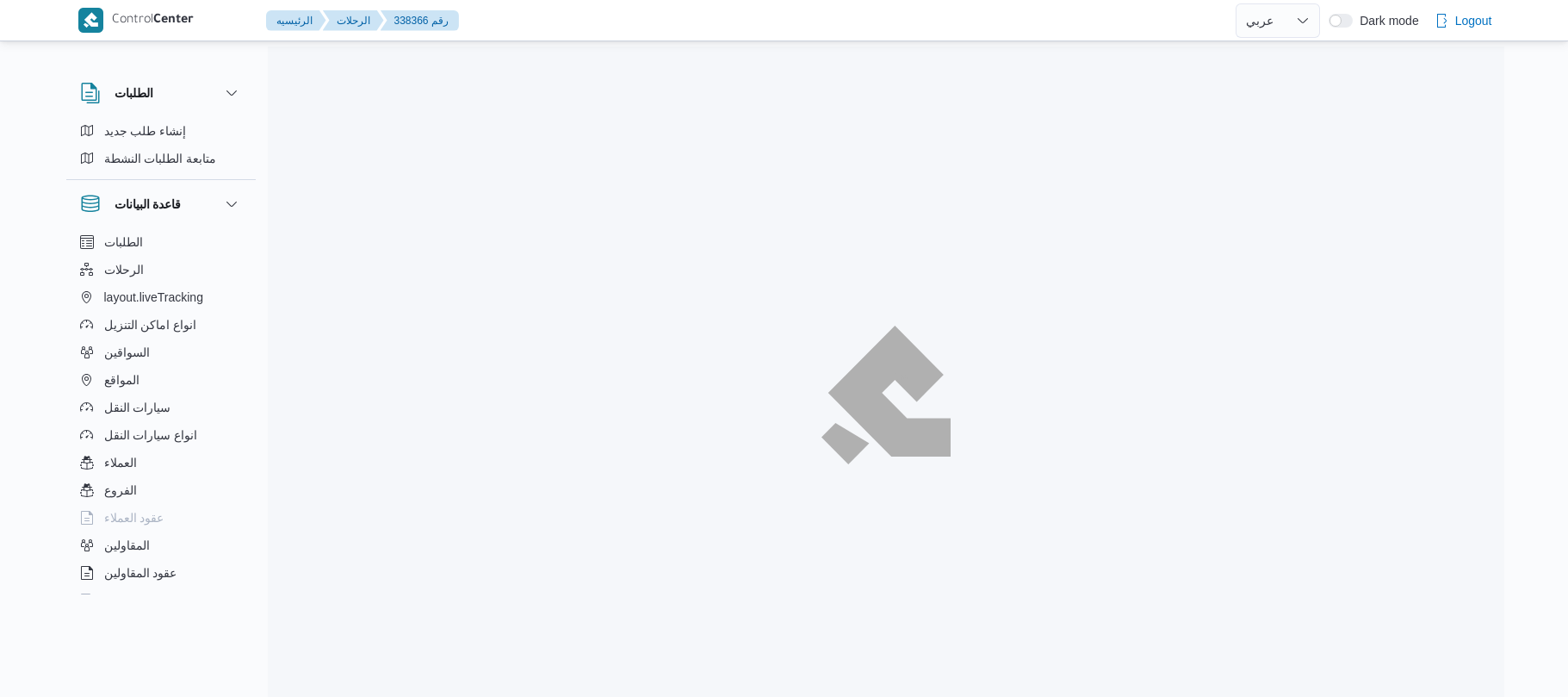
select select "ar"
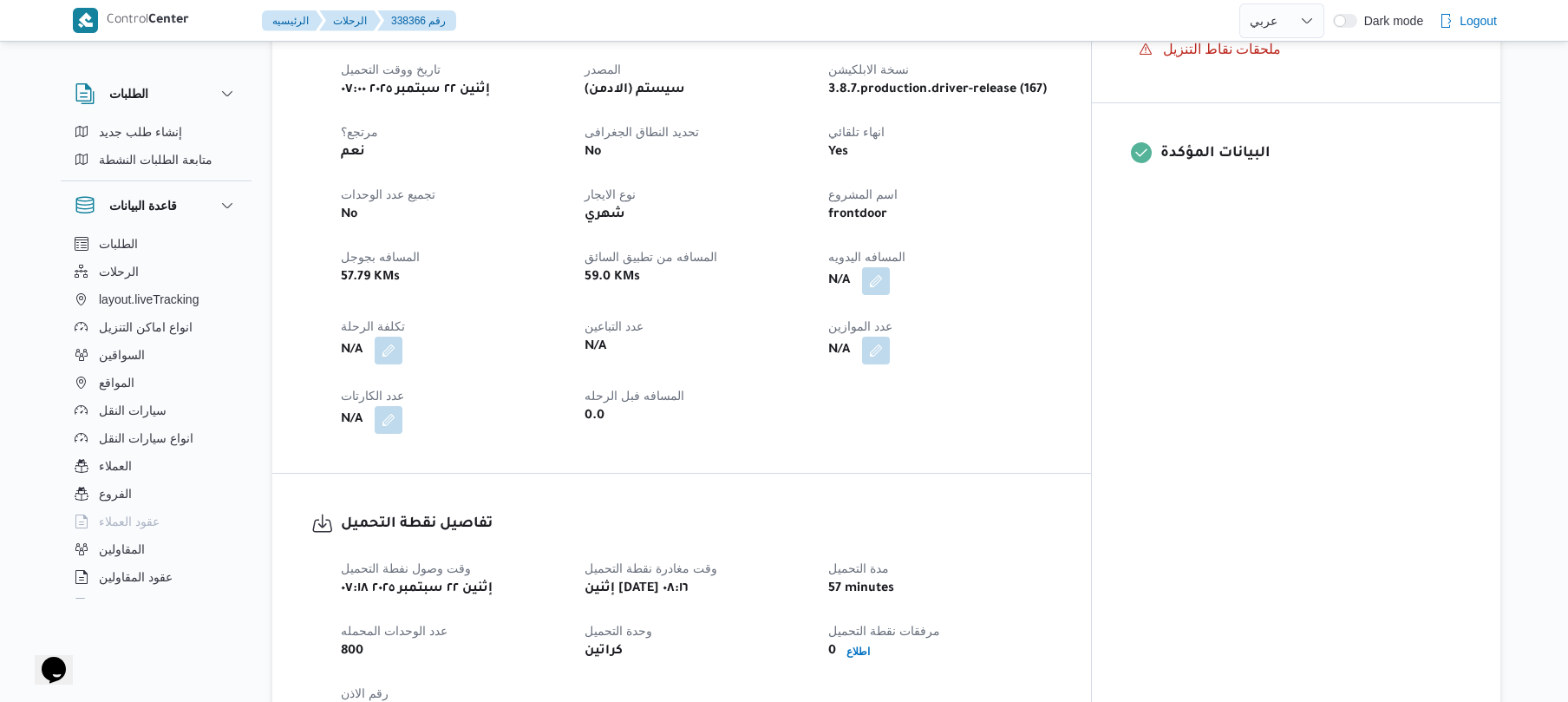
scroll to position [740, 0]
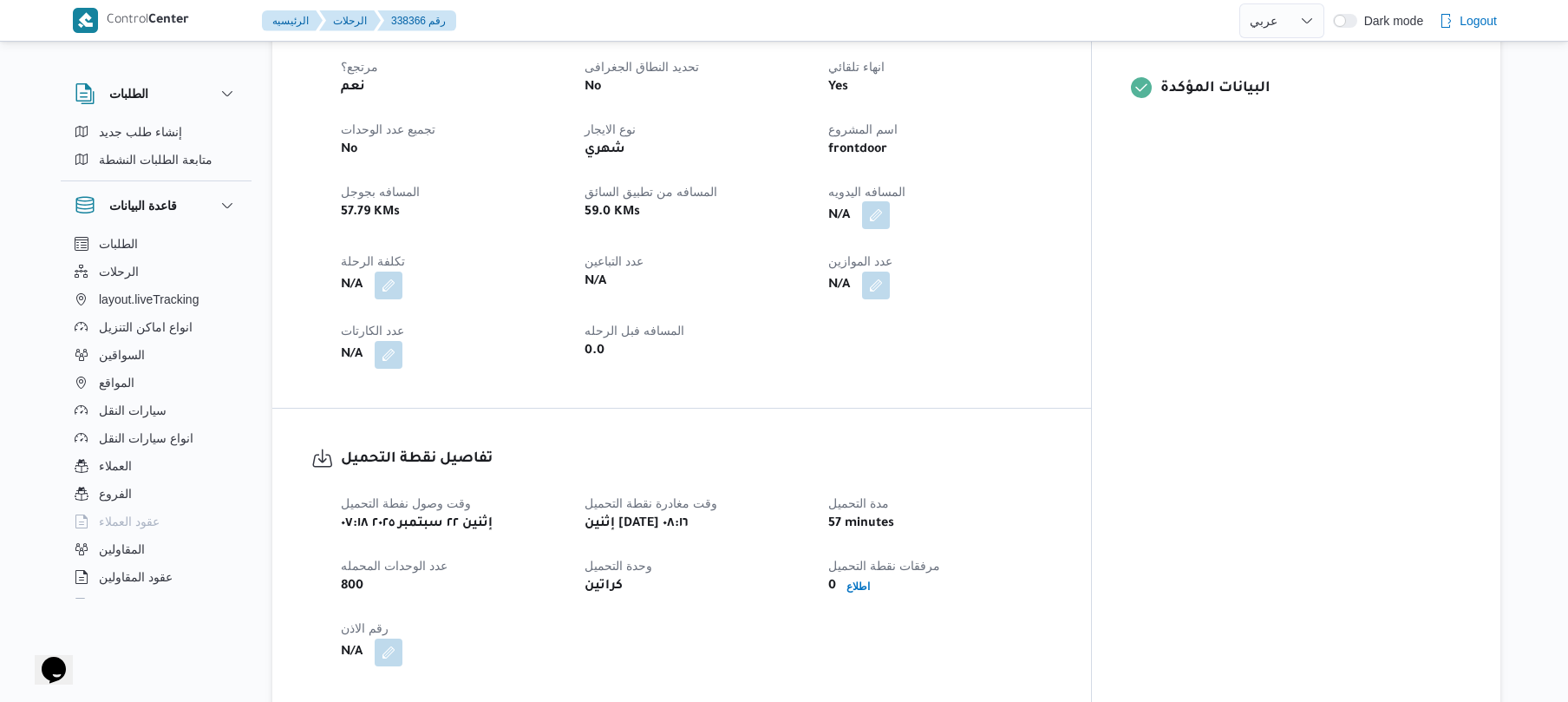
click at [889, 201] on button "button" at bounding box center [876, 215] width 27 height 27
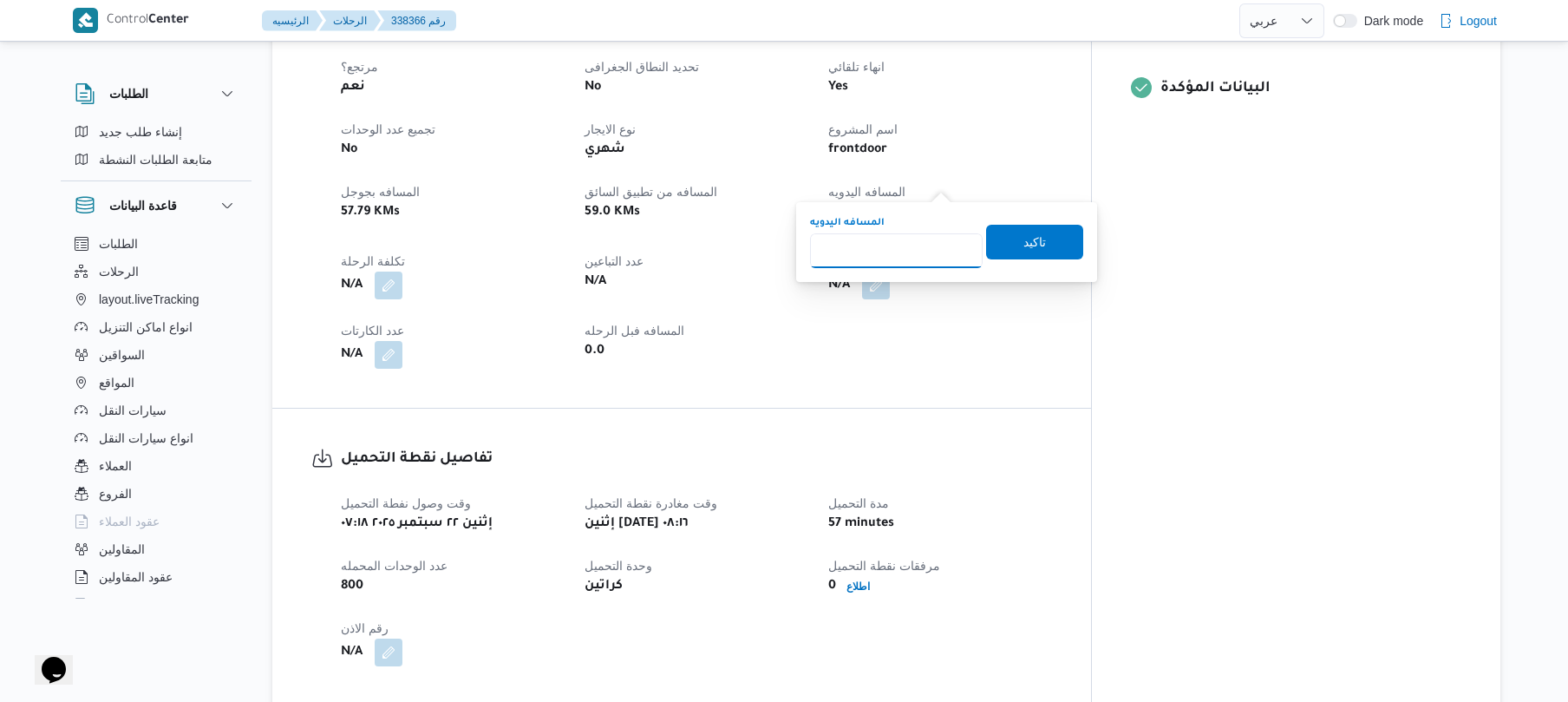
click at [918, 252] on input "المسافه اليدويه" at bounding box center [896, 251] width 173 height 35
type input "120"
click at [1003, 245] on span "تاكيد" at bounding box center [1034, 241] width 97 height 35
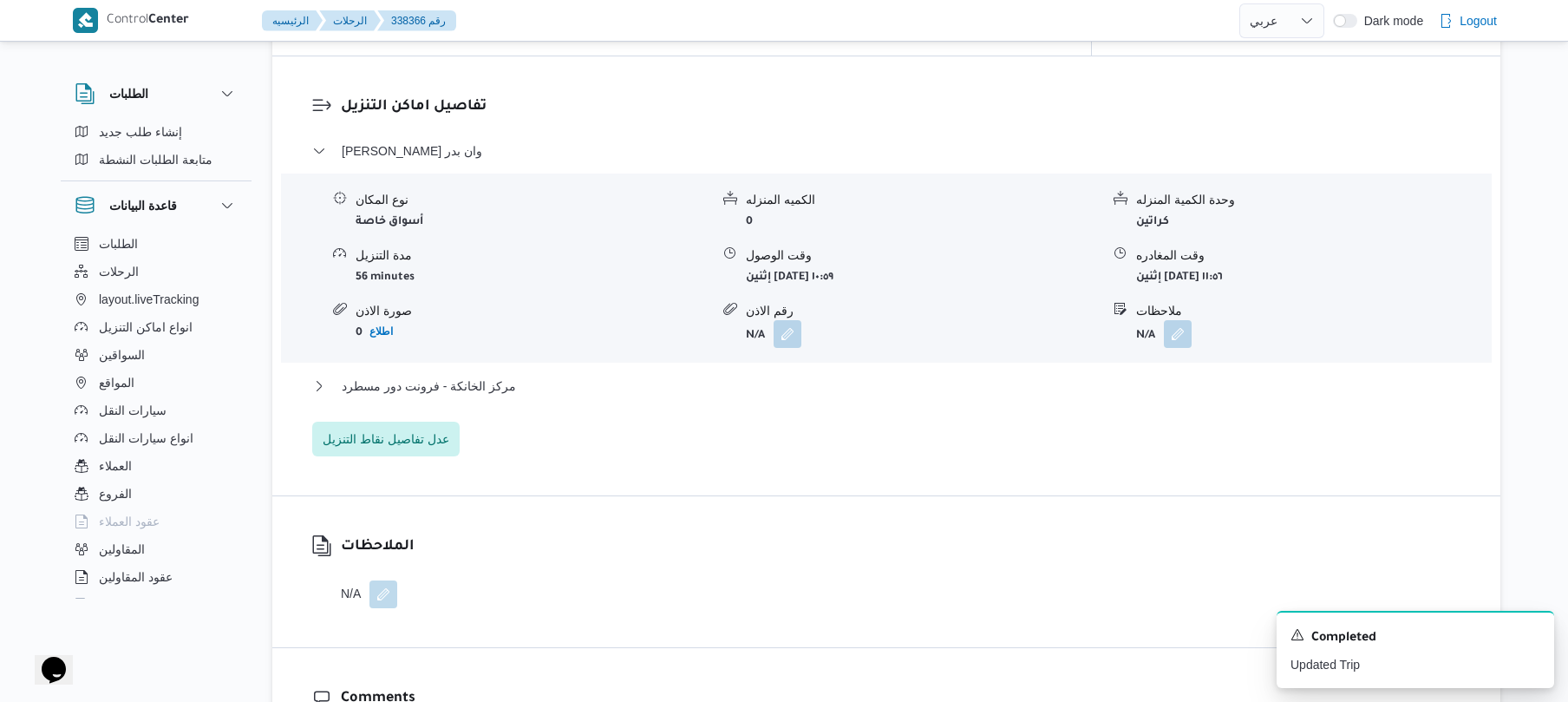
scroll to position [775, 0]
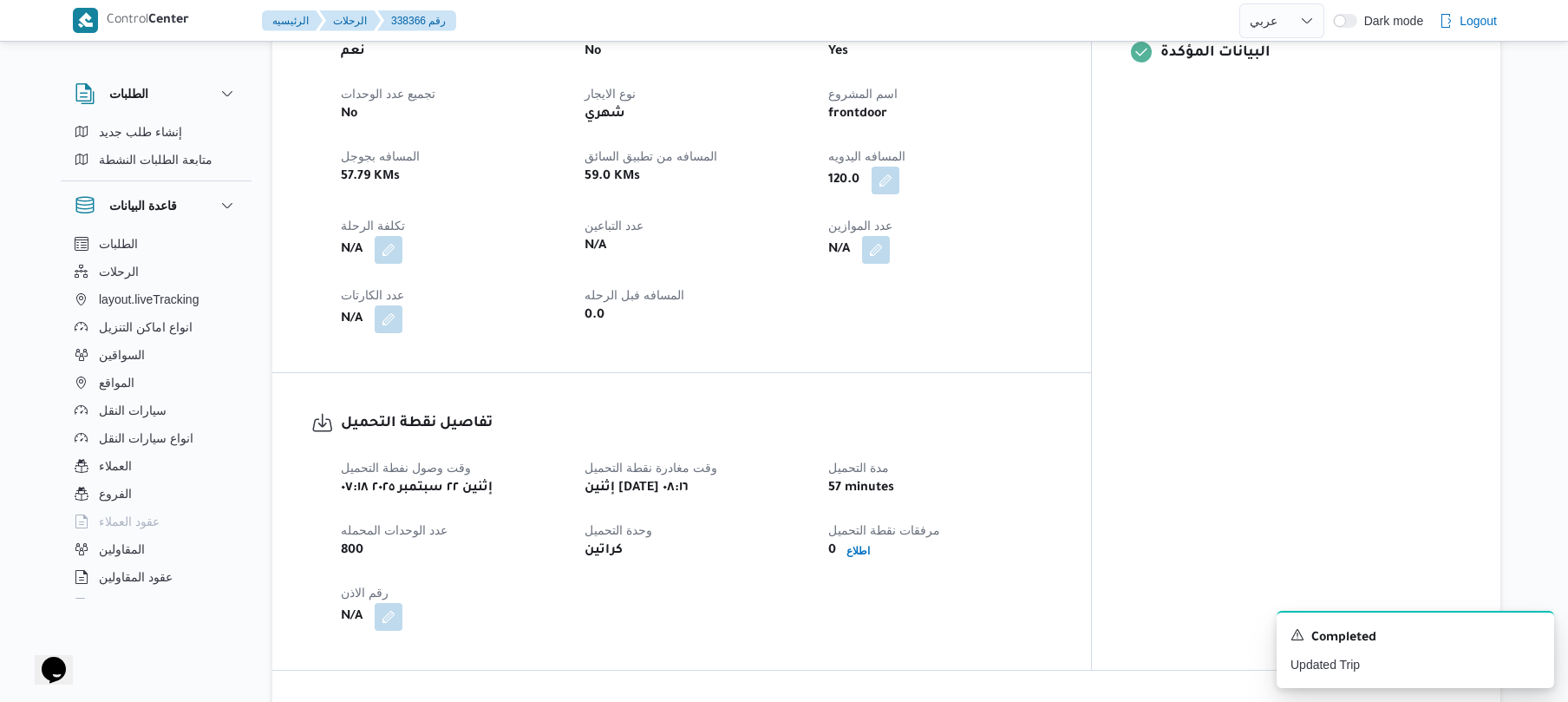
click at [1048, 241] on div "العميل Frontdoor الفرع فرونت دور مسطرد نوع الرحله أسواق خاصة تاريخ ووقت التحميل…" at bounding box center [696, 114] width 732 height 458
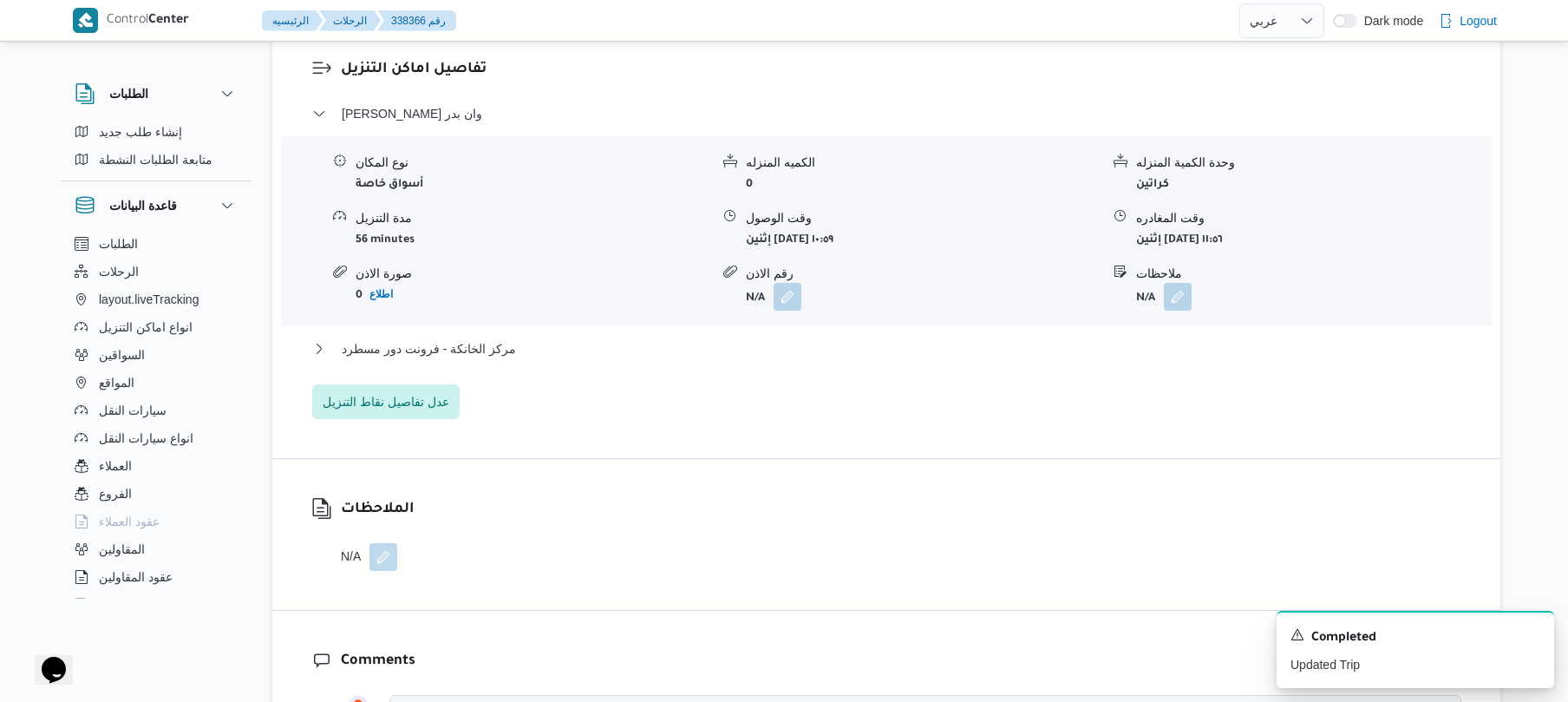
scroll to position [1469, 0]
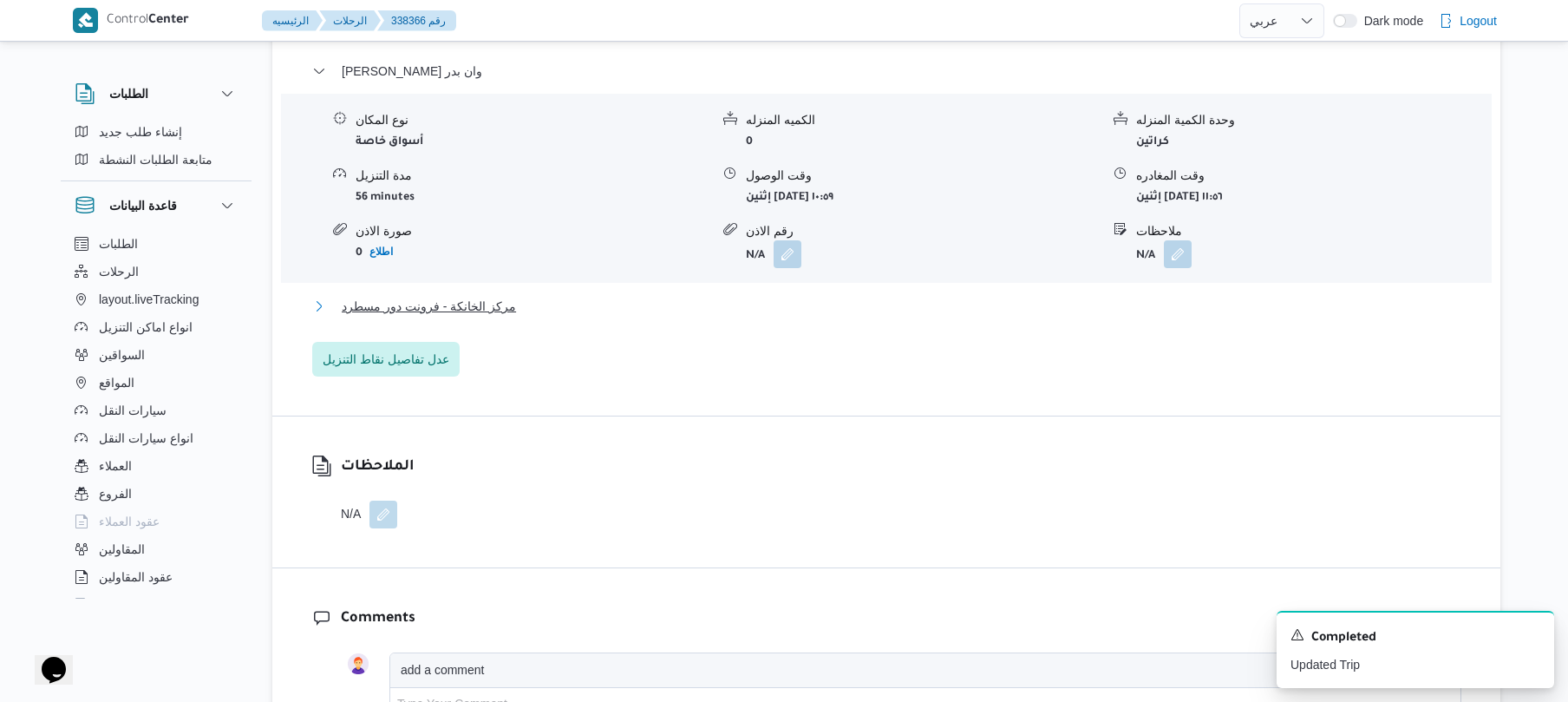
click at [1005, 296] on button "مركز الخانكة - فرونت دور مسطرد" at bounding box center [887, 306] width 1149 height 21
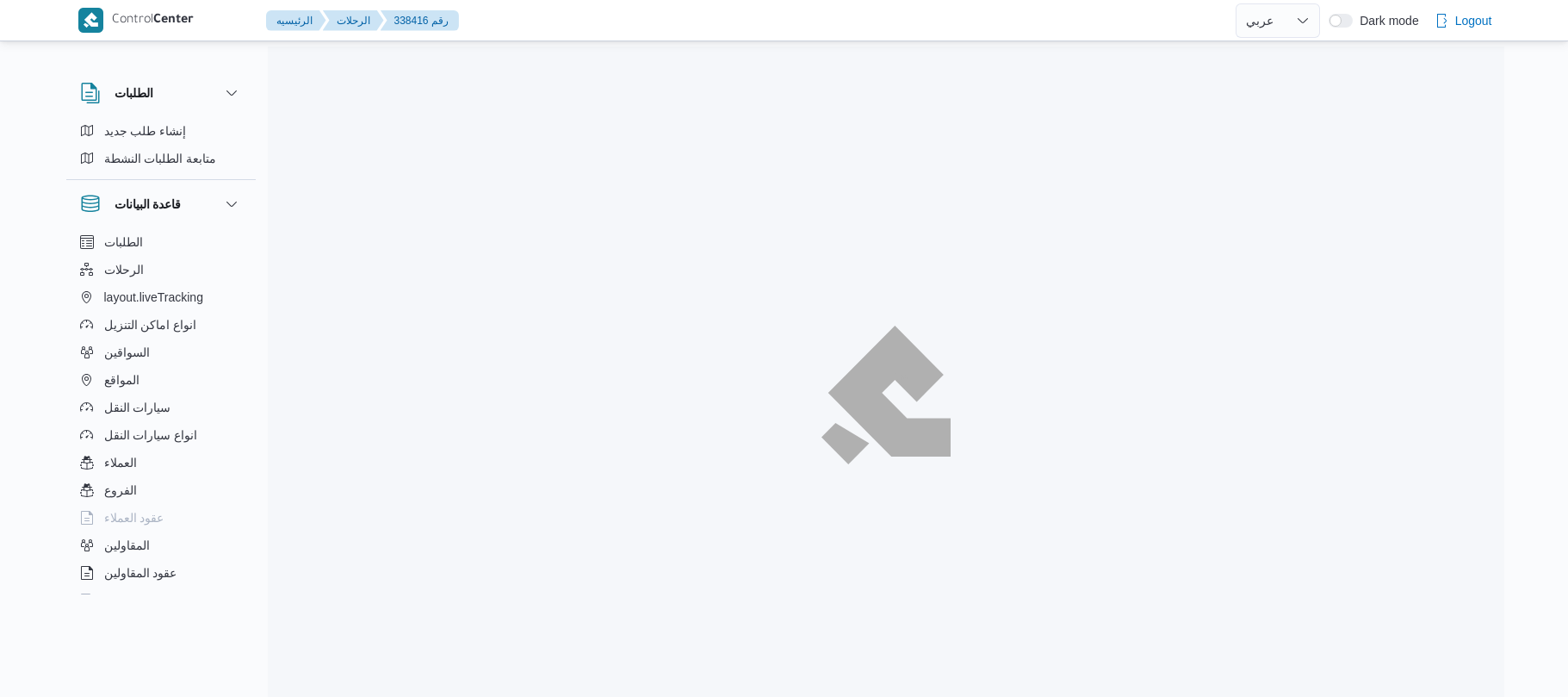
select select "ar"
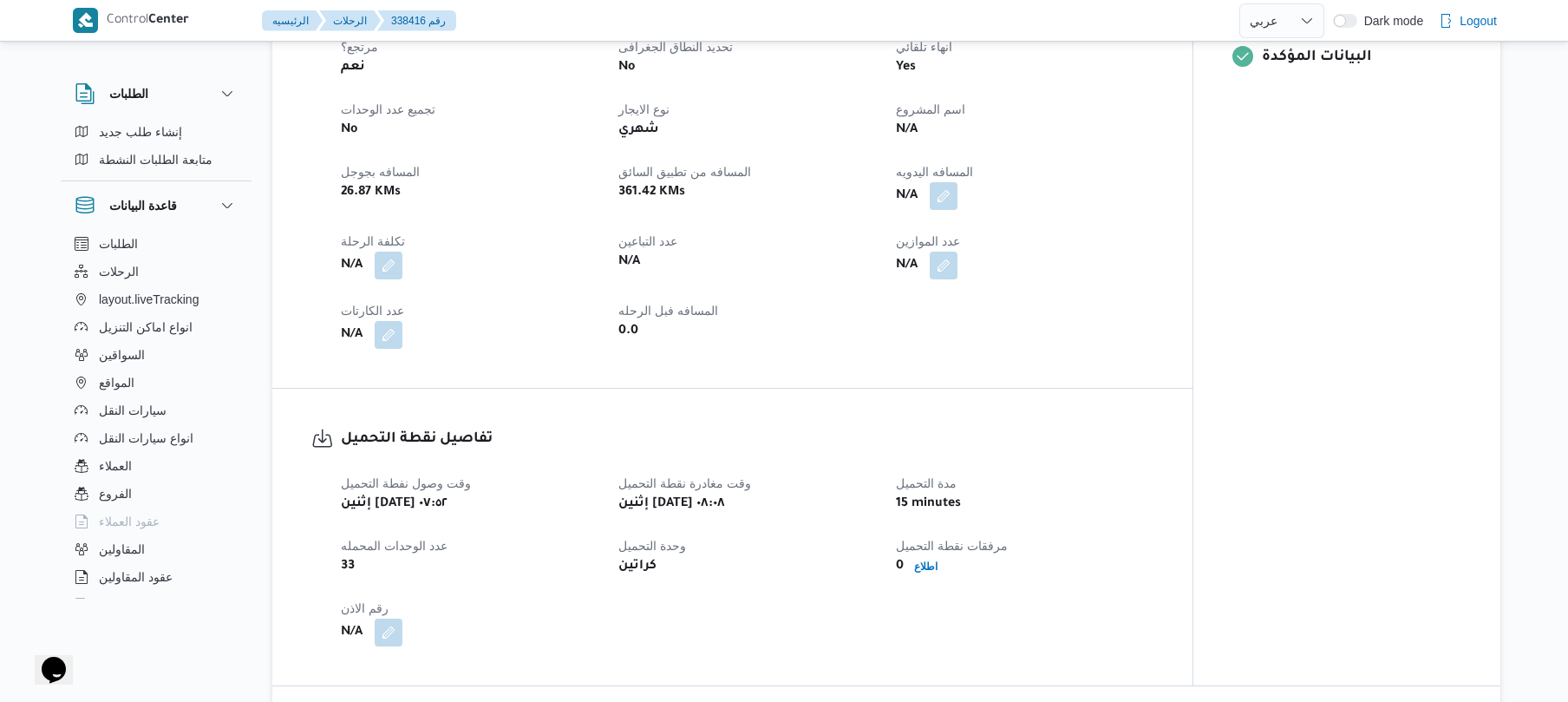
scroll to position [740, 0]
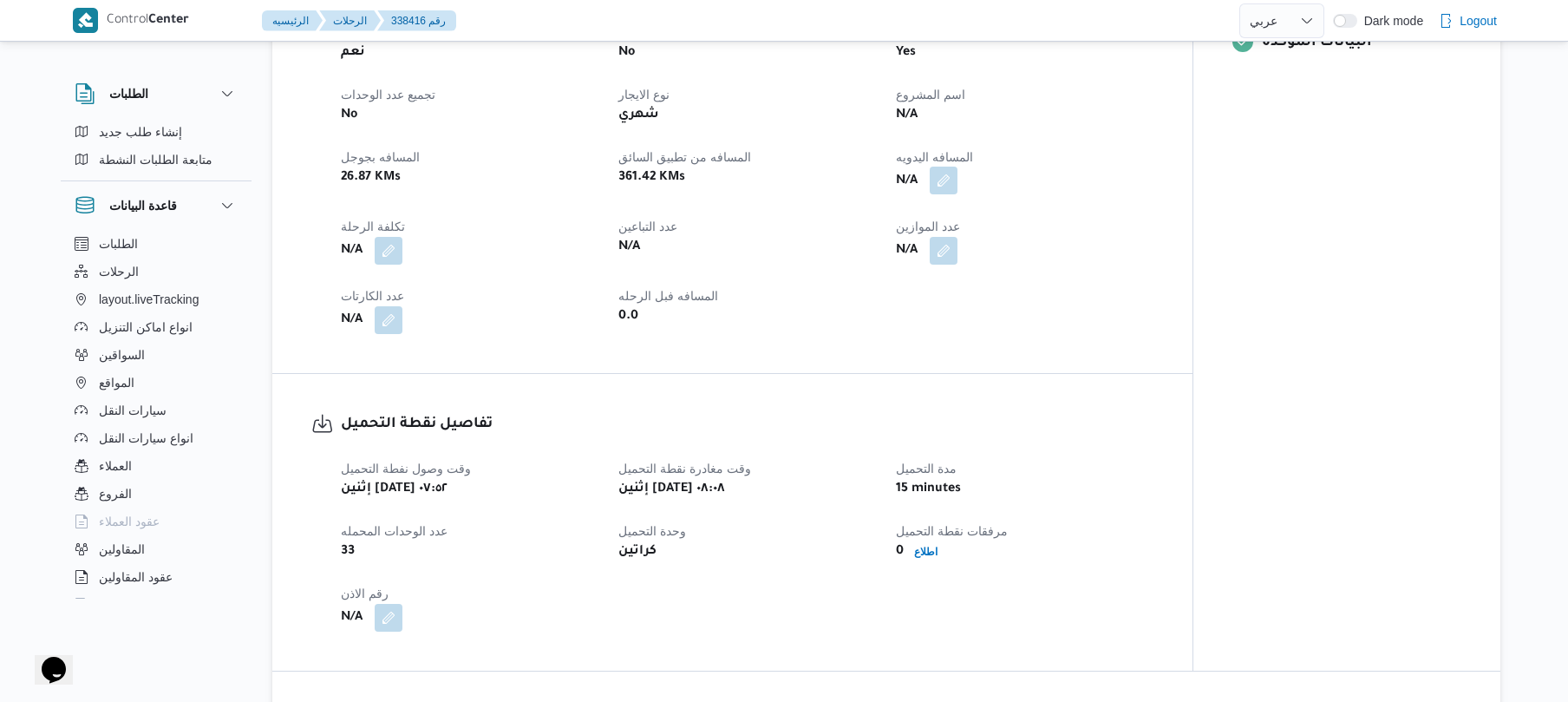
click at [943, 192] on button "button" at bounding box center [943, 181] width 27 height 27
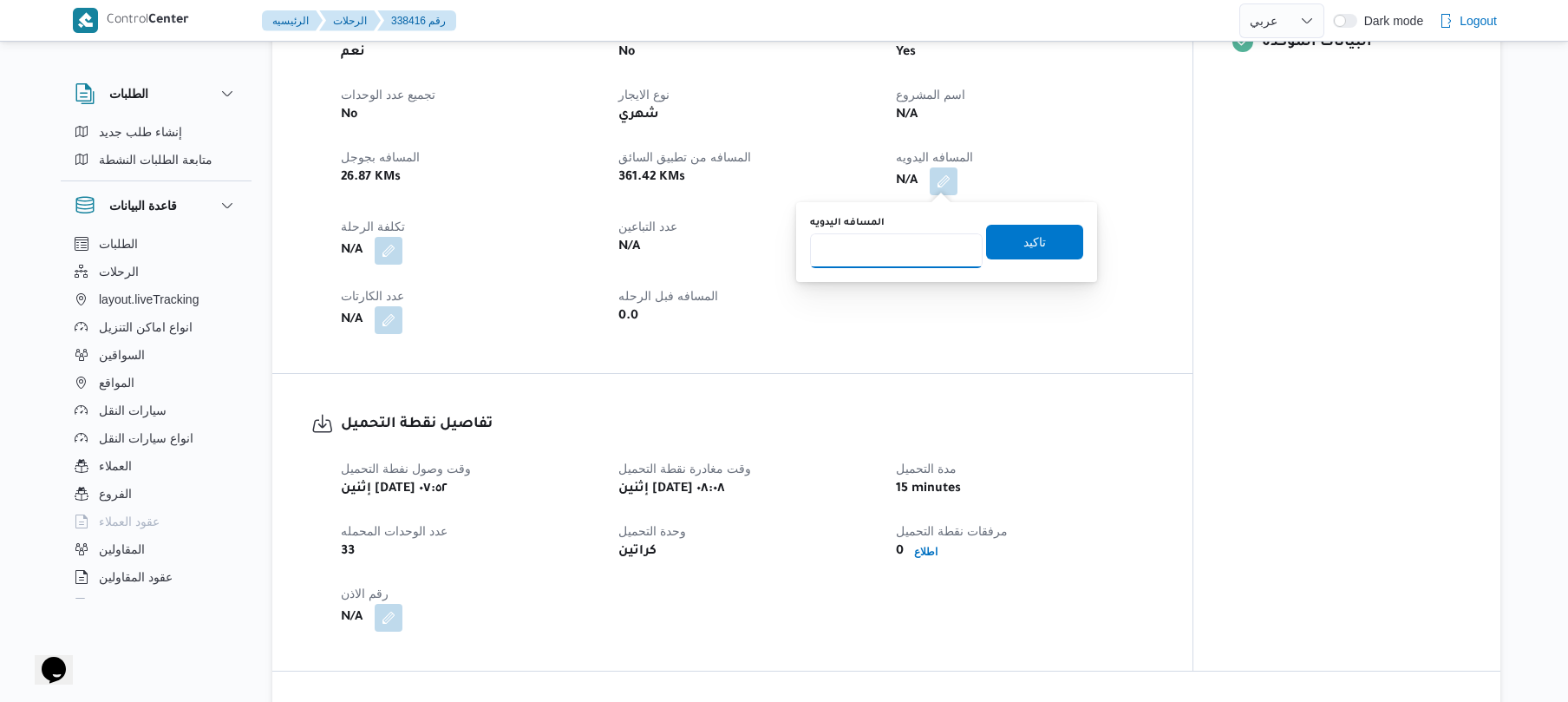
click at [927, 248] on input "المسافه اليدويه" at bounding box center [896, 251] width 173 height 35
type input "130"
click at [1023, 245] on span "تاكيد" at bounding box center [1034, 240] width 22 height 21
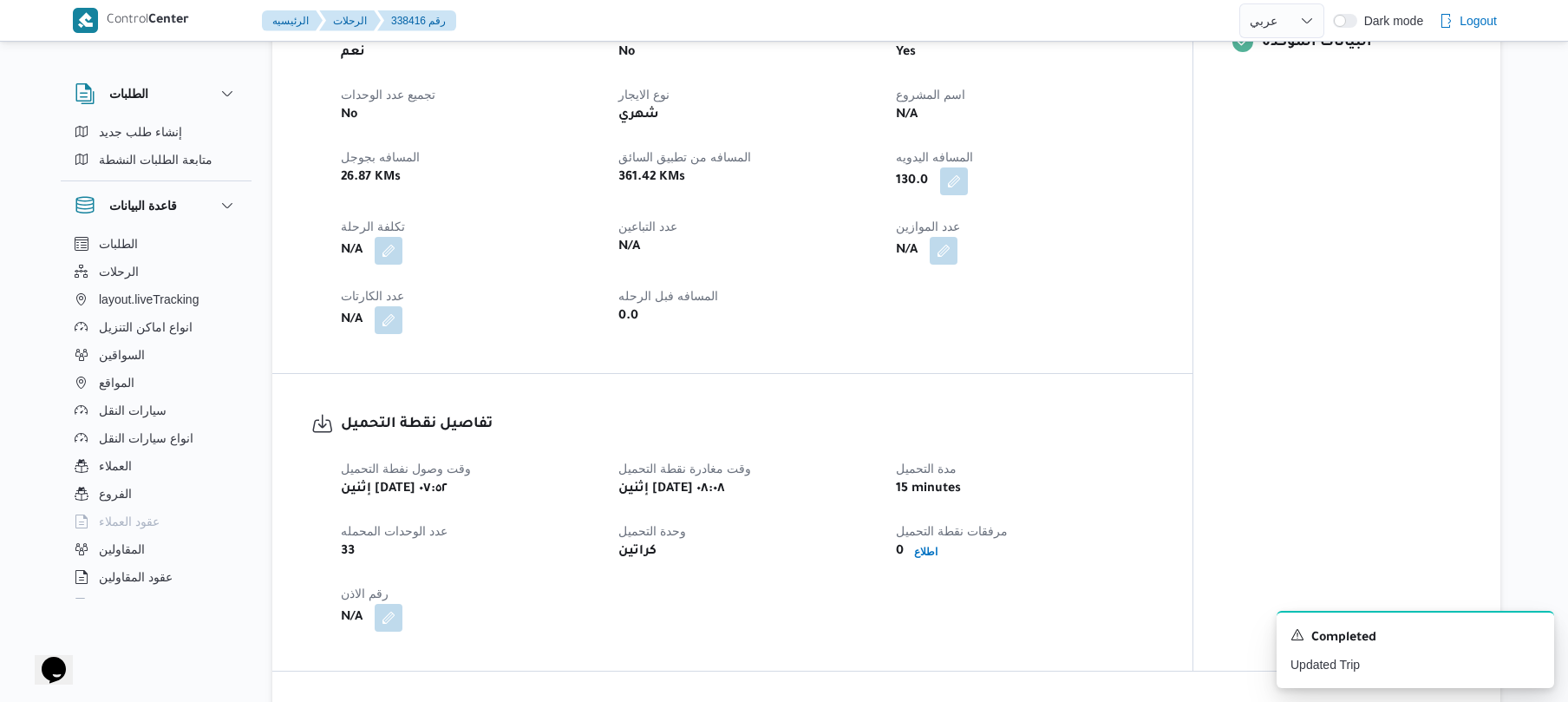
click at [1079, 345] on div "تفاصيل الرحلة العميل Frontdoor الفرع فرونت دور مسطرد نوع الرحله تجزئة تاريخ ووق…" at bounding box center [732, 93] width 921 height 560
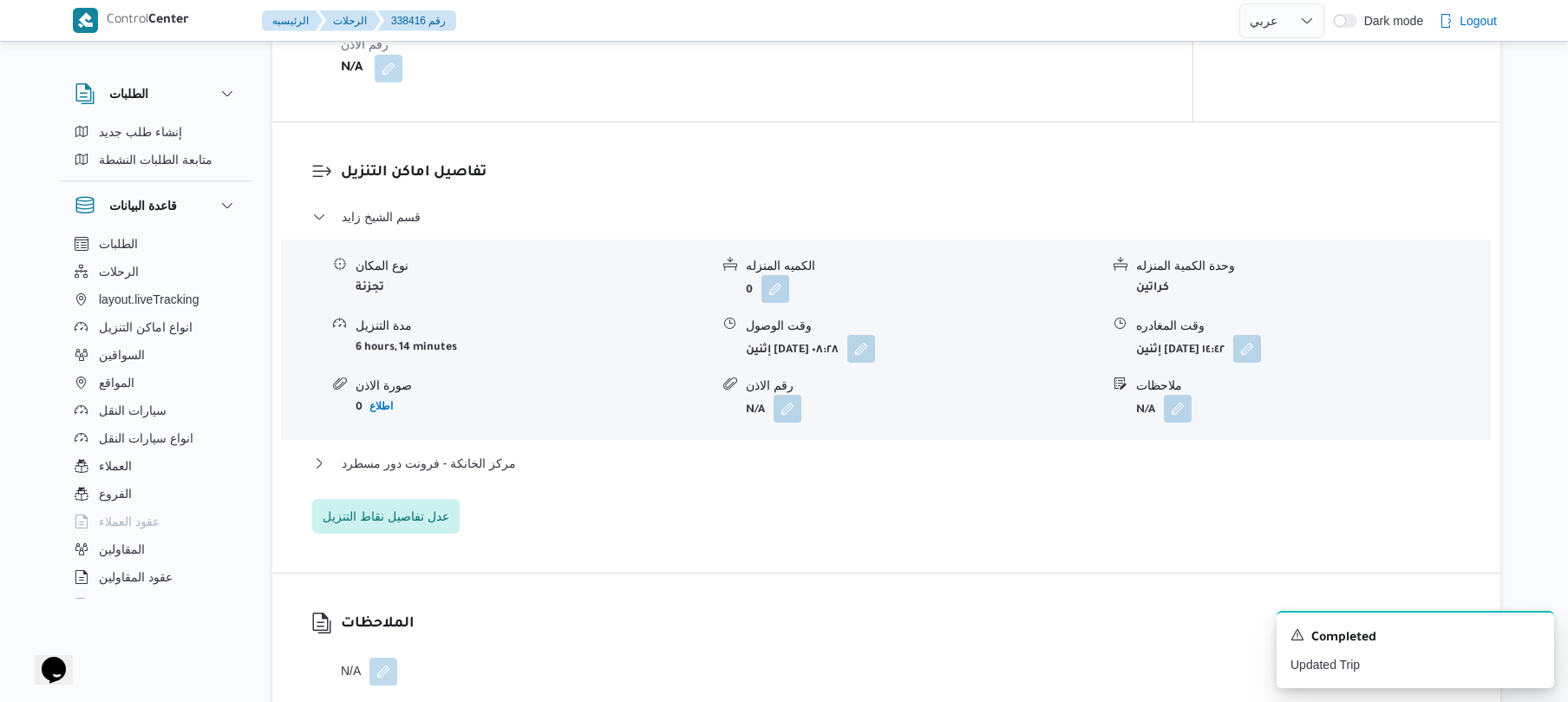
scroll to position [1249, 0]
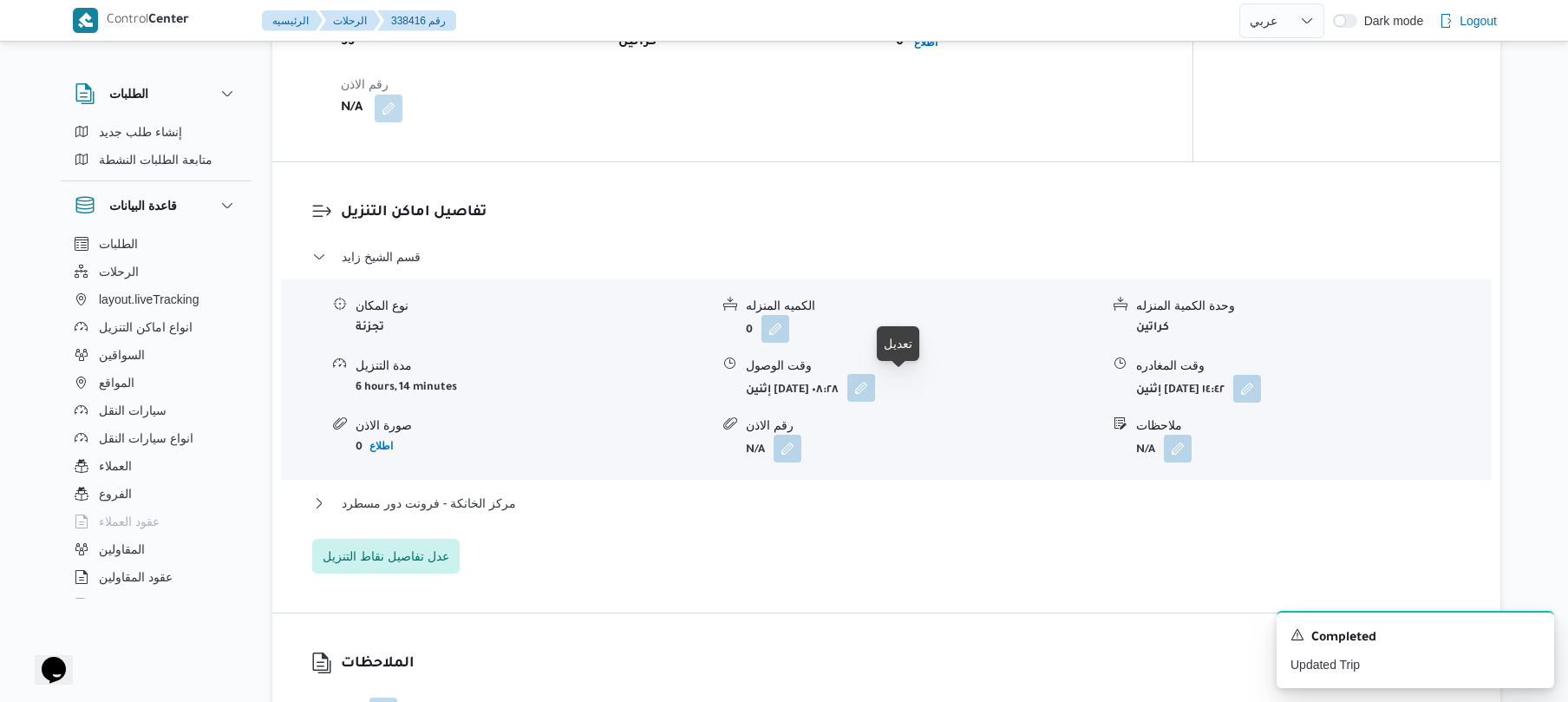
click at [875, 385] on button "button" at bounding box center [861, 388] width 27 height 27
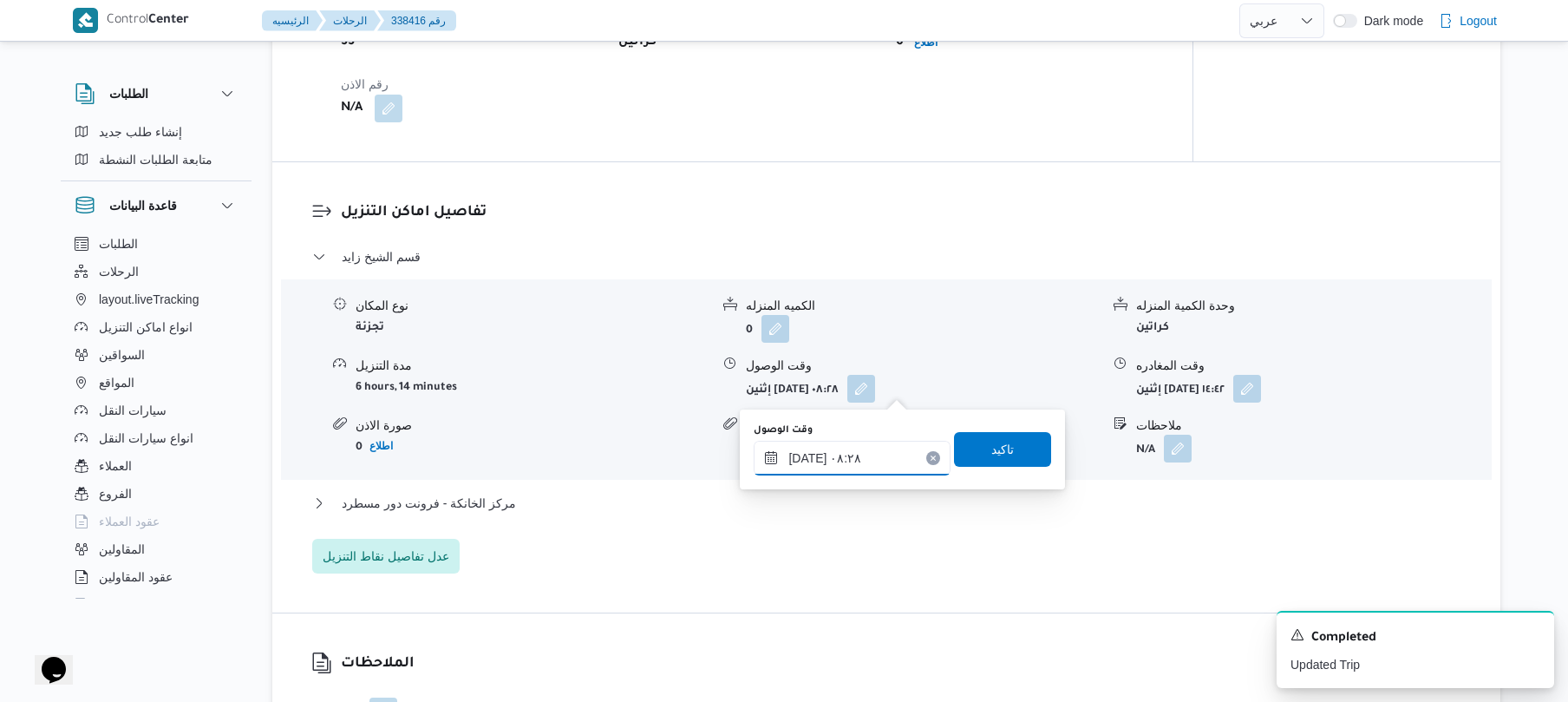
click at [838, 447] on input "[DATE] ٠٨:٢٨" at bounding box center [852, 458] width 197 height 35
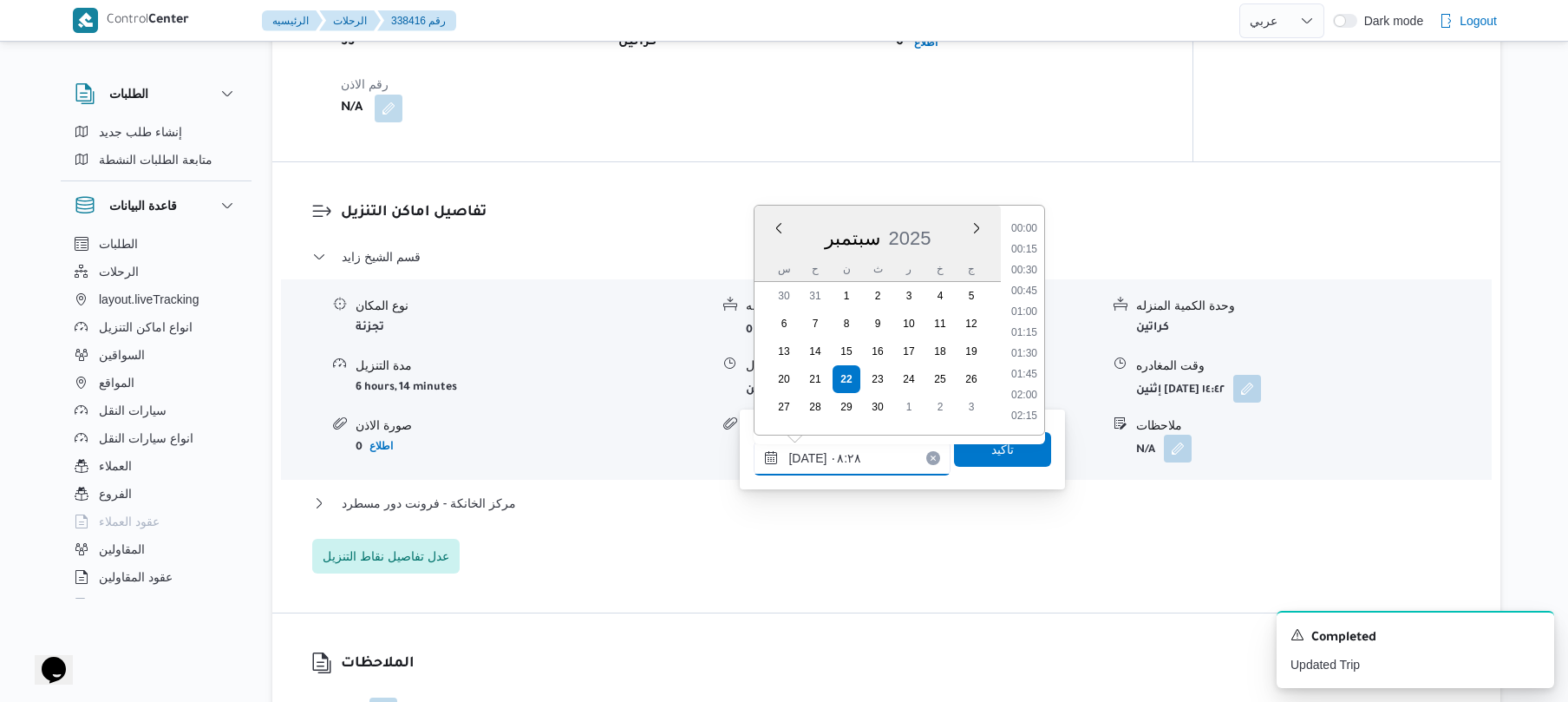
scroll to position [583, 0]
click at [1029, 414] on li "09:15" at bounding box center [1024, 416] width 40 height 18
type input "٢٢/٠٩/٢٠٢٥ ٠٩:١٥"
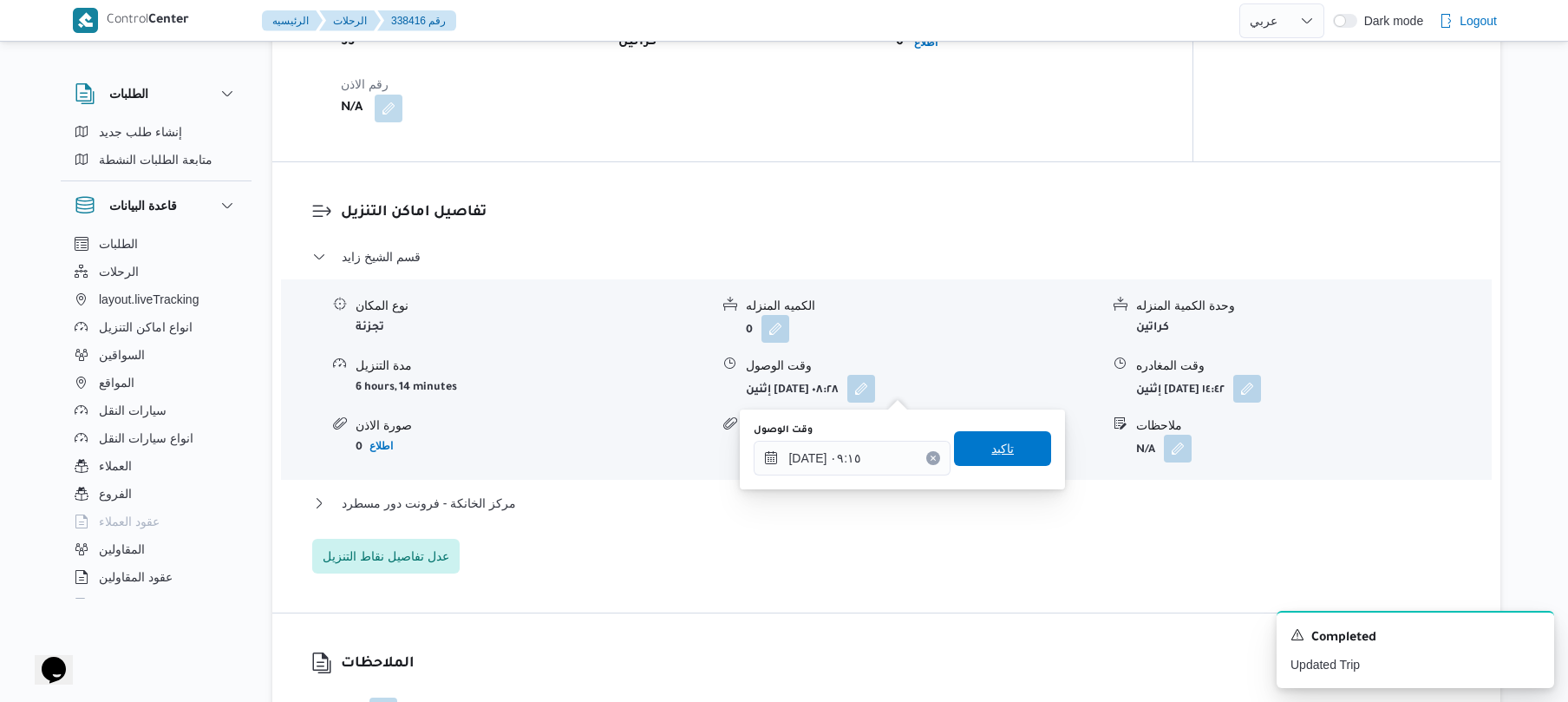
click at [1016, 440] on span "تاكيد" at bounding box center [1002, 448] width 97 height 35
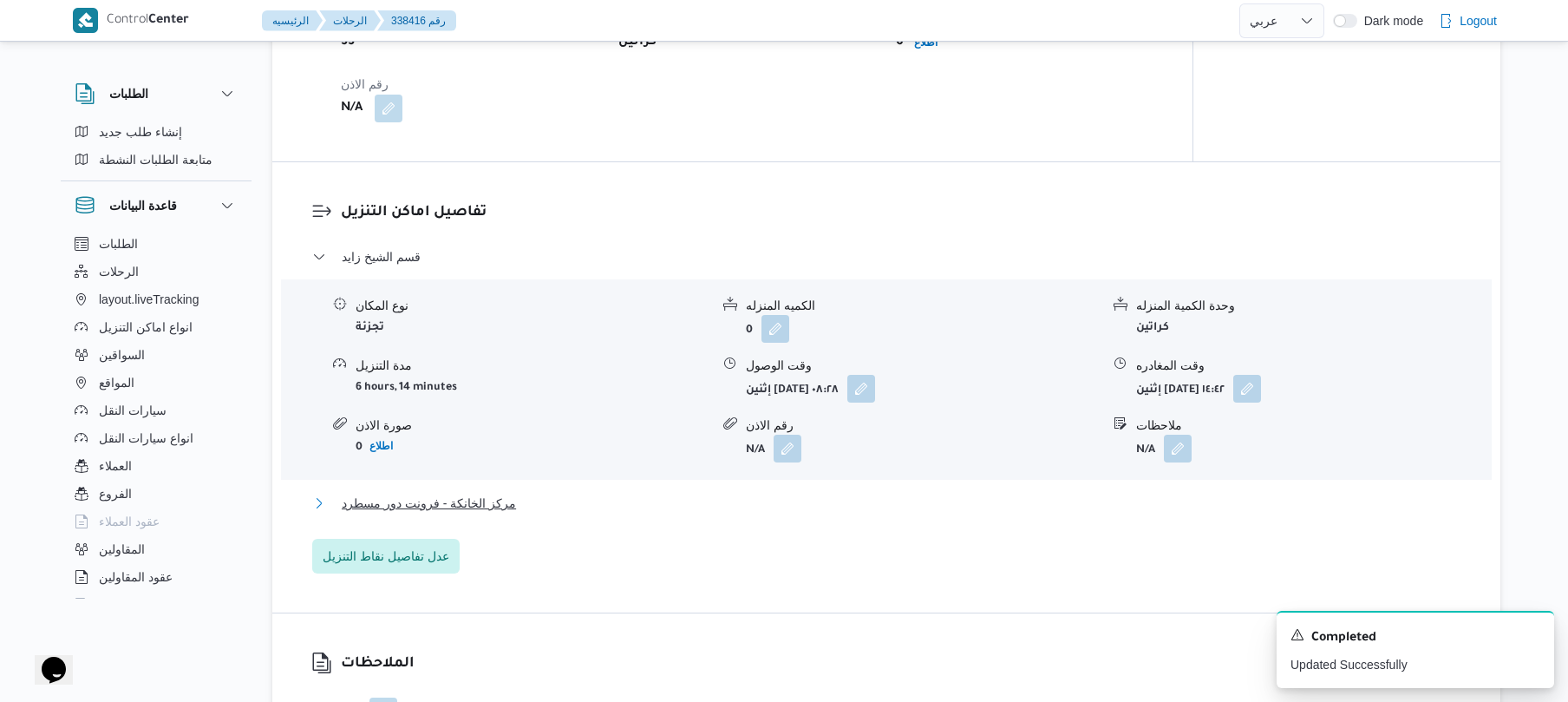
click at [906, 507] on button "مركز الخانكة - فرونت دور مسطرد" at bounding box center [887, 503] width 1149 height 21
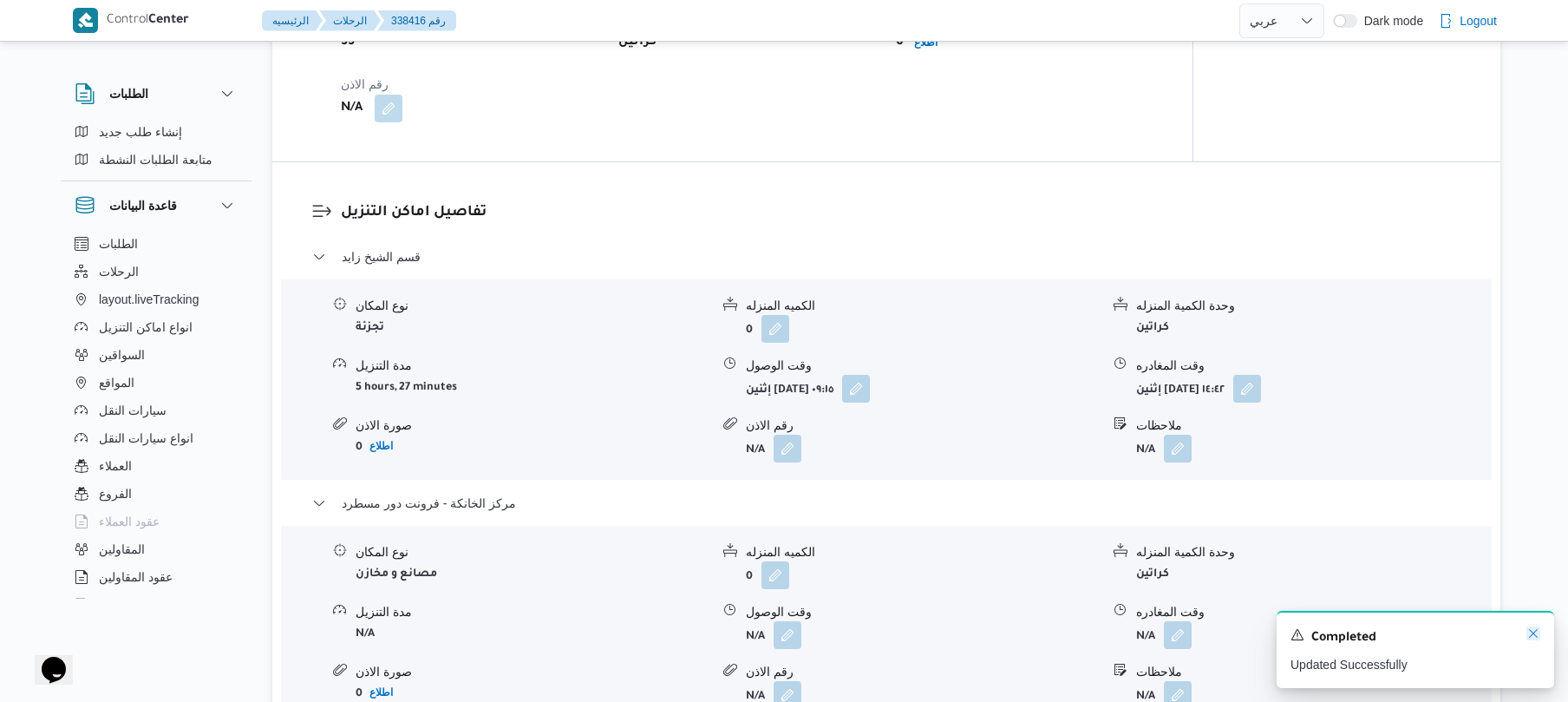
click at [1528, 637] on icon "Dismiss toast" at bounding box center [1533, 633] width 14 height 14
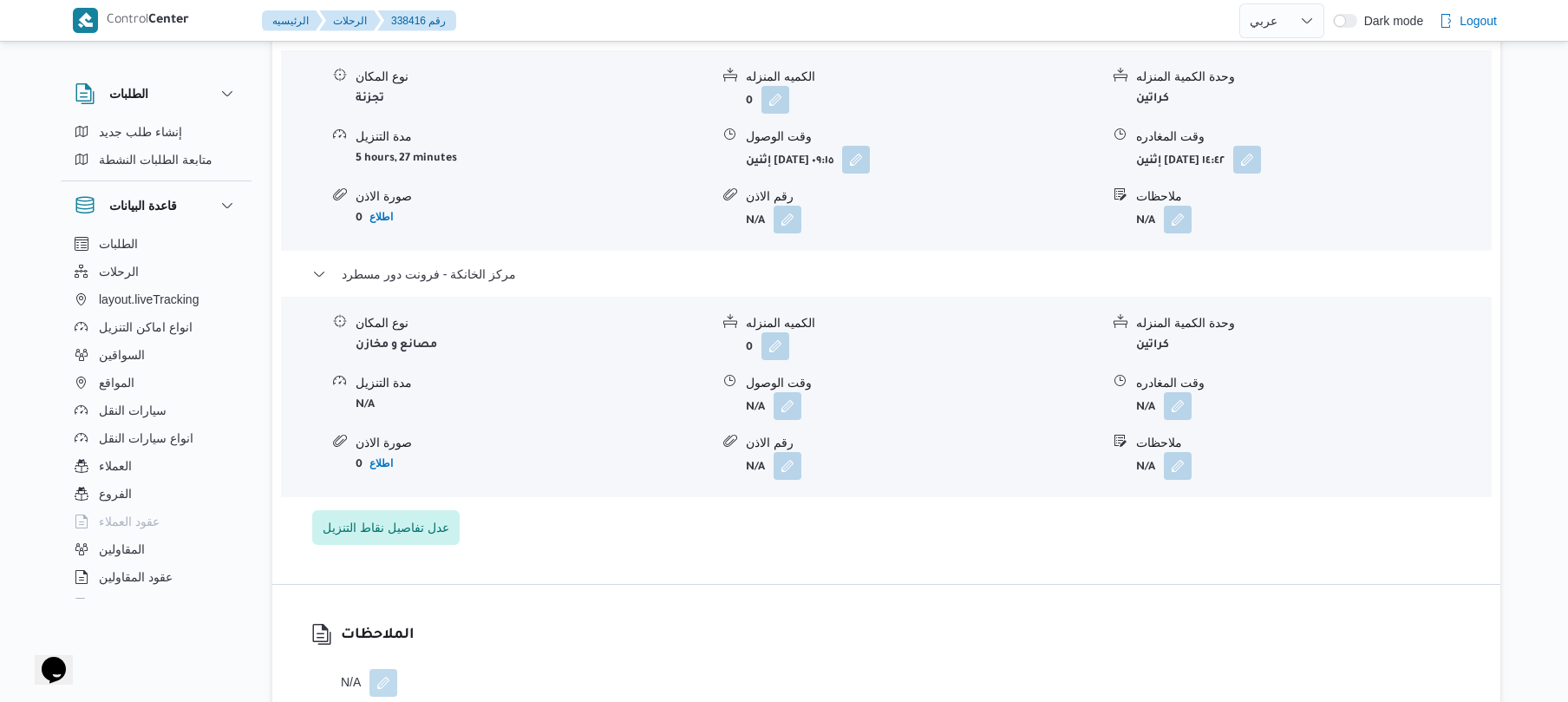
scroll to position [1479, 0]
click at [789, 400] on button "button" at bounding box center [787, 403] width 27 height 27
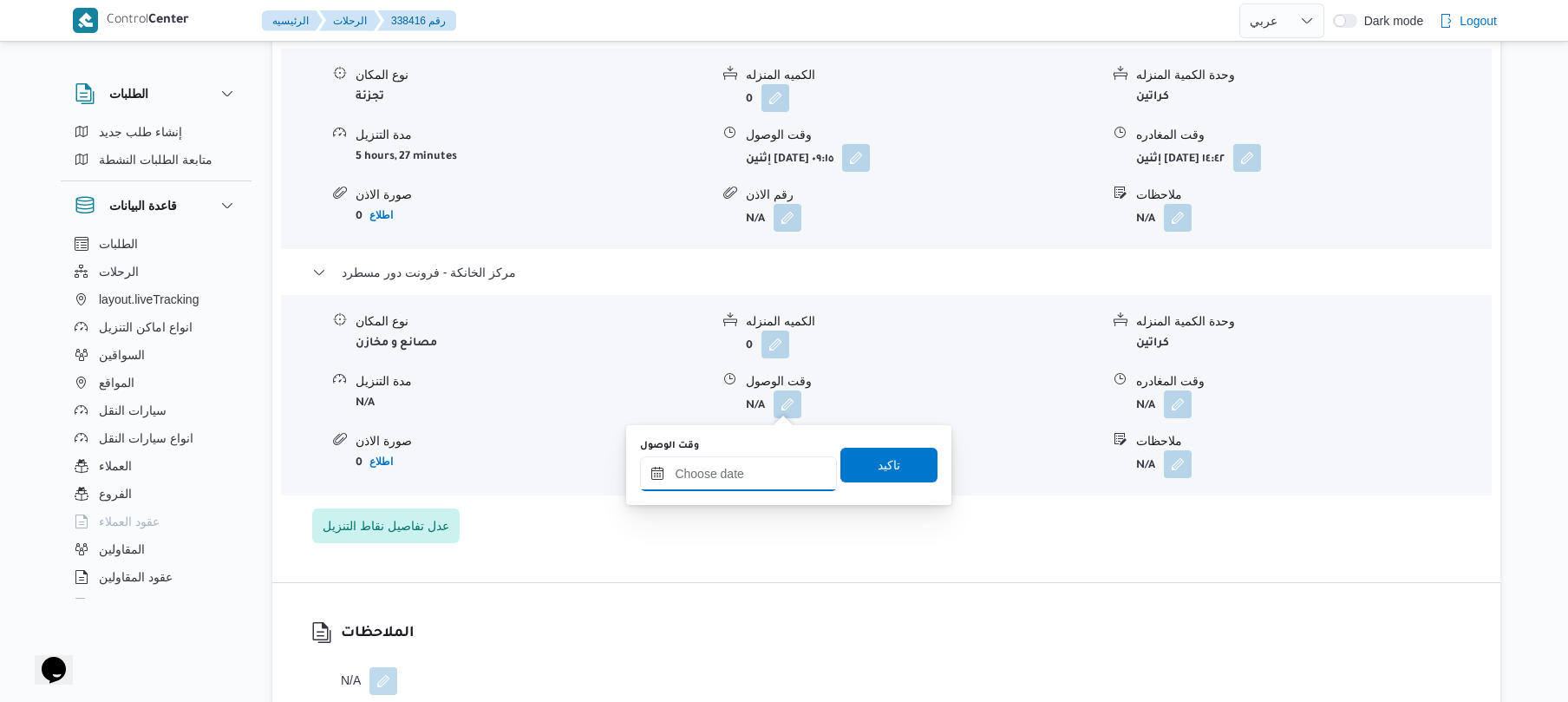
click at [734, 482] on input "وقت الوصول" at bounding box center [739, 474] width 197 height 35
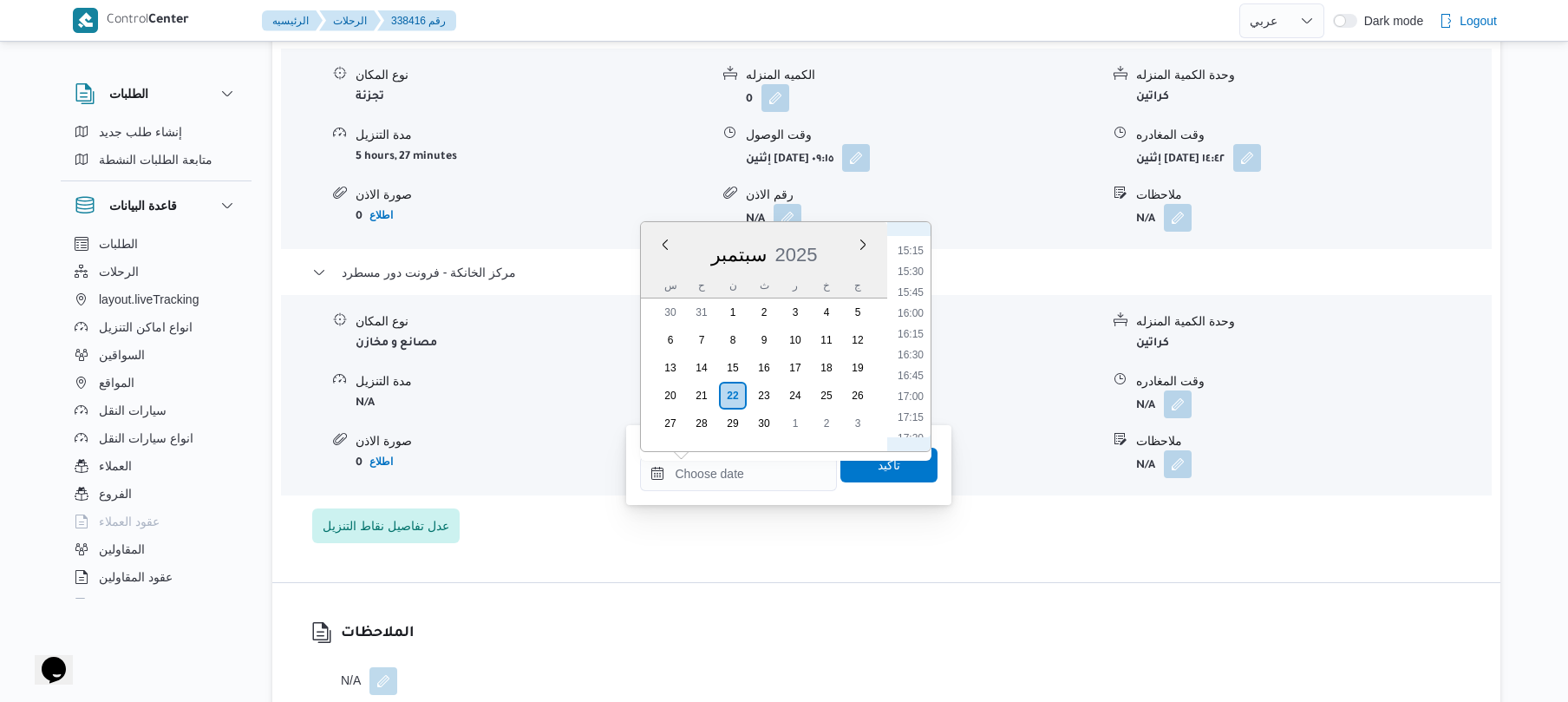
scroll to position [1219, 0]
click at [918, 338] on li "15:45" at bounding box center [910, 337] width 40 height 18
type input "٢٢/٠٩/٢٠٢٥ ١٥:٤٥"
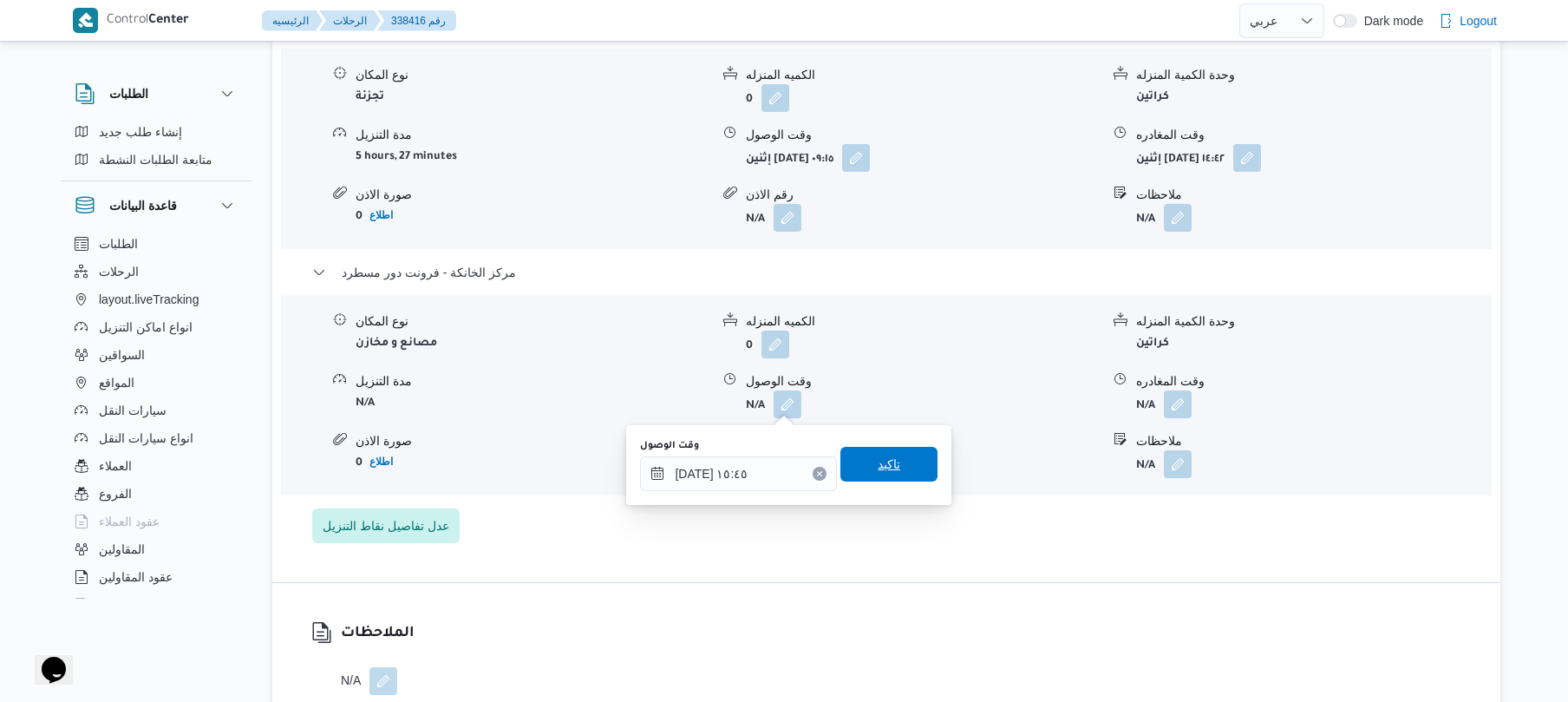
click at [878, 465] on span "تاكيد" at bounding box center [888, 464] width 22 height 21
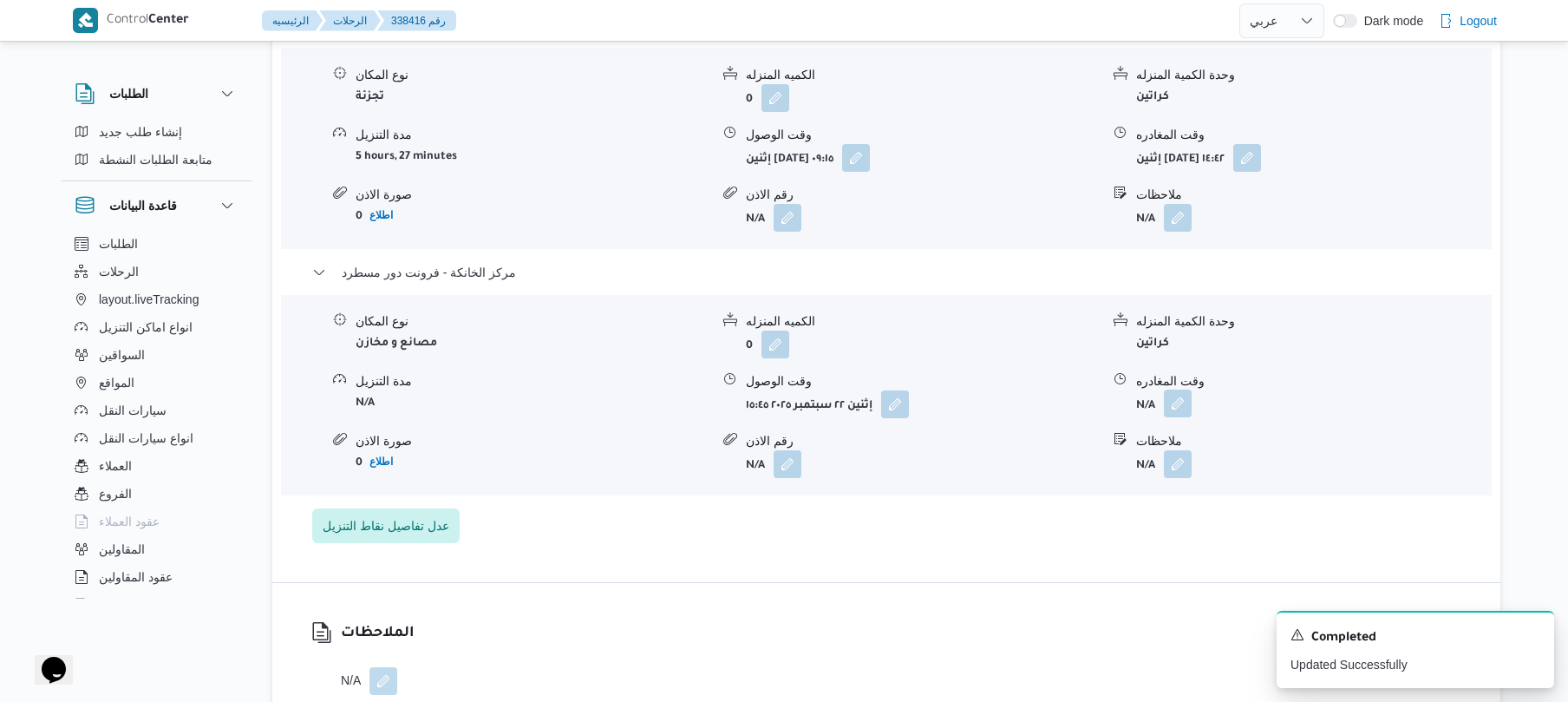
click at [1176, 403] on button "button" at bounding box center [1177, 403] width 27 height 27
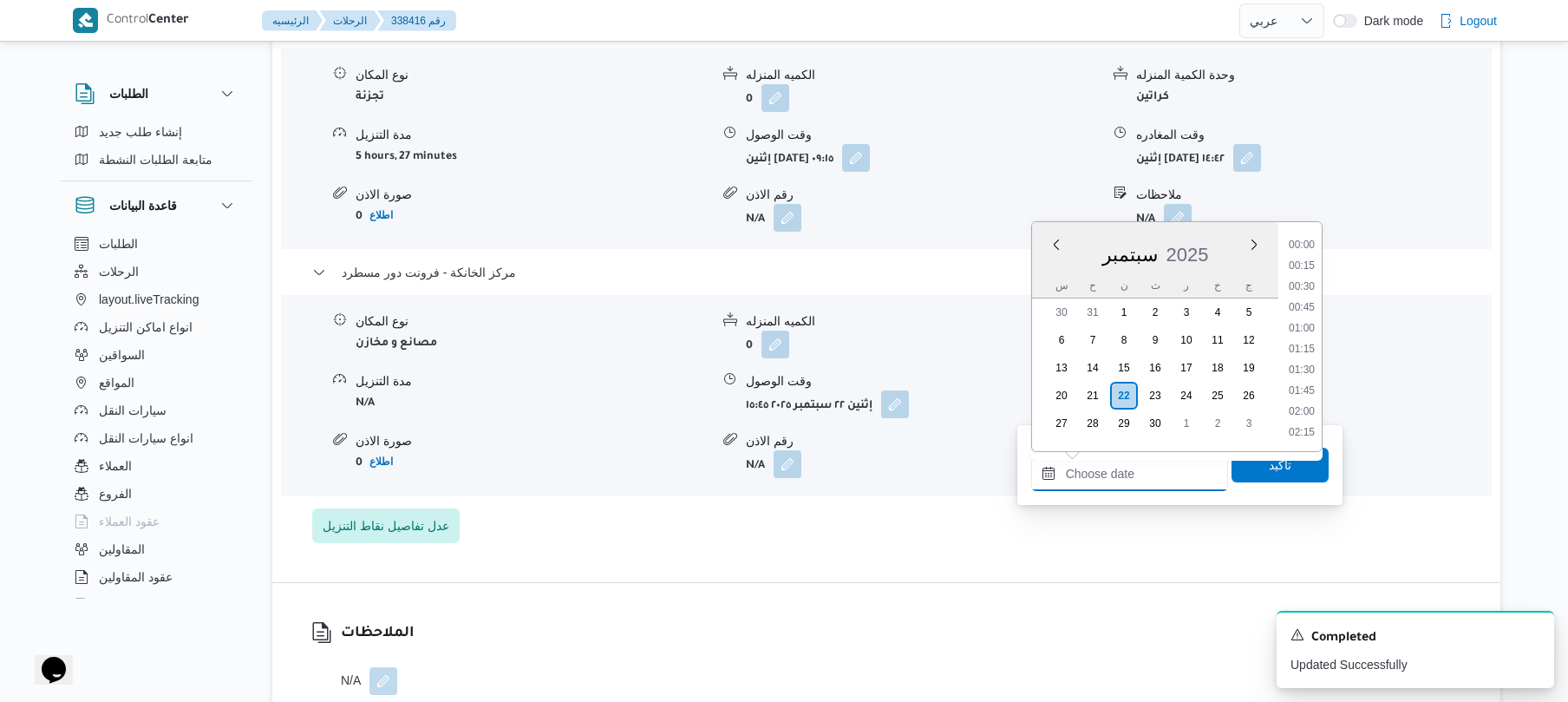
click at [1115, 466] on input "وقت المغادره" at bounding box center [1130, 474] width 197 height 35
click at [1304, 352] on li "16:00" at bounding box center [1301, 357] width 40 height 18
type input "٢٢/٠٩/٢٠٢٥ ١٦:٠٠"
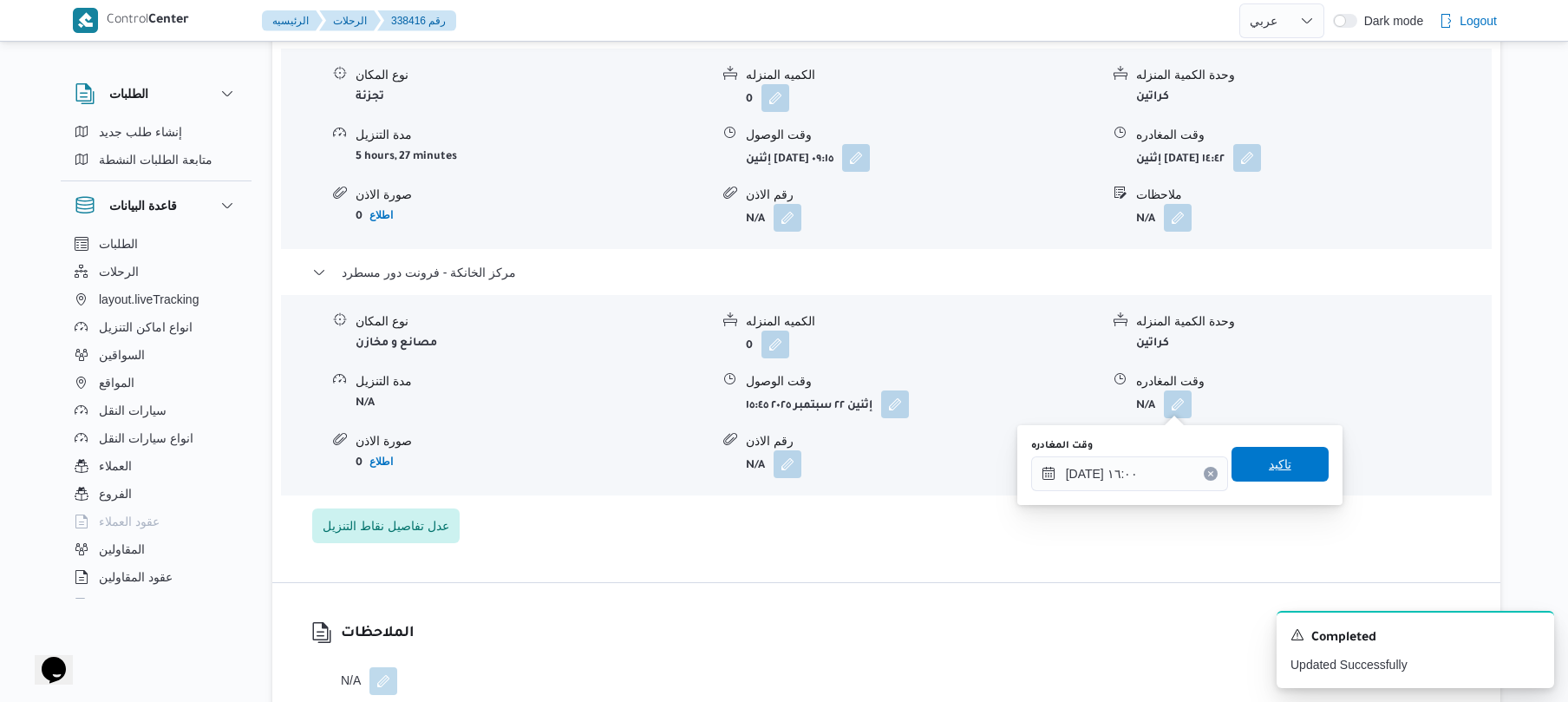
click at [1270, 467] on span "تاكيد" at bounding box center [1280, 464] width 22 height 21
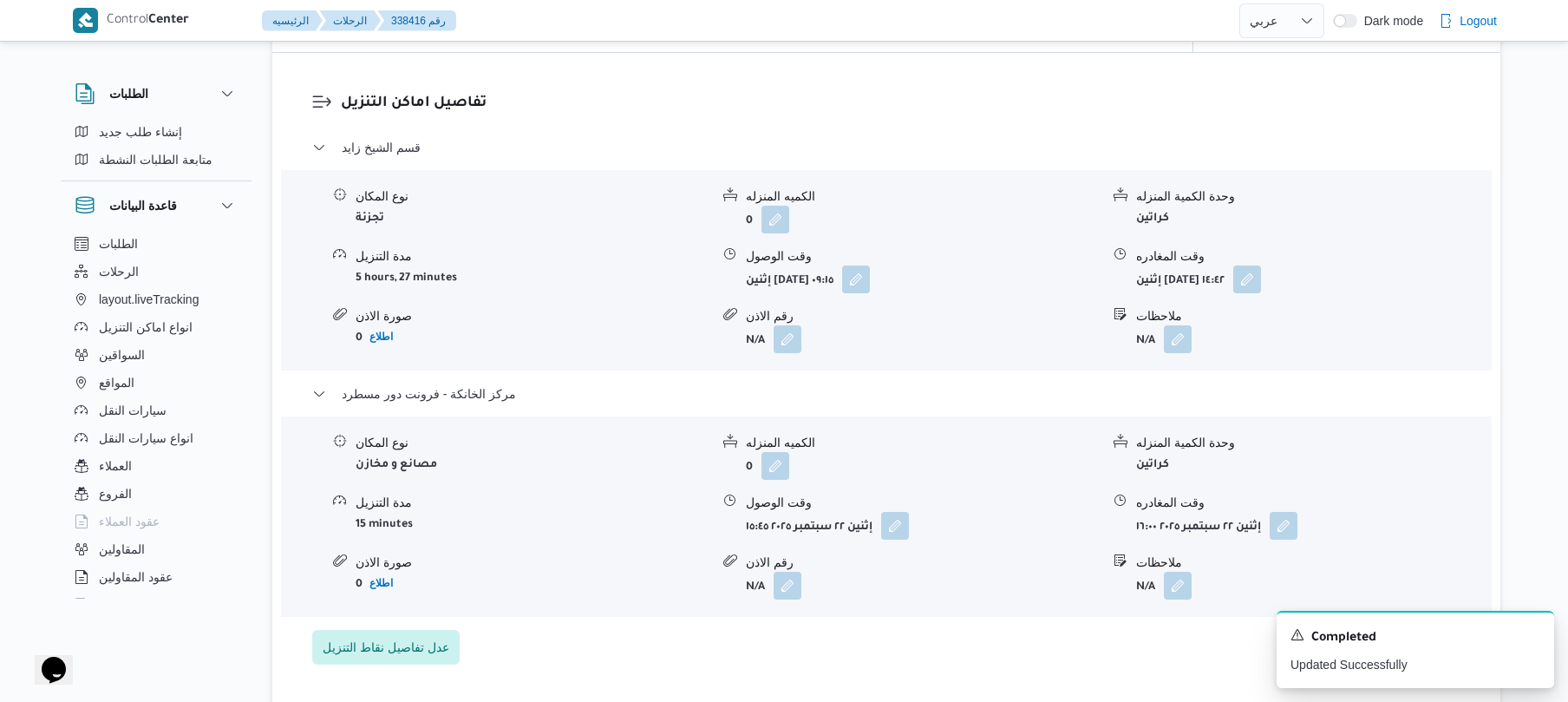
scroll to position [0, 0]
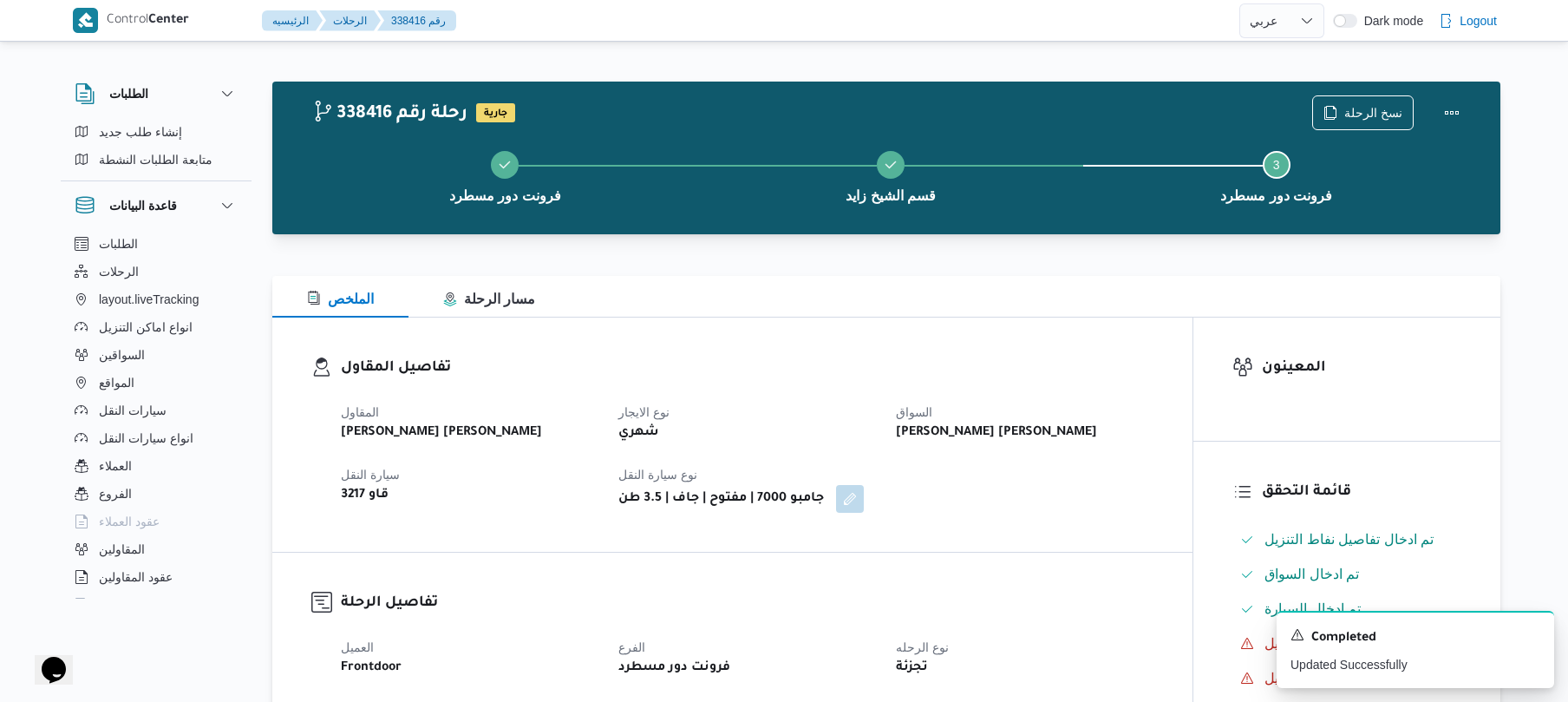
click at [928, 303] on div "الملخص مسار الرحلة" at bounding box center [887, 296] width 1228 height 42
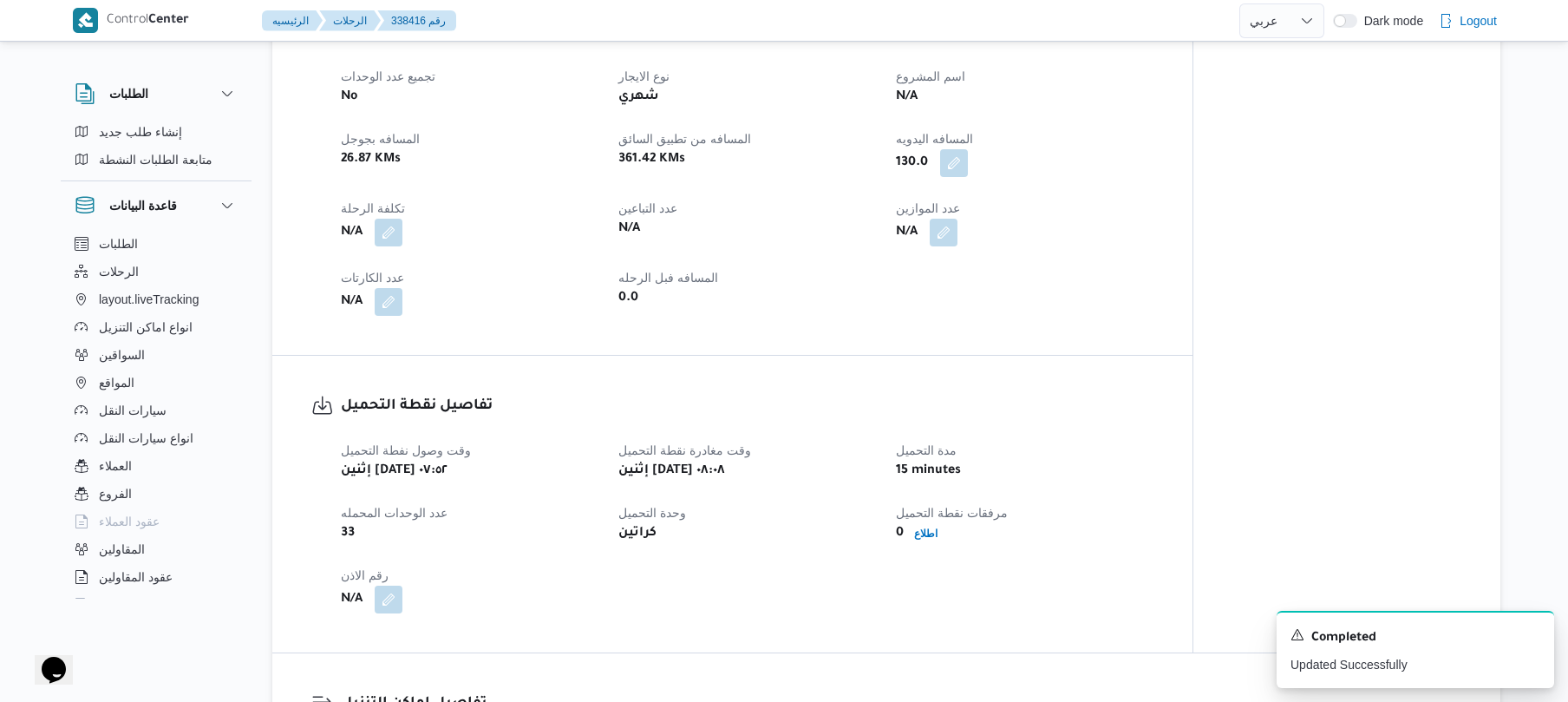
scroll to position [601, 0]
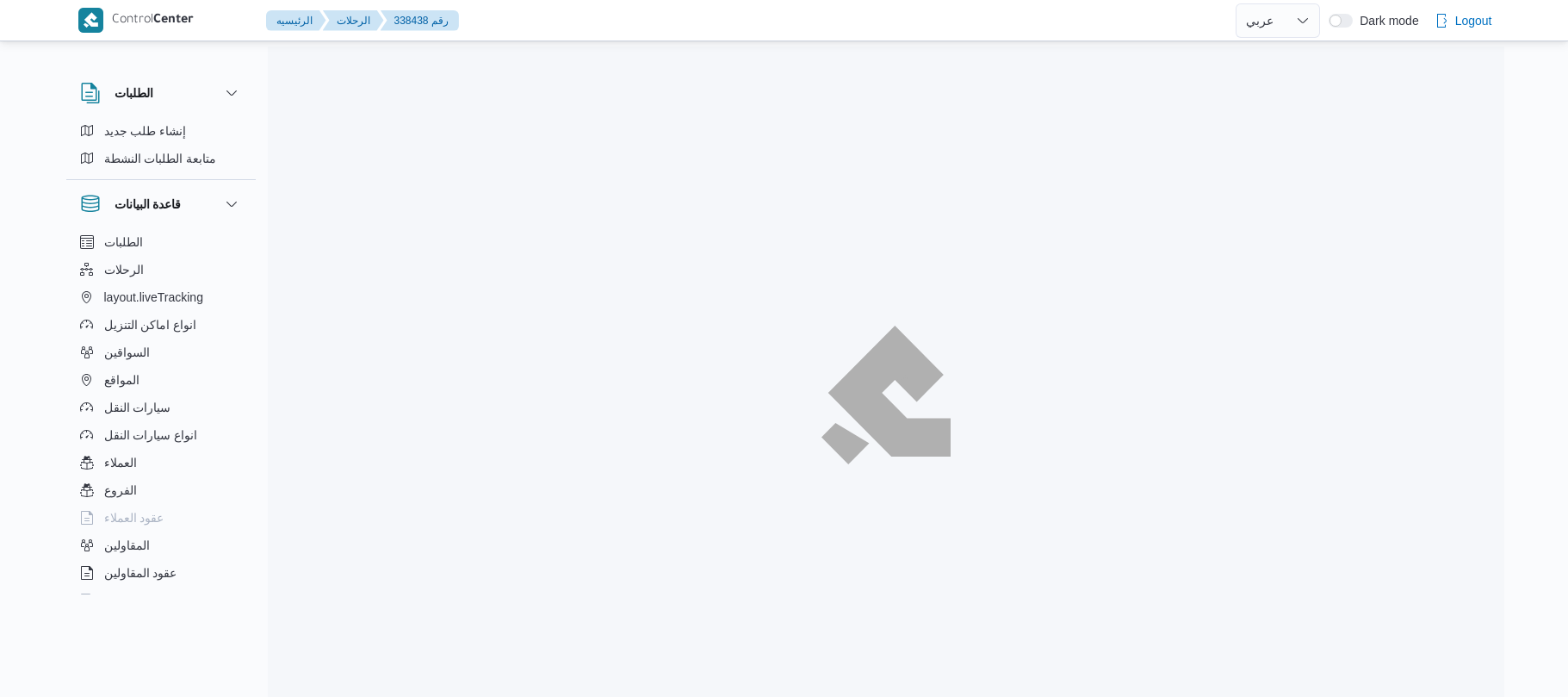
select select "ar"
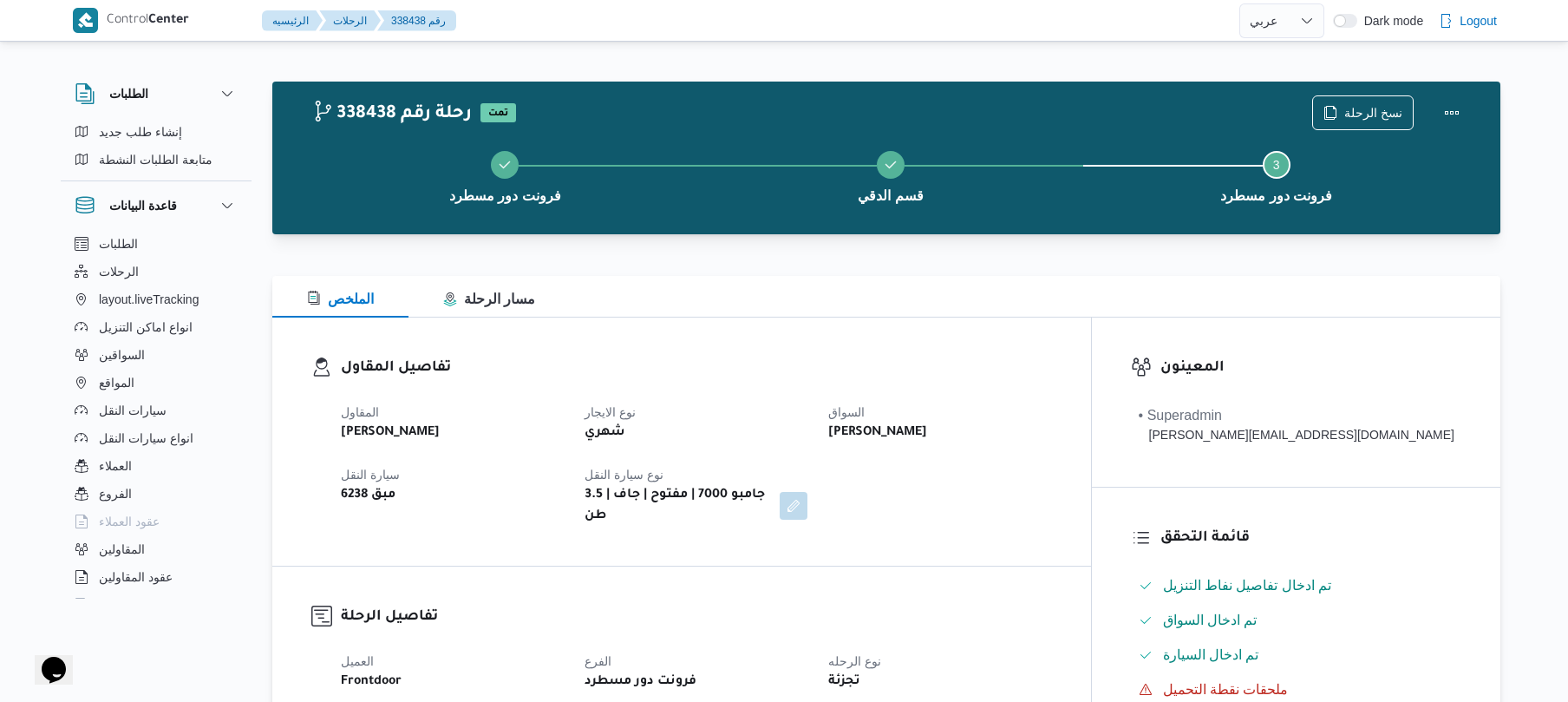
click at [788, 330] on div "تفاصيل المقاول المقاول [PERSON_NAME] نوع الايجار شهري السواق [PERSON_NAME] سيار…" at bounding box center [681, 441] width 819 height 248
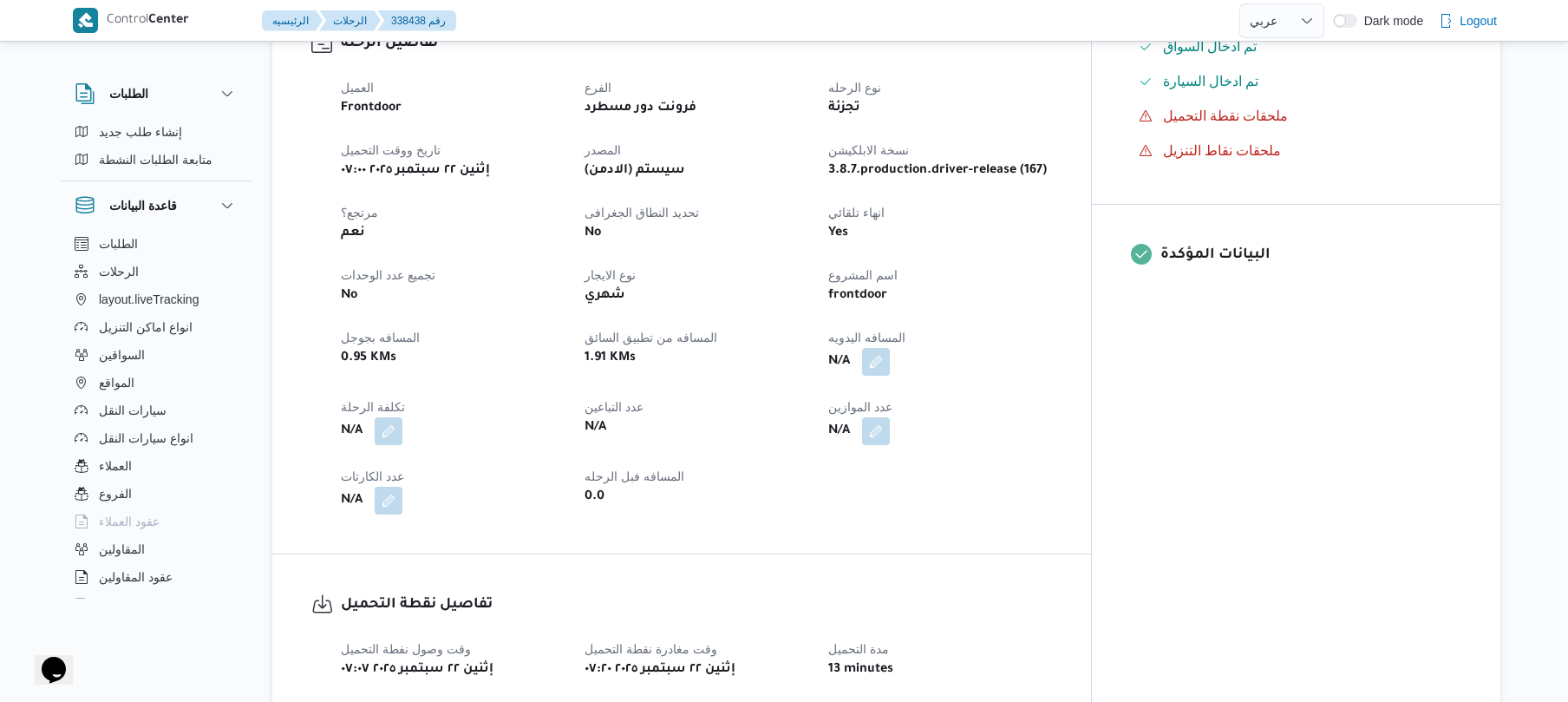
scroll to position [601, 0]
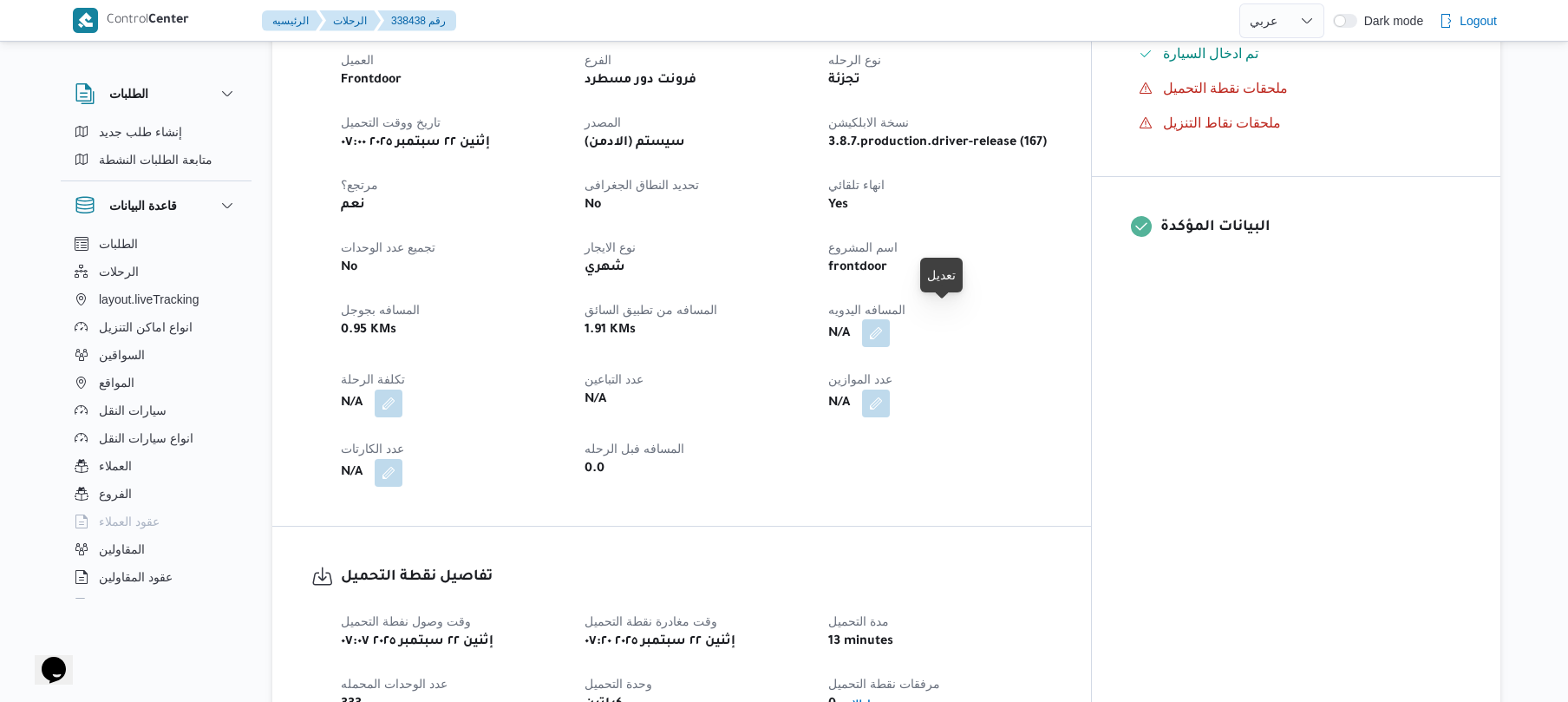
click at [889, 324] on button "button" at bounding box center [876, 333] width 27 height 27
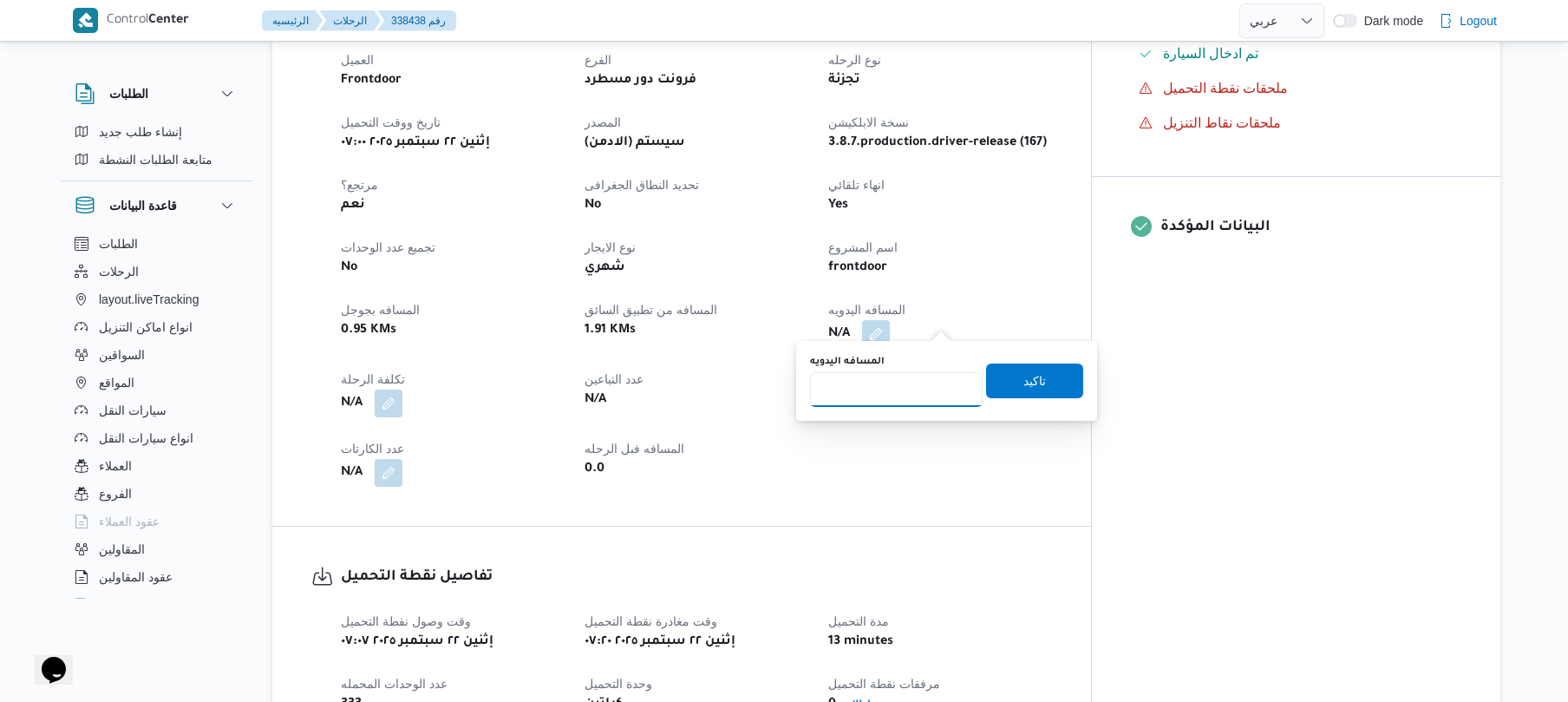
click at [887, 392] on input "المسافه اليدويه" at bounding box center [896, 390] width 173 height 35
type input "80"
click at [1023, 386] on span "تاكيد" at bounding box center [1034, 379] width 22 height 21
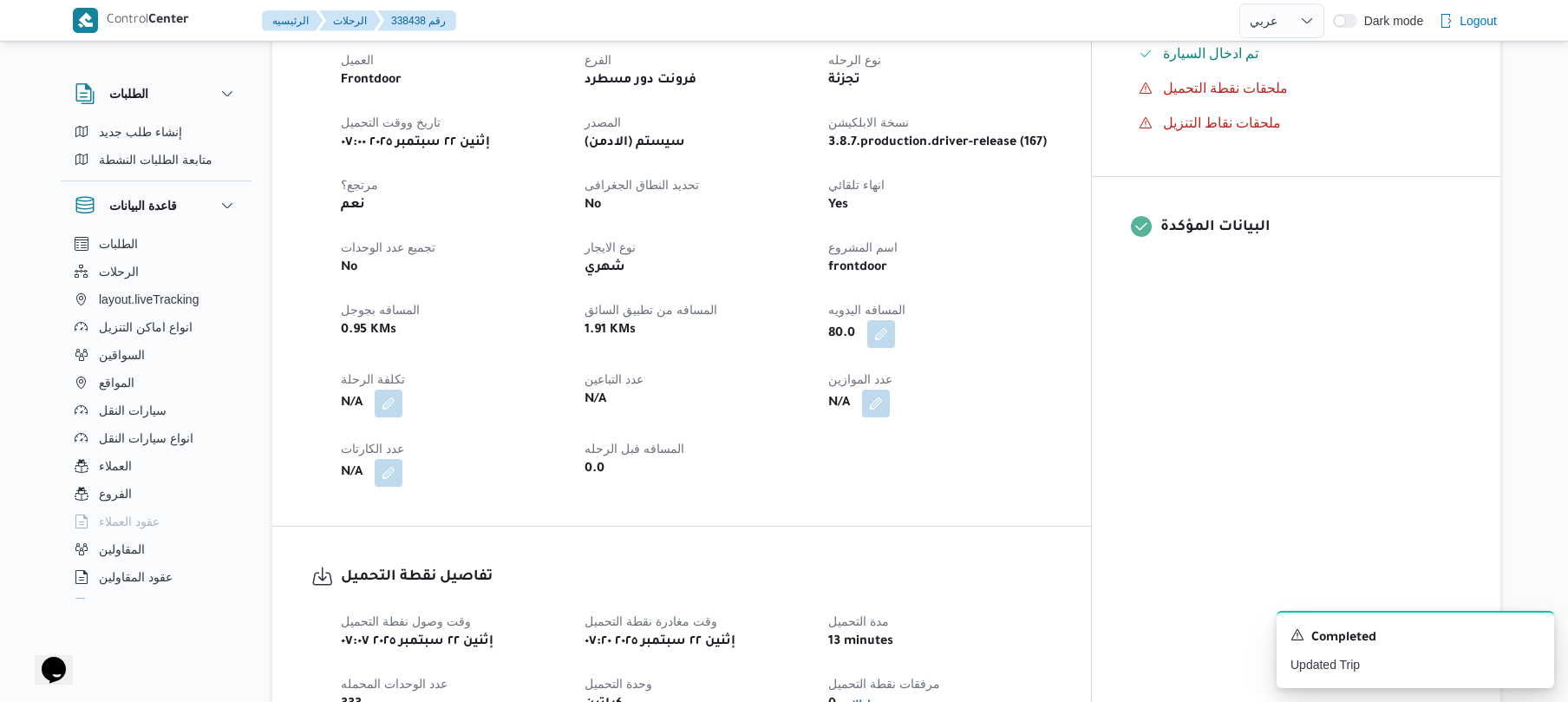
click at [985, 352] on div "العميل Frontdoor الفرع فرونت دور مسطرد نوع الرحله تجزئة تاريخ ووقت التحميل إثني…" at bounding box center [696, 268] width 732 height 458
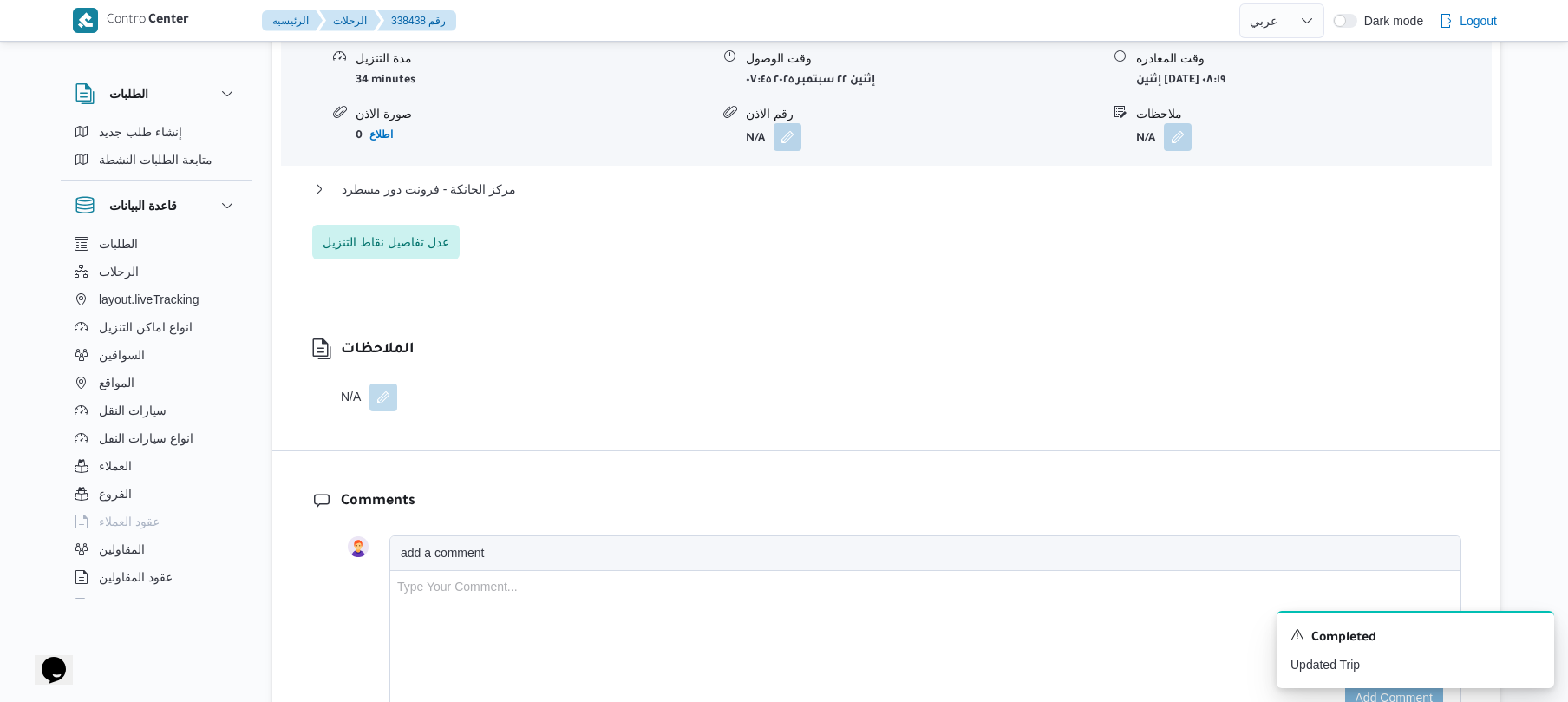
scroll to position [1573, 0]
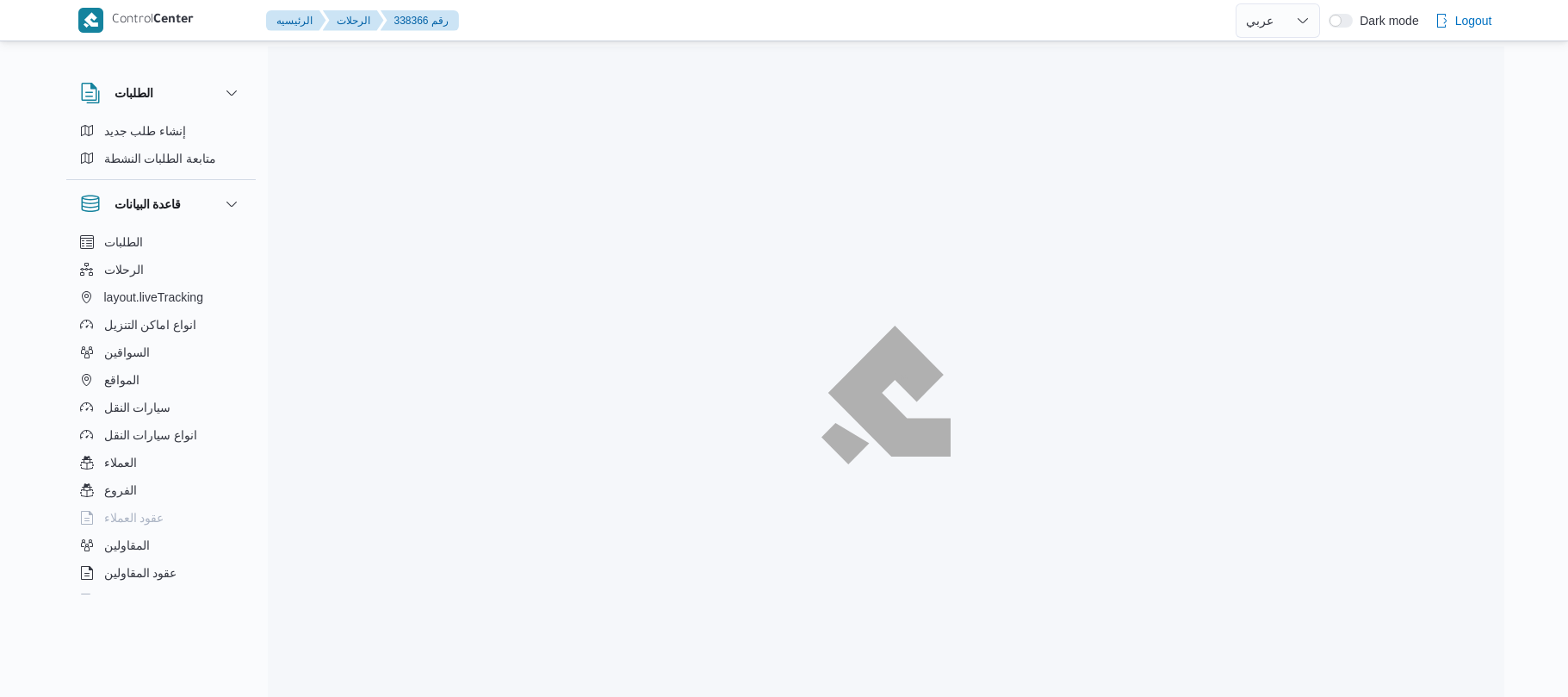
select select "ar"
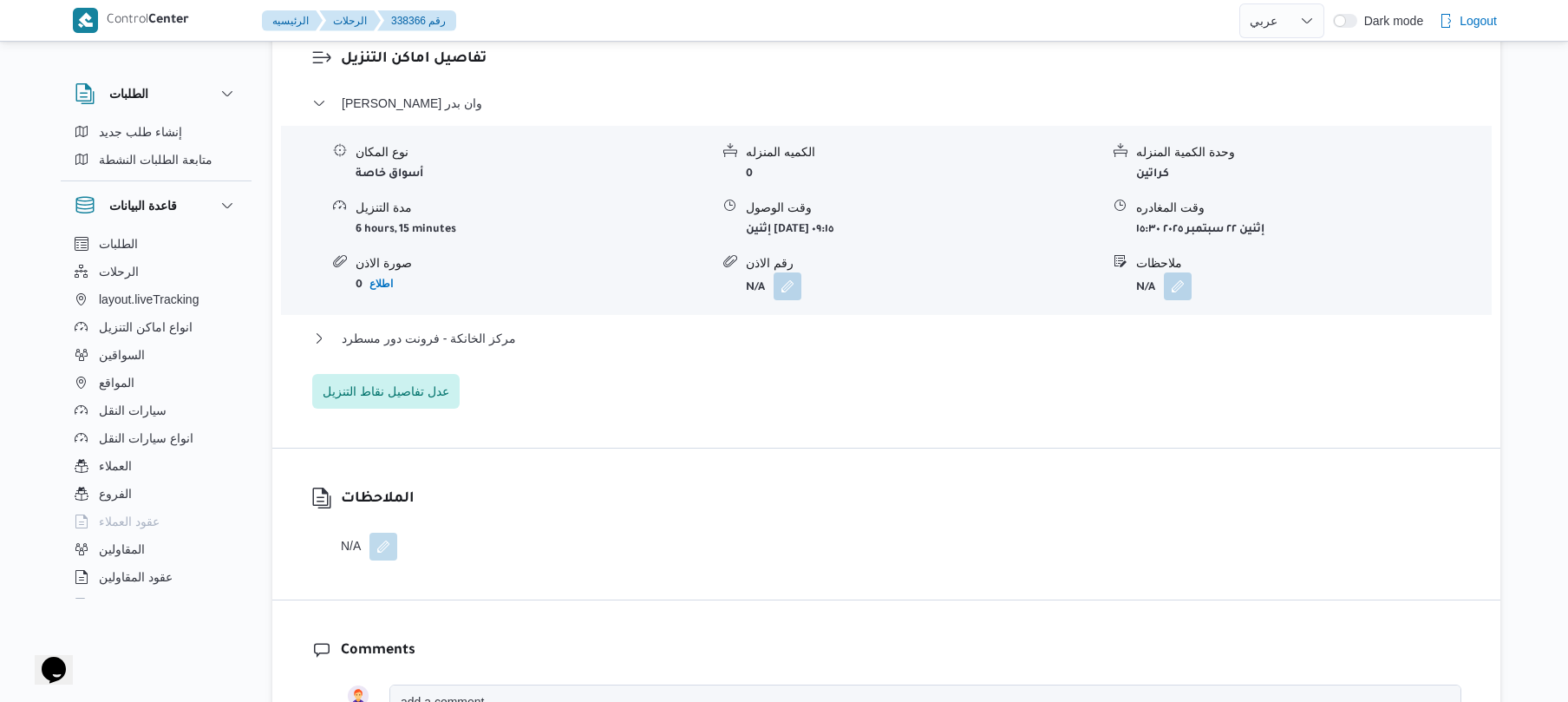
scroll to position [1481, 0]
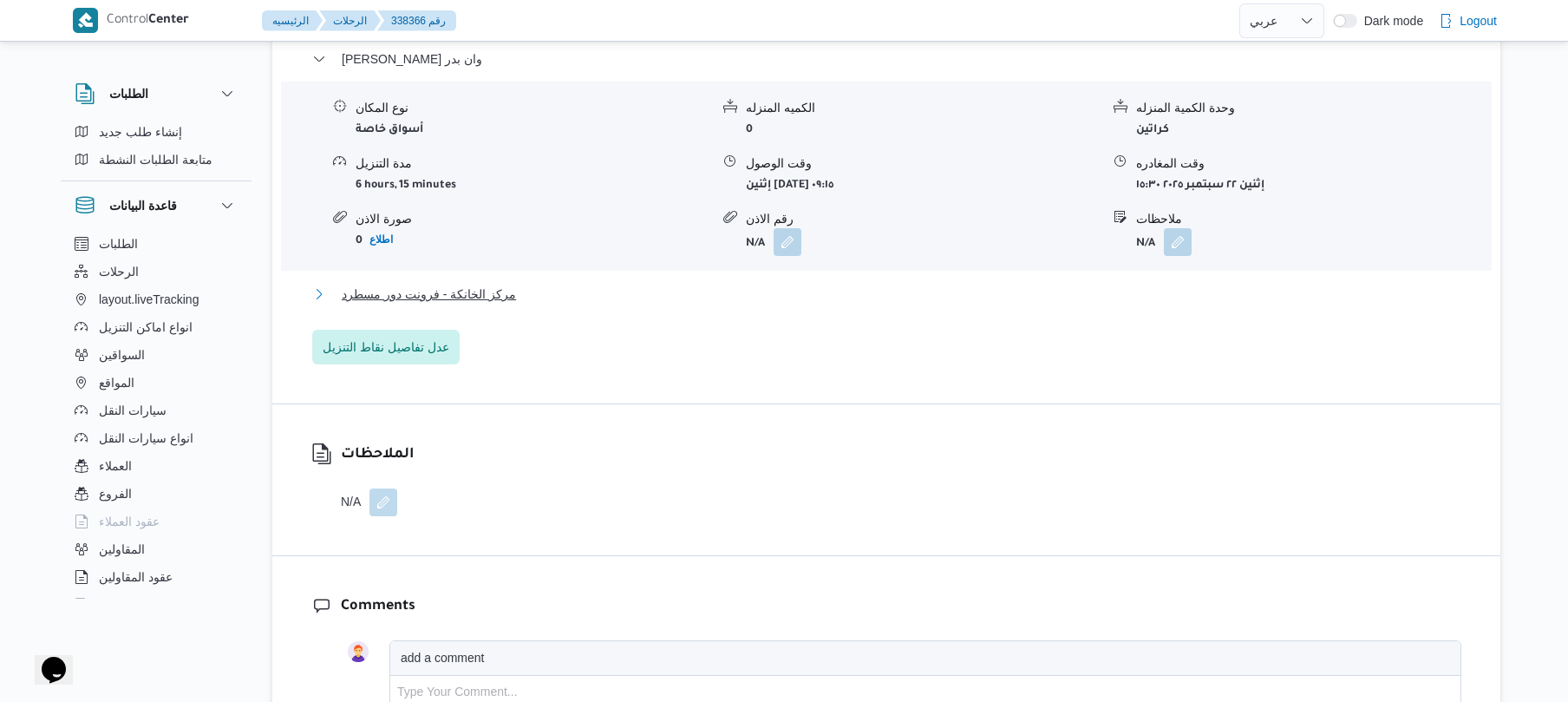
click at [982, 283] on button "مركز الخانكة - فرونت دور مسطرد" at bounding box center [887, 293] width 1149 height 21
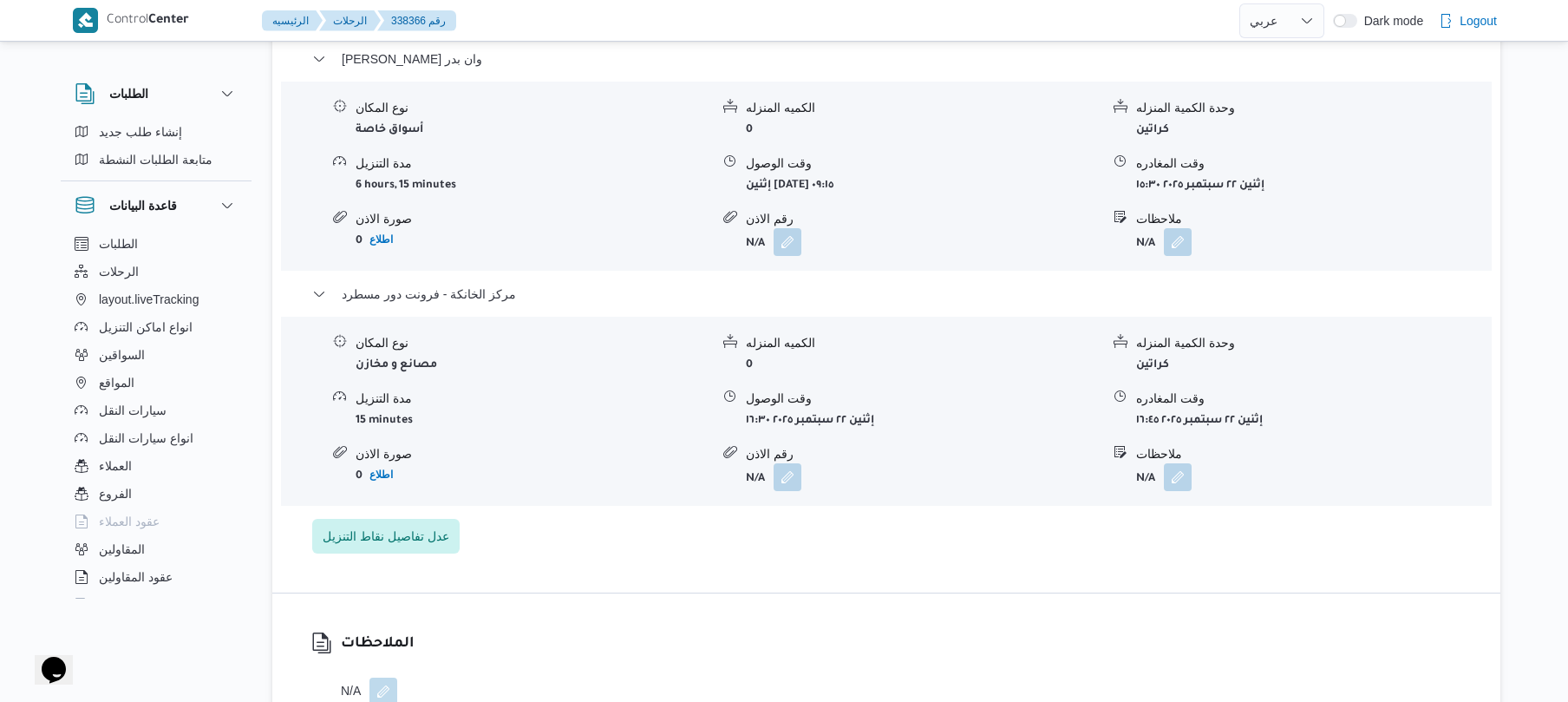
scroll to position [0, 0]
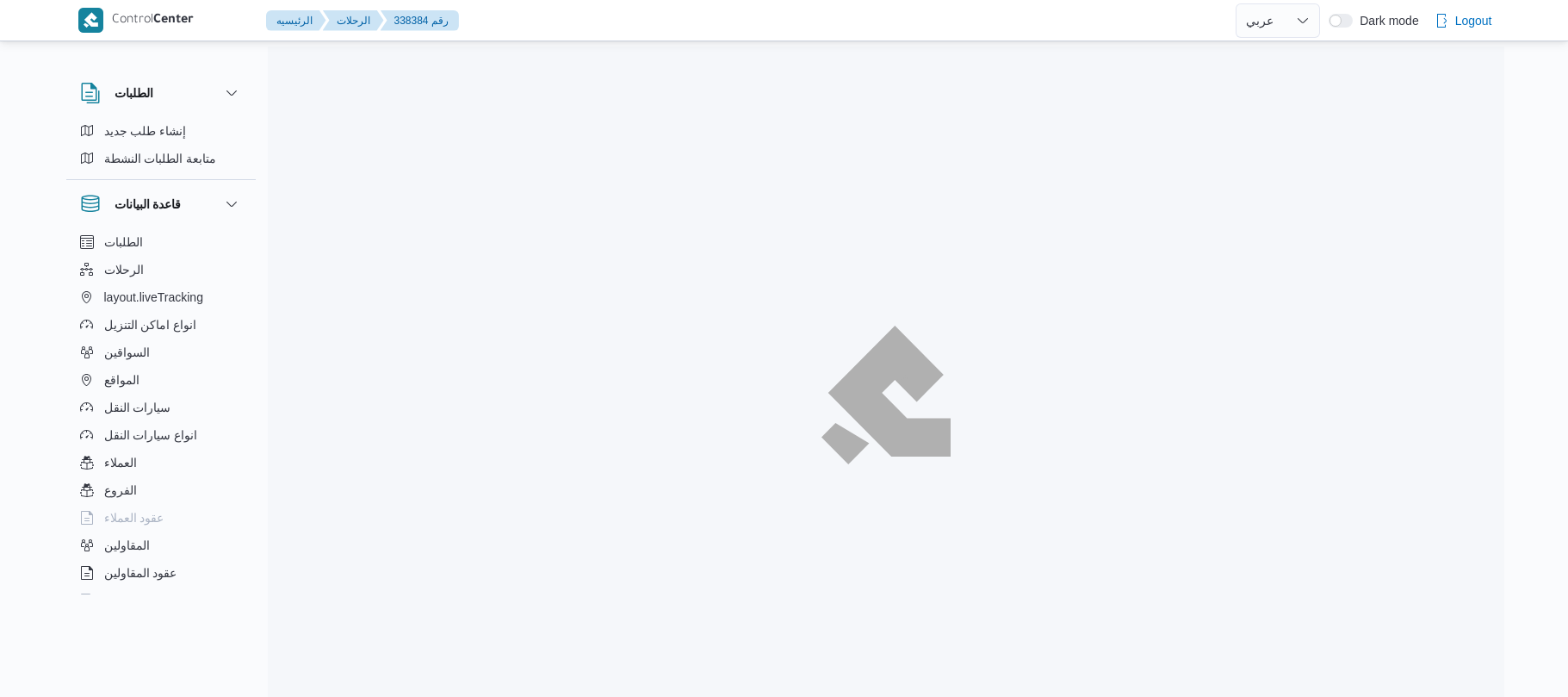
select select "ar"
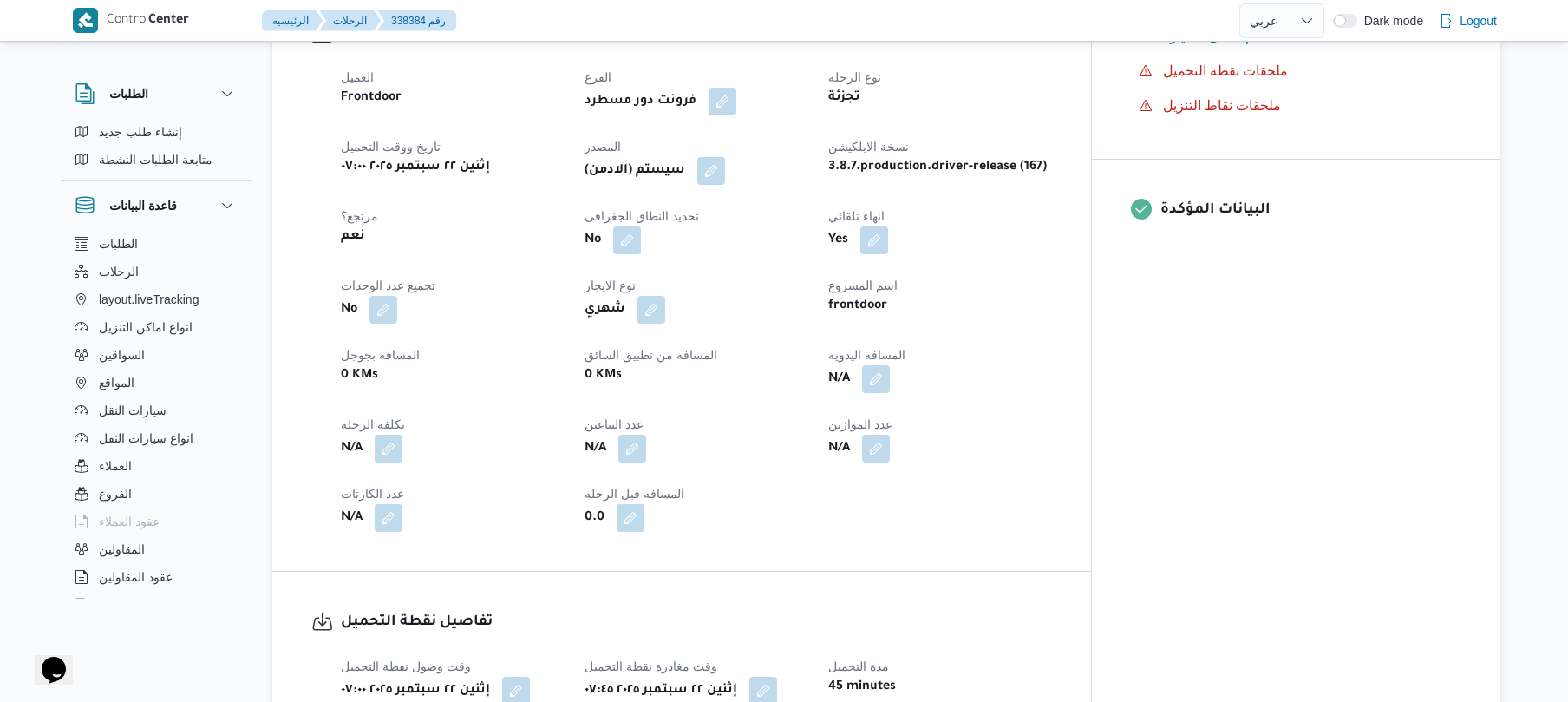
scroll to position [647, 0]
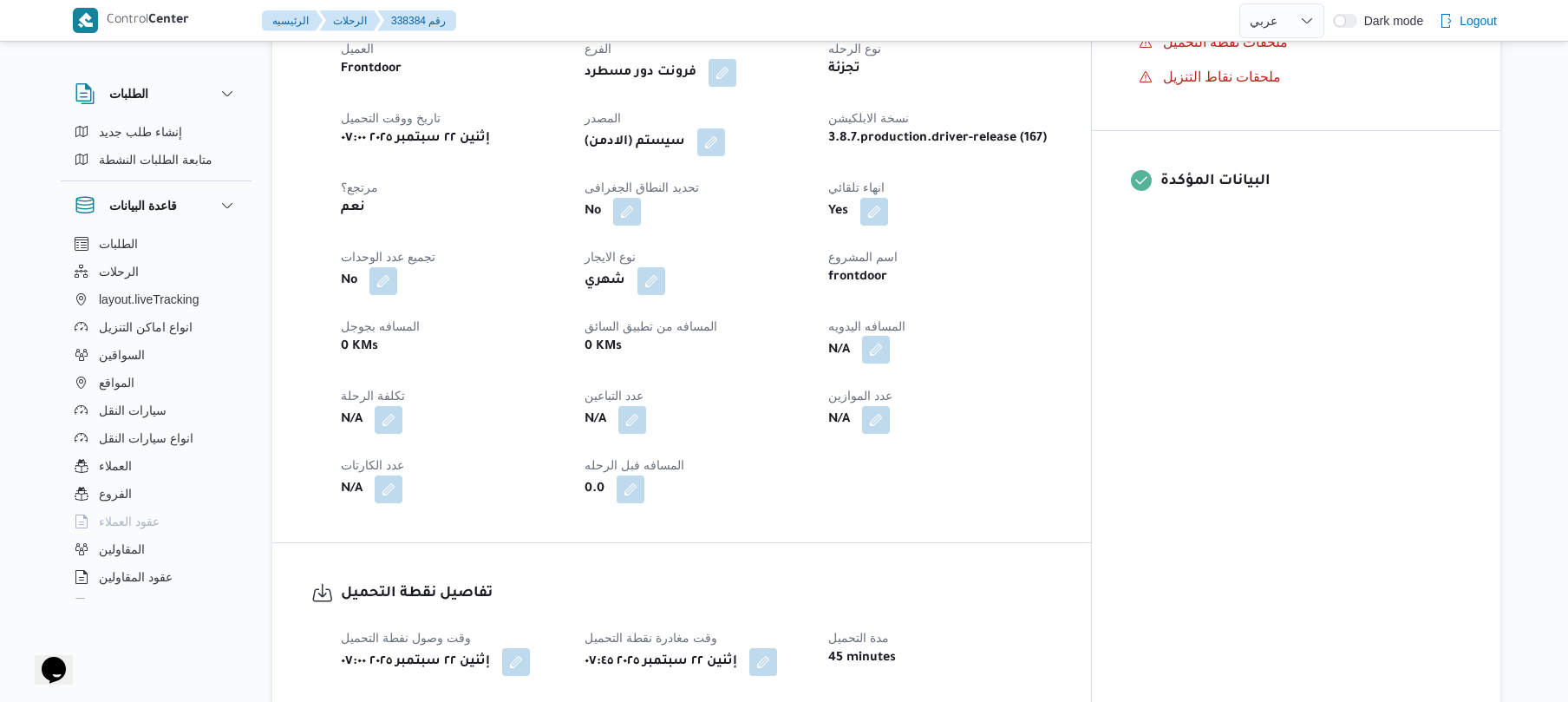
click at [889, 336] on button "button" at bounding box center [876, 350] width 27 height 27
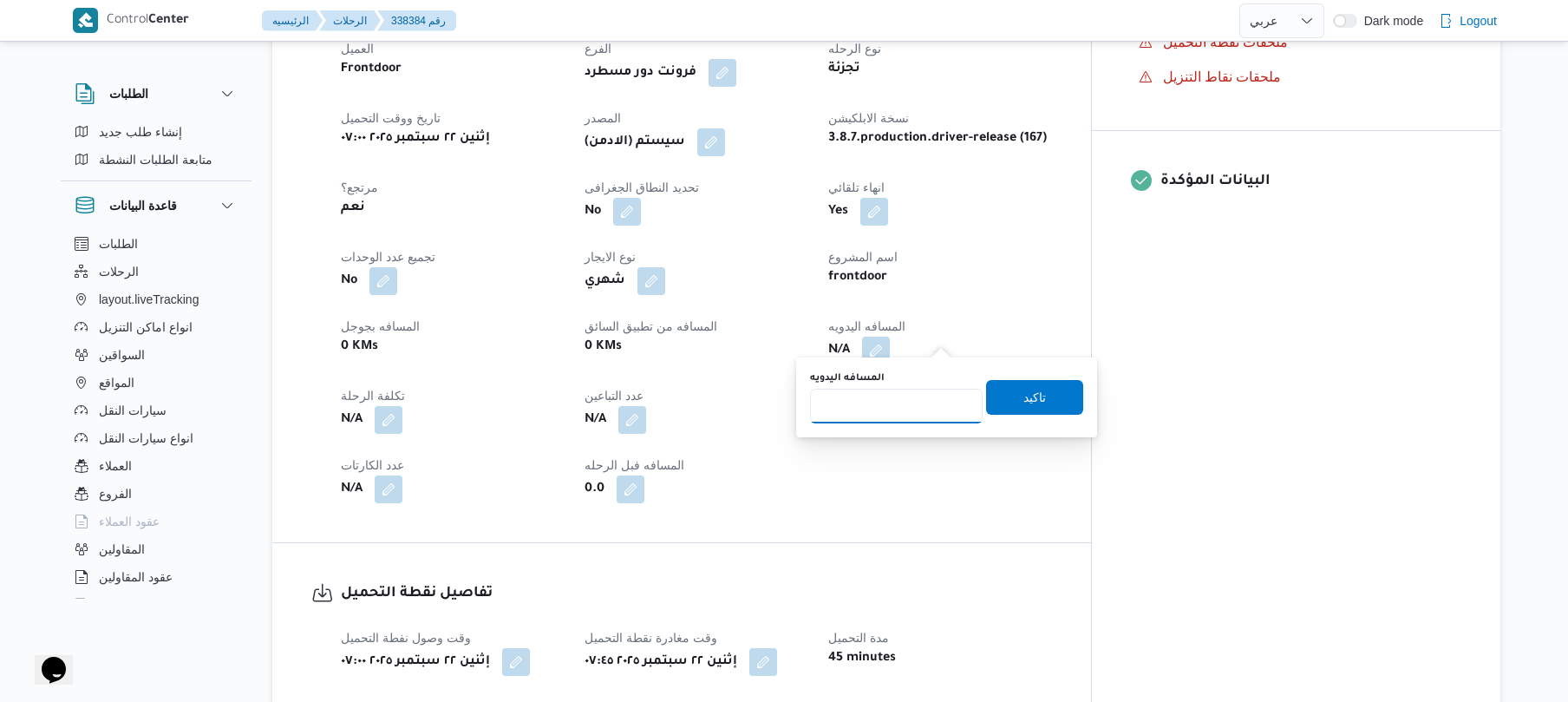
click at [927, 391] on input "المسافه اليدويه" at bounding box center [896, 406] width 173 height 35
type input "120"
click at [1008, 393] on span "تاكيد" at bounding box center [1034, 396] width 97 height 35
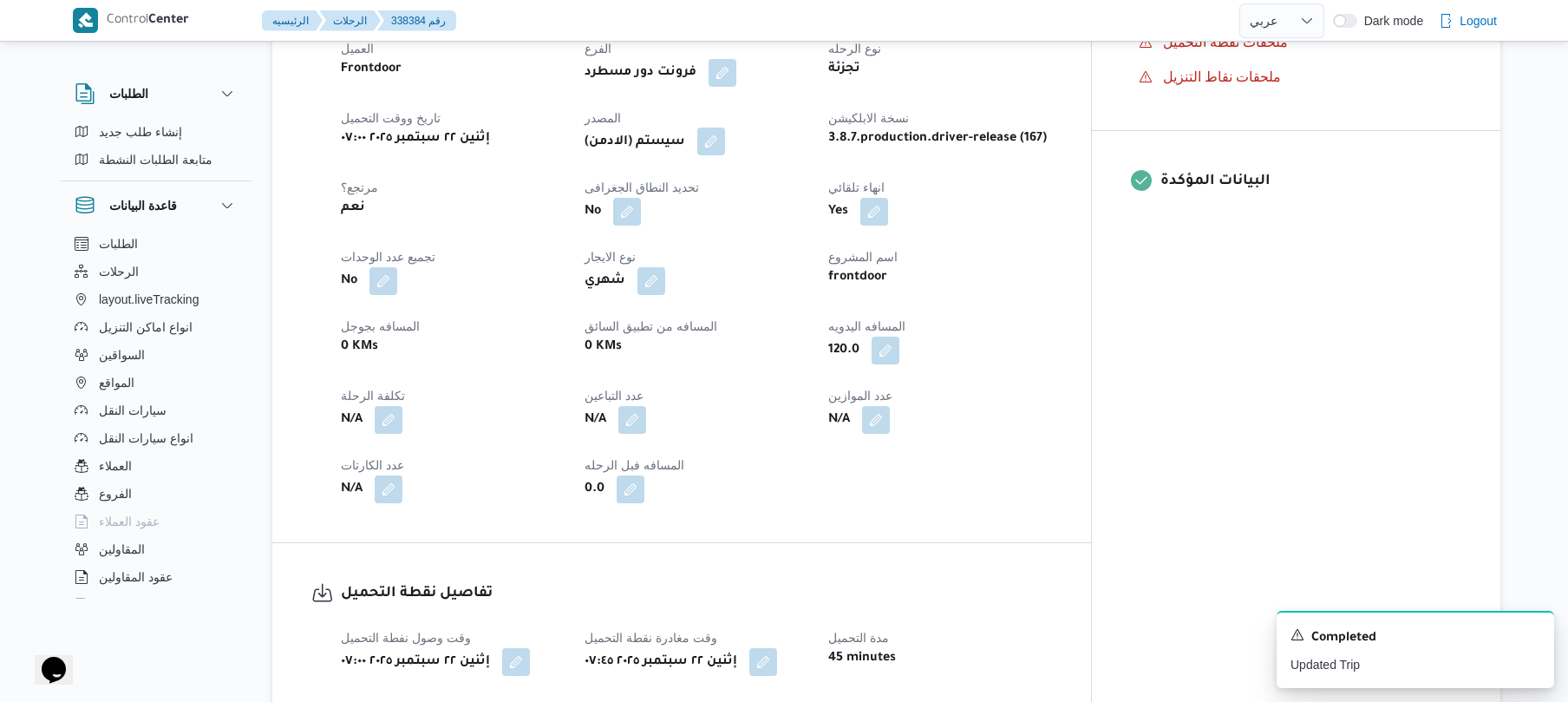
click at [725, 128] on button "button" at bounding box center [711, 142] width 27 height 27
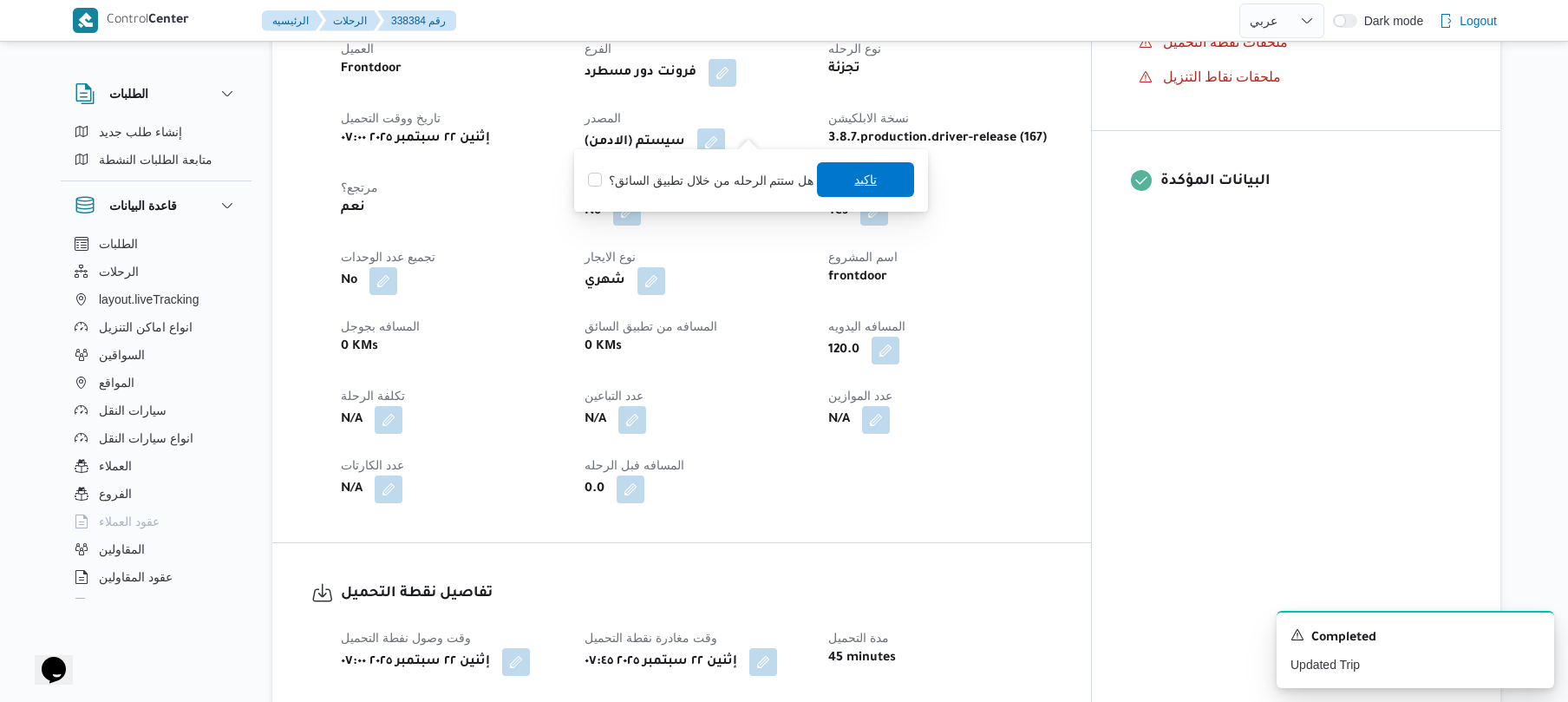
click at [838, 172] on span "تاكيد" at bounding box center [865, 180] width 97 height 35
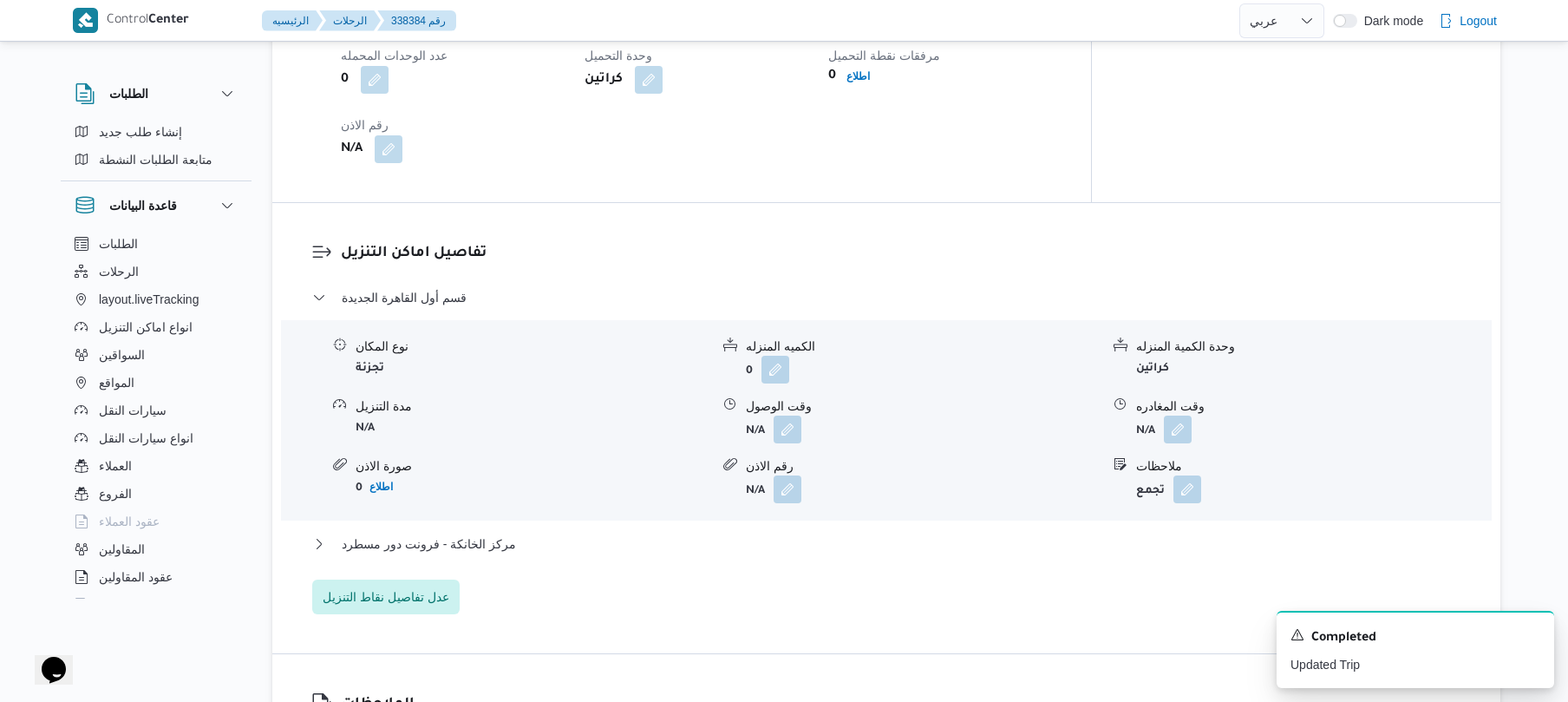
scroll to position [1341, 0]
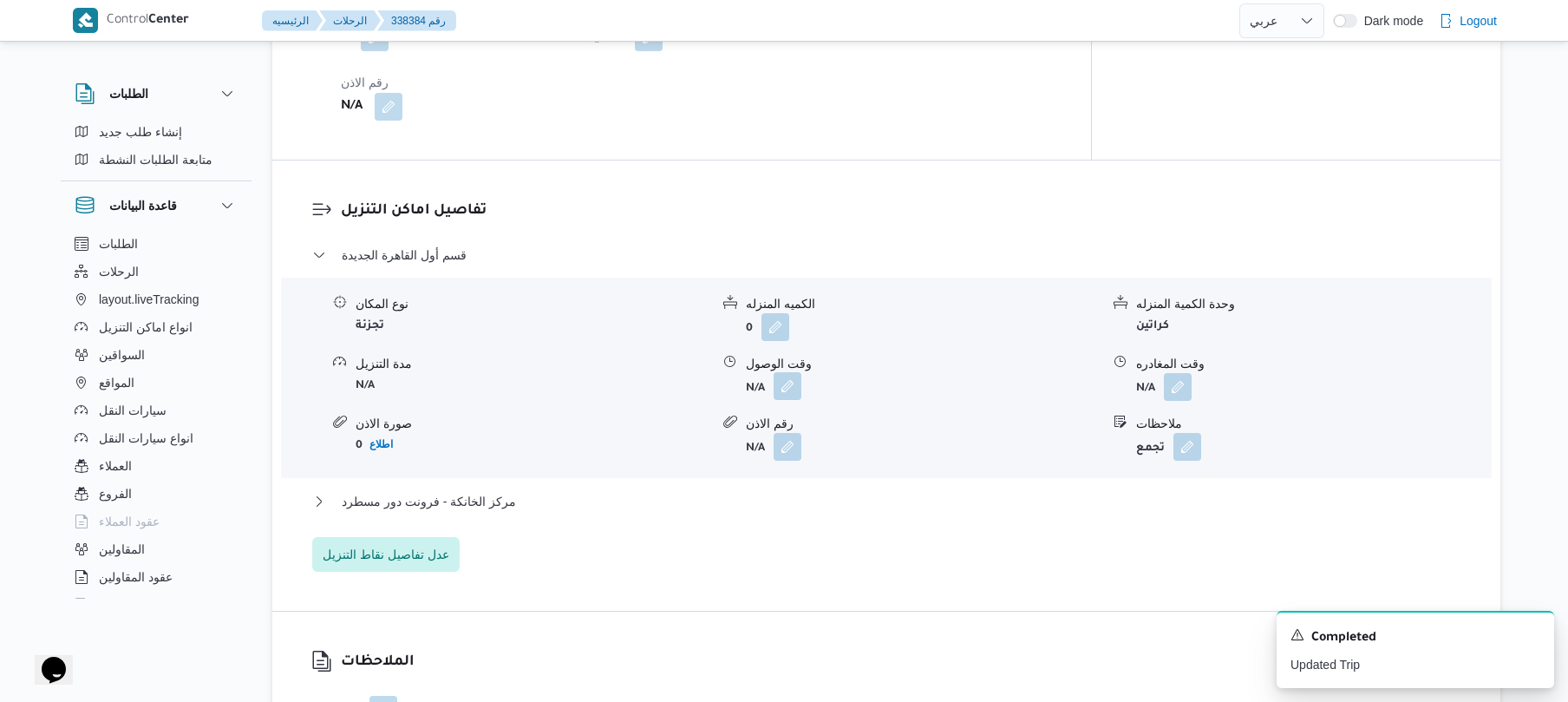
click at [791, 372] on button "button" at bounding box center [787, 386] width 27 height 27
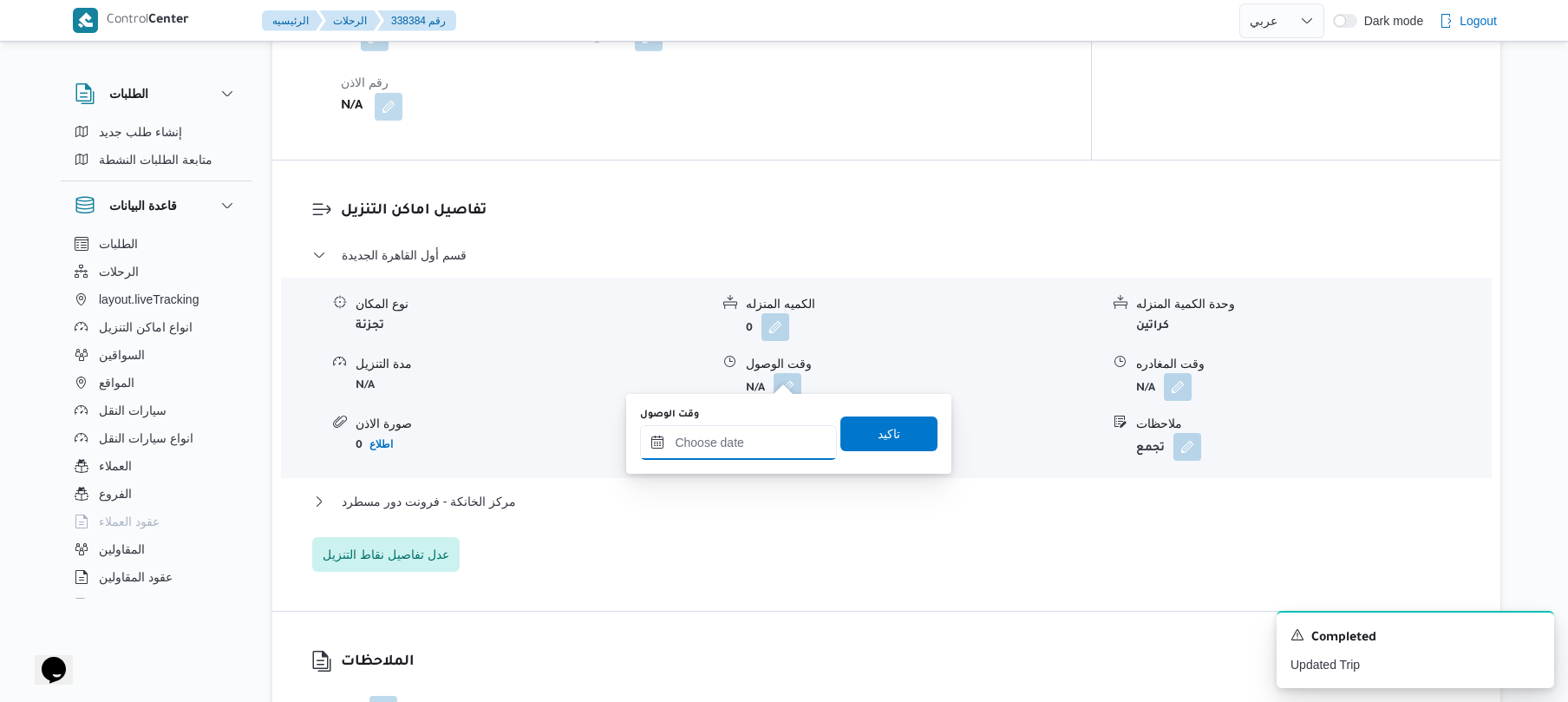
click at [764, 445] on input "وقت الوصول" at bounding box center [739, 442] width 197 height 35
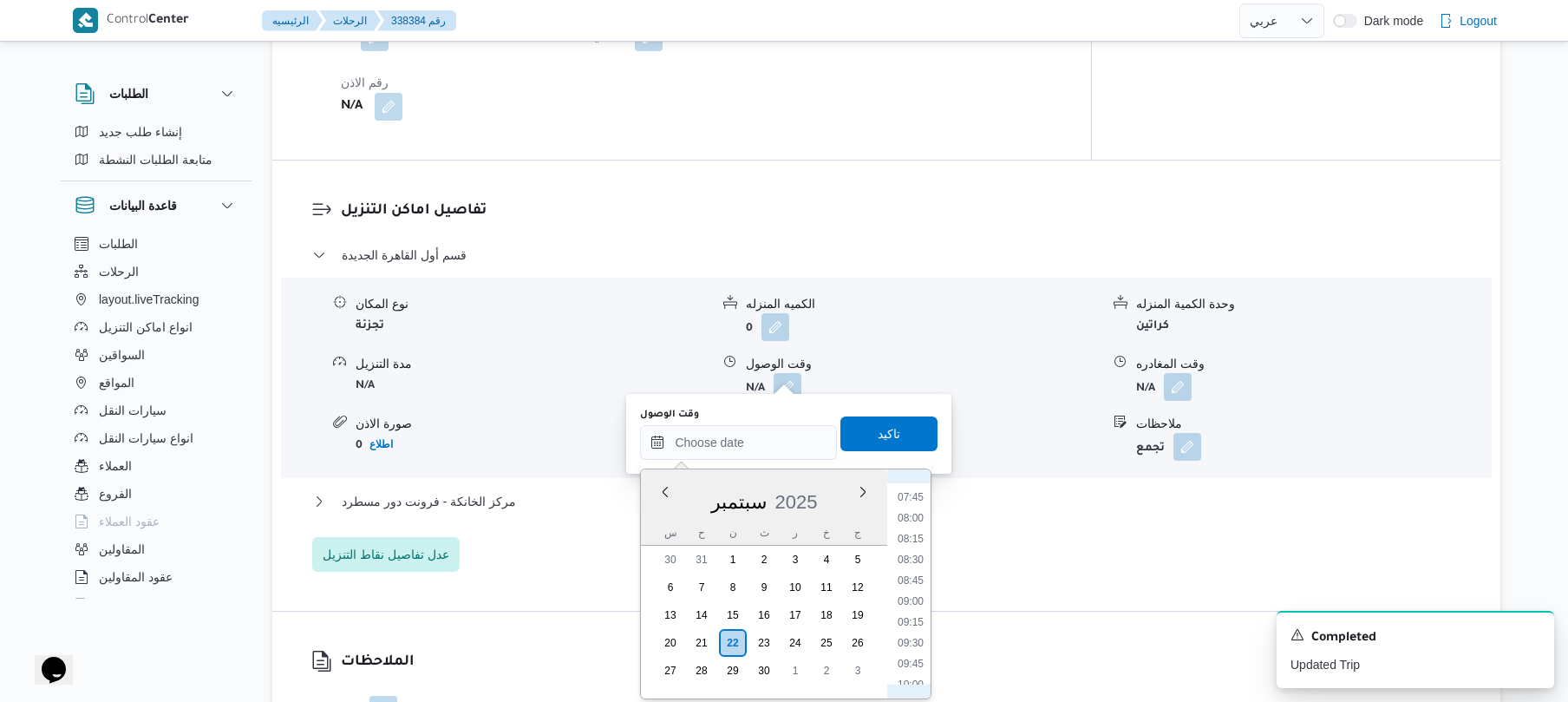
scroll to position [563, 0]
click at [916, 633] on li "08:30" at bounding box center [910, 637] width 40 height 18
type input "٢٢/٠٩/٢٠٢٥ ٠٨:٣٠"
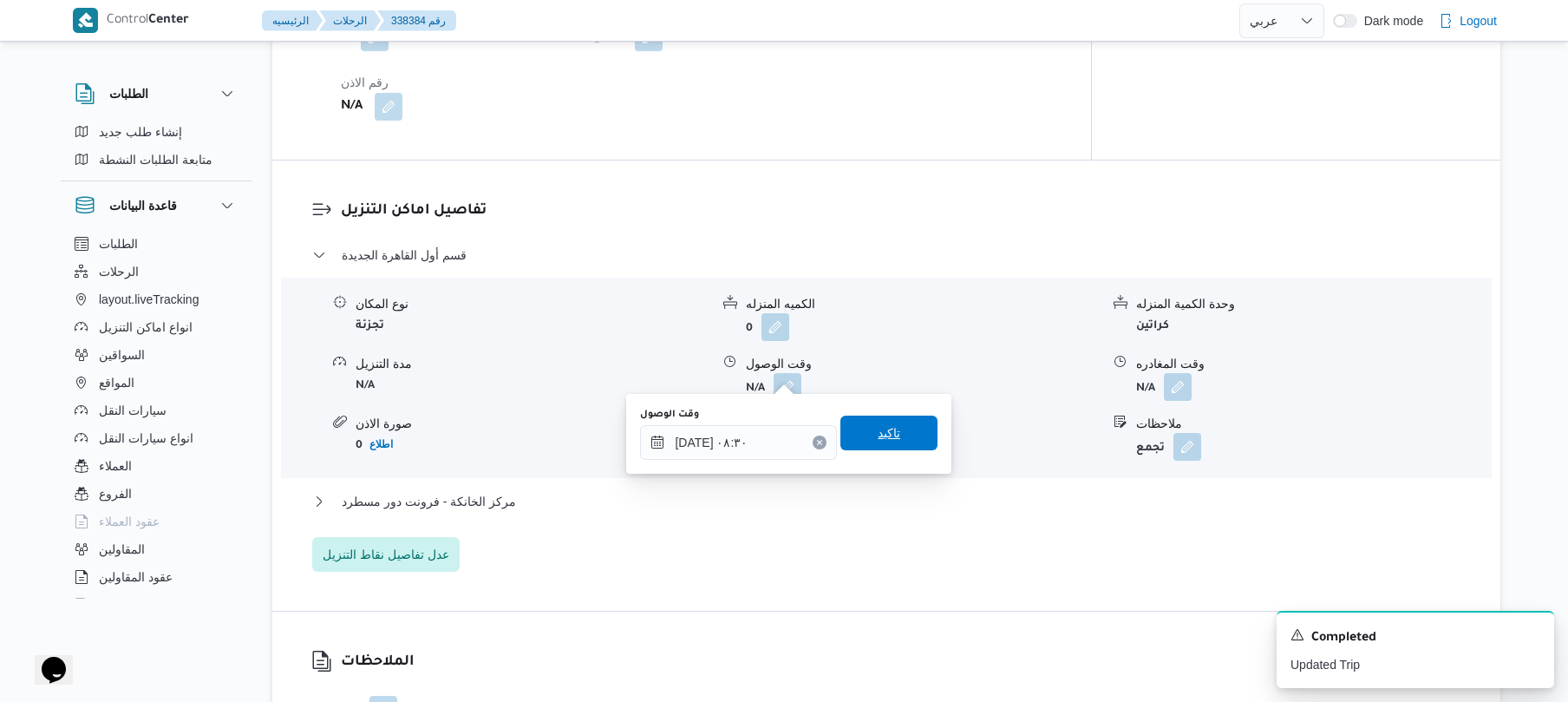
click at [902, 434] on span "تاكيد" at bounding box center [888, 434] width 97 height 35
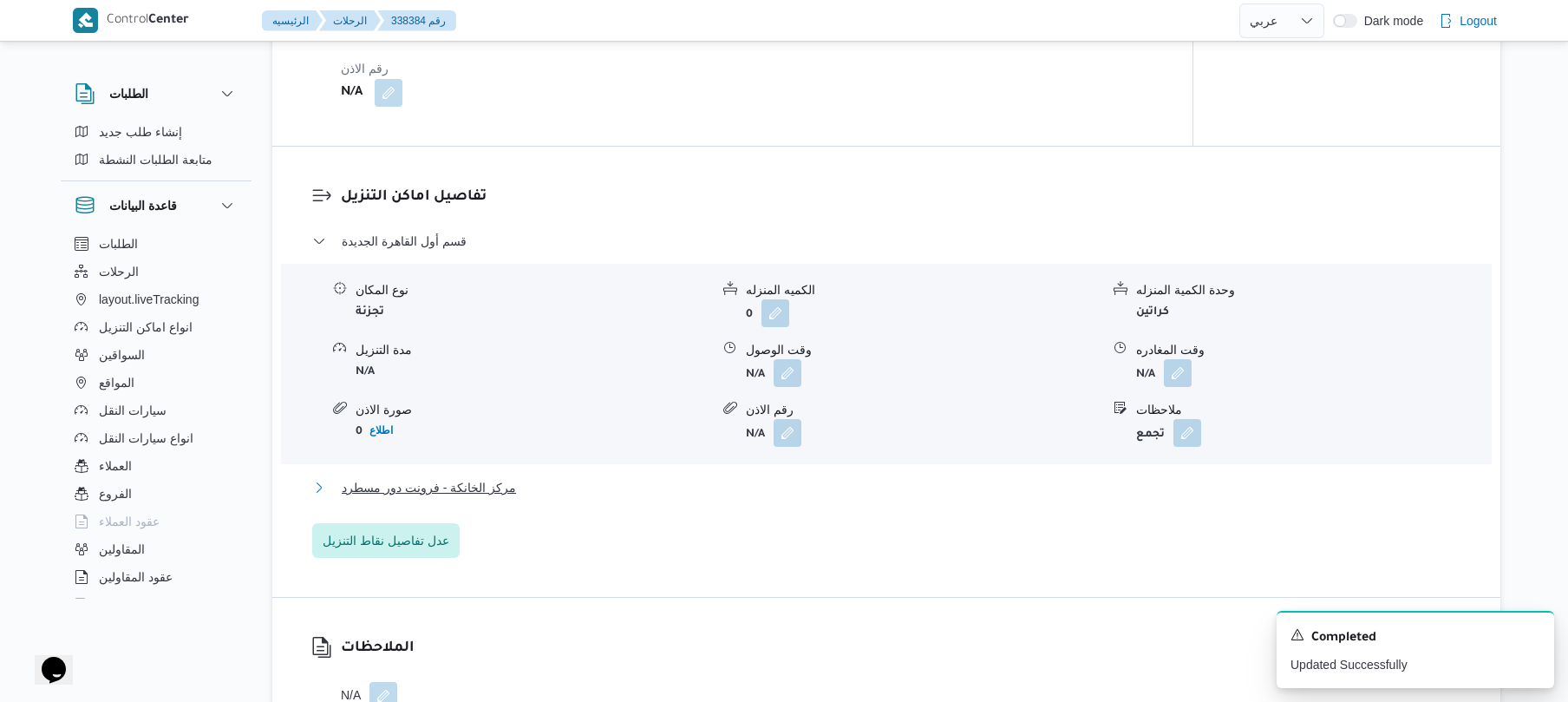
click at [864, 483] on button "مركز الخانكة - فرونت دور مسطرد" at bounding box center [887, 487] width 1149 height 21
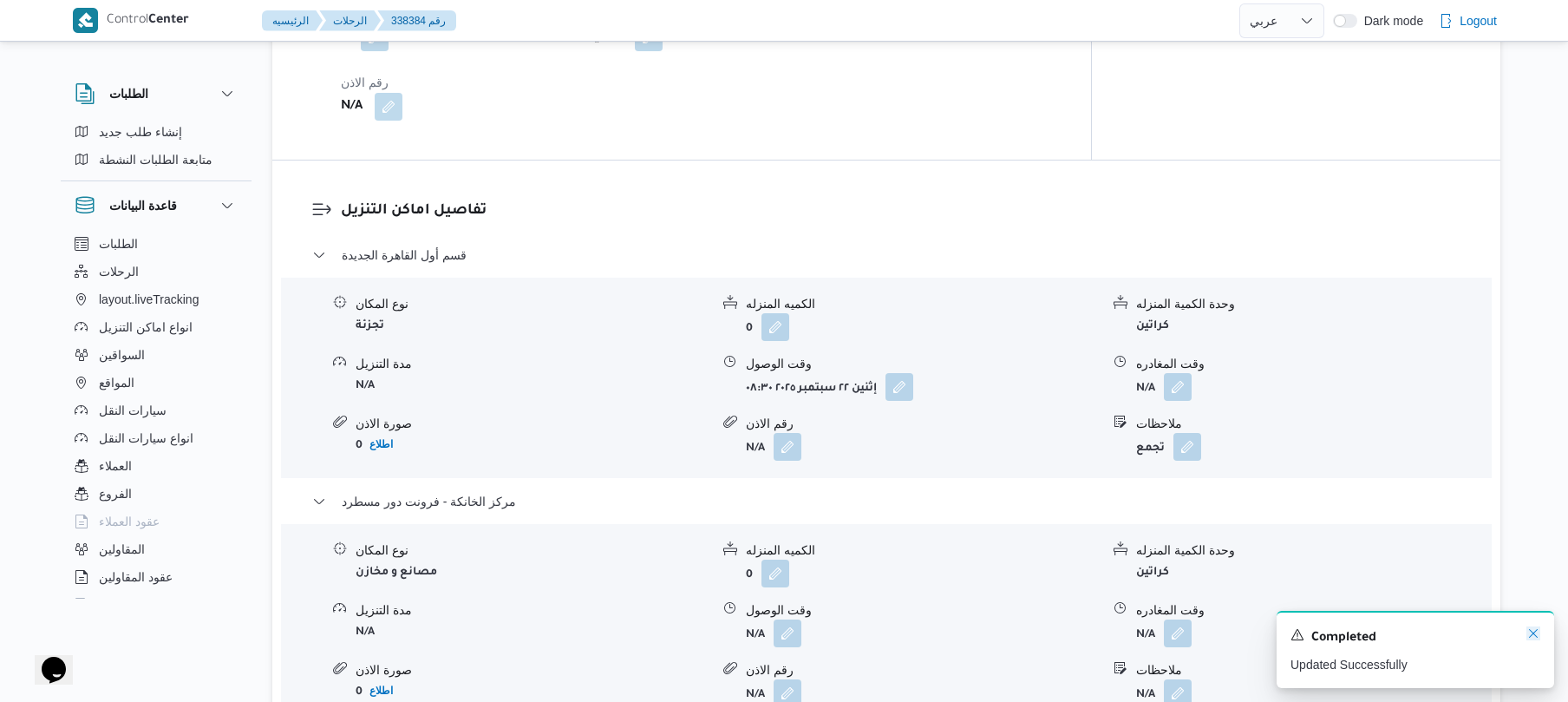
click at [1535, 632] on icon "Dismiss toast" at bounding box center [1533, 633] width 14 height 14
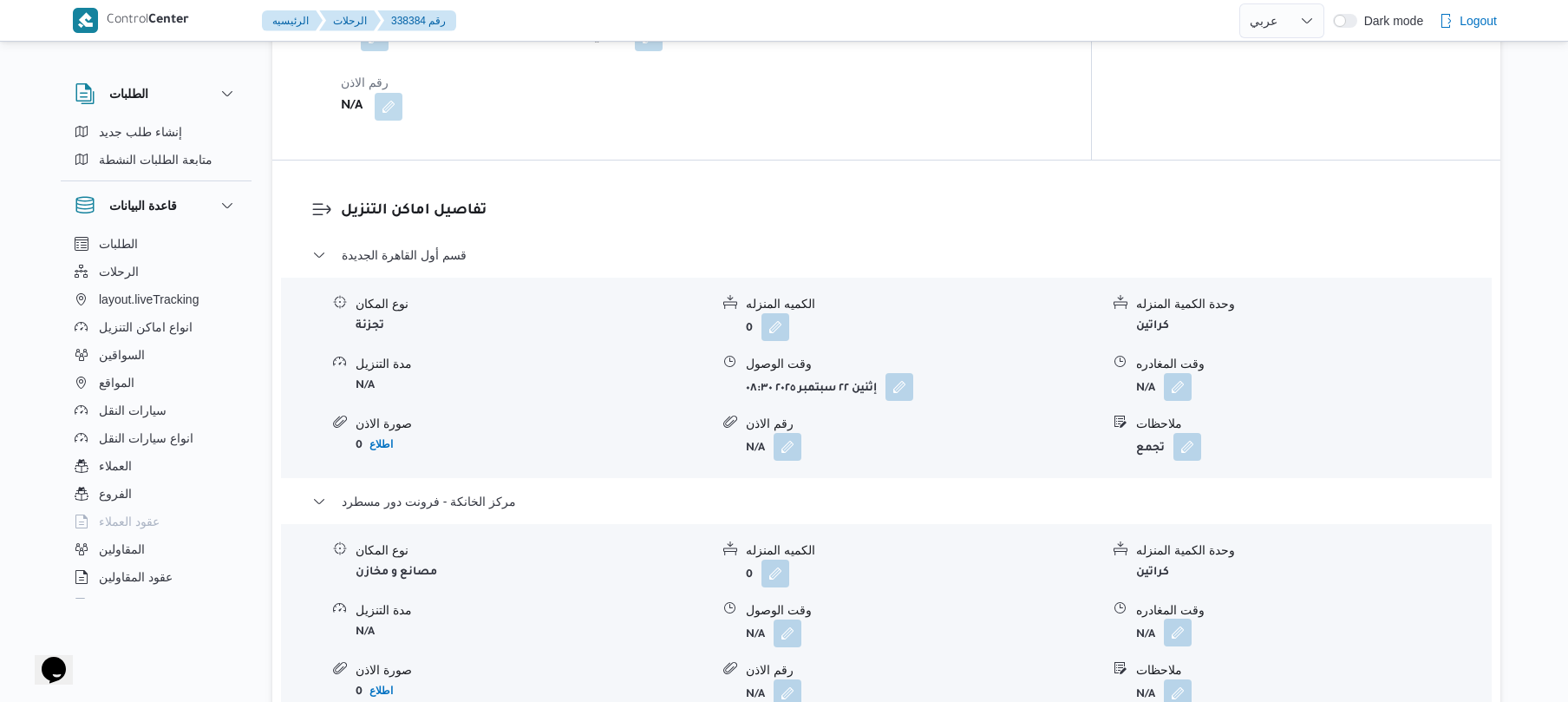
click at [1177, 618] on button "button" at bounding box center [1177, 632] width 27 height 27
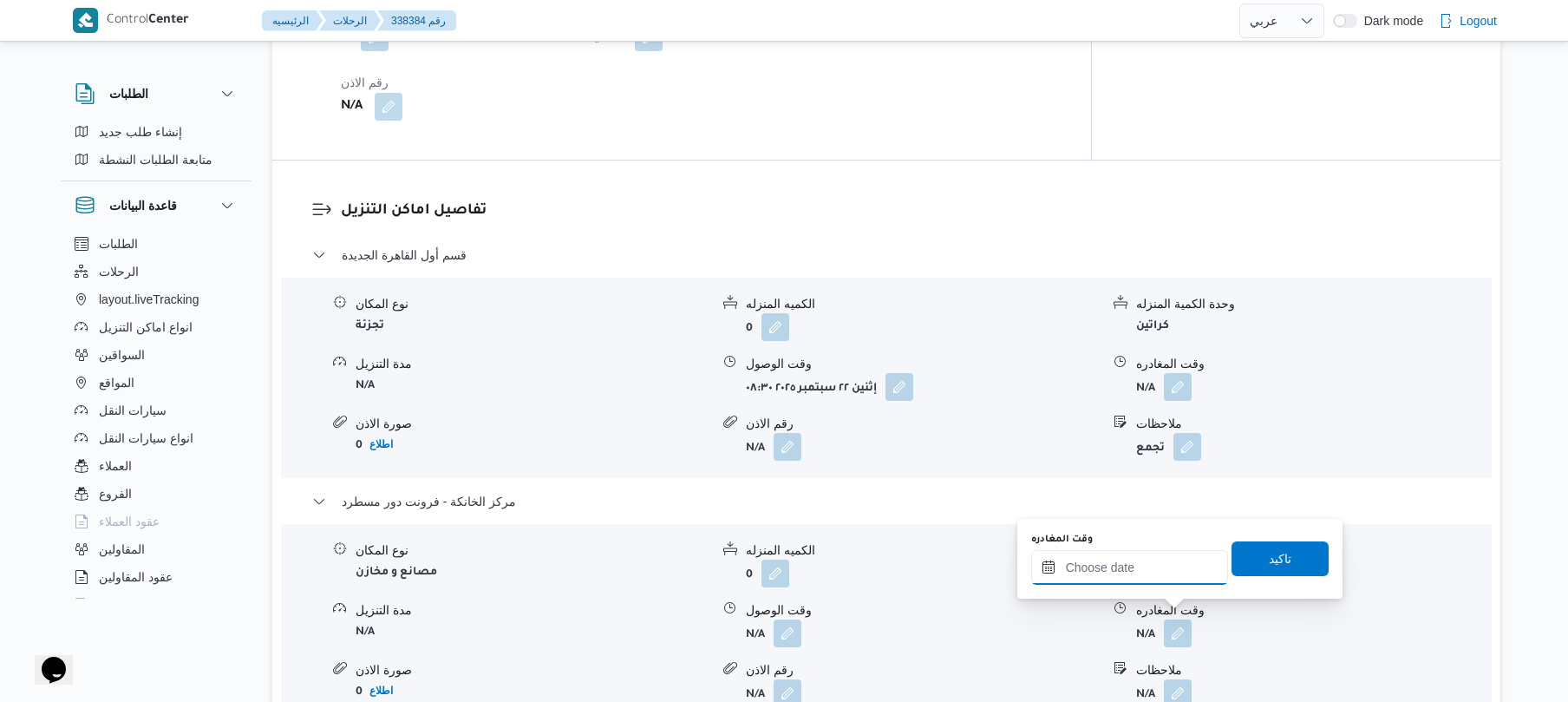
click at [1136, 573] on input "وقت المغادره" at bounding box center [1130, 567] width 197 height 35
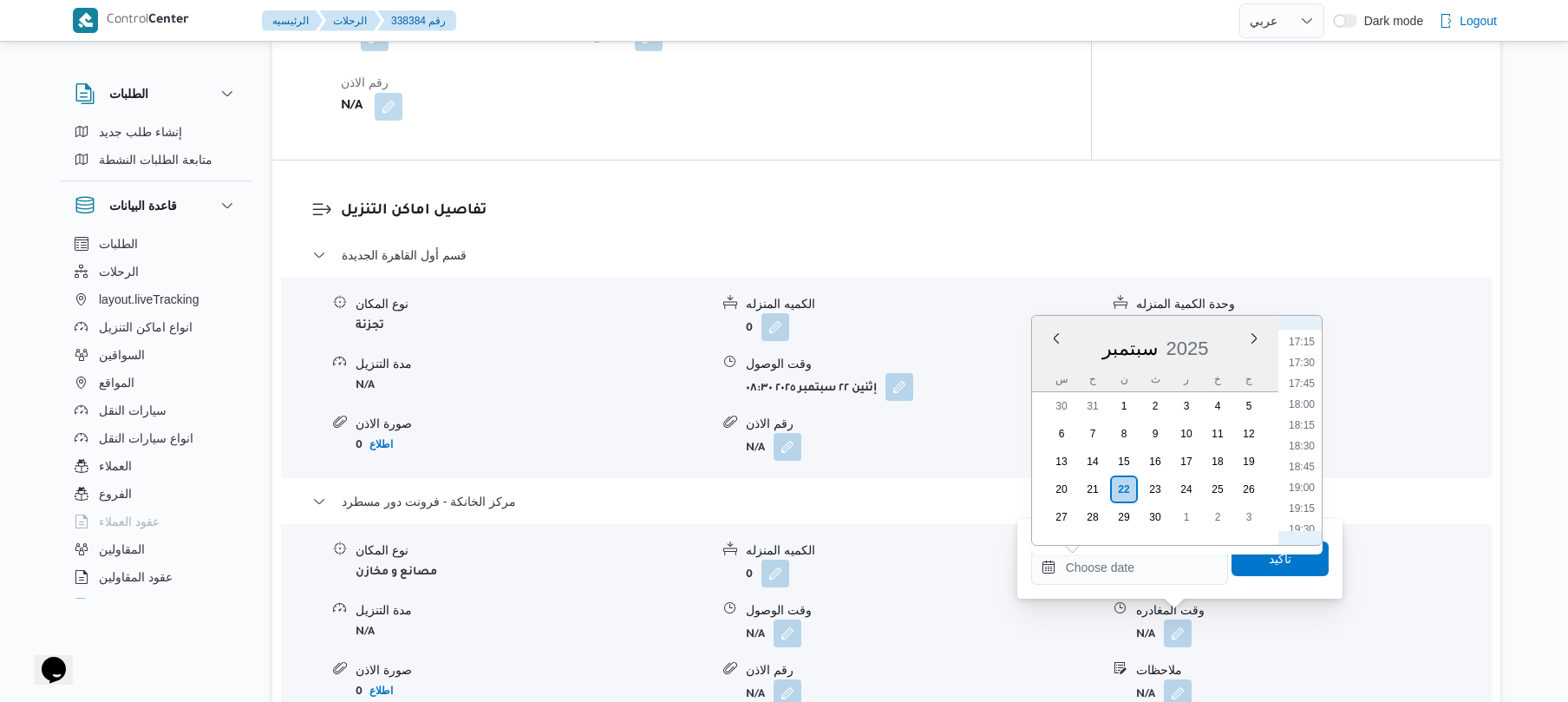
scroll to position [1412, 0]
click at [1298, 355] on li "17:15" at bounding box center [1301, 362] width 40 height 18
type input "٢٢/٠٩/٢٠٢٥ ١٧:١٥"
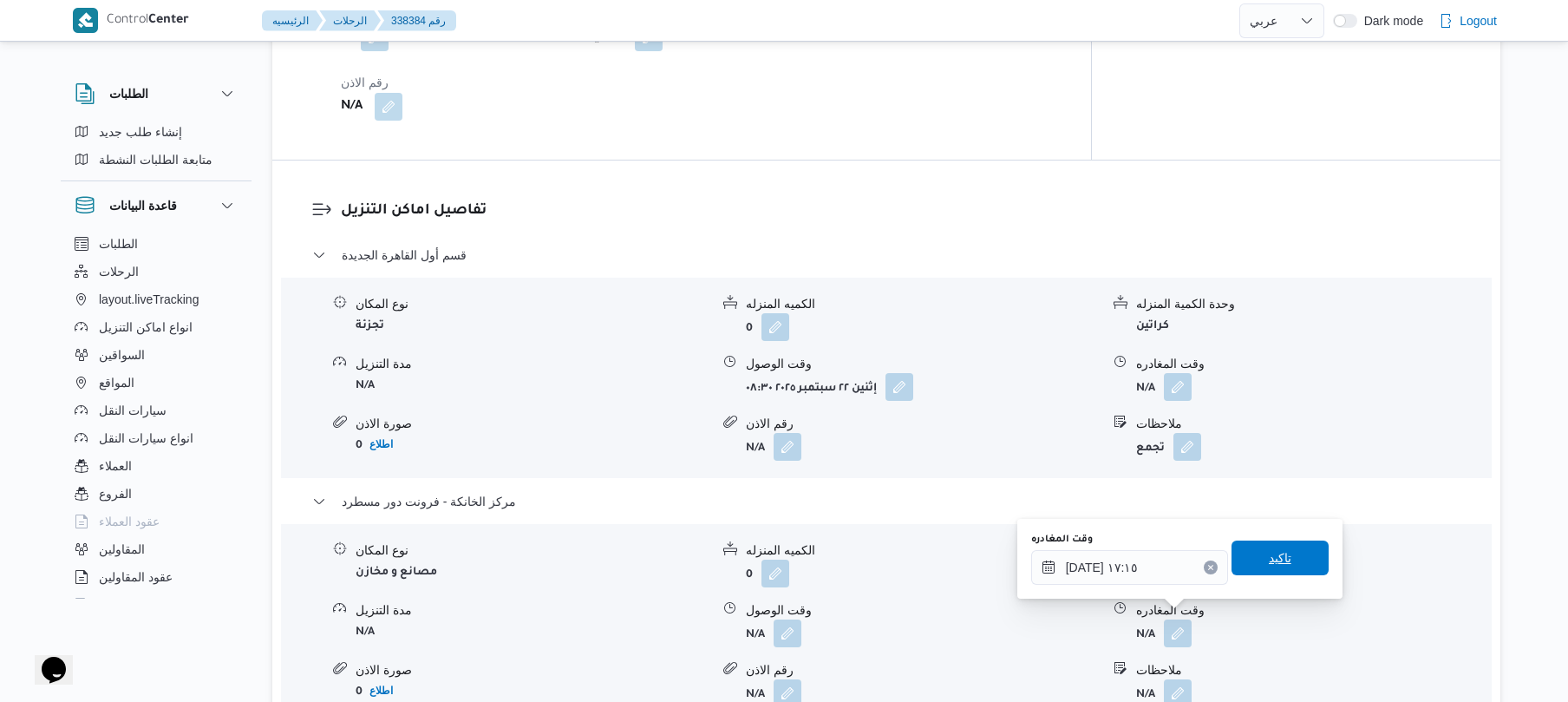
click at [1281, 563] on span "تاكيد" at bounding box center [1279, 557] width 97 height 35
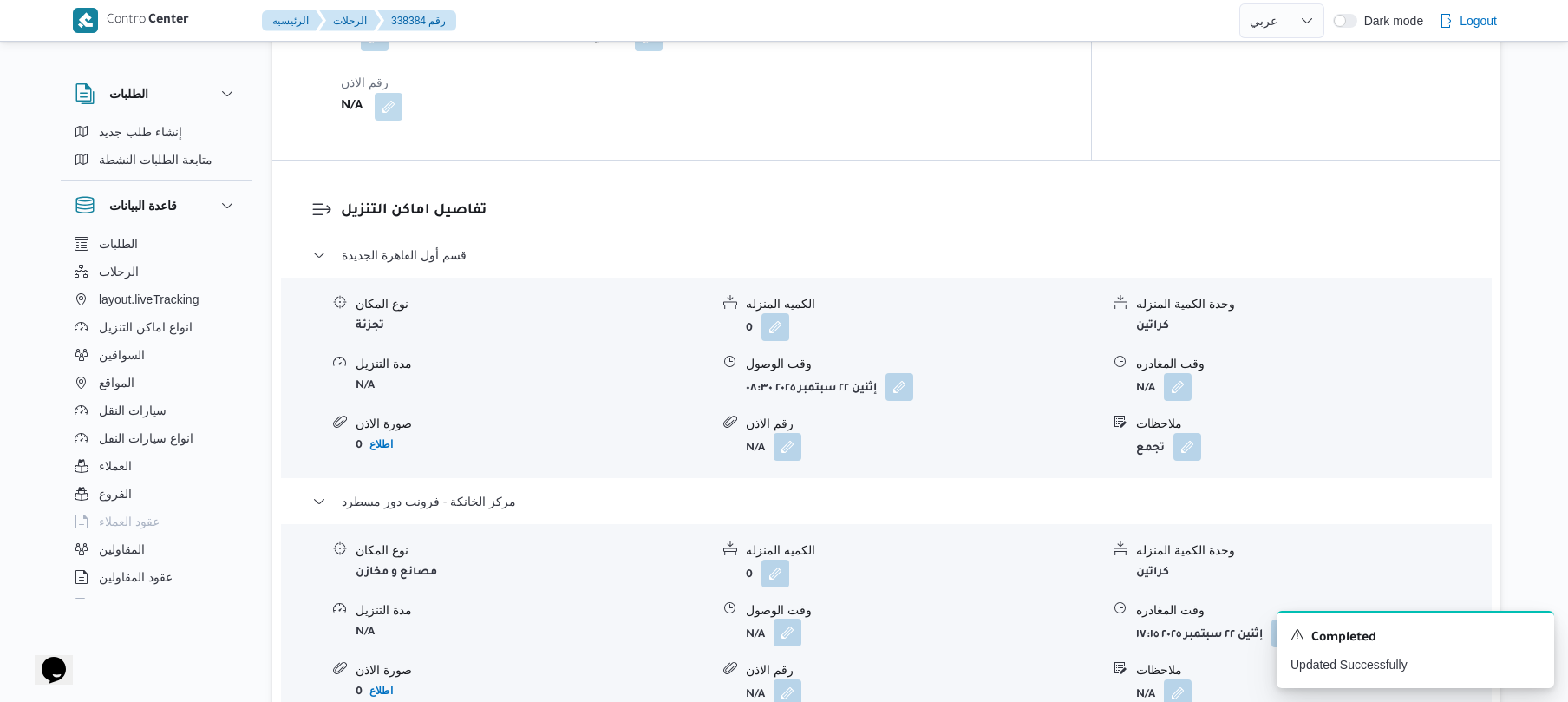
click at [798, 618] on button "button" at bounding box center [787, 632] width 27 height 27
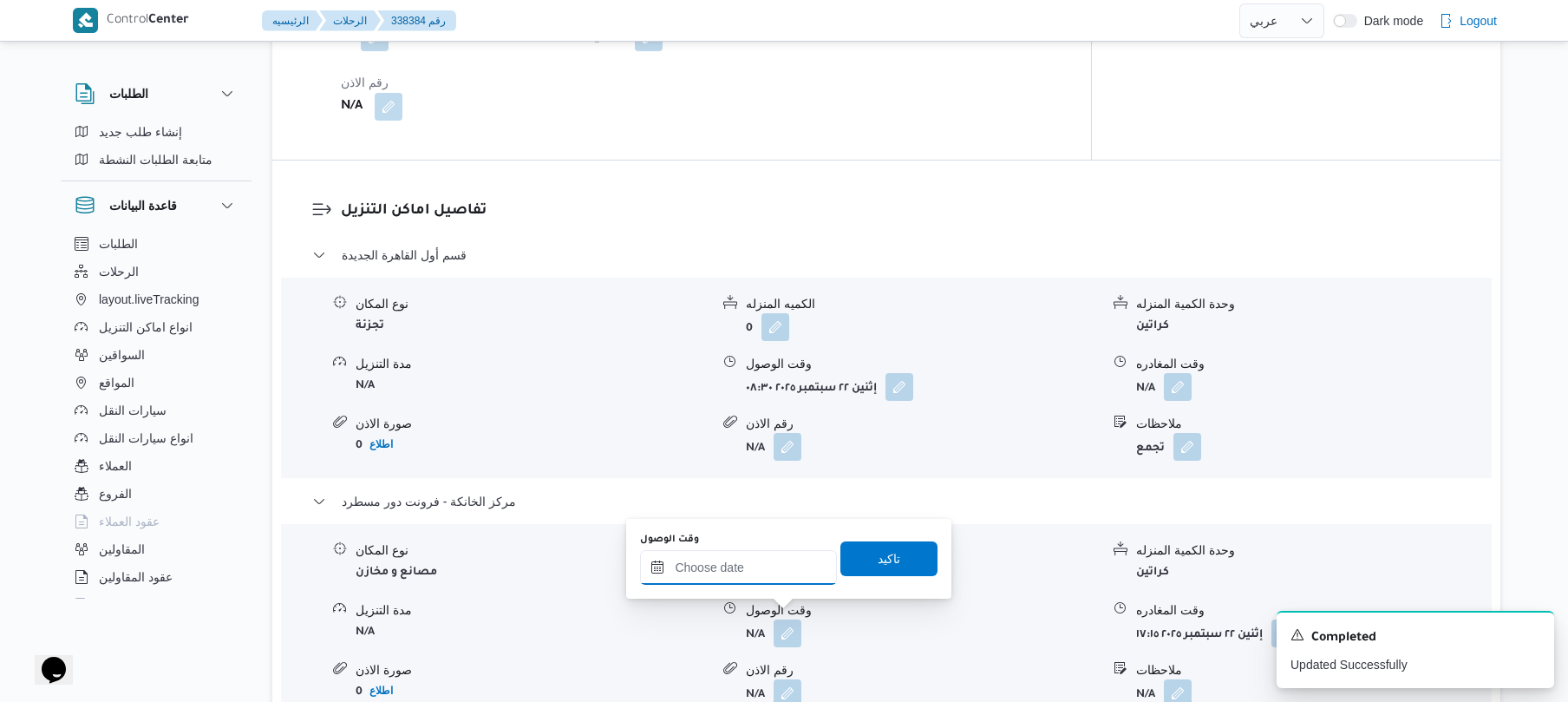
click at [779, 578] on input "وقت الوصول" at bounding box center [739, 567] width 197 height 35
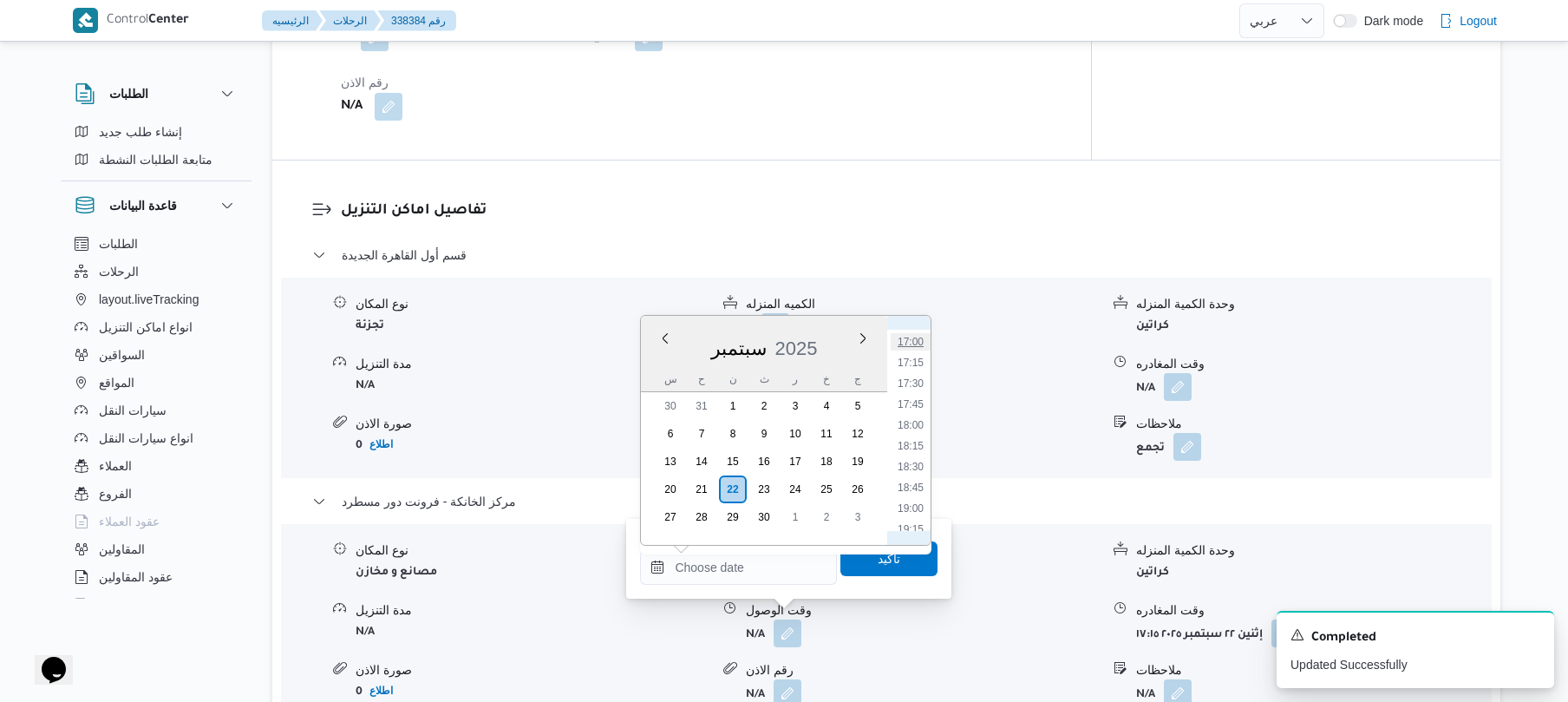
click at [913, 345] on li "17:00" at bounding box center [910, 342] width 40 height 18
type input "٢٢/٠٩/٢٠٢٥ ١٧:٠٠"
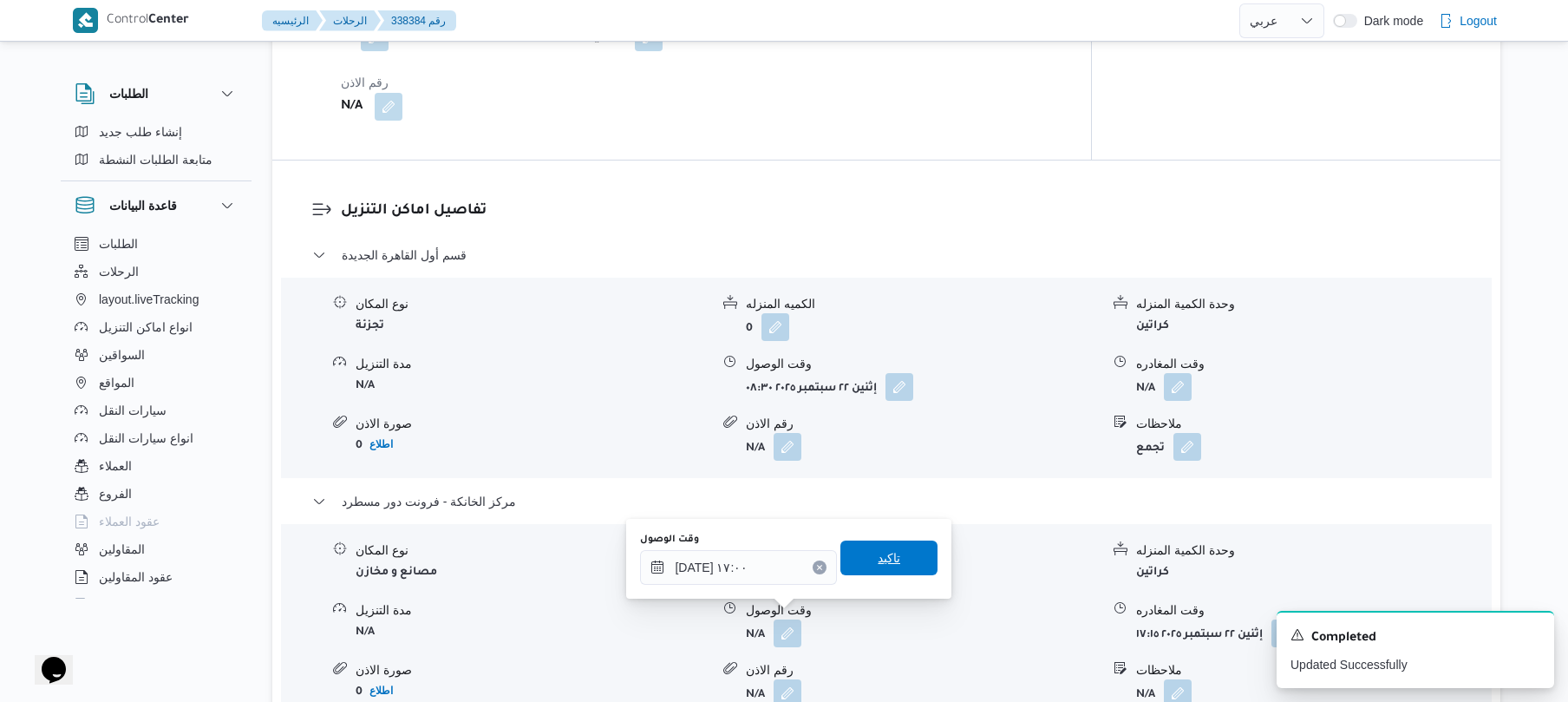
click at [860, 549] on span "تاكيد" at bounding box center [888, 557] width 97 height 35
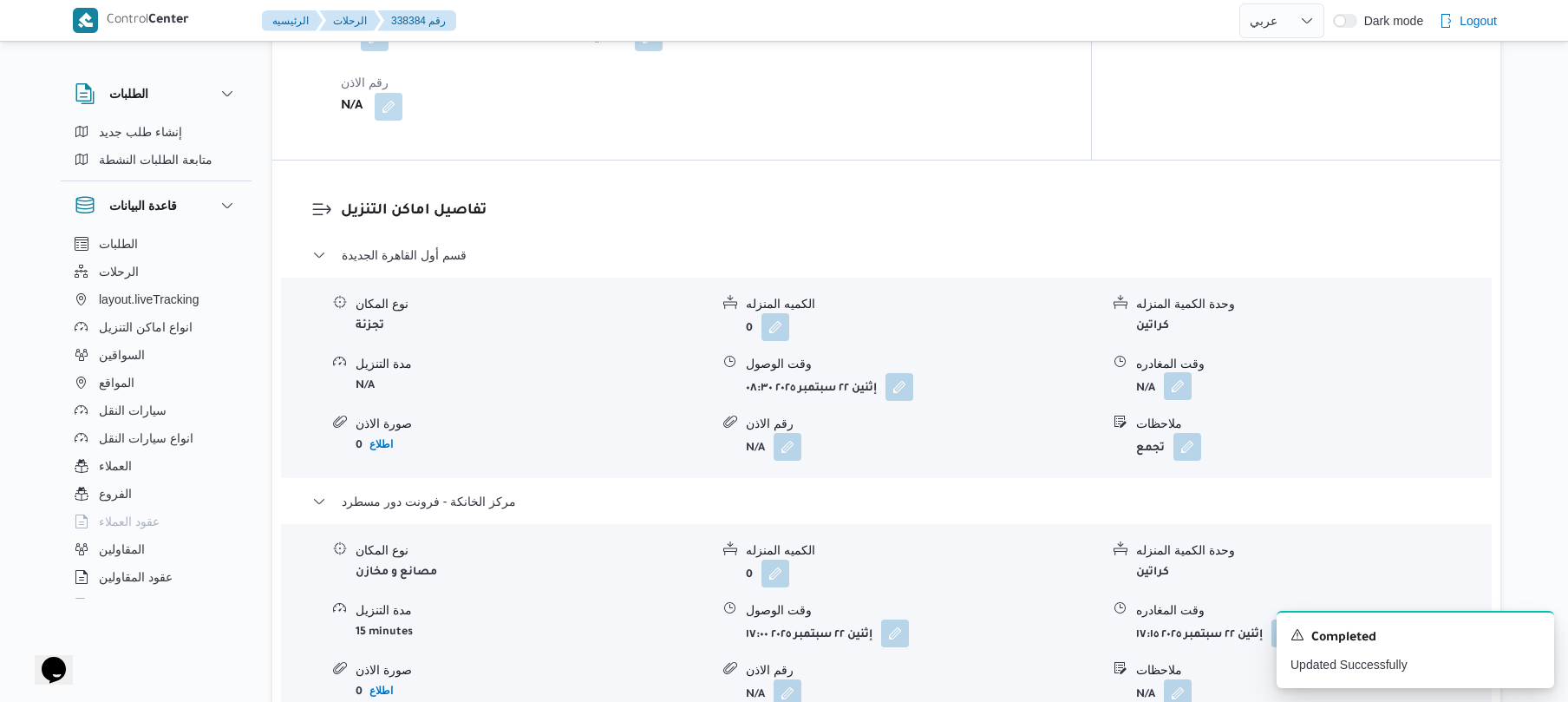
click at [1181, 372] on button "button" at bounding box center [1177, 386] width 27 height 27
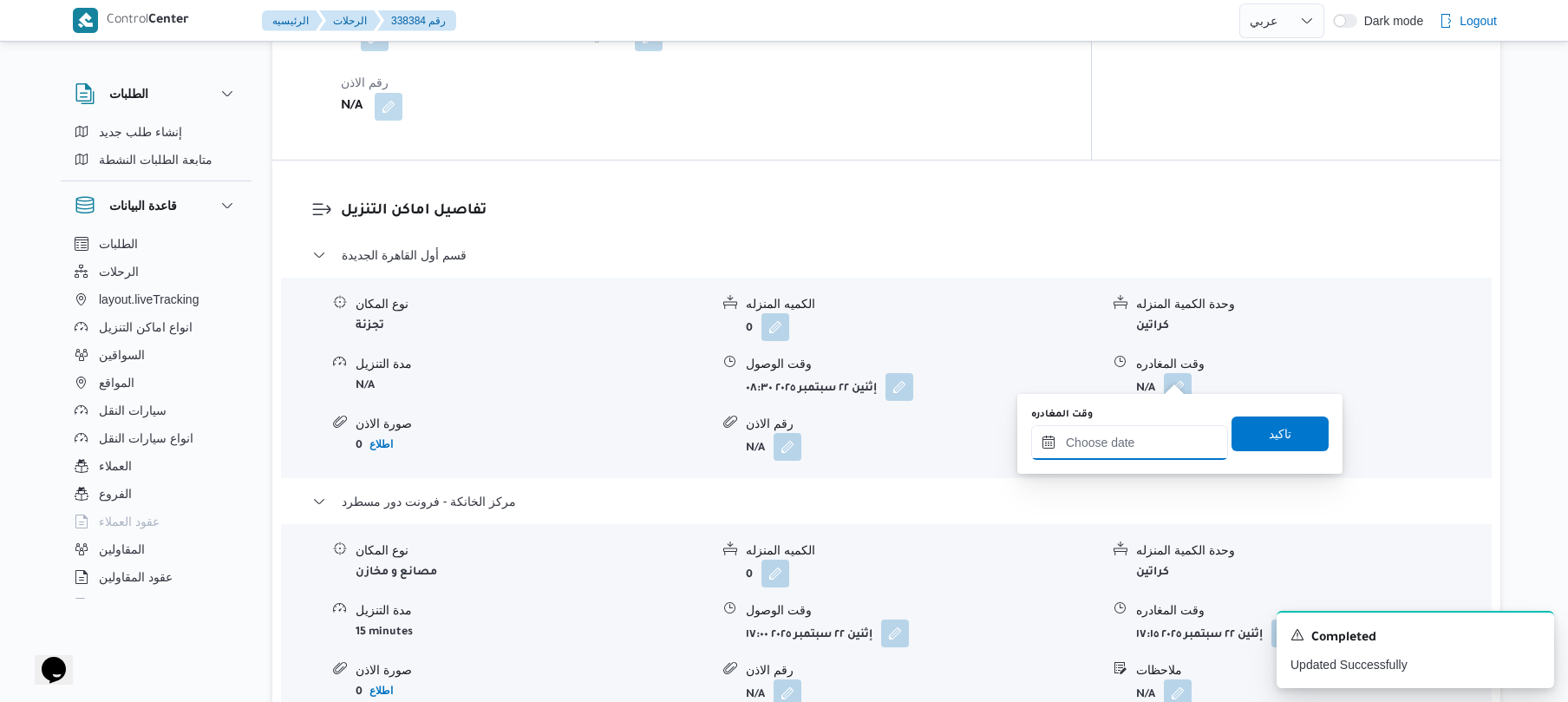
click at [1137, 444] on input "وقت المغادره" at bounding box center [1130, 442] width 197 height 35
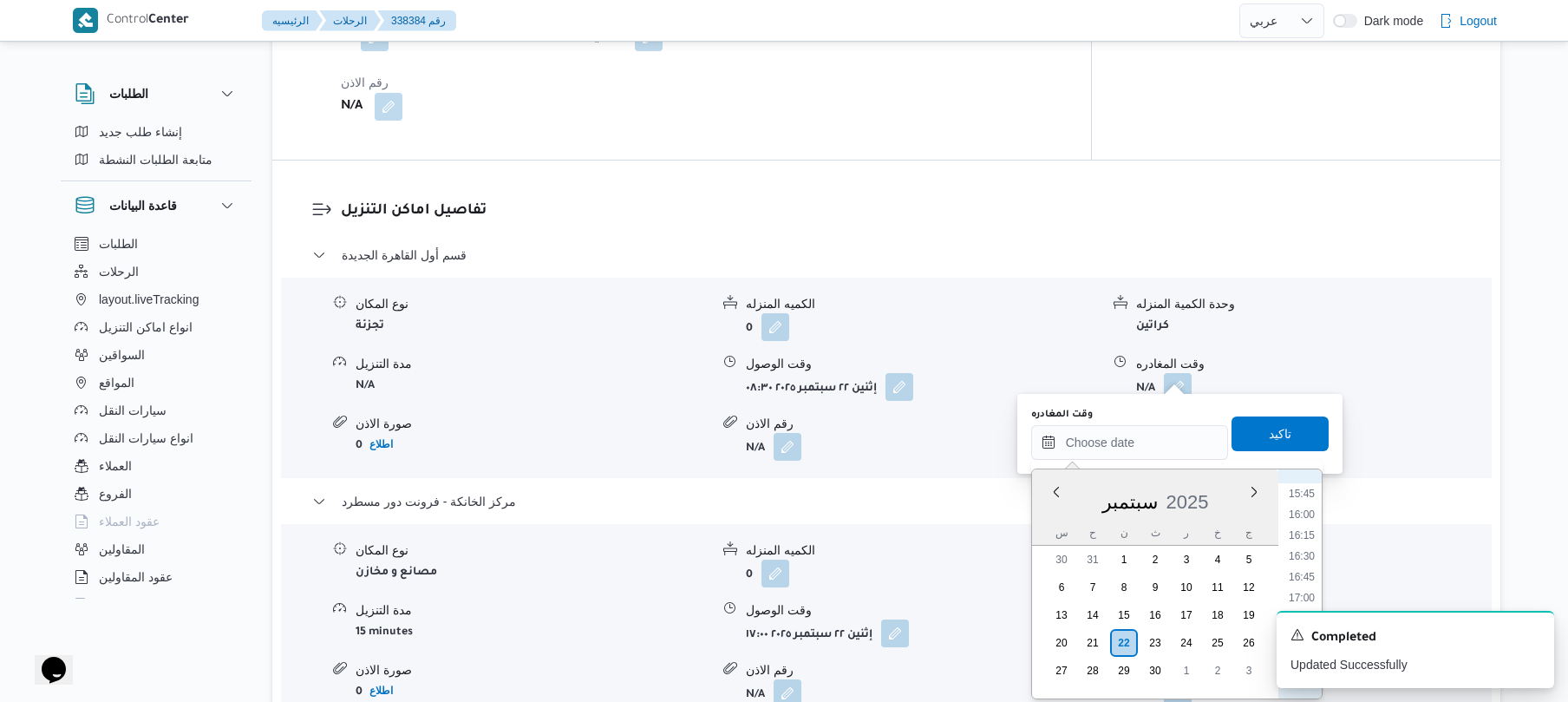
scroll to position [1243, 0]
click at [1305, 597] on li "16:15" at bounding box center [1301, 602] width 40 height 18
type input "[DATE] ١٦:١٥"
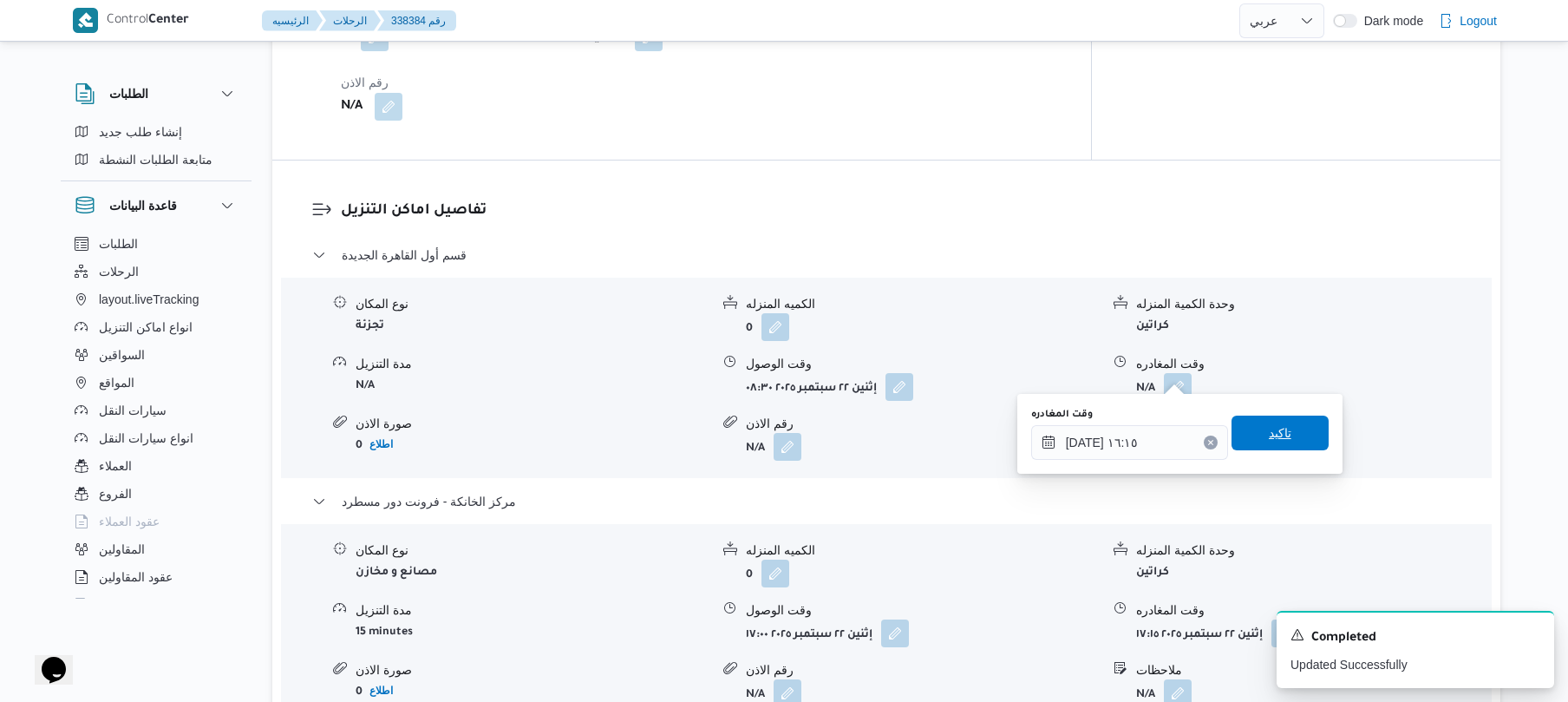
click at [1291, 438] on span "تاكيد" at bounding box center [1279, 434] width 97 height 35
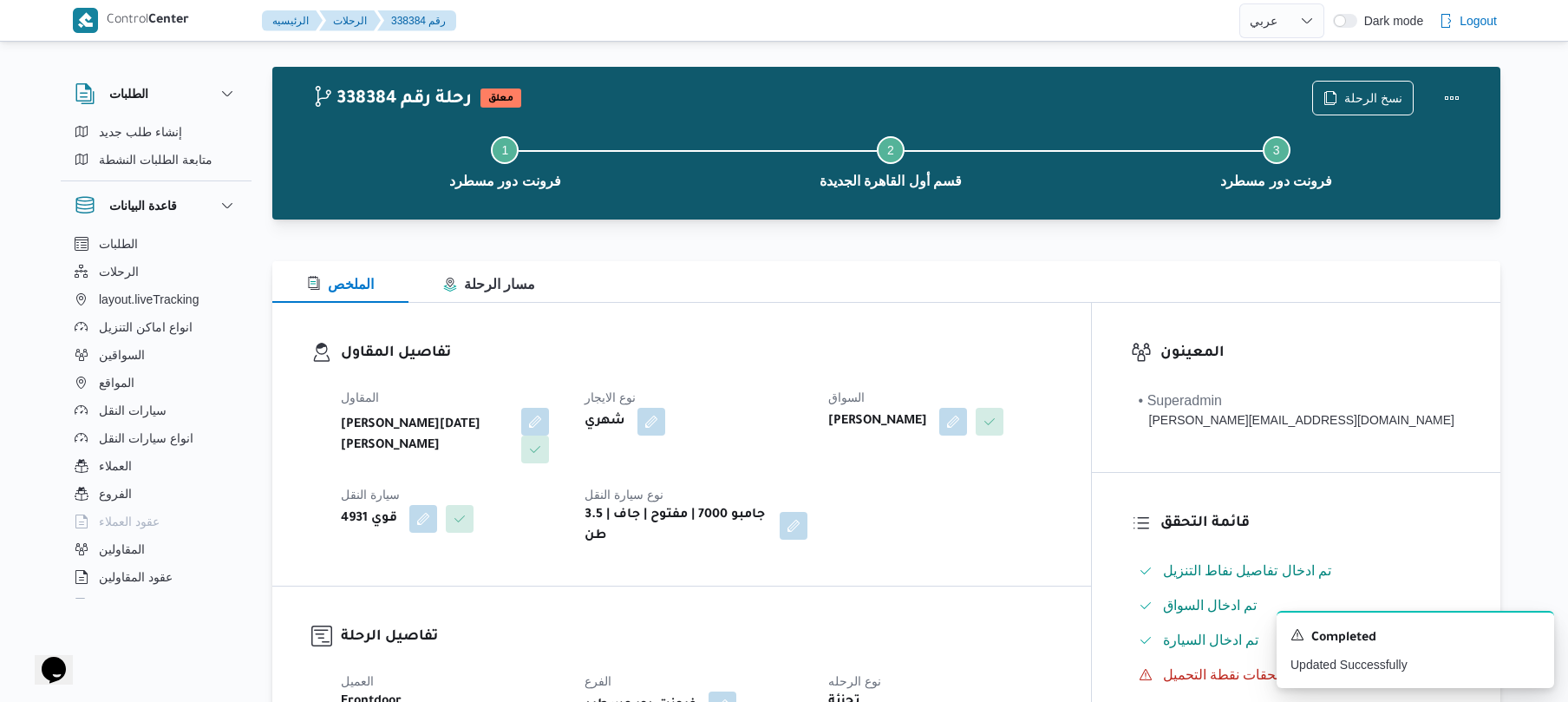
scroll to position [0, 0]
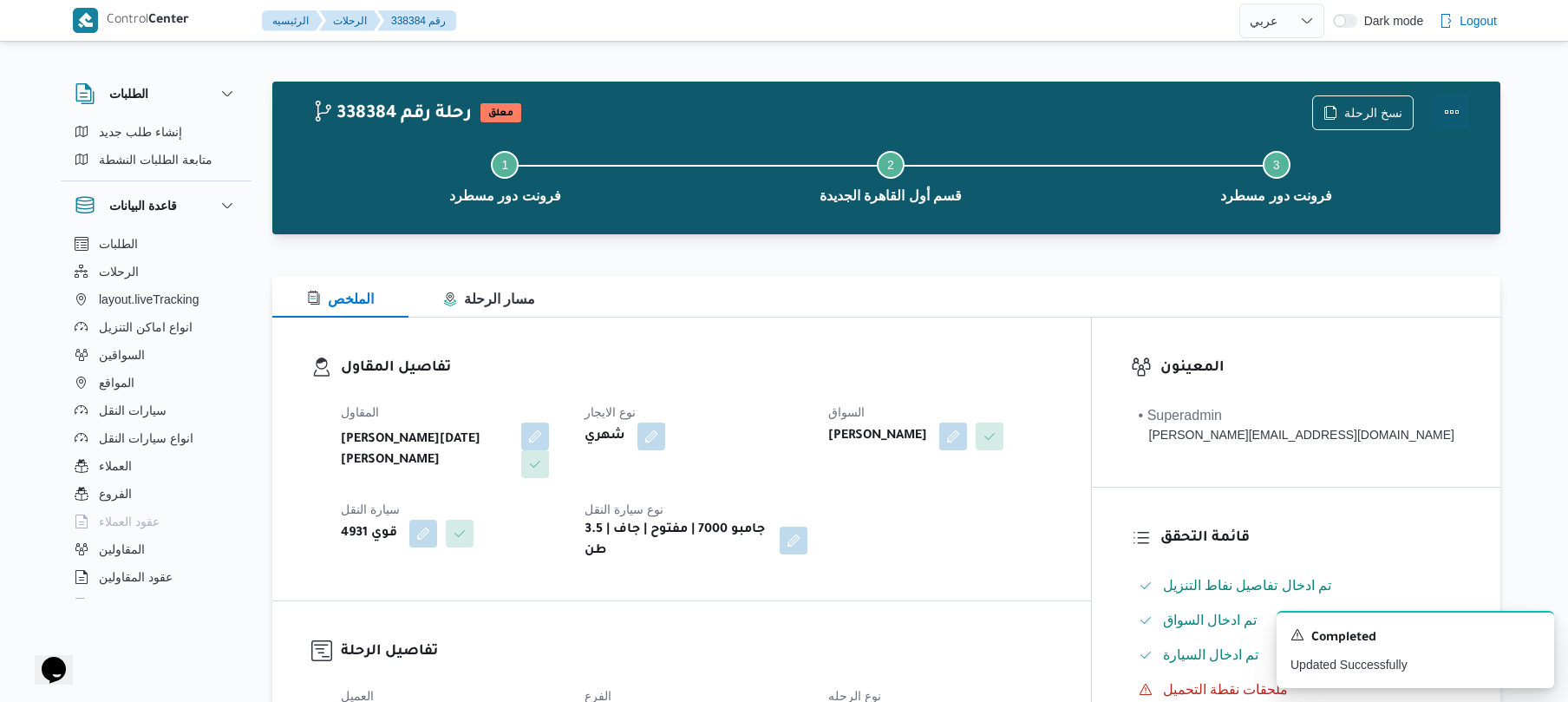
click at [1458, 112] on button "Actions" at bounding box center [1452, 112] width 35 height 35
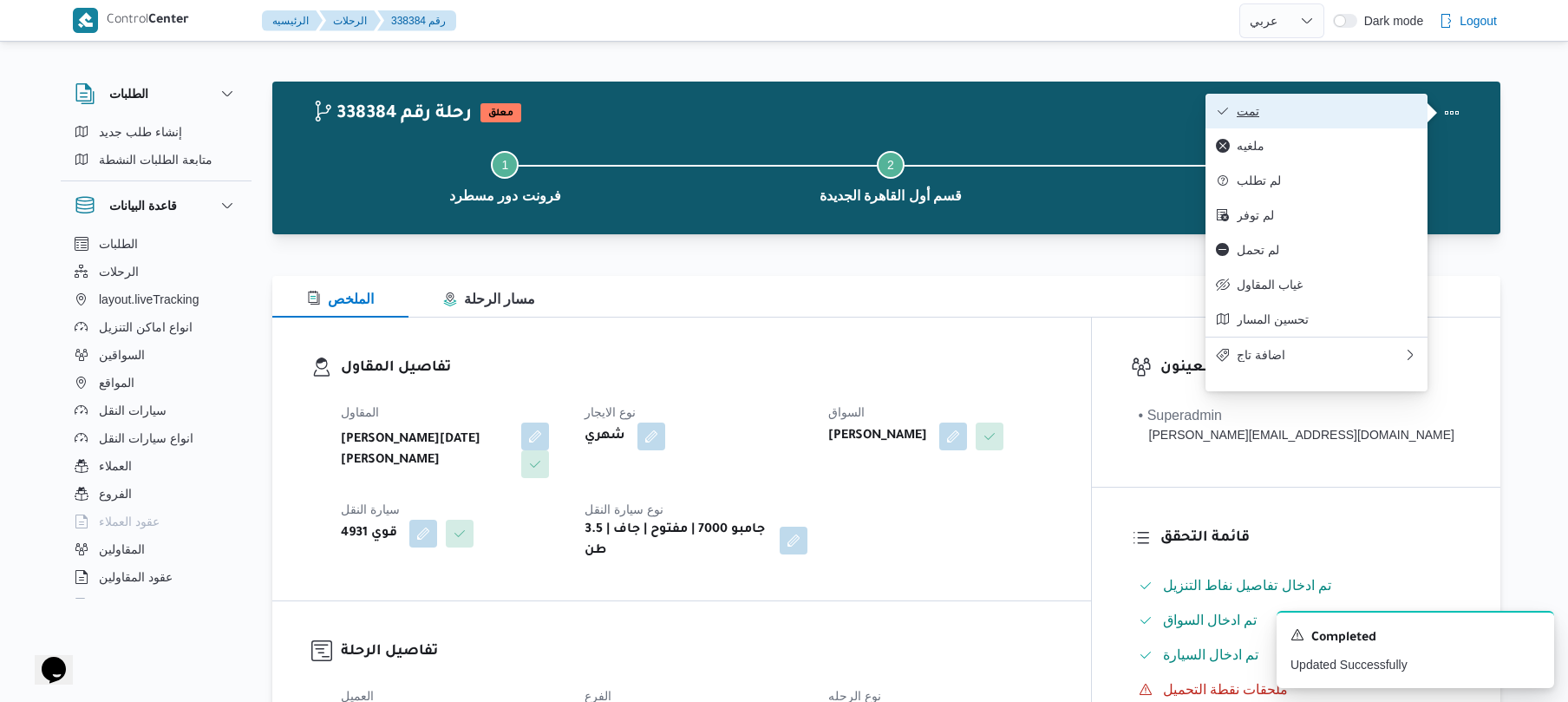
click at [1386, 105] on span "تمت" at bounding box center [1327, 111] width 181 height 14
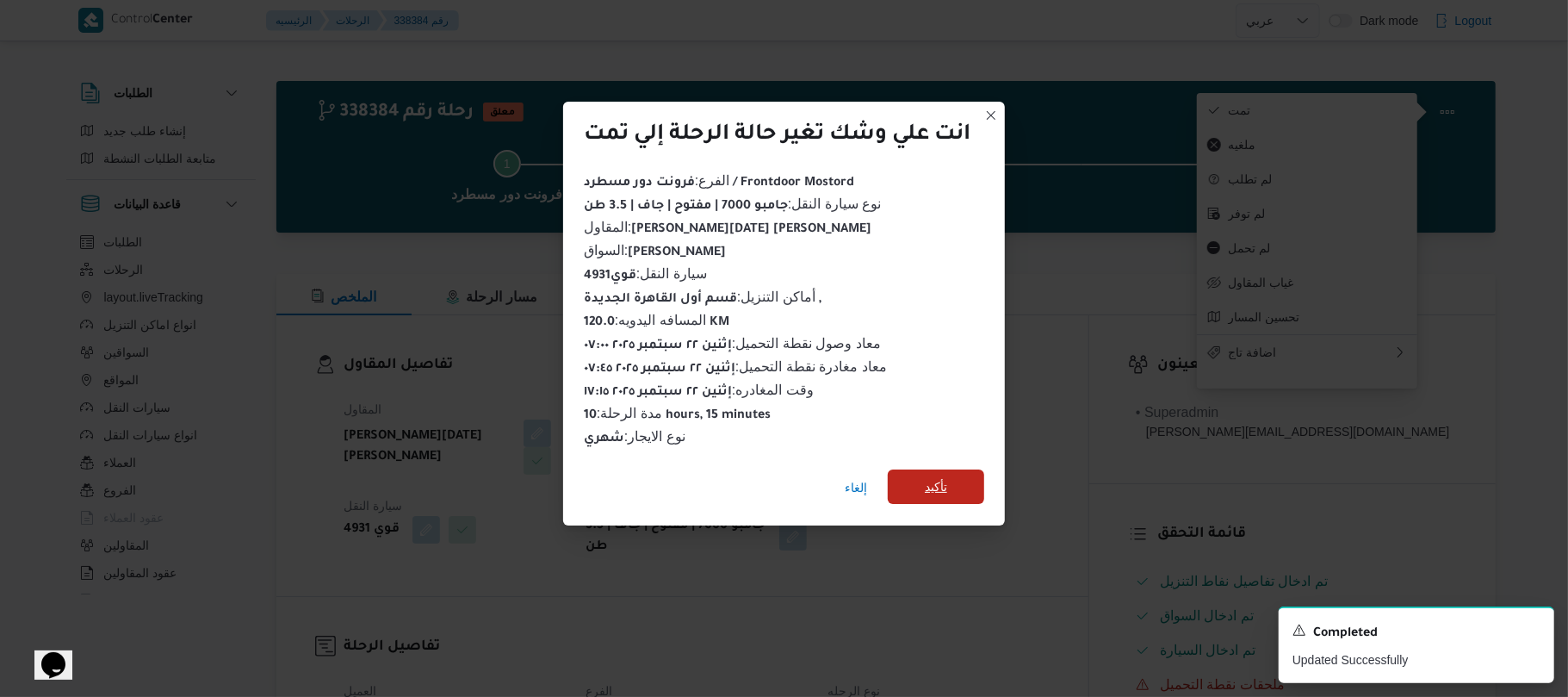
click at [964, 469] on span "تأكيد" at bounding box center [935, 487] width 96 height 35
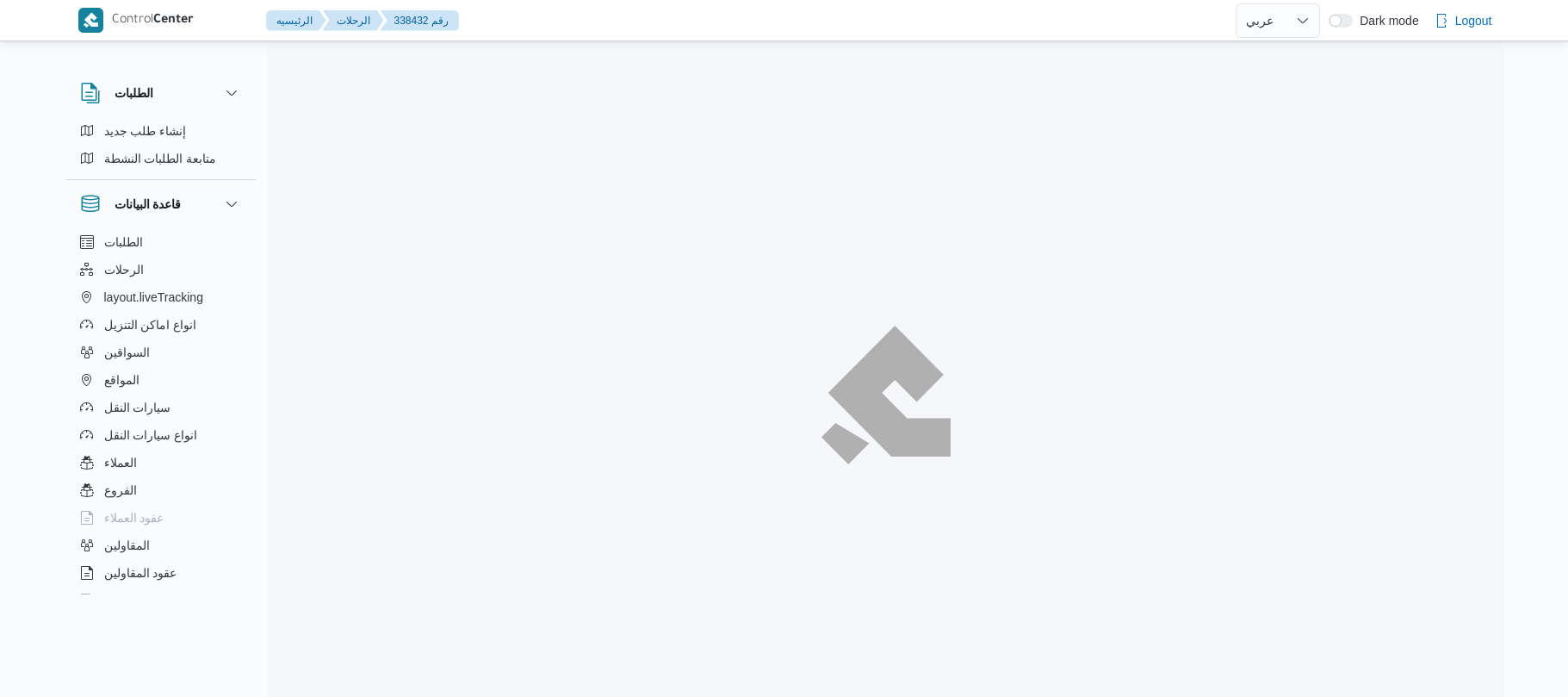
select select "ar"
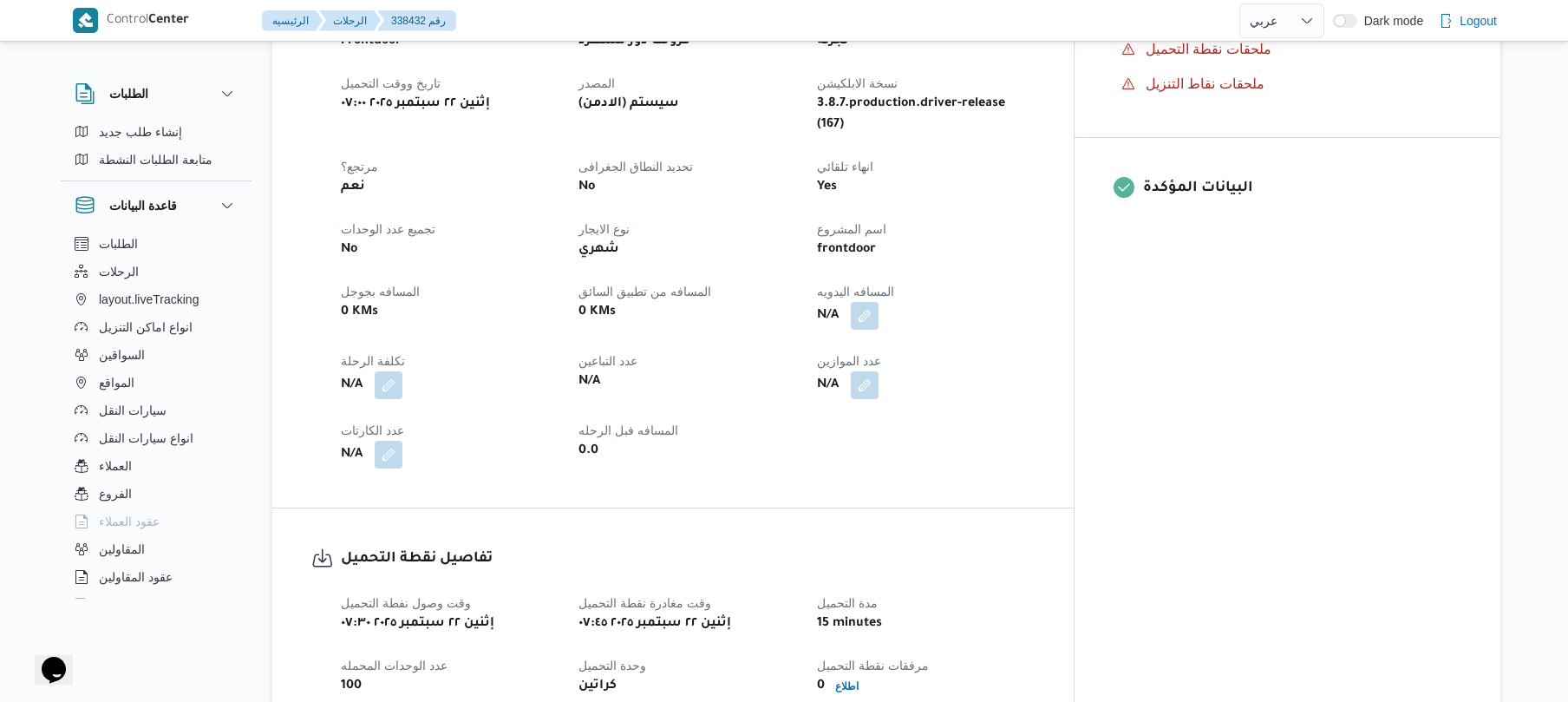
scroll to position [647, 0]
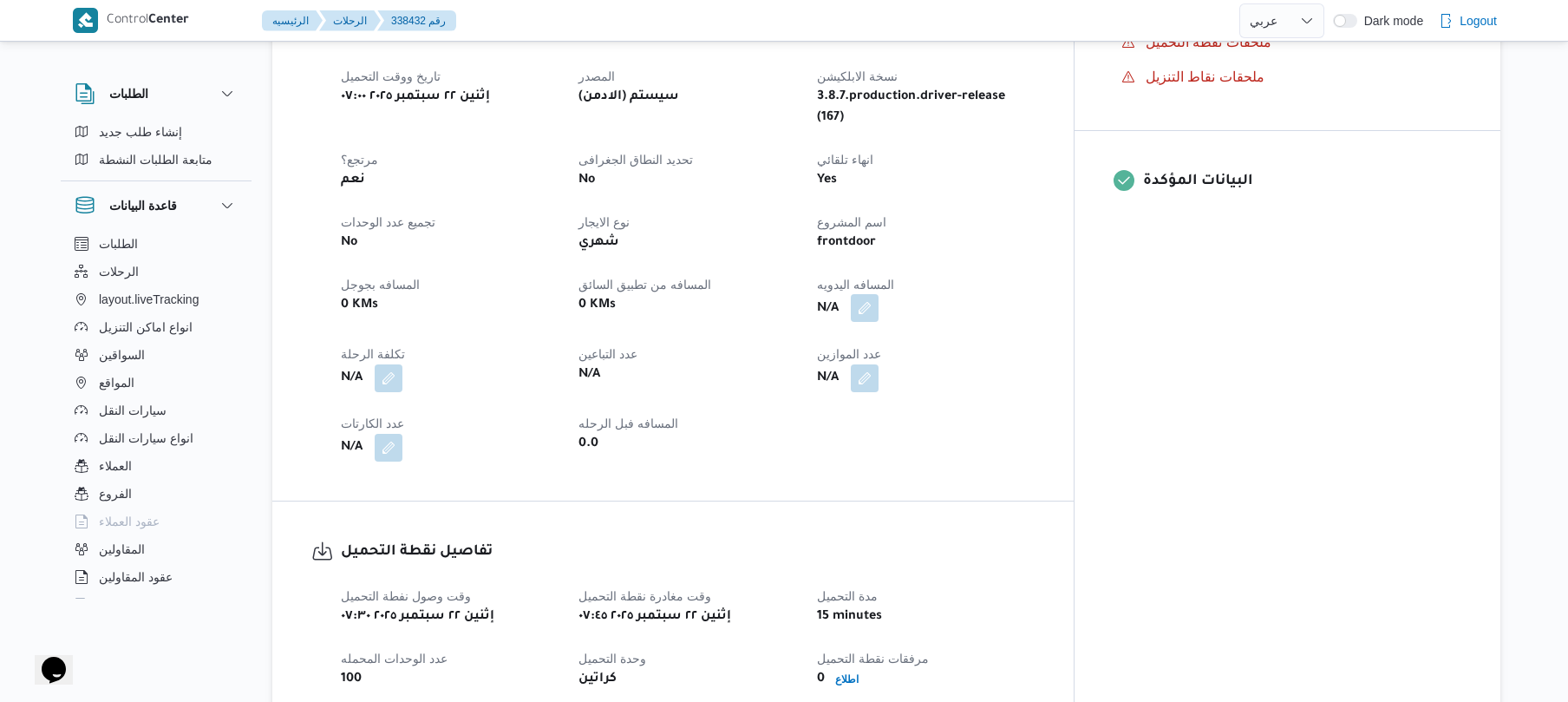
click at [879, 294] on button "button" at bounding box center [864, 308] width 27 height 27
click at [921, 334] on input "المسافه اليدويه" at bounding box center [896, 344] width 173 height 35
type input "70"
click at [1039, 335] on span "تاكيد" at bounding box center [1034, 334] width 97 height 35
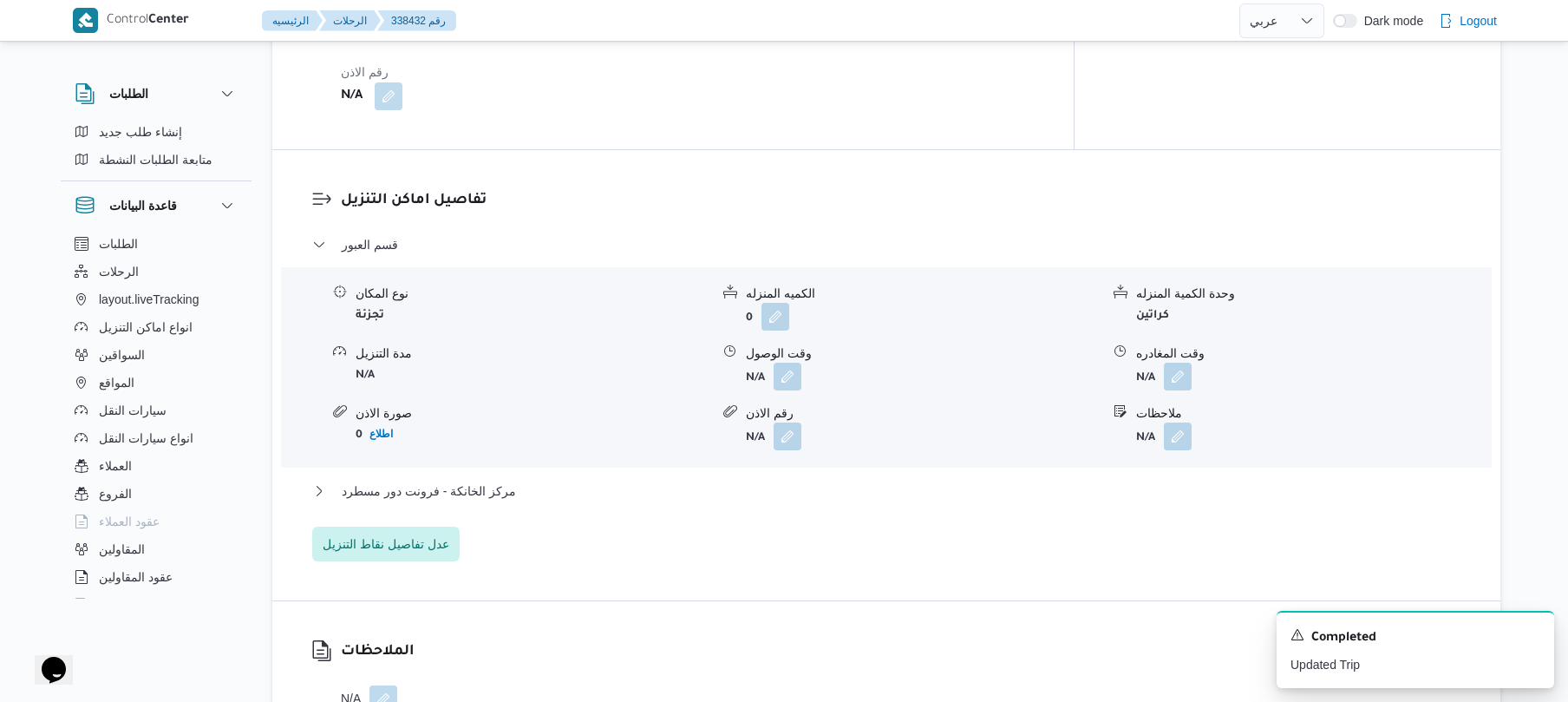
scroll to position [1387, 0]
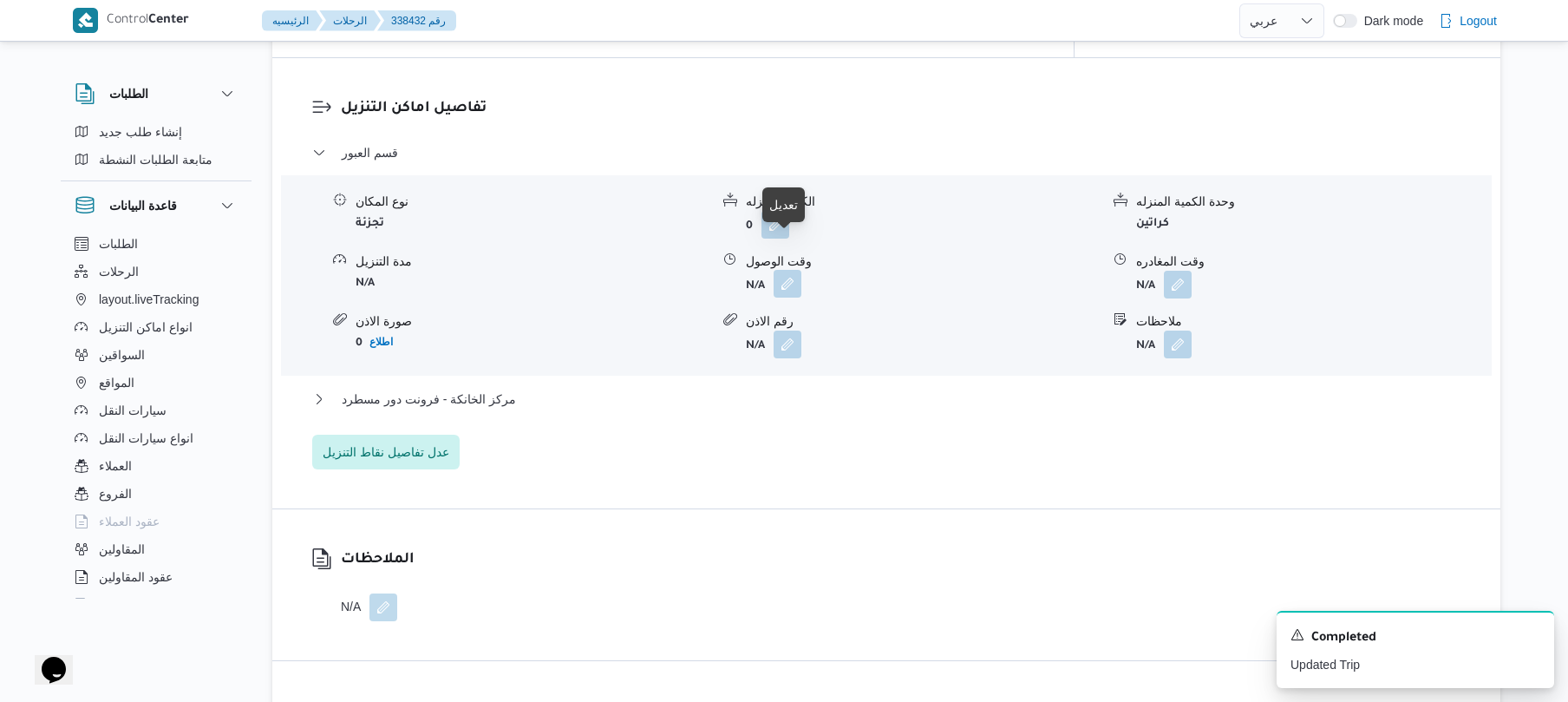
click at [788, 269] on button "button" at bounding box center [787, 283] width 27 height 27
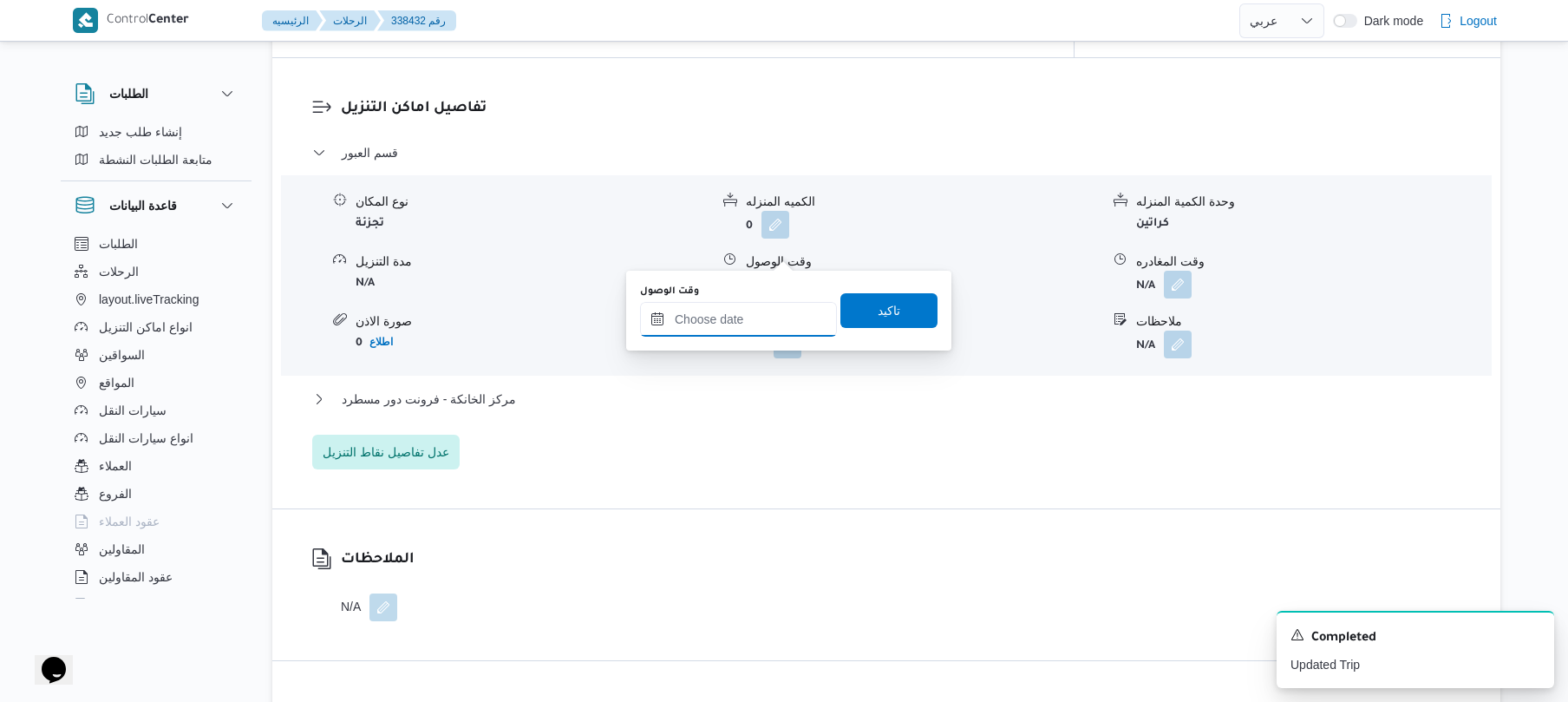
click at [761, 321] on input "وقت الوصول" at bounding box center [739, 319] width 197 height 35
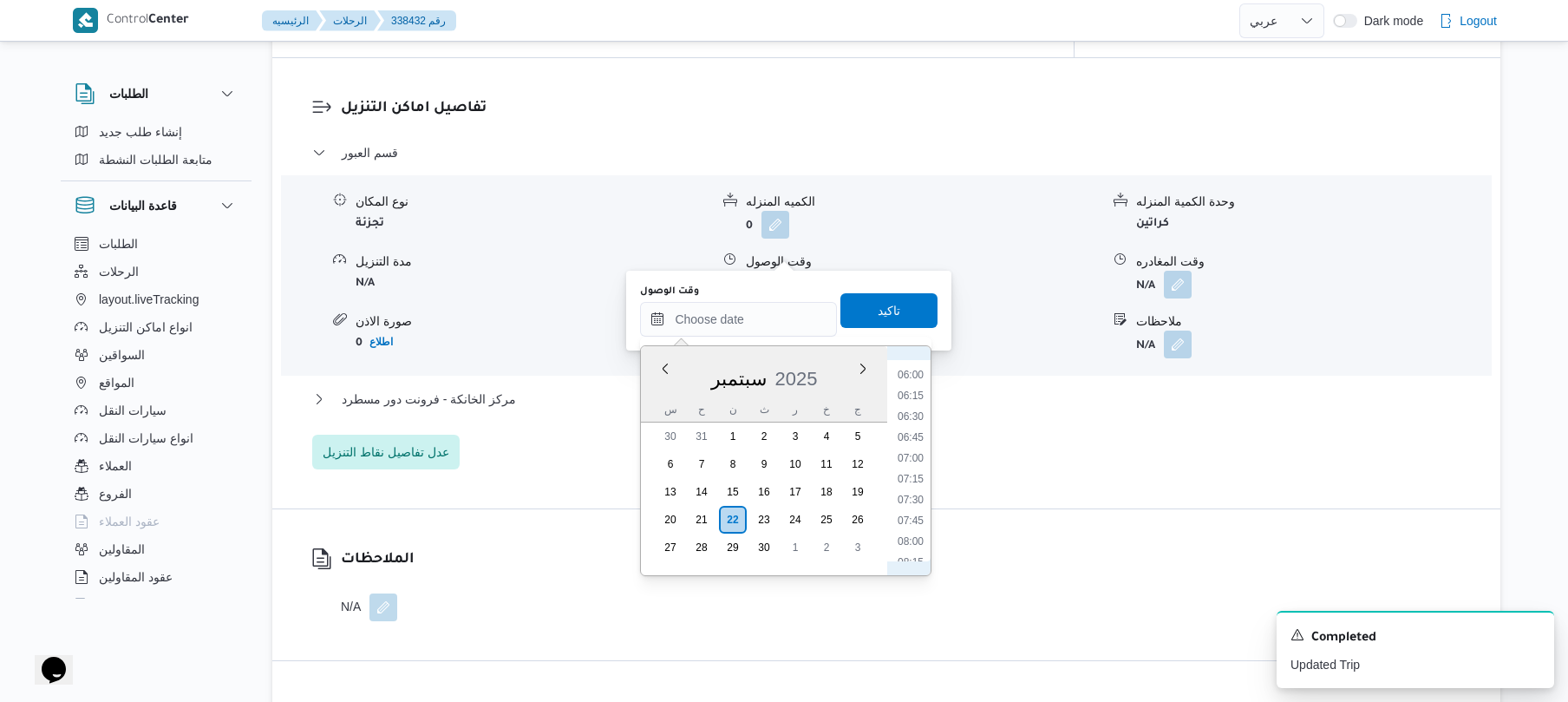
scroll to position [563, 0]
click at [914, 487] on li "08:15" at bounding box center [910, 493] width 40 height 18
type input "[DATE] ٠٨:١٥"
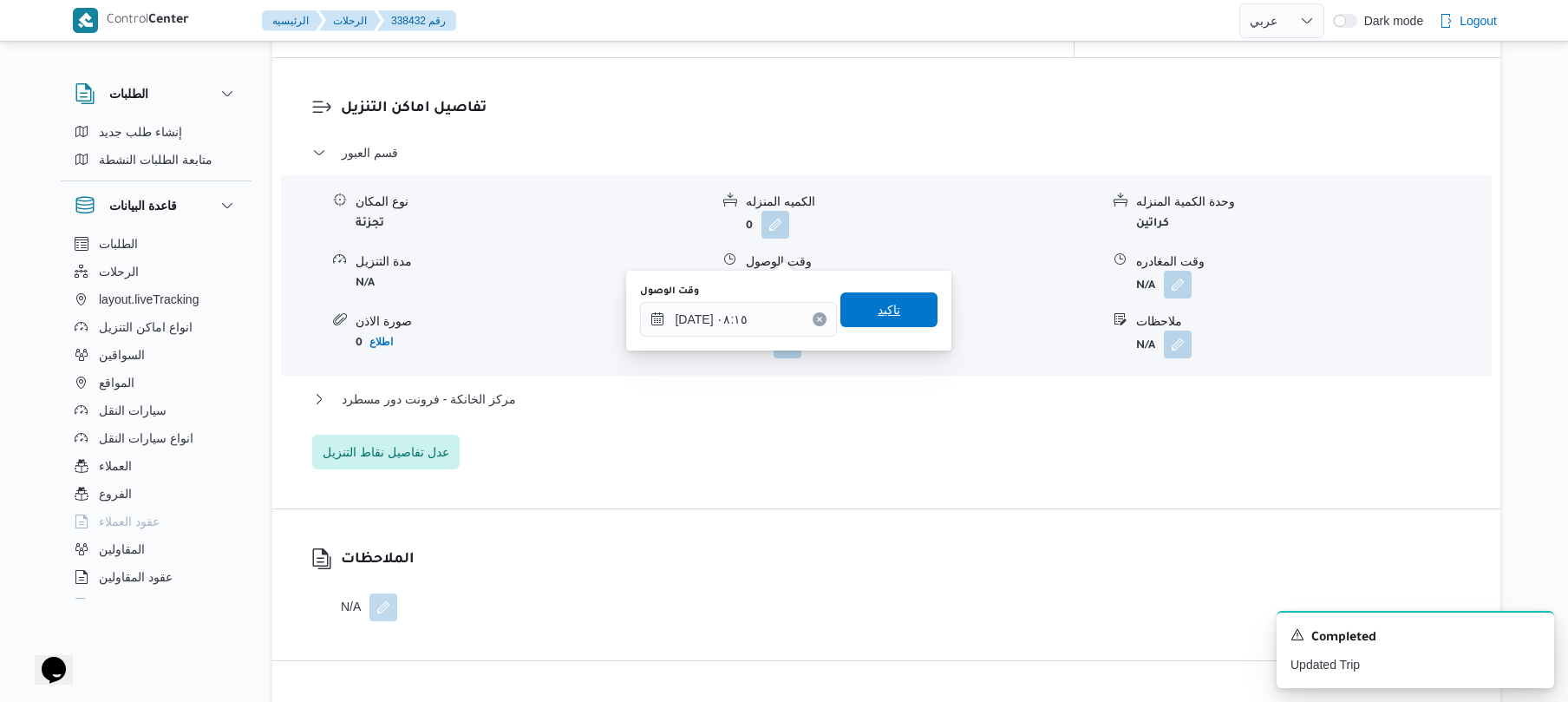
click at [880, 312] on span "تاكيد" at bounding box center [888, 309] width 22 height 21
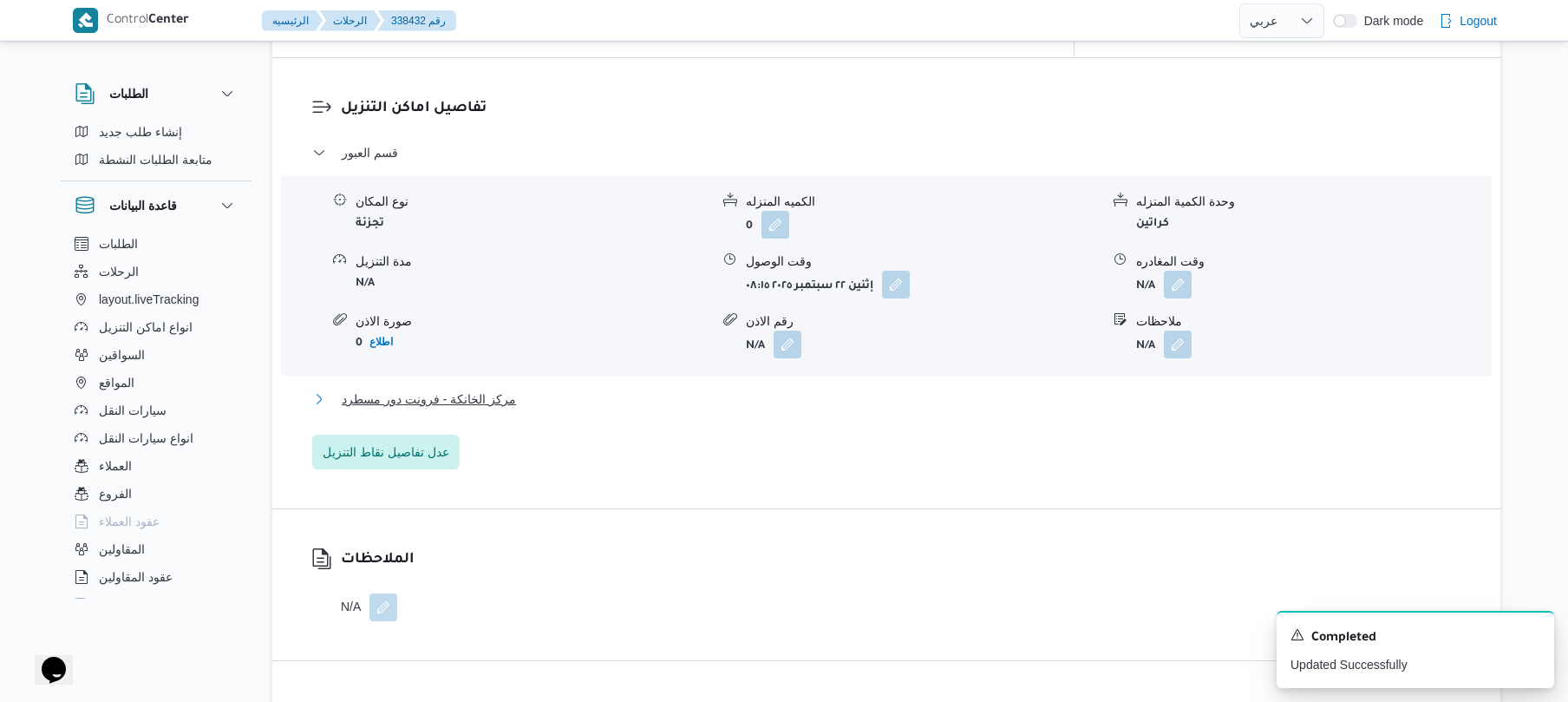
click at [824, 389] on button "مركز الخانكة - فرونت دور مسطرد" at bounding box center [887, 398] width 1149 height 21
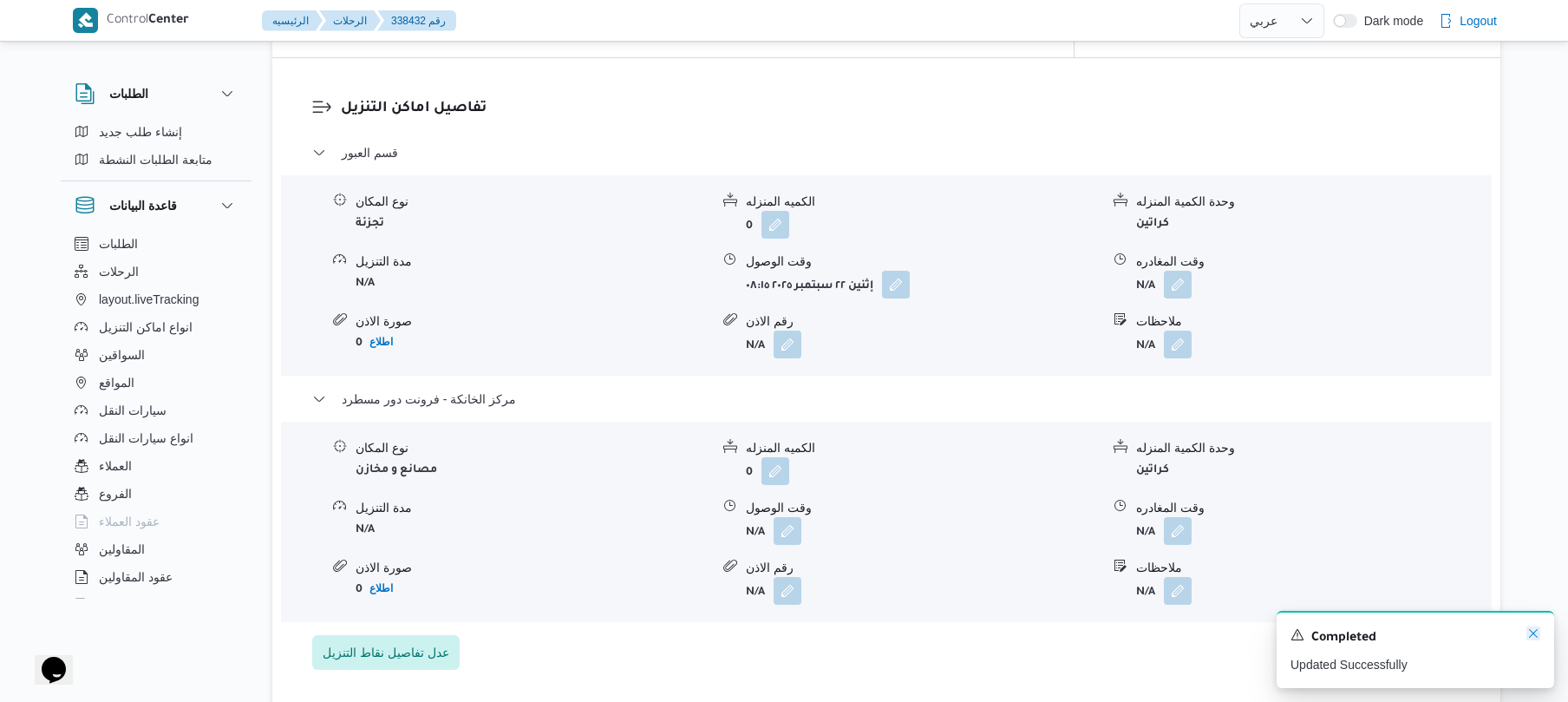
click at [1527, 640] on icon "Dismiss toast" at bounding box center [1533, 633] width 14 height 14
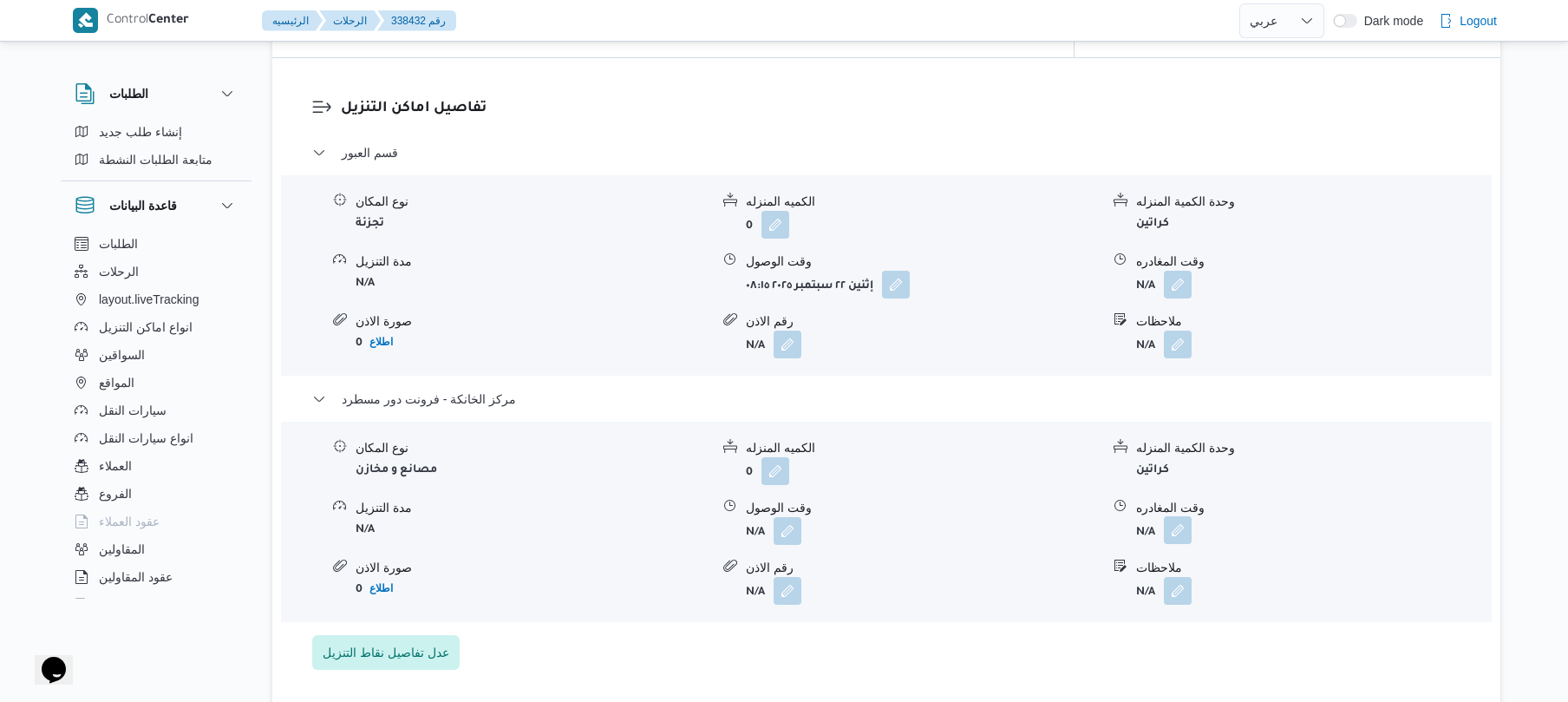
click at [1177, 516] on button "button" at bounding box center [1177, 530] width 27 height 27
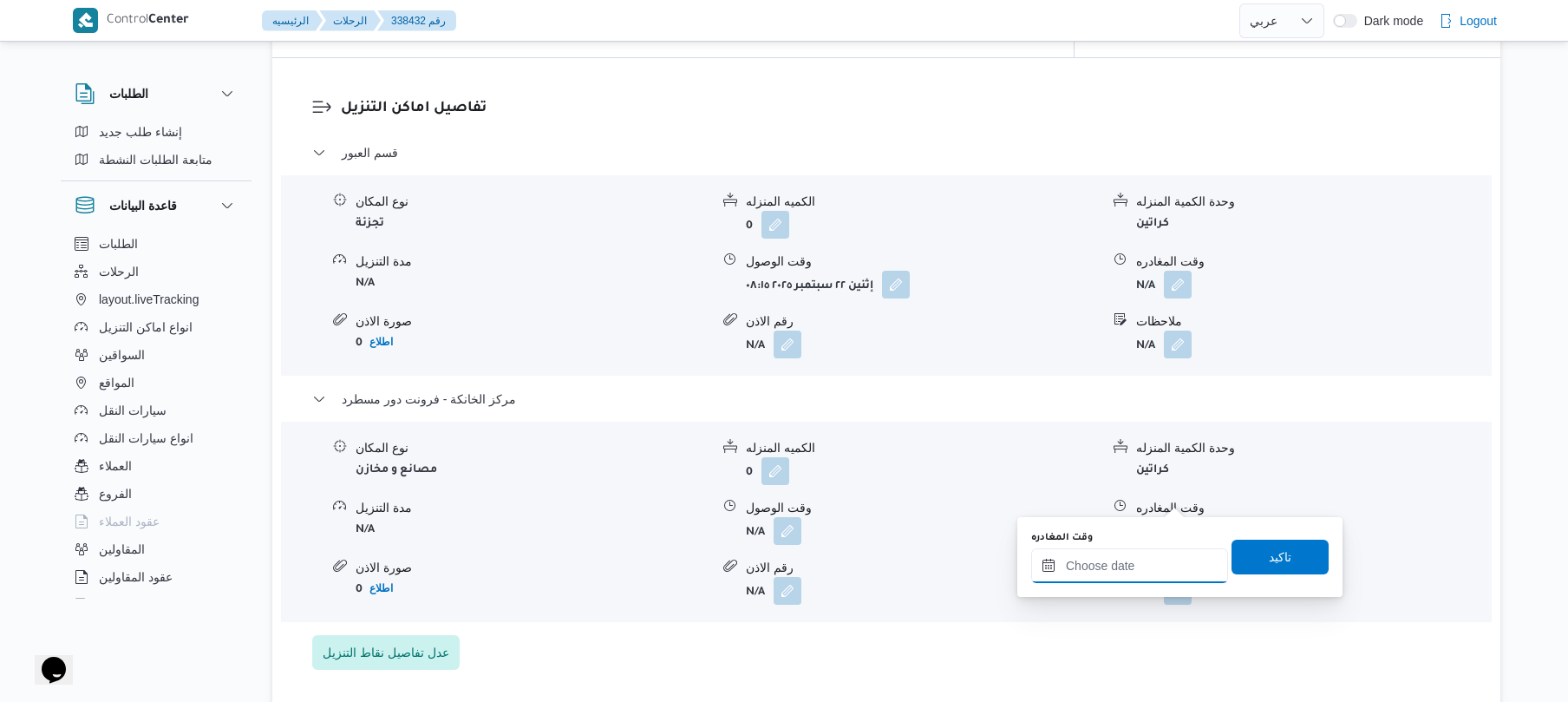
click at [1135, 580] on input "وقت المغادره" at bounding box center [1130, 565] width 197 height 35
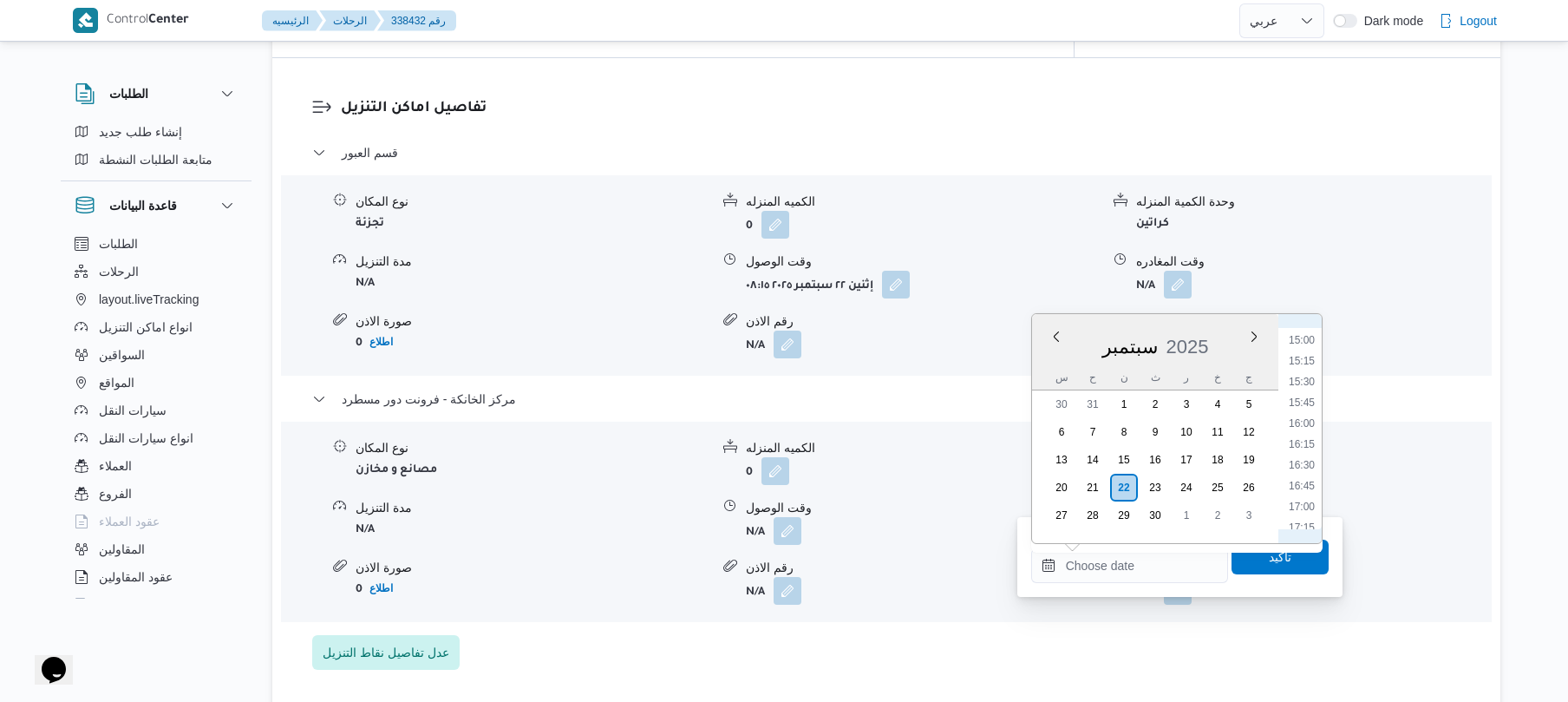
scroll to position [1240, 0]
click at [1308, 469] on li "16:30" at bounding box center [1301, 471] width 40 height 18
type input "[DATE] ١٦:٣٠"
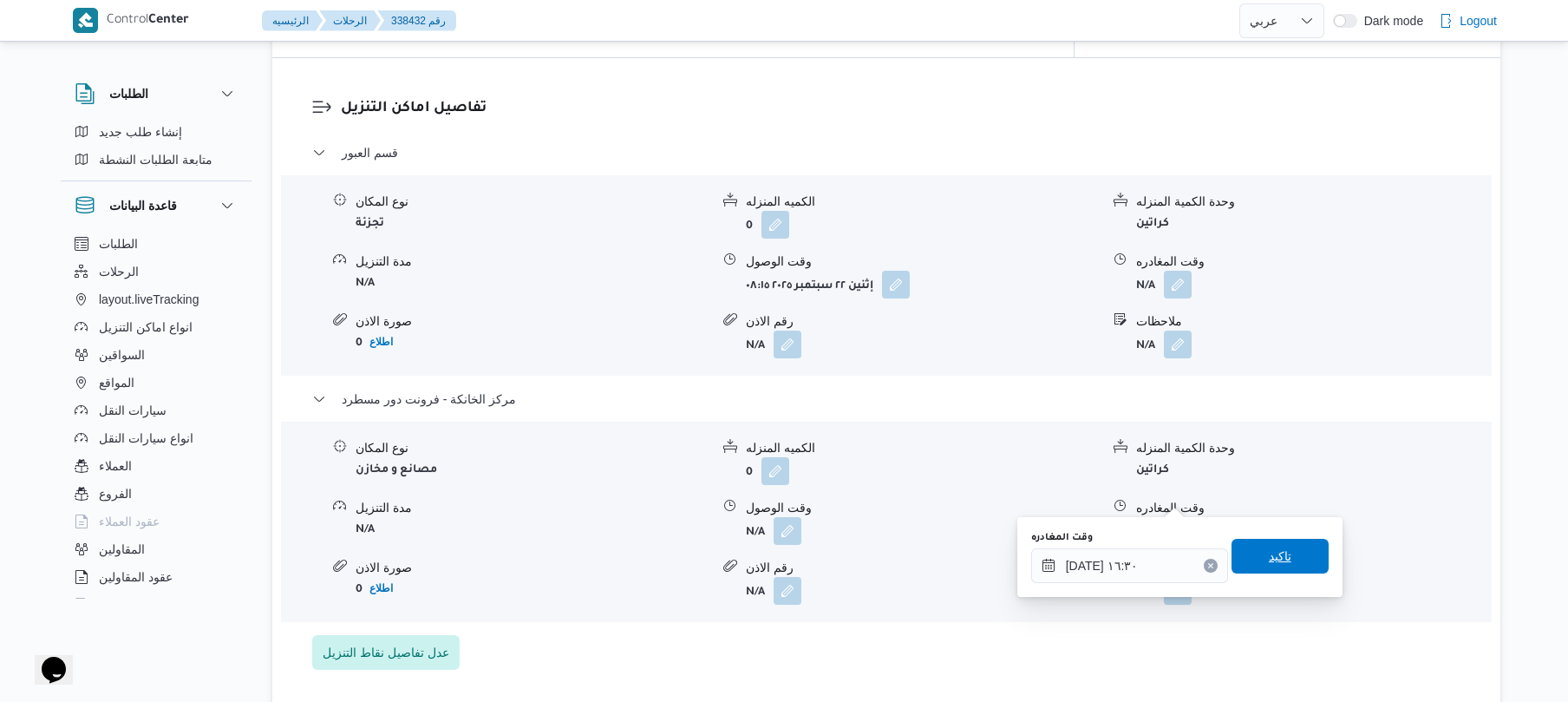
click at [1269, 548] on span "تاكيد" at bounding box center [1280, 556] width 22 height 21
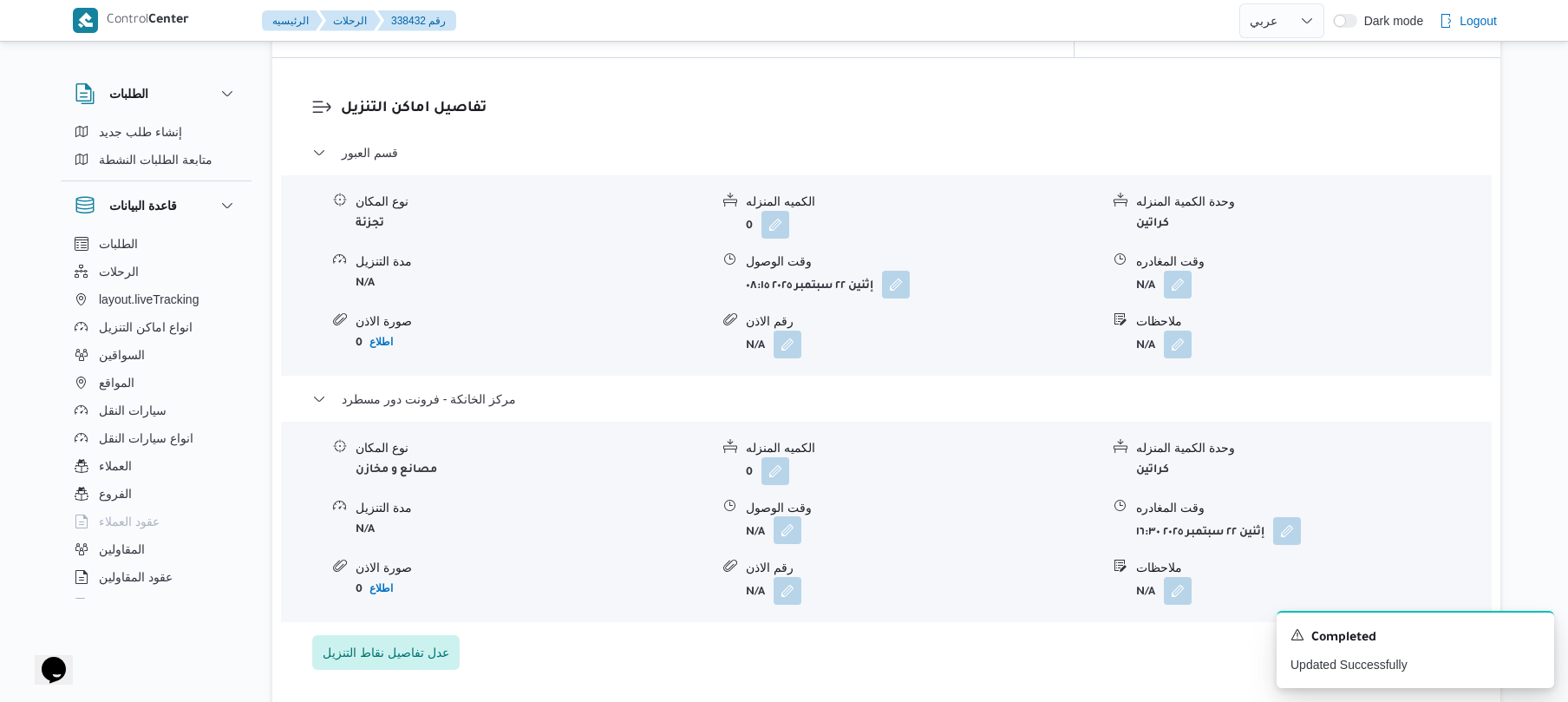
click at [791, 516] on button "button" at bounding box center [787, 530] width 27 height 27
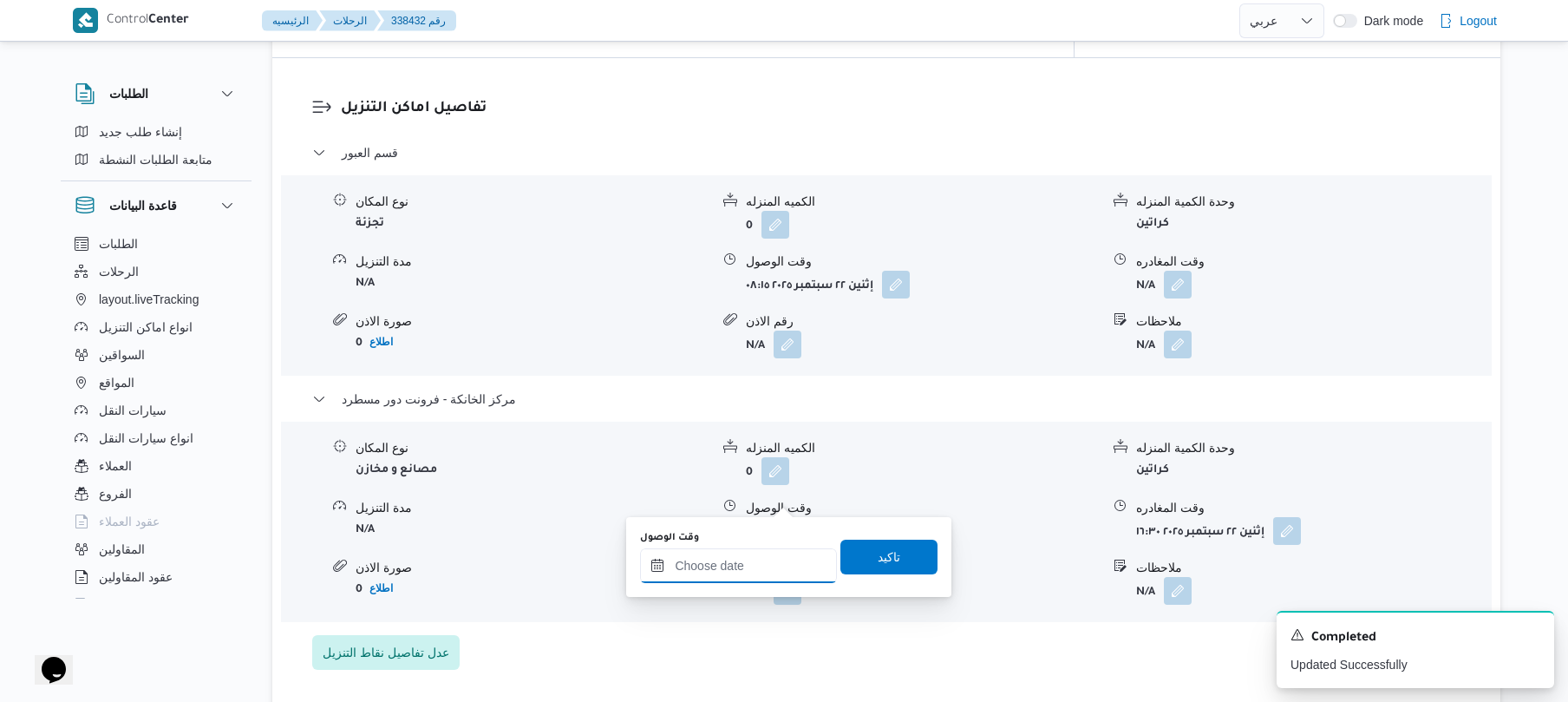
click at [743, 556] on input "وقت الوصول" at bounding box center [739, 565] width 197 height 35
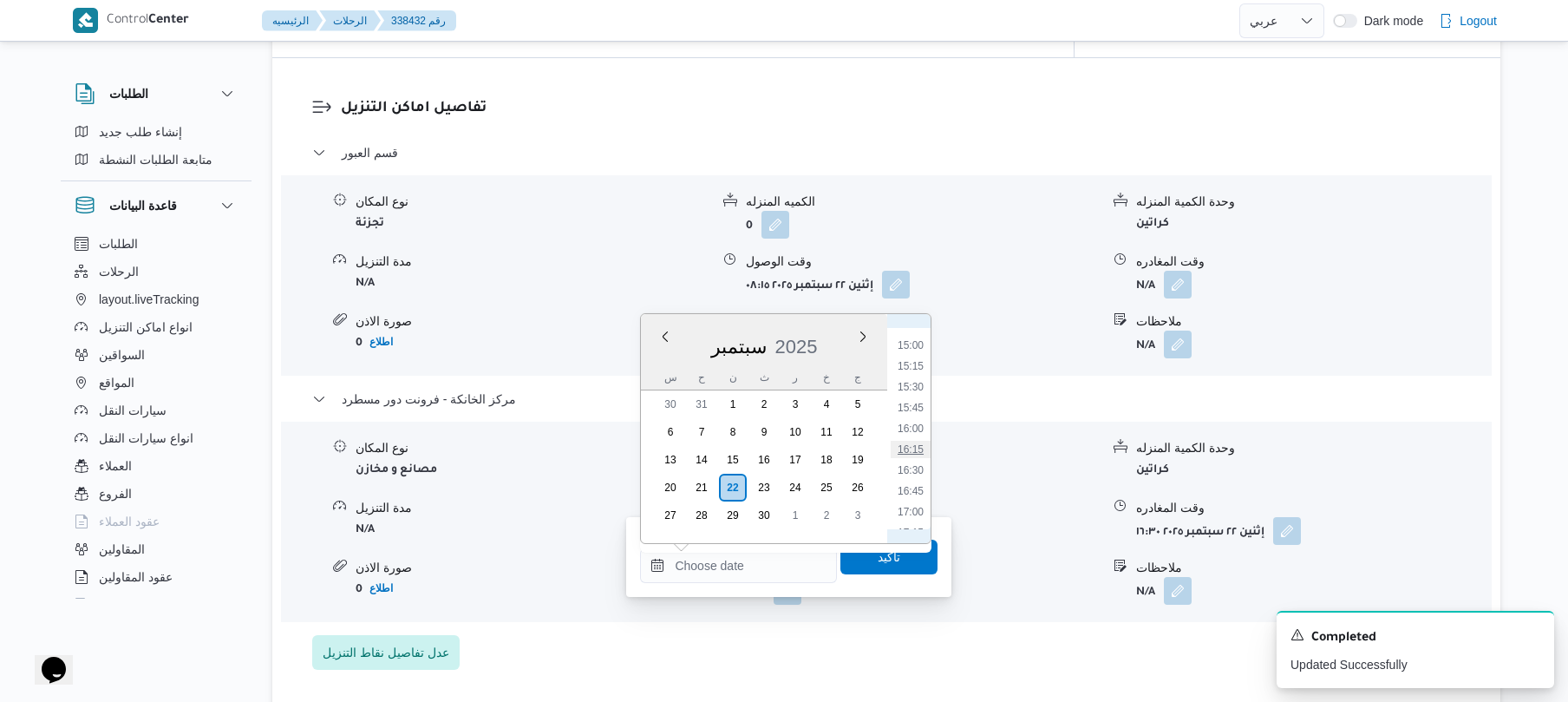
click at [921, 452] on li "16:15" at bounding box center [910, 449] width 40 height 18
type input "[DATE] ١٦:١٥"
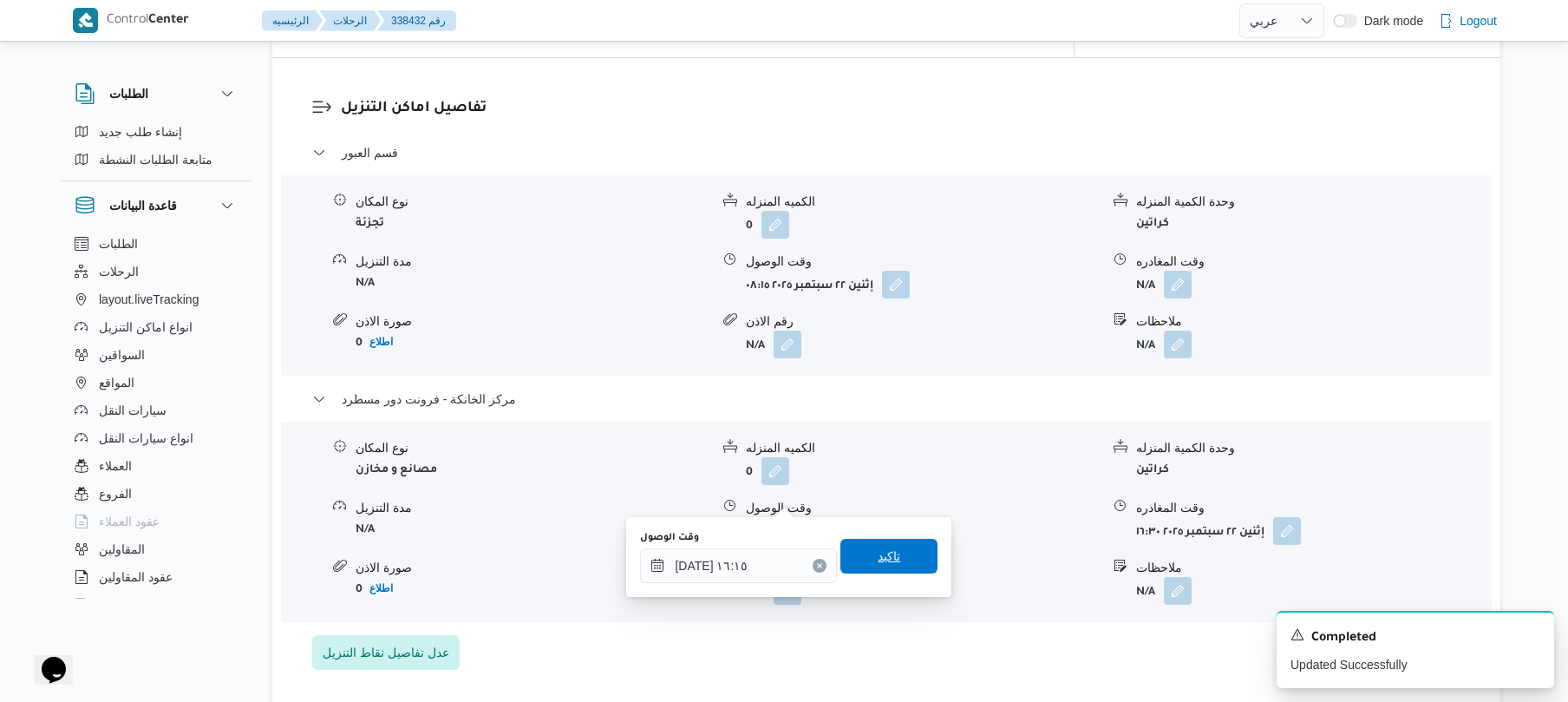
click at [878, 560] on span "تاكيد" at bounding box center [888, 556] width 22 height 21
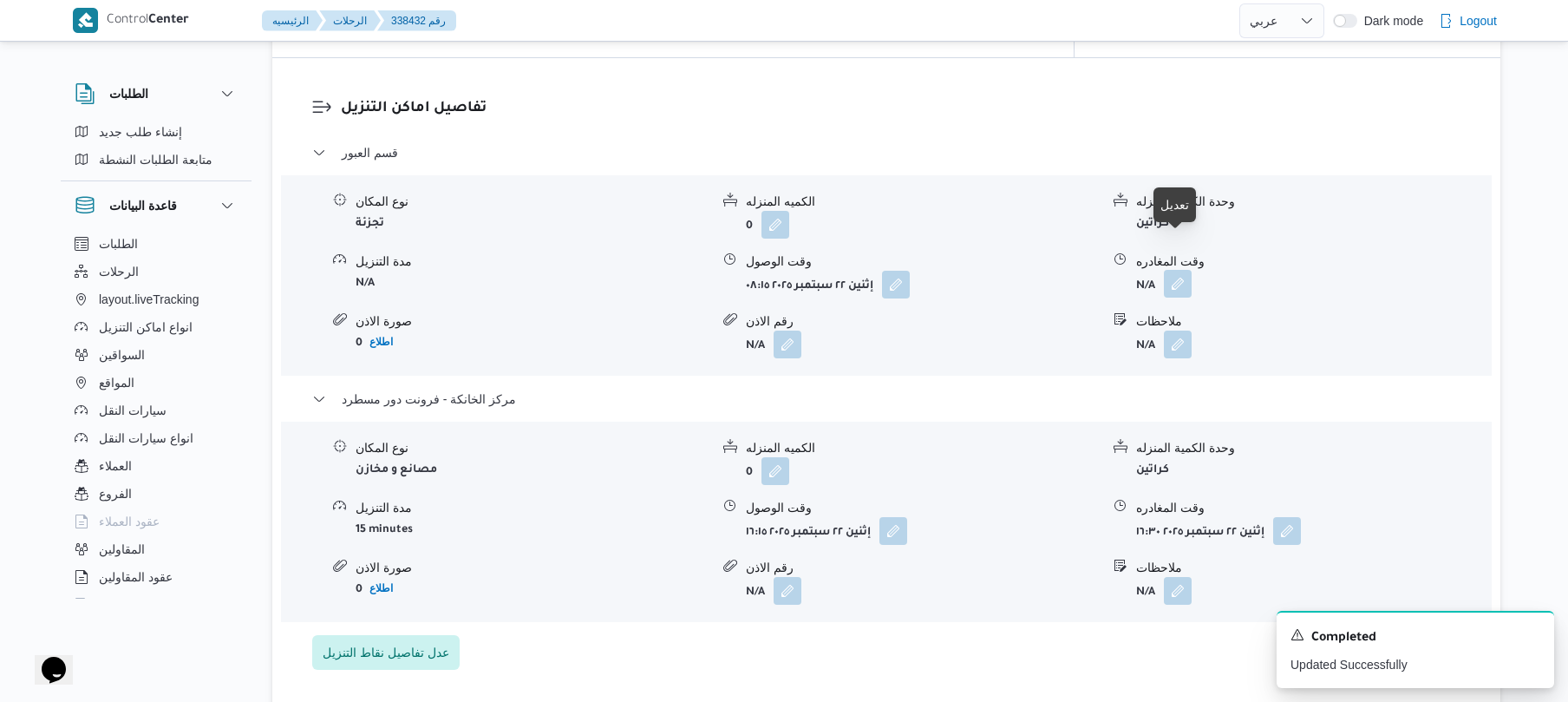
click at [1176, 269] on button "button" at bounding box center [1177, 283] width 27 height 27
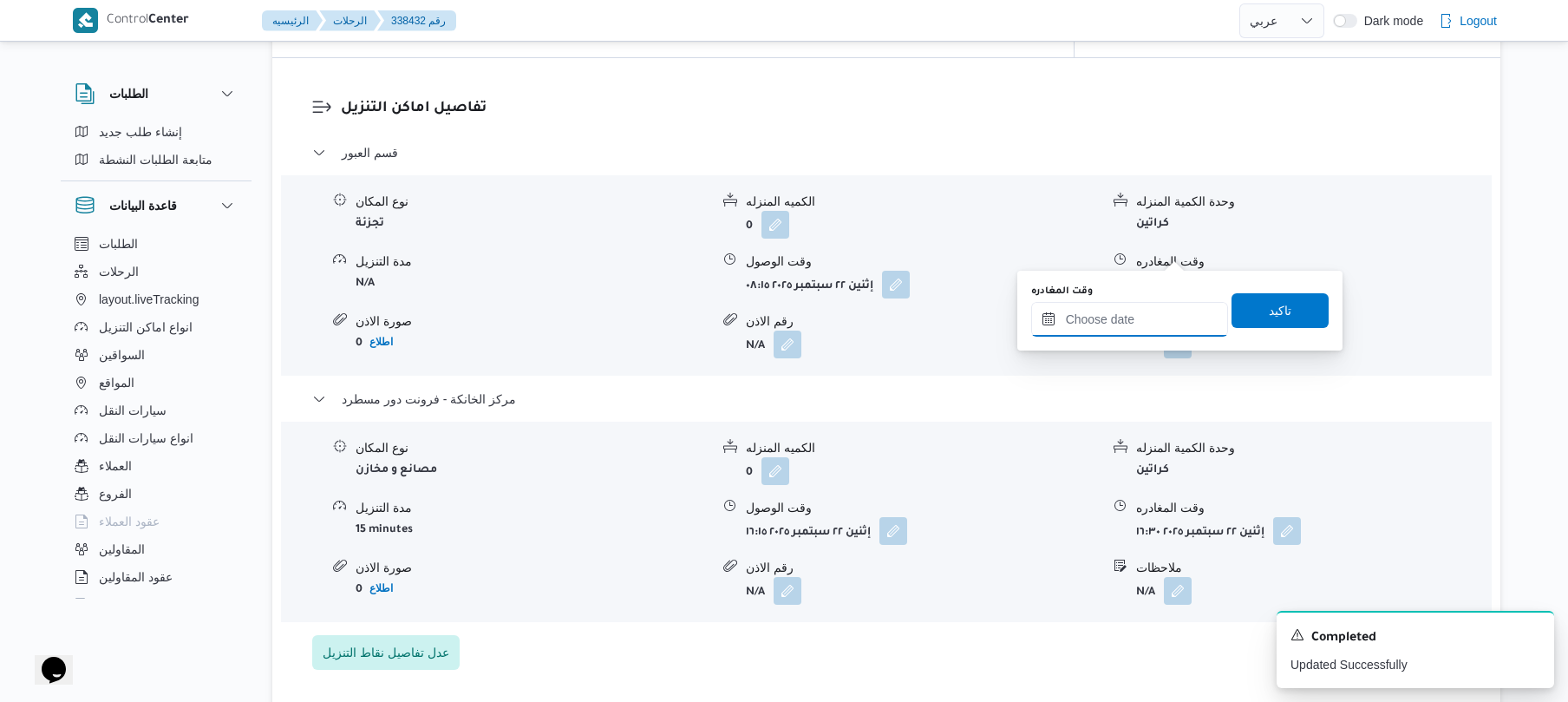
click at [1124, 317] on input "وقت المغادره" at bounding box center [1130, 319] width 197 height 35
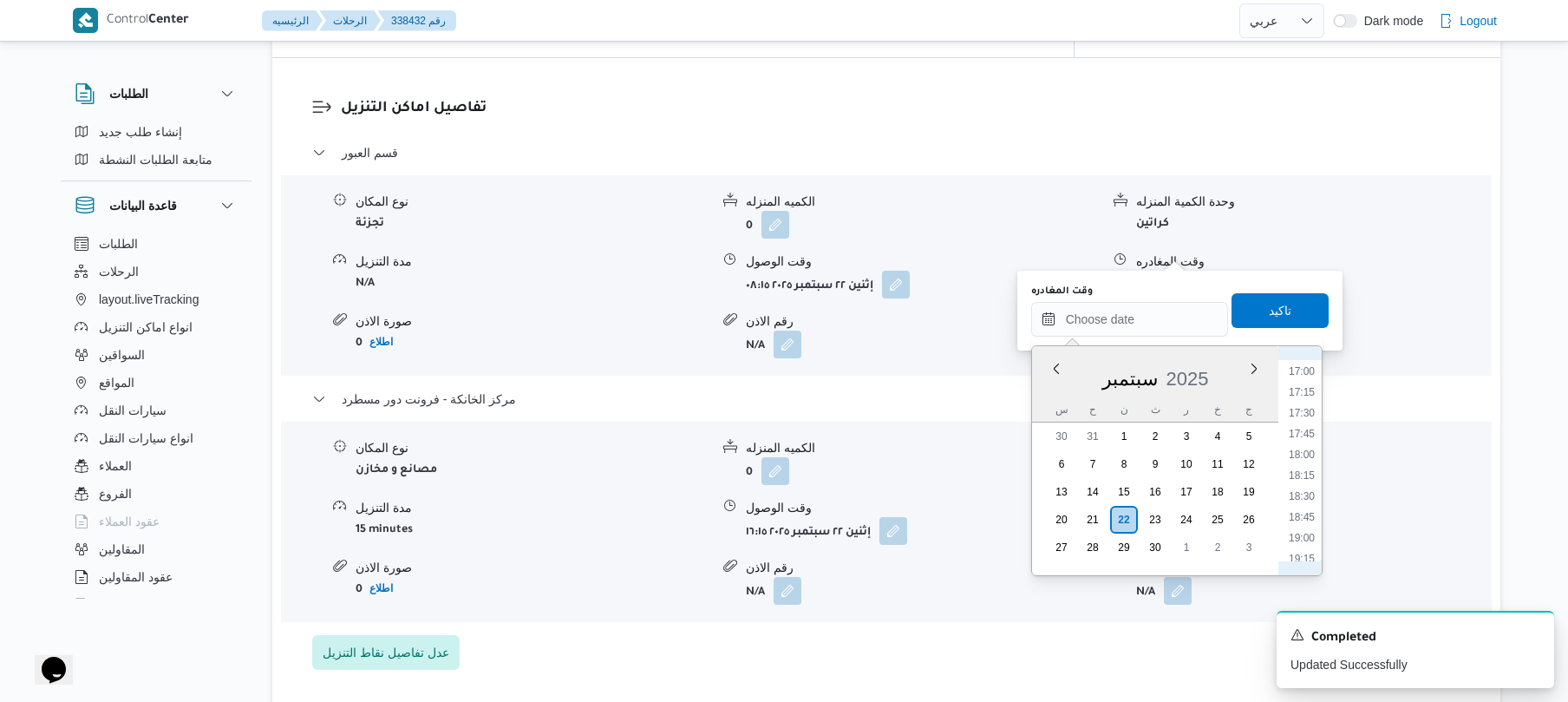
scroll to position [1243, 0]
click at [1295, 441] on li "15:45" at bounding box center [1301, 437] width 40 height 18
type input "[DATE] ١٥:٤٥"
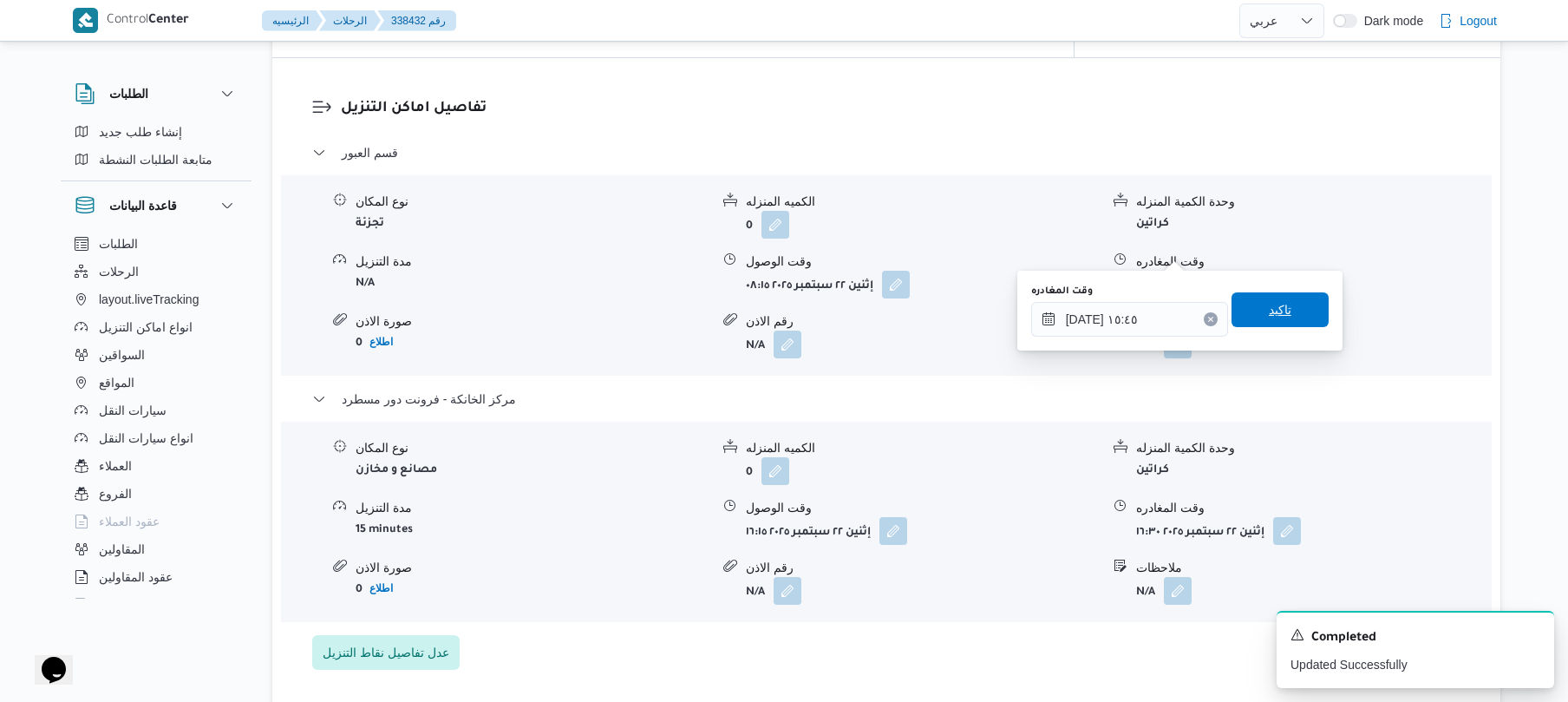
click at [1271, 315] on span "تاكيد" at bounding box center [1280, 309] width 22 height 21
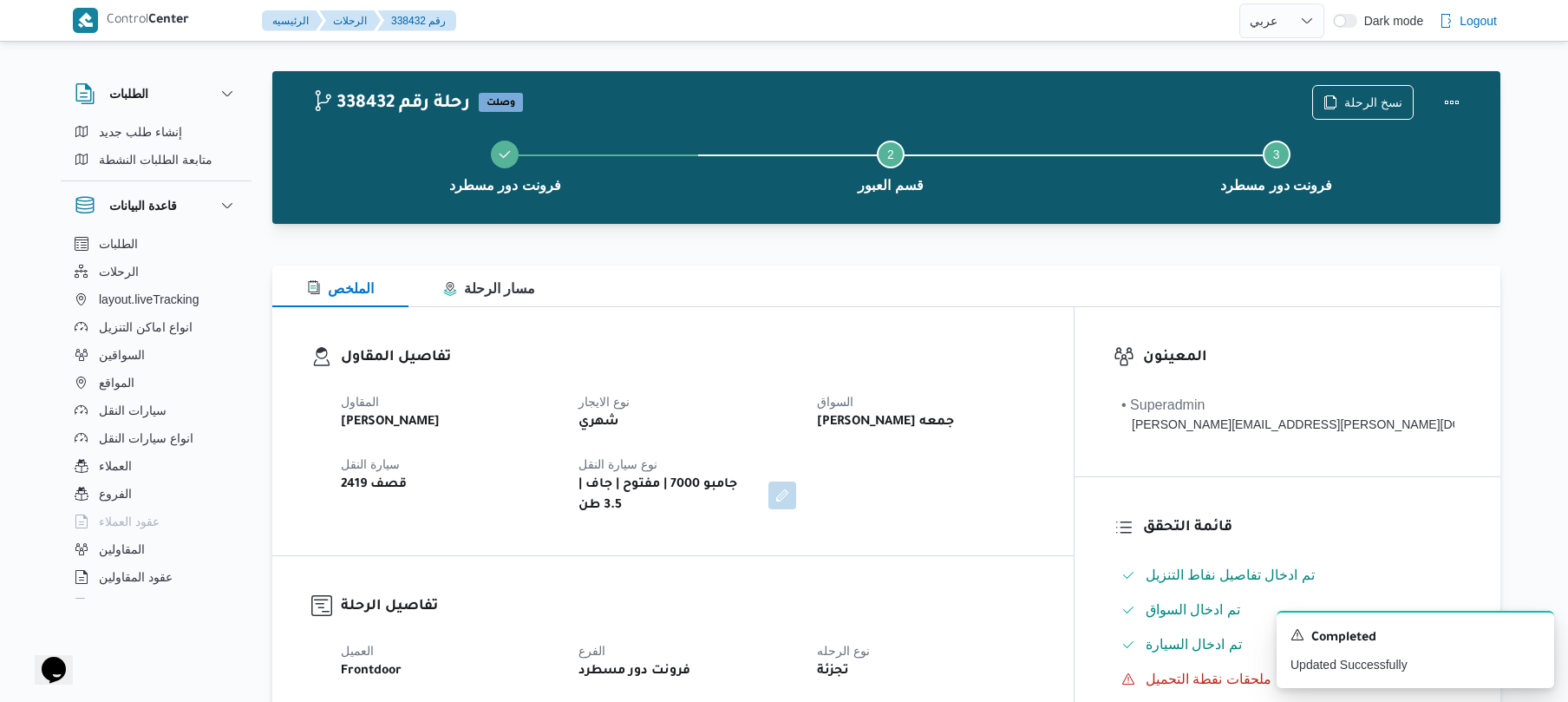
scroll to position [0, 0]
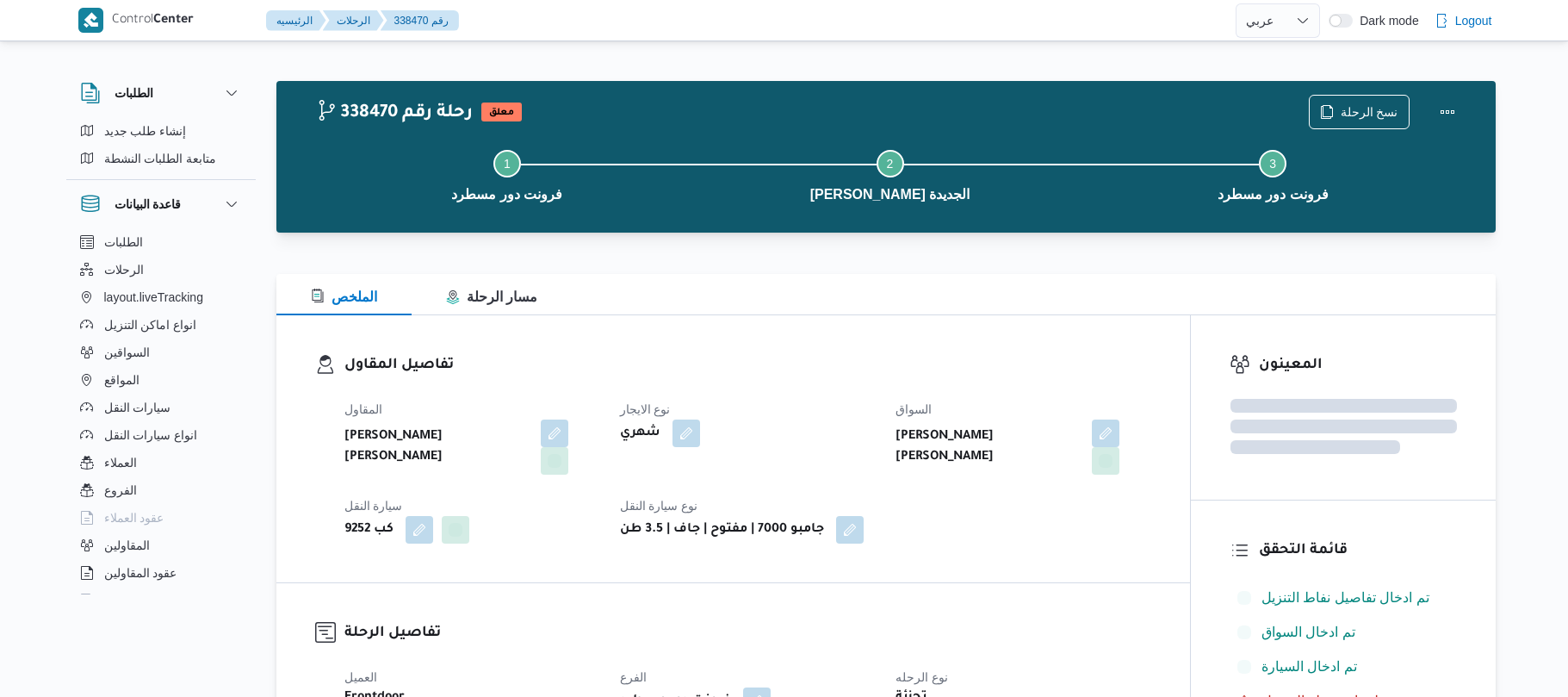
select select "ar"
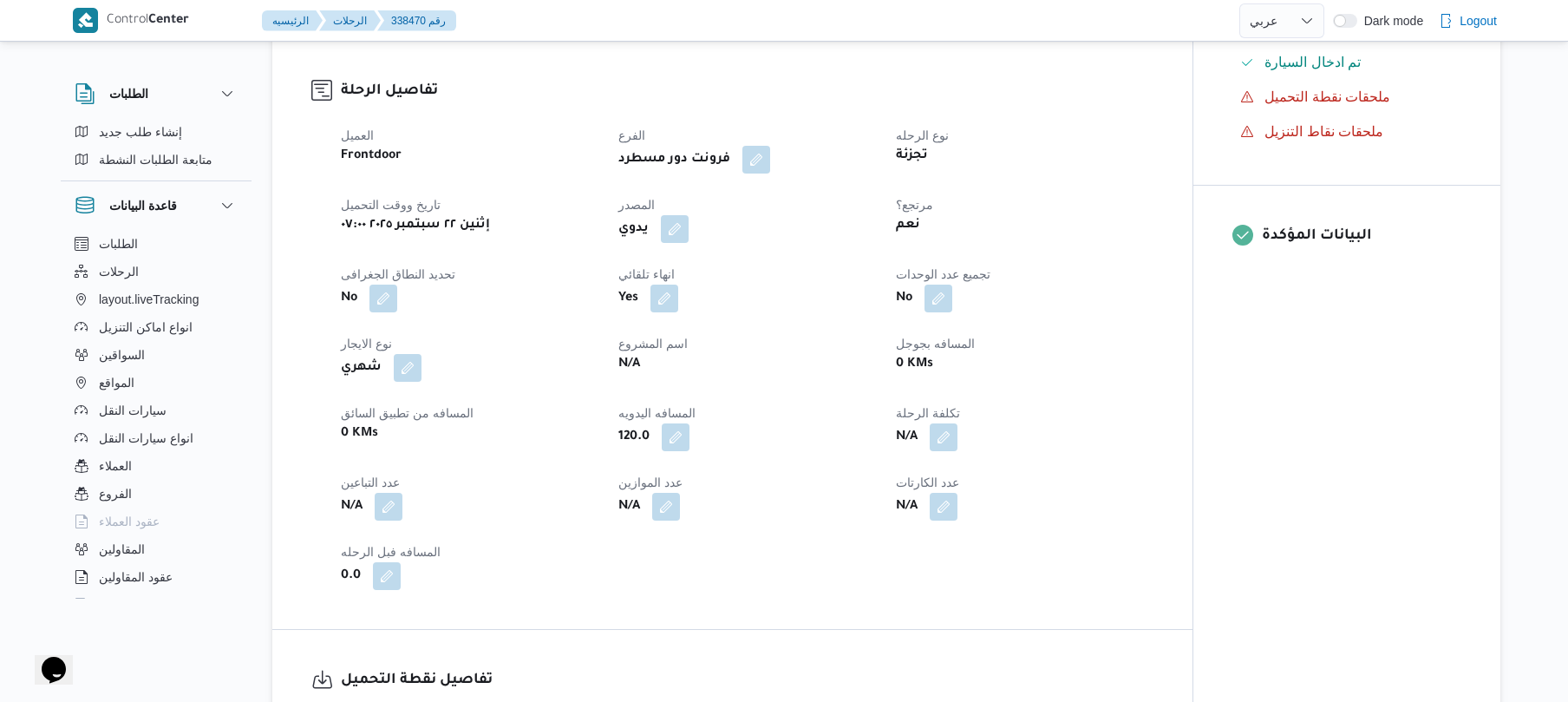
scroll to position [556, 0]
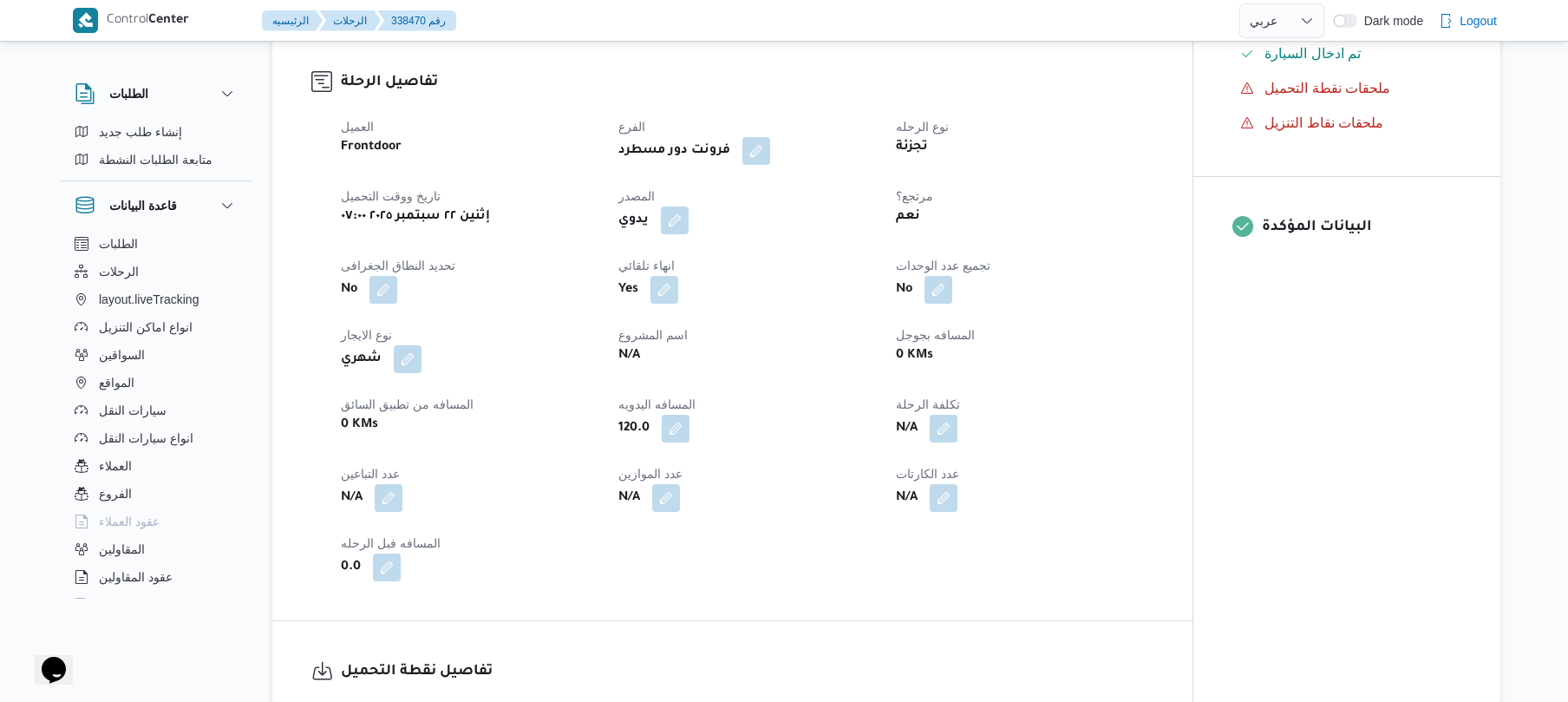
click at [855, 496] on div "N/A" at bounding box center [747, 498] width 260 height 31
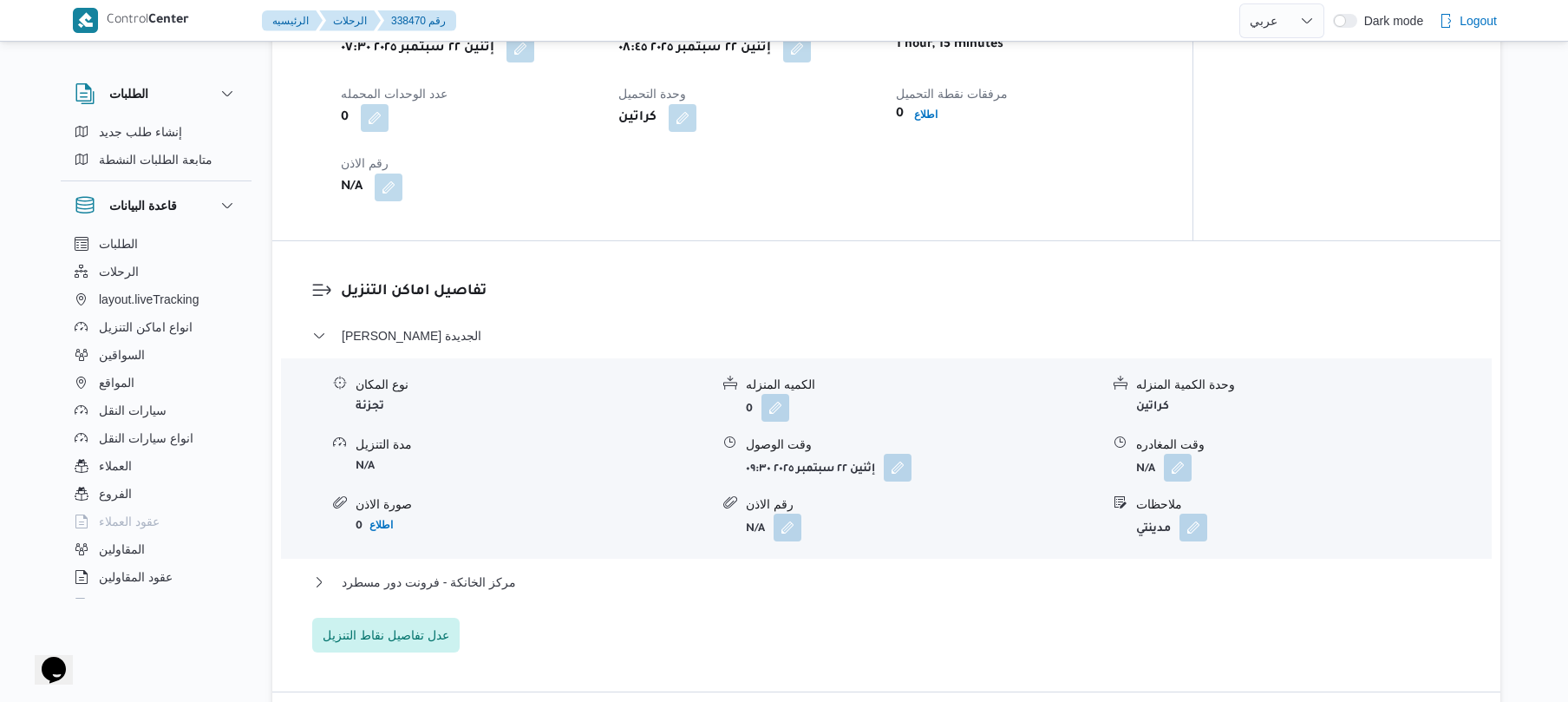
scroll to position [1249, 0]
click at [951, 590] on div "مركز الخانكة - فرونت دور مسطرد" at bounding box center [887, 586] width 1149 height 33
click at [965, 580] on button "مركز الخانكة - فرونت دور مسطرد" at bounding box center [887, 579] width 1149 height 21
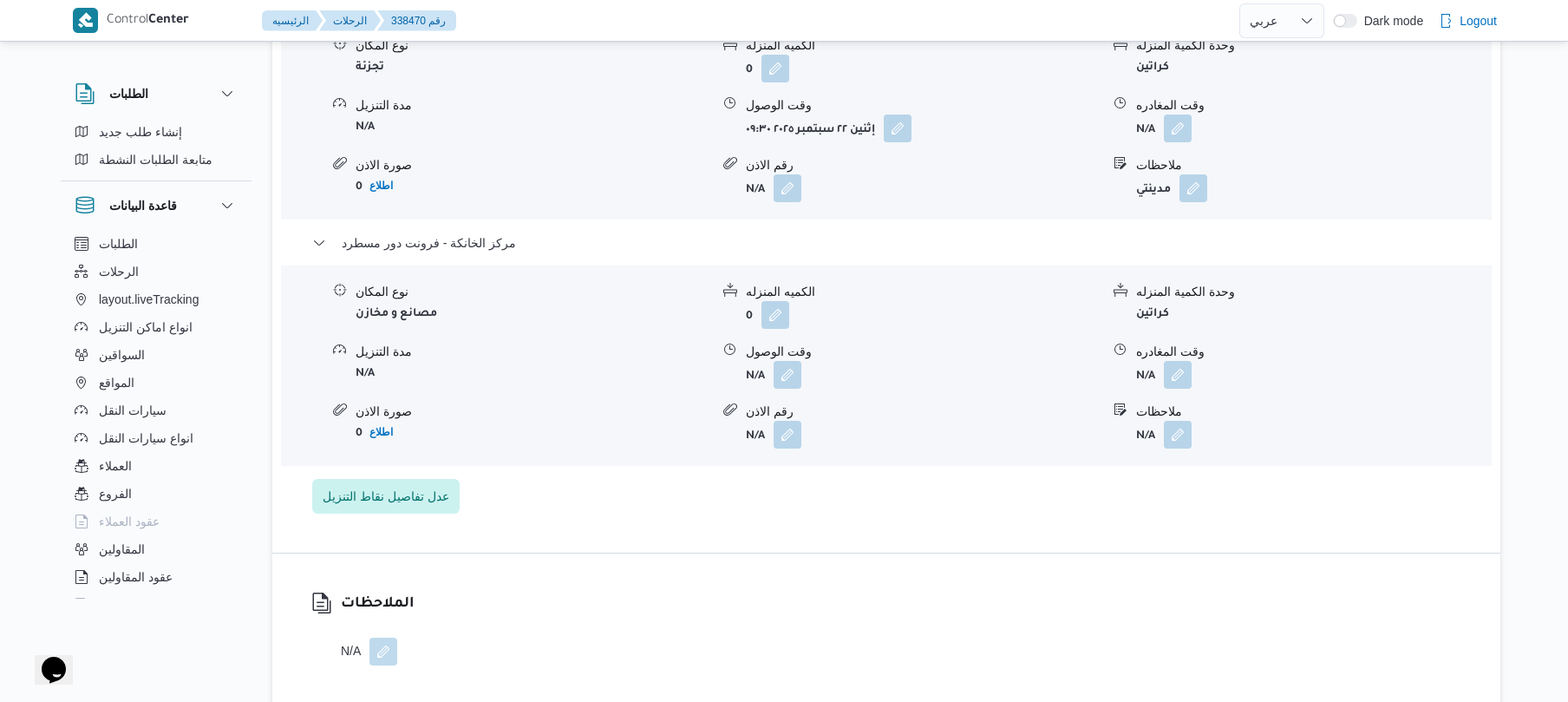
scroll to position [1666, 0]
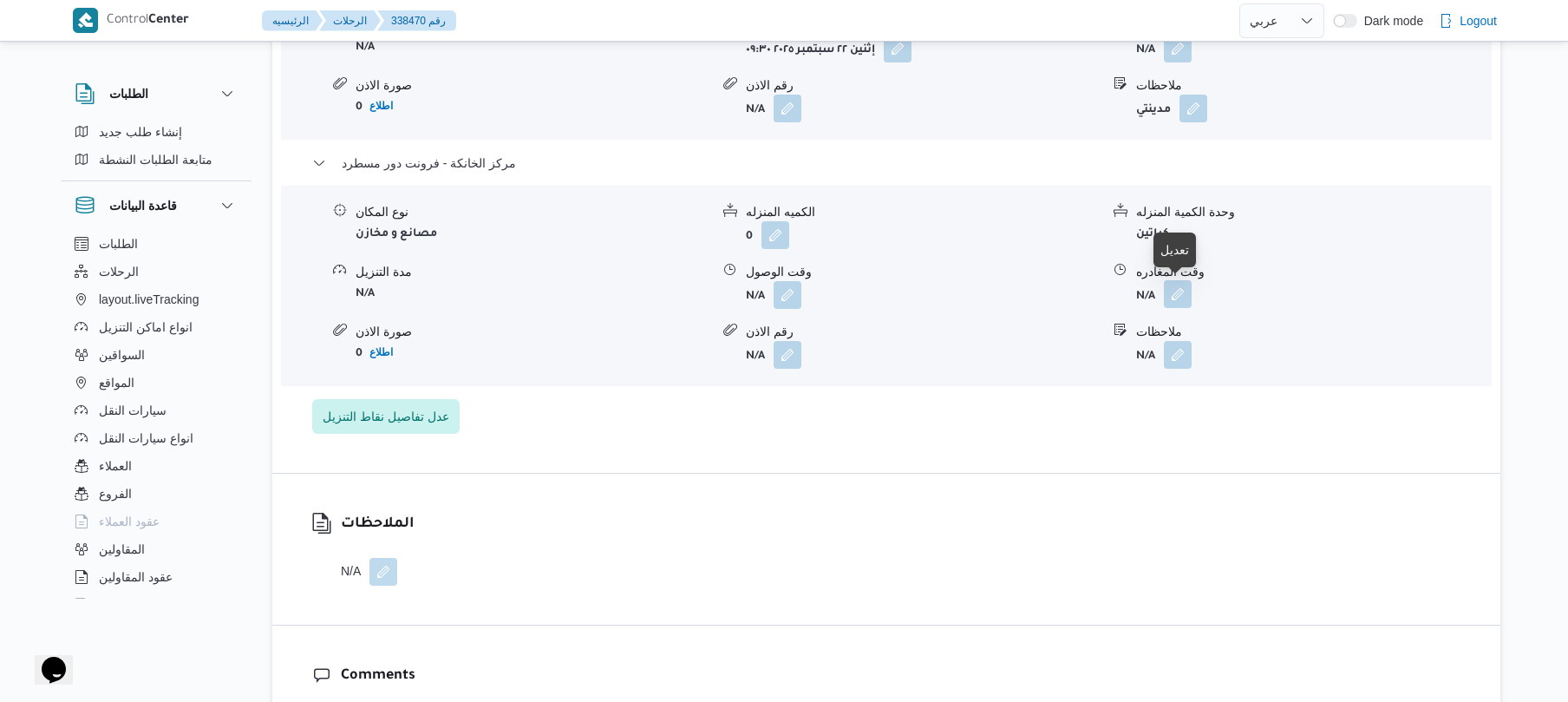
click at [1180, 295] on button "button" at bounding box center [1177, 294] width 27 height 27
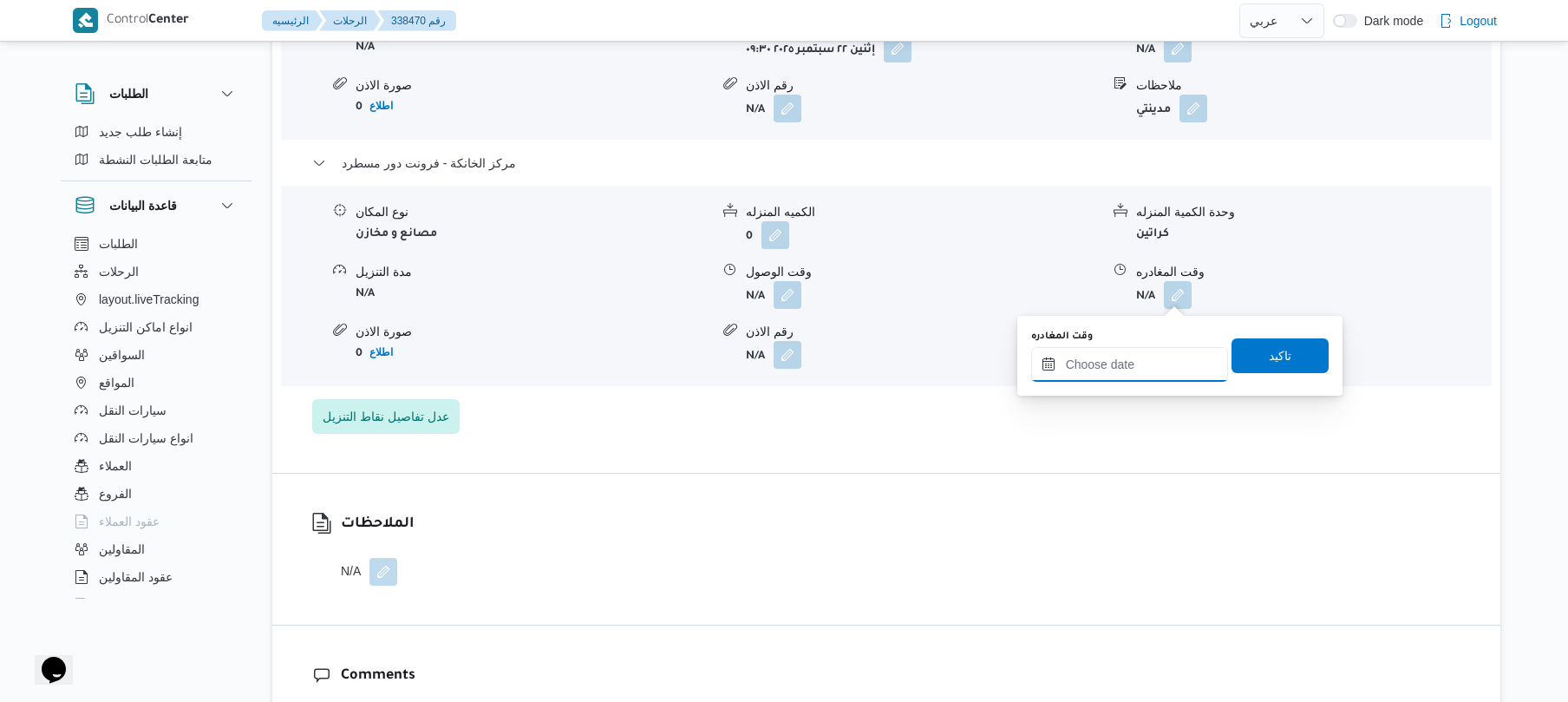
click at [1114, 357] on input "وقت المغادره" at bounding box center [1130, 364] width 197 height 35
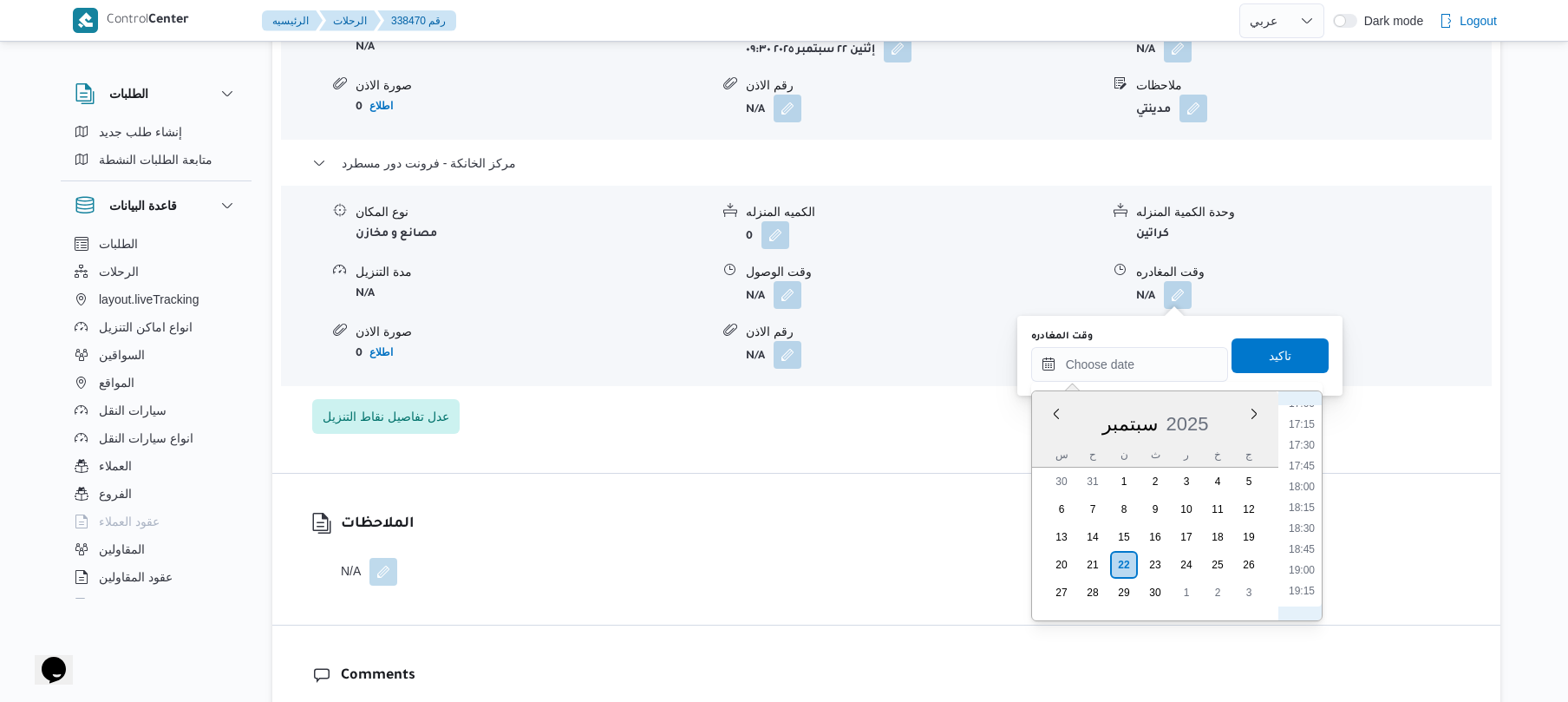
scroll to position [1413, 0]
click at [1309, 453] on li "17:30" at bounding box center [1301, 458] width 40 height 18
type input "[DATE] ١٧:٣٠"
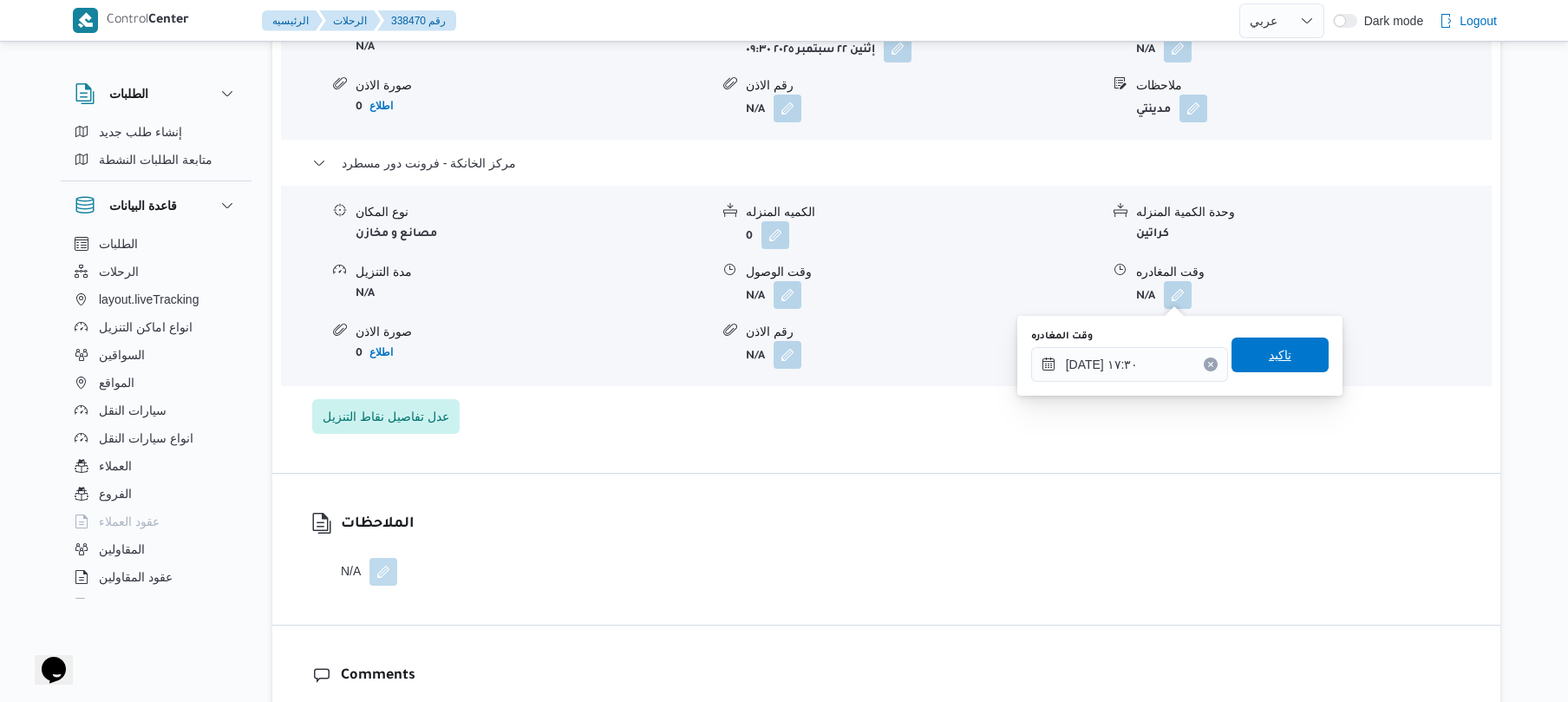
click at [1280, 348] on span "تاكيد" at bounding box center [1280, 354] width 22 height 21
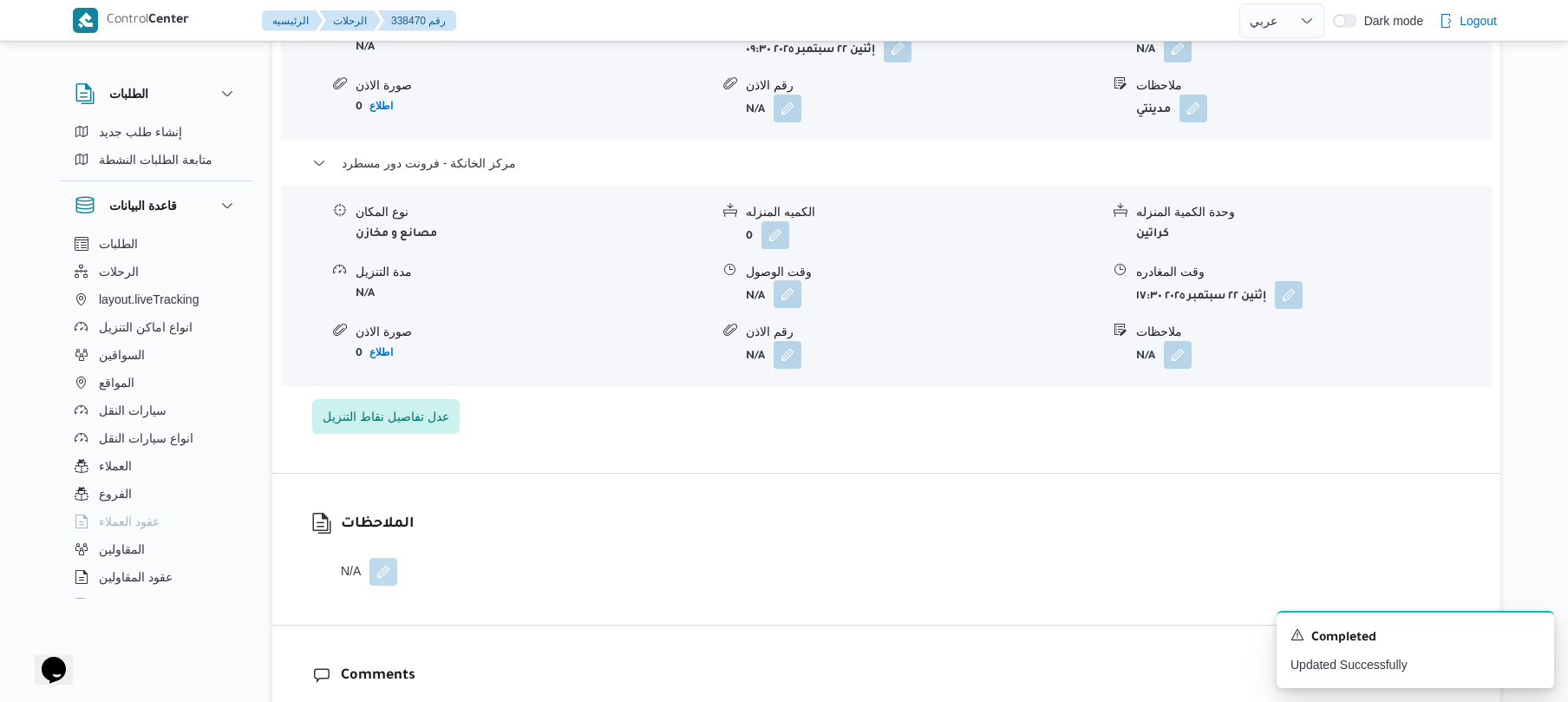
click at [796, 289] on button "button" at bounding box center [787, 294] width 27 height 27
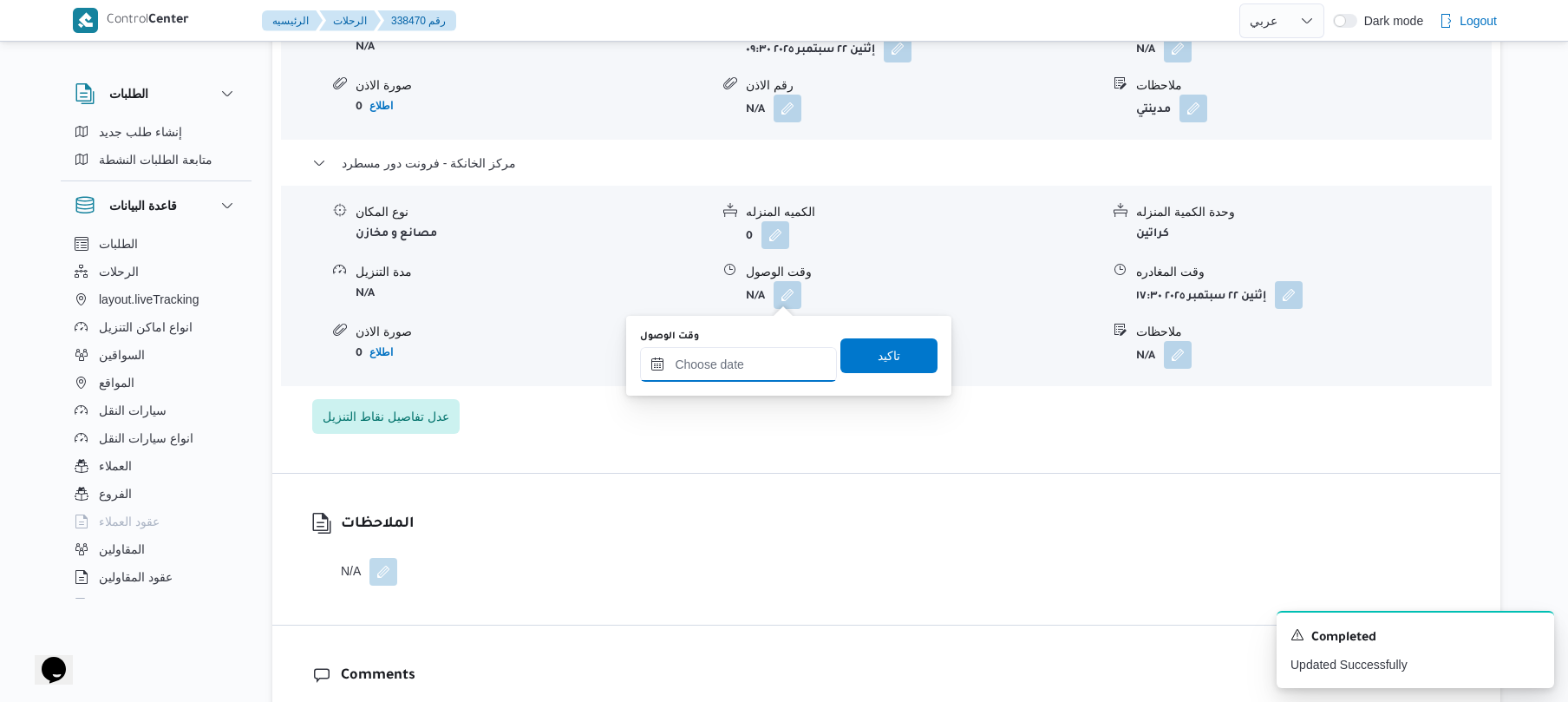
click at [743, 351] on input "وقت الوصول" at bounding box center [739, 364] width 197 height 35
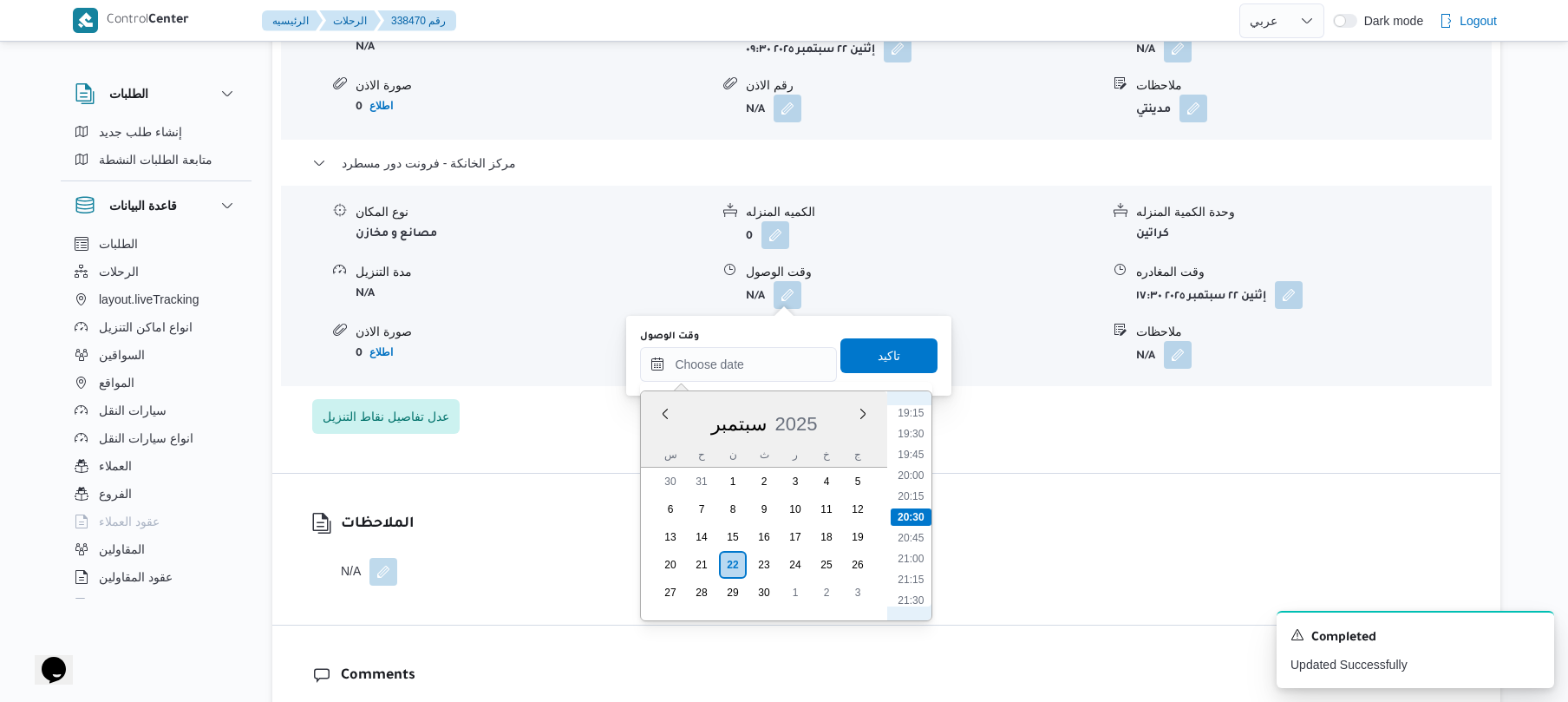
scroll to position [1433, 0]
click at [918, 418] on li "17:15" at bounding box center [911, 417] width 40 height 18
type input "[DATE] ١٧:١٥"
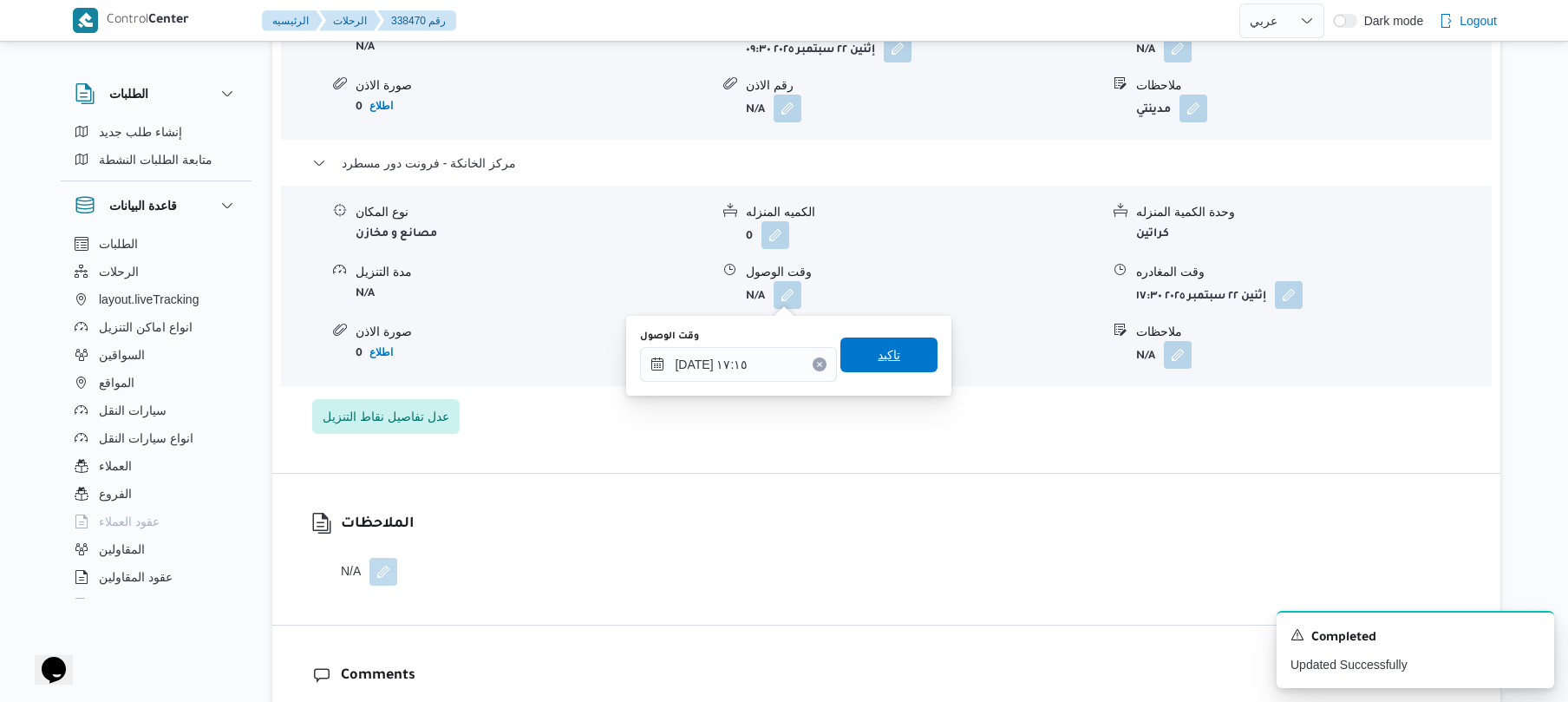
click at [897, 361] on span "تاكيد" at bounding box center [888, 355] width 97 height 35
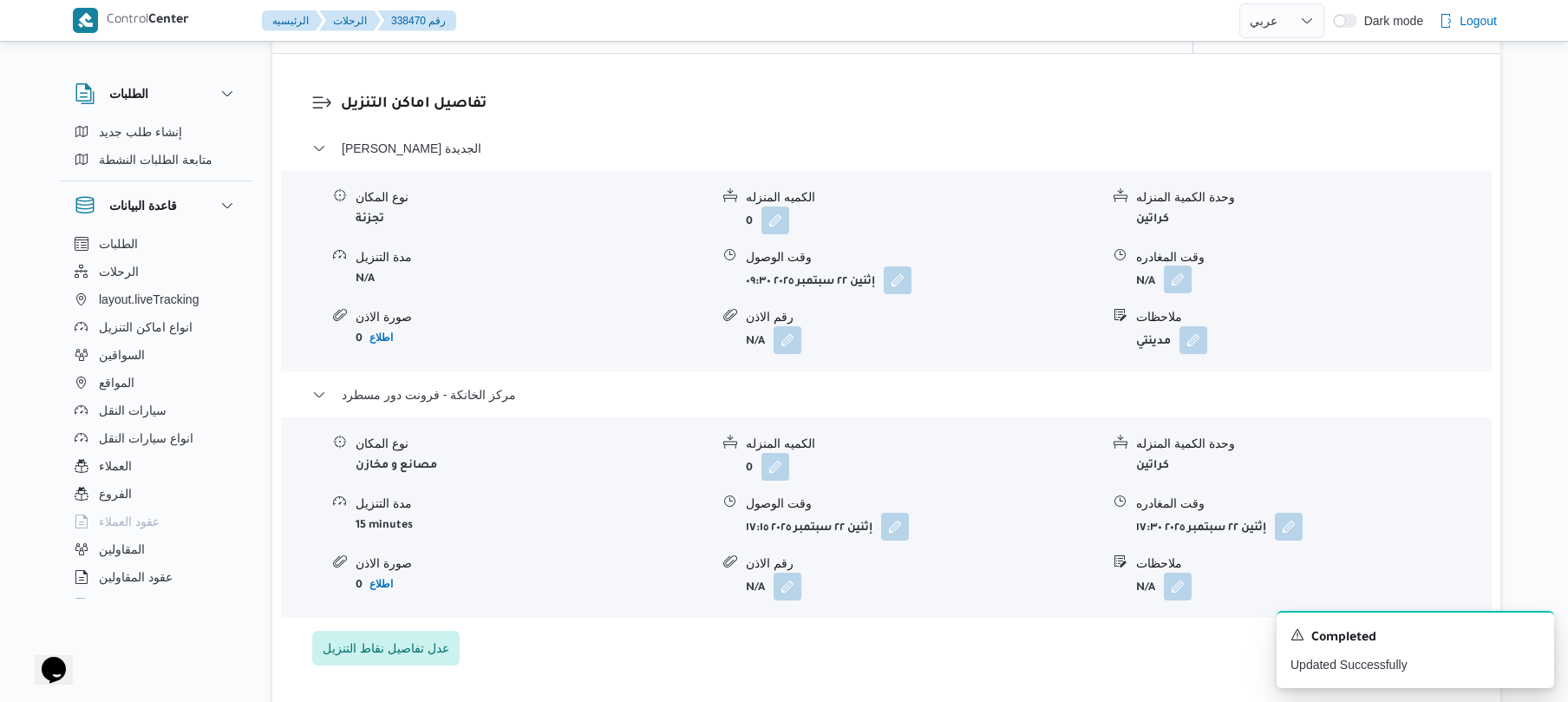
click at [1180, 278] on button "button" at bounding box center [1177, 279] width 27 height 27
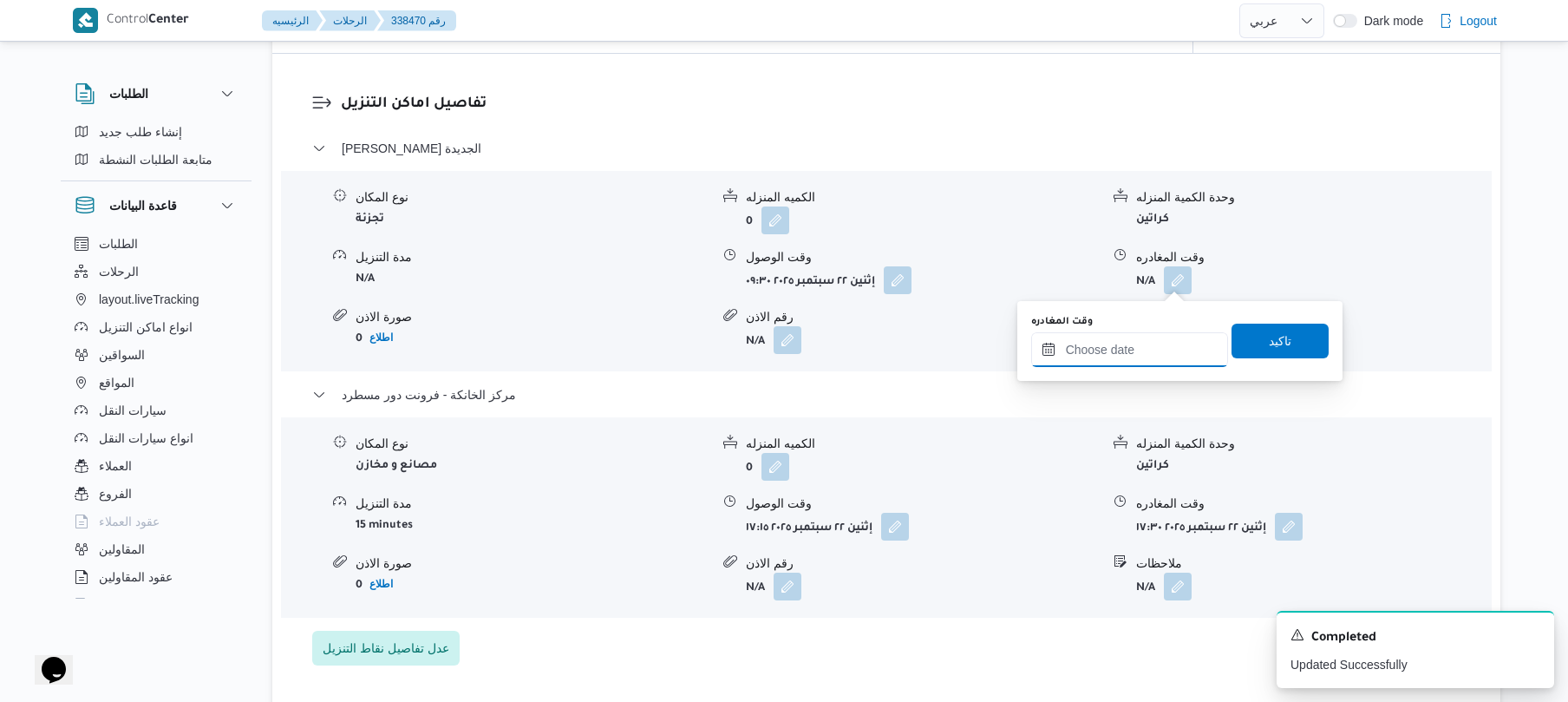
click at [1118, 344] on input "وقت المغادره" at bounding box center [1130, 350] width 197 height 35
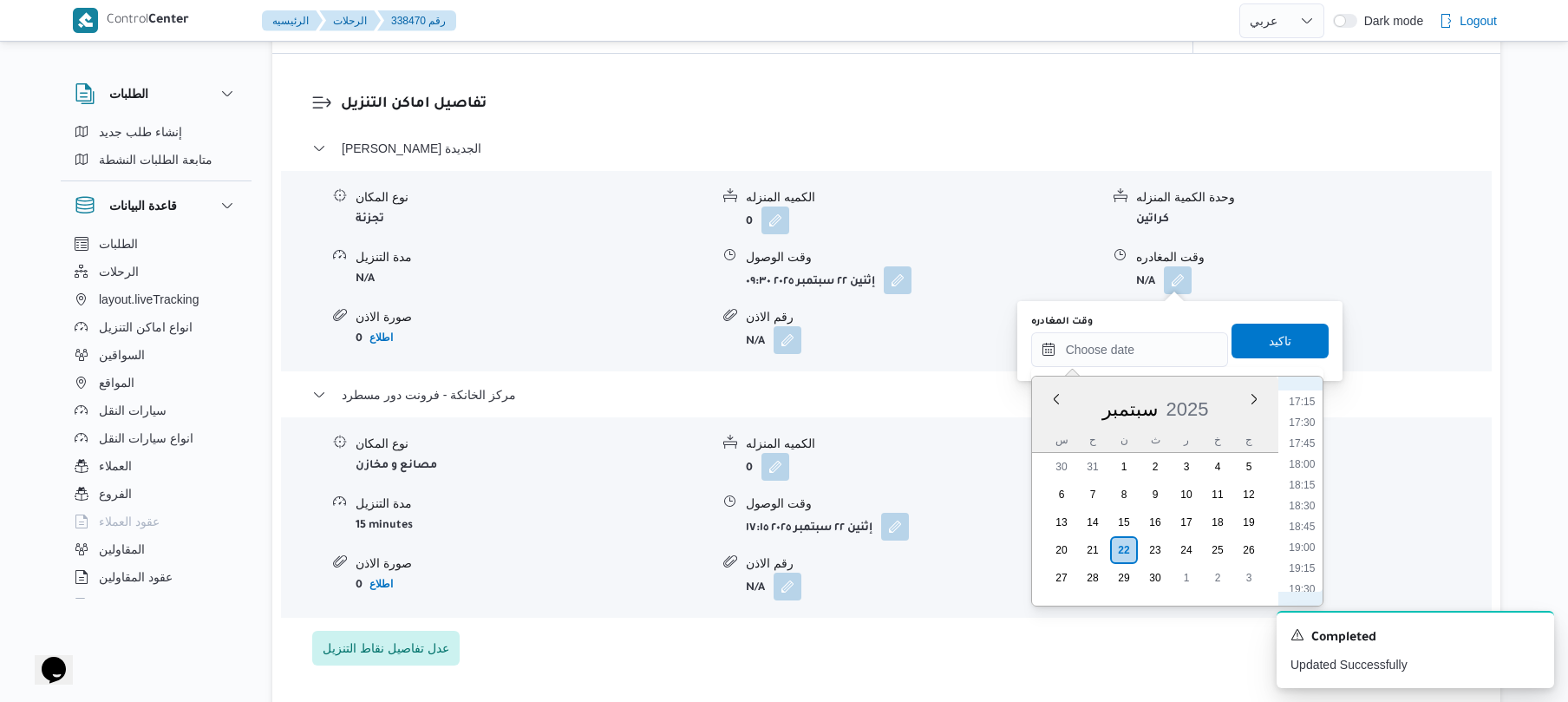
scroll to position [1263, 0]
click at [1300, 507] on li "16:30" at bounding box center [1301, 510] width 40 height 18
type input "[DATE] ١٦:٣٠"
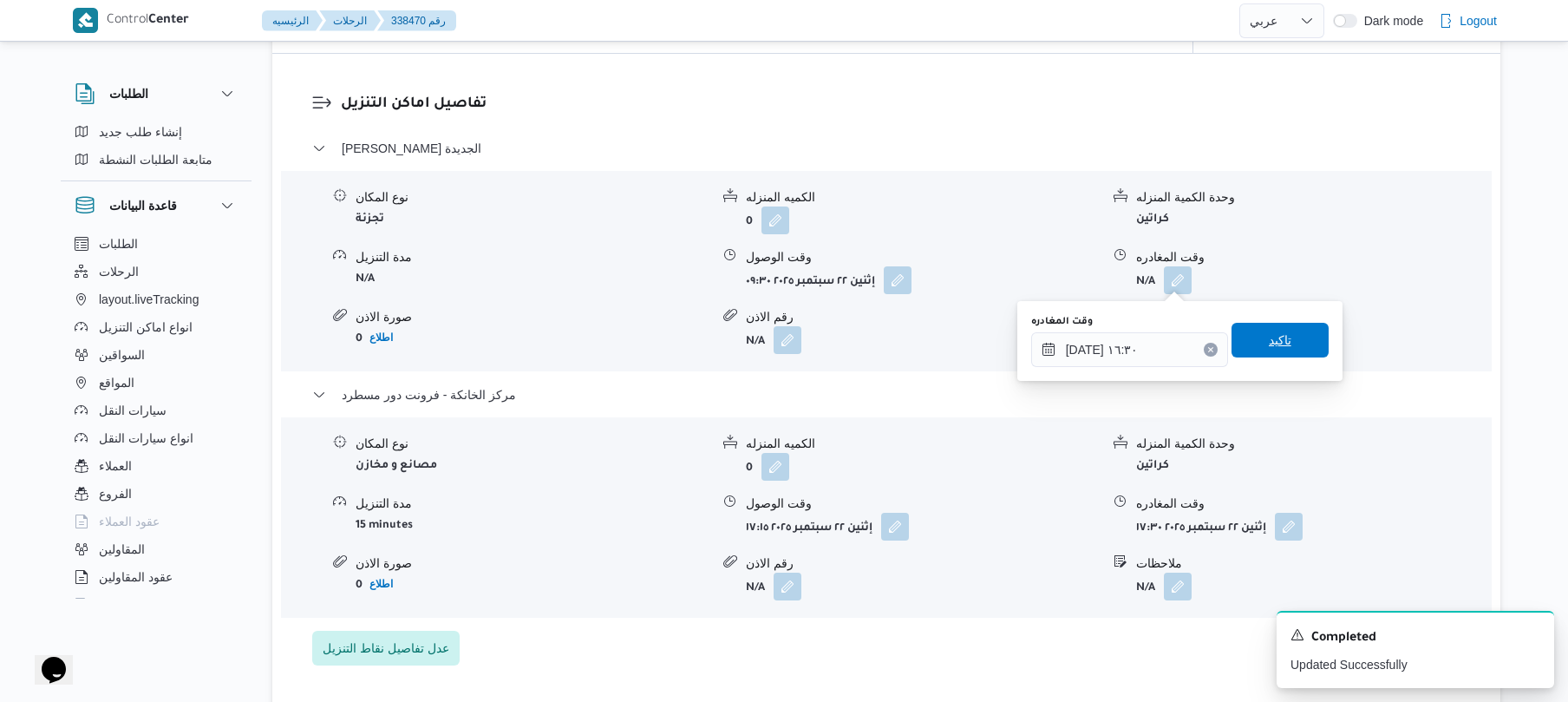
click at [1284, 344] on span "تاكيد" at bounding box center [1279, 340] width 97 height 35
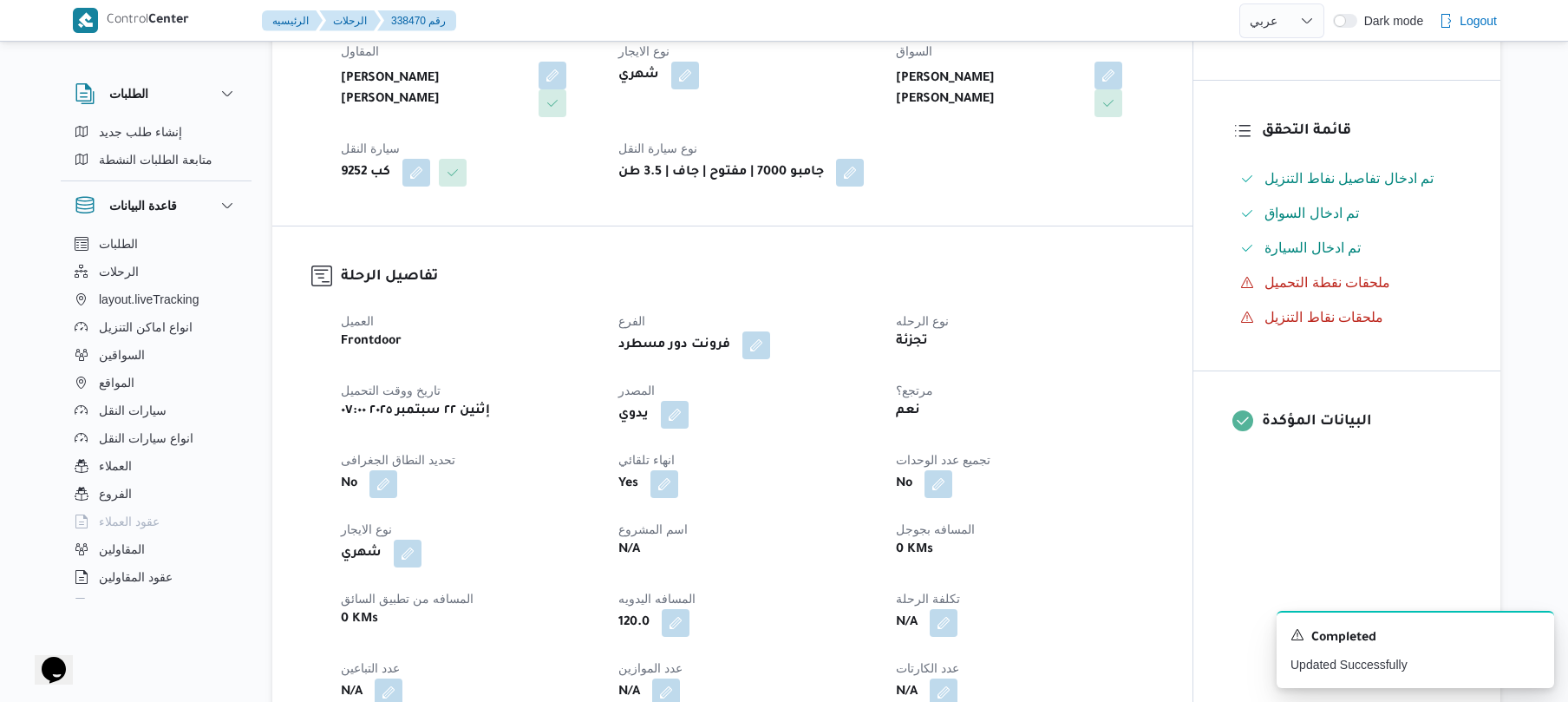
scroll to position [0, 0]
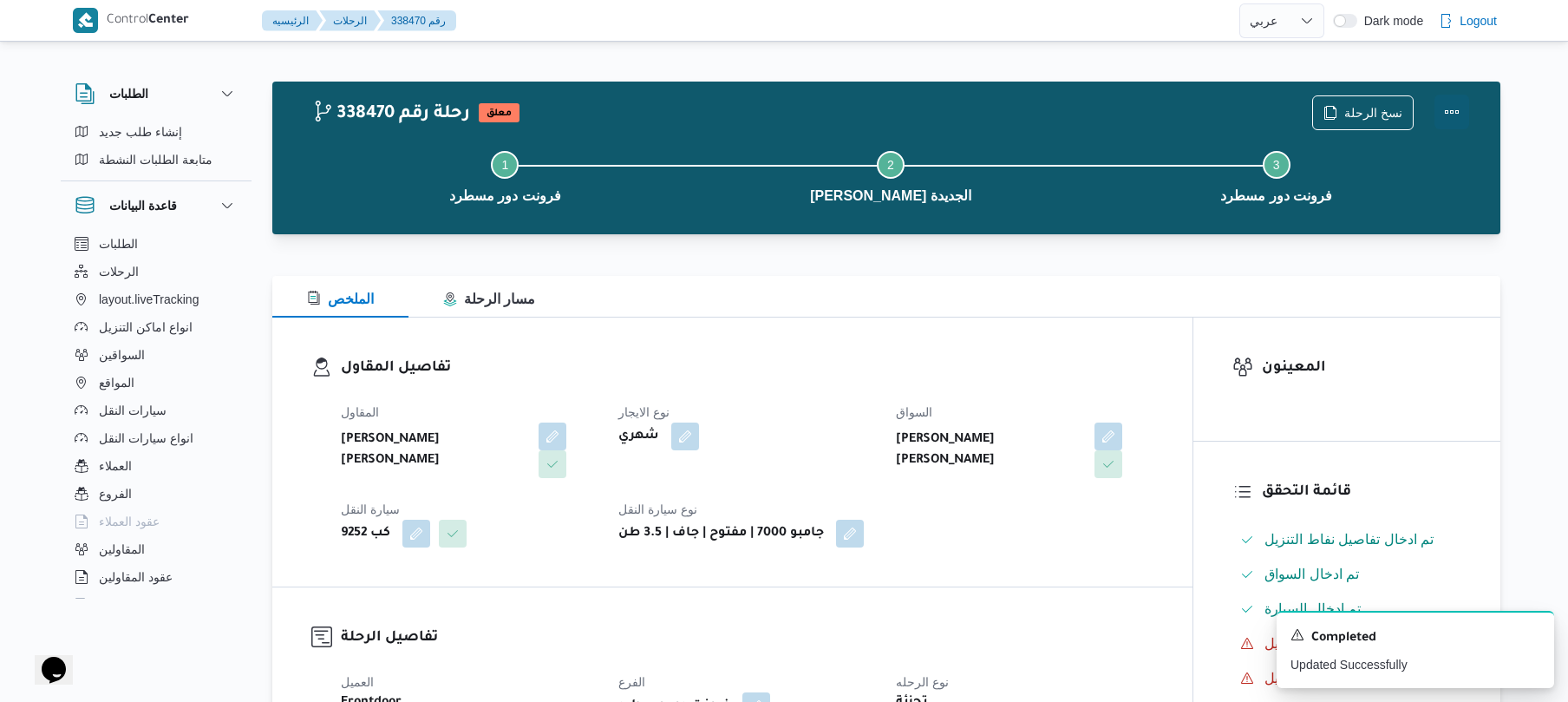
click at [1441, 101] on button "Actions" at bounding box center [1452, 112] width 35 height 35
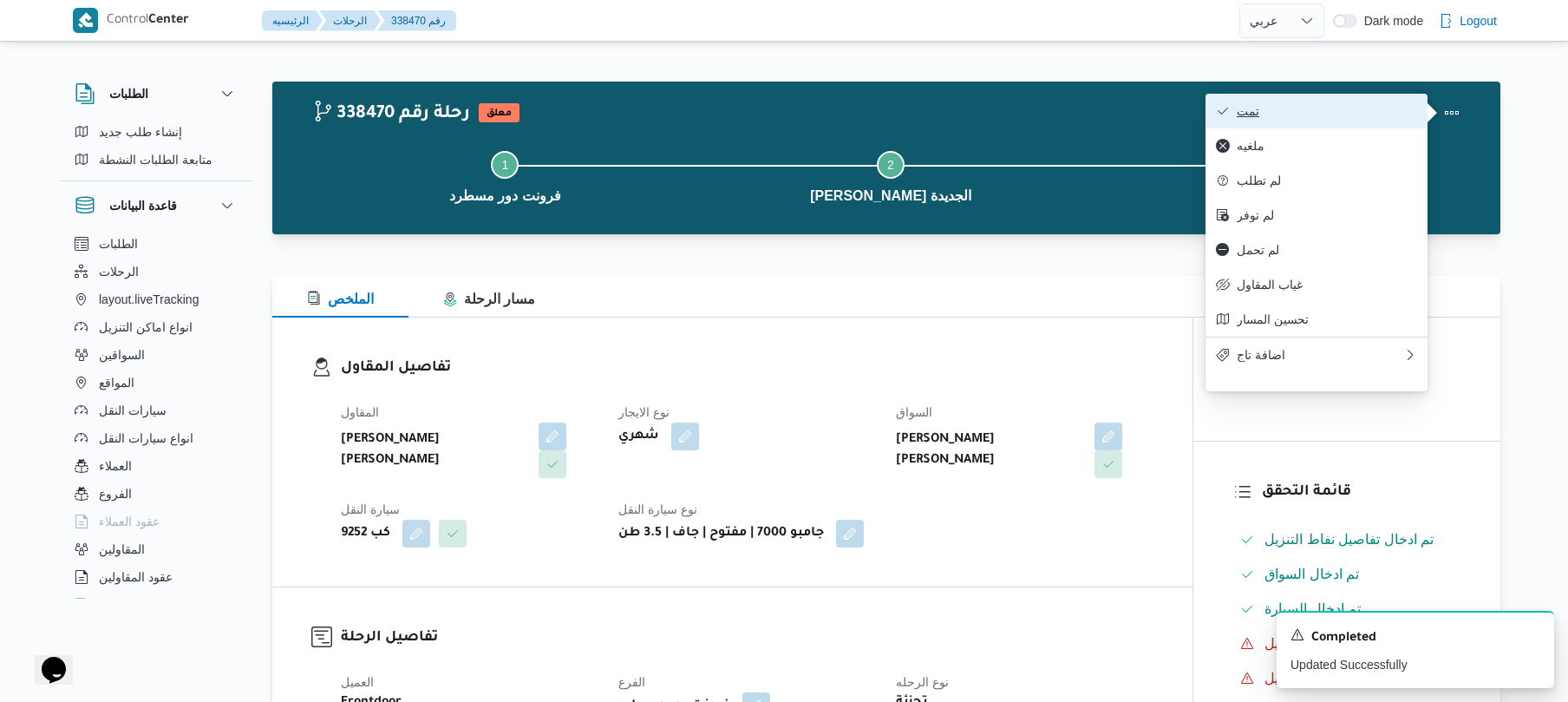
click at [1346, 104] on span "تمت" at bounding box center [1327, 111] width 181 height 14
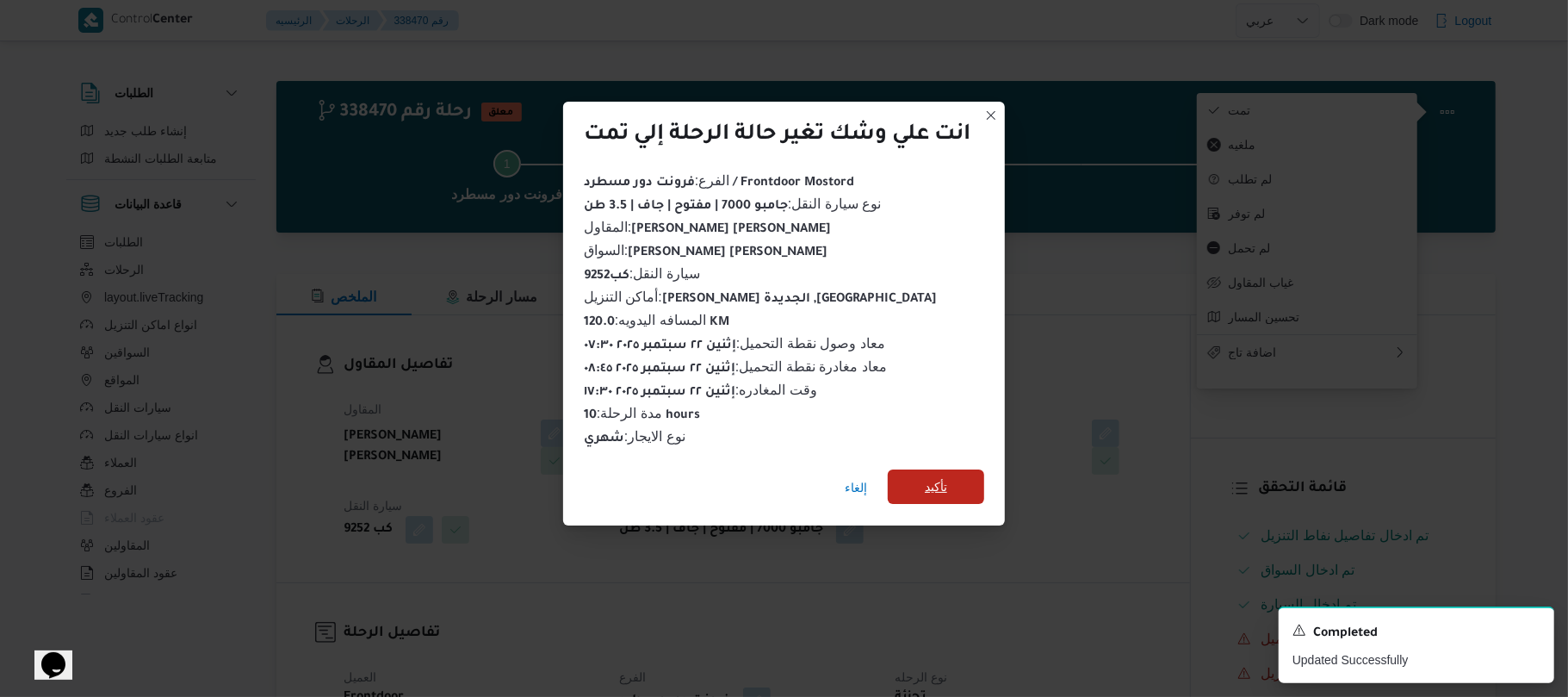
click at [936, 479] on span "تأكيد" at bounding box center [935, 486] width 22 height 20
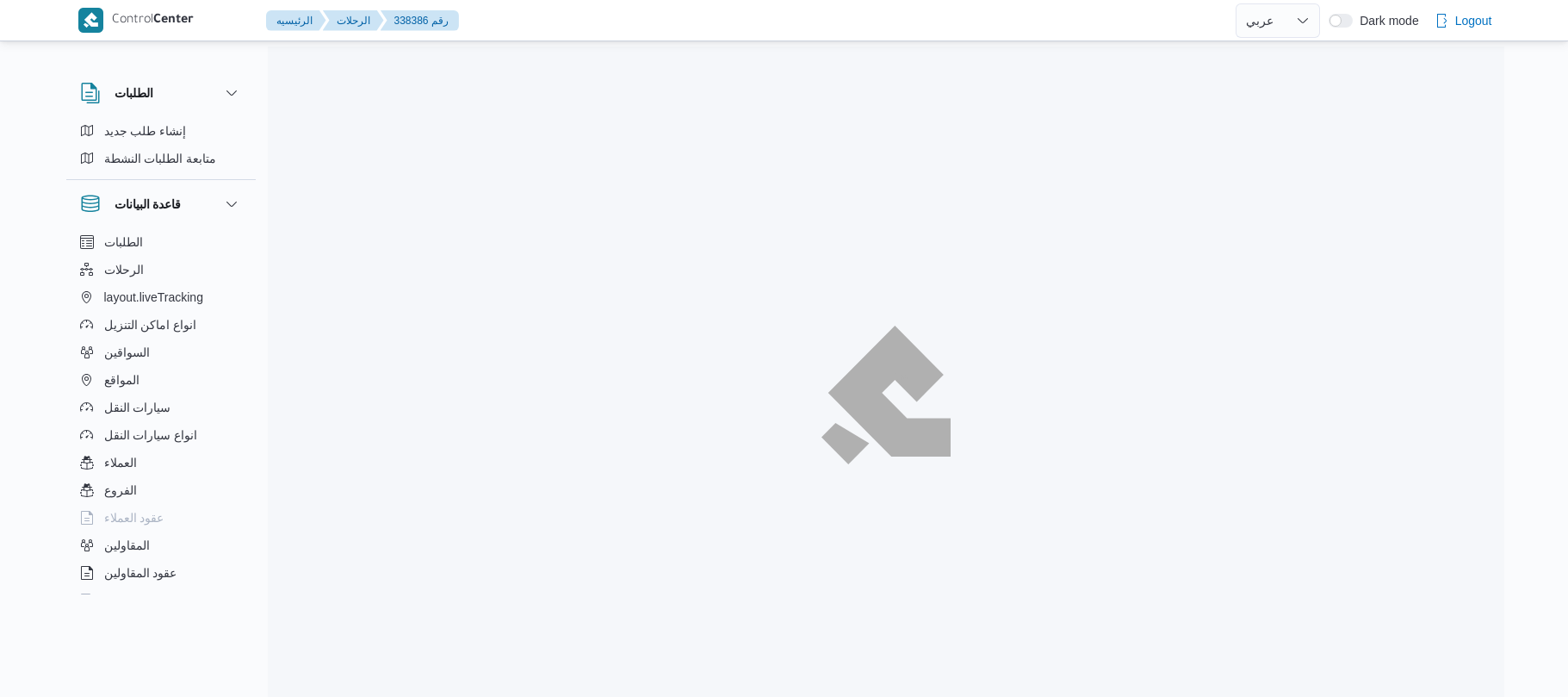
select select "ar"
